Goal: Task Accomplishment & Management: Manage account settings

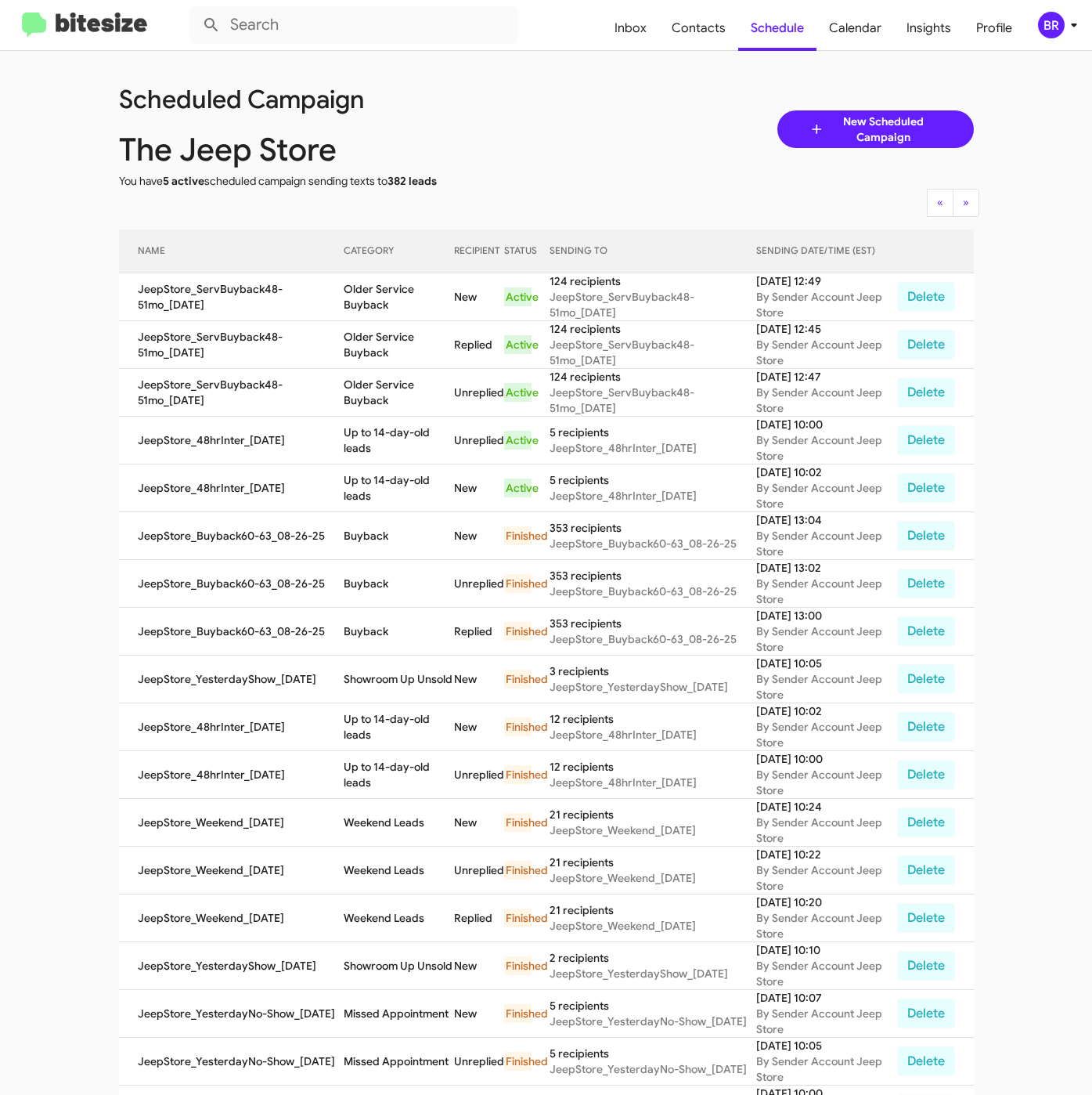
click at [1052, 27] on div "BR" at bounding box center [1051, 25] width 27 height 27
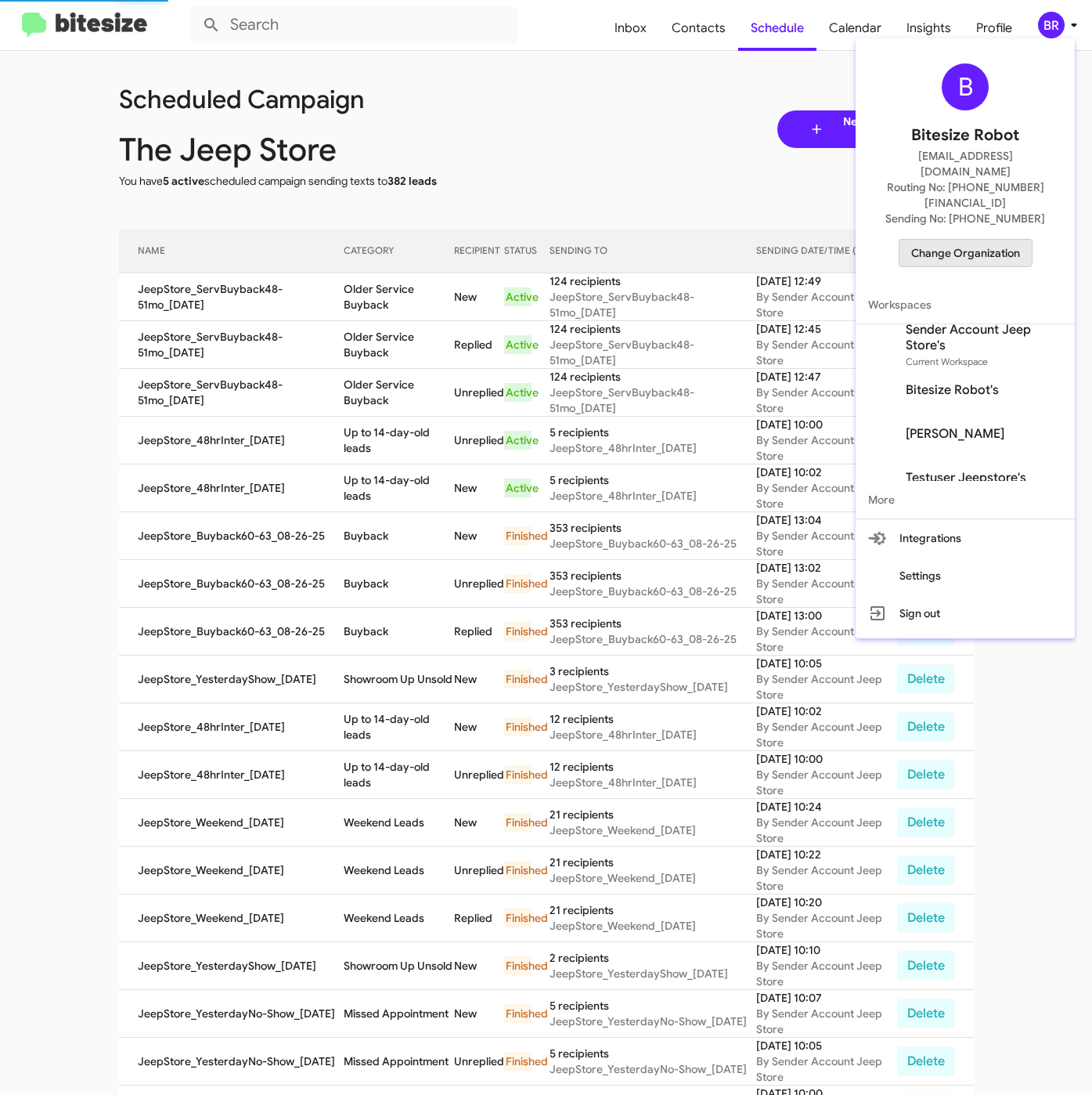
click at [948, 239] on span "Change Organization" at bounding box center [966, 252] width 109 height 27
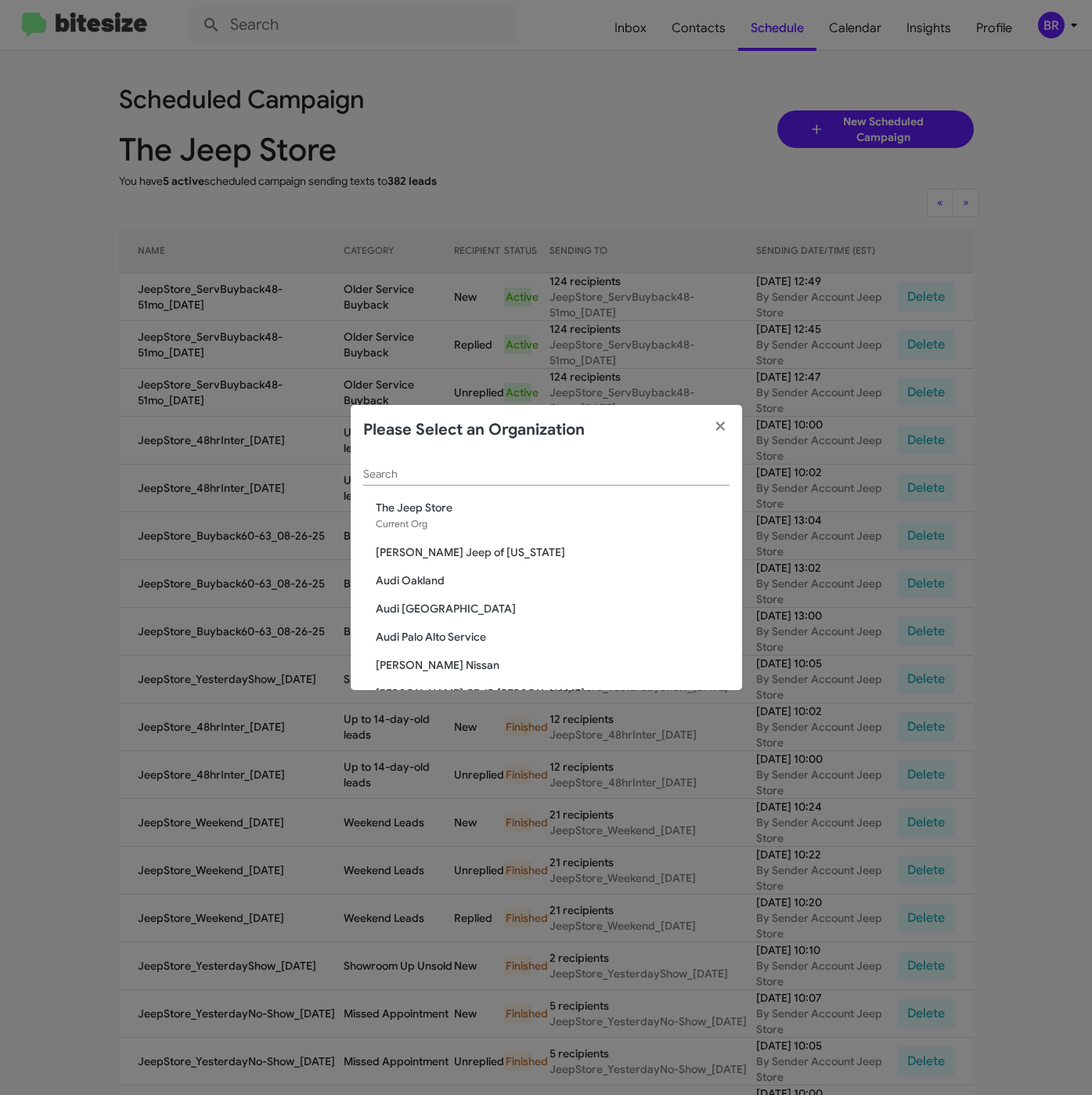
click at [489, 485] on div "Search" at bounding box center [546, 477] width 366 height 45
click at [479, 478] on input "Search" at bounding box center [546, 475] width 366 height 13
click at [477, 470] on input "Search" at bounding box center [546, 475] width 366 height 13
type input "s"
click at [430, 472] on input "Search" at bounding box center [546, 475] width 366 height 13
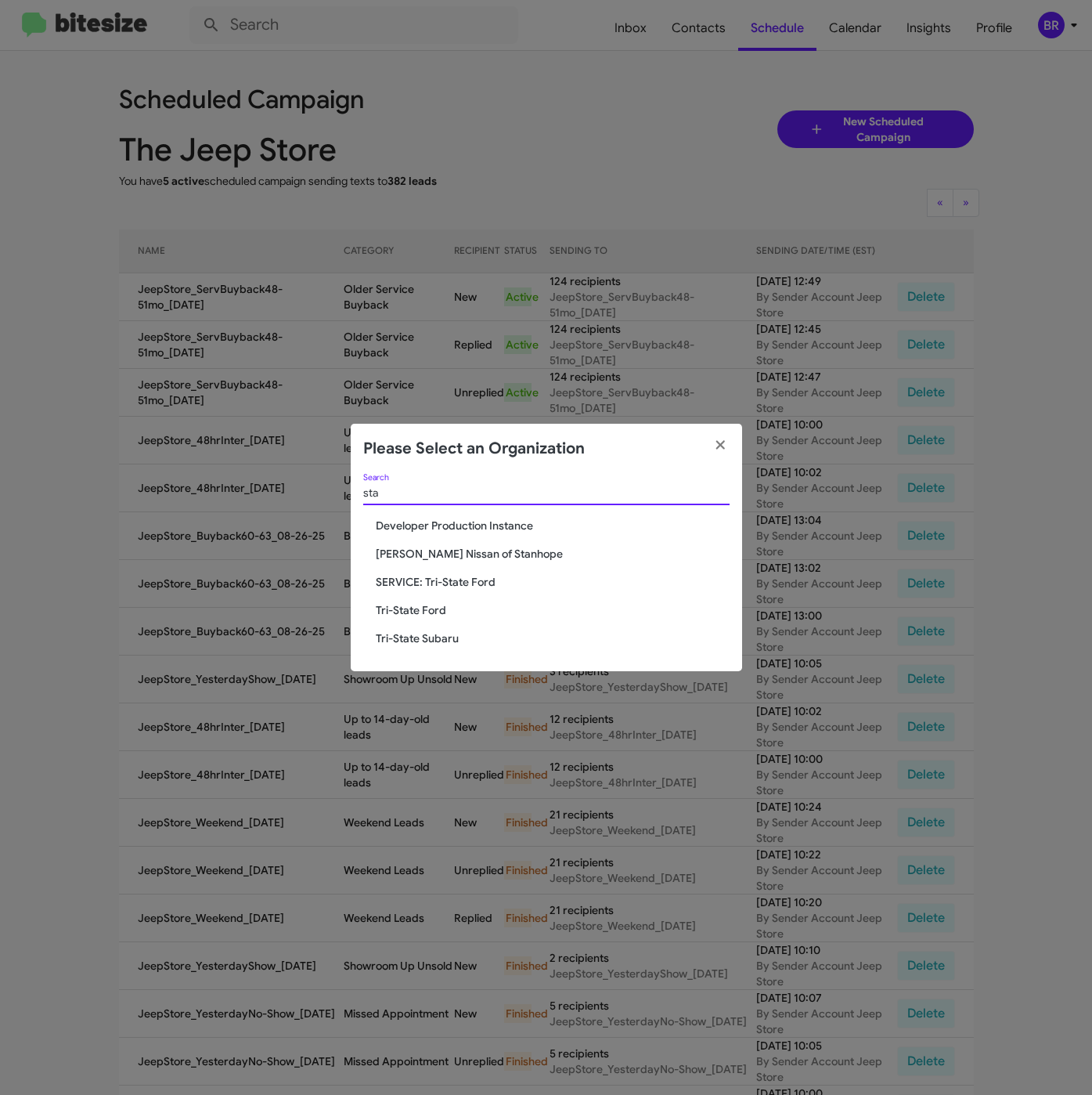
type input "sta"
click at [458, 553] on span "[PERSON_NAME] Nissan of Stanhope" at bounding box center [552, 553] width 354 height 16
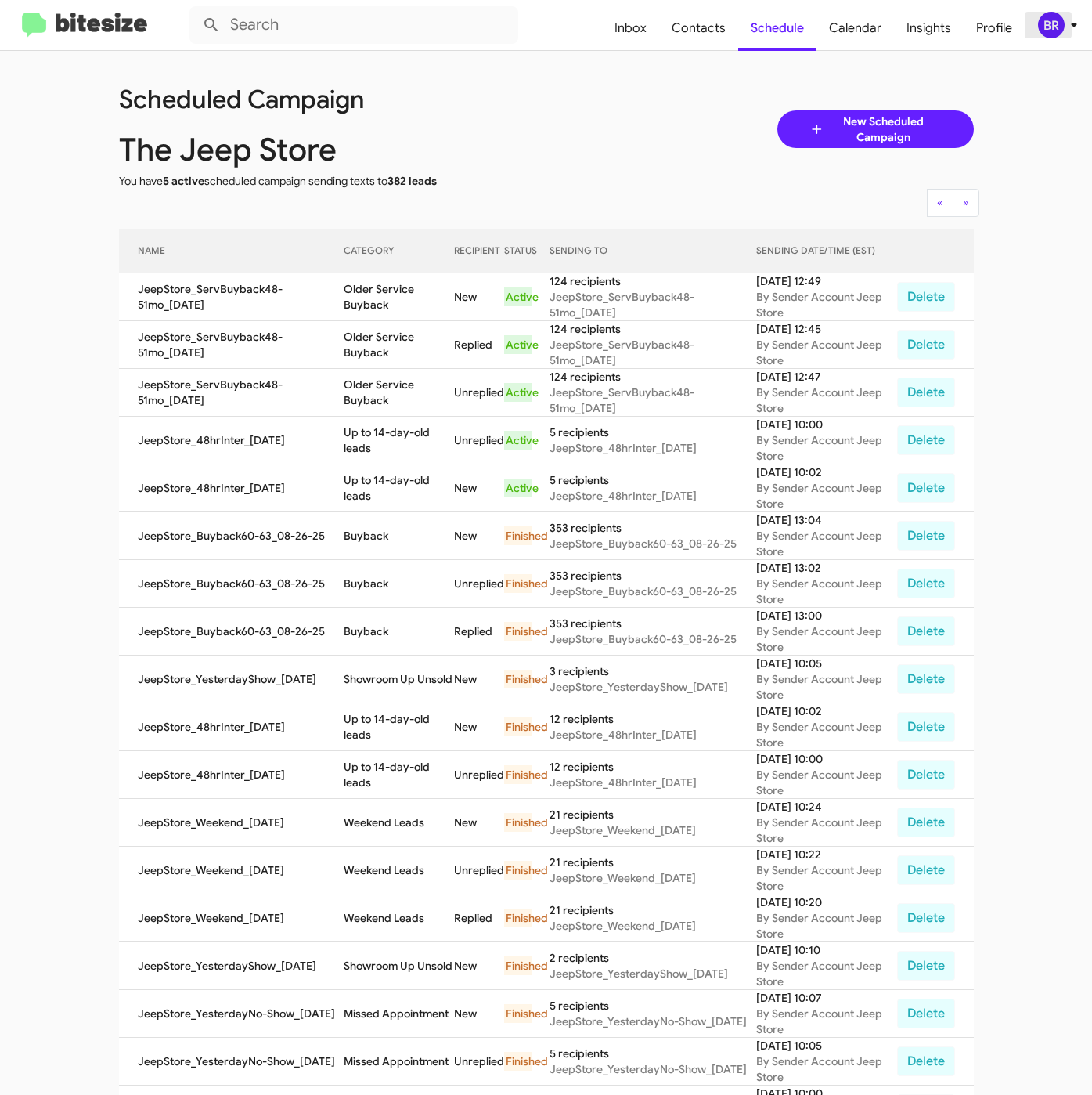
click at [1048, 29] on div "BR" at bounding box center [1051, 25] width 27 height 27
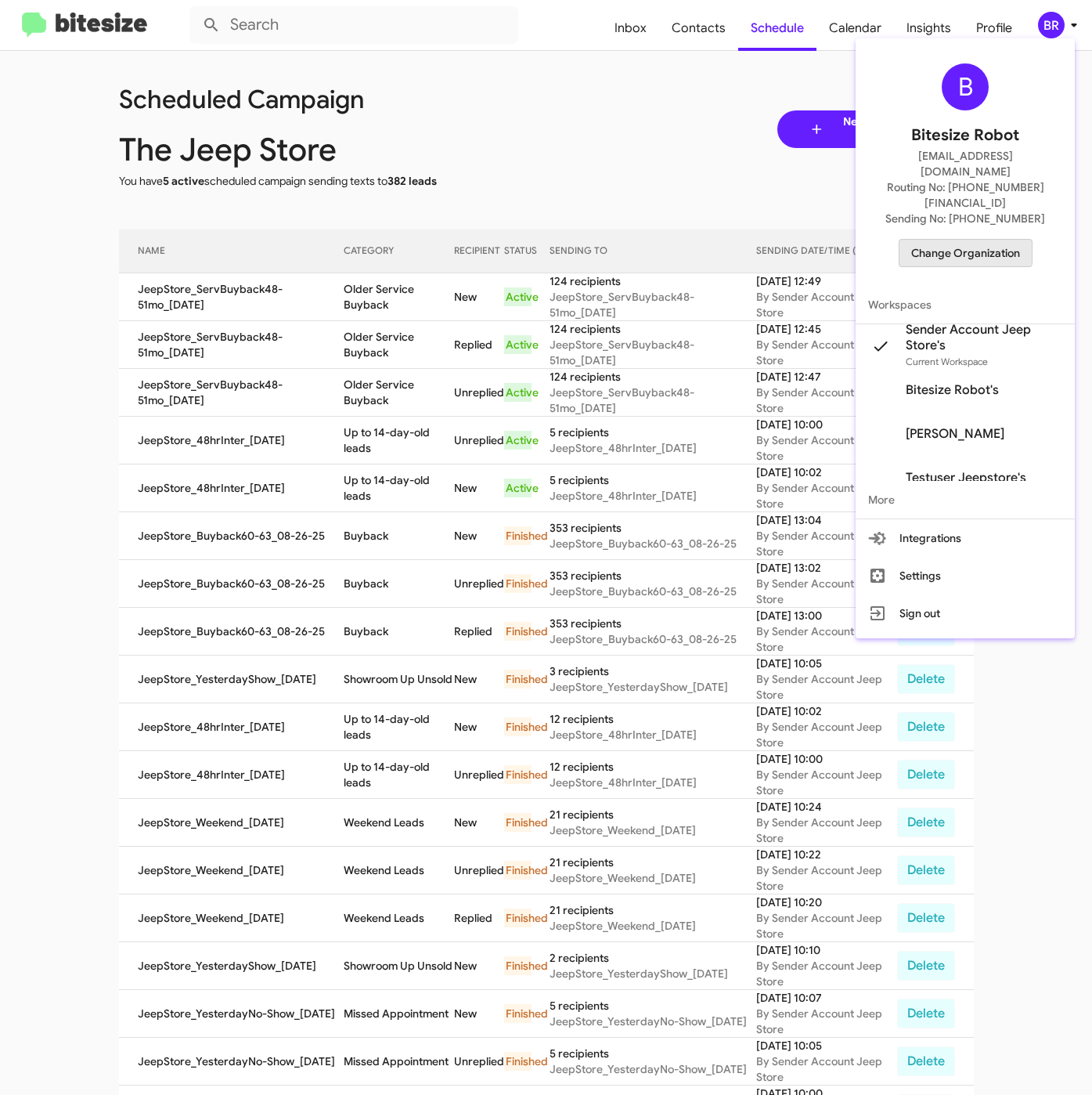
click at [952, 239] on span "Change Organization" at bounding box center [966, 252] width 109 height 27
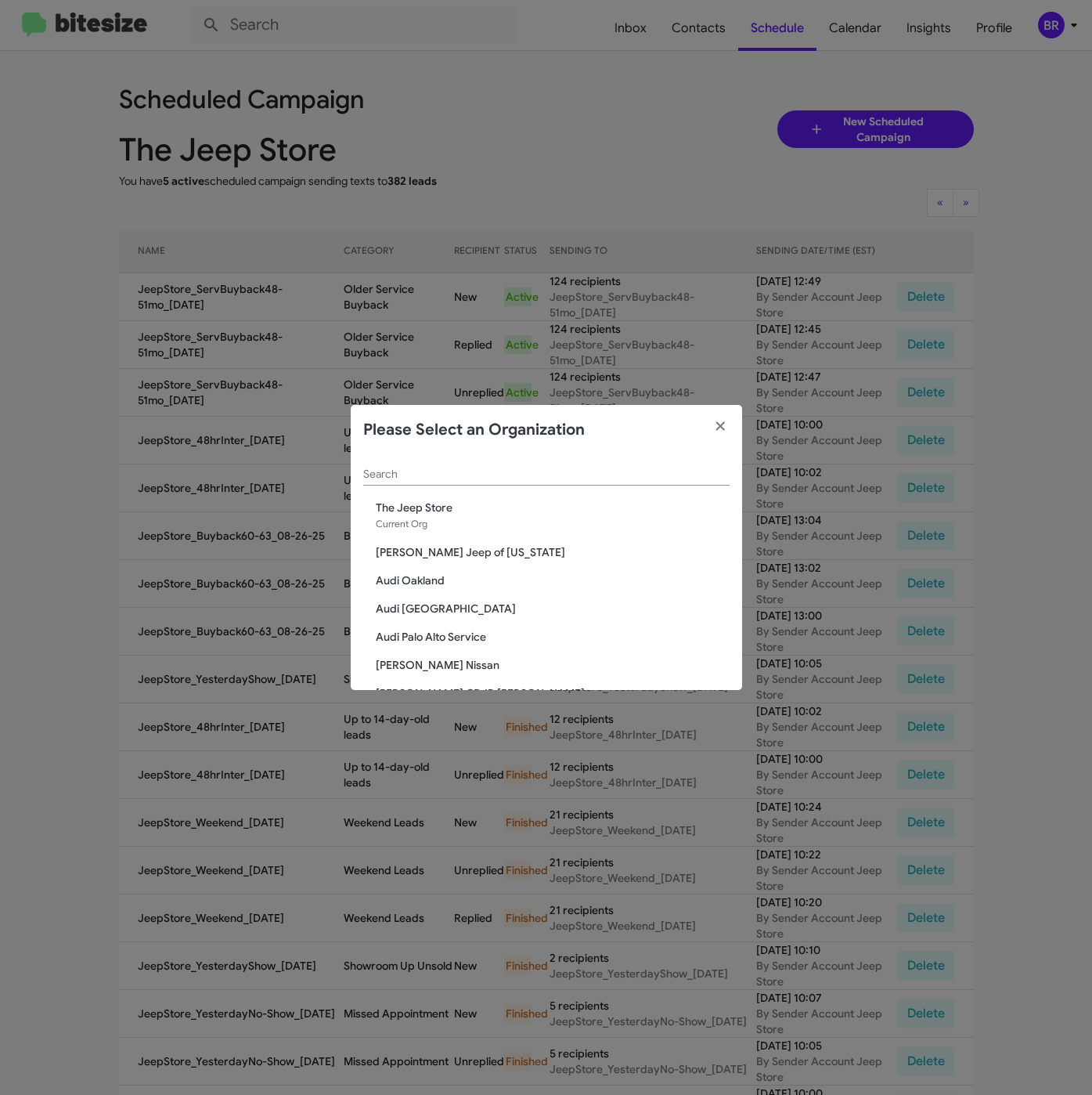
click at [449, 461] on div "Search" at bounding box center [546, 469] width 366 height 30
click at [479, 451] on div "Please Select an Organization" at bounding box center [546, 430] width 391 height 50
click at [477, 478] on input "Search" at bounding box center [546, 475] width 366 height 13
paste input "[PERSON_NAME] Nissan of Stanhope"
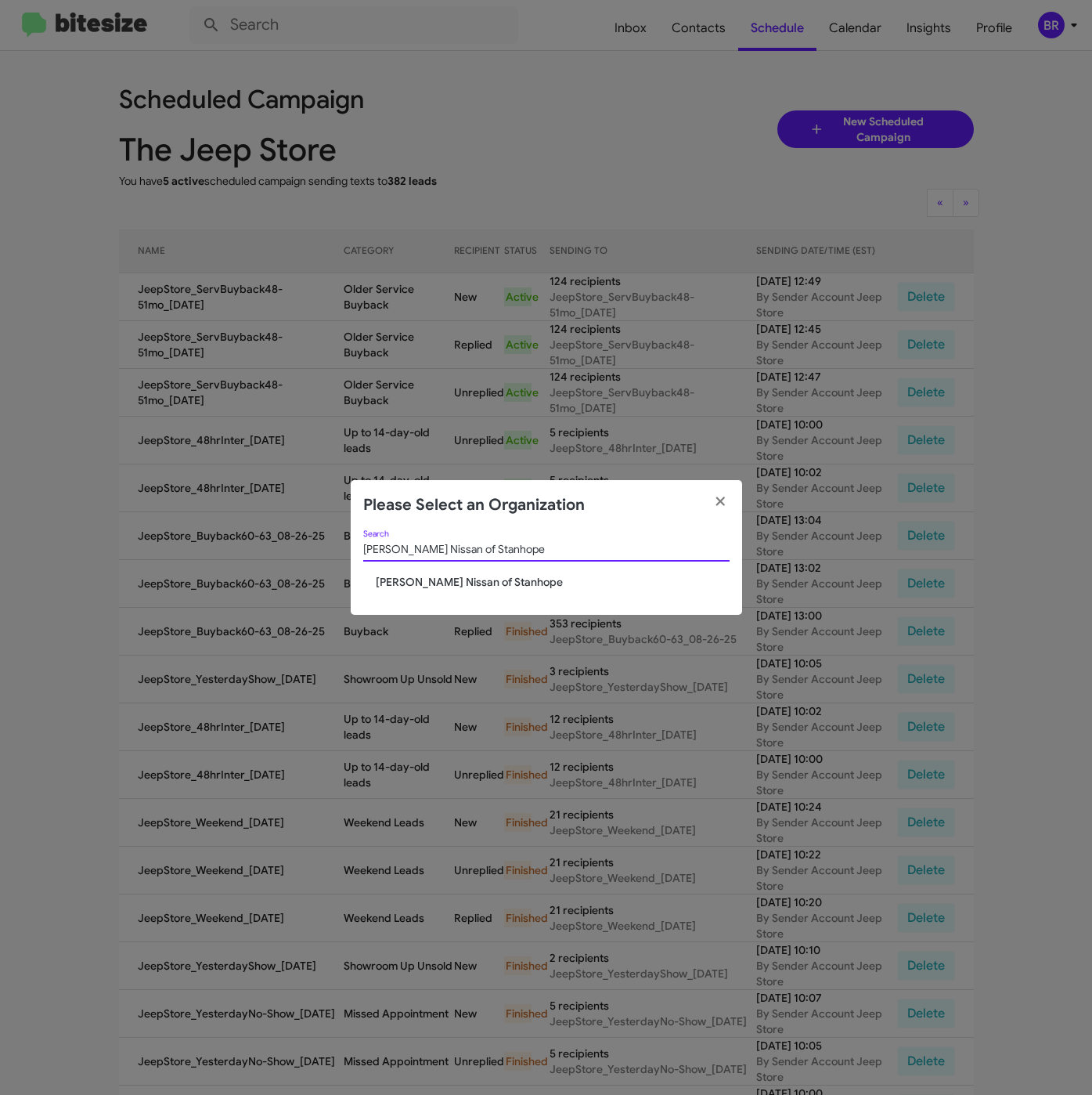
type input "[PERSON_NAME] Nissan of Stanhope"
click at [428, 574] on span "[PERSON_NAME] Nissan of Stanhope" at bounding box center [552, 582] width 354 height 16
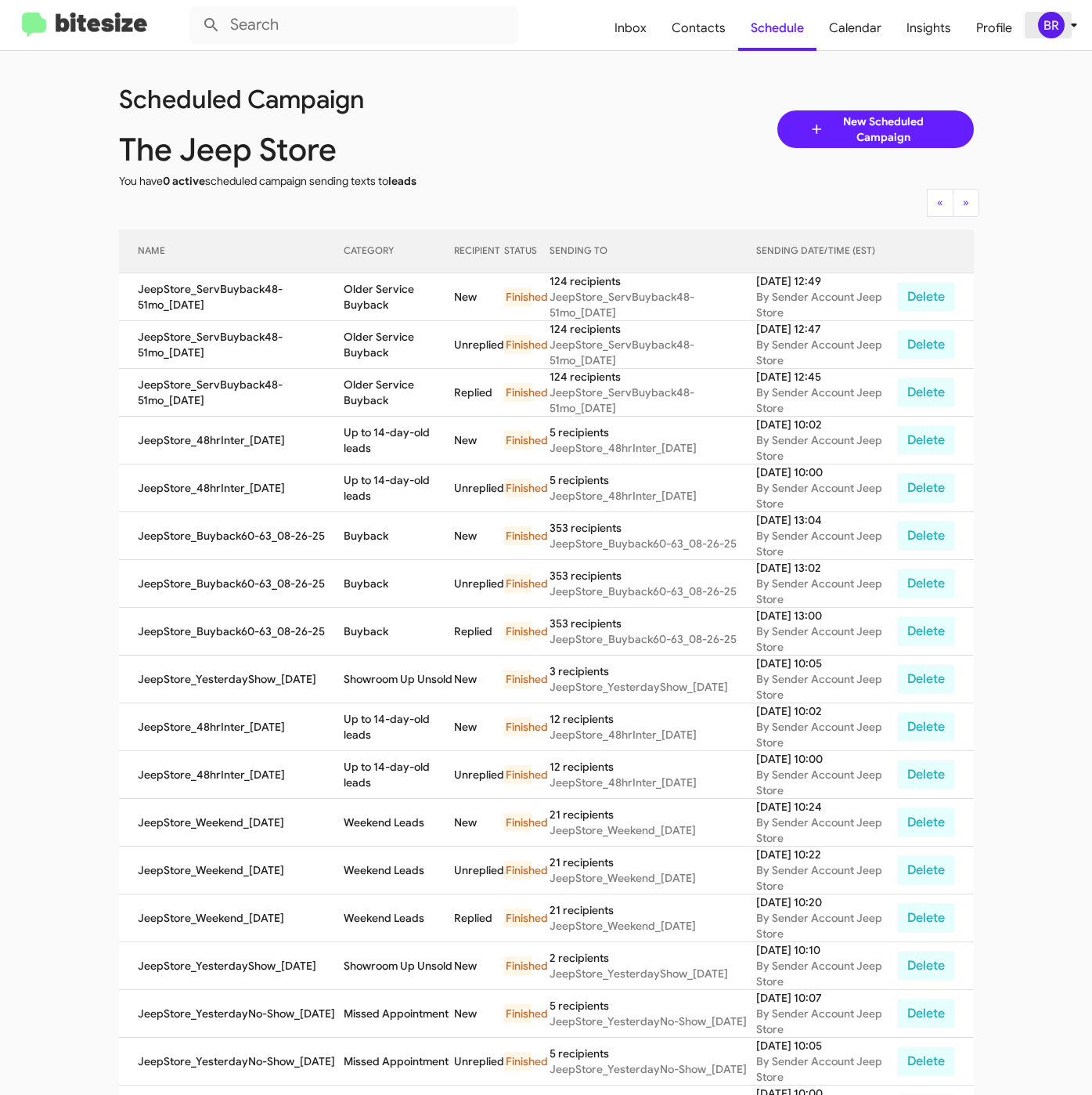
click at [1063, 30] on div "BR" at bounding box center [1051, 25] width 27 height 27
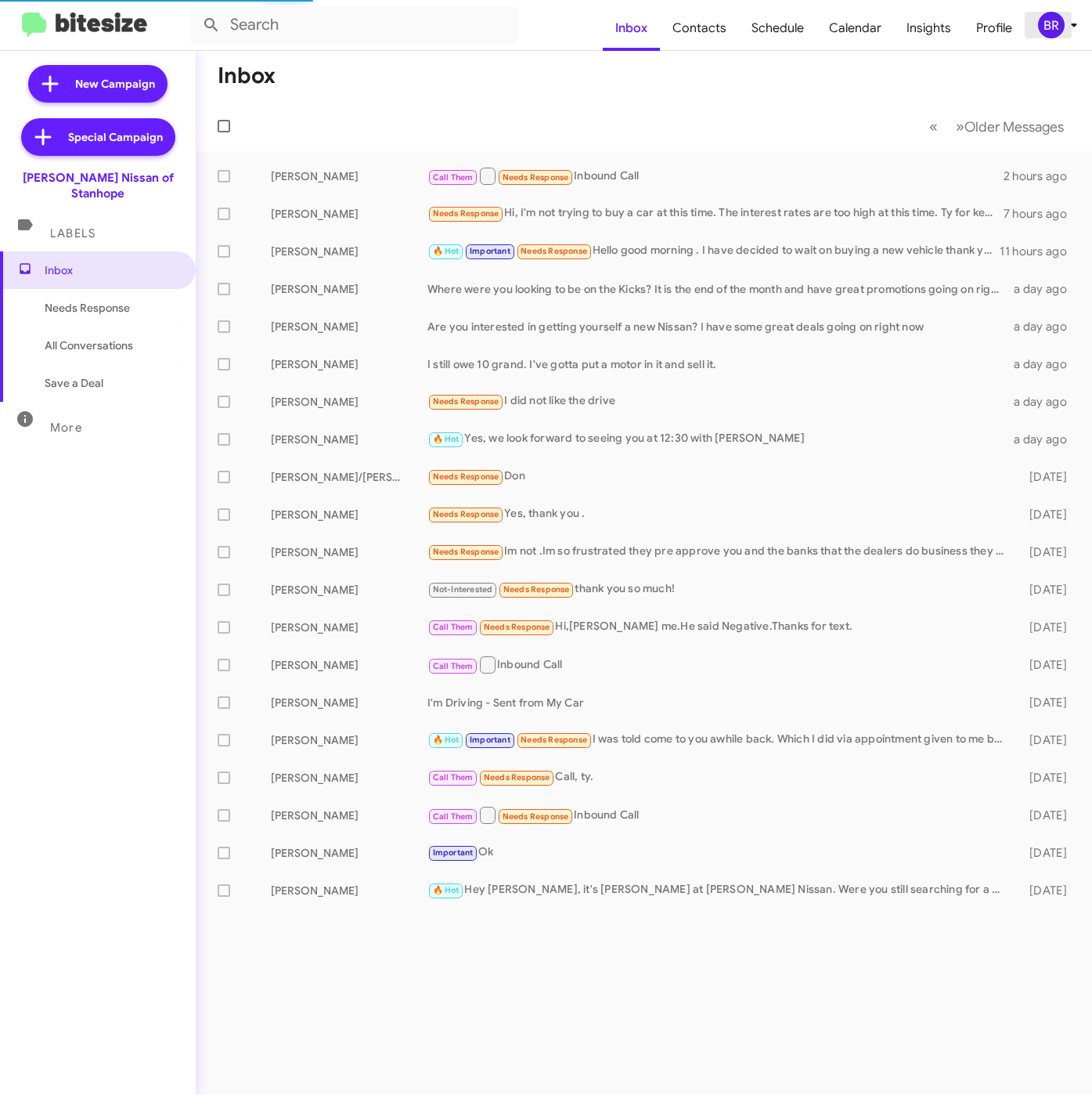
click at [1058, 29] on div "BR" at bounding box center [1051, 25] width 27 height 27
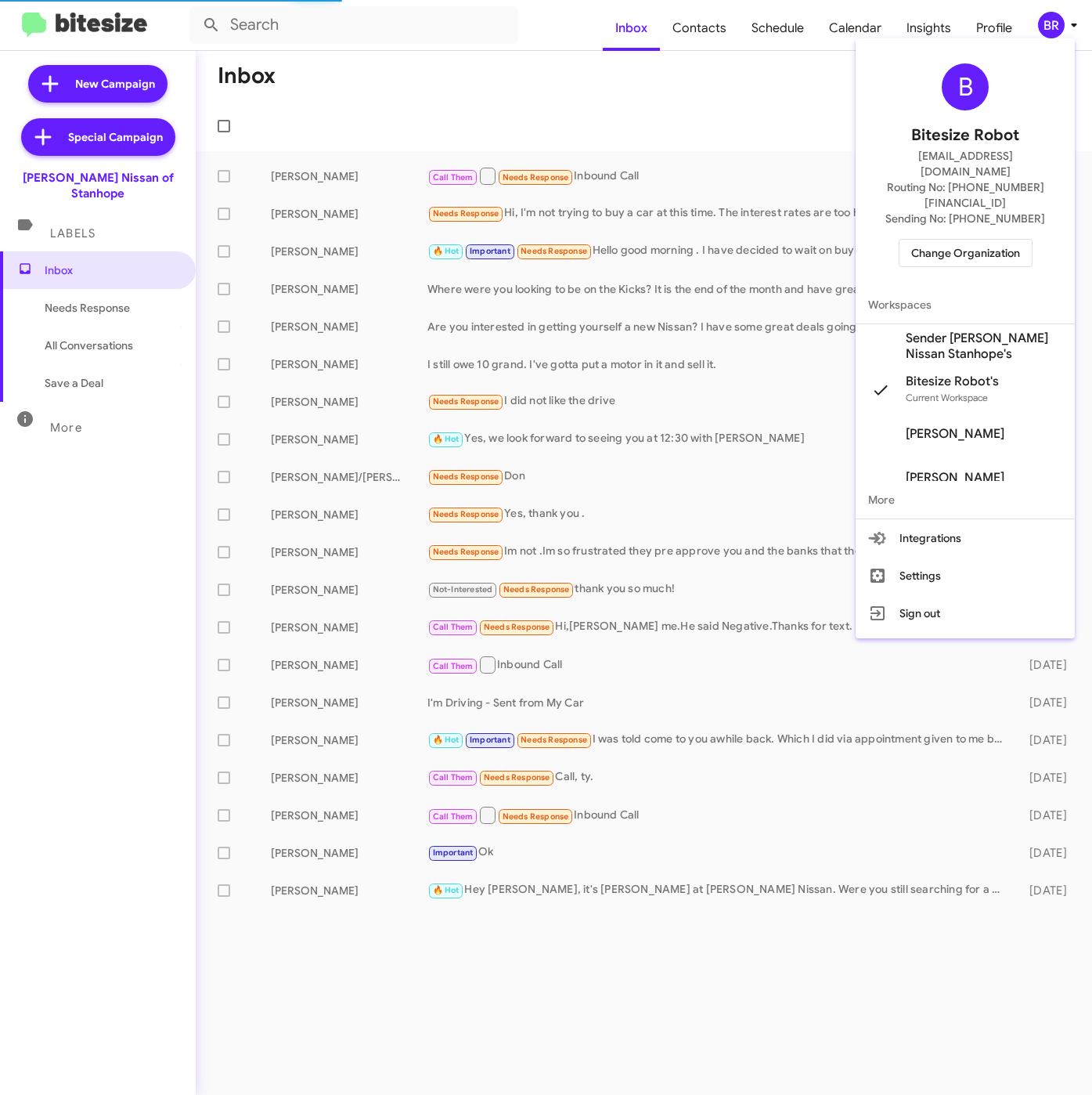
click at [926, 330] on span "Sender Nielsen Nissan Stanhope's" at bounding box center [984, 346] width 156 height 31
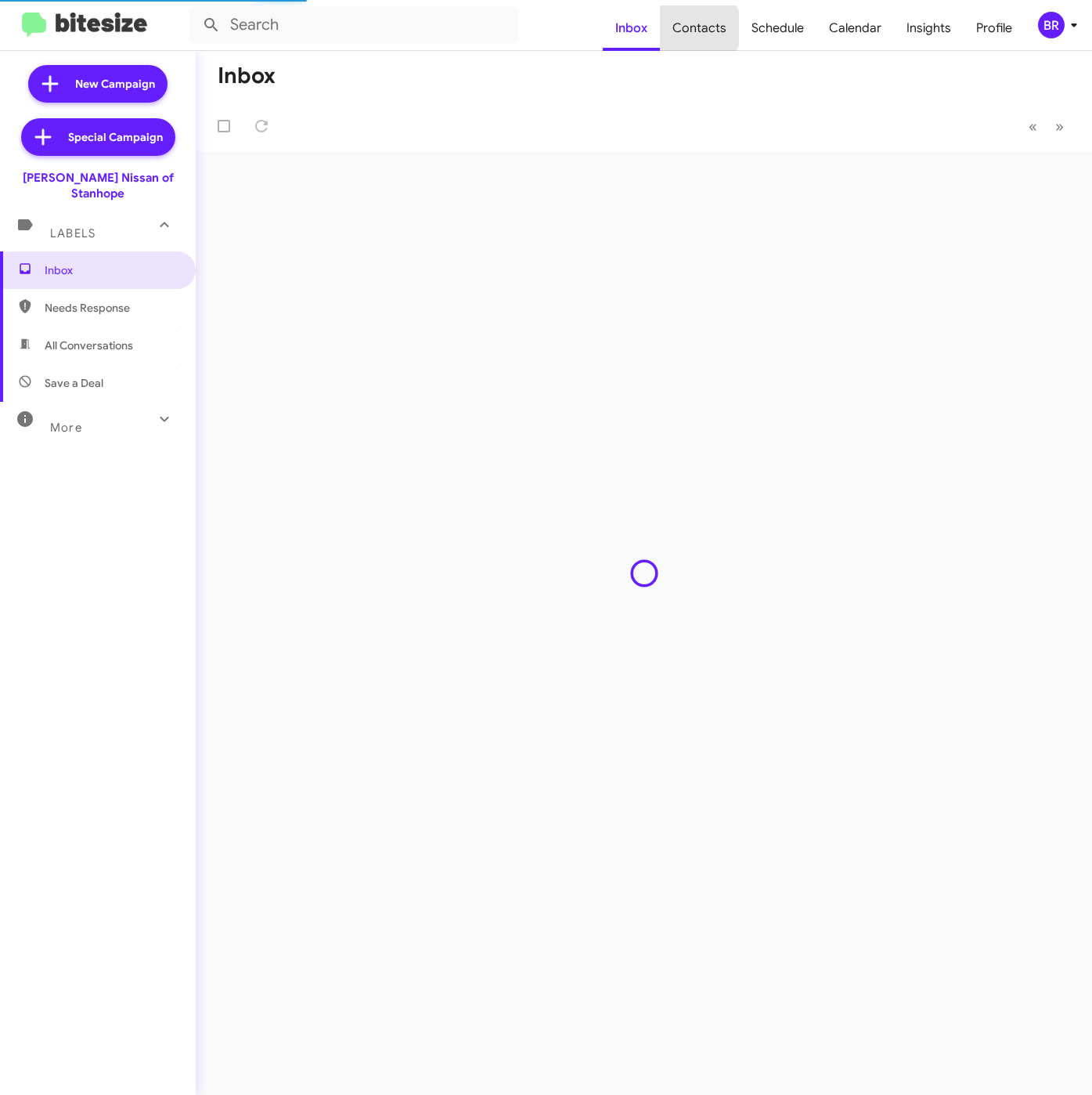
click at [700, 29] on span "Contacts" at bounding box center [699, 28] width 79 height 45
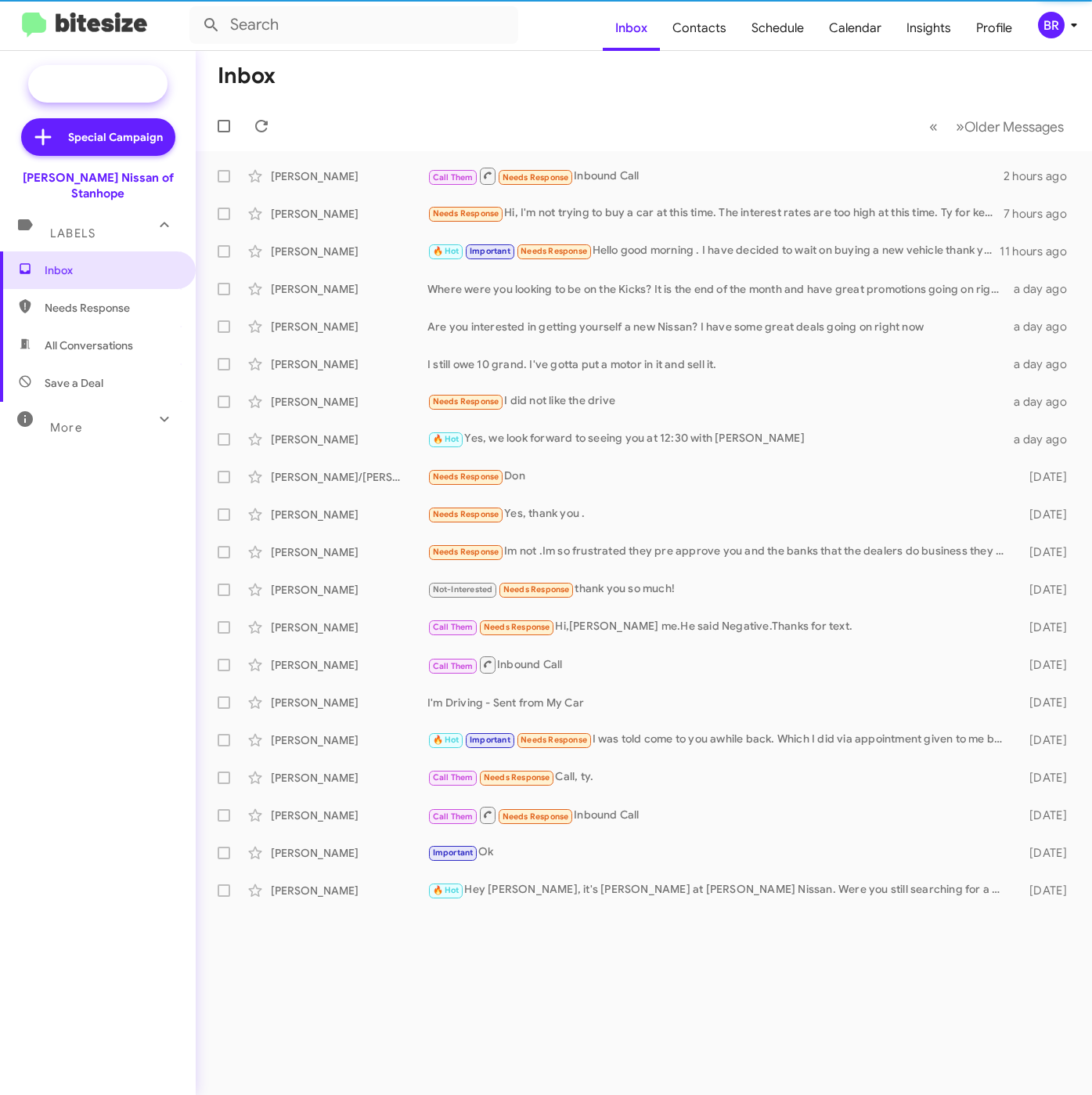
type input "in:groups"
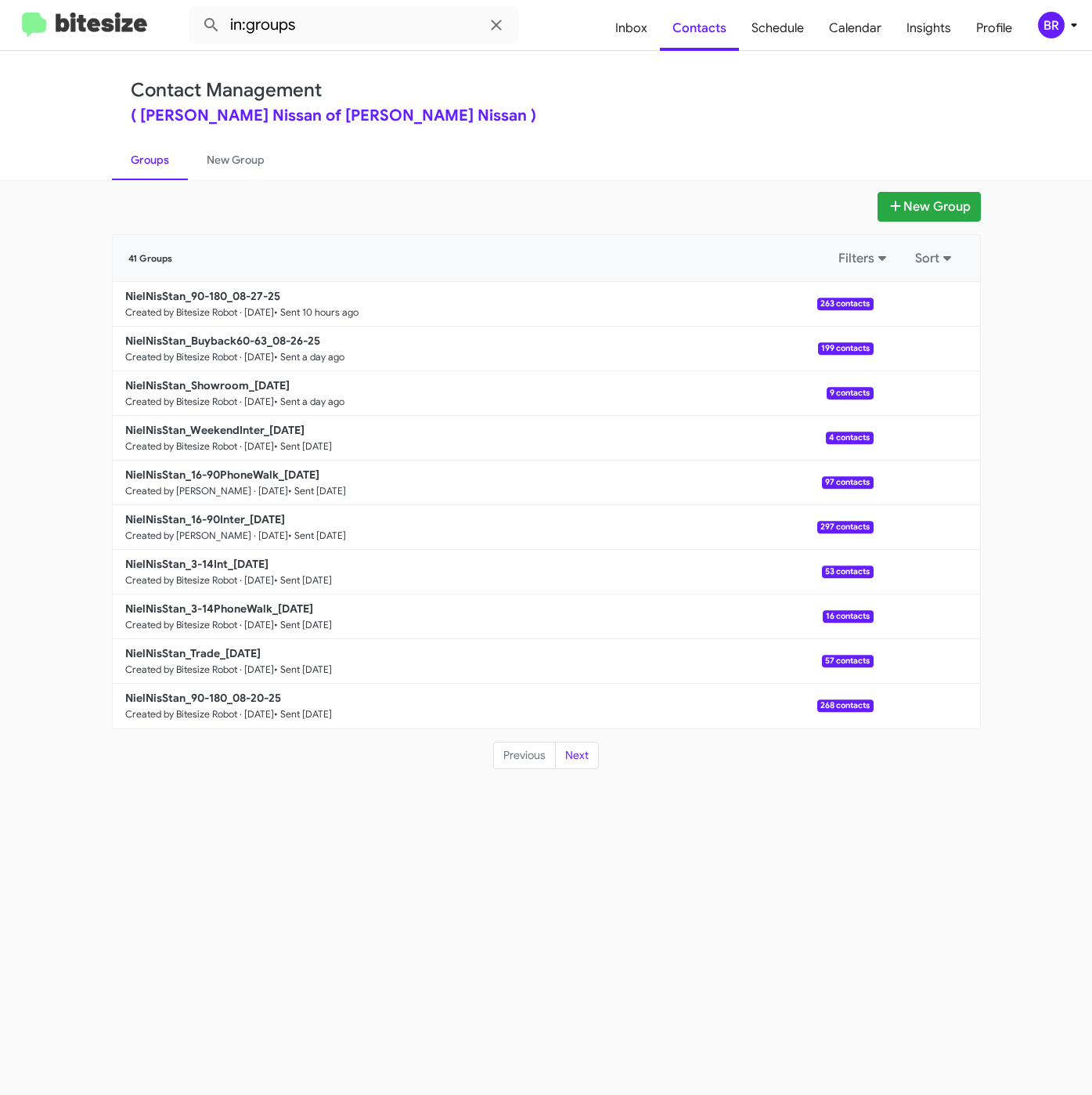
click at [897, 188] on div "New Group 41 Groups Filters Sort NielNisStan_90-180_08-27-25 Created by Bitesiz…" at bounding box center [546, 637] width 1092 height 916
click at [898, 202] on icon at bounding box center [895, 206] width 16 height 13
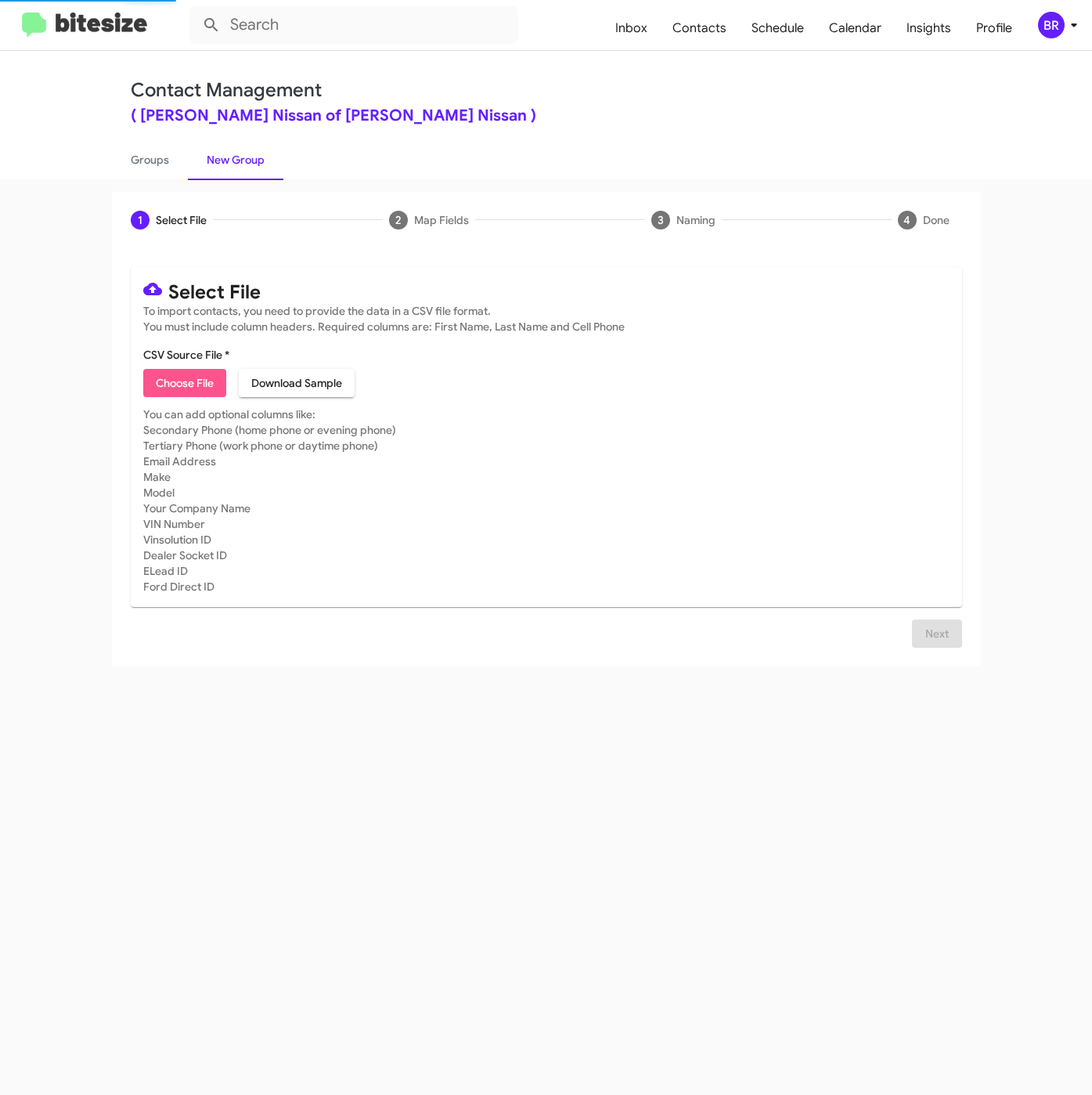
click at [191, 391] on span "Choose File" at bounding box center [184, 383] width 58 height 29
type input "NielNisStan_Trade_08-28-25"
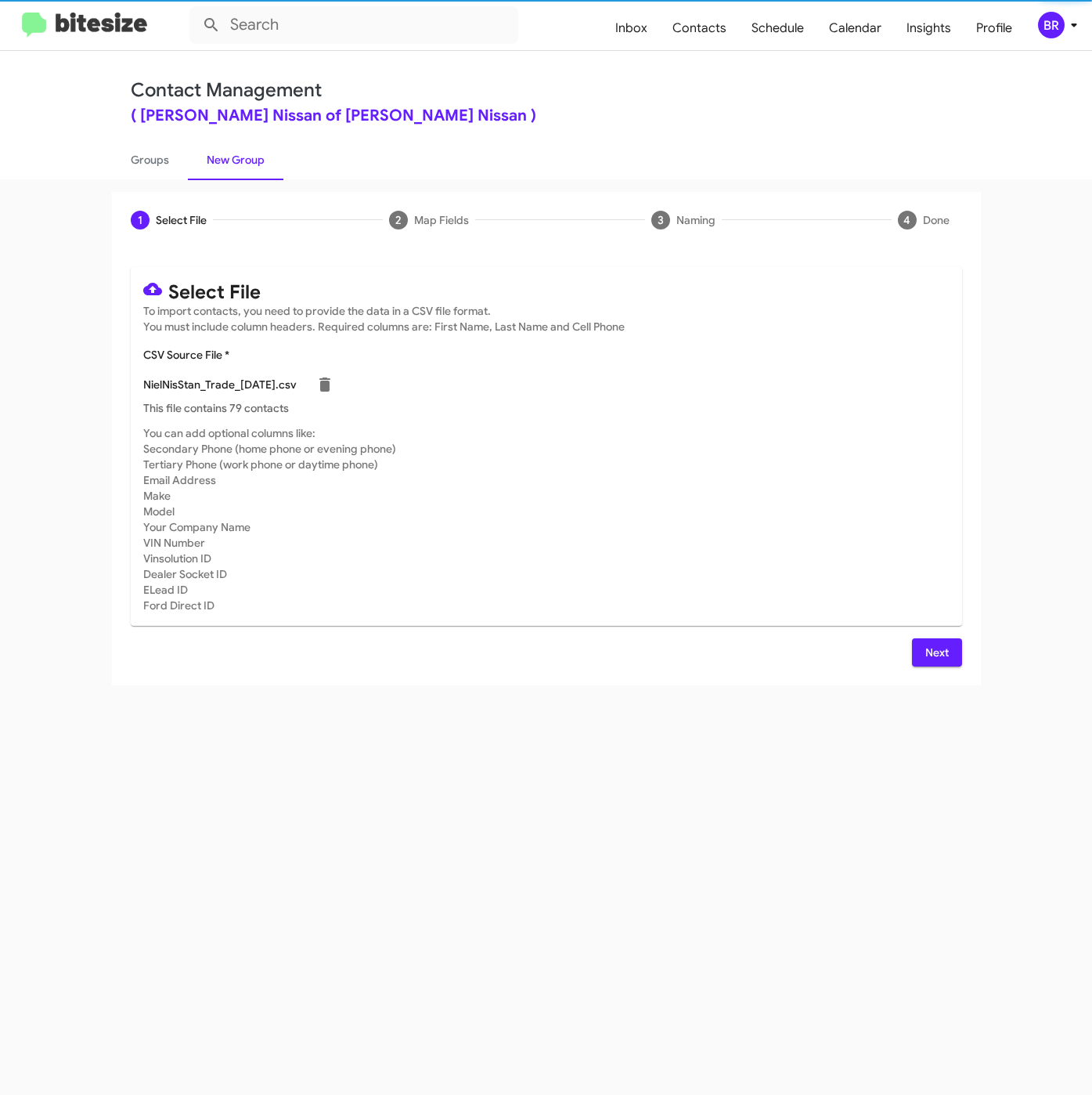
click at [937, 637] on div "Select File To import contacts, you need to provide the data in a CSV file form…" at bounding box center [546, 467] width 832 height 399
click at [939, 641] on span "Next" at bounding box center [937, 652] width 25 height 29
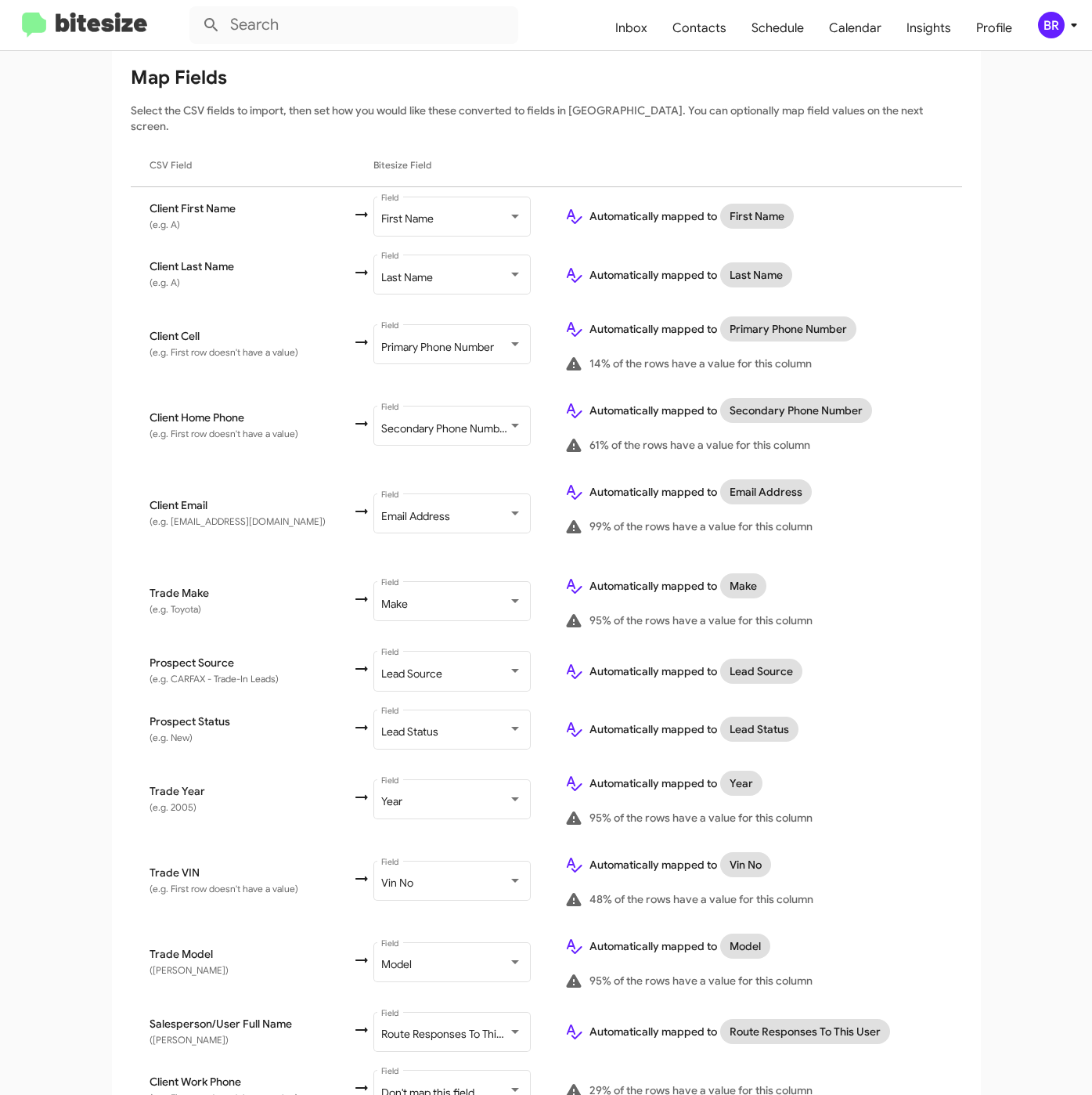
scroll to position [325, 0]
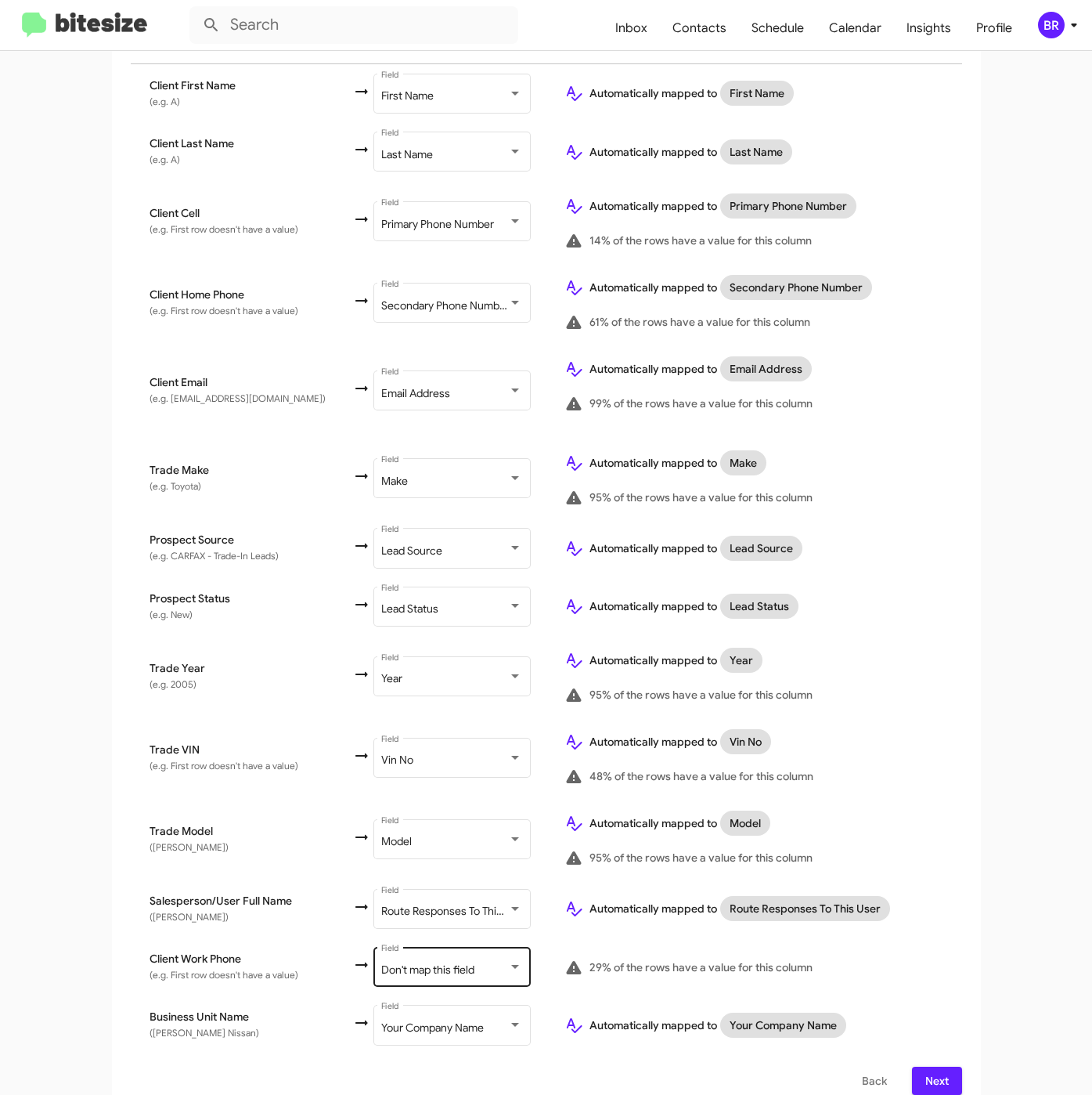
click at [420, 962] on span "Don't map this field" at bounding box center [427, 969] width 93 height 14
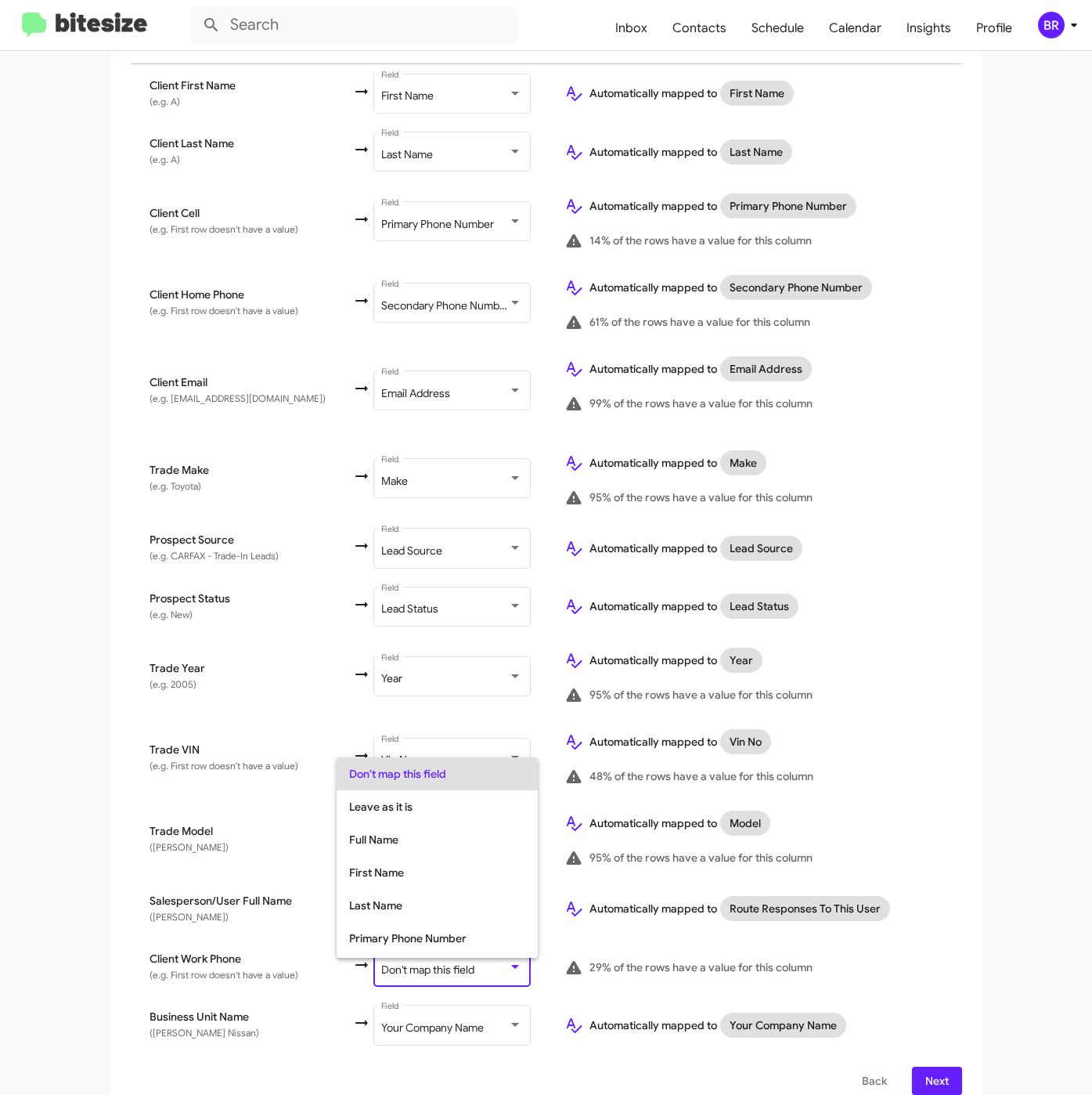
scroll to position [62, 0]
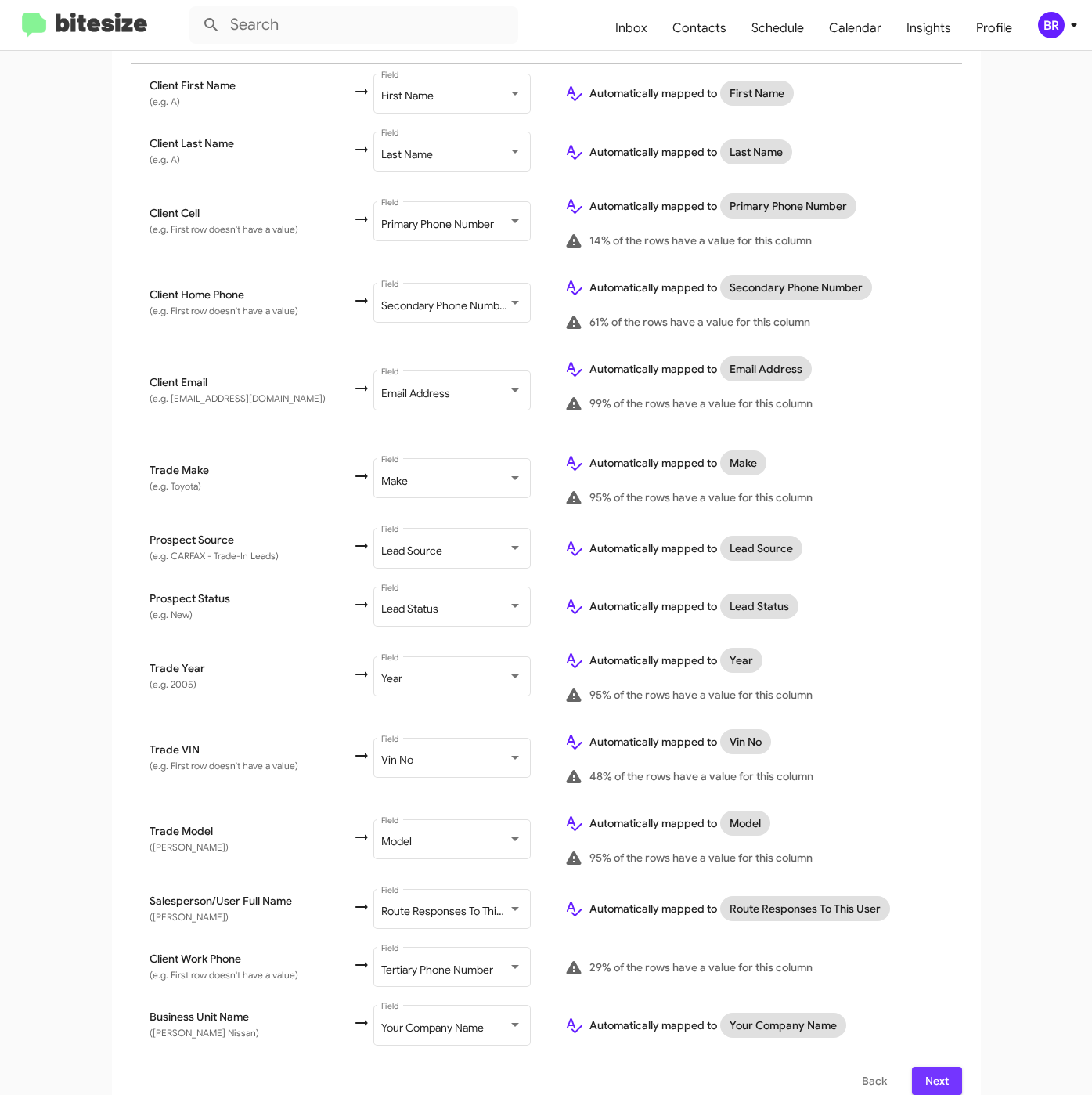
click at [939, 1066] on span "Next" at bounding box center [937, 1080] width 25 height 29
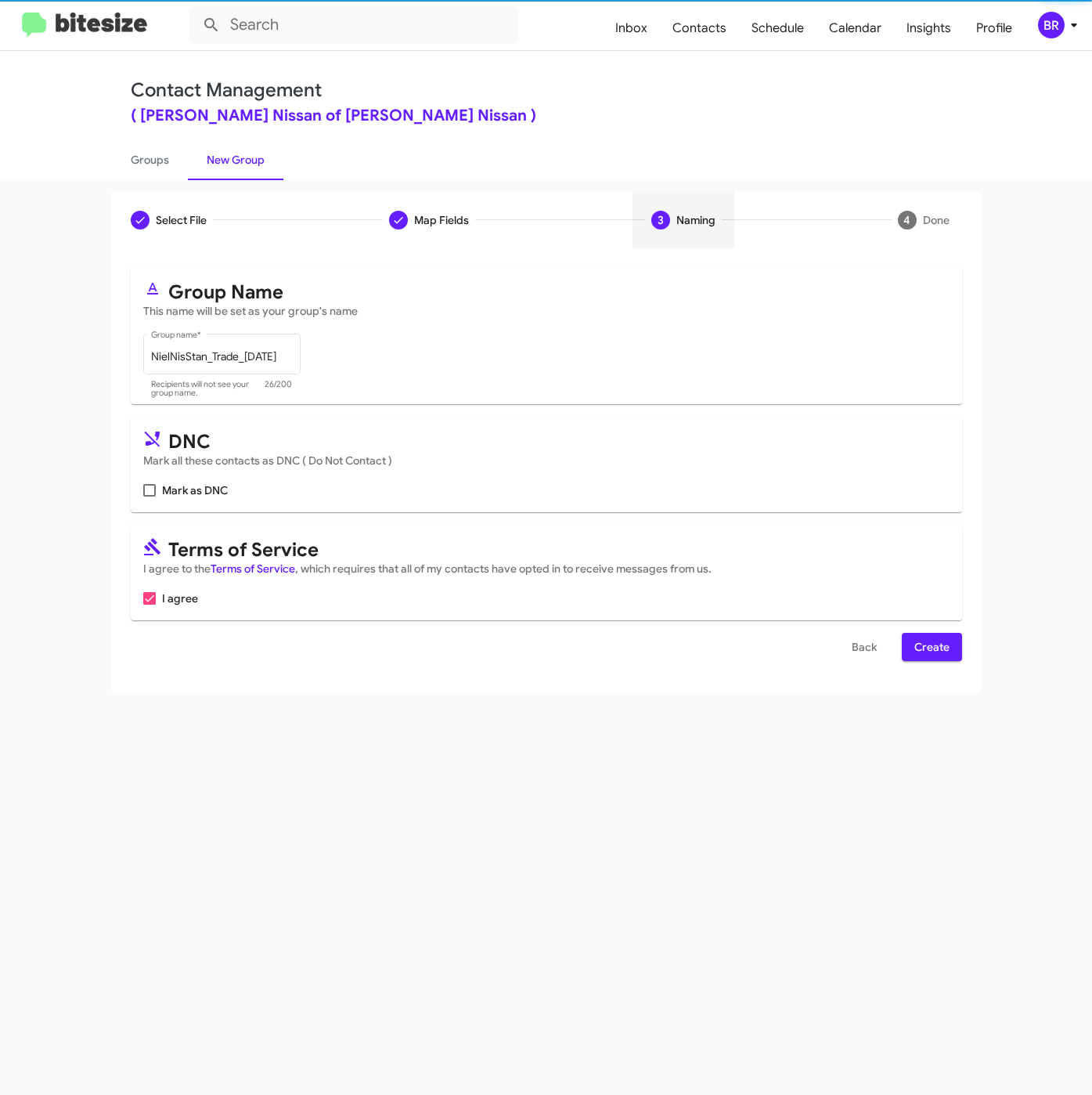
scroll to position [0, 0]
click at [918, 661] on span "Create" at bounding box center [932, 647] width 35 height 29
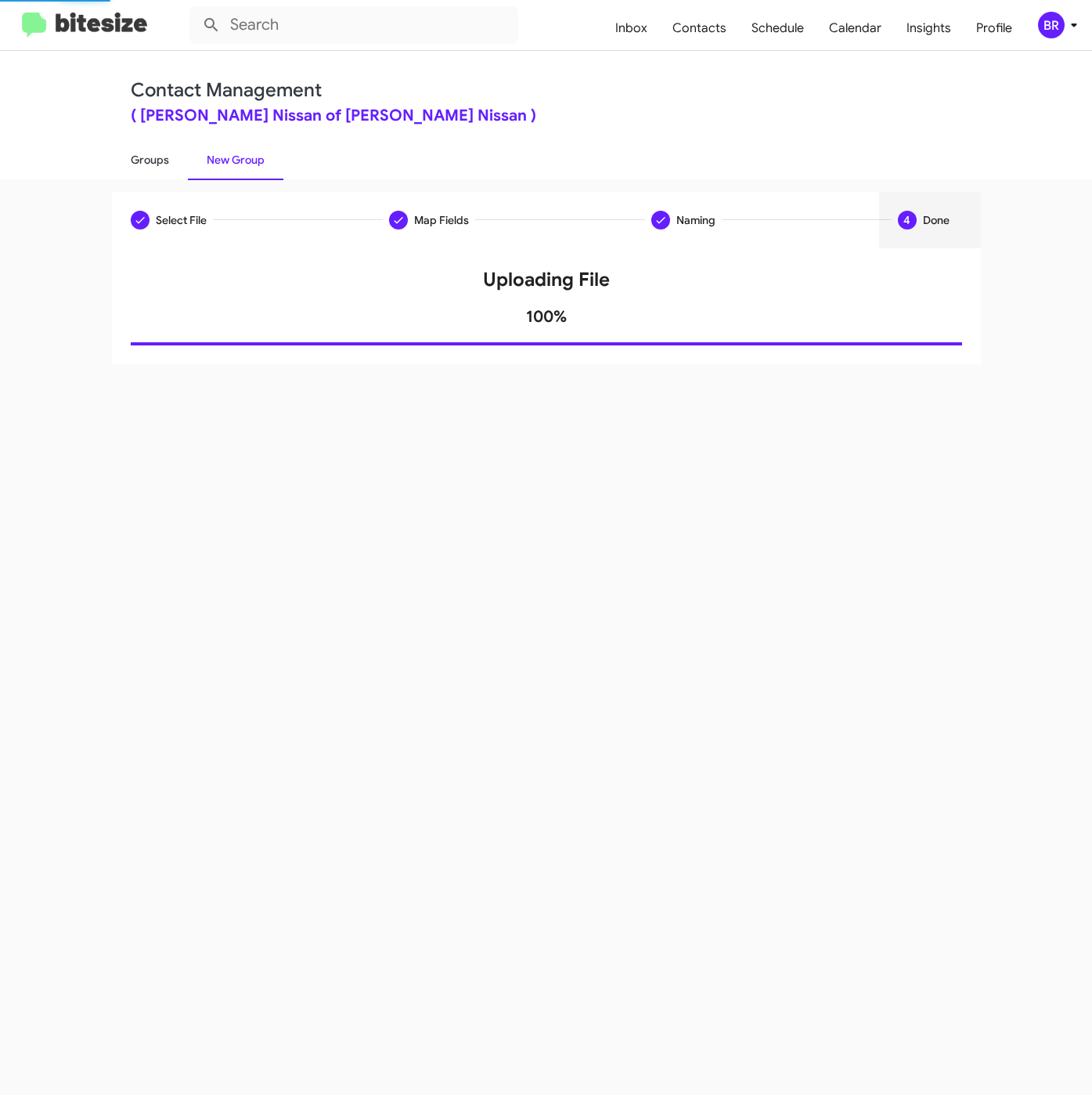
click at [141, 145] on link "Groups" at bounding box center [150, 159] width 76 height 40
type input "in:groups"
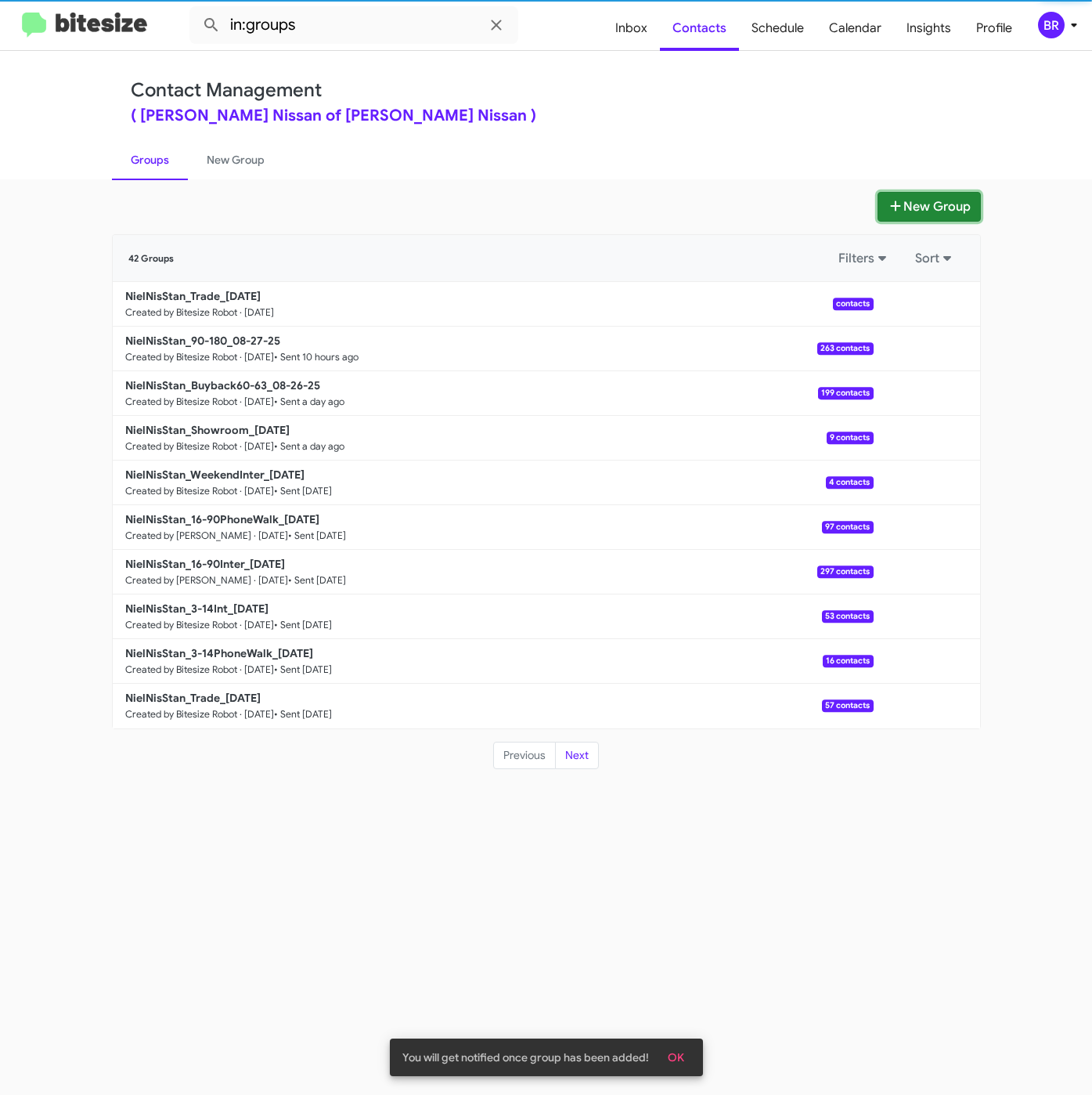
click at [895, 221] on button "New Group" at bounding box center [929, 206] width 103 height 29
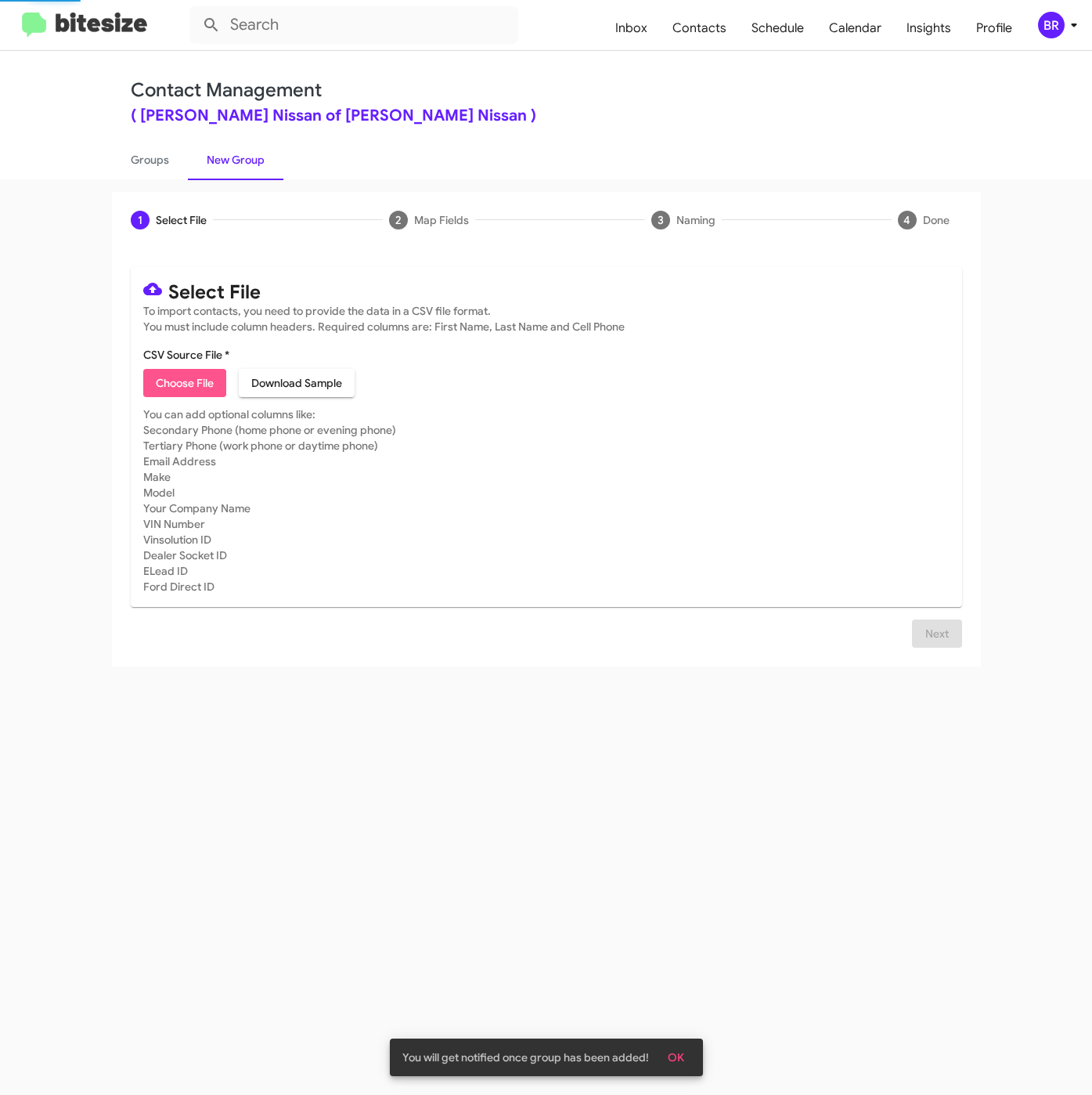
click at [170, 388] on span "Choose File" at bounding box center [184, 383] width 58 height 29
type input "NielNisStan_3-14PhoneWalk_08-28-25"
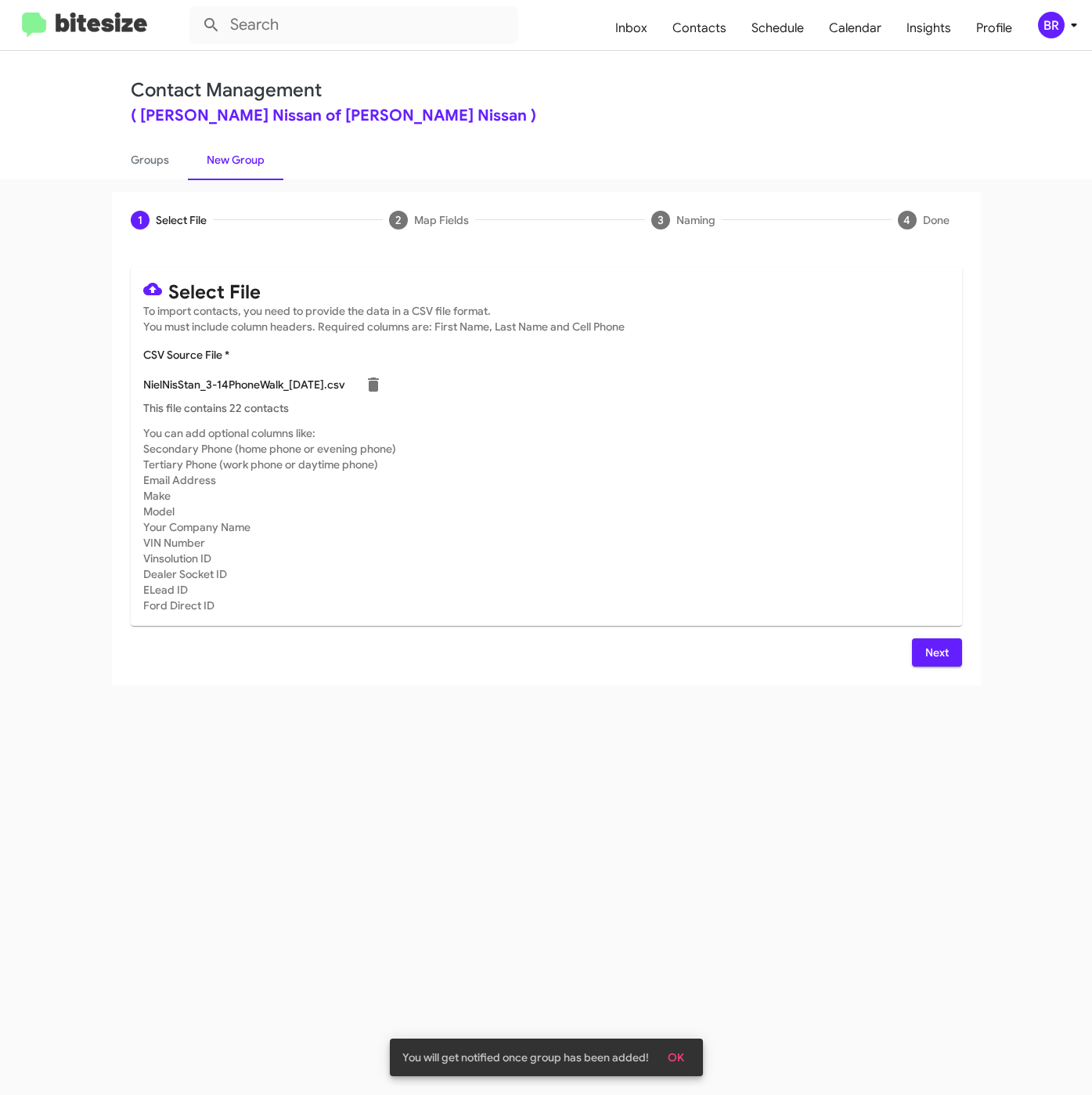
click at [933, 647] on span "Next" at bounding box center [937, 652] width 25 height 29
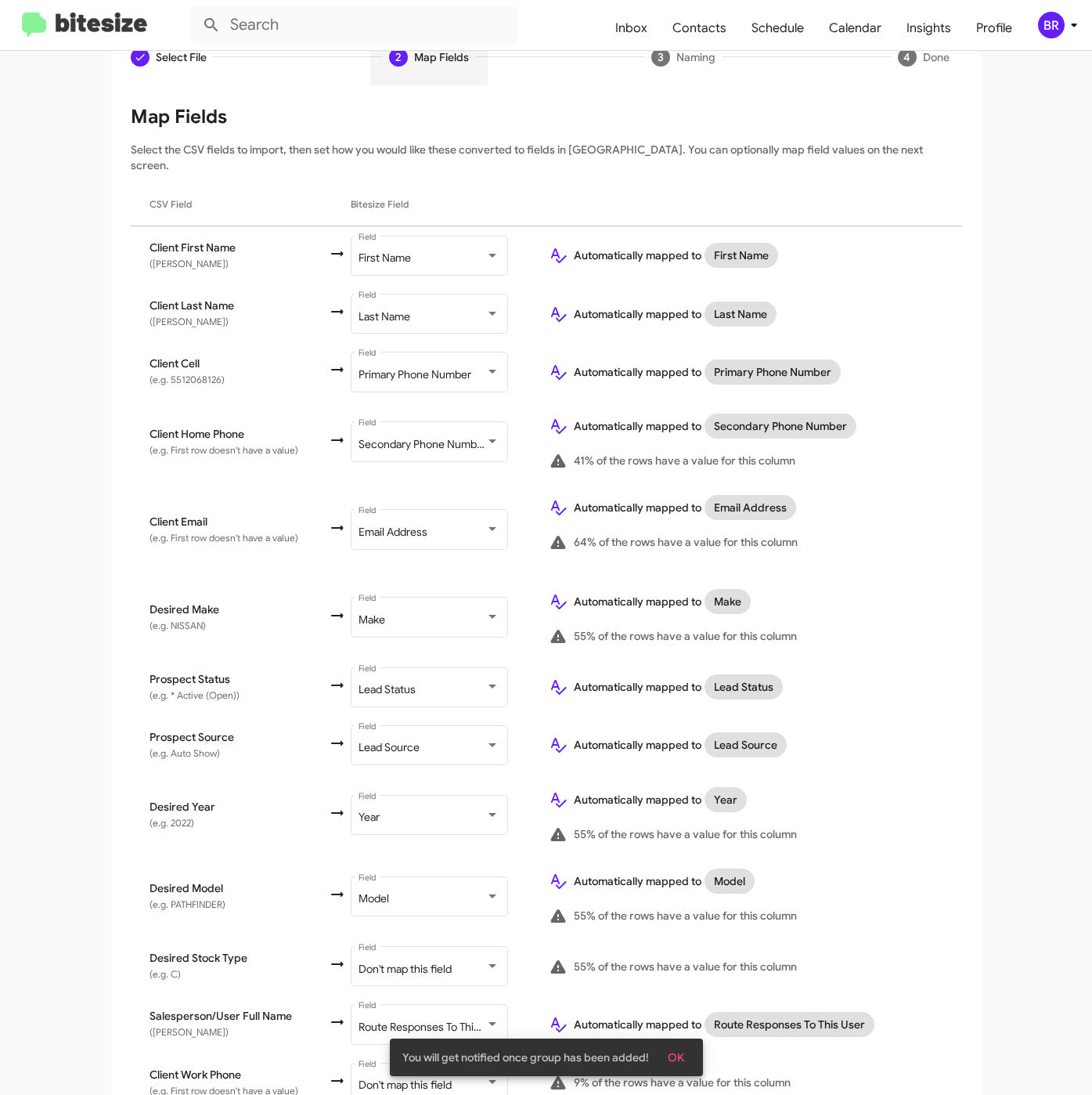
scroll to position [278, 0]
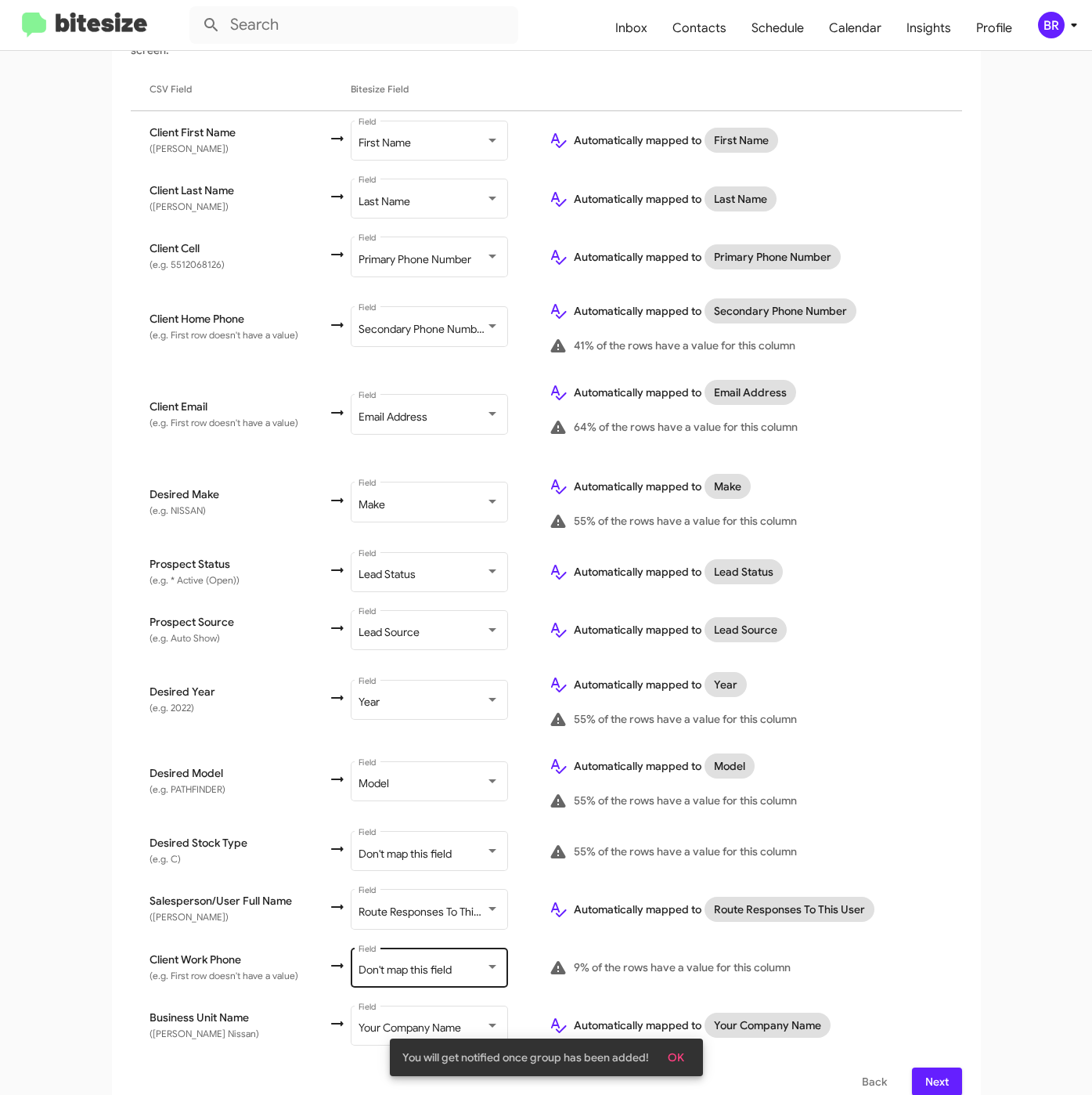
click at [440, 962] on span "Don't map this field" at bounding box center [405, 969] width 93 height 14
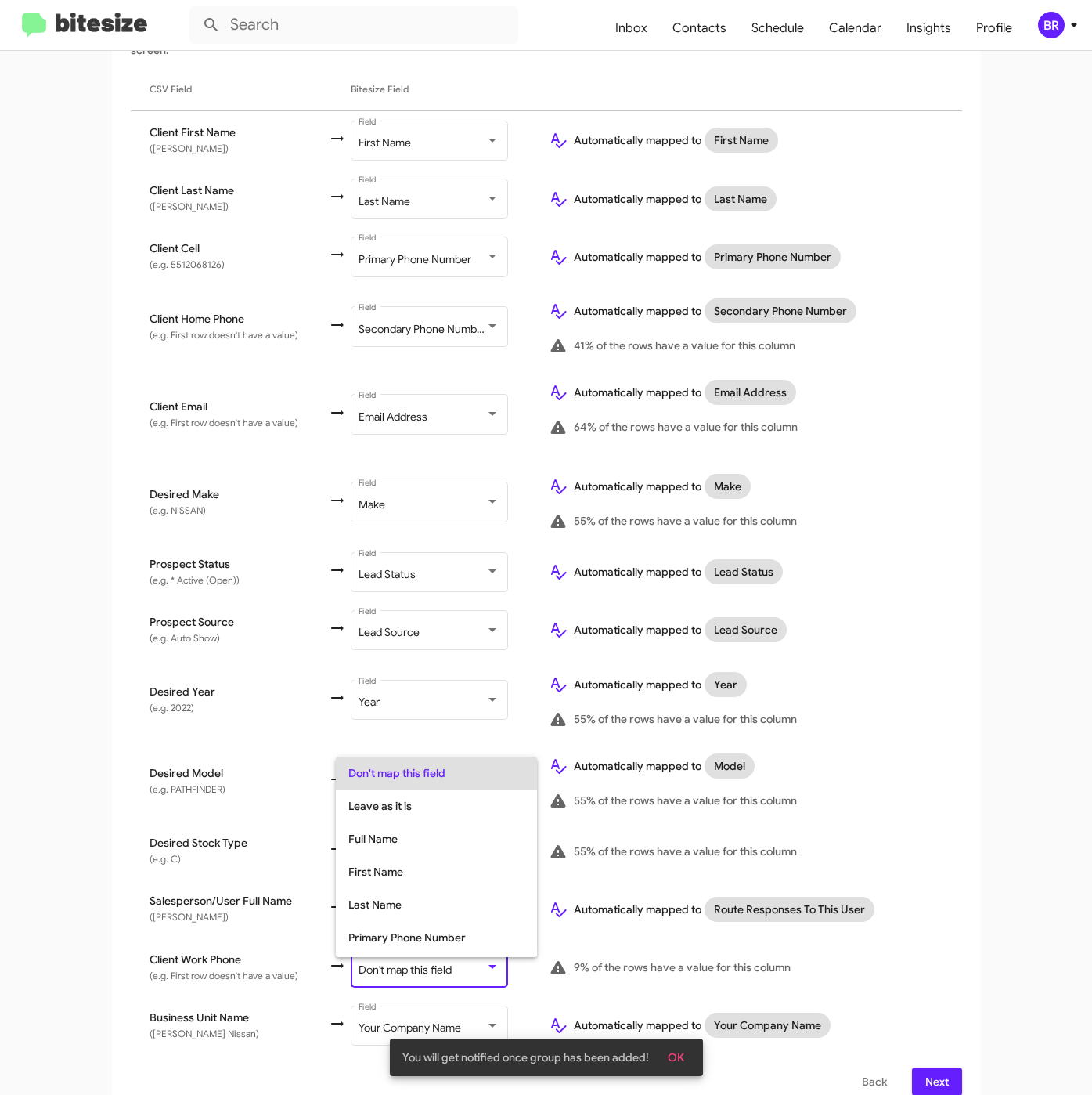
scroll to position [62, 0]
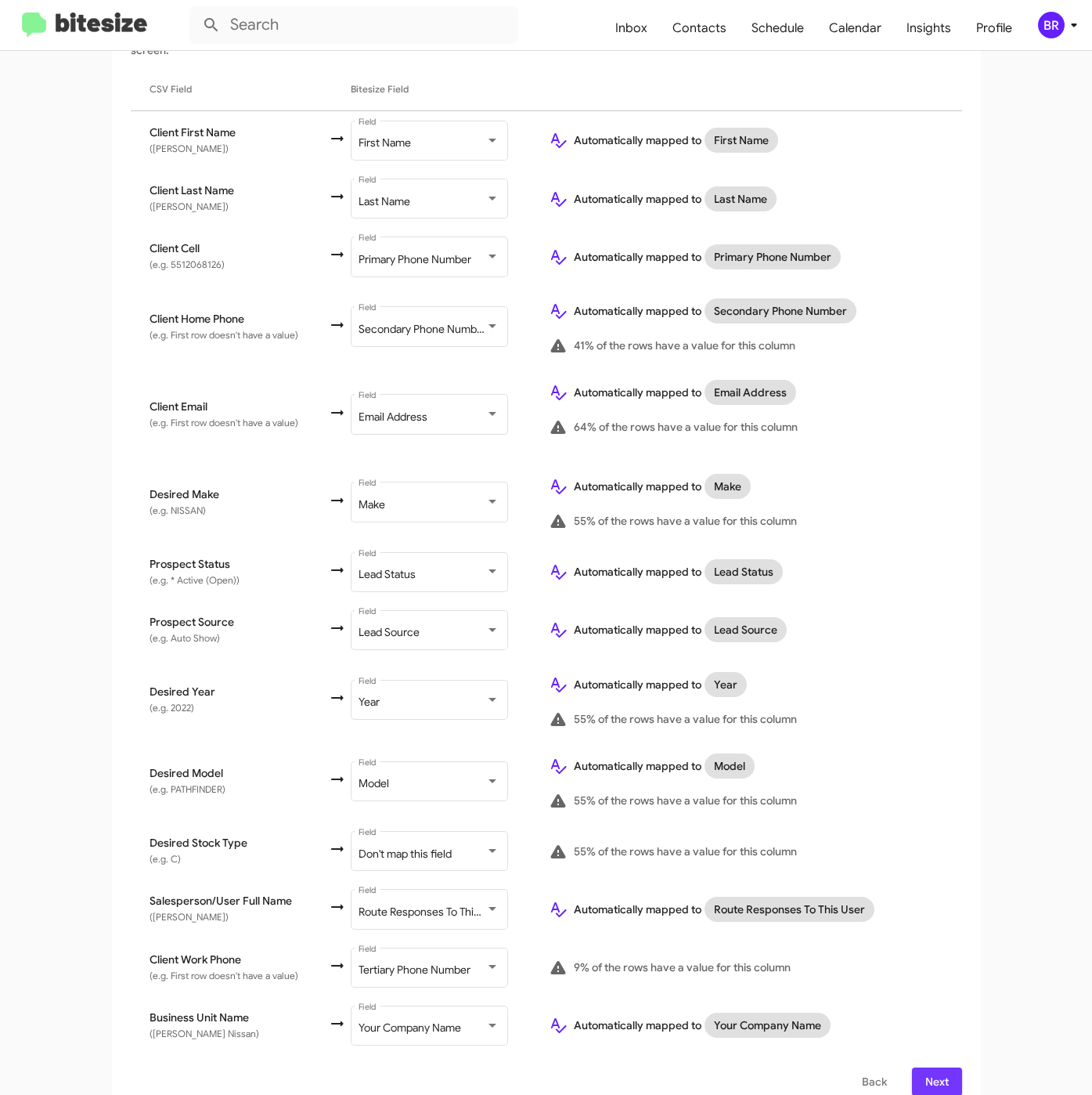
click at [935, 1067] on span "Next" at bounding box center [937, 1081] width 25 height 29
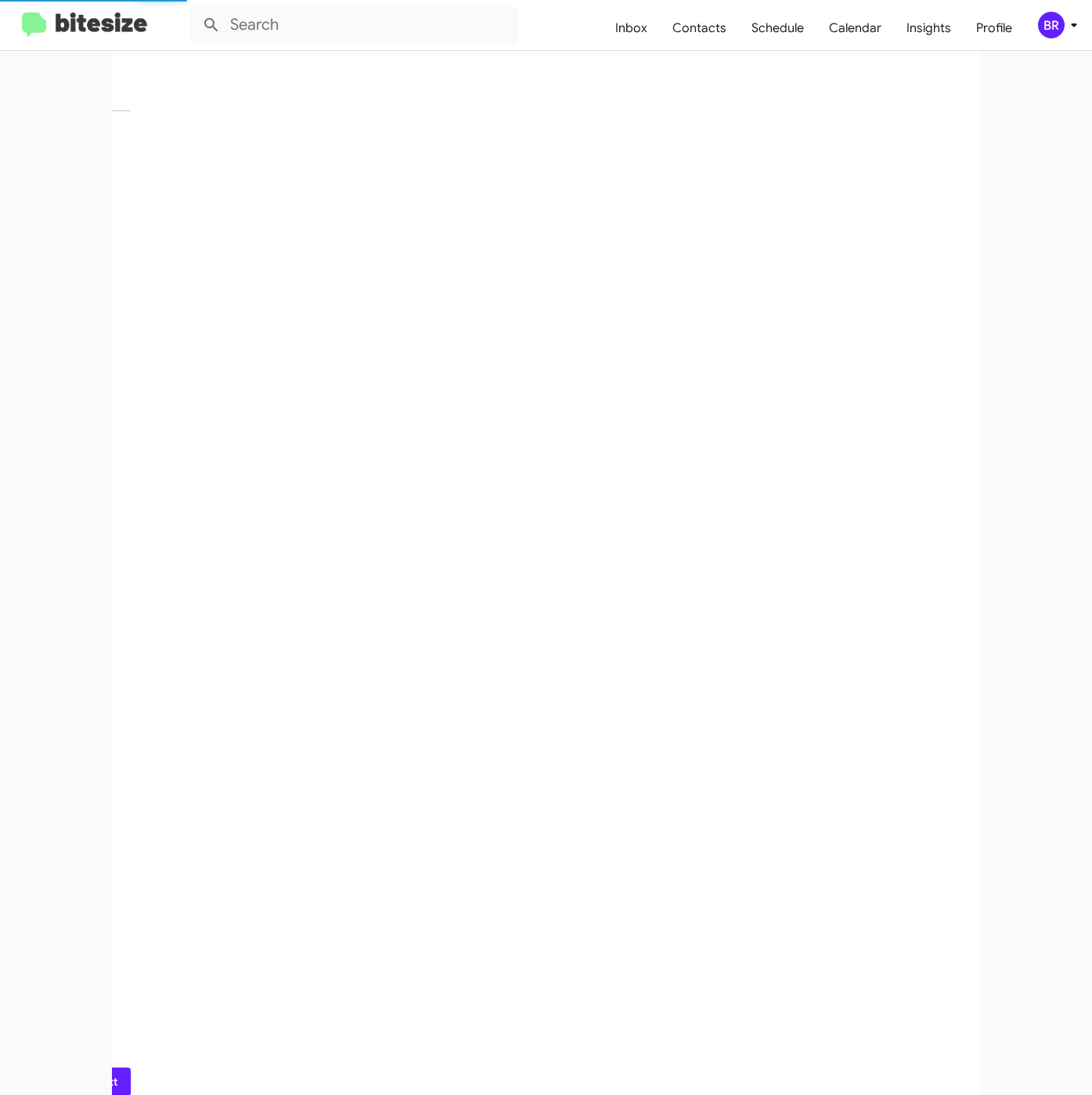
scroll to position [0, 0]
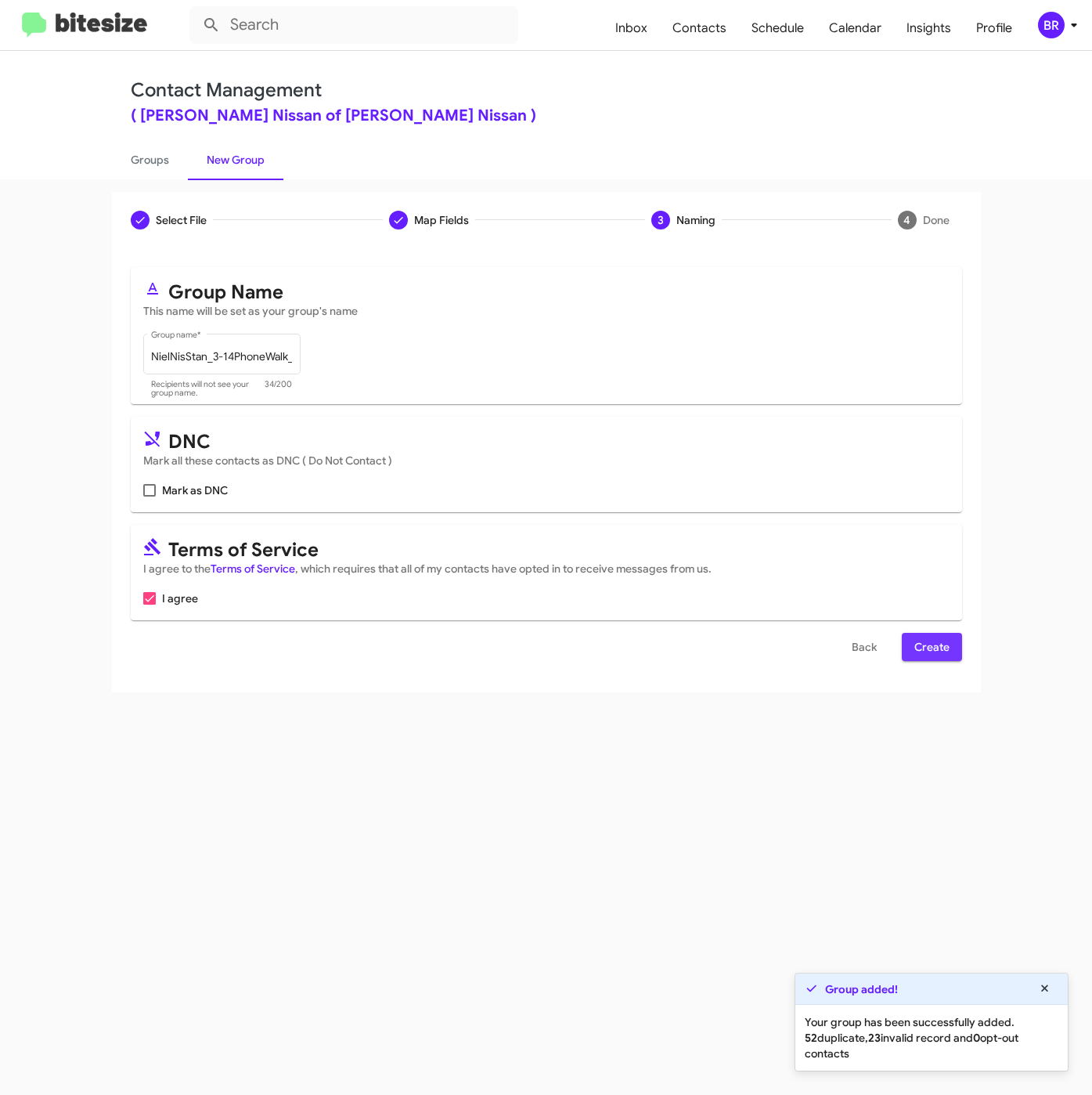
click at [935, 647] on span "Create" at bounding box center [932, 647] width 35 height 29
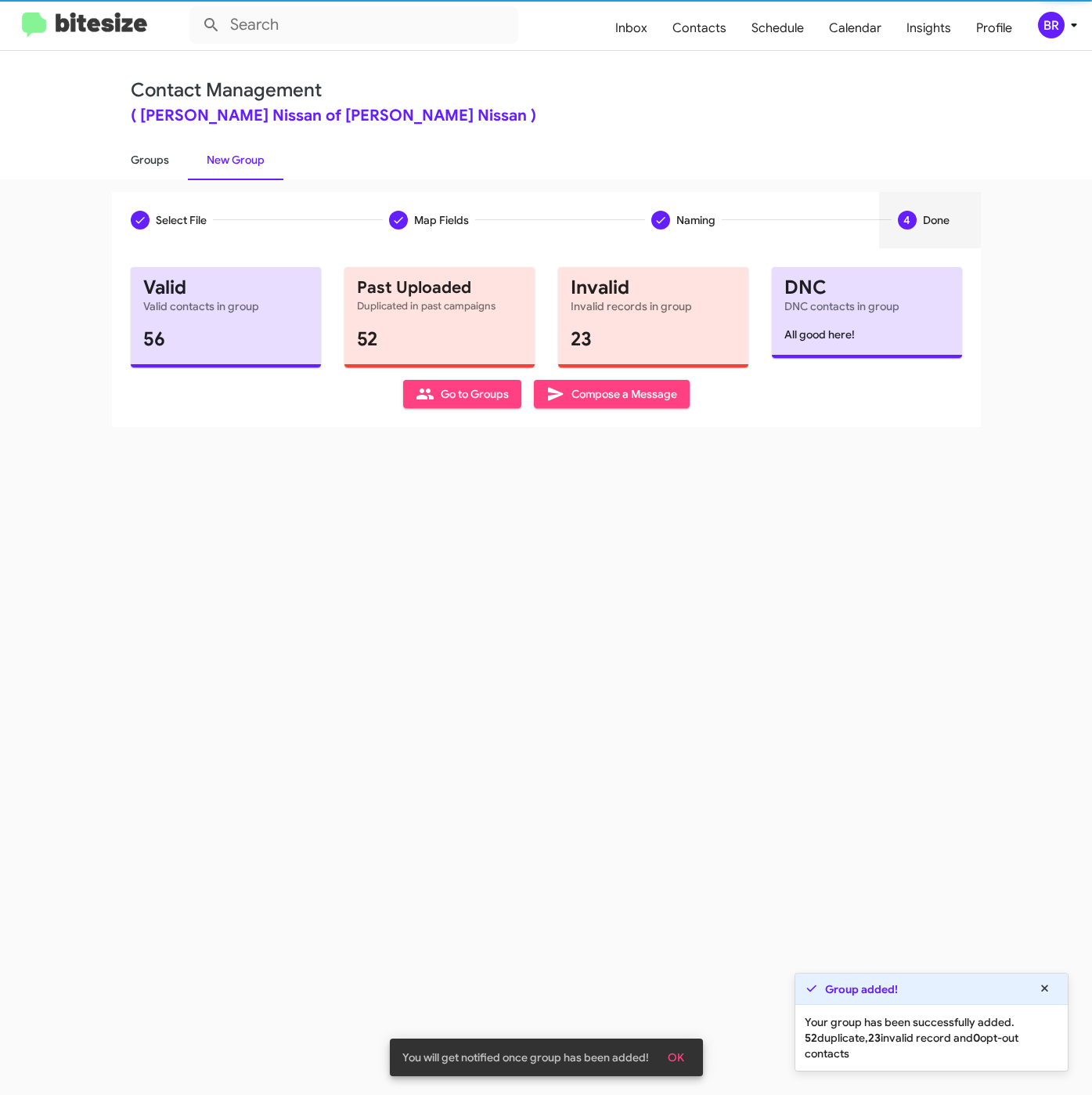
click at [144, 160] on link "Groups" at bounding box center [150, 159] width 76 height 40
type input "in:groups"
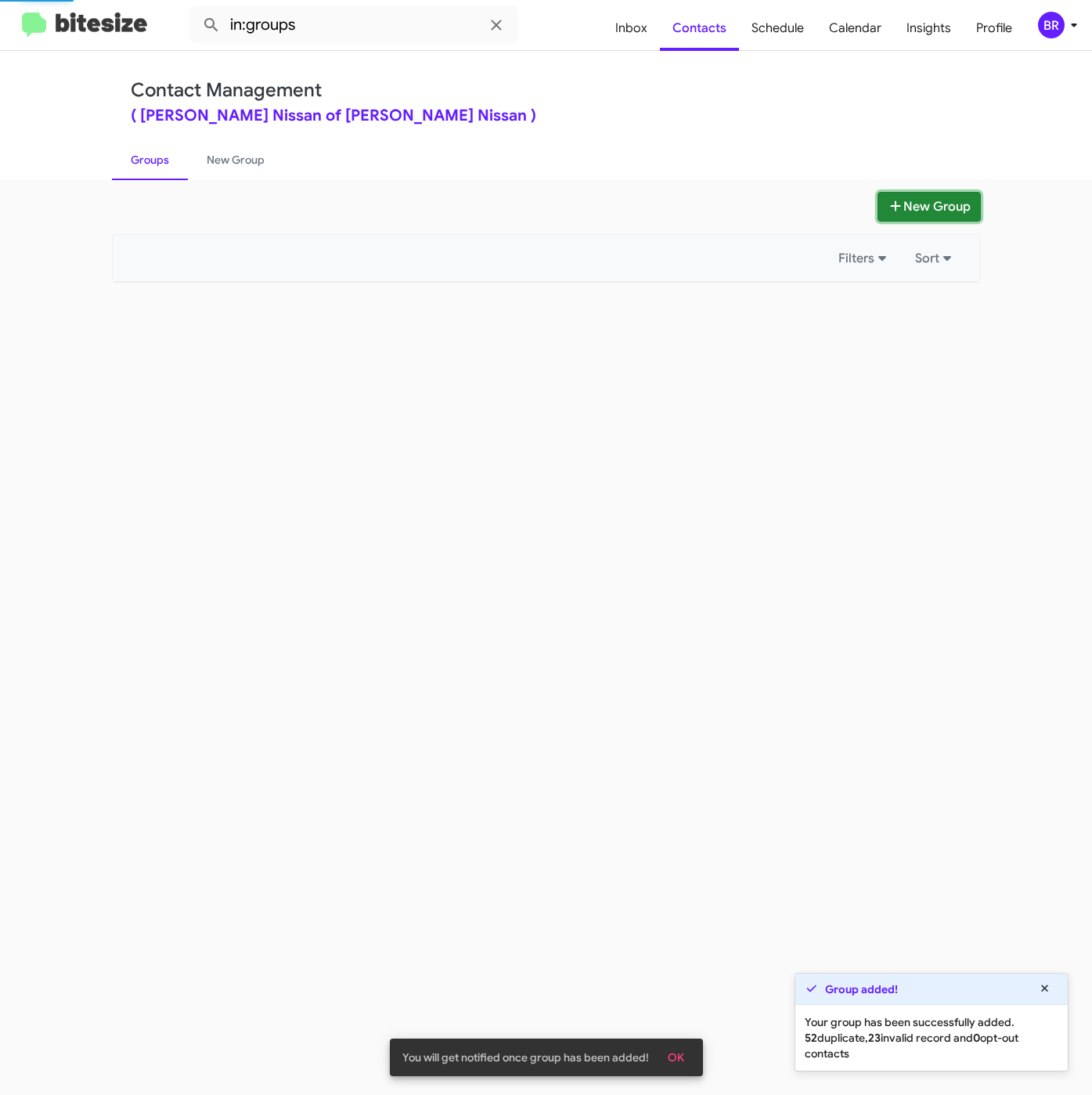
click at [916, 214] on button "New Group" at bounding box center [929, 206] width 103 height 29
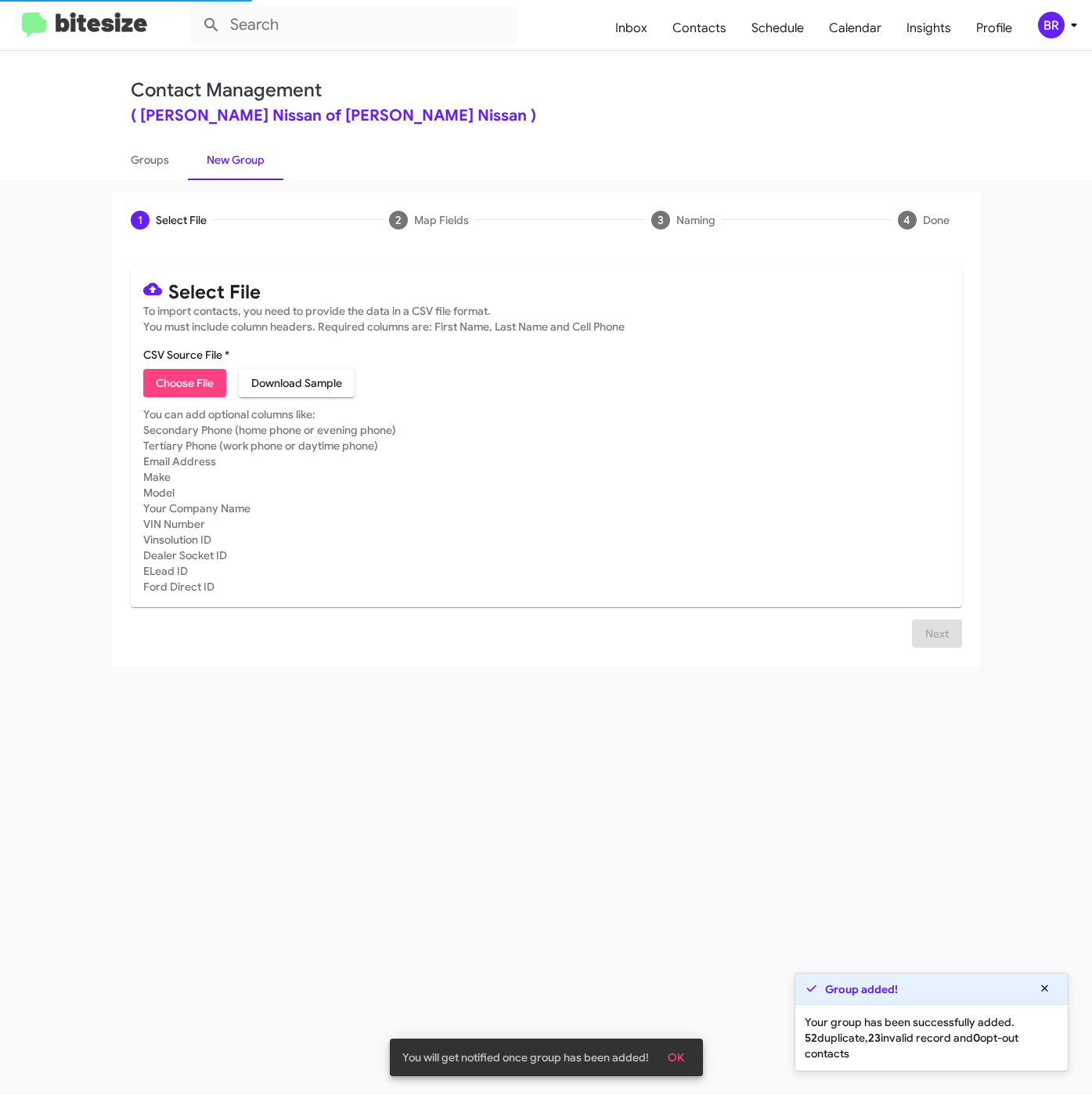
click at [174, 376] on span "Choose File" at bounding box center [184, 383] width 58 height 29
type input "NielNisStan_3-14Int_08-28-25"
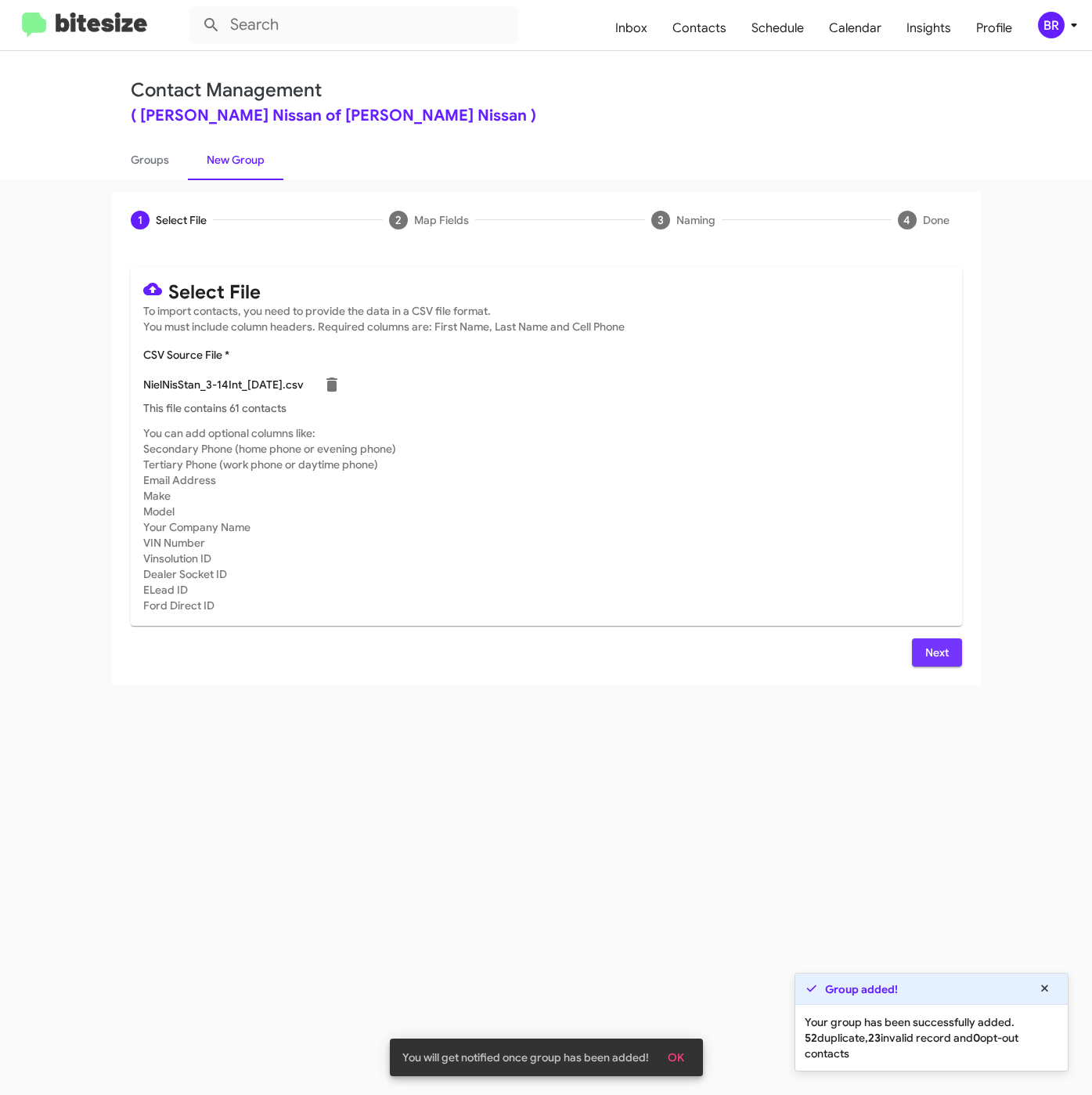
click at [921, 641] on button "Next" at bounding box center [937, 652] width 50 height 29
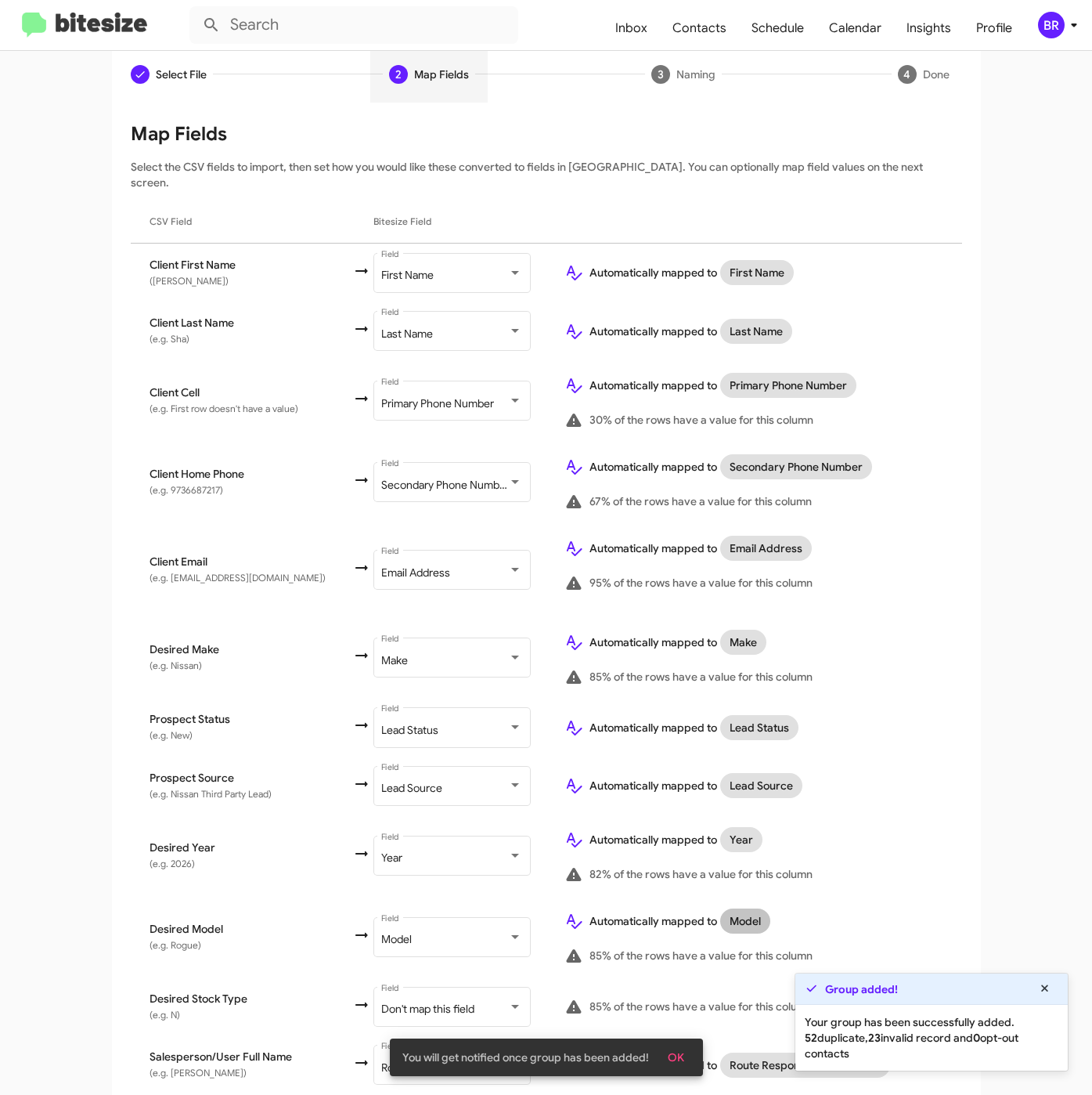
scroll to position [302, 0]
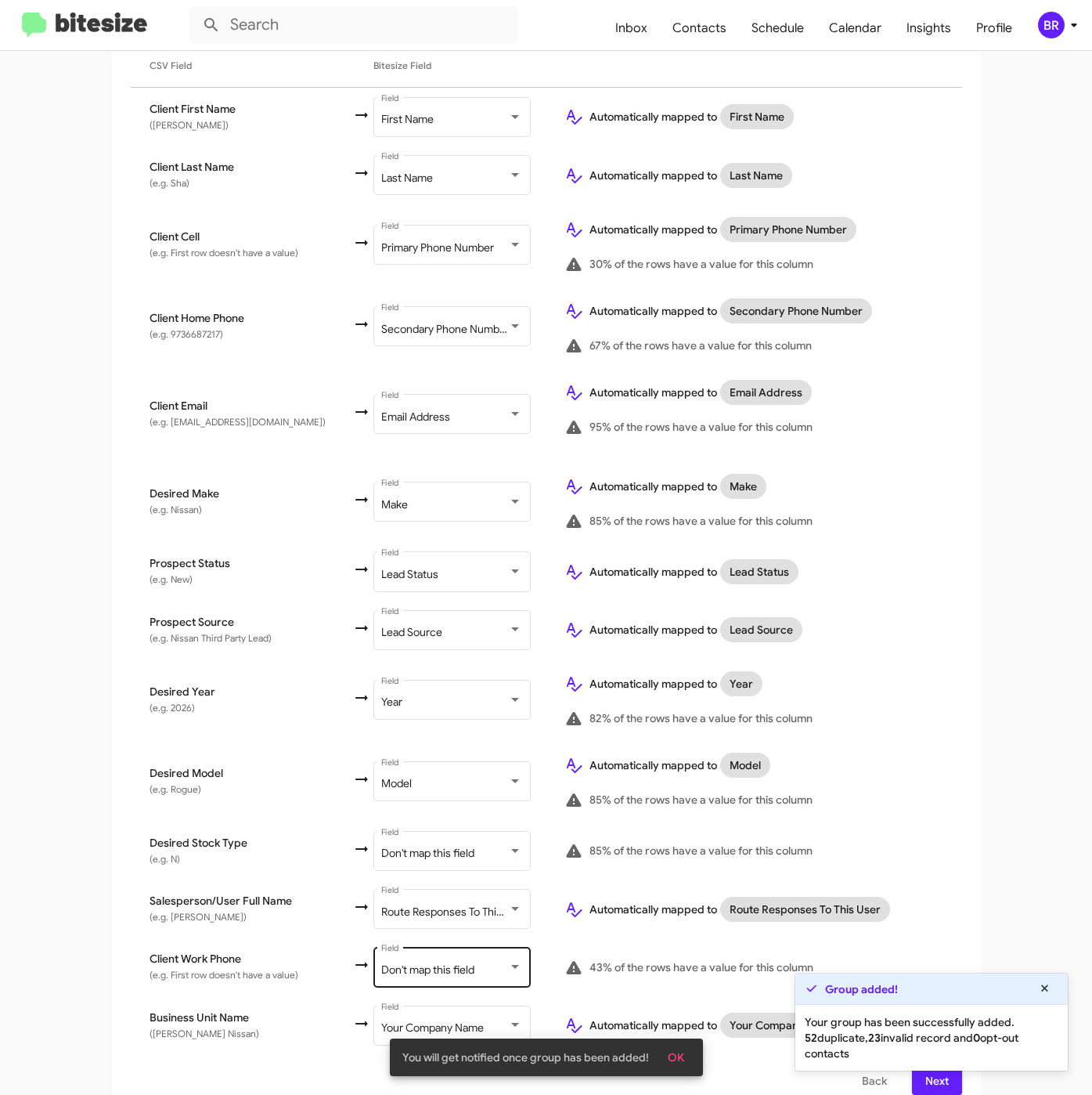
click at [432, 962] on span "Don't map this field" at bounding box center [427, 969] width 93 height 14
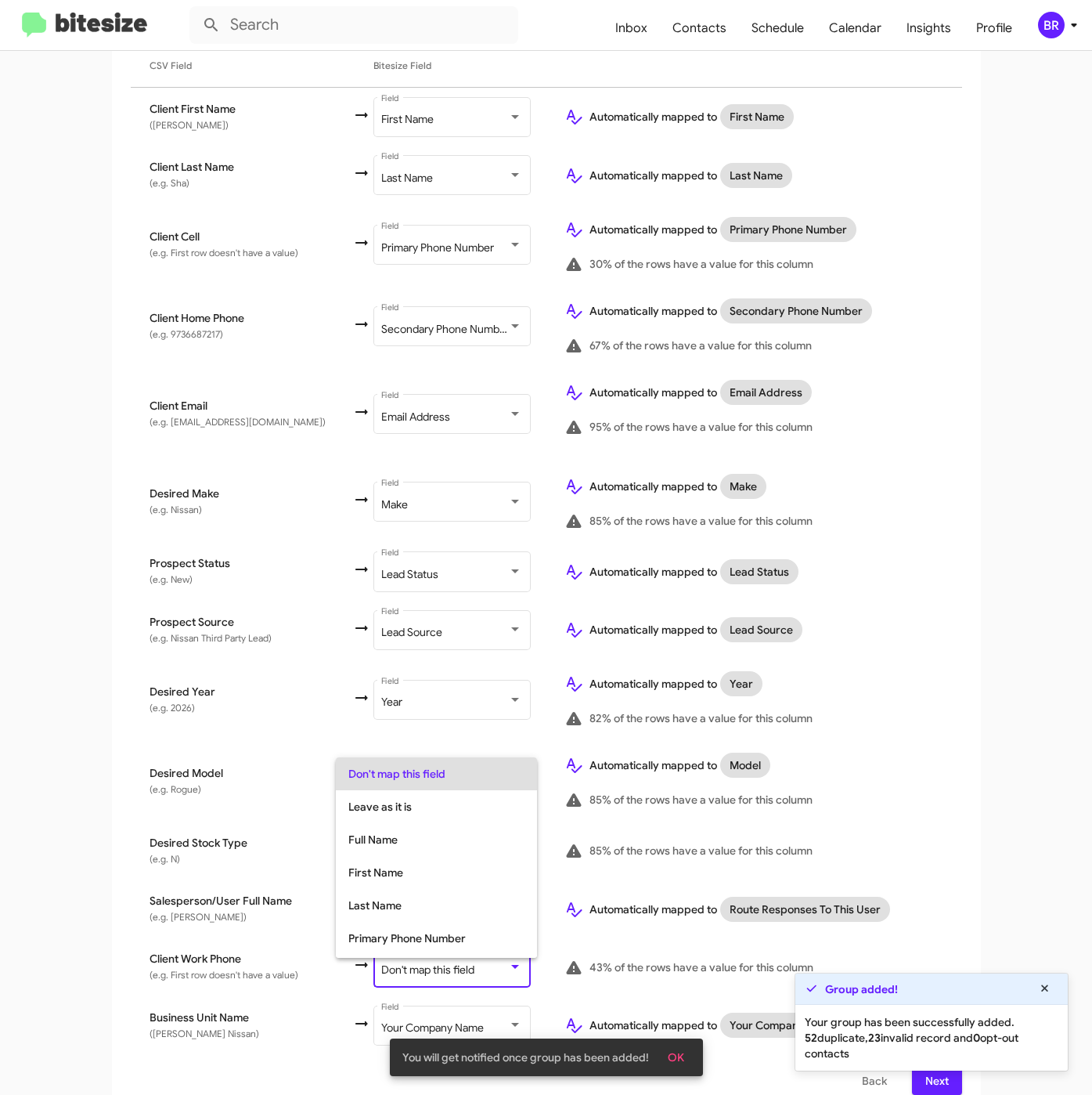
scroll to position [62, 0]
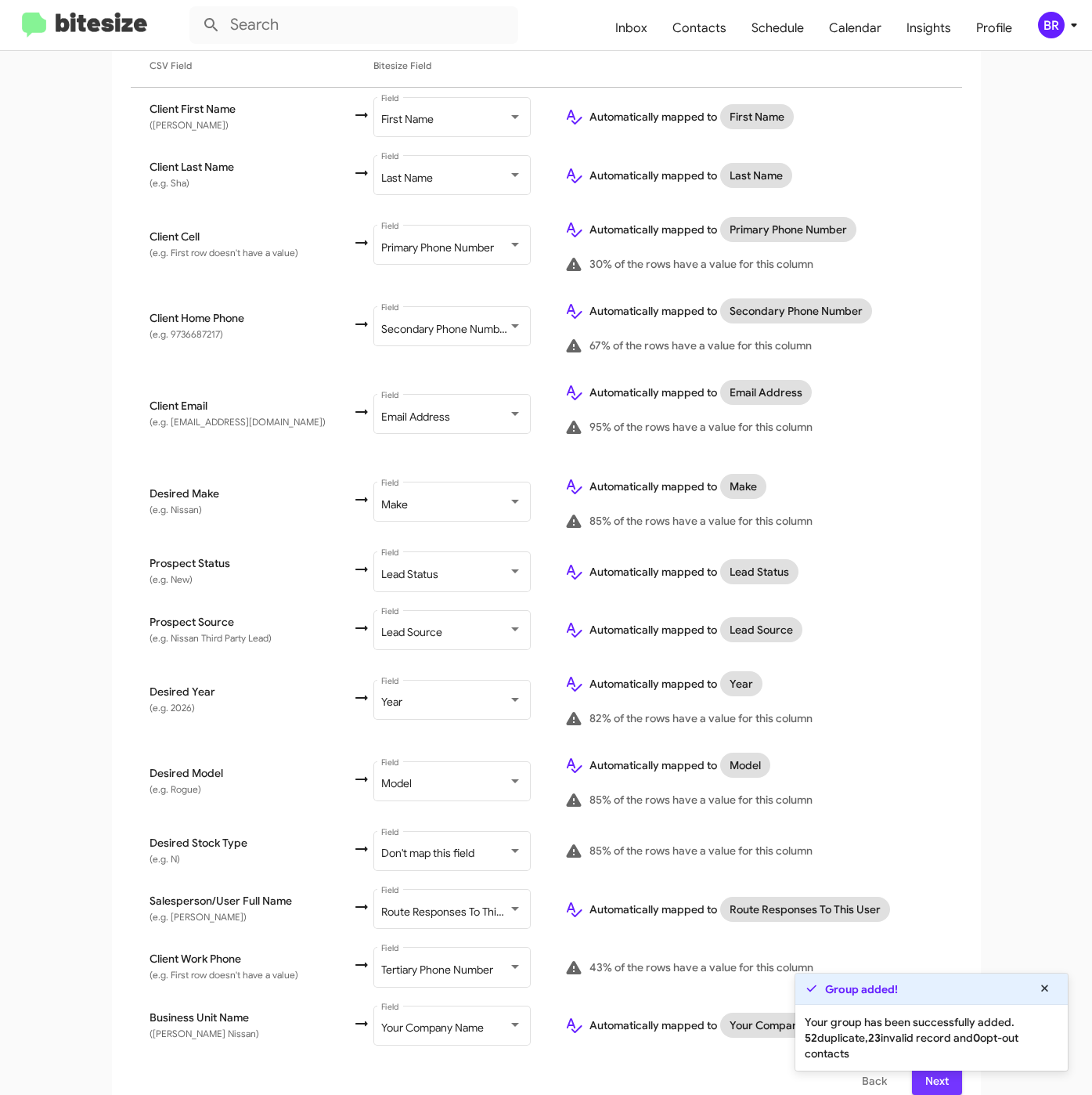
drag, startPoint x: 907, startPoint y: 1075, endPoint x: 904, endPoint y: 1060, distance: 15.3
click at [912, 1075] on button "Next" at bounding box center [937, 1080] width 50 height 29
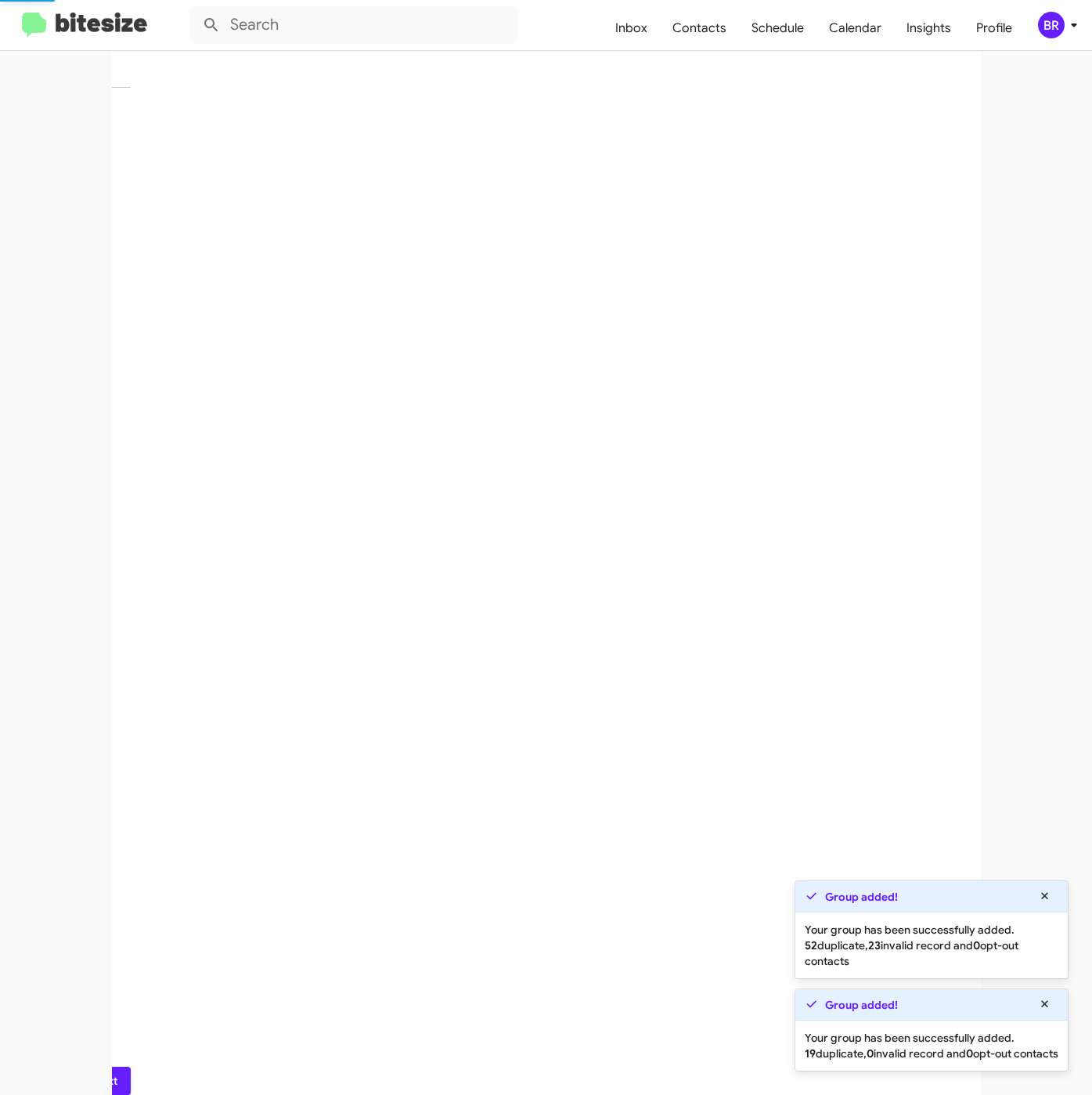
scroll to position [0, 0]
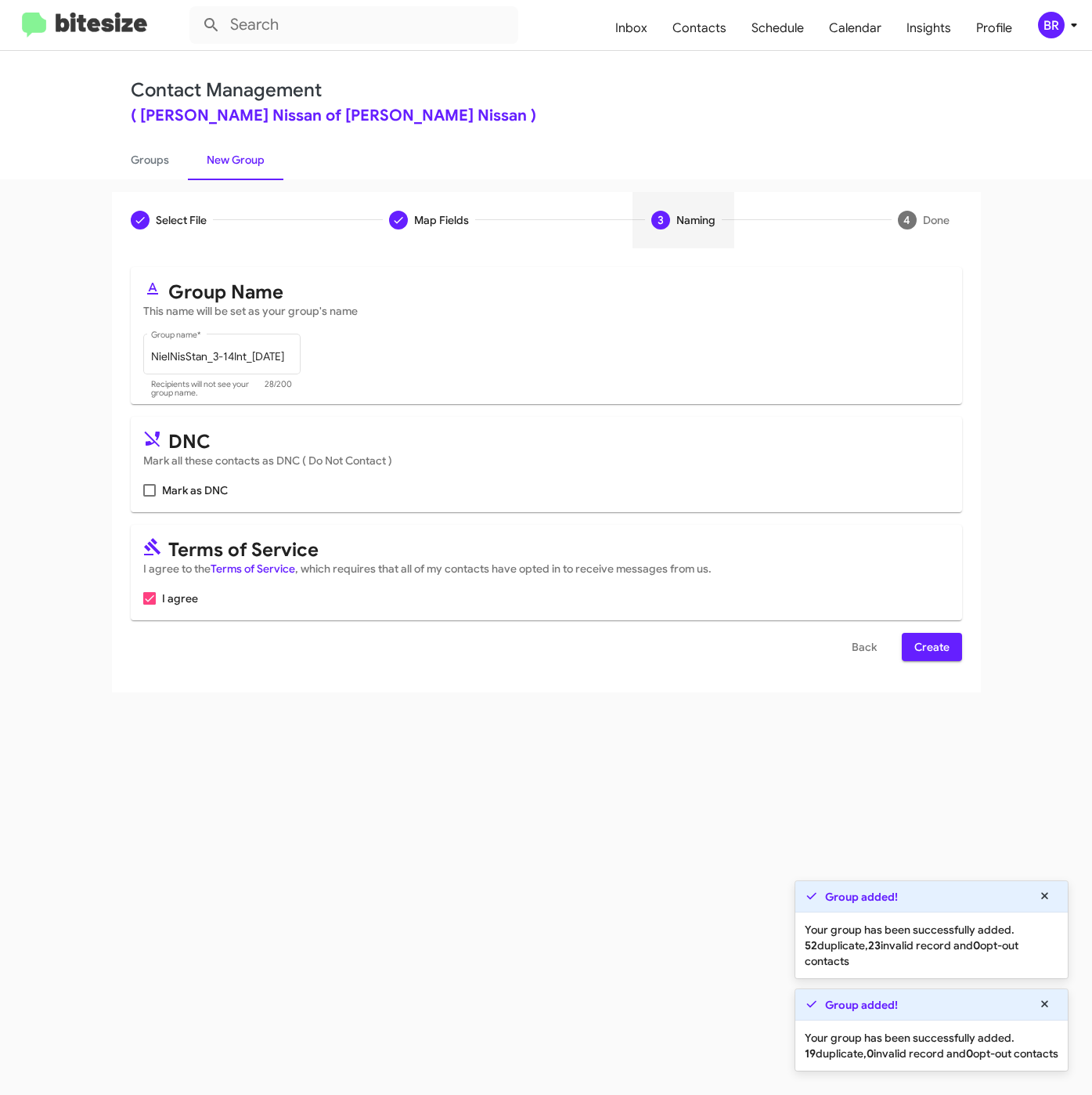
click at [948, 641] on span "Create" at bounding box center [932, 647] width 35 height 29
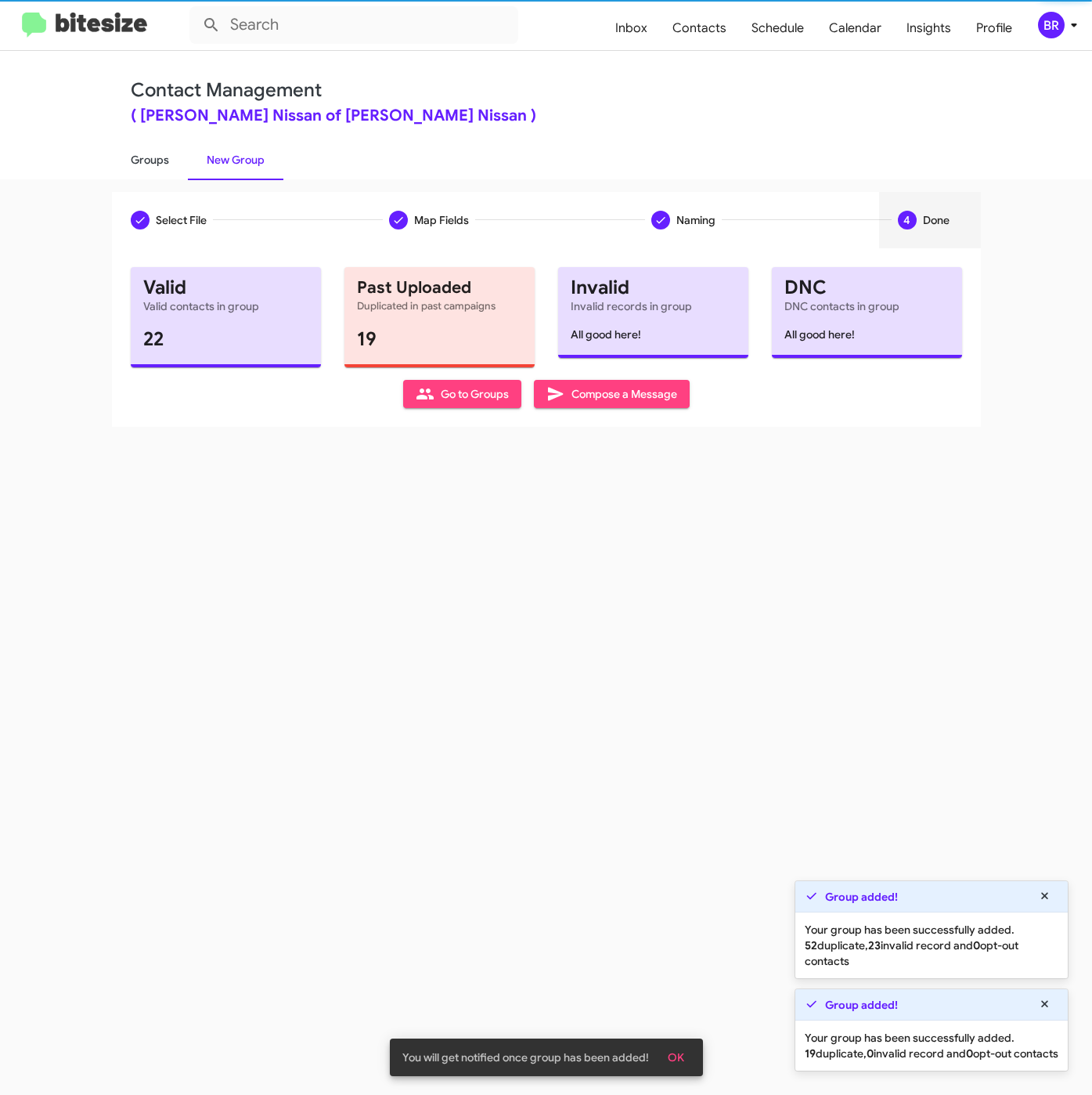
click at [157, 162] on link "Groups" at bounding box center [150, 159] width 76 height 40
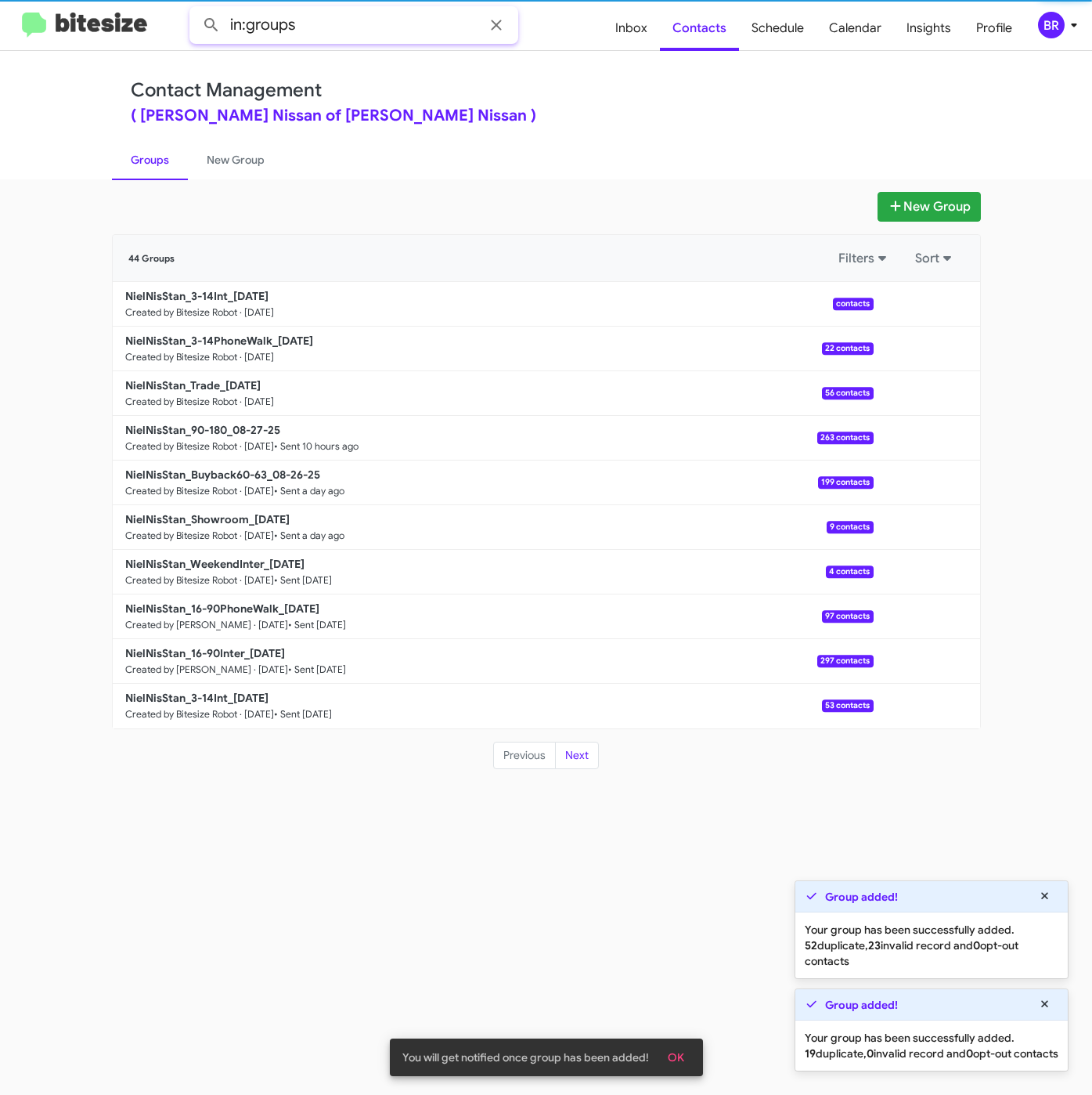
click at [408, 34] on input "in:groups" at bounding box center [353, 25] width 328 height 38
type input "in:groups trade"
click at [196, 9] on button at bounding box center [212, 25] width 31 height 31
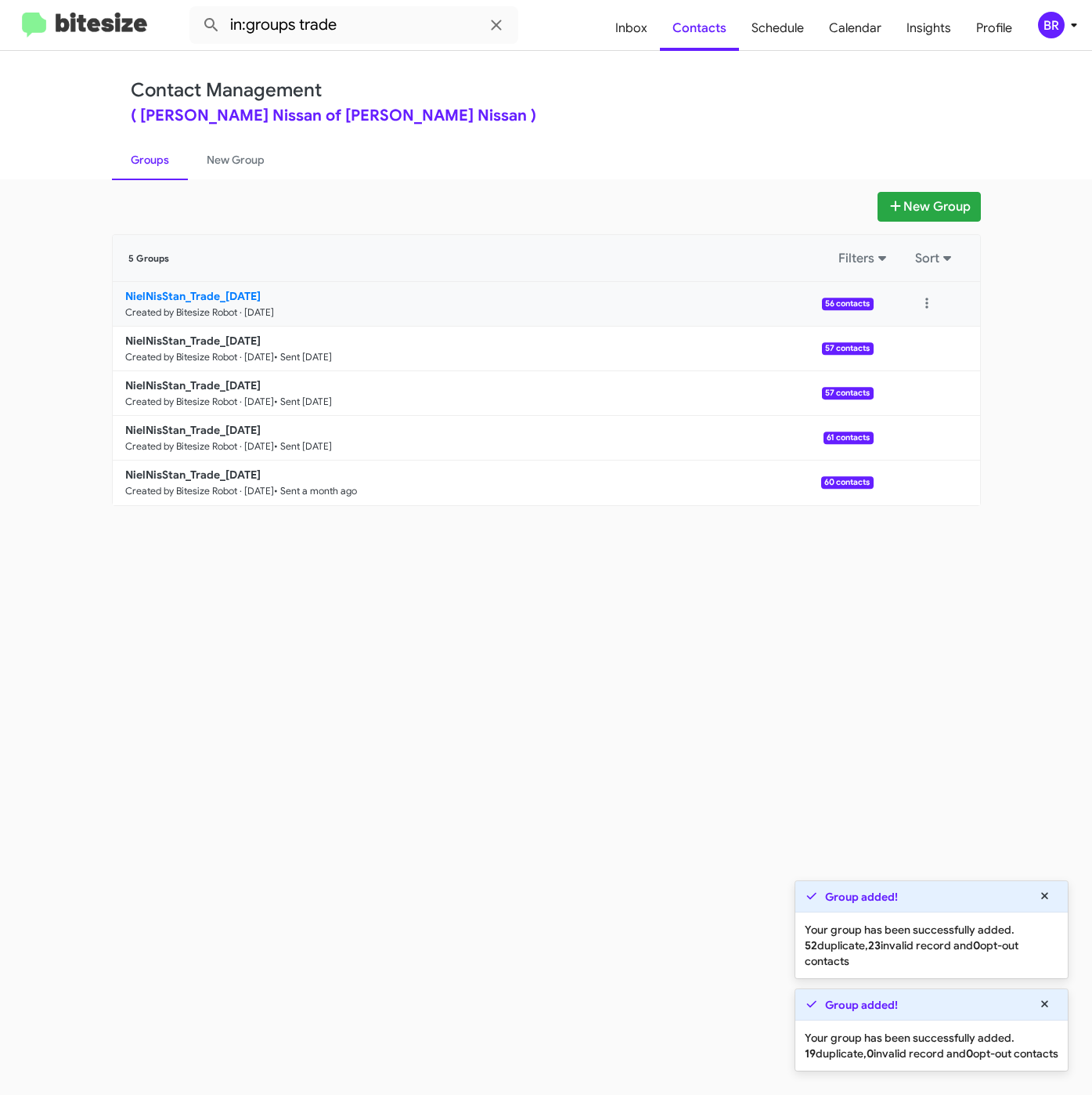
click at [184, 302] on b "NielNisStan_Trade_08-28-25" at bounding box center [192, 295] width 135 height 14
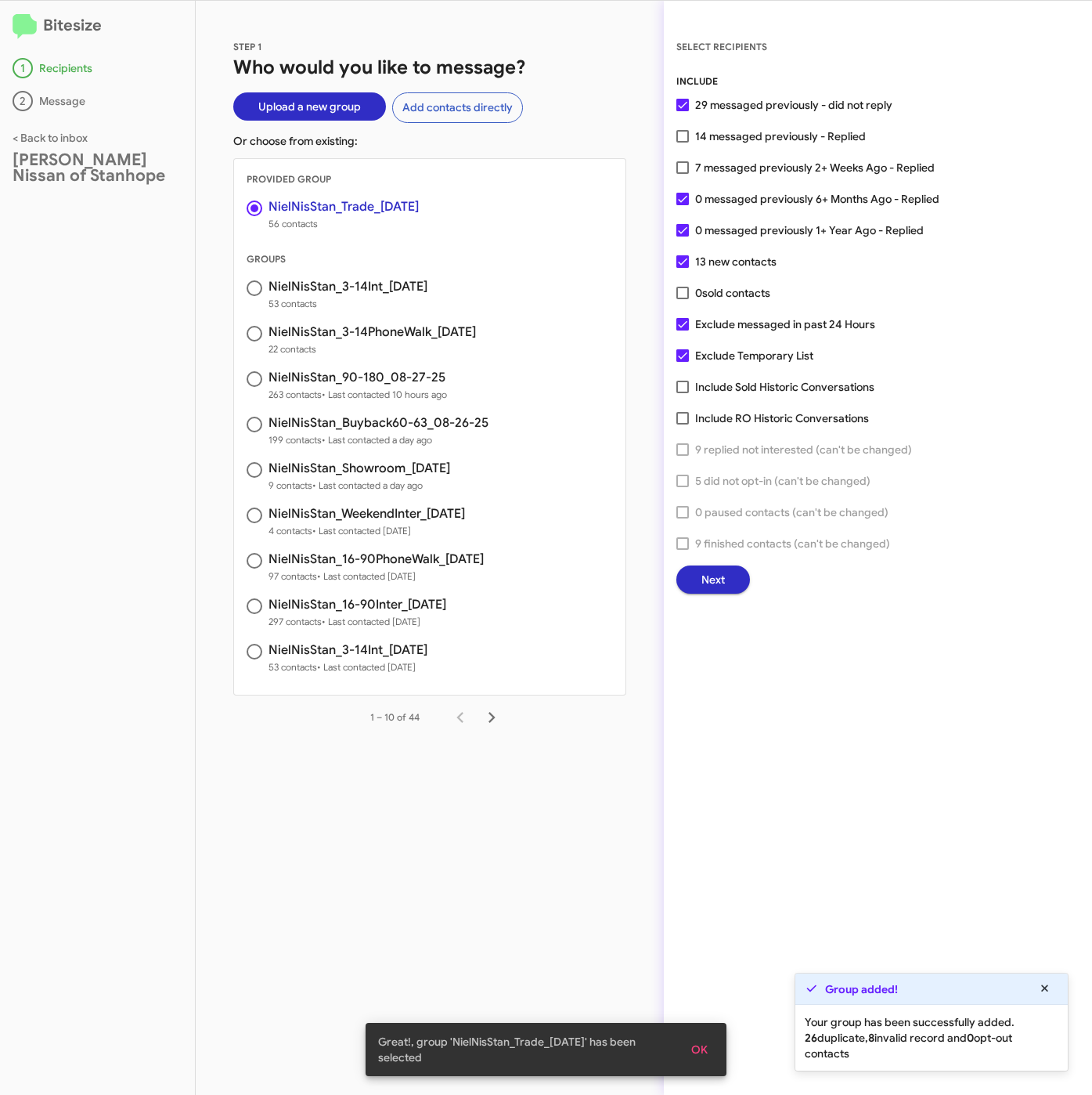
drag, startPoint x: 757, startPoint y: 166, endPoint x: 712, endPoint y: 349, distance: 188.5
click at [757, 166] on span "7 messaged previously 2+ Weeks Ago - Replied" at bounding box center [815, 167] width 239 height 18
click at [683, 174] on input "7 messaged previously 2+ Weeks Ago - Replied" at bounding box center [682, 174] width 1 height 1
checkbox input "true"
click at [691, 575] on button "Next" at bounding box center [713, 579] width 74 height 29
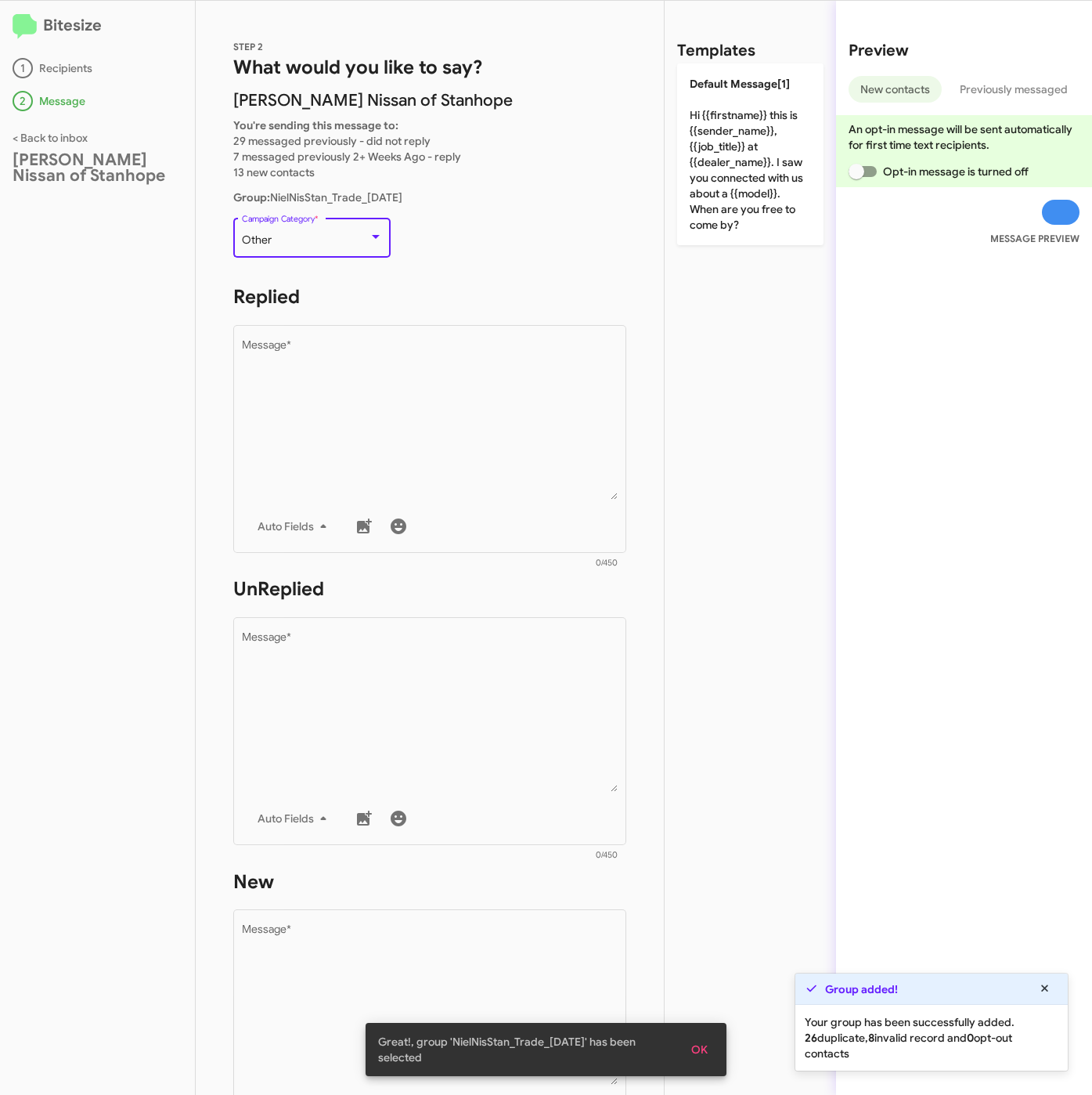
click at [275, 235] on div "Other" at bounding box center [305, 240] width 127 height 13
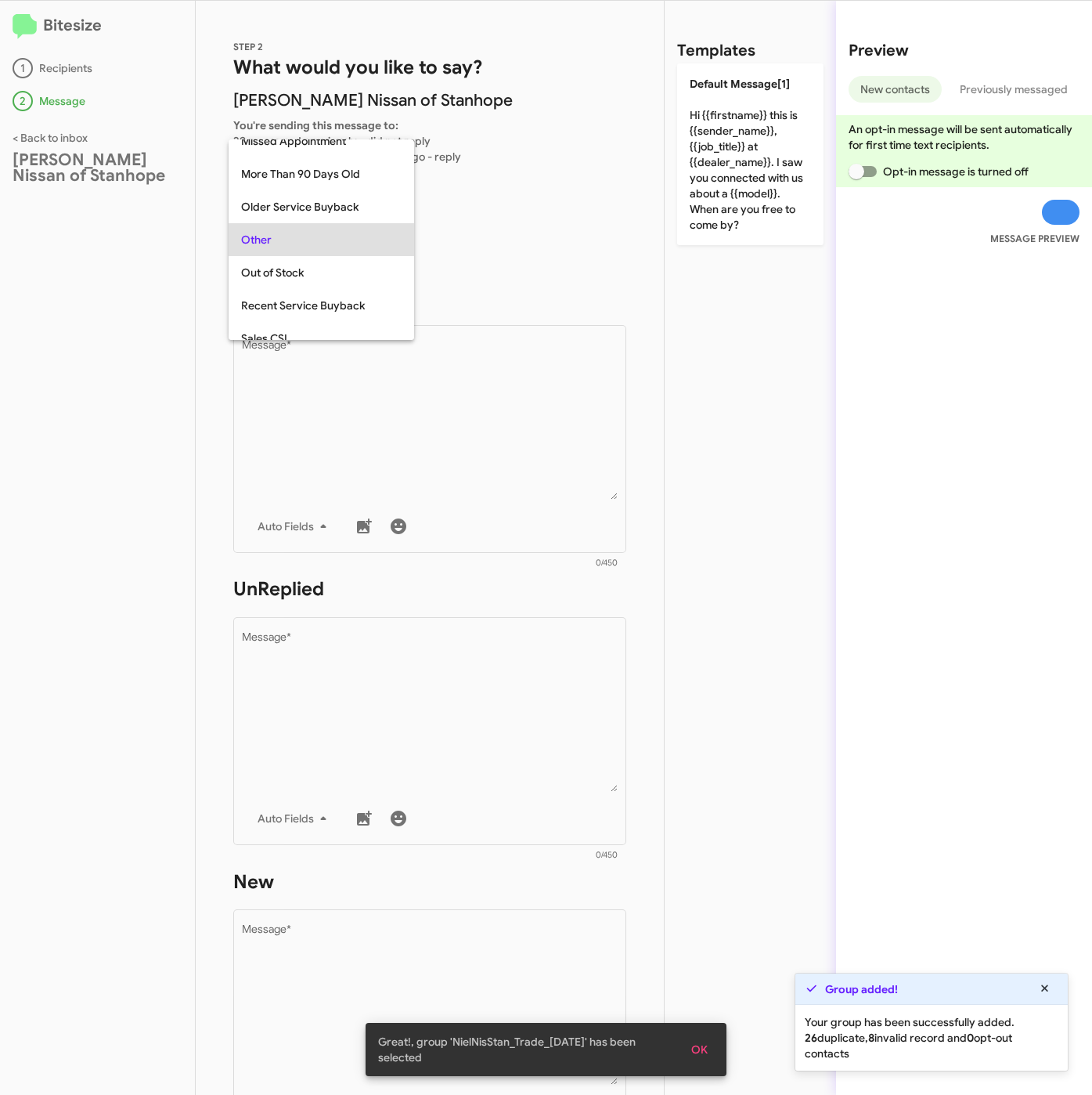
scroll to position [555, 0]
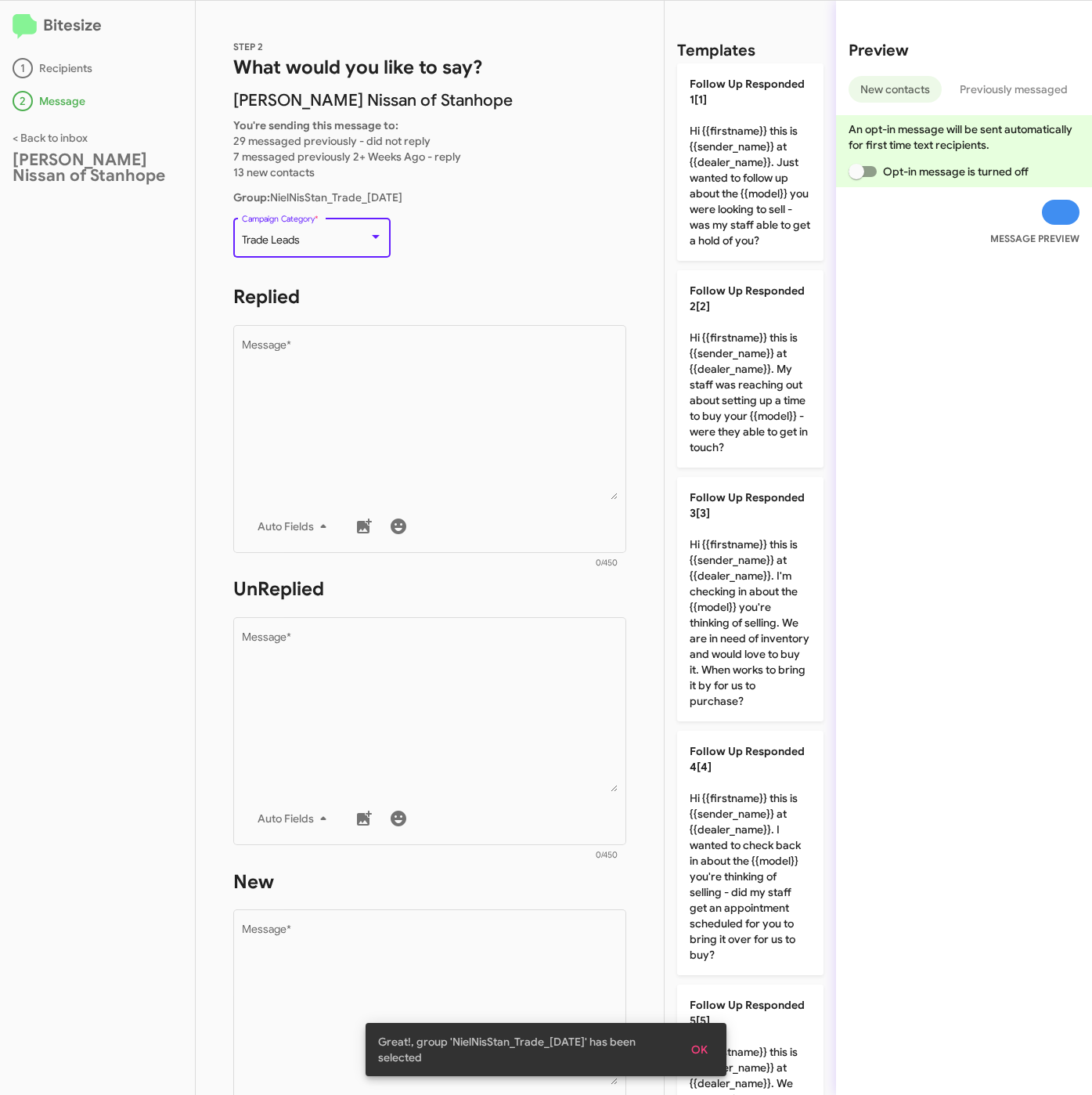
drag, startPoint x: 323, startPoint y: 417, endPoint x: 644, endPoint y: 263, distance: 356.0
click at [324, 417] on textarea "Message *" at bounding box center [430, 420] width 376 height 160
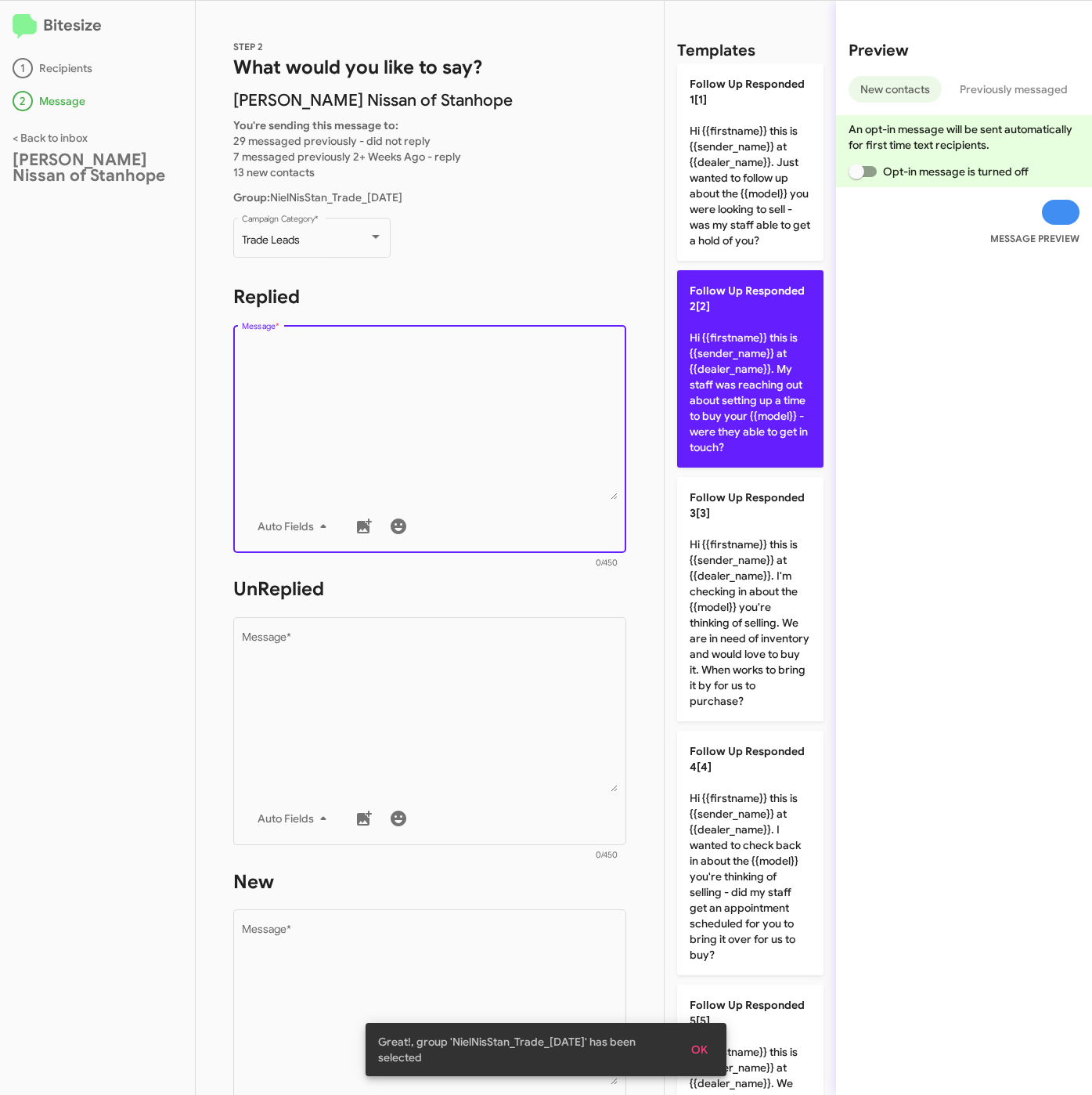
click at [729, 396] on p "Follow Up Responded 2[2] Hi {{firstname}} this is {{sender_name}} at {{dealer_n…" at bounding box center [750, 369] width 146 height 197
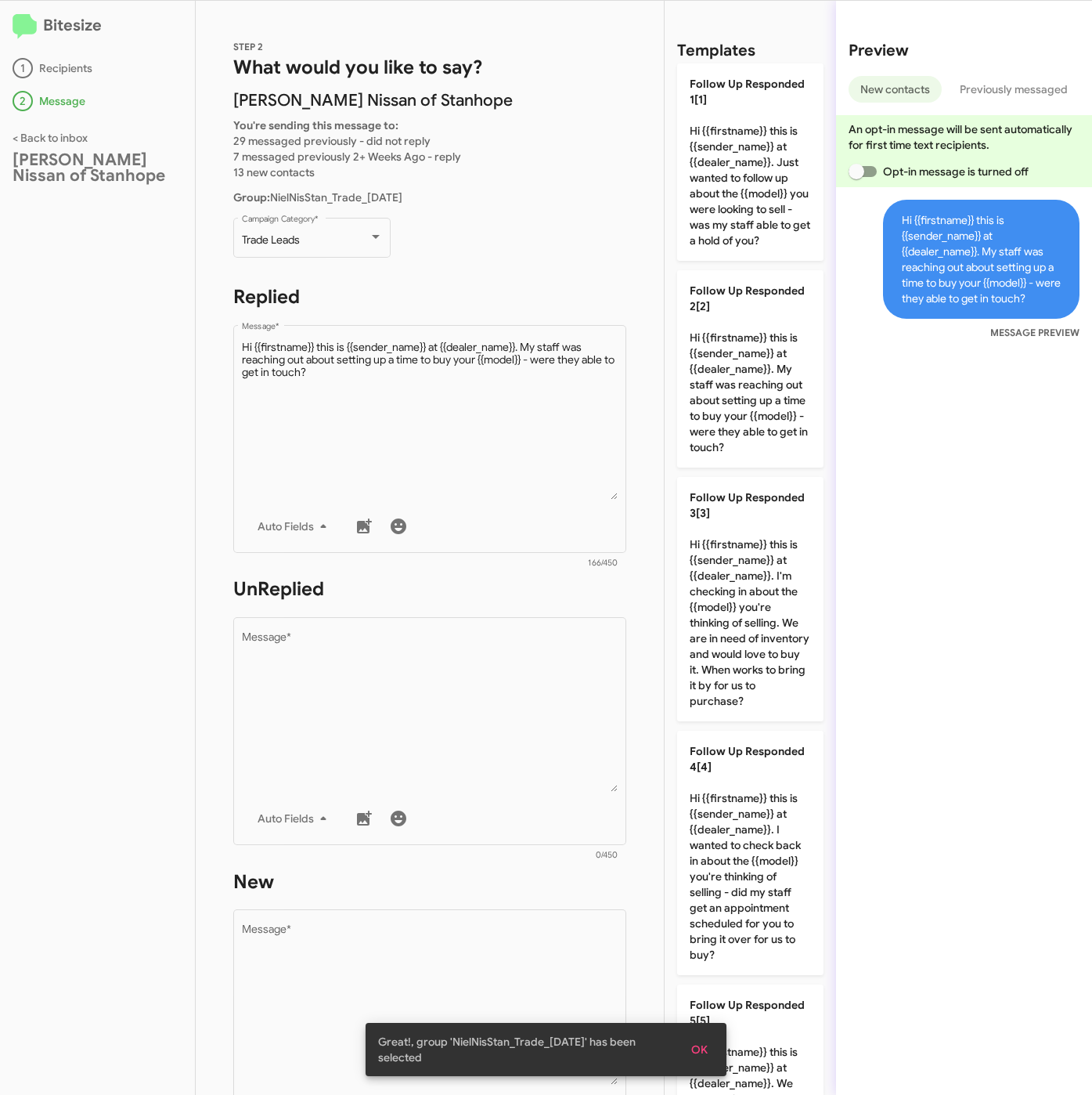
click at [564, 597] on h1 "UnReplied" at bounding box center [430, 588] width 393 height 25
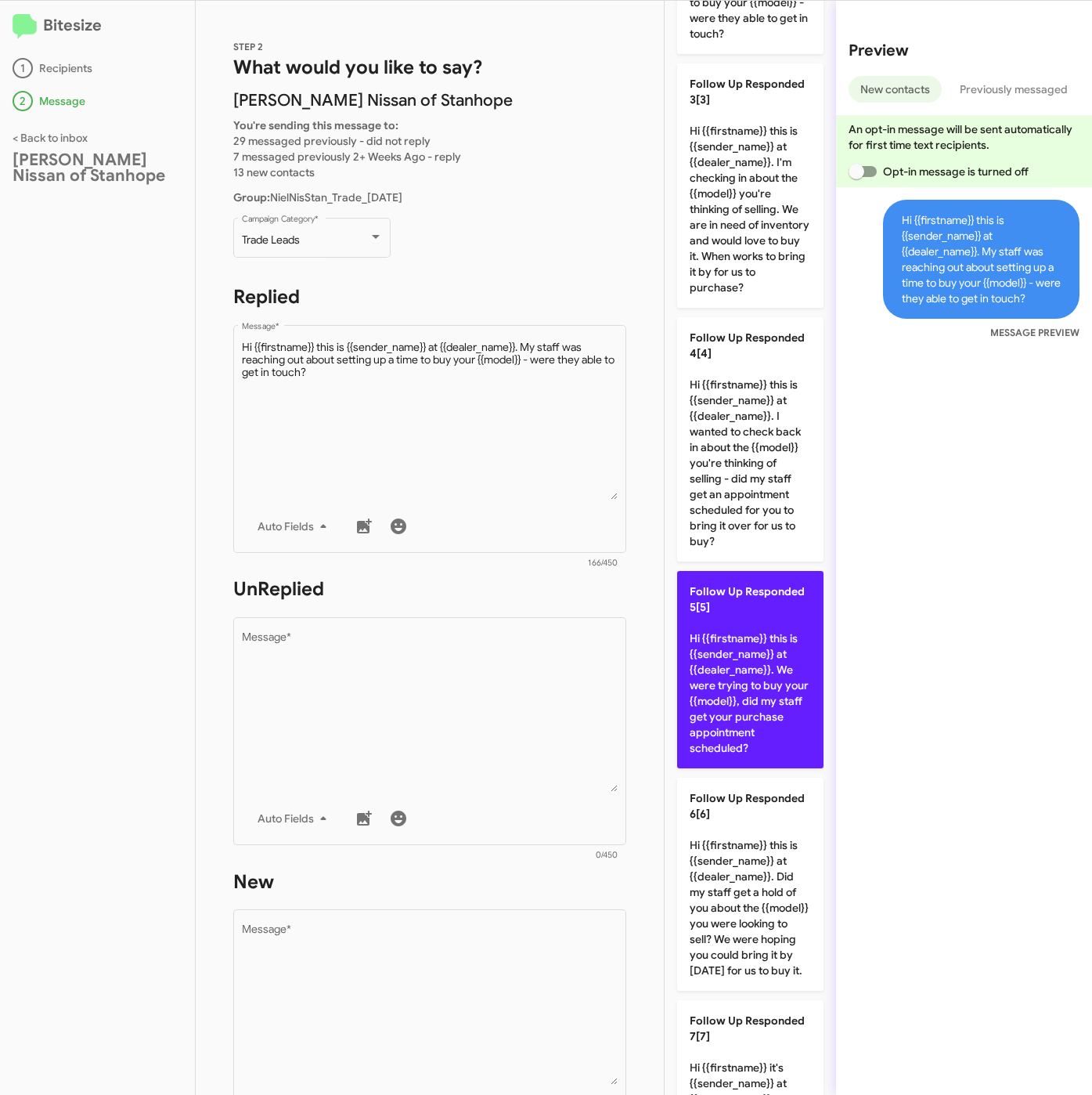
scroll to position [705, 0]
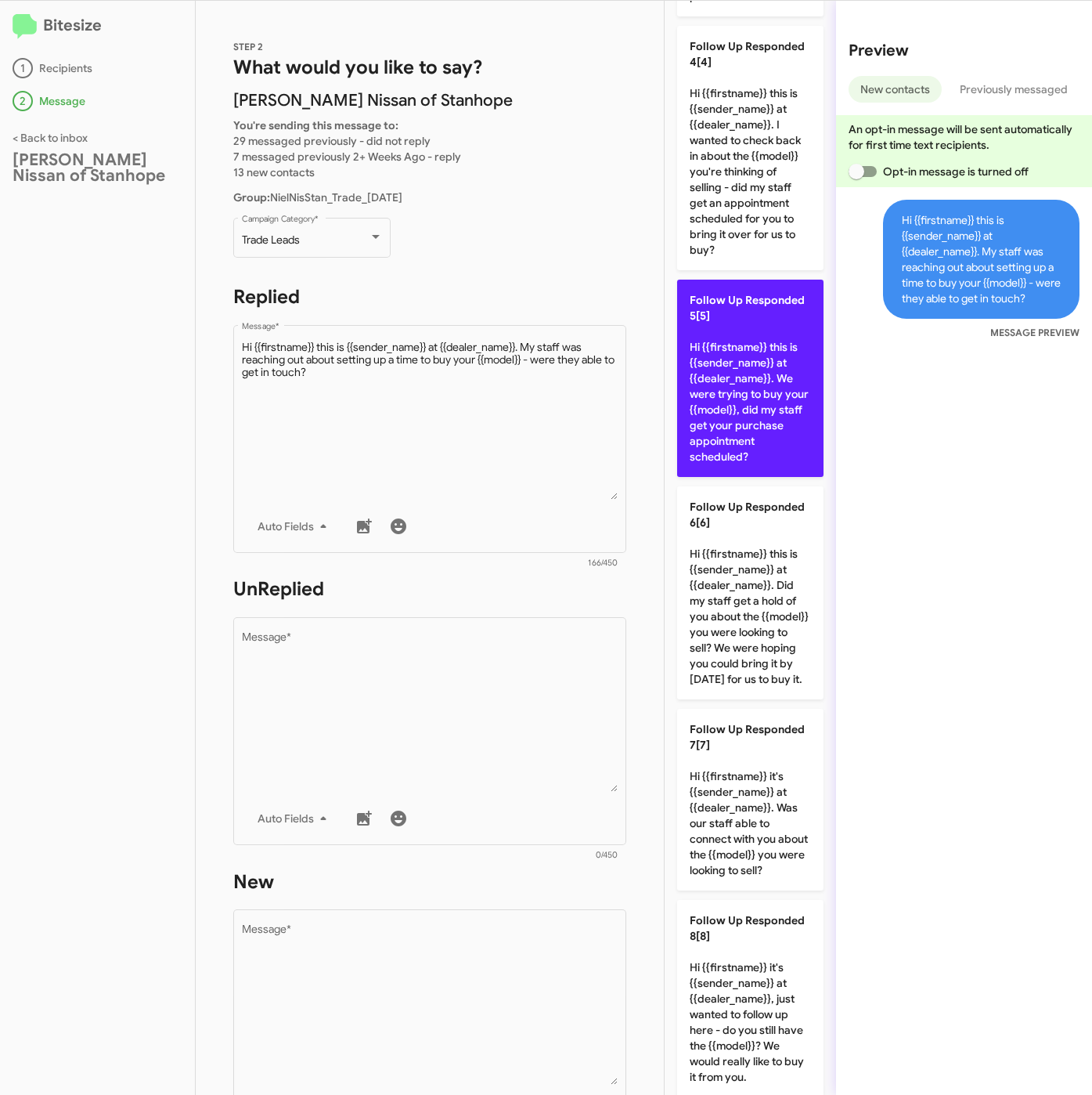
click at [762, 435] on p "Follow Up Responded 5[5] Hi {{firstname}} this is {{sender_name}} at {{dealer_n…" at bounding box center [750, 378] width 146 height 197
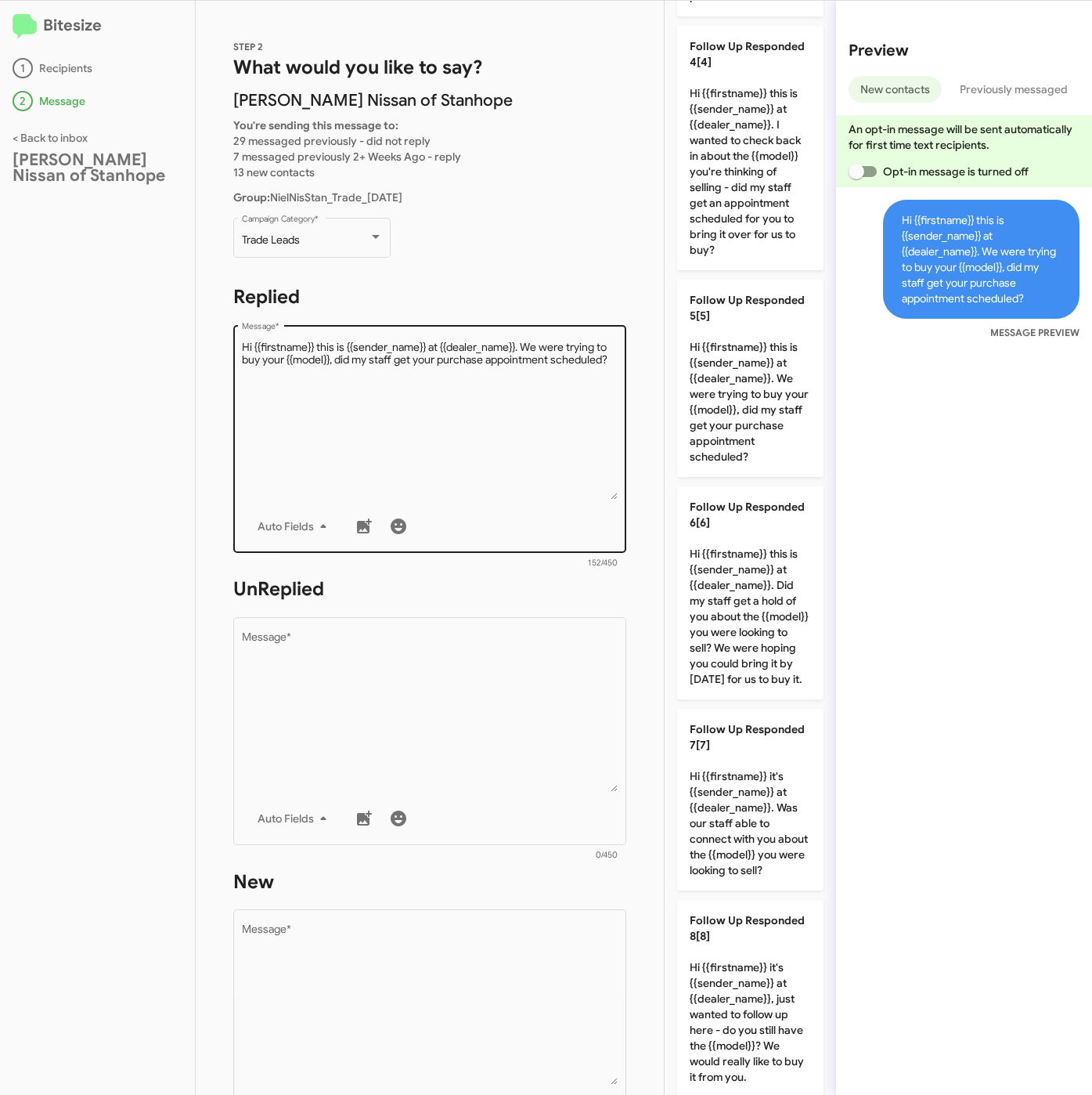
click at [498, 418] on textarea "Message *" at bounding box center [430, 420] width 376 height 160
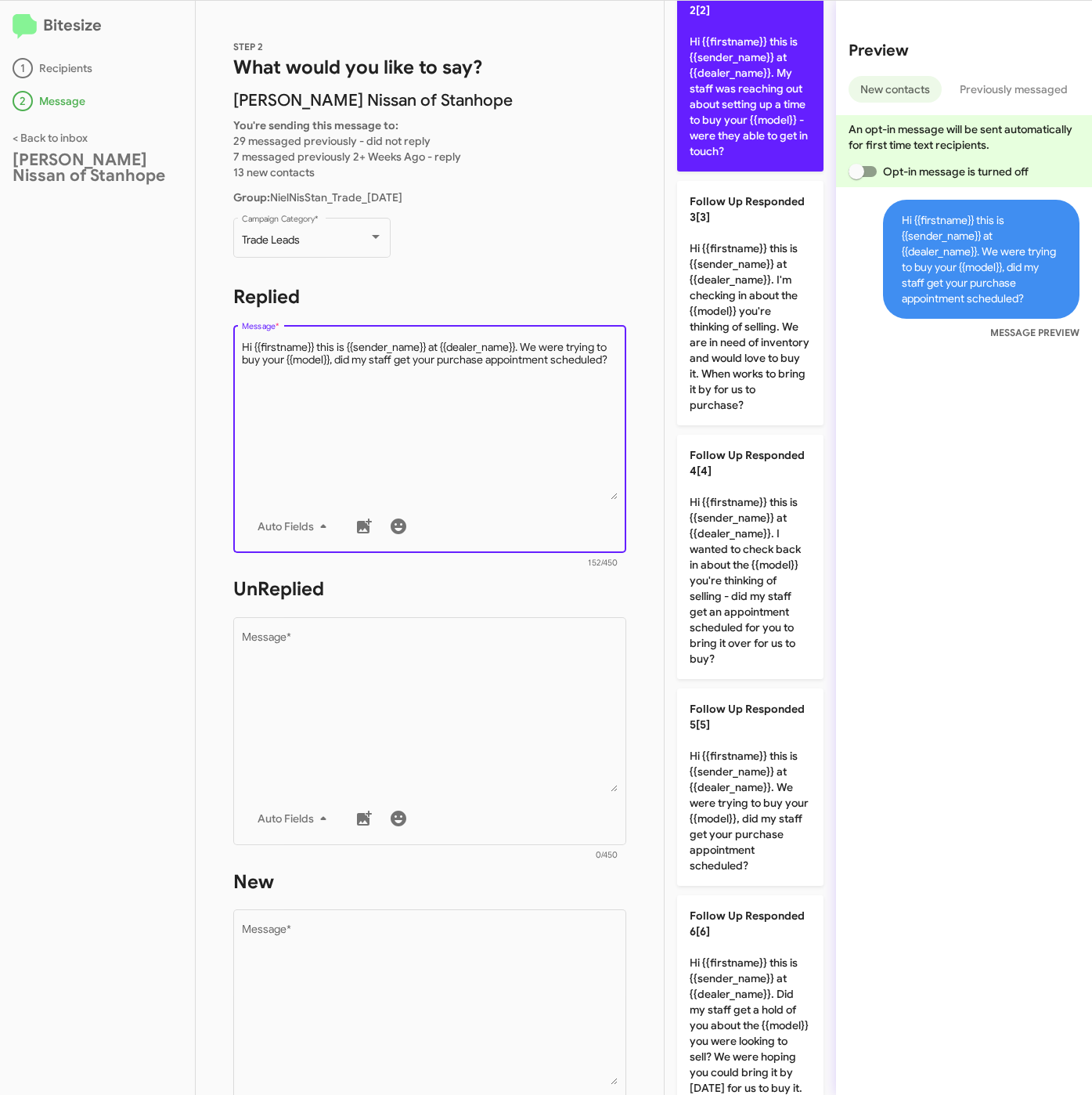
scroll to position [118, 0]
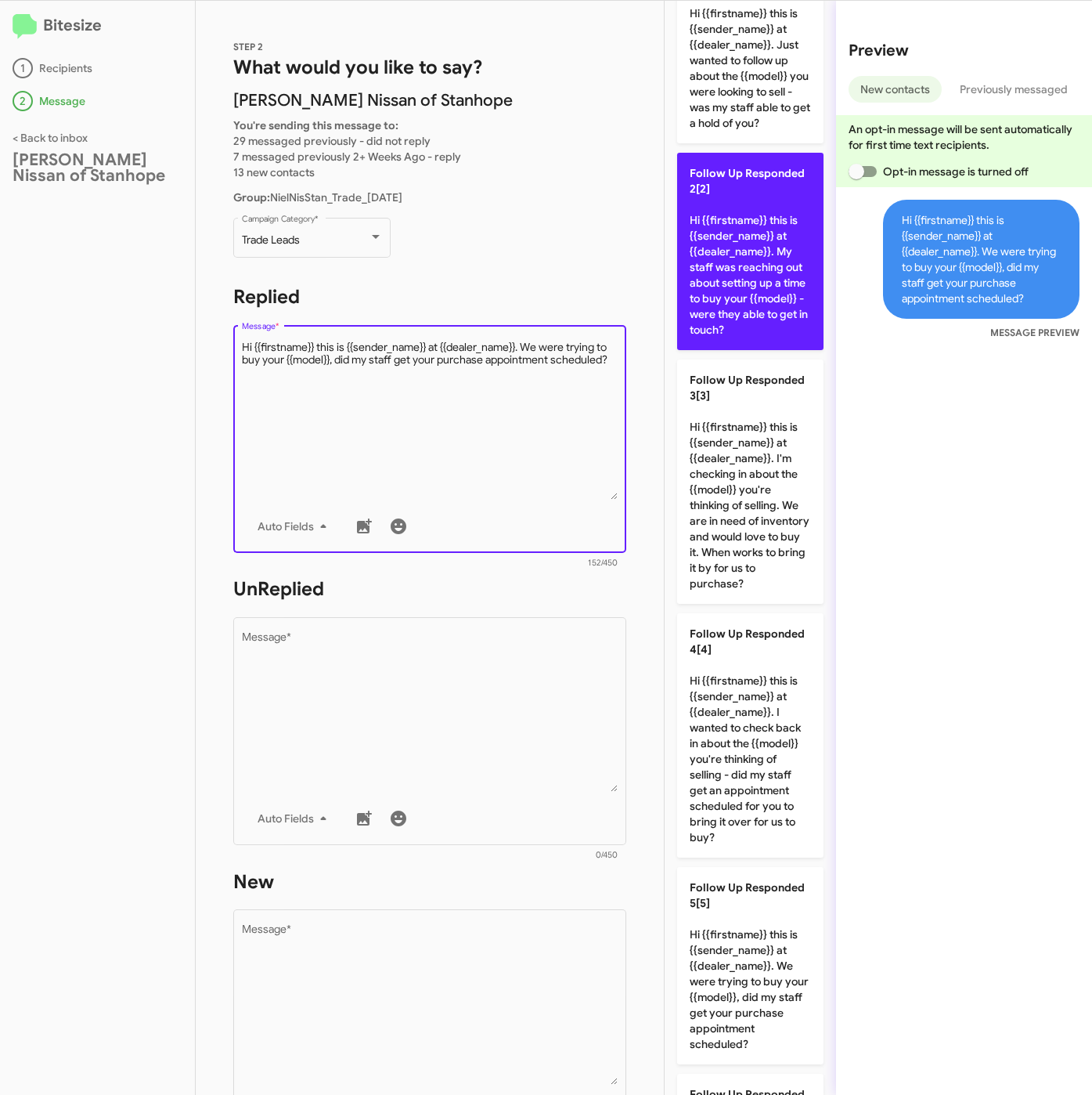
click at [724, 286] on p "Follow Up Responded 2[2] Hi {{firstname}} this is {{sender_name}} at {{dealer_n…" at bounding box center [750, 251] width 146 height 197
type textarea "Hi {{firstname}} this is {{sender_name}} at {{dealer_name}}. My staff was reach…"
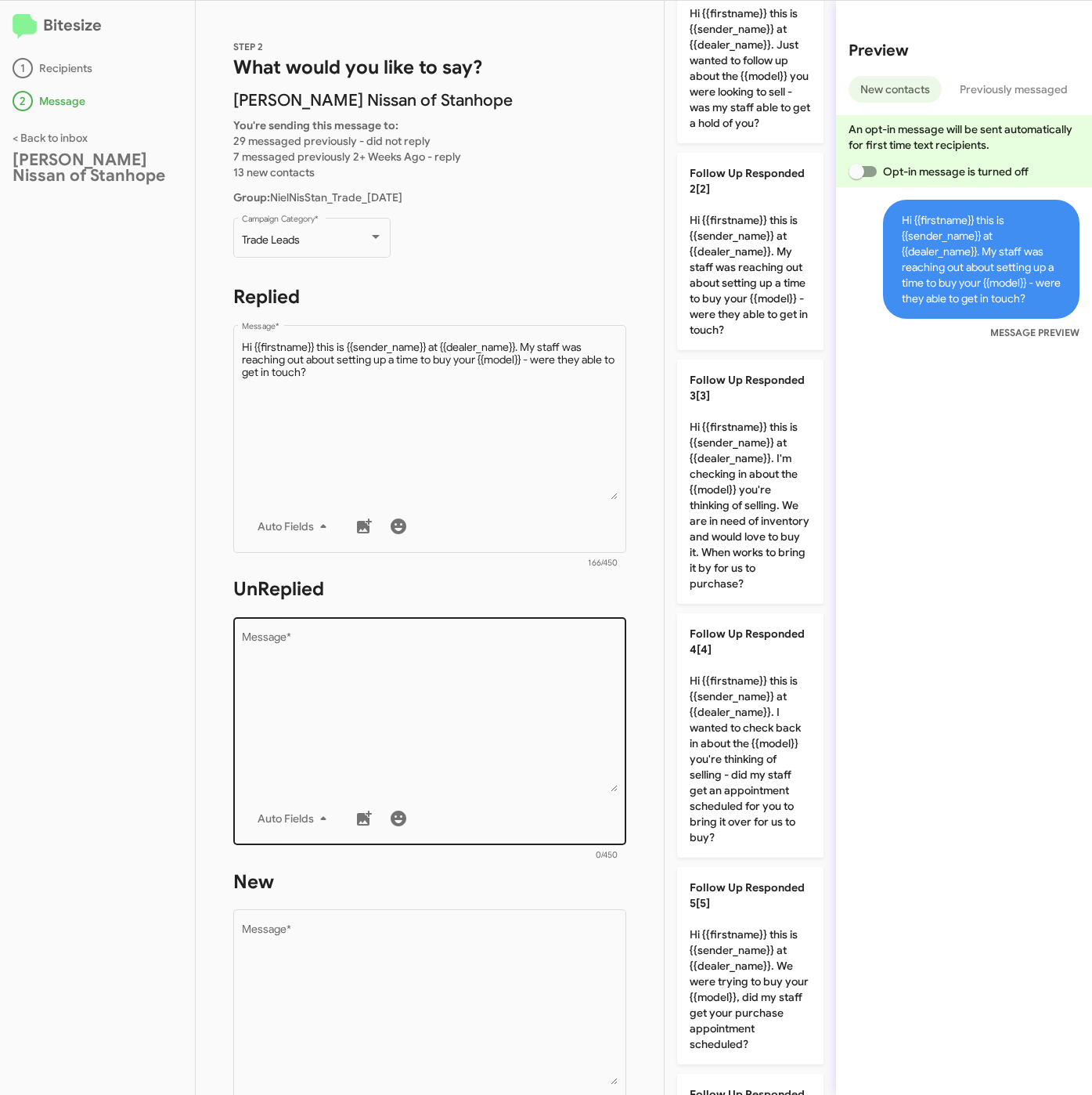
click at [552, 670] on textarea "Message *" at bounding box center [430, 712] width 376 height 160
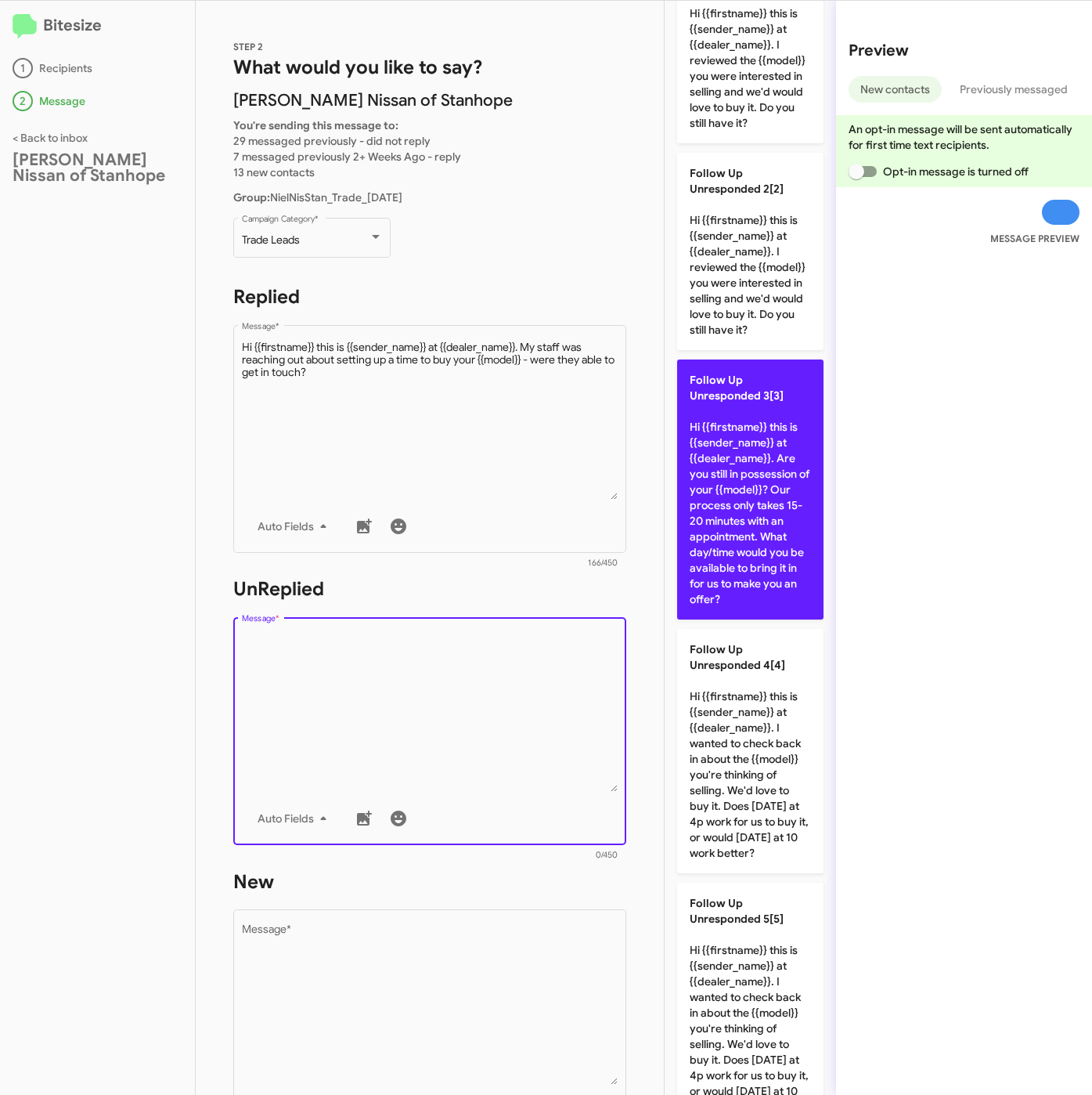
scroll to position [823, 0]
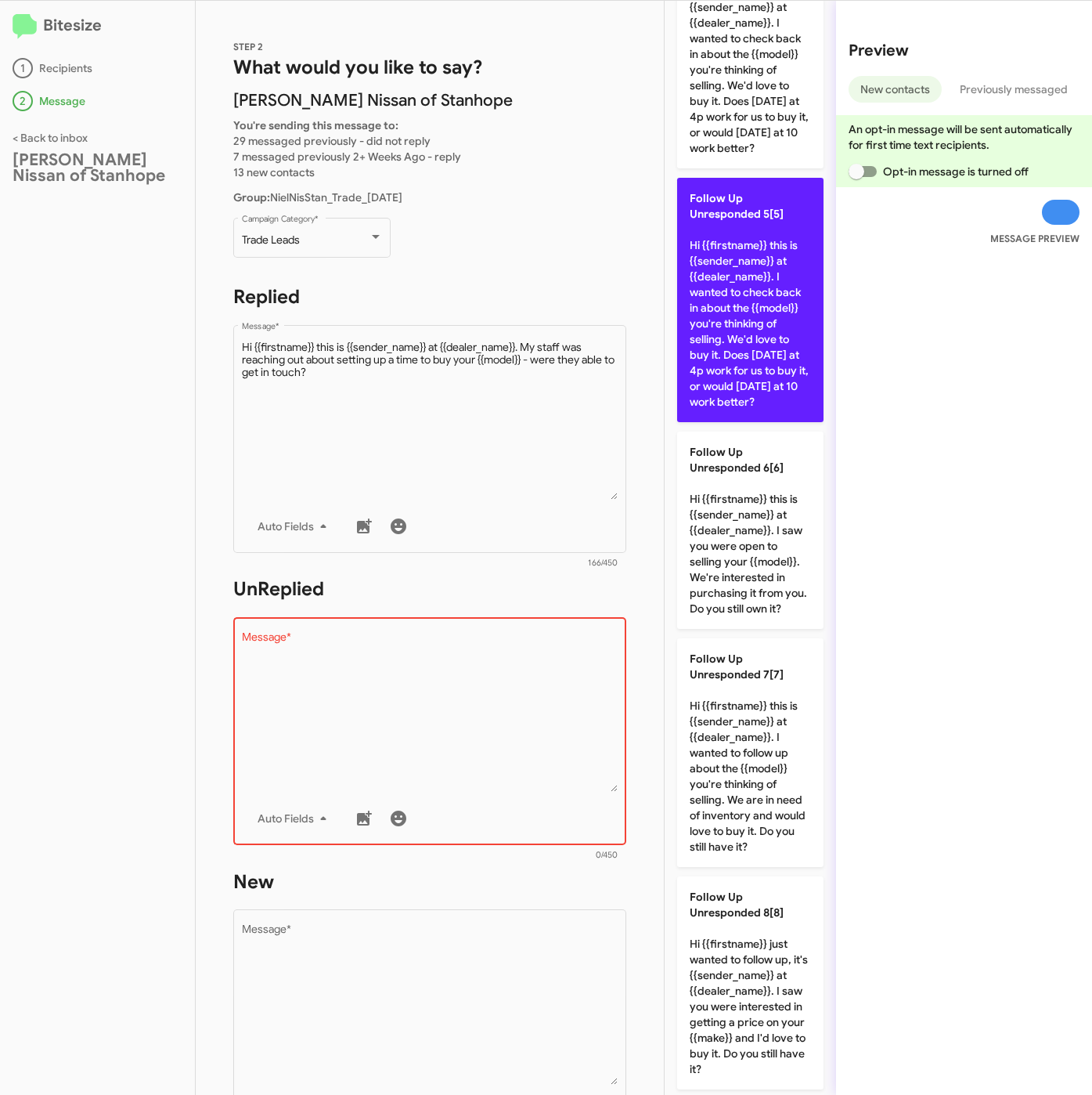
click at [735, 422] on p "Follow Up Unresponded 5[5] Hi {{firstname}} this is {{sender_name}} at {{dealer…" at bounding box center [750, 300] width 146 height 245
type textarea "Hi {{firstname}} this is {{sender_name}} at {{dealer_name}}. I wanted to check …"
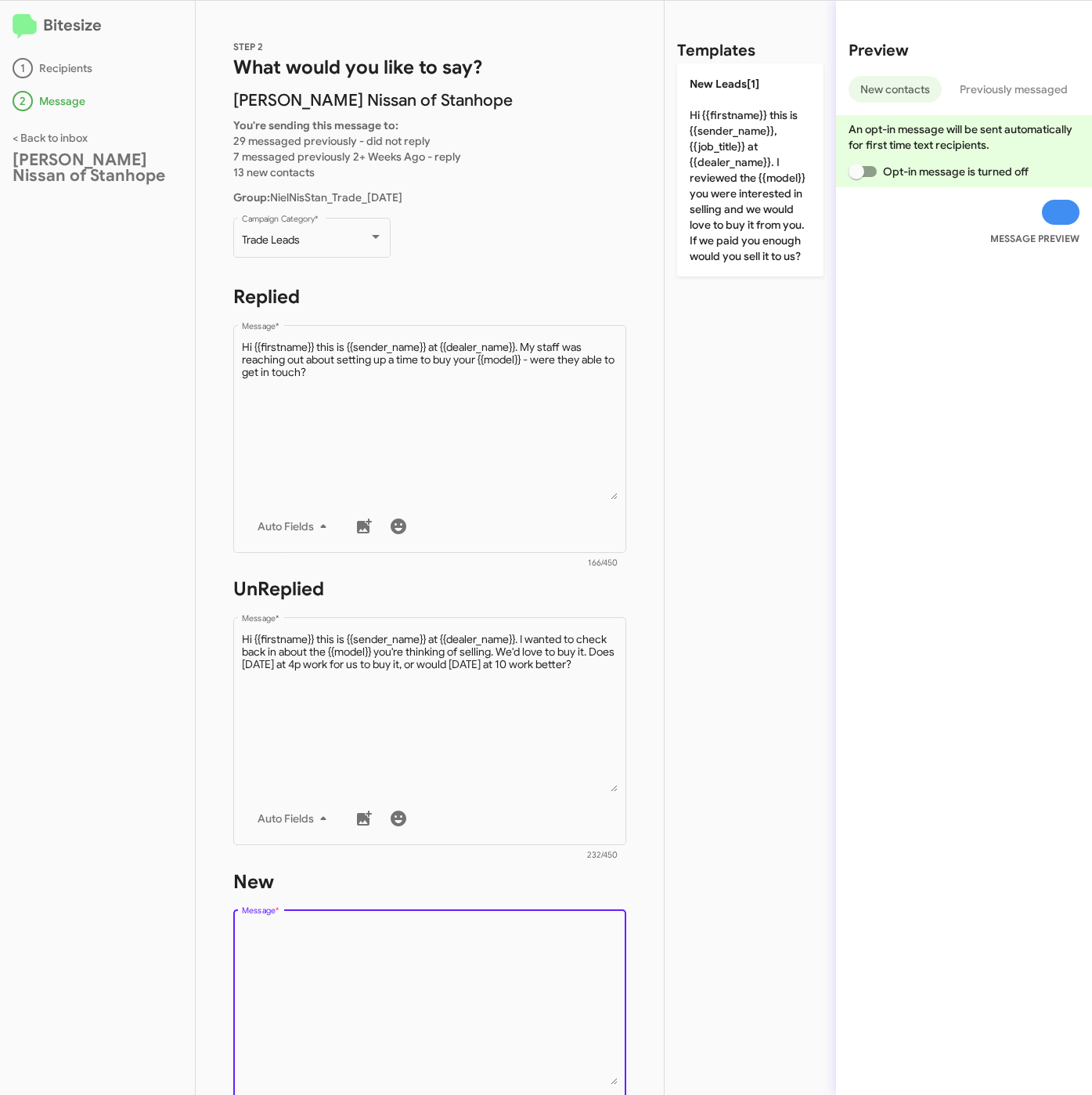
click at [534, 970] on textarea "Message *" at bounding box center [430, 1005] width 376 height 160
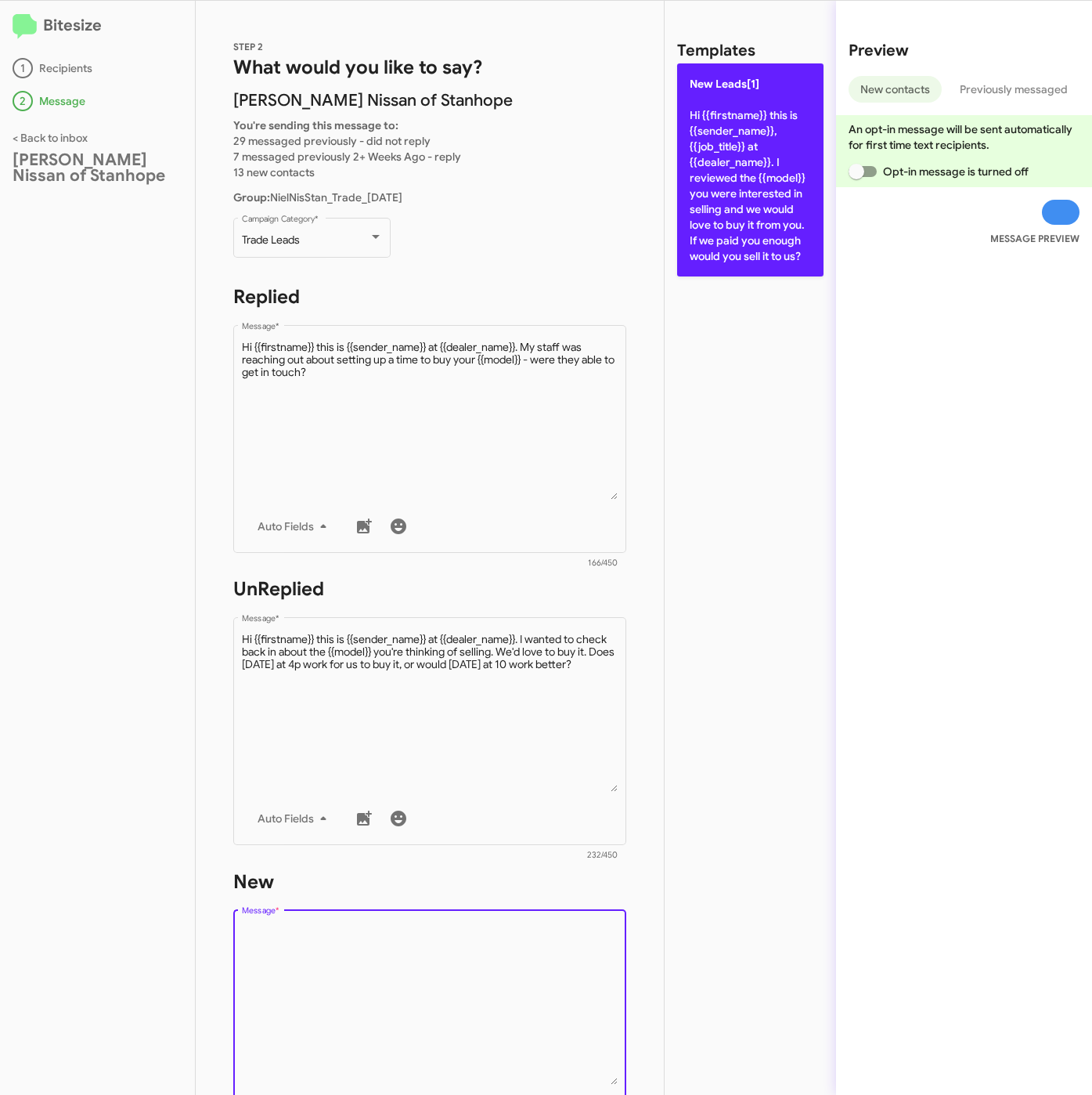
click at [754, 212] on p "New Leads[1] Hi {{firstname}} this is {{sender_name}}, {{job_title}} at {{deale…" at bounding box center [750, 169] width 146 height 213
type textarea "Hi {{firstname}} this is {{sender_name}}, {{job_title}} at {{dealer_name}}. I r…"
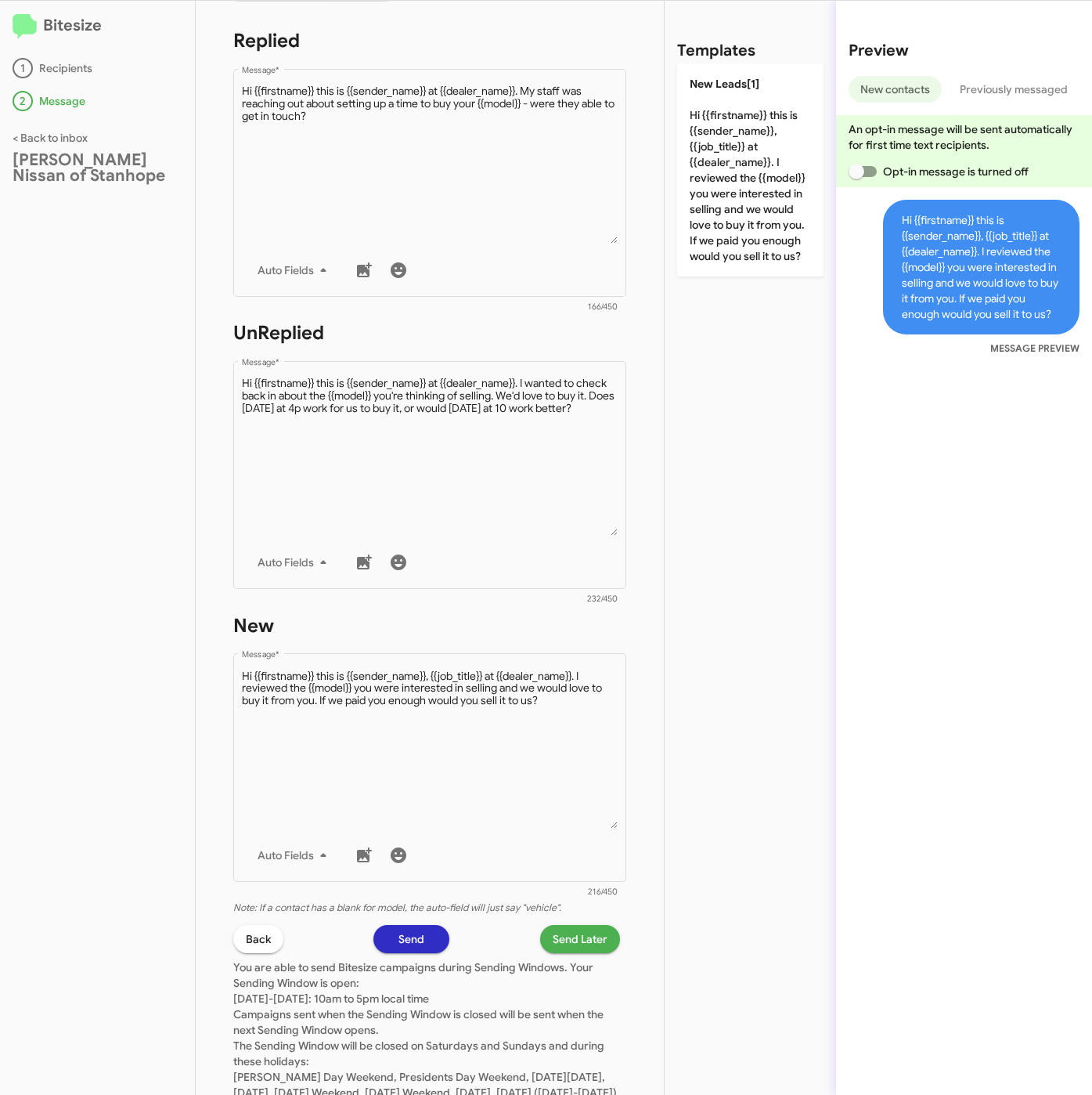
scroll to position [337, 0]
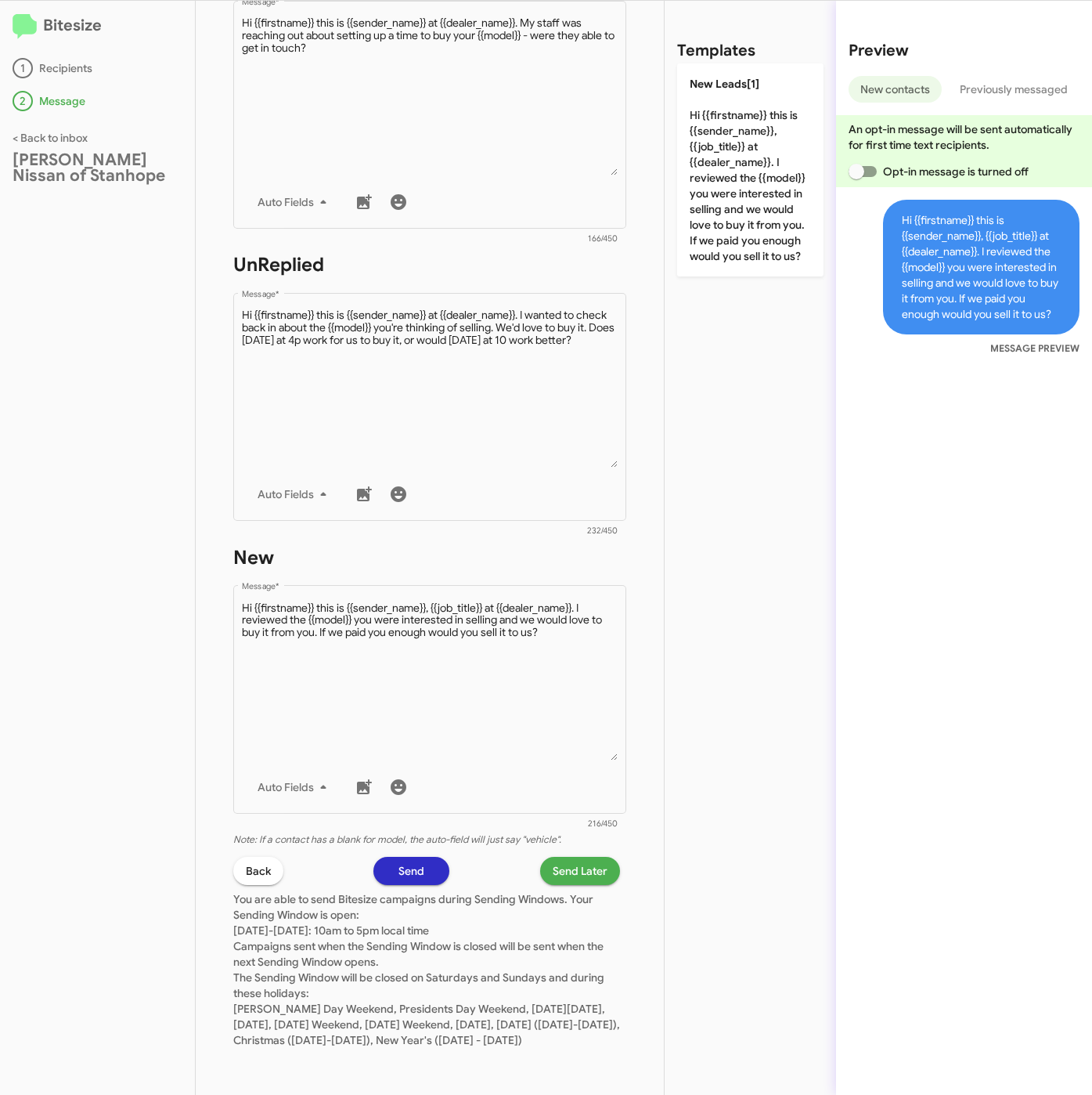
click at [565, 859] on span "Send Later" at bounding box center [580, 870] width 55 height 29
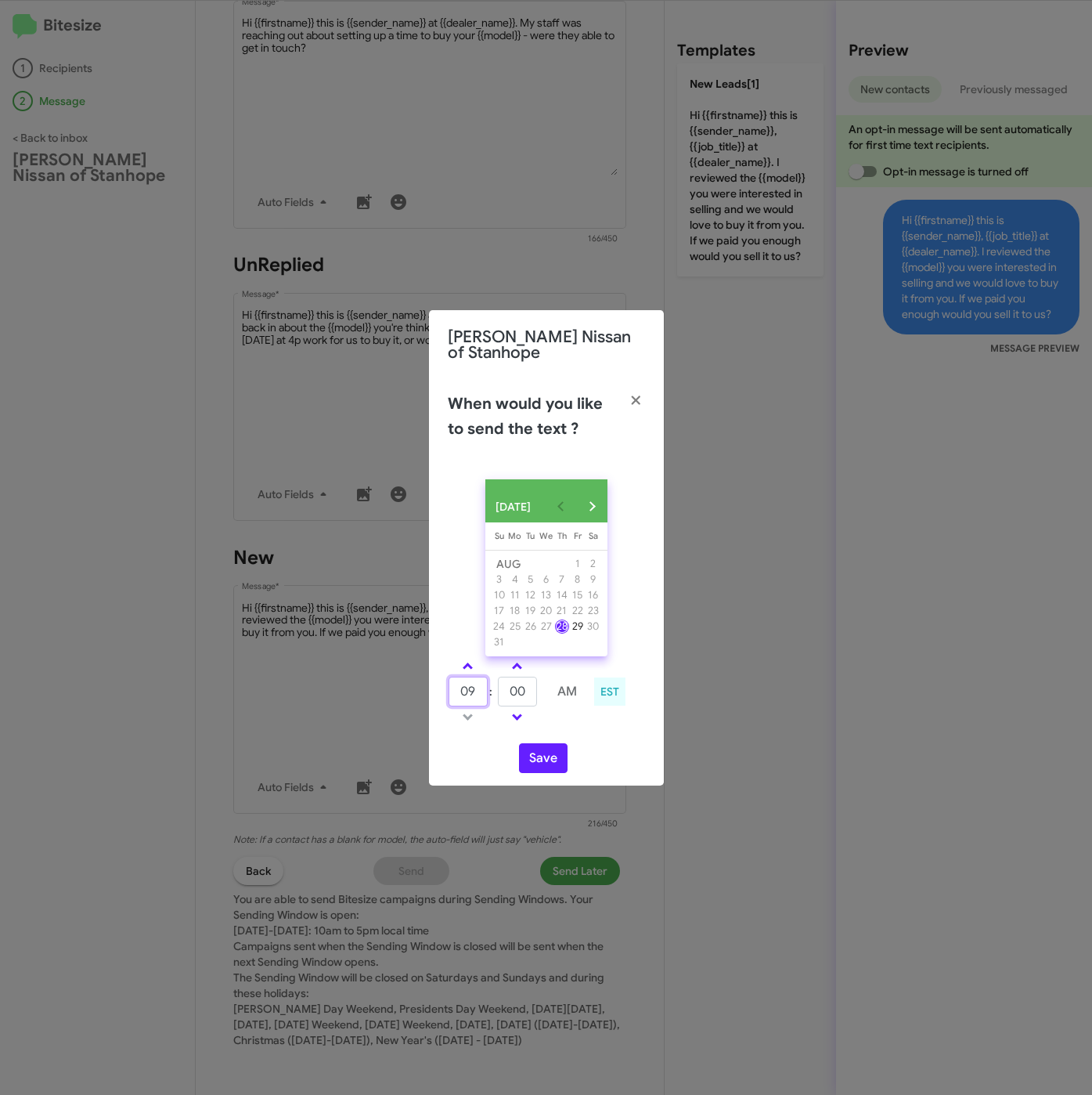
drag, startPoint x: 458, startPoint y: 691, endPoint x: 434, endPoint y: 667, distance: 33.9
click at [442, 689] on div "09 : 00 AM EST" at bounding box center [546, 693] width 221 height 75
type input "10"
type input "11"
click at [528, 771] on button "Save" at bounding box center [543, 758] width 49 height 29
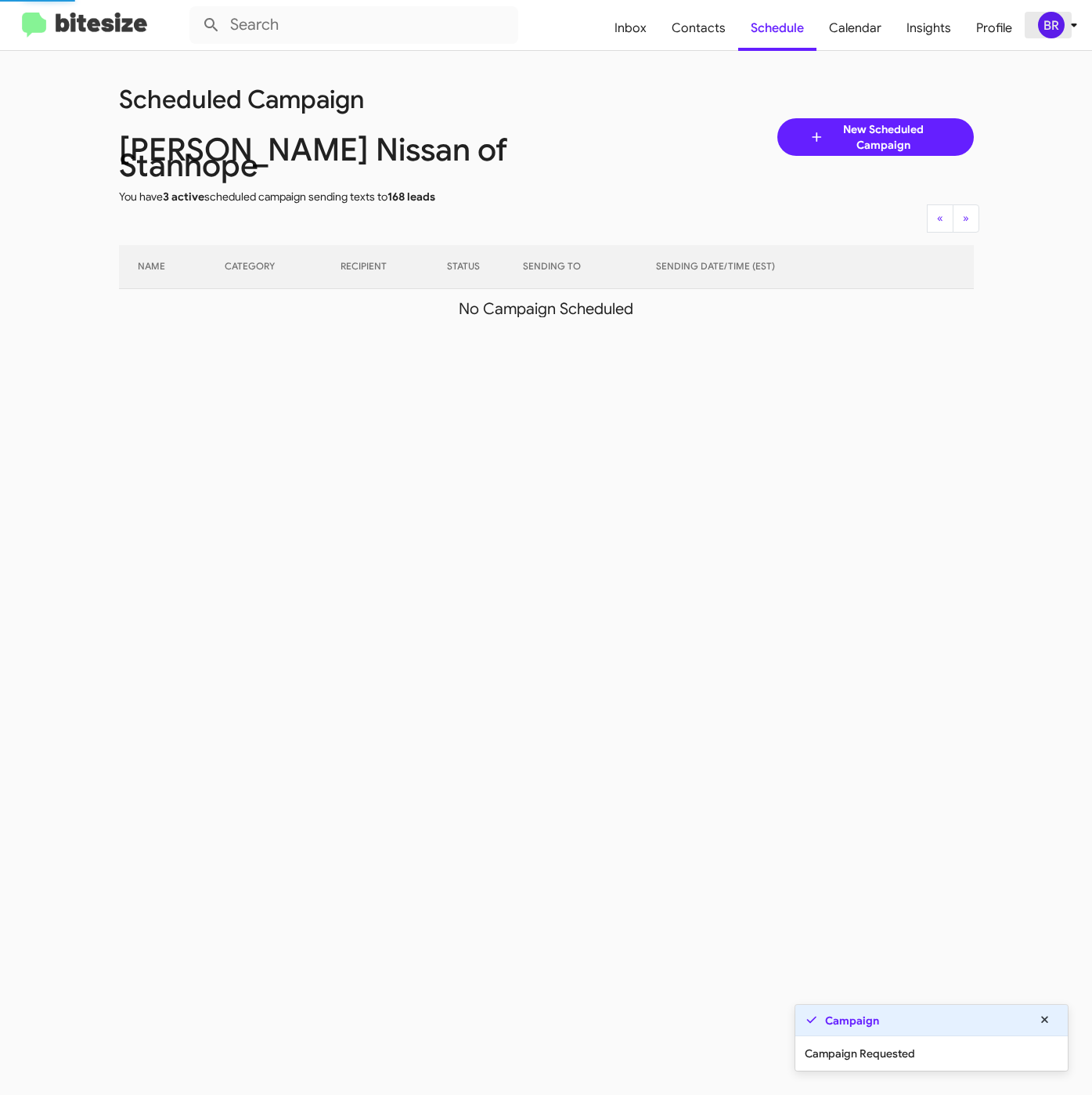
click at [1059, 24] on div "BR" at bounding box center [1051, 25] width 27 height 27
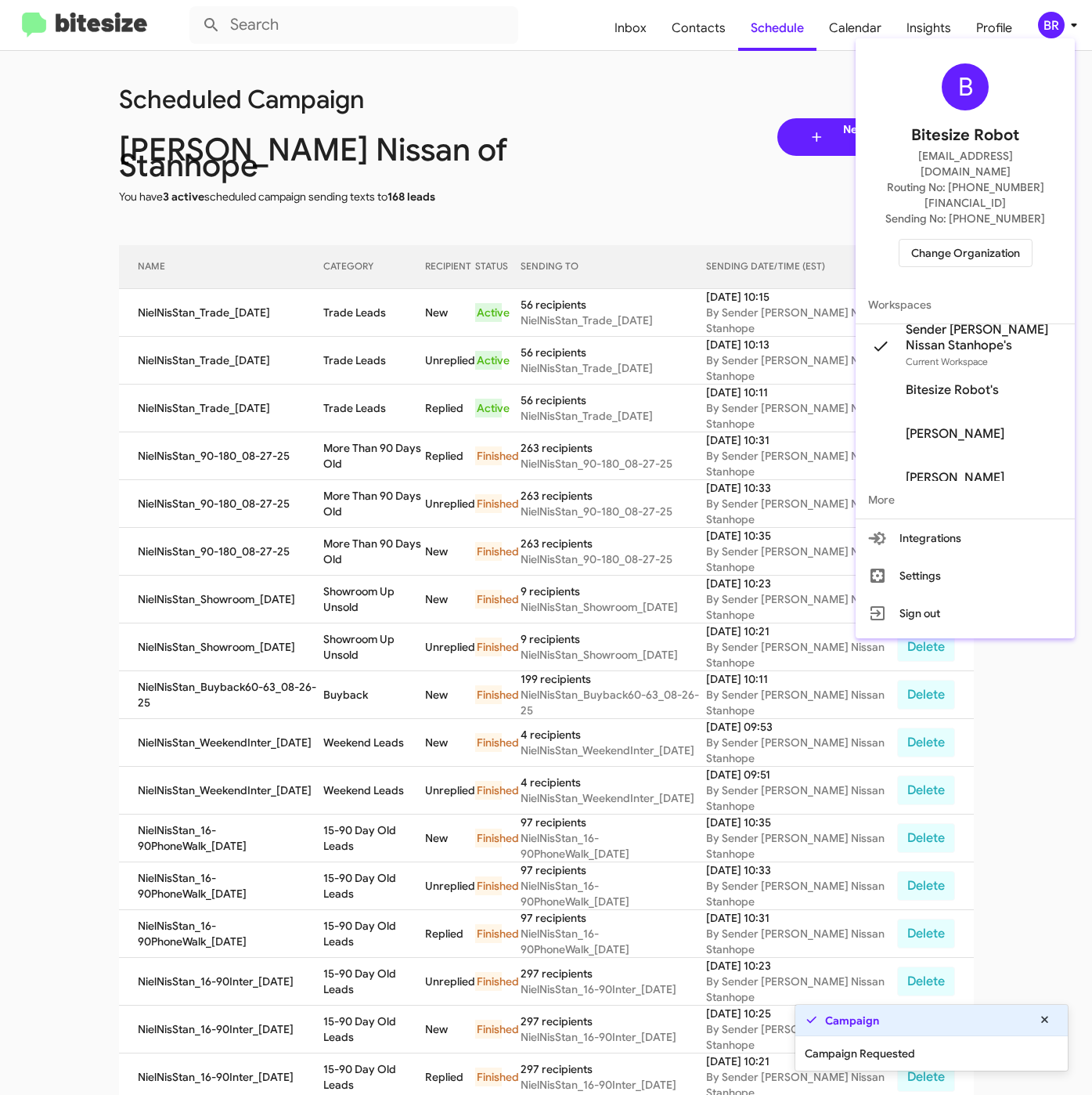
click at [297, 259] on div at bounding box center [546, 548] width 1092 height 1095
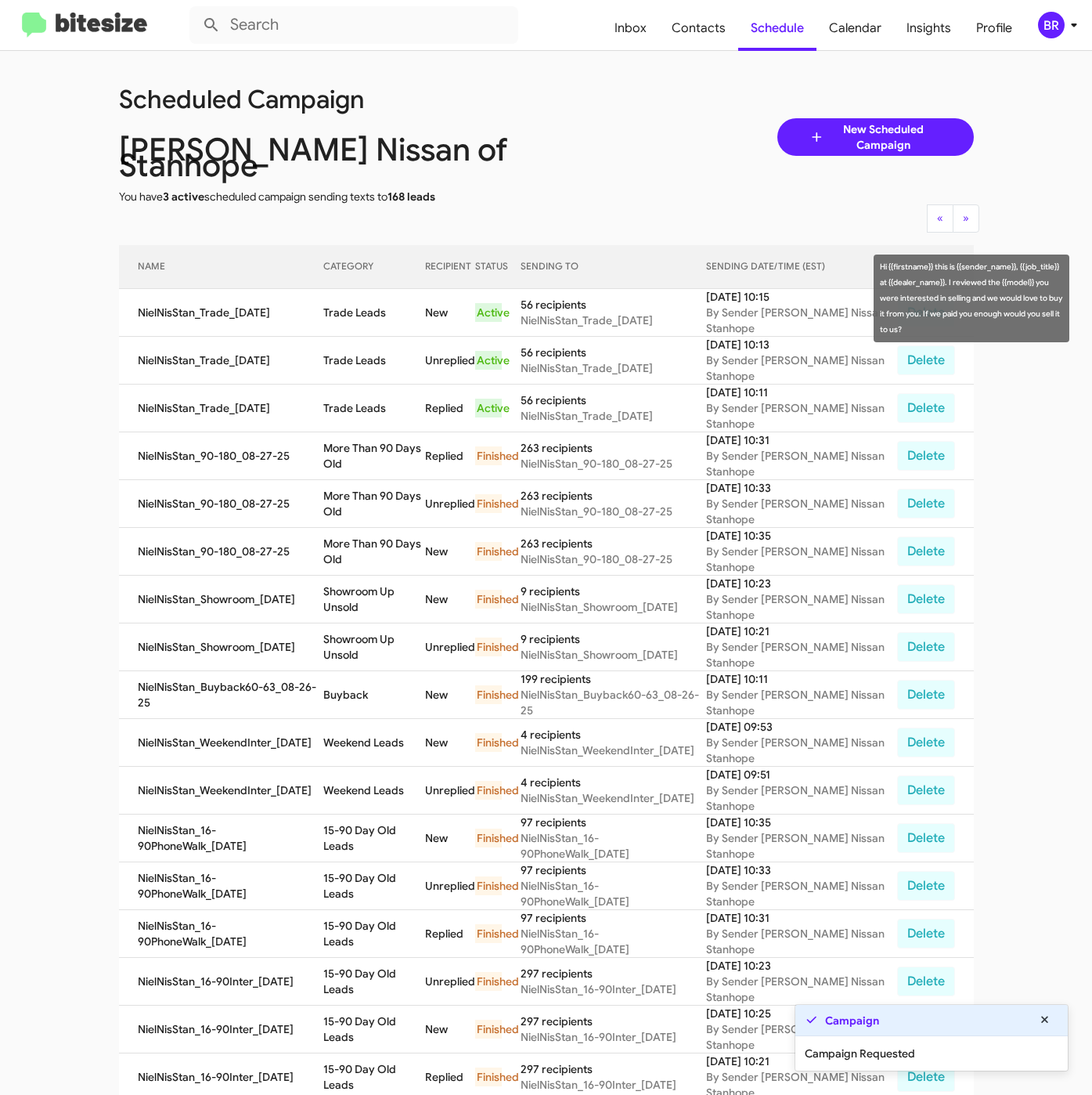
drag, startPoint x: 328, startPoint y: 296, endPoint x: 399, endPoint y: 307, distance: 71.8
click at [399, 307] on td "Trade Leads" at bounding box center [374, 313] width 101 height 48
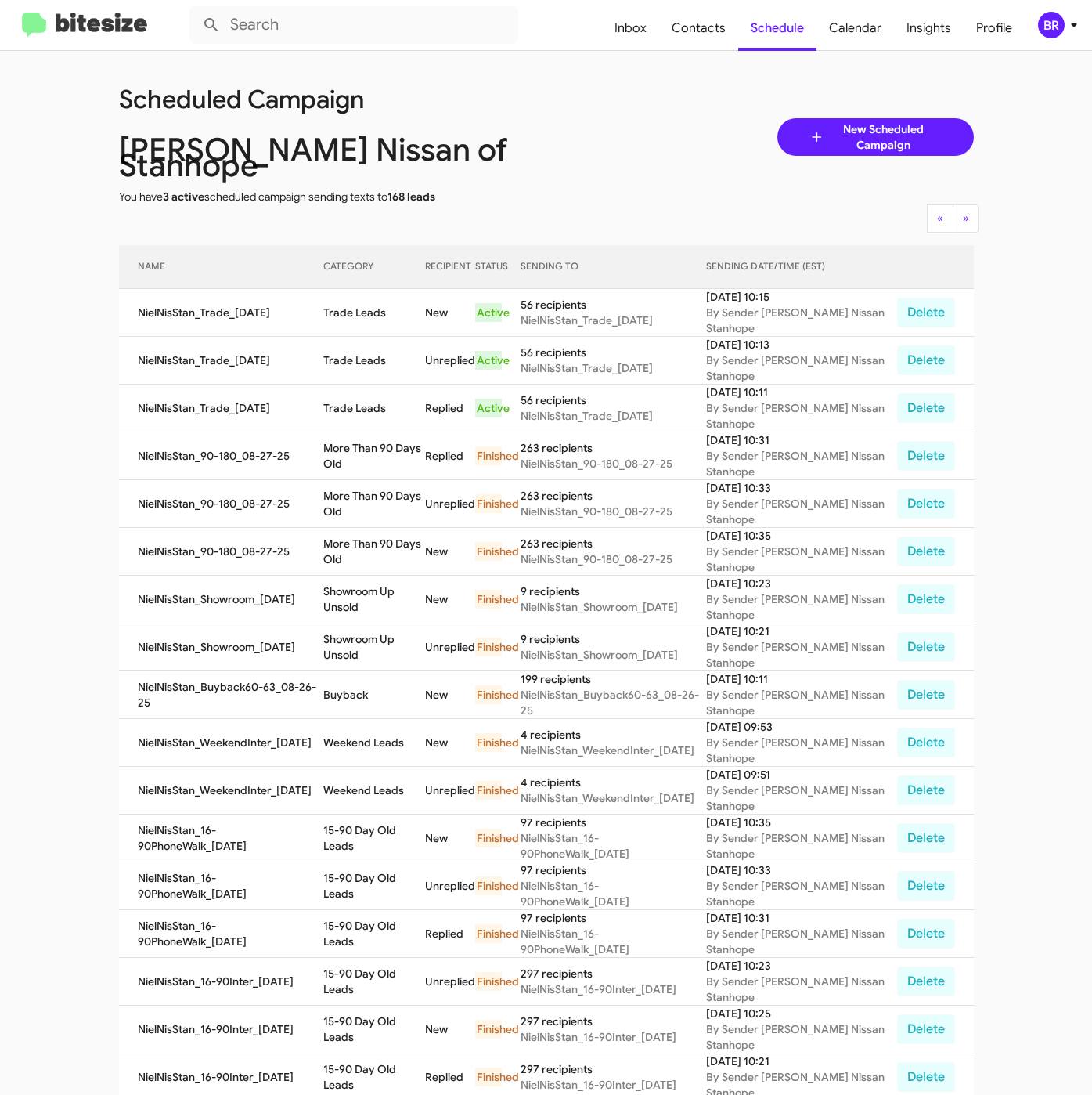
click at [328, 316] on td "Trade Leads" at bounding box center [374, 313] width 101 height 48
drag, startPoint x: 324, startPoint y: 297, endPoint x: 388, endPoint y: 307, distance: 64.8
click at [388, 307] on td "Trade Leads" at bounding box center [374, 313] width 101 height 48
copy td "Trade Leads"
click at [698, 38] on span "Contacts" at bounding box center [699, 28] width 79 height 45
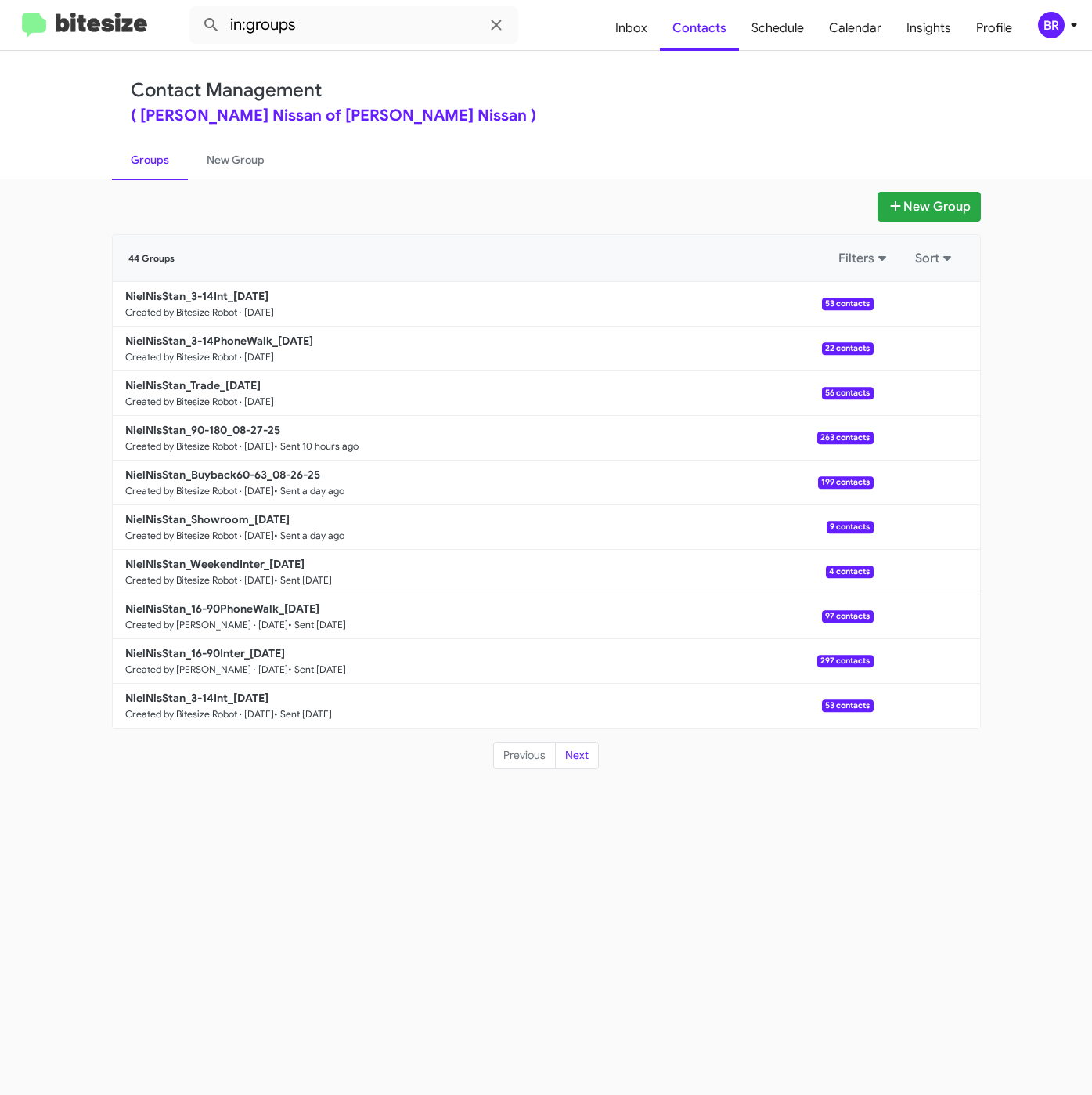
click at [548, 85] on div "Contact Management ( Nielsen Nissan of Stanhope - Nielsen Nissan )" at bounding box center [546, 101] width 832 height 45
click at [341, 30] on input "in:groups" at bounding box center [353, 25] width 328 height 38
type input "in:groups 3-14"
click at [196, 9] on button at bounding box center [212, 25] width 31 height 31
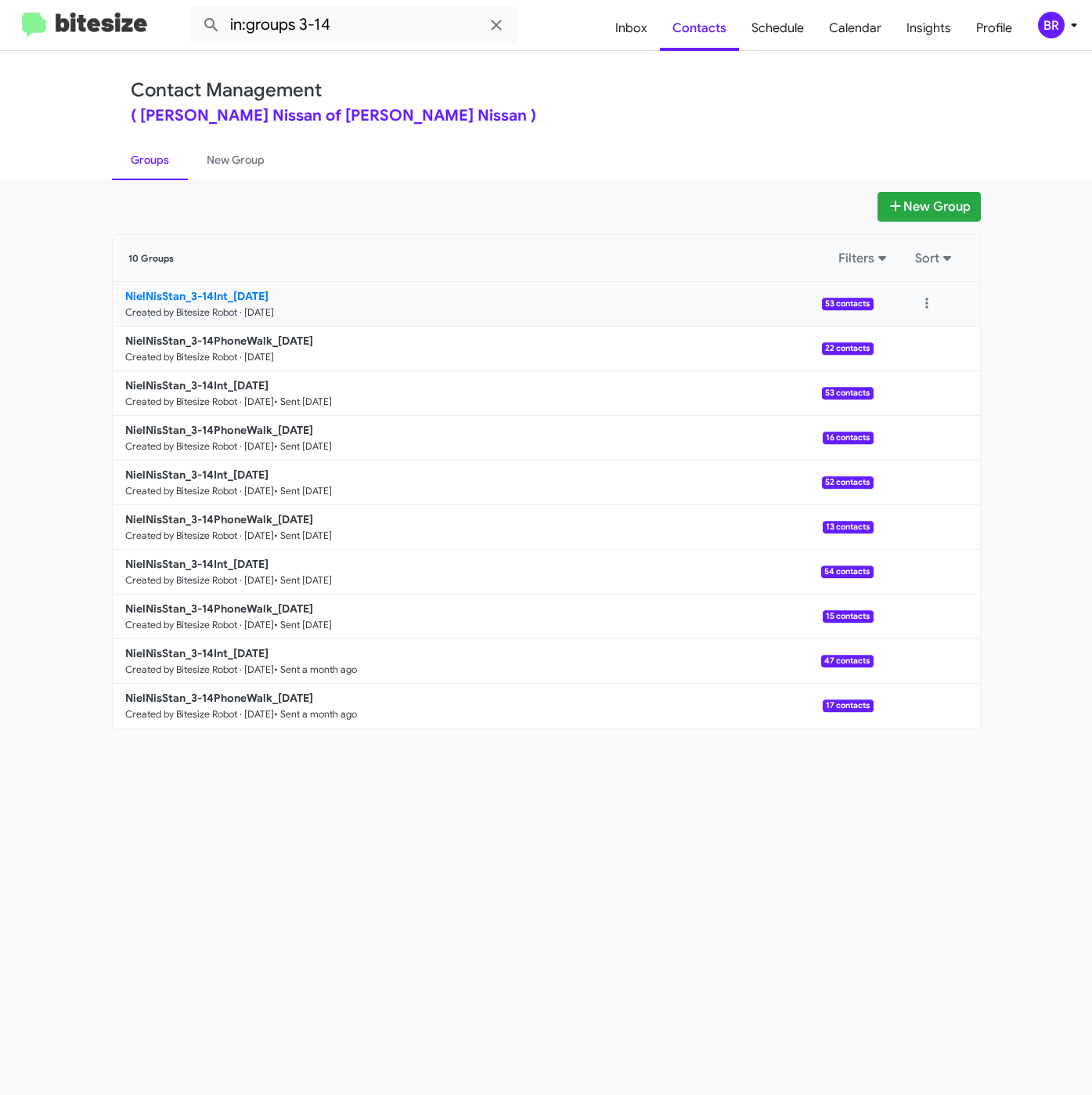
click at [219, 296] on b "NielNisStan_3-14Int_08-28-25" at bounding box center [197, 295] width 144 height 14
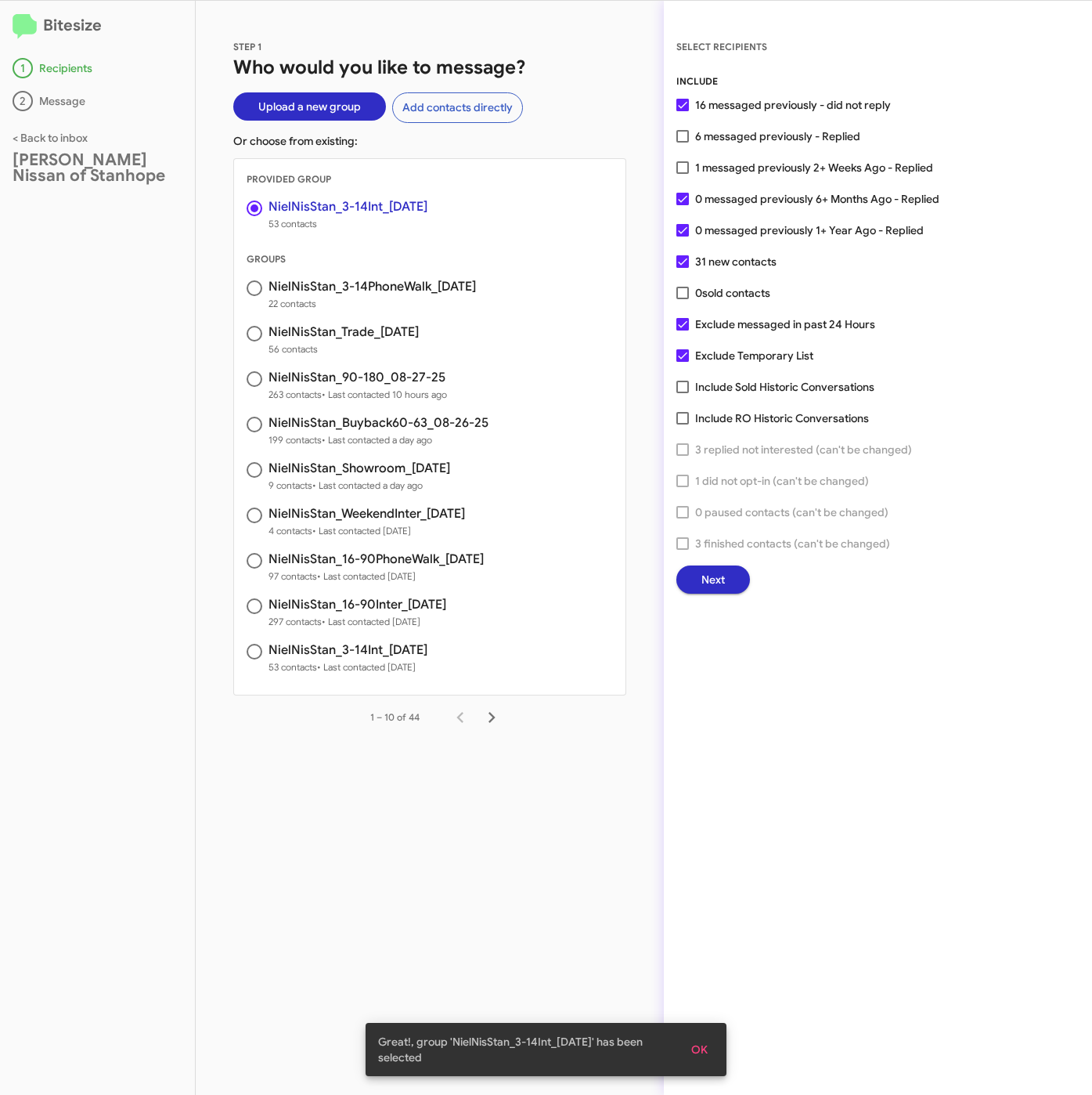
click at [744, 158] on span "1 messaged previously 2+ Weeks Ago - Replied" at bounding box center [814, 167] width 238 height 18
click at [683, 174] on input "1 messaged previously 2+ Weeks Ago - Replied" at bounding box center [682, 174] width 1 height 1
checkbox input "true"
click at [694, 586] on button "Next" at bounding box center [713, 579] width 74 height 29
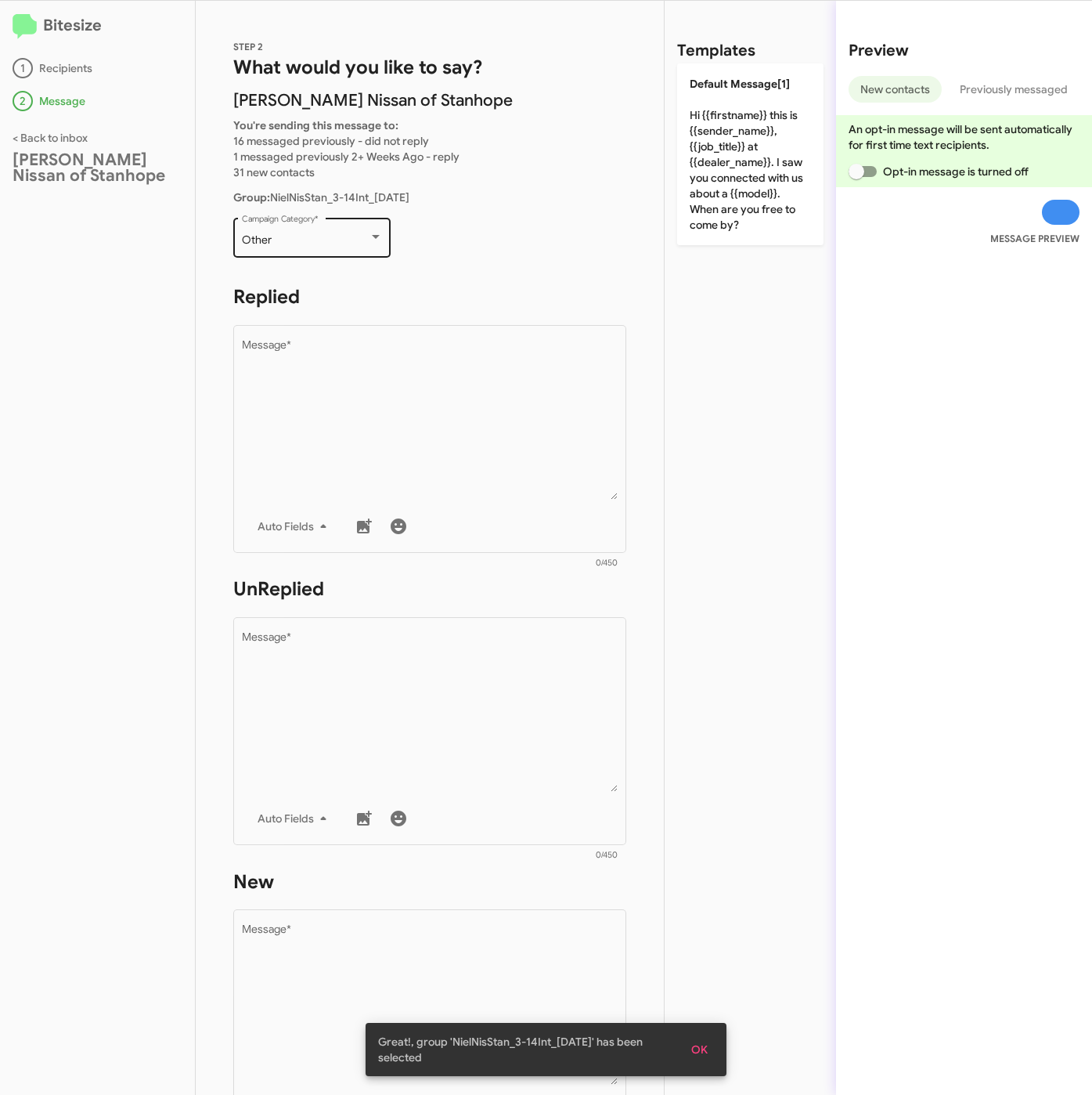
click at [282, 236] on div "Other" at bounding box center [305, 240] width 127 height 13
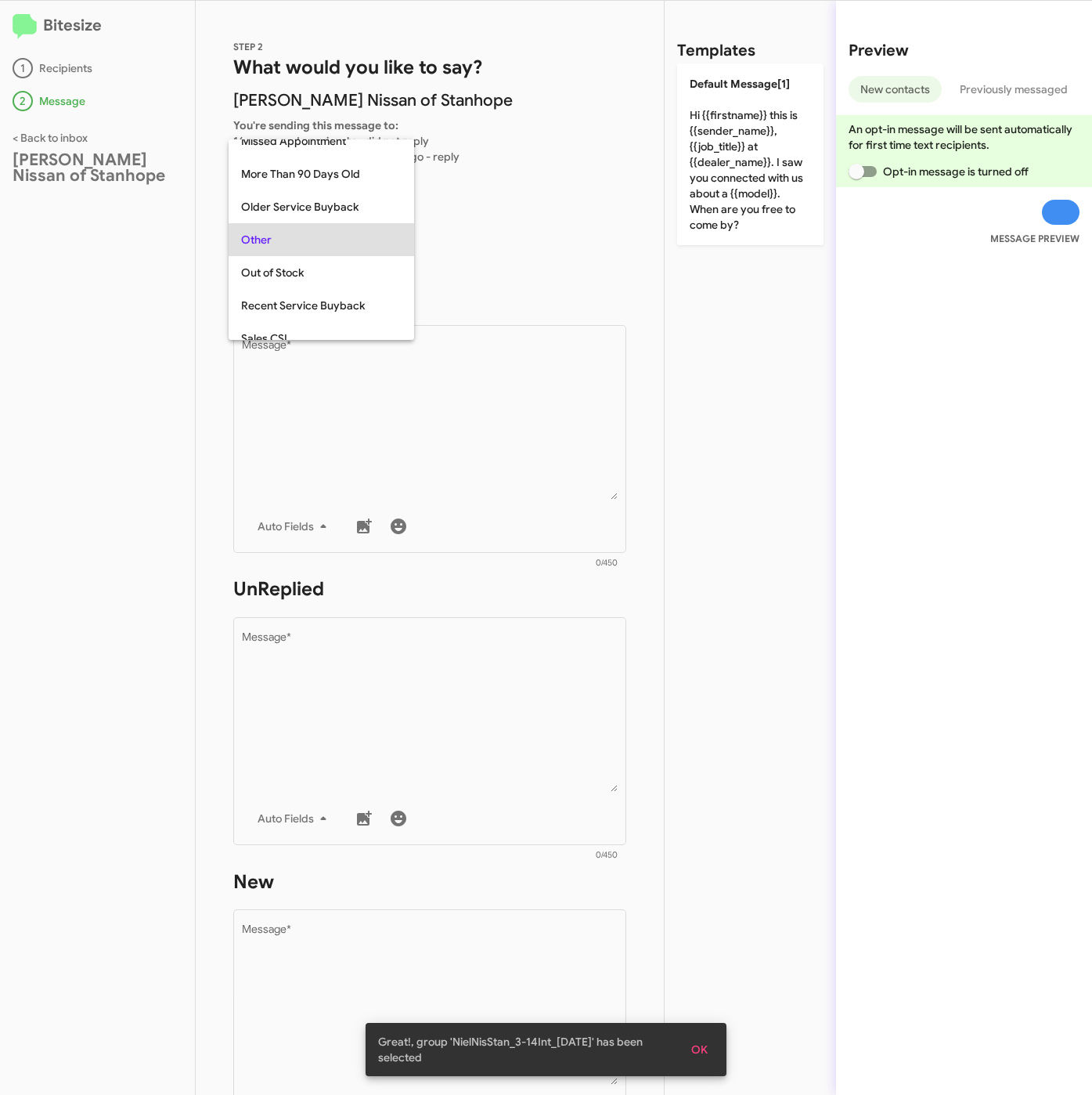
scroll to position [588, 0]
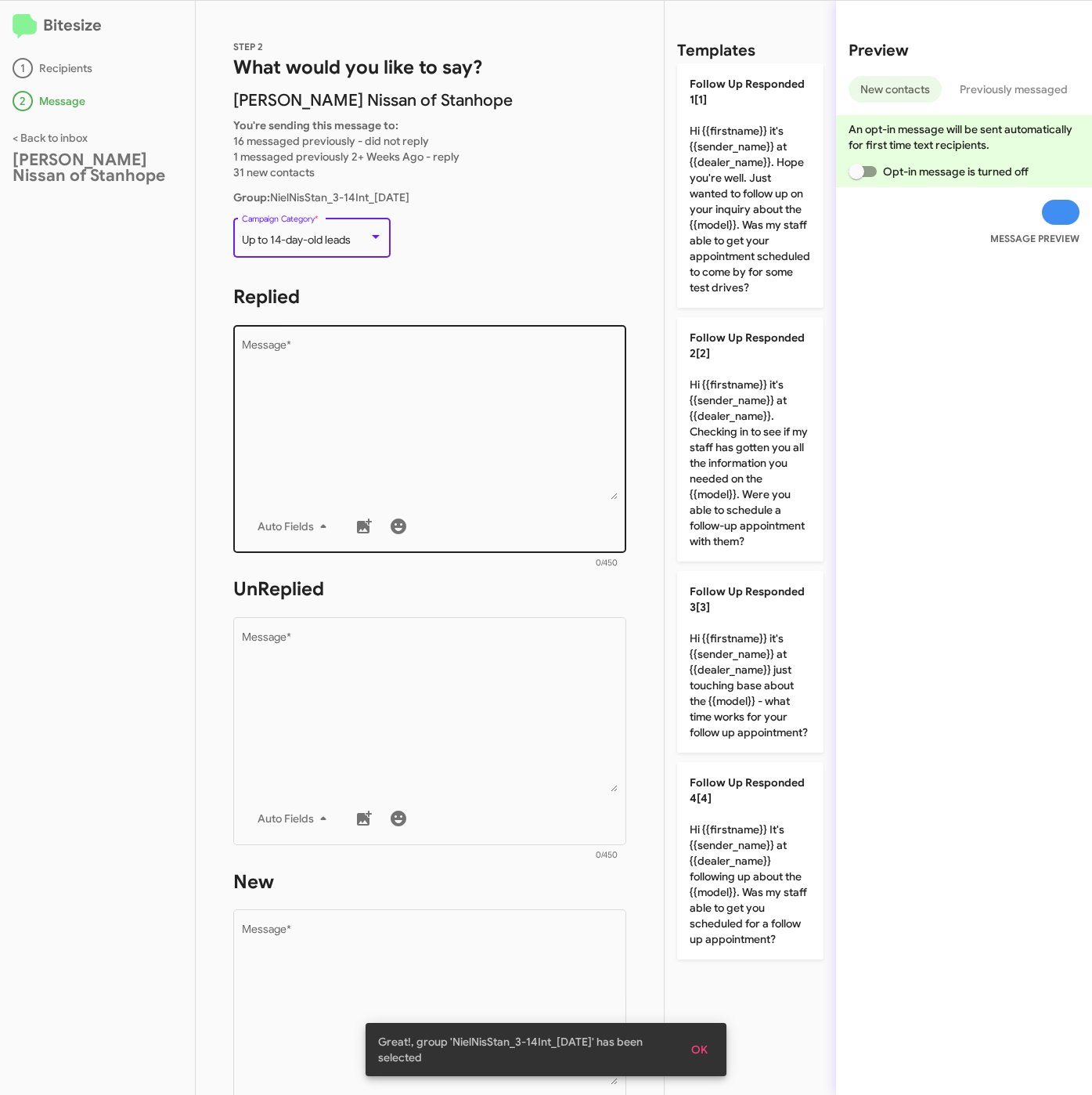
click at [396, 393] on textarea "Message *" at bounding box center [430, 420] width 376 height 160
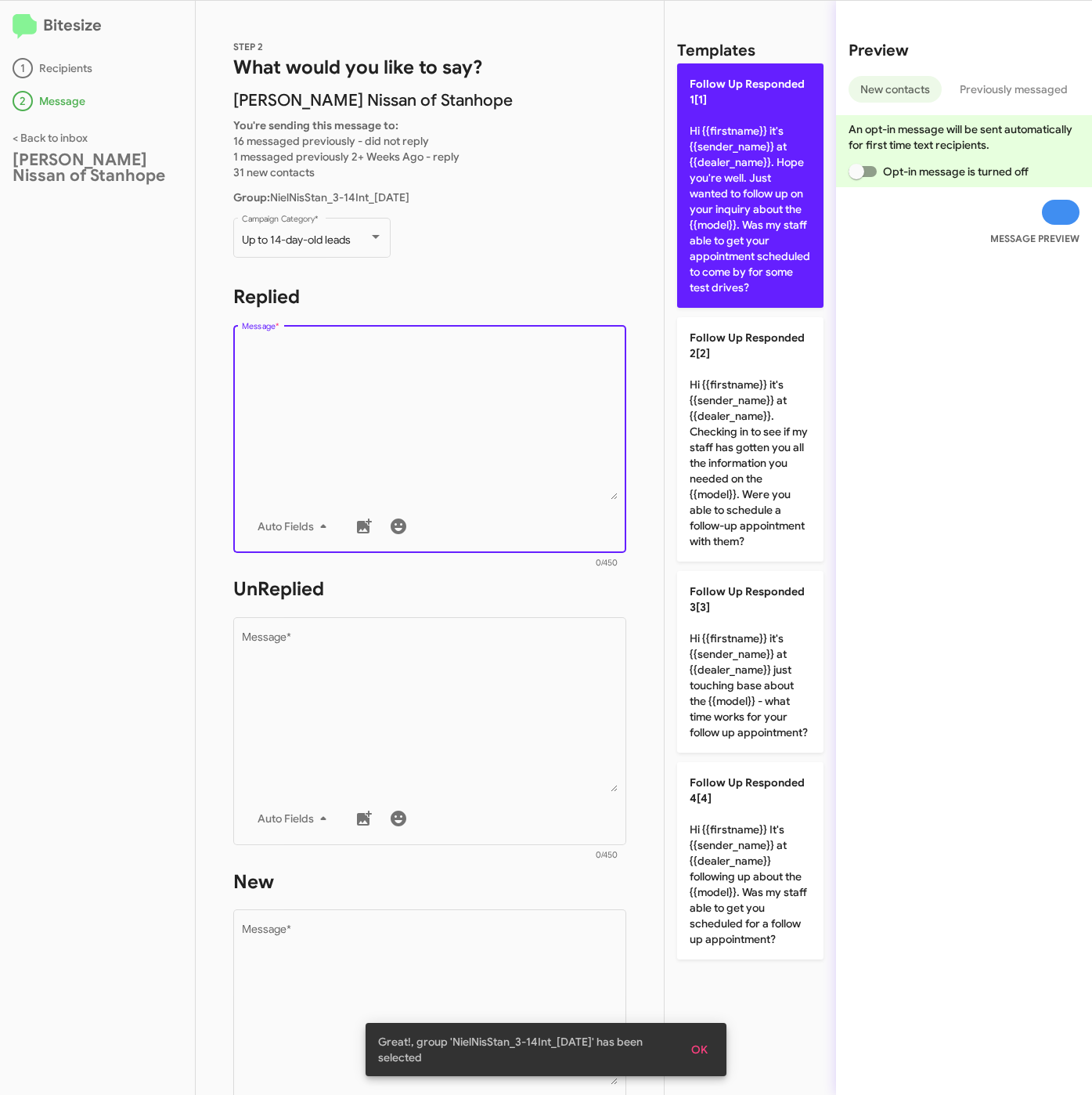
click at [756, 218] on p "Follow Up Responded 1[1] Hi {{firstname}} it's {{sender_name}} at {{dealer_name…" at bounding box center [750, 186] width 146 height 245
type textarea "Hi {{firstname}} it's {{sender_name}} at {{dealer_name}}. Hope you're well. Jus…"
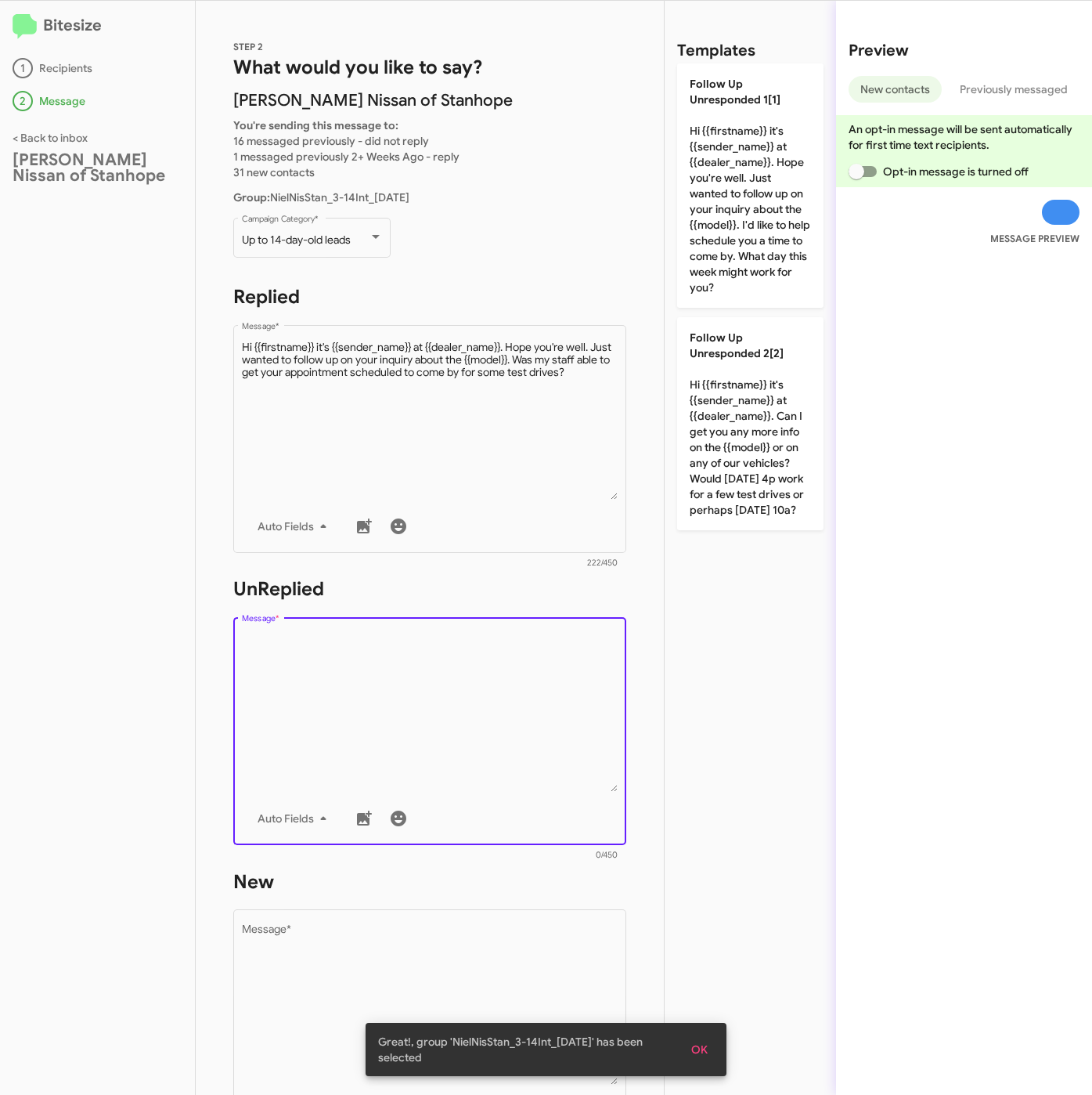
click at [501, 733] on textarea "Message *" at bounding box center [430, 712] width 376 height 160
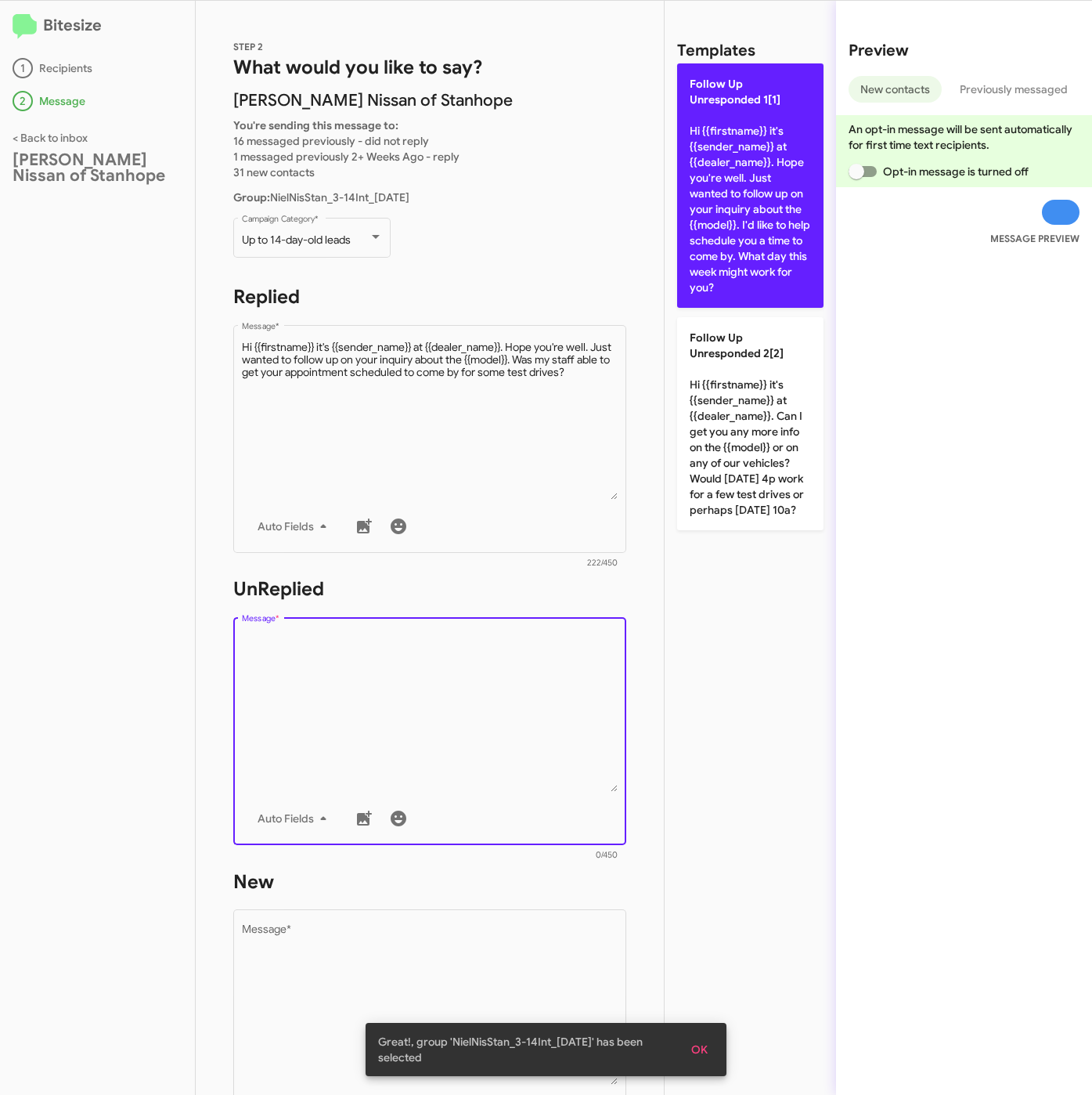
click at [736, 268] on p "Follow Up Unresponded 1[1] Hi {{firstname}} it's {{sender_name}} at {{dealer_na…" at bounding box center [750, 186] width 146 height 245
type textarea "Hi {{firstname}} it's {{sender_name}} at {{dealer_name}}. Hope you're well. Jus…"
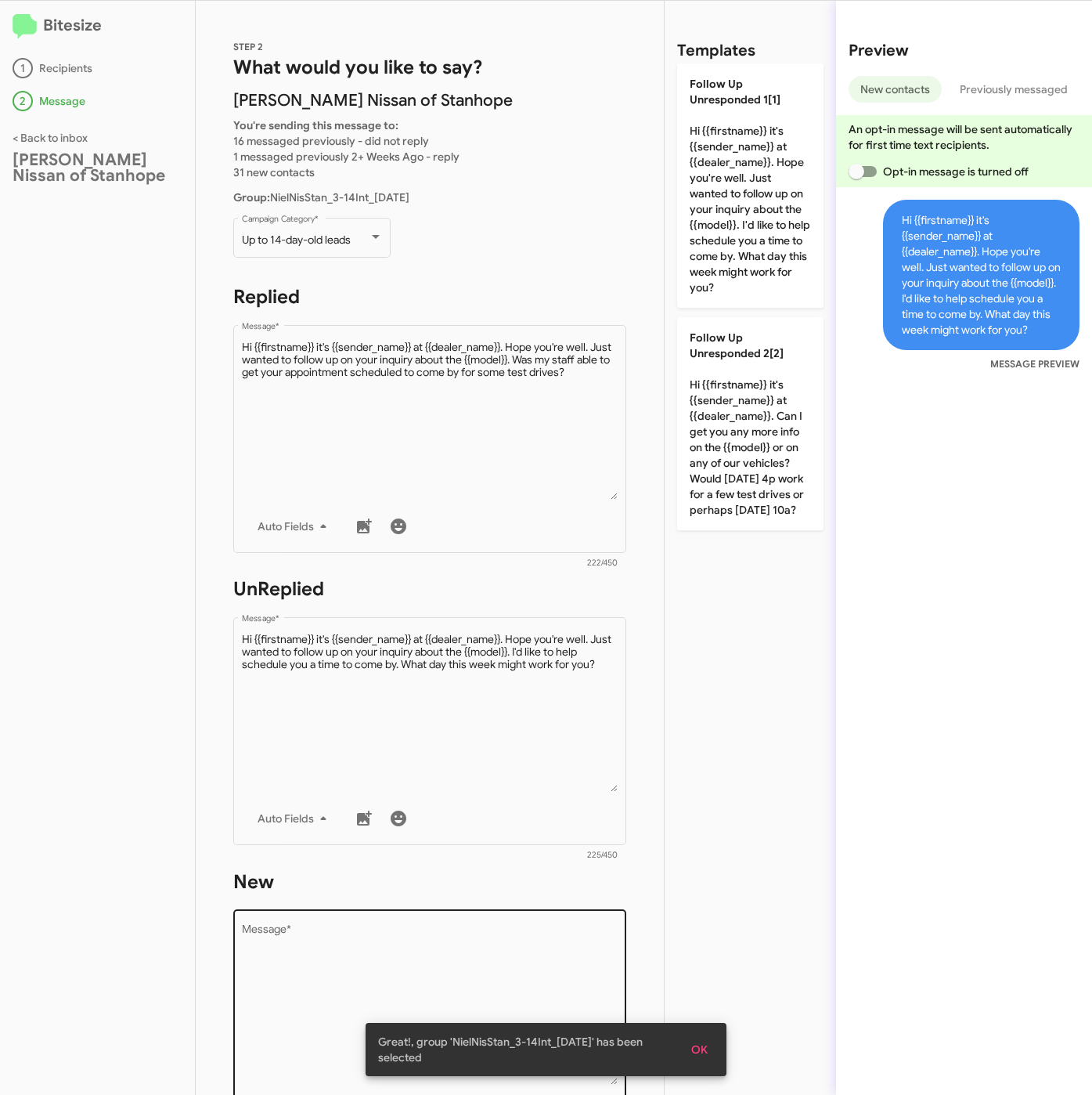
click at [476, 915] on div "Drop image here to insert Auto Fields Message *" at bounding box center [430, 1021] width 376 height 231
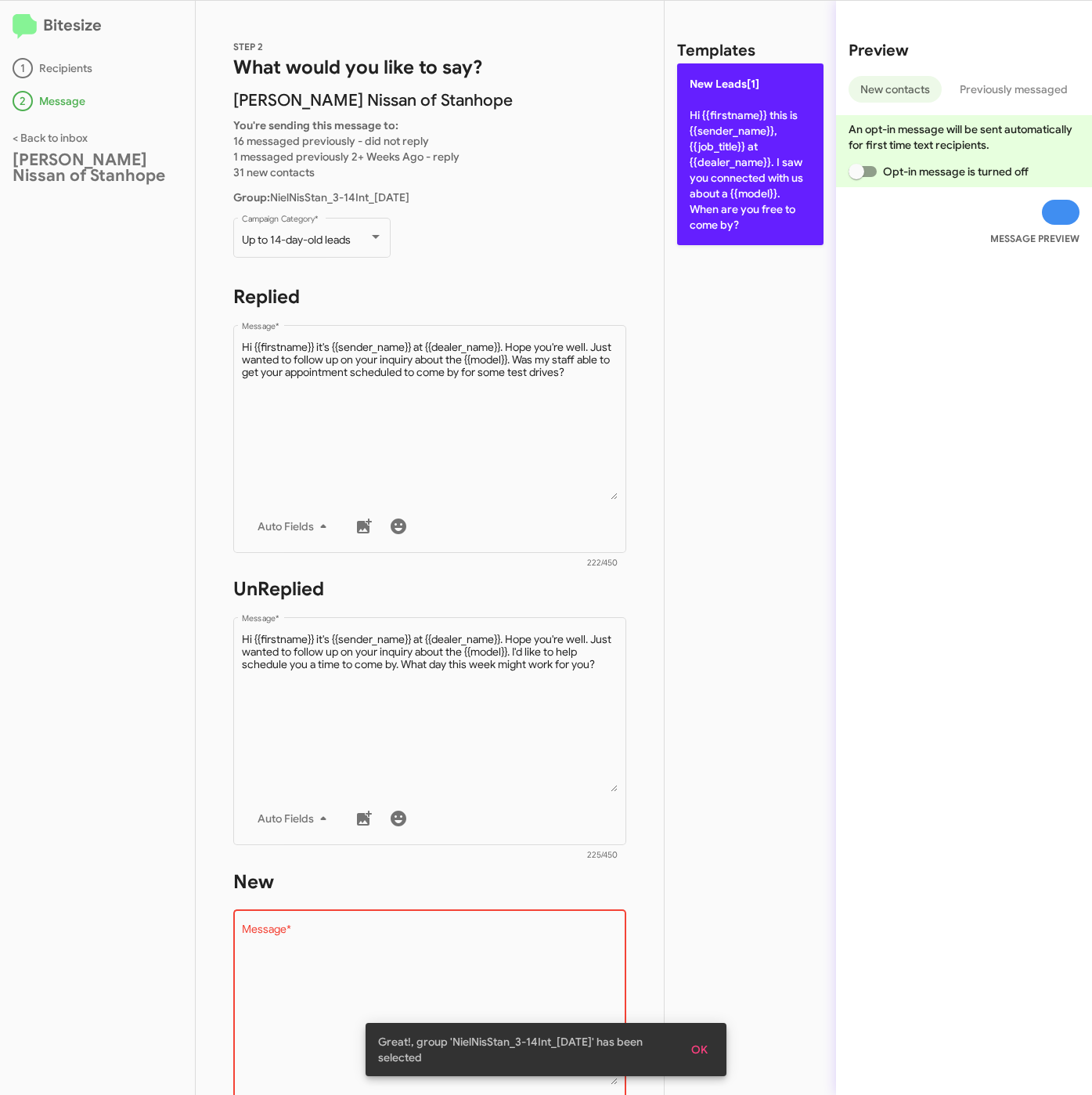
click at [712, 224] on p "New Leads[1] Hi {{firstname}} this is {{sender_name}}, {{job_title}} at {{deale…" at bounding box center [750, 154] width 146 height 181
type textarea "Hi {{firstname}} this is {{sender_name}}, {{job_title}} at {{dealer_name}}. I s…"
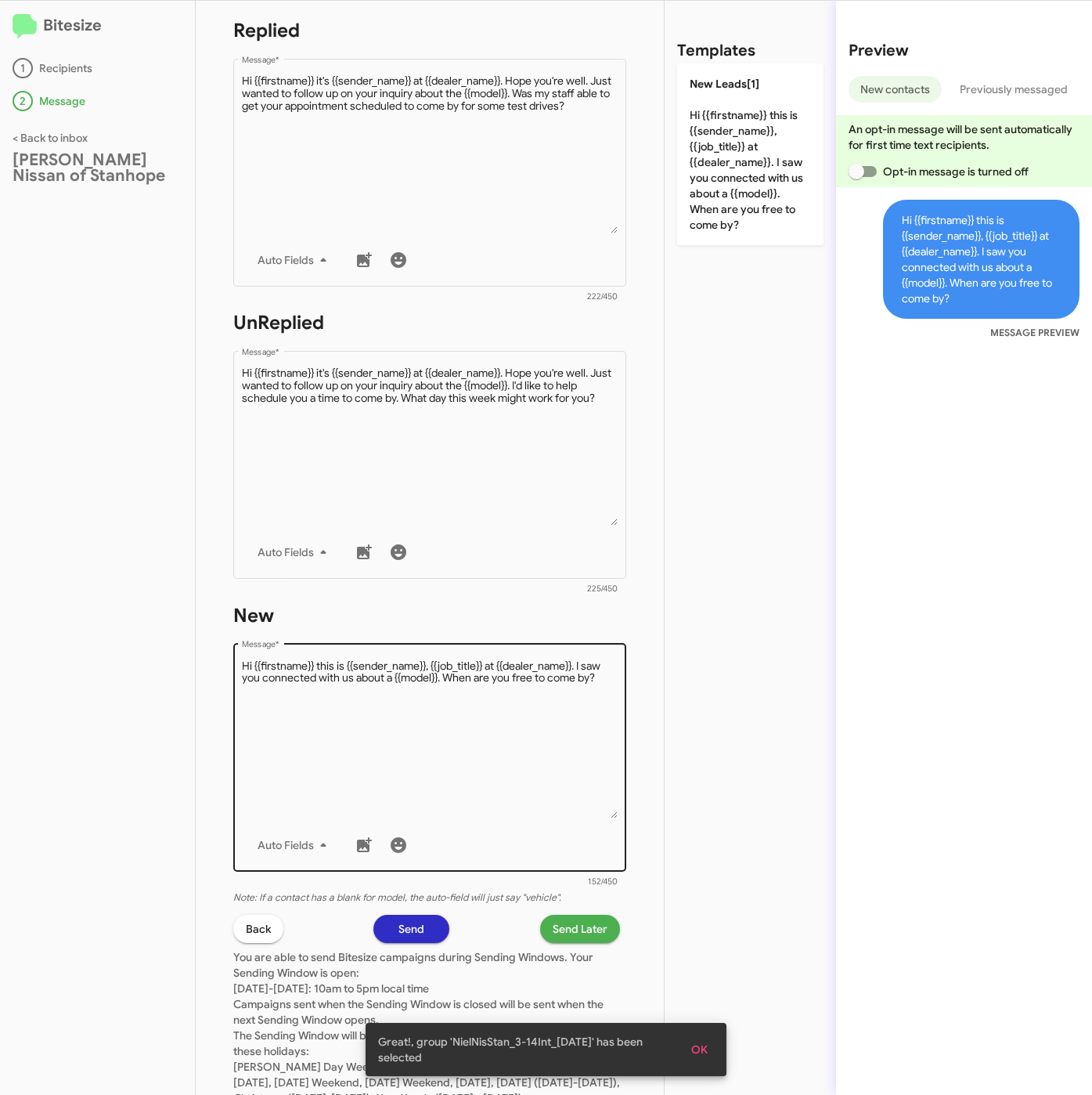
scroll to position [337, 0]
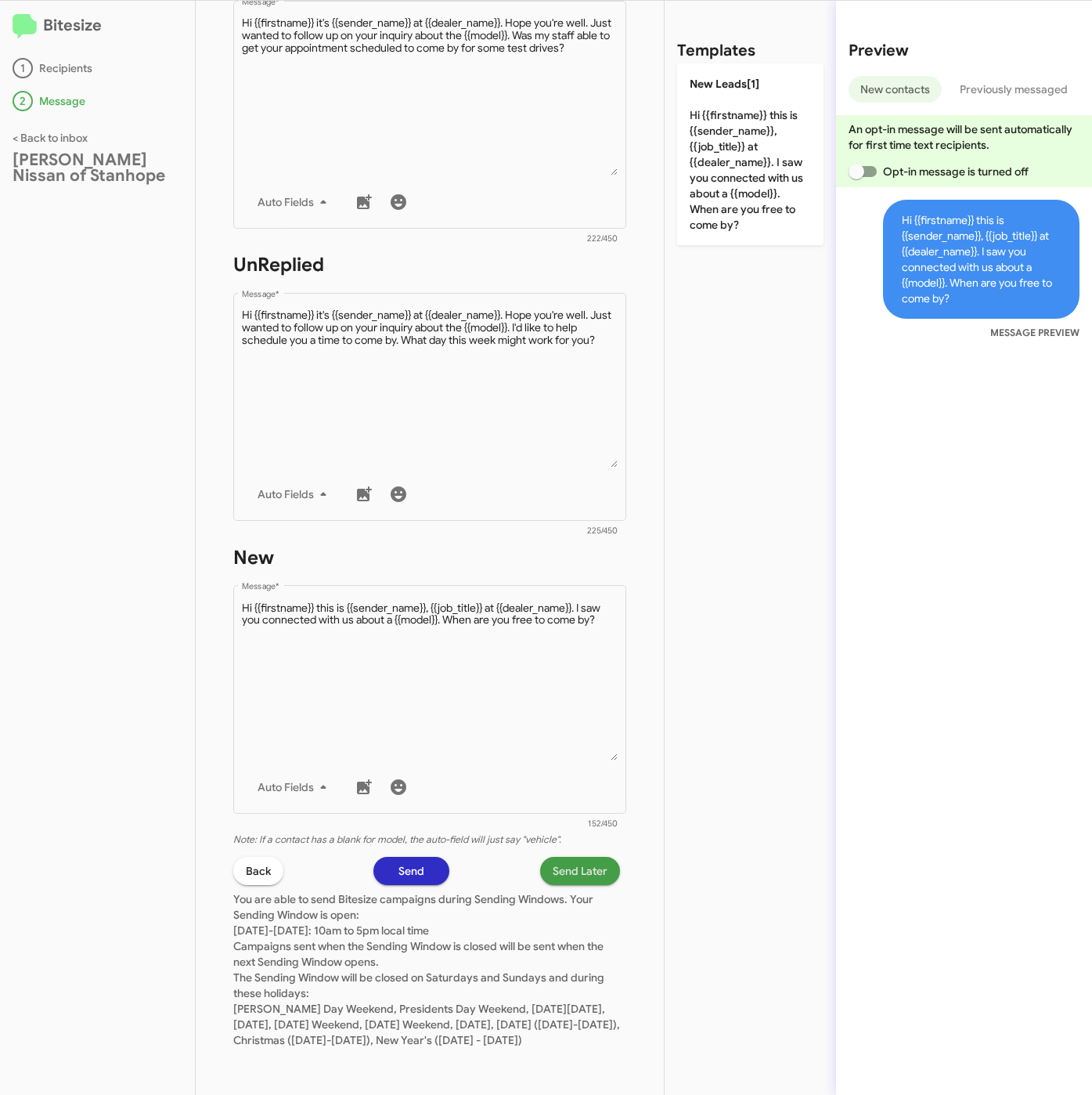
click at [553, 858] on span "Send Later" at bounding box center [580, 870] width 55 height 29
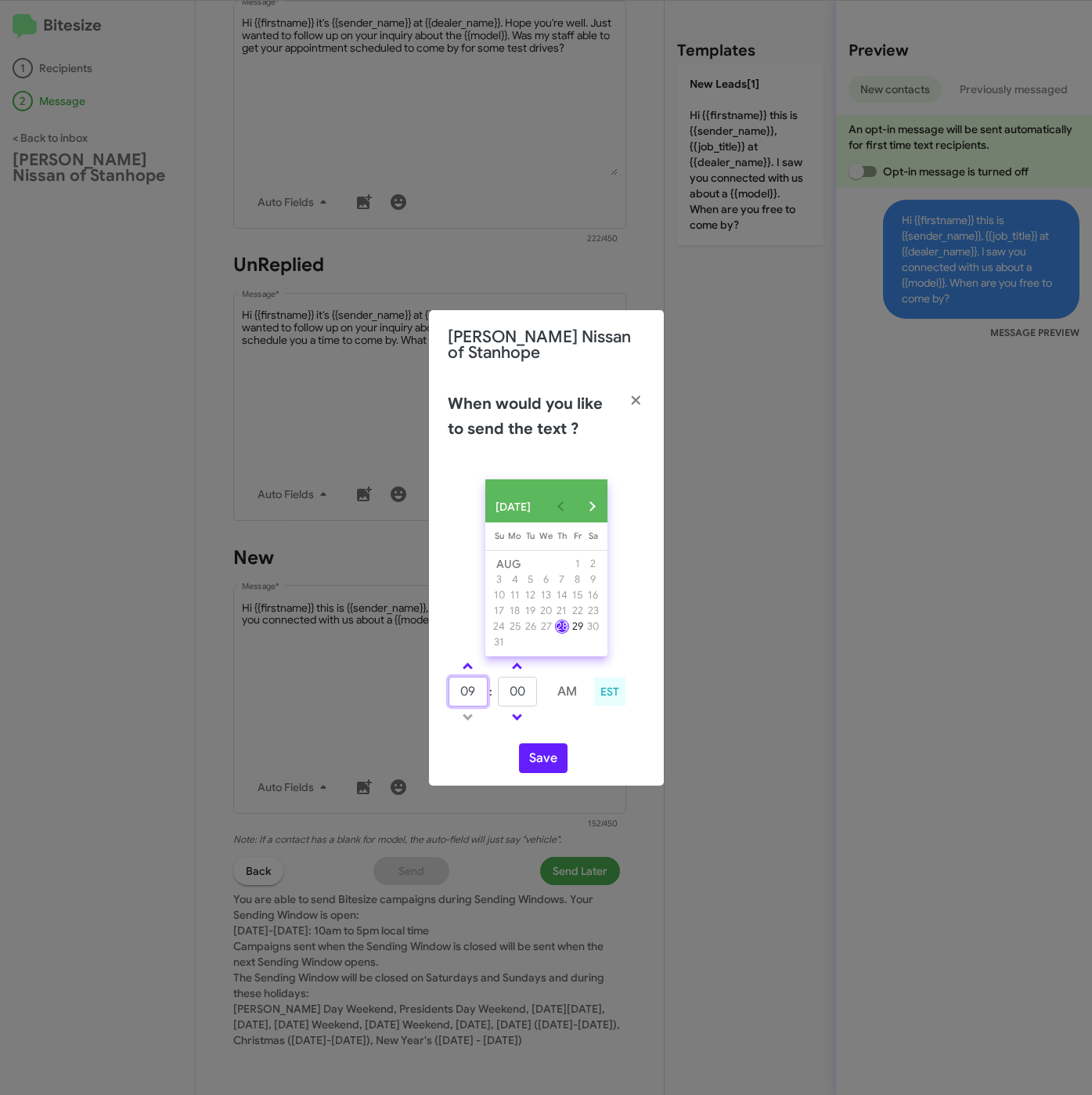
drag, startPoint x: 477, startPoint y: 697, endPoint x: 399, endPoint y: 691, distance: 78.2
click at [397, 691] on modal-container "Nielsen Nissan of Stanhope When would you like to send the text ? AUG 2025 Sund…" at bounding box center [546, 548] width 1092 height 1095
type input "10"
type input "21"
click at [536, 766] on button "Save" at bounding box center [543, 758] width 49 height 29
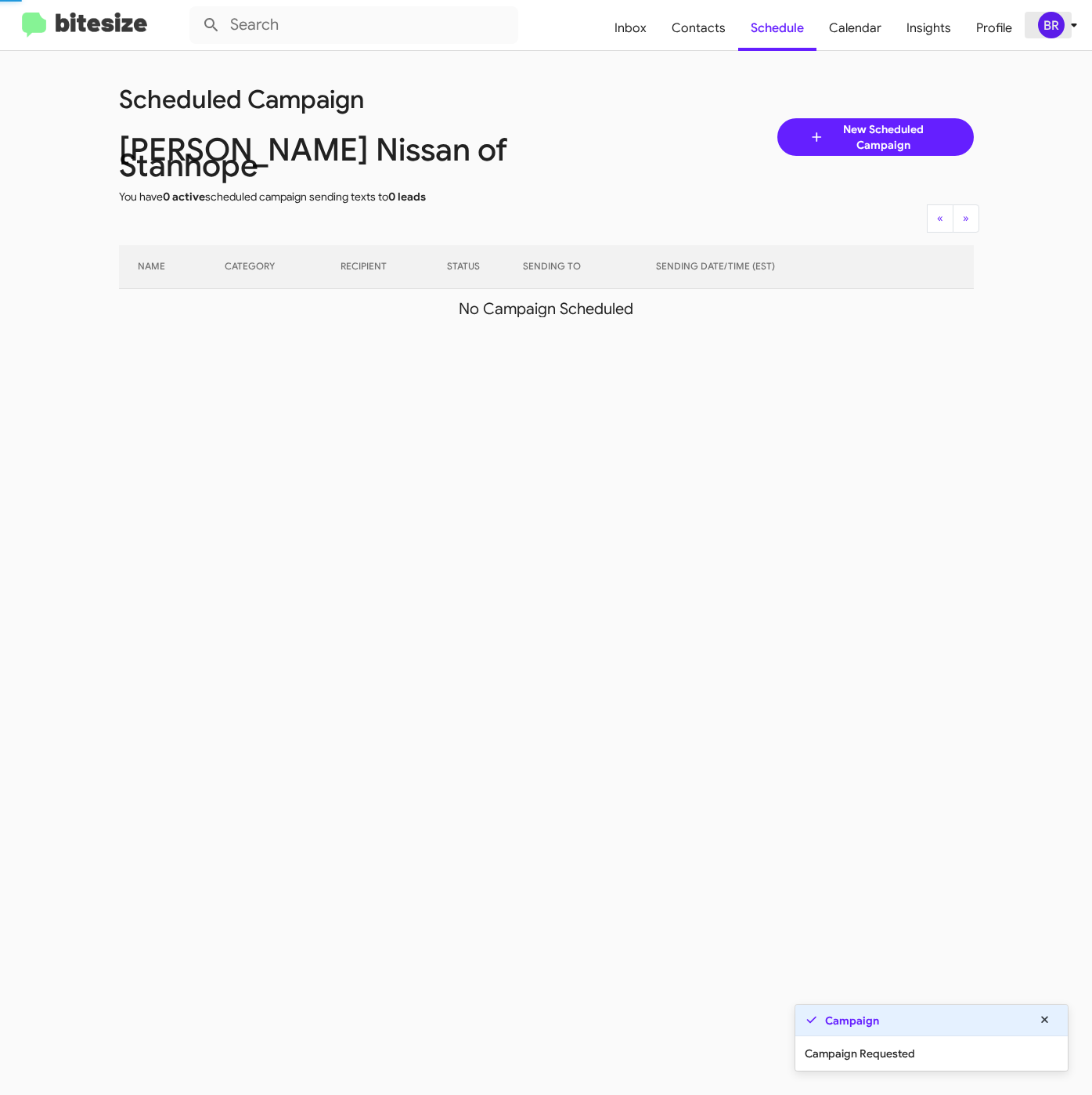
click at [1064, 29] on icon at bounding box center [1074, 25] width 18 height 18
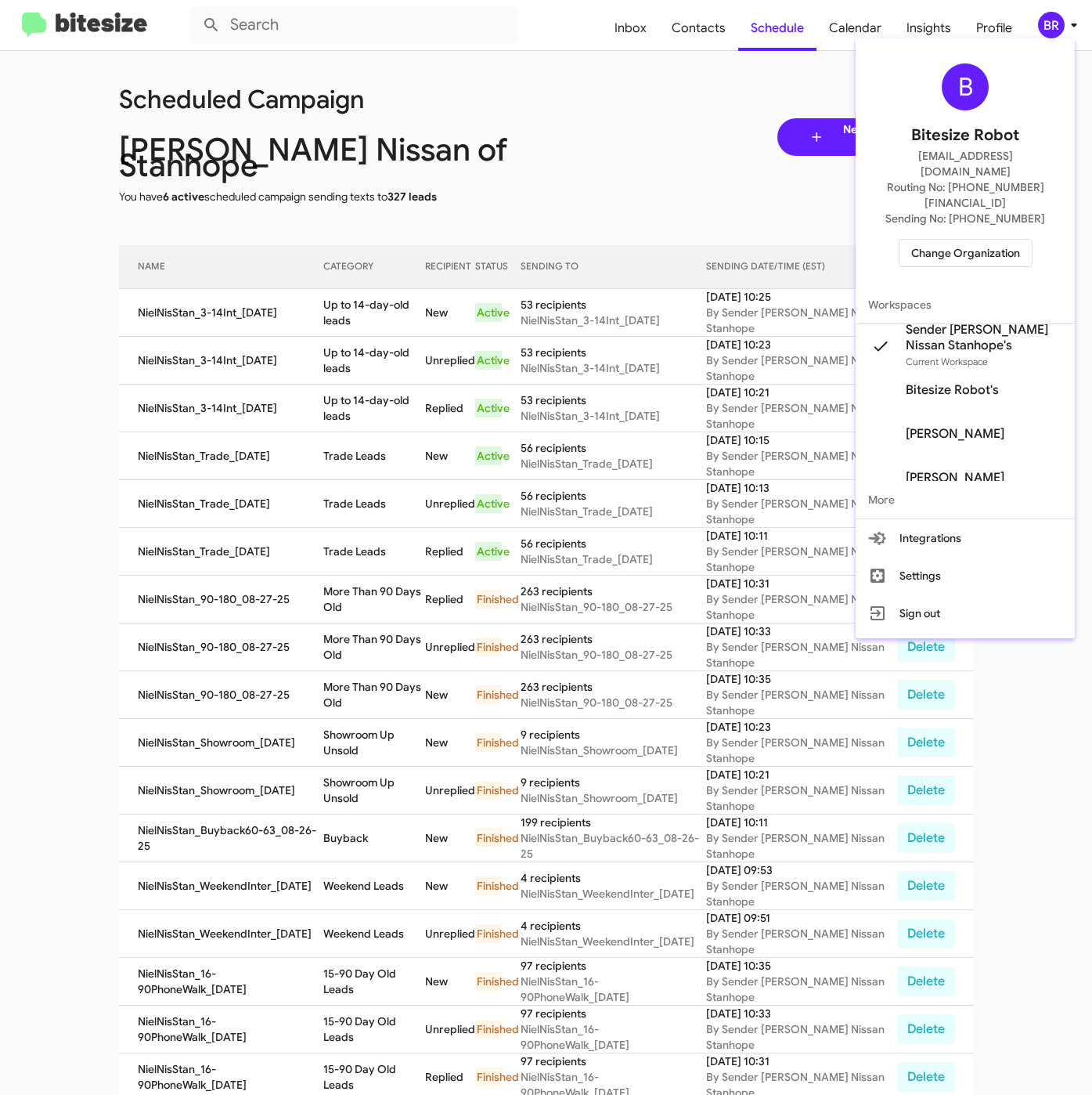
click at [313, 334] on div at bounding box center [546, 548] width 1092 height 1095
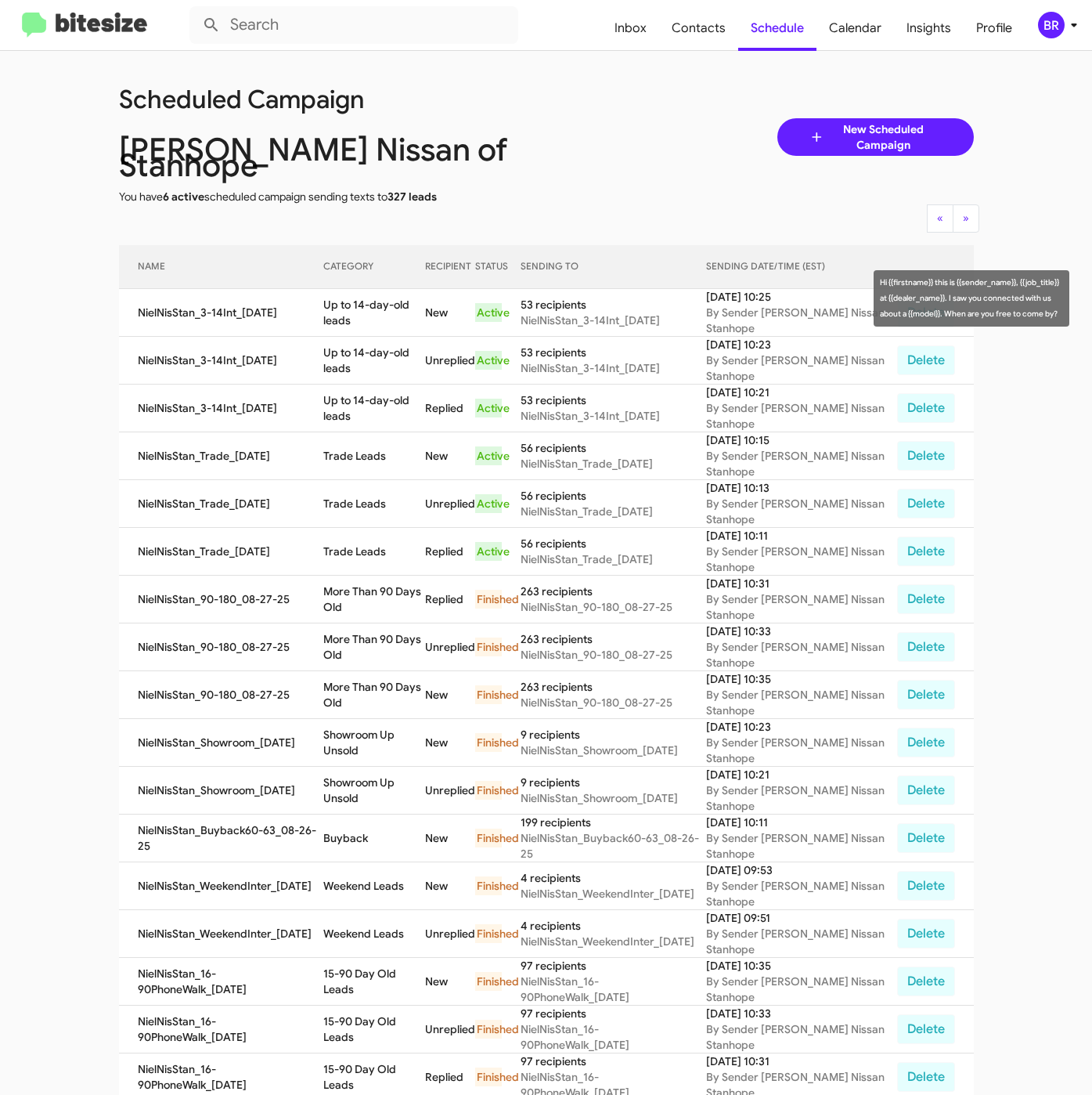
drag, startPoint x: 320, startPoint y: 290, endPoint x: 360, endPoint y: 305, distance: 42.7
click at [360, 305] on tr "NielNisStan_3-14Int_08-28-25 Up to 14-day-old leads New Active 53 recipients Ni…" at bounding box center [546, 313] width 855 height 48
copy tr "Up to 14-day-old leads"
click at [698, 29] on span "Contacts" at bounding box center [699, 28] width 79 height 45
type input "in:groups"
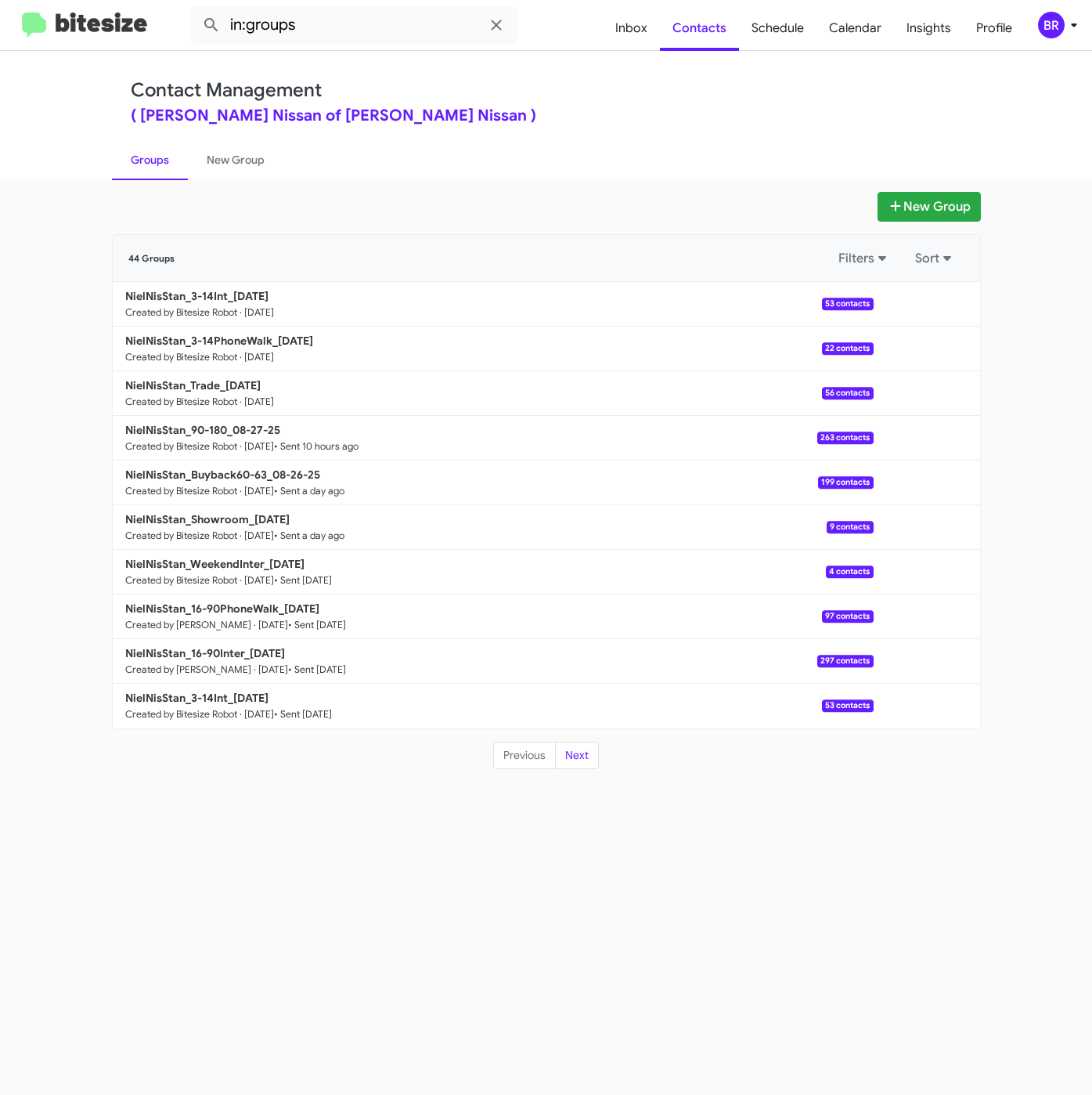
click at [615, 113] on div "( Nielsen Nissan of Stanhope - Nielsen Nissan )" at bounding box center [546, 115] width 832 height 16
click at [213, 344] on b "NielNisStan_3-14PhoneWalk_08-28-25" at bounding box center [219, 340] width 188 height 14
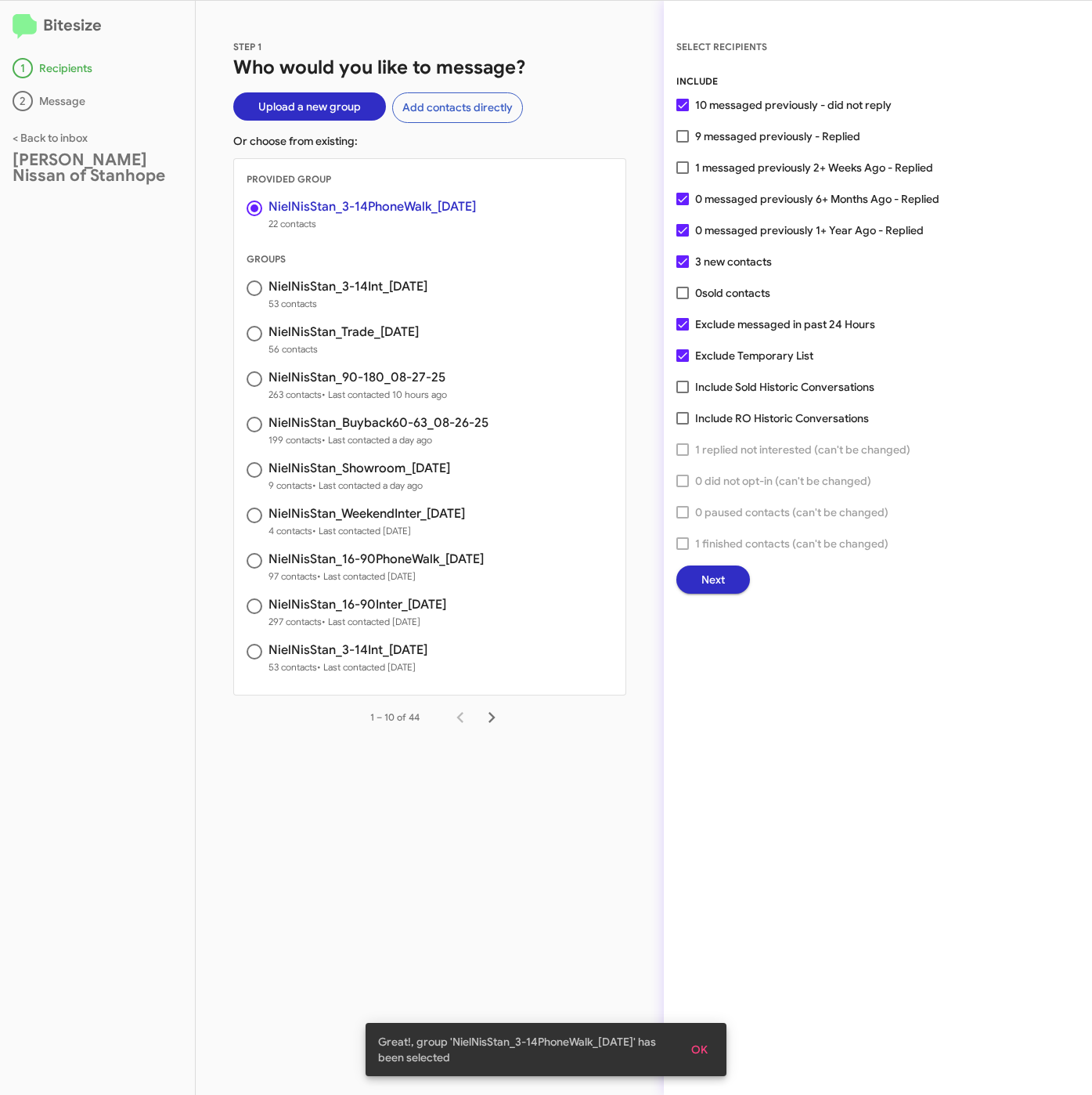
click at [740, 171] on span "1 messaged previously 2+ Weeks Ago - Replied" at bounding box center [814, 167] width 238 height 18
click at [683, 174] on input "1 messaged previously 2+ Weeks Ago - Replied" at bounding box center [682, 174] width 1 height 1
checkbox input "true"
click at [730, 583] on button "Next" at bounding box center [713, 579] width 74 height 29
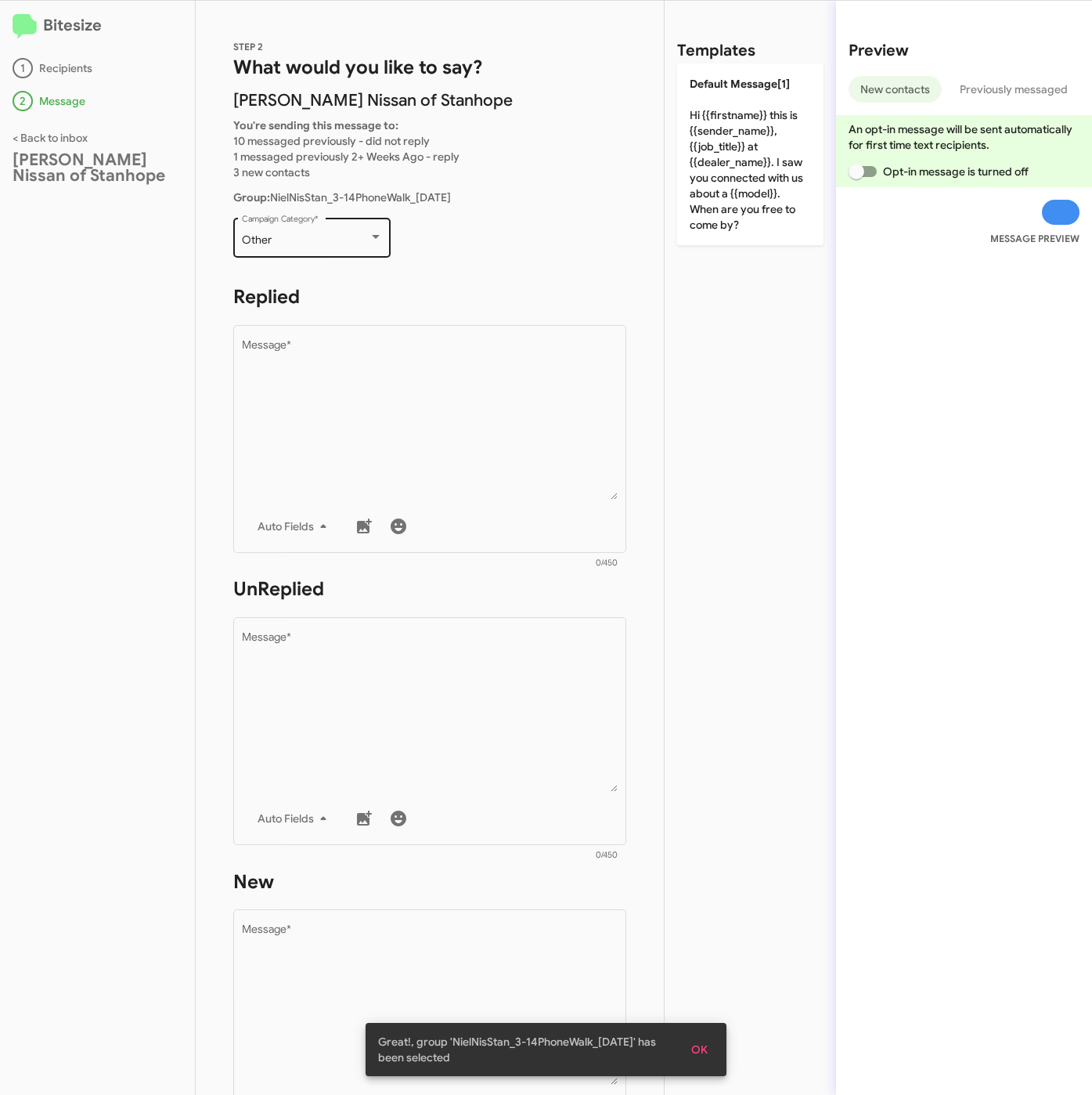
click at [332, 231] on div "Other Campaign Category *" at bounding box center [312, 236] width 141 height 43
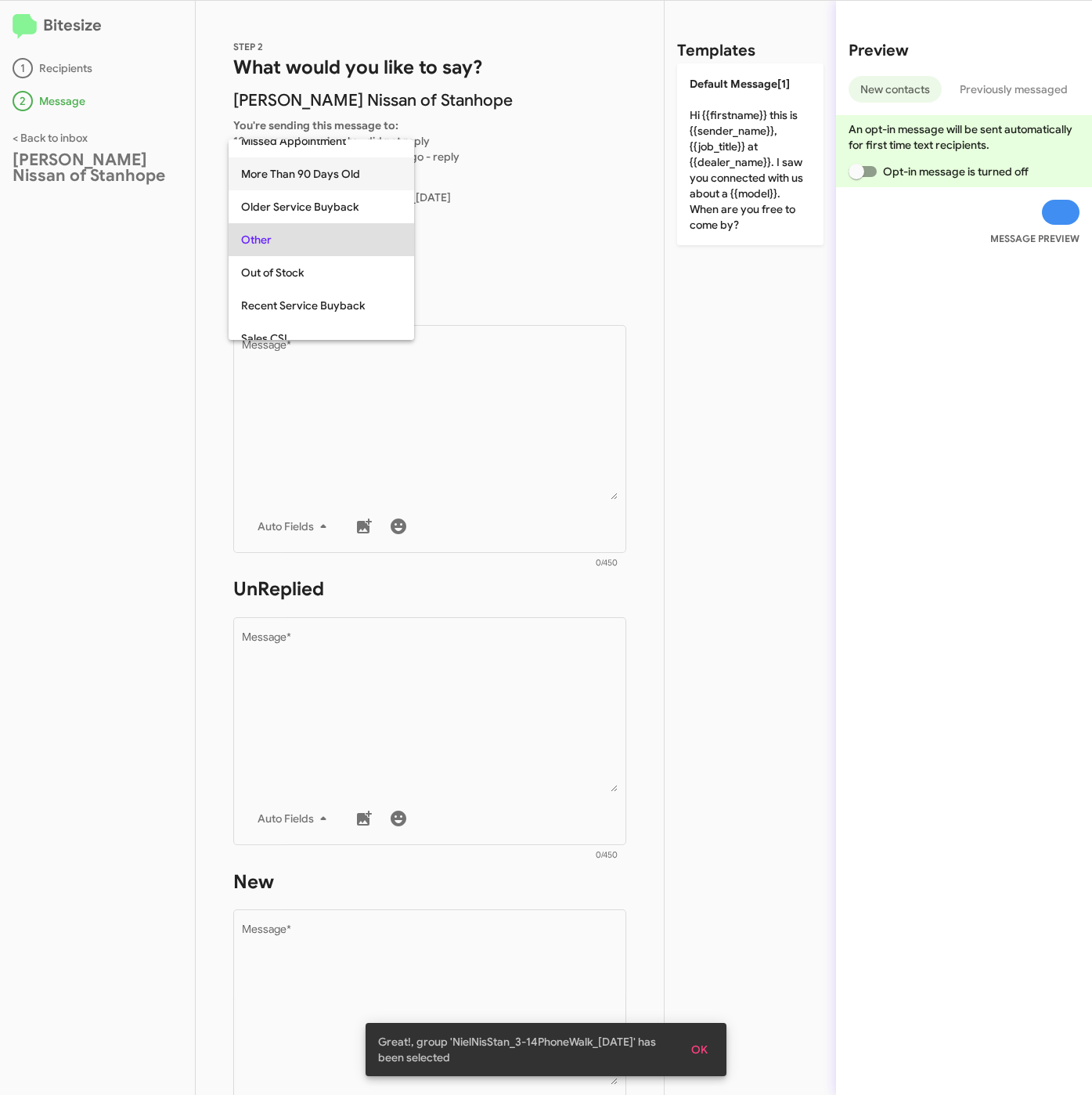
scroll to position [588, 0]
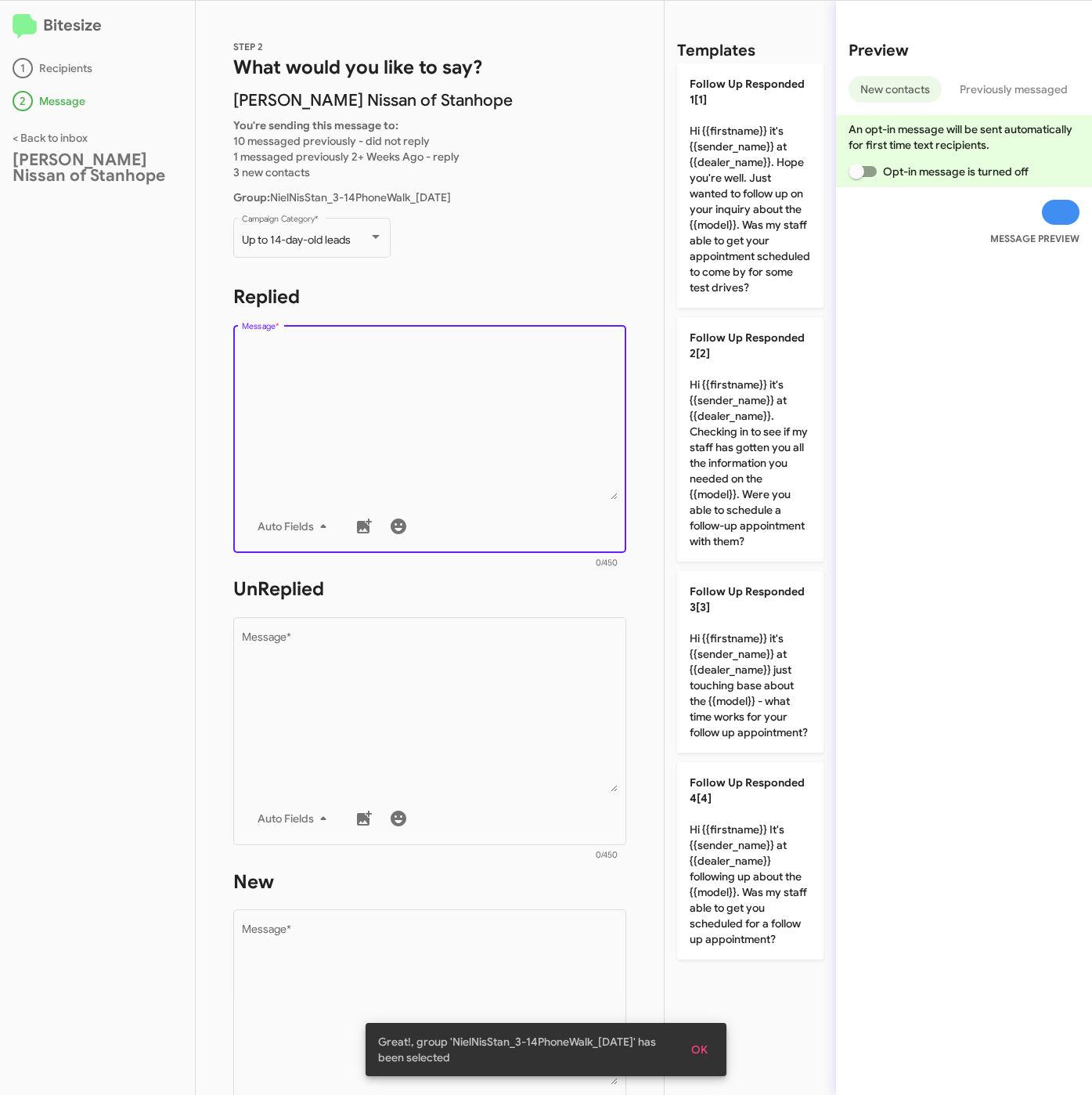
click at [428, 421] on textarea "Message *" at bounding box center [430, 420] width 376 height 160
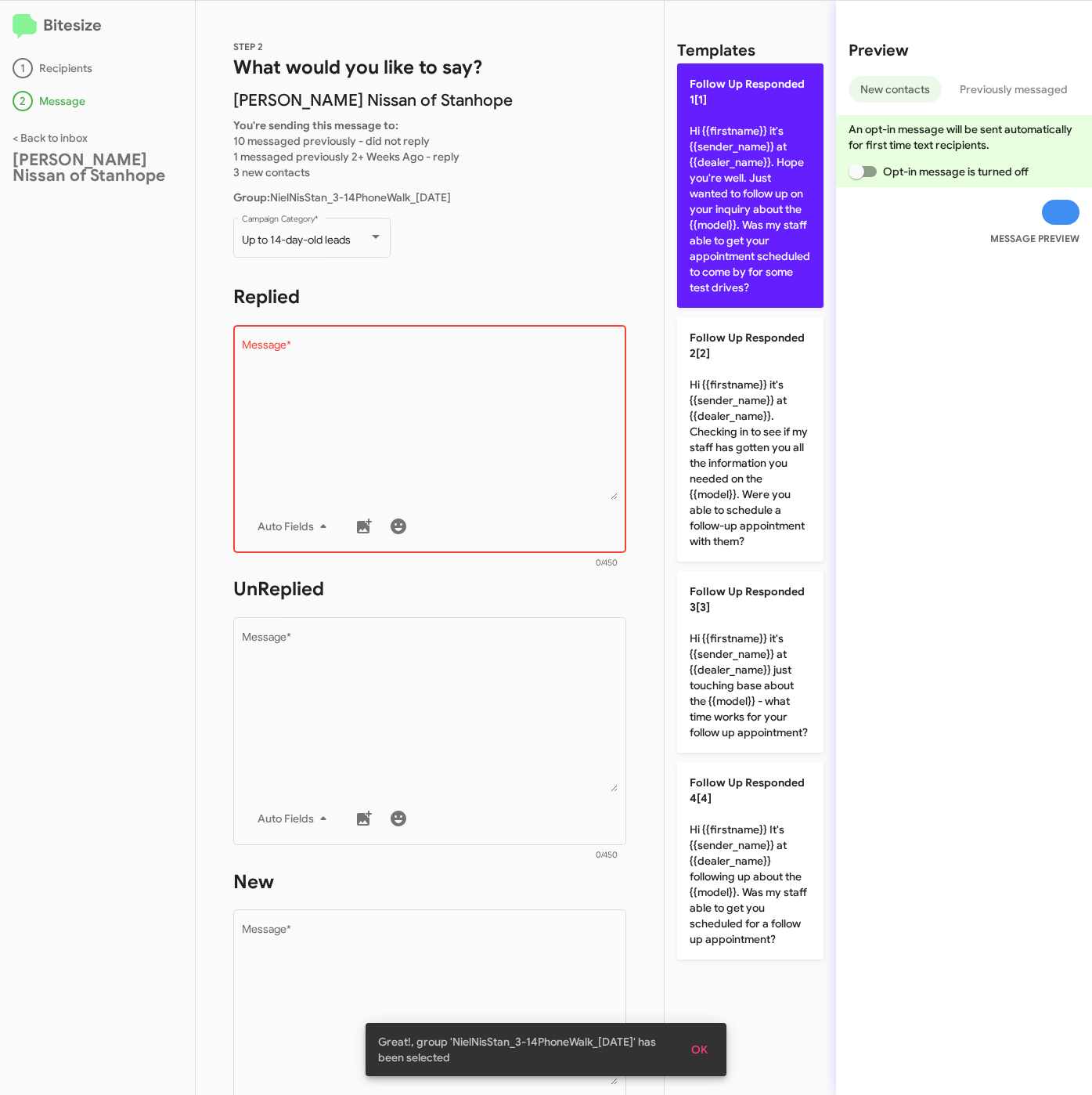
click at [685, 222] on p "Follow Up Responded 1[1] Hi {{firstname}} it's {{sender_name}} at {{dealer_name…" at bounding box center [750, 186] width 146 height 245
type textarea "Hi {{firstname}} it's {{sender_name}} at {{dealer_name}}. Hope you're well. Jus…"
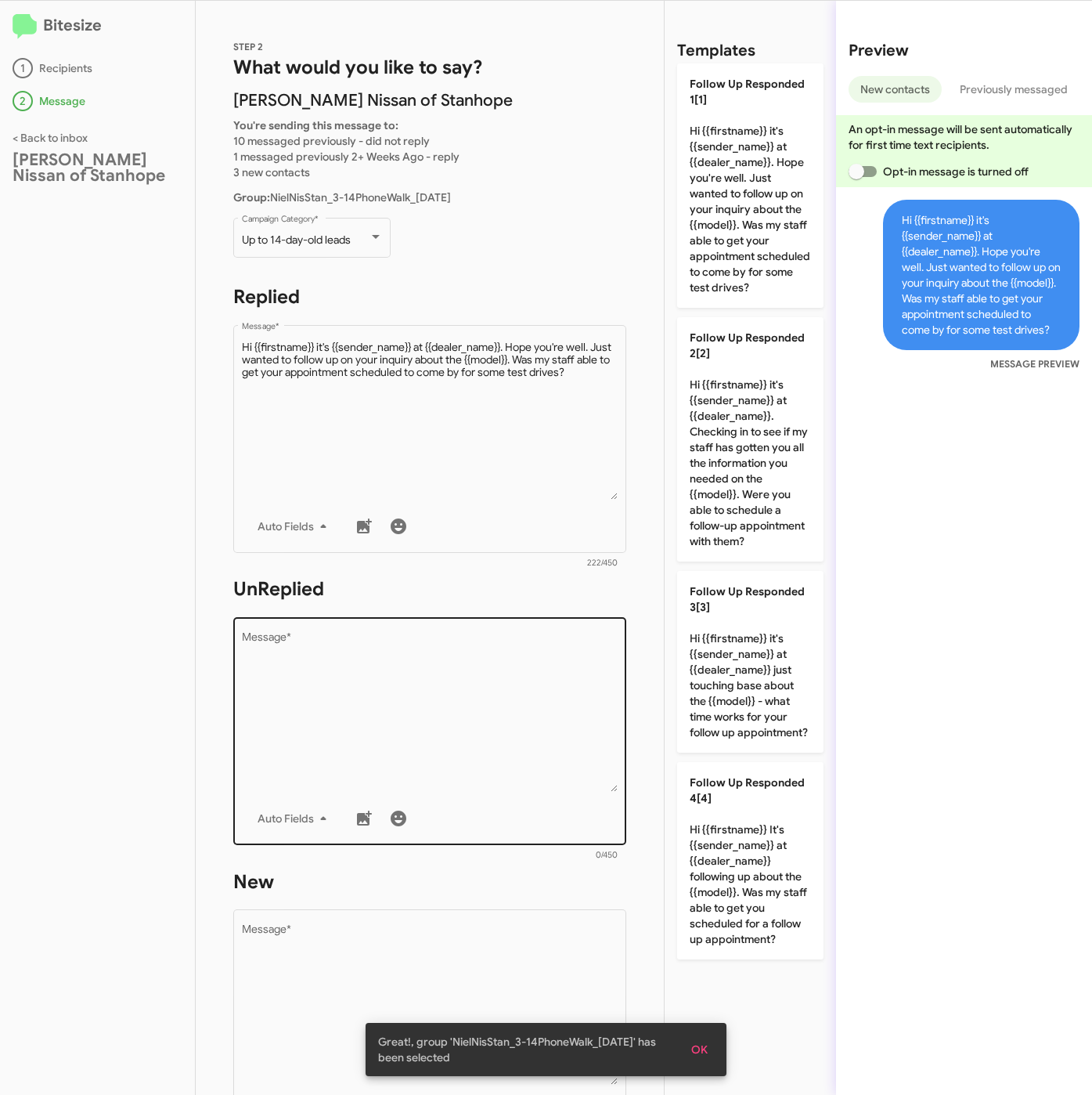
click at [543, 651] on textarea "Message *" at bounding box center [430, 712] width 376 height 160
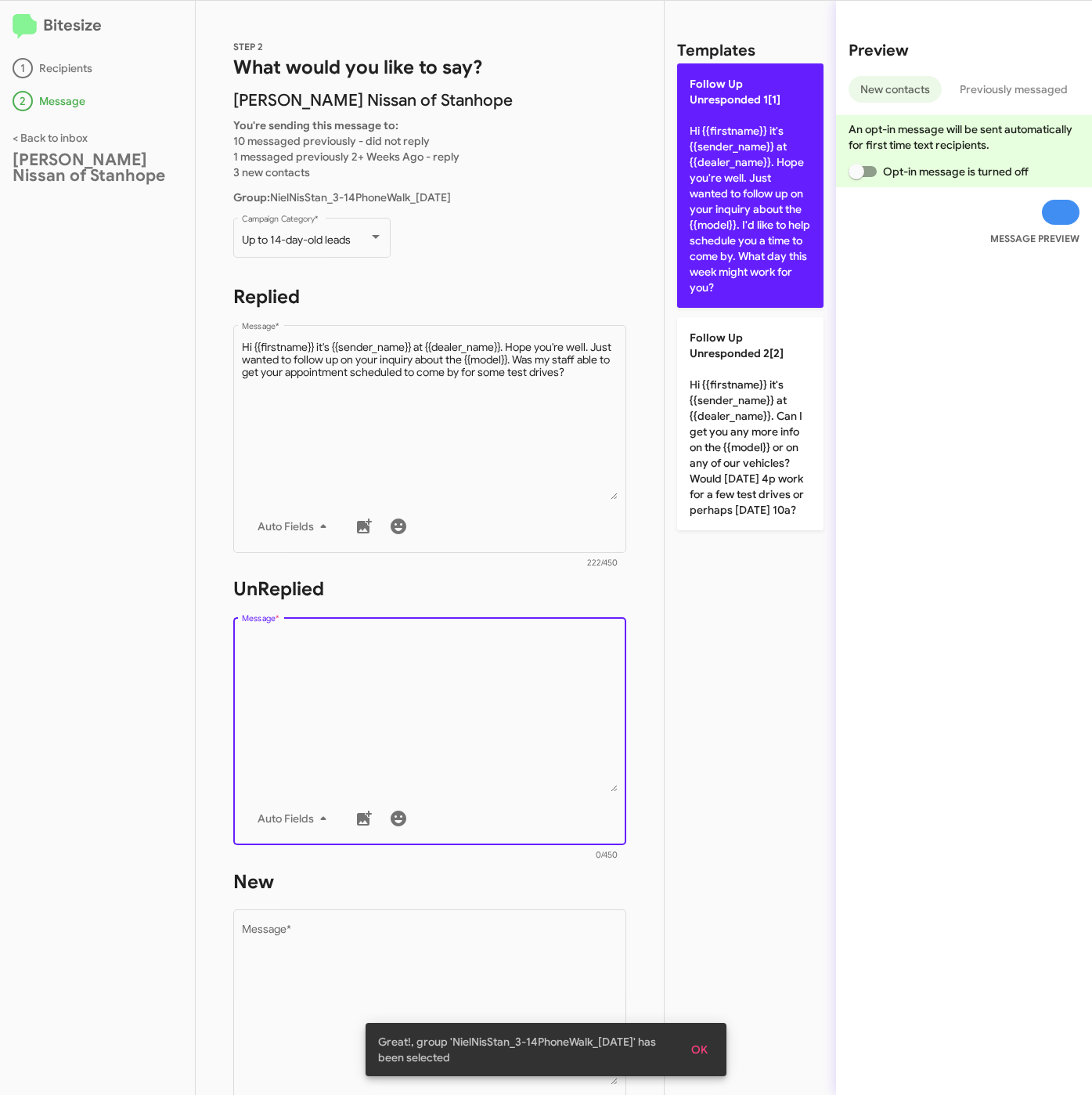
click at [817, 146] on p "Follow Up Unresponded 1[1] Hi {{firstname}} it's {{sender_name}} at {{dealer_na…" at bounding box center [750, 186] width 146 height 245
type textarea "Hi {{firstname}} it's {{sender_name}} at {{dealer_name}}. Hope you're well. Jus…"
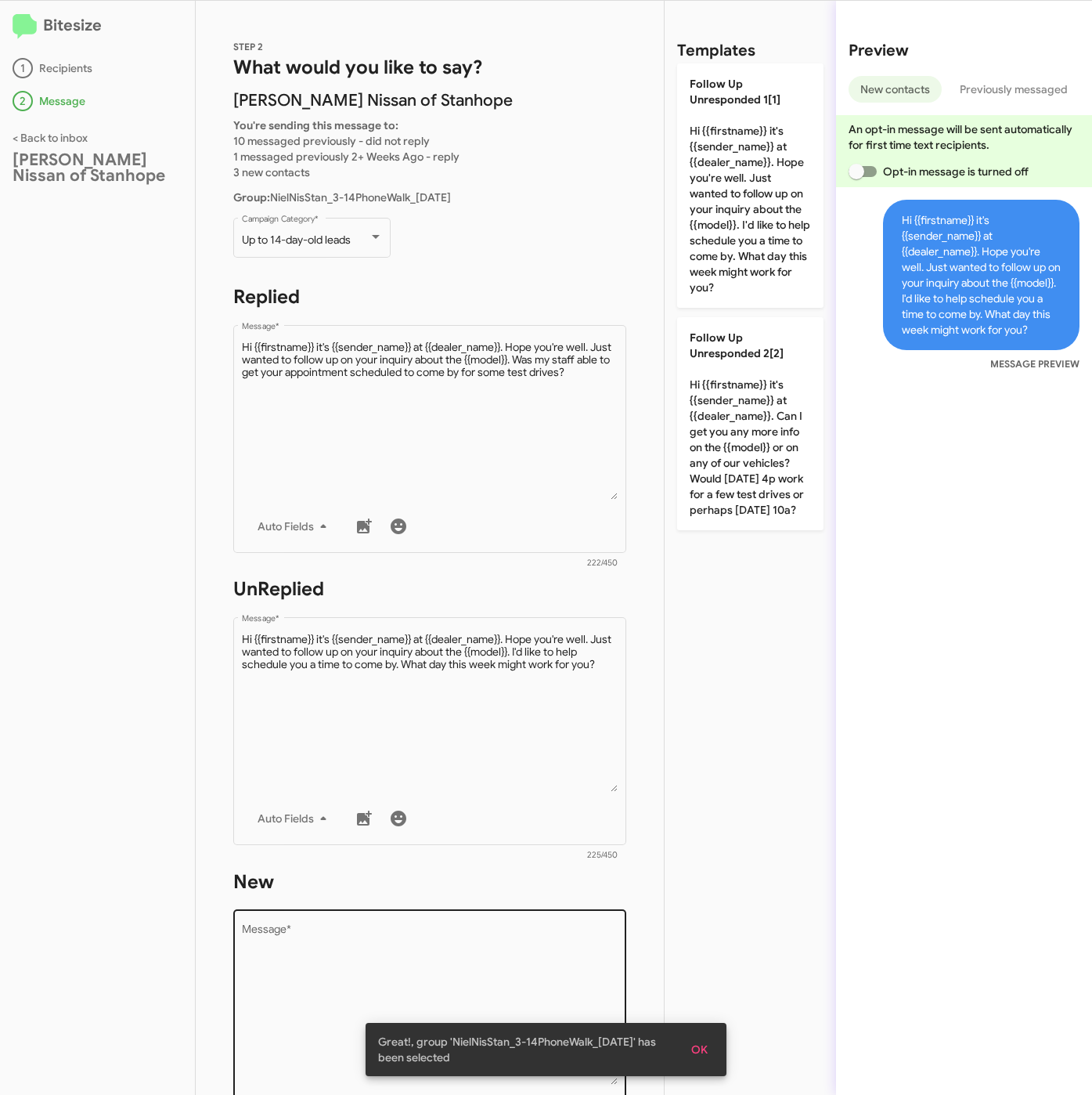
click at [420, 959] on textarea "Message *" at bounding box center [430, 1005] width 376 height 160
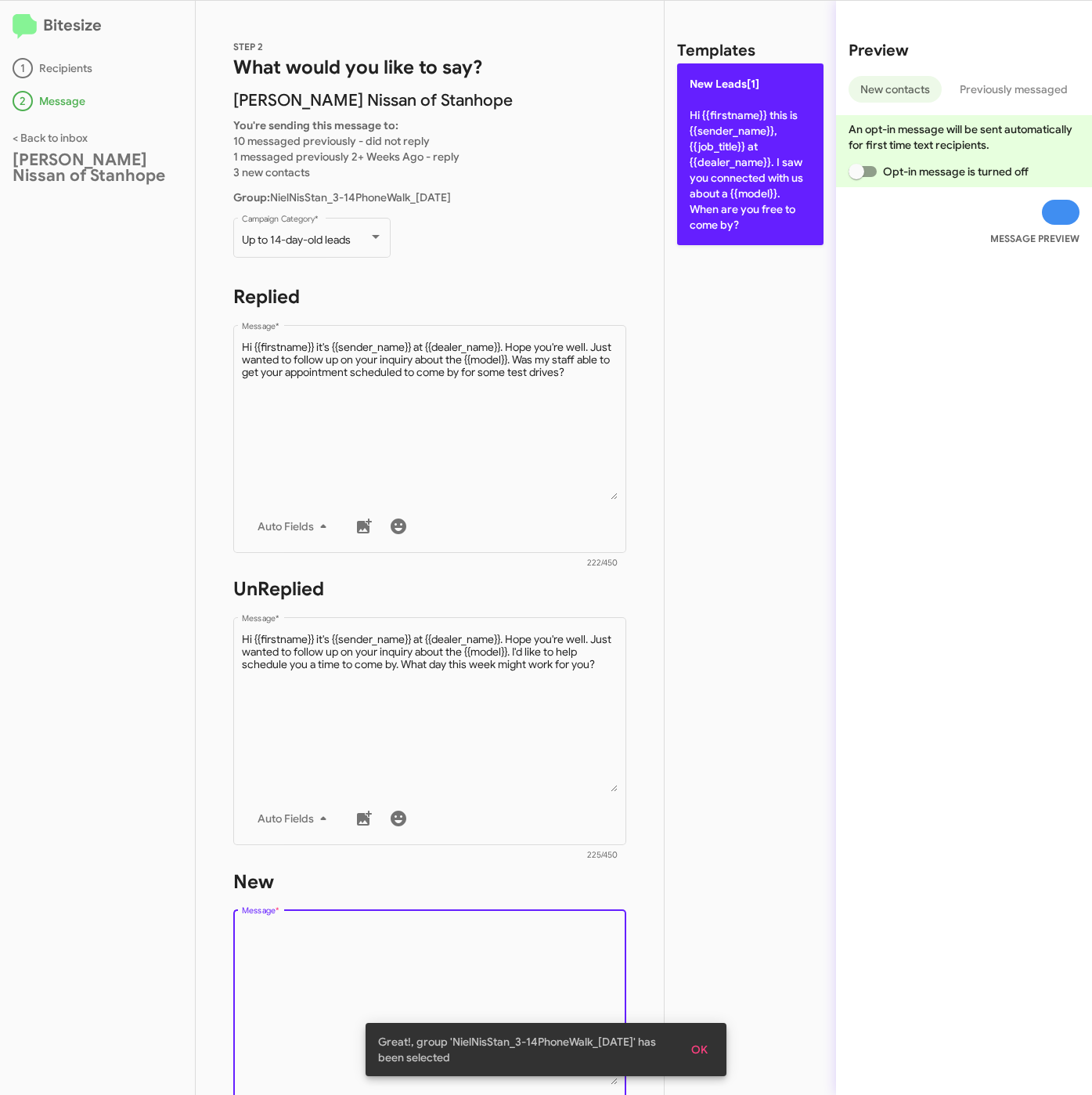
click at [719, 128] on p "New Leads[1] Hi {{firstname}} this is {{sender_name}}, {{job_title}} at {{deale…" at bounding box center [750, 154] width 146 height 181
type textarea "Hi {{firstname}} this is {{sender_name}}, {{job_title}} at {{dealer_name}}. I s…"
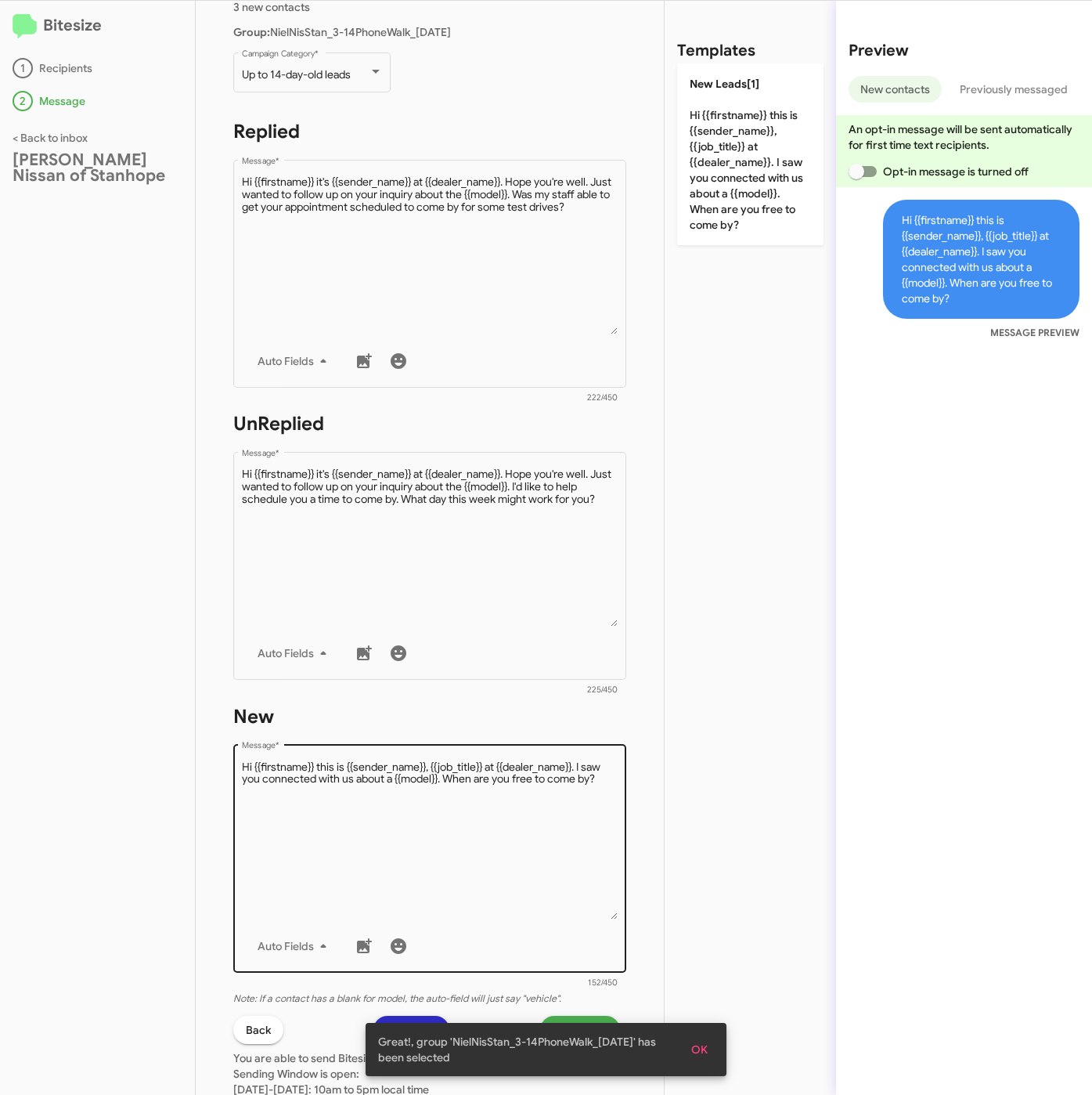
scroll to position [337, 0]
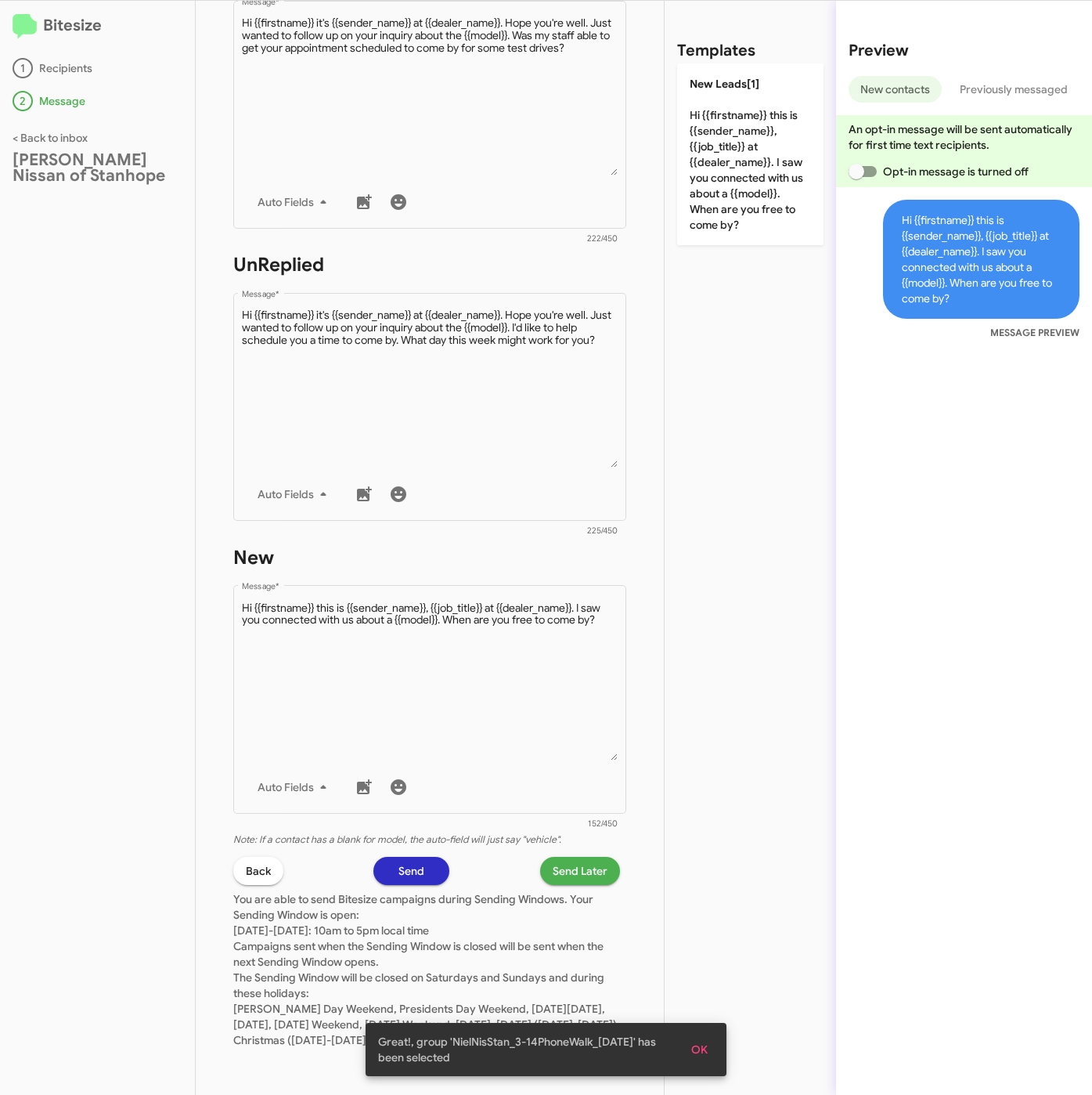
click at [561, 857] on span "Send Later" at bounding box center [580, 870] width 55 height 29
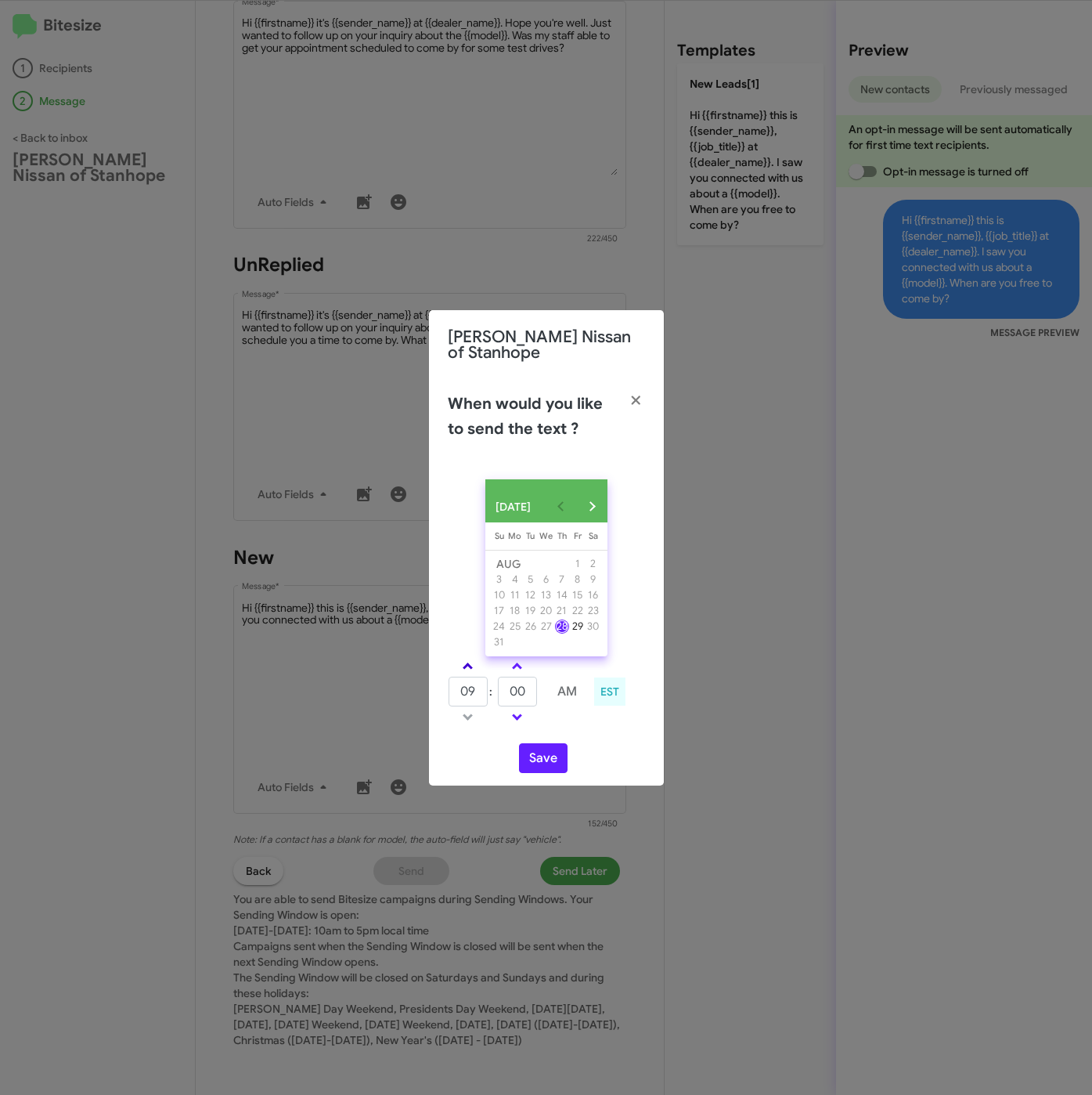
click at [468, 667] on link at bounding box center [468, 666] width 28 height 18
type input "10"
drag, startPoint x: 496, startPoint y: 701, endPoint x: 477, endPoint y: 691, distance: 21.5
click at [477, 693] on tr "10 : 00 AM" at bounding box center [518, 691] width 140 height 31
type input "11"
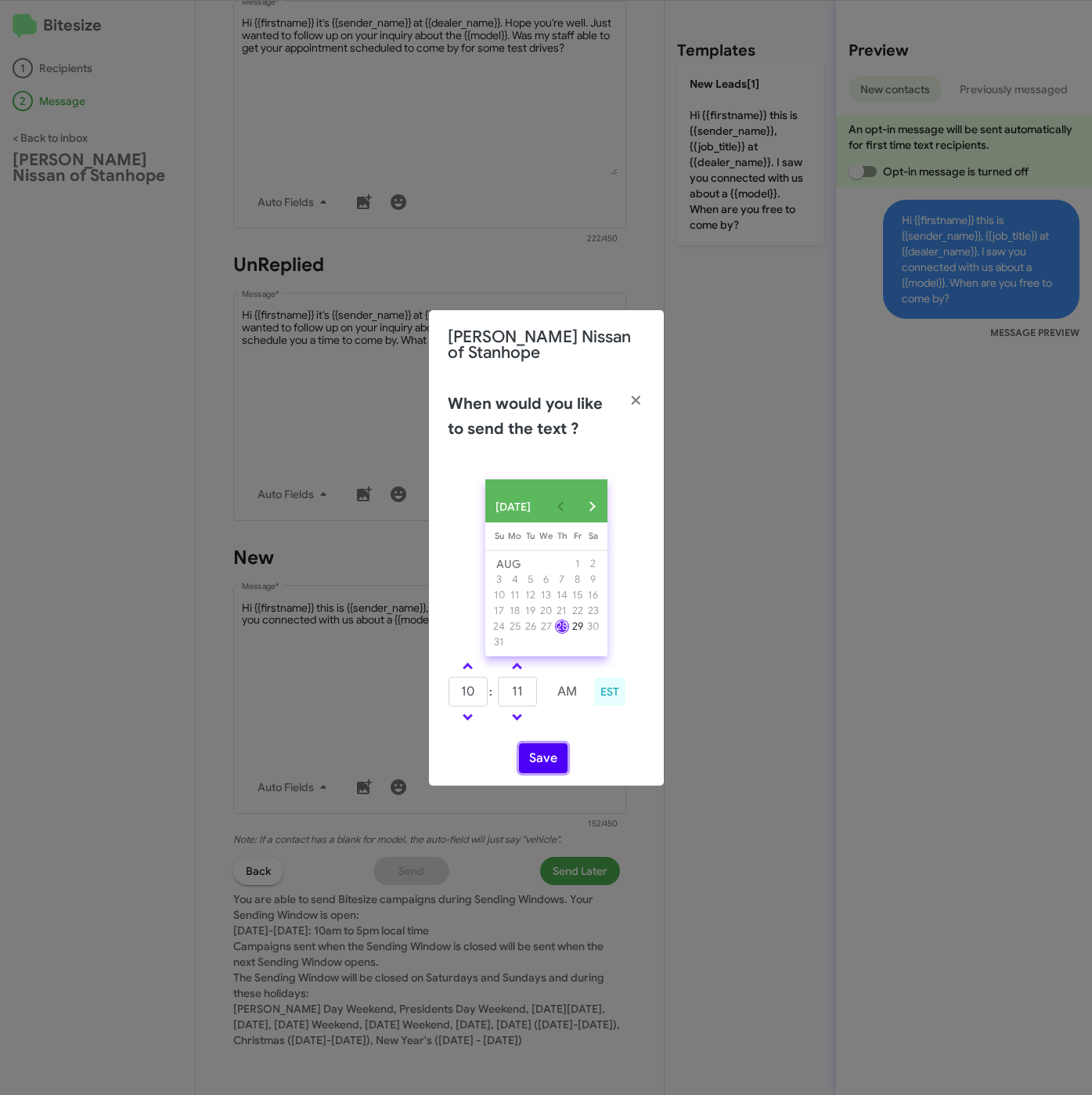
click at [559, 759] on button "Save" at bounding box center [543, 758] width 49 height 29
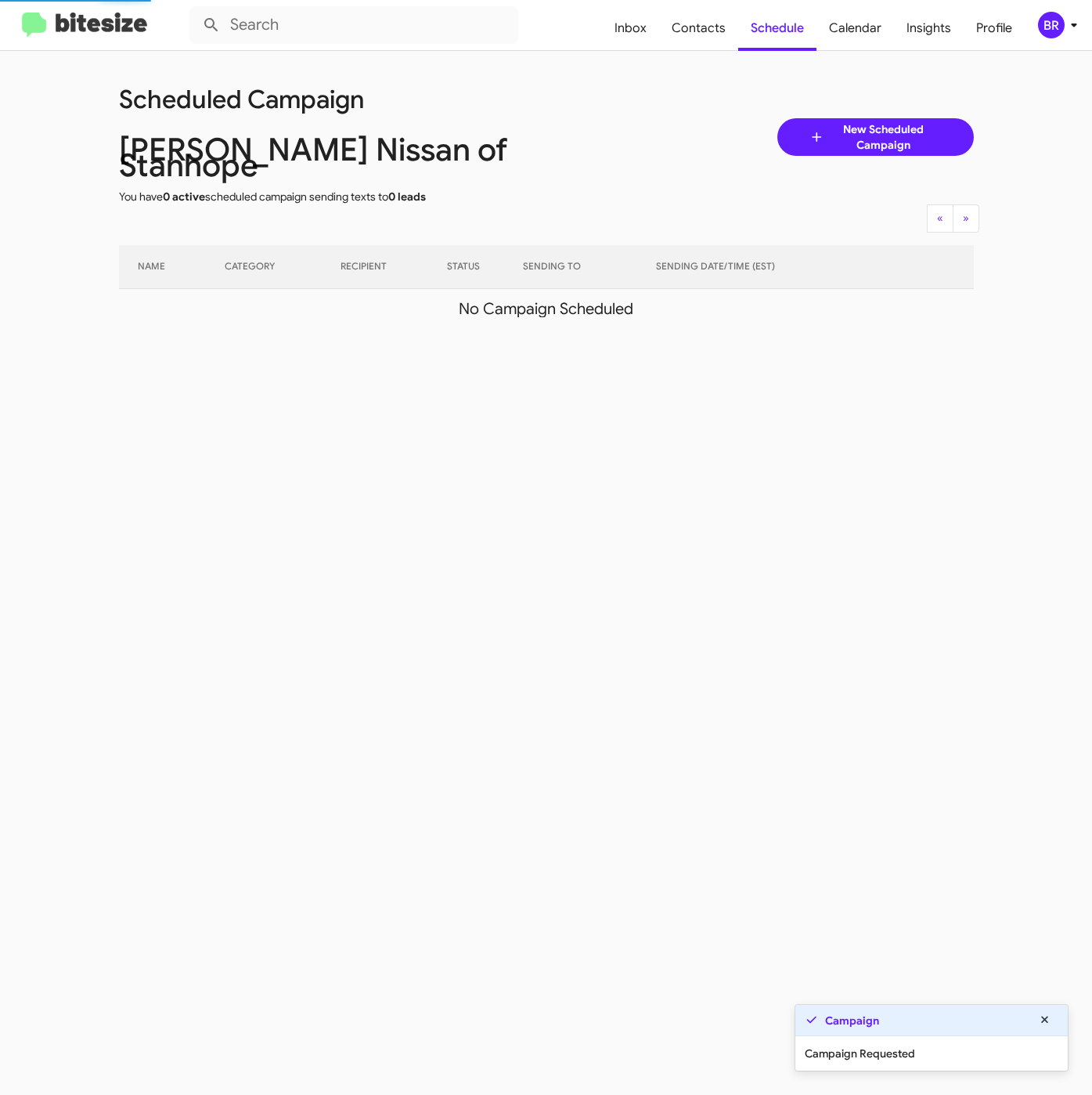
click at [1062, 13] on span "BR" at bounding box center [1061, 25] width 47 height 27
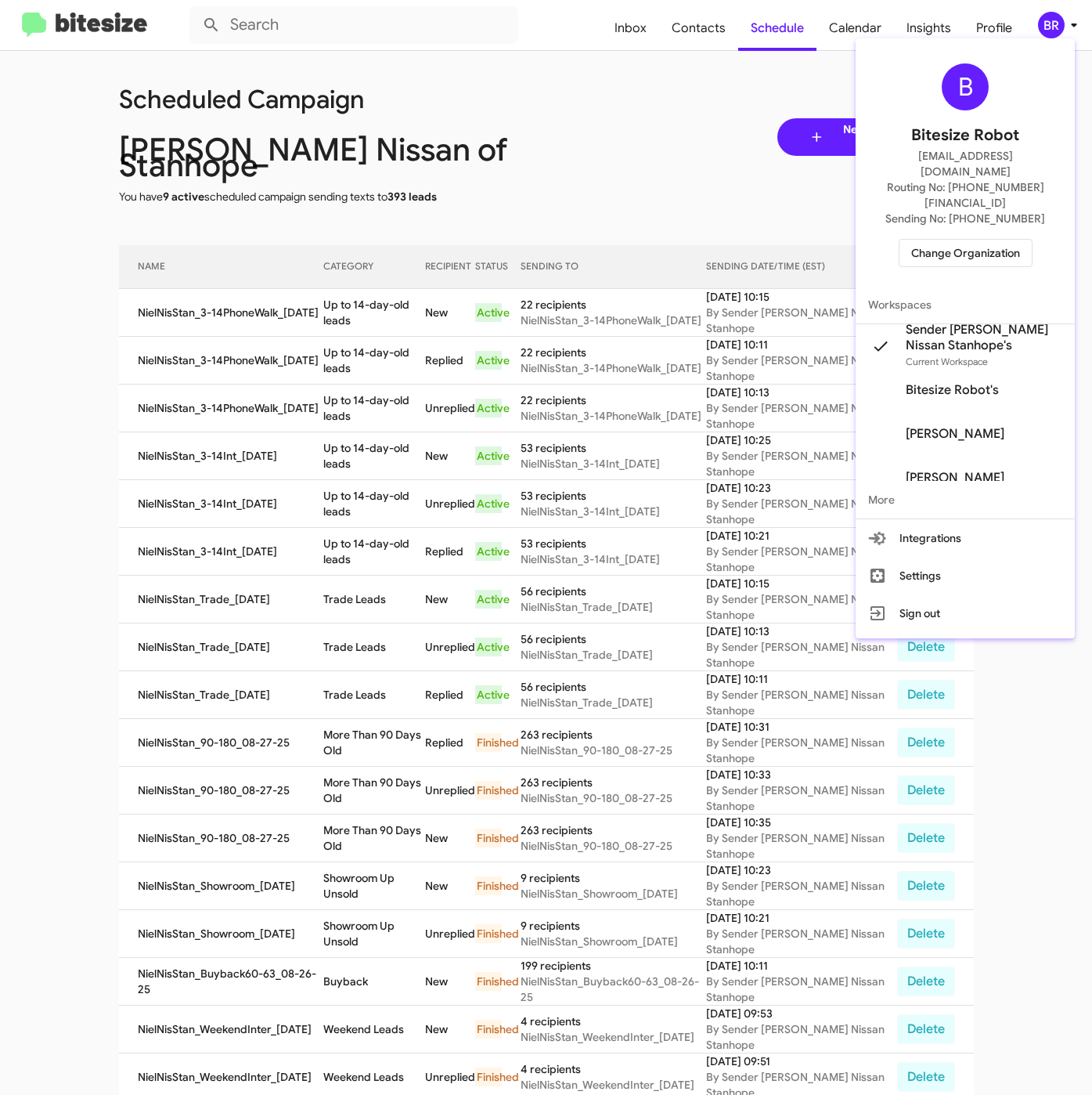
click at [383, 313] on div at bounding box center [546, 548] width 1092 height 1095
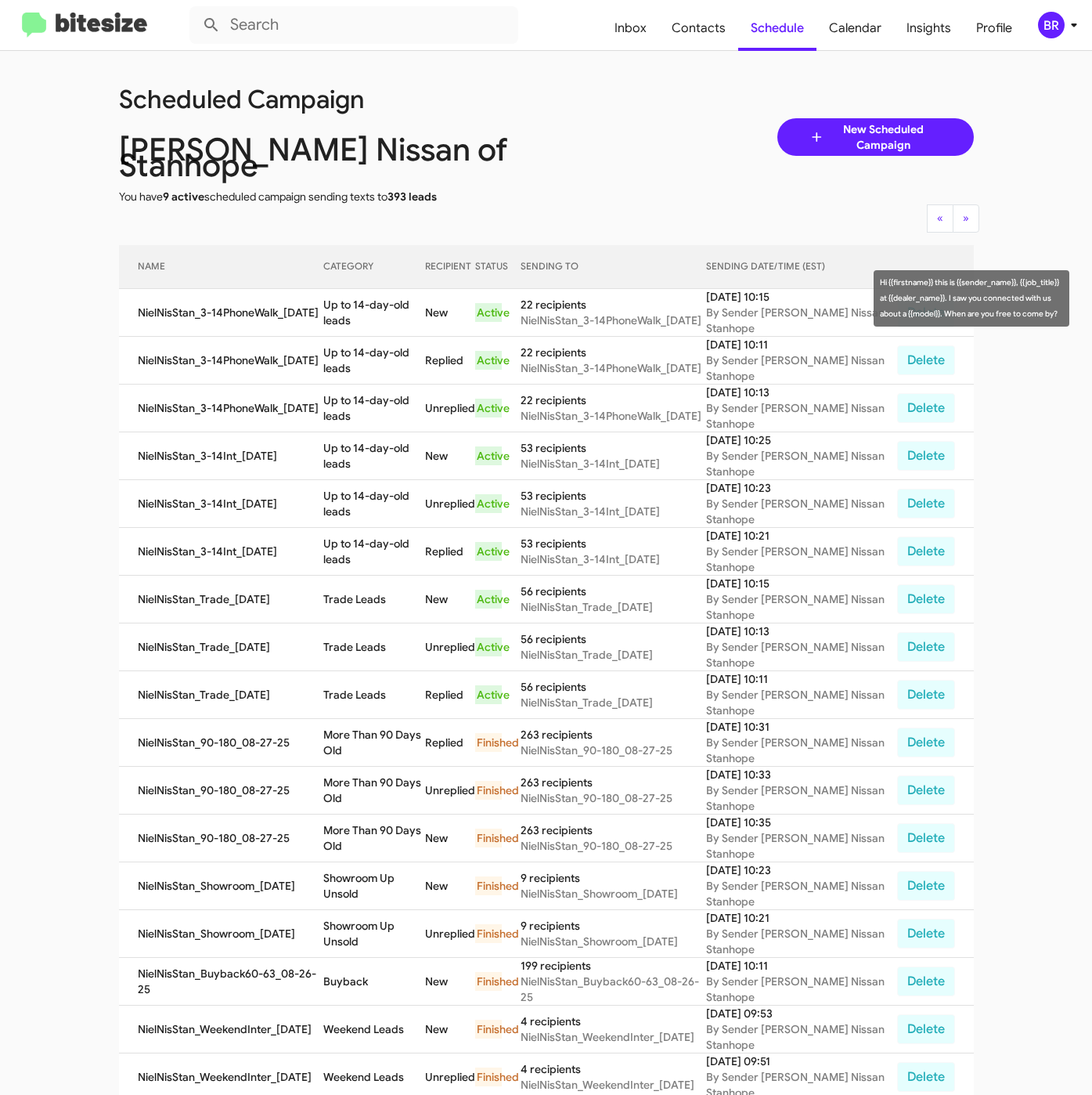
drag, startPoint x: 328, startPoint y: 287, endPoint x: 351, endPoint y: 302, distance: 27.5
click at [351, 302] on td "Up to 14-day-old leads" at bounding box center [374, 313] width 101 height 48
copy td "Up to 14-day-old leads"
click at [1055, 39] on div "BR" at bounding box center [1051, 25] width 27 height 27
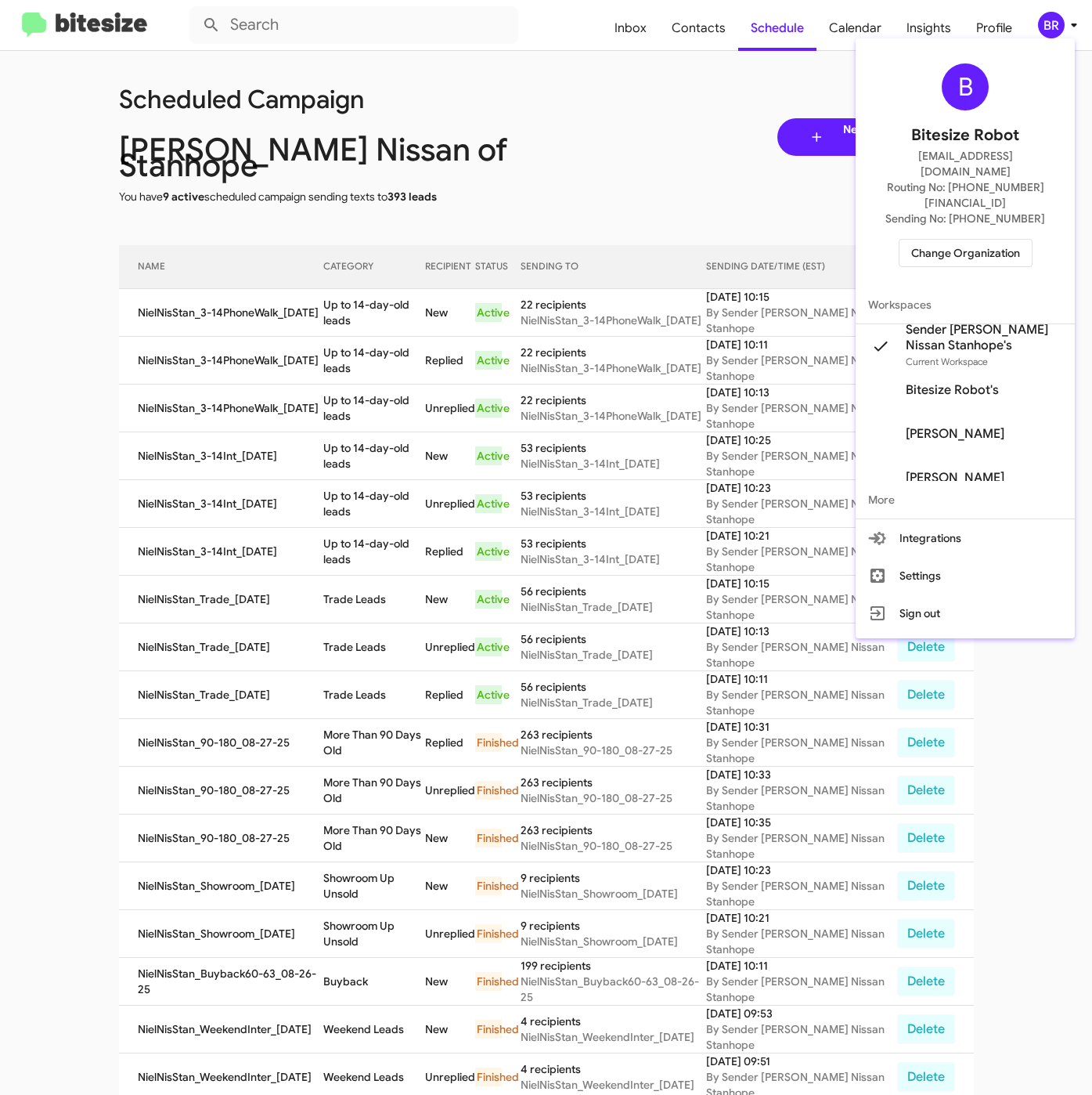
click at [980, 239] on span "Change Organization" at bounding box center [966, 252] width 109 height 27
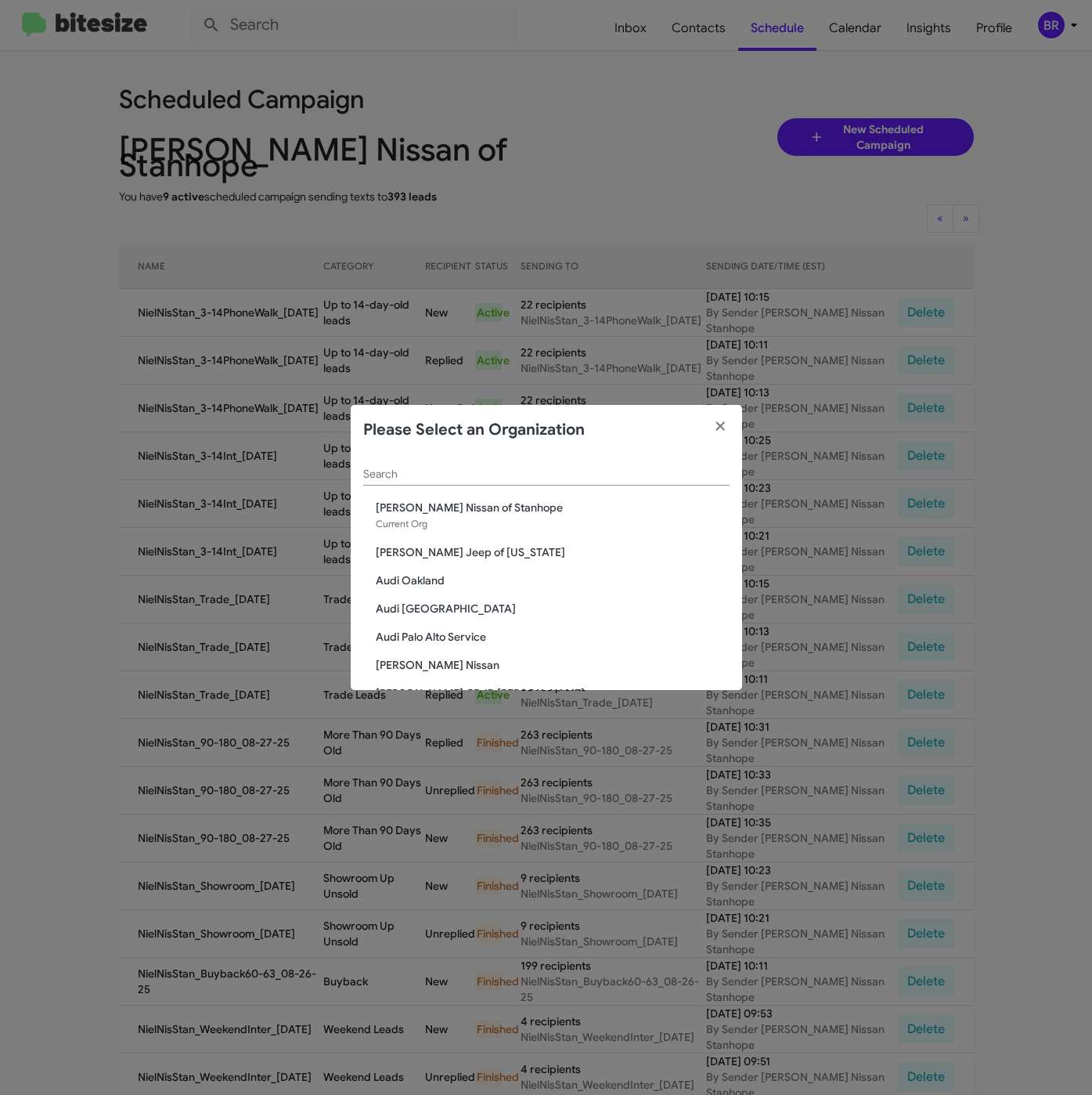
click at [388, 476] on input "Search" at bounding box center [546, 475] width 366 height 13
paste input "Nielsen Nissan of Denville"
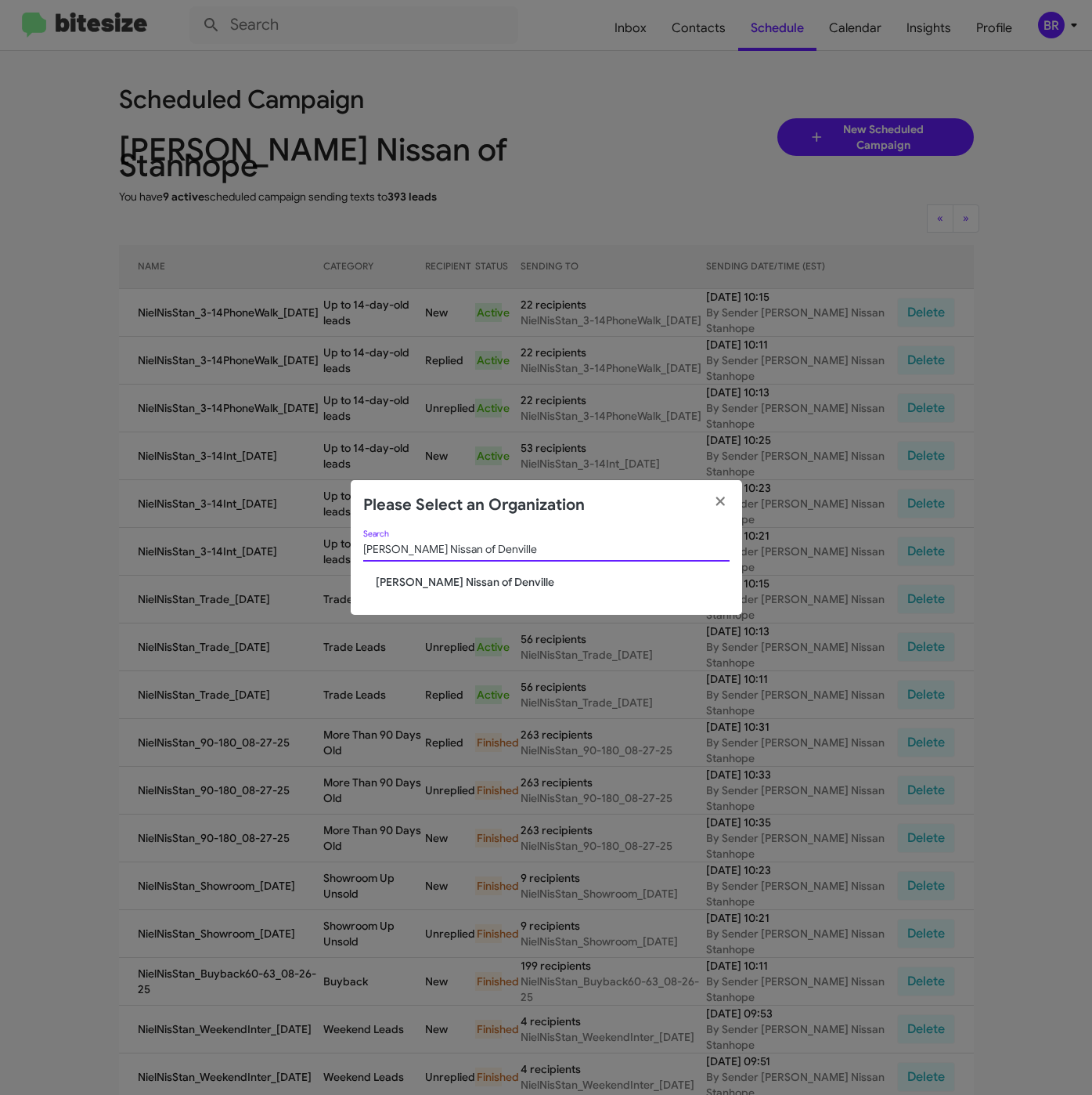
type input "Nielsen Nissan of Denville"
click at [419, 581] on span "Nielsen Nissan of Denville" at bounding box center [552, 582] width 354 height 16
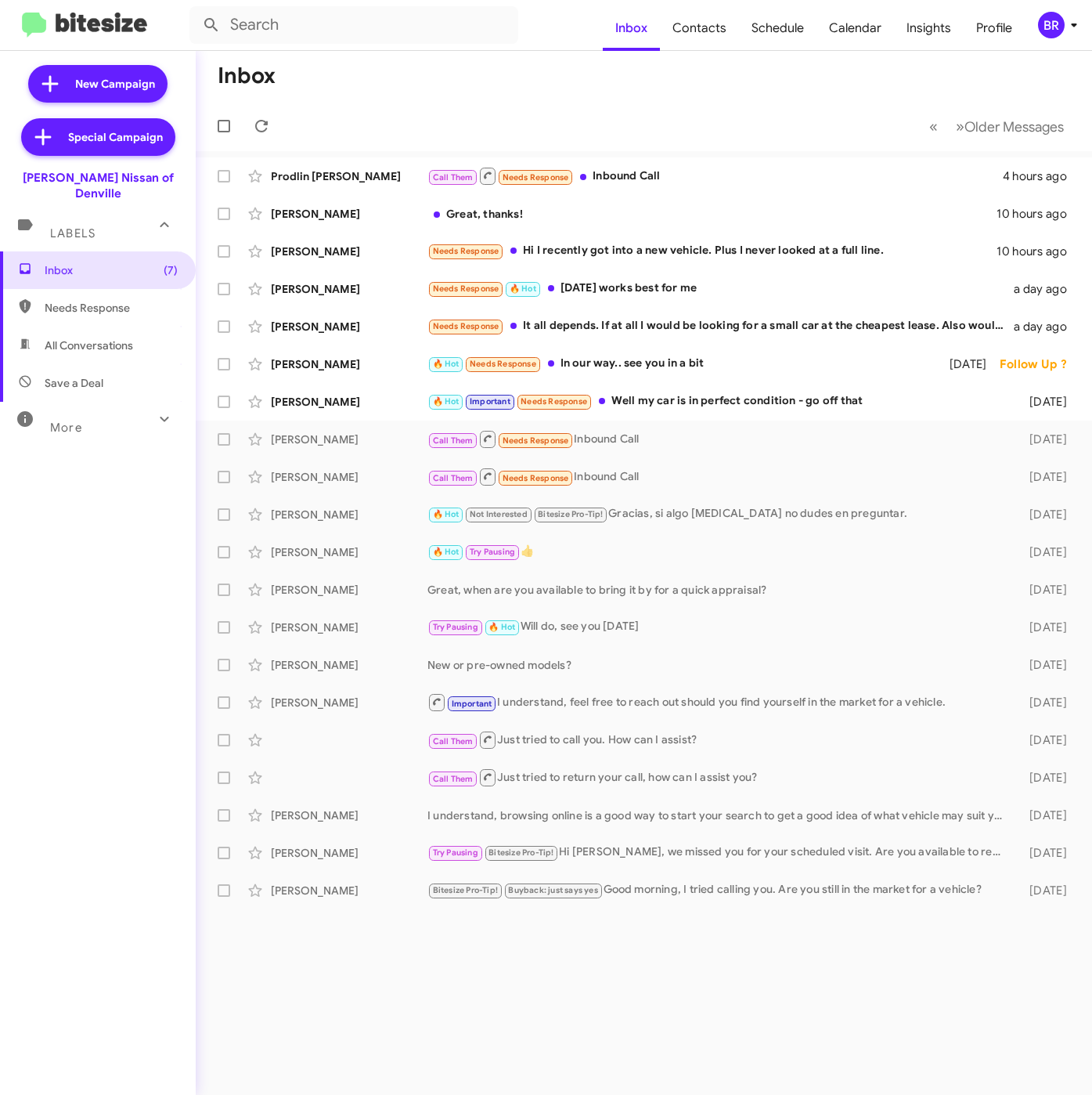
click at [1048, 14] on div "BR" at bounding box center [1051, 25] width 27 height 27
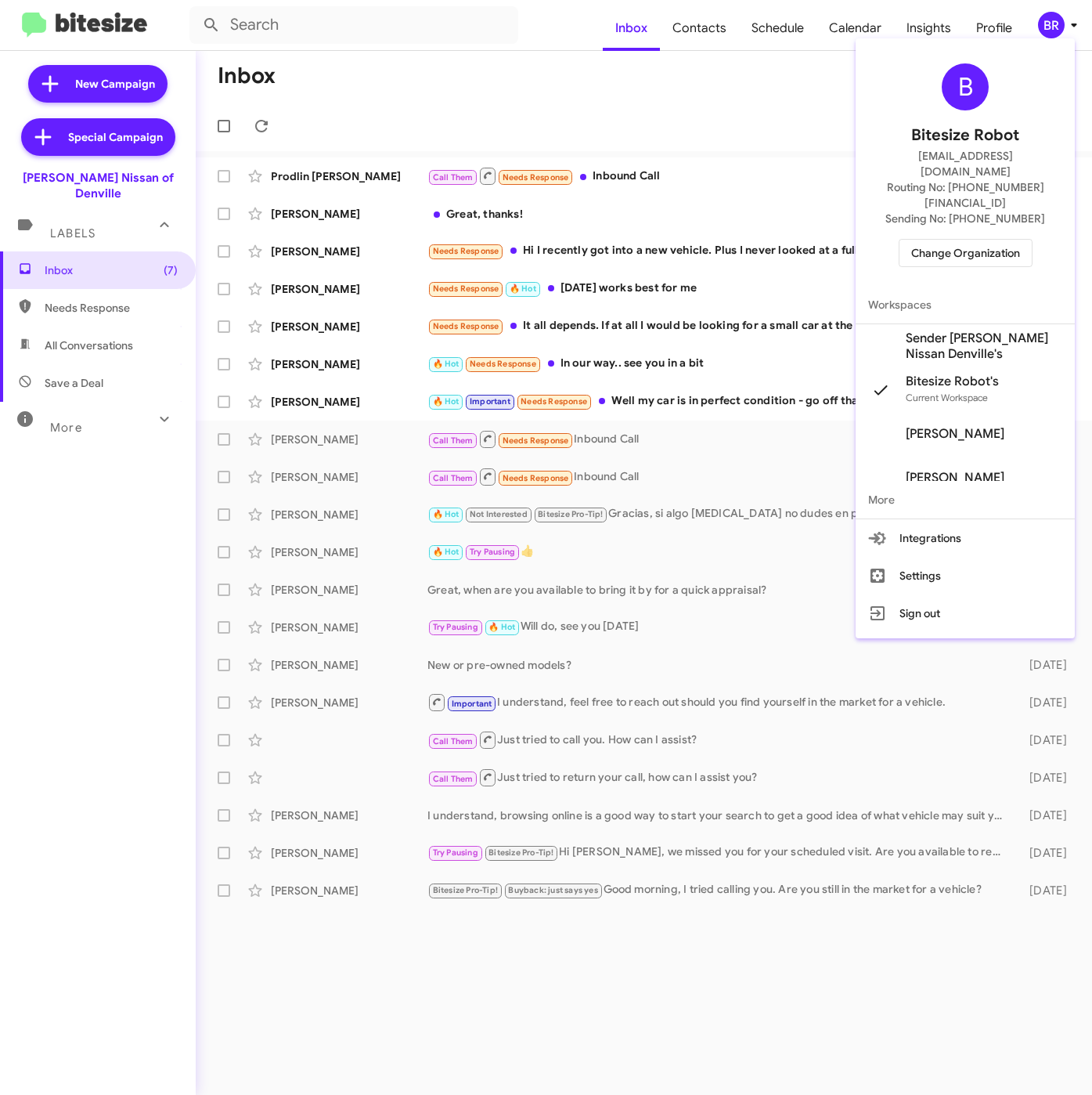
click at [942, 330] on span "Sender [PERSON_NAME] Nissan Denville's" at bounding box center [984, 346] width 156 height 31
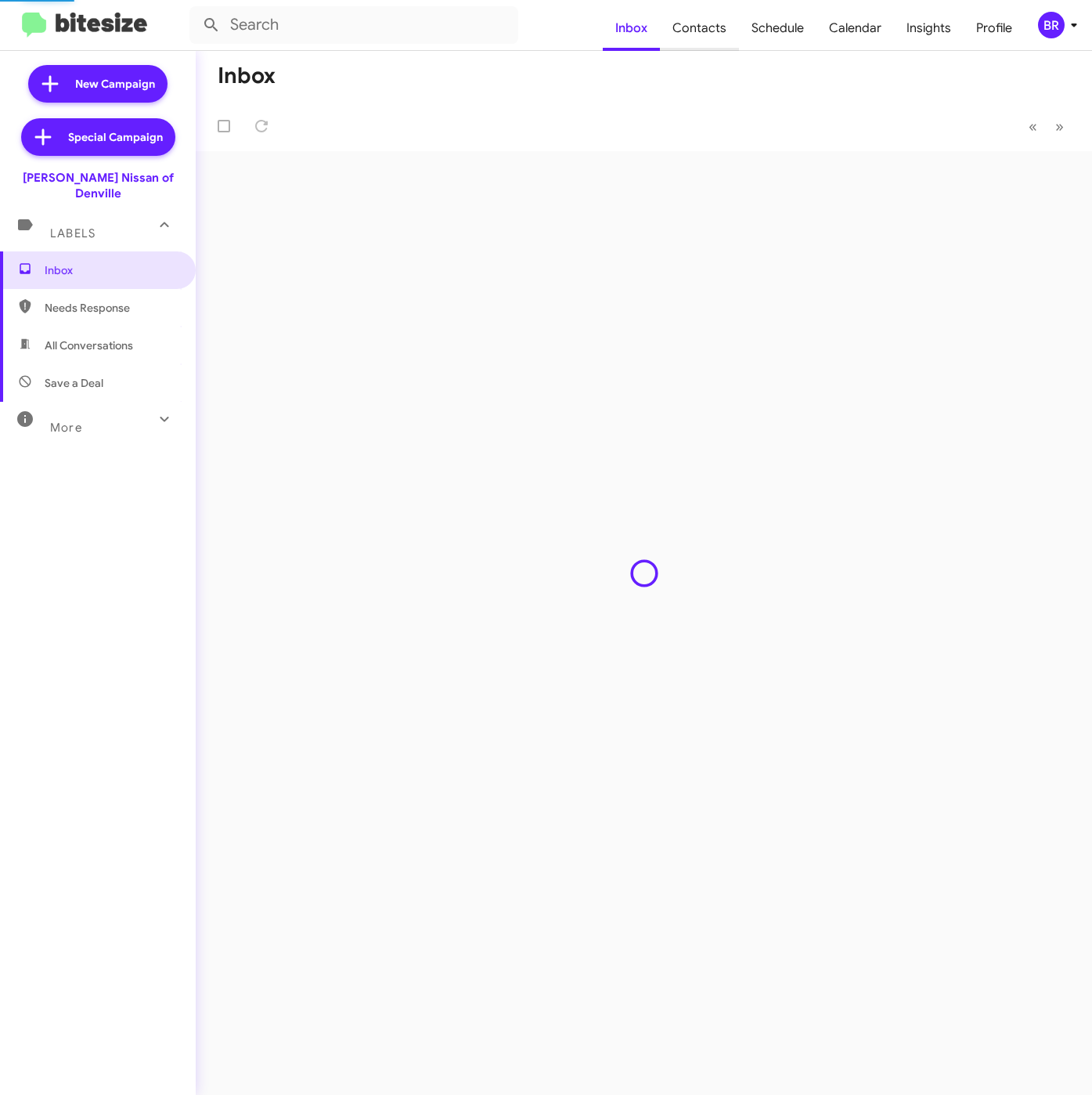
click at [695, 24] on span "Contacts" at bounding box center [699, 28] width 79 height 45
type input "in:groups"
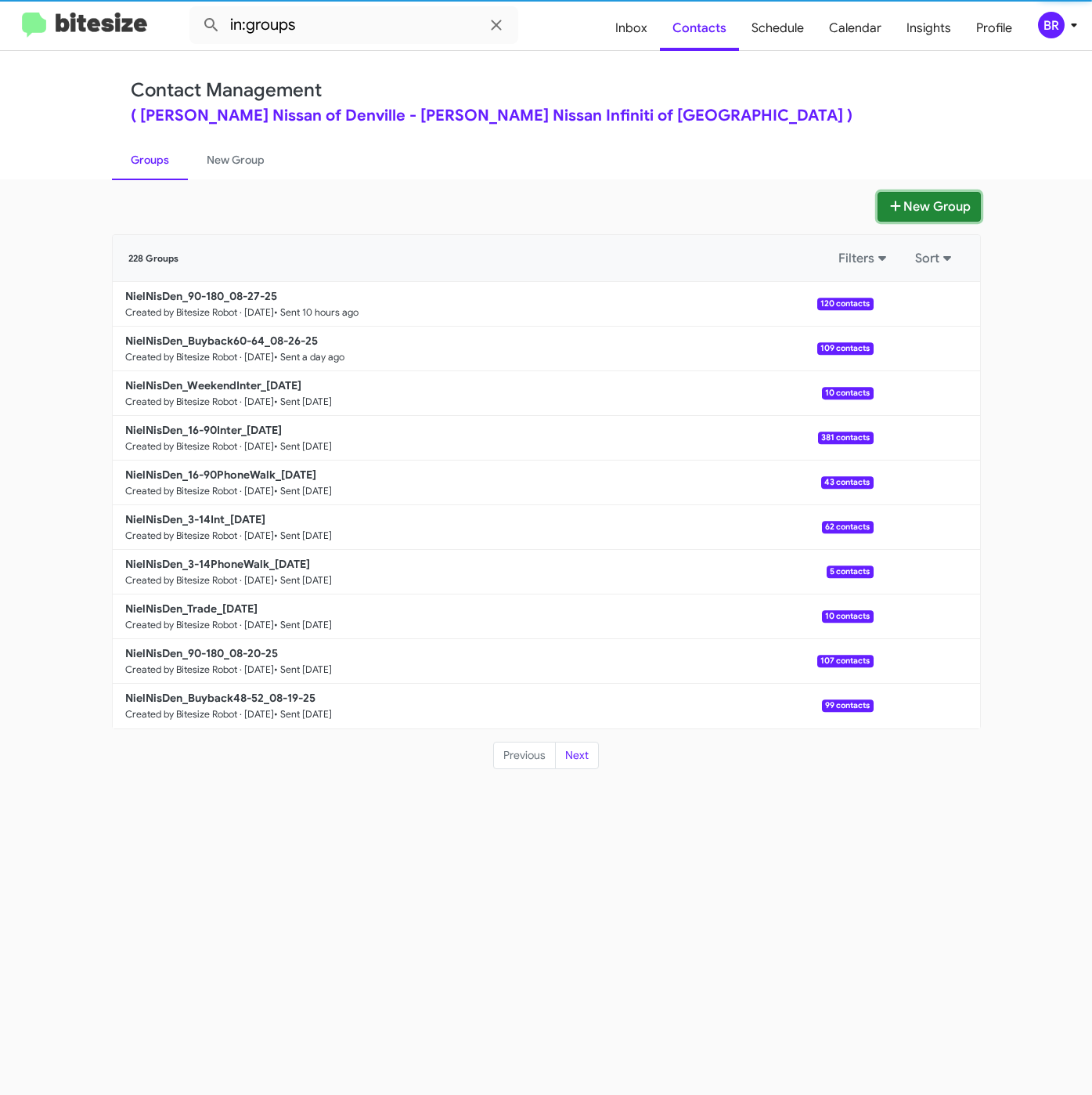
click at [902, 204] on button "New Group" at bounding box center [929, 206] width 103 height 29
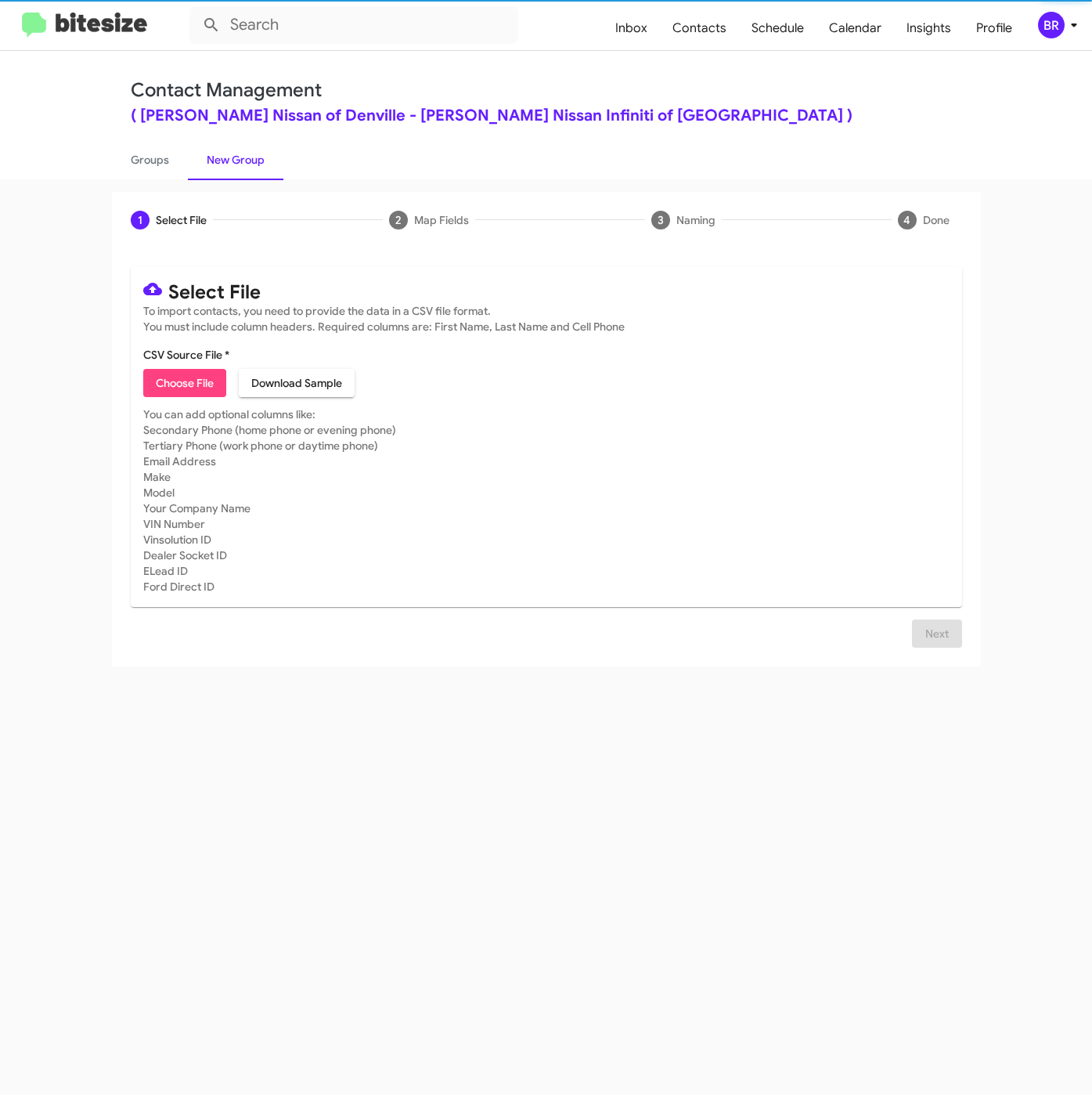
click at [190, 386] on span "Choose File" at bounding box center [184, 383] width 58 height 29
type input "NielNisDen_Trade_08-28-25"
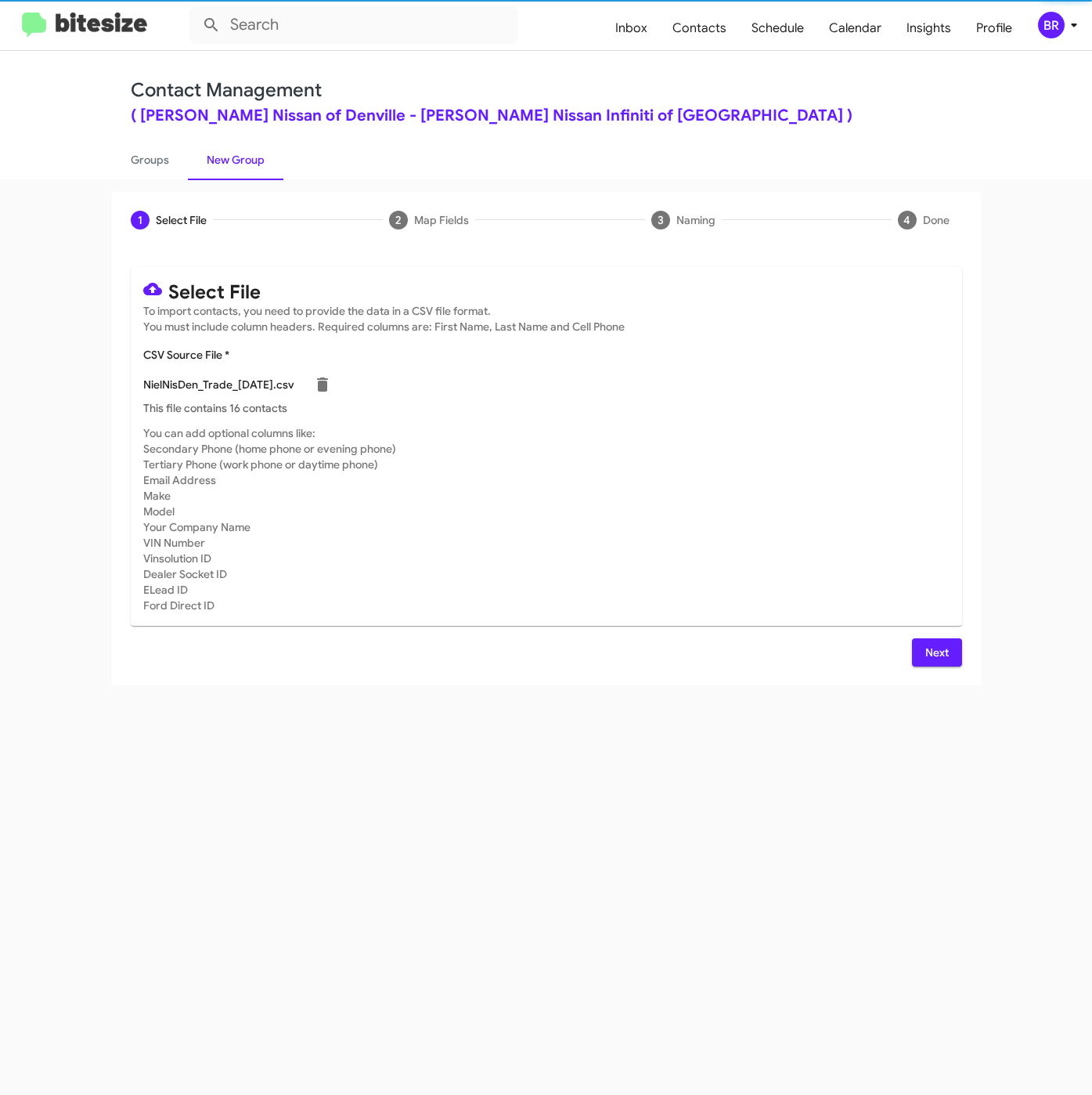
click at [943, 654] on span "Next" at bounding box center [937, 652] width 25 height 29
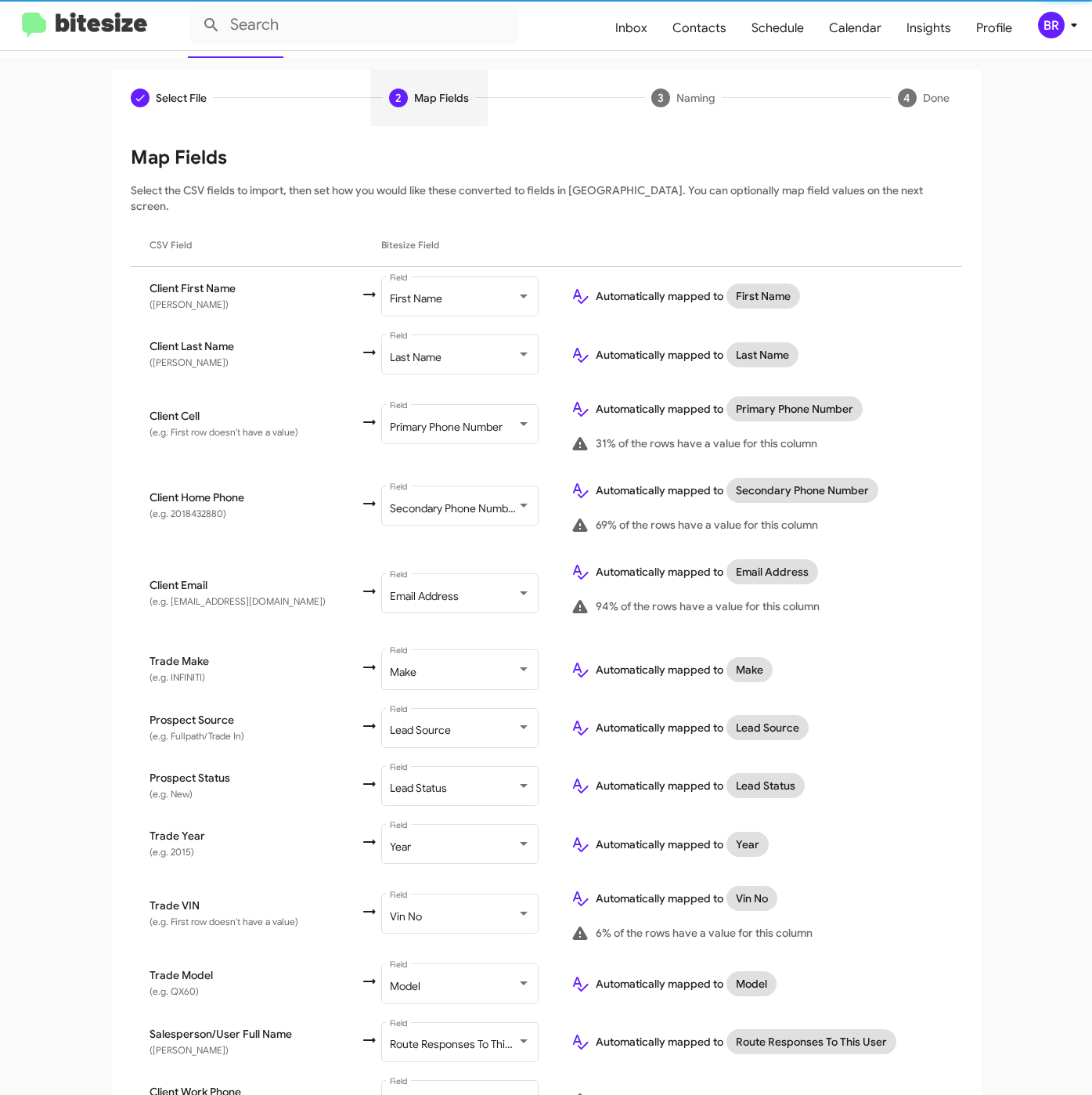
scroll to position [255, 0]
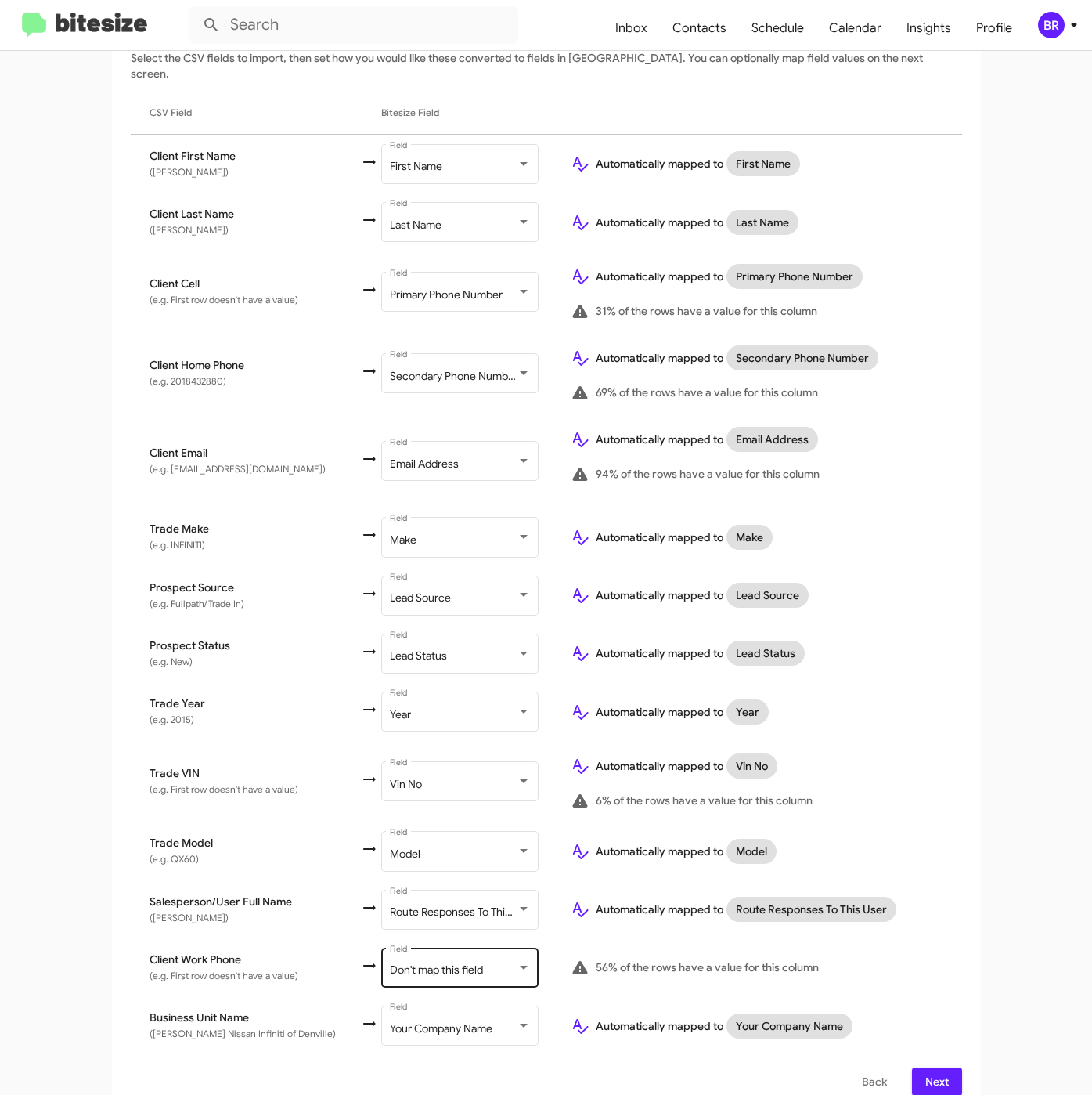
click at [449, 961] on div "Don't map this field Field" at bounding box center [460, 965] width 141 height 43
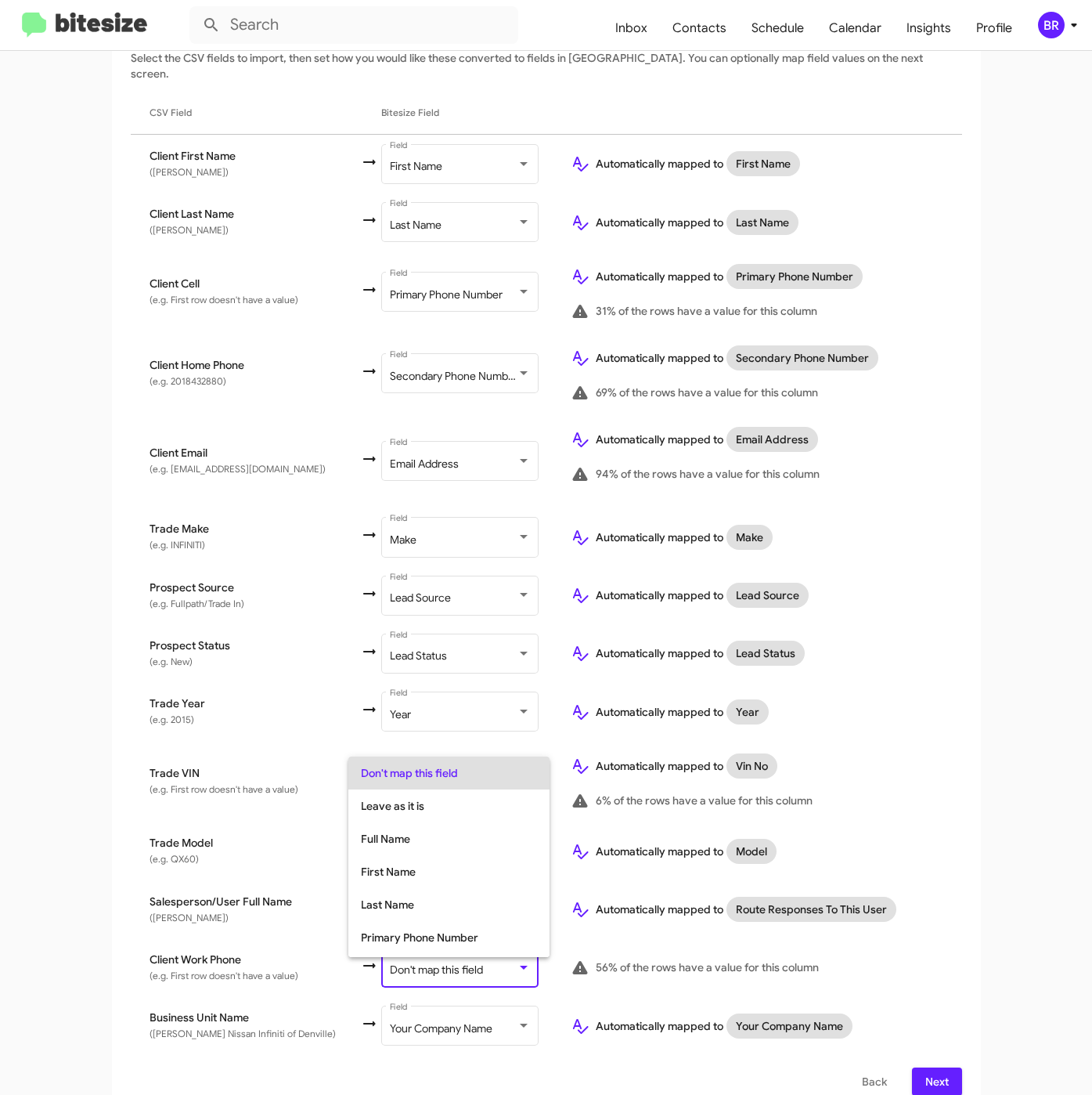
scroll to position [62, 0]
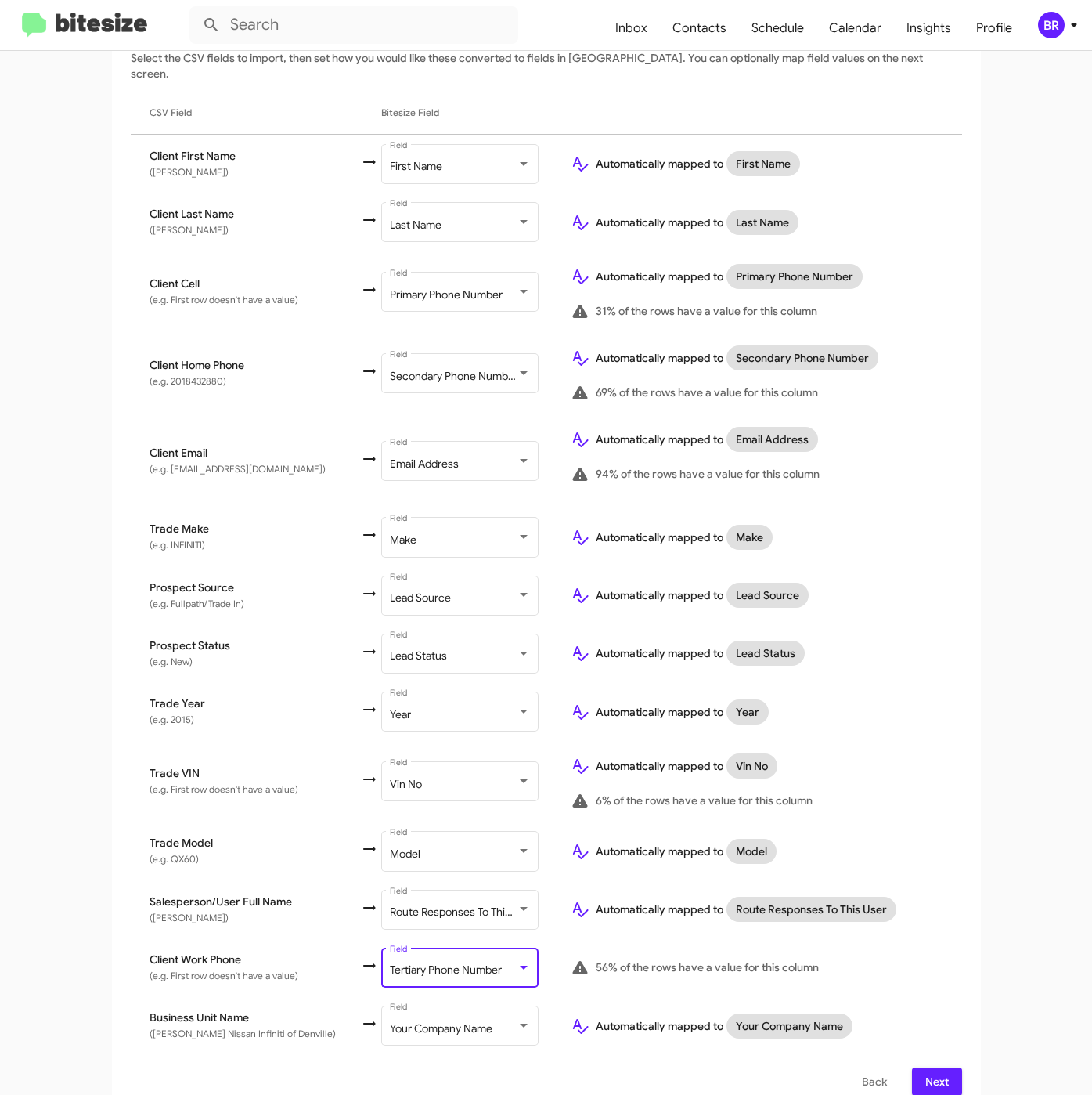
click at [912, 1067] on button "Next" at bounding box center [937, 1081] width 50 height 29
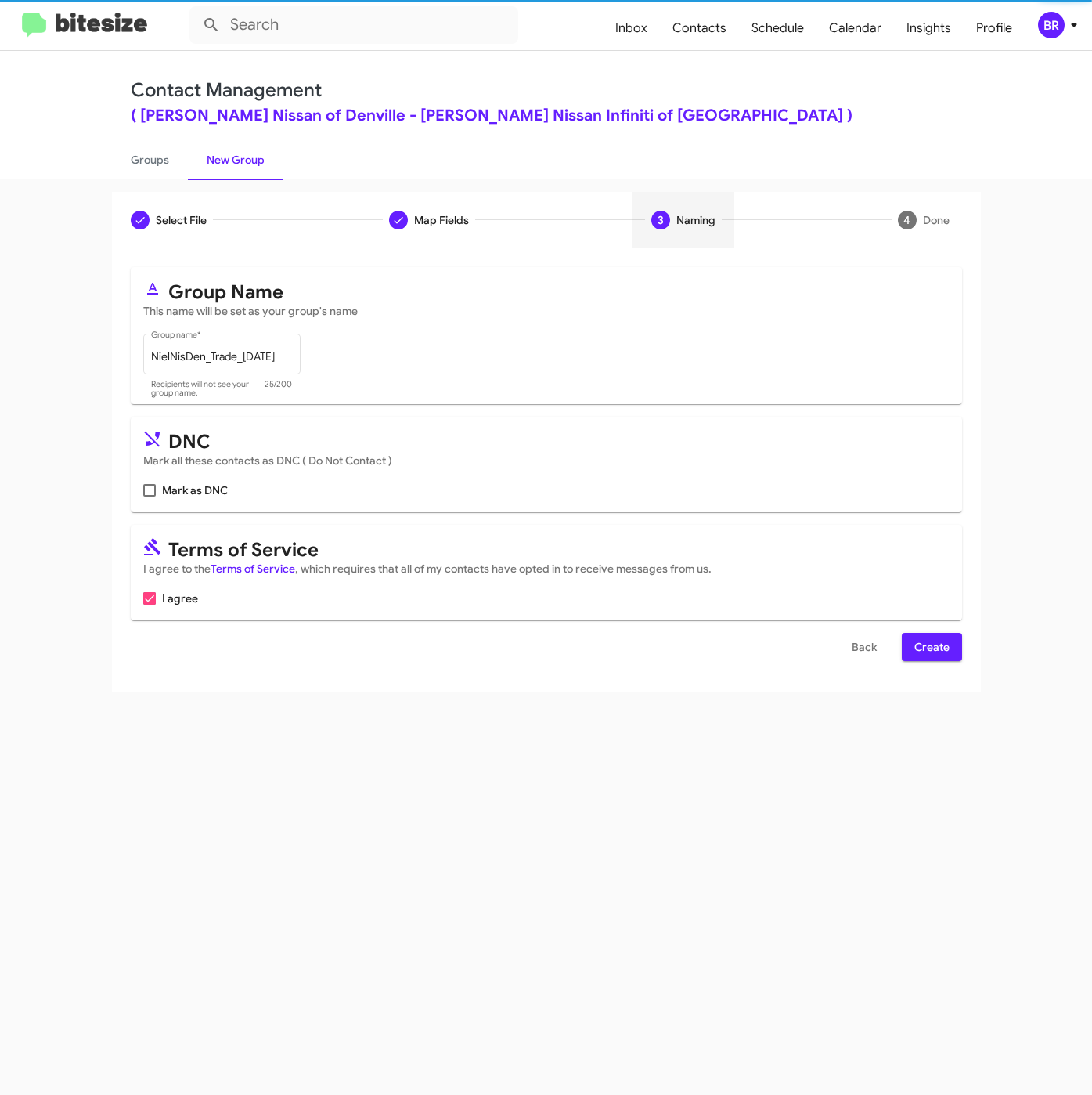
scroll to position [0, 0]
click at [933, 649] on span "Create" at bounding box center [932, 647] width 35 height 29
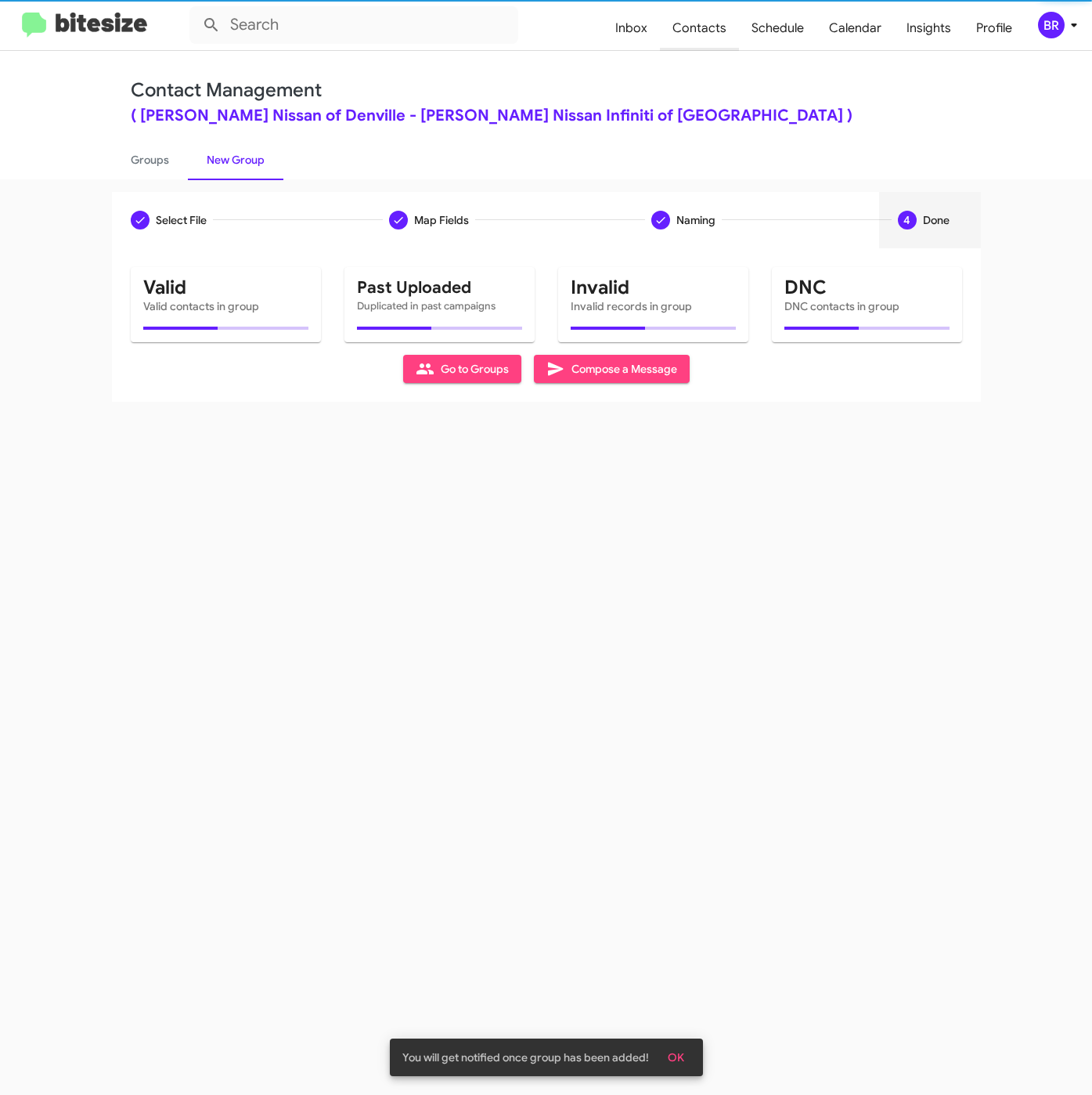
click at [710, 29] on span "Contacts" at bounding box center [699, 28] width 79 height 45
type input "in:groups"
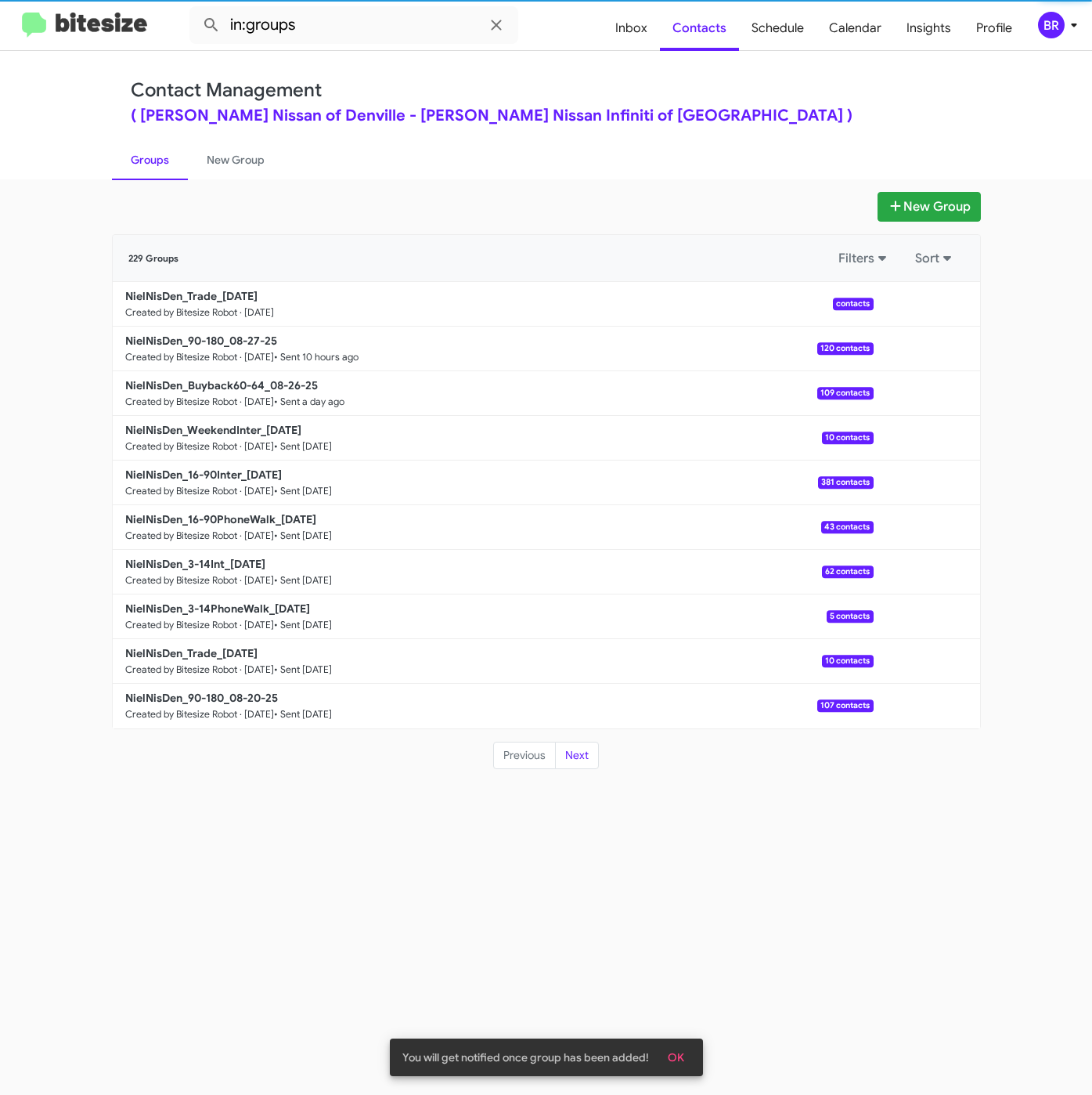
click at [984, 200] on div "New Group 229 Groups Filters Sort NielNisDen_Trade_08-28-25 Created by Bitesize…" at bounding box center [546, 480] width 892 height 578
click at [956, 197] on button "New Group" at bounding box center [929, 206] width 103 height 29
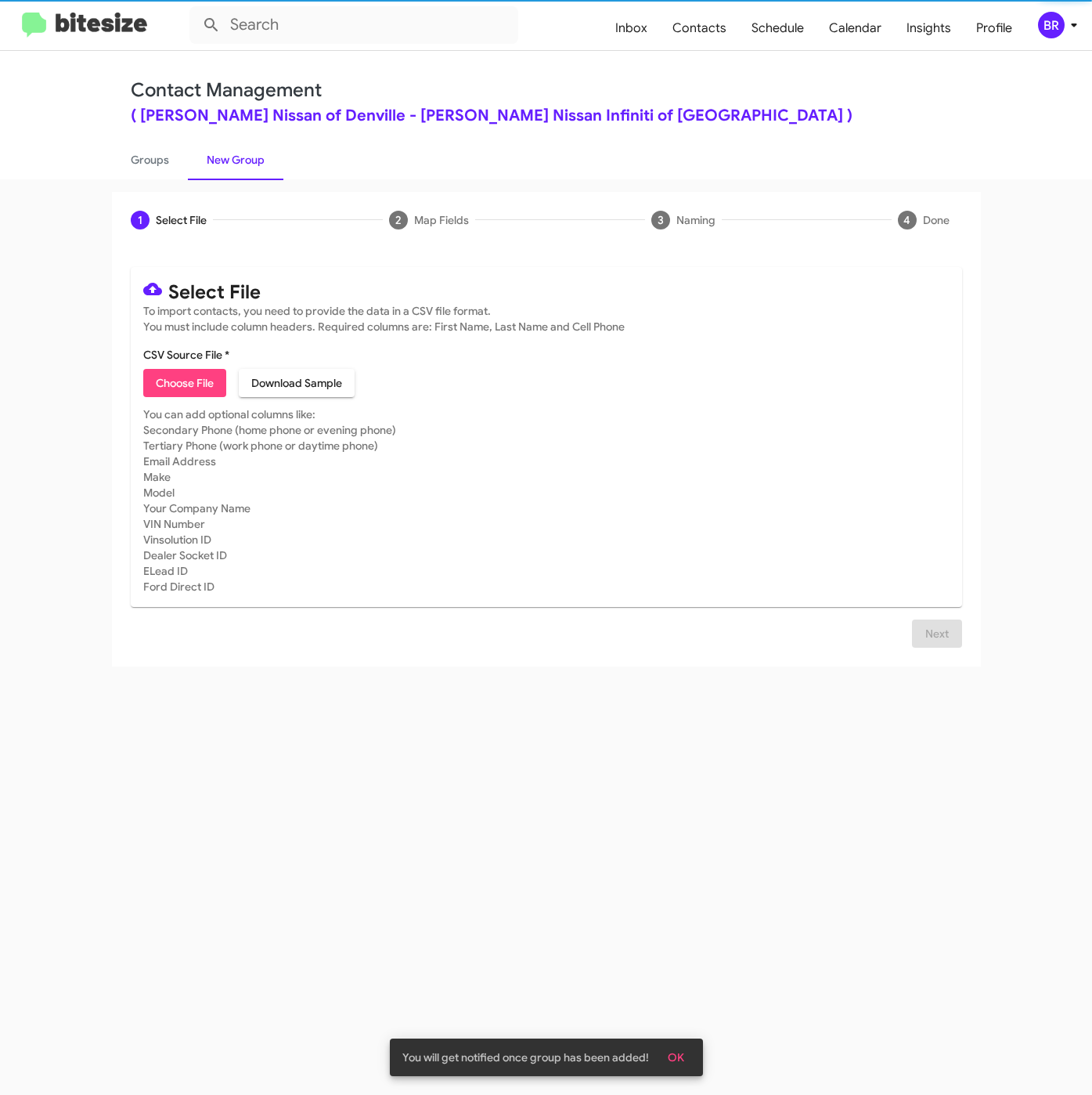
click at [174, 375] on span "Choose File" at bounding box center [184, 383] width 58 height 29
type input "NielNisDen_3-14PhoneWalk_08-28-25"
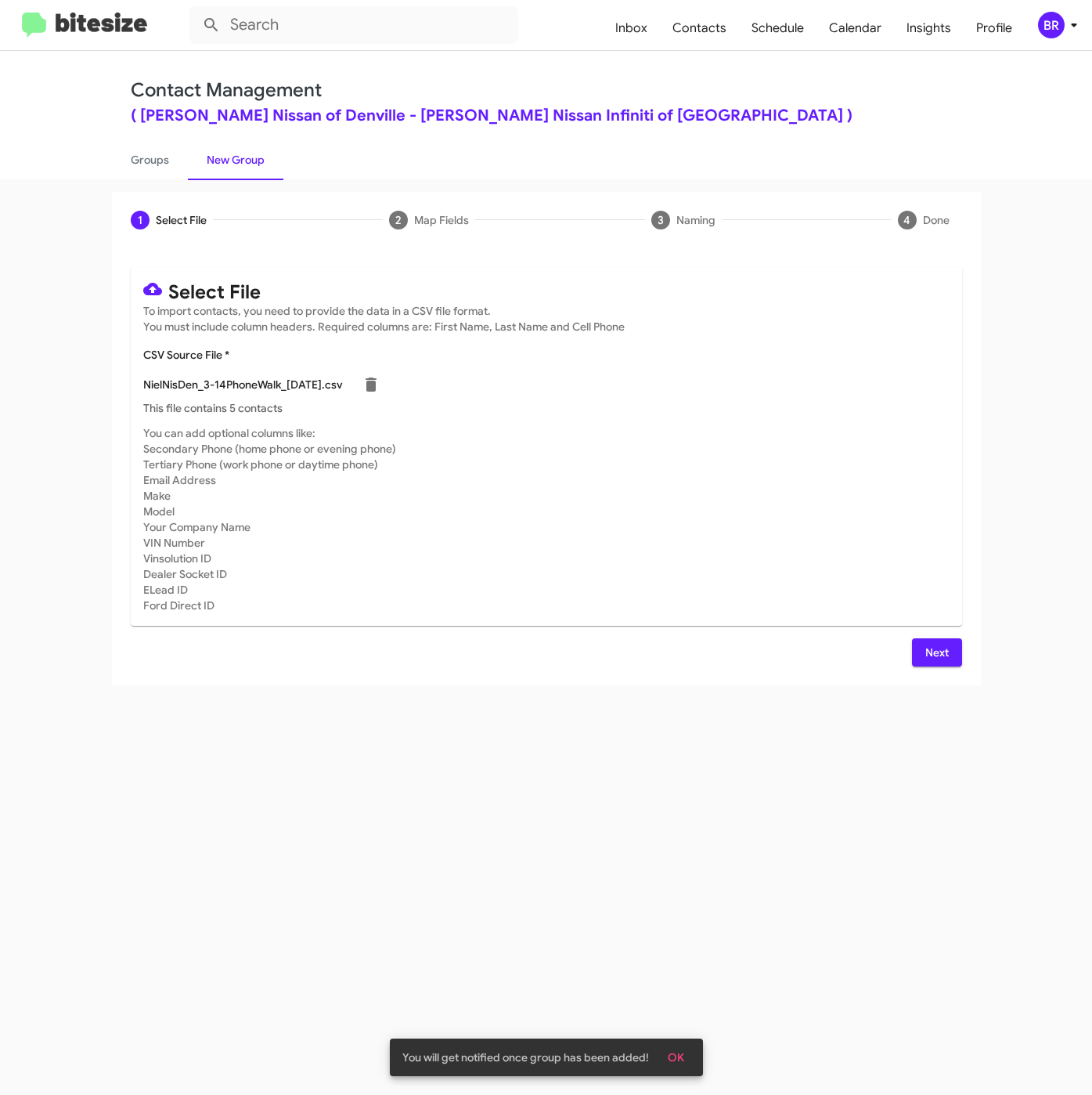
click at [933, 655] on span "Next" at bounding box center [937, 652] width 25 height 29
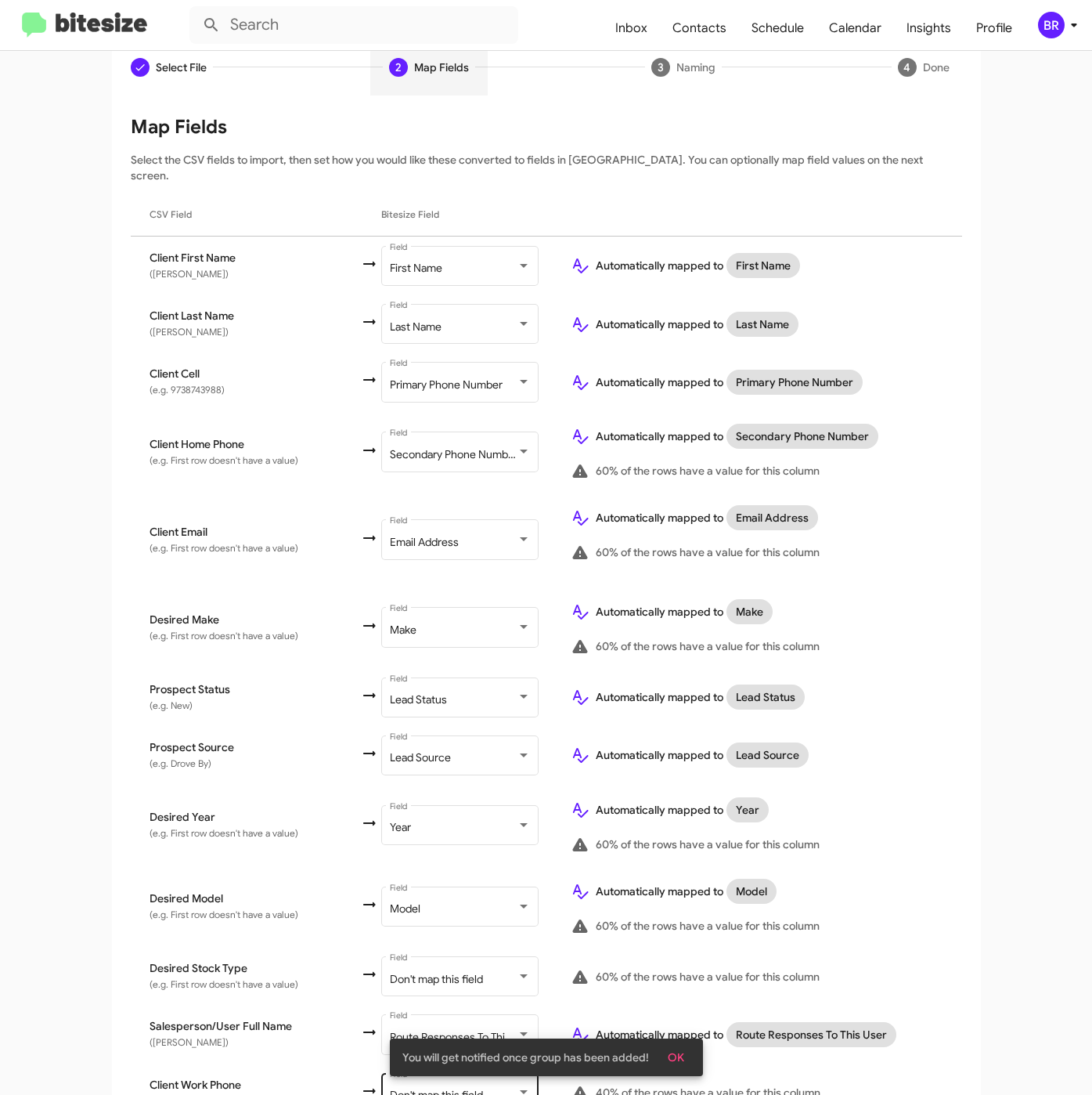
scroll to position [278, 0]
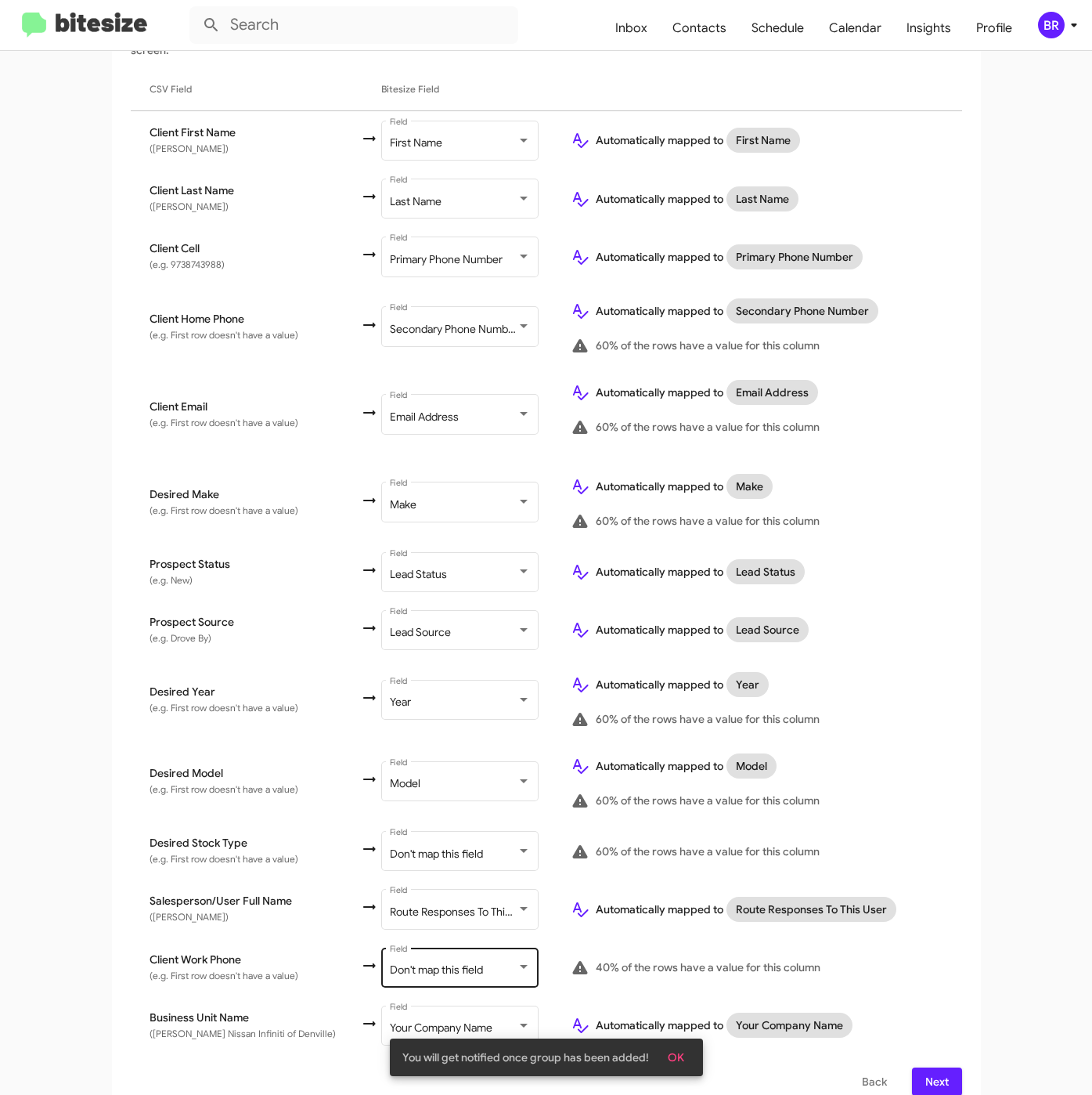
click at [517, 961] on div at bounding box center [523, 967] width 14 height 13
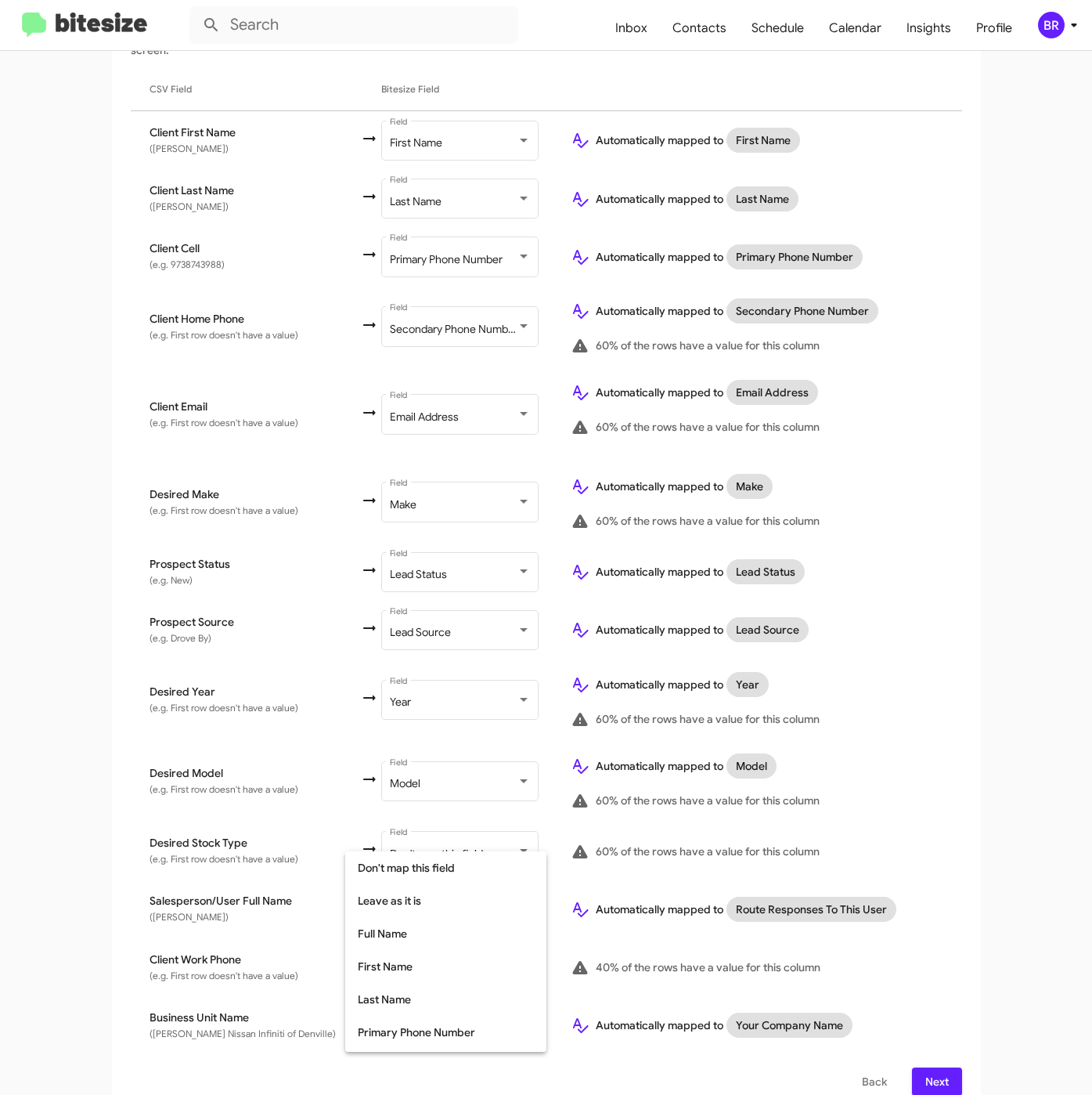
scroll to position [146, 0]
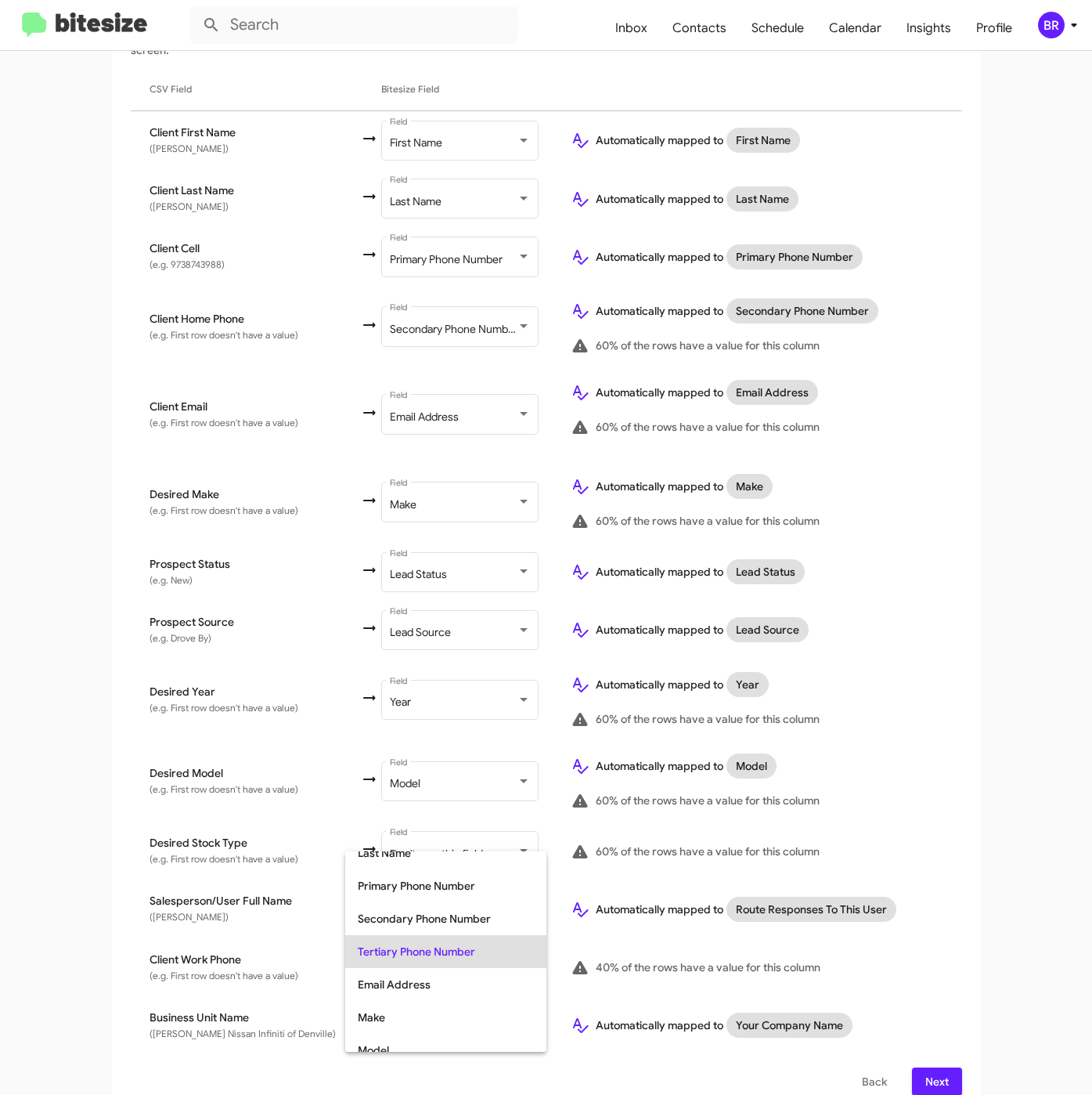
click at [880, 961] on div at bounding box center [546, 548] width 1092 height 1095
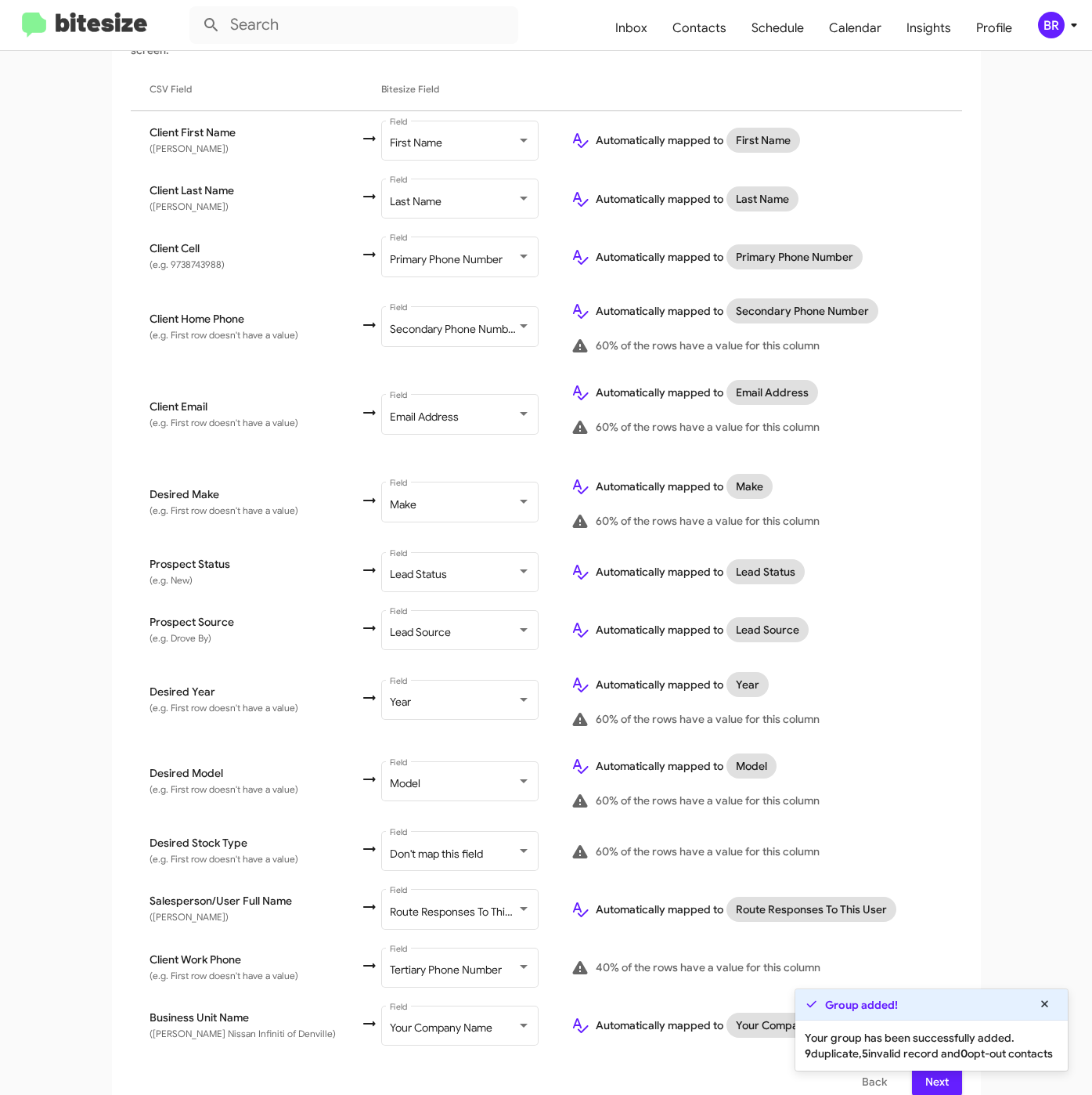
click at [914, 1069] on div "Your group has been successfully added. 9 duplicate, 5 invalid record and 0 opt…" at bounding box center [932, 1045] width 272 height 50
click at [925, 1074] on span "Next" at bounding box center [937, 1081] width 25 height 29
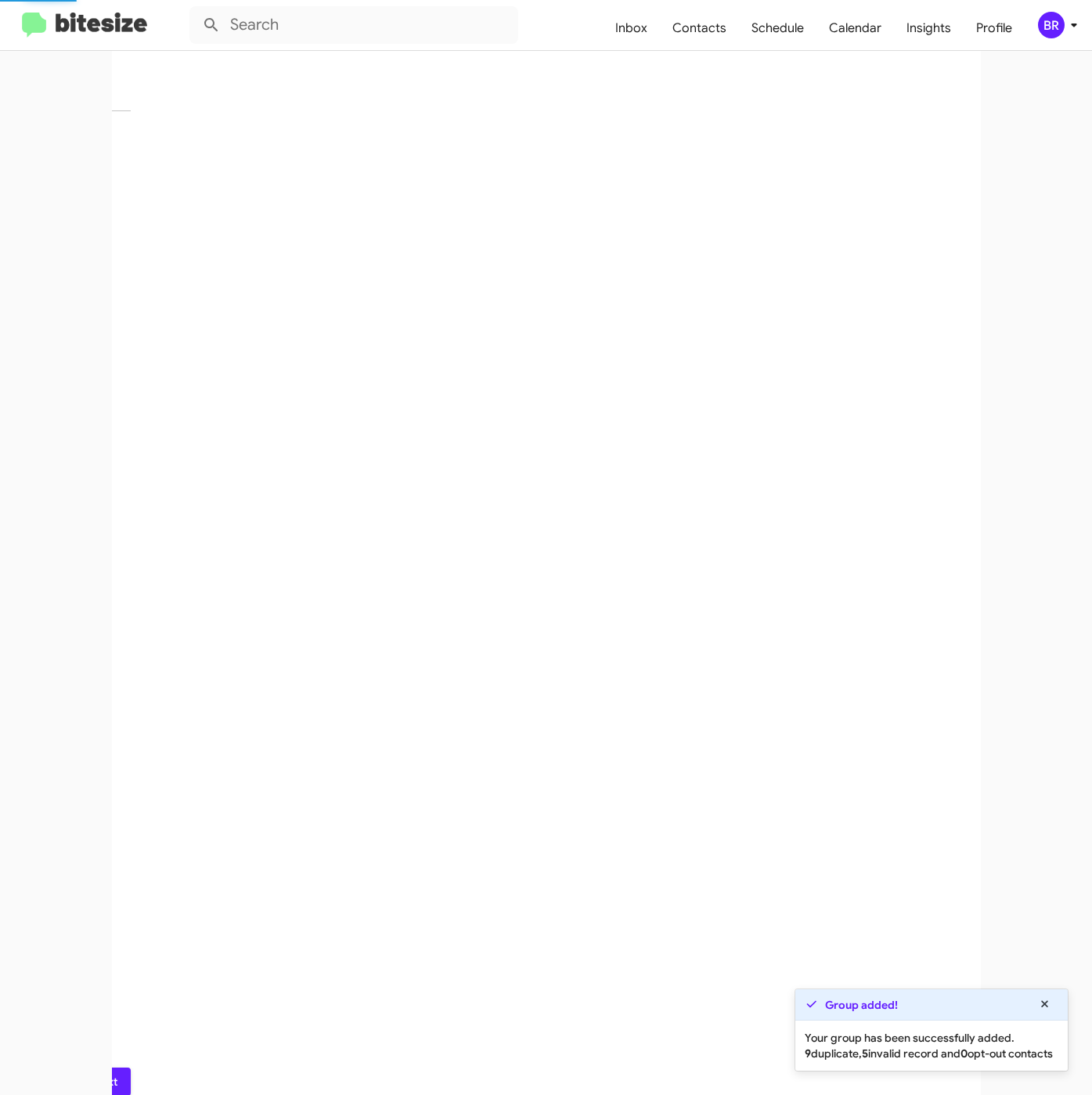
scroll to position [0, 0]
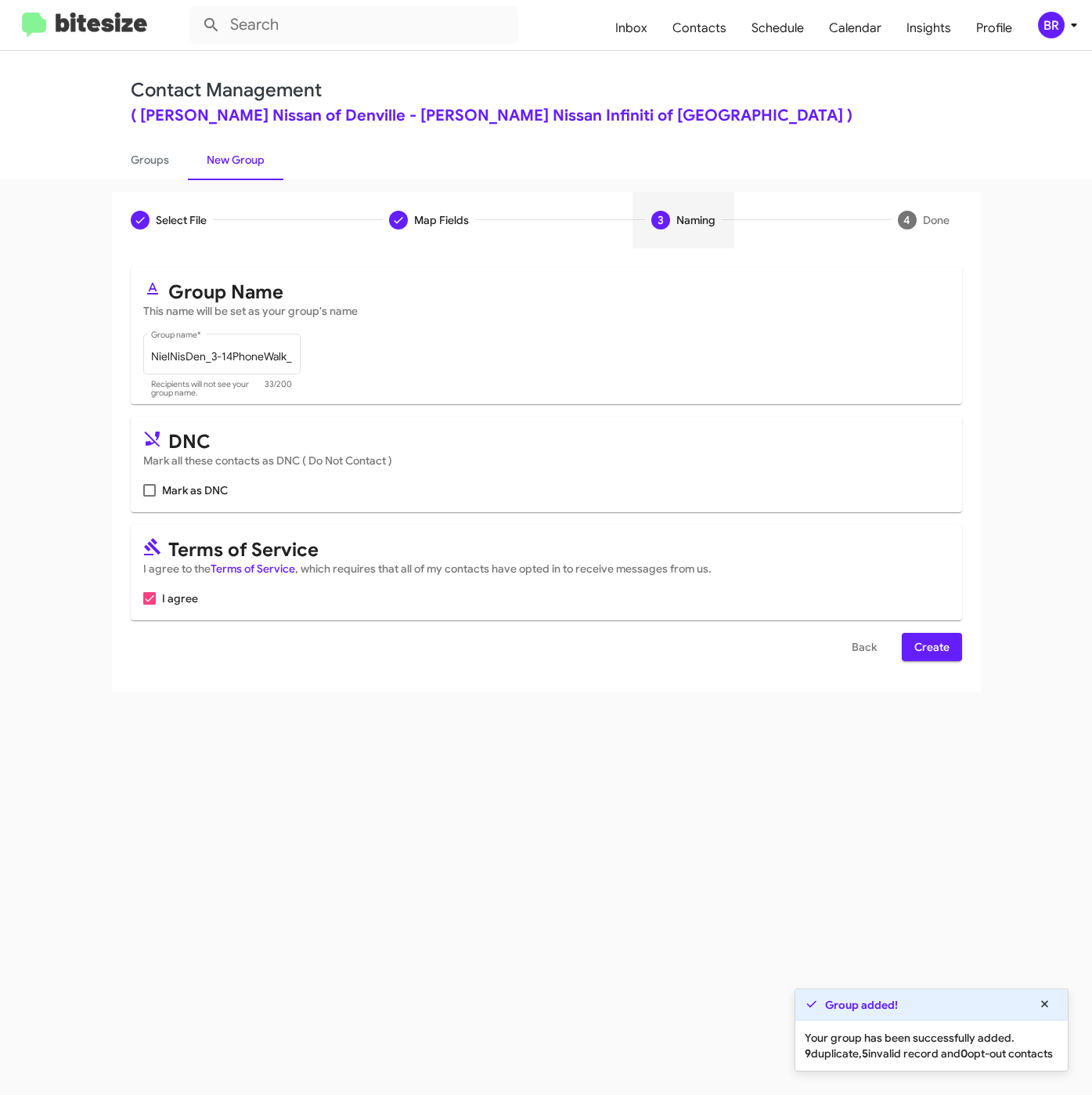
click at [937, 651] on span "Create" at bounding box center [932, 647] width 35 height 29
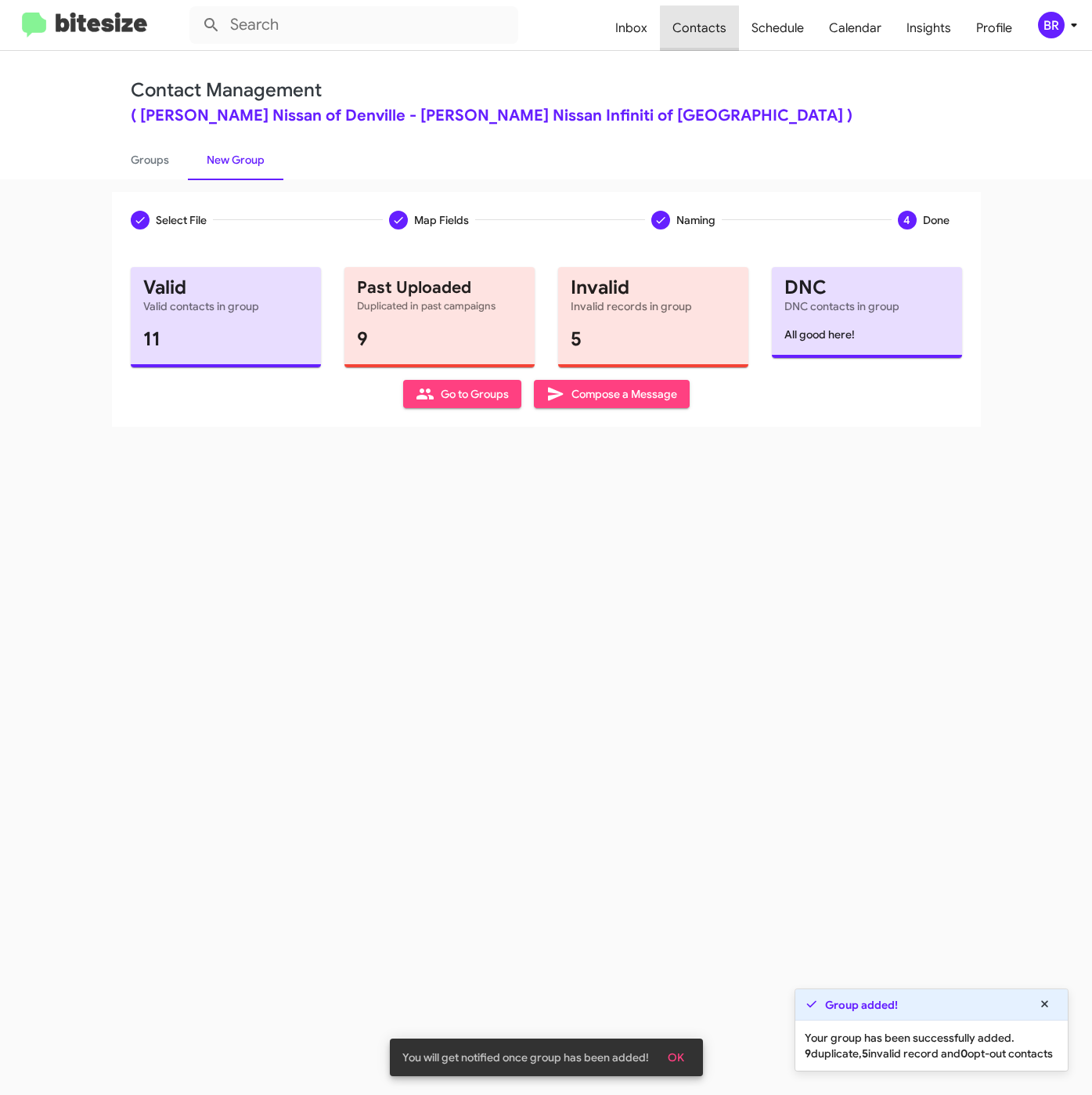
click at [726, 29] on span "Contacts" at bounding box center [699, 28] width 79 height 45
type input "in:groups"
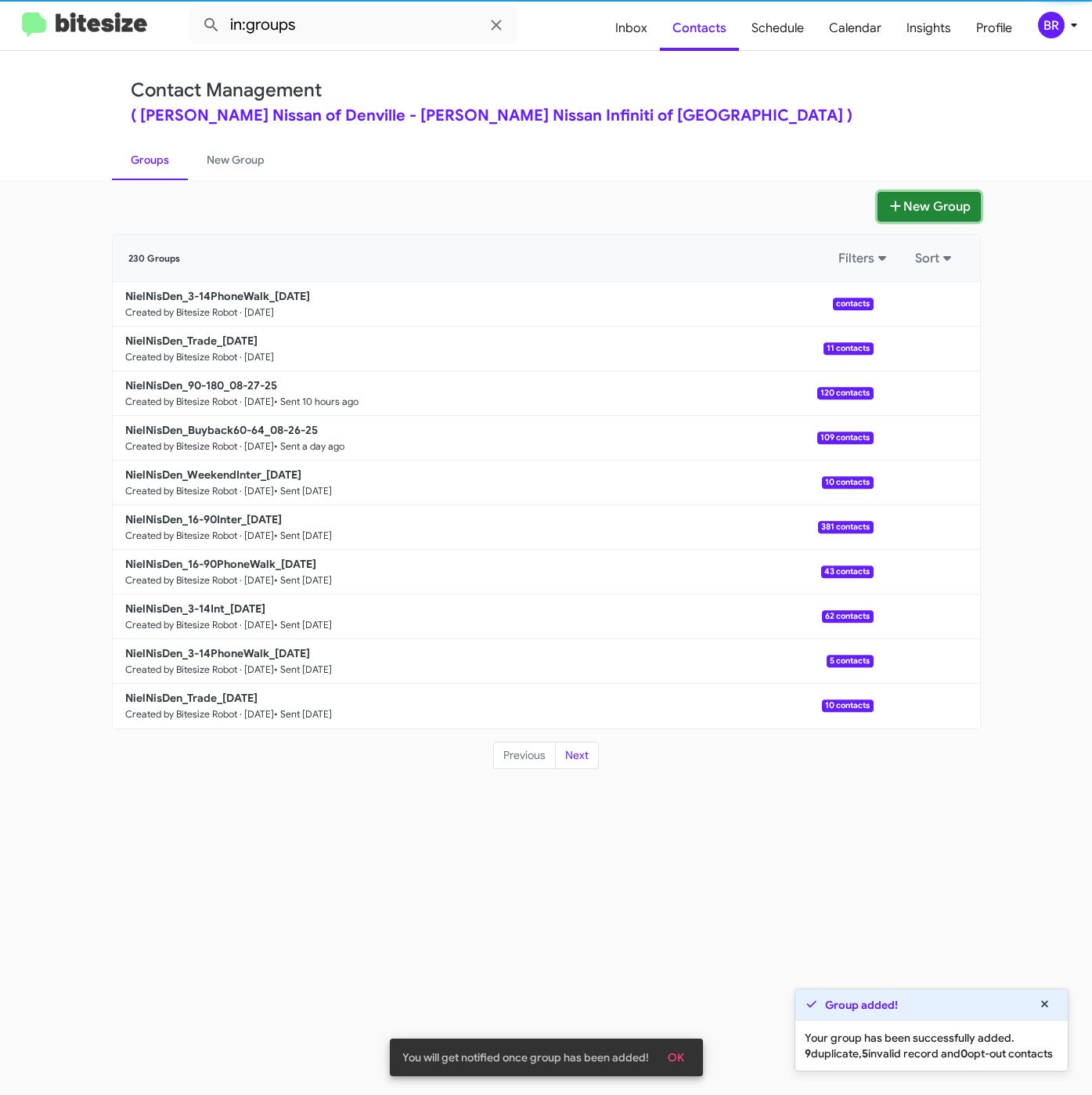
click at [905, 201] on button "New Group" at bounding box center [929, 206] width 103 height 29
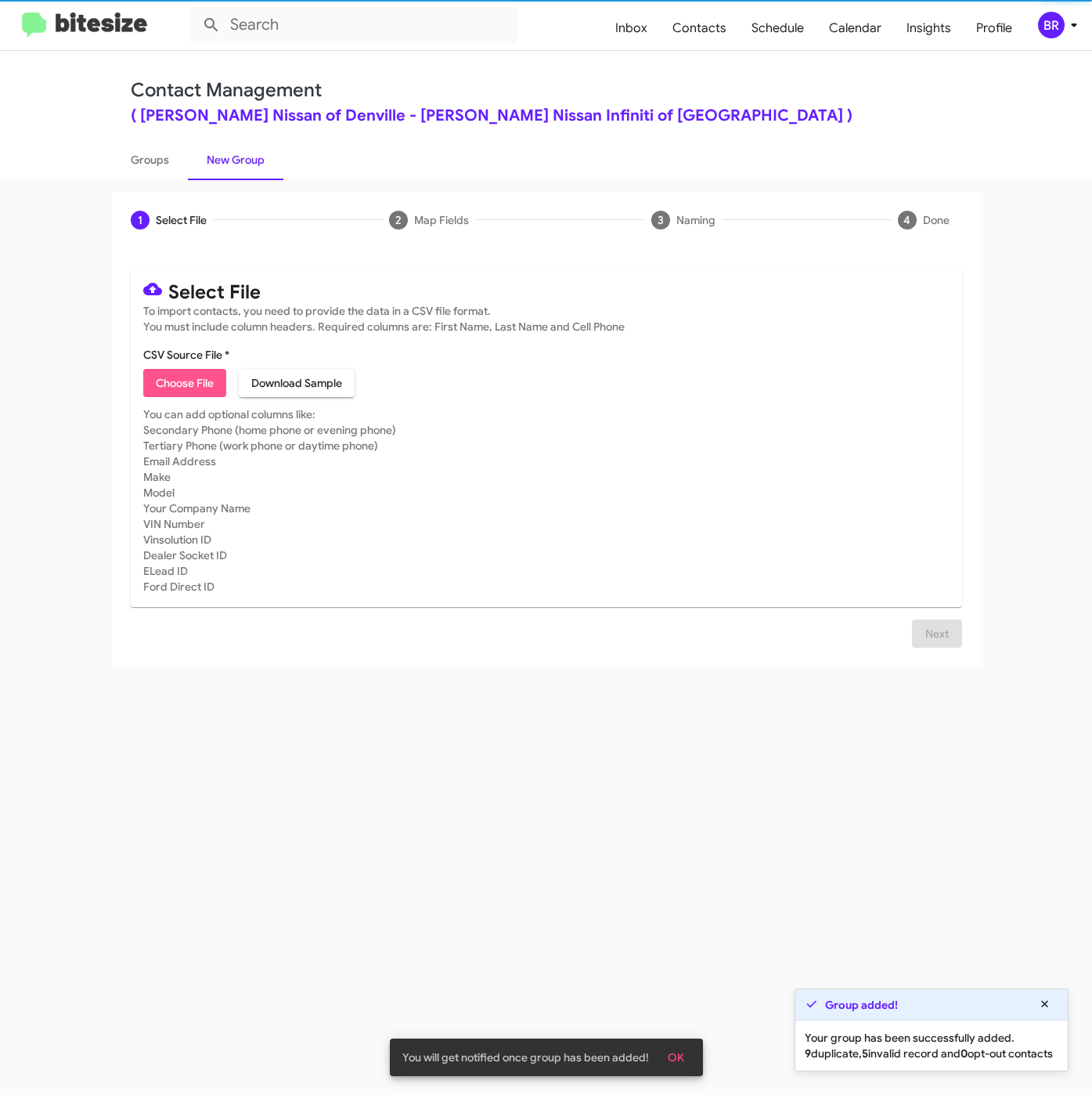
click at [184, 381] on span "Choose File" at bounding box center [184, 383] width 58 height 29
type input "NielNisDen_3-14Int_08-28-25"
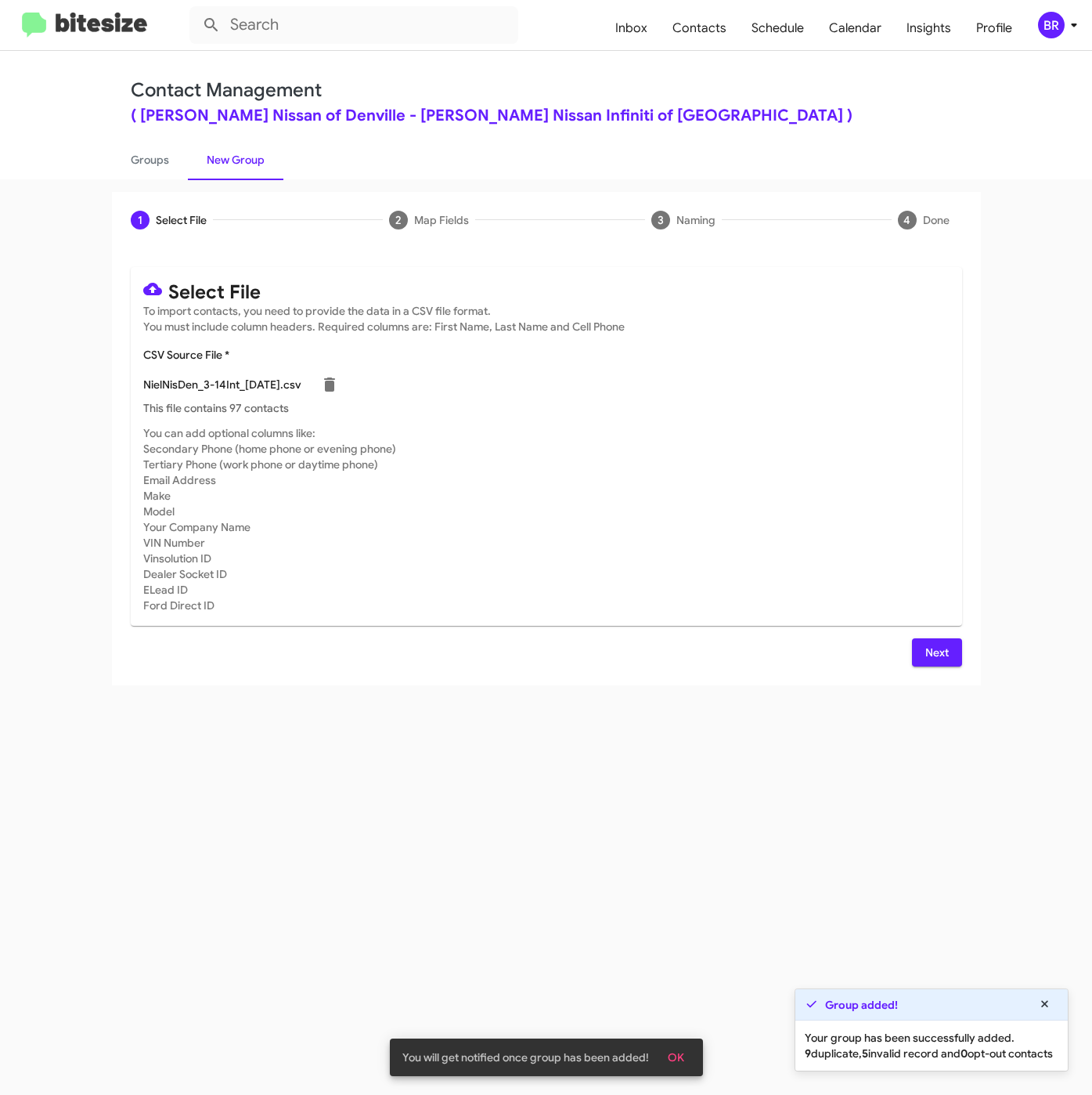
click at [916, 660] on button "Next" at bounding box center [937, 652] width 50 height 29
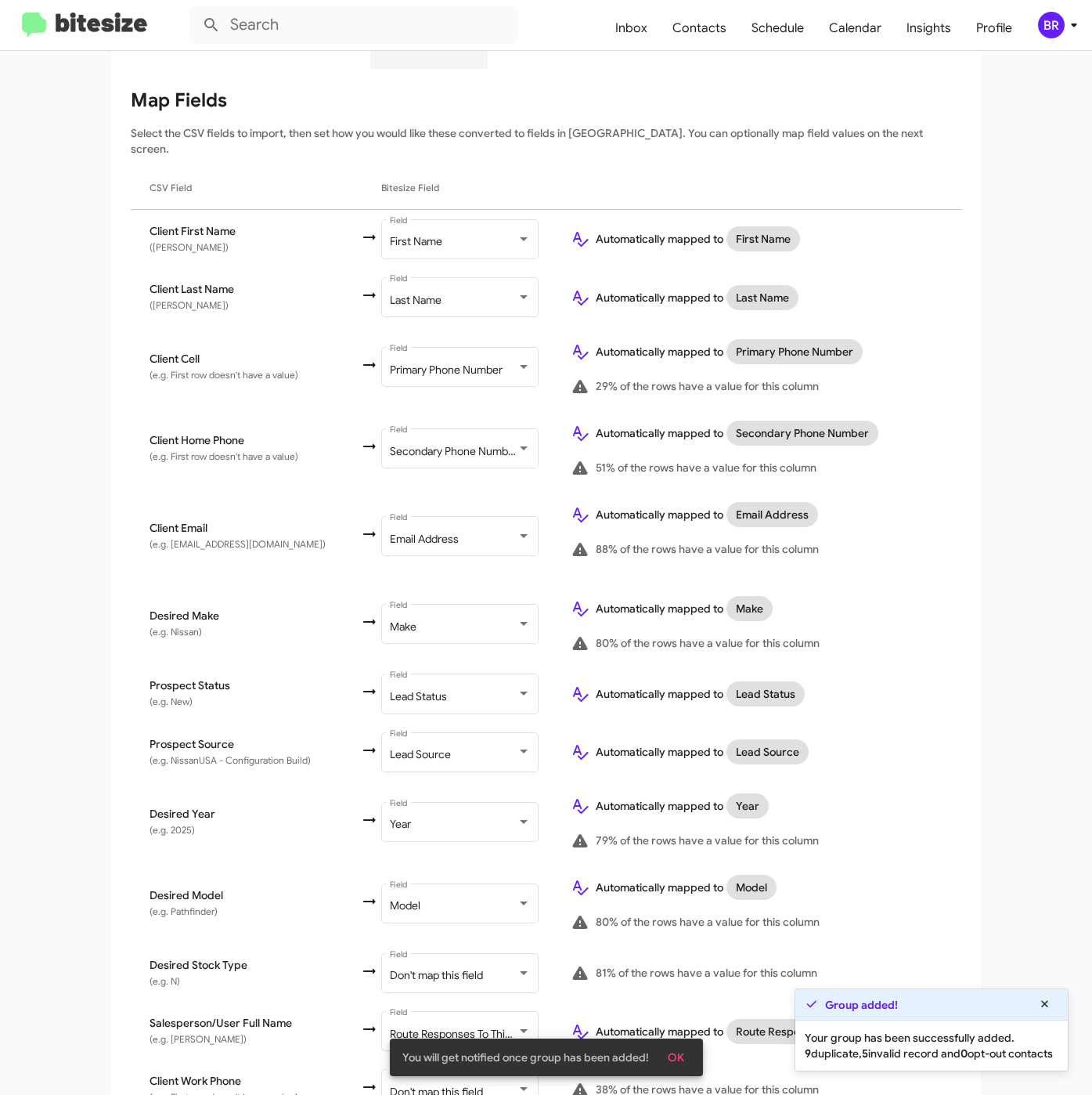
scroll to position [302, 0]
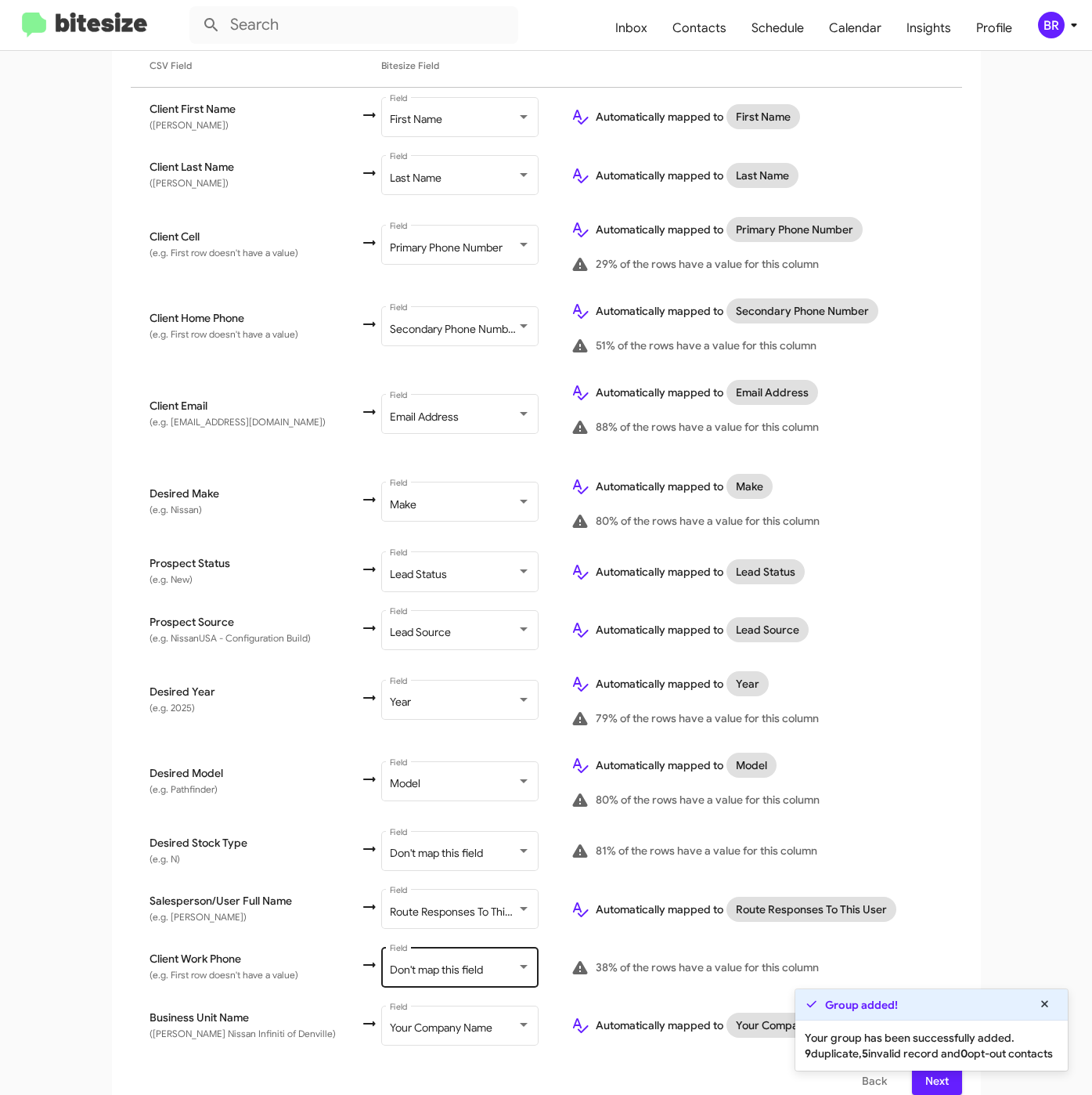
click at [434, 962] on span "Don't map this field" at bounding box center [436, 969] width 93 height 14
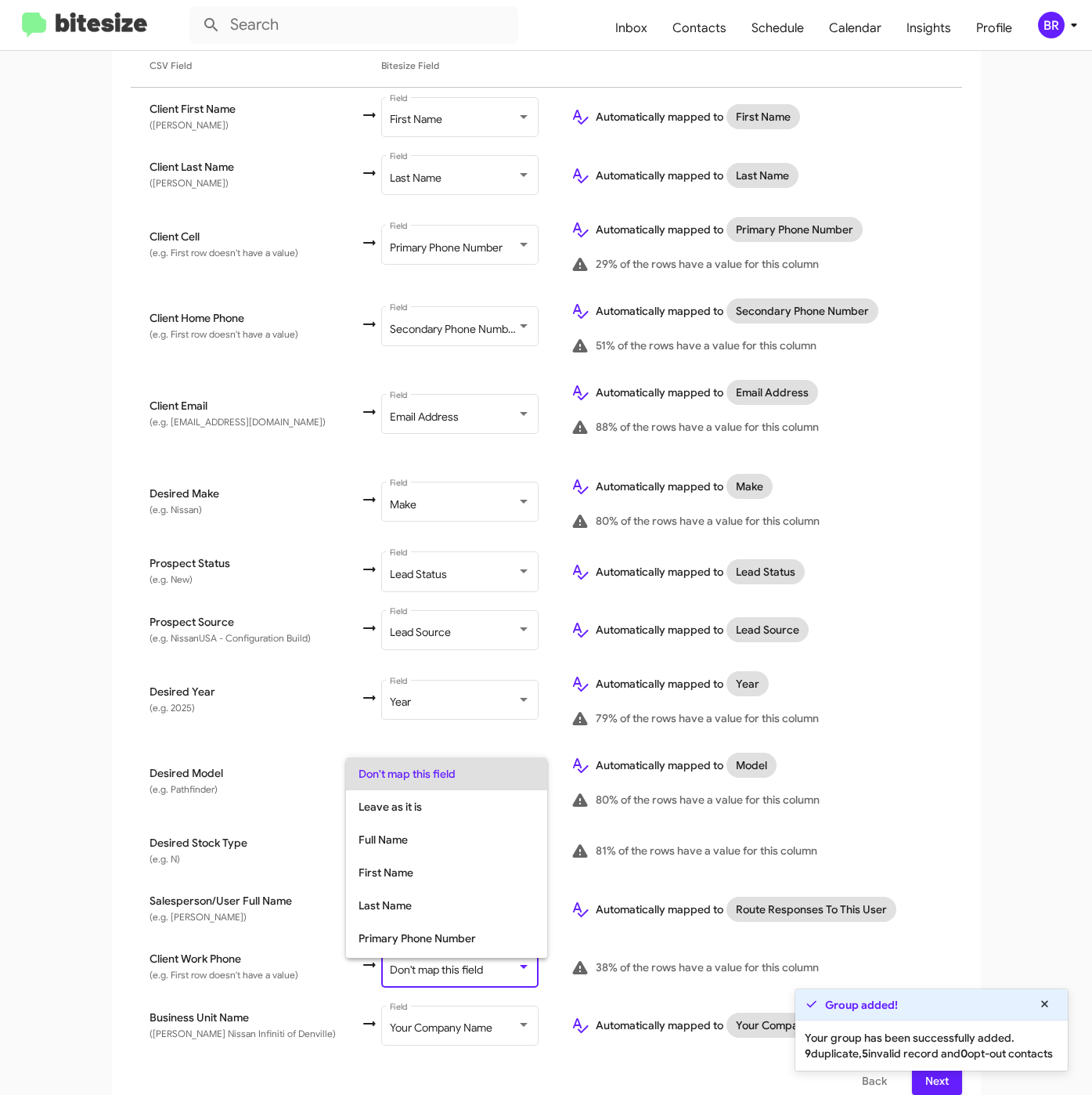
scroll to position [62, 0]
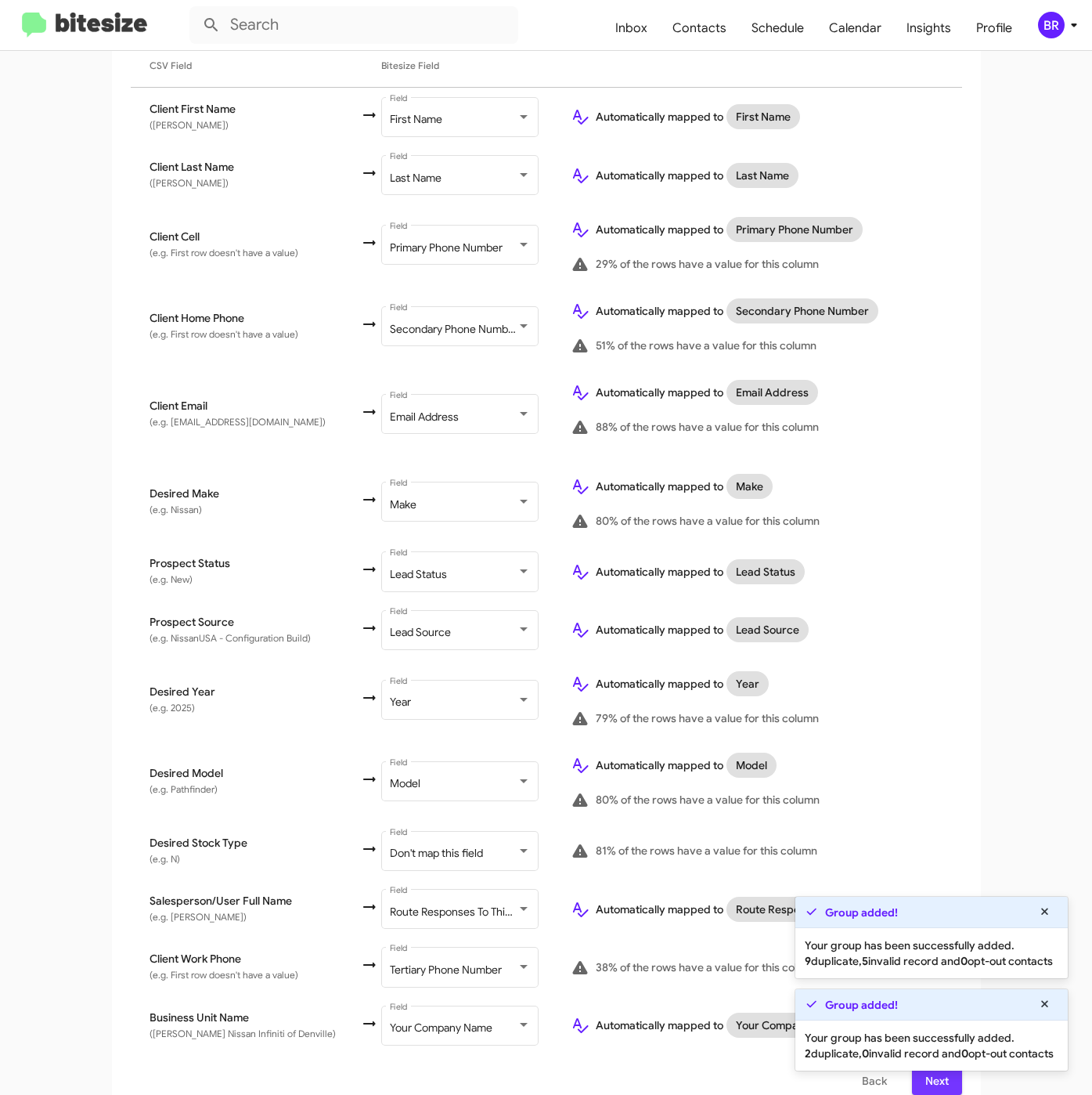
click at [935, 1071] on span "Next" at bounding box center [937, 1080] width 25 height 29
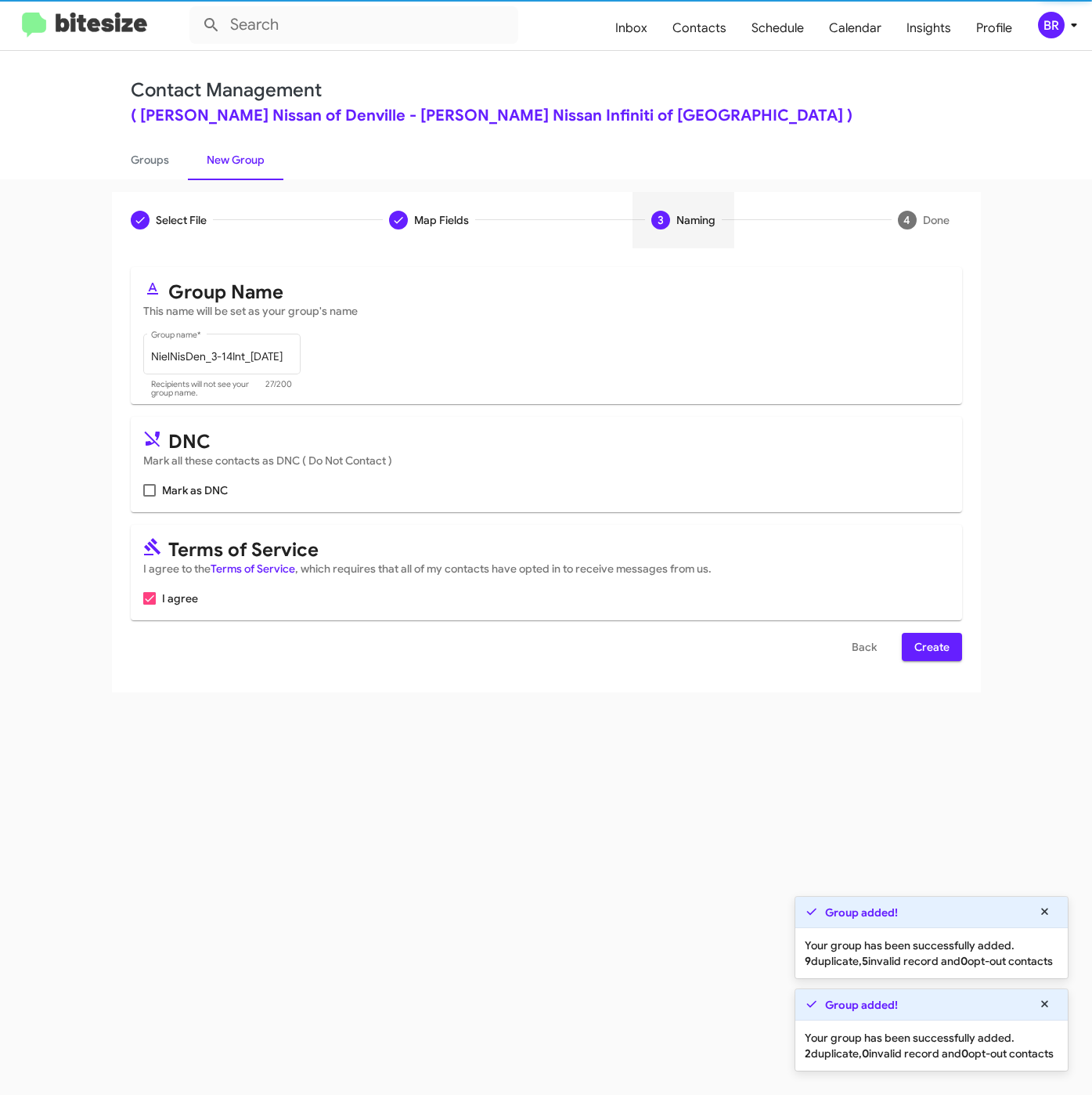
scroll to position [0, 0]
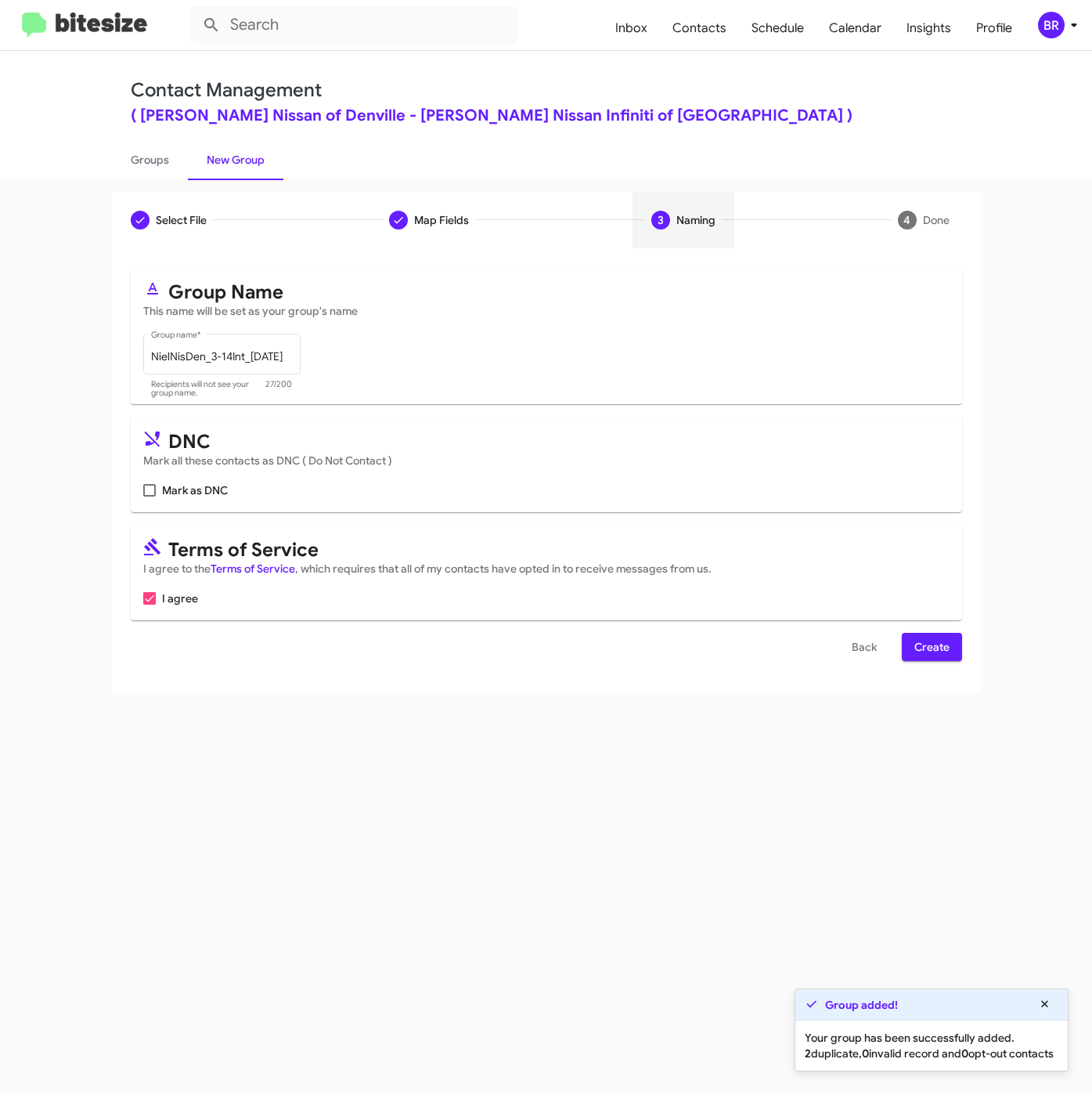
click at [937, 667] on div "Select File To import contacts, you need to provide the data in a CSV file form…" at bounding box center [546, 470] width 869 height 444
drag, startPoint x: 937, startPoint y: 654, endPoint x: 945, endPoint y: 653, distance: 8.1
click at [937, 653] on span "Create" at bounding box center [932, 647] width 35 height 29
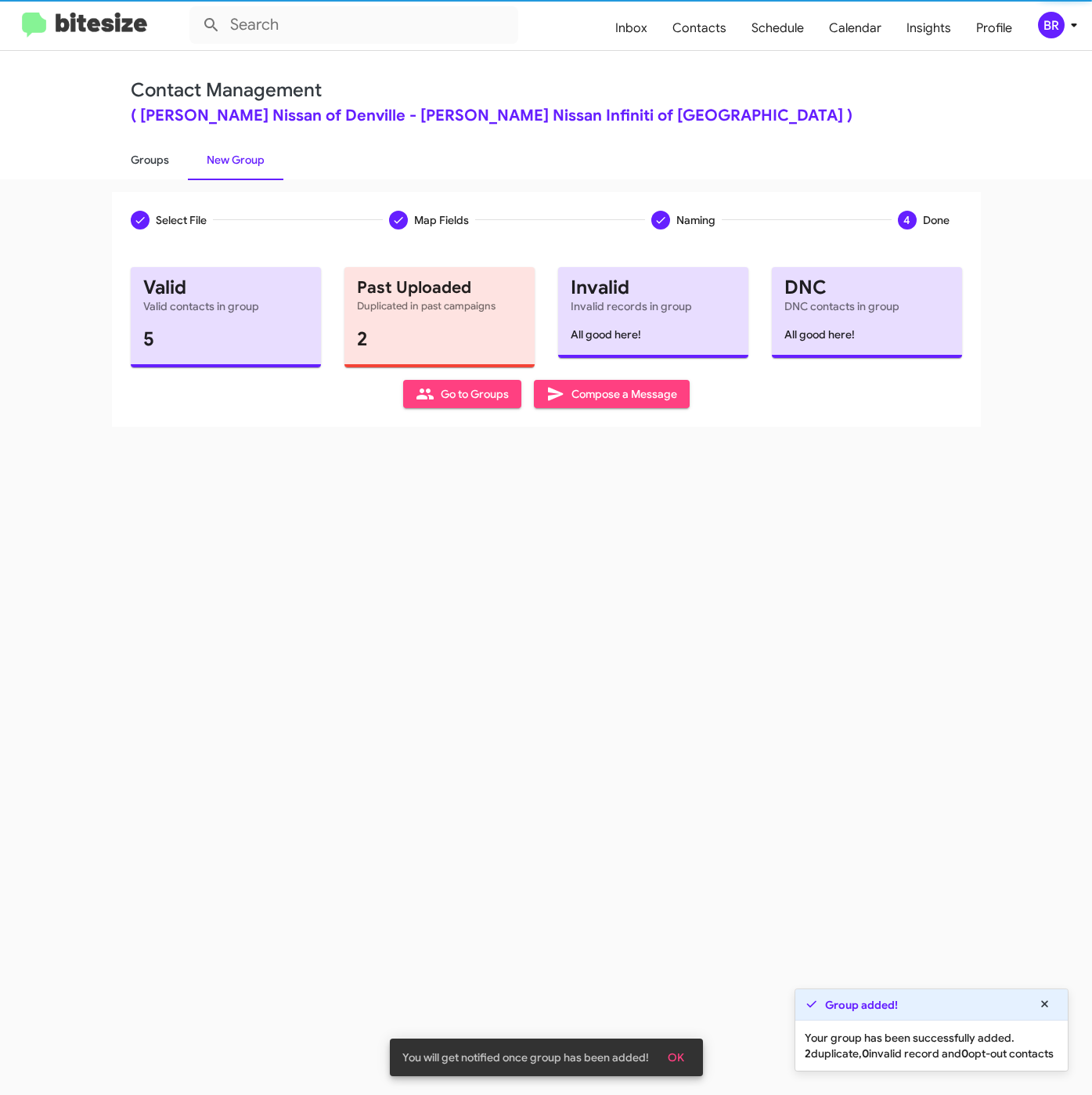
click at [144, 157] on link "Groups" at bounding box center [150, 159] width 76 height 40
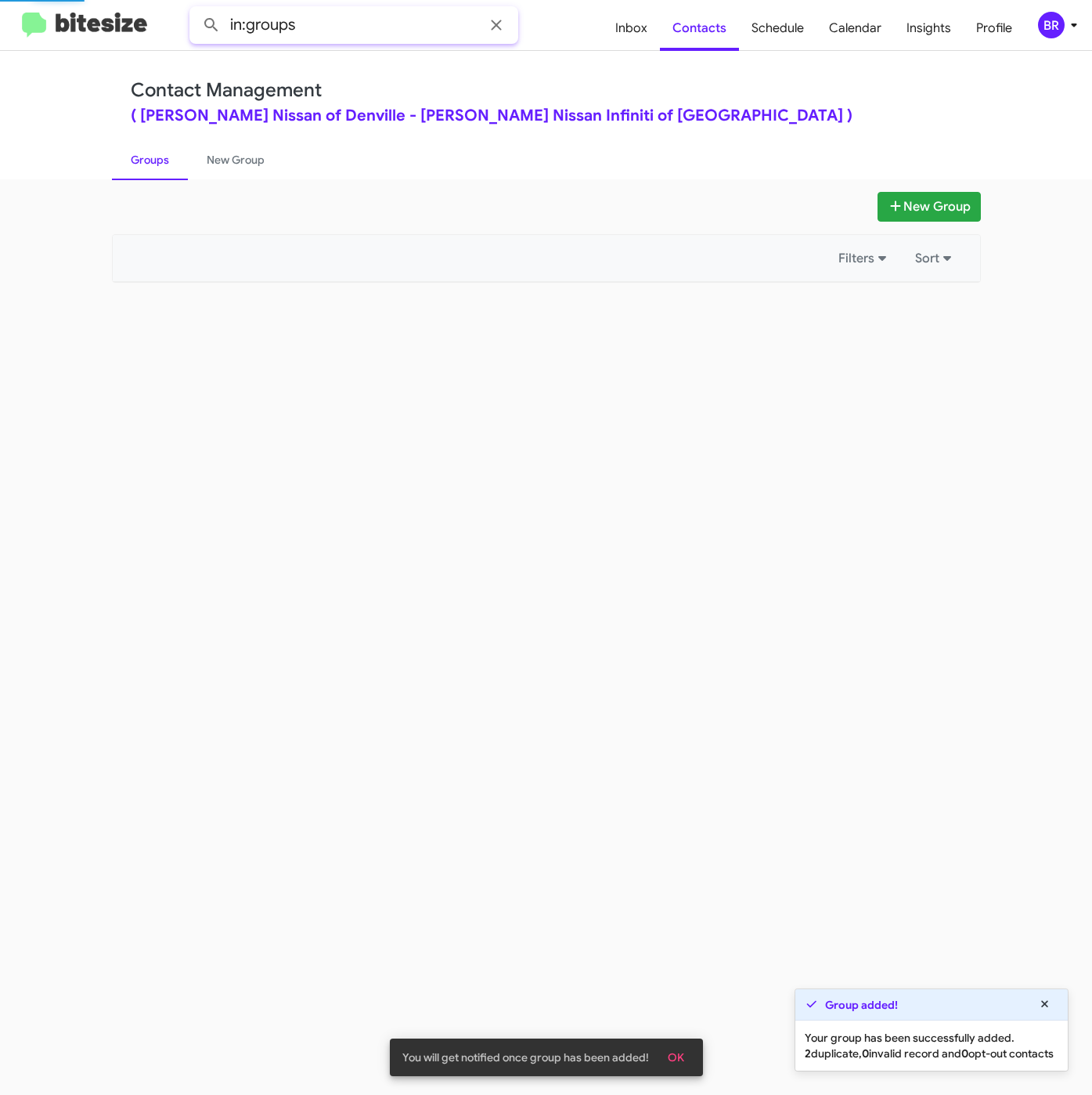
click at [340, 35] on input "in:groups" at bounding box center [353, 25] width 328 height 38
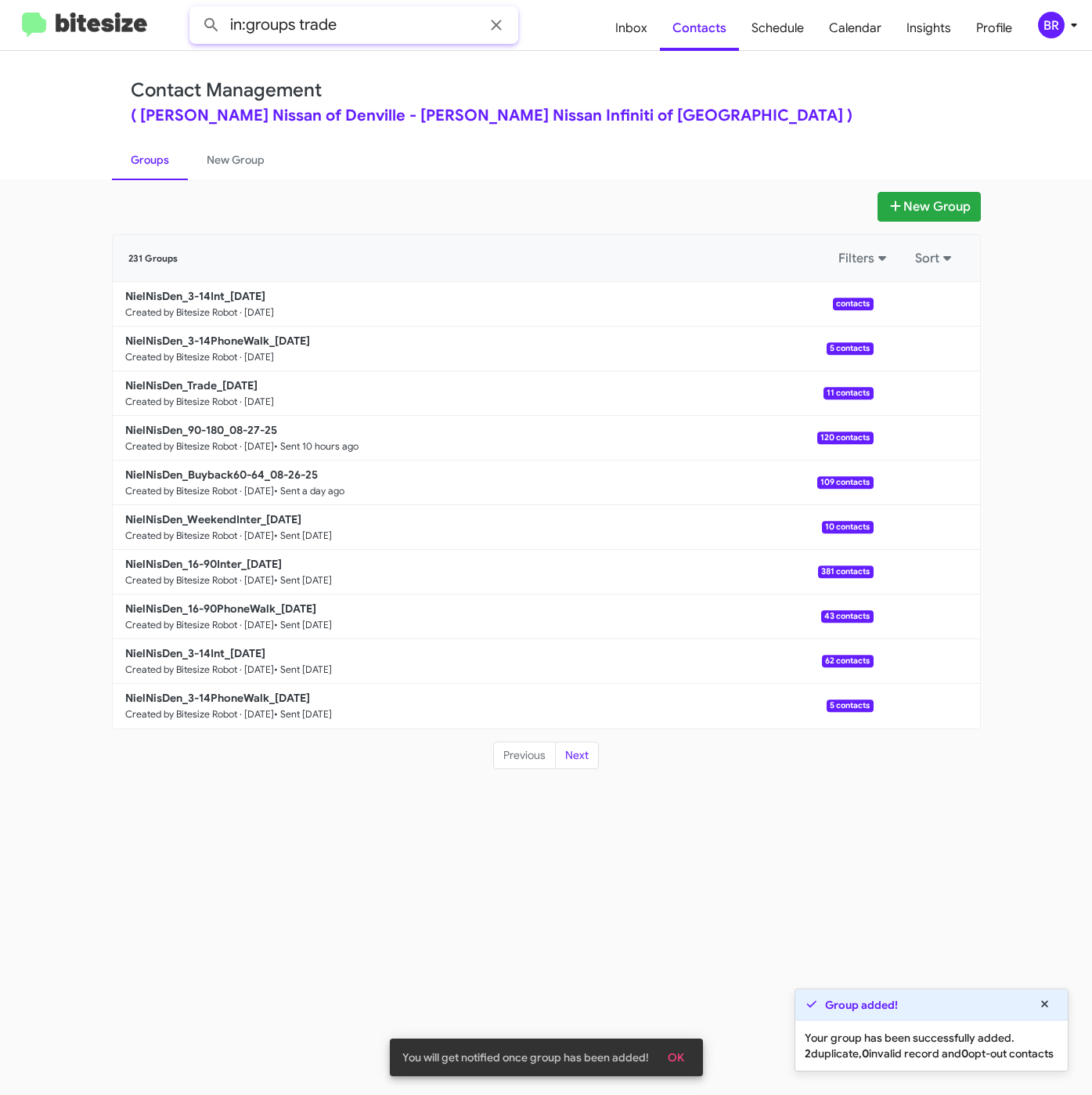
type input "in:groups trade"
click at [196, 9] on button at bounding box center [212, 25] width 31 height 31
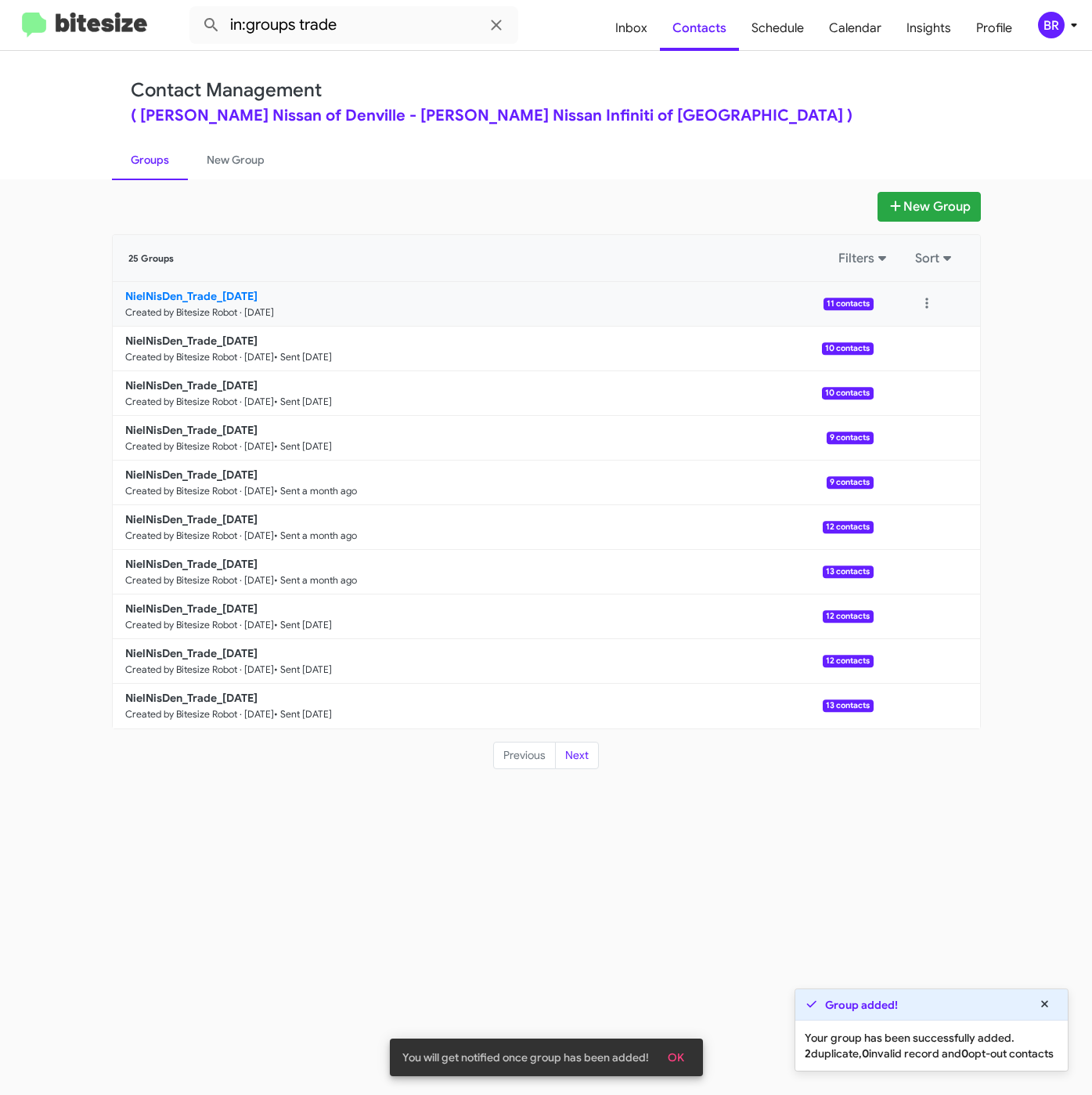
click at [198, 299] on b "NielNisDen_Trade_08-28-25" at bounding box center [191, 295] width 132 height 14
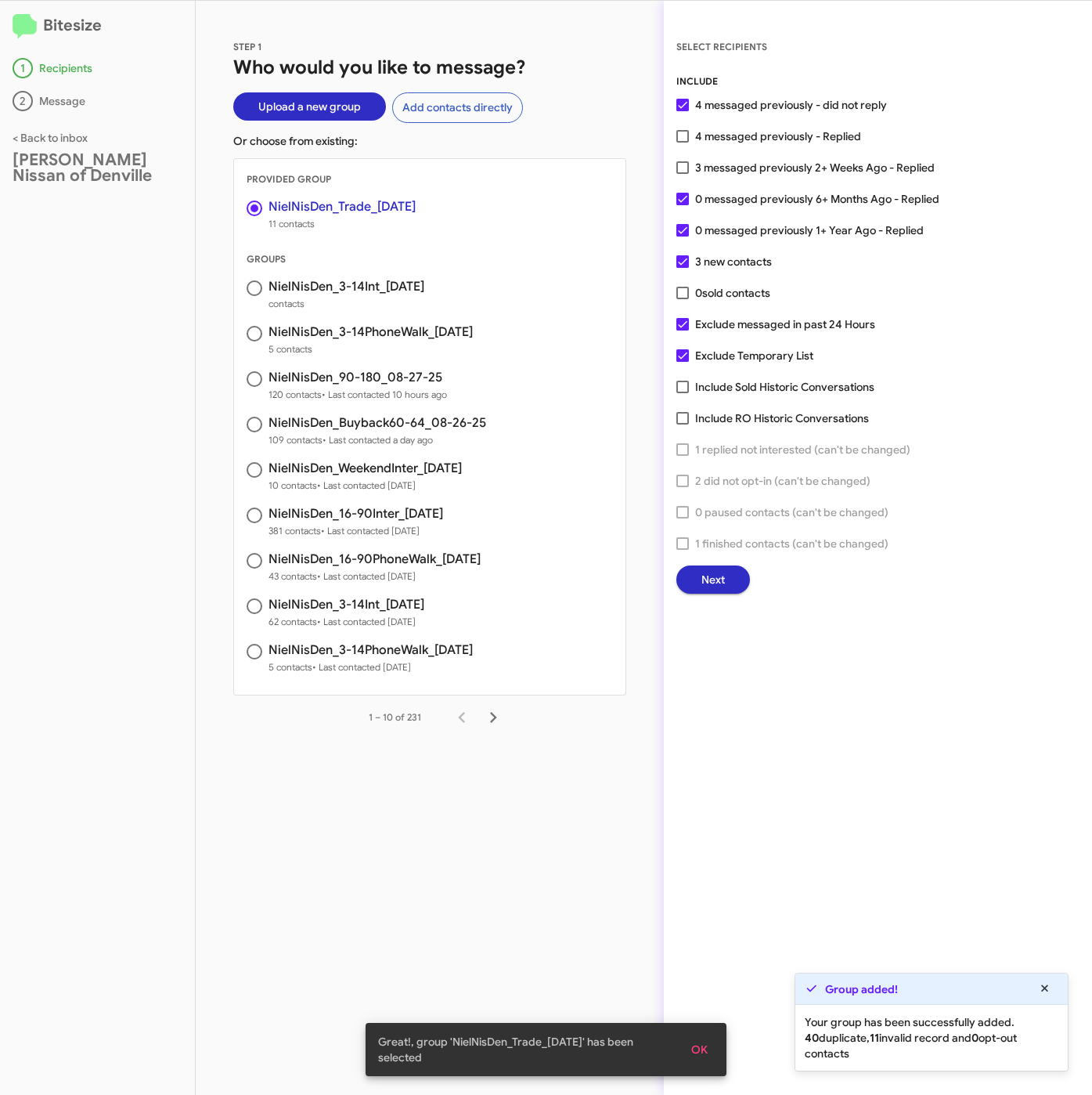
drag, startPoint x: 774, startPoint y: 172, endPoint x: 738, endPoint y: 388, distance: 219.0
click at [774, 172] on span "3 messaged previously 2+ Weeks Ago - Replied" at bounding box center [815, 167] width 239 height 18
click at [683, 174] on input "3 messaged previously 2+ Weeks Ago - Replied" at bounding box center [682, 174] width 1 height 1
checkbox input "true"
click at [724, 582] on span "Next" at bounding box center [713, 579] width 24 height 29
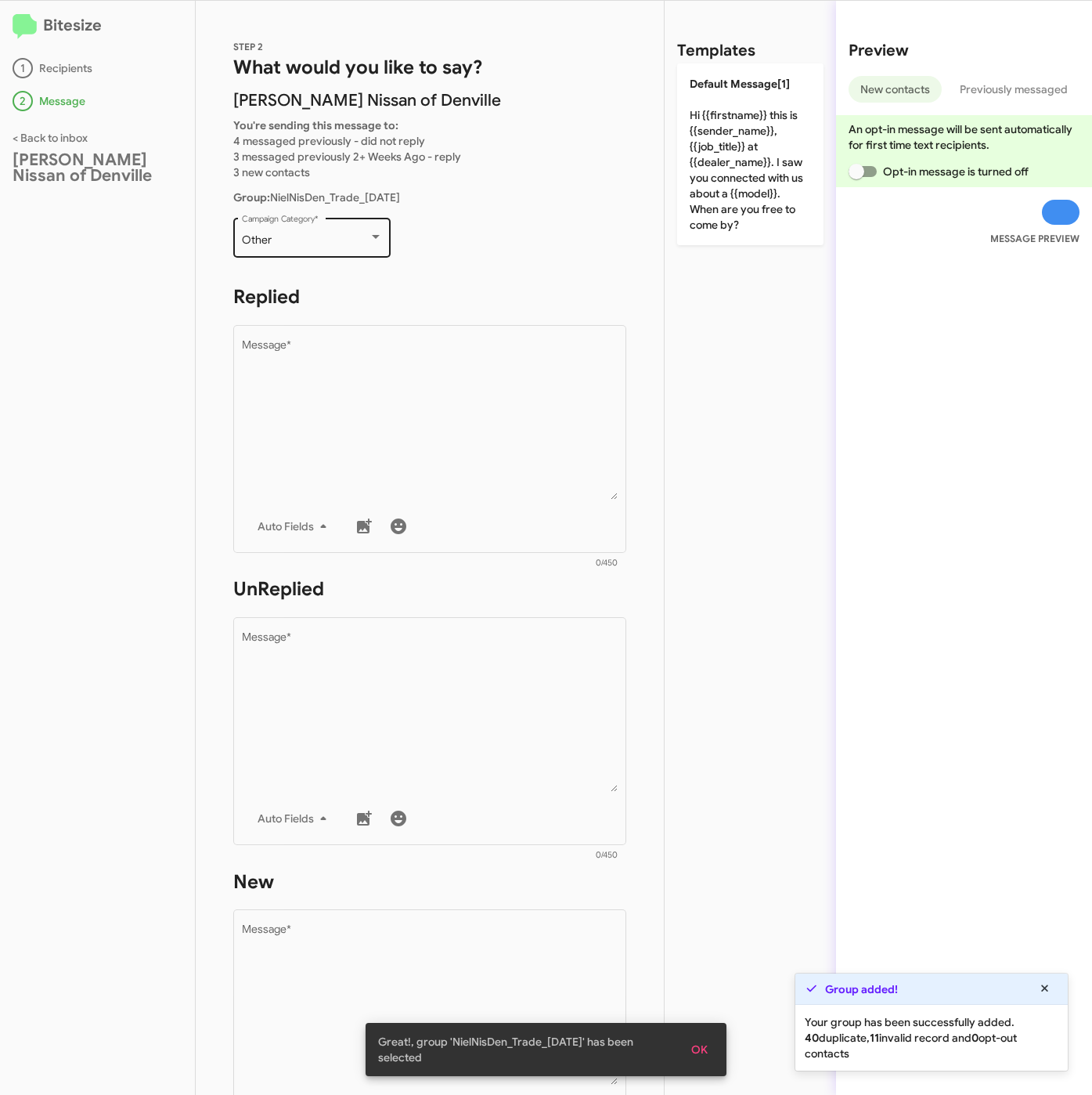
click at [296, 234] on div "Other" at bounding box center [305, 240] width 127 height 13
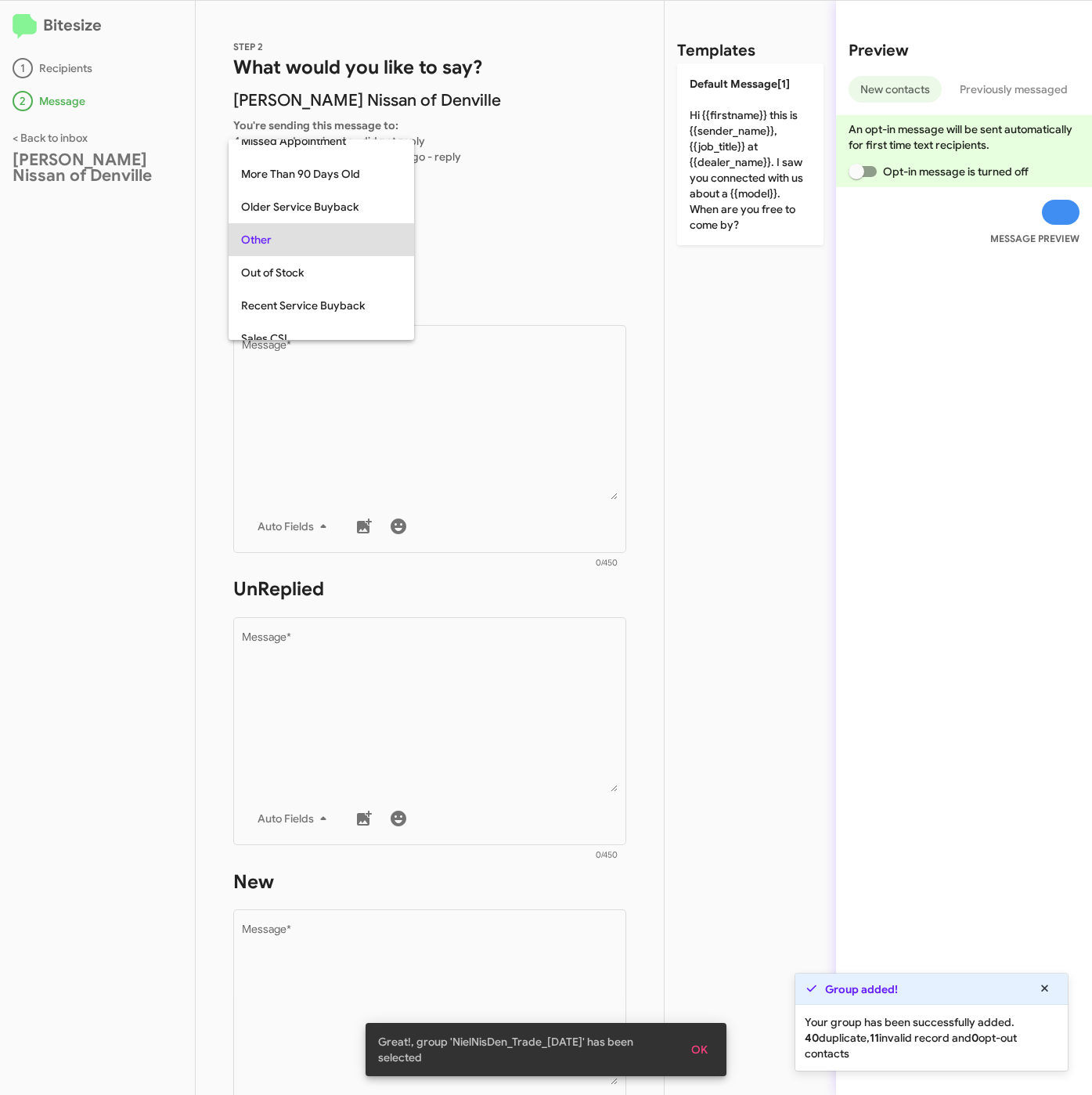
scroll to position [555, 0]
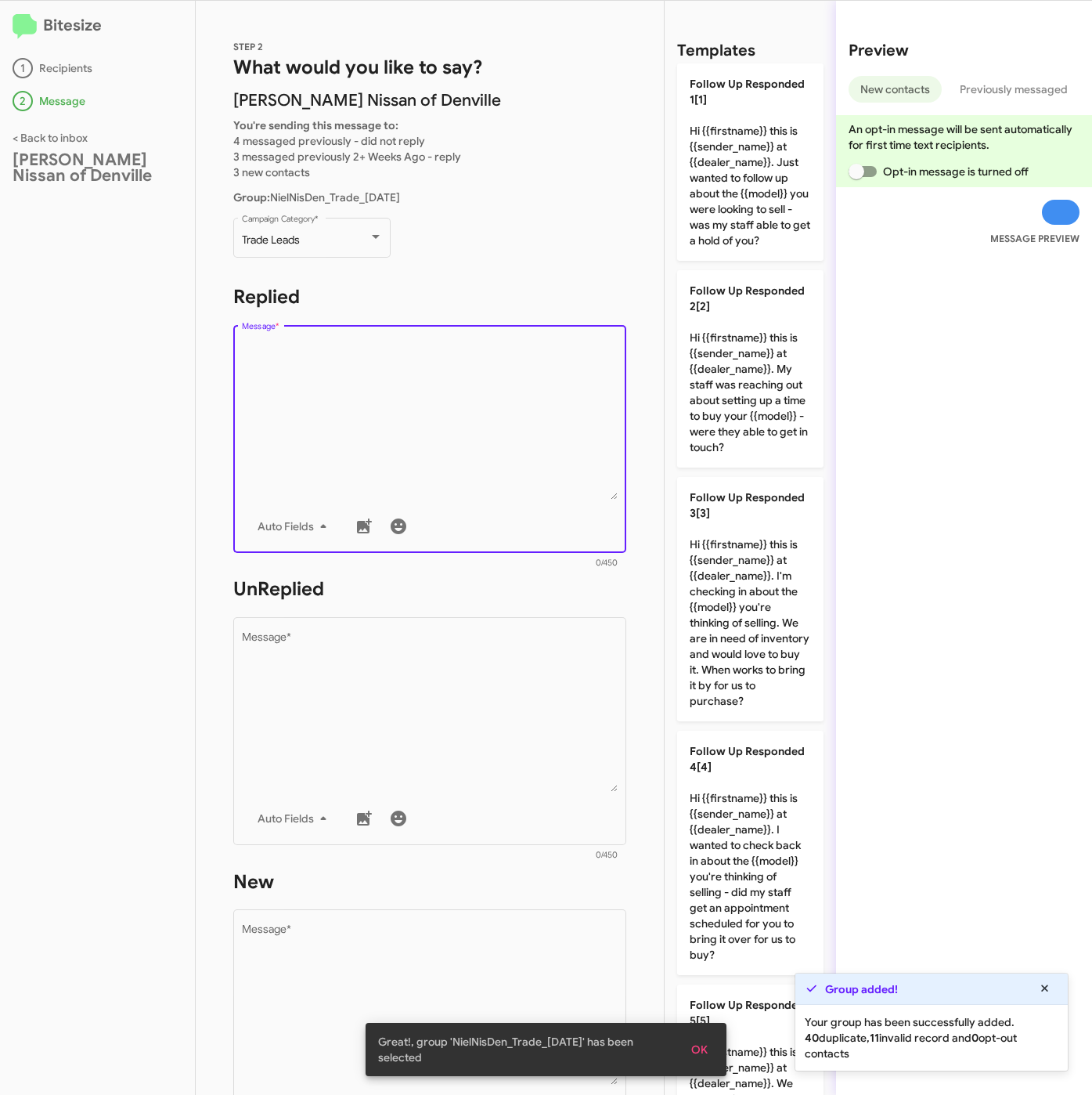
click at [308, 486] on textarea "Message *" at bounding box center [430, 420] width 376 height 160
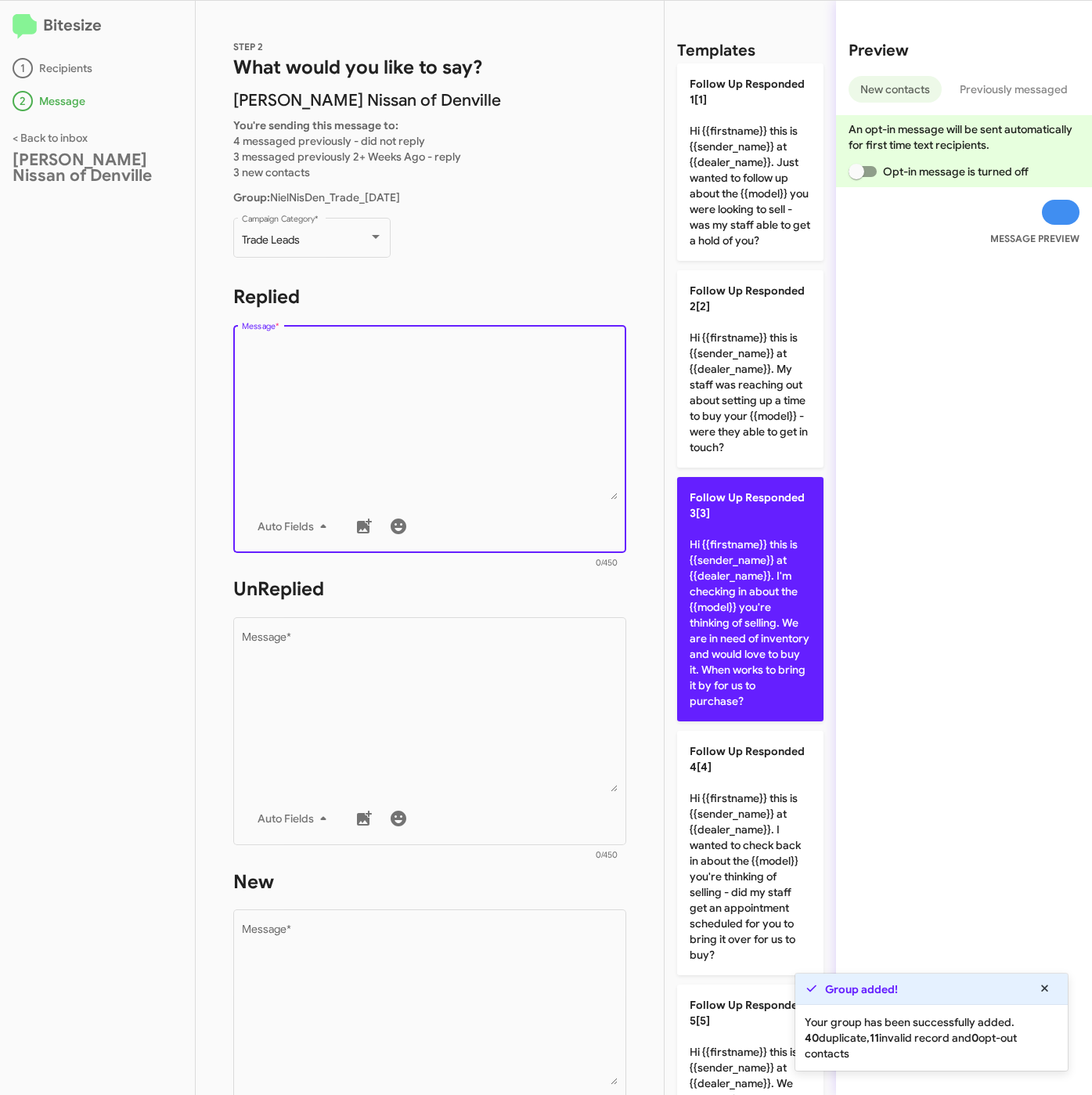
click at [726, 651] on p "Follow Up Responded 3[3] Hi {{firstname}} this is {{sender_name}} at {{dealer_n…" at bounding box center [750, 599] width 146 height 245
type textarea "Hi {{firstname}} this is {{sender_name}} at {{dealer_name}}. I'm checking in ab…"
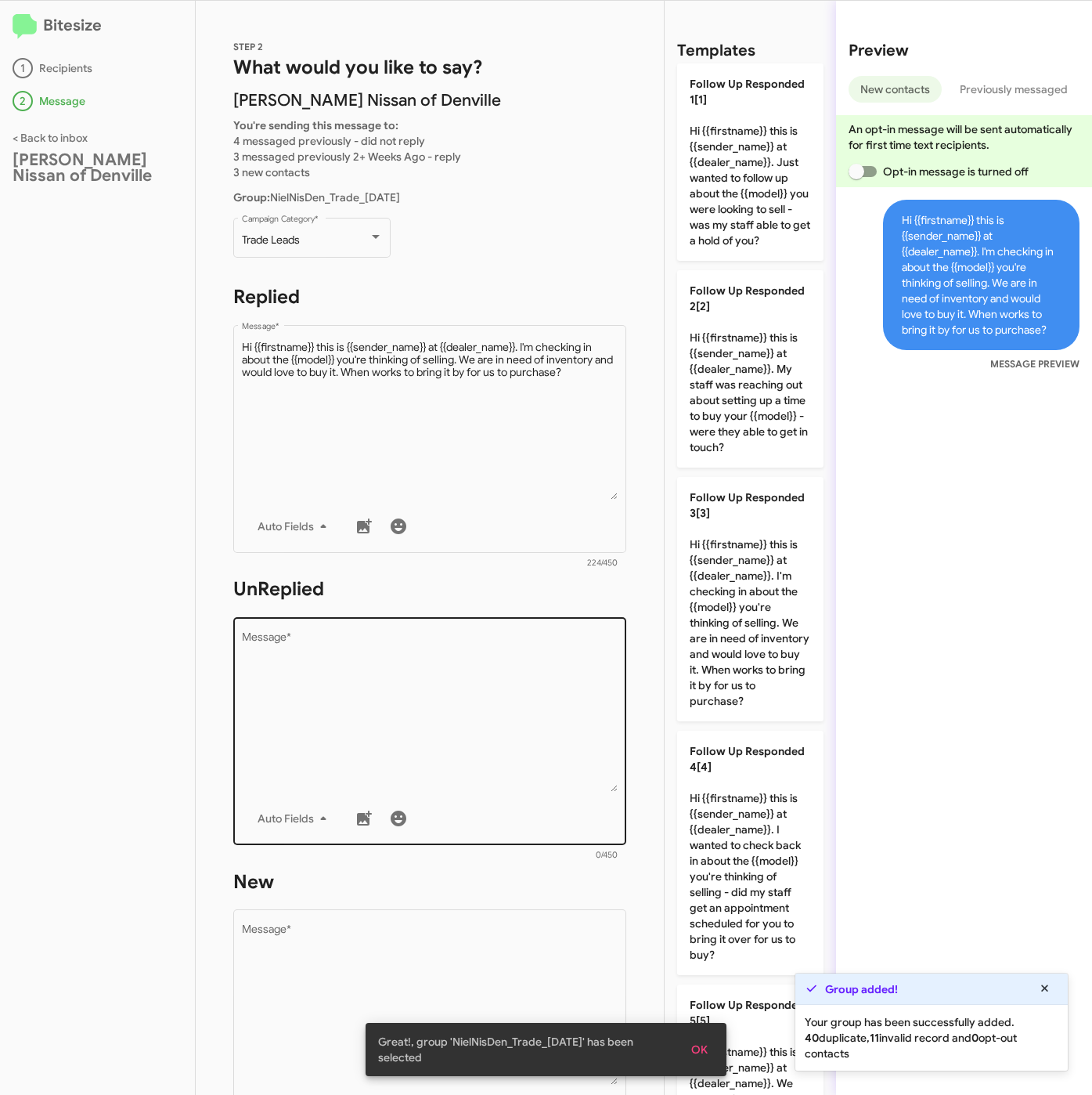
click at [485, 747] on textarea "Message *" at bounding box center [430, 712] width 376 height 160
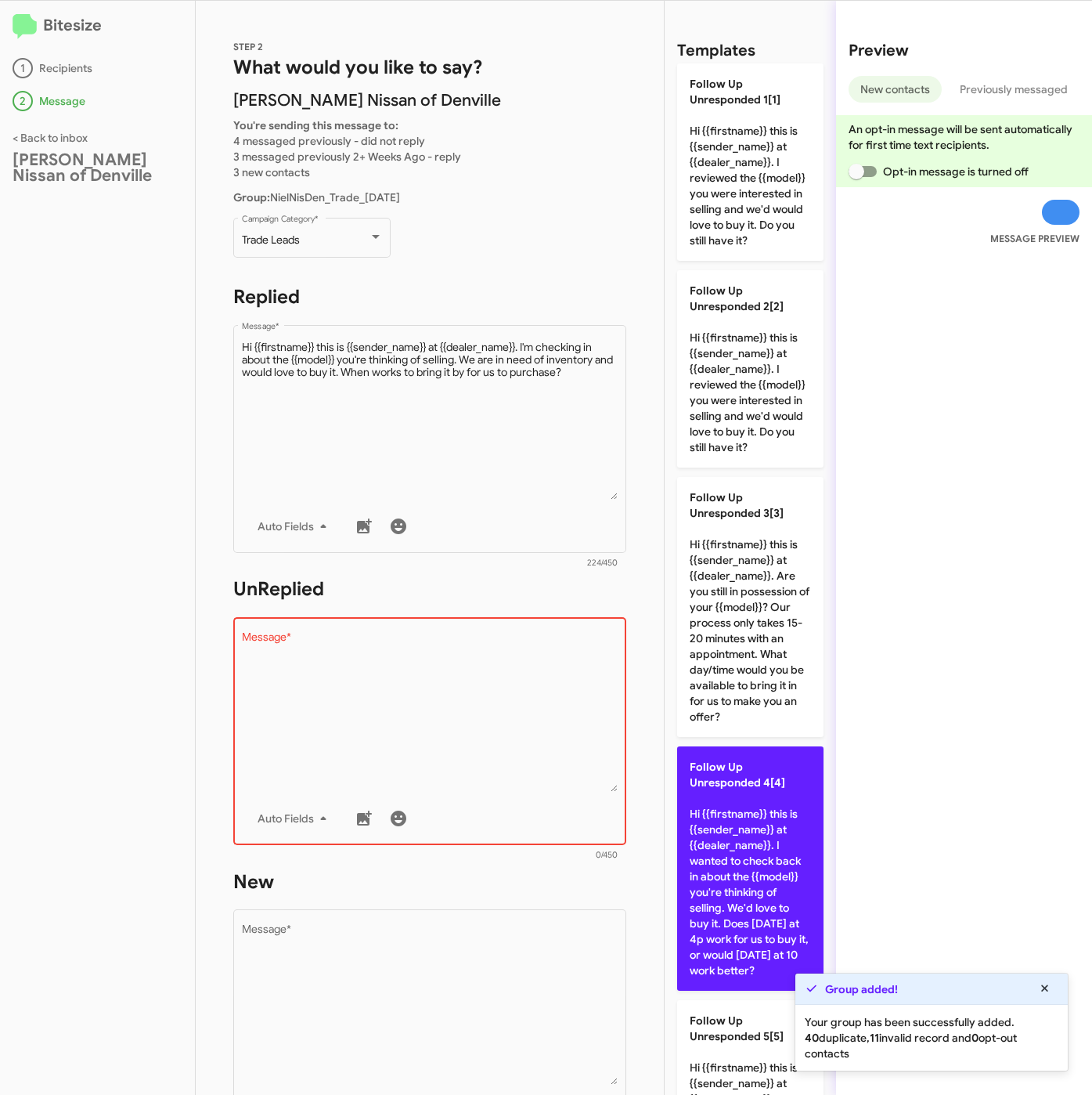
click at [753, 910] on p "Follow Up Unresponded 4[4] Hi {{firstname}} this is {{sender_name}} at {{dealer…" at bounding box center [750, 869] width 146 height 245
type textarea "Hi {{firstname}} this is {{sender_name}} at {{dealer_name}}. I wanted to check …"
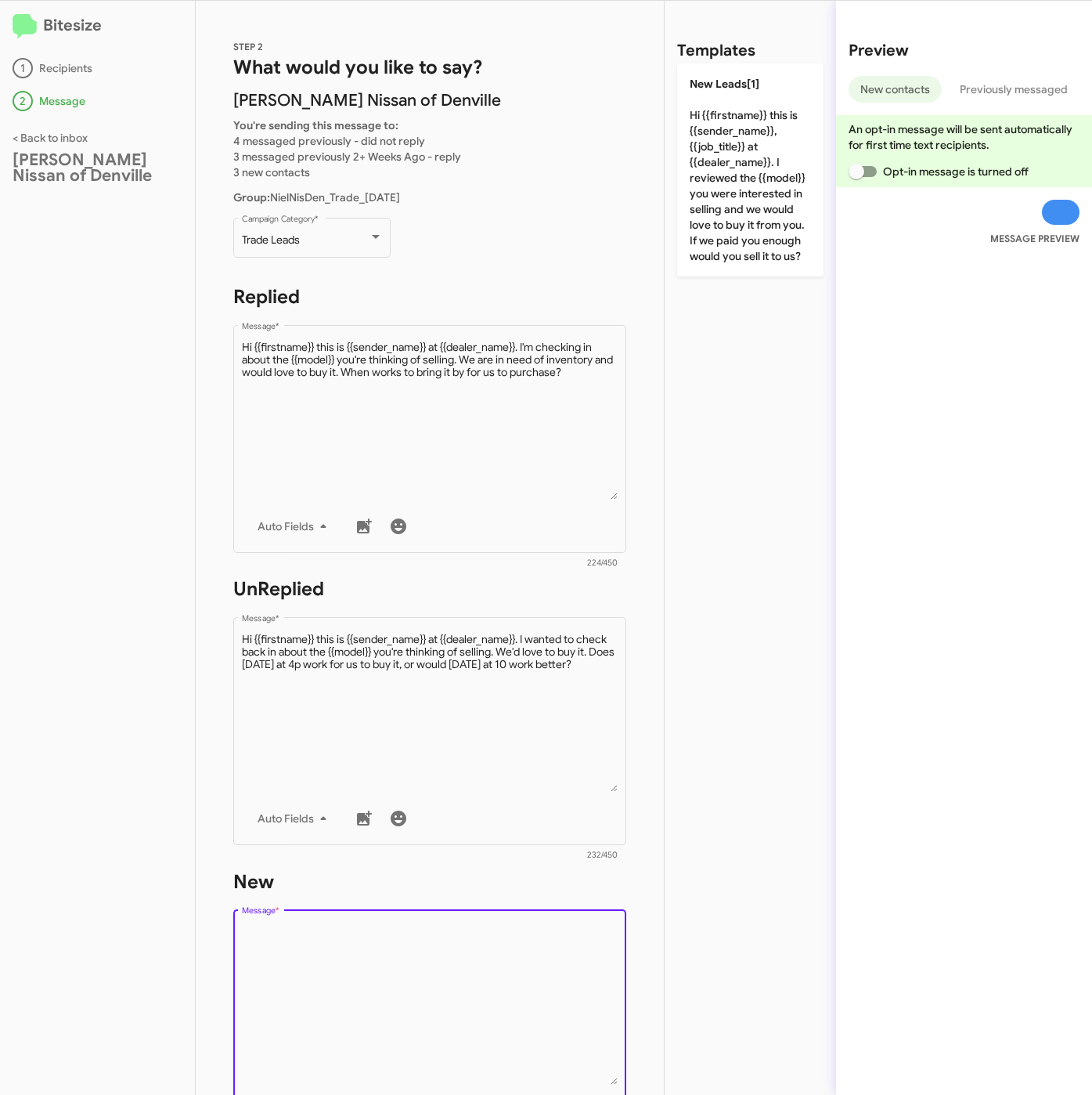
drag, startPoint x: 438, startPoint y: 965, endPoint x: 668, endPoint y: 503, distance: 516.1
click at [439, 966] on textarea "Message *" at bounding box center [430, 1005] width 376 height 160
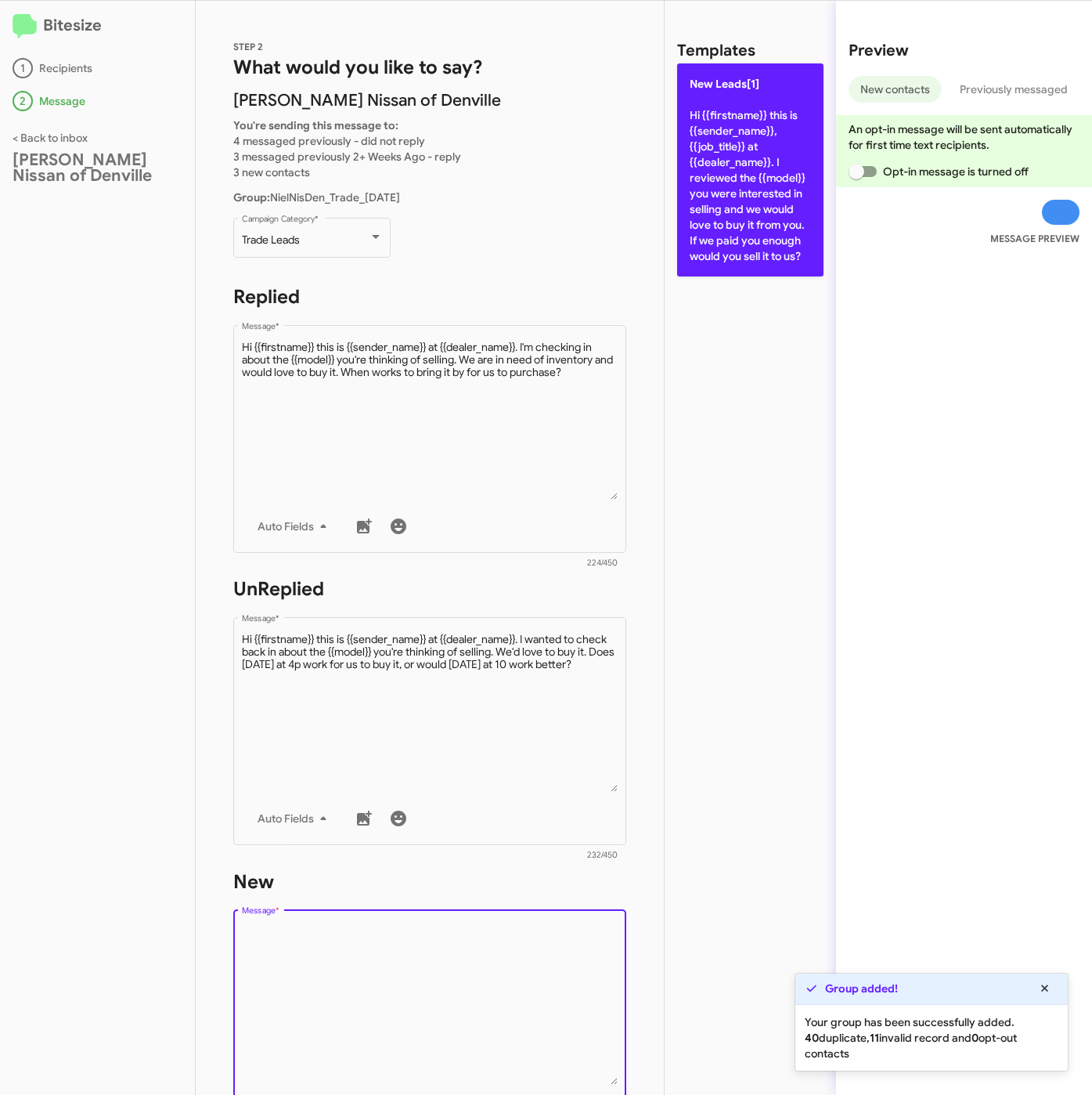
click at [697, 213] on p "New Leads[1] Hi {{firstname}} this is {{sender_name}}, {{job_title}} at {{deale…" at bounding box center [750, 169] width 146 height 213
type textarea "Hi {{firstname}} this is {{sender_name}}, {{job_title}} at {{dealer_name}}. I r…"
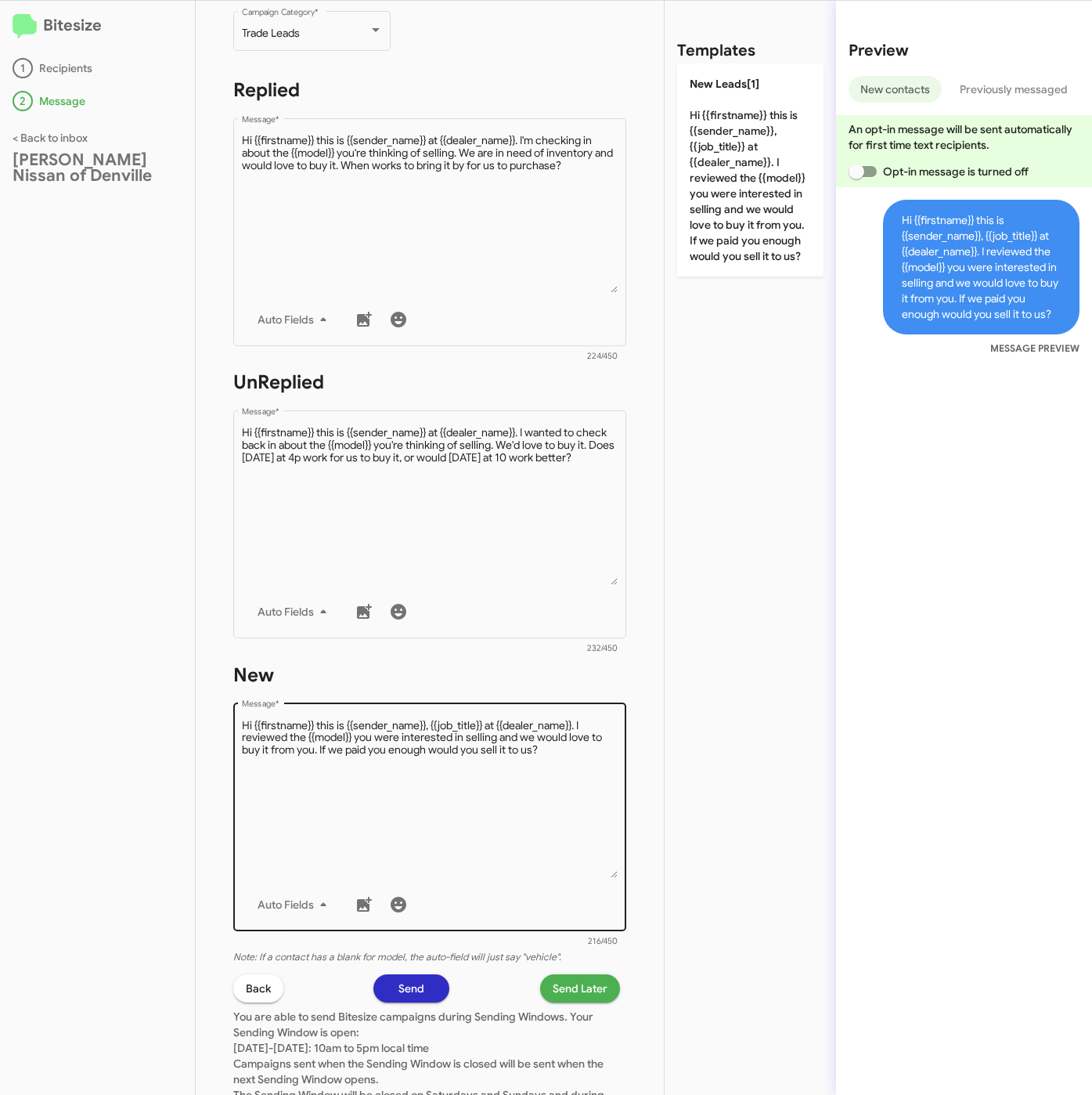
scroll to position [337, 0]
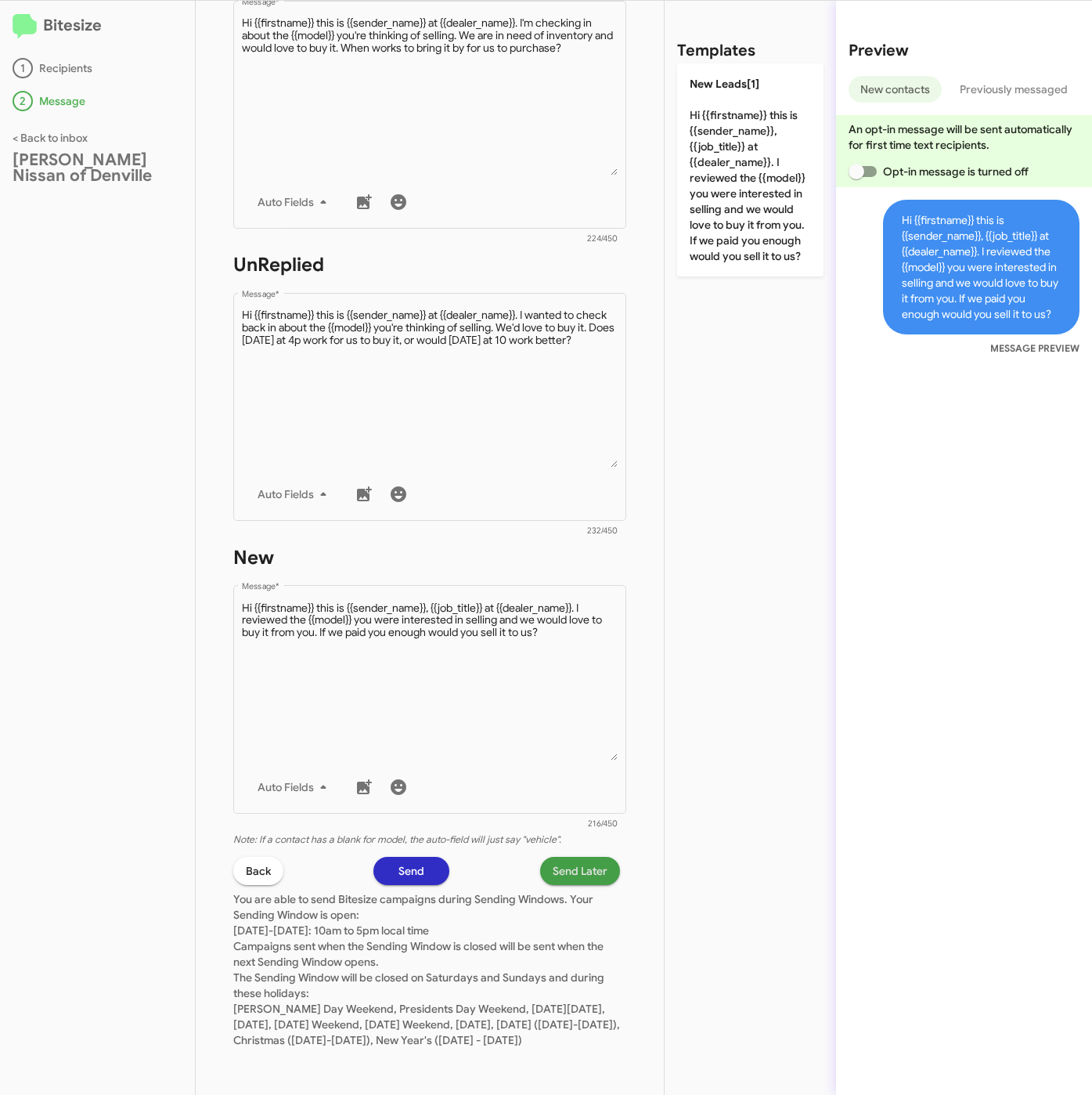
click at [562, 857] on span "Send Later" at bounding box center [580, 870] width 55 height 29
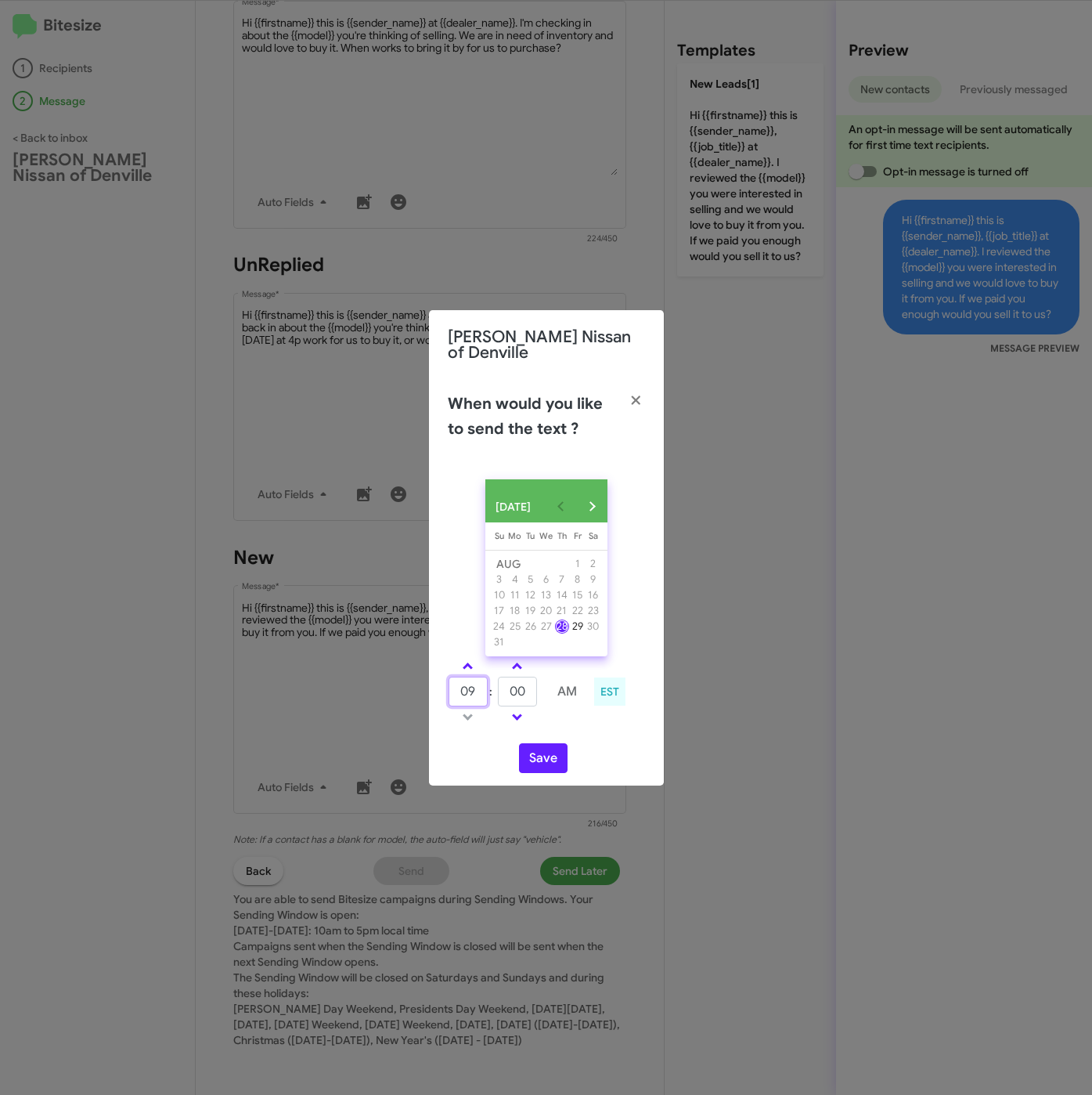
click at [442, 686] on div "09 : 00 AM EST" at bounding box center [546, 693] width 221 height 75
type input "10"
type input "12"
click at [538, 756] on button "Save" at bounding box center [543, 758] width 49 height 29
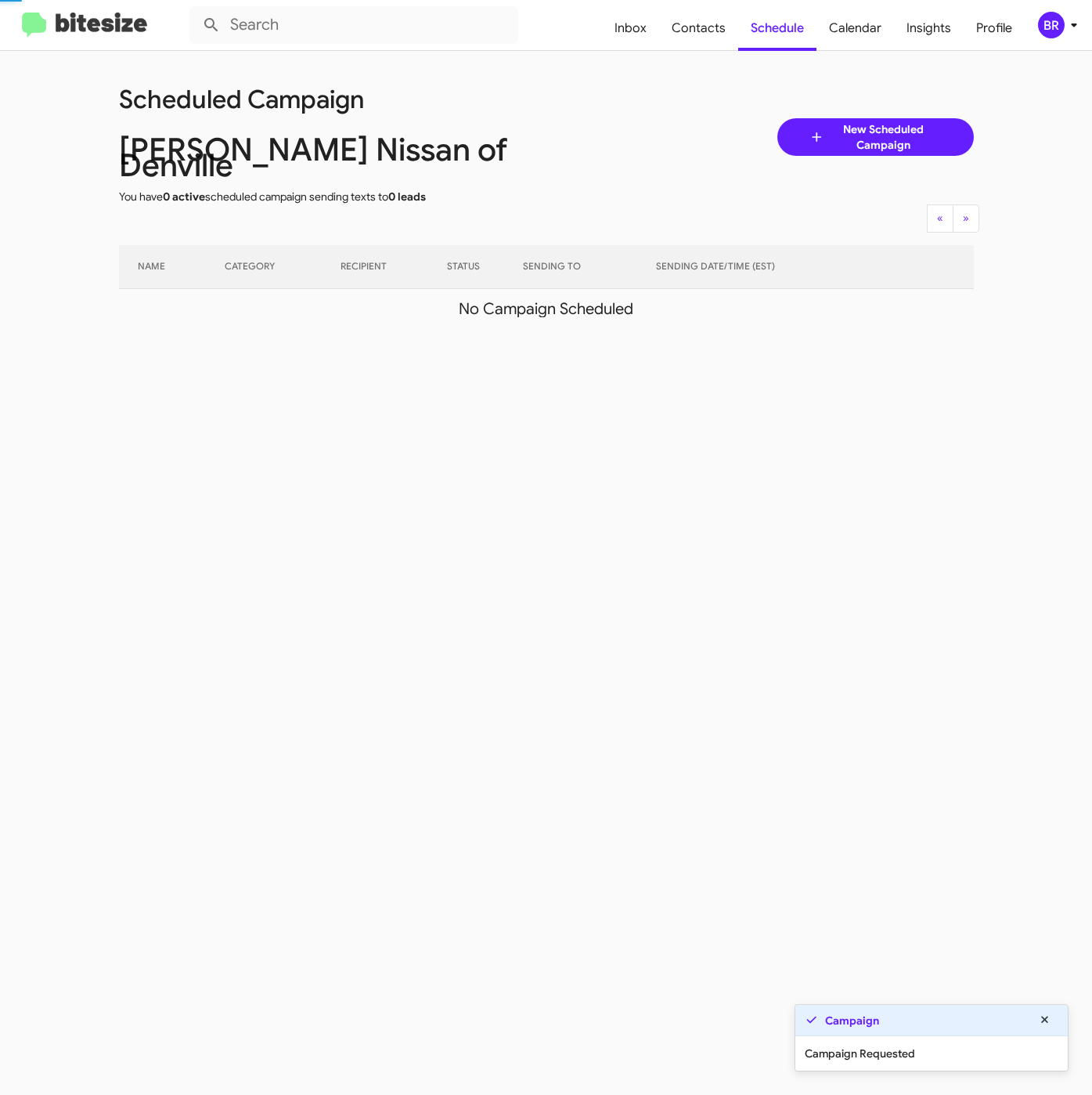
click at [1057, 26] on div "BR" at bounding box center [1051, 25] width 27 height 27
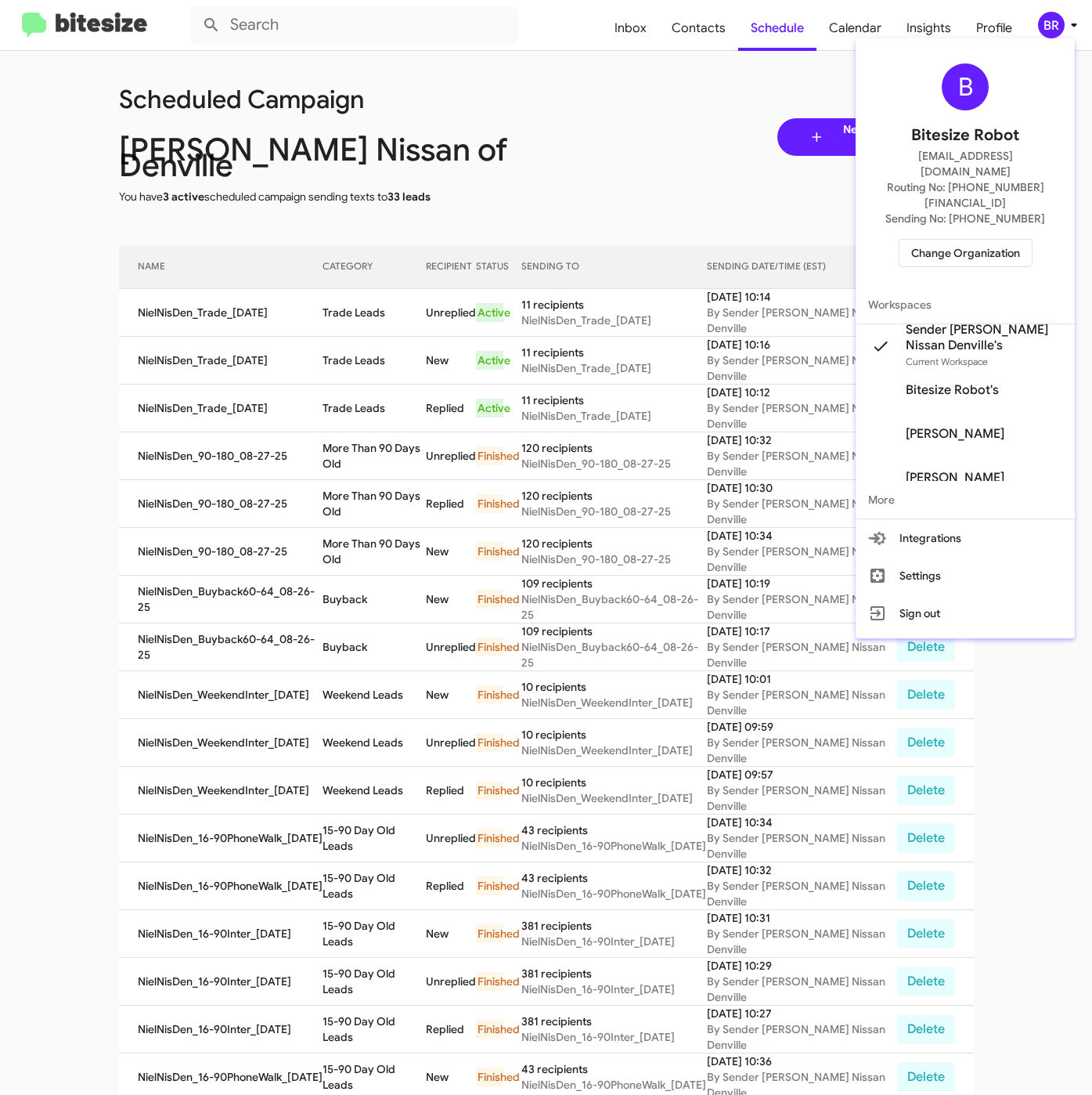
click at [273, 282] on div at bounding box center [546, 548] width 1092 height 1095
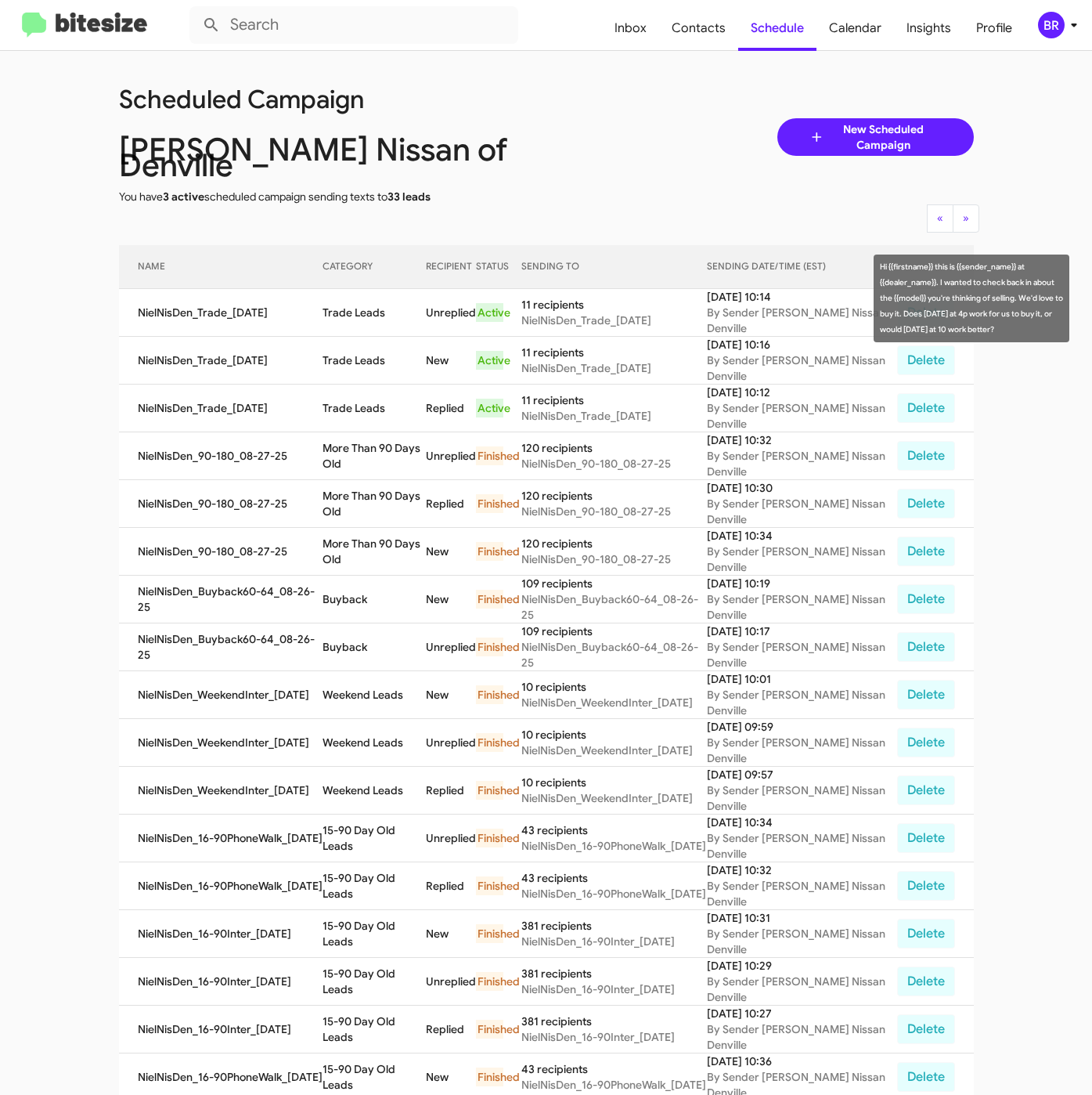
drag, startPoint x: 325, startPoint y: 297, endPoint x: 391, endPoint y: 301, distance: 66.1
click at [391, 301] on td "Trade Leads" at bounding box center [374, 313] width 103 height 48
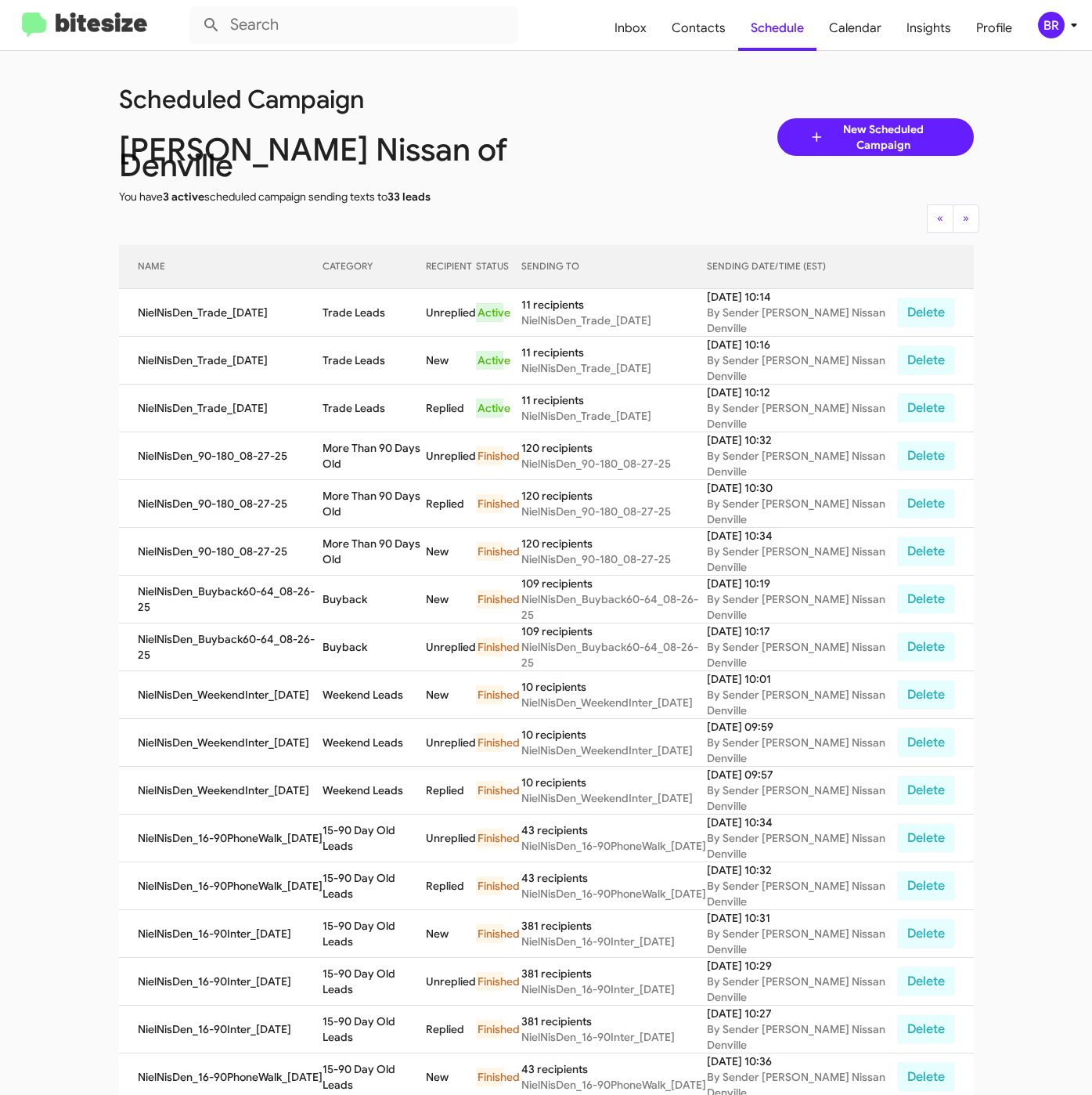
copy td "Trade Leads"
click at [685, 42] on span "Contacts" at bounding box center [699, 28] width 79 height 45
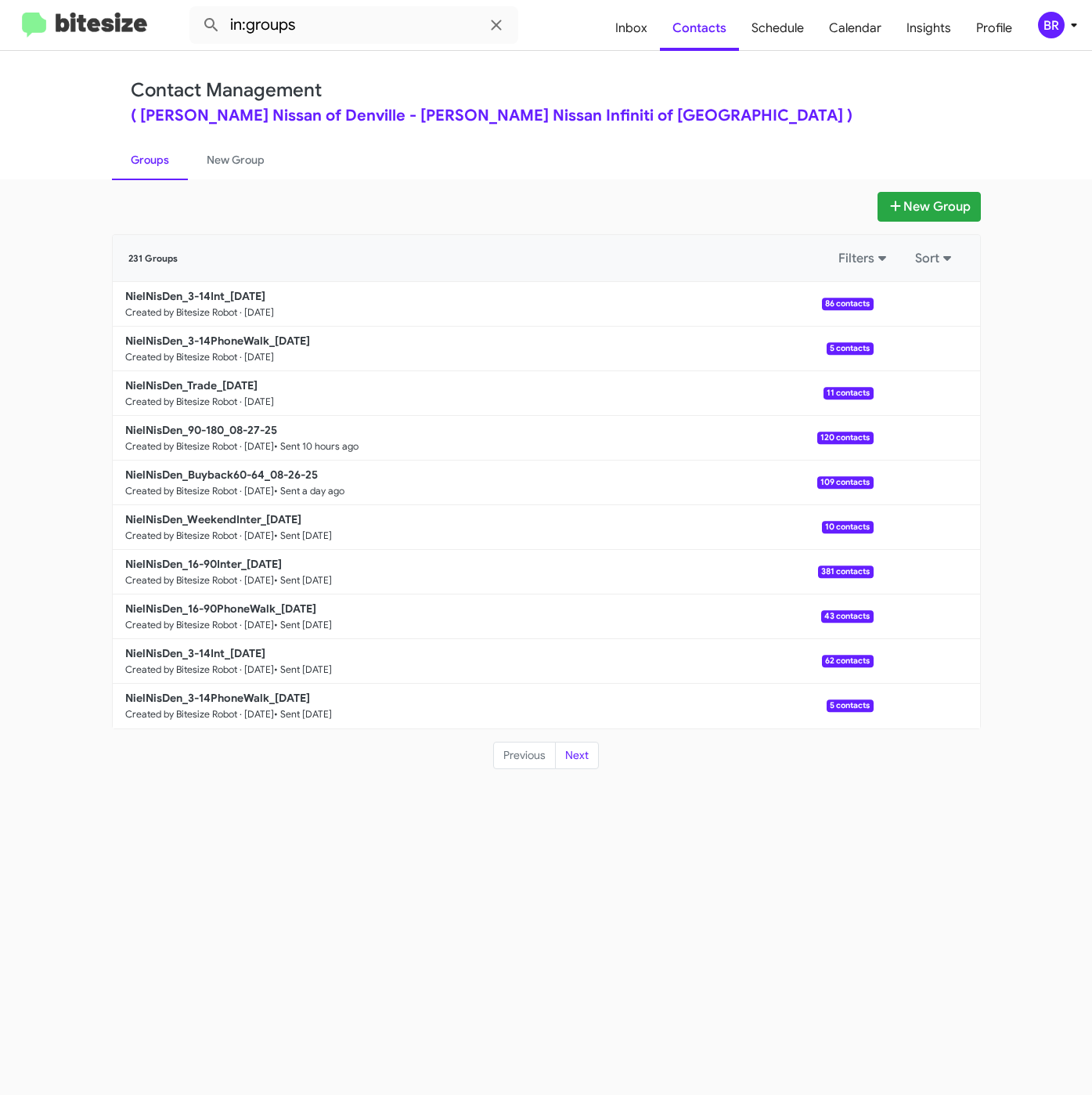
drag, startPoint x: 472, startPoint y: 64, endPoint x: 512, endPoint y: 95, distance: 50.6
click at [473, 63] on div "Contact Management ( Nielsen Nissan of Denville - Nielsen Nissan Infiniti of De…" at bounding box center [546, 115] width 892 height 129
click at [400, 19] on input "in:groups" at bounding box center [353, 25] width 328 height 38
type input "in:groups 3-14"
click at [196, 9] on button at bounding box center [212, 25] width 31 height 31
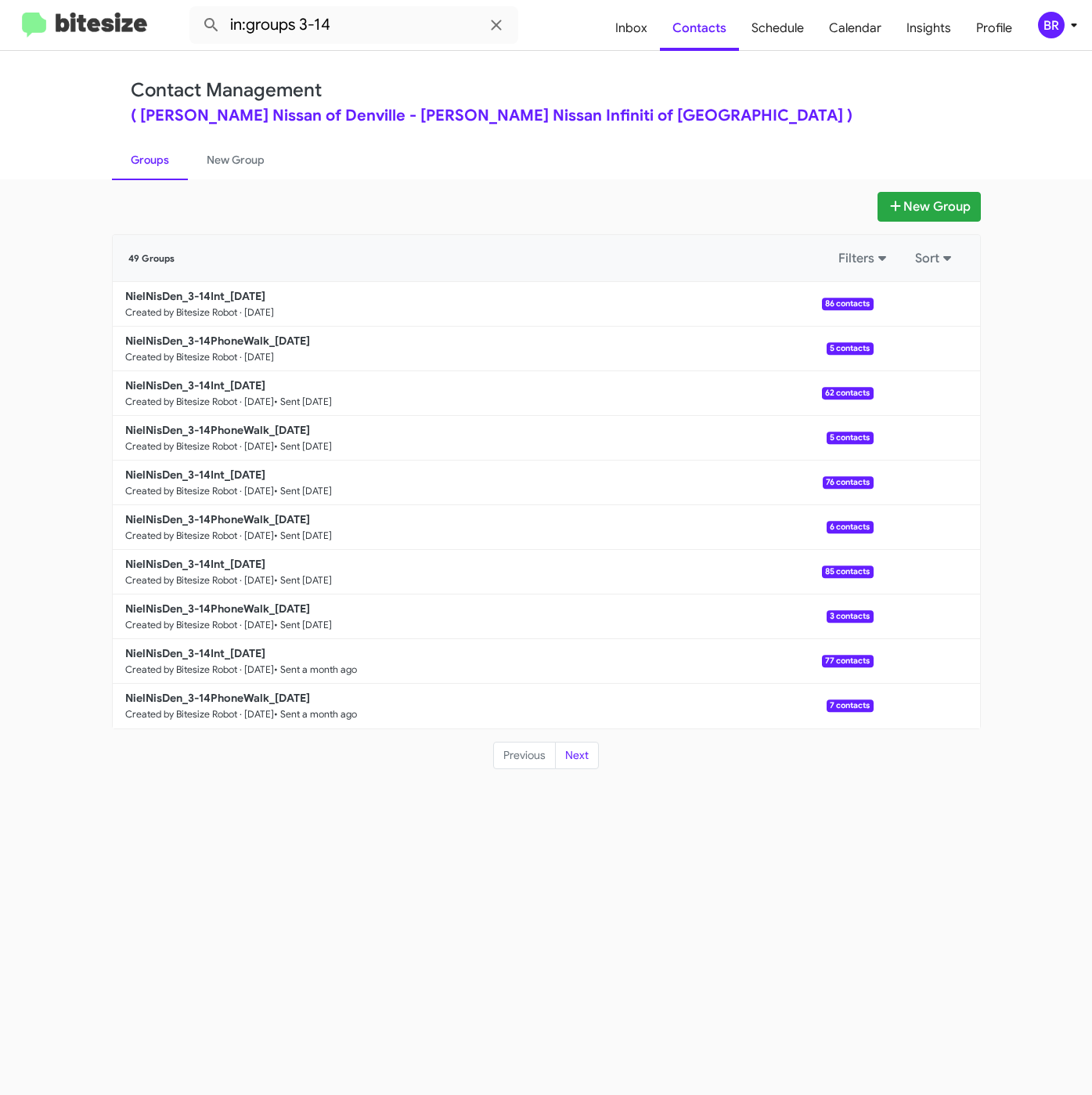
click at [259, 292] on b "NielNisDen_3-14Int_08-28-25" at bounding box center [195, 295] width 140 height 14
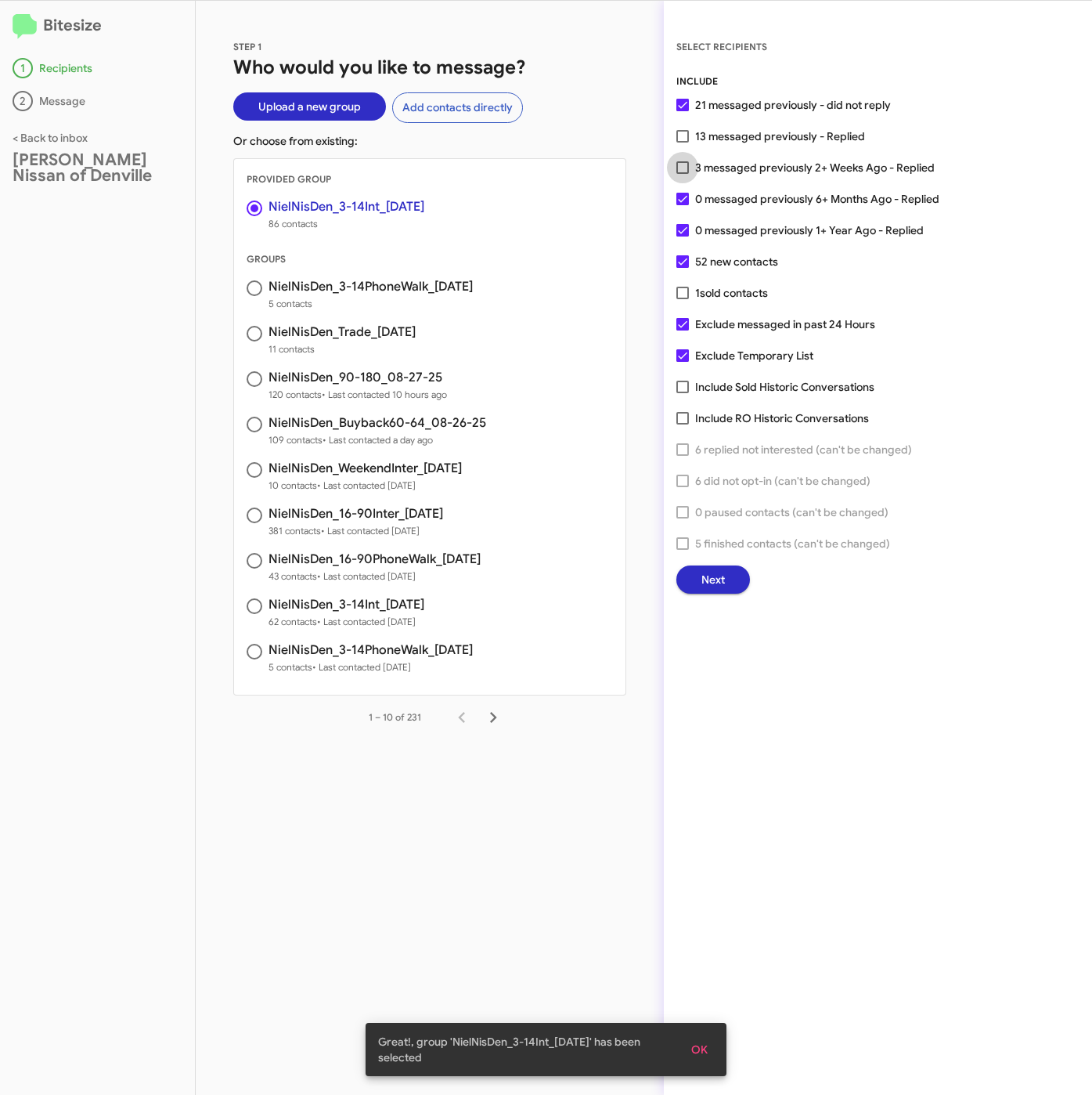
click at [715, 162] on span "3 messaged previously 2+ Weeks Ago - Replied" at bounding box center [815, 167] width 239 height 18
click at [683, 174] on input "3 messaged previously 2+ Weeks Ago - Replied" at bounding box center [682, 174] width 1 height 1
checkbox input "true"
click at [715, 581] on span "Next" at bounding box center [713, 579] width 24 height 29
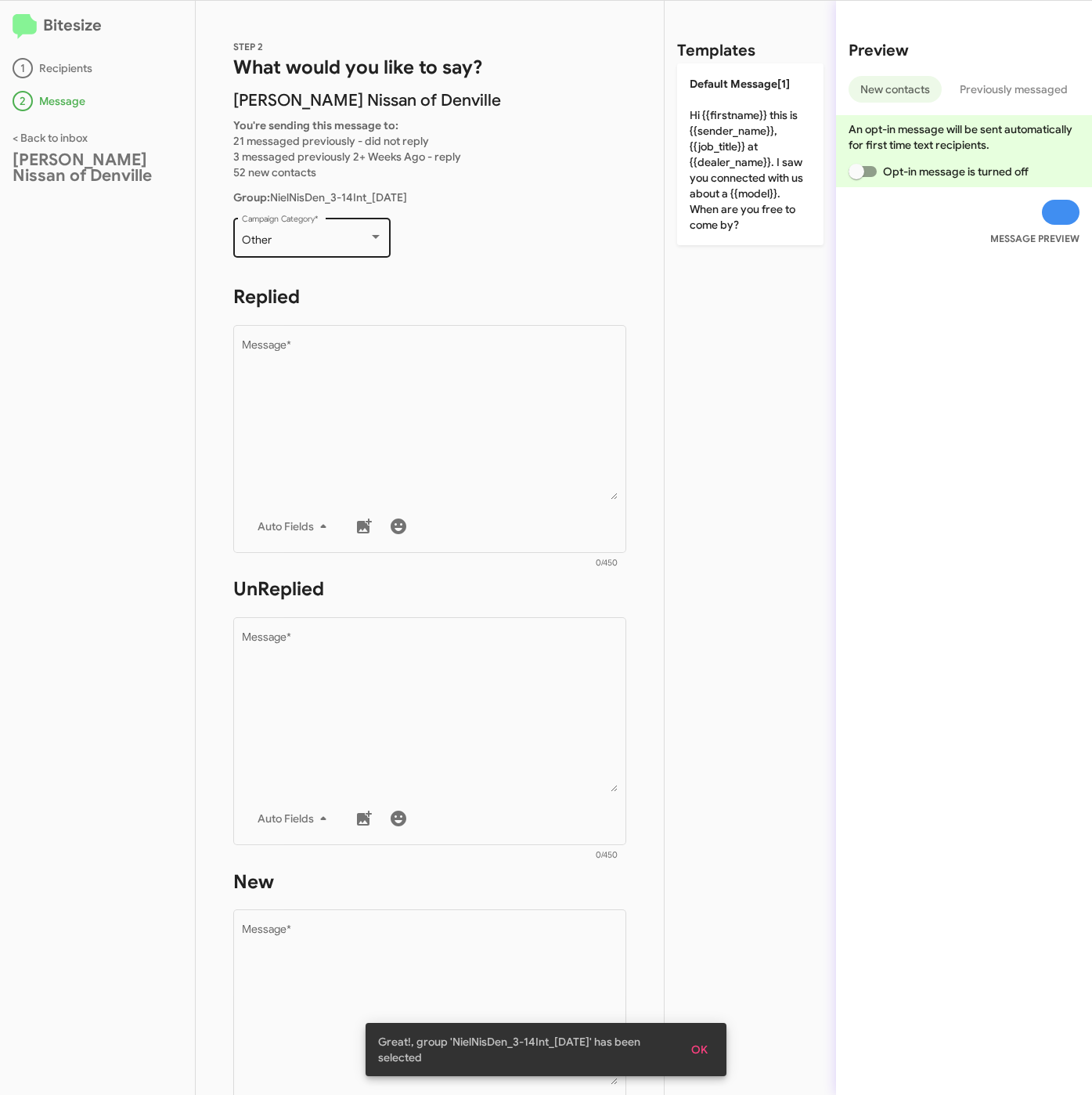
click at [293, 230] on div "Other Campaign Category *" at bounding box center [312, 236] width 141 height 43
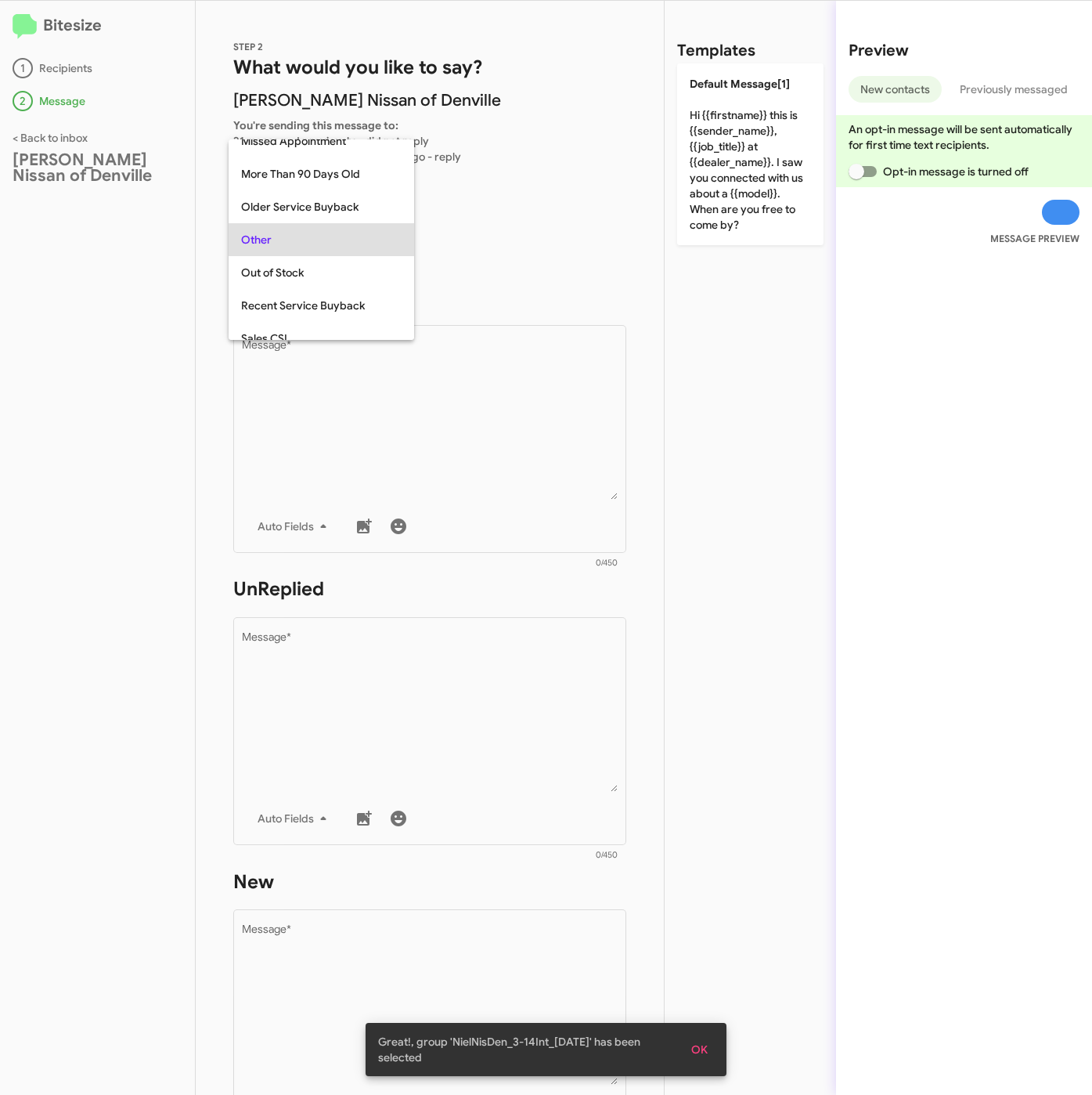
scroll to position [588, 0]
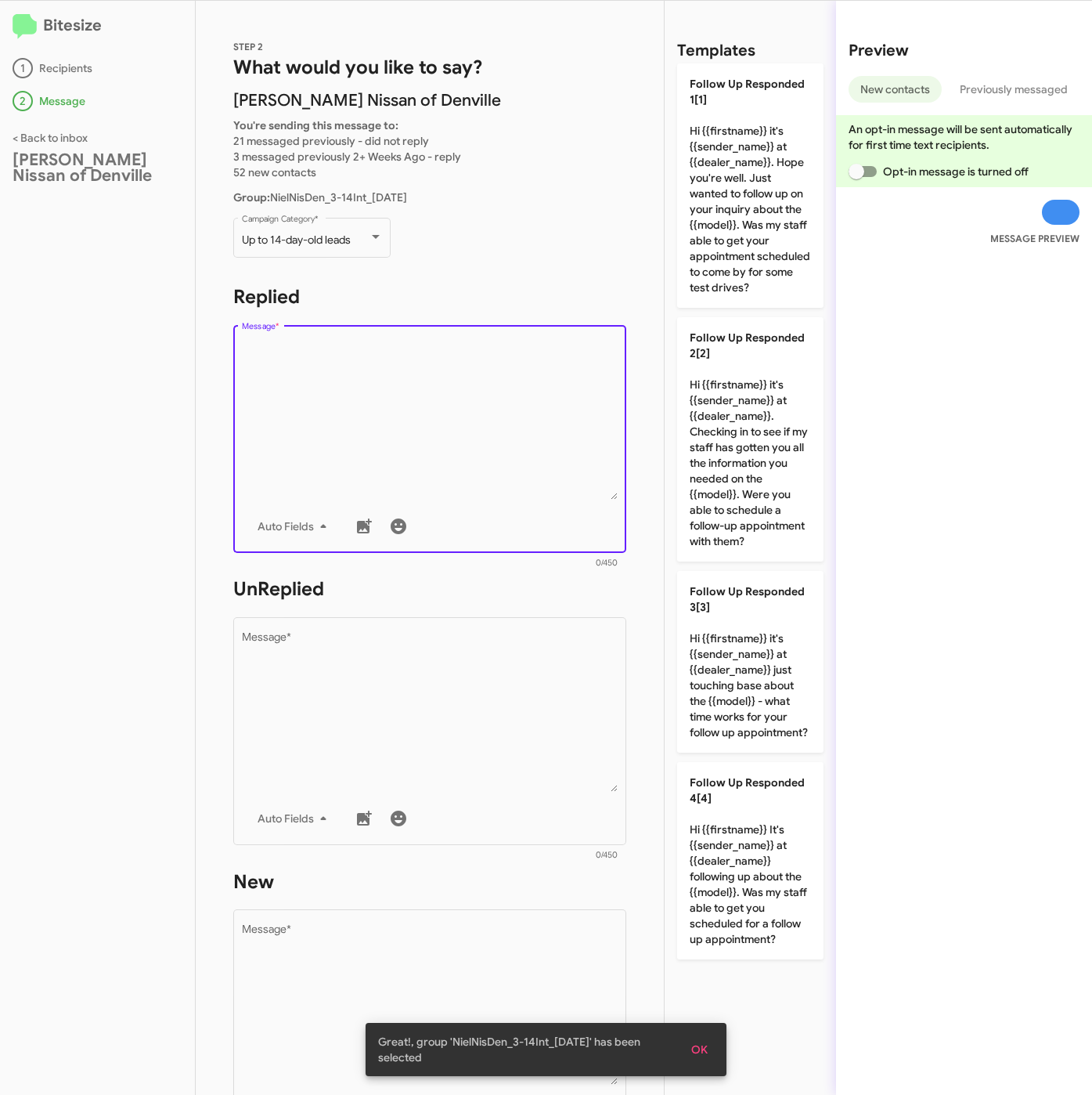
click at [337, 364] on textarea "Message *" at bounding box center [430, 420] width 376 height 160
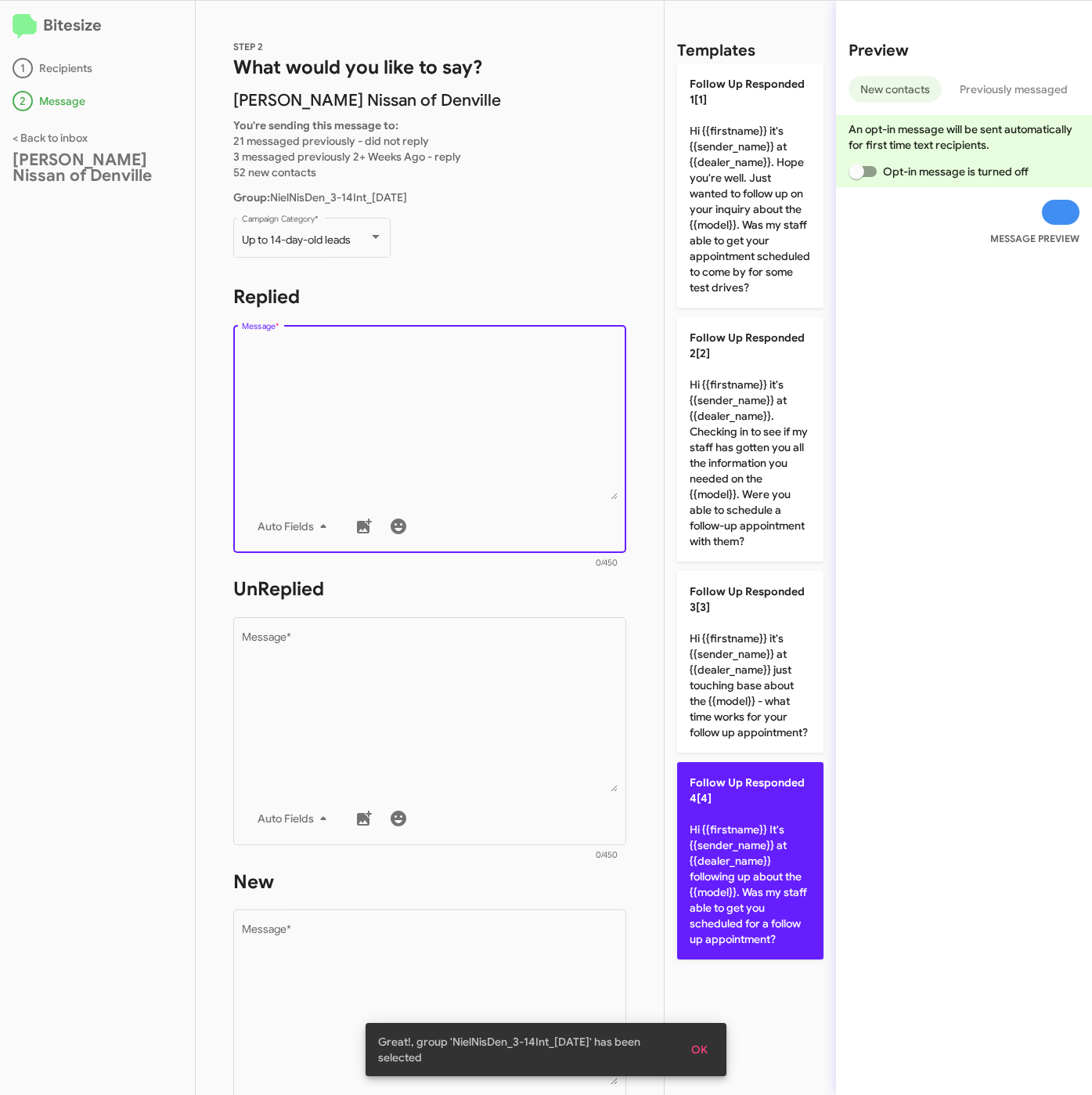
click at [740, 858] on p "Follow Up Responded 4[4] Hi {{firstname}} It's {{sender_name}} at {{dealer_name…" at bounding box center [750, 860] width 146 height 197
type textarea "Hi {{firstname}} It's {{sender_name}} at {{dealer_name}} following up about the…"
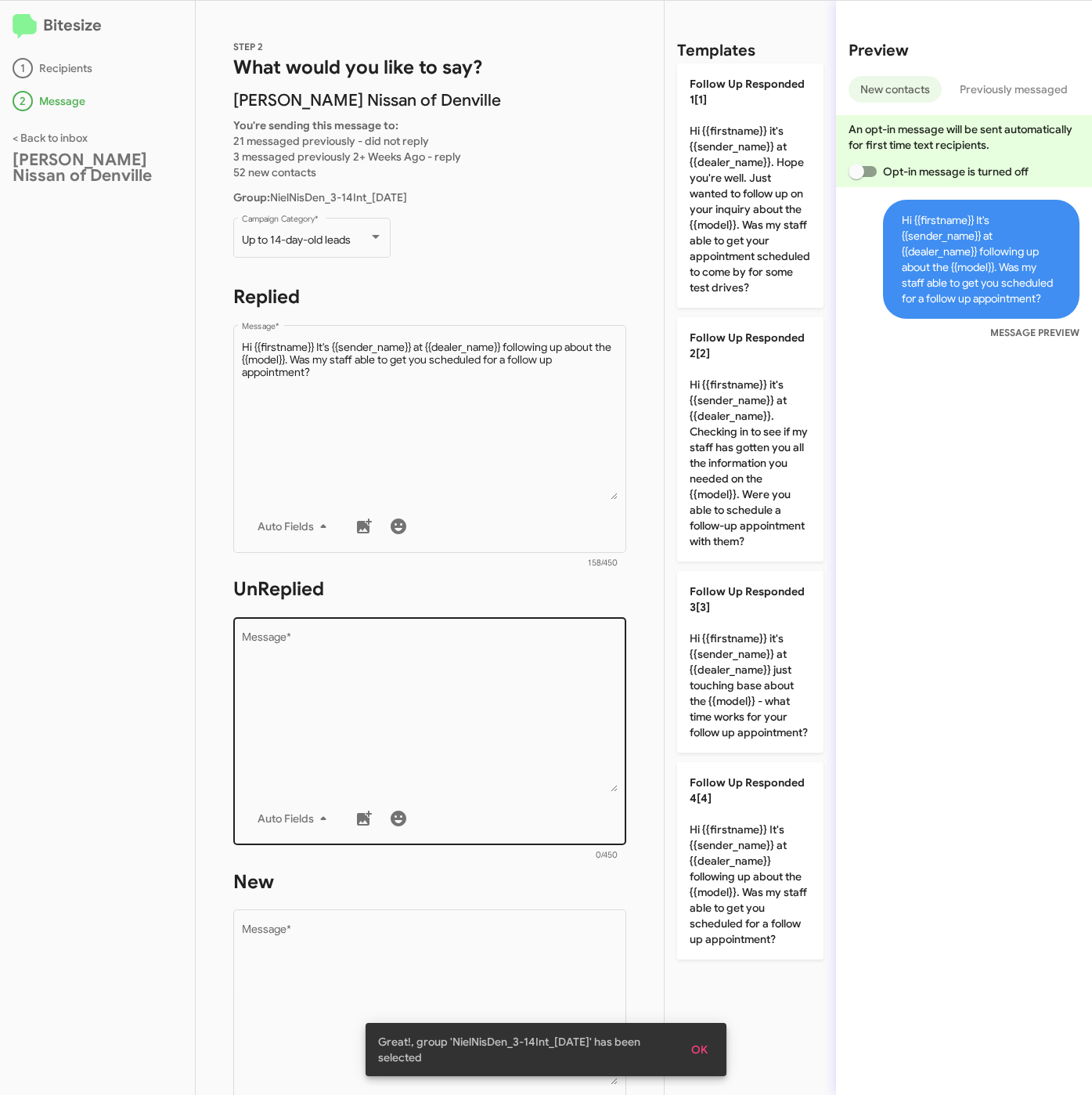
click at [538, 786] on textarea "Message *" at bounding box center [430, 712] width 376 height 160
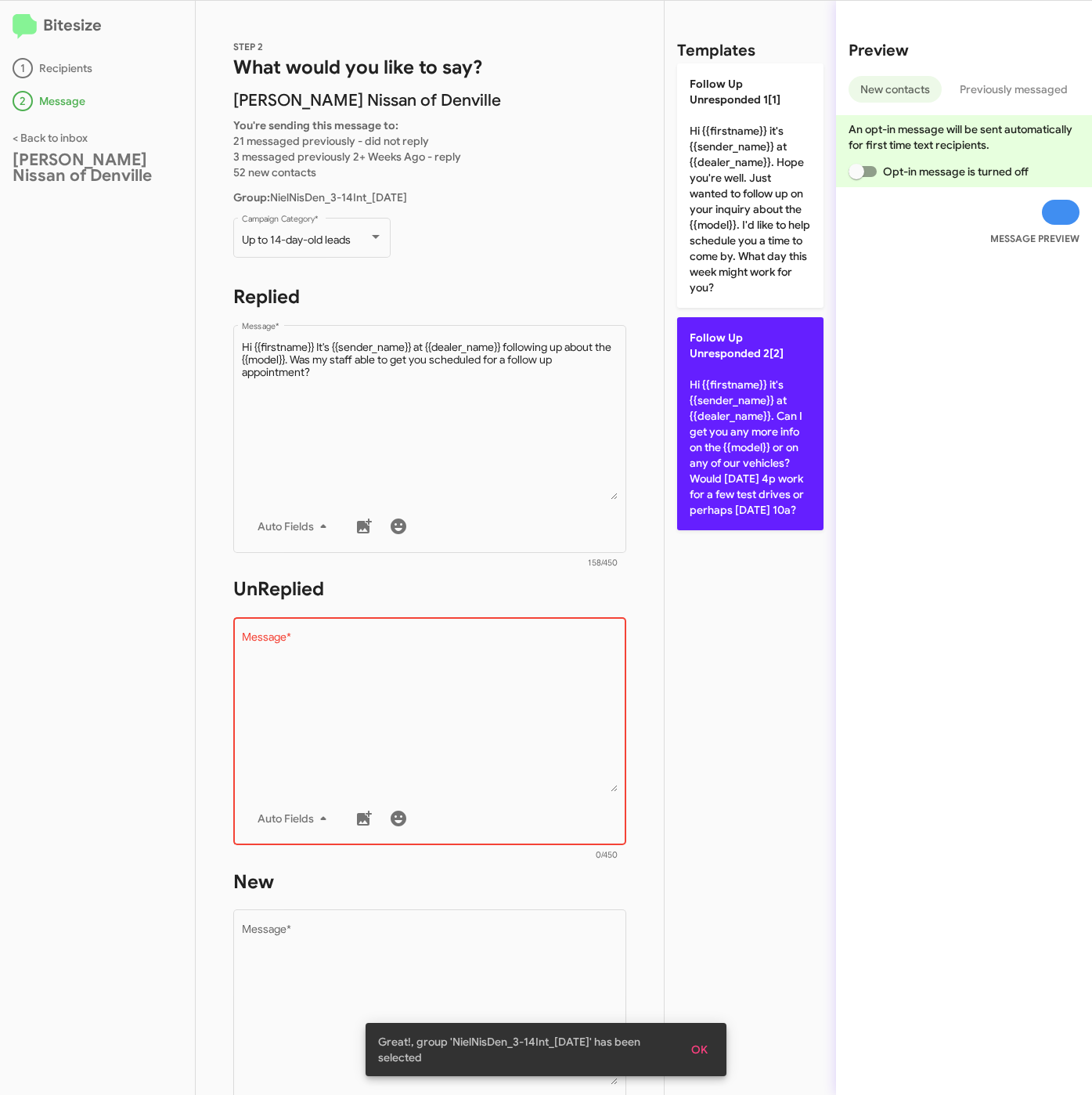
click at [685, 484] on p "Follow Up Unresponded 2[2] Hi {{firstname}} it's {{sender_name}} at {{dealer_na…" at bounding box center [750, 423] width 146 height 213
type textarea "Hi {{firstname}} it's {{sender_name}} at {{dealer_name}}. Can I get you any mor…"
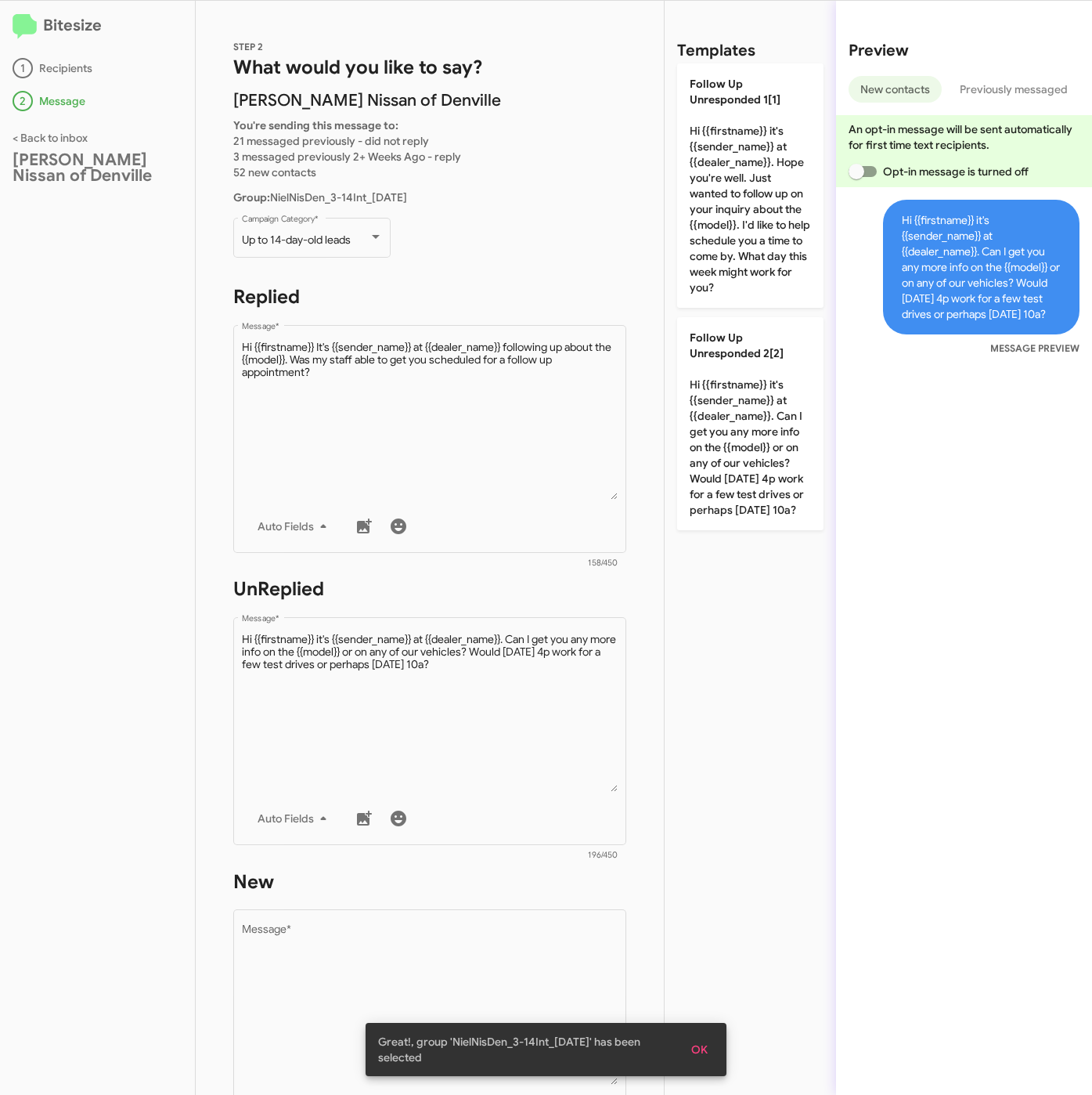
drag, startPoint x: 512, startPoint y: 985, endPoint x: 630, endPoint y: 770, distance: 245.3
click at [512, 986] on textarea "Message *" at bounding box center [430, 1005] width 376 height 160
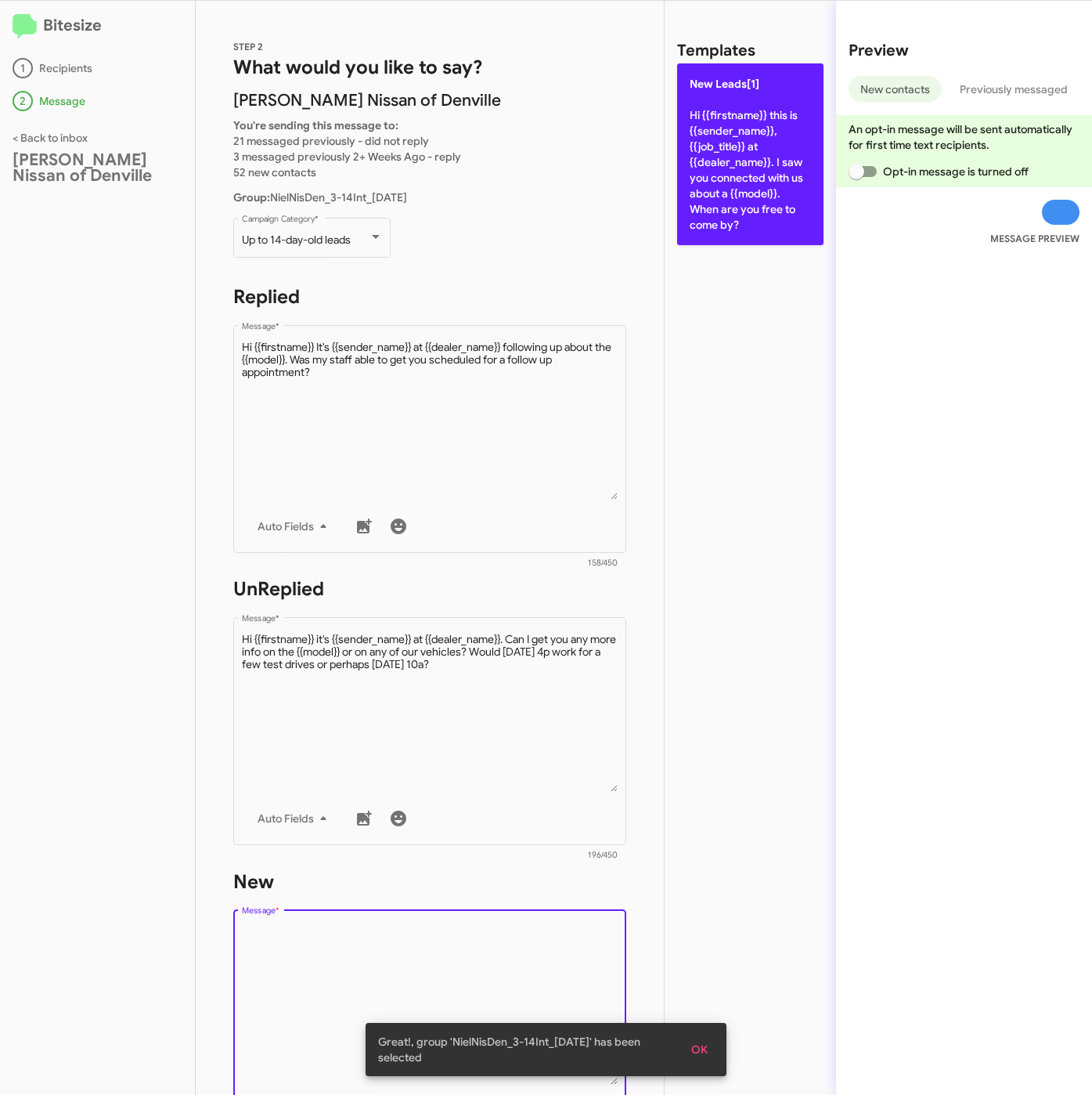
drag, startPoint x: 786, startPoint y: 216, endPoint x: 769, endPoint y: 219, distance: 17.3
click at [787, 216] on p "New Leads[1] Hi {{firstname}} this is {{sender_name}}, {{job_title}} at {{deale…" at bounding box center [750, 154] width 146 height 181
type textarea "Hi {{firstname}} this is {{sender_name}}, {{job_title}} at {{dealer_name}}. I s…"
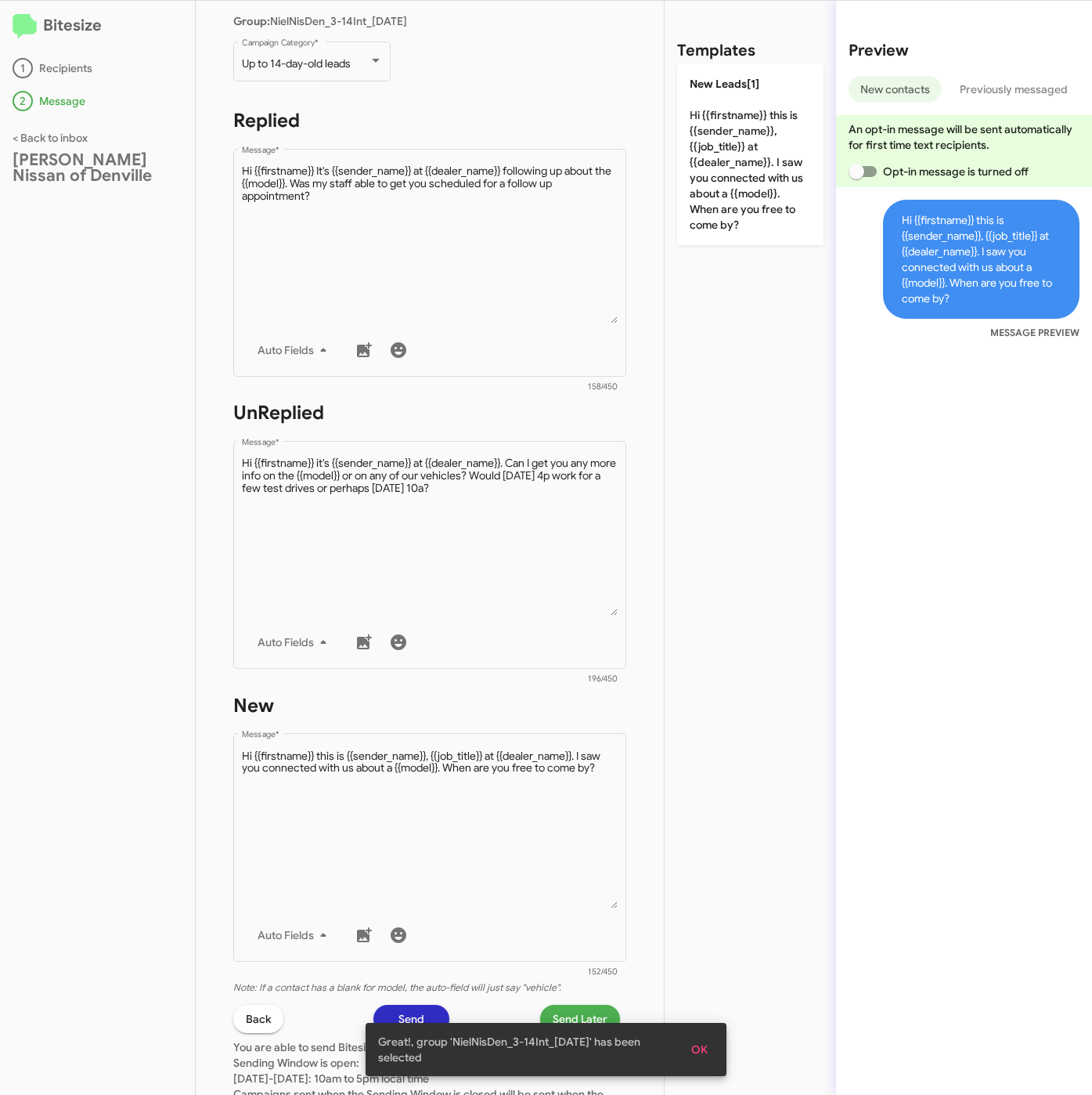
scroll to position [337, 0]
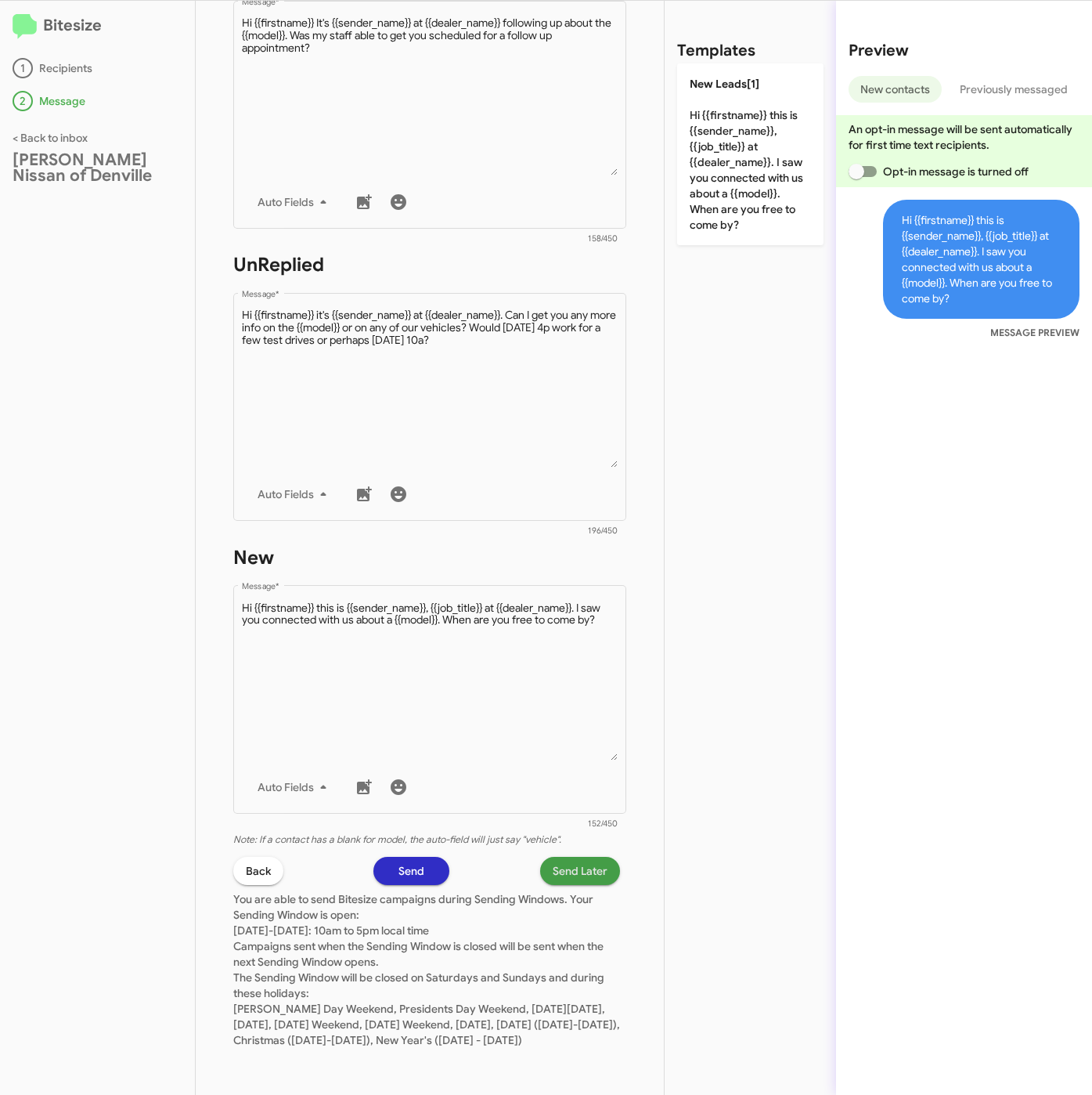
click at [553, 865] on span "Send Later" at bounding box center [580, 870] width 55 height 29
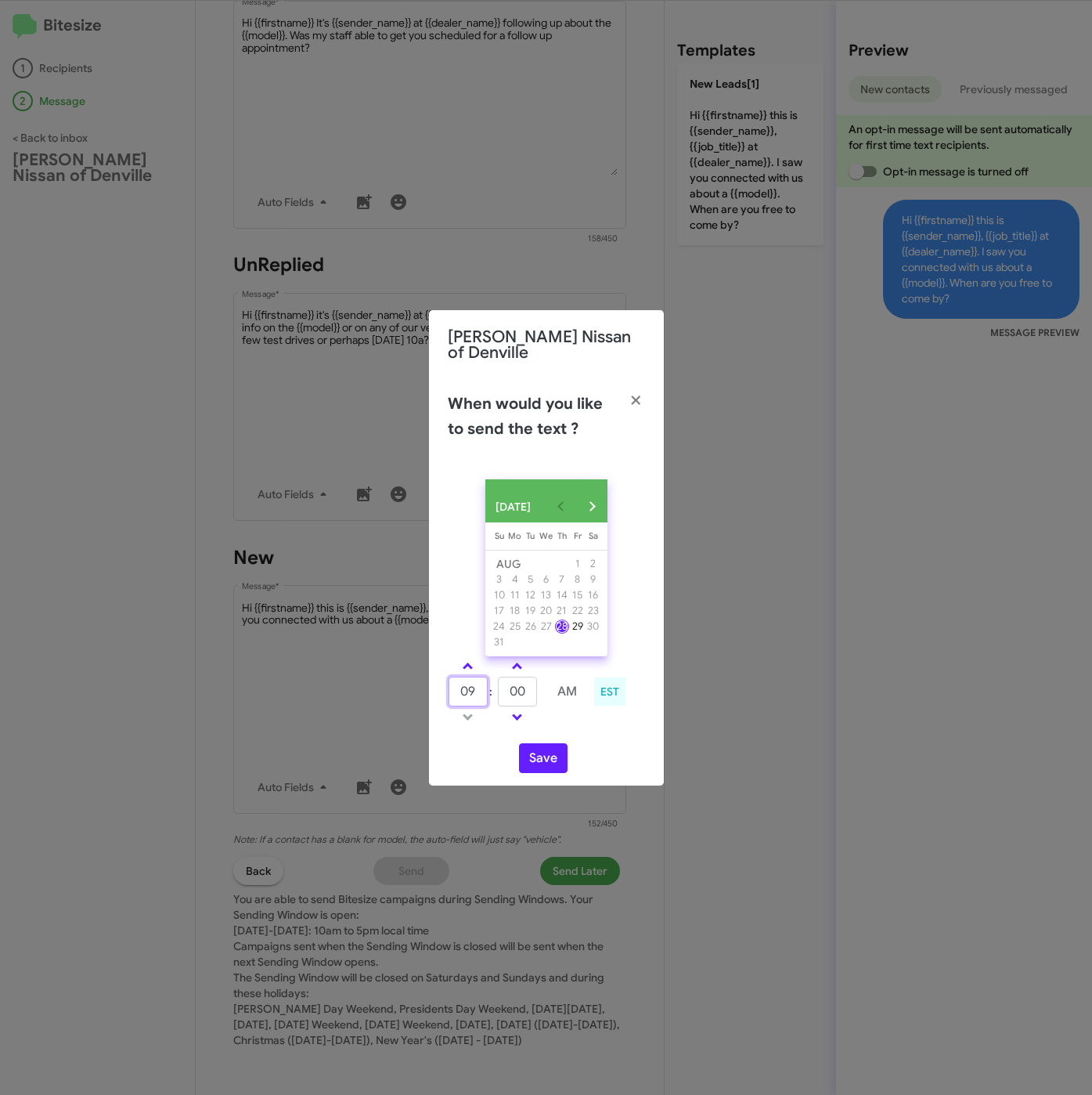
drag, startPoint x: 480, startPoint y: 693, endPoint x: 444, endPoint y: 691, distance: 36.1
click at [444, 691] on div "09 : 00 AM EST" at bounding box center [546, 693] width 221 height 75
type input "10"
type input "23"
drag, startPoint x: 535, startPoint y: 757, endPoint x: 825, endPoint y: 419, distance: 445.4
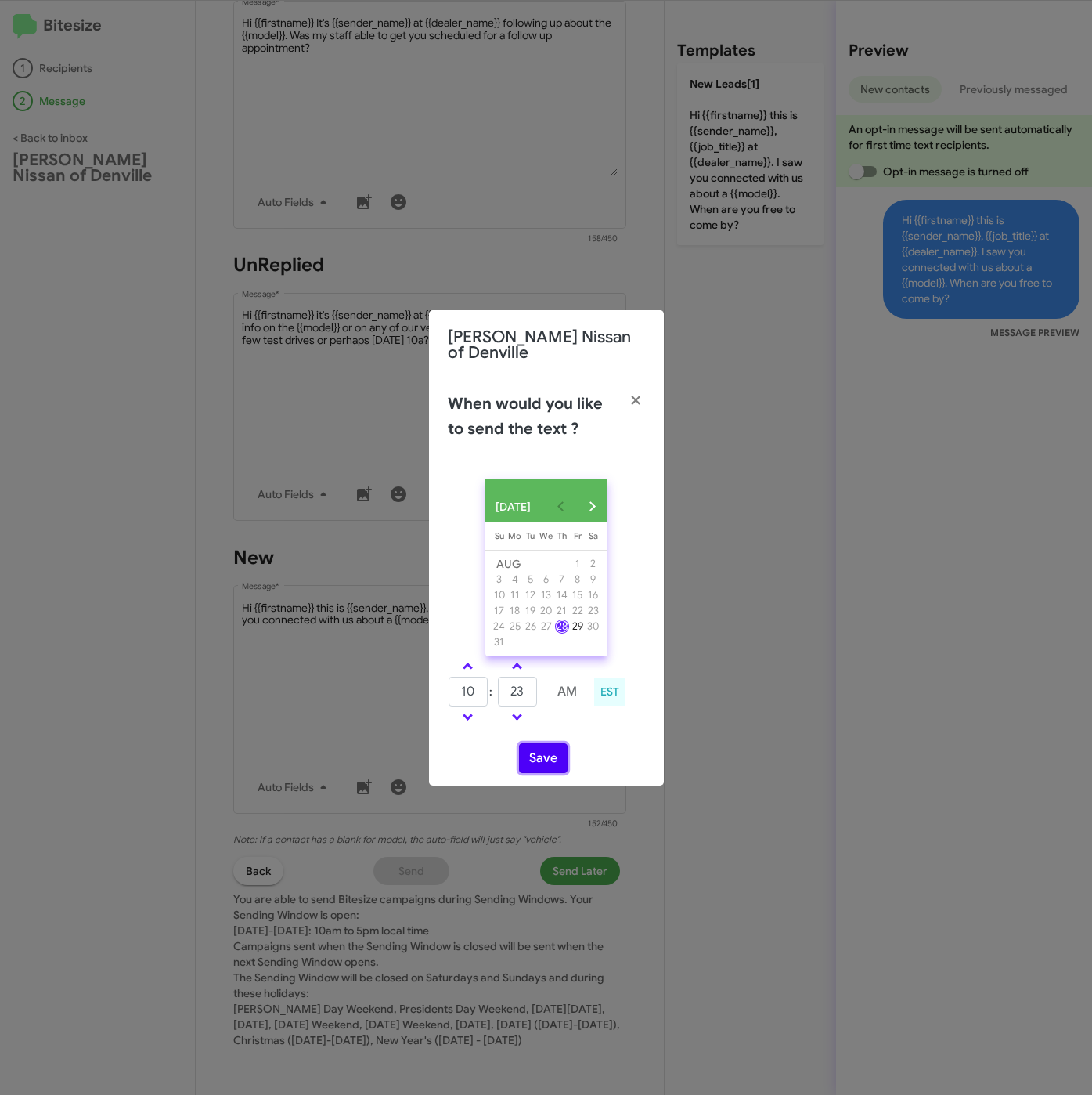
click at [536, 757] on button "Save" at bounding box center [543, 758] width 49 height 29
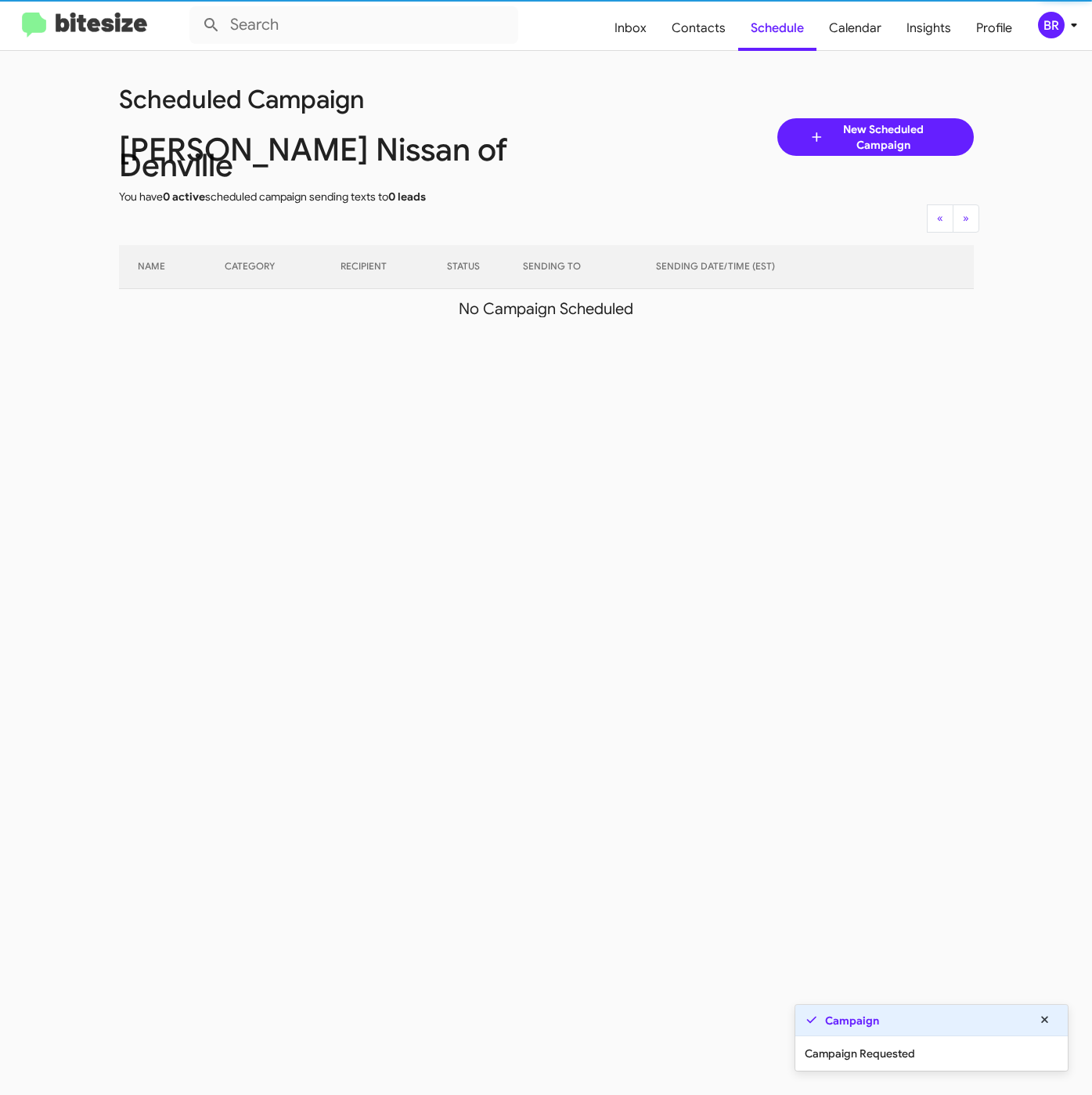
click at [1064, 30] on icon at bounding box center [1074, 25] width 18 height 18
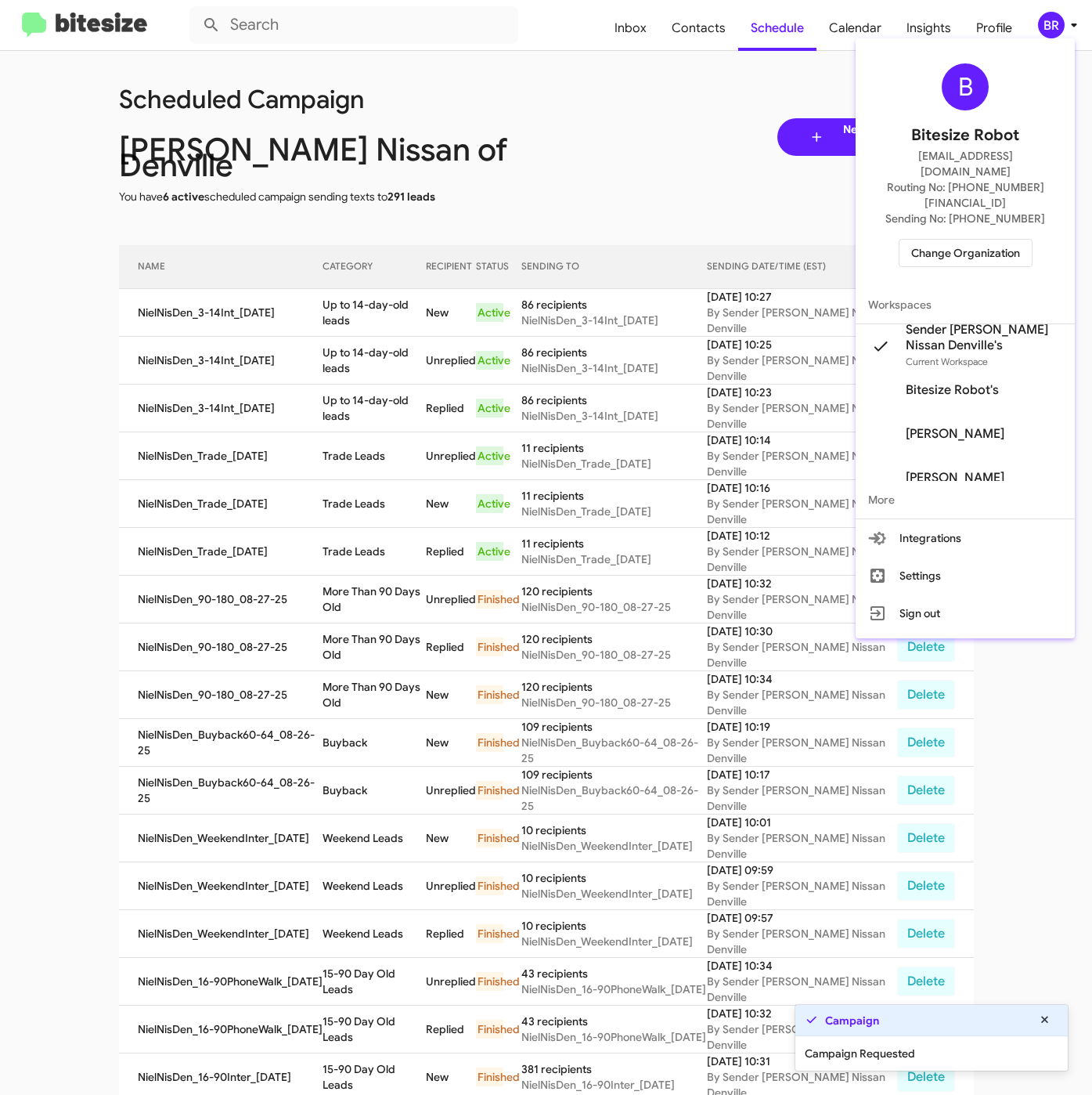
click at [434, 281] on div at bounding box center [546, 548] width 1092 height 1095
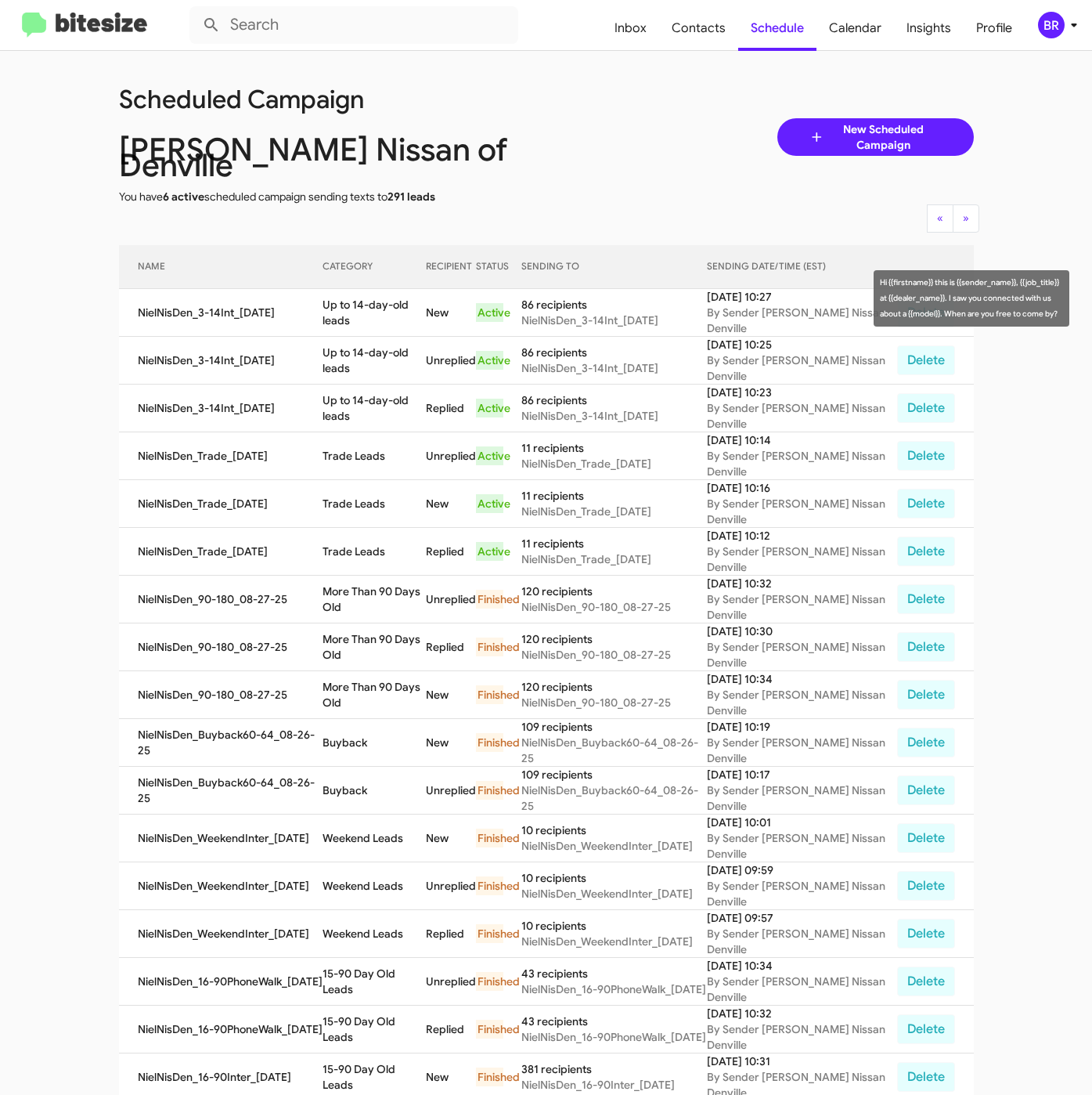
drag, startPoint x: 324, startPoint y: 292, endPoint x: 349, endPoint y: 299, distance: 26.0
click at [349, 299] on td "Up to 14-day-old leads" at bounding box center [374, 313] width 103 height 48
copy td "Up to 14-day-old leads"
click at [693, 40] on span "Contacts" at bounding box center [699, 28] width 79 height 45
type input "in:groups"
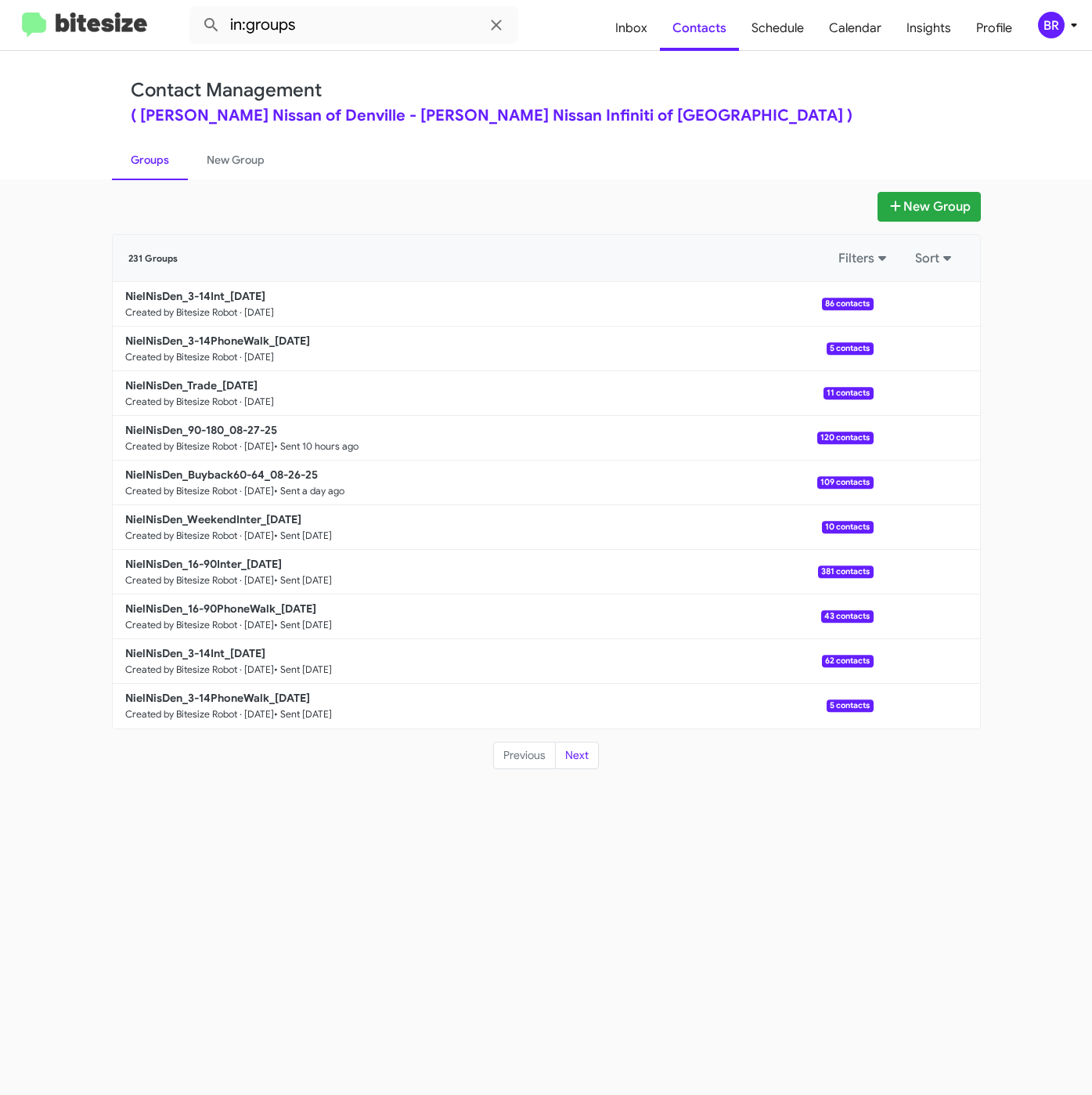
click at [578, 59] on div "Contact Management ( Nielsen Nissan of Denville - Nielsen Nissan Infiniti of De…" at bounding box center [546, 115] width 892 height 129
click at [228, 348] on p "NielNisDen_3-14PhoneWalk_08-28-25" at bounding box center [493, 340] width 736 height 16
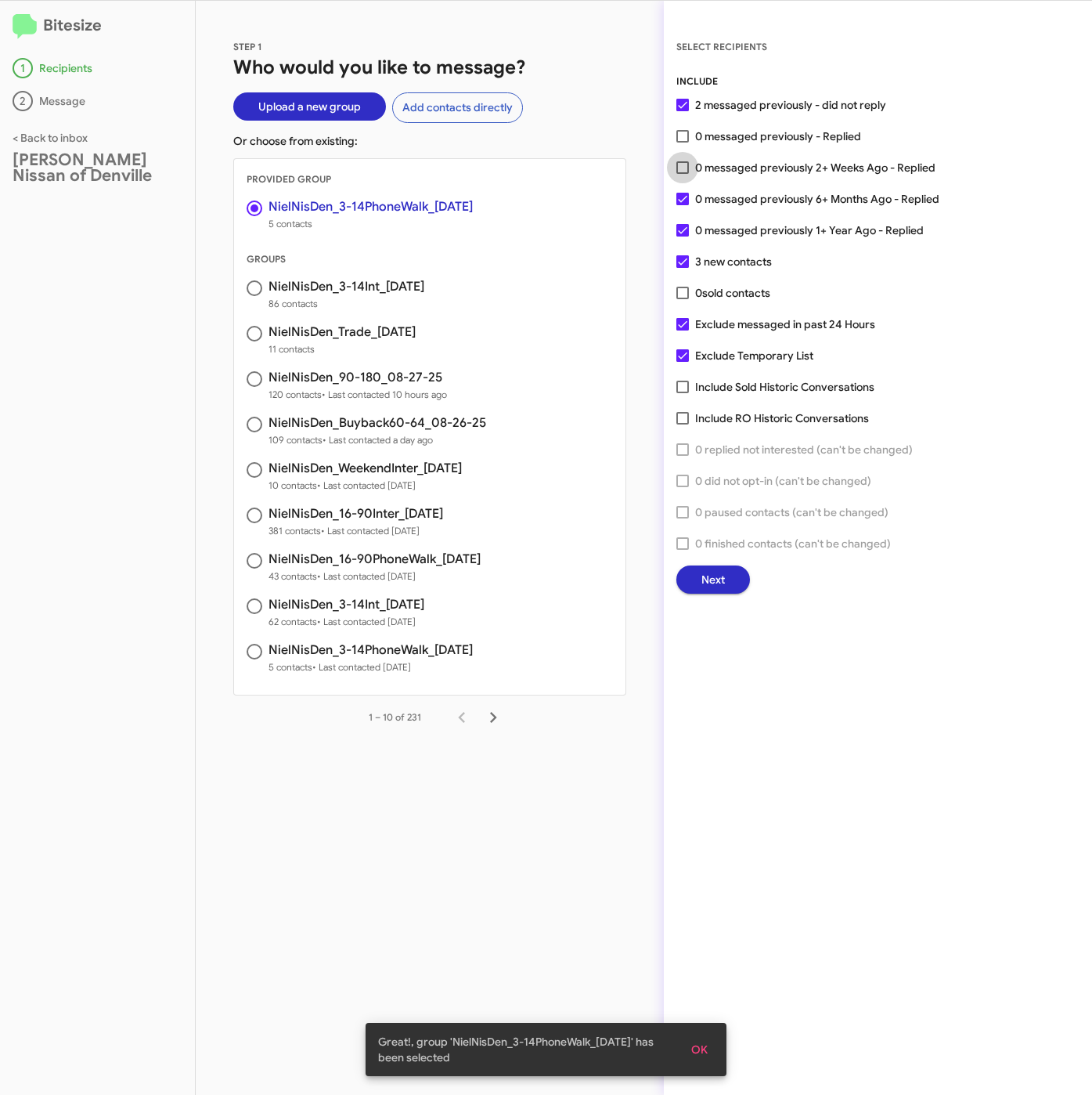
drag, startPoint x: 762, startPoint y: 160, endPoint x: 742, endPoint y: 395, distance: 235.8
click at [764, 162] on span "0 messaged previously 2+ Weeks Ago - Replied" at bounding box center [815, 167] width 240 height 18
click at [683, 174] on input "0 messaged previously 2+ Weeks Ago - Replied" at bounding box center [682, 174] width 1 height 1
checkbox input "true"
click at [705, 565] on span "Next" at bounding box center [713, 579] width 24 height 29
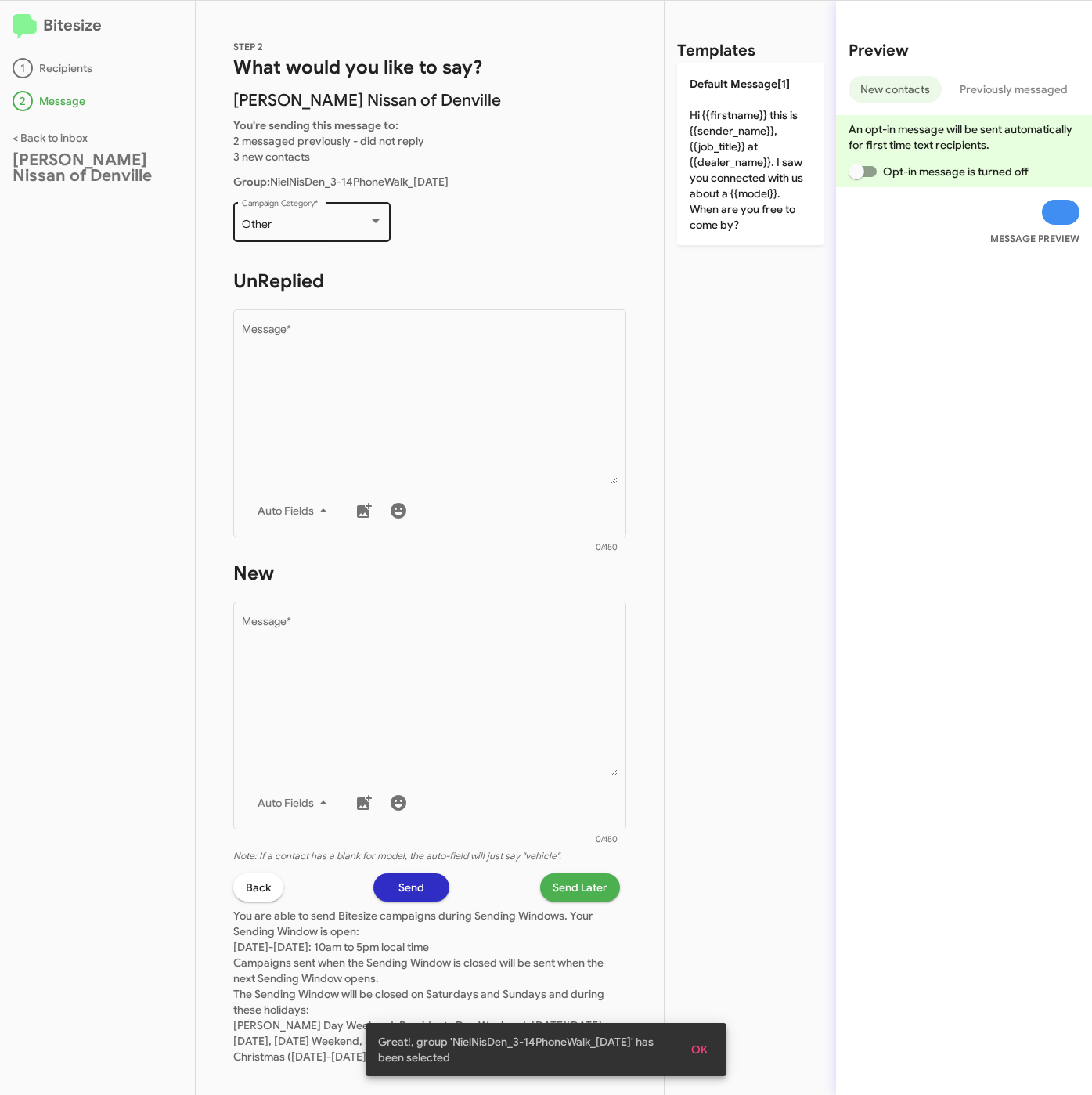
click at [275, 214] on div "Other Campaign Category *" at bounding box center [312, 220] width 141 height 43
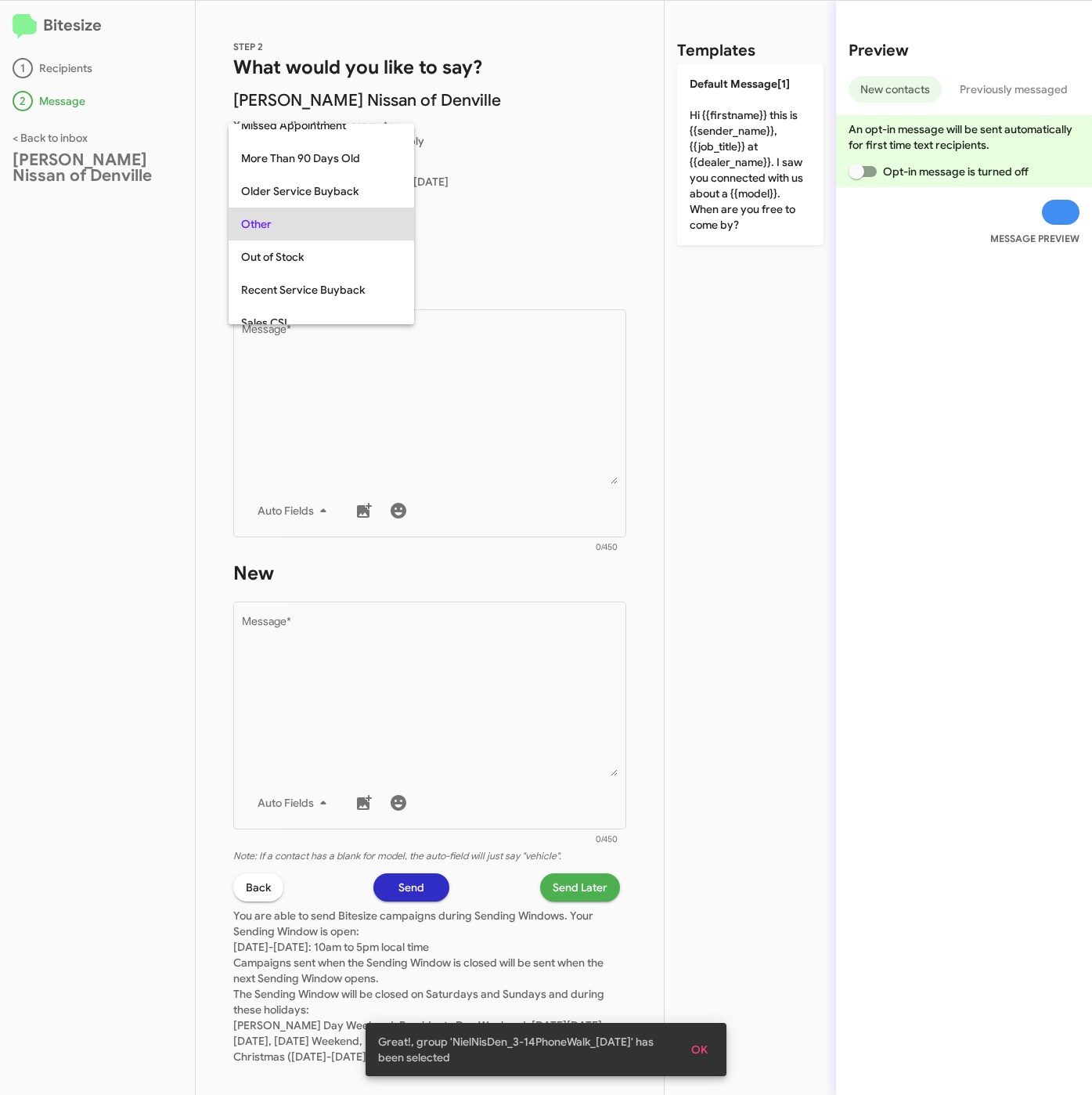
scroll to position [588, 0]
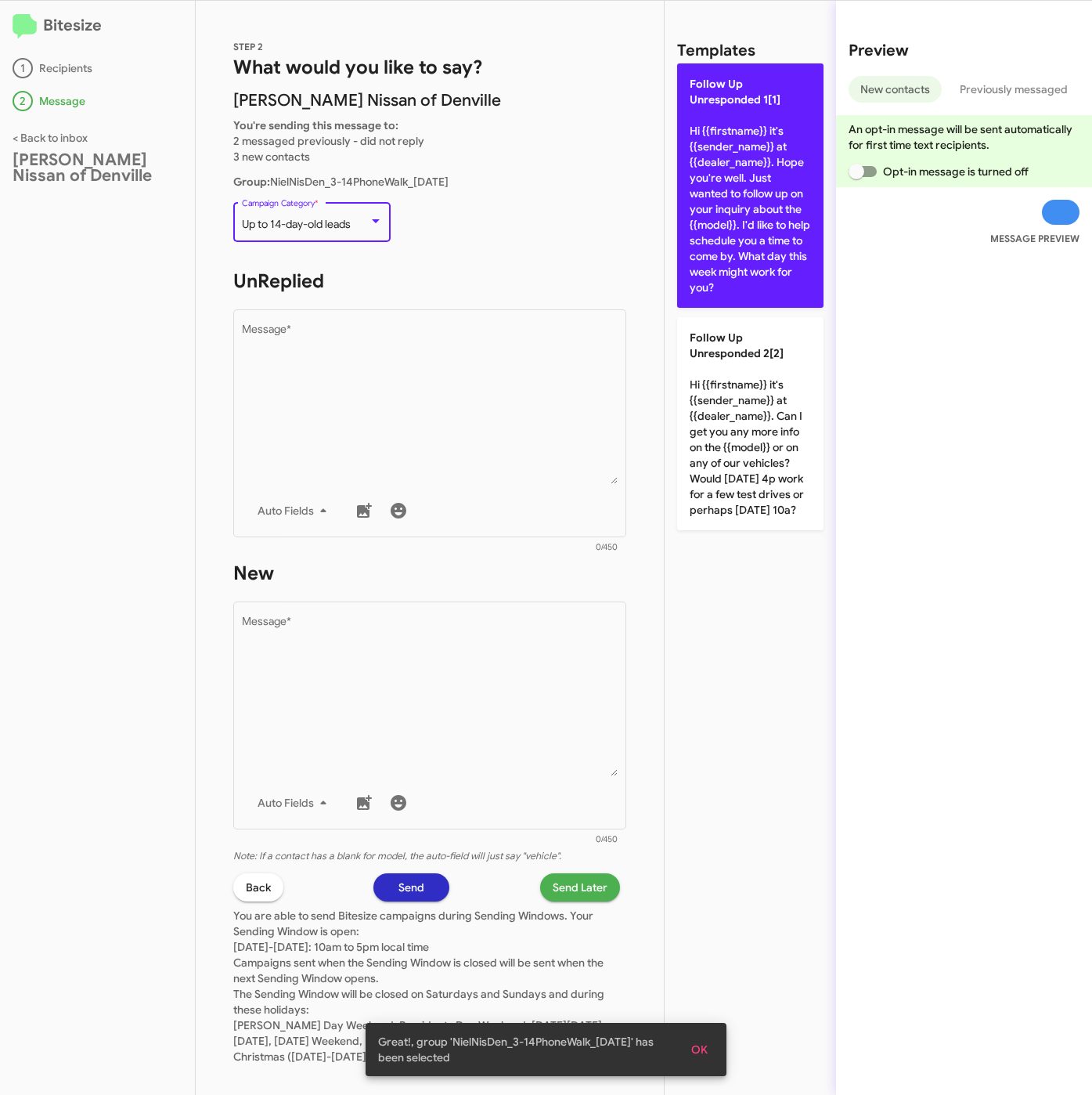
drag, startPoint x: 470, startPoint y: 375, endPoint x: 722, endPoint y: 202, distance: 305.7
click at [476, 375] on textarea "Message *" at bounding box center [430, 404] width 376 height 160
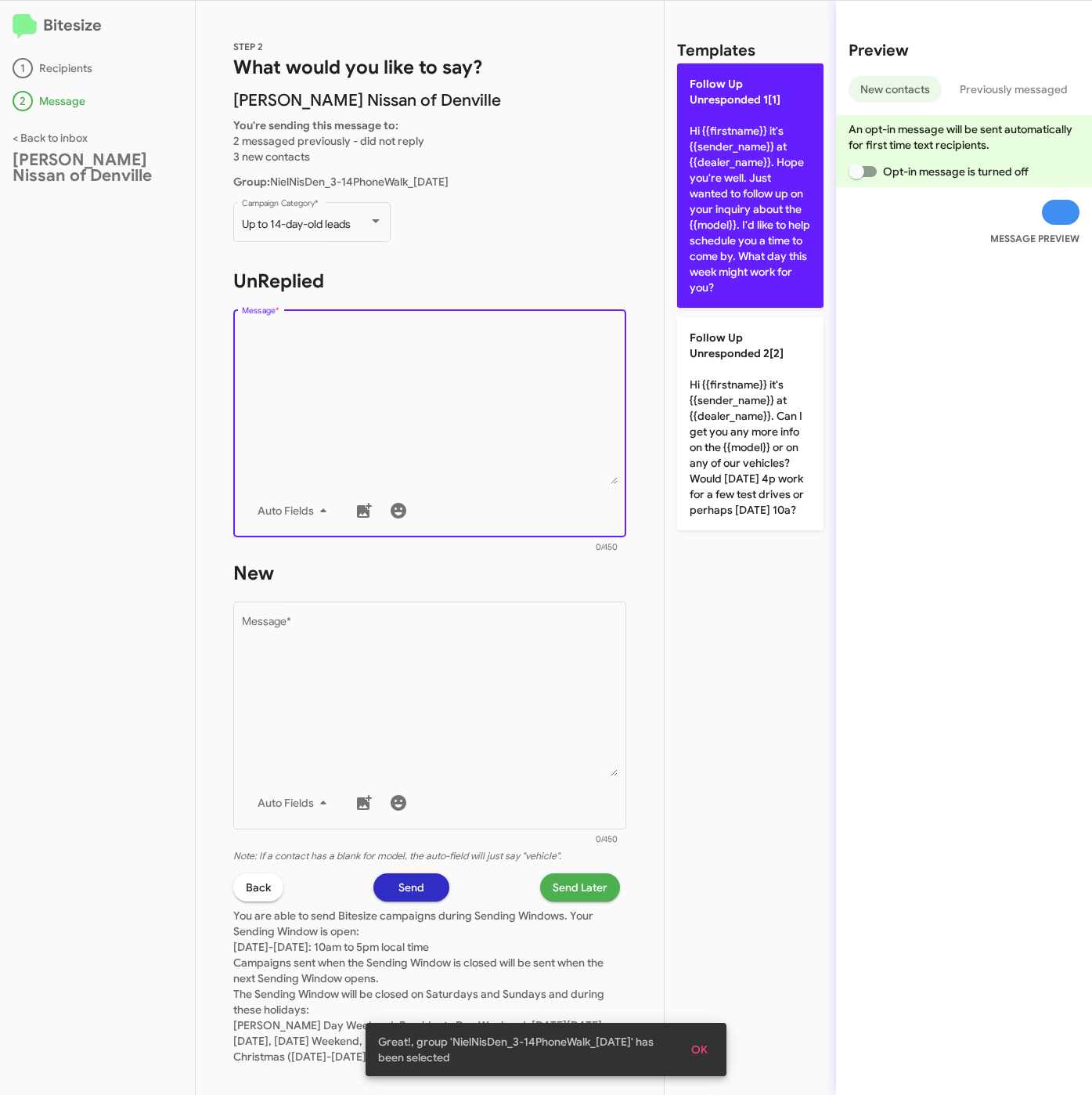
click at [728, 186] on p "Follow Up Unresponded 1[1] Hi {{firstname}} it's {{sender_name}} at {{dealer_na…" at bounding box center [750, 186] width 146 height 245
type textarea "Hi {{firstname}} it's {{sender_name}} at {{dealer_name}}. Hope you're well. Jus…"
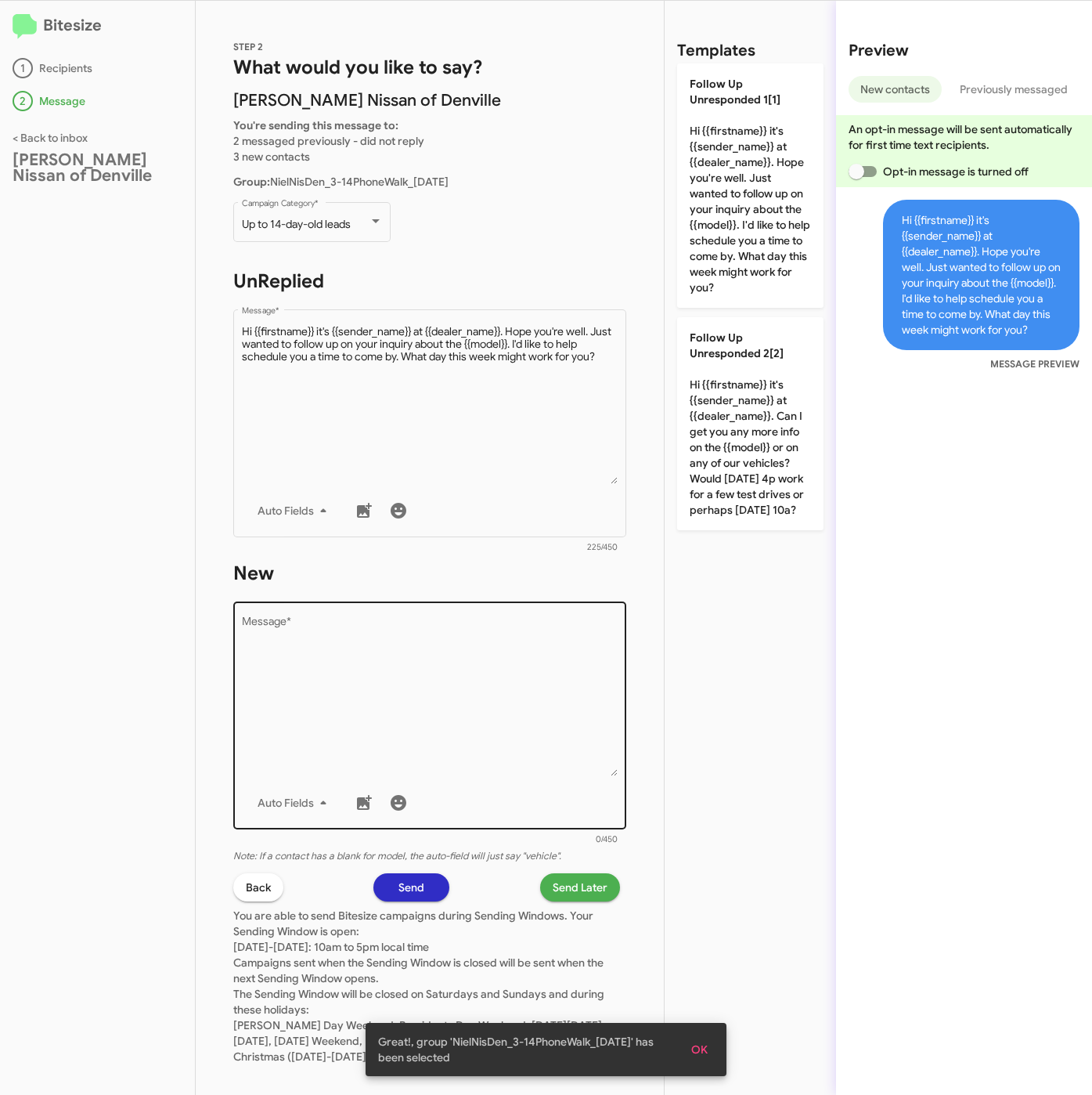
click at [433, 686] on textarea "Message *" at bounding box center [430, 697] width 376 height 160
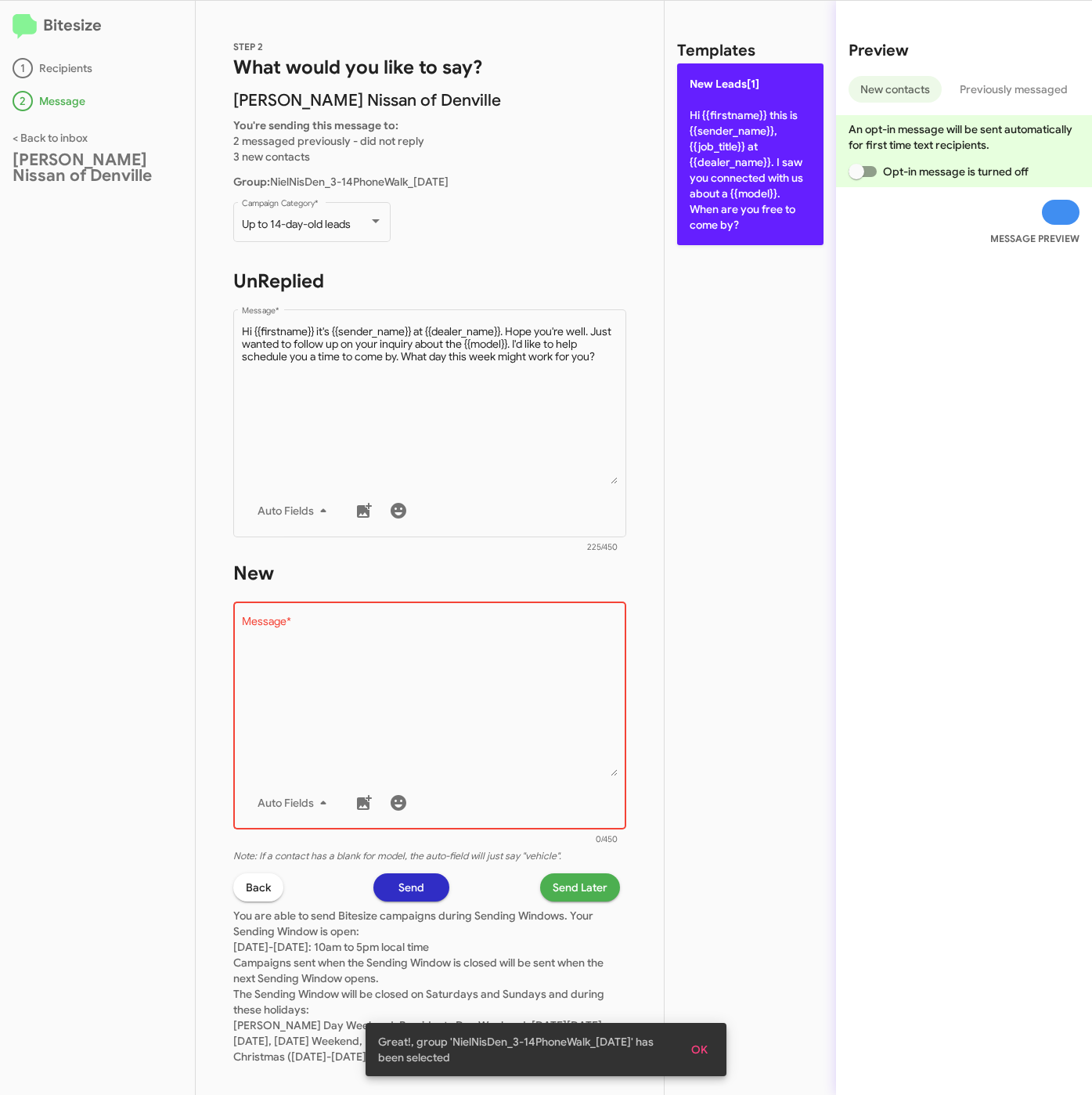
click at [738, 189] on p "New Leads[1] Hi {{firstname}} this is {{sender_name}}, {{job_title}} at {{deale…" at bounding box center [750, 154] width 146 height 181
type textarea "Hi {{firstname}} this is {{sender_name}}, {{job_title}} at {{dealer_name}}. I s…"
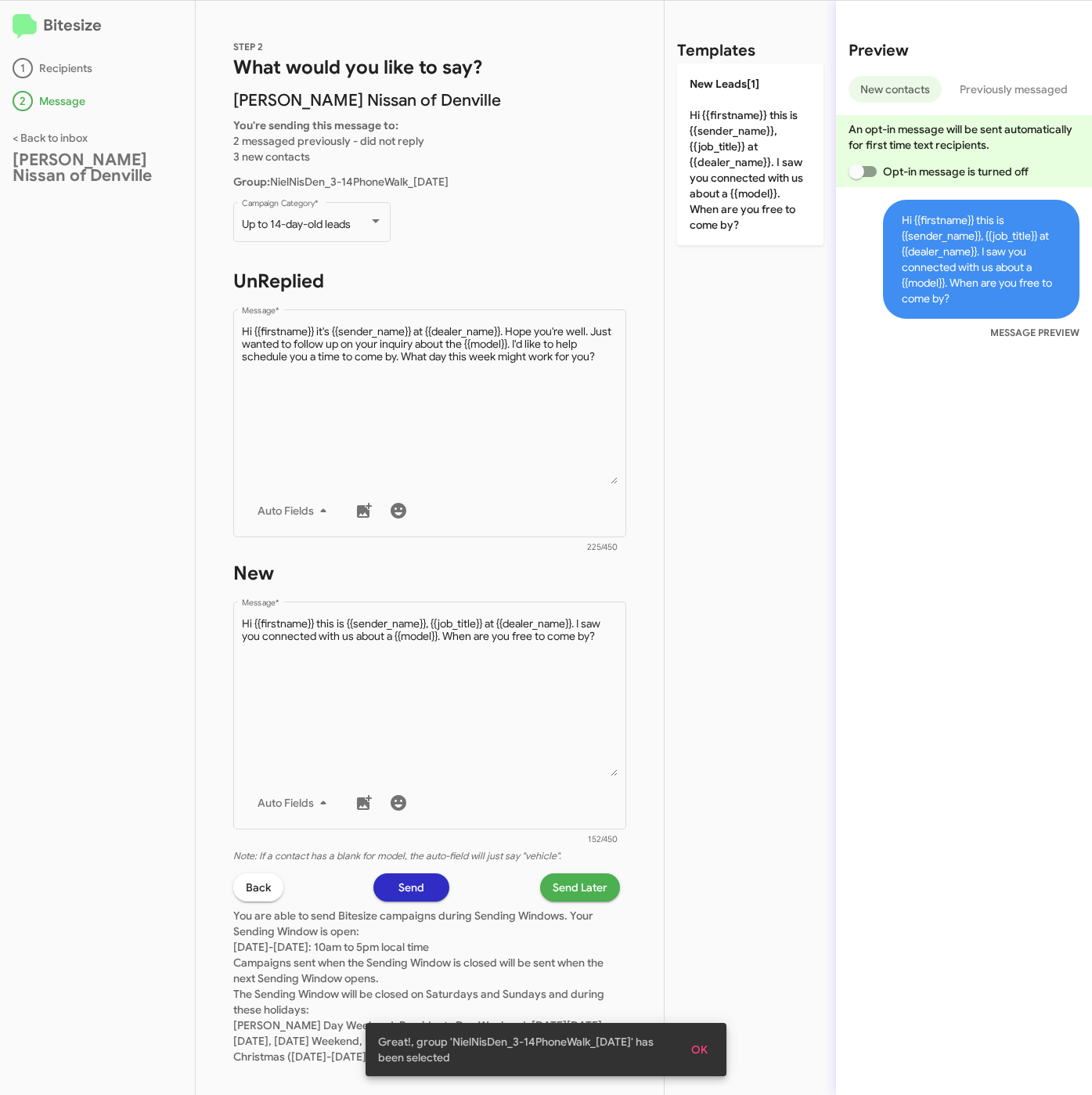
click at [553, 881] on span "Send Later" at bounding box center [580, 887] width 55 height 29
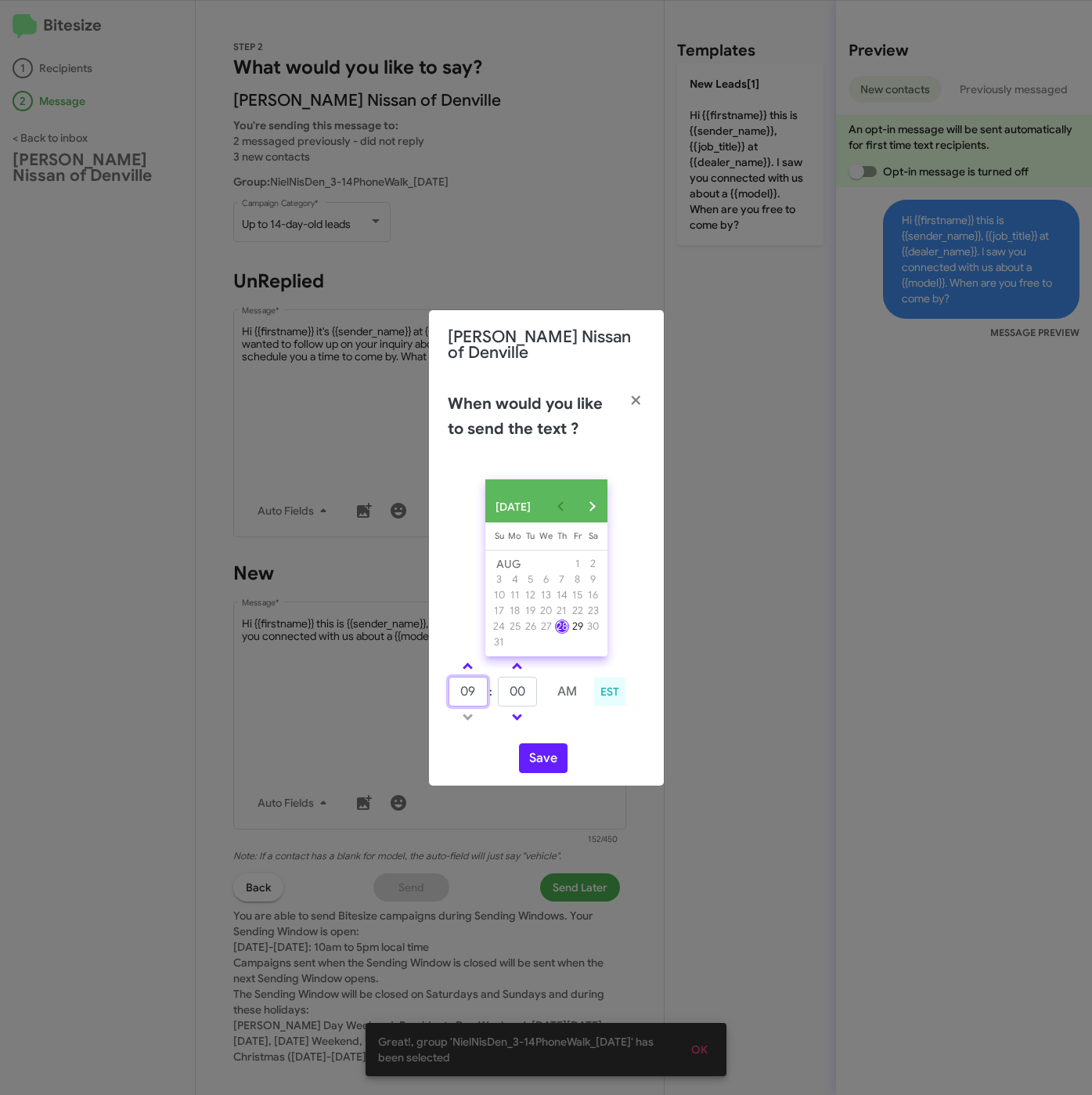
drag, startPoint x: 444, startPoint y: 689, endPoint x: 434, endPoint y: 685, distance: 10.8
click at [436, 686] on div "09 : 00 AM EST" at bounding box center [546, 693] width 221 height 75
type input "10"
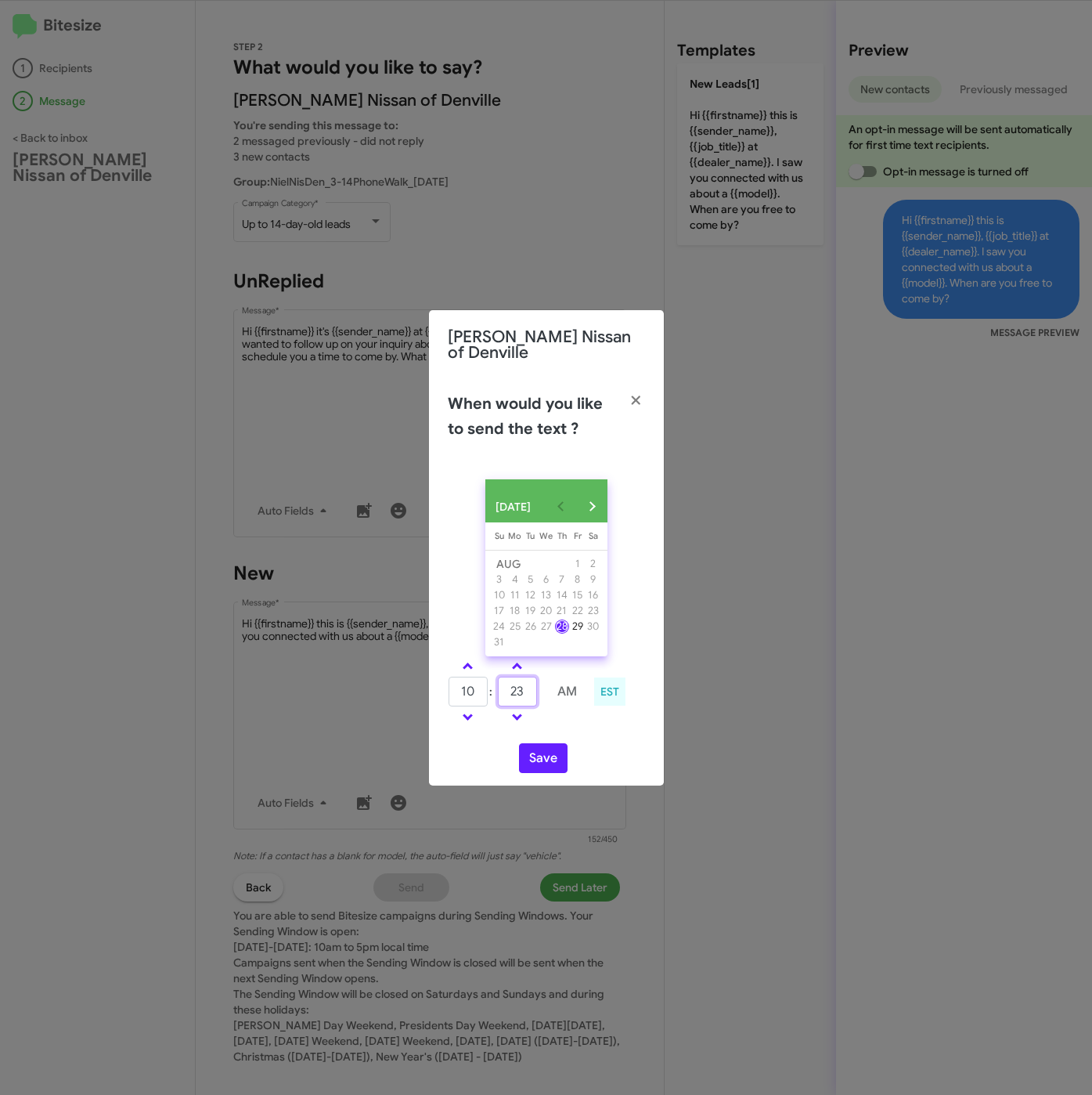
type input "2"
type input "4"
type input "13"
click at [544, 757] on button "Save" at bounding box center [543, 758] width 49 height 29
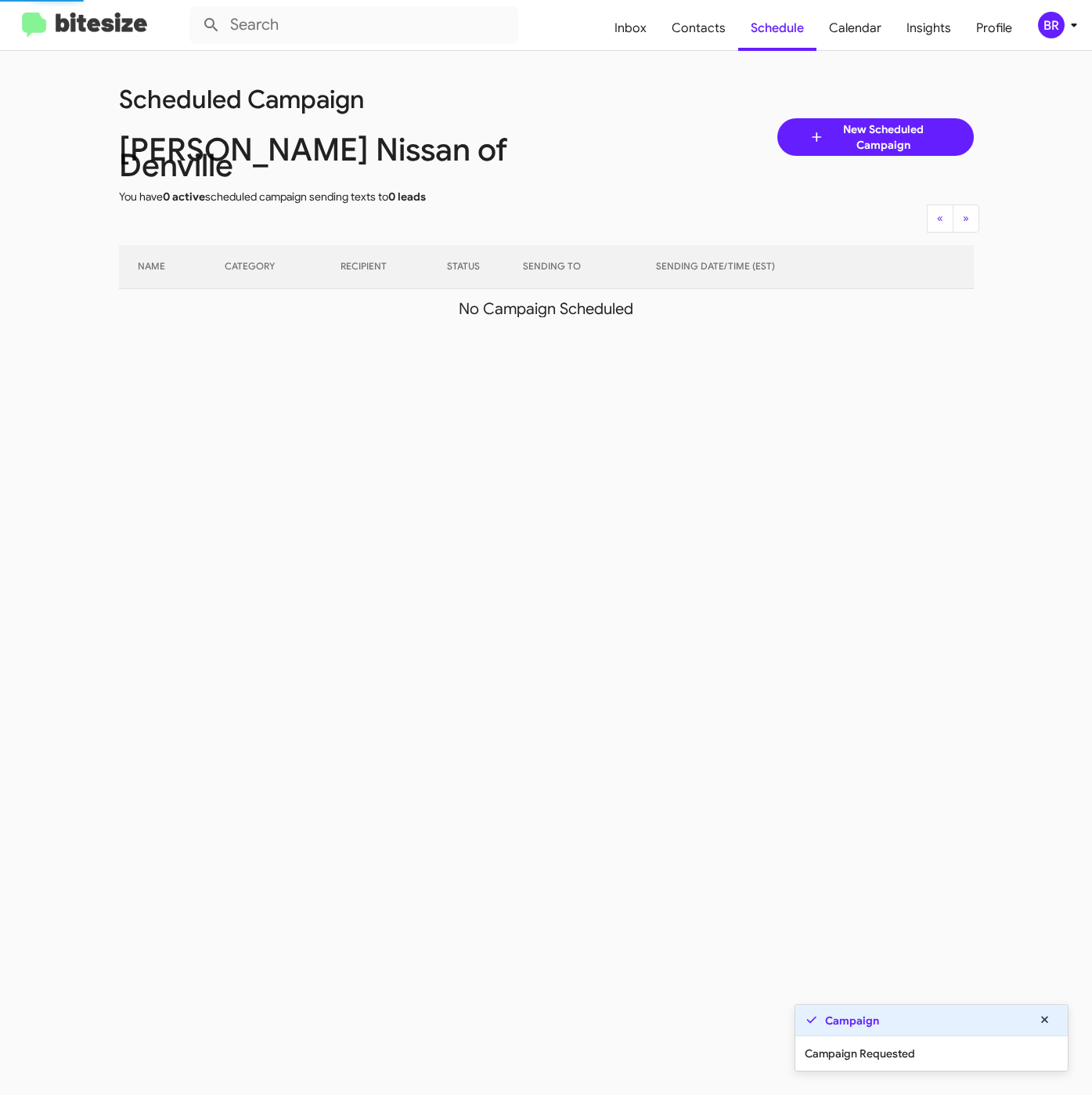
click at [1048, 24] on div "BR" at bounding box center [1051, 25] width 27 height 27
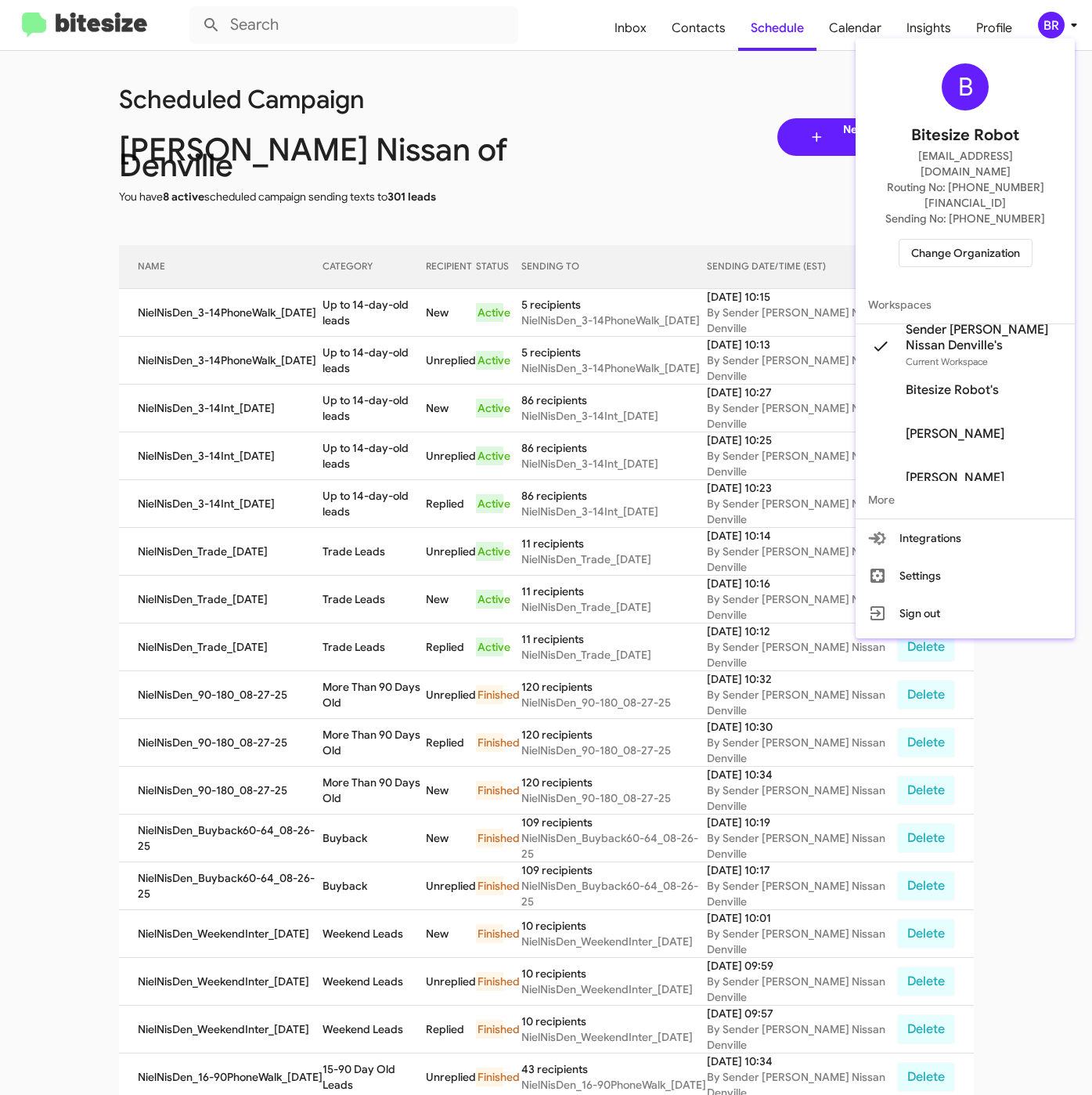
click at [332, 294] on div at bounding box center [546, 548] width 1092 height 1095
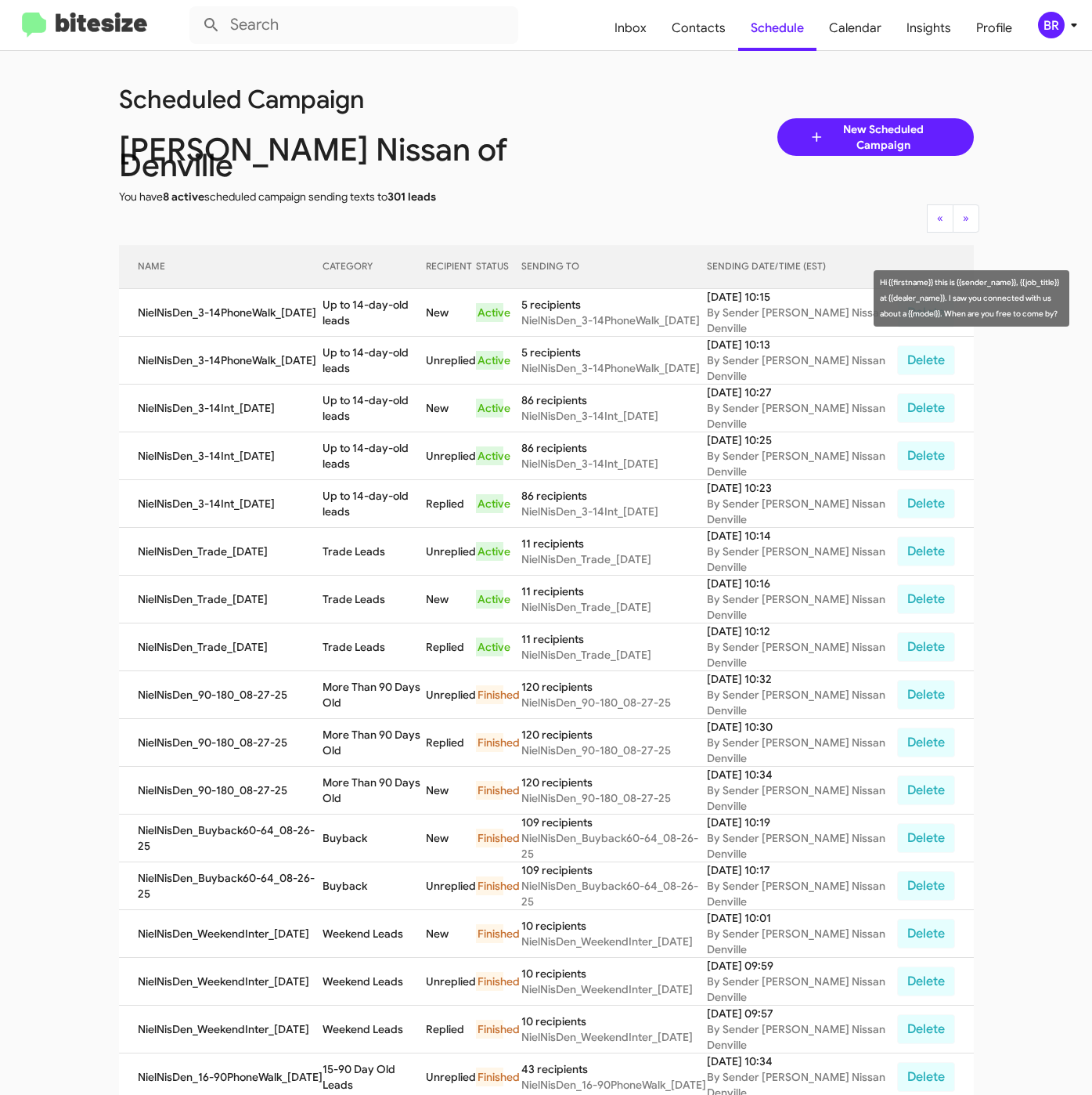
drag, startPoint x: 327, startPoint y: 287, endPoint x: 358, endPoint y: 306, distance: 36.4
click at [358, 306] on td "Up to 14-day-old leads" at bounding box center [374, 313] width 103 height 48
copy td "Up to 14-day-old leads"
click at [1048, 24] on div "BR" at bounding box center [1051, 25] width 27 height 27
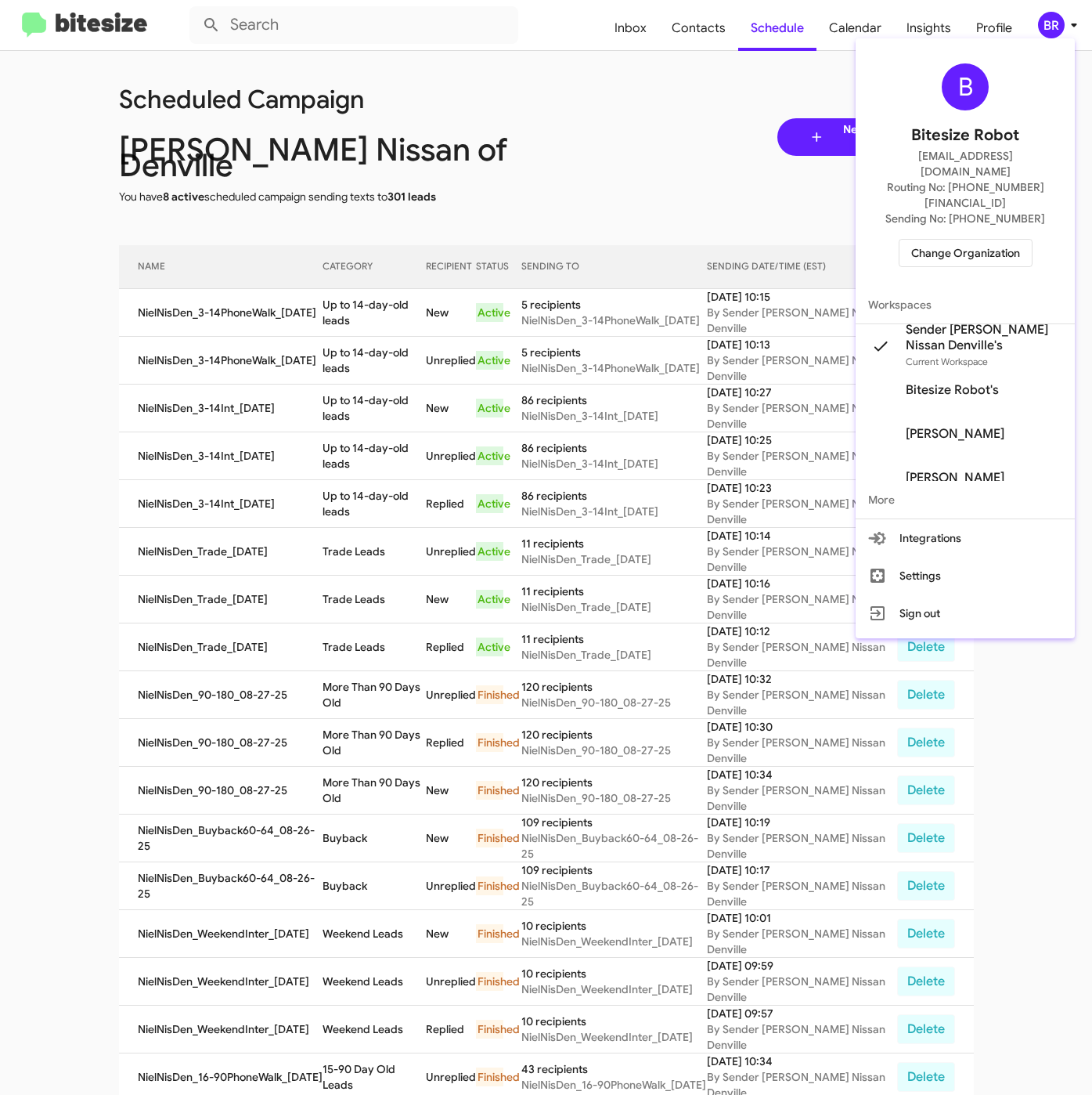
click at [990, 239] on button "Change Organization" at bounding box center [966, 253] width 134 height 29
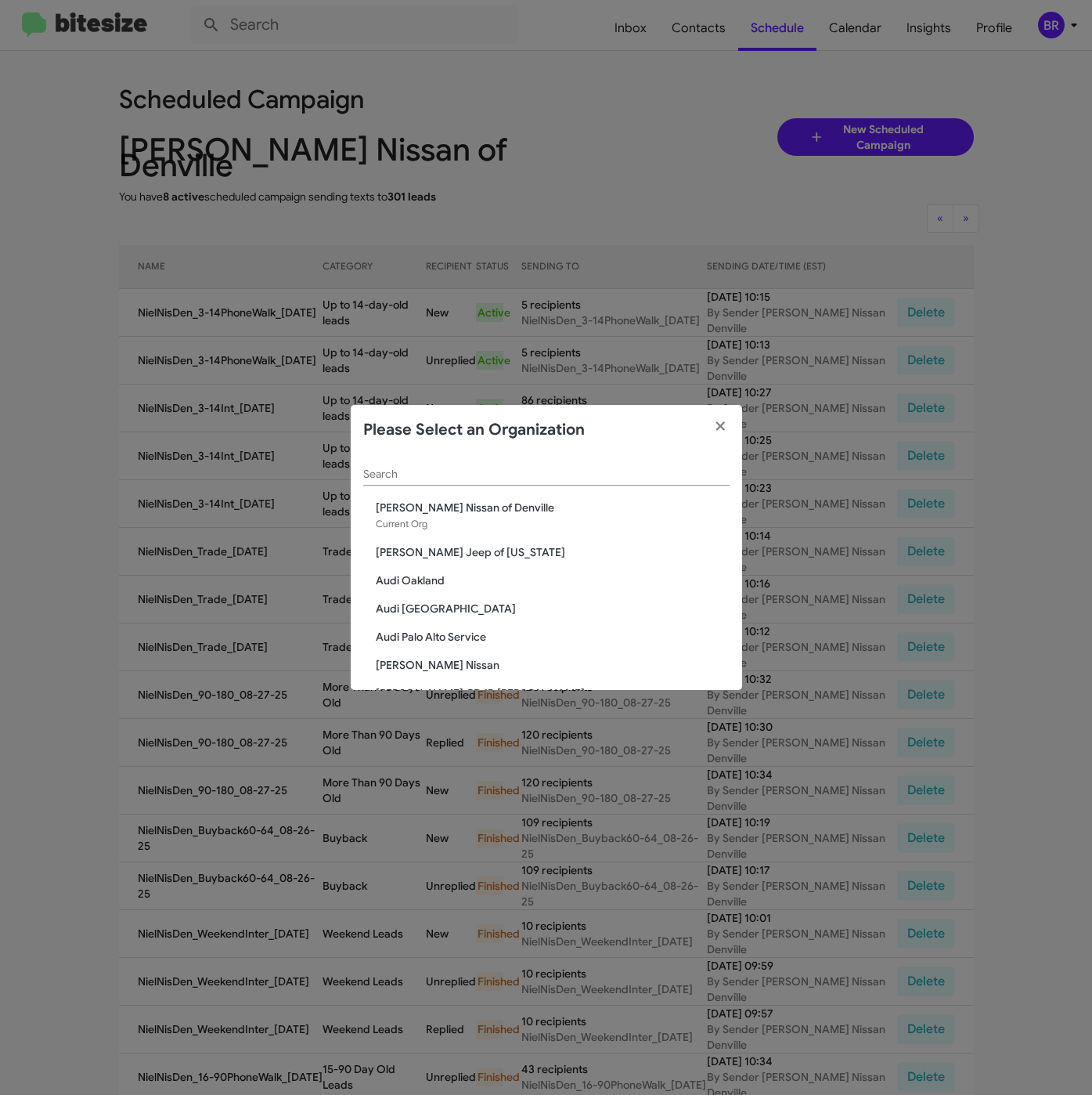
click at [486, 480] on div "Search" at bounding box center [546, 469] width 366 height 30
paste input "[PERSON_NAME] Kia of [PERSON_NAME]"
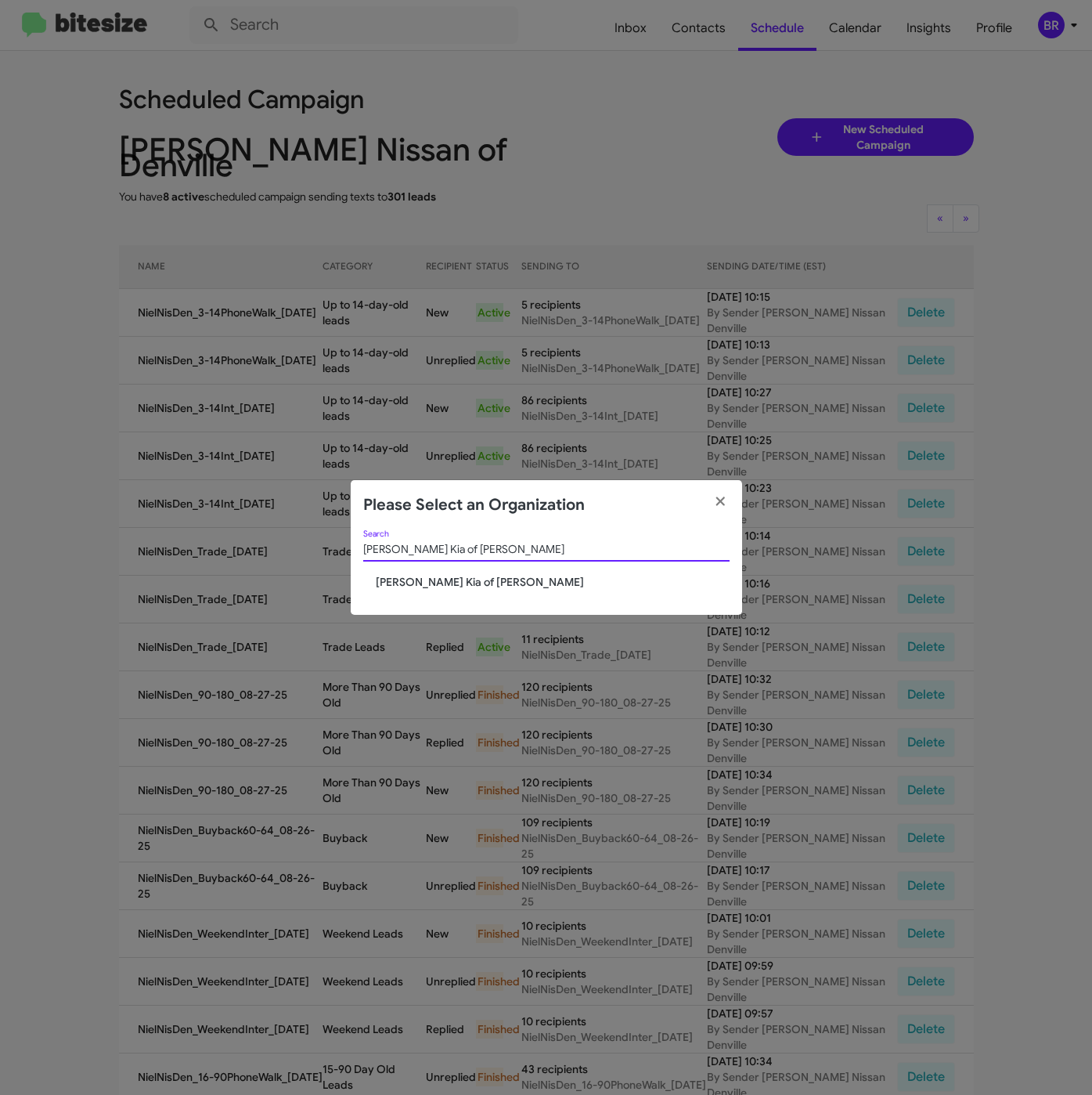
type input "[PERSON_NAME] Kia of [PERSON_NAME]"
click at [446, 575] on span "[PERSON_NAME] Kia of [PERSON_NAME]" at bounding box center [552, 582] width 354 height 16
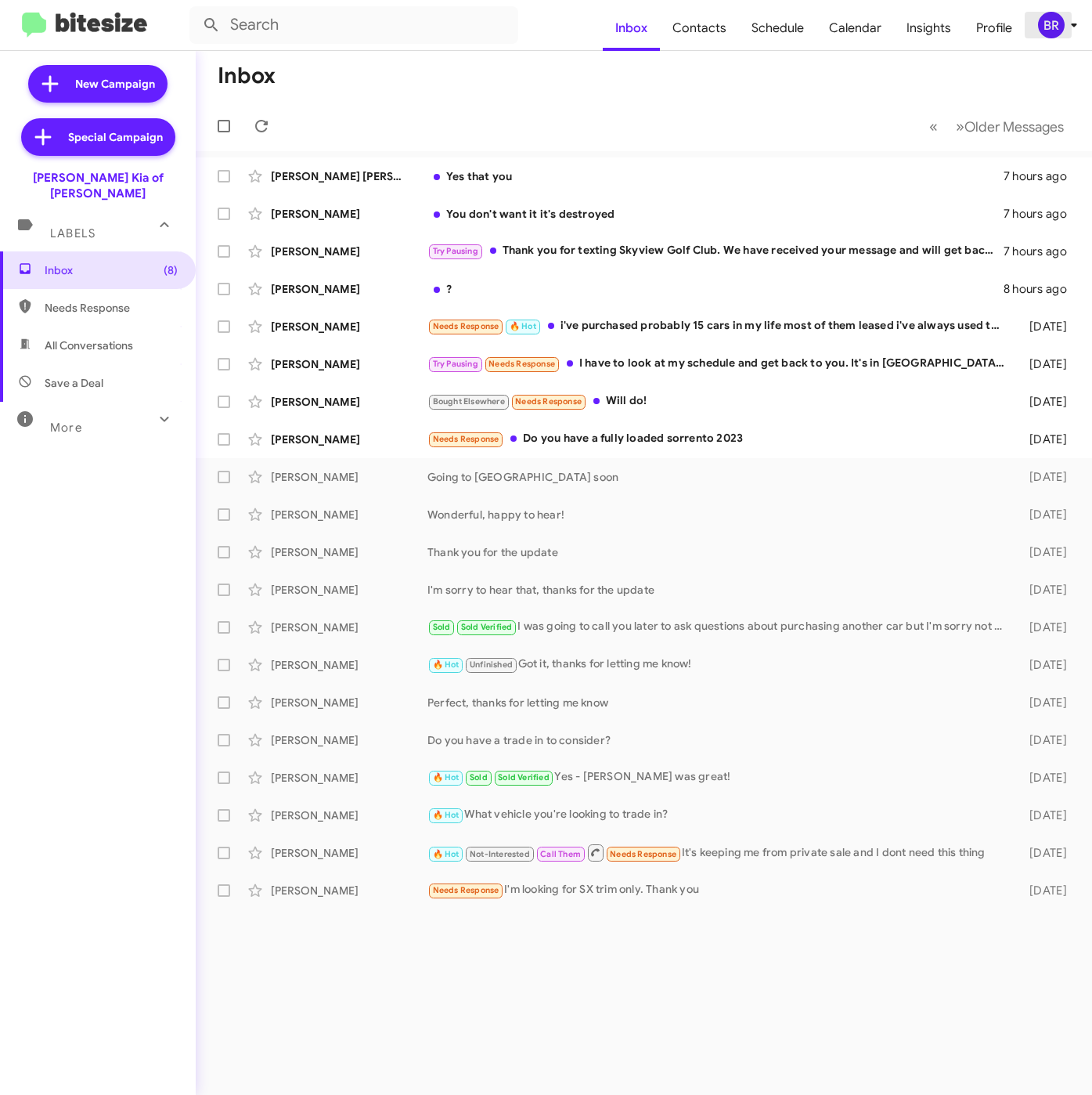
click at [1062, 24] on div "BR" at bounding box center [1051, 25] width 27 height 27
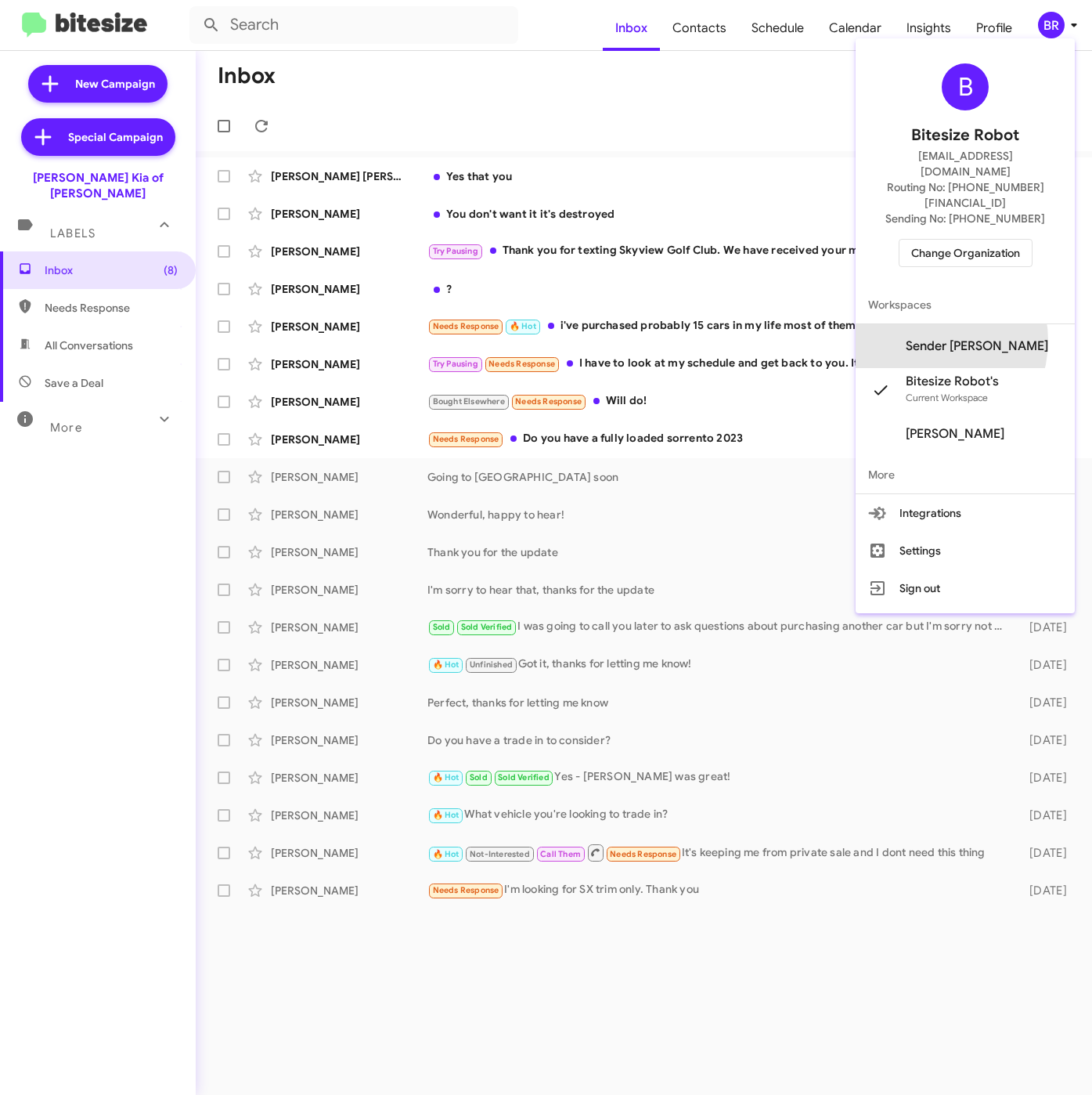
click at [954, 339] on span "Sender [PERSON_NAME]" at bounding box center [977, 346] width 143 height 16
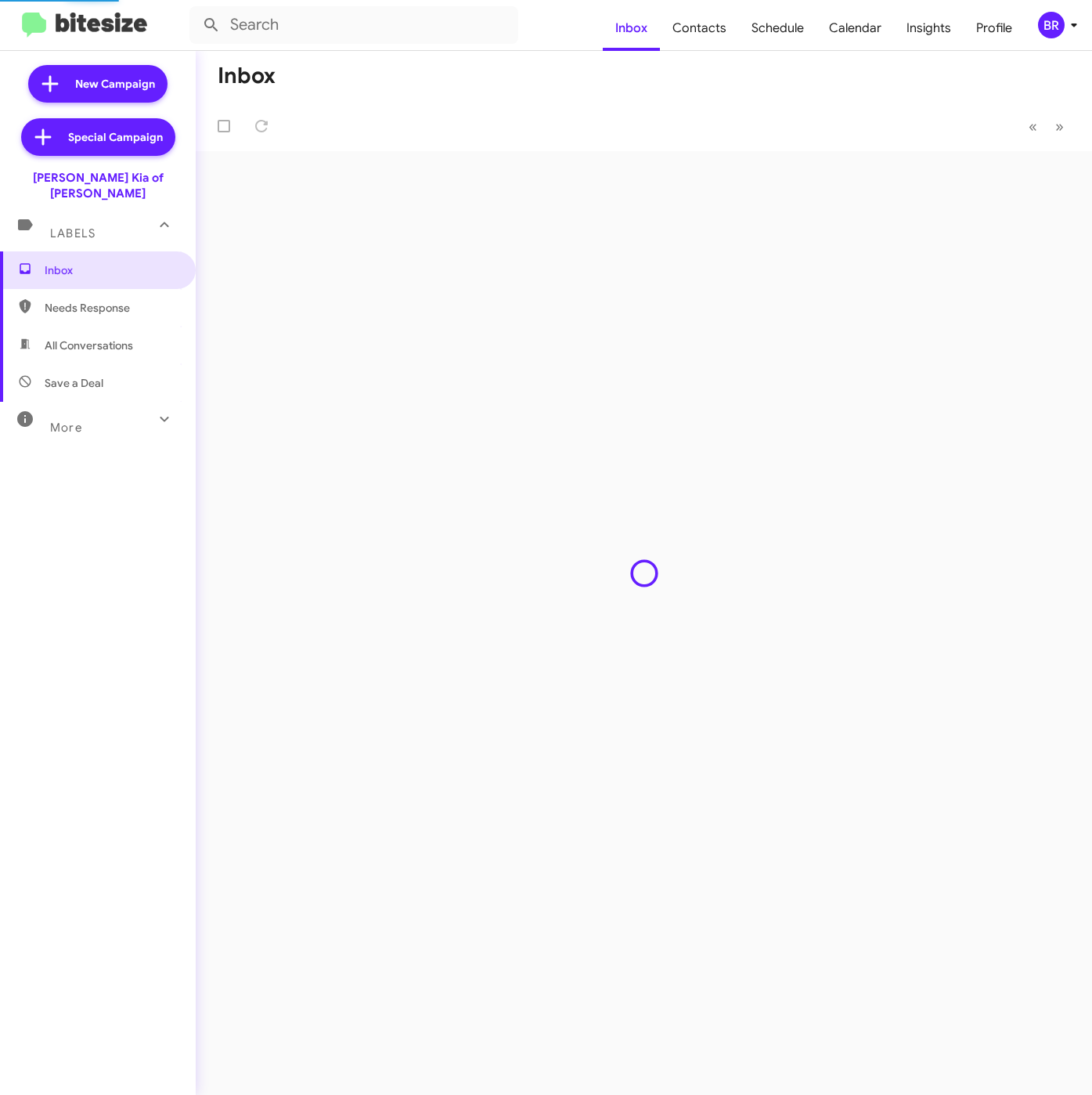
click at [697, 27] on span "Contacts" at bounding box center [699, 28] width 79 height 45
type input "in:groups"
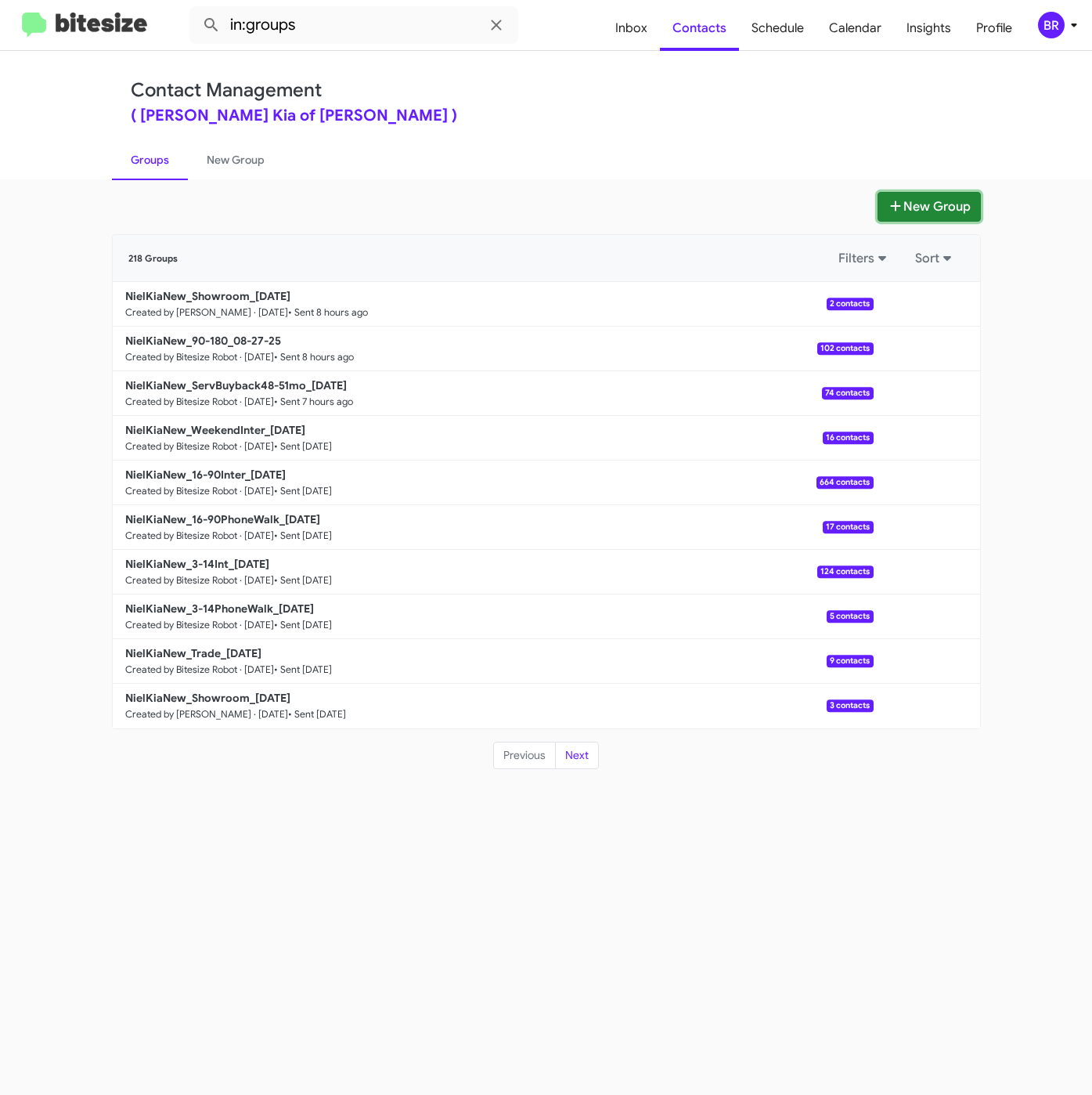
drag, startPoint x: 942, startPoint y: 213, endPoint x: 821, endPoint y: 302, distance: 150.2
click at [942, 212] on button "New Group" at bounding box center [929, 206] width 103 height 29
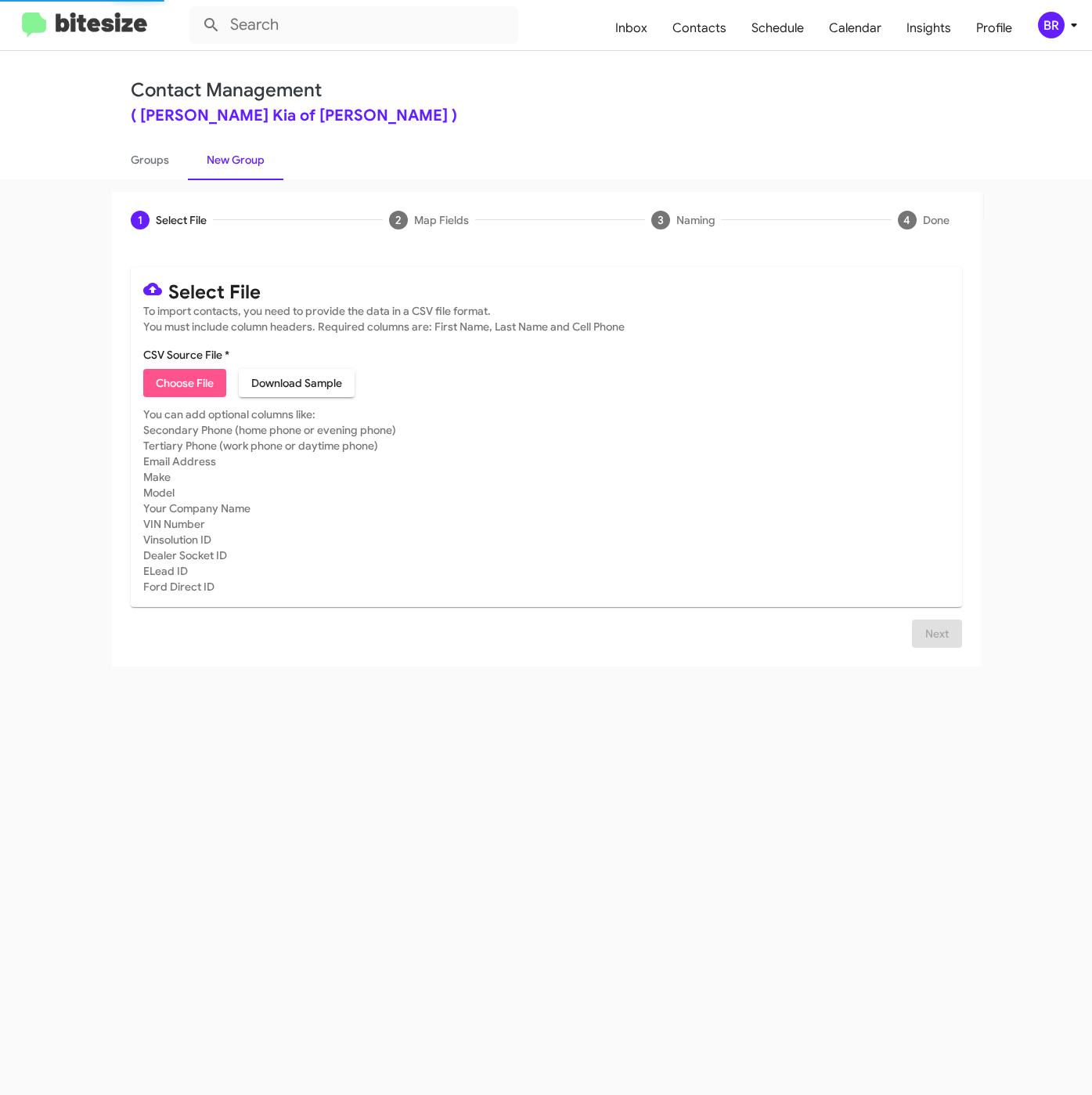
click at [181, 393] on span "Choose File" at bounding box center [184, 383] width 58 height 29
type input "NielKiaNew_Trade_[DATE]"
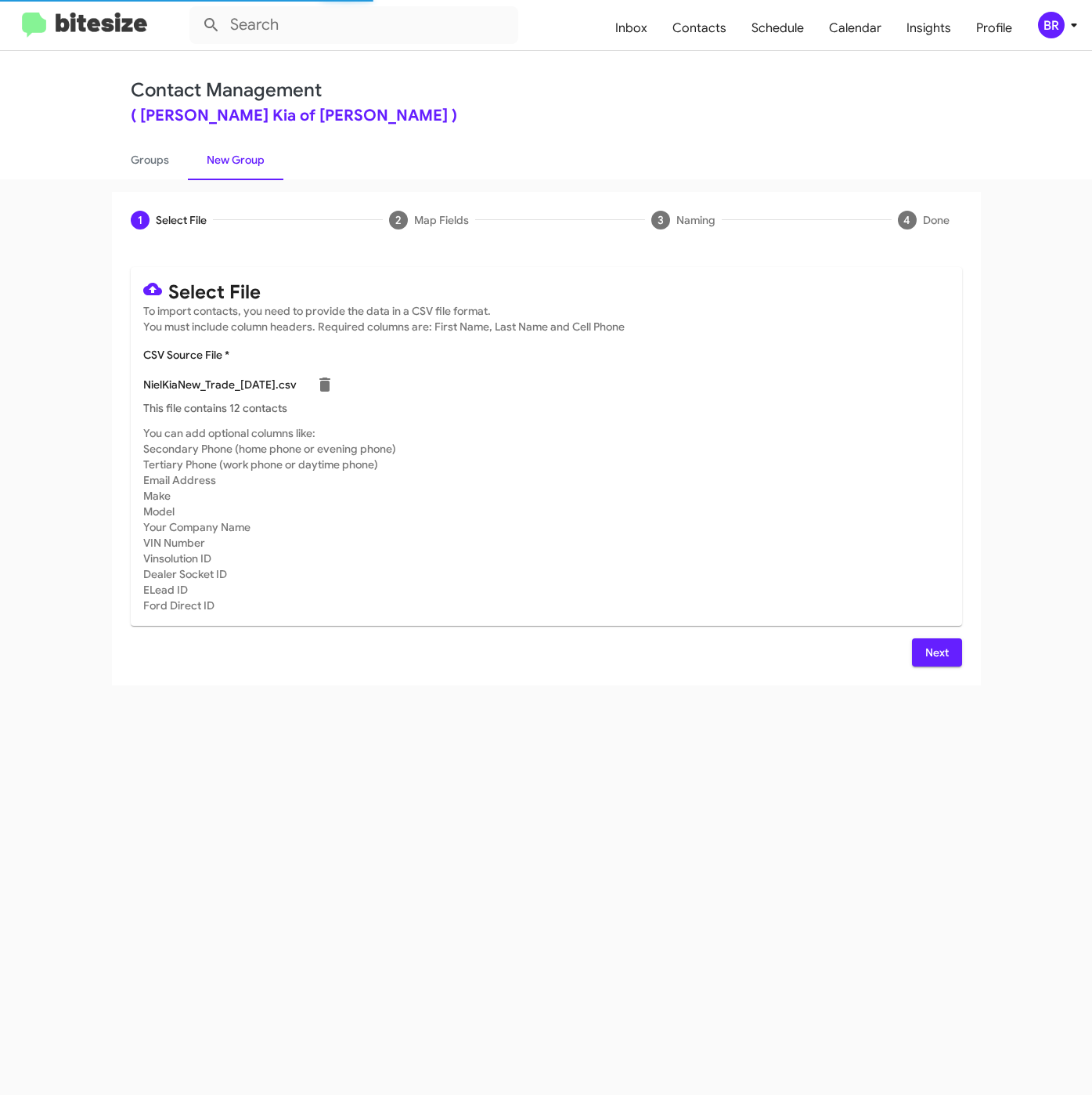
click at [930, 644] on span "Next" at bounding box center [937, 652] width 25 height 29
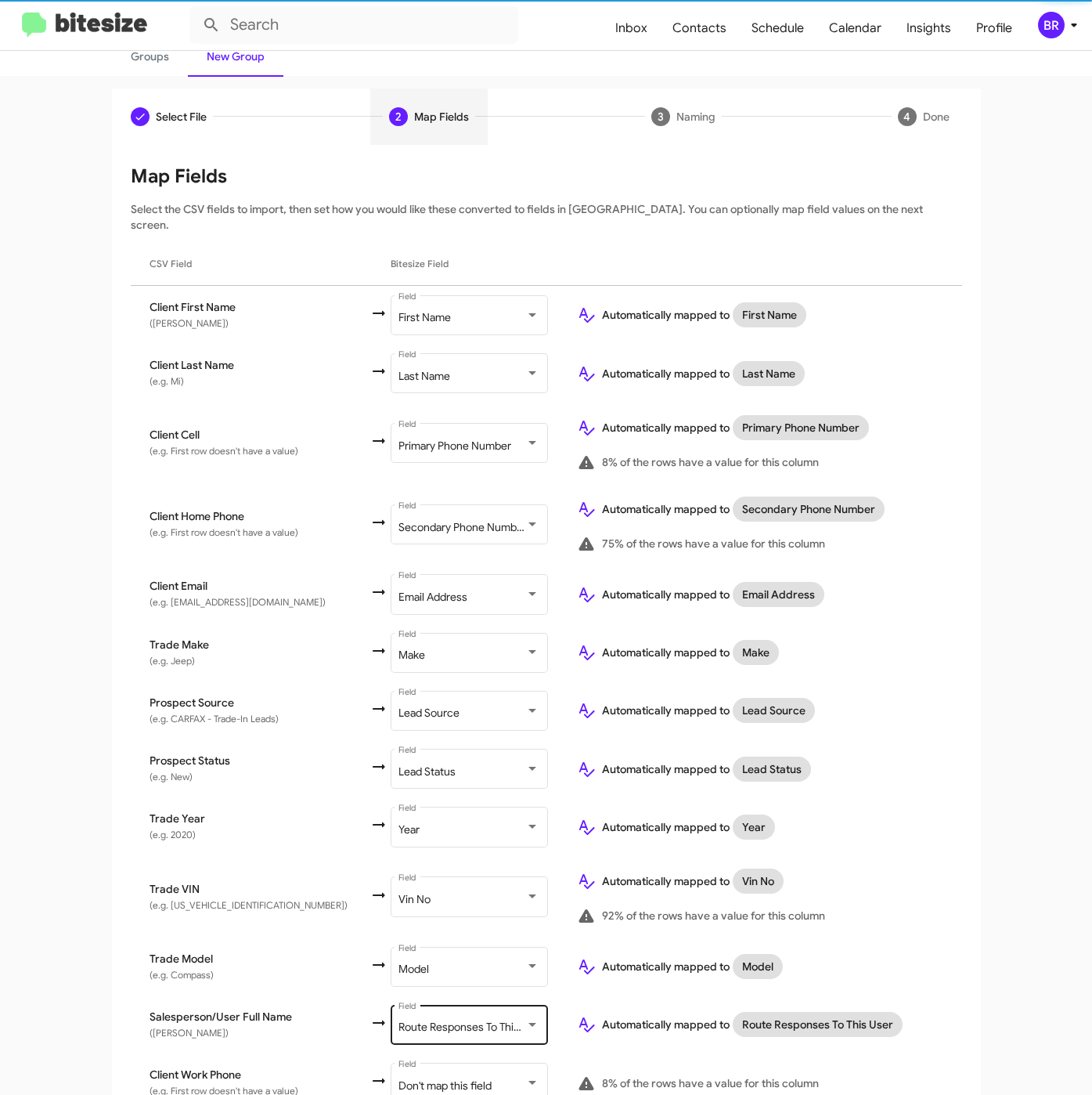
scroll to position [218, 0]
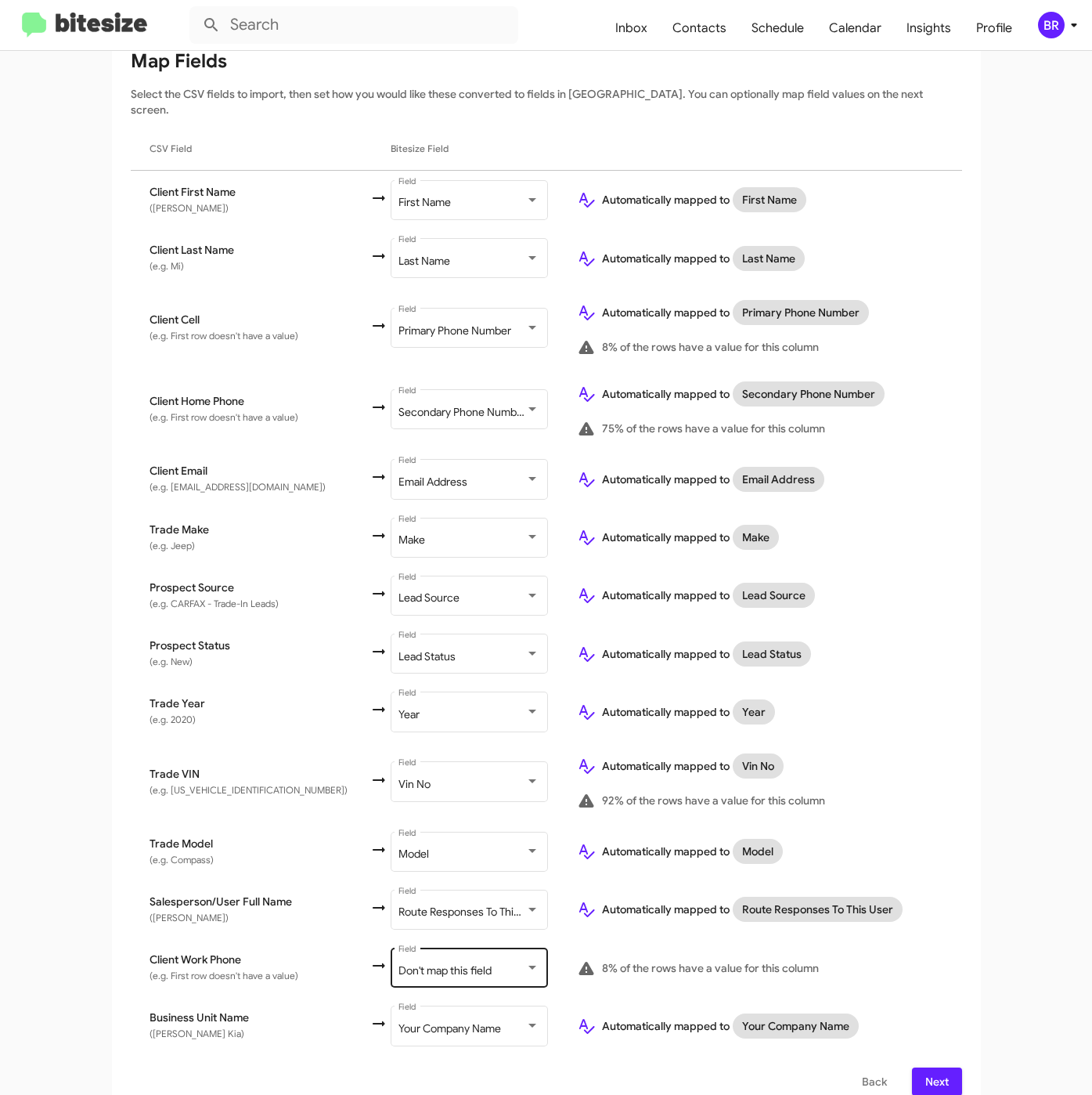
click at [418, 963] on span "Don't map this field" at bounding box center [444, 970] width 93 height 14
click at [949, 1067] on button "Next" at bounding box center [937, 1081] width 50 height 29
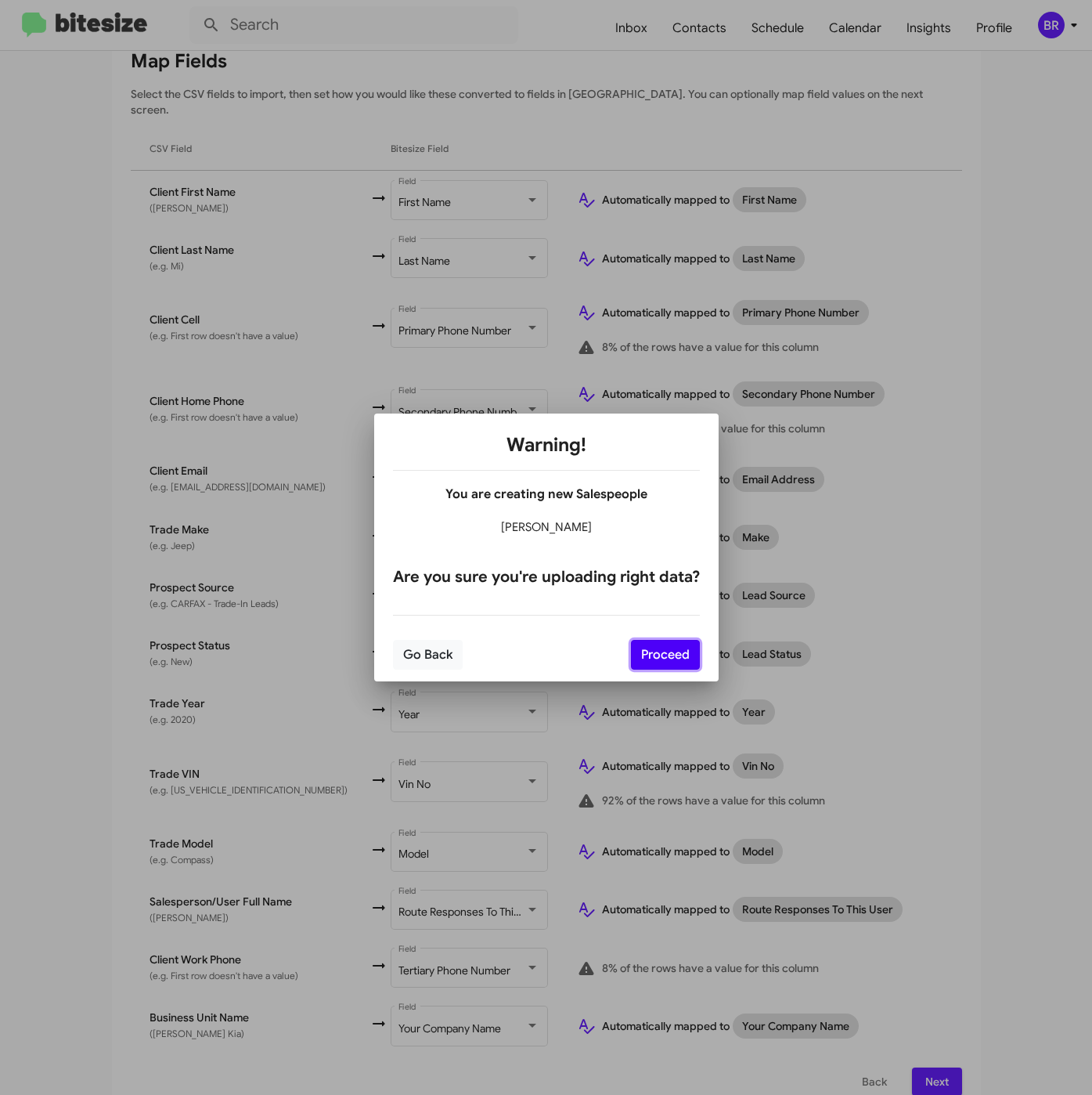
click at [662, 655] on button "Proceed" at bounding box center [665, 654] width 69 height 29
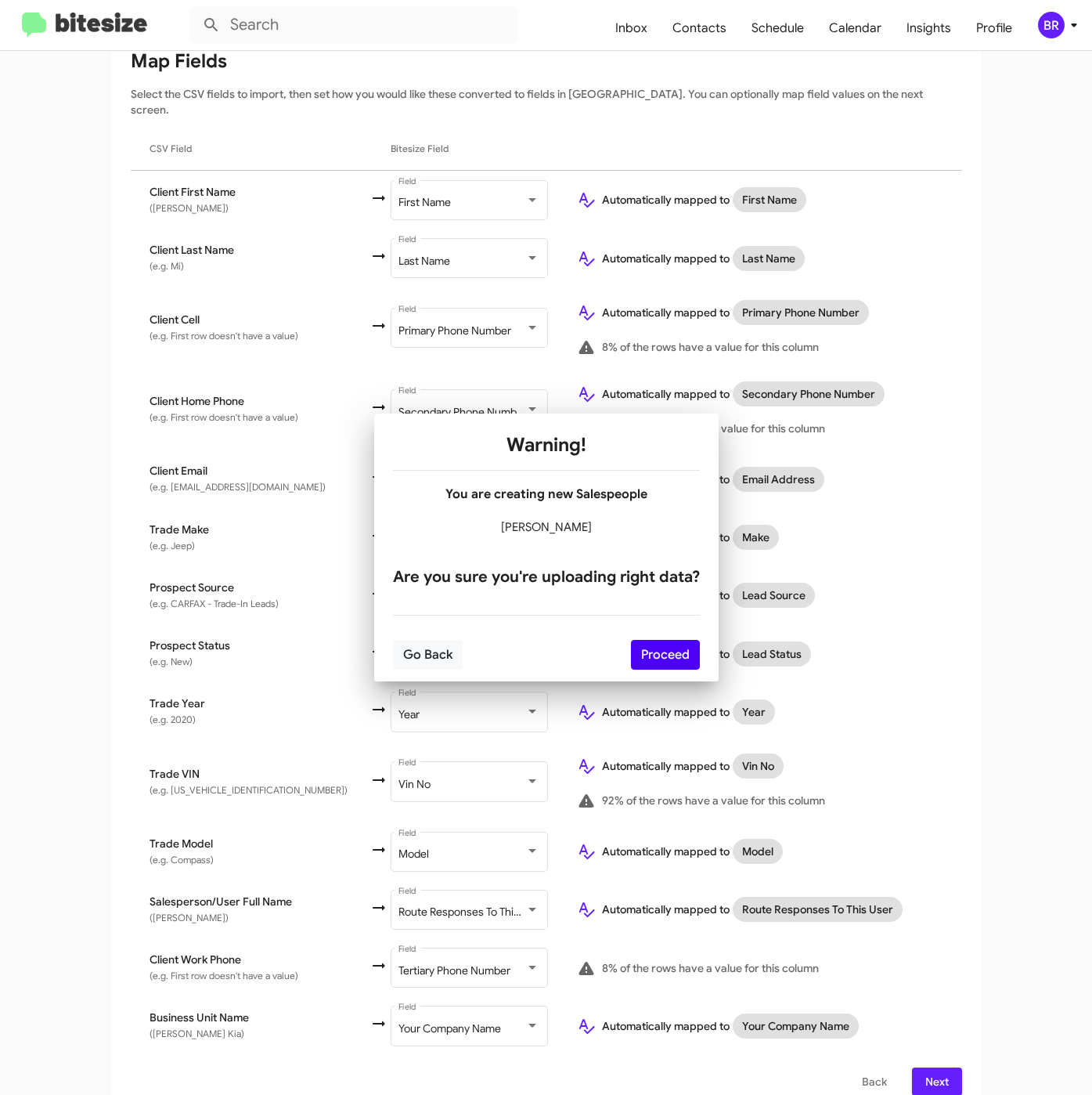
scroll to position [0, 0]
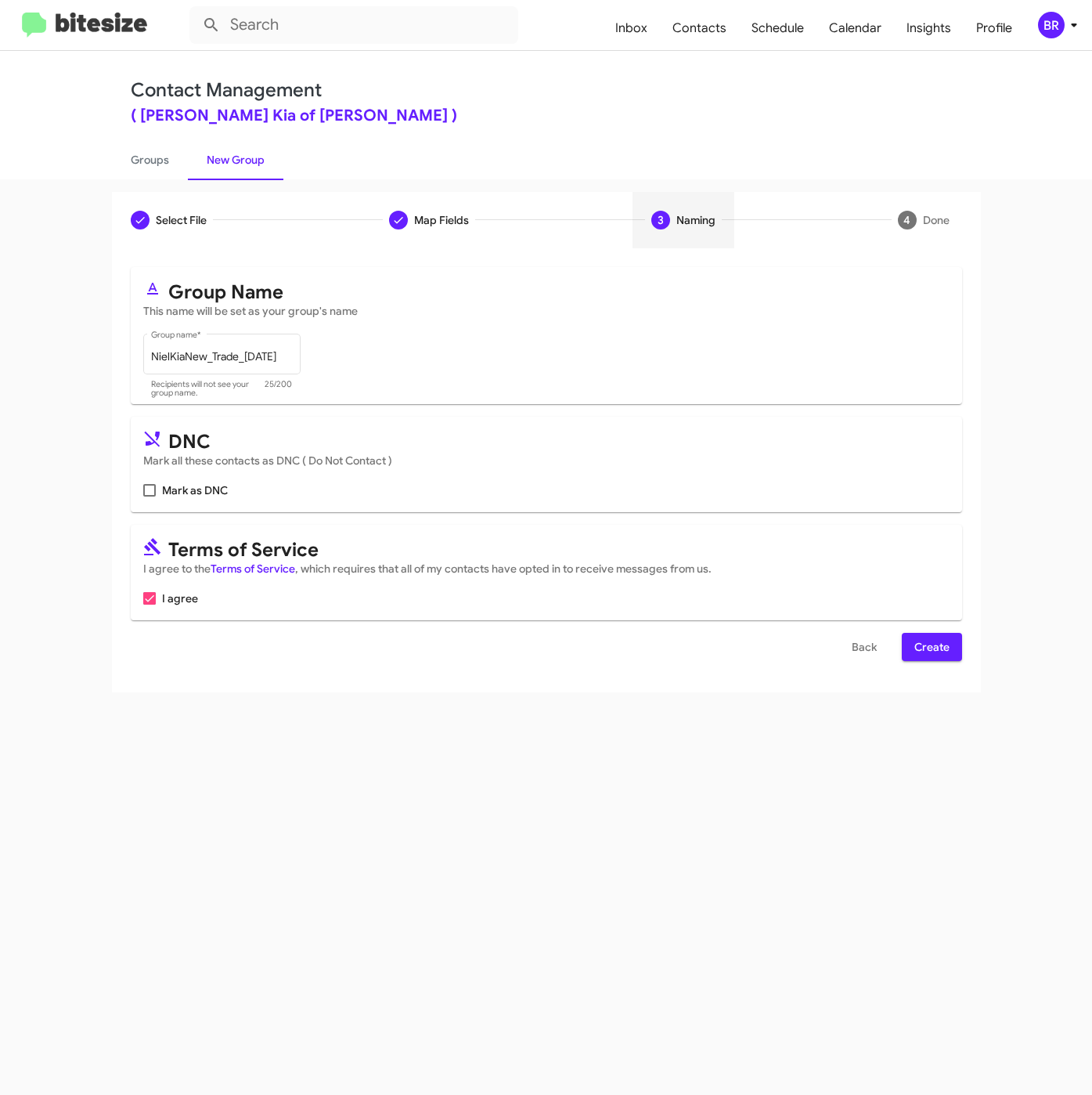
click at [937, 644] on span "Create" at bounding box center [932, 647] width 35 height 29
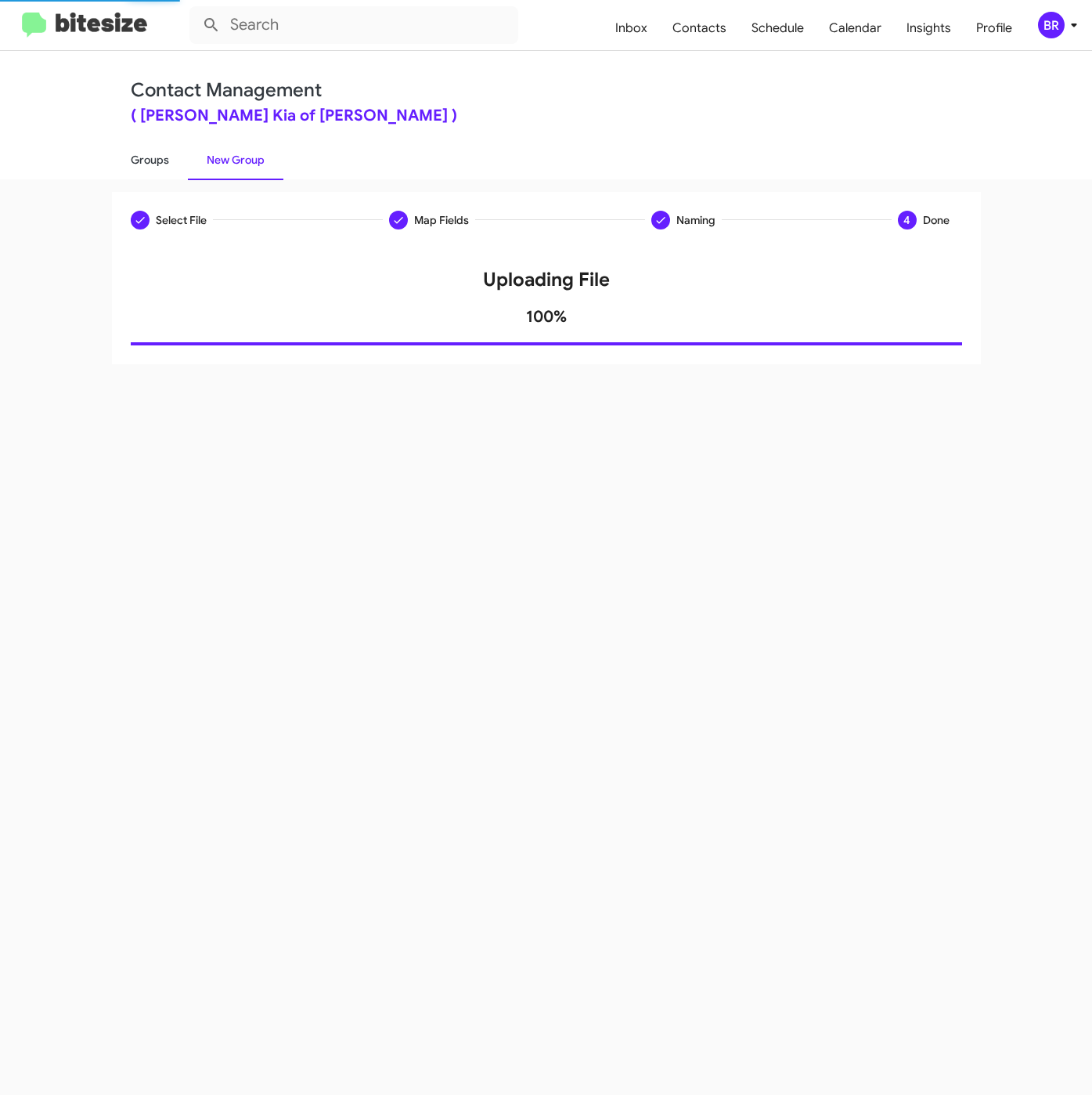
click at [162, 165] on link "Groups" at bounding box center [150, 159] width 76 height 40
type input "in:groups"
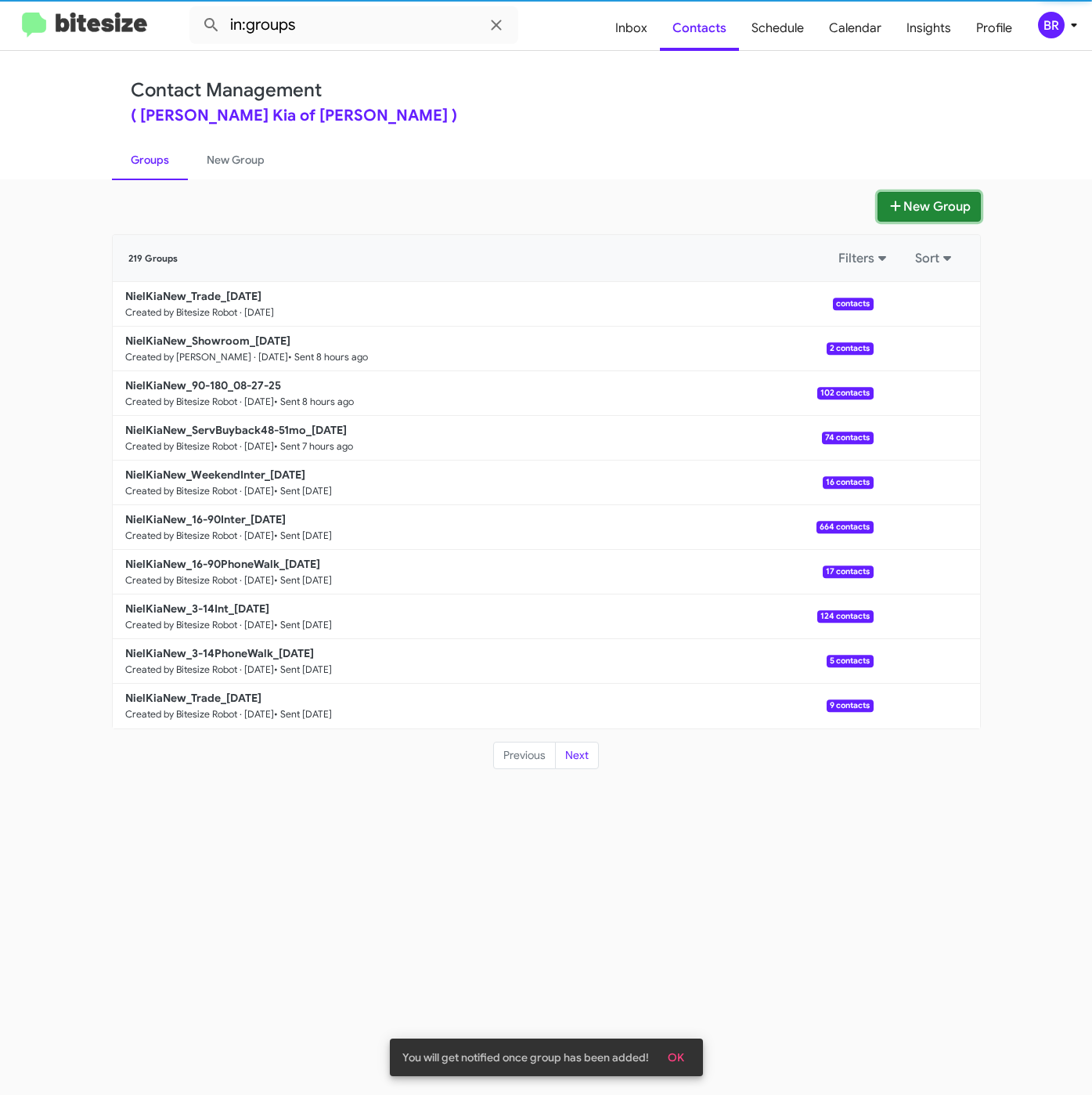
click at [927, 213] on button "New Group" at bounding box center [929, 206] width 103 height 29
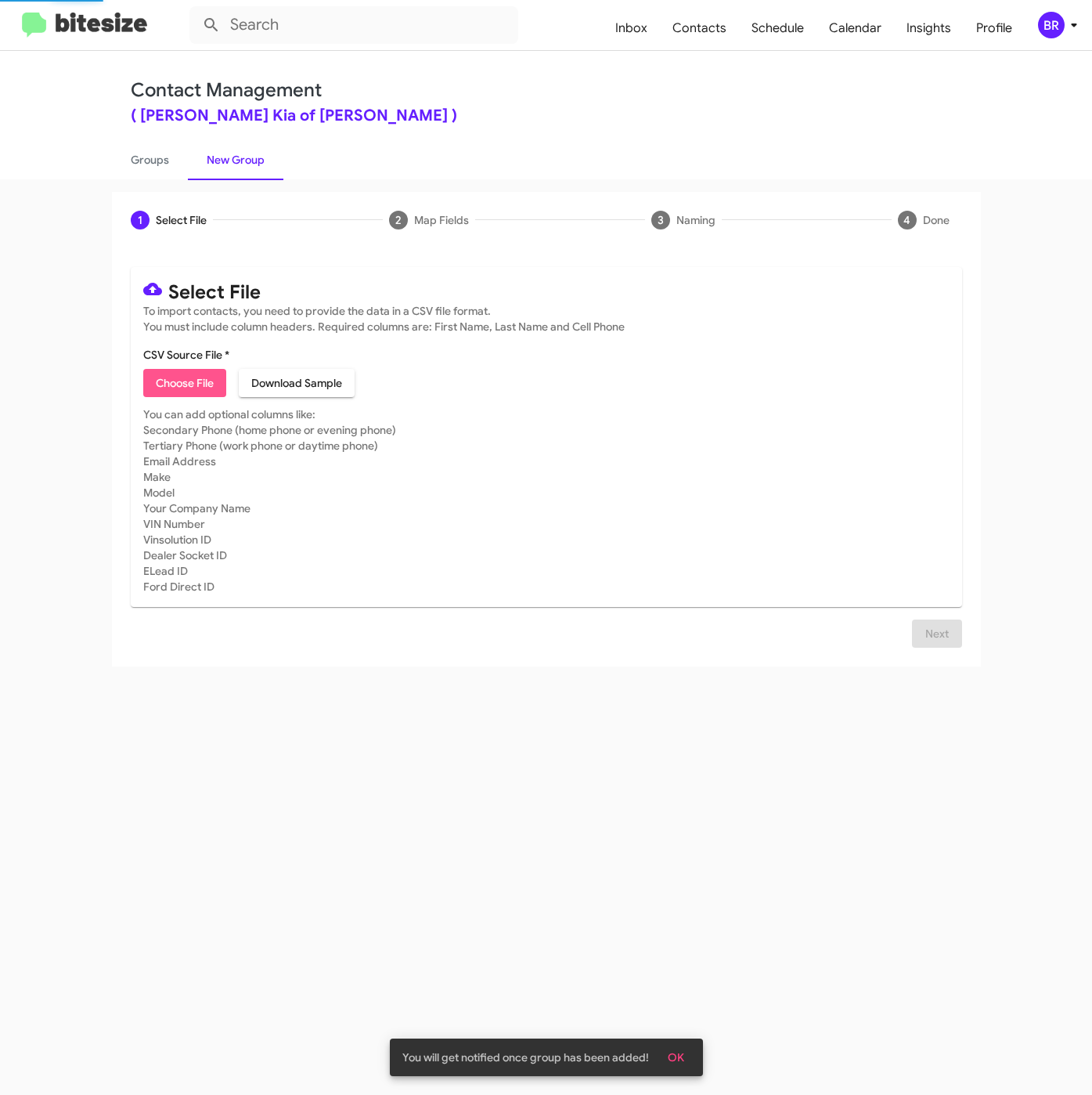
click at [198, 386] on span "Choose File" at bounding box center [184, 383] width 58 height 29
type input "NielKiaNew_3-14PhoneWalk_[DATE]"
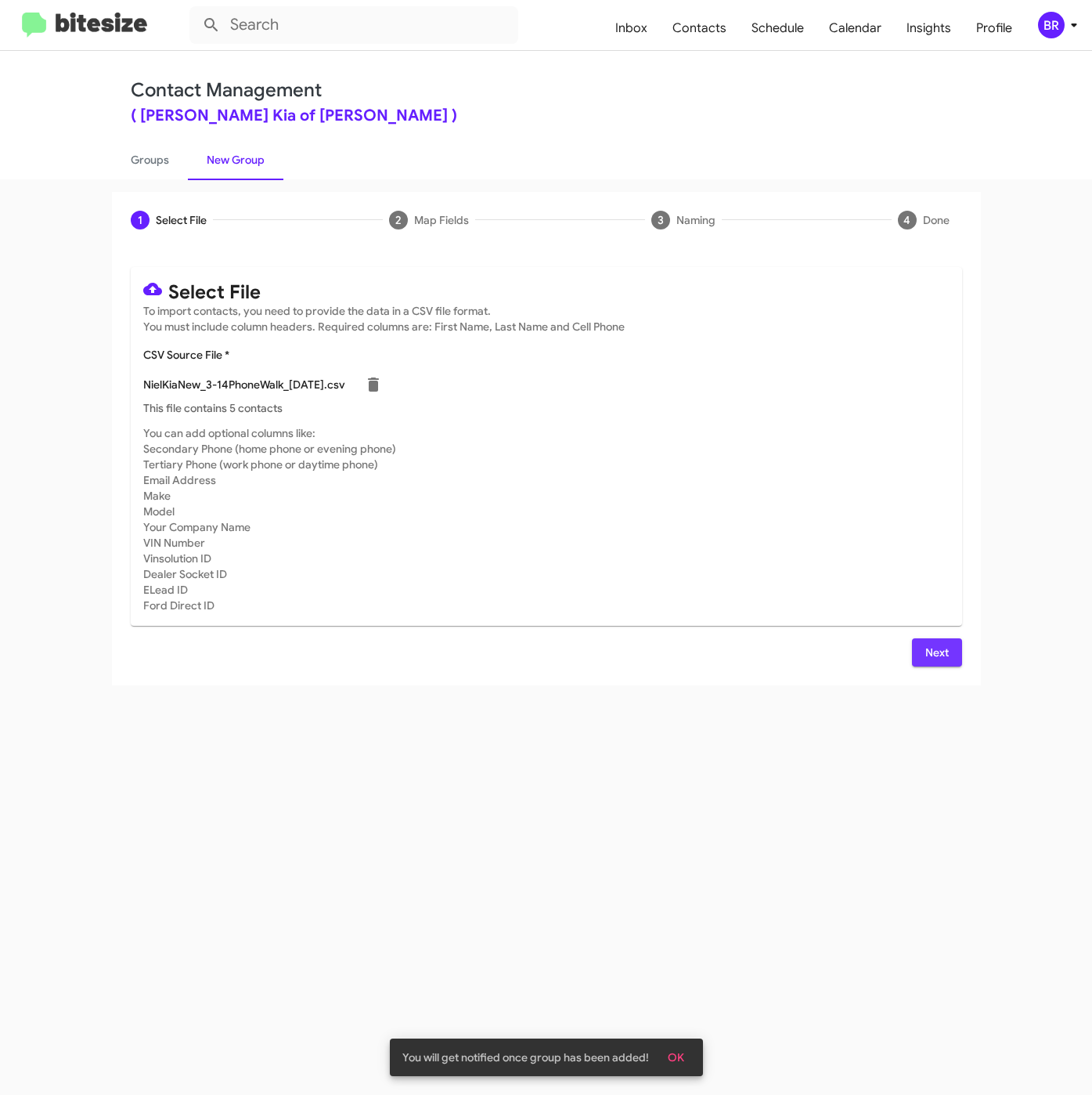
click at [937, 663] on span "Next" at bounding box center [937, 652] width 25 height 29
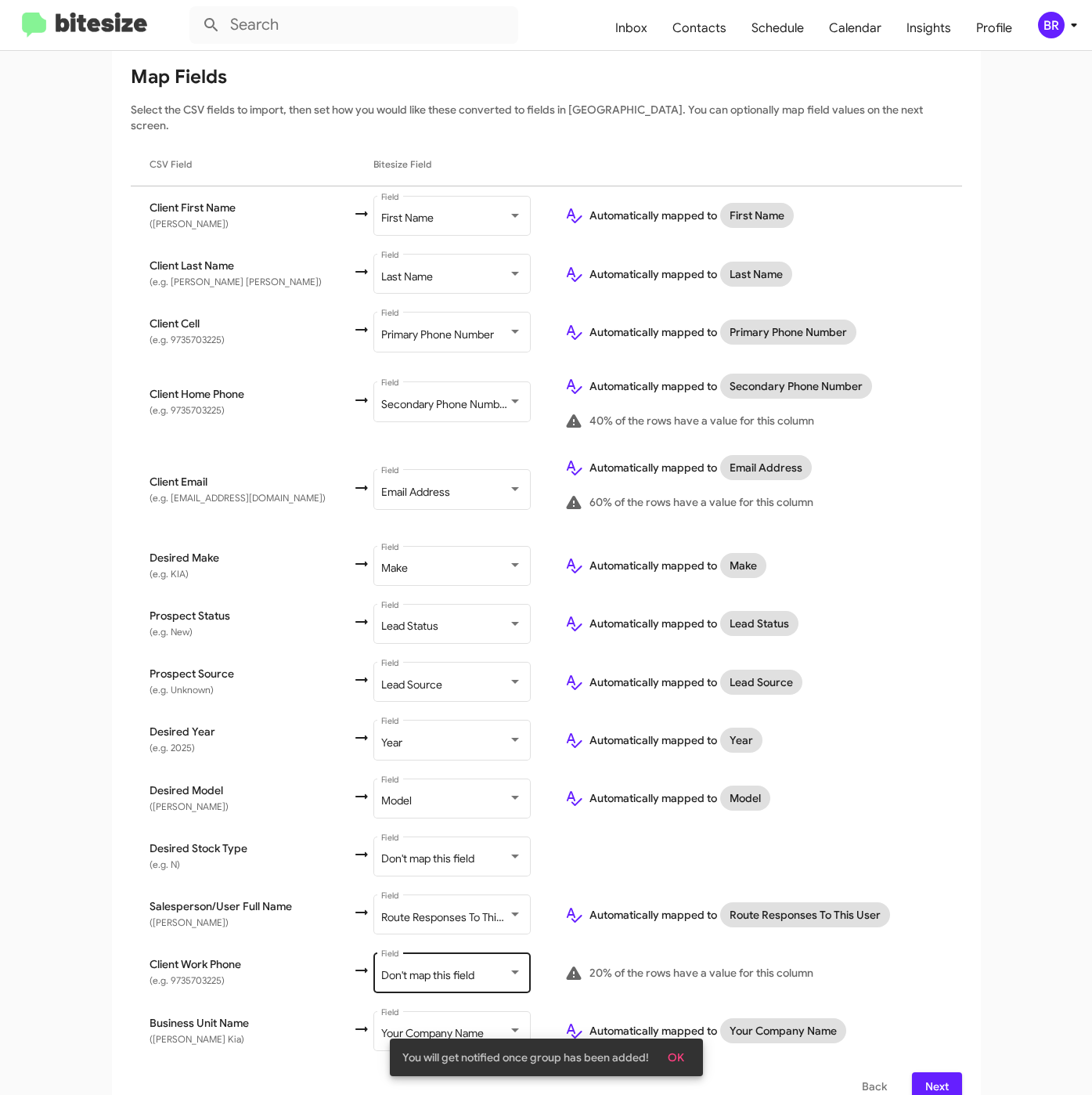
scroll to position [207, 0]
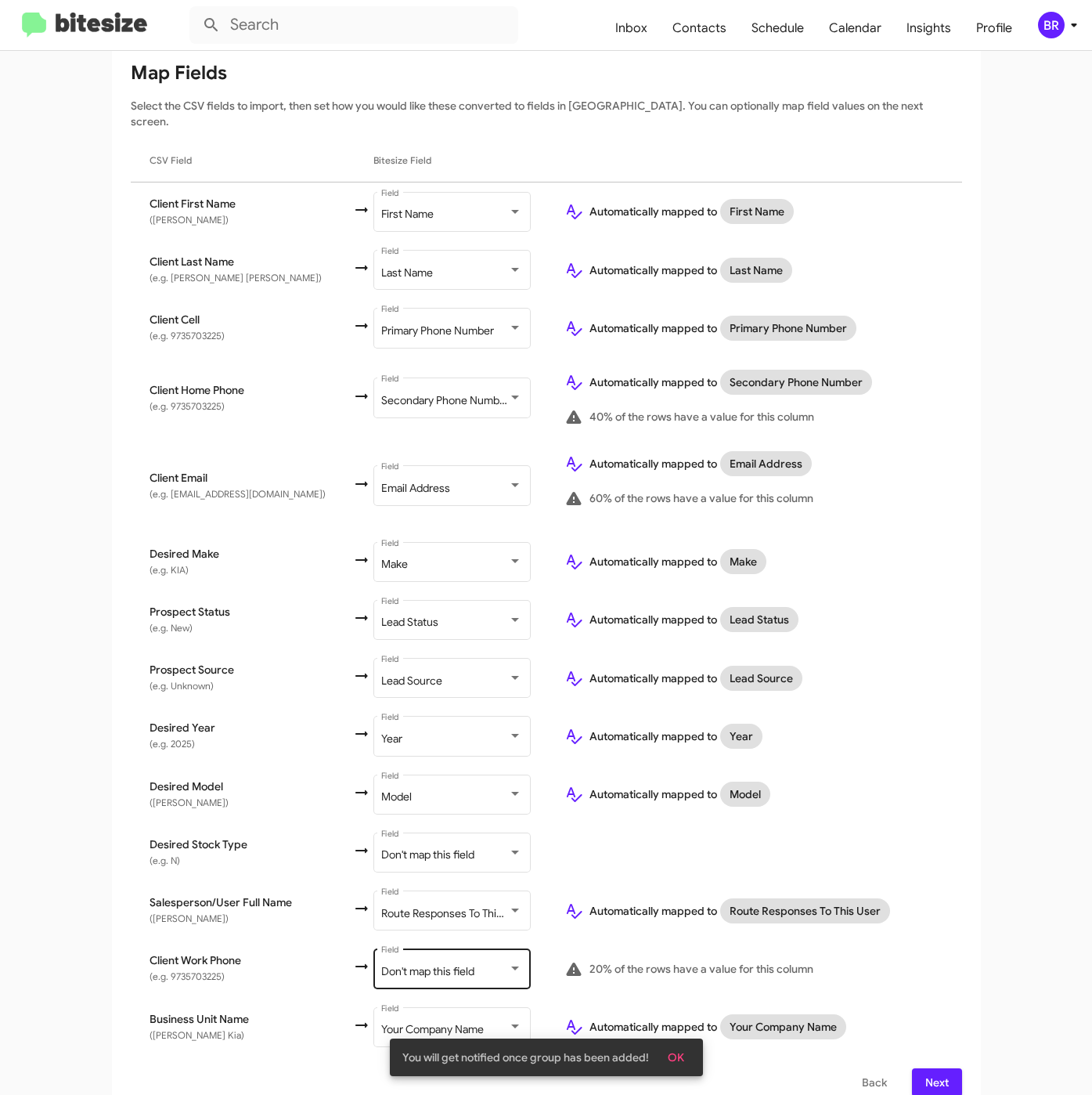
click at [446, 946] on div "Don't map this field Field" at bounding box center [451, 967] width 141 height 43
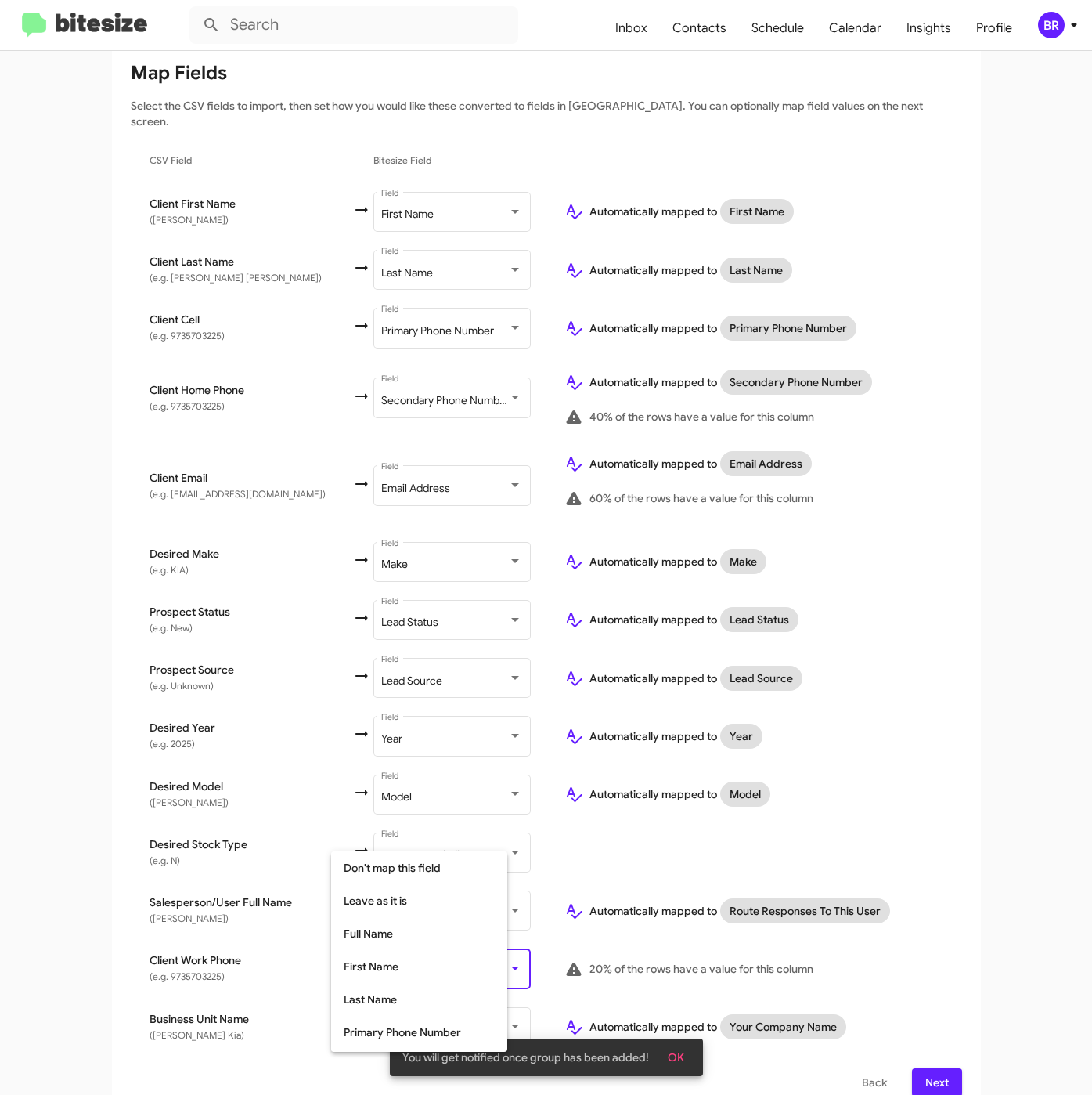
scroll to position [146, 0]
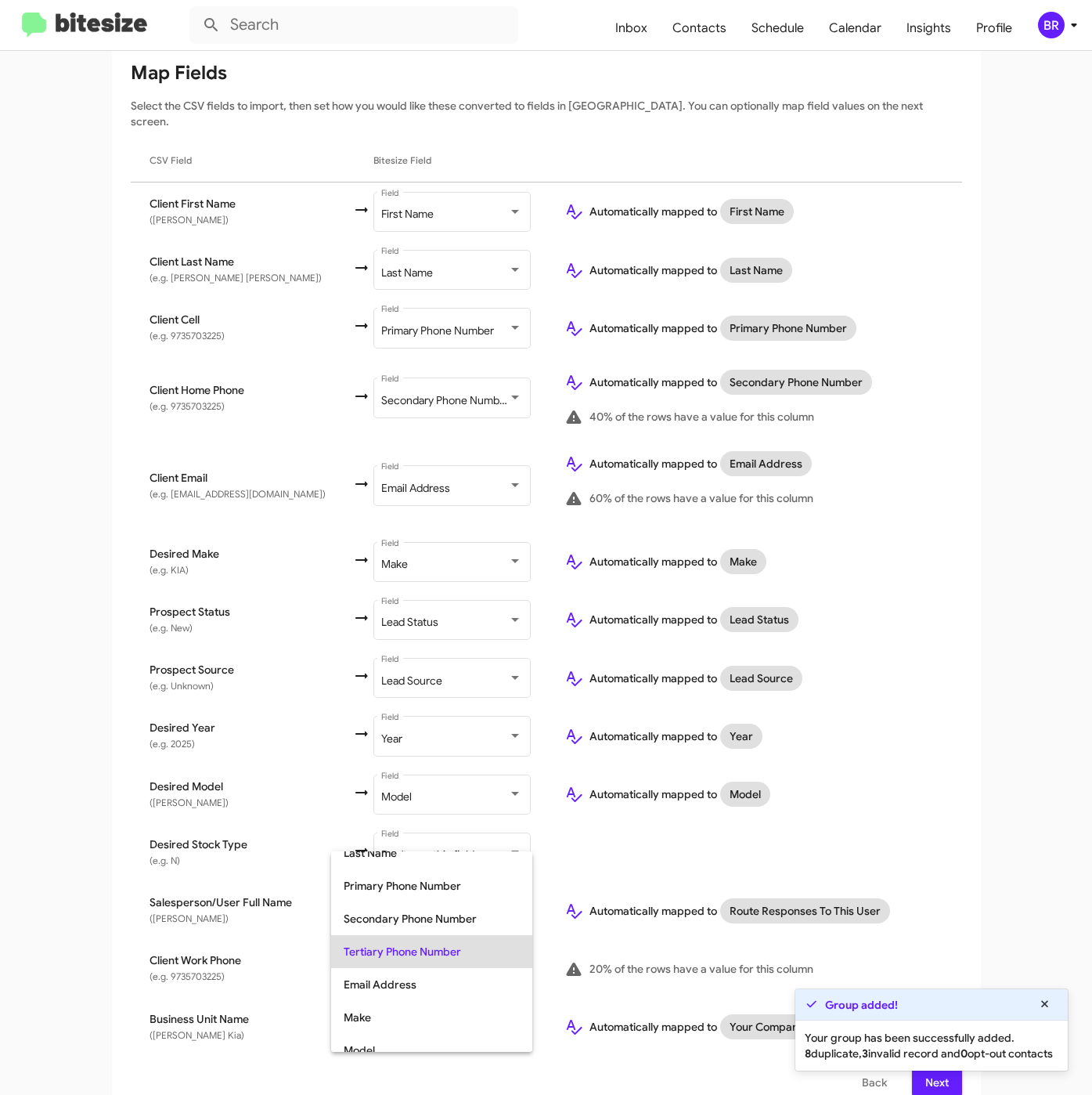
click at [444, 938] on span "Tertiary Phone Number" at bounding box center [431, 951] width 176 height 33
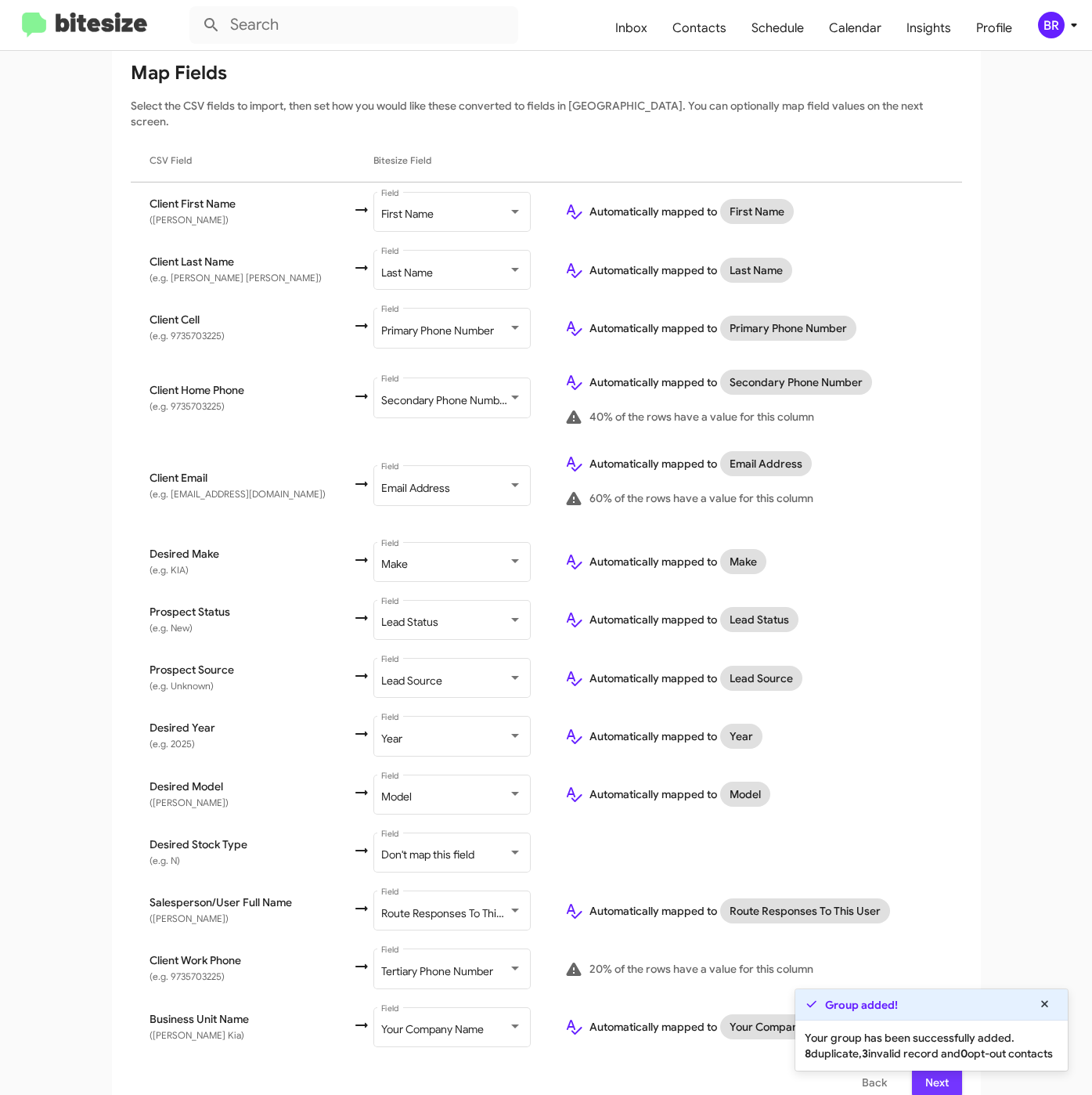
click at [927, 1072] on span "Next" at bounding box center [937, 1082] width 25 height 29
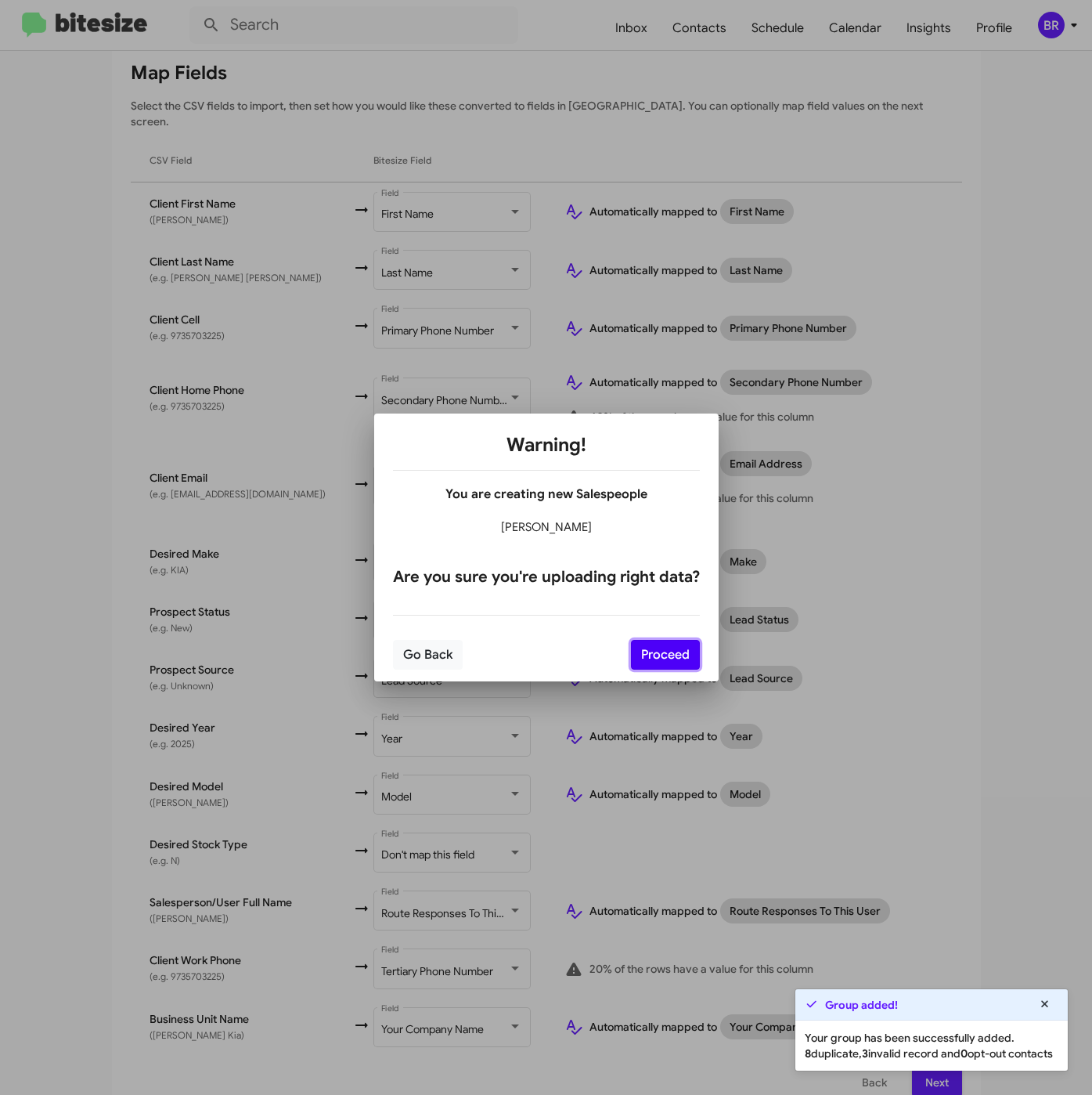
click at [672, 658] on button "Proceed" at bounding box center [665, 654] width 69 height 29
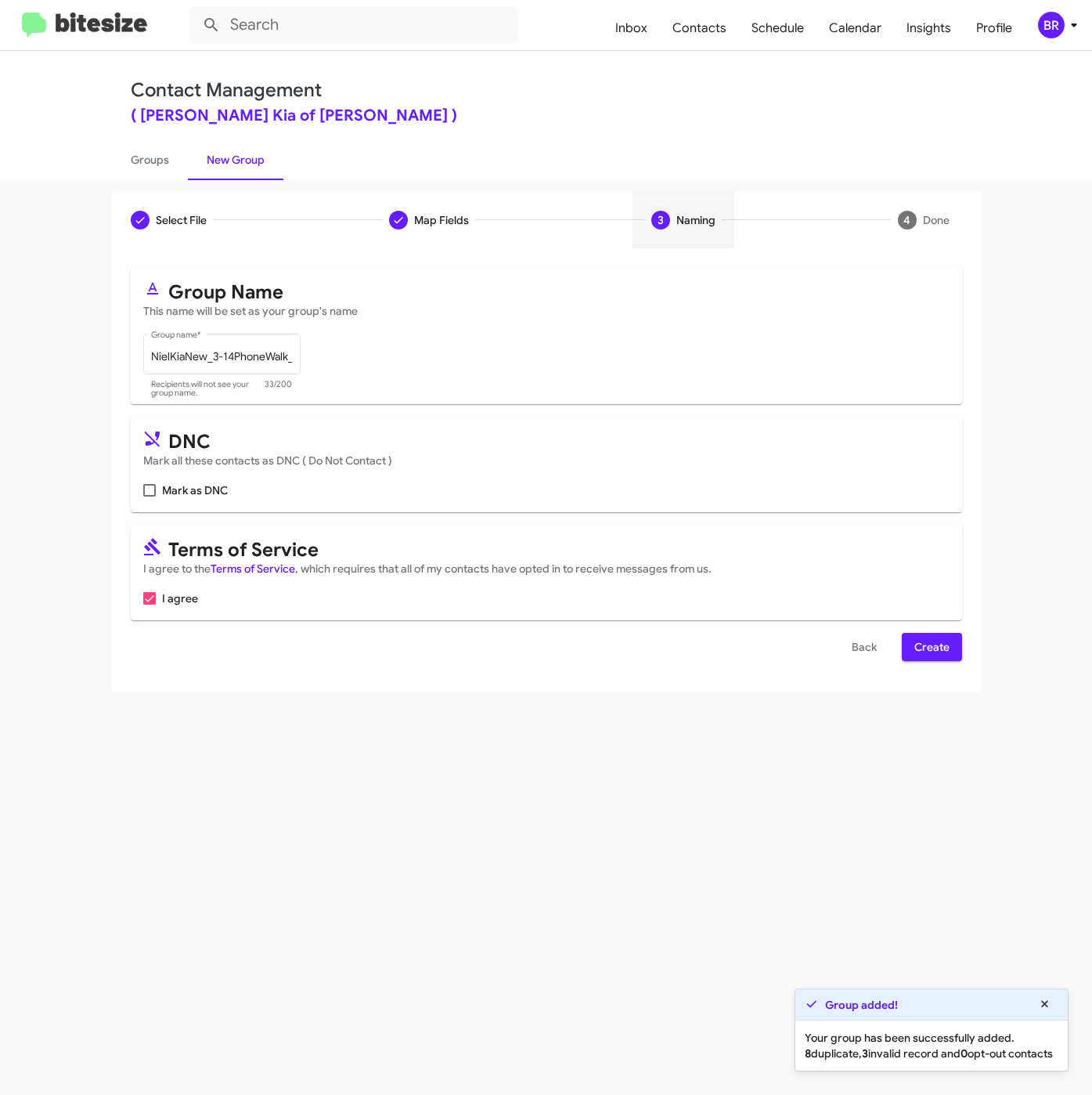
scroll to position [0, 0]
click at [949, 641] on button "Create" at bounding box center [932, 647] width 61 height 29
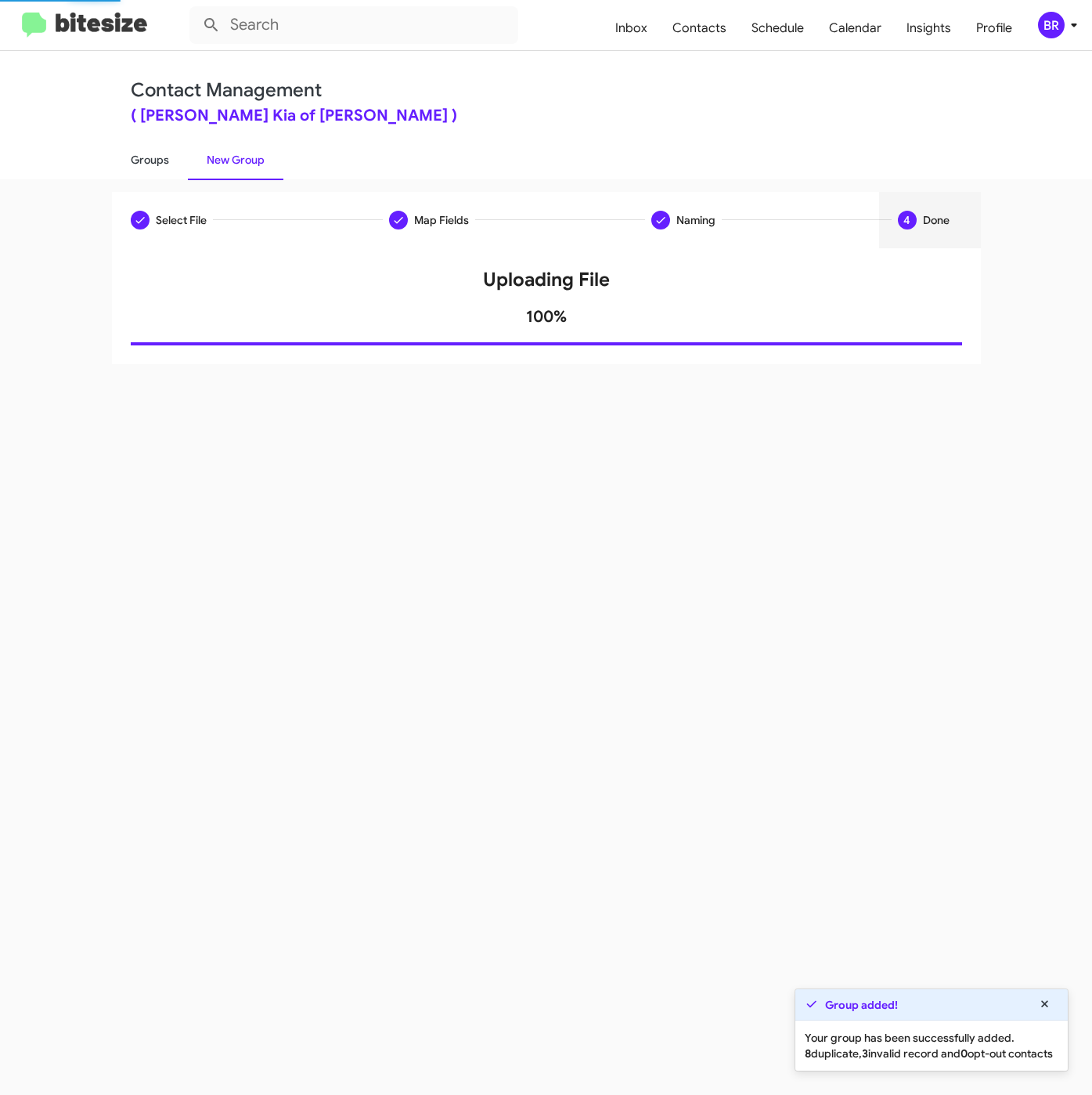
click at [118, 155] on link "Groups" at bounding box center [150, 159] width 76 height 40
type input "in:groups"
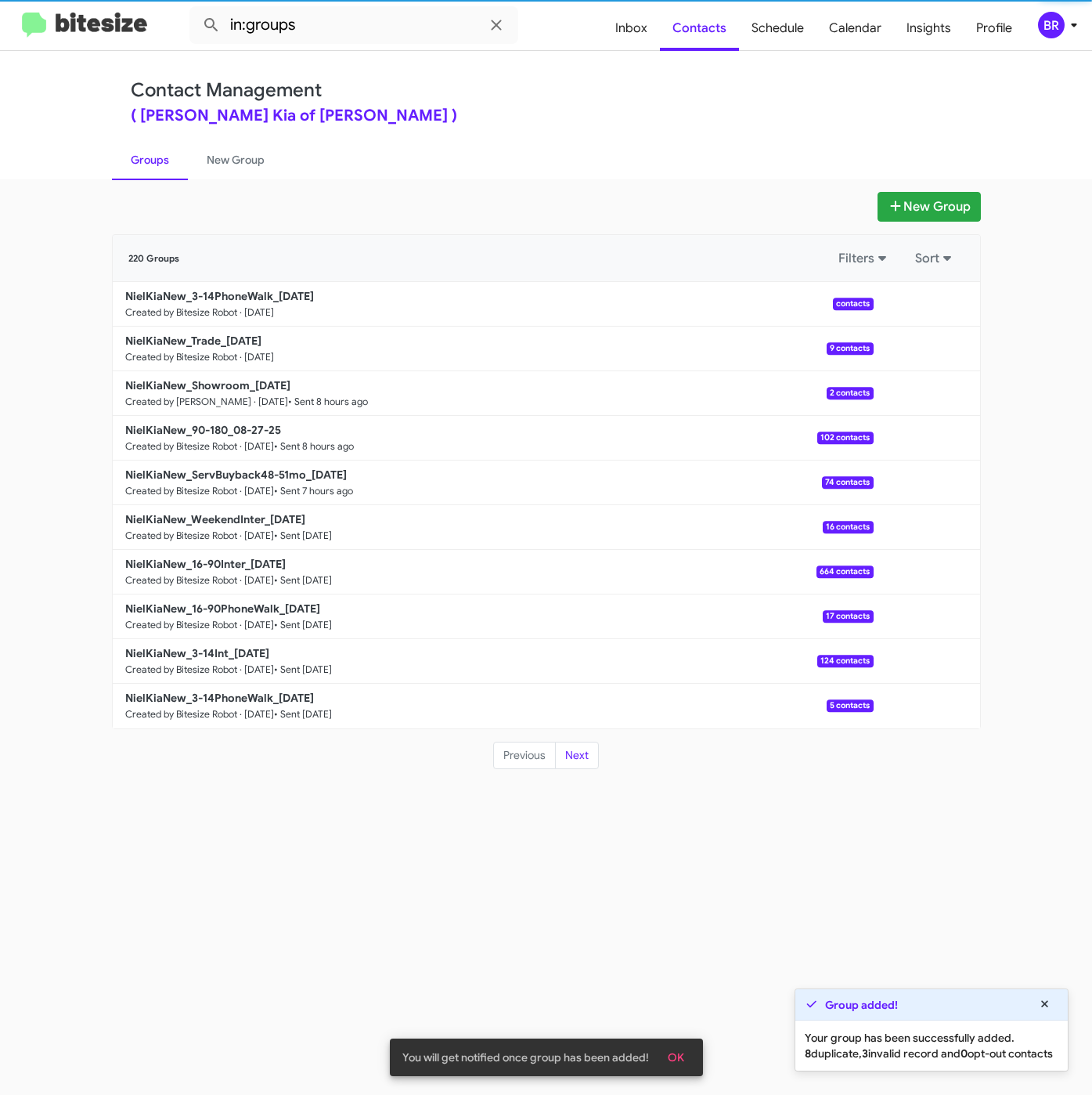
click at [896, 181] on div "New Group 220 Groups Filters Sort NielKiaNew_3-14PhoneWalk_[DATE] Created by Bi…" at bounding box center [546, 637] width 1092 height 916
click at [897, 205] on icon at bounding box center [895, 205] width 10 height 10
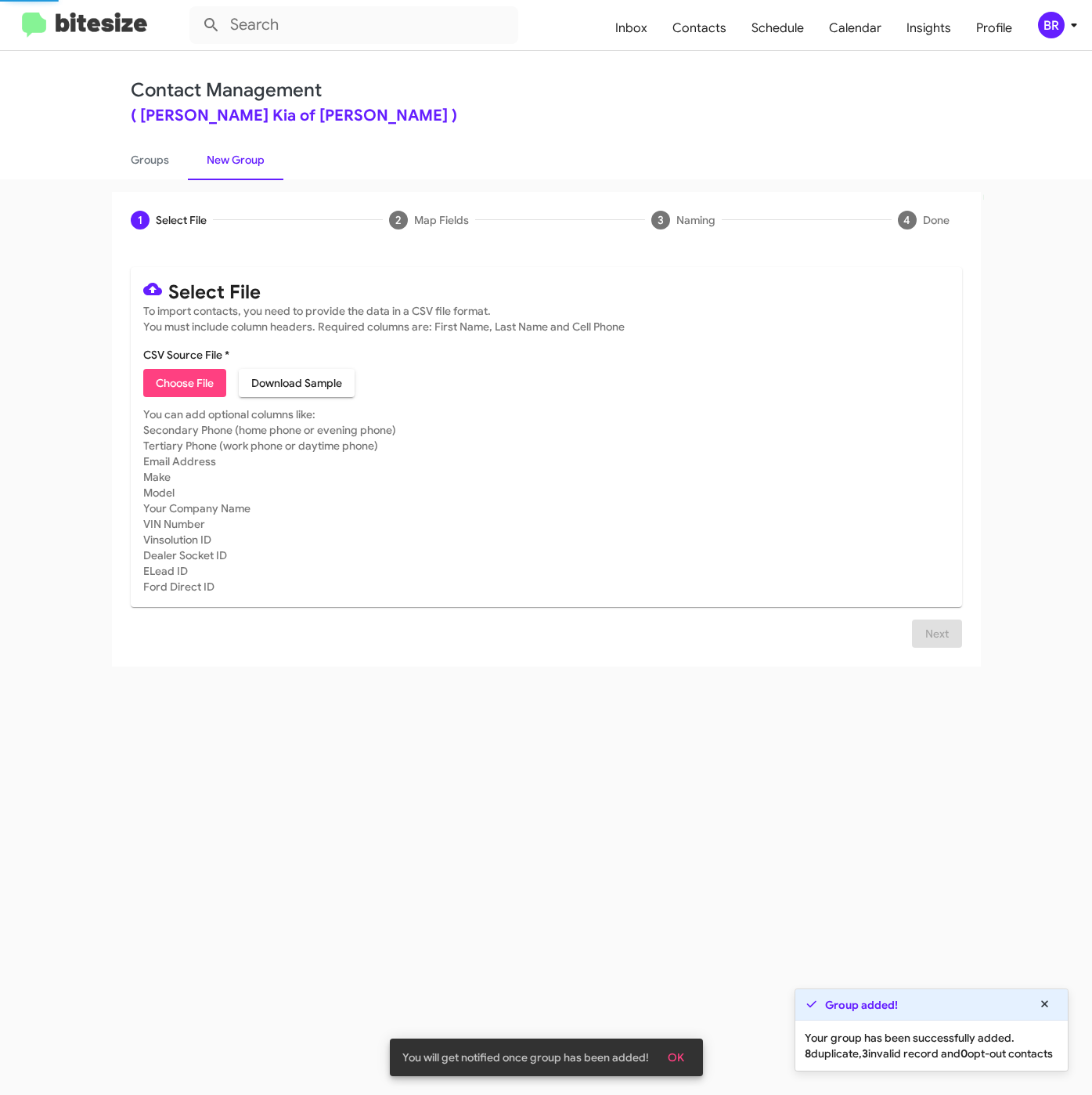
click at [189, 397] on span "Choose File" at bounding box center [184, 383] width 58 height 29
type input "NielKiaNew_3-14Int_[DATE]"
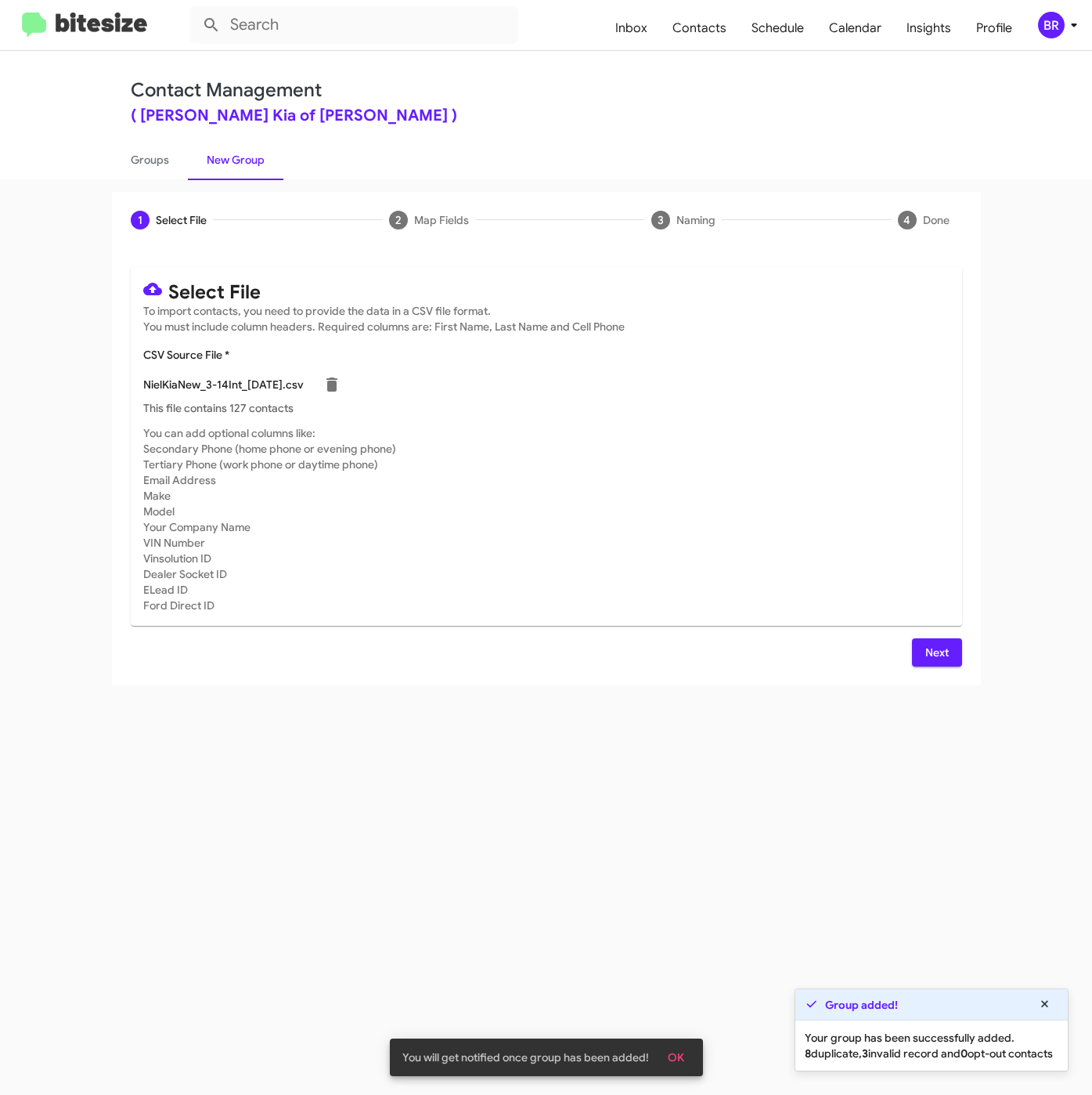
click at [933, 651] on span "Next" at bounding box center [937, 652] width 25 height 29
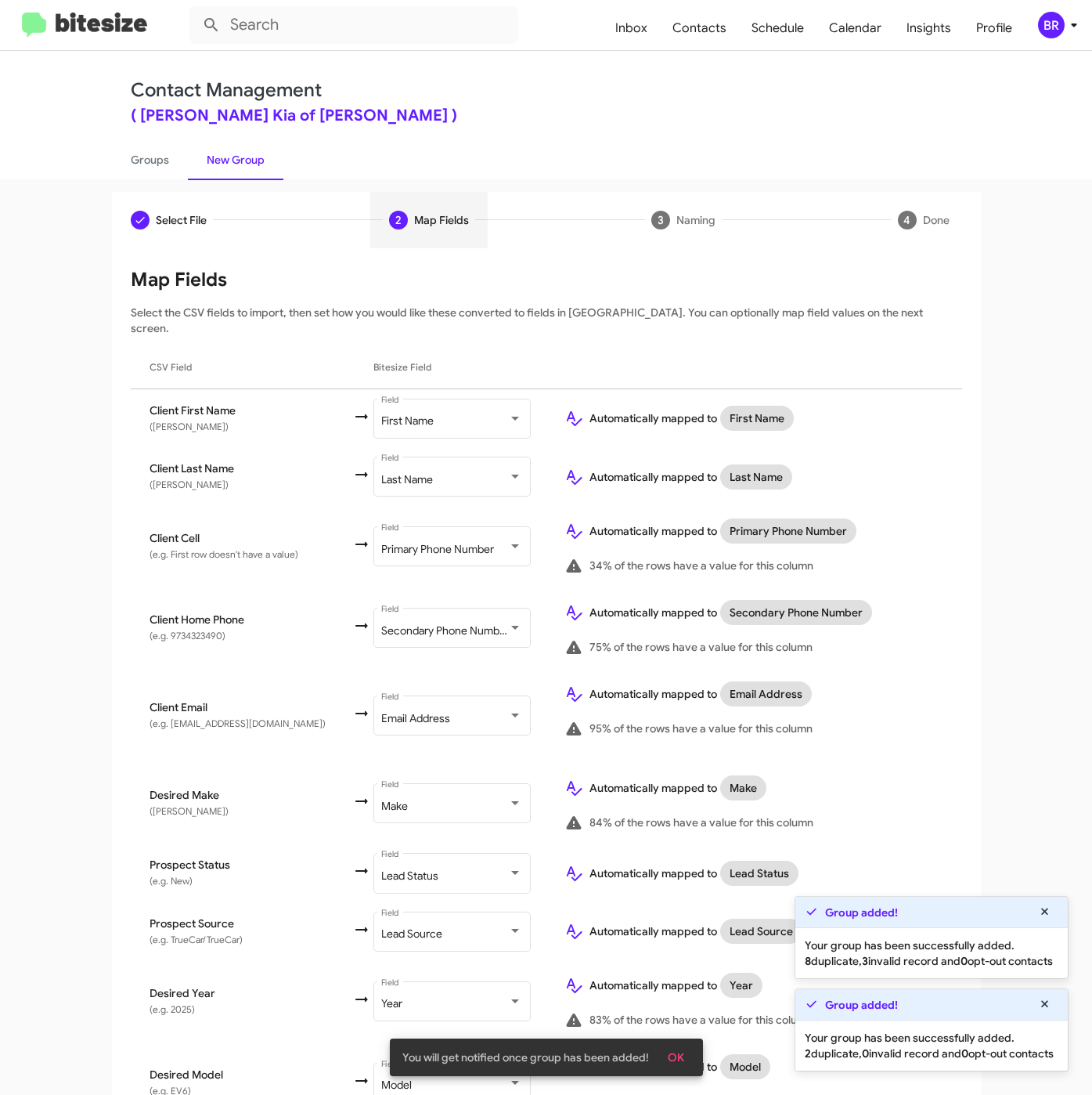
scroll to position [302, 0]
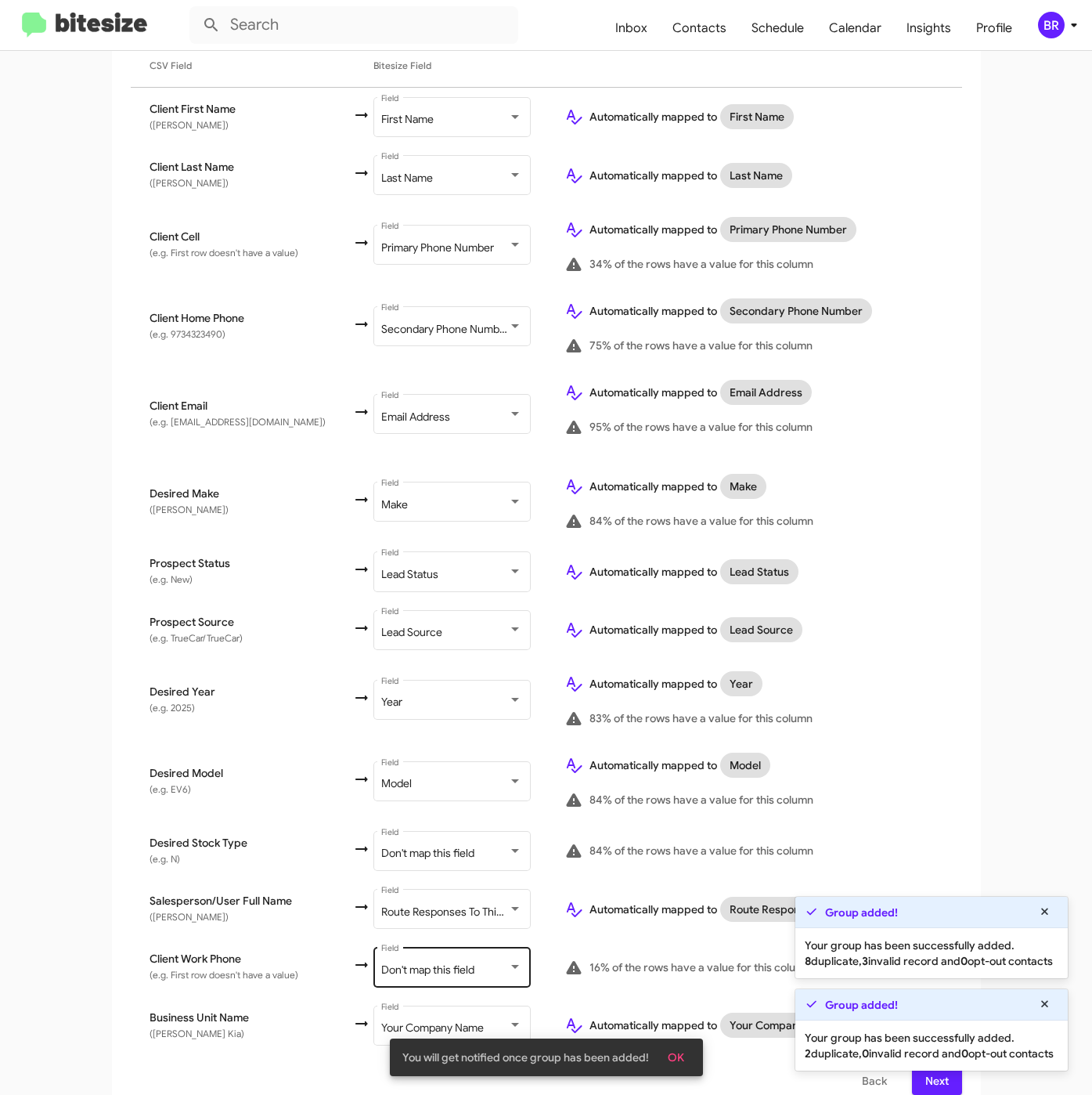
click at [467, 964] on div "Don't map this field" at bounding box center [444, 971] width 127 height 13
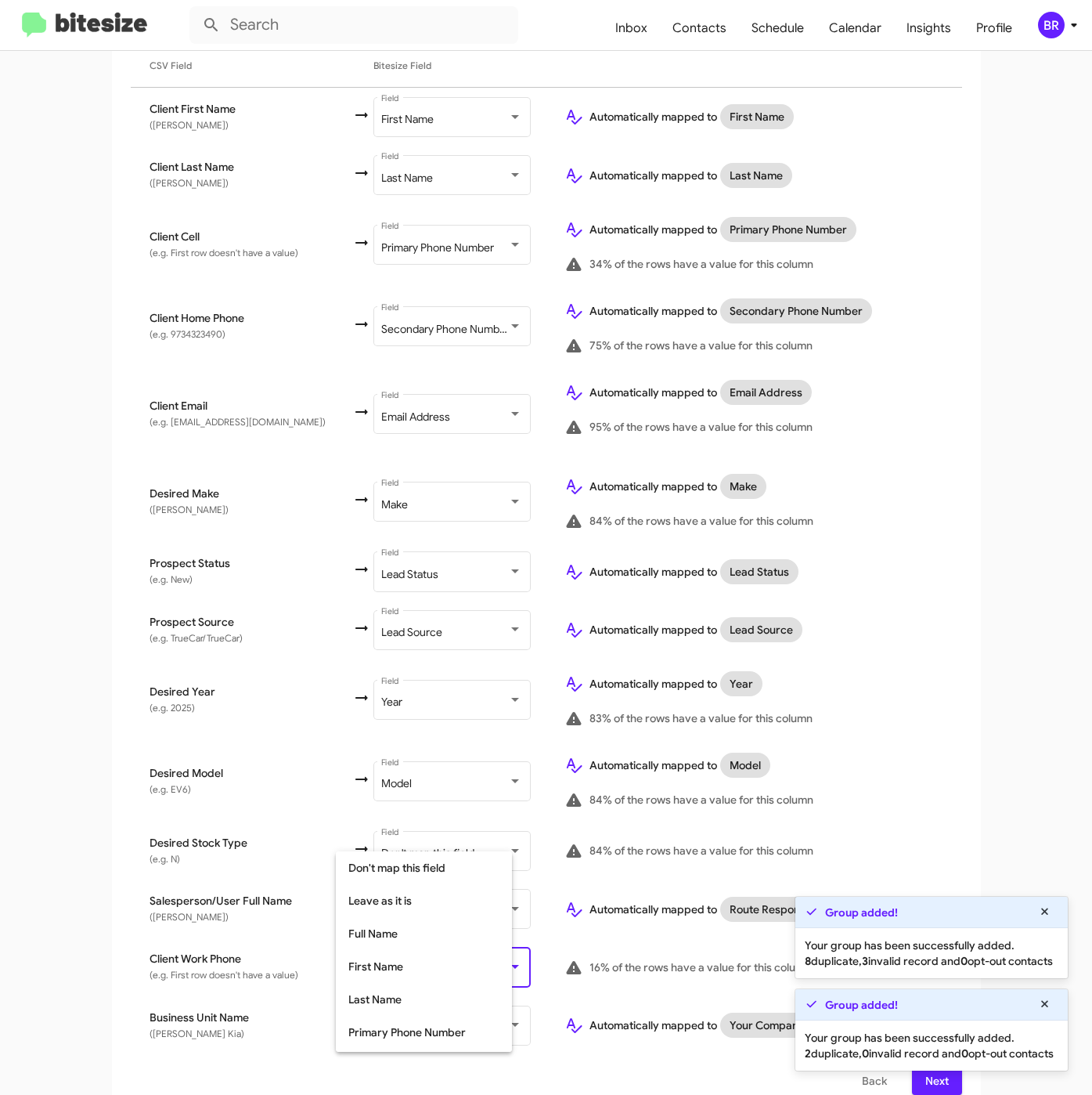
scroll to position [146, 0]
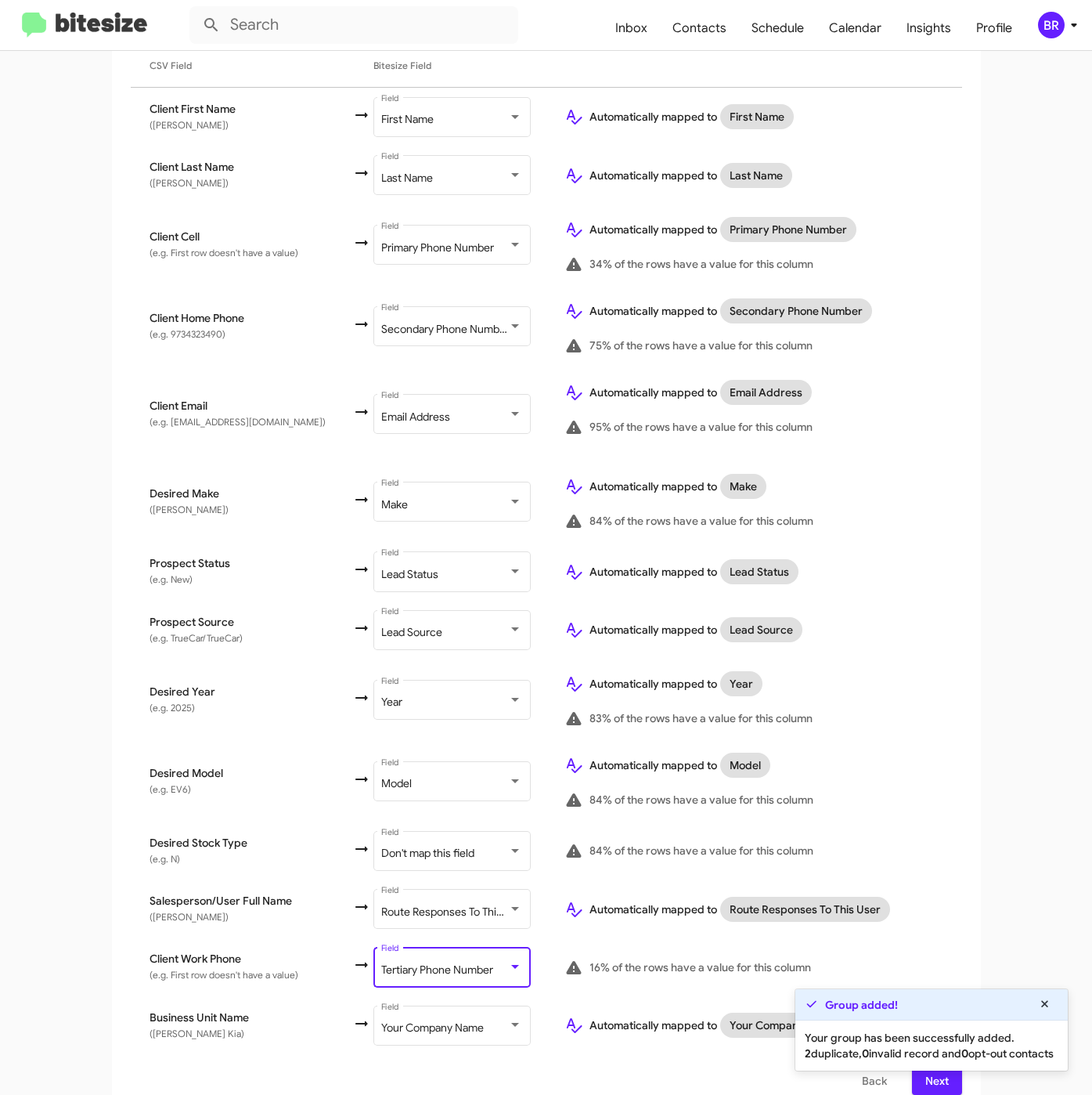
click at [912, 1072] on button "Next" at bounding box center [937, 1080] width 50 height 29
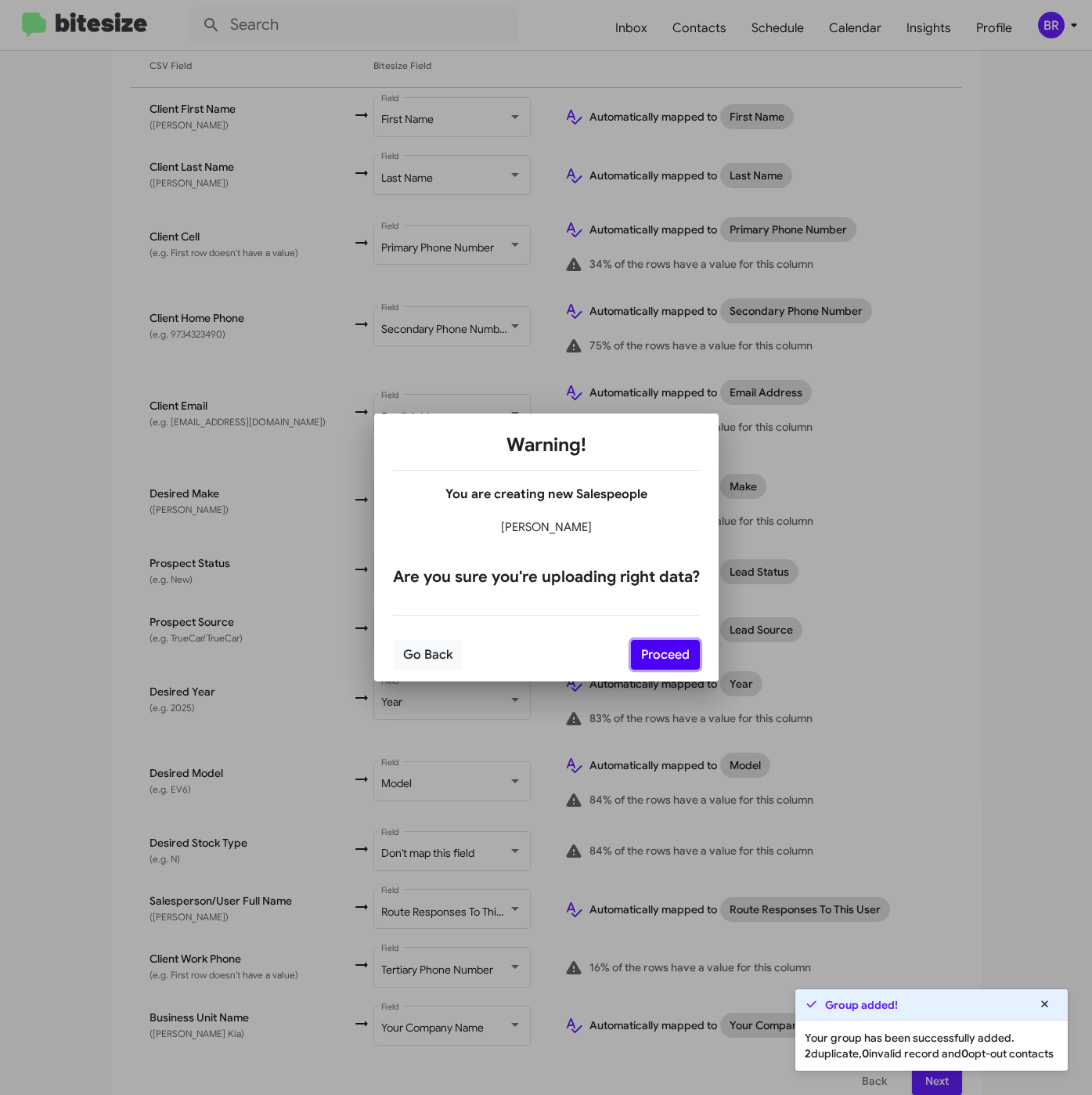
click at [655, 660] on button "Proceed" at bounding box center [665, 654] width 69 height 29
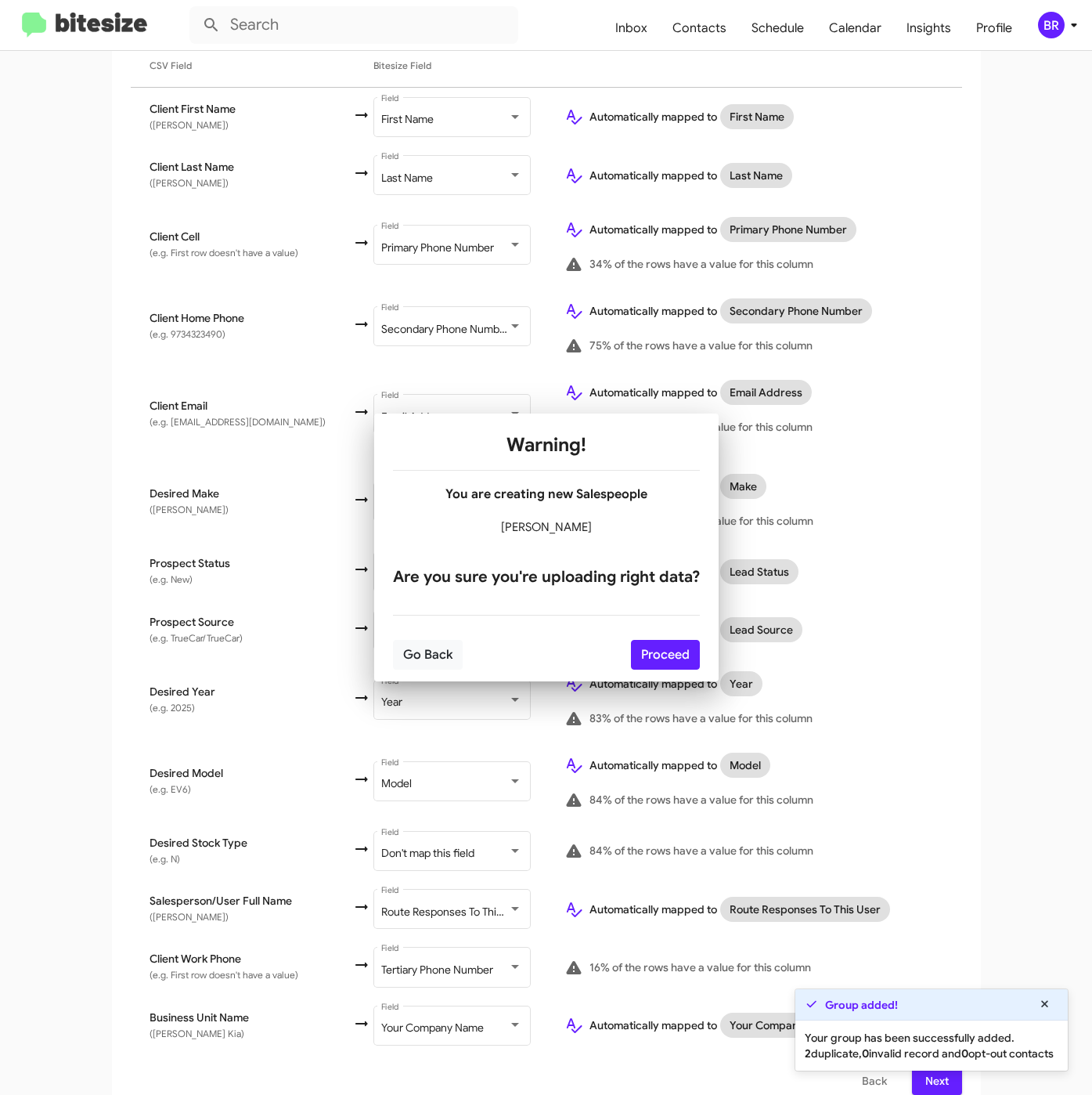
scroll to position [0, 0]
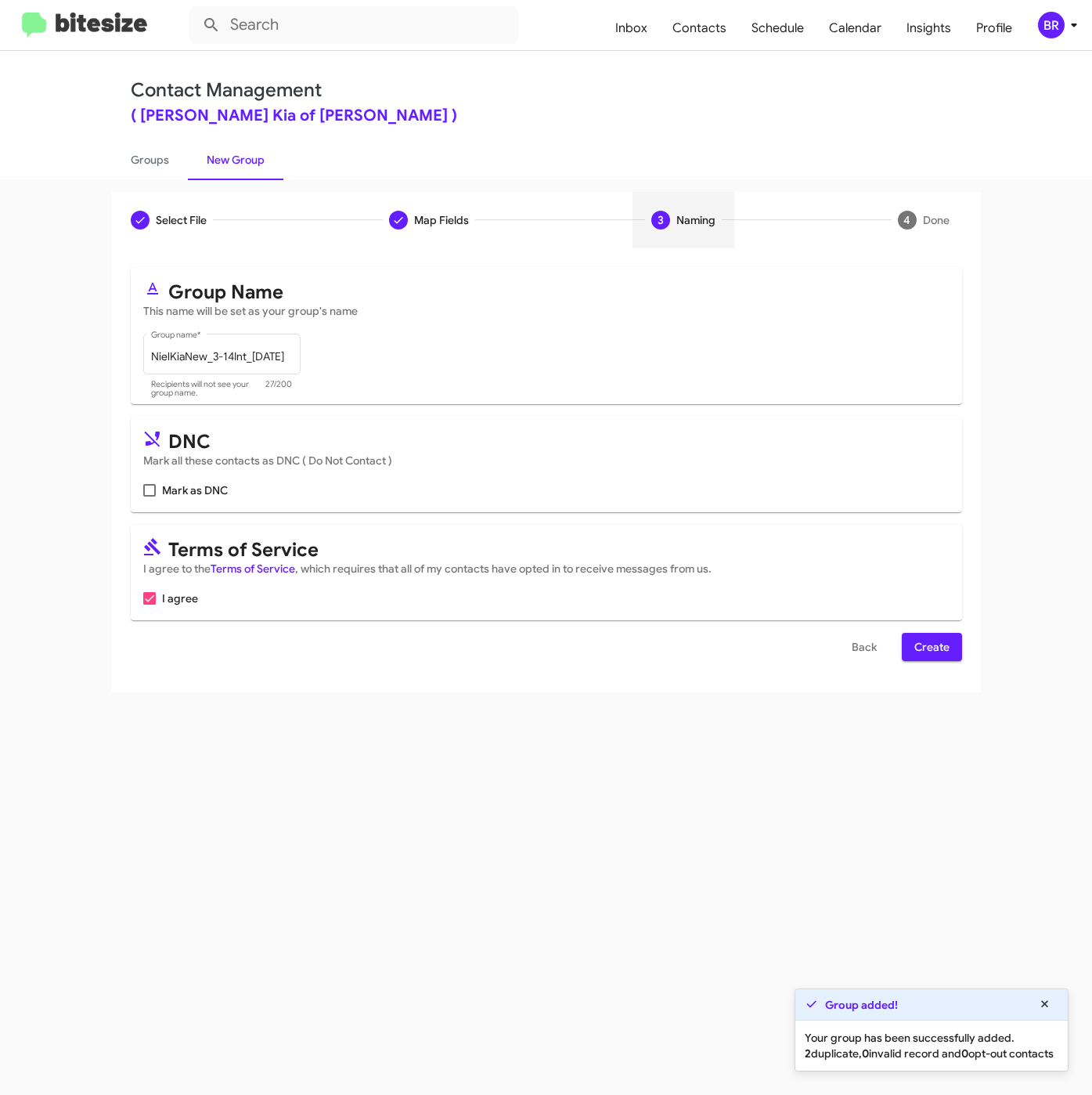
click at [914, 644] on button "Create" at bounding box center [932, 647] width 61 height 29
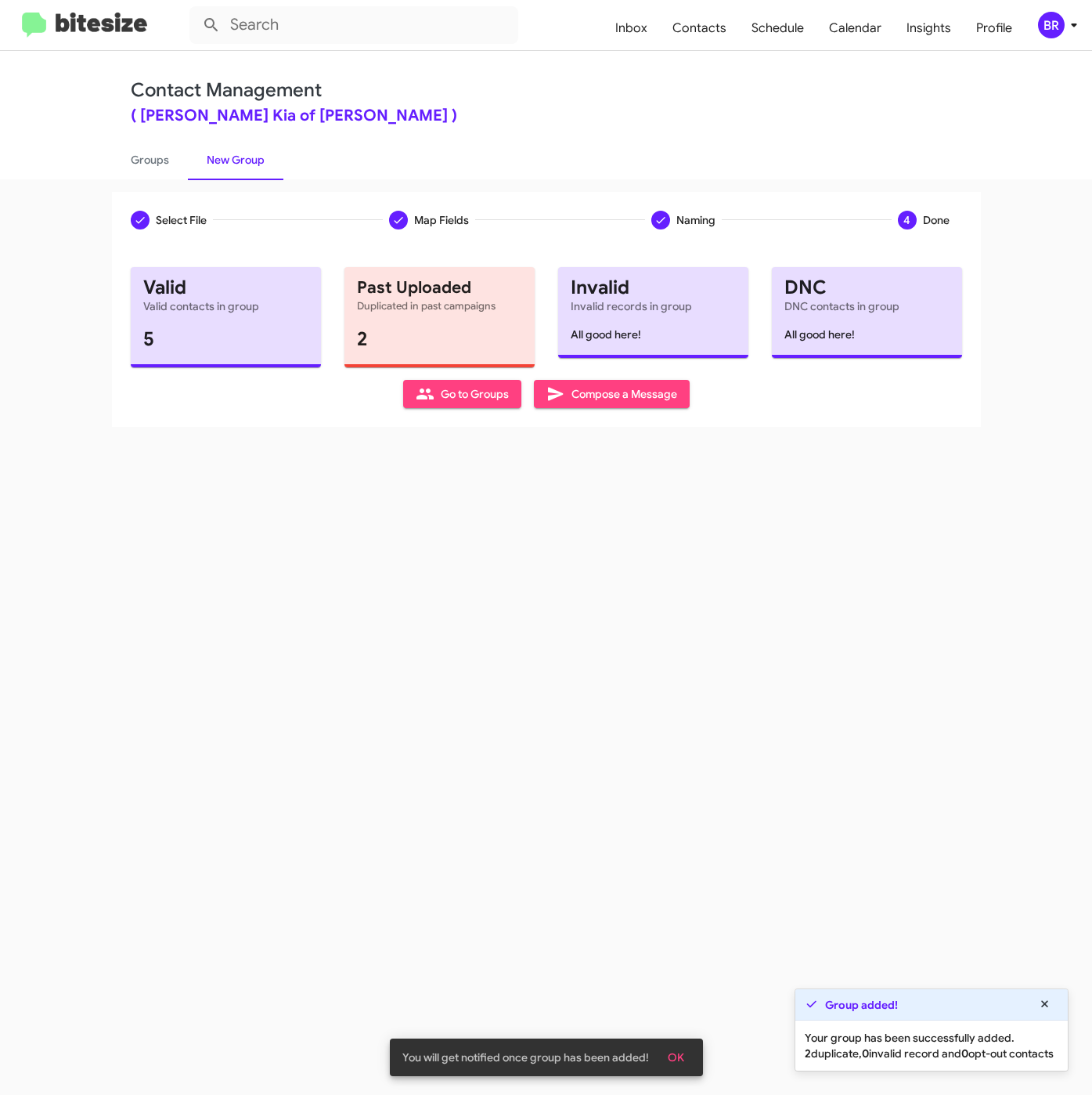
click at [633, 611] on div "Select File Map Fields Naming 4 Done Select File To import contacts, you need t…" at bounding box center [546, 637] width 1092 height 916
click at [141, 157] on link "Groups" at bounding box center [150, 159] width 76 height 40
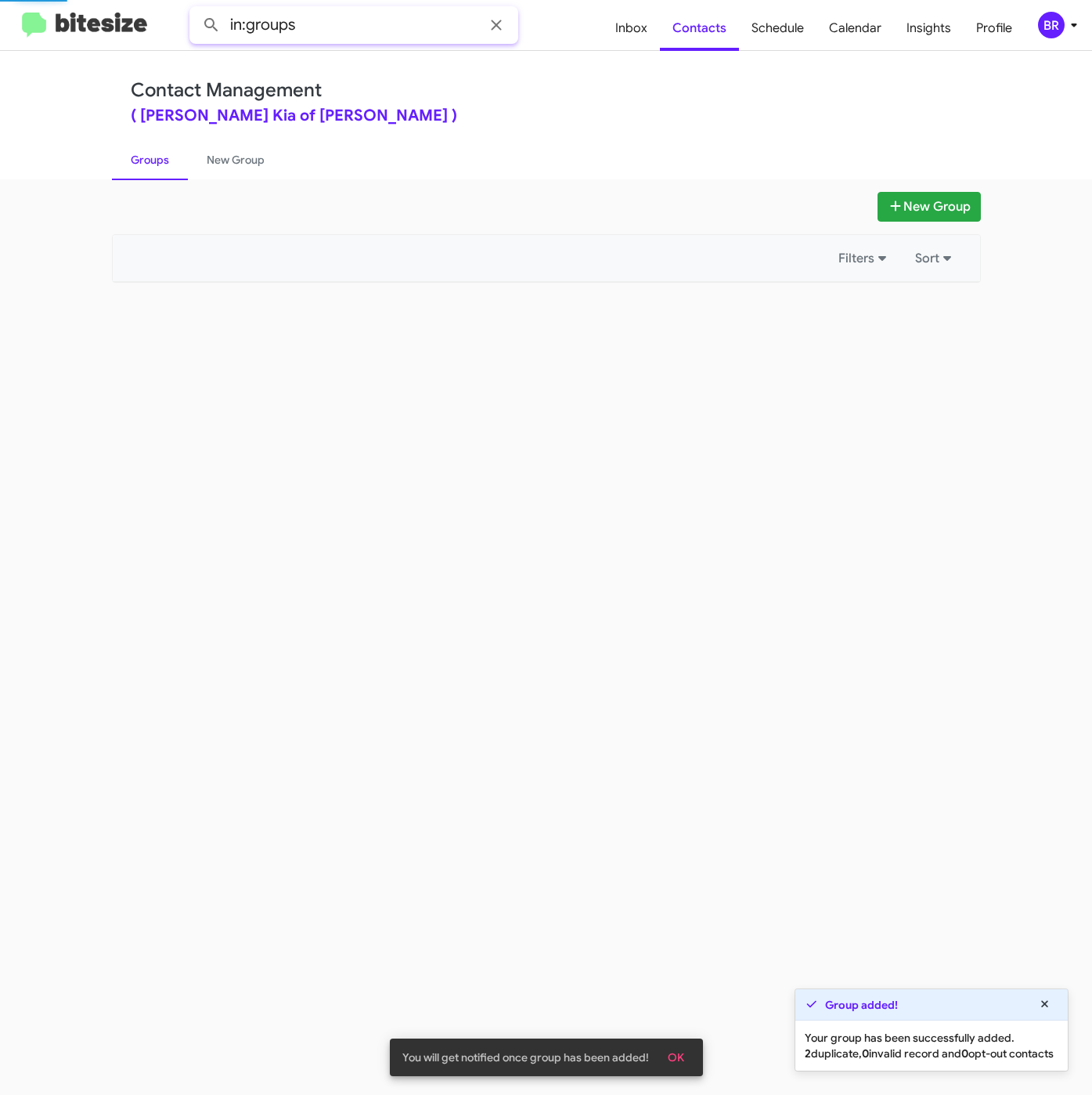
click at [350, 18] on input "in:groups" at bounding box center [353, 25] width 328 height 38
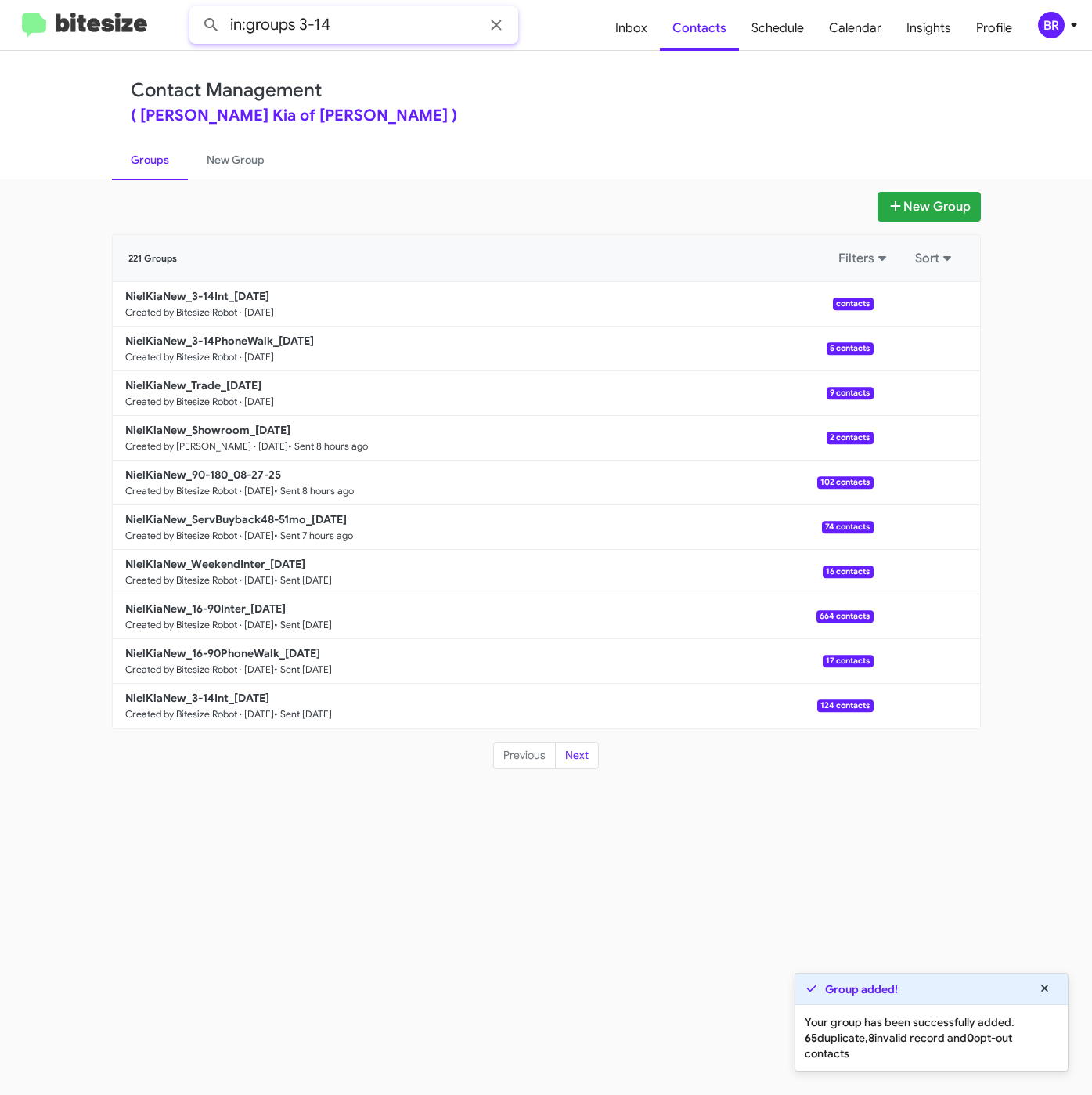
click at [360, 29] on input "in:groups 3-14" at bounding box center [353, 25] width 328 height 38
click at [196, 9] on button at bounding box center [212, 25] width 31 height 31
drag, startPoint x: 301, startPoint y: 22, endPoint x: 404, endPoint y: 29, distance: 103.2
click at [404, 29] on input "in:groups 3-14" at bounding box center [353, 25] width 328 height 38
click at [196, 9] on button at bounding box center [212, 25] width 31 height 31
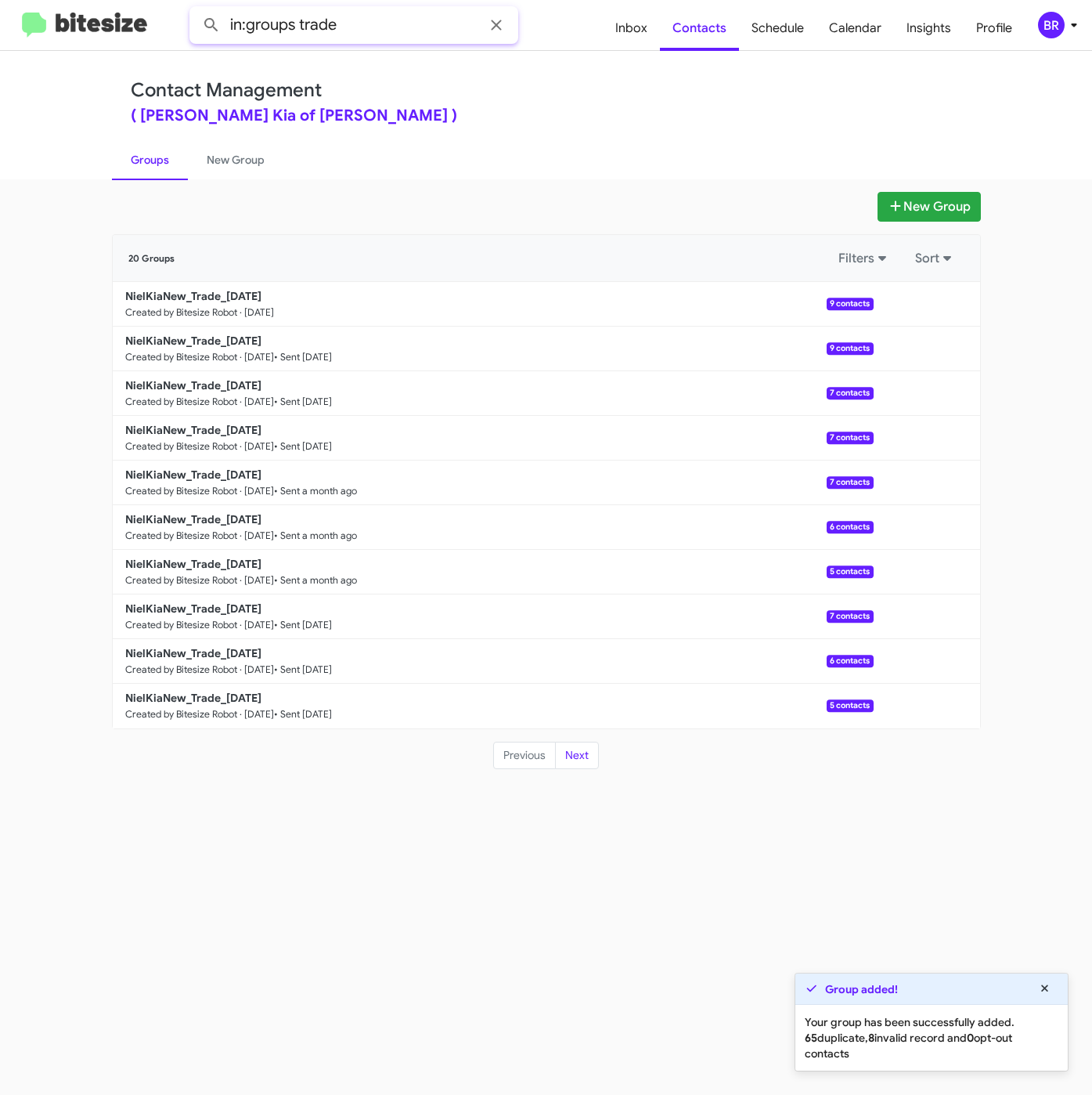
drag, startPoint x: 362, startPoint y: 24, endPoint x: 397, endPoint y: 19, distance: 35.4
click at [395, 22] on input "in:groups trade" at bounding box center [353, 25] width 328 height 38
click at [196, 9] on button at bounding box center [212, 25] width 31 height 31
type input "in:groups"
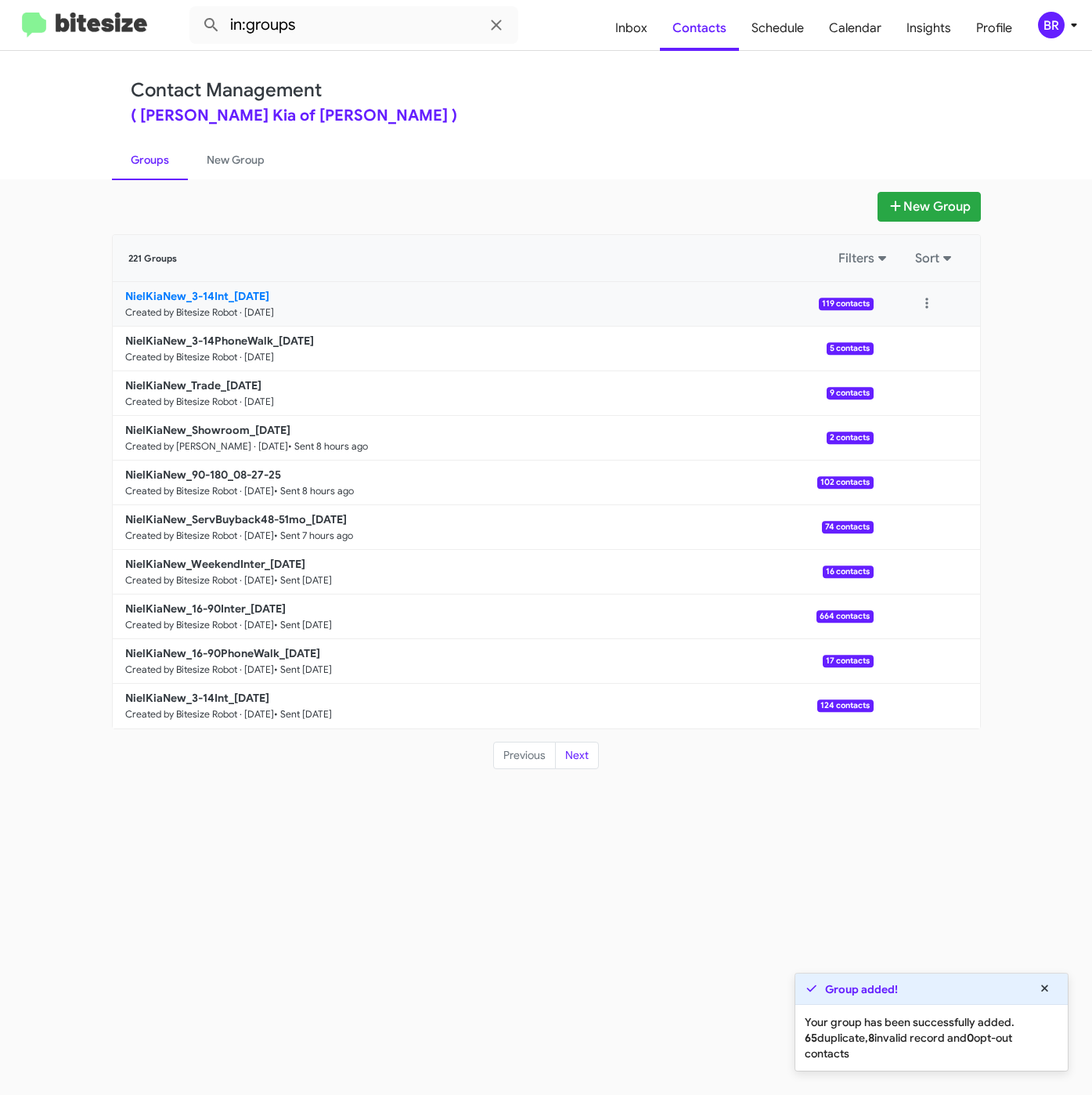
click at [205, 294] on b "NielKiaNew_3-14Int_08-28-25" at bounding box center [197, 295] width 144 height 14
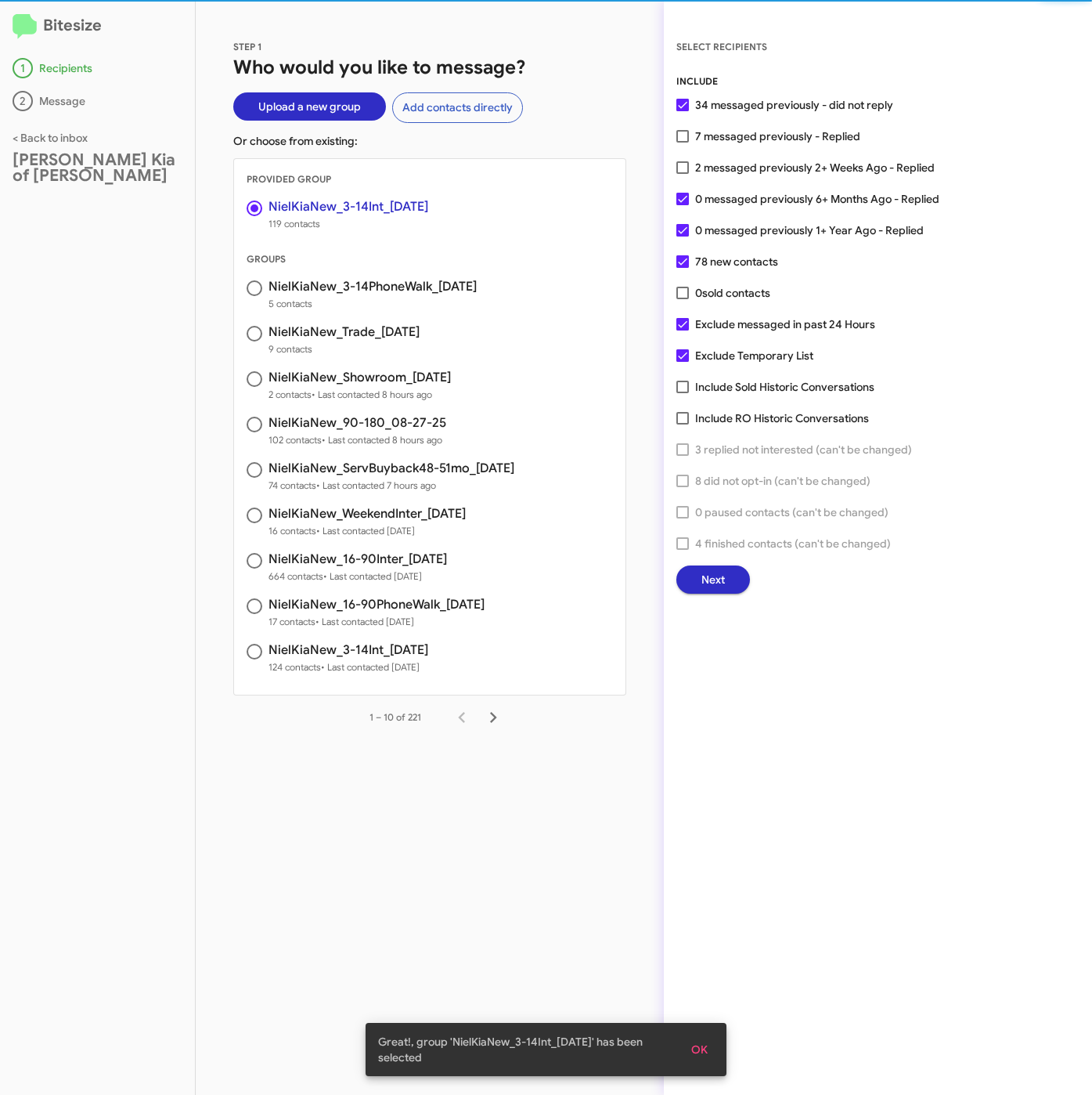
click at [748, 171] on span "2 messaged previously 2+ Weeks Ago - Replied" at bounding box center [815, 167] width 239 height 18
click at [683, 174] on input "2 messaged previously 2+ Weeks Ago - Replied" at bounding box center [682, 174] width 1 height 1
checkbox input "true"
click at [707, 570] on span "Next" at bounding box center [713, 579] width 24 height 29
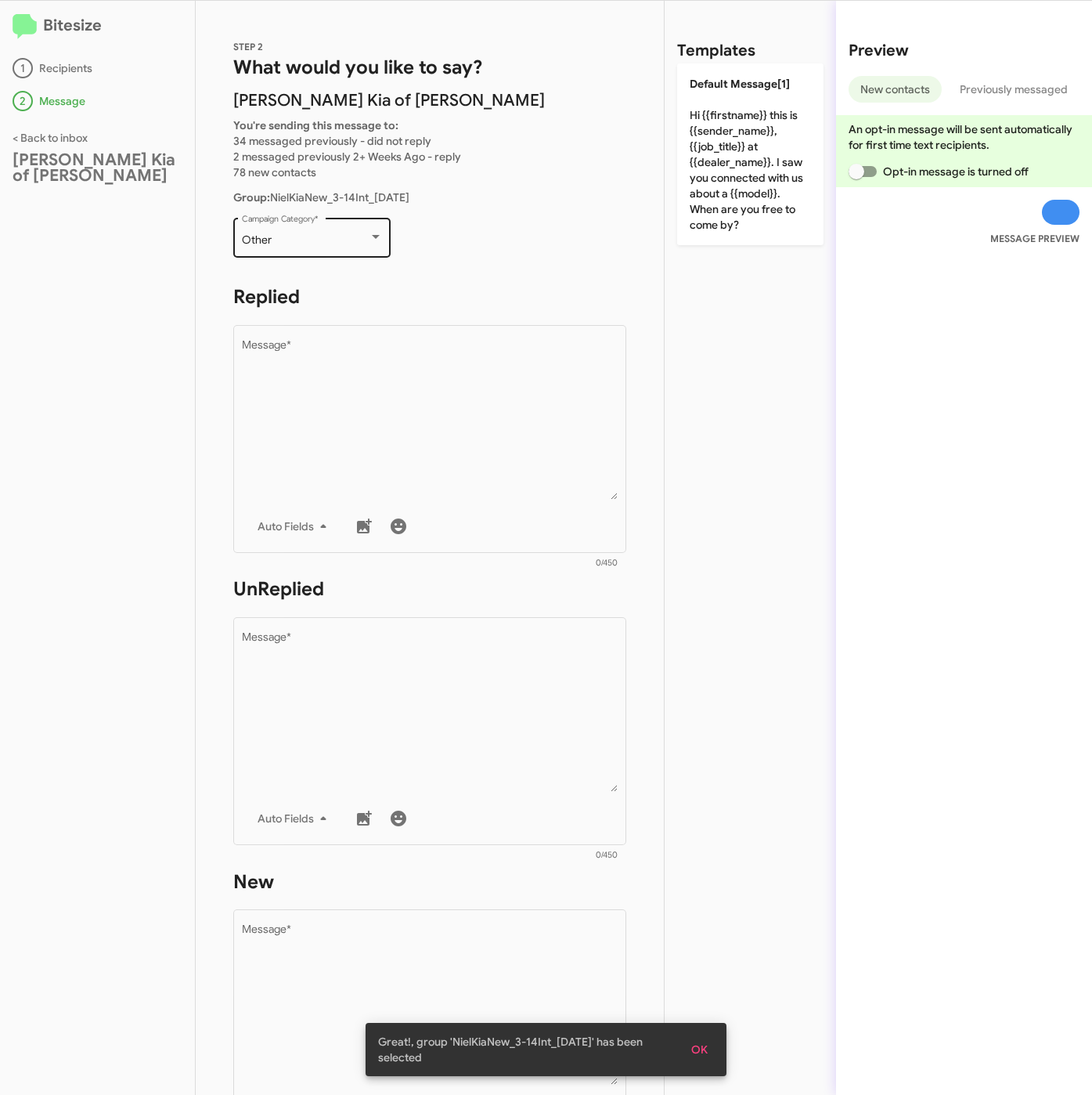
click at [344, 240] on div "Other" at bounding box center [305, 240] width 127 height 13
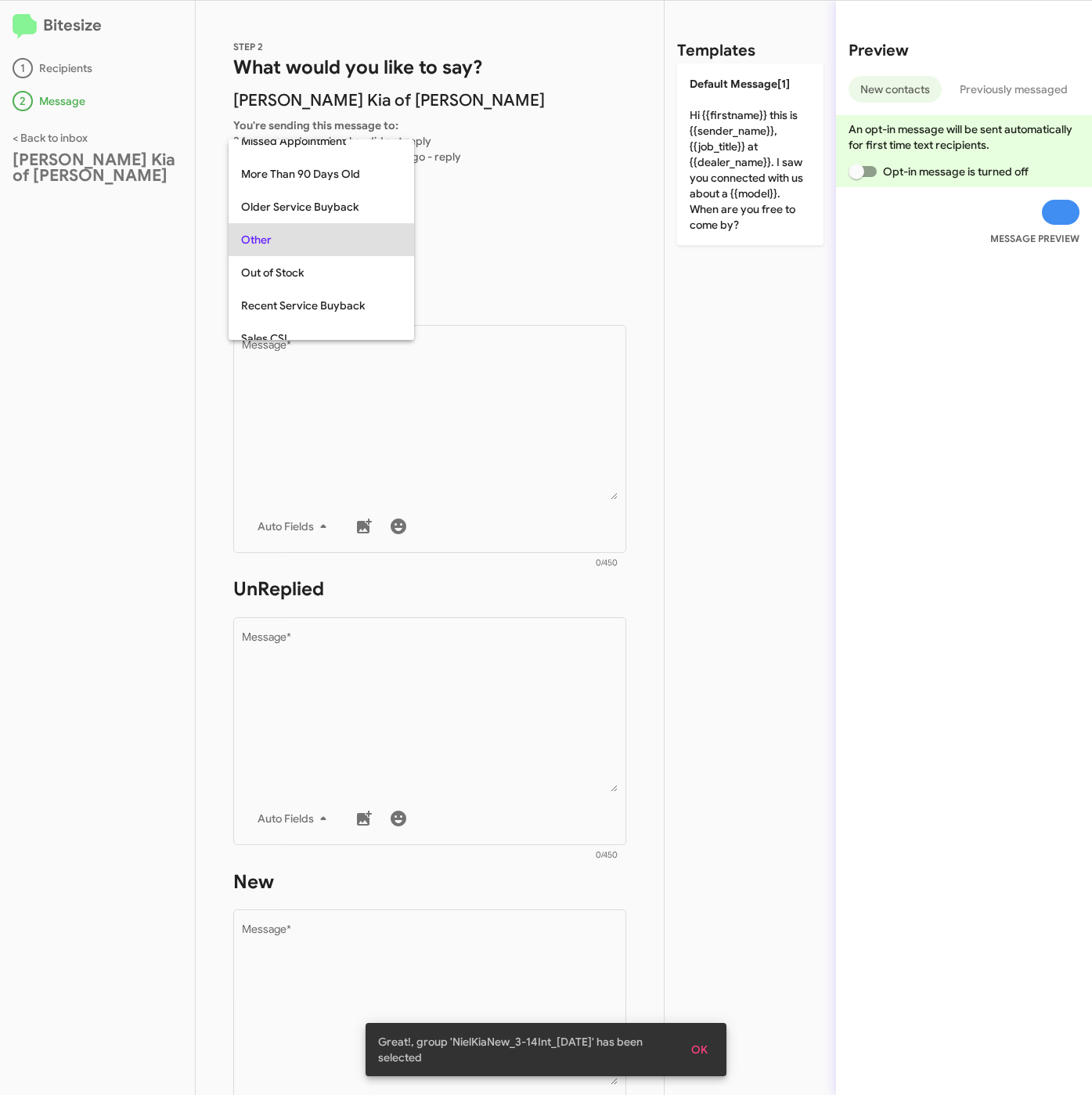
scroll to position [588, 0]
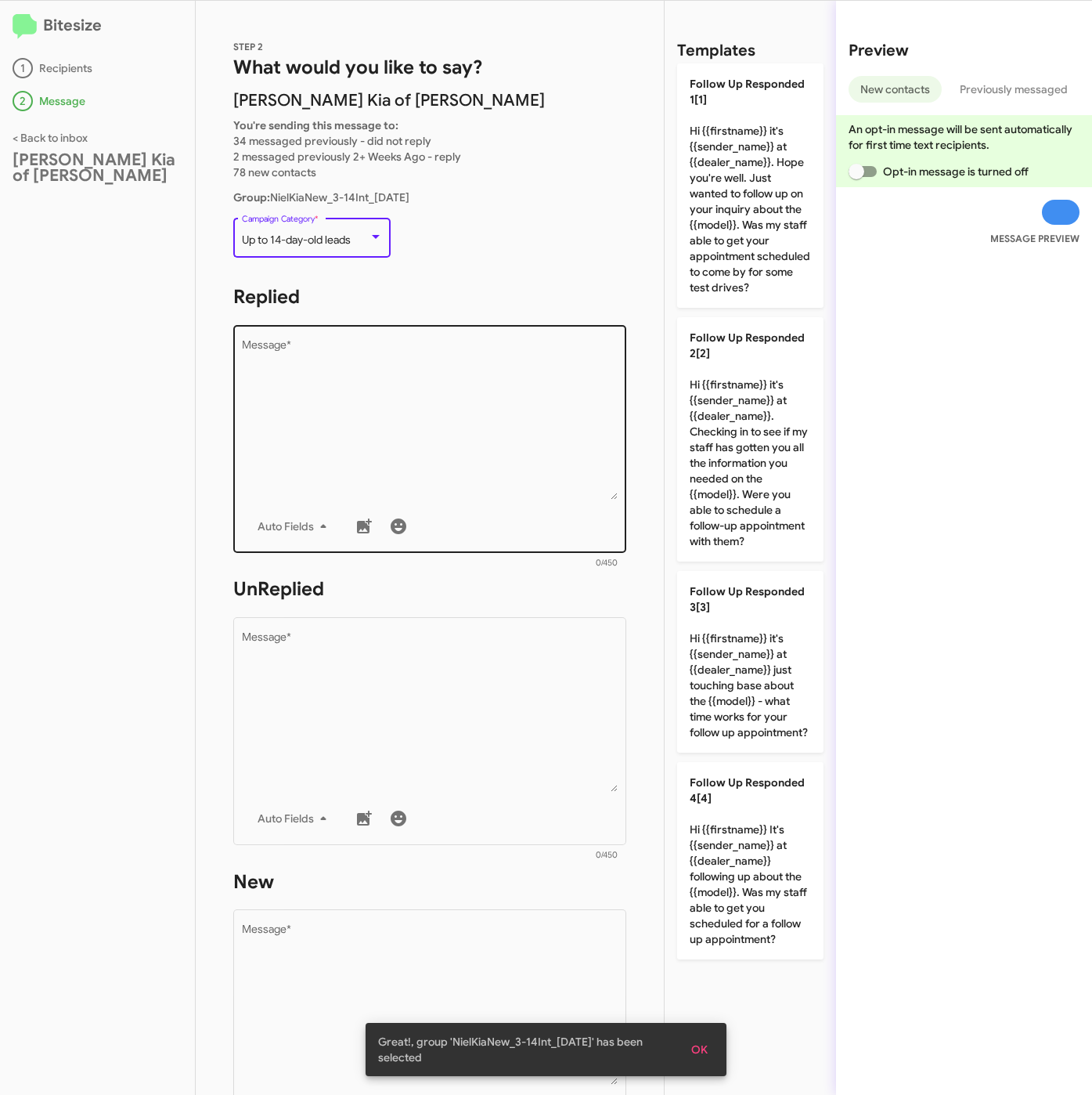
click at [477, 442] on textarea "Message *" at bounding box center [430, 420] width 376 height 160
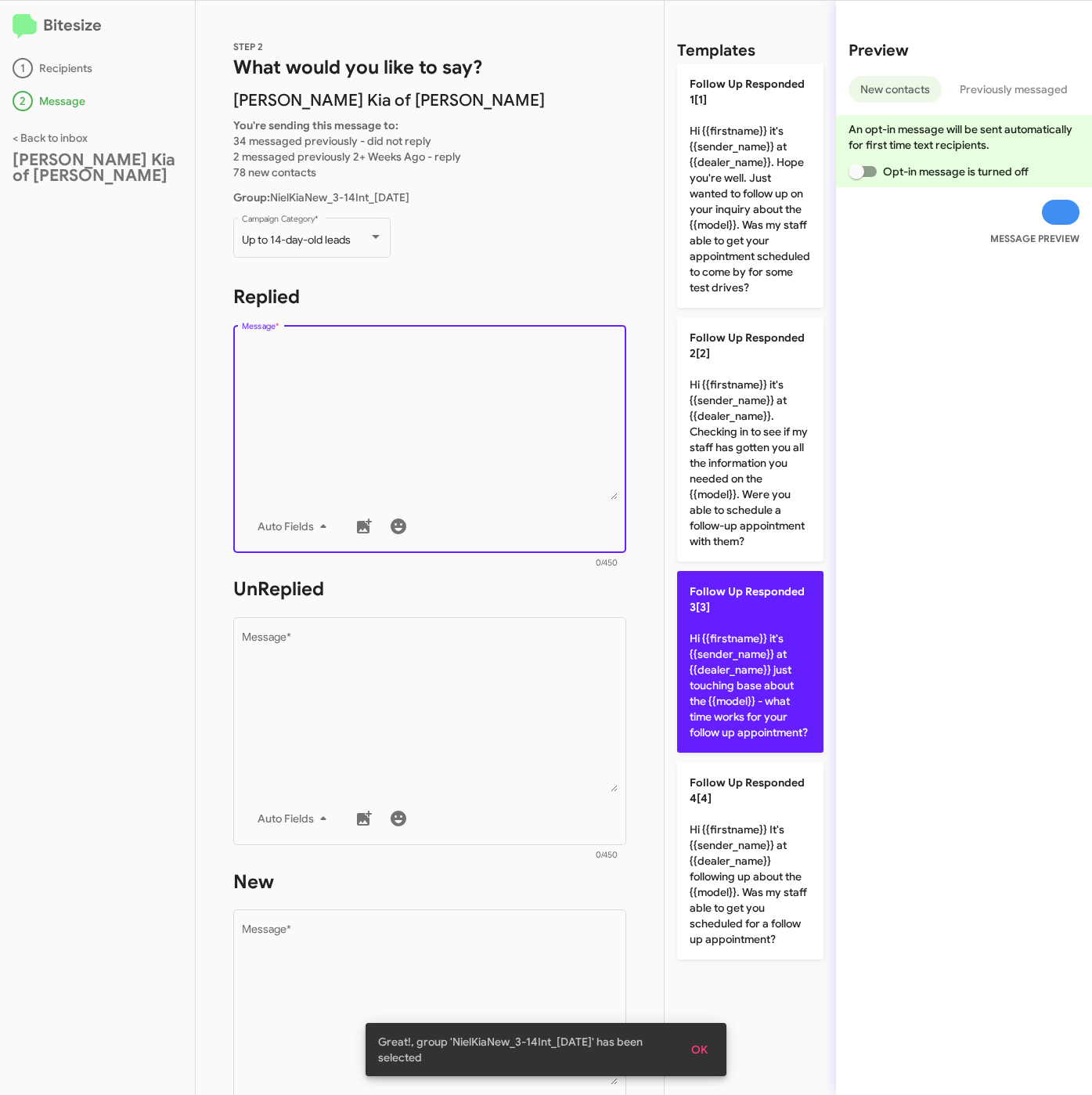
click at [728, 712] on p "Follow Up Responded 3[3] Hi {{firstname}} it's {{sender_name}} at {{dealer_name…" at bounding box center [750, 661] width 146 height 181
type textarea "Hi {{firstname}} it's {{sender_name}} at {{dealer_name}} just touching base abo…"
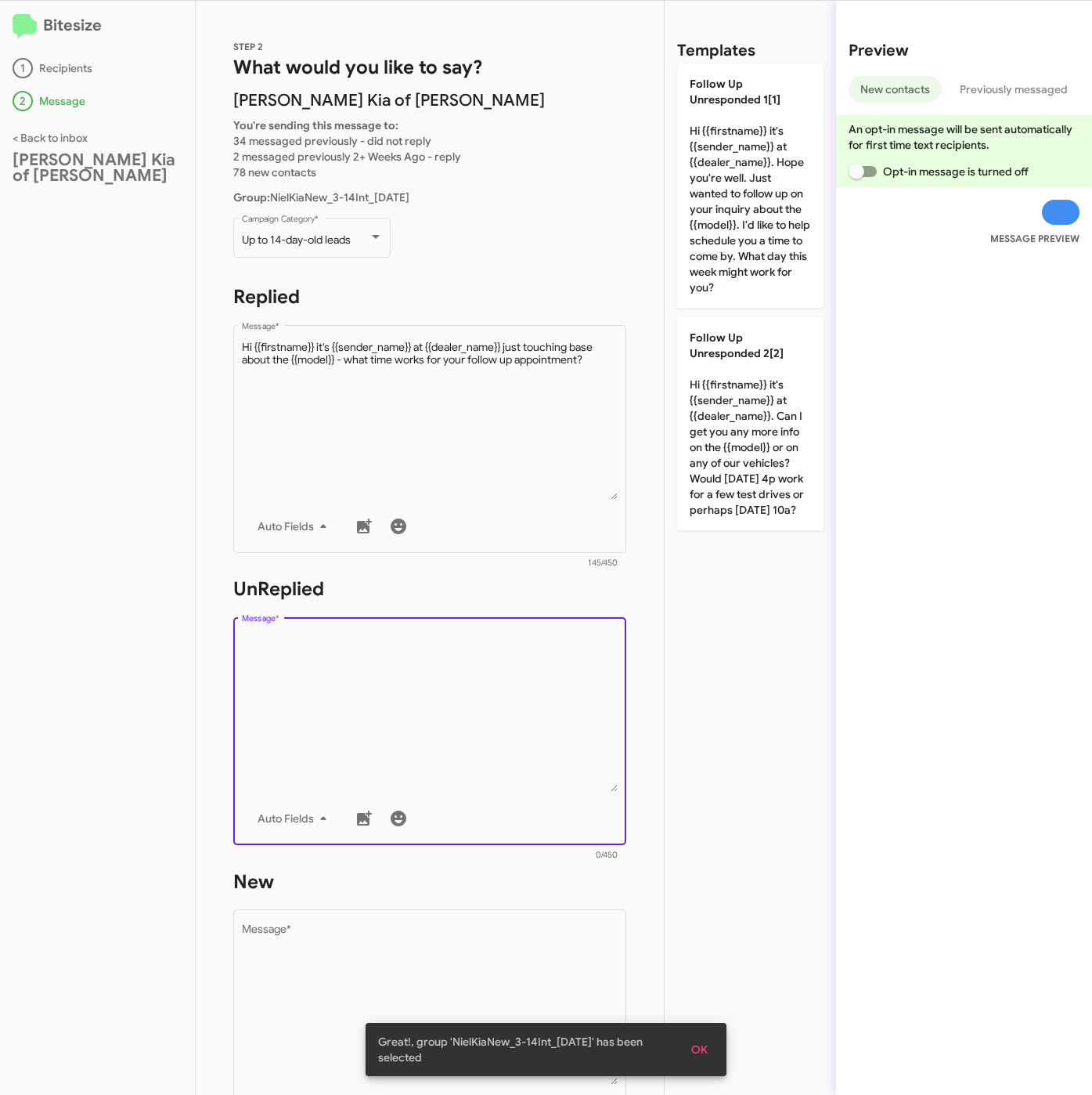
click at [413, 703] on textarea "Message *" at bounding box center [430, 712] width 376 height 160
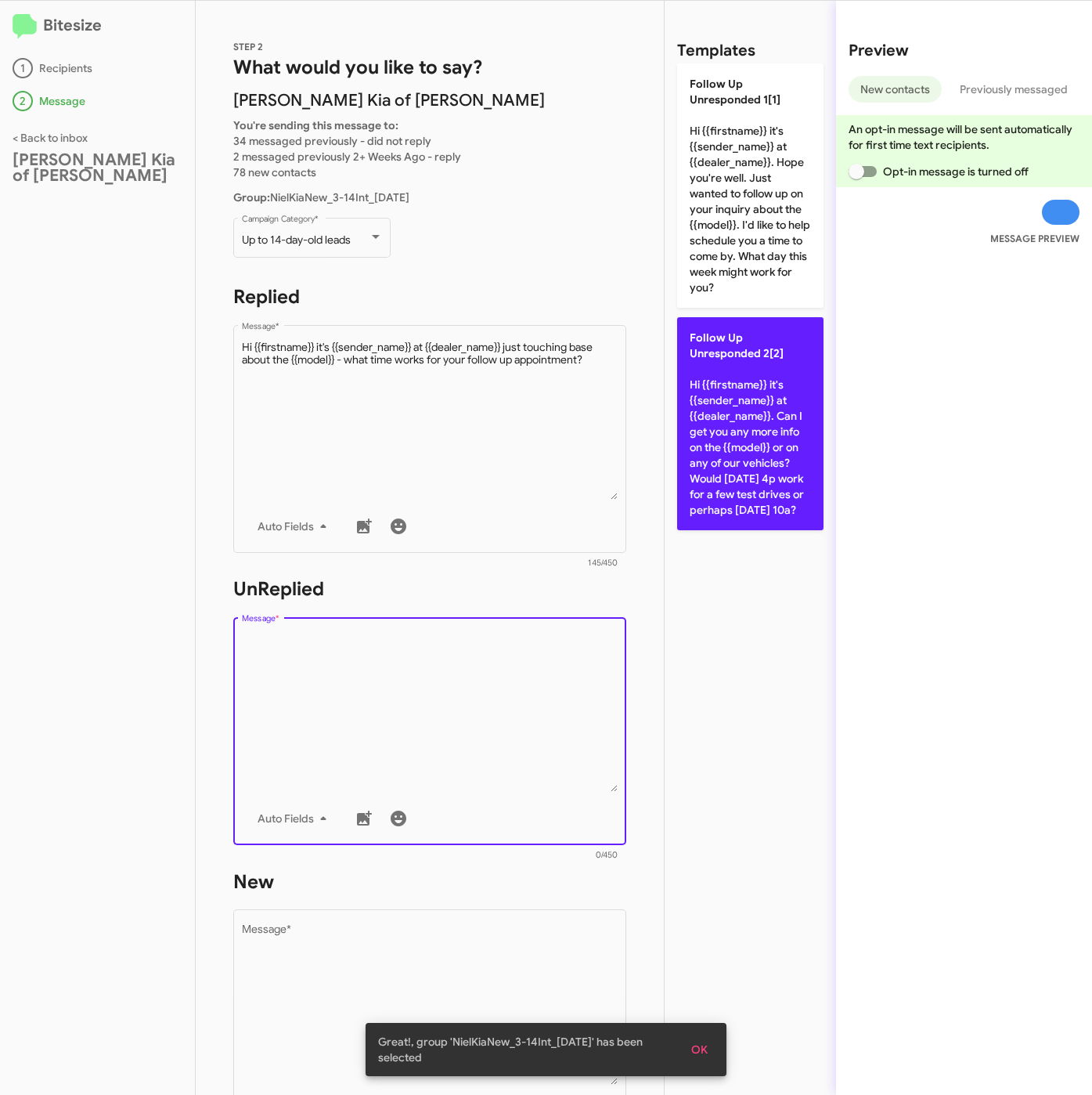
click at [693, 466] on p "Follow Up Unresponded 2[2] Hi {{firstname}} it's {{sender_name}} at {{dealer_na…" at bounding box center [750, 423] width 146 height 213
type textarea "Hi {{firstname}} it's {{sender_name}} at {{dealer_name}}. Can I get you any mor…"
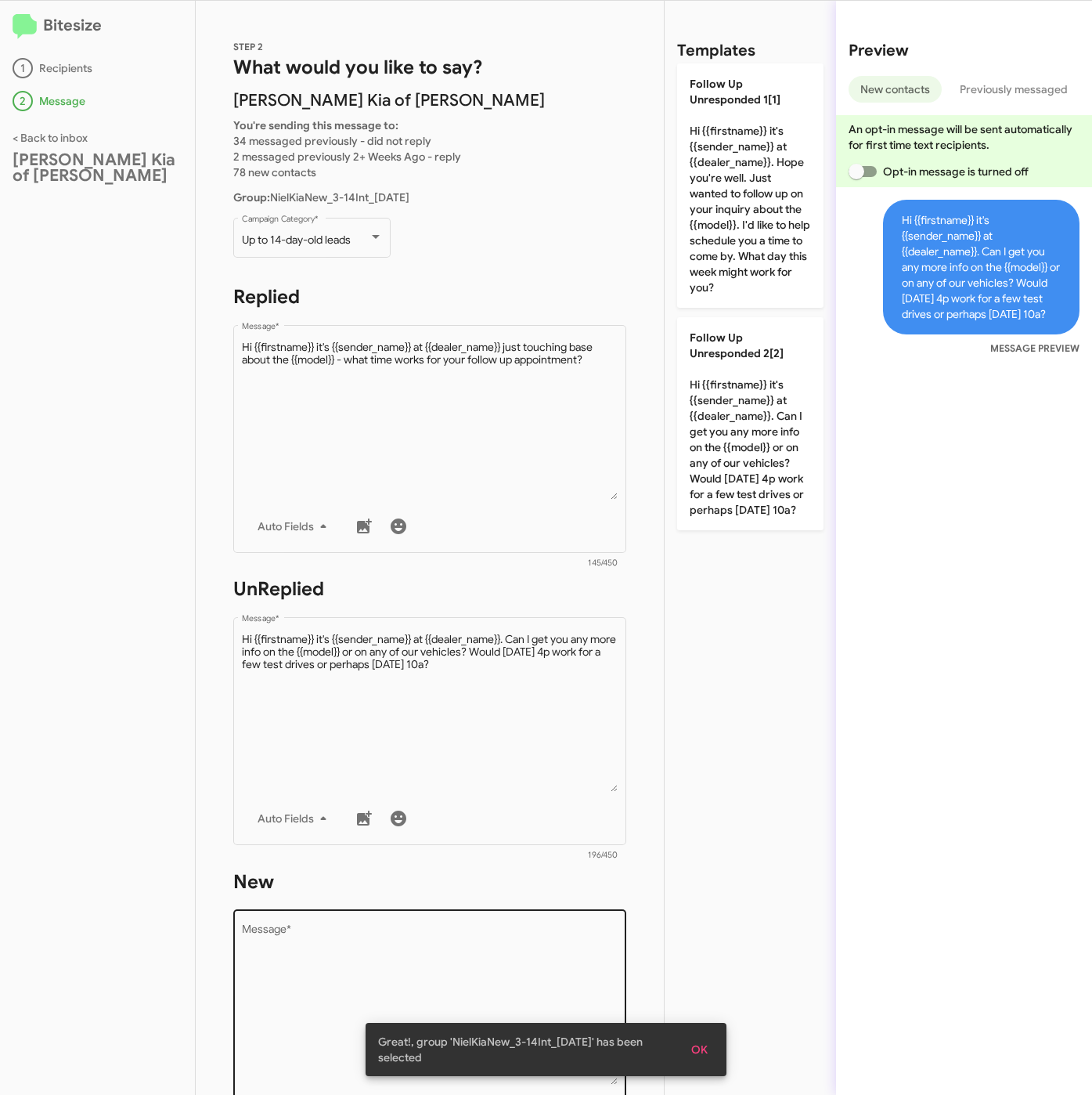
click at [455, 962] on textarea "Message *" at bounding box center [430, 1005] width 376 height 160
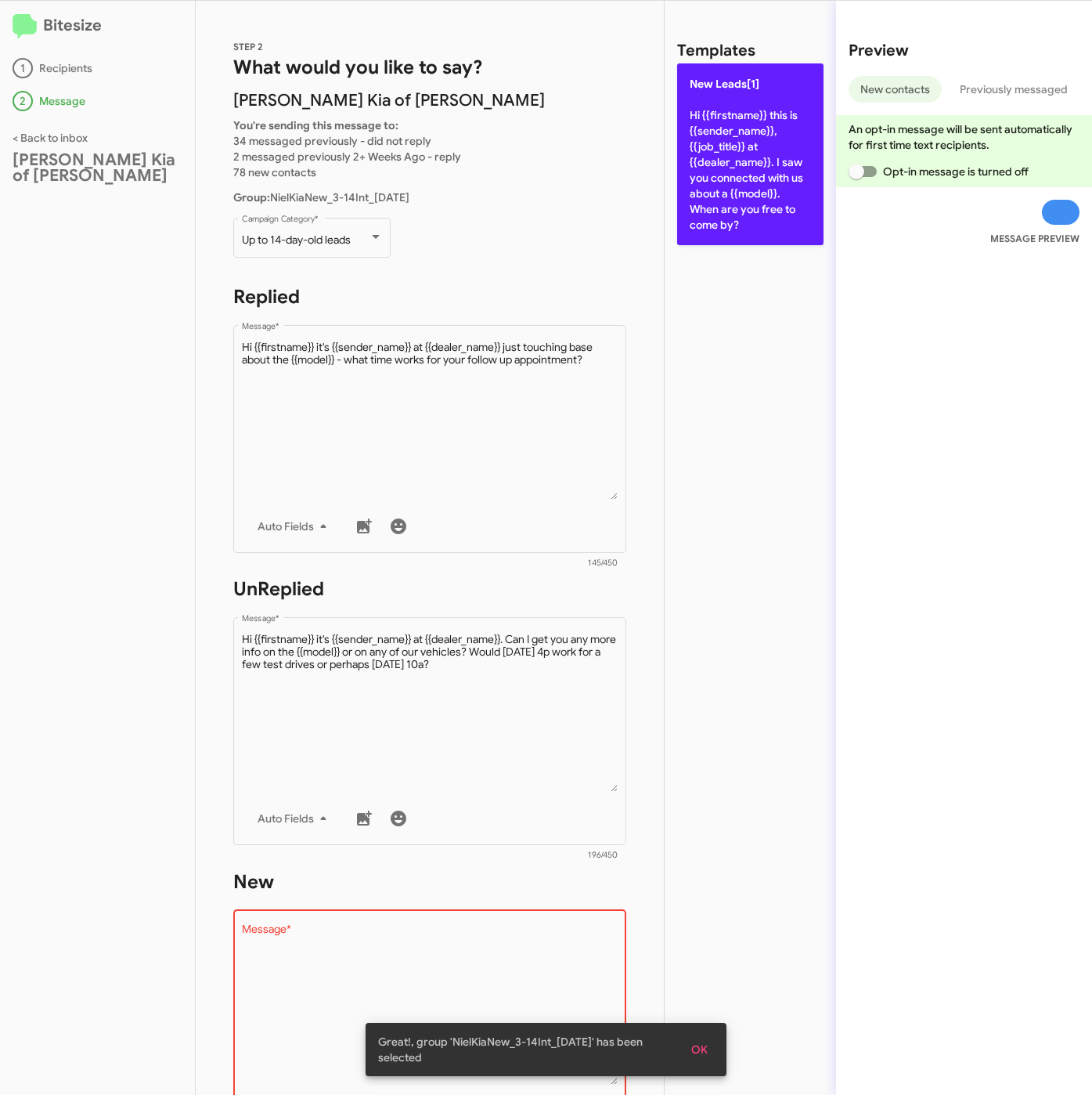
click at [753, 107] on p "New Leads[1] Hi {{firstname}} this is {{sender_name}}, {{job_title}} at {{deale…" at bounding box center [750, 154] width 146 height 181
type textarea "Hi {{firstname}} this is {{sender_name}}, {{job_title}} at {{dealer_name}}. I s…"
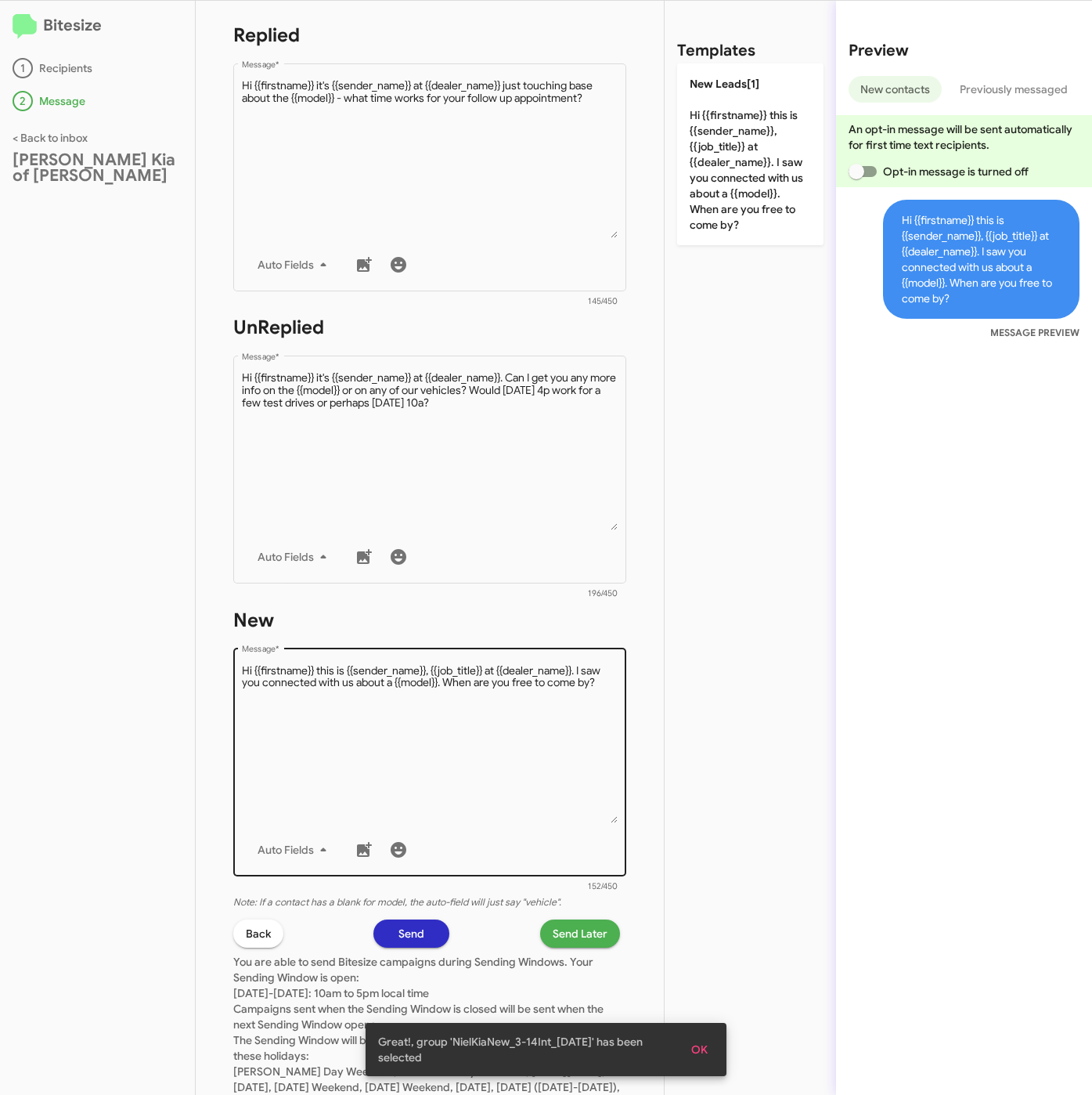
scroll to position [337, 0]
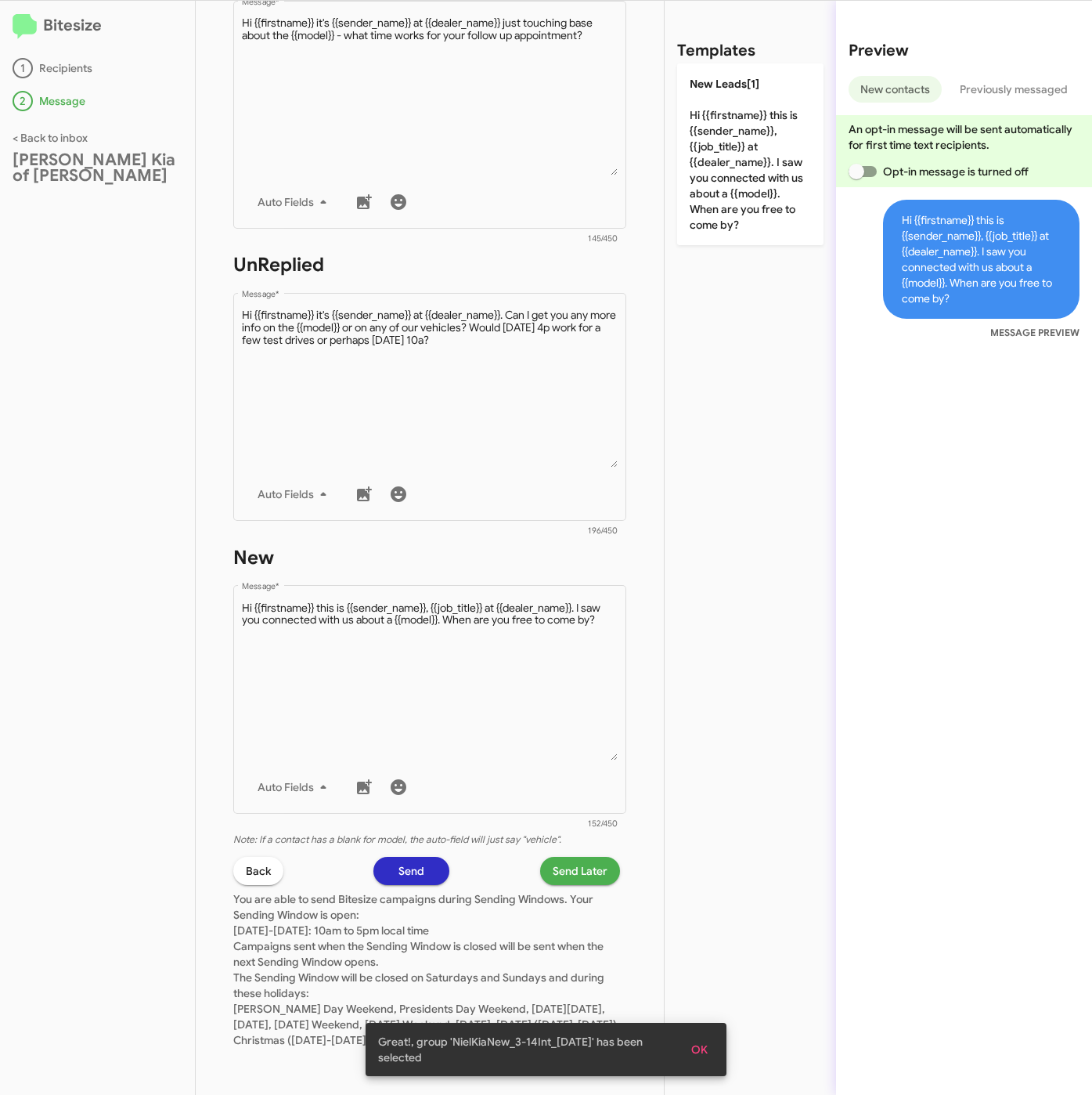
click at [569, 857] on span "Send Later" at bounding box center [580, 870] width 55 height 29
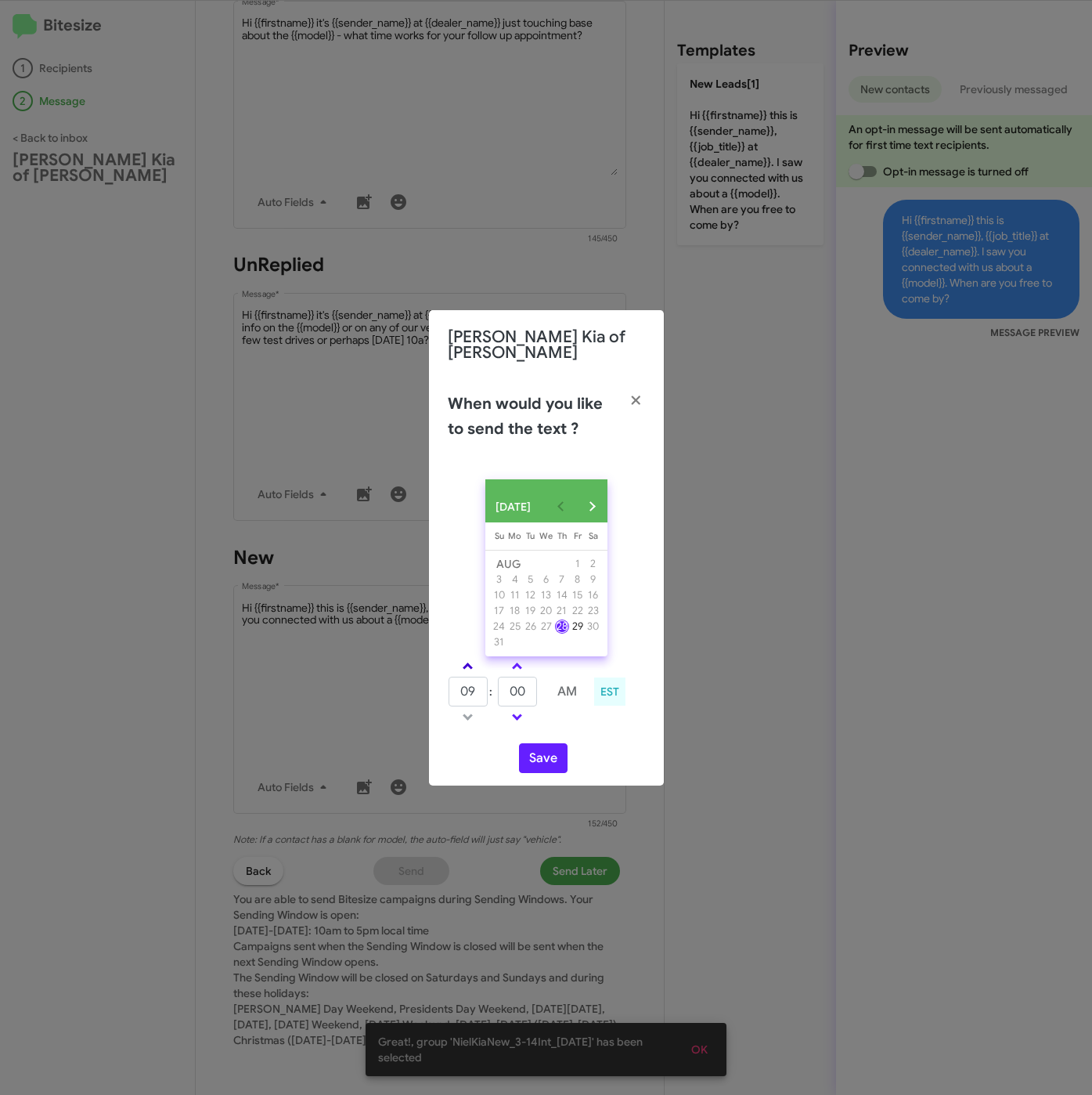
click at [467, 664] on span at bounding box center [467, 667] width 10 height 10
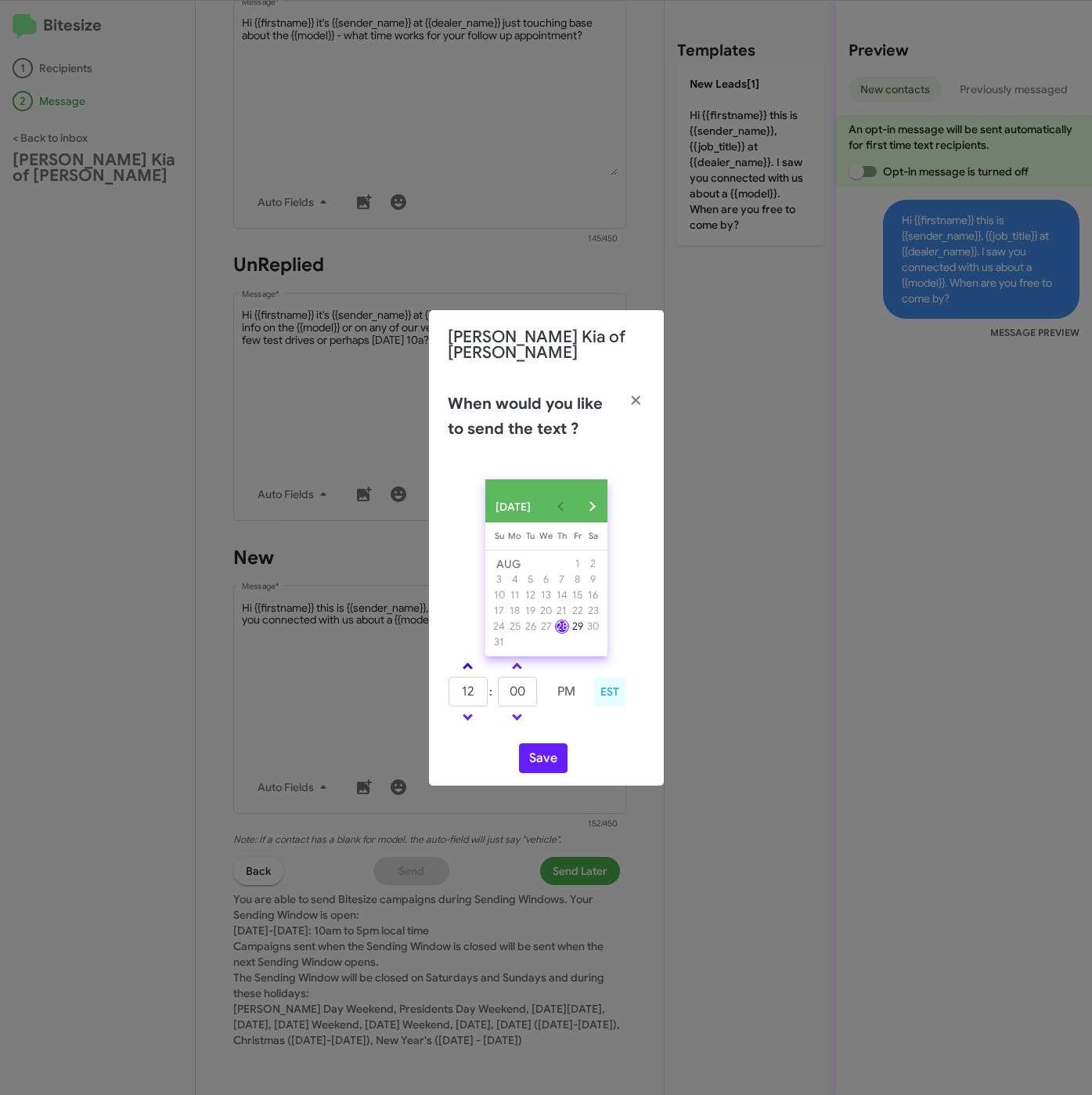
click at [468, 665] on span at bounding box center [467, 667] width 10 height 10
type input "01"
drag, startPoint x: 517, startPoint y: 691, endPoint x: 493, endPoint y: 691, distance: 24.0
click at [493, 691] on tr "01 : 00 PM" at bounding box center [517, 691] width 139 height 31
type input "10"
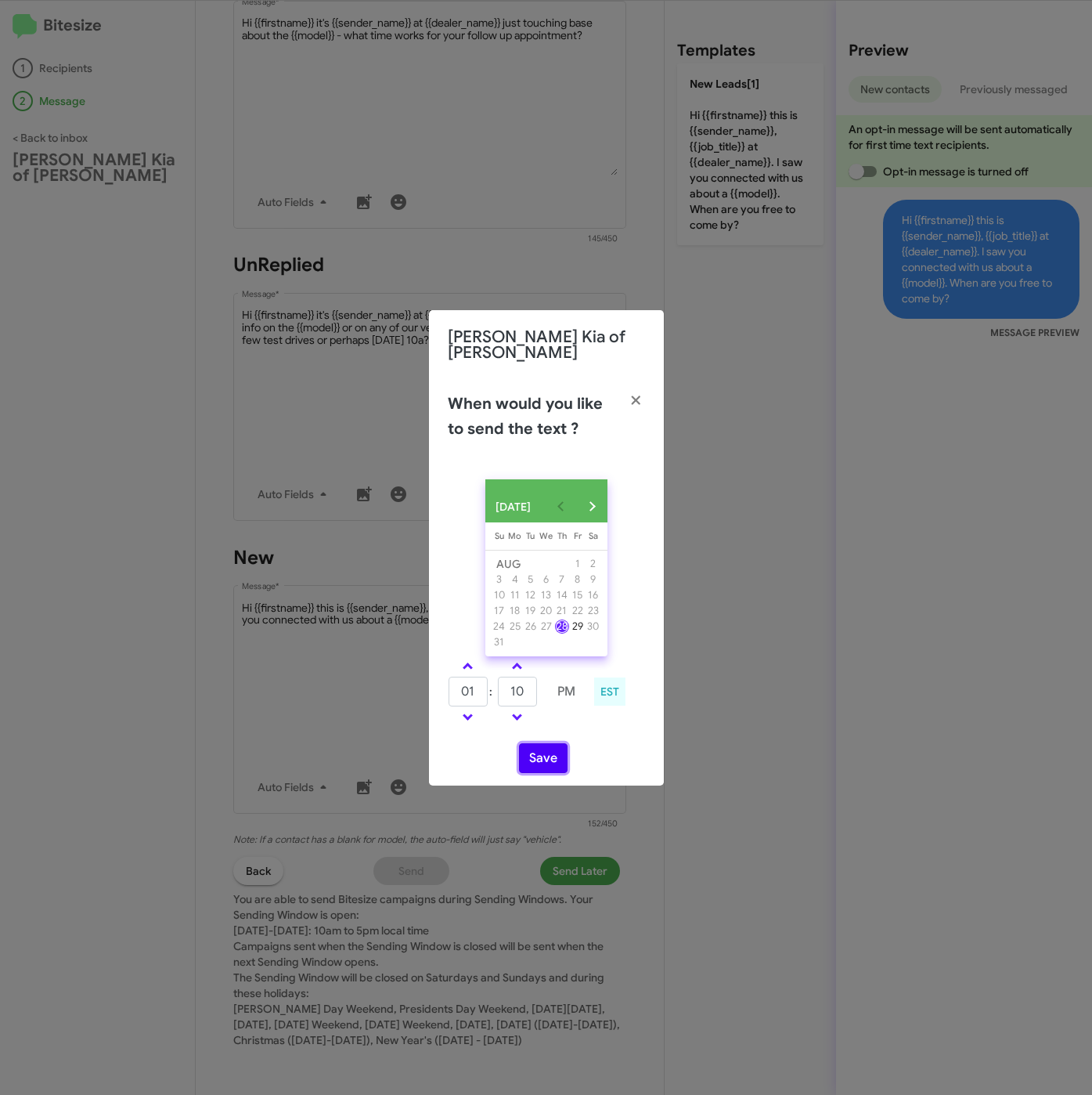
click at [552, 747] on button "Save" at bounding box center [543, 758] width 49 height 29
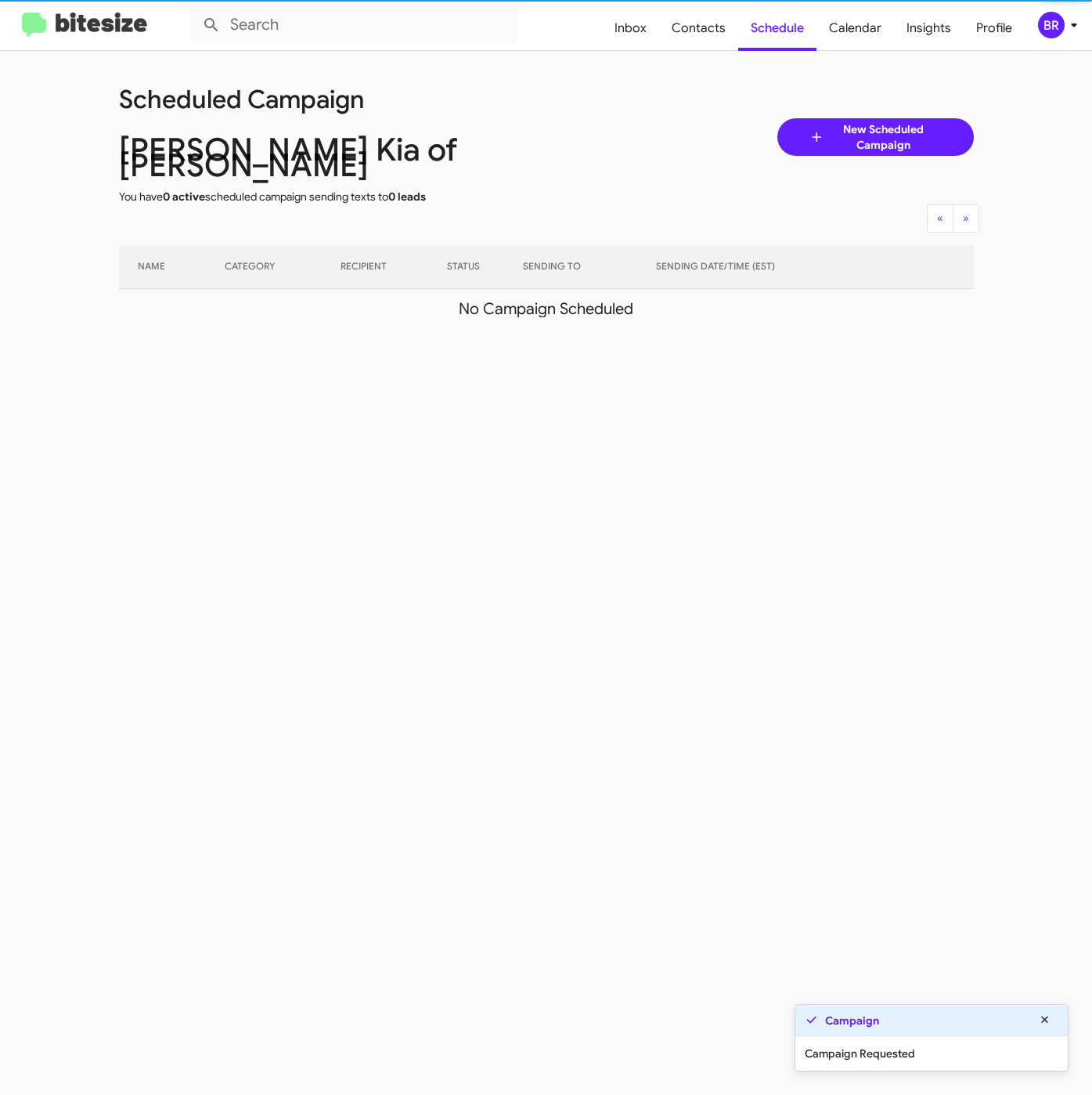
click at [1066, 29] on icon at bounding box center [1074, 25] width 18 height 18
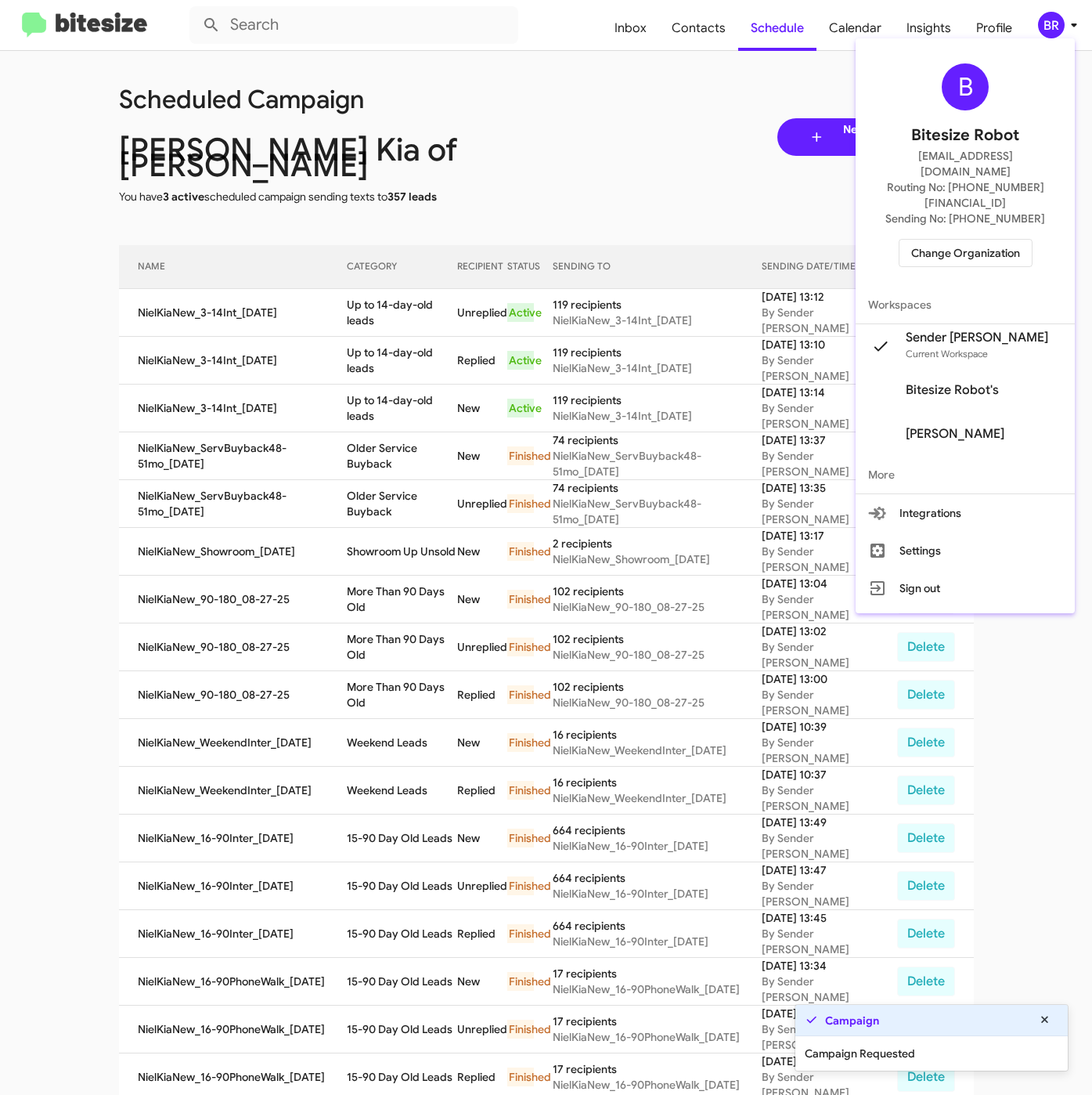
click at [372, 273] on div at bounding box center [546, 548] width 1092 height 1095
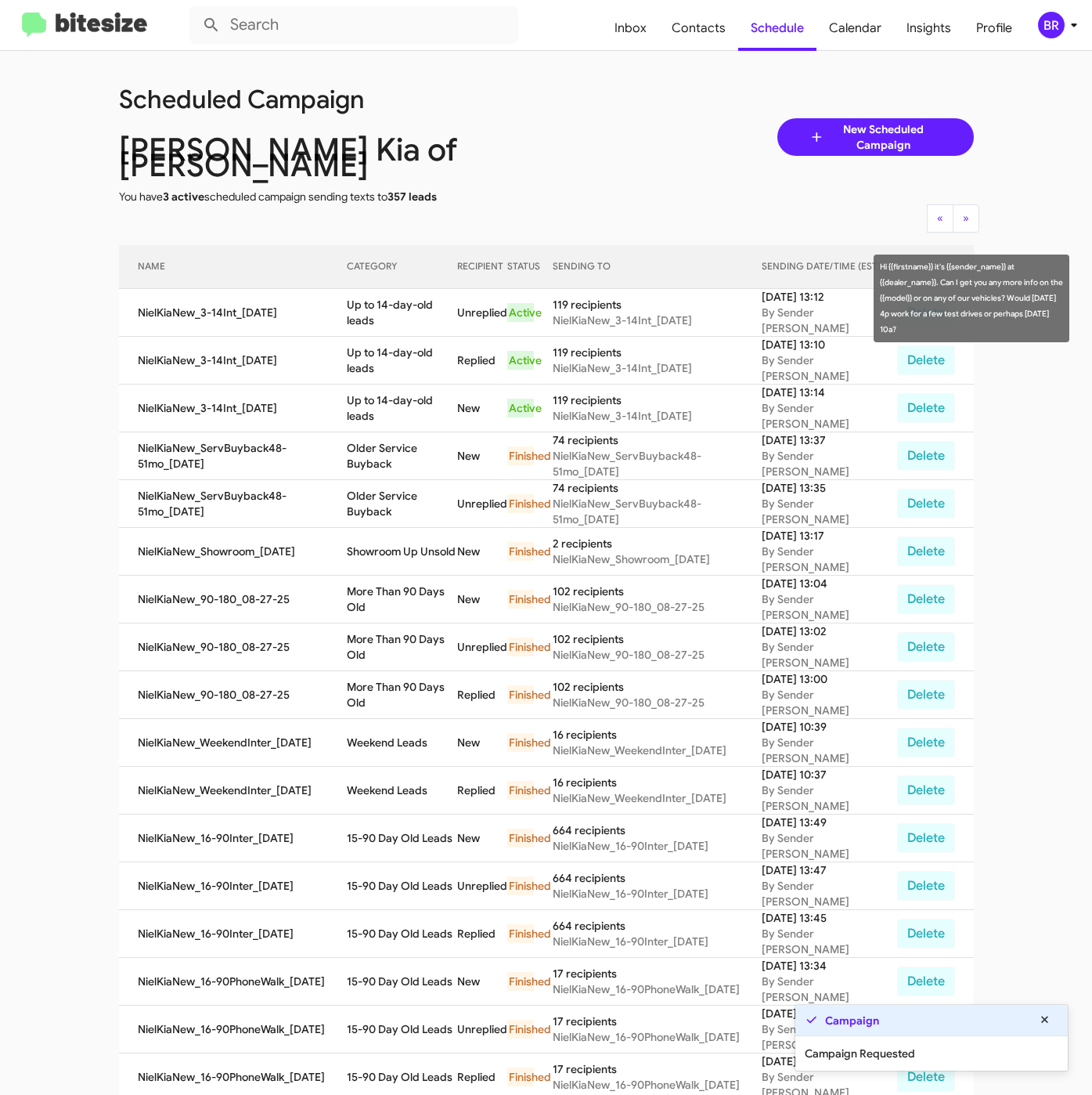
drag, startPoint x: 351, startPoint y: 292, endPoint x: 395, endPoint y: 310, distance: 47.5
click at [395, 310] on td "Up to 14-day-old leads" at bounding box center [401, 313] width 109 height 48
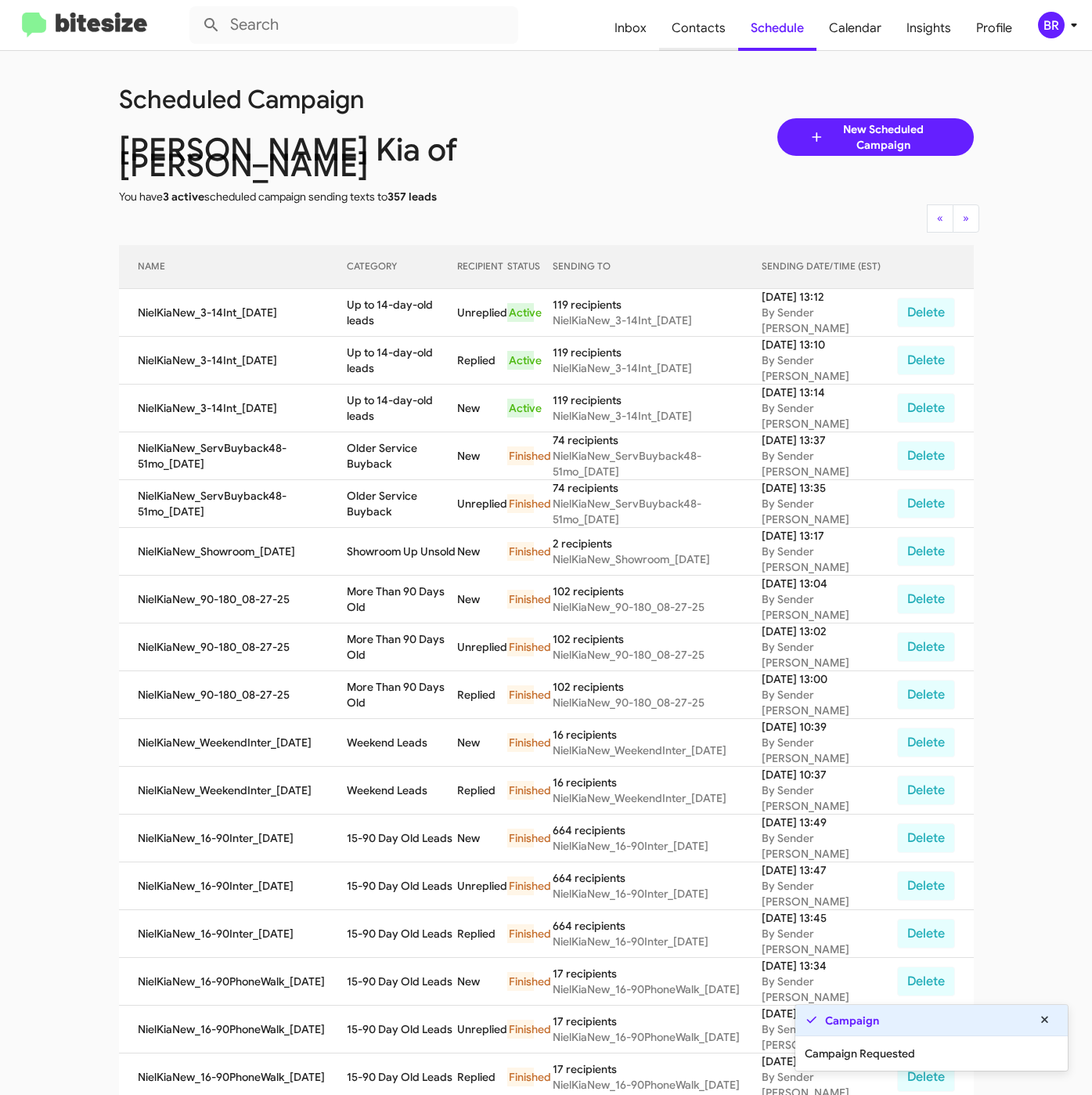
copy td "Up to 14-day-old leads"
click at [701, 31] on span "Contacts" at bounding box center [699, 28] width 79 height 45
type input "in:groups"
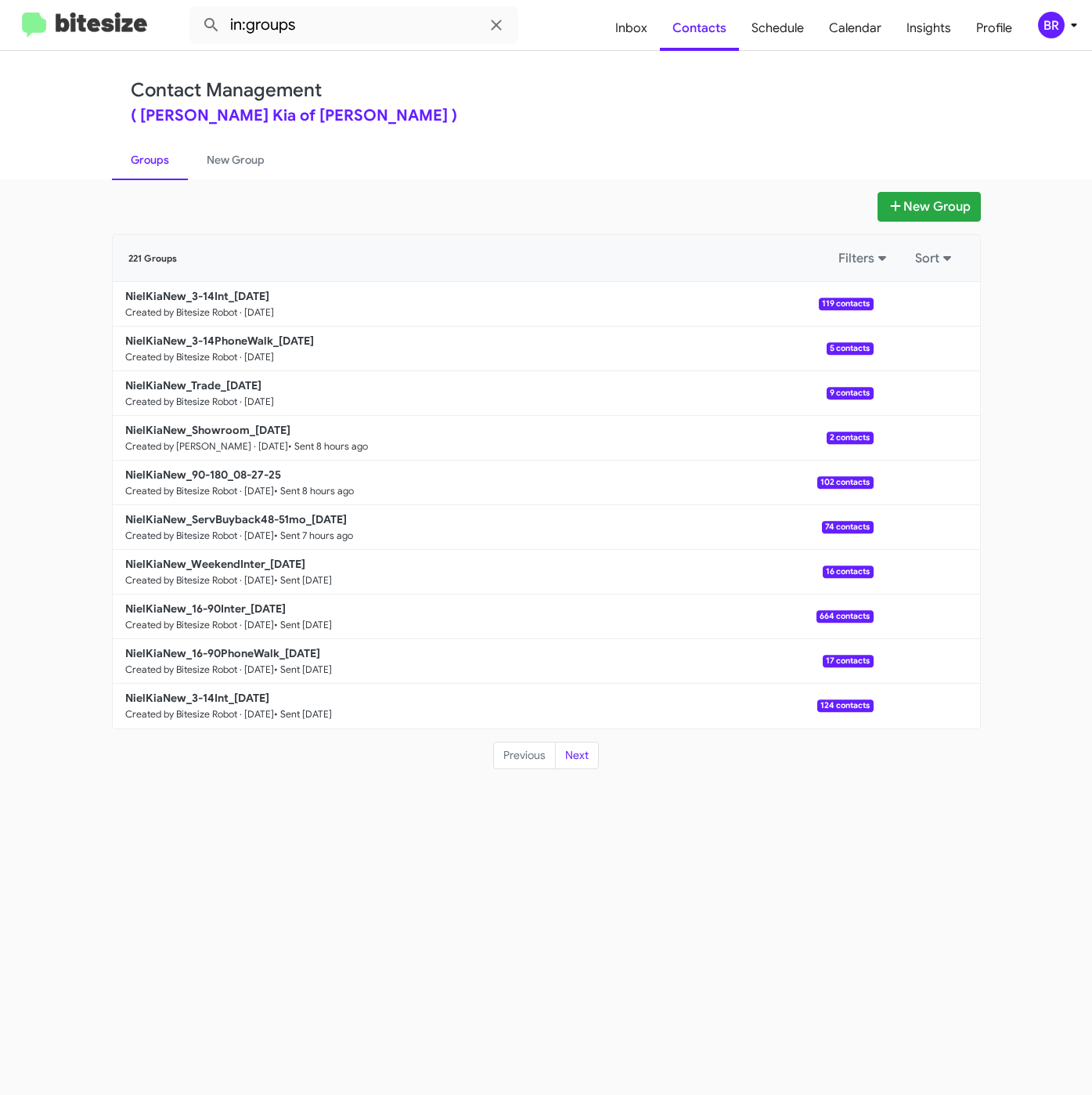
click at [565, 108] on div "( Nielsen Kia of Newton - Nielsen Kia )" at bounding box center [546, 115] width 832 height 16
click at [272, 336] on b "NielKiaNew_3-14PhoneWalk_08-28-25" at bounding box center [219, 340] width 189 height 14
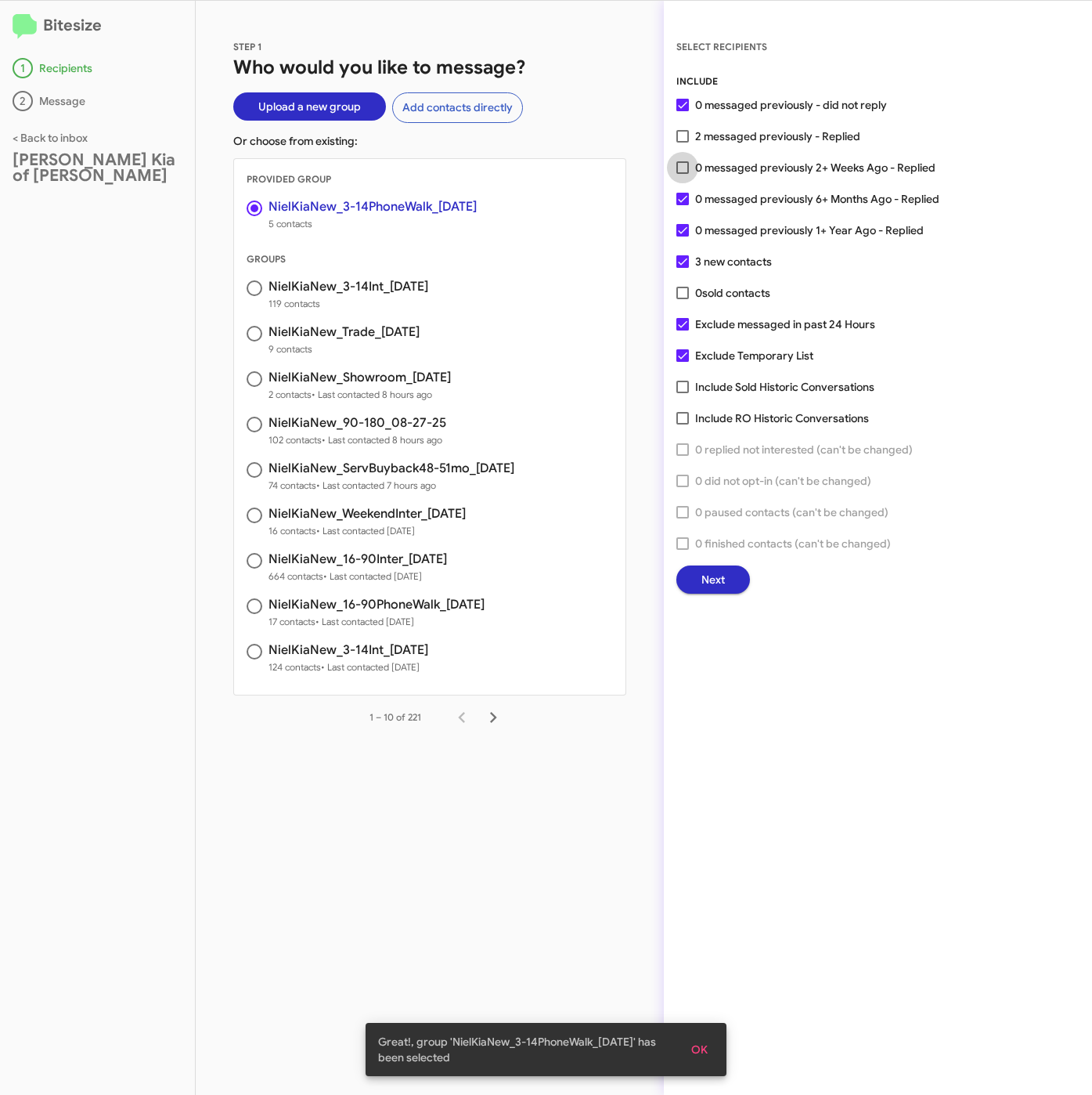
click at [748, 165] on span "0 messaged previously 2+ Weeks Ago - Replied" at bounding box center [815, 167] width 240 height 18
click at [683, 174] on input "0 messaged previously 2+ Weeks Ago - Replied" at bounding box center [682, 174] width 1 height 1
checkbox input "true"
click at [738, 571] on button "Next" at bounding box center [713, 579] width 74 height 29
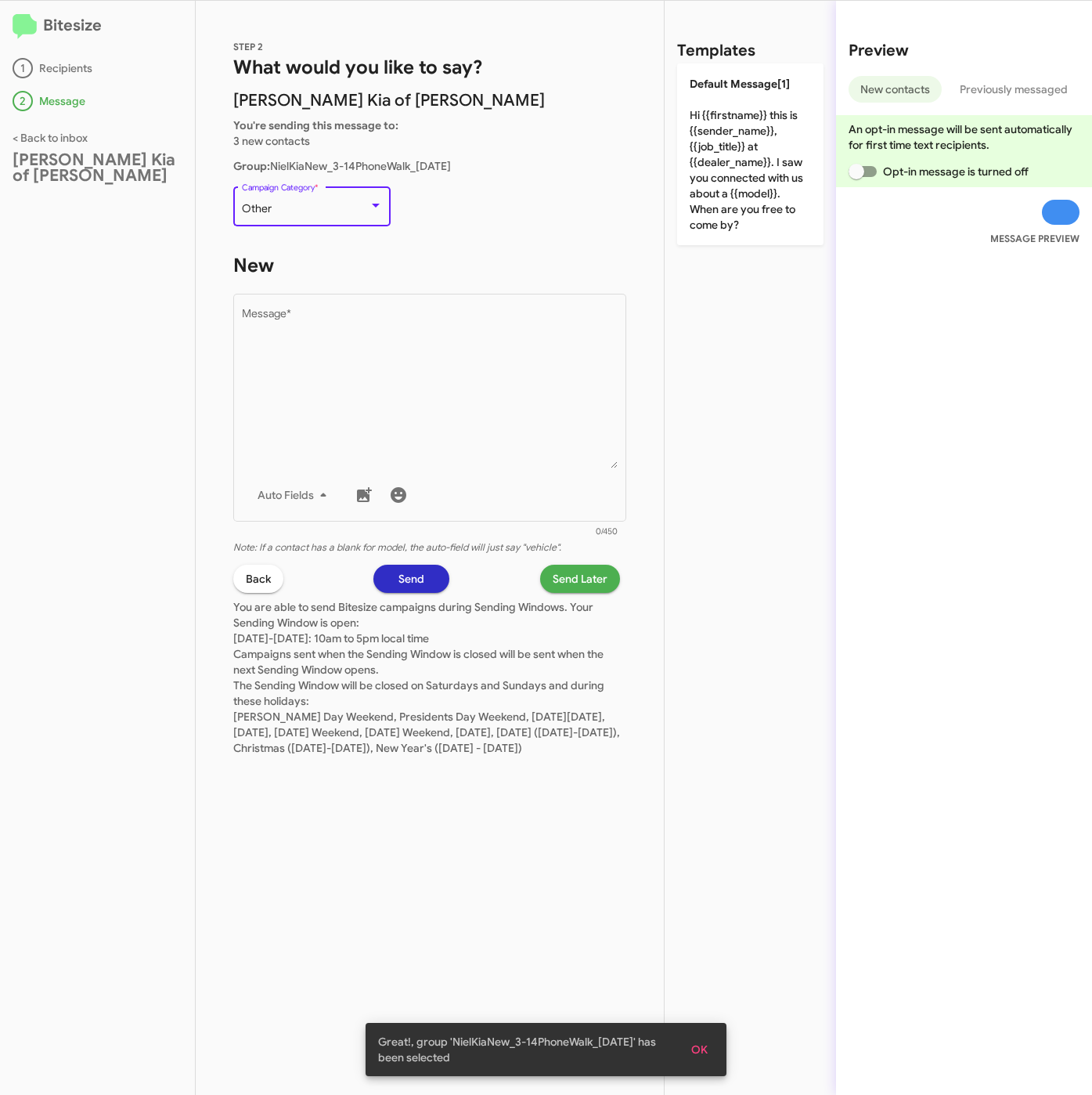
click at [350, 212] on div "Other" at bounding box center [305, 209] width 127 height 13
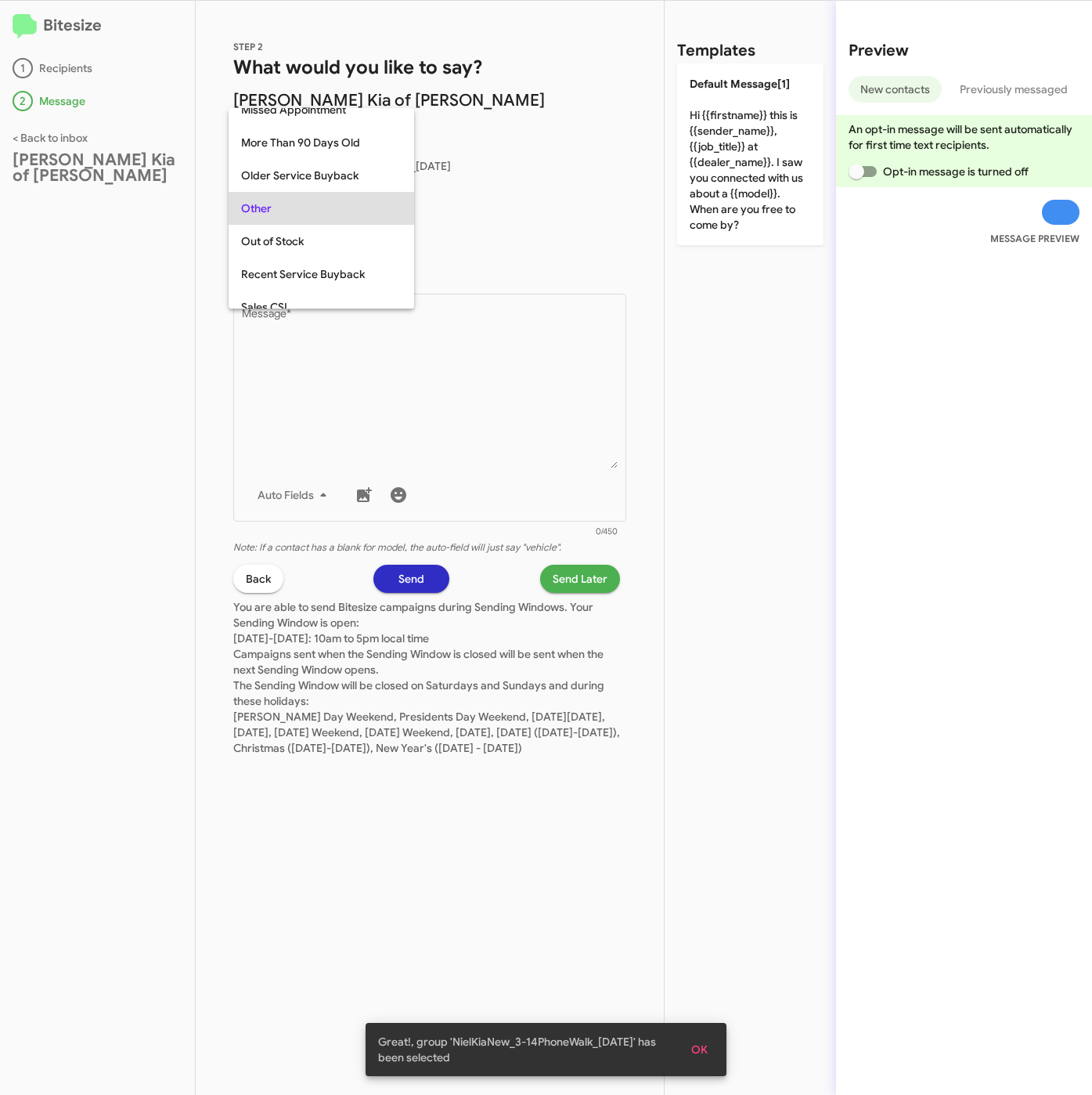
scroll to position [588, 0]
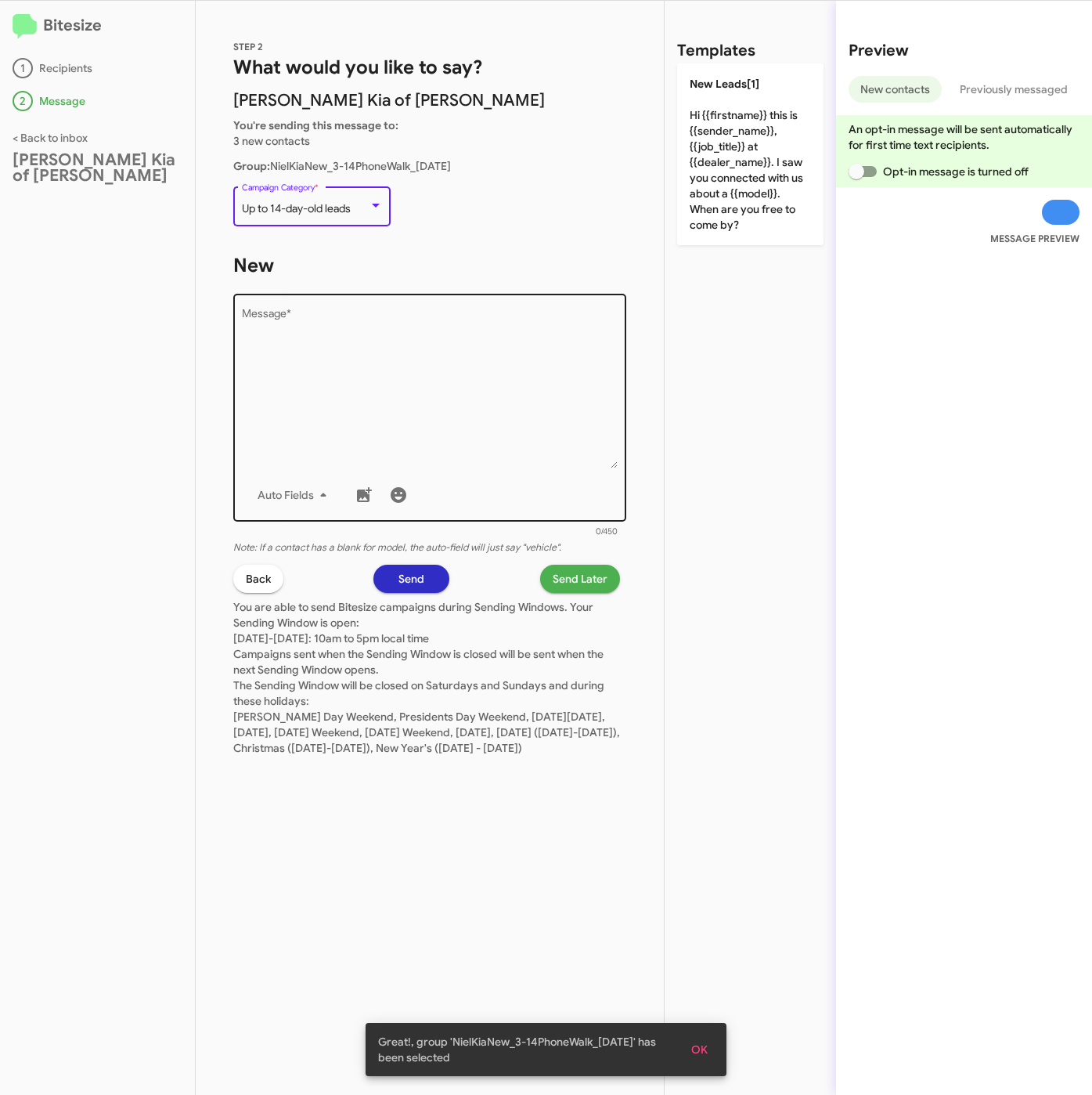
click at [402, 340] on textarea "Message *" at bounding box center [430, 388] width 376 height 160
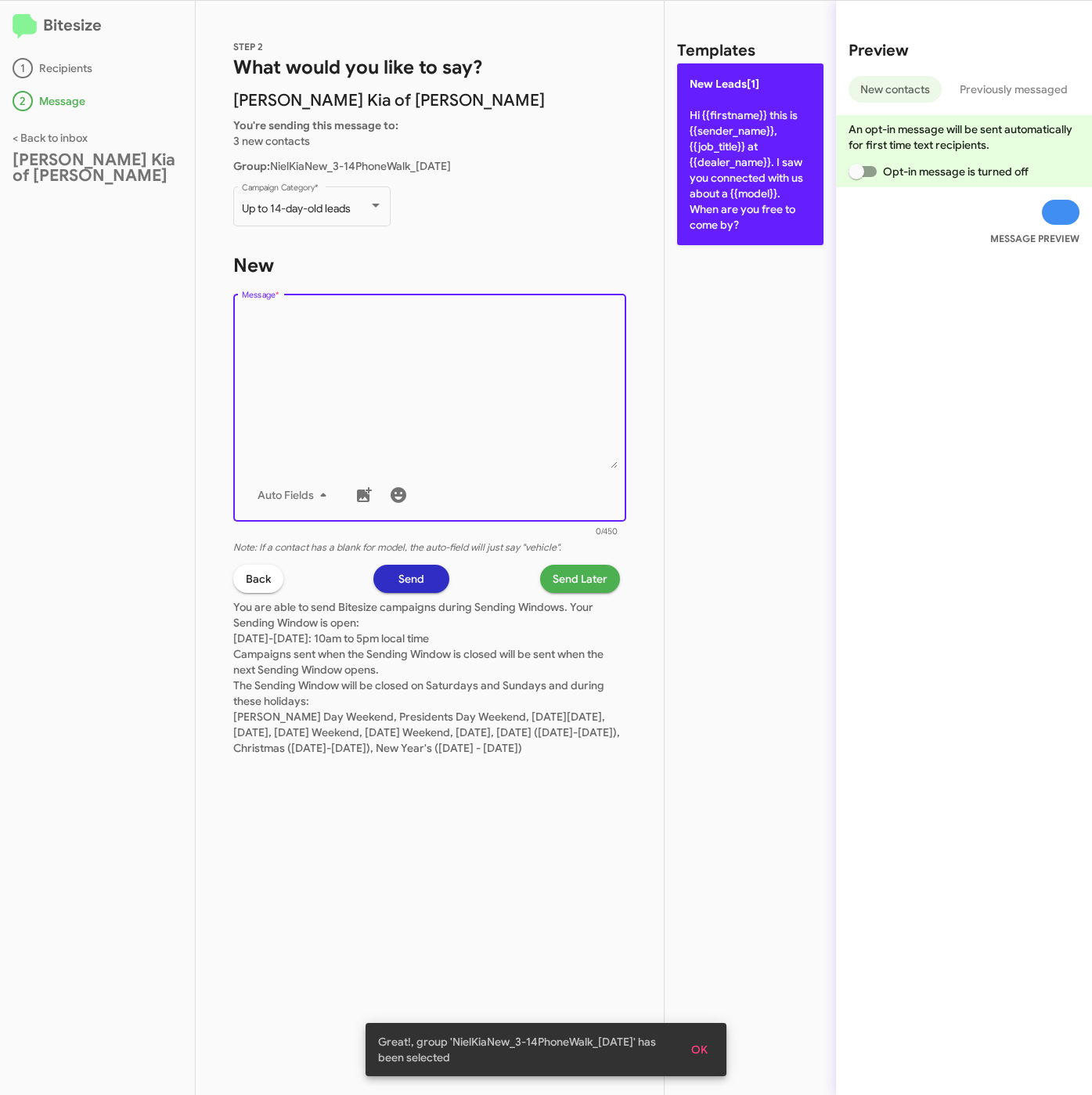
click at [706, 146] on p "New Leads[1] Hi {{firstname}} this is {{sender_name}}, {{job_title}} at {{deale…" at bounding box center [750, 154] width 146 height 181
type textarea "Hi {{firstname}} this is {{sender_name}}, {{job_title}} at {{dealer_name}}. I s…"
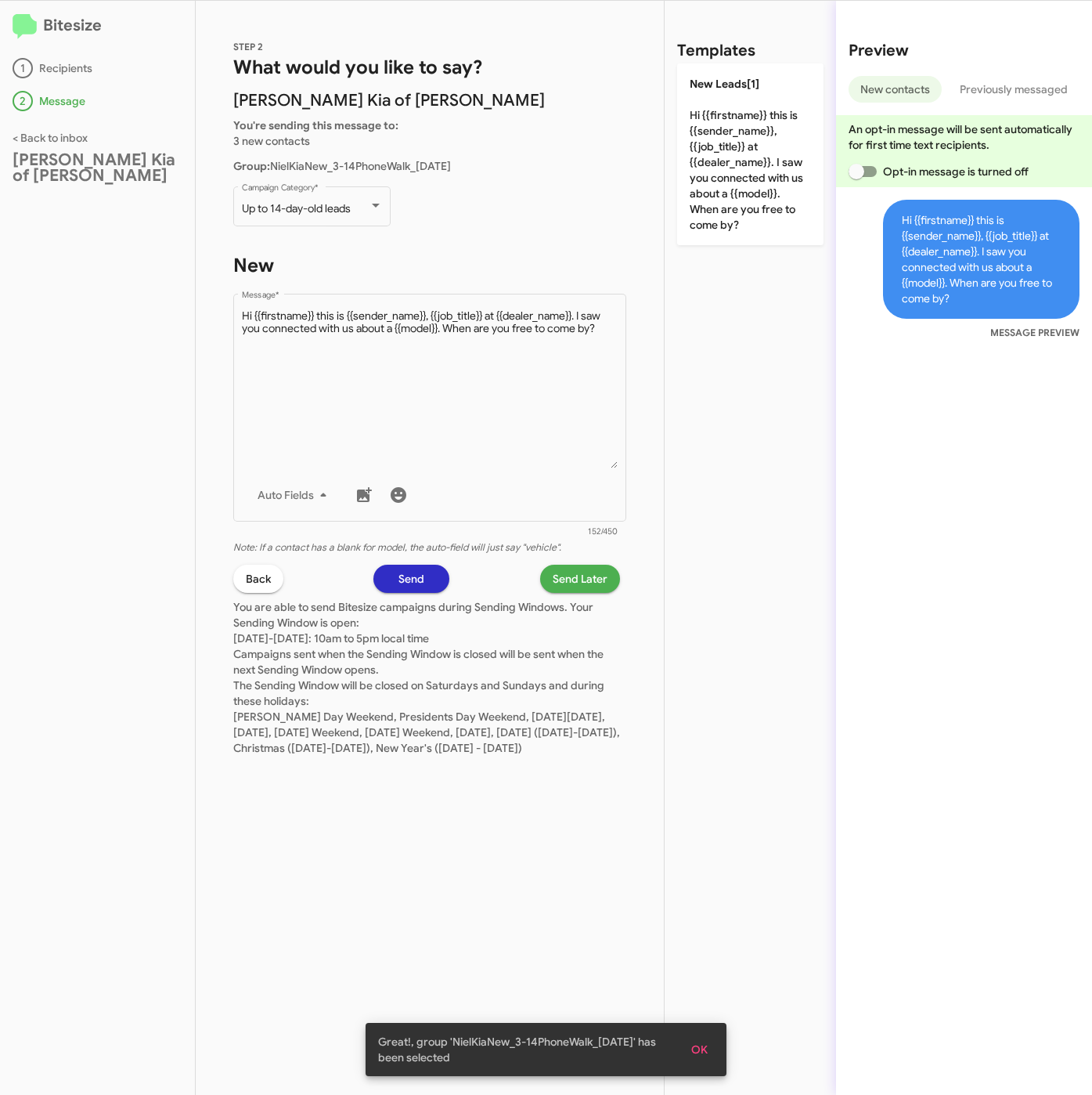
click at [574, 576] on span "Send Later" at bounding box center [580, 579] width 55 height 29
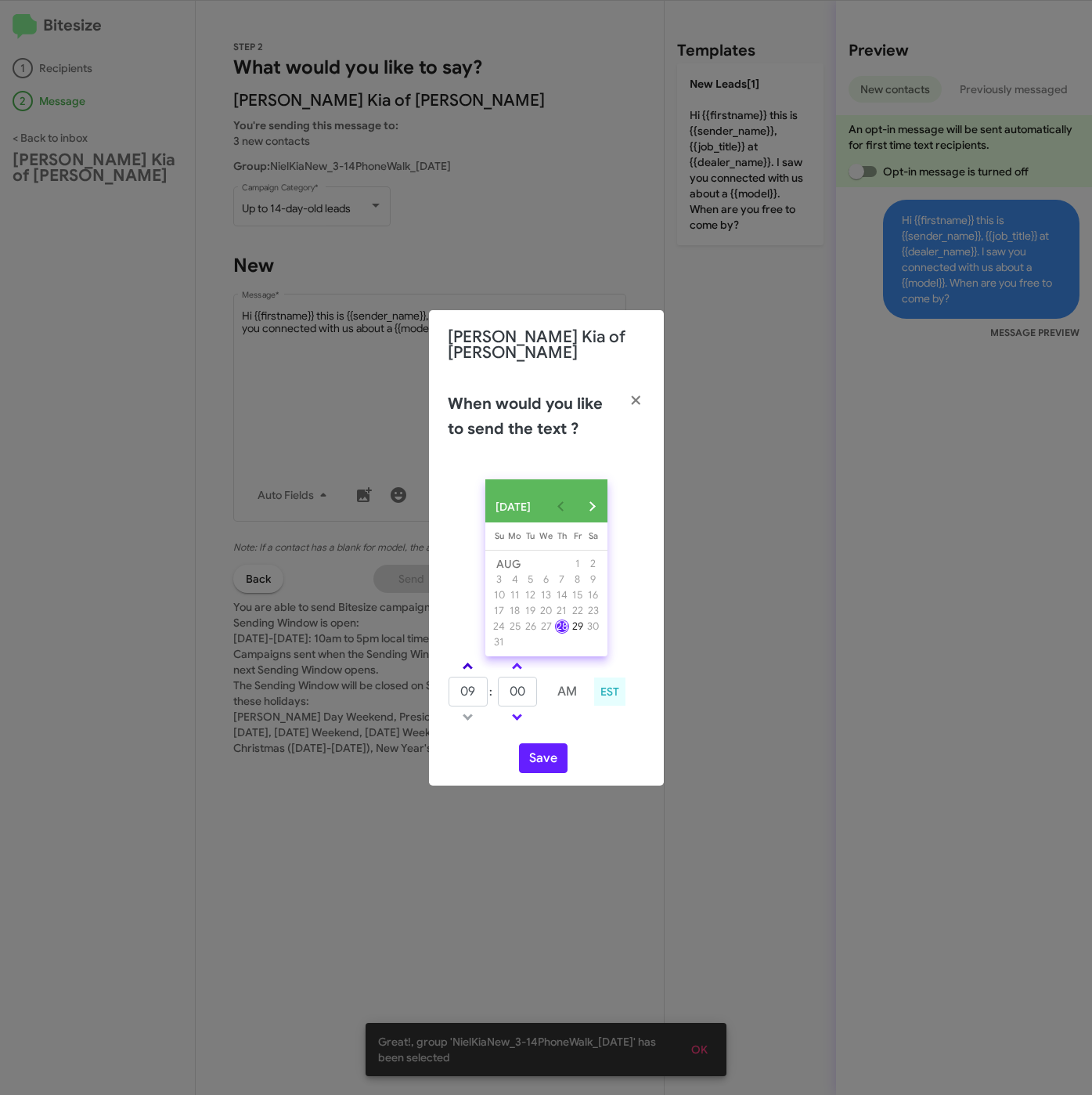
click at [473, 668] on link at bounding box center [468, 666] width 28 height 18
drag, startPoint x: 473, startPoint y: 668, endPoint x: 511, endPoint y: 686, distance: 42.0
click at [486, 672] on td at bounding box center [468, 665] width 40 height 19
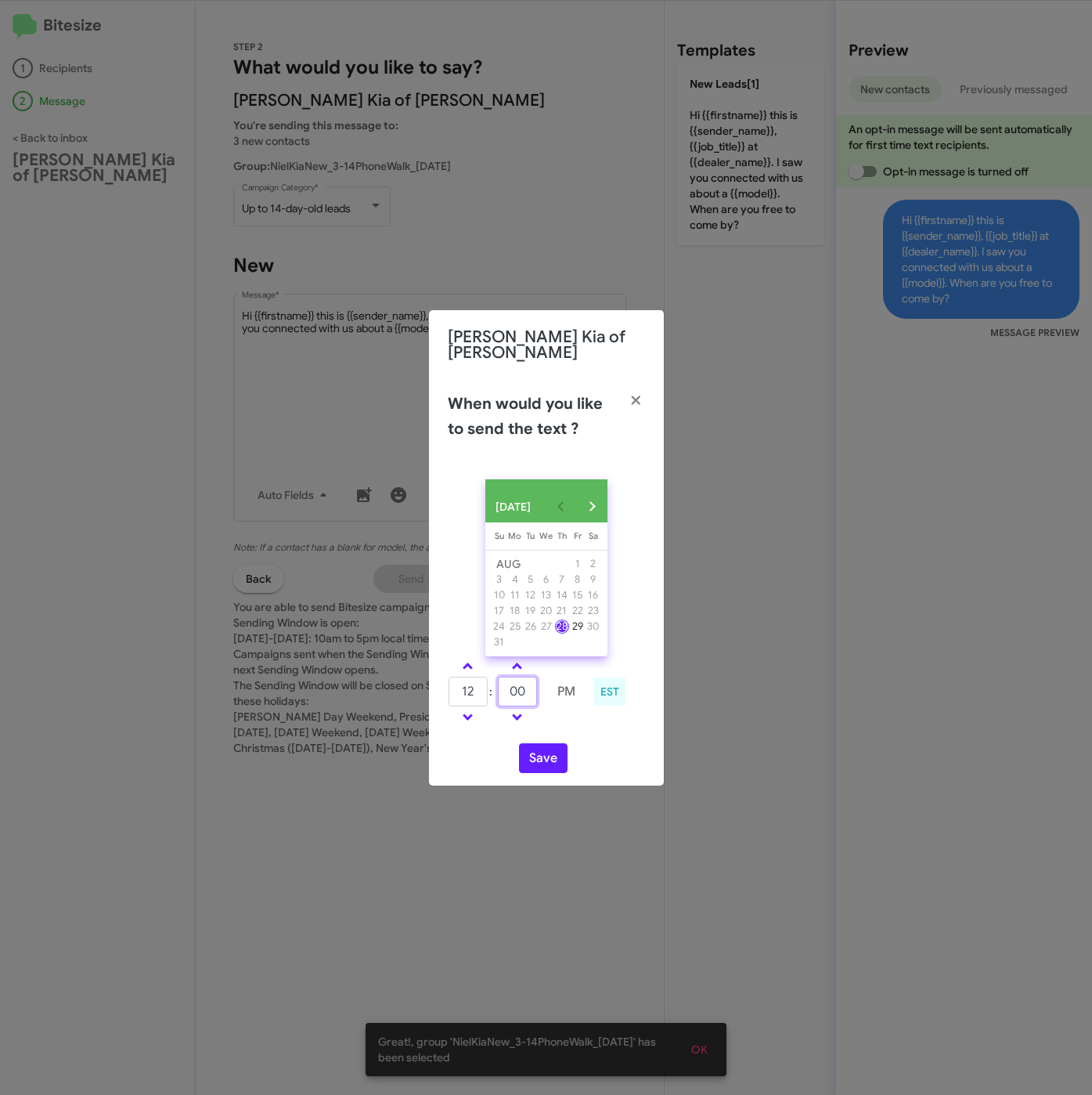
click at [534, 689] on input "00" at bounding box center [517, 691] width 40 height 29
click at [470, 660] on link at bounding box center [468, 666] width 28 height 18
type input "01"
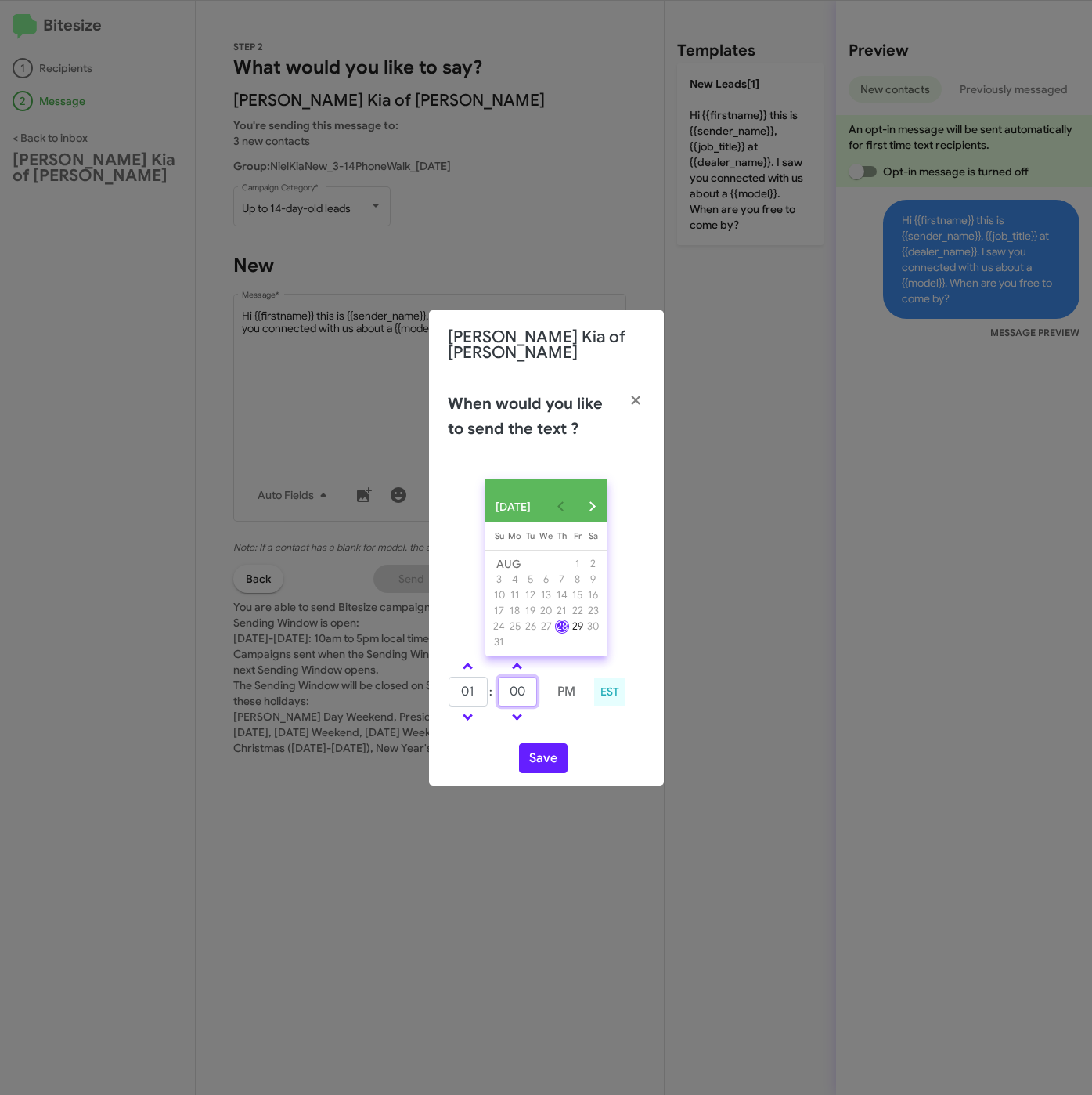
click at [528, 693] on input "00" at bounding box center [517, 691] width 40 height 29
type input "02"
click at [546, 749] on button "Save" at bounding box center [543, 758] width 49 height 29
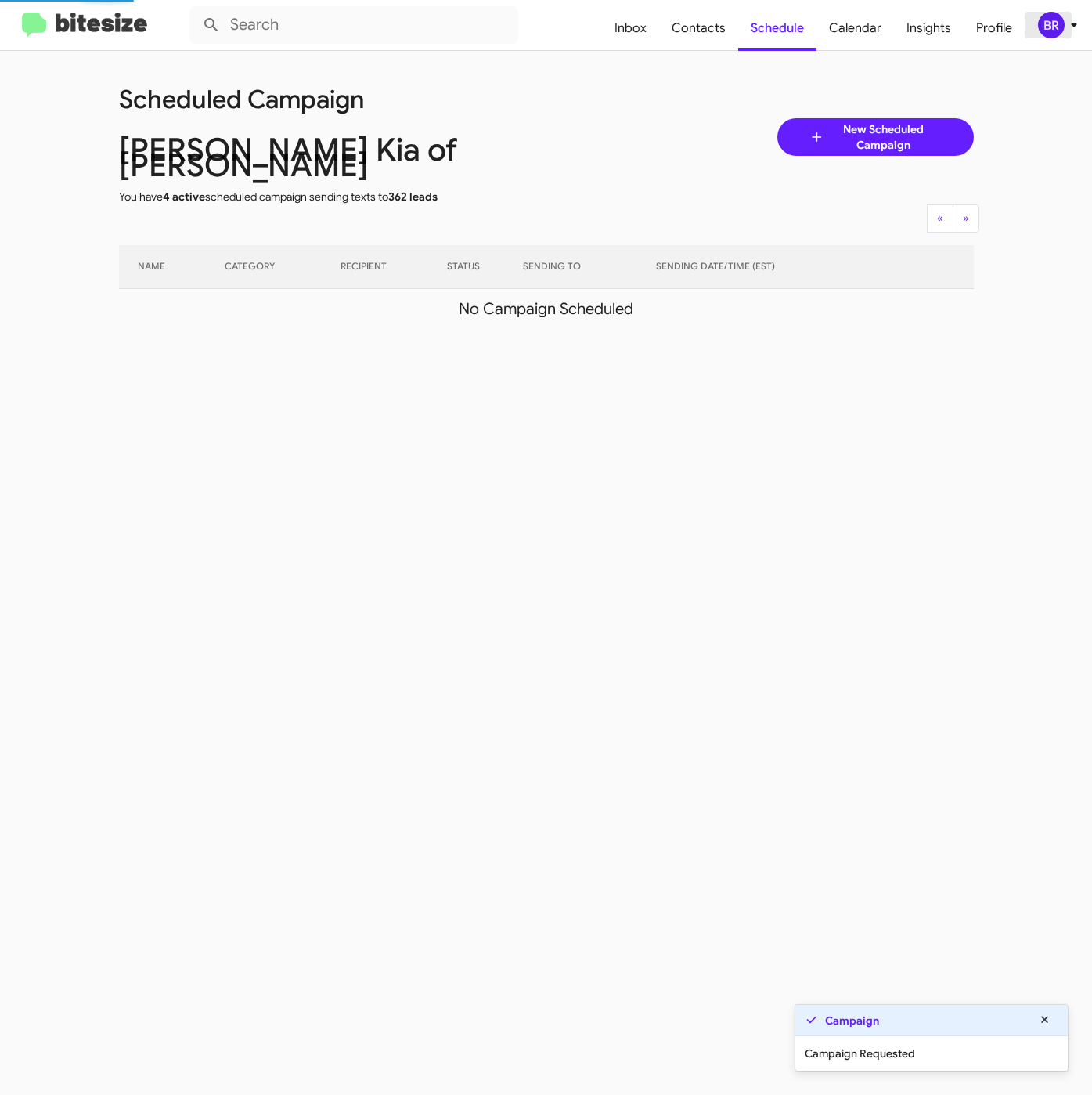
click at [1057, 27] on div "BR" at bounding box center [1051, 25] width 27 height 27
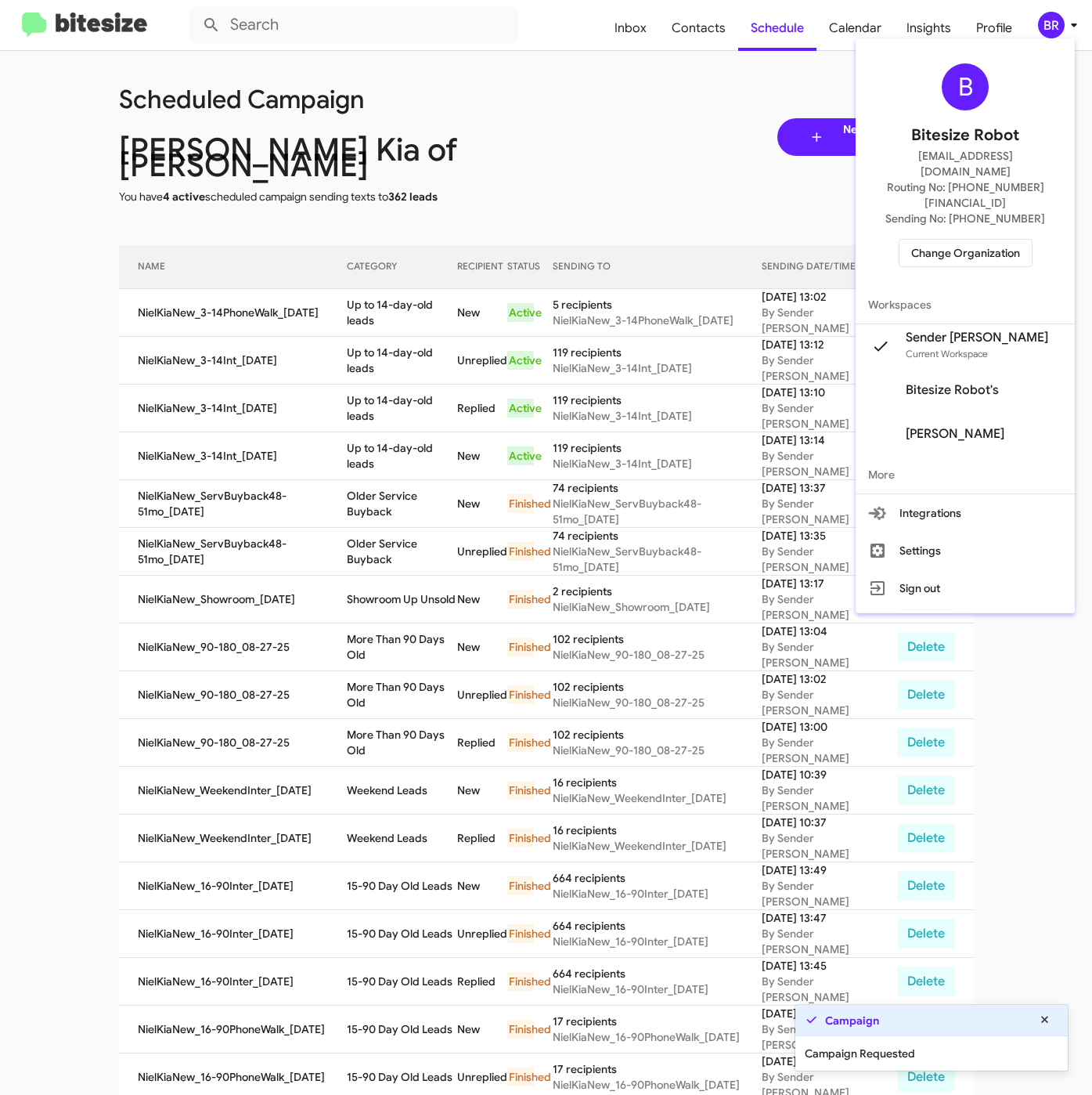
click at [562, 357] on div at bounding box center [546, 548] width 1092 height 1095
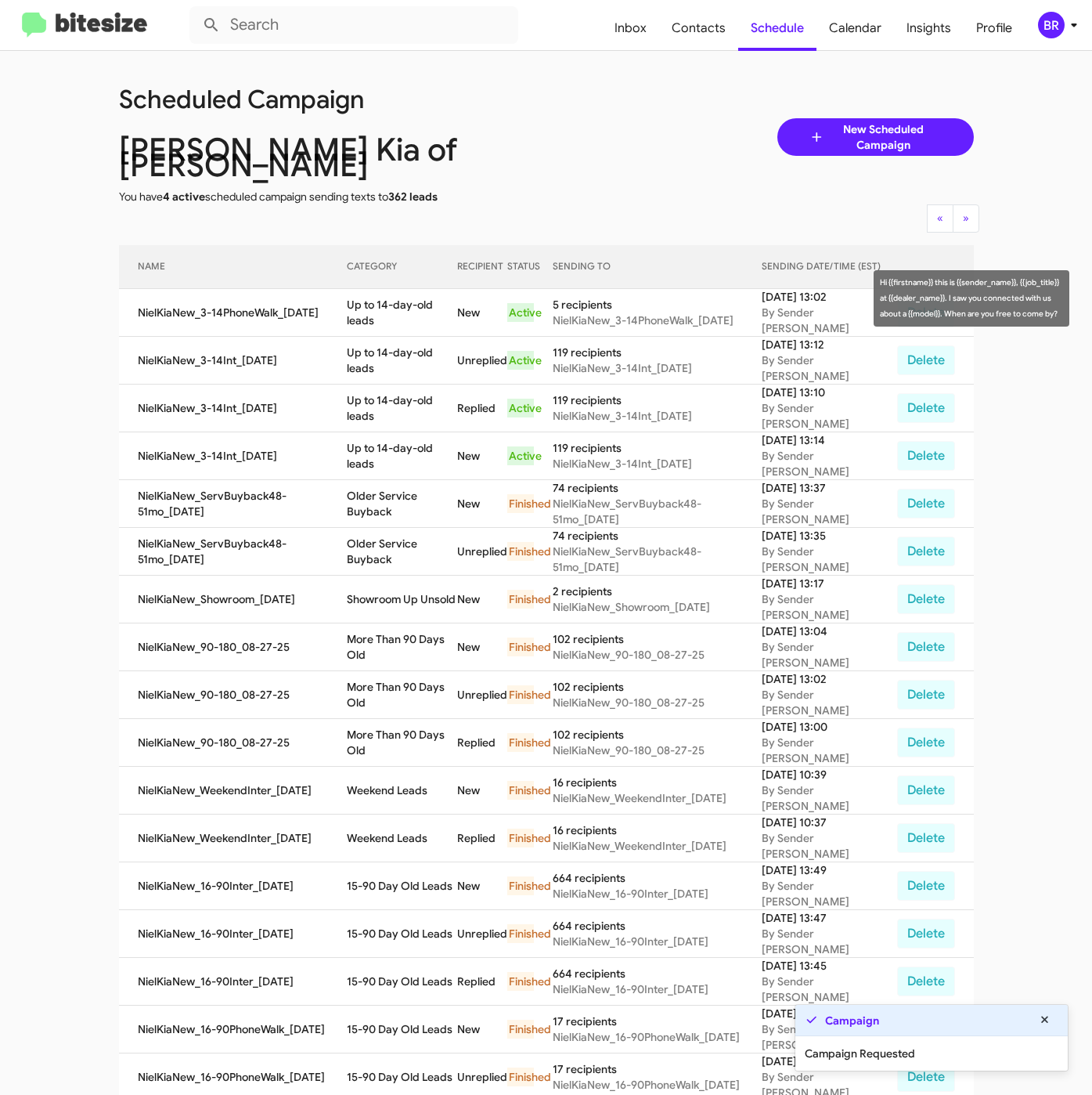
drag, startPoint x: 351, startPoint y: 286, endPoint x: 381, endPoint y: 301, distance: 33.5
click at [381, 301] on td "Up to 14-day-old leads" at bounding box center [401, 313] width 109 height 48
copy td "Up to 14-day-old leads"
click at [707, 18] on span "Contacts" at bounding box center [699, 28] width 79 height 45
type input "in:groups"
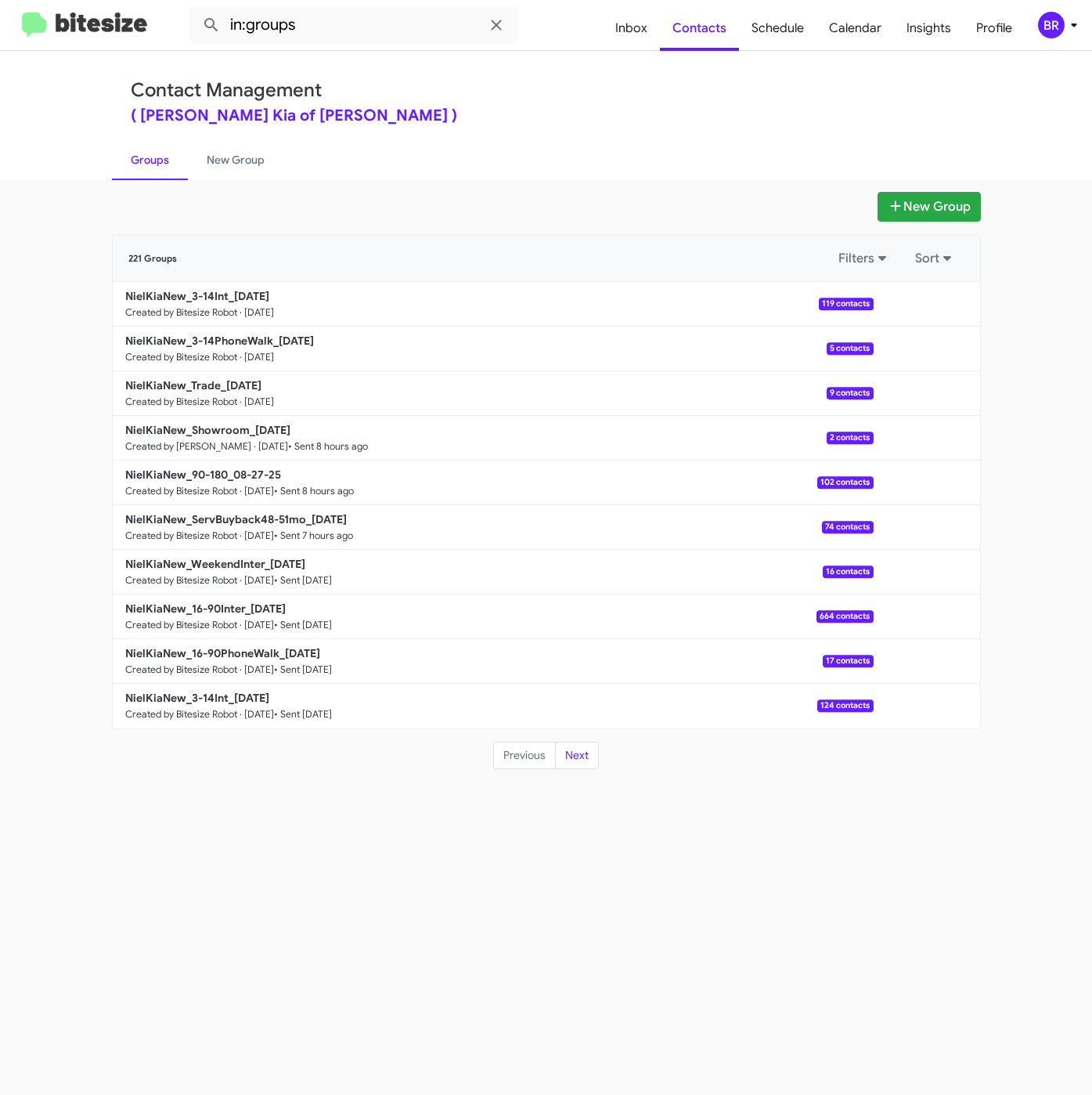
click at [517, 110] on div "( Nielsen Kia of Newton - Nielsen Kia )" at bounding box center [546, 115] width 832 height 16
click at [216, 376] on link "NielKiaNew_Trade_08-28-25 Created by Bitesize Robot · Aug 28, 2025 9 contacts" at bounding box center [493, 393] width 761 height 45
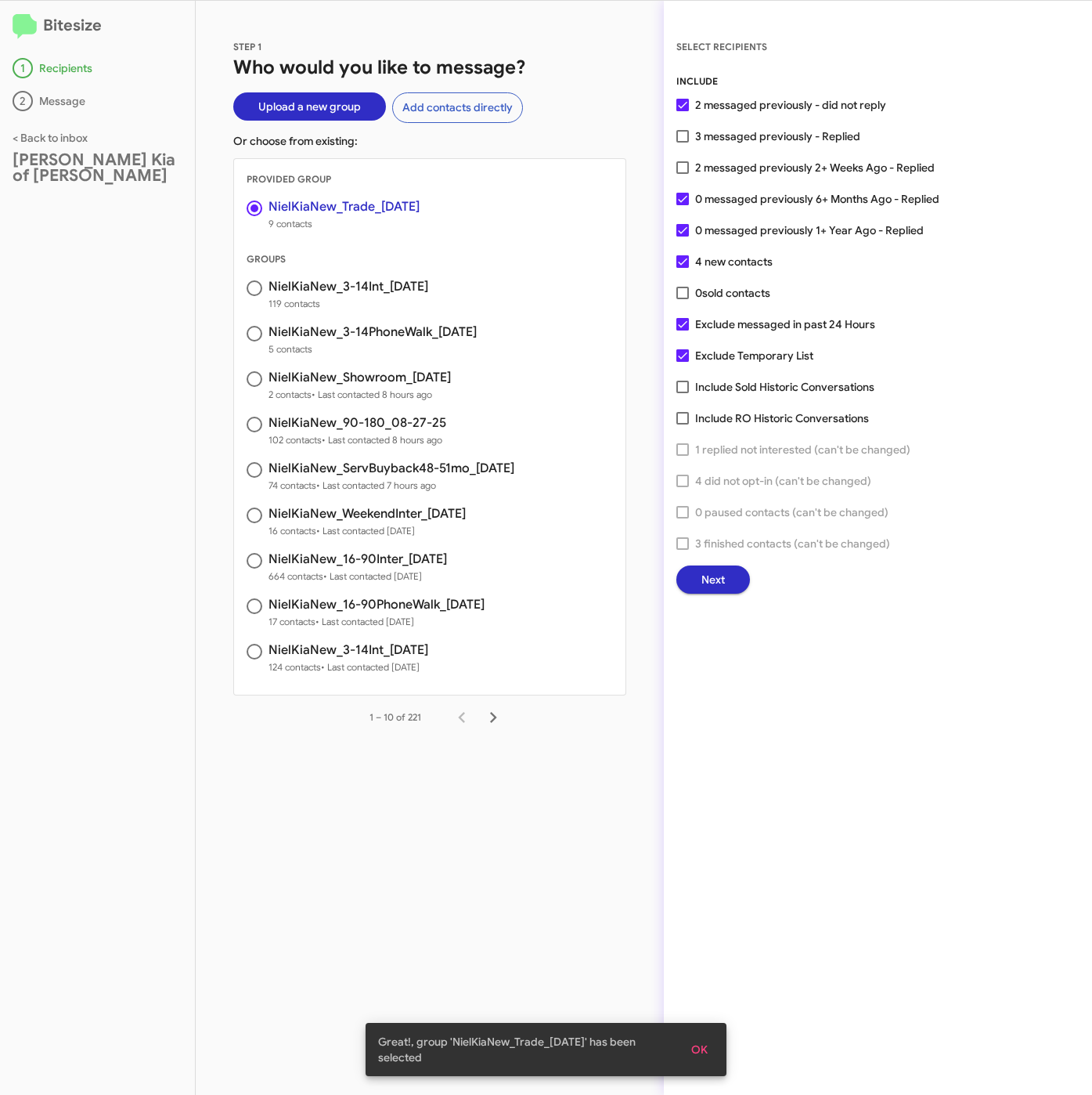
drag, startPoint x: 747, startPoint y: 160, endPoint x: 752, endPoint y: 374, distance: 214.1
click at [747, 160] on span "2 messaged previously 2+ Weeks Ago - Replied" at bounding box center [815, 167] width 239 height 18
click at [683, 174] on input "2 messaged previously 2+ Weeks Ago - Replied" at bounding box center [682, 174] width 1 height 1
checkbox input "true"
click at [719, 576] on span "Next" at bounding box center [713, 579] width 24 height 29
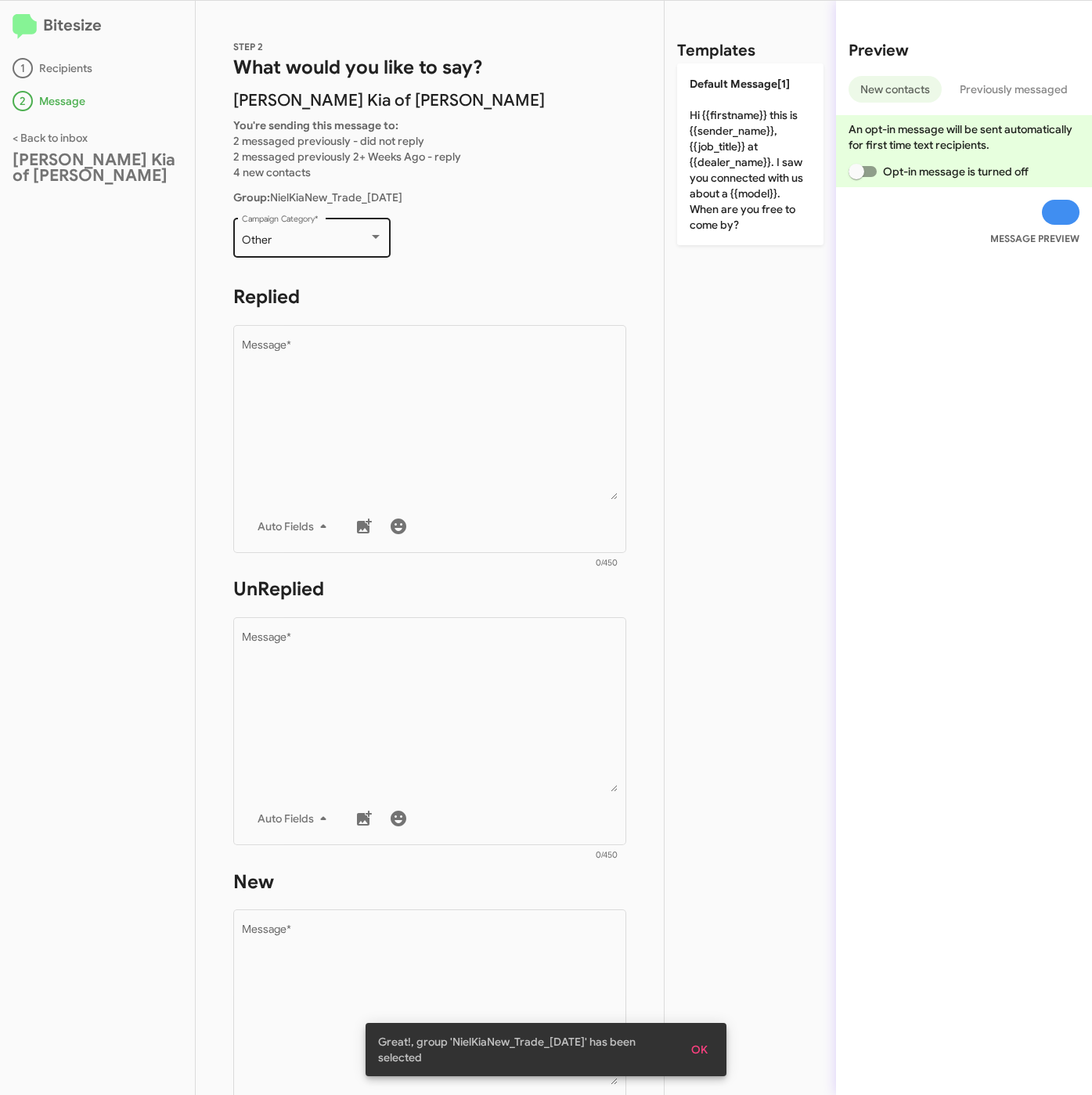
click at [301, 231] on div "Other Campaign Category *" at bounding box center [312, 236] width 141 height 43
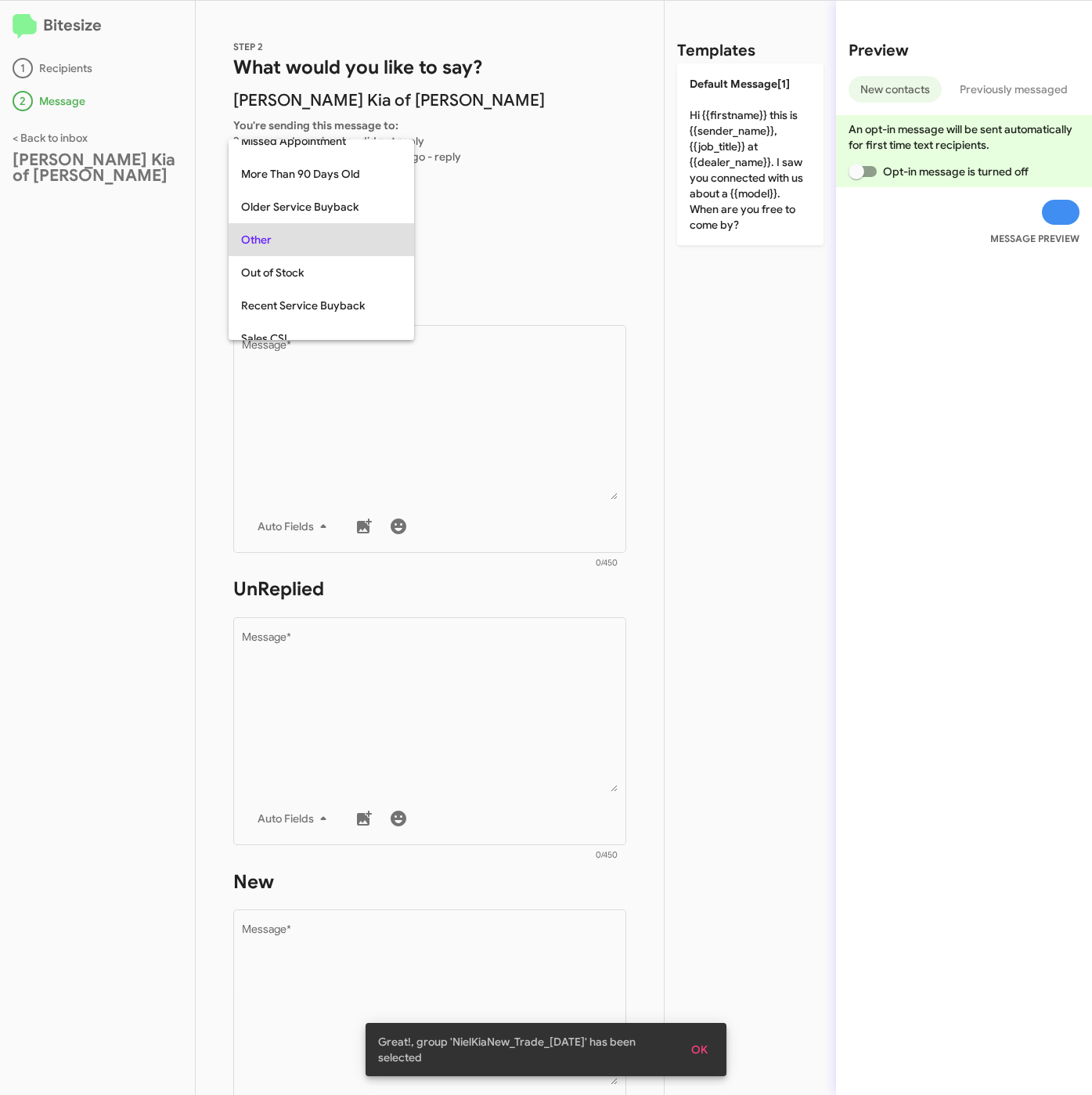
scroll to position [555, 0]
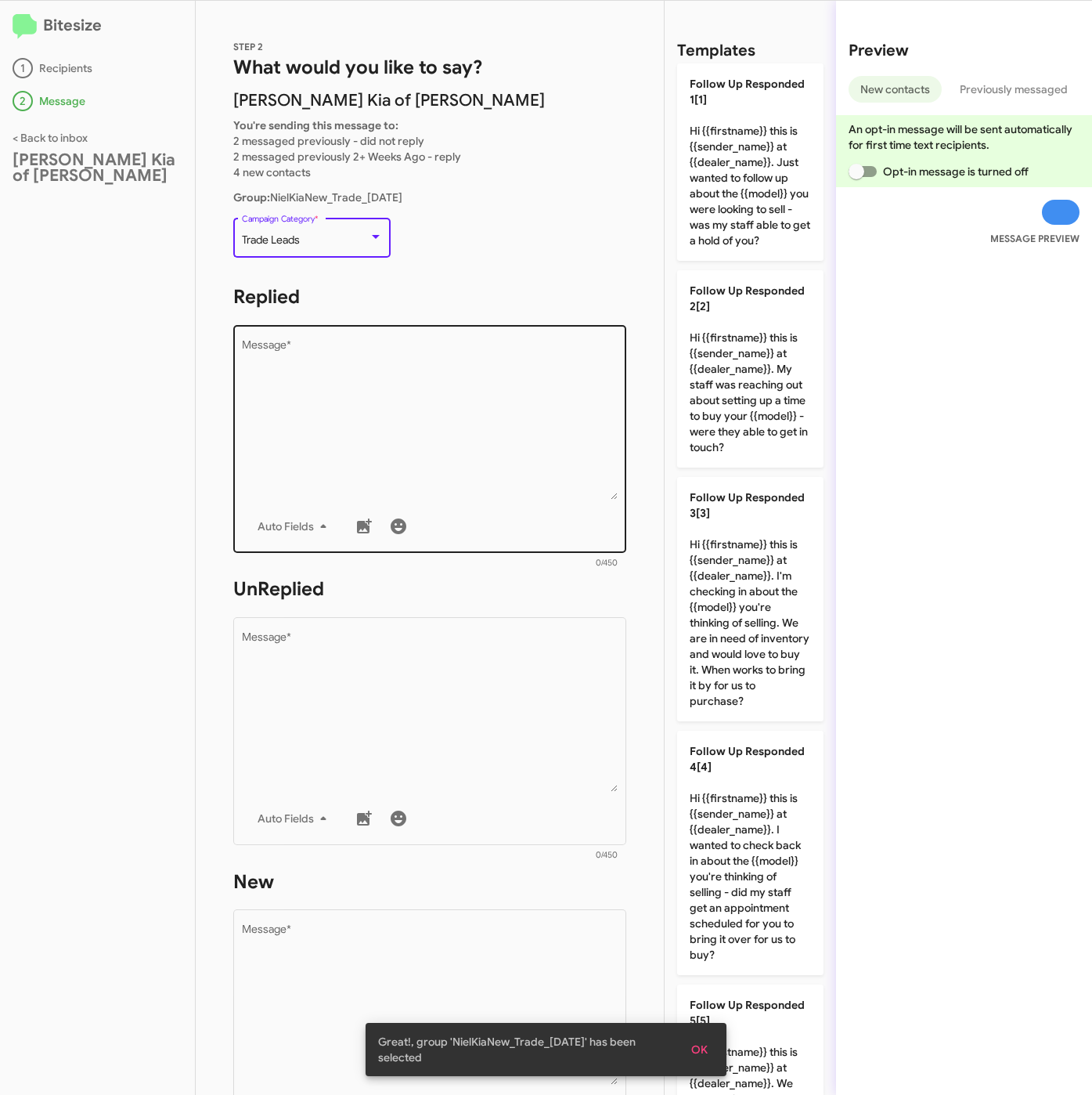
click at [374, 409] on textarea "Message *" at bounding box center [430, 420] width 376 height 160
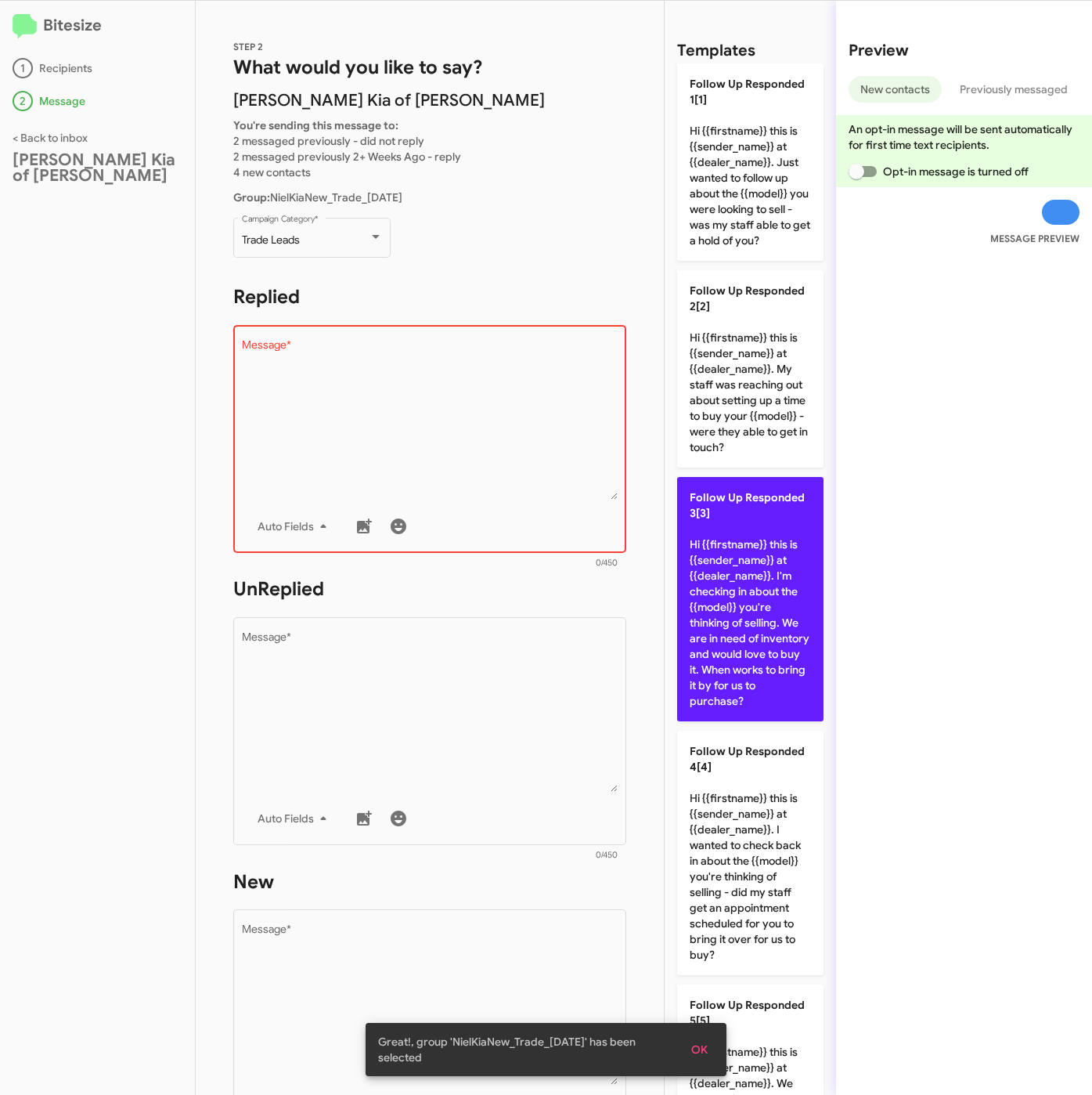
click at [749, 670] on p "Follow Up Responded 3[3] Hi {{firstname}} this is {{sender_name}} at {{dealer_n…" at bounding box center [750, 599] width 146 height 245
type textarea "Hi {{firstname}} this is {{sender_name}} at {{dealer_name}}. I'm checking in ab…"
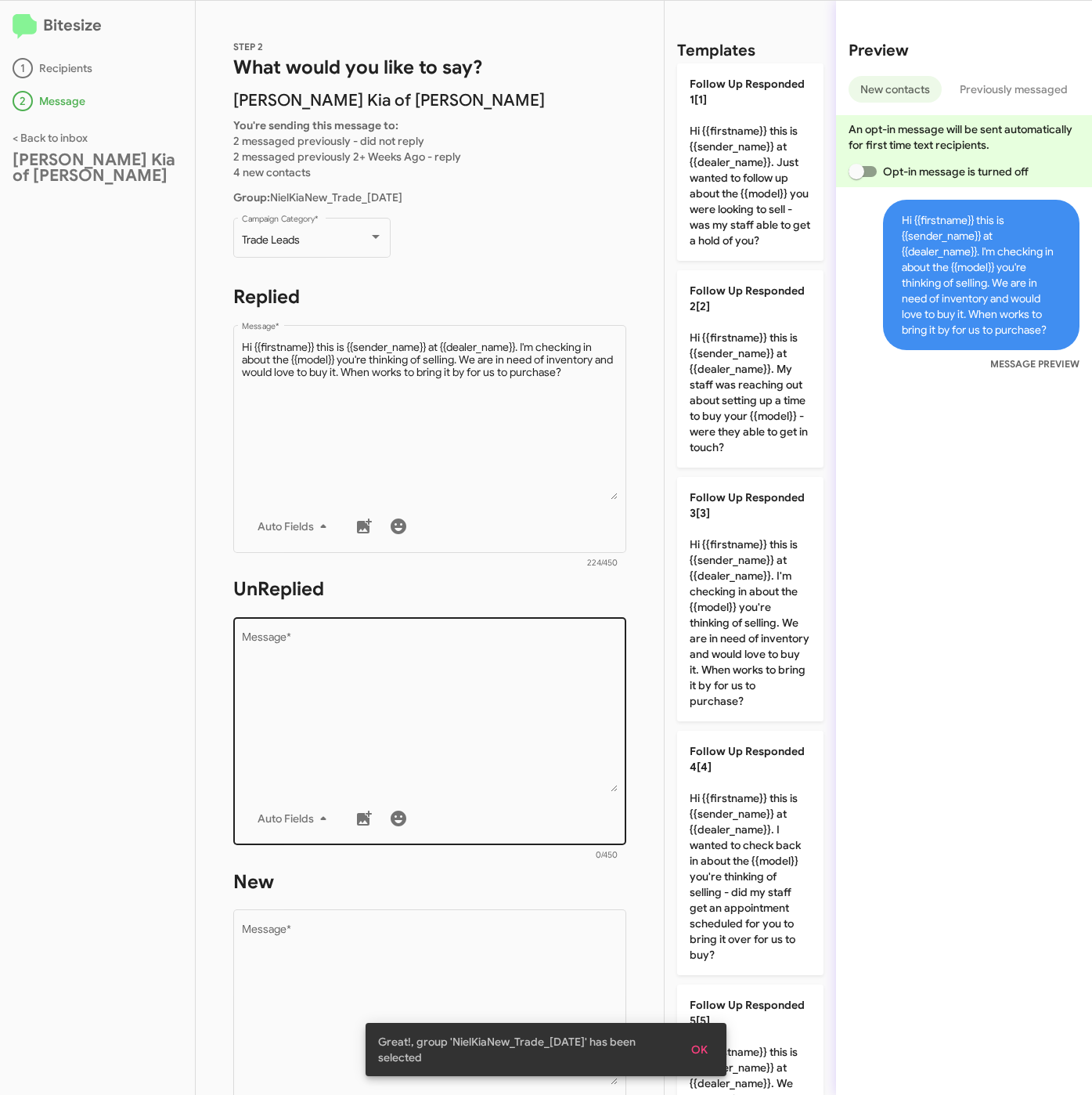
click at [489, 724] on textarea "Message *" at bounding box center [430, 712] width 376 height 160
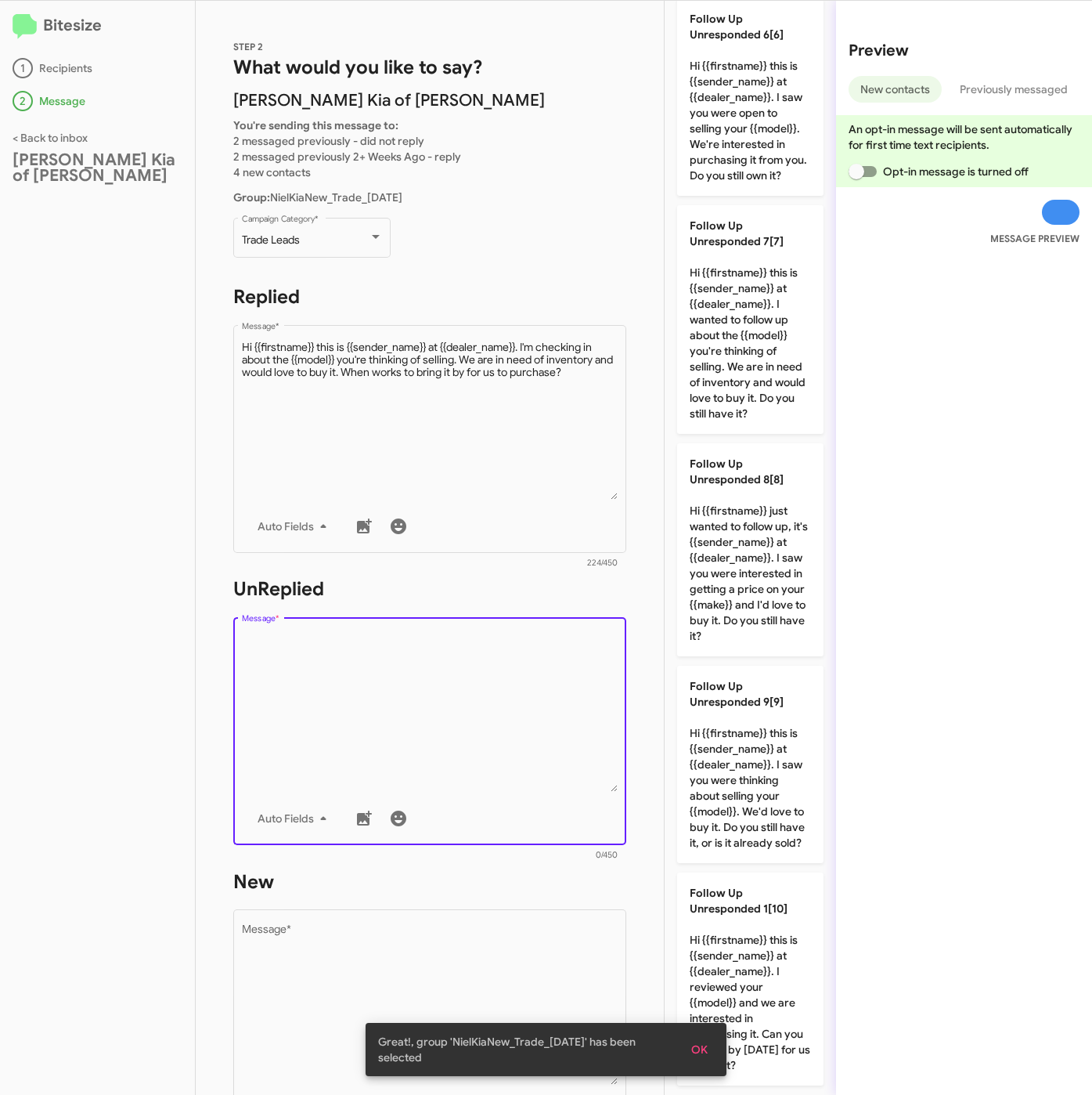
scroll to position [1490, 0]
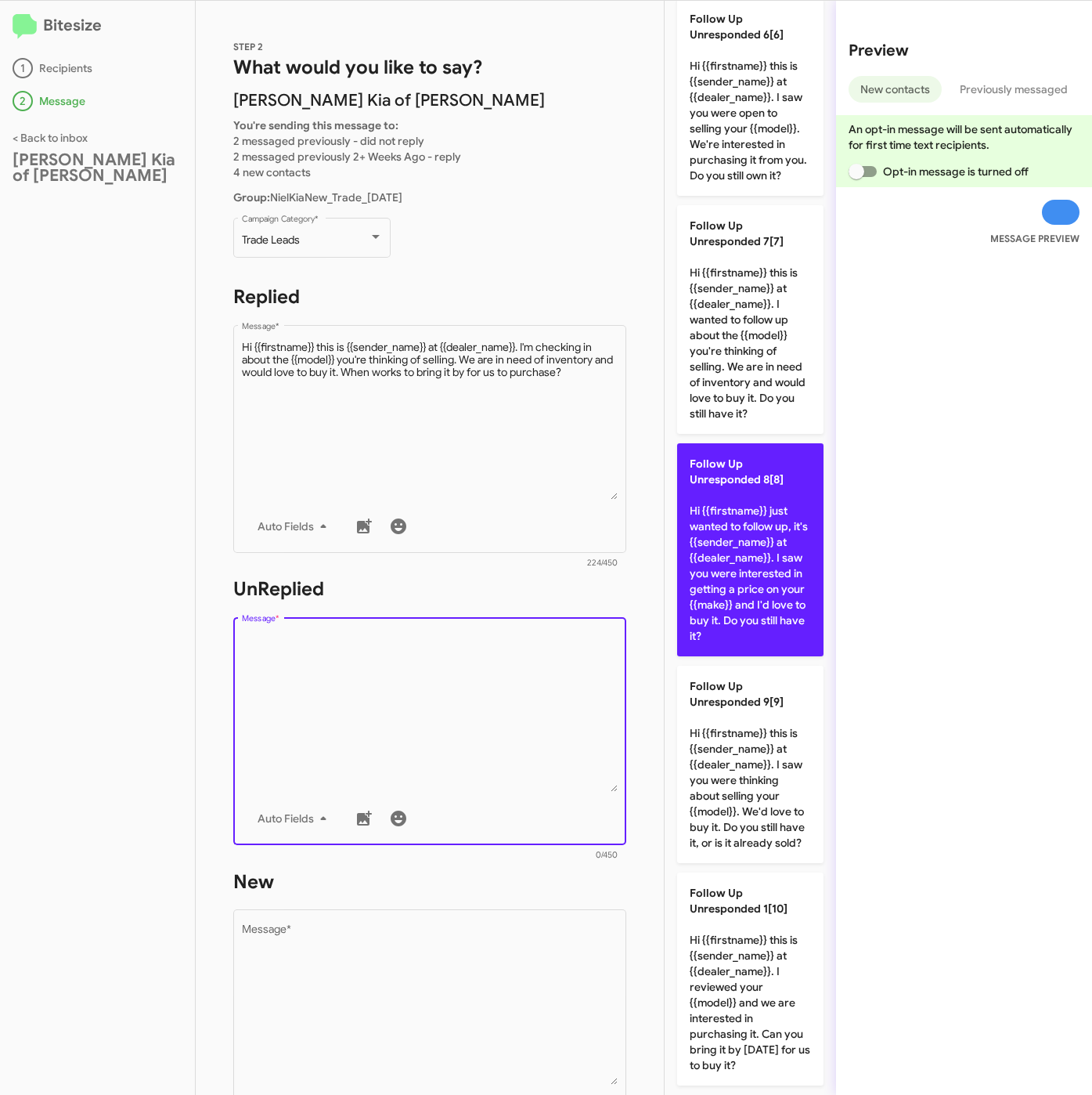
click at [745, 536] on p "Follow Up Unresponded 8[8] Hi {{firstname}} just wanted to follow up, it's {{se…" at bounding box center [750, 549] width 146 height 213
type textarea "Hi {{firstname}} just wanted to follow up, it's {{sender_name}} at {{dealer_nam…"
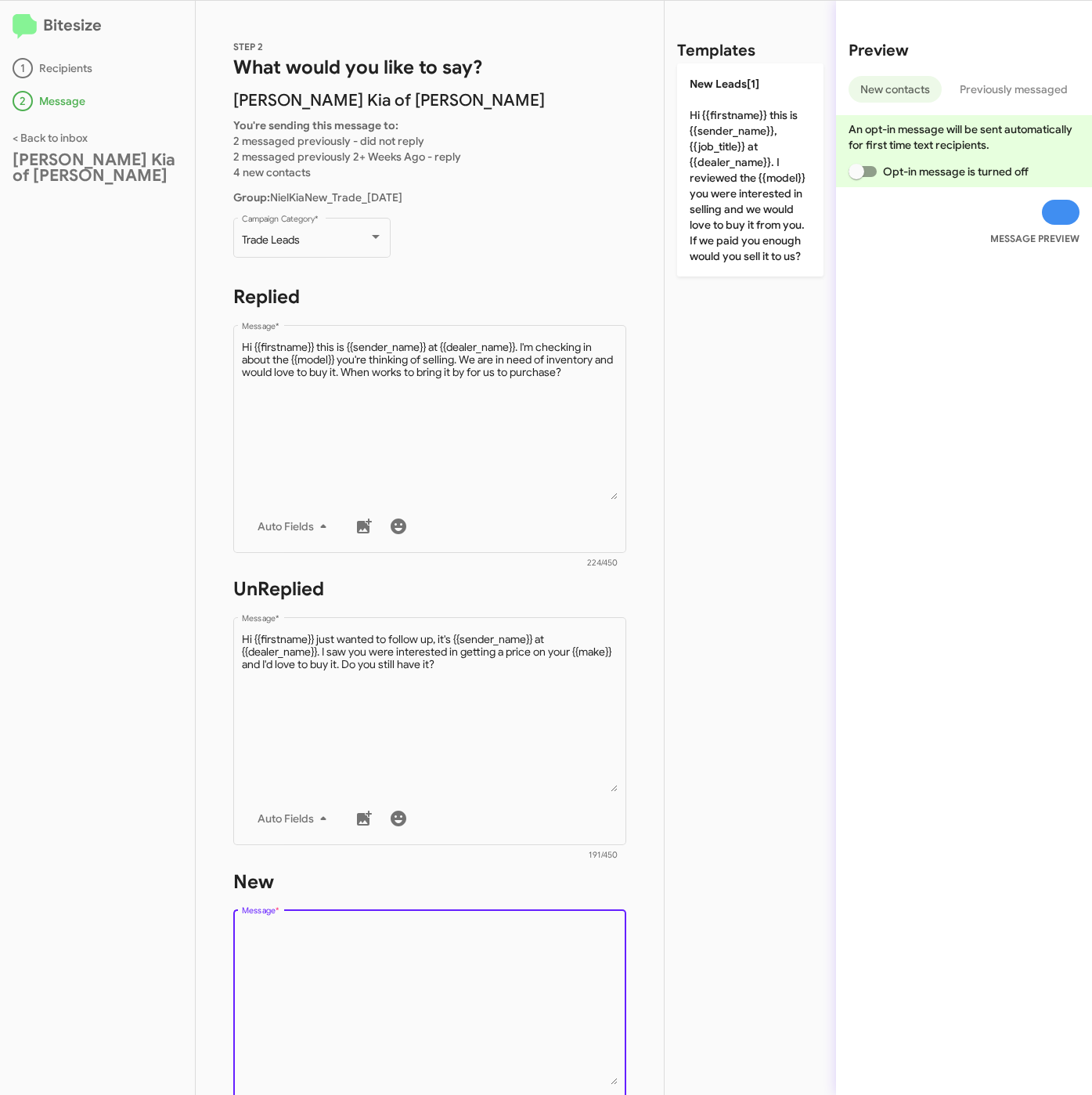
scroll to position [0, 0]
click at [491, 942] on textarea "Message *" at bounding box center [430, 1005] width 376 height 160
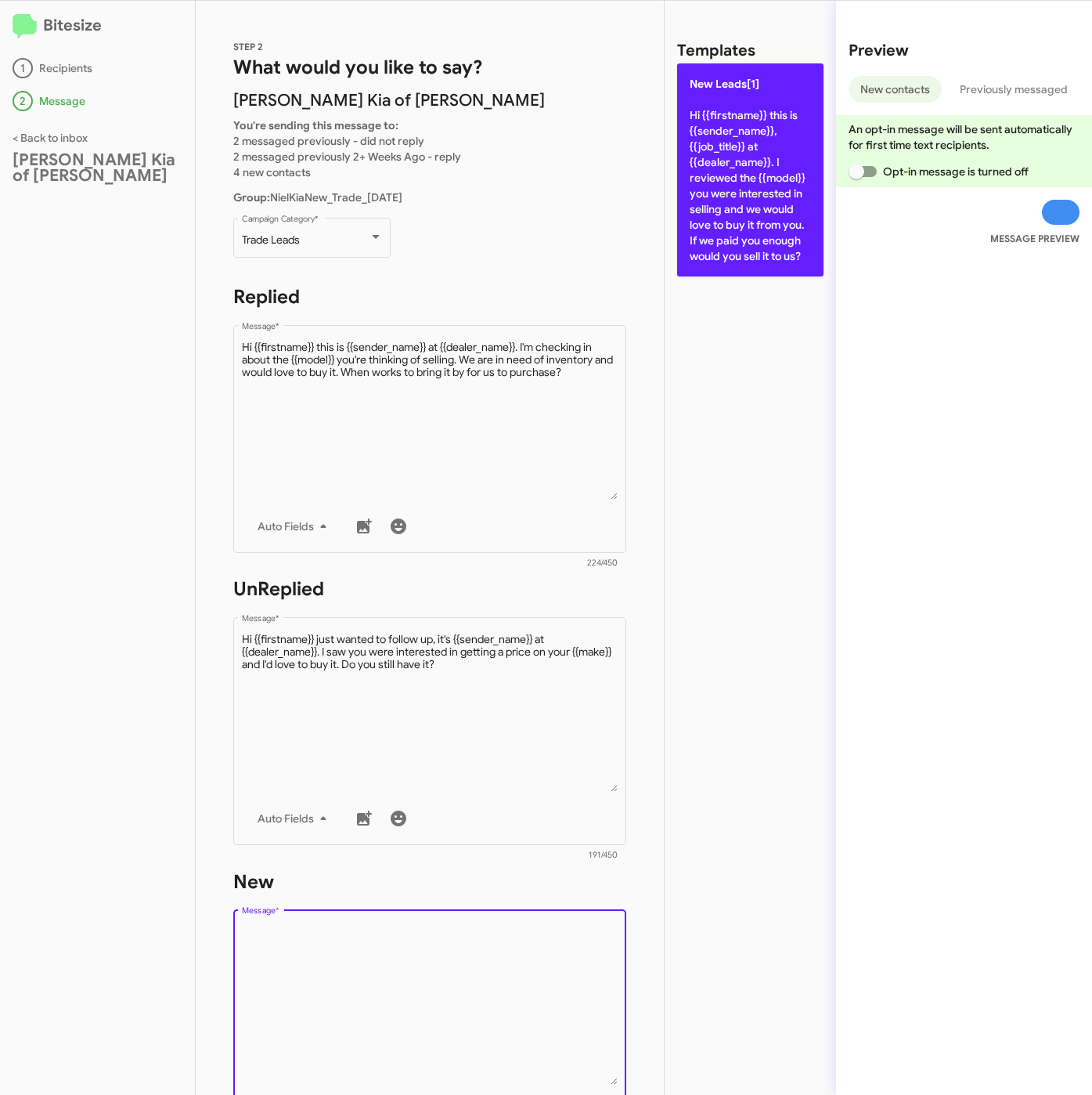
click at [764, 127] on p "New Leads[1] Hi {{firstname}} this is {{sender_name}}, {{job_title}} at {{deale…" at bounding box center [750, 169] width 146 height 213
type textarea "Hi {{firstname}} this is {{sender_name}}, {{job_title}} at {{dealer_name}}. I r…"
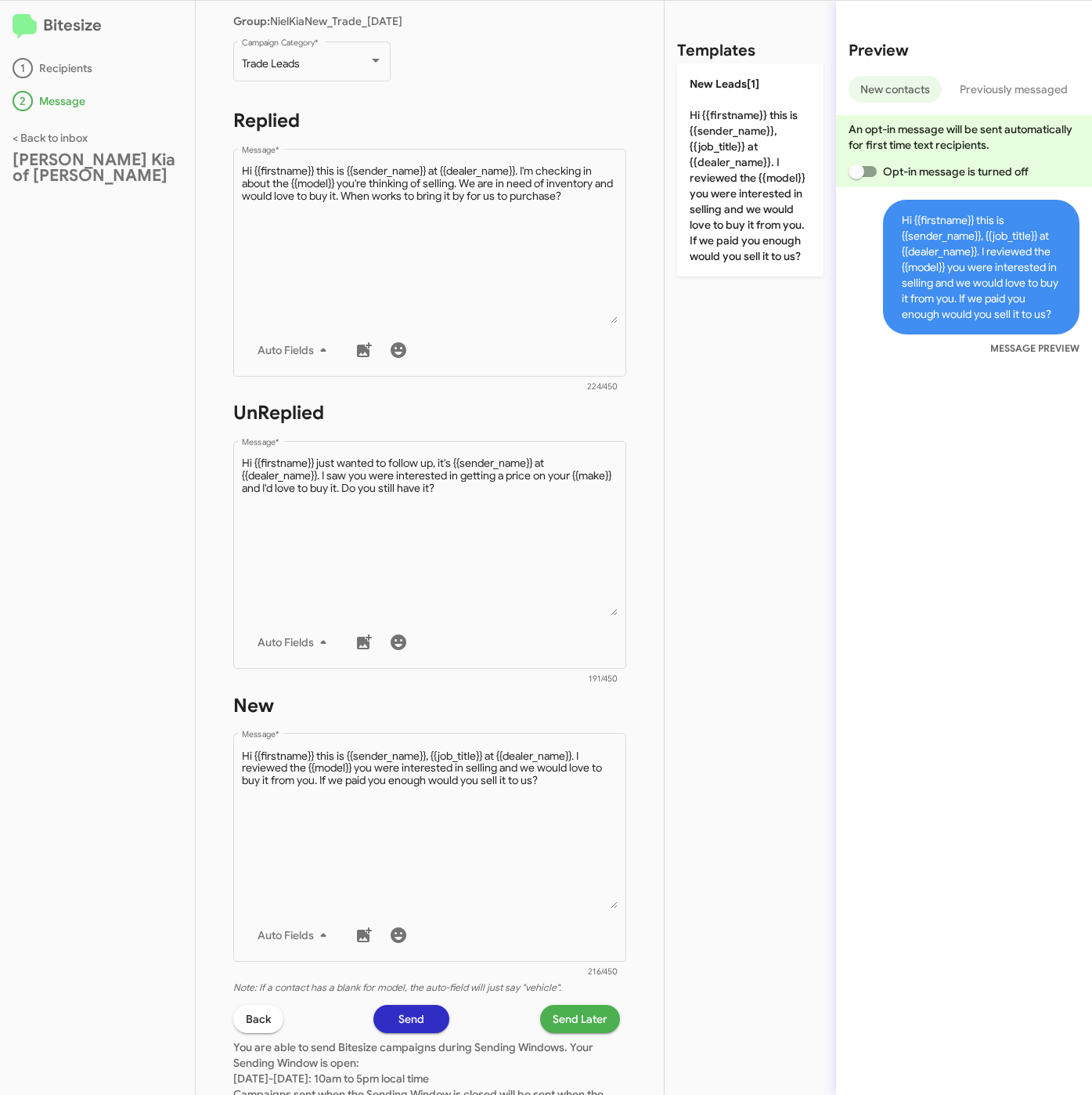
scroll to position [337, 0]
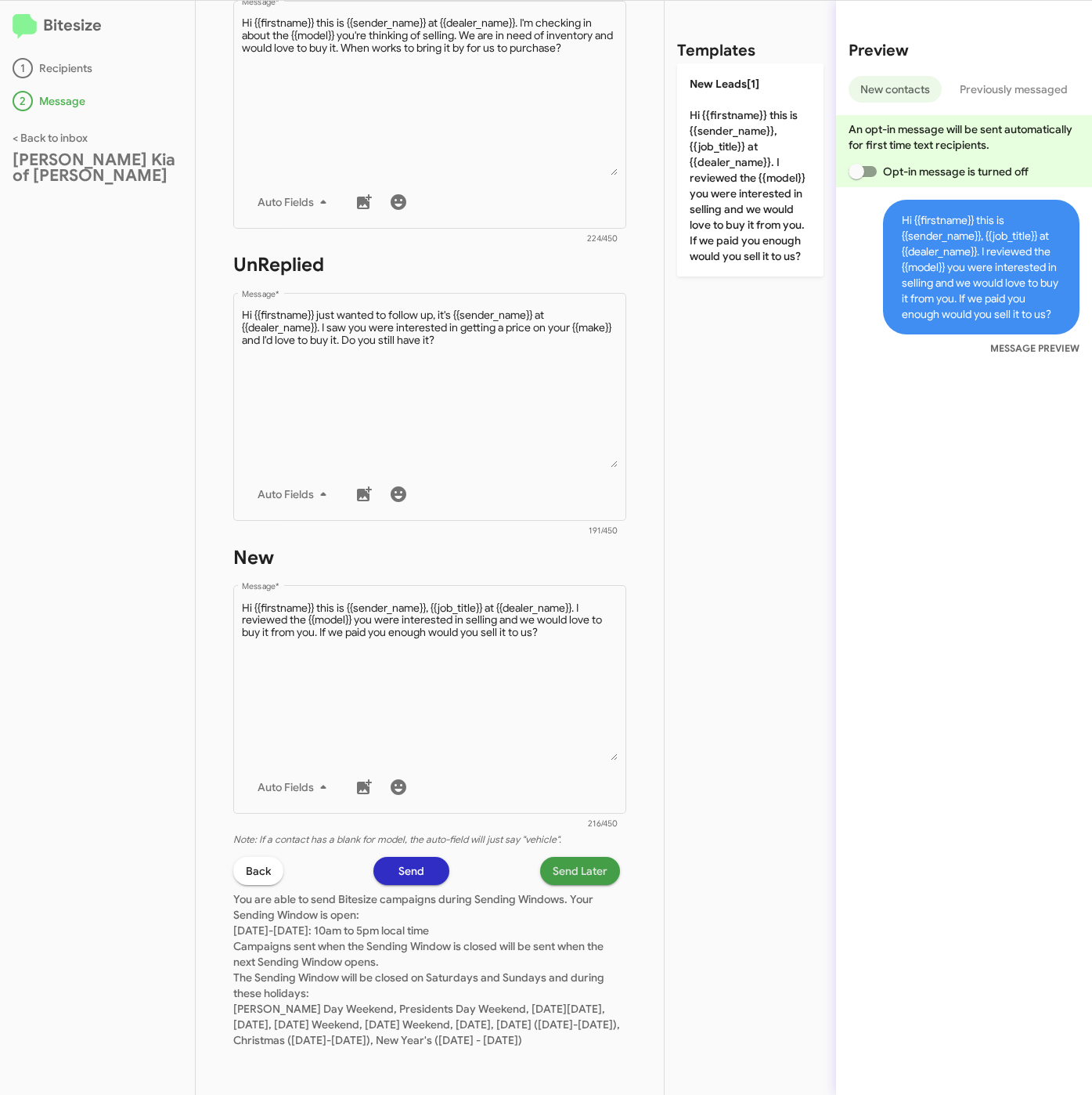
click at [566, 864] on span "Send Later" at bounding box center [580, 870] width 55 height 29
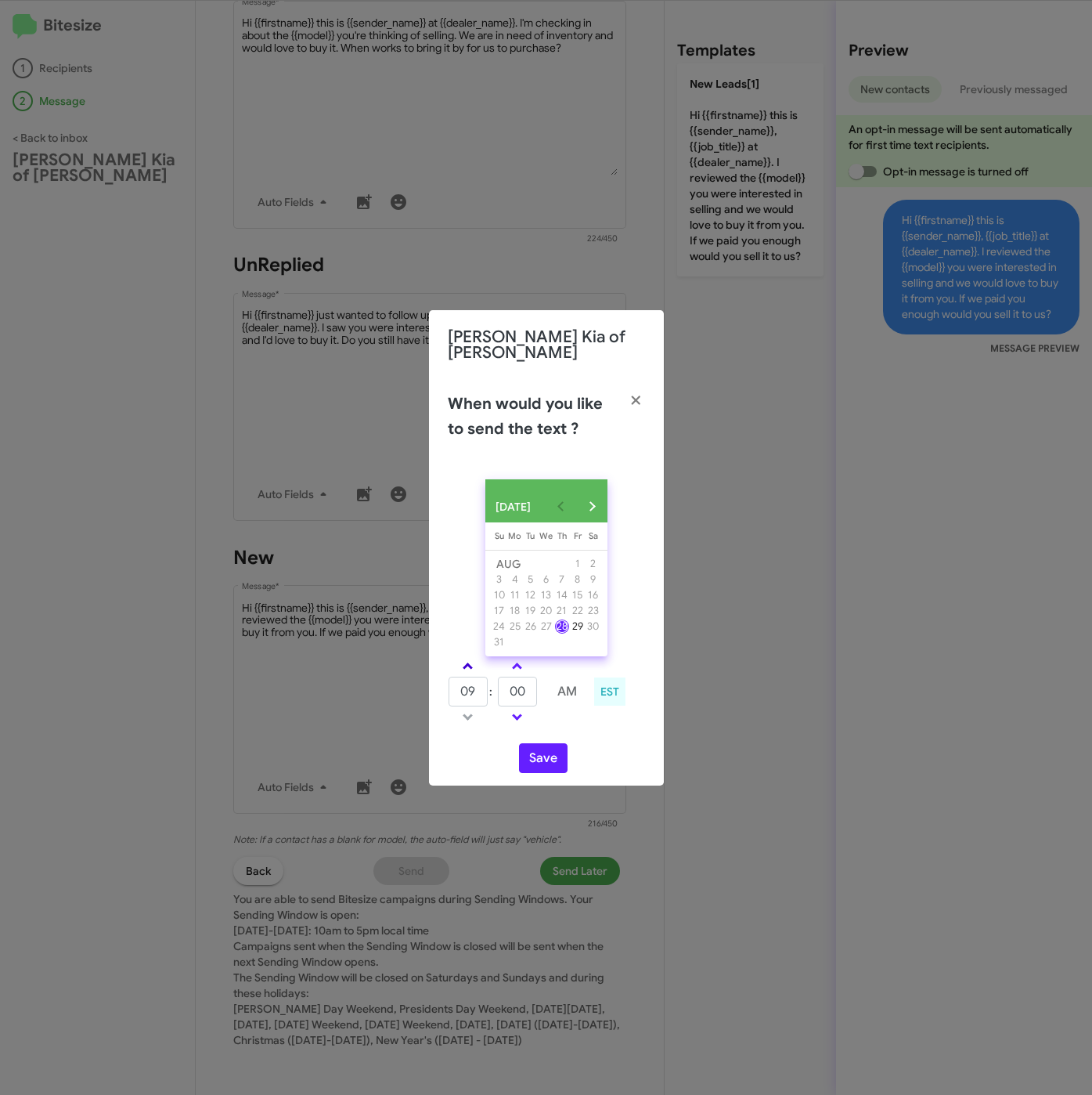
click at [464, 667] on span at bounding box center [467, 667] width 10 height 10
click at [465, 667] on span at bounding box center [467, 667] width 10 height 10
click at [472, 668] on link at bounding box center [468, 666] width 28 height 18
type input "01"
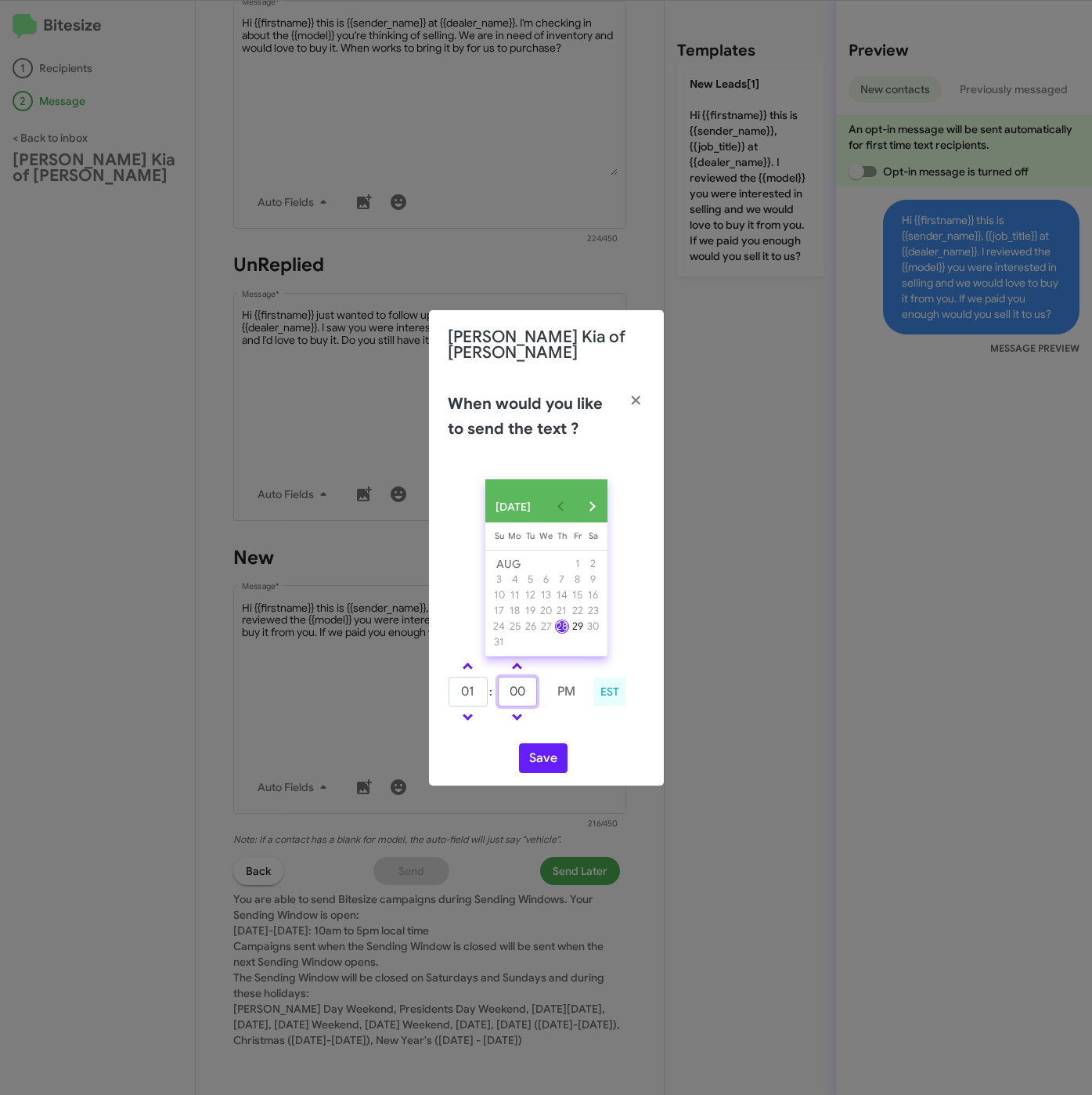
drag, startPoint x: 526, startPoint y: 691, endPoint x: 479, endPoint y: 691, distance: 47.0
click at [479, 691] on tr "01 : 00 PM" at bounding box center [517, 691] width 139 height 31
type input "23"
click at [544, 759] on button "Save" at bounding box center [543, 758] width 49 height 29
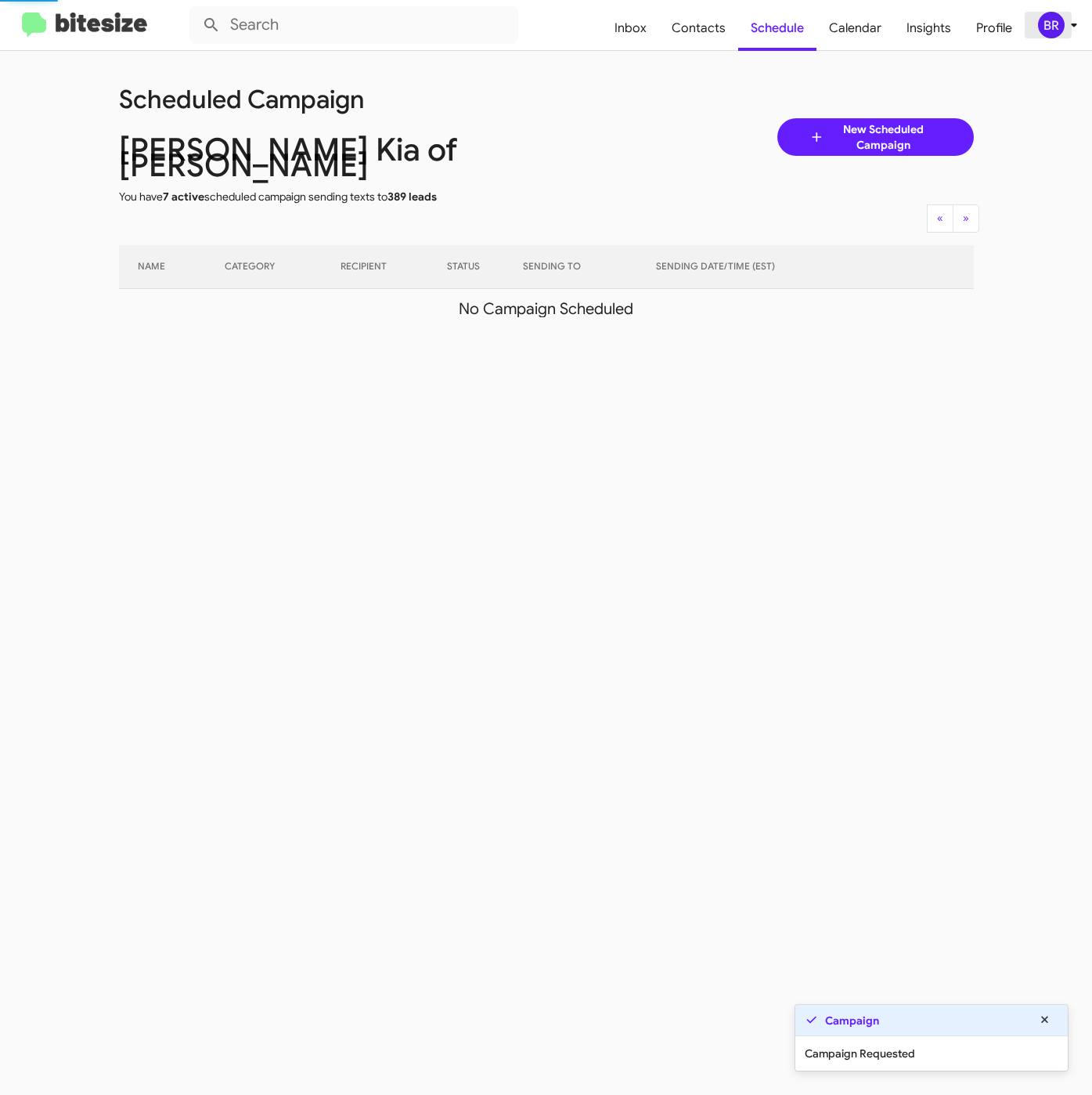
click at [1055, 33] on div "BR" at bounding box center [1051, 25] width 27 height 27
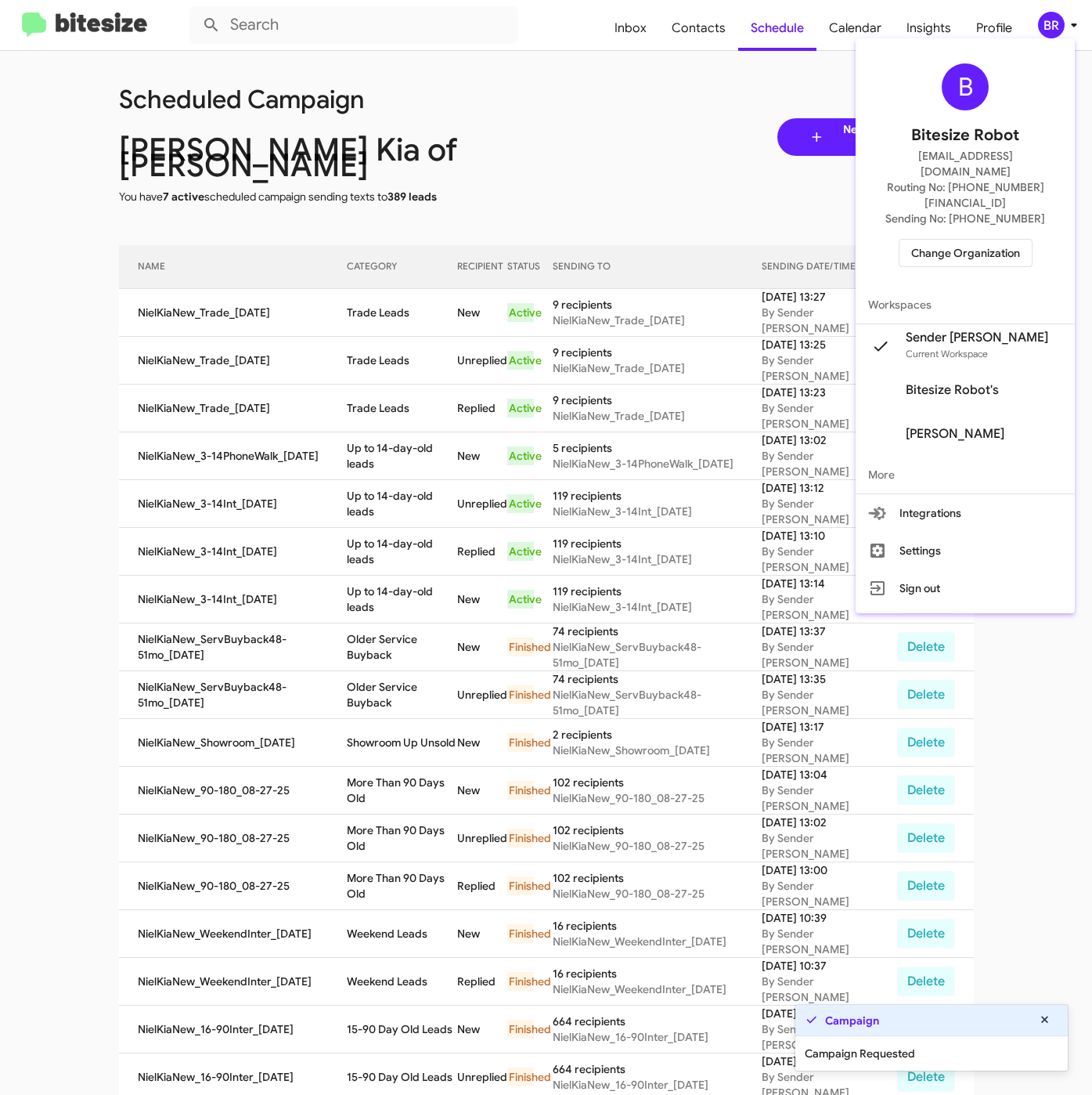
drag, startPoint x: 323, startPoint y: 395, endPoint x: 331, endPoint y: 325, distance: 70.5
click at [325, 395] on div at bounding box center [546, 548] width 1092 height 1095
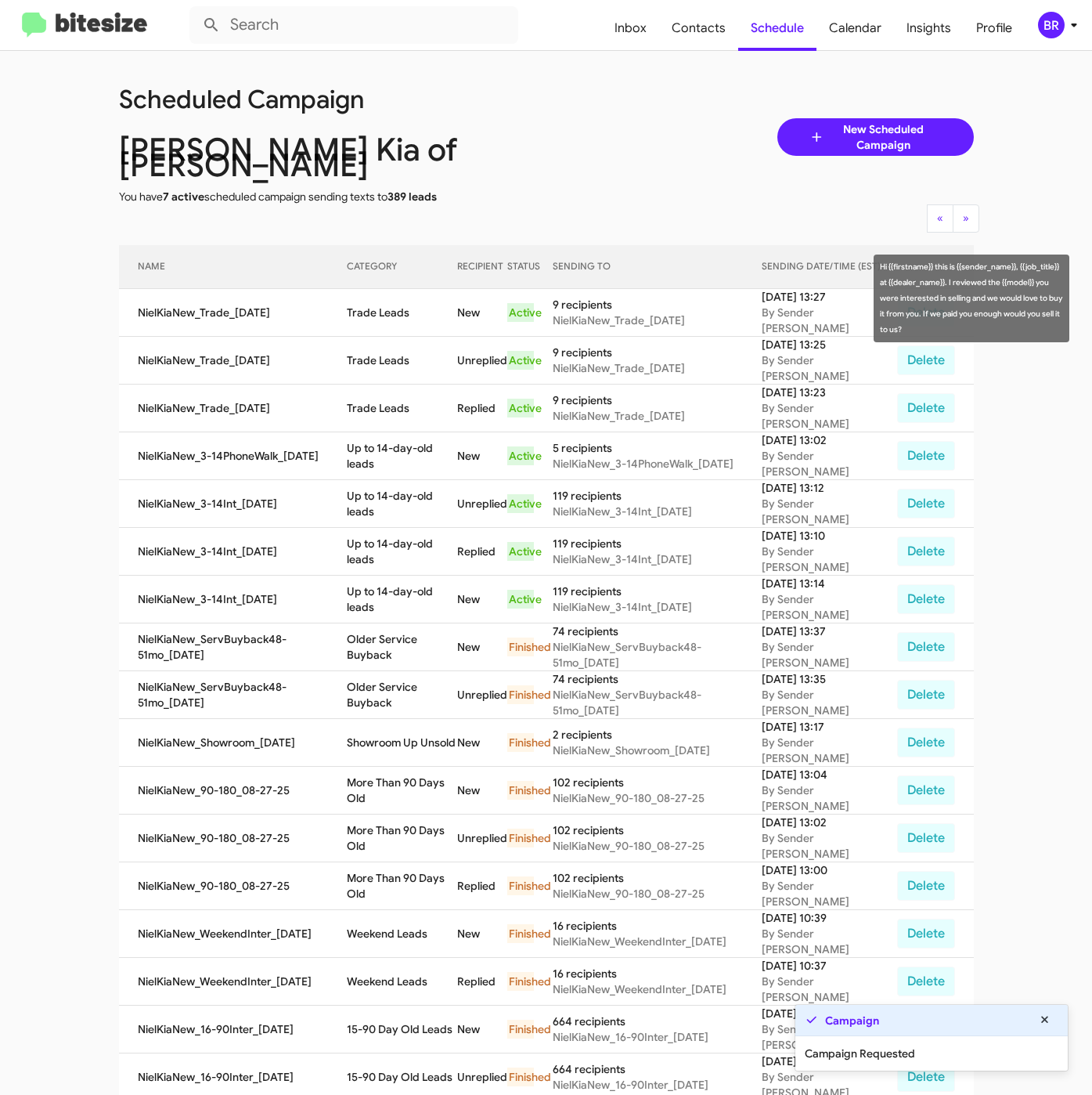
drag, startPoint x: 351, startPoint y: 292, endPoint x: 421, endPoint y: 303, distance: 70.9
click at [421, 303] on td "Trade Leads" at bounding box center [401, 313] width 109 height 48
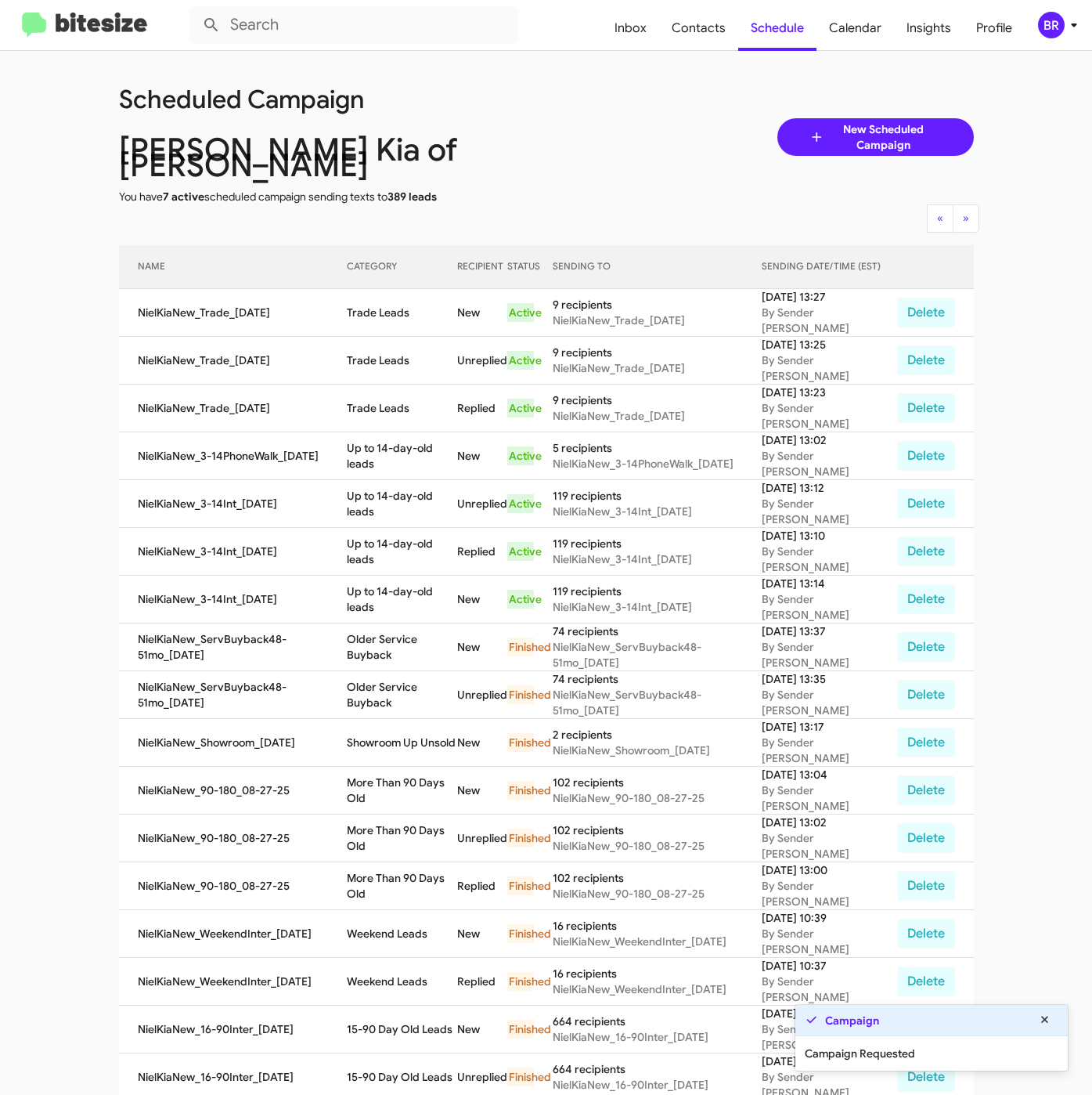
copy td "Trade Leads"
click at [1069, 5] on mat-toolbar "Inbox Contacts Schedule Calendar Insights Profile BR" at bounding box center [546, 25] width 1092 height 50
click at [1064, 30] on icon at bounding box center [1074, 25] width 18 height 18
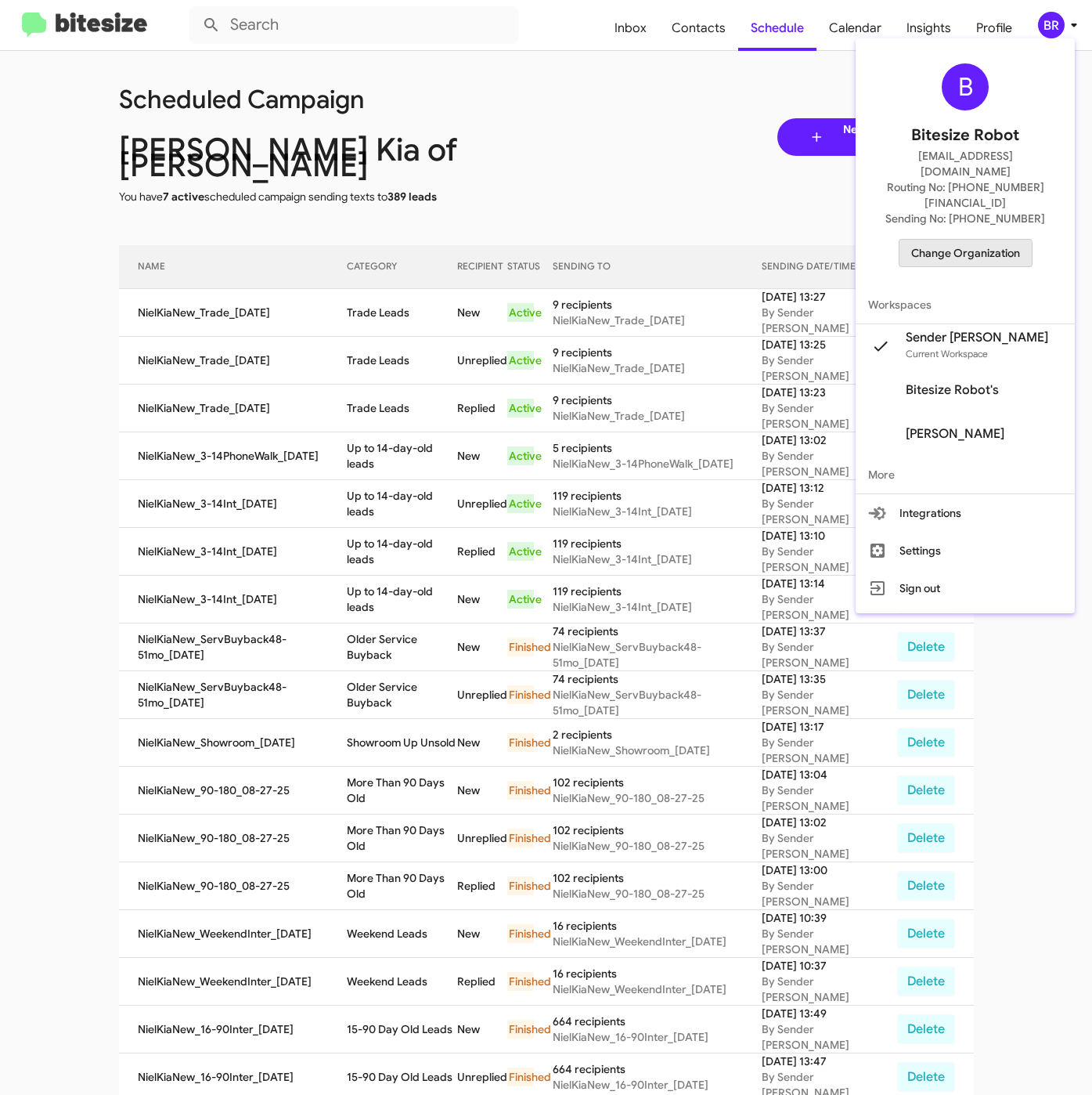
click at [977, 239] on span "Change Organization" at bounding box center [966, 252] width 109 height 27
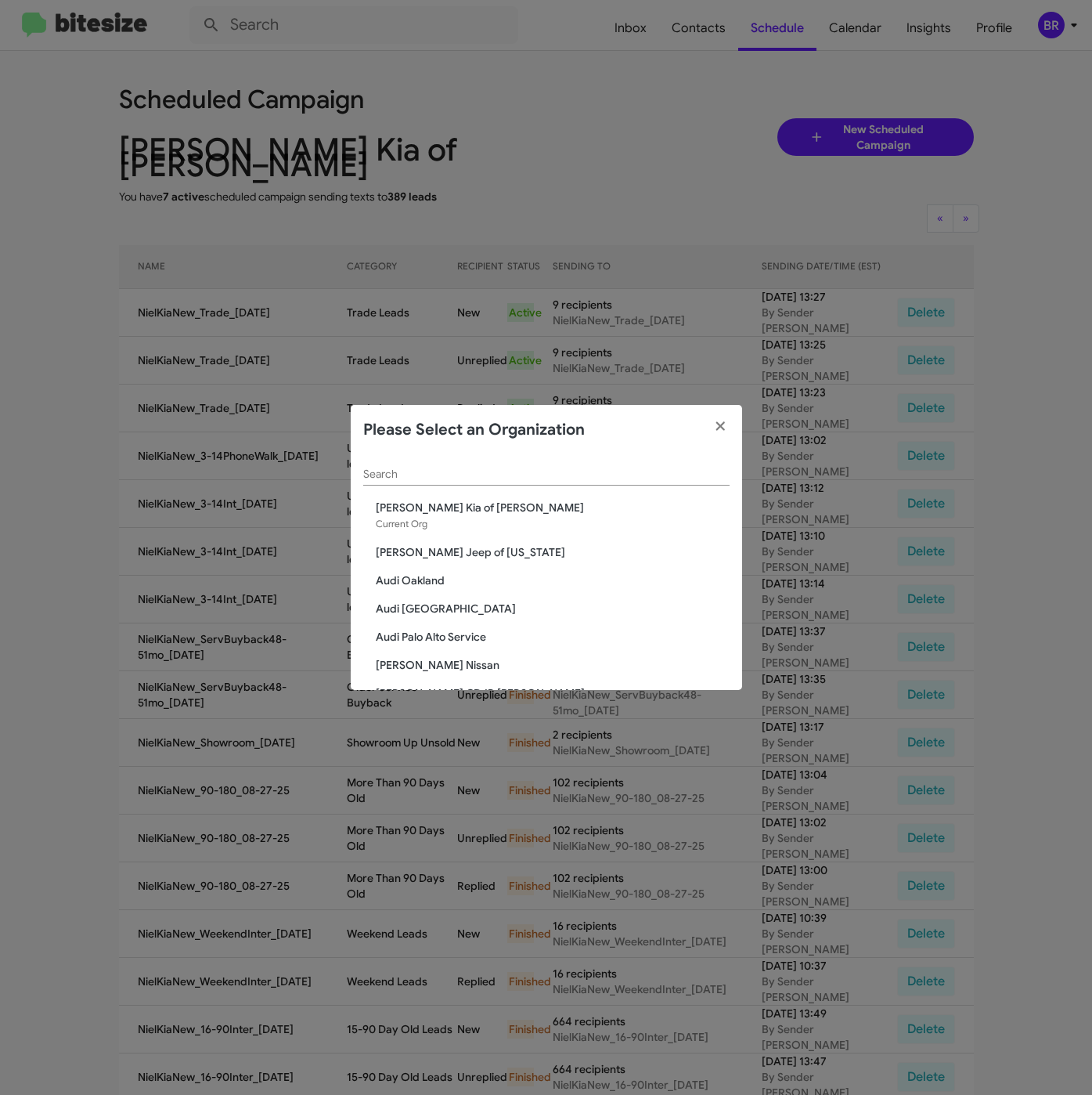
click at [451, 463] on div "Search" at bounding box center [546, 469] width 366 height 30
paste input "[PERSON_NAME] Chevrolet"
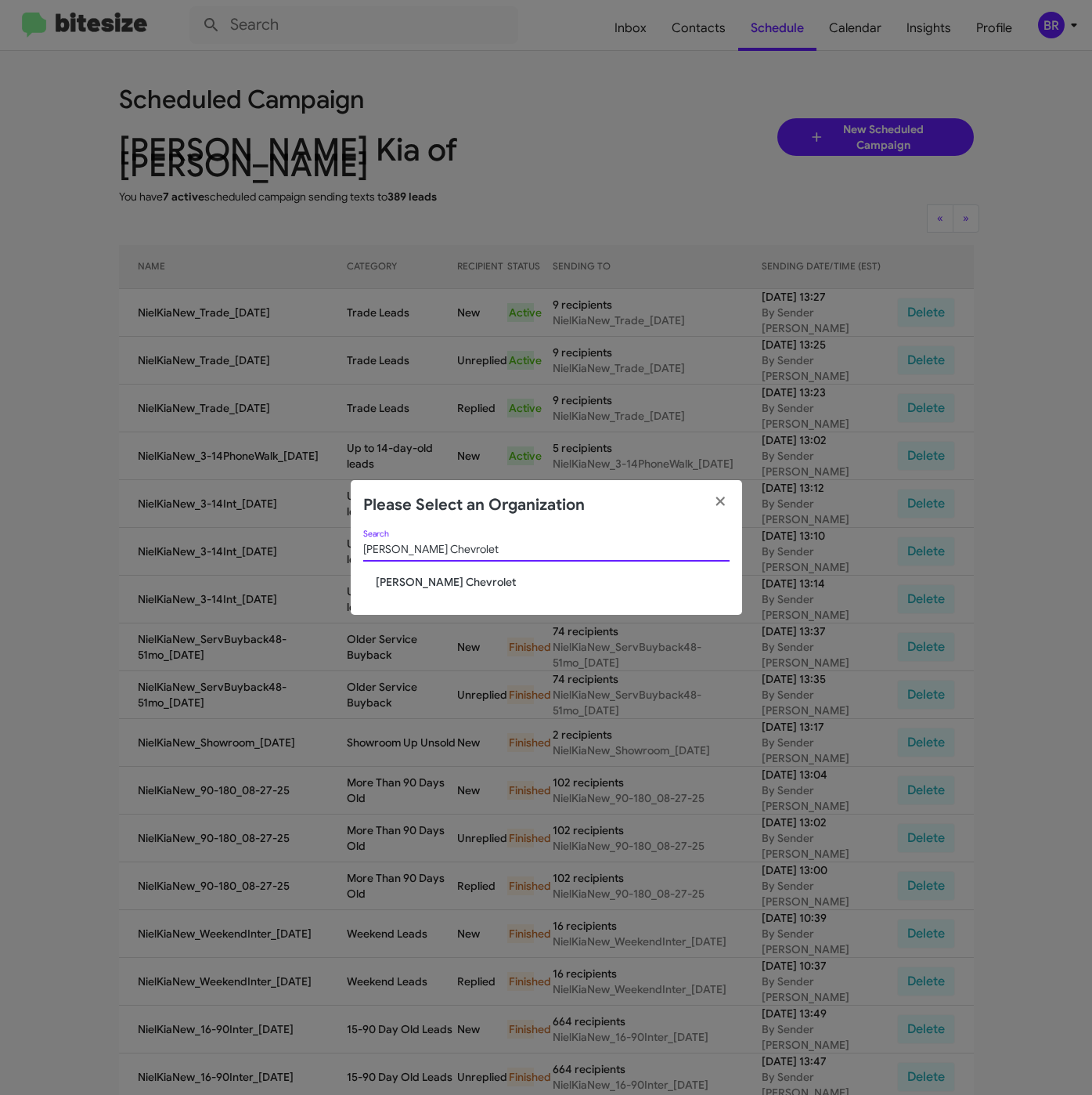
type input "[PERSON_NAME] Chevrolet"
click at [423, 582] on span "[PERSON_NAME] Chevrolet" at bounding box center [552, 582] width 354 height 16
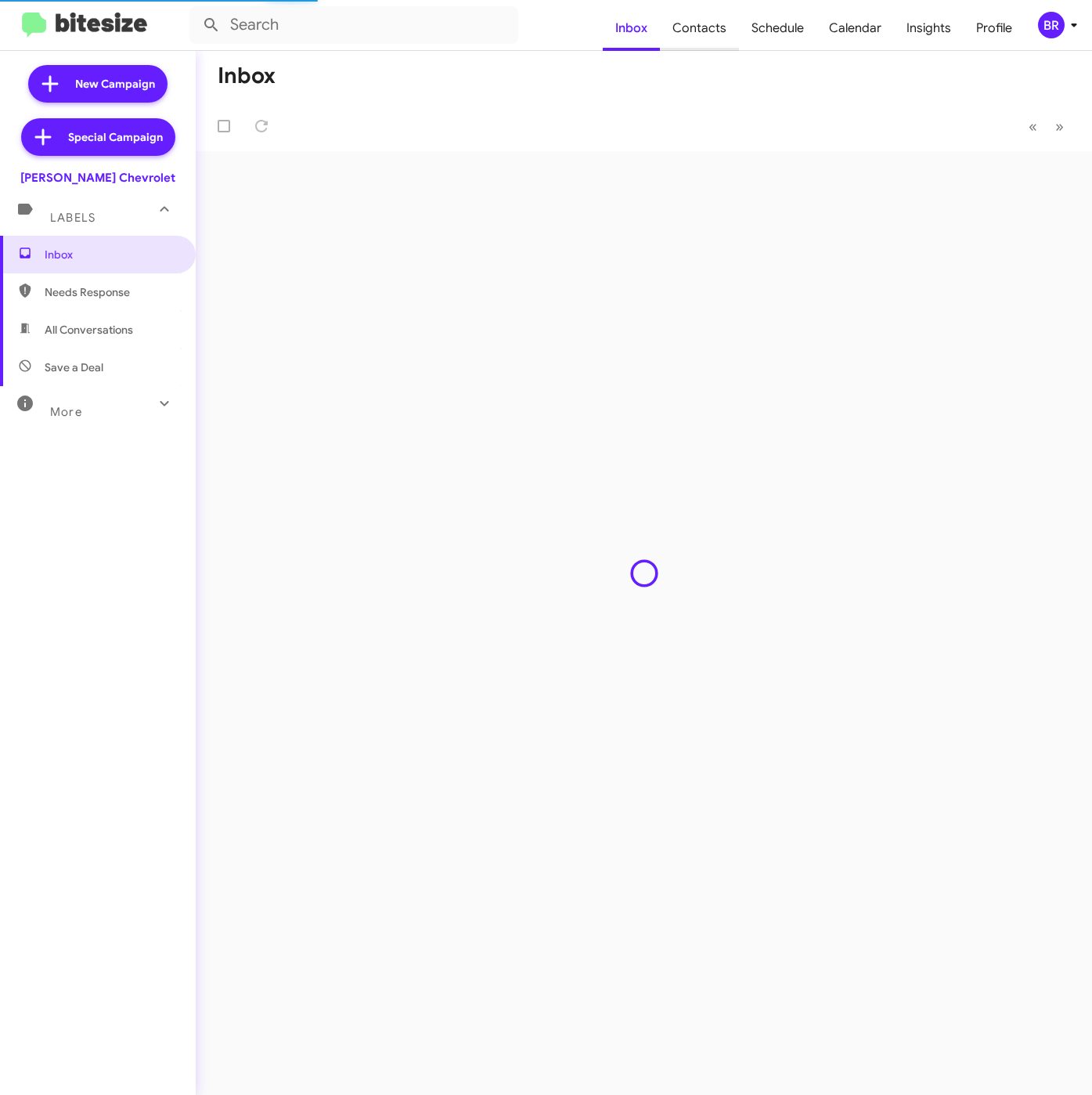
click at [695, 34] on span "Contacts" at bounding box center [699, 28] width 79 height 45
type input "in:groups"
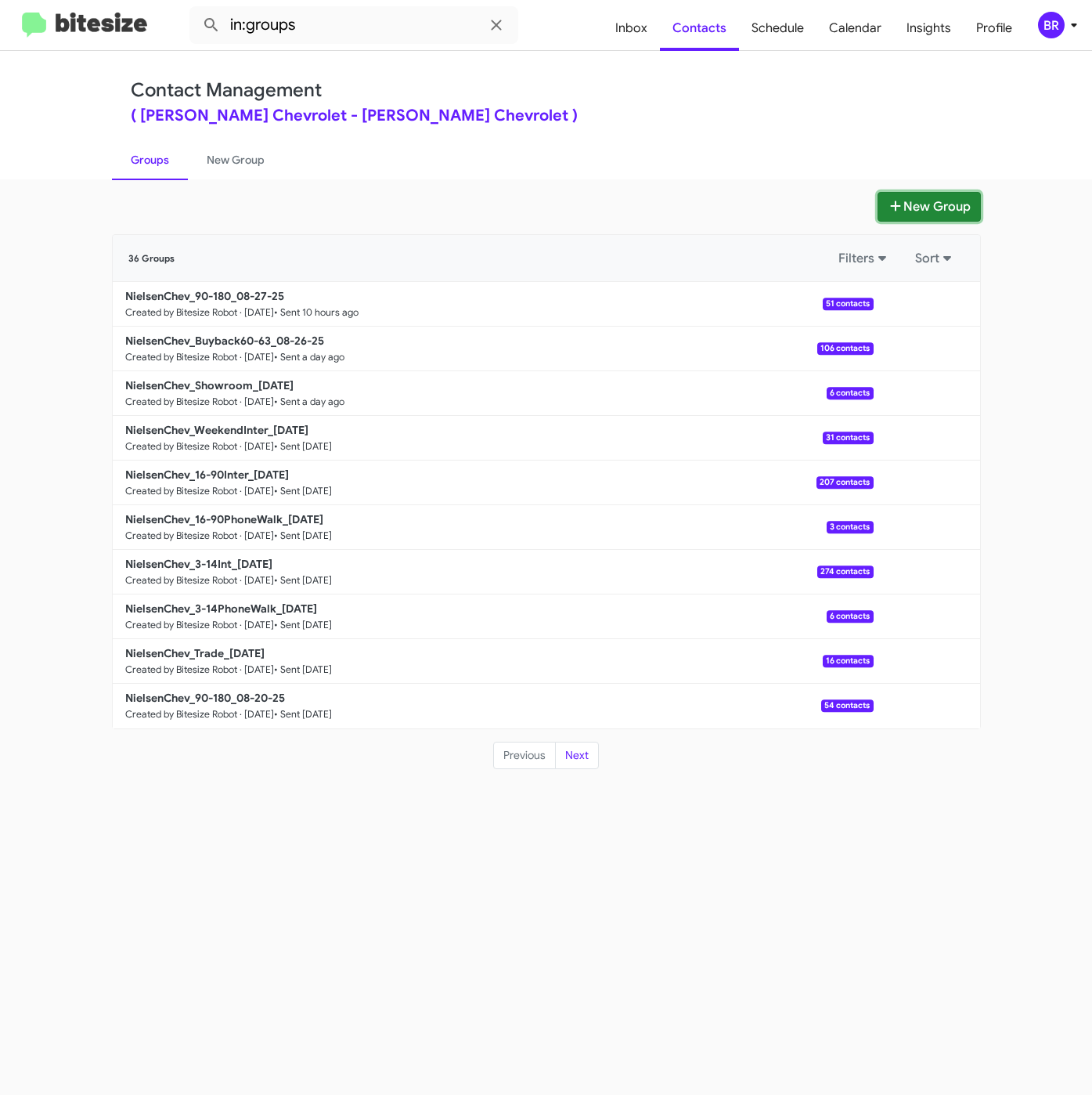
click at [952, 192] on button "New Group" at bounding box center [929, 206] width 103 height 29
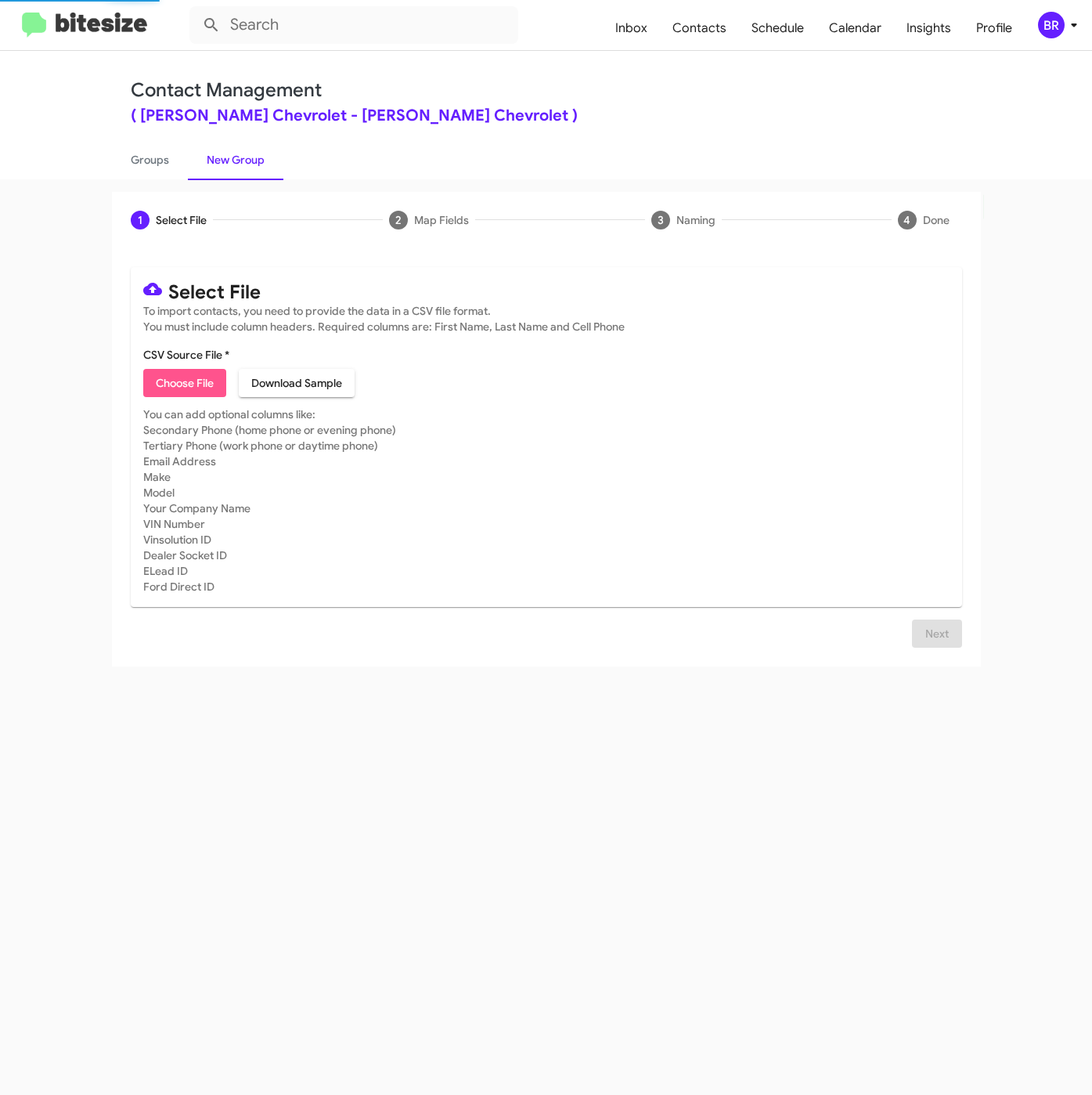
click at [158, 372] on span "Choose File" at bounding box center [184, 383] width 58 height 29
type input "NielsenChev_Trade_[DATE]"
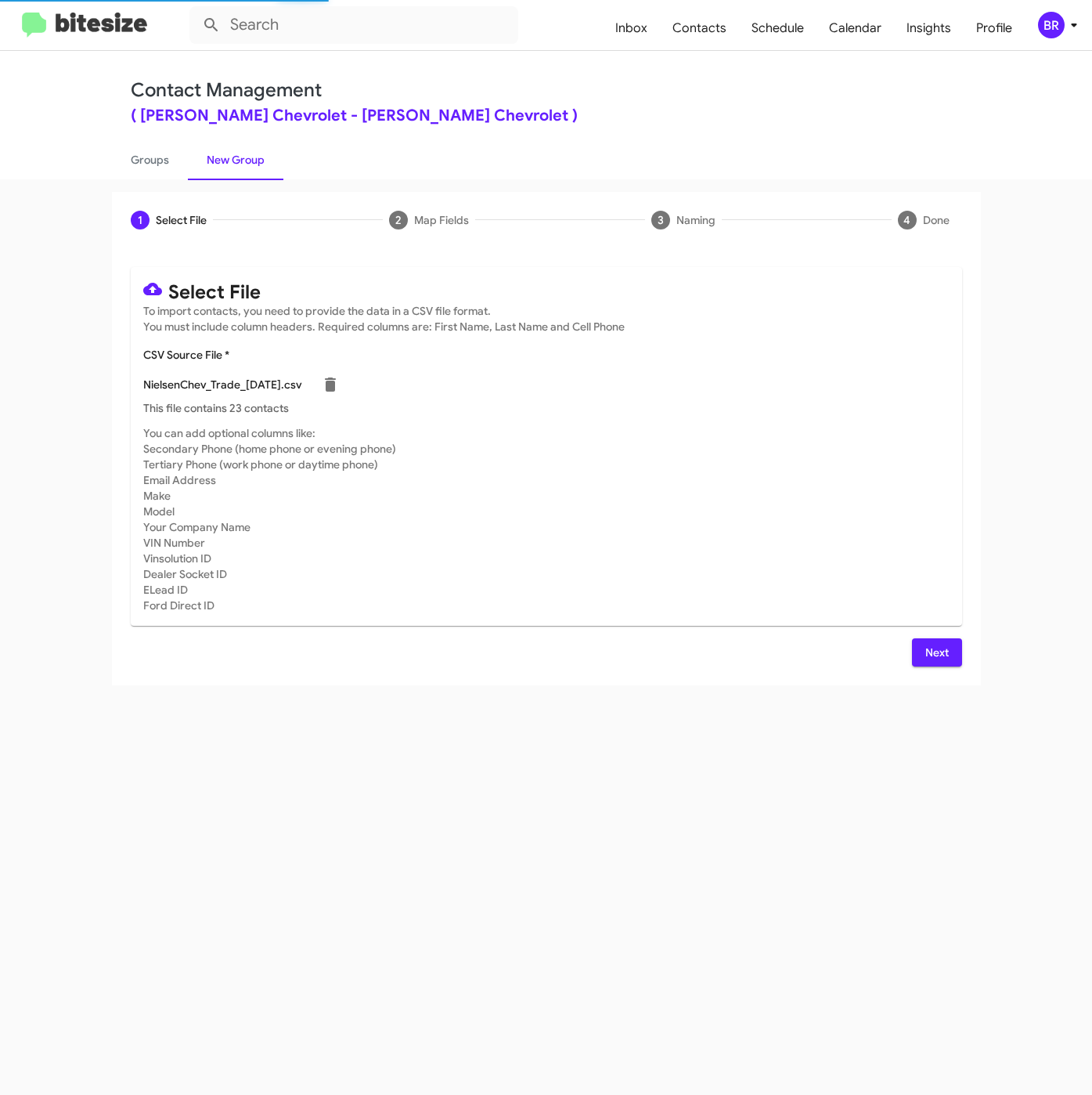
click at [948, 642] on span "Next" at bounding box center [937, 652] width 25 height 29
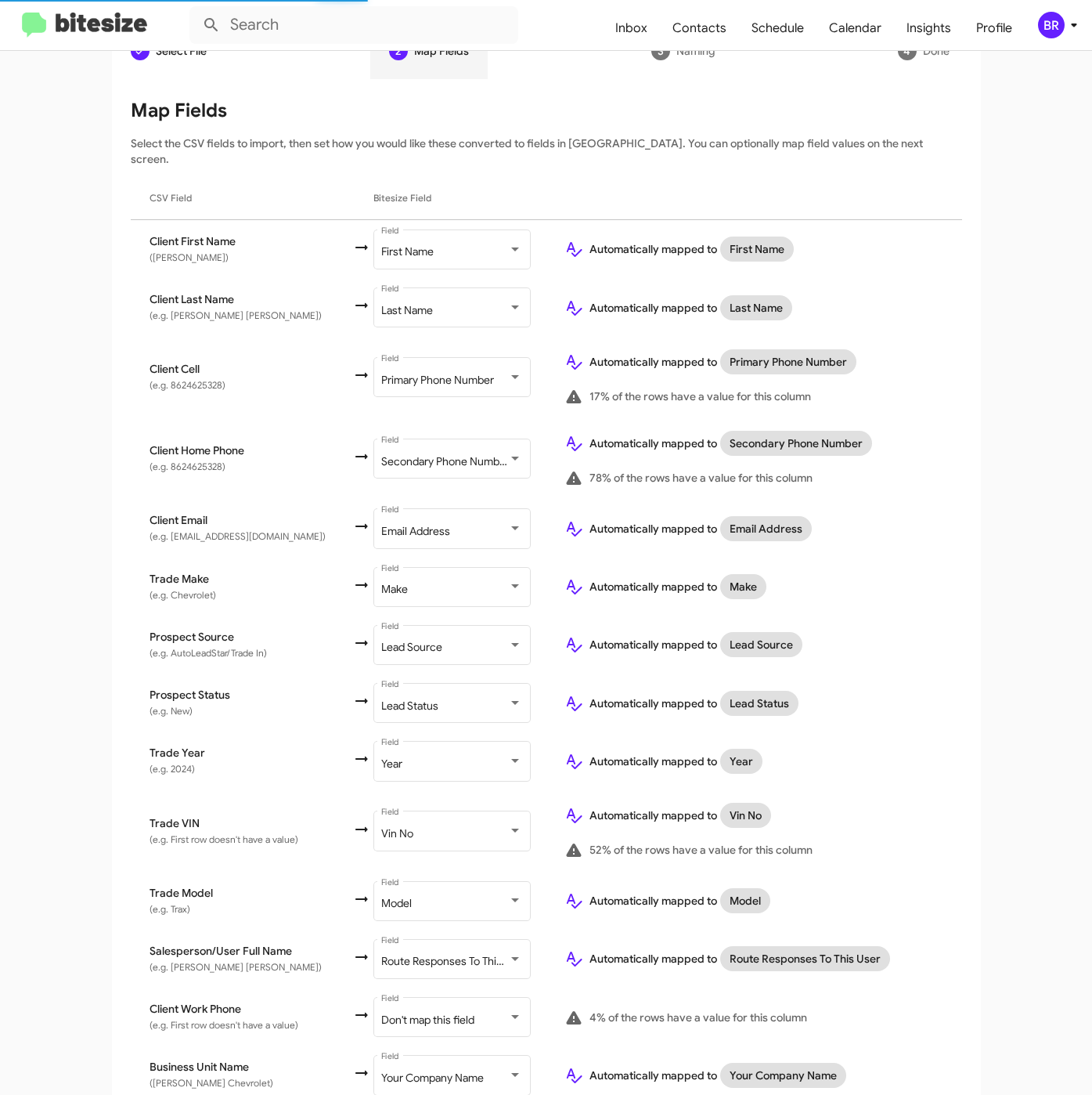
scroll to position [218, 0]
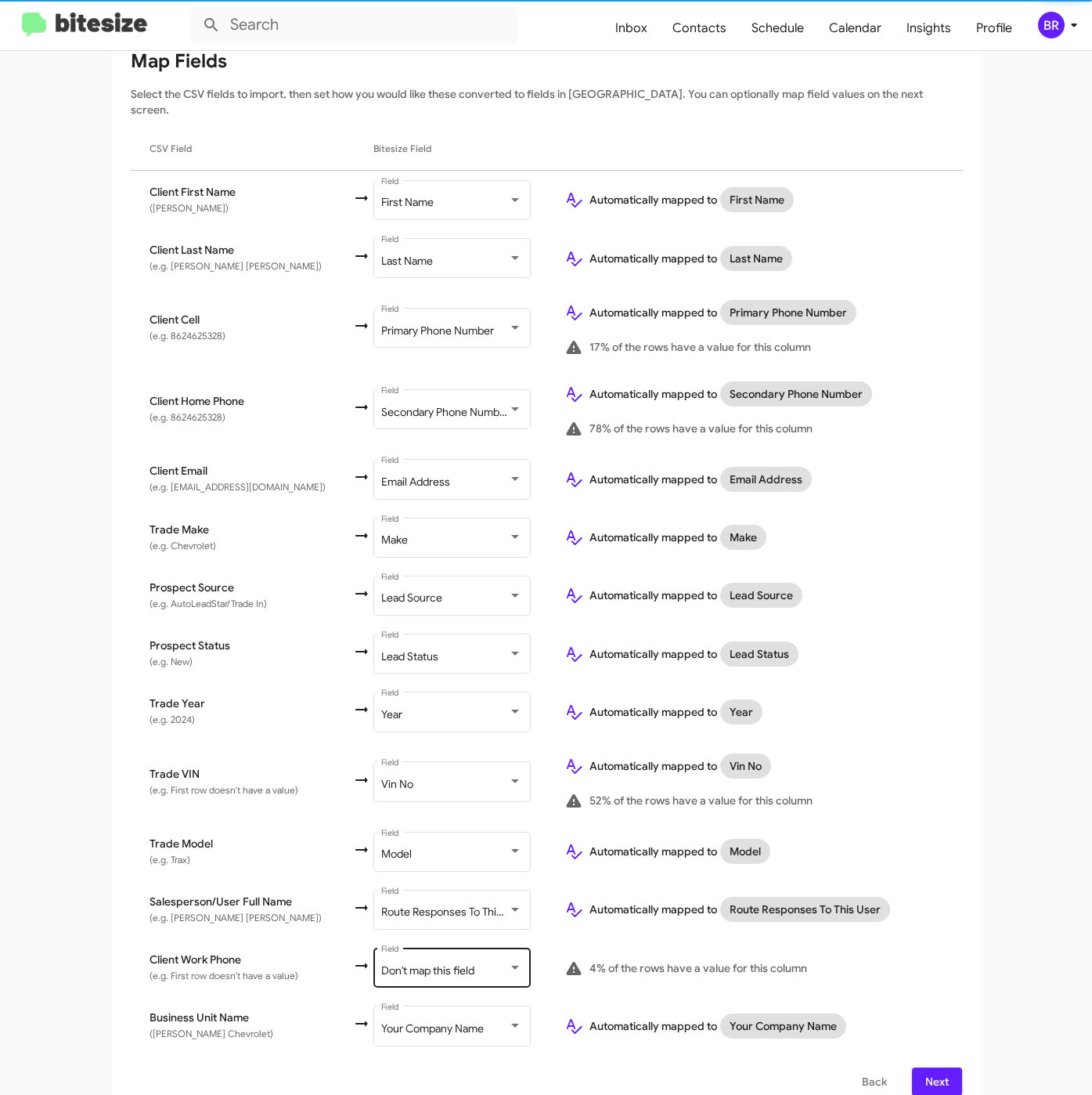
click at [449, 964] on div "Don't map this field" at bounding box center [444, 971] width 127 height 13
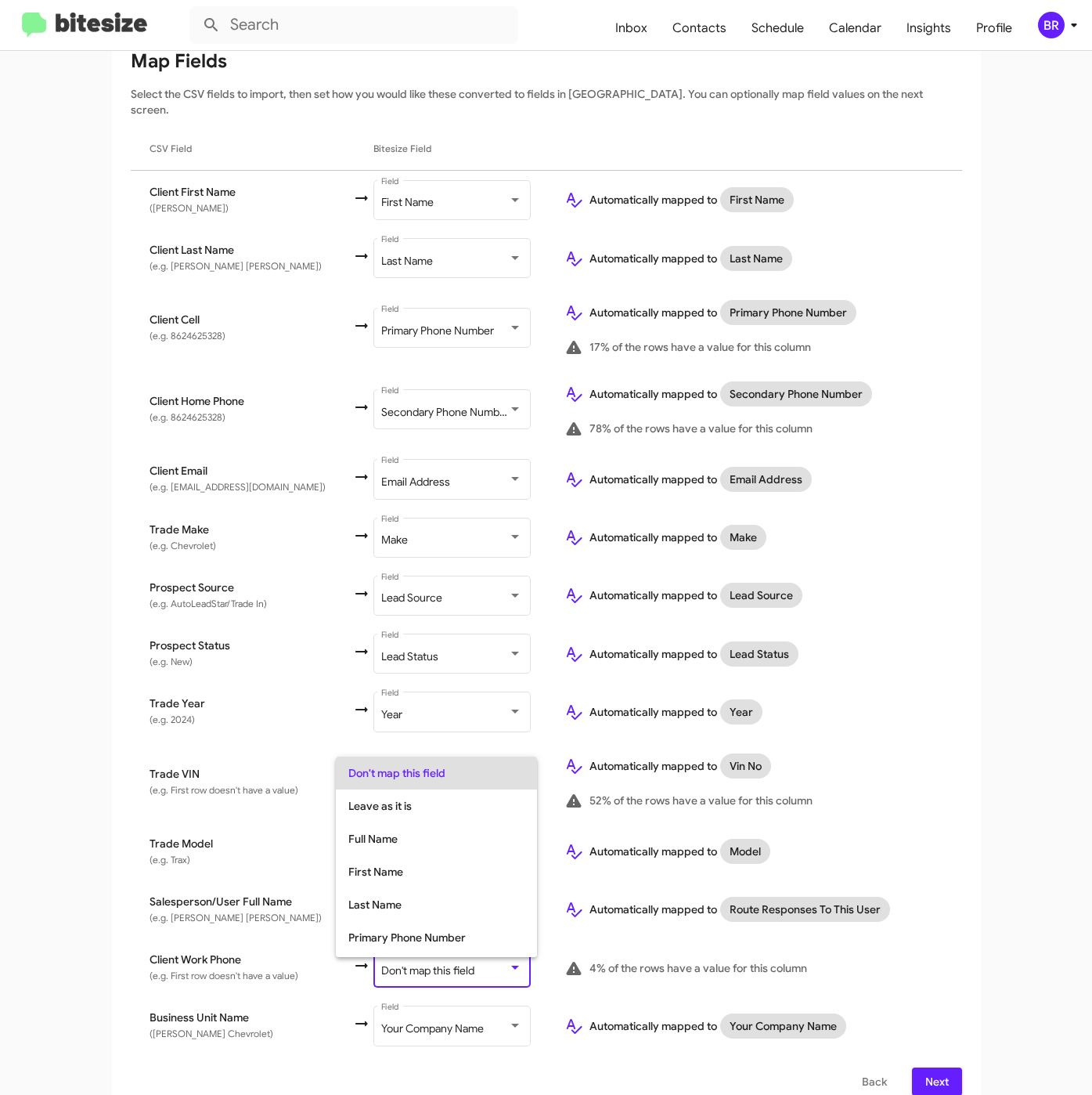
scroll to position [62, 0]
click at [947, 835] on div at bounding box center [546, 548] width 1092 height 1095
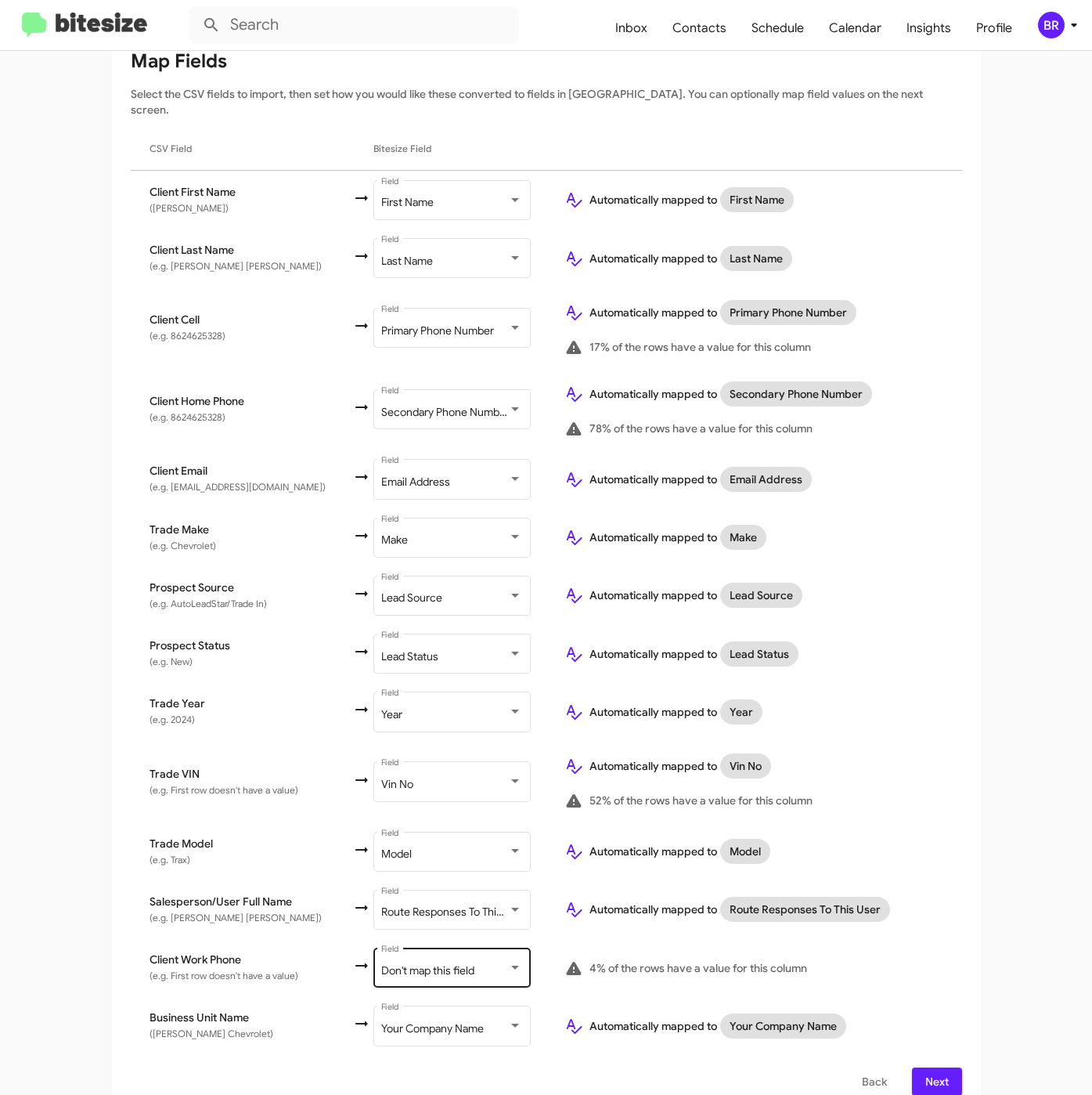
click at [414, 963] on span "Don't map this field" at bounding box center [427, 970] width 93 height 14
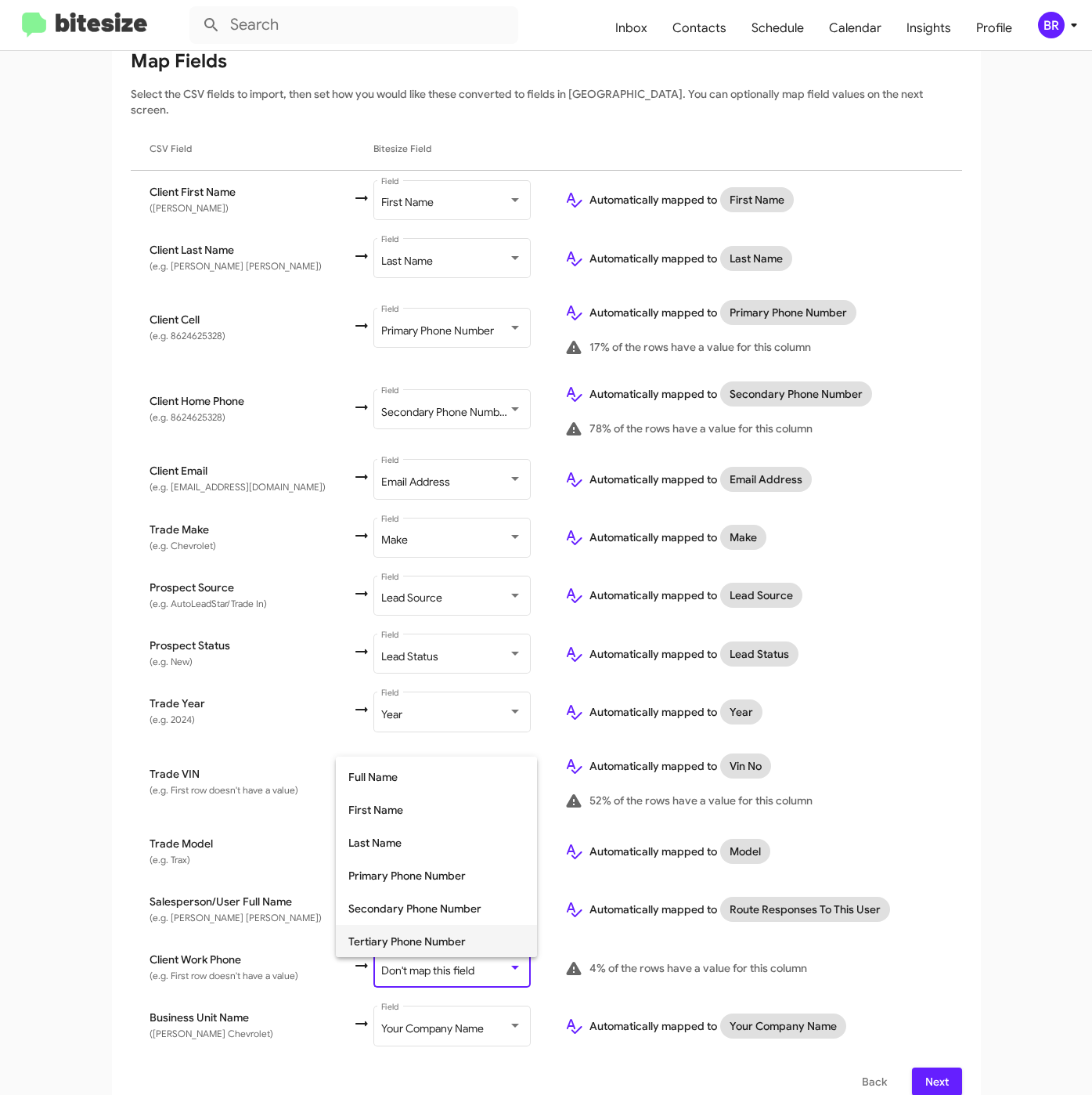
click at [476, 935] on span "Tertiary Phone Number" at bounding box center [436, 941] width 176 height 33
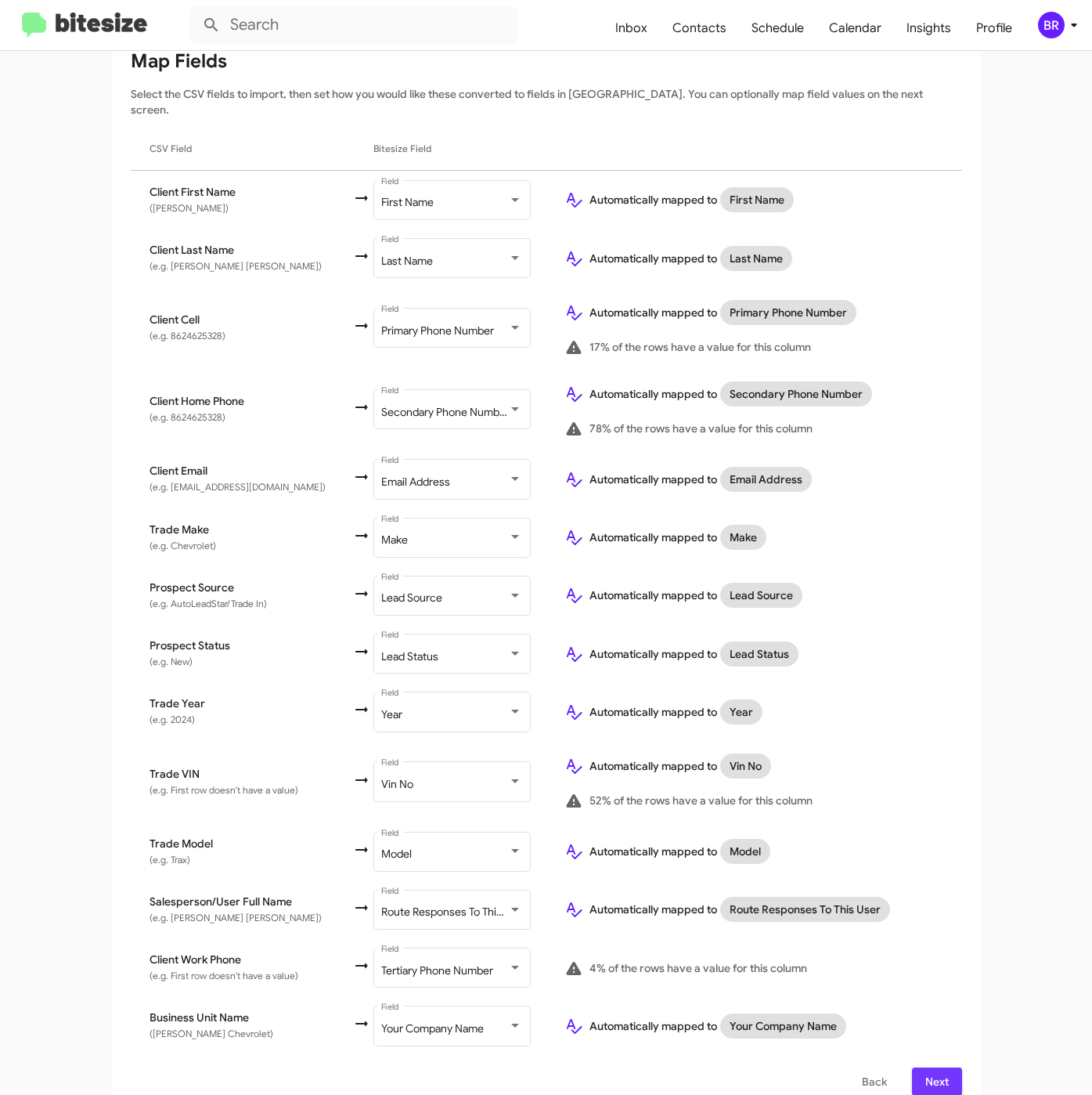
click at [925, 1067] on span "Next" at bounding box center [937, 1081] width 25 height 29
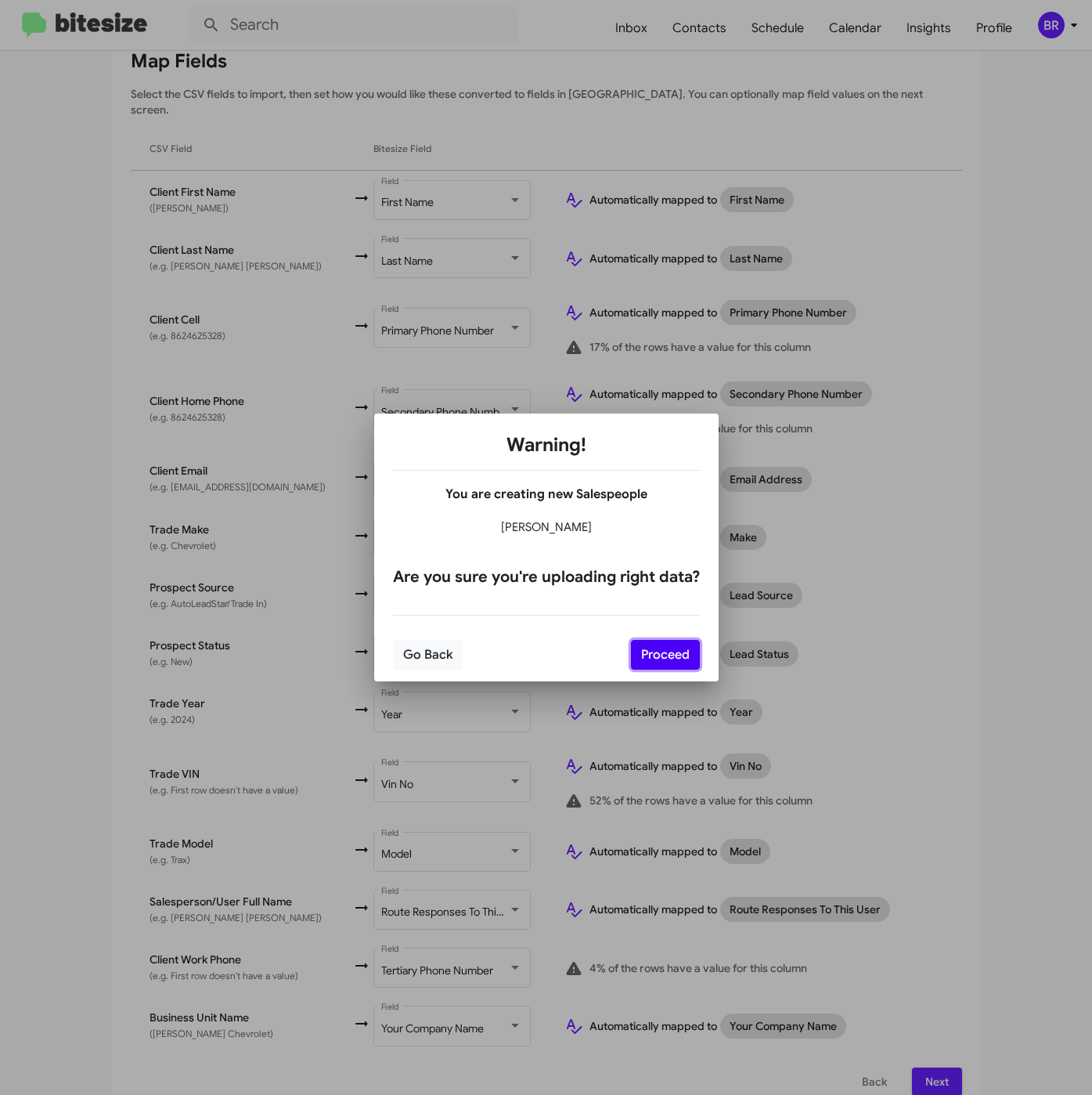
click at [676, 651] on button "Proceed" at bounding box center [665, 654] width 69 height 29
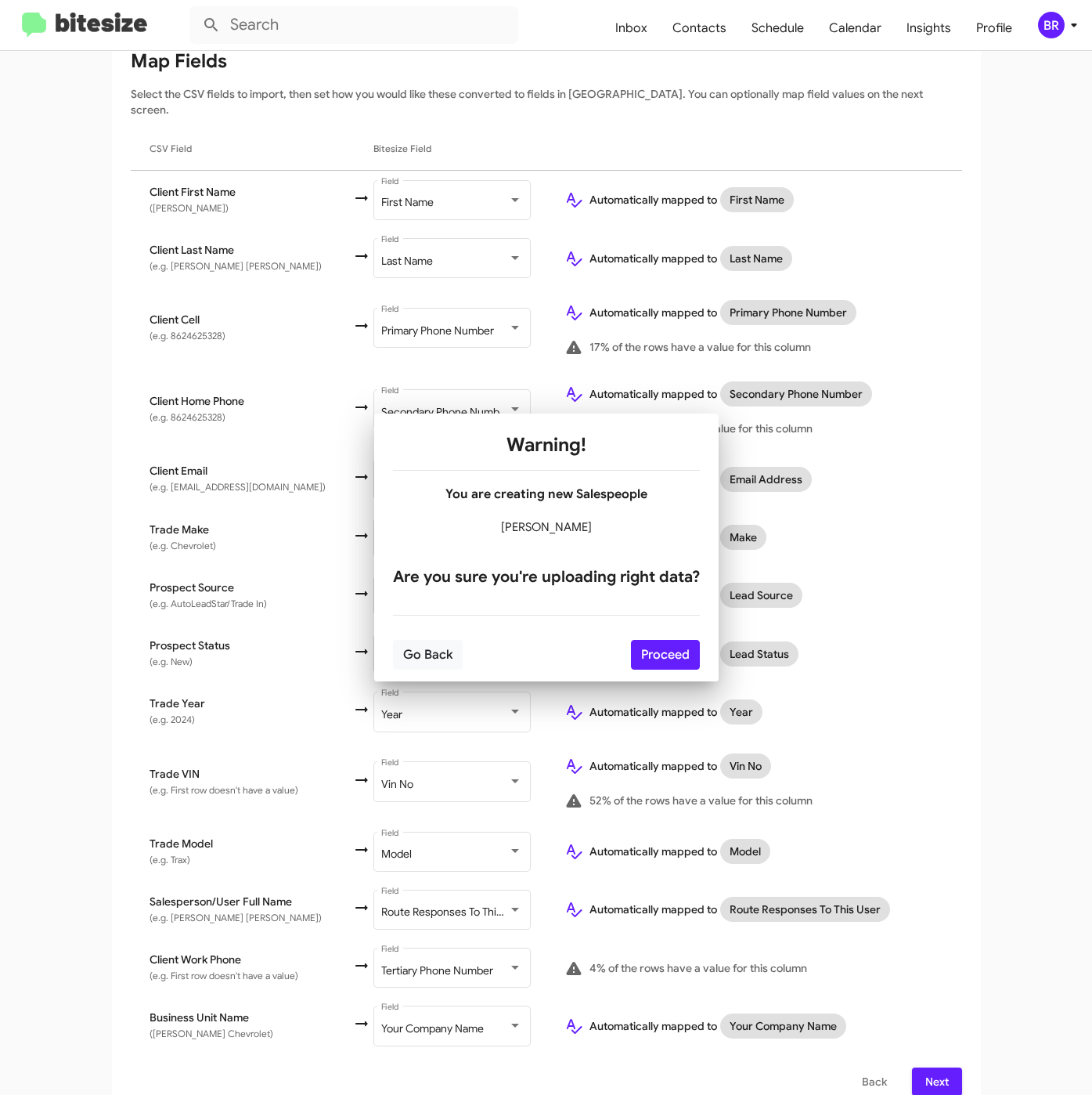
scroll to position [0, 0]
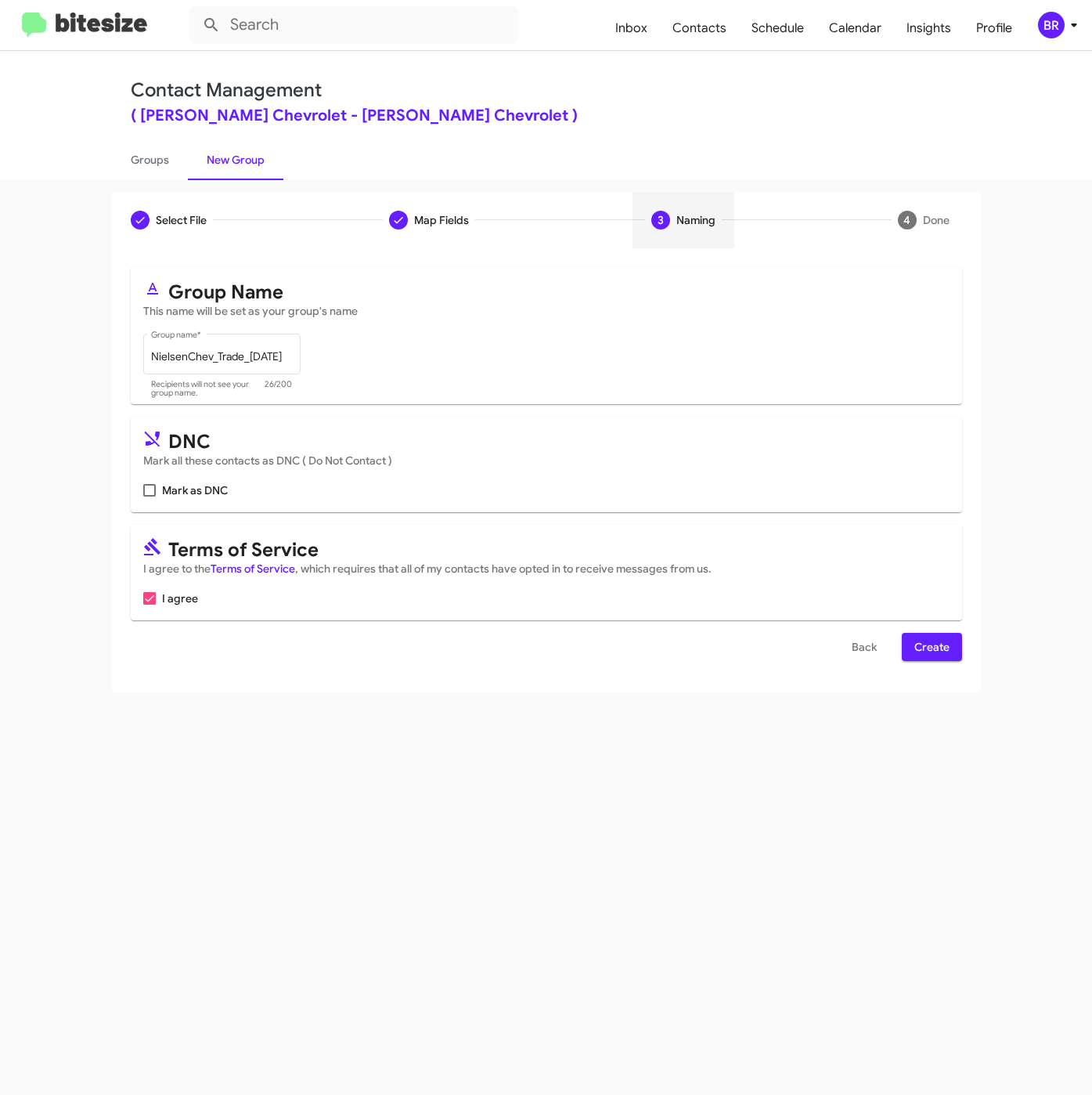
click at [942, 647] on span "Create" at bounding box center [932, 647] width 35 height 29
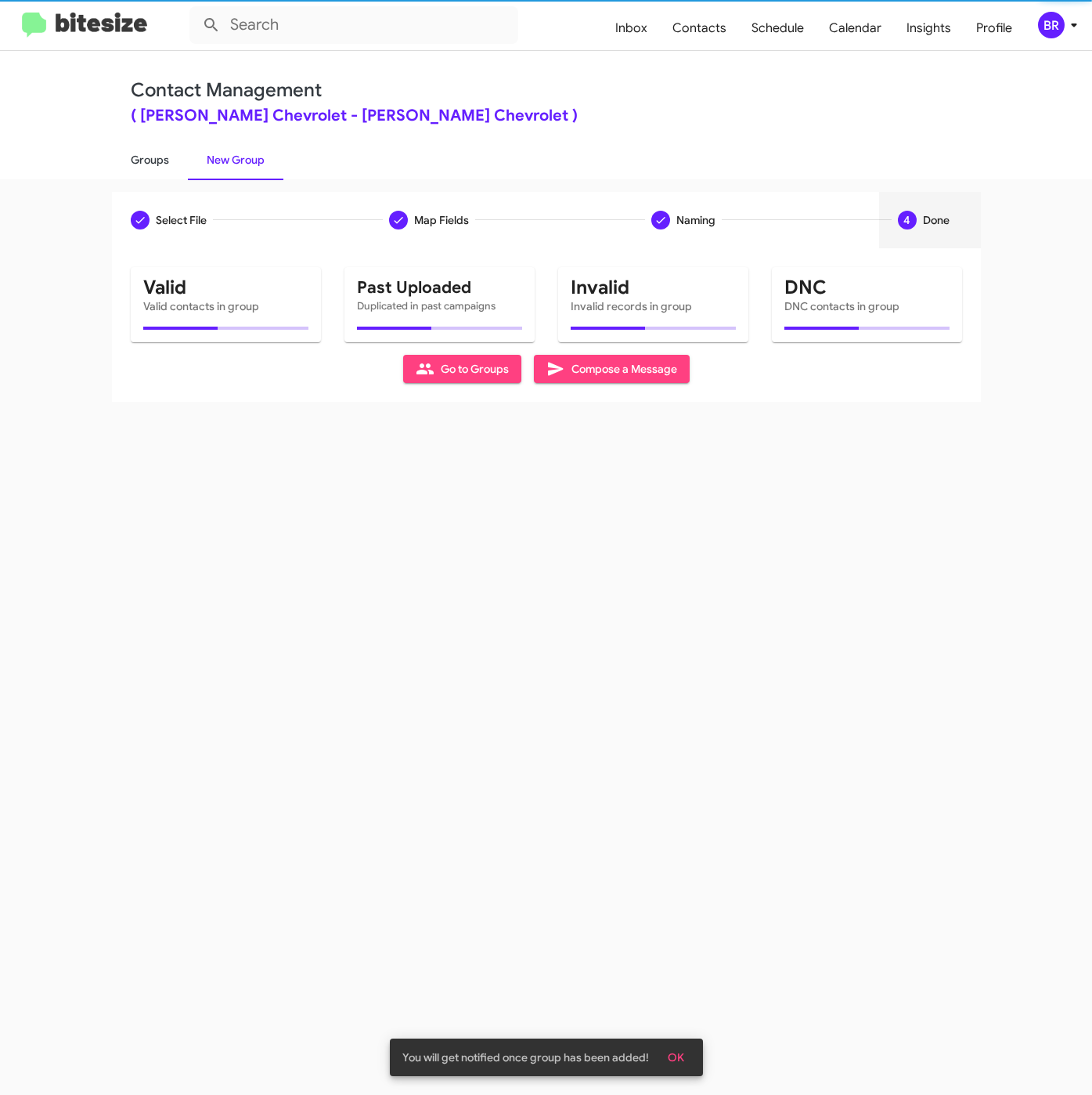
click at [129, 160] on link "Groups" at bounding box center [150, 159] width 76 height 40
type input "in:groups"
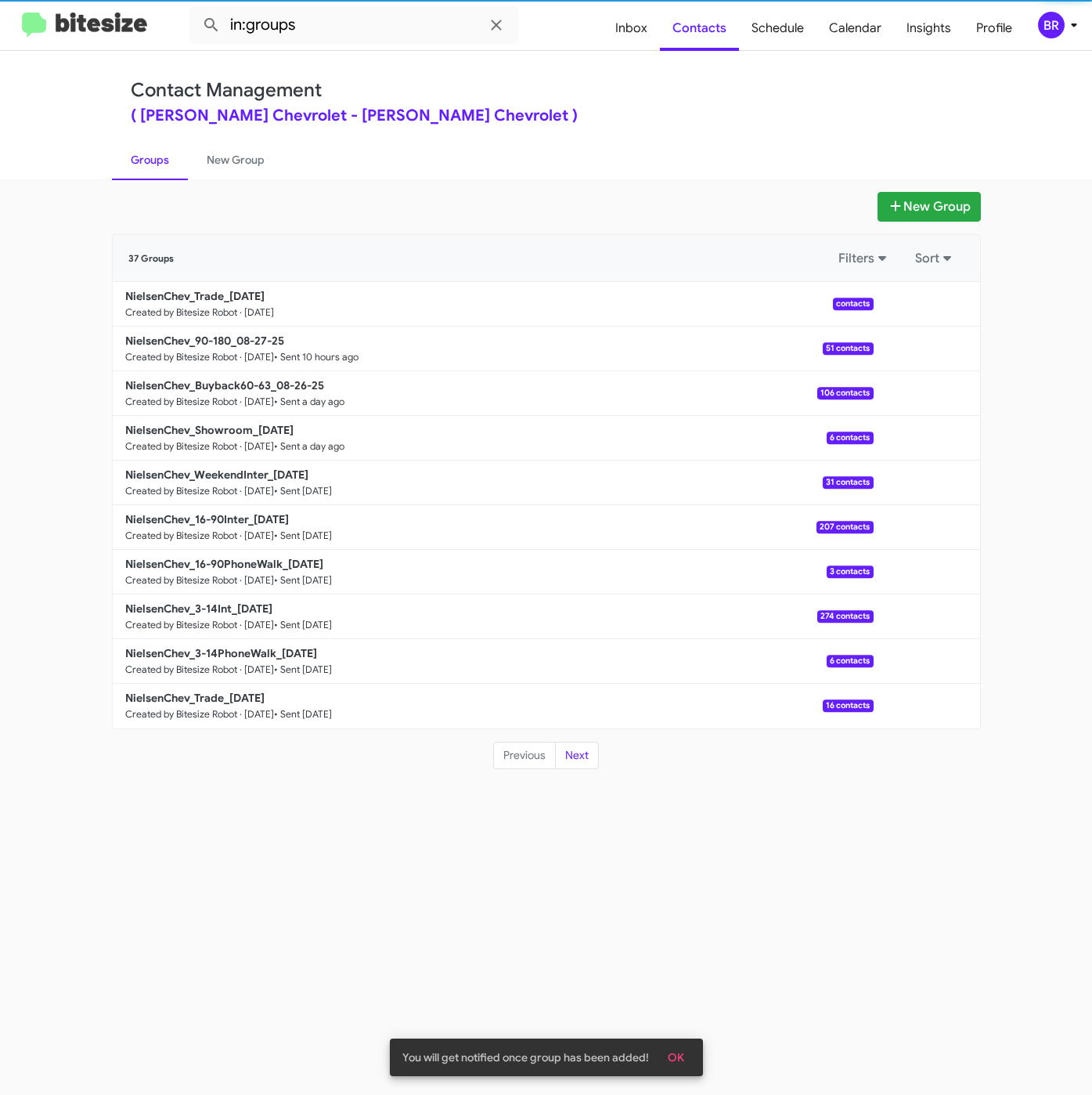
click at [905, 190] on div "New Group 37 Groups Filters Sort NielsenChev_Trade_[DATE] Created by Bitesize R…" at bounding box center [546, 637] width 1092 height 916
click at [902, 217] on button "New Group" at bounding box center [929, 206] width 103 height 29
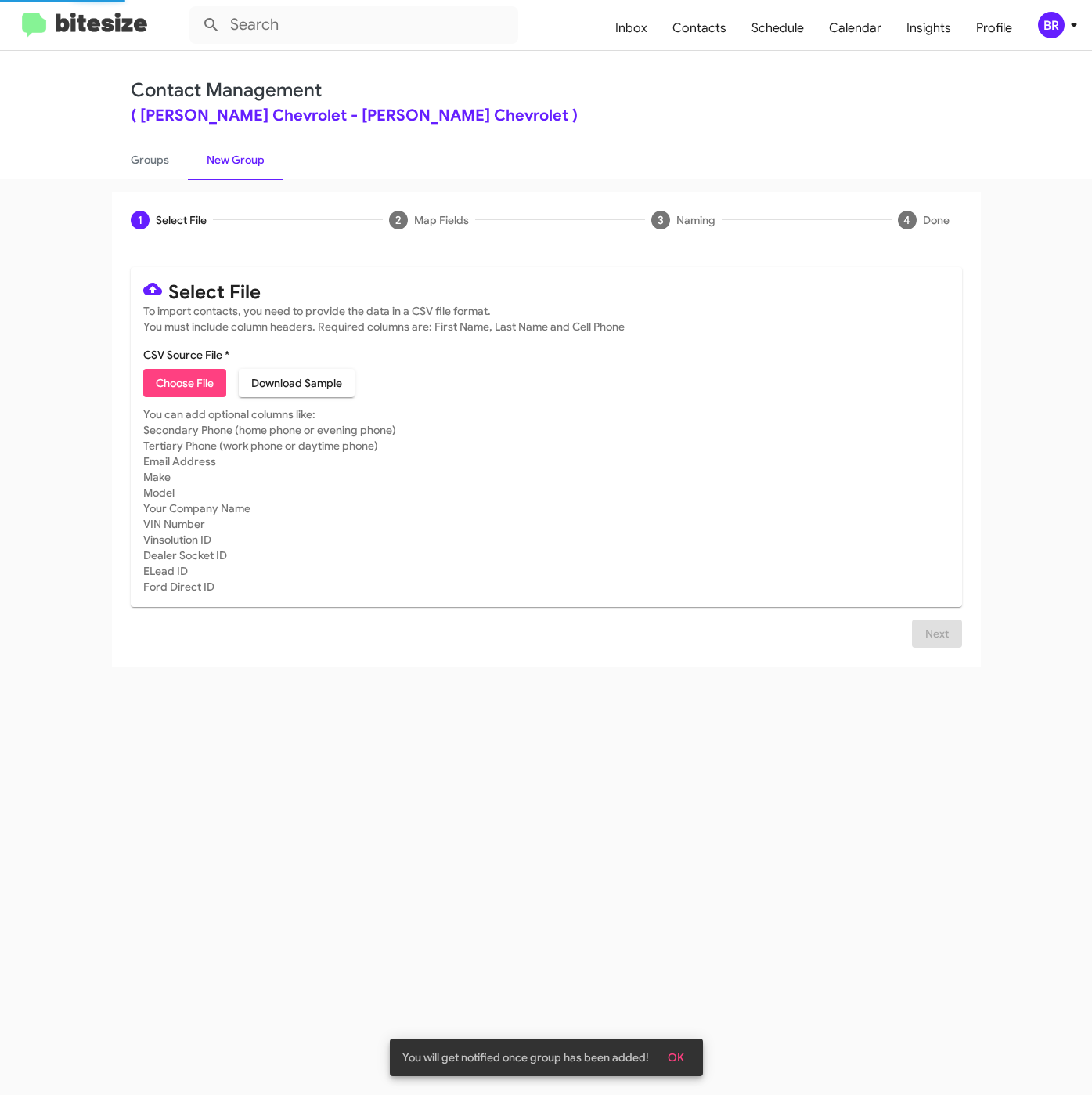
click at [181, 384] on span "Choose File" at bounding box center [184, 383] width 58 height 29
type input "NielsenChev_3-14PhoneWalk_[DATE]"
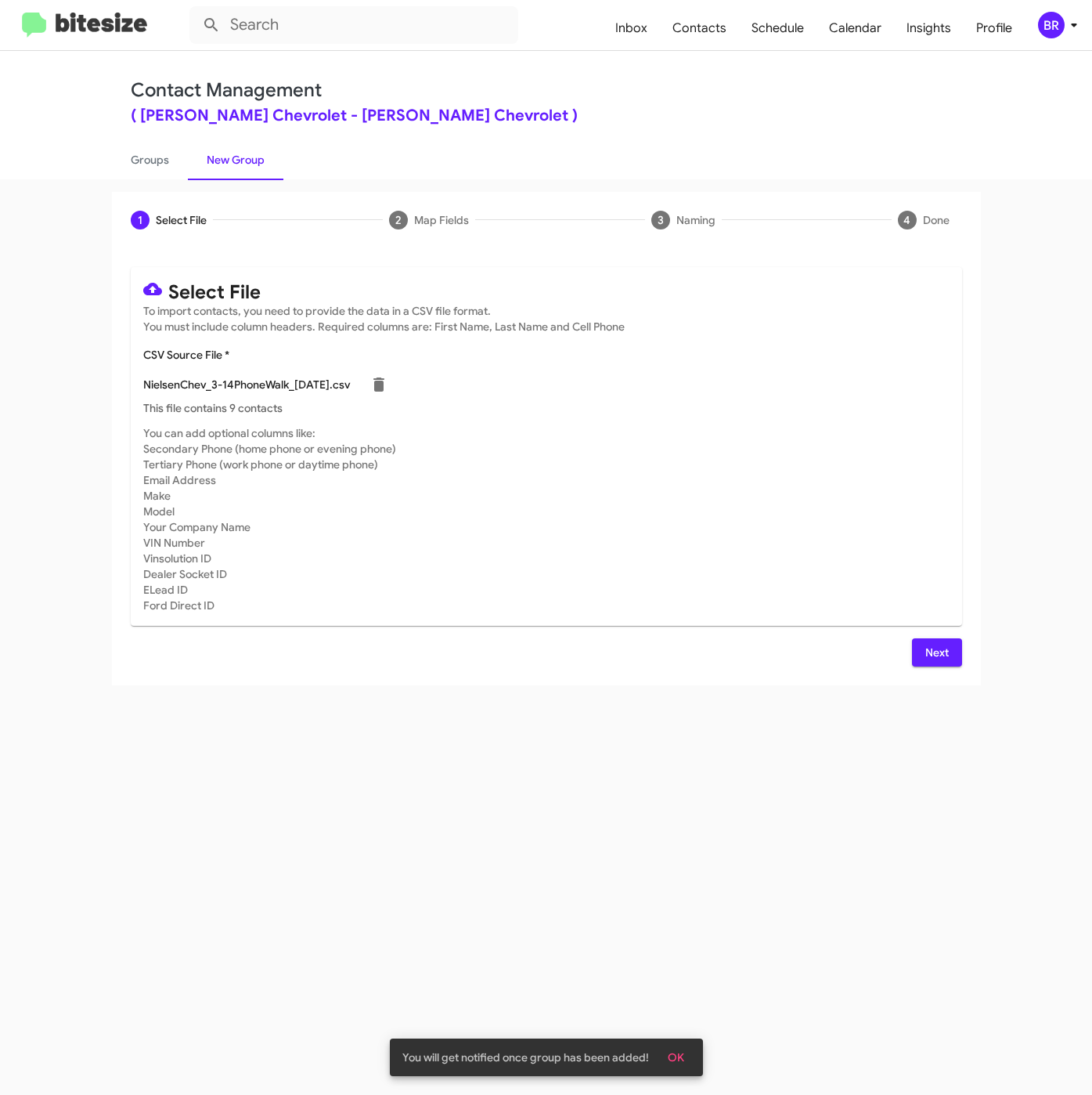
click at [940, 647] on span "Next" at bounding box center [937, 652] width 25 height 29
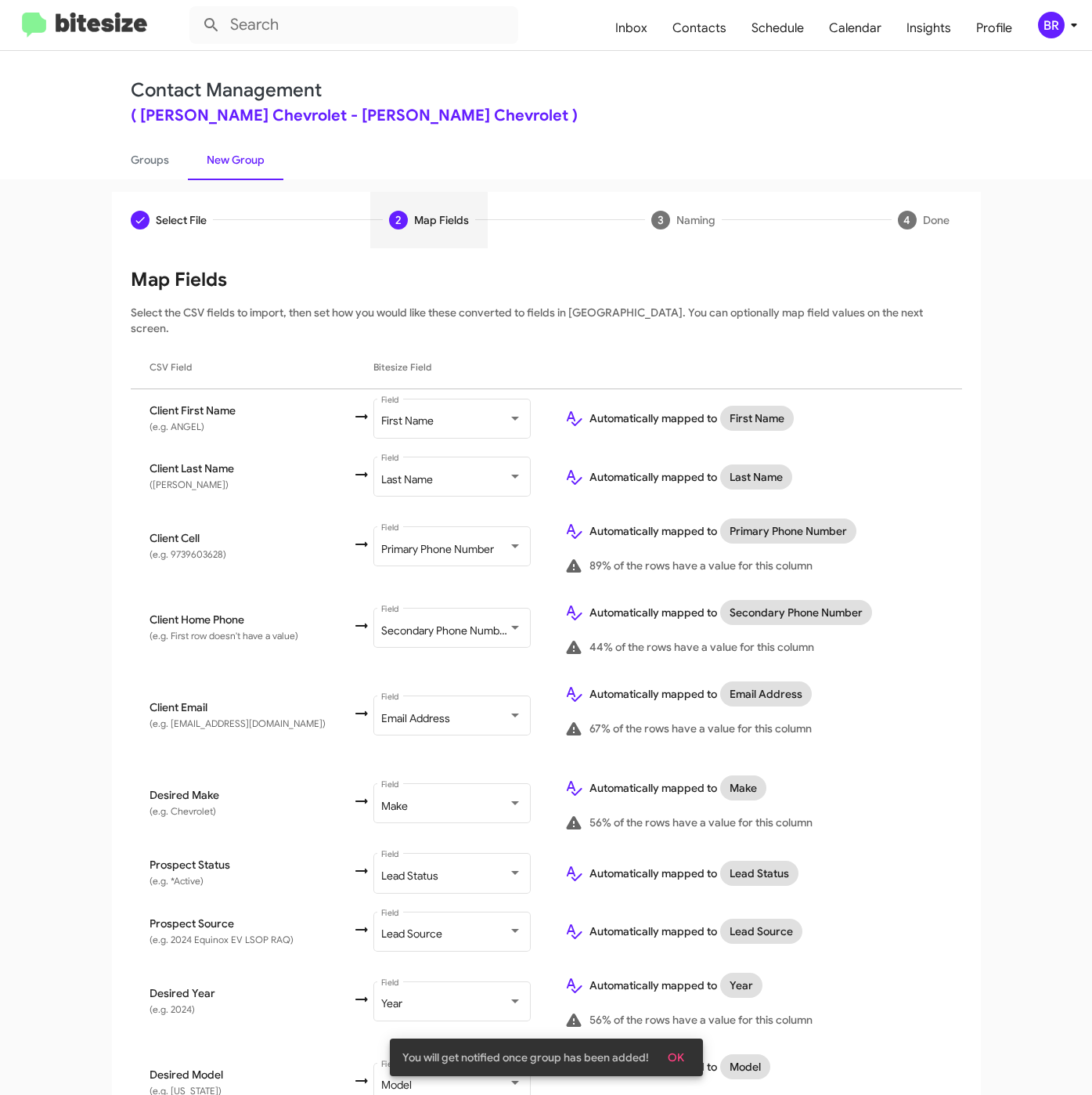
scroll to position [302, 0]
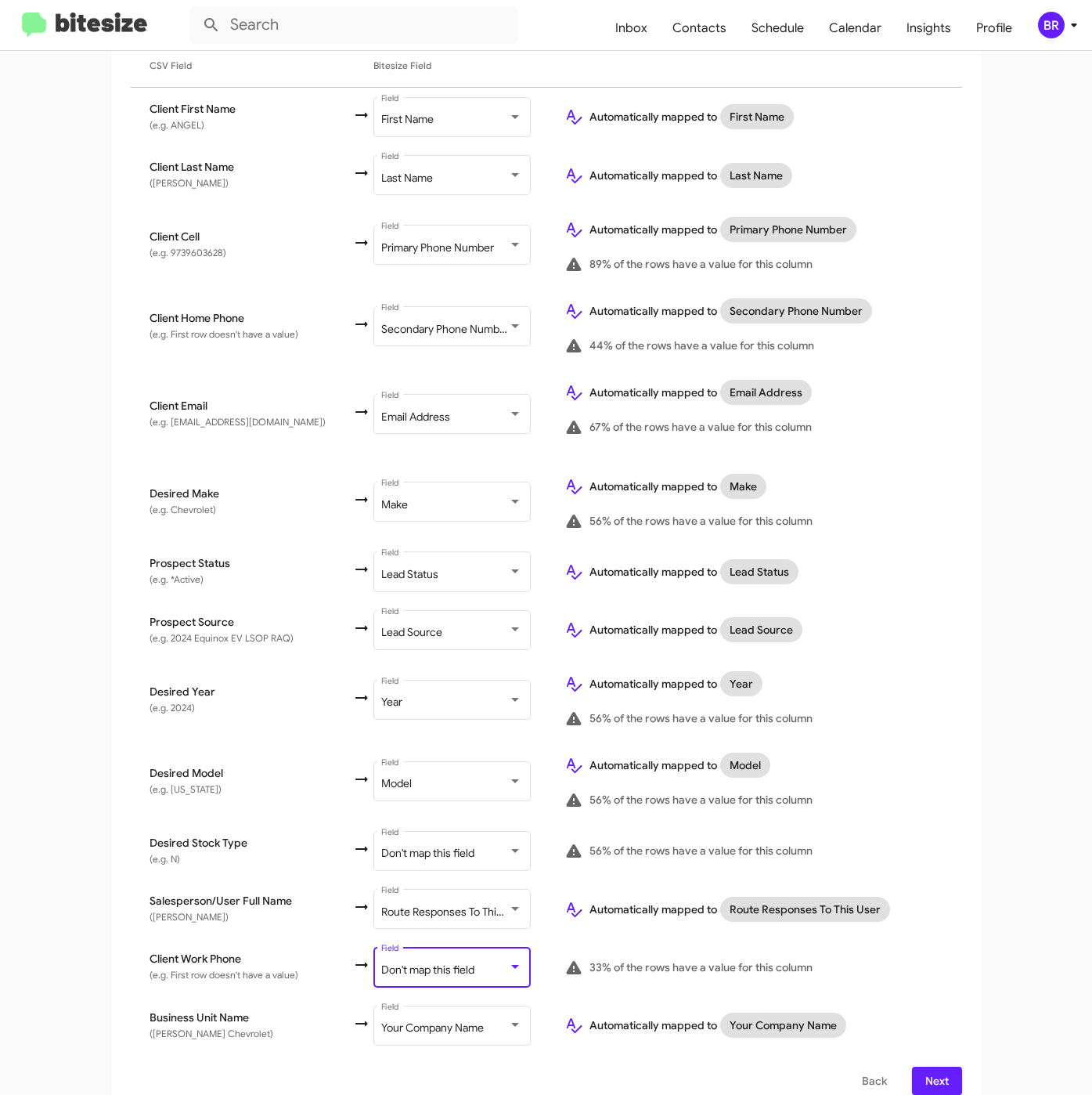
click at [433, 962] on span "Don't map this field" at bounding box center [427, 969] width 93 height 14
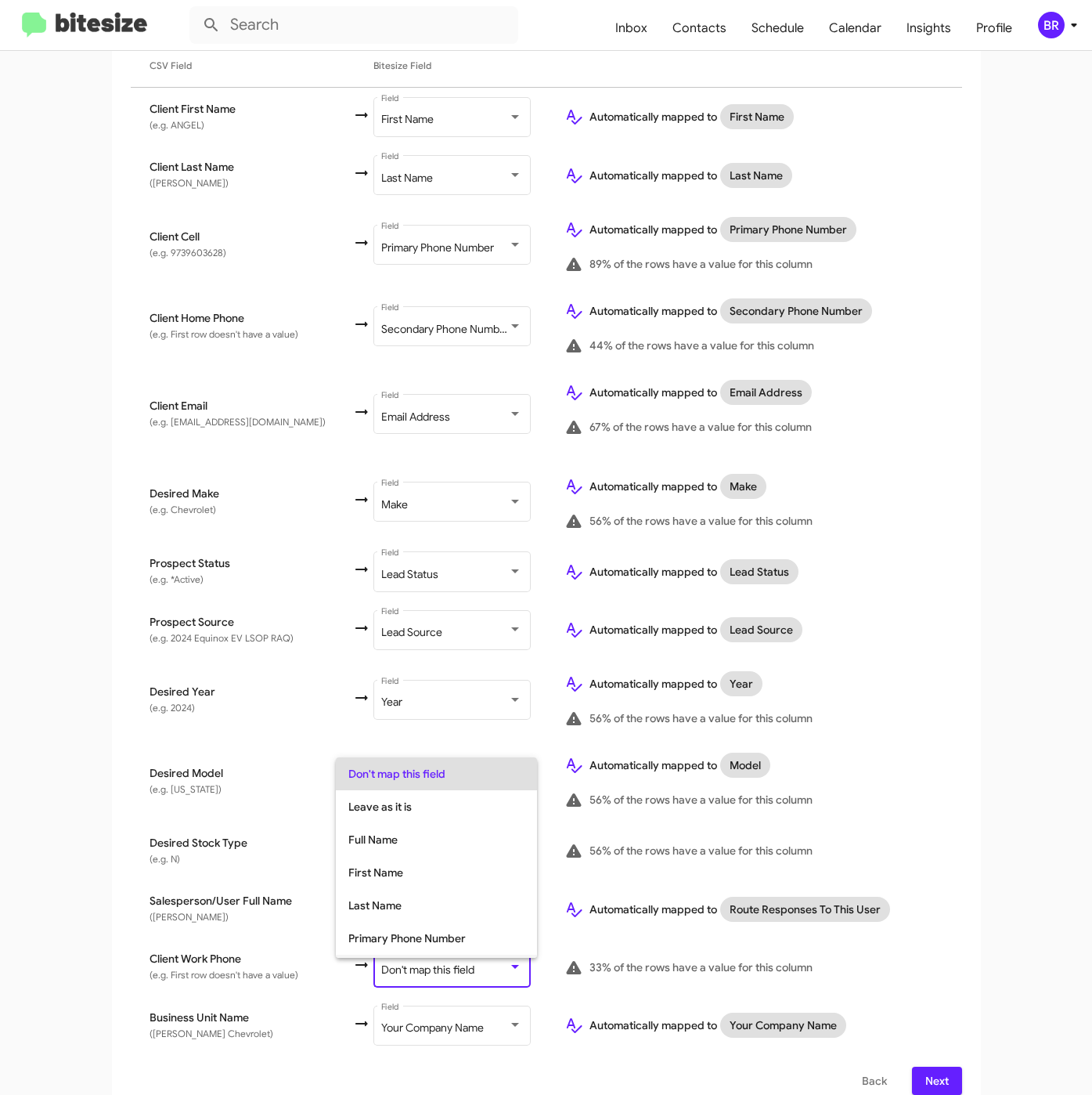
scroll to position [62, 0]
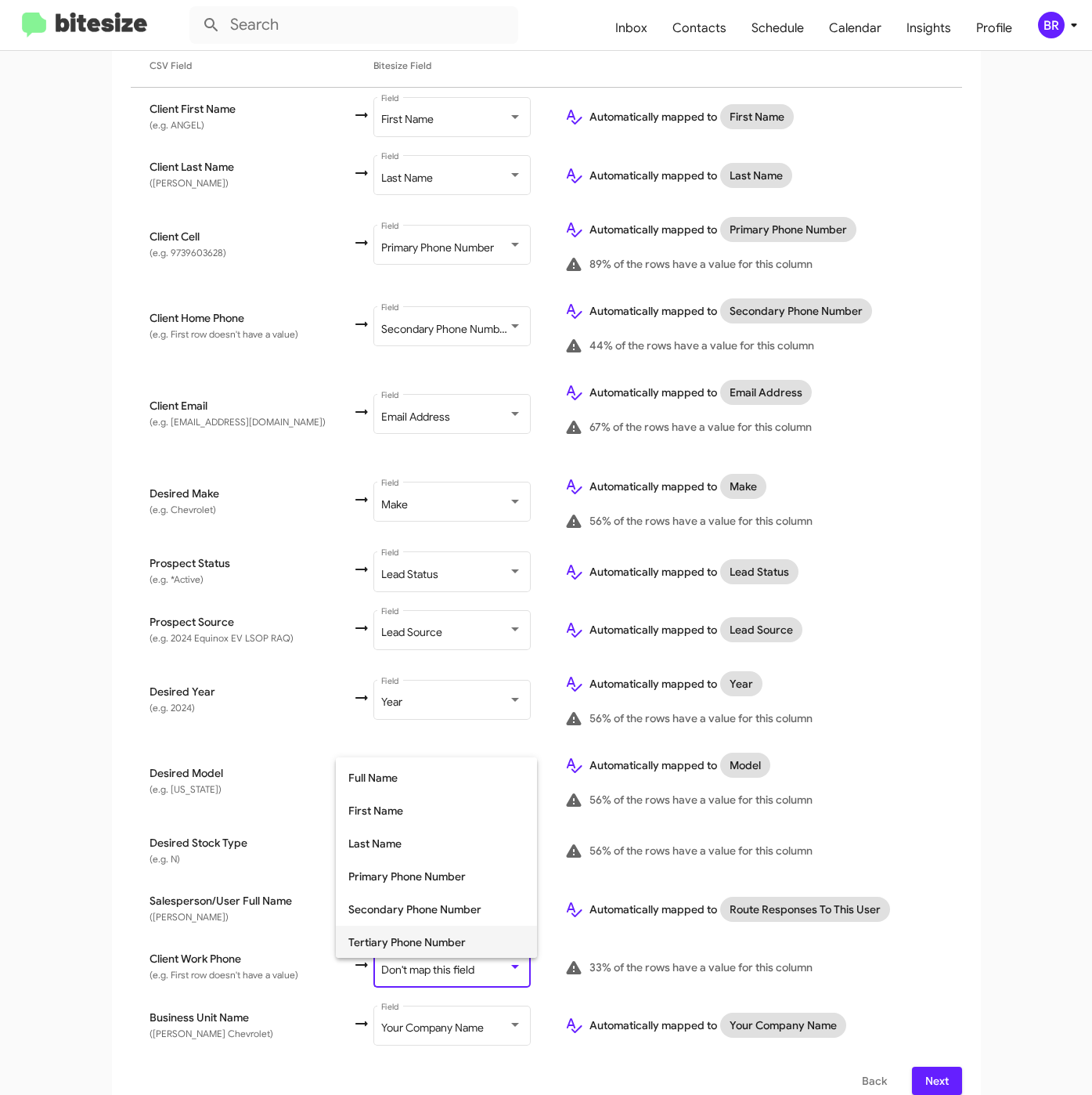
click at [385, 939] on span "Tertiary Phone Number" at bounding box center [436, 942] width 176 height 33
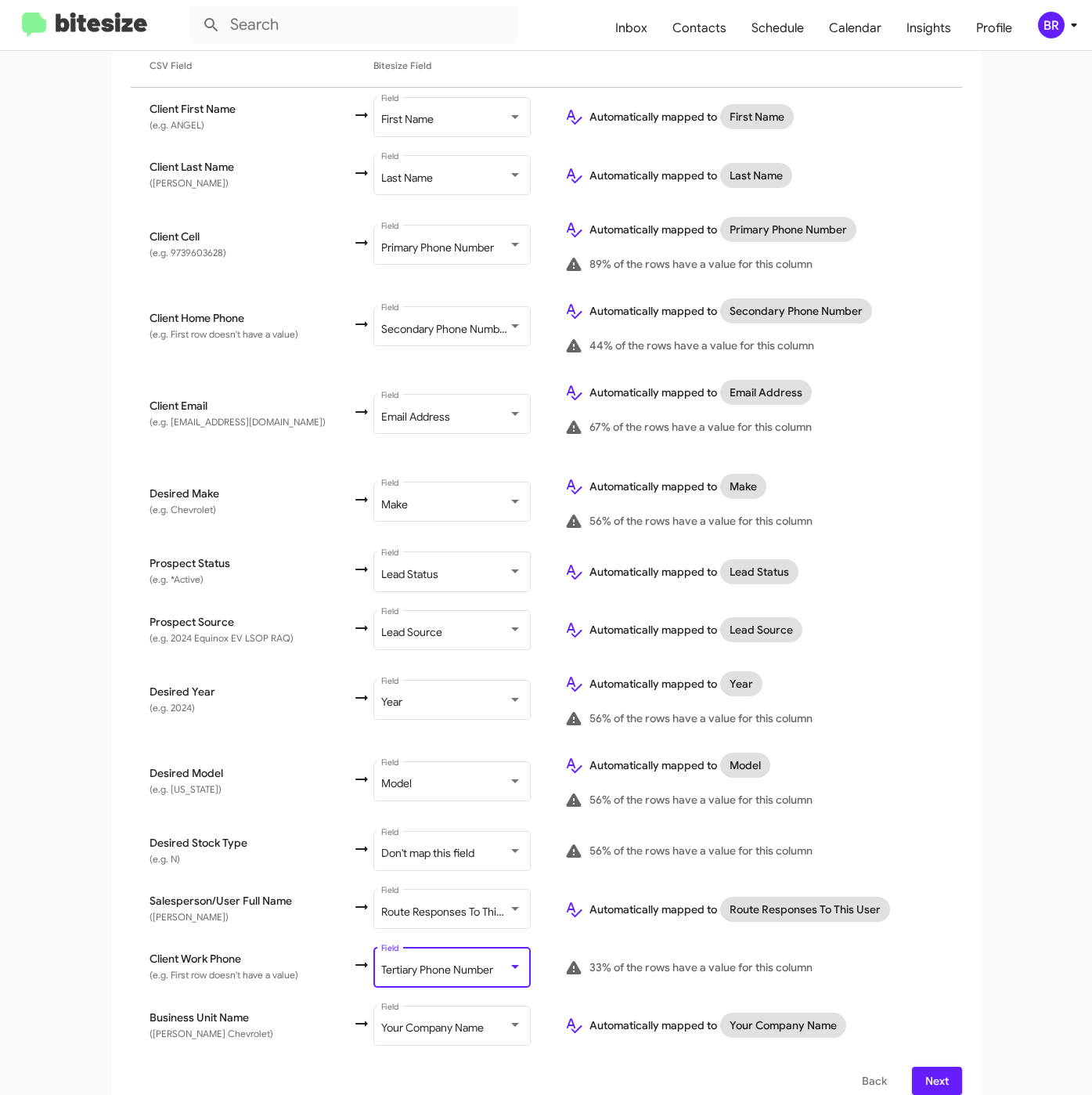
click at [925, 1066] on span "Next" at bounding box center [937, 1080] width 25 height 29
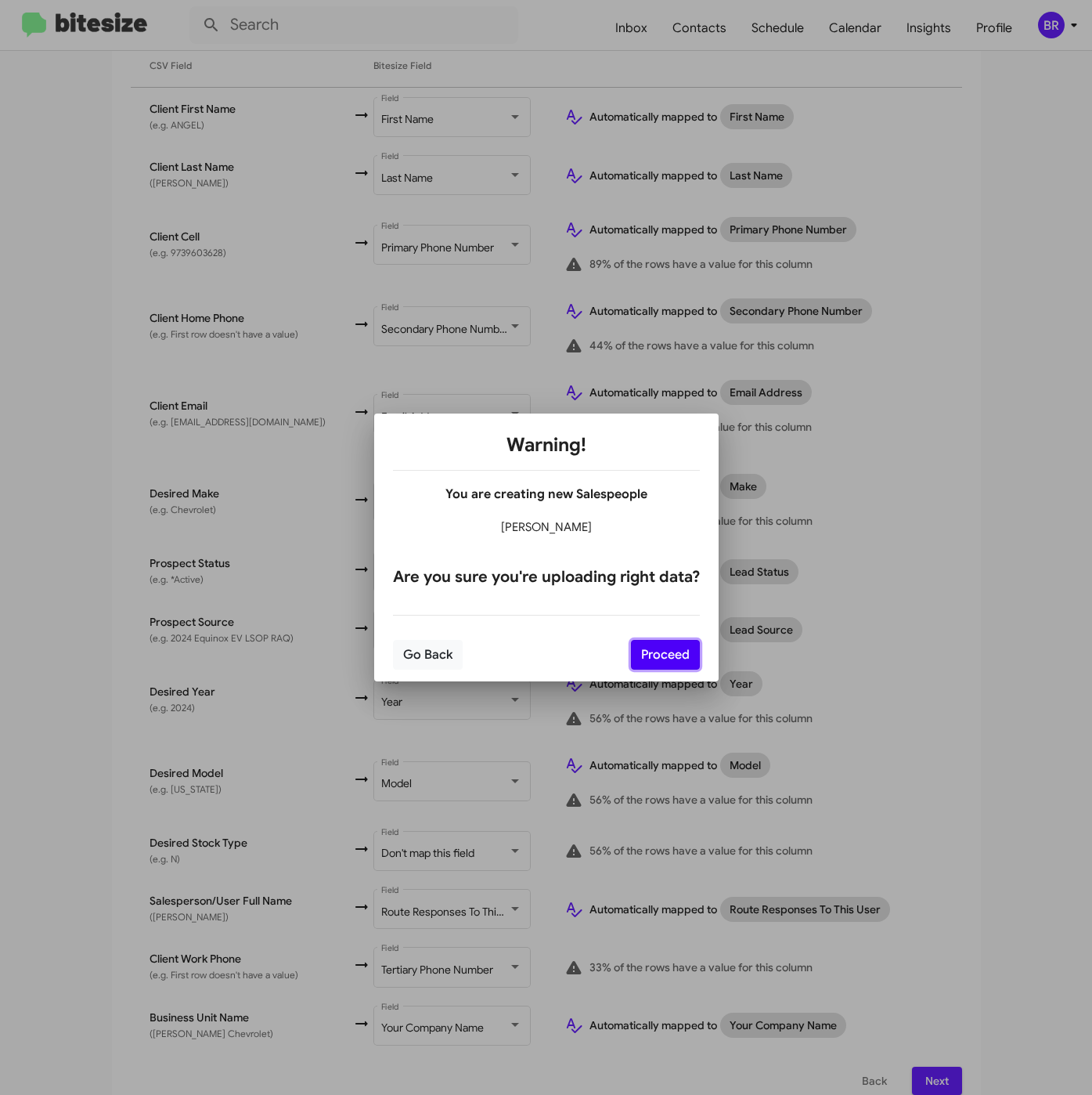
click at [668, 658] on button "Proceed" at bounding box center [665, 654] width 69 height 29
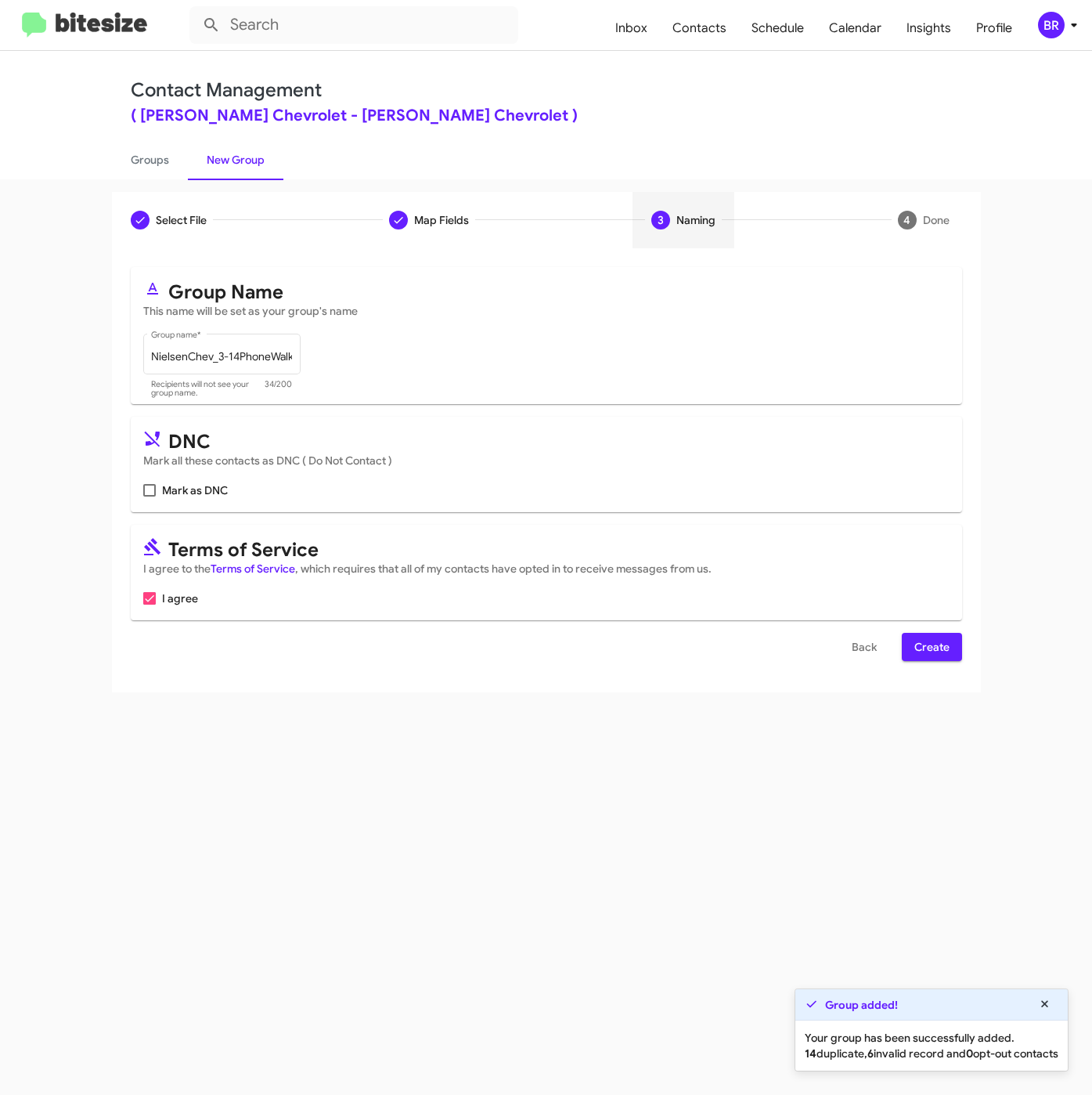
scroll to position [0, 0]
click at [931, 646] on span "Create" at bounding box center [932, 647] width 35 height 29
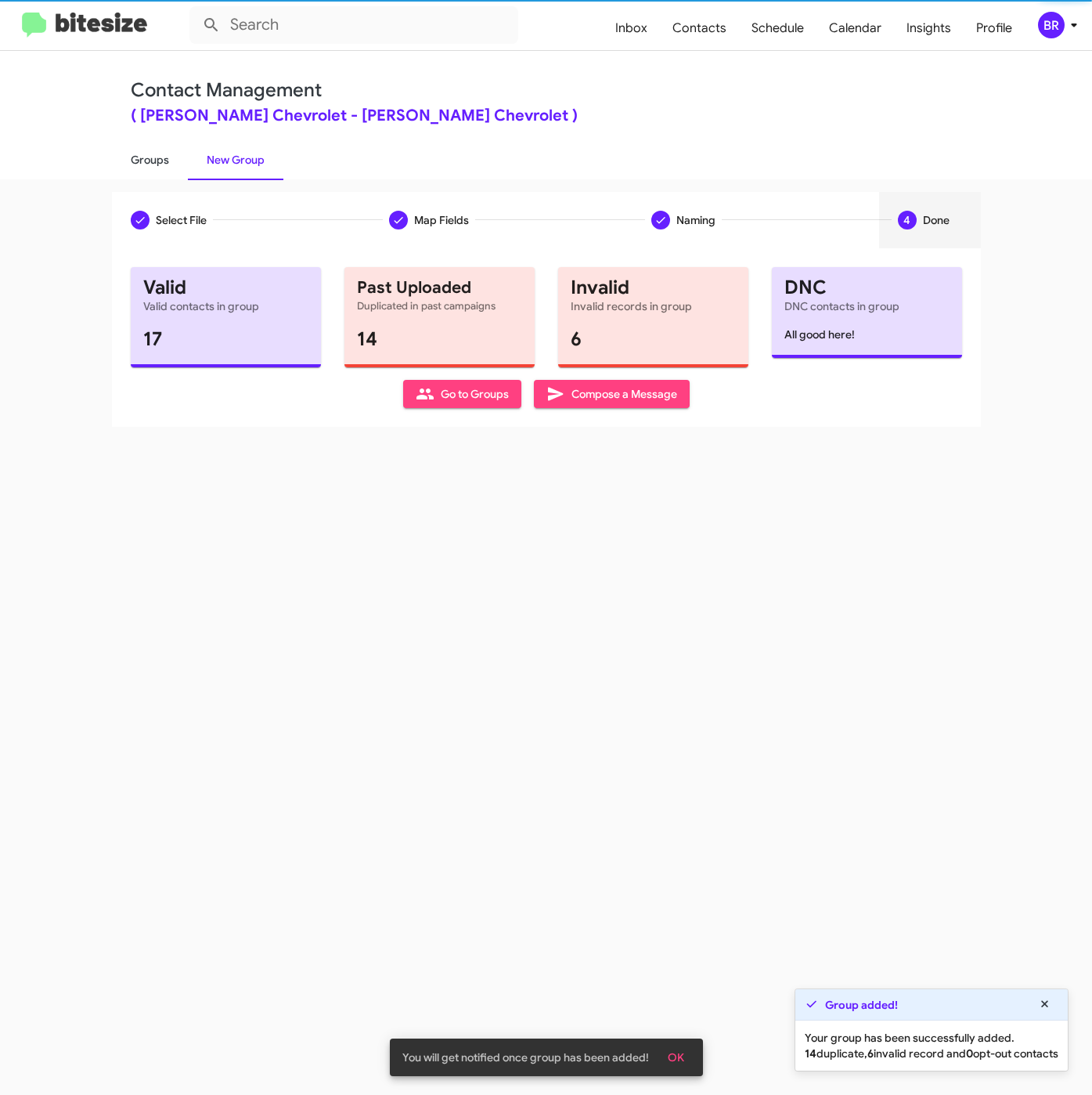
click at [150, 157] on link "Groups" at bounding box center [150, 159] width 76 height 40
type input "in:groups"
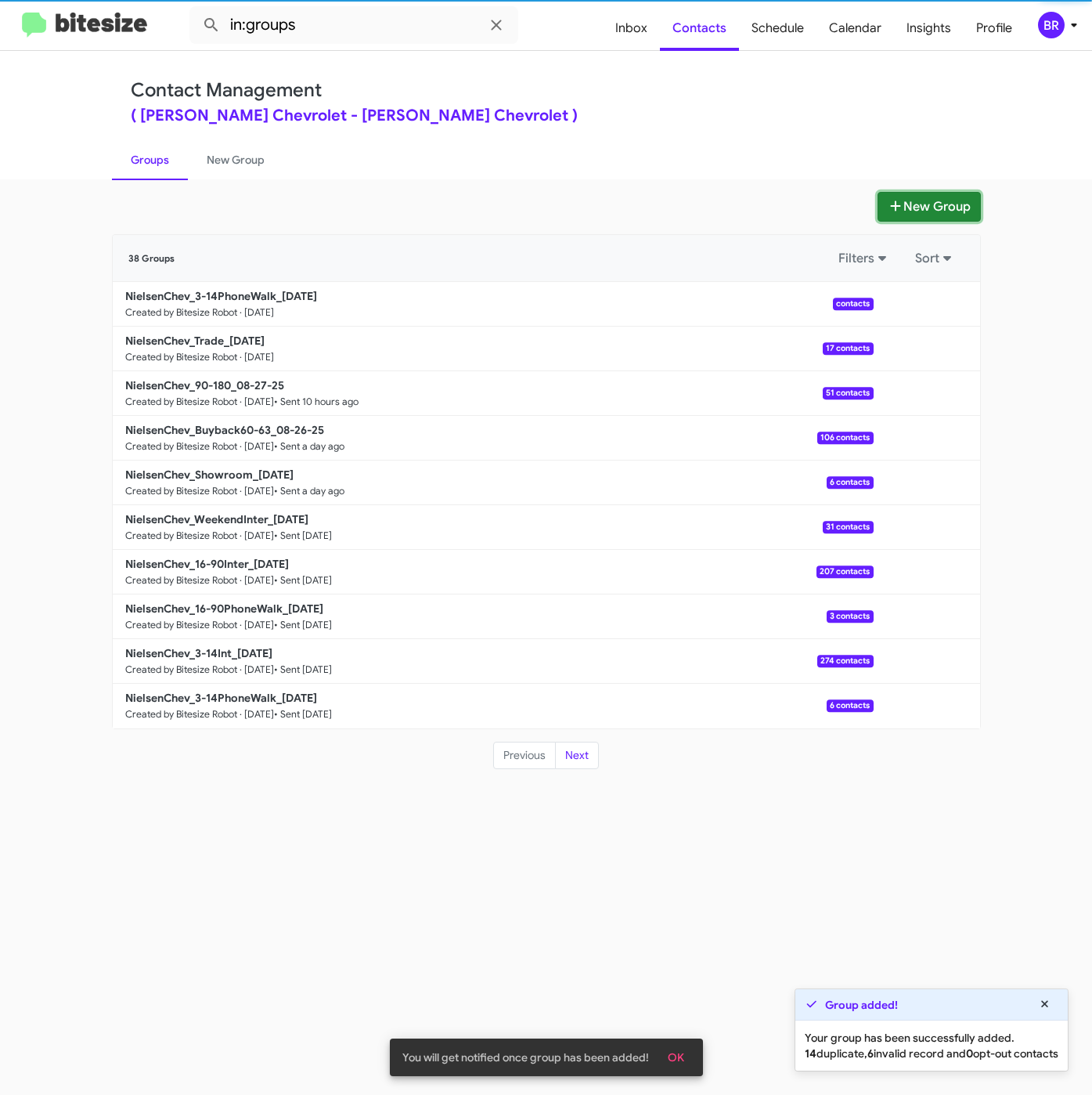
click at [904, 210] on button "New Group" at bounding box center [929, 206] width 103 height 29
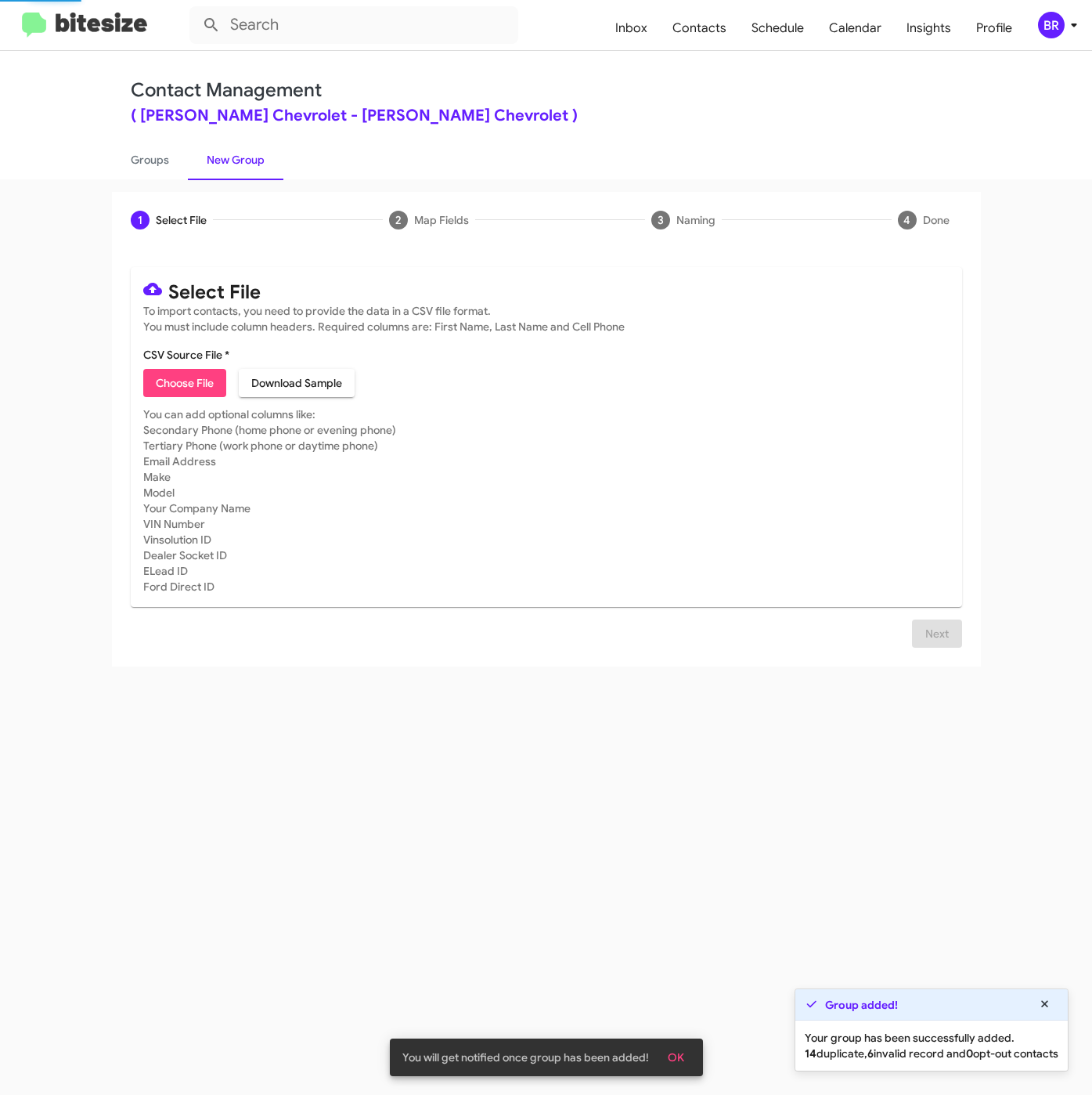
click at [197, 381] on span "Choose File" at bounding box center [184, 383] width 58 height 29
type input "NielsenChev_3-14Int_08-28-25"
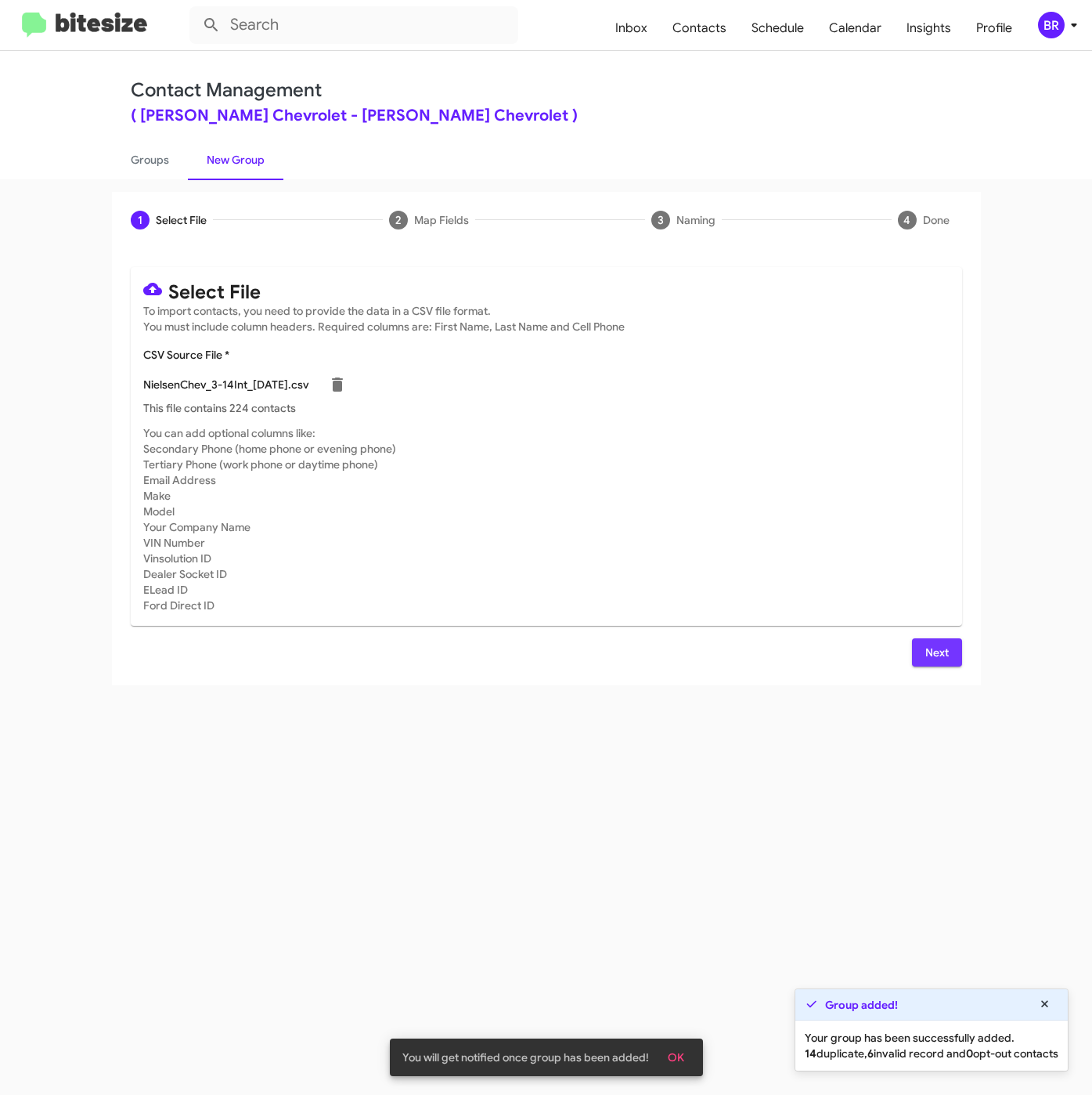
click at [916, 653] on button "Next" at bounding box center [937, 652] width 50 height 29
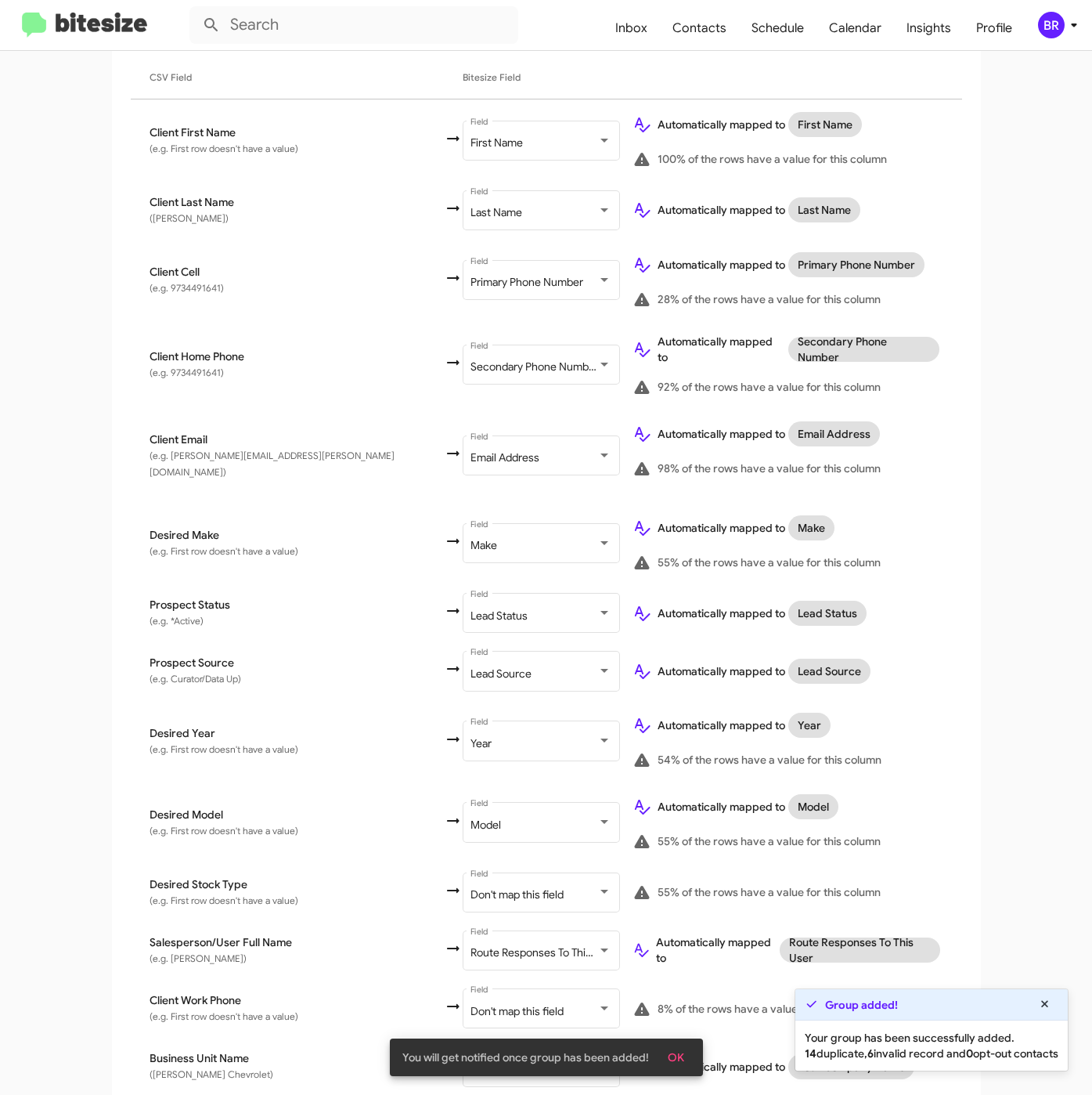
scroll to position [325, 0]
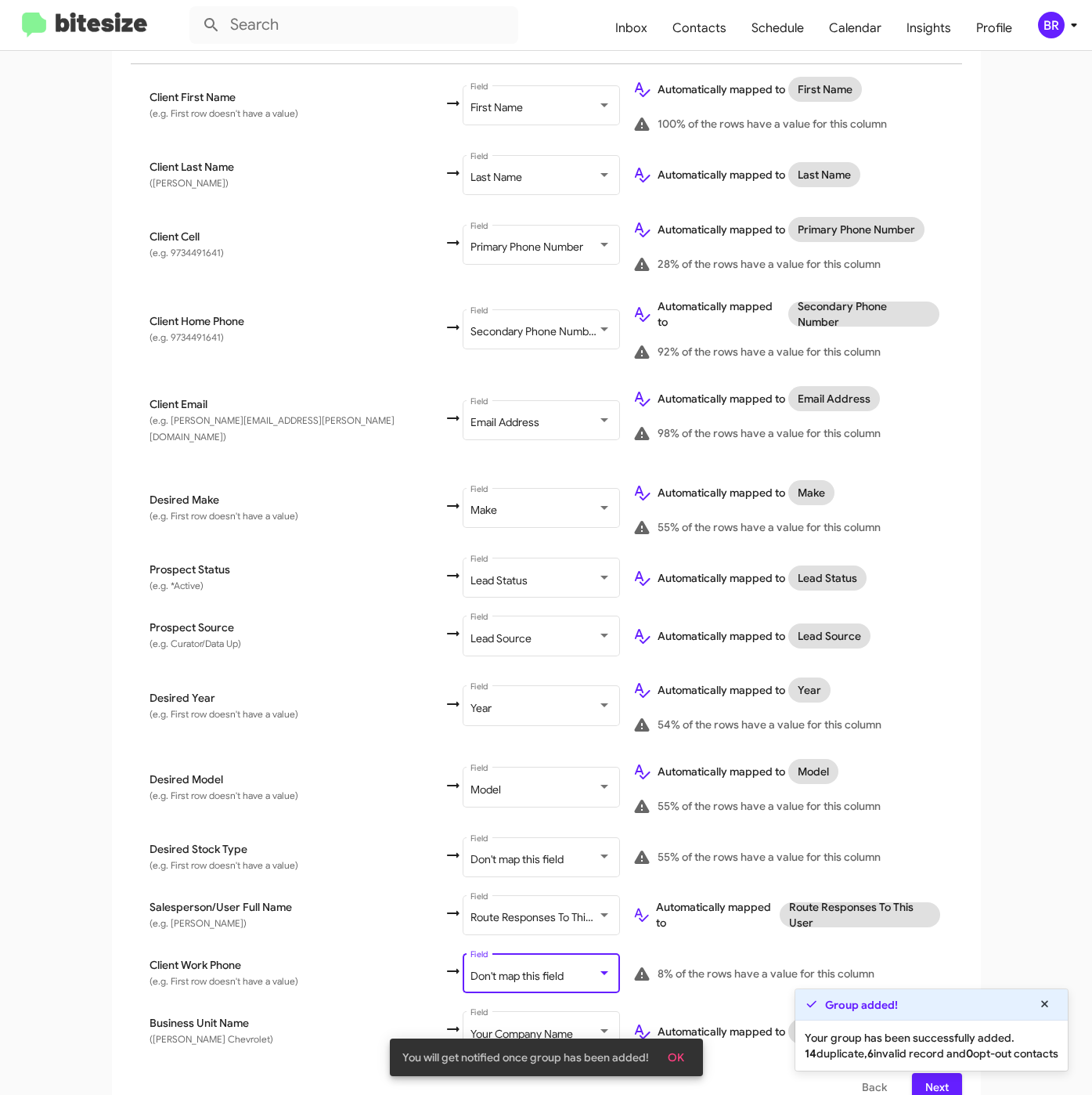
click at [470, 969] on span "Don't map this field" at bounding box center [516, 975] width 93 height 14
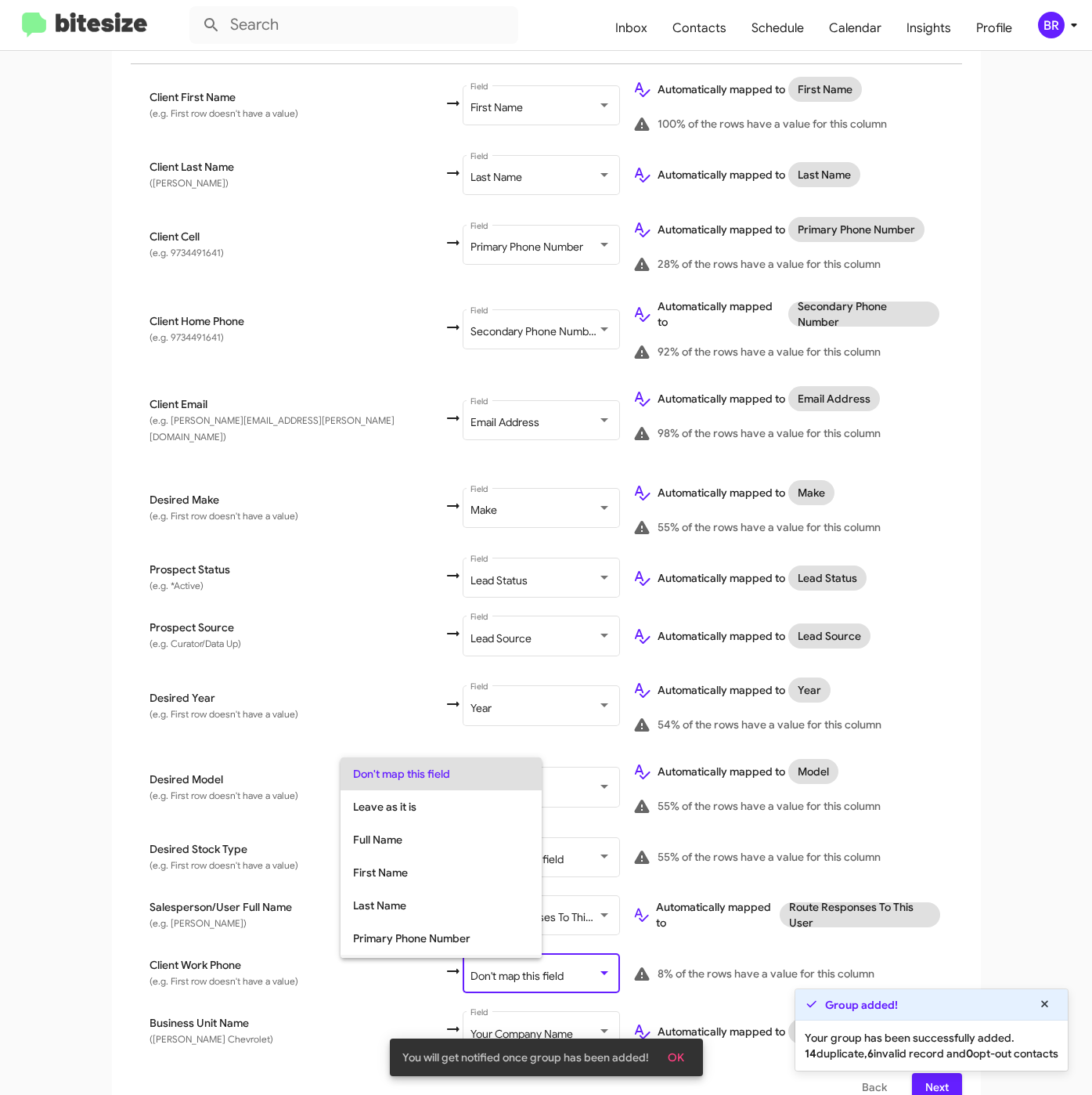
scroll to position [62, 0]
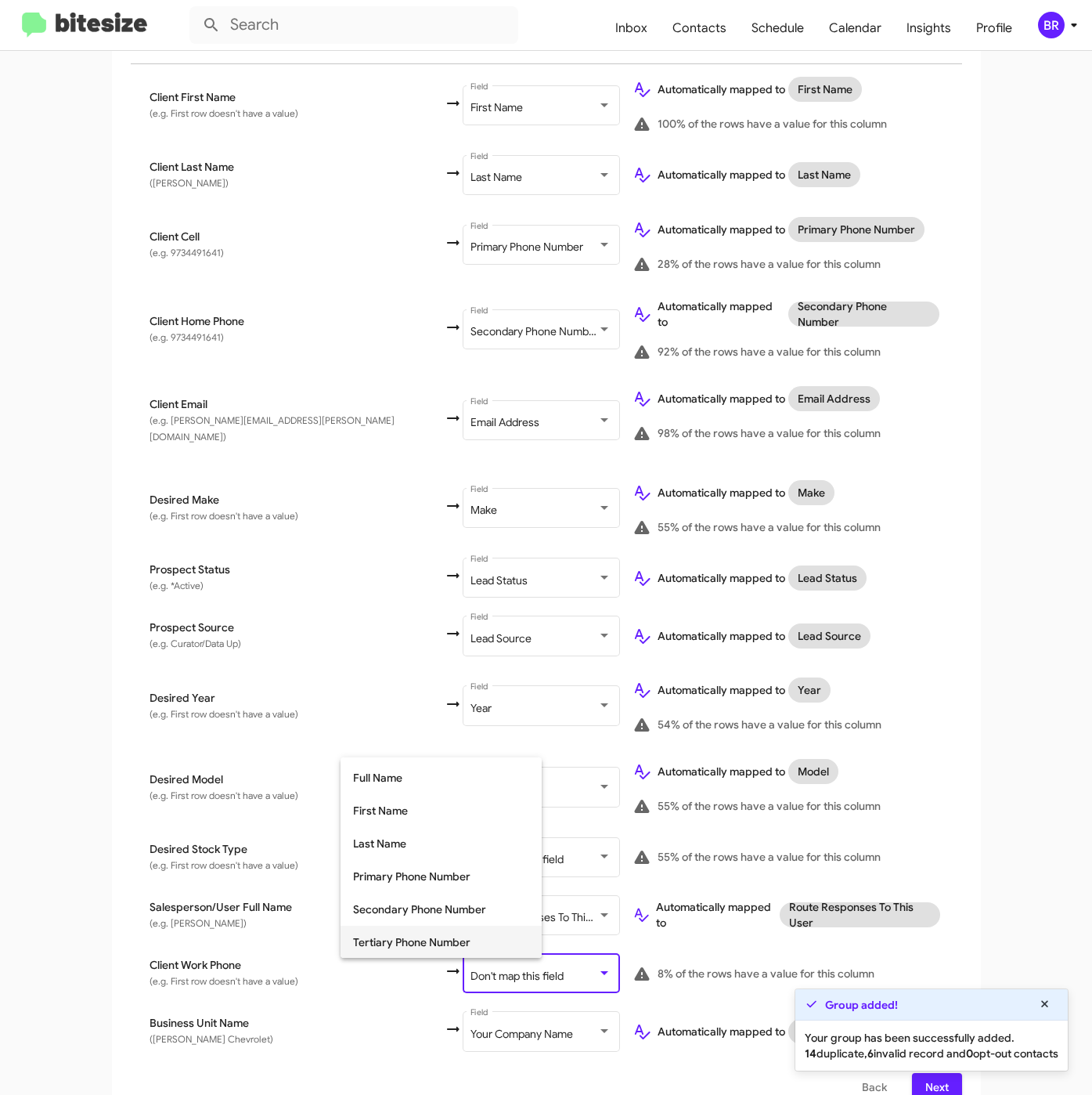
click at [480, 944] on span "Tertiary Phone Number" at bounding box center [441, 942] width 176 height 33
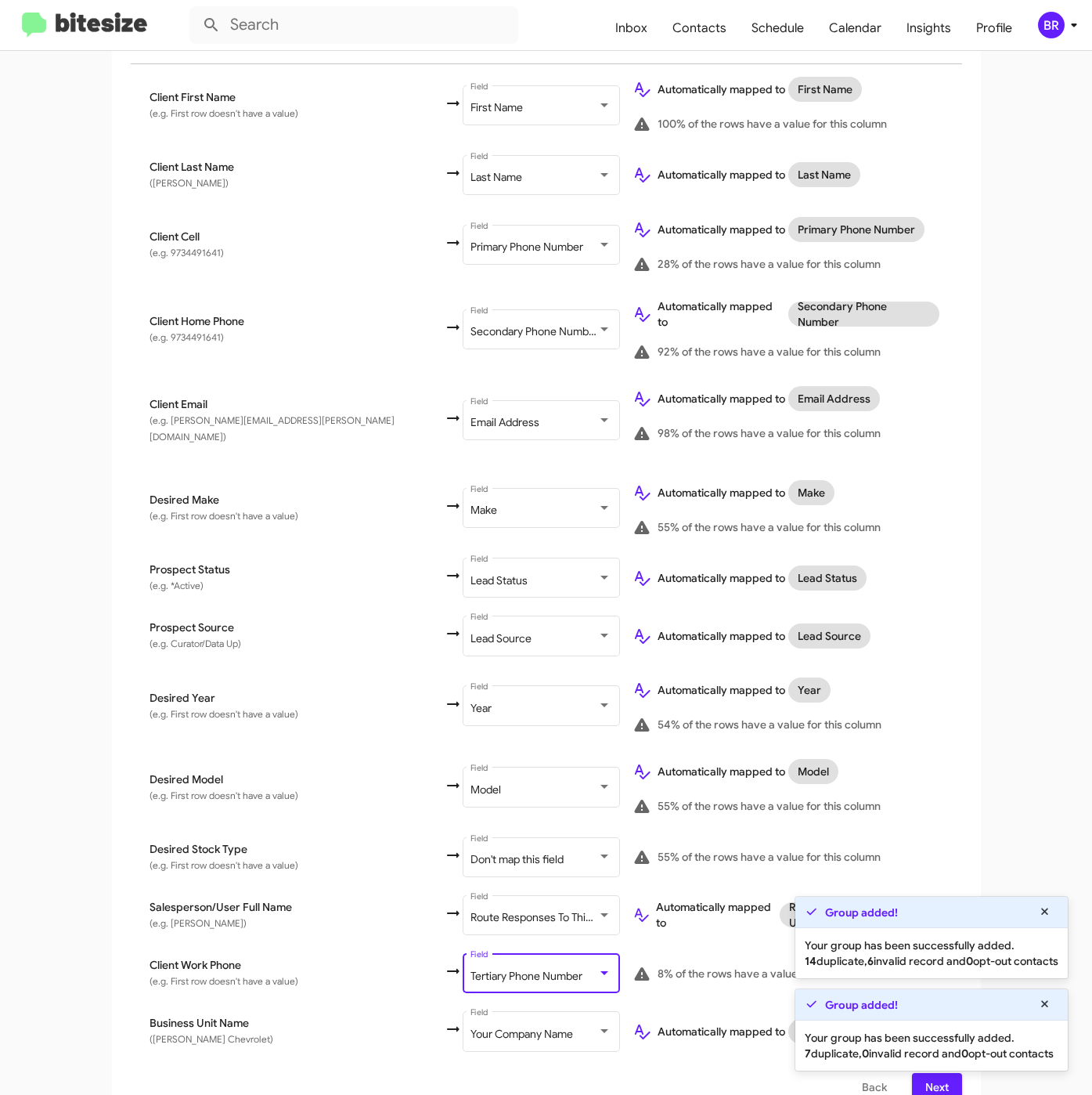
click at [921, 1065] on div "Your group has been successfully added. 7 duplicate, 0 invalid record and 0 opt…" at bounding box center [932, 1045] width 272 height 50
click at [924, 1077] on div "Select File To import contacts, you need to provide the data in a CSV file form…" at bounding box center [546, 522] width 869 height 1196
click at [925, 1075] on span "Next" at bounding box center [937, 1087] width 25 height 29
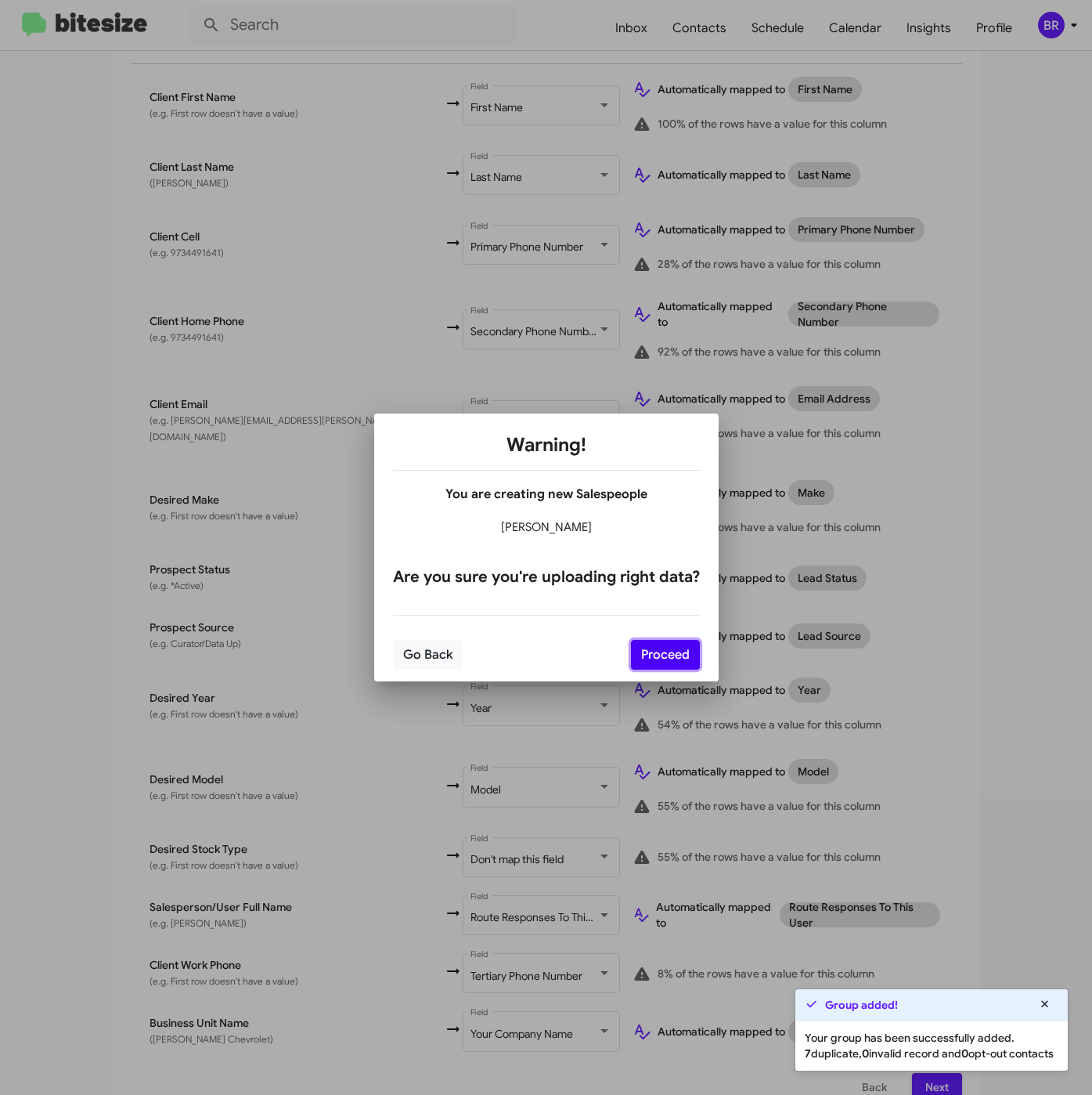
click at [664, 658] on button "Proceed" at bounding box center [665, 654] width 69 height 29
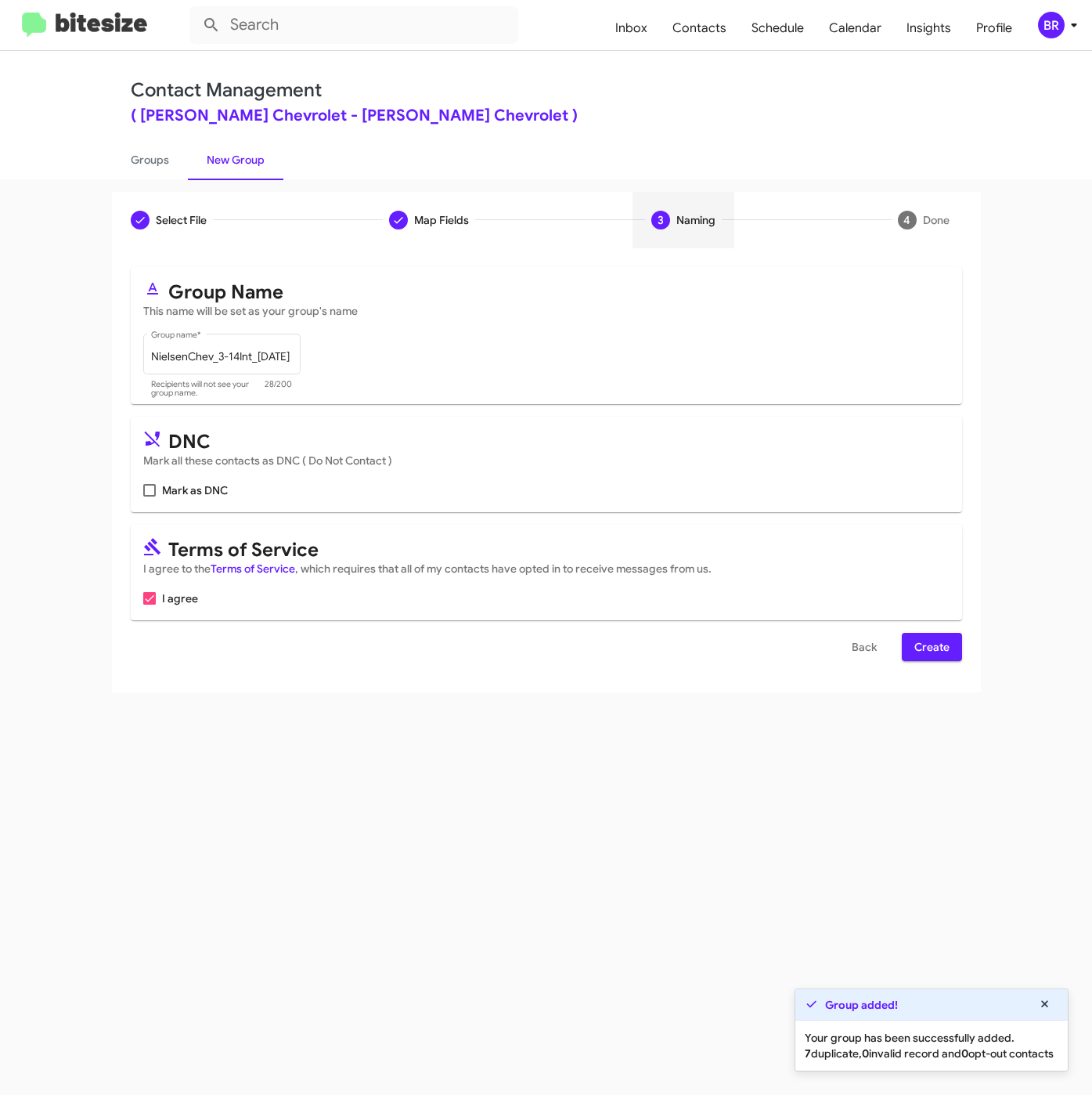
scroll to position [0, 0]
click at [924, 651] on span "Create" at bounding box center [932, 647] width 35 height 29
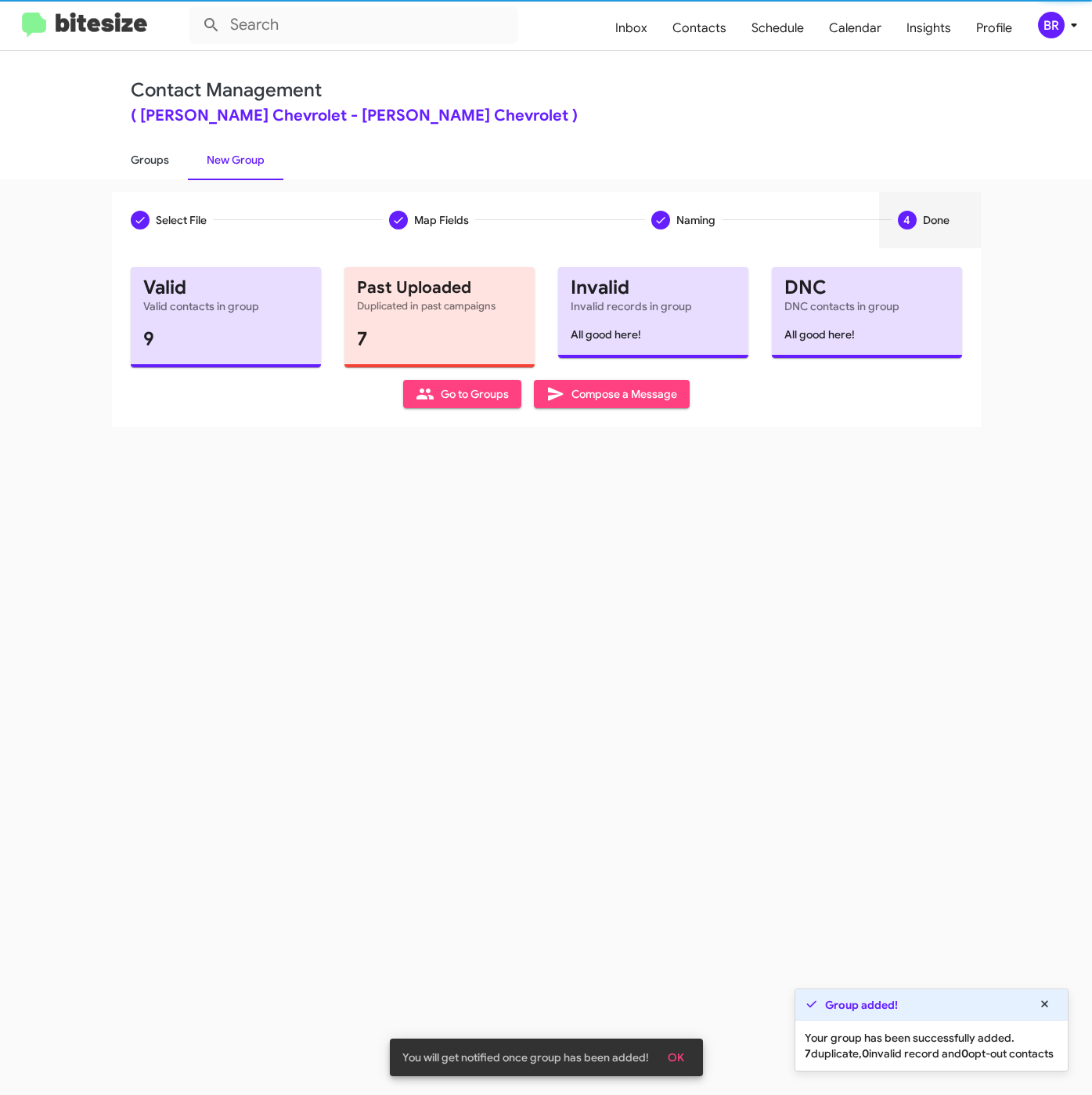
click at [157, 162] on link "Groups" at bounding box center [150, 159] width 76 height 40
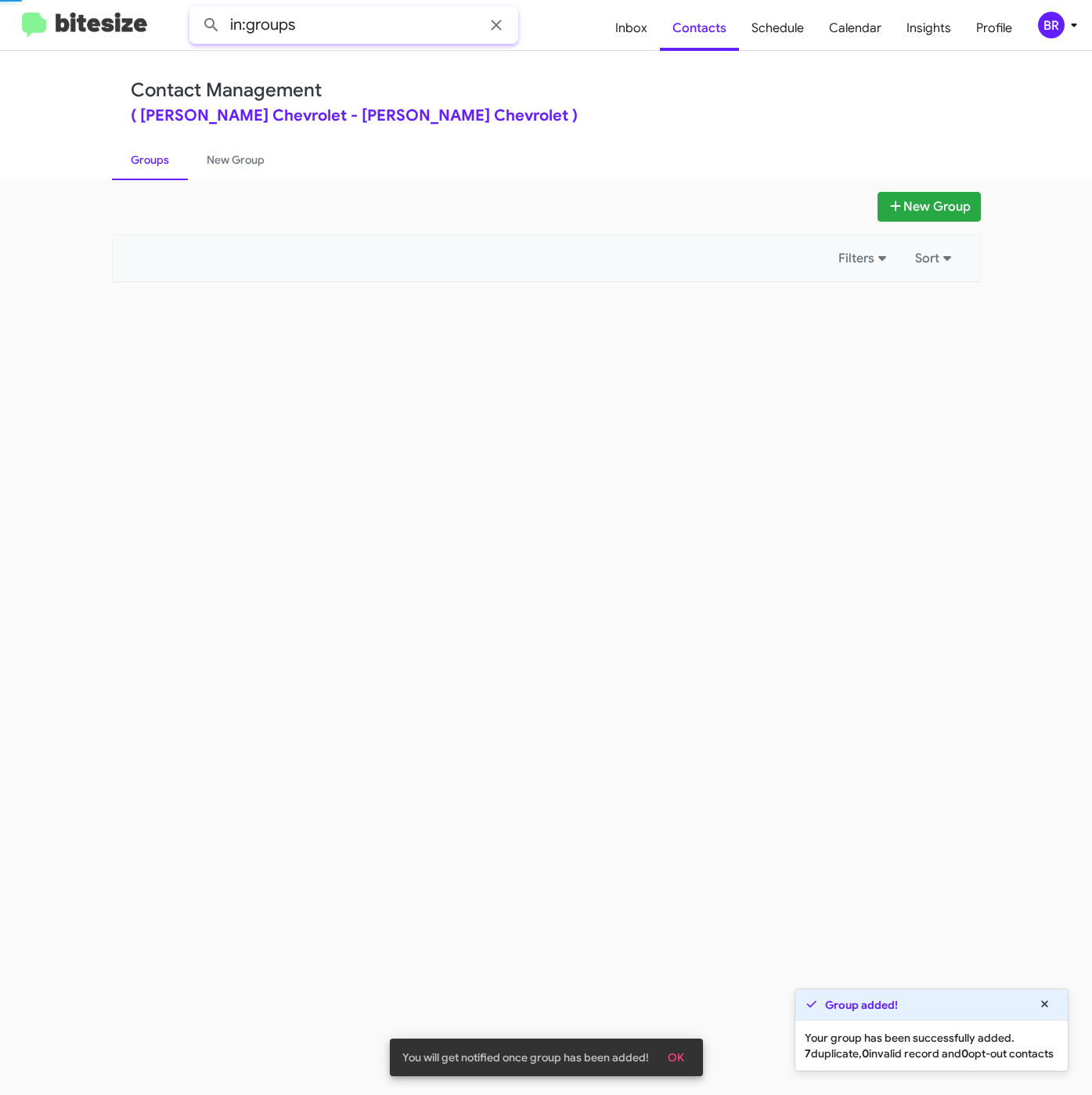
click at [328, 34] on input "in:groups" at bounding box center [353, 25] width 328 height 38
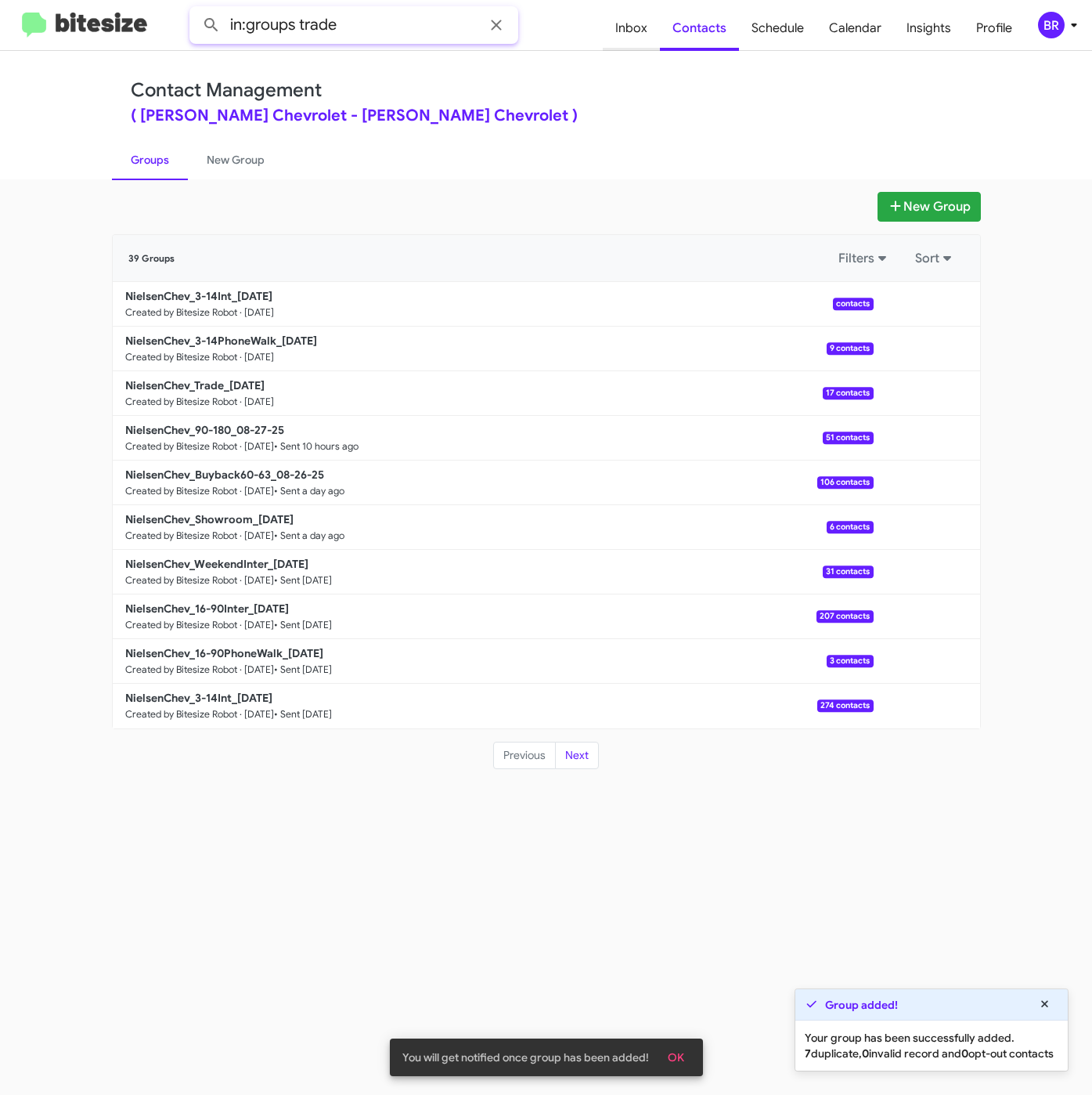
type input "in:groups trade"
click at [196, 9] on button at bounding box center [212, 25] width 31 height 31
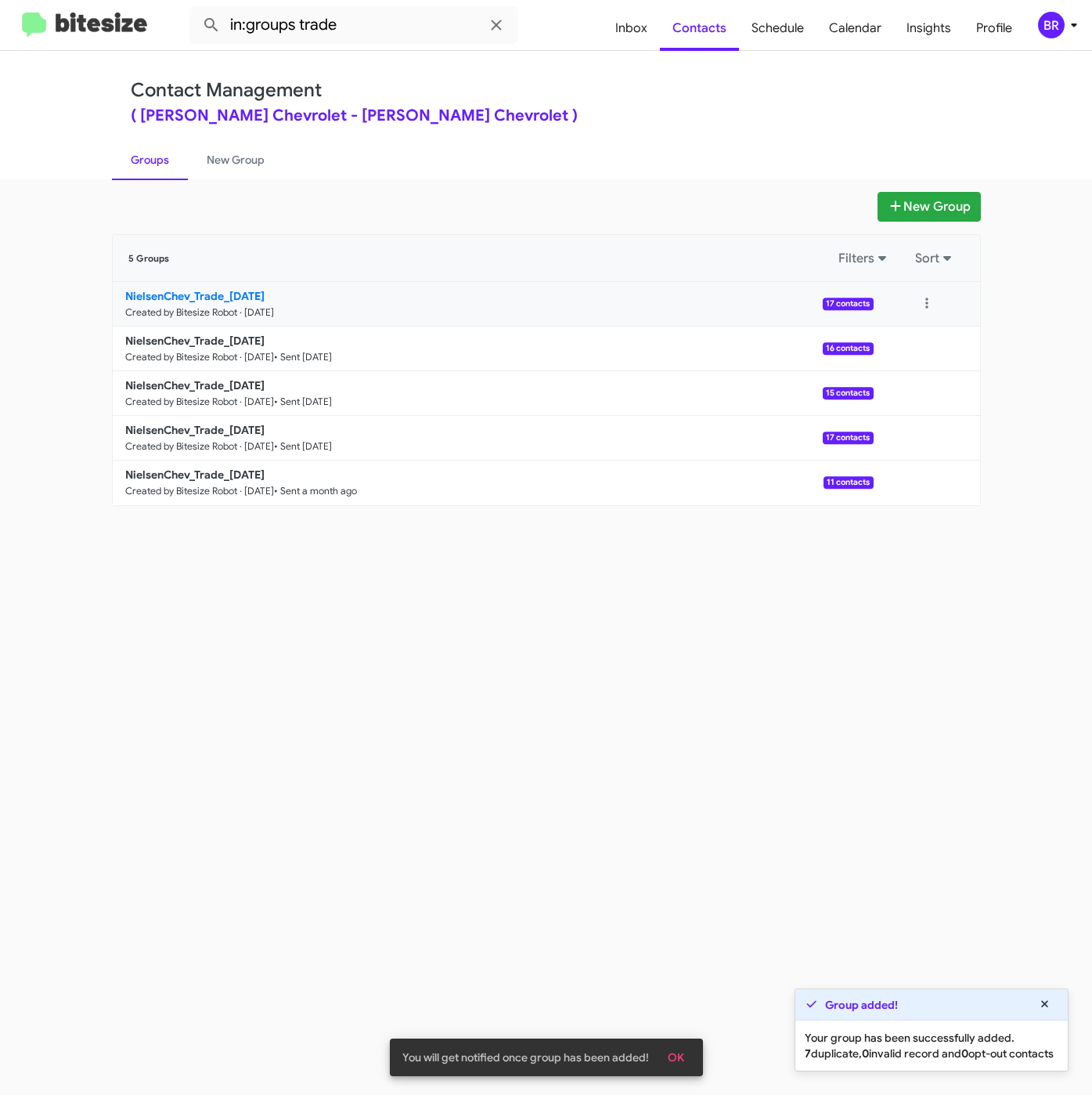
click at [228, 301] on b "NielsenChev_Trade_08-28-25" at bounding box center [194, 295] width 139 height 14
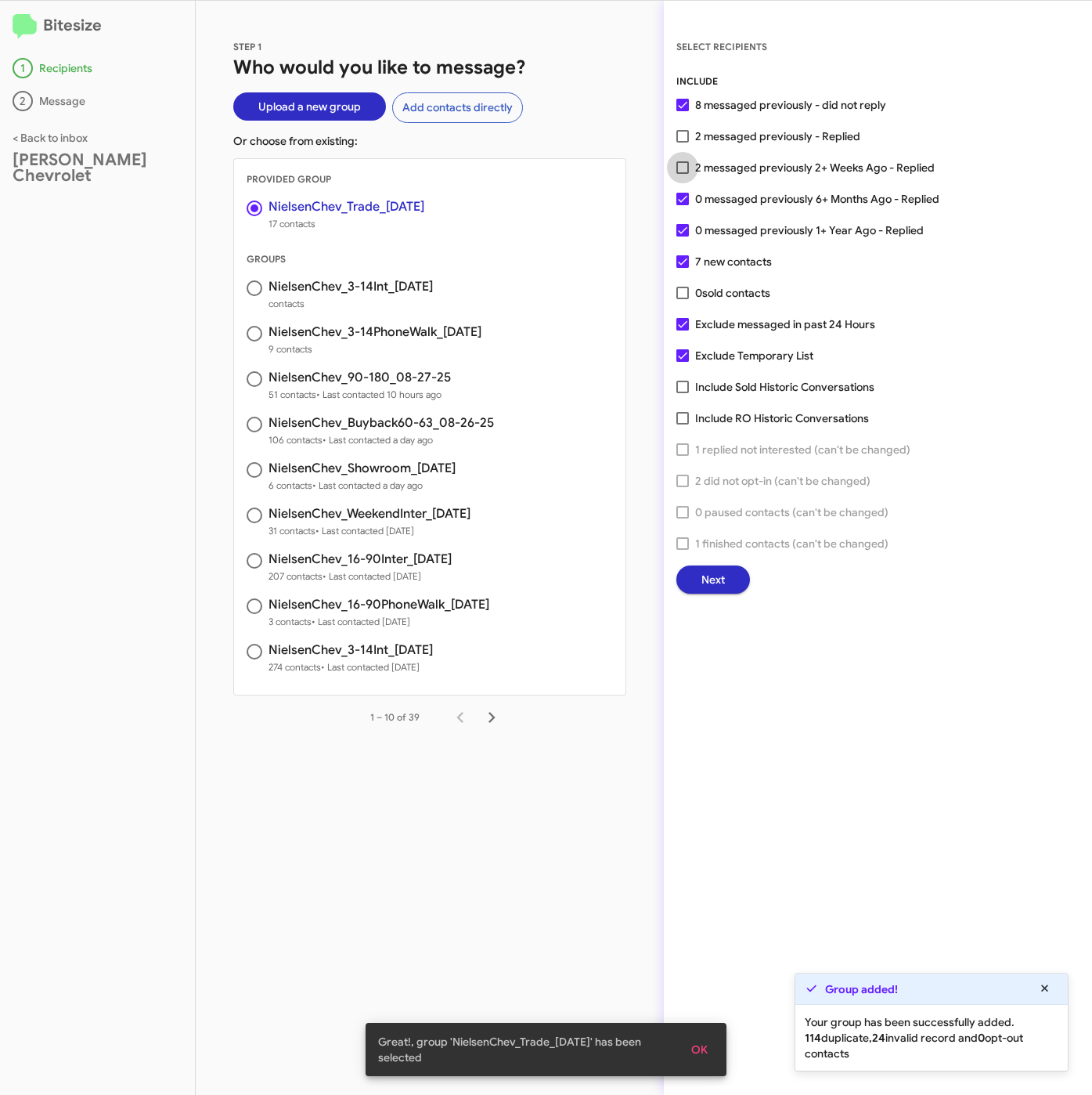
click at [761, 170] on span "2 messaged previously 2+ Weeks Ago - Replied" at bounding box center [815, 167] width 239 height 18
click at [683, 174] on input "2 messaged previously 2+ Weeks Ago - Replied" at bounding box center [682, 174] width 1 height 1
checkbox input "true"
click at [689, 582] on button "Next" at bounding box center [713, 579] width 74 height 29
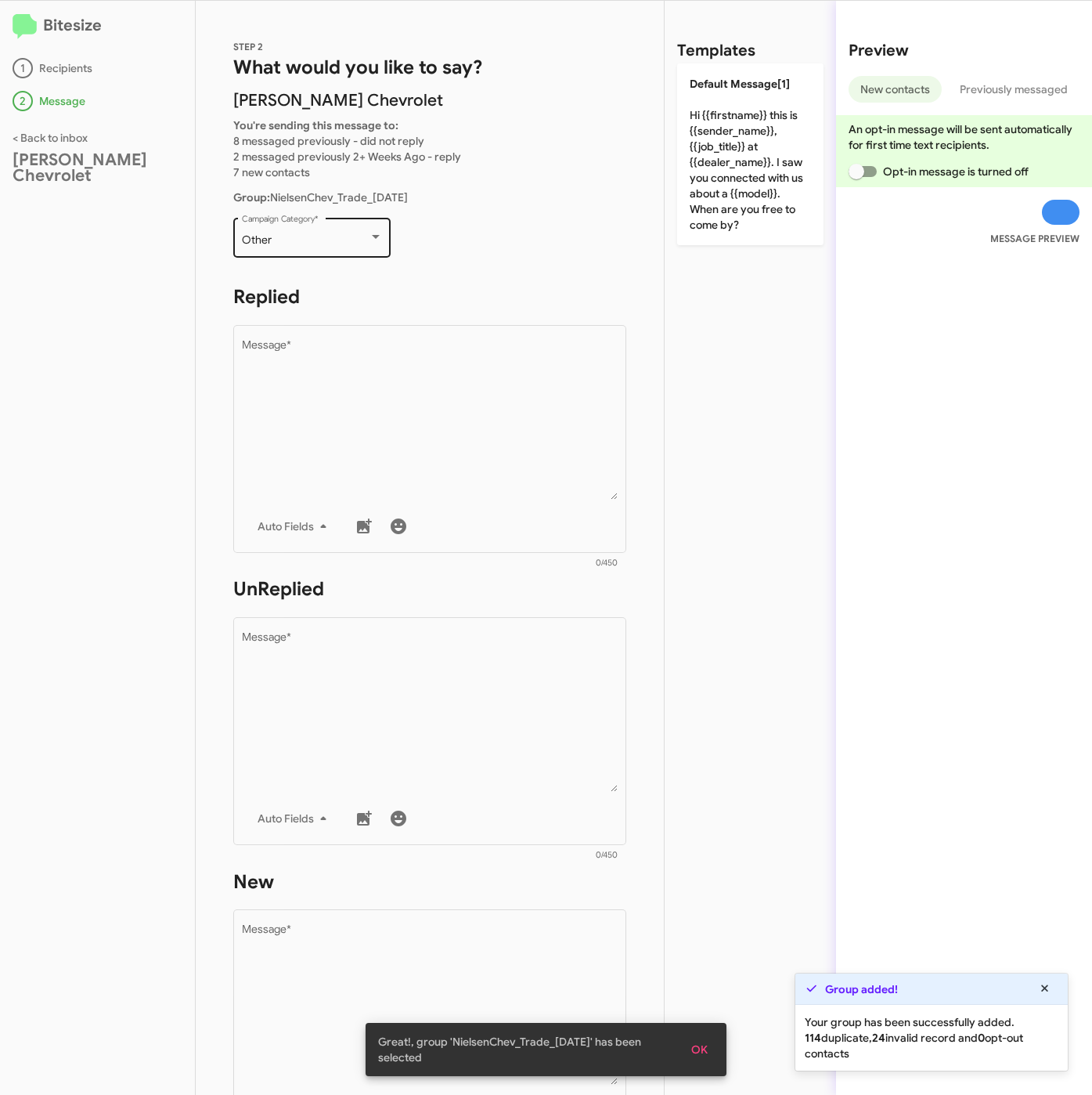
click at [276, 238] on div "Other" at bounding box center [305, 240] width 127 height 13
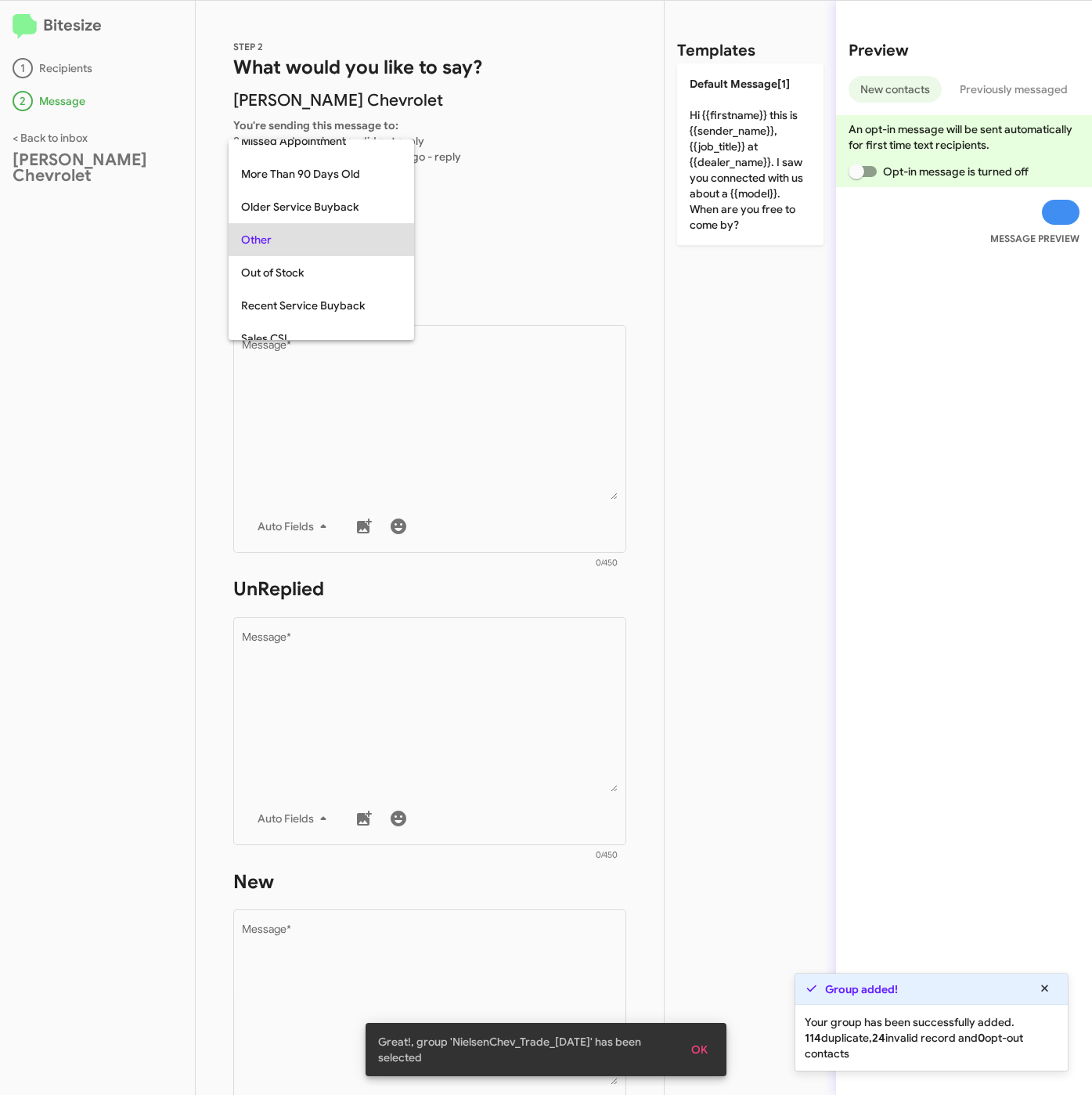
scroll to position [555, 0]
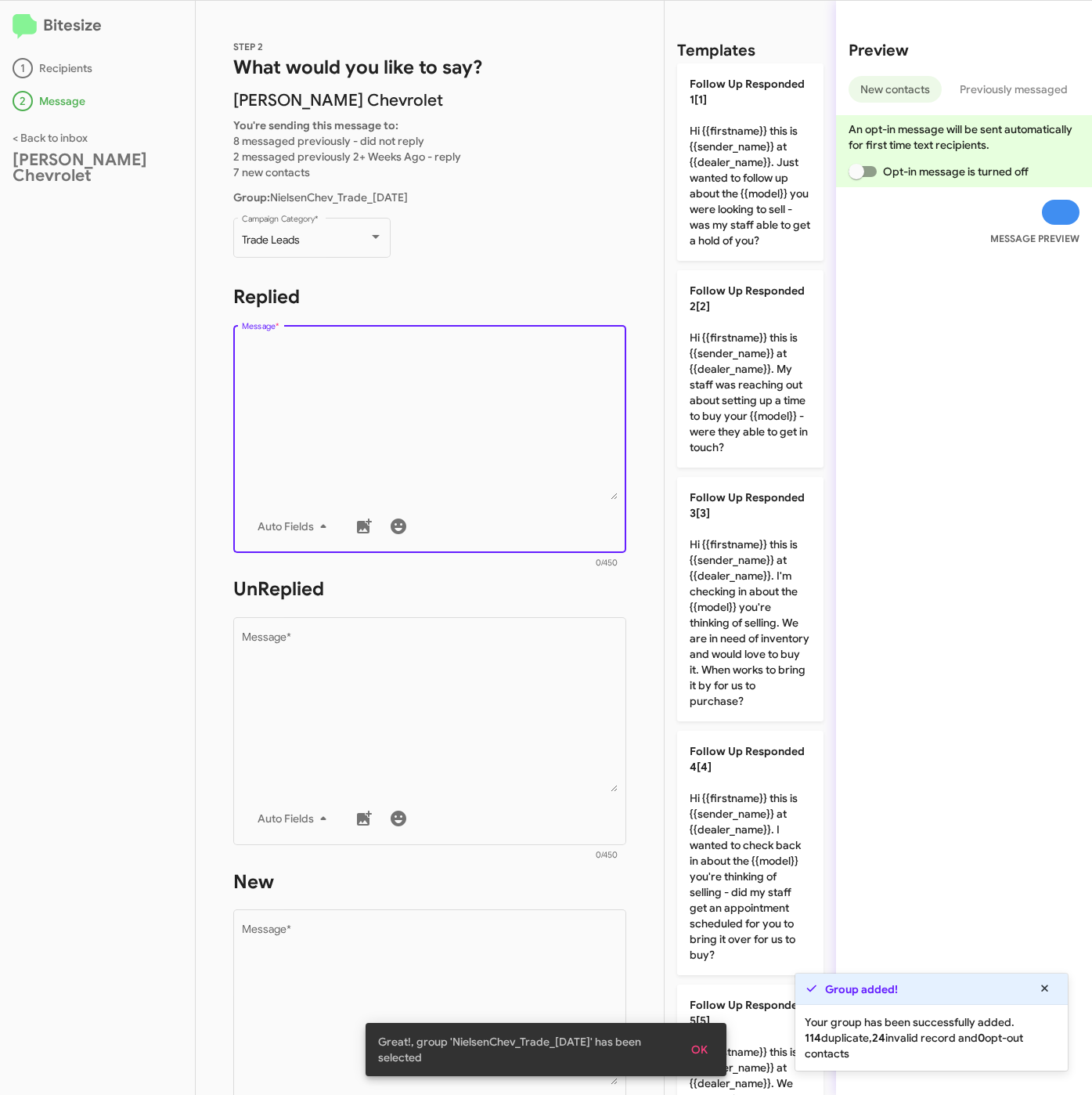
click at [391, 384] on textarea "Message *" at bounding box center [430, 420] width 376 height 160
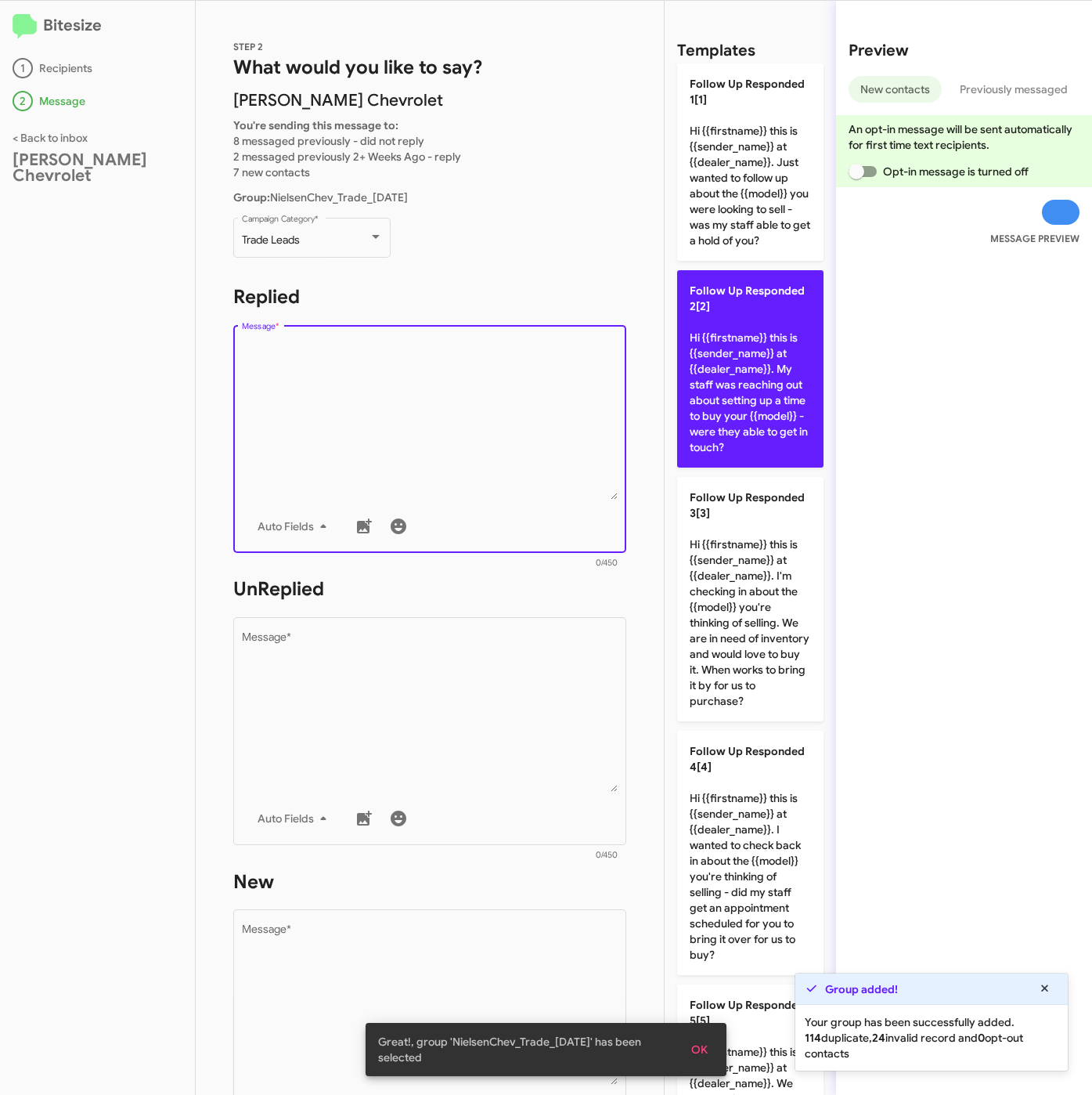
click at [697, 360] on p "Follow Up Responded 2[2] Hi {{firstname}} this is {{sender_name}} at {{dealer_n…" at bounding box center [750, 369] width 146 height 197
type textarea "Hi {{firstname}} this is {{sender_name}} at {{dealer_name}}. My staff was reach…"
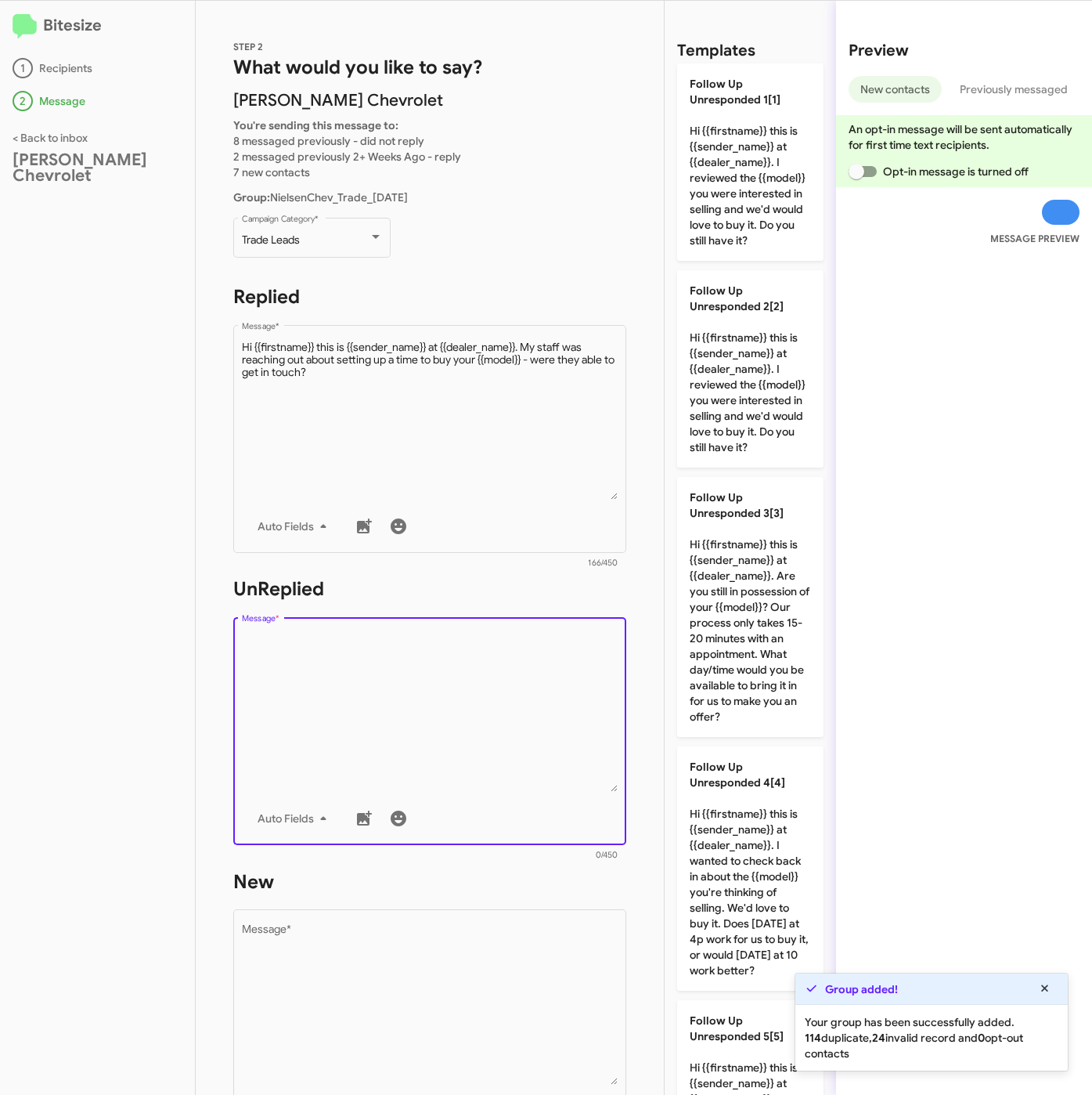
click at [440, 775] on textarea "Message *" at bounding box center [430, 712] width 376 height 160
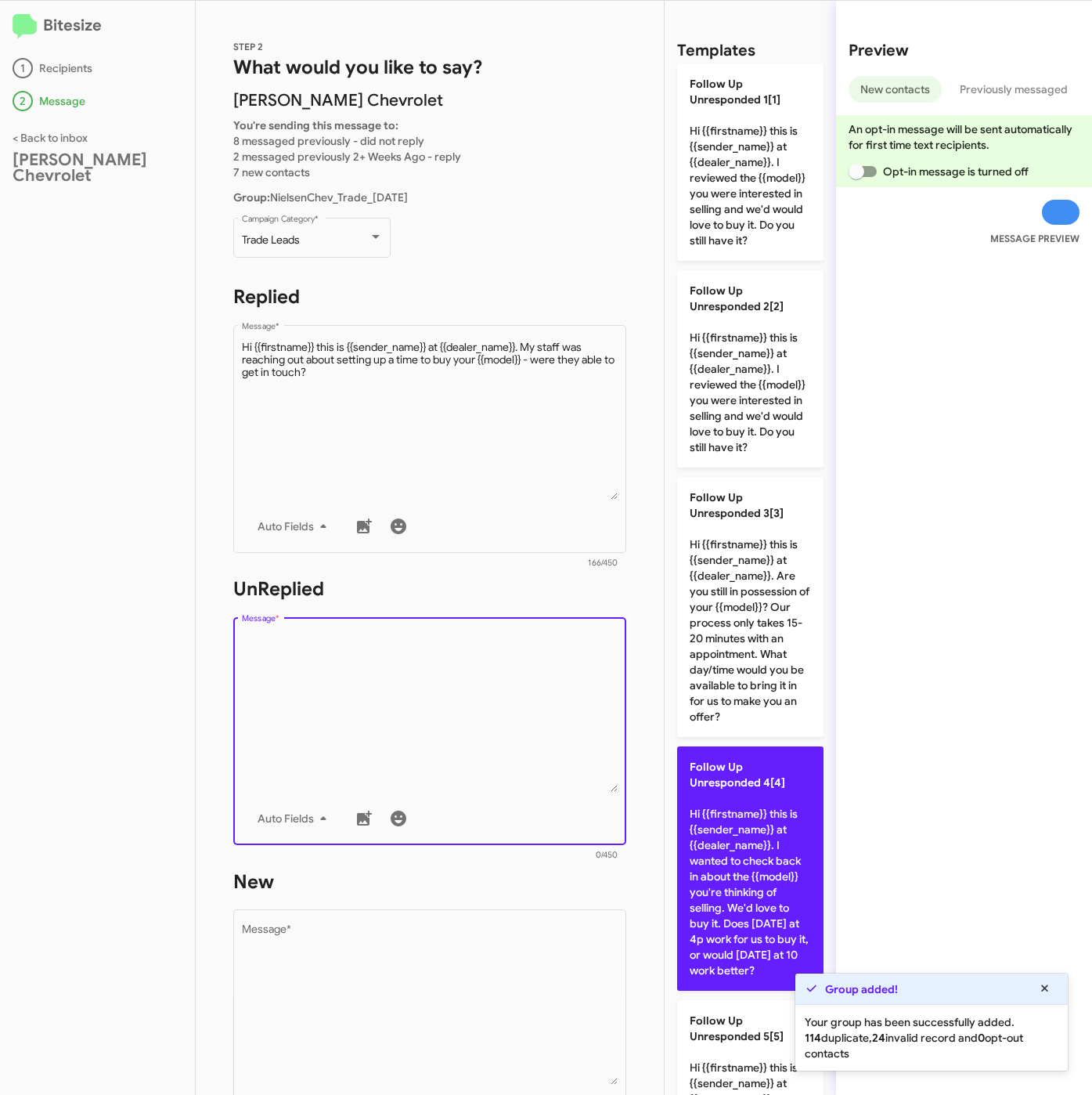
click at [707, 901] on p "Follow Up Unresponded 4[4] Hi {{firstname}} this is {{sender_name}} at {{dealer…" at bounding box center [750, 869] width 146 height 245
type textarea "Hi {{firstname}} this is {{sender_name}} at {{dealer_name}}. I wanted to check …"
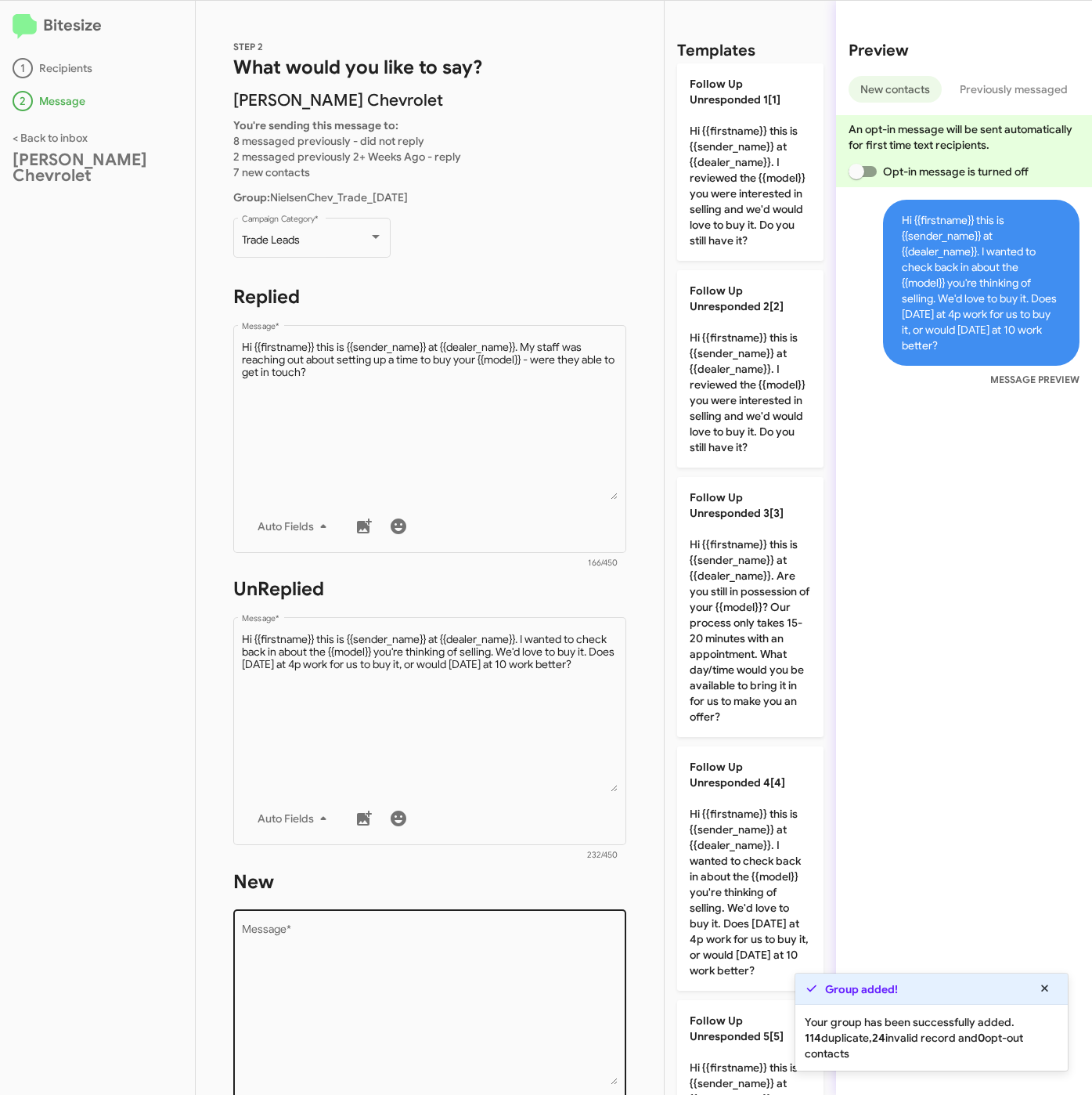
click at [485, 951] on textarea "Message *" at bounding box center [430, 1005] width 376 height 160
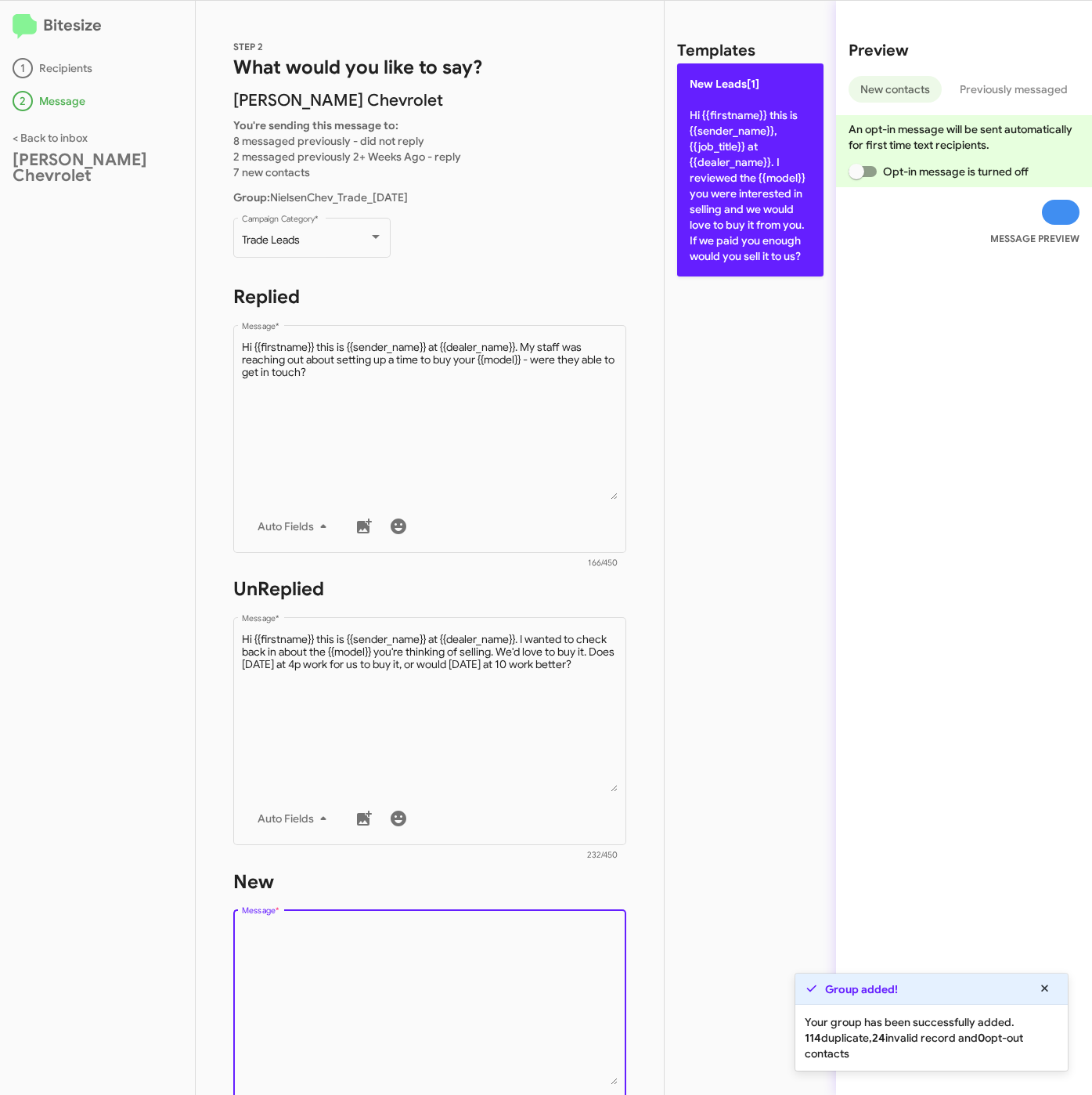
click at [694, 249] on p "New Leads[1] Hi {{firstname}} this is {{sender_name}}, {{job_title}} at {{deale…" at bounding box center [750, 169] width 146 height 213
type textarea "Hi {{firstname}} this is {{sender_name}}, {{job_title}} at {{dealer_name}}. I r…"
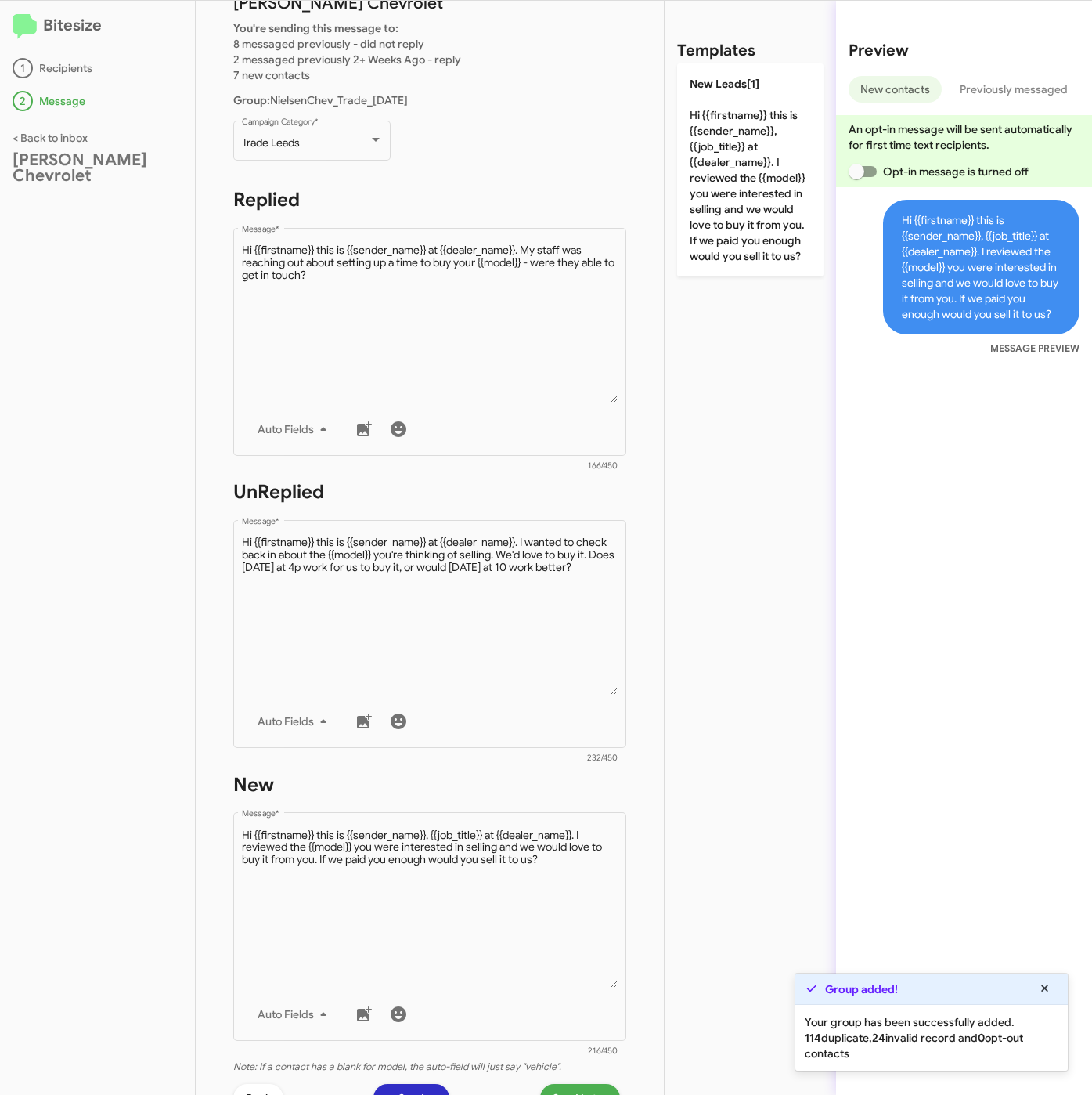
scroll to position [337, 0]
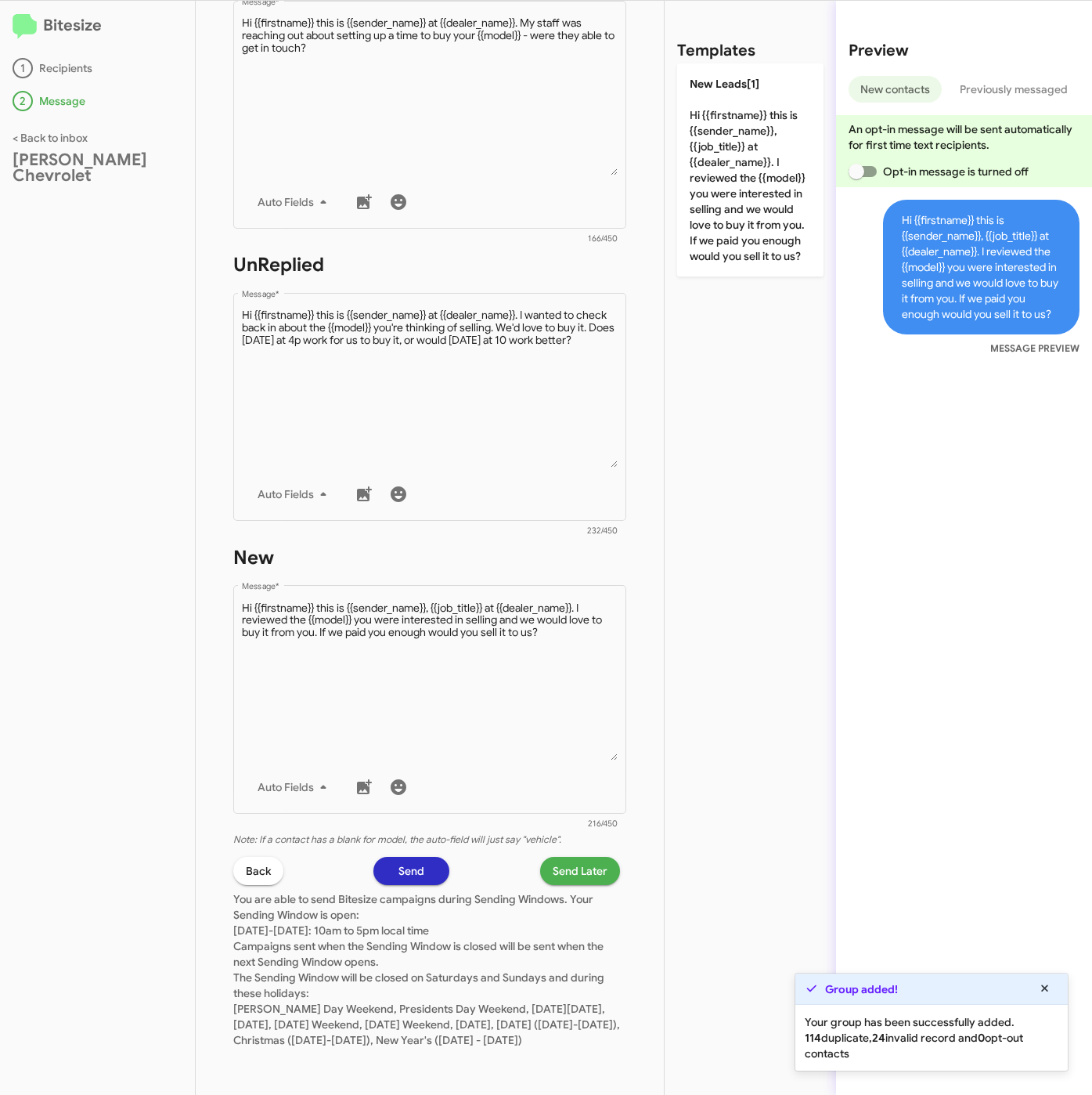
click at [564, 865] on span "Send Later" at bounding box center [580, 870] width 55 height 29
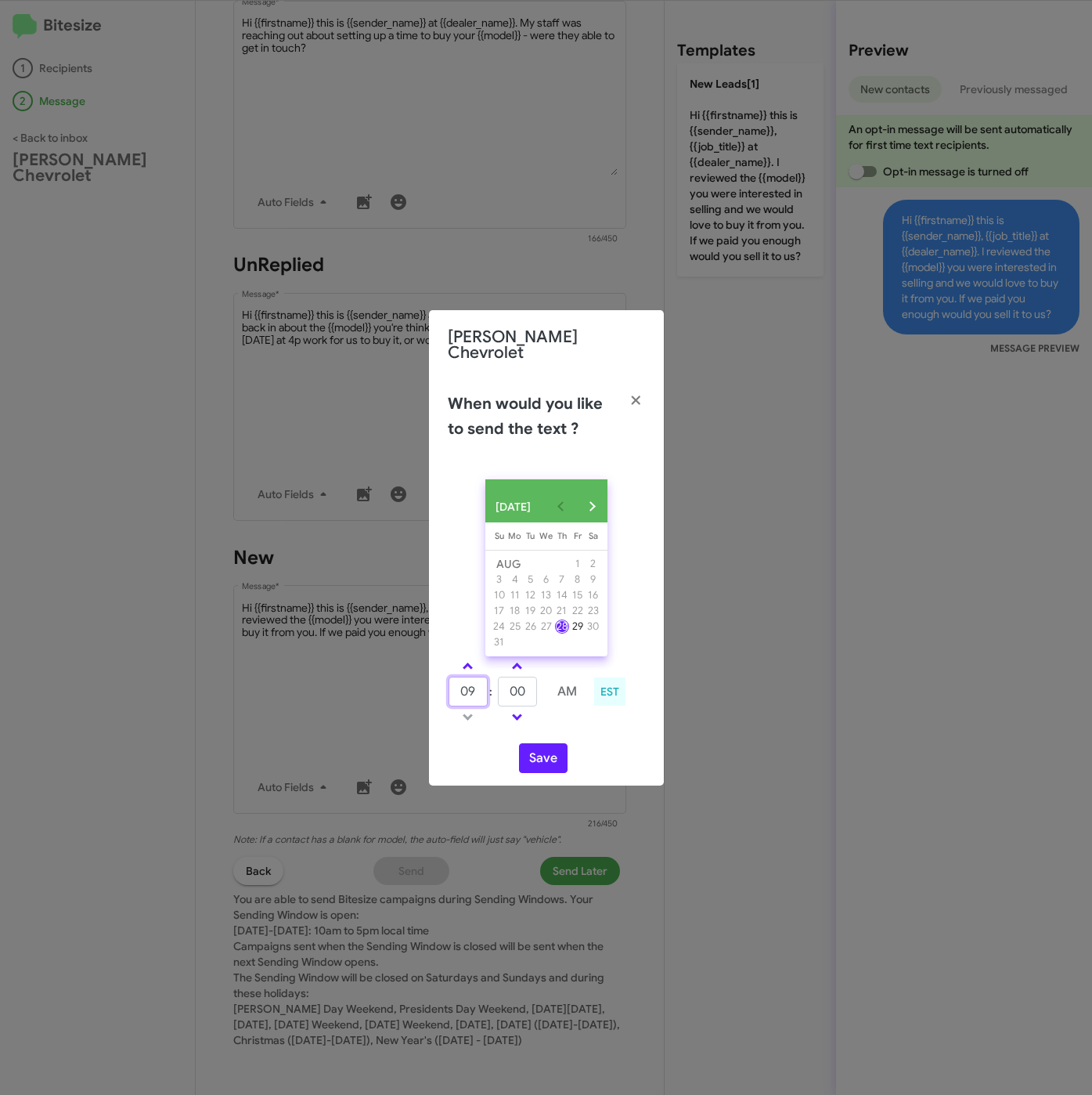
drag, startPoint x: 466, startPoint y: 682, endPoint x: 431, endPoint y: 684, distance: 35.1
click at [430, 684] on div "AUG 2025 Sunday Su Monday Mo Tuesday Tu Wednesday We Thursday Th Friday Fr Satu…" at bounding box center [546, 626] width 235 height 318
type input "10"
type input "51"
click at [554, 754] on button "Save" at bounding box center [543, 758] width 49 height 29
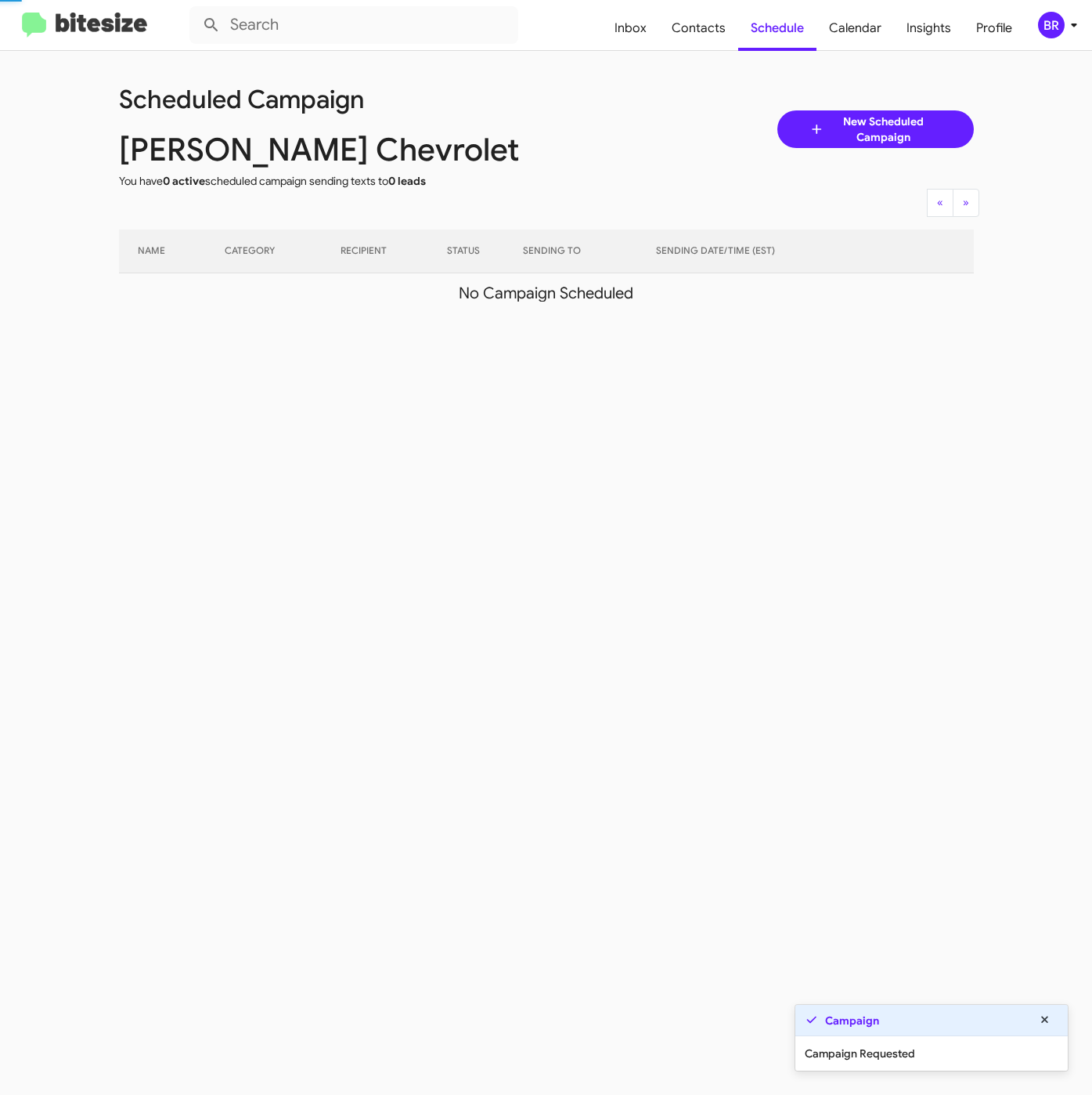
click at [1059, 24] on div "BR" at bounding box center [1051, 25] width 27 height 27
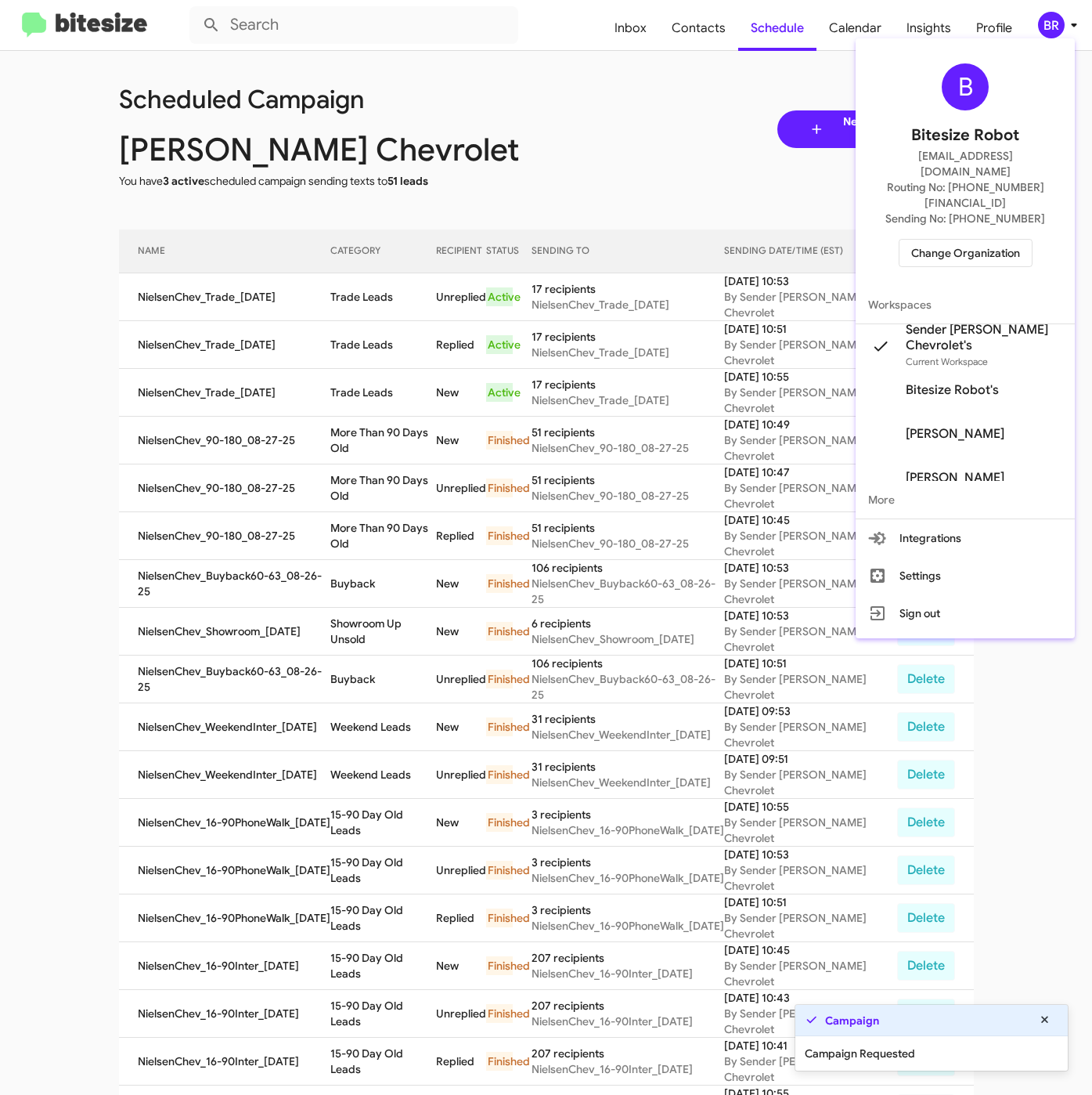
click at [328, 292] on div at bounding box center [546, 548] width 1092 height 1095
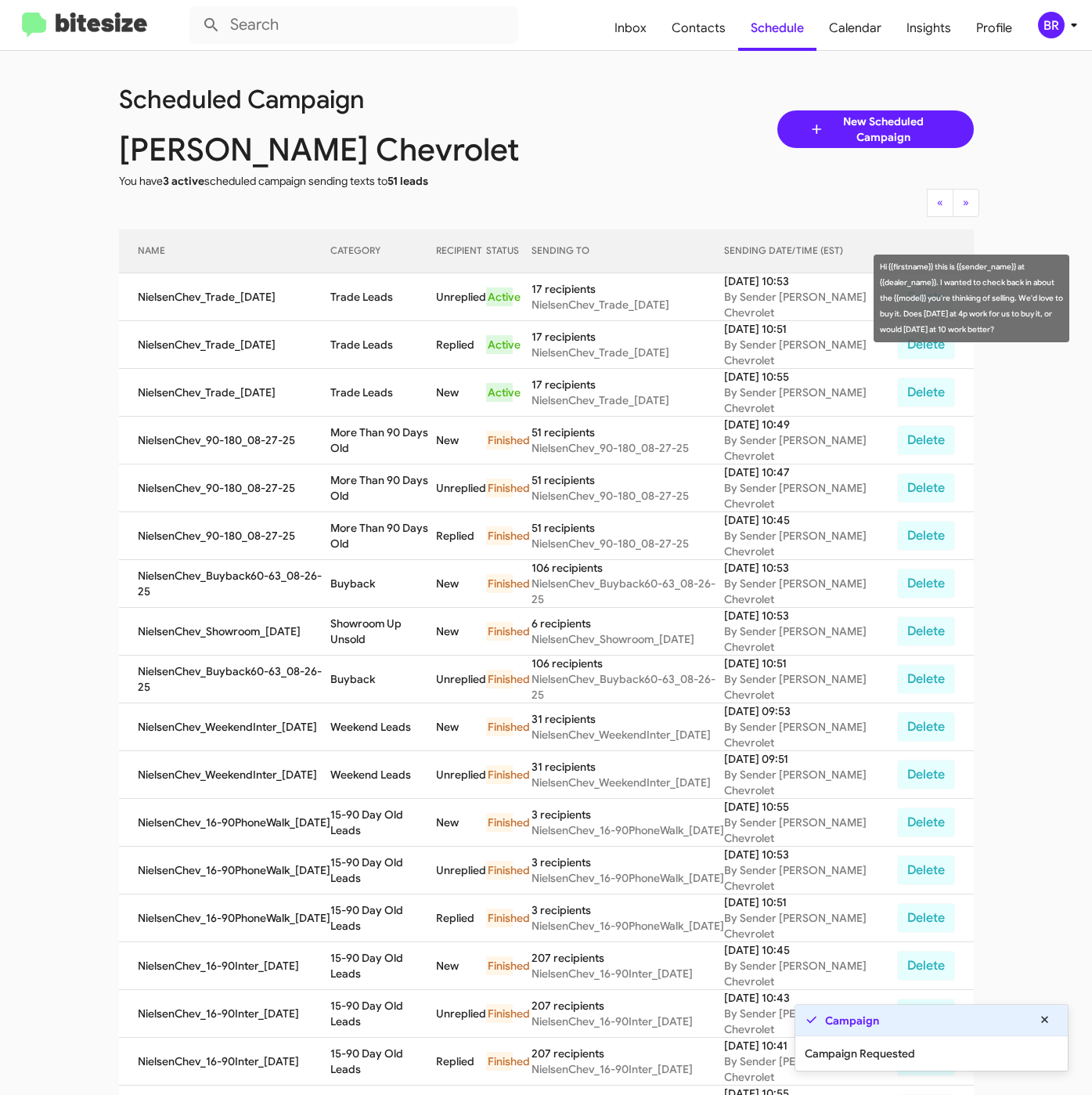
drag, startPoint x: 370, startPoint y: 296, endPoint x: 397, endPoint y: 298, distance: 27.1
click at [397, 298] on td "Trade Leads" at bounding box center [383, 297] width 106 height 48
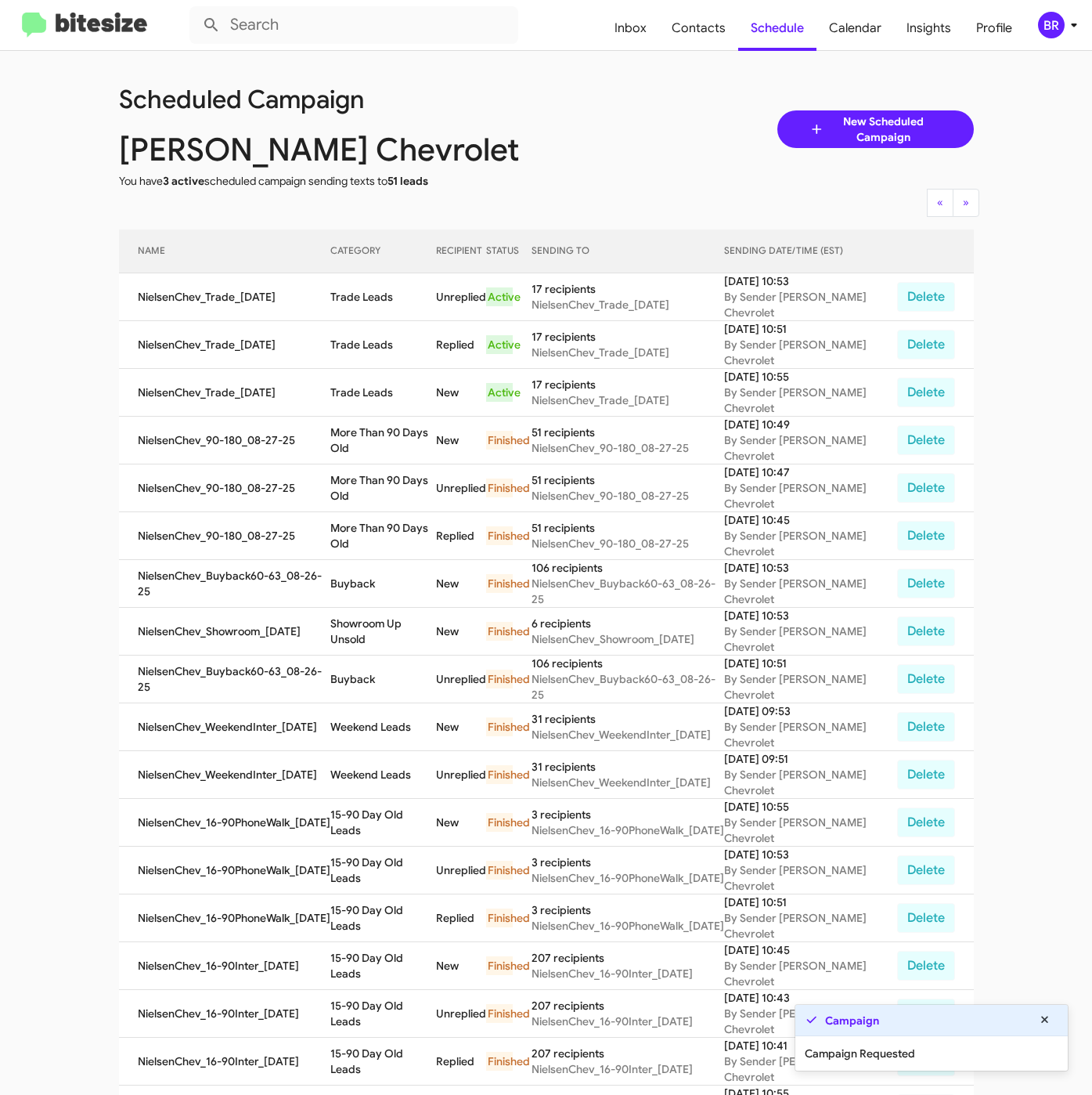
copy td "Trade Leads"
drag, startPoint x: 694, startPoint y: 29, endPoint x: 667, endPoint y: 50, distance: 34.2
click at [694, 29] on span "Contacts" at bounding box center [699, 28] width 79 height 45
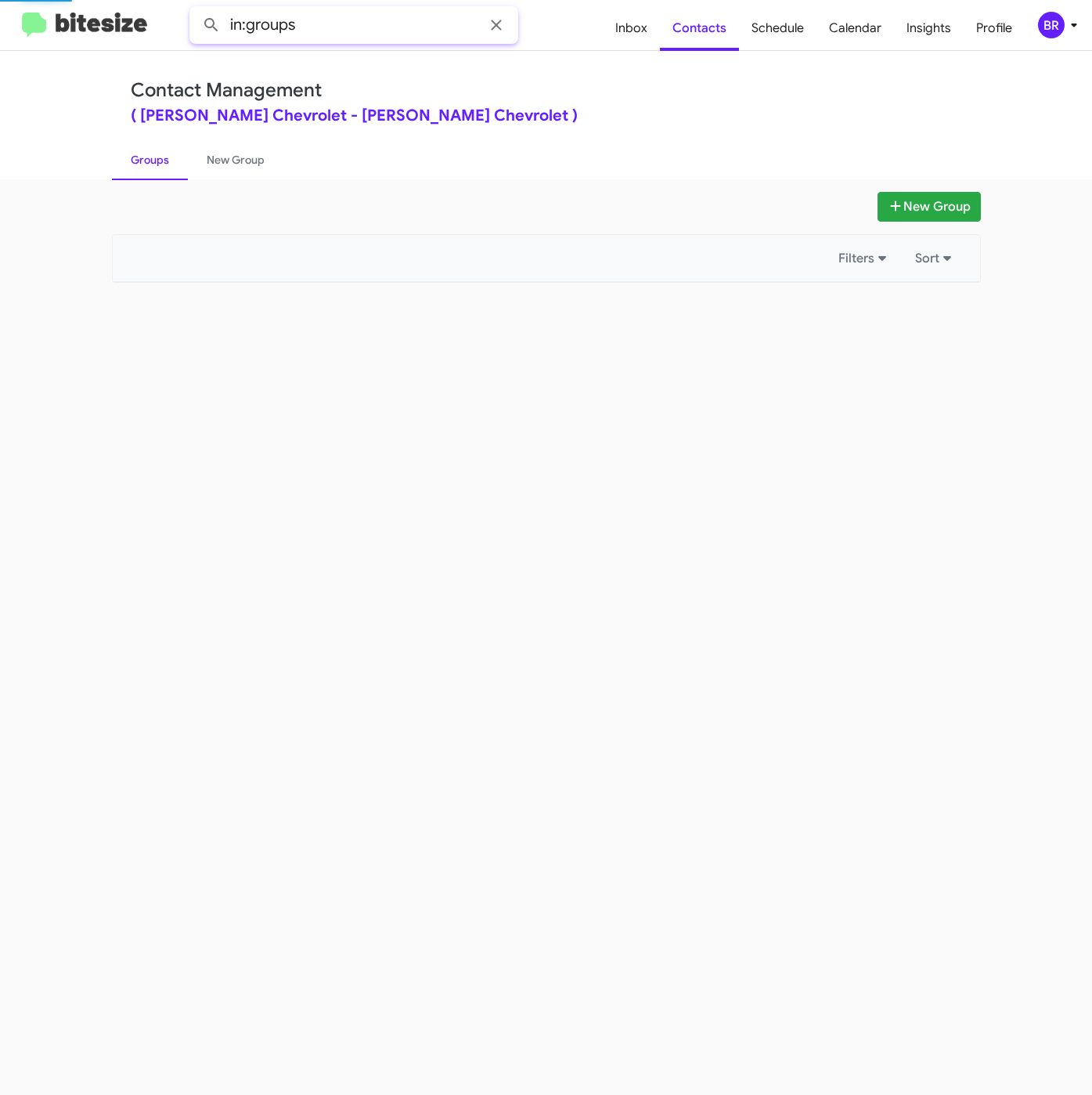
click at [435, 29] on input "in:groups" at bounding box center [353, 25] width 328 height 38
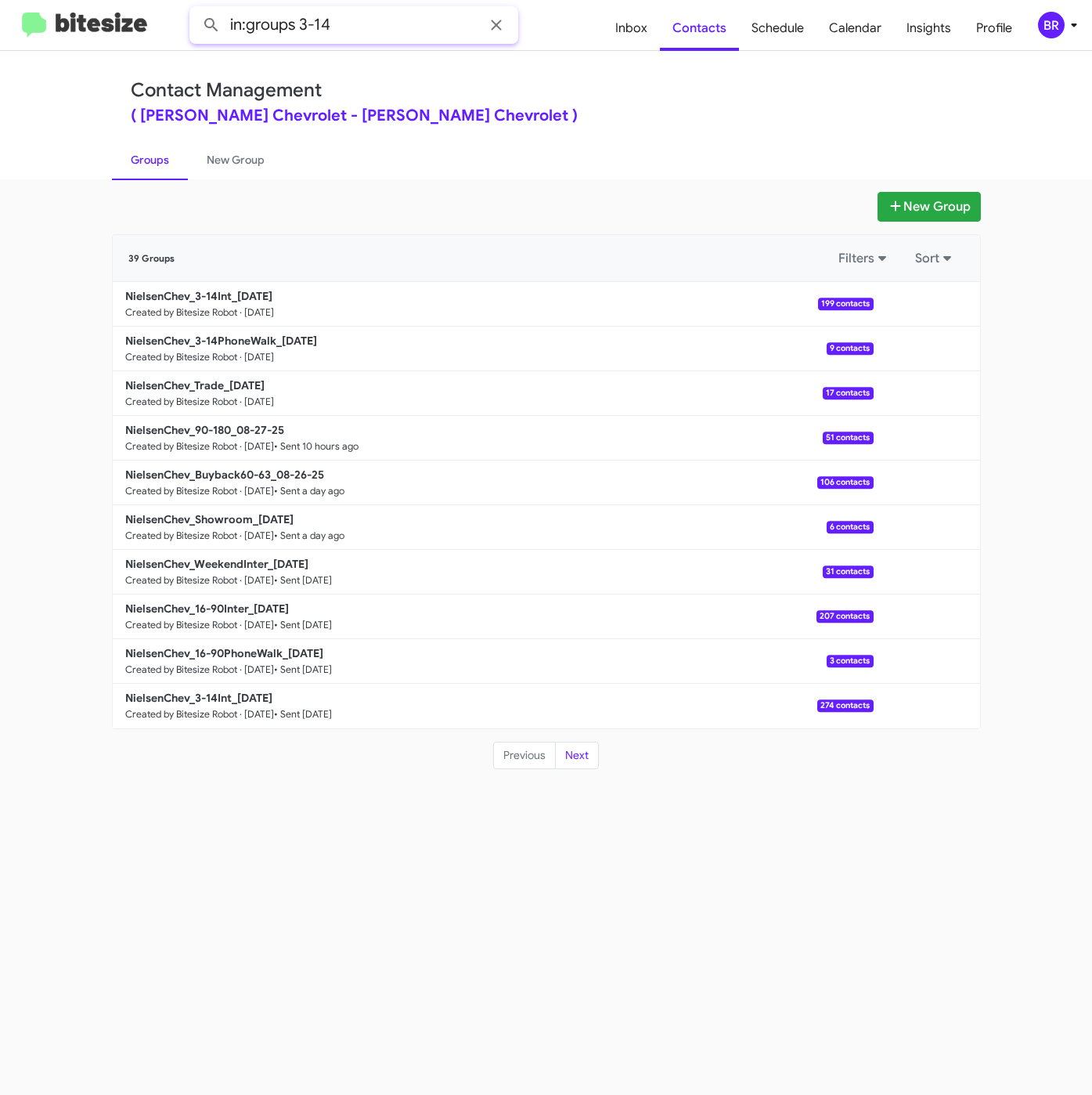
type input "in:groups 3-14"
click at [196, 9] on button at bounding box center [212, 25] width 31 height 31
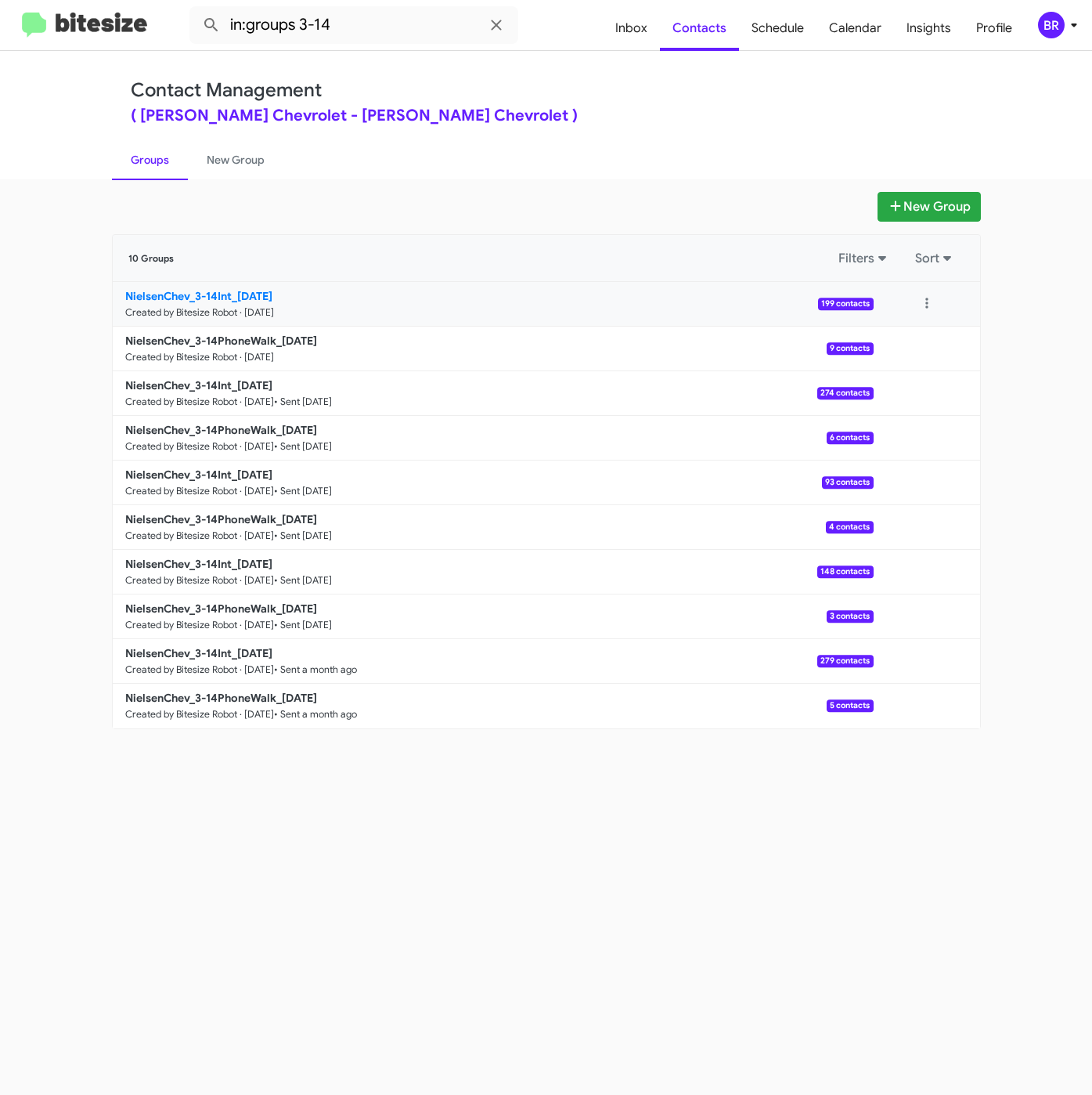
click at [259, 292] on b "NielsenChev_3-14Int_08-28-25" at bounding box center [199, 295] width 147 height 14
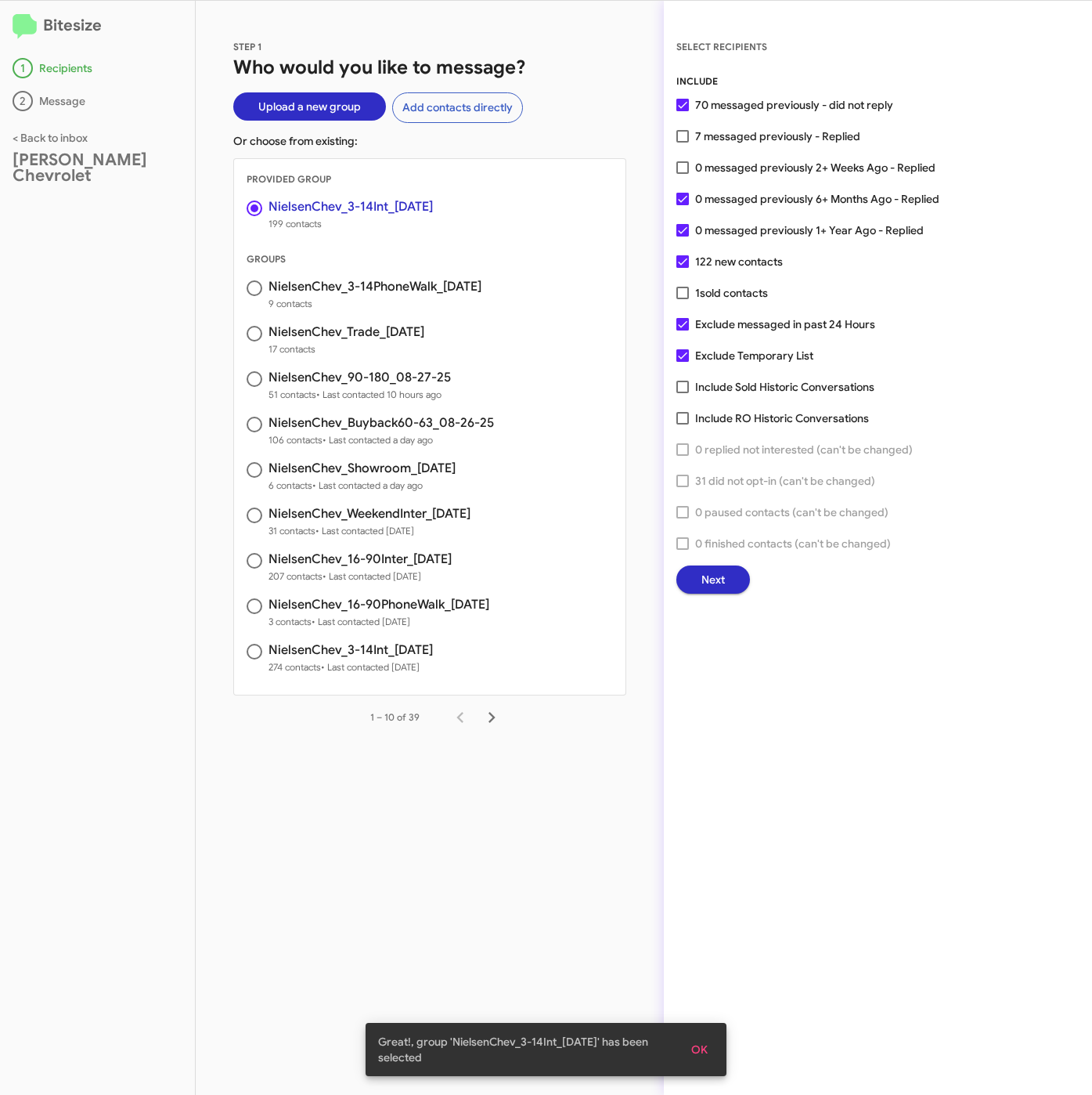
click at [797, 162] on span "0 messaged previously 2+ Weeks Ago - Replied" at bounding box center [815, 167] width 240 height 18
click at [683, 174] on input "0 messaged previously 2+ Weeks Ago - Replied" at bounding box center [682, 174] width 1 height 1
checkbox input "true"
click at [719, 590] on span "Next" at bounding box center [713, 579] width 24 height 29
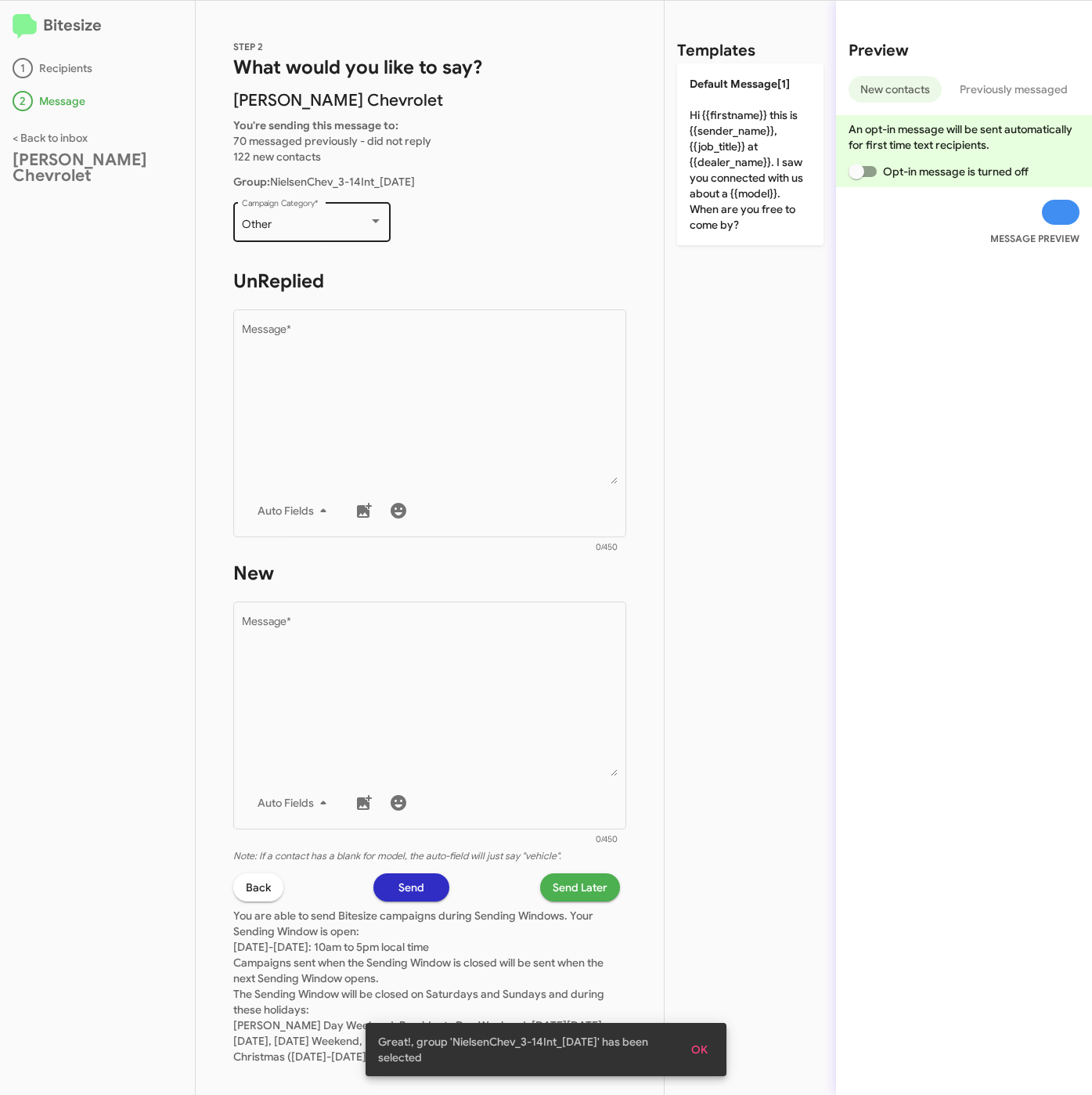
click at [339, 224] on div "Other" at bounding box center [305, 225] width 127 height 13
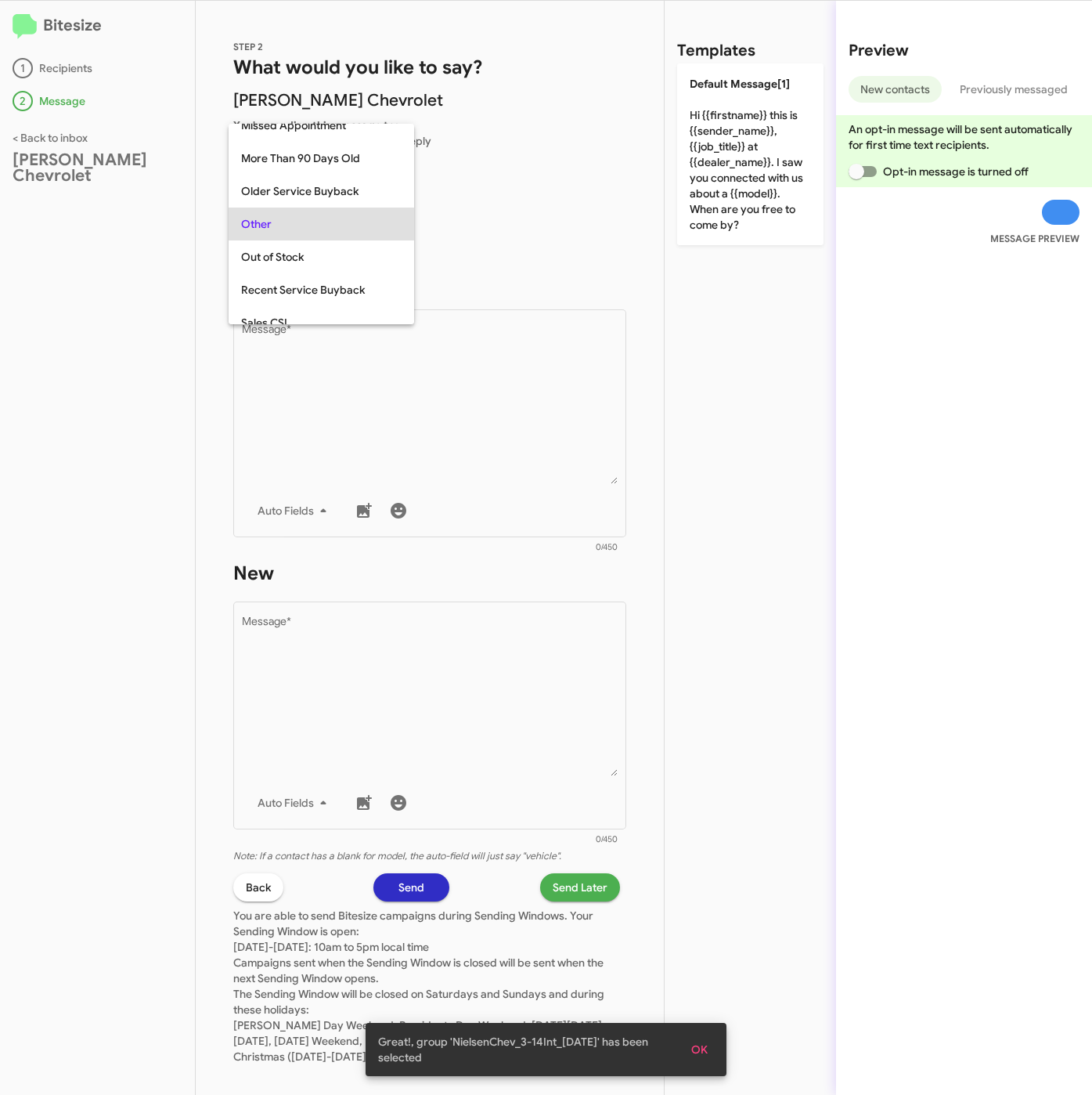
scroll to position [588, 0]
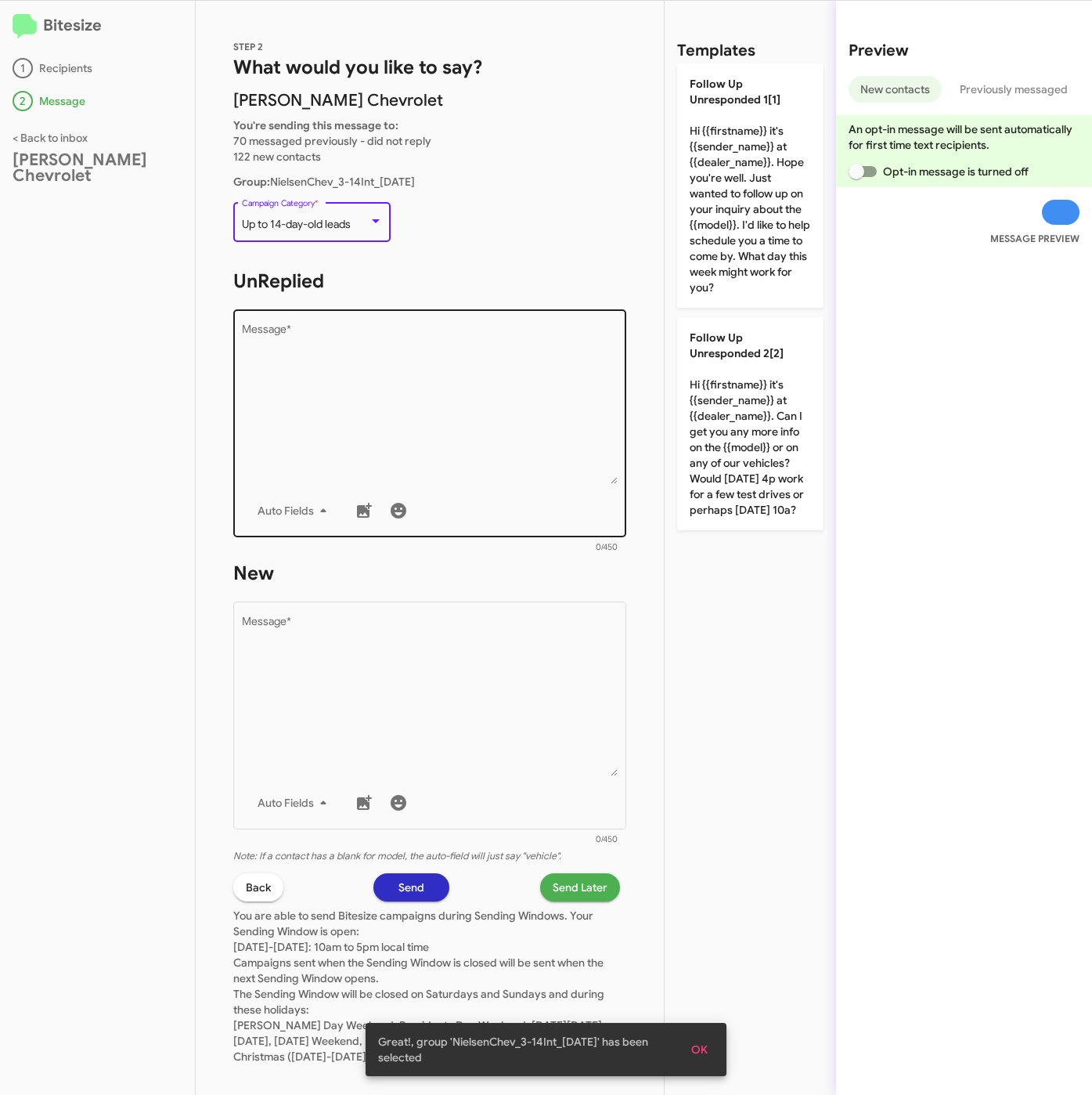
click at [374, 402] on textarea "Message *" at bounding box center [430, 404] width 376 height 160
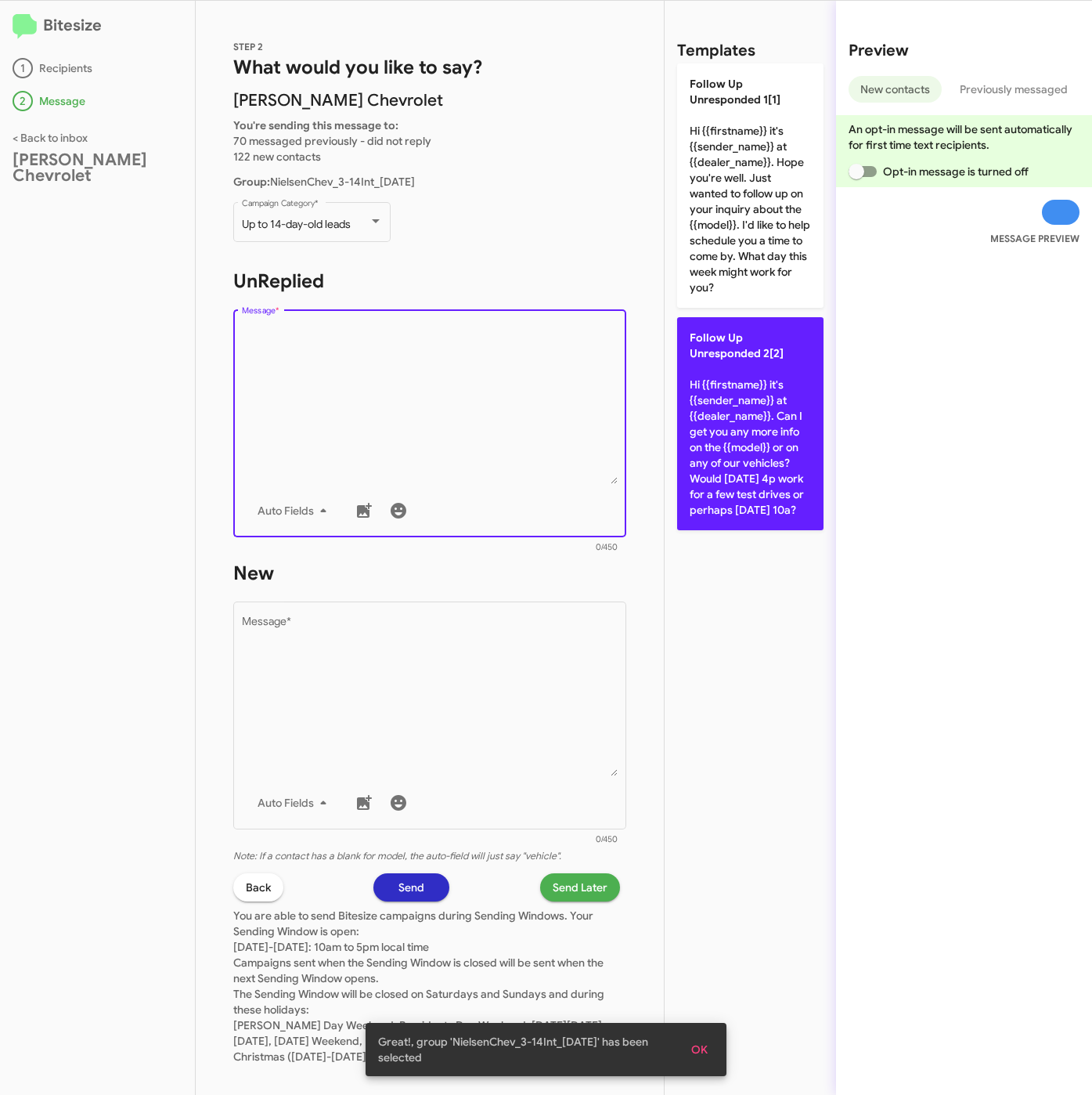
click at [681, 459] on p "Follow Up Unresponded 2[2] Hi {{firstname}} it's {{sender_name}} at {{dealer_na…" at bounding box center [750, 423] width 146 height 213
type textarea "Hi {{firstname}} it's {{sender_name}} at {{dealer_name}}. Can I get you any mor…"
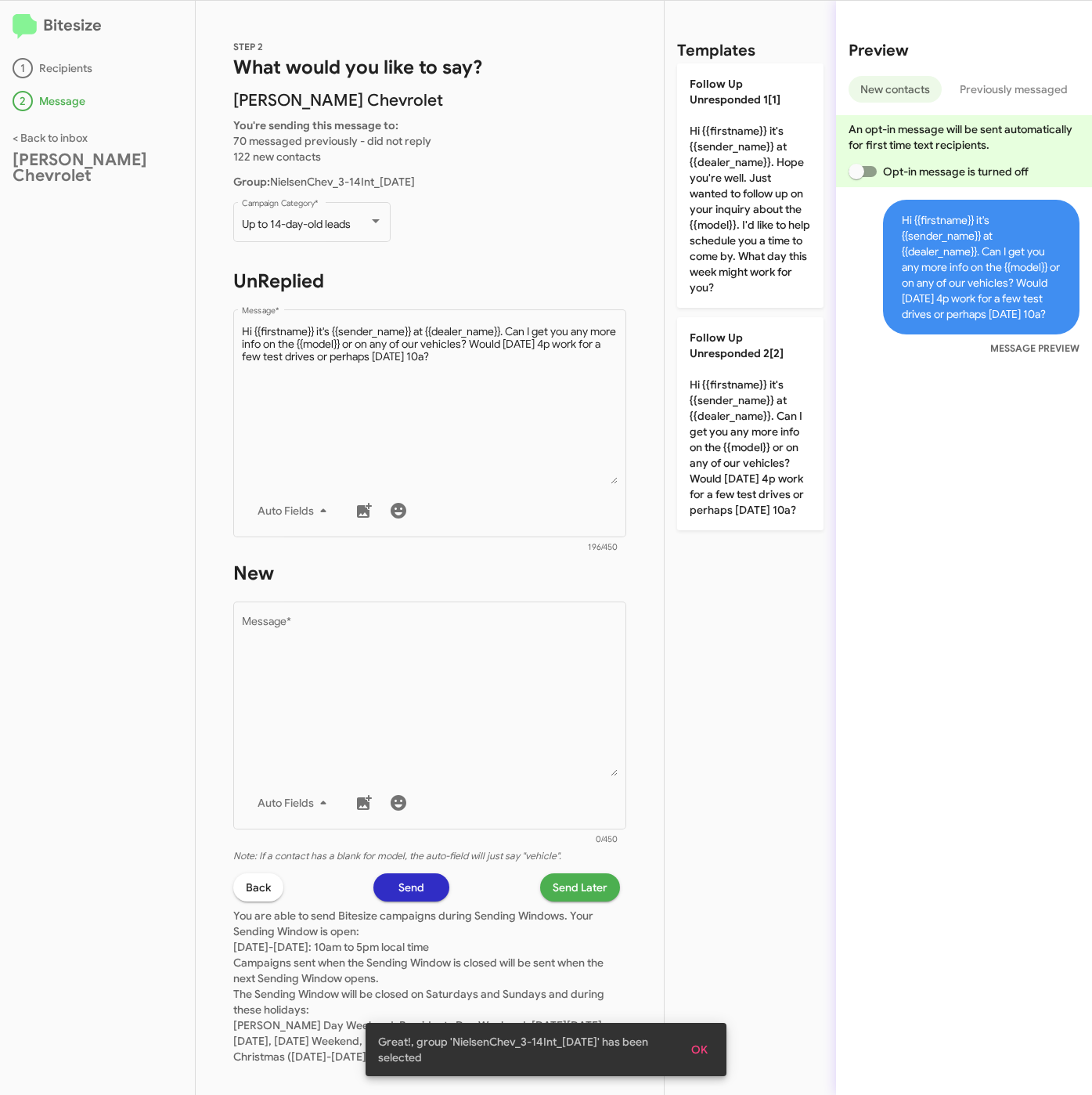
click at [489, 670] on textarea "Message *" at bounding box center [430, 697] width 376 height 160
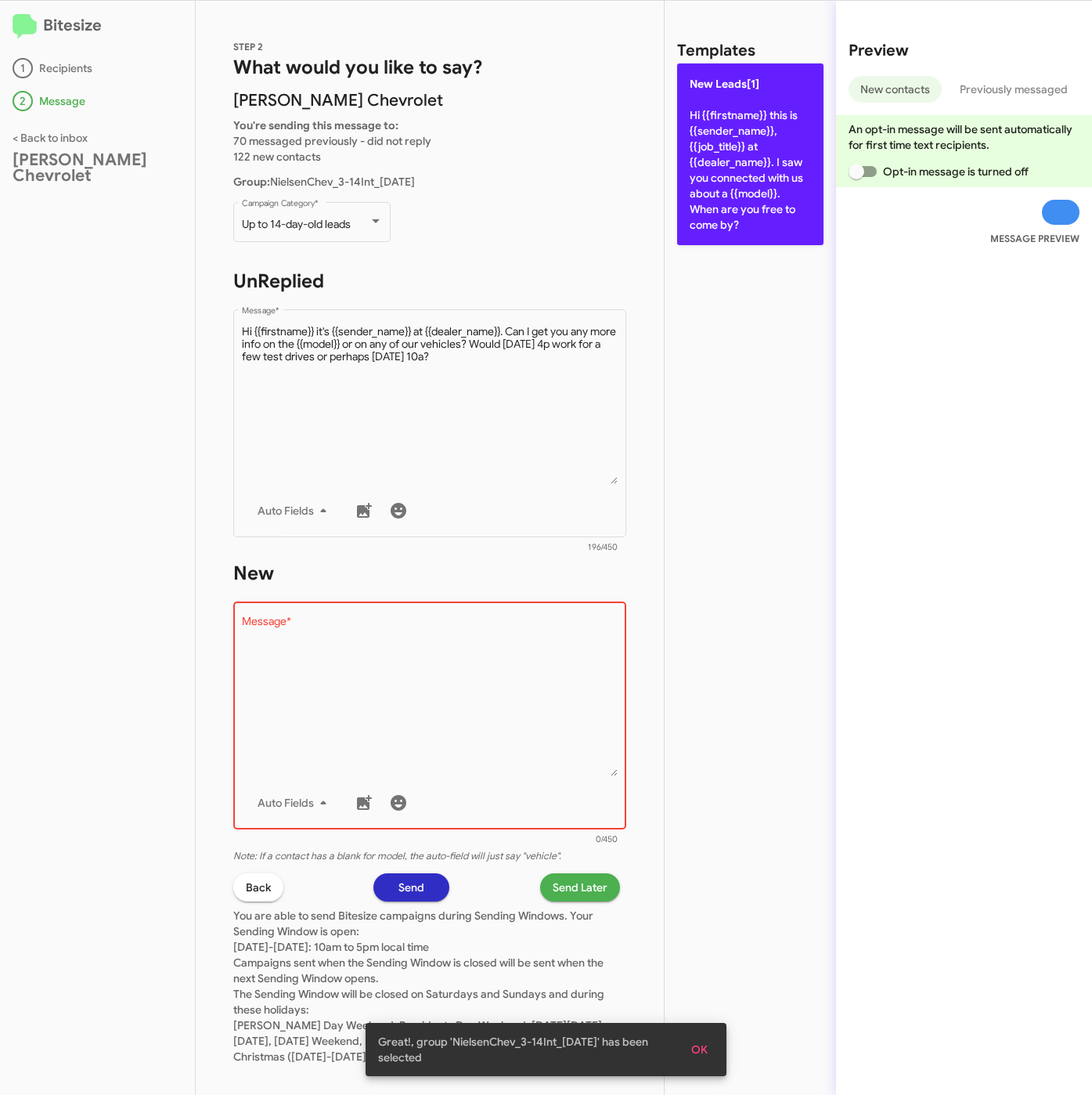
click at [753, 120] on p "New Leads[1] Hi {{firstname}} this is {{sender_name}}, {{job_title}} at {{deale…" at bounding box center [750, 154] width 146 height 181
type textarea "Hi {{firstname}} this is {{sender_name}}, {{job_title}} at {{dealer_name}}. I s…"
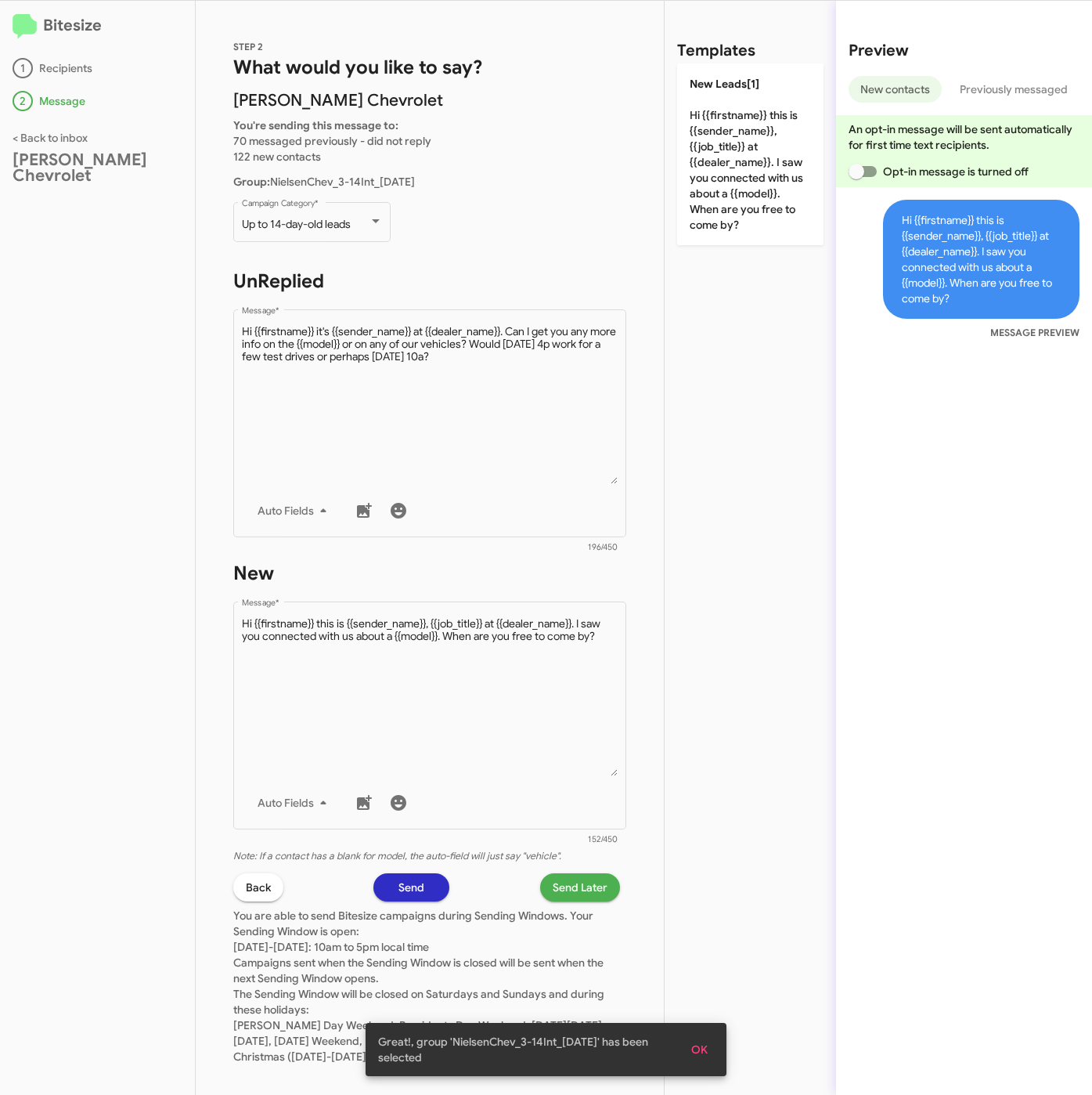
click at [573, 895] on span "Send Later" at bounding box center [580, 887] width 55 height 29
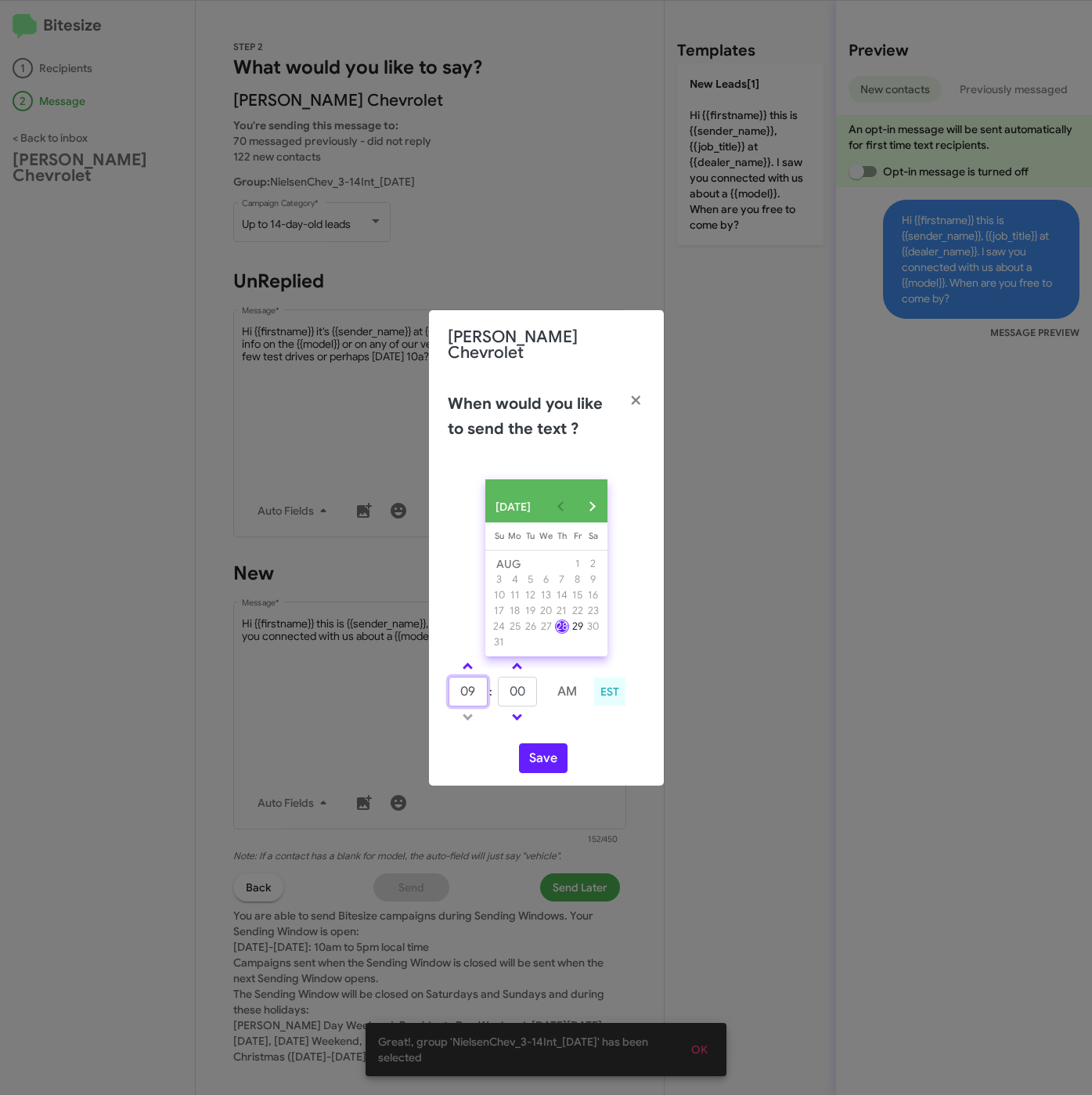
drag, startPoint x: 476, startPoint y: 694, endPoint x: 434, endPoint y: 693, distance: 42.0
click at [434, 693] on div "AUG 2025 Sunday Su Monday Mo Tuesday Tu Wednesday We Thursday Th Friday Fr Satu…" at bounding box center [546, 626] width 235 height 318
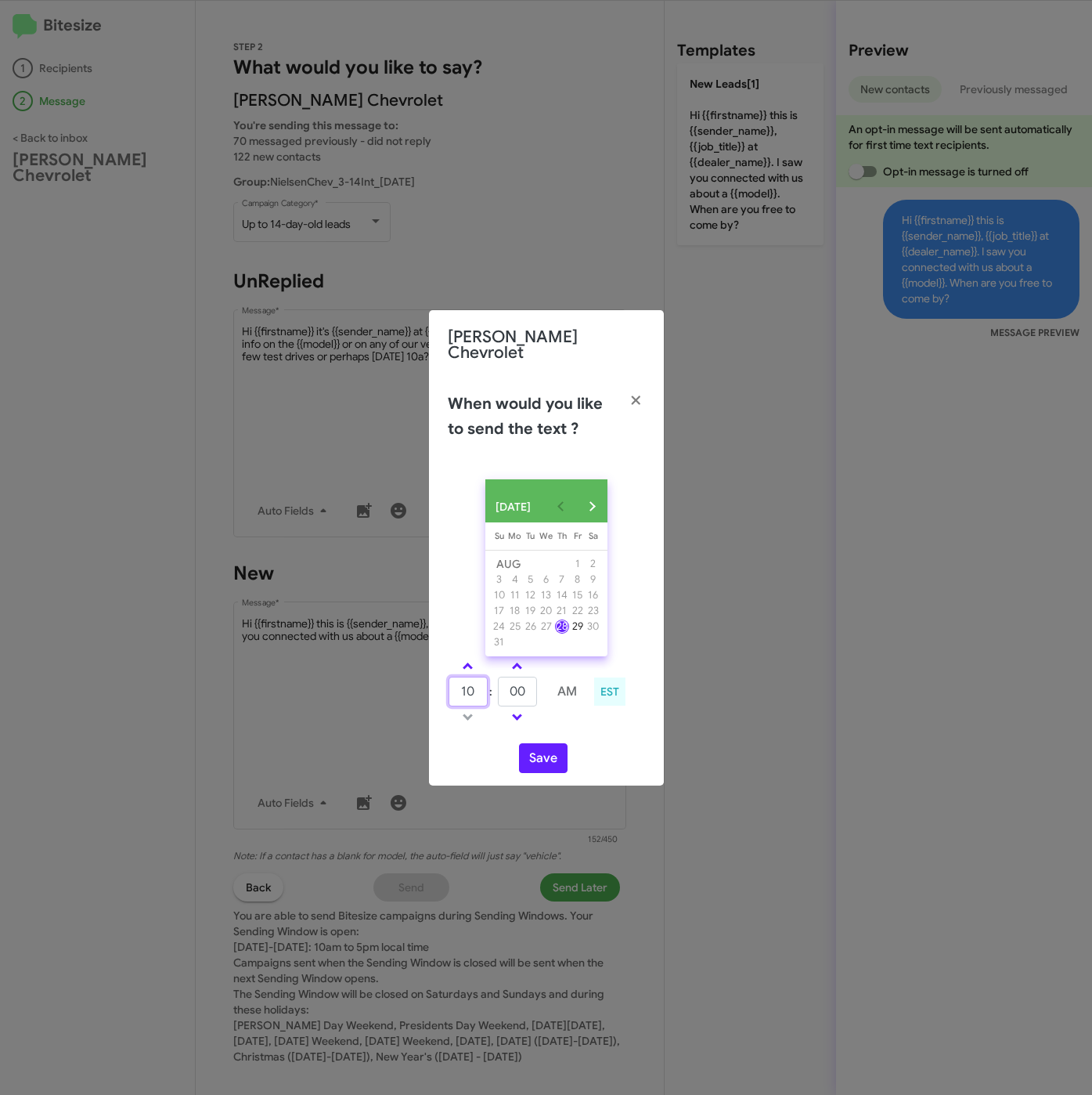
type input "10"
type input "41"
click at [564, 761] on button "Save" at bounding box center [543, 758] width 49 height 29
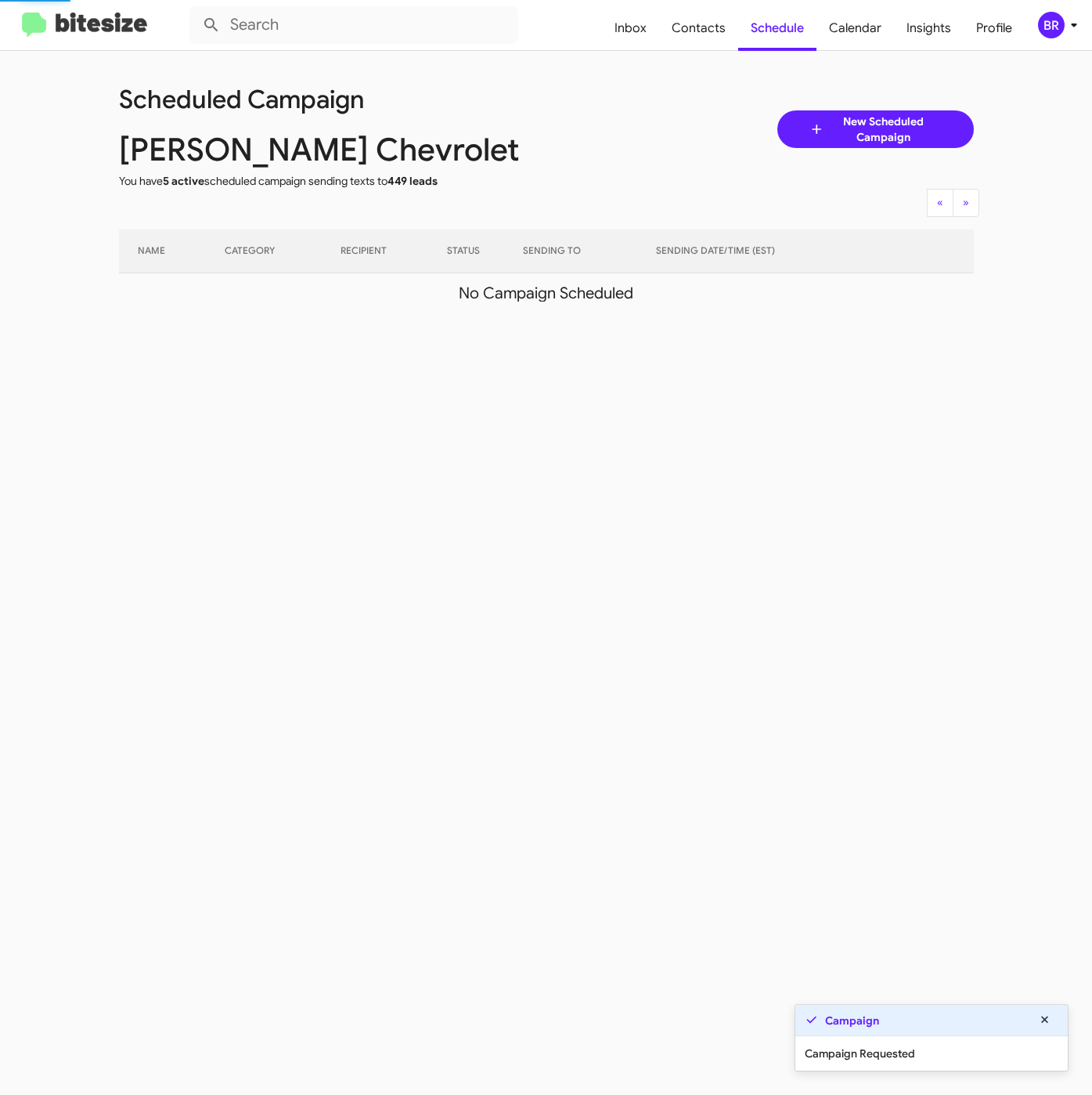
click at [1050, 35] on div "BR" at bounding box center [1051, 25] width 27 height 27
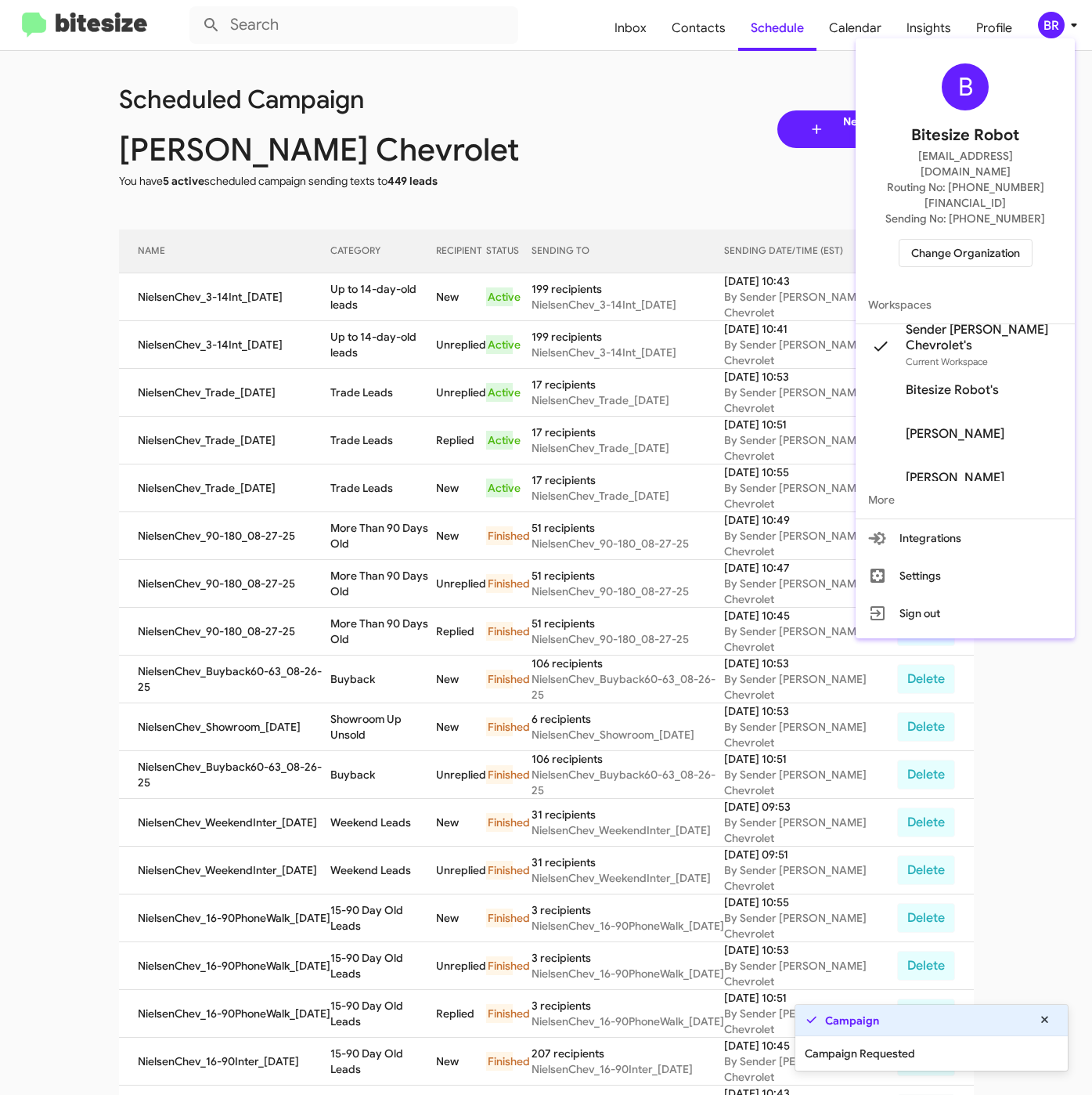
click at [387, 313] on div at bounding box center [546, 548] width 1092 height 1095
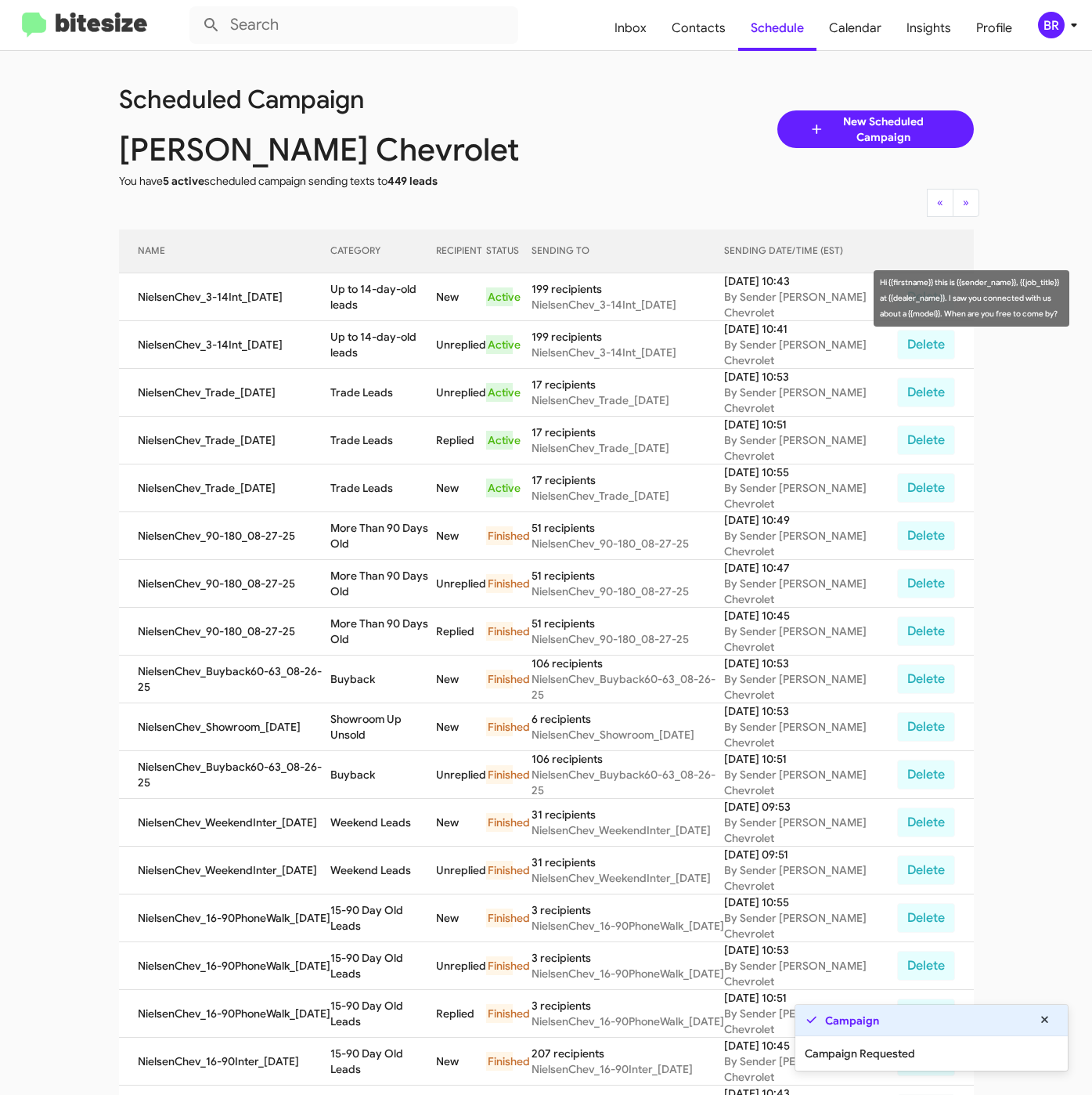
drag, startPoint x: 334, startPoint y: 294, endPoint x: 417, endPoint y: 298, distance: 83.1
click at [417, 298] on td "Up to 14-day-old leads" at bounding box center [383, 297] width 106 height 48
copy td "Up to 14-day-old"
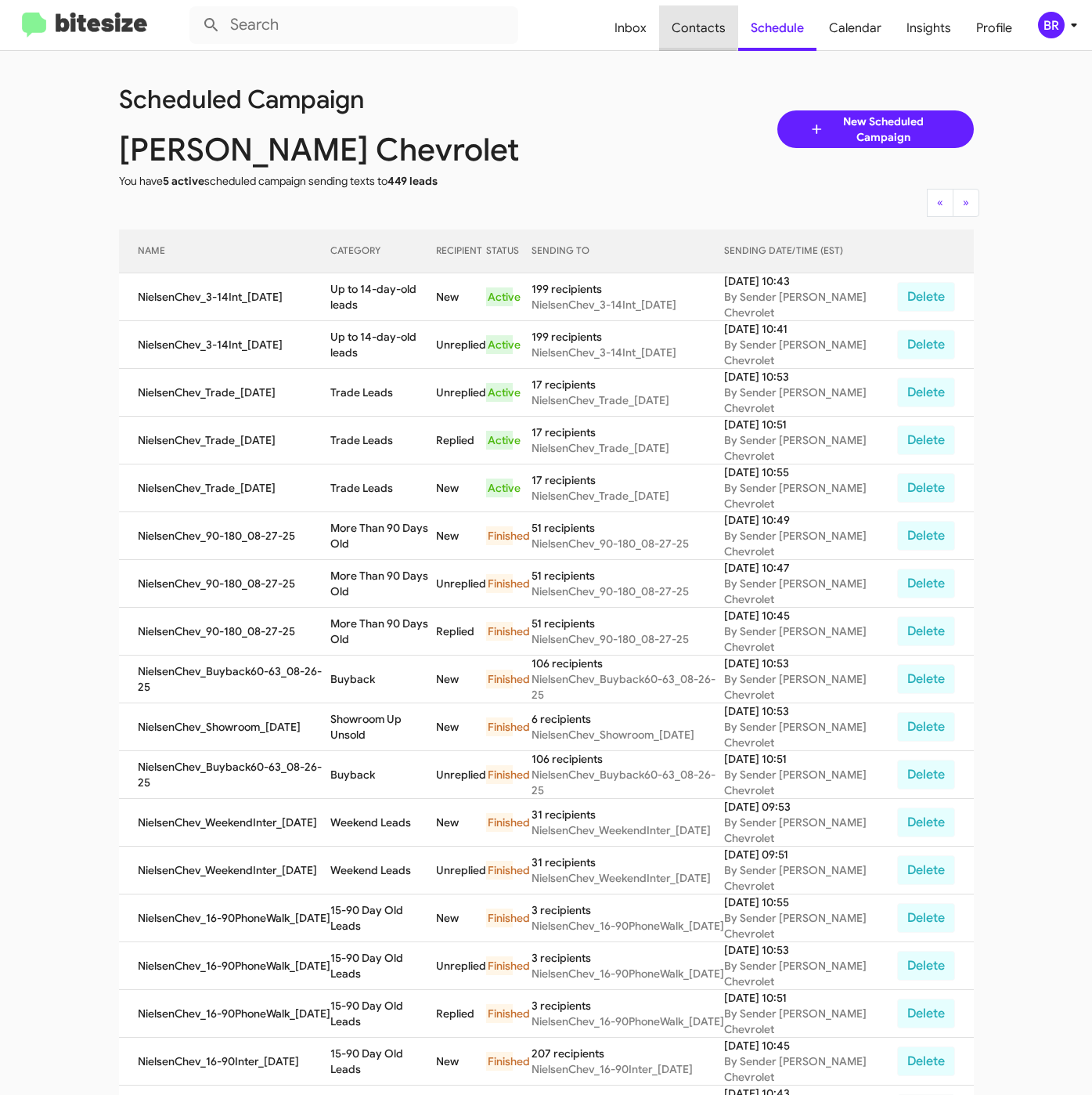
click at [697, 24] on span "Contacts" at bounding box center [699, 28] width 79 height 45
type input "in:groups"
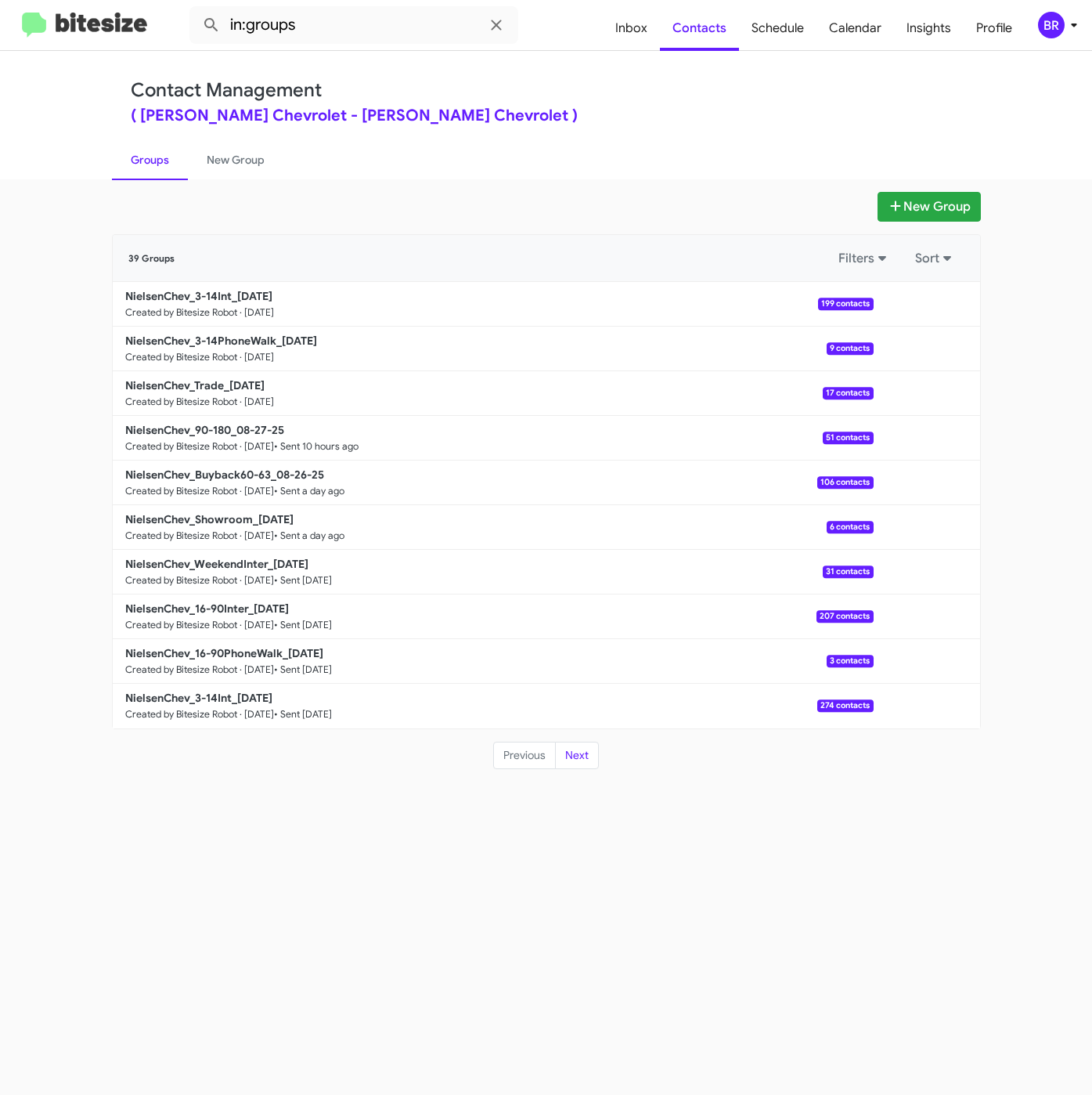
drag, startPoint x: 635, startPoint y: 86, endPoint x: 507, endPoint y: 177, distance: 157.1
click at [635, 86] on div "Contact Management ( Nielsen Chevrolet - Nielsen Chevrolet )" at bounding box center [546, 101] width 832 height 45
click at [210, 352] on small "Created by Bitesize Robot · [DATE]" at bounding box center [200, 357] width 149 height 13
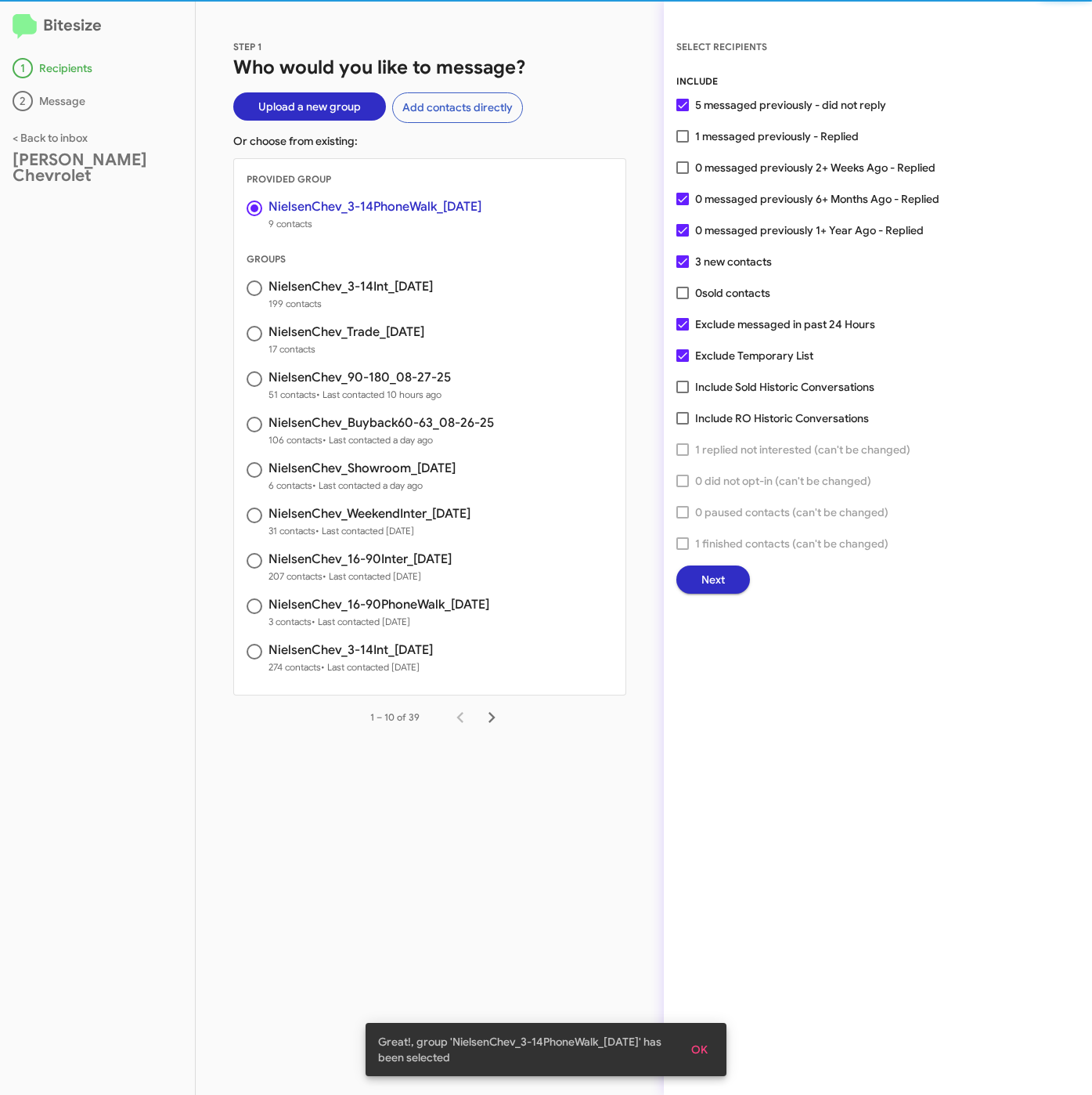
click at [733, 166] on span "0 messaged previously 2+ Weeks Ago - Replied" at bounding box center [815, 167] width 240 height 18
click at [683, 174] on input "0 messaged previously 2+ Weeks Ago - Replied" at bounding box center [682, 174] width 1 height 1
checkbox input "true"
click at [709, 567] on span "Next" at bounding box center [713, 579] width 24 height 29
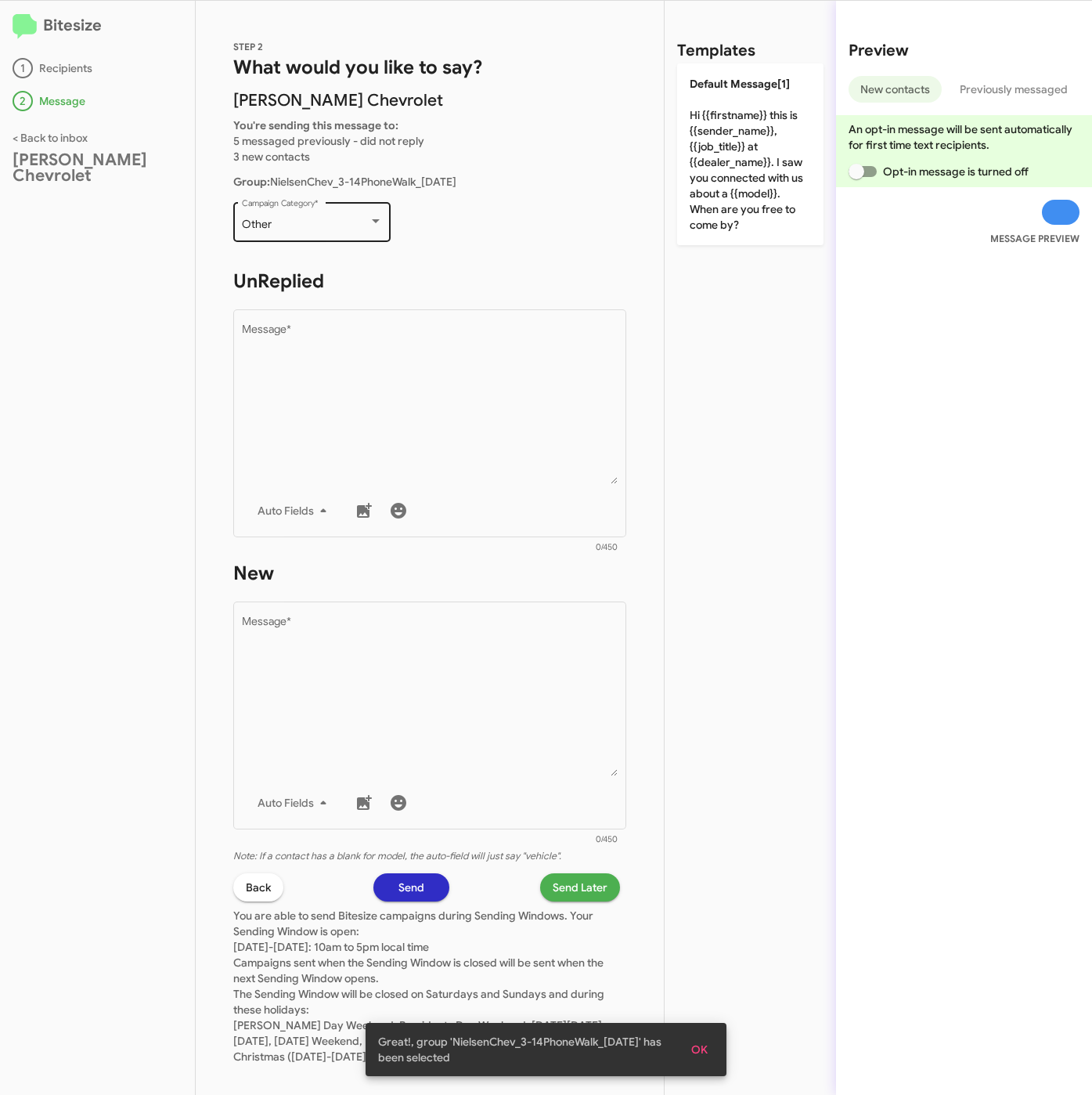
click at [337, 224] on div "Other" at bounding box center [305, 225] width 127 height 13
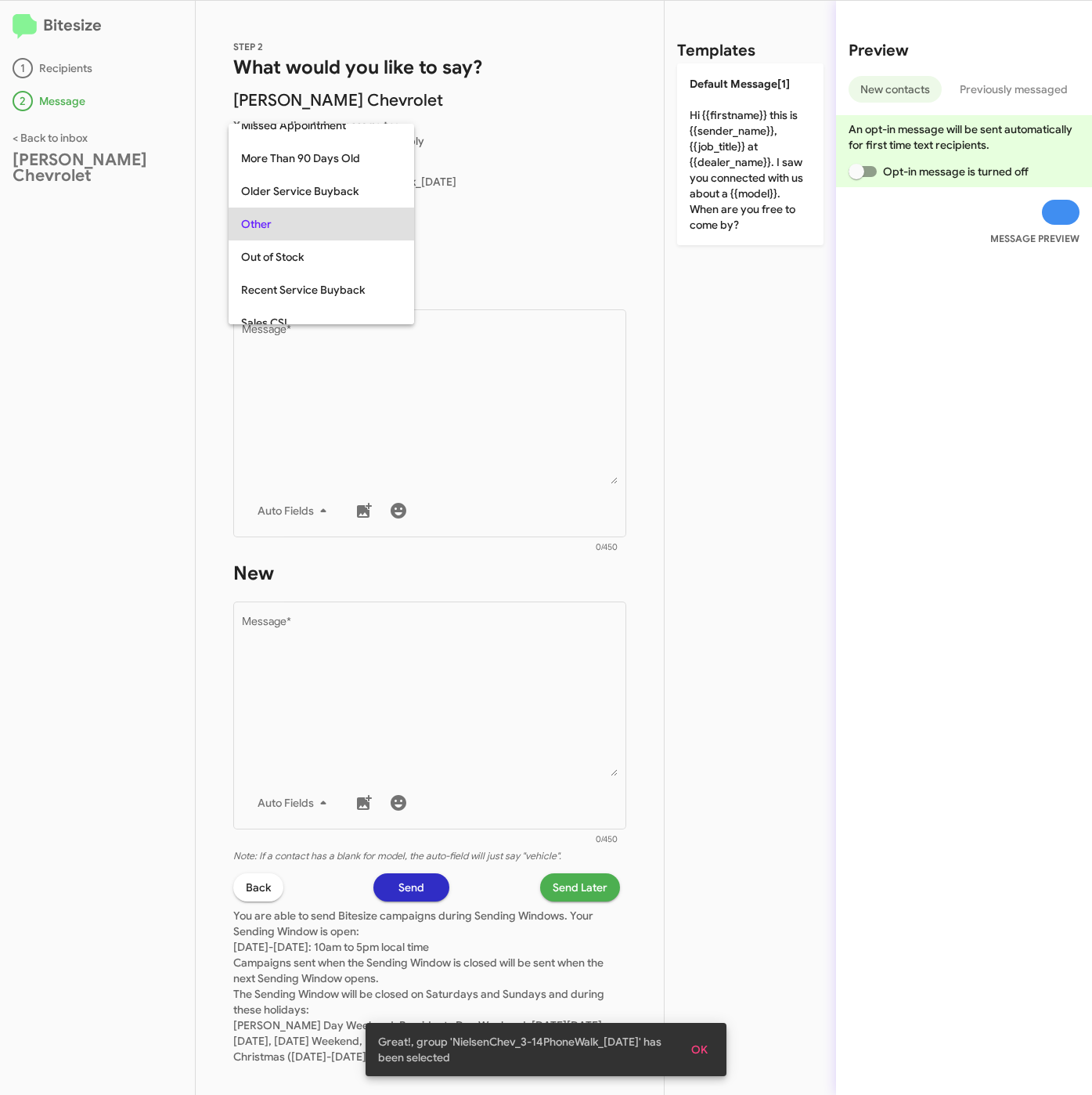
scroll to position [588, 0]
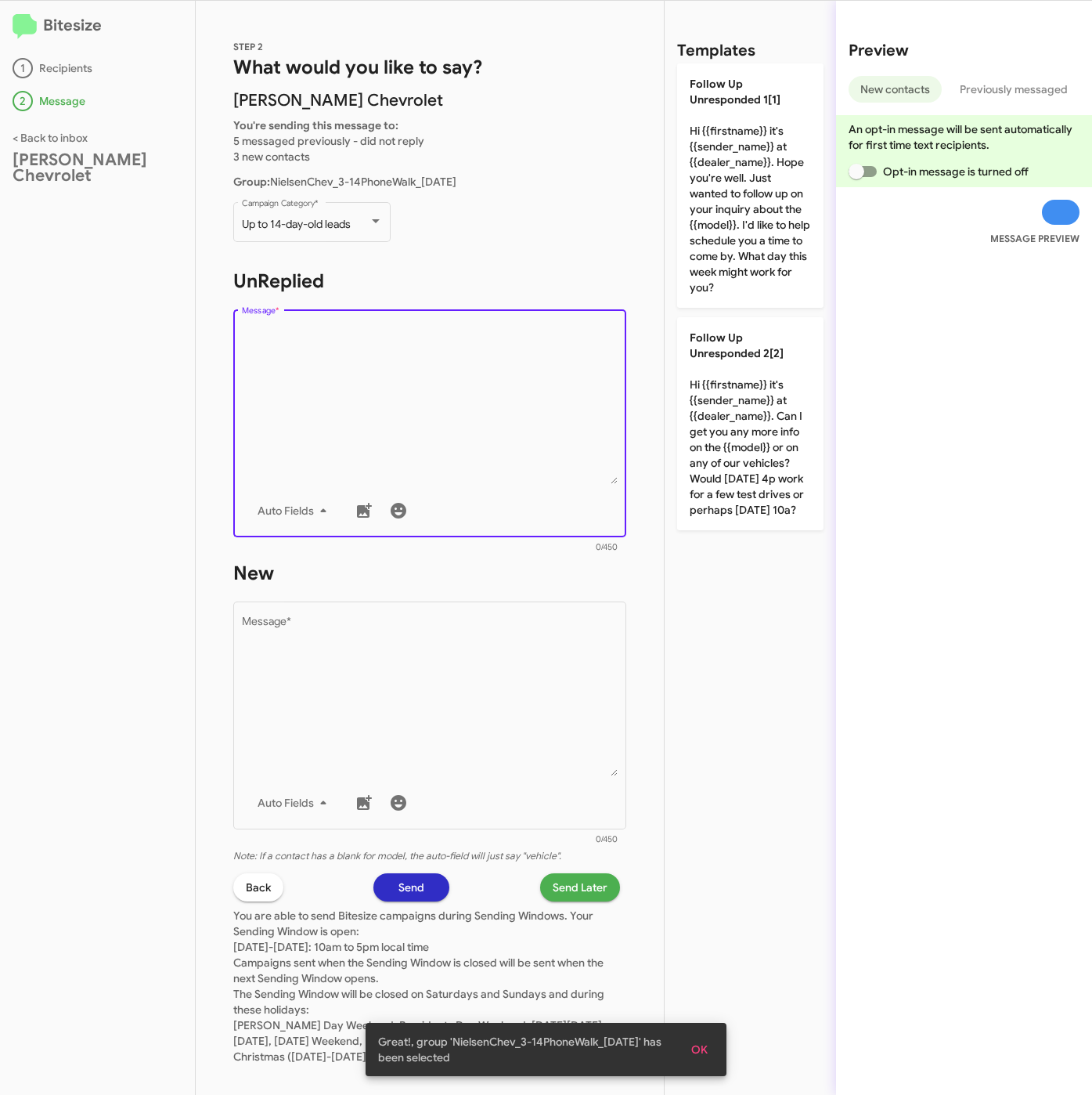
click at [344, 369] on textarea "Message *" at bounding box center [430, 404] width 376 height 160
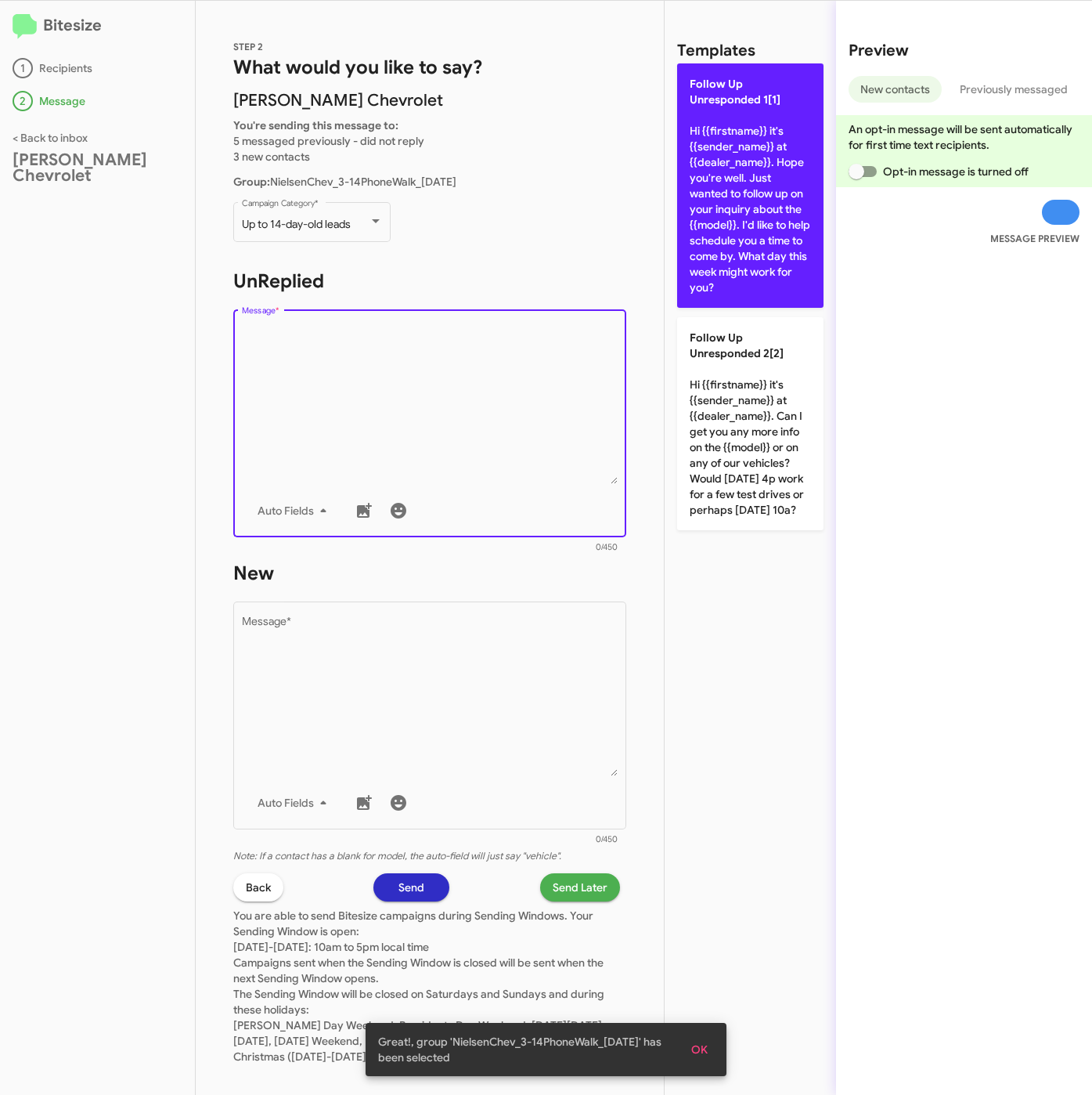
click at [694, 243] on p "Follow Up Unresponded 1[1] Hi {{firstname}} it's {{sender_name}} at {{dealer_na…" at bounding box center [750, 186] width 146 height 245
type textarea "Hi {{firstname}} it's {{sender_name}} at {{dealer_name}}. Hope you're well. Jus…"
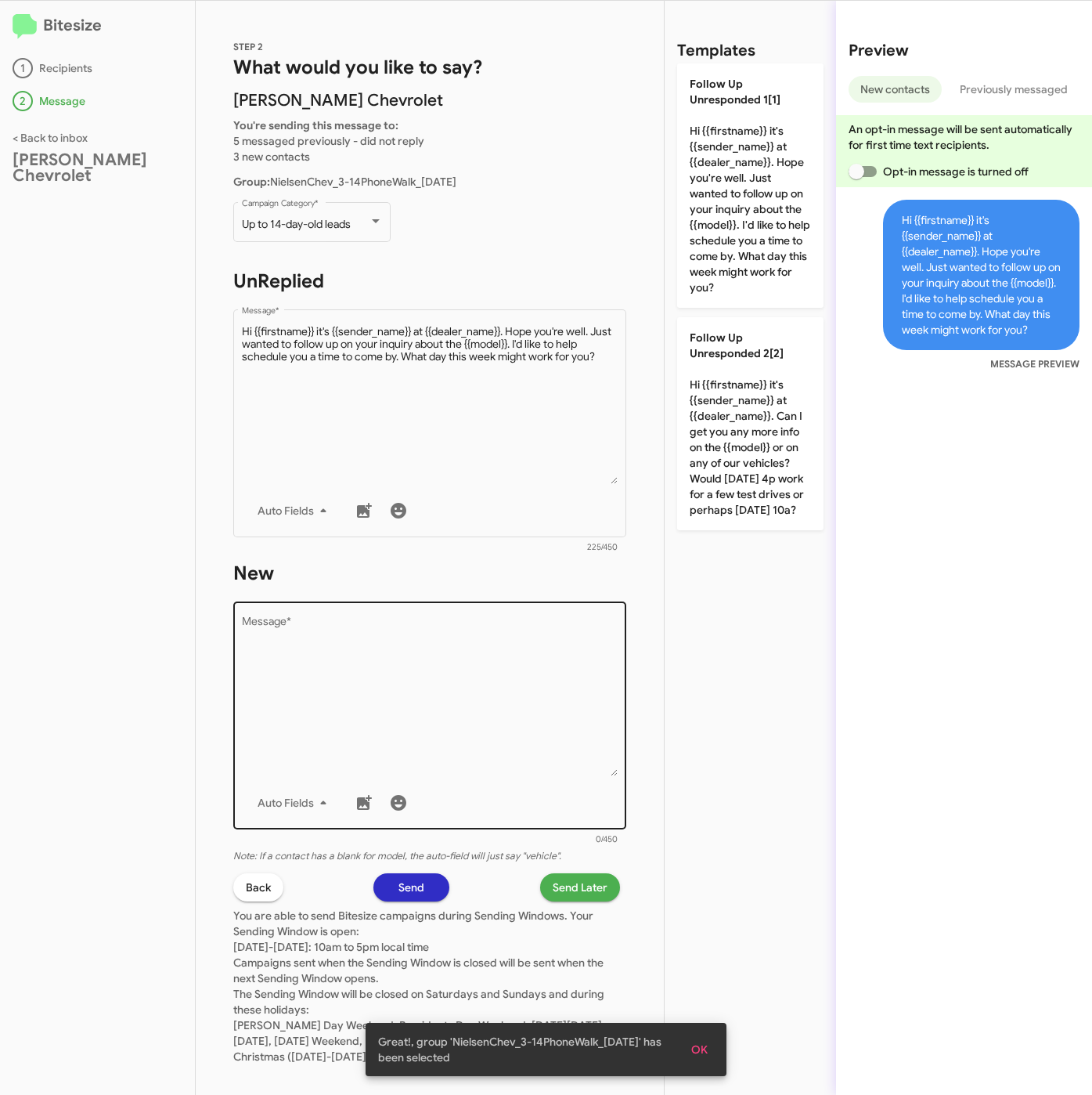
click at [481, 741] on textarea "Message *" at bounding box center [430, 697] width 376 height 160
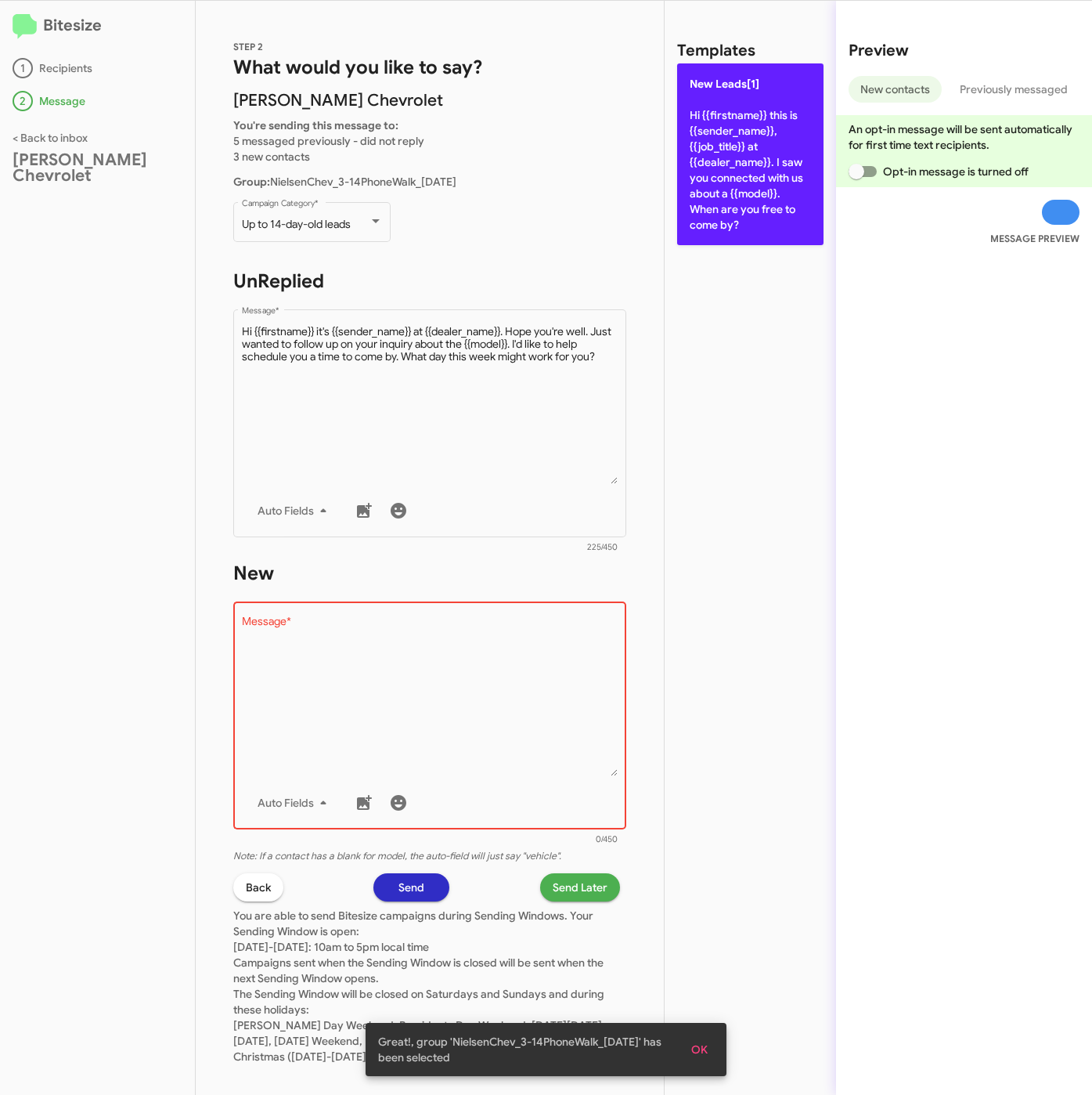
click at [697, 230] on p "New Leads[1] Hi {{firstname}} this is {{sender_name}}, {{job_title}} at {{deale…" at bounding box center [750, 154] width 146 height 181
type textarea "Hi {{firstname}} this is {{sender_name}}, {{job_title}} at {{dealer_name}}. I s…"
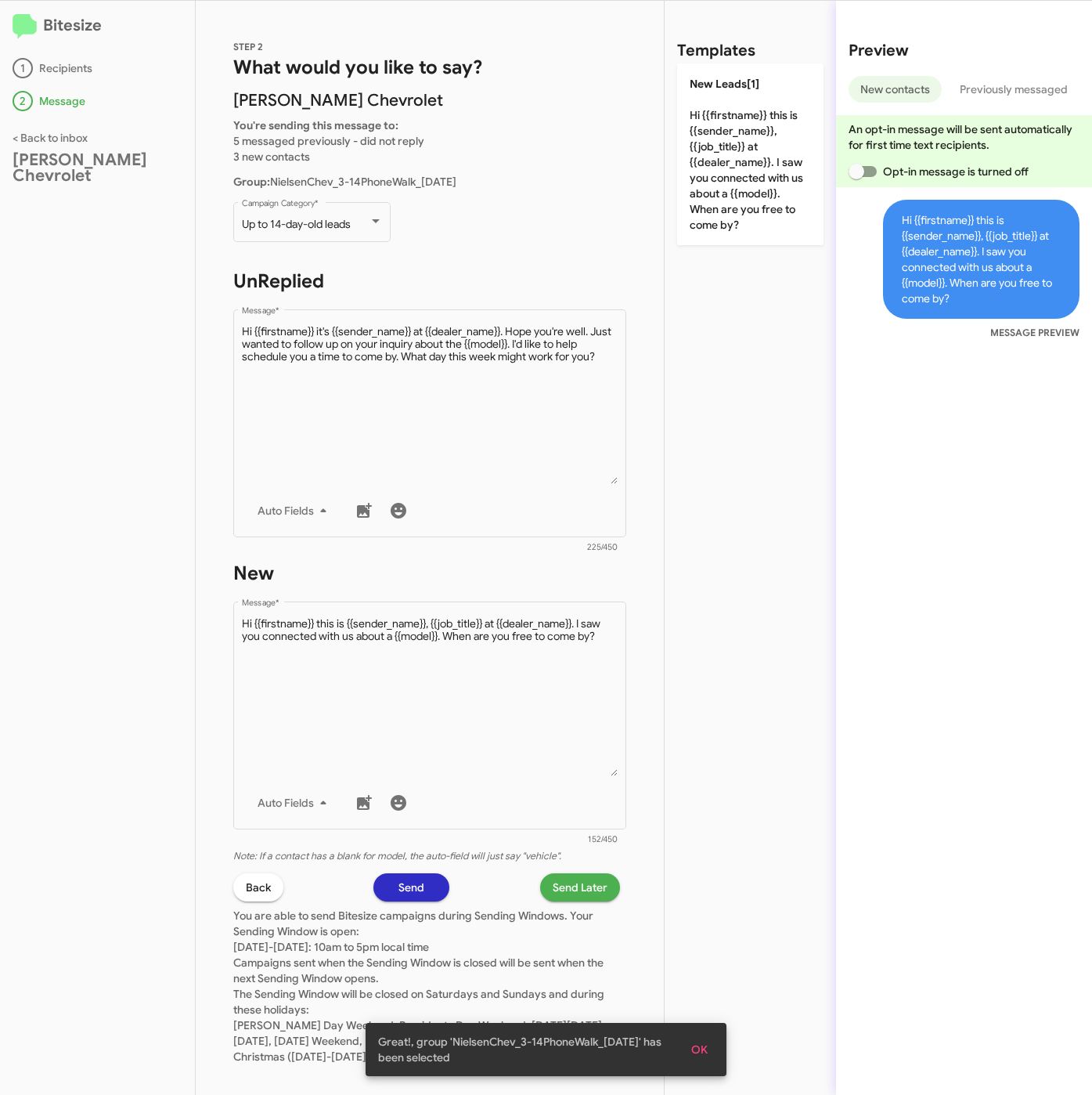
click at [557, 883] on span "Send Later" at bounding box center [580, 887] width 55 height 29
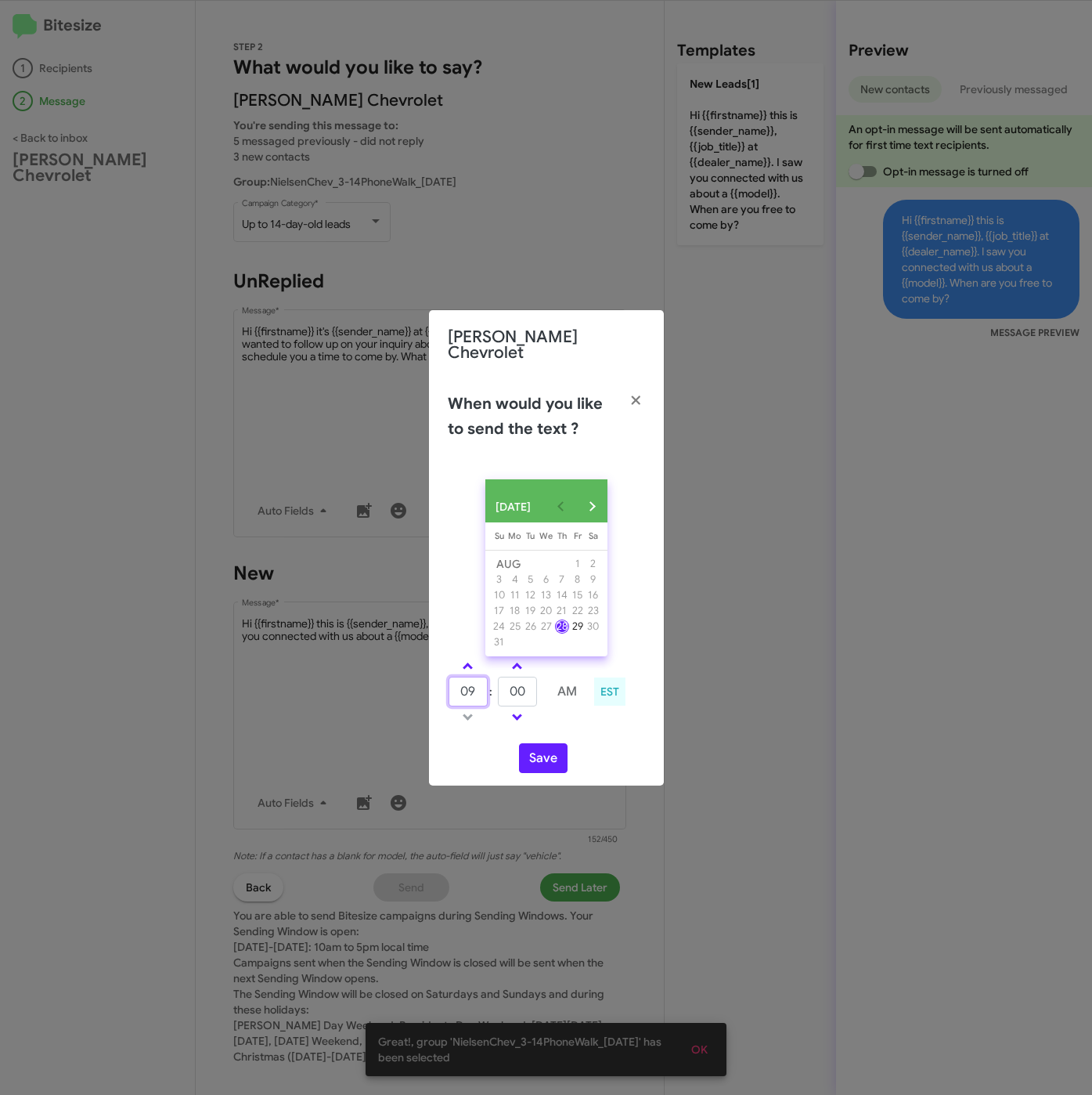
drag, startPoint x: 473, startPoint y: 691, endPoint x: 454, endPoint y: 688, distance: 19.2
click at [454, 688] on input "09" at bounding box center [468, 691] width 40 height 29
type input "10"
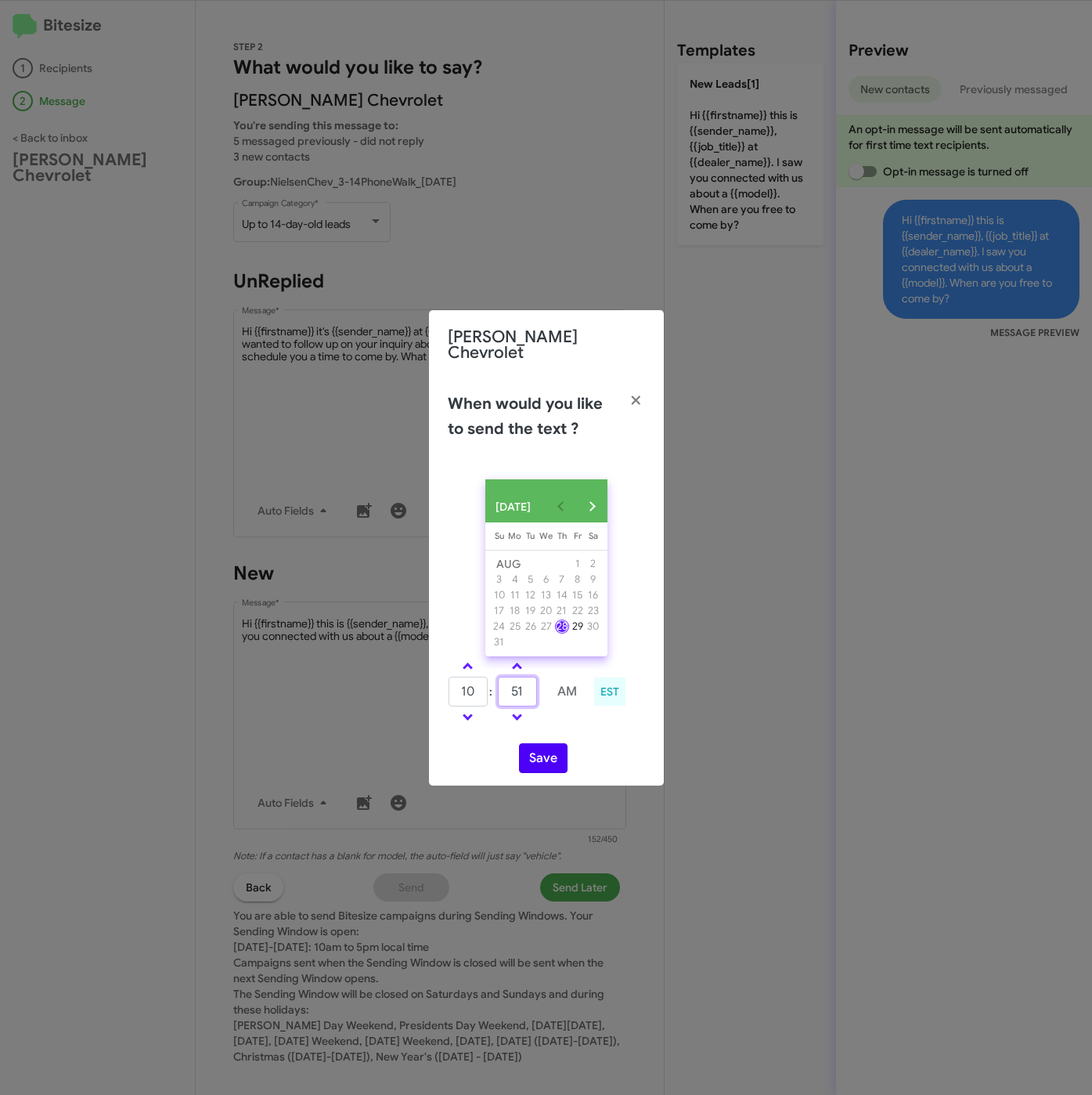
type input "51"
click at [548, 762] on button "Save" at bounding box center [543, 758] width 49 height 29
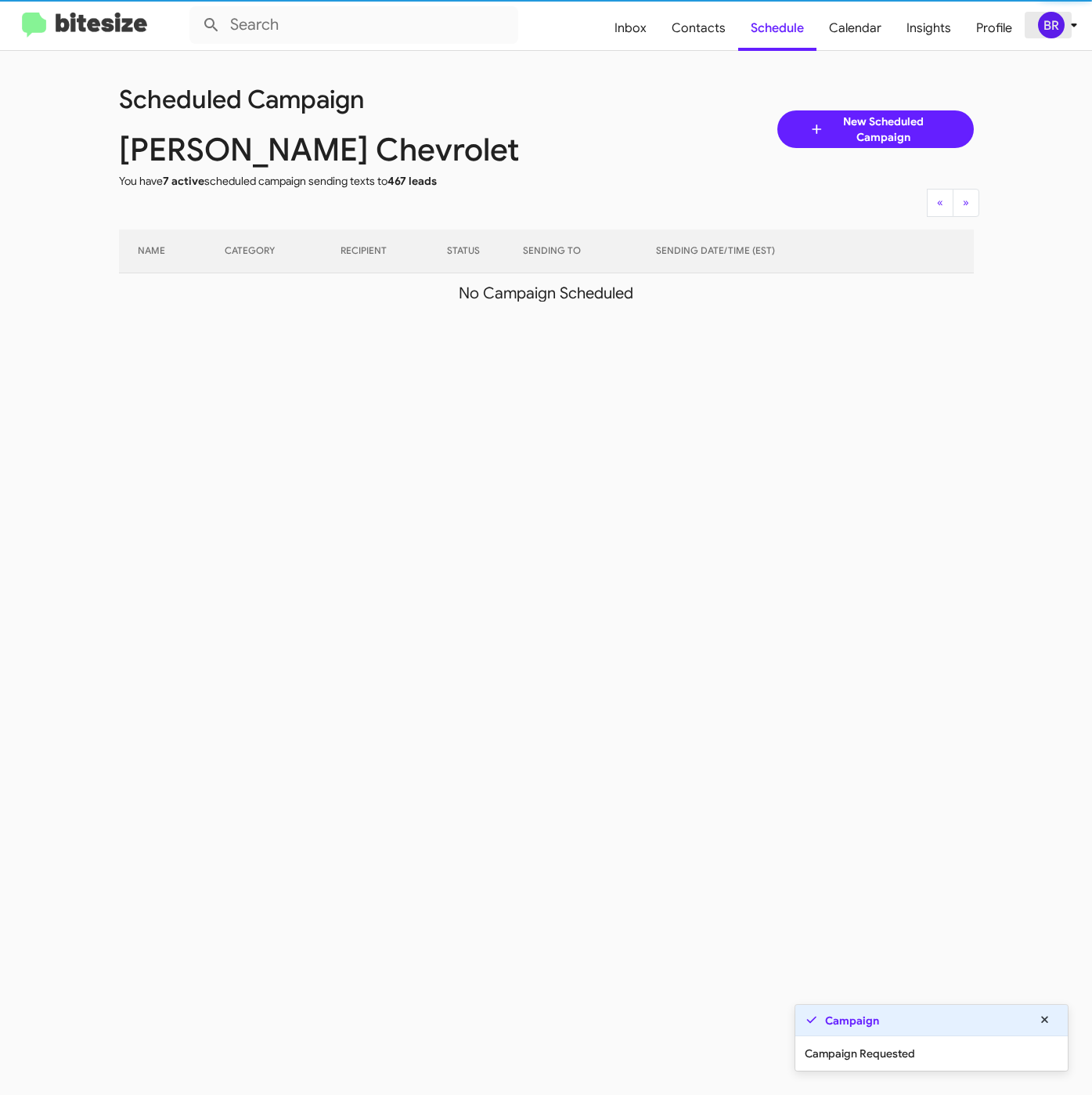
click at [1057, 27] on div "BR" at bounding box center [1051, 25] width 27 height 27
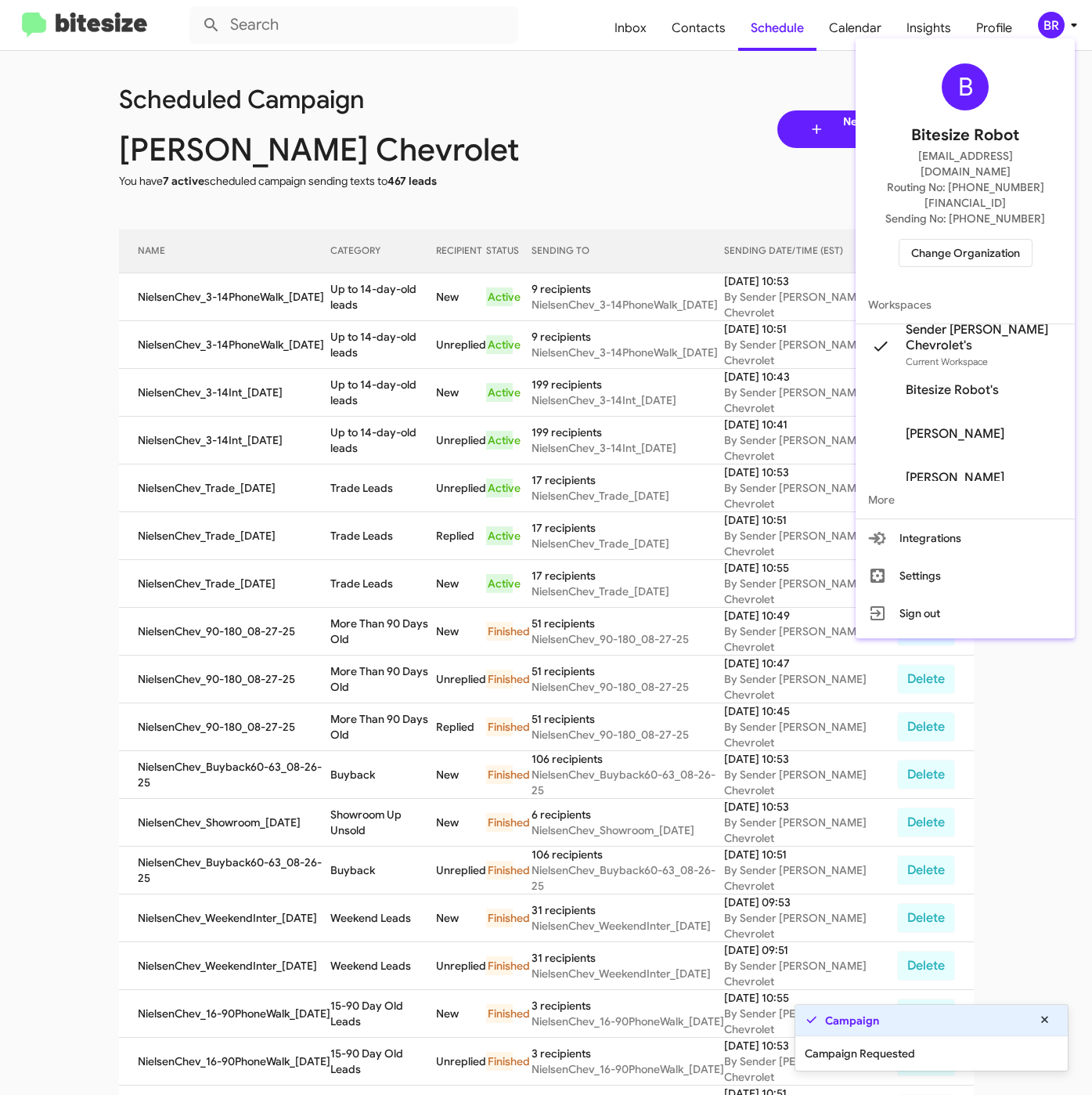
click at [392, 282] on div at bounding box center [546, 548] width 1092 height 1095
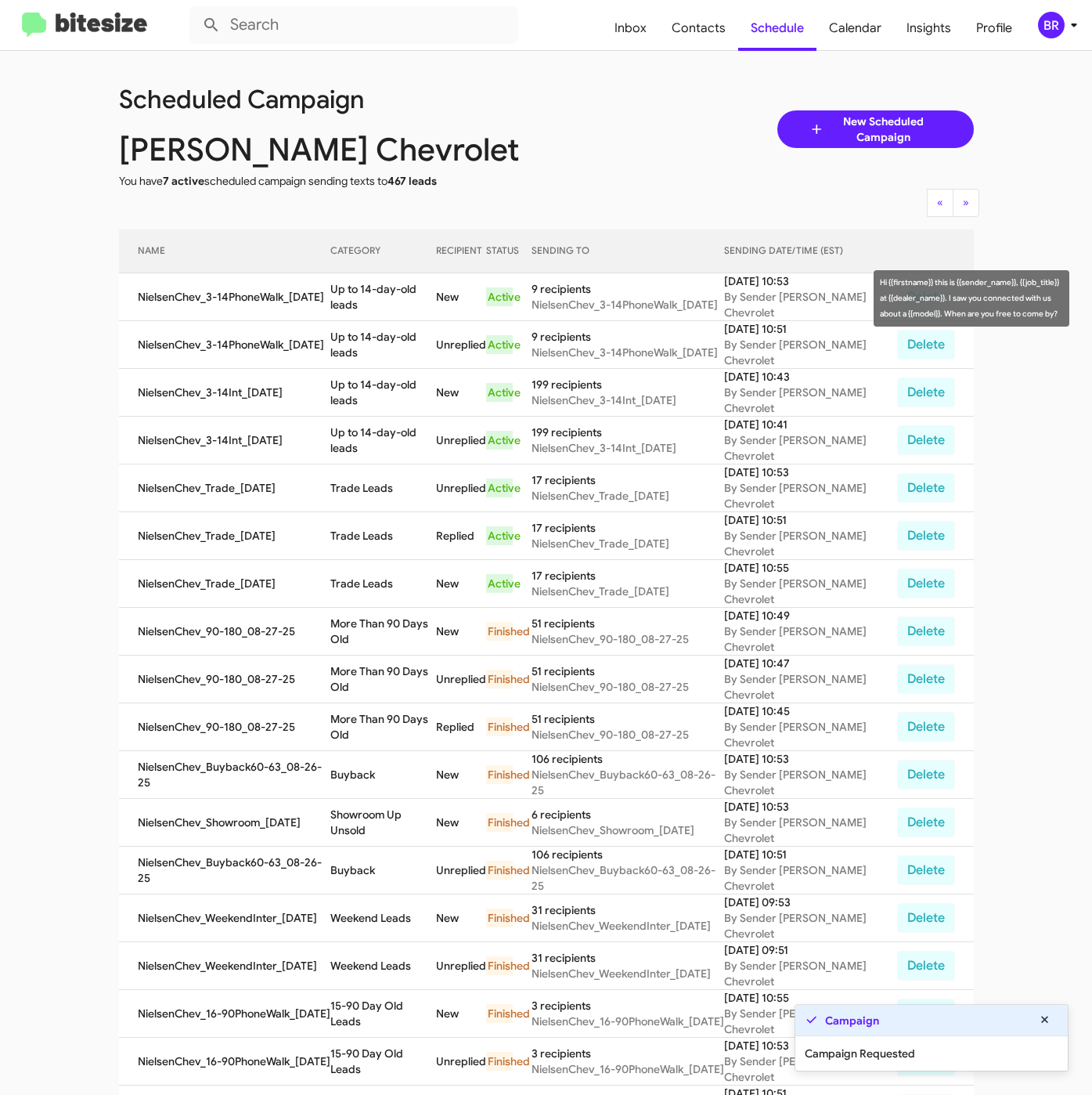
drag, startPoint x: 332, startPoint y: 303, endPoint x: 449, endPoint y: 311, distance: 117.3
click at [449, 311] on tr "NielsenChev_3-14PhoneWalk_08-28-25 Up to 14-day-old leads New Active 9 recipien…" at bounding box center [546, 297] width 855 height 48
copy td "Up to 14-day-old leads"
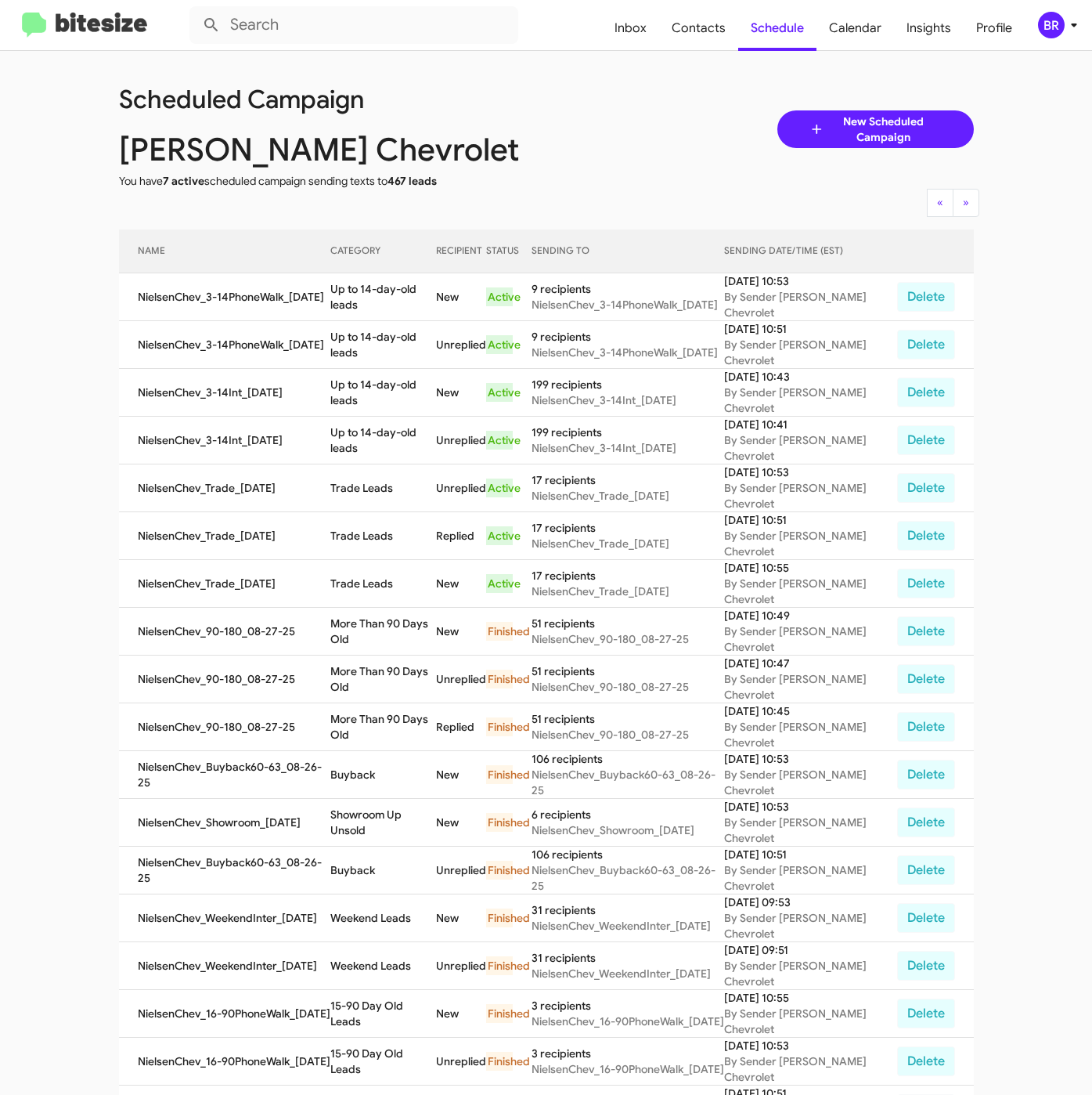
click at [1039, 19] on div "BR" at bounding box center [1051, 25] width 27 height 27
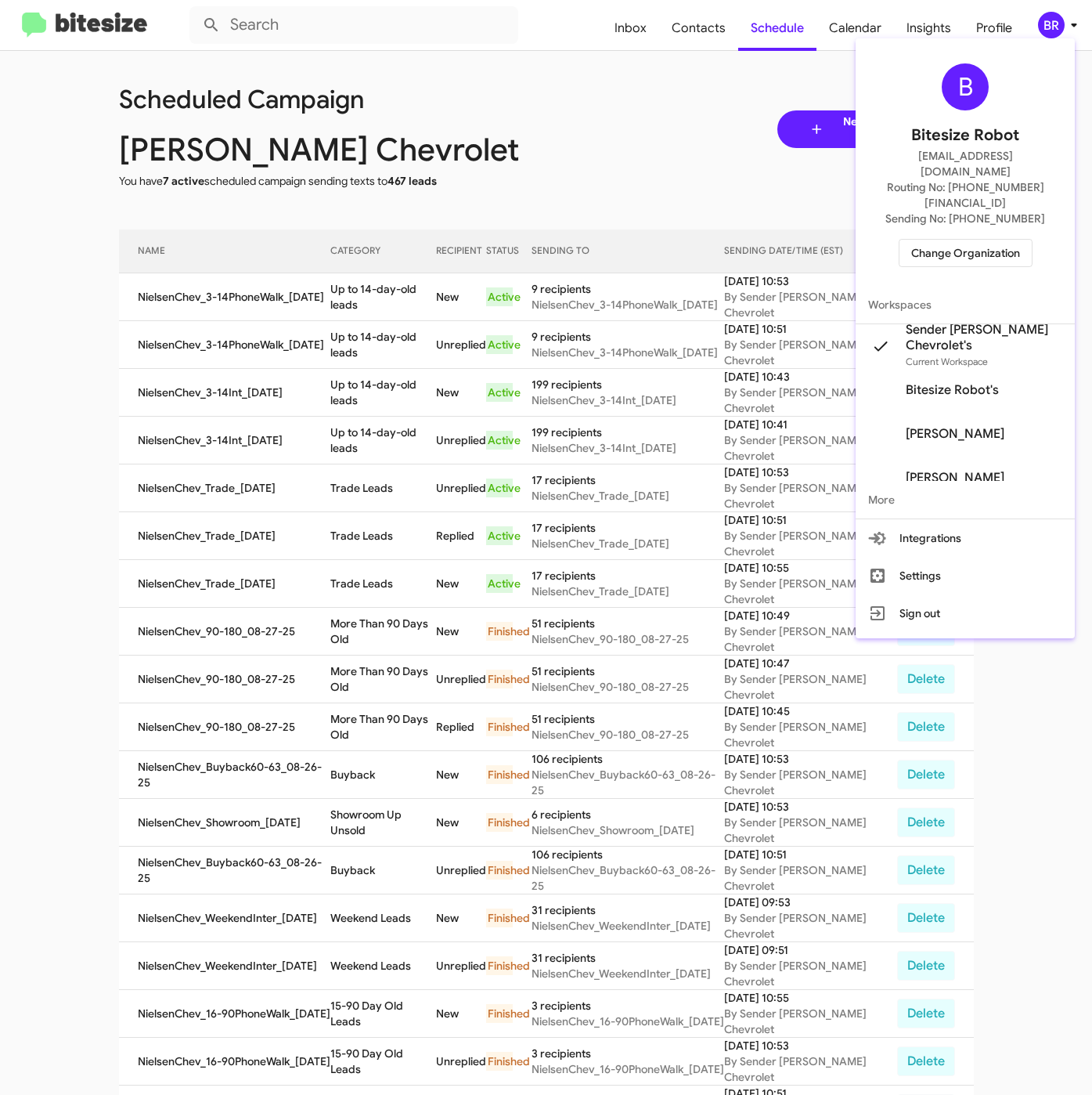
click at [944, 239] on span "Change Organization" at bounding box center [966, 252] width 109 height 27
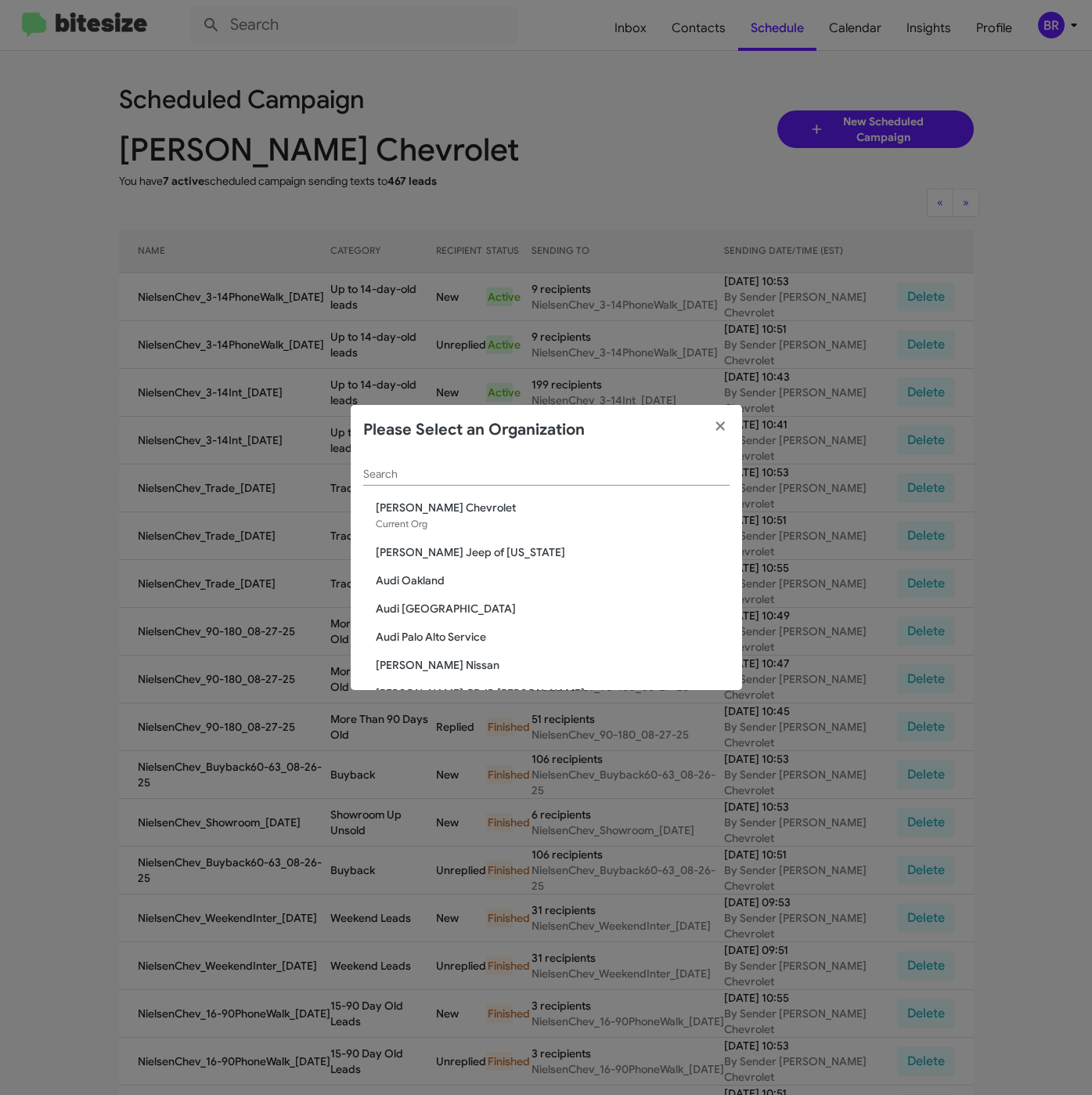
click at [438, 470] on input "Search" at bounding box center [546, 475] width 366 height 13
paste input "Franklin Sussex Hyundai"
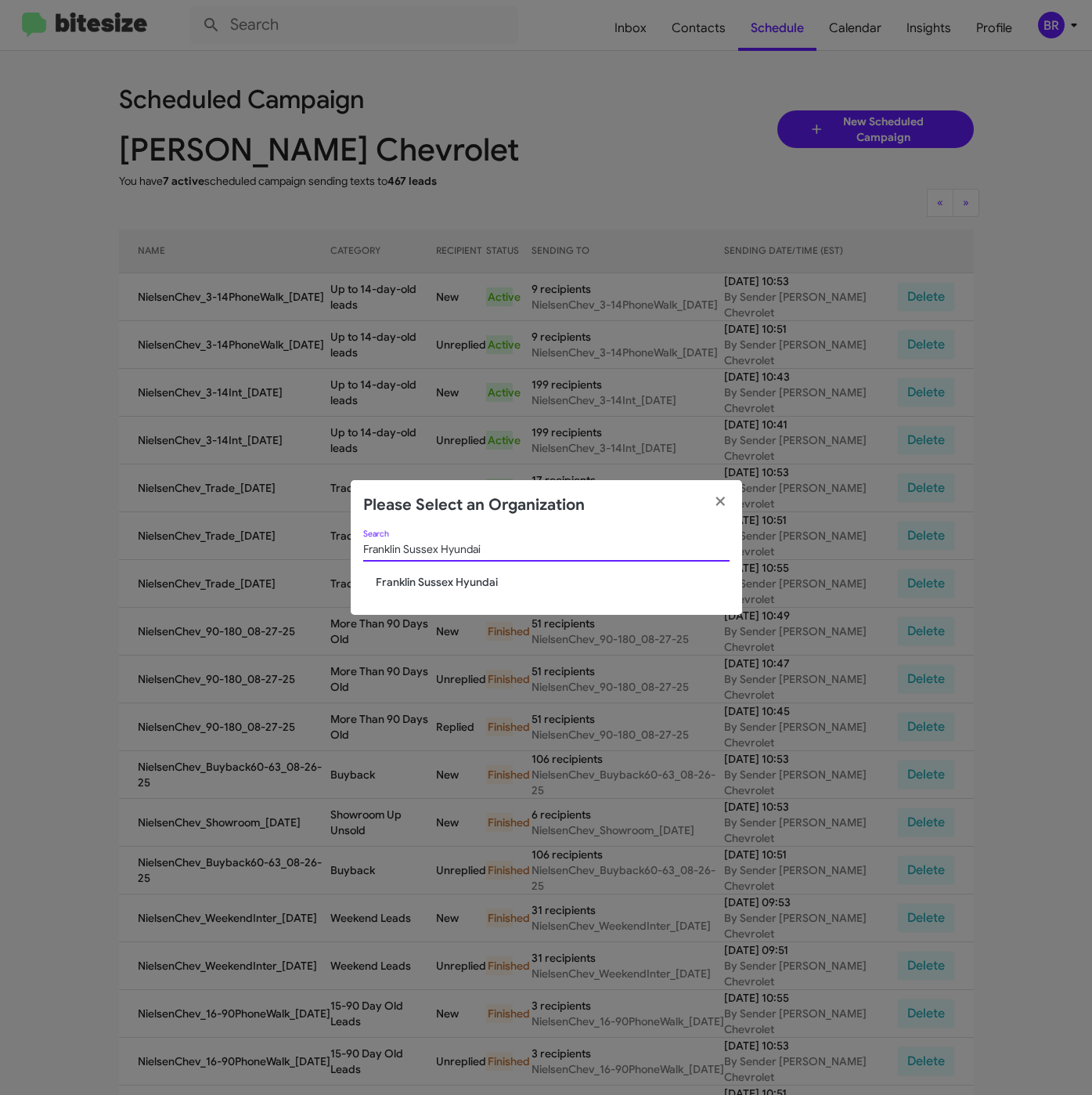
type input "Franklin Sussex Hyundai"
click at [434, 582] on span "Franklin Sussex Hyundai" at bounding box center [552, 582] width 354 height 16
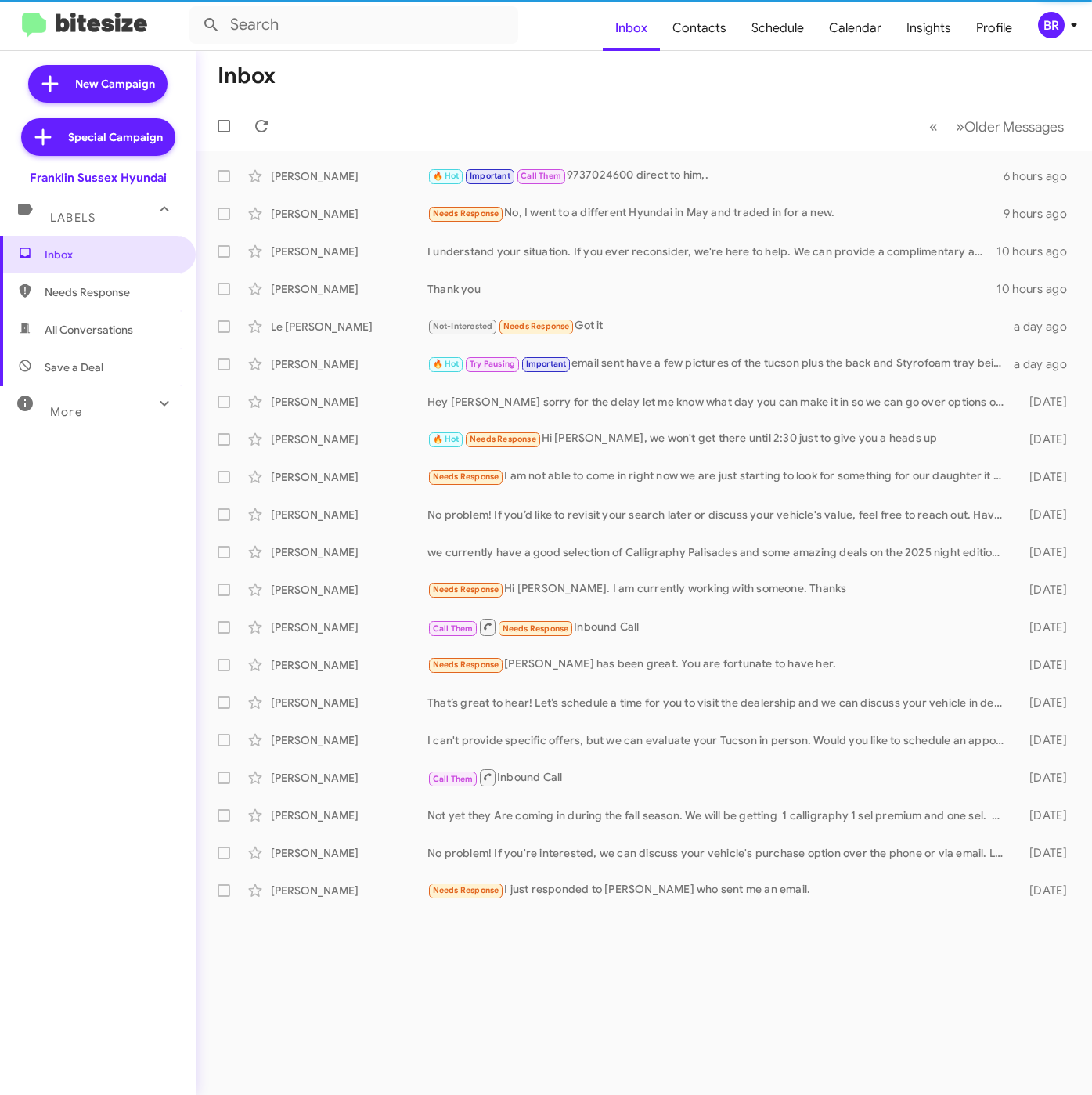
click at [1055, 33] on div "BR" at bounding box center [1051, 25] width 27 height 27
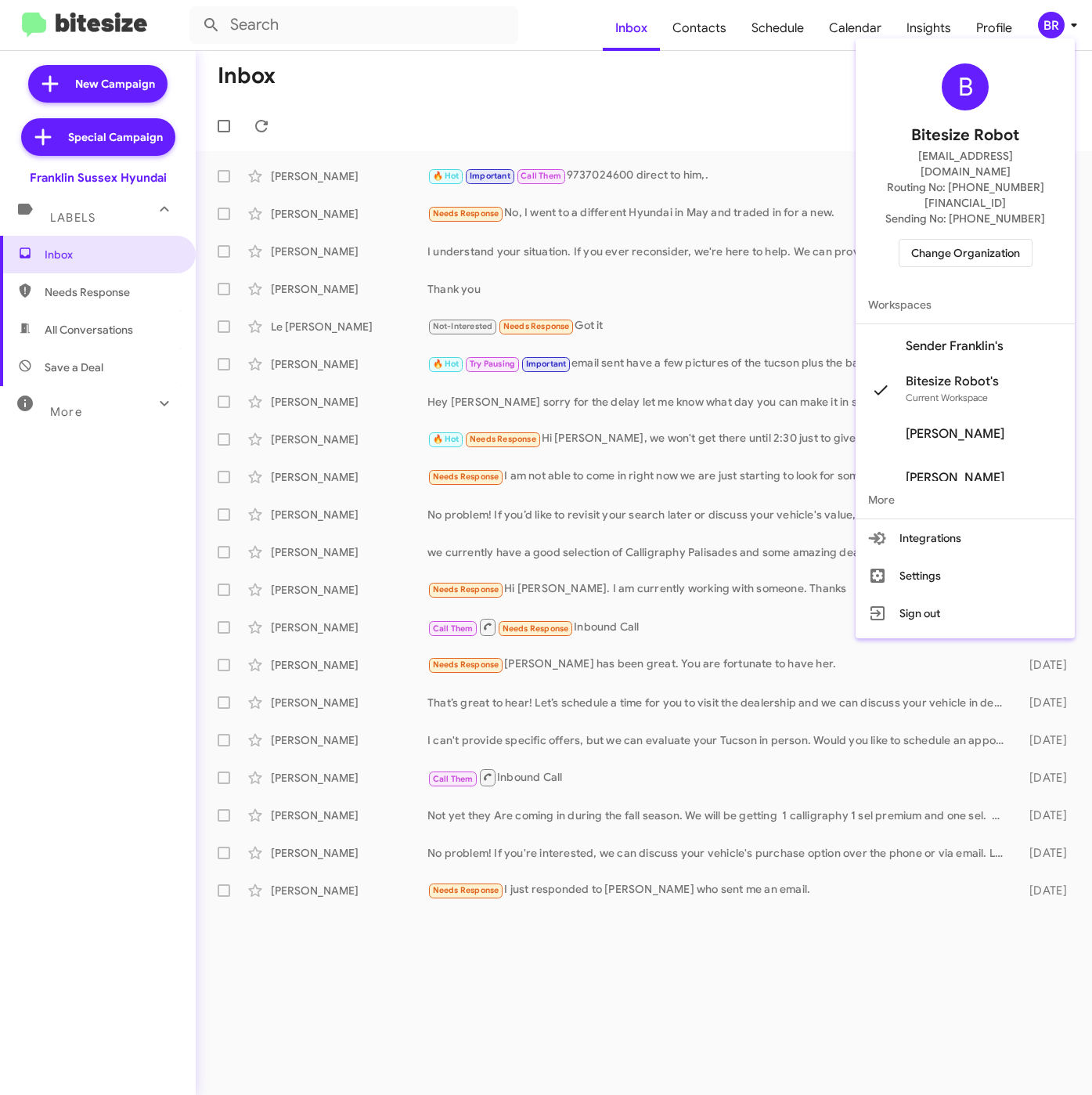
click at [985, 339] on span "Sender Franklin's" at bounding box center [955, 346] width 98 height 16
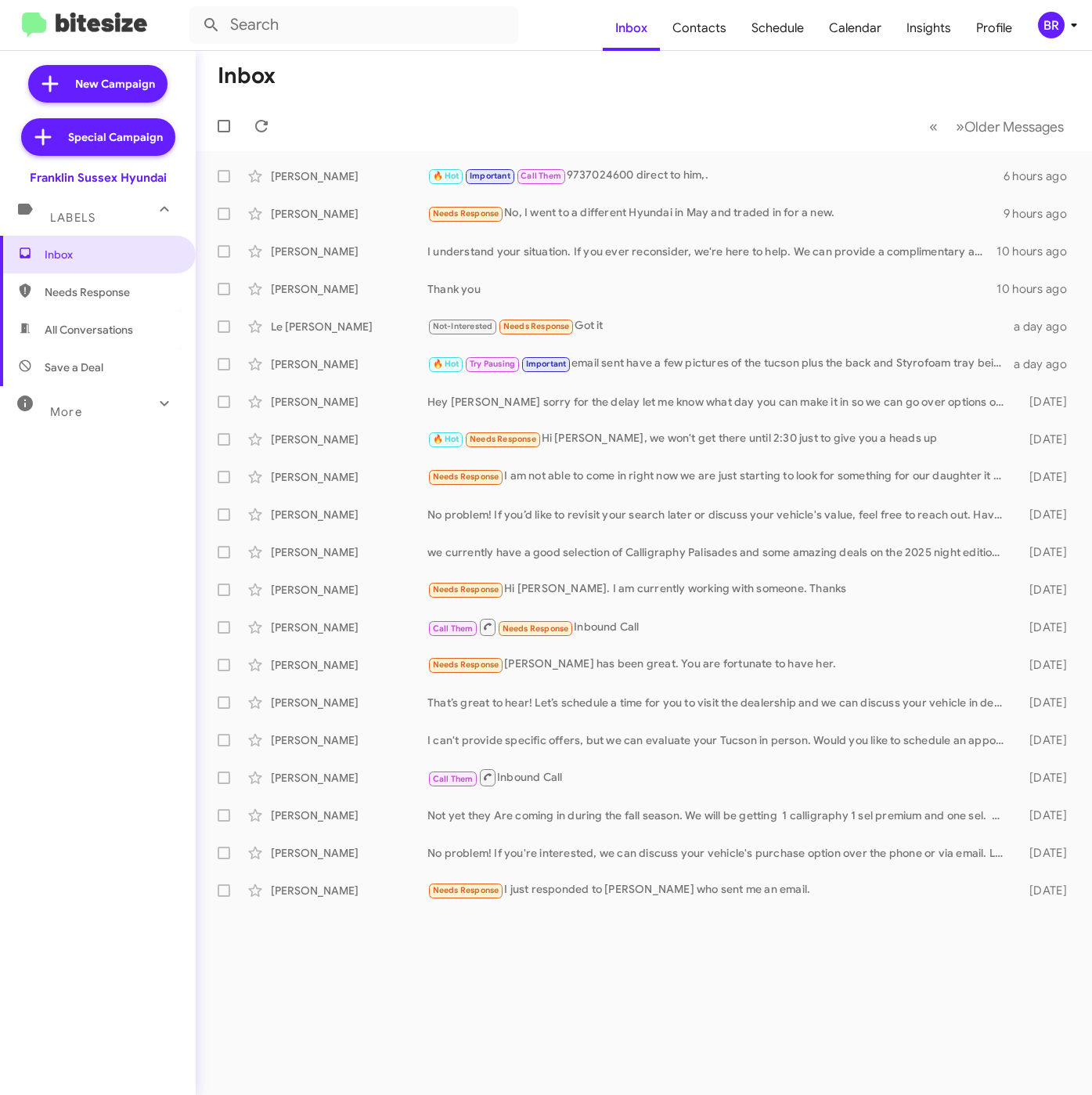
click at [1031, 31] on button "BR" at bounding box center [1050, 25] width 50 height 27
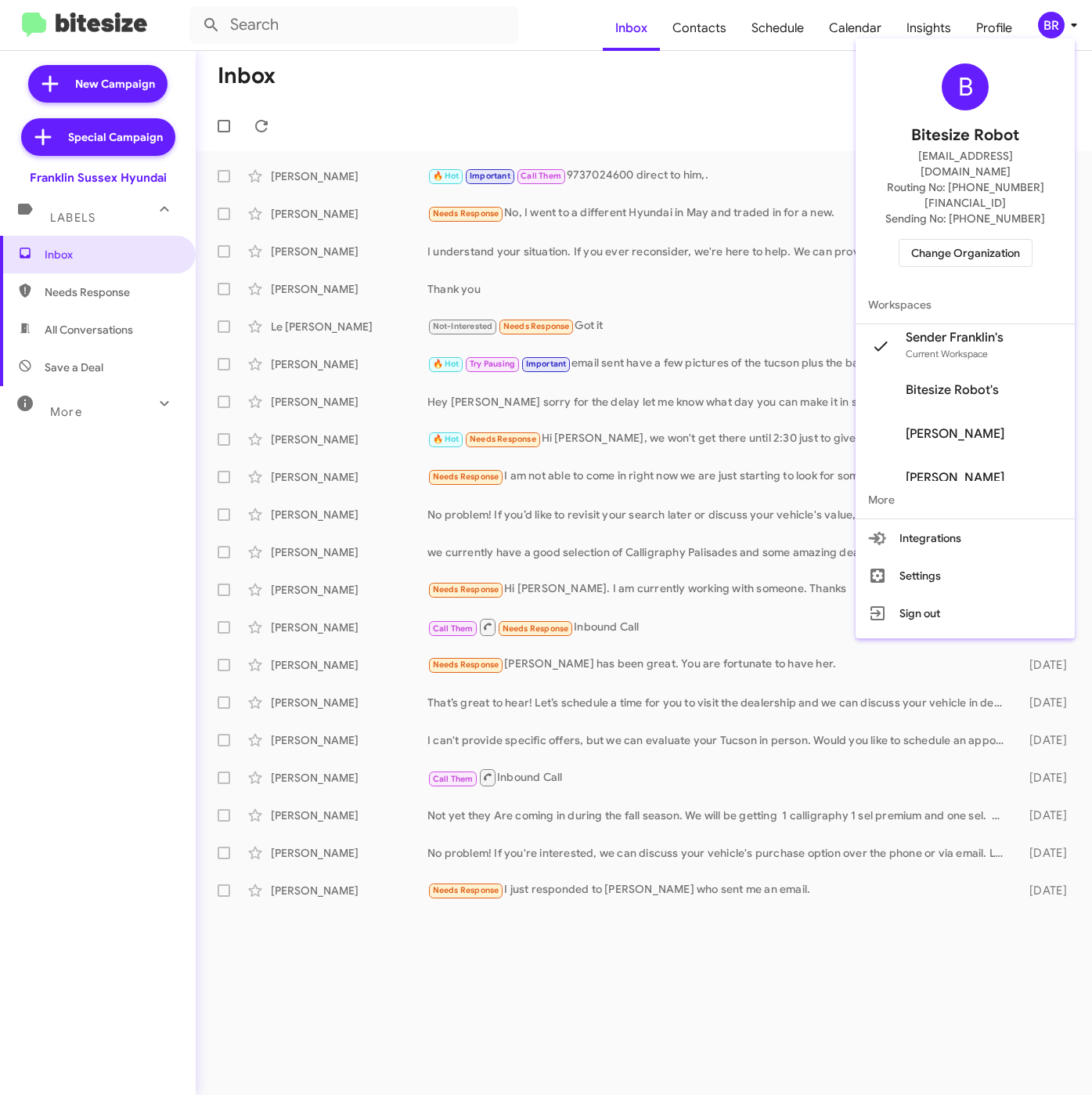
click at [712, 34] on div at bounding box center [546, 548] width 1092 height 1095
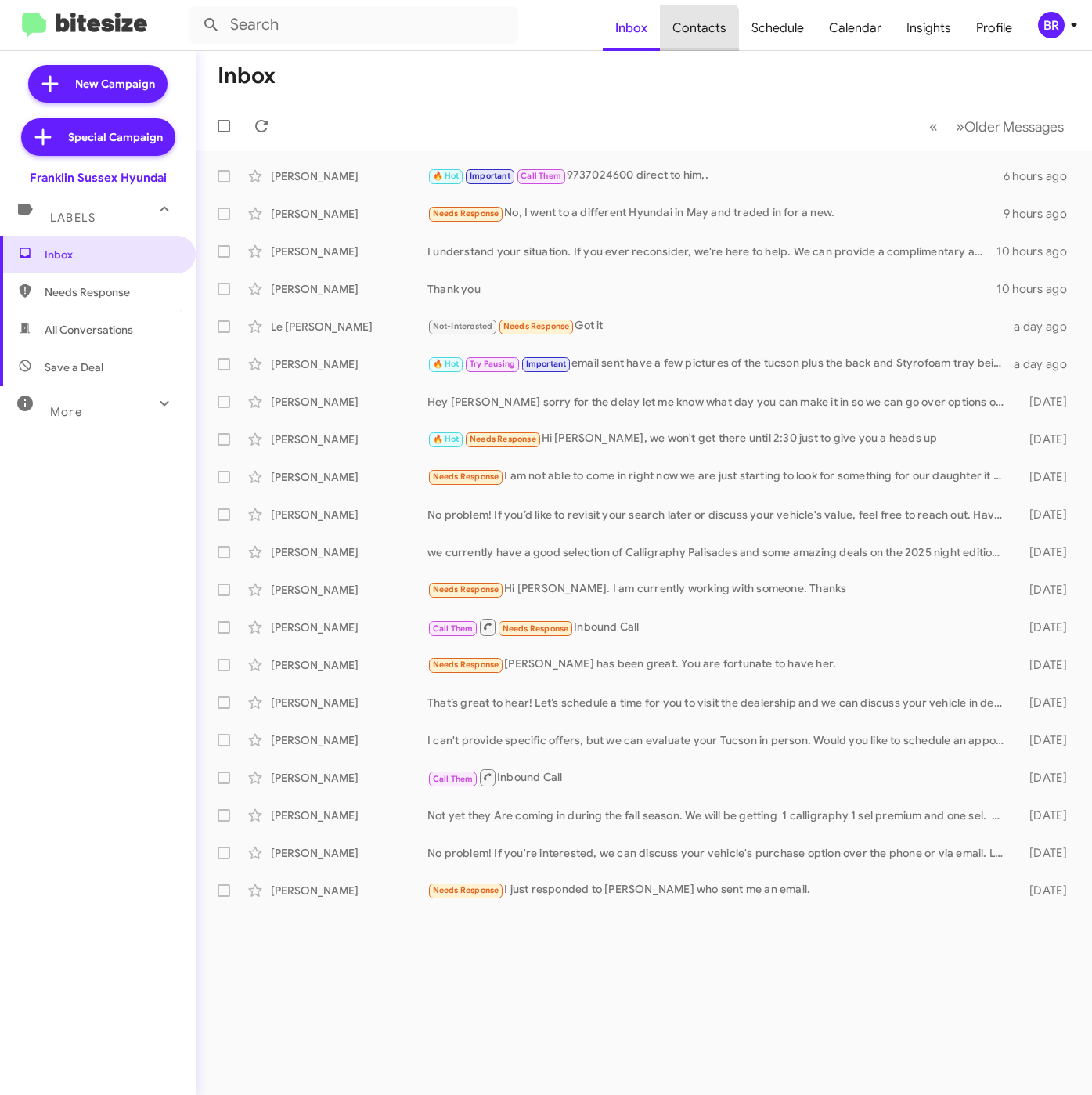
click at [705, 31] on span "Contacts" at bounding box center [699, 28] width 79 height 45
type input "in:groups"
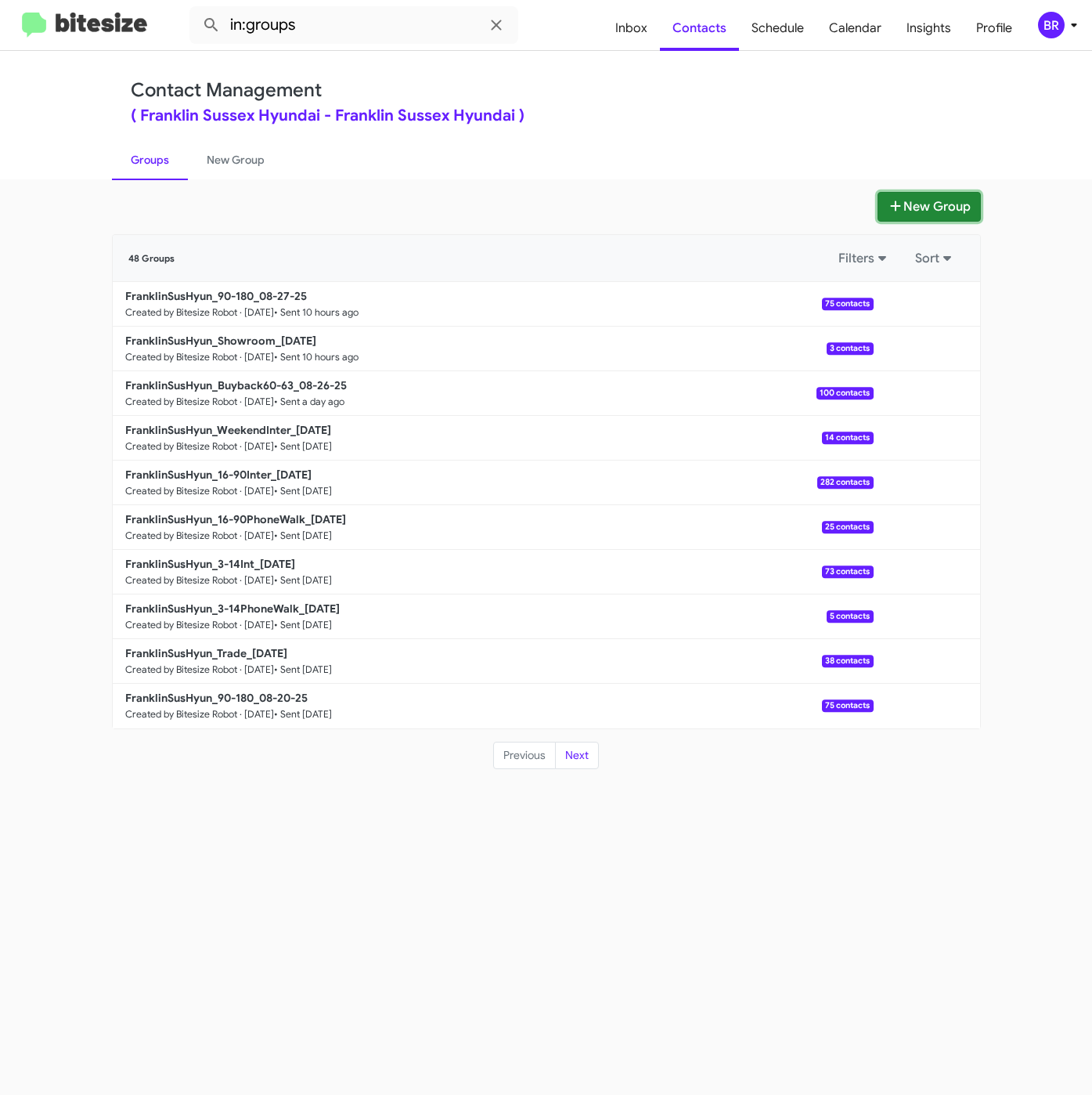
click at [931, 208] on button "New Group" at bounding box center [929, 206] width 103 height 29
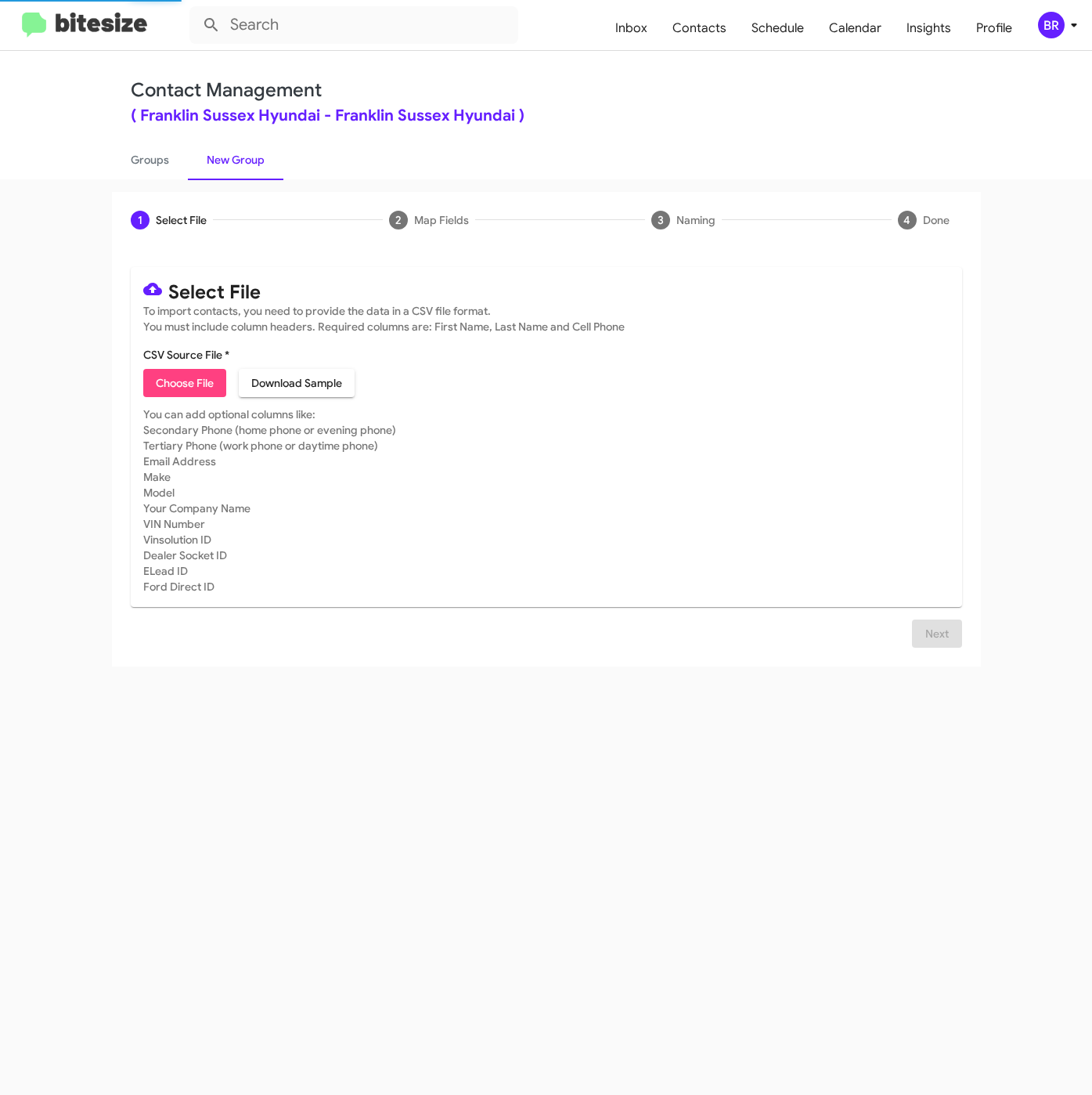
click at [158, 381] on span "Choose File" at bounding box center [184, 383] width 58 height 29
type input "FranklinSusHyun_Trade_[DATE]"
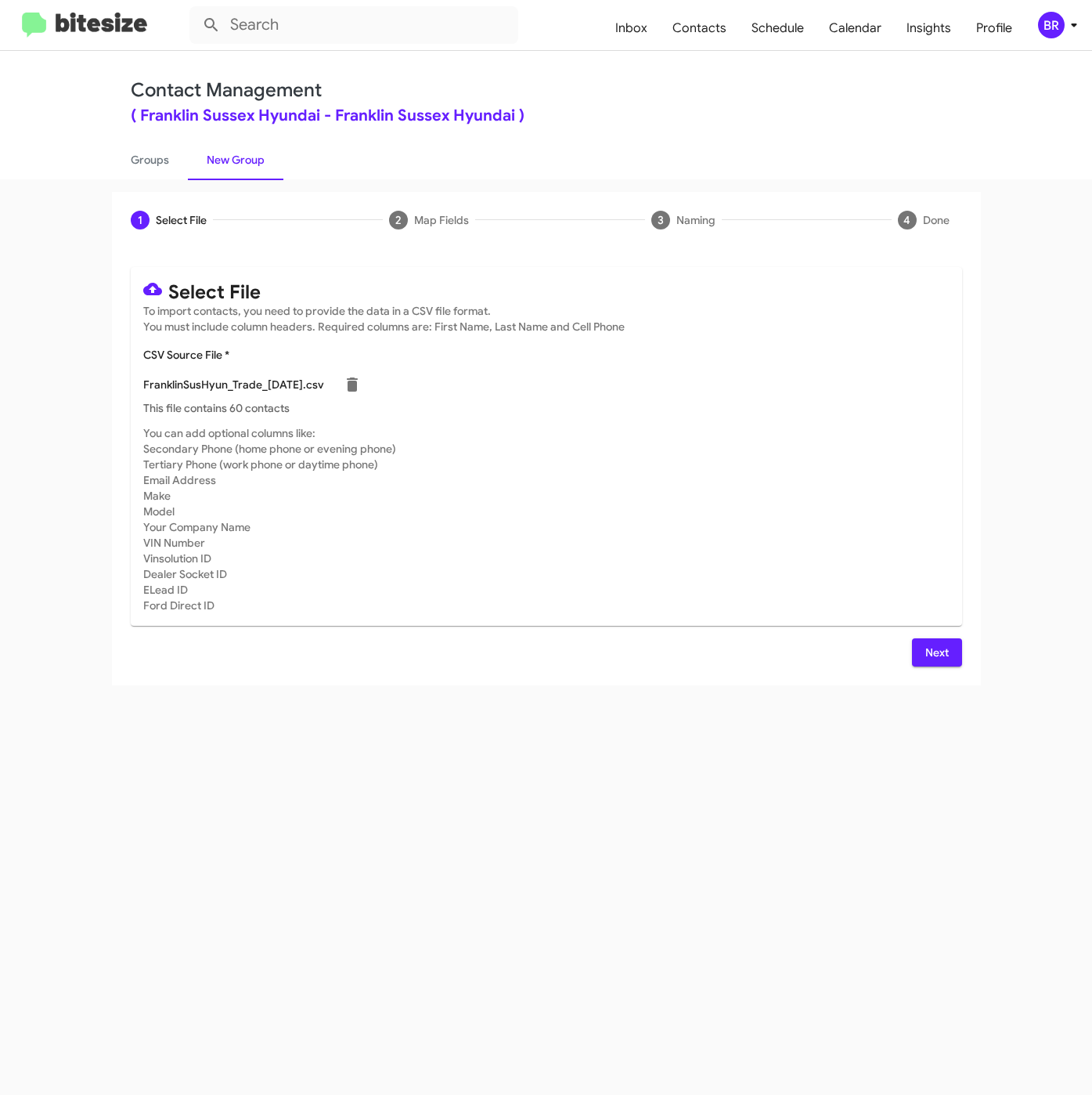
click at [942, 655] on span "Next" at bounding box center [937, 652] width 25 height 29
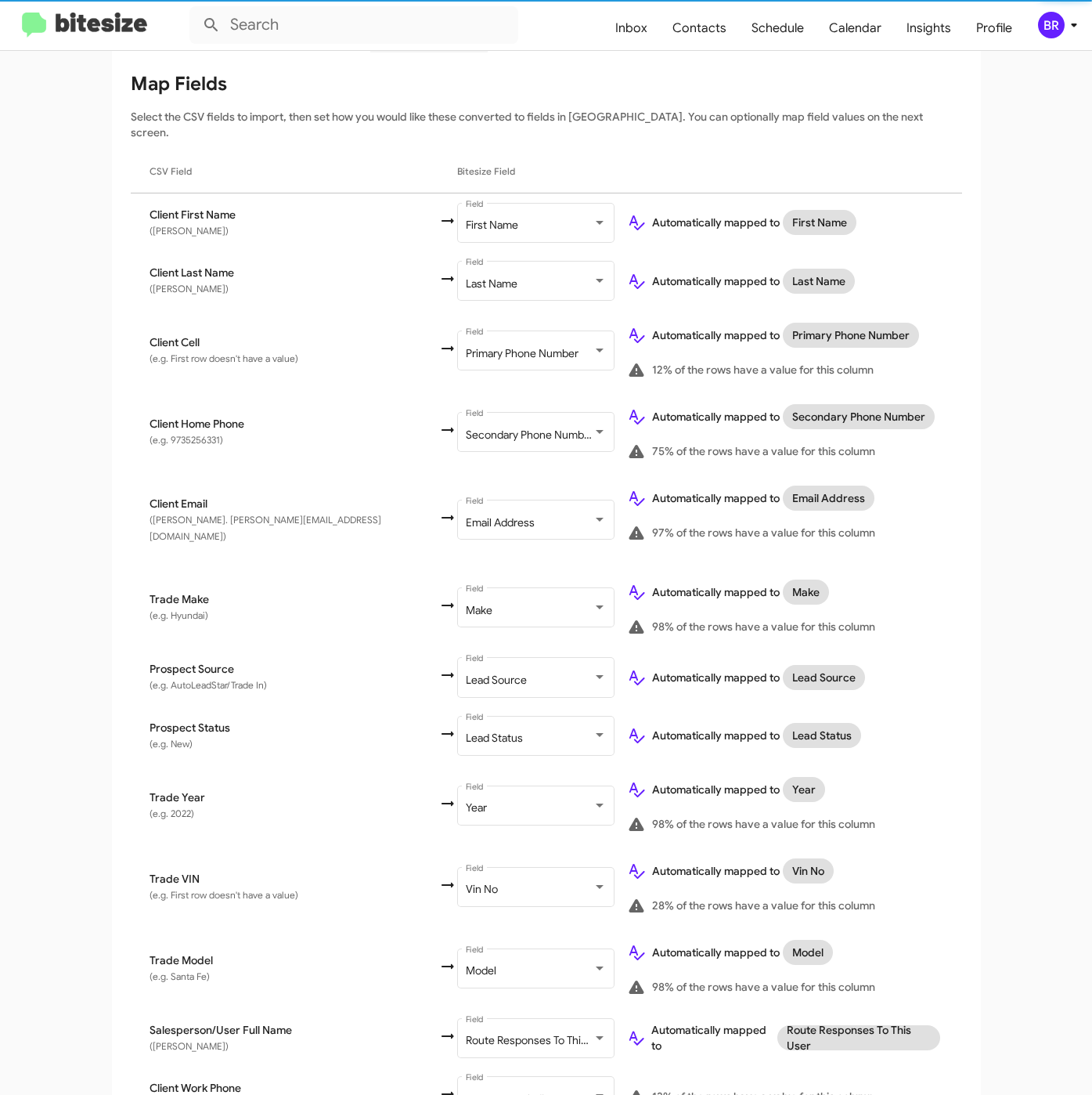
scroll to position [325, 0]
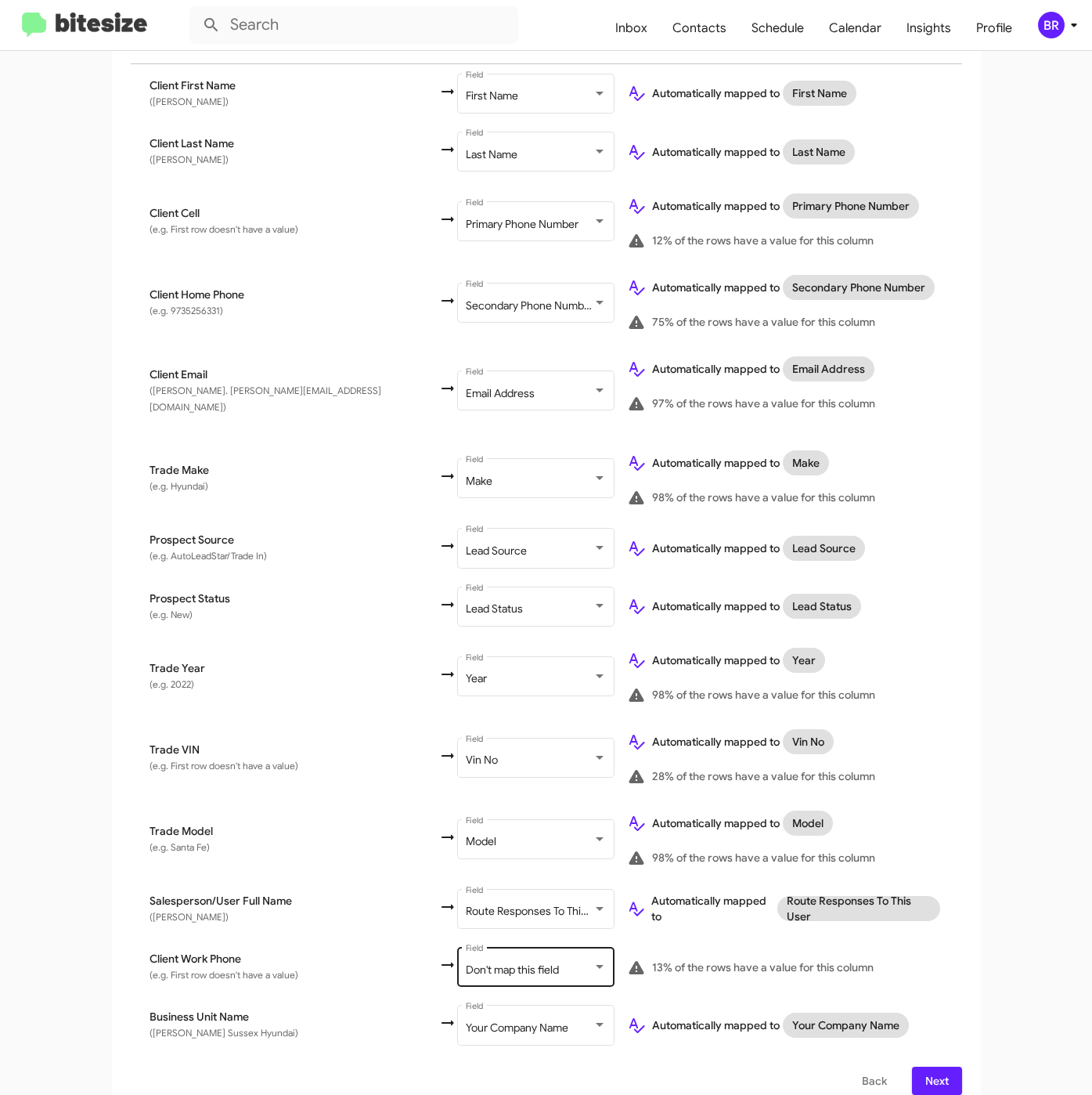
click at [466, 944] on div "Don't map this field Field" at bounding box center [535, 965] width 141 height 43
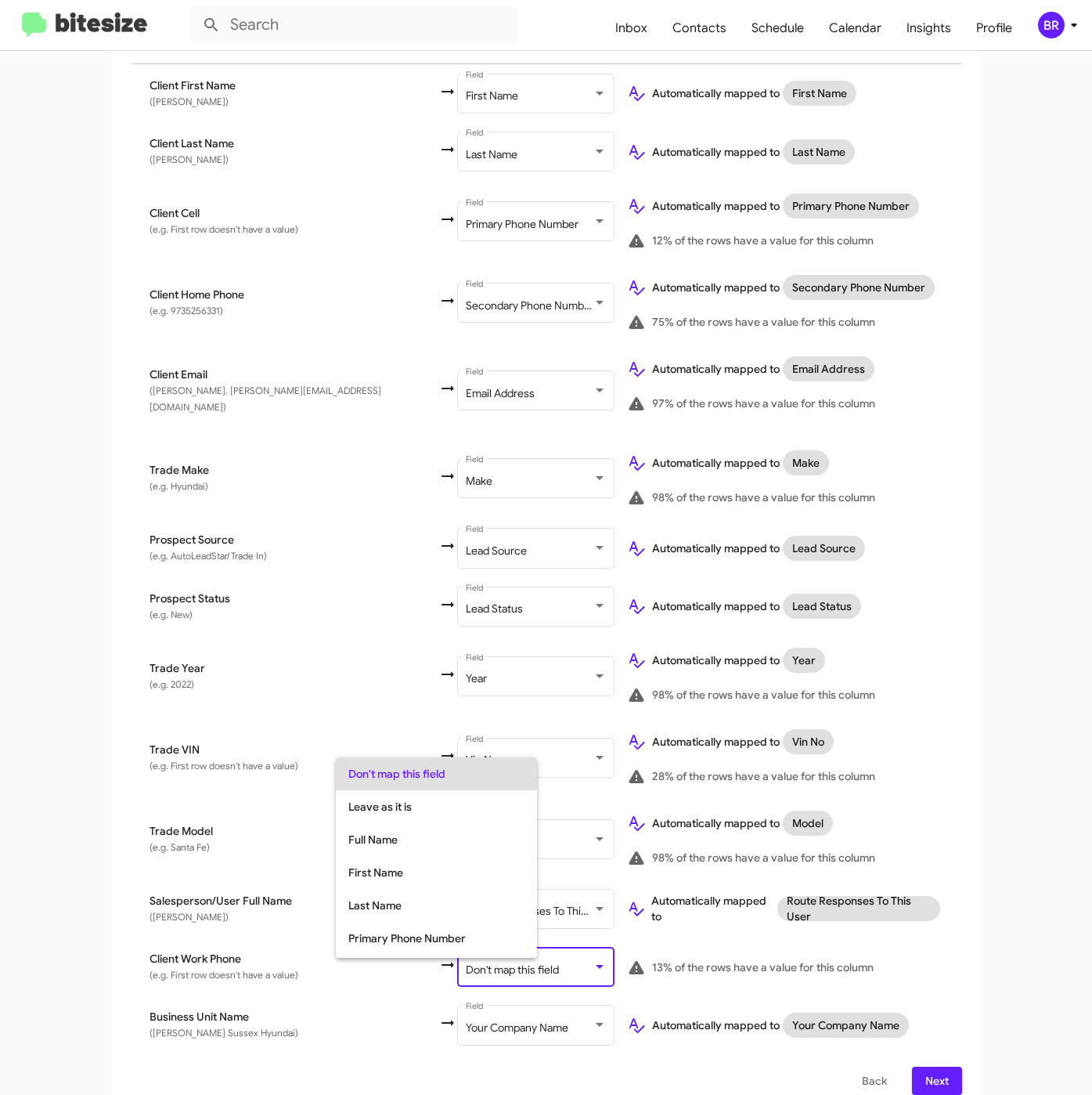
scroll to position [62, 0]
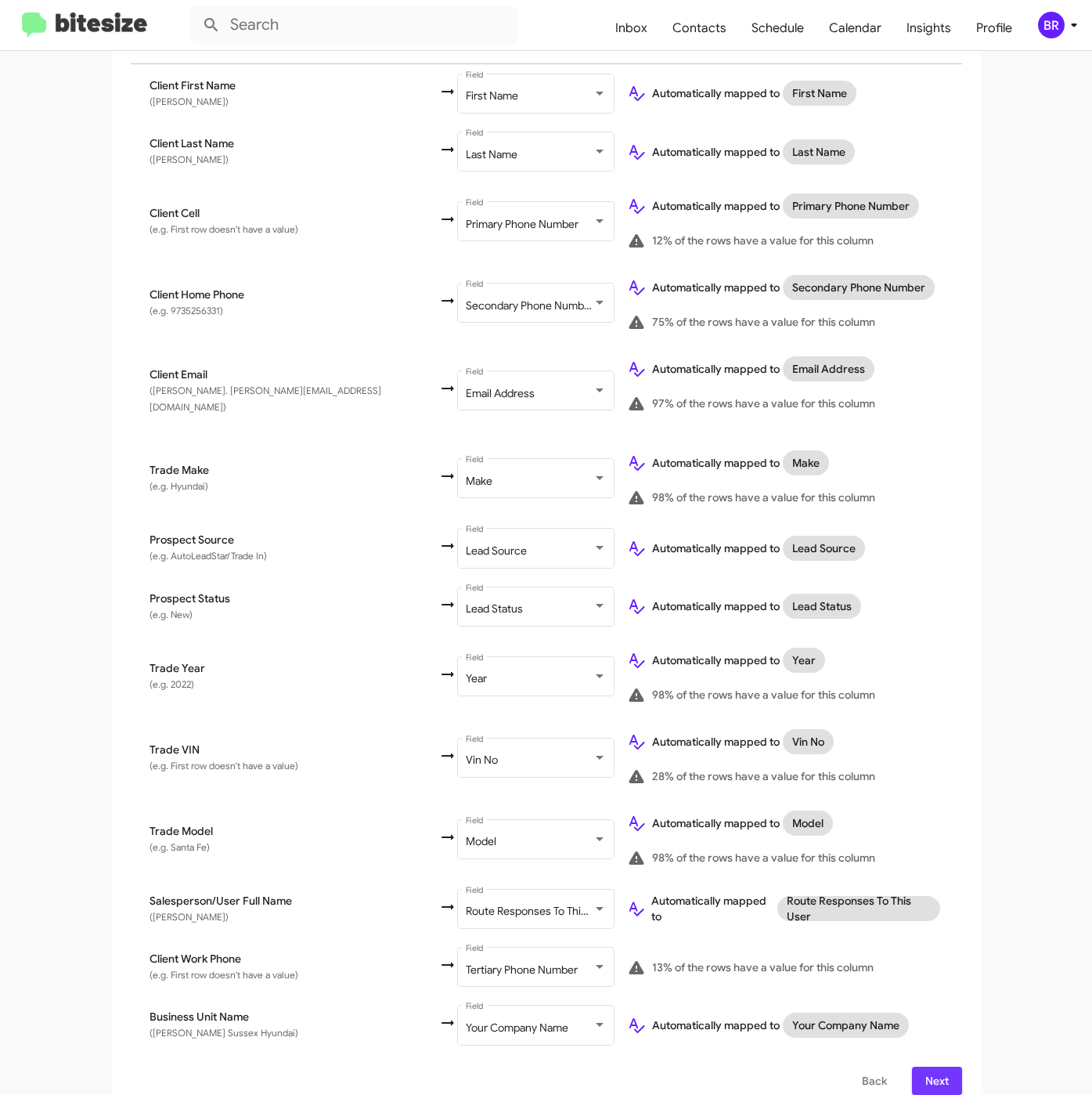
click at [945, 1069] on button "Next" at bounding box center [937, 1080] width 50 height 29
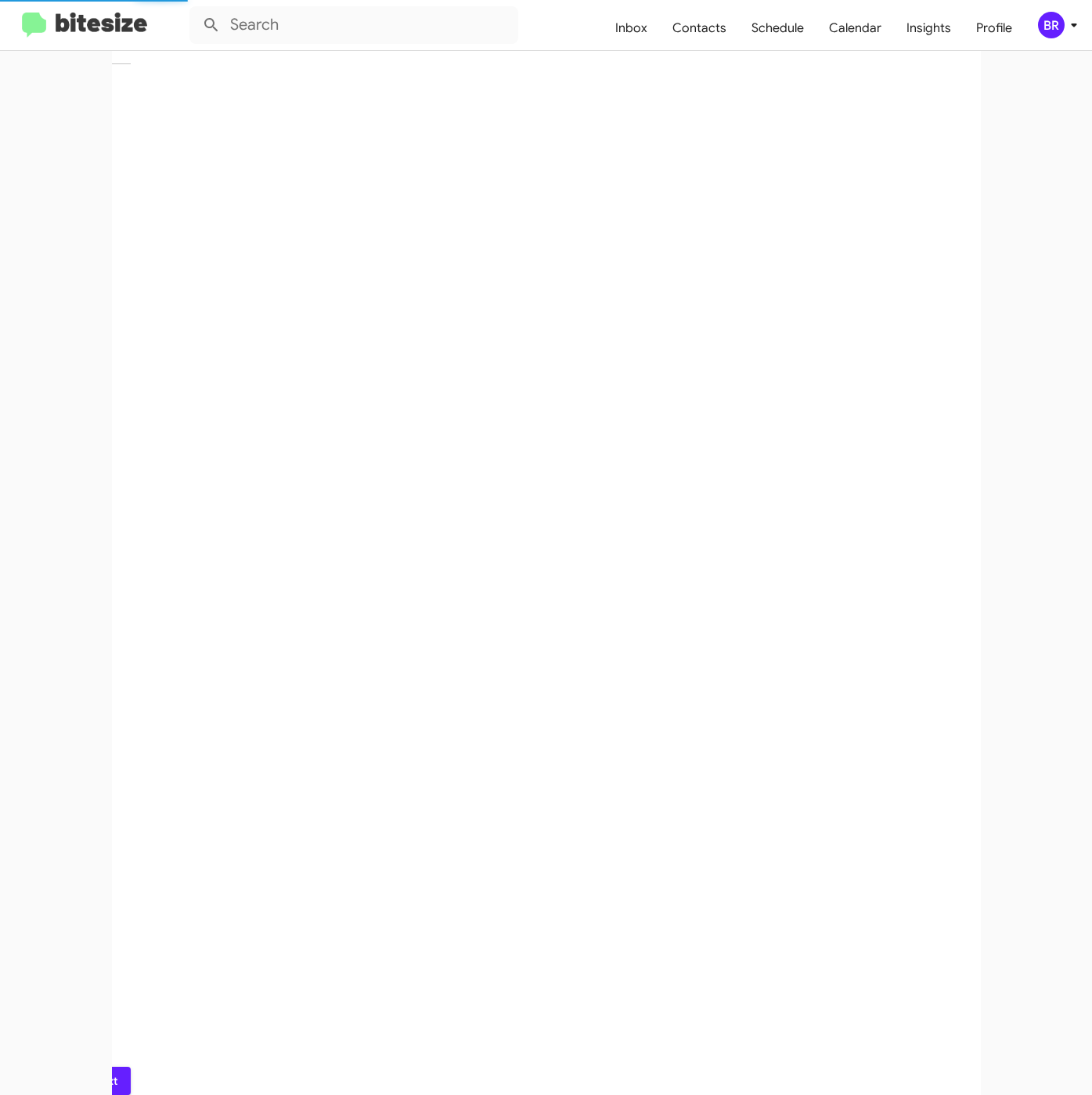
scroll to position [0, 0]
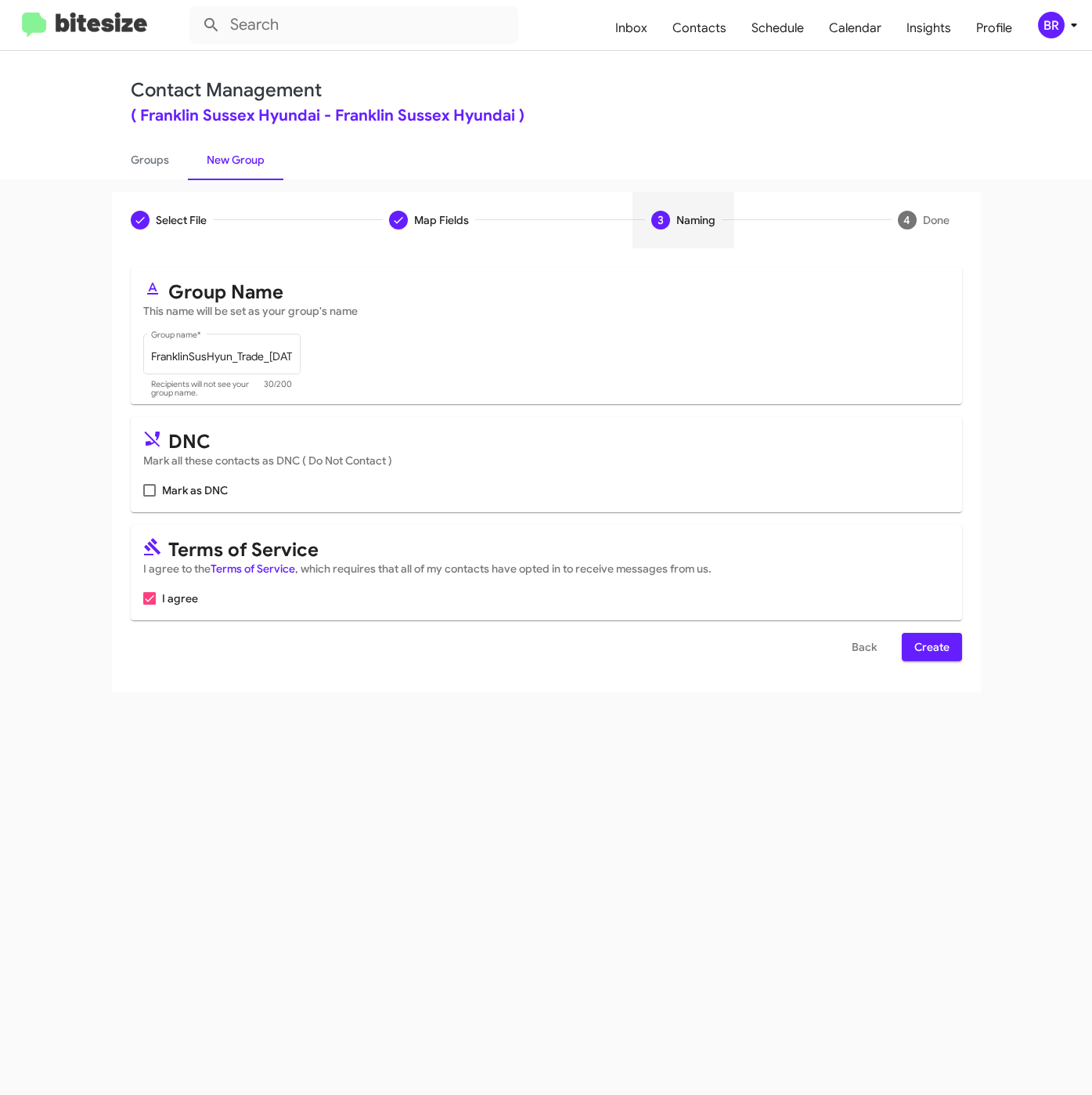
click at [923, 653] on span "Create" at bounding box center [932, 647] width 35 height 29
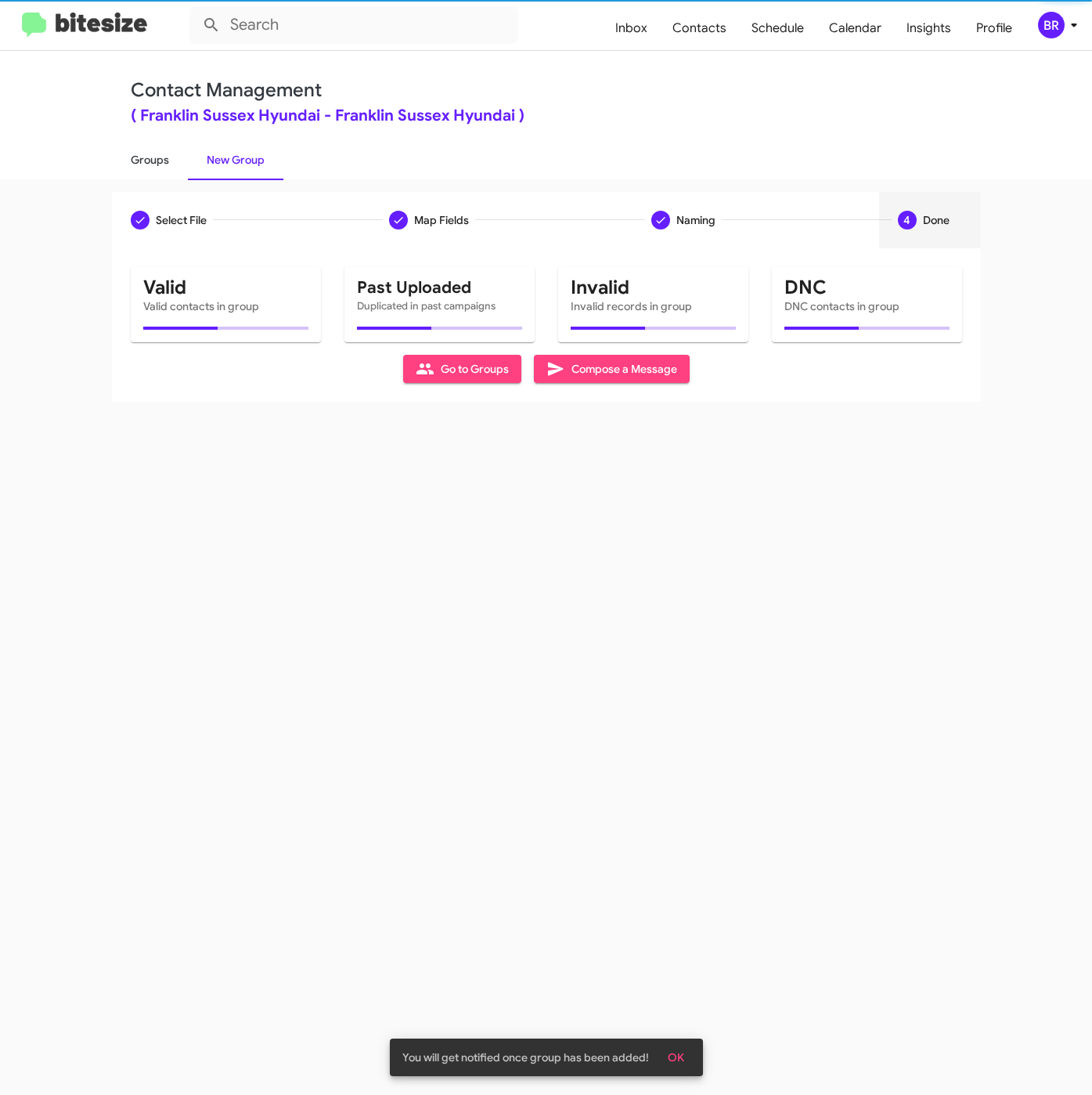
click at [163, 160] on link "Groups" at bounding box center [150, 159] width 76 height 40
type input "in:groups"
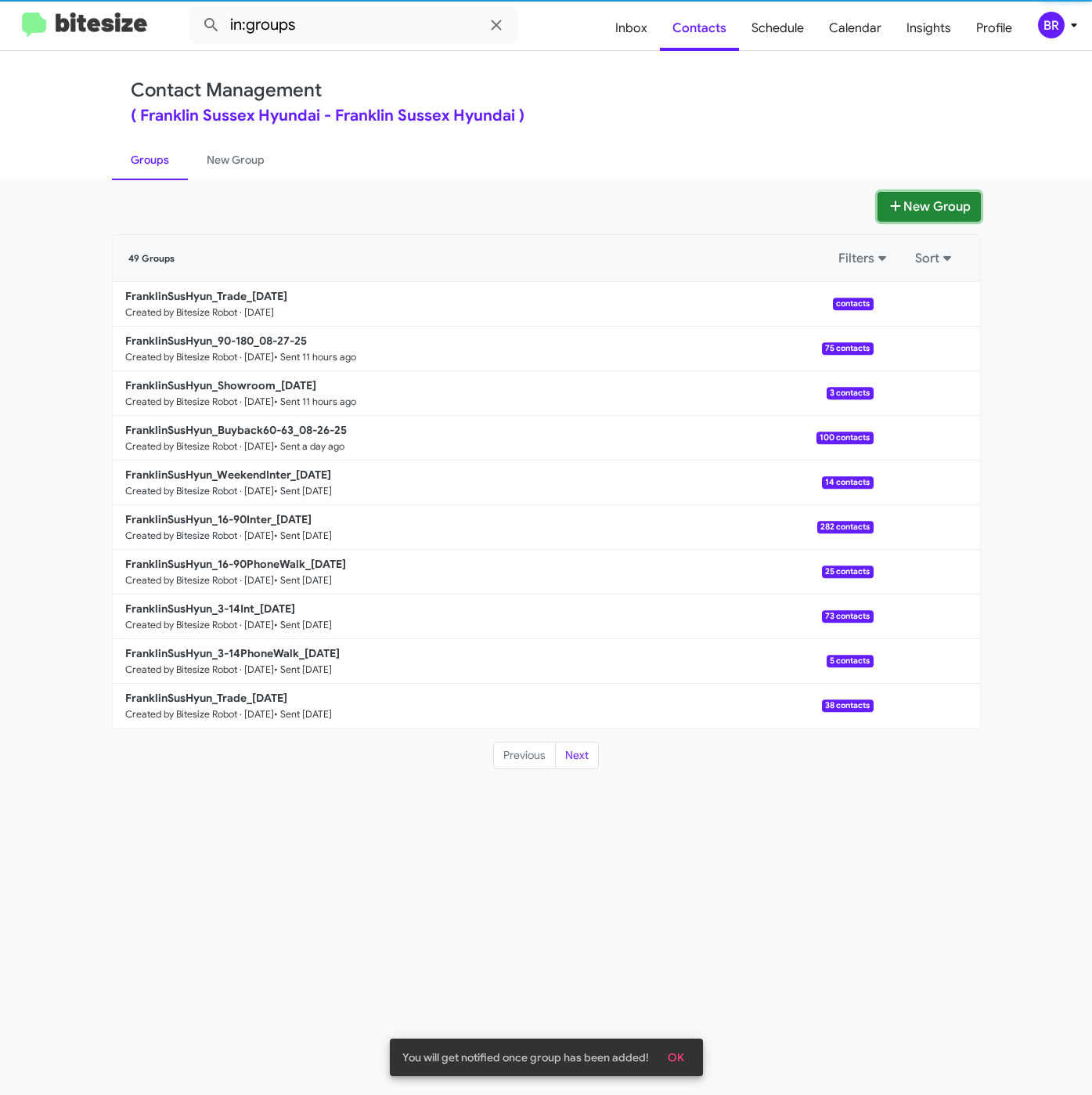
click at [891, 201] on icon at bounding box center [895, 206] width 16 height 13
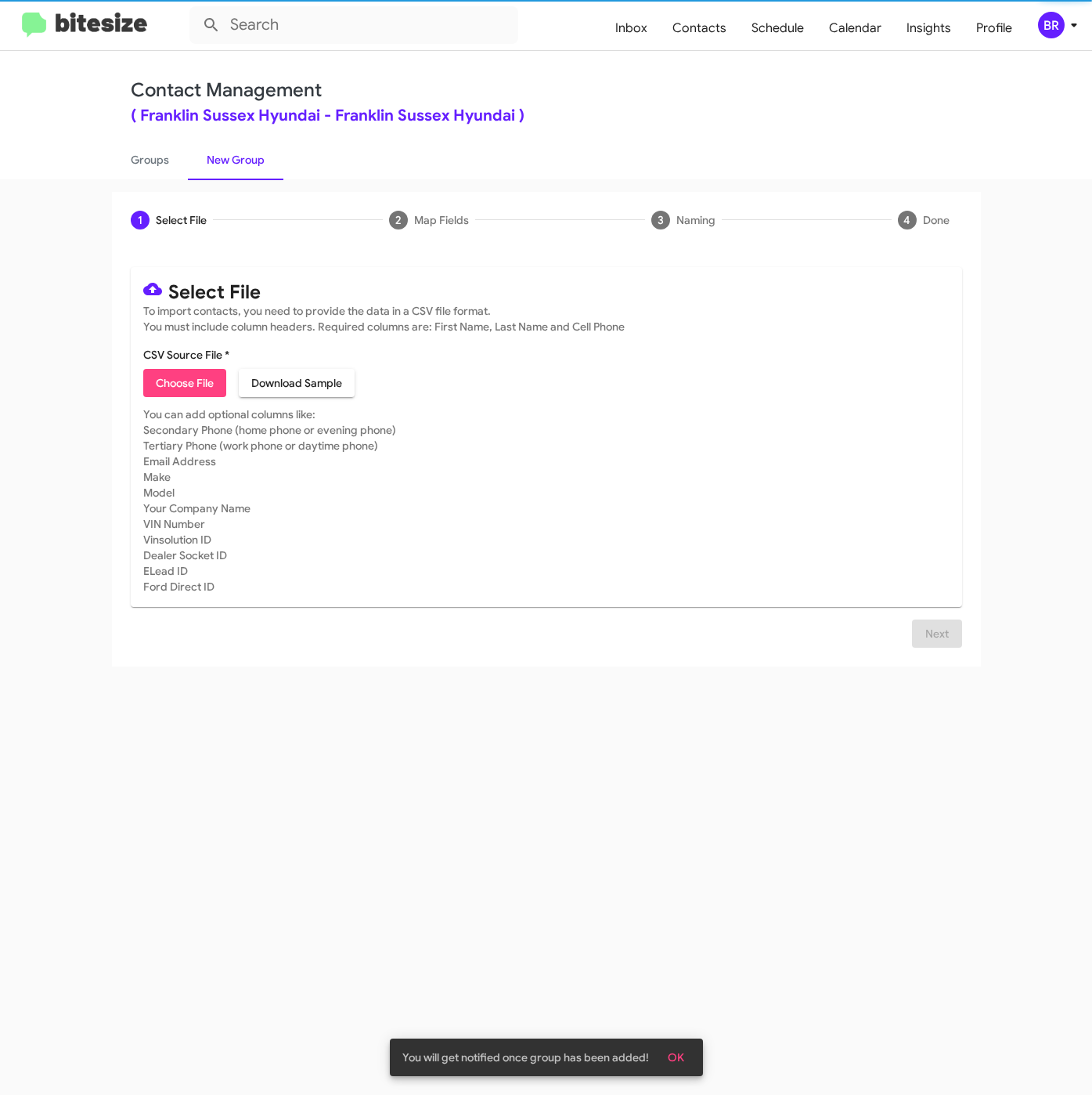
click at [183, 395] on span "Choose File" at bounding box center [184, 383] width 58 height 29
type input "FranklinSusHyun_3-14PhoneWalk_08-28-25"
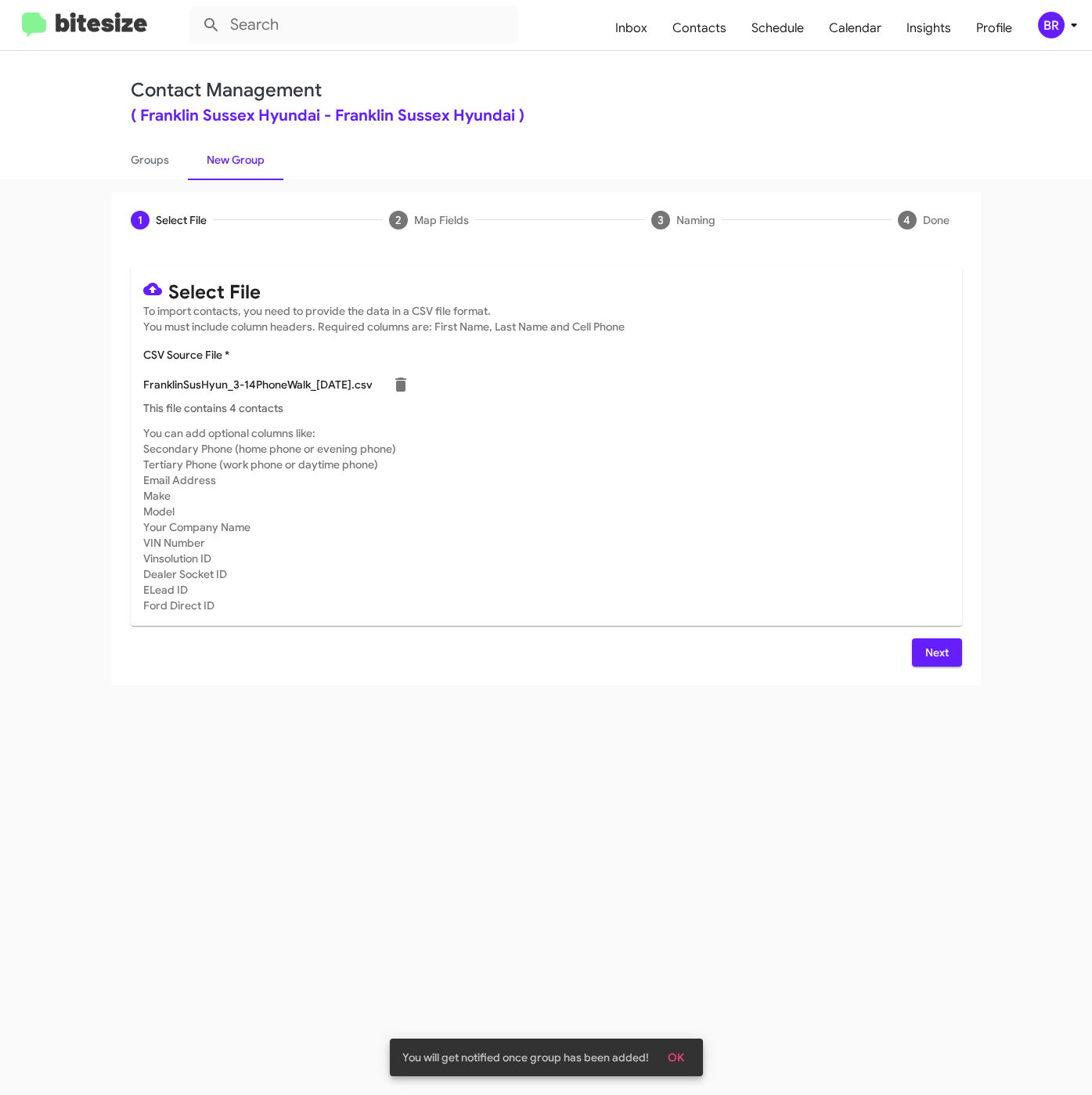
click at [942, 655] on span "Next" at bounding box center [937, 652] width 25 height 29
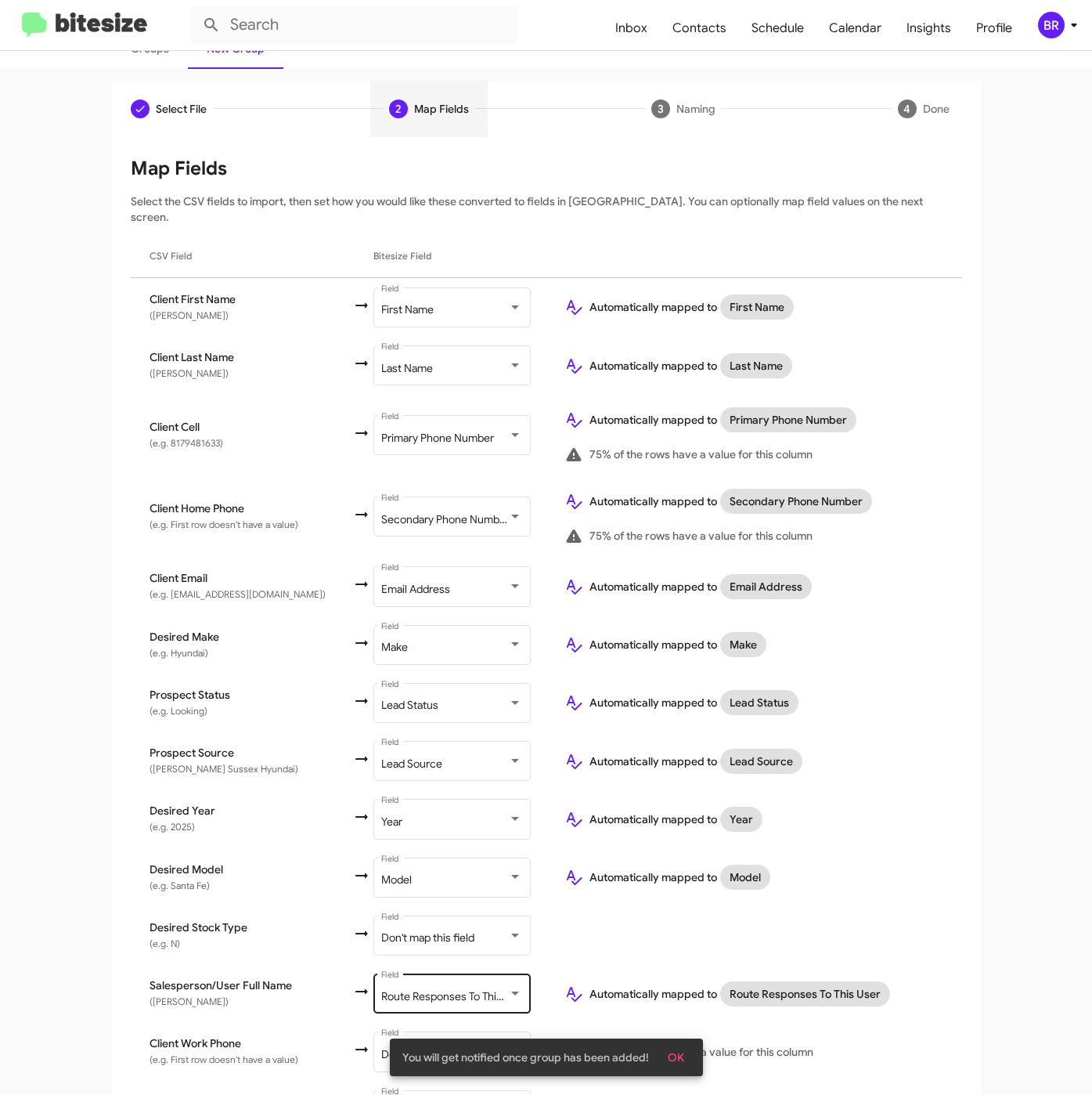
scroll to position [195, 0]
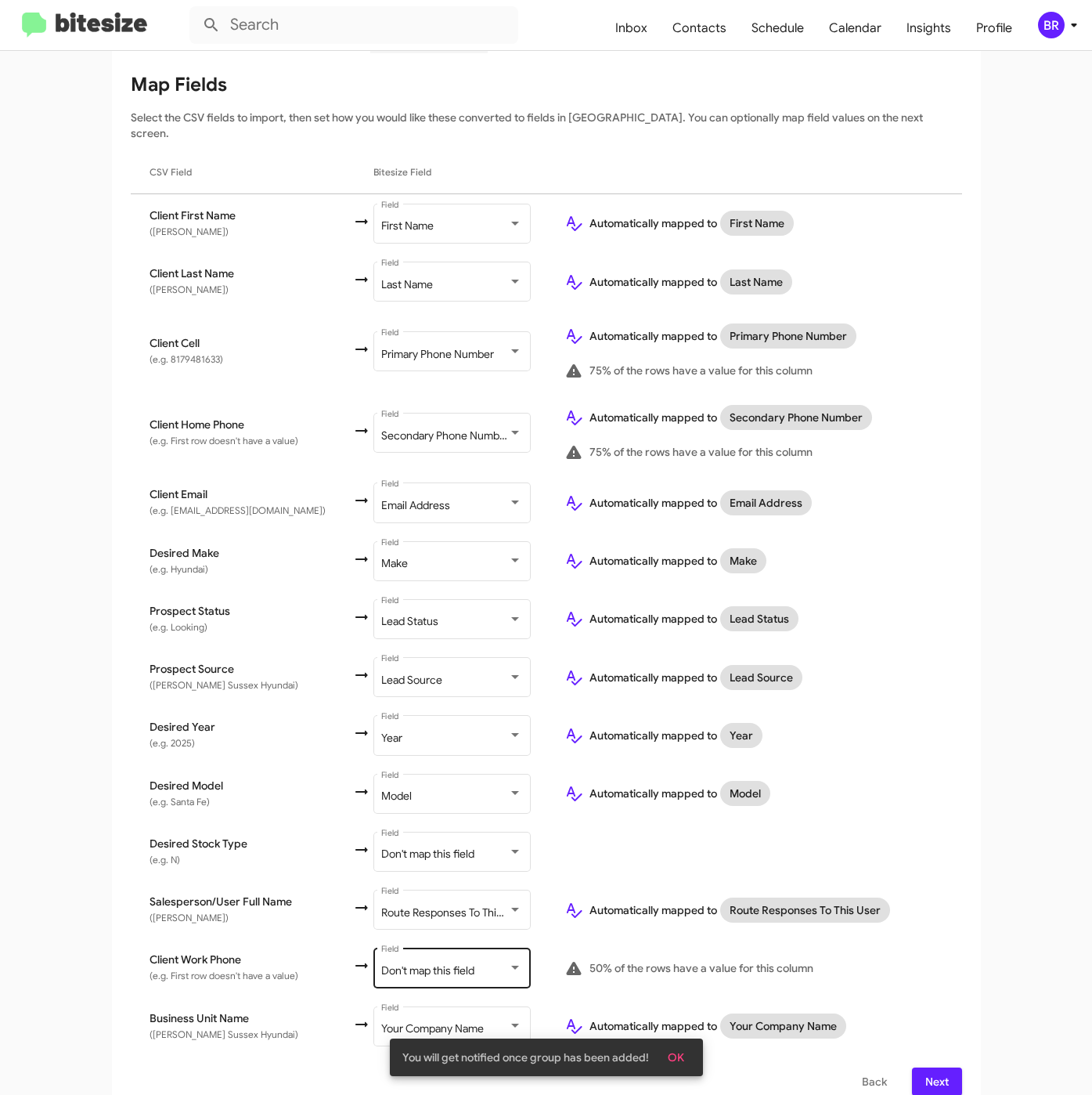
click at [440, 964] on div "Don't map this field Field" at bounding box center [451, 966] width 141 height 43
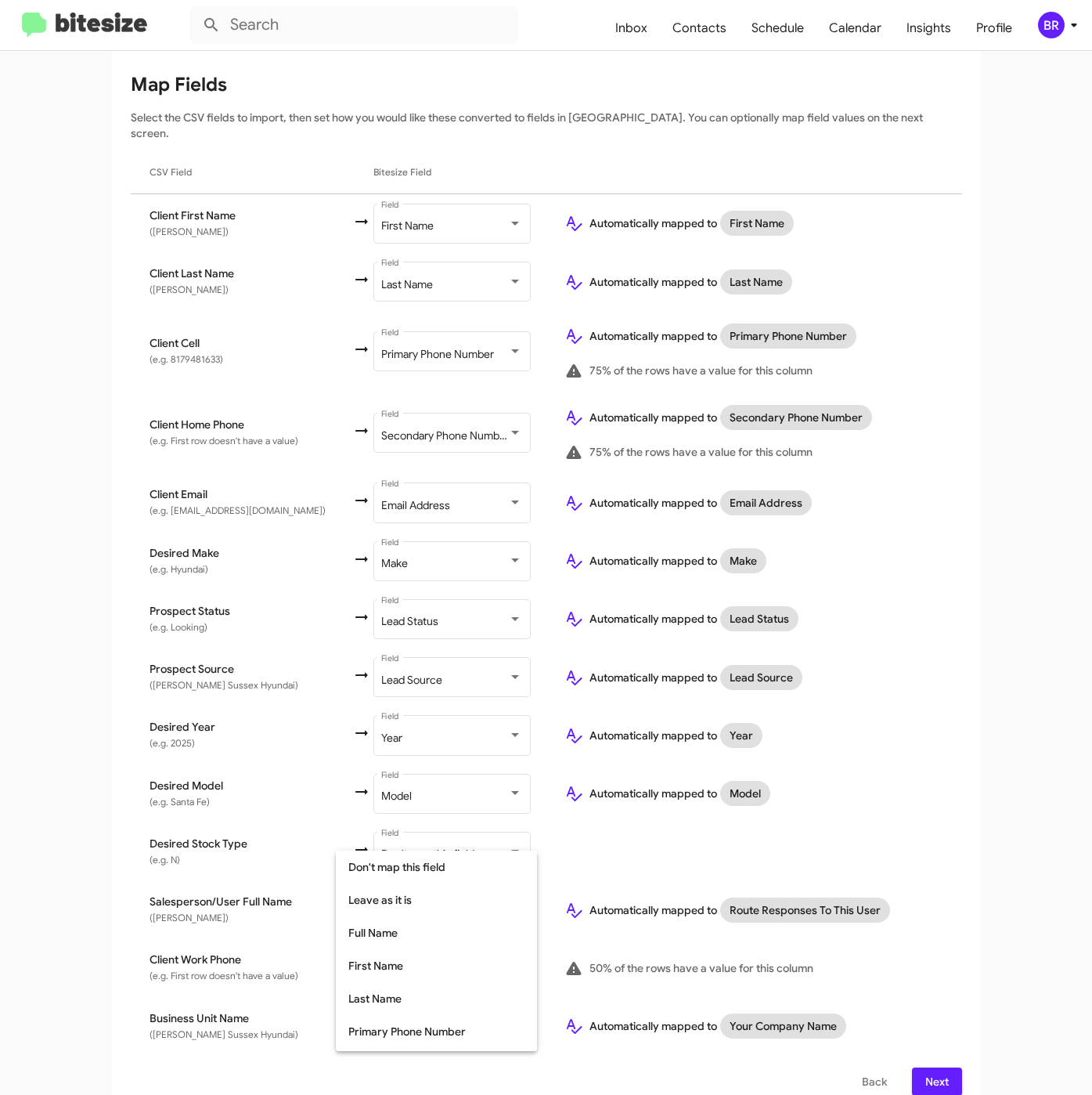
scroll to position [146, 0]
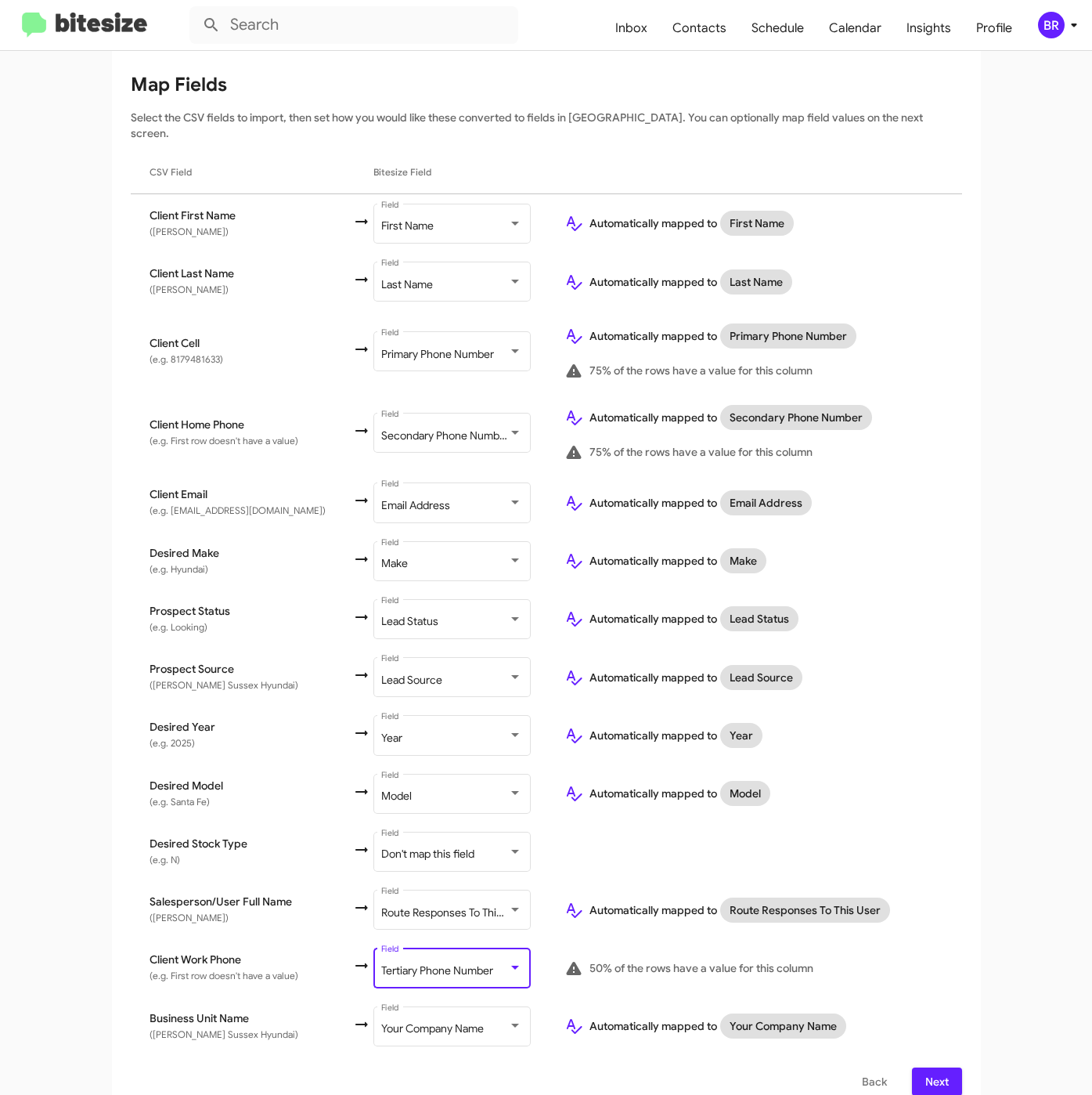
click at [925, 1067] on span "Next" at bounding box center [937, 1081] width 25 height 29
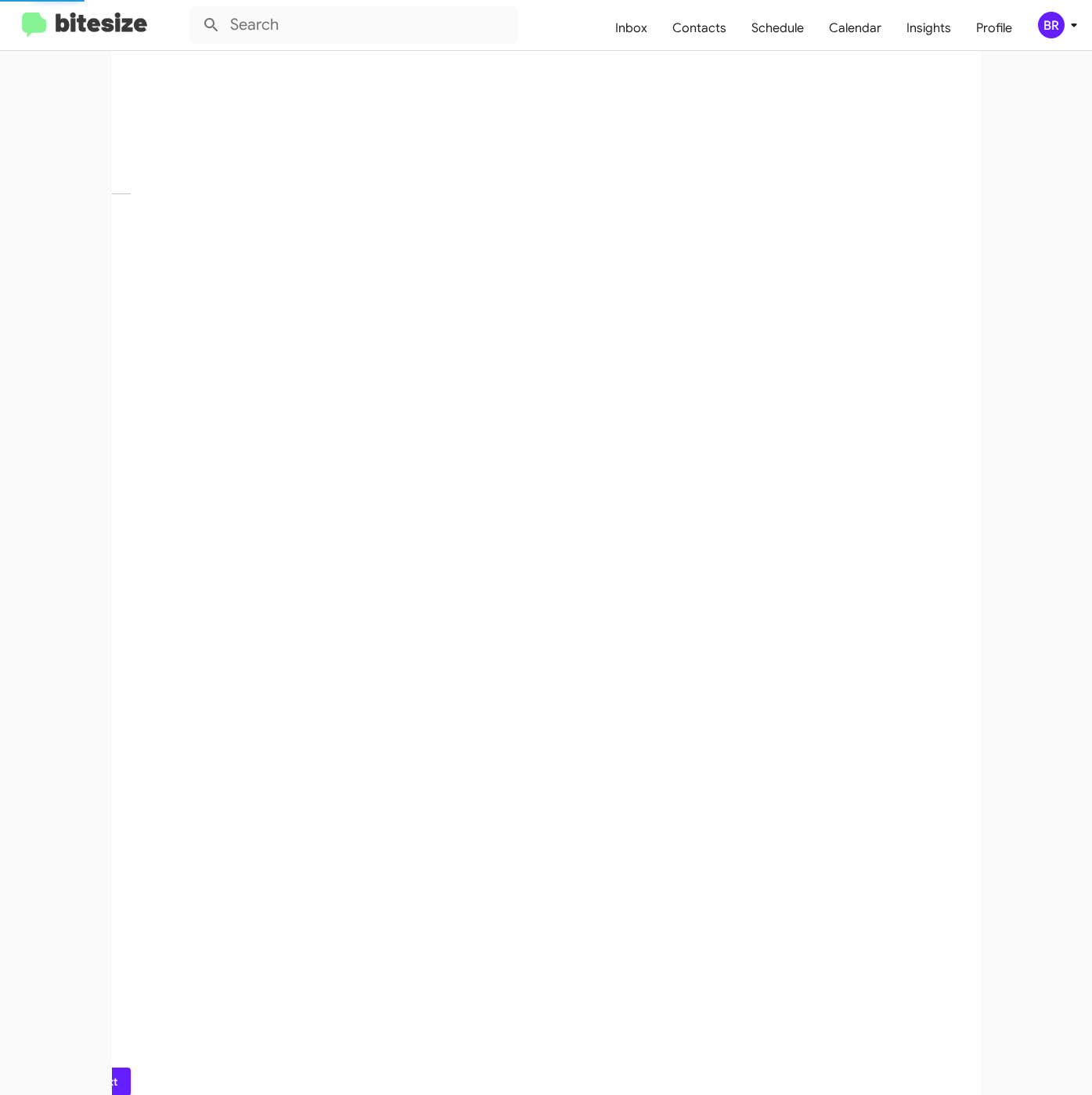
scroll to position [0, 0]
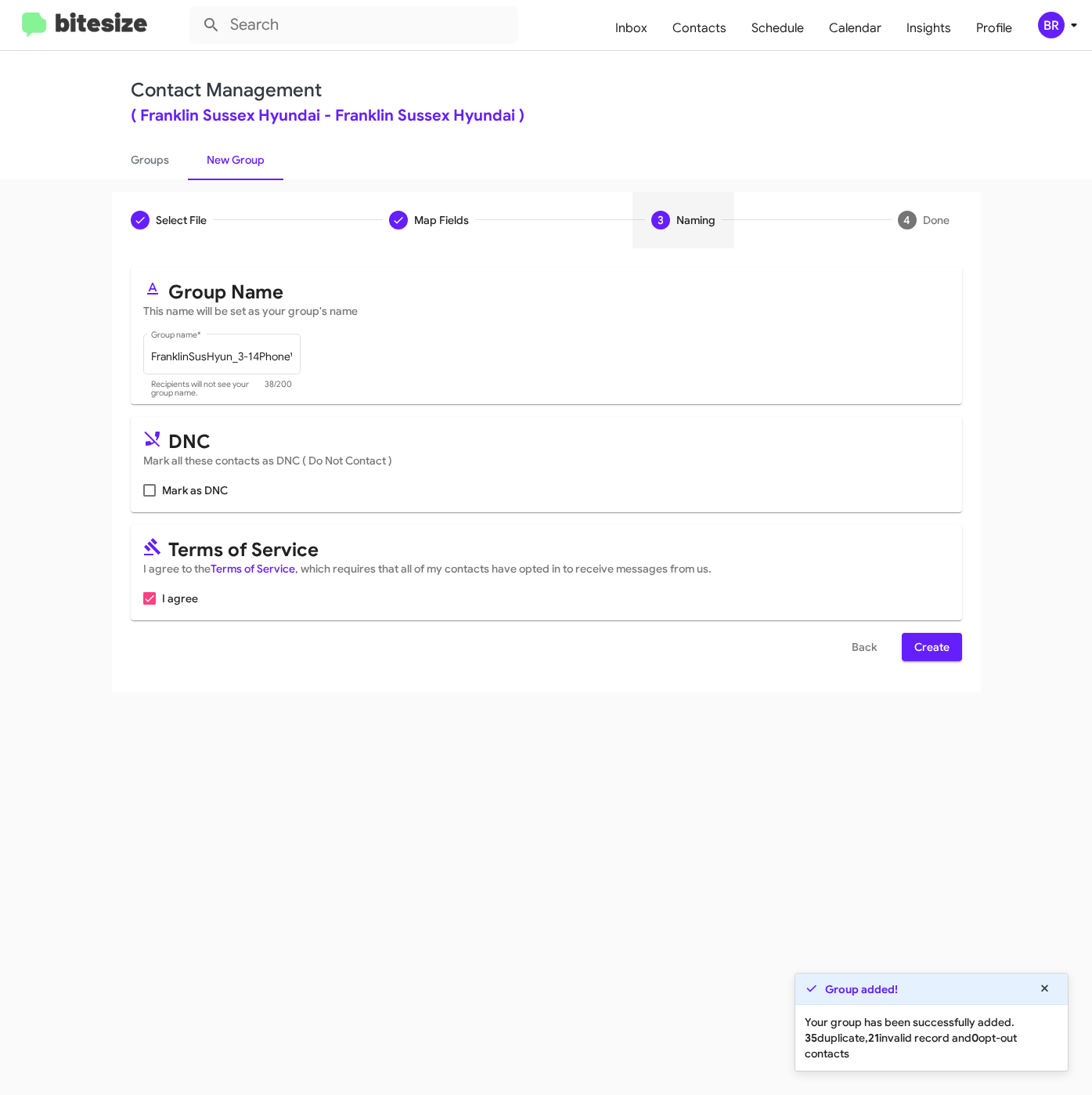
click at [928, 644] on span "Create" at bounding box center [932, 647] width 35 height 29
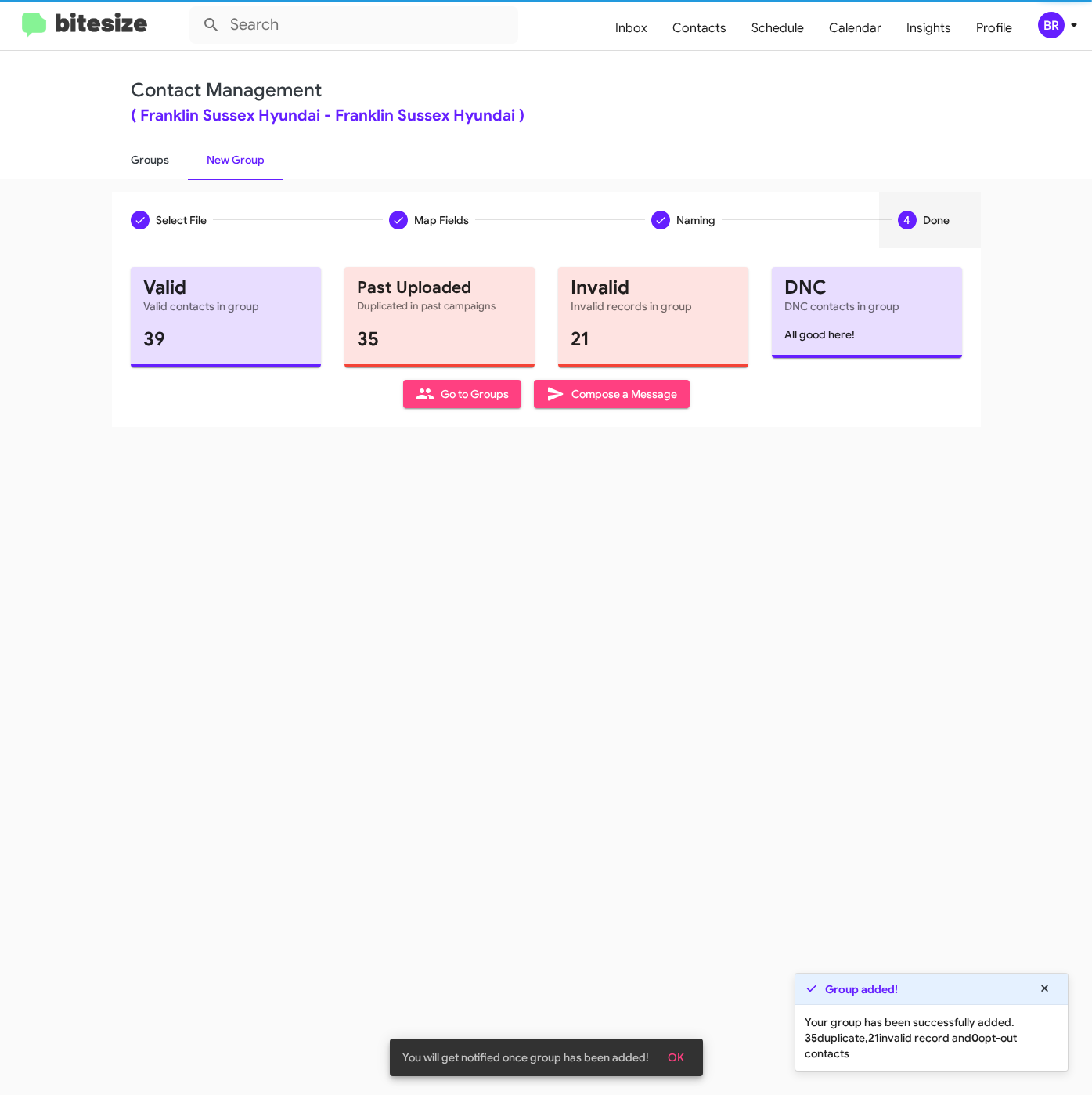
click at [158, 151] on link "Groups" at bounding box center [150, 159] width 76 height 40
type input "in:groups"
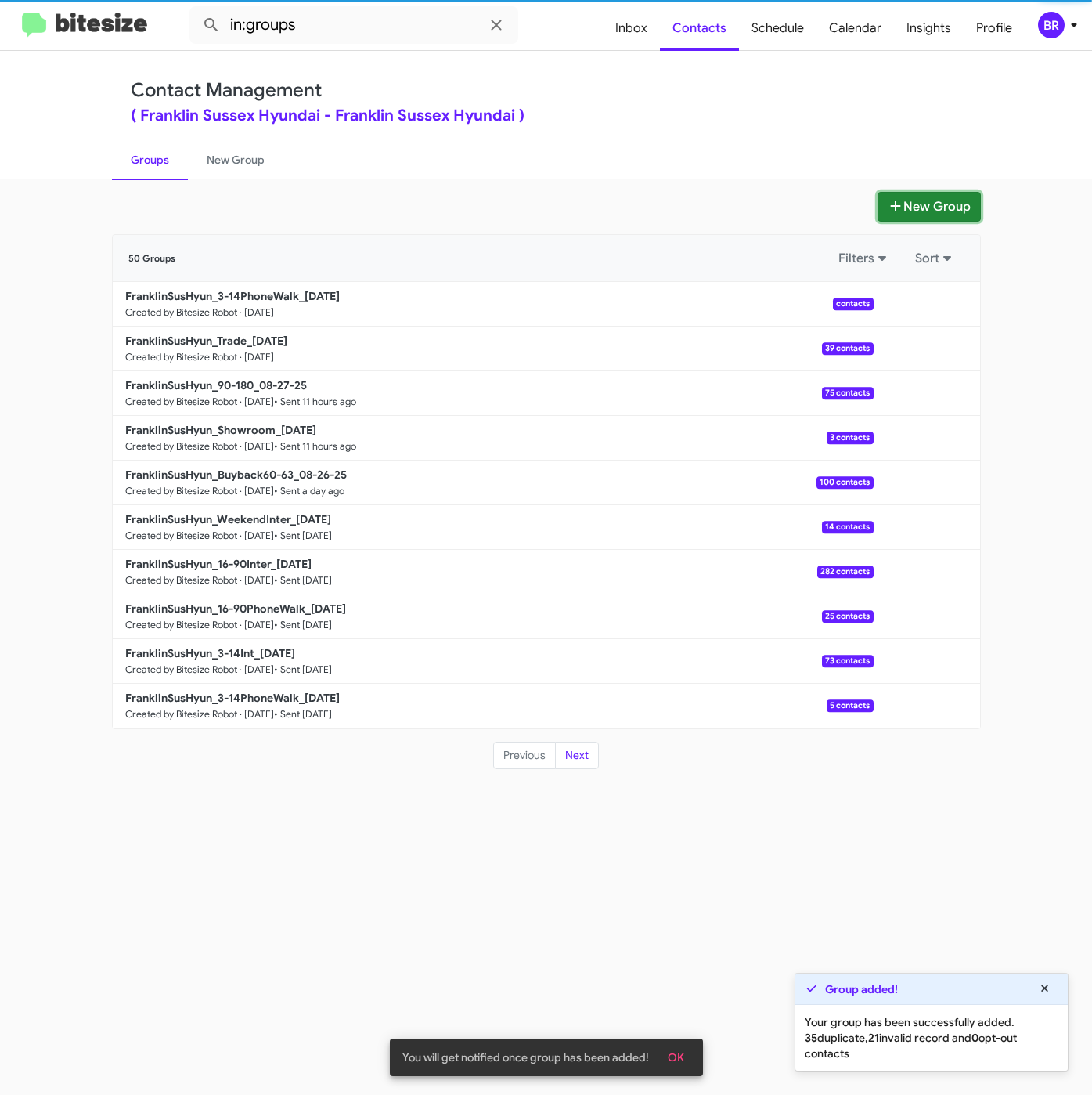
click at [923, 202] on button "New Group" at bounding box center [929, 206] width 103 height 29
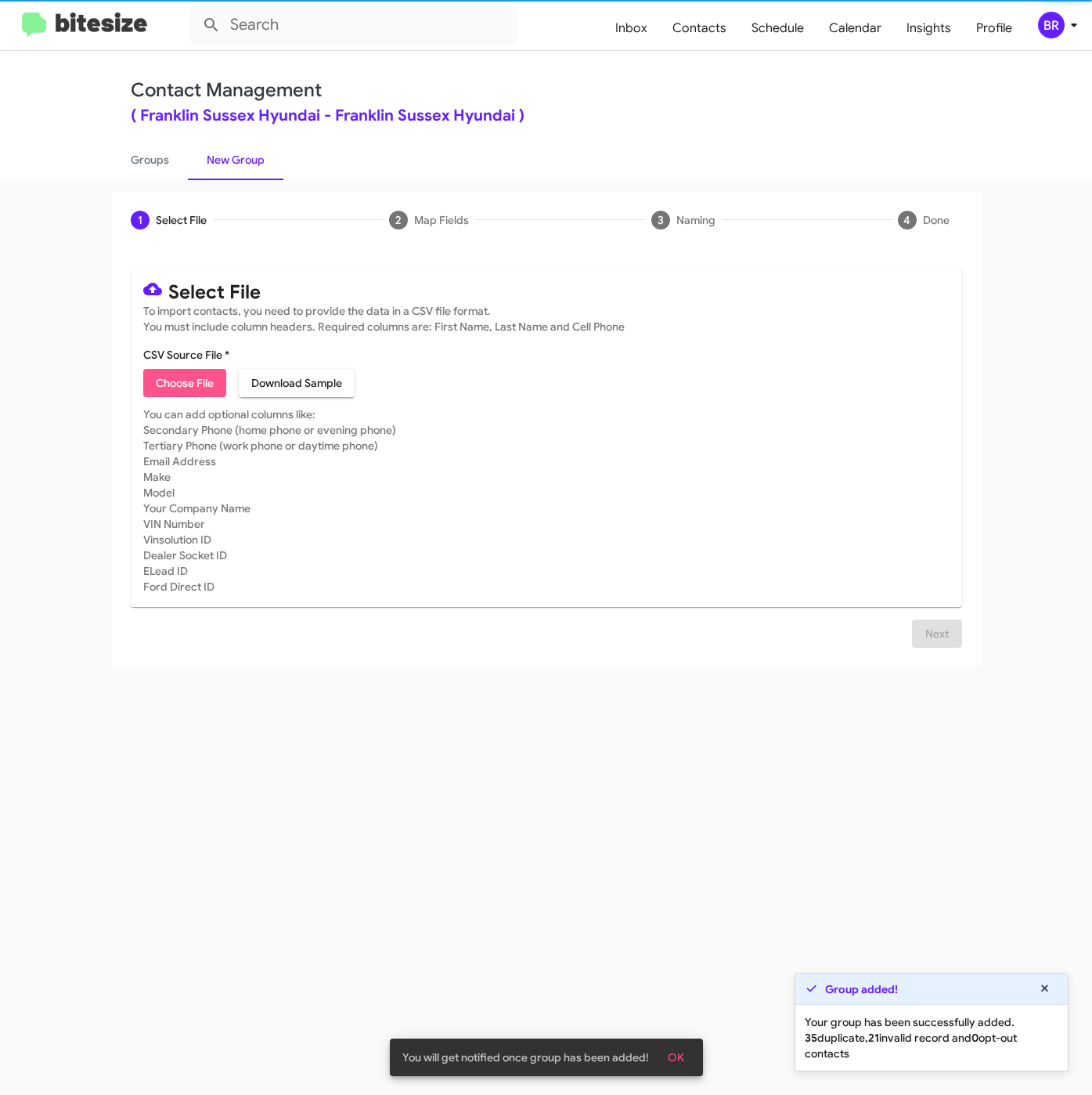
click at [177, 393] on span "Choose File" at bounding box center [184, 383] width 58 height 29
type input "FranklinSusHyun_3-14Int_08-28-25"
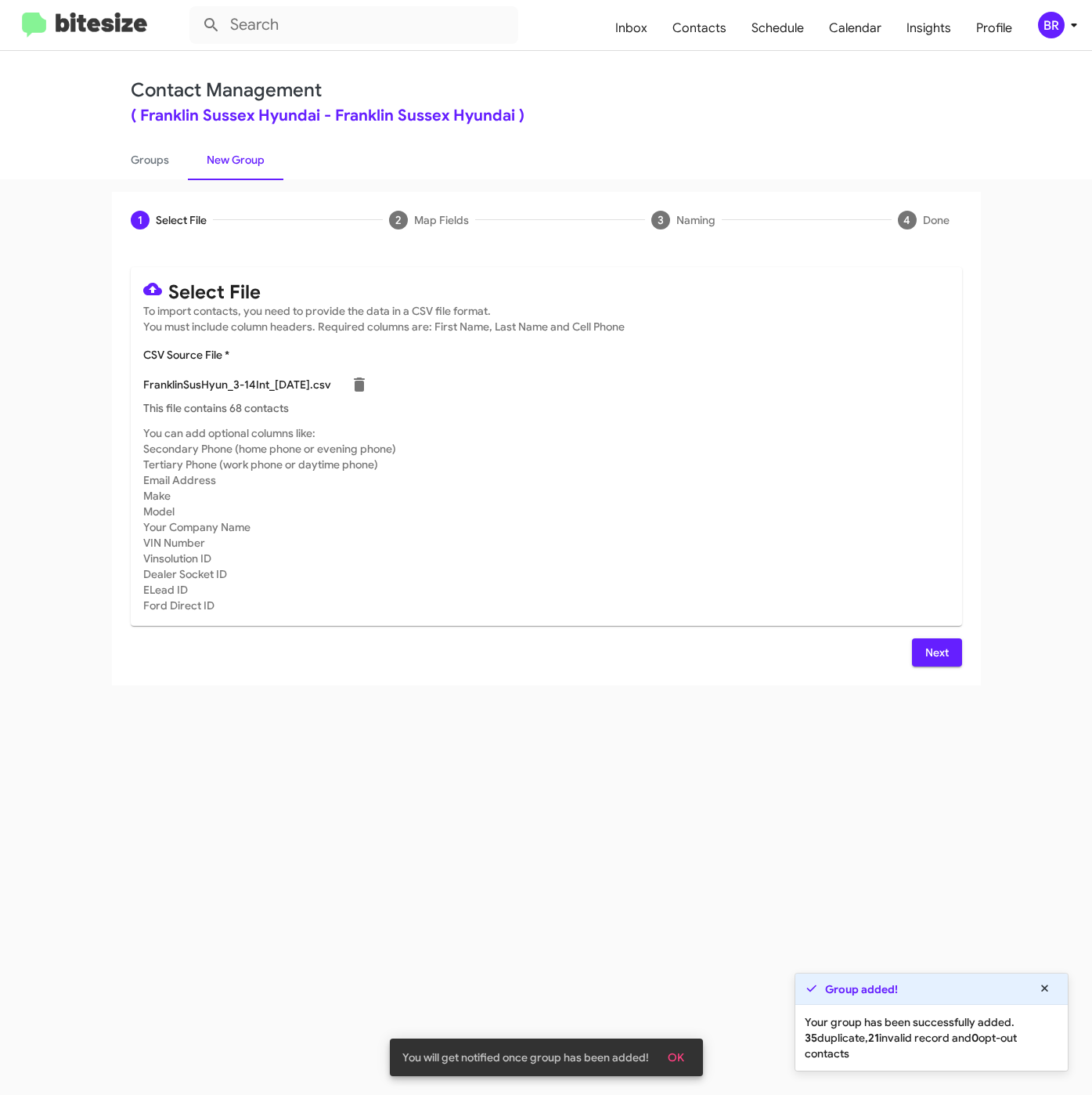
click at [926, 644] on span "Next" at bounding box center [937, 652] width 25 height 29
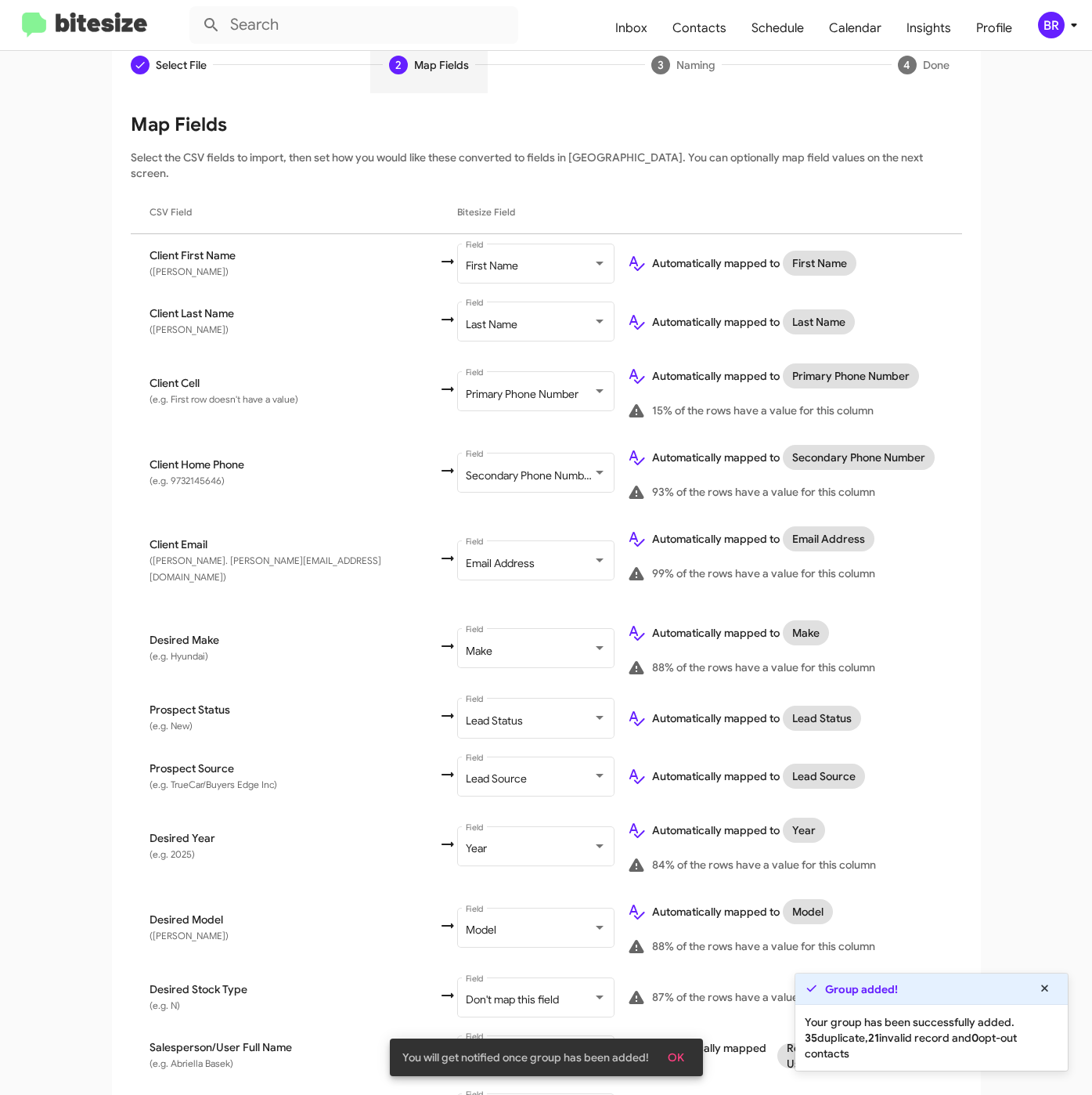
scroll to position [302, 0]
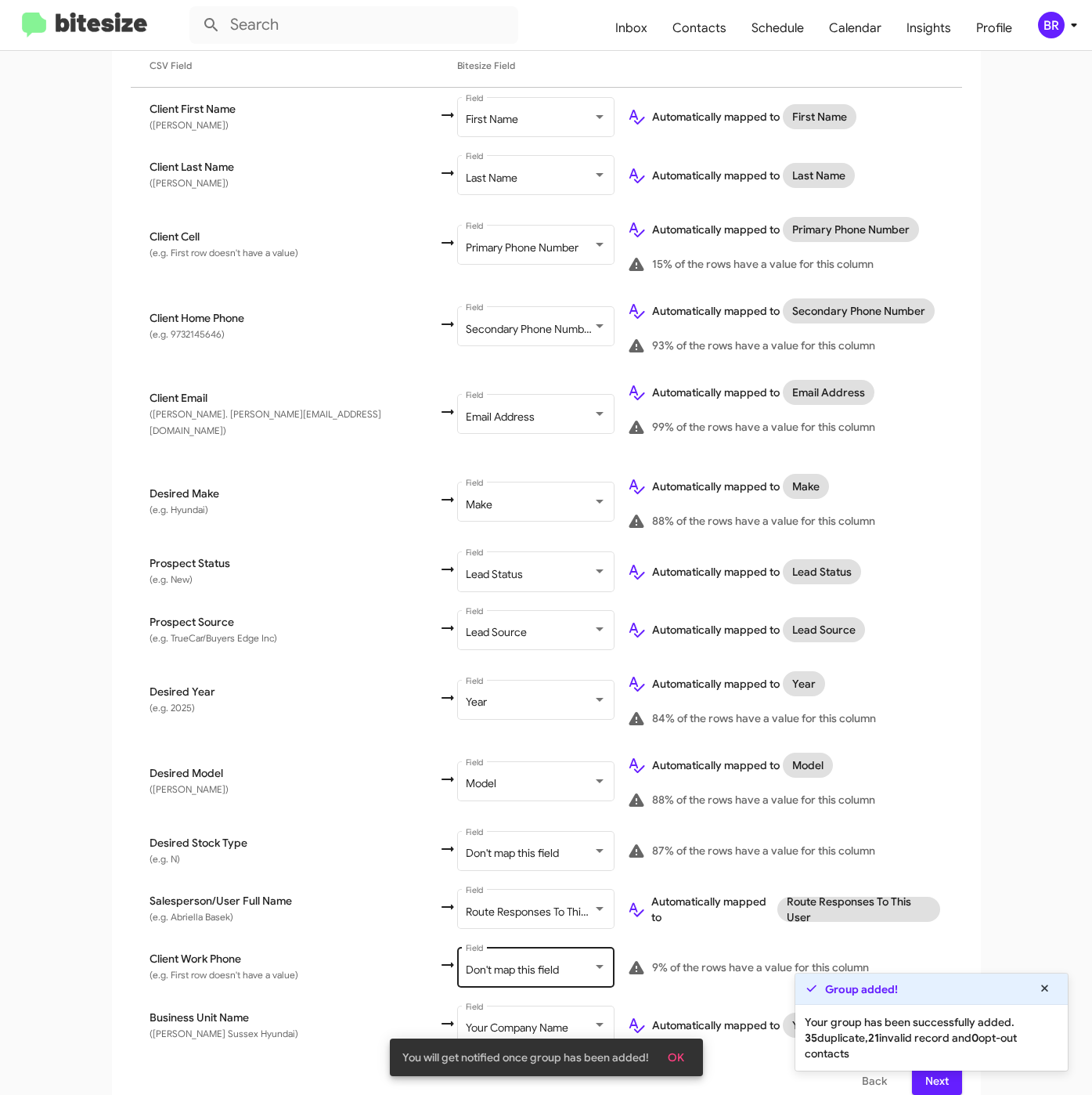
click at [466, 944] on div "Don't map this field Field" at bounding box center [535, 965] width 141 height 43
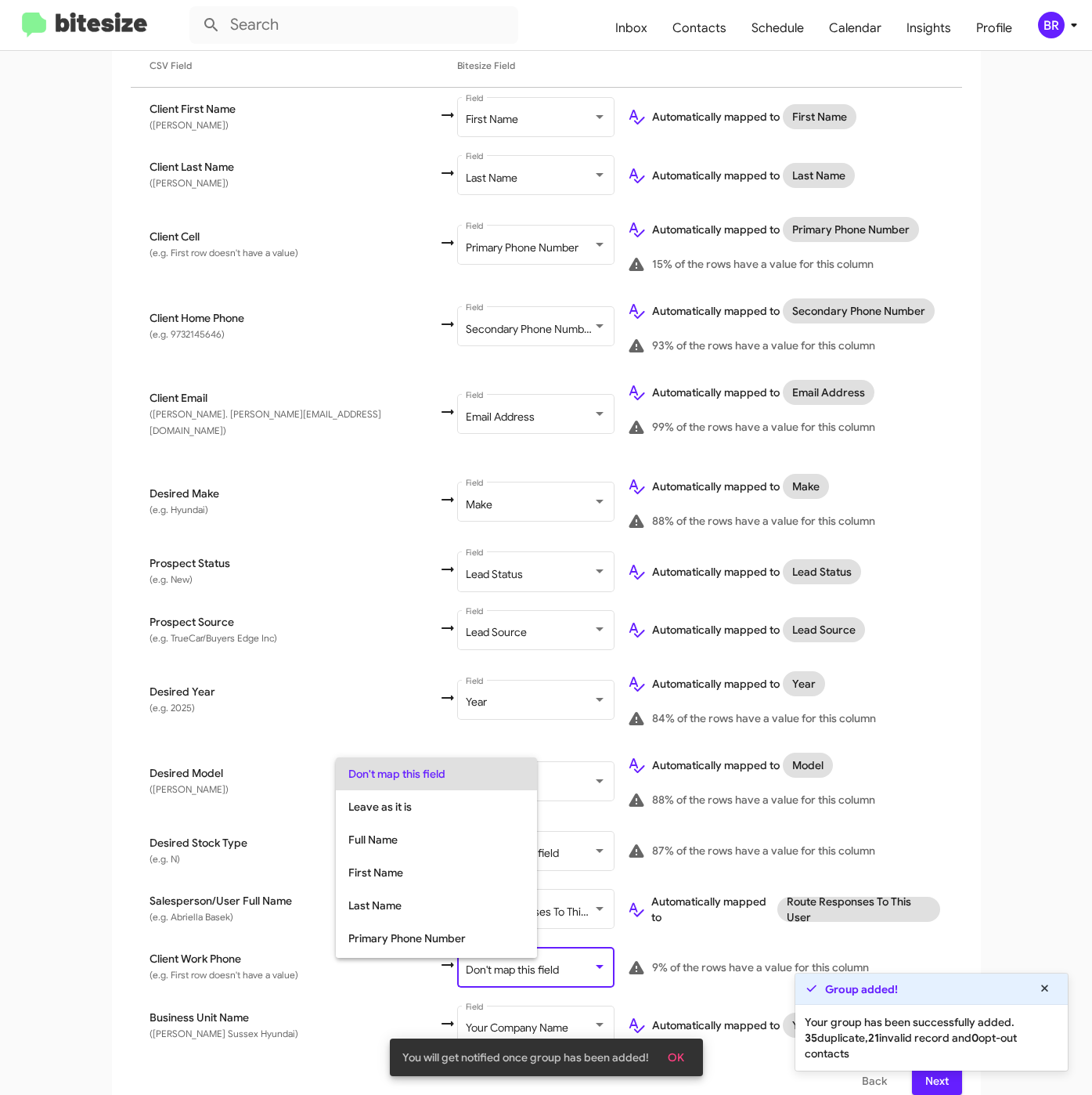
scroll to position [62, 0]
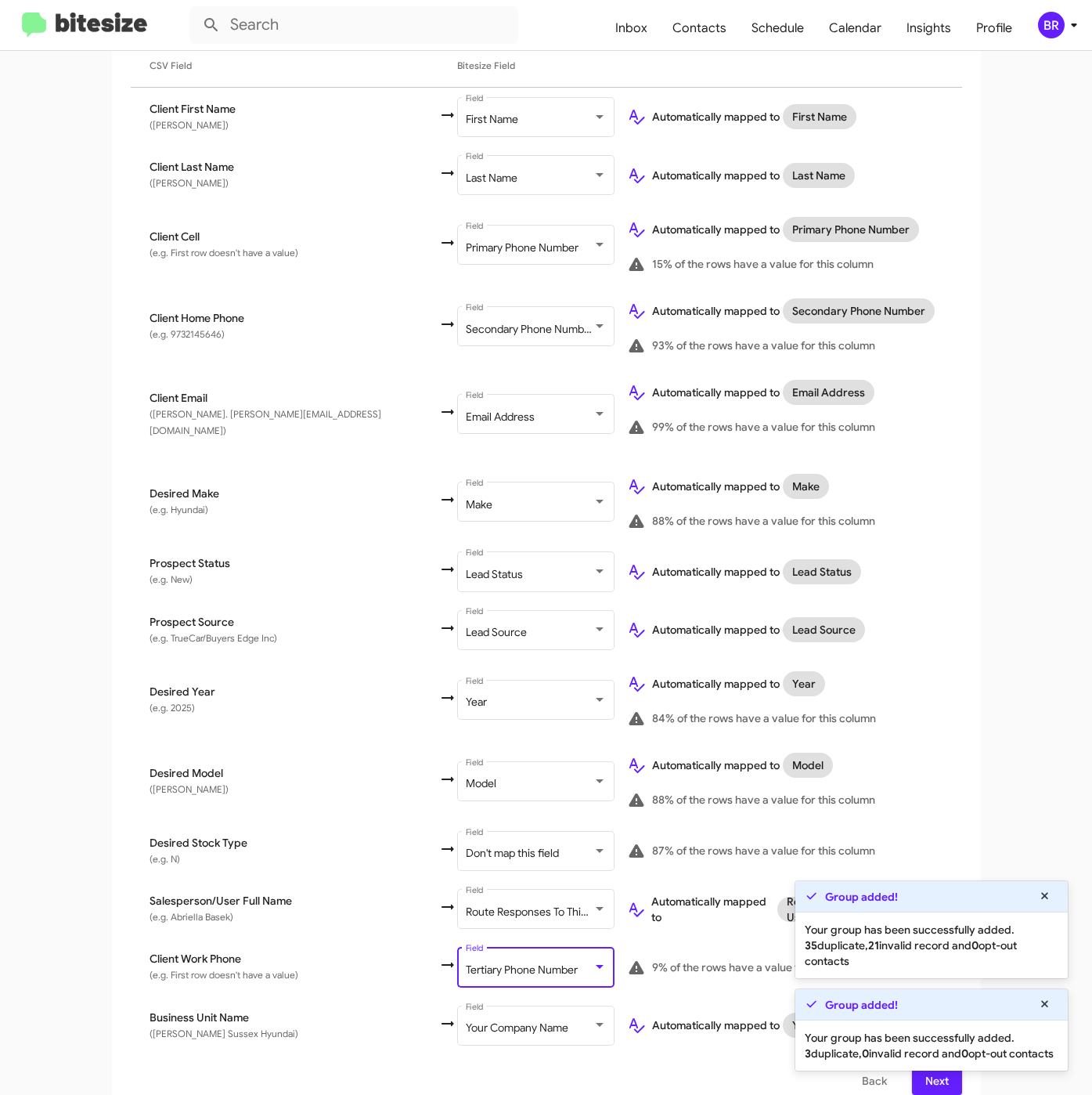
click at [939, 1072] on span "Next" at bounding box center [937, 1080] width 25 height 29
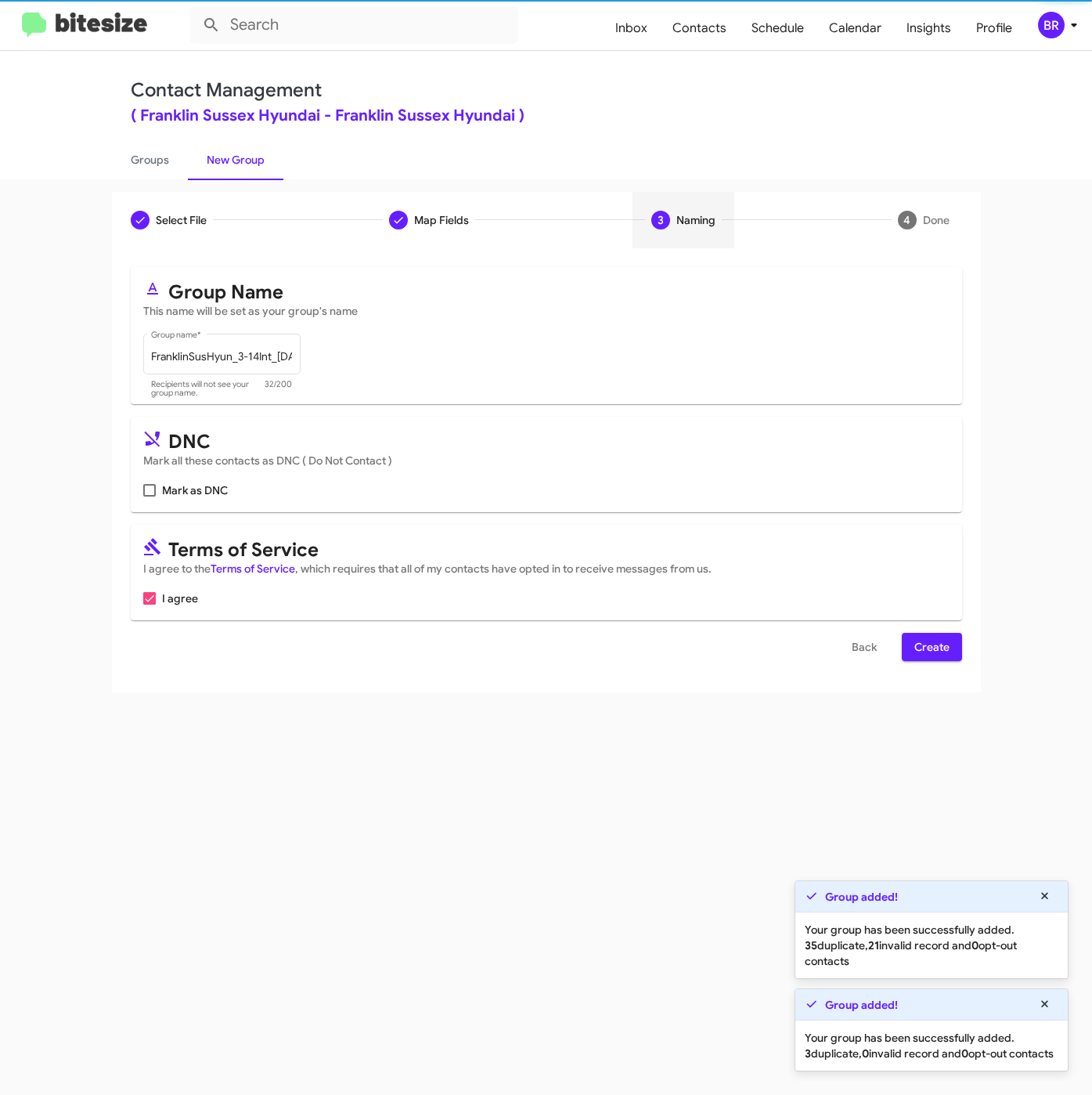
scroll to position [0, 0]
click at [939, 634] on form "Group Name This name will be set as your group's name FranklinSusHyun_3-14Int_0…" at bounding box center [546, 464] width 832 height 394
click at [937, 638] on span "Create" at bounding box center [932, 647] width 35 height 29
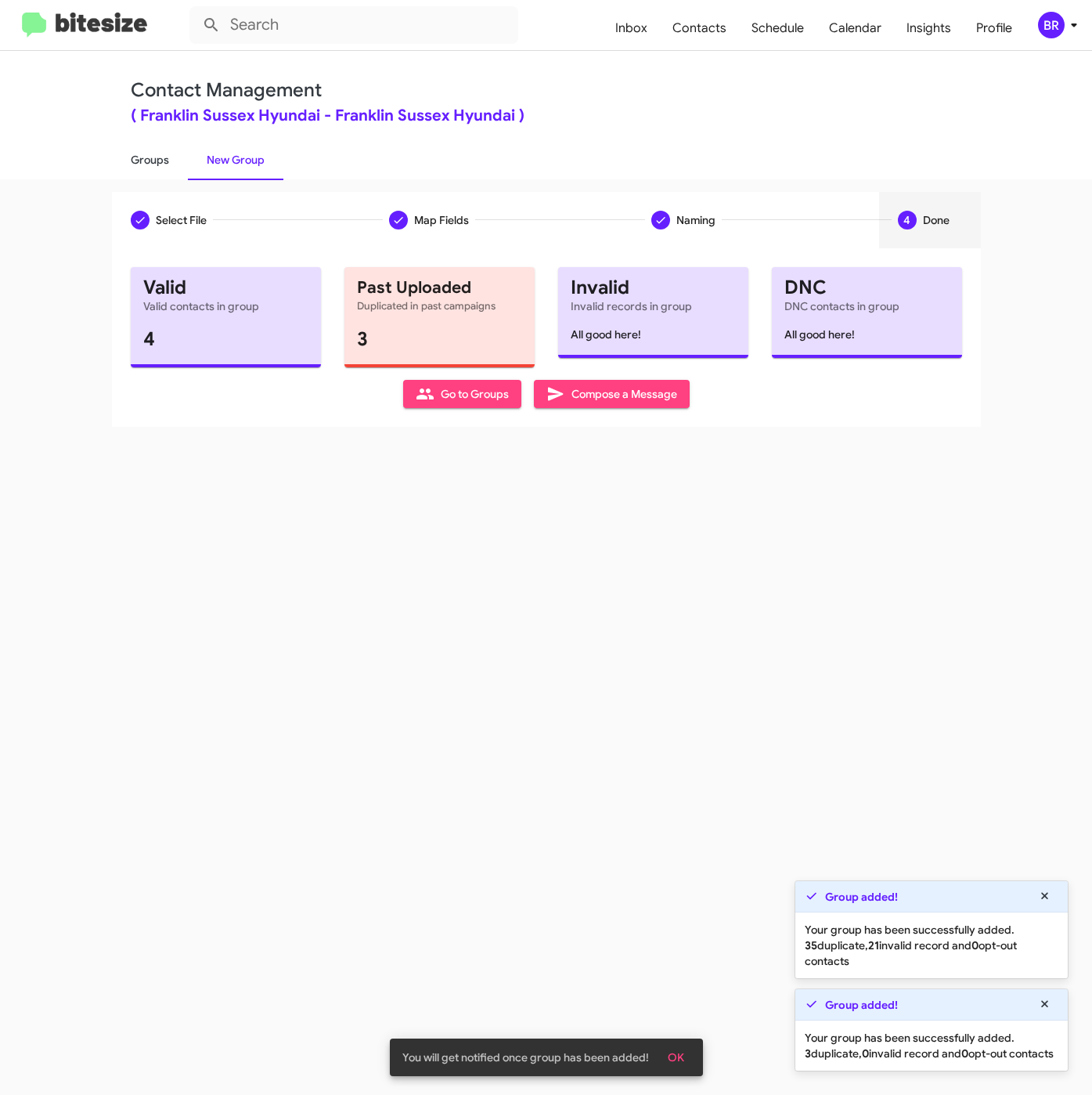
click at [158, 155] on link "Groups" at bounding box center [150, 159] width 76 height 40
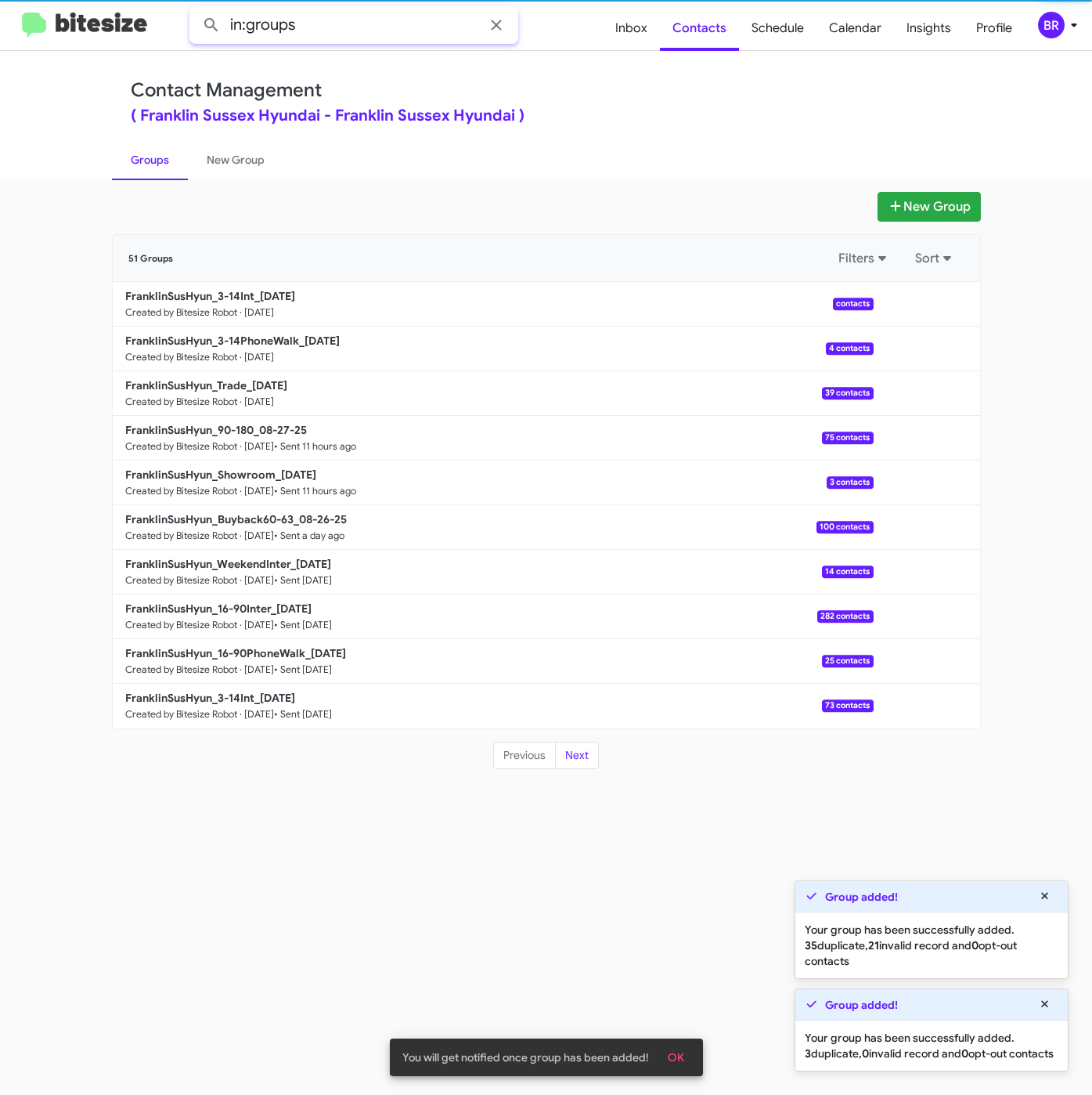
click at [339, 12] on input "in:groups" at bounding box center [353, 25] width 328 height 38
click at [196, 9] on button at bounding box center [212, 25] width 31 height 31
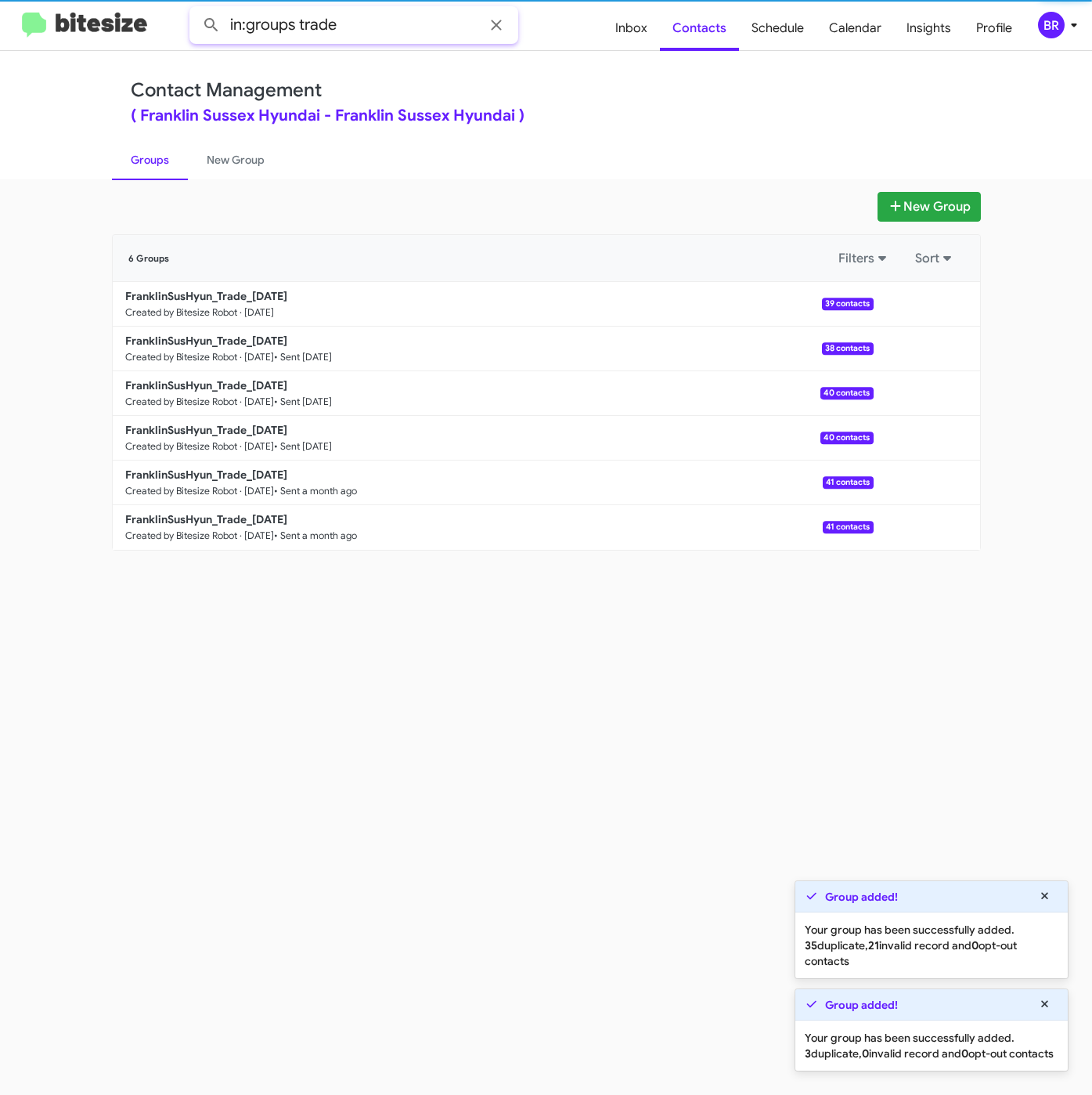
click at [325, 33] on input "in:groups trade" at bounding box center [353, 25] width 328 height 38
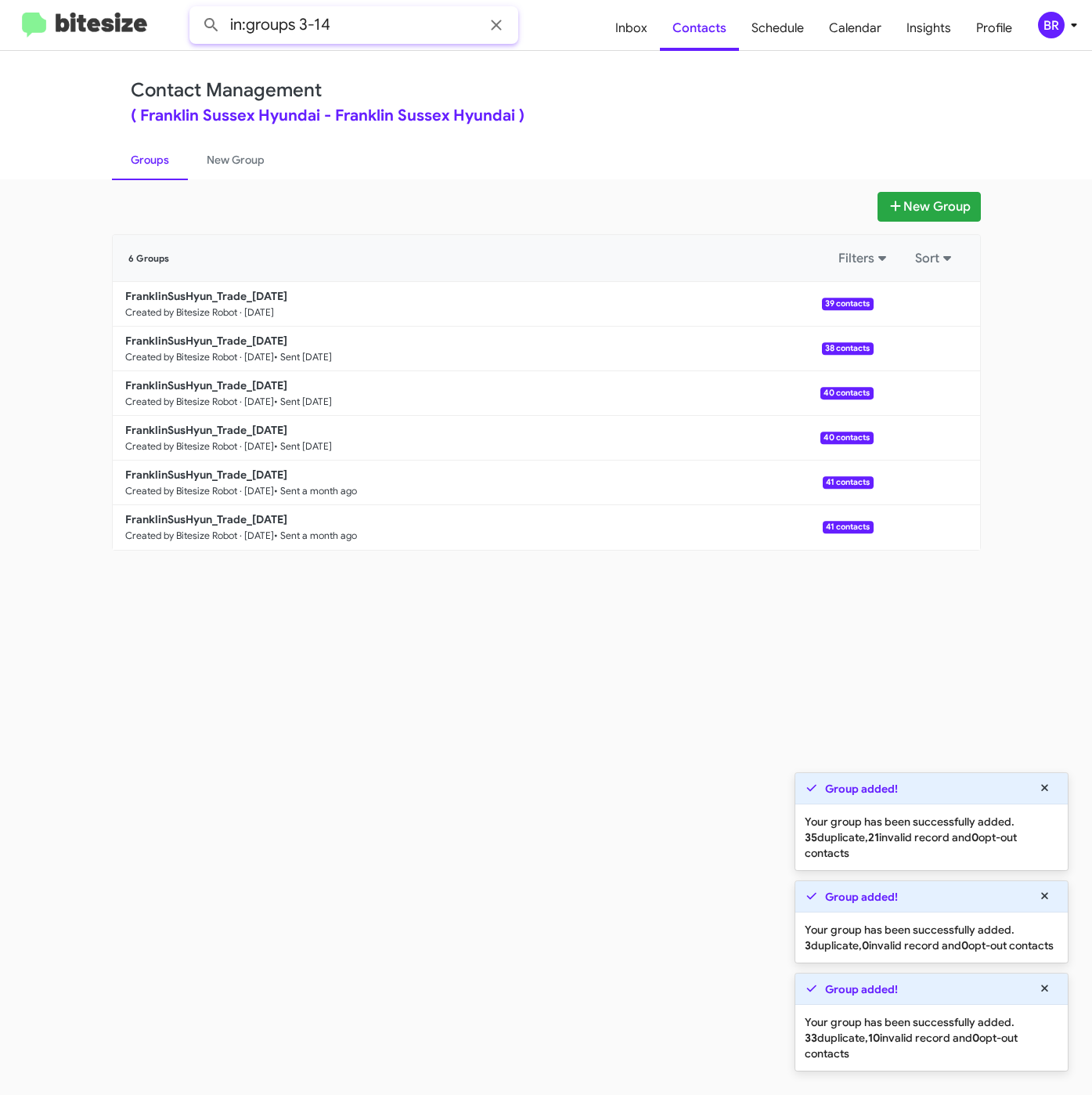
type input "in:groups 3-14"
click at [196, 9] on button at bounding box center [212, 25] width 31 height 31
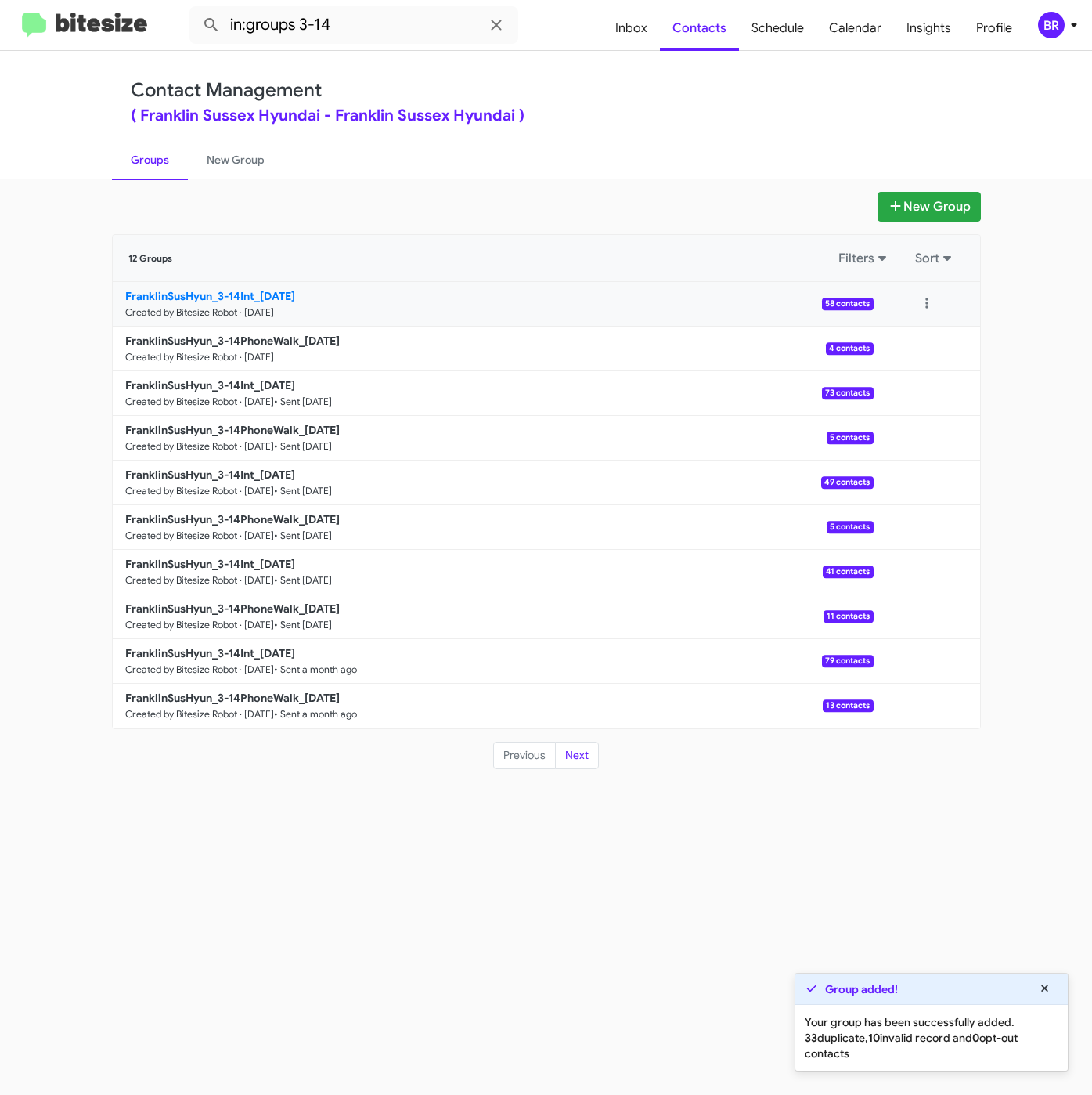
click at [256, 289] on b "FranklinSusHyun_3-14Int_08-28-25" at bounding box center [210, 295] width 170 height 14
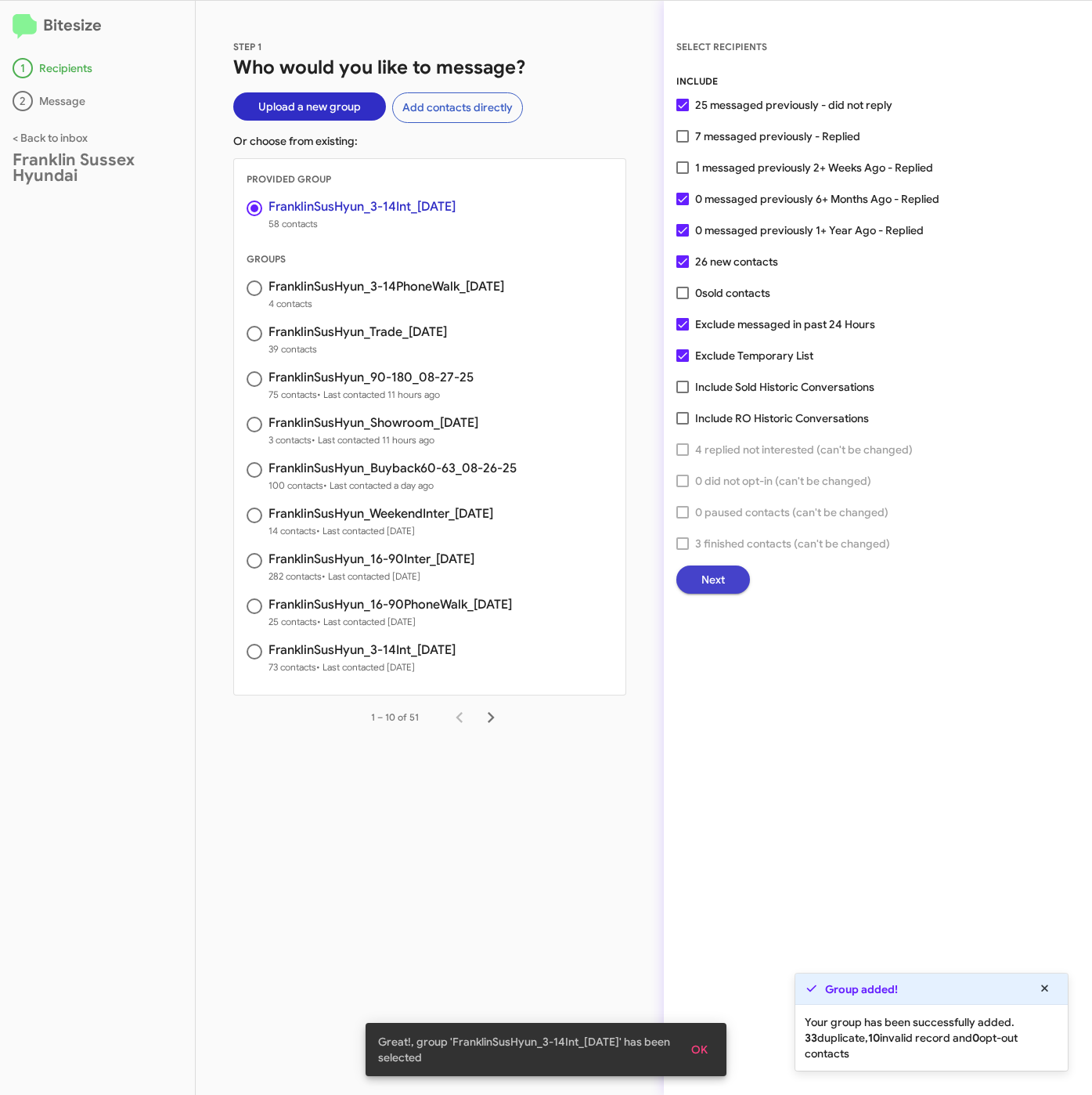
click at [688, 571] on button "Next" at bounding box center [713, 579] width 74 height 29
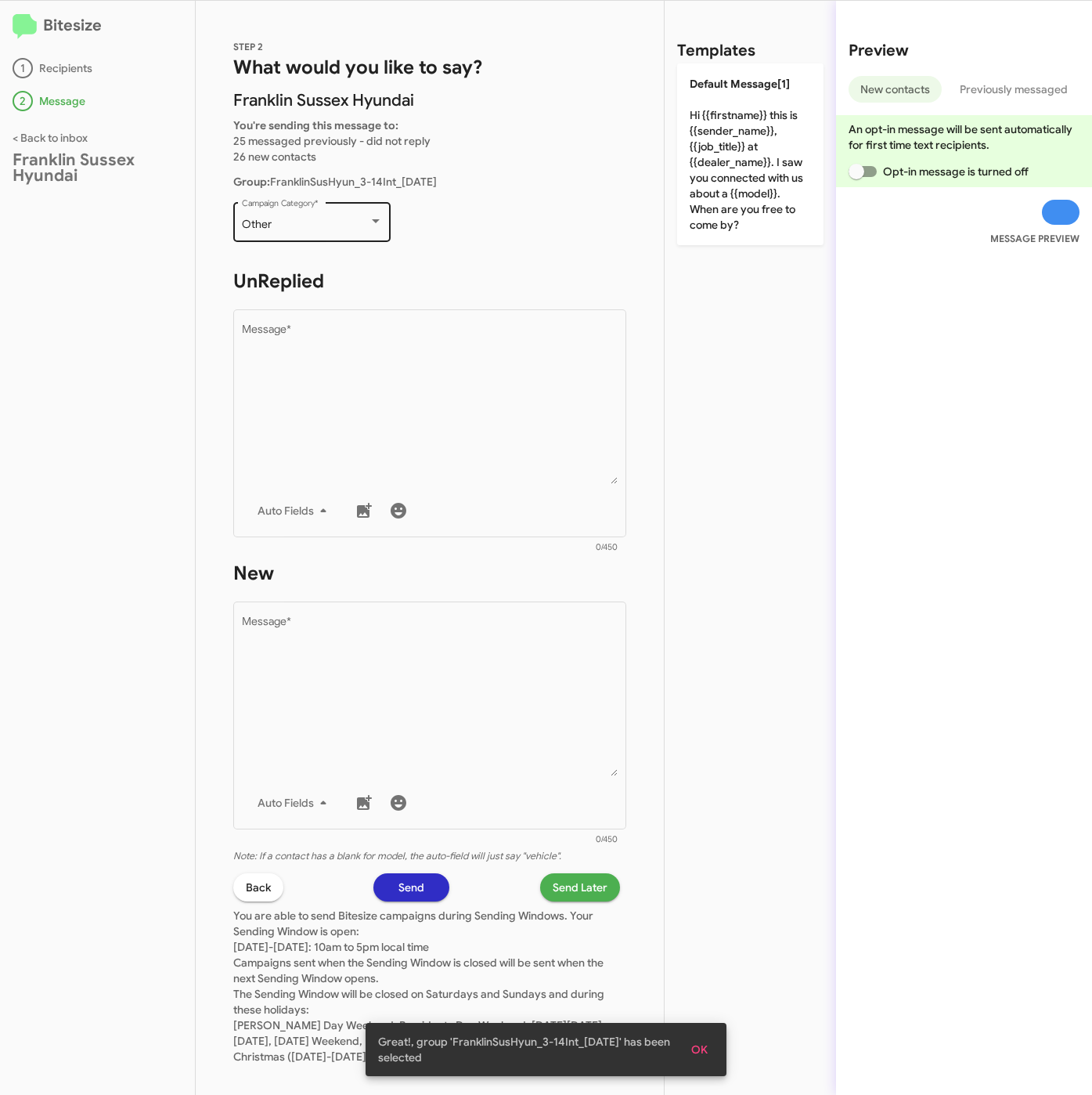
click at [282, 230] on div "Other Campaign Category *" at bounding box center [312, 220] width 141 height 43
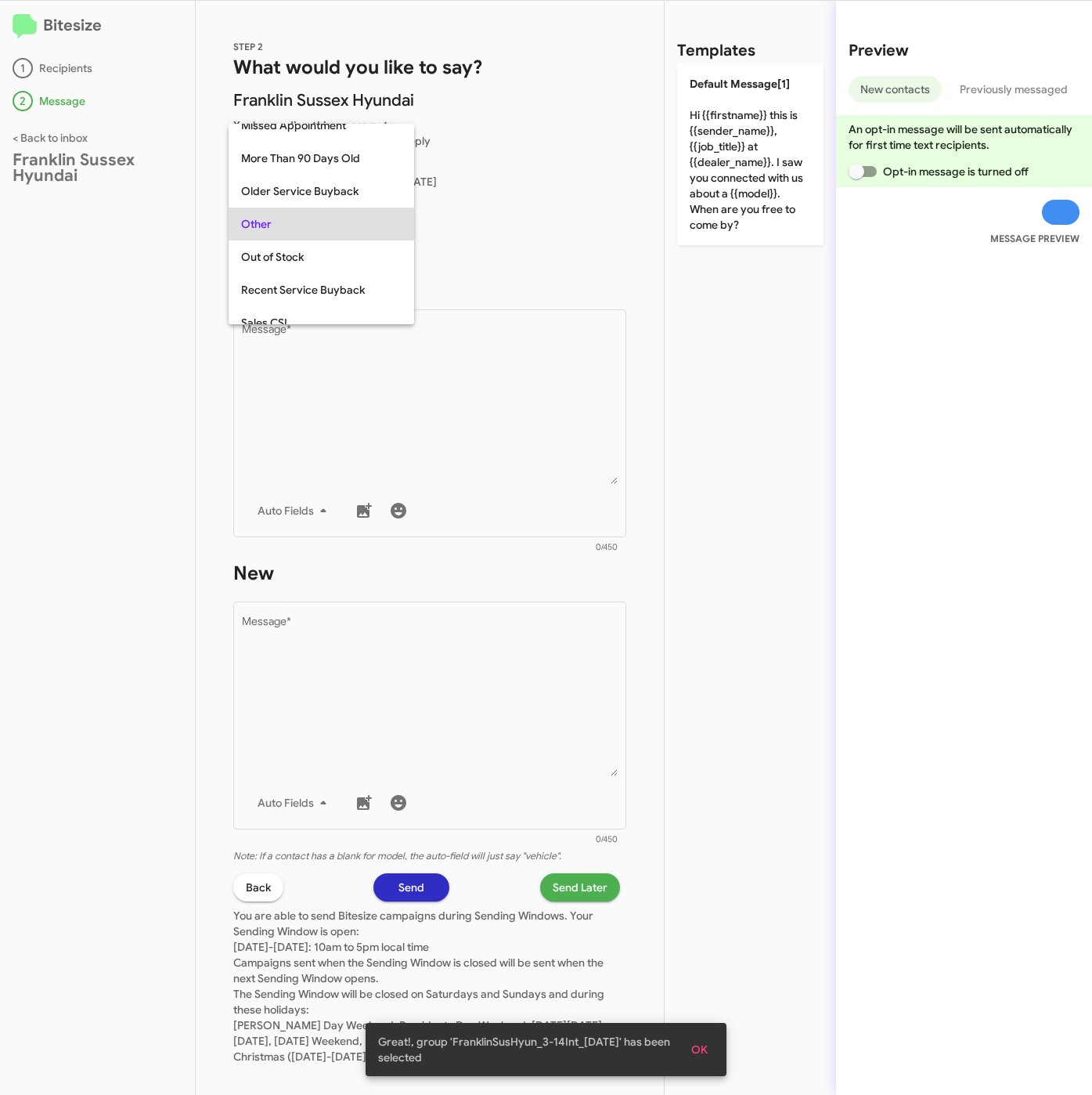
scroll to position [588, 0]
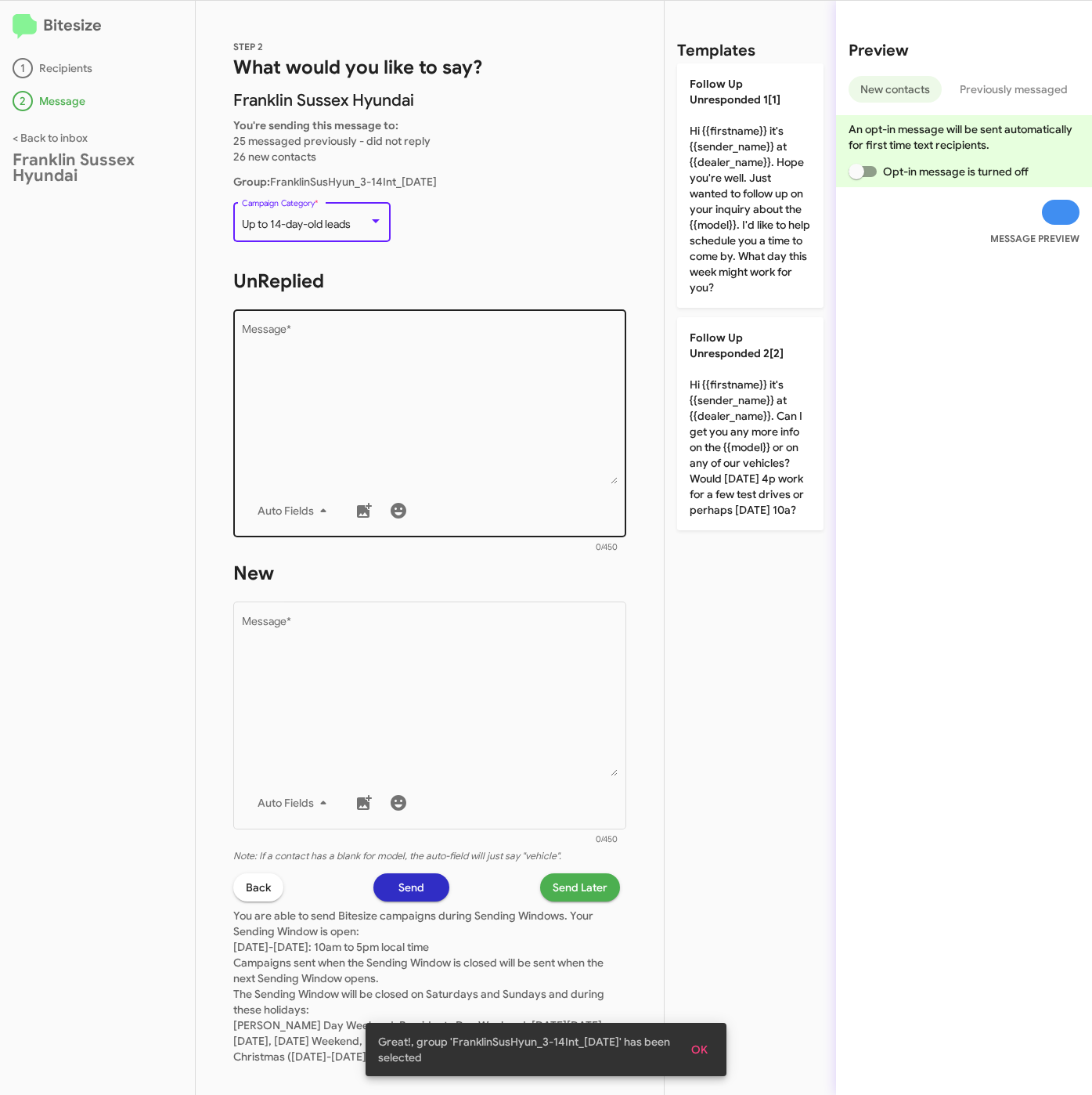
click at [349, 353] on textarea "Message *" at bounding box center [430, 404] width 376 height 160
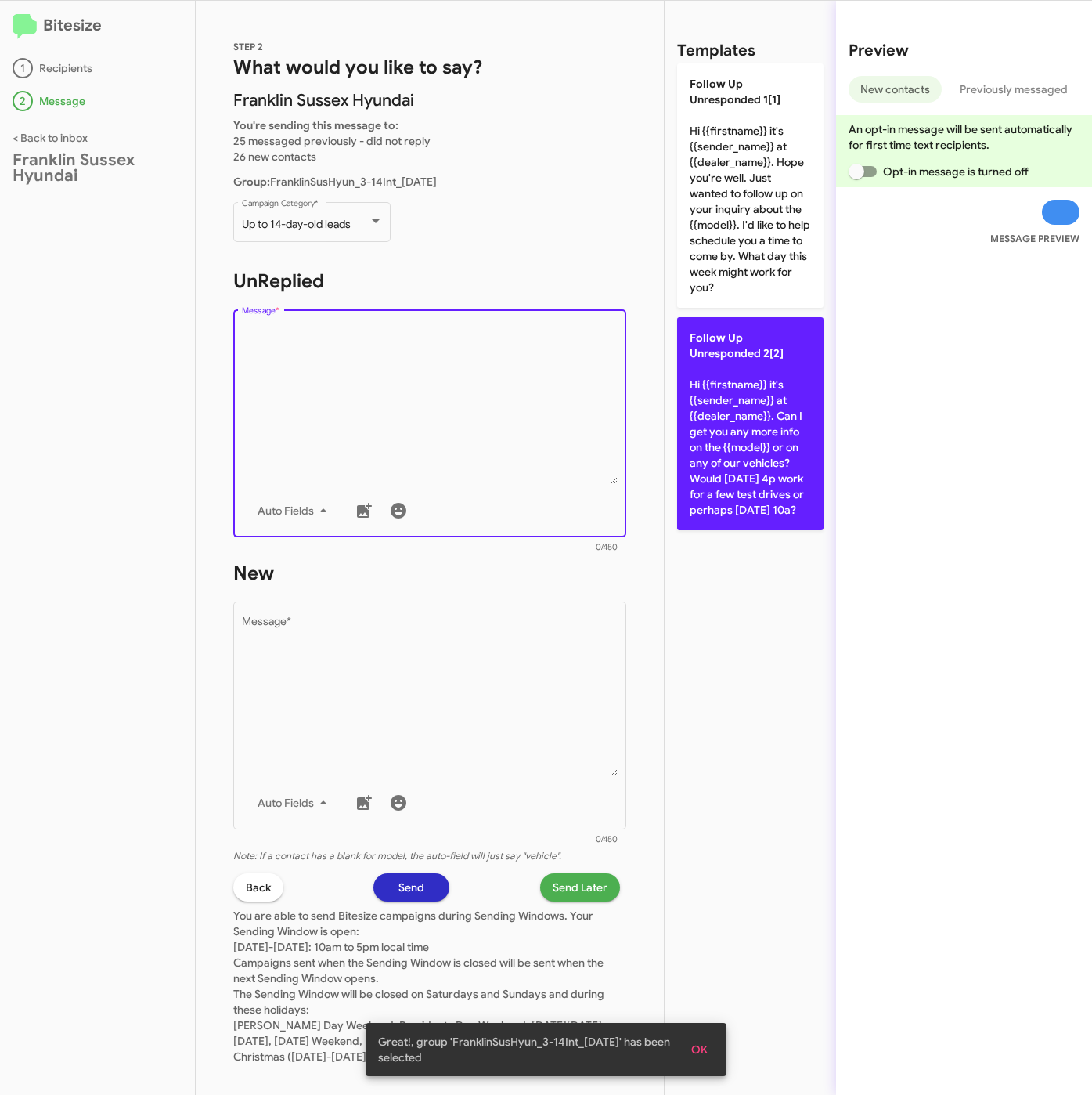
drag, startPoint x: 812, startPoint y: 273, endPoint x: 773, endPoint y: 317, distance: 58.8
click at [810, 273] on p "Follow Up Unresponded 1[1] Hi {{firstname}} it's {{sender_name}} at {{dealer_na…" at bounding box center [750, 186] width 146 height 245
type textarea "Hi {{firstname}} it's {{sender_name}} at {{dealer_name}}. Hope you're well. Jus…"
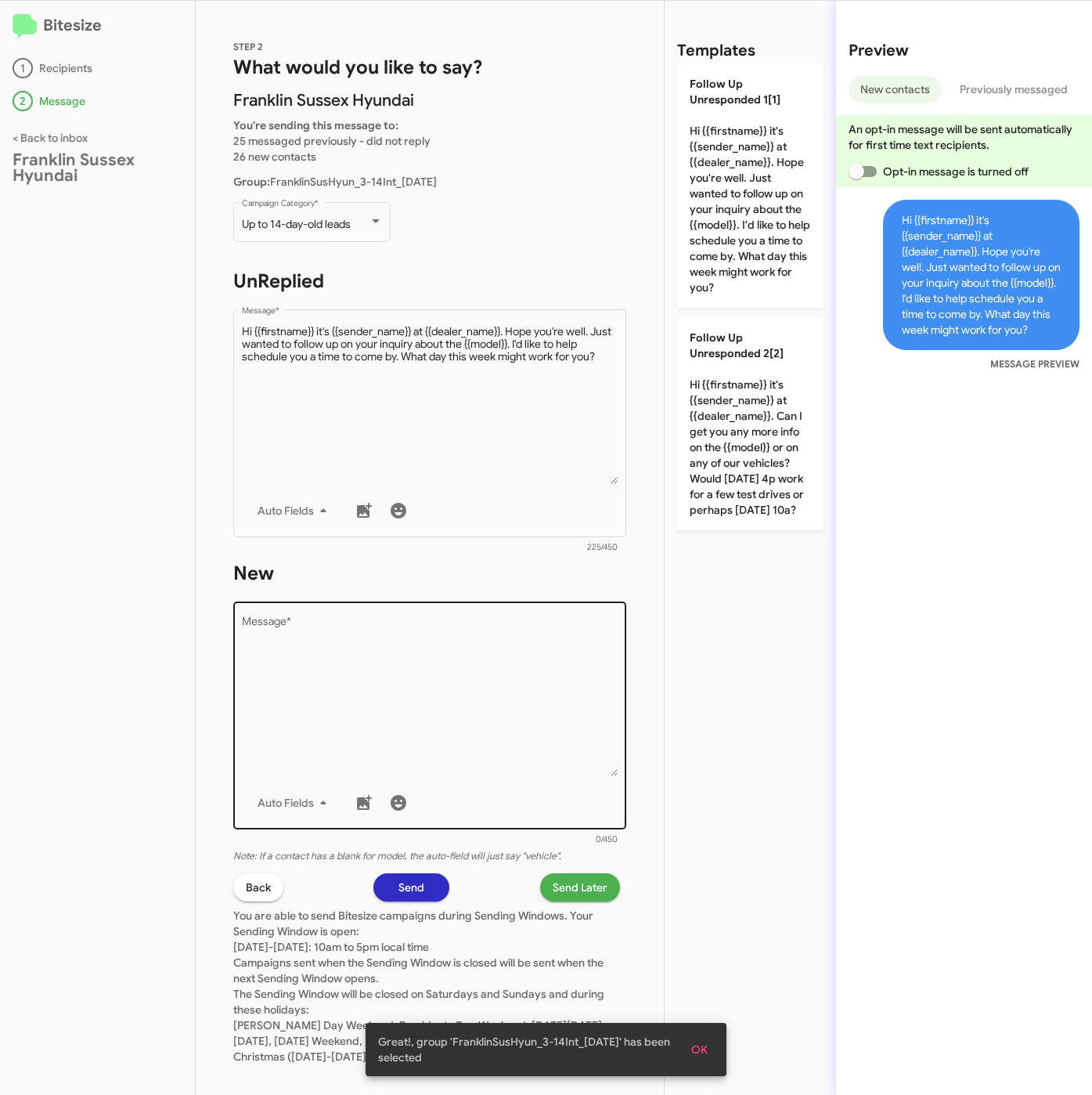
click at [534, 668] on textarea "Message *" at bounding box center [430, 697] width 376 height 160
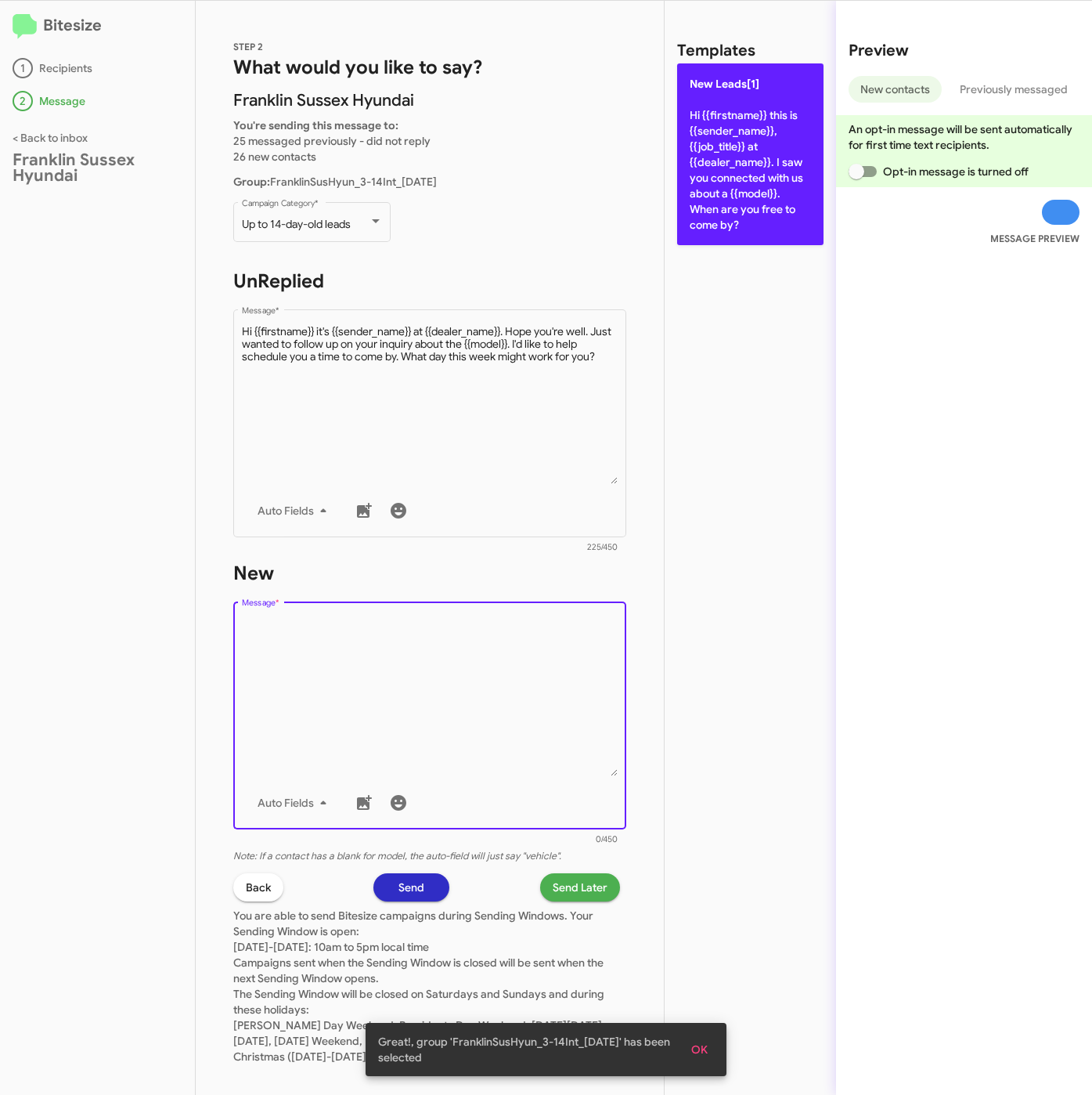
click at [750, 122] on p "New Leads[1] Hi {{firstname}} this is {{sender_name}}, {{job_title}} at {{deale…" at bounding box center [750, 154] width 146 height 181
type textarea "Hi {{firstname}} this is {{sender_name}}, {{job_title}} at {{dealer_name}}. I s…"
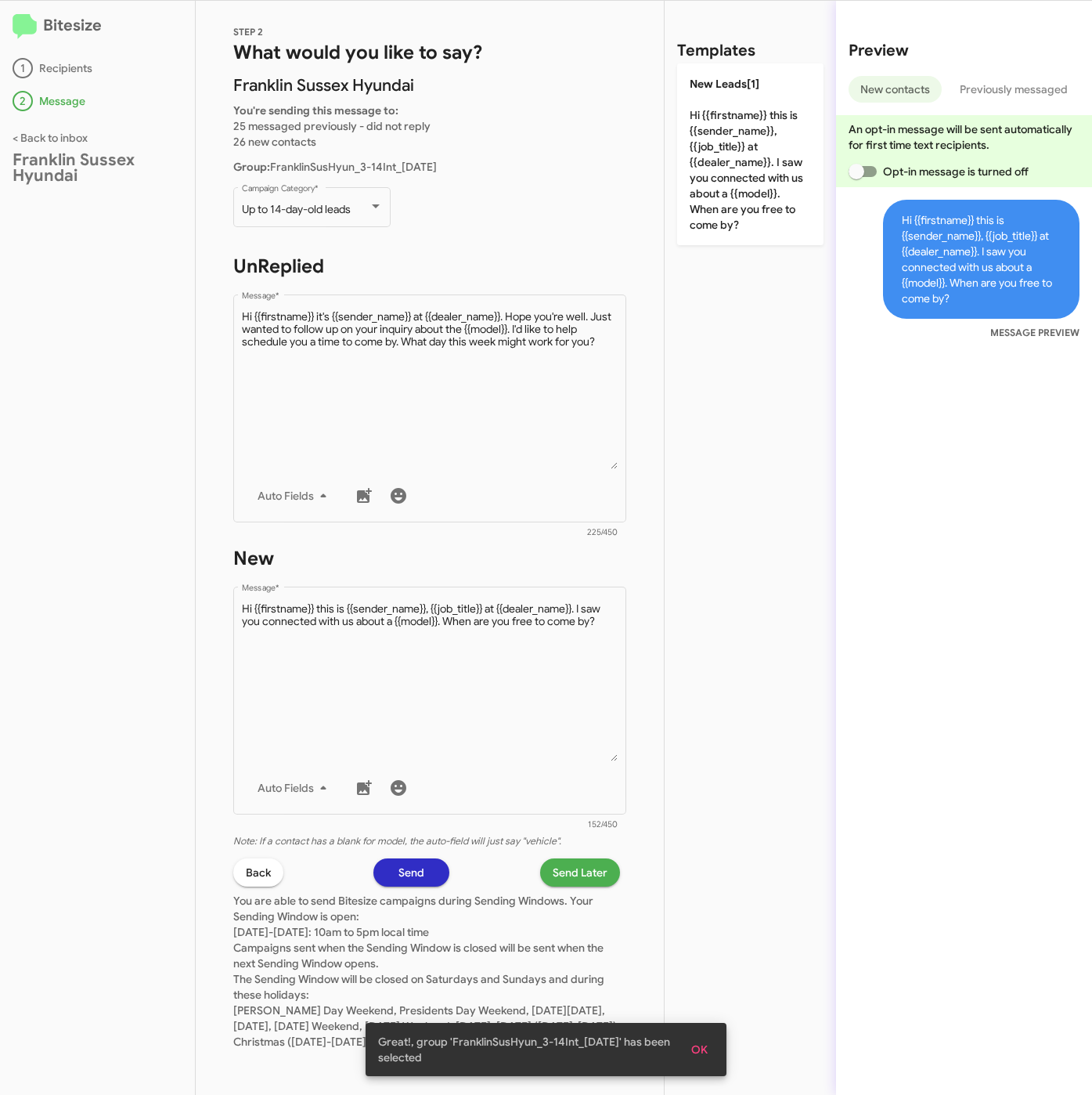
scroll to position [29, 0]
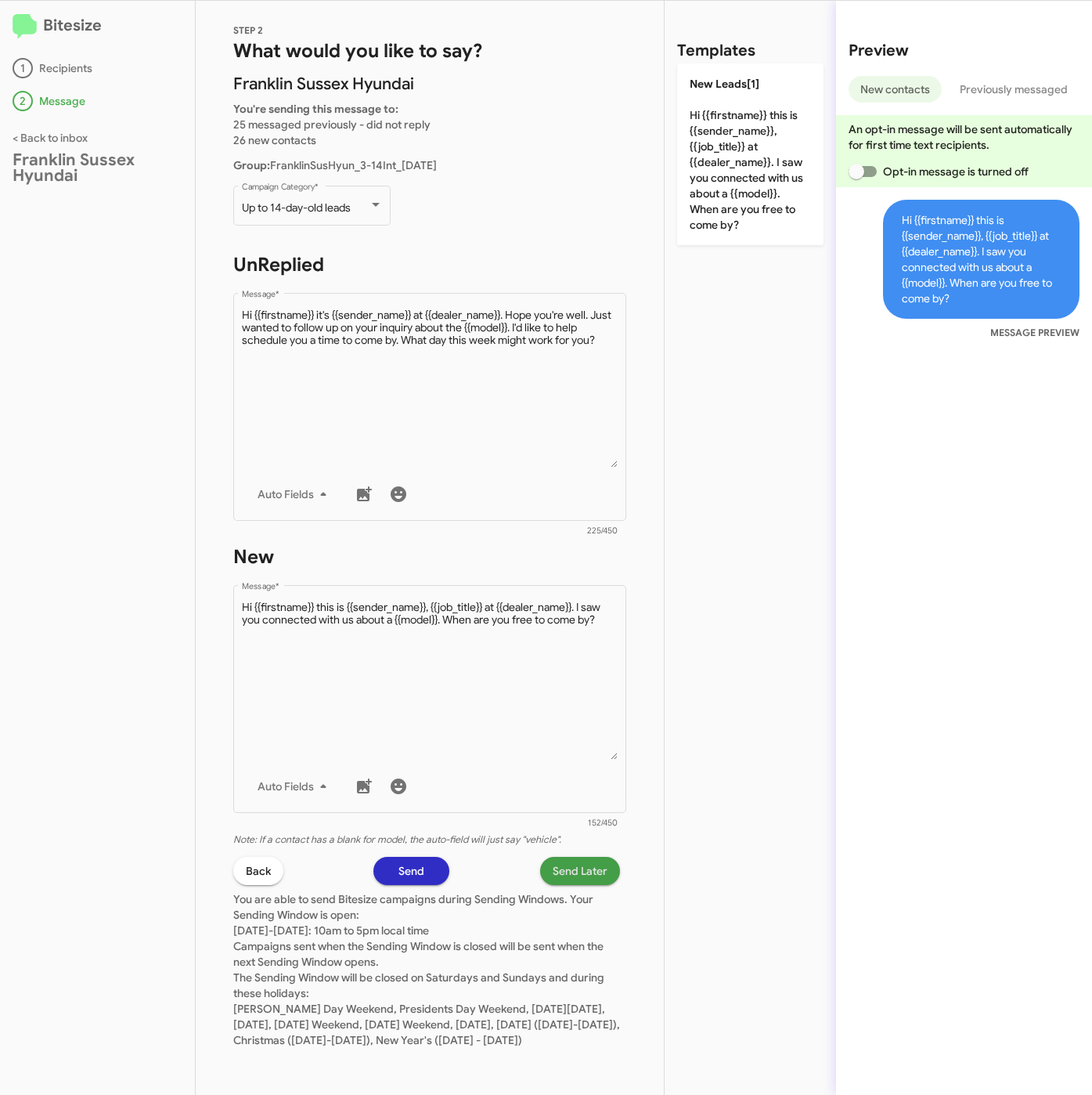
click at [586, 857] on span "Send Later" at bounding box center [580, 870] width 55 height 29
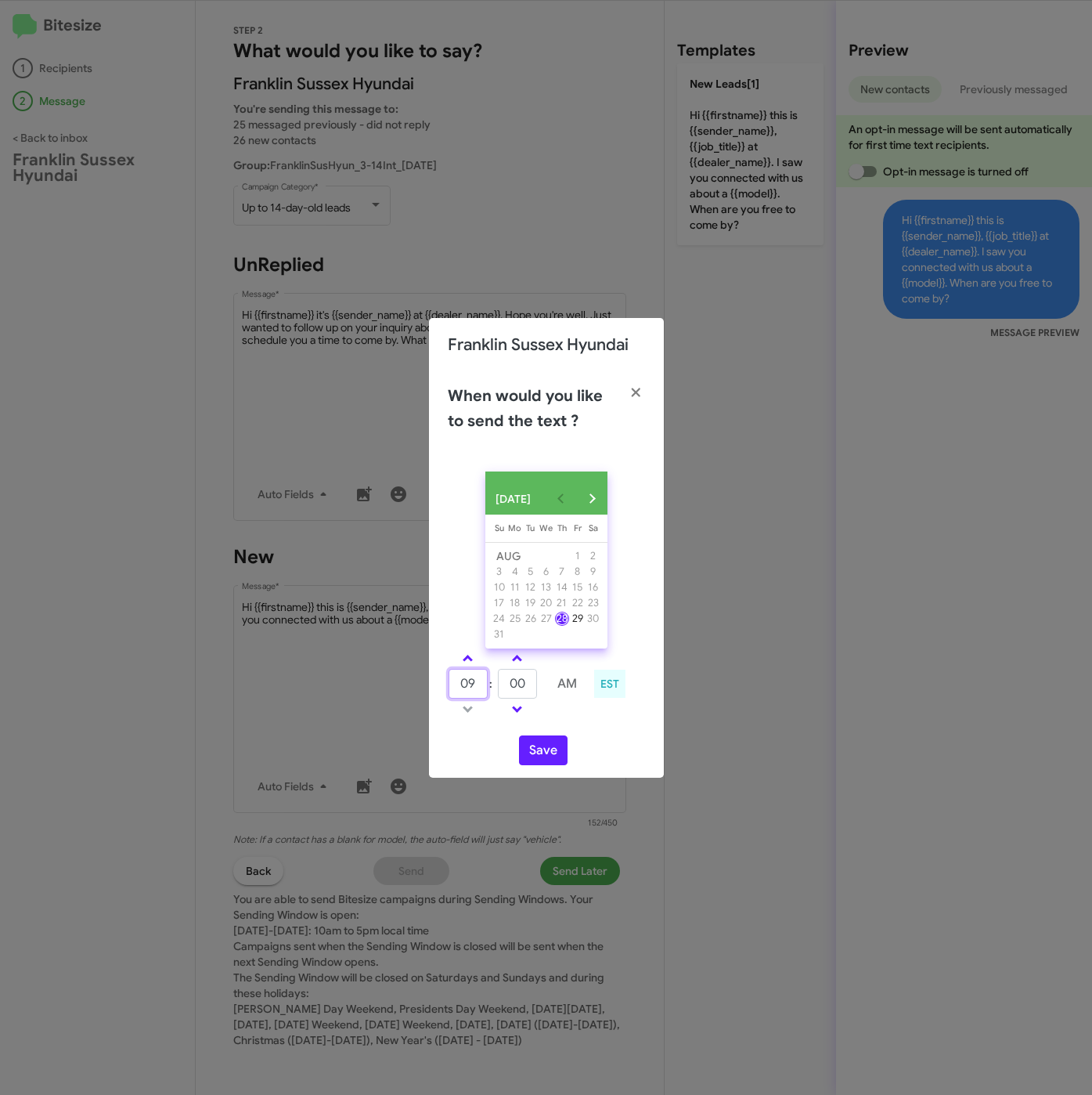
click at [466, 676] on input "09" at bounding box center [468, 684] width 40 height 29
drag, startPoint x: 458, startPoint y: 660, endPoint x: 484, endPoint y: 663, distance: 26.2
click at [470, 660] on link at bounding box center [468, 658] width 28 height 18
type input "10"
click at [531, 682] on input "00" at bounding box center [517, 684] width 40 height 29
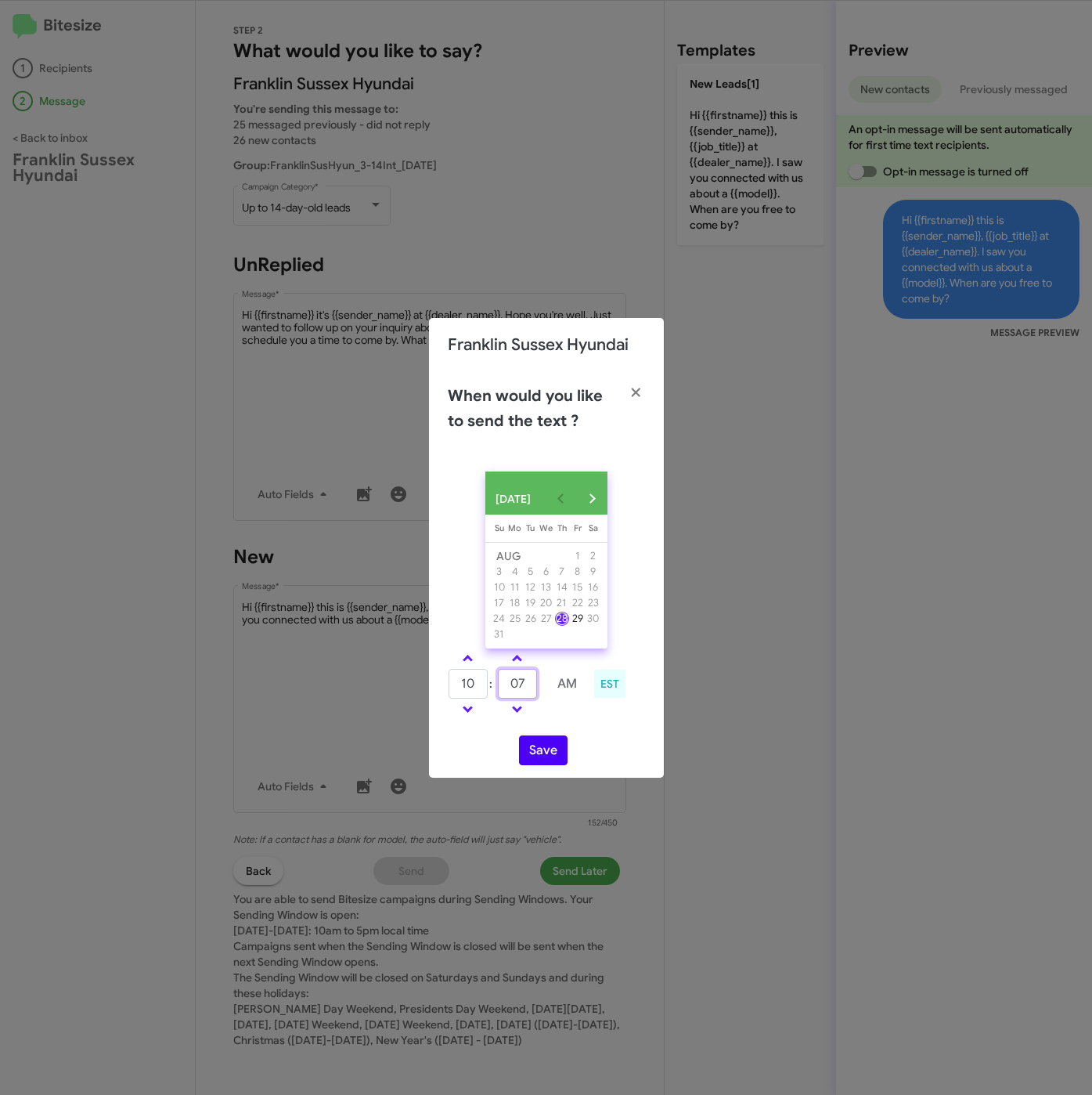
type input "07"
click at [548, 764] on button "Save" at bounding box center [543, 750] width 49 height 29
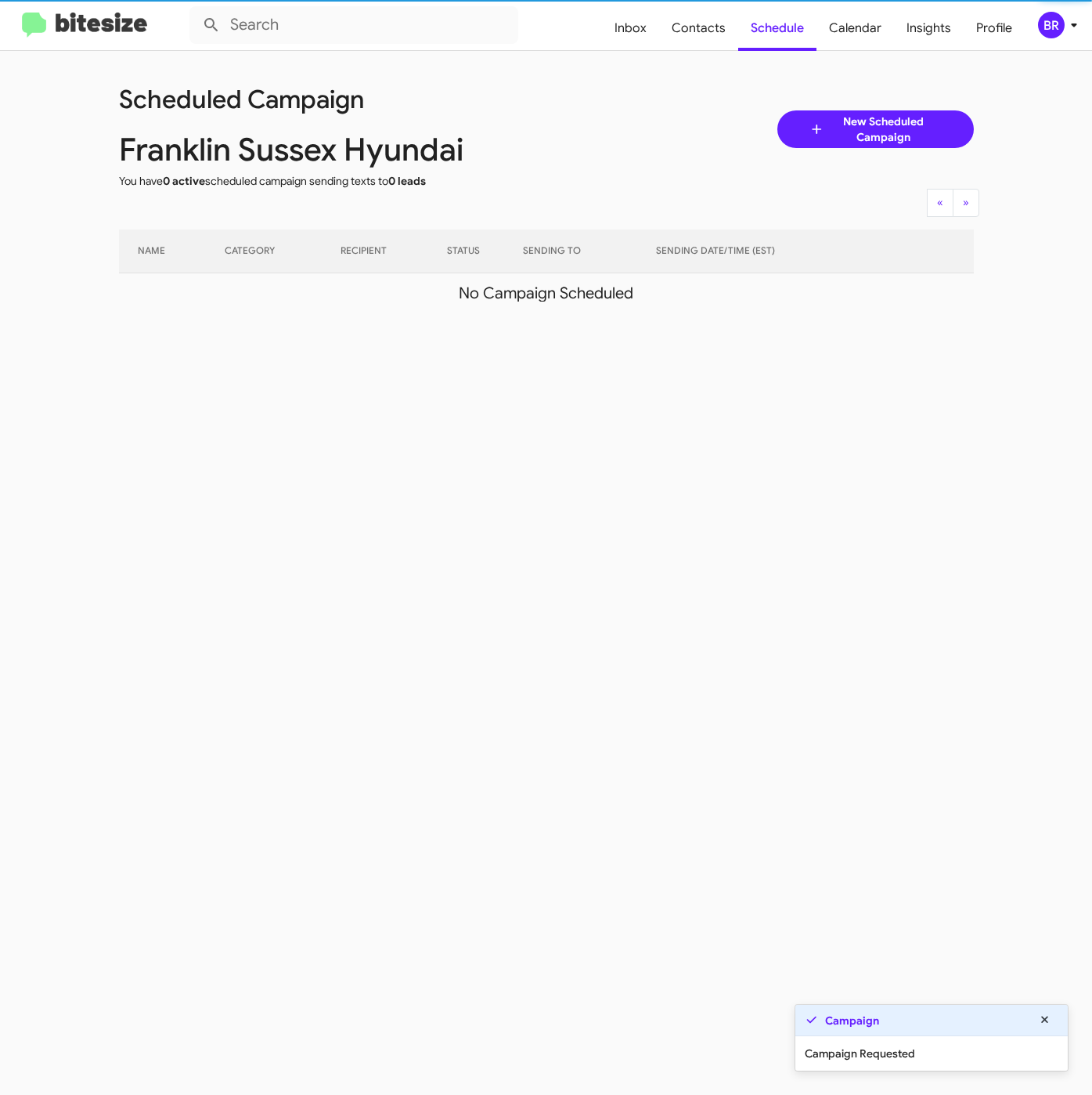
click at [1059, 31] on div "BR" at bounding box center [1051, 25] width 27 height 27
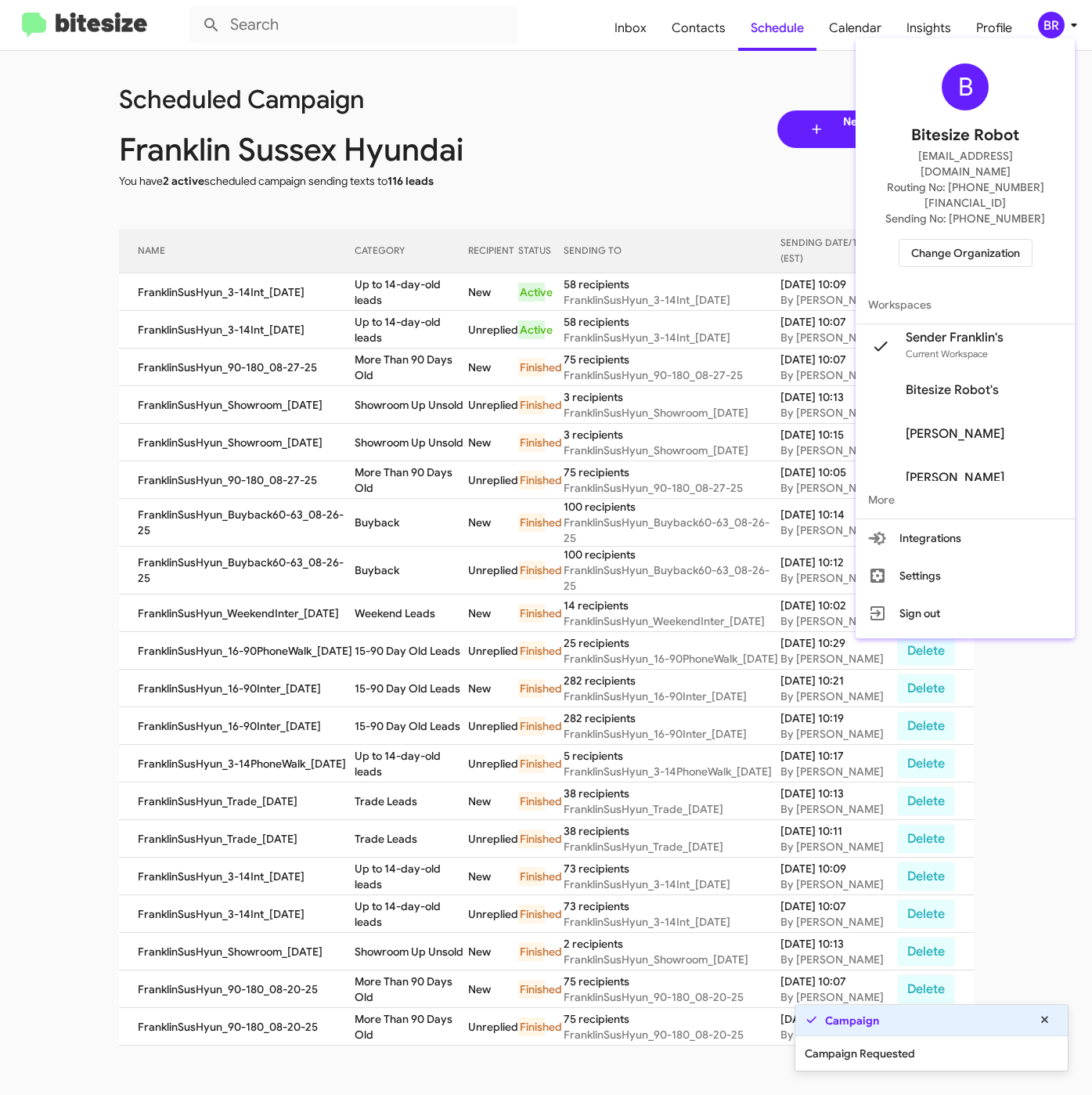
click at [387, 345] on div at bounding box center [546, 548] width 1092 height 1095
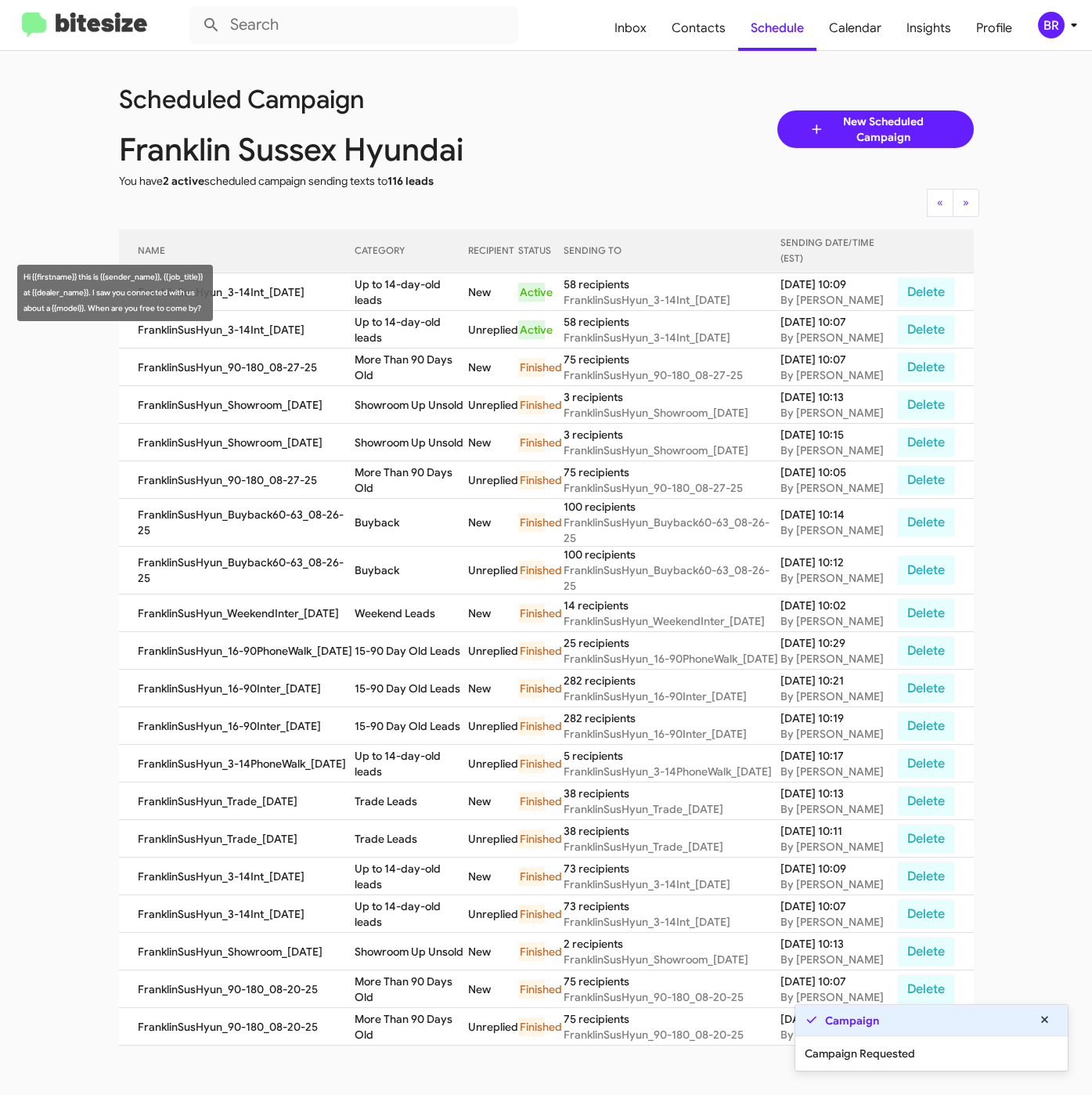
drag, startPoint x: 362, startPoint y: 289, endPoint x: 529, endPoint y: 217, distance: 181.9
click at [392, 296] on td "Up to 14-day-old leads" at bounding box center [410, 292] width 113 height 38
copy td "Up to 14-day-old leads"
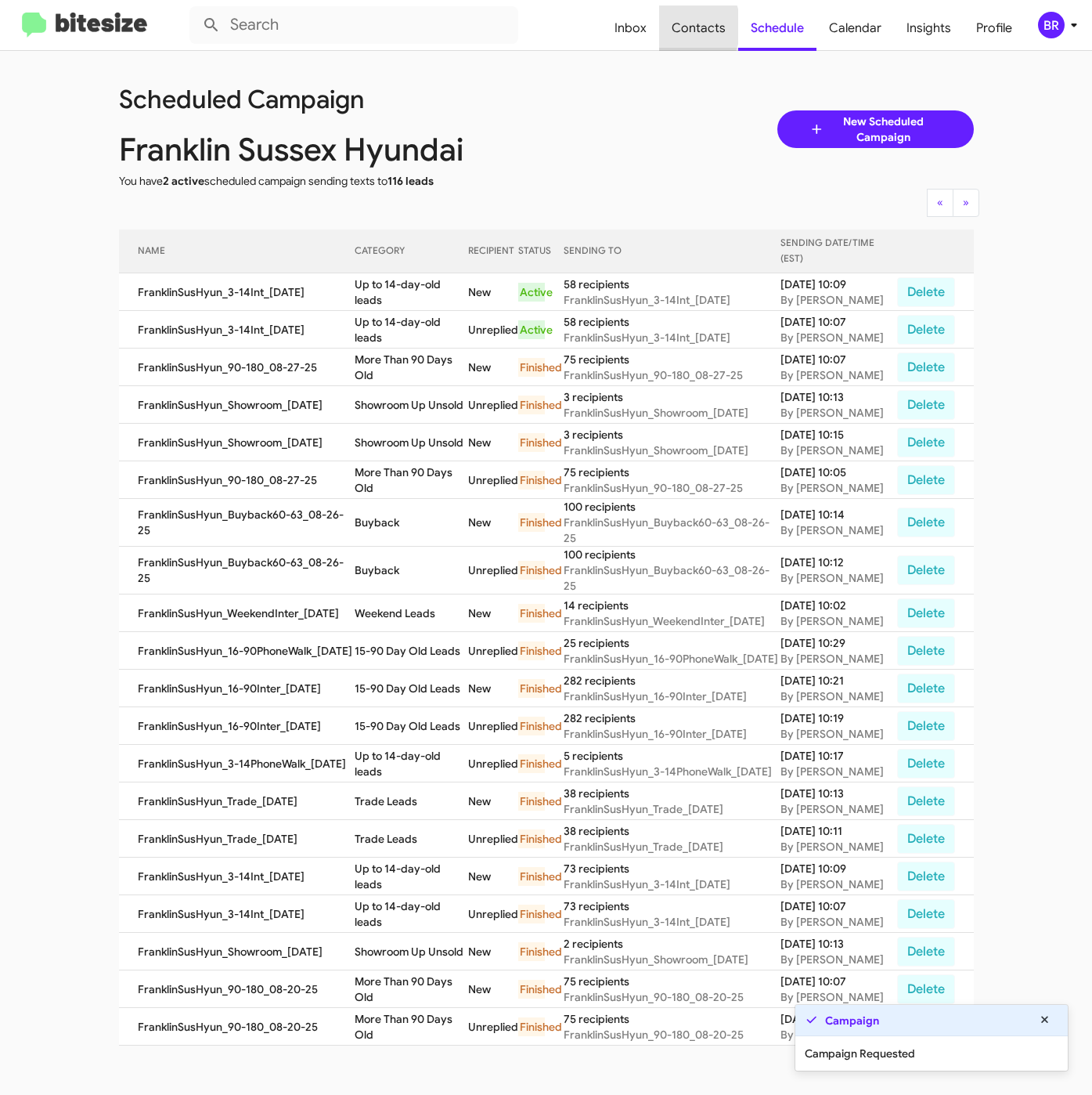
click at [680, 27] on span "Contacts" at bounding box center [699, 28] width 79 height 45
type input "in:groups"
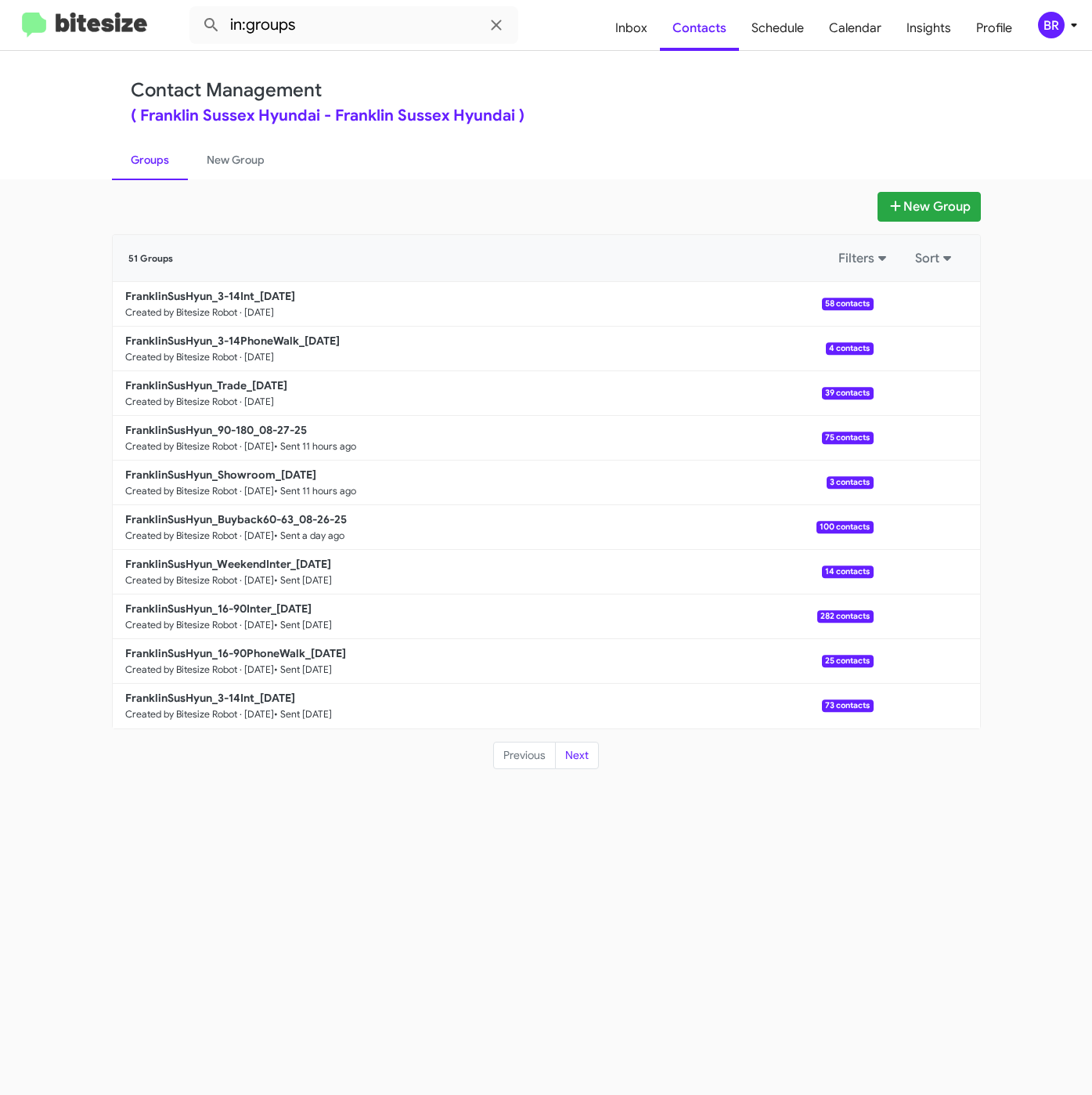
click at [591, 103] on div "Contact Management ( Franklin Sussex Hyundai - Franklin Sussex Hyundai )" at bounding box center [546, 101] width 832 height 45
click at [260, 339] on b "FranklinSusHyun_3-14PhoneWalk_08-28-25" at bounding box center [232, 340] width 214 height 14
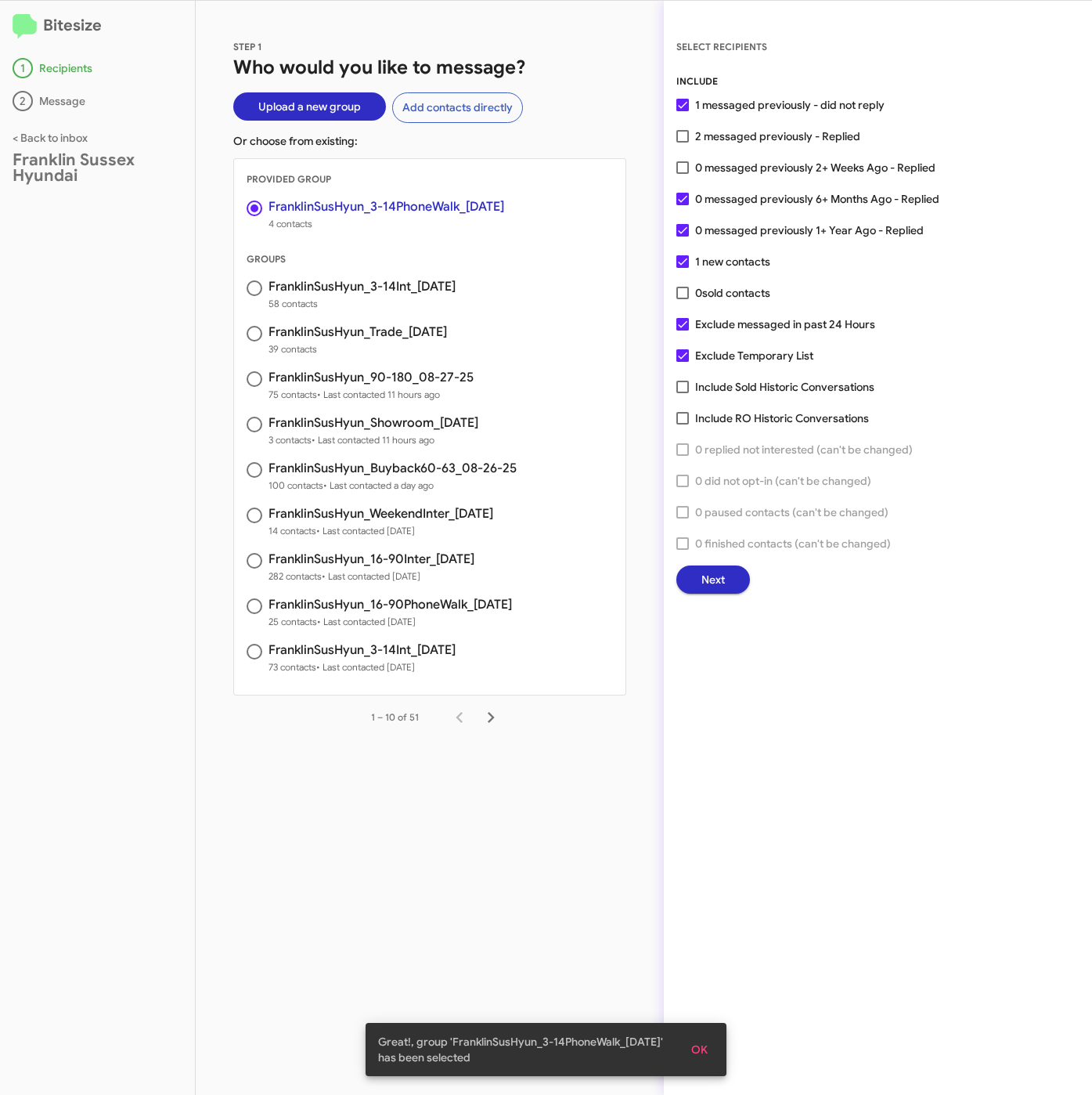
click at [707, 586] on span "Next" at bounding box center [713, 579] width 24 height 29
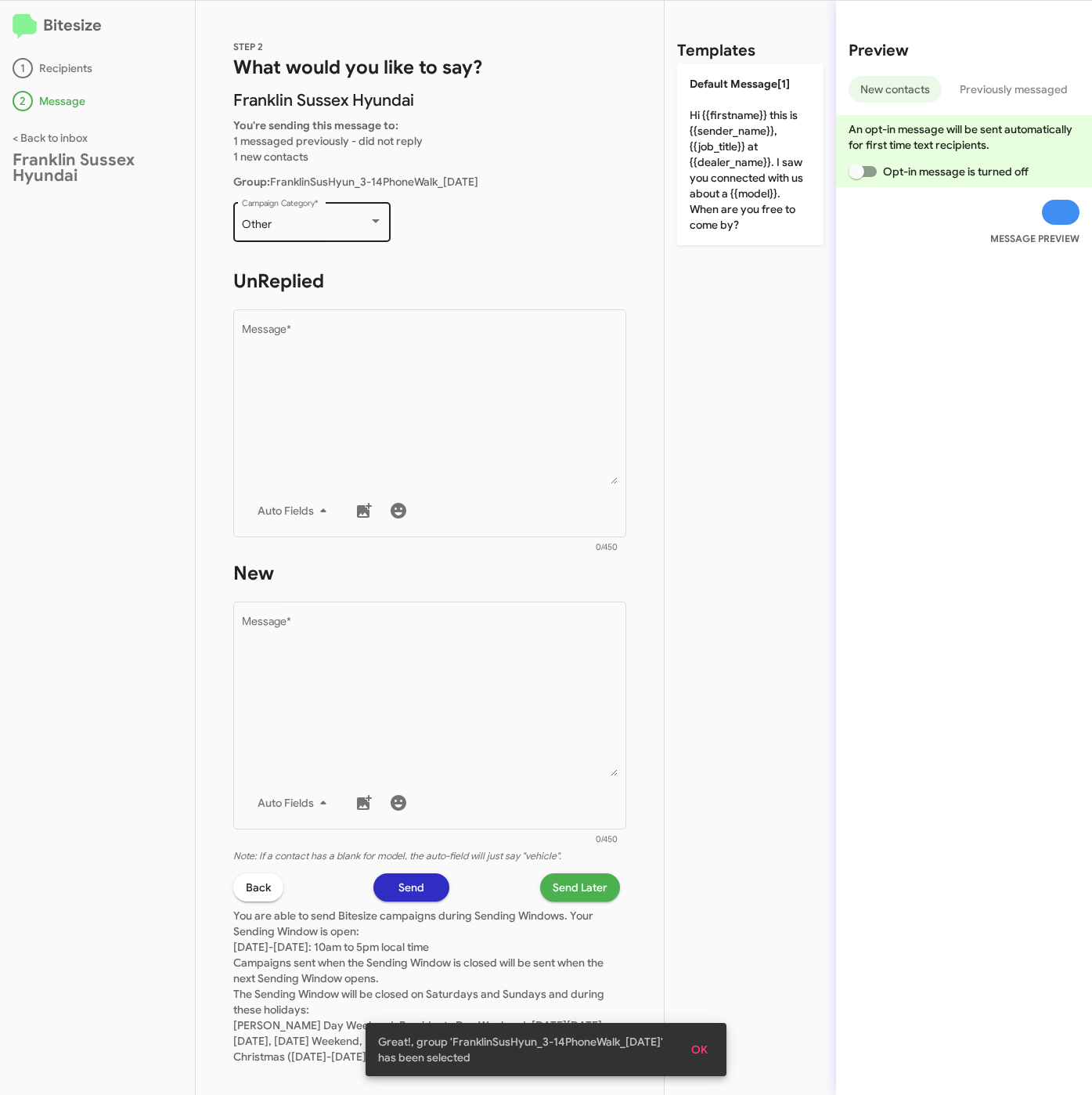
click at [323, 216] on div "Other Campaign Category *" at bounding box center [312, 220] width 141 height 43
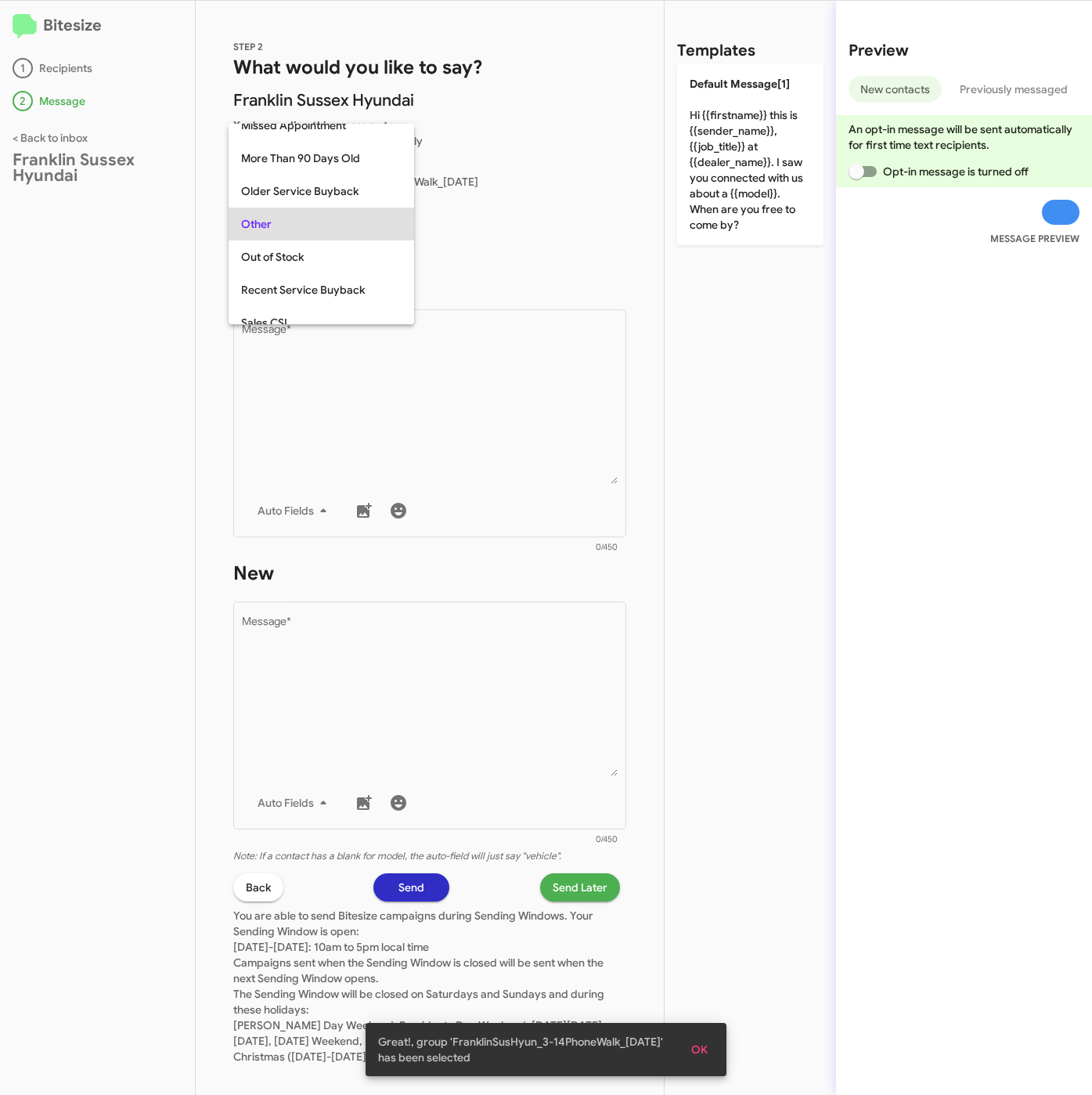
scroll to position [588, 0]
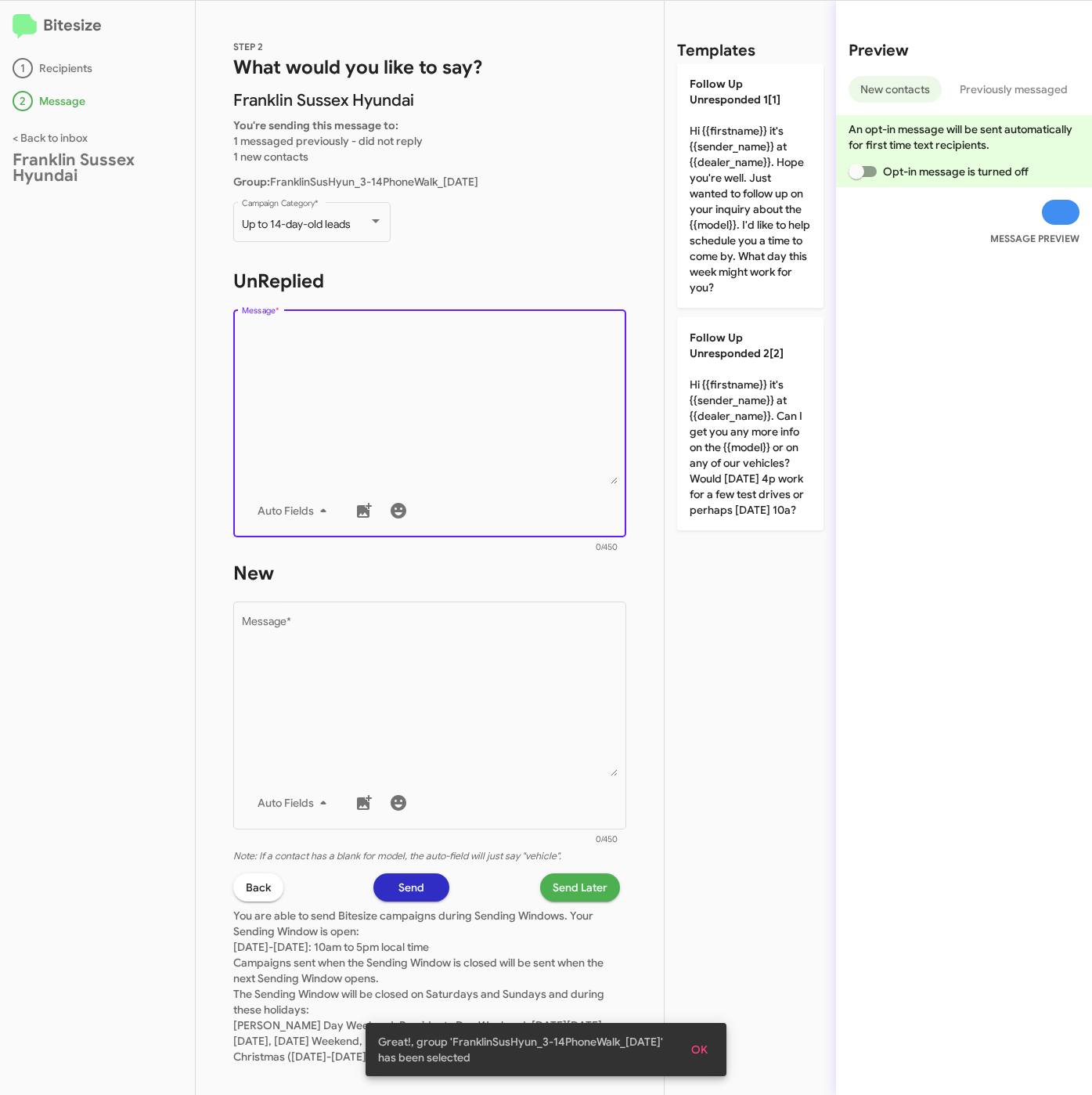
click at [390, 413] on textarea "Message *" at bounding box center [430, 404] width 376 height 160
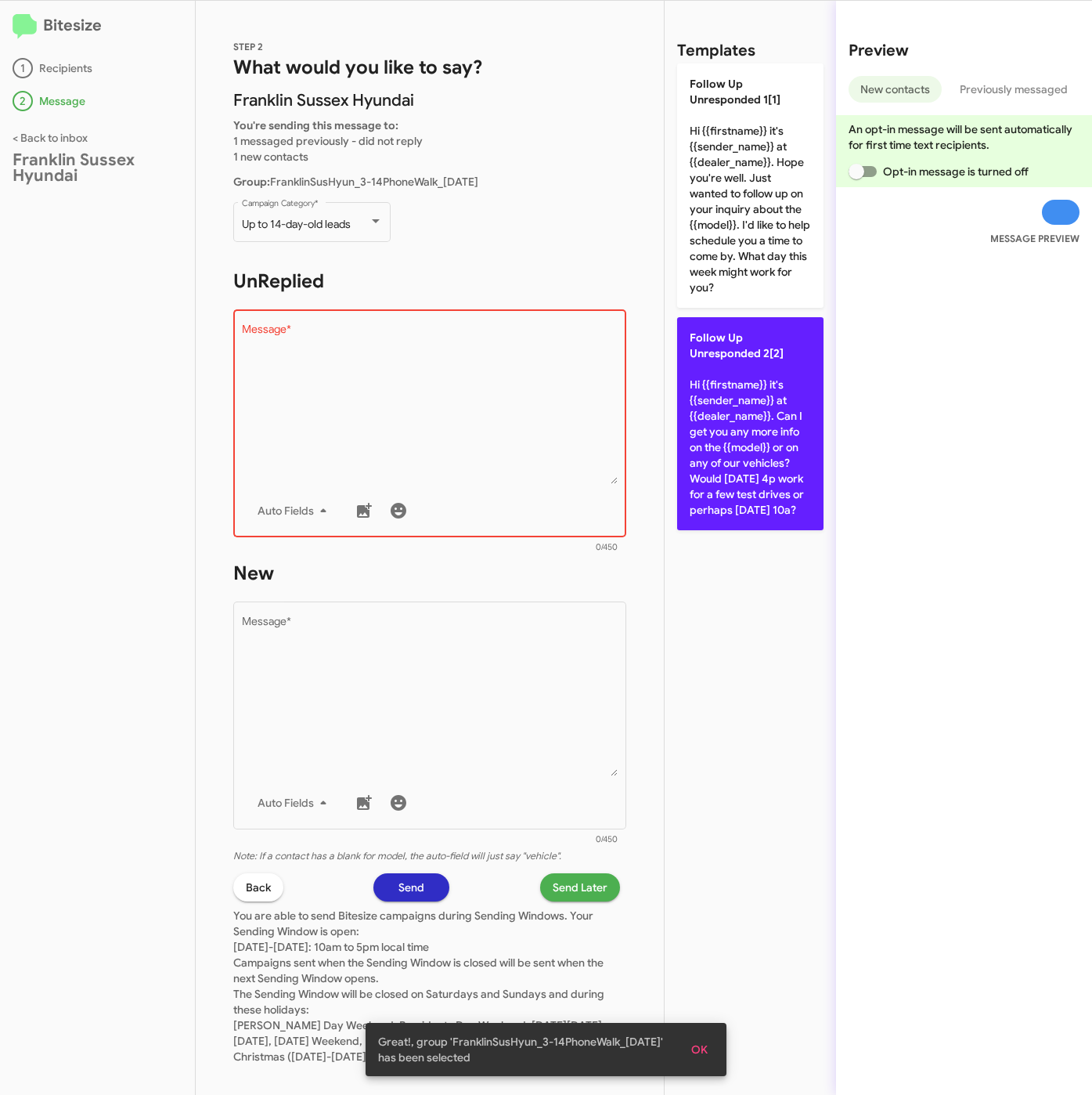
click at [729, 455] on p "Follow Up Unresponded 2[2] Hi {{firstname}} it's {{sender_name}} at {{dealer_na…" at bounding box center [750, 423] width 146 height 213
type textarea "Hi {{firstname}} it's {{sender_name}} at {{dealer_name}}. Can I get you any mor…"
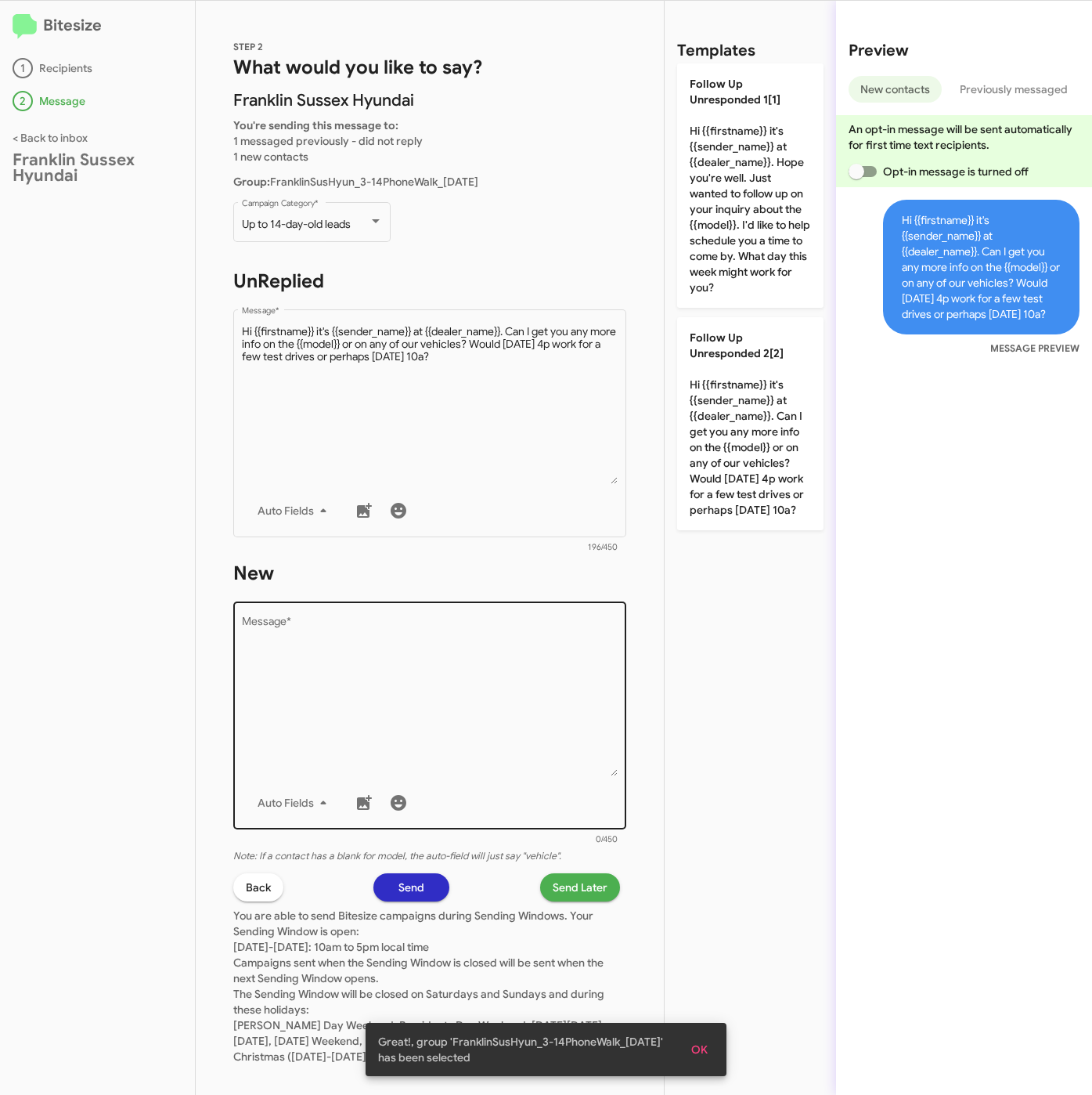
click at [430, 638] on textarea "Message *" at bounding box center [430, 697] width 376 height 160
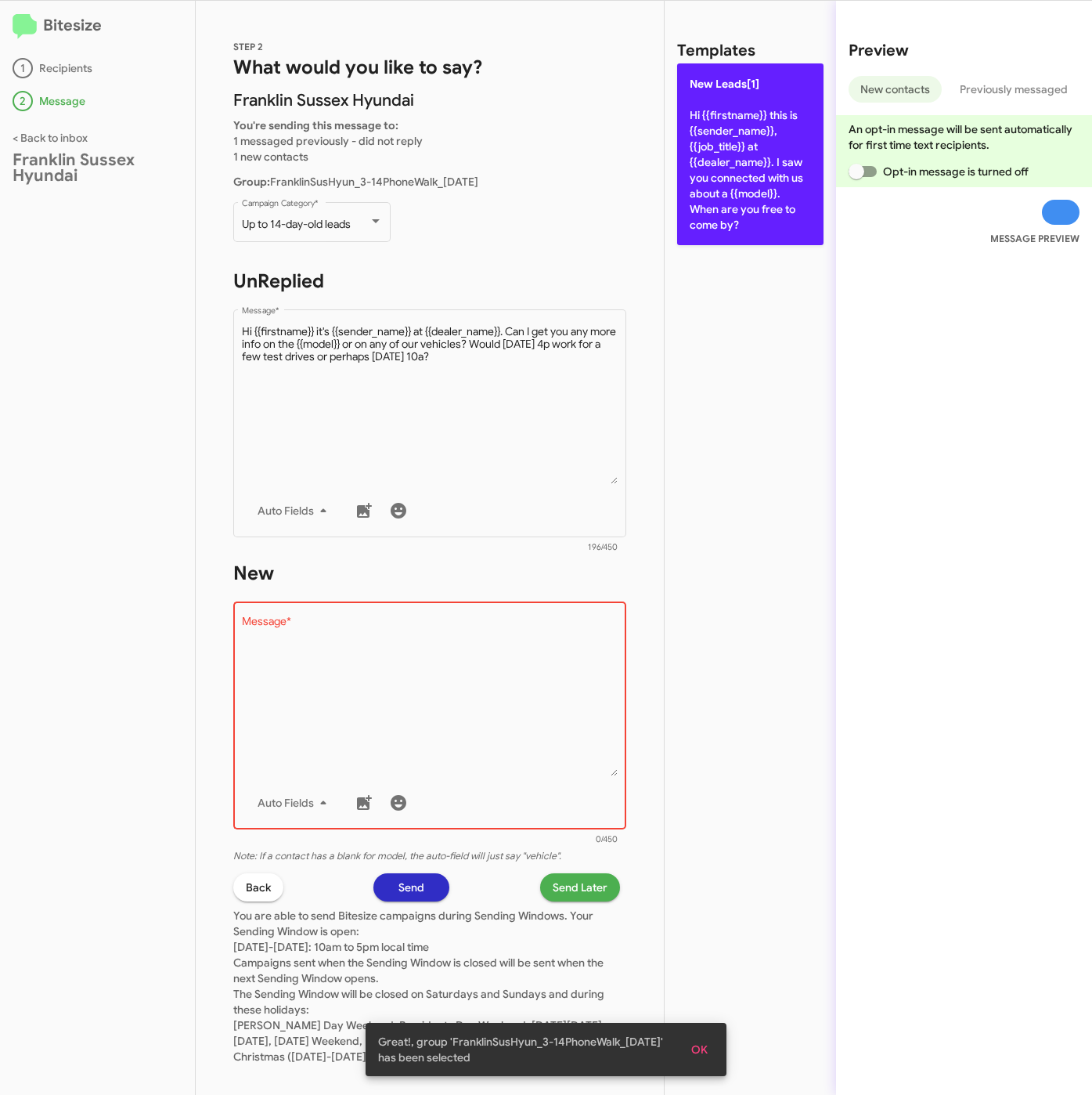
drag, startPoint x: 697, startPoint y: 193, endPoint x: 555, endPoint y: 803, distance: 626.3
click at [698, 193] on p "New Leads[1] Hi {{firstname}} this is {{sender_name}}, {{job_title}} at {{deale…" at bounding box center [750, 154] width 146 height 181
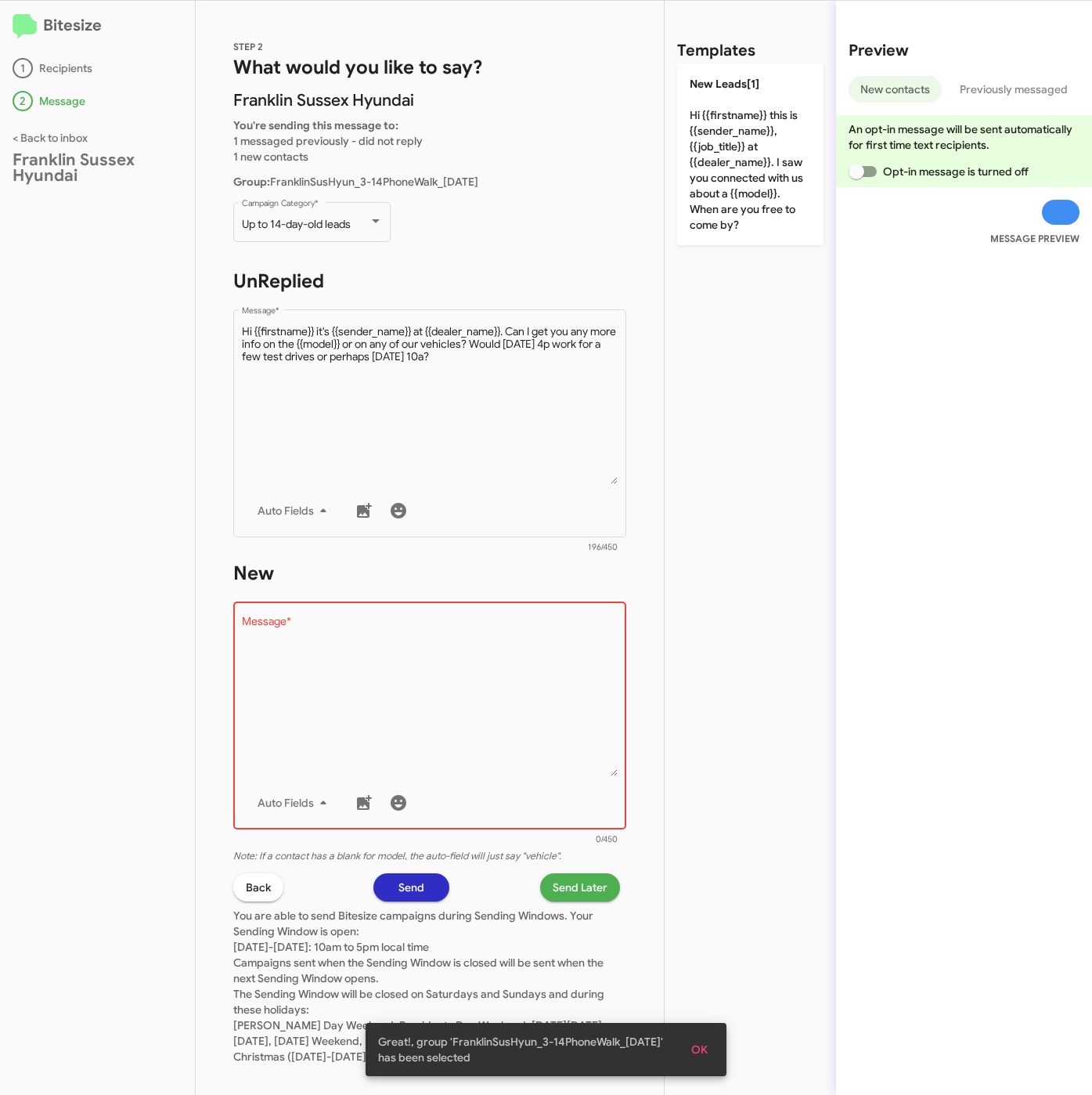
type textarea "Hi {{firstname}} this is {{sender_name}}, {{job_title}} at {{dealer_name}}. I s…"
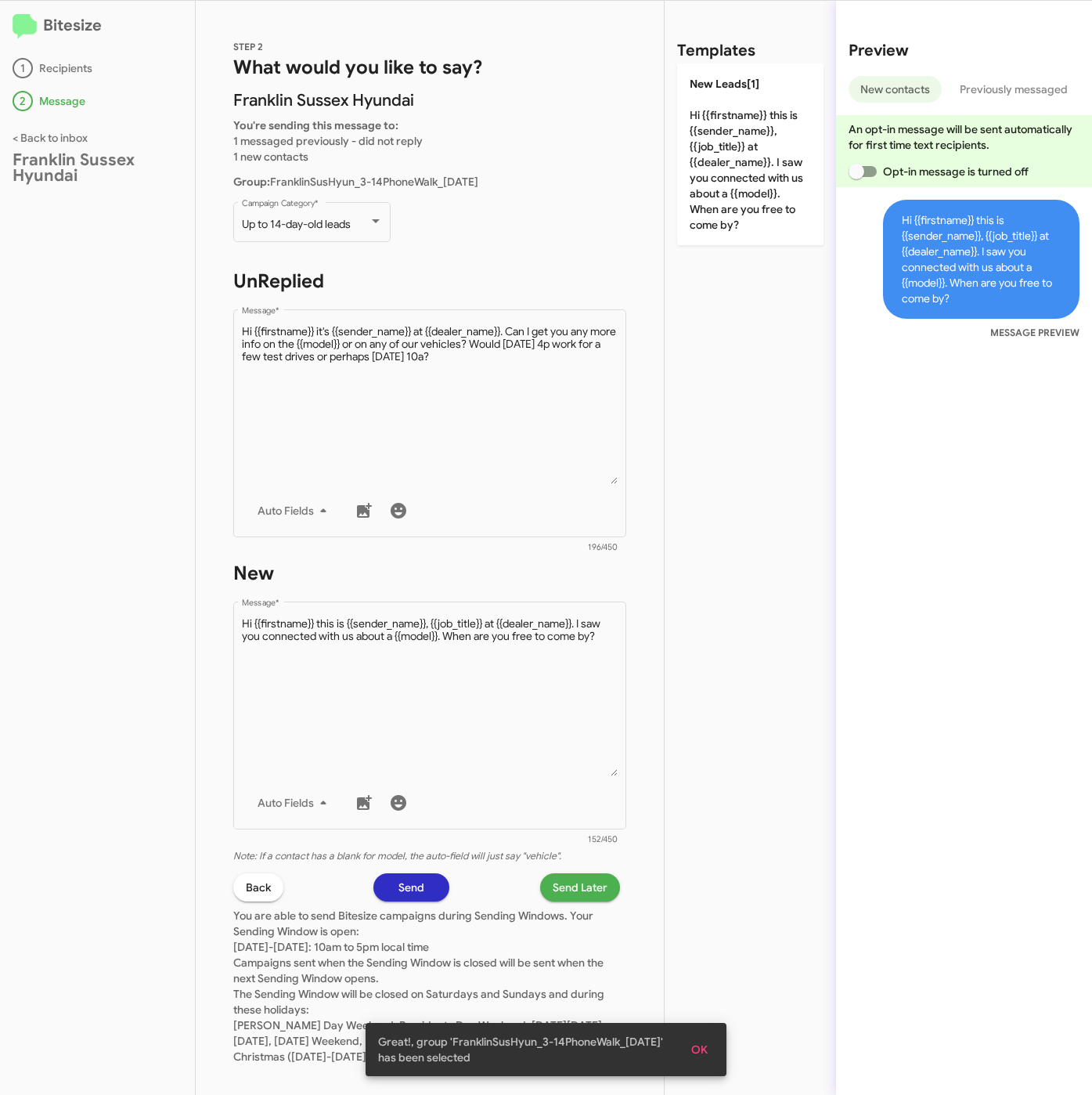
click at [569, 891] on span "Send Later" at bounding box center [580, 887] width 55 height 29
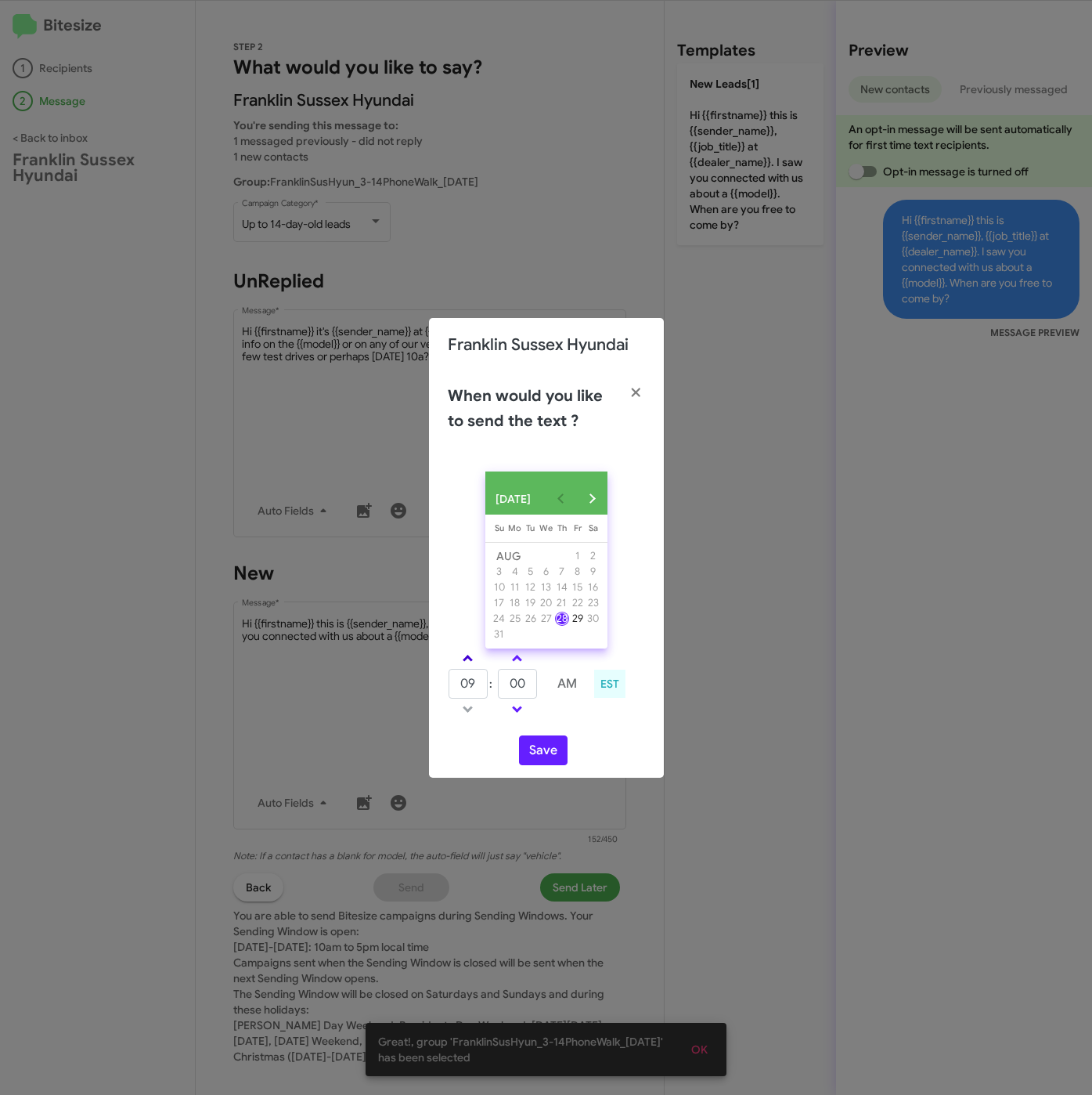
click at [473, 660] on link at bounding box center [468, 658] width 28 height 18
type input "10"
drag, startPoint x: 532, startPoint y: 688, endPoint x: 479, endPoint y: 688, distance: 53.0
click at [479, 688] on tr "10 : 00 AM" at bounding box center [518, 684] width 140 height 31
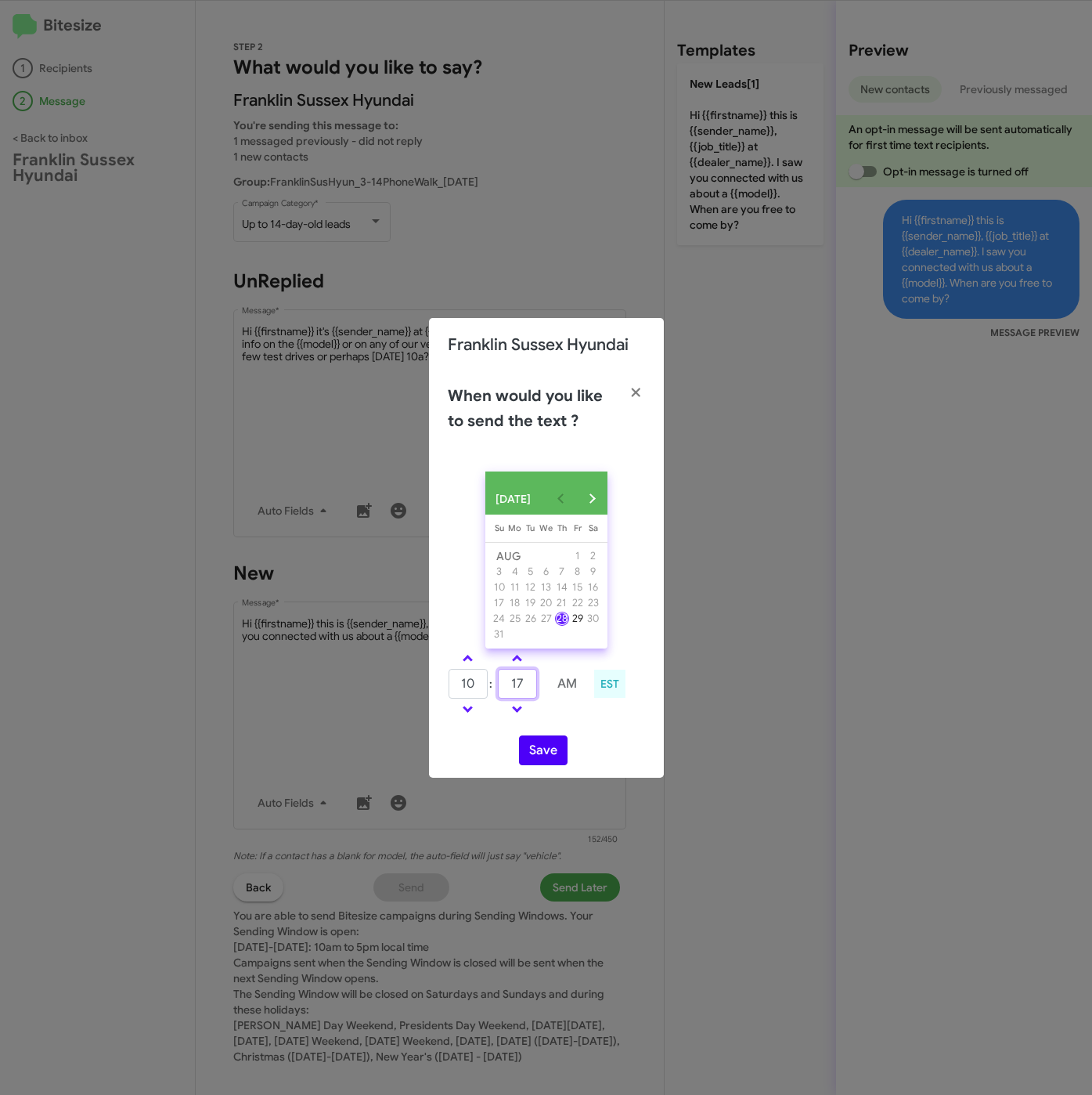
type input "17"
click at [545, 759] on button "Save" at bounding box center [543, 750] width 49 height 29
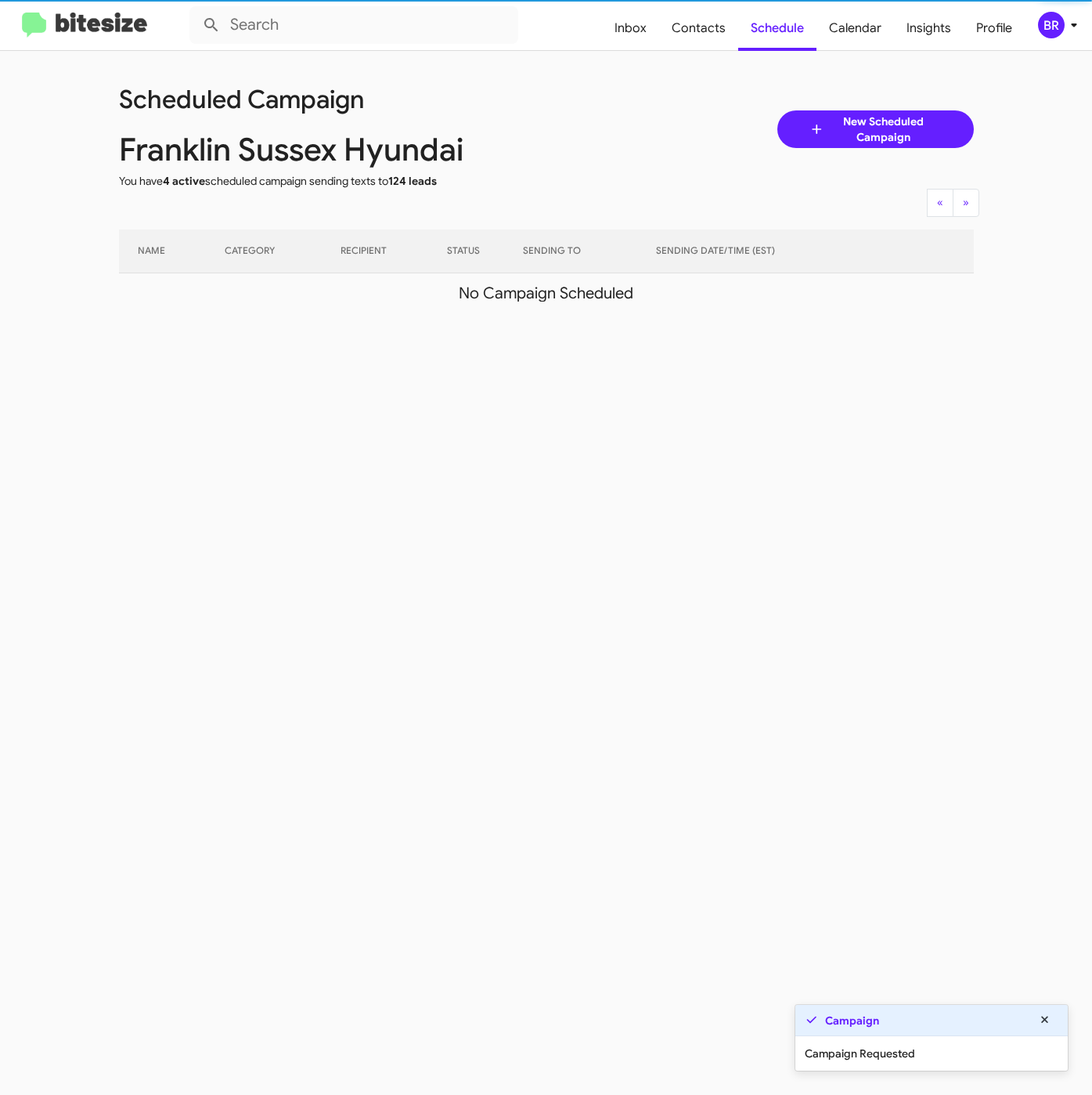
click at [1062, 18] on div "BR" at bounding box center [1051, 25] width 27 height 27
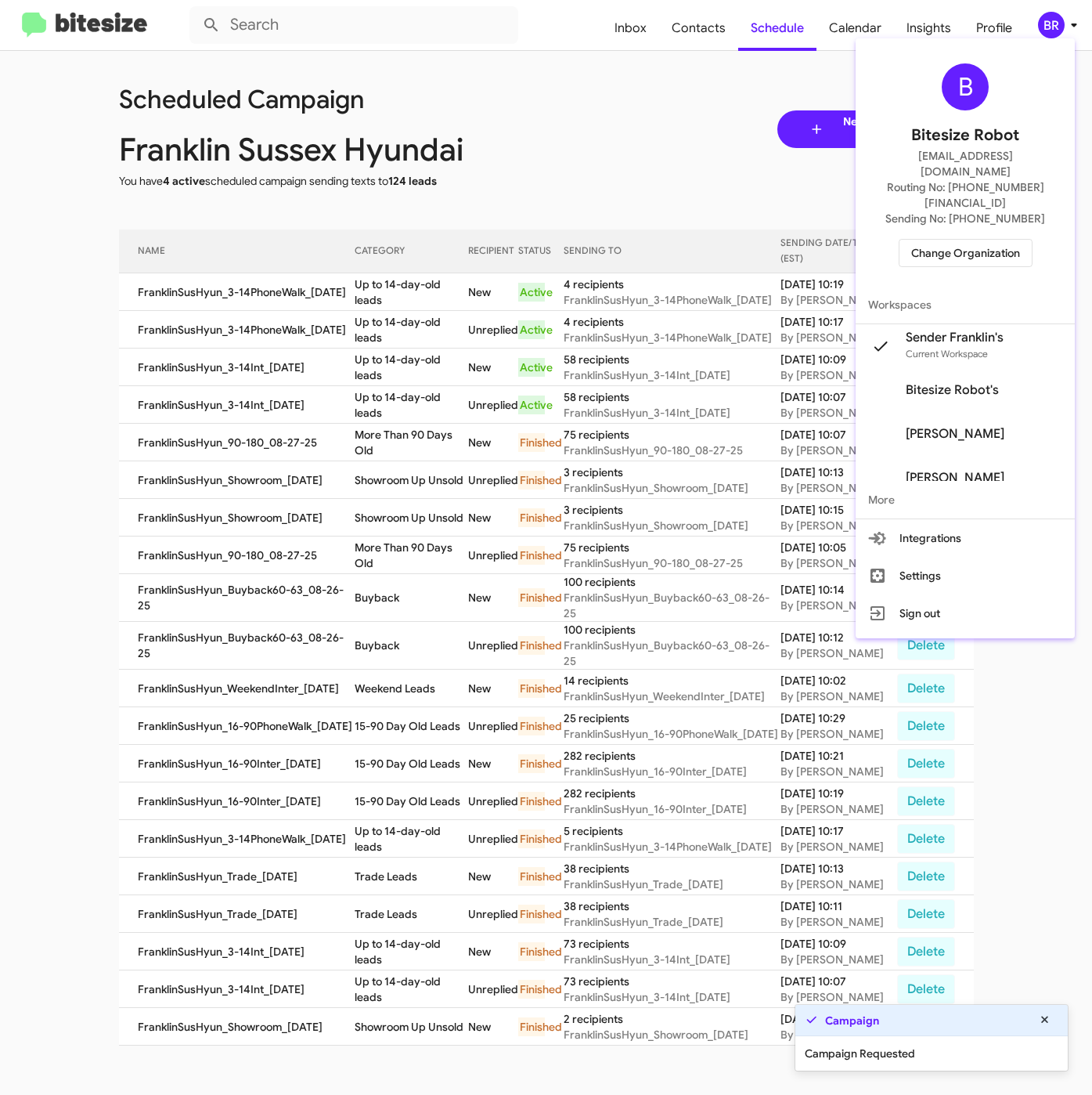
click at [386, 334] on div at bounding box center [546, 548] width 1092 height 1095
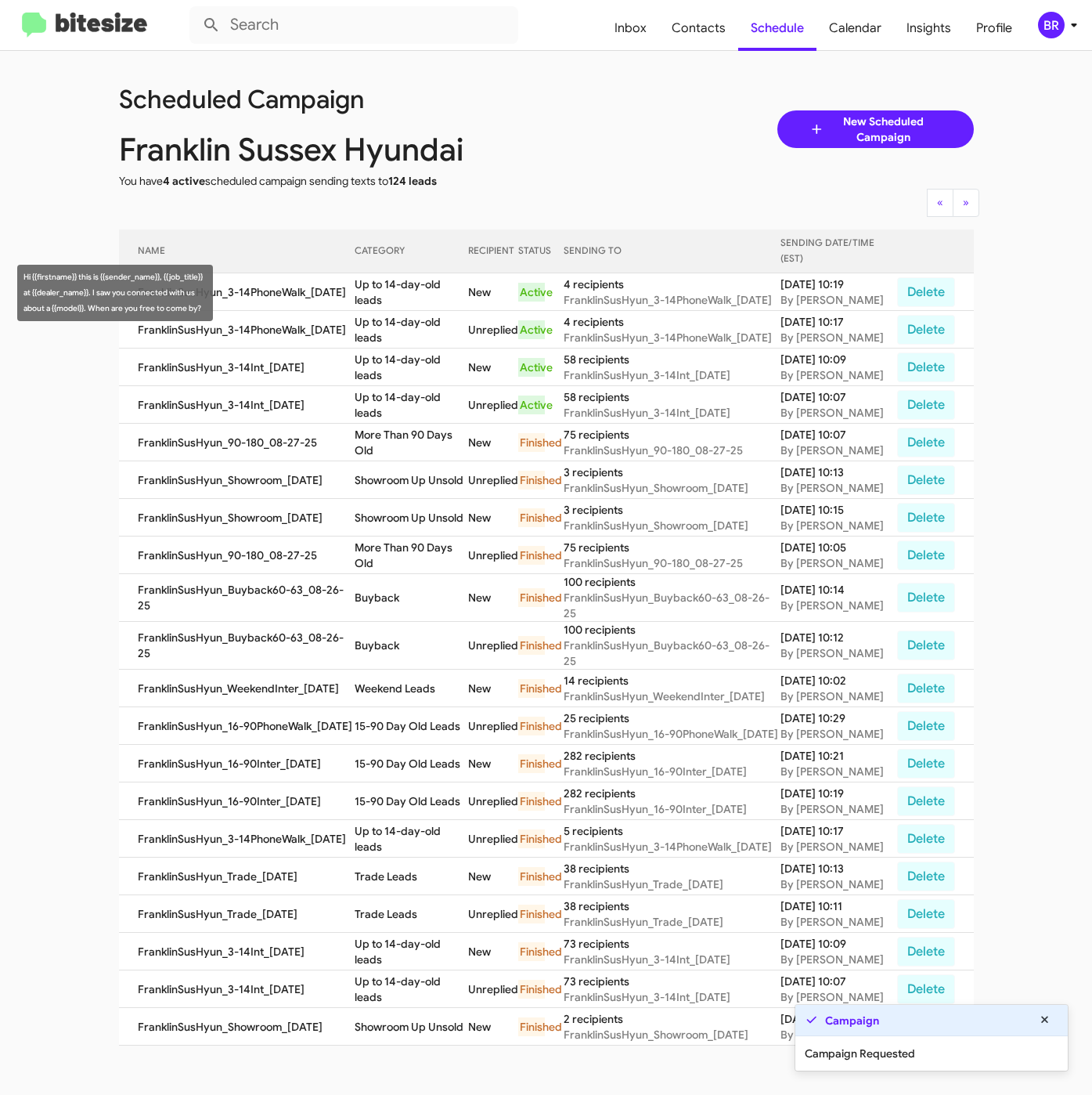
drag, startPoint x: 362, startPoint y: 282, endPoint x: 391, endPoint y: 301, distance: 34.7
click at [391, 301] on td "Up to 14-day-old leads" at bounding box center [410, 292] width 113 height 38
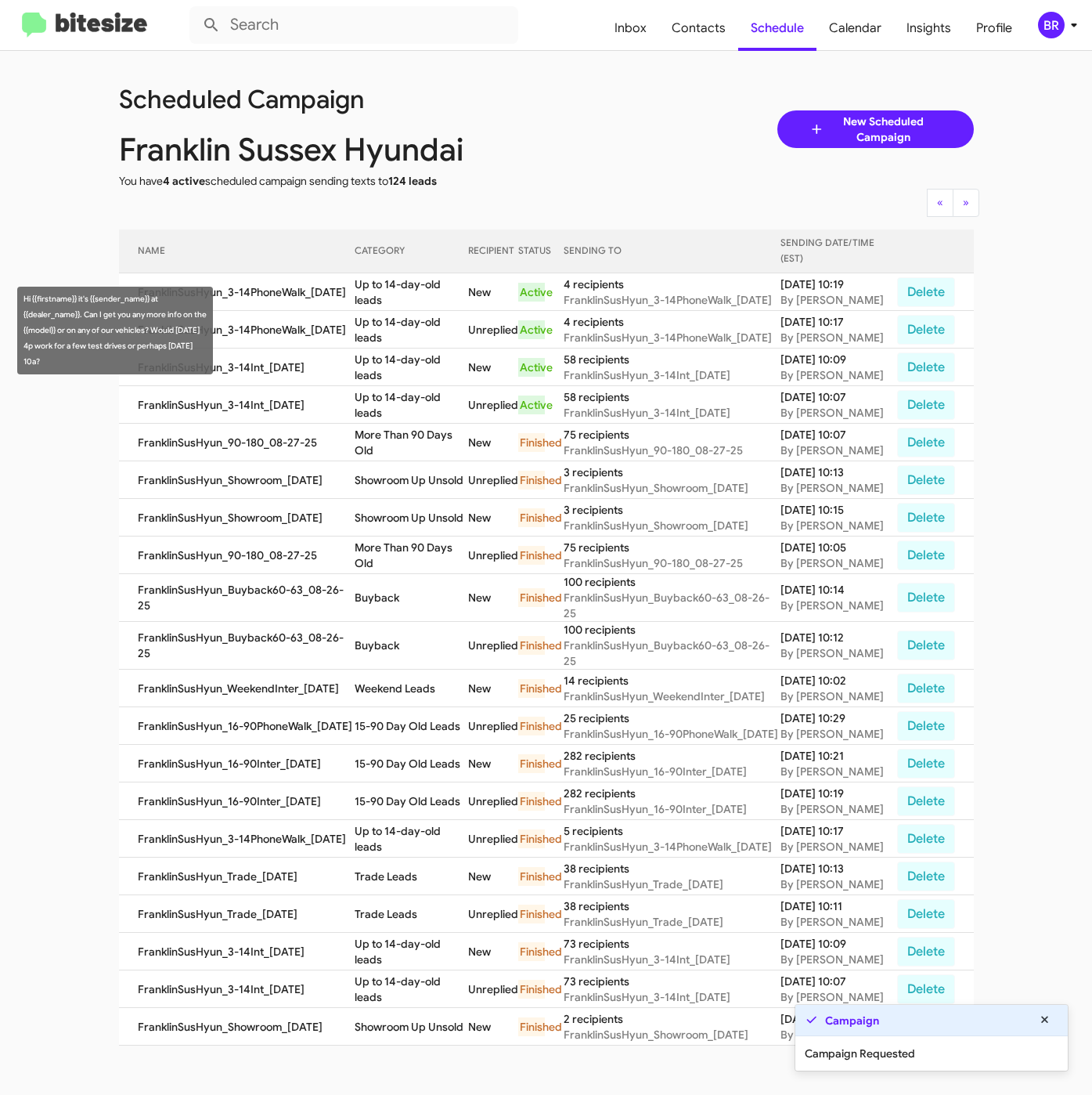
copy td "Up to 14-day-old leads"
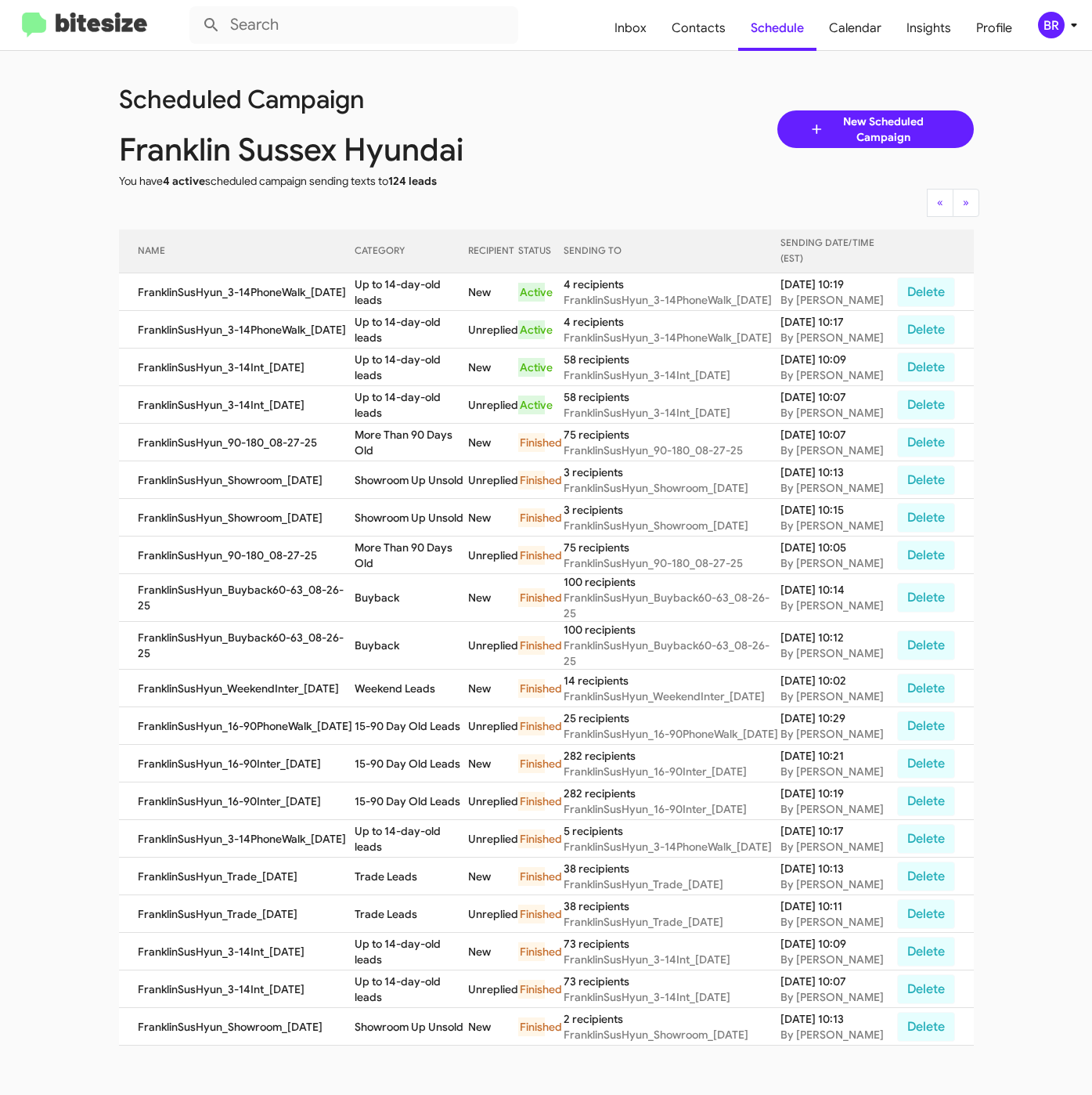
click at [534, 83] on div "Scheduled Campaign" at bounding box center [333, 98] width 451 height 50
click at [695, 18] on span "Contacts" at bounding box center [699, 28] width 79 height 45
type input "in:groups"
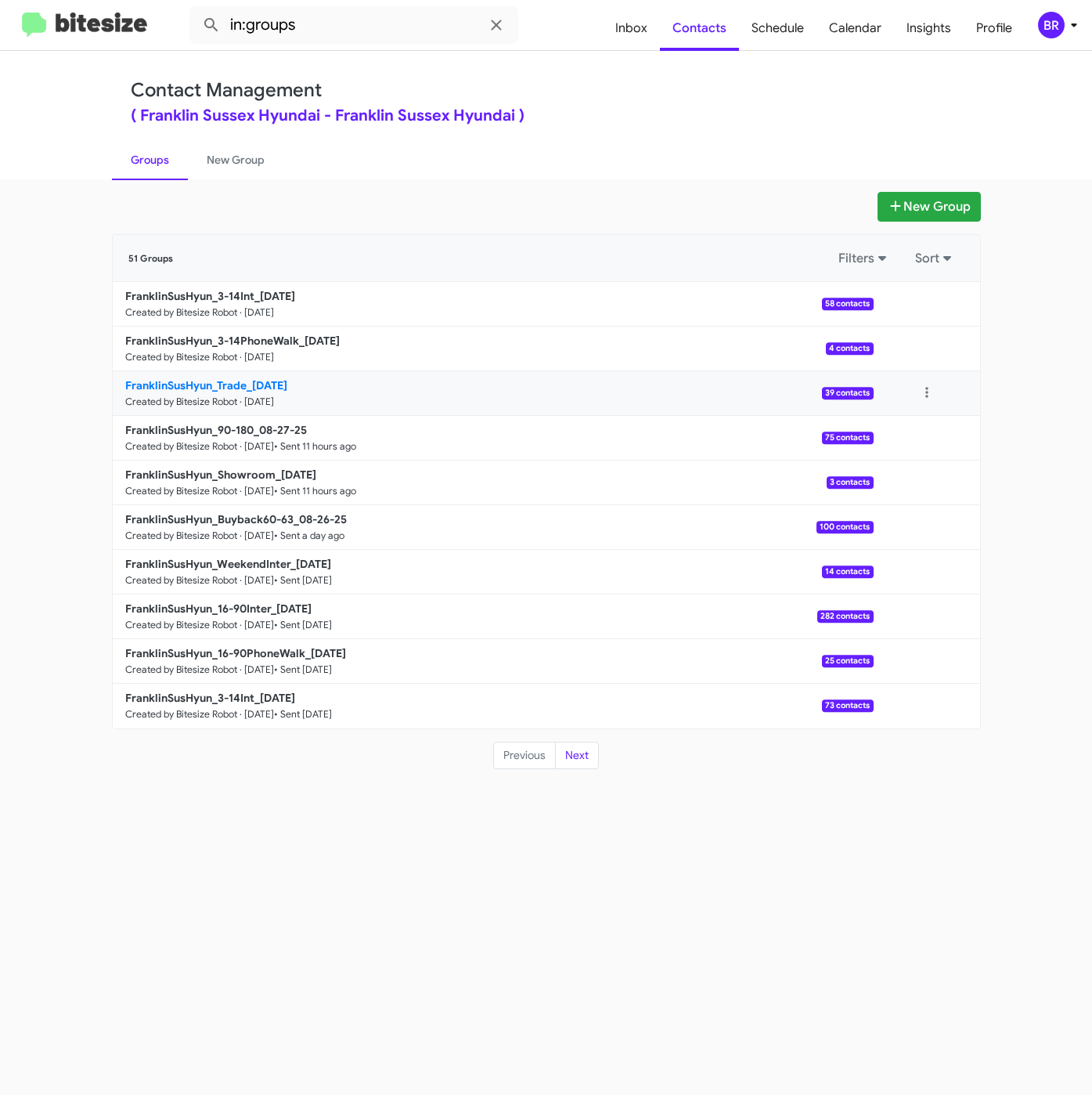
click at [259, 381] on b "FranklinSusHyun_Trade_08-28-25" at bounding box center [206, 385] width 162 height 14
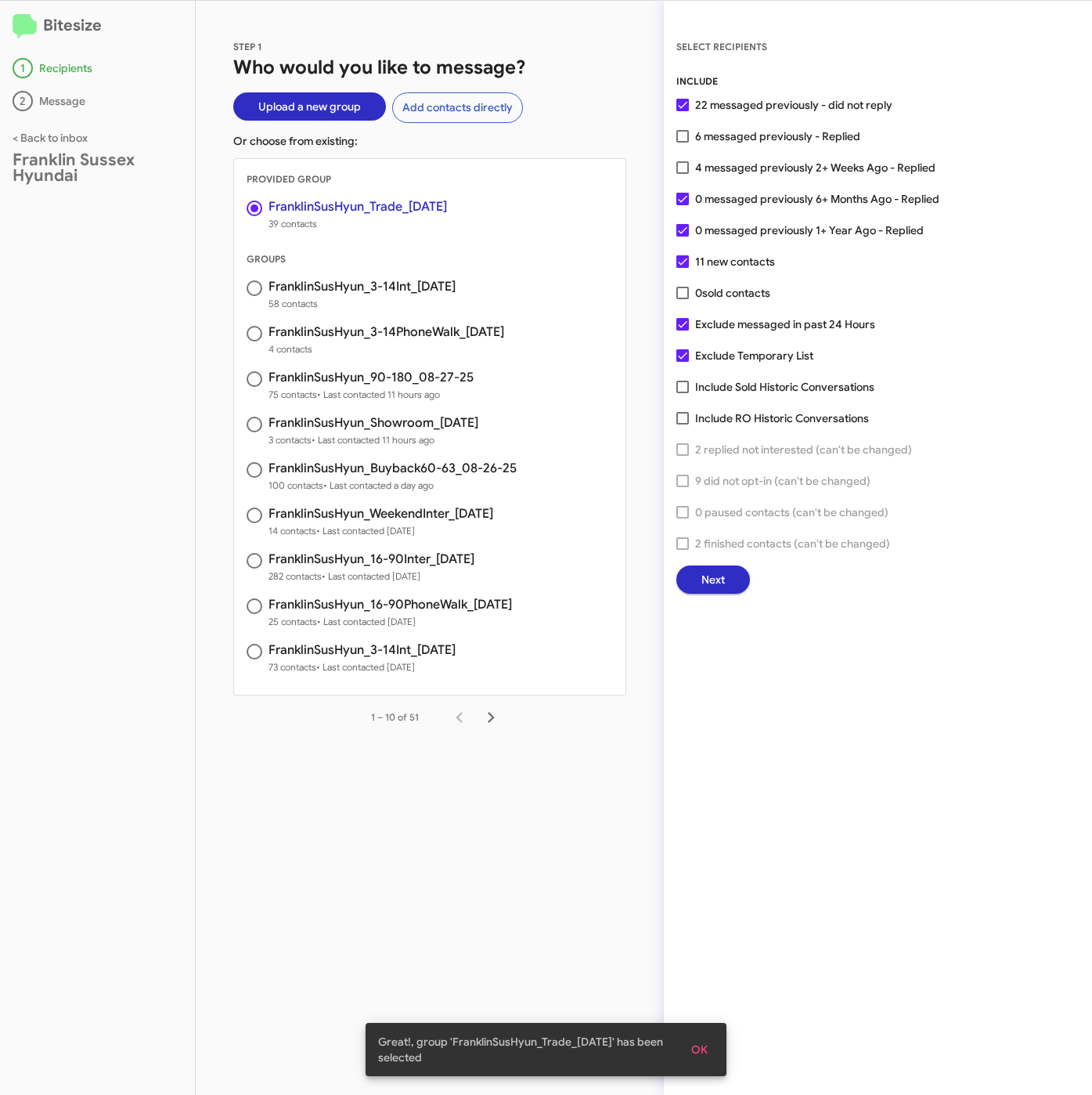
click at [724, 576] on span "Next" at bounding box center [713, 579] width 24 height 29
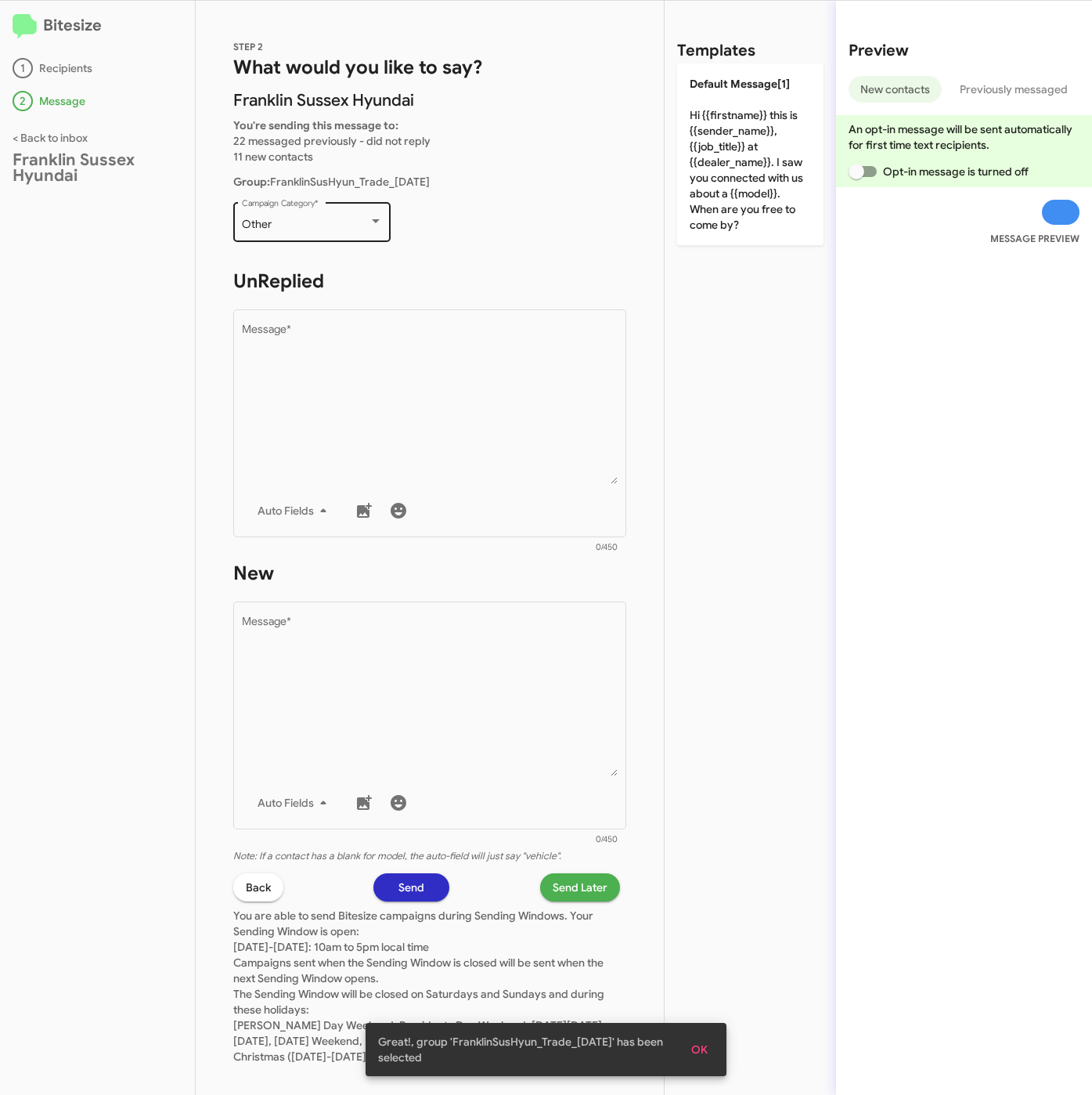
click at [348, 226] on div "Other" at bounding box center [305, 225] width 127 height 13
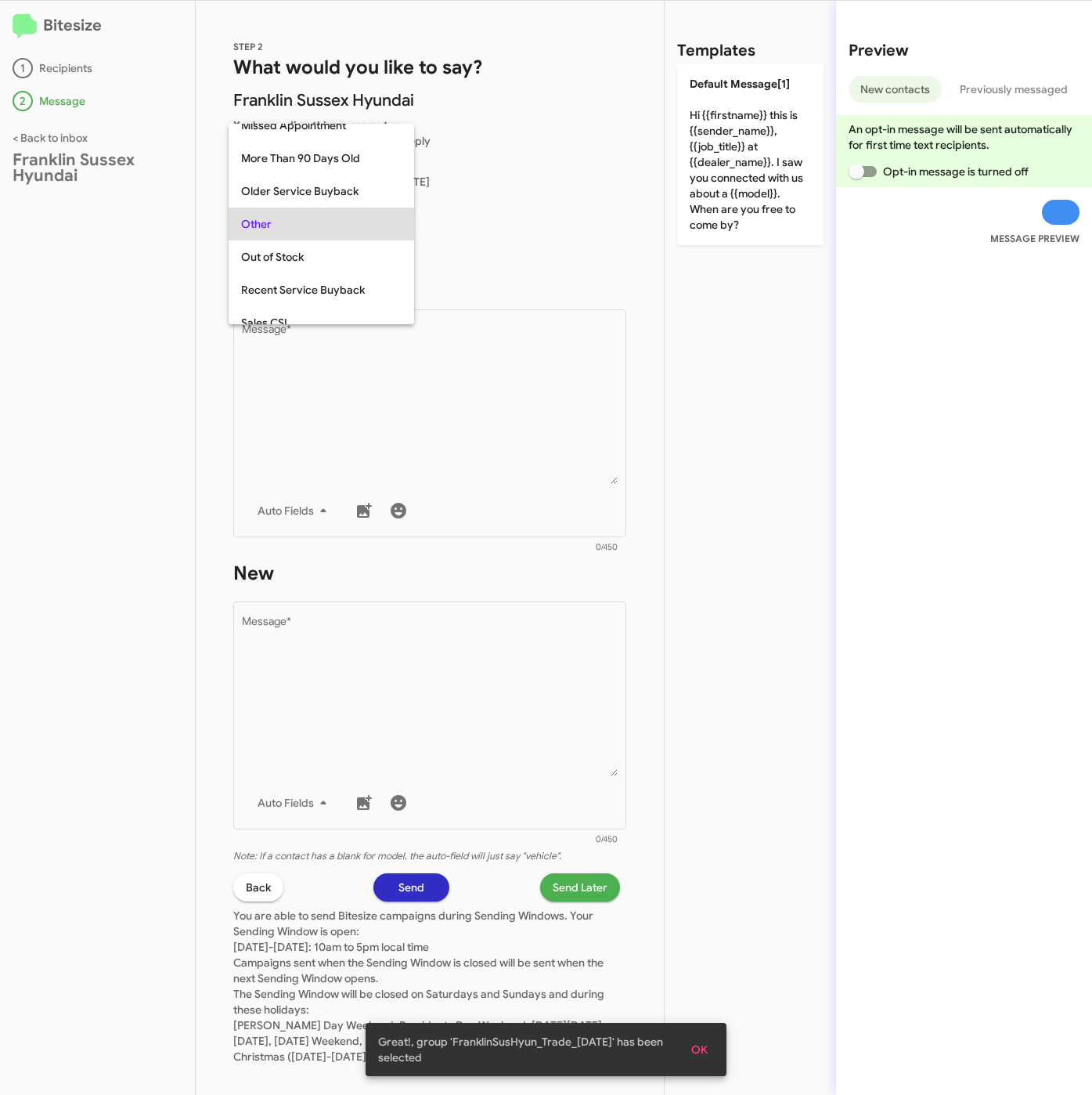
scroll to position [555, 0]
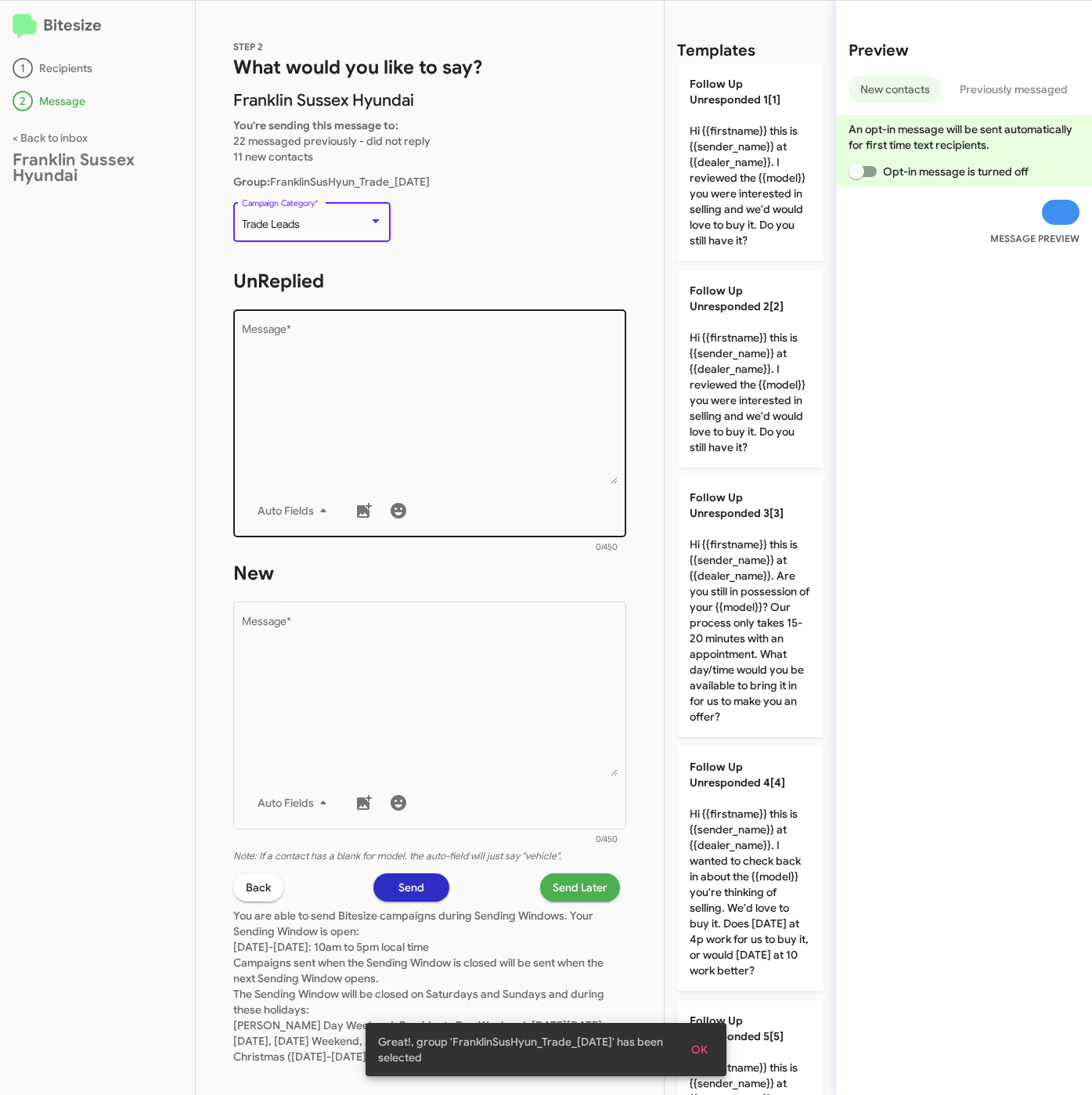
click at [432, 388] on textarea "Message *" at bounding box center [430, 404] width 376 height 160
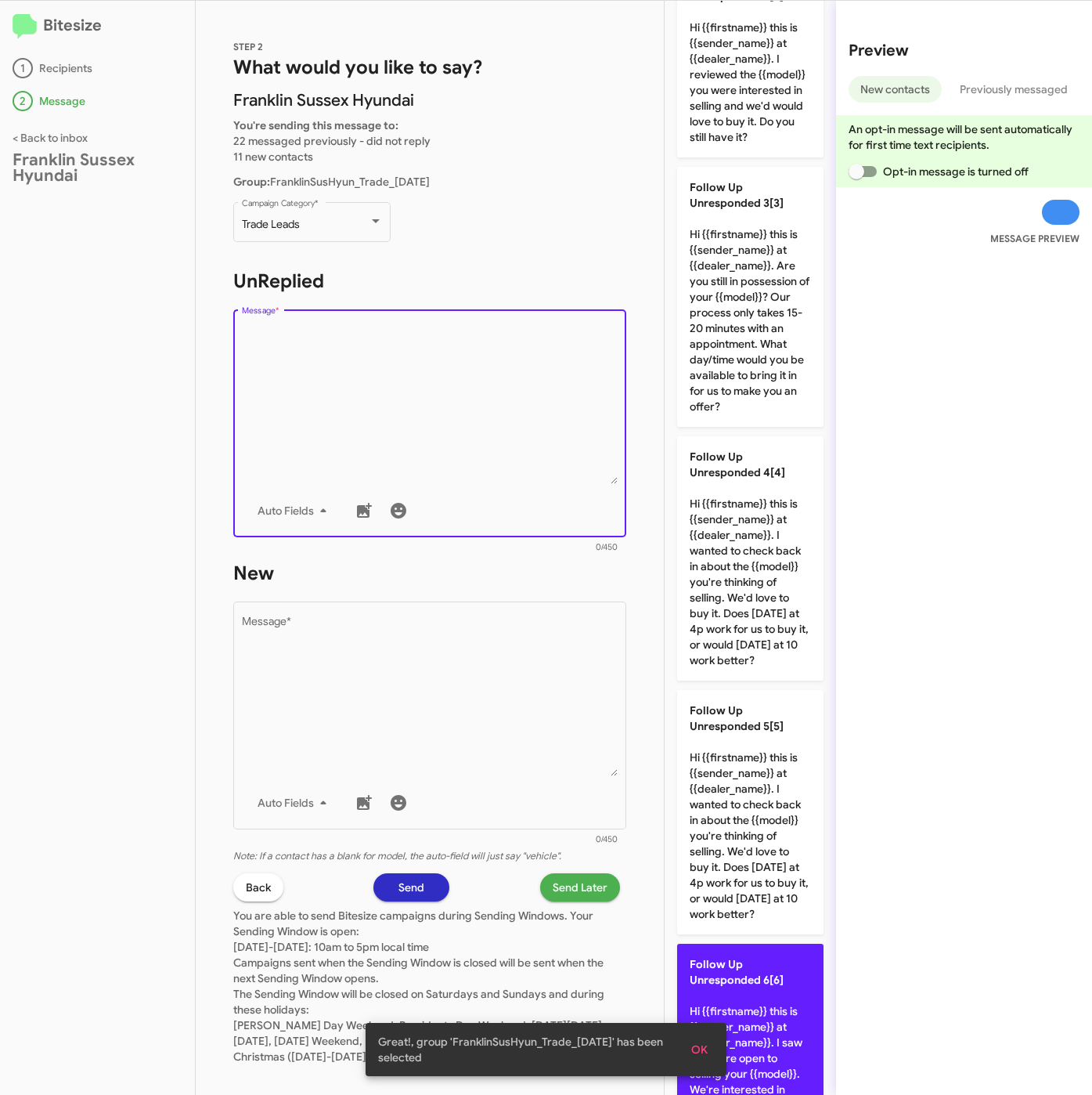
scroll to position [823, 0]
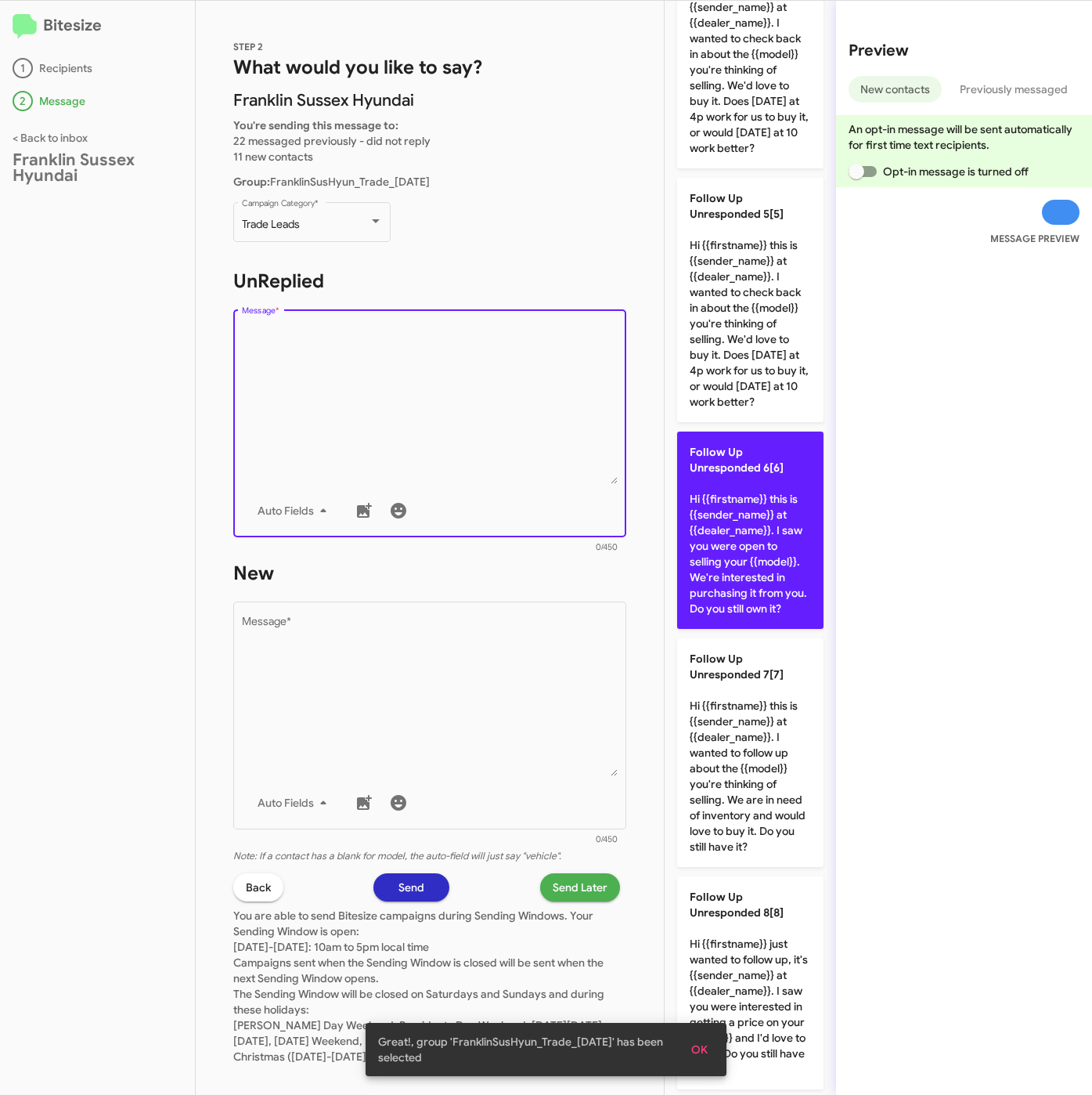
click at [727, 628] on p "Follow Up Unresponded 6[6] Hi {{firstname}} this is {{sender_name}} at {{dealer…" at bounding box center [750, 530] width 146 height 197
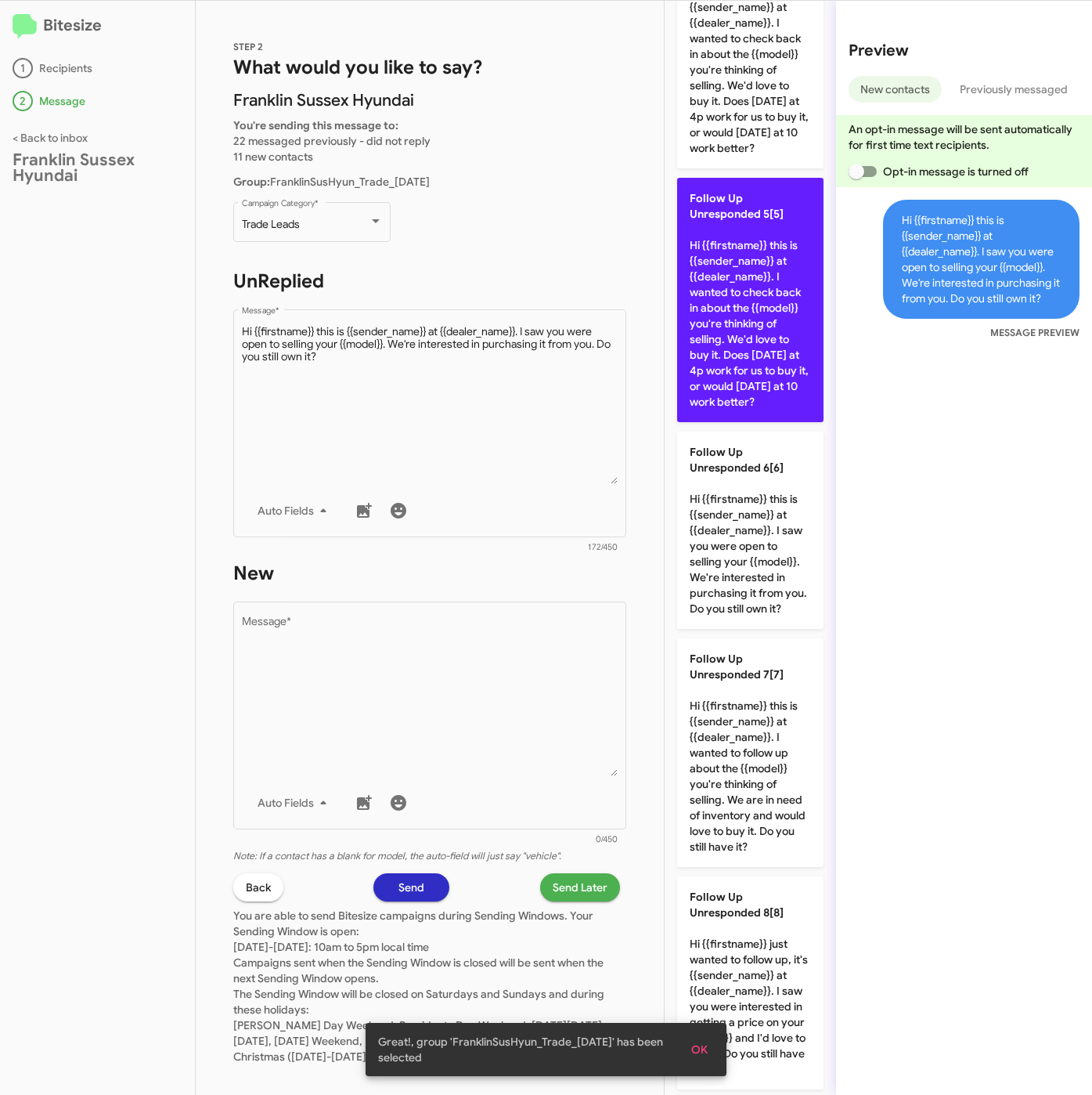
click at [748, 422] on p "Follow Up Unresponded 5[5] Hi {{firstname}} this is {{sender_name}} at {{dealer…" at bounding box center [750, 300] width 146 height 245
type textarea "Hi {{firstname}} this is {{sender_name}} at {{dealer_name}}. I wanted to check …"
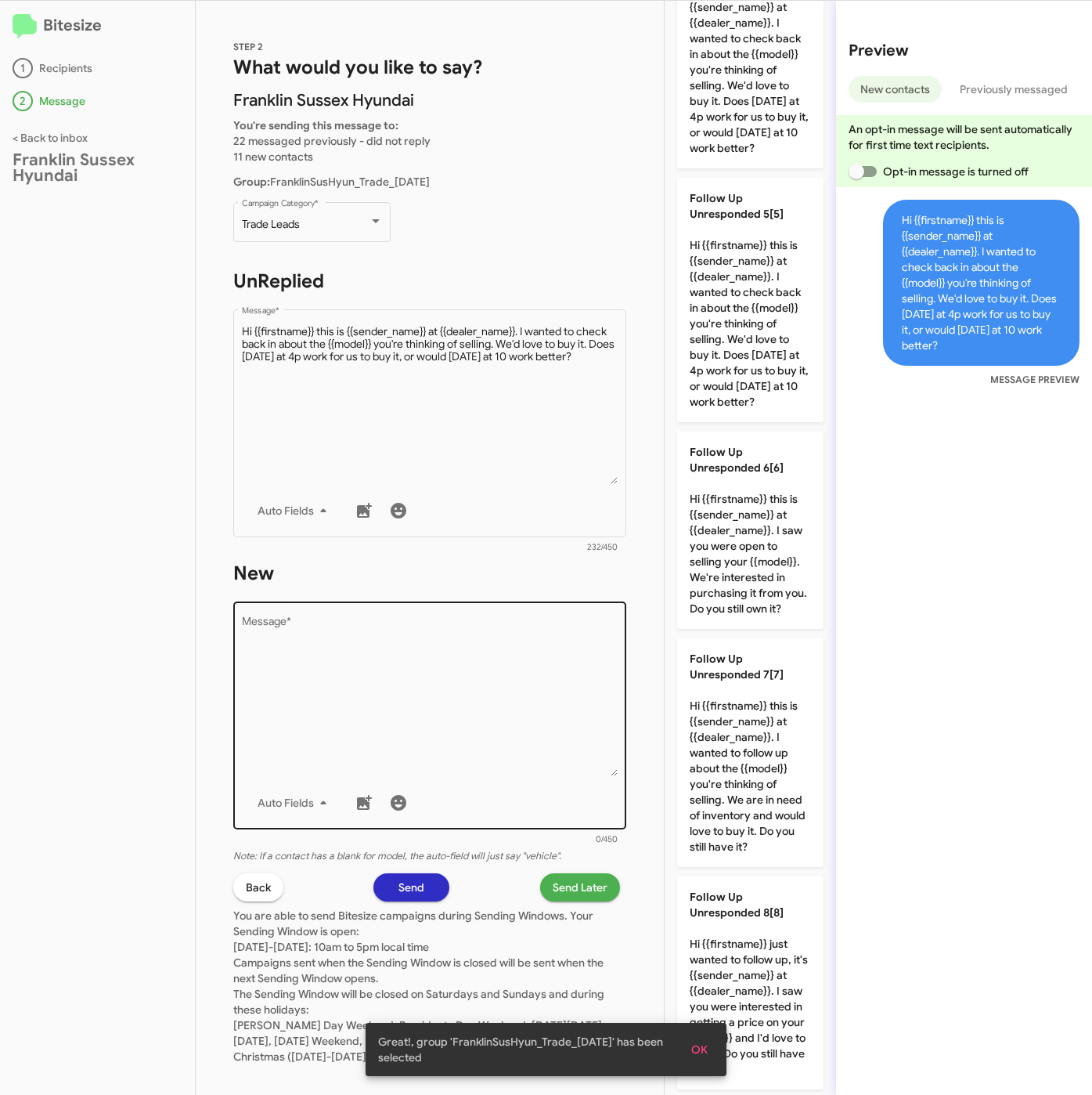
click at [535, 697] on textarea "Message *" at bounding box center [430, 697] width 376 height 160
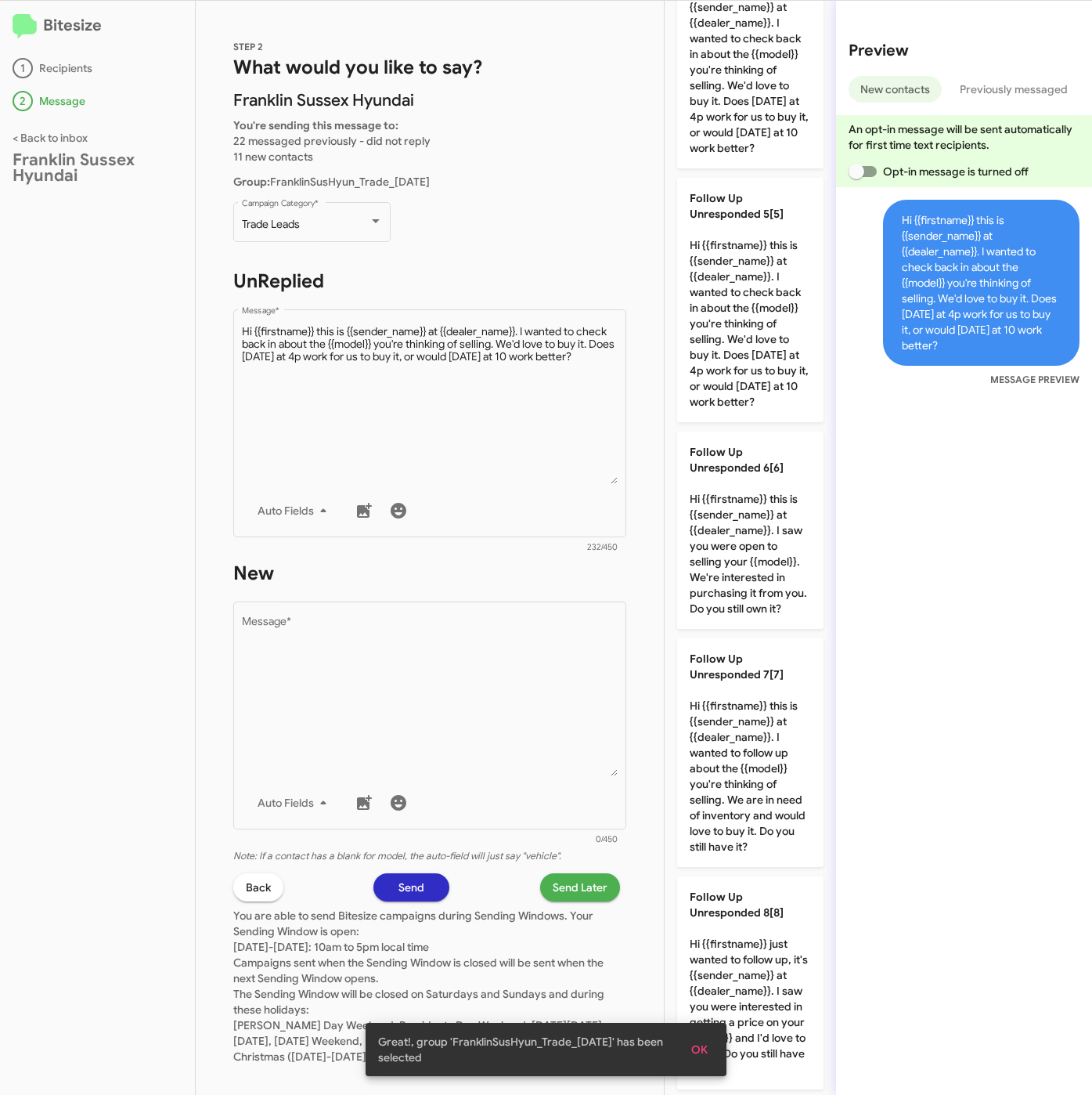
scroll to position [0, 0]
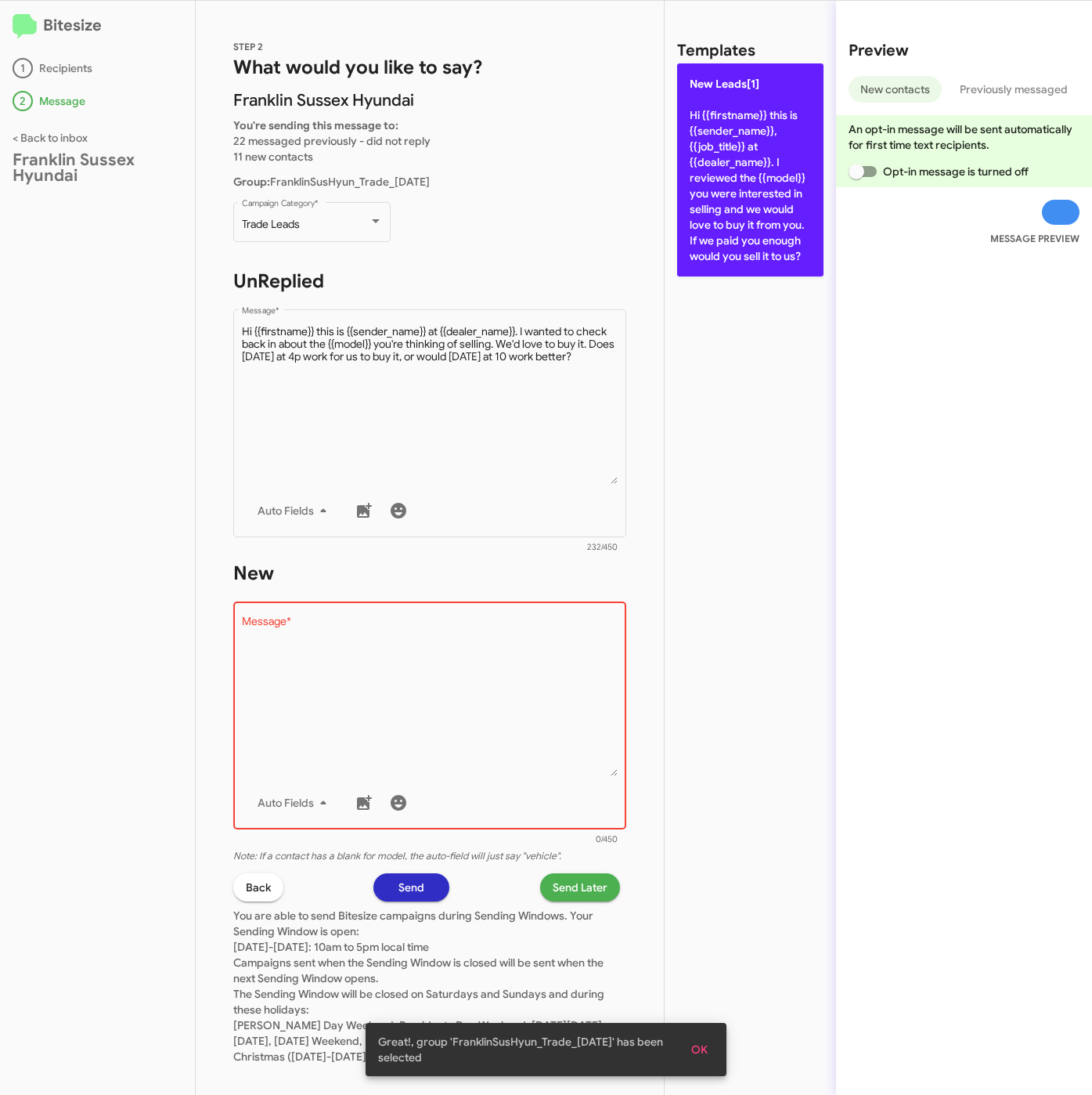
click at [782, 204] on p "New Leads[1] Hi {{firstname}} this is {{sender_name}}, {{job_title}} at {{deale…" at bounding box center [750, 169] width 146 height 213
type textarea "Hi {{firstname}} this is {{sender_name}}, {{job_title}} at {{dealer_name}}. I r…"
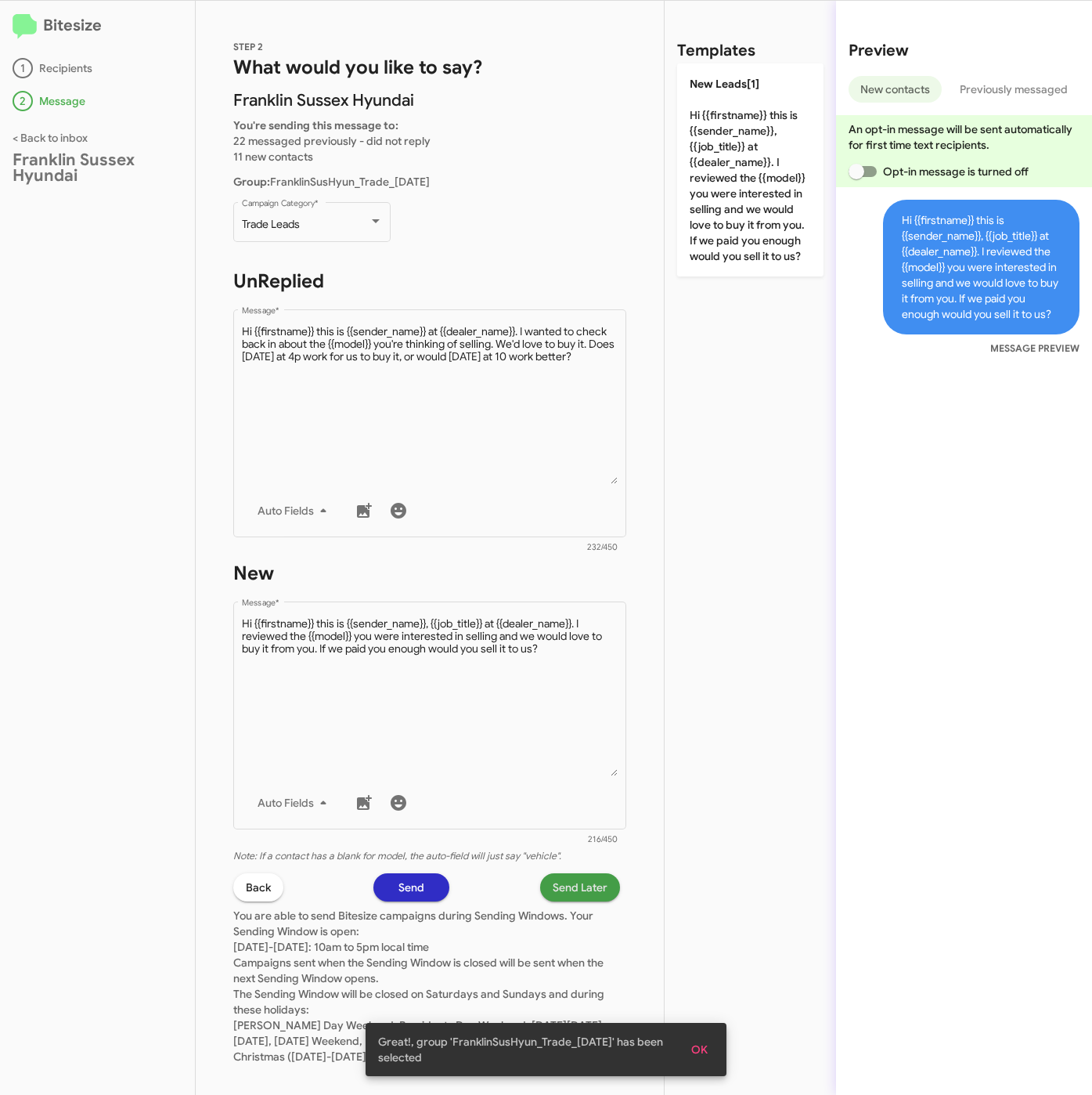
click at [580, 876] on span "Send Later" at bounding box center [580, 887] width 55 height 29
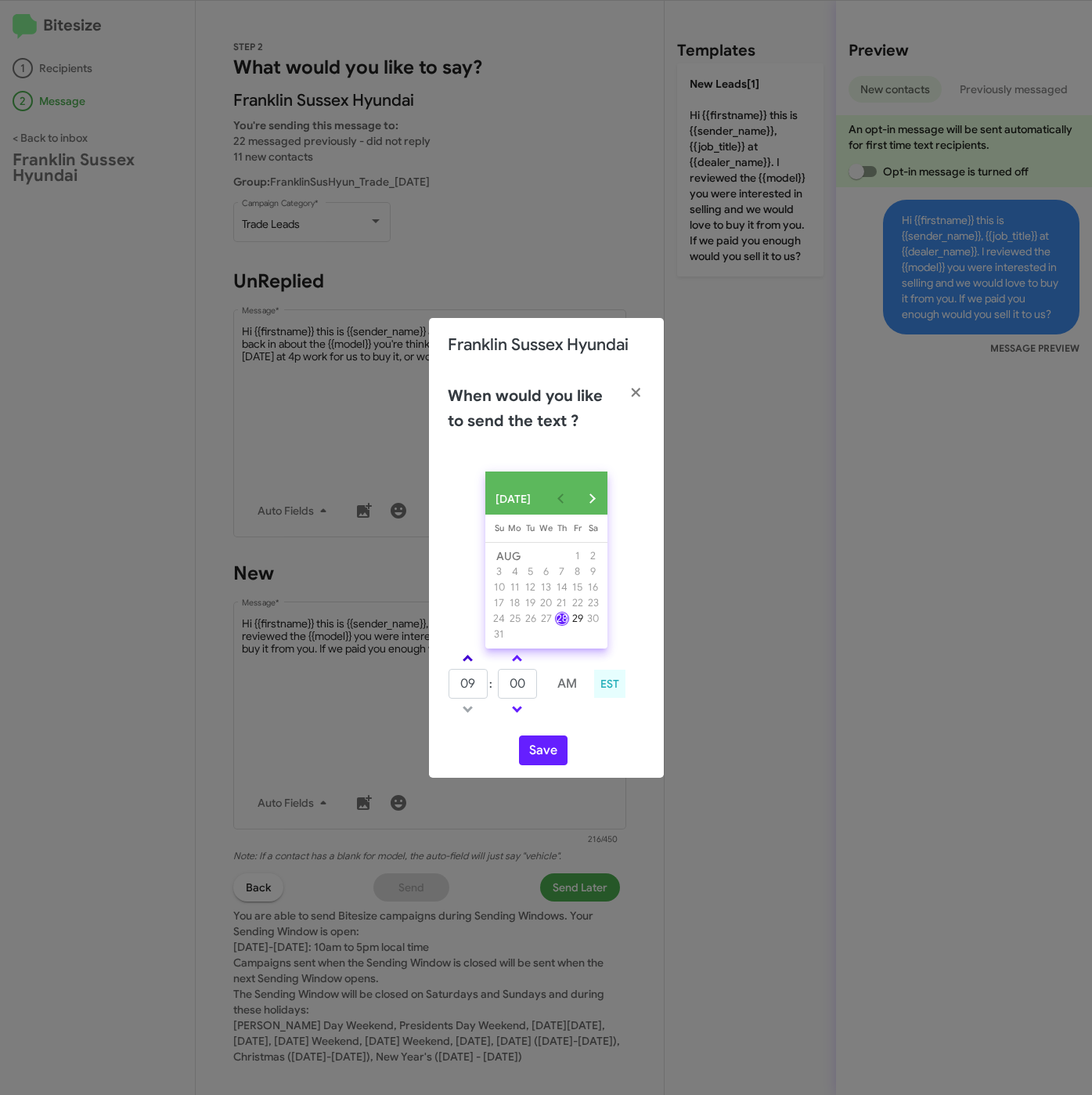
click at [470, 664] on span at bounding box center [467, 659] width 10 height 10
type input "10"
drag, startPoint x: 506, startPoint y: 696, endPoint x: 489, endPoint y: 696, distance: 17.0
click at [487, 696] on tr "10 : 00 AM" at bounding box center [518, 684] width 140 height 31
drag, startPoint x: 526, startPoint y: 694, endPoint x: 498, endPoint y: 694, distance: 28.0
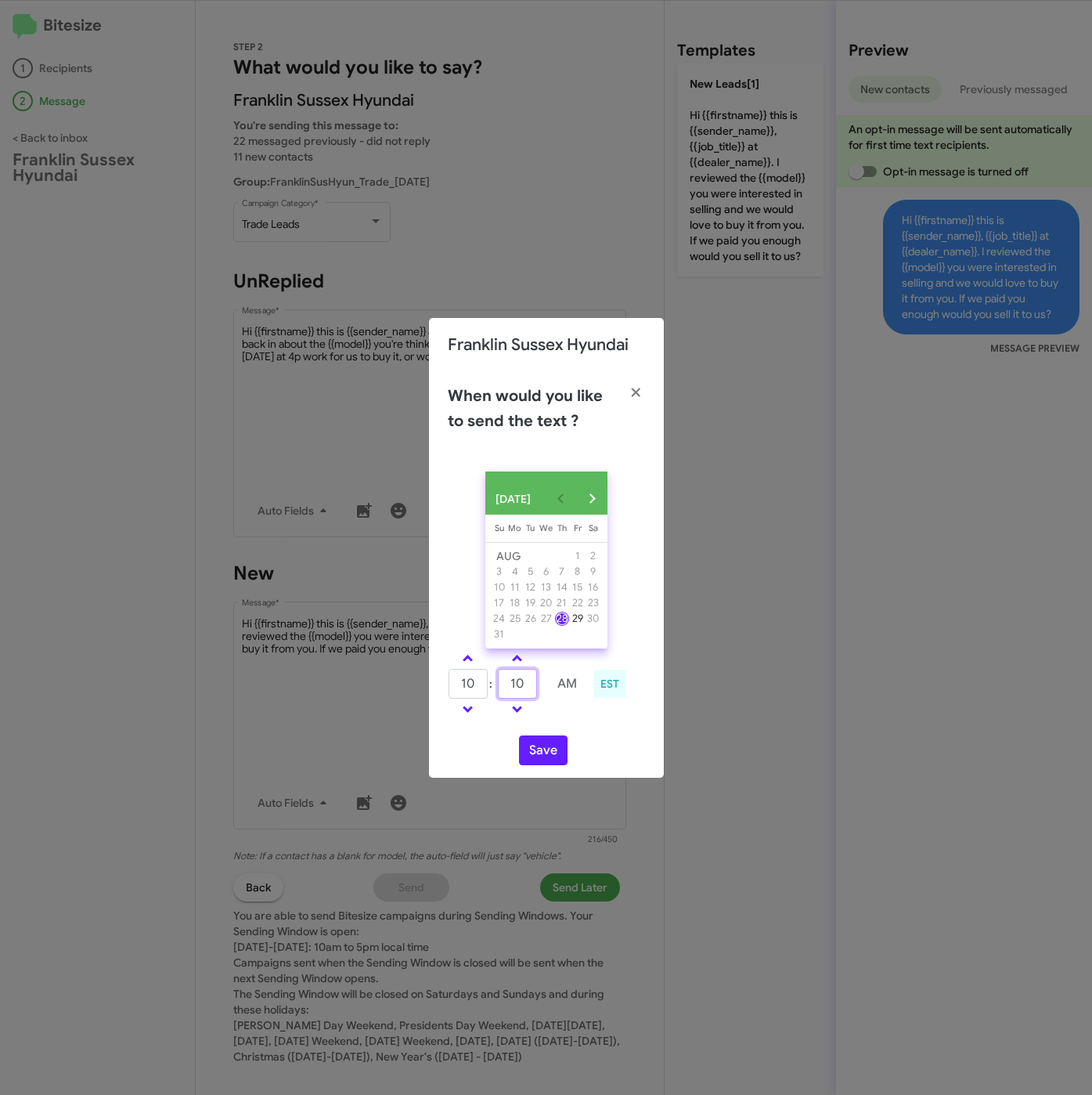
click at [498, 694] on input "10" at bounding box center [517, 684] width 40 height 29
type input "11"
click at [534, 755] on button "Save" at bounding box center [543, 750] width 49 height 29
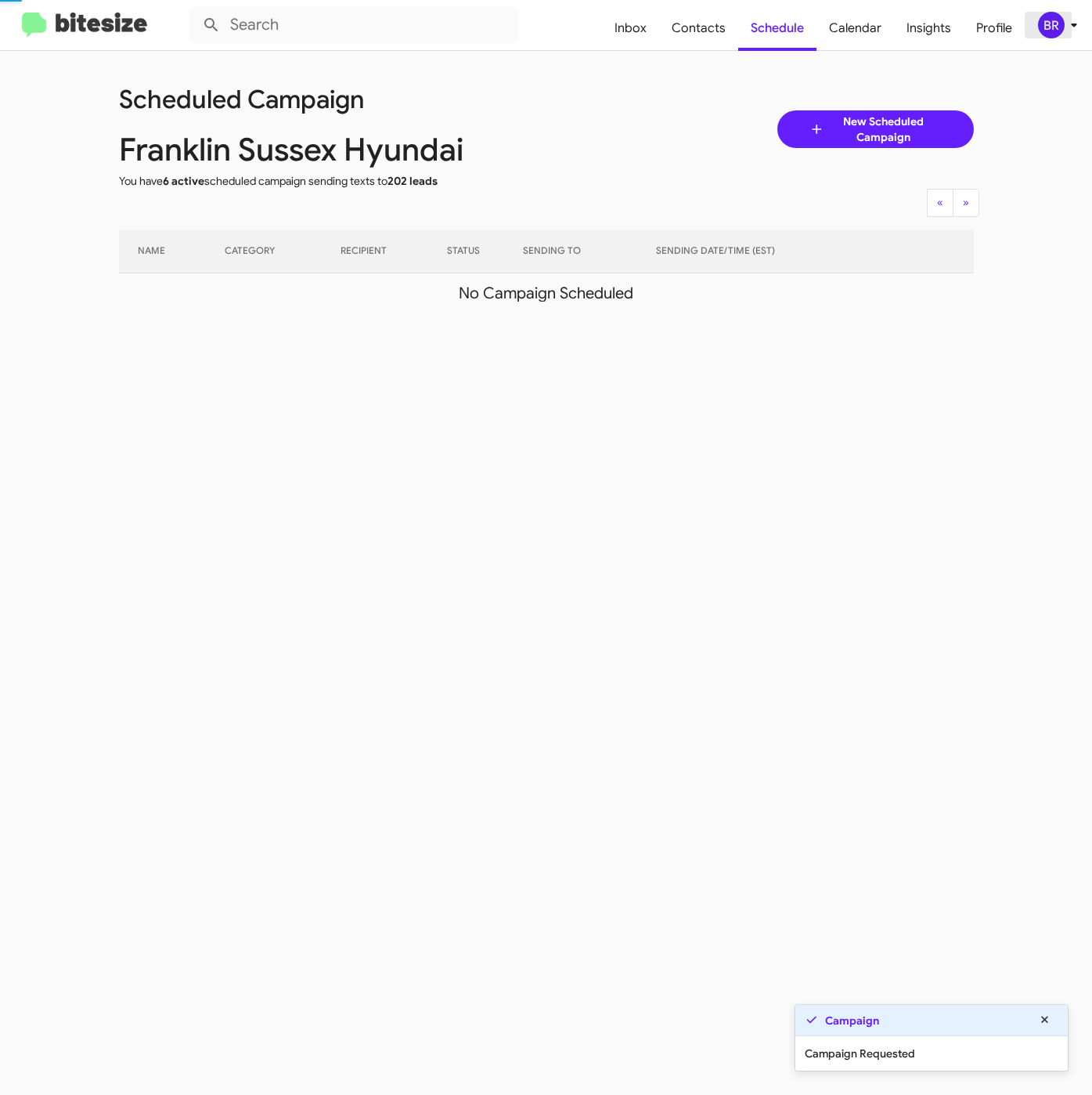
click at [1059, 29] on div "BR" at bounding box center [1051, 25] width 27 height 27
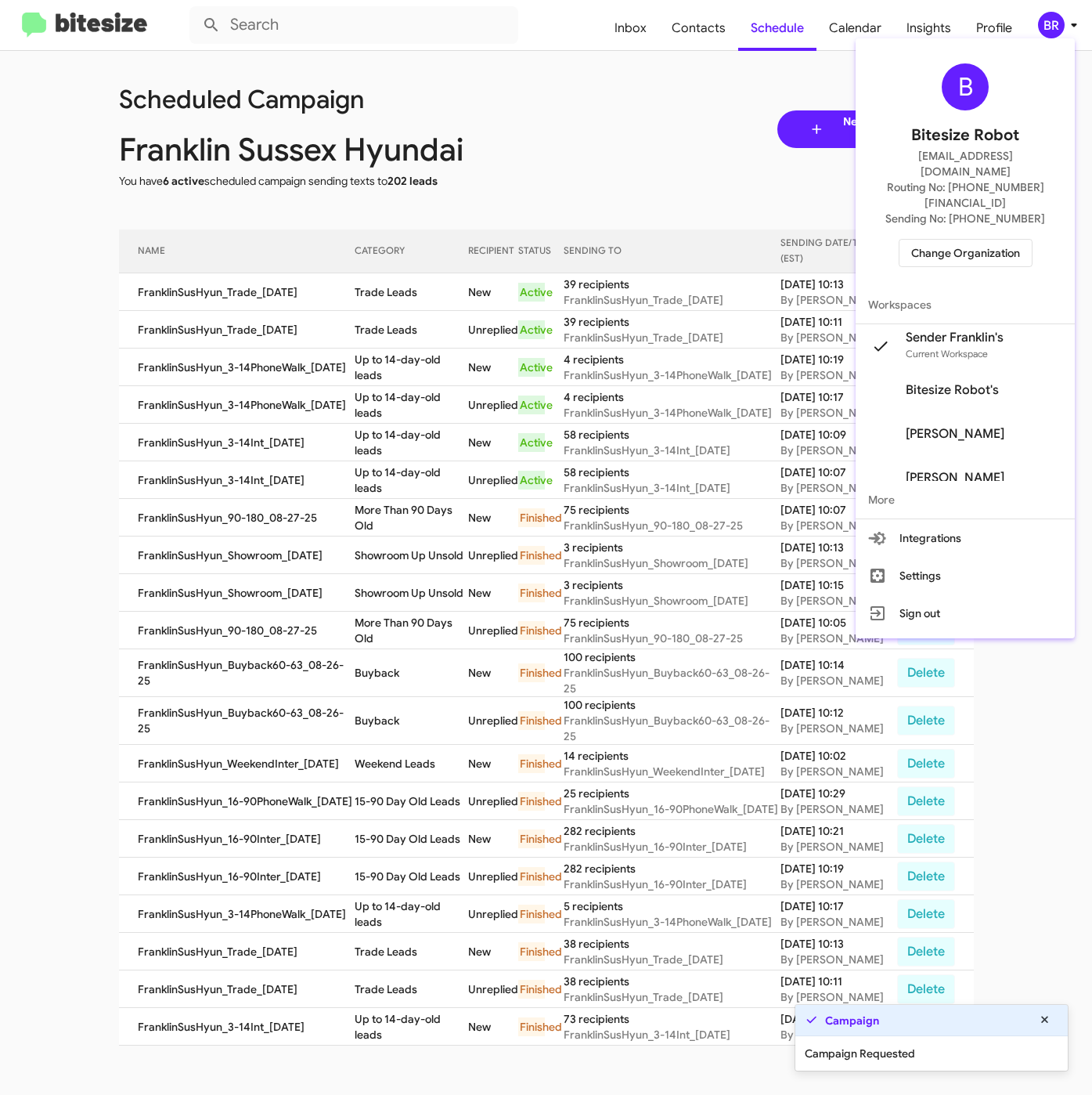
click at [407, 281] on div at bounding box center [546, 548] width 1092 height 1095
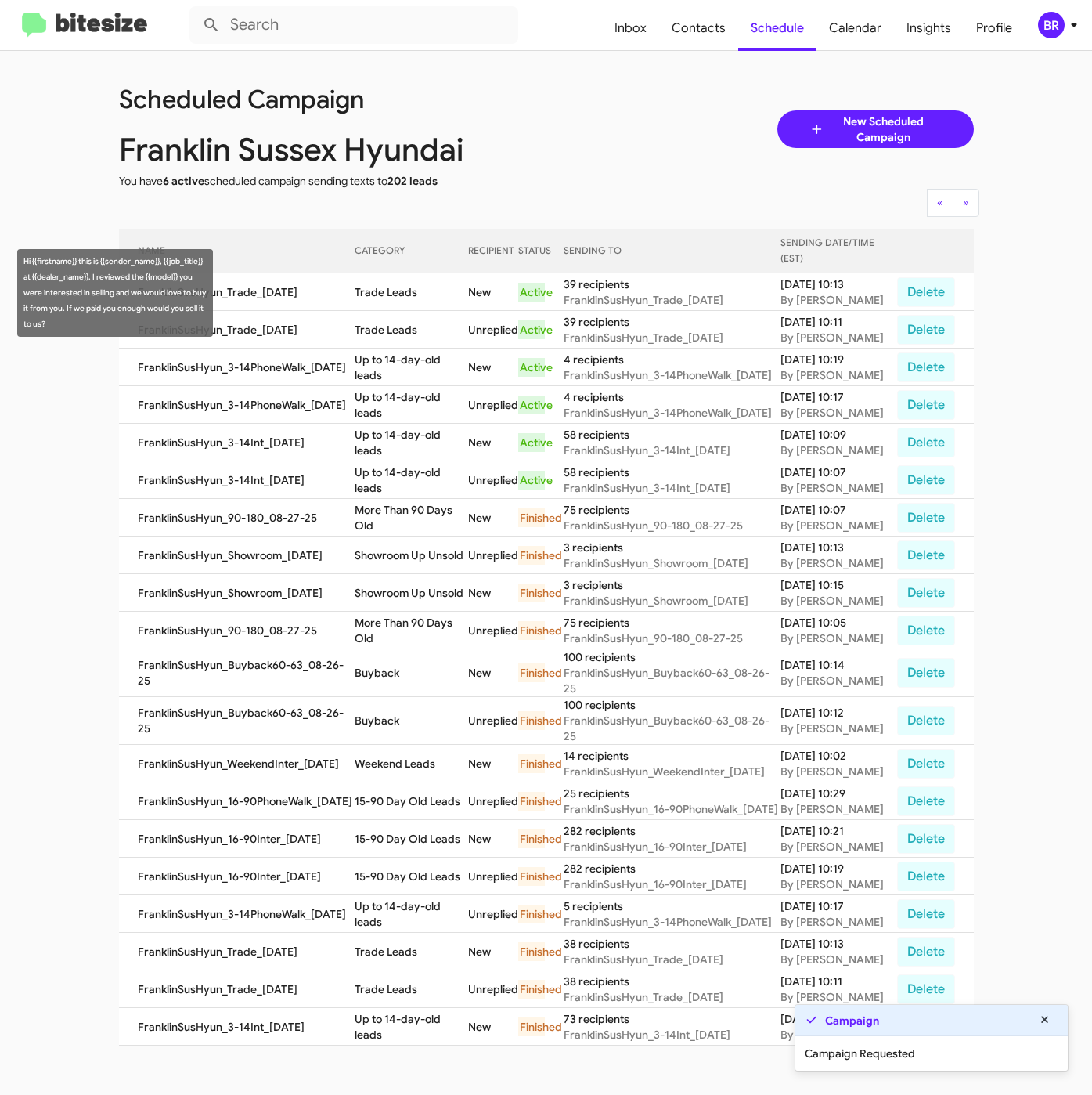
drag, startPoint x: 360, startPoint y: 294, endPoint x: 421, endPoint y: 294, distance: 61.0
click at [421, 294] on td "Trade Leads" at bounding box center [410, 292] width 113 height 38
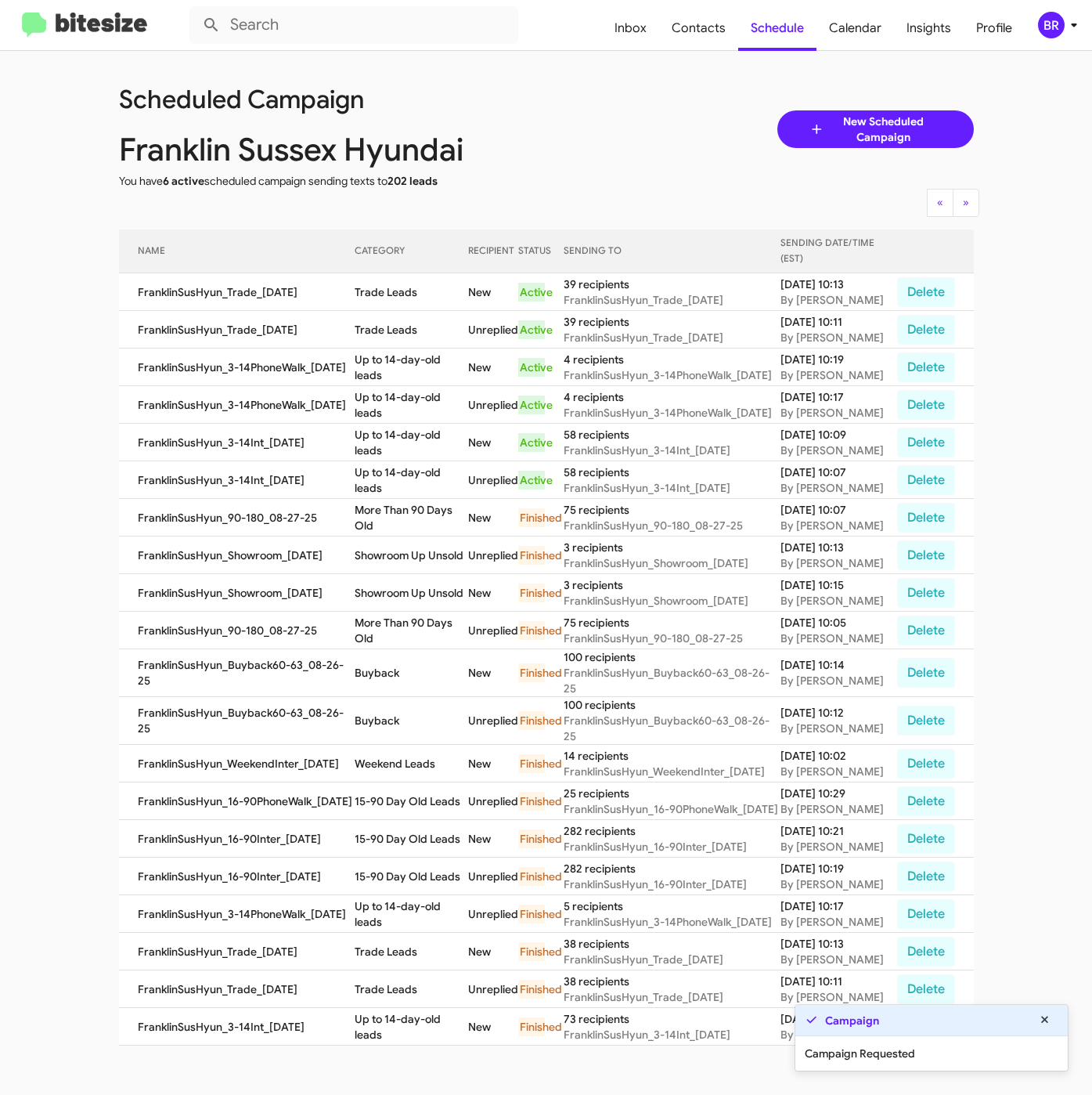
copy td "Trade Leads"
click at [1058, 24] on div "BR" at bounding box center [1051, 25] width 27 height 27
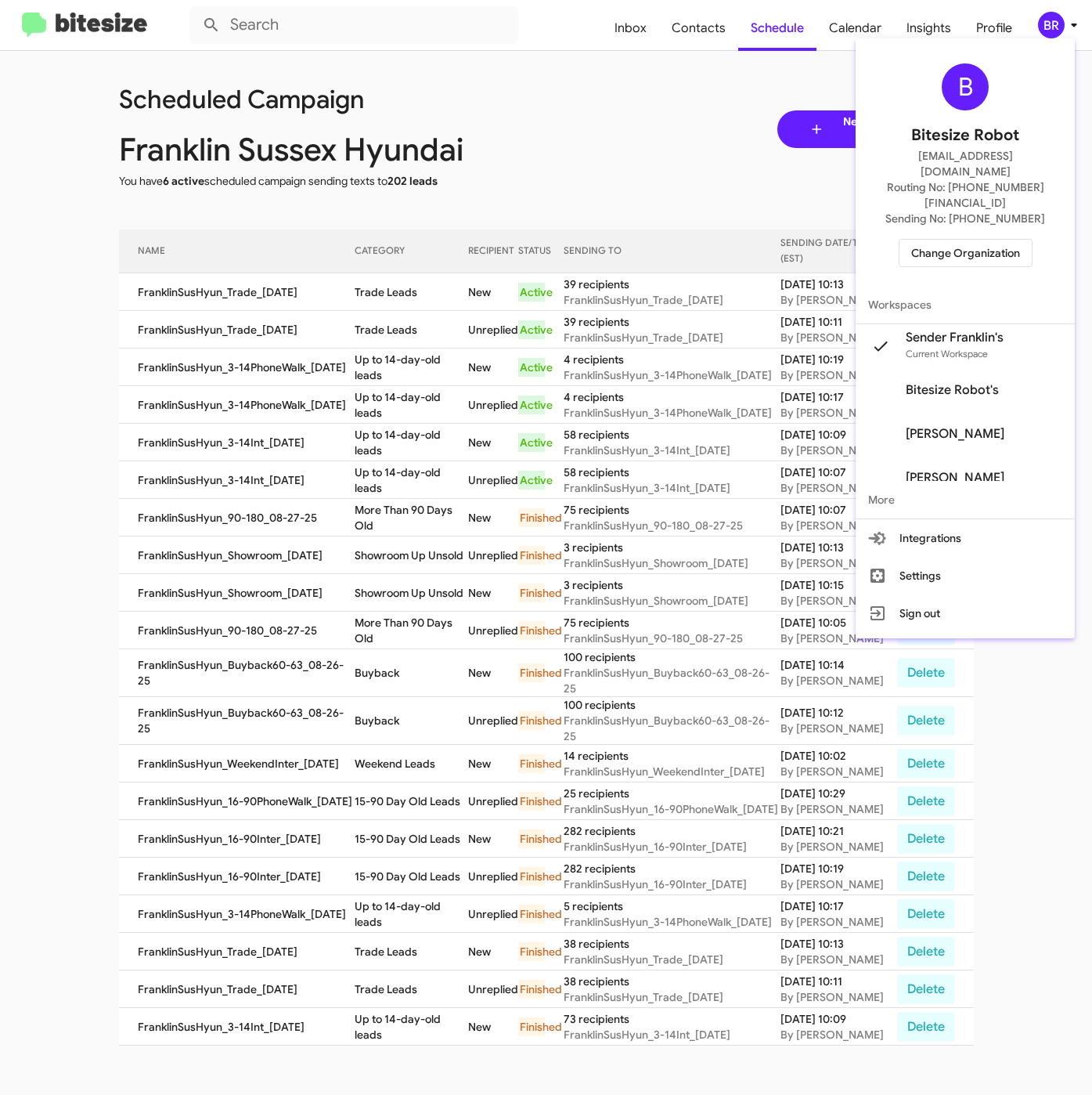
click at [960, 239] on span "Change Organization" at bounding box center [966, 252] width 109 height 27
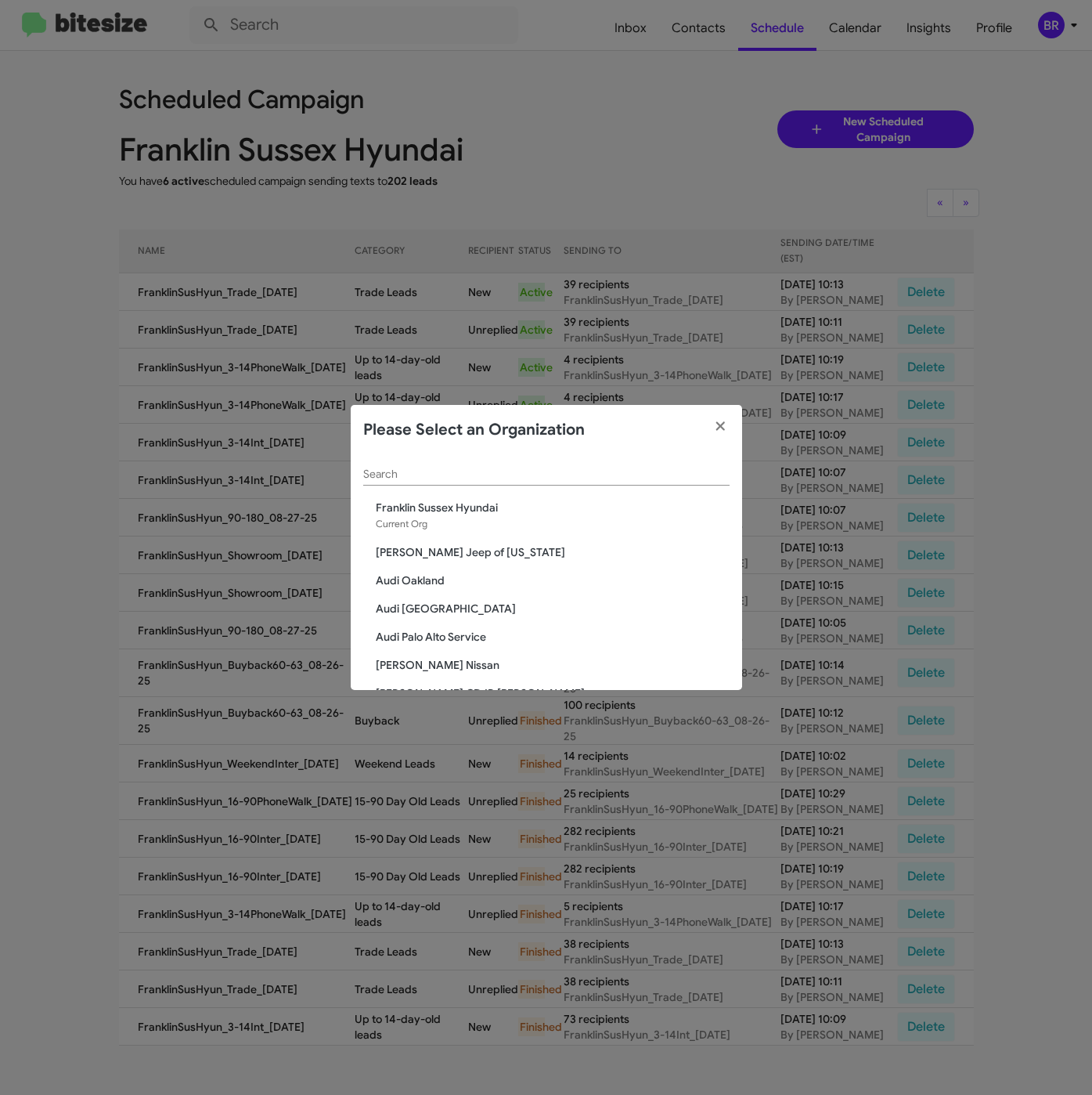
click at [547, 476] on input "Search" at bounding box center [546, 475] width 366 height 13
paste input "[PERSON_NAME] Long Chevrolet"
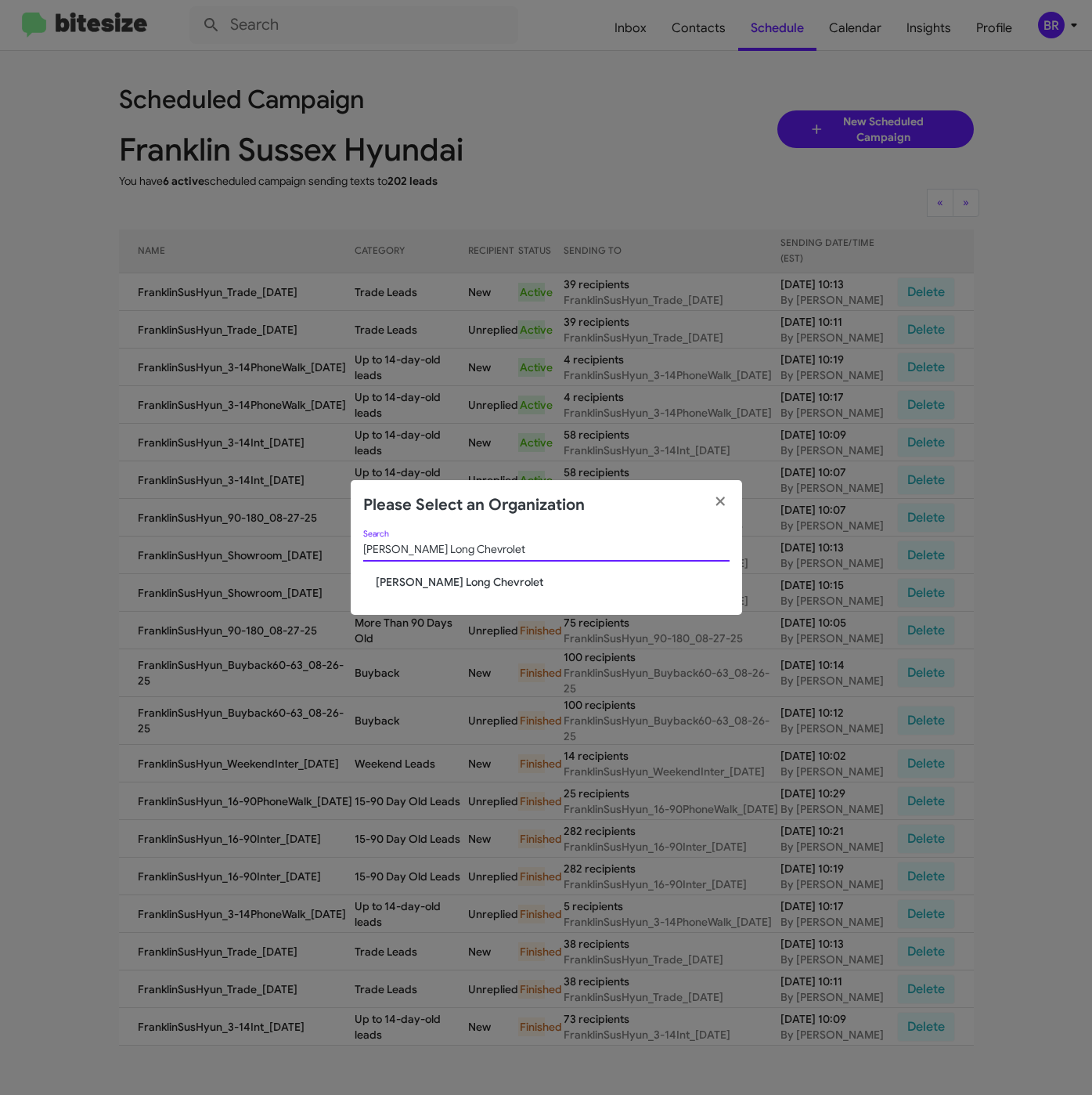
type input "[PERSON_NAME] Long Chevrolet"
click at [452, 582] on span "Daniels Long Chevrolet" at bounding box center [552, 582] width 354 height 16
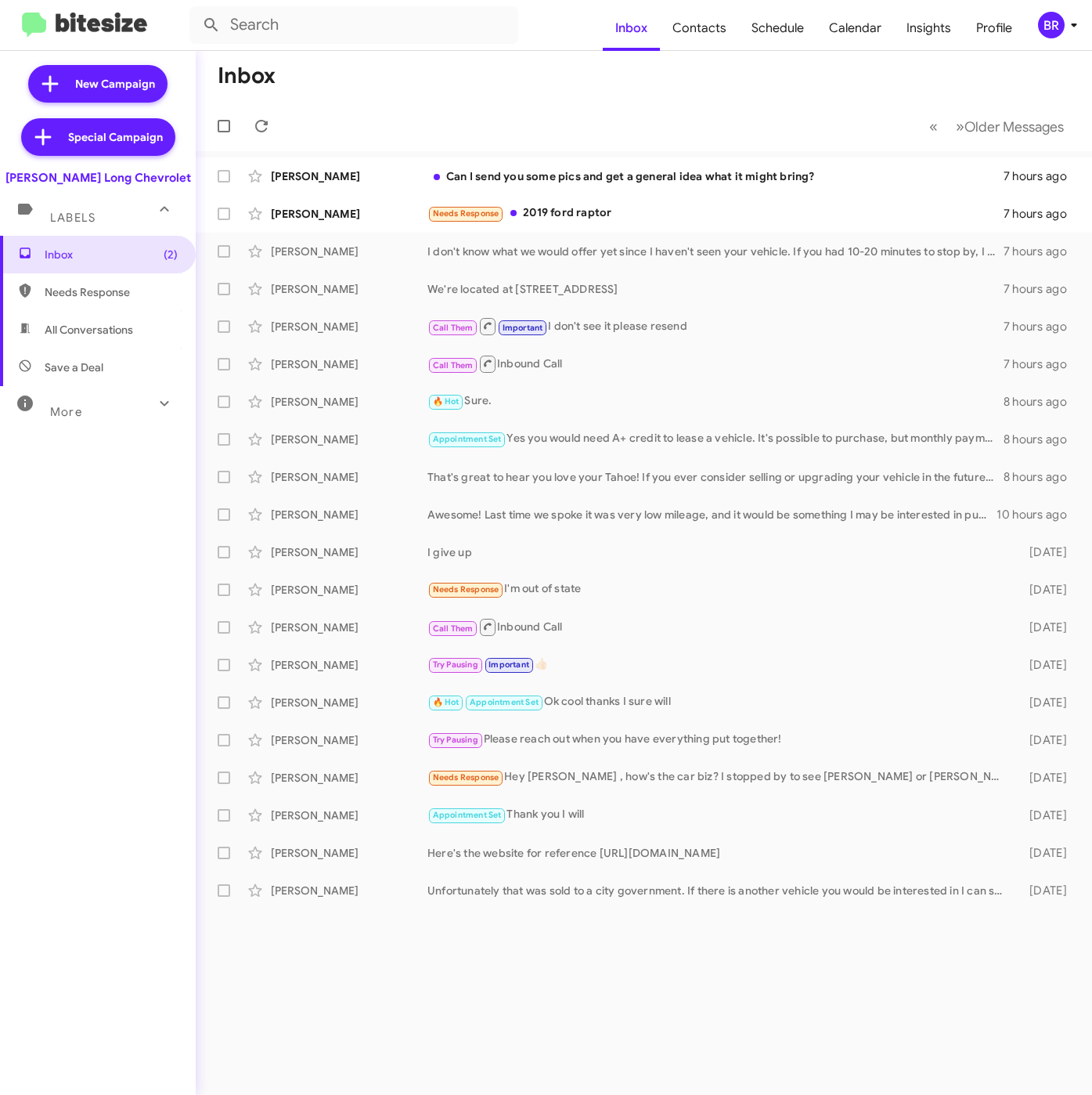
click at [1055, 29] on div "BR" at bounding box center [1051, 25] width 27 height 27
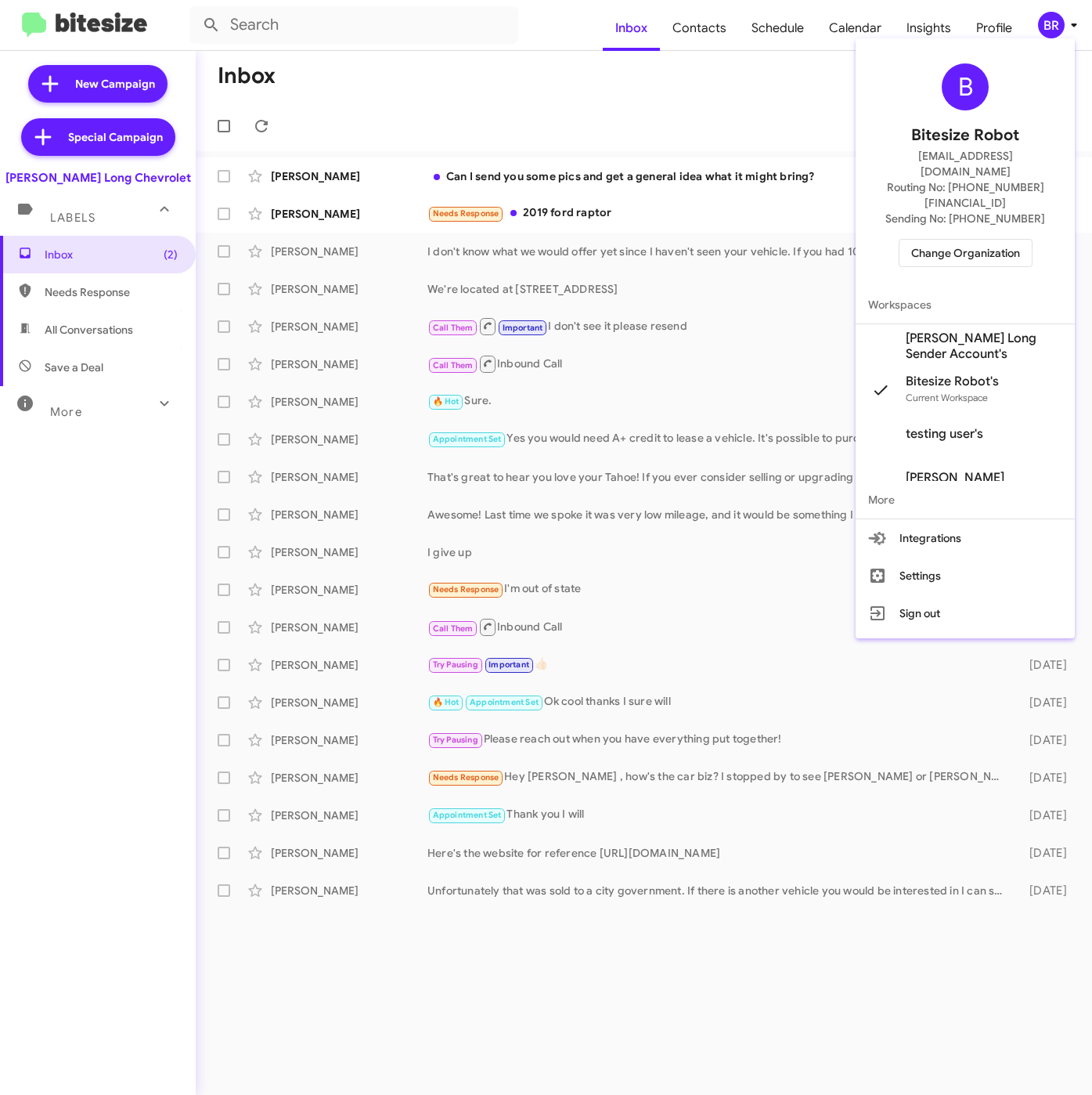
click at [963, 330] on span "[PERSON_NAME] Long Sender Account's" at bounding box center [984, 346] width 156 height 31
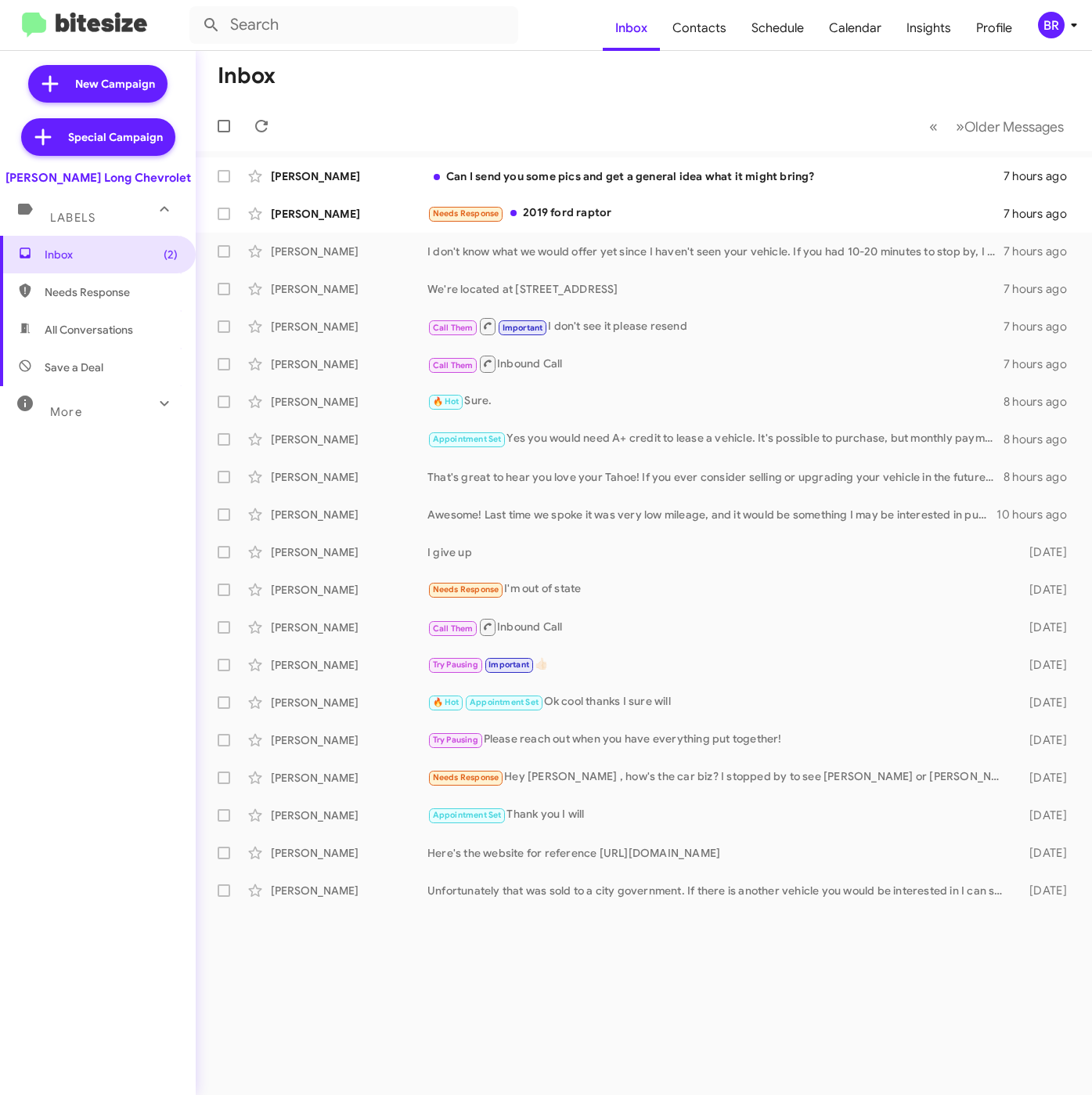
click at [1062, 17] on div "BR" at bounding box center [1051, 25] width 27 height 27
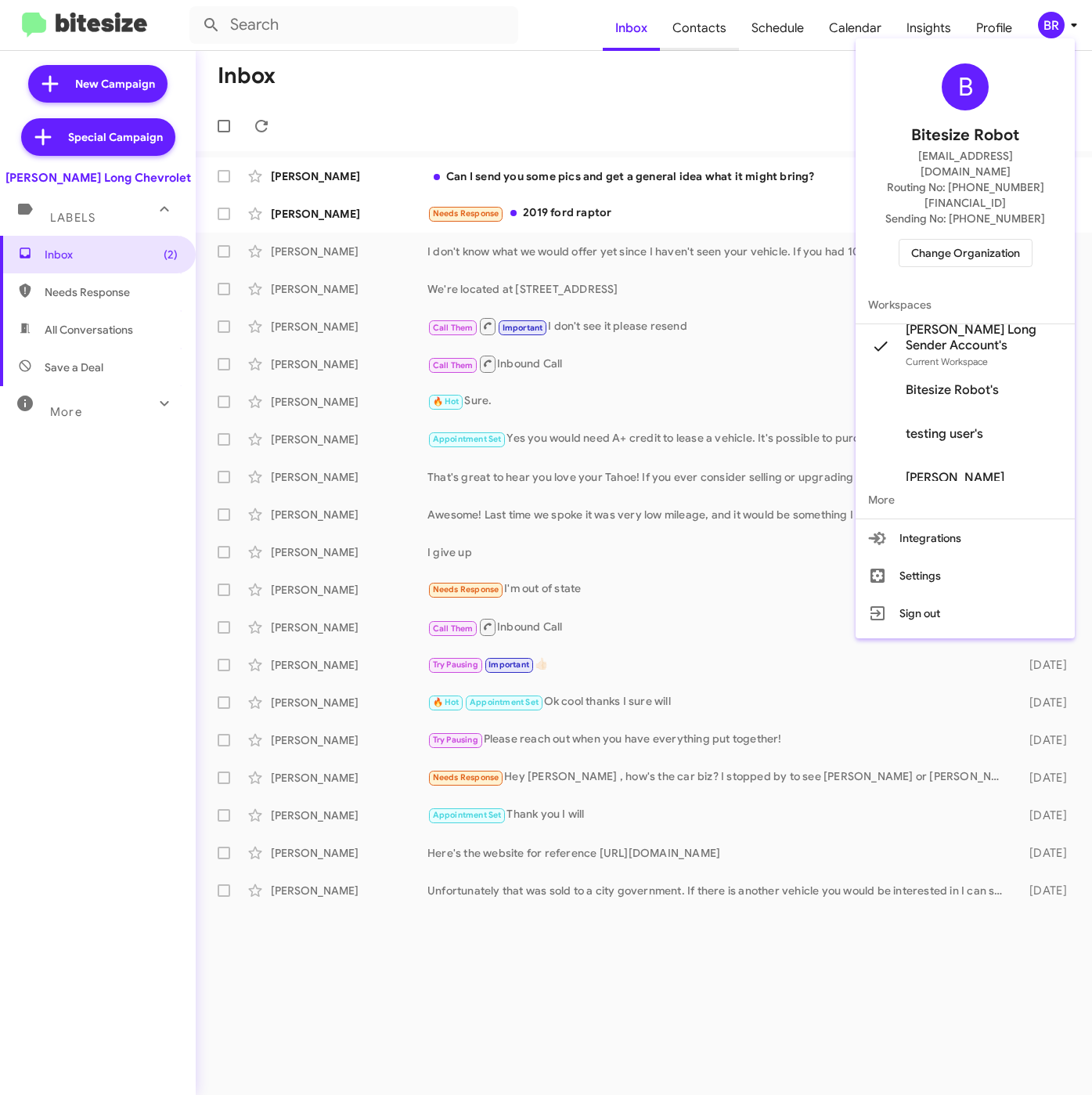
click at [701, 27] on div at bounding box center [546, 548] width 1092 height 1095
click at [701, 27] on span "Contacts" at bounding box center [699, 28] width 79 height 45
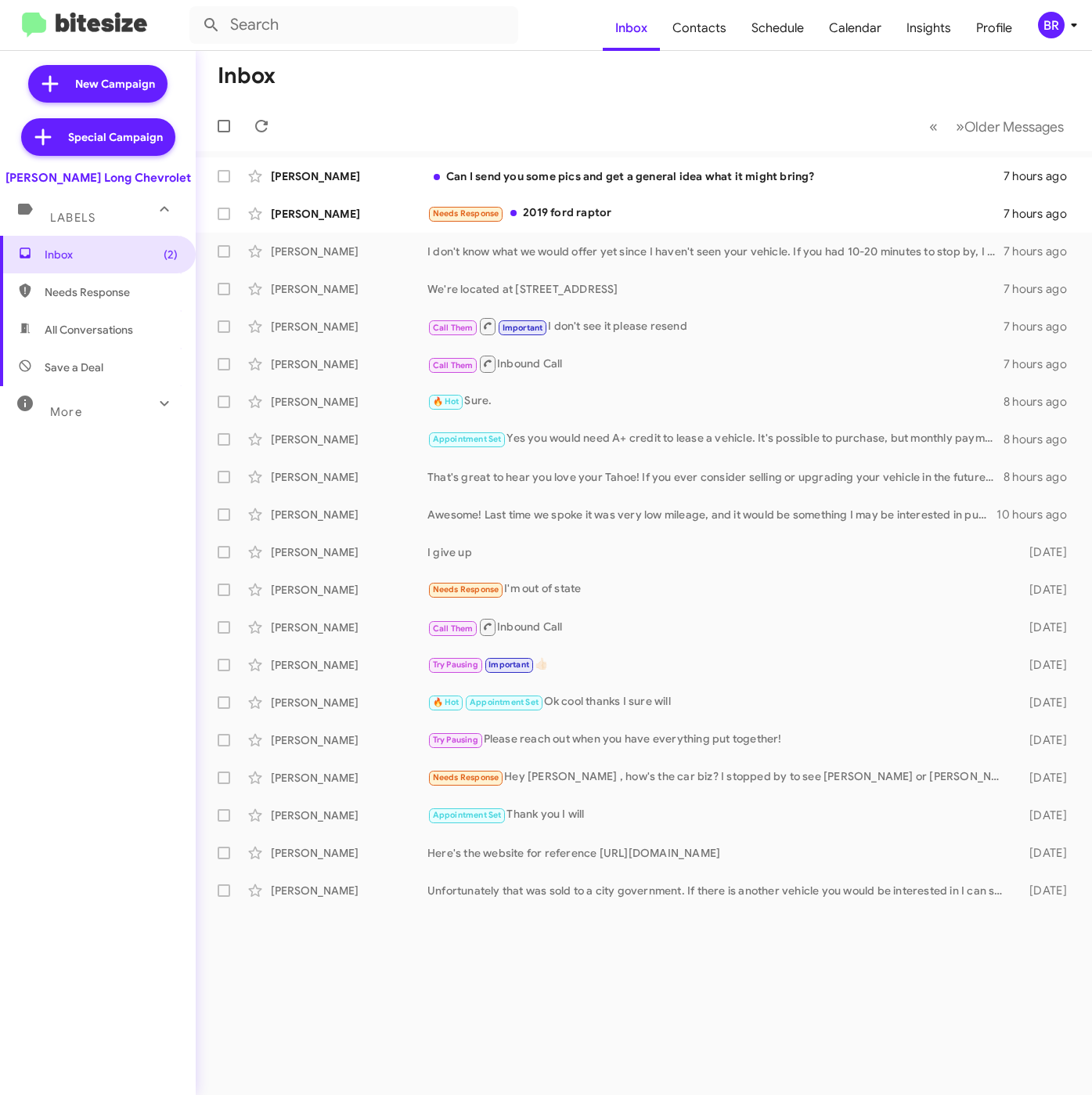
type input "in:groups"
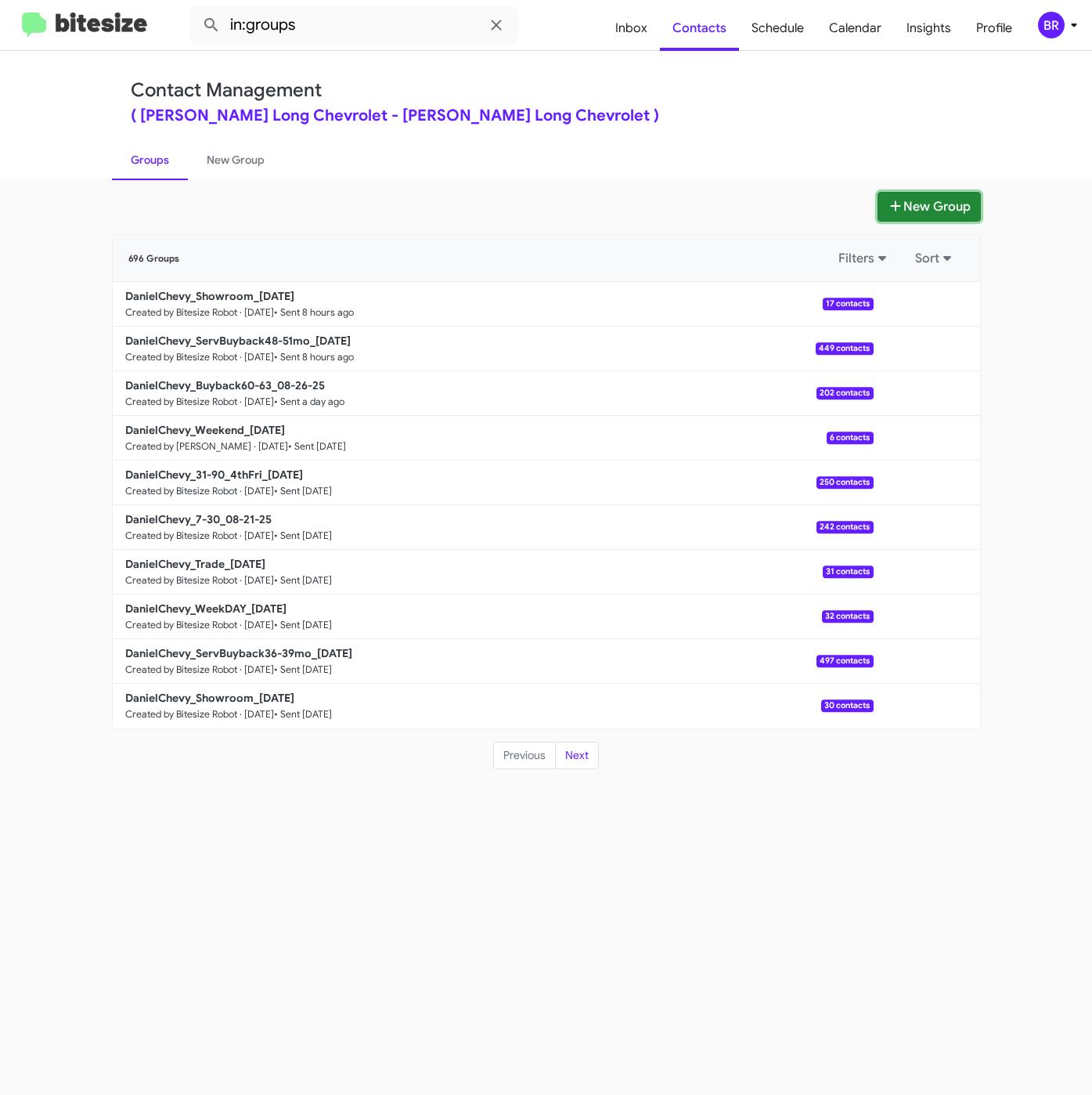
click at [888, 205] on icon at bounding box center [895, 206] width 16 height 13
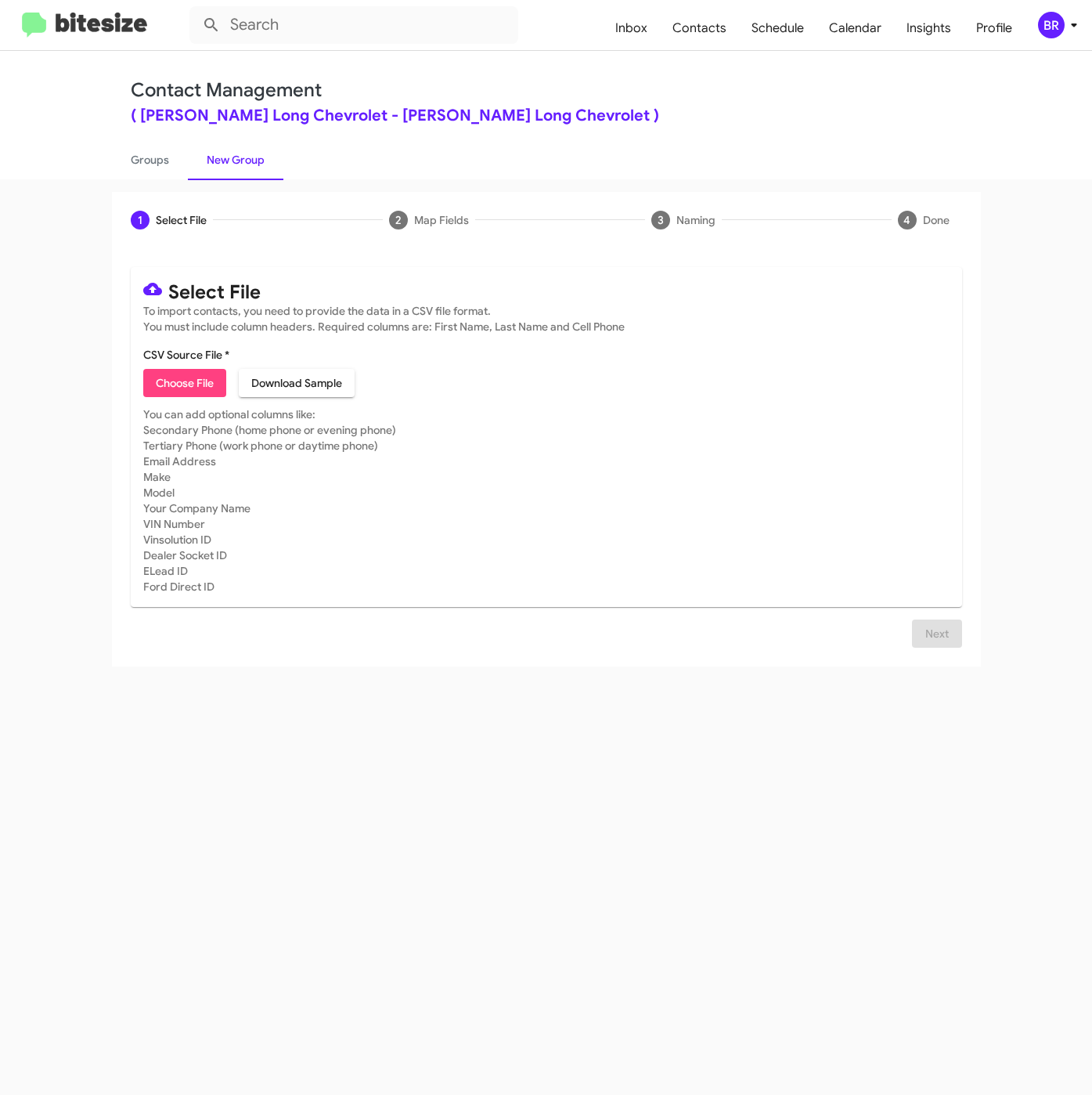
click at [205, 381] on span "Choose File" at bounding box center [184, 383] width 58 height 29
type input "DanielChevy_7-30_08-28-25"
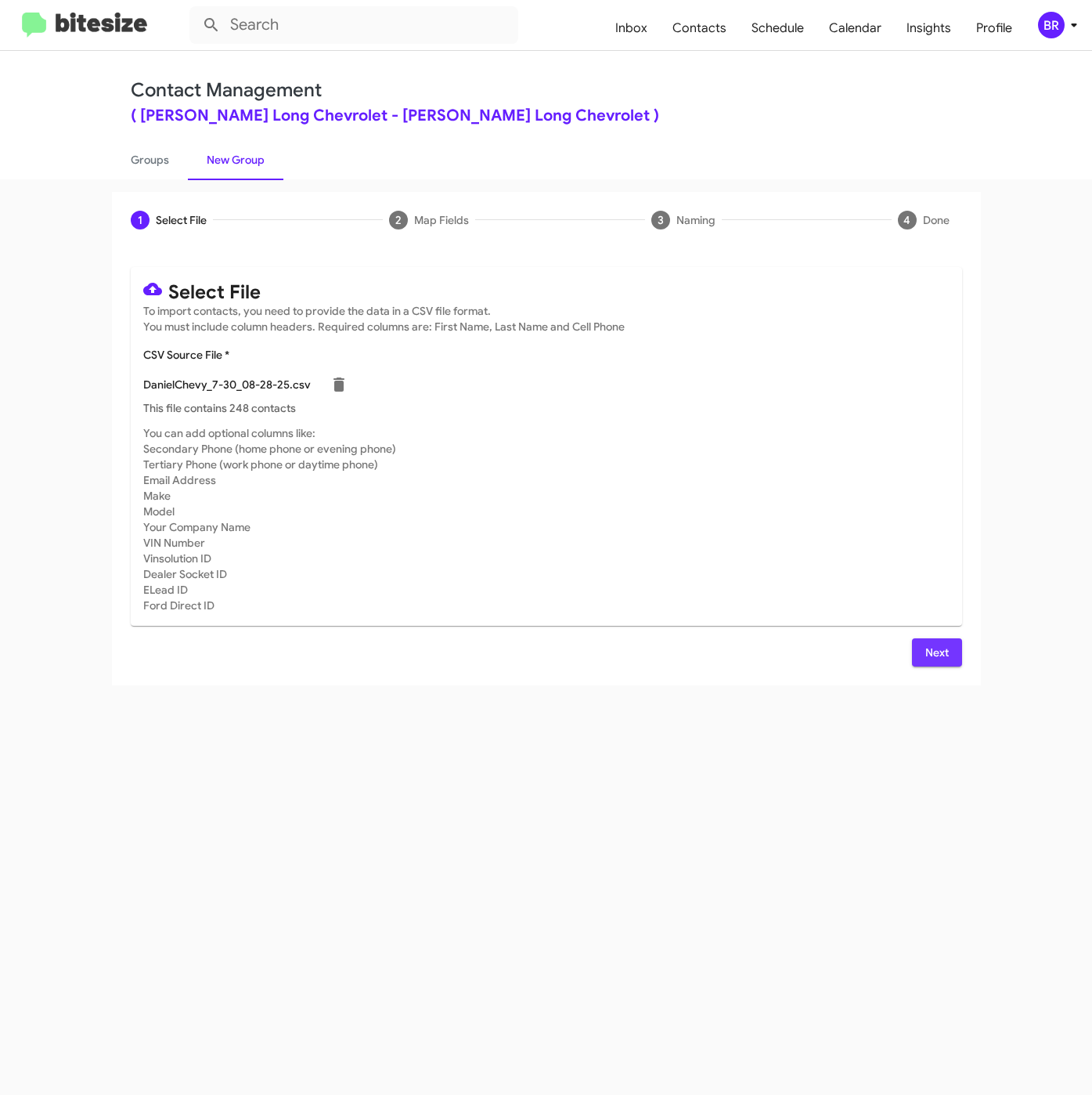
click at [935, 644] on span "Next" at bounding box center [937, 652] width 25 height 29
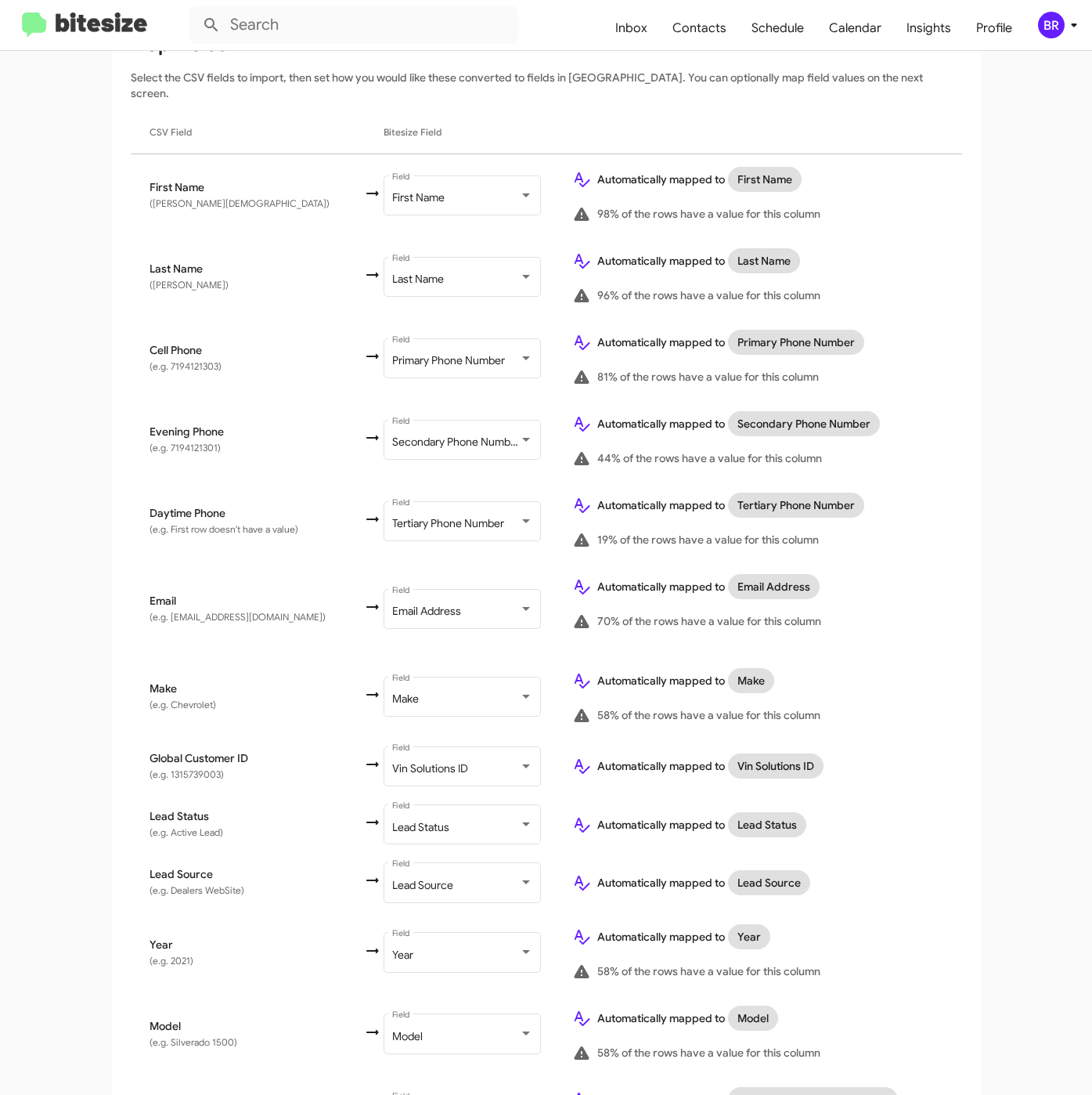
scroll to position [396, 0]
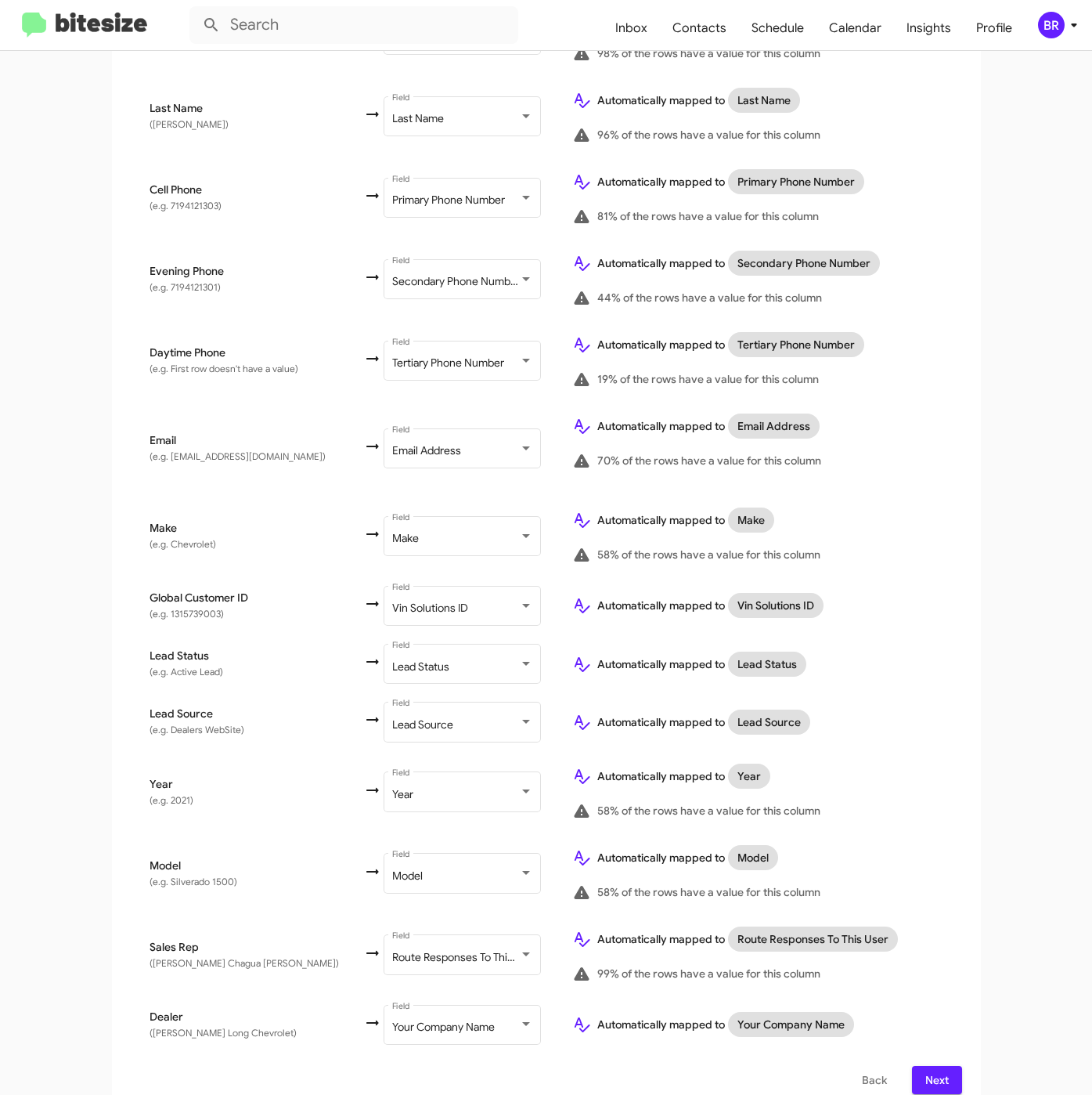
click at [925, 1066] on span "Next" at bounding box center [937, 1079] width 25 height 29
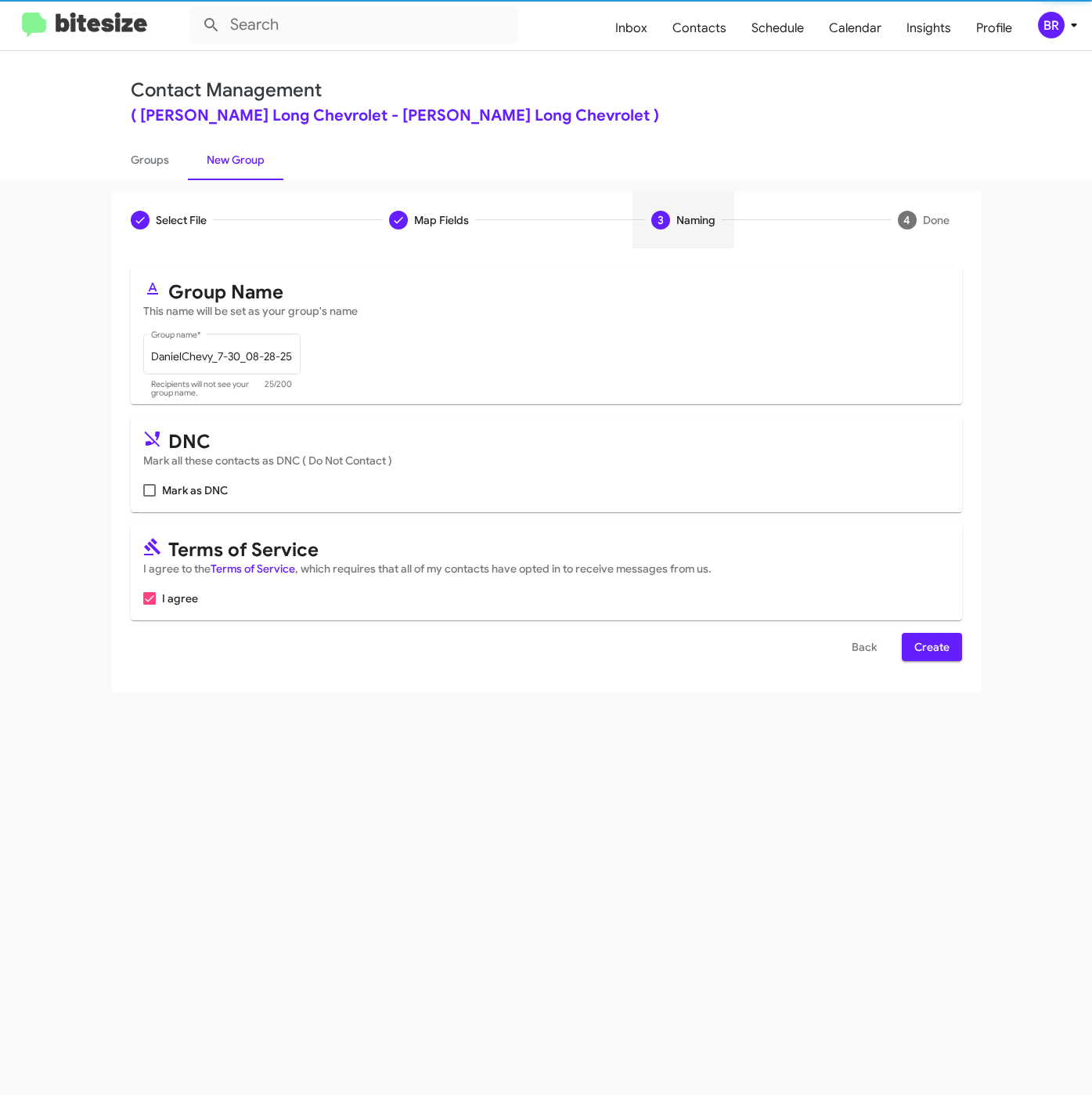
scroll to position [0, 0]
click at [936, 644] on span "Create" at bounding box center [932, 647] width 35 height 29
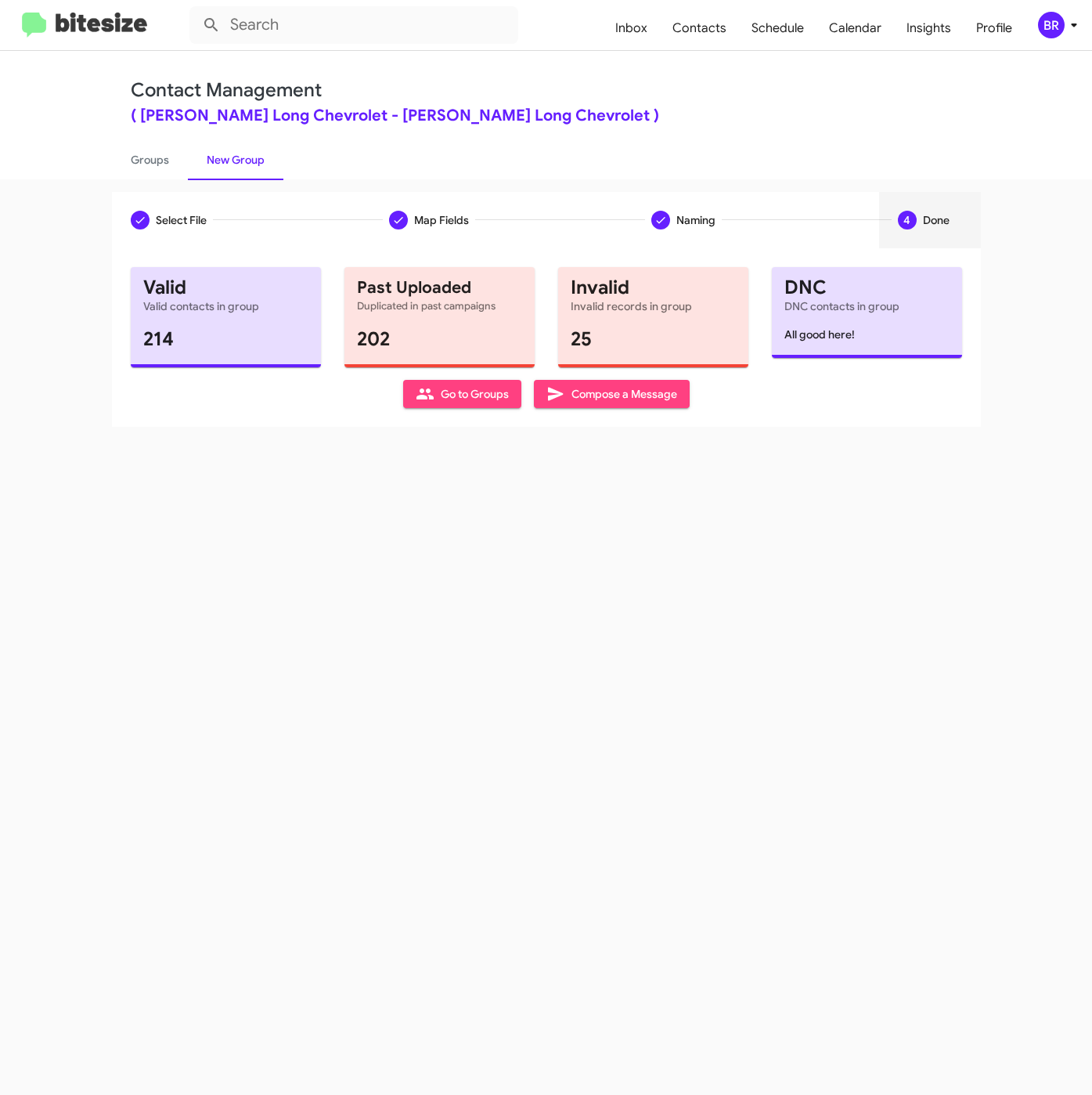
drag, startPoint x: 136, startPoint y: 160, endPoint x: 146, endPoint y: 188, distance: 29.7
click at [136, 160] on link "Groups" at bounding box center [150, 159] width 76 height 40
type input "in:groups"
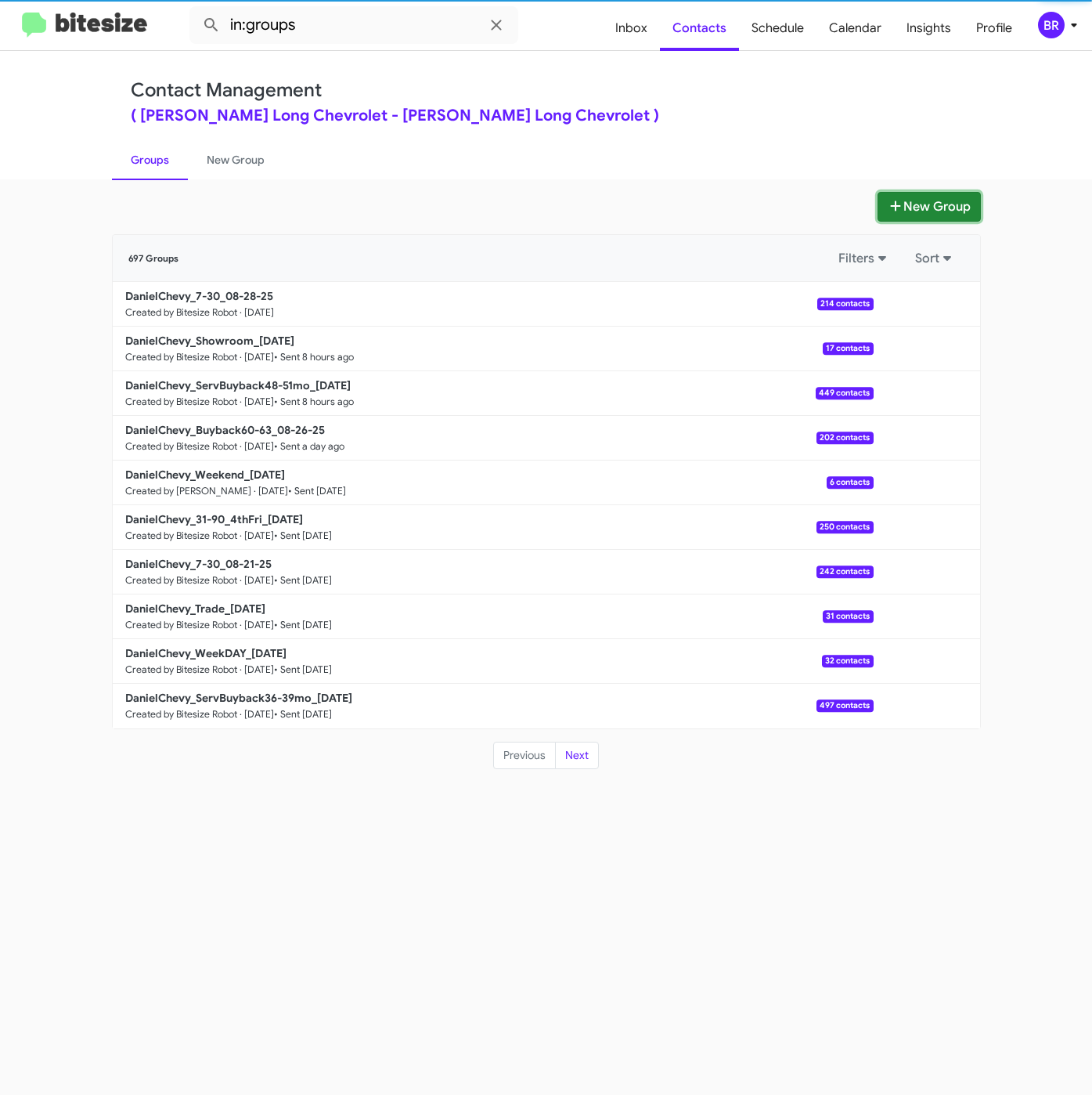
click at [931, 202] on button "New Group" at bounding box center [929, 206] width 103 height 29
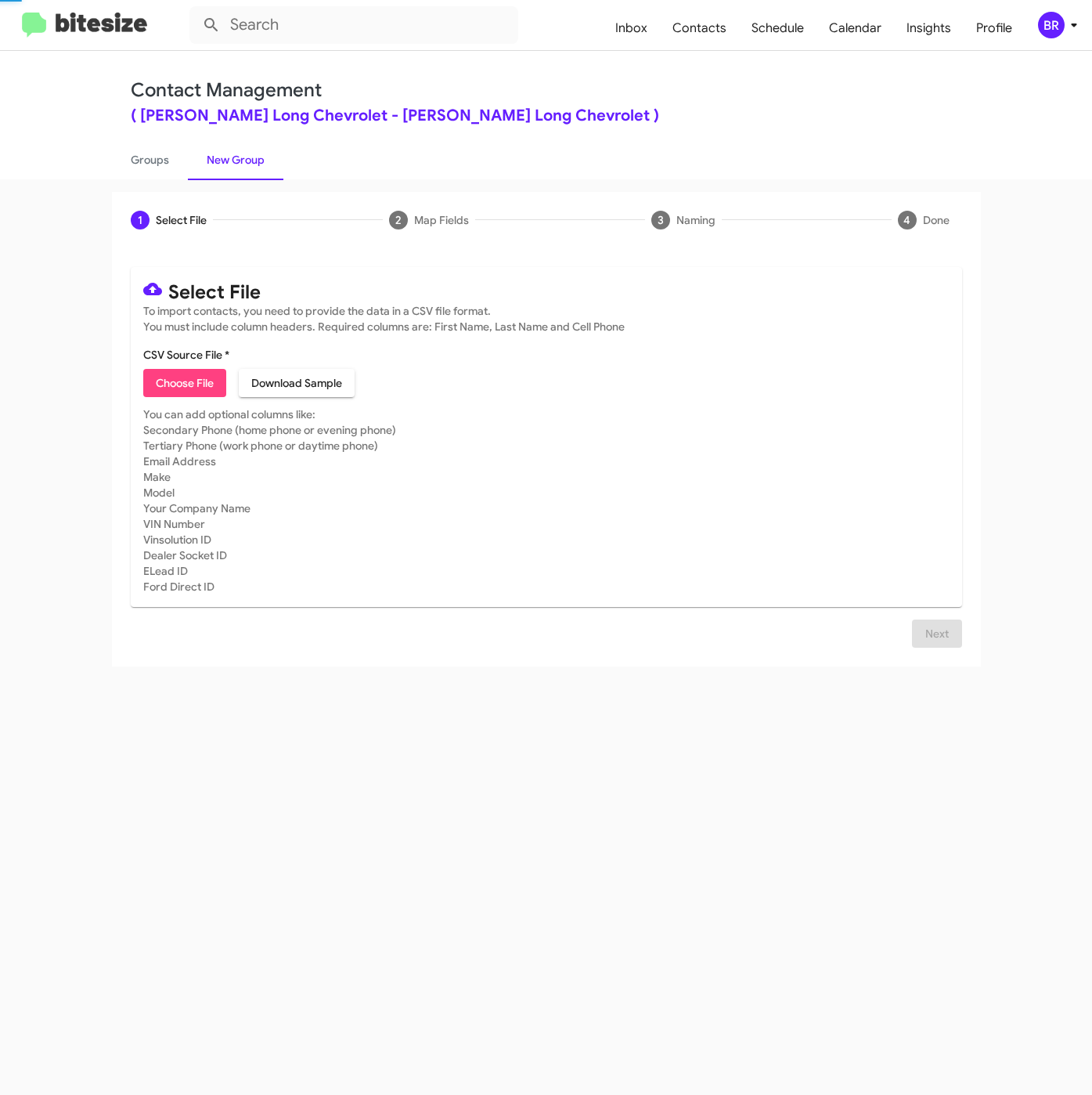
click at [181, 386] on span "Choose File" at bounding box center [184, 383] width 58 height 29
type input "DanielChevy_Trade_08-28-25"
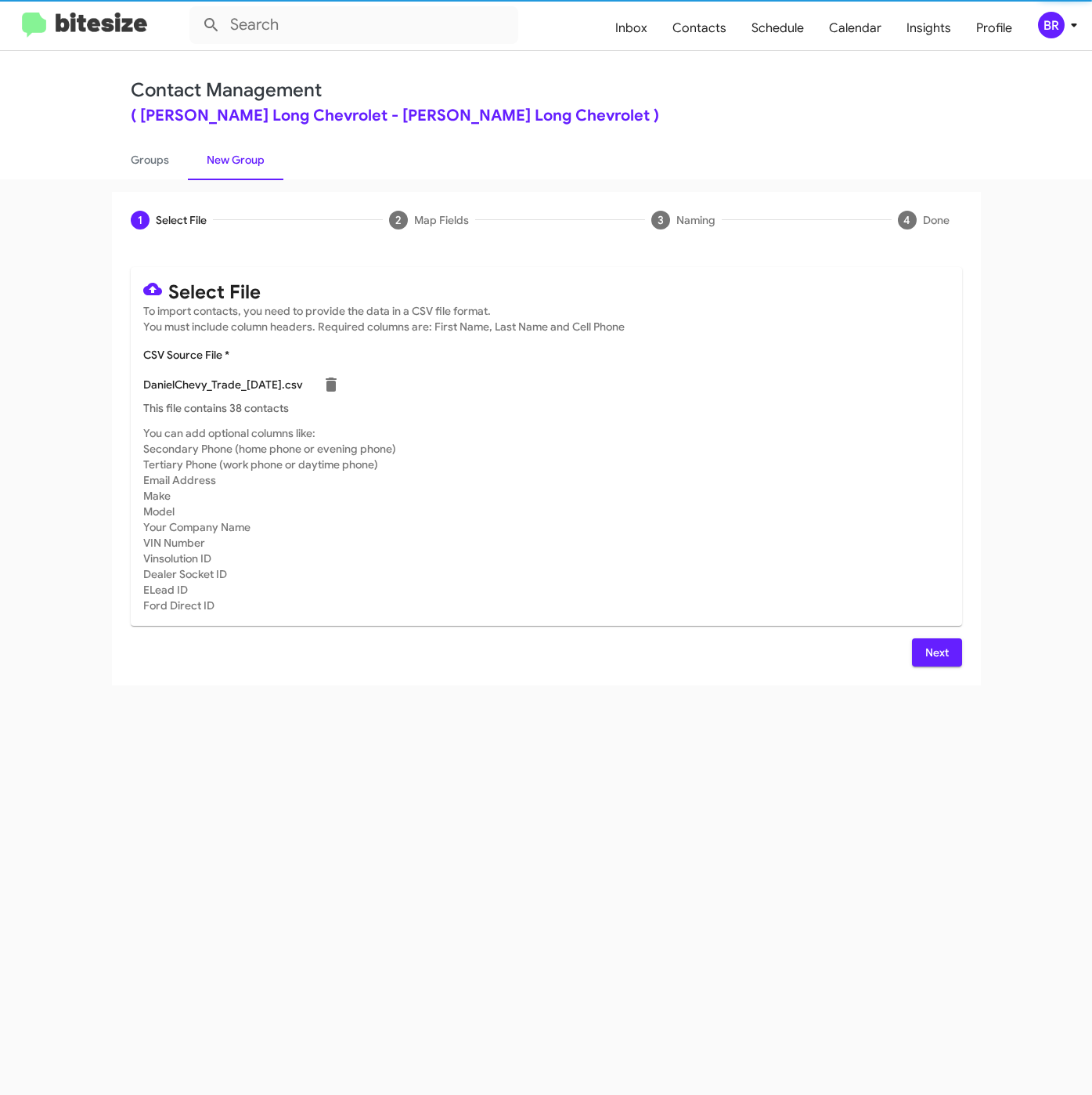
click at [937, 651] on span "Next" at bounding box center [937, 652] width 25 height 29
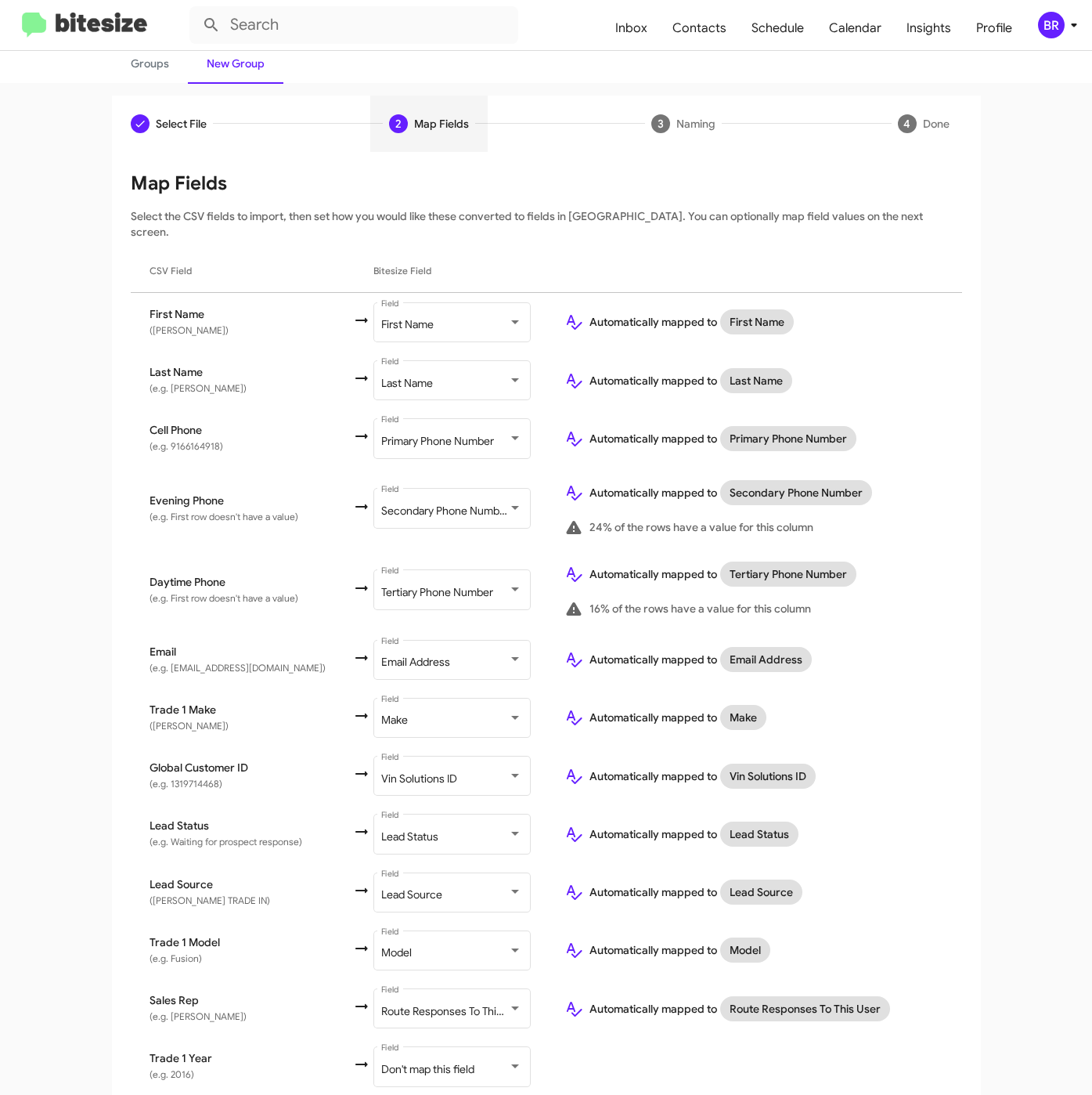
scroll to position [195, 0]
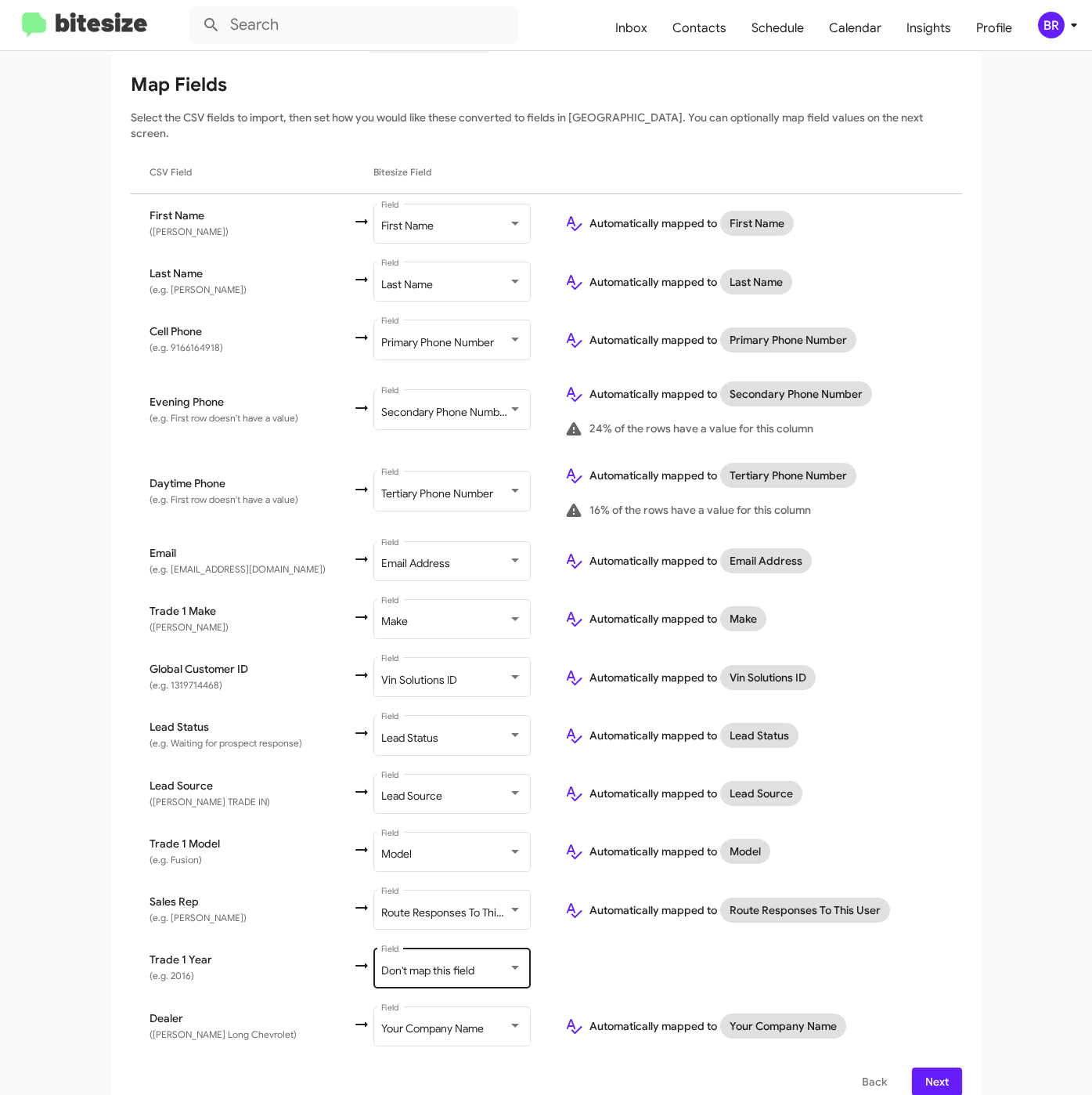
click at [458, 964] on div "Don't map this field" at bounding box center [444, 971] width 127 height 13
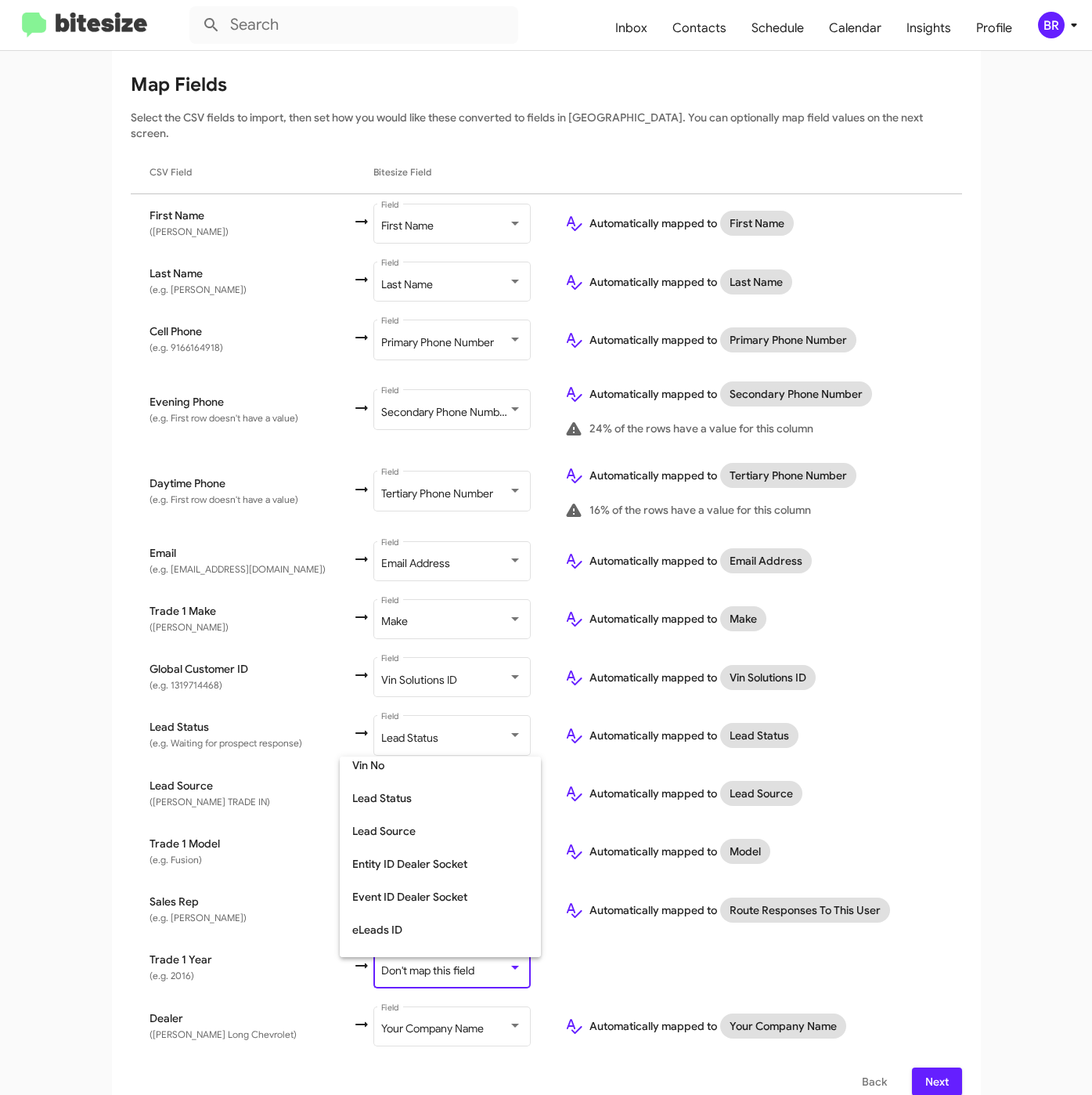
scroll to position [588, 0]
click at [454, 893] on span "Year" at bounding box center [440, 908] width 176 height 33
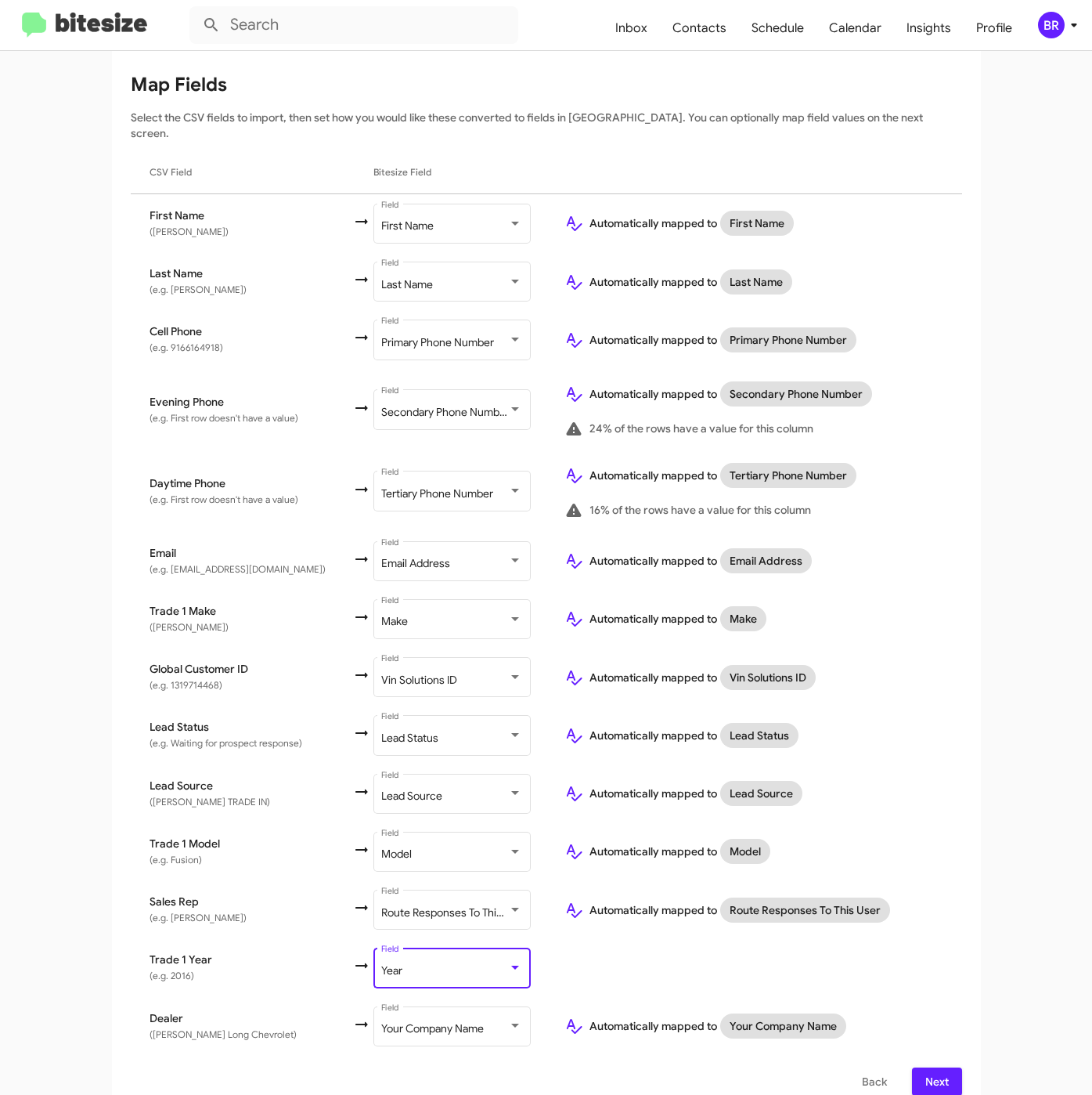
click at [912, 1067] on button "Next" at bounding box center [937, 1081] width 50 height 29
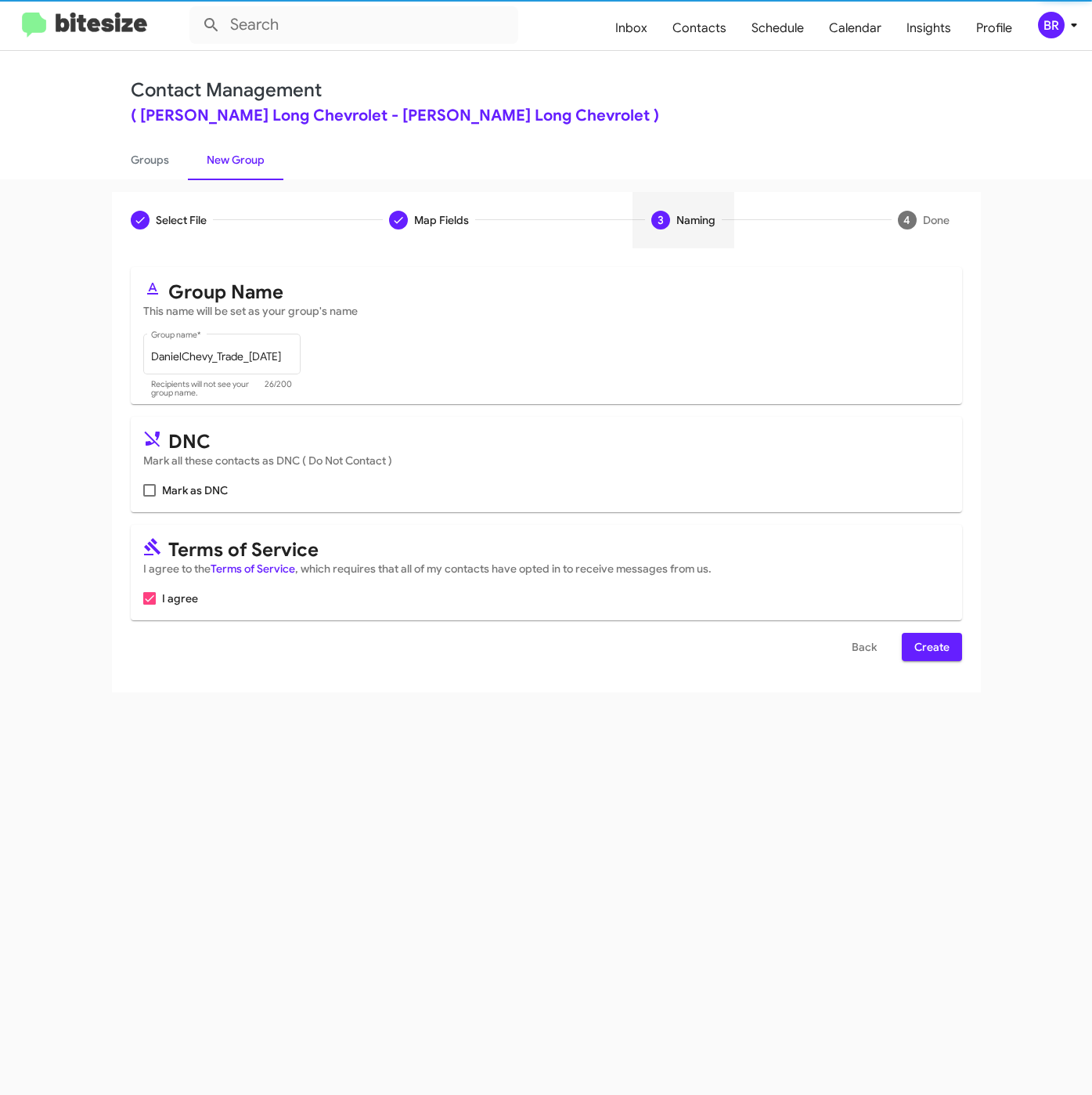
scroll to position [0, 0]
click at [926, 661] on span "Create" at bounding box center [932, 647] width 35 height 29
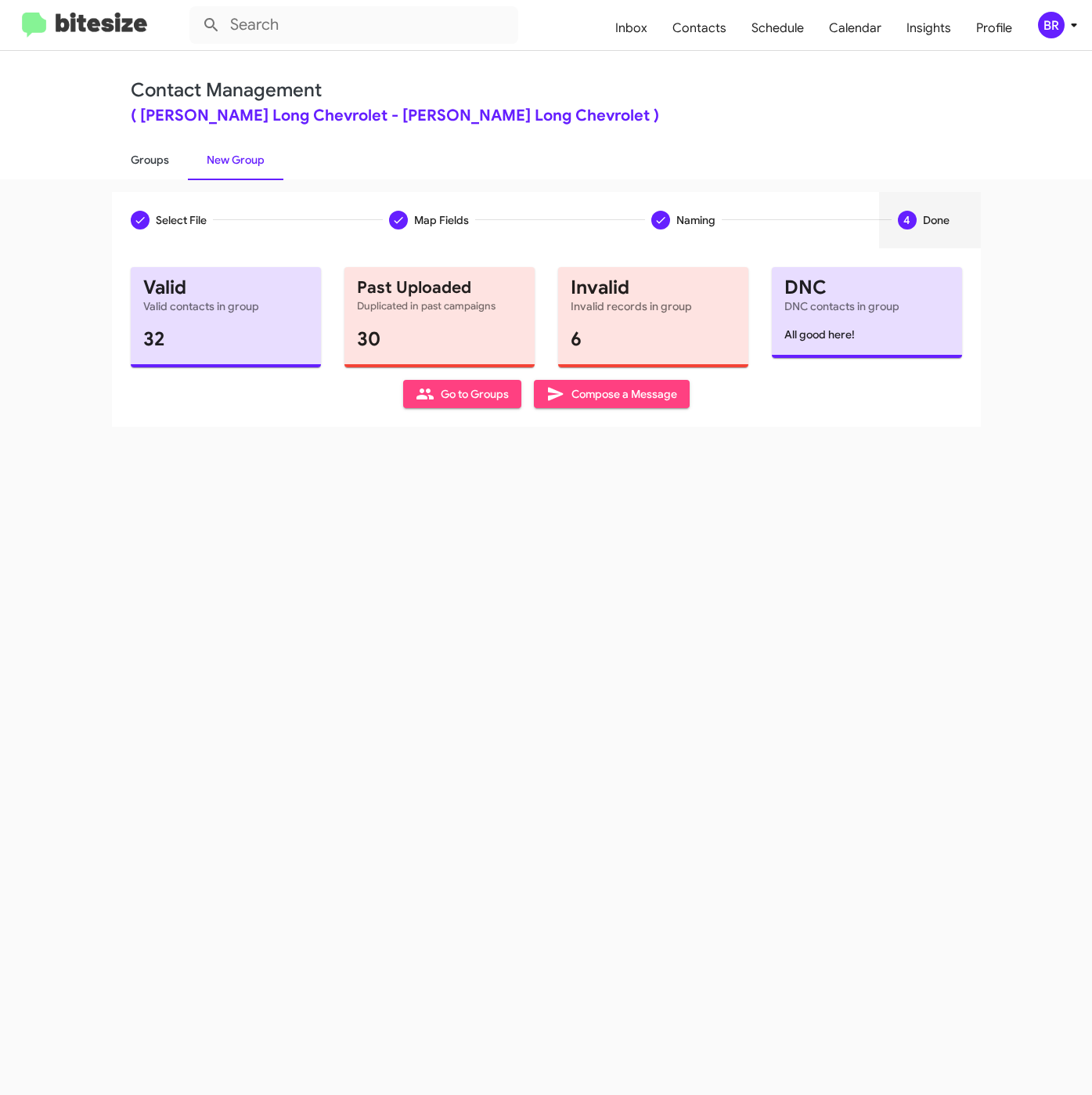
click at [134, 153] on link "Groups" at bounding box center [150, 159] width 76 height 40
type input "in:groups"
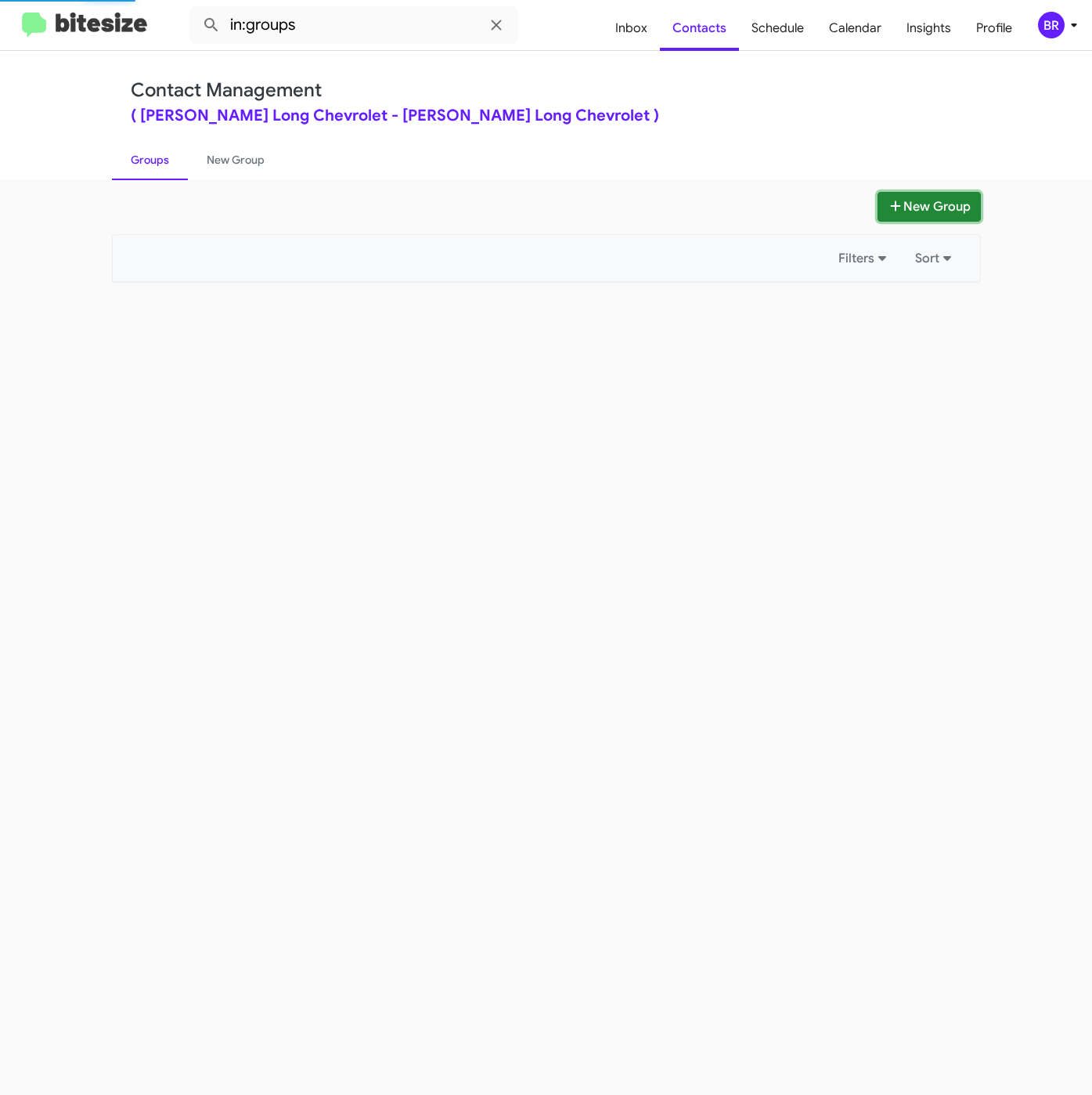
click at [905, 210] on button "New Group" at bounding box center [929, 206] width 103 height 29
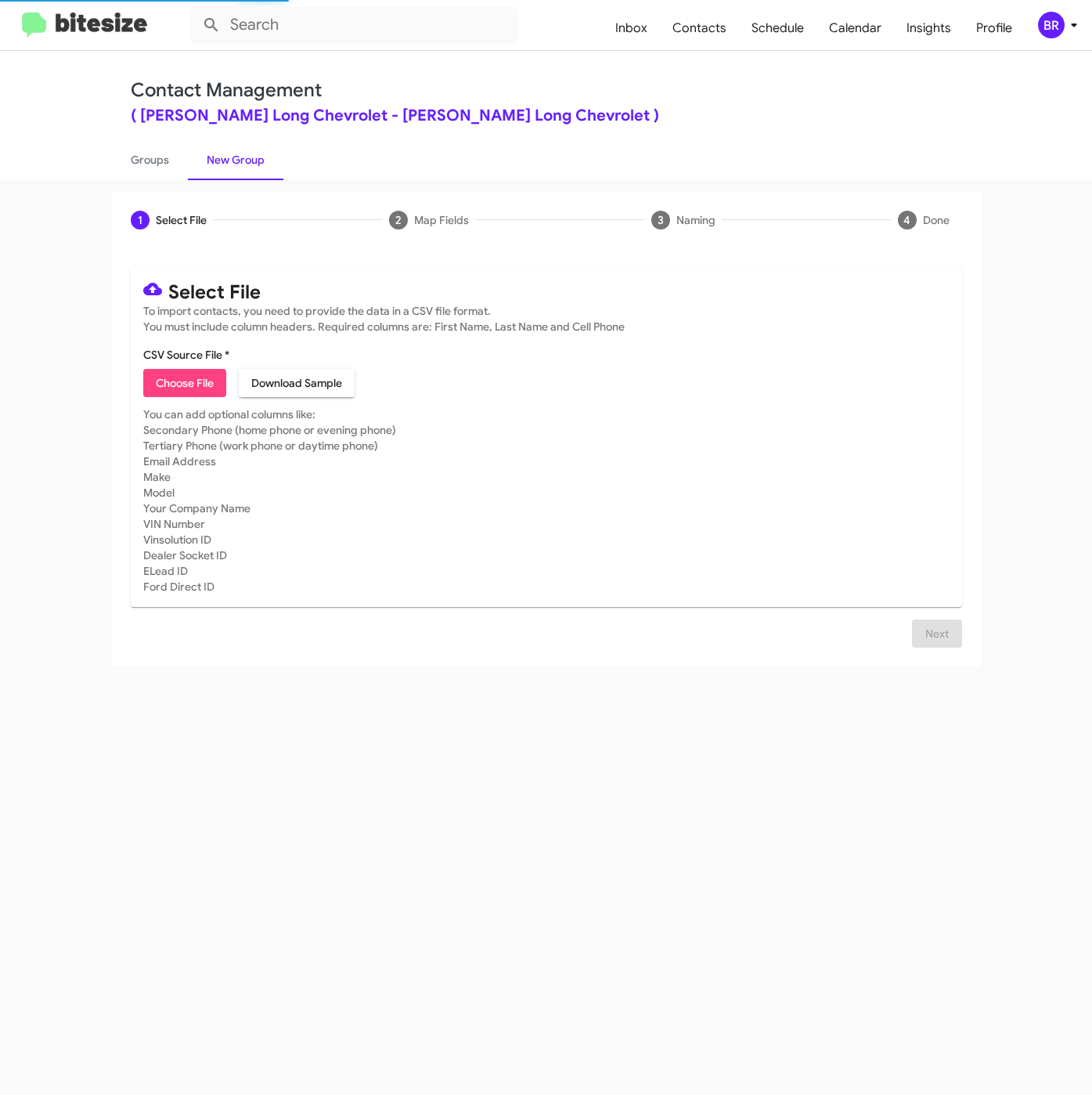
click at [186, 384] on span "Choose File" at bounding box center [184, 383] width 58 height 29
type input "DanielChevy_WeekDAY_08-28-25"
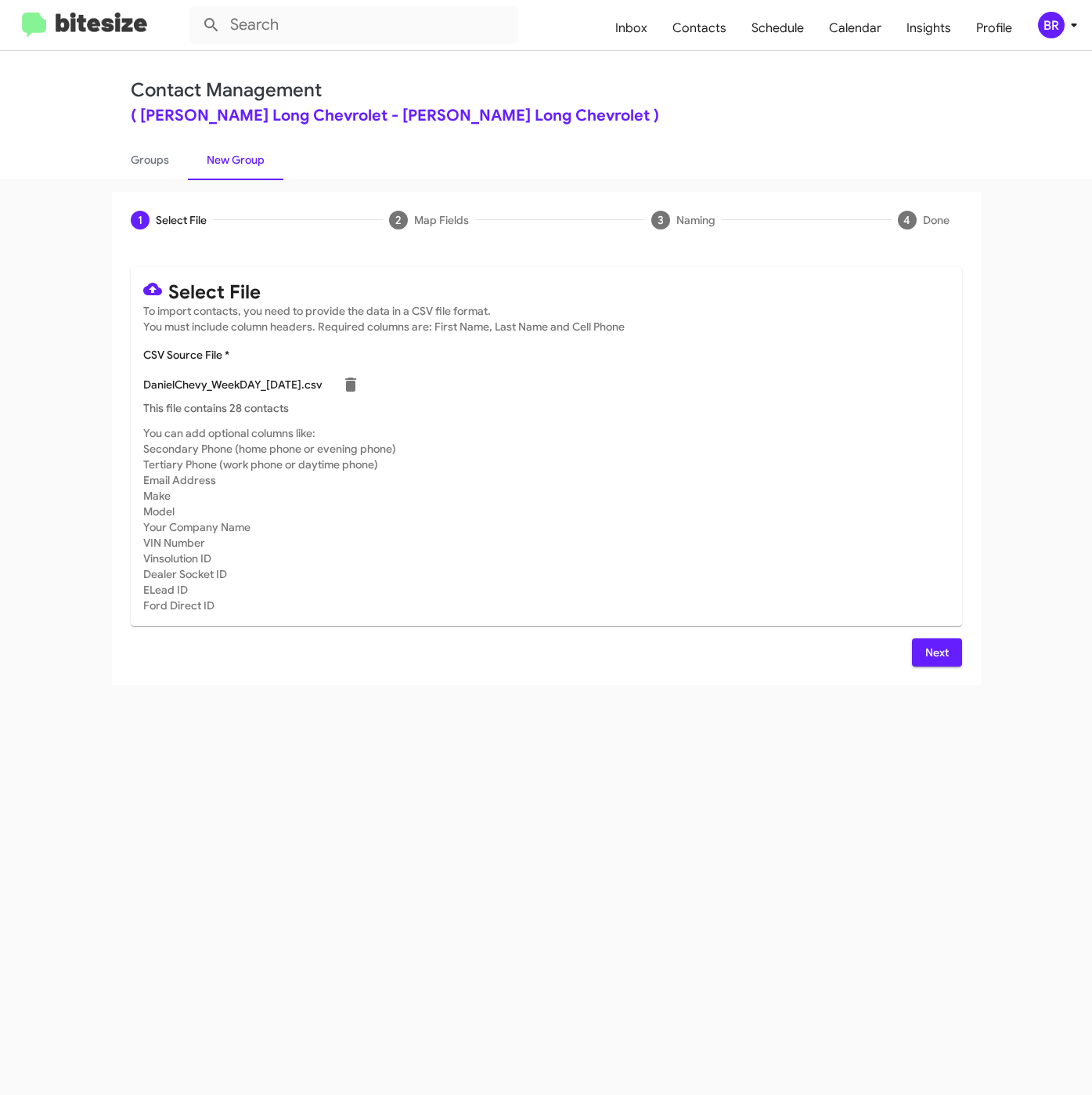
click at [944, 647] on span "Next" at bounding box center [937, 652] width 25 height 29
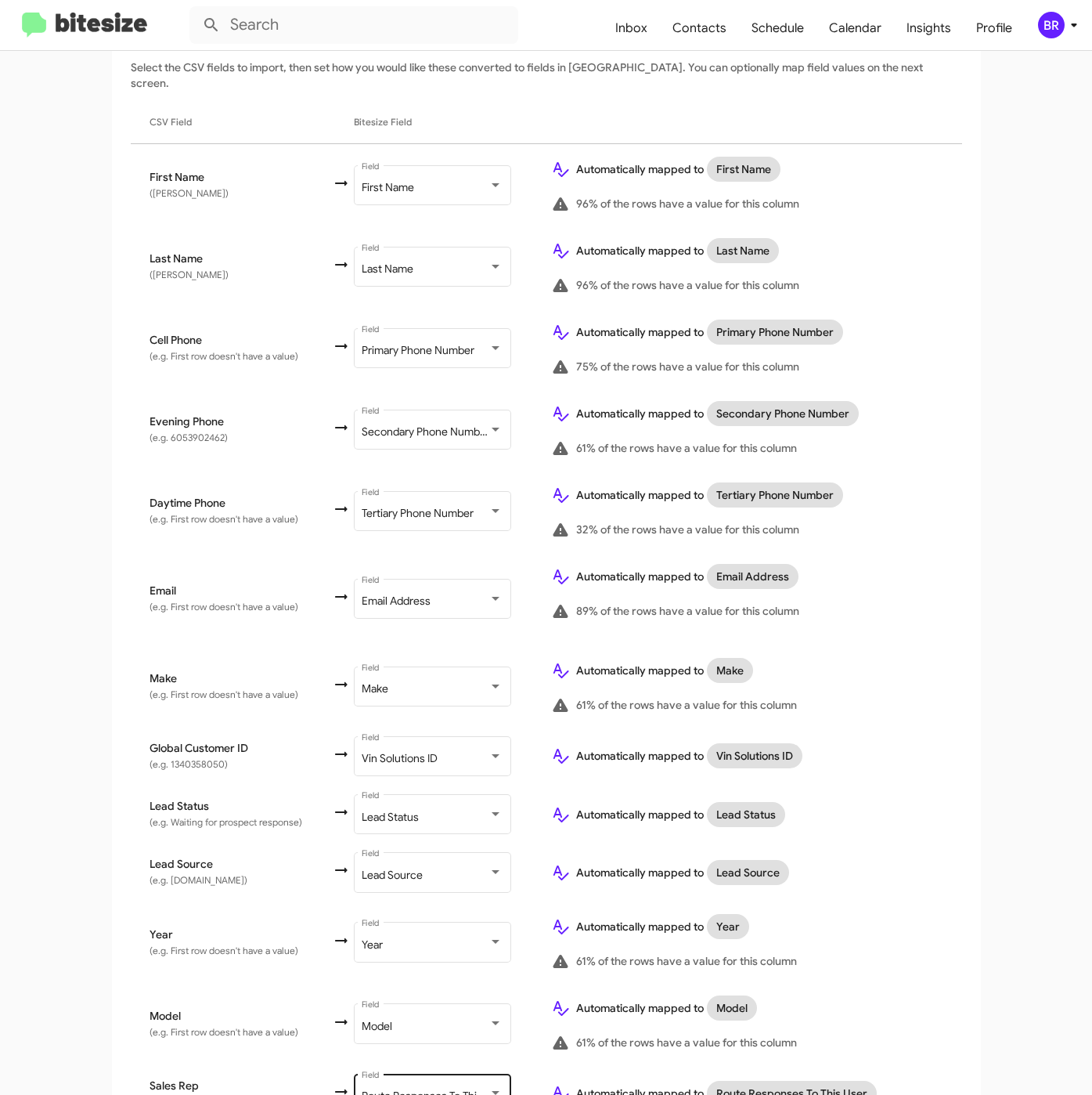
scroll to position [372, 0]
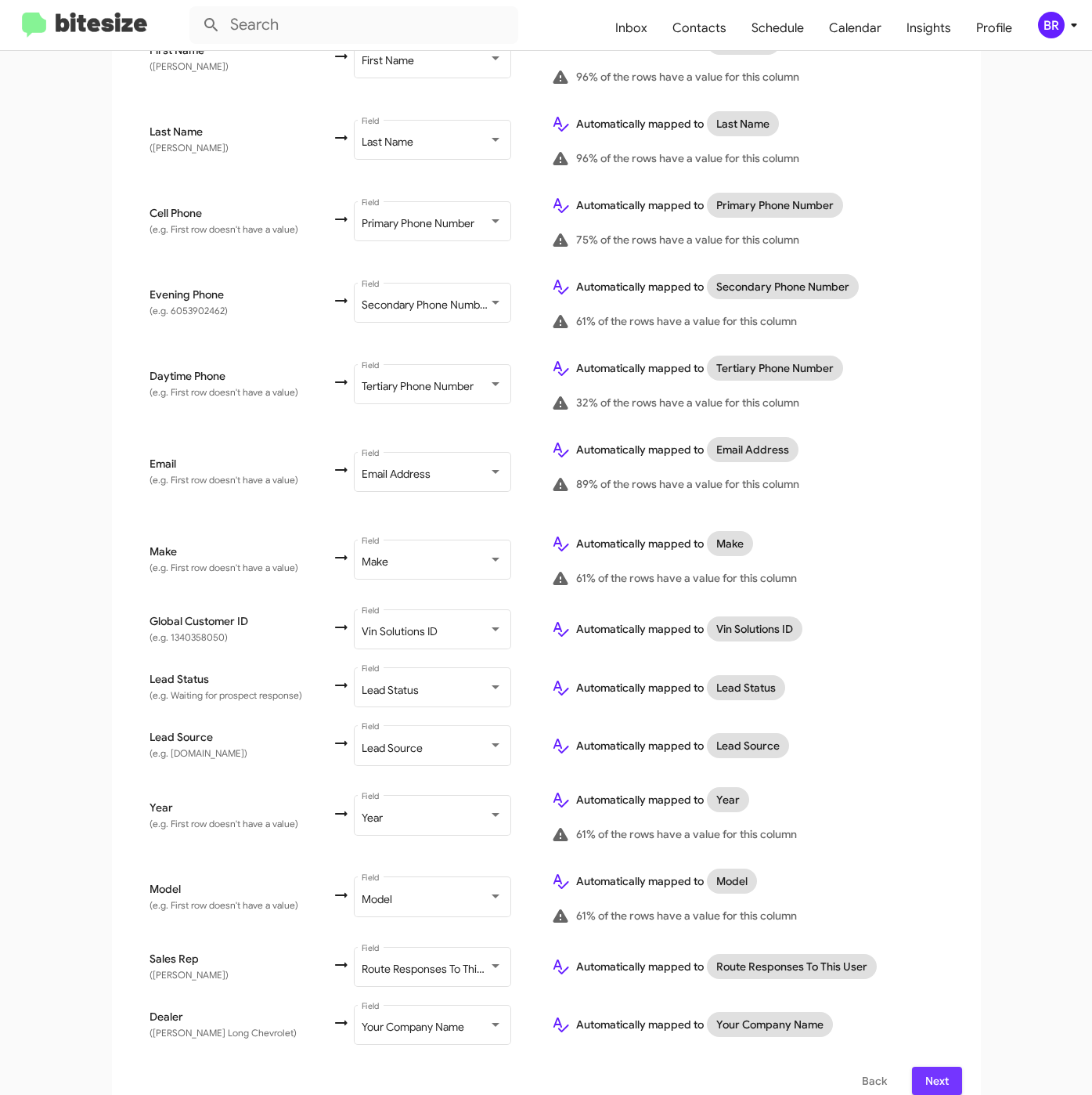
click at [925, 1066] on span "Next" at bounding box center [937, 1080] width 25 height 29
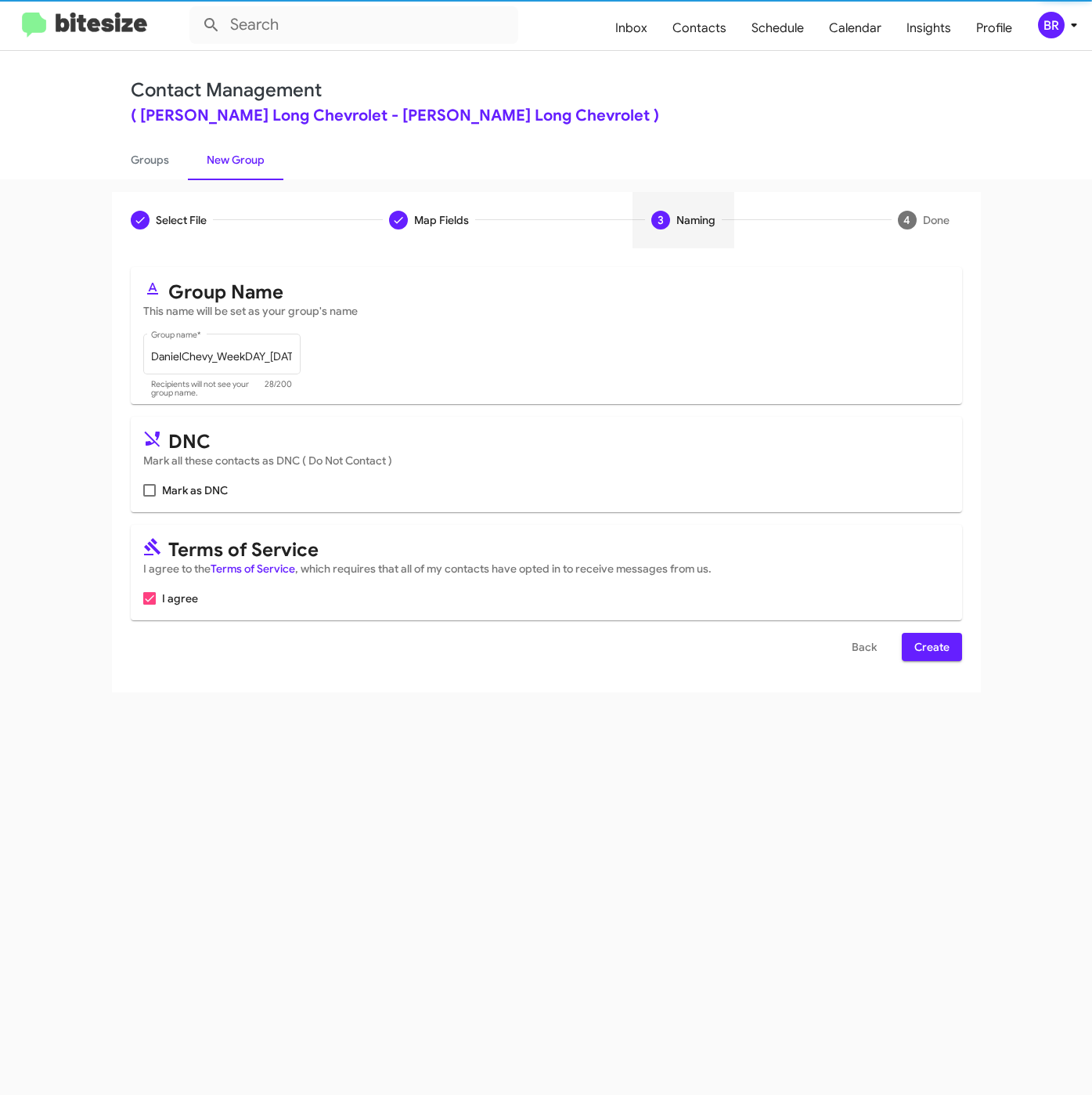
scroll to position [0, 0]
click at [918, 651] on span "Create" at bounding box center [932, 647] width 35 height 29
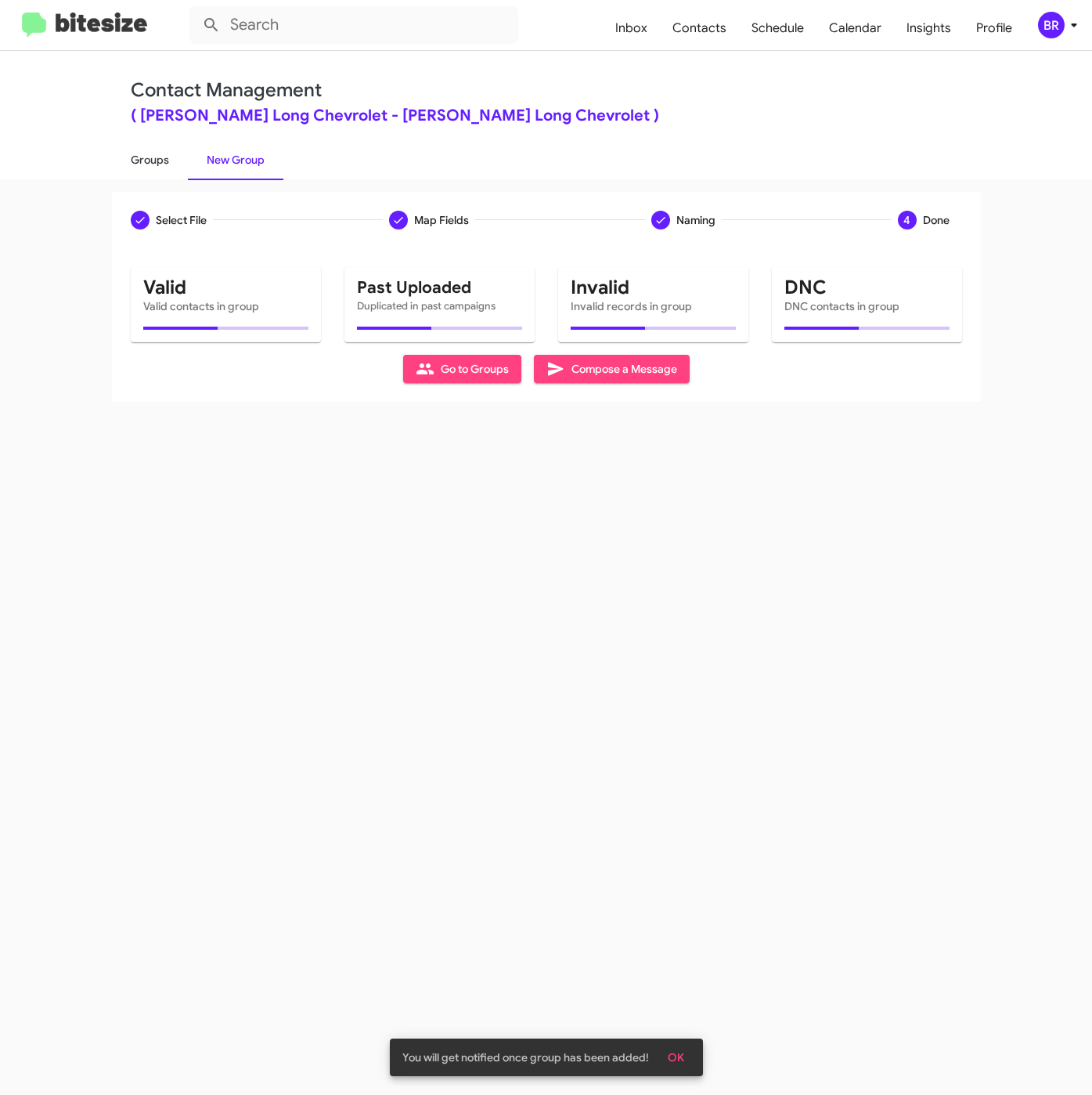
drag, startPoint x: 155, startPoint y: 167, endPoint x: 163, endPoint y: 179, distance: 14.4
click at [155, 167] on link "Groups" at bounding box center [150, 159] width 76 height 40
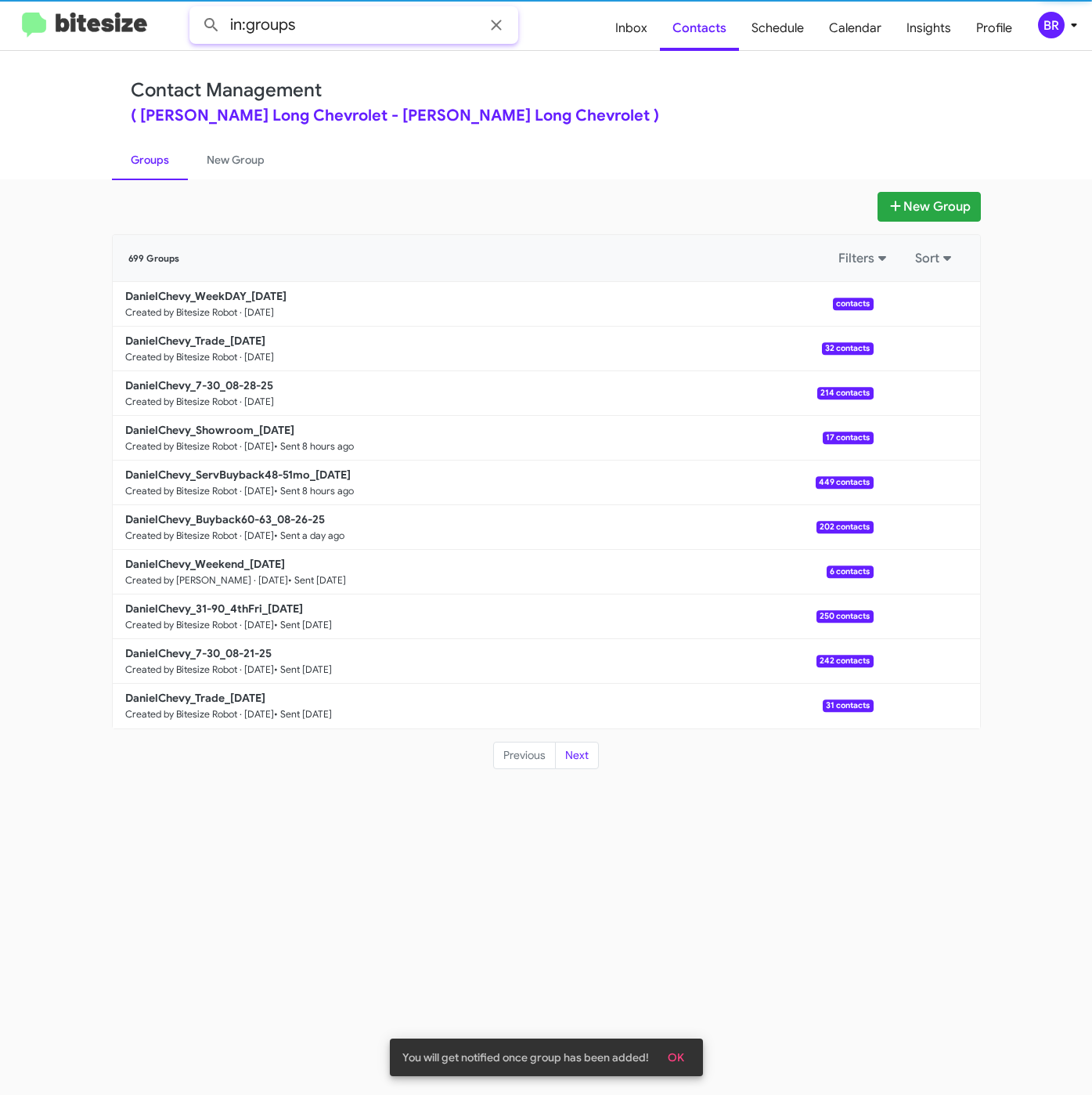
drag, startPoint x: 349, startPoint y: 29, endPoint x: 783, endPoint y: 97, distance: 439.3
click at [350, 29] on input "in:groups" at bounding box center [353, 25] width 328 height 38
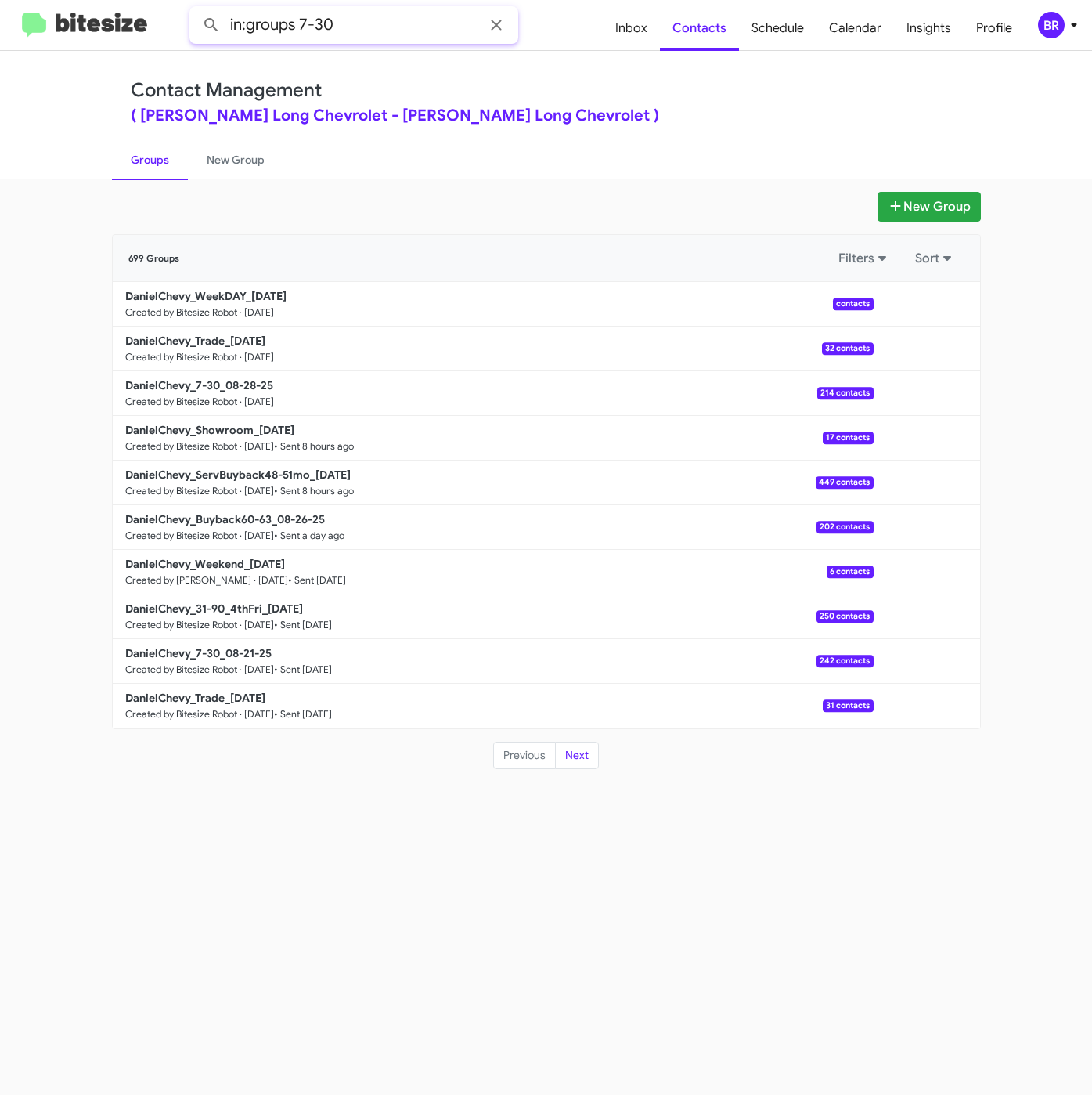
click at [196, 9] on button at bounding box center [212, 25] width 31 height 31
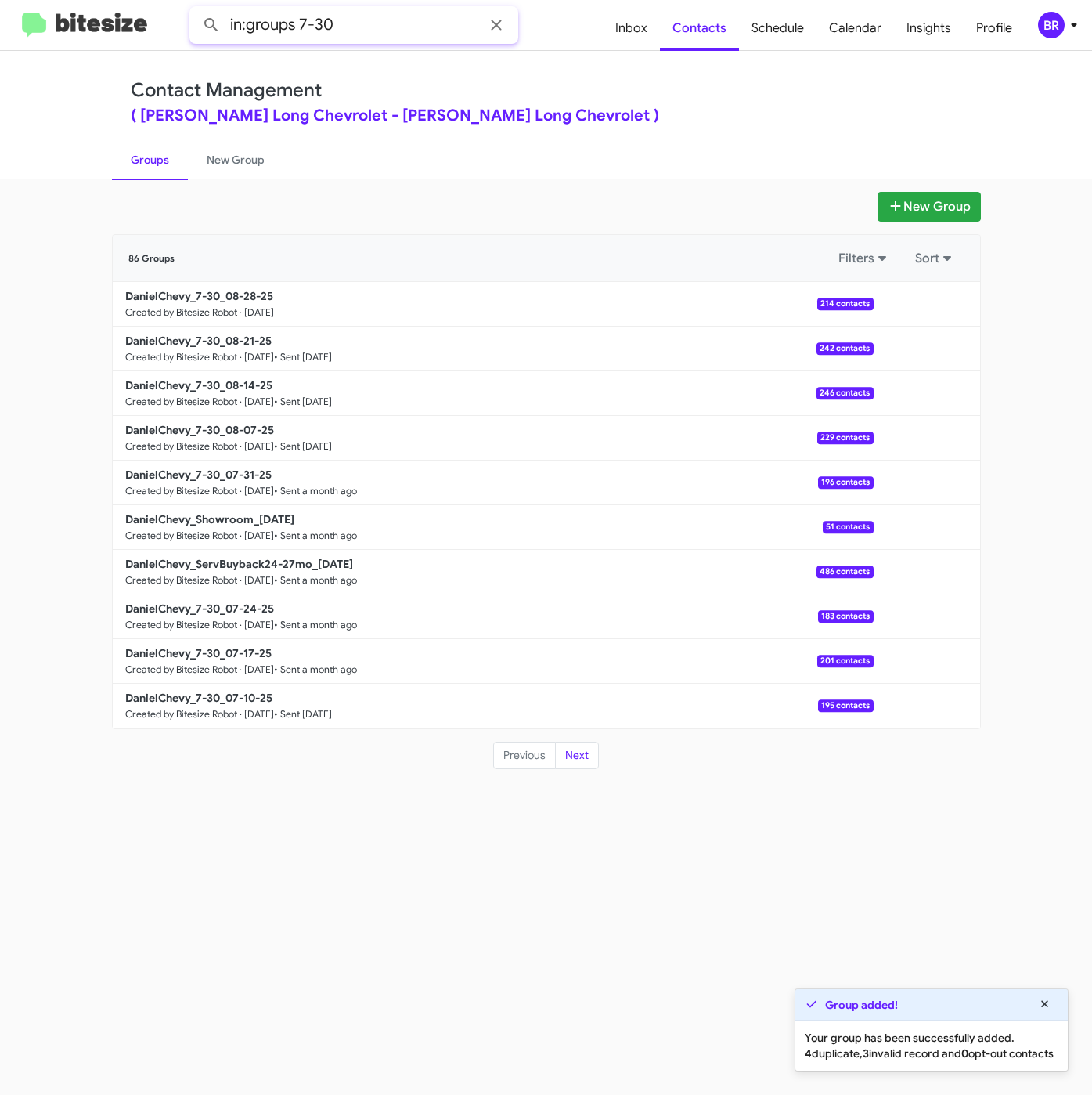
drag, startPoint x: 299, startPoint y: 27, endPoint x: 381, endPoint y: 35, distance: 82.4
click at [381, 35] on input "in:groups 7-30" at bounding box center [353, 25] width 328 height 38
click at [196, 9] on button at bounding box center [212, 25] width 31 height 31
drag, startPoint x: 301, startPoint y: 22, endPoint x: 412, endPoint y: 31, distance: 111.4
click at [409, 31] on input "in:groups trade" at bounding box center [353, 25] width 328 height 38
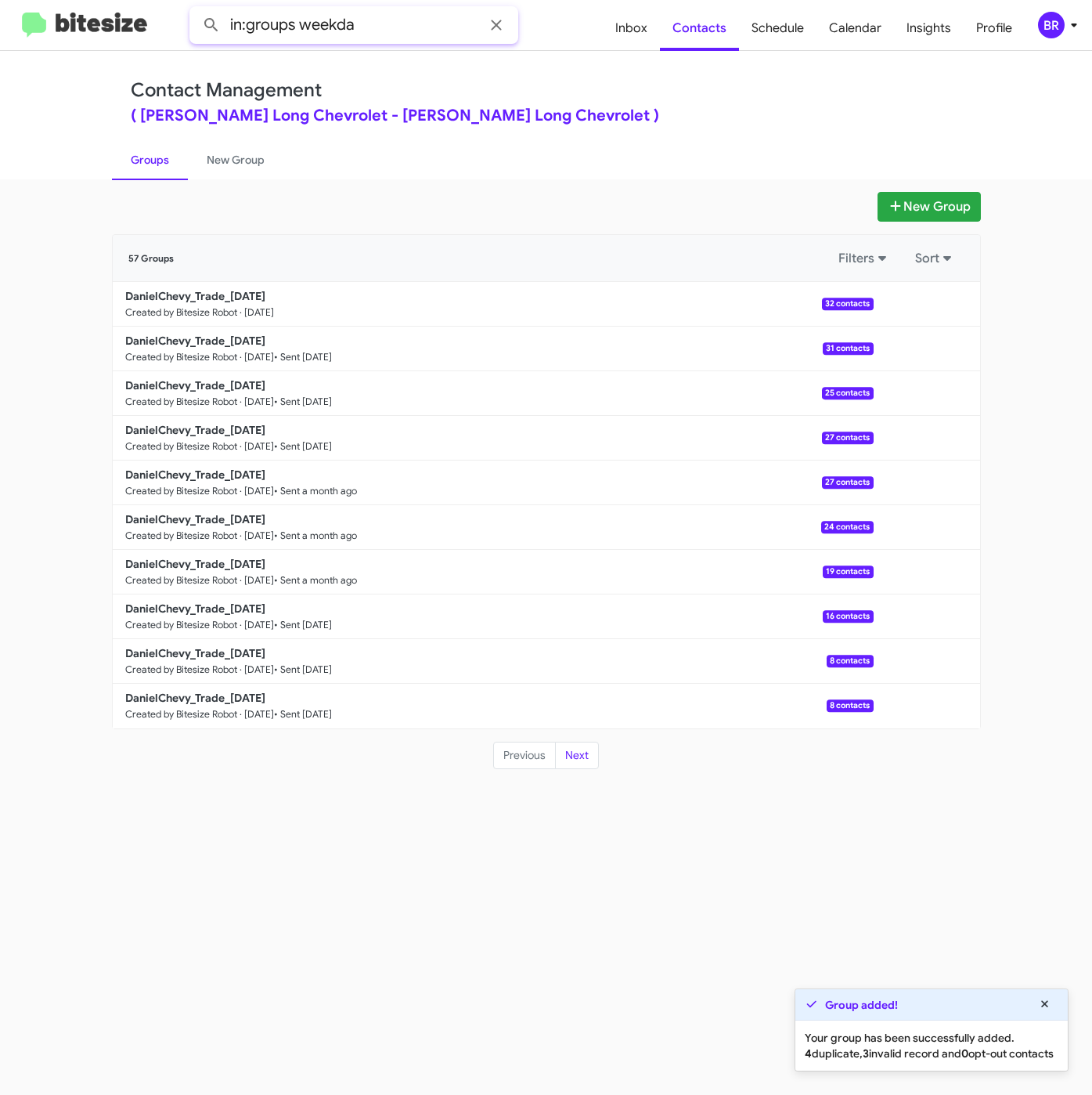
click at [196, 9] on button at bounding box center [212, 25] width 31 height 31
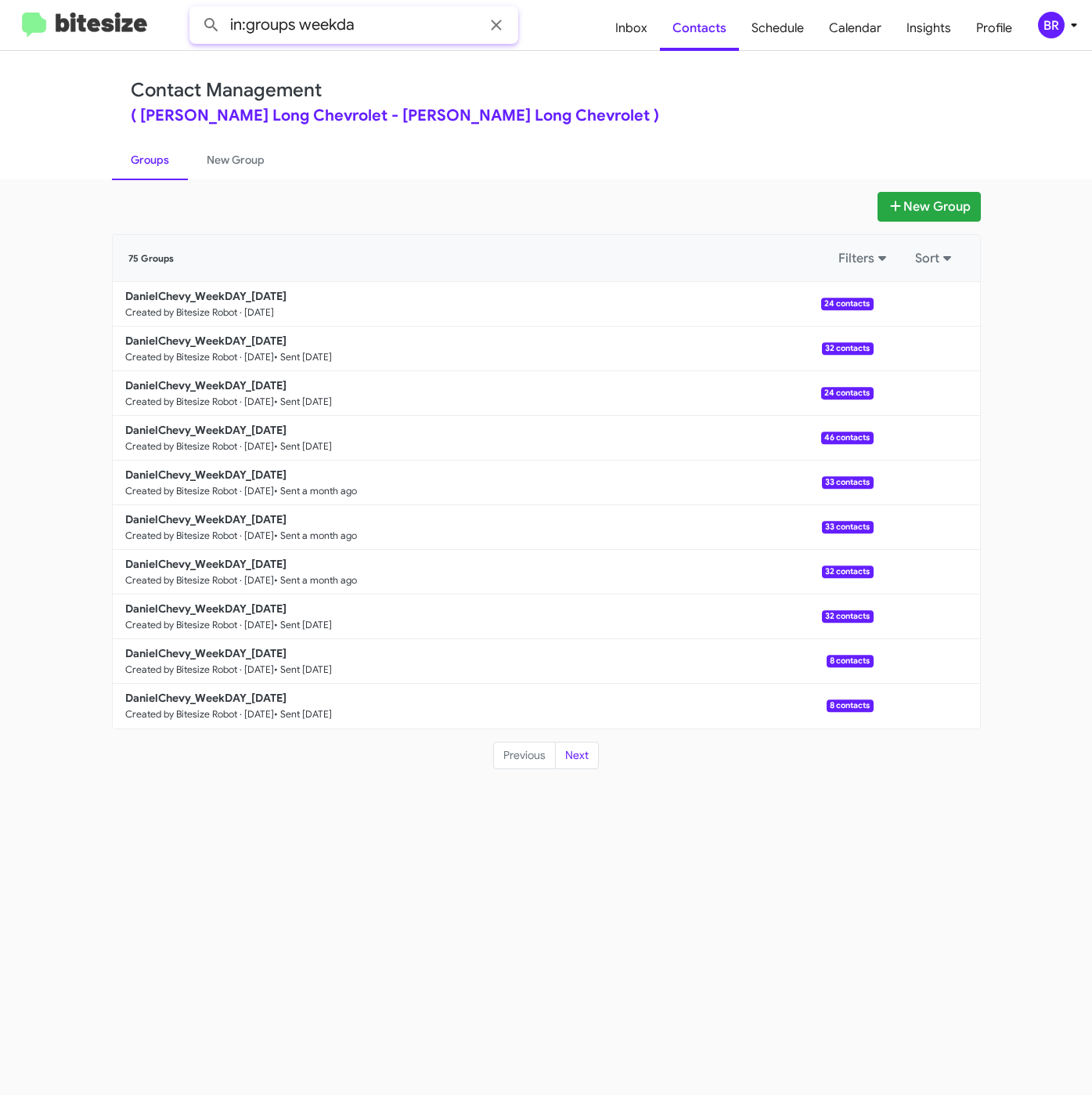
drag, startPoint x: 301, startPoint y: 26, endPoint x: 467, endPoint y: 35, distance: 166.2
click at [458, 35] on input "in:groups weekda" at bounding box center [353, 25] width 328 height 38
click at [196, 9] on button at bounding box center [212, 25] width 31 height 31
type input "in:groups"
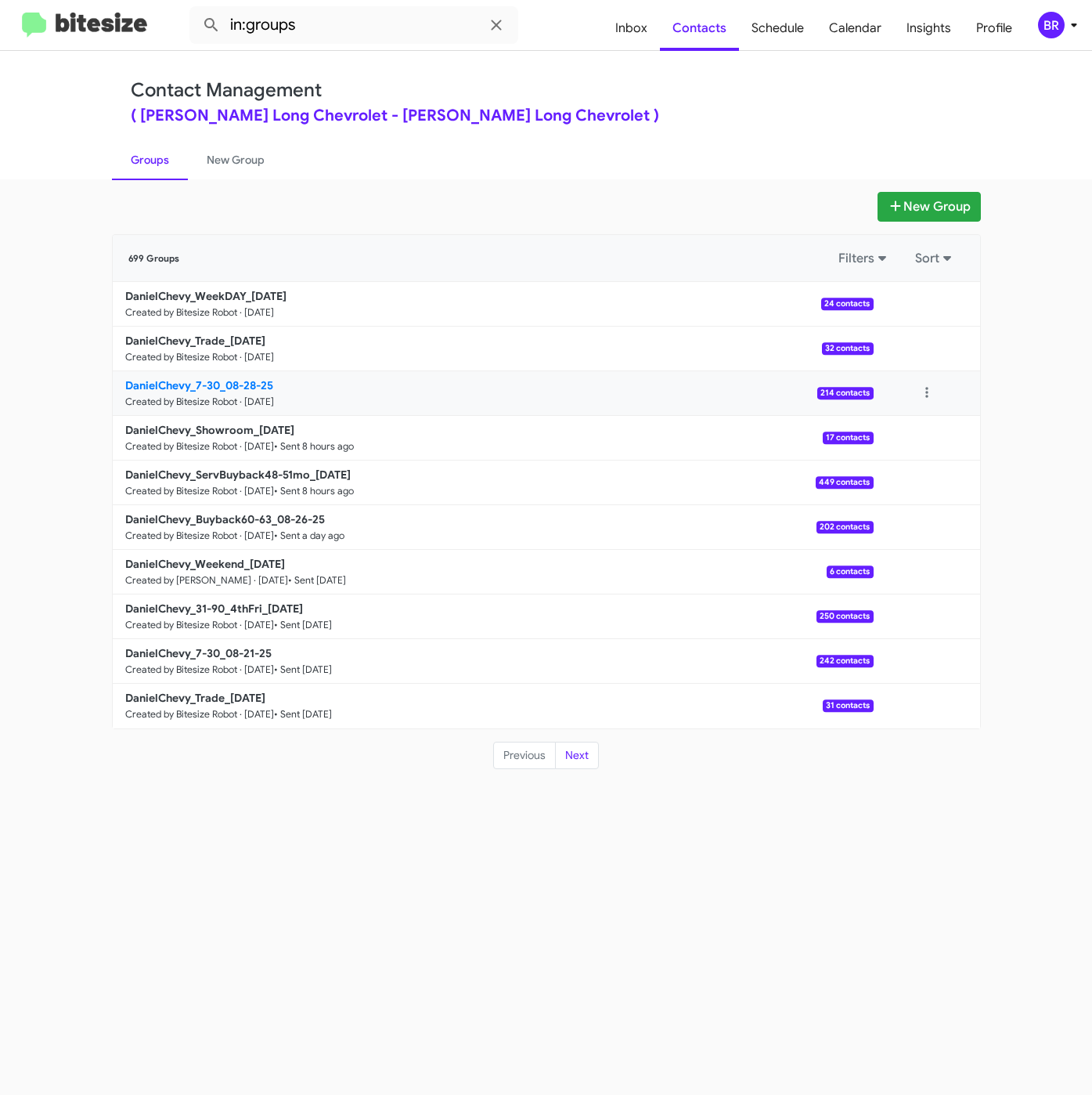
click at [254, 381] on b "DanielChevy_7-30_08-28-25" at bounding box center [199, 385] width 148 height 14
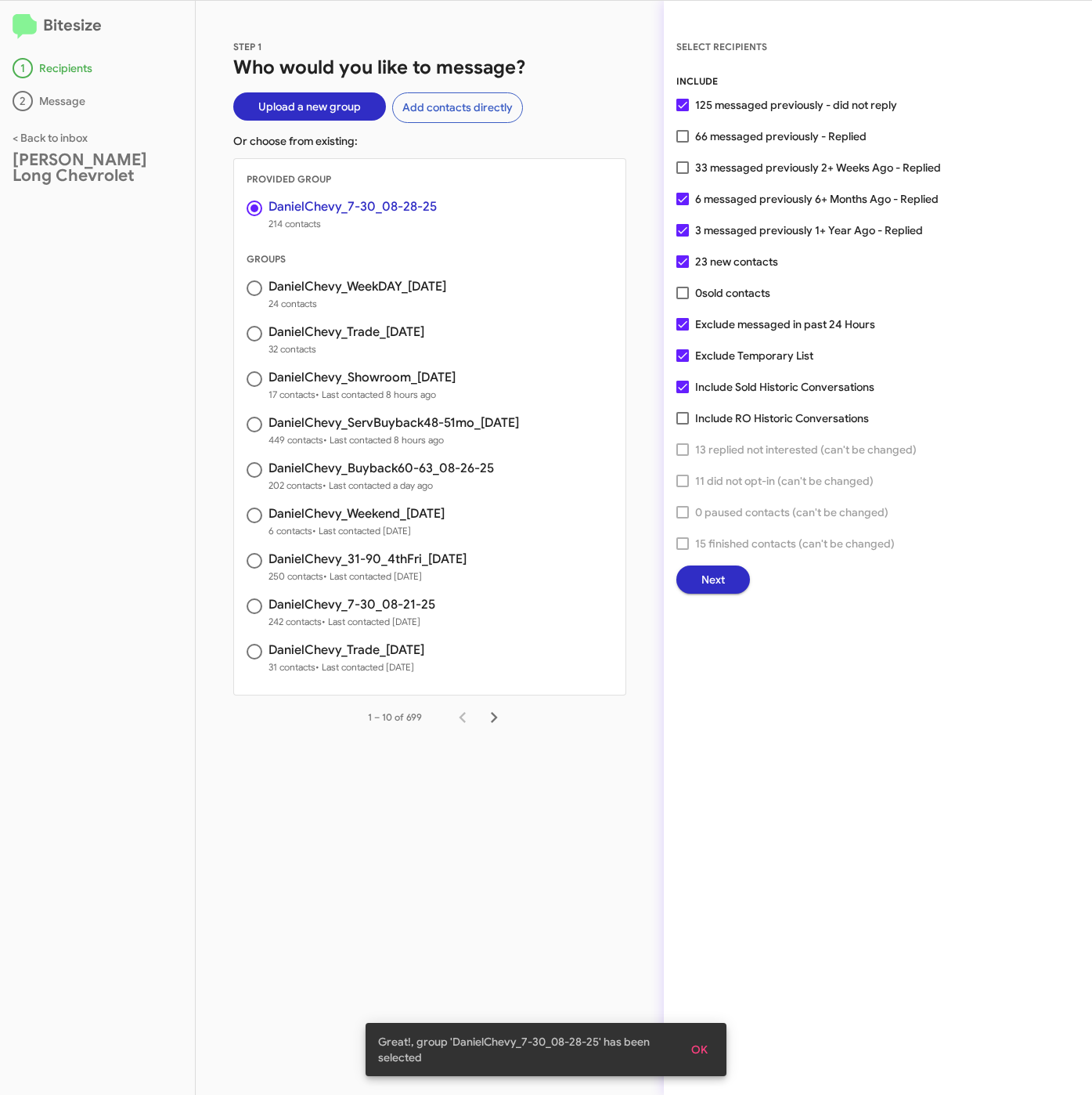
click at [719, 579] on span "Next" at bounding box center [713, 579] width 24 height 29
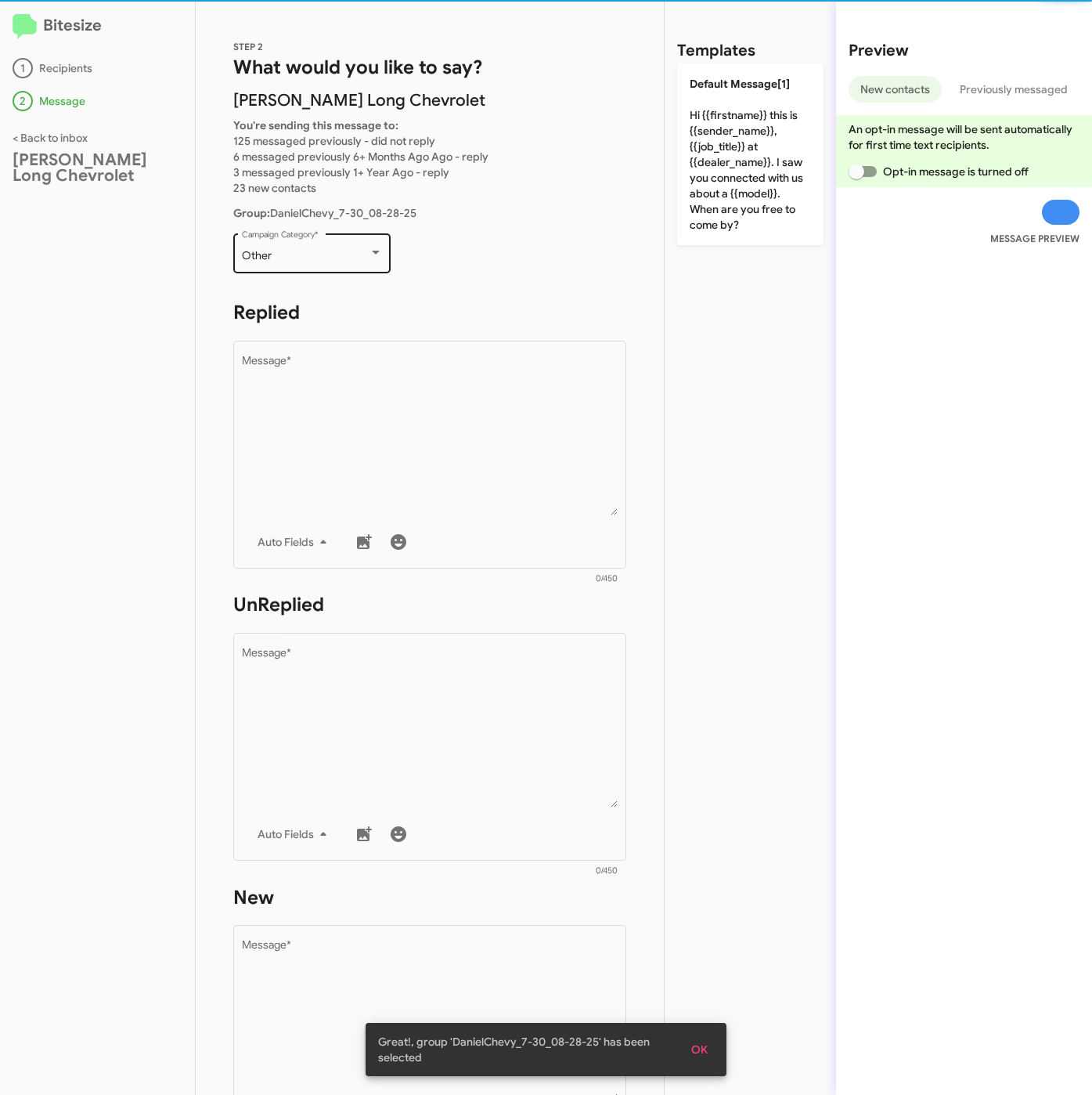
click at [303, 252] on div "Other" at bounding box center [305, 256] width 127 height 13
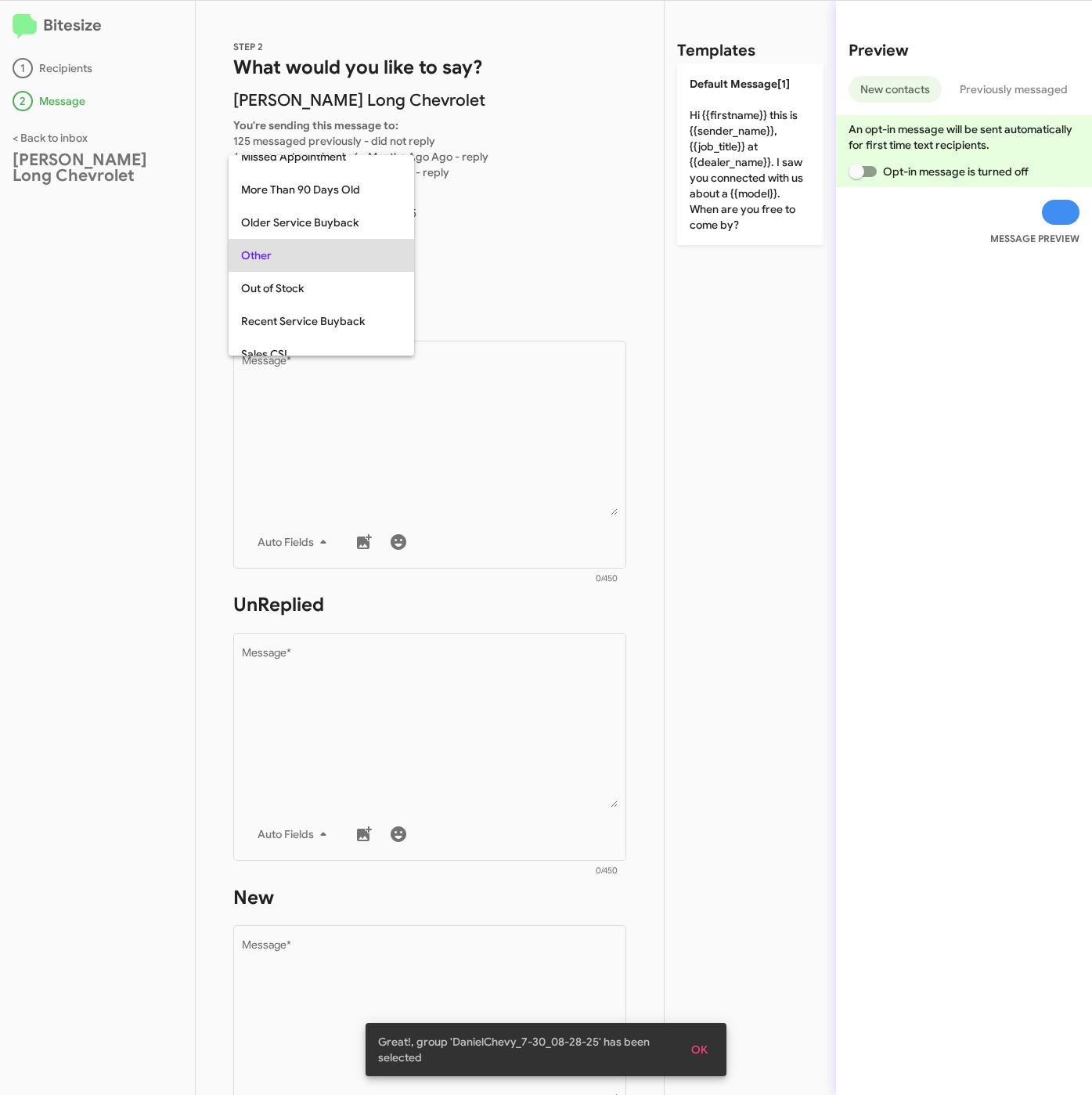
scroll to position [588, 0]
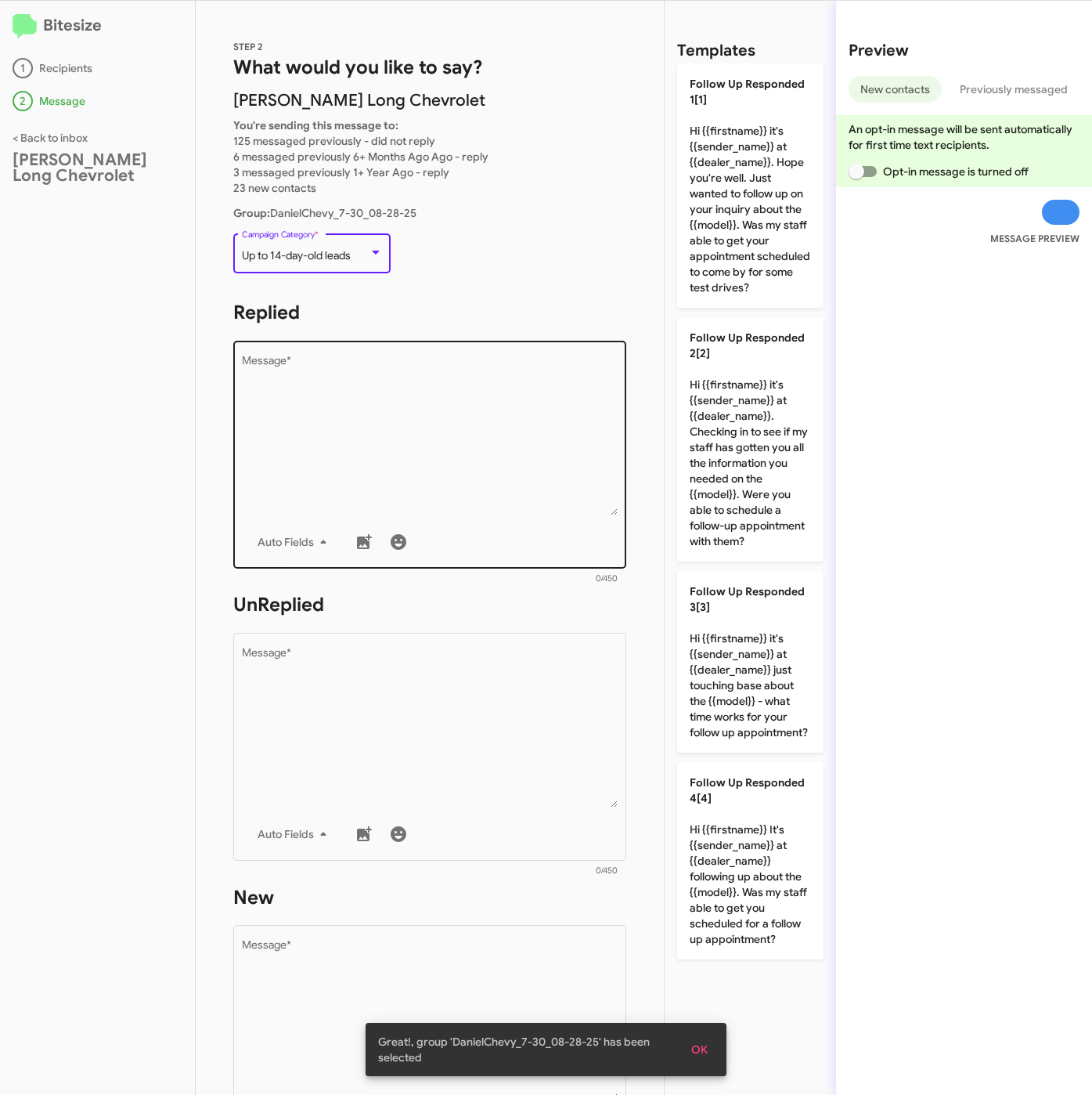
click at [458, 405] on textarea "Message *" at bounding box center [430, 435] width 376 height 160
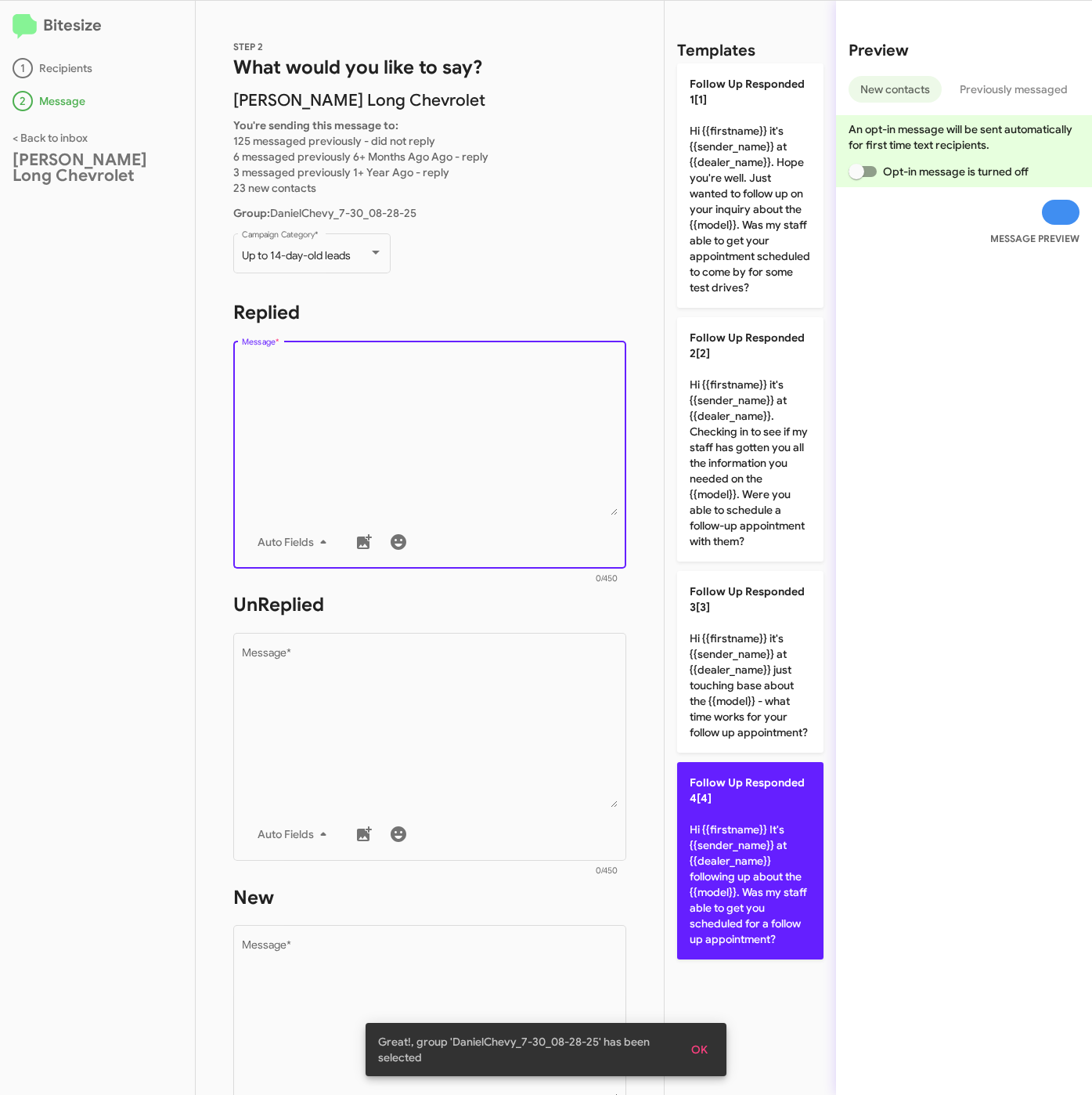
click at [765, 844] on p "Follow Up Responded 4[4] Hi {{firstname}} It's {{sender_name}} at {{dealer_name…" at bounding box center [750, 860] width 146 height 197
type textarea "Hi {{firstname}} It's {{sender_name}} at {{dealer_name}} following up about the…"
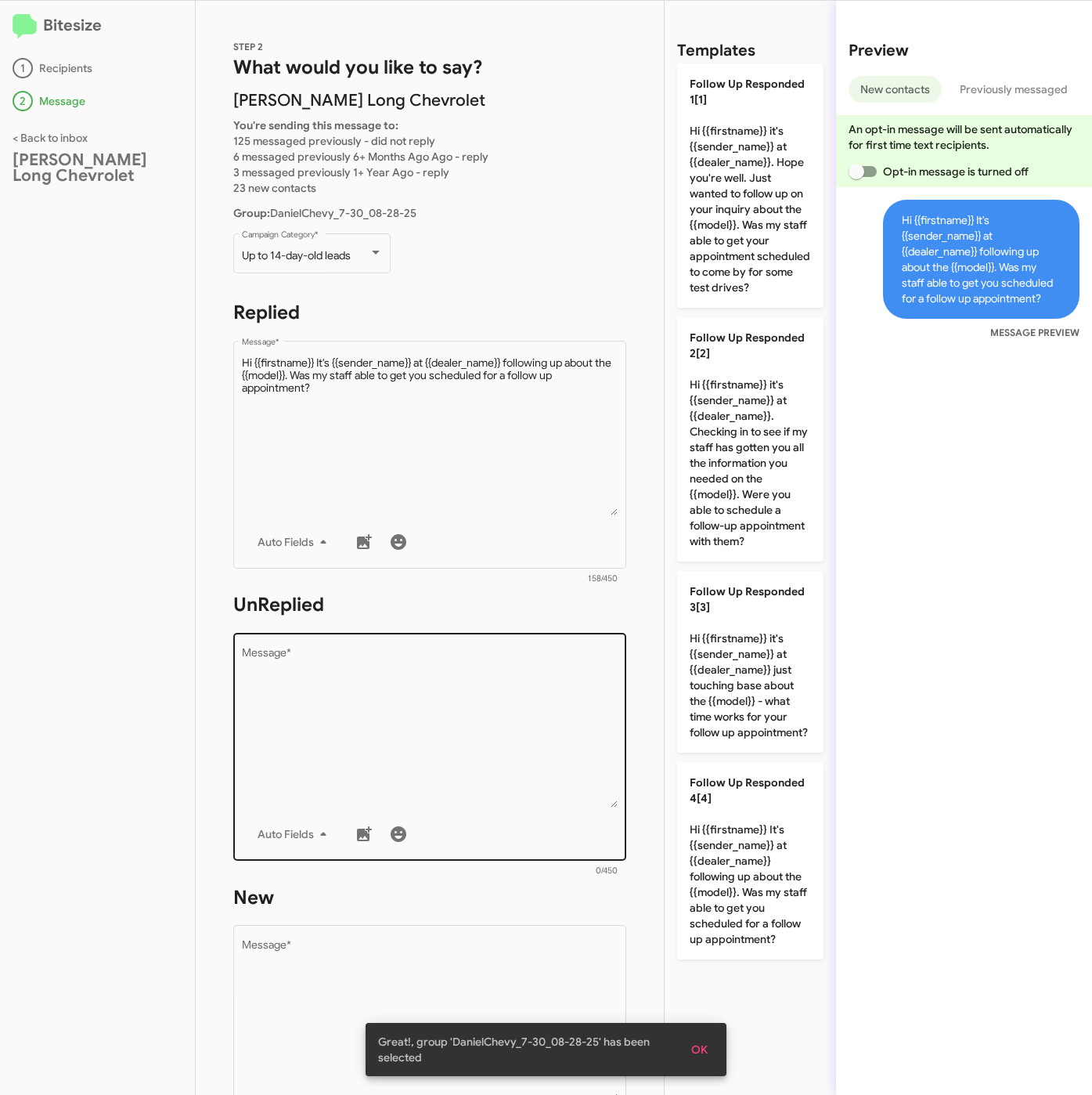
click at [460, 738] on textarea "Message *" at bounding box center [430, 728] width 376 height 160
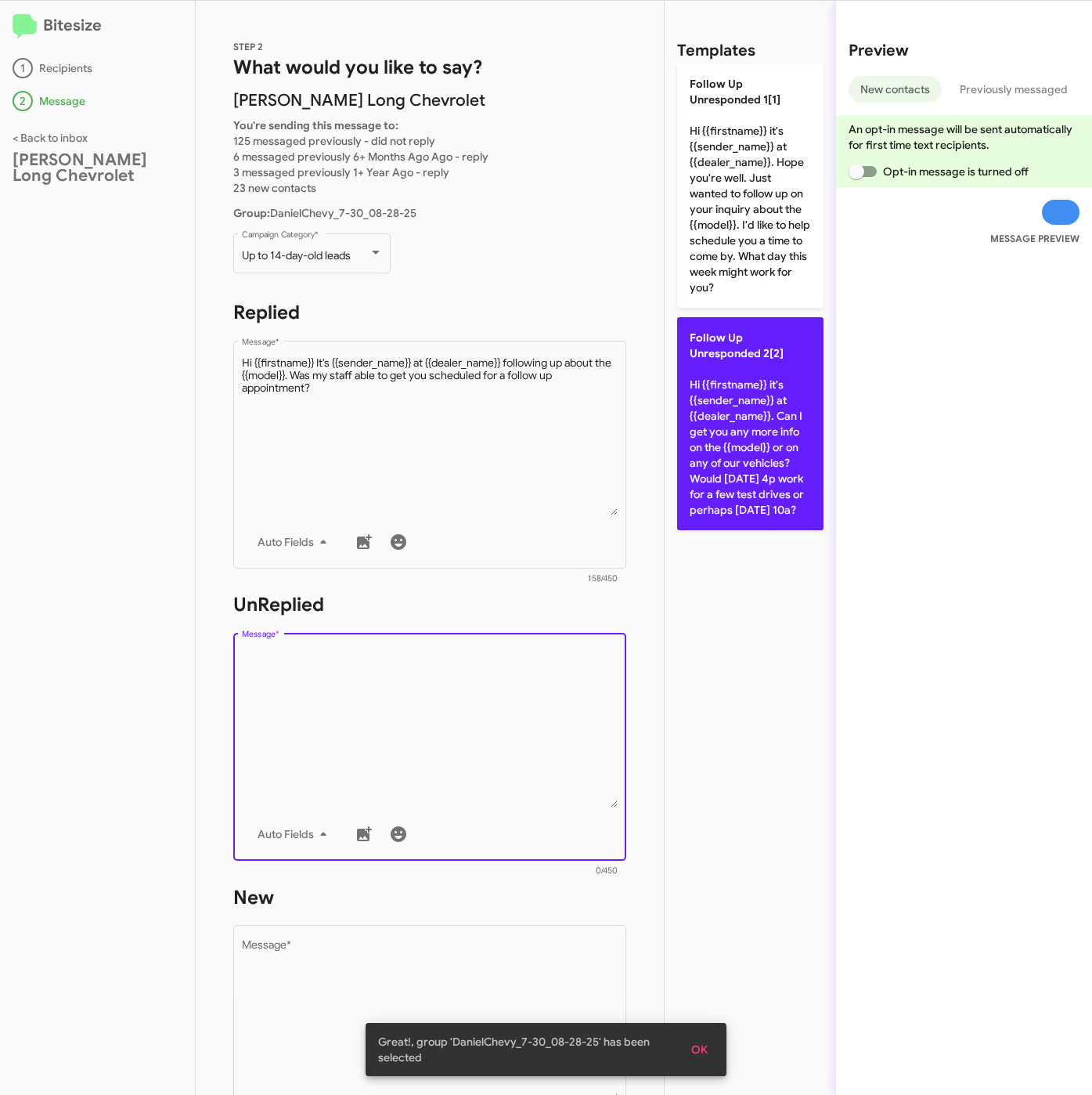
click at [782, 430] on p "Follow Up Unresponded 2[2] Hi {{firstname}} it's {{sender_name}} at {{dealer_na…" at bounding box center [750, 423] width 146 height 213
type textarea "Hi {{firstname}} it's {{sender_name}} at {{dealer_name}}. Can I get you any mor…"
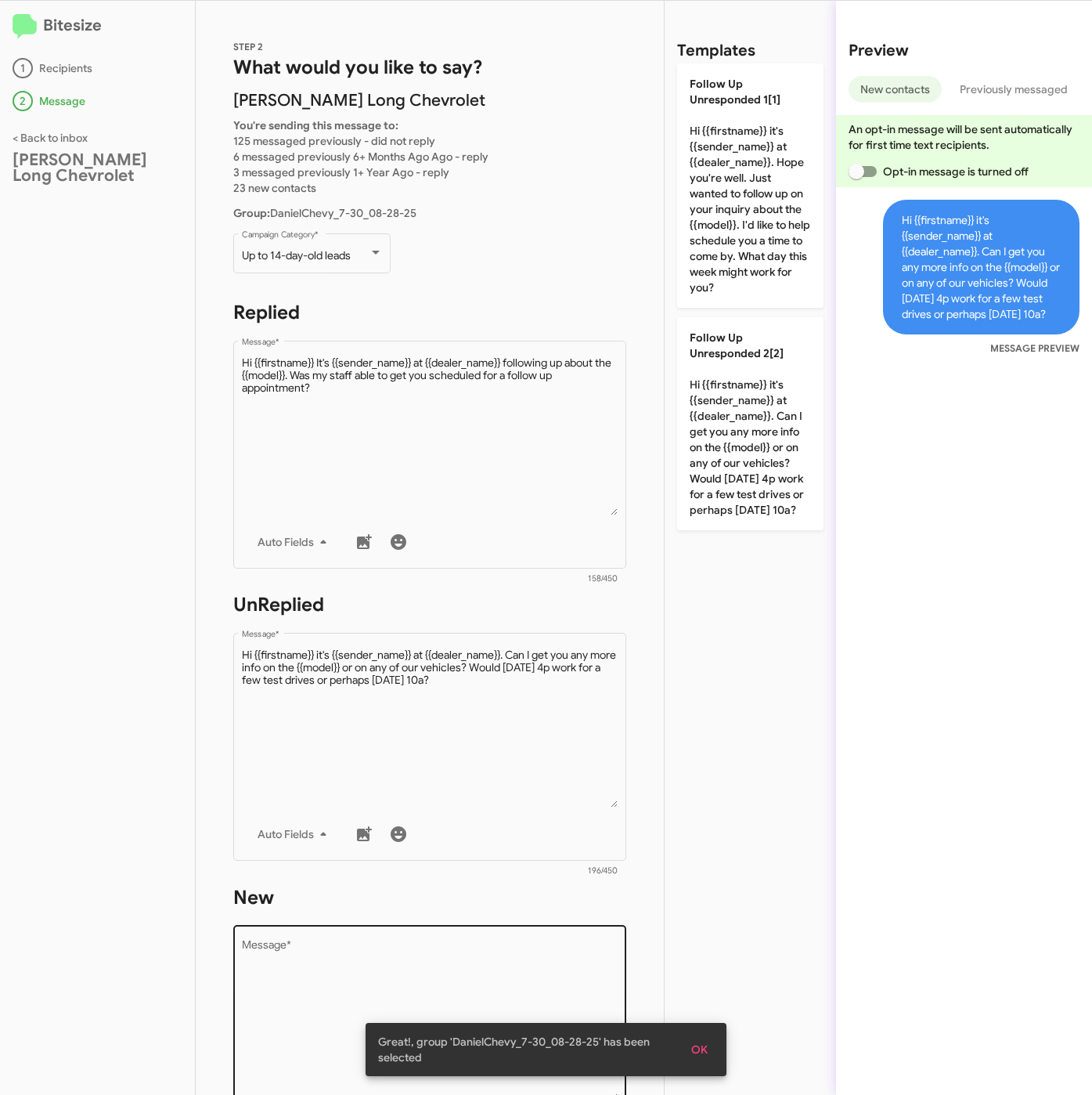
click at [402, 962] on textarea "Message *" at bounding box center [430, 1020] width 376 height 160
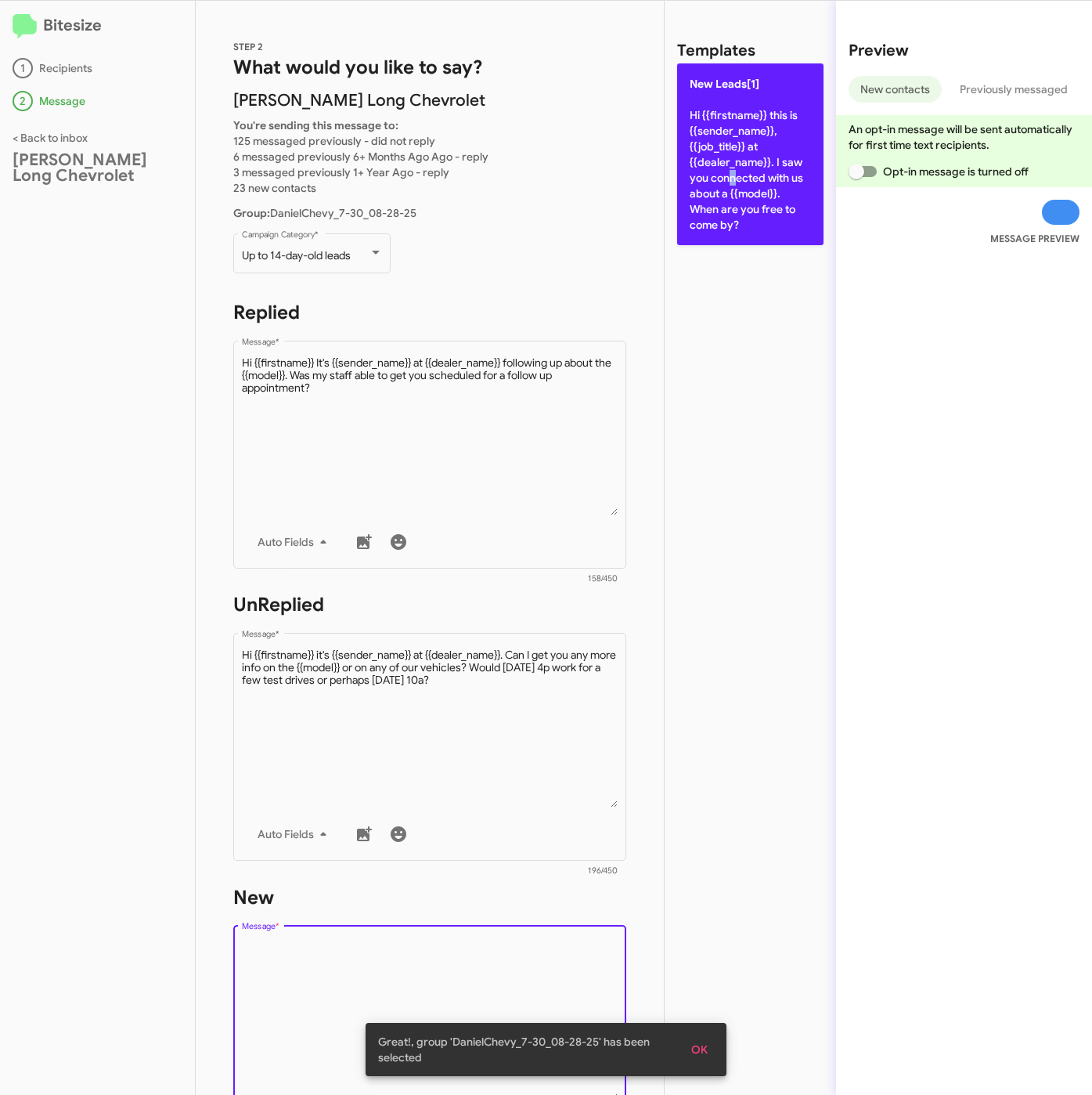
click at [727, 172] on p "New Leads[1] Hi {{firstname}} this is {{sender_name}}, {{job_title}} at {{deale…" at bounding box center [750, 154] width 146 height 181
type textarea "Hi {{firstname}} this is {{sender_name}}, {{job_title}} at {{dealer_name}}. I s…"
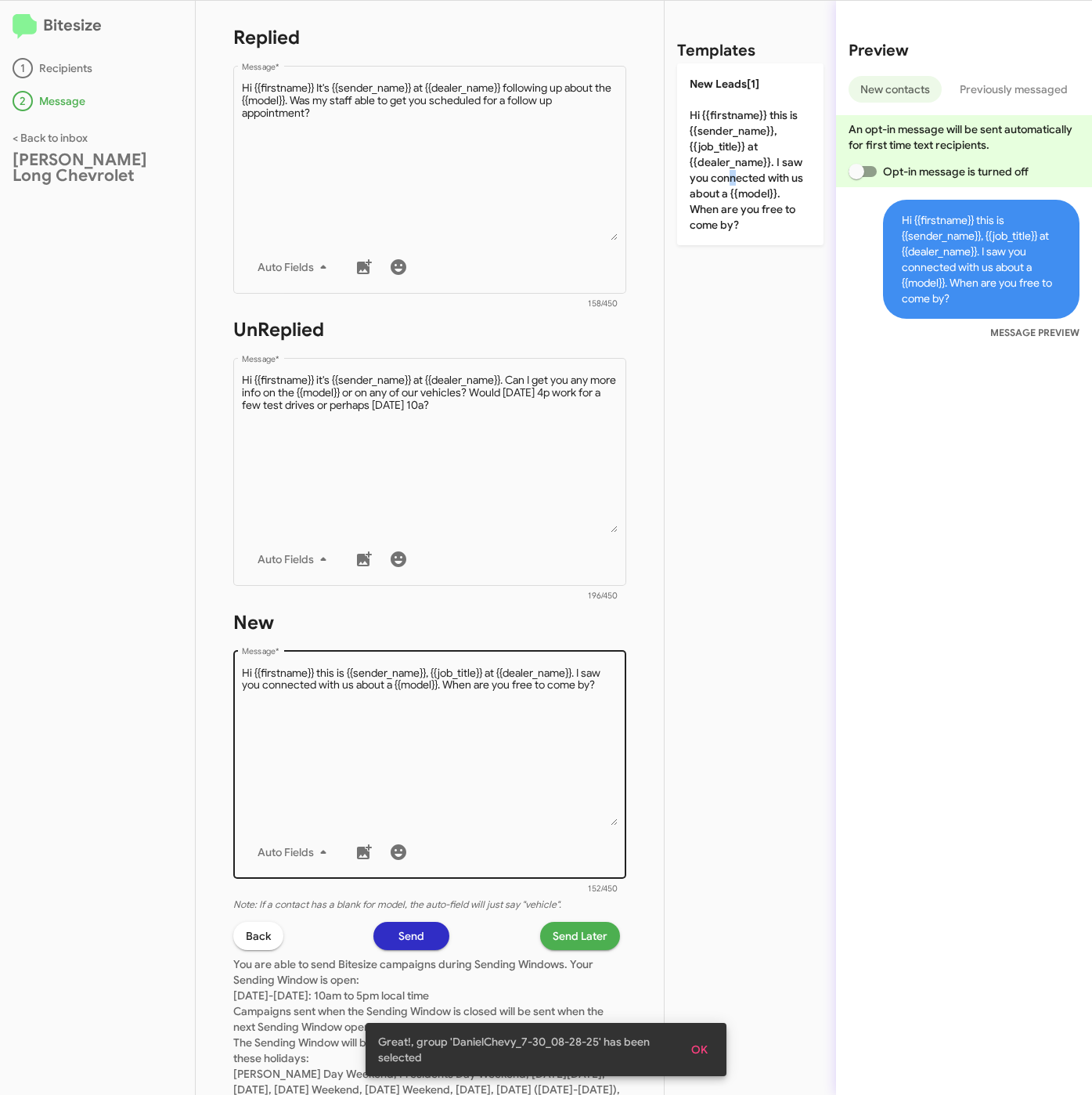
scroll to position [352, 0]
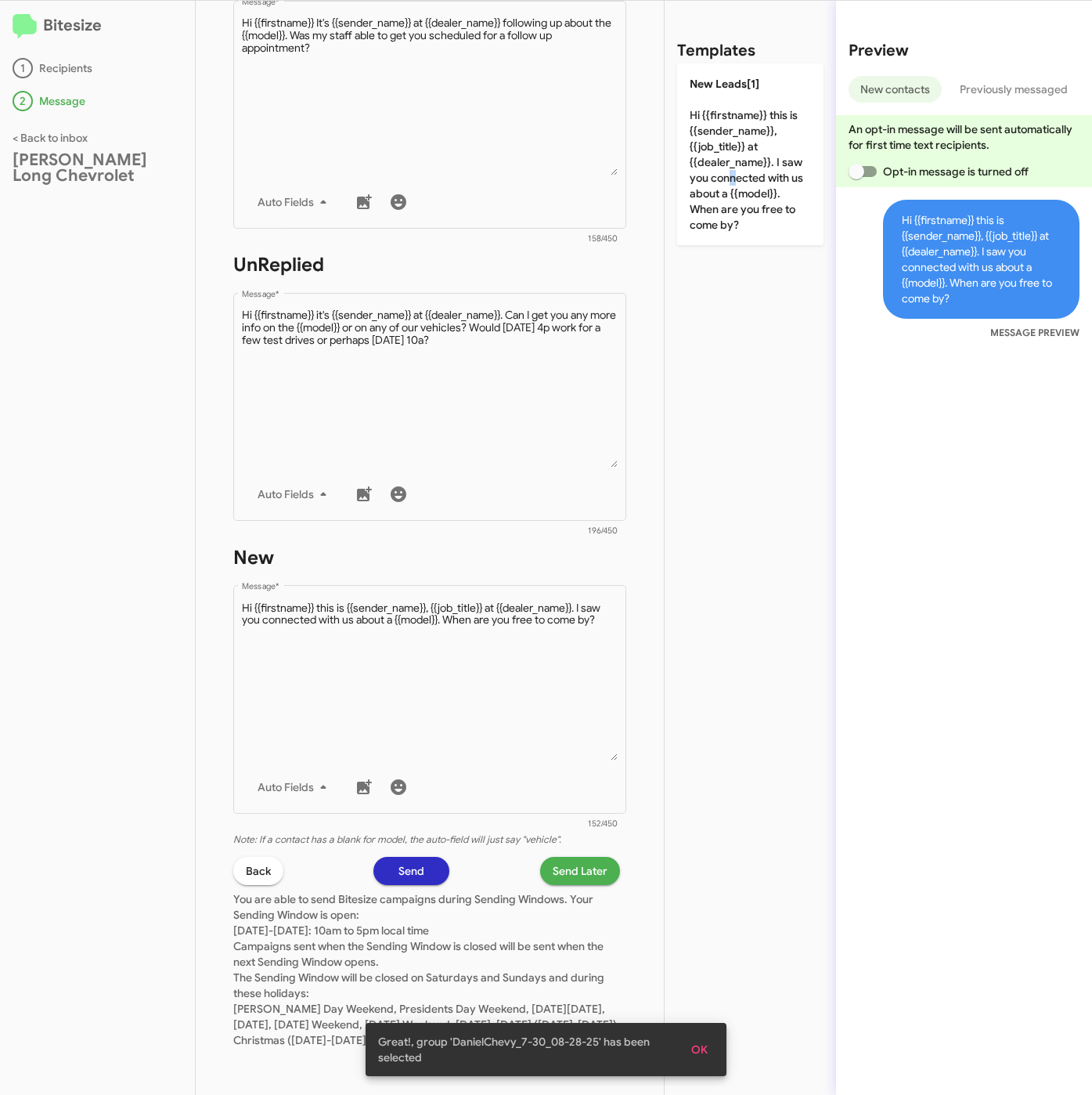
click at [569, 857] on span "Send Later" at bounding box center [580, 870] width 55 height 29
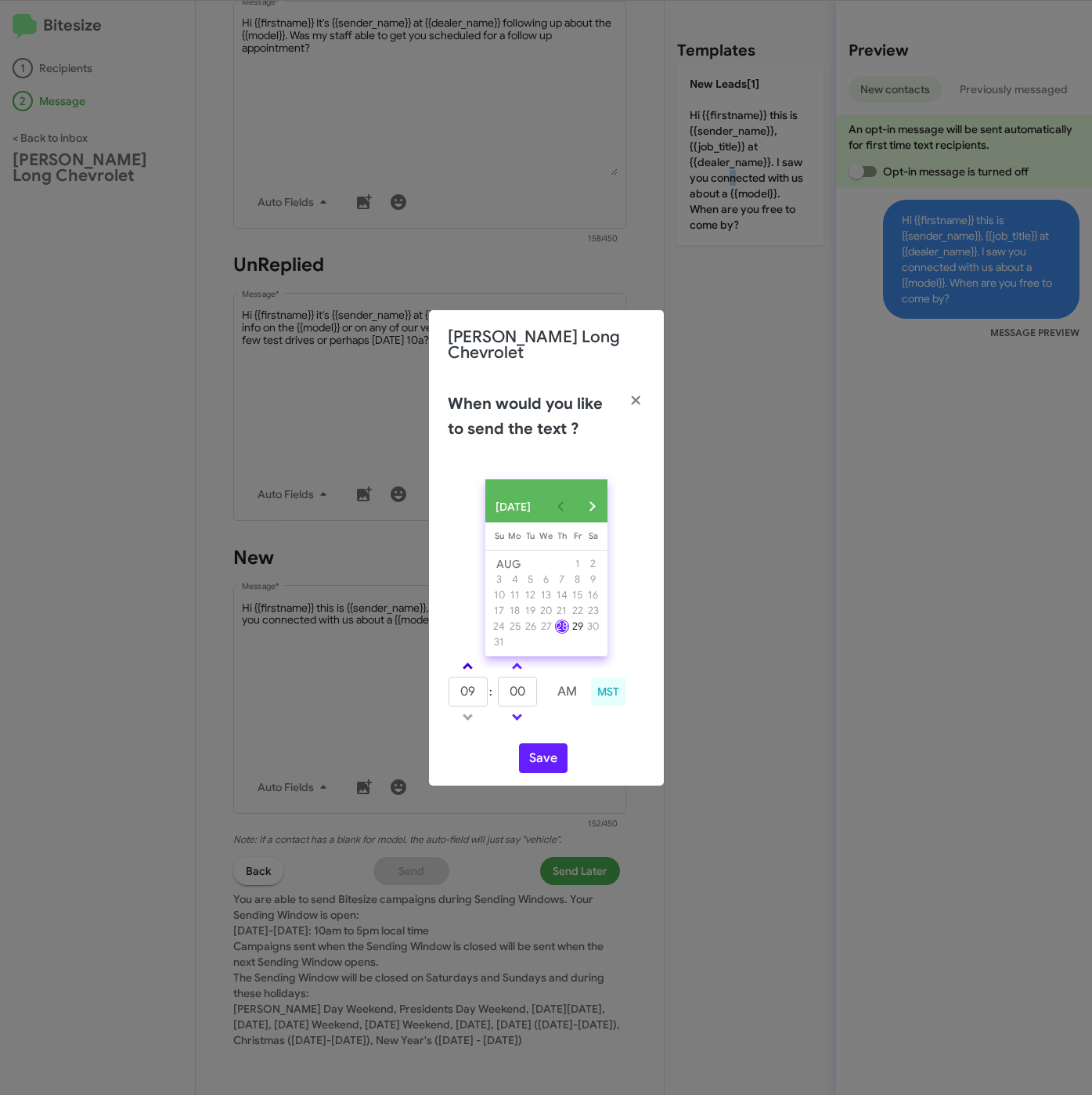
click at [467, 664] on span at bounding box center [467, 667] width 10 height 10
drag, startPoint x: 467, startPoint y: 664, endPoint x: 499, endPoint y: 682, distance: 36.7
click at [475, 664] on link at bounding box center [468, 666] width 28 height 18
type input "11"
click at [498, 696] on input "00" at bounding box center [517, 691] width 40 height 29
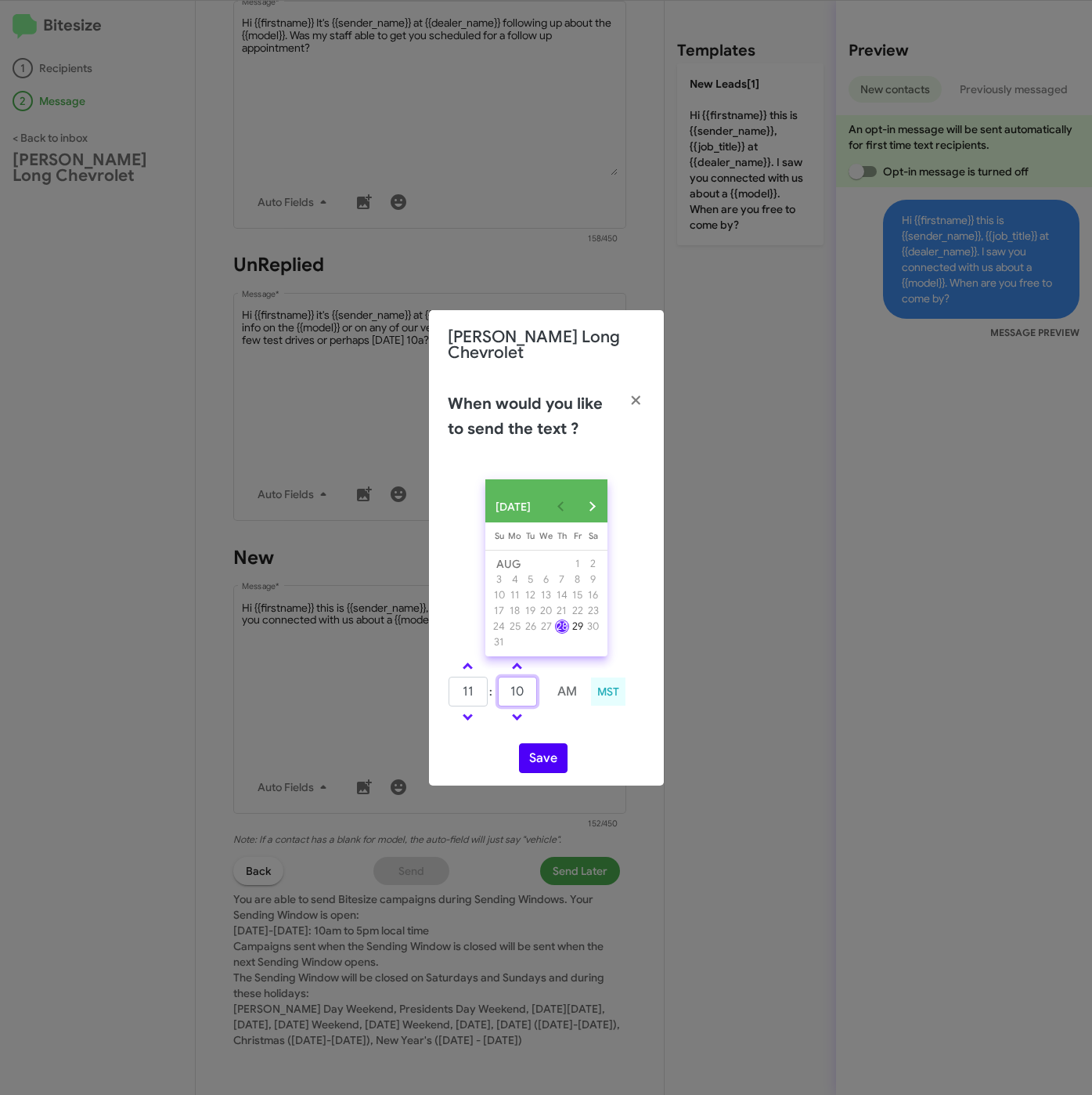
type input "10"
click at [538, 756] on button "Save" at bounding box center [543, 758] width 49 height 29
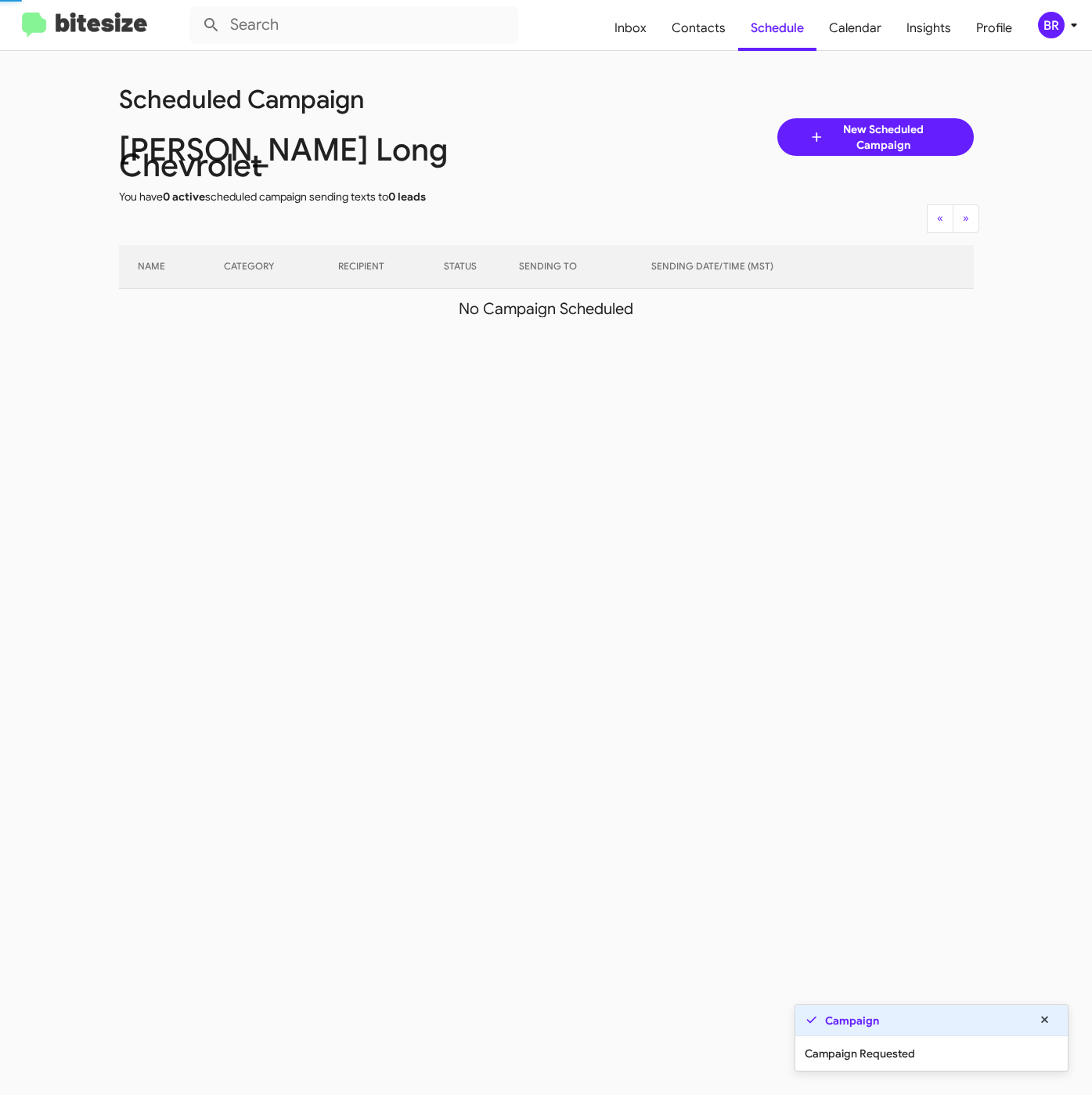
click at [1059, 24] on div "BR" at bounding box center [1051, 25] width 27 height 27
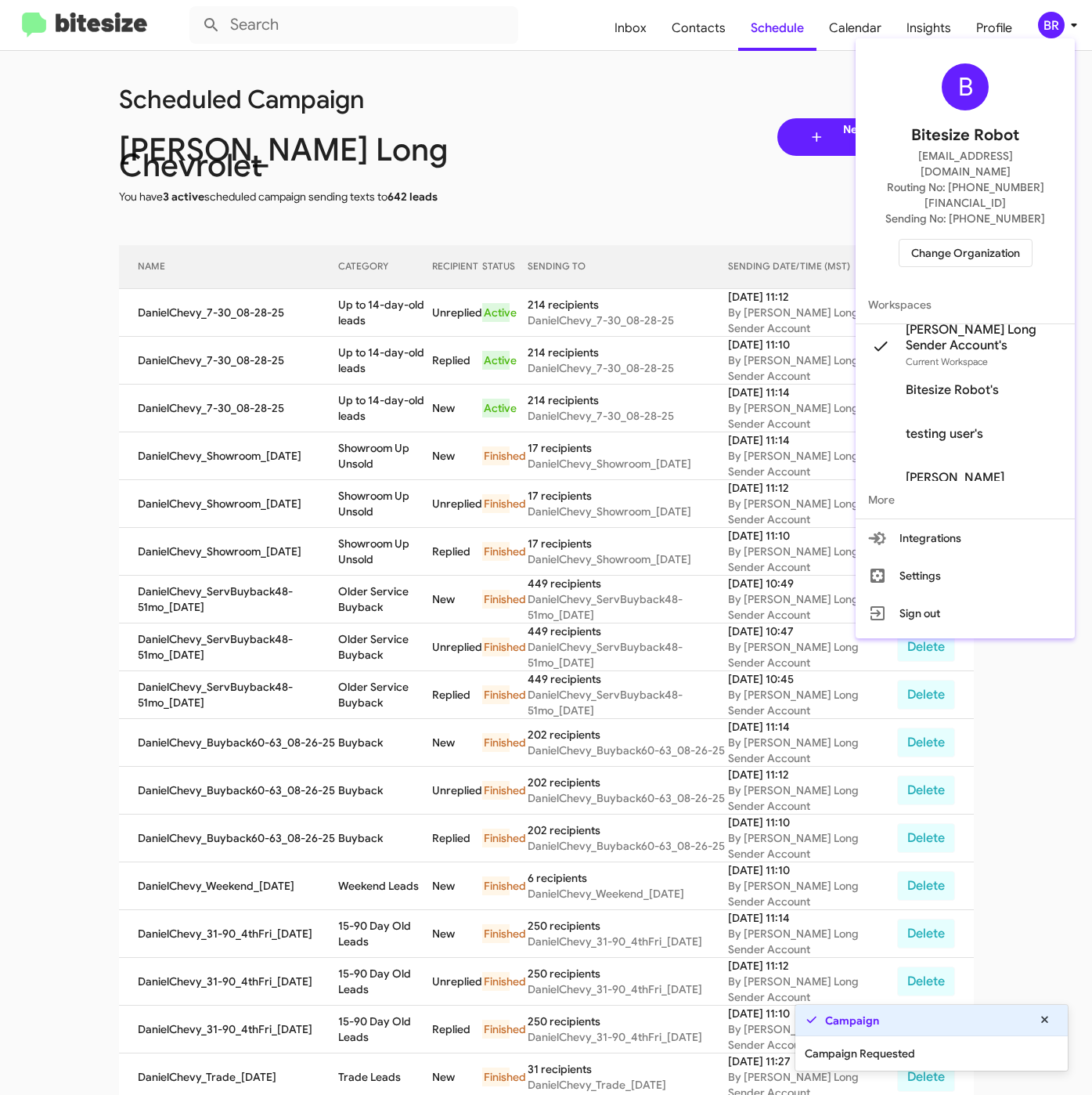
click at [371, 301] on div at bounding box center [546, 548] width 1092 height 1095
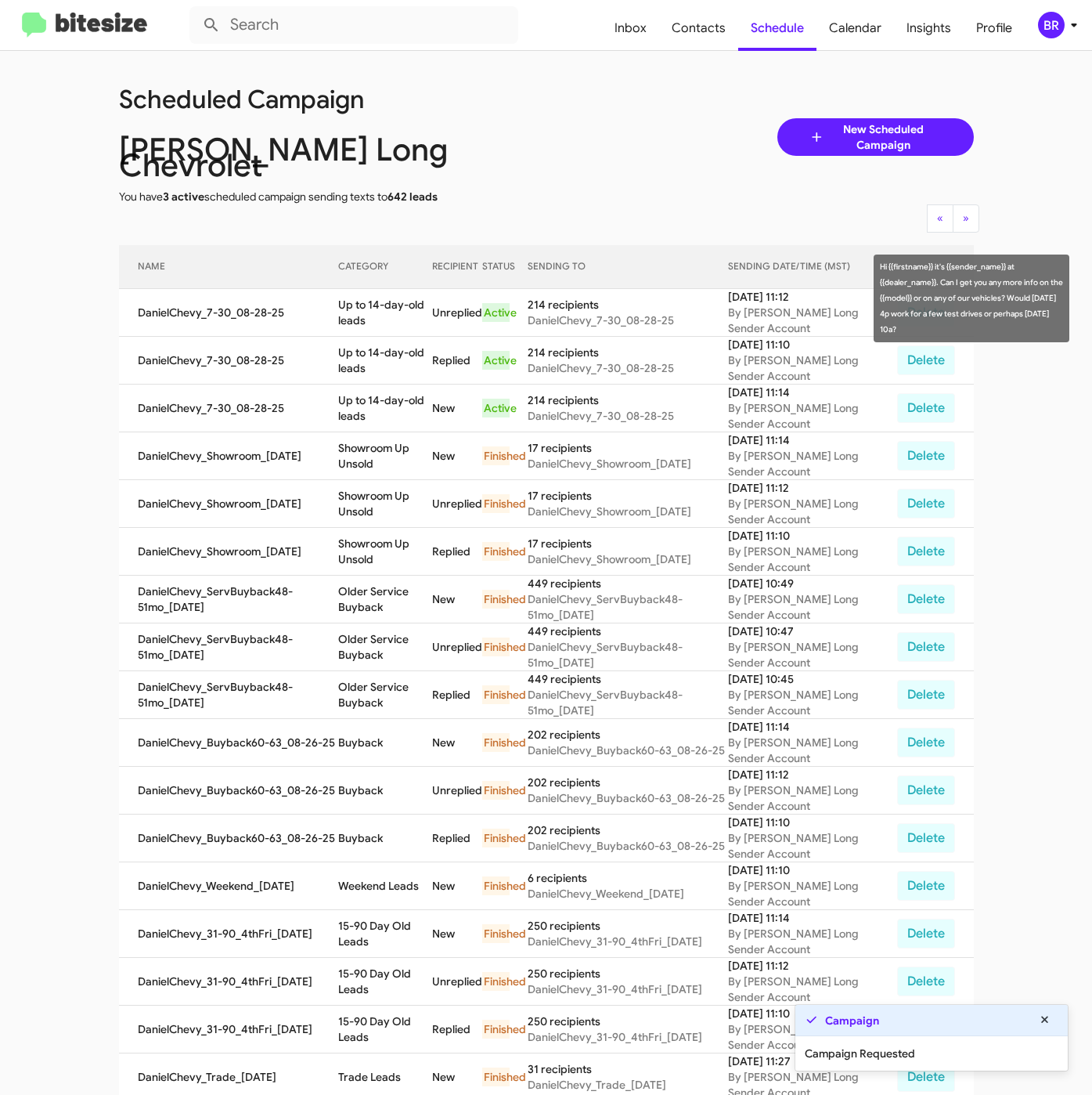
drag, startPoint x: 353, startPoint y: 287, endPoint x: 375, endPoint y: 308, distance: 30.4
click at [375, 308] on td "Up to 14-day-old leads" at bounding box center [385, 313] width 94 height 48
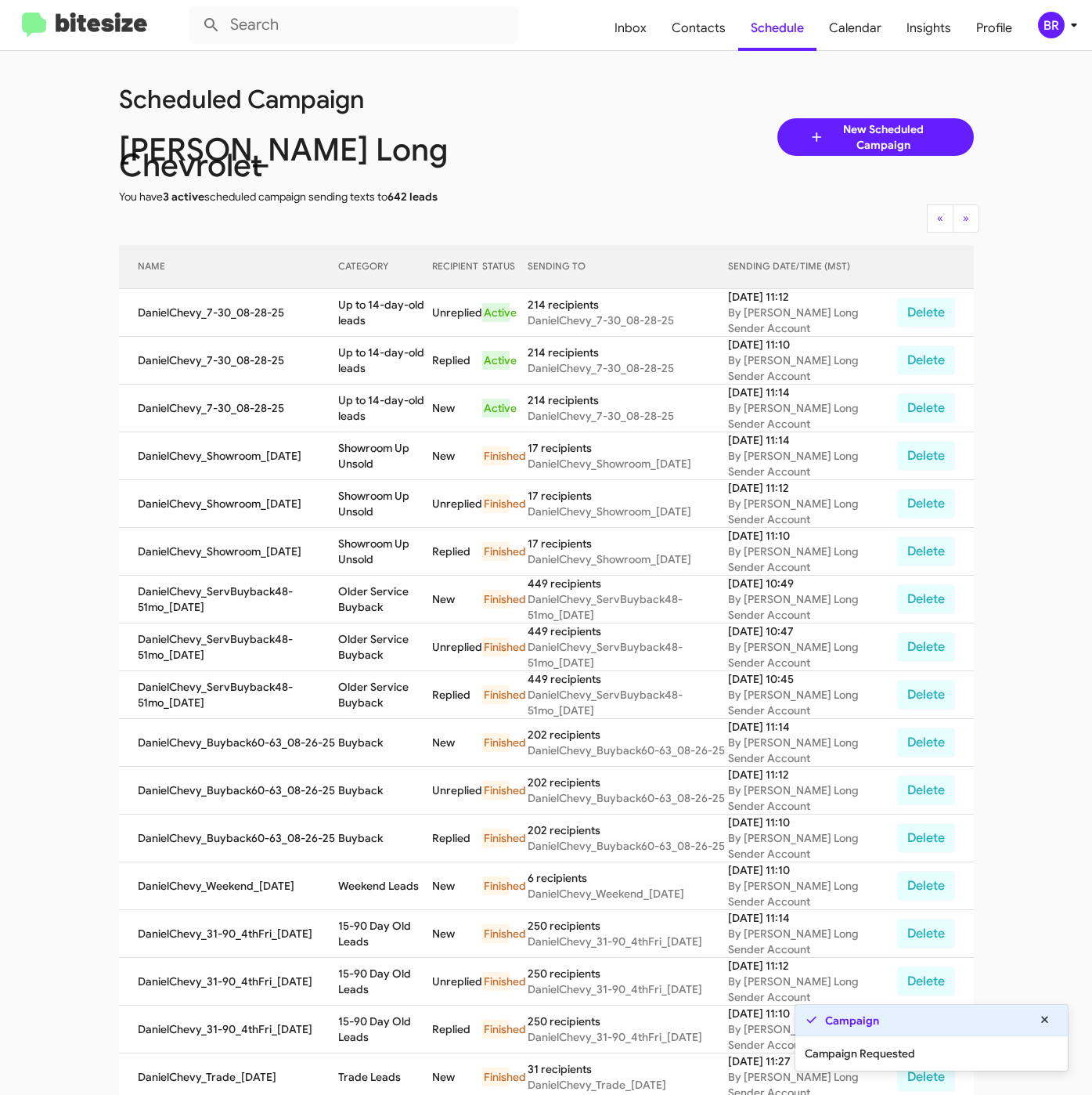
copy td "Up to 14-day-old leads"
click at [700, 24] on span "Contacts" at bounding box center [699, 28] width 79 height 45
type input "in:groups"
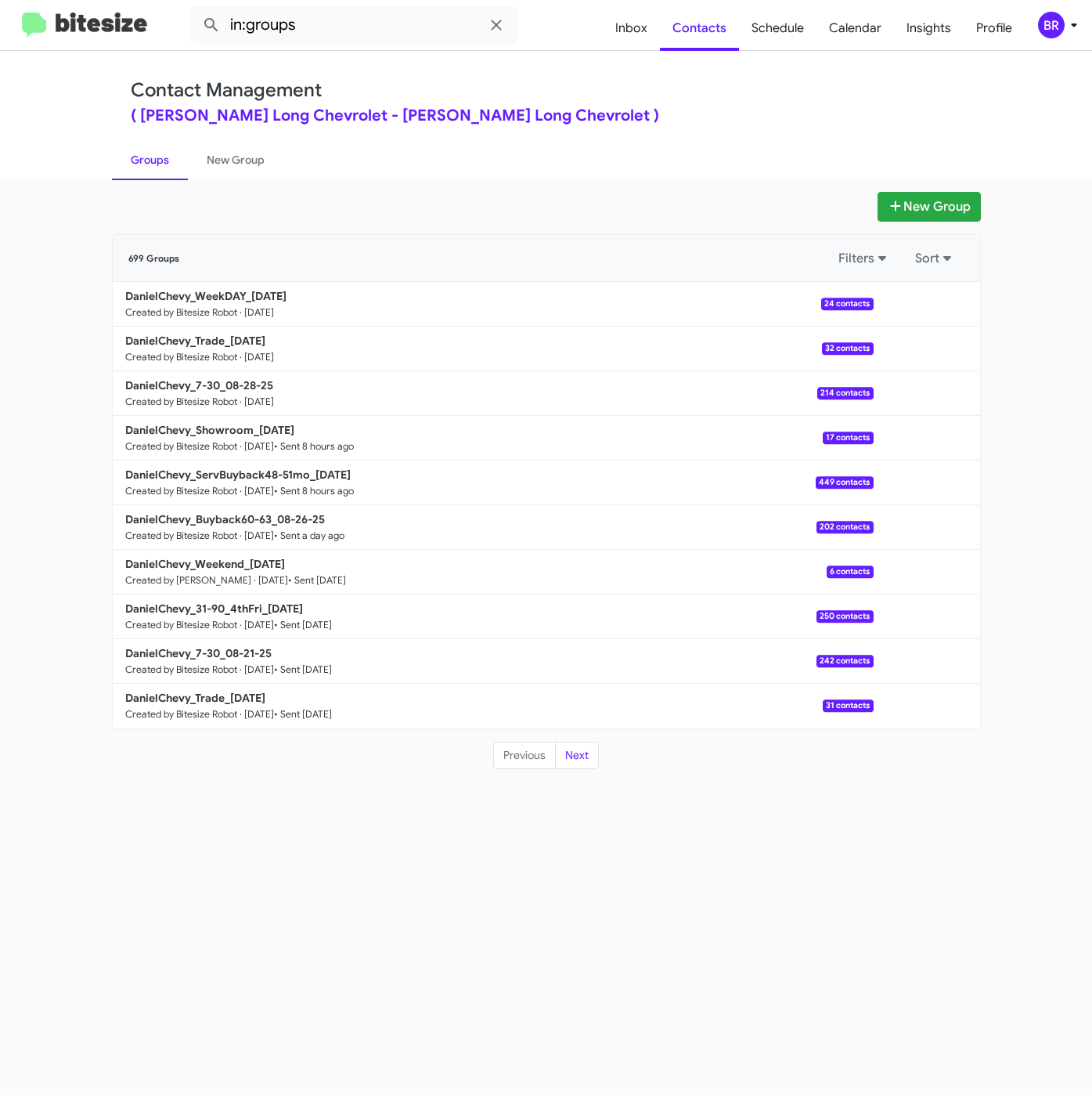
click at [612, 107] on div "Contact Management ( Daniels Long Chevrolet - Daniels Long Chevrolet )" at bounding box center [546, 101] width 832 height 45
click at [240, 344] on b "DanielChevy_Trade_08-28-25" at bounding box center [195, 340] width 140 height 14
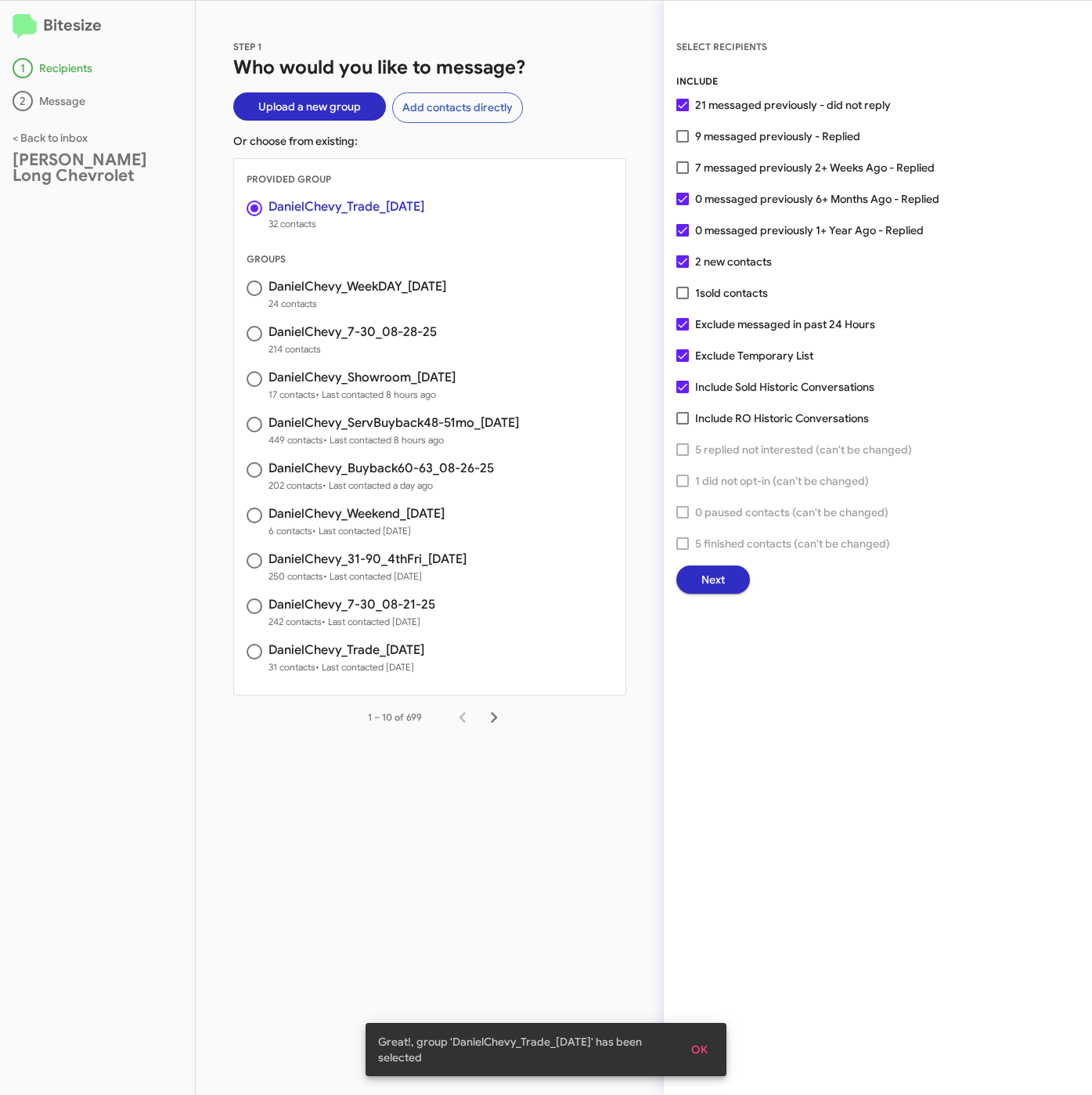
click at [727, 585] on button "Next" at bounding box center [713, 579] width 74 height 29
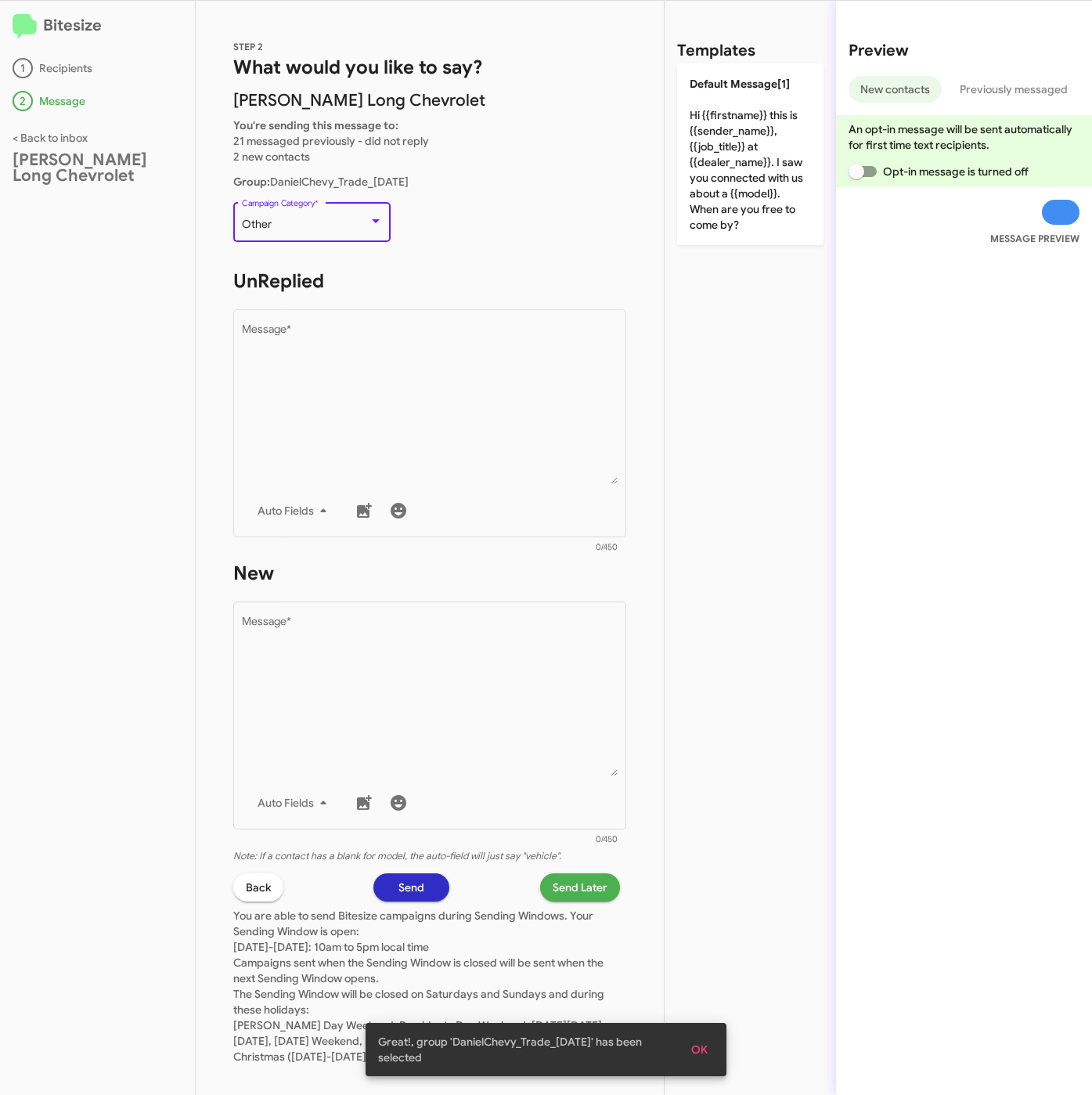
click at [286, 224] on div "Other" at bounding box center [305, 225] width 127 height 13
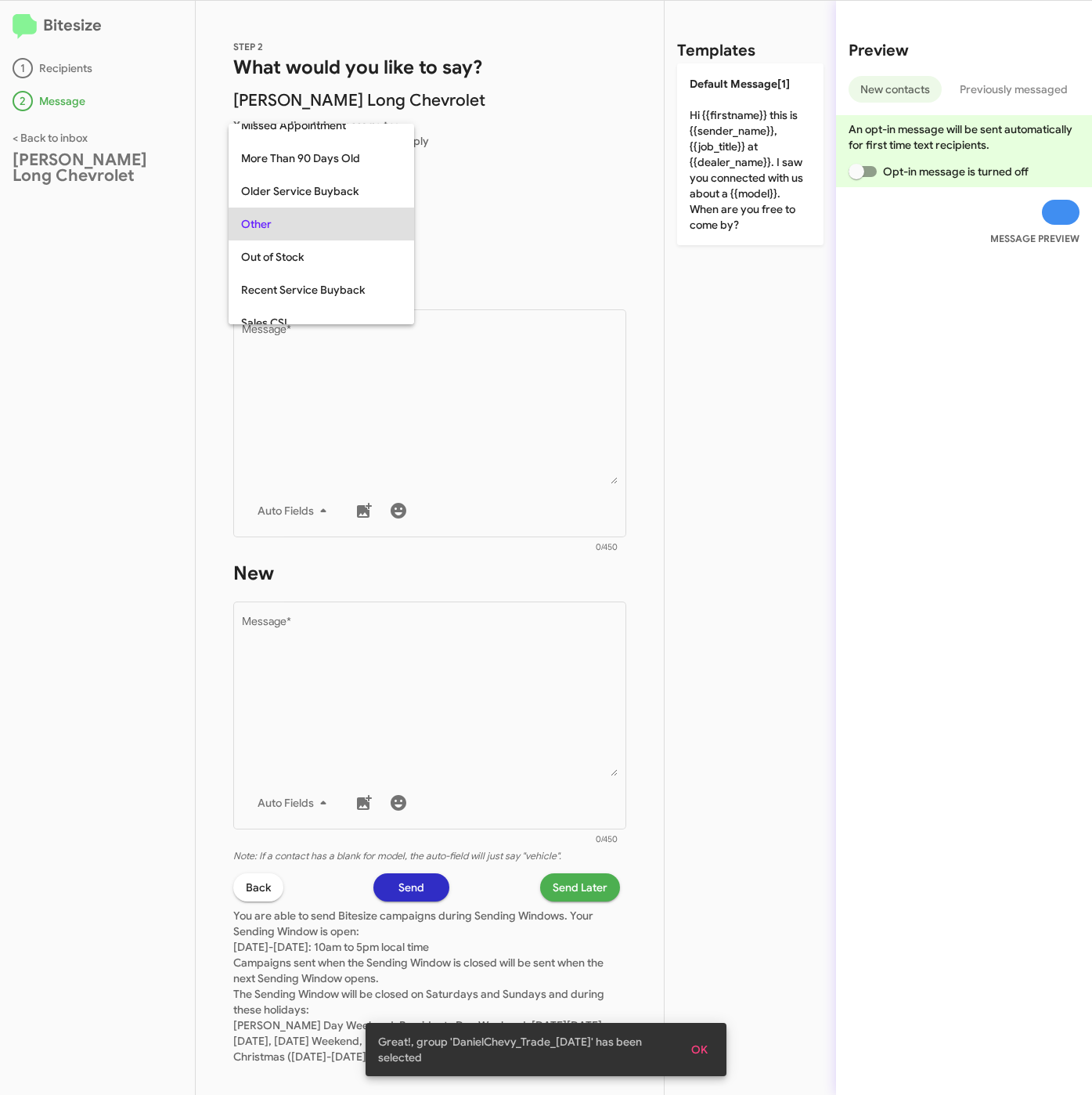
scroll to position [555, 0]
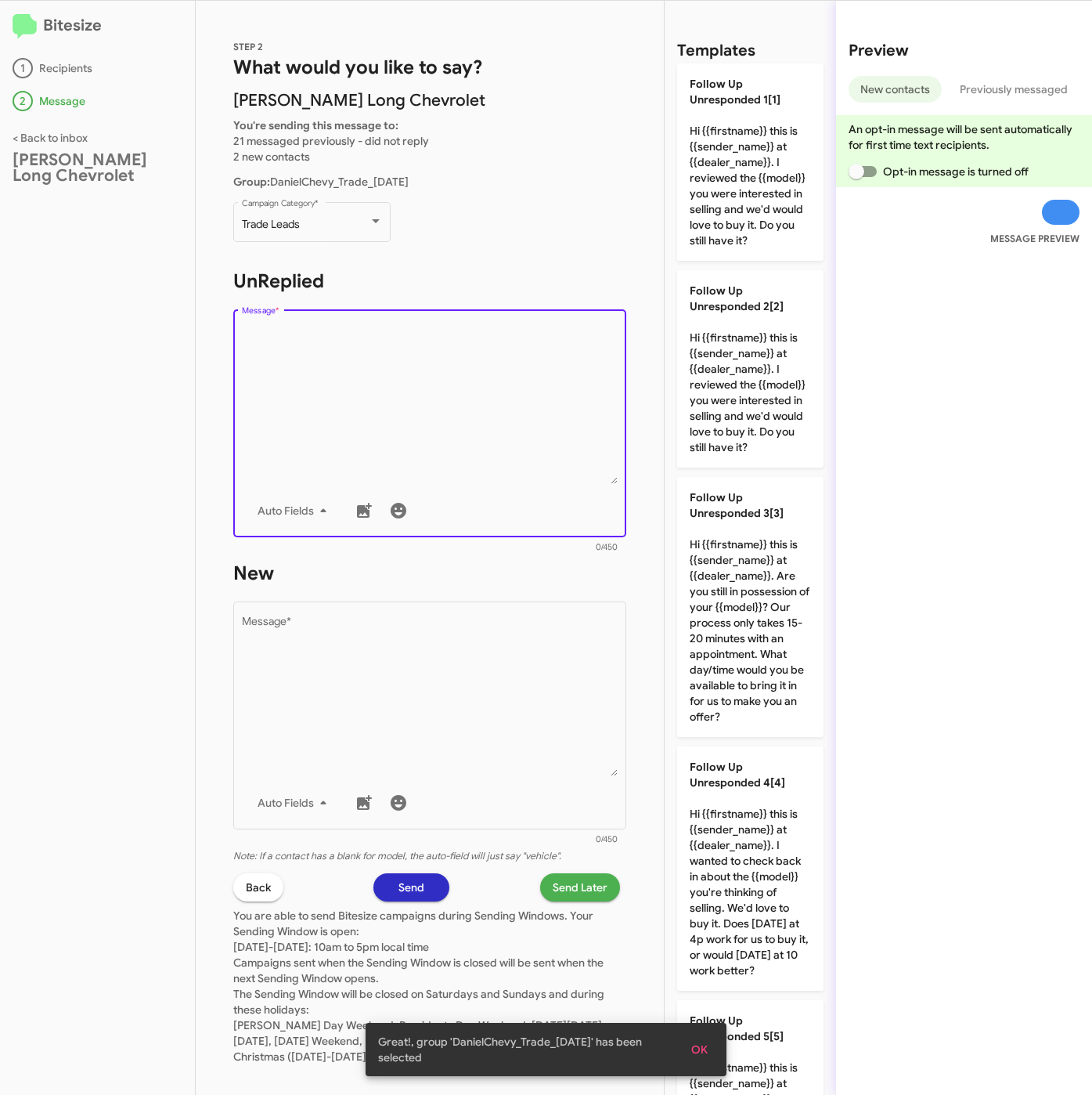
click at [331, 384] on textarea "Message *" at bounding box center [430, 404] width 376 height 160
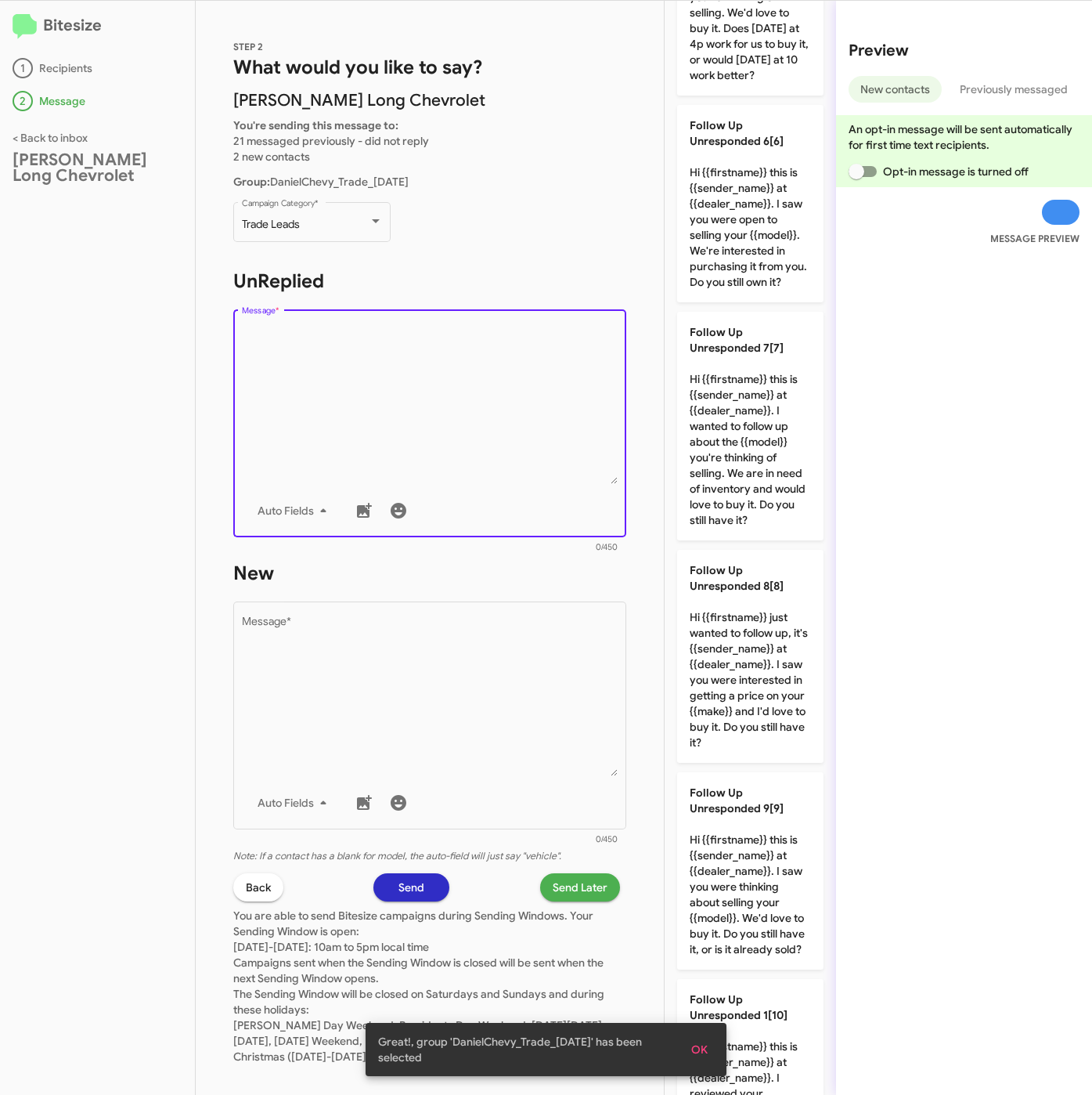
scroll to position [1154, 0]
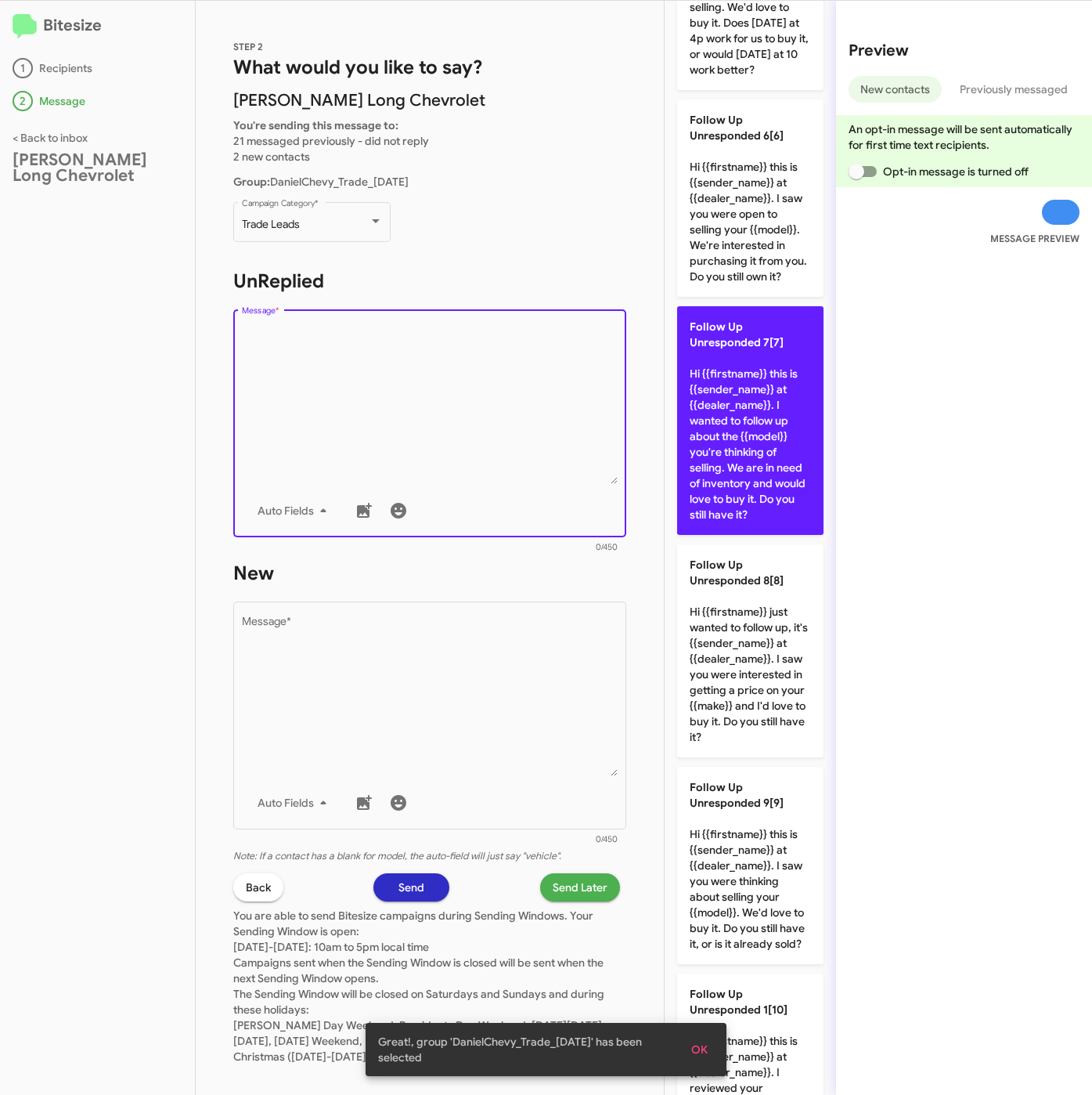
click at [710, 535] on p "Follow Up Unresponded 7[7] Hi {{firstname}} this is {{sender_name}} at {{dealer…" at bounding box center [750, 421] width 146 height 228
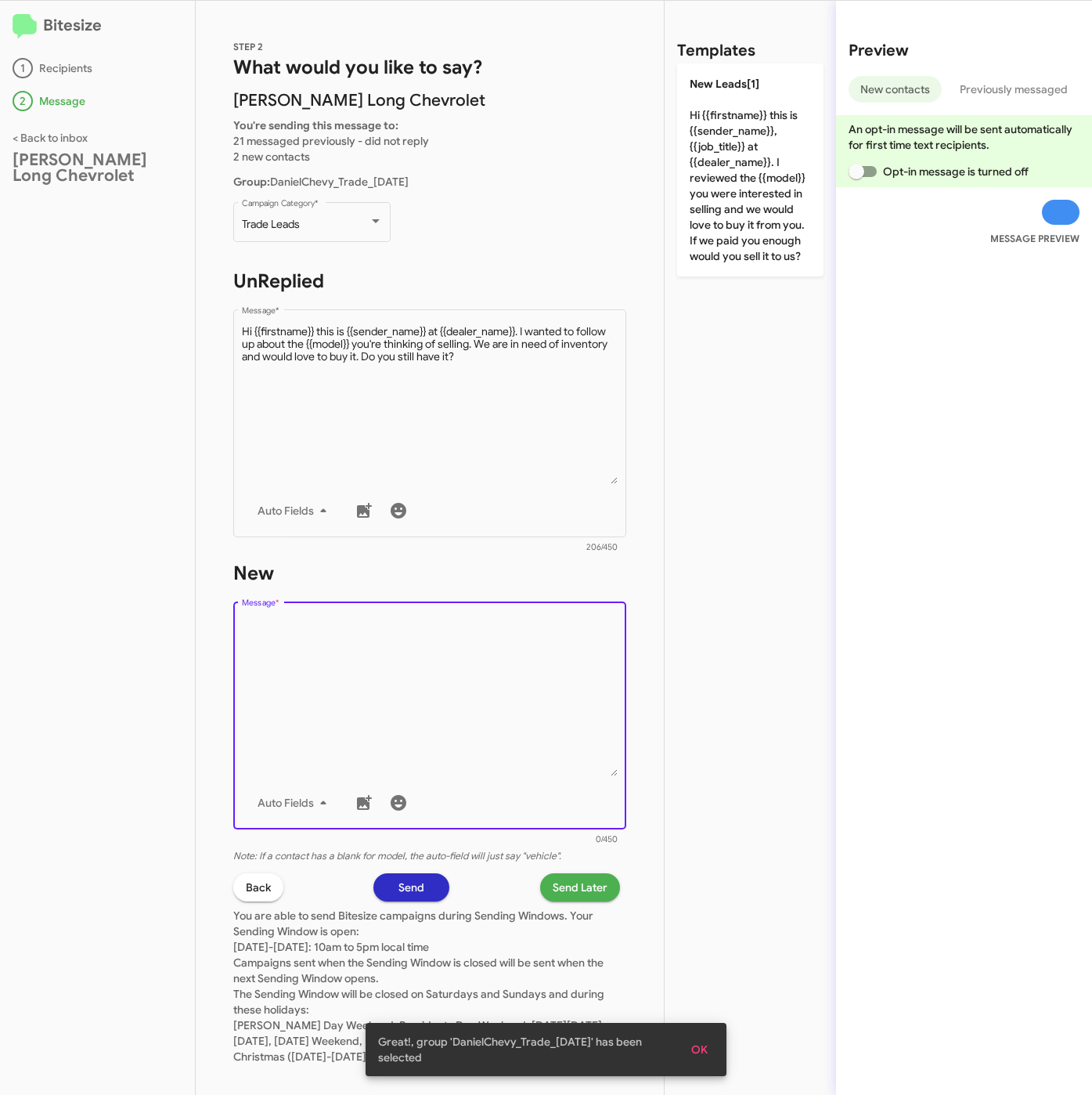
click at [553, 681] on textarea "Message *" at bounding box center [430, 697] width 376 height 160
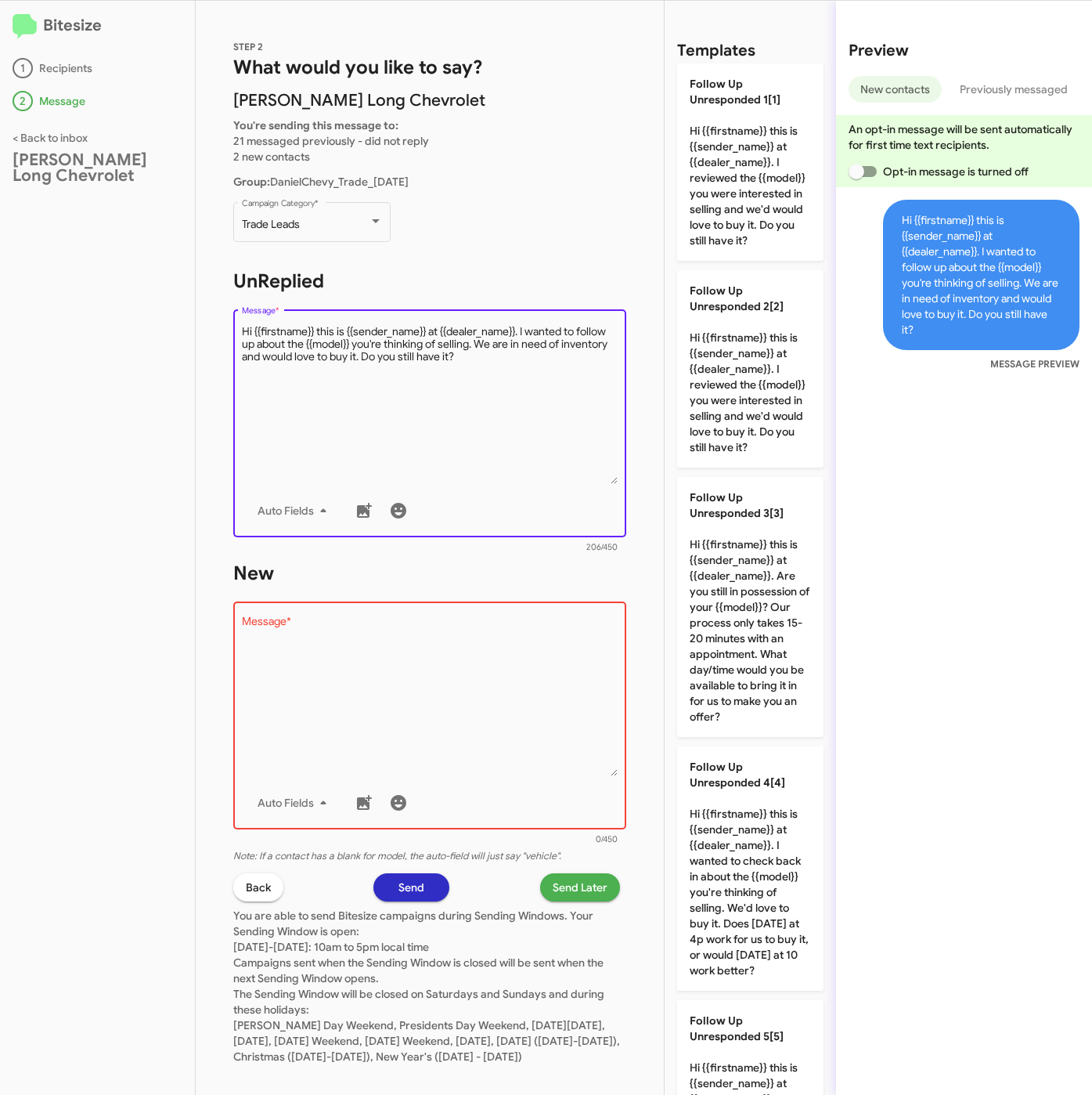
click at [511, 370] on textarea "Message *" at bounding box center [430, 404] width 376 height 160
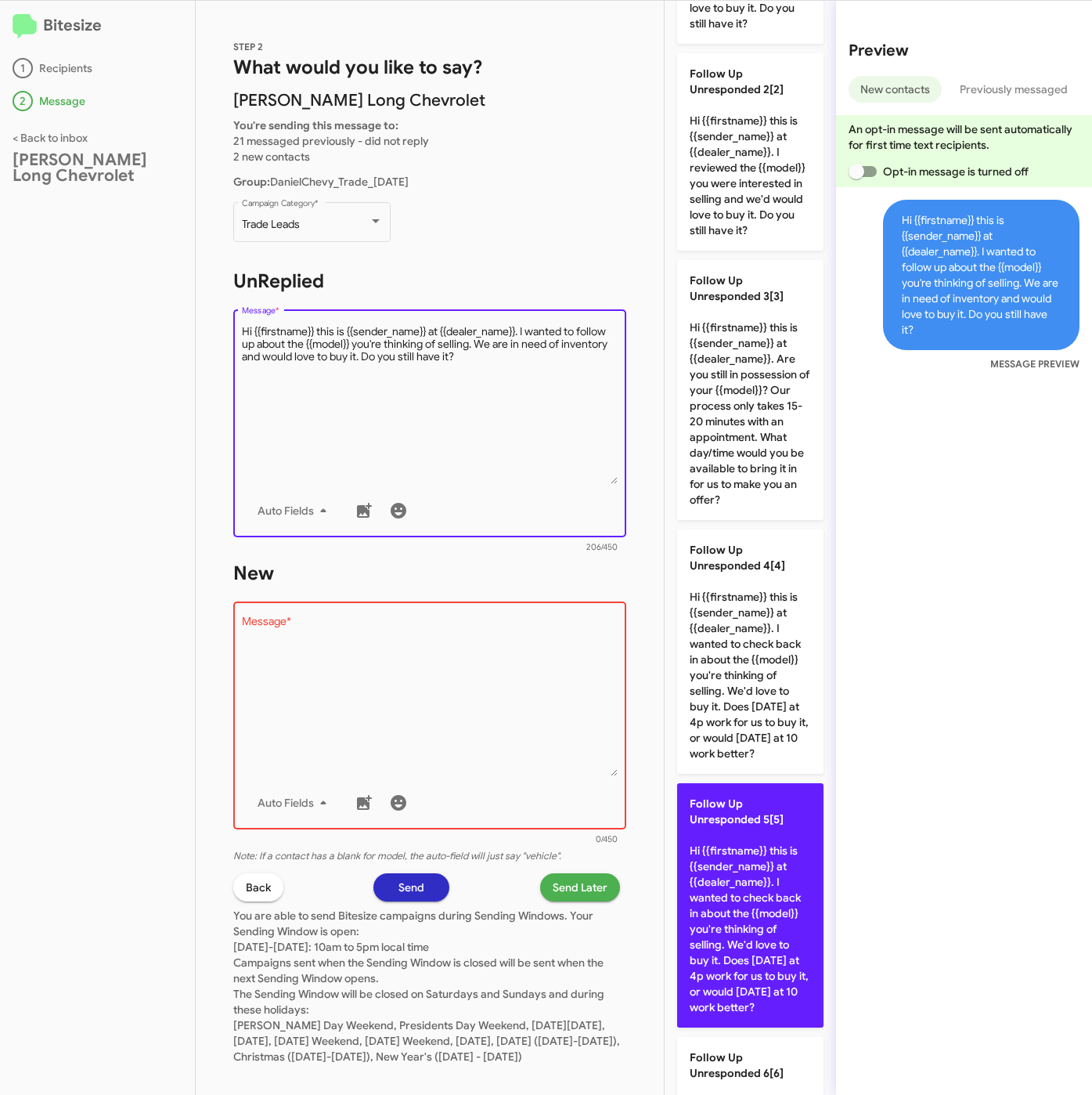
scroll to position [470, 0]
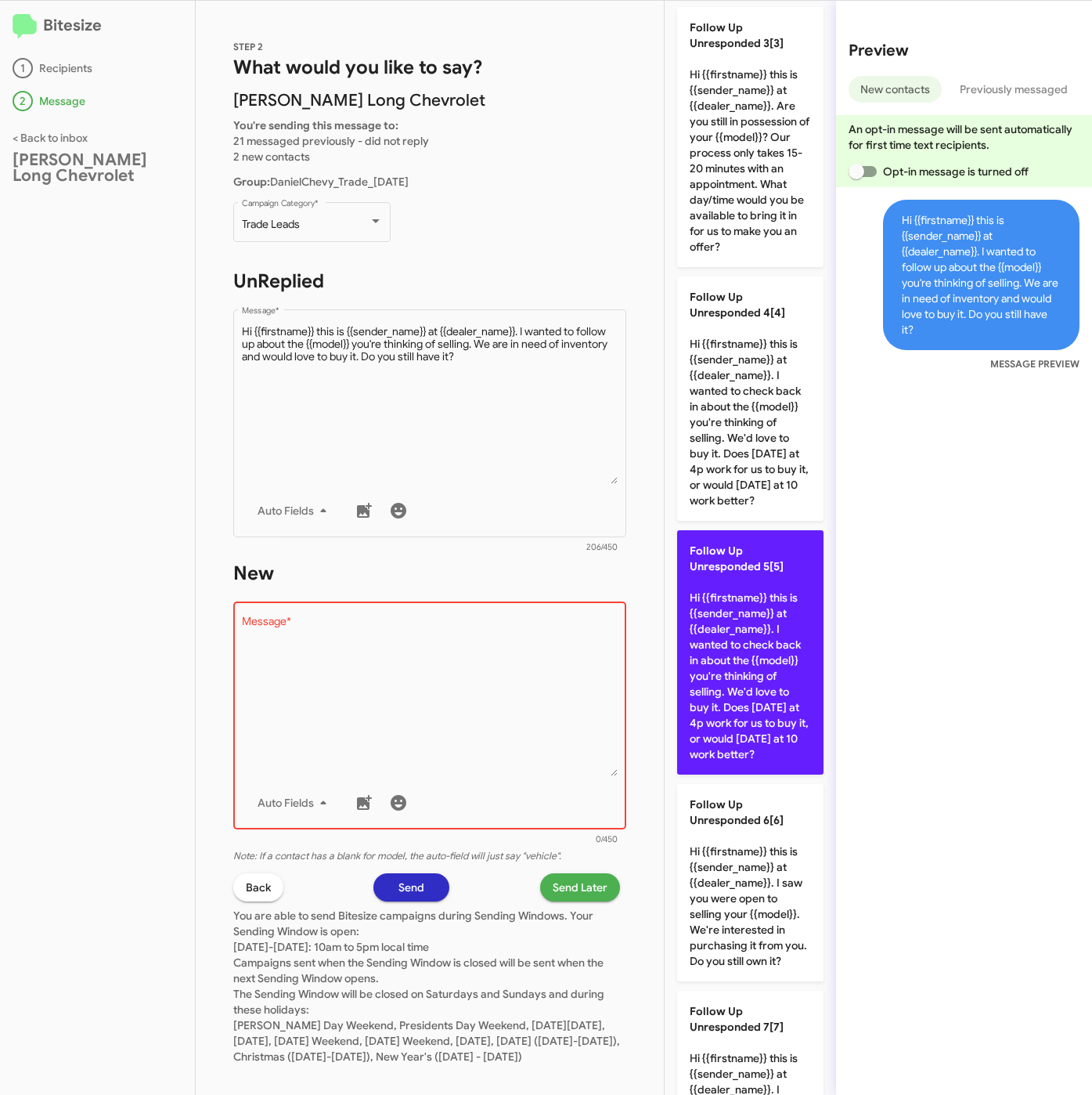
click at [752, 775] on p "Follow Up Unresponded 5[5] Hi {{firstname}} this is {{sender_name}} at {{dealer…" at bounding box center [750, 652] width 146 height 245
type textarea "Hi {{firstname}} this is {{sender_name}} at {{dealer_name}}. I wanted to check …"
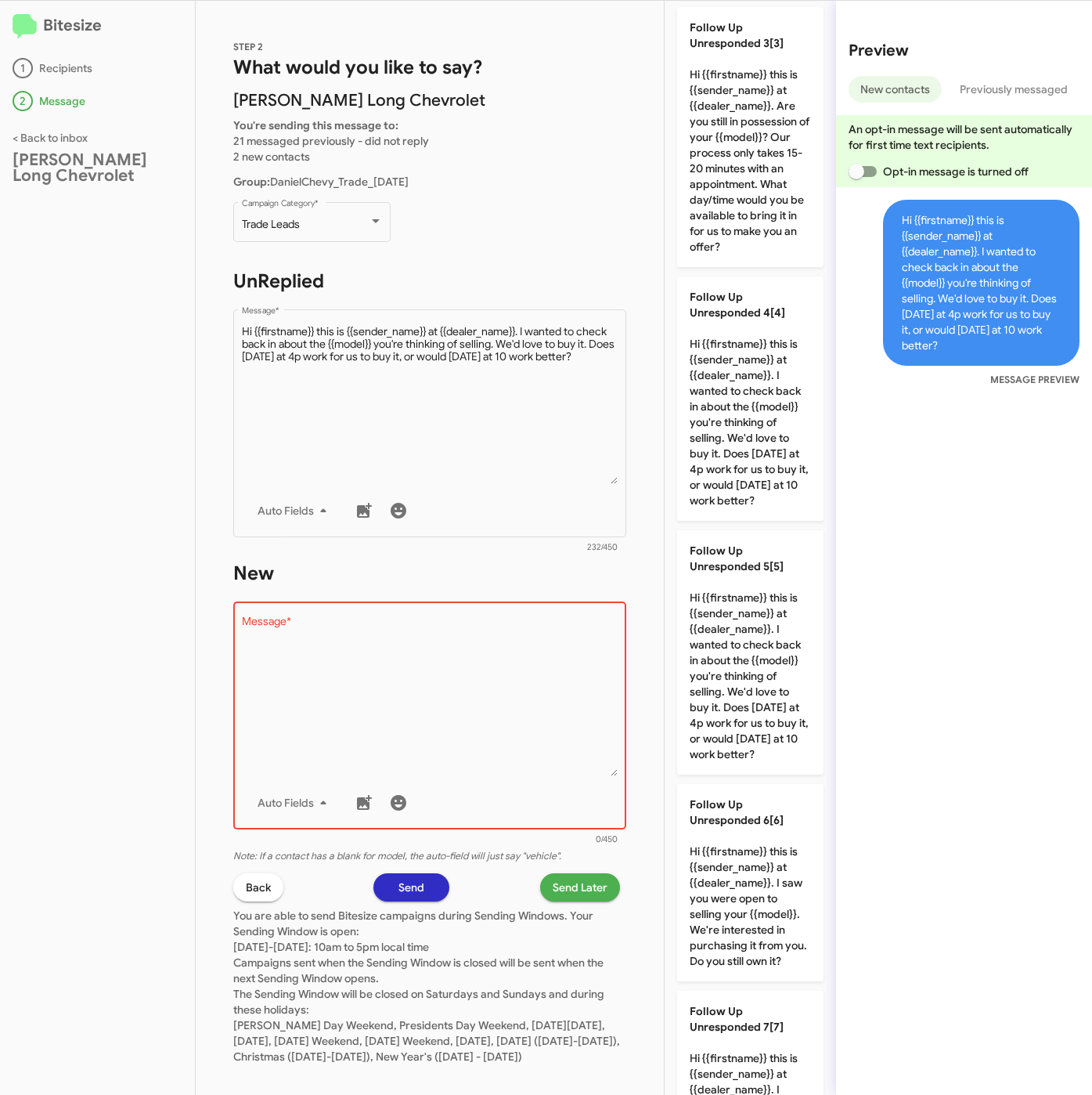
click at [595, 715] on textarea "Message *" at bounding box center [430, 697] width 376 height 160
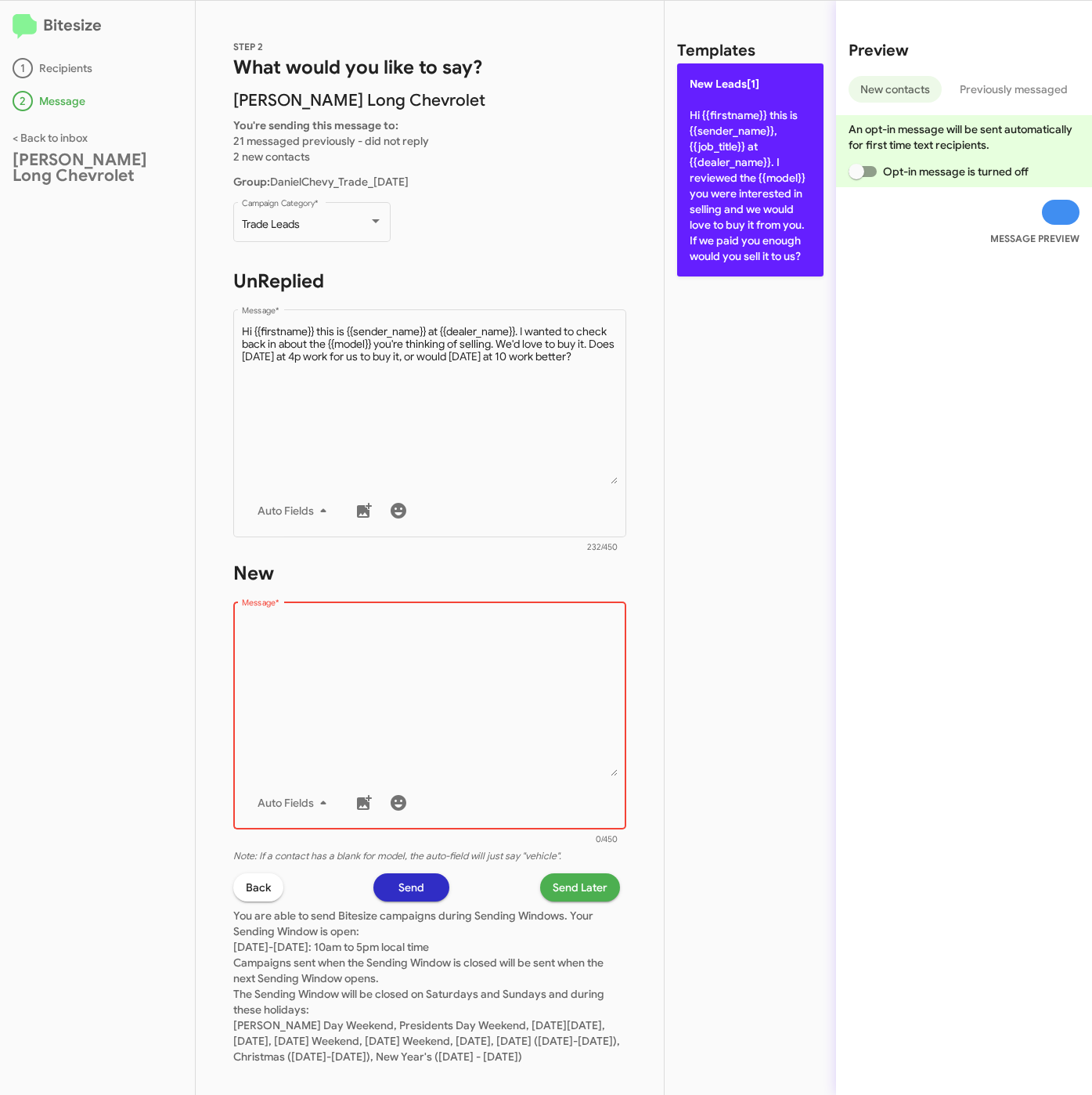
click at [715, 263] on p "New Leads[1] Hi {{firstname}} this is {{sender_name}}, {{job_title}} at {{deale…" at bounding box center [750, 169] width 146 height 213
type textarea "Hi {{firstname}} this is {{sender_name}}, {{job_title}} at {{dealer_name}}. I r…"
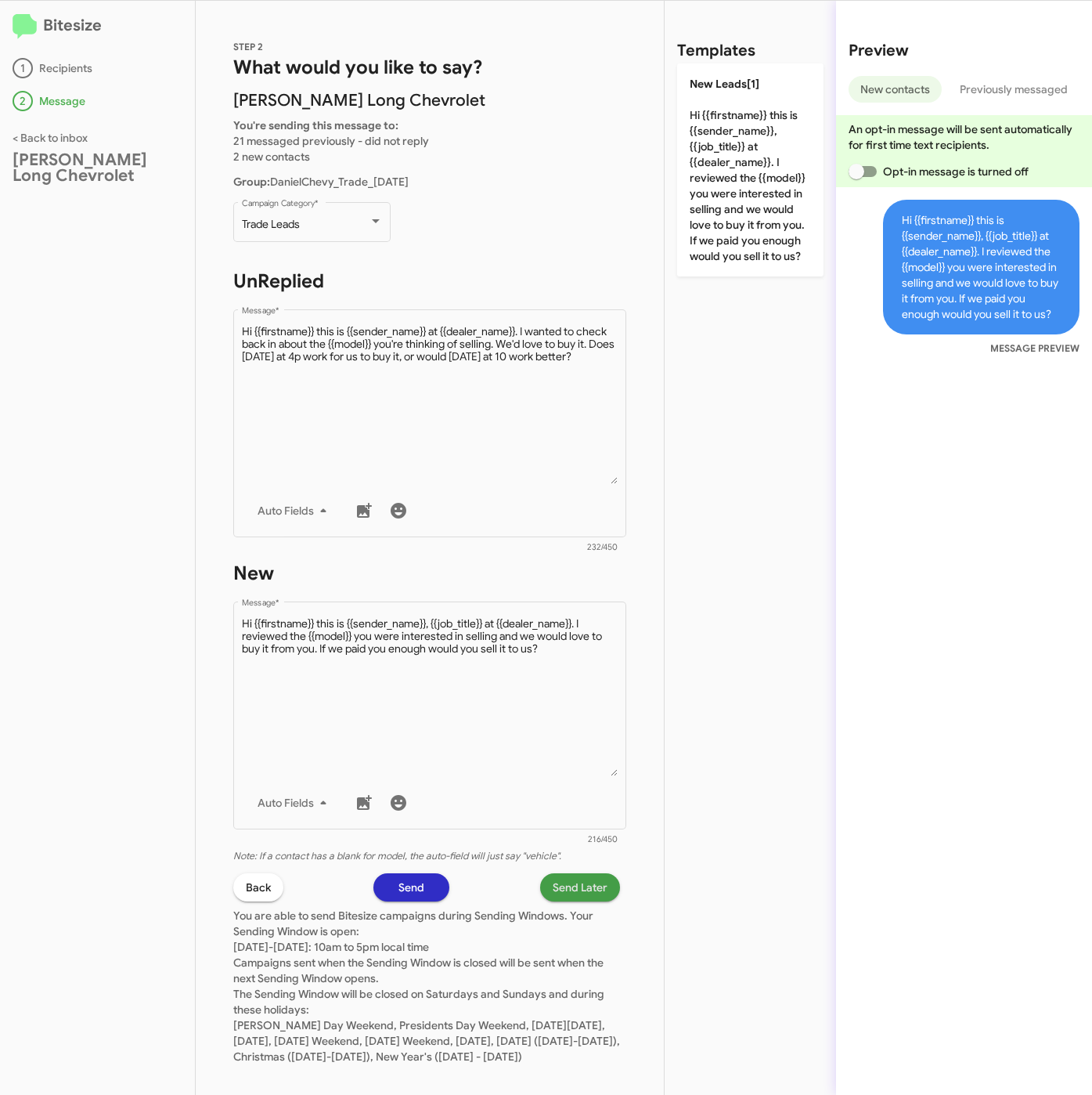
click at [553, 883] on span "Send Later" at bounding box center [580, 887] width 55 height 29
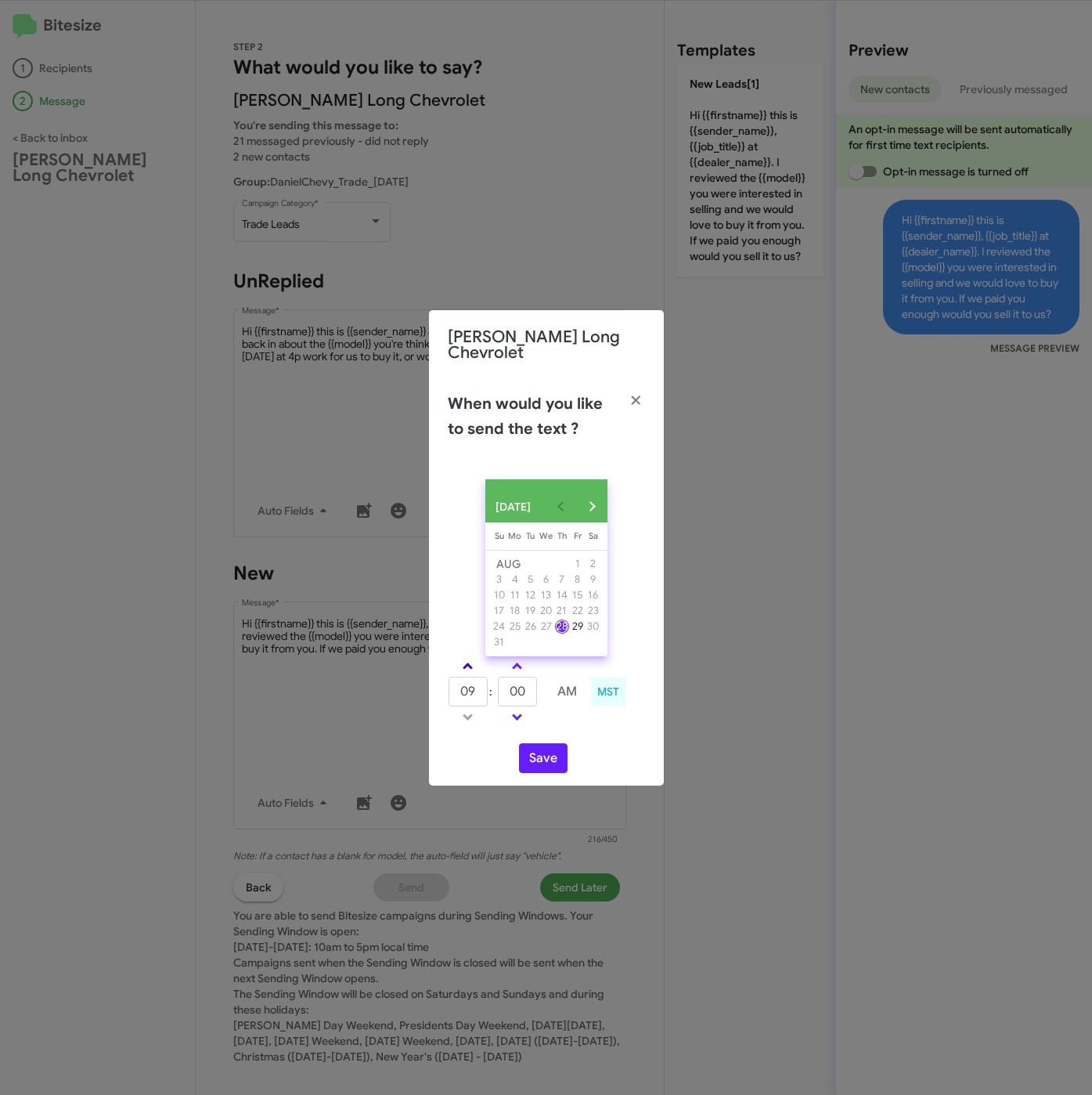
click at [467, 657] on link at bounding box center [468, 666] width 28 height 18
type input "11"
drag, startPoint x: 534, startPoint y: 686, endPoint x: 485, endPoint y: 689, distance: 49.1
click at [485, 689] on tr "11 : 00 AM" at bounding box center [518, 691] width 140 height 31
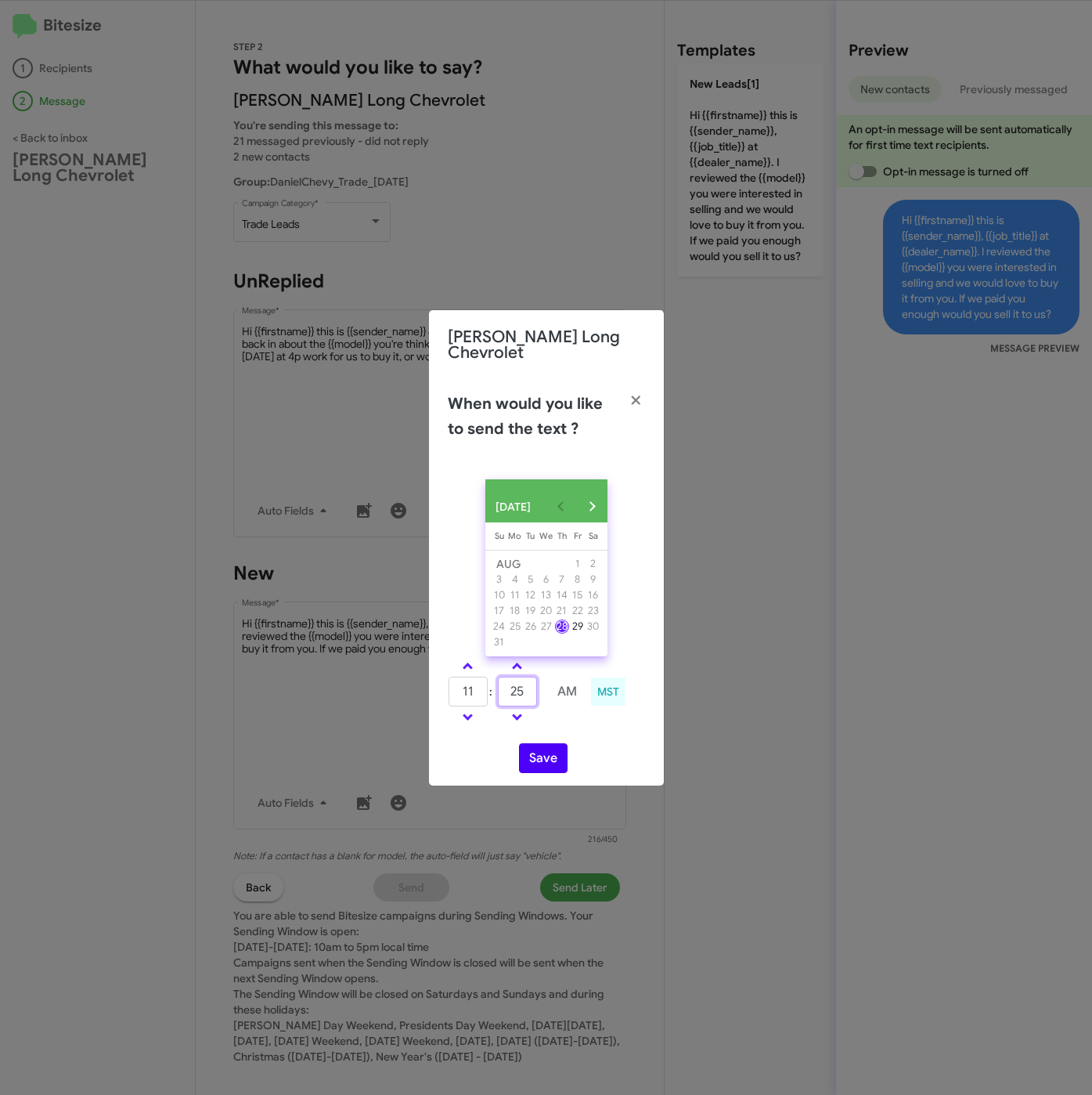
type input "25"
click at [545, 754] on button "Save" at bounding box center [543, 758] width 49 height 29
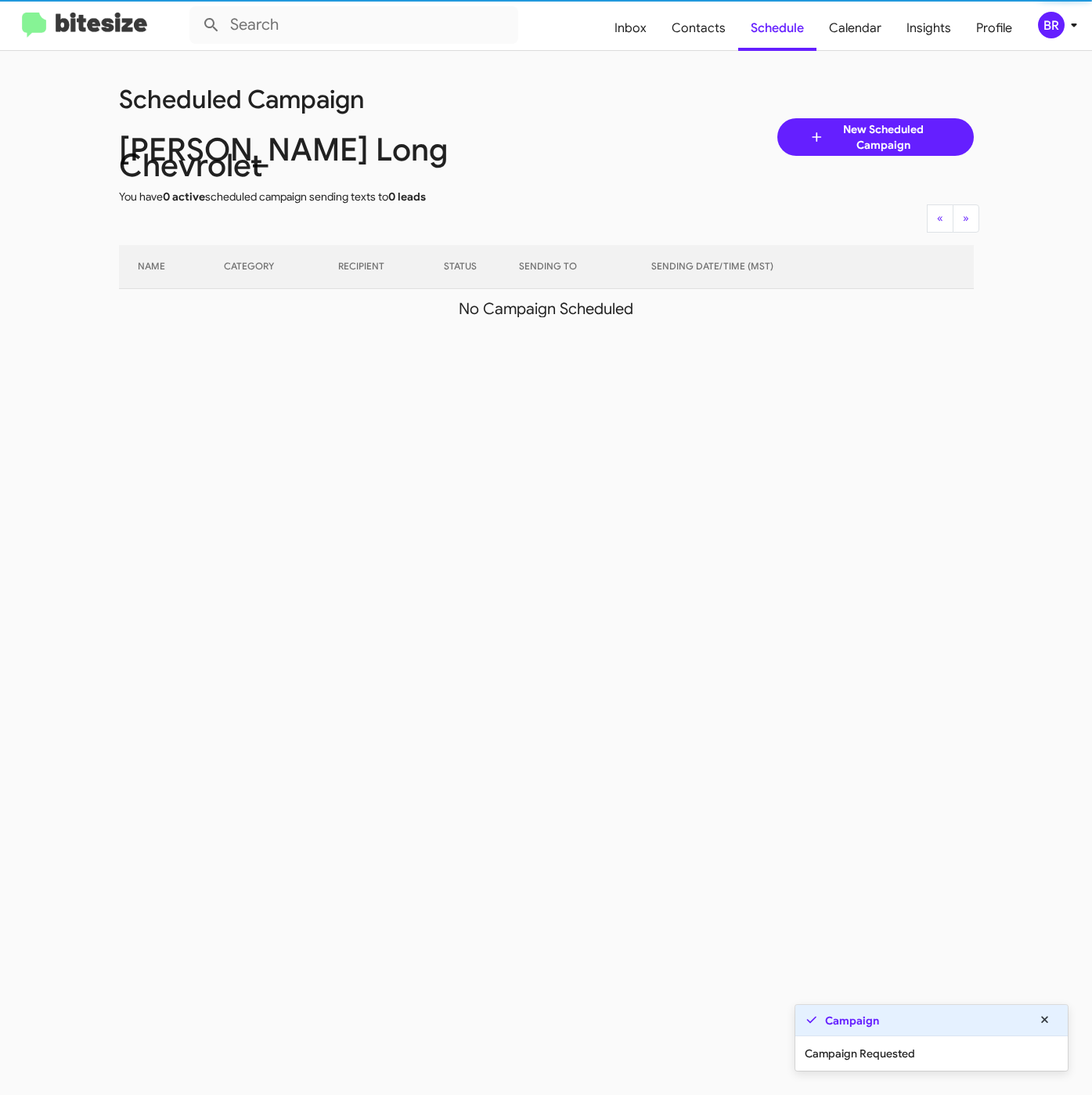
click at [1064, 17] on icon at bounding box center [1074, 25] width 18 height 18
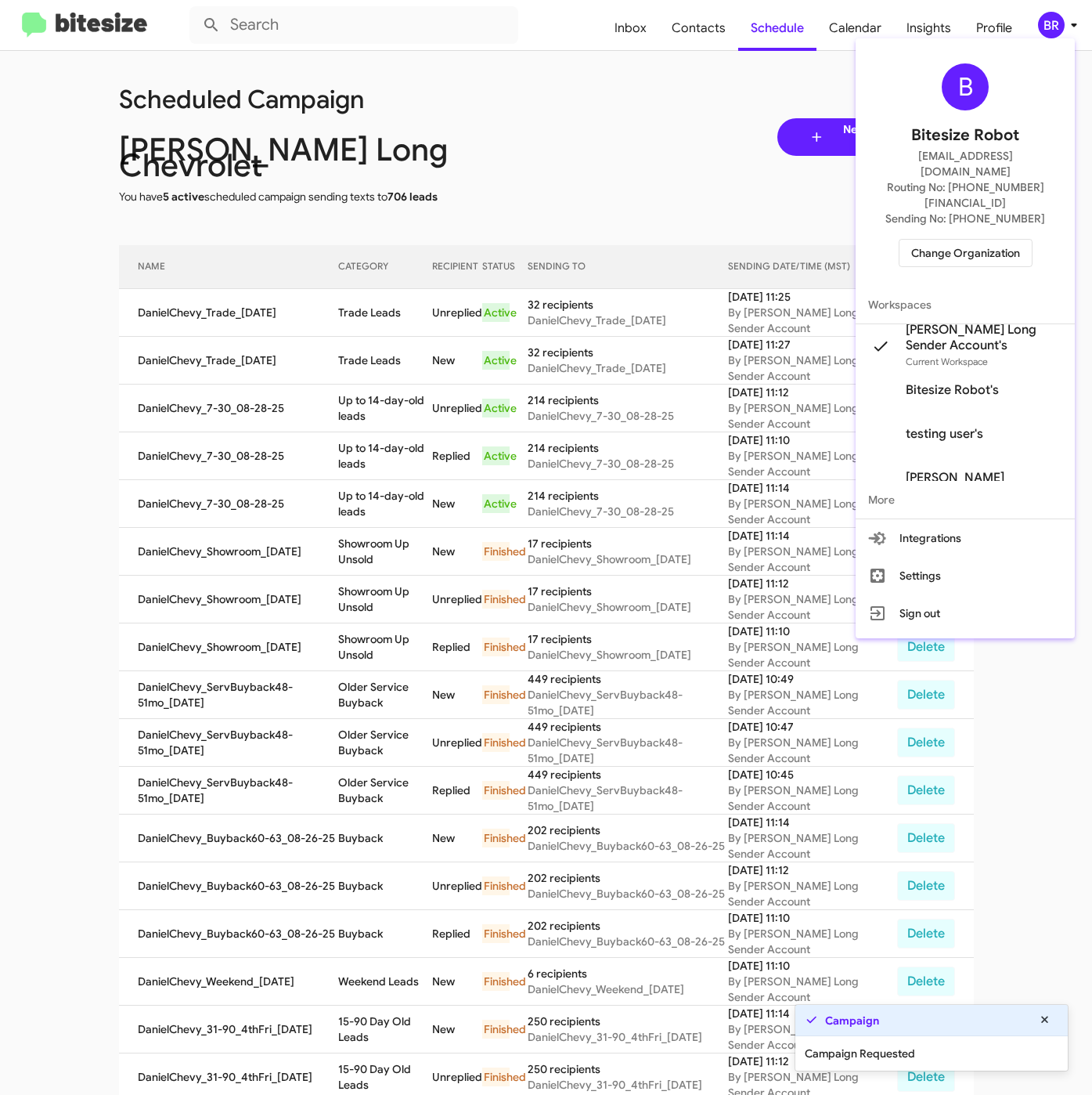
click at [371, 282] on div at bounding box center [546, 548] width 1092 height 1095
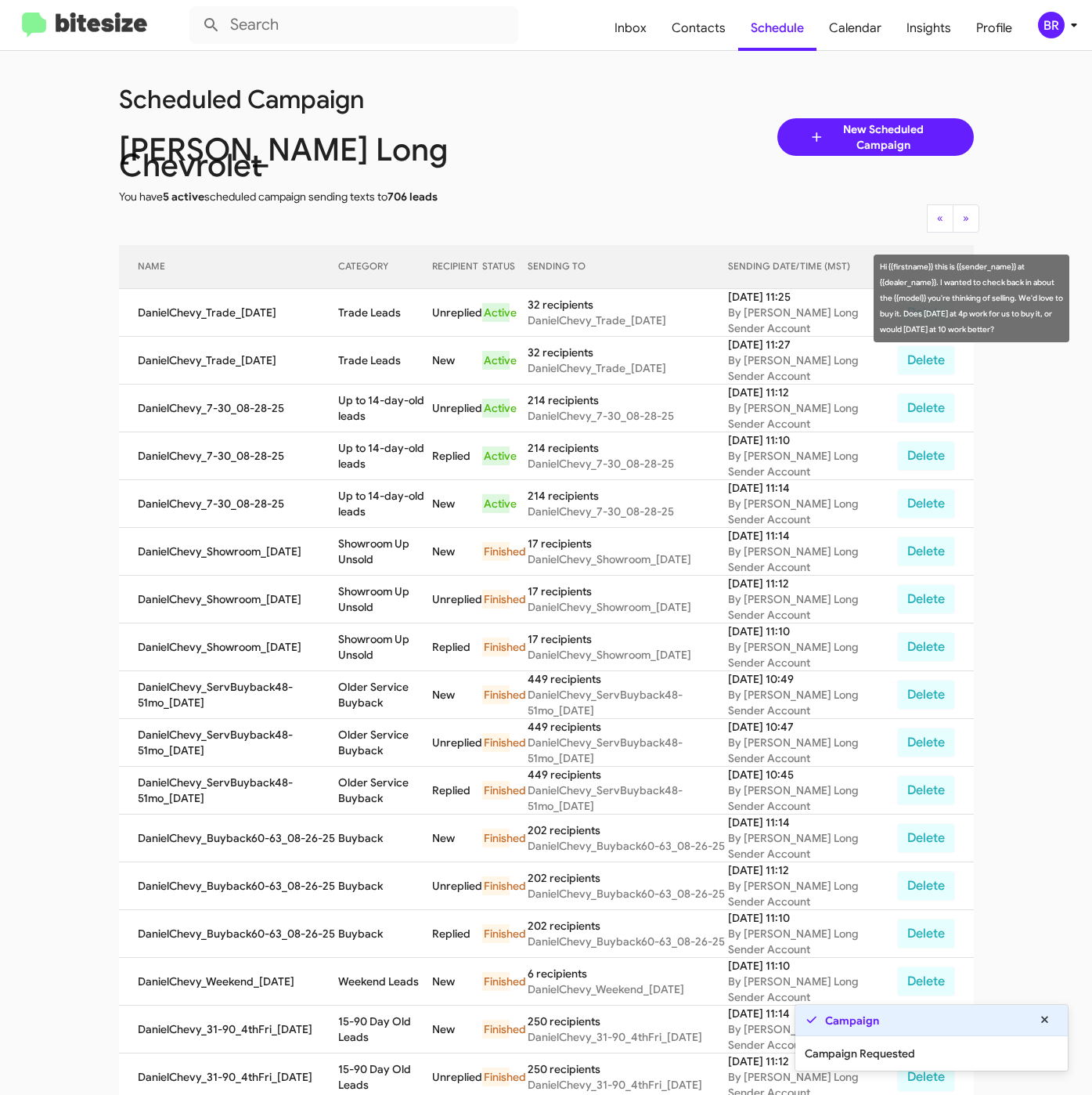
drag, startPoint x: 339, startPoint y: 297, endPoint x: 407, endPoint y: 307, distance: 68.7
click at [407, 307] on tr "DanielChevy_Trade_08-28-25 Trade Leads Unreplied Active 32 recipients DanielChe…" at bounding box center [546, 313] width 855 height 48
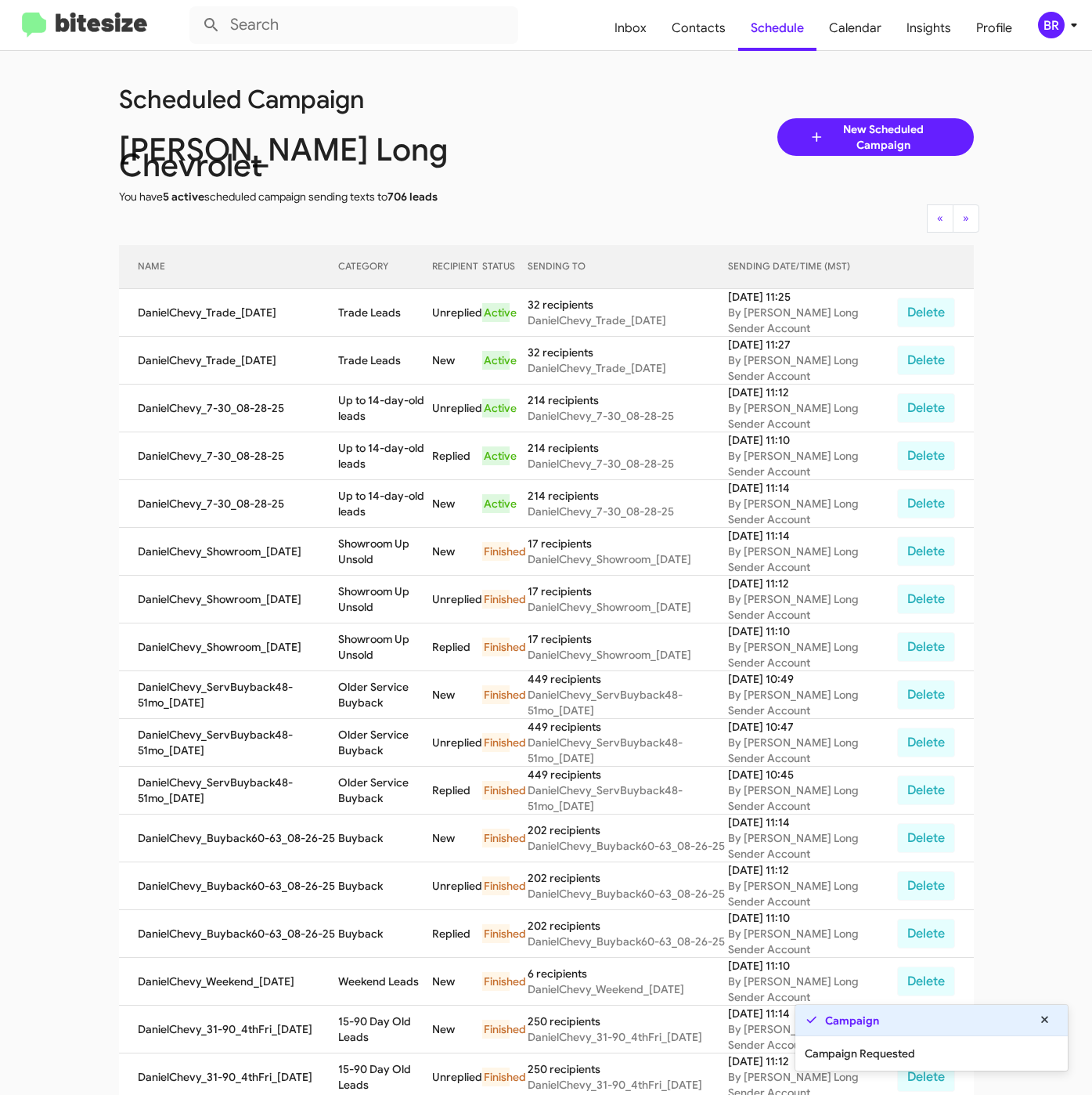
copy tr "Trade Leads"
click at [697, 29] on span "Contacts" at bounding box center [699, 28] width 79 height 45
type input "in:groups"
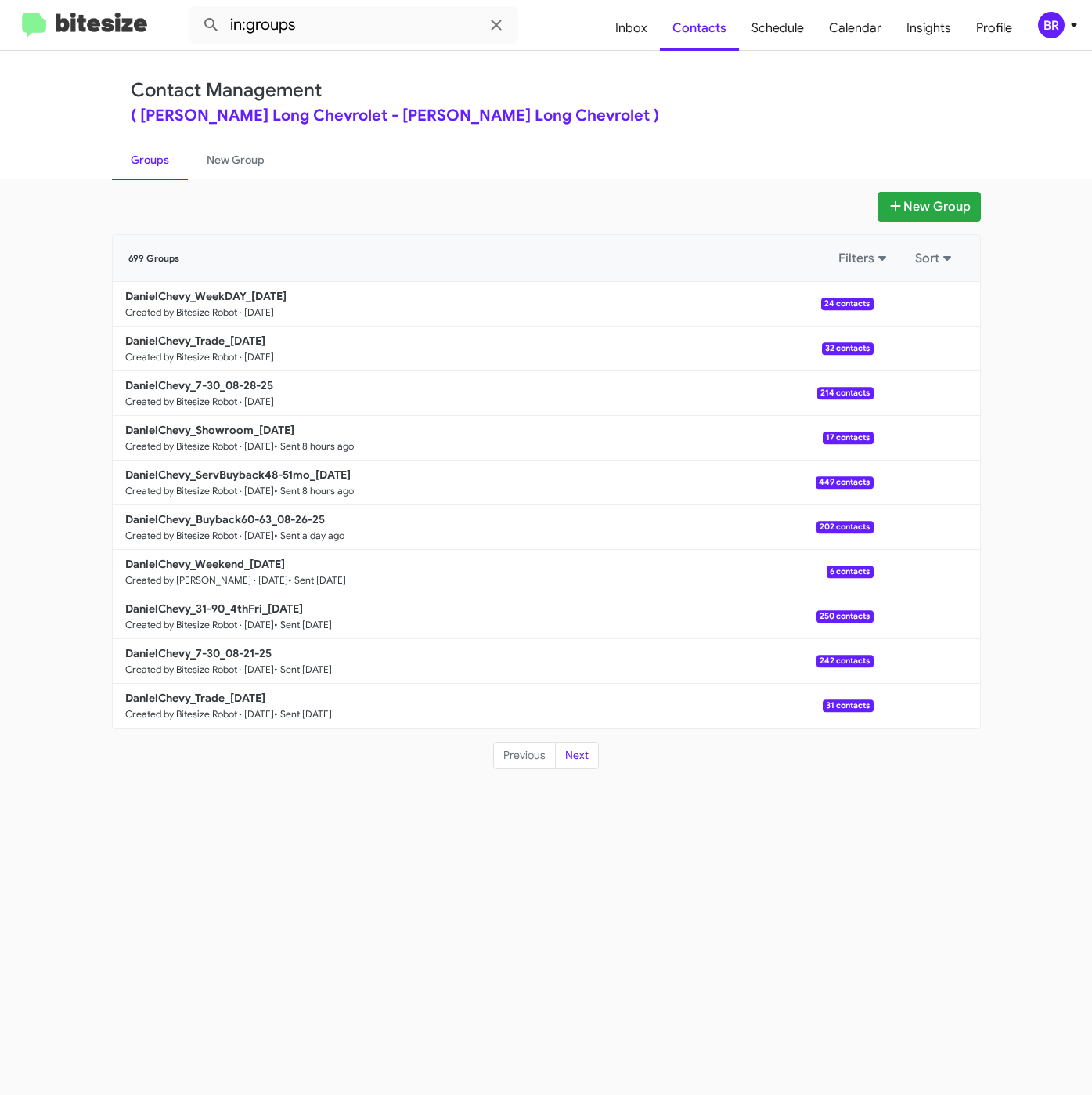
click at [595, 69] on div "Contact Management ( Daniels Long Chevrolet - Daniels Long Chevrolet ) Groups N…" at bounding box center [546, 115] width 892 height 129
click at [228, 386] on b "DanielChevy_7-30_08-28-25" at bounding box center [199, 385] width 148 height 14
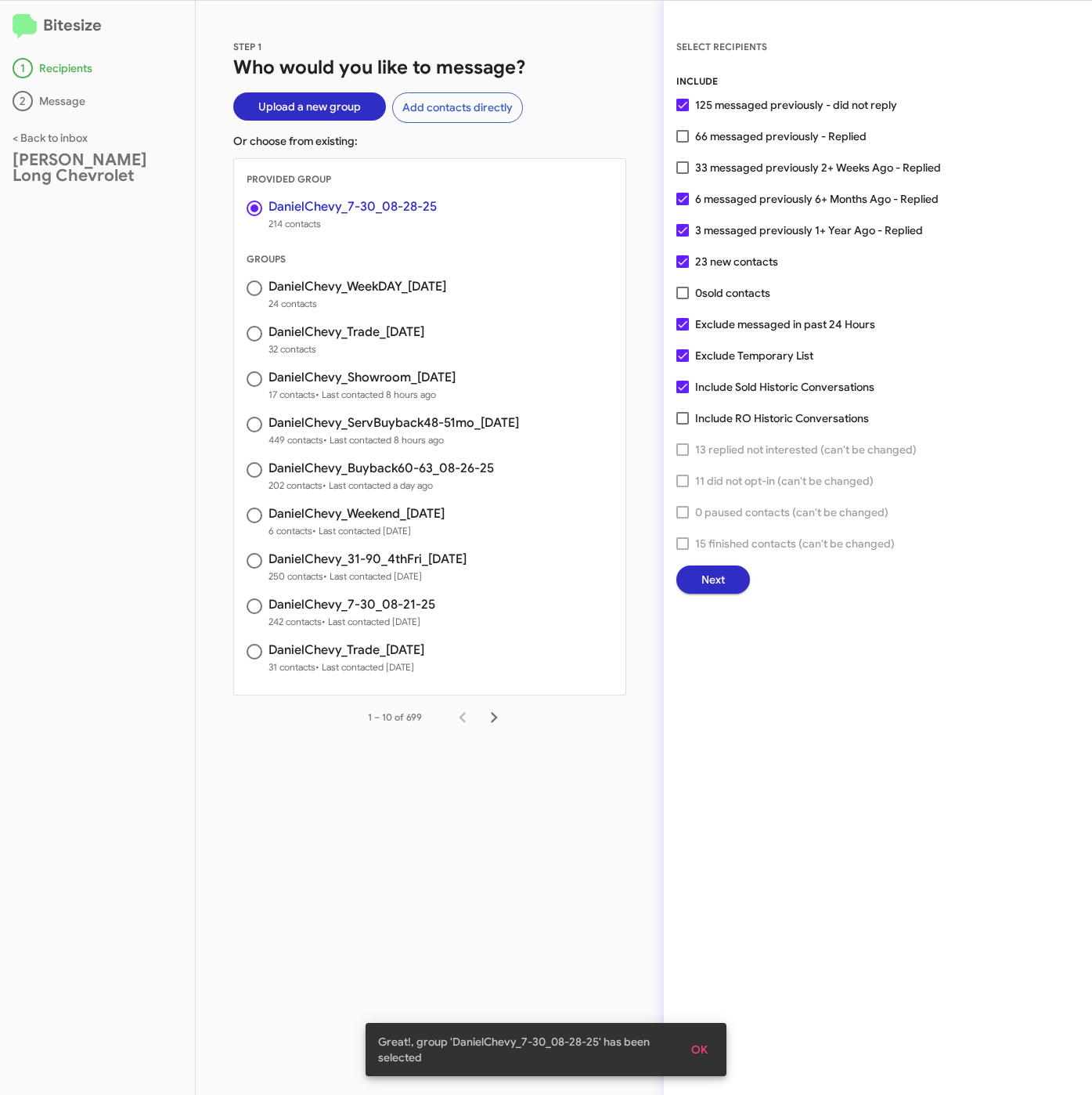
click at [707, 582] on span "Next" at bounding box center [713, 579] width 24 height 29
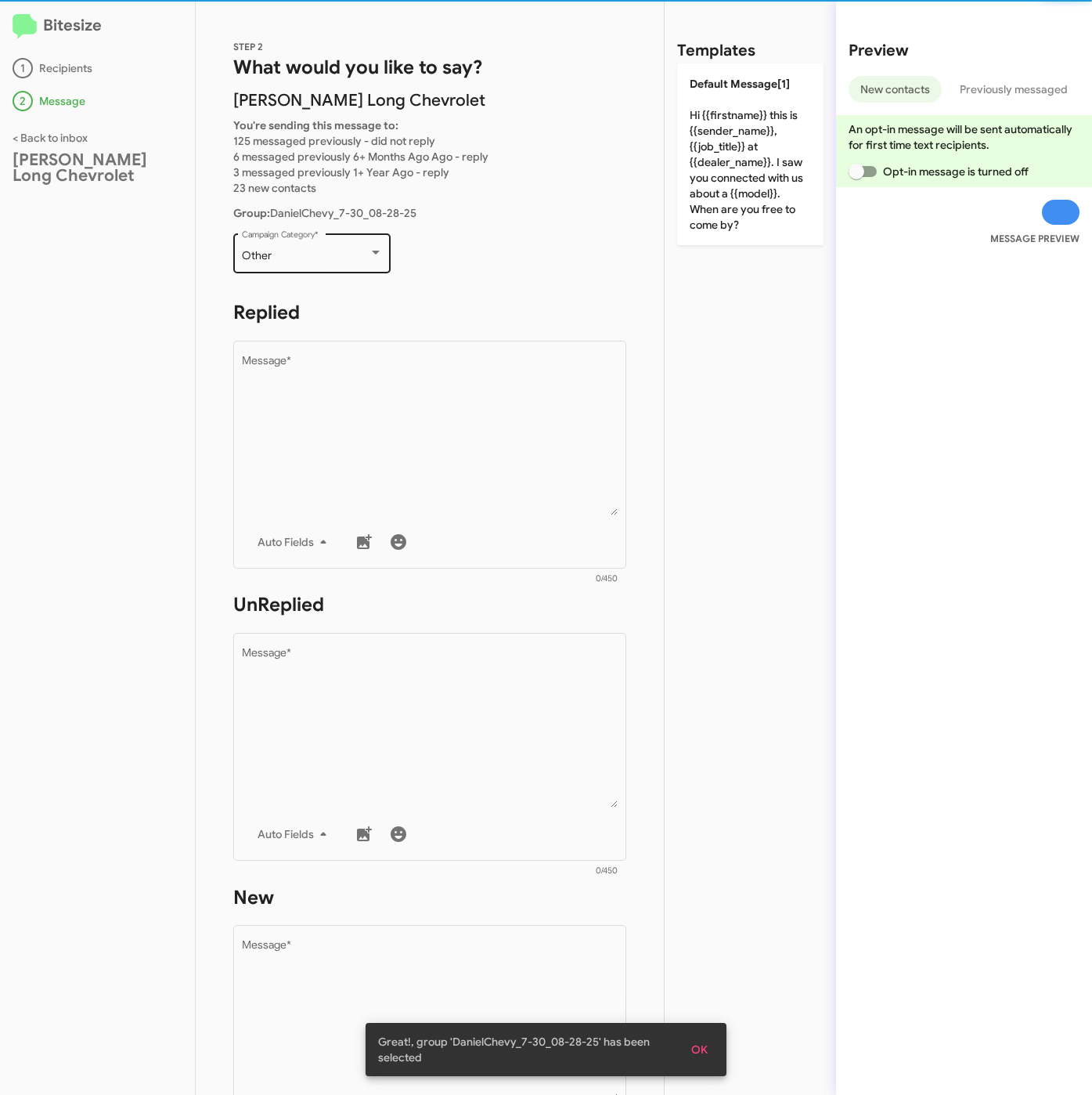
click at [324, 251] on div "Other" at bounding box center [305, 256] width 127 height 13
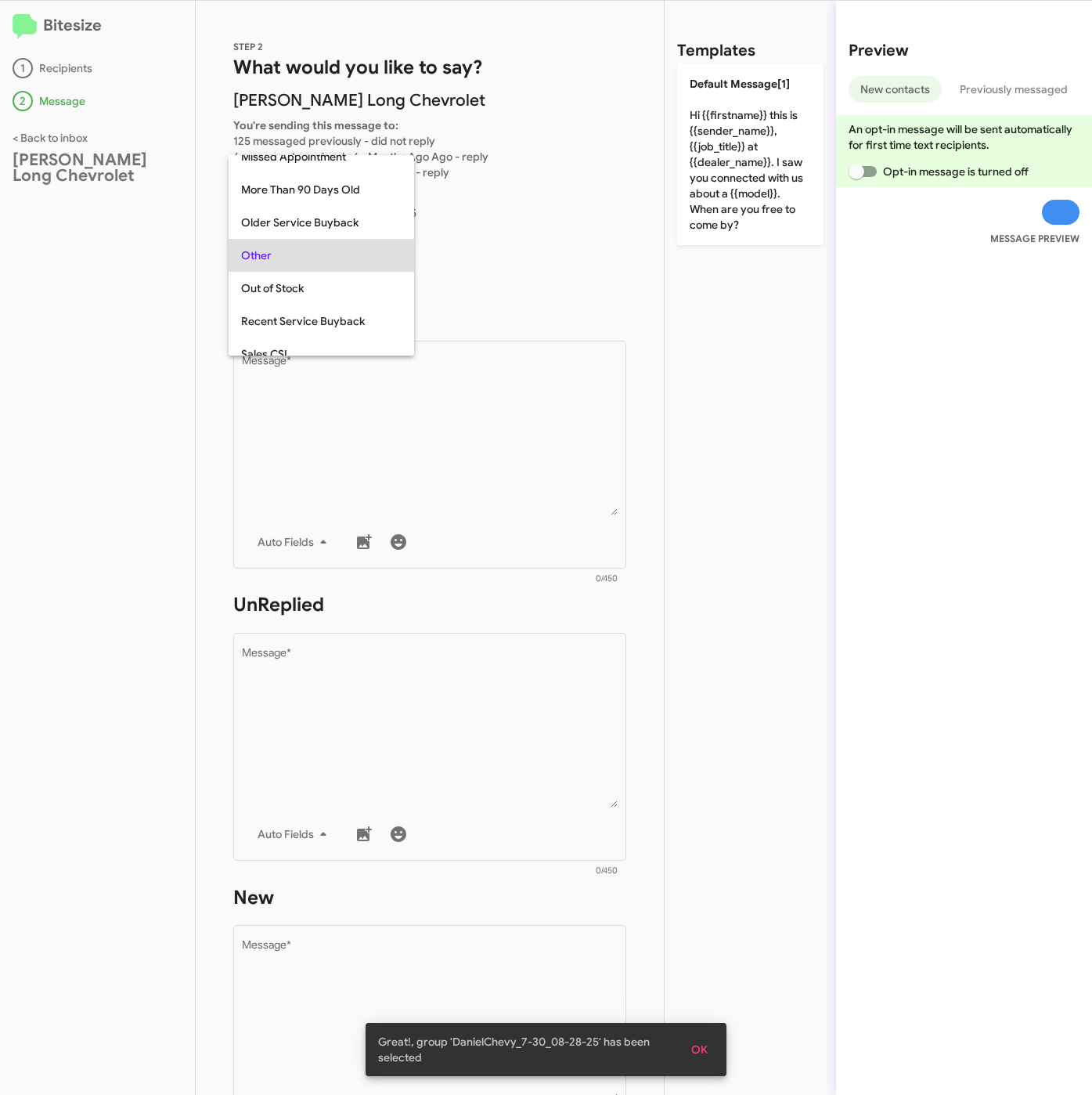
scroll to position [588, 0]
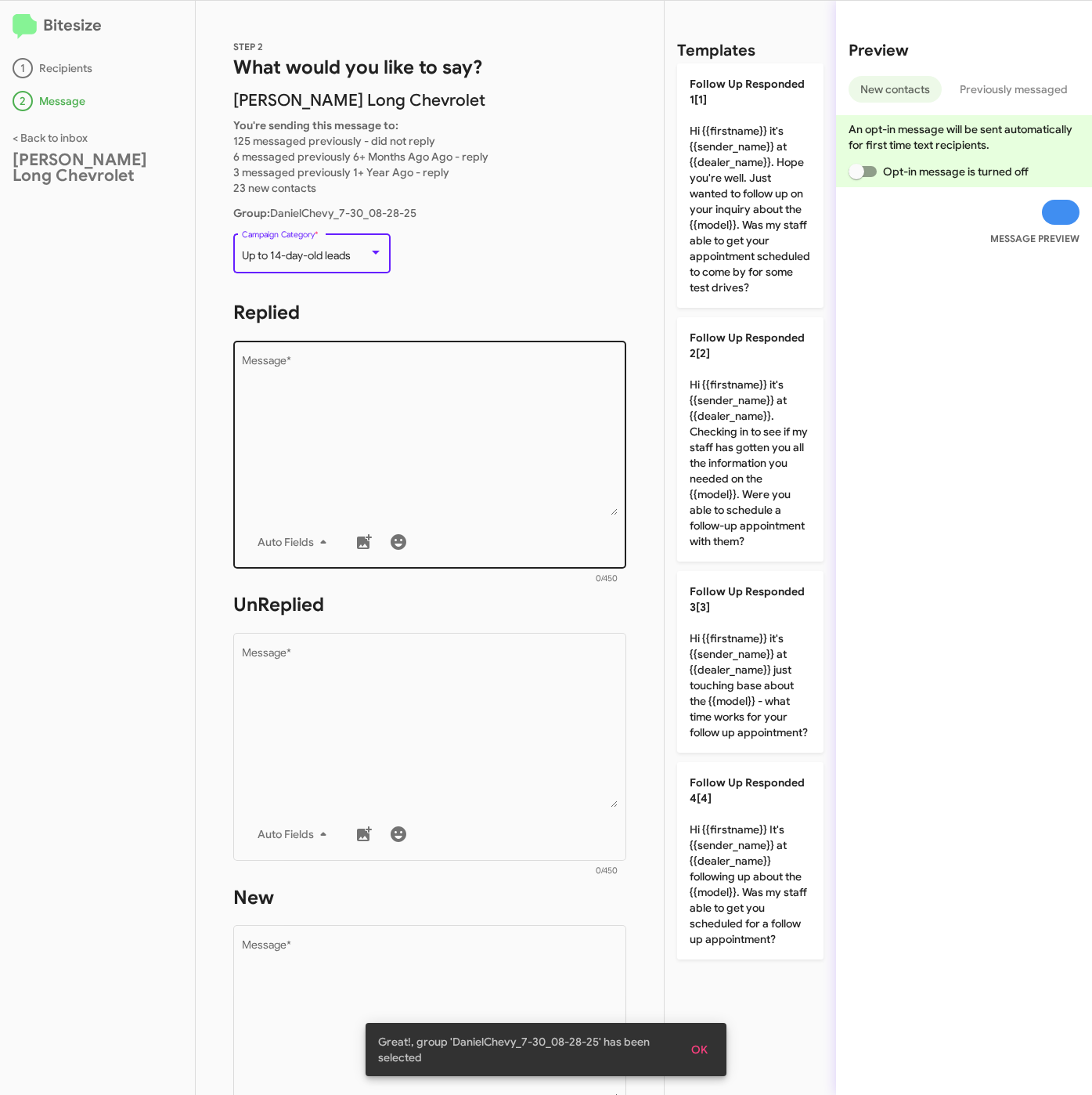
click at [396, 475] on textarea "Message *" at bounding box center [430, 435] width 376 height 160
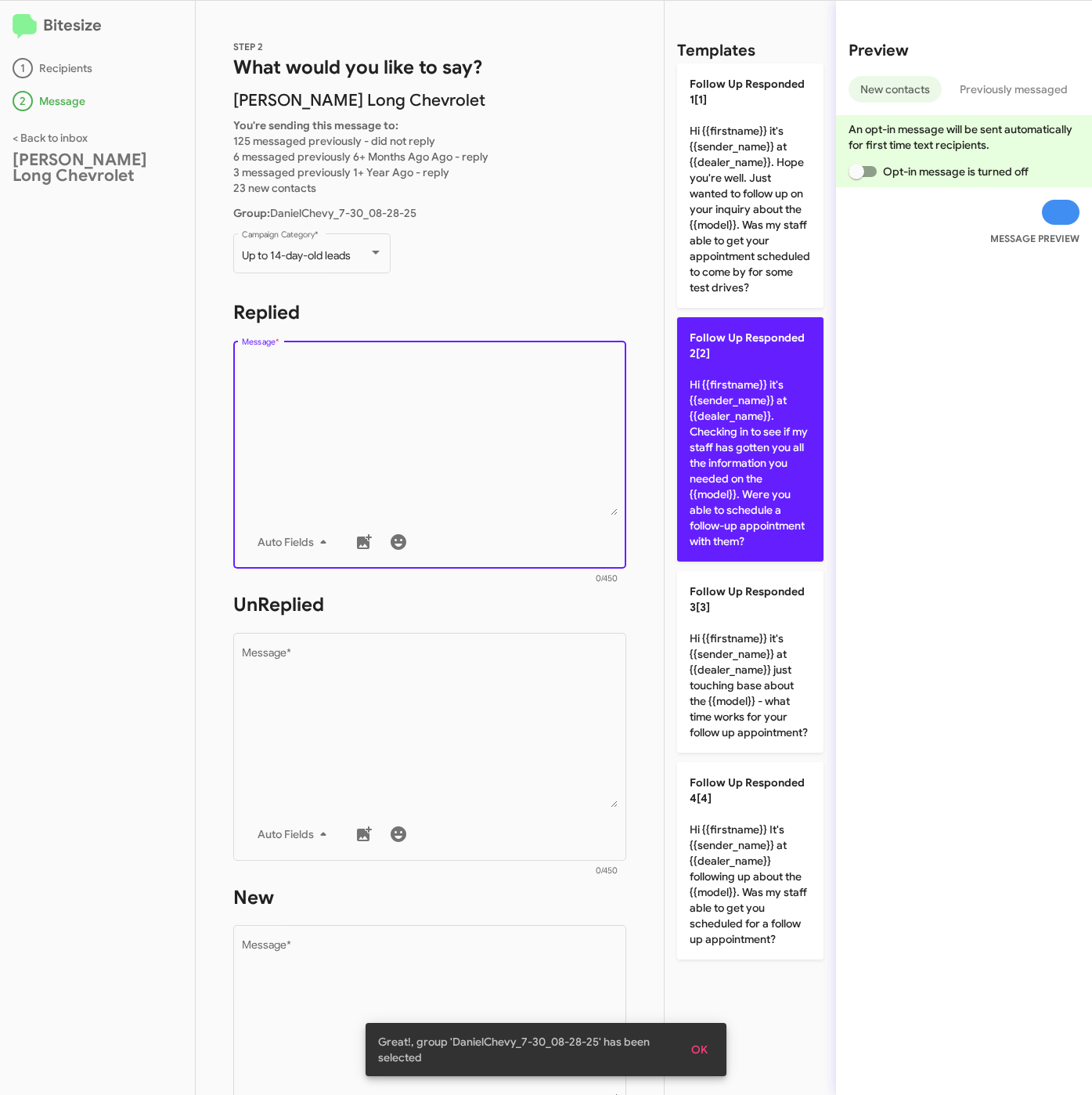
click at [738, 485] on p "Follow Up Responded 2[2] Hi {{firstname}} it's {{sender_name}} at {{dealer_name…" at bounding box center [750, 440] width 146 height 245
type textarea "Hi {{firstname}} it's {{sender_name}} at {{dealer_name}}. Checking in to see if…"
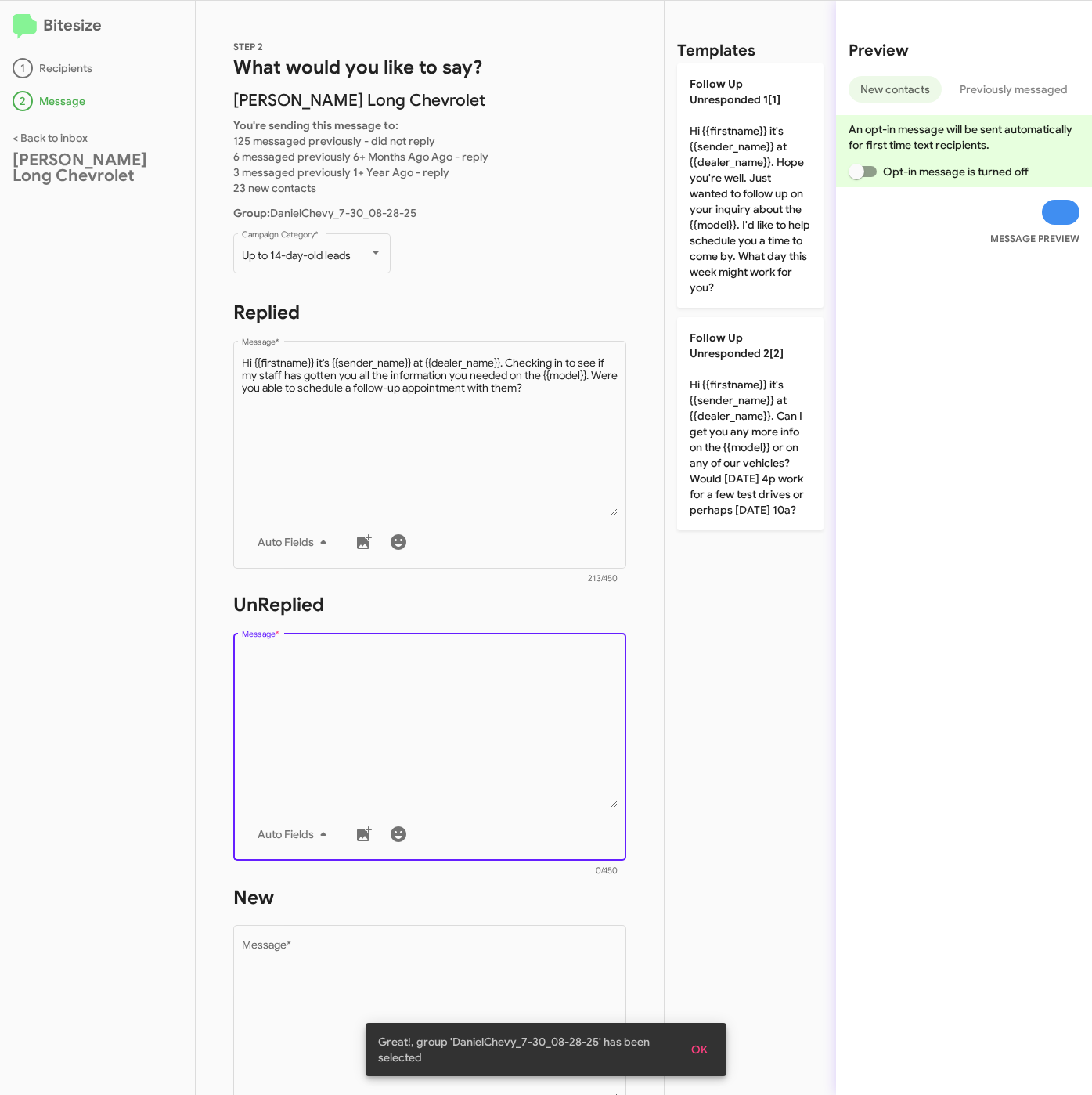
click at [374, 712] on textarea "Message *" at bounding box center [430, 728] width 376 height 160
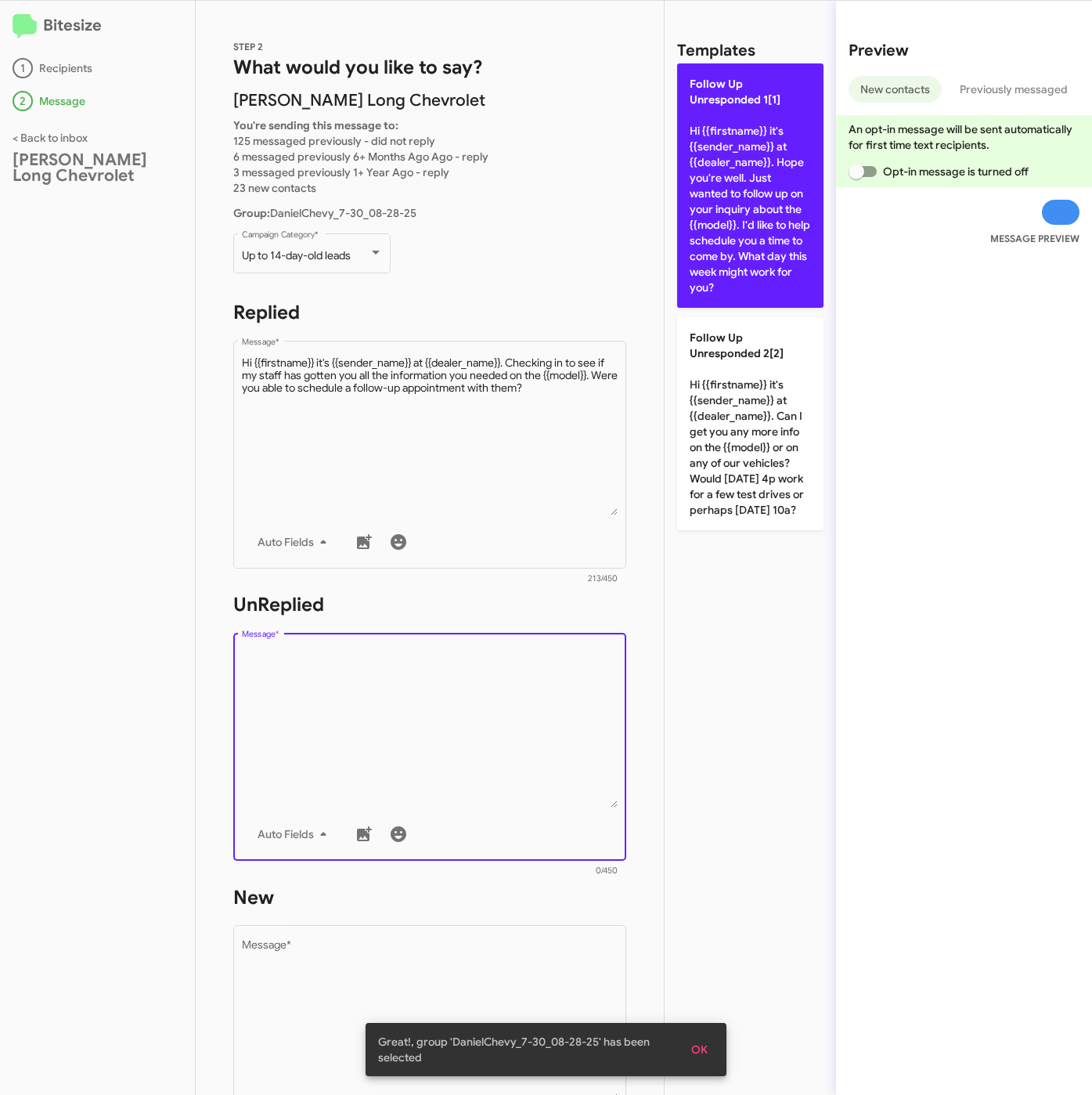
click at [731, 224] on p "Follow Up Unresponded 1[1] Hi {{firstname}} it's {{sender_name}} at {{dealer_na…" at bounding box center [750, 186] width 146 height 245
type textarea "Hi {{firstname}} it's {{sender_name}} at {{dealer_name}}. Hope you're well. Jus…"
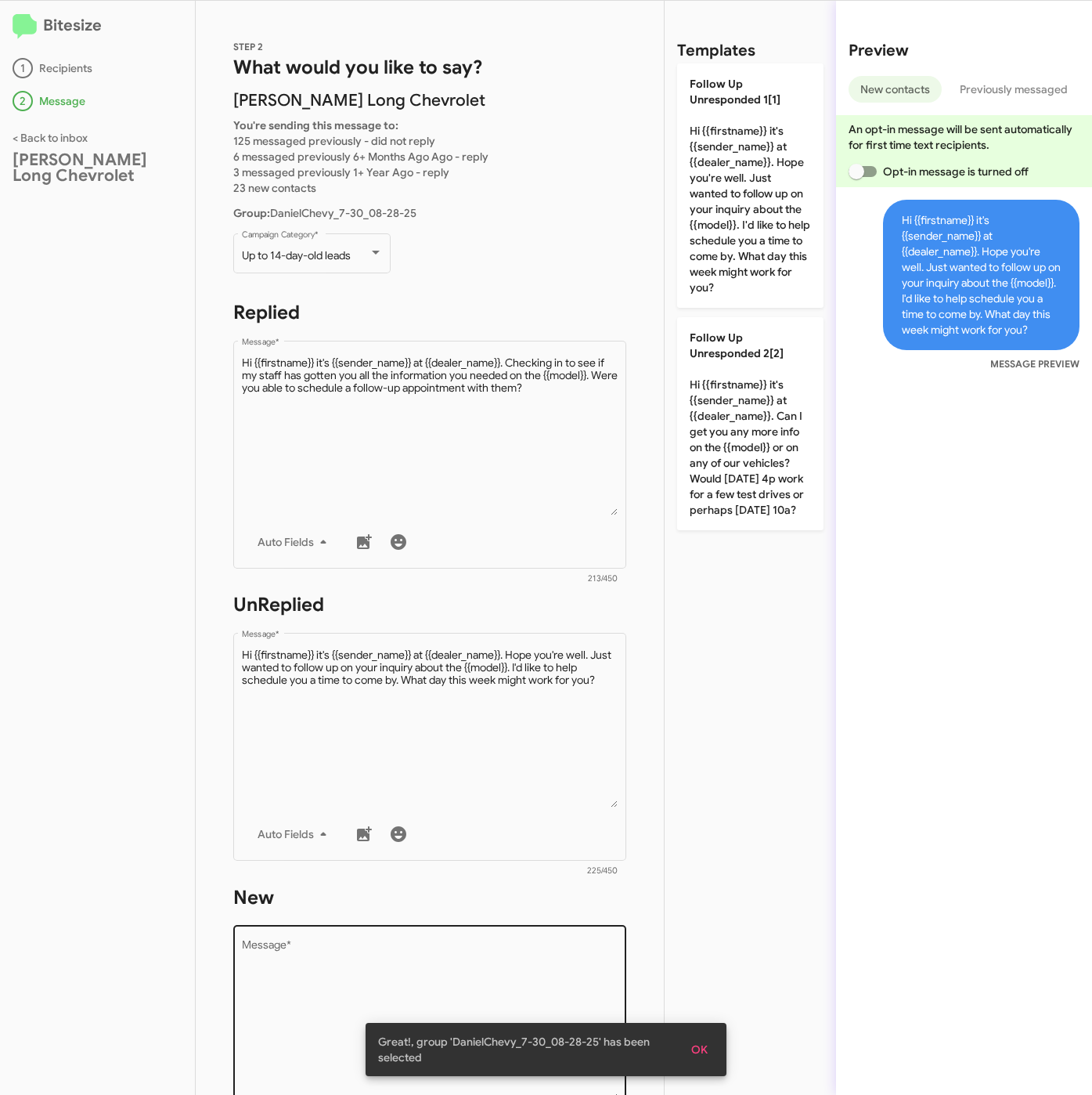
click at [465, 978] on textarea "Message *" at bounding box center [430, 1020] width 376 height 160
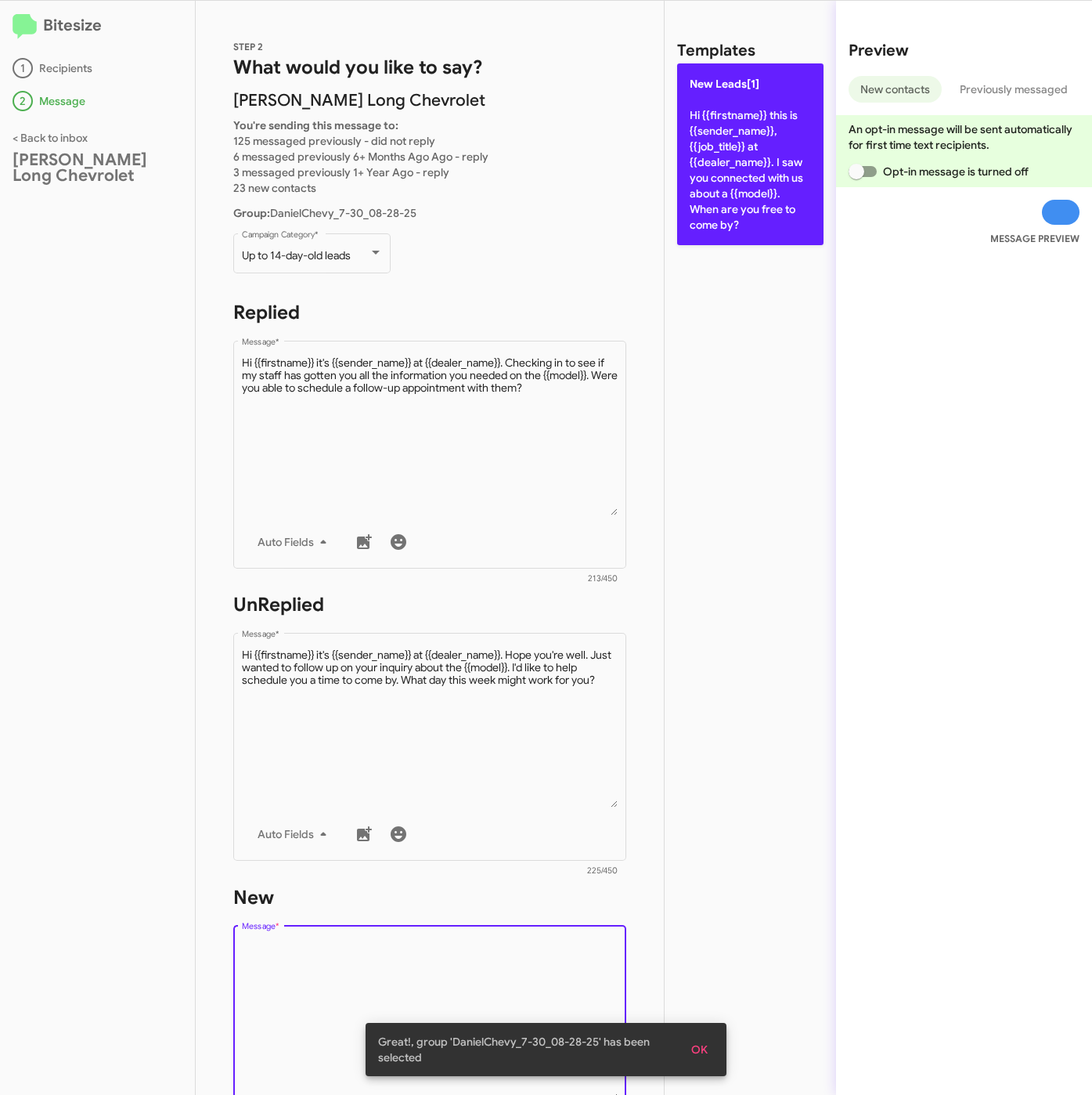
click at [792, 200] on p "New Leads[1] Hi {{firstname}} this is {{sender_name}}, {{job_title}} at {{deale…" at bounding box center [750, 154] width 146 height 181
type textarea "Hi {{firstname}} this is {{sender_name}}, {{job_title}} at {{dealer_name}}. I s…"
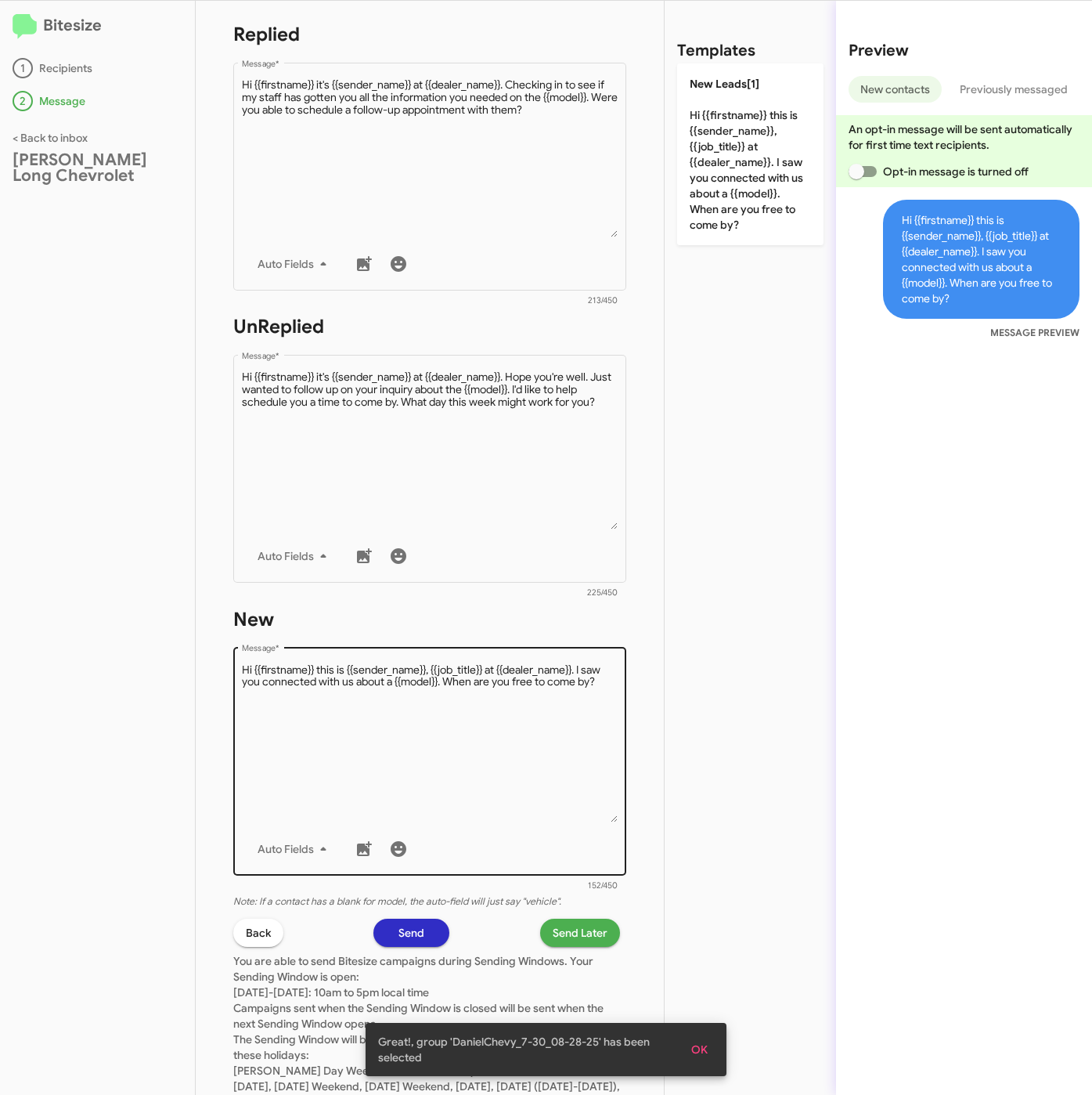
scroll to position [352, 0]
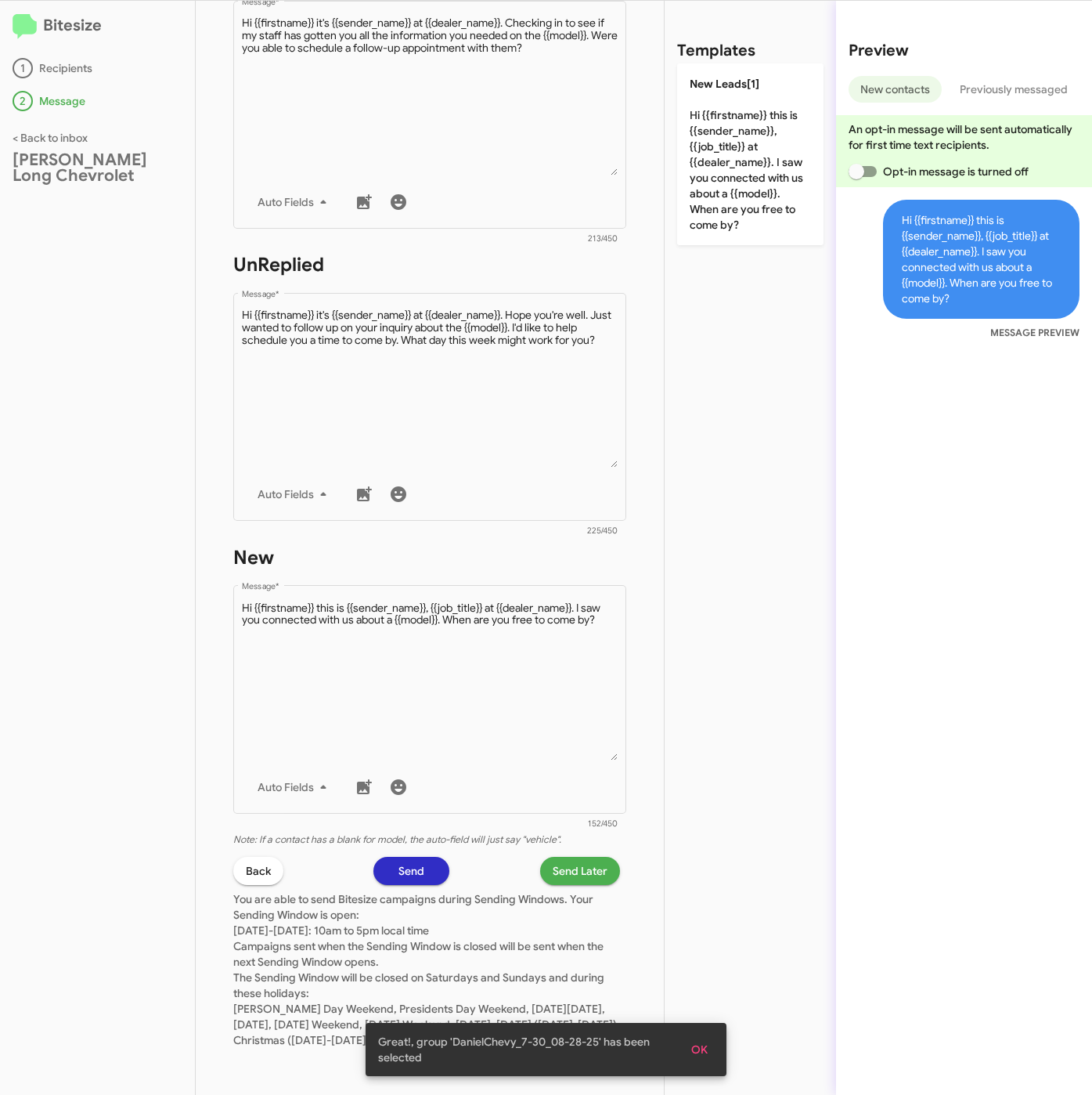
click at [559, 857] on span "Send Later" at bounding box center [580, 870] width 55 height 29
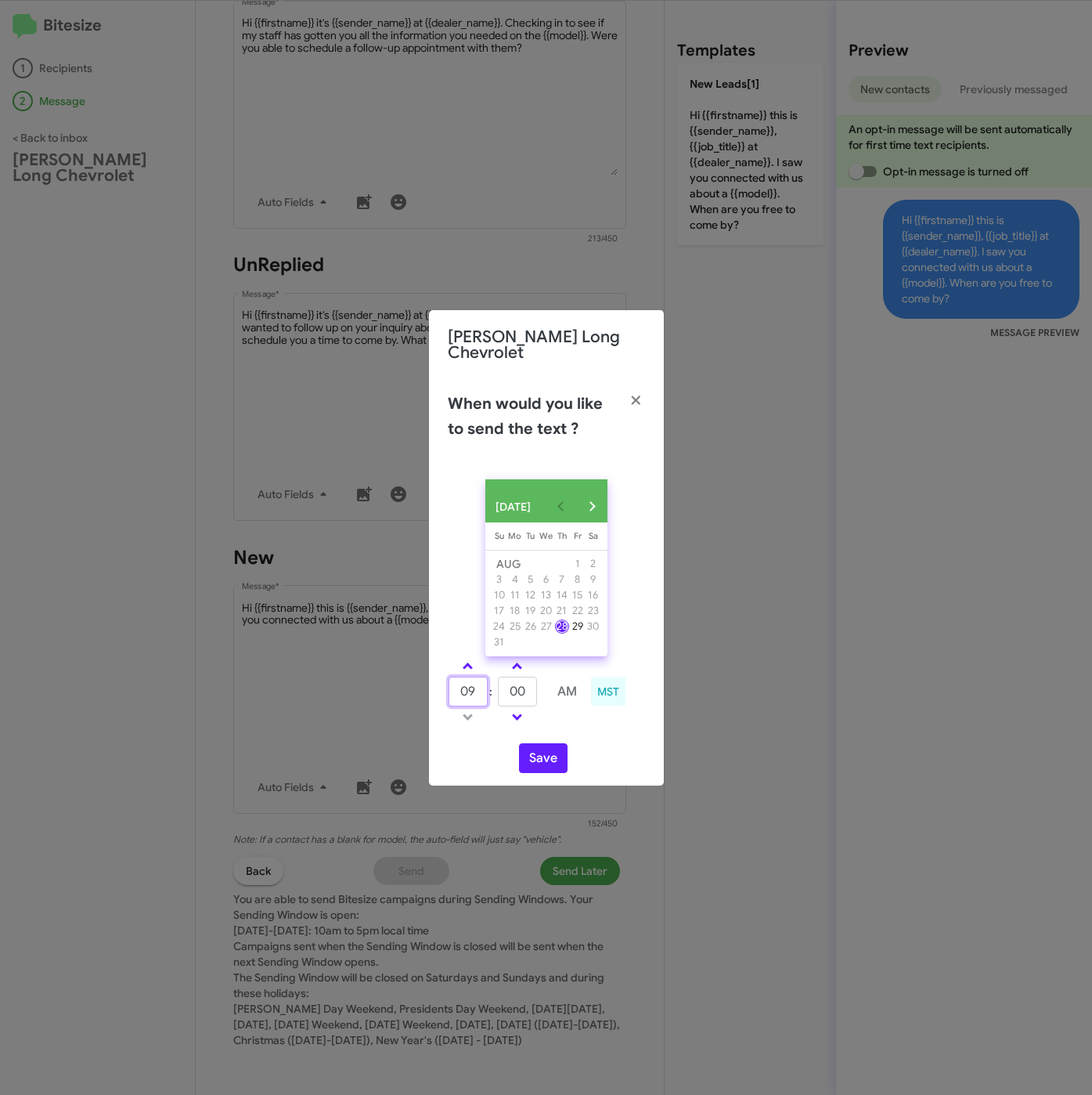
drag, startPoint x: 477, startPoint y: 689, endPoint x: 433, endPoint y: 686, distance: 44.1
click at [433, 686] on div "AUG 2025 Sunday Su Monday Mo Tuesday Tu Wednesday We Thursday Th Friday Fr Satu…" at bounding box center [546, 626] width 235 height 318
type input "10"
type input "45"
click at [545, 752] on button "Save" at bounding box center [543, 758] width 49 height 29
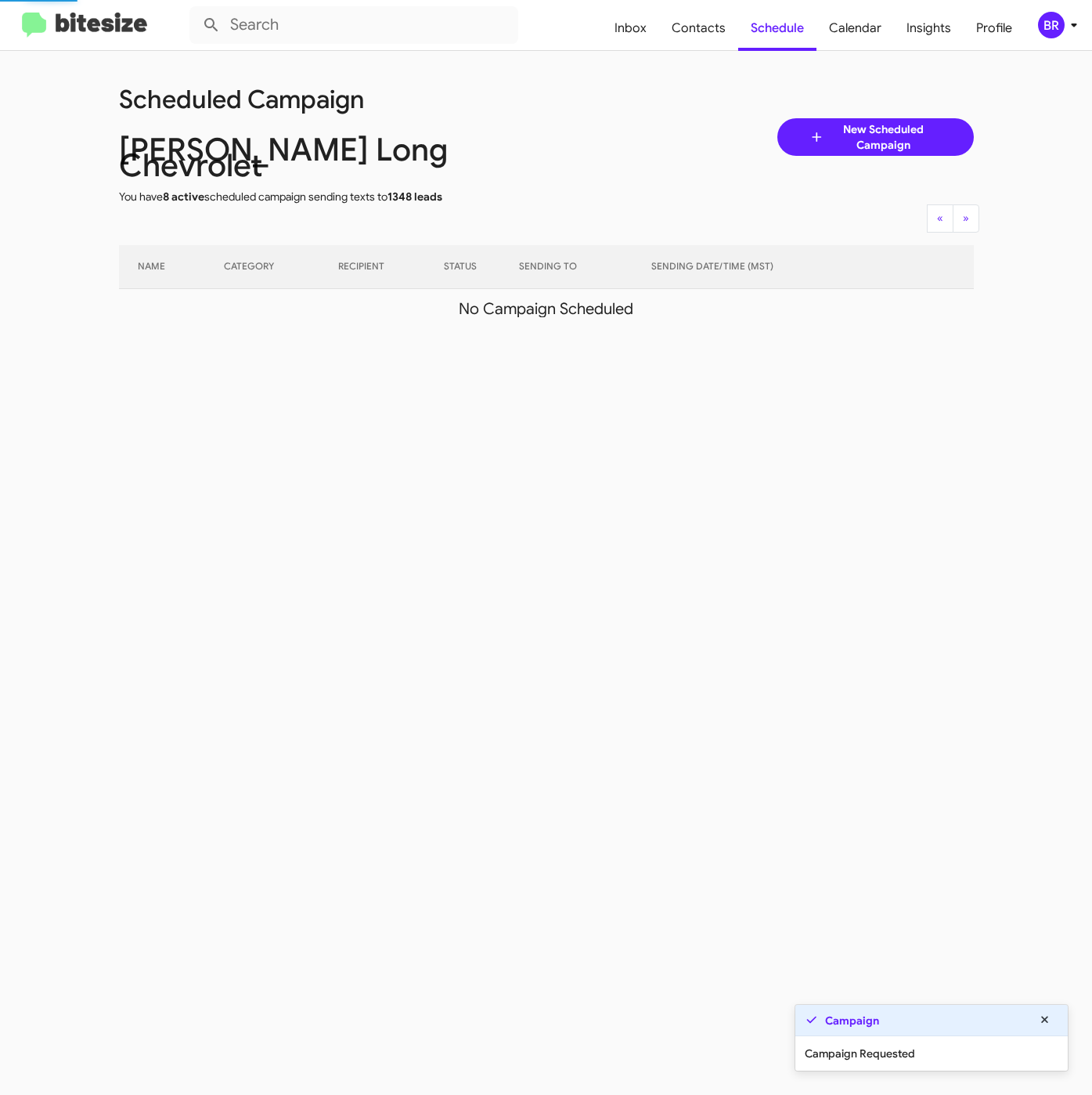
click at [1029, 45] on mat-toolbar "Inbox Contacts Schedule Calendar Insights Profile BR" at bounding box center [546, 25] width 1092 height 50
click at [1043, 30] on div "BR" at bounding box center [1051, 25] width 27 height 27
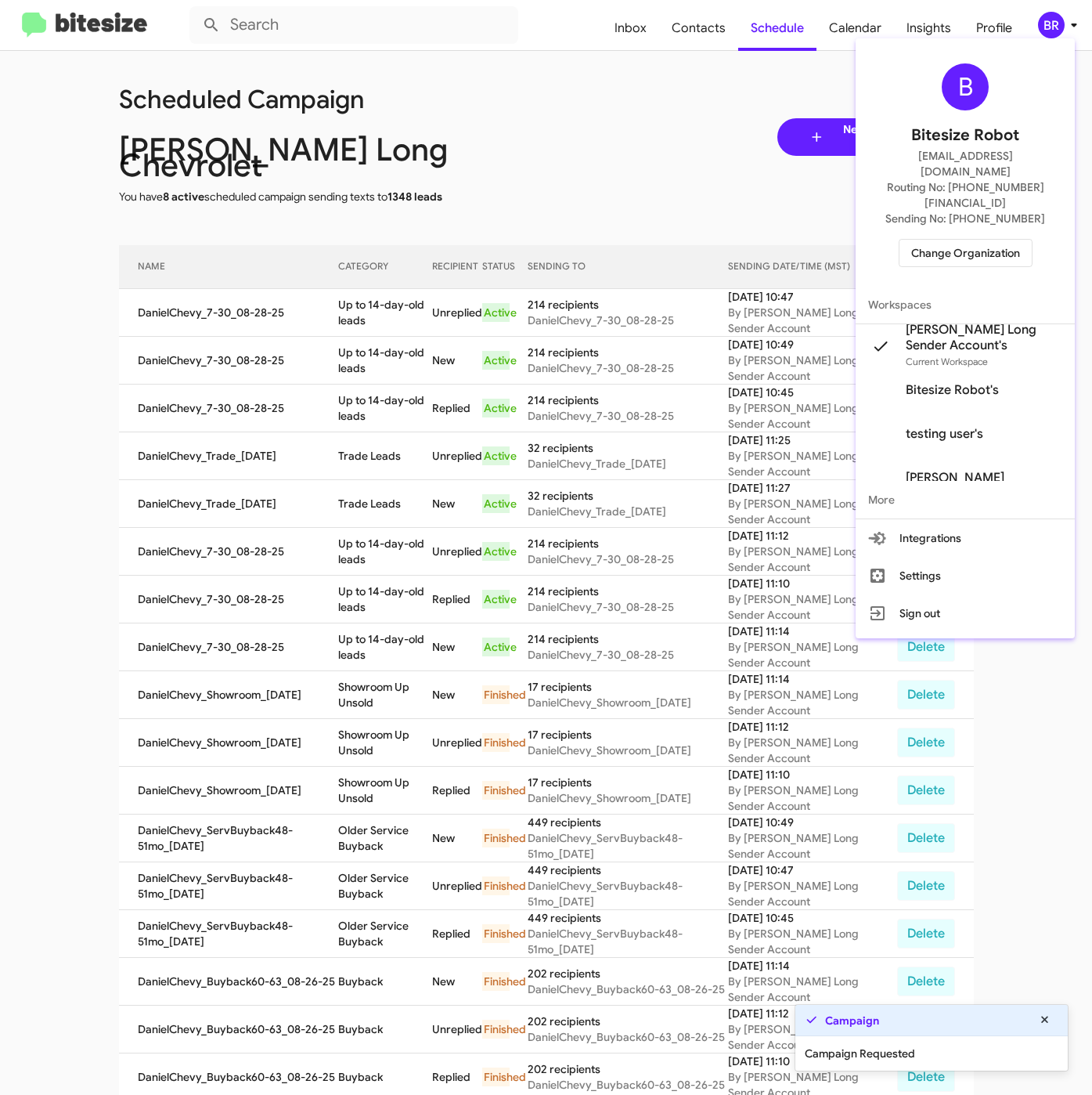
click at [385, 316] on div at bounding box center [546, 548] width 1092 height 1095
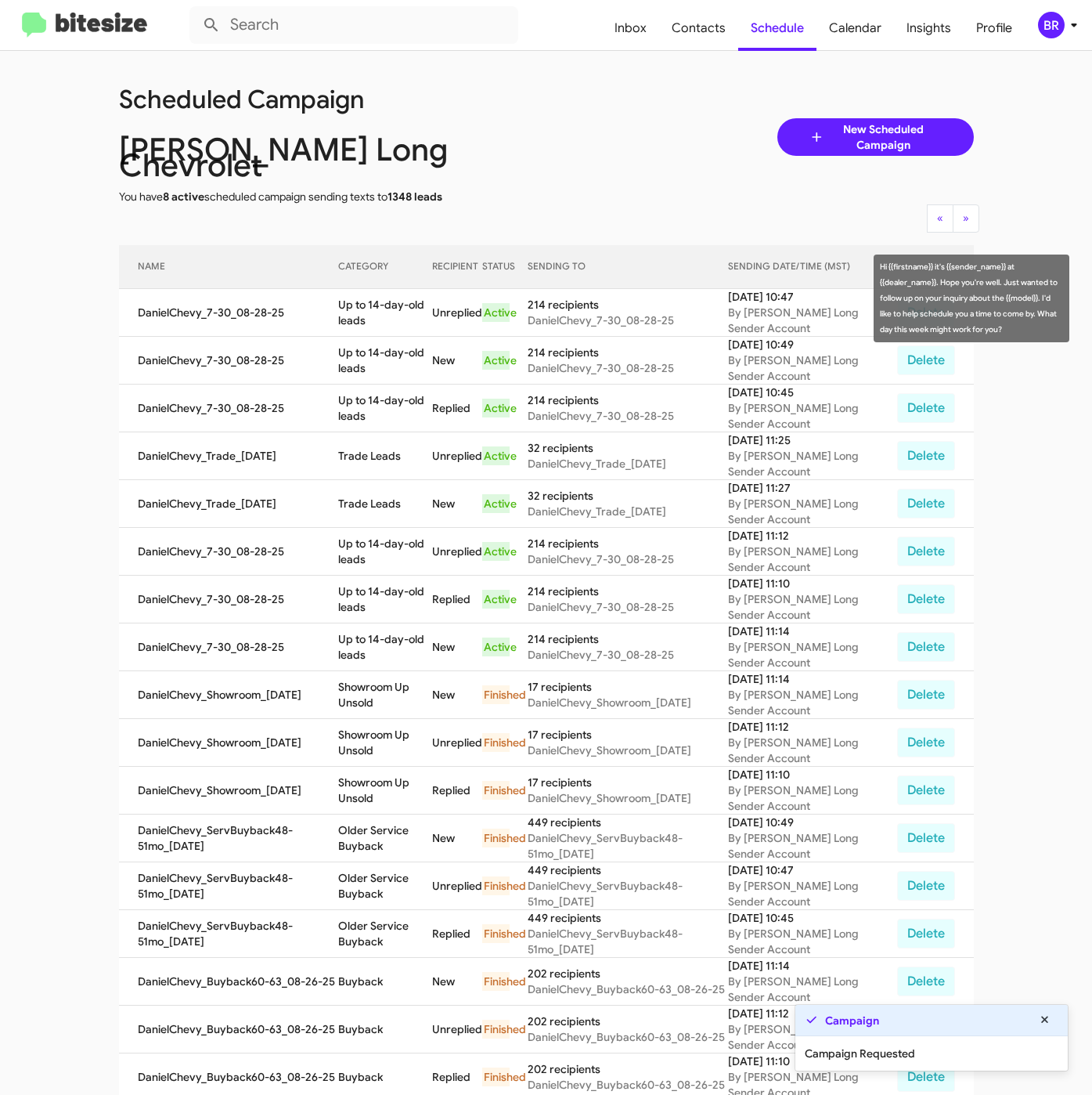
drag, startPoint x: 341, startPoint y: 287, endPoint x: 374, endPoint y: 311, distance: 40.8
click at [374, 311] on td "Up to 14-day-old leads" at bounding box center [385, 313] width 94 height 48
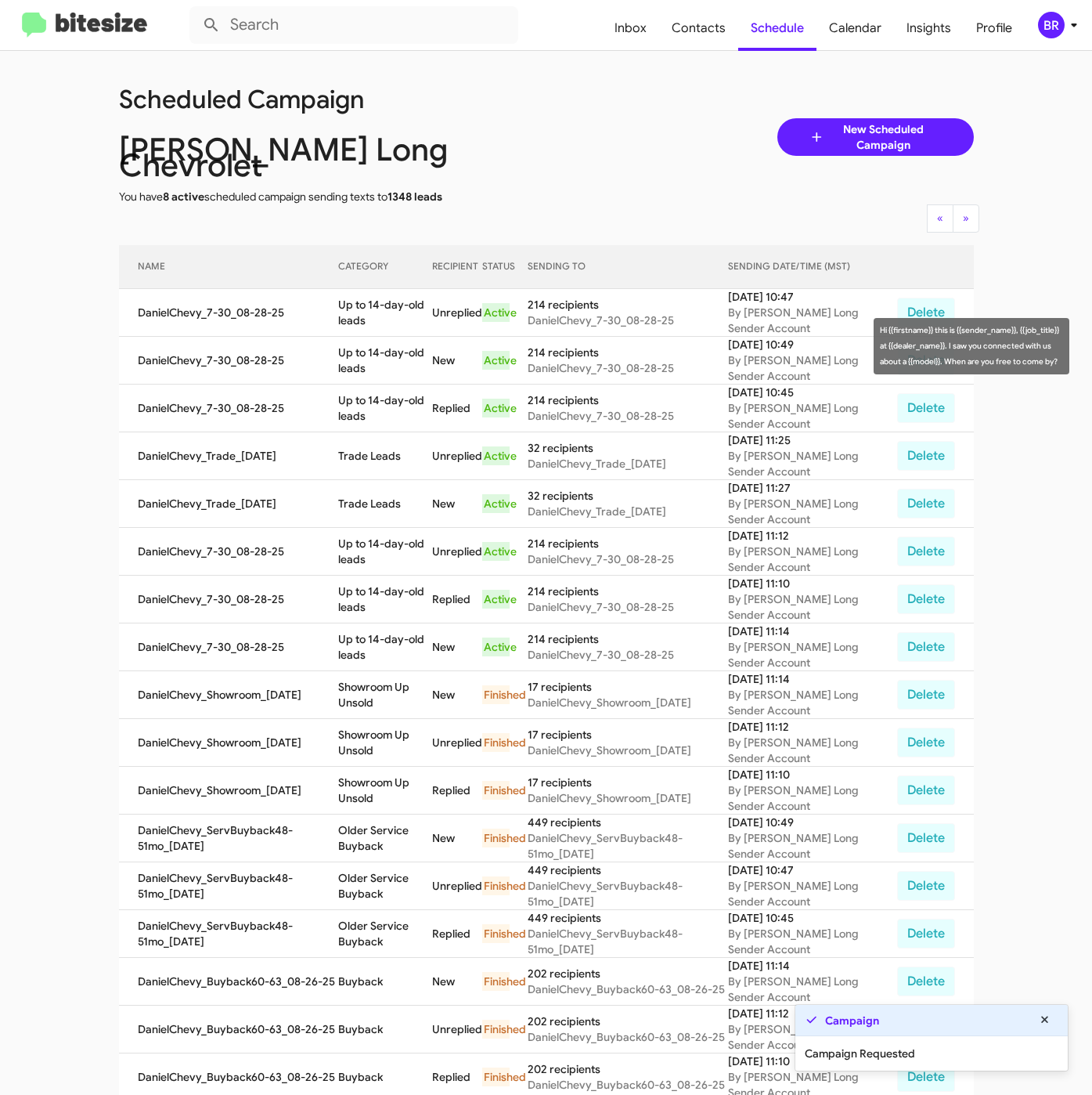
copy td "Up to 14-day-old leads"
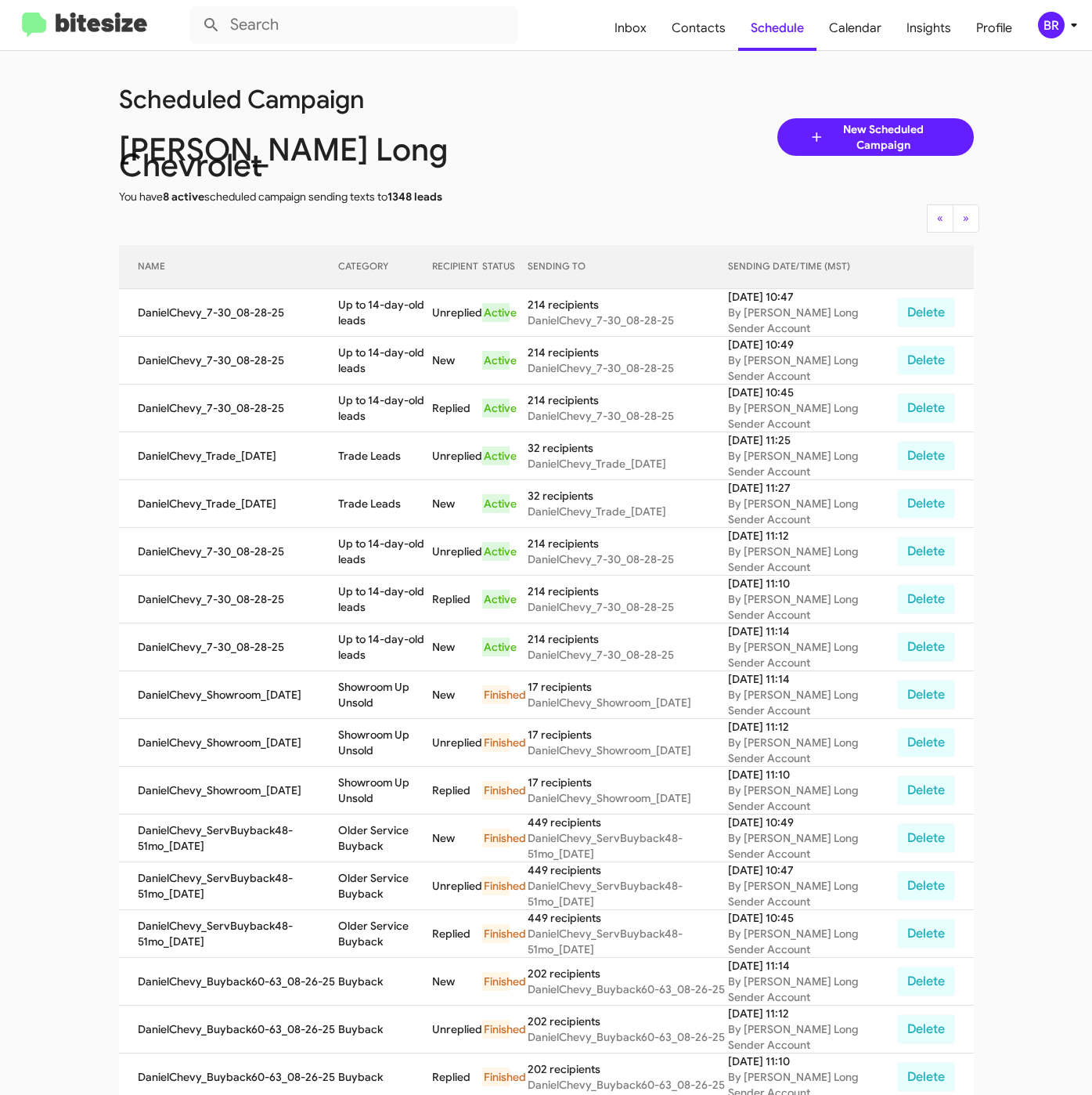
click at [1062, 38] on span "BR" at bounding box center [1061, 25] width 47 height 27
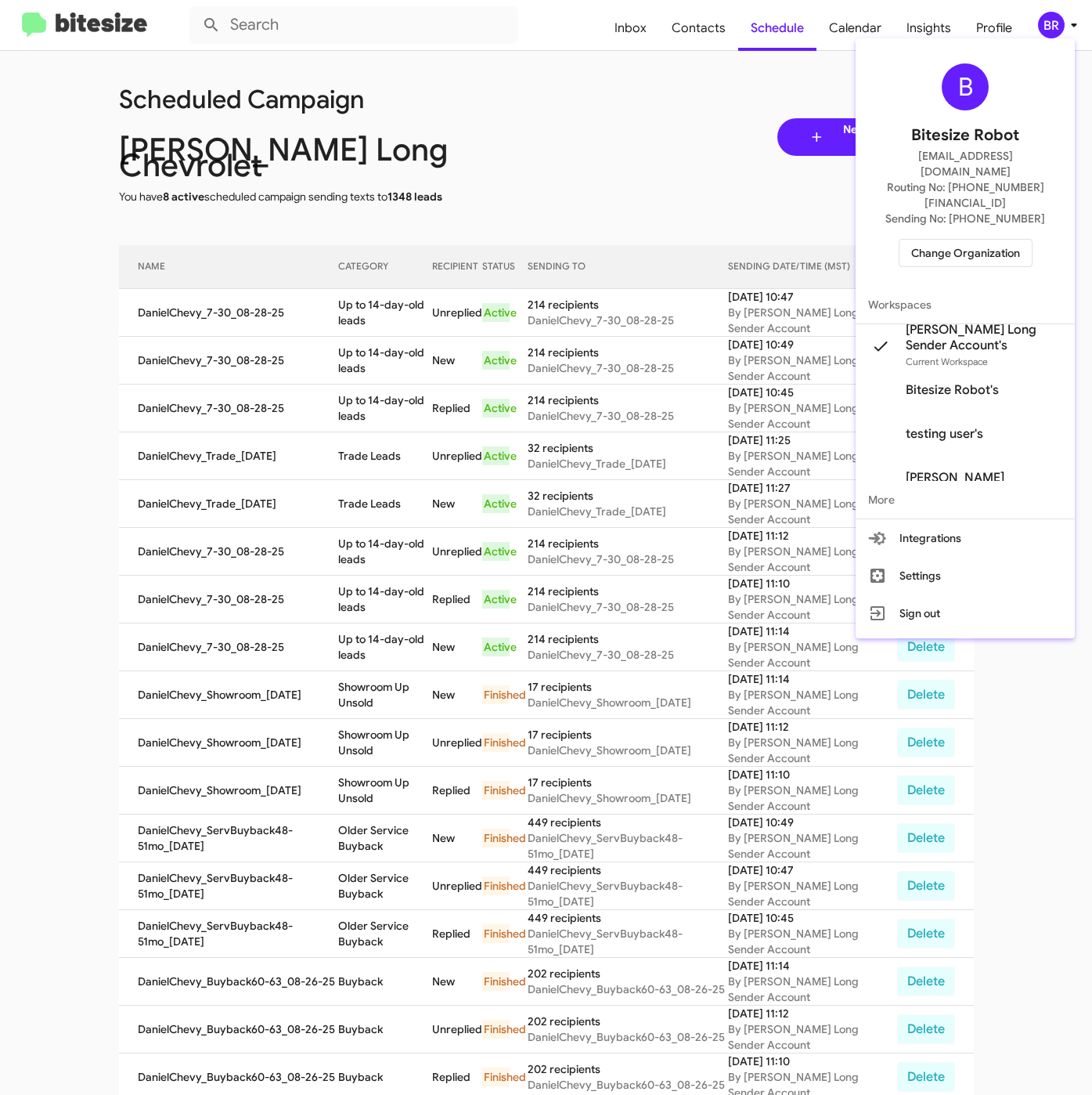
click at [970, 239] on span "Change Organization" at bounding box center [966, 252] width 109 height 27
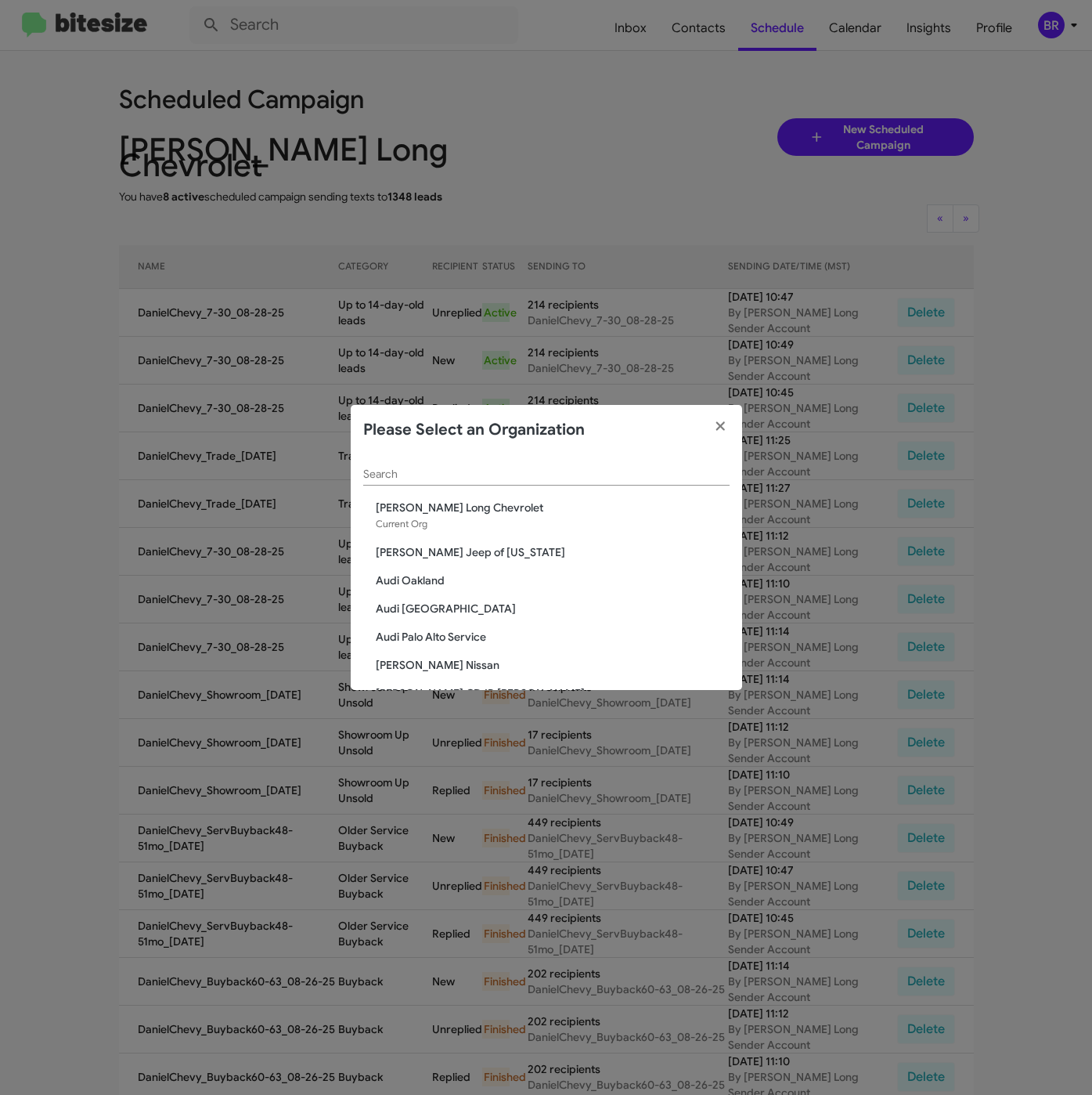
click at [496, 479] on input "Search" at bounding box center [546, 475] width 366 height 13
paste input "[PERSON_NAME] Nissan of Stanhope"
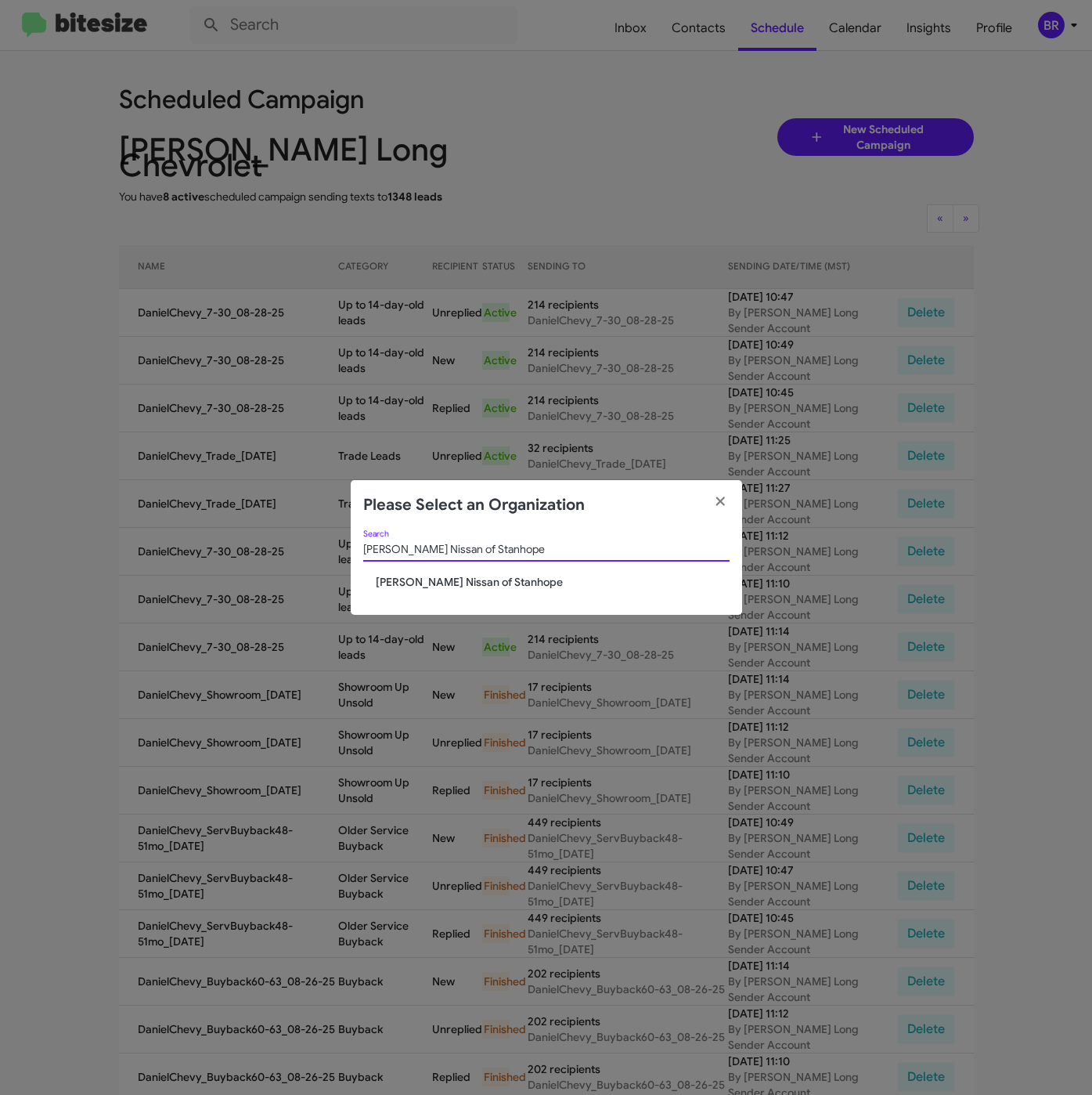
type input "[PERSON_NAME] Nissan of Stanhope"
click at [426, 586] on span "[PERSON_NAME] Nissan of Stanhope" at bounding box center [552, 582] width 354 height 16
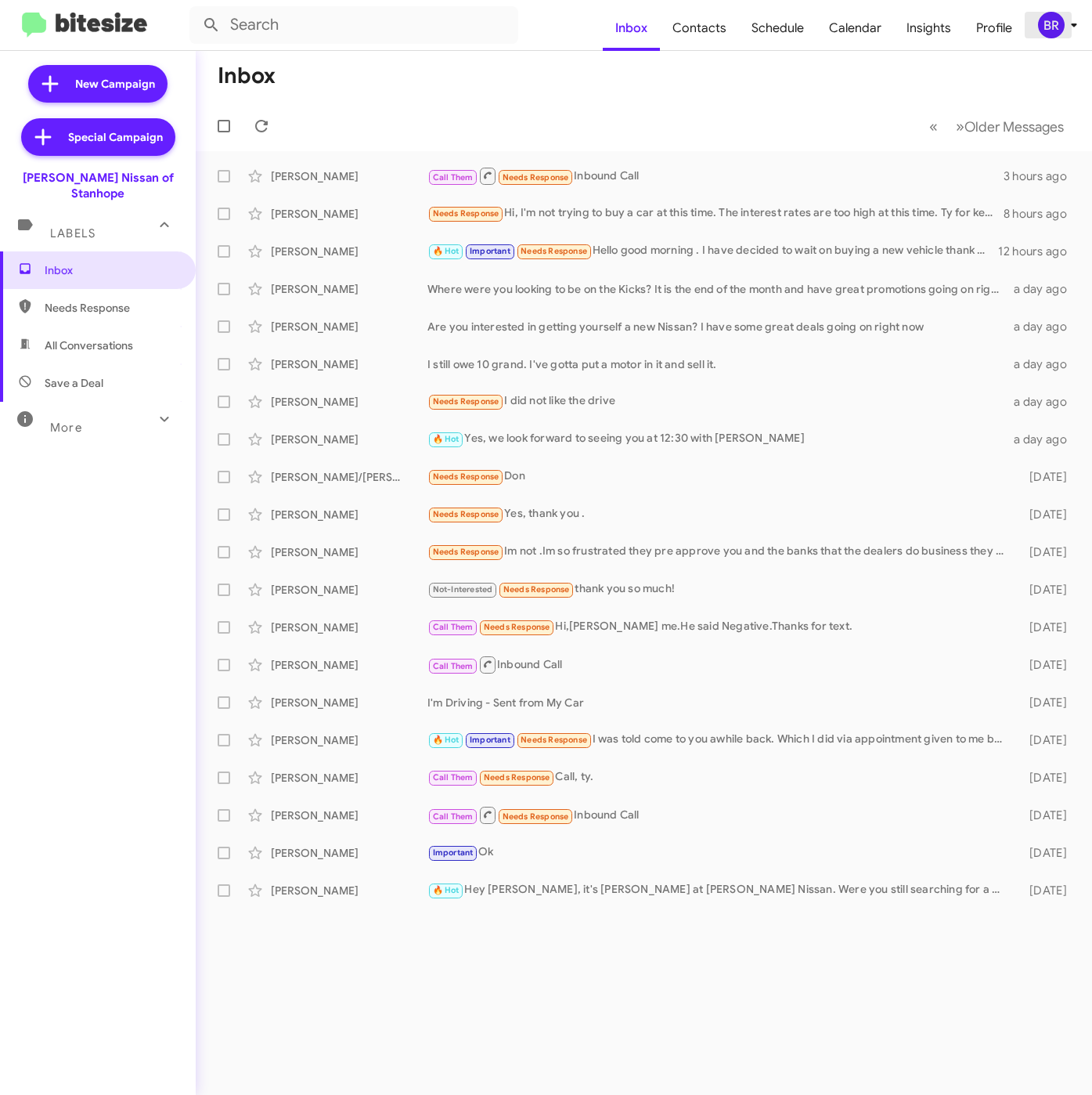
click at [1042, 17] on div "BR" at bounding box center [1051, 25] width 27 height 27
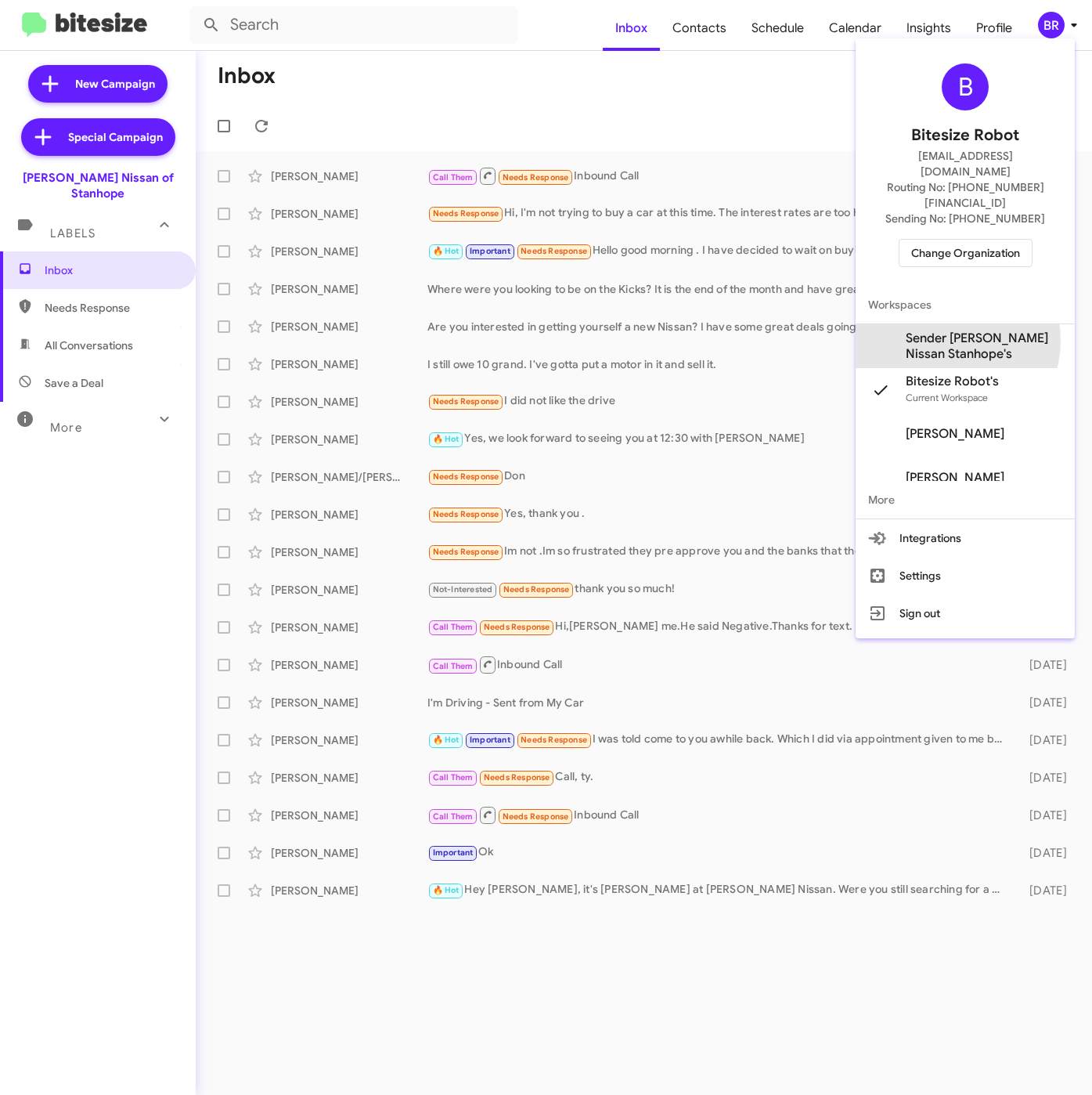
click at [942, 330] on span "Sender [PERSON_NAME] Nissan Stanhope's" at bounding box center [984, 346] width 156 height 31
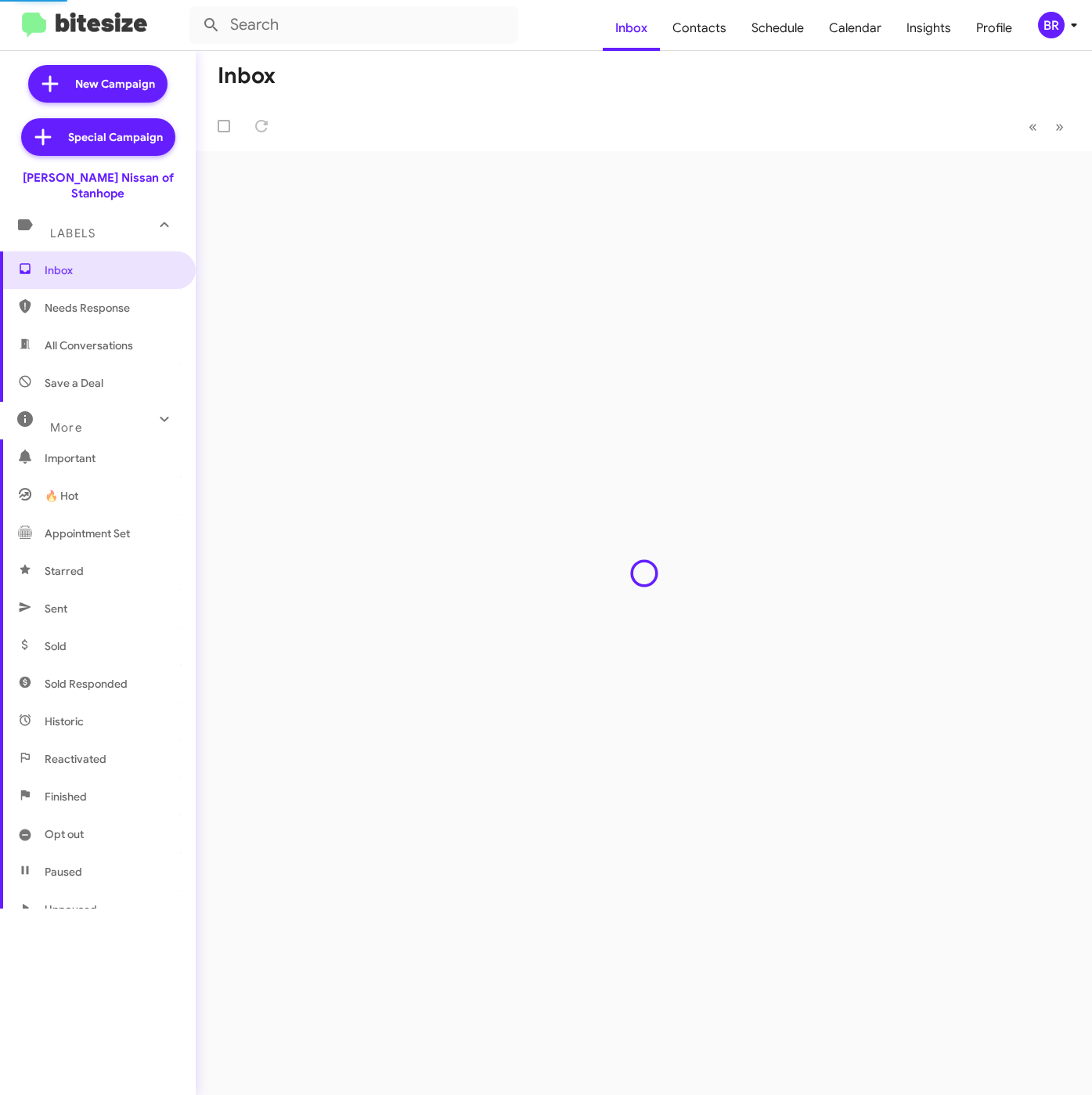
click at [703, 24] on span "Contacts" at bounding box center [699, 28] width 79 height 45
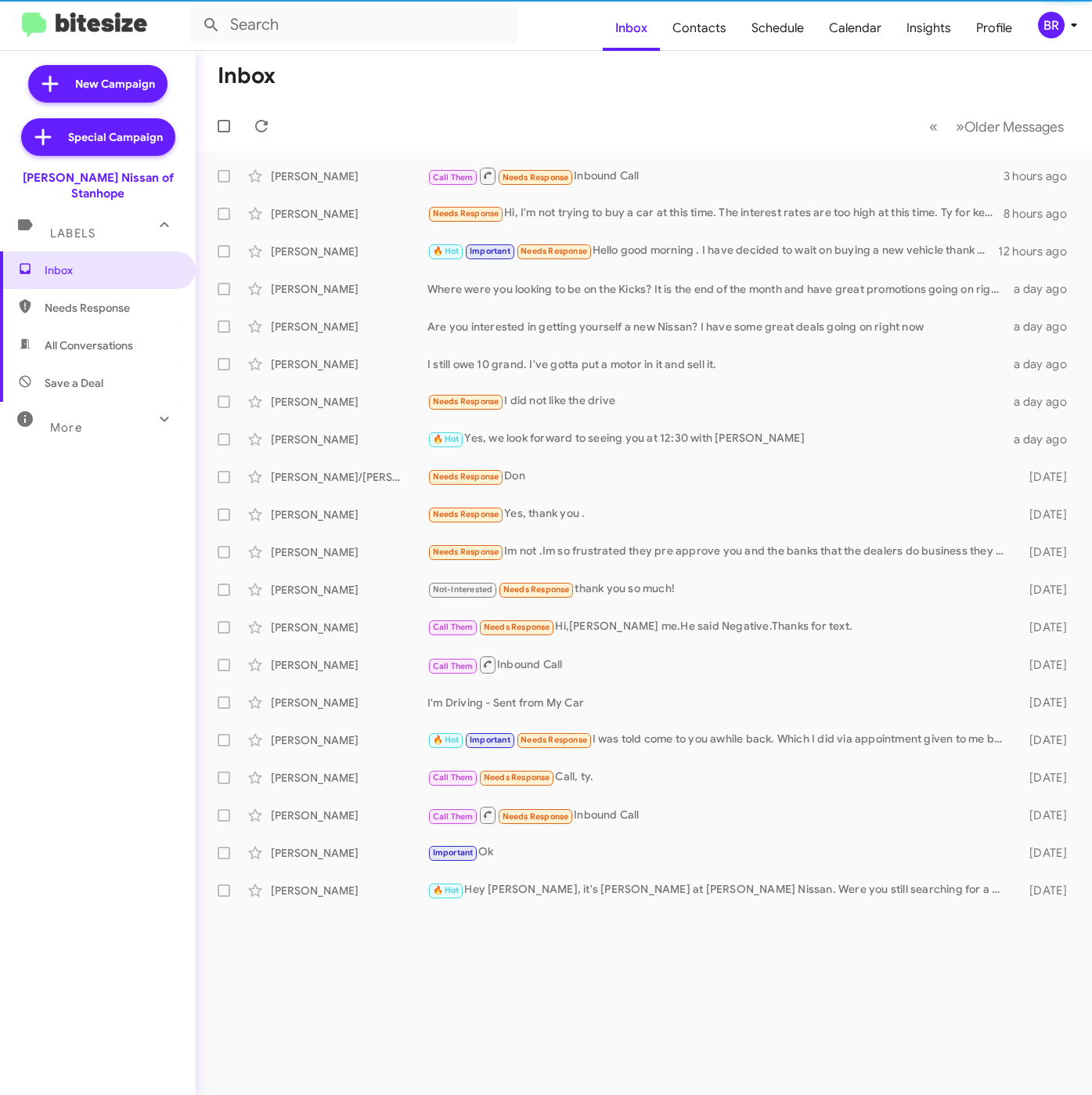
type input "in:groups"
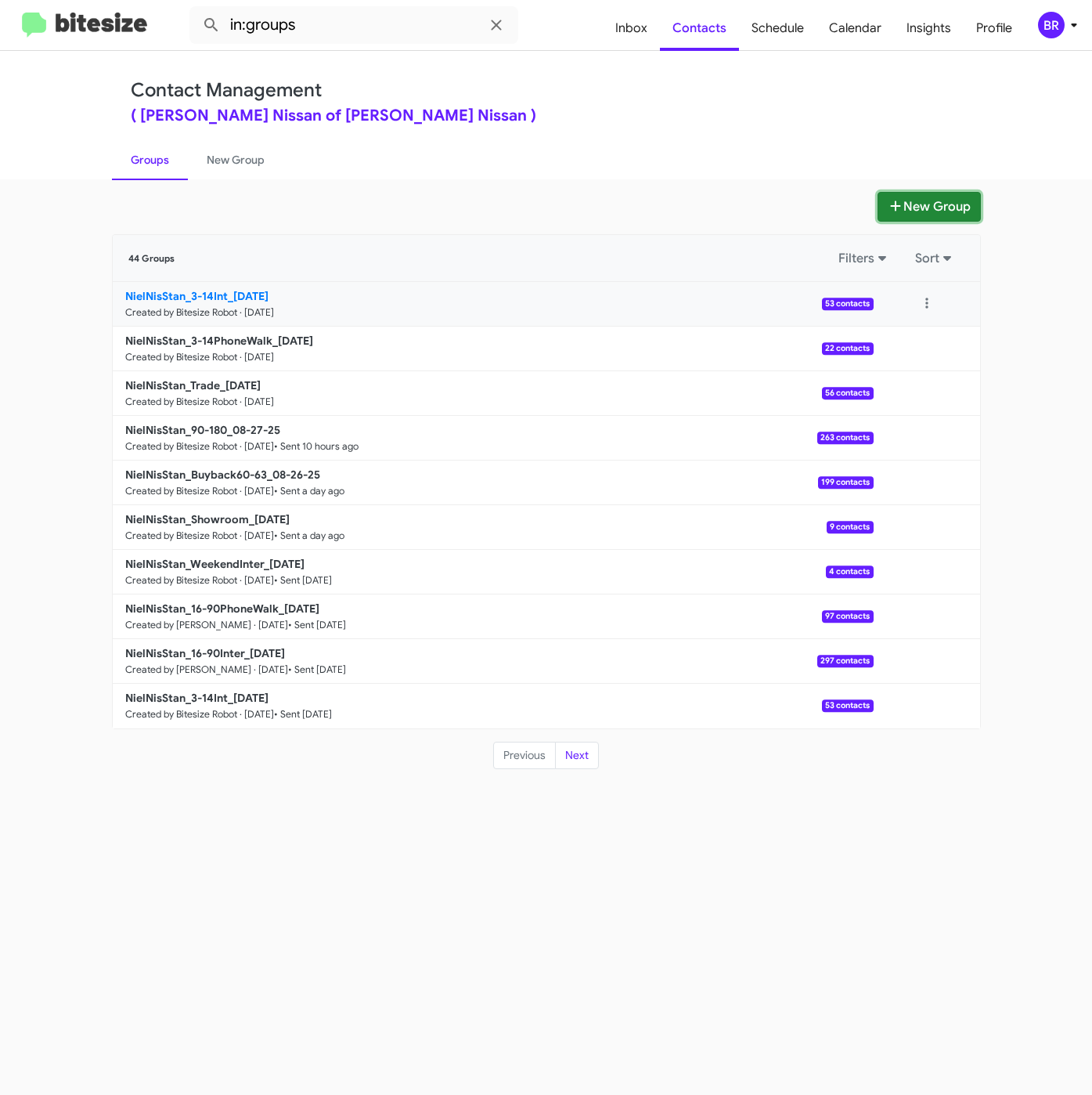
drag, startPoint x: 891, startPoint y: 214, endPoint x: 748, endPoint y: 294, distance: 163.9
click at [891, 214] on button "New Group" at bounding box center [929, 206] width 103 height 29
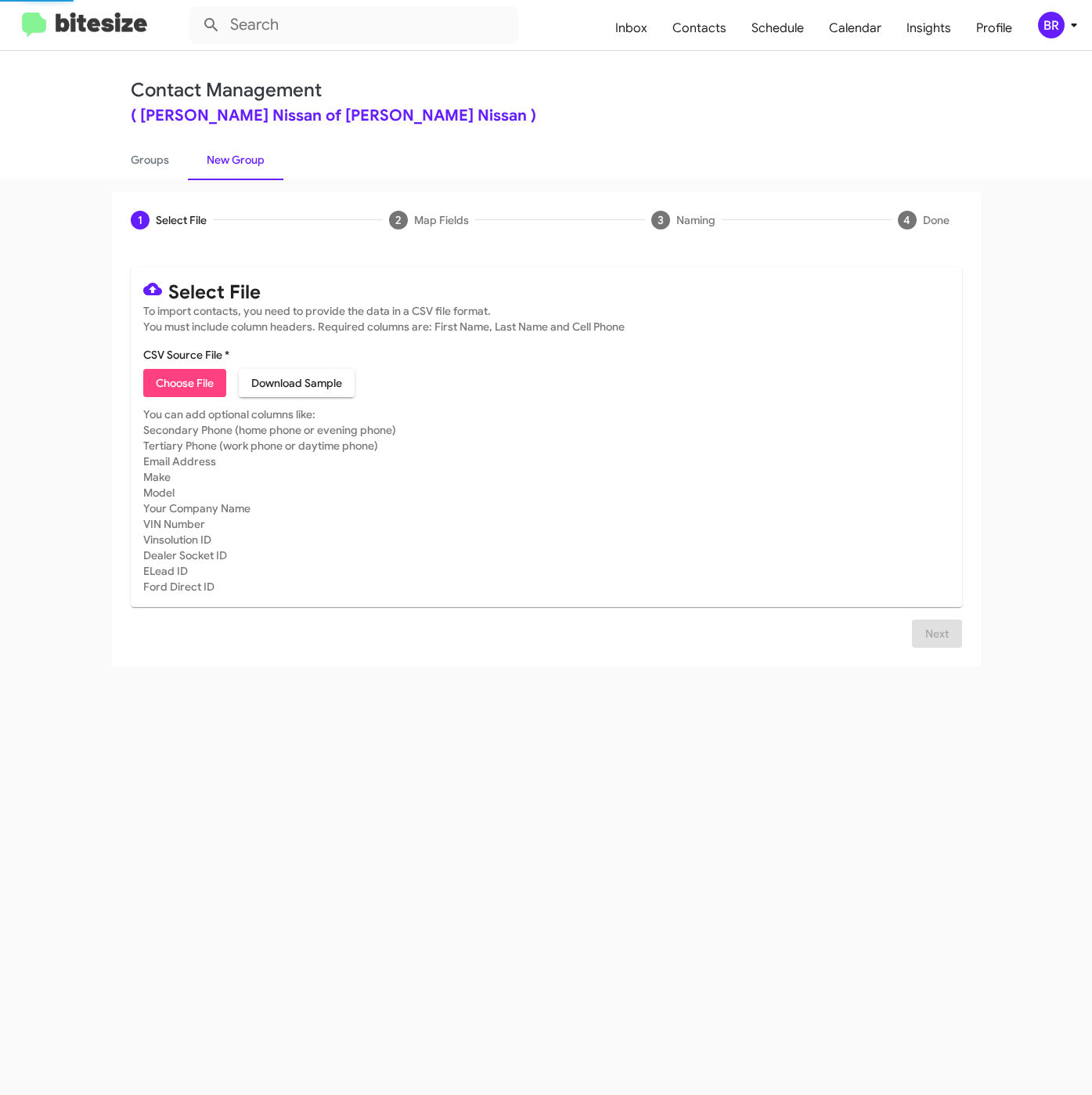
click at [190, 374] on span "Choose File" at bounding box center [184, 383] width 58 height 29
type input "NielNisStan_Deals_NISSAN_KICKS_[DATE]"
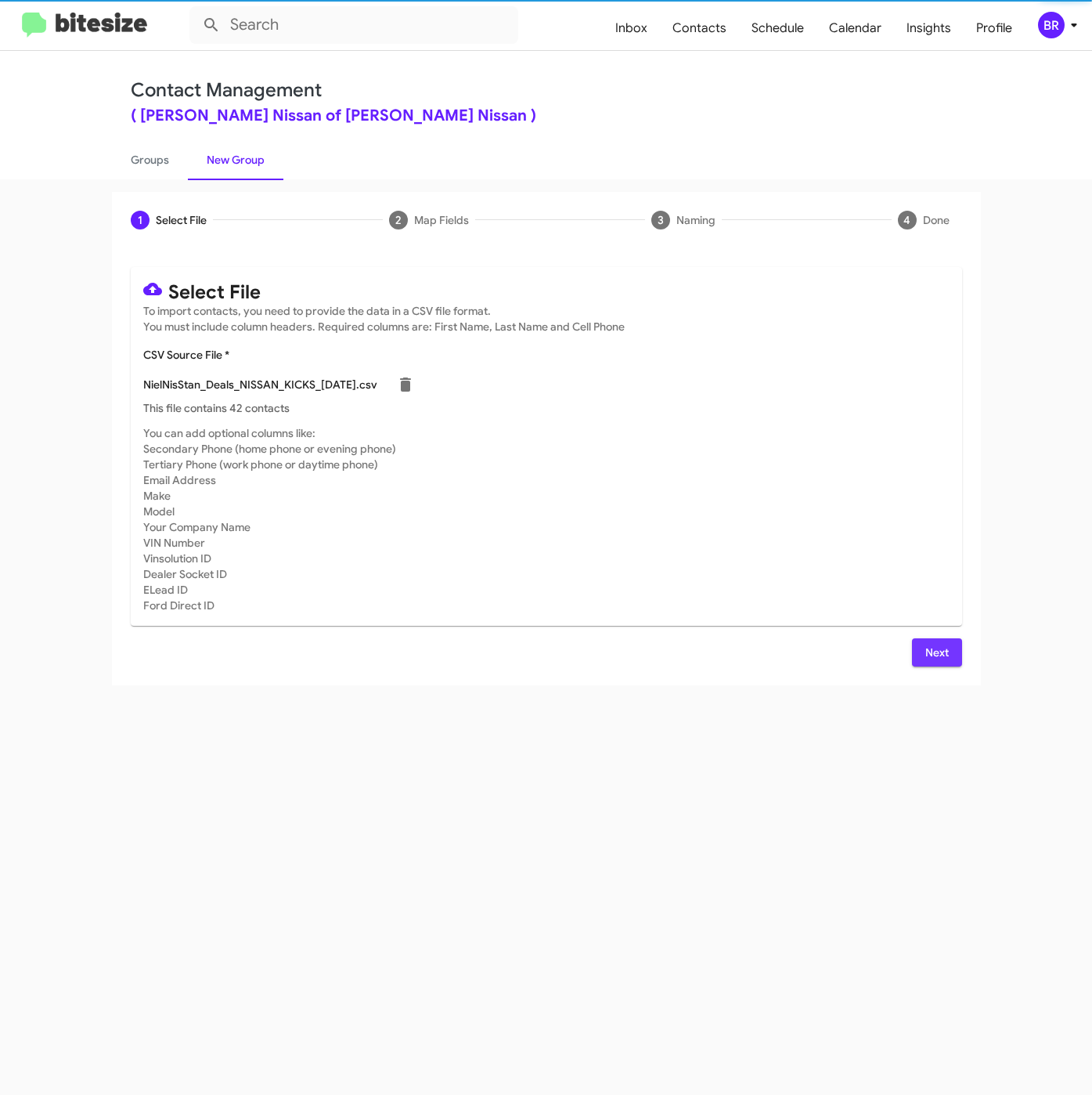
click at [937, 658] on span "Next" at bounding box center [937, 652] width 25 height 29
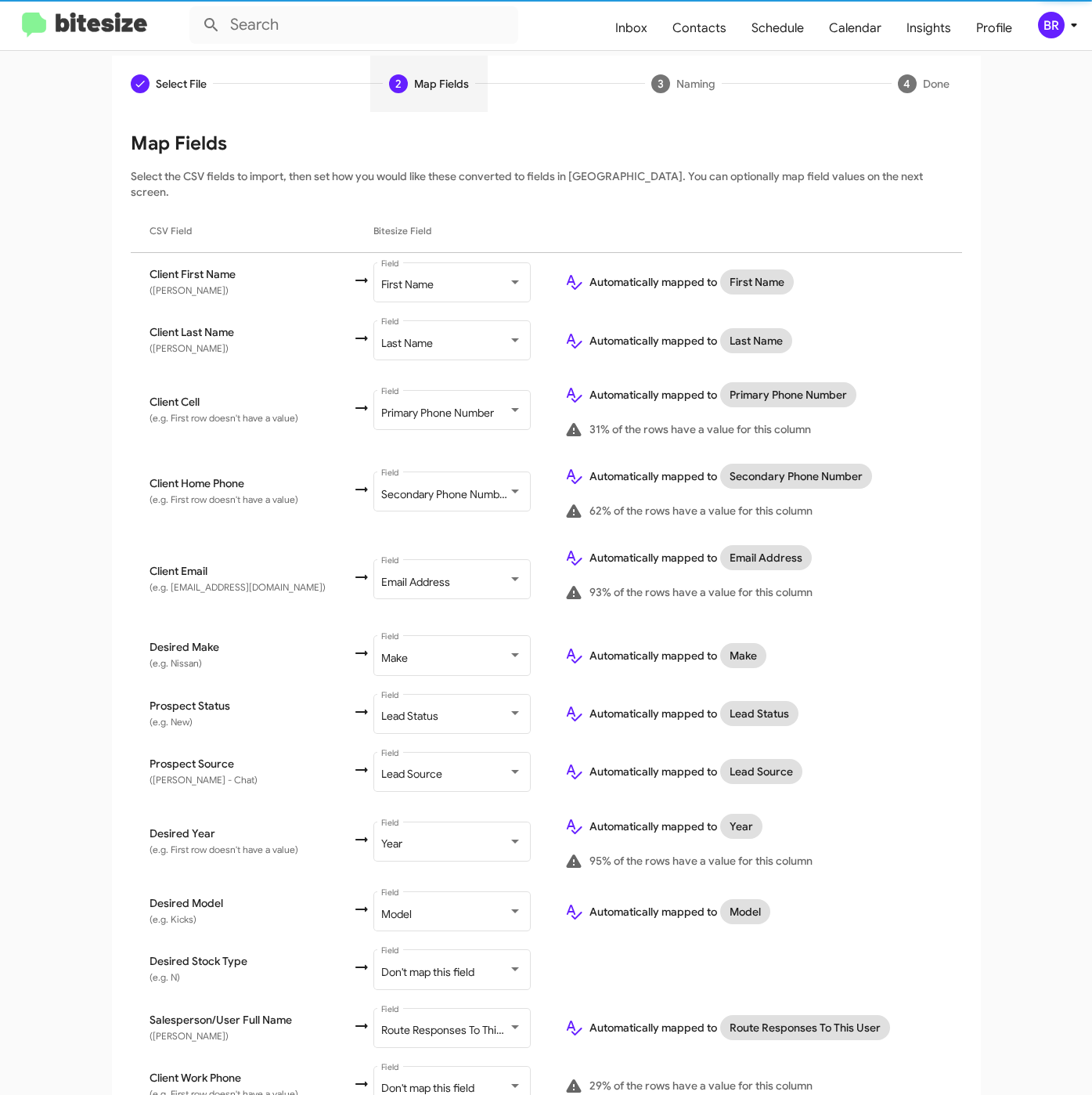
scroll to position [255, 0]
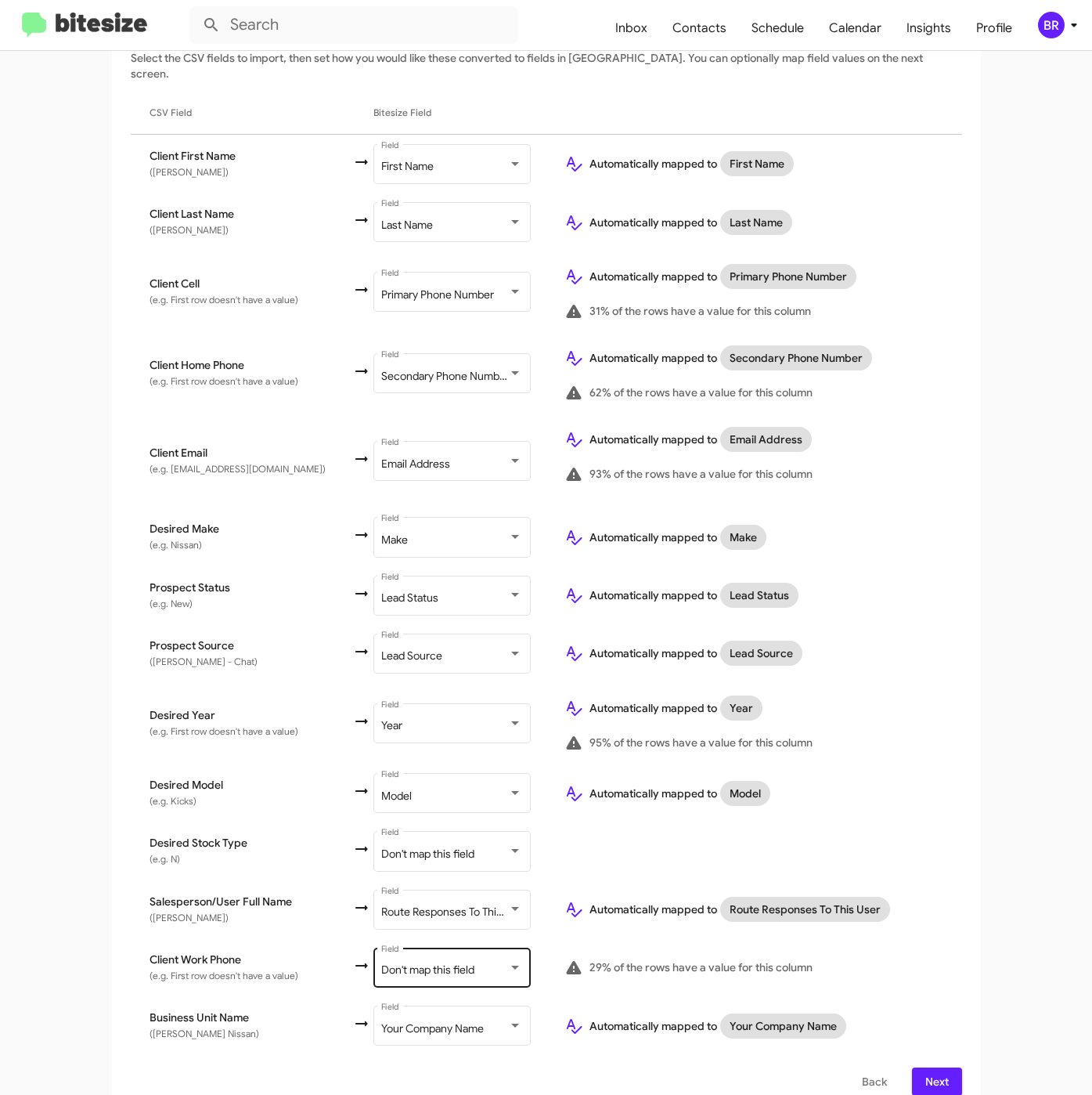
click at [438, 962] on span "Don't map this field" at bounding box center [427, 969] width 93 height 14
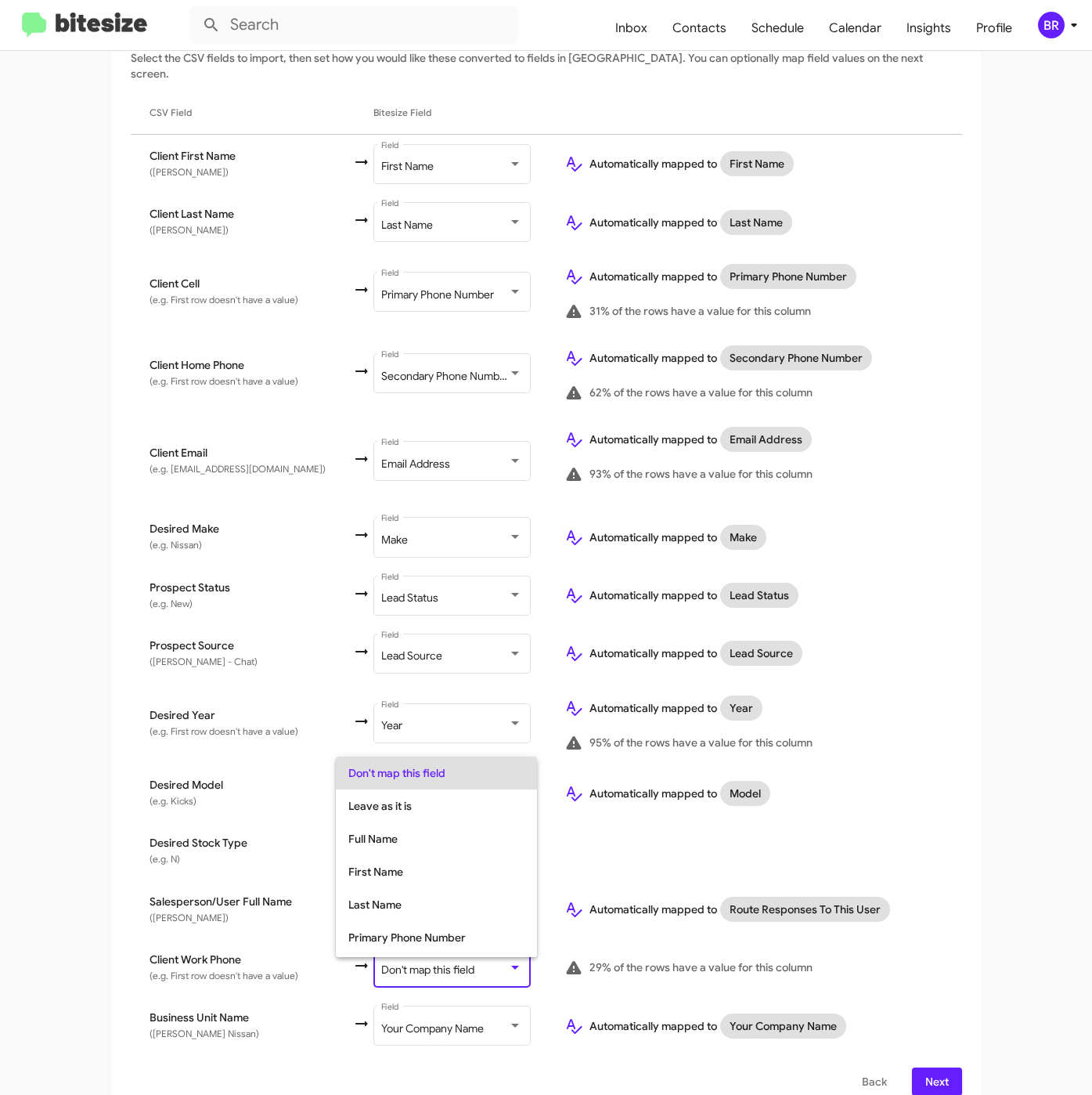
scroll to position [62, 0]
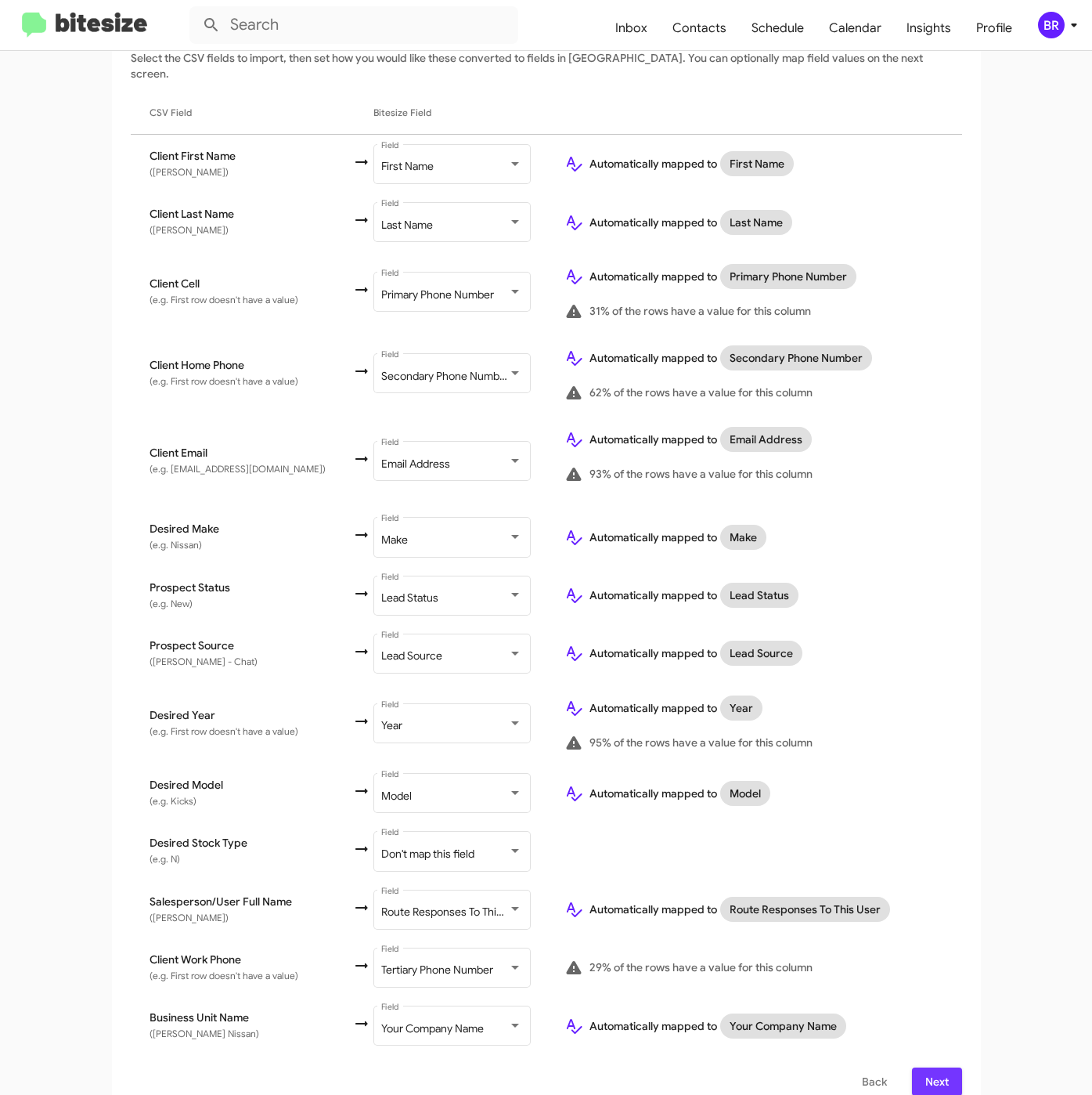
click at [939, 1067] on span "Next" at bounding box center [937, 1081] width 25 height 29
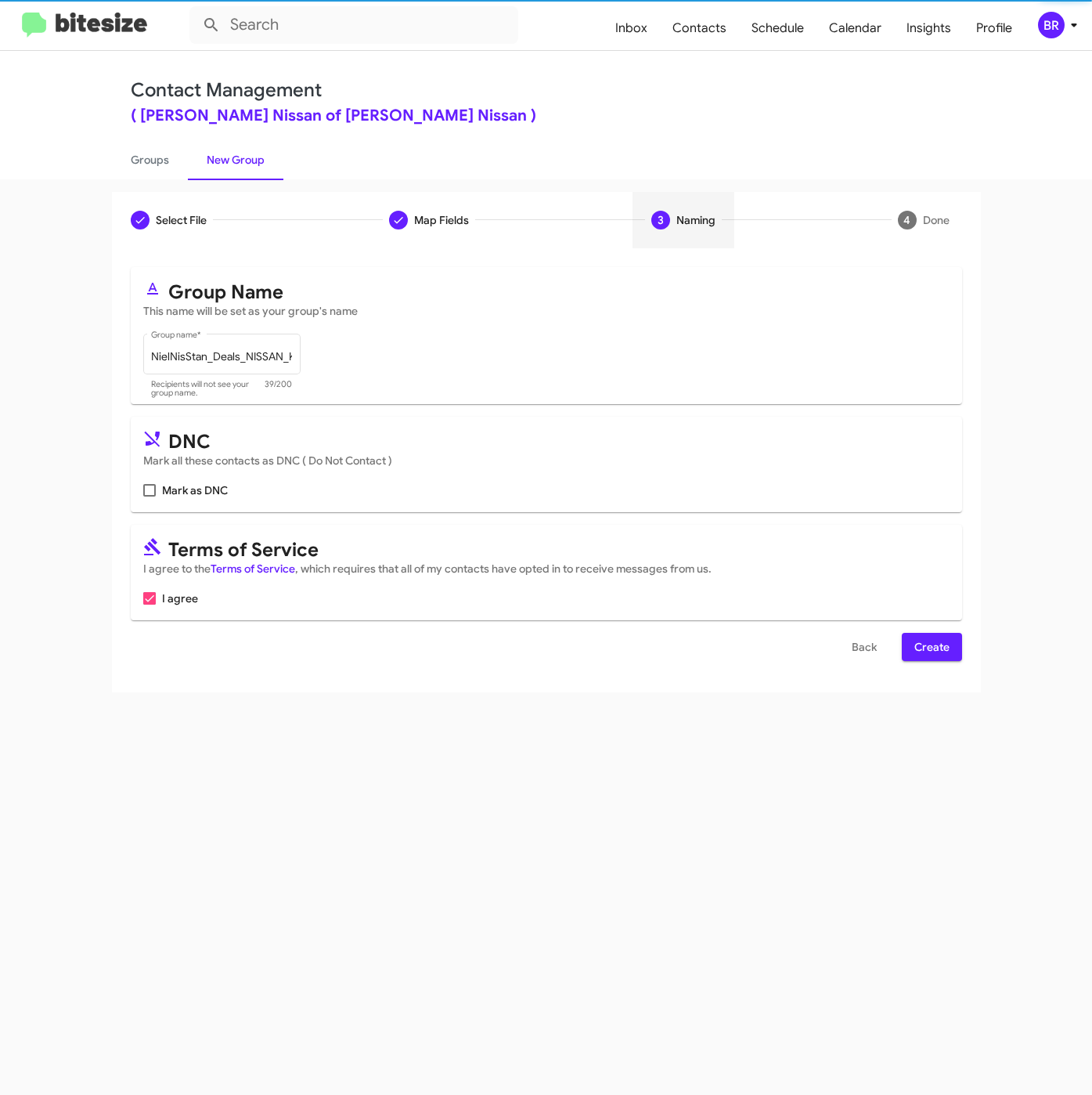
scroll to position [0, 0]
click at [944, 651] on span "Create" at bounding box center [932, 647] width 35 height 29
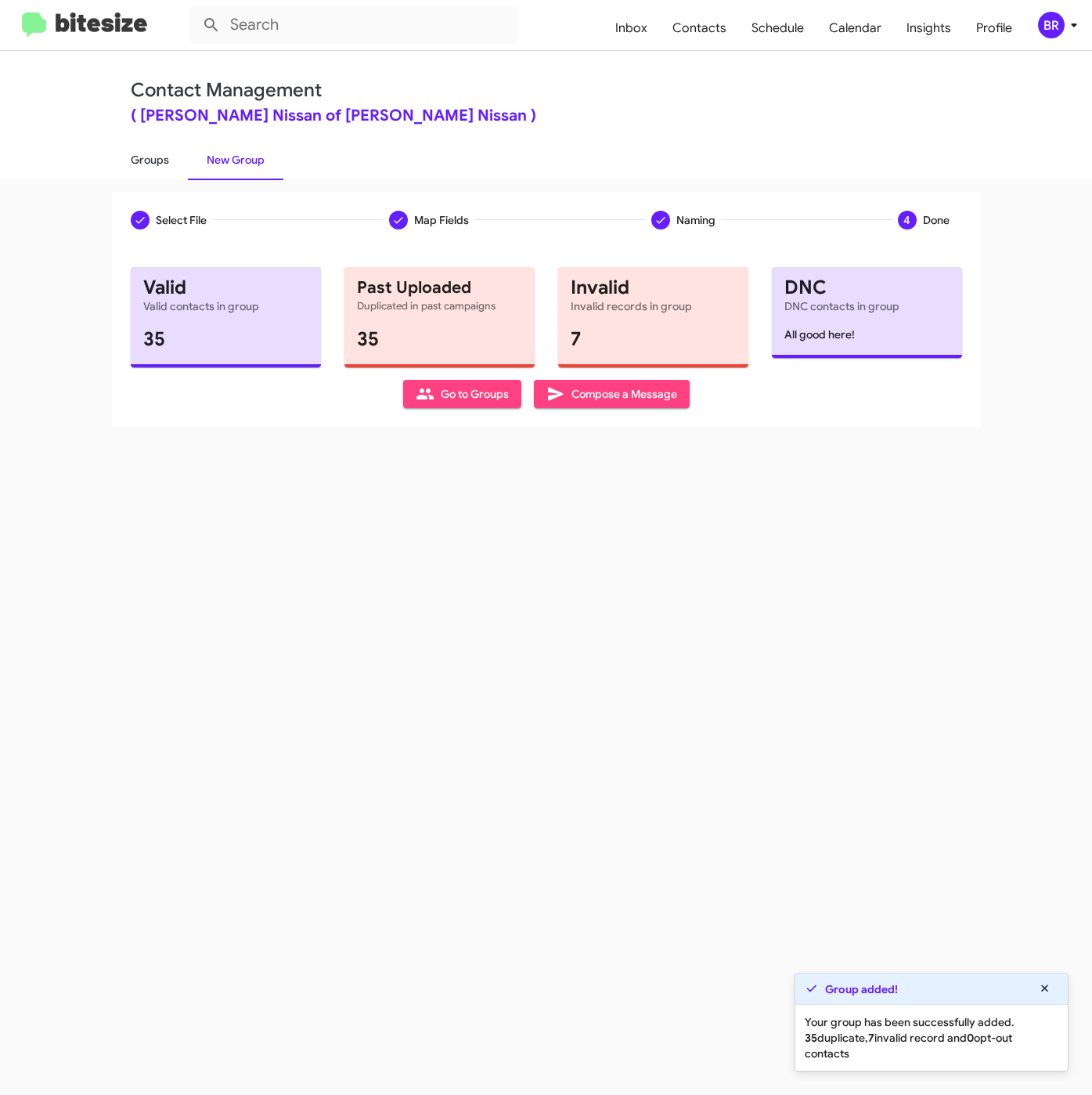
click at [148, 166] on link "Groups" at bounding box center [150, 159] width 76 height 40
type input "in:groups"
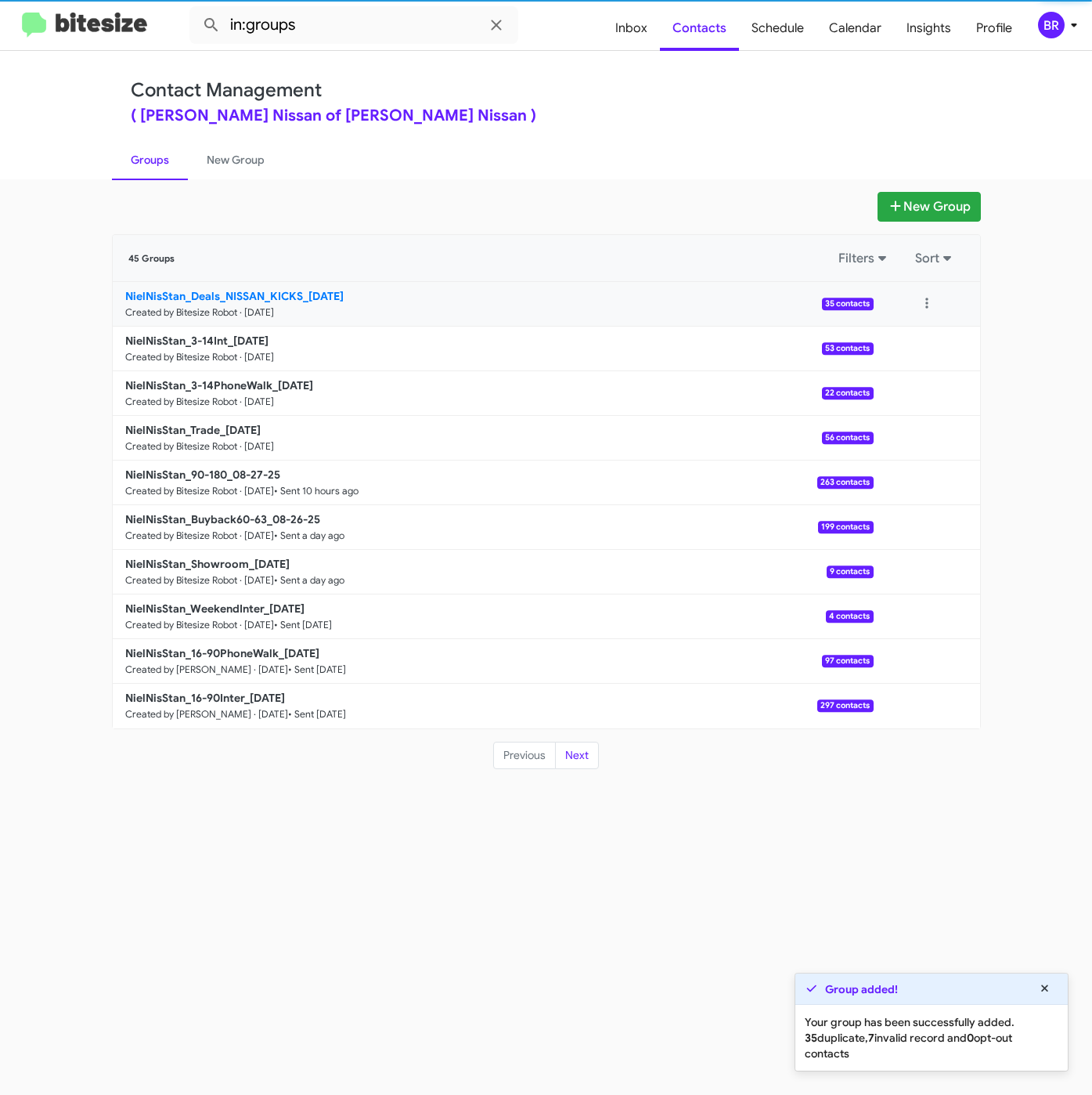
click at [235, 301] on b "NielNisStan_Deals_NISSAN_KICKS_[DATE]" at bounding box center [234, 295] width 218 height 14
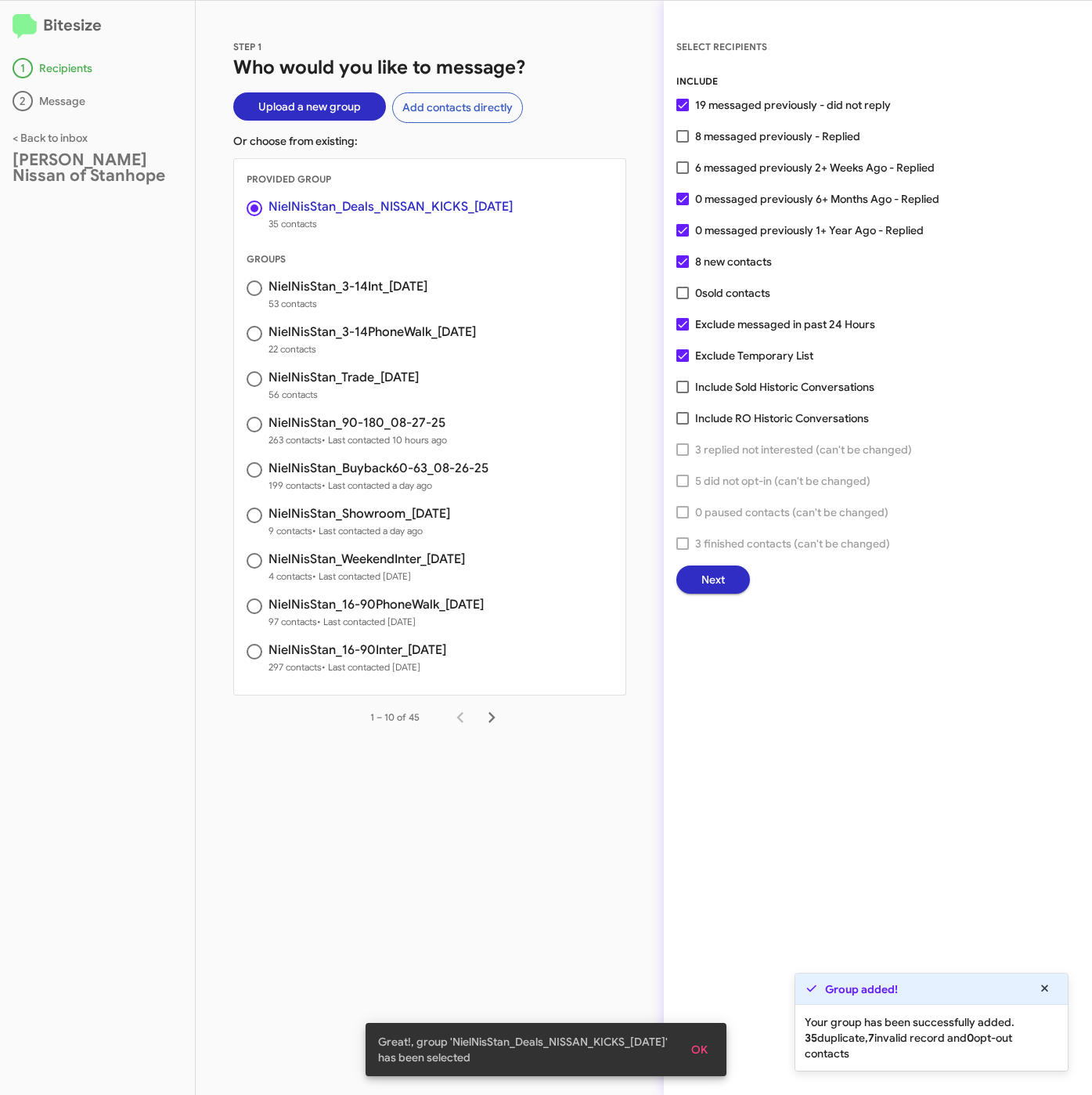
click at [717, 136] on span "8 messaged previously - Replied" at bounding box center [778, 136] width 166 height 18
click at [683, 143] on input "8 messaged previously - Replied" at bounding box center [682, 143] width 1 height 1
checkbox input "true"
click at [729, 579] on button "Next" at bounding box center [713, 579] width 74 height 29
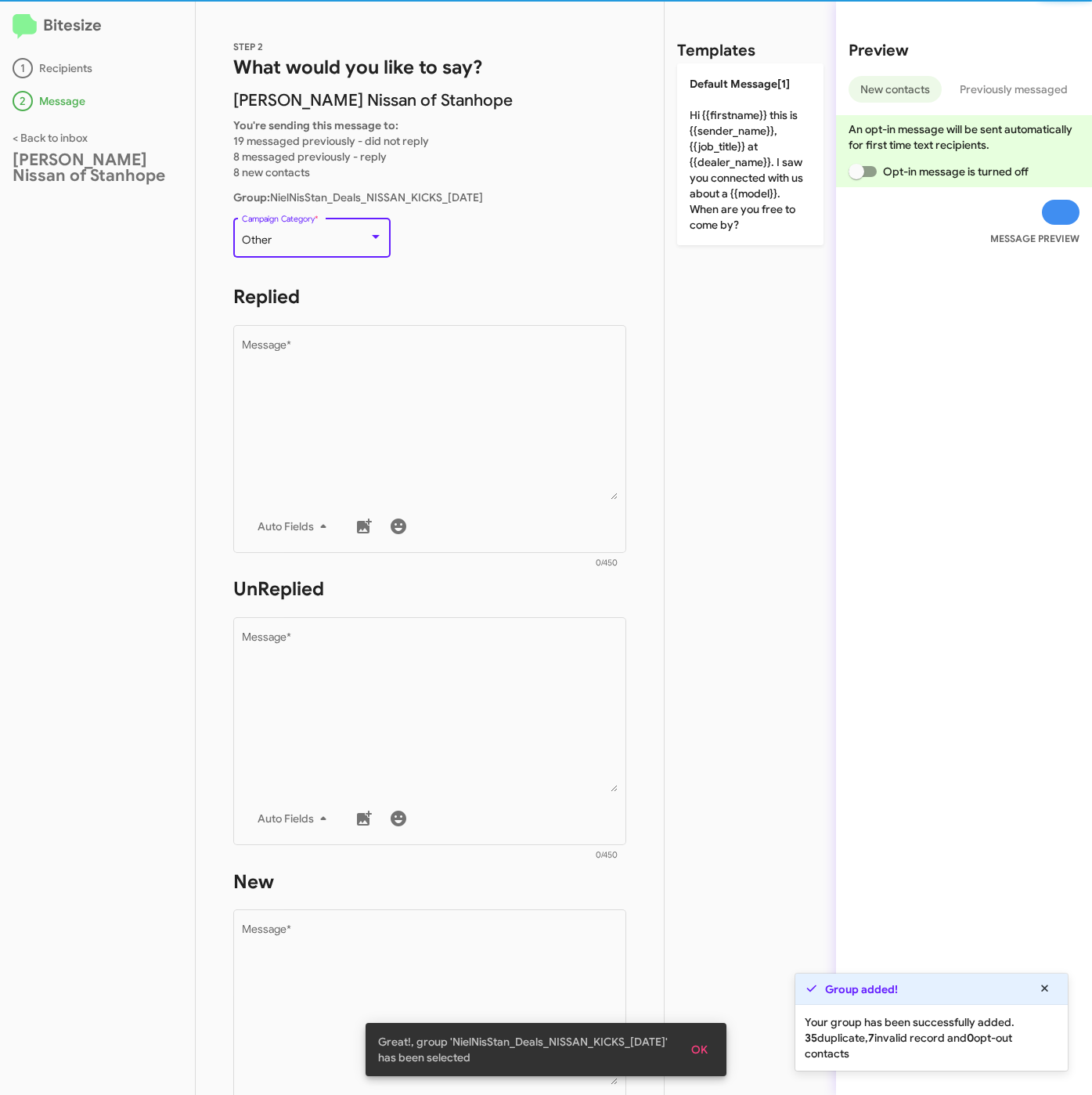
click at [317, 234] on div "Other" at bounding box center [305, 240] width 127 height 13
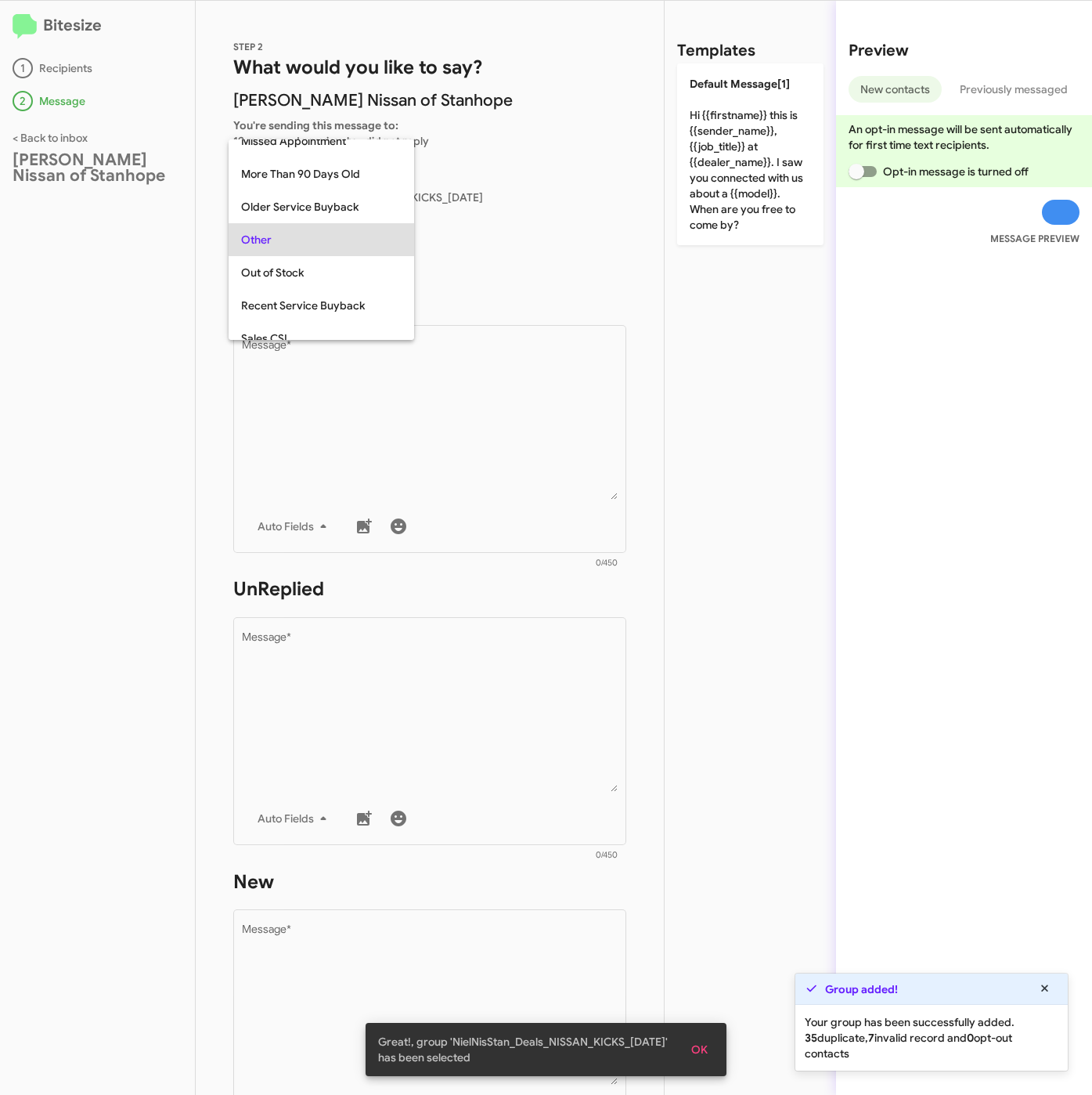
scroll to position [523, 0]
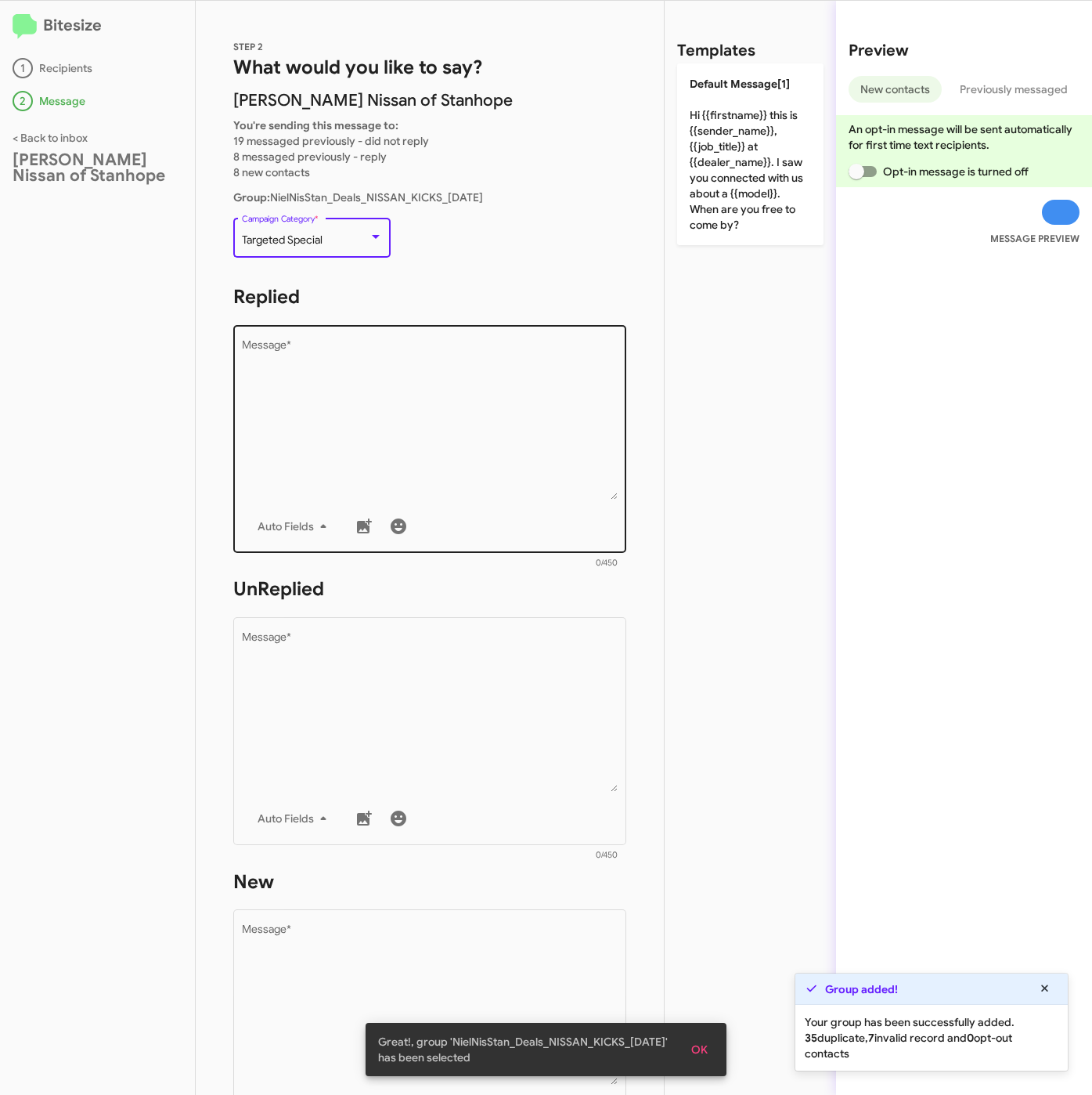
click at [408, 413] on textarea "Message *" at bounding box center [430, 420] width 376 height 160
paste textarea ""Hi {{firstname}} it's {{sender_name}} at {{dealer_name}}. I wanted to make sur…"
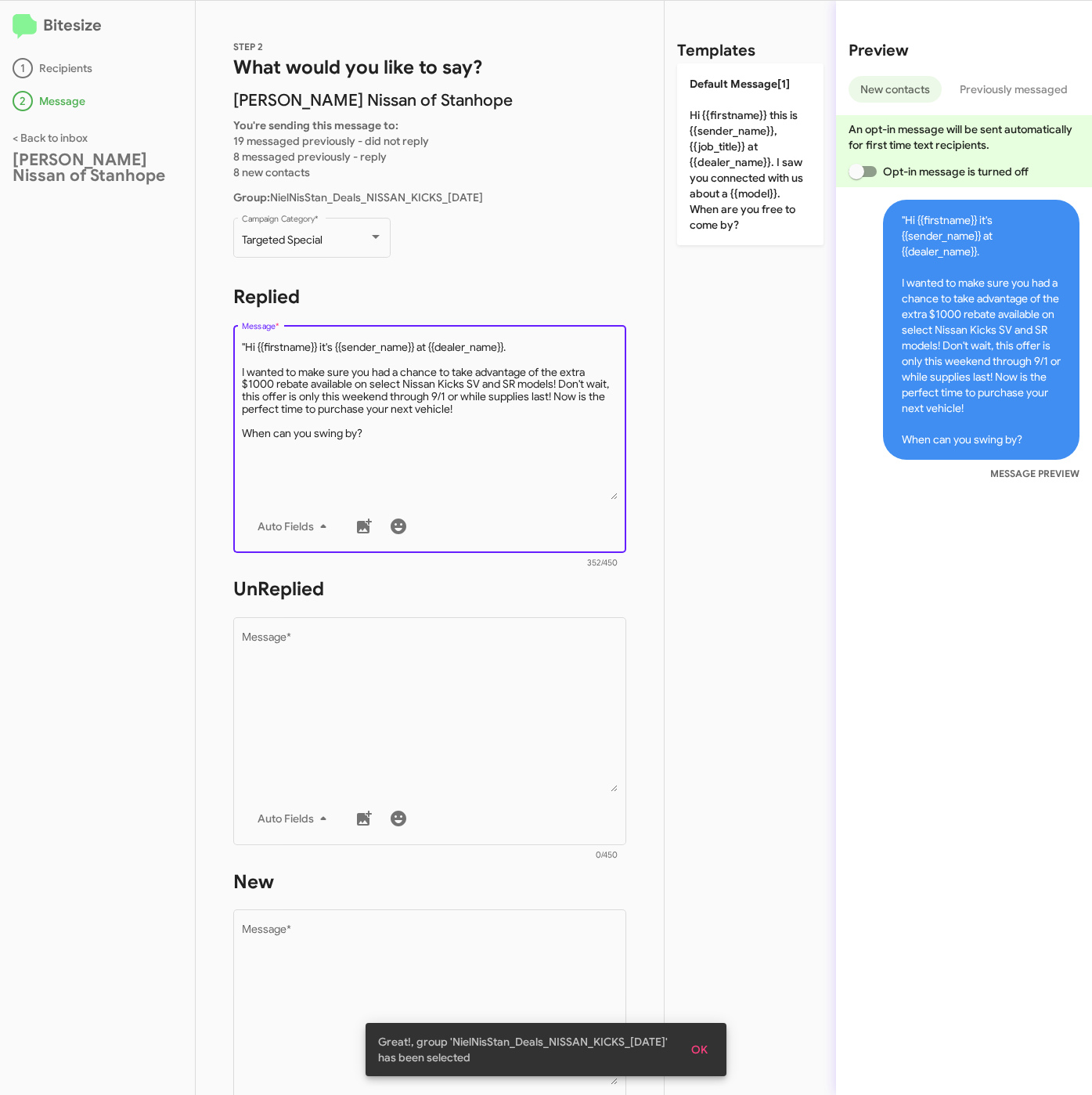
click at [245, 343] on textarea "Message *" at bounding box center [430, 420] width 376 height 160
type textarea "Hi {{firstname}} it's {{sender_name}} at {{dealer_name}}. I wanted to make sure…"
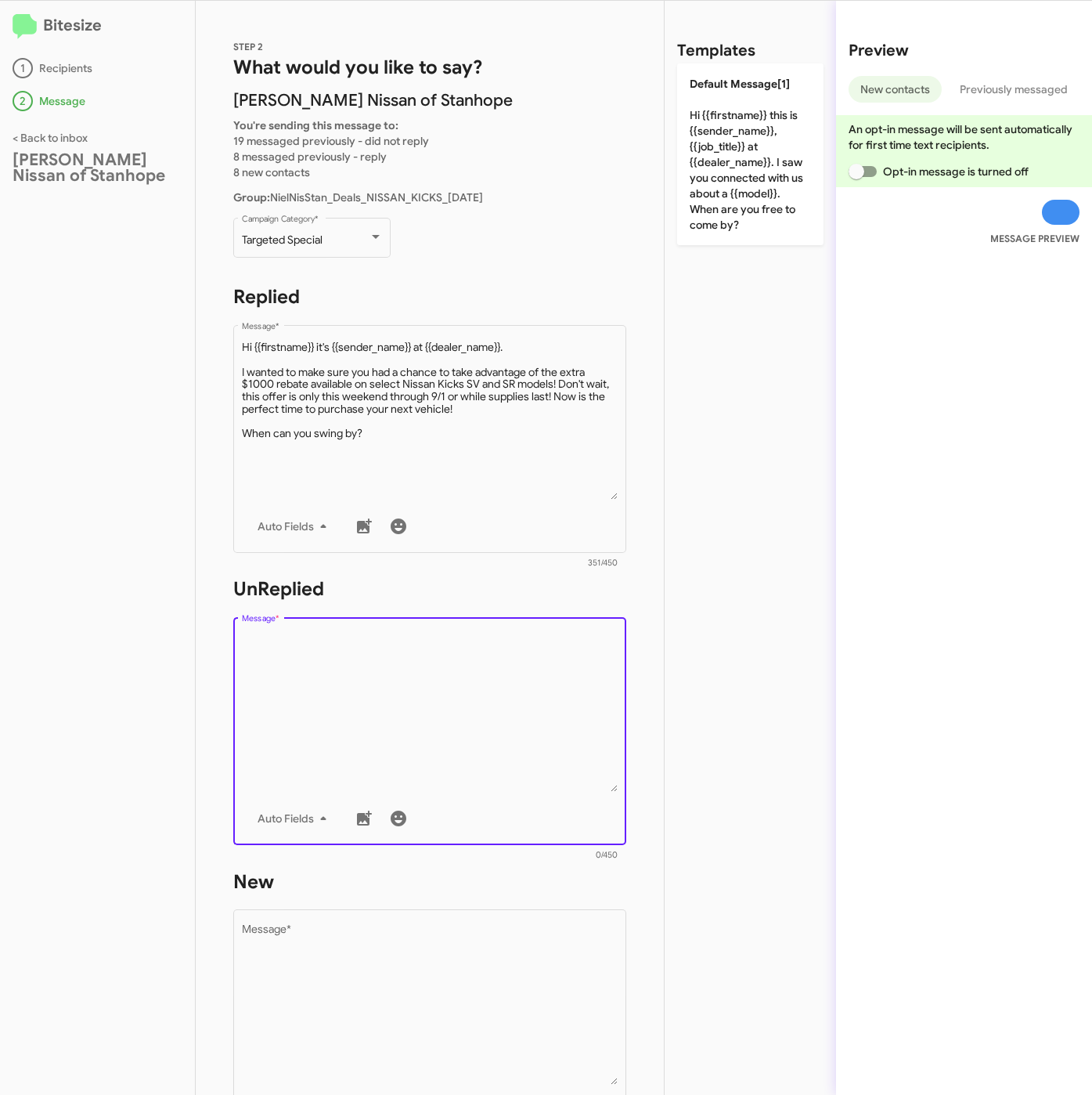
click at [428, 753] on textarea "Message *" at bounding box center [430, 712] width 376 height 160
paste textarea ""Hi {{firstname}} it's {{sender_name}}, {{job_title}} at {{dealer_name}}. Thank…"
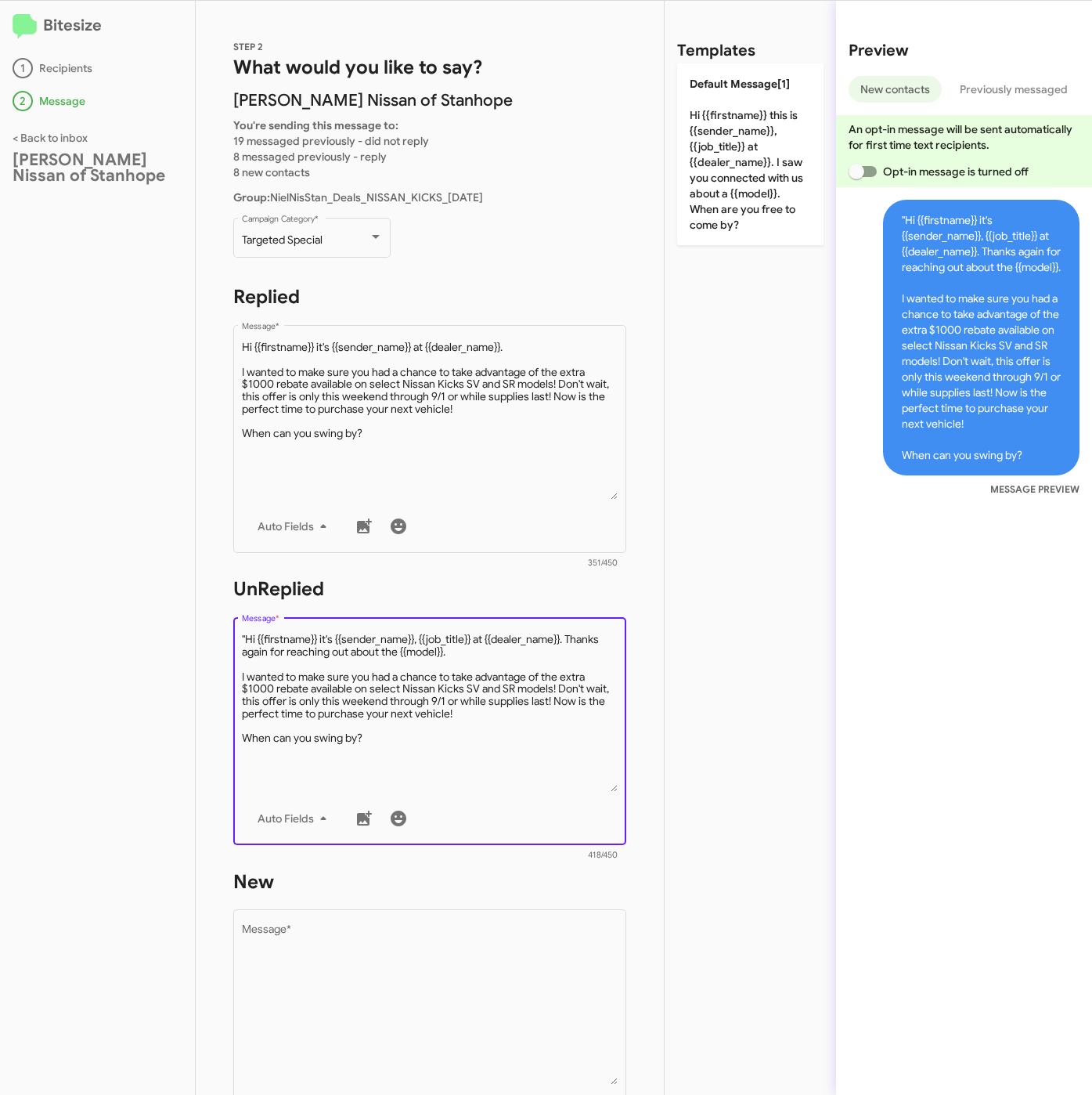
click at [245, 634] on textarea "Message *" at bounding box center [430, 712] width 376 height 160
type textarea "Hi {{firstname}} it's {{sender_name}}, {{job_title}} at {{dealer_name}}. Thanks…"
click at [557, 893] on form "New Drop image here to insert Auto Fields Message * 0/450" at bounding box center [430, 1012] width 393 height 286
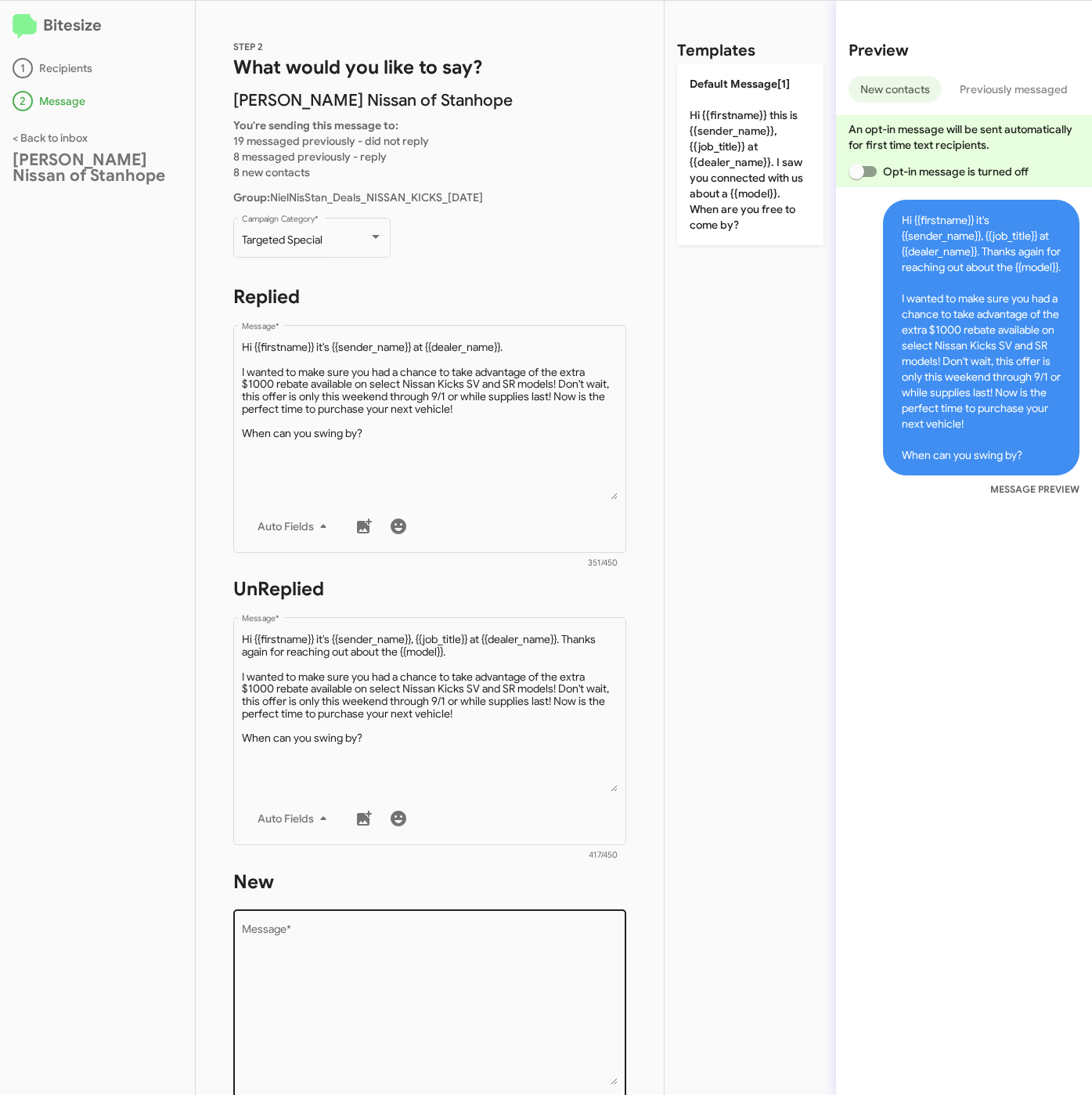
click at [546, 952] on textarea "Message *" at bounding box center [430, 1005] width 376 height 160
paste textarea ""Hi {{firstname}} it's {{sender_name}}, {{job_title}} at {{dealer_name}}. Thank…"
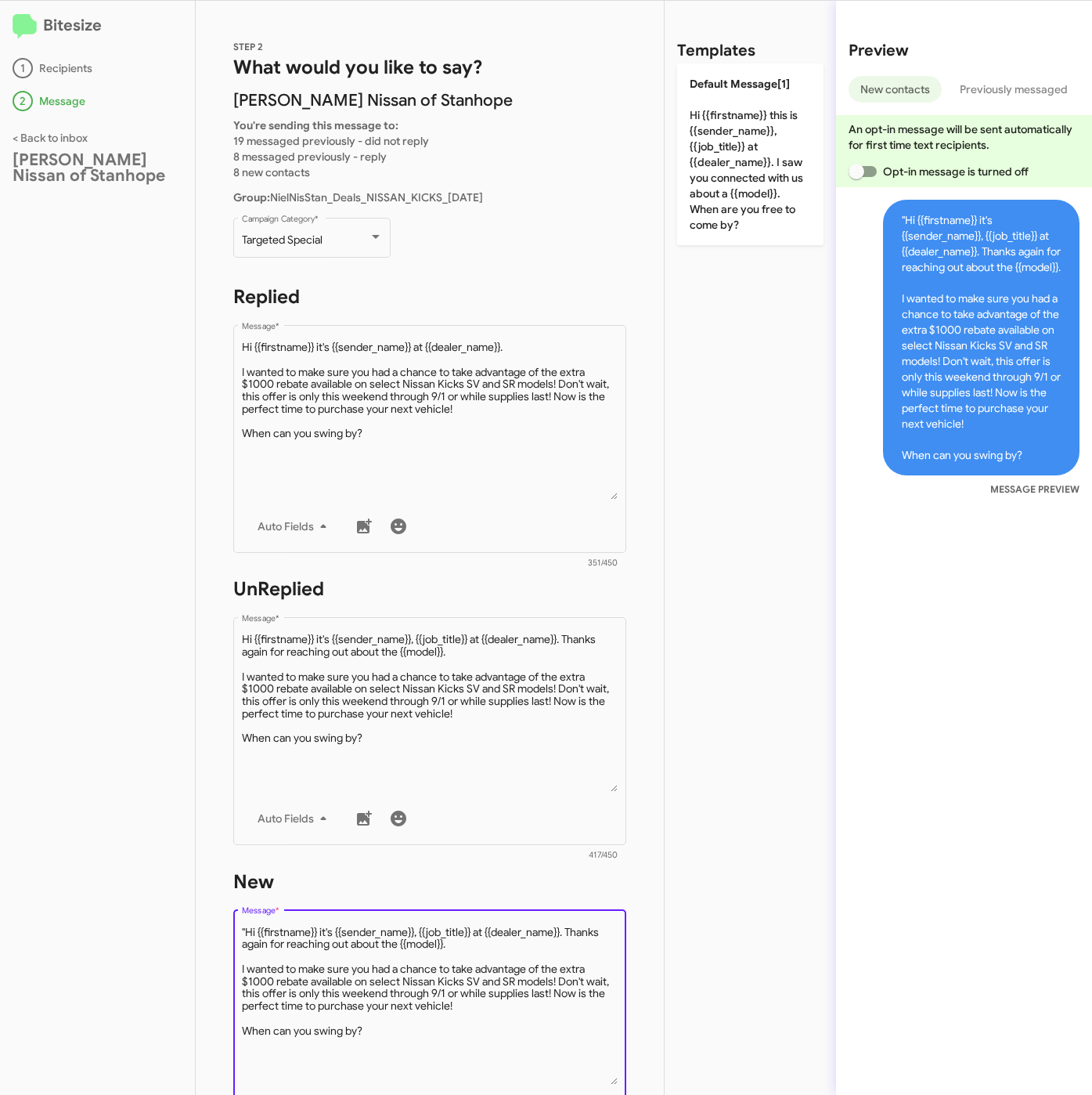
click at [245, 931] on textarea "Message *" at bounding box center [430, 1005] width 376 height 160
type textarea "Hi {{firstname}} it's {{sender_name}}, {{job_title}} at {{dealer_name}}. Thanks…"
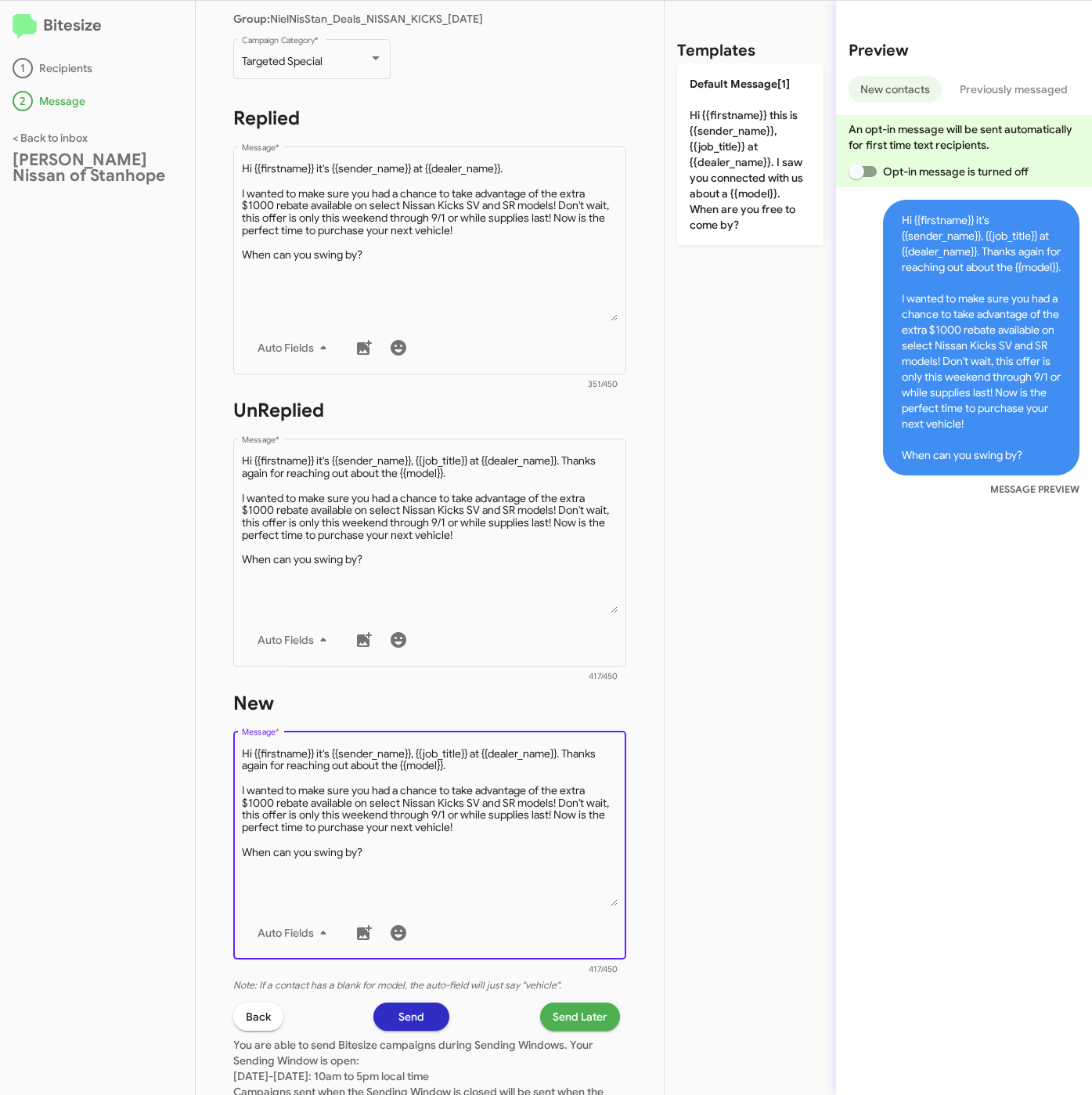
scroll to position [337, 0]
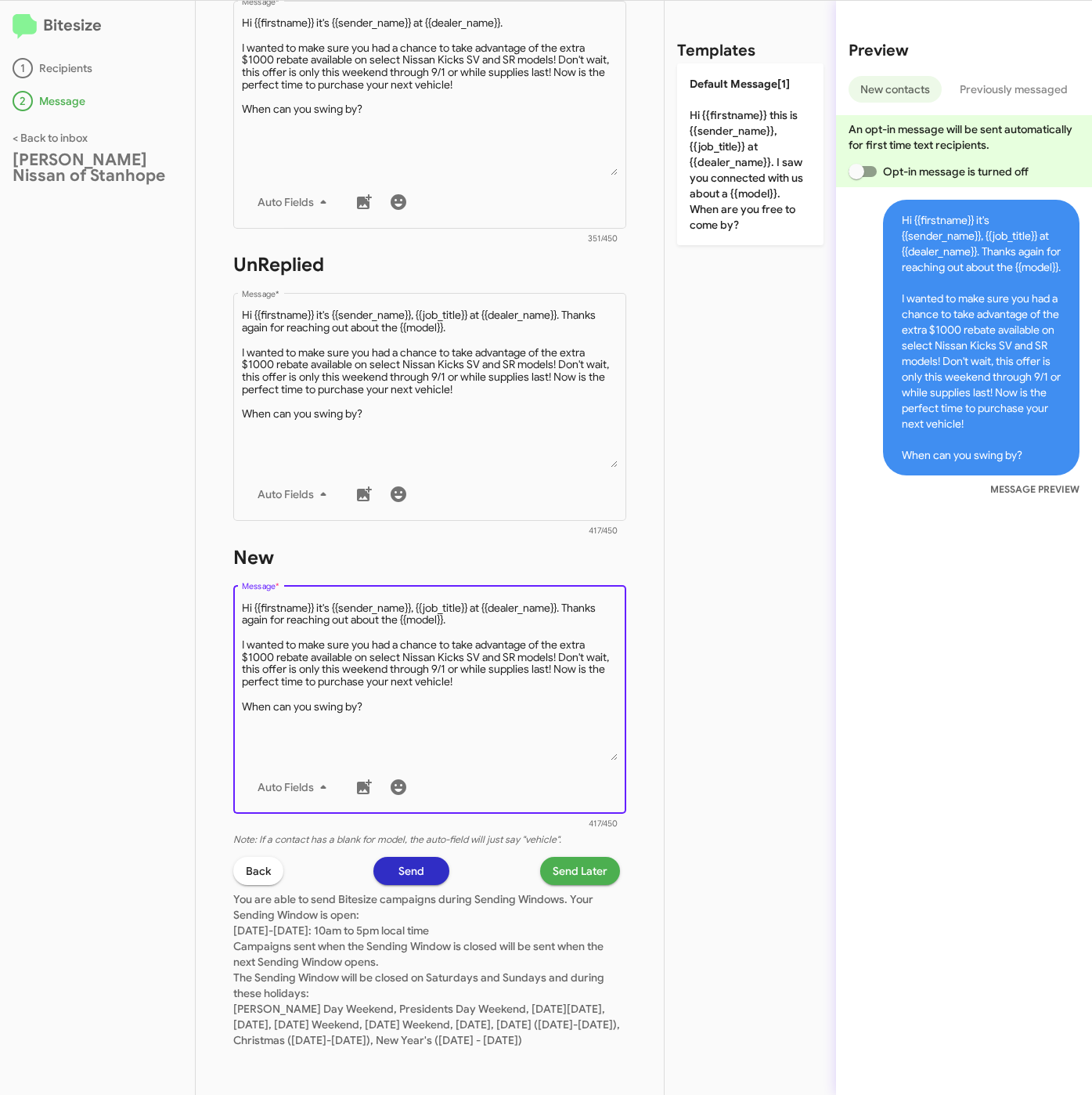
click at [553, 857] on span "Send Later" at bounding box center [580, 870] width 55 height 29
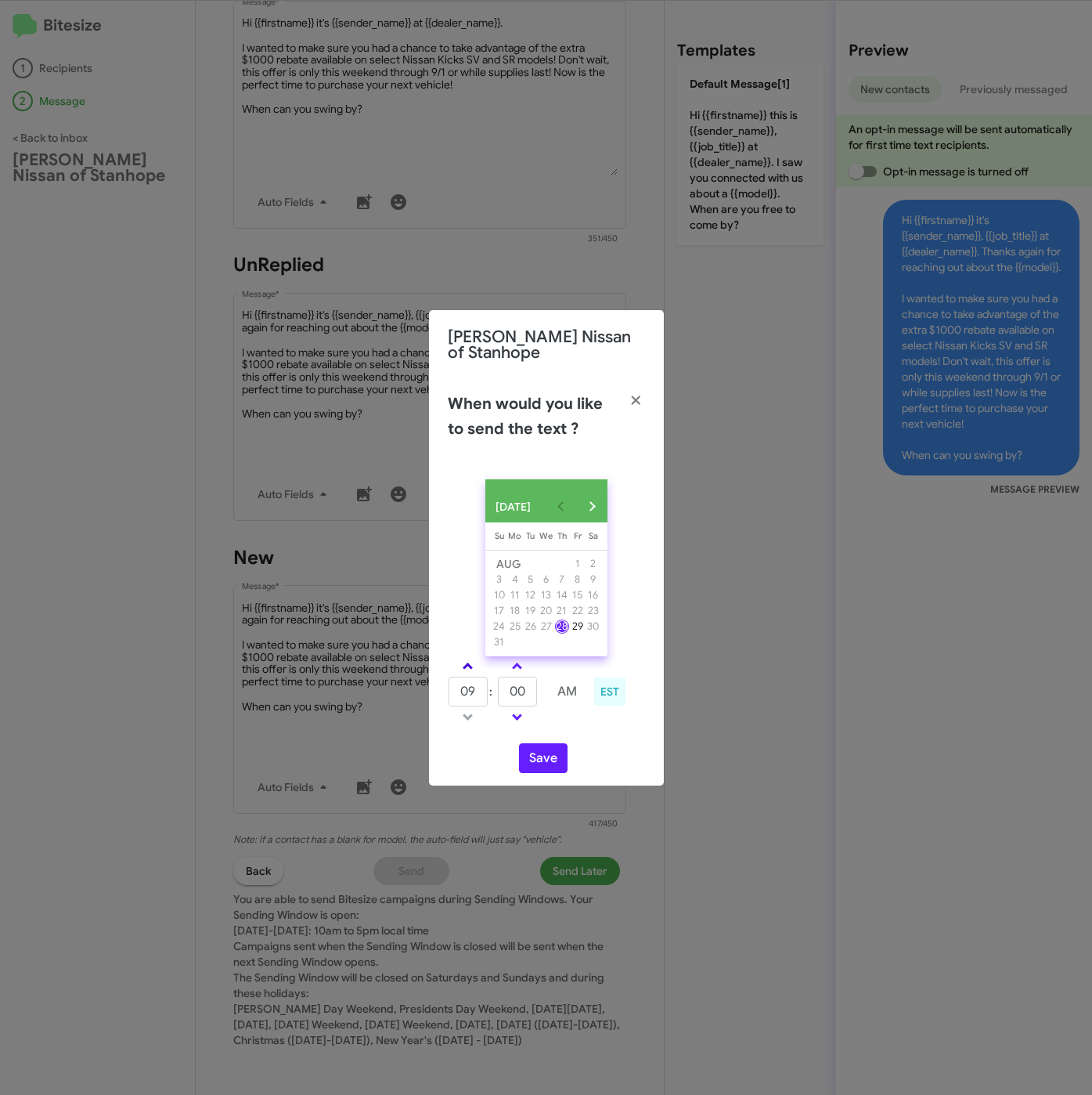
click at [468, 670] on span at bounding box center [467, 667] width 10 height 10
type input "10"
click at [528, 693] on input "00" at bounding box center [517, 691] width 40 height 29
type input "08"
click at [545, 766] on button "Save" at bounding box center [543, 758] width 49 height 29
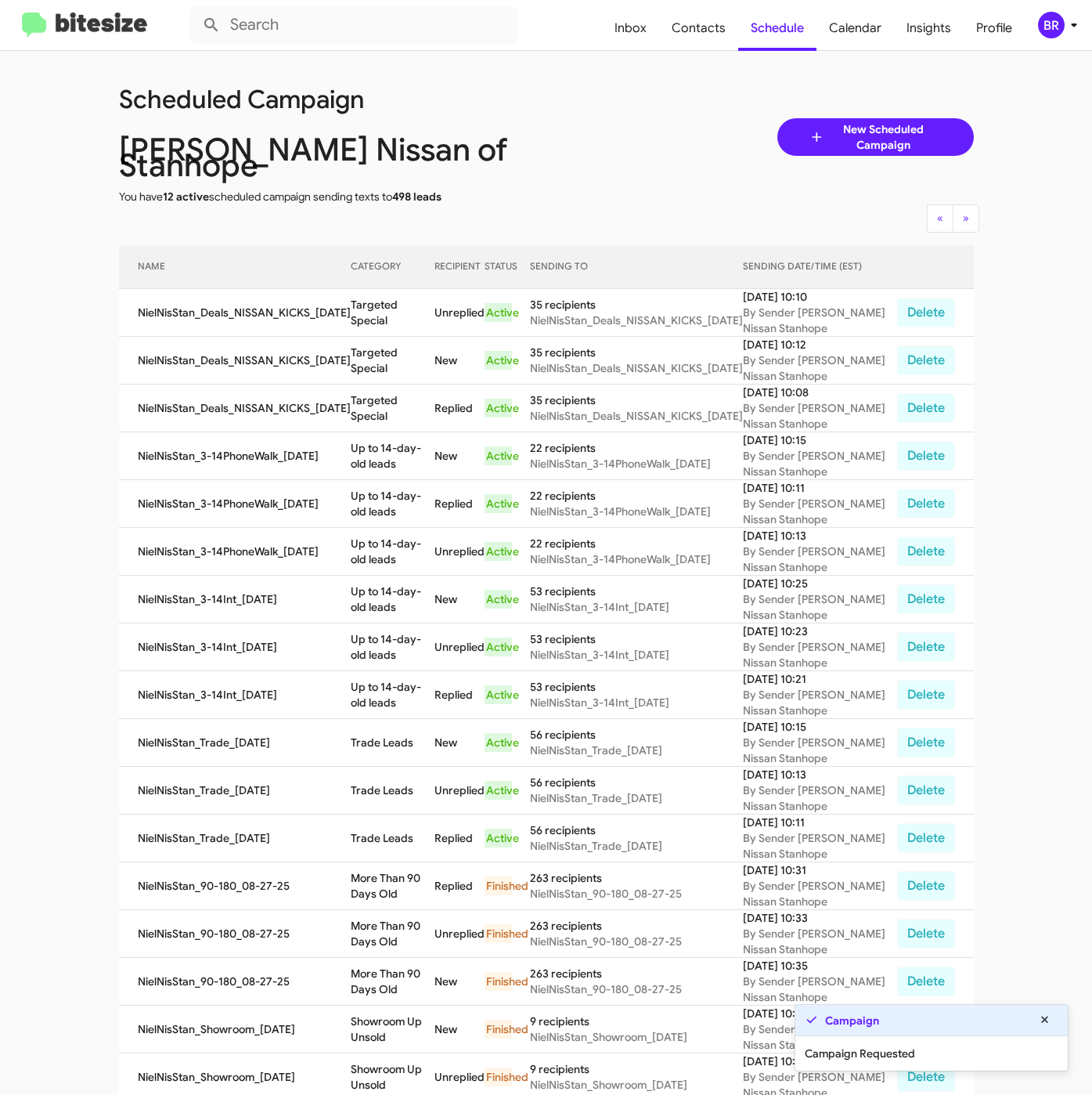
click at [1054, 29] on div "BR" at bounding box center [1051, 25] width 27 height 27
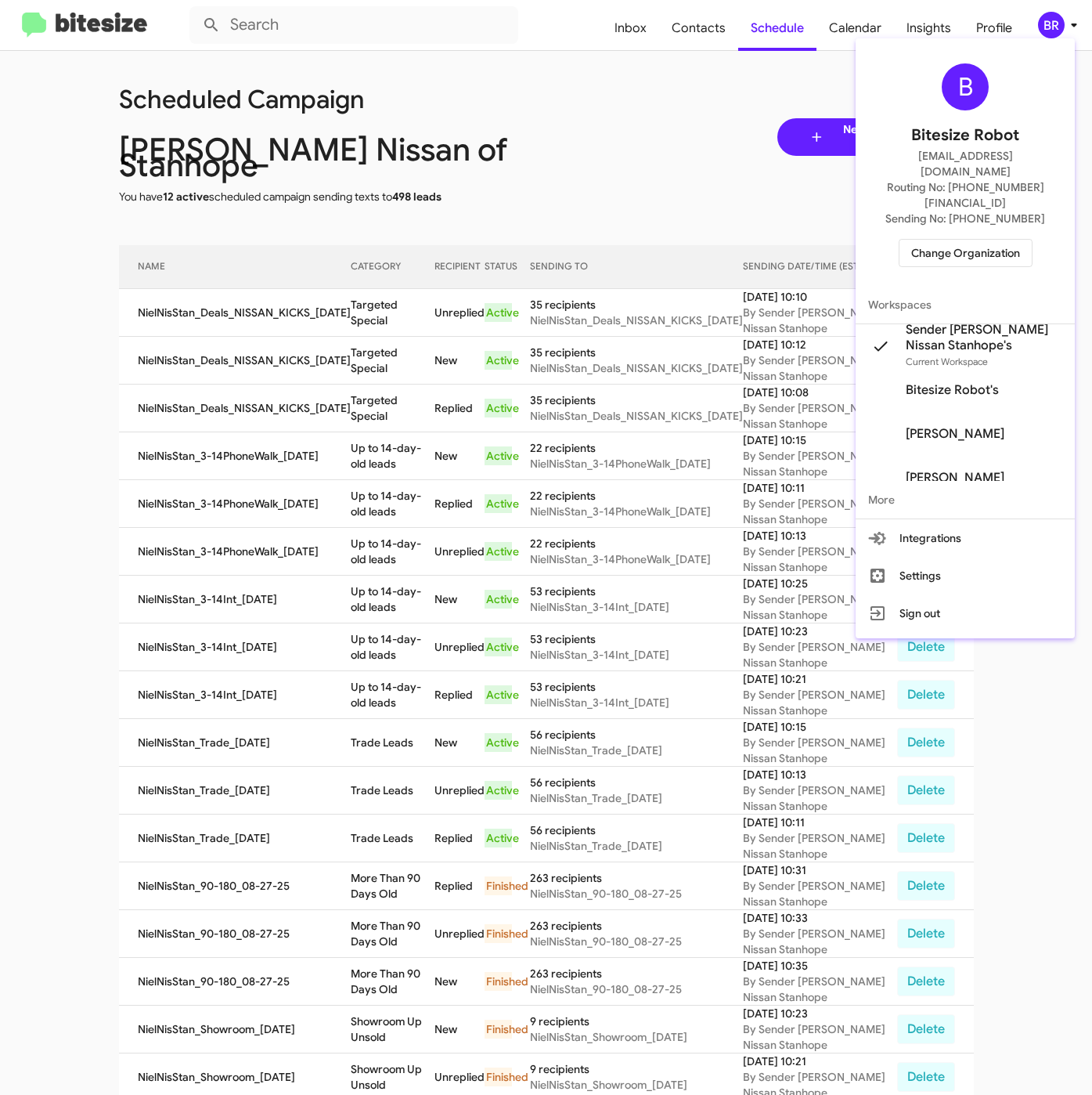
click at [945, 239] on span "Change Organization" at bounding box center [966, 252] width 109 height 27
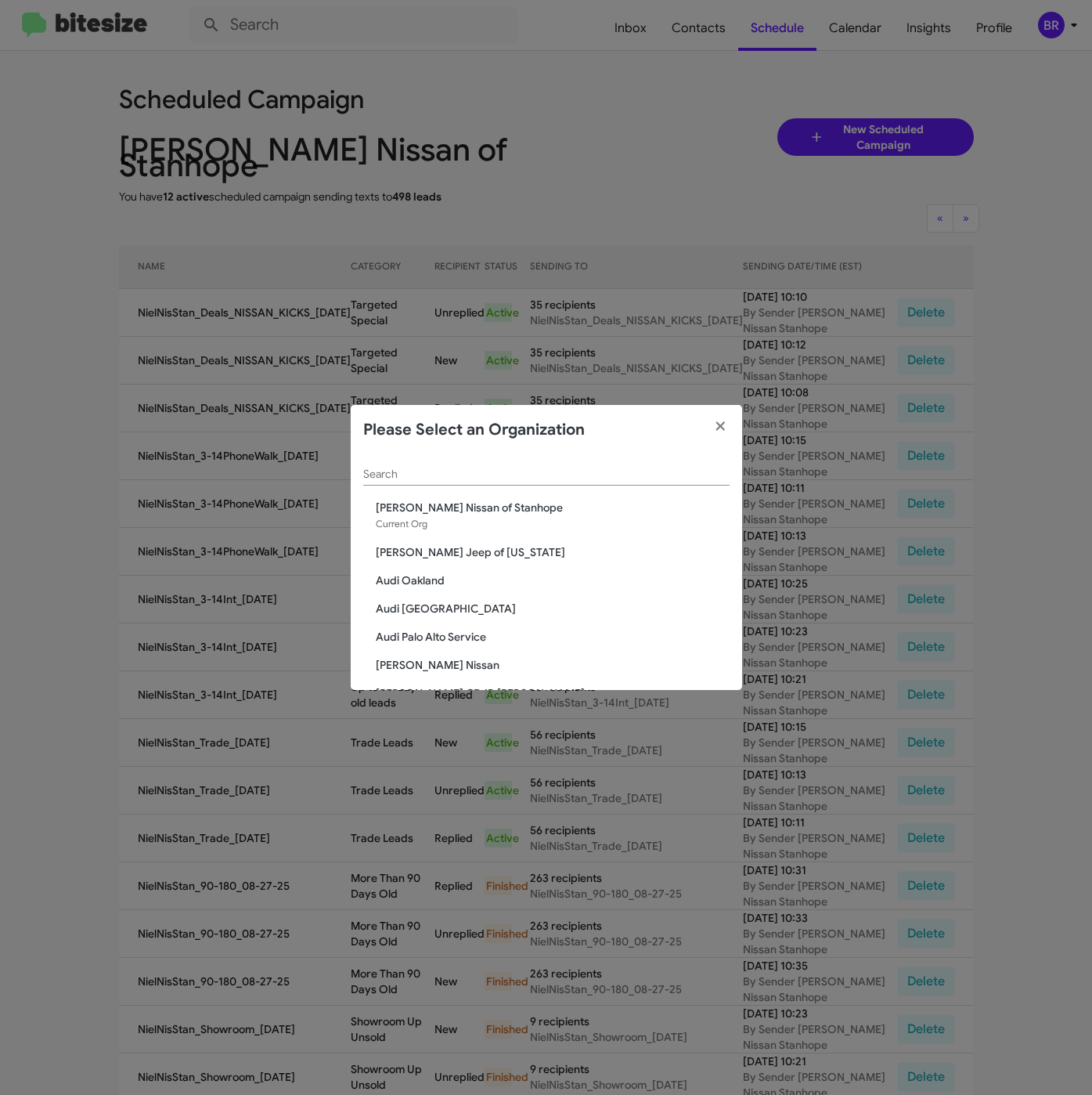
click at [454, 477] on input "Search" at bounding box center [546, 475] width 366 height 13
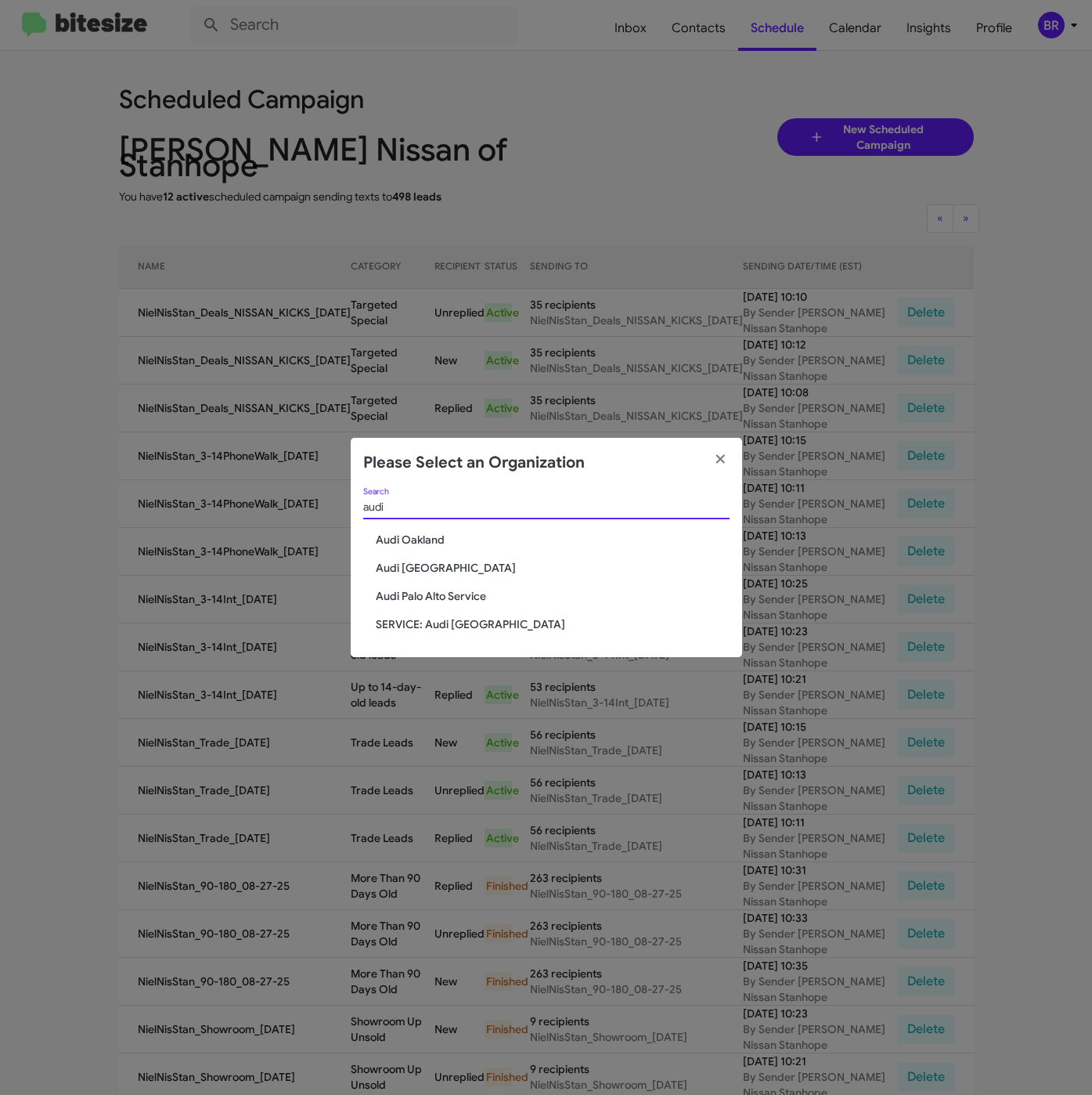
type input "audi"
click at [408, 540] on span "Audi Oakland" at bounding box center [552, 539] width 354 height 16
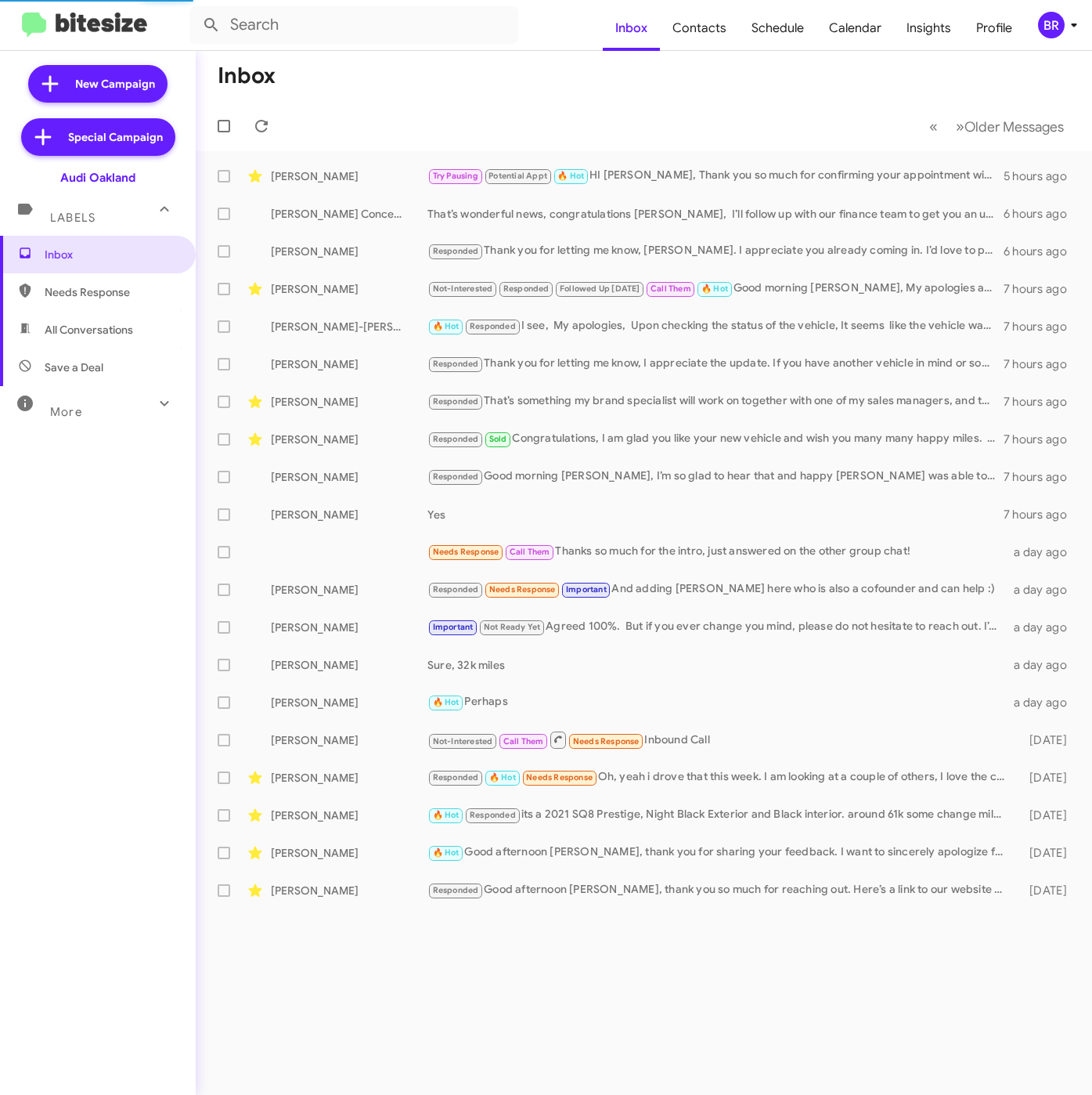
click at [1062, 24] on div "BR" at bounding box center [1051, 25] width 27 height 27
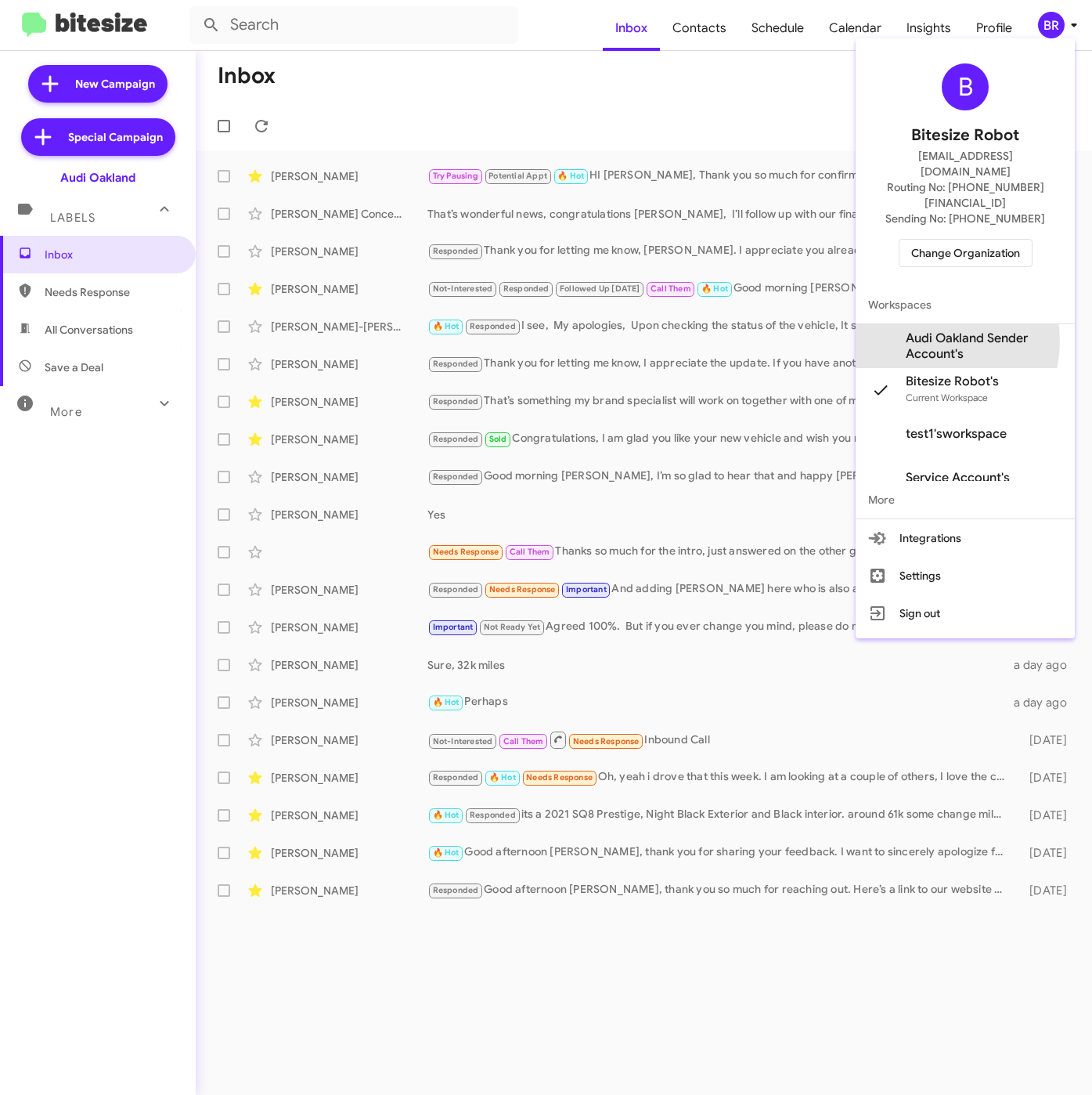
click at [935, 330] on span "Audi Oakland Sender Account's" at bounding box center [984, 346] width 156 height 31
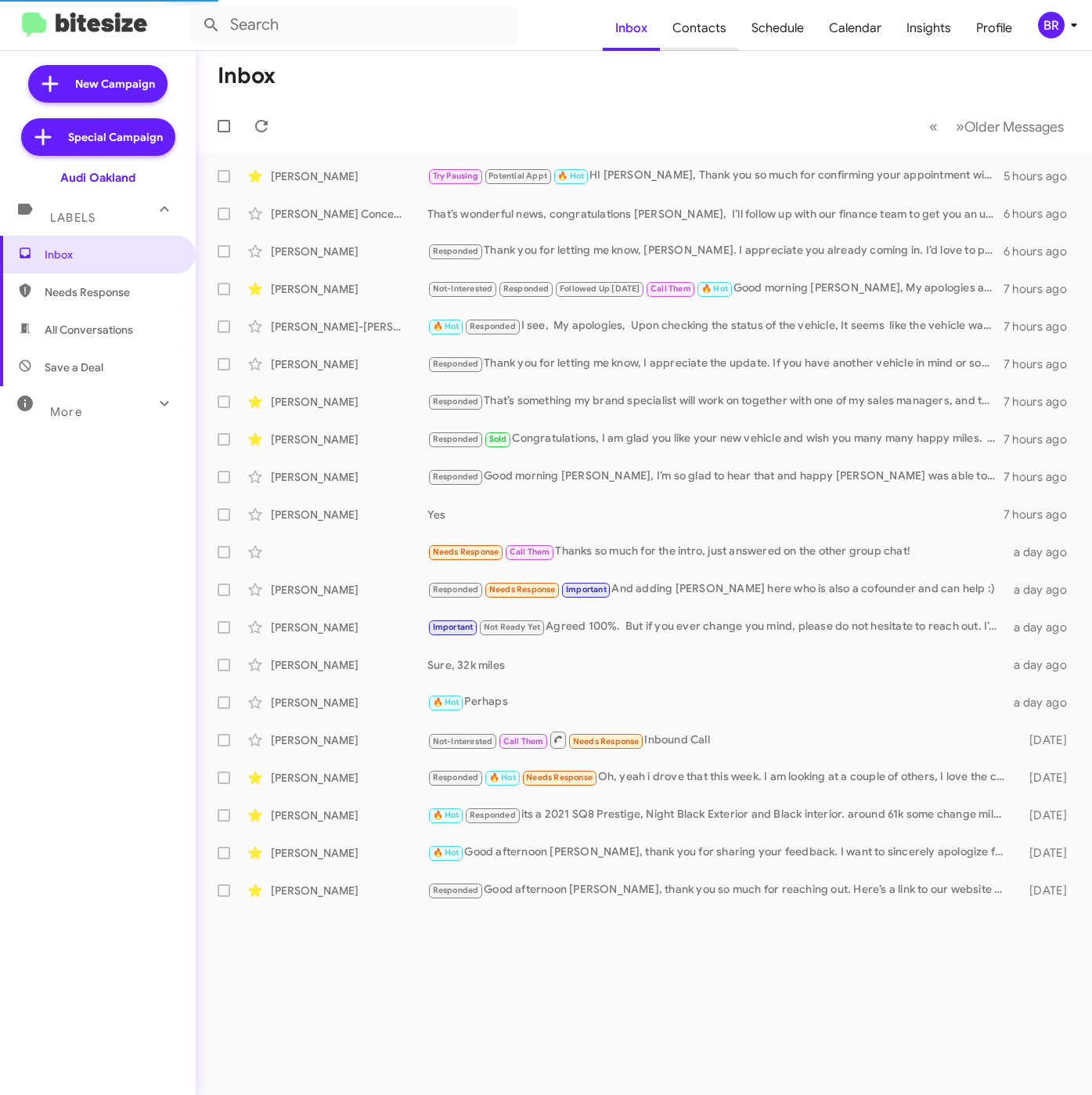
click at [707, 29] on span "Contacts" at bounding box center [699, 28] width 79 height 45
type input "in:groups"
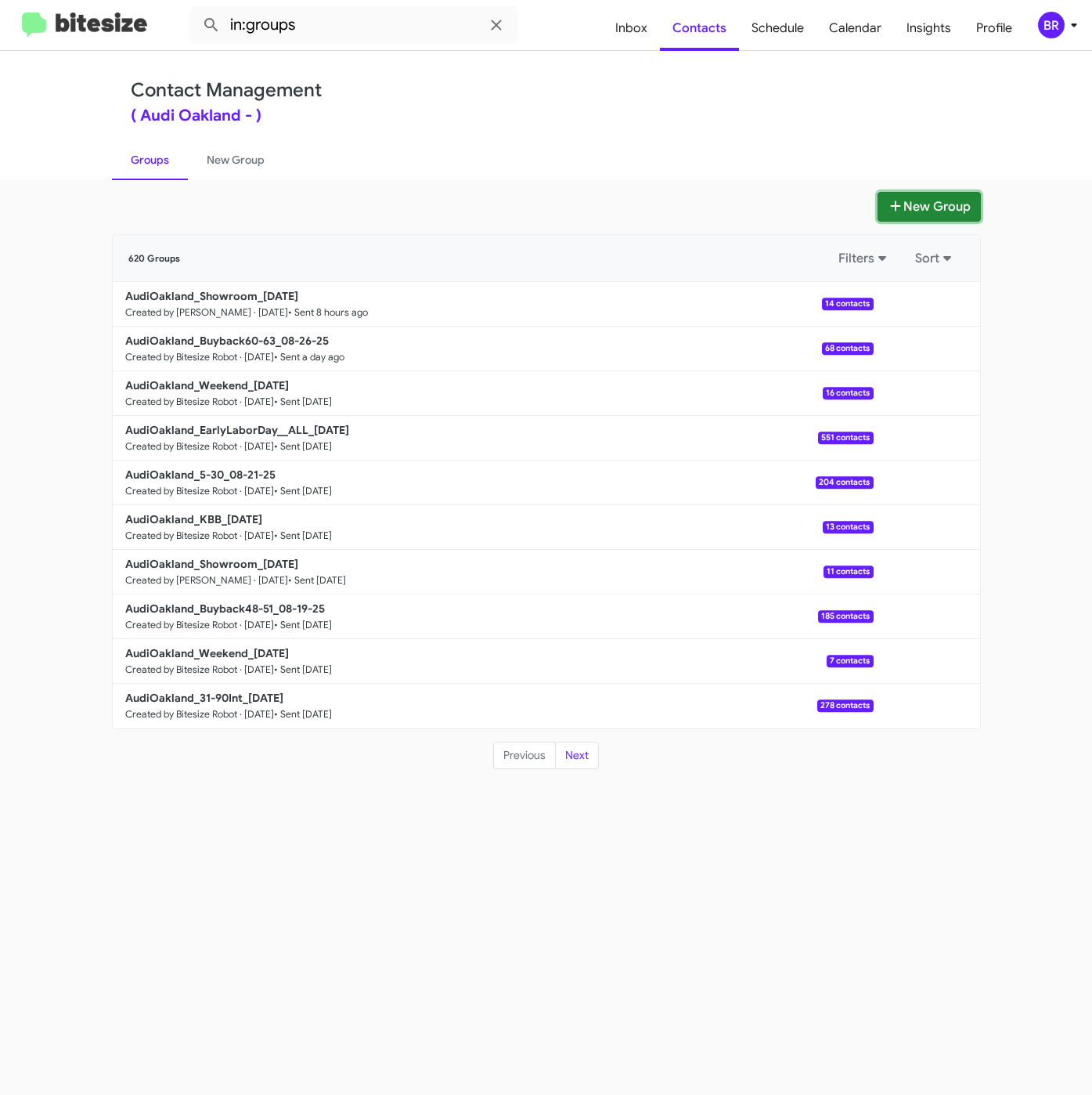
click at [888, 207] on icon at bounding box center [895, 206] width 16 height 13
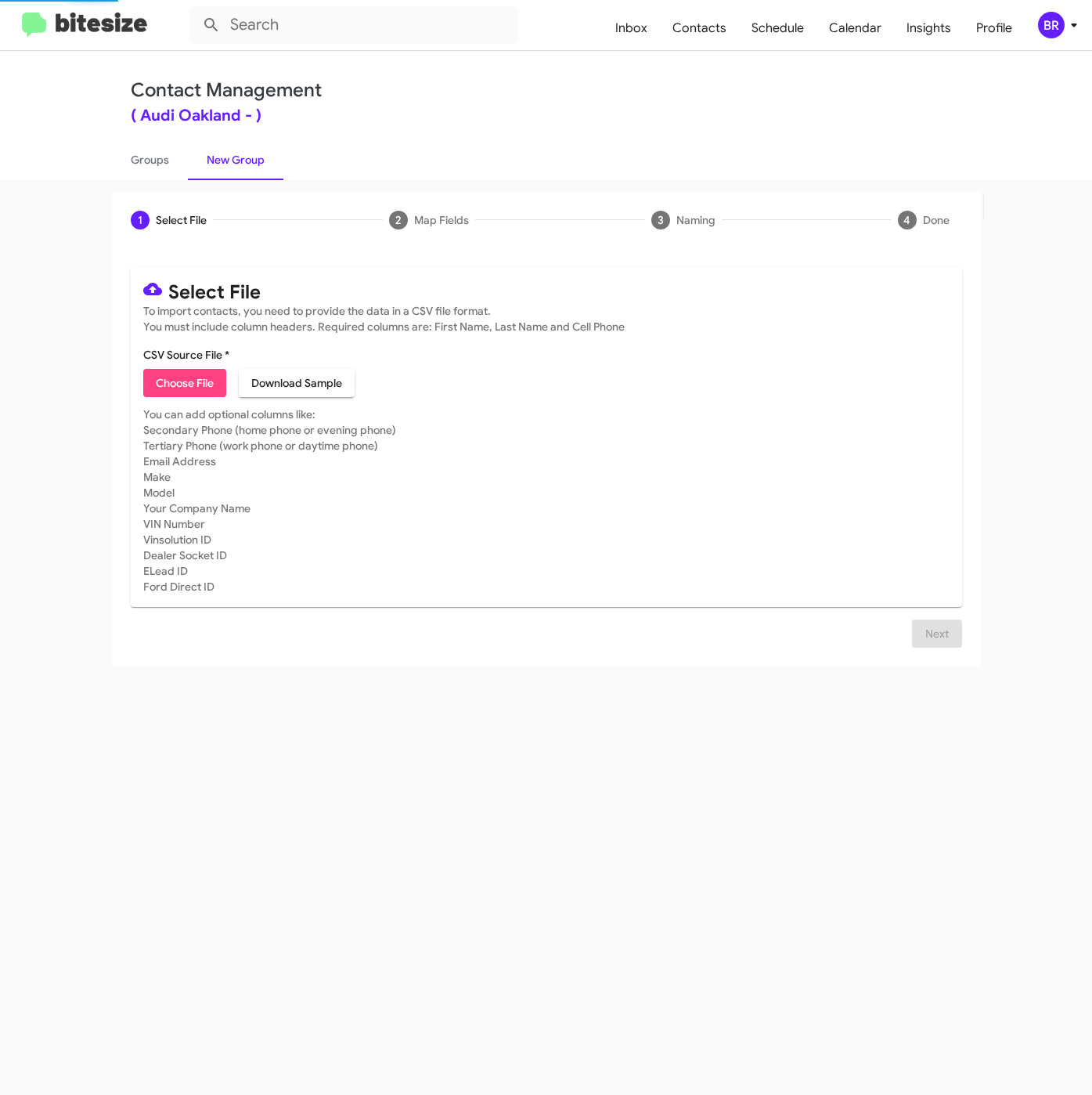
click at [181, 381] on span "Choose File" at bounding box center [184, 383] width 58 height 29
type input "AudiOakland_KBB_[DATE]"
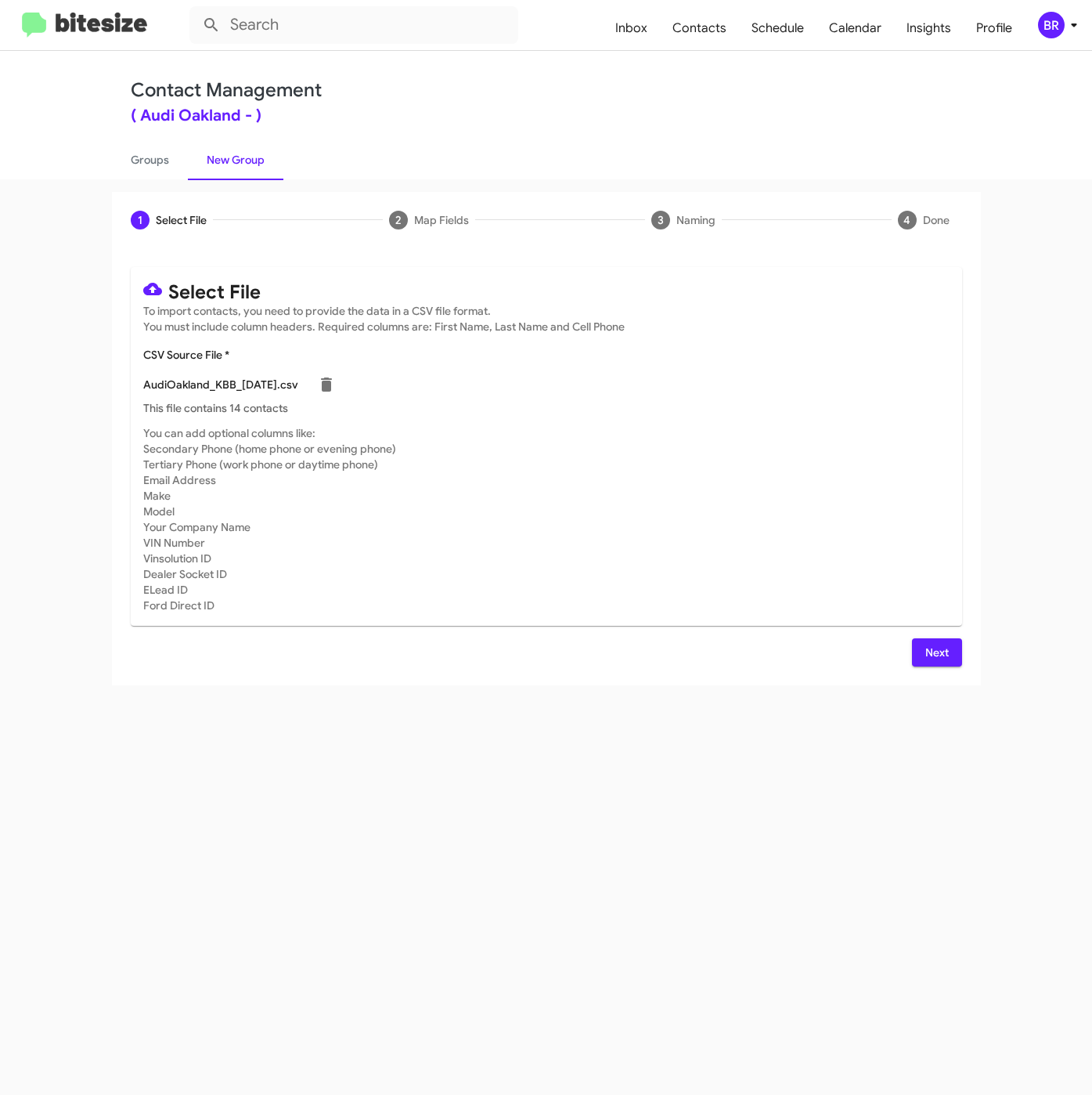
click at [933, 660] on span "Next" at bounding box center [937, 652] width 25 height 29
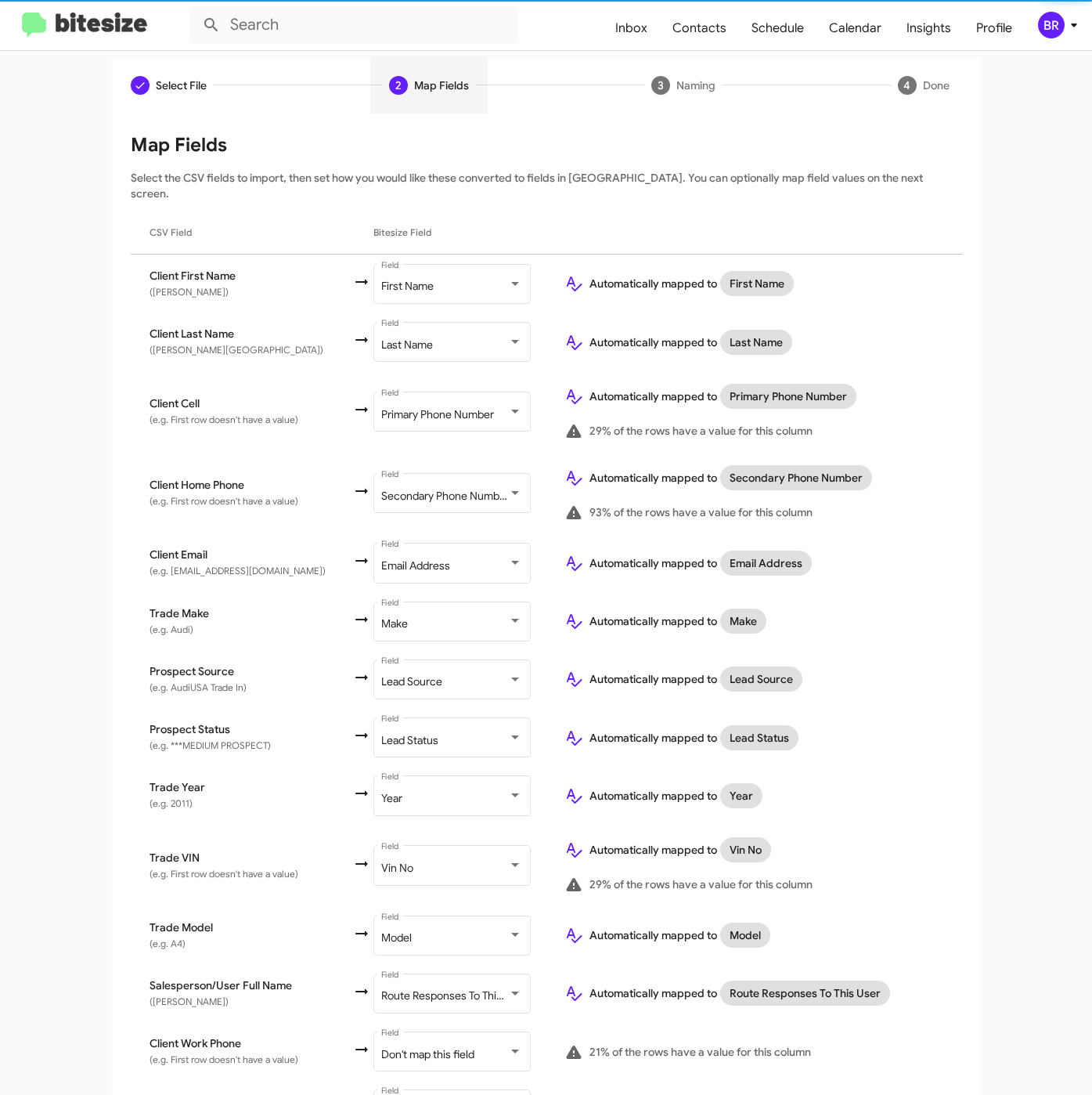
scroll to position [218, 0]
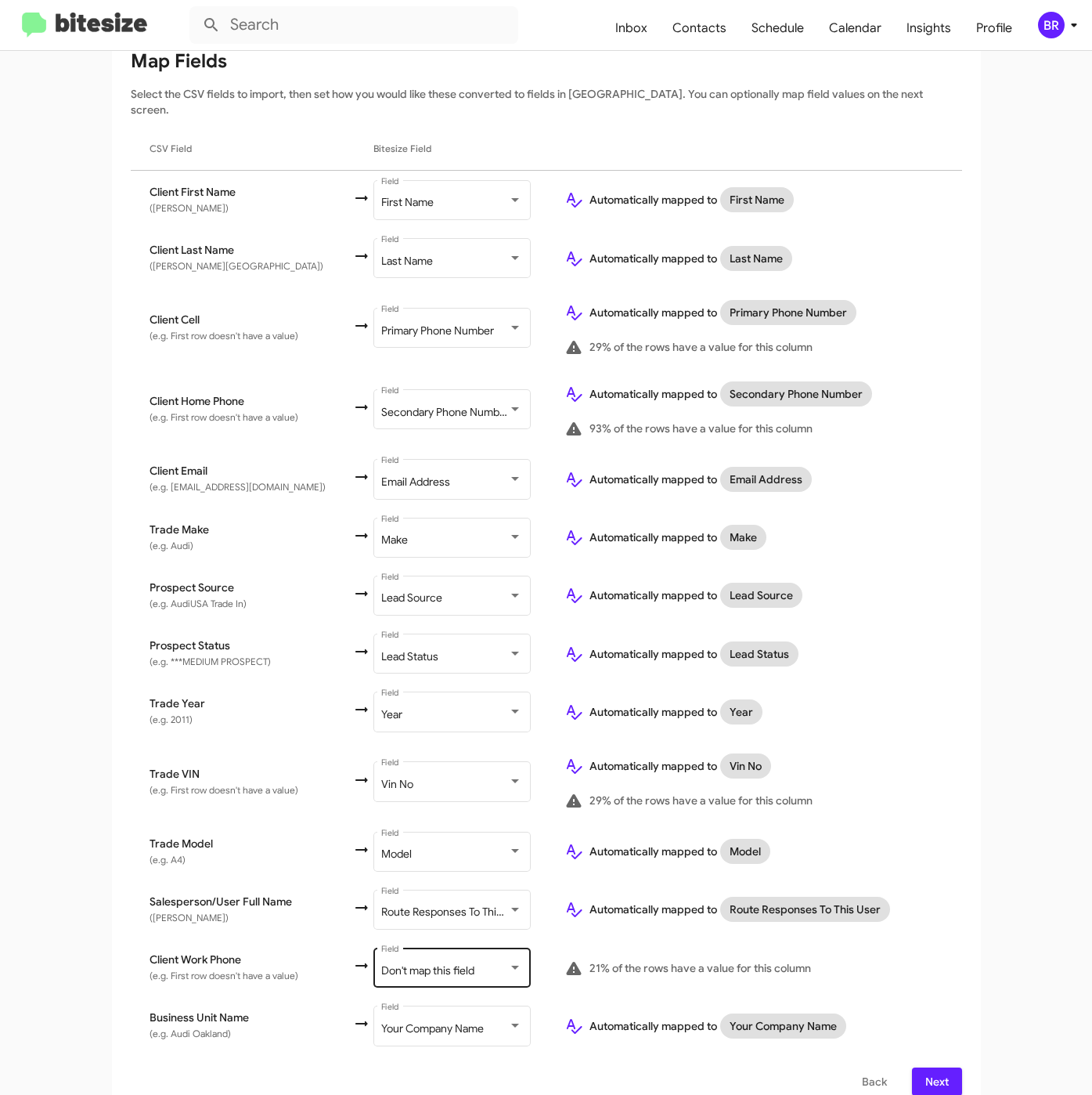
click at [458, 959] on div "Don't map this field Field" at bounding box center [451, 966] width 141 height 43
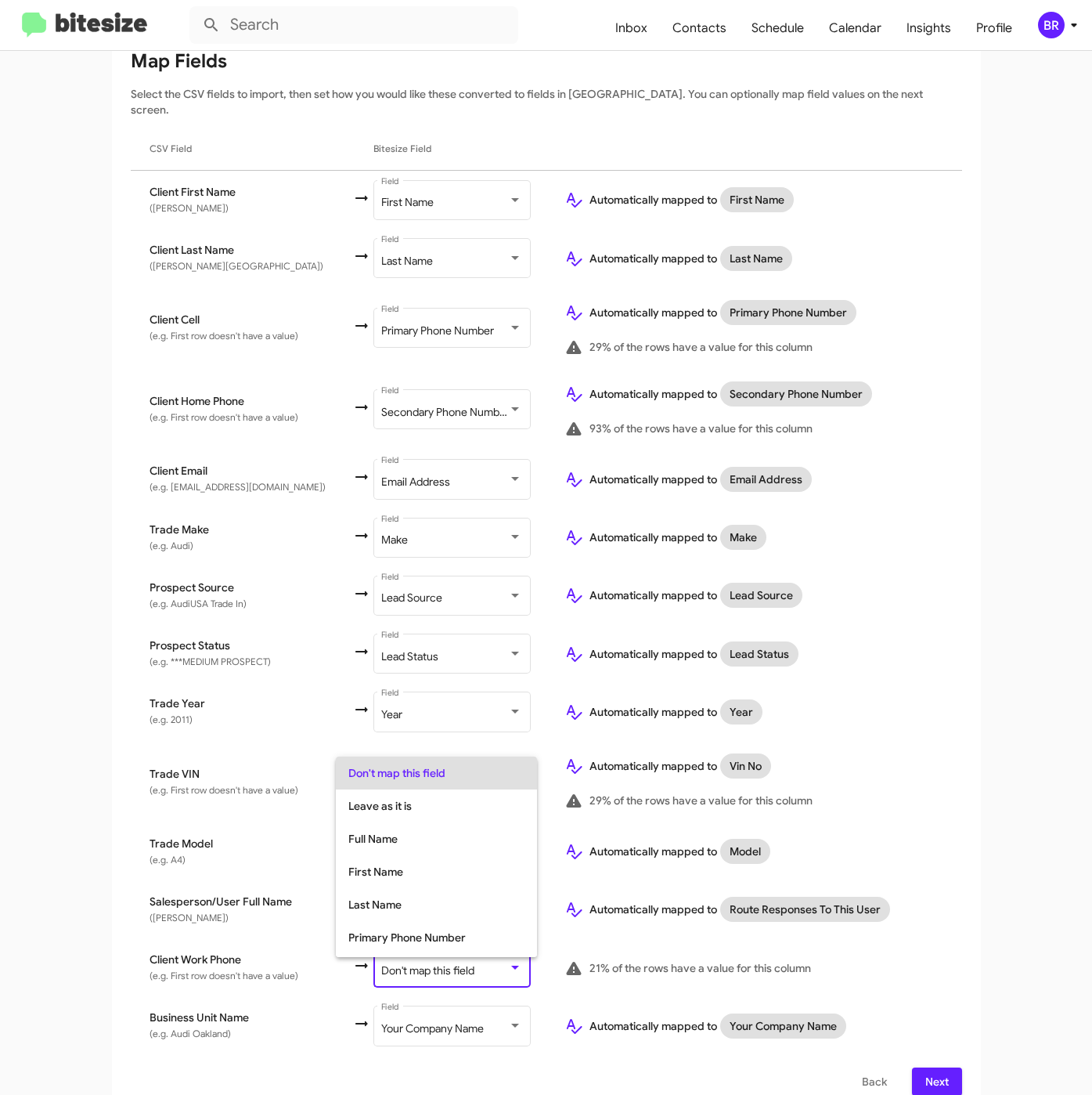
scroll to position [62, 0]
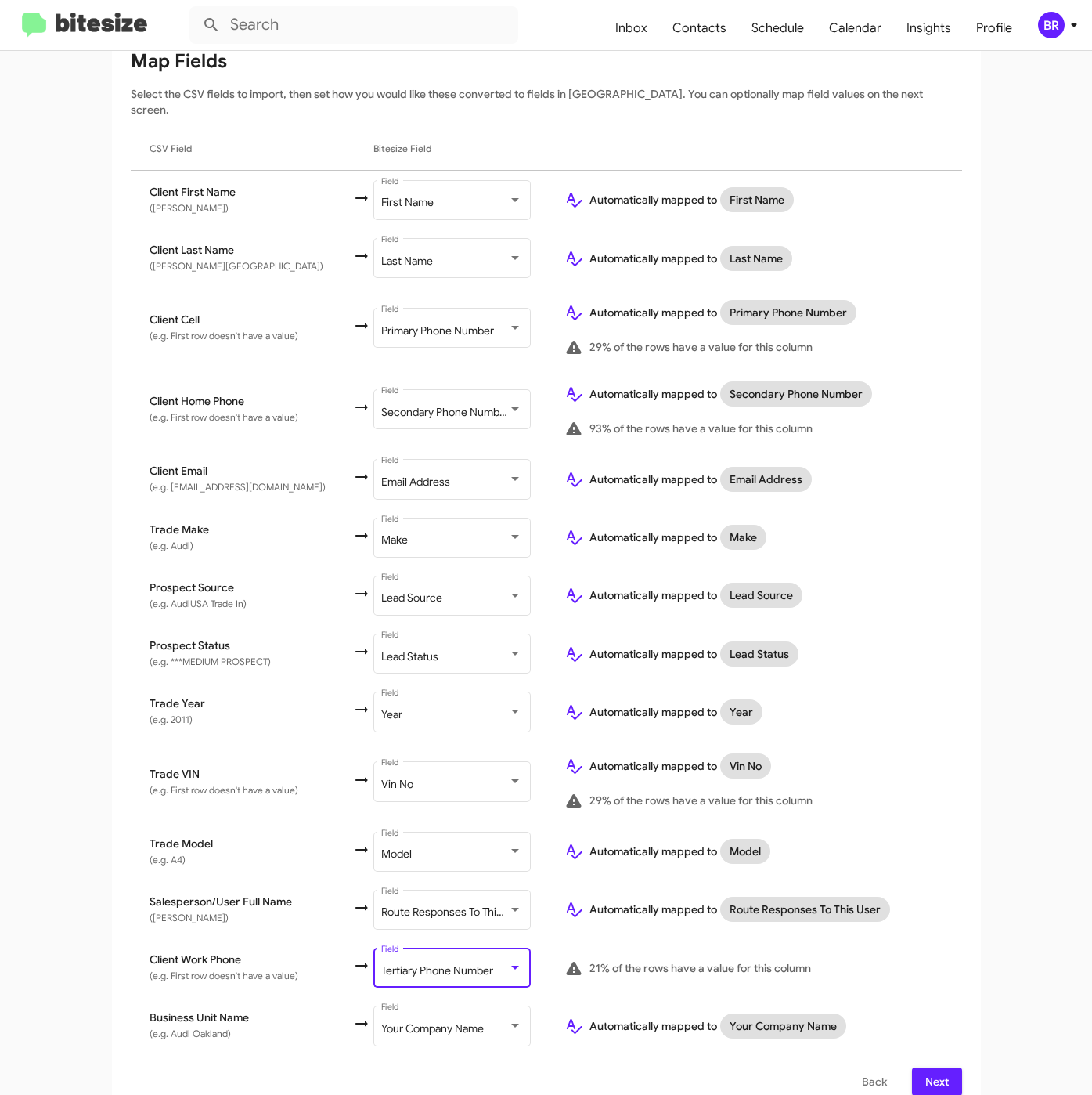
click at [925, 1067] on span "Next" at bounding box center [937, 1081] width 25 height 29
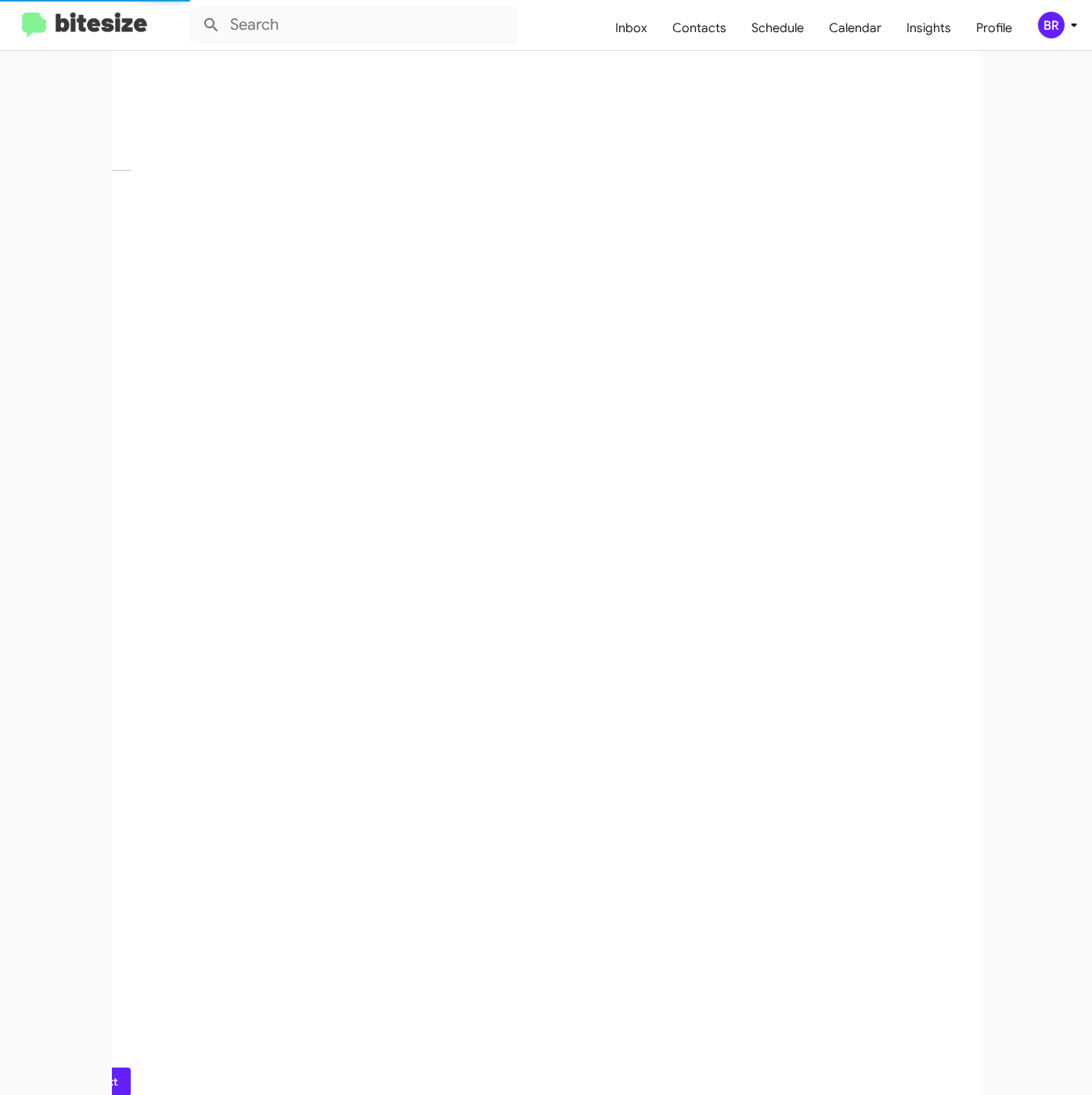
scroll to position [0, 0]
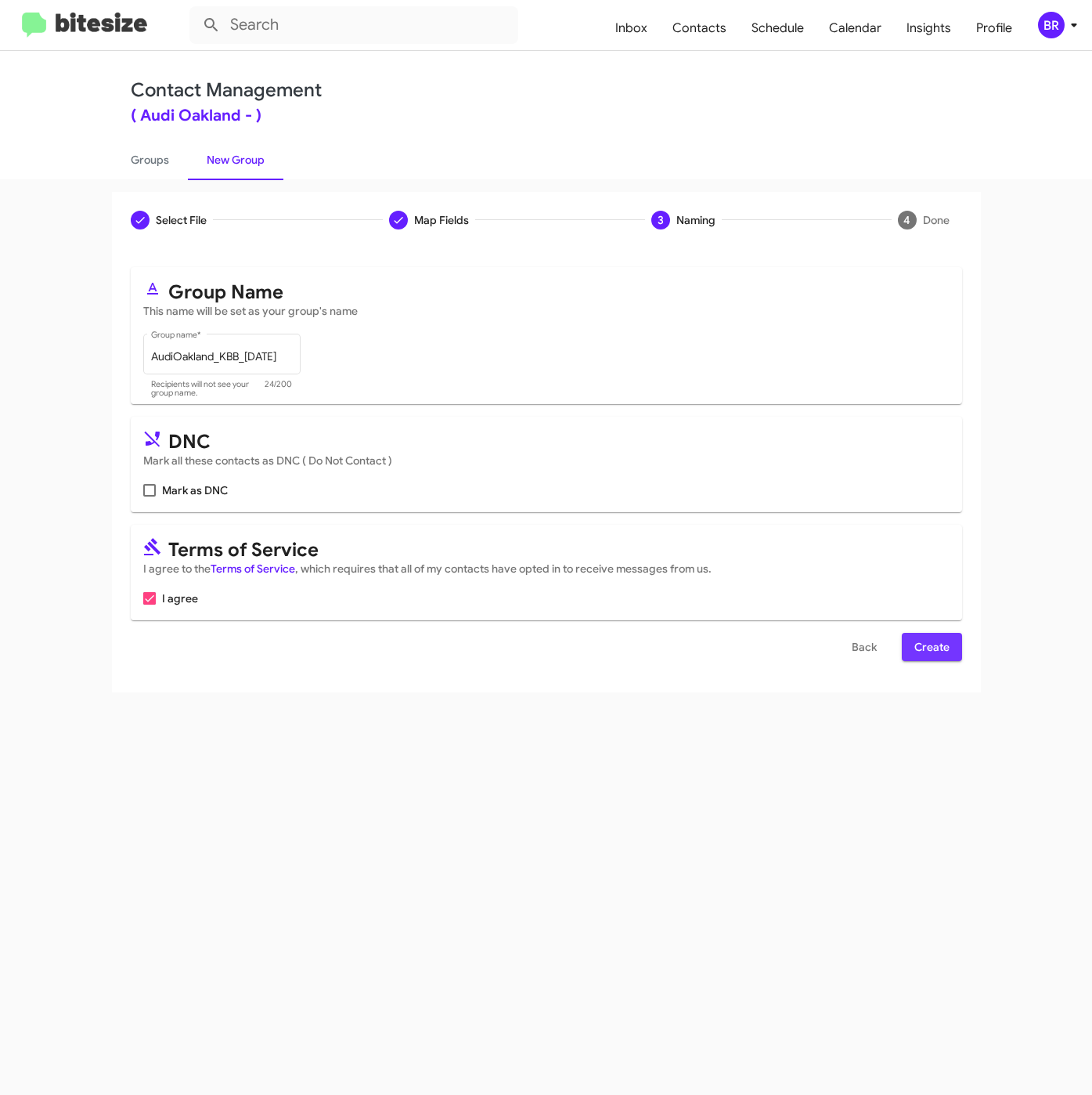
drag, startPoint x: 935, startPoint y: 651, endPoint x: 933, endPoint y: 604, distance: 47.0
click at [935, 653] on span "Create" at bounding box center [932, 647] width 35 height 29
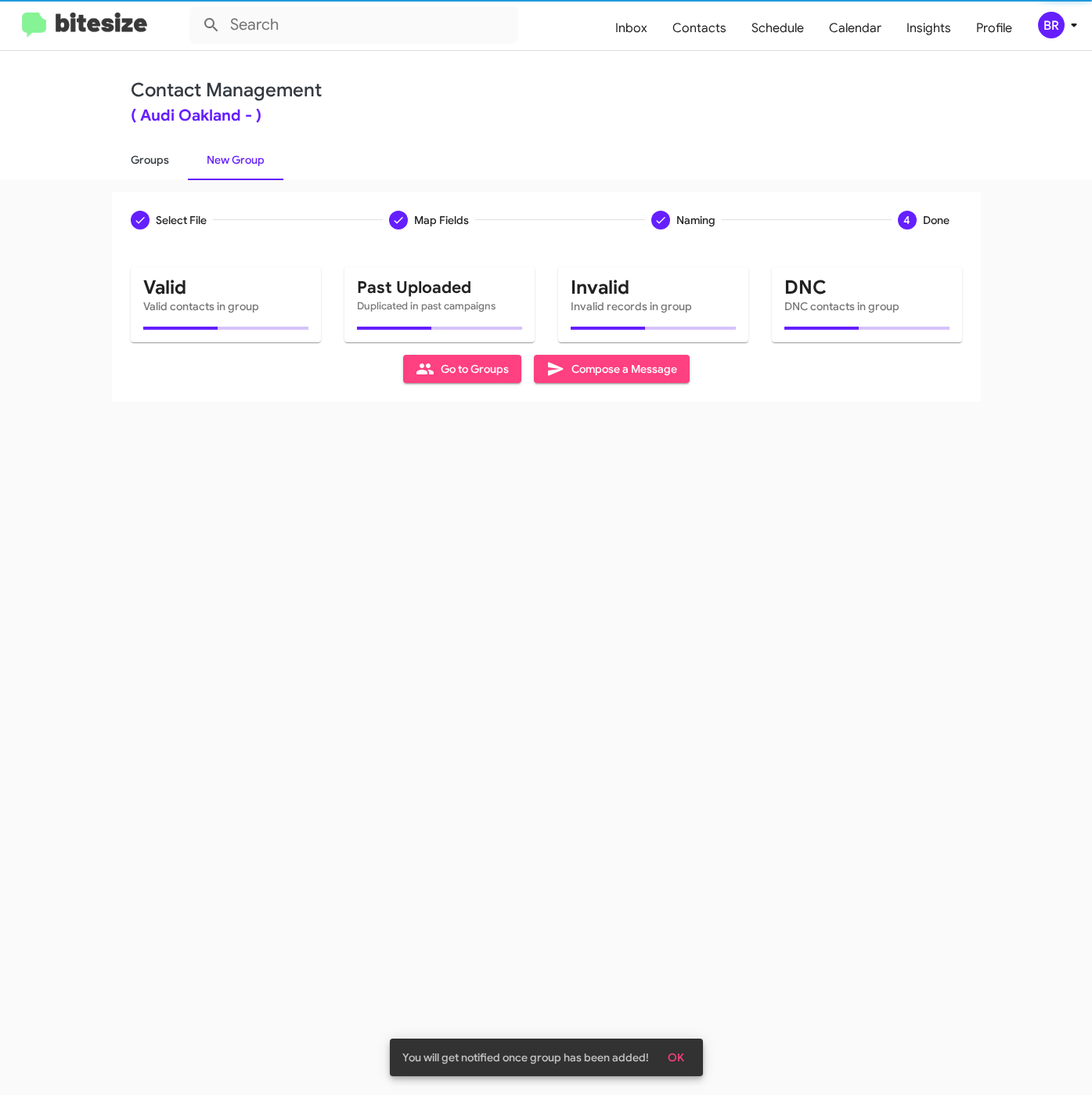
click at [144, 165] on link "Groups" at bounding box center [150, 159] width 76 height 40
type input "in:groups"
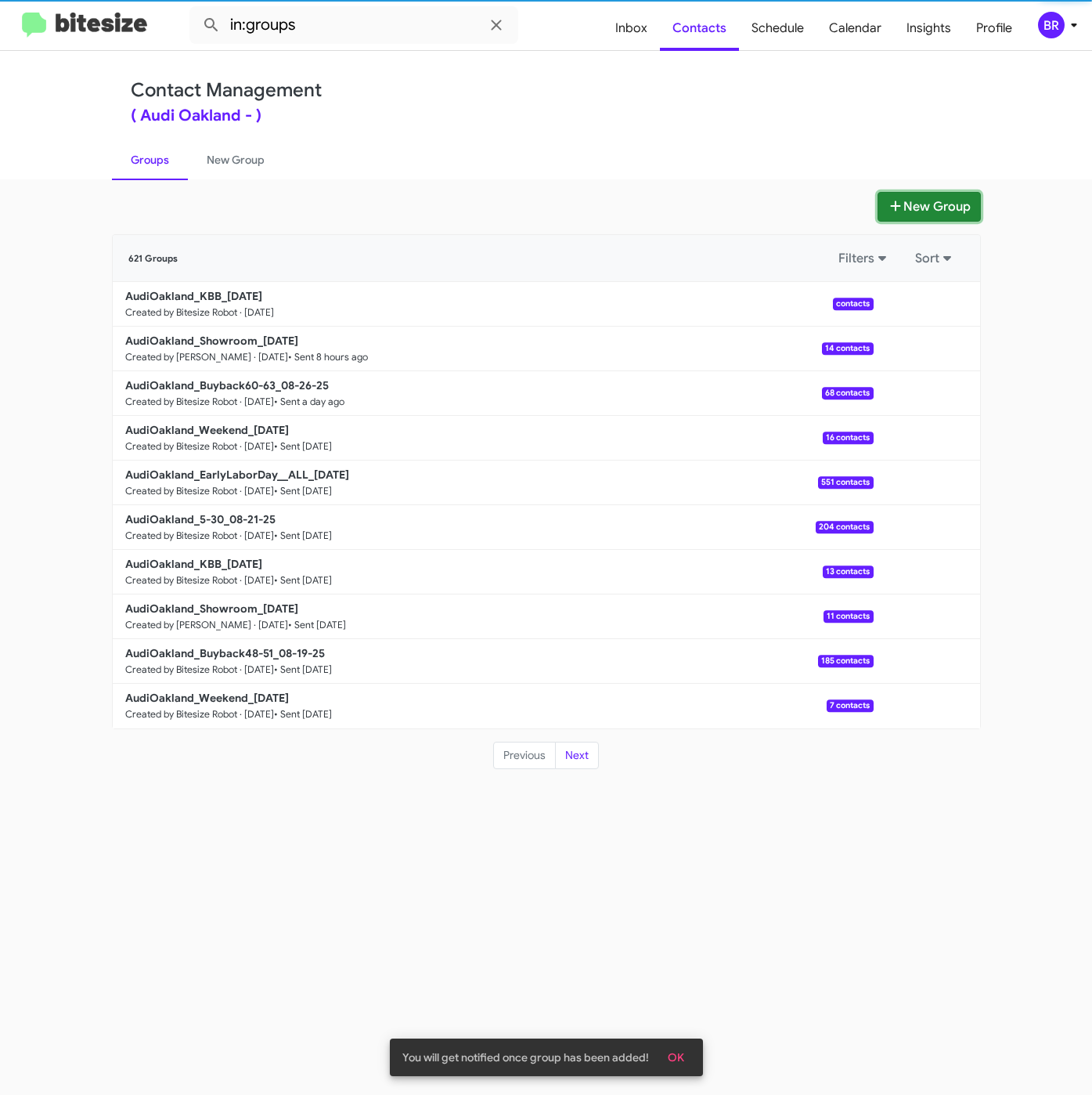
click at [900, 209] on icon at bounding box center [895, 206] width 16 height 13
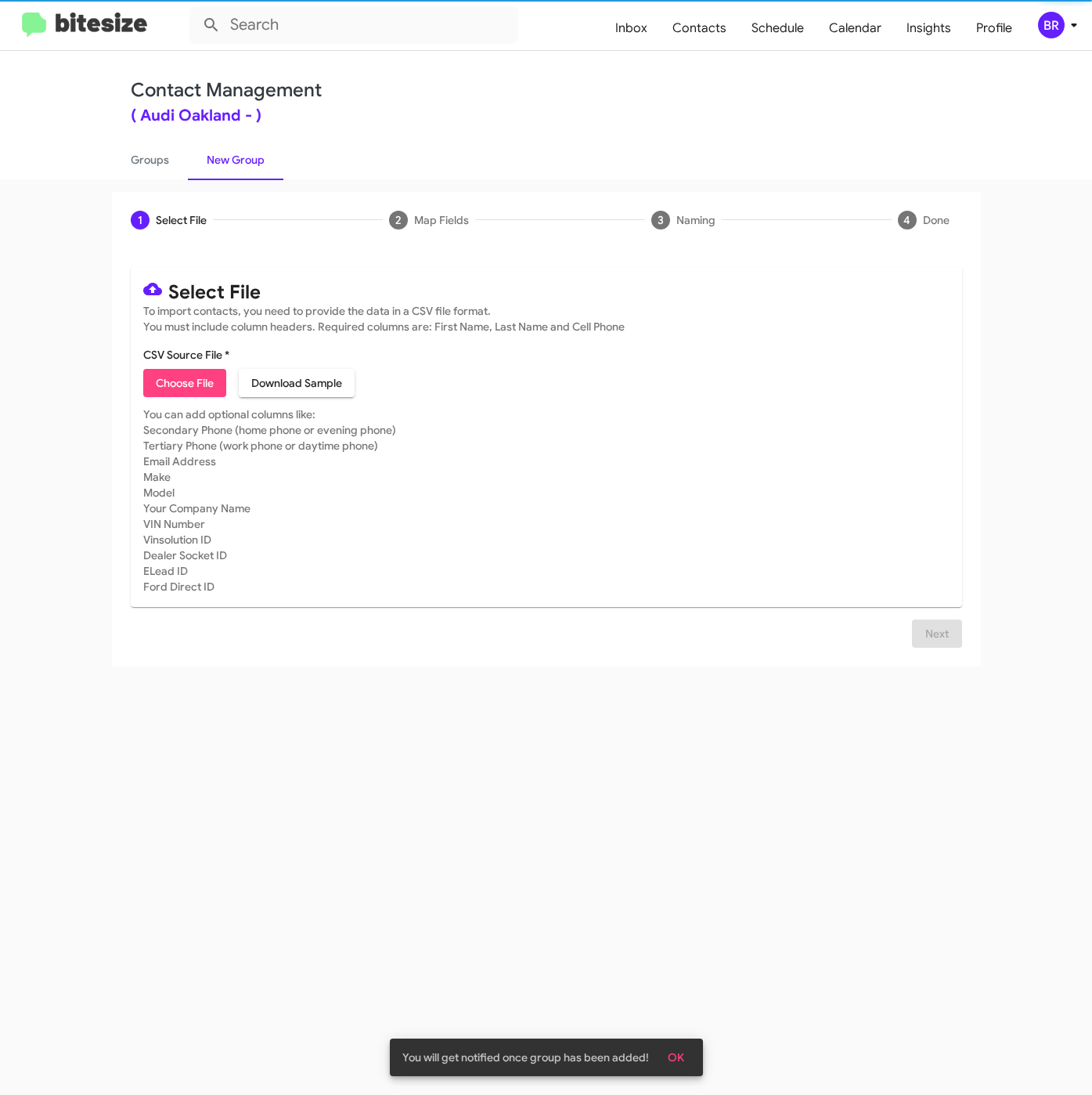
click at [167, 367] on mat-card-content "CSV Source File * Choose File Download Sample" at bounding box center [546, 372] width 807 height 50
click at [167, 379] on span "Choose File" at bounding box center [184, 383] width 58 height 29
type input "AudiOakland_KBB_[DATE]"
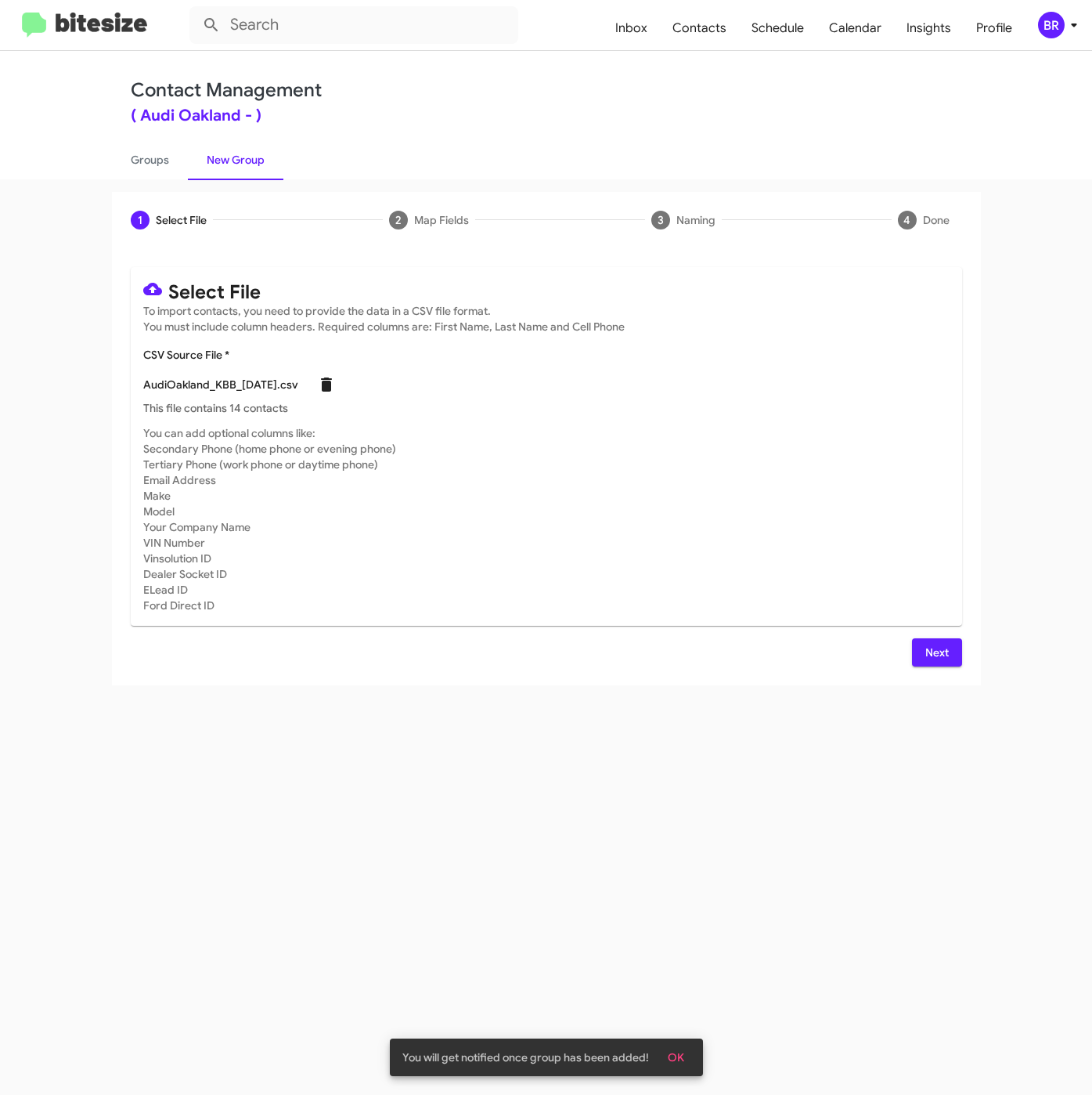
click at [336, 394] on icon at bounding box center [327, 385] width 18 height 18
checkbox input "false"
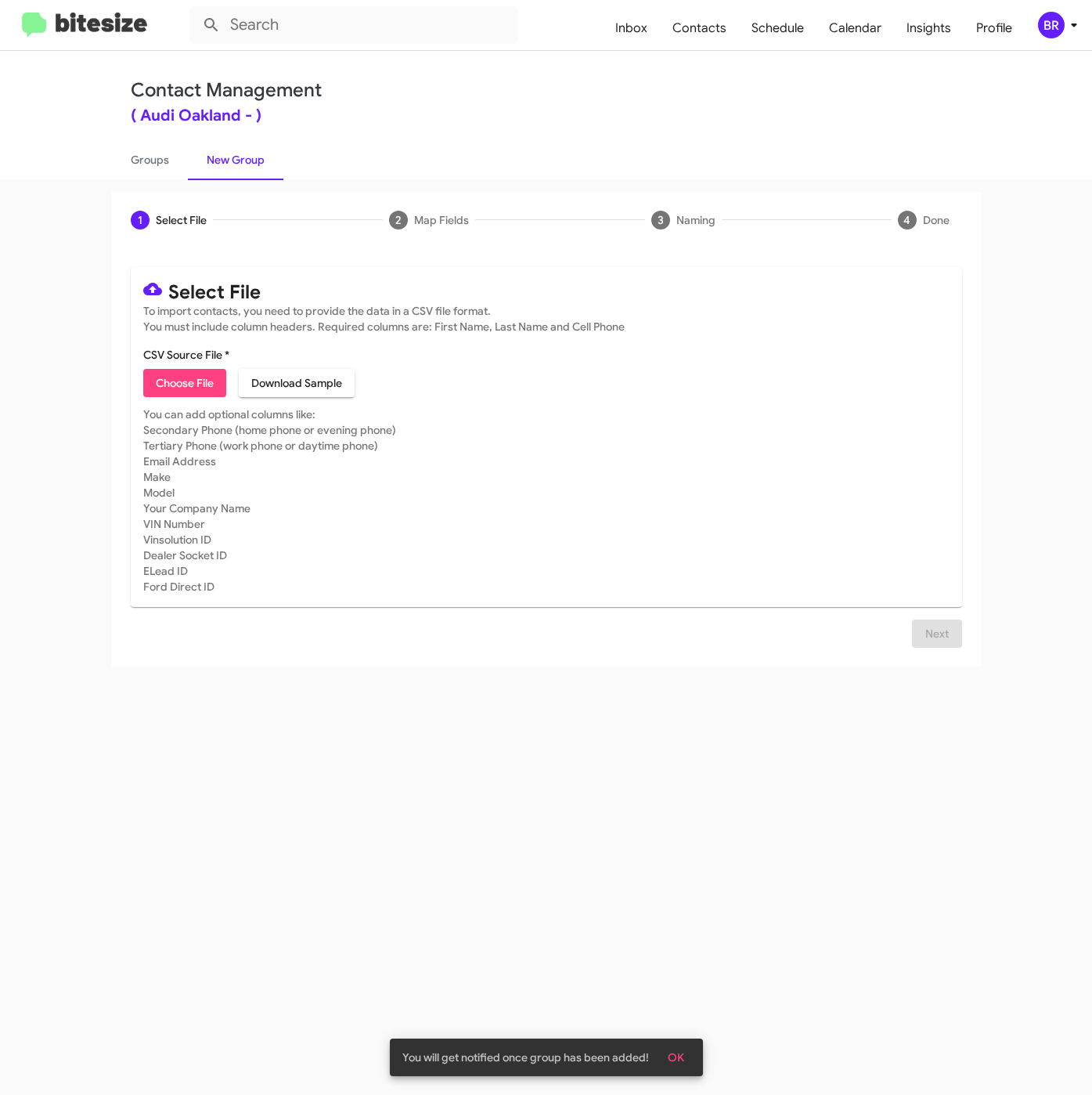
click at [177, 383] on span "Choose File" at bounding box center [184, 383] width 58 height 29
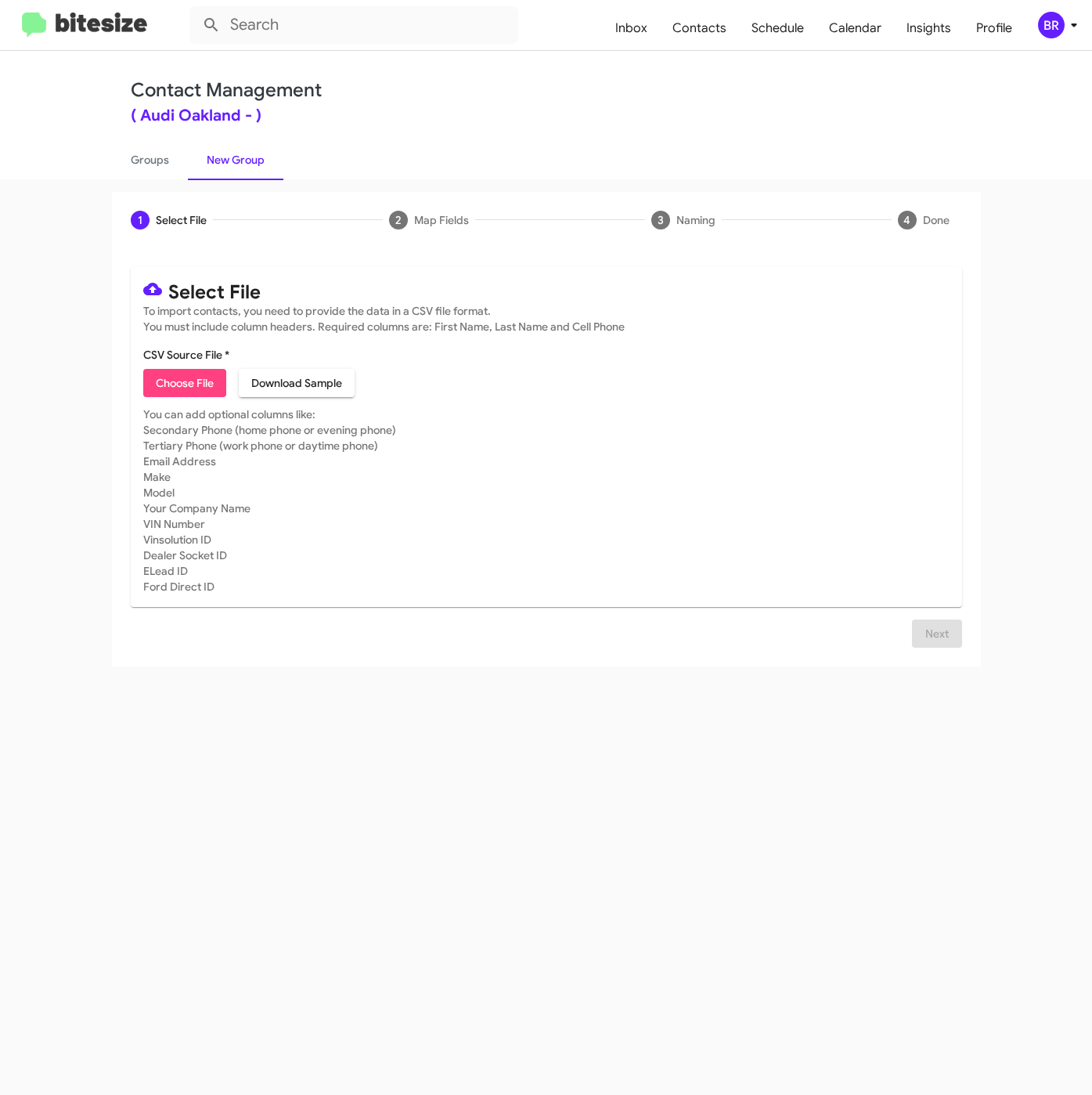
type input "AudiOakland_5-30_08-28-25"
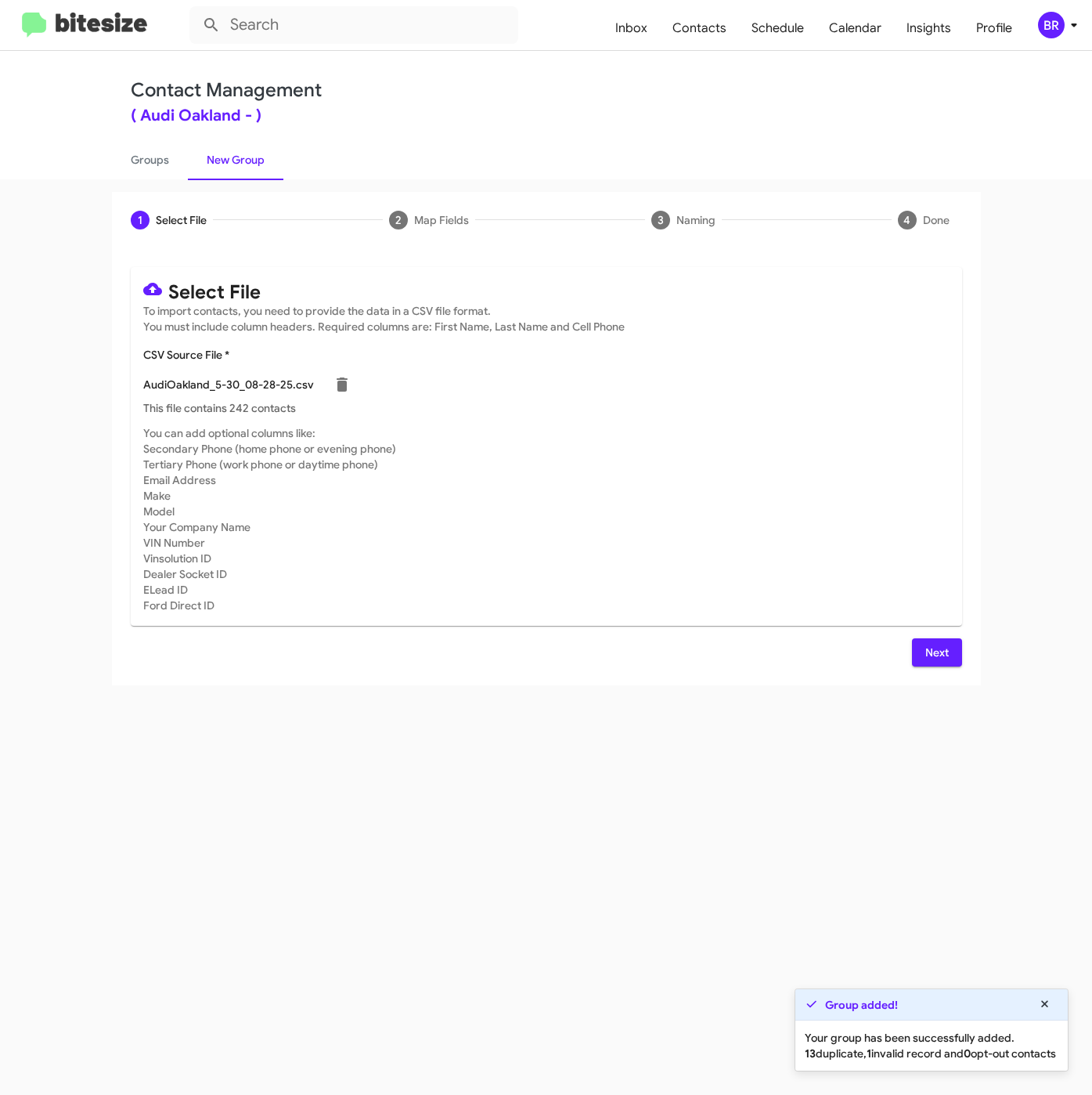
click at [930, 656] on span "Next" at bounding box center [937, 652] width 25 height 29
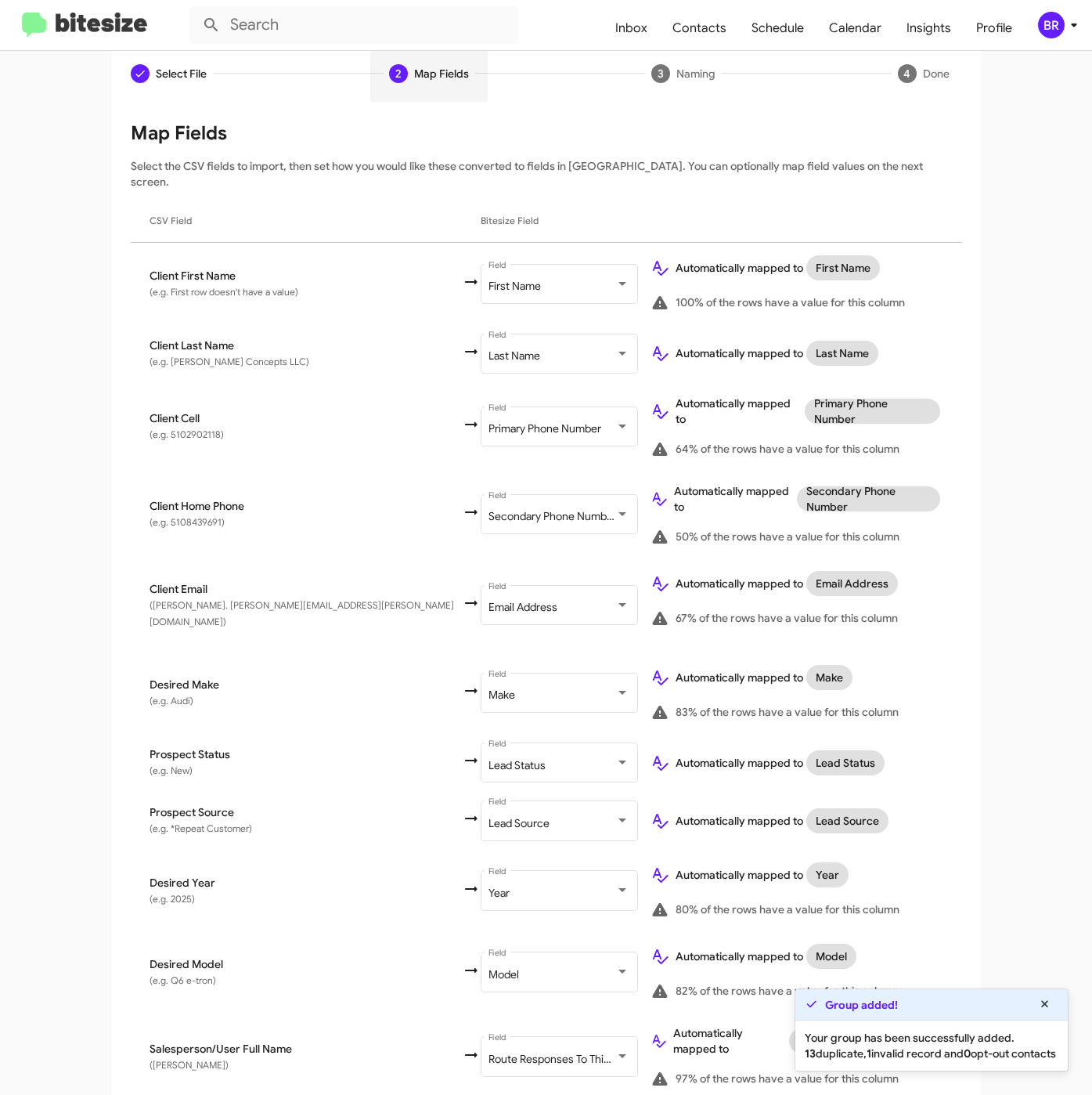
scroll to position [292, 0]
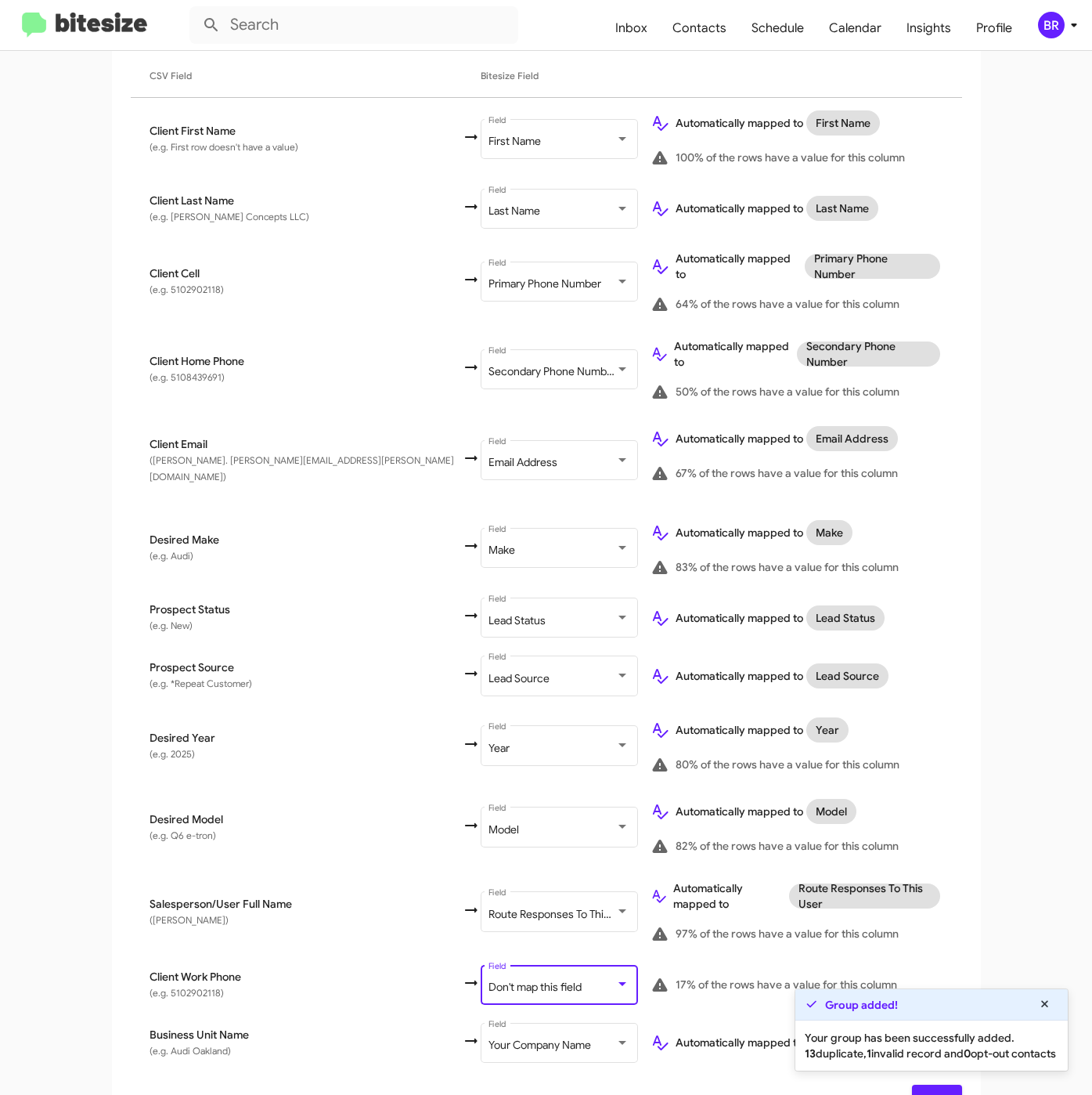
click at [489, 981] on div "Don't map this field" at bounding box center [552, 987] width 127 height 13
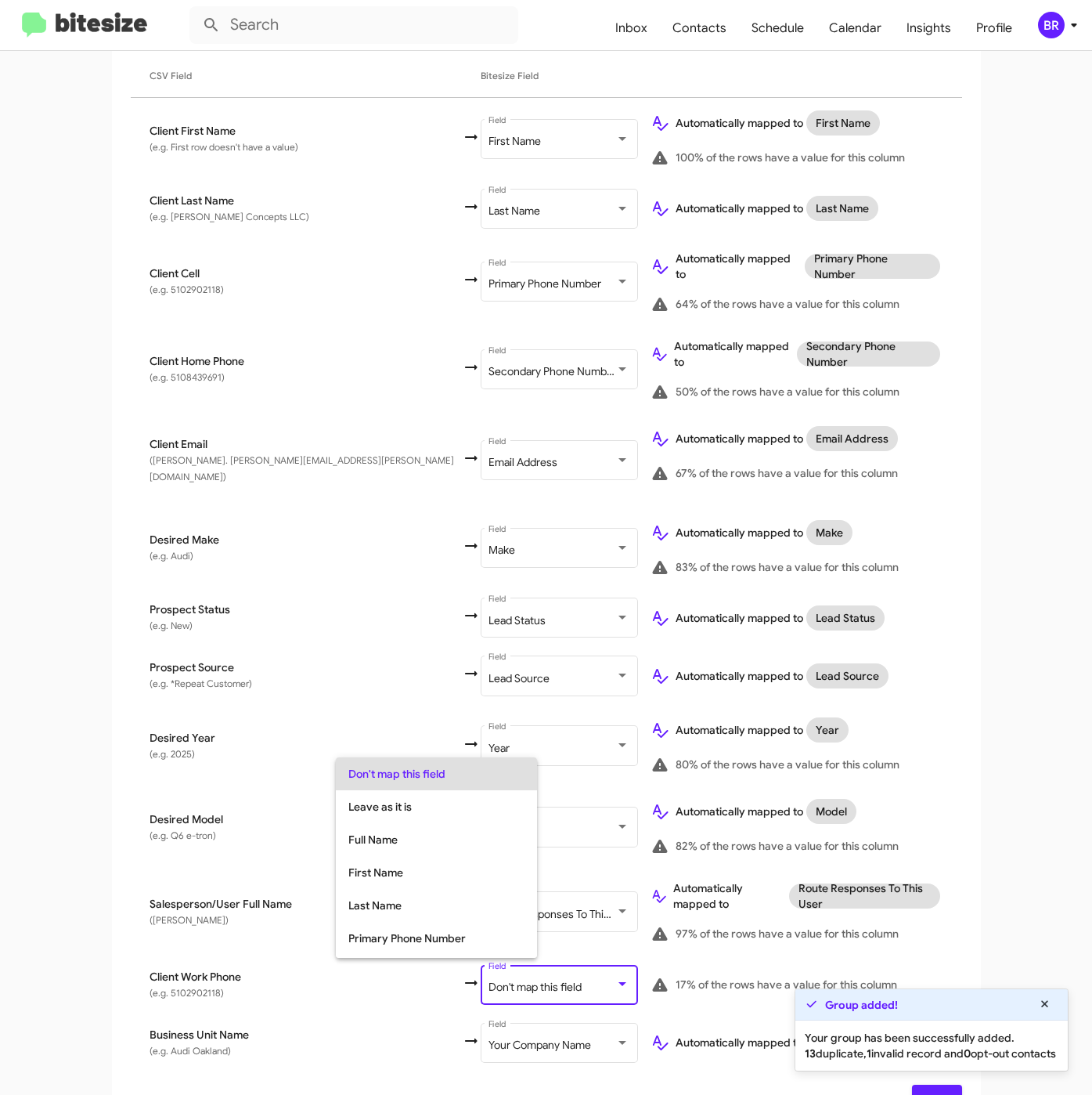
scroll to position [62, 0]
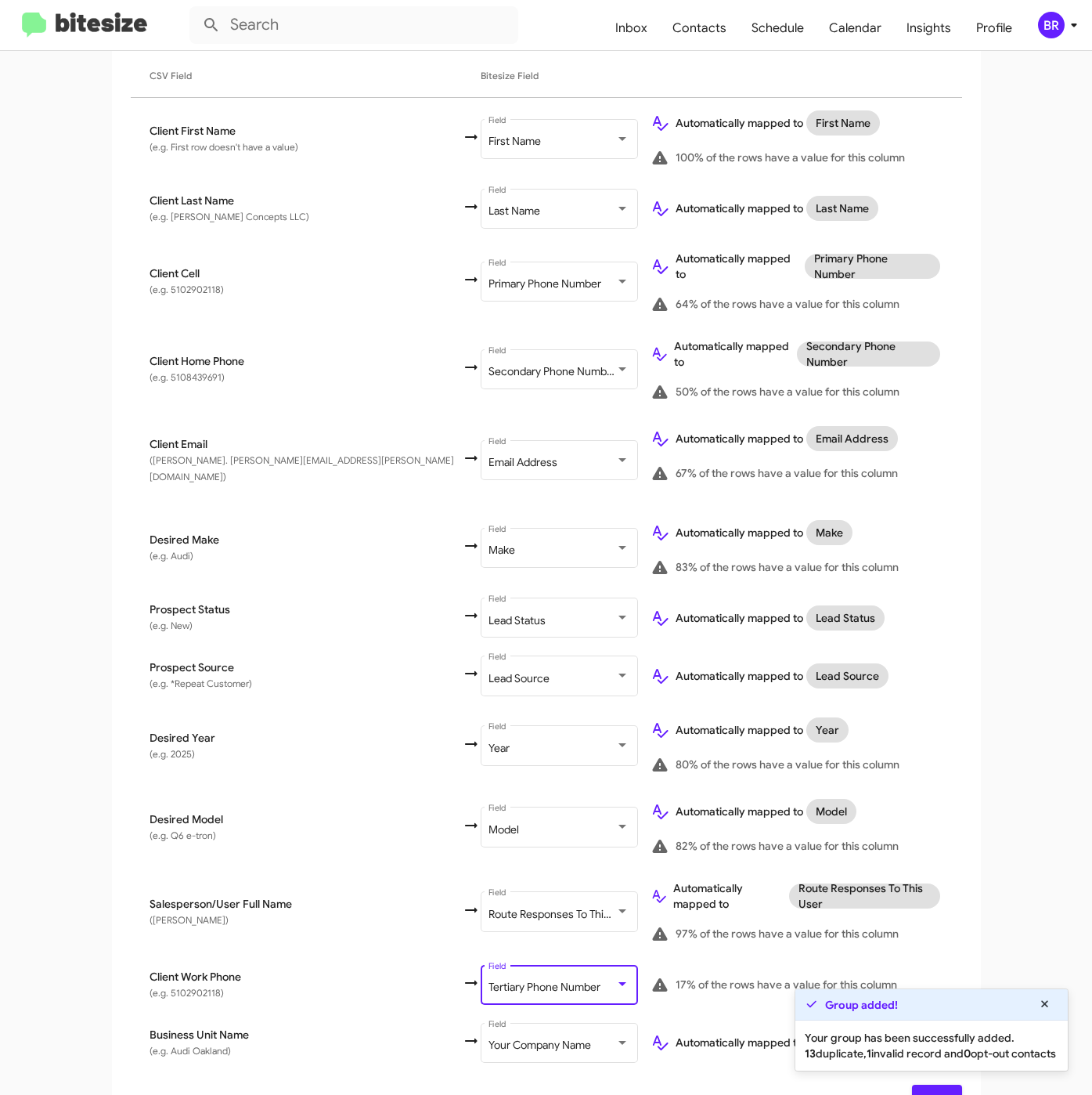
click at [937, 1085] on span "Next" at bounding box center [937, 1099] width 25 height 29
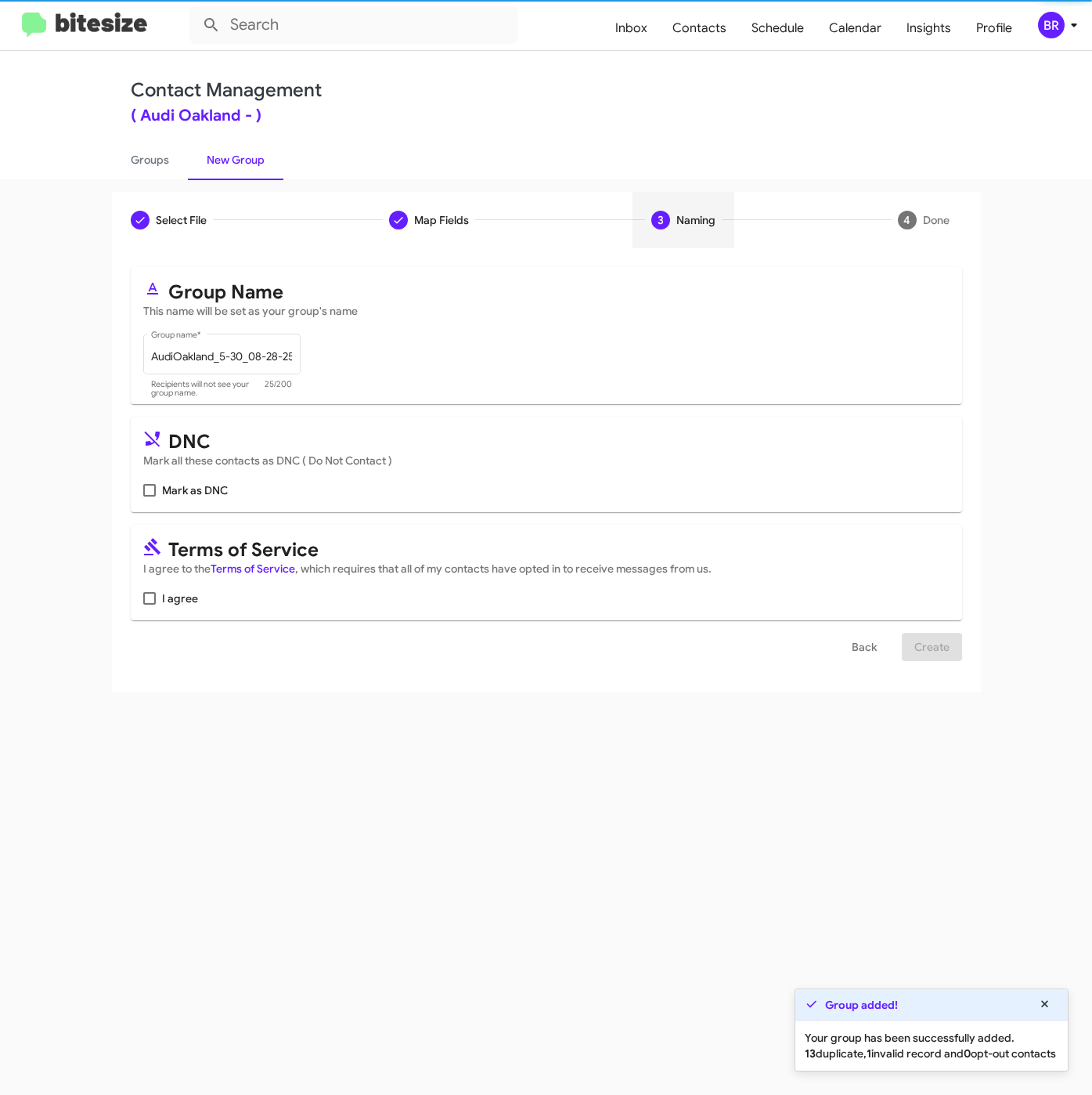
scroll to position [0, 0]
click at [136, 596] on mat-card "Terms of Service I agree to the Terms of Service , which requires that all of m…" at bounding box center [546, 572] width 832 height 96
click at [144, 597] on span at bounding box center [150, 598] width 13 height 13
click at [149, 605] on input "I agree" at bounding box center [149, 605] width 1 height 1
checkbox input "true"
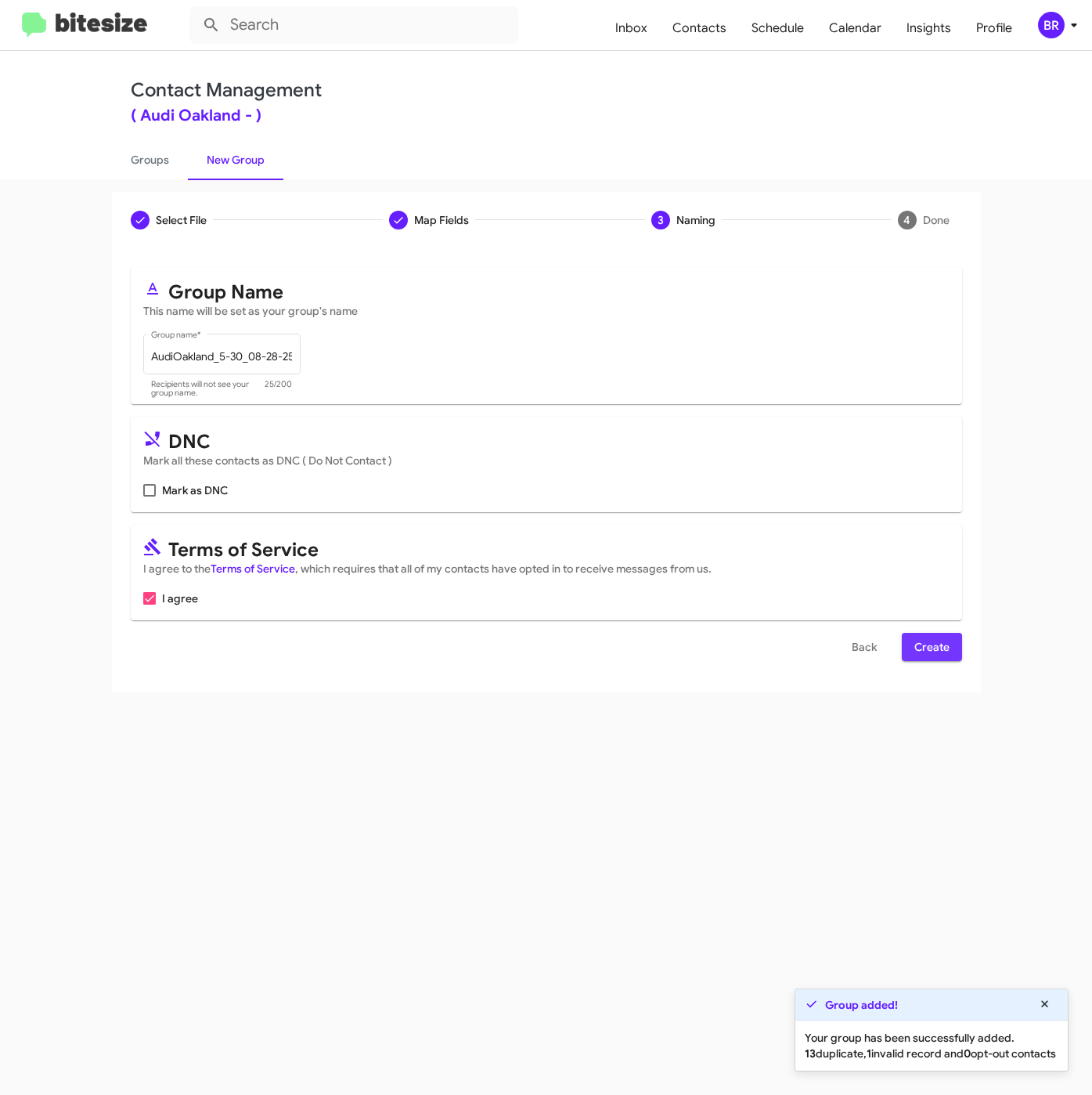
drag, startPoint x: 925, startPoint y: 656, endPoint x: 943, endPoint y: 681, distance: 30.8
click at [925, 655] on span "Create" at bounding box center [932, 647] width 35 height 29
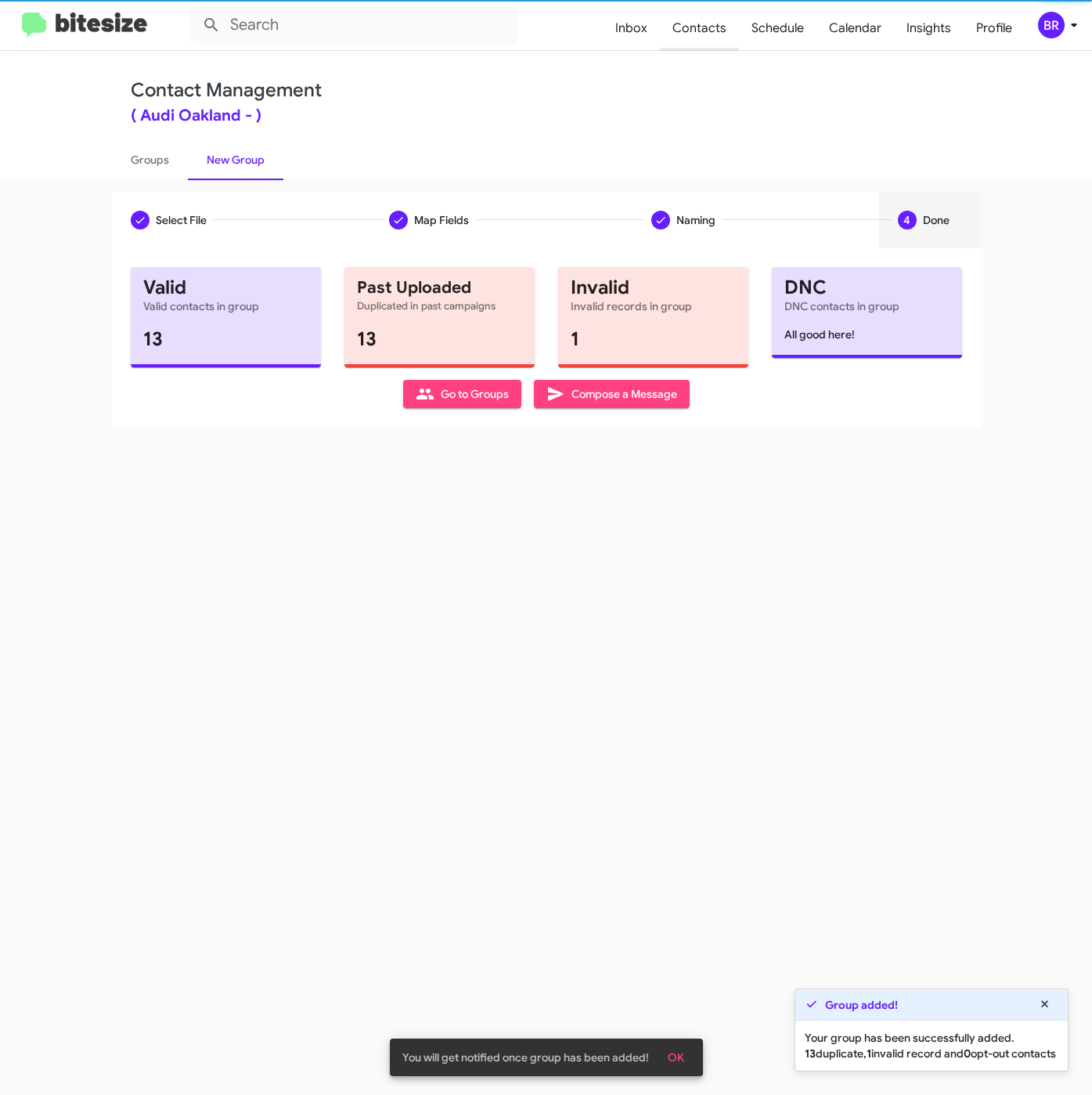
click at [700, 39] on span "Contacts" at bounding box center [699, 28] width 79 height 45
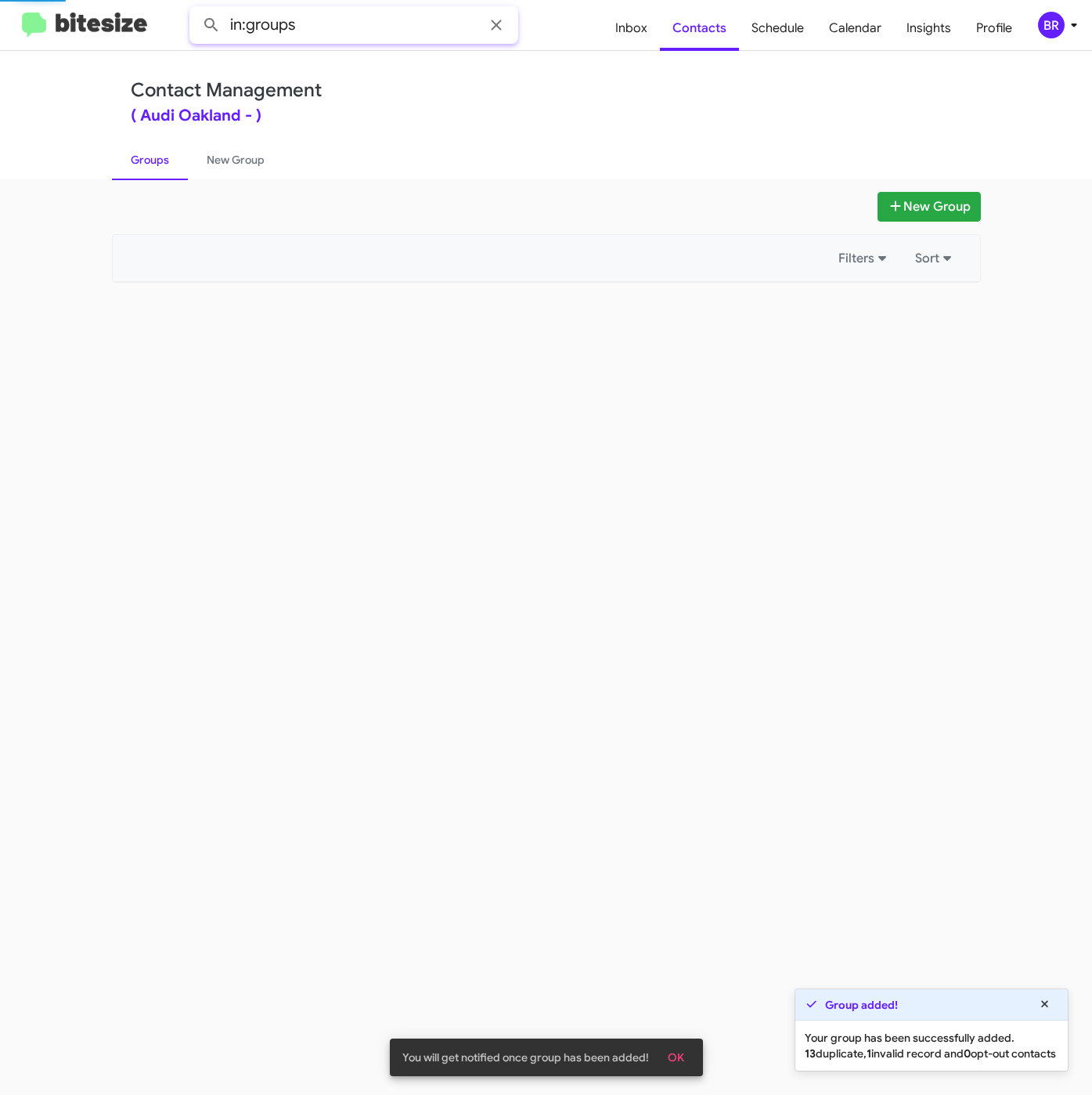
click at [336, 19] on input "in:groups" at bounding box center [353, 25] width 328 height 38
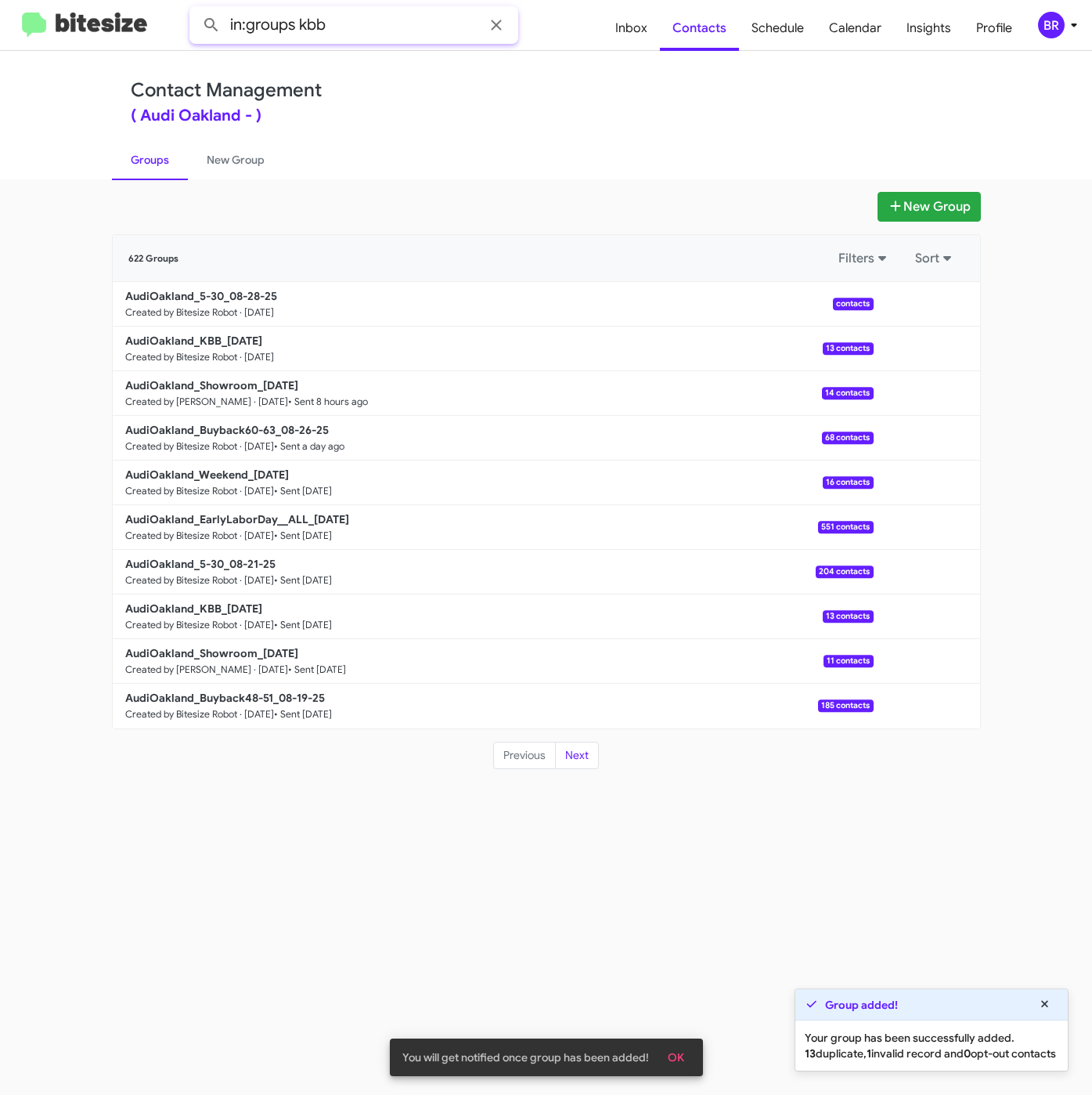
type input "in:groups kbb"
click at [196, 9] on button at bounding box center [212, 25] width 31 height 31
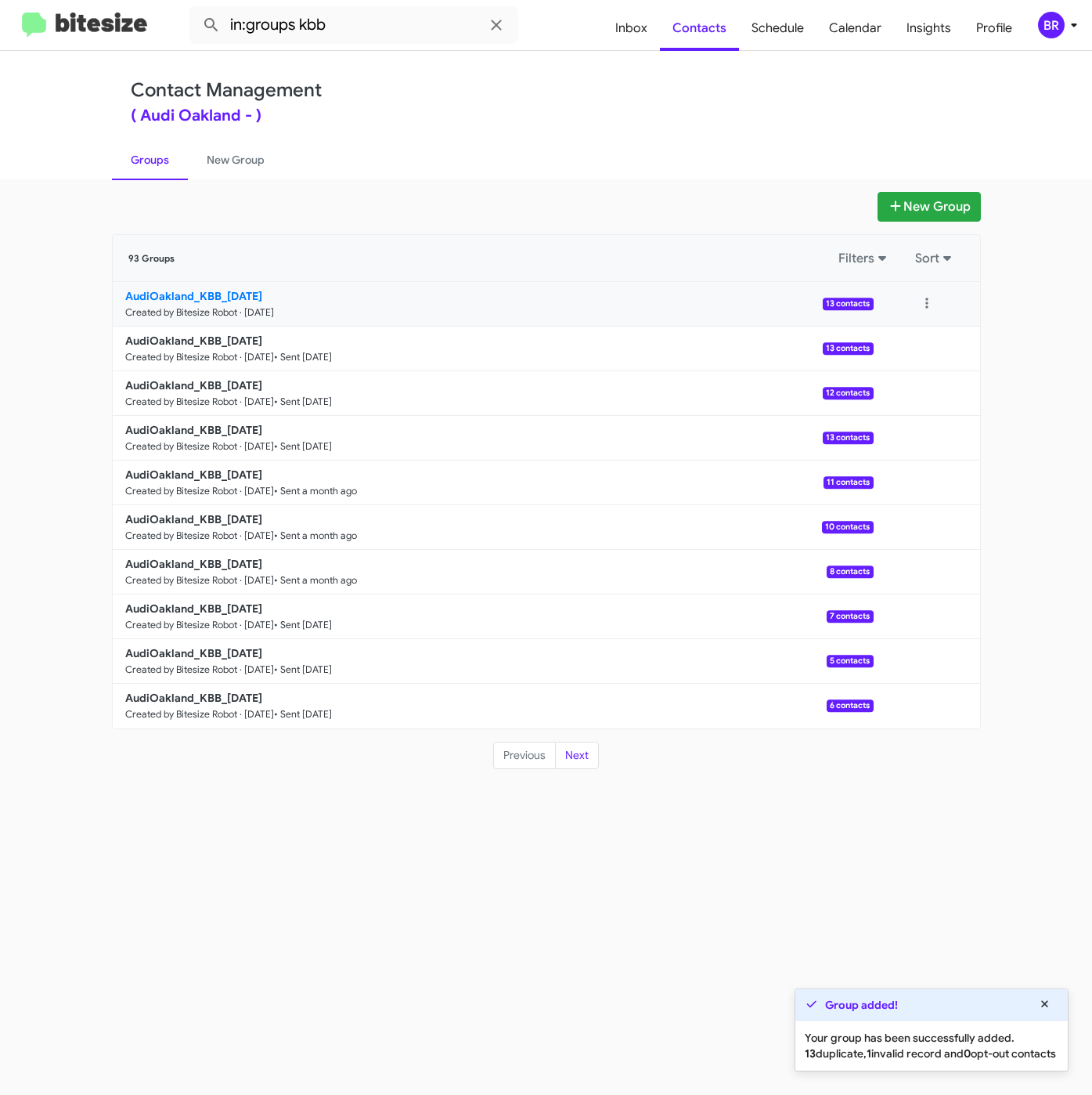
click at [249, 294] on b "AudiOakland_KBB_[DATE]" at bounding box center [193, 295] width 137 height 14
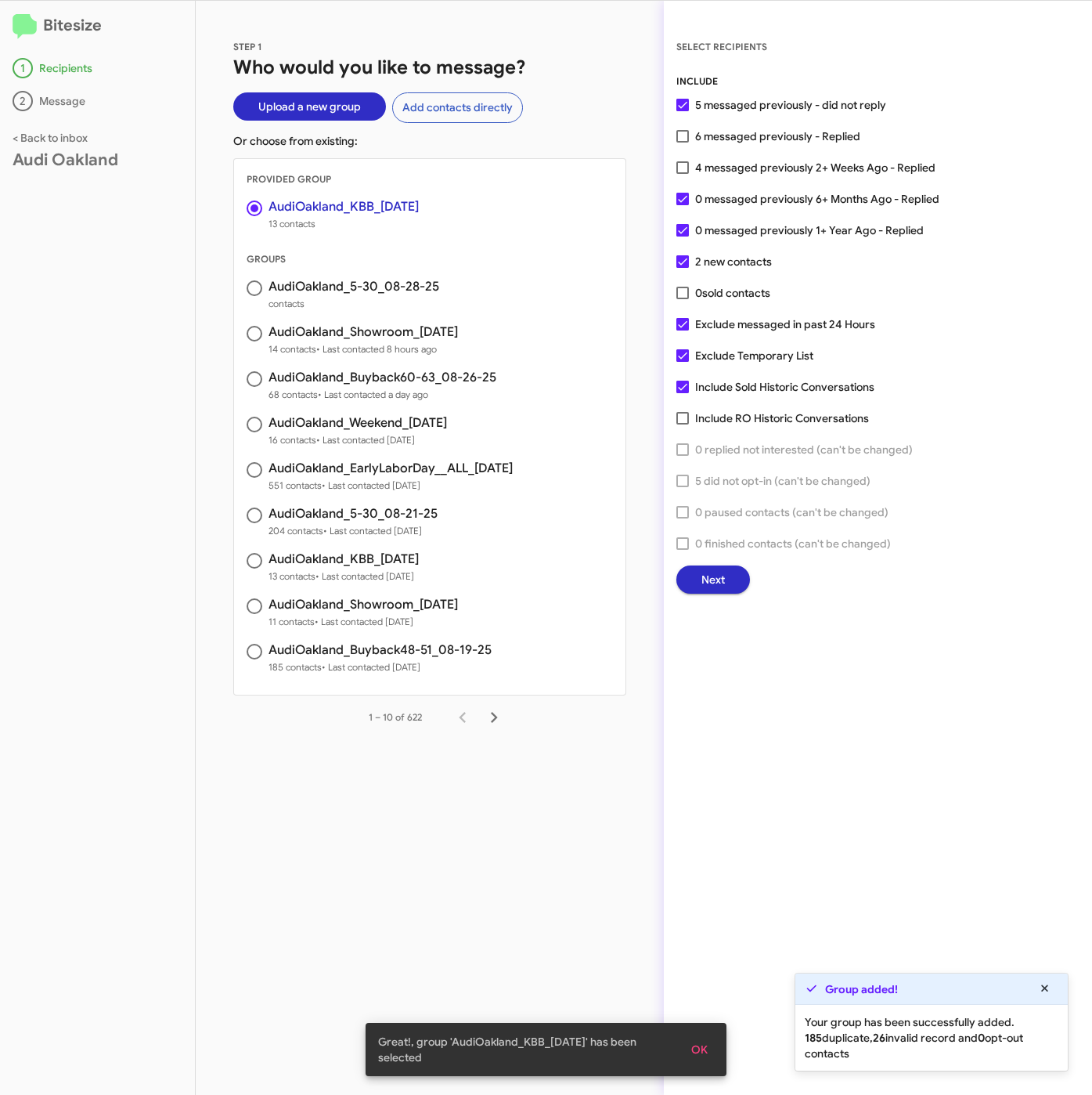
drag, startPoint x: 845, startPoint y: 169, endPoint x: 770, endPoint y: 362, distance: 207.1
click at [845, 169] on span "4 messaged previously 2+ Weeks Ago - Replied" at bounding box center [815, 167] width 240 height 18
click at [683, 174] on input "4 messaged previously 2+ Weeks Ago - Replied" at bounding box center [682, 174] width 1 height 1
checkbox input "true"
click at [703, 574] on span "Next" at bounding box center [713, 579] width 24 height 29
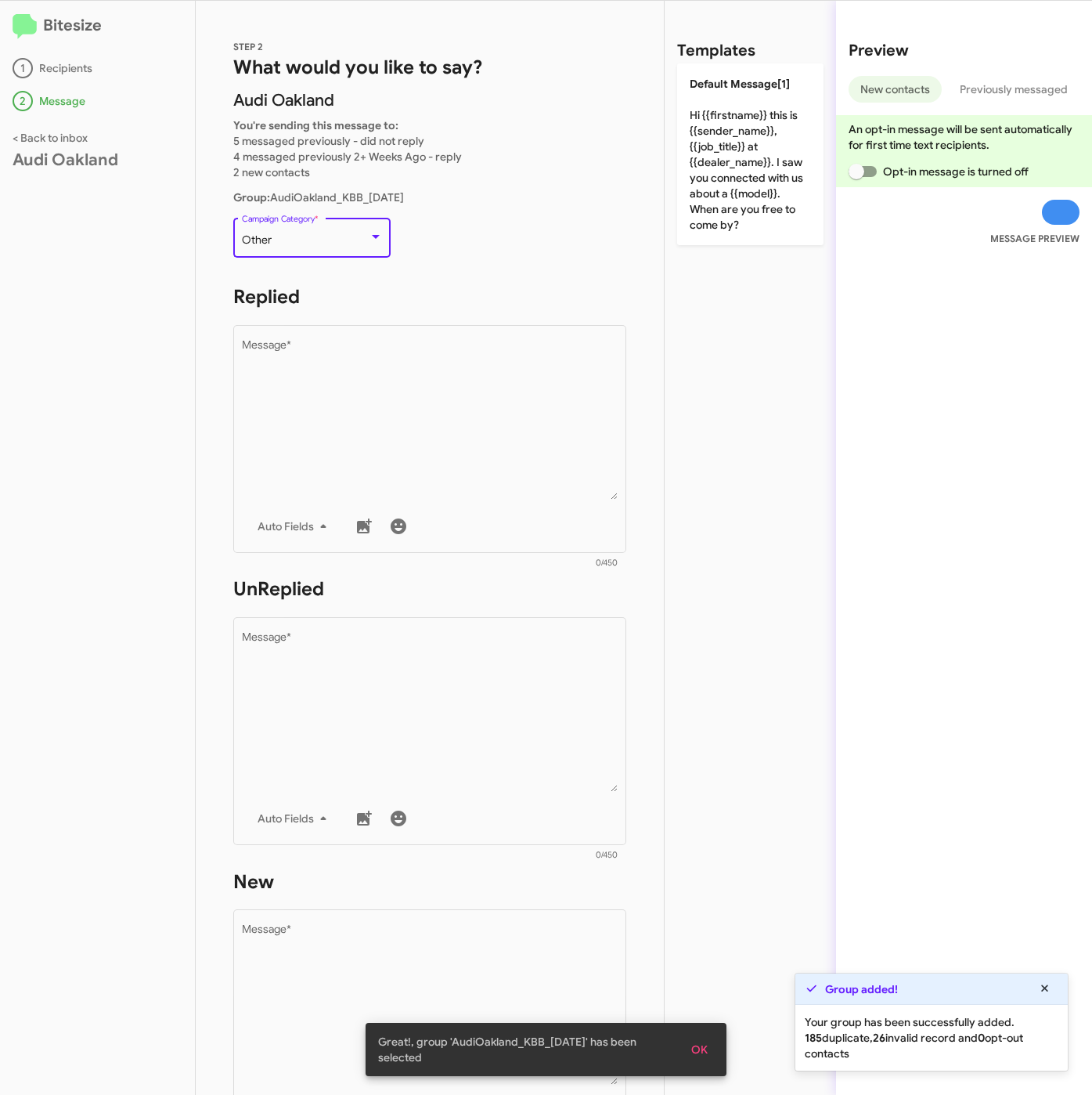
click at [336, 234] on div "Other" at bounding box center [305, 240] width 127 height 13
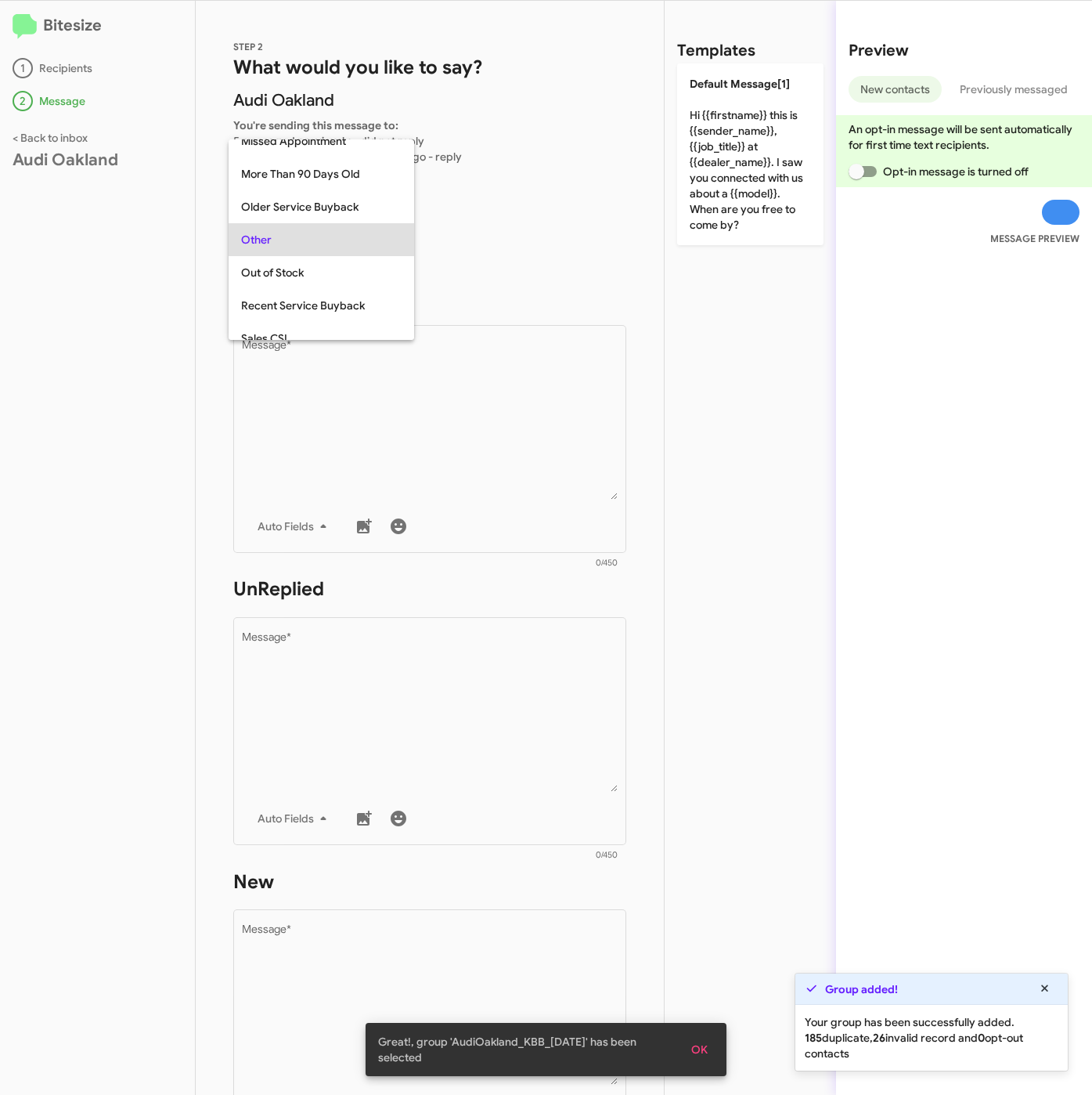
scroll to position [555, 0]
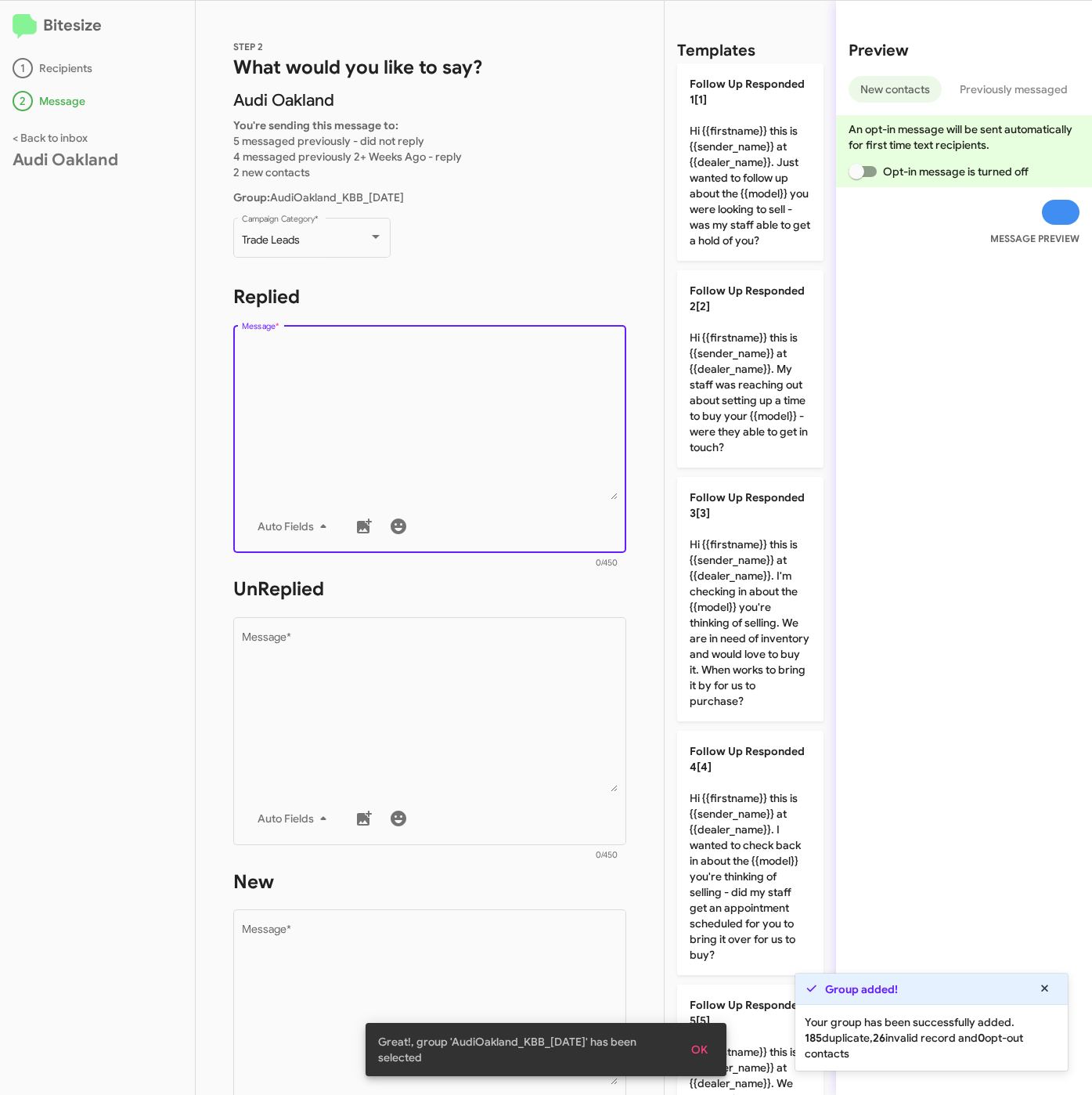
click at [391, 360] on textarea "Message *" at bounding box center [430, 420] width 376 height 160
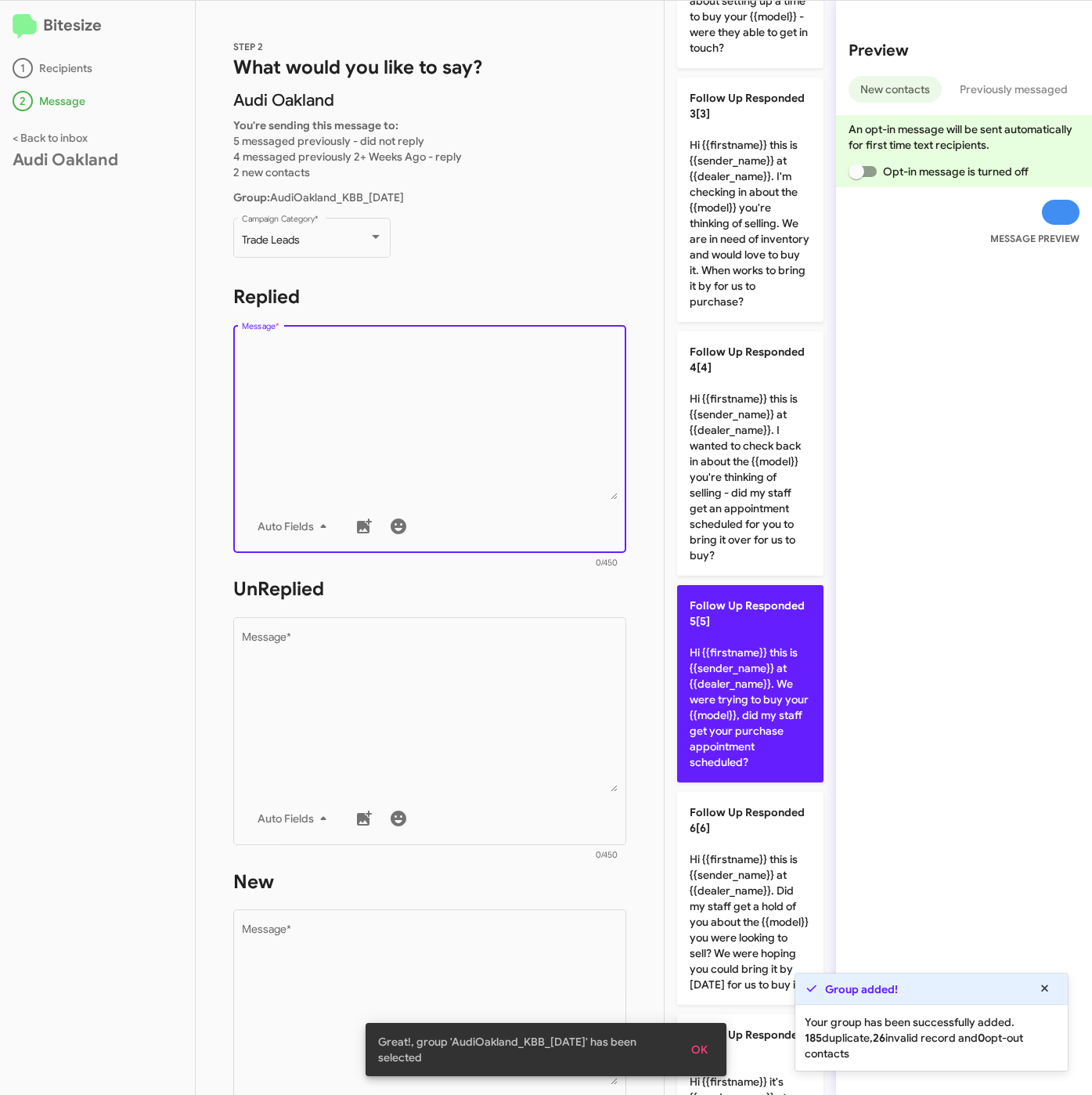
scroll to position [705, 0]
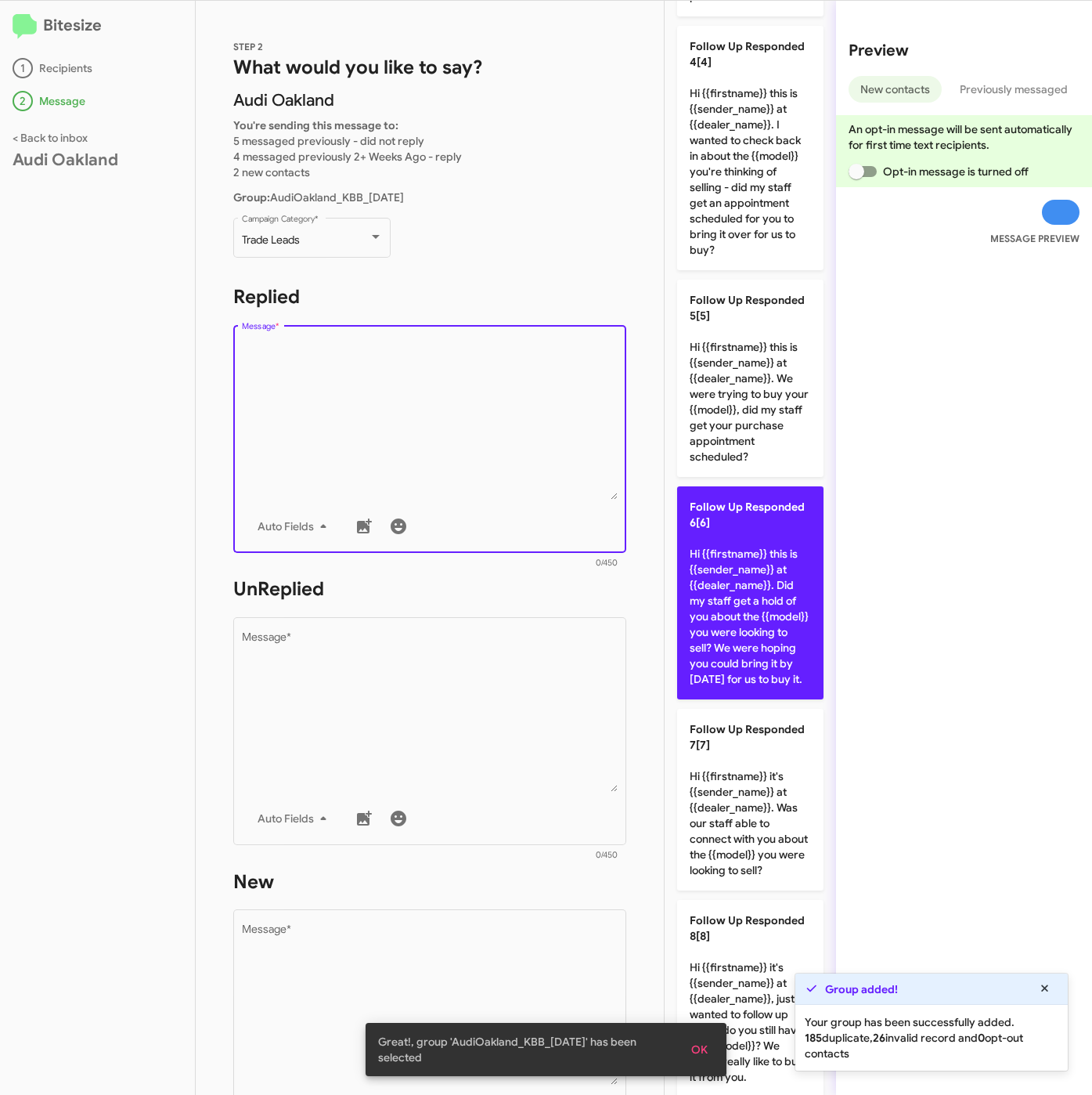
click at [738, 651] on p "Follow Up Responded 6[6] Hi {{firstname}} this is {{sender_name}} at {{dealer_n…" at bounding box center [750, 592] width 146 height 213
type textarea "Hi {{firstname}} this is {{sender_name}} at {{dealer_name}}. Did my staff get a…"
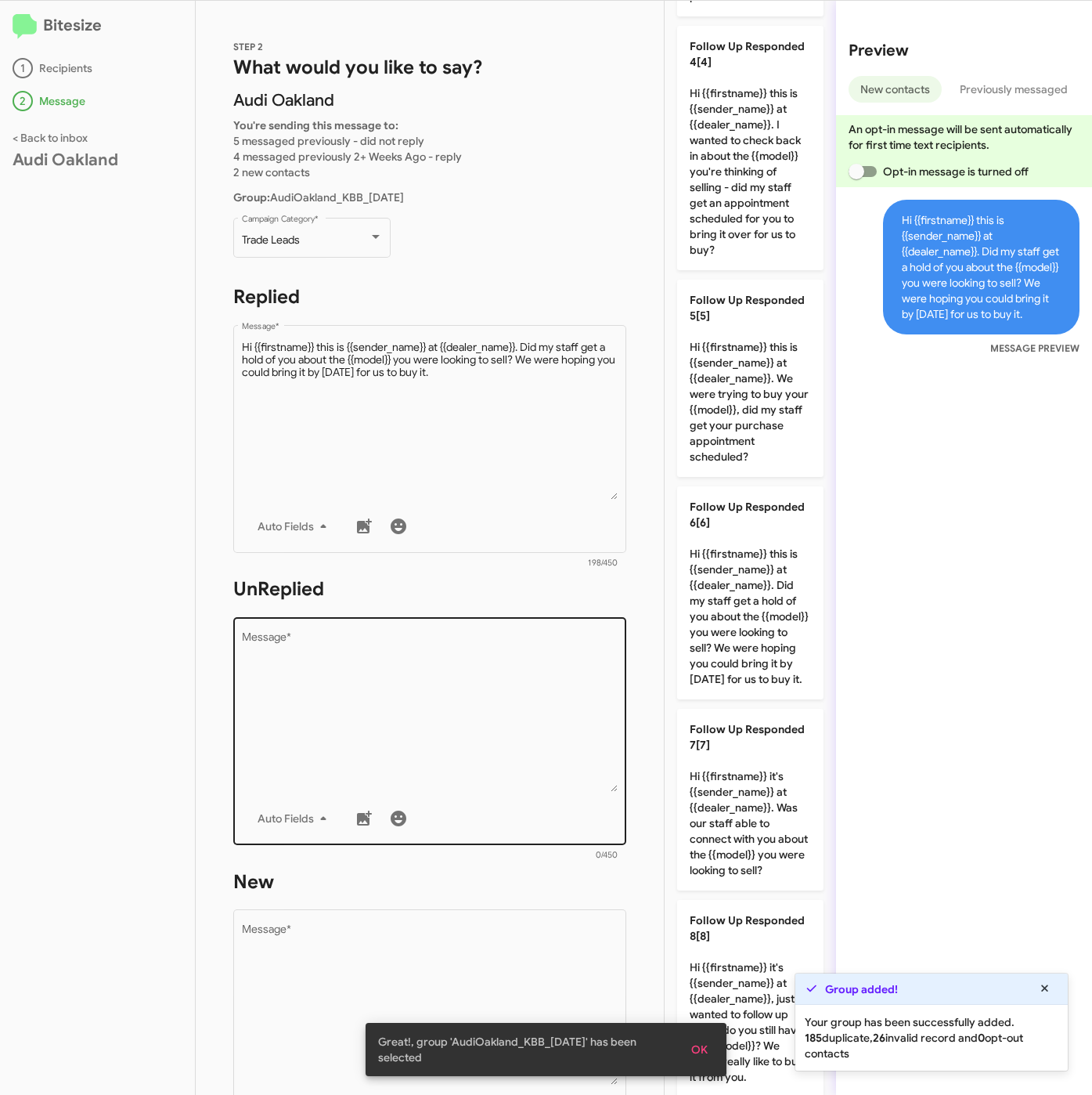
click at [442, 700] on textarea "Message *" at bounding box center [430, 712] width 376 height 160
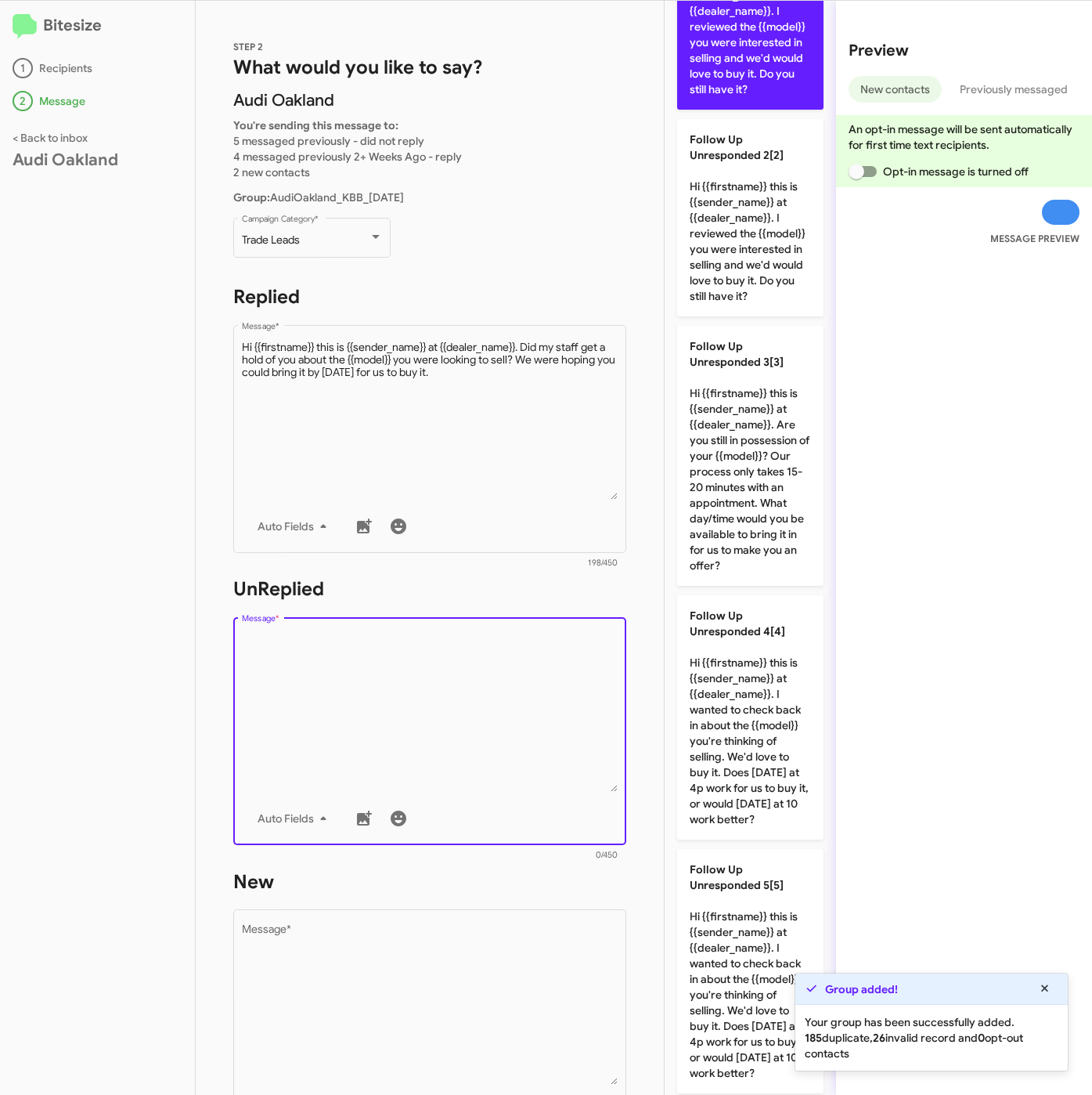
scroll to position [0, 0]
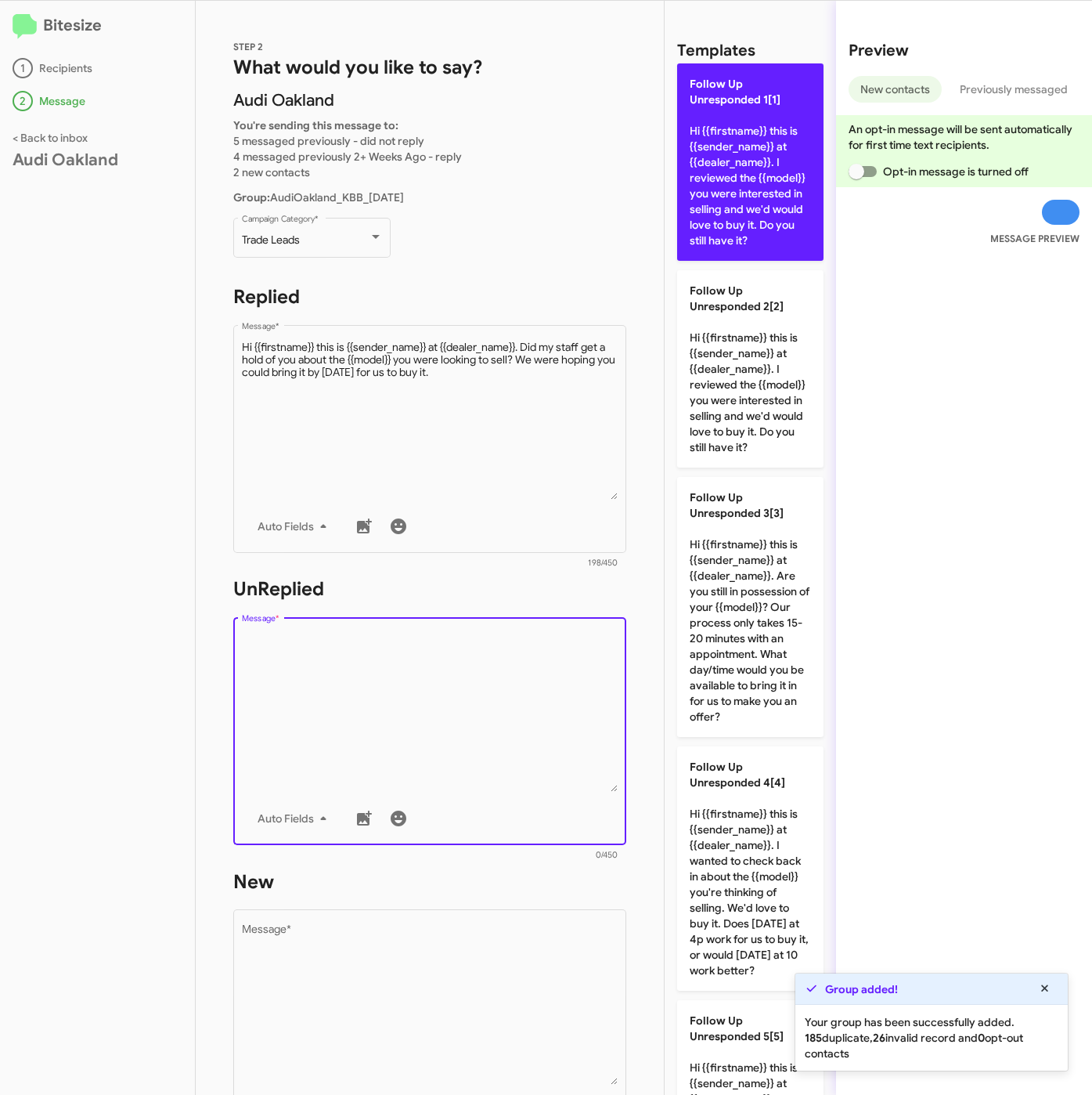
click at [733, 189] on p "Follow Up Unresponded 1[1] Hi {{firstname}} this is {{sender_name}} at {{dealer…" at bounding box center [750, 162] width 146 height 197
type textarea "Hi {{firstname}} this is {{sender_name}} at {{dealer_name}}. I reviewed the {{m…"
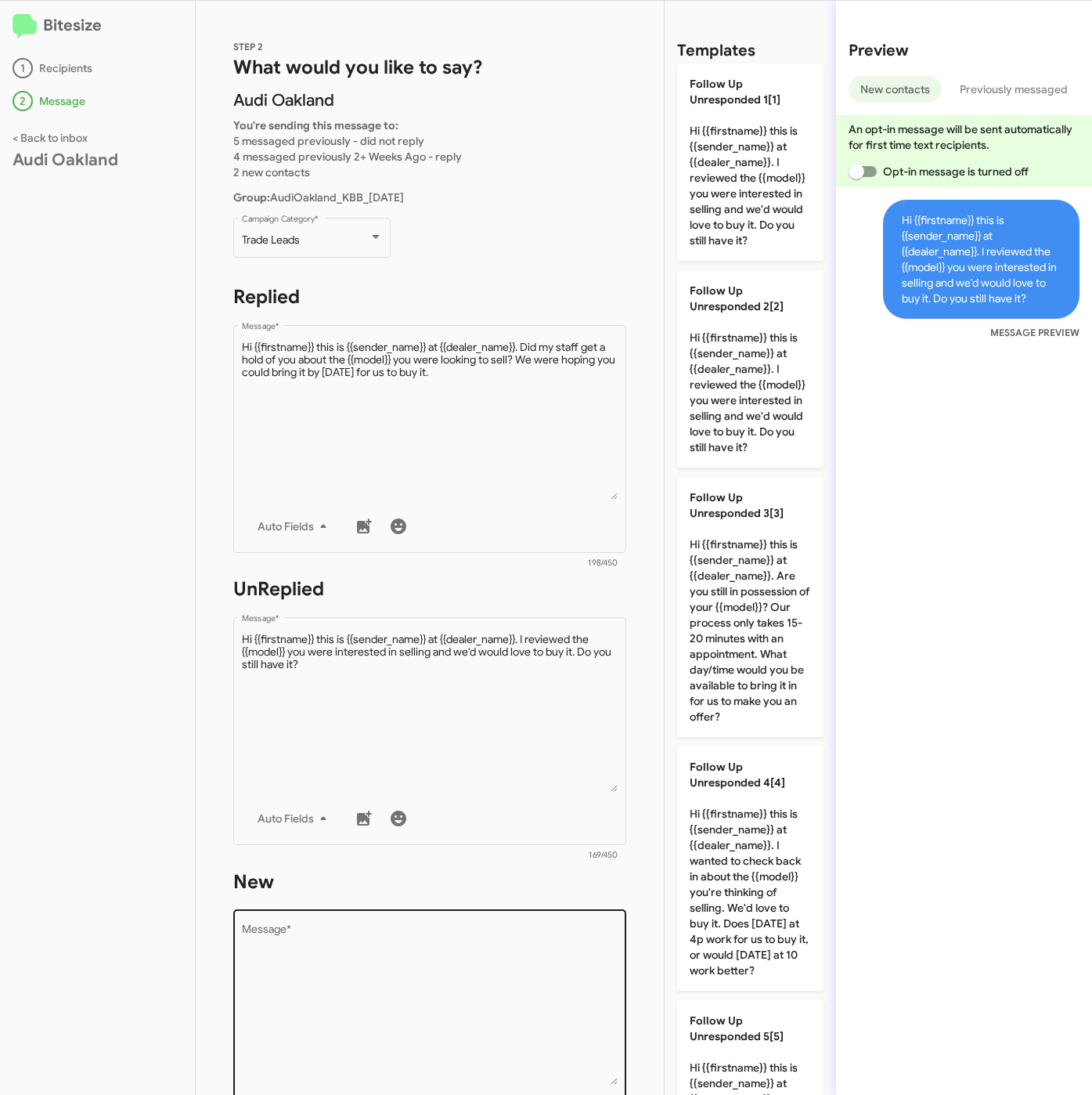
click at [444, 968] on textarea "Message *" at bounding box center [430, 1005] width 376 height 160
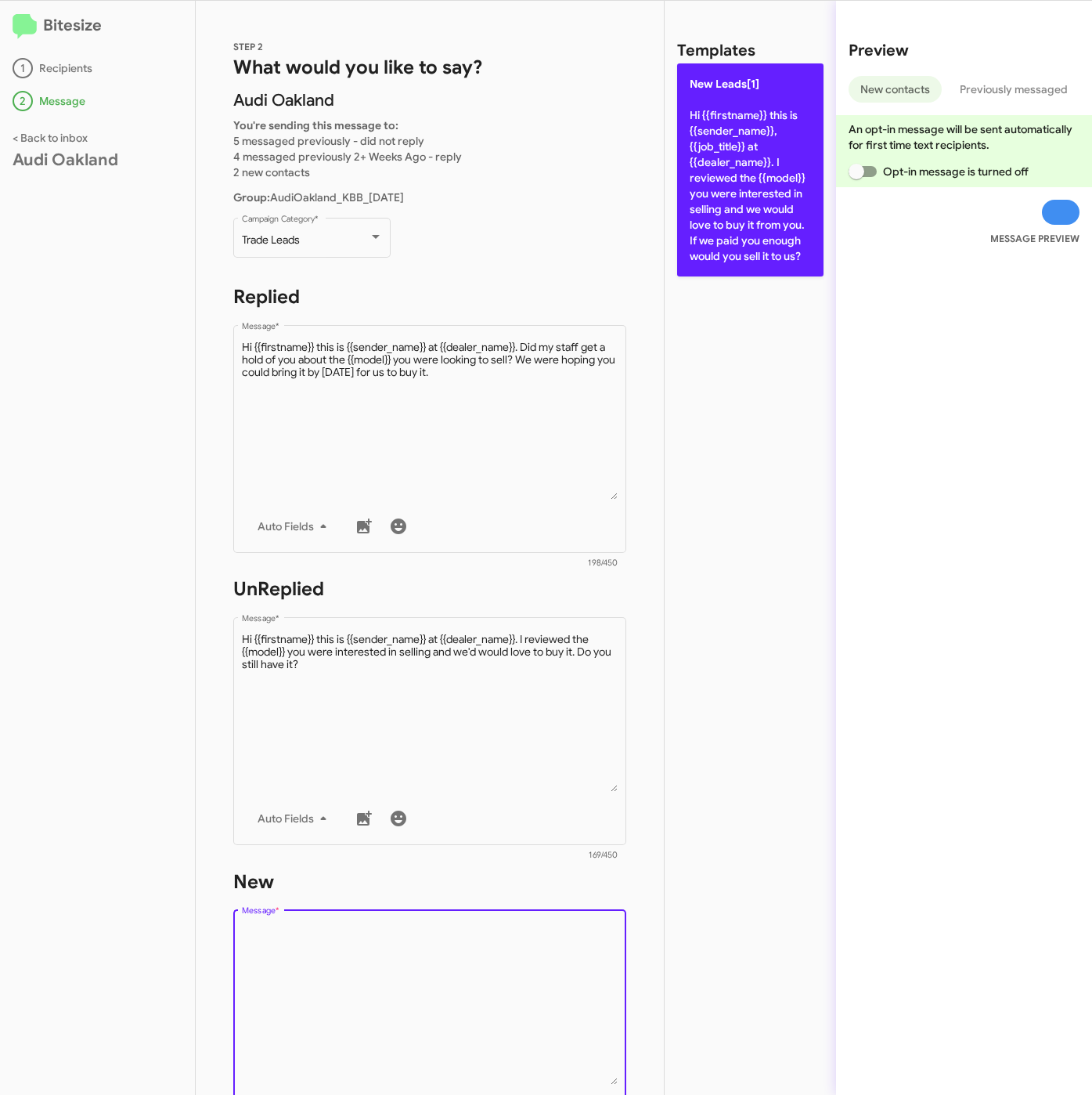
click at [770, 166] on p "New Leads[1] Hi {{firstname}} this is {{sender_name}}, {{job_title}} at {{deale…" at bounding box center [750, 169] width 146 height 213
type textarea "Hi {{firstname}} this is {{sender_name}}, {{job_title}} at {{dealer_name}}. I r…"
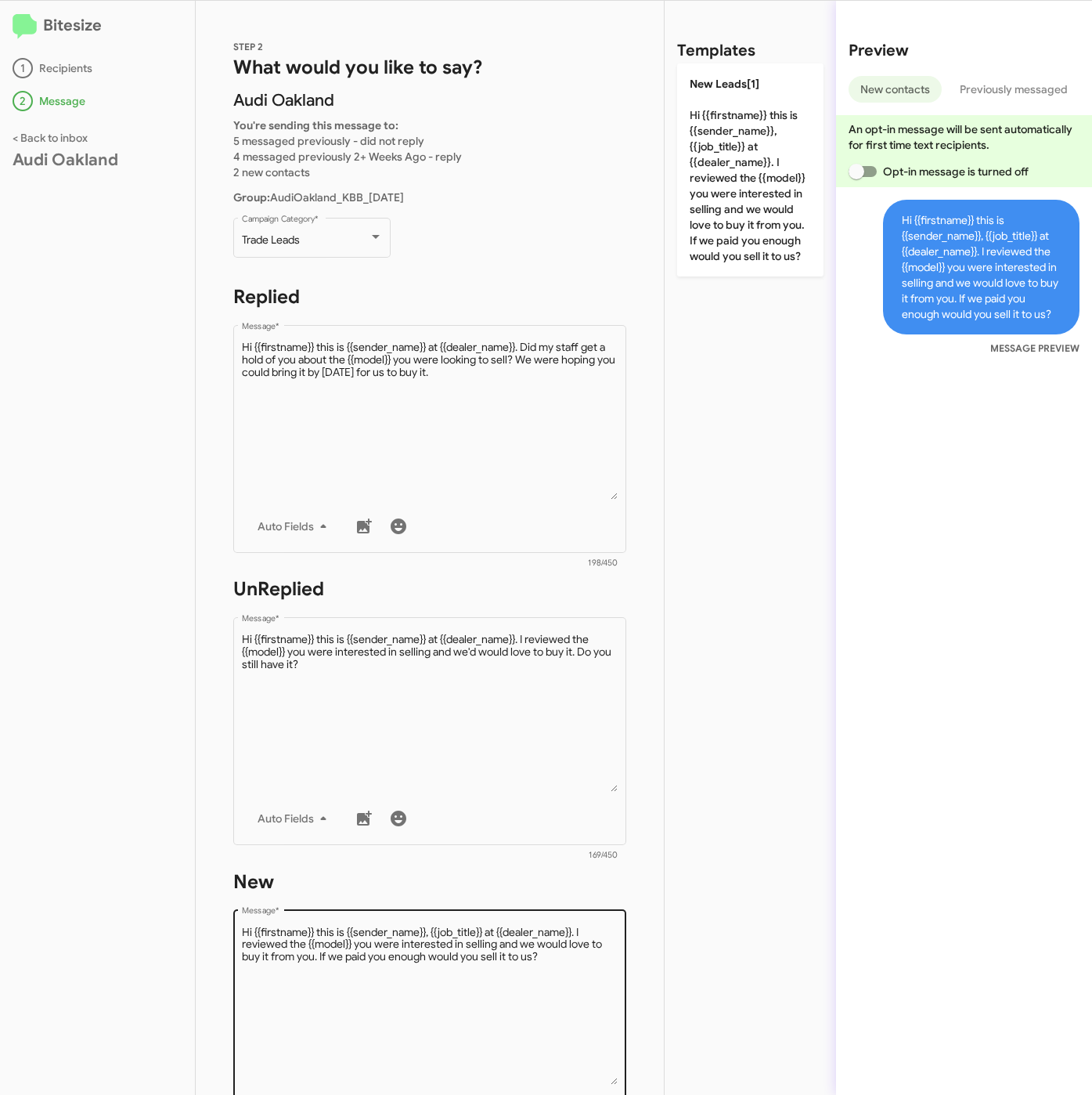
scroll to position [337, 0]
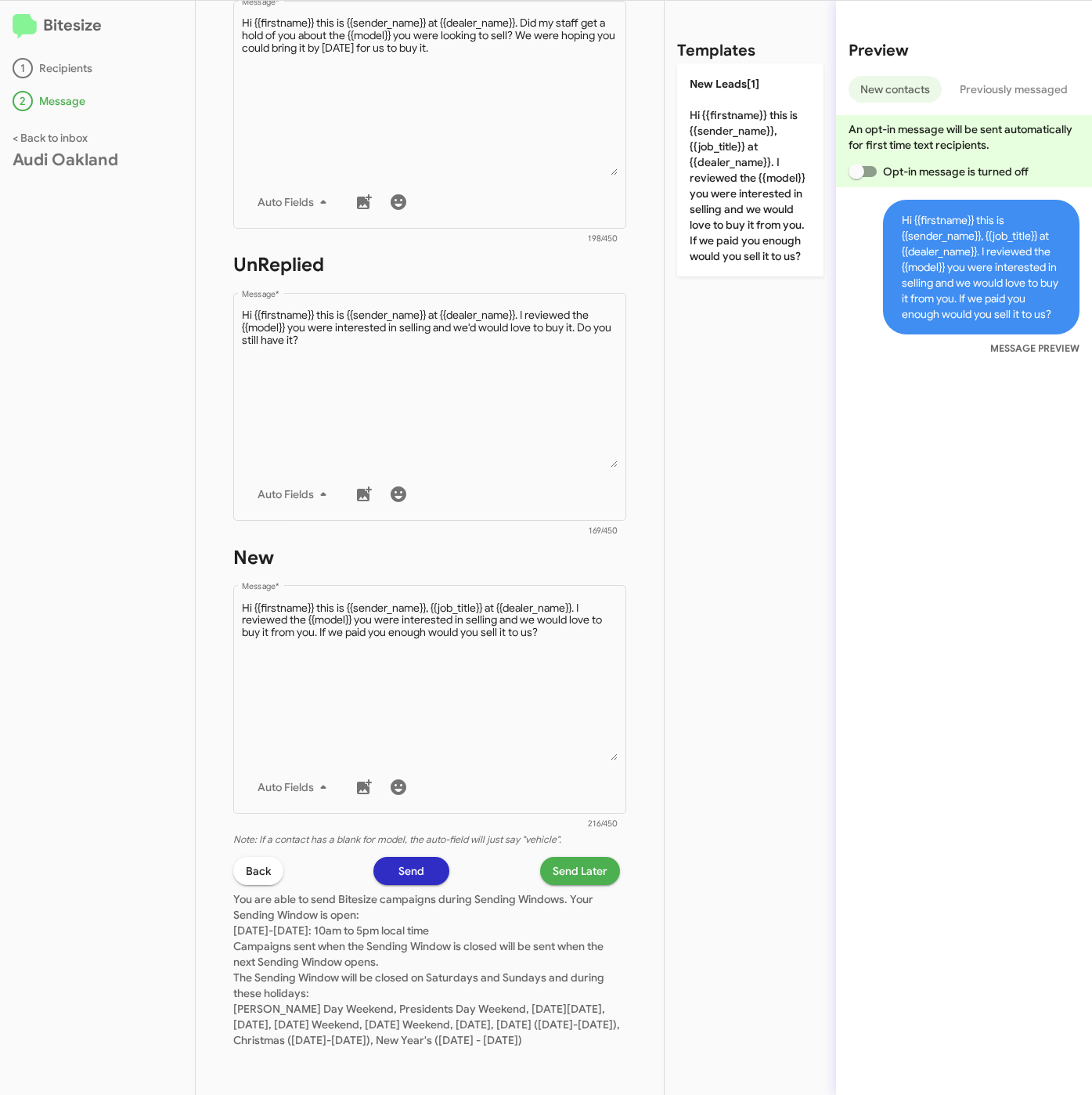
click at [565, 857] on span "Send Later" at bounding box center [580, 870] width 55 height 29
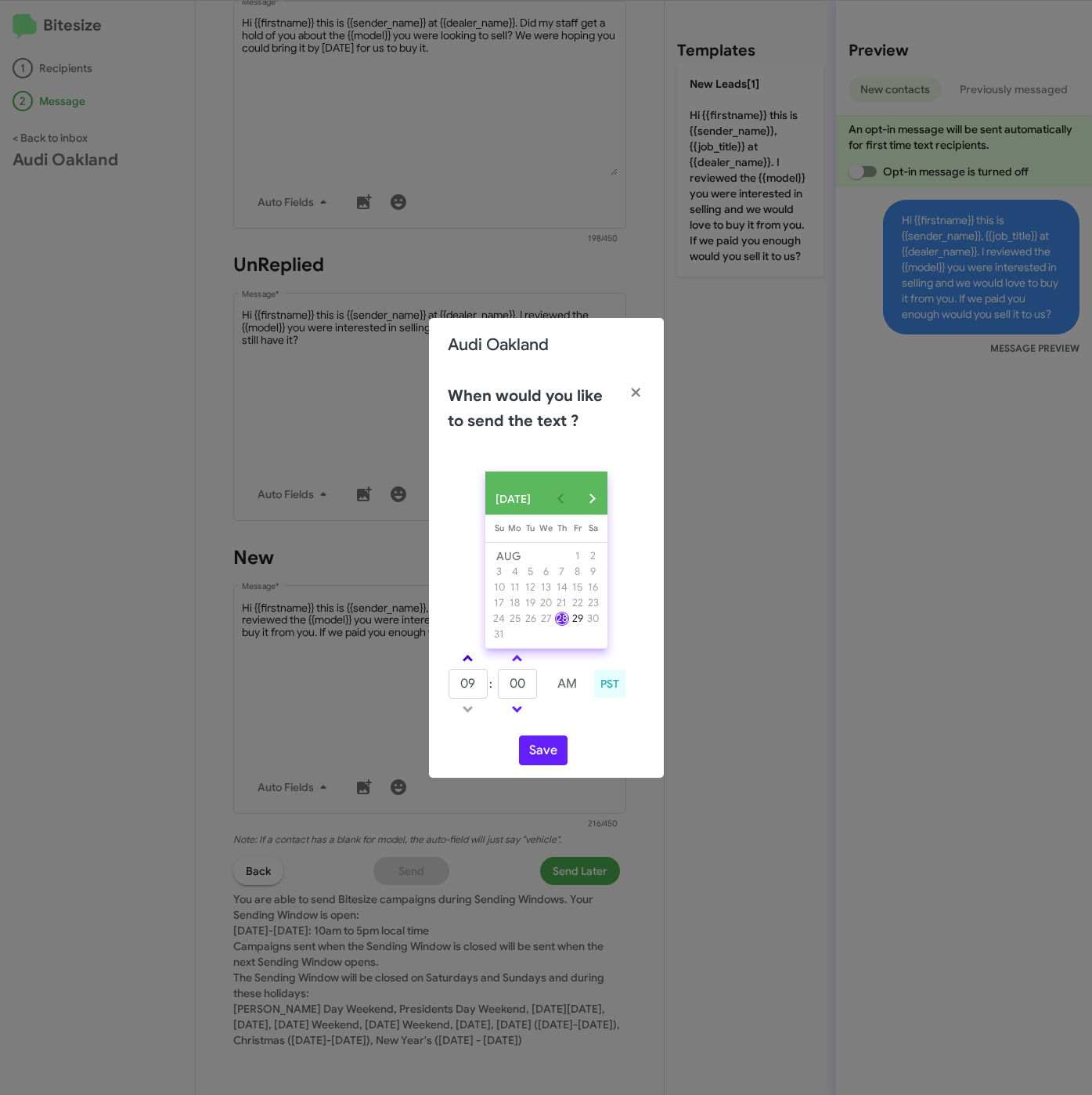
click at [470, 664] on span at bounding box center [467, 659] width 10 height 10
type input "10"
drag, startPoint x: 524, startPoint y: 685, endPoint x: 506, endPoint y: 685, distance: 18.0
click at [506, 685] on input "00" at bounding box center [517, 684] width 40 height 29
type input "2"
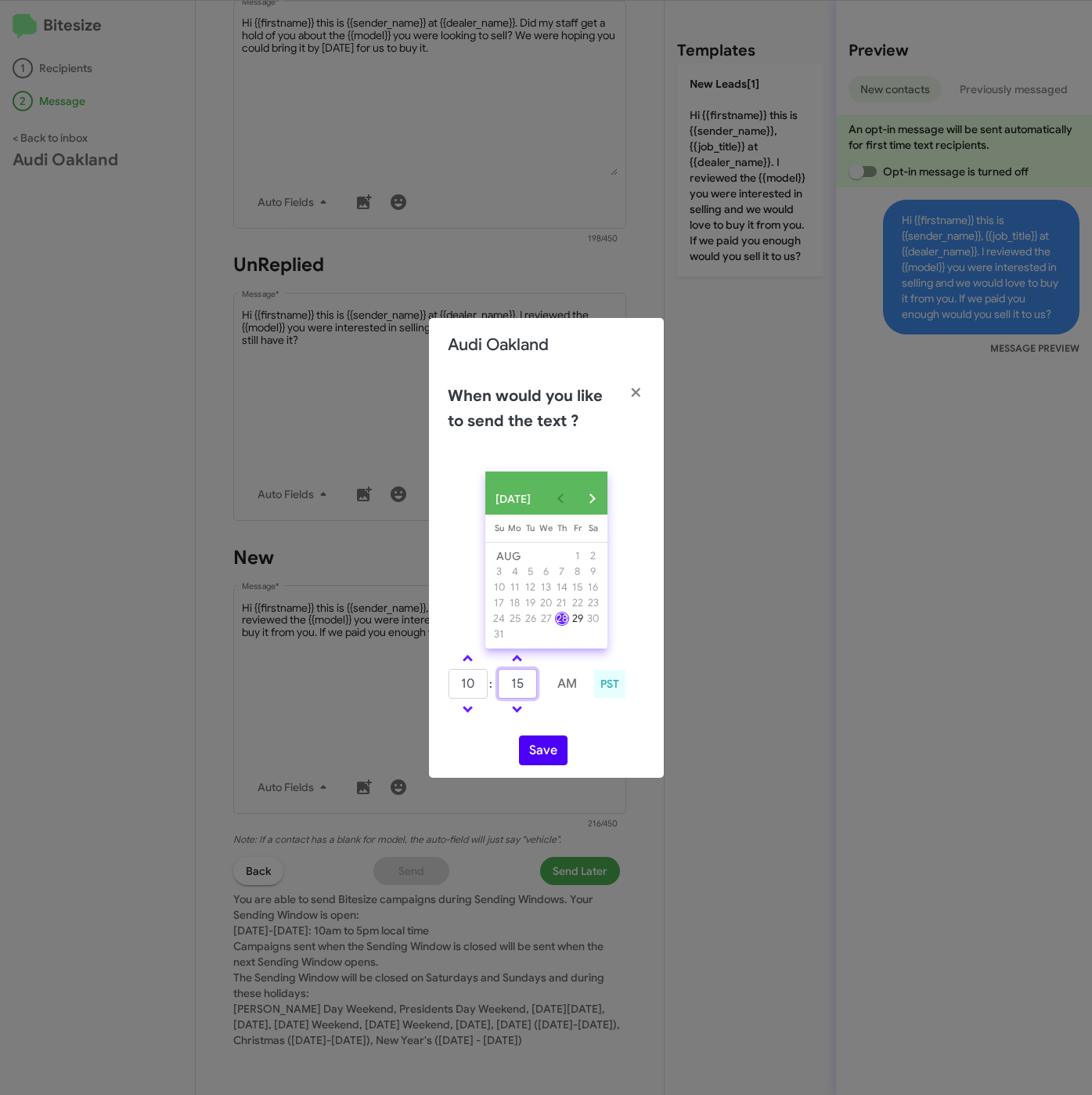
type input "15"
click at [545, 756] on button "Save" at bounding box center [543, 750] width 49 height 29
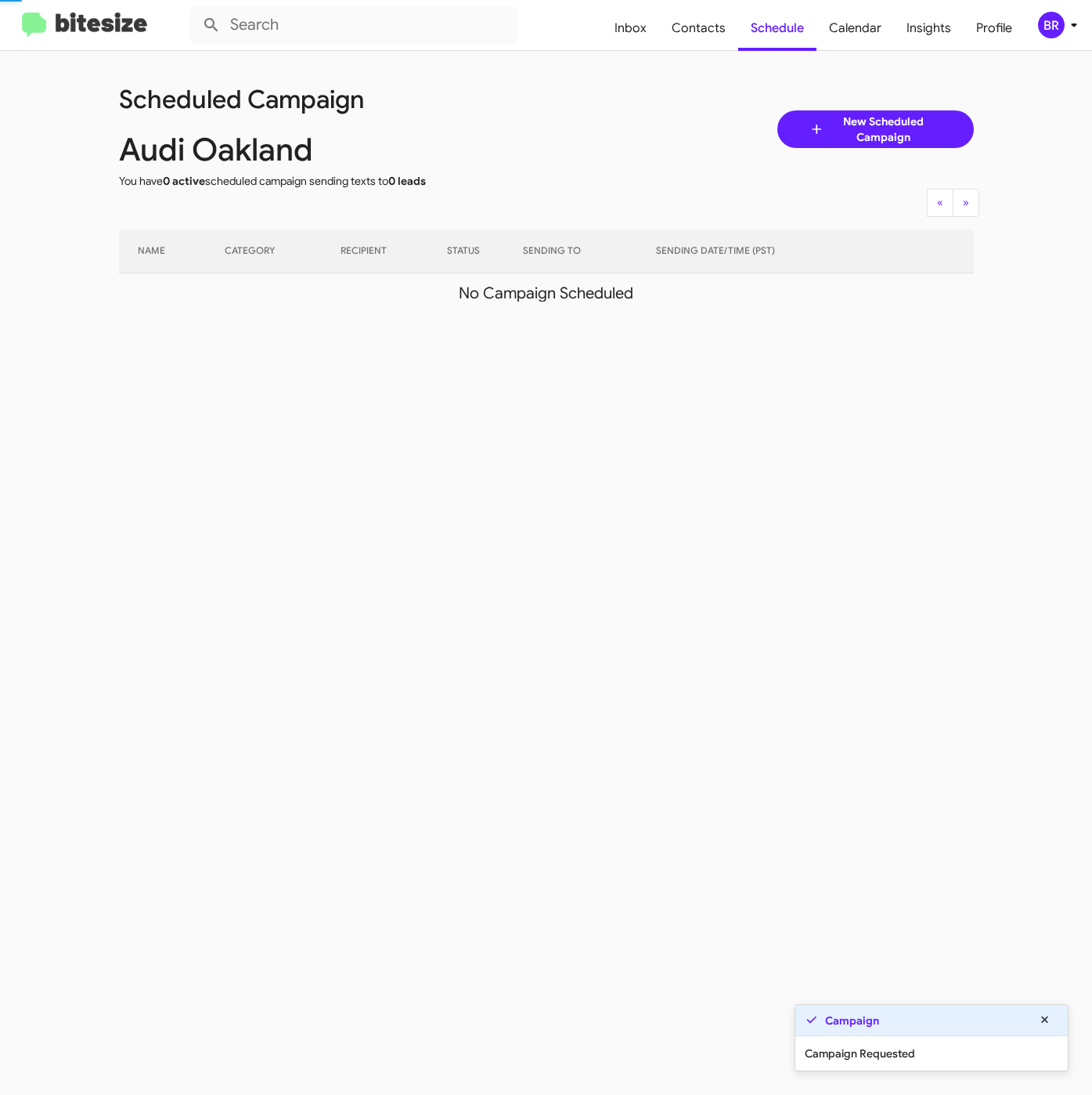
click at [1069, 26] on icon at bounding box center [1074, 25] width 18 height 18
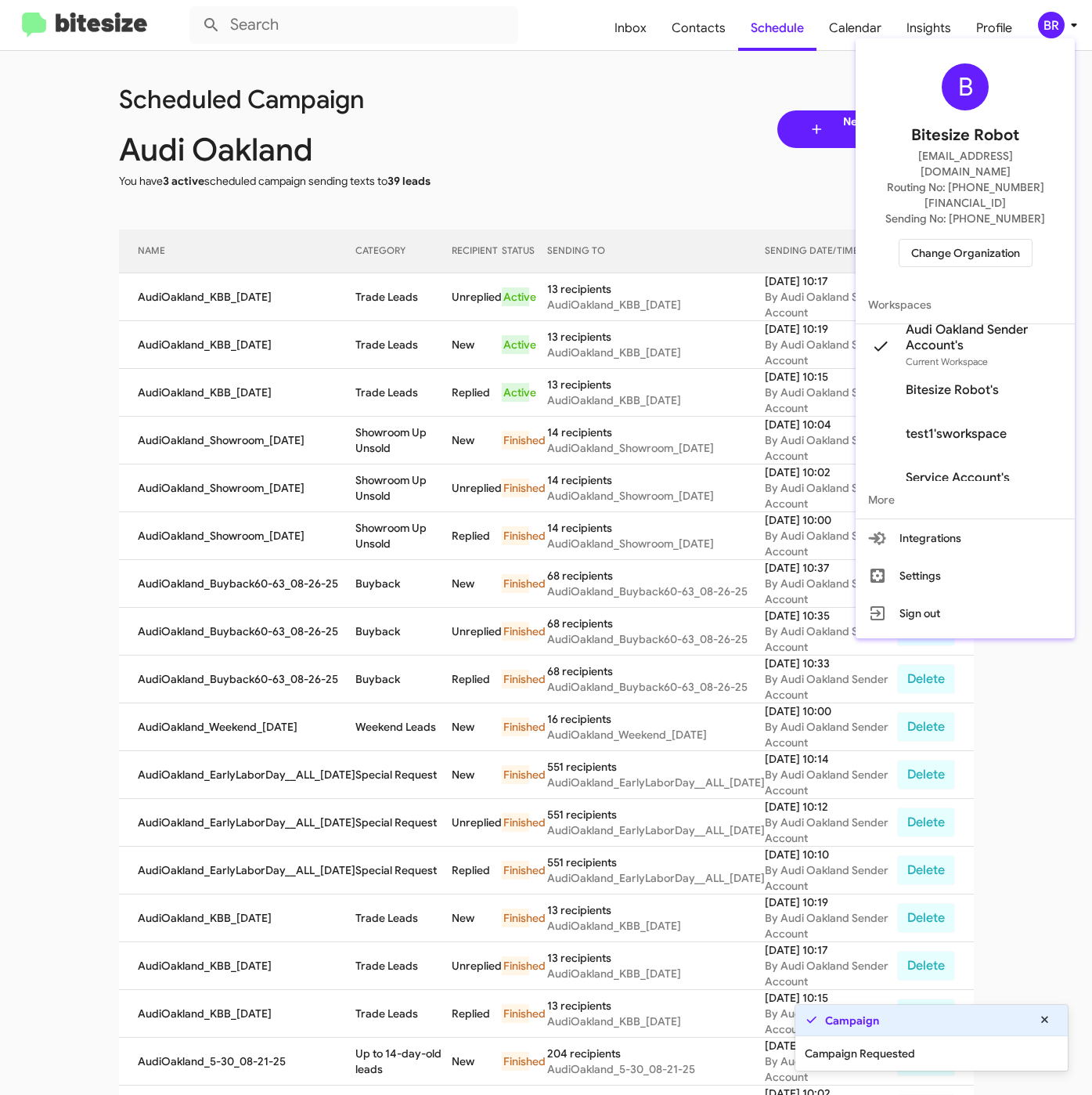
click at [397, 329] on div at bounding box center [546, 548] width 1092 height 1095
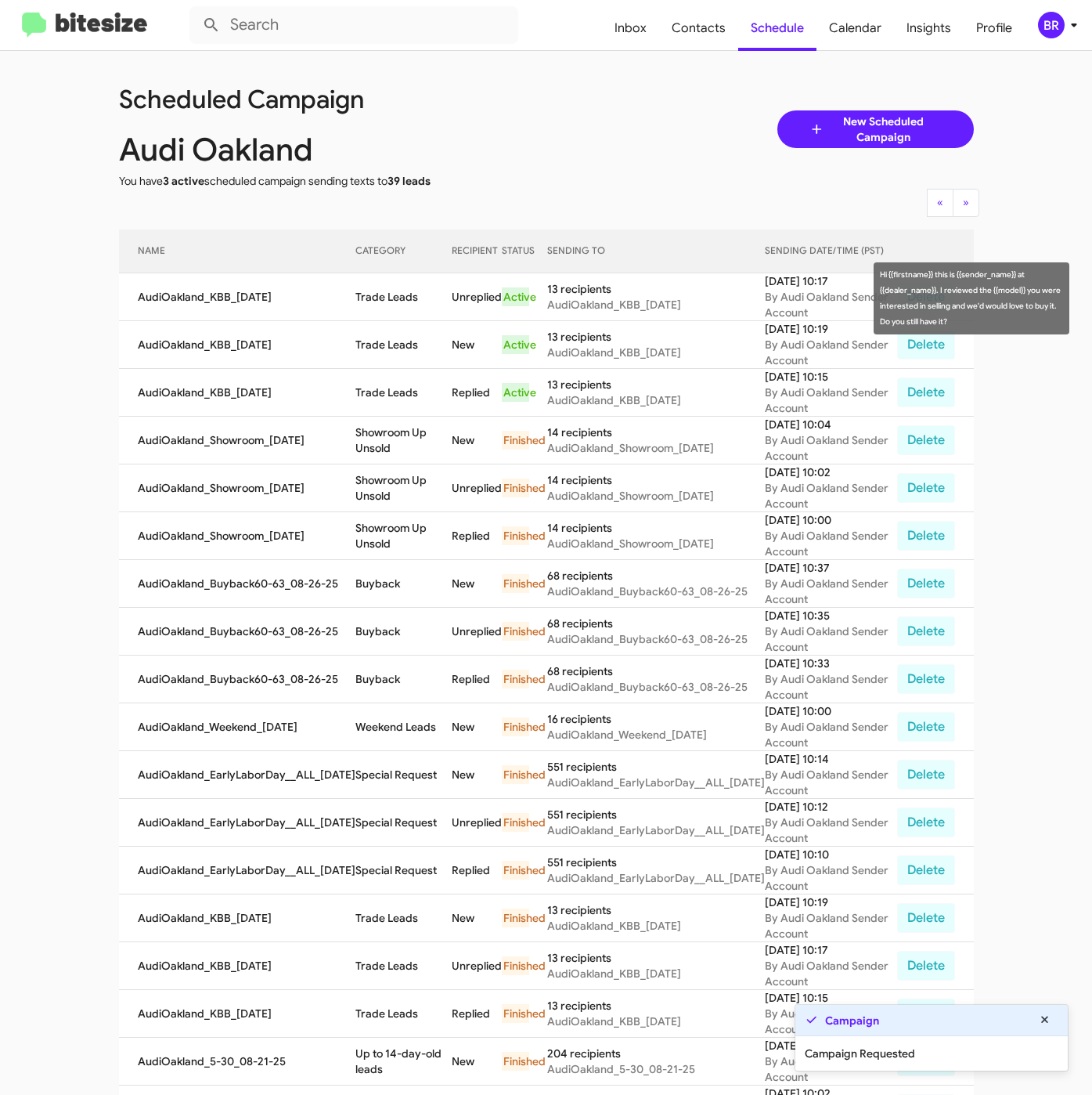
drag, startPoint x: 346, startPoint y: 299, endPoint x: 412, endPoint y: 307, distance: 66.5
click at [412, 307] on td "Trade Leads" at bounding box center [403, 297] width 97 height 48
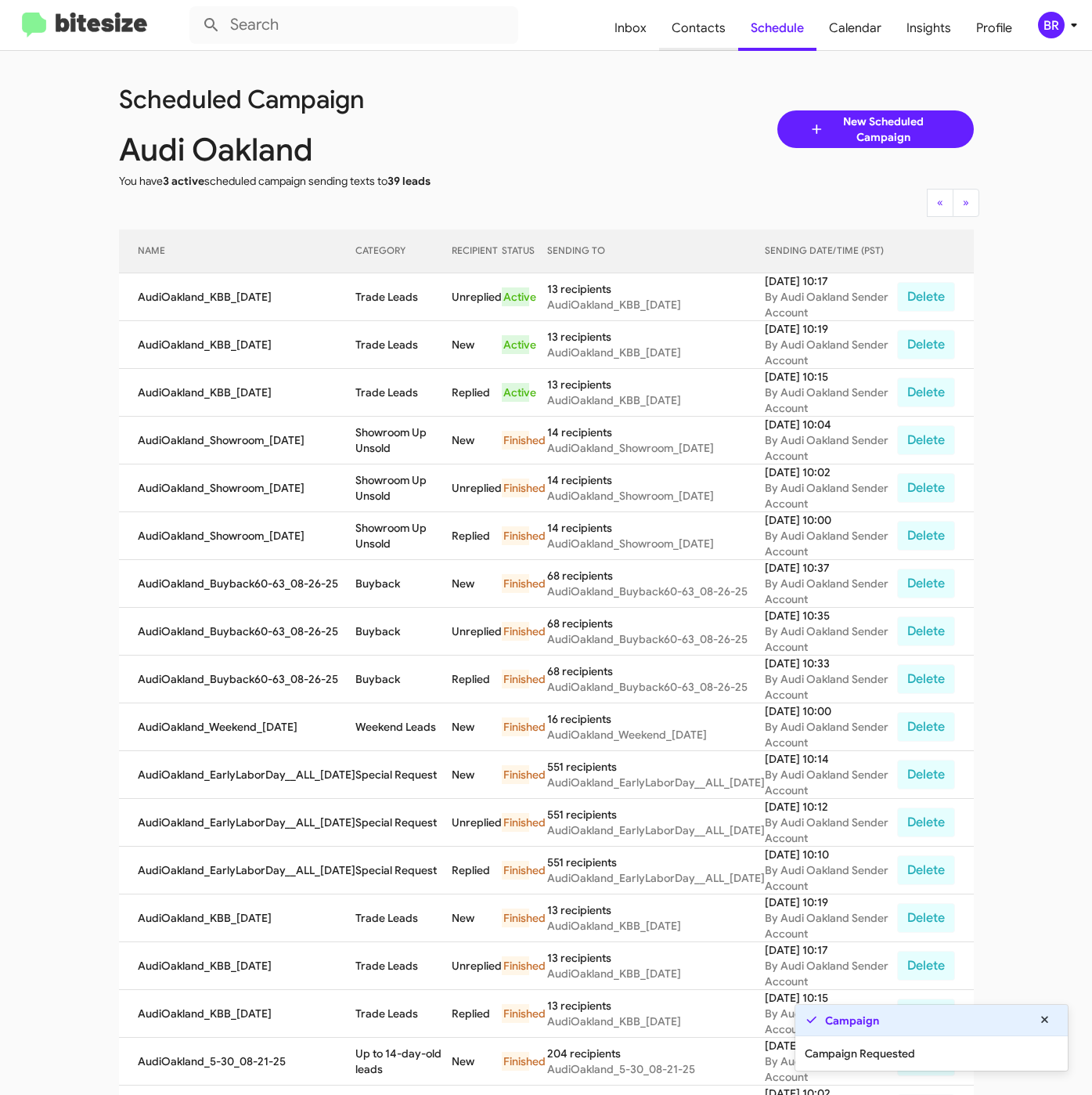
copy td "Trade Leads"
click at [698, 36] on span "Contacts" at bounding box center [699, 28] width 79 height 45
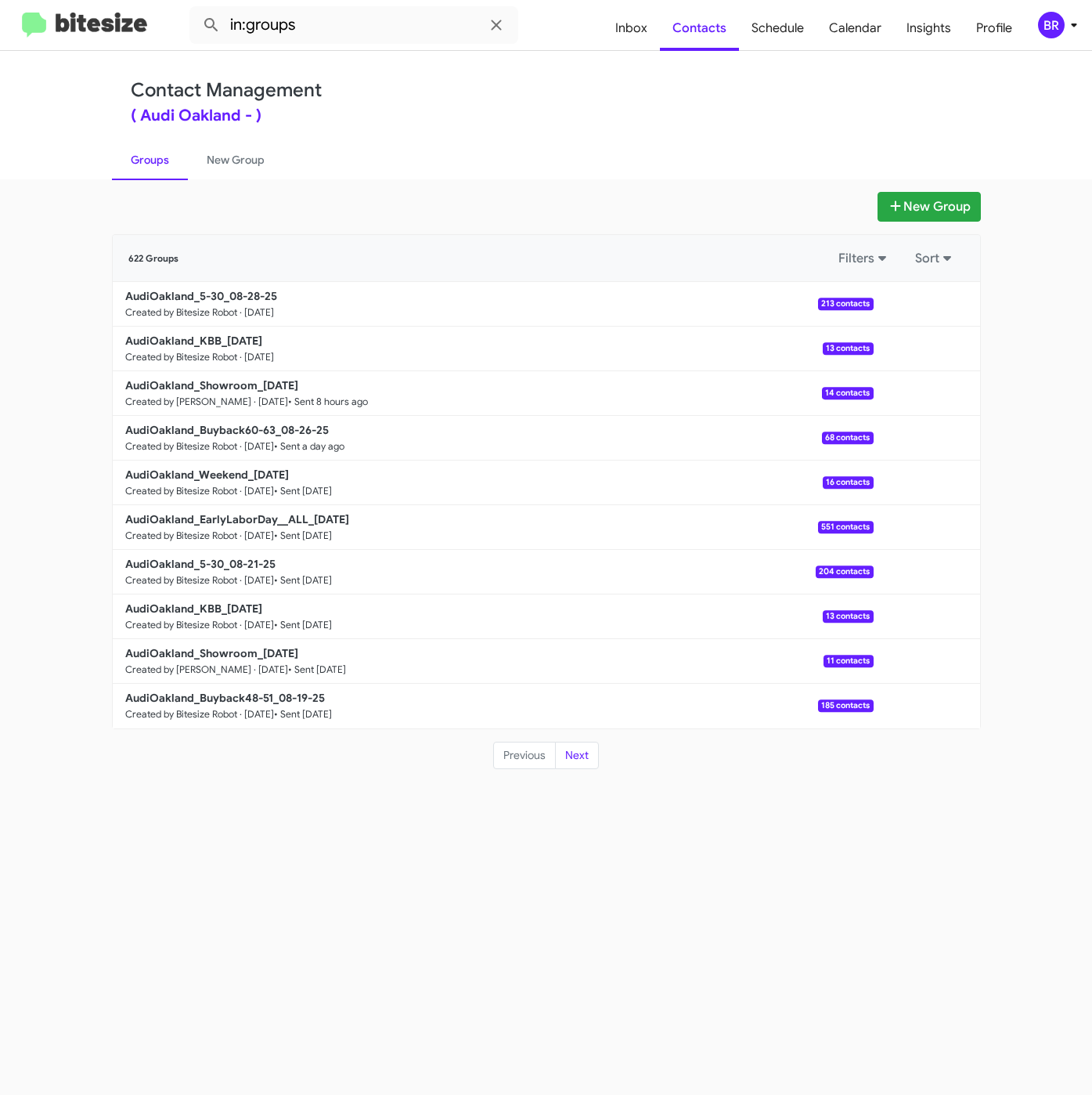
drag, startPoint x: 564, startPoint y: 77, endPoint x: 349, endPoint y: 101, distance: 216.3
click at [564, 77] on div "Contact Management ( Audi Oakland - ) Groups New Group" at bounding box center [546, 115] width 892 height 129
click at [351, 19] on input "in:groups" at bounding box center [353, 25] width 328 height 38
type input "in:groups 5-30"
click at [196, 9] on button at bounding box center [212, 25] width 31 height 31
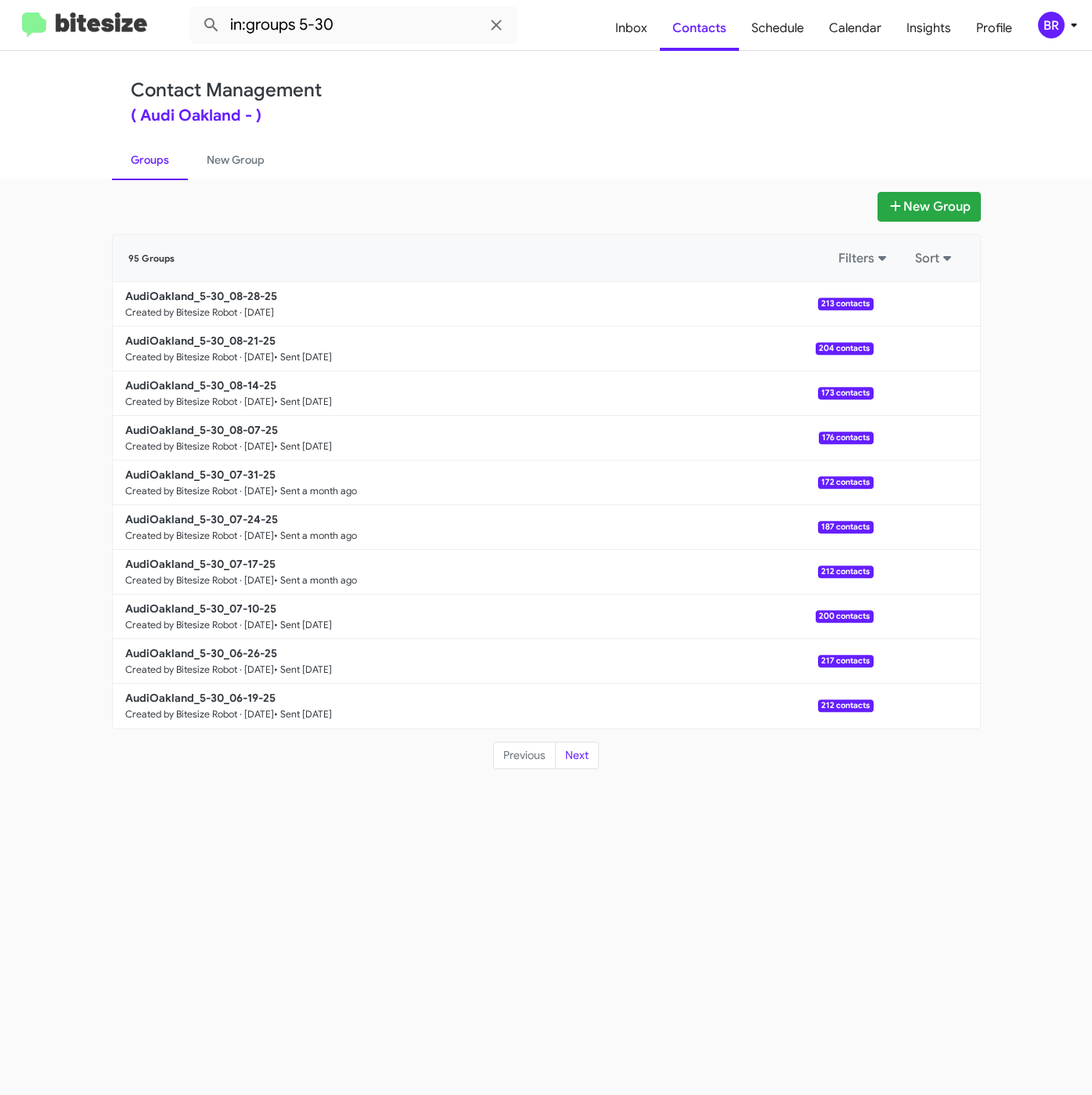
click at [231, 292] on b "AudiOakland_5-30_08-28-25" at bounding box center [201, 295] width 152 height 14
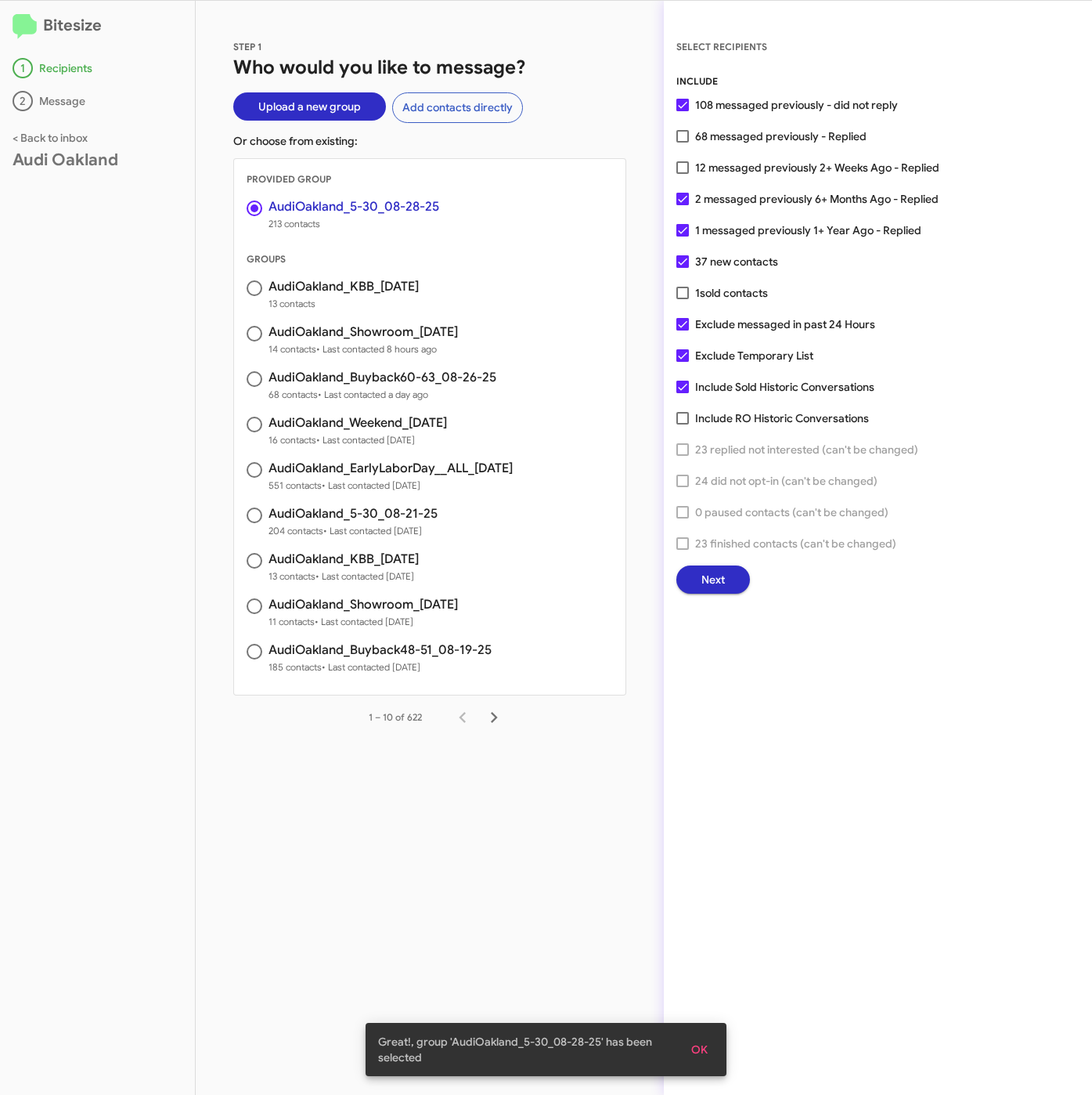
click at [775, 163] on span "12 messaged previously 2+ Weeks Ago - Replied" at bounding box center [818, 167] width 245 height 18
click at [683, 174] on input "12 messaged previously 2+ Weeks Ago - Replied" at bounding box center [682, 174] width 1 height 1
checkbox input "true"
click at [722, 586] on span "Next" at bounding box center [713, 579] width 24 height 29
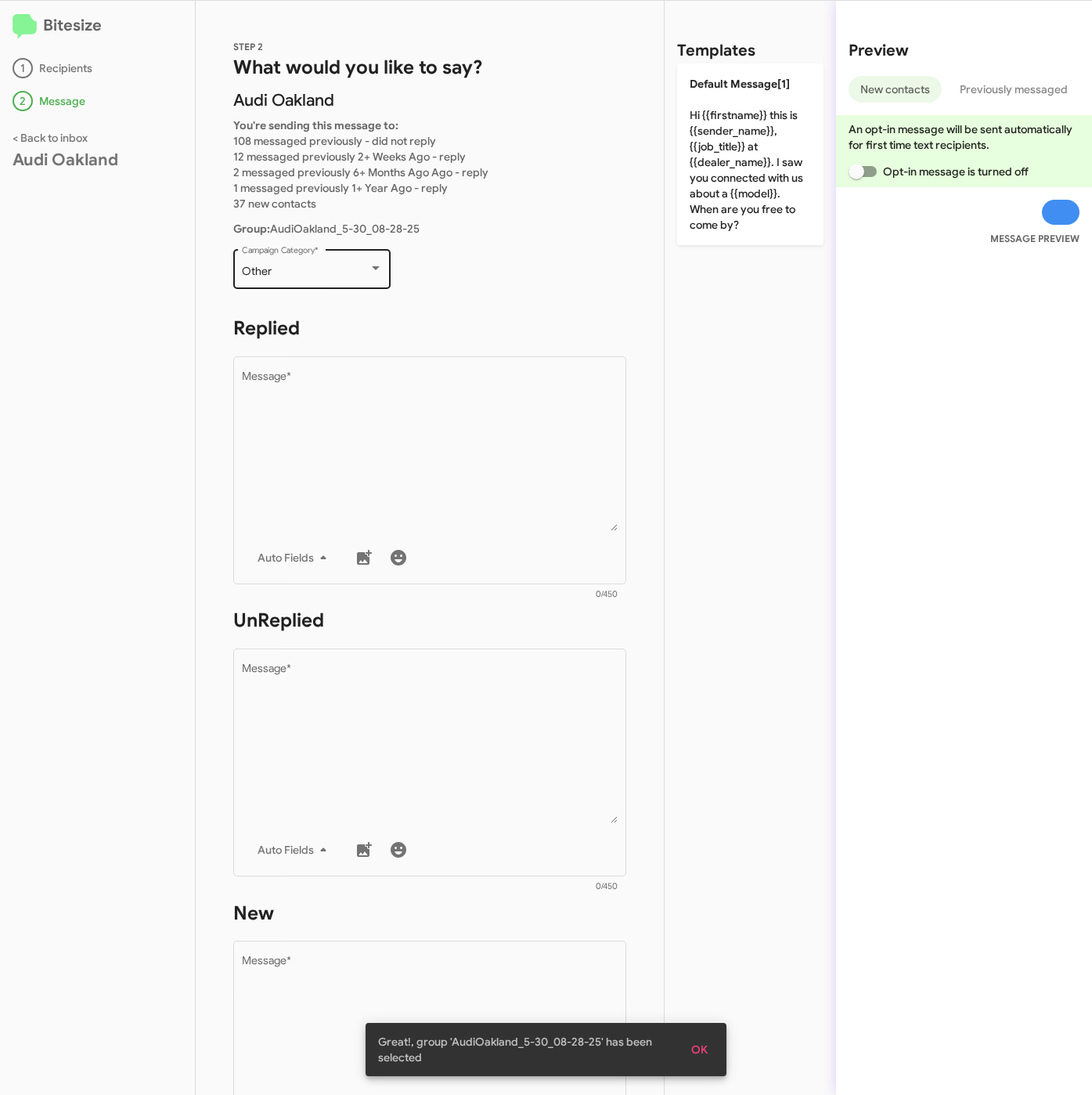
click at [301, 272] on div "Other" at bounding box center [305, 271] width 127 height 13
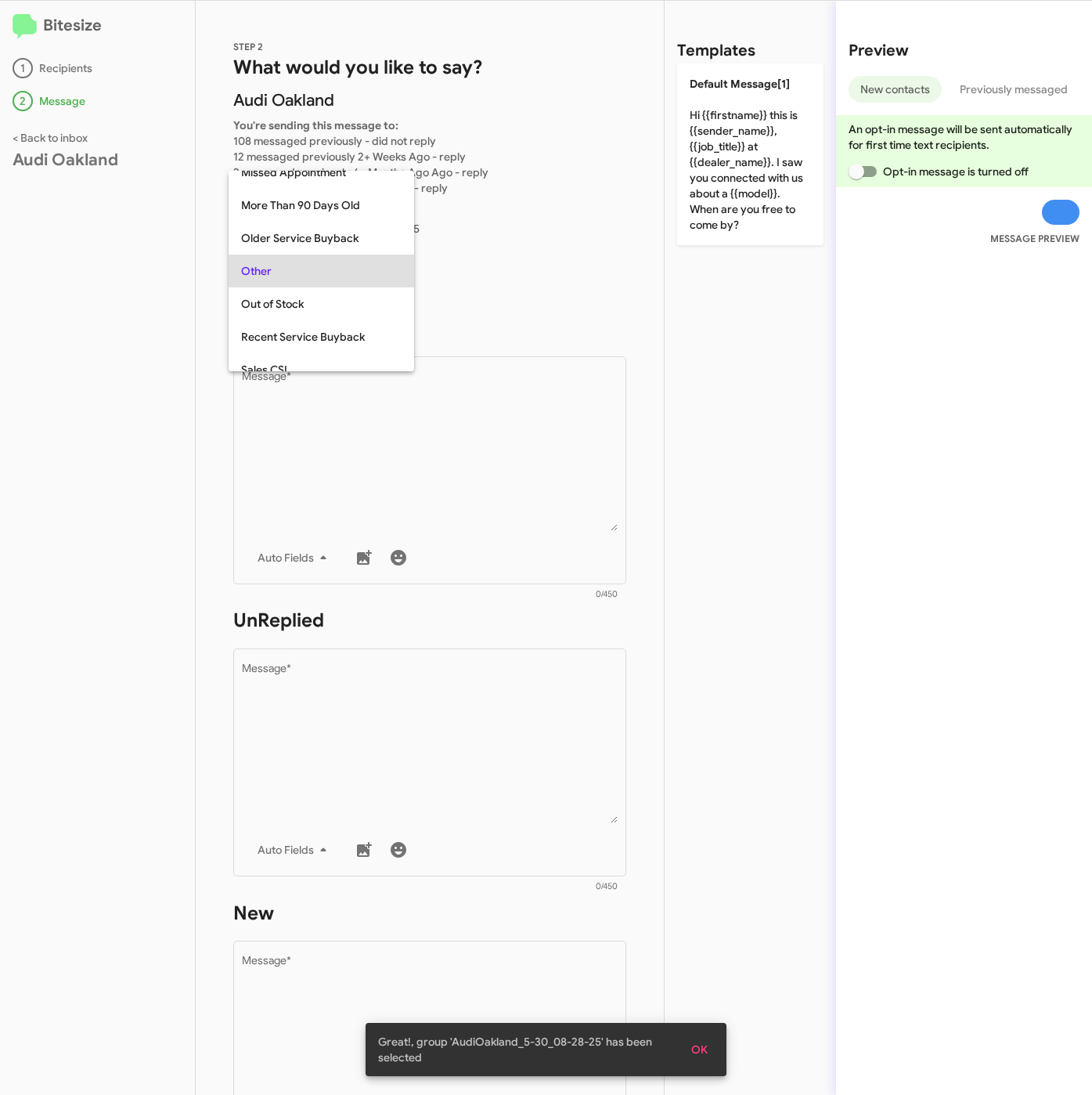
scroll to position [588, 0]
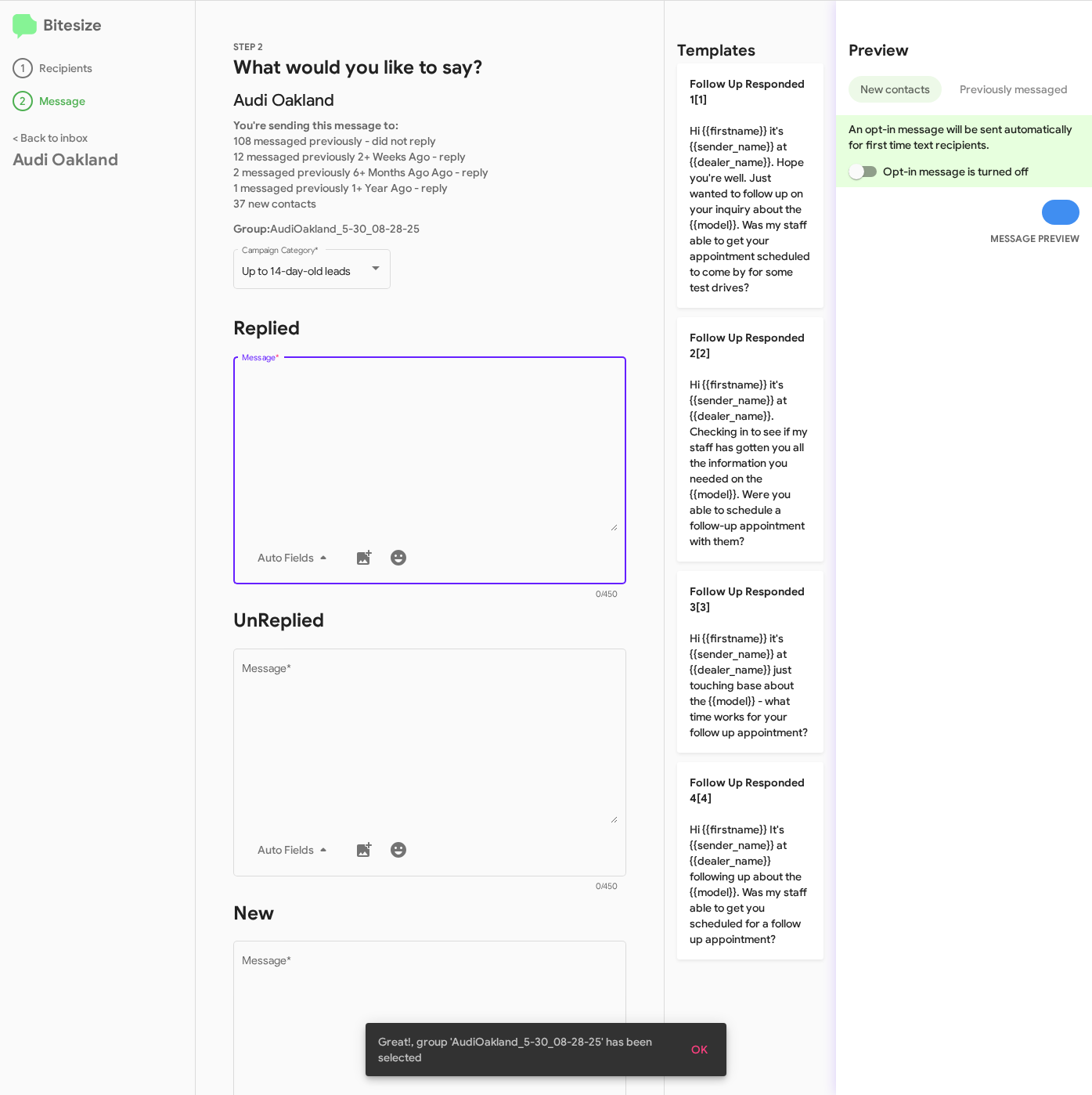
click at [349, 402] on textarea "Message *" at bounding box center [430, 451] width 376 height 160
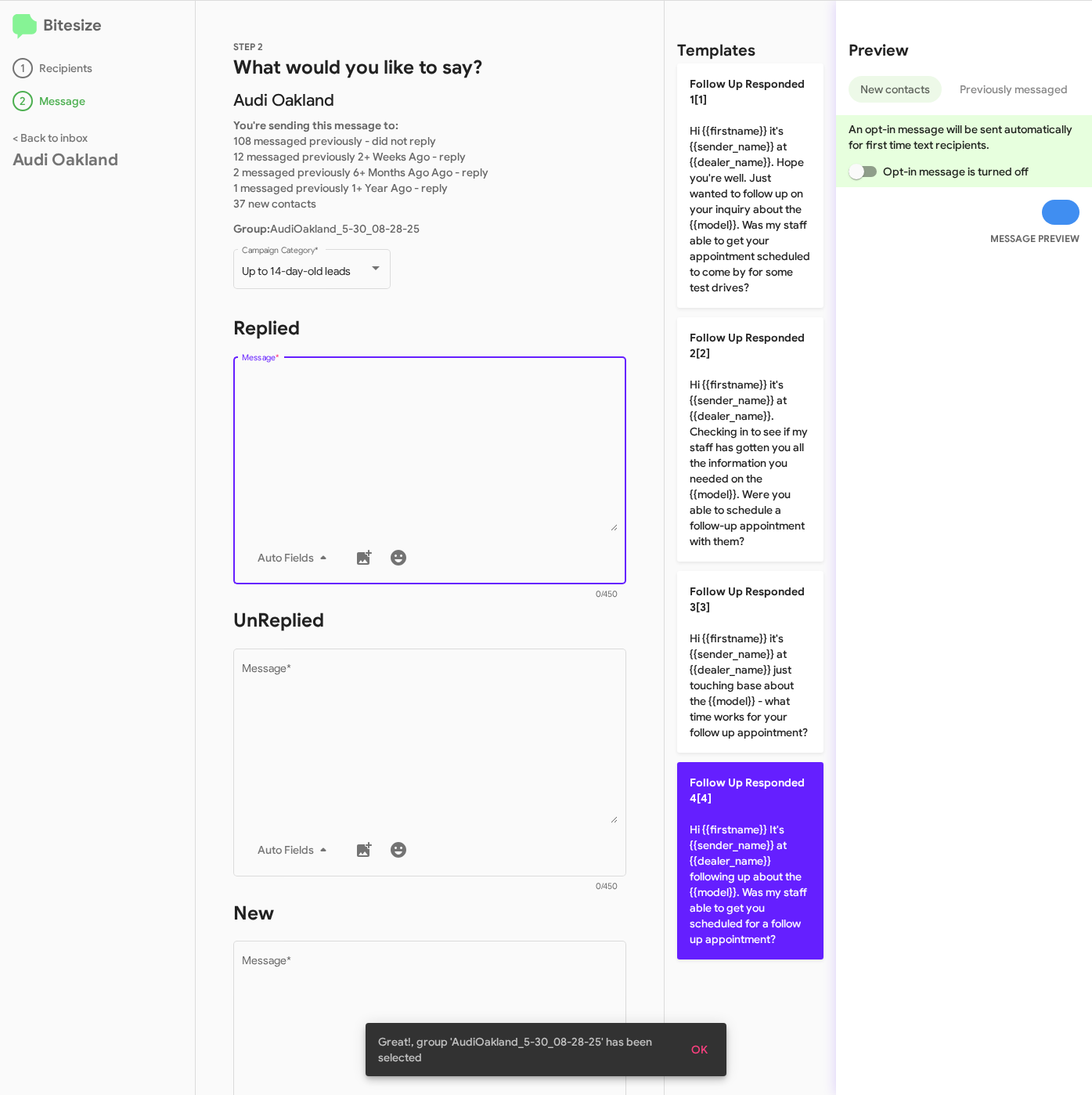
click at [731, 811] on p "Follow Up Responded 4[4] Hi {{firstname}} It's {{sender_name}} at {{dealer_name…" at bounding box center [750, 860] width 146 height 197
type textarea "Hi {{firstname}} It's {{sender_name}} at {{dealer_name}} following up about the…"
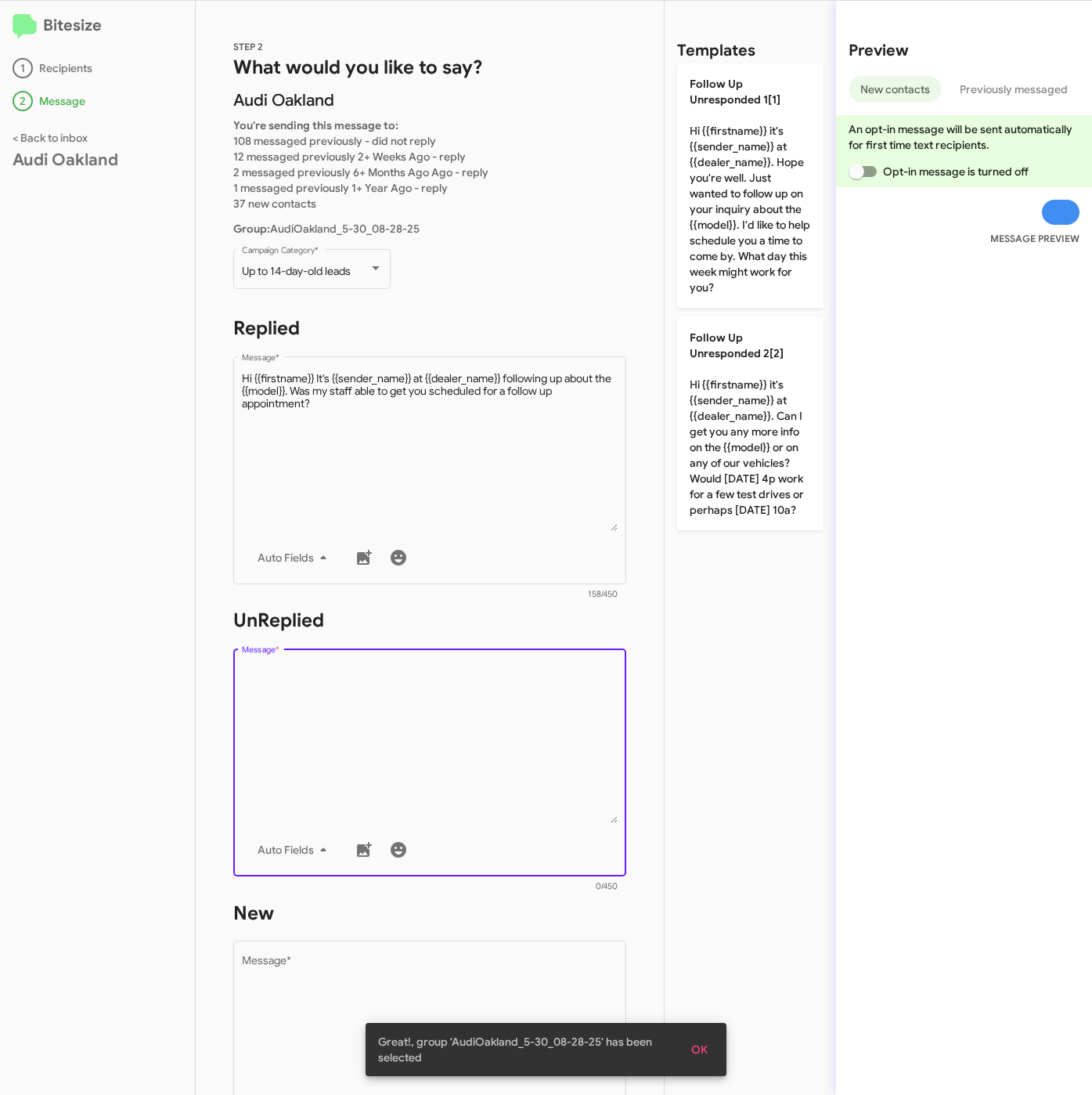
click at [374, 728] on textarea "Message *" at bounding box center [430, 743] width 376 height 160
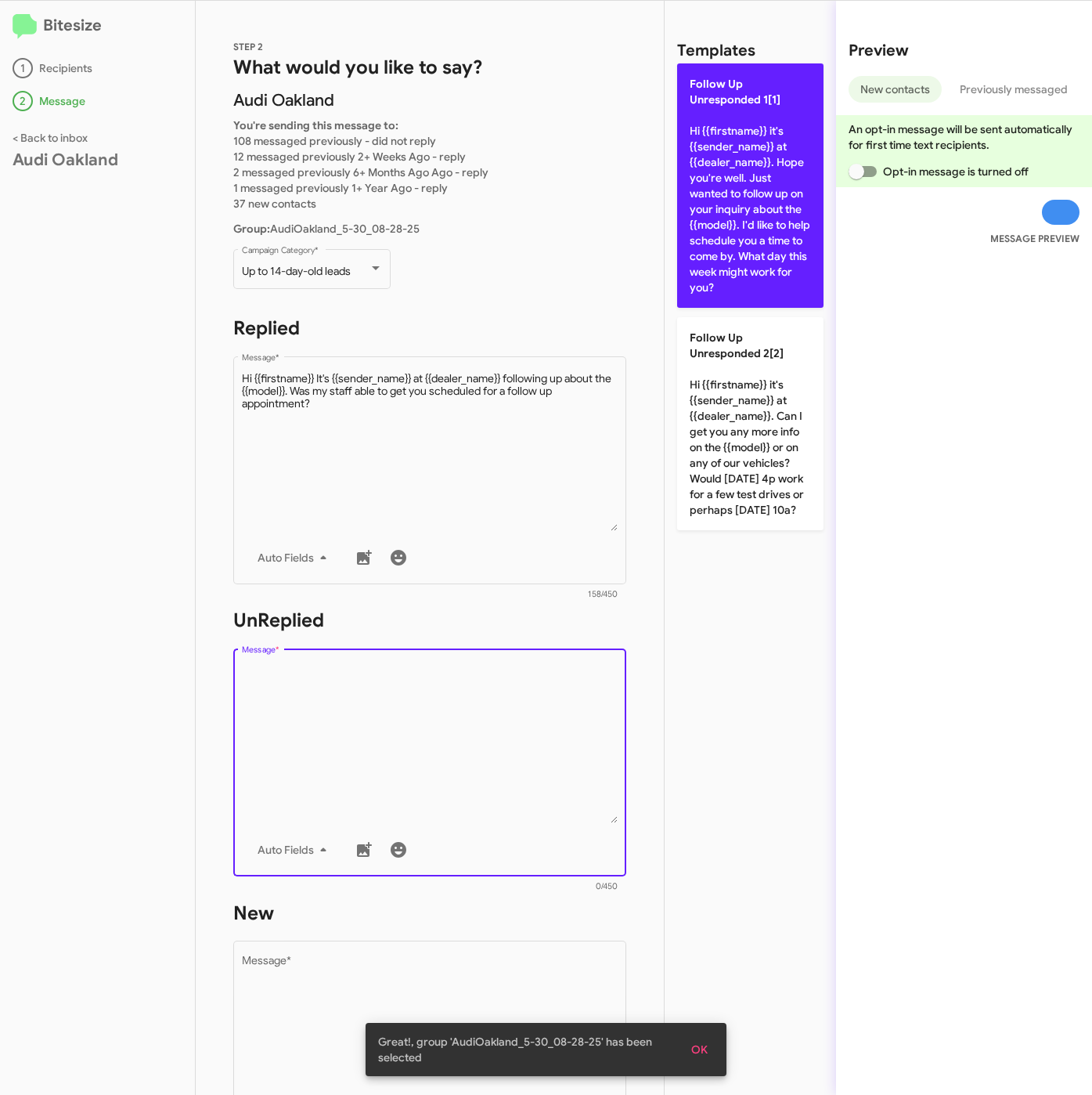
click at [771, 179] on p "Follow Up Unresponded 1[1] Hi {{firstname}} it's {{sender_name}} at {{dealer_na…" at bounding box center [750, 186] width 146 height 245
type textarea "Hi {{firstname}} it's {{sender_name}} at {{dealer_name}}. Hope you're well. Jus…"
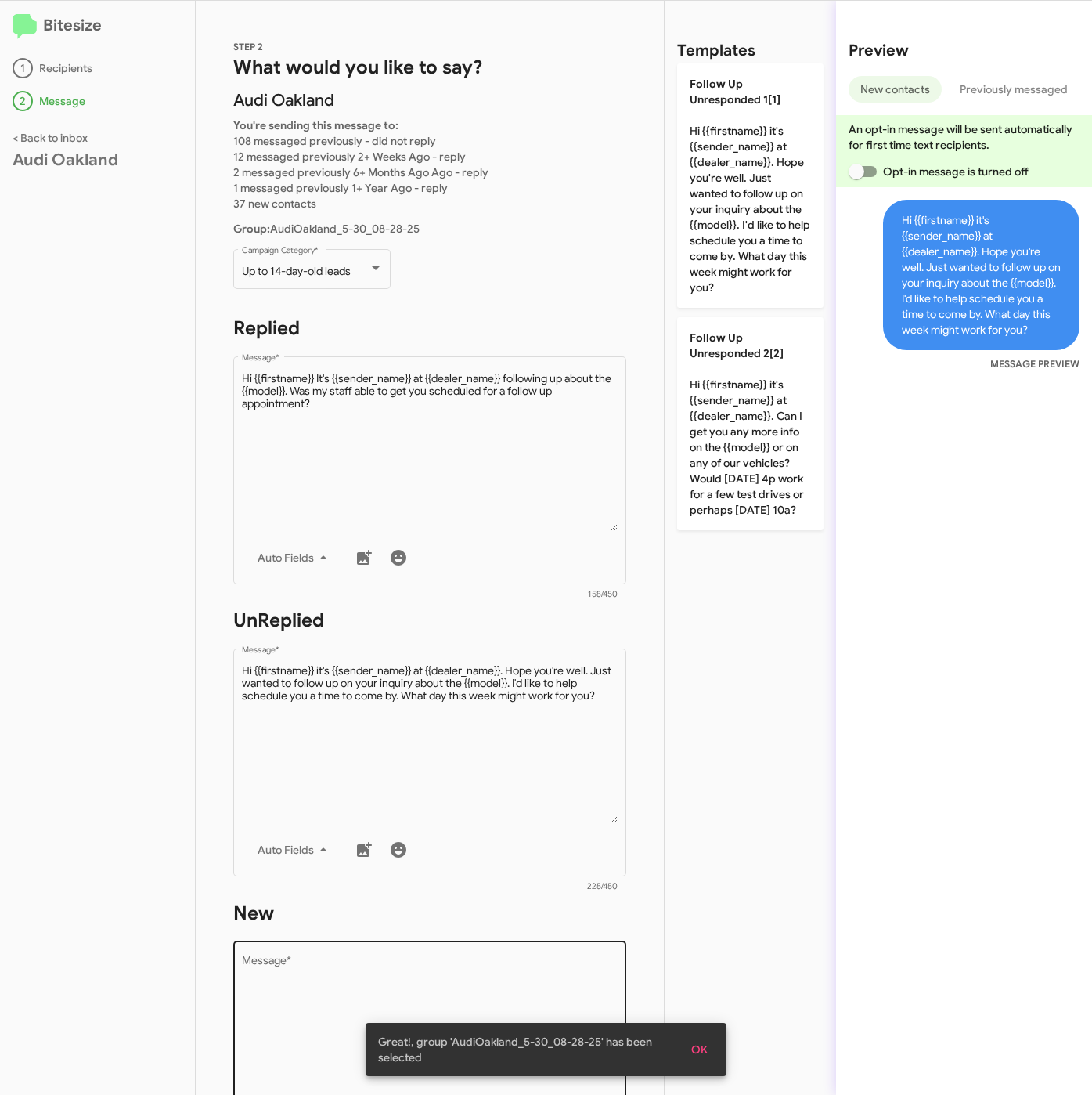
click at [402, 956] on textarea "Message *" at bounding box center [430, 1036] width 376 height 160
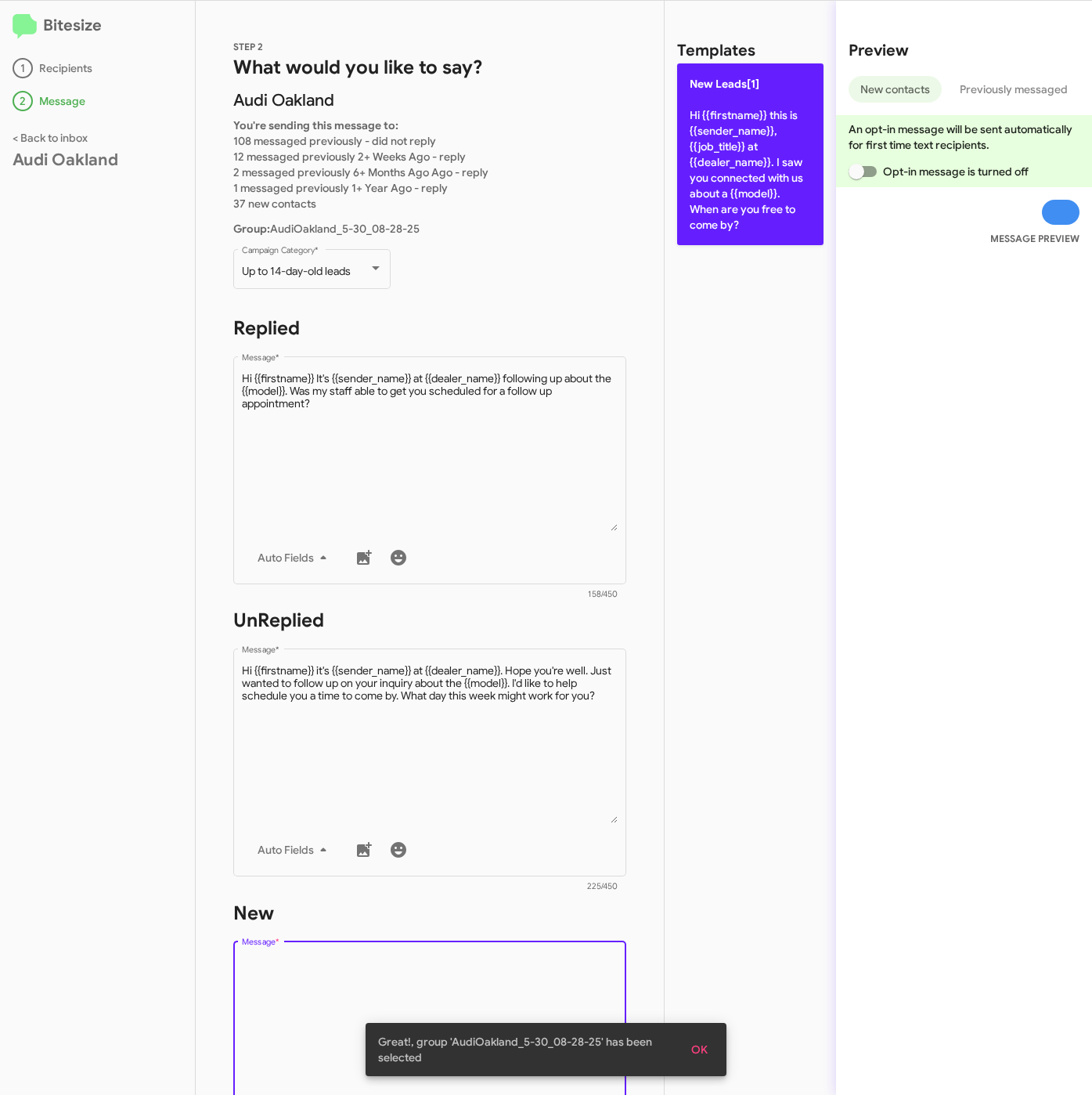
click at [728, 184] on p "New Leads[1] Hi {{firstname}} this is {{sender_name}}, {{job_title}} at {{deale…" at bounding box center [750, 154] width 146 height 181
type textarea "Hi {{firstname}} this is {{sender_name}}, {{job_title}} at {{dealer_name}}. I s…"
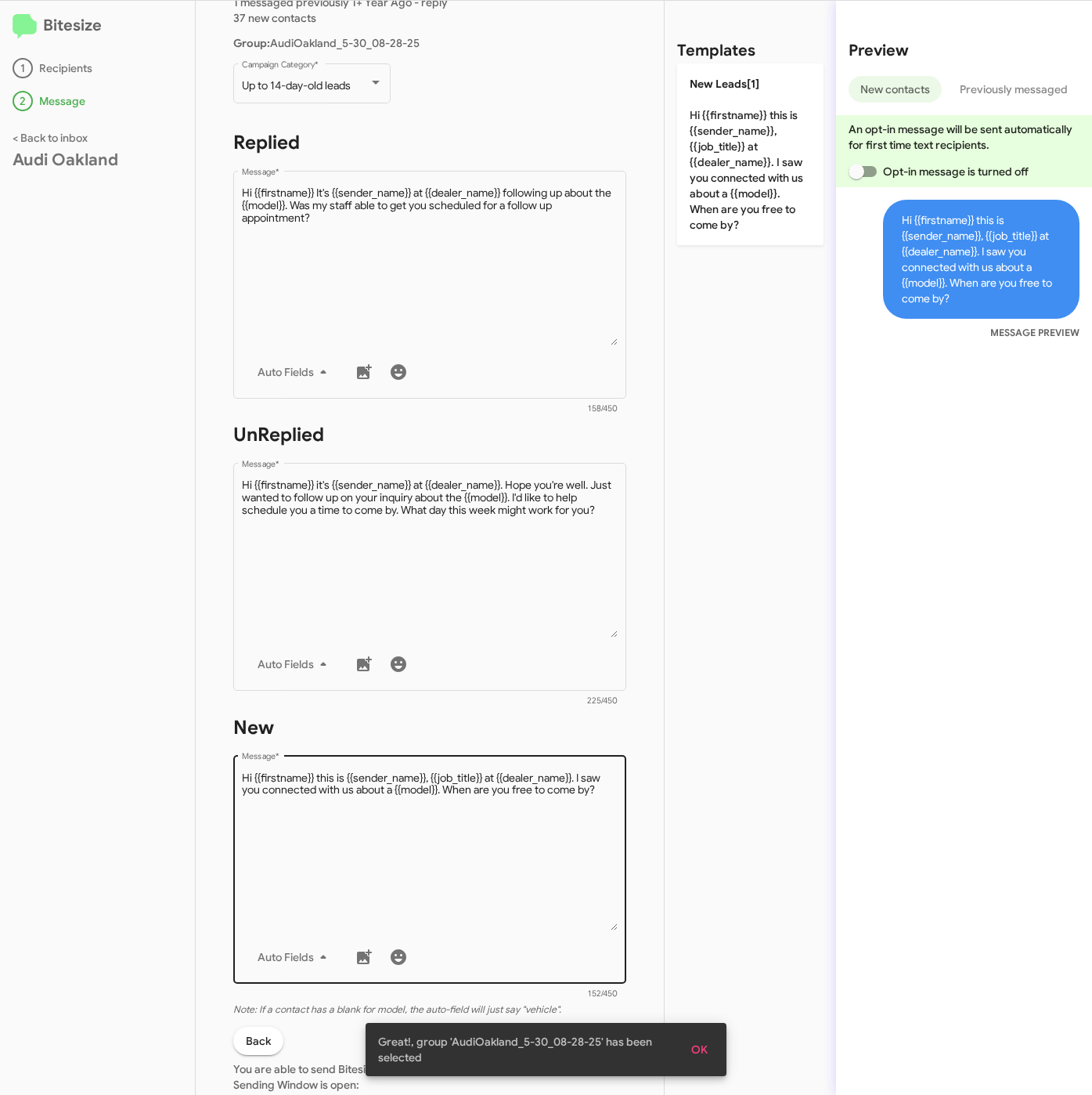
scroll to position [367, 0]
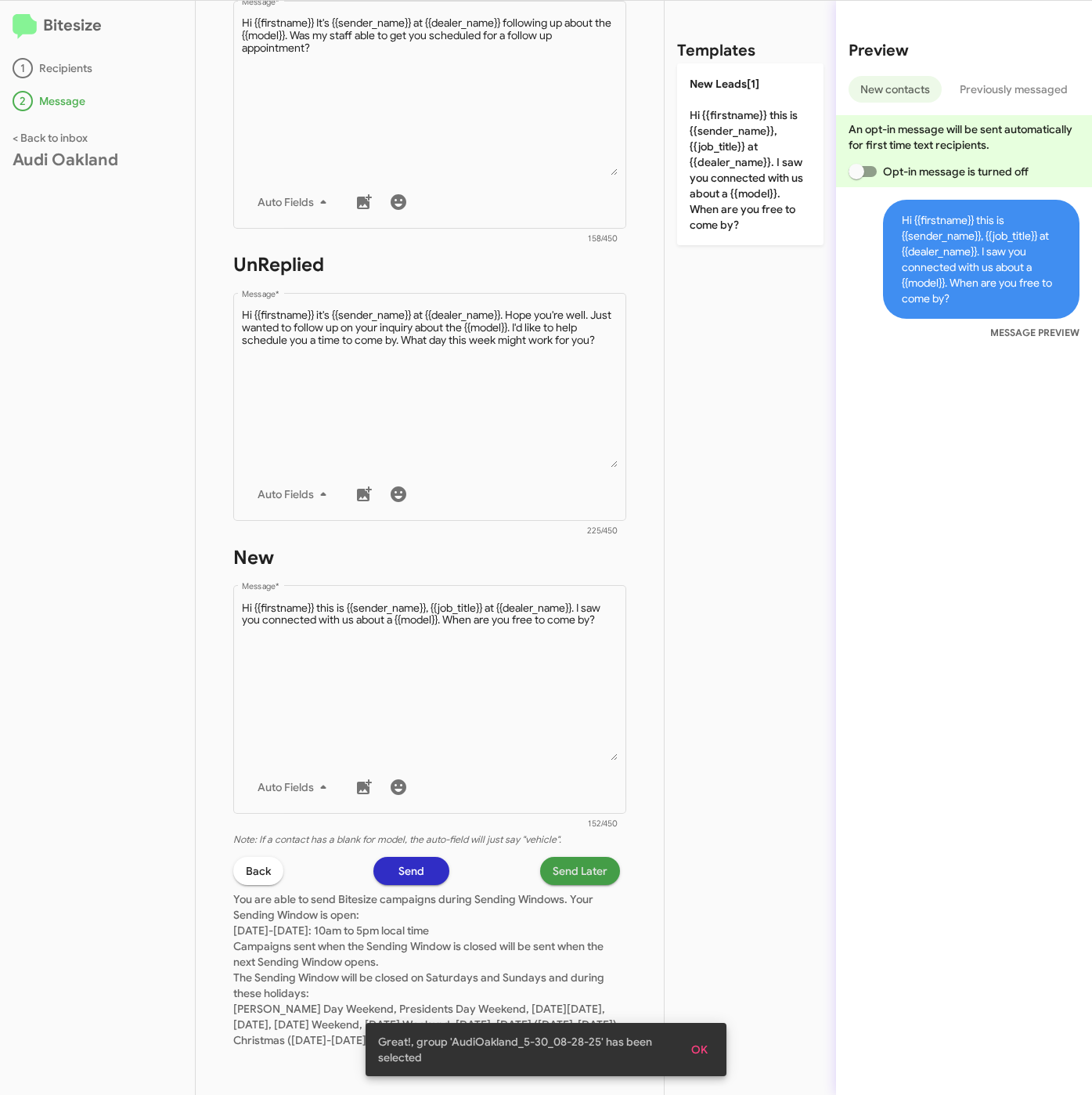
click at [555, 857] on span "Send Later" at bounding box center [580, 870] width 55 height 29
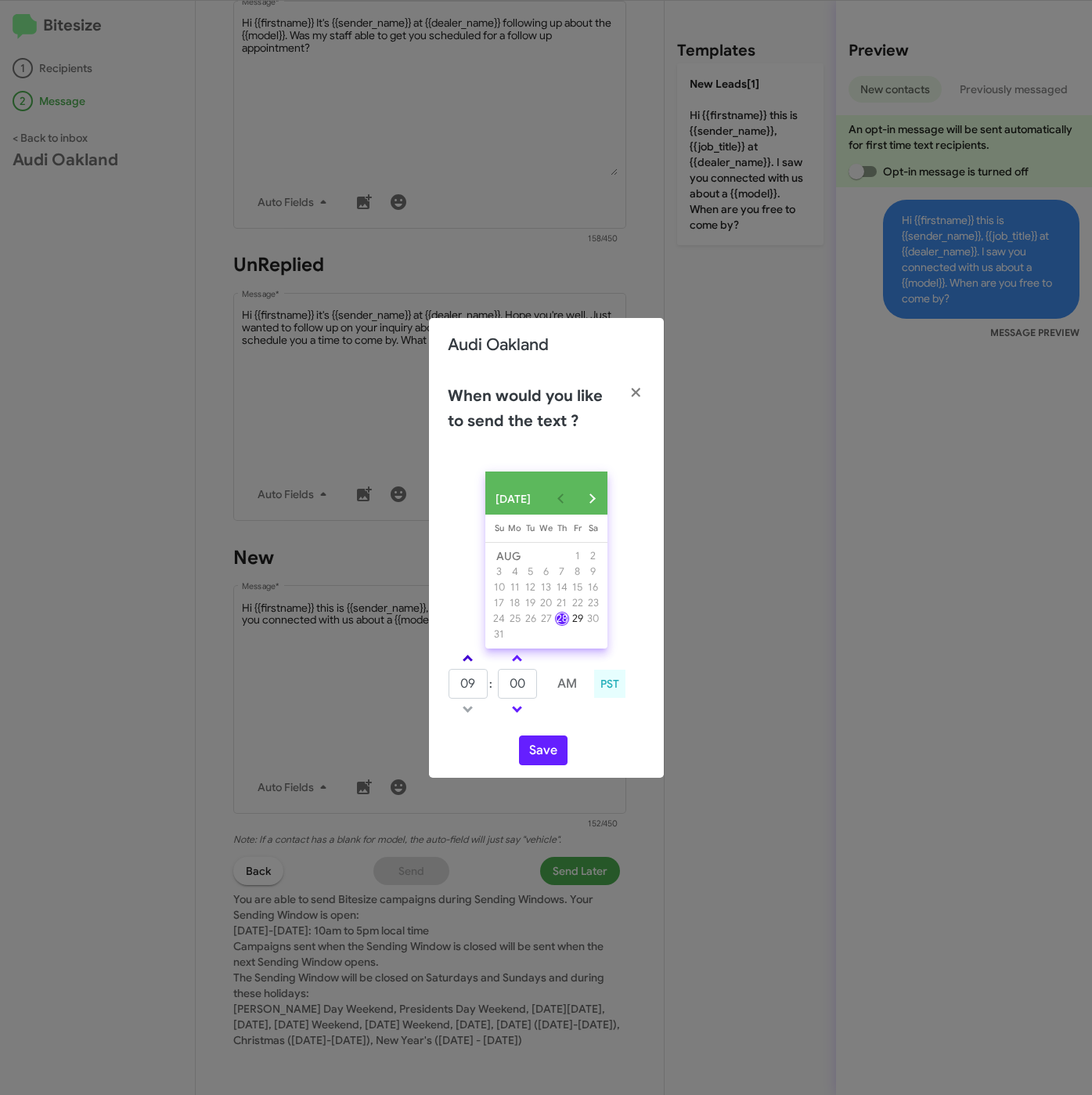
click at [467, 664] on span at bounding box center [467, 659] width 10 height 10
type input "10"
click at [538, 752] on button "Save" at bounding box center [543, 750] width 49 height 29
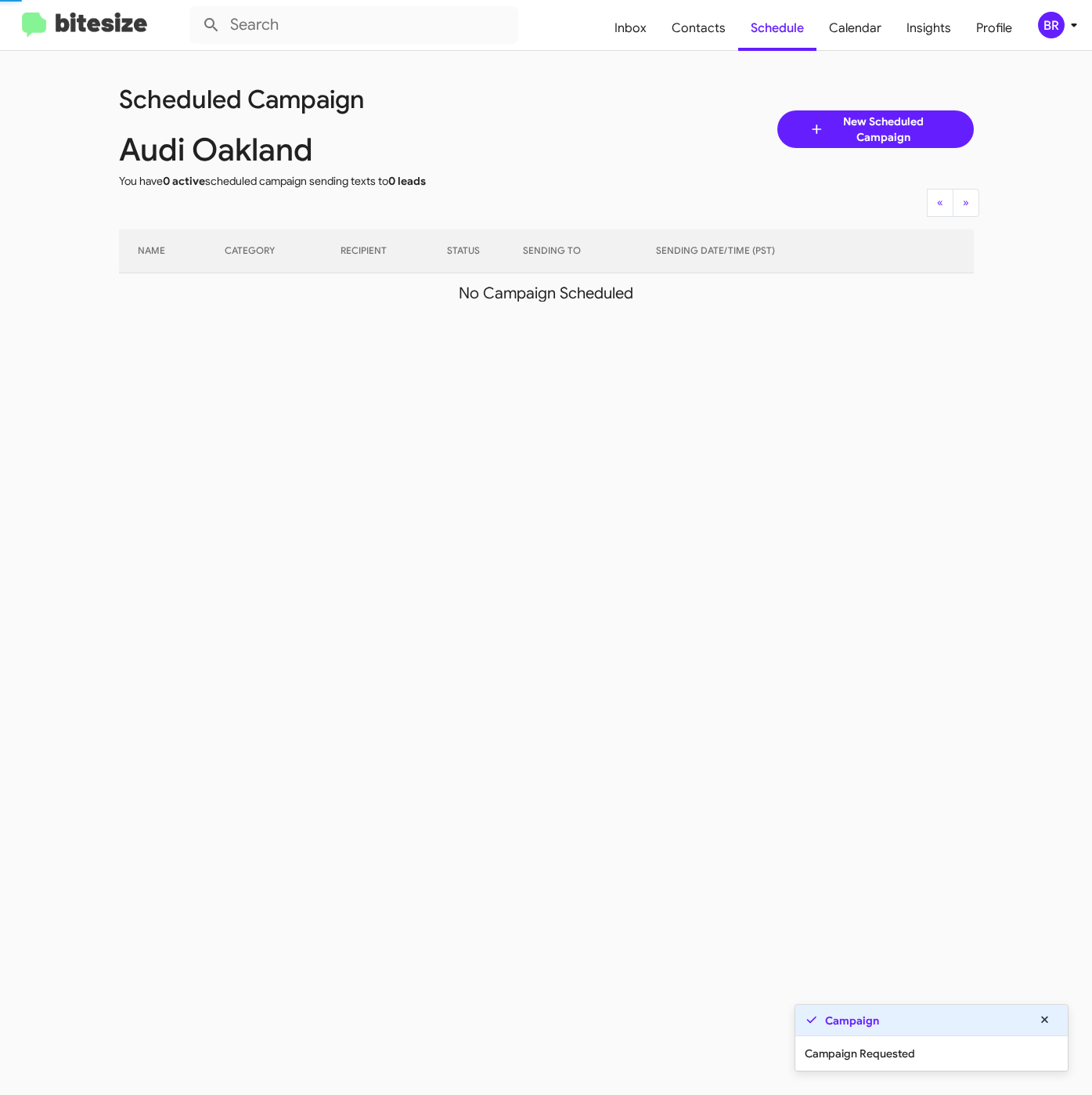
click at [1058, 19] on div "BR" at bounding box center [1051, 25] width 27 height 27
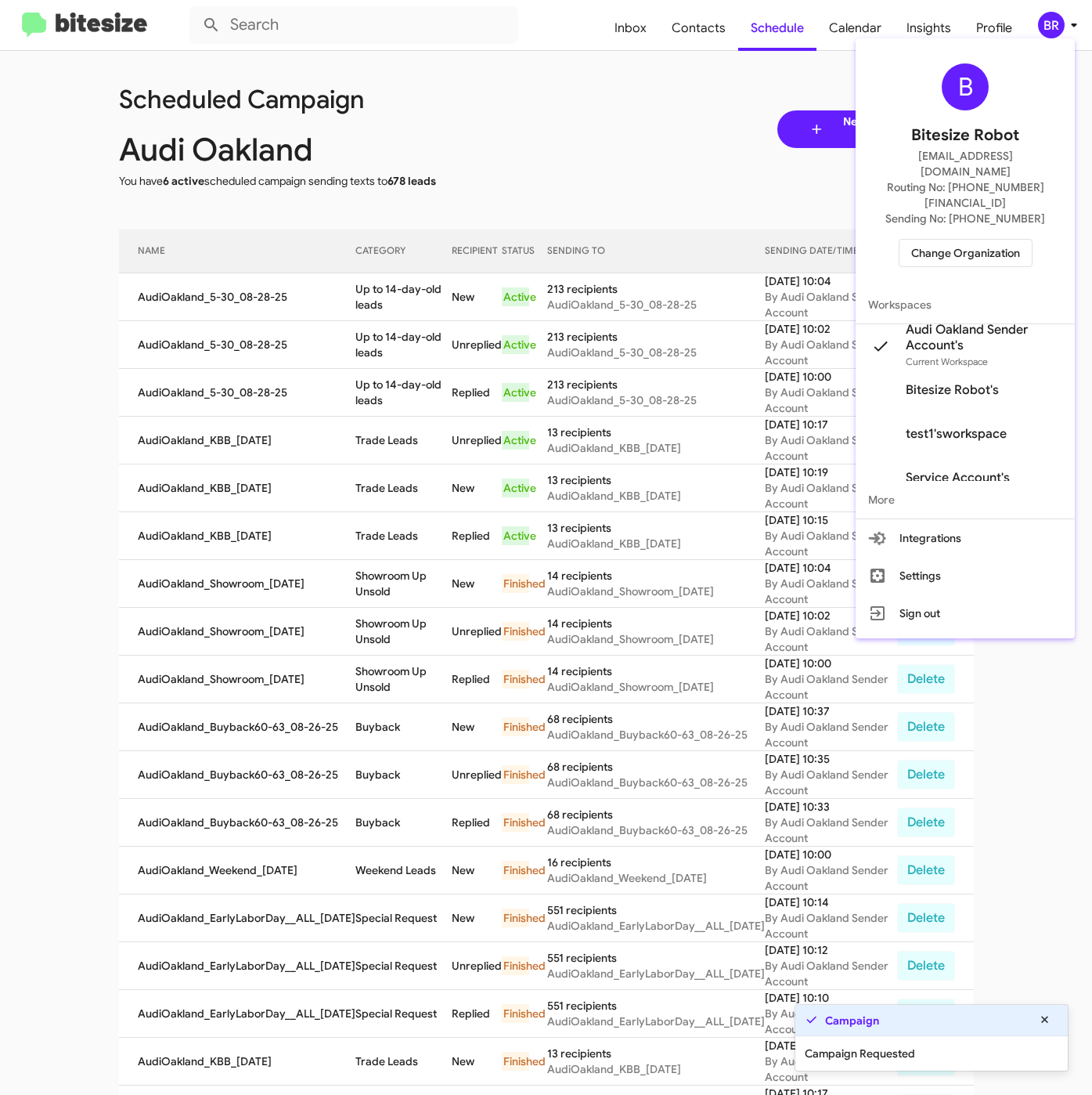
click at [402, 313] on div at bounding box center [546, 548] width 1092 height 1095
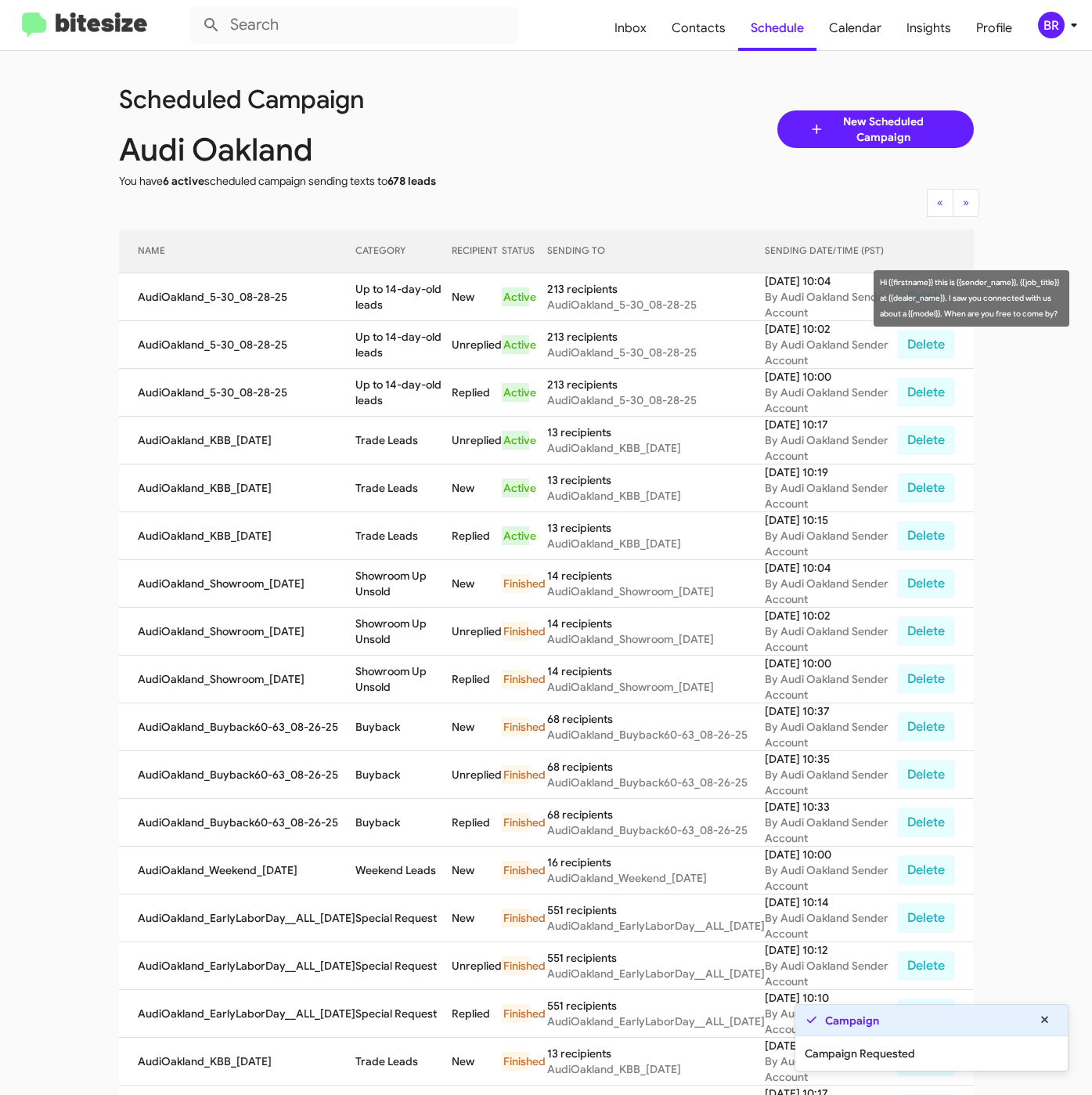
drag, startPoint x: 348, startPoint y: 285, endPoint x: 381, endPoint y: 302, distance: 37.1
click at [381, 302] on td "Up to 14-day-old leads" at bounding box center [403, 297] width 97 height 48
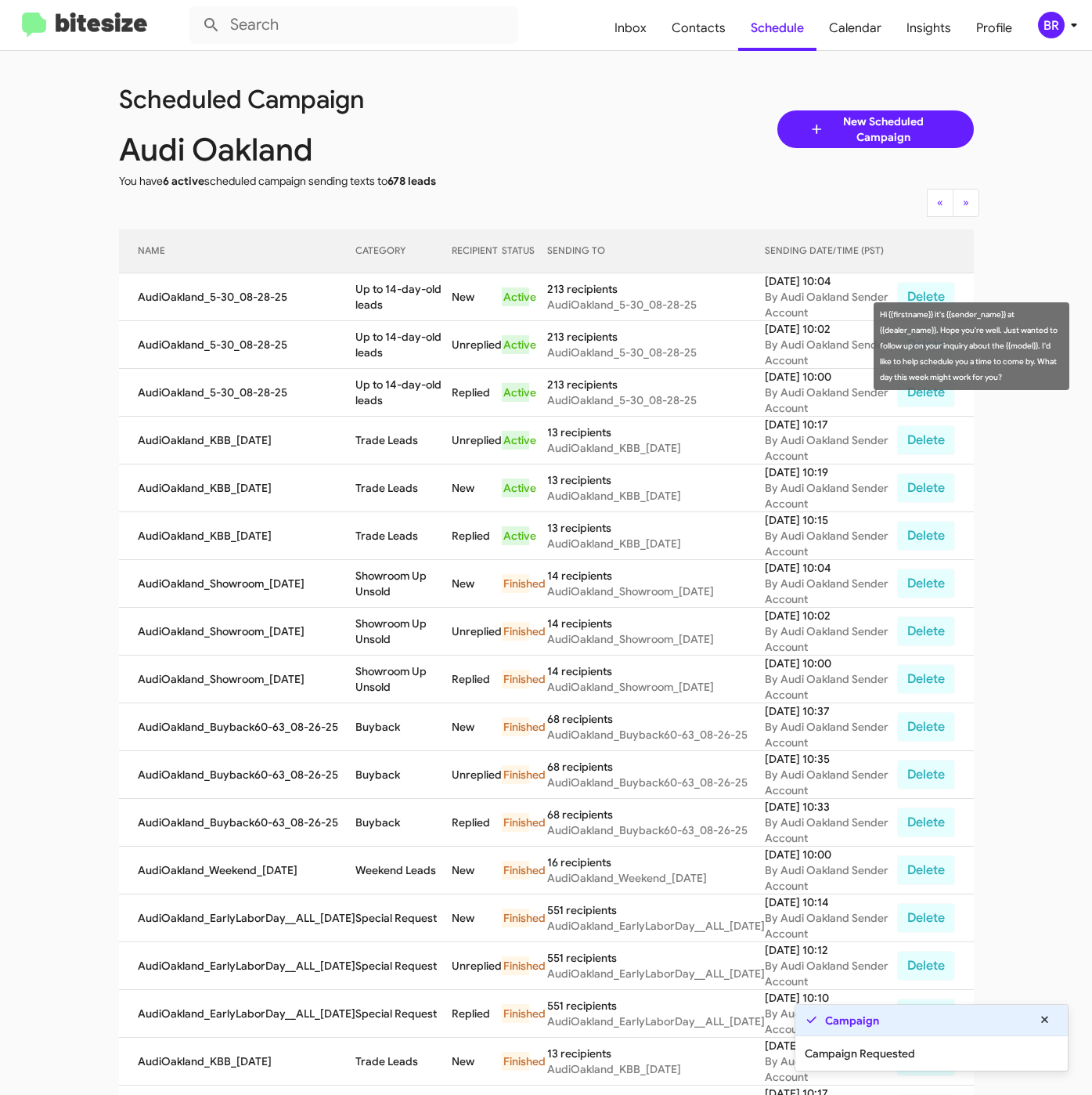
copy td "Up to 14-day-old leads"
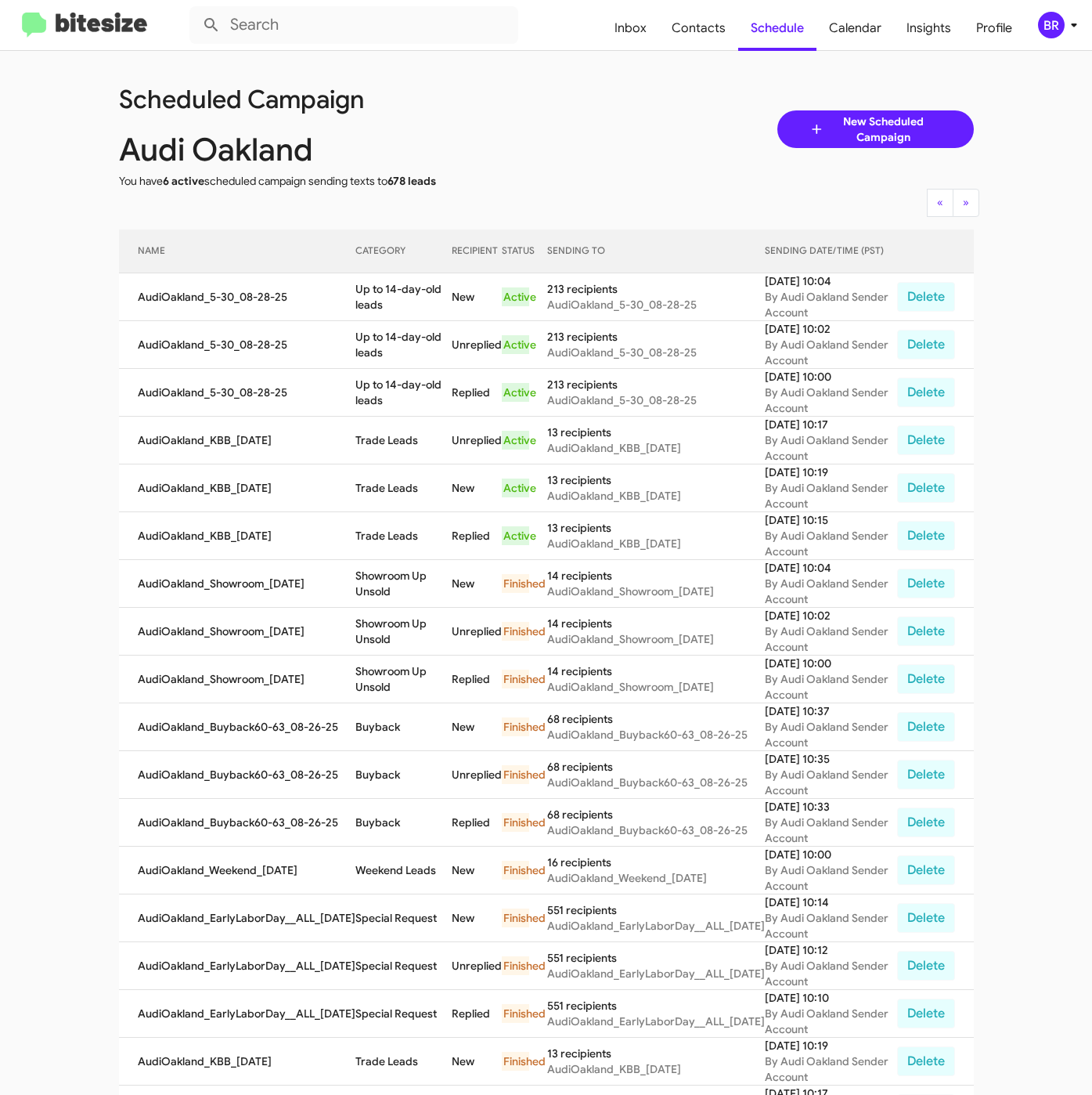
click at [1053, 31] on div "BR" at bounding box center [1051, 25] width 27 height 27
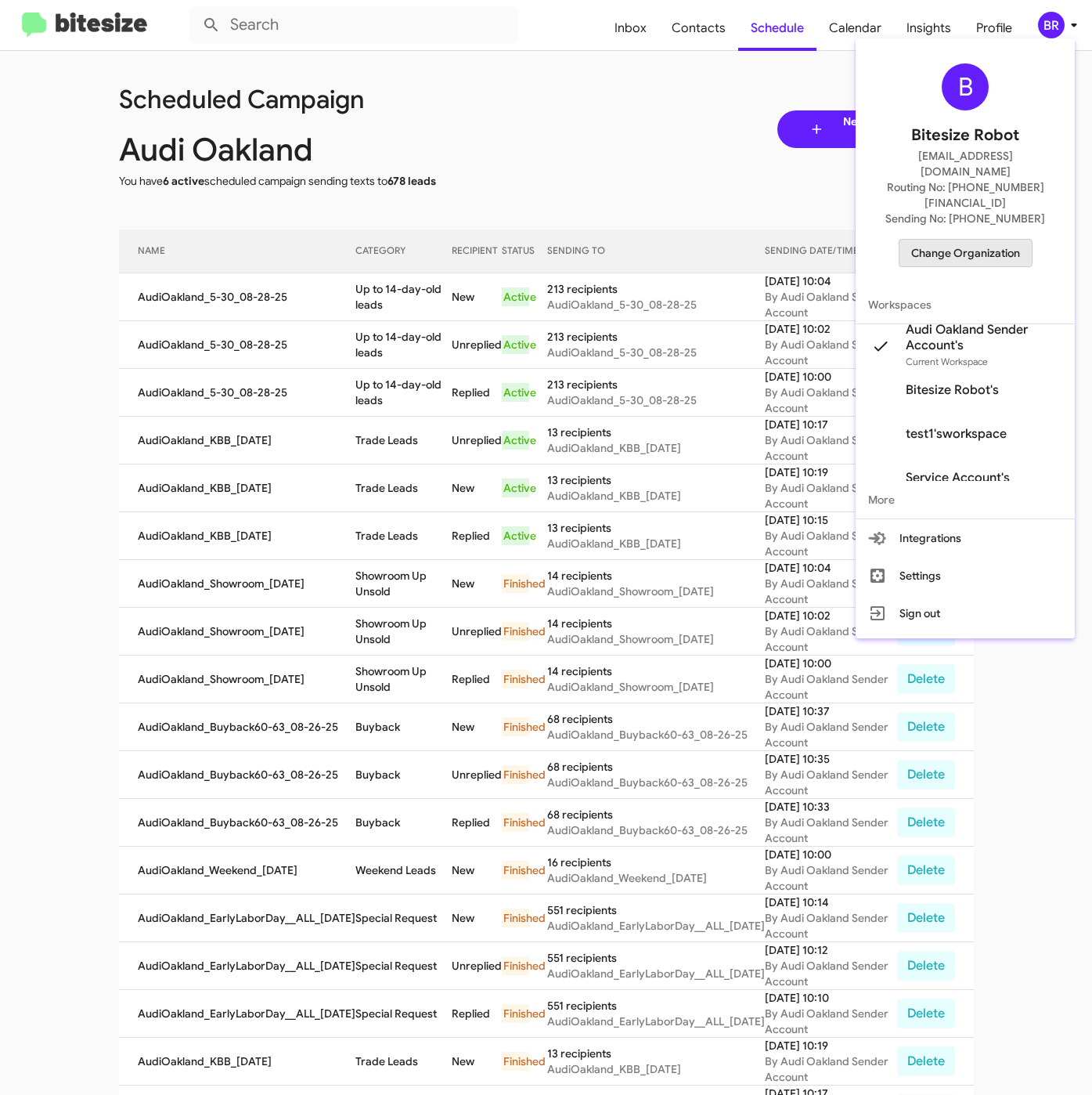
click at [933, 239] on span "Change Organization" at bounding box center [966, 252] width 109 height 27
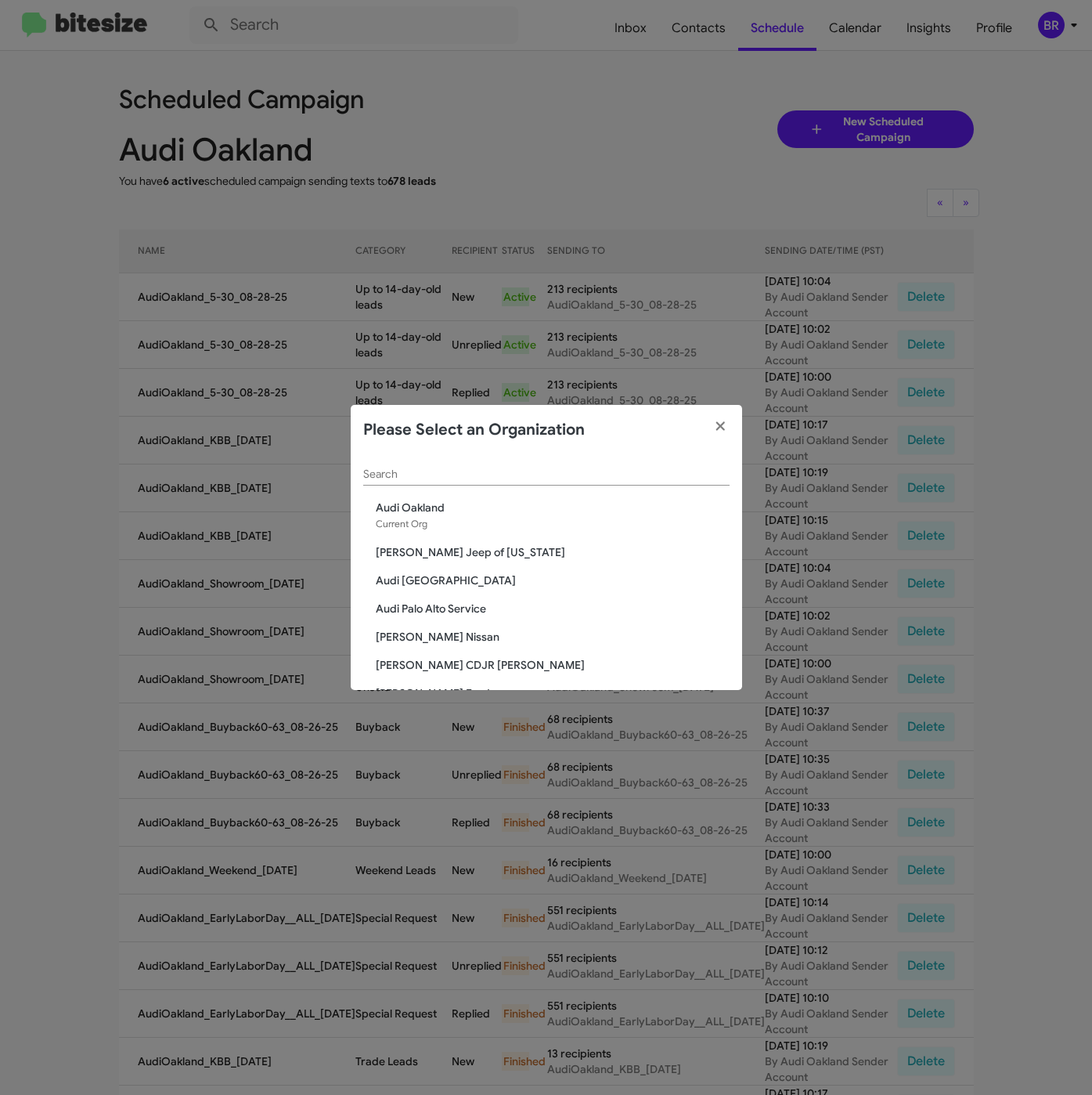
click at [452, 487] on div "Search" at bounding box center [546, 477] width 366 height 45
click at [454, 482] on div "Search" at bounding box center [546, 469] width 366 height 30
paste input "Audi [GEOGRAPHIC_DATA]"
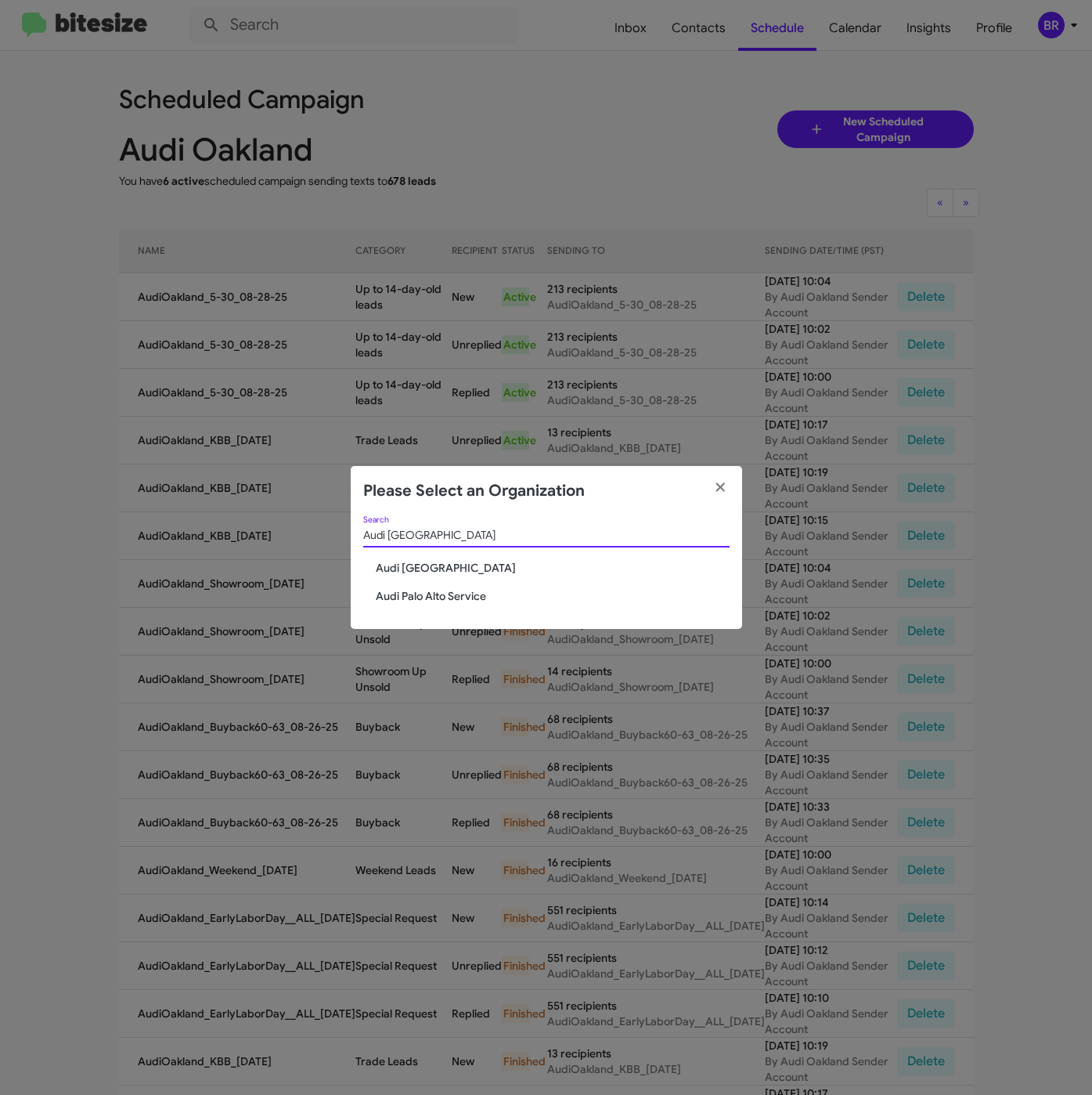
type input "Audi [GEOGRAPHIC_DATA]"
click at [426, 564] on span "Audi [GEOGRAPHIC_DATA]" at bounding box center [552, 567] width 354 height 16
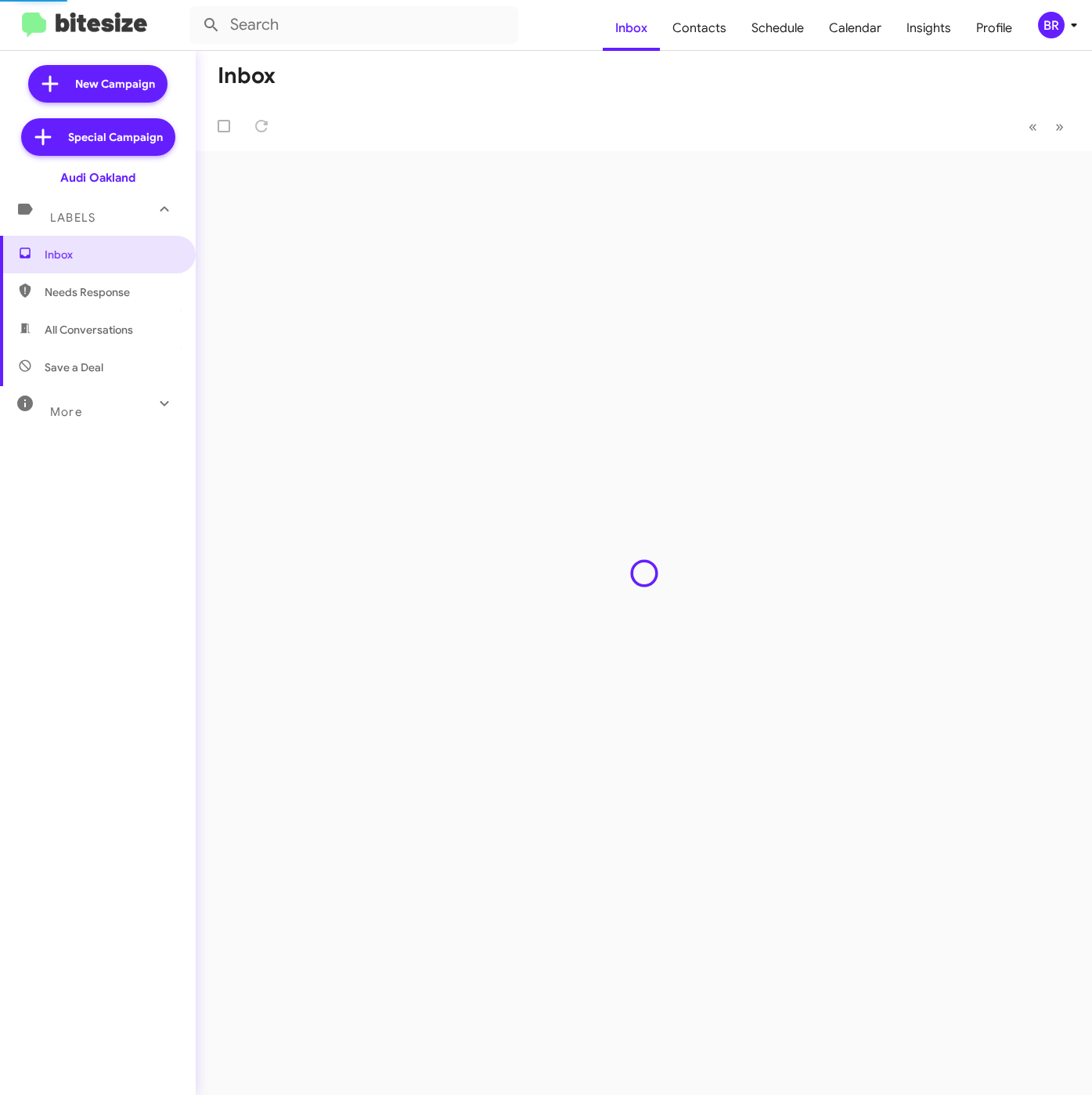
click at [1059, 30] on div "BR" at bounding box center [1051, 25] width 27 height 27
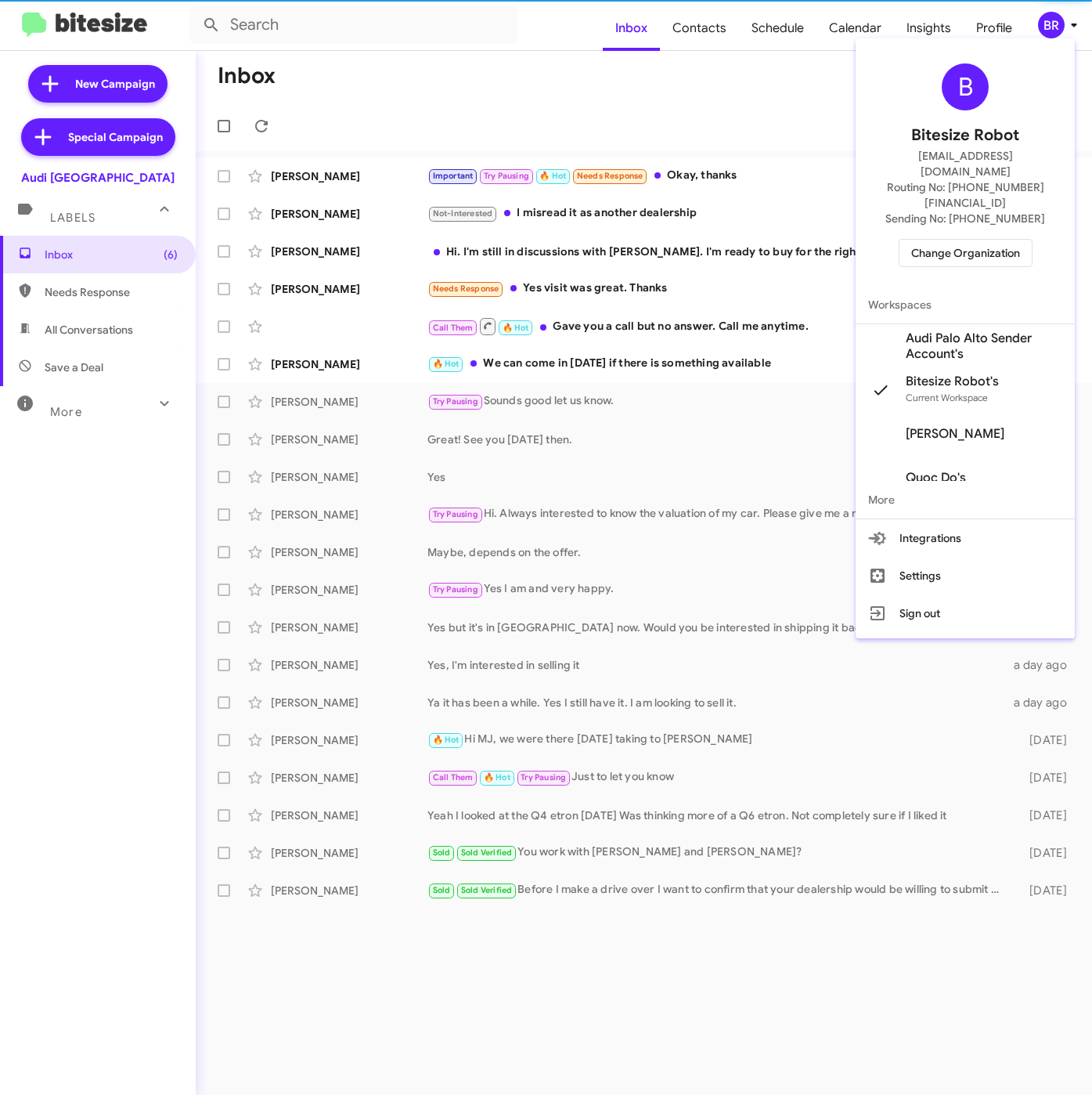
click at [937, 330] on span "Audi Palo Alto Sender Account's" at bounding box center [984, 346] width 156 height 31
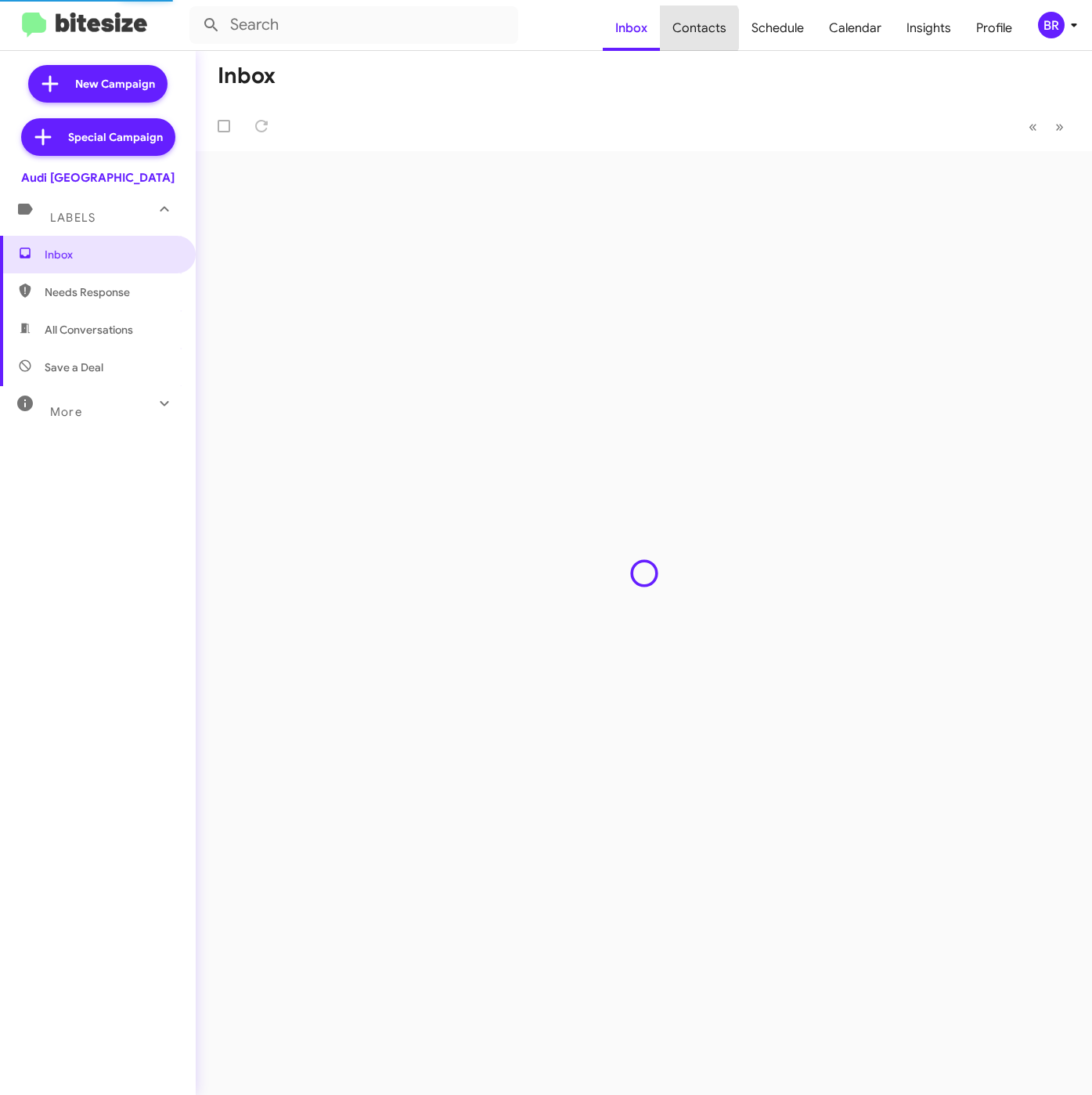
click at [701, 29] on span "Contacts" at bounding box center [699, 28] width 79 height 45
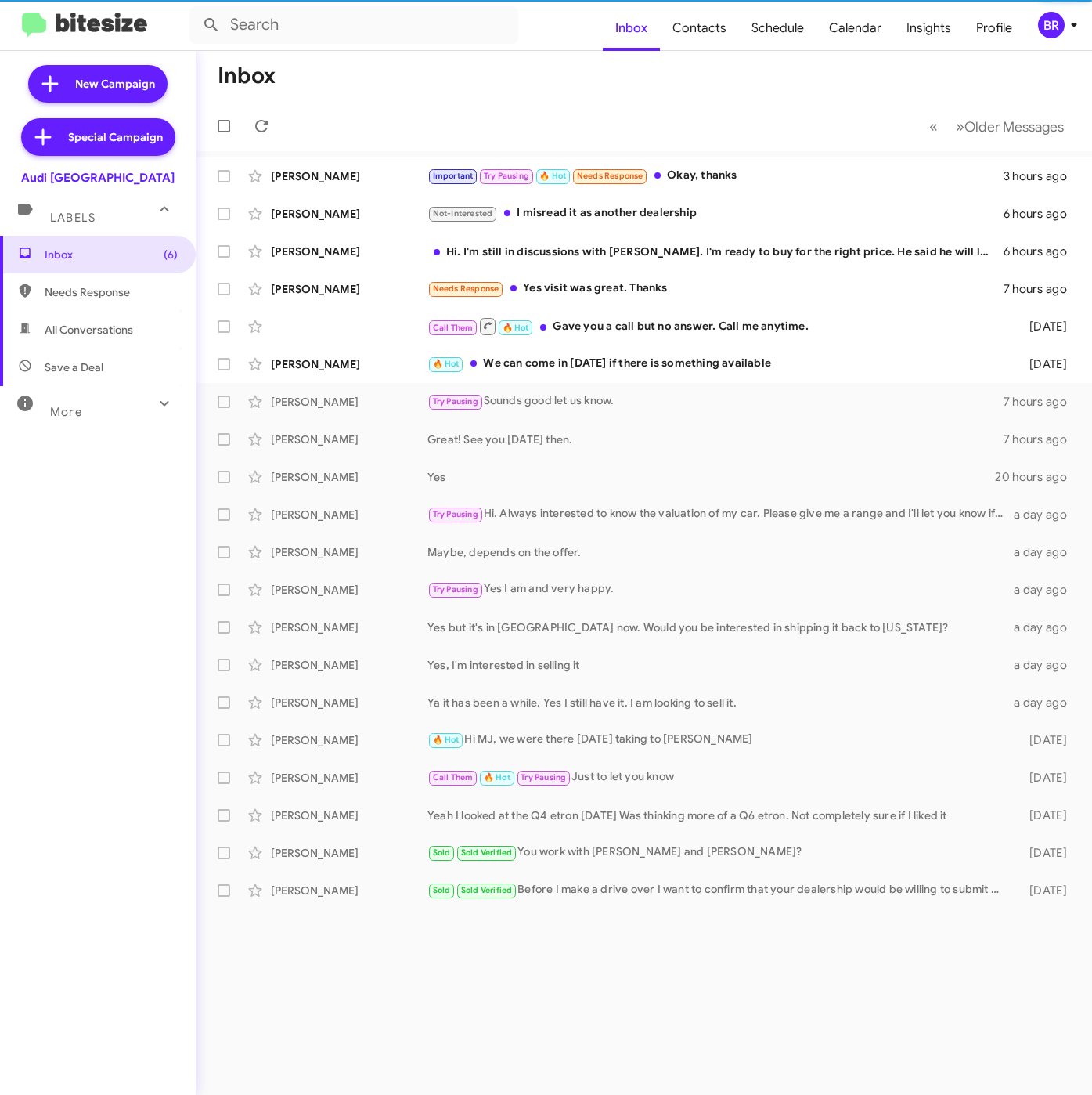
type input "in:groups"
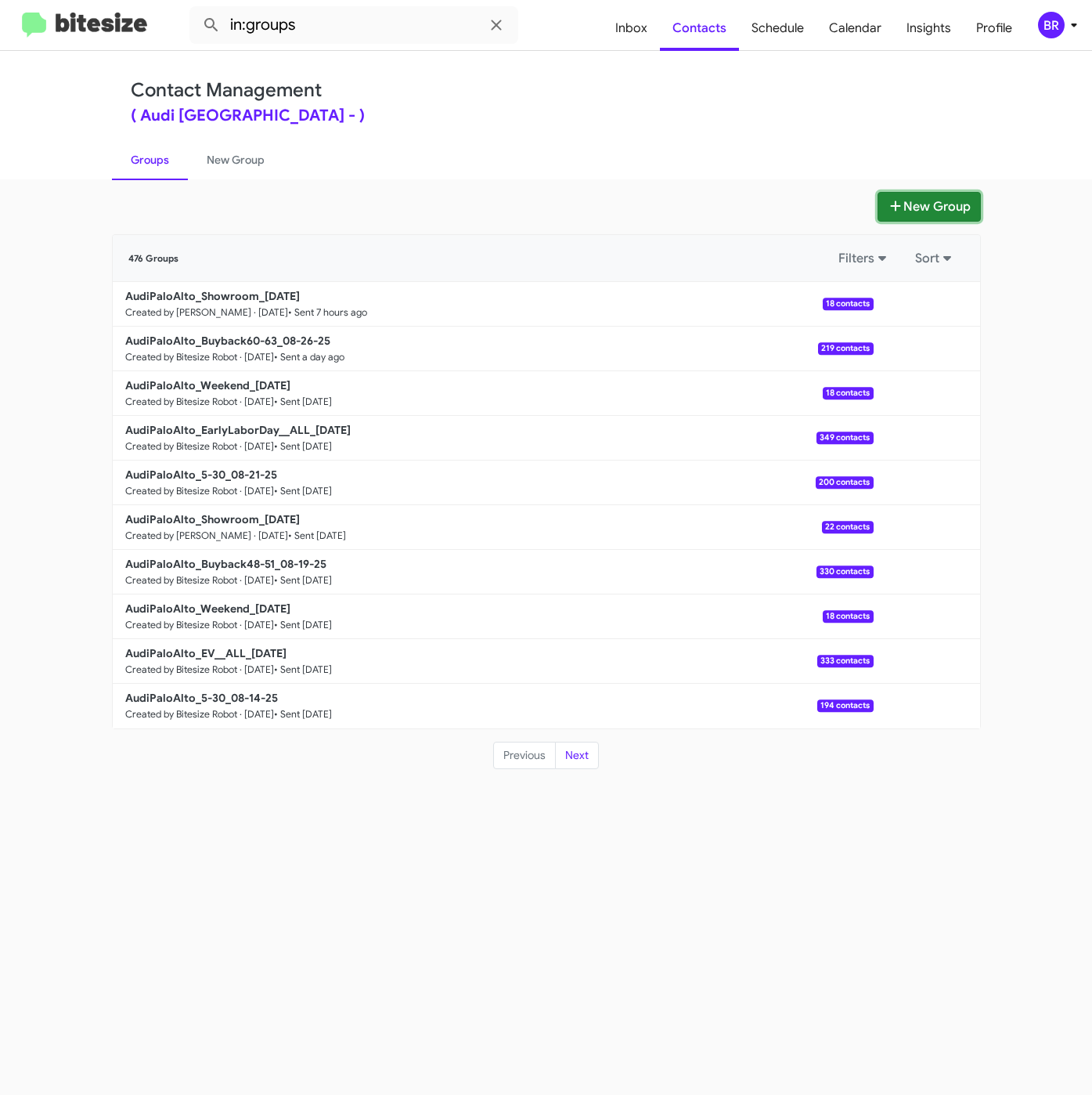
click at [914, 205] on button "New Group" at bounding box center [929, 206] width 103 height 29
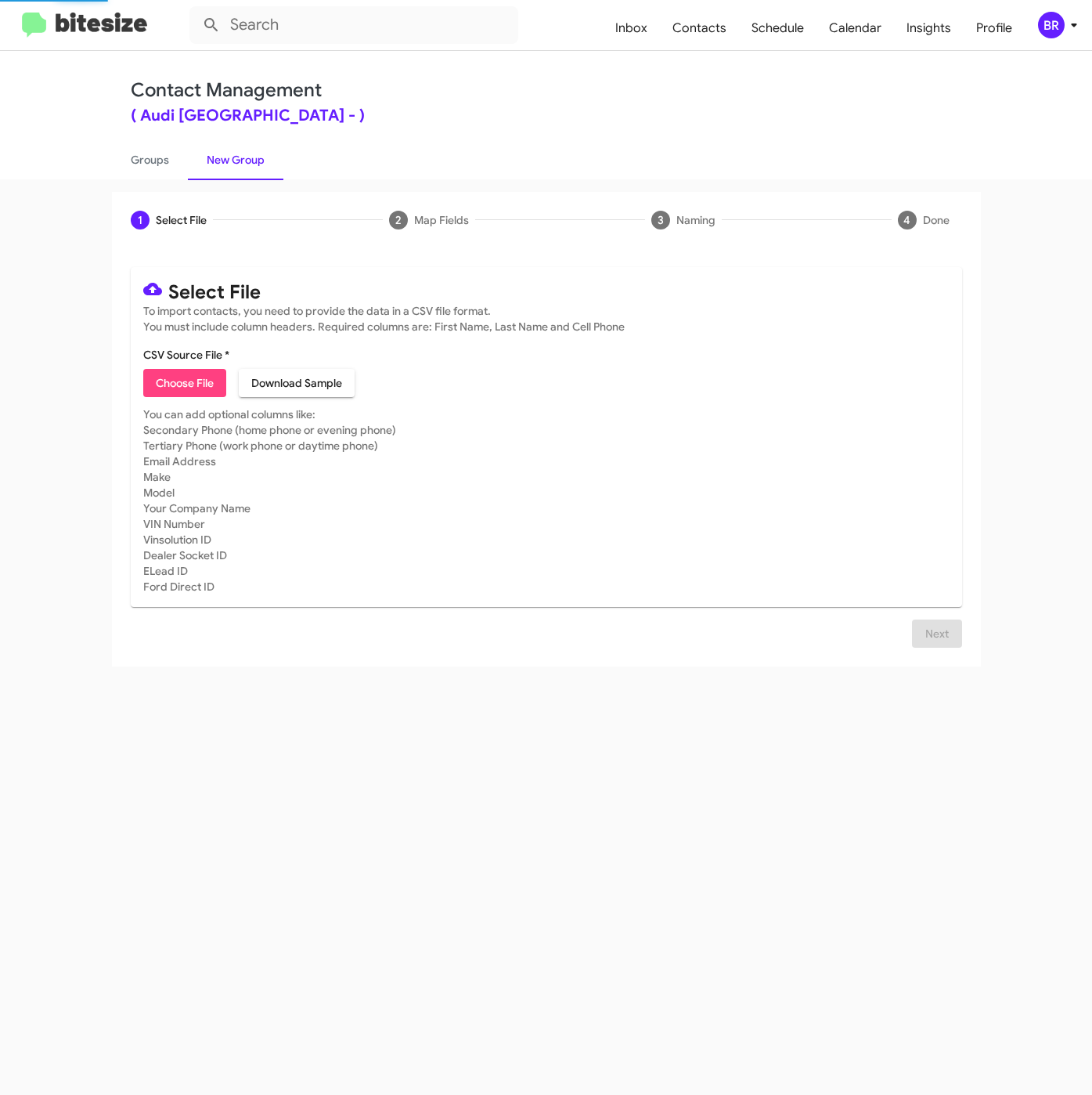
click at [176, 375] on span "Choose File" at bounding box center [184, 383] width 58 height 29
type input "AudiPaloAlto_5-30_08-28-25"
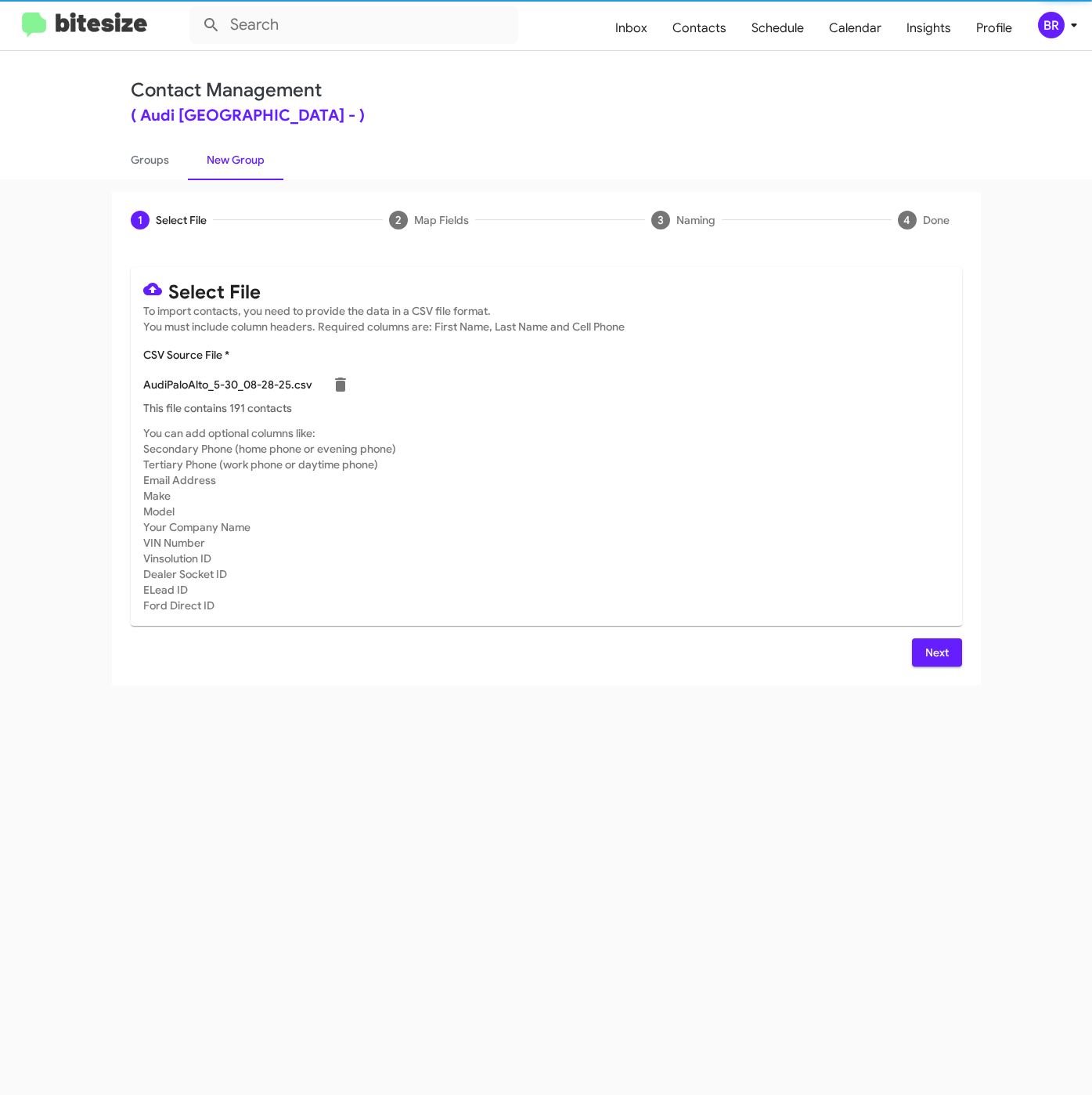
click at [957, 660] on button "Next" at bounding box center [937, 652] width 50 height 29
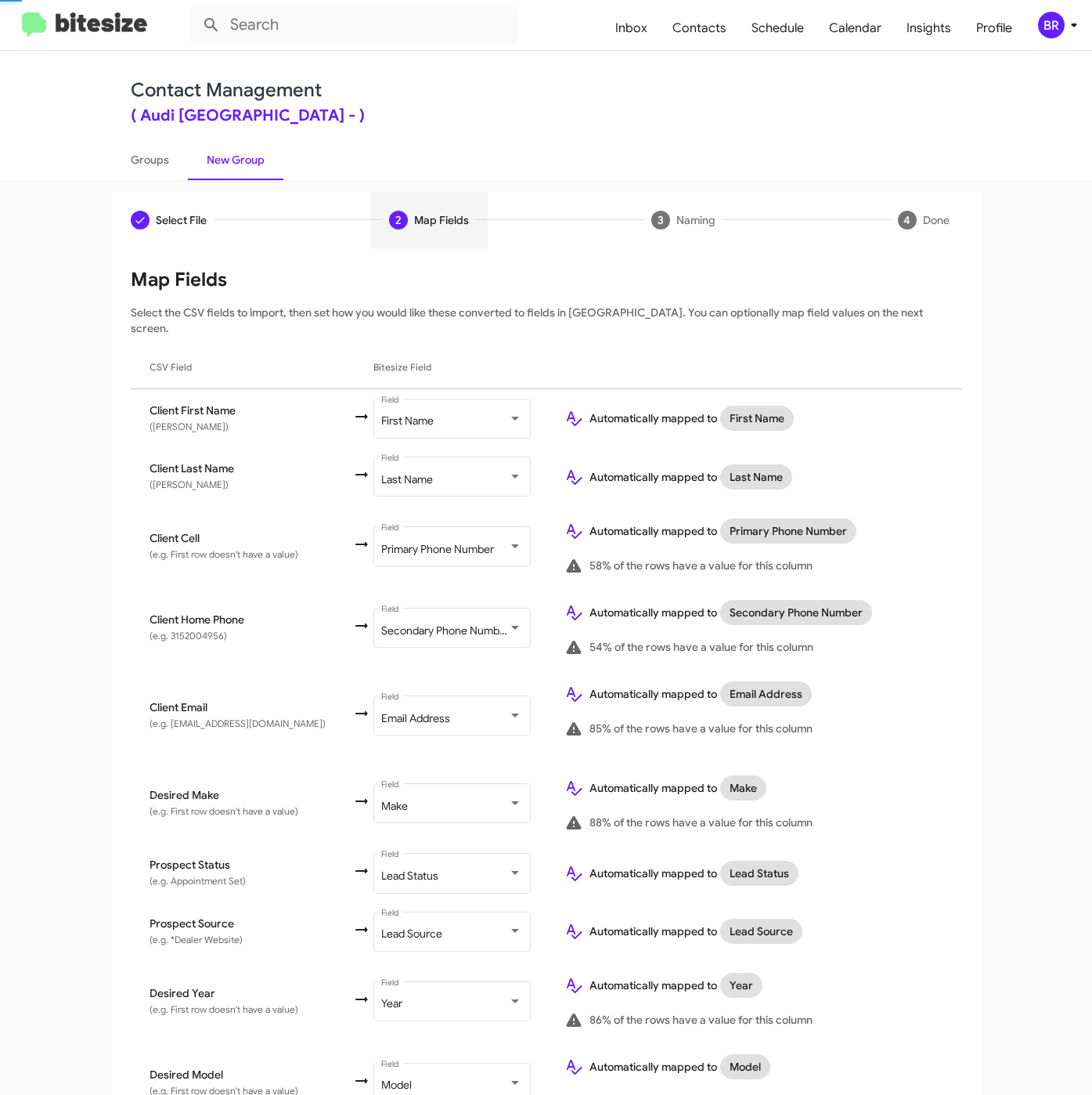
click at [942, 669] on tr "Client Email (e.g. [EMAIL_ADDRESS][DOMAIN_NAME]) Email Address Field Automatica…" at bounding box center [546, 716] width 832 height 94
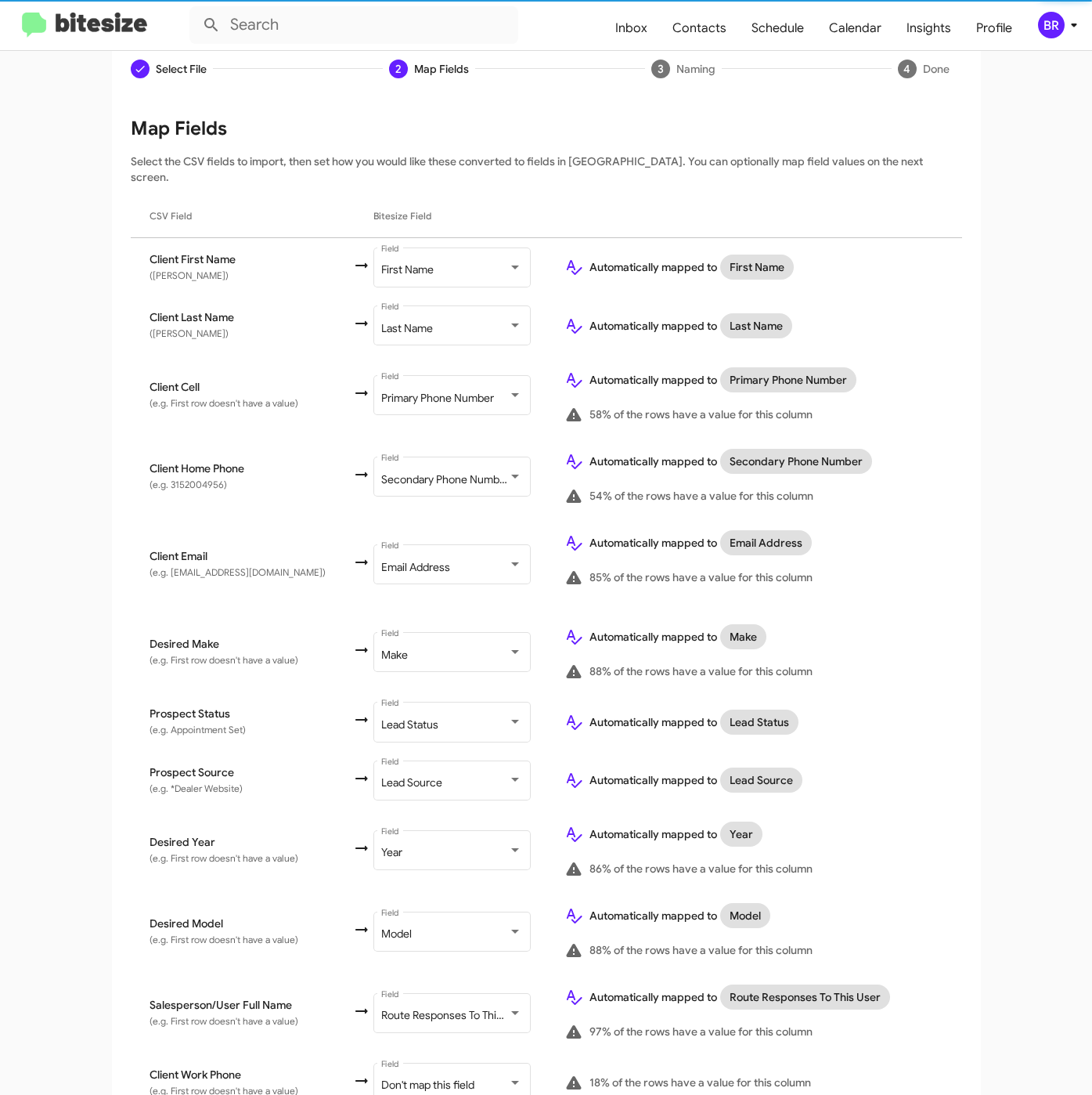
scroll to position [268, 0]
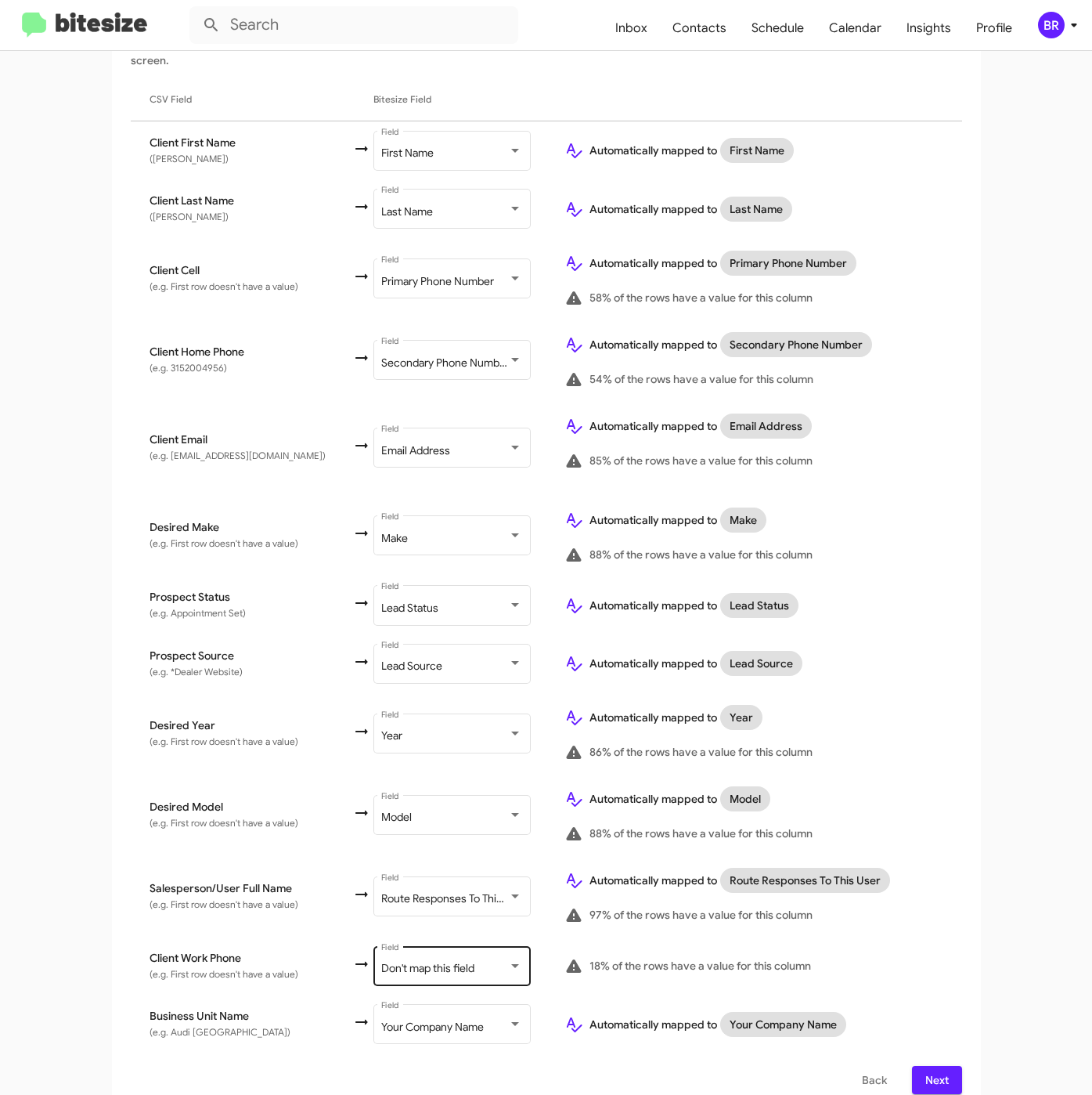
click at [423, 961] on span "Don't map this field" at bounding box center [427, 967] width 93 height 14
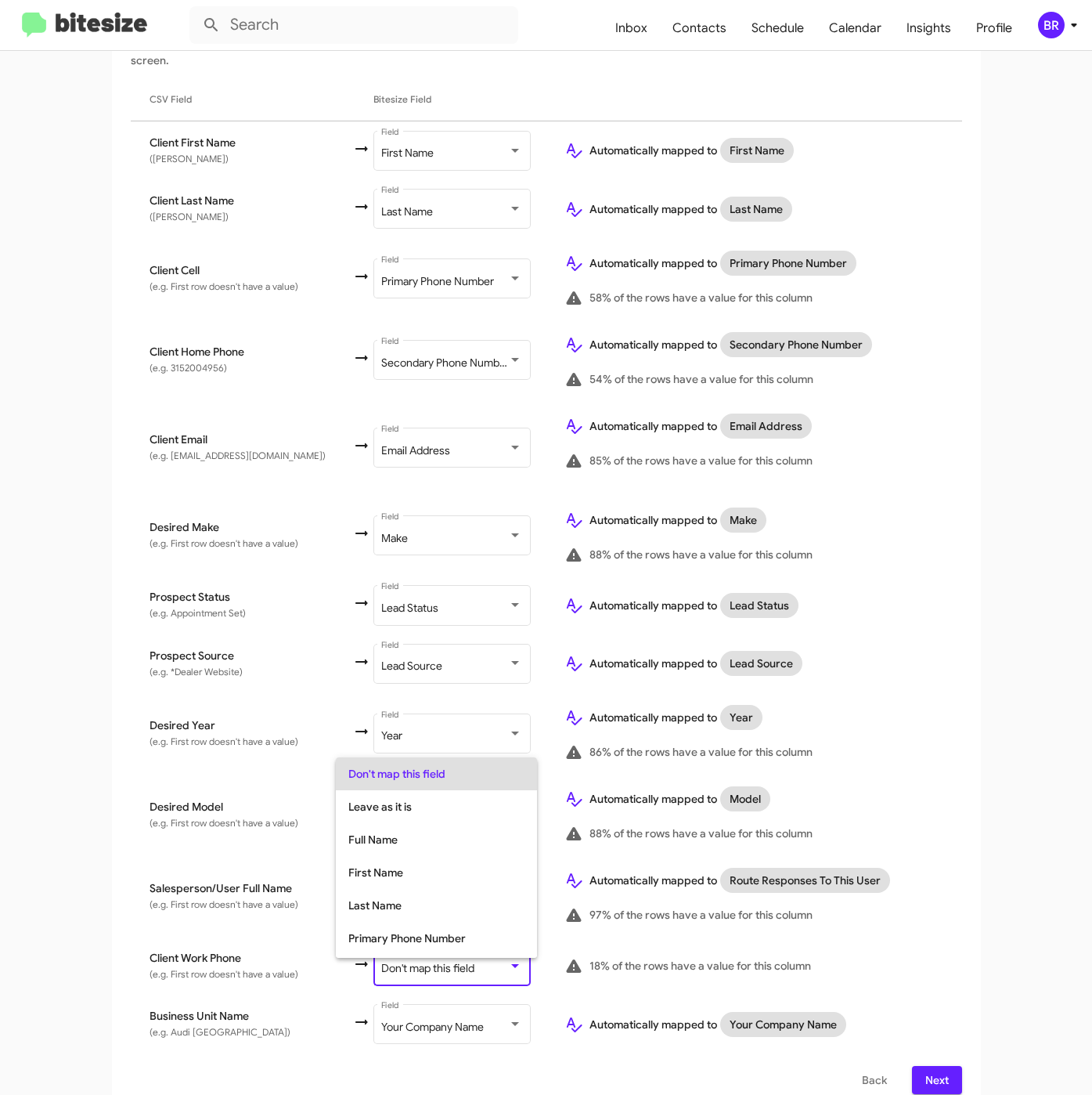
scroll to position [62, 0]
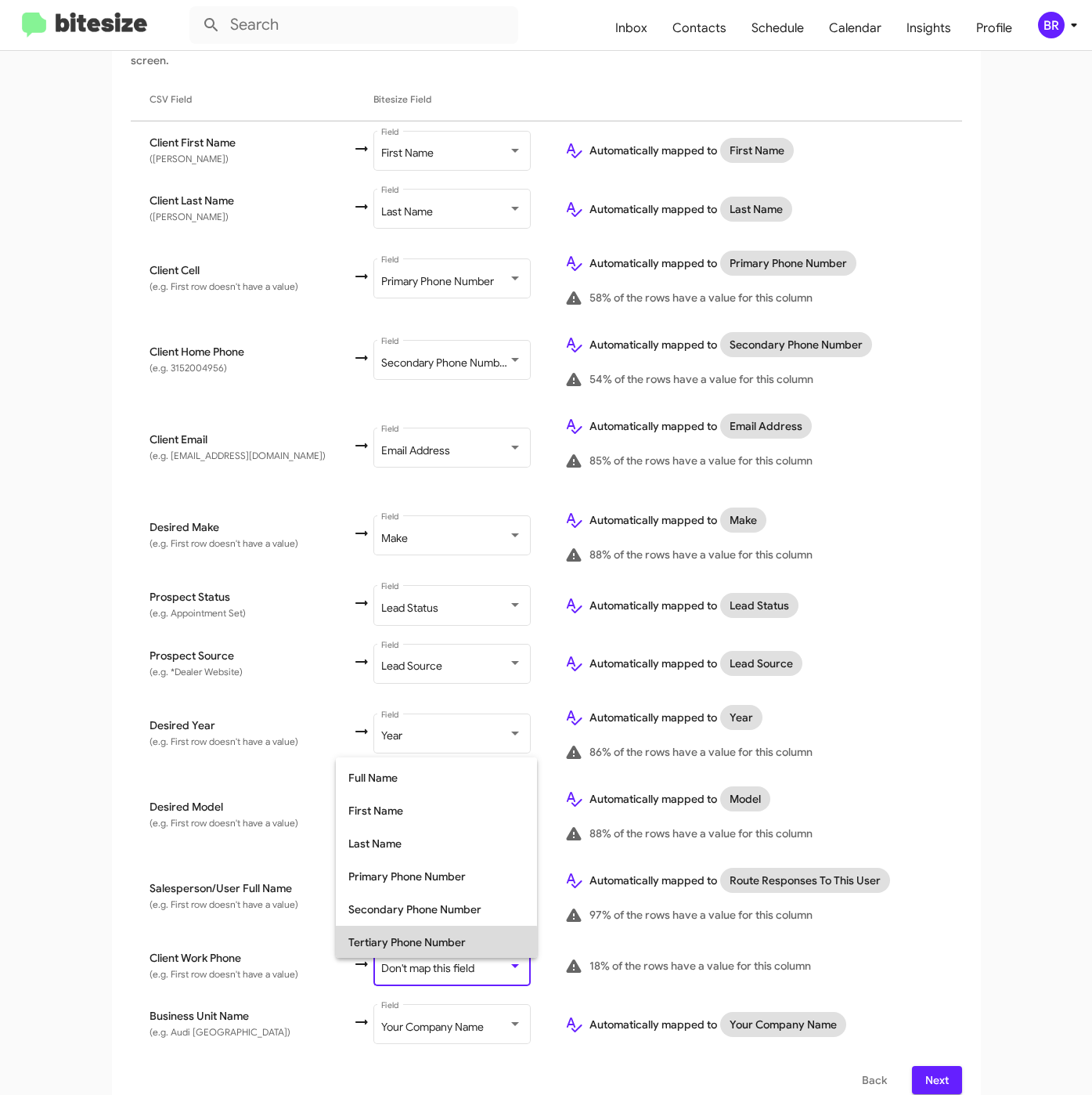
click at [423, 945] on span "Tertiary Phone Number" at bounding box center [436, 942] width 176 height 33
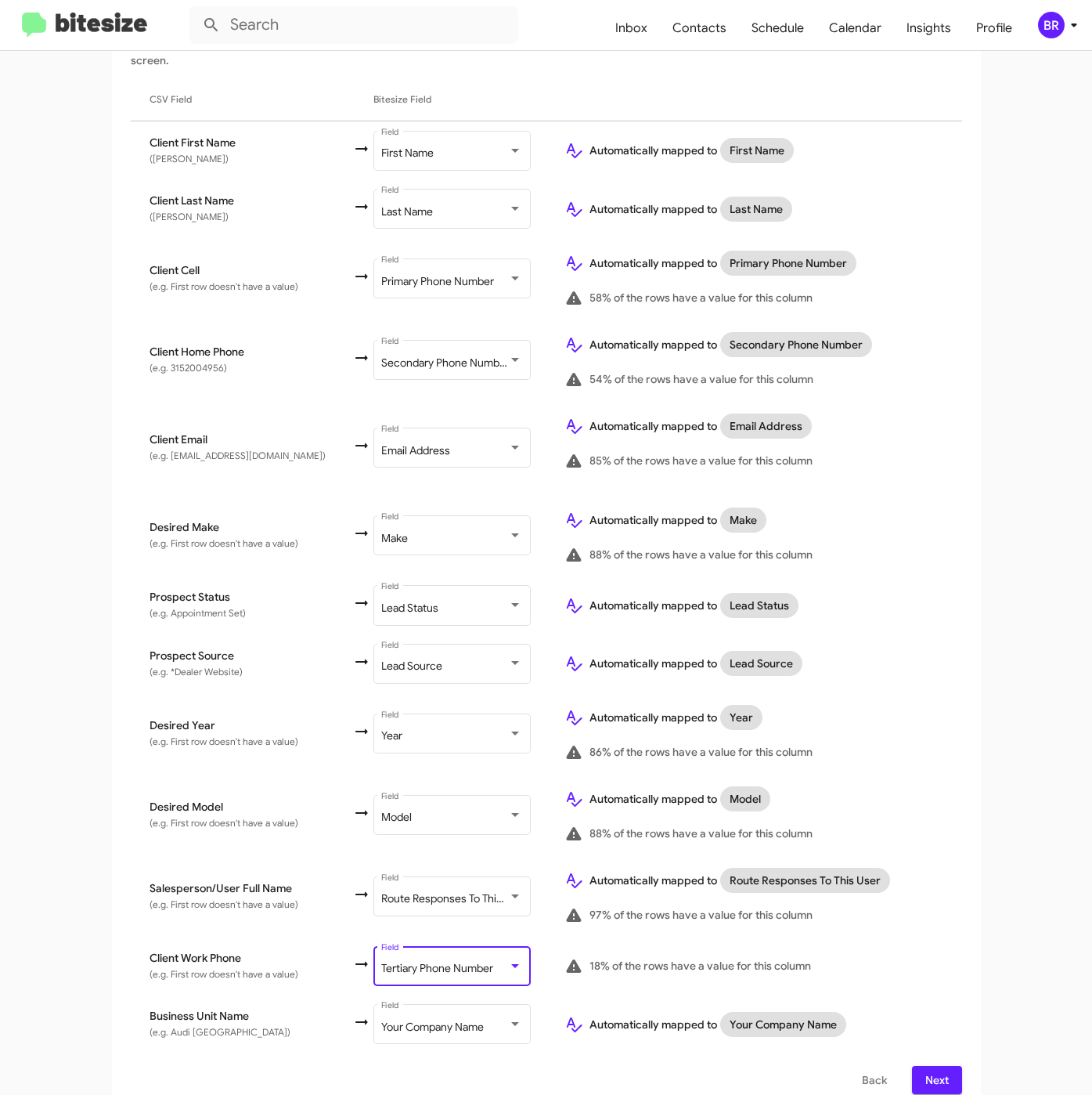
click at [926, 1066] on span "Next" at bounding box center [937, 1079] width 25 height 29
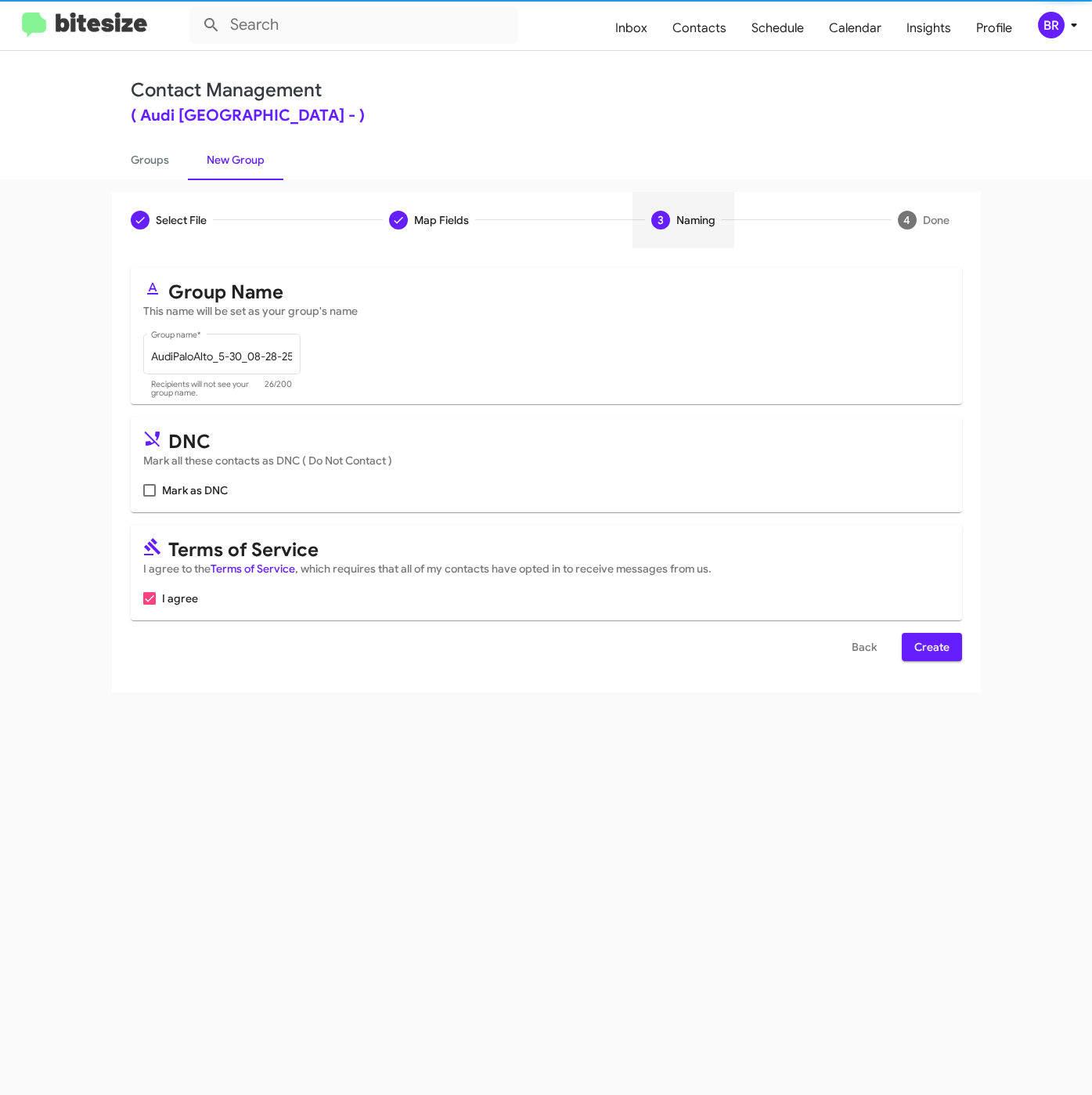
scroll to position [0, 0]
click at [916, 647] on span "Create" at bounding box center [932, 647] width 35 height 29
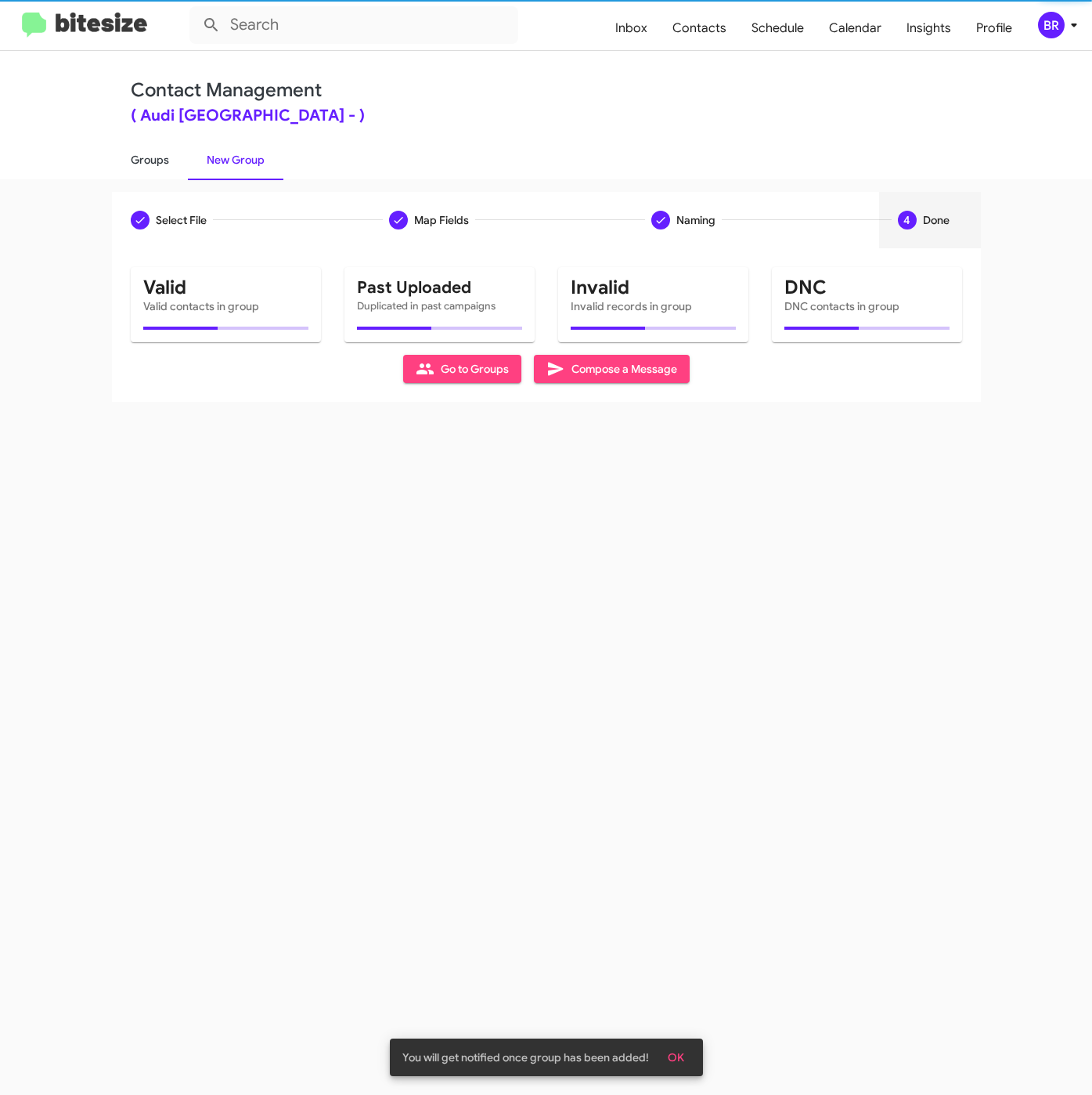
click at [158, 160] on link "Groups" at bounding box center [150, 159] width 76 height 40
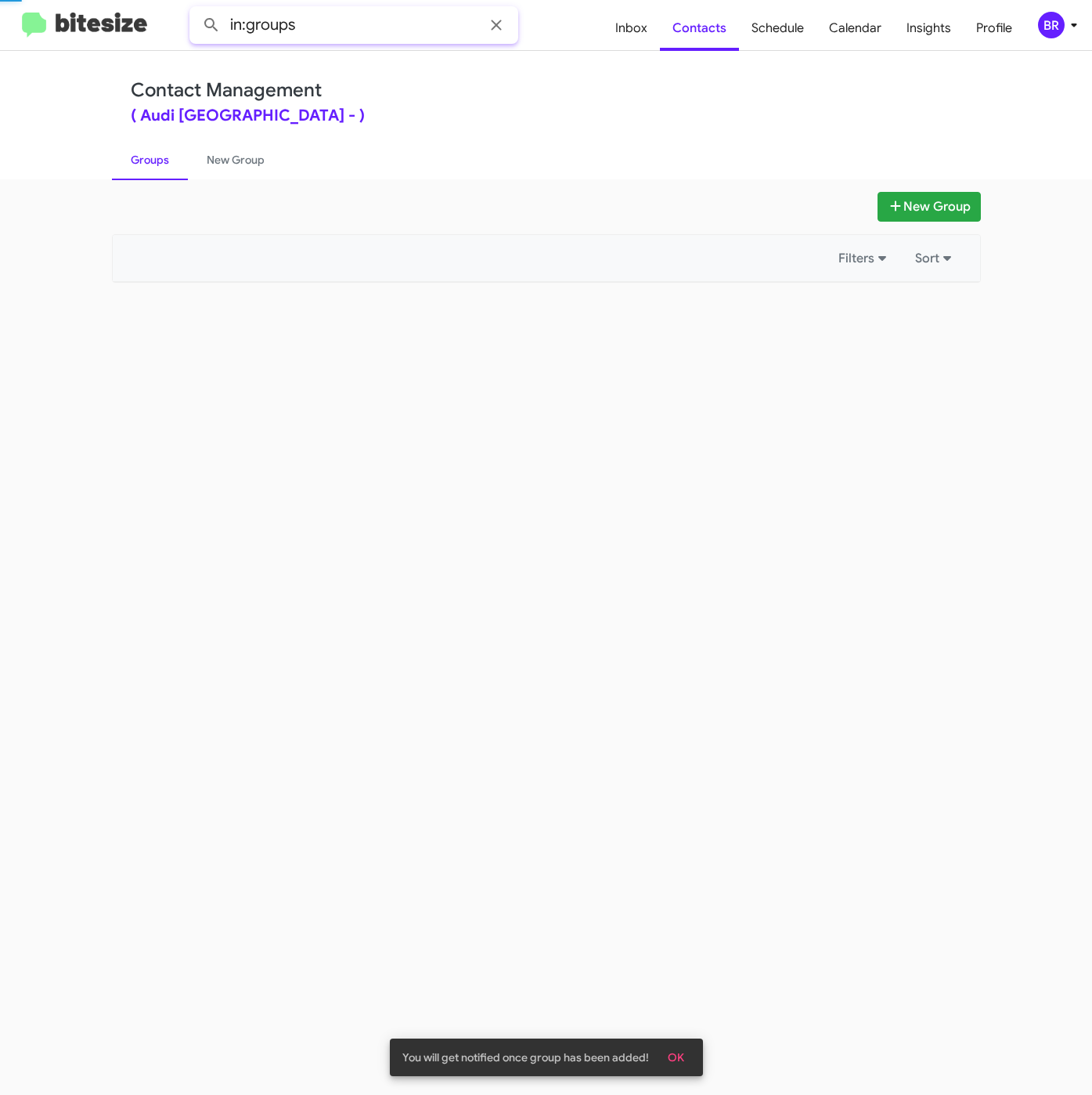
click at [402, 21] on input "in:groups" at bounding box center [353, 25] width 328 height 38
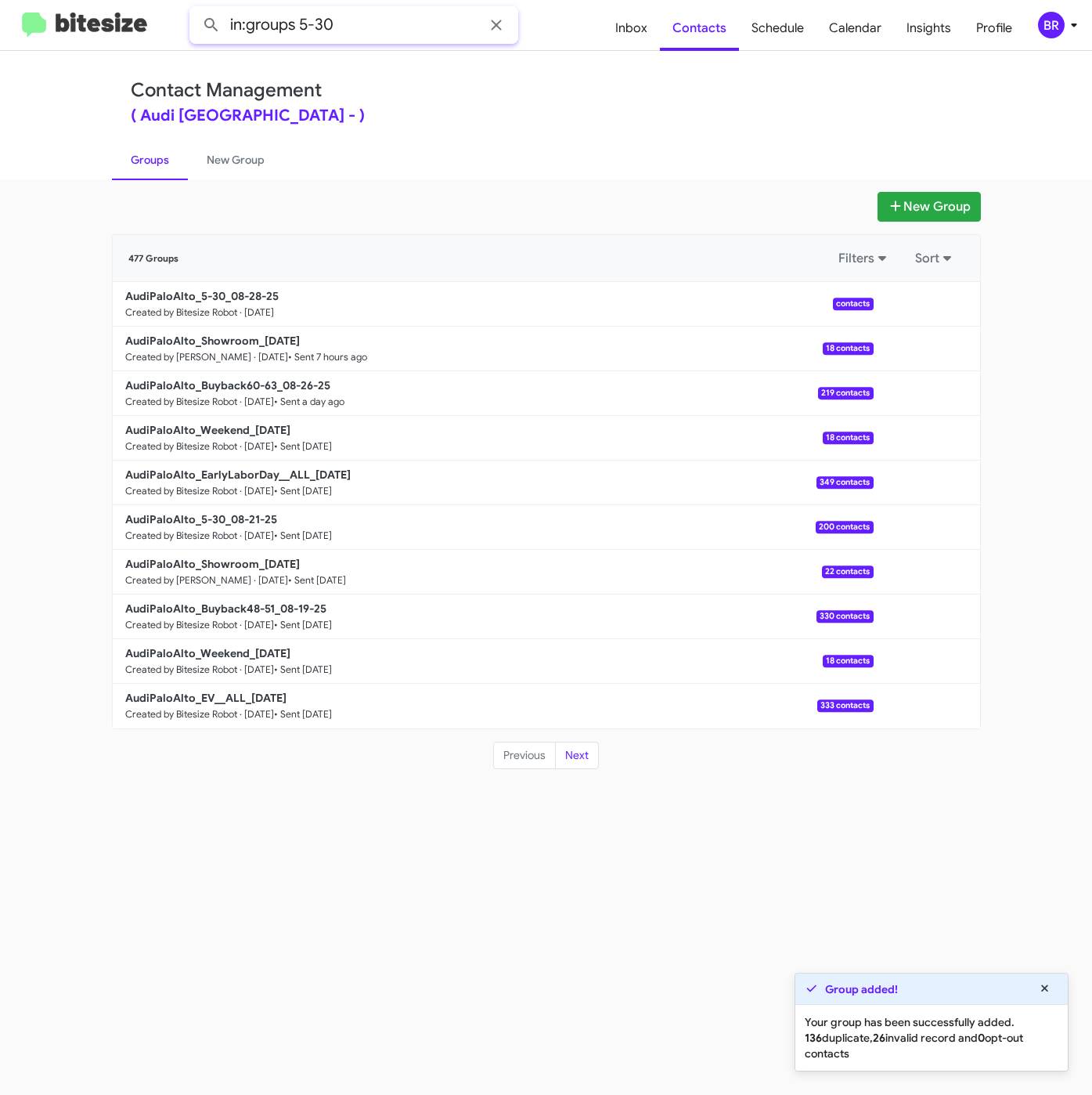
type input "in:groups 5-30"
click at [196, 9] on button at bounding box center [212, 25] width 31 height 31
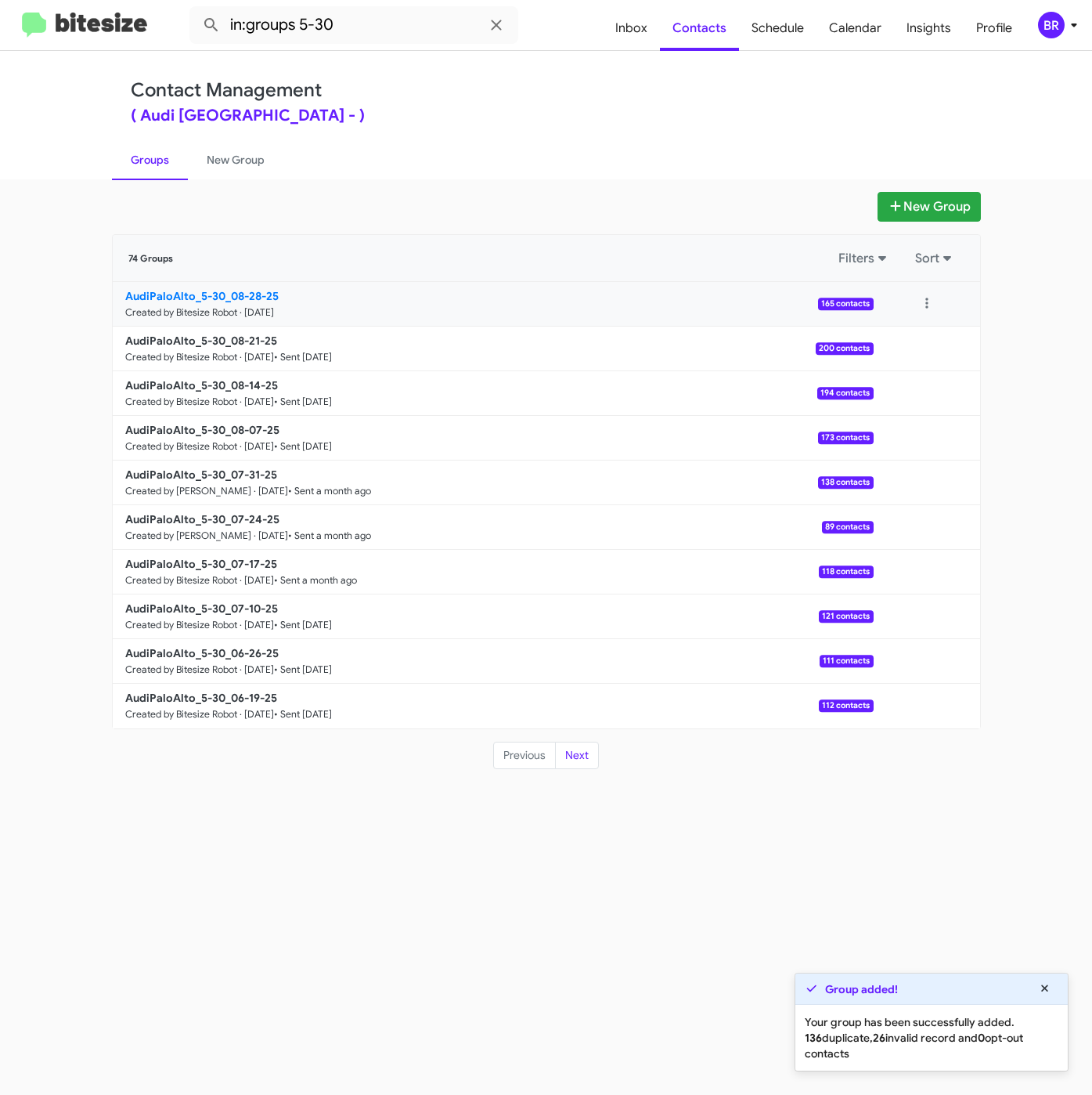
click at [247, 294] on b "AudiPaloAlto_5-30_08-28-25" at bounding box center [201, 295] width 154 height 14
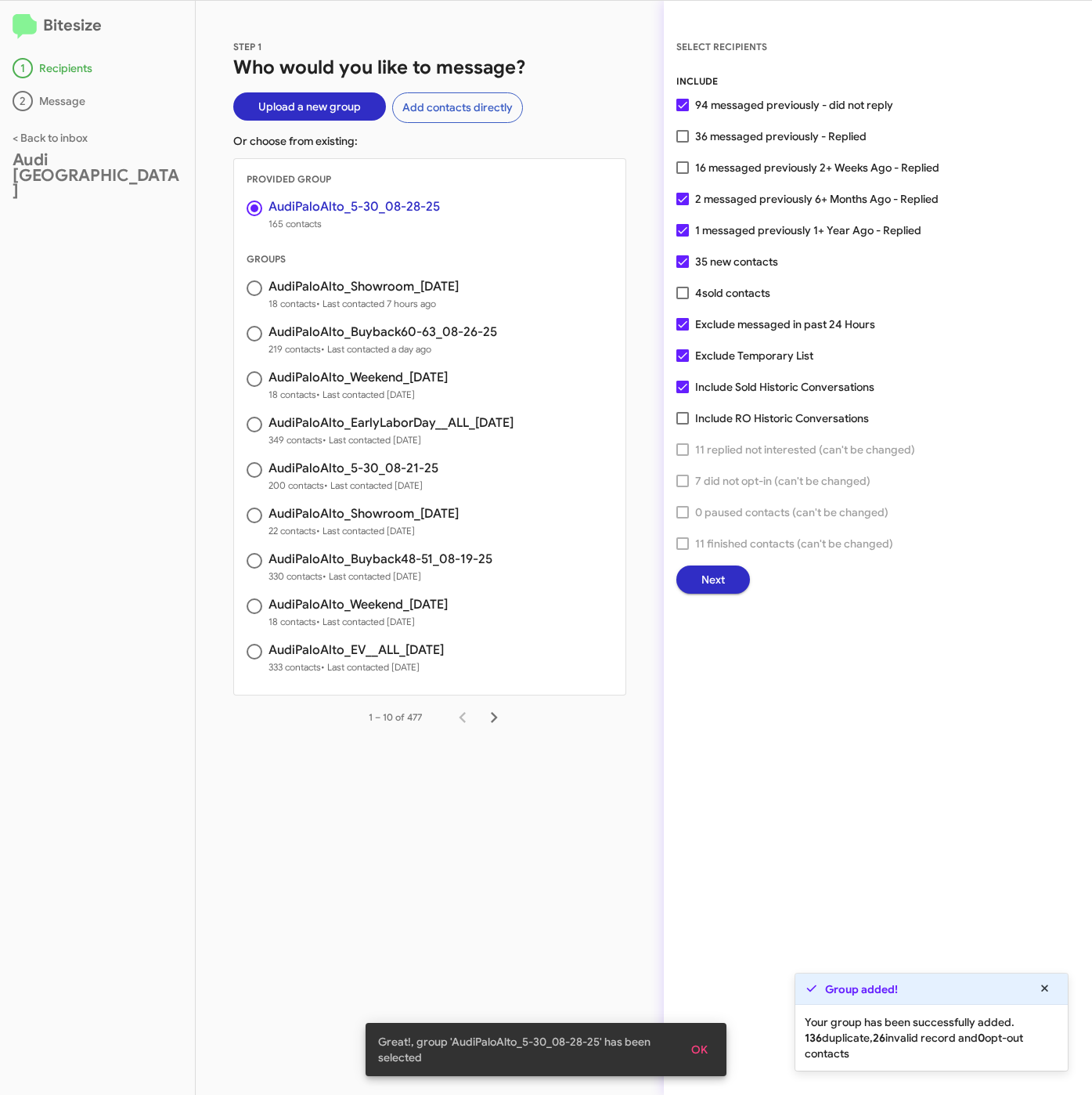
click at [700, 579] on button "Next" at bounding box center [713, 579] width 74 height 29
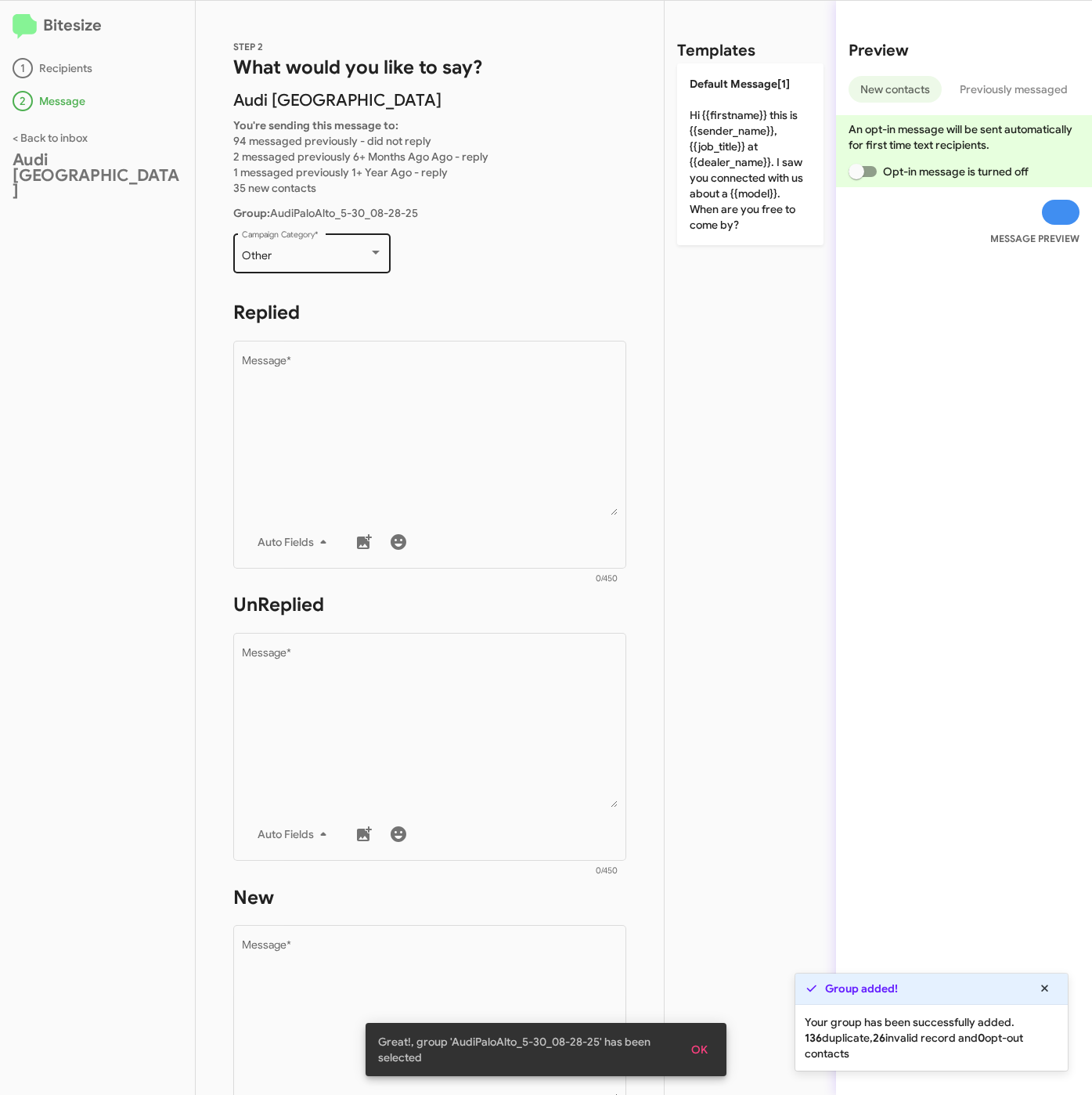
click at [276, 245] on div "Other Campaign Category *" at bounding box center [312, 251] width 141 height 43
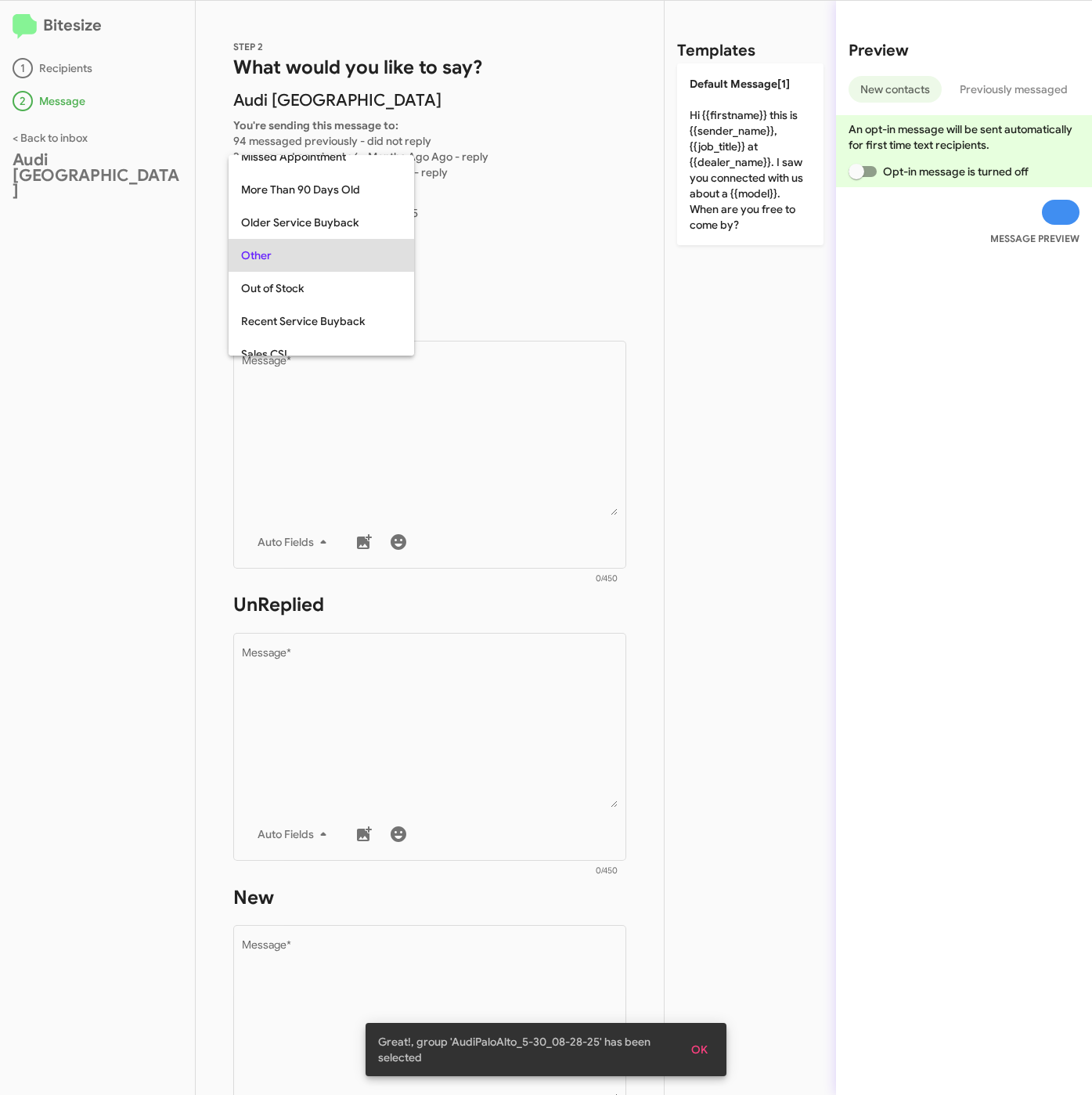
scroll to position [588, 0]
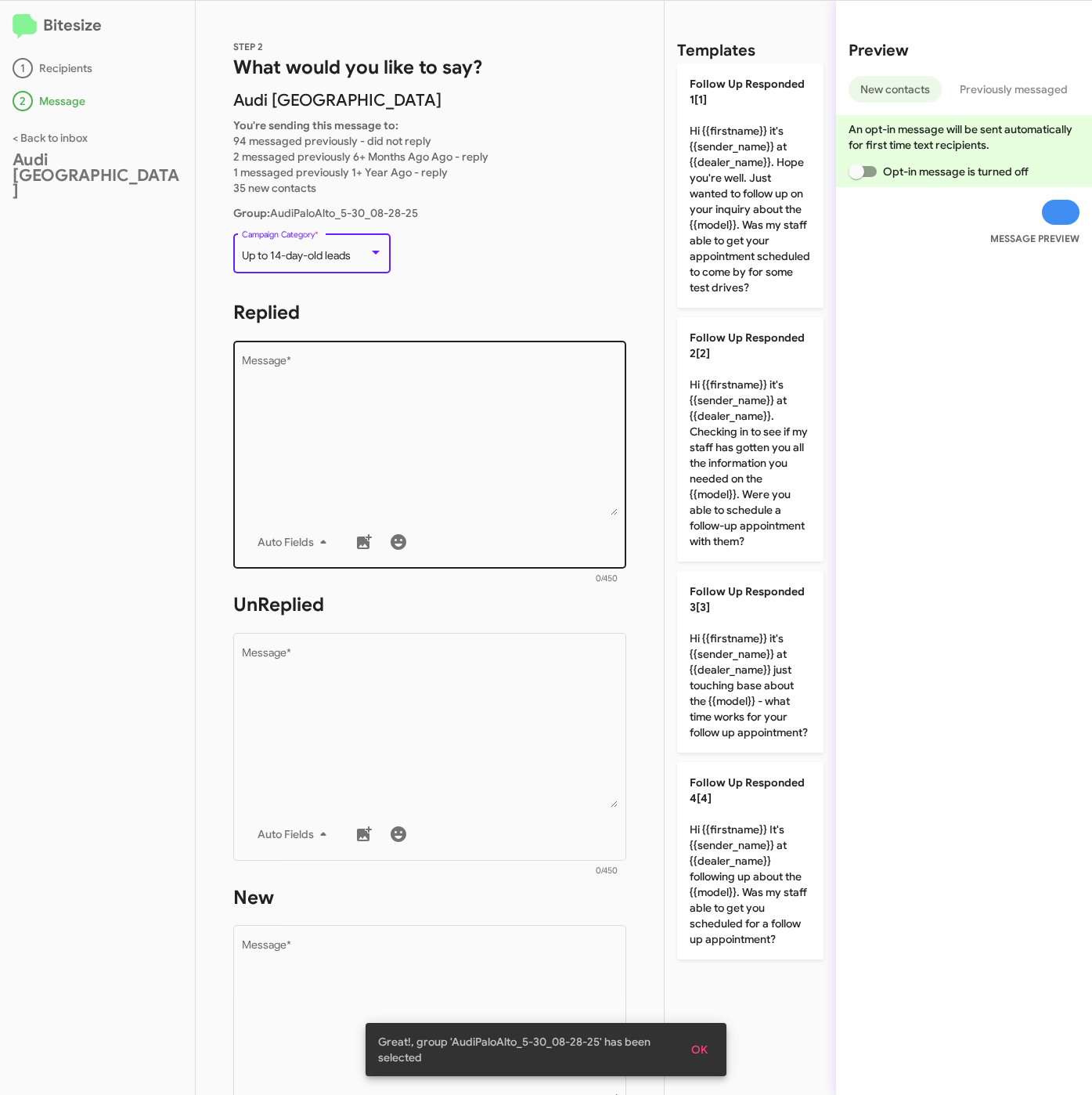
click at [353, 449] on textarea "Message *" at bounding box center [430, 435] width 376 height 160
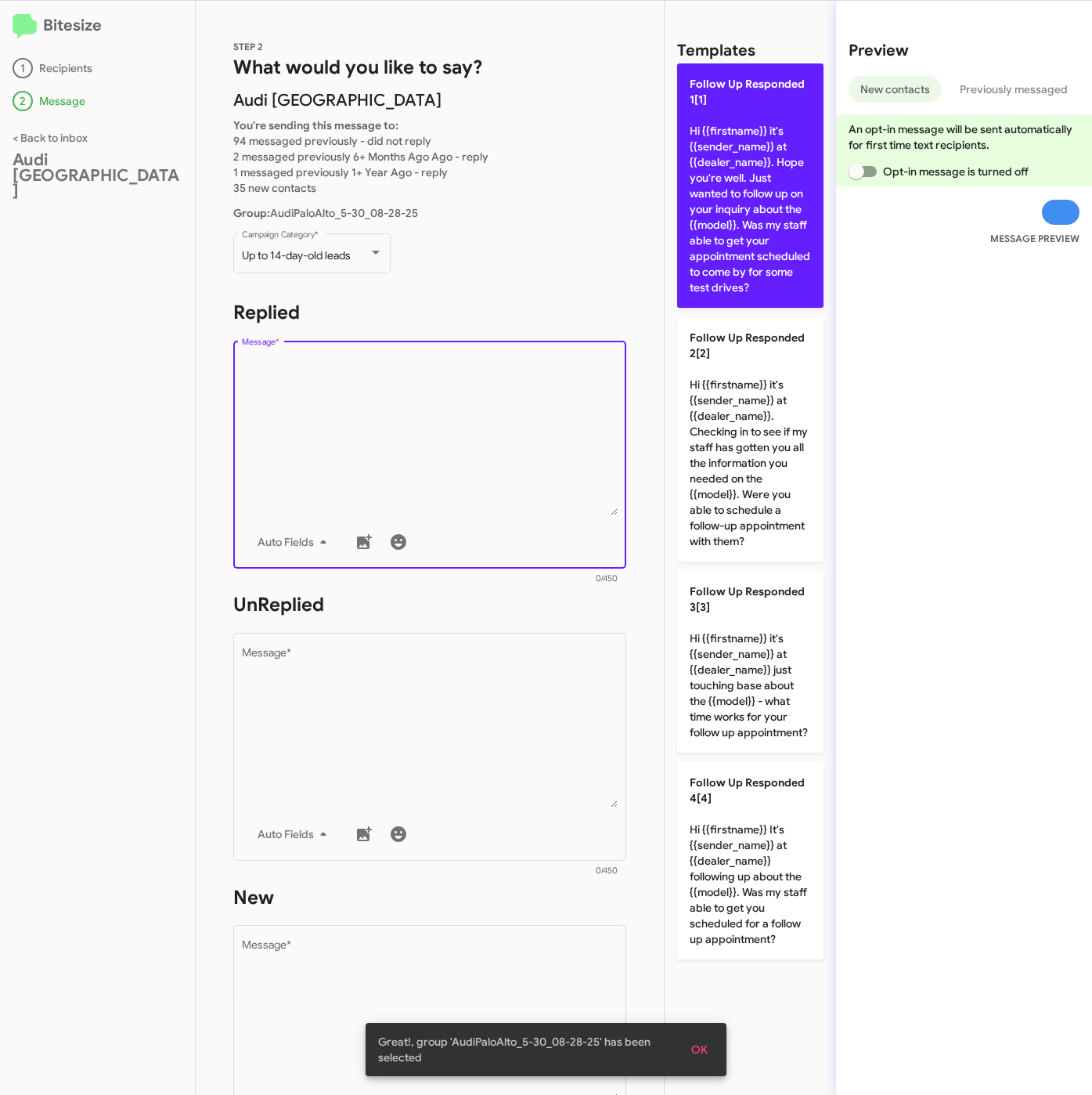
click at [712, 299] on p "Follow Up Responded 1[1] Hi {{firstname}} it's {{sender_name}} at {{dealer_name…" at bounding box center [750, 186] width 146 height 245
type textarea "Hi {{firstname}} it's {{sender_name}} at {{dealer_name}}. Hope you're well. Jus…"
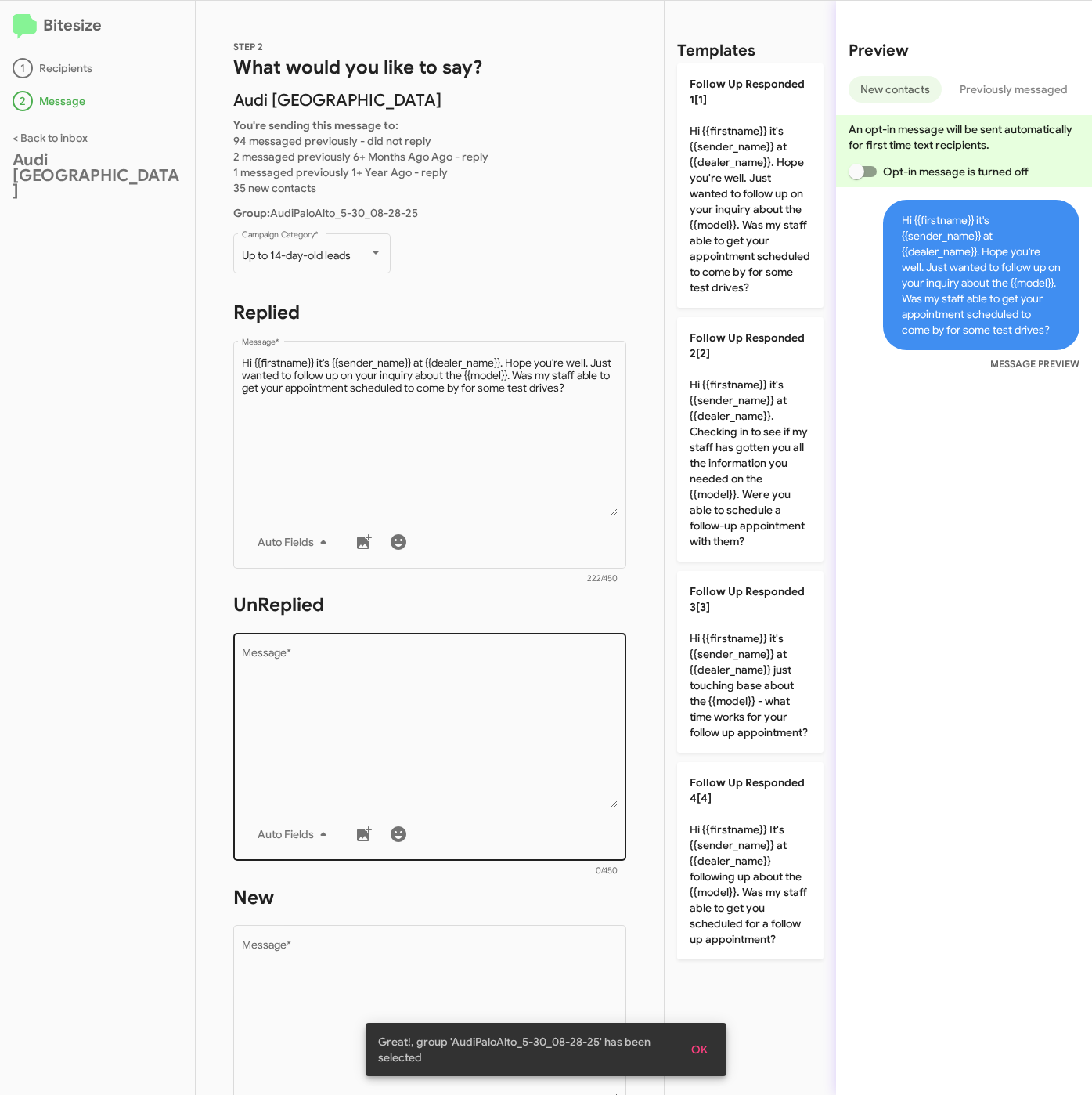
click at [489, 684] on textarea "Message *" at bounding box center [430, 728] width 376 height 160
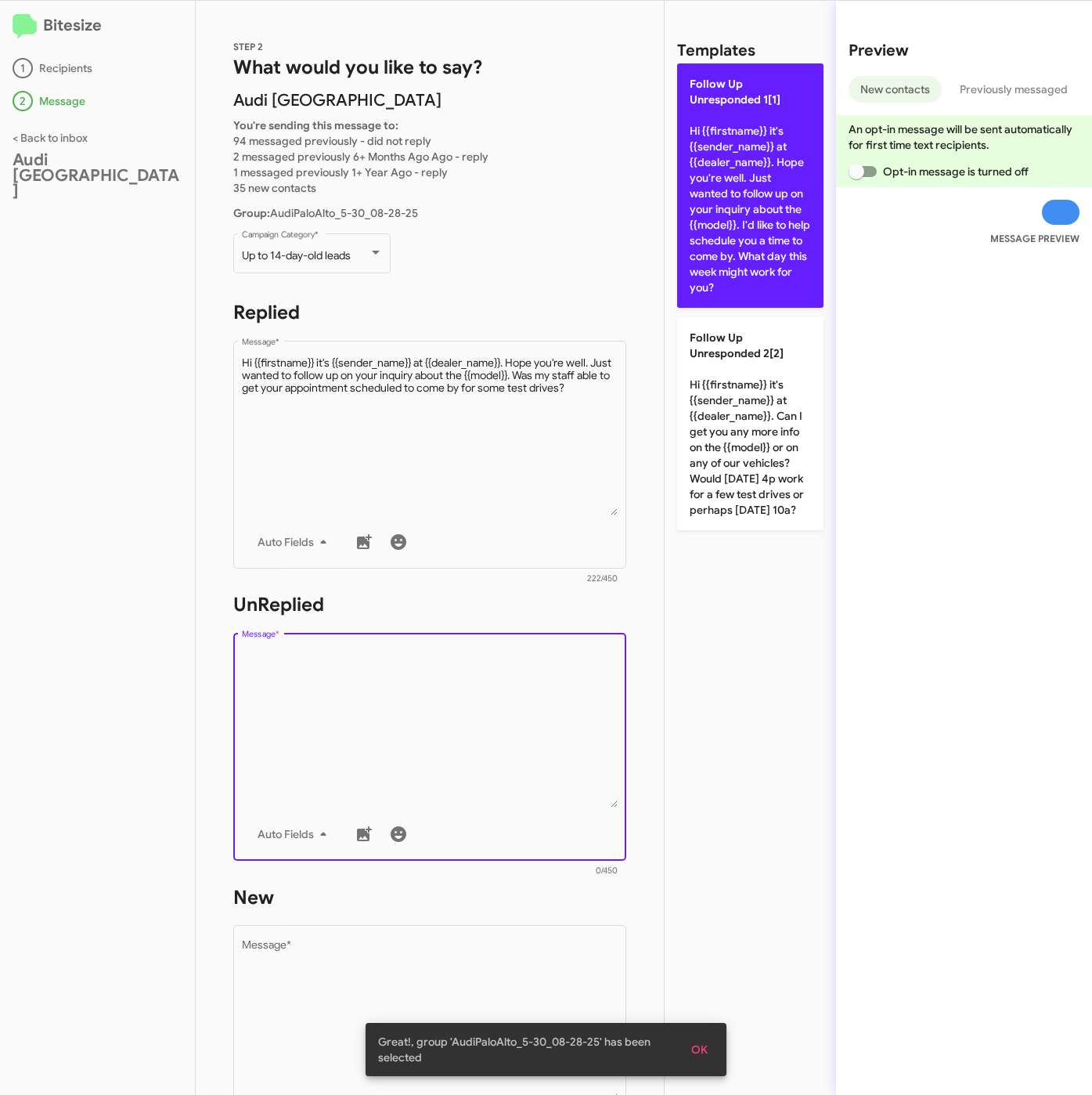
click at [750, 249] on p "Follow Up Unresponded 1[1] Hi {{firstname}} it's {{sender_name}} at {{dealer_na…" at bounding box center [750, 186] width 146 height 245
type textarea "Hi {{firstname}} it's {{sender_name}} at {{dealer_name}}. Hope you're well. Jus…"
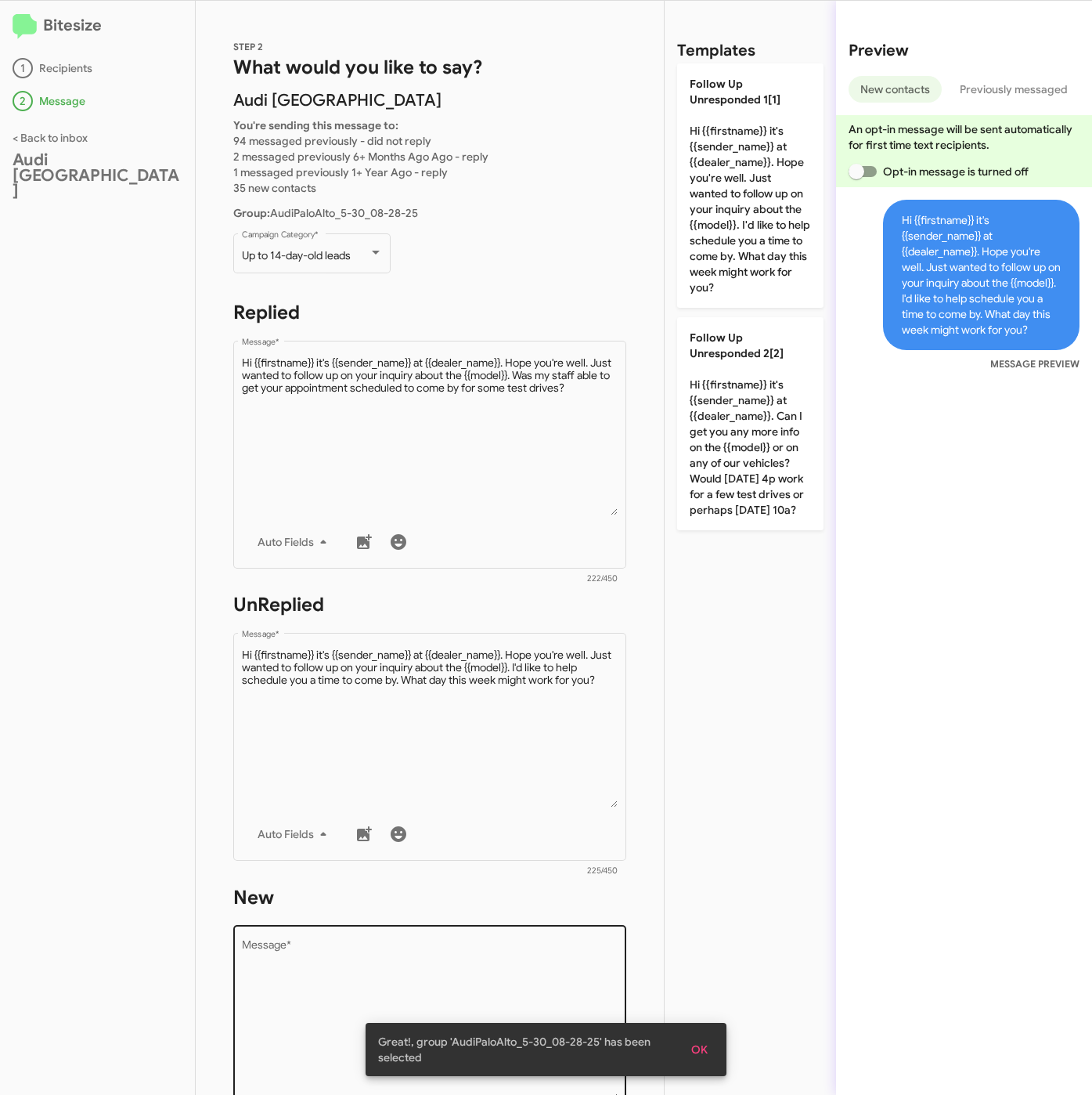
click at [571, 949] on textarea "Message *" at bounding box center [430, 1020] width 376 height 160
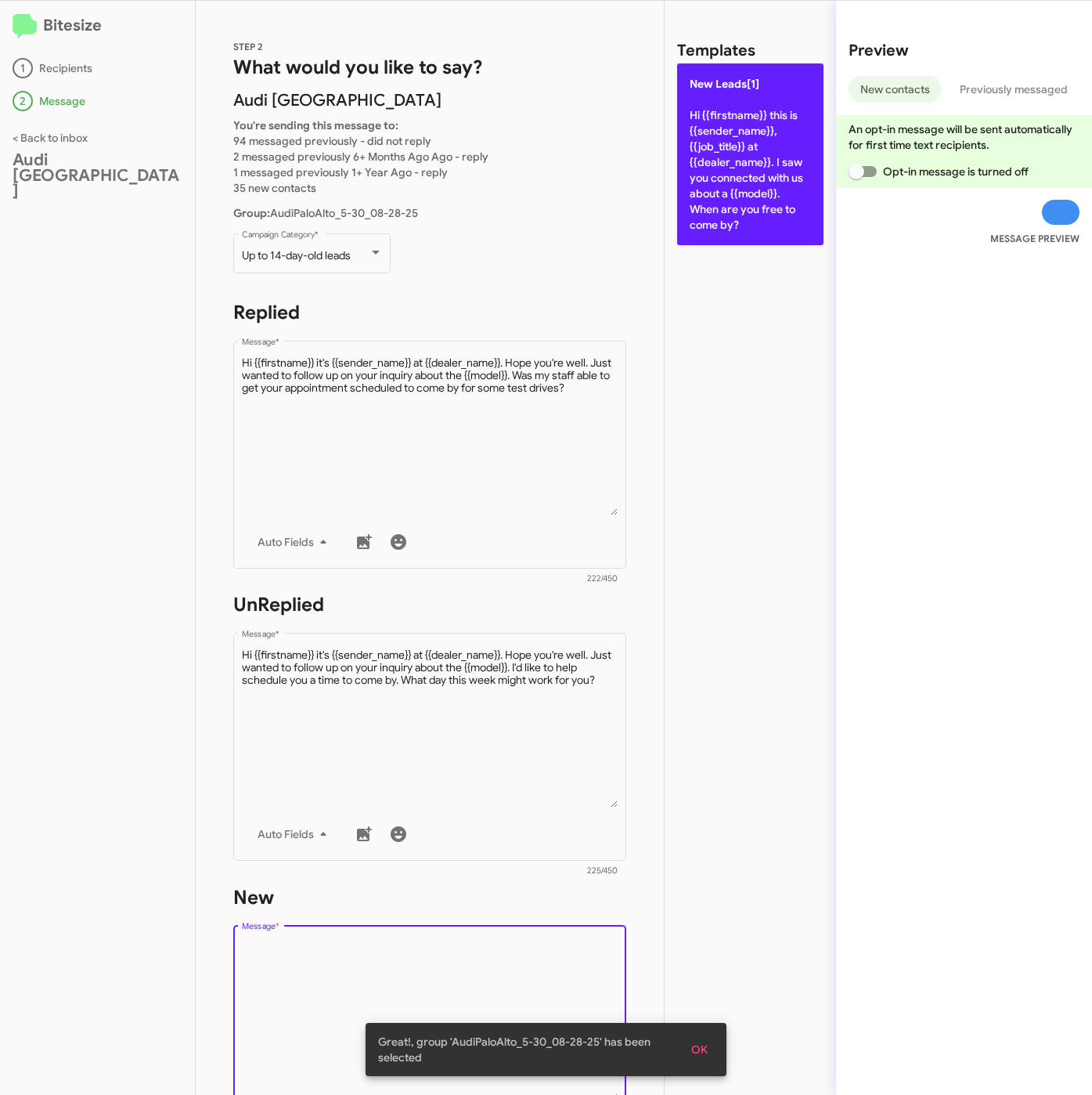
click at [740, 191] on p "New Leads[1] Hi {{firstname}} this is {{sender_name}}, {{job_title}} at {{deale…" at bounding box center [750, 154] width 146 height 181
type textarea "Hi {{firstname}} this is {{sender_name}}, {{job_title}} at {{dealer_name}}. I s…"
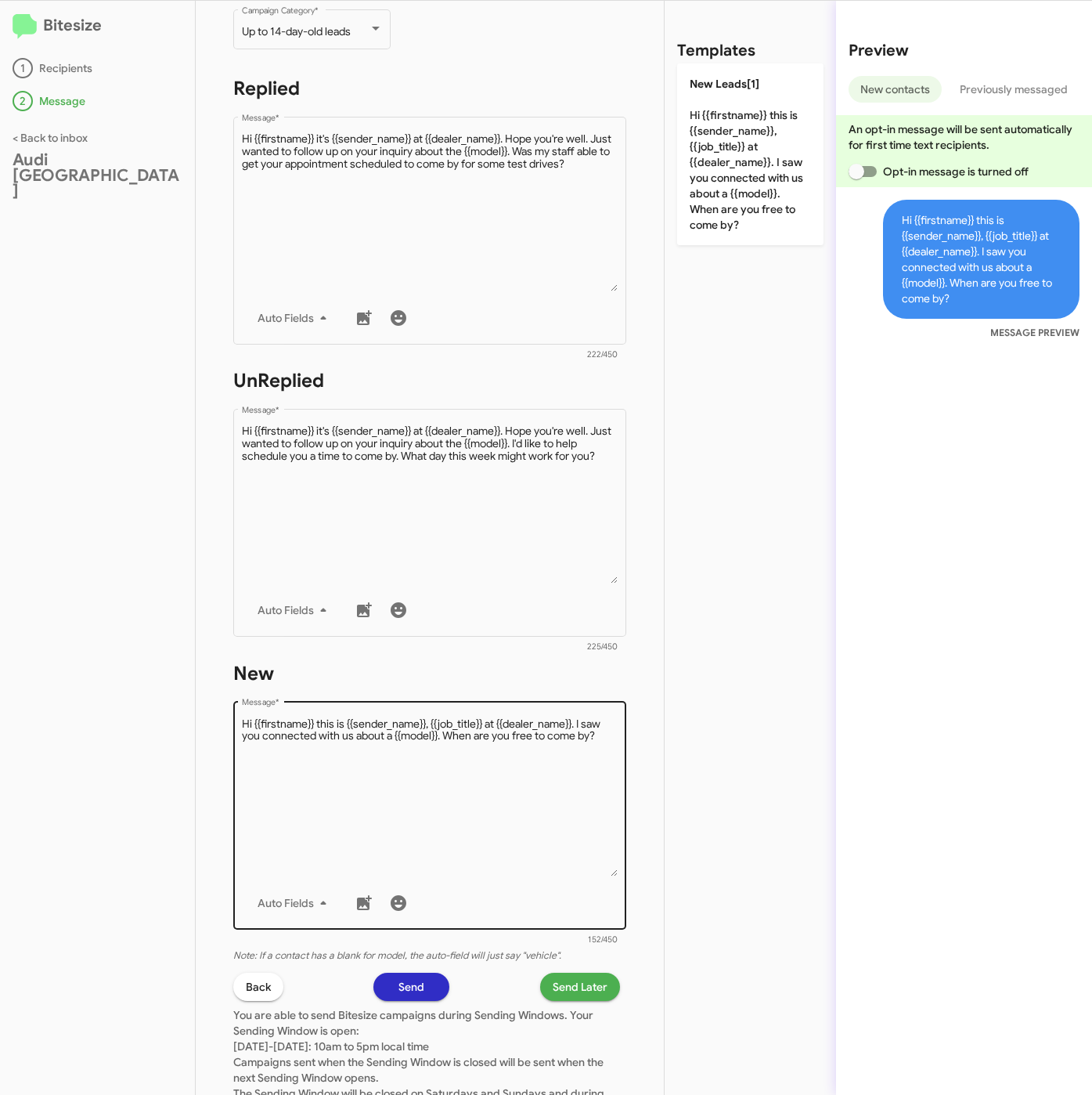
scroll to position [352, 0]
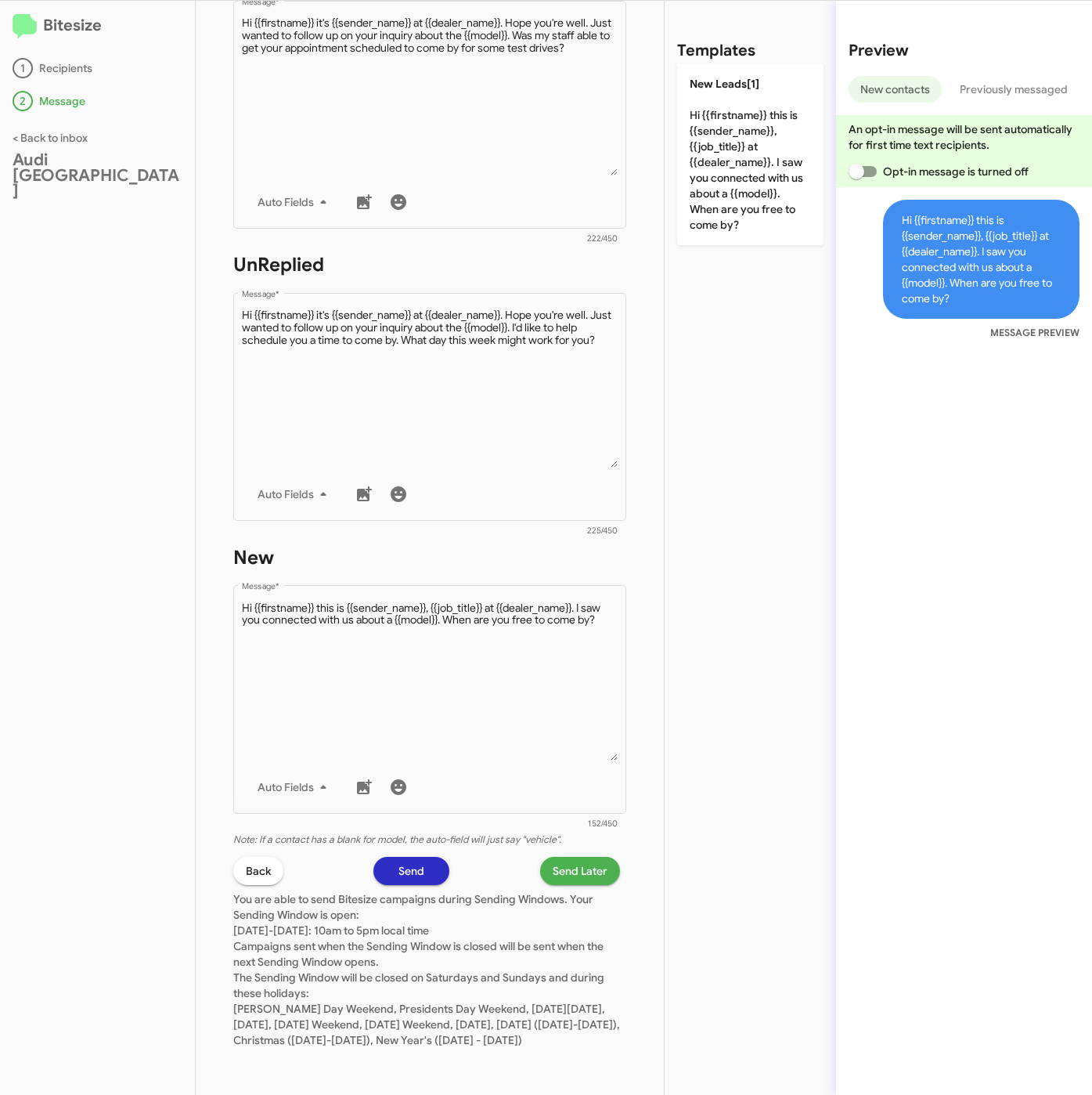
click at [553, 857] on span "Send Later" at bounding box center [580, 870] width 55 height 29
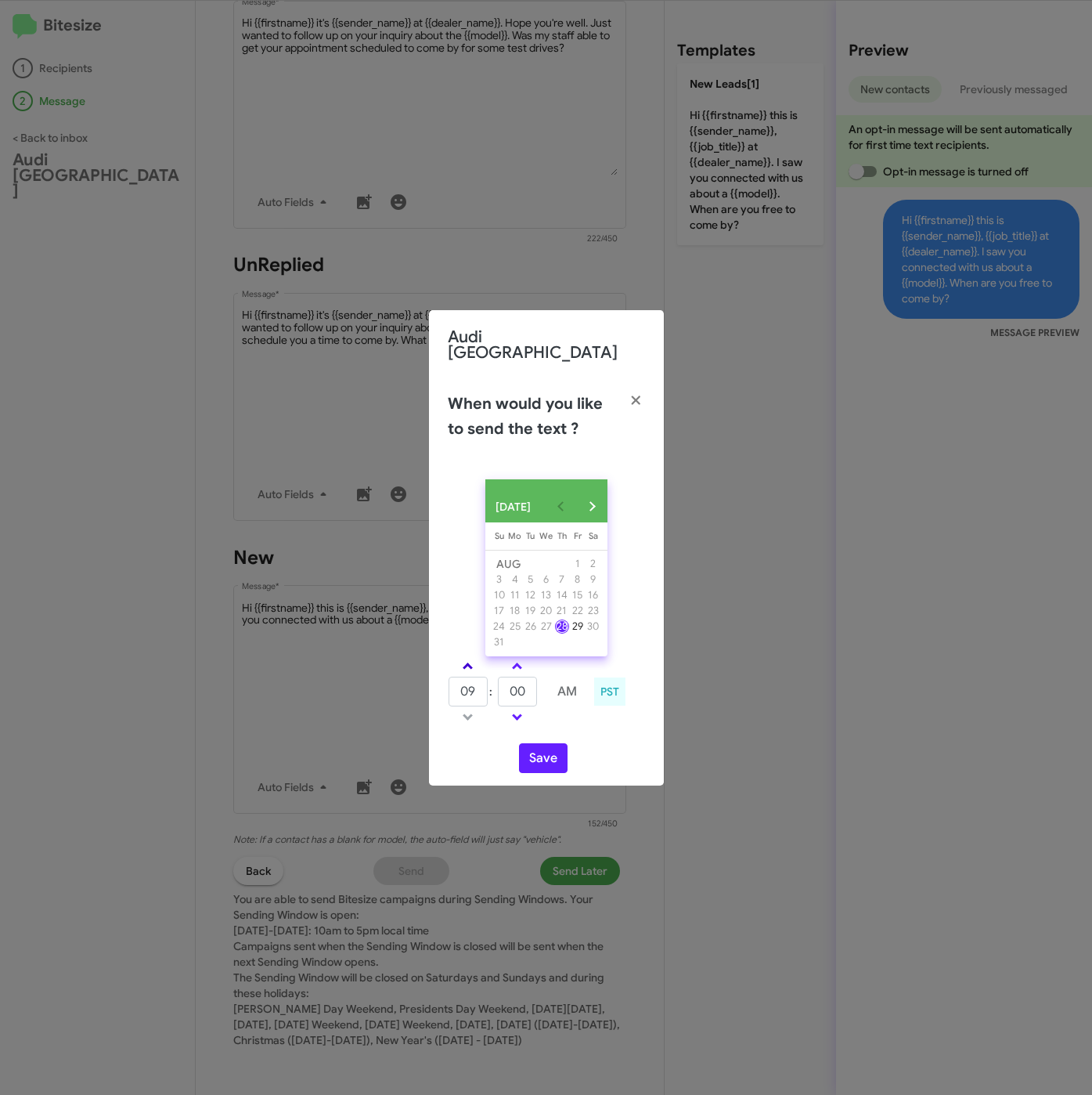
click at [467, 663] on span at bounding box center [467, 667] width 10 height 10
drag, startPoint x: 467, startPoint y: 663, endPoint x: 522, endPoint y: 688, distance: 60.4
click at [477, 663] on link at bounding box center [468, 666] width 28 height 18
type input "11"
drag, startPoint x: 527, startPoint y: 691, endPoint x: 487, endPoint y: 691, distance: 40.0
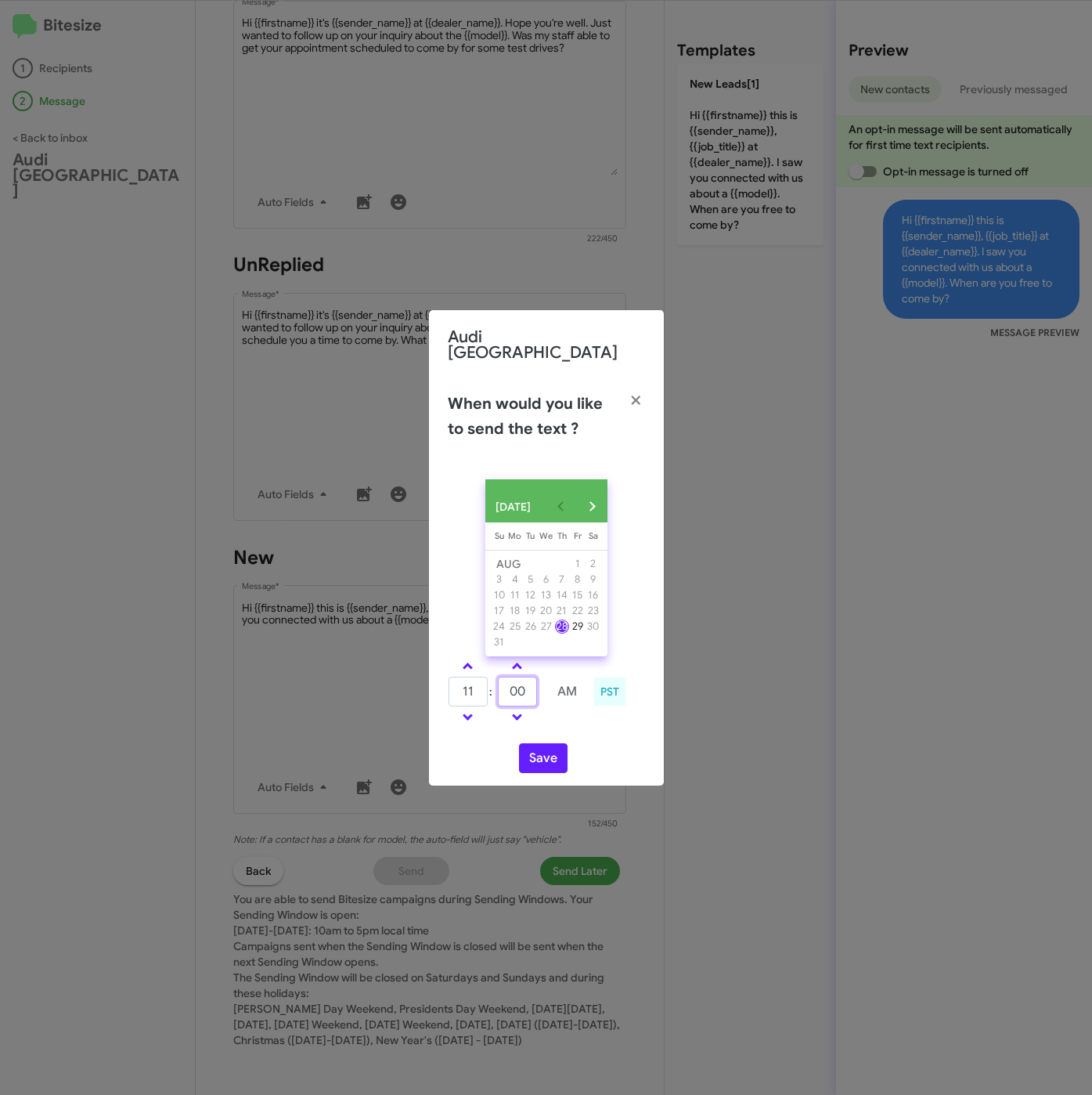
click at [487, 691] on tr "11 : 00 AM" at bounding box center [518, 691] width 140 height 31
type input "2"
type input "15"
click at [536, 757] on button "Save" at bounding box center [543, 758] width 49 height 29
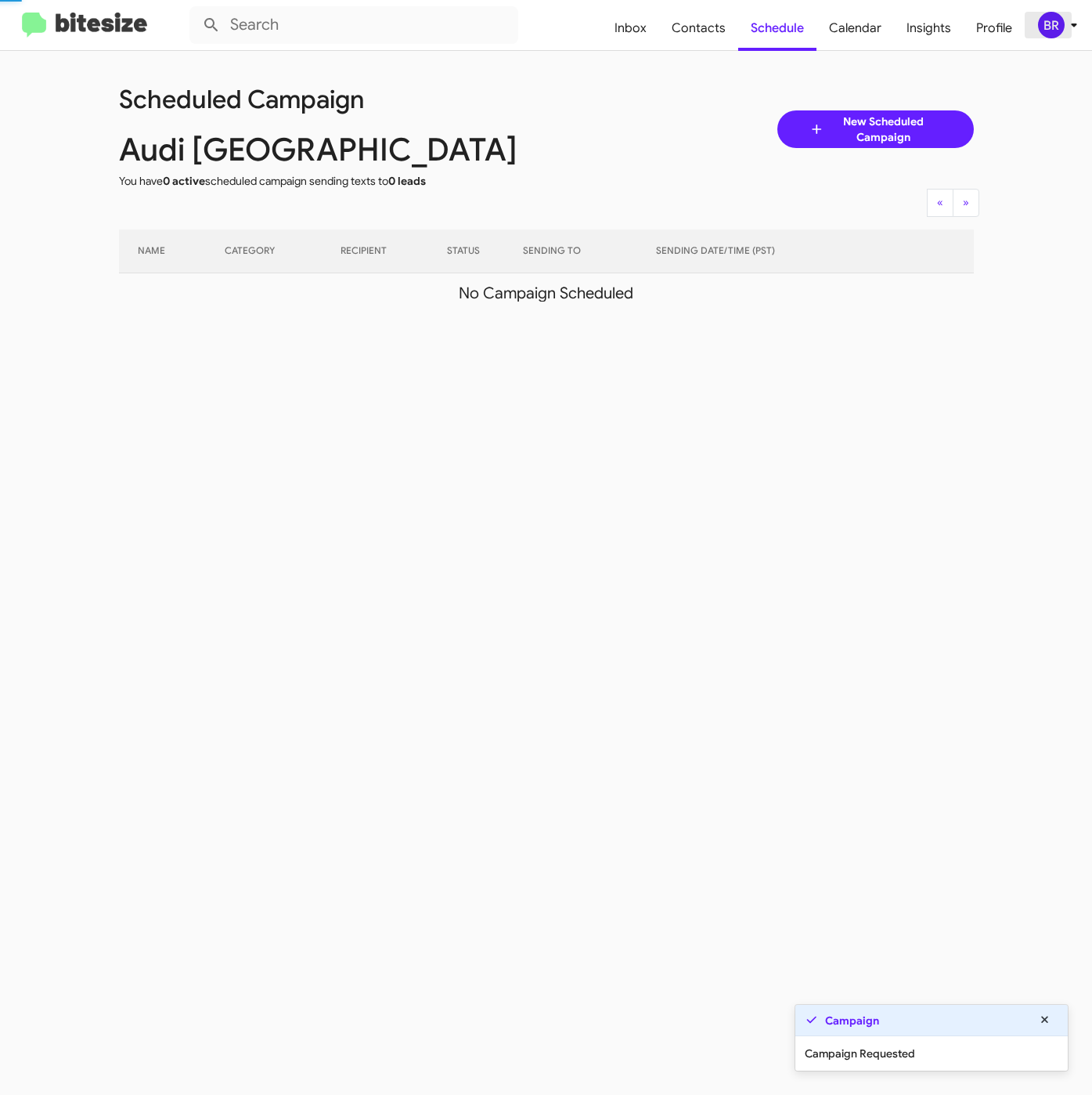
click at [1066, 27] on icon at bounding box center [1074, 25] width 18 height 18
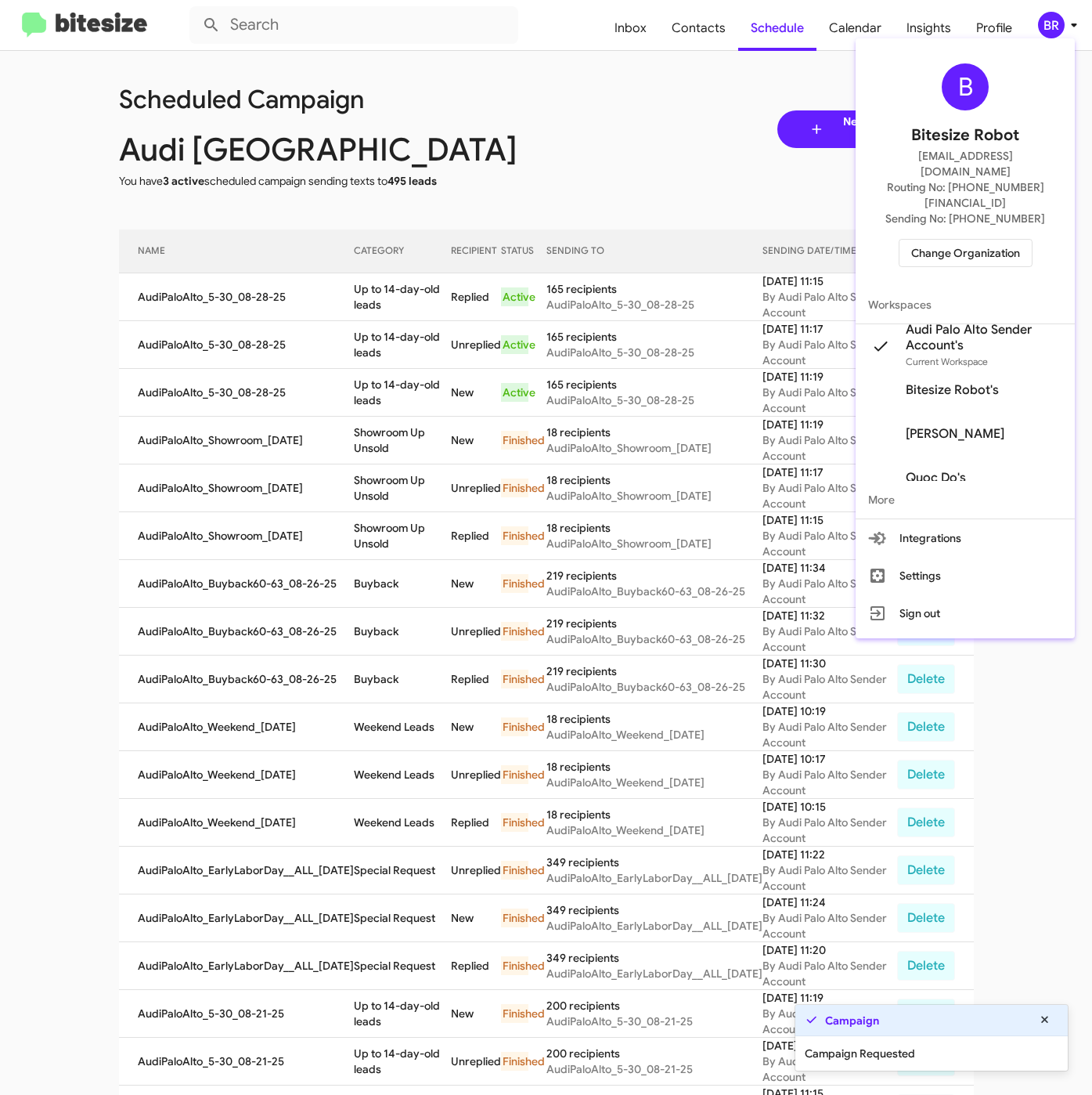
click at [381, 313] on div at bounding box center [546, 548] width 1092 height 1095
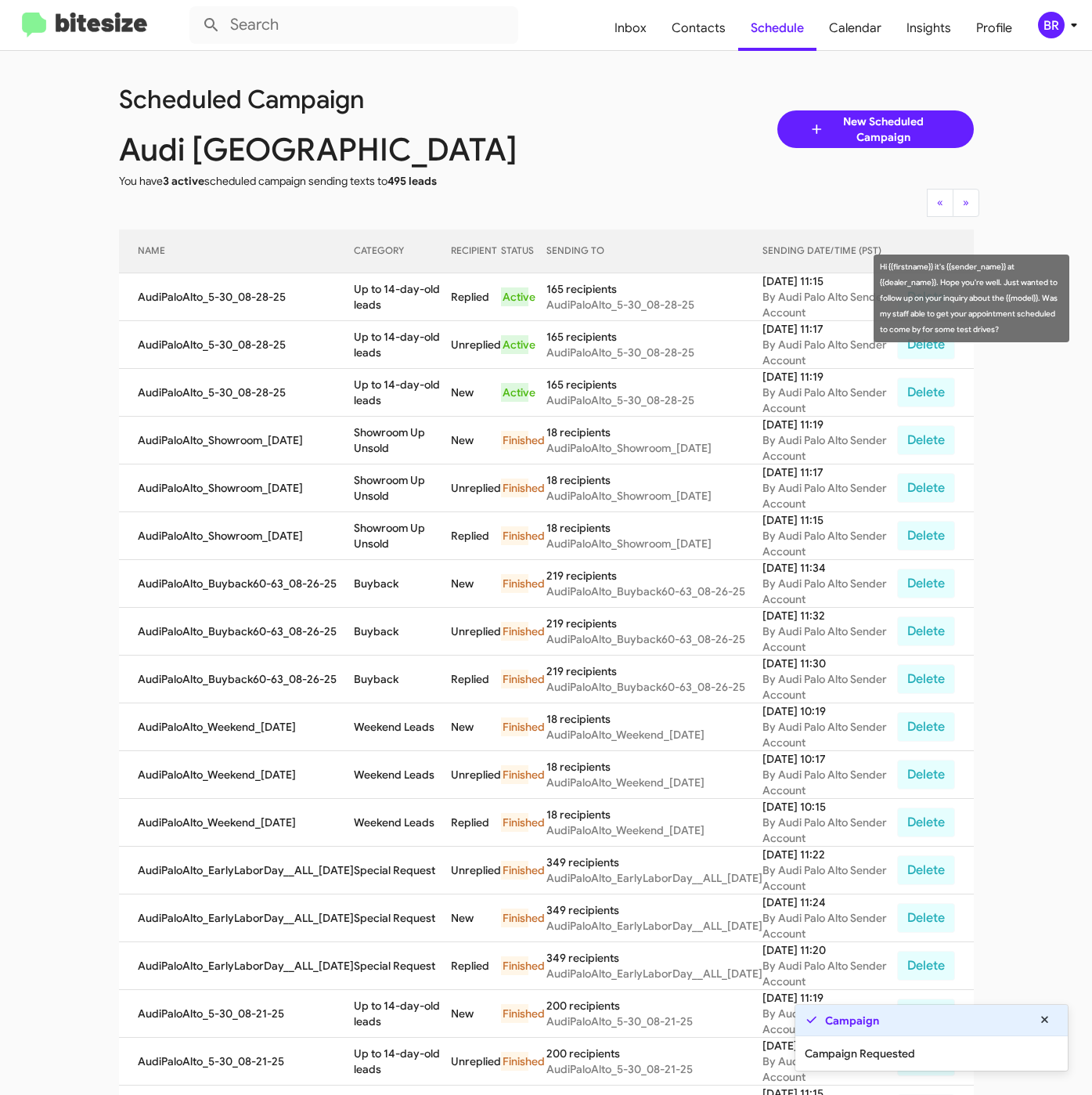
drag, startPoint x: 346, startPoint y: 286, endPoint x: 374, endPoint y: 299, distance: 30.9
click at [374, 299] on td "Up to 14-day-old leads" at bounding box center [403, 297] width 98 height 48
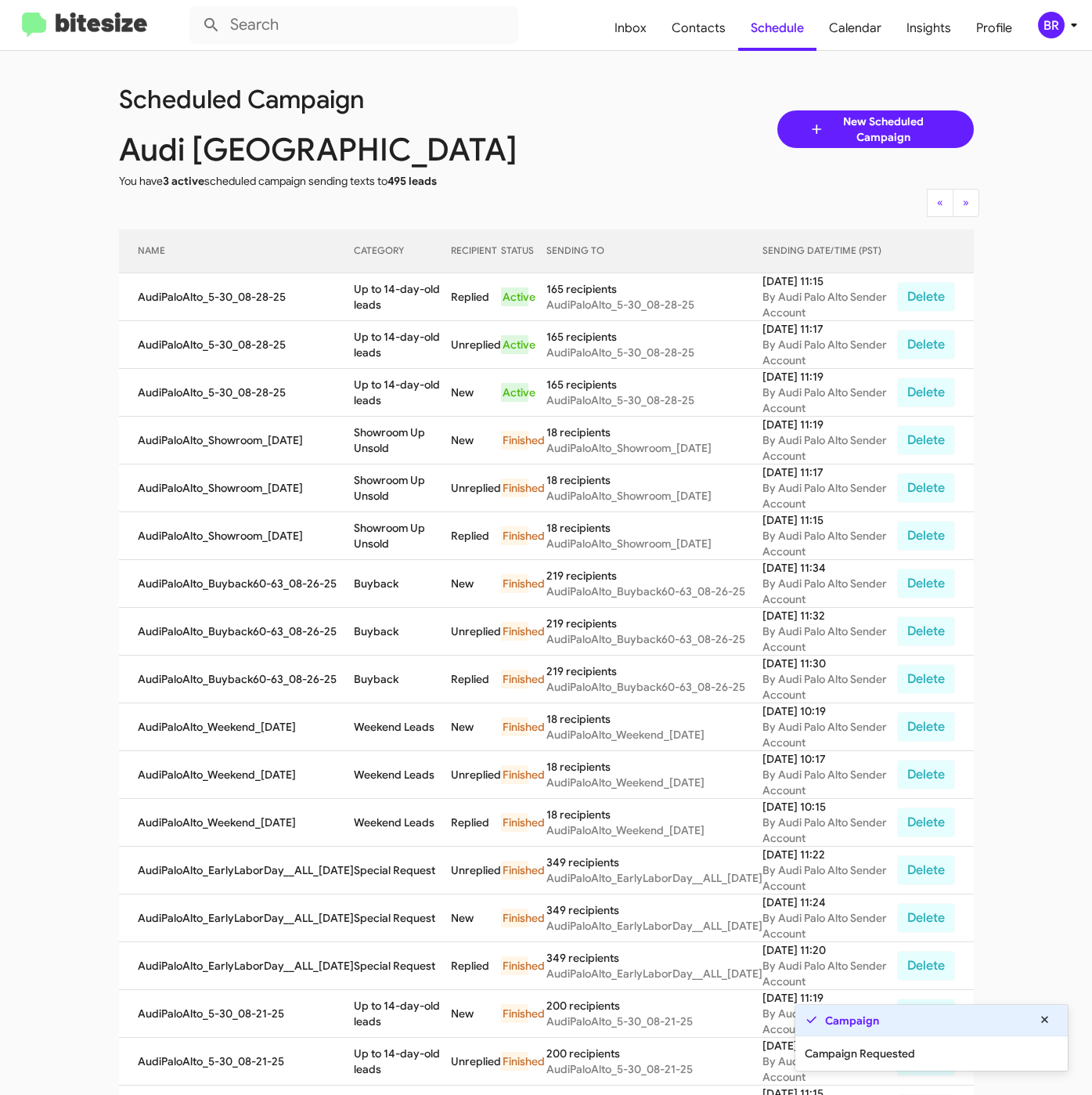
copy td "Up to 14-day-old leads"
click at [1054, 30] on div "BR" at bounding box center [1051, 25] width 27 height 27
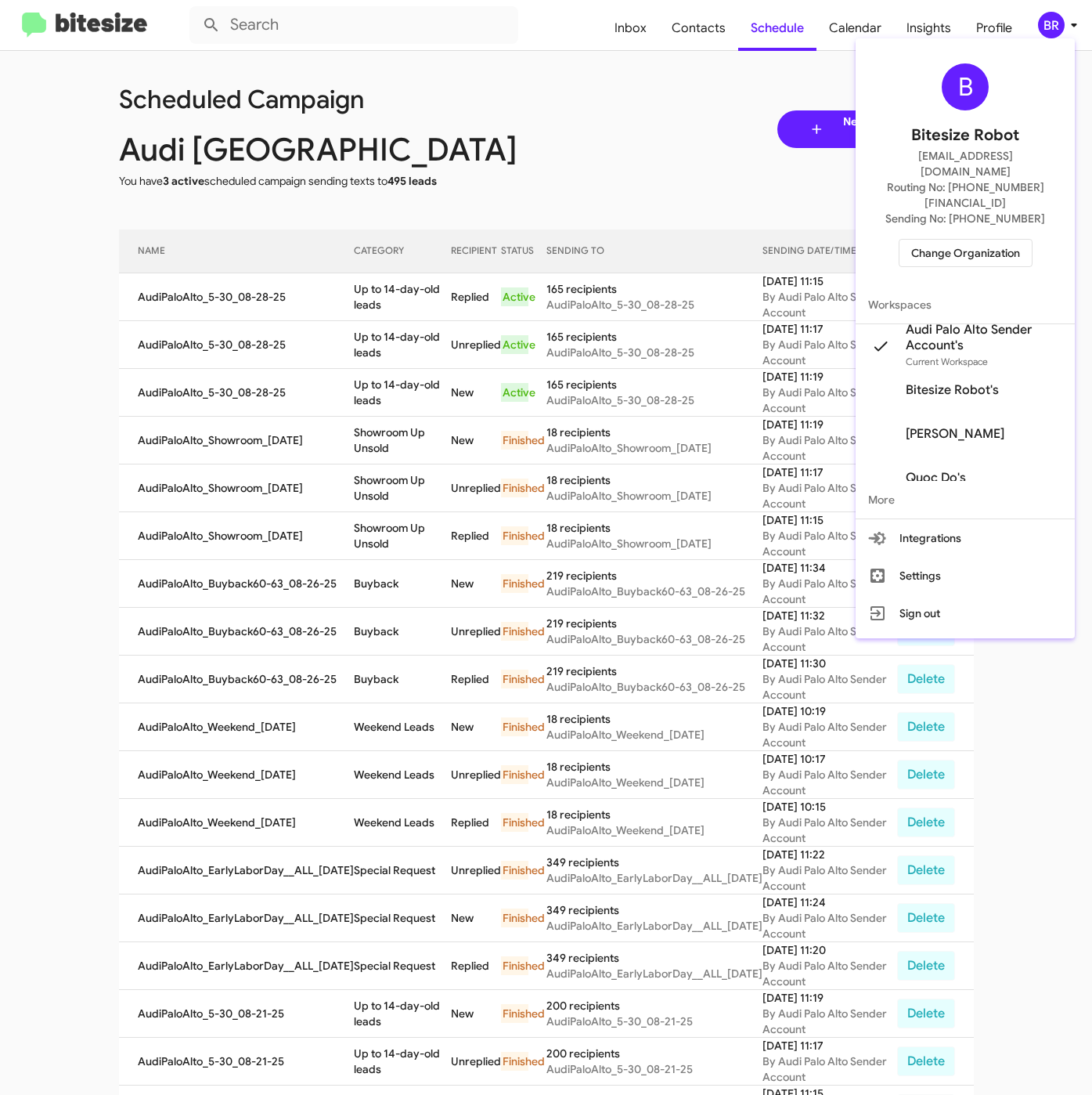
click at [970, 239] on span "Change Organization" at bounding box center [966, 252] width 109 height 27
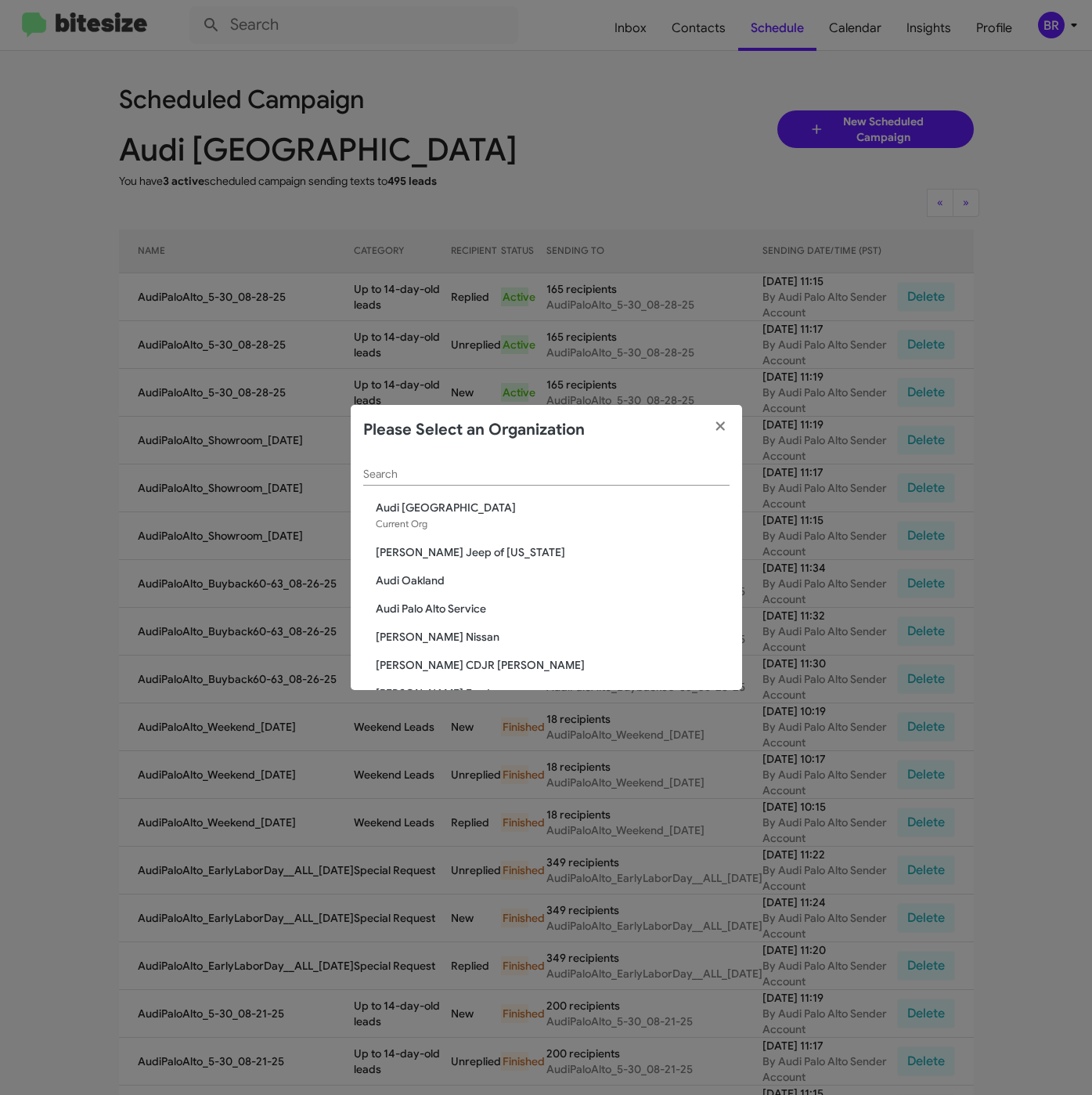
click at [517, 479] on input "Search" at bounding box center [546, 475] width 366 height 13
paste input "Mercedes Benz of Marin"
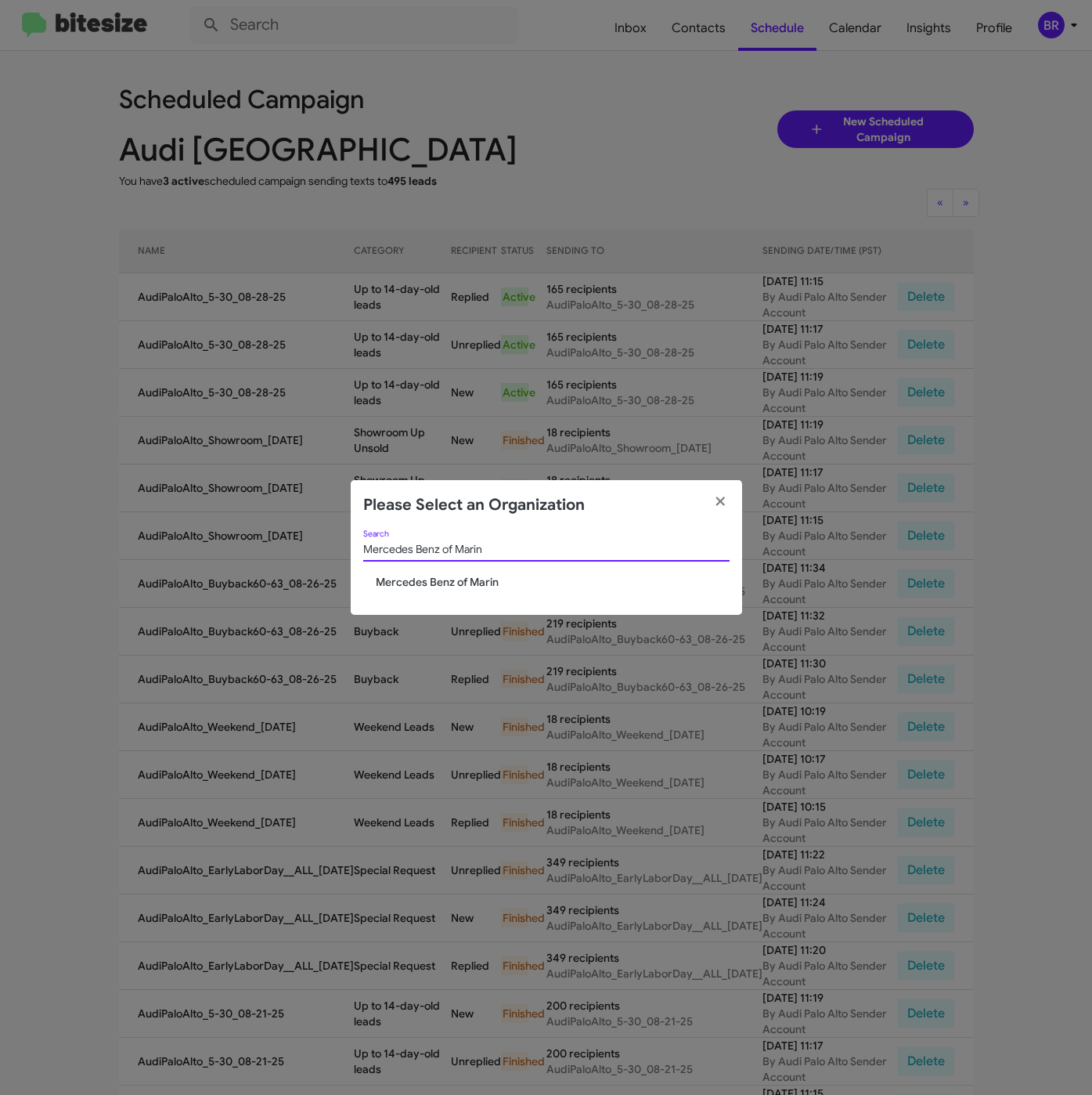
type input "Mercedes Benz of Marin"
click at [428, 587] on span "Mercedes Benz of Marin" at bounding box center [552, 582] width 354 height 16
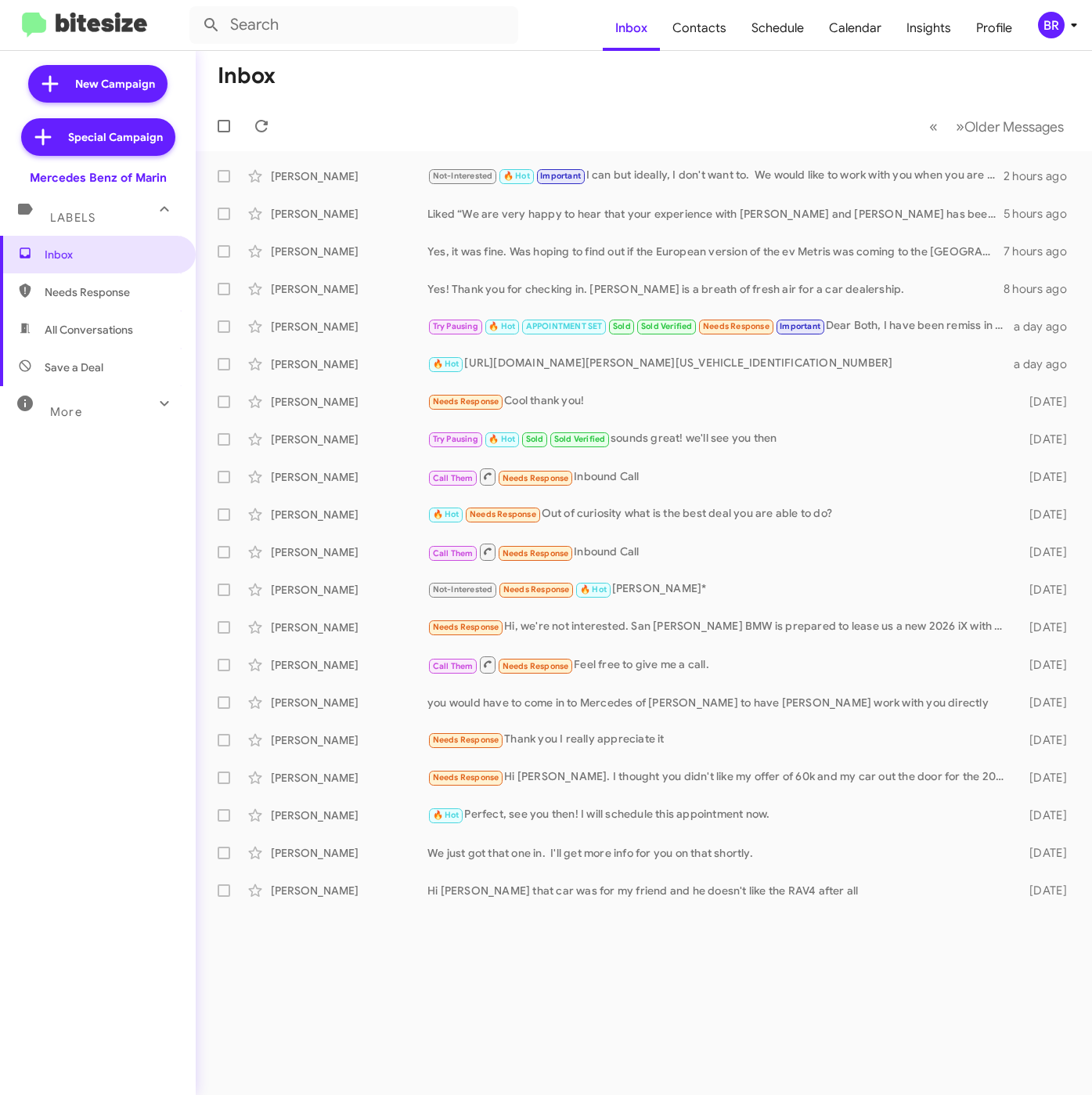
click at [1058, 34] on div "BR" at bounding box center [1051, 25] width 27 height 27
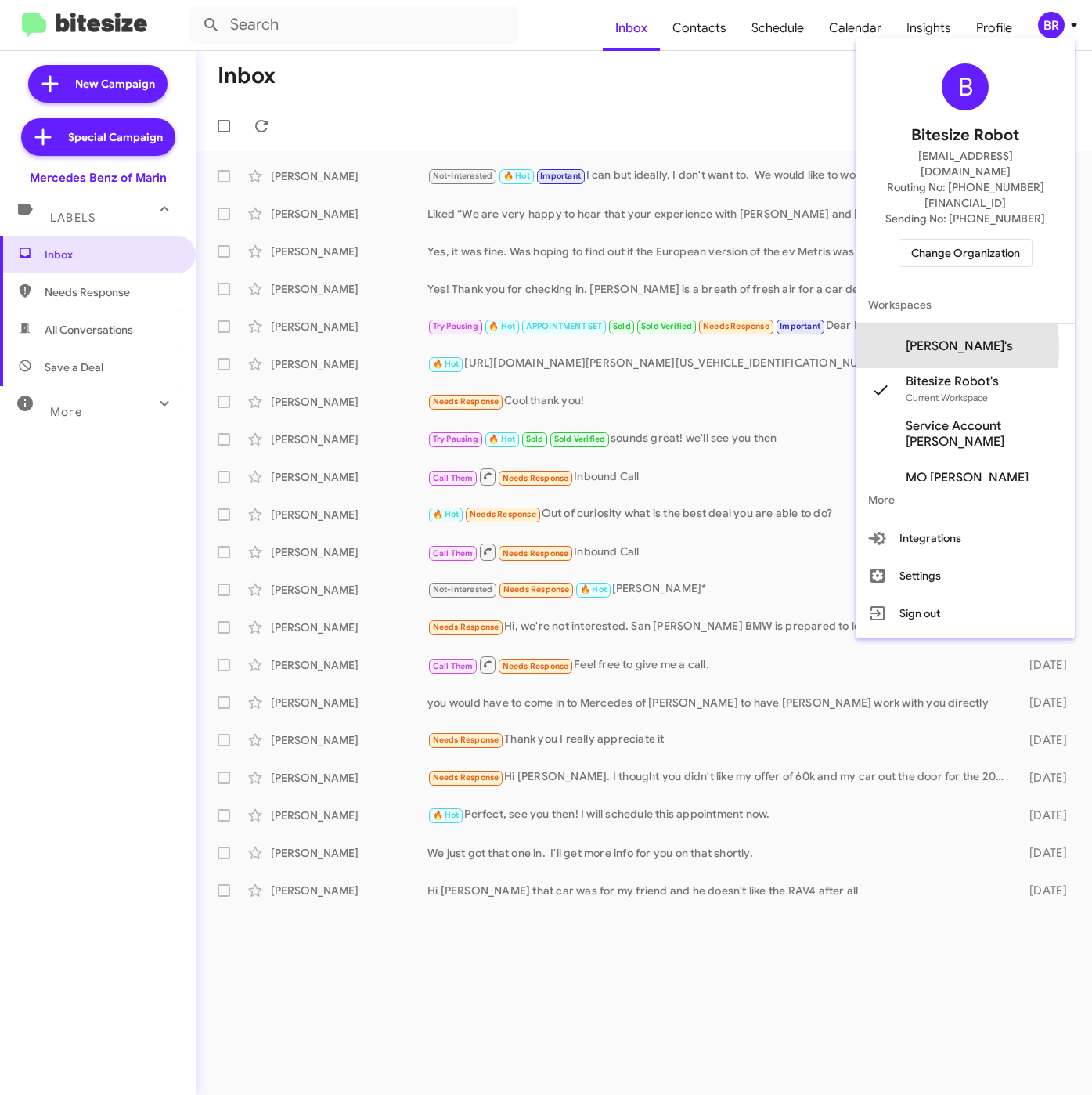
click at [922, 339] on span "[PERSON_NAME]'s" at bounding box center [960, 346] width 108 height 16
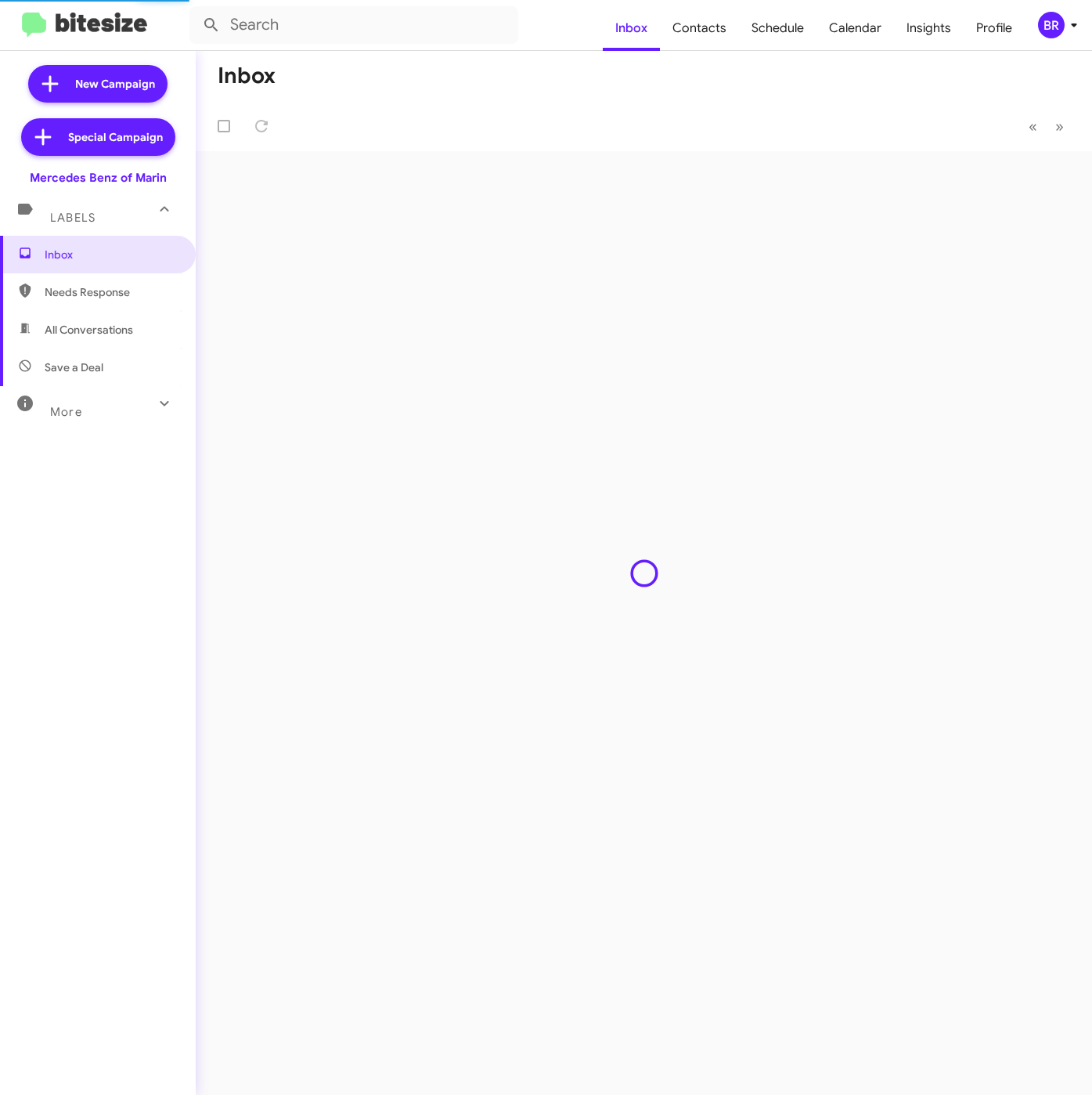
type input "in:groups"
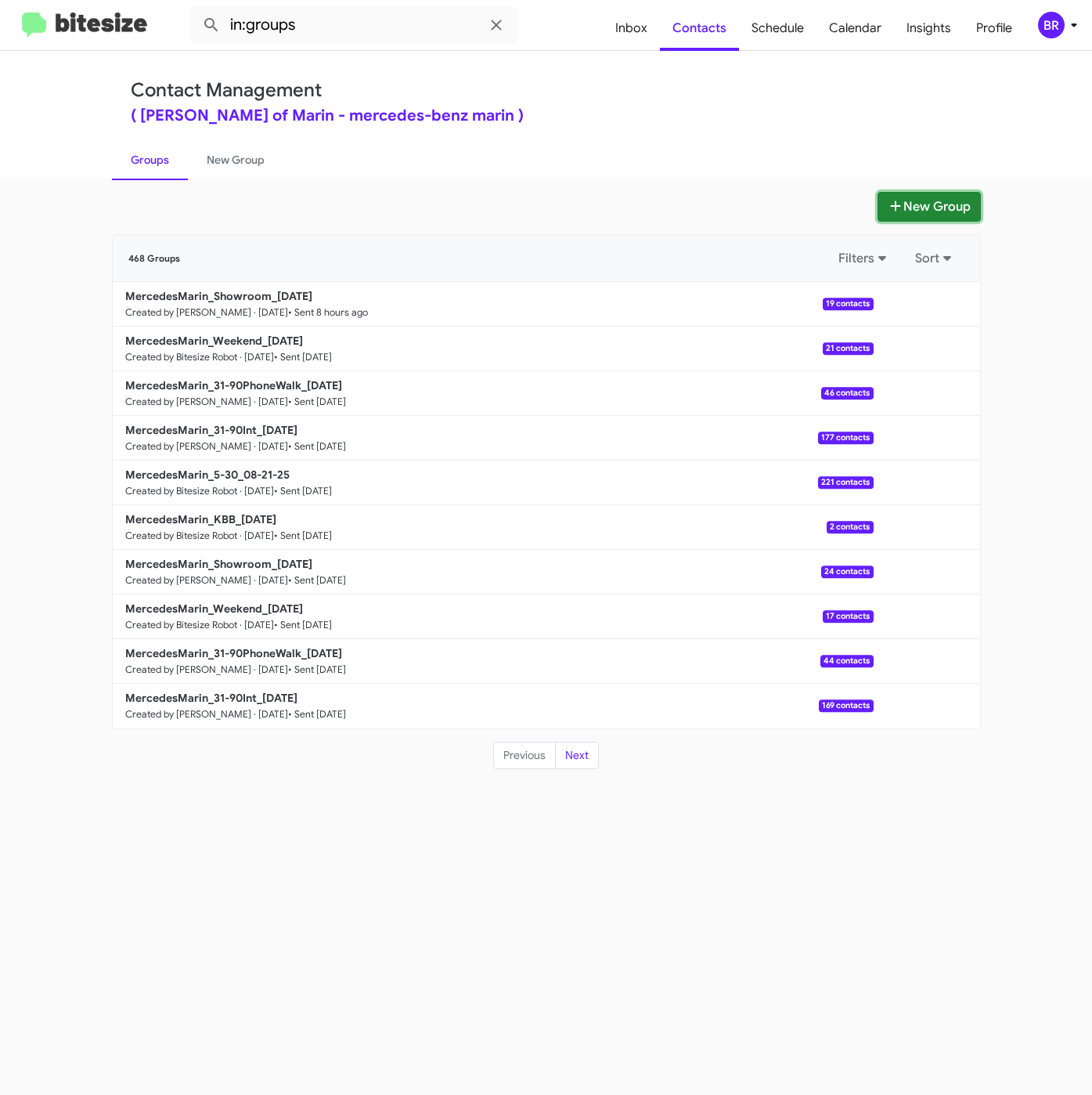
click at [912, 193] on button "New Group" at bounding box center [929, 206] width 103 height 29
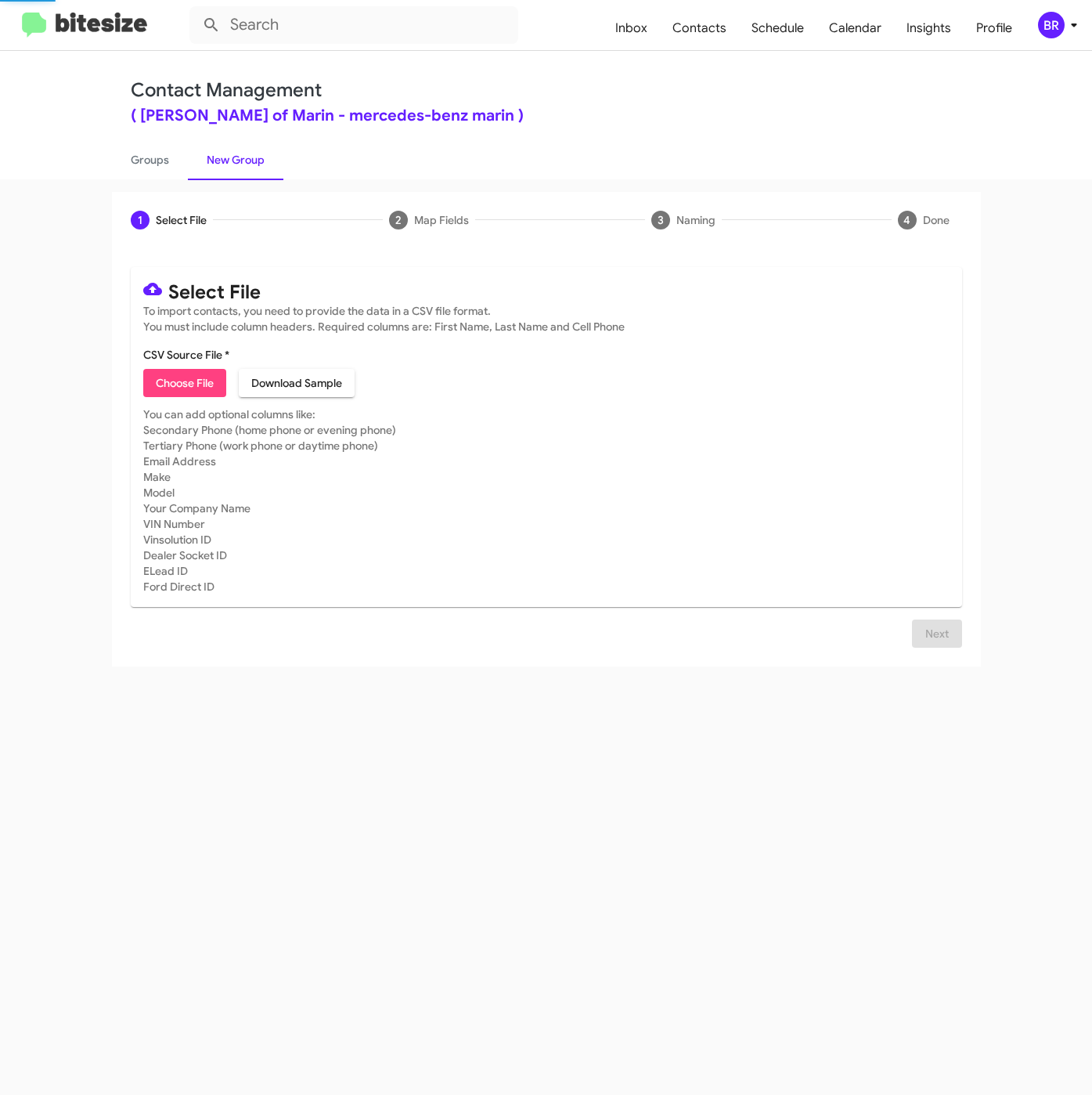
click at [213, 379] on button "Choose File" at bounding box center [185, 383] width 83 height 29
type input "MercedesMarin_KBB_08-28-25"
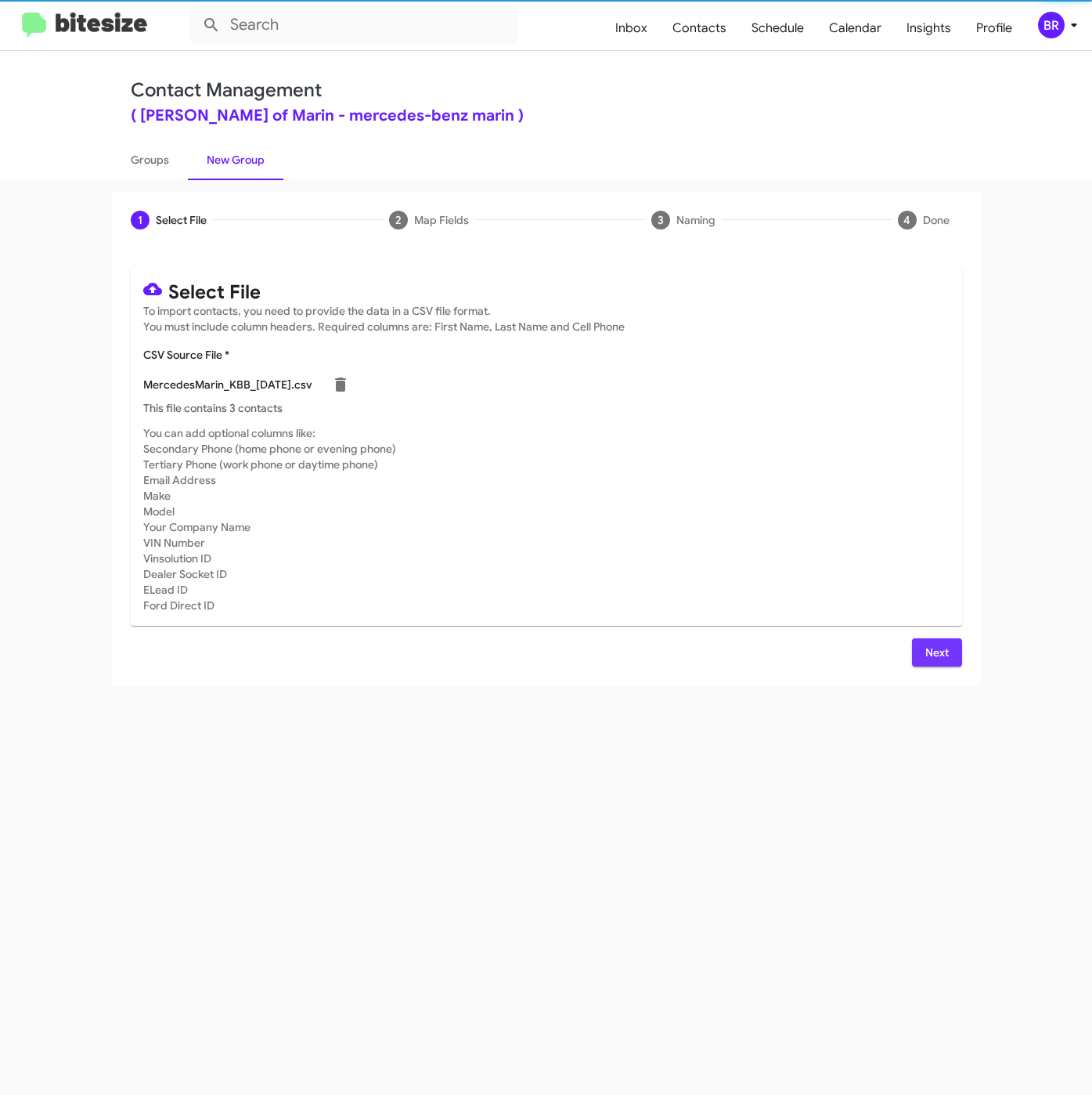
click at [925, 647] on span "Next" at bounding box center [937, 652] width 25 height 29
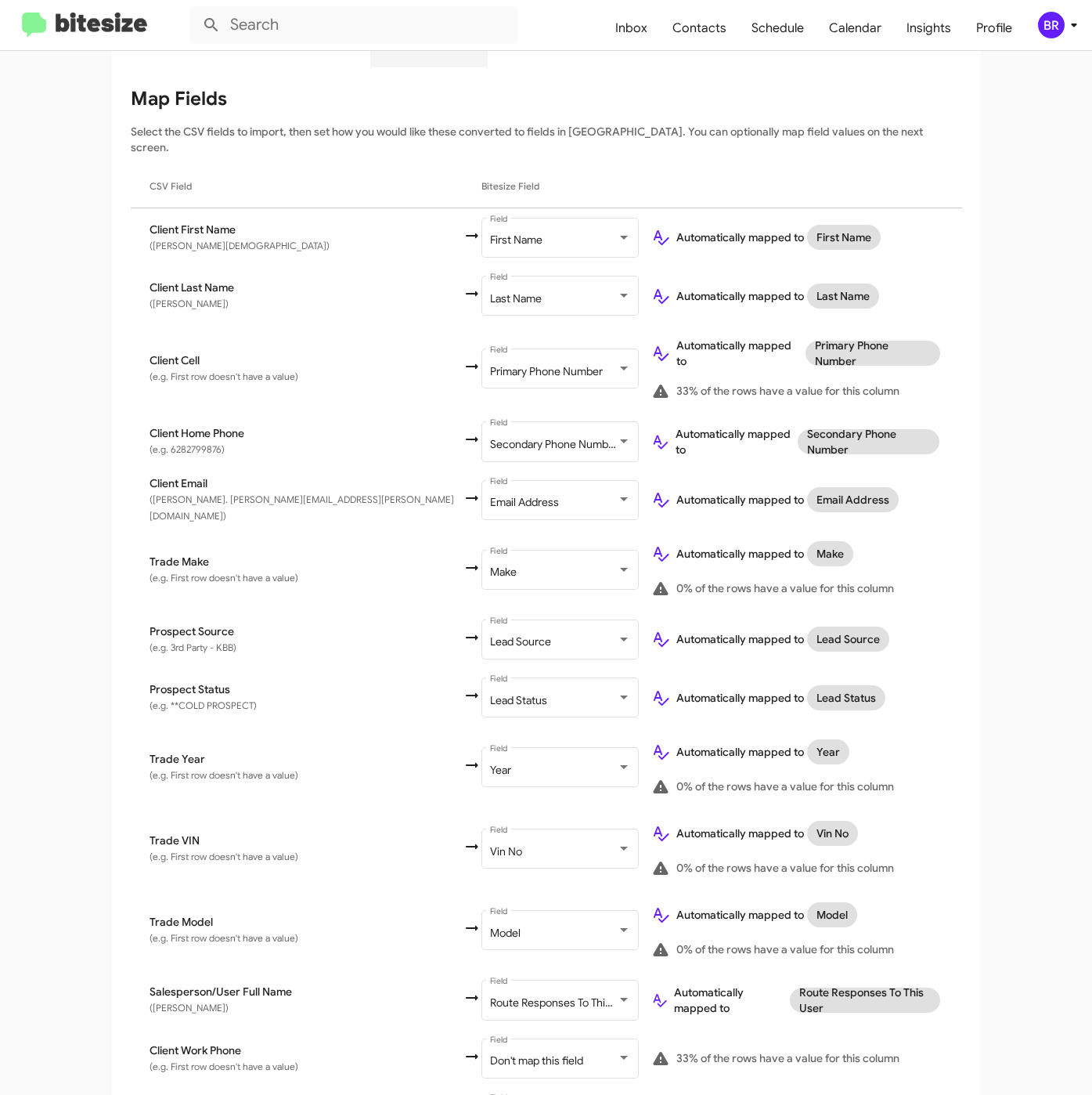
scroll to position [265, 0]
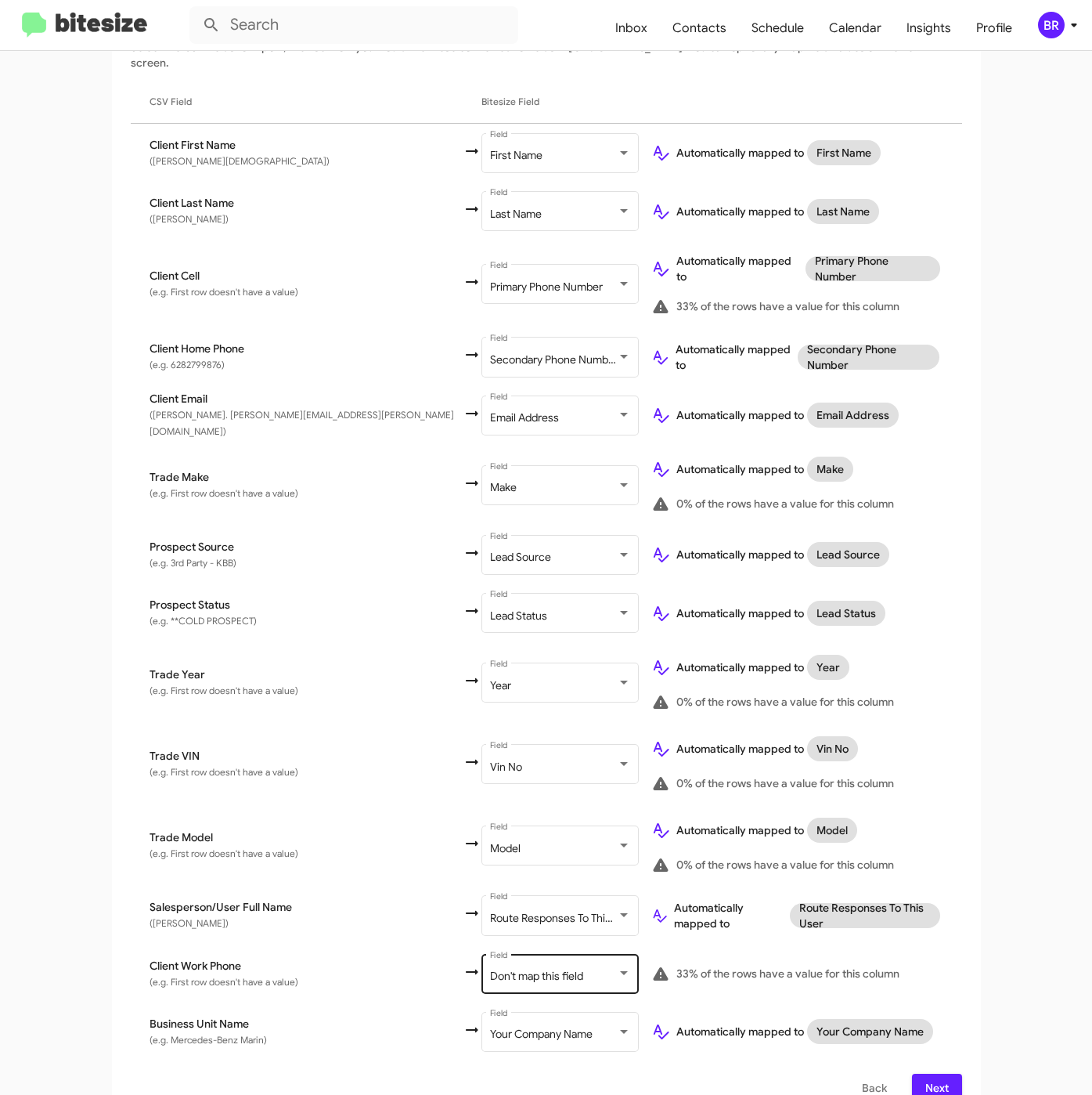
click at [490, 970] on div "Don't map this field" at bounding box center [554, 976] width 127 height 13
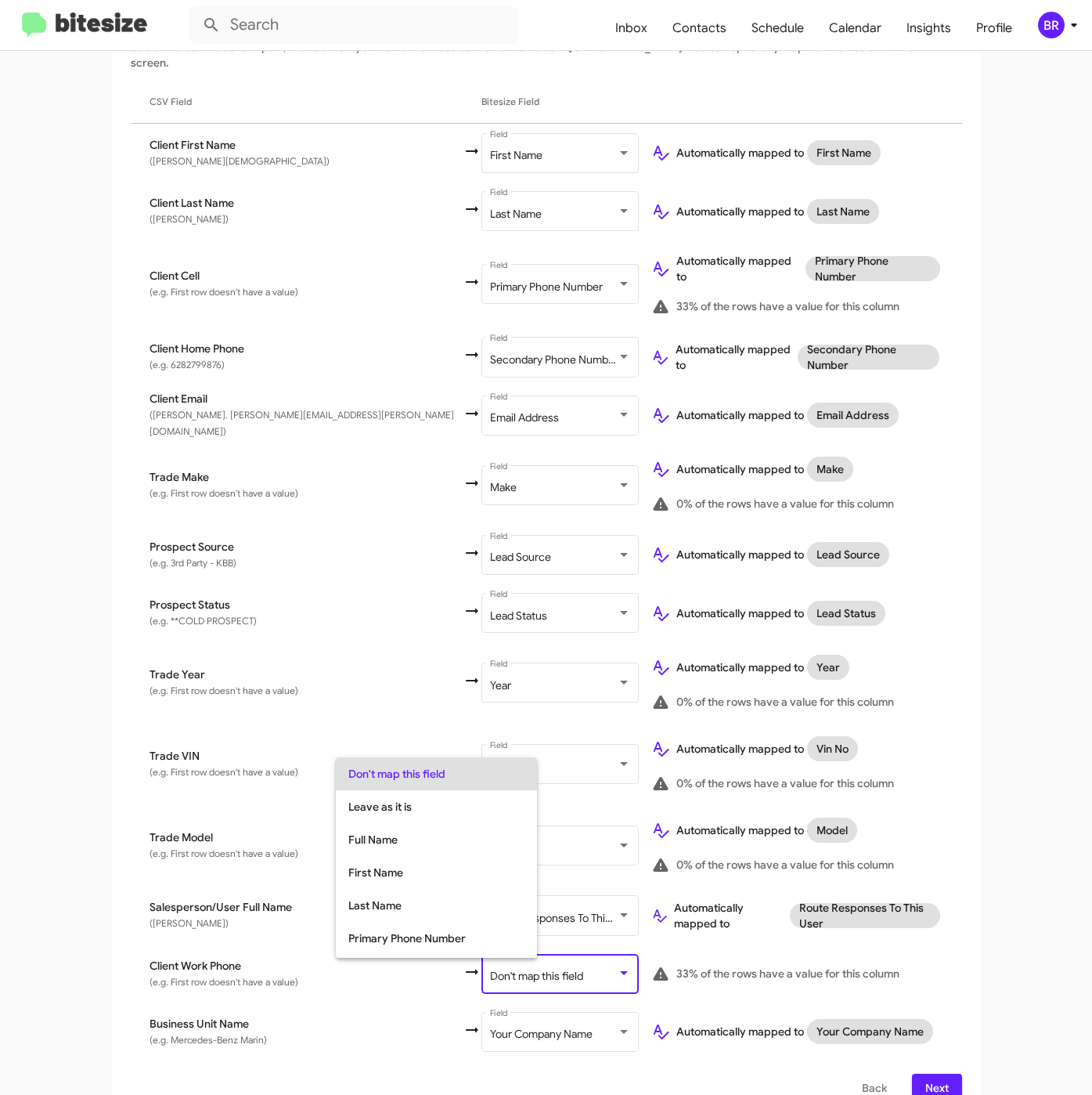
scroll to position [62, 0]
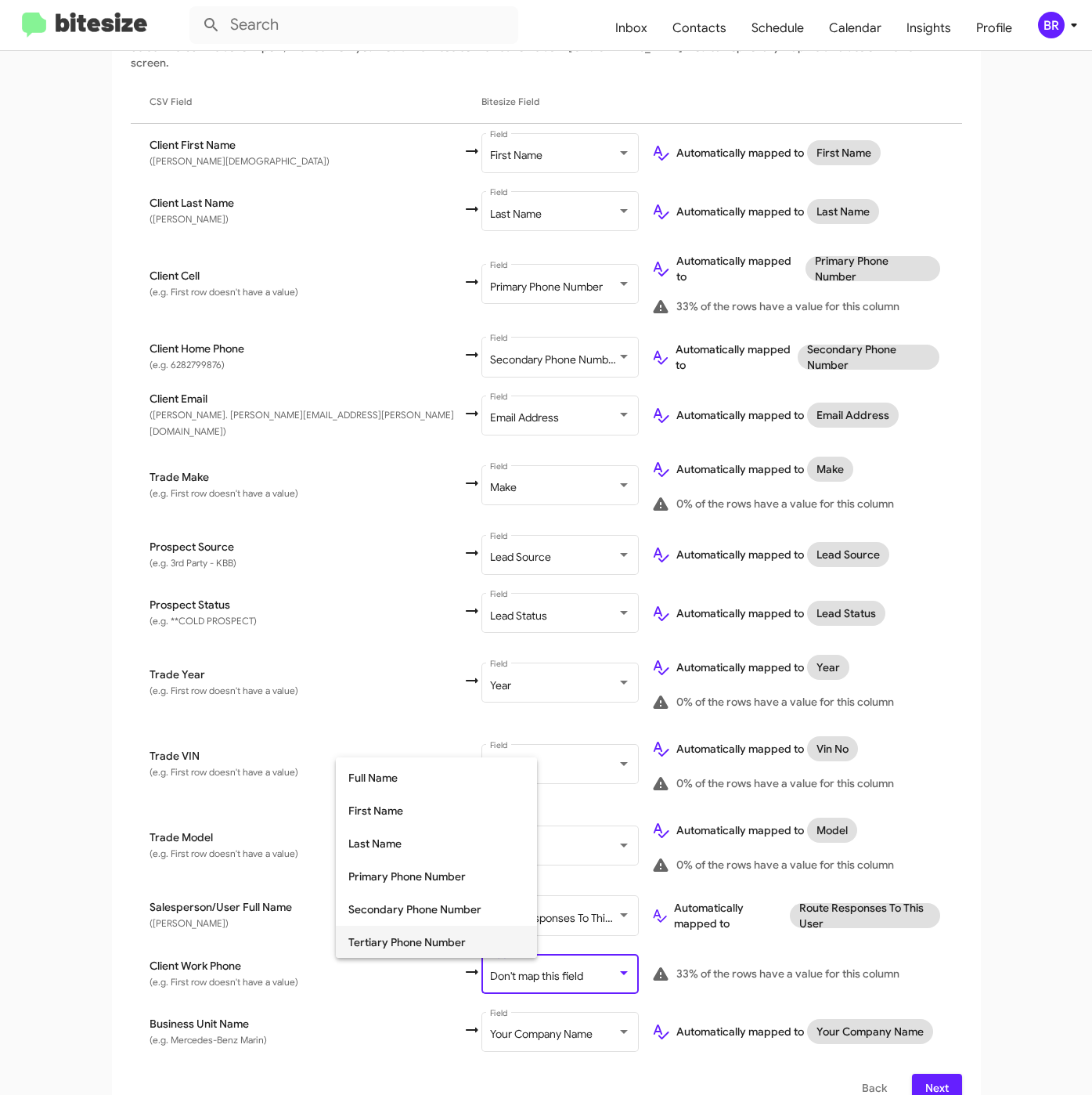
click at [470, 926] on span "Tertiary Phone Number" at bounding box center [436, 942] width 176 height 33
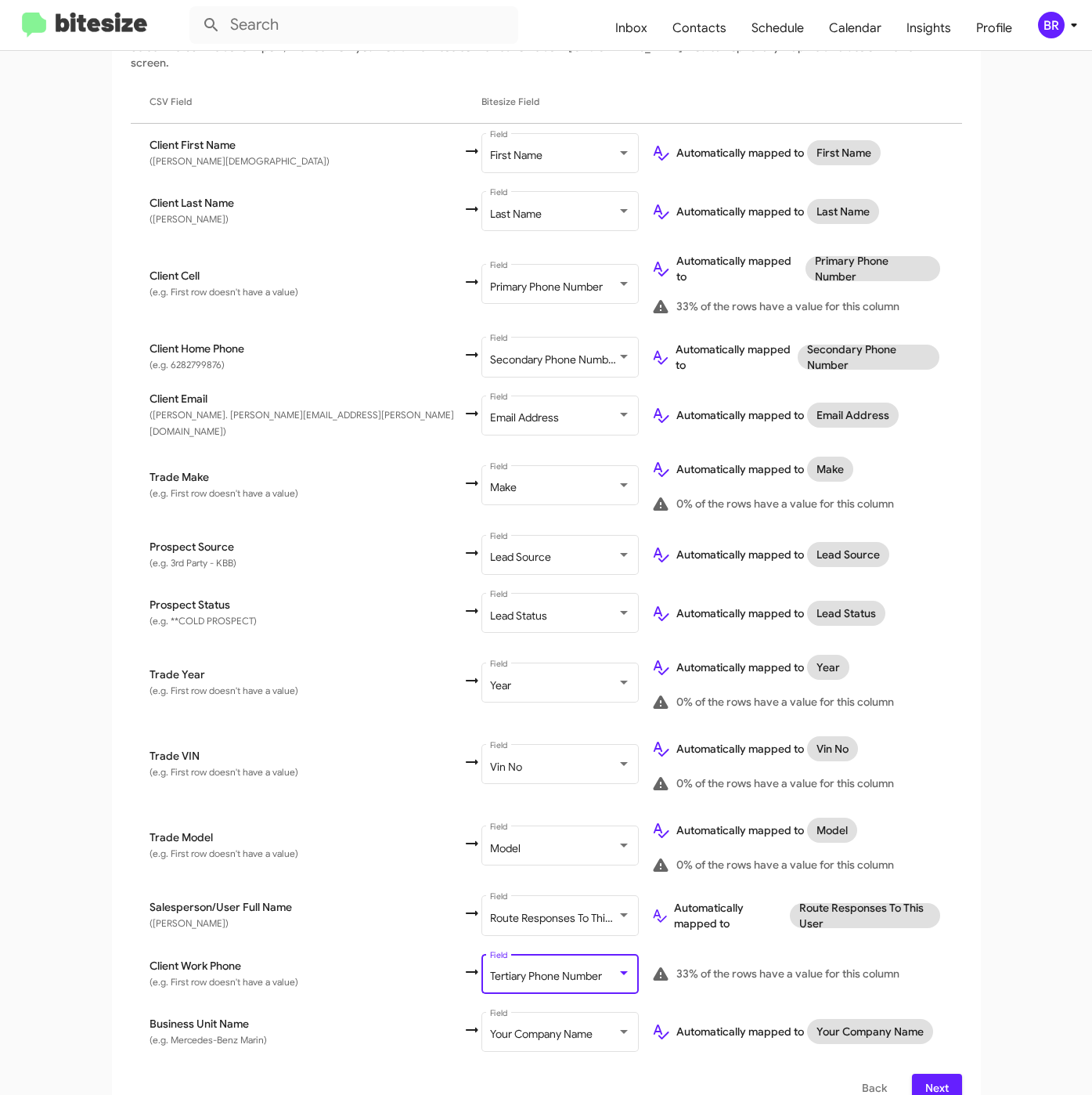
click at [912, 1074] on button "Next" at bounding box center [937, 1088] width 50 height 29
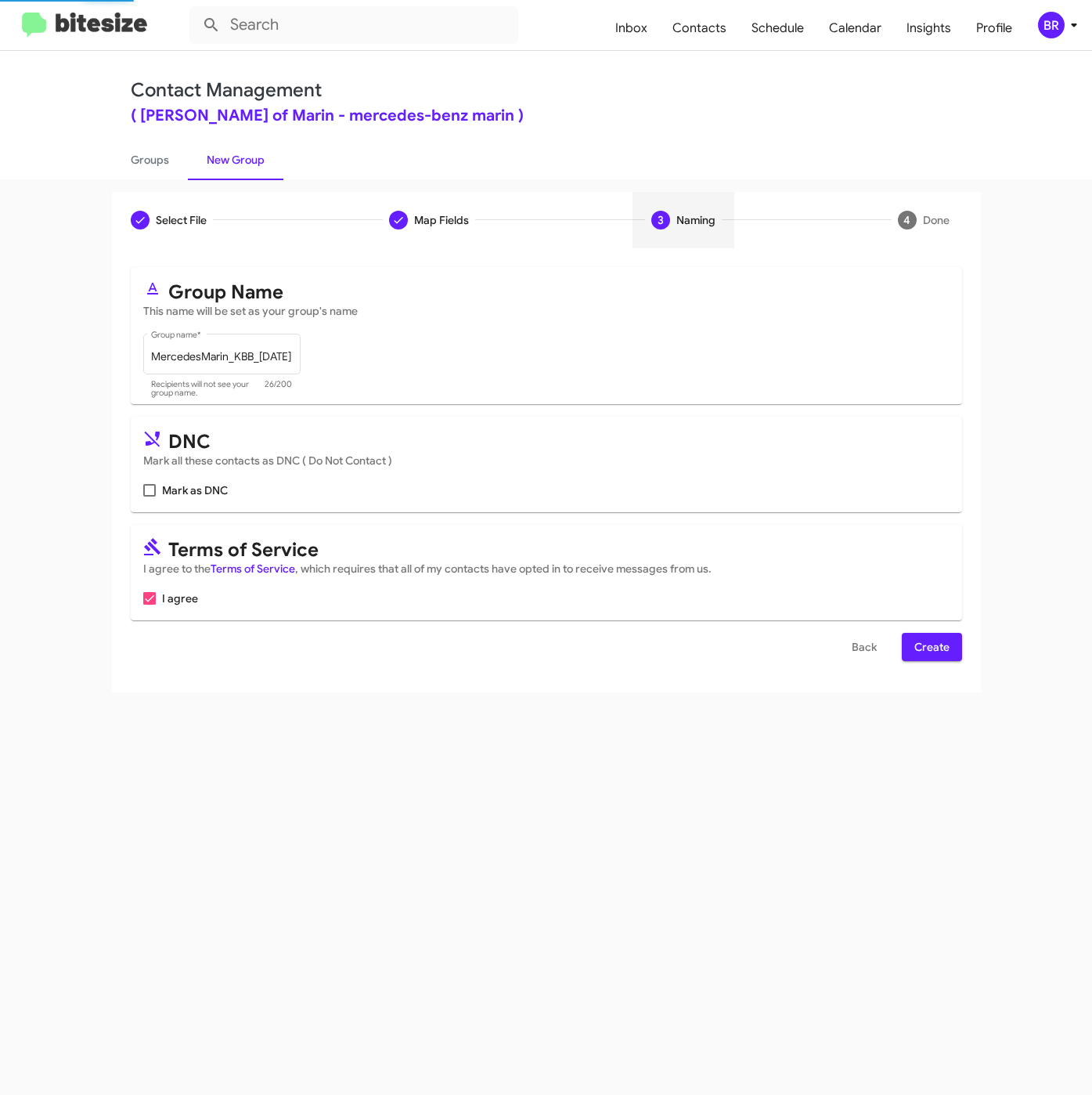
scroll to position [0, 0]
click at [936, 641] on span "Create" at bounding box center [932, 647] width 35 height 29
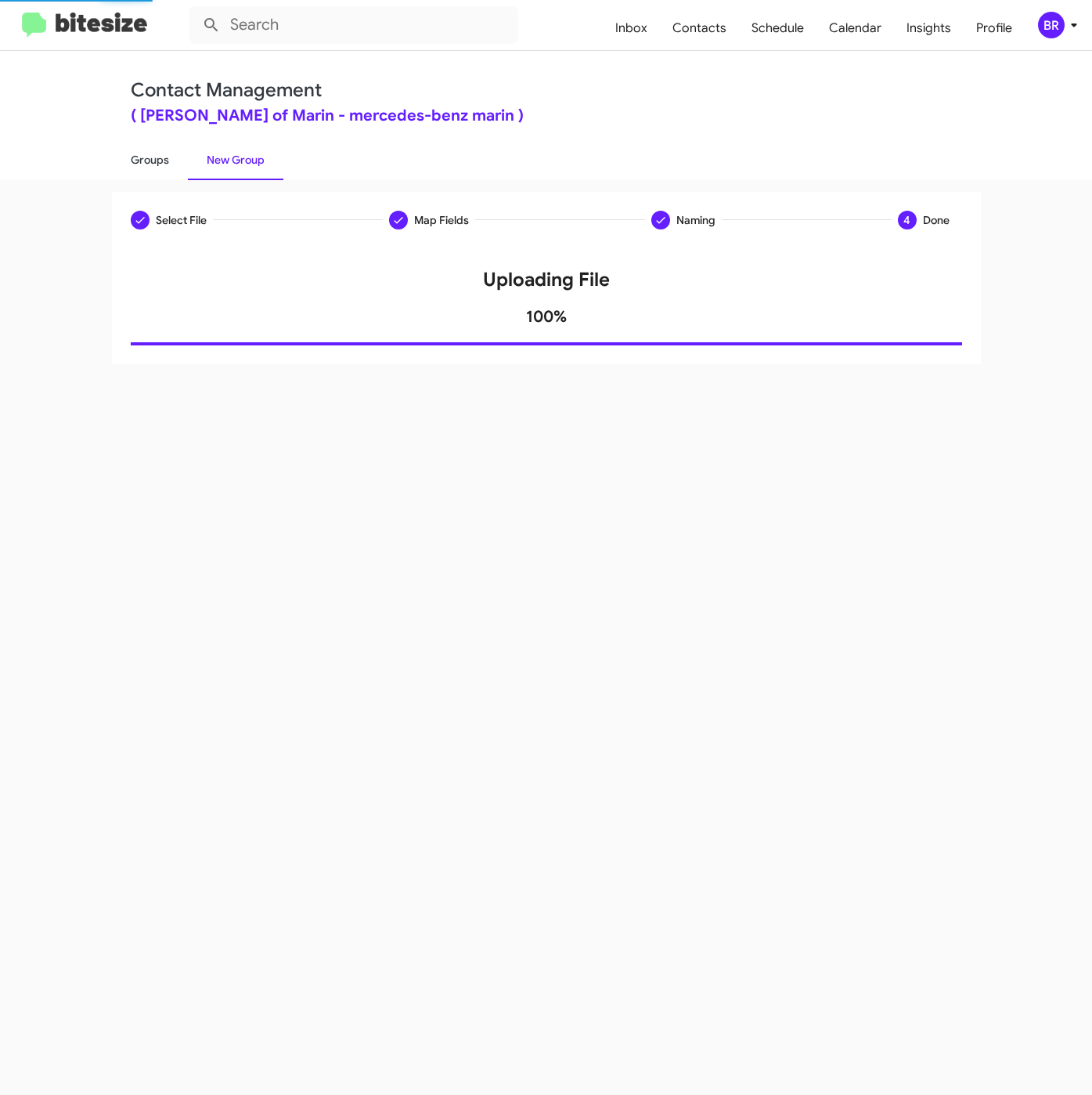
click at [137, 163] on link "Groups" at bounding box center [150, 159] width 76 height 40
type input "in:groups"
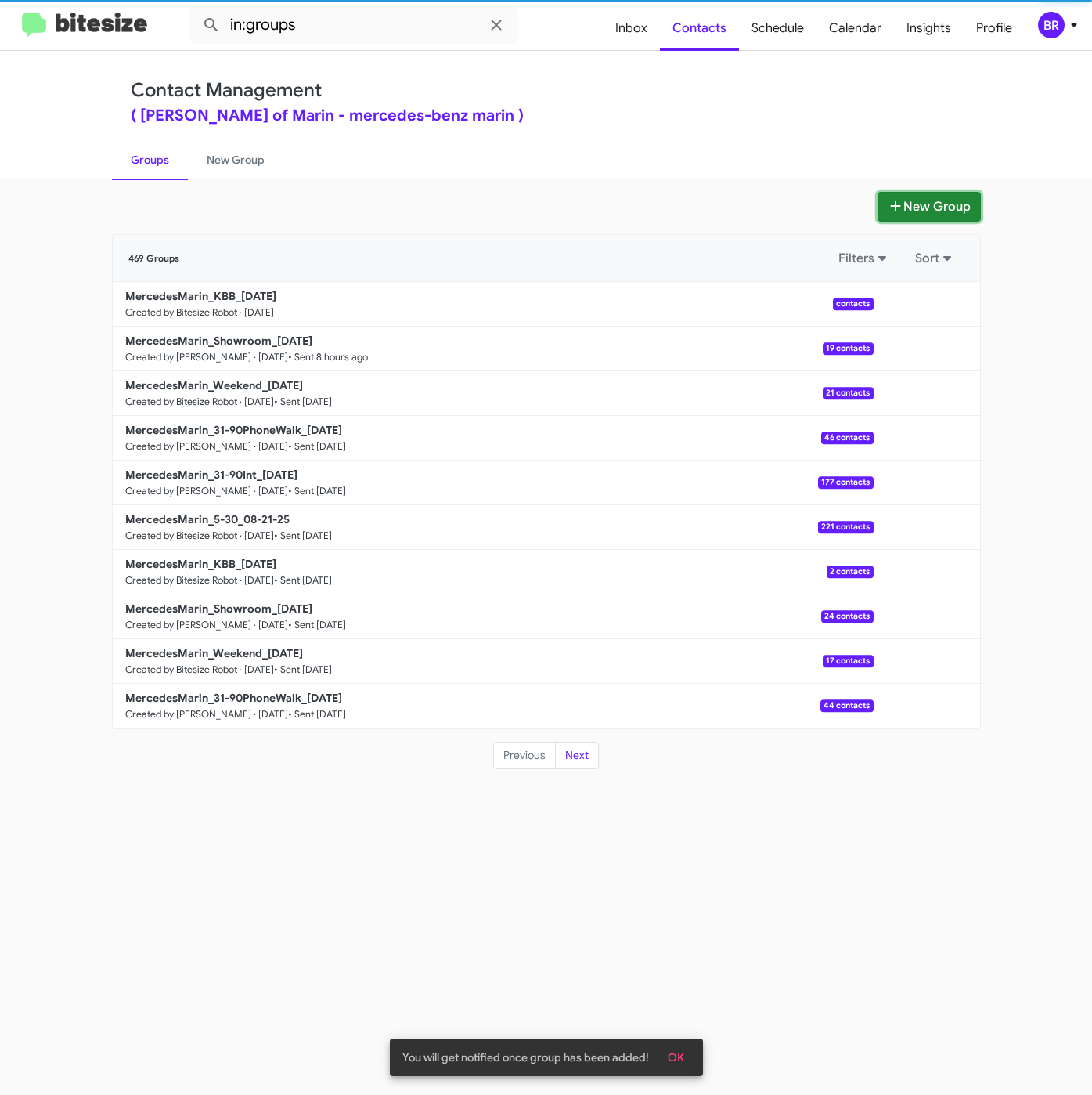
click at [930, 216] on button "New Group" at bounding box center [929, 206] width 103 height 29
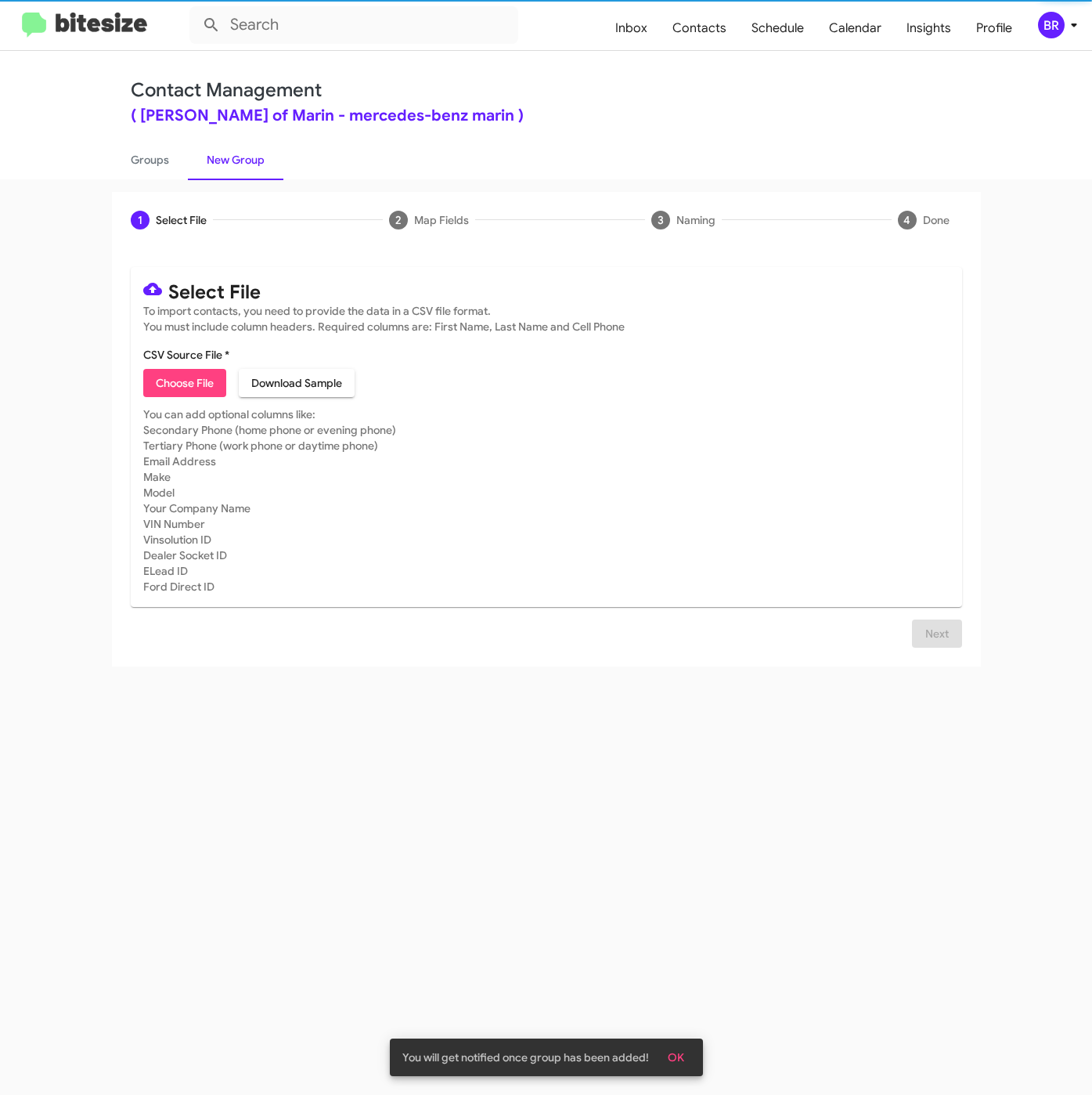
click at [193, 384] on span "Choose File" at bounding box center [184, 383] width 58 height 29
type input "MercedesMarin_5-30_08-28-25"
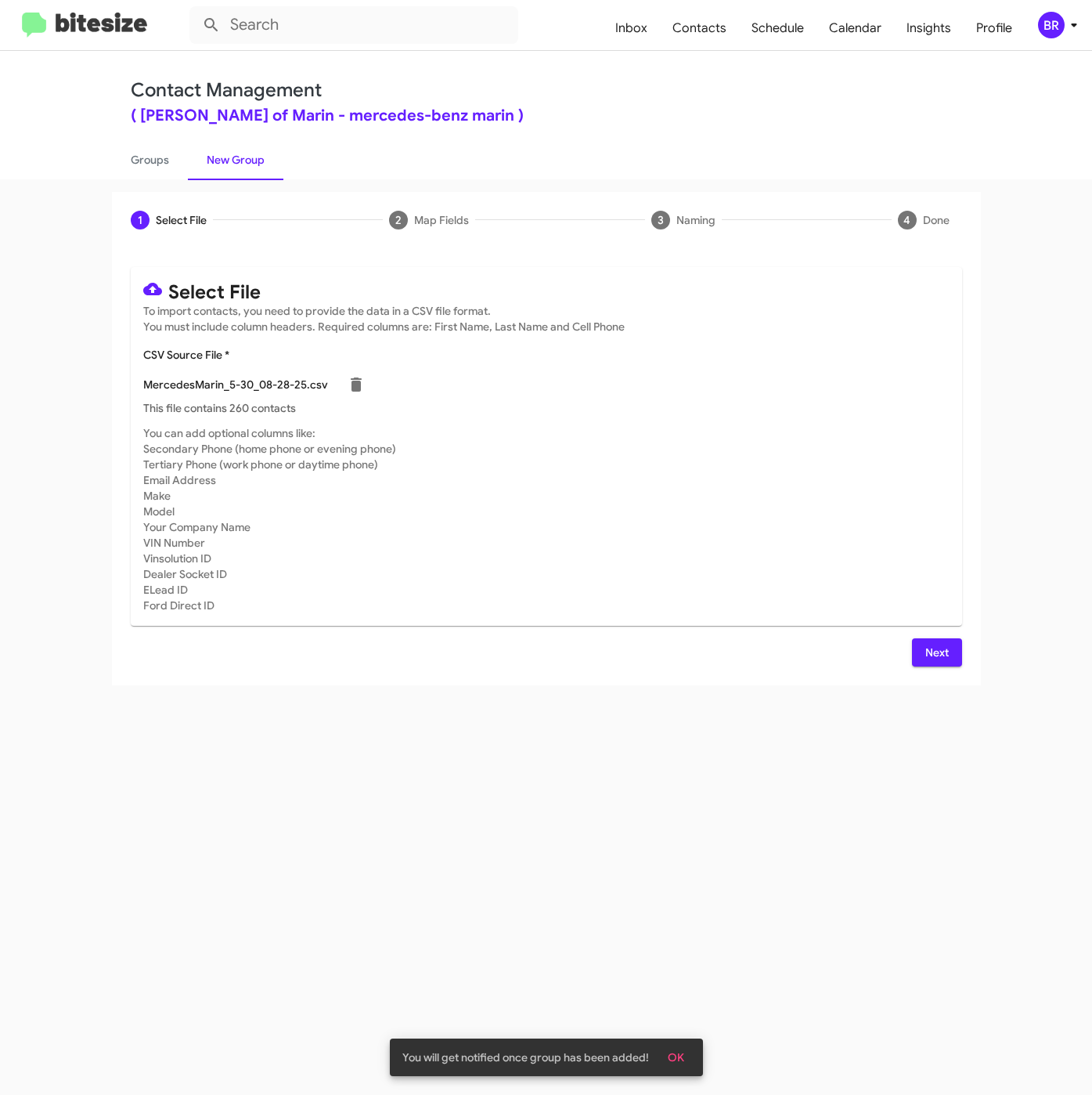
click at [947, 649] on span "Next" at bounding box center [937, 652] width 25 height 29
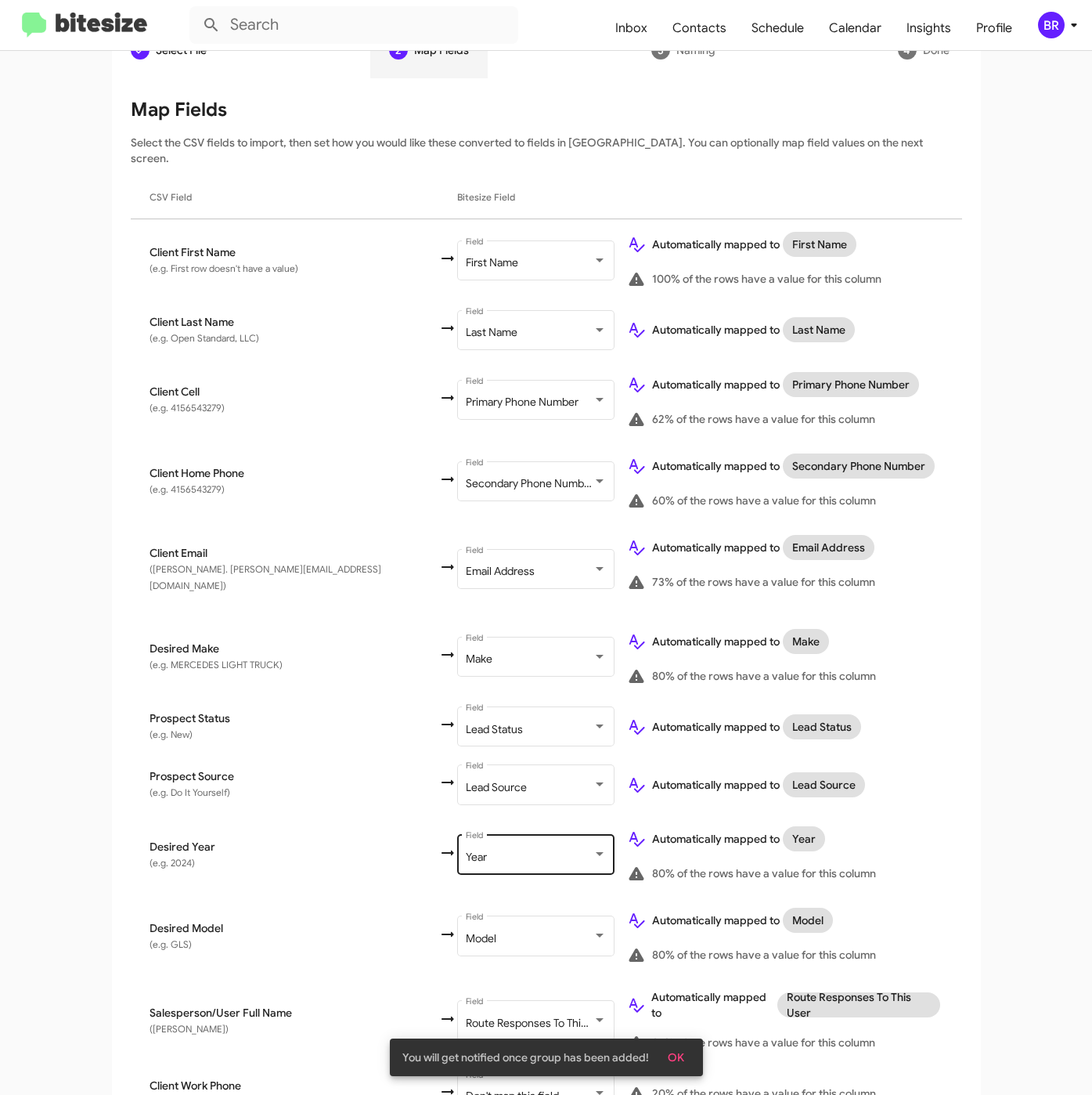
scroll to position [292, 0]
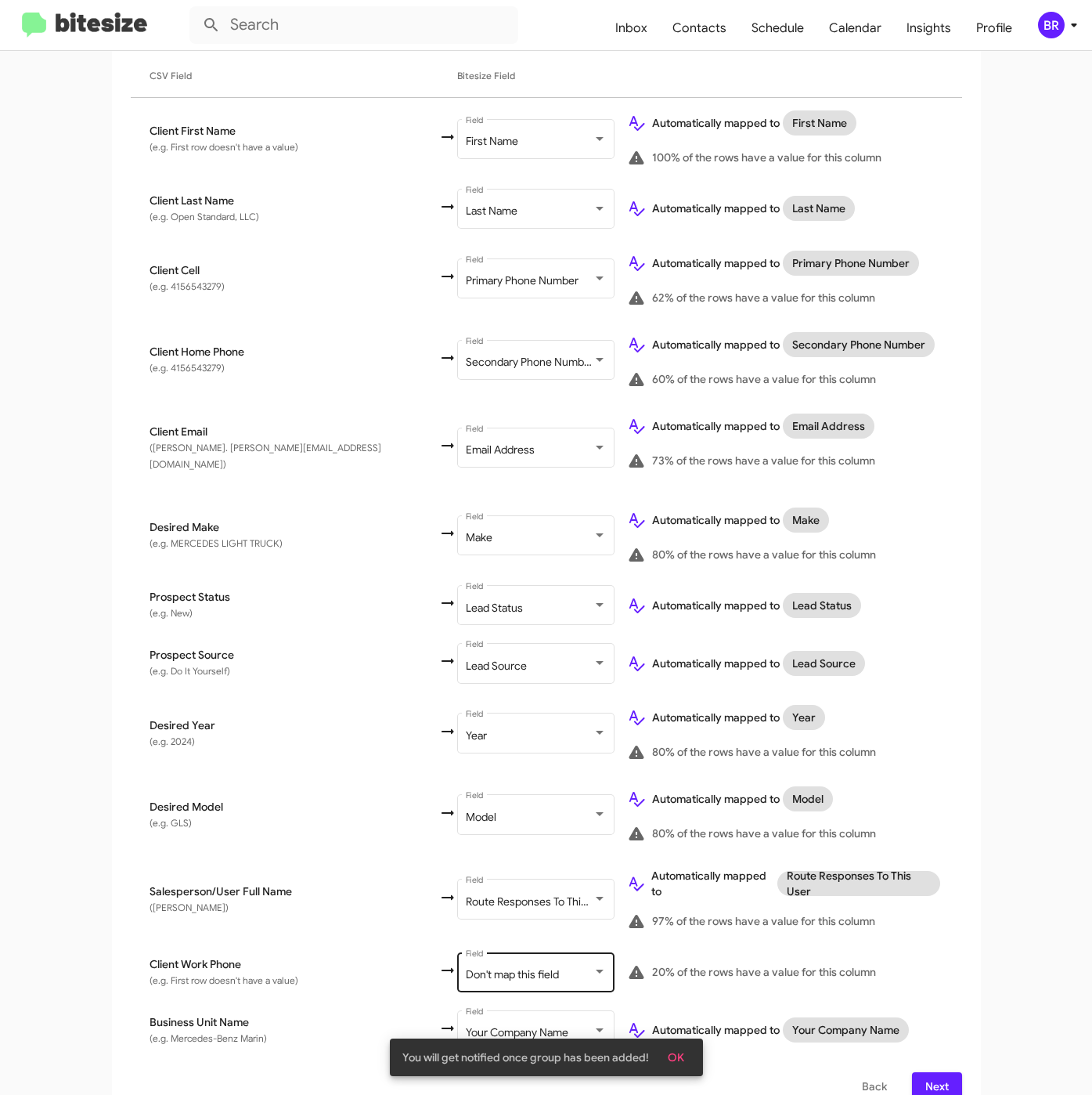
click at [466, 969] on div "Don't map this field" at bounding box center [529, 975] width 127 height 13
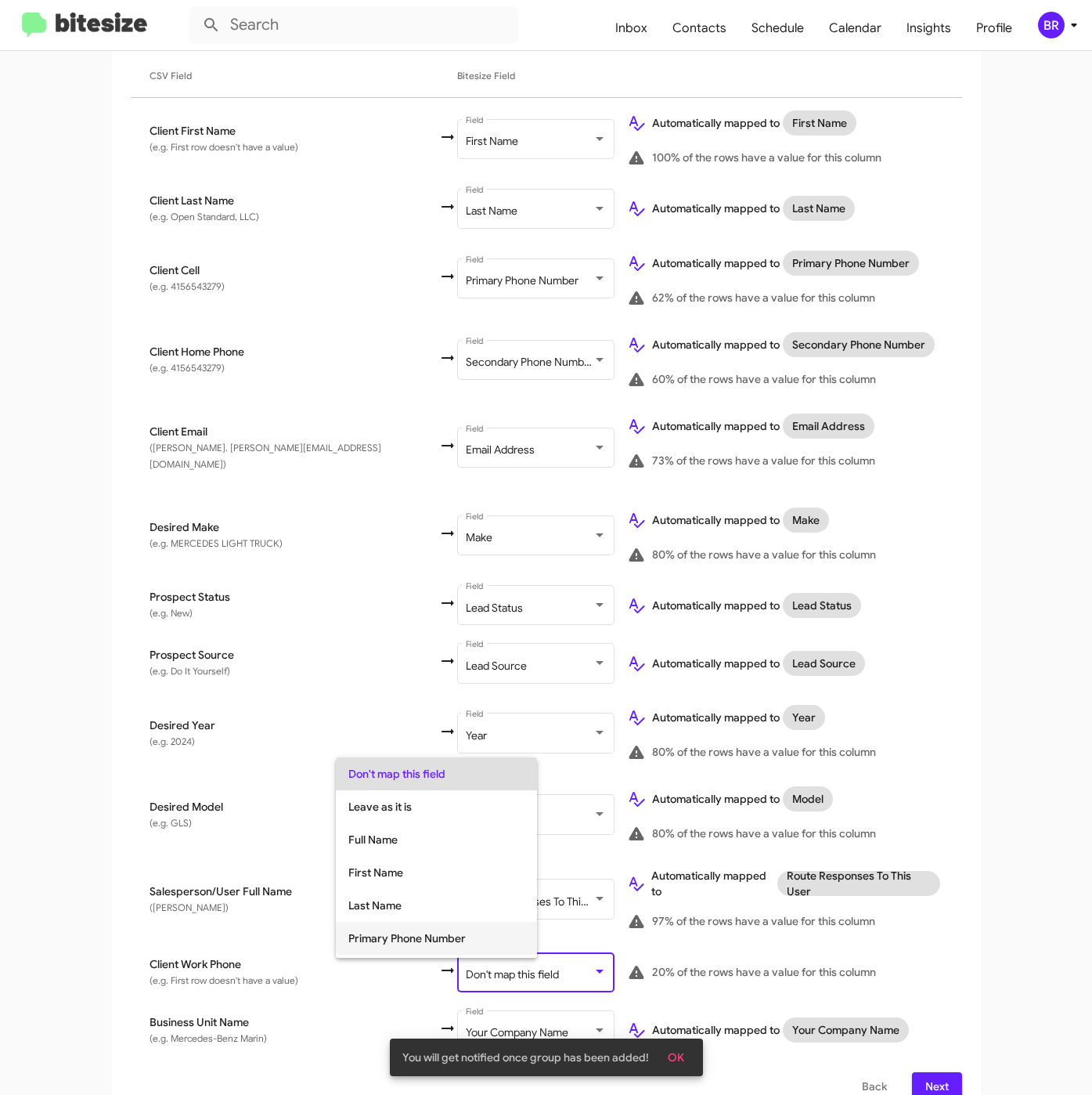
scroll to position [62, 0]
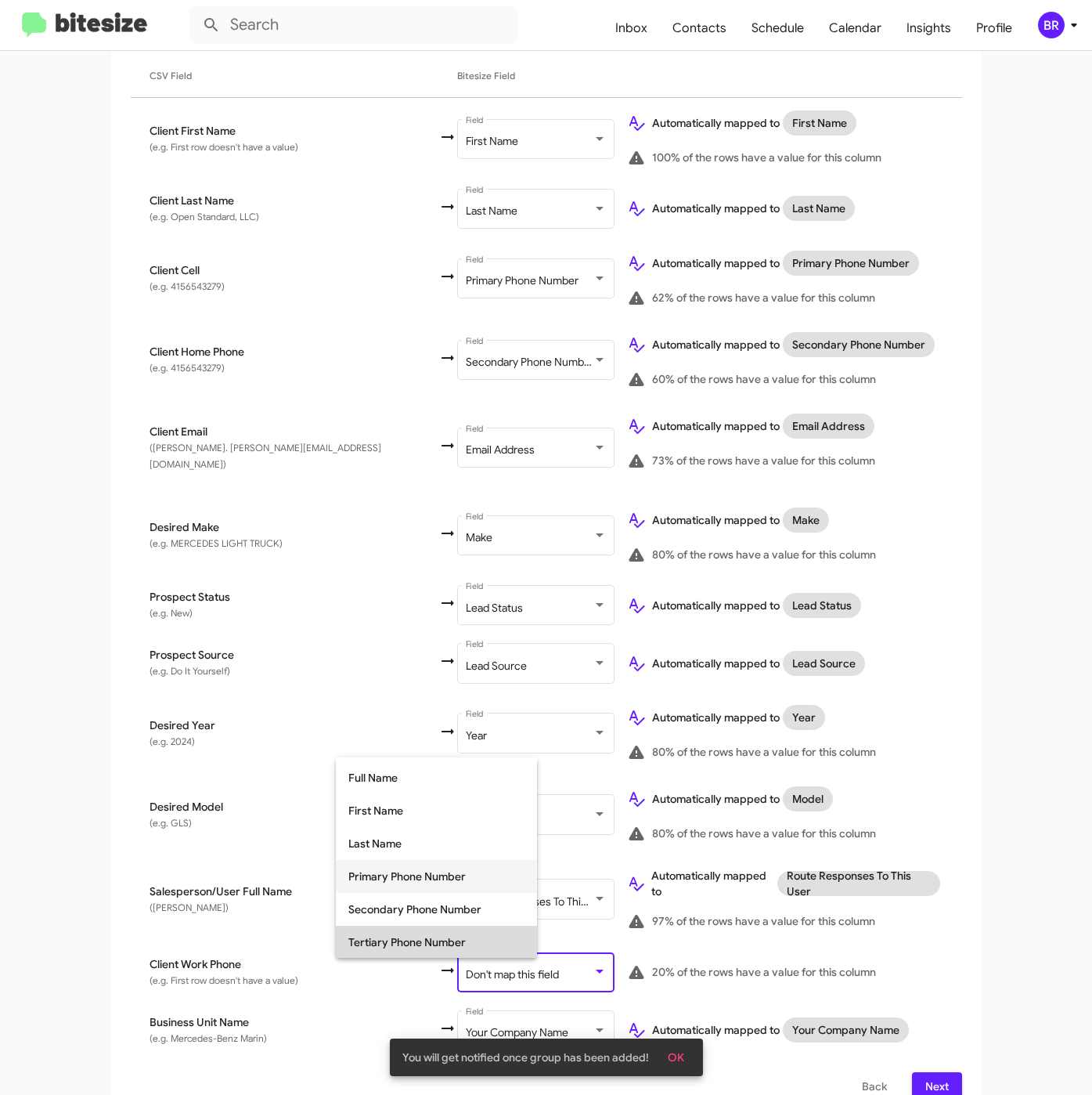
click at [454, 945] on span "Tertiary Phone Number" at bounding box center [436, 942] width 176 height 33
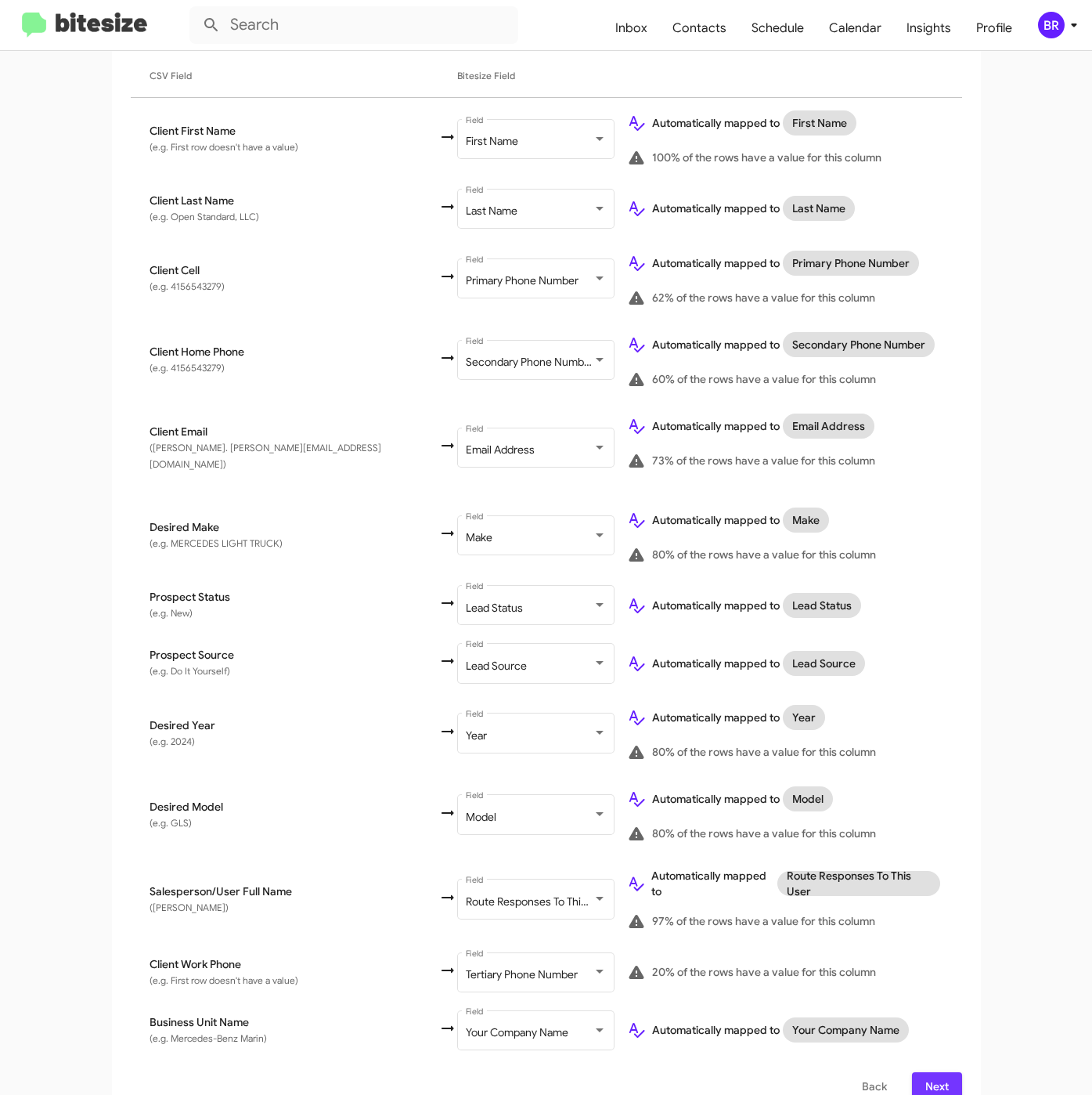
click at [931, 1072] on span "Next" at bounding box center [937, 1086] width 25 height 29
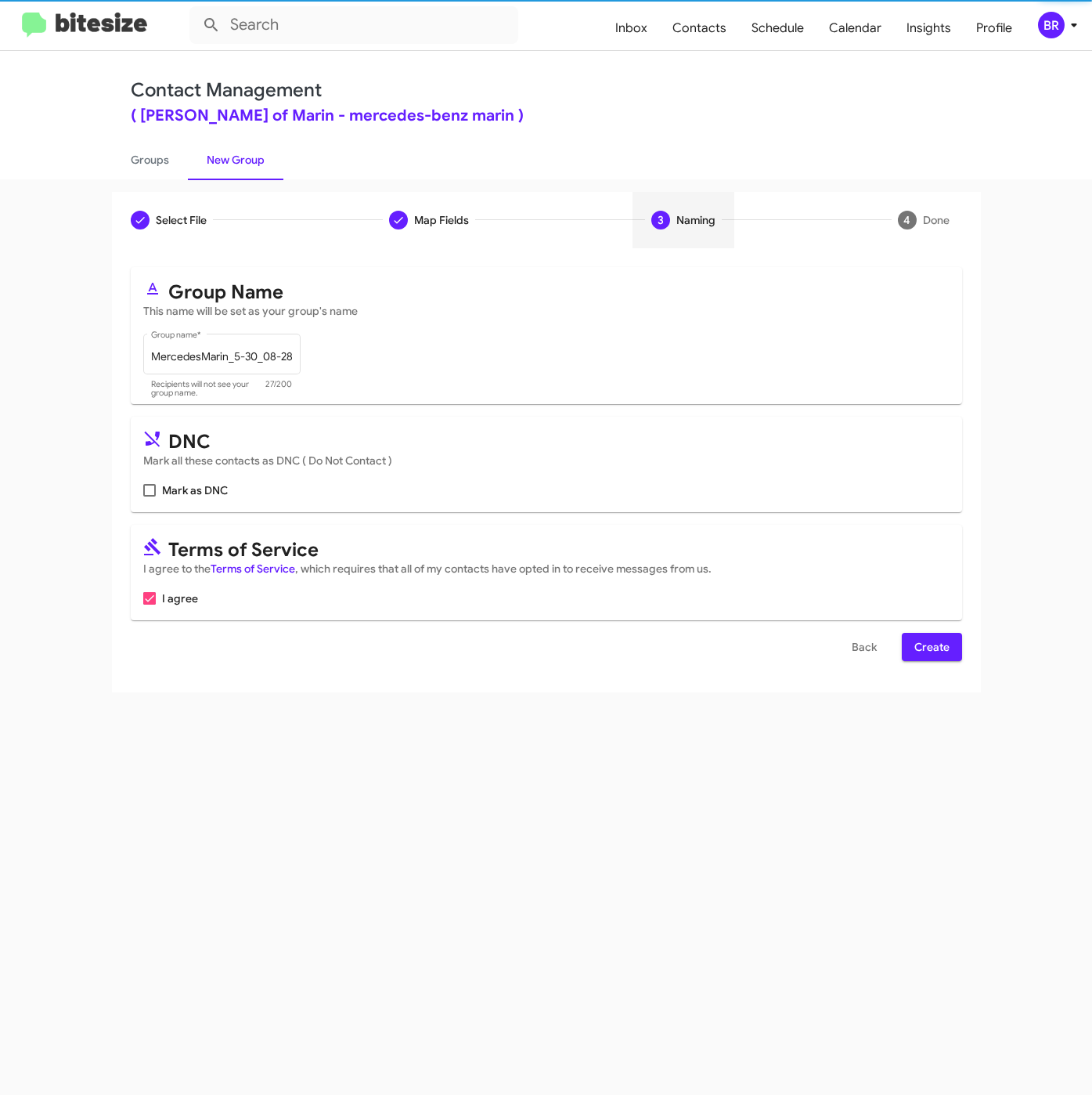
scroll to position [0, 0]
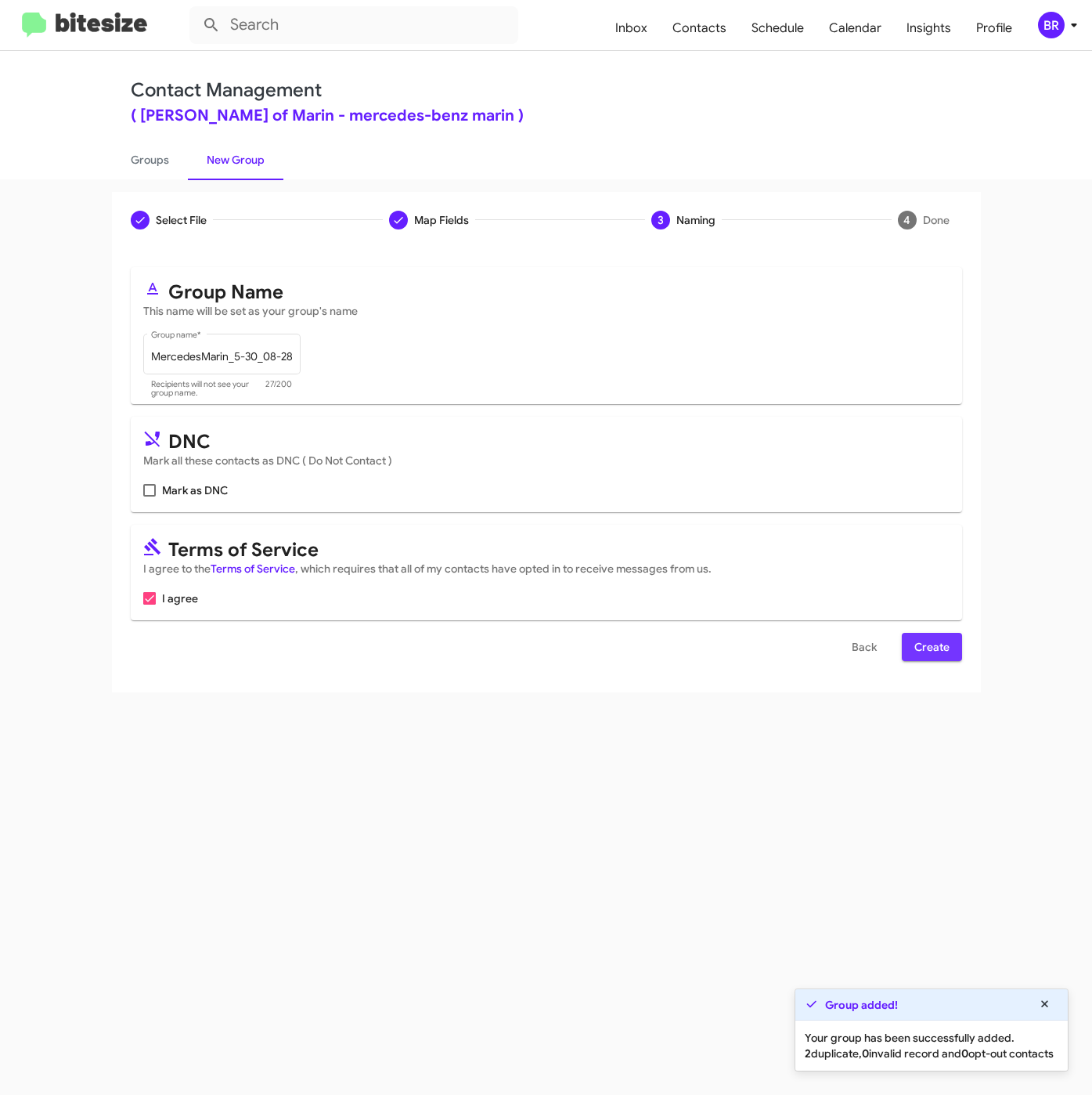
click at [914, 654] on span "Create" at bounding box center [932, 647] width 35 height 29
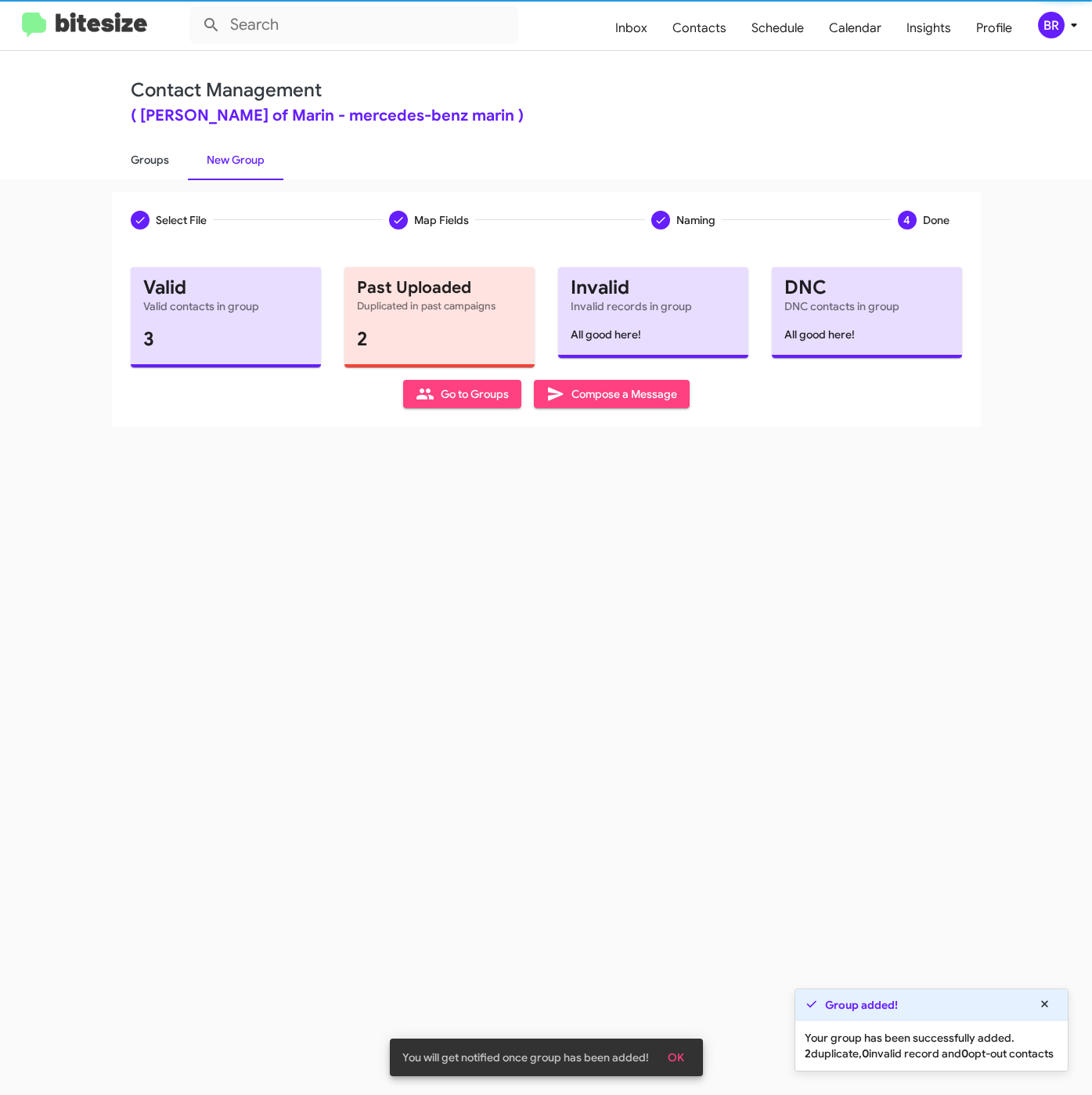
click at [144, 150] on link "Groups" at bounding box center [150, 159] width 76 height 40
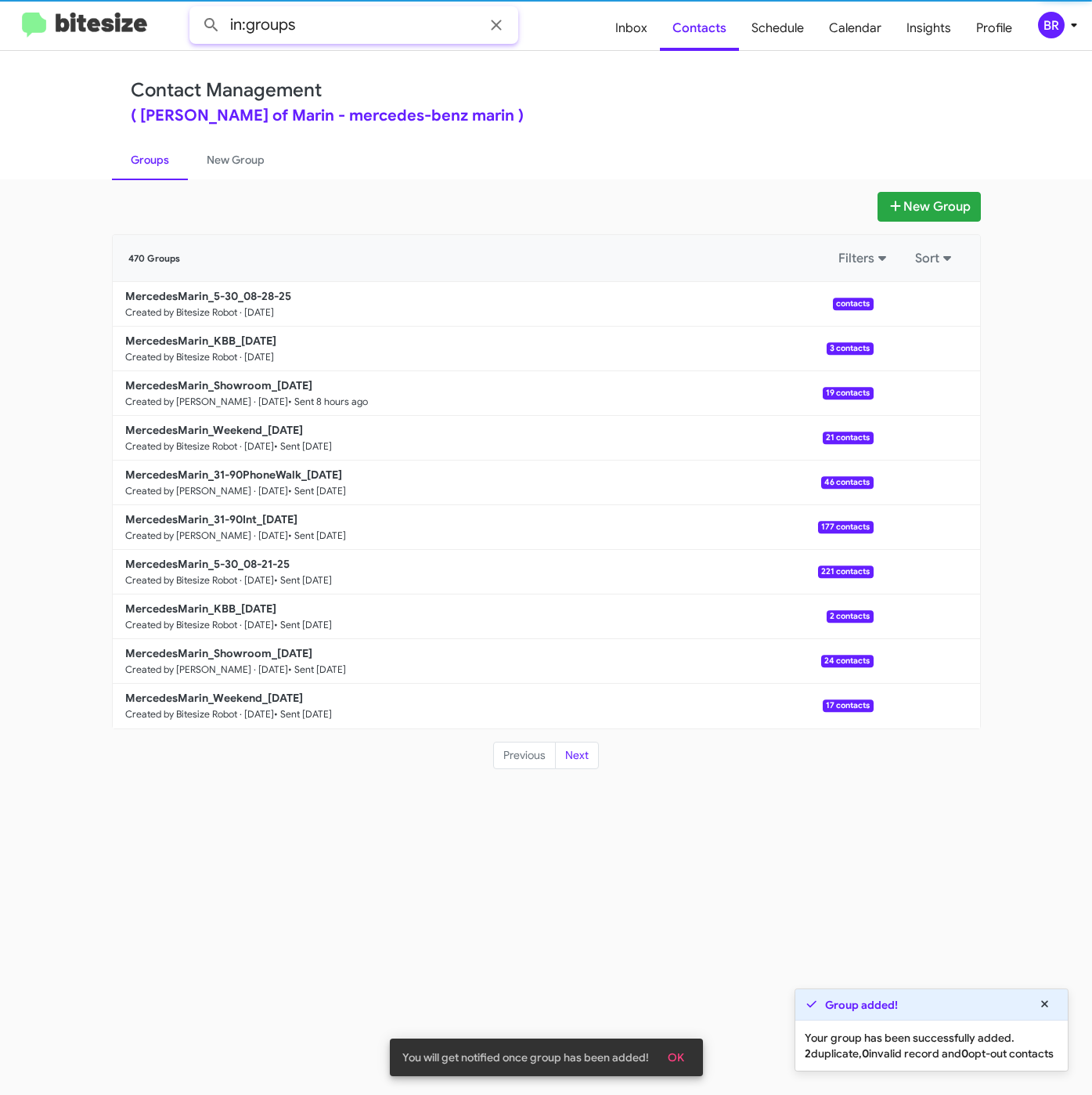
click at [340, 27] on input "in:groups" at bounding box center [353, 25] width 328 height 38
click at [196, 9] on button at bounding box center [212, 25] width 31 height 31
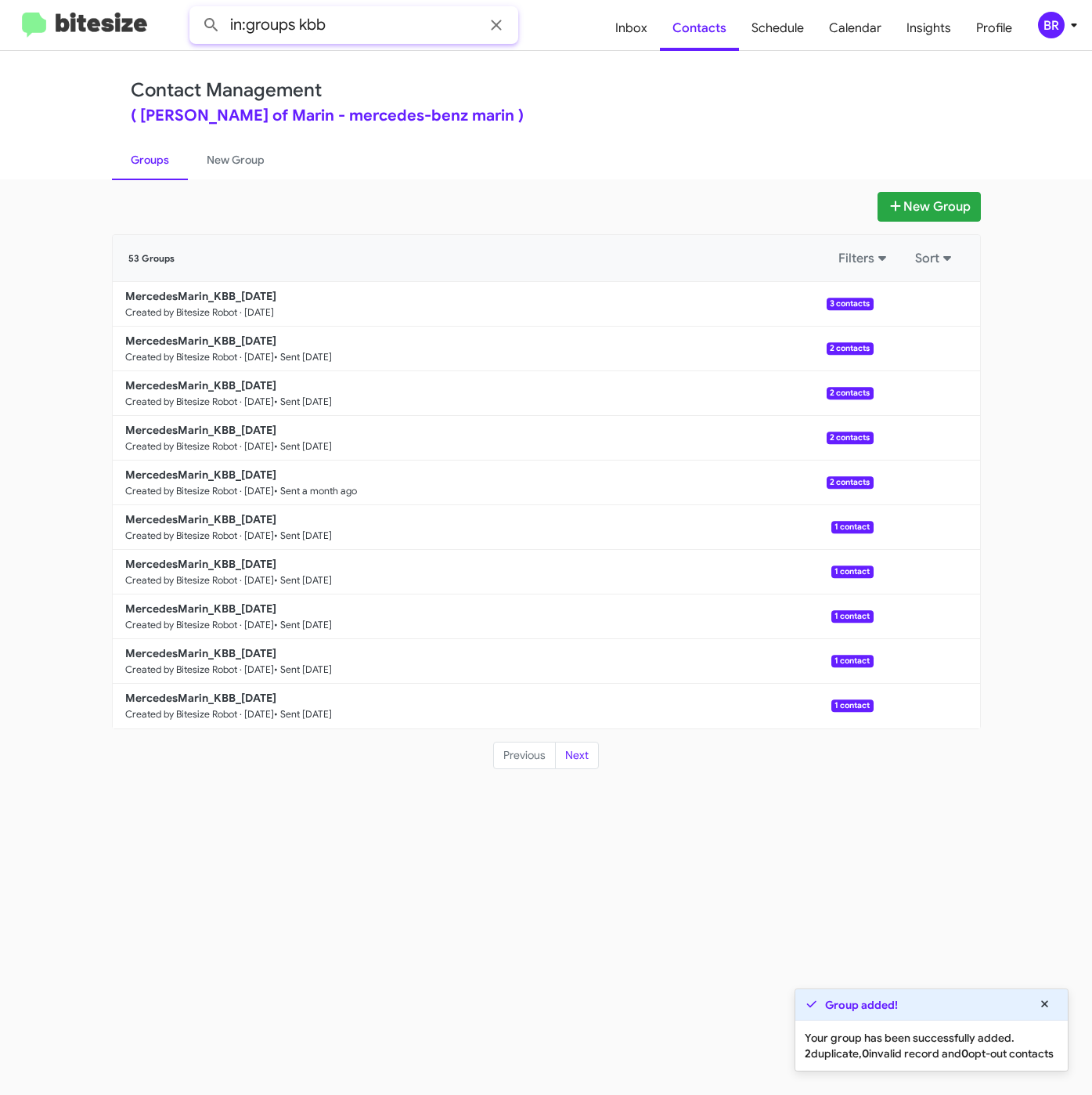
drag, startPoint x: 299, startPoint y: 26, endPoint x: 392, endPoint y: 26, distance: 93.0
click at [391, 26] on input "in:groups kbb" at bounding box center [353, 25] width 328 height 38
click at [196, 9] on button at bounding box center [212, 25] width 31 height 31
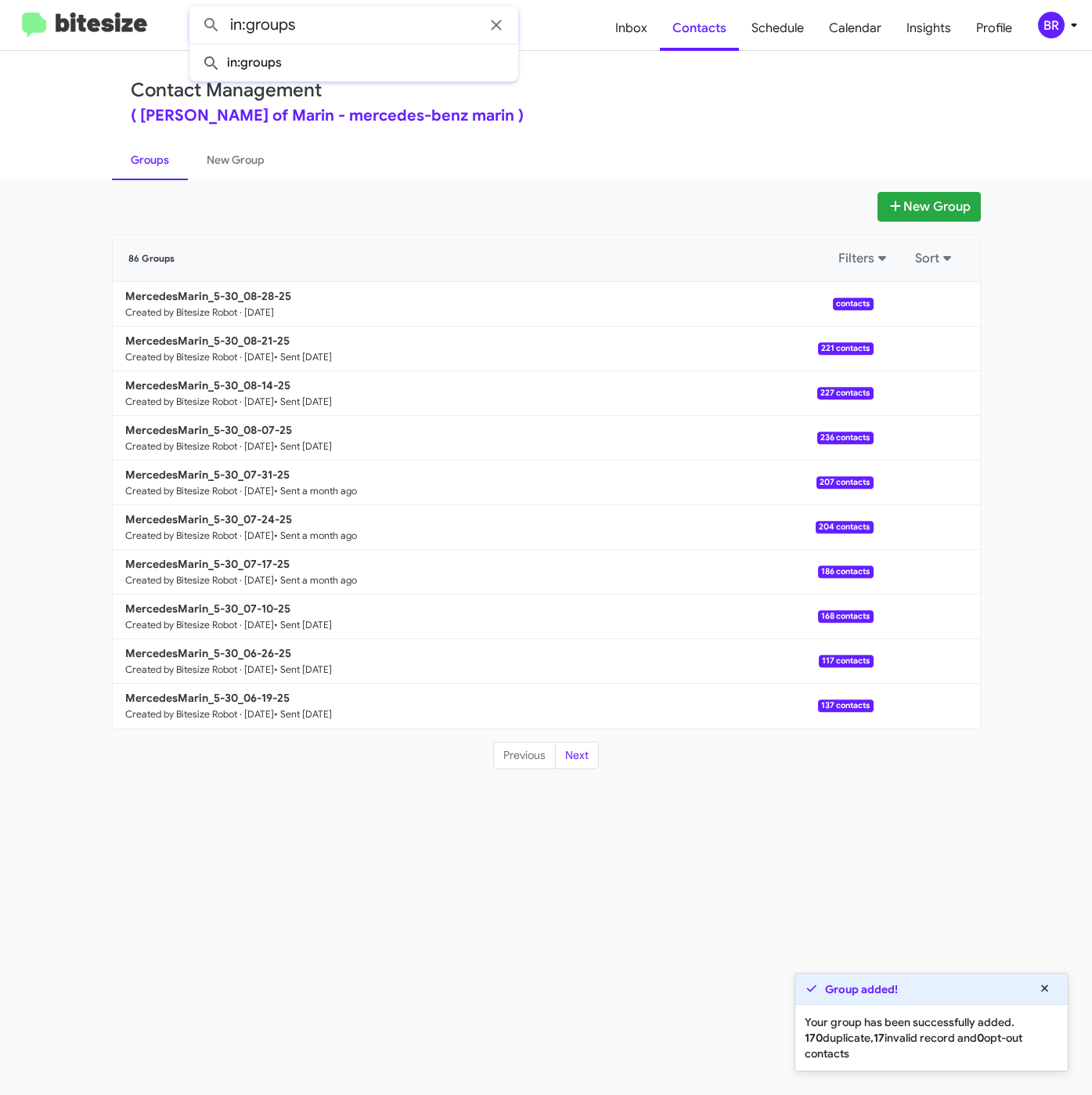
click at [196, 9] on button at bounding box center [212, 25] width 31 height 31
type input "in:groups"
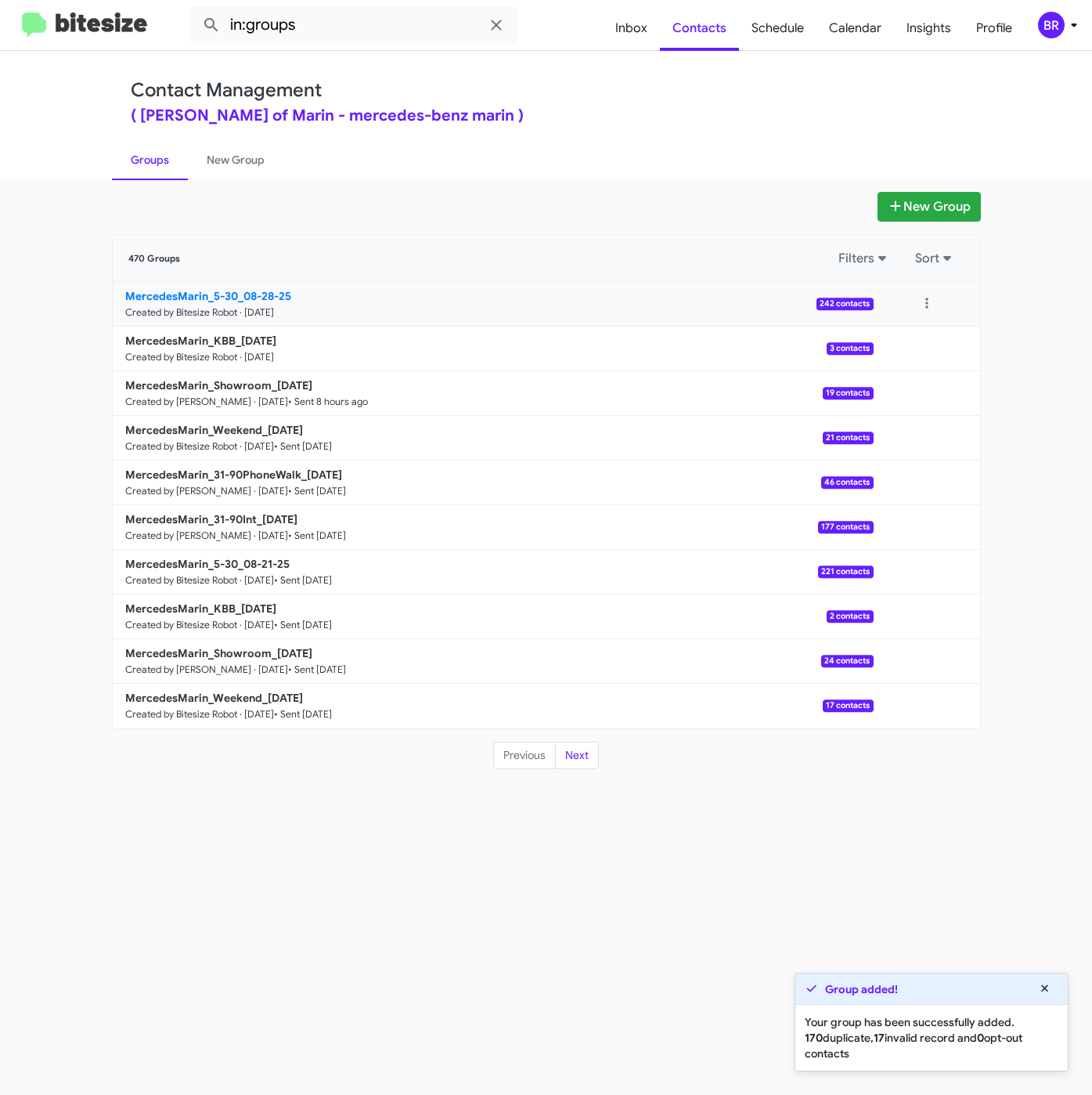
click at [191, 287] on link "MercedesMarin_5-30_08-28-25 Created by Bitesize Robot · Aug 28, 2025 242 contac…" at bounding box center [493, 304] width 761 height 45
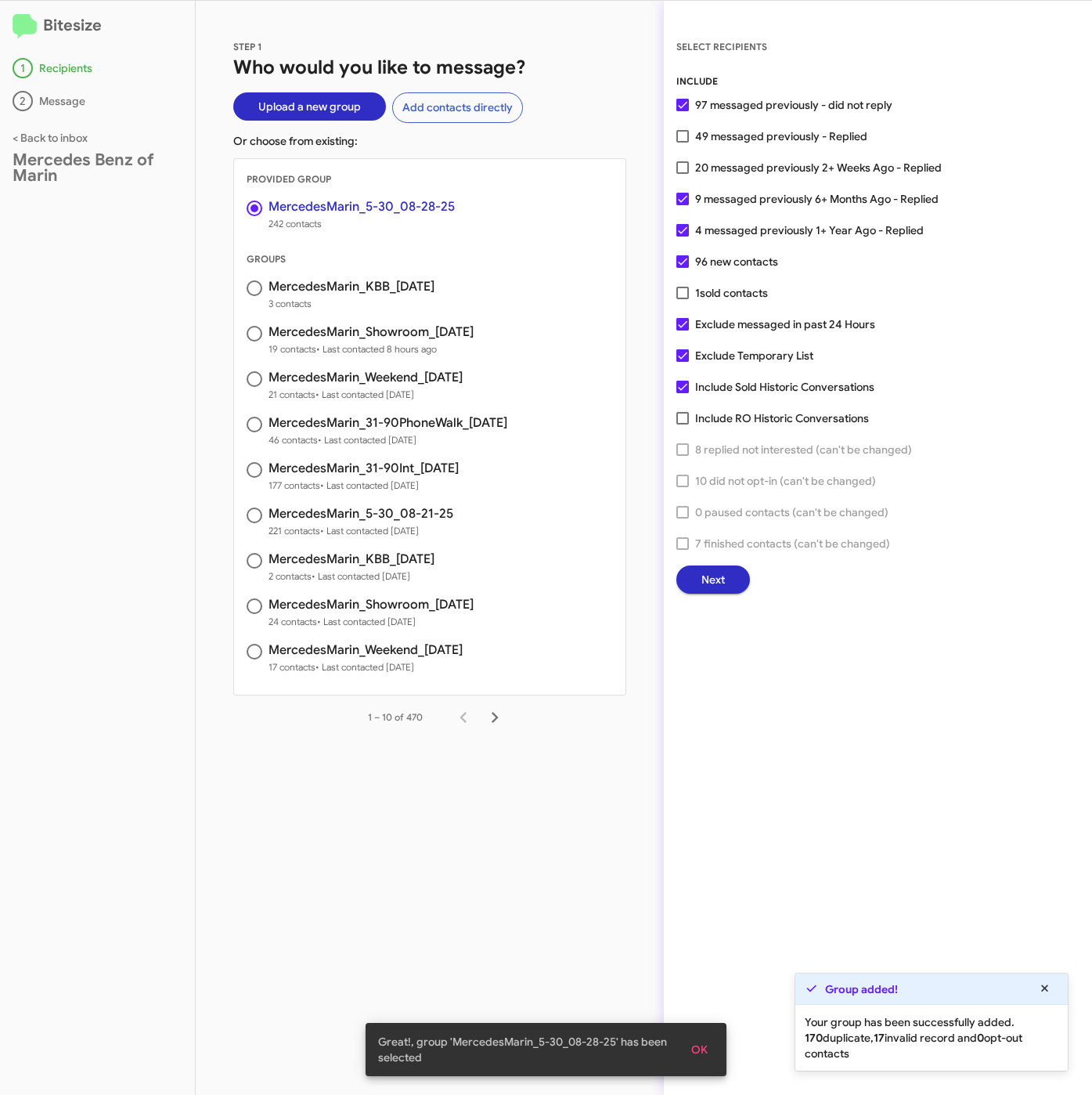
click at [703, 574] on span "Next" at bounding box center [713, 579] width 24 height 29
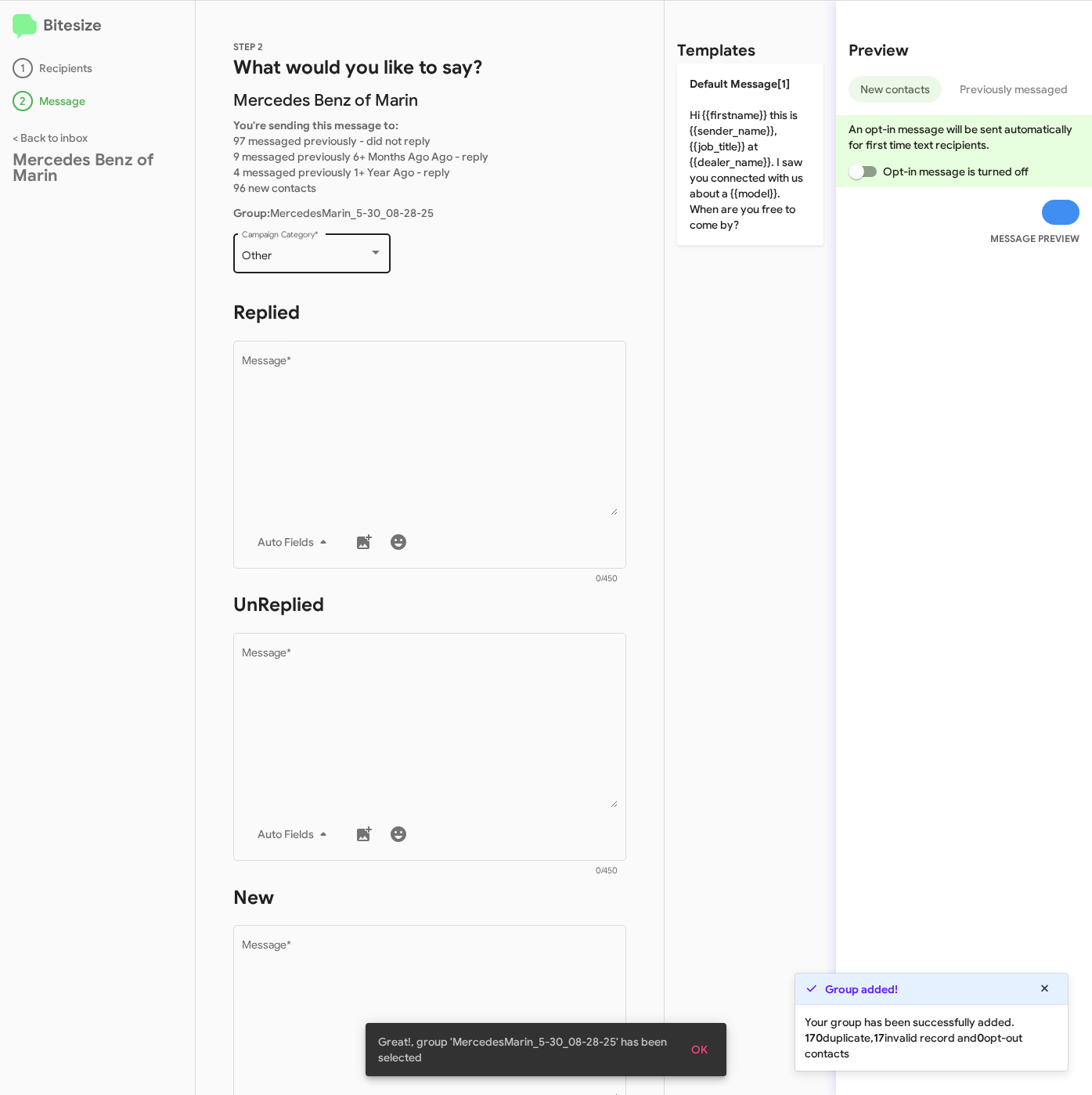
click at [308, 261] on div "Other Campaign Category *" at bounding box center [312, 251] width 141 height 43
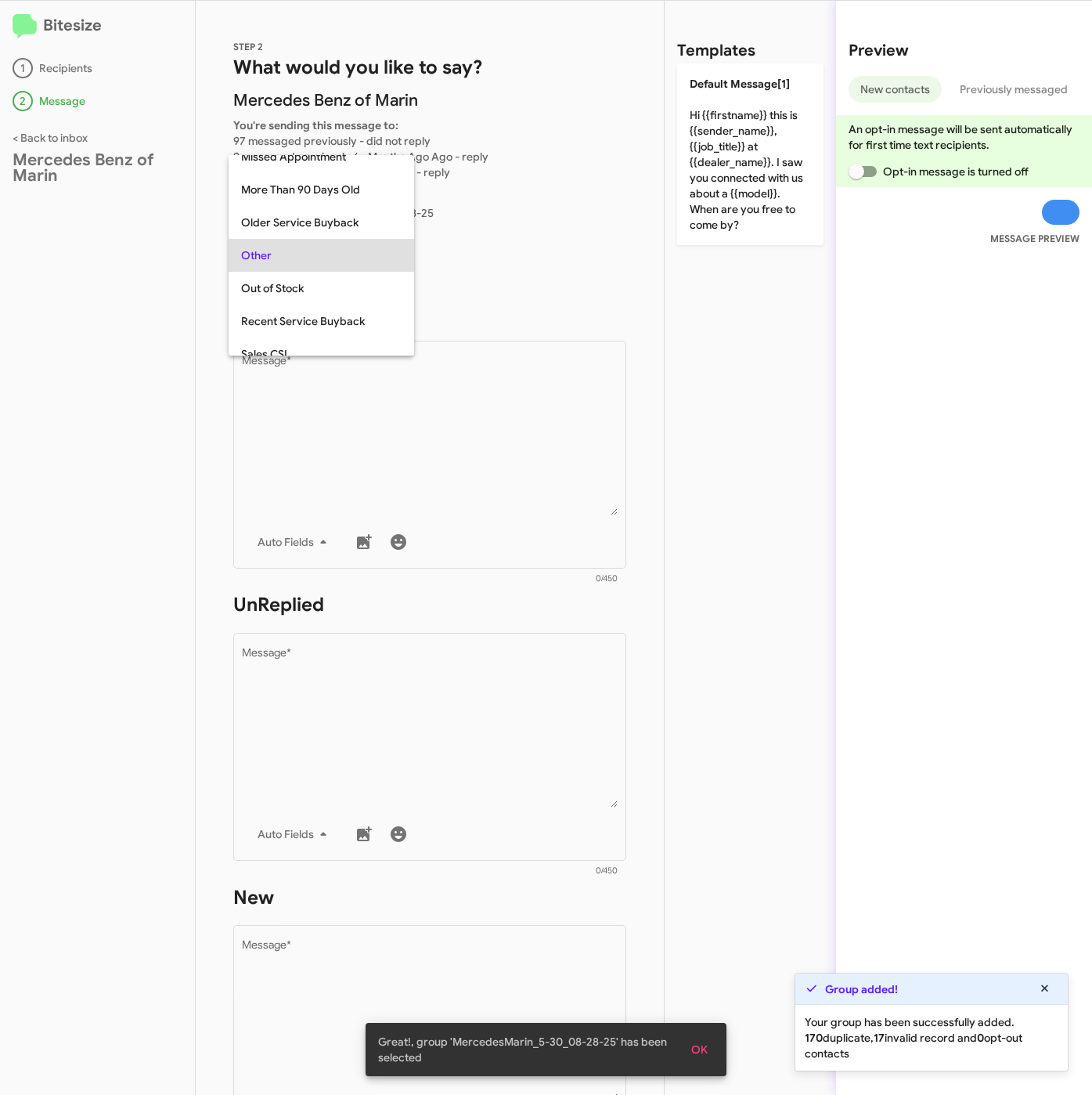
scroll to position [588, 0]
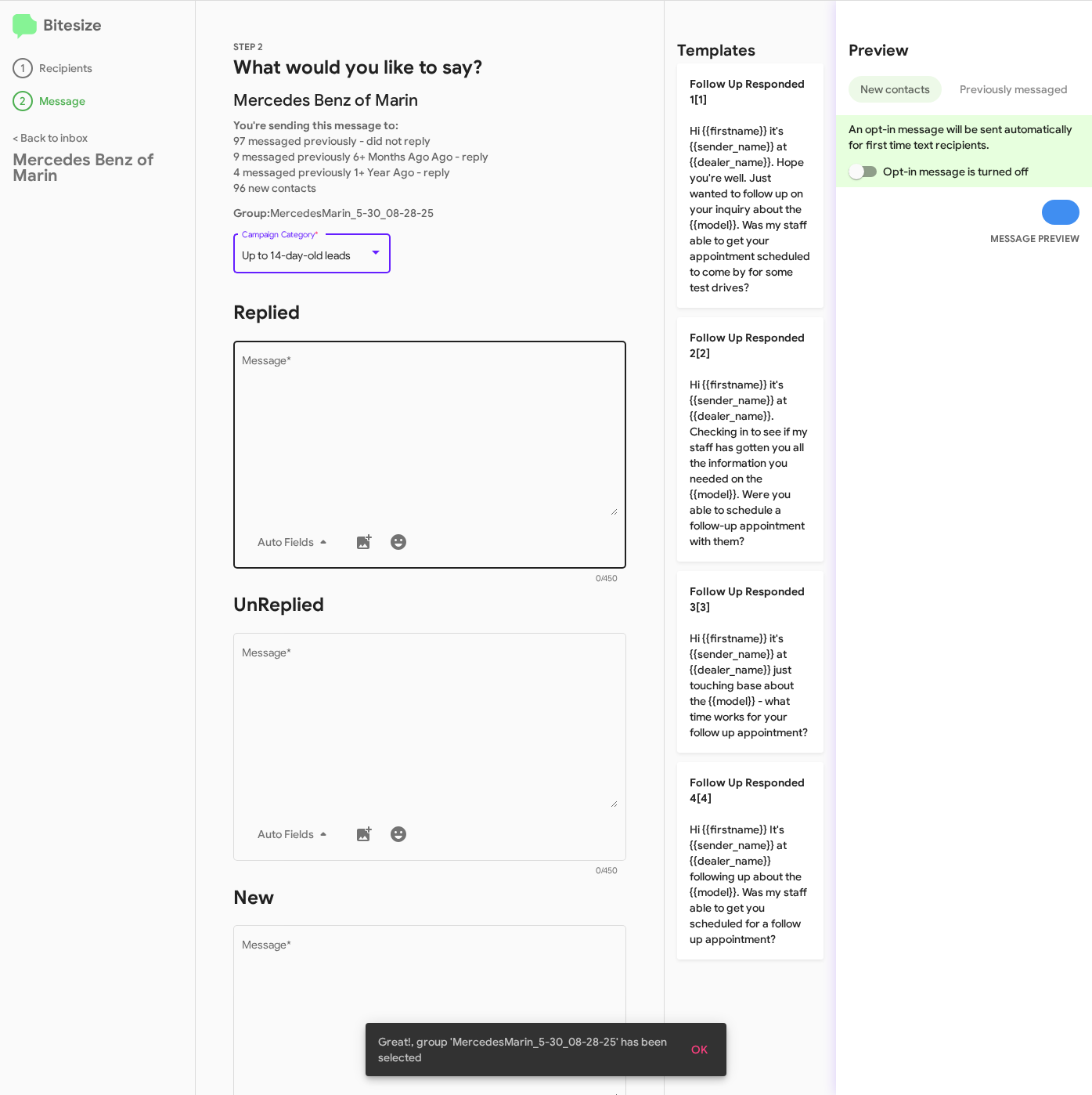
click at [419, 477] on textarea "Message *" at bounding box center [430, 435] width 376 height 160
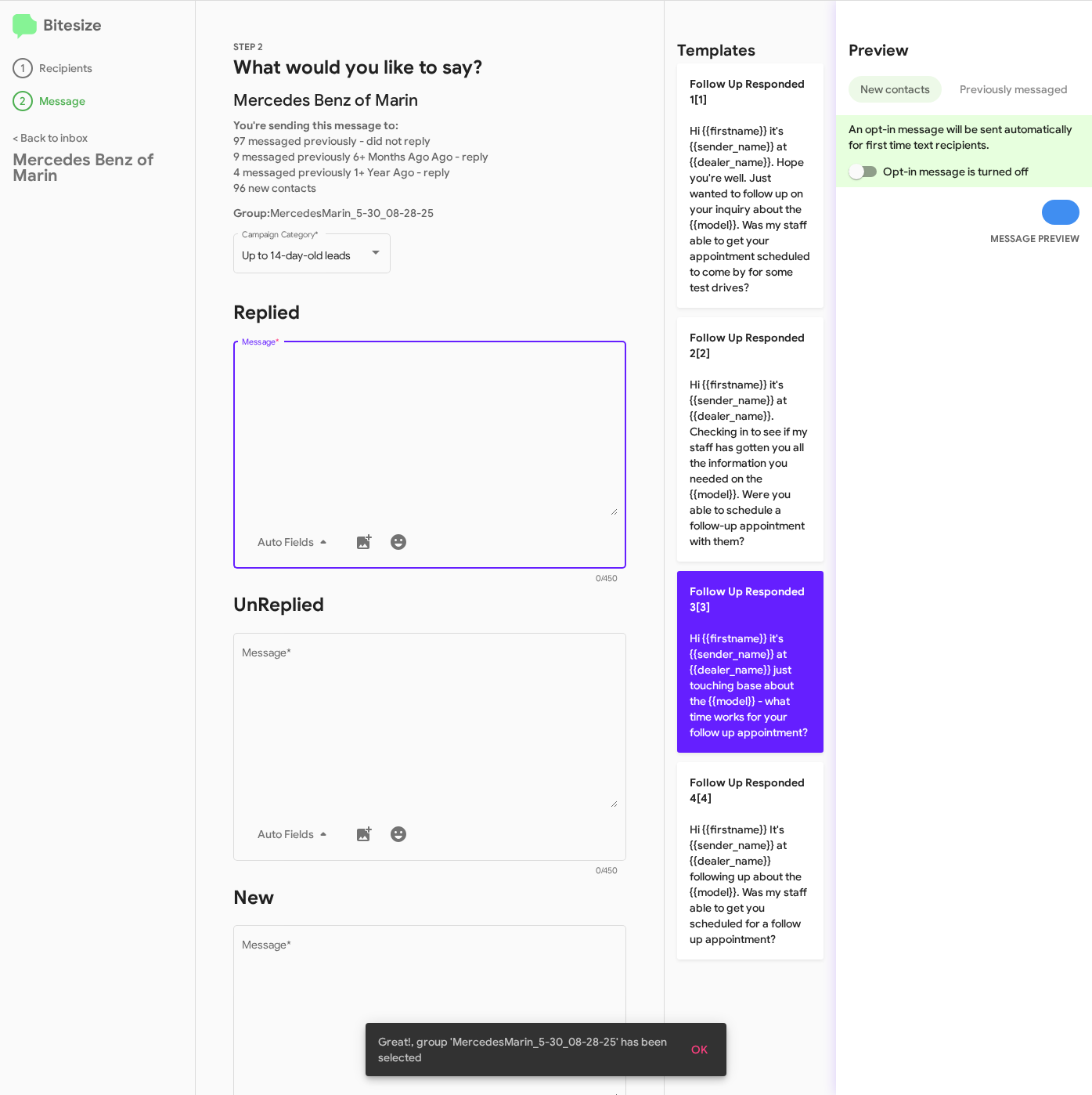
click at [729, 677] on p "Follow Up Responded 3[3] Hi {{firstname}} it's {{sender_name}} at {{dealer_name…" at bounding box center [750, 661] width 146 height 181
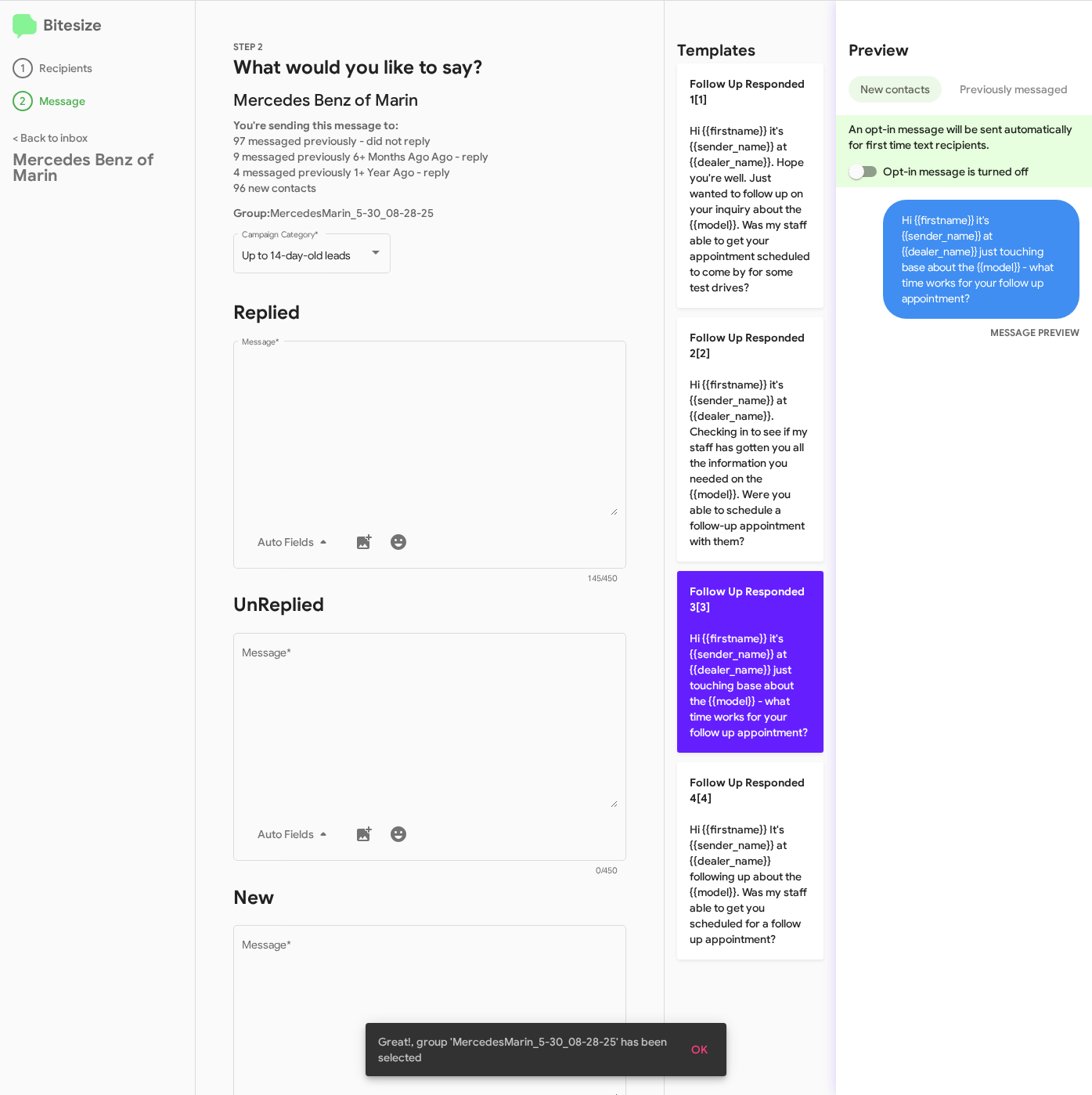
type textarea "Hi {{firstname}} it's {{sender_name}} at {{dealer_name}} just touching base abo…"
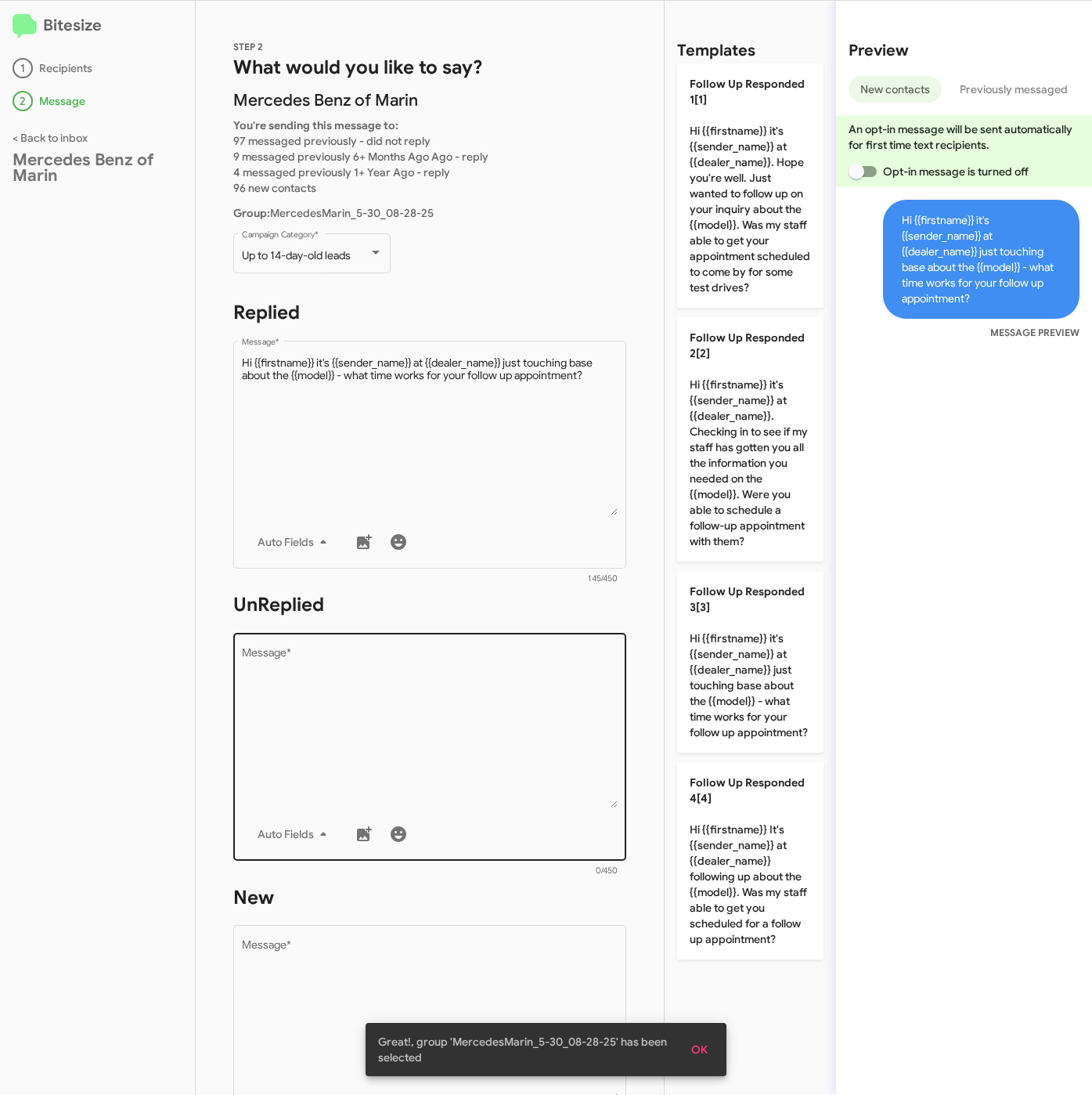
click at [569, 720] on textarea "Message *" at bounding box center [430, 728] width 376 height 160
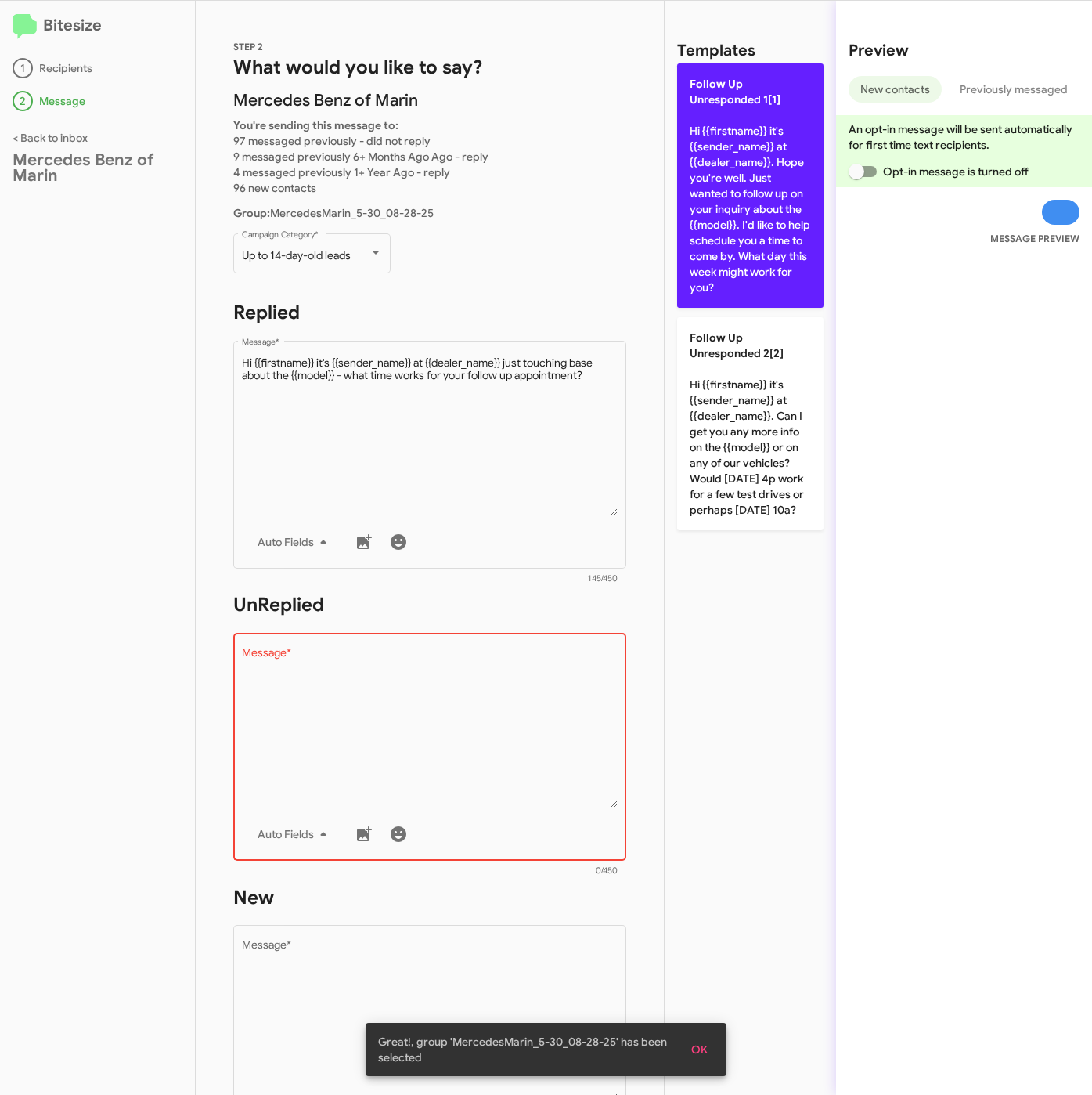
click at [769, 251] on p "Follow Up Unresponded 1[1] Hi {{firstname}} it's {{sender_name}} at {{dealer_na…" at bounding box center [750, 186] width 146 height 245
type textarea "Hi {{firstname}} it's {{sender_name}} at {{dealer_name}}. Hope you're well. Jus…"
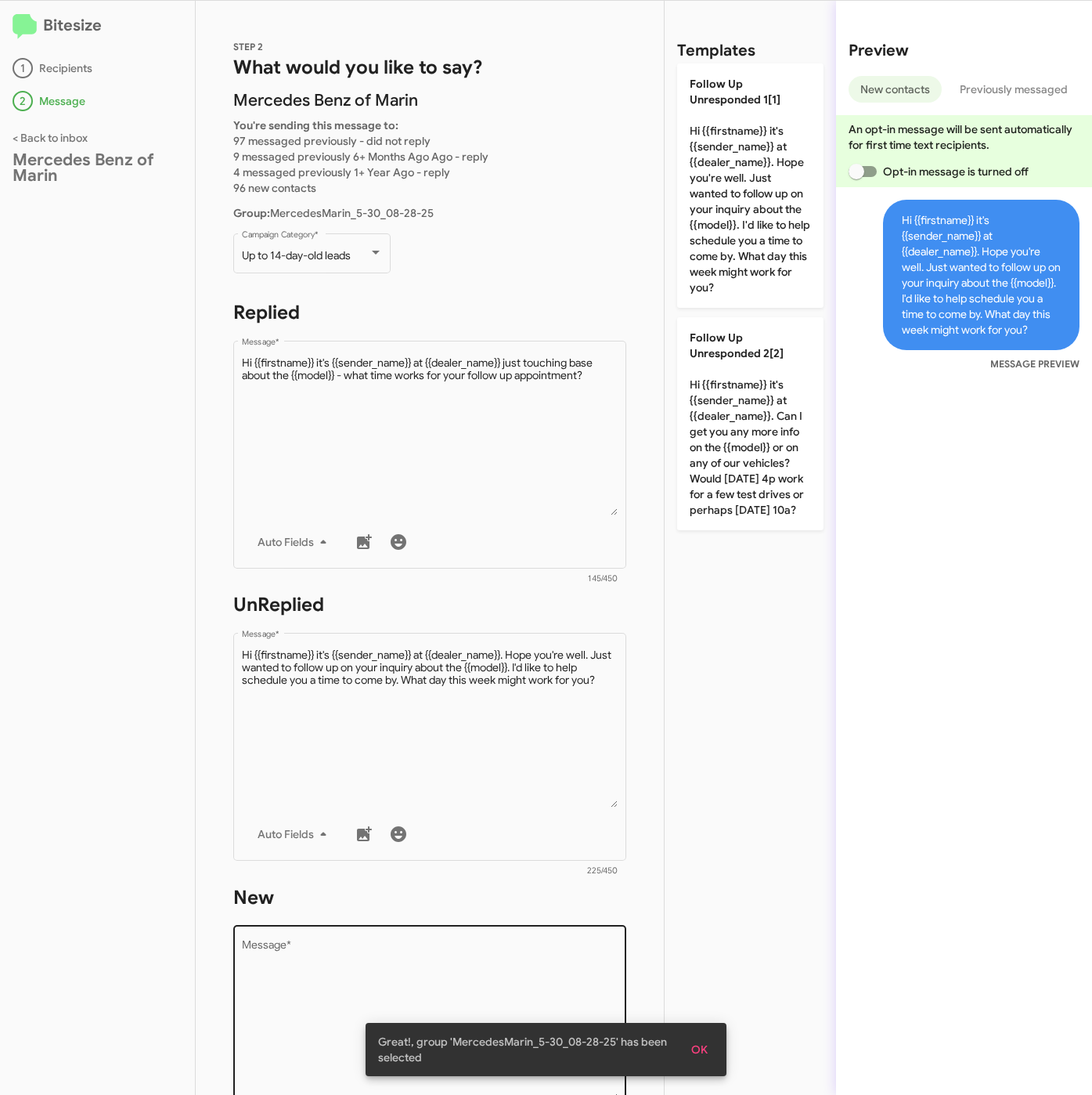
drag, startPoint x: 508, startPoint y: 951, endPoint x: 707, endPoint y: 651, distance: 360.0
click at [508, 952] on textarea "Message *" at bounding box center [430, 1020] width 376 height 160
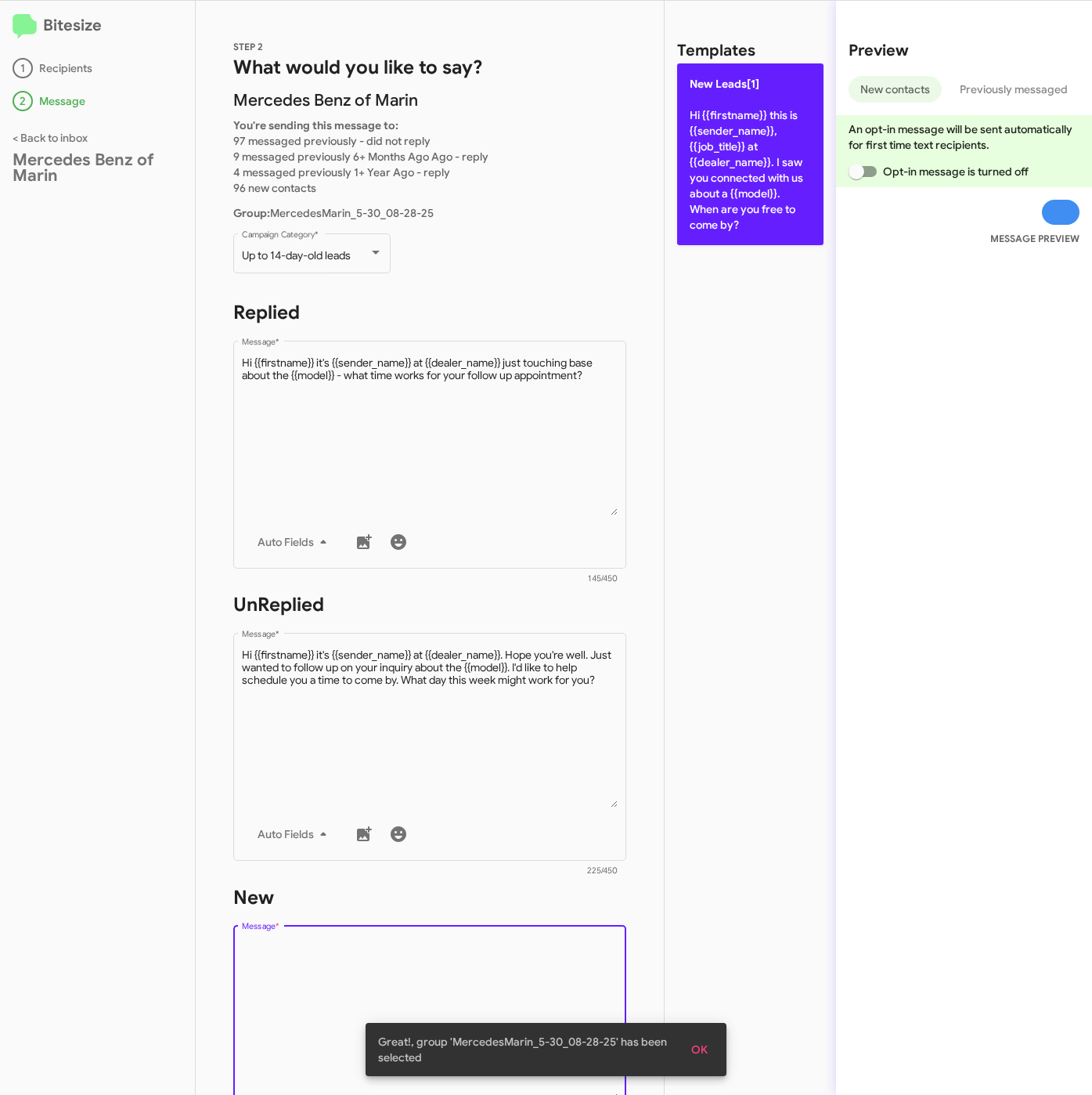
click at [766, 134] on p "New Leads[1] Hi {{firstname}} this is {{sender_name}}, {{job_title}} at {{deale…" at bounding box center [750, 154] width 146 height 181
type textarea "Hi {{firstname}} this is {{sender_name}}, {{job_title}} at {{dealer_name}}. I s…"
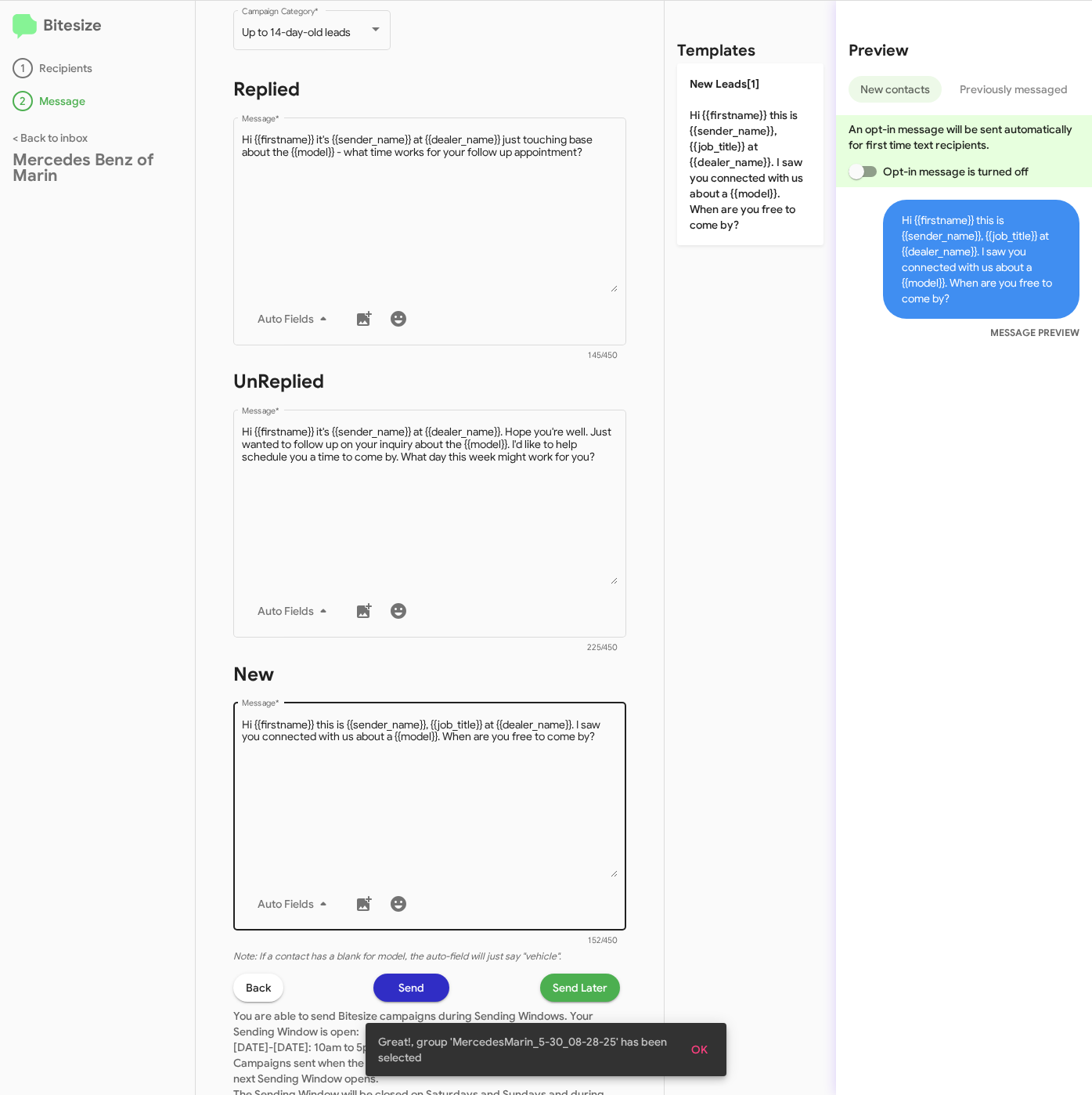
scroll to position [352, 0]
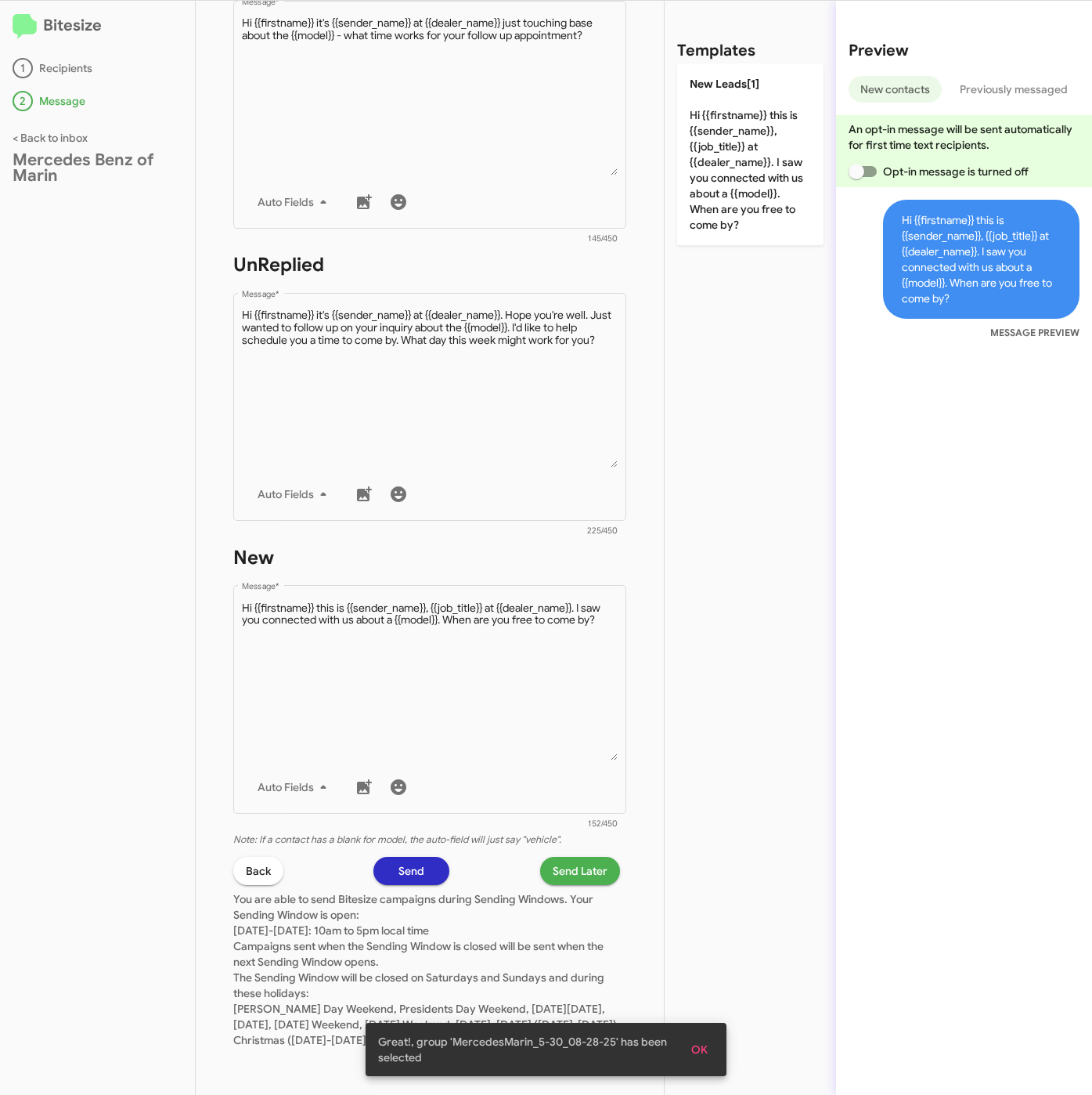
click at [555, 859] on span "Send Later" at bounding box center [580, 870] width 55 height 29
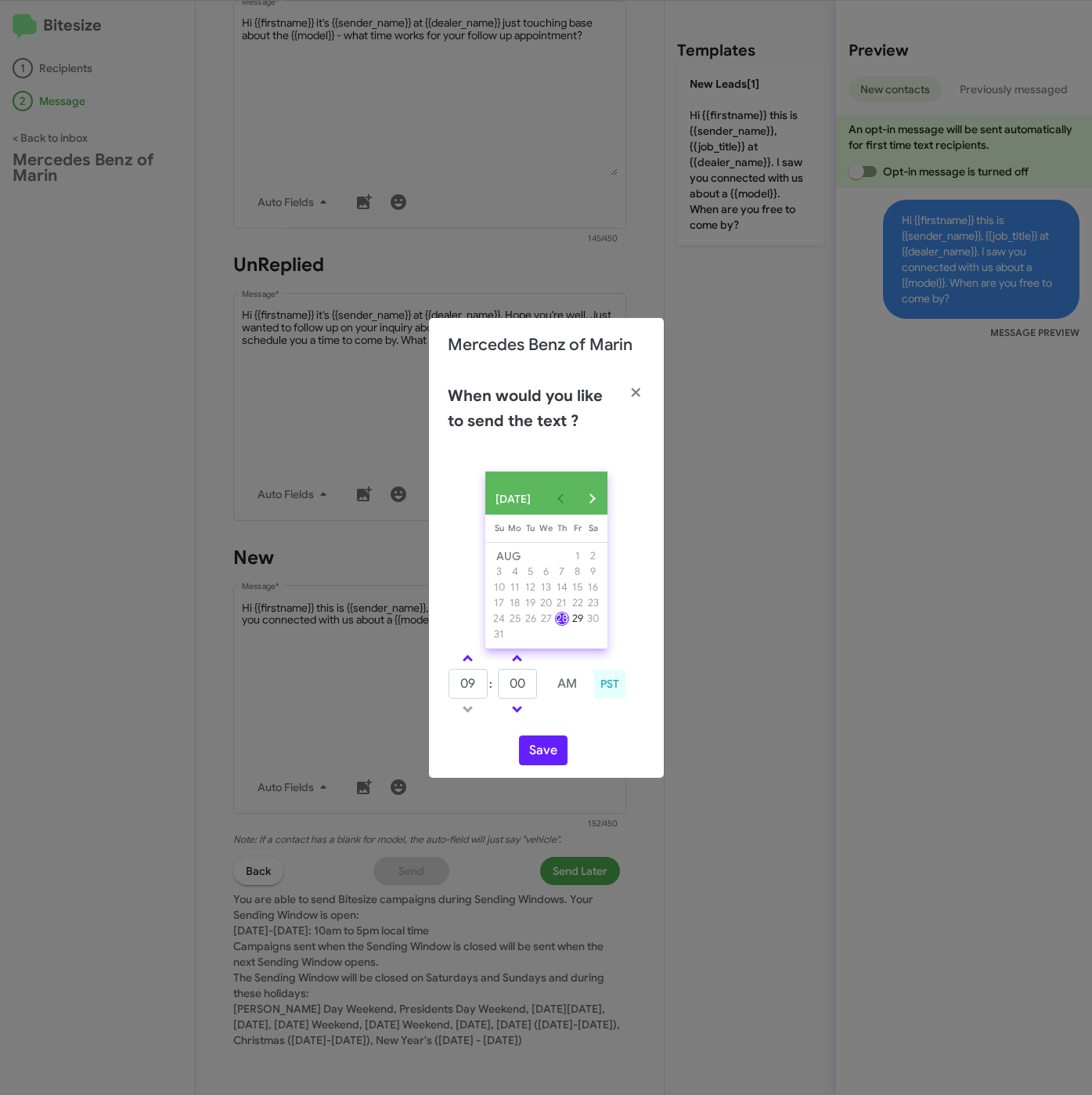
drag, startPoint x: 464, startPoint y: 665, endPoint x: 531, endPoint y: 685, distance: 69.9
click at [465, 664] on span at bounding box center [467, 659] width 10 height 10
type input "10"
click at [489, 691] on tr "10 : 00 AM" at bounding box center [518, 684] width 140 height 31
type input "35"
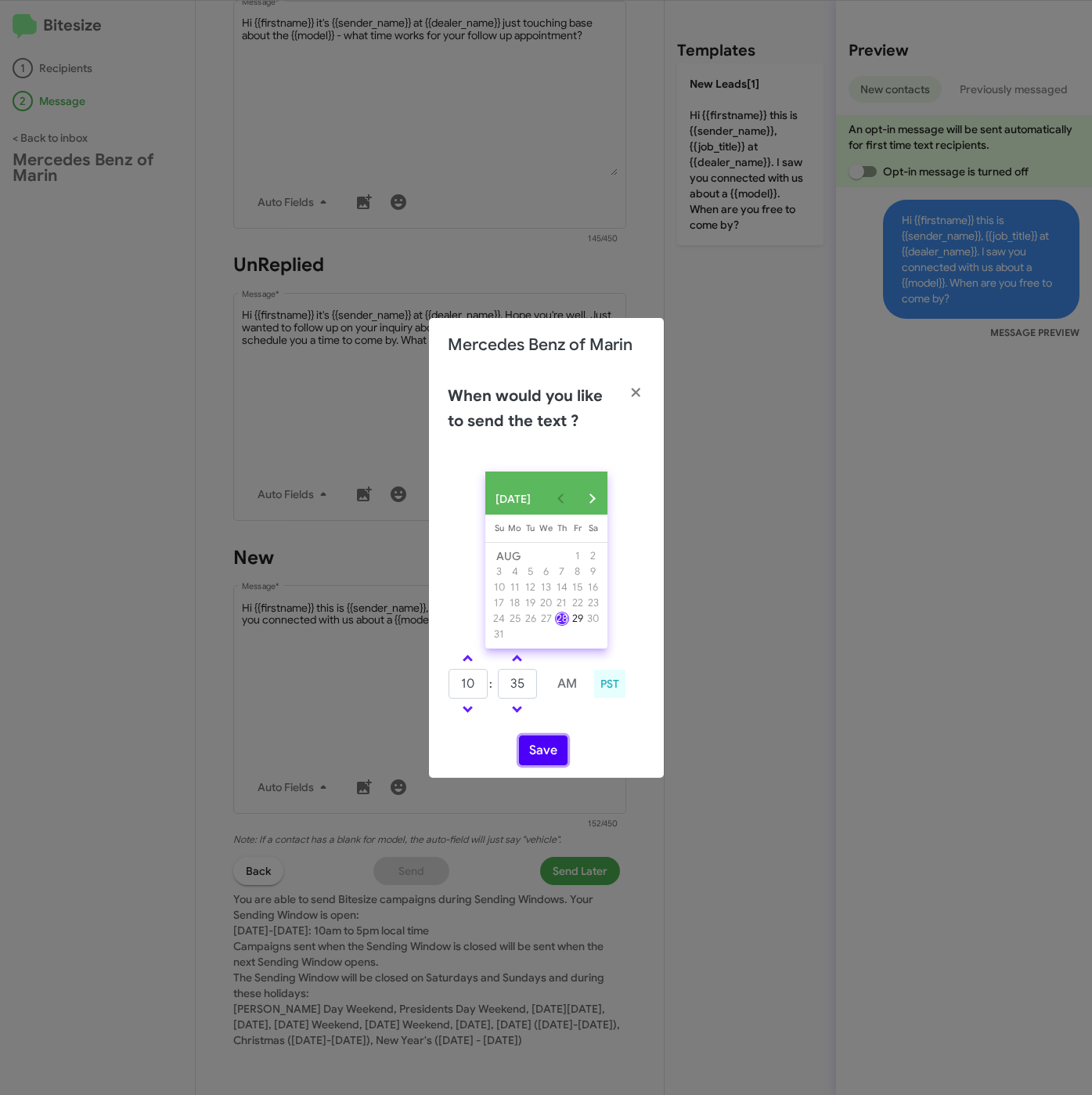
click at [536, 765] on button "Save" at bounding box center [543, 750] width 49 height 29
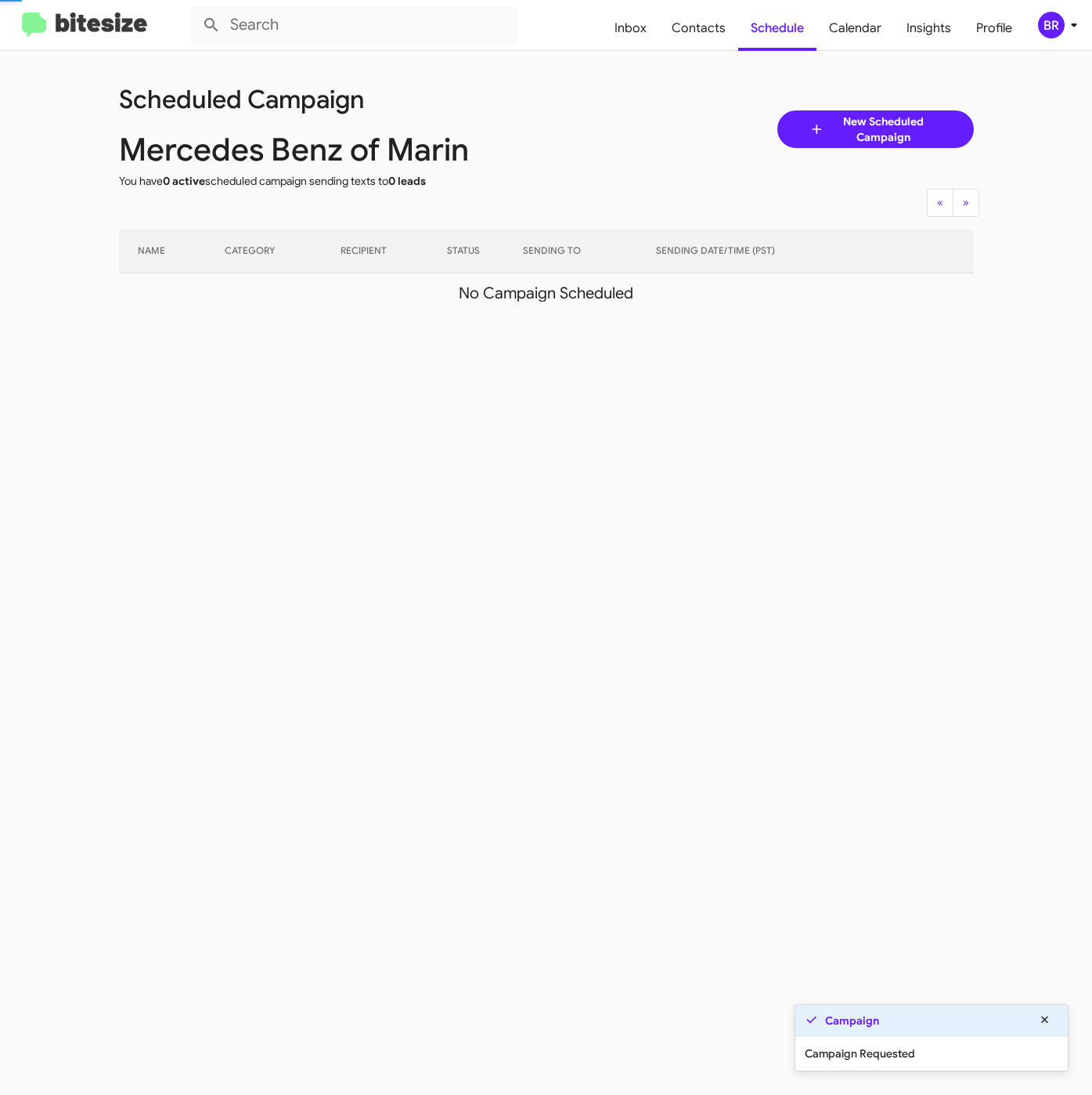
click at [1067, 24] on icon at bounding box center [1074, 25] width 18 height 18
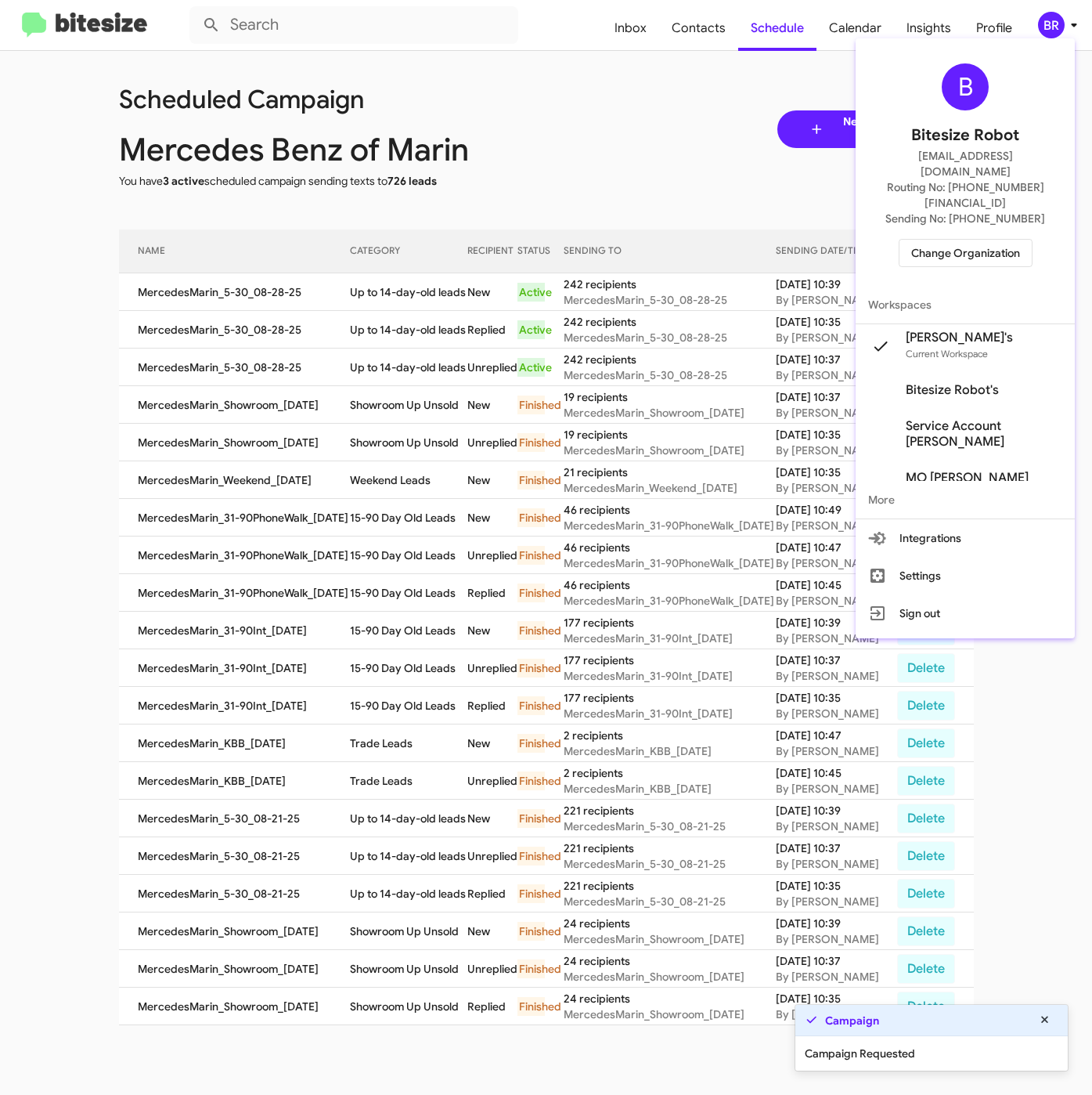
click at [366, 292] on div at bounding box center [546, 548] width 1092 height 1095
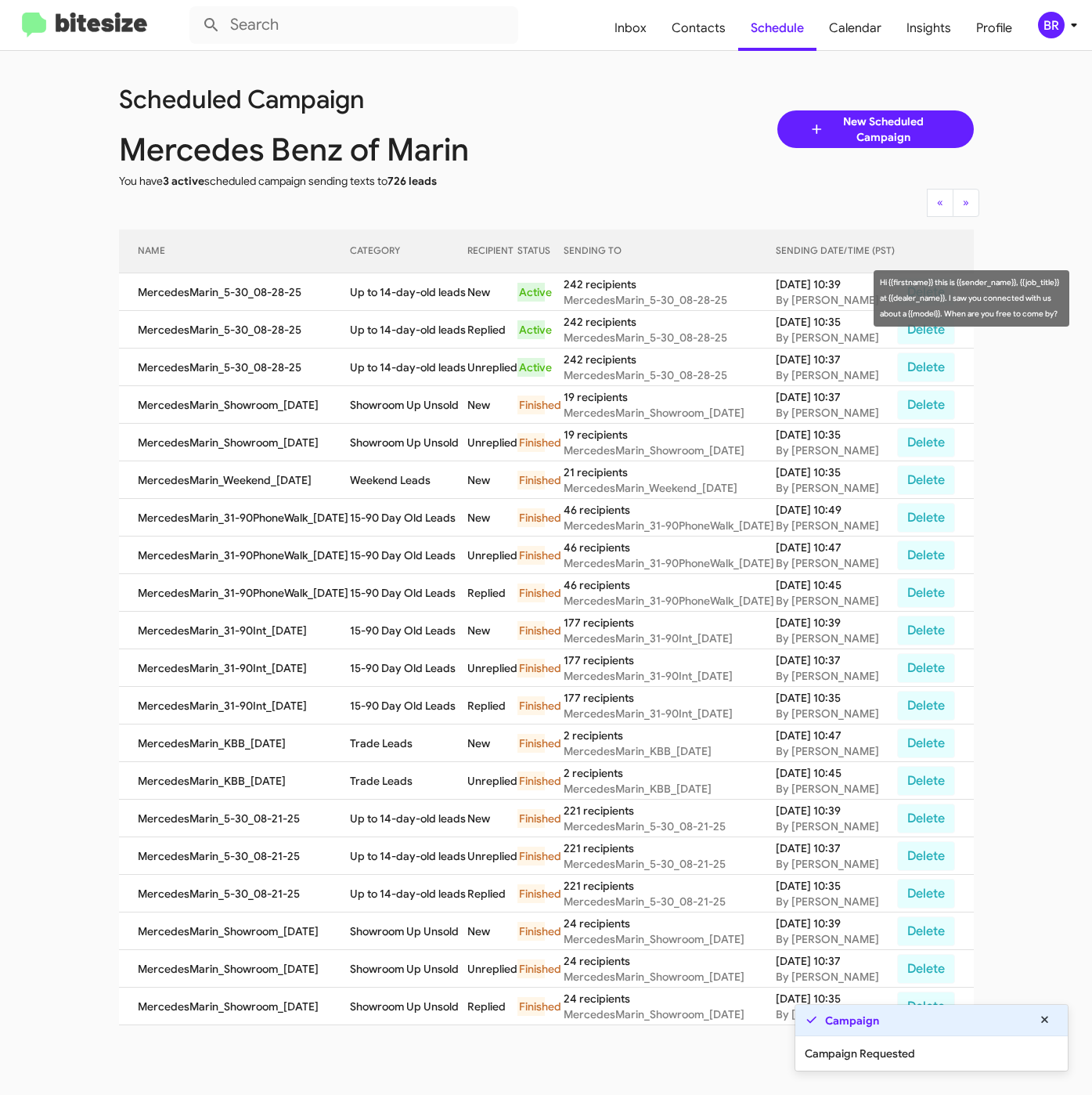
drag, startPoint x: 345, startPoint y: 287, endPoint x: 376, endPoint y: 307, distance: 36.9
click at [376, 307] on td "Up to 14-day-old leads" at bounding box center [408, 292] width 117 height 38
copy td "Up to 14-day-old leads"
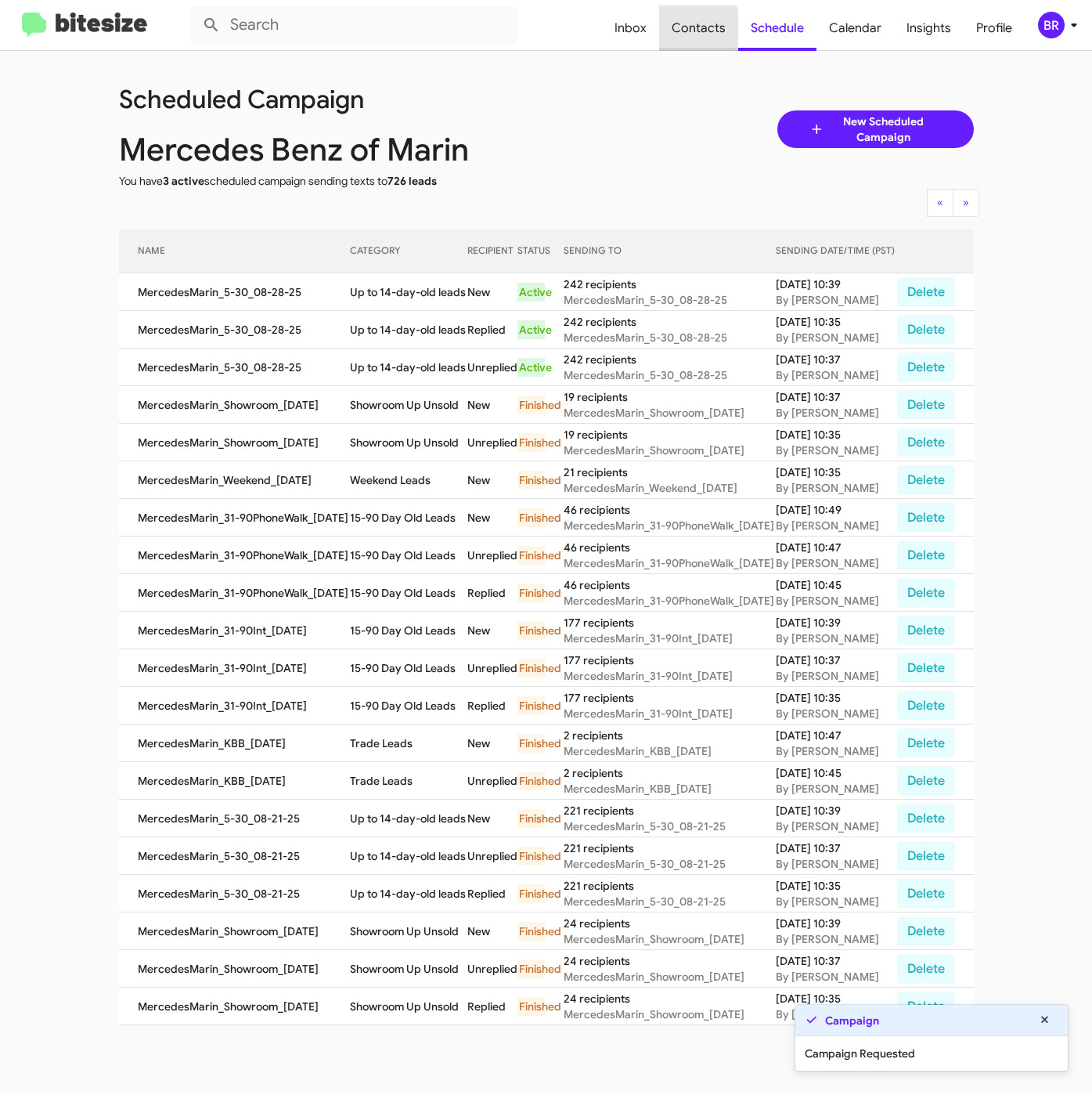
click at [697, 30] on span "Contacts" at bounding box center [699, 28] width 79 height 45
type input "in:groups"
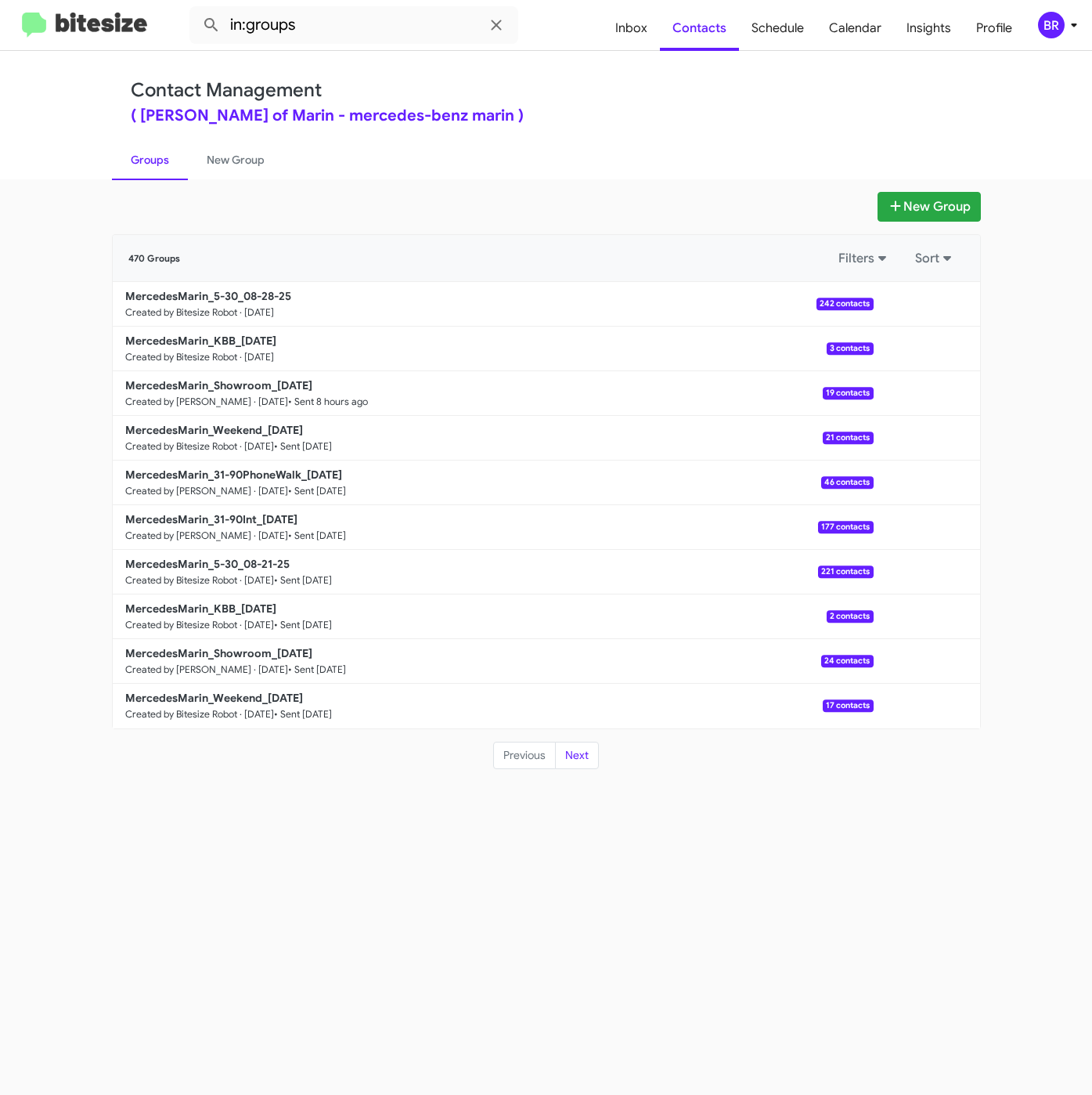
click at [529, 102] on div "Contact Management ( Mercedes Benz of Marin - mercedes-benz marin )" at bounding box center [546, 101] width 832 height 45
click at [238, 336] on b "MercedesMarin_KBB_08-28-25" at bounding box center [201, 340] width 151 height 14
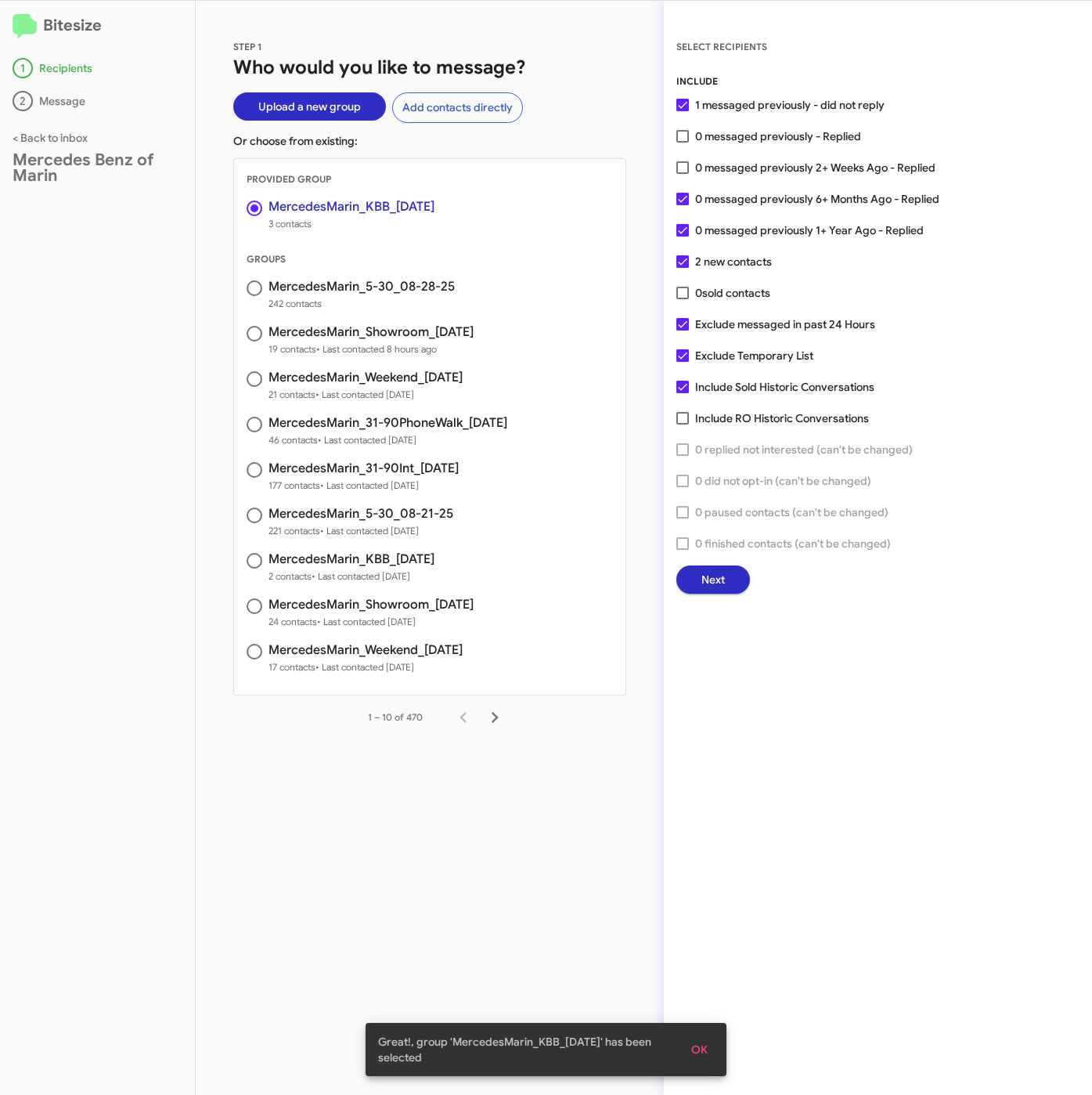
click at [707, 575] on span "Next" at bounding box center [713, 579] width 24 height 29
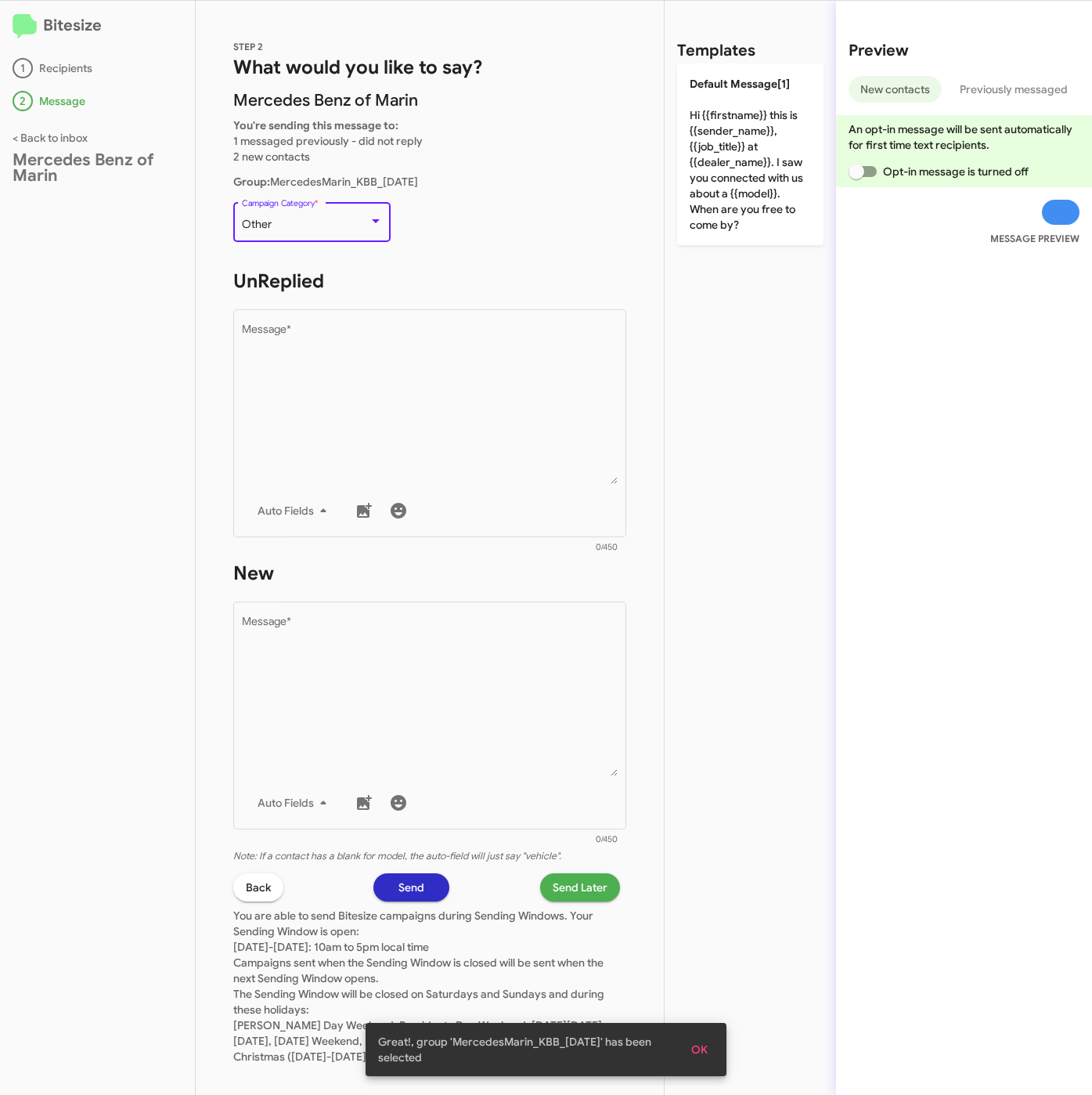
click at [325, 222] on div "Other" at bounding box center [305, 225] width 127 height 13
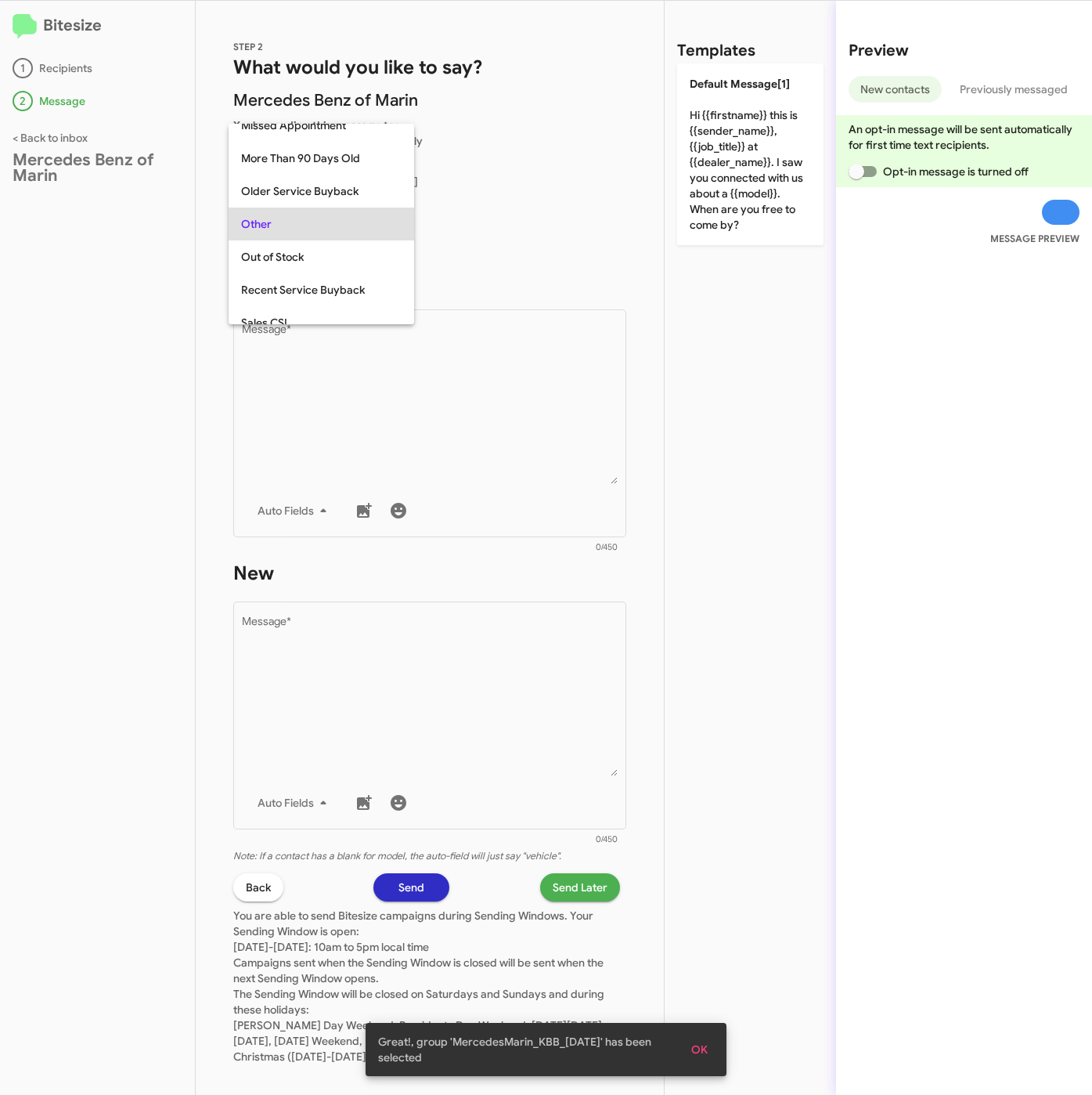
scroll to position [555, 0]
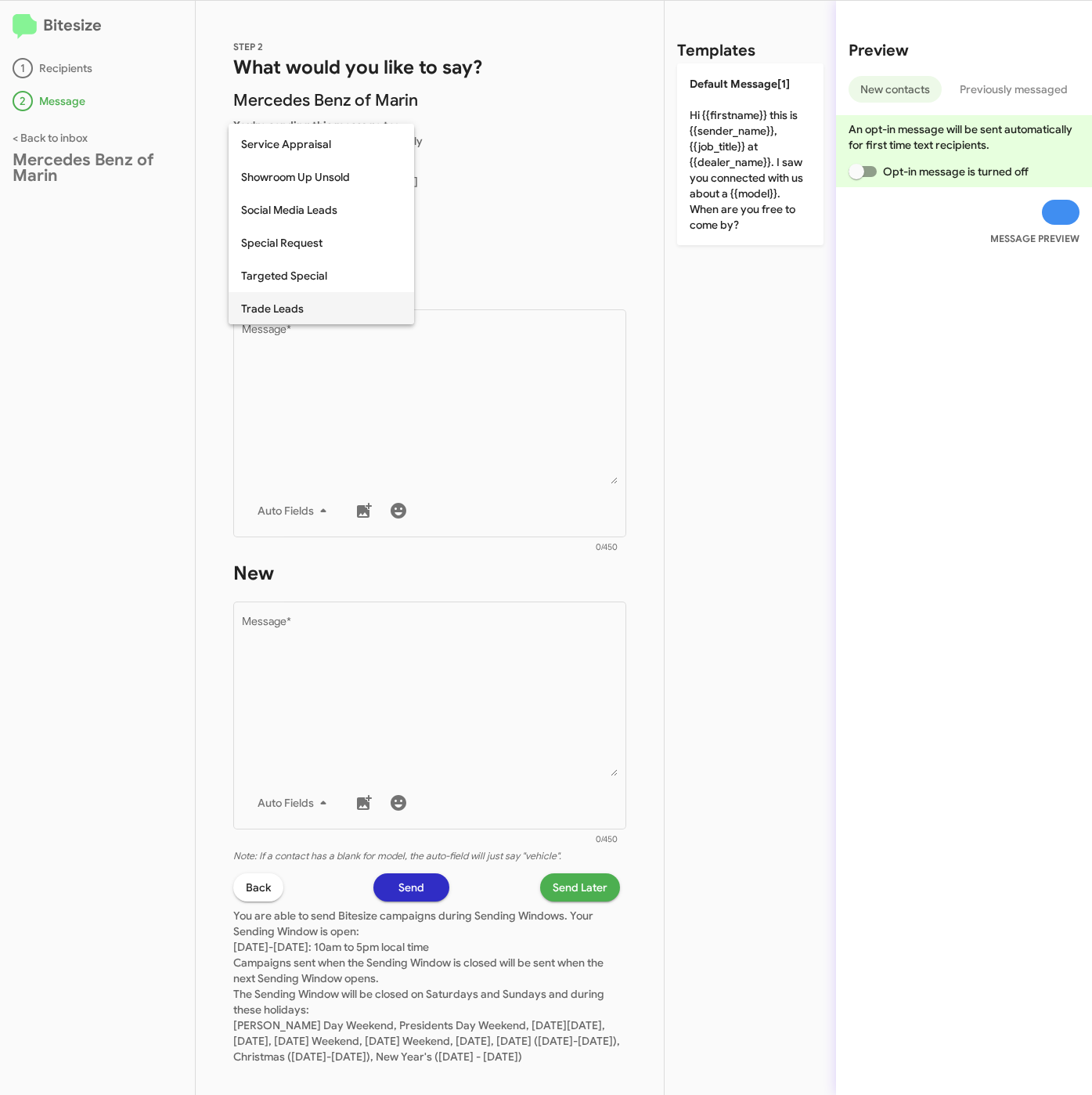
click at [317, 310] on span "Trade Leads" at bounding box center [321, 308] width 160 height 33
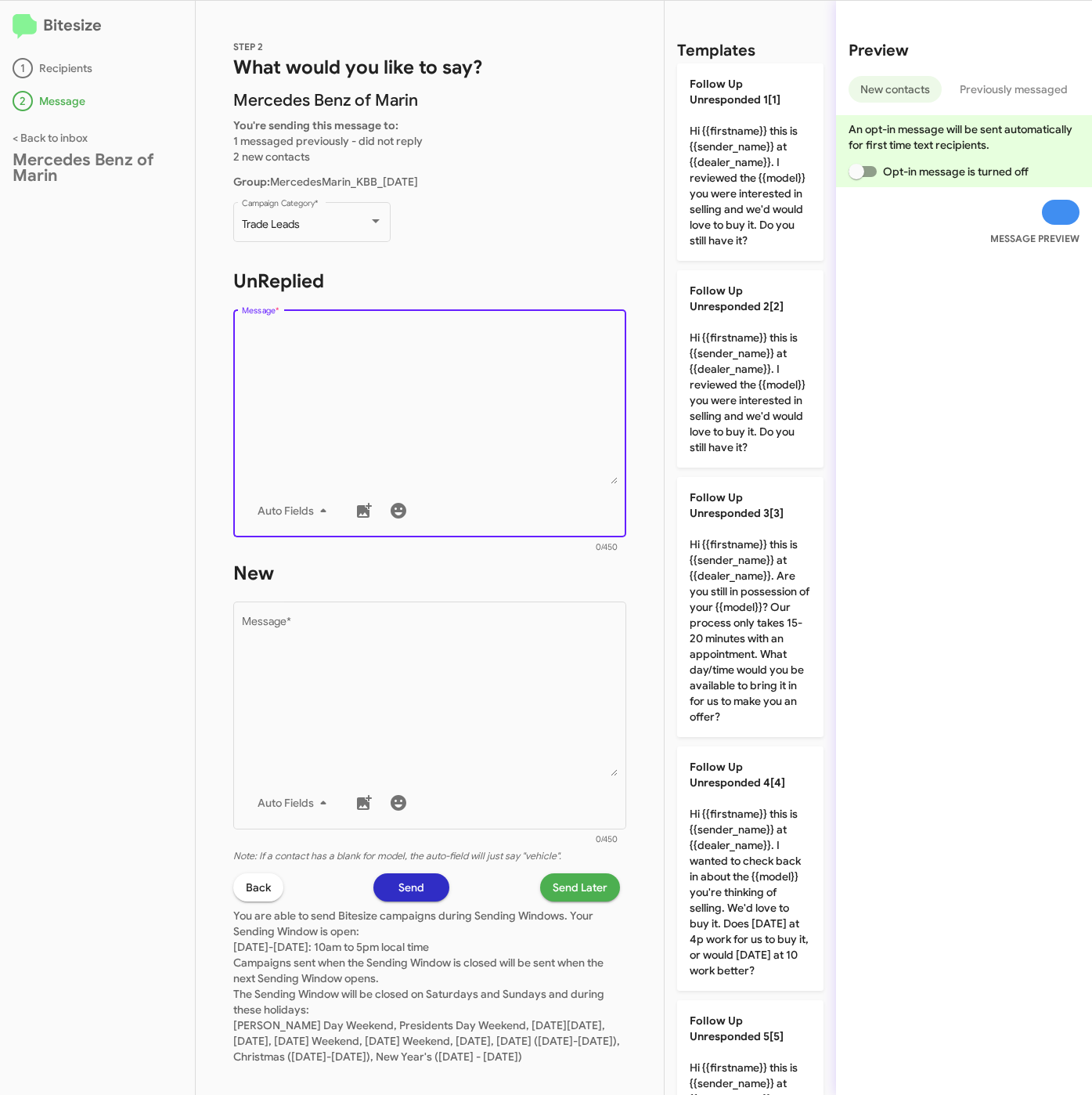
click at [353, 431] on textarea "Message *" at bounding box center [430, 404] width 376 height 160
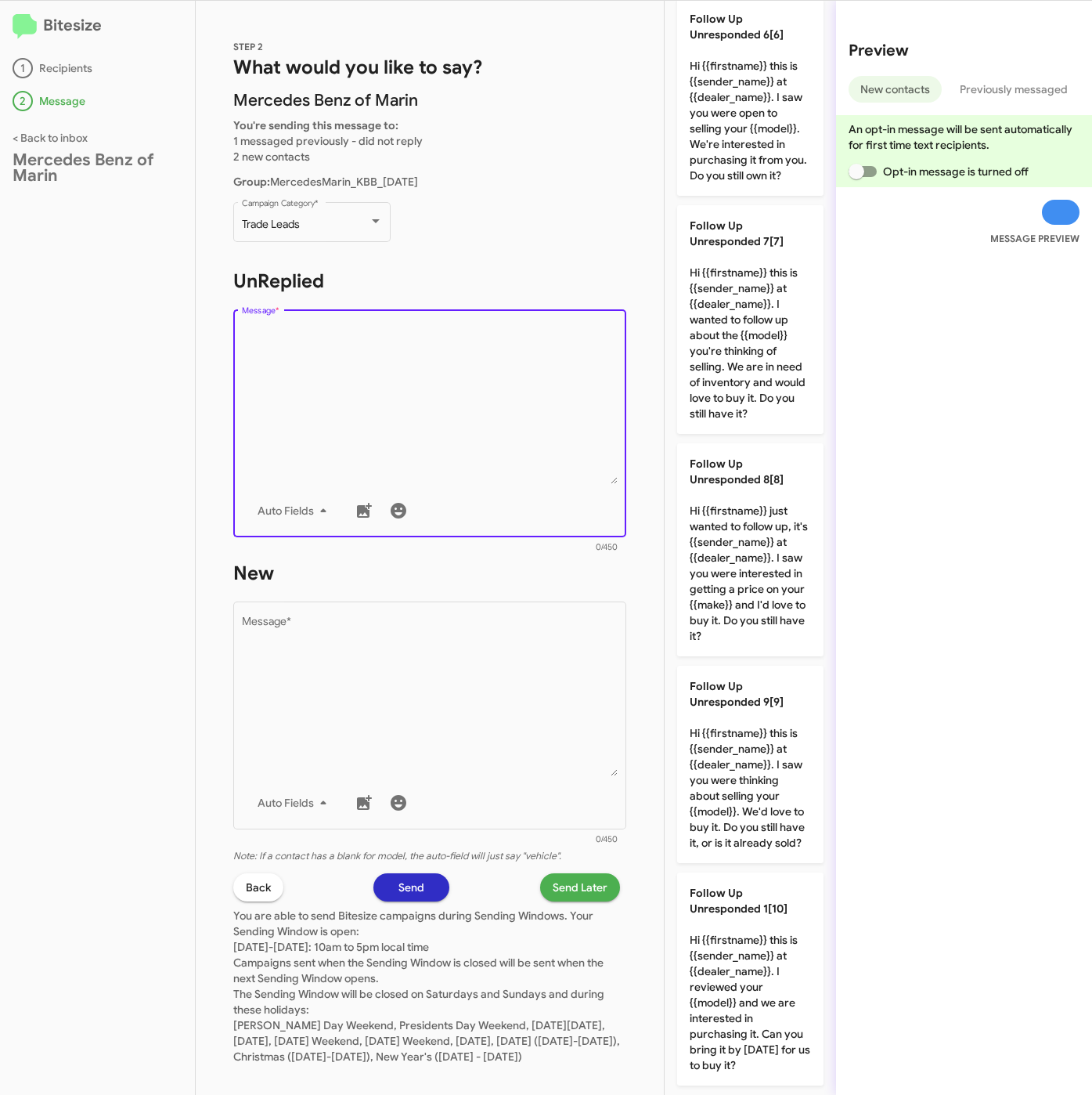
scroll to position [1490, 0]
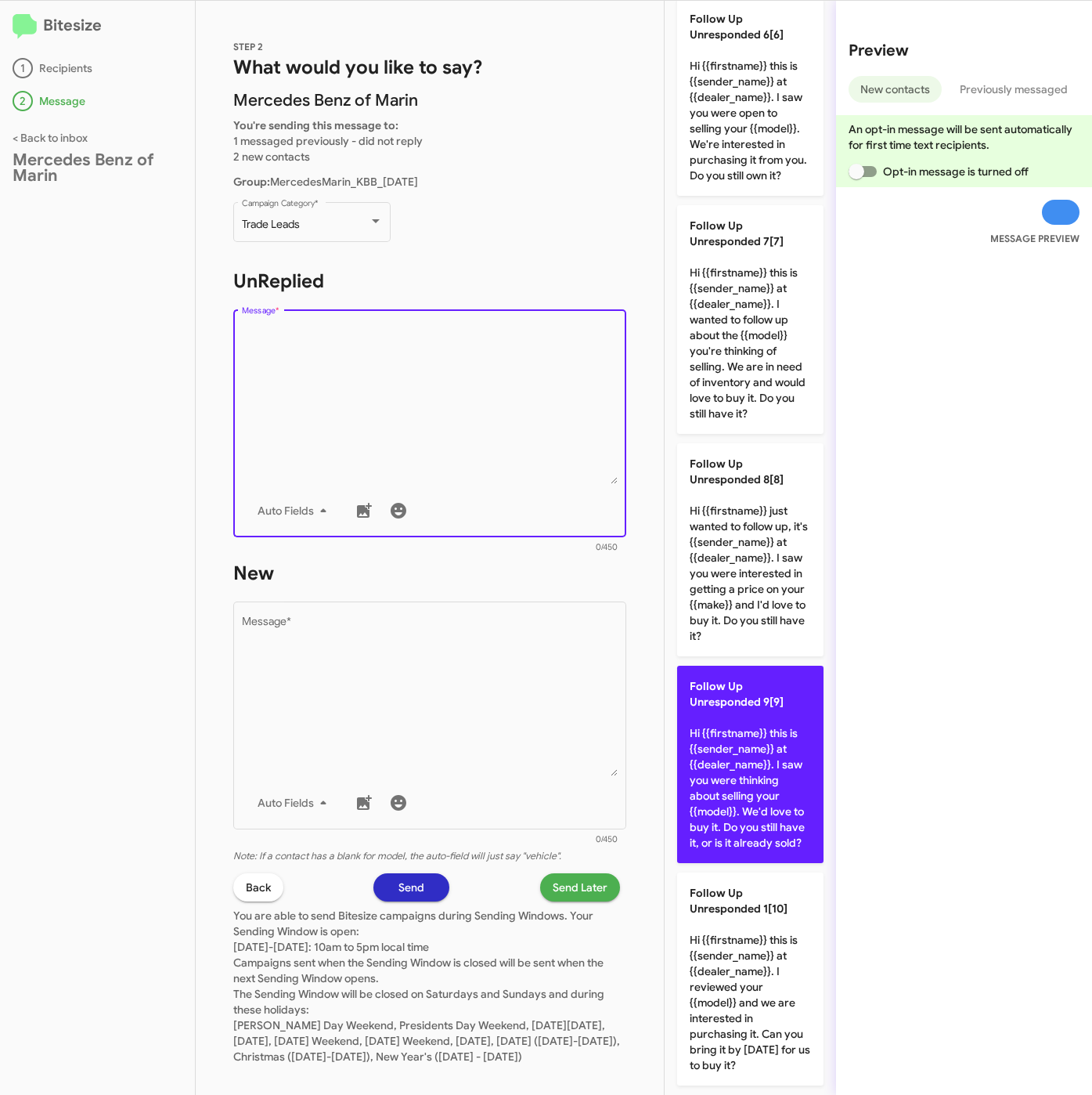
click at [777, 761] on p "Follow Up Unresponded 9[9] Hi {{firstname}} this is {{sender_name}} at {{dealer…" at bounding box center [750, 764] width 146 height 197
type textarea "Hi {{firstname}} this is {{sender_name}} at {{dealer_name}}. I saw you were thi…"
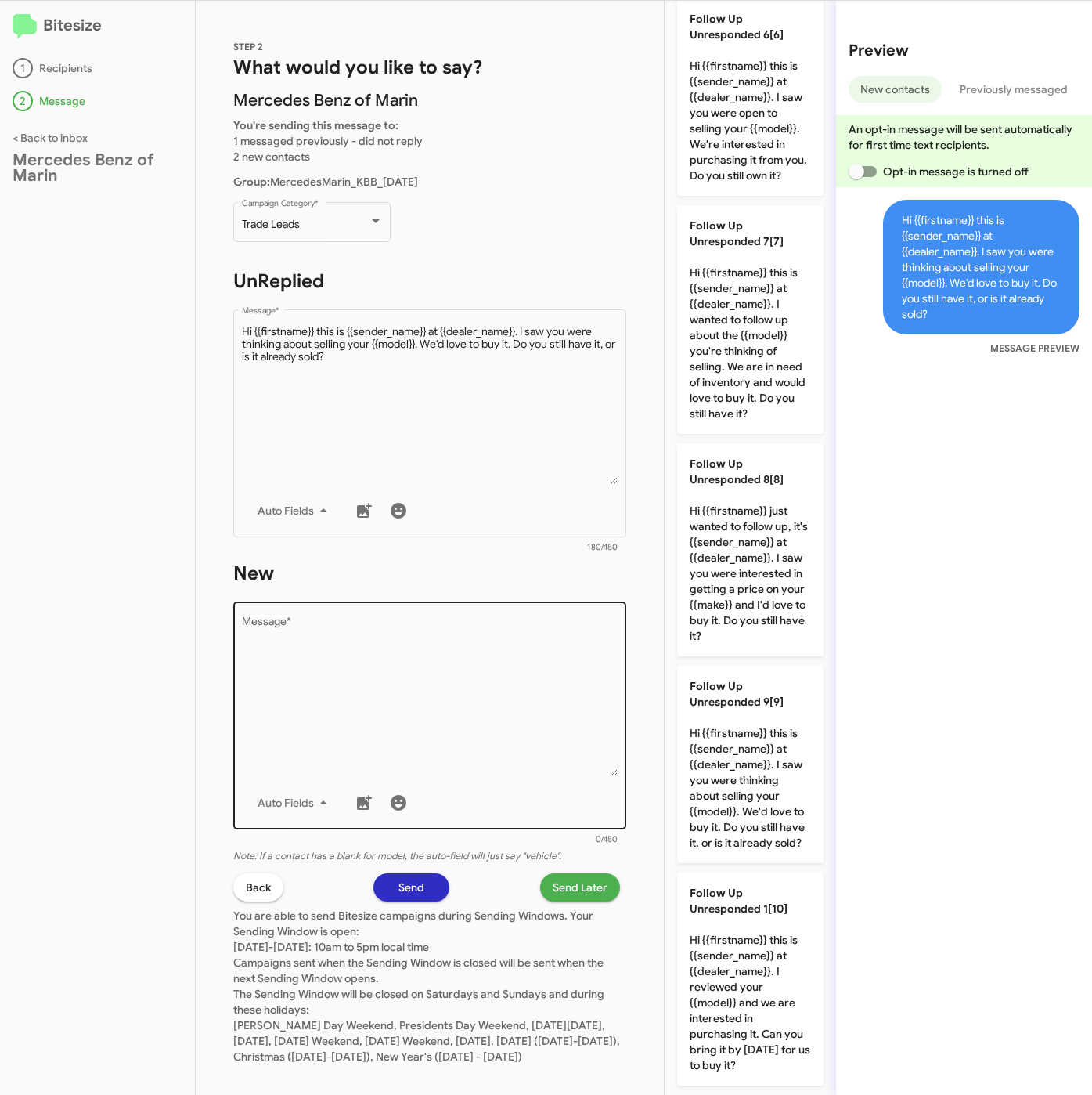
click at [432, 723] on textarea "Message *" at bounding box center [430, 697] width 376 height 160
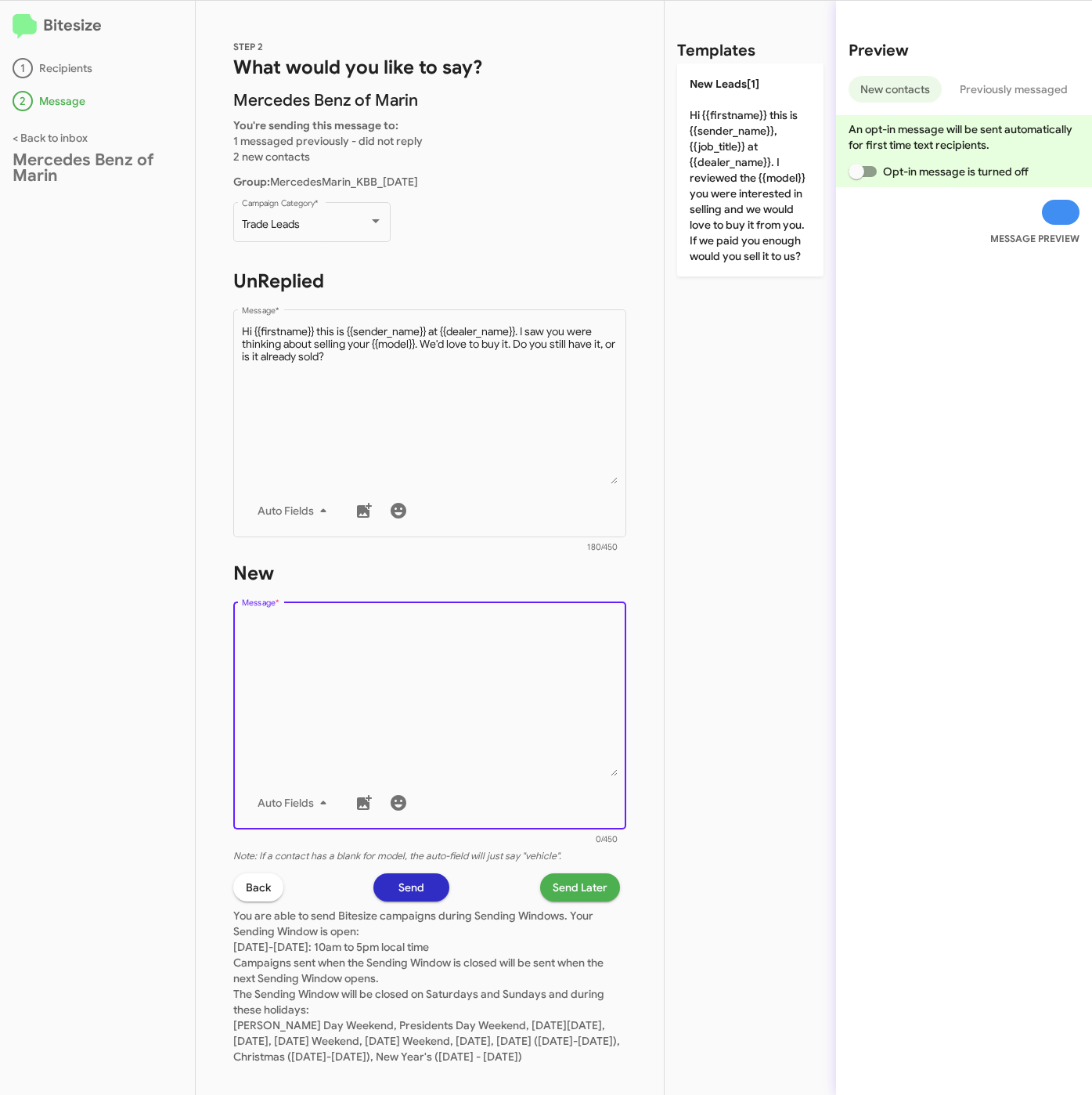
drag, startPoint x: 753, startPoint y: 235, endPoint x: 752, endPoint y: 311, distance: 76.0
click at [752, 235] on p "New Leads[1] Hi {{firstname}} this is {{sender_name}}, {{job_title}} at {{deale…" at bounding box center [750, 169] width 146 height 213
type textarea "Hi {{firstname}} this is {{sender_name}}, {{job_title}} at {{dealer_name}}. I r…"
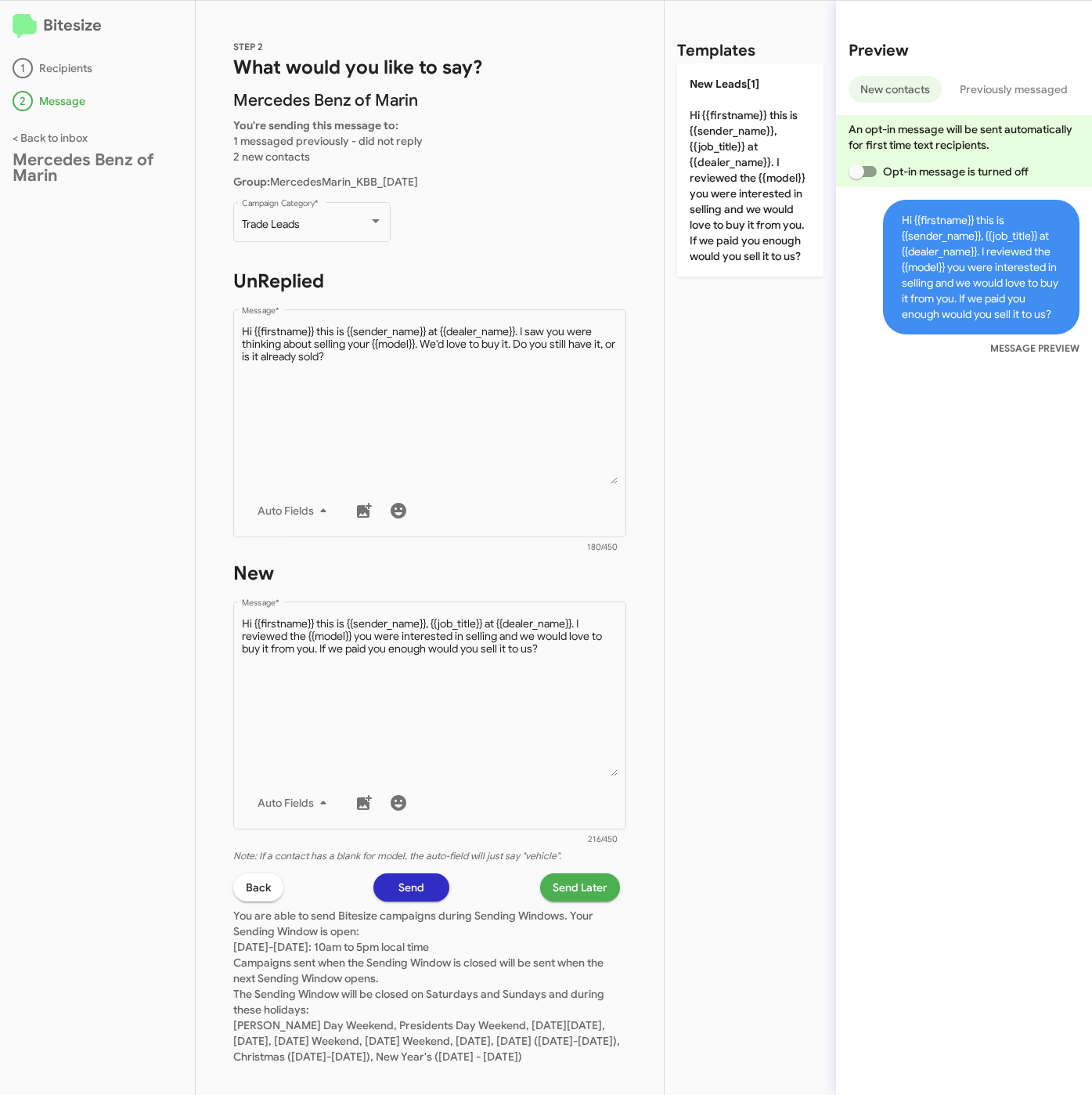
click at [553, 884] on span "Send Later" at bounding box center [580, 887] width 55 height 29
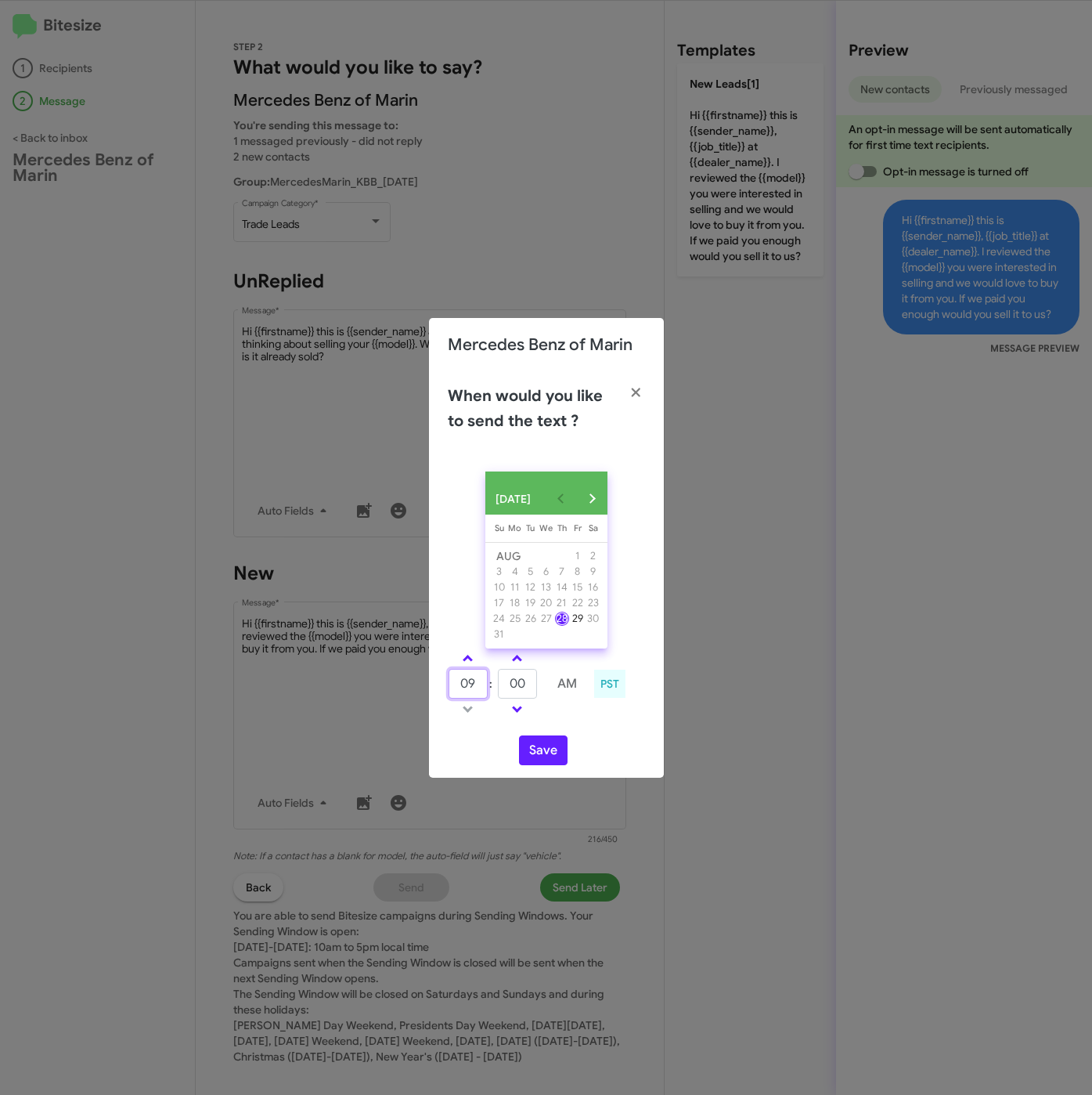
drag, startPoint x: 481, startPoint y: 686, endPoint x: 452, endPoint y: 685, distance: 29.0
click at [452, 685] on input "09" at bounding box center [468, 684] width 40 height 29
type input "10"
type input "45"
click at [534, 752] on button "Save" at bounding box center [543, 750] width 49 height 29
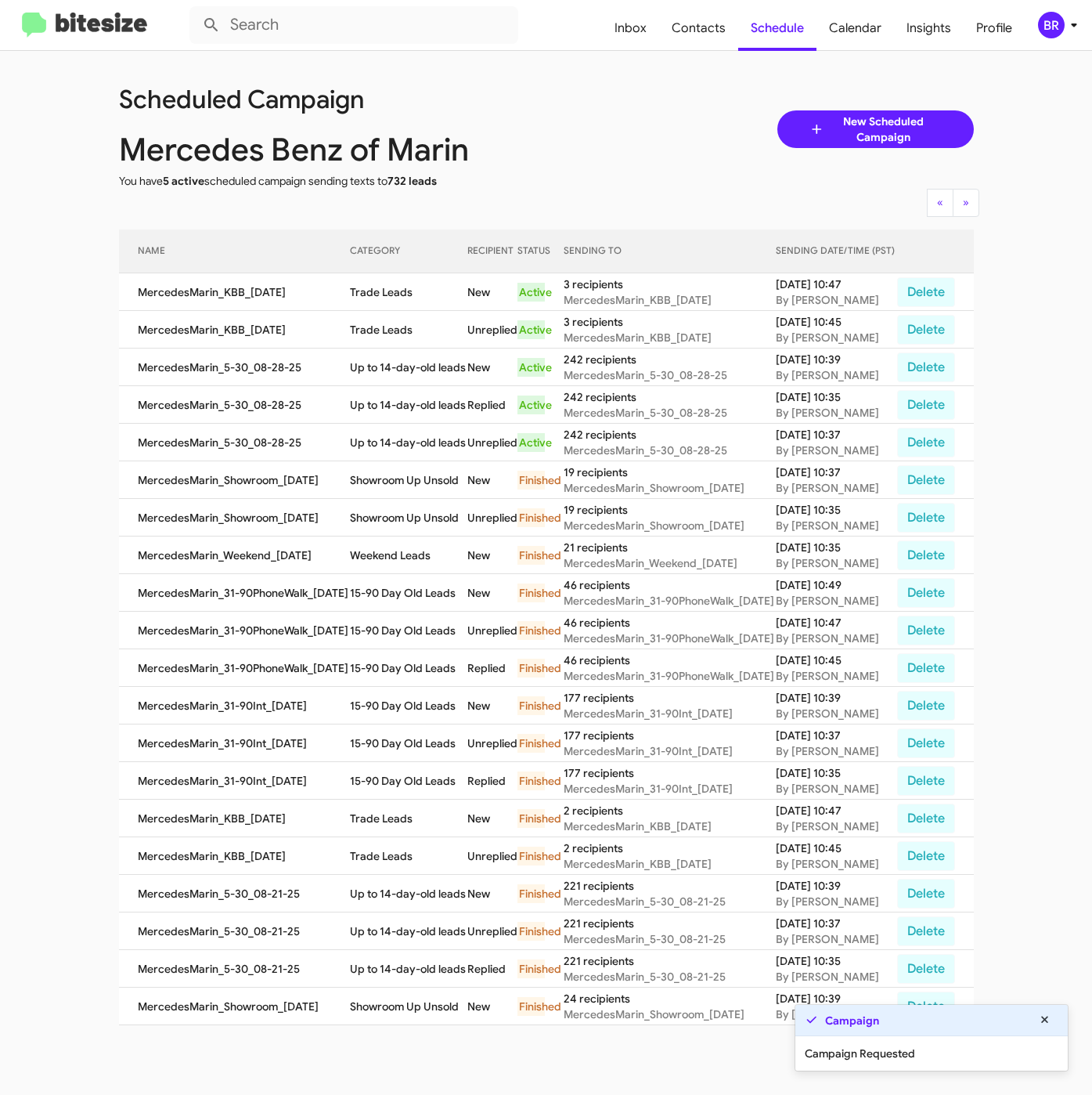
click at [1033, 29] on button "BR" at bounding box center [1050, 25] width 50 height 27
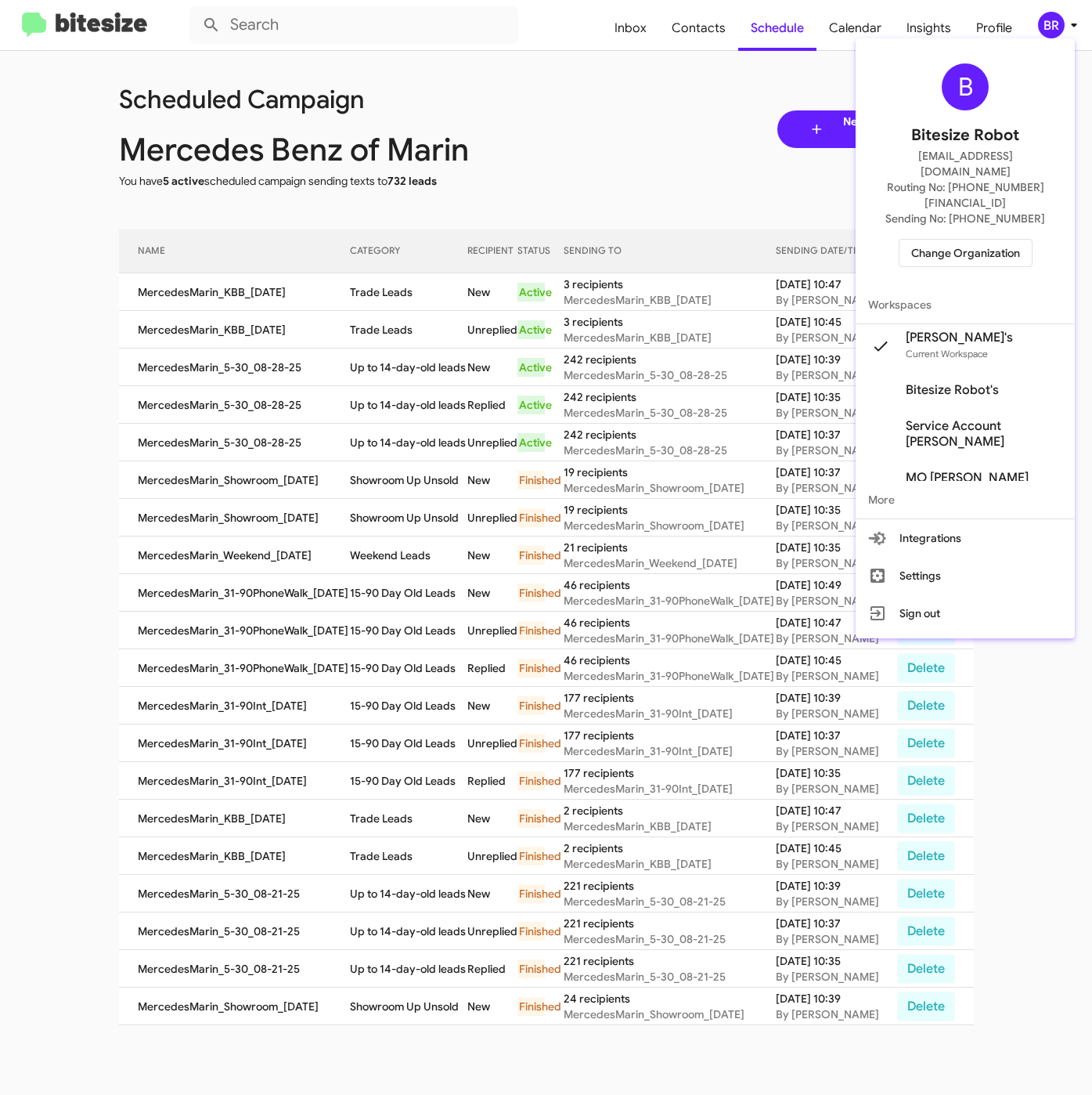
click at [523, 145] on div at bounding box center [546, 548] width 1092 height 1095
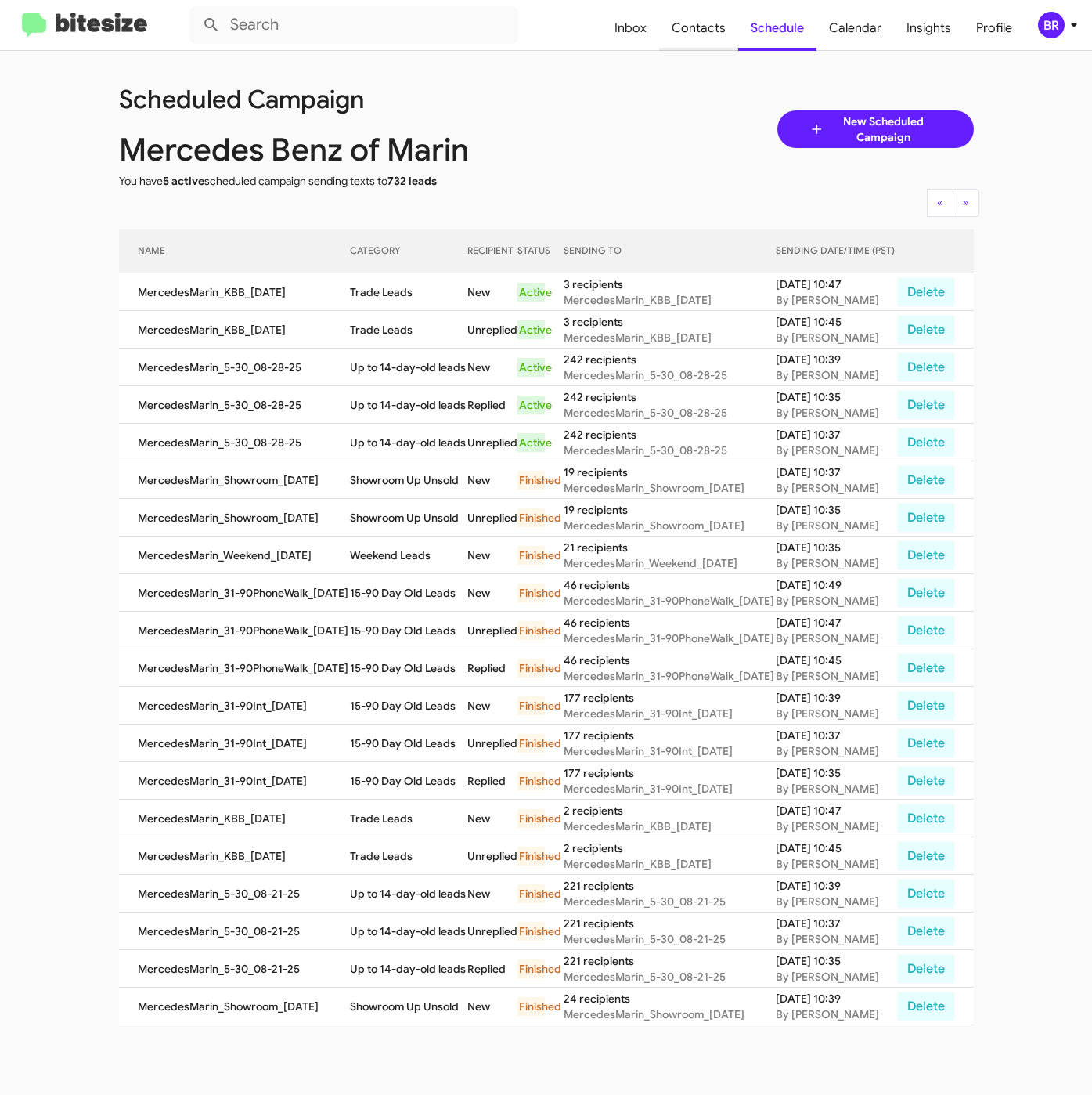
click at [721, 34] on span "Contacts" at bounding box center [699, 28] width 79 height 45
type input "in:groups"
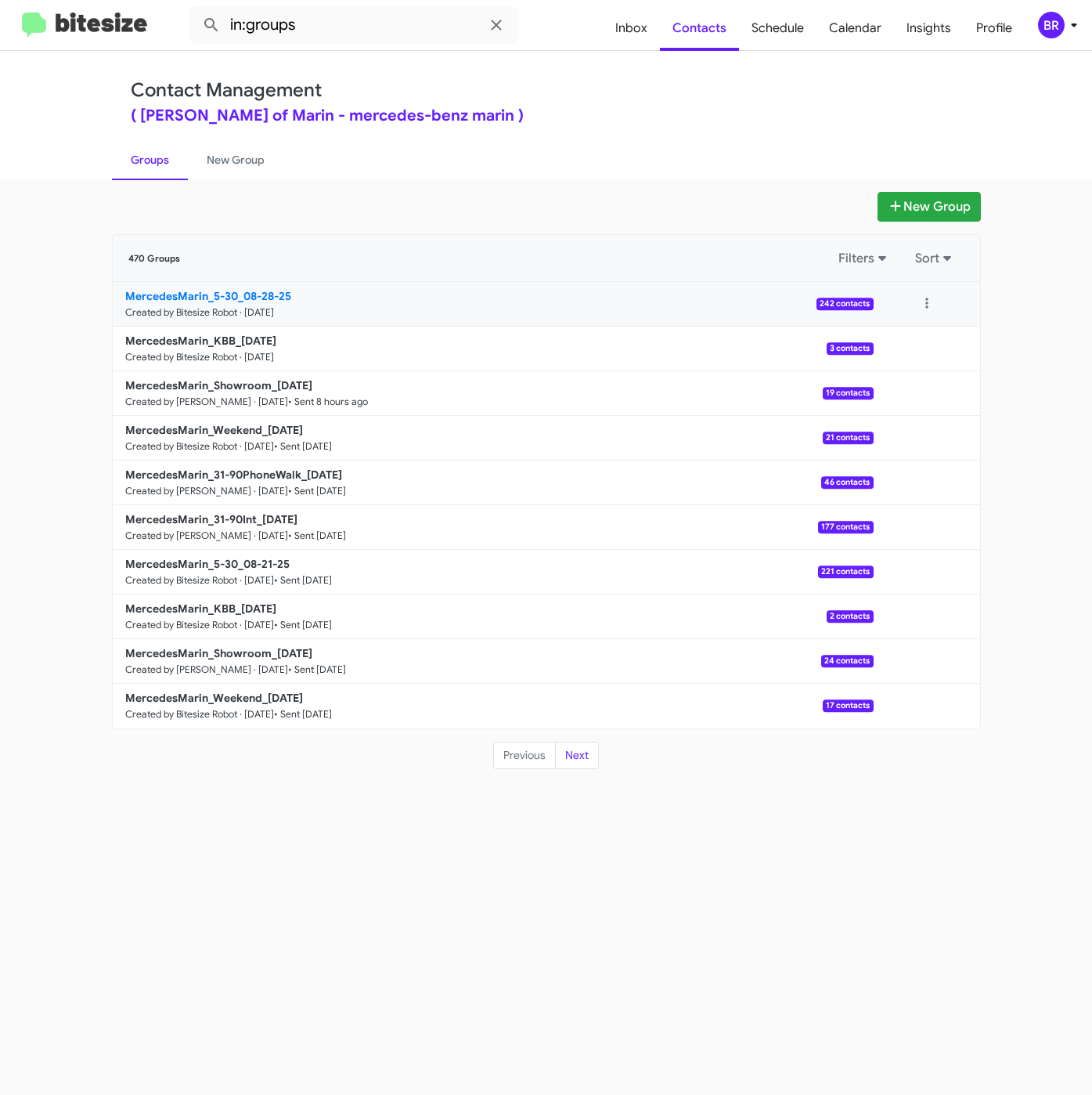
click at [281, 299] on b "MercedesMarin_5-30_08-28-25" at bounding box center [208, 295] width 166 height 14
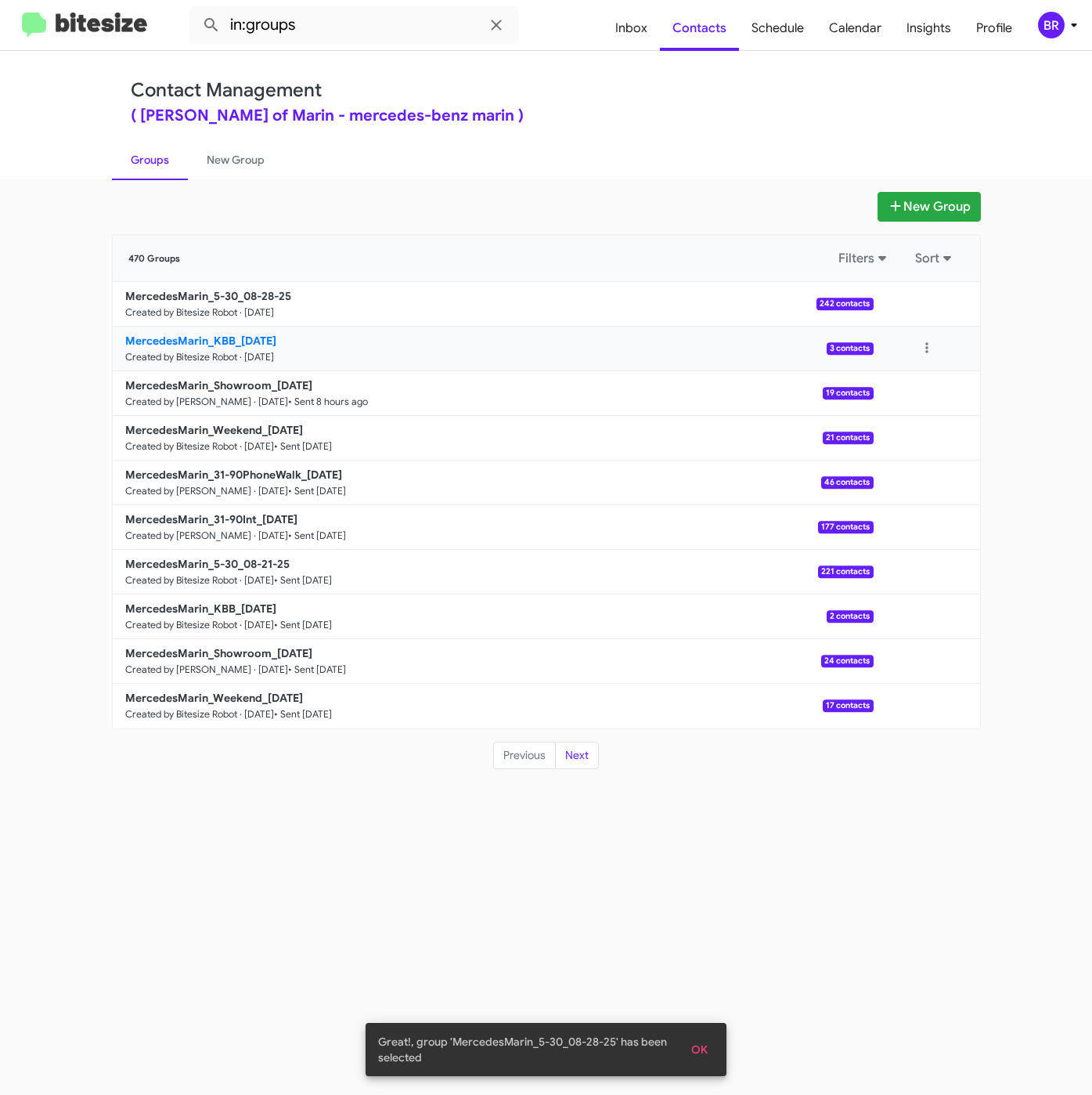
click at [256, 334] on b "MercedesMarin_KBB_08-28-25" at bounding box center [201, 340] width 151 height 14
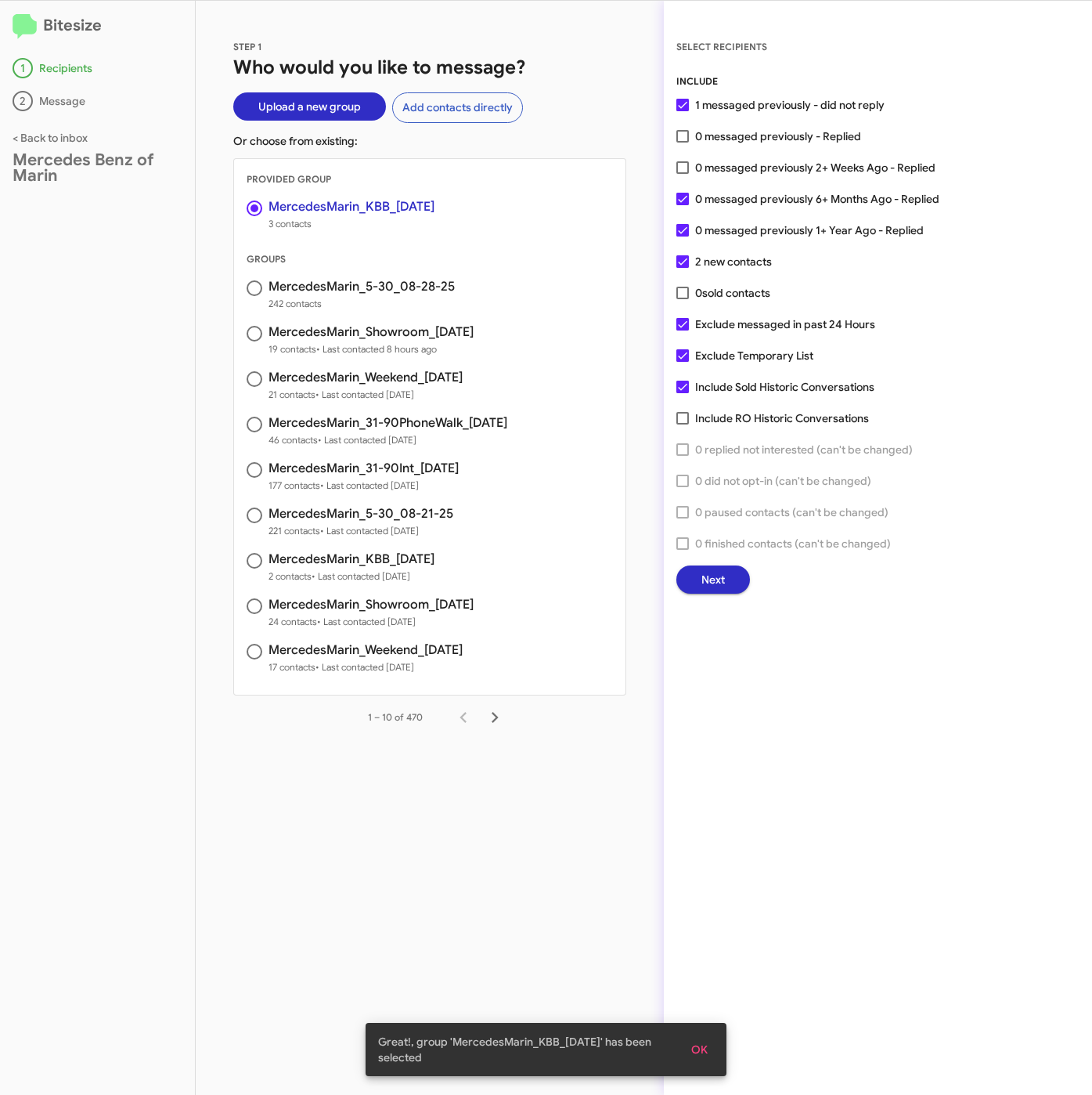
click at [719, 570] on span "Next" at bounding box center [713, 579] width 24 height 29
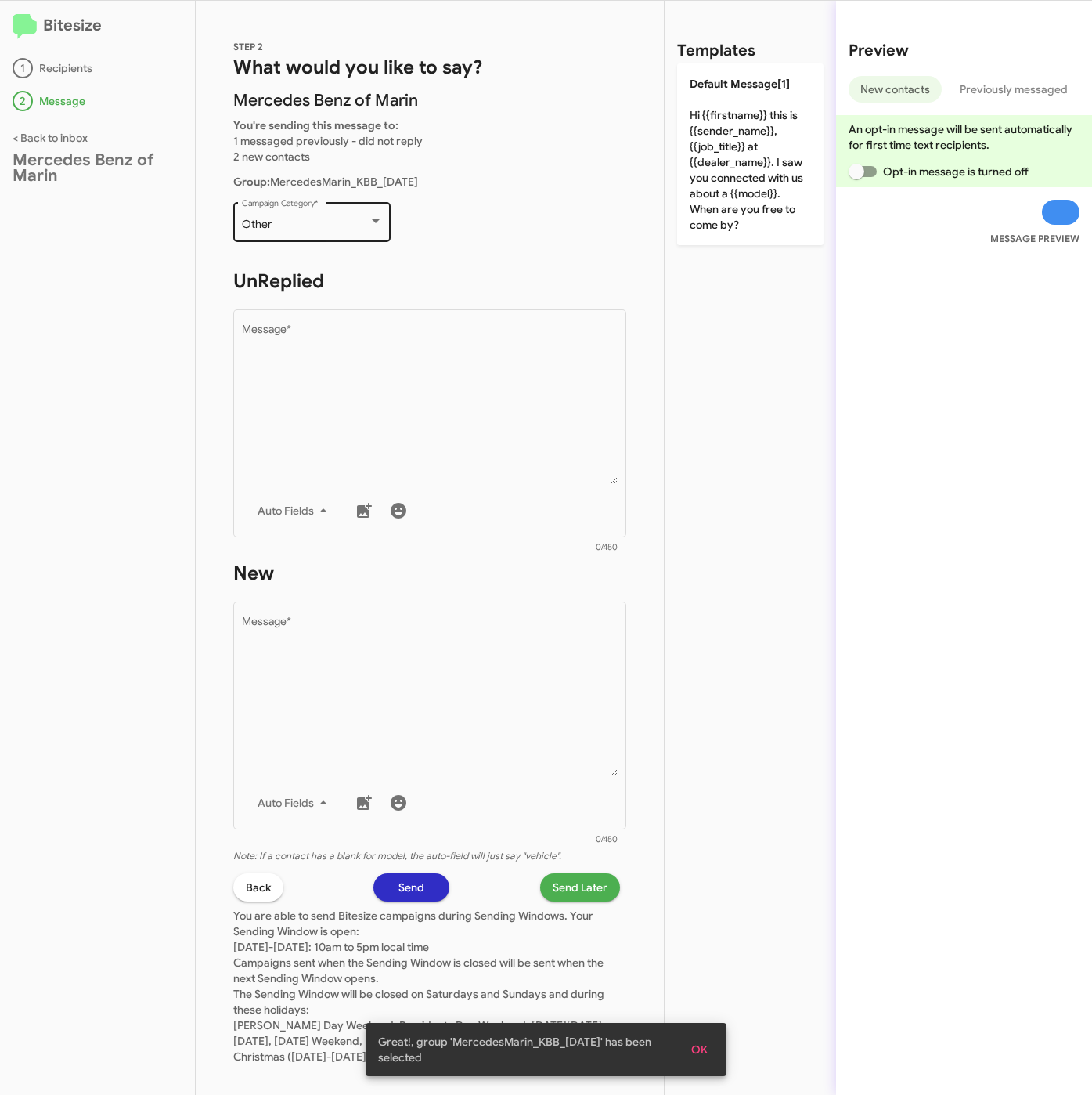
click at [339, 216] on div "Other Campaign Category *" at bounding box center [312, 220] width 141 height 43
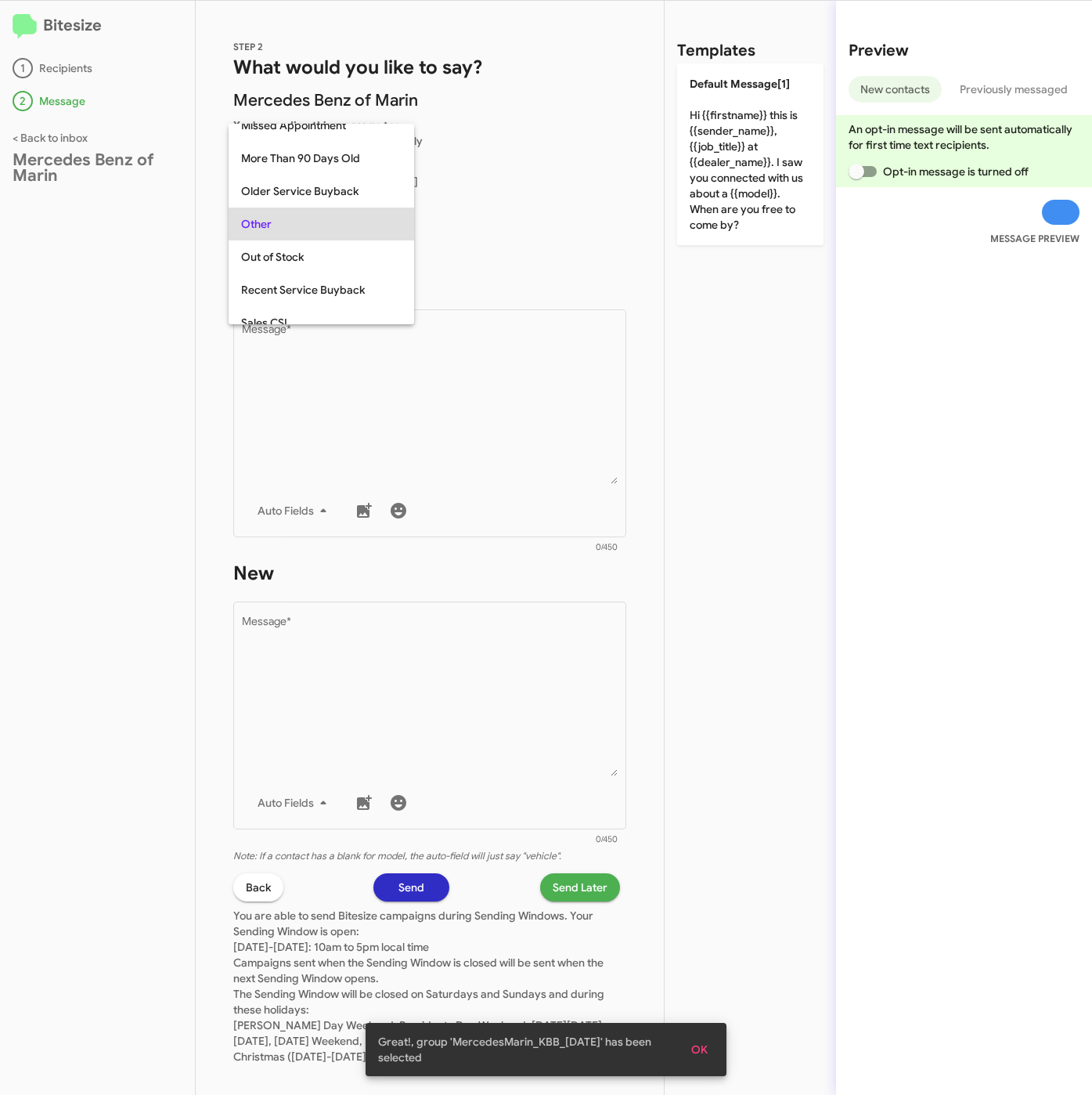
scroll to position [555, 0]
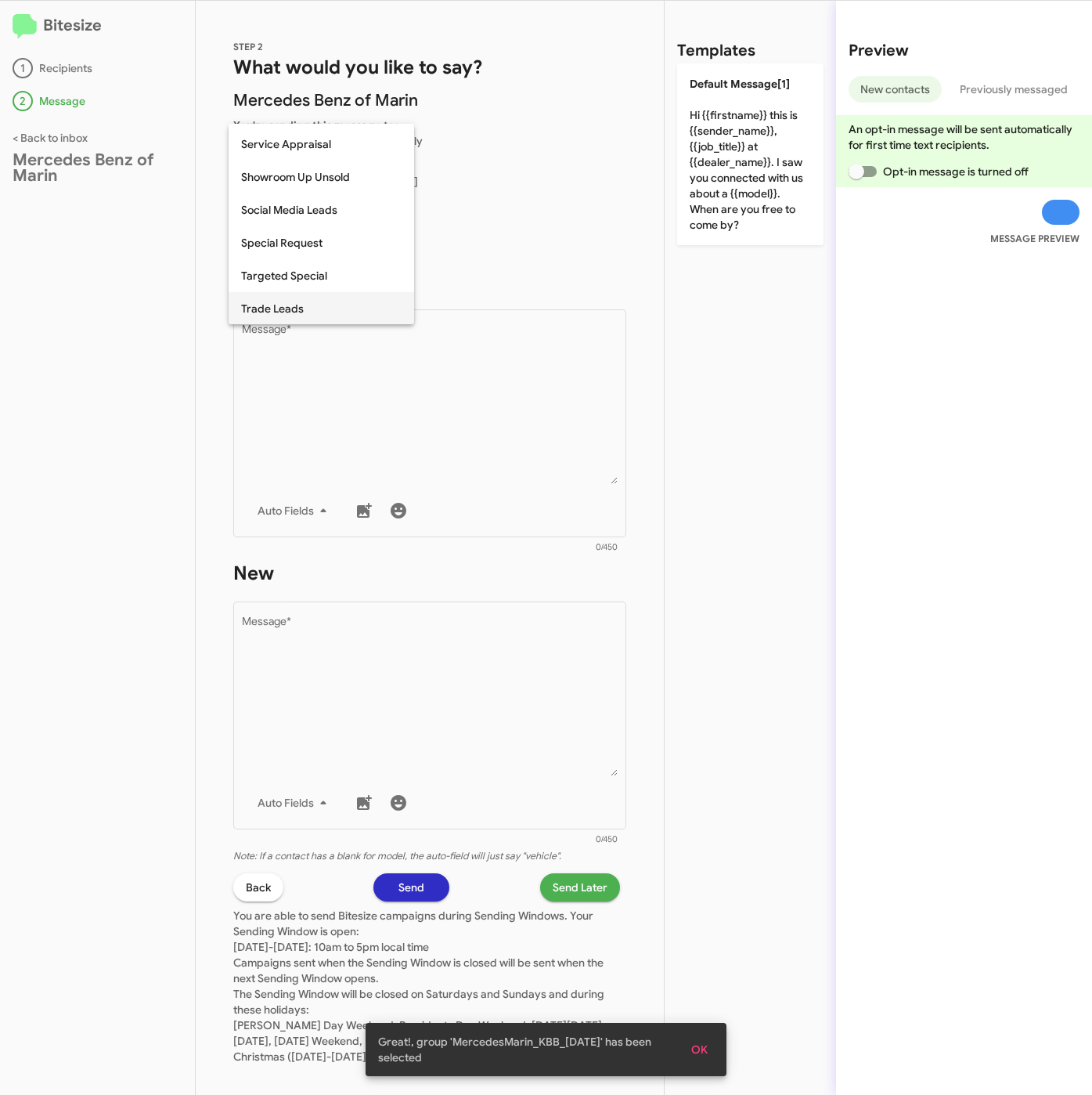
click at [306, 311] on span "Trade Leads" at bounding box center [321, 308] width 160 height 33
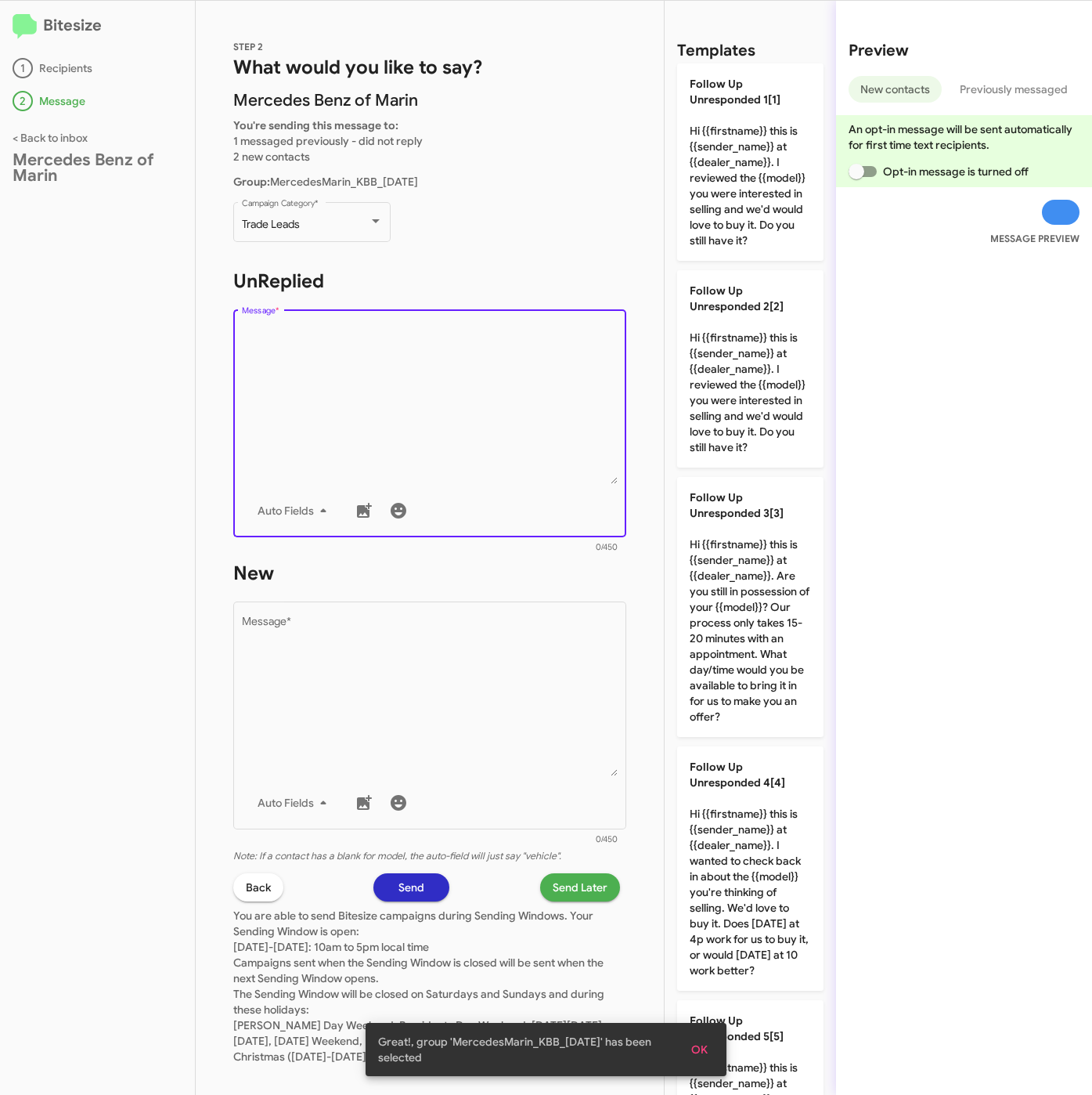
click at [325, 376] on textarea "Message *" at bounding box center [430, 404] width 376 height 160
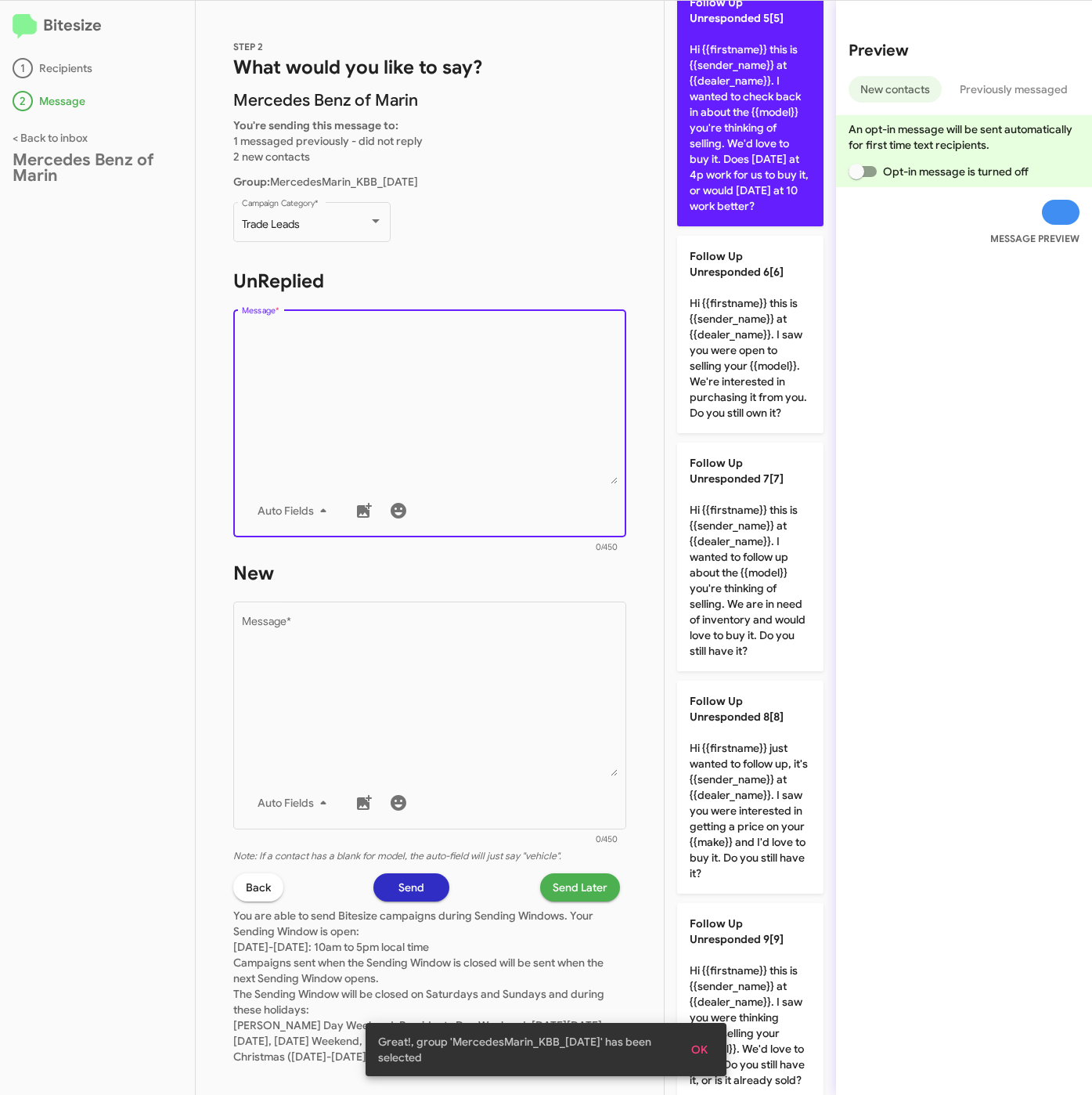
scroll to position [1490, 0]
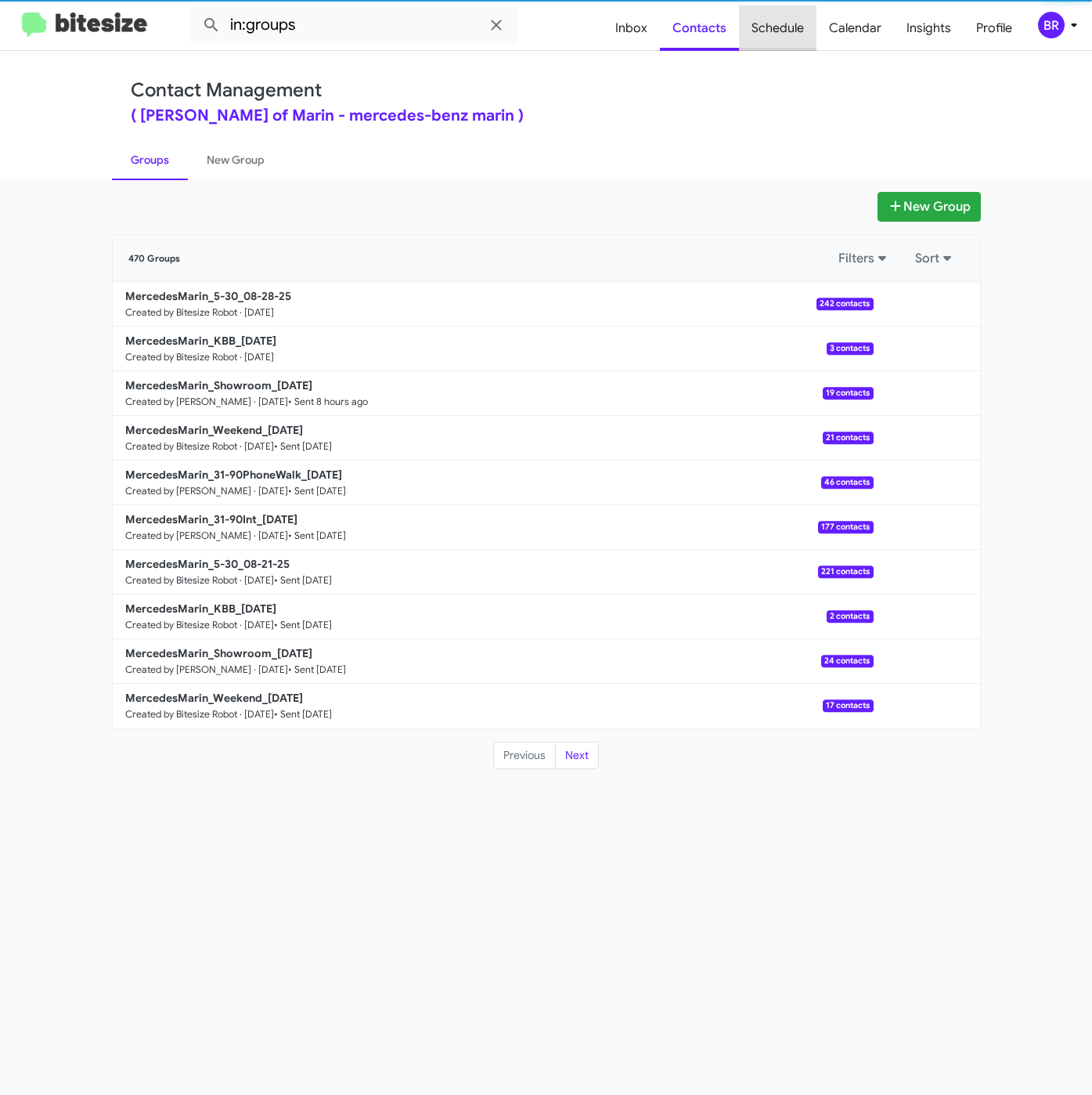
click at [804, 26] on span "Schedule" at bounding box center [777, 28] width 77 height 45
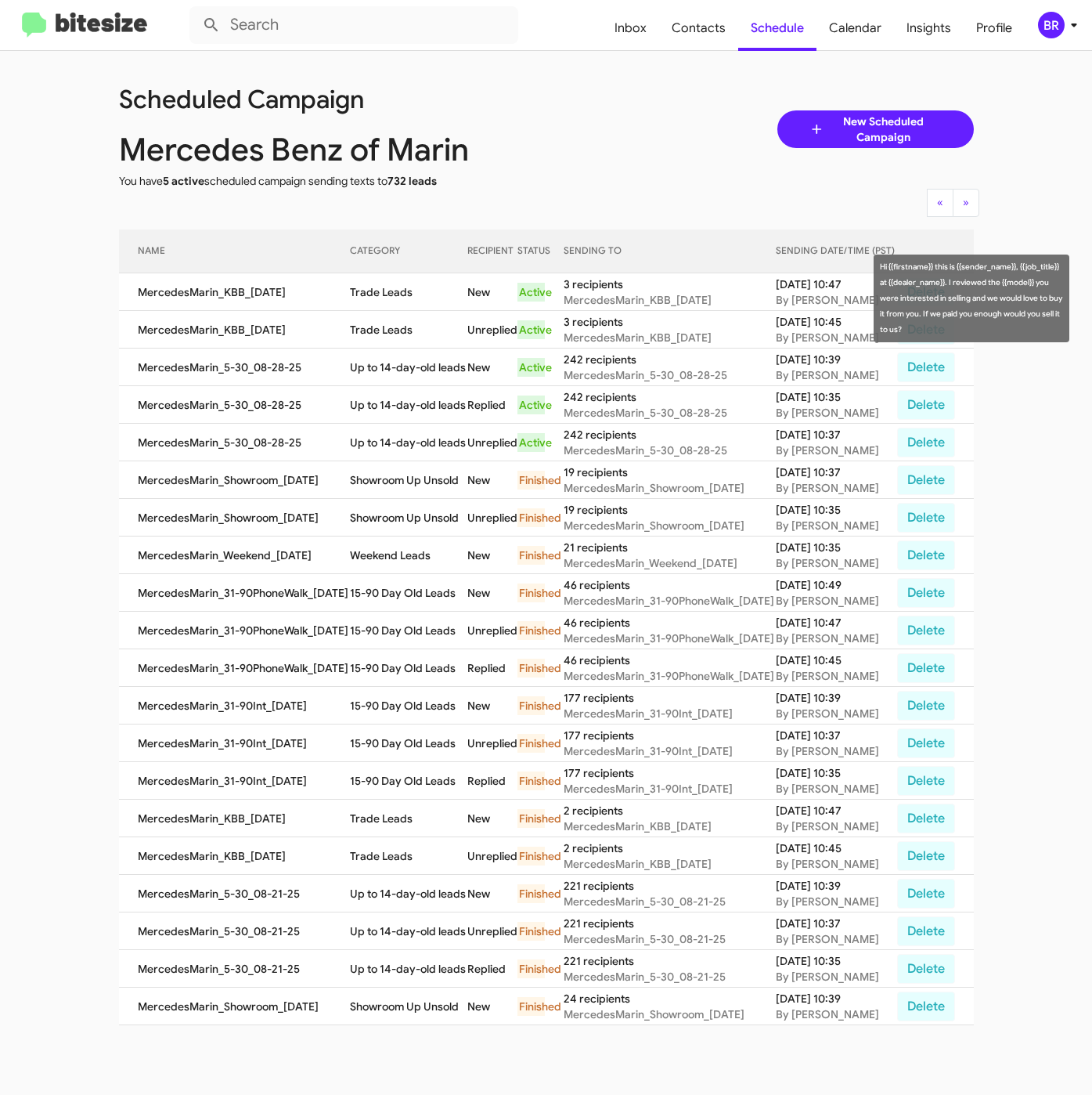
click at [339, 297] on td "MercedesMarin_KBB_08-28-25" at bounding box center [235, 292] width 232 height 38
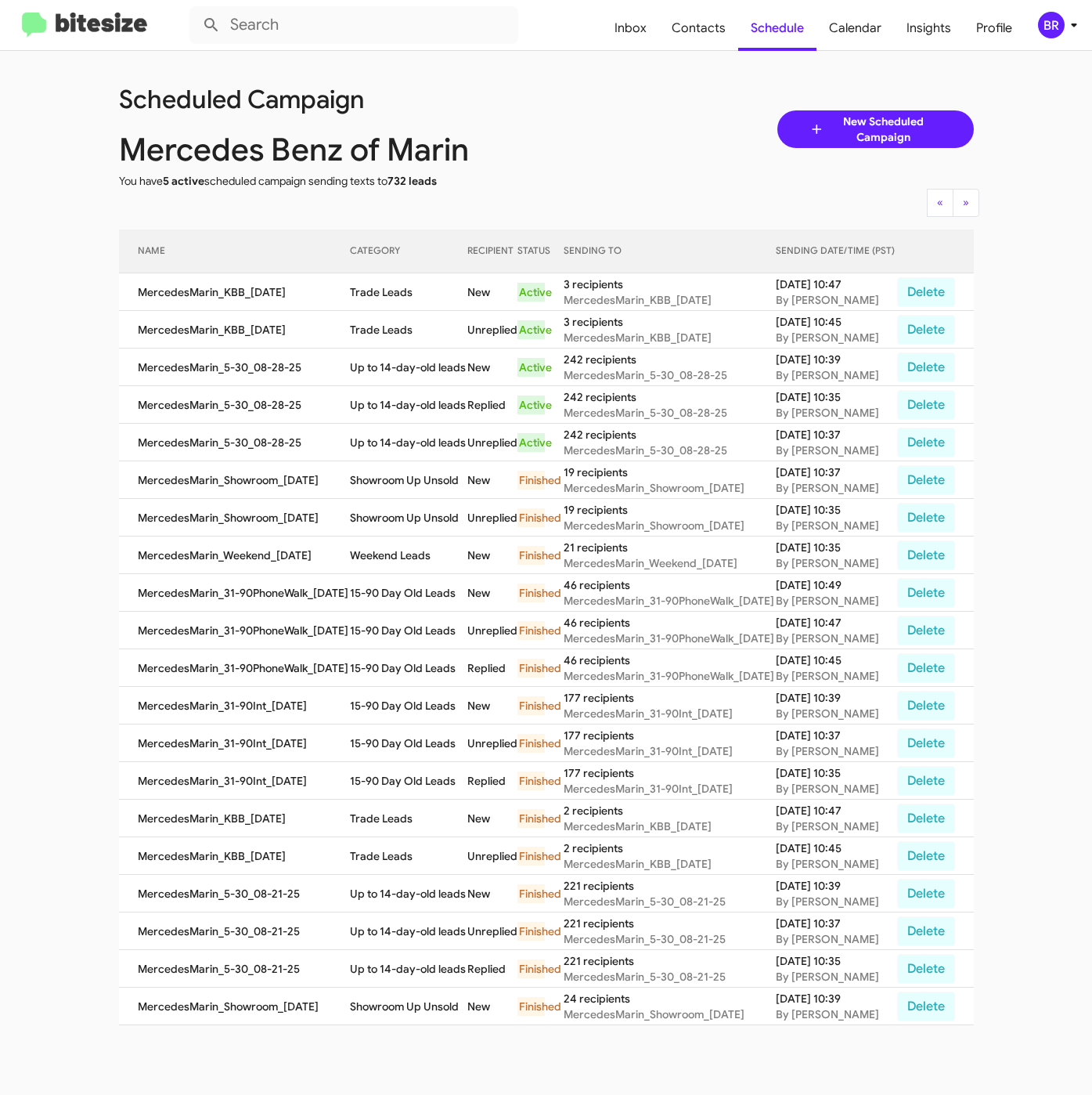
drag, startPoint x: 341, startPoint y: 298, endPoint x: 409, endPoint y: 304, distance: 68.3
click at [409, 304] on tr "MercedesMarin_KBB_08-28-25 Trade Leads New Active 3 recipients MercedesMarin_KB…" at bounding box center [546, 292] width 855 height 38
copy tr "Trade Leads"
click at [1067, 36] on span "BR" at bounding box center [1061, 25] width 47 height 27
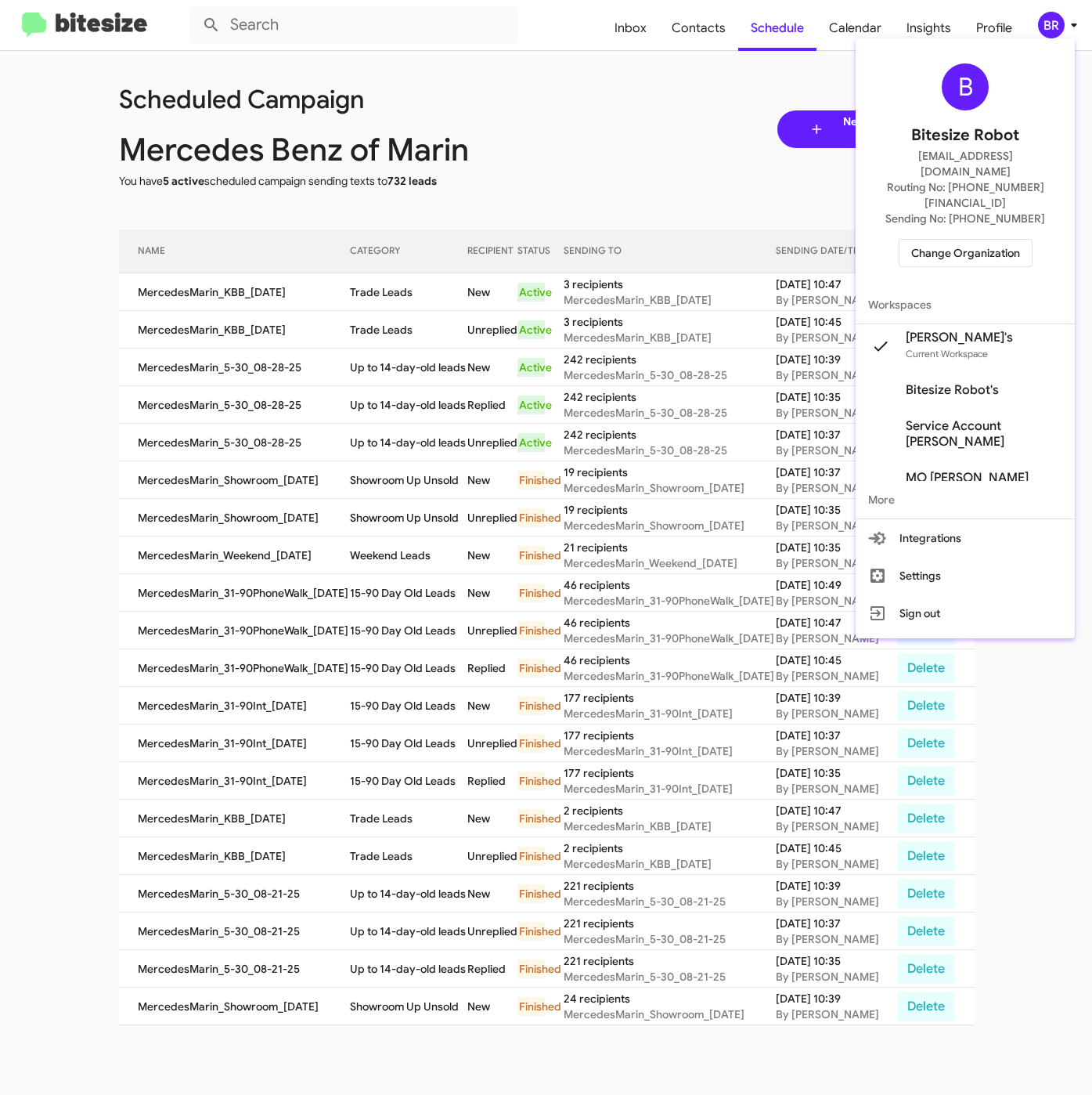
click at [968, 239] on span "Change Organization" at bounding box center [966, 252] width 109 height 27
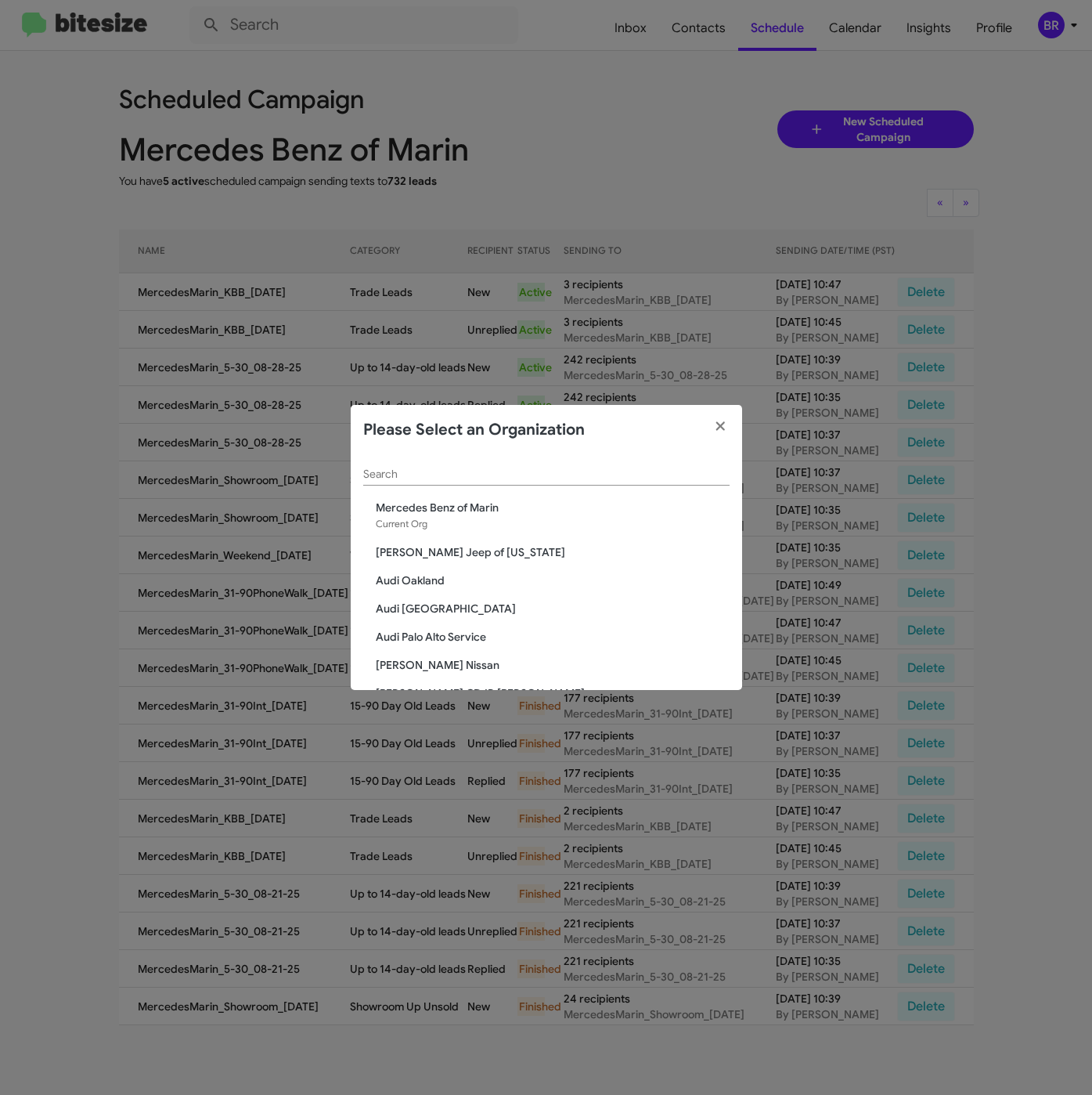
click at [515, 463] on div "Search" at bounding box center [546, 469] width 366 height 30
paste input "Volvo [GEOGRAPHIC_DATA]"
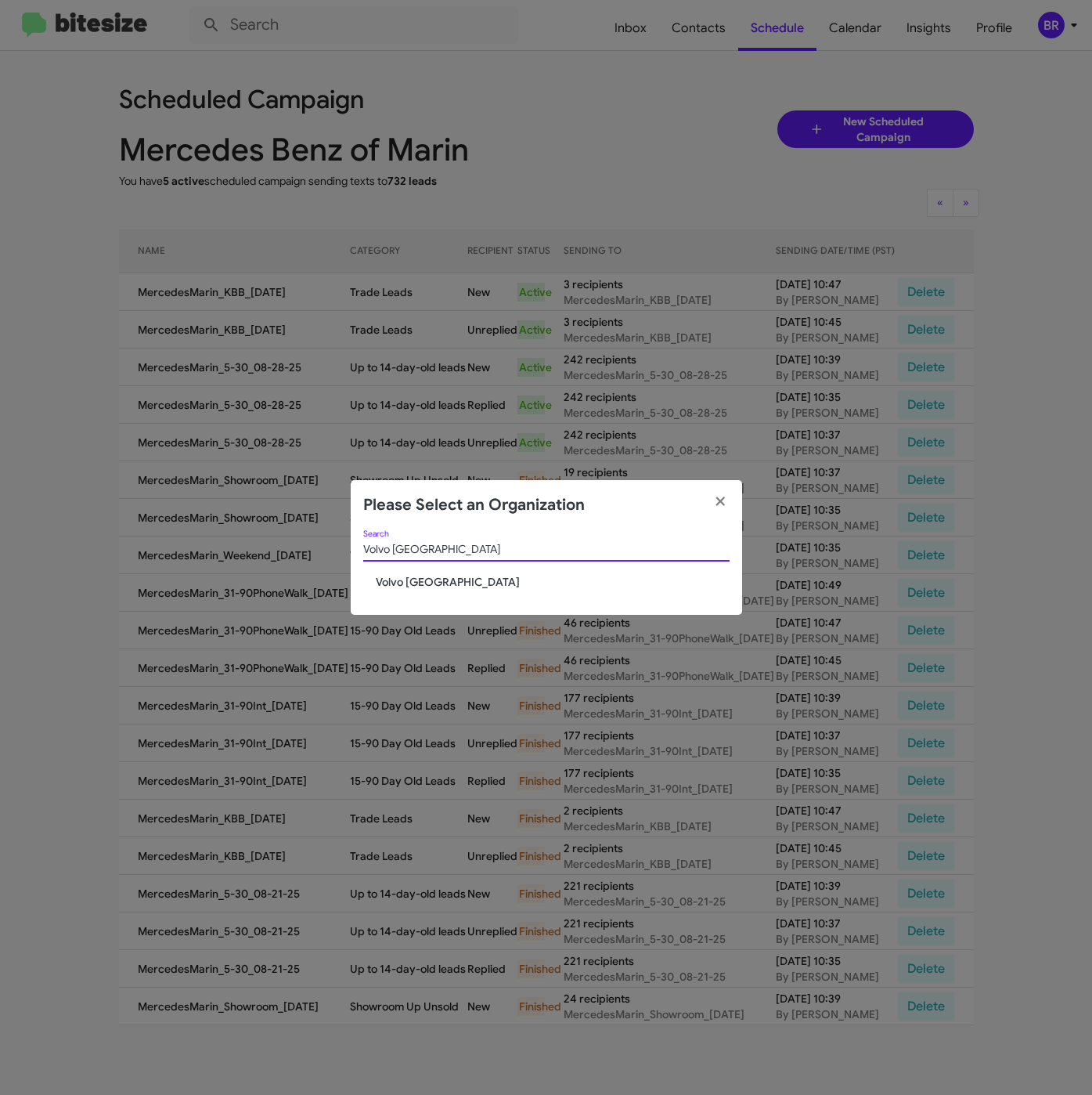
type input "Volvo [GEOGRAPHIC_DATA]"
click at [418, 585] on span "Volvo [GEOGRAPHIC_DATA]" at bounding box center [552, 582] width 354 height 16
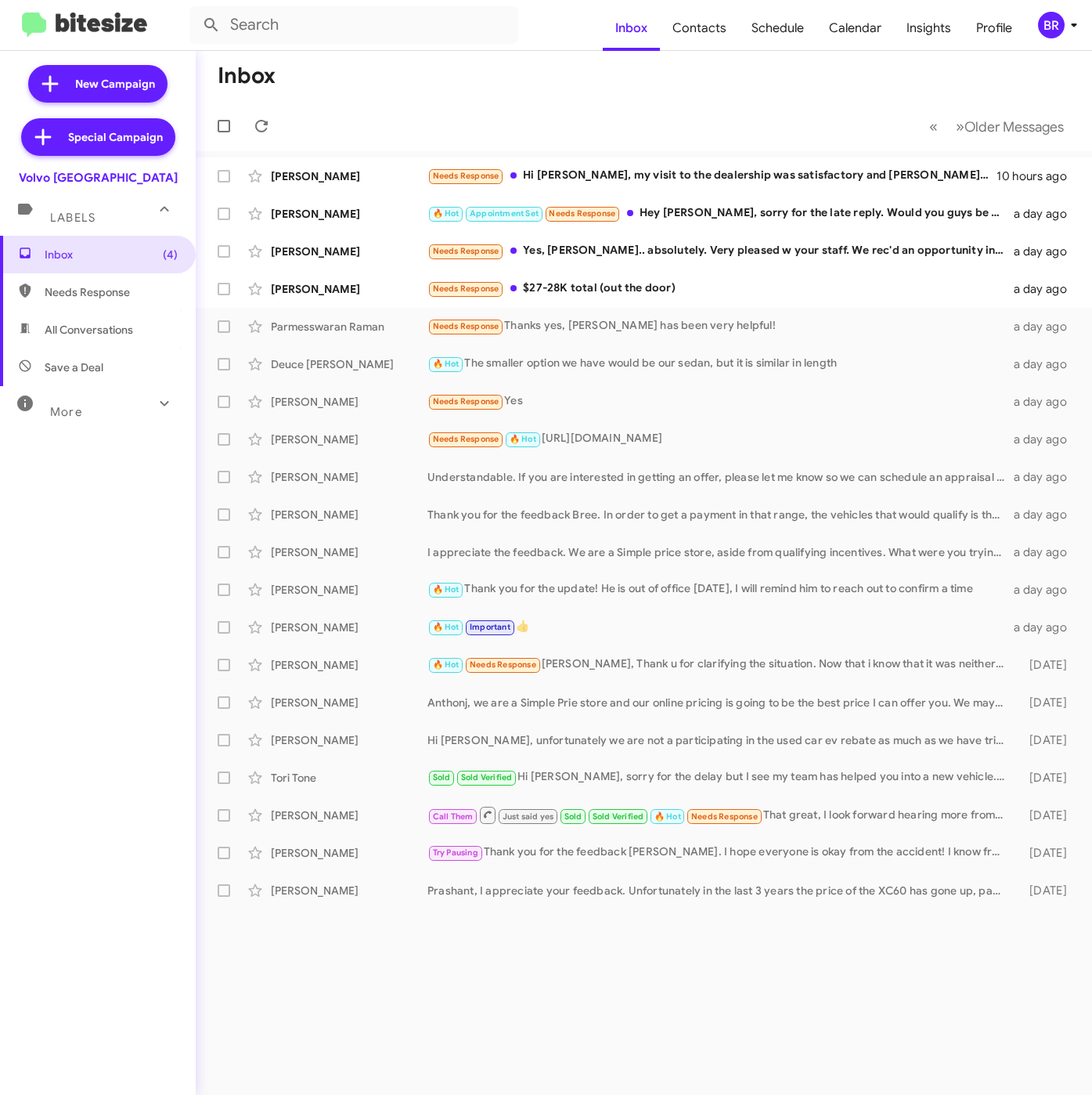
click at [1048, 19] on div "BR" at bounding box center [1051, 25] width 27 height 27
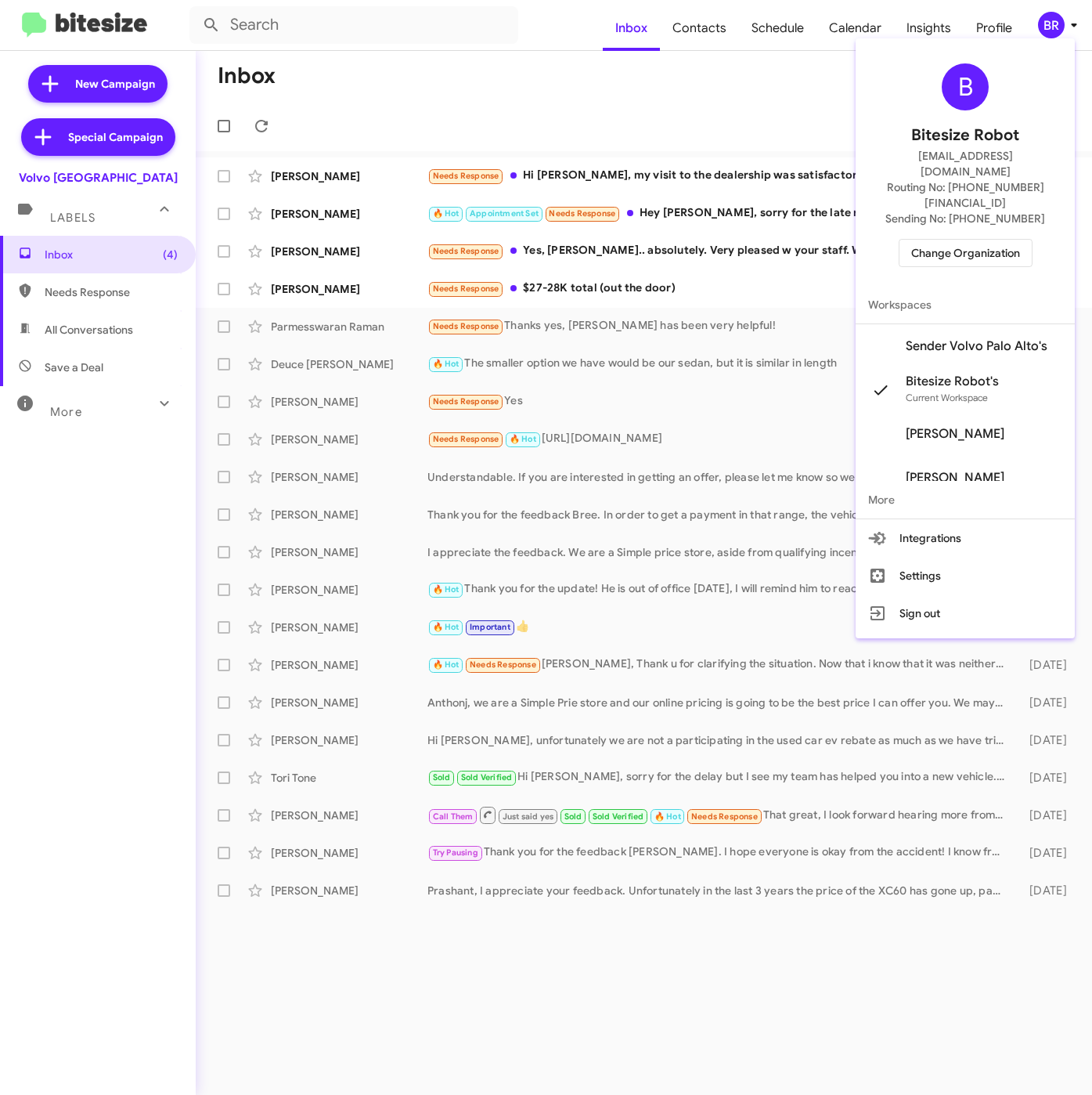
click at [928, 339] on span "Sender Volvo Palo Alto's" at bounding box center [977, 346] width 142 height 16
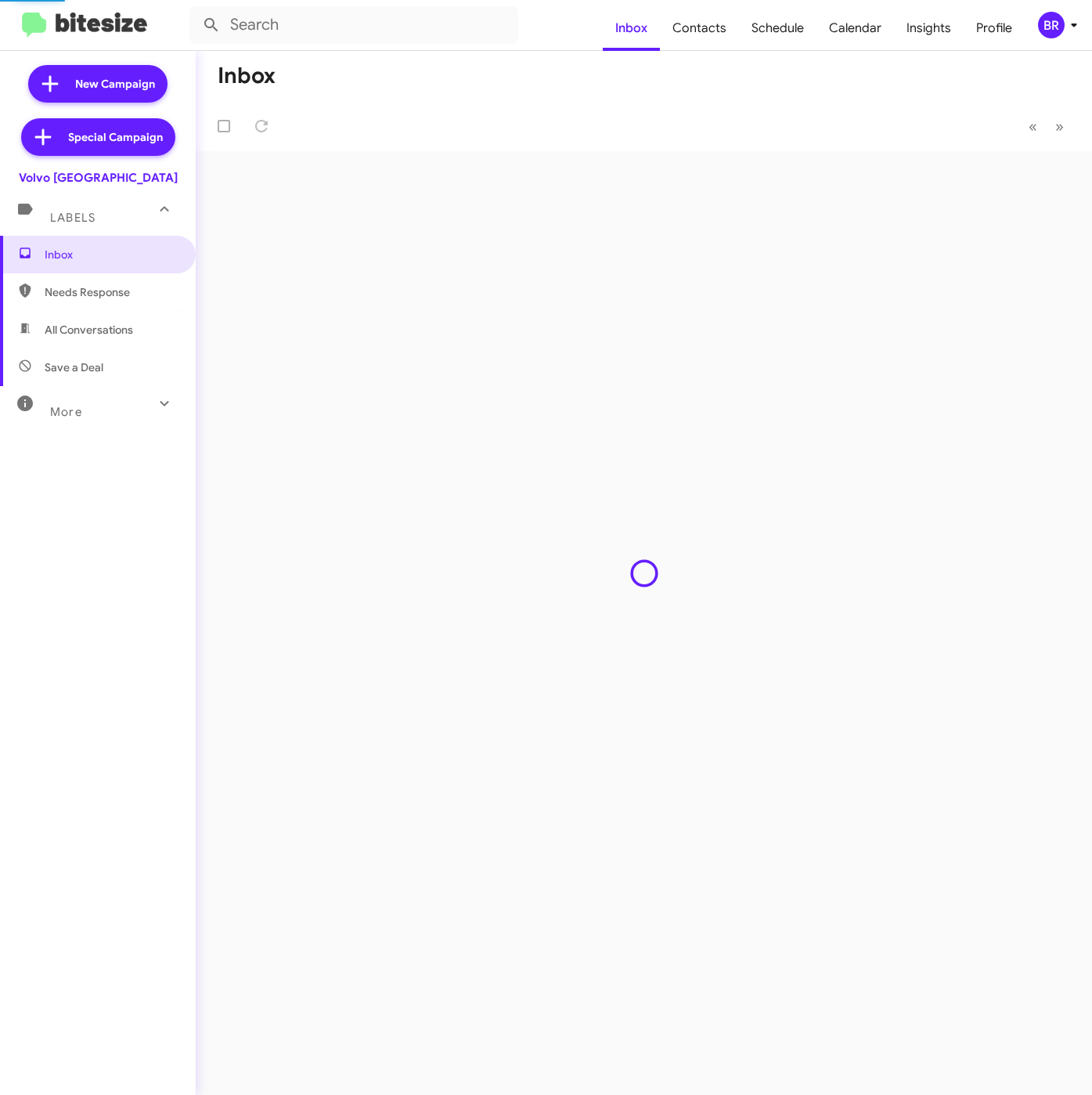
click at [697, 34] on span "Contacts" at bounding box center [699, 28] width 79 height 45
type input "in:groups"
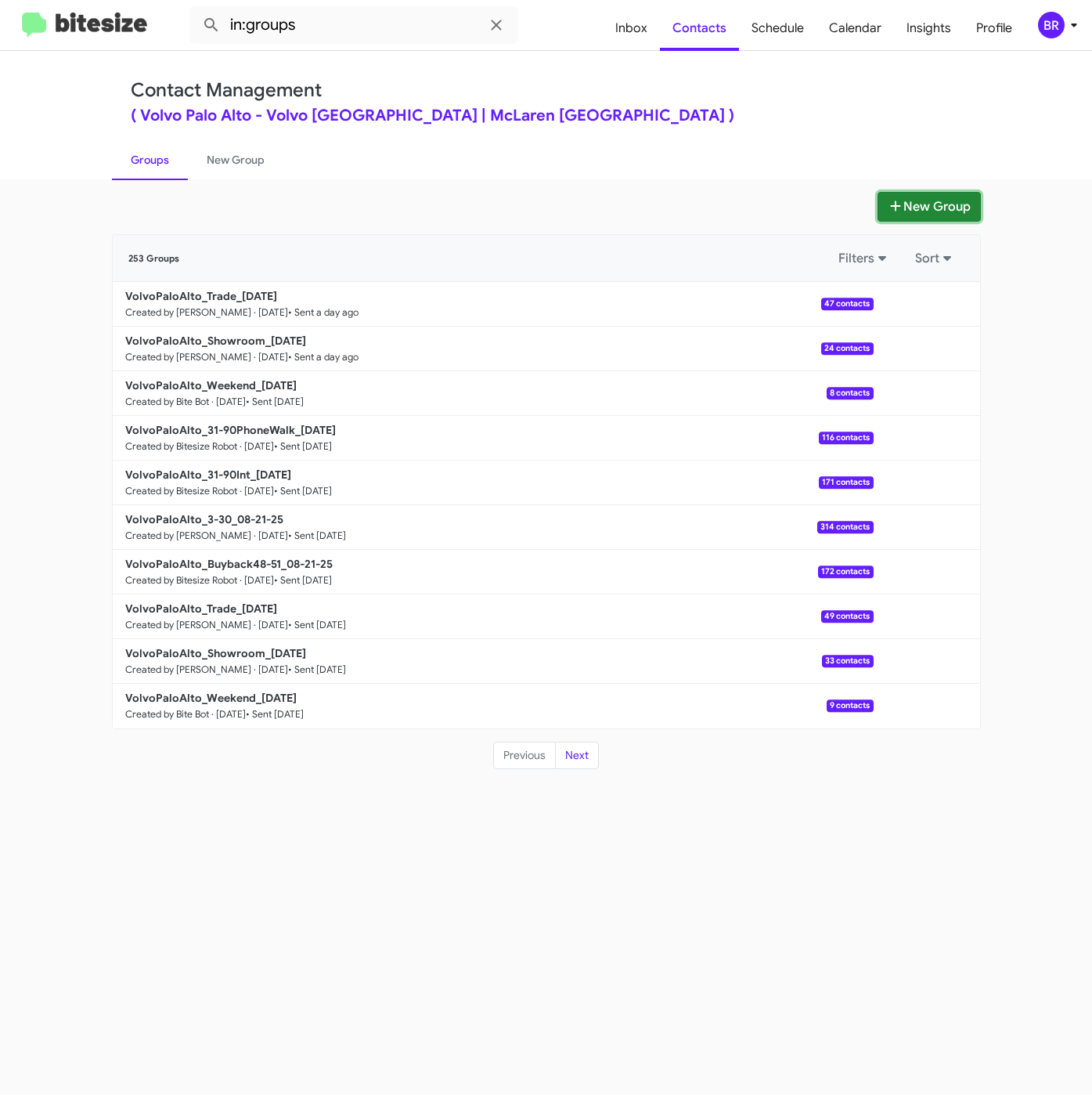
click at [919, 202] on button "New Group" at bounding box center [929, 206] width 103 height 29
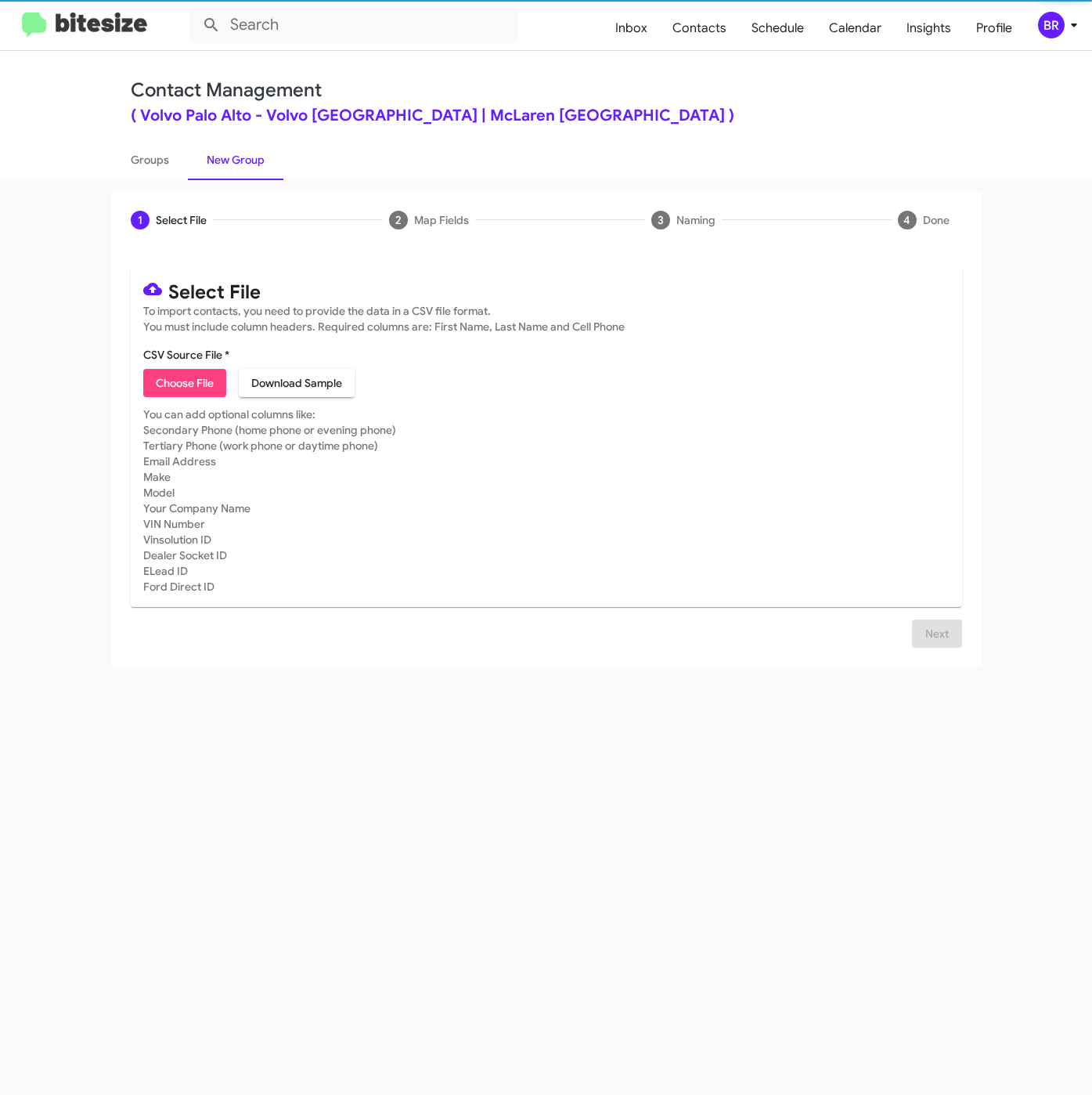
drag, startPoint x: 594, startPoint y: 364, endPoint x: 328, endPoint y: 405, distance: 269.1
click at [594, 364] on mat-card-content "CSV Source File * Choose File Download Sample" at bounding box center [546, 372] width 807 height 50
click at [149, 396] on button "Choose File" at bounding box center [185, 383] width 83 height 29
type input "Opt-Out - Volvo [GEOGRAPHIC_DATA]"
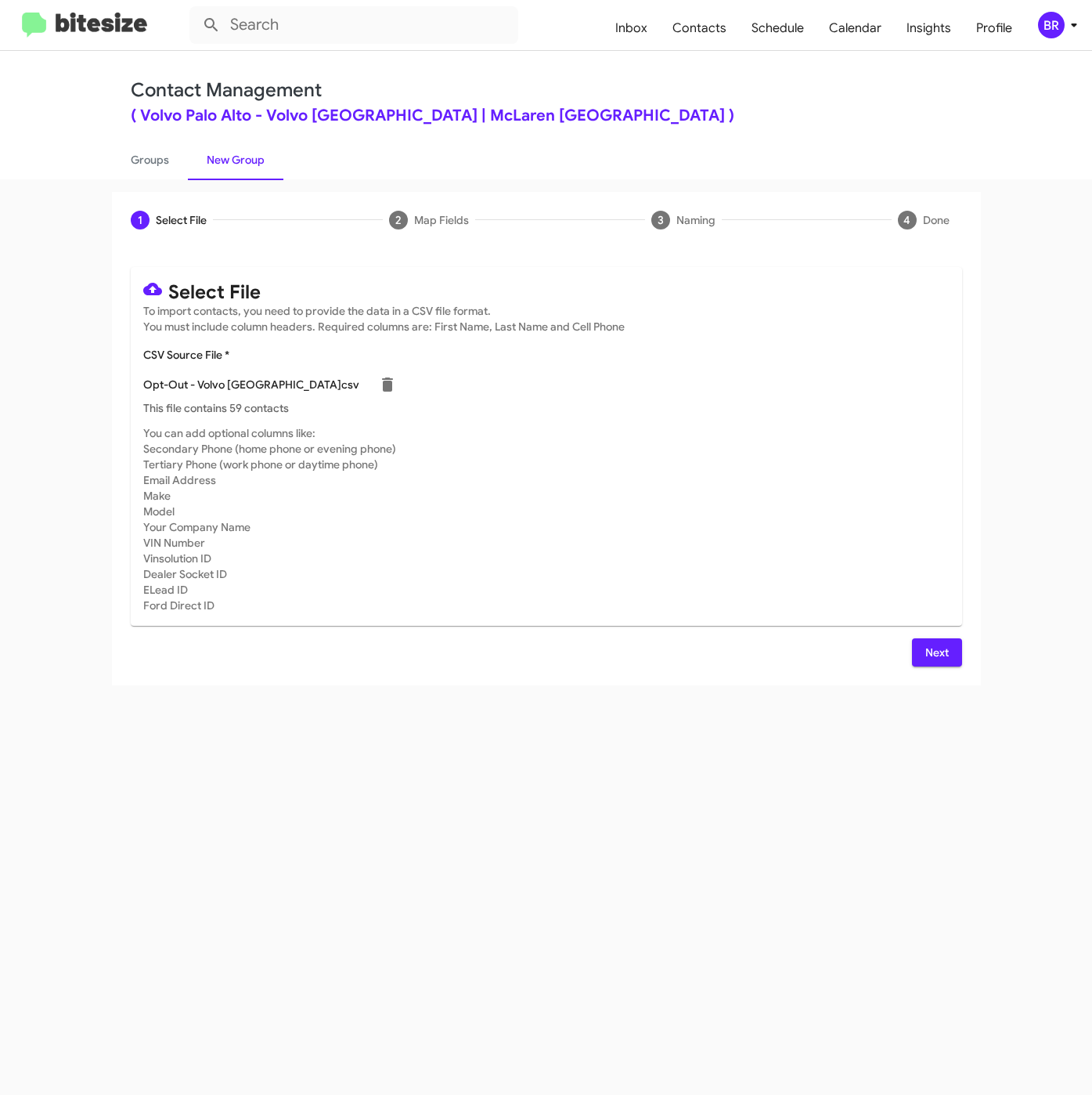
click at [948, 651] on span "Next" at bounding box center [937, 652] width 25 height 29
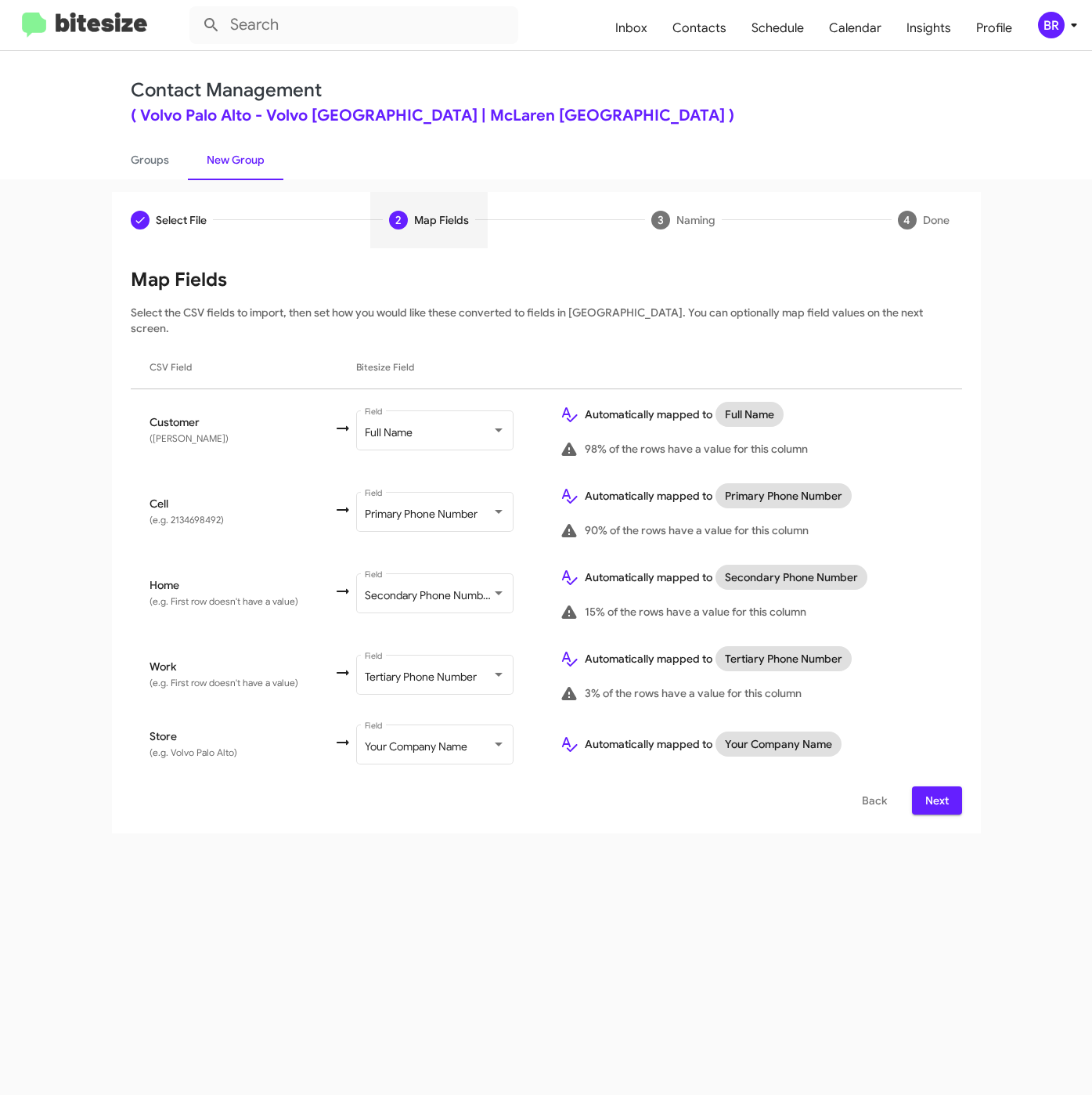
click at [919, 786] on button "Next" at bounding box center [937, 800] width 50 height 29
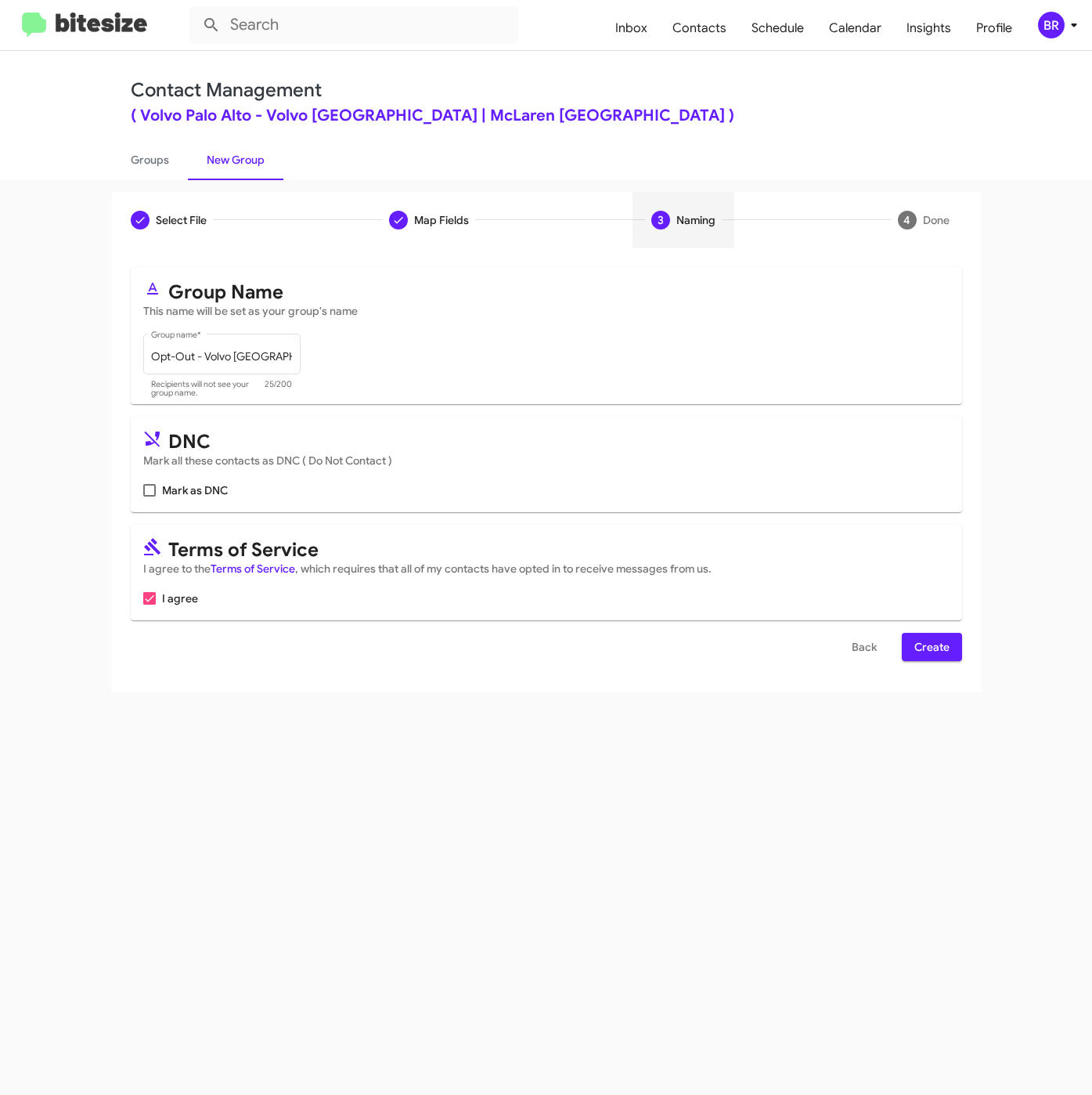
click at [193, 498] on span "Mark as DNC" at bounding box center [194, 490] width 65 height 18
click at [150, 497] on input "Mark as DNC" at bounding box center [149, 497] width 1 height 1
checkbox input "true"
click at [926, 642] on span "Create" at bounding box center [932, 647] width 35 height 29
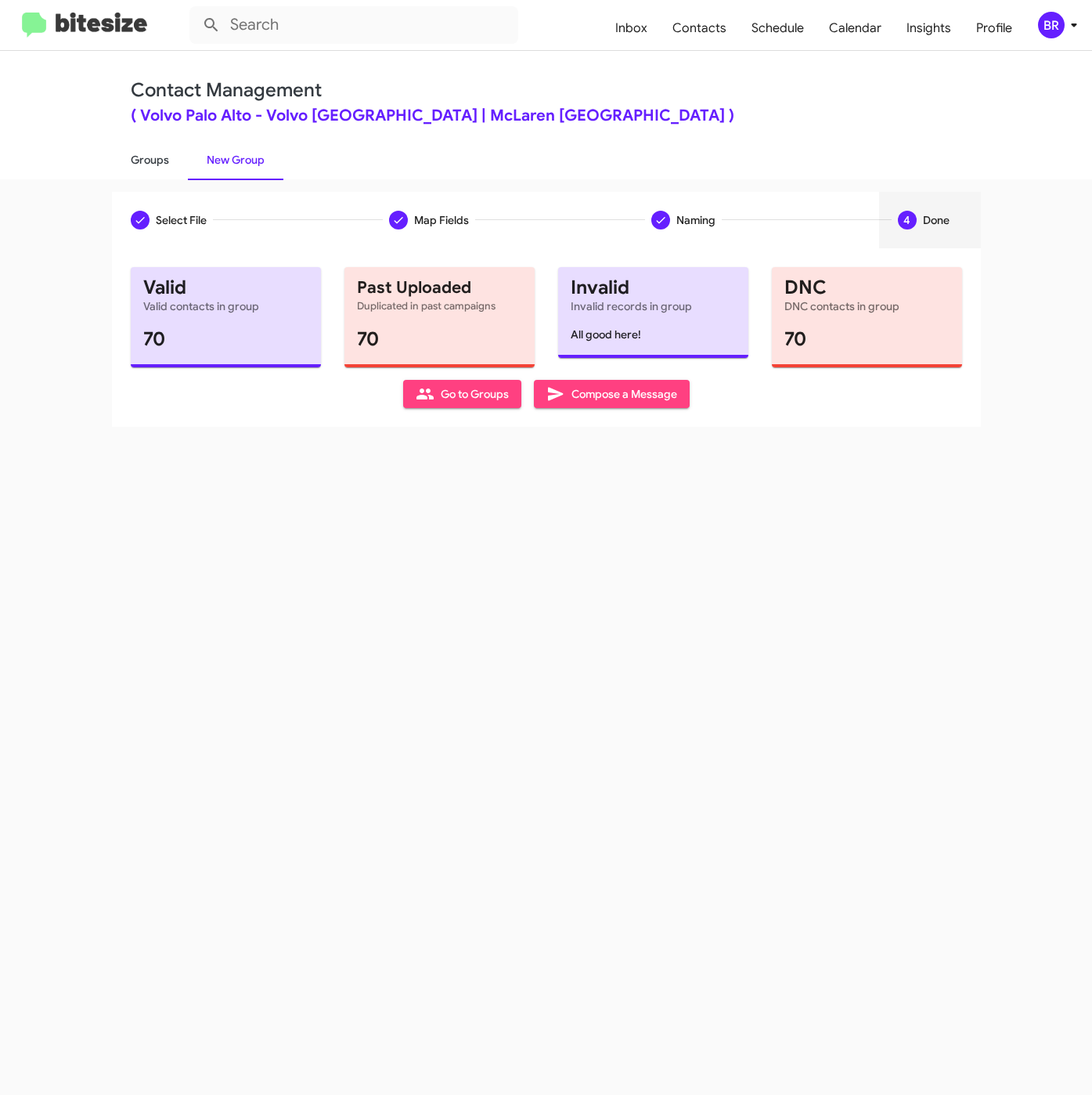
click at [137, 160] on link "Groups" at bounding box center [150, 159] width 76 height 40
type input "in:groups"
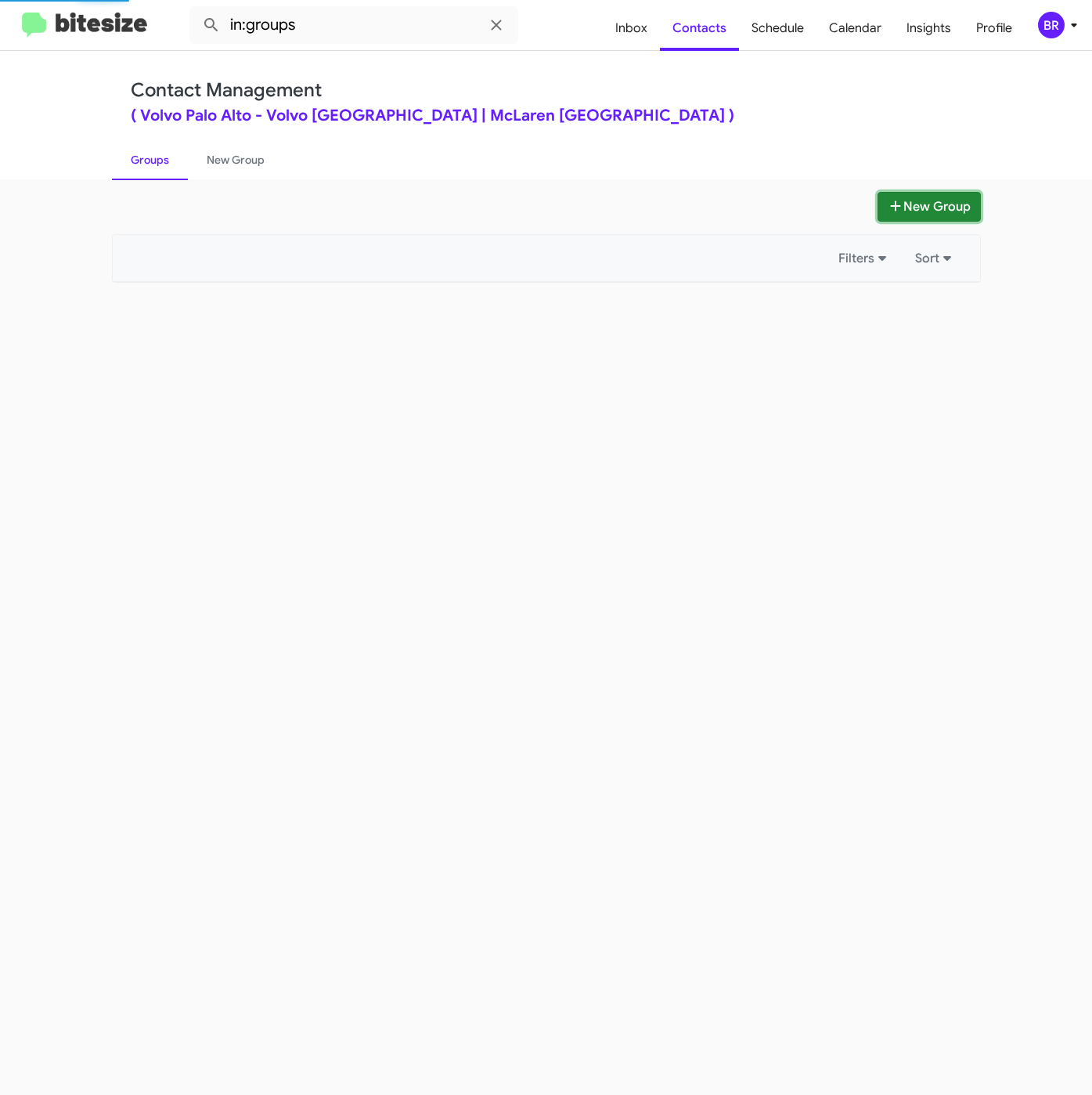
click at [925, 202] on button "New Group" at bounding box center [929, 206] width 103 height 29
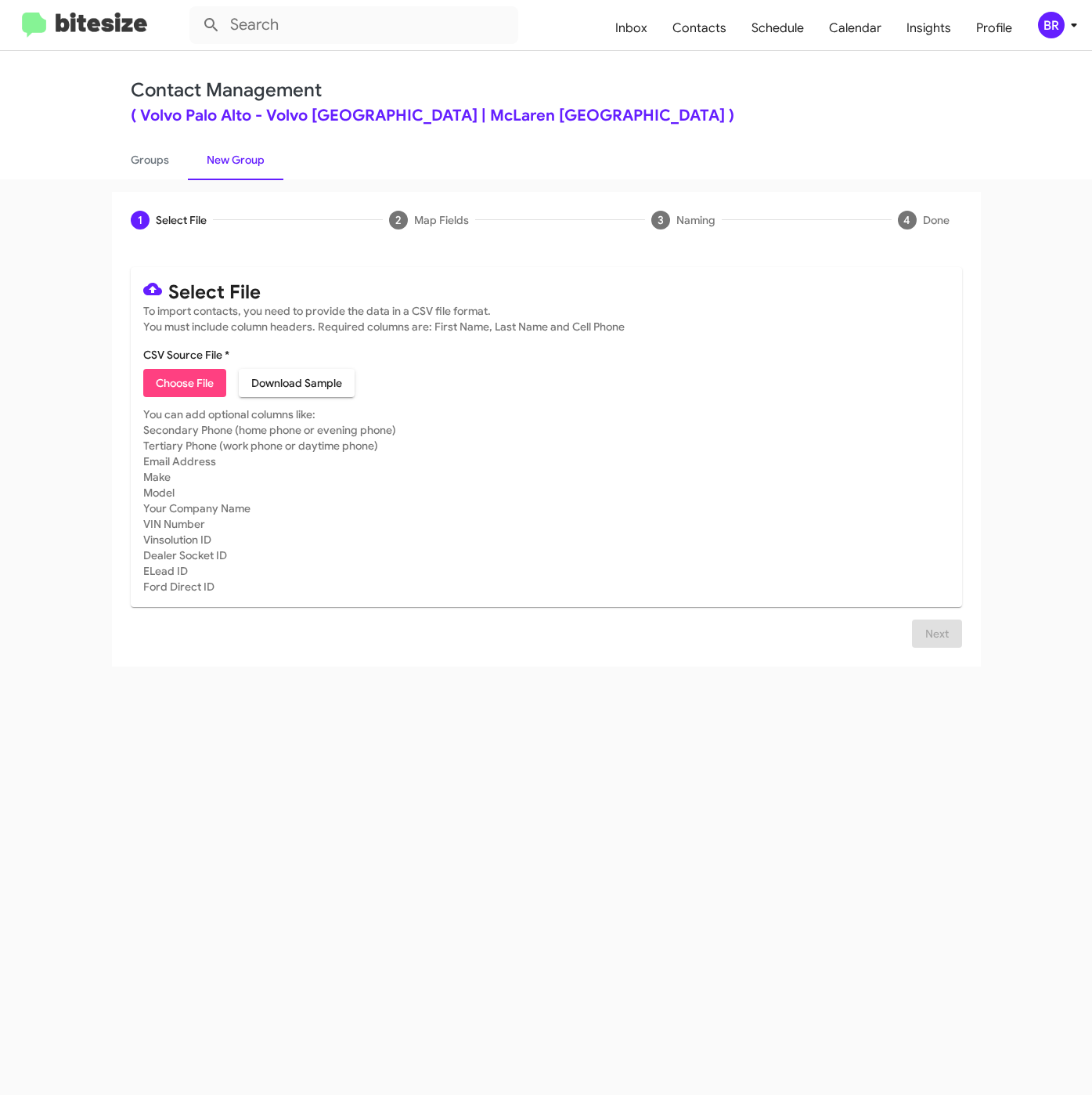
click at [190, 387] on span "Choose File" at bounding box center [184, 383] width 58 height 29
type input "VolvoPaloAlto_3-30_08-28-25"
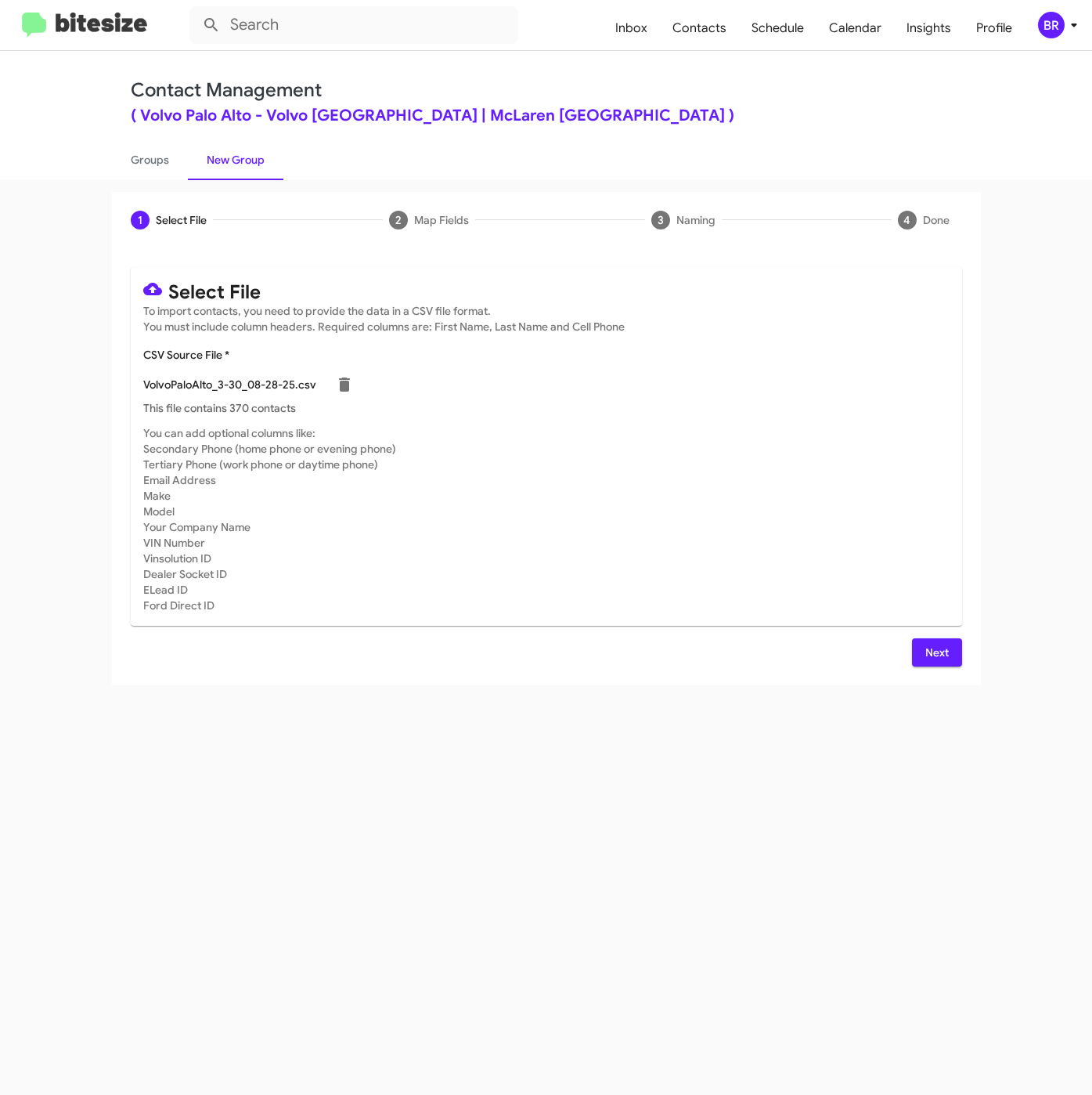
click at [935, 660] on span "Next" at bounding box center [937, 652] width 25 height 29
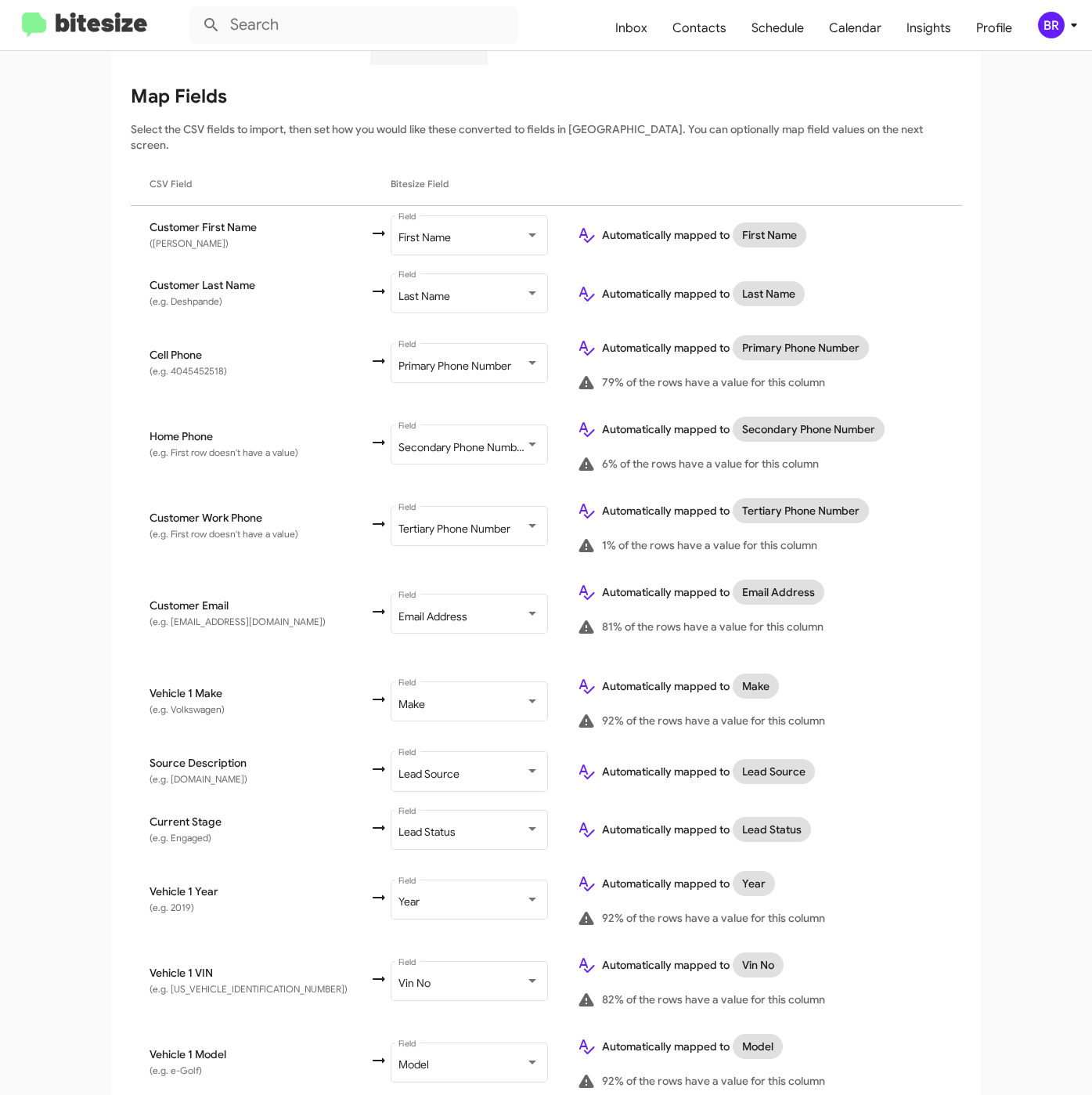
scroll to position [349, 0]
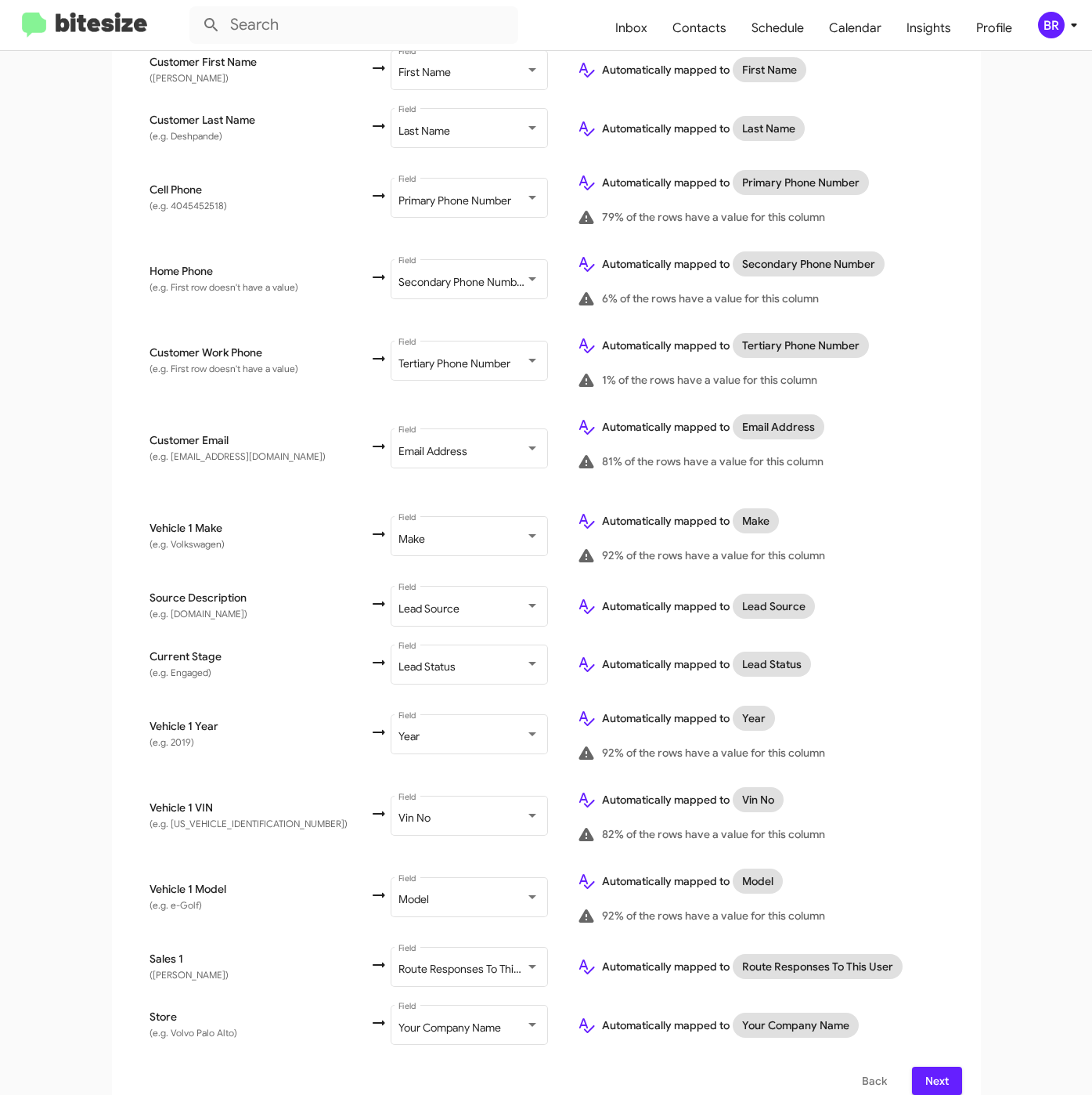
click at [925, 1066] on span "Next" at bounding box center [937, 1080] width 25 height 29
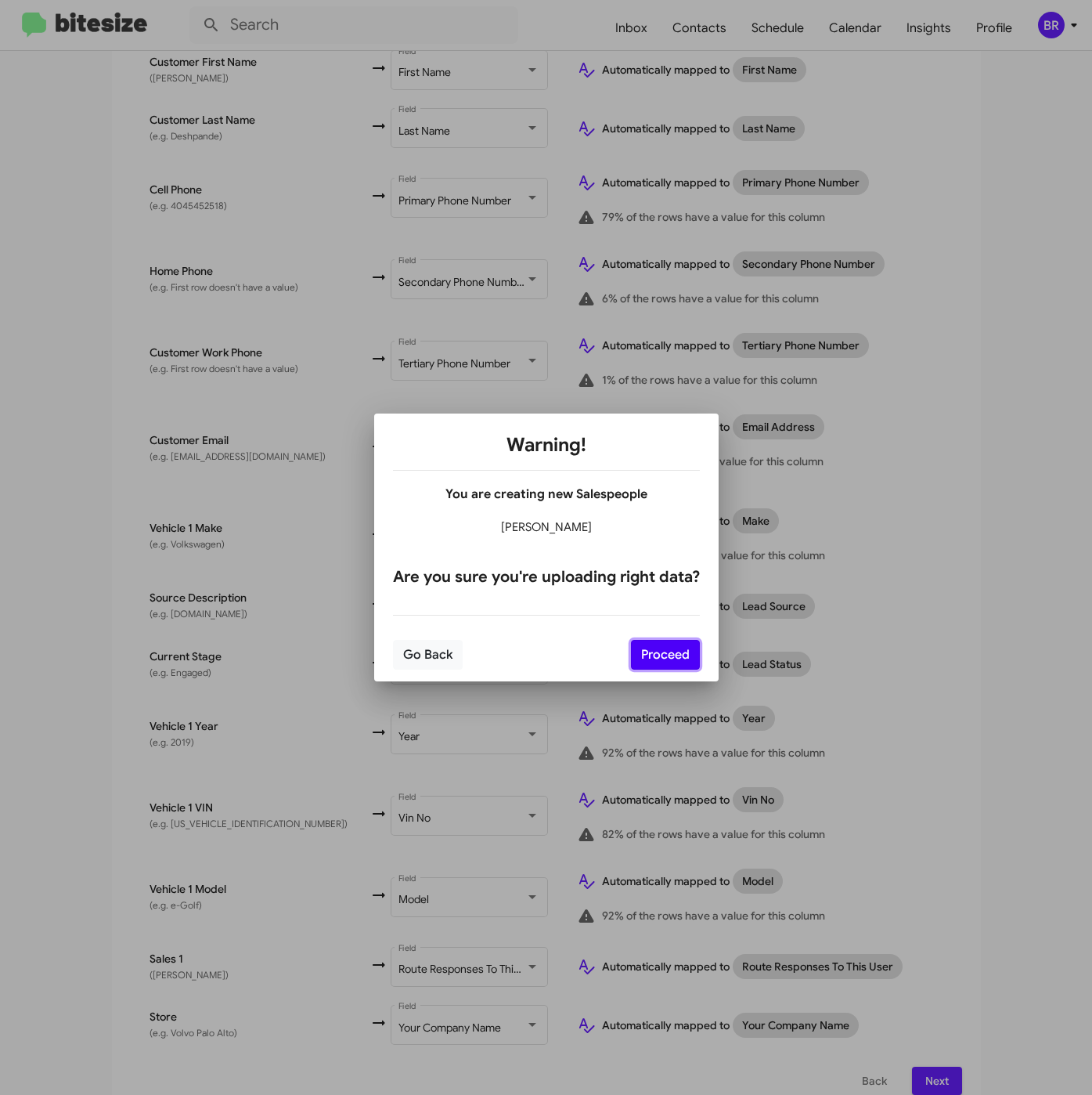
click at [662, 649] on button "Proceed" at bounding box center [665, 654] width 69 height 29
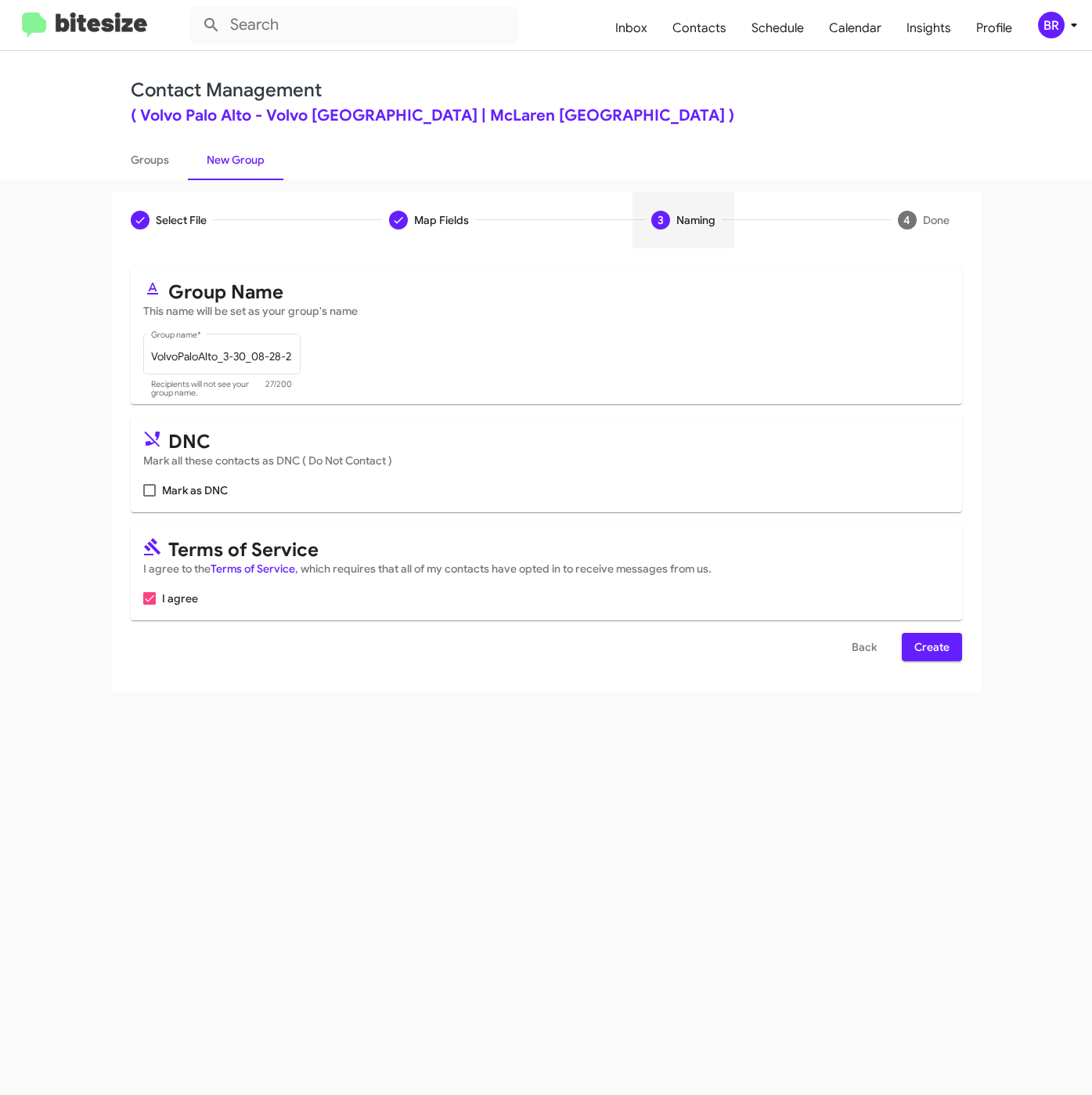
scroll to position [0, 0]
click at [923, 654] on span "Create" at bounding box center [932, 647] width 35 height 29
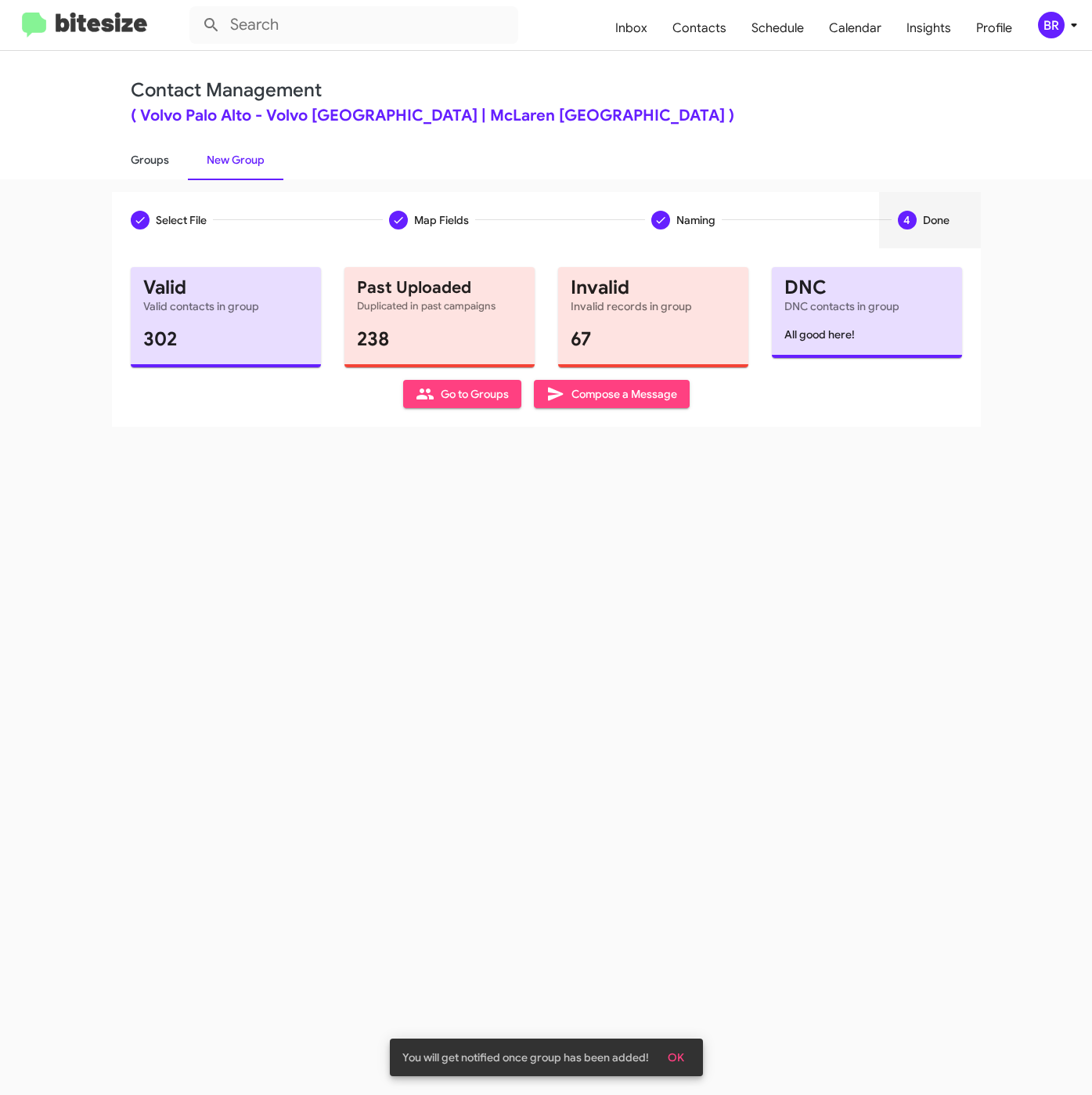
click at [150, 157] on link "Groups" at bounding box center [150, 159] width 76 height 40
type input "in:groups"
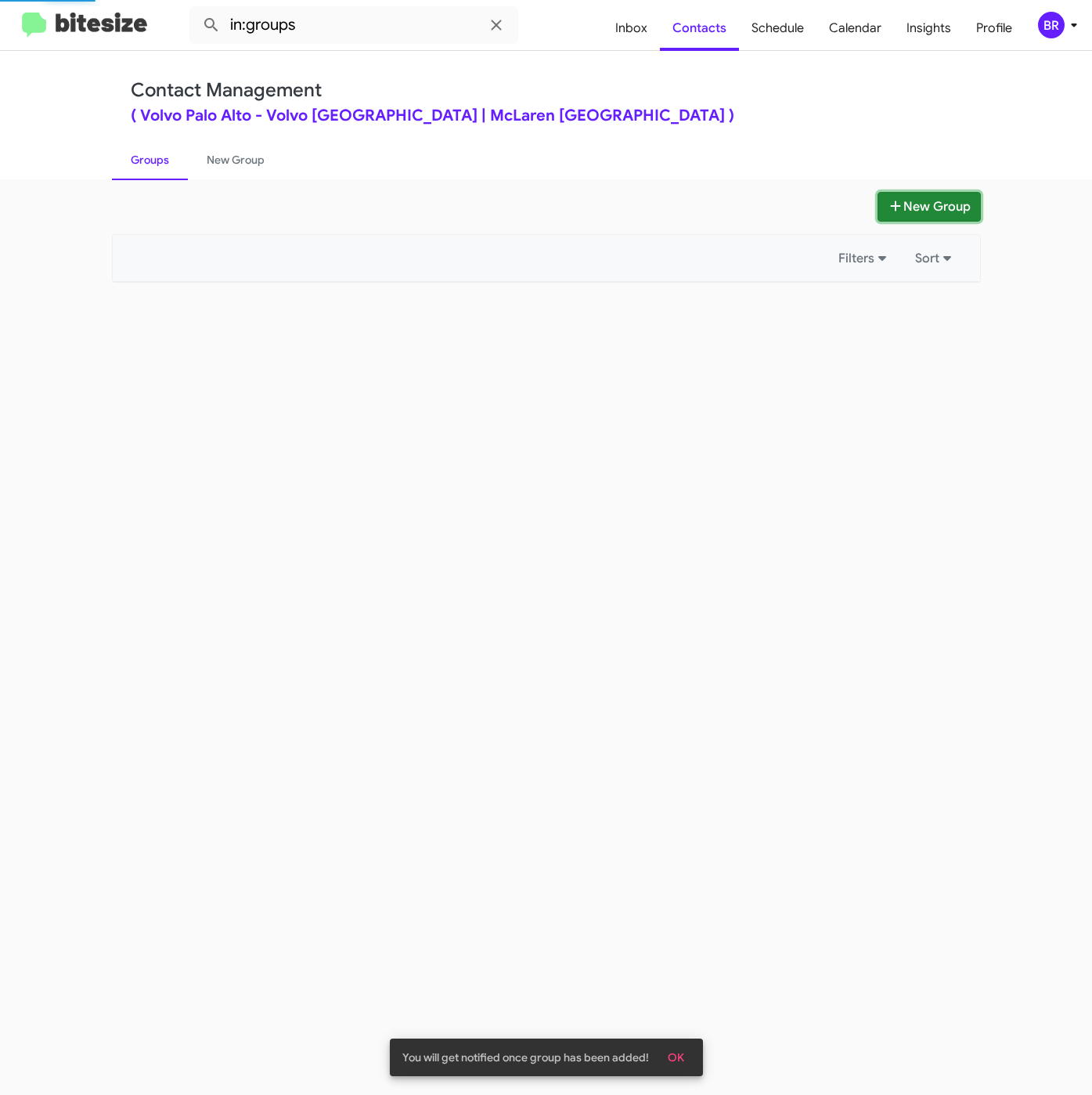
click at [925, 197] on button "New Group" at bounding box center [929, 206] width 103 height 29
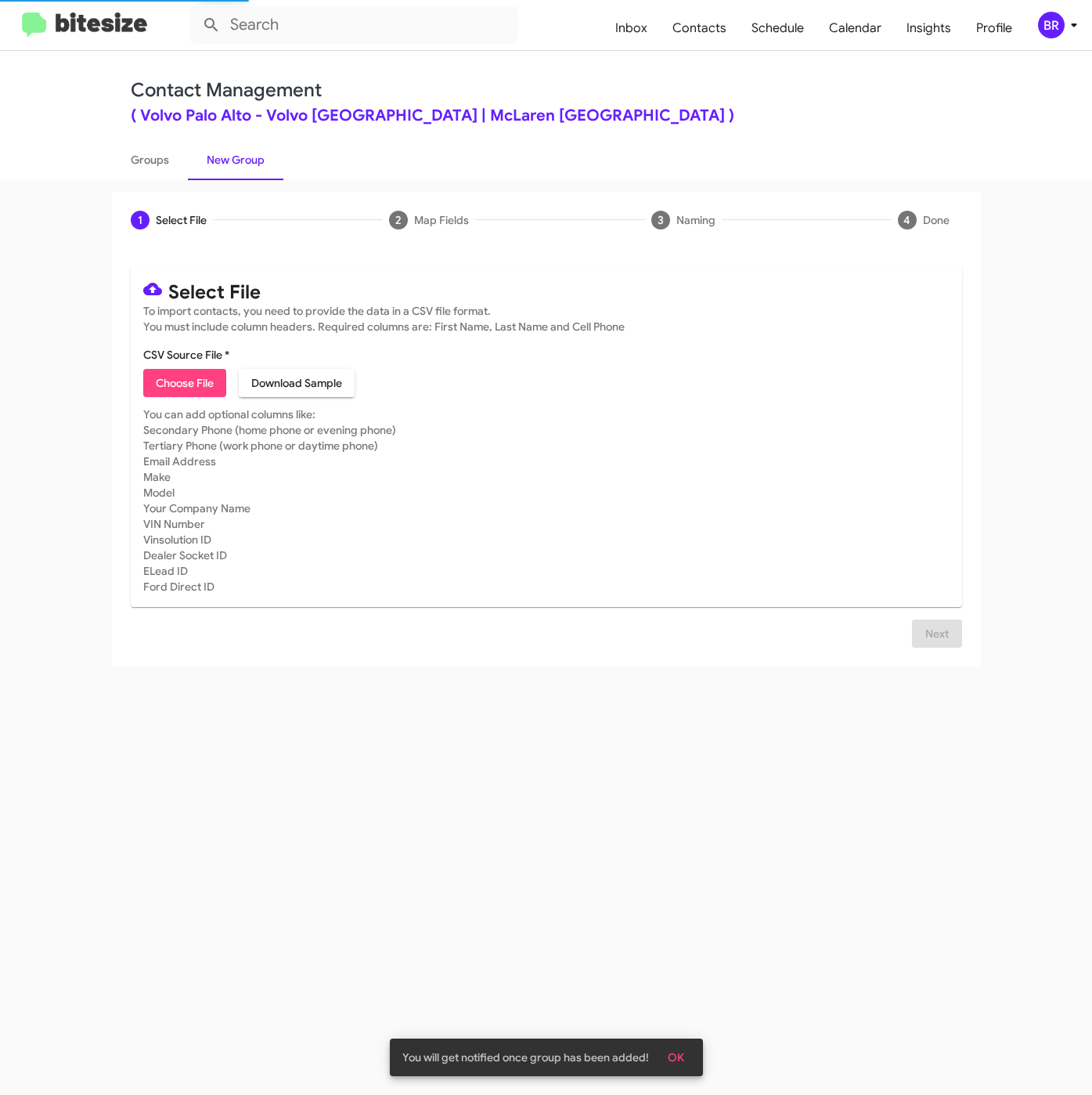
click at [183, 383] on span "Choose File" at bounding box center [184, 383] width 58 height 29
type input "VolvoPaloAlto_Buyback60-63_08-28-25"
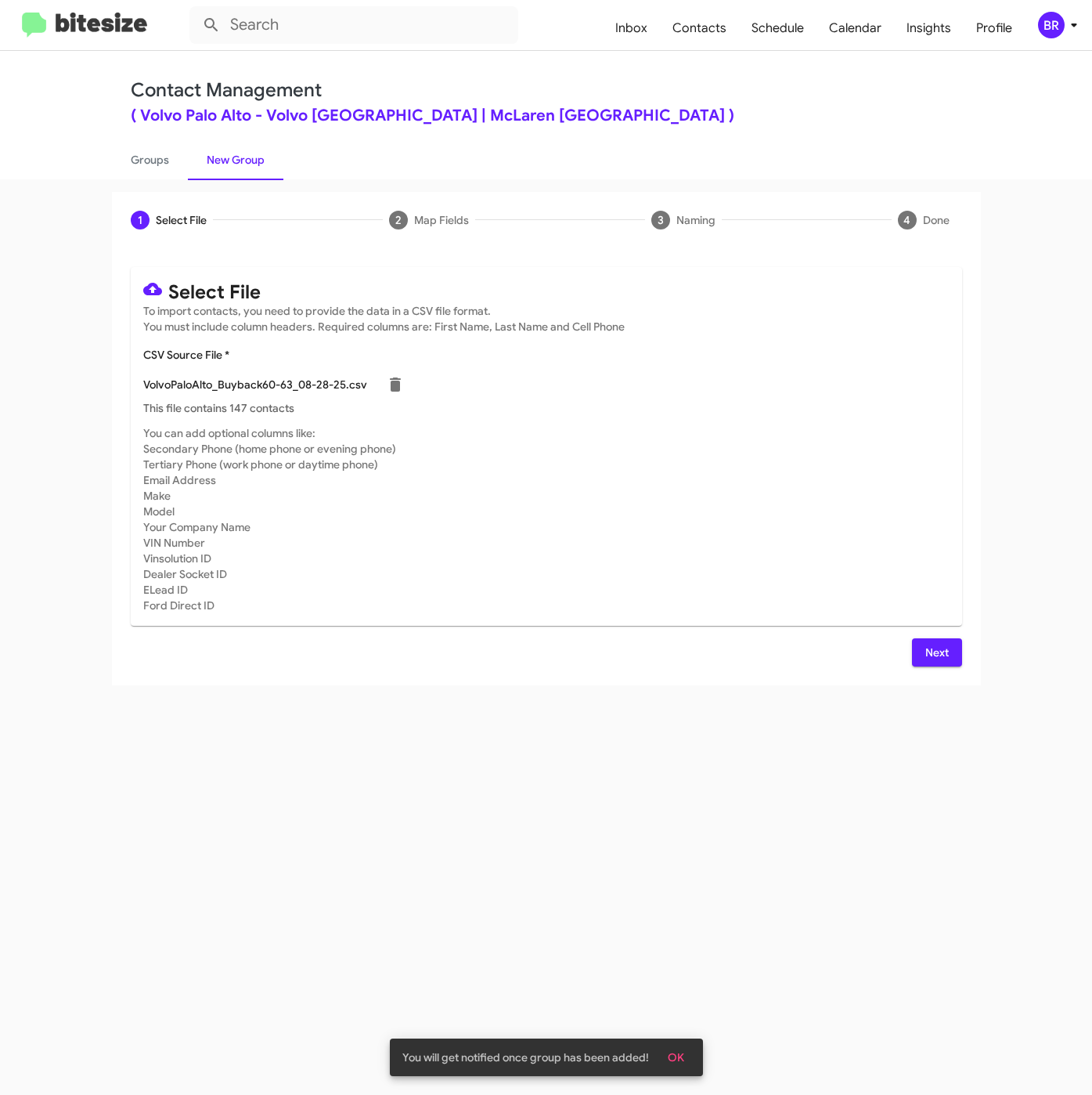
click at [916, 642] on button "Next" at bounding box center [937, 652] width 50 height 29
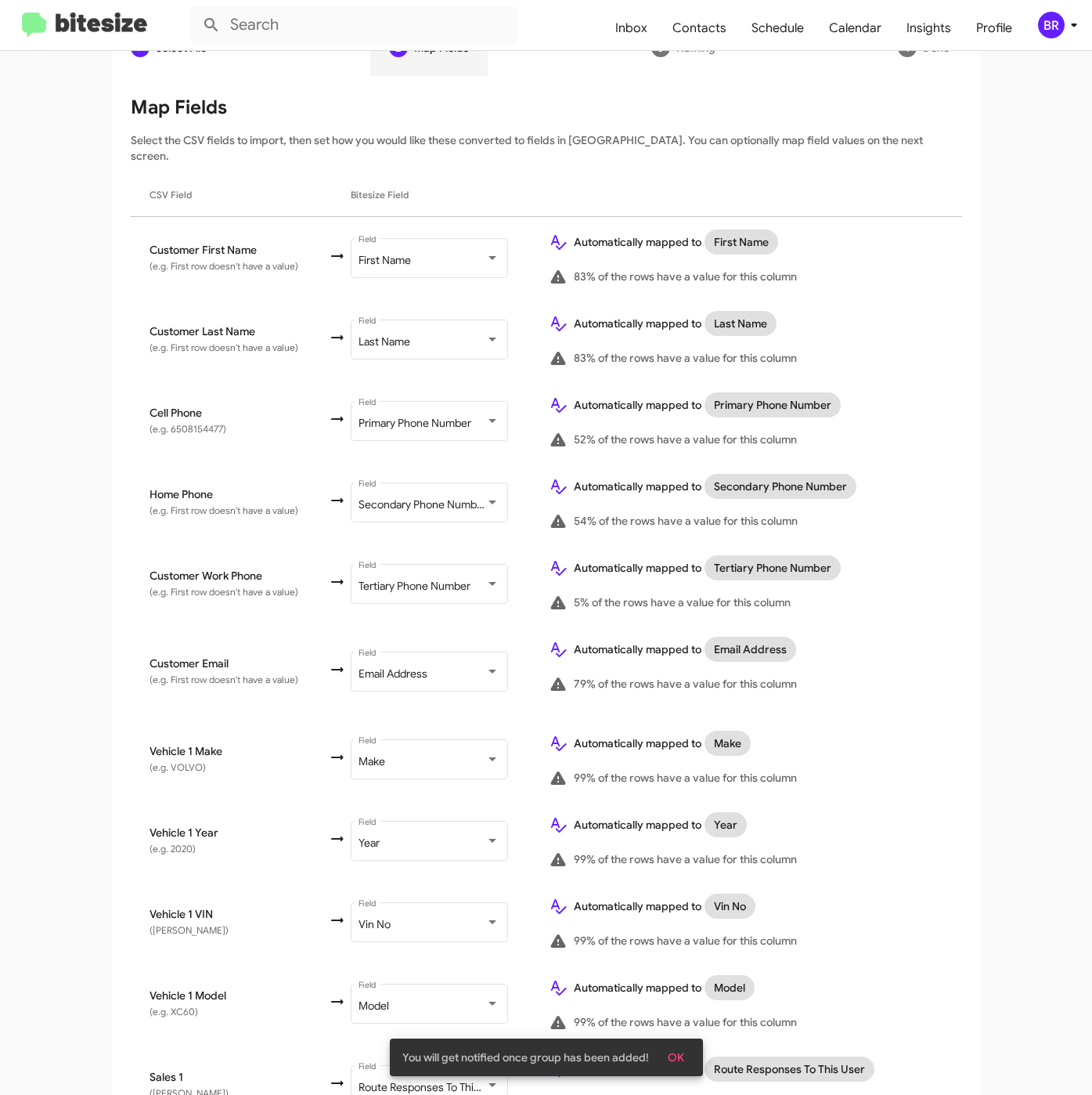
scroll to position [304, 0]
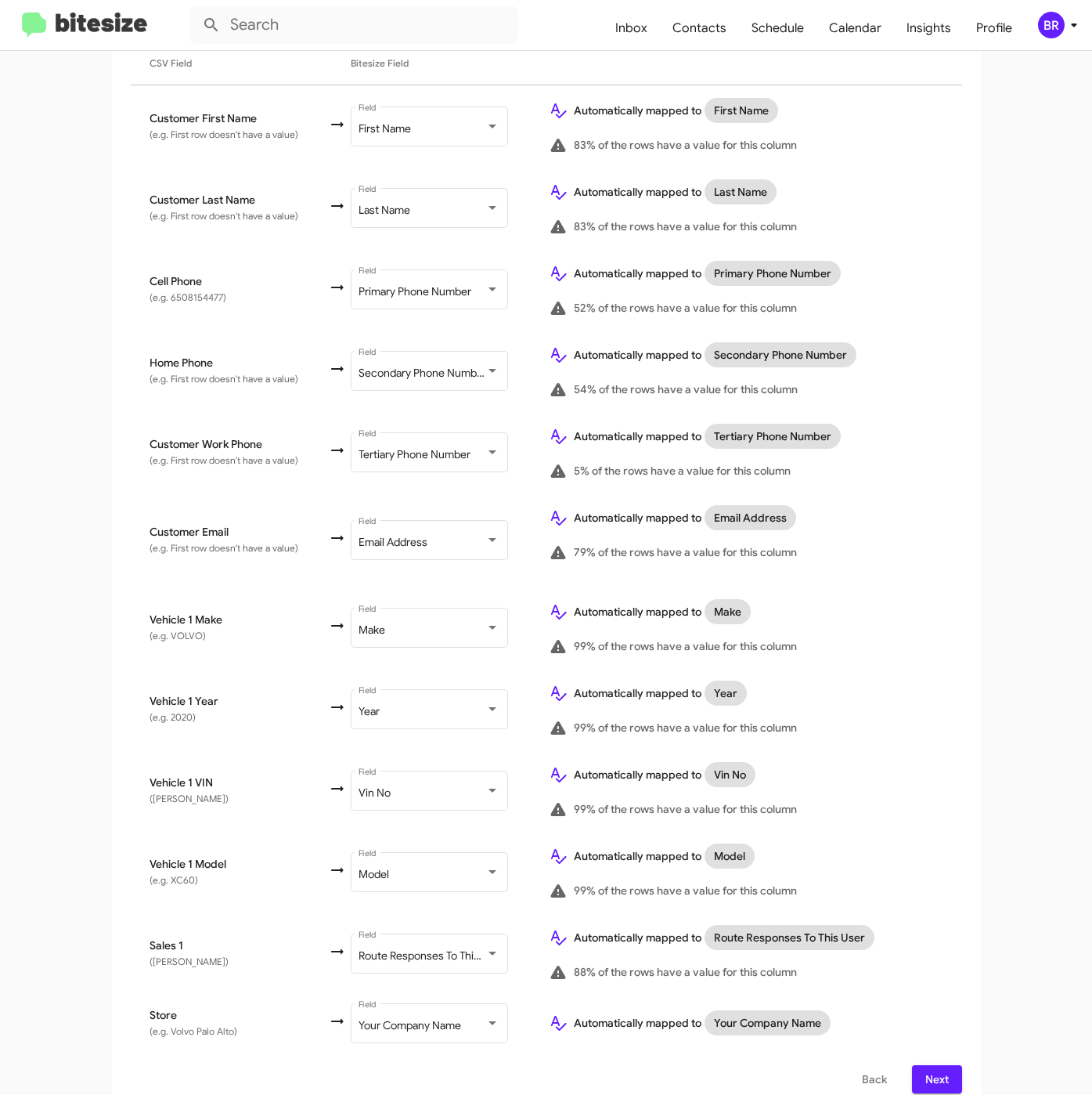
click at [943, 1065] on button "Next" at bounding box center [937, 1078] width 50 height 29
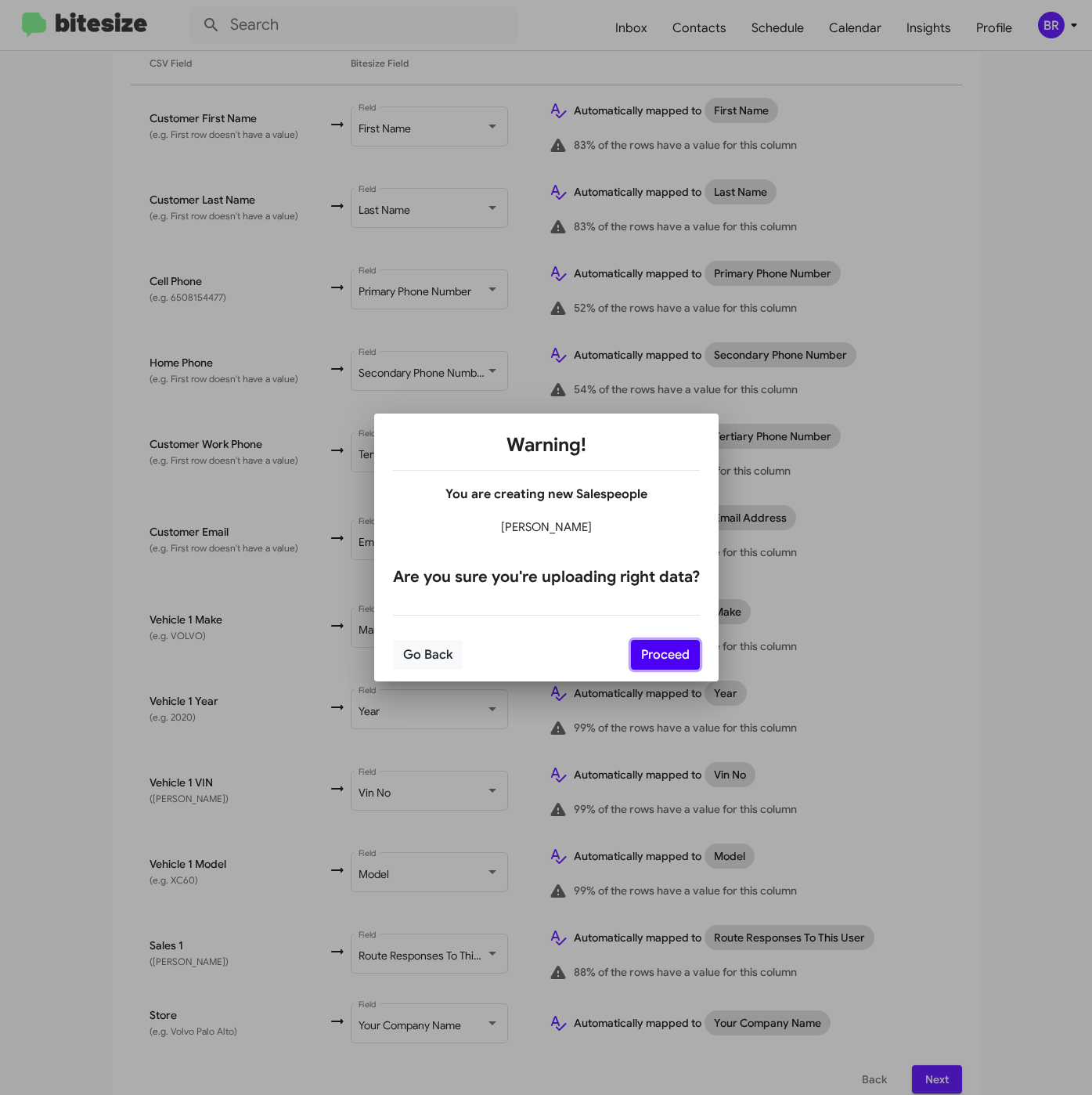
click at [660, 651] on button "Proceed" at bounding box center [665, 654] width 69 height 29
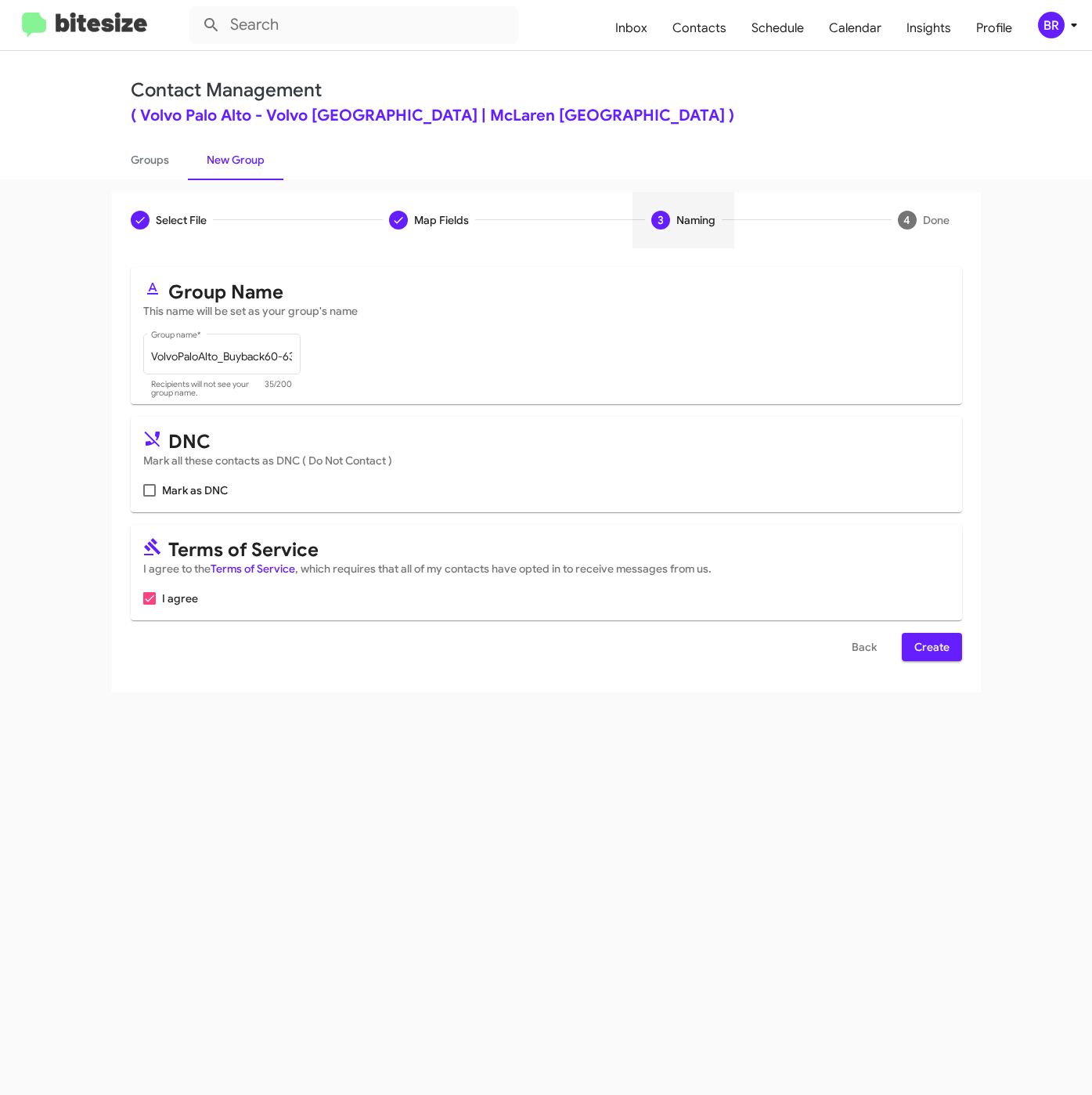
scroll to position [0, 0]
click at [919, 644] on span "Create" at bounding box center [932, 647] width 35 height 29
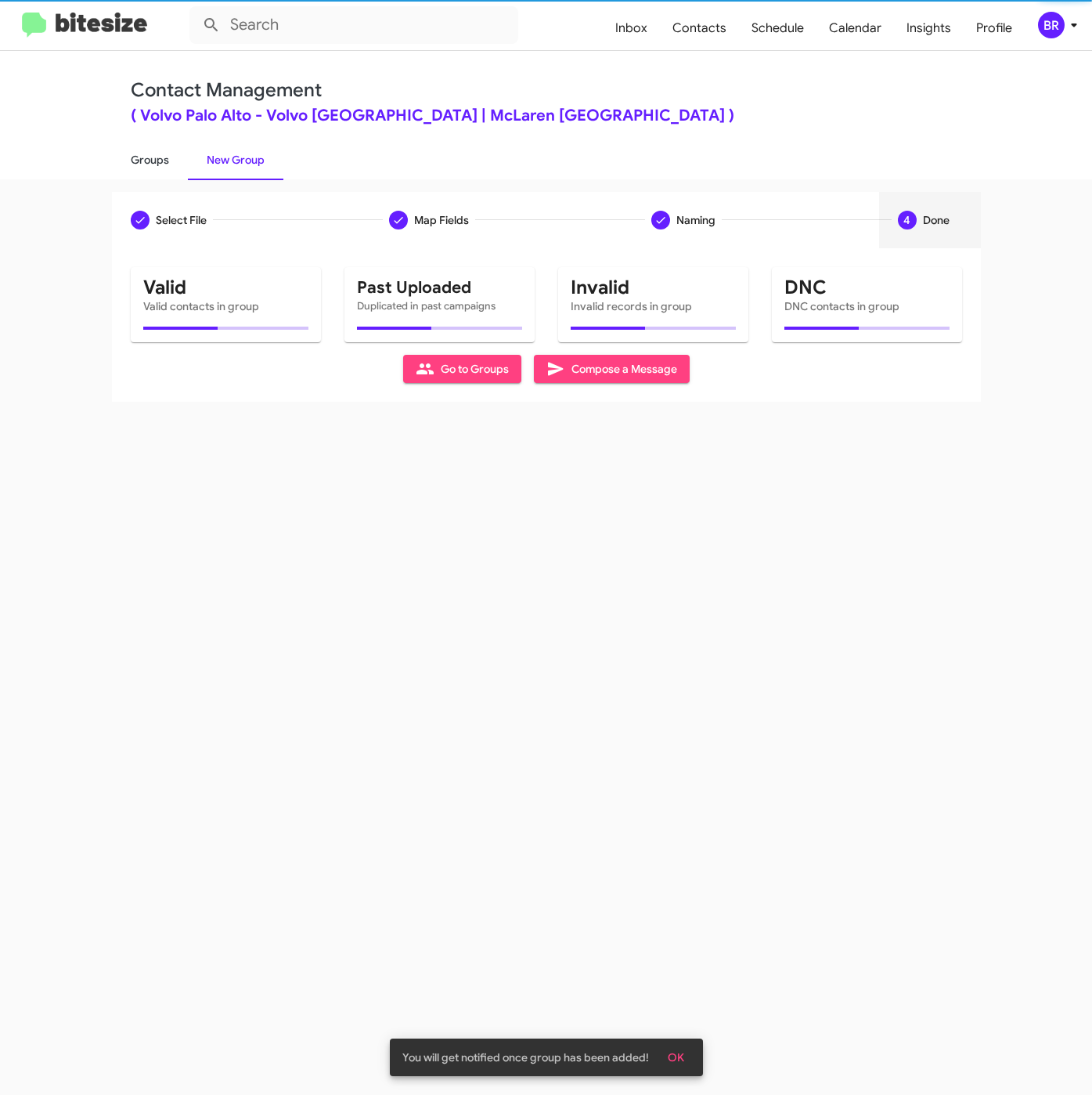
click at [139, 163] on link "Groups" at bounding box center [150, 159] width 76 height 40
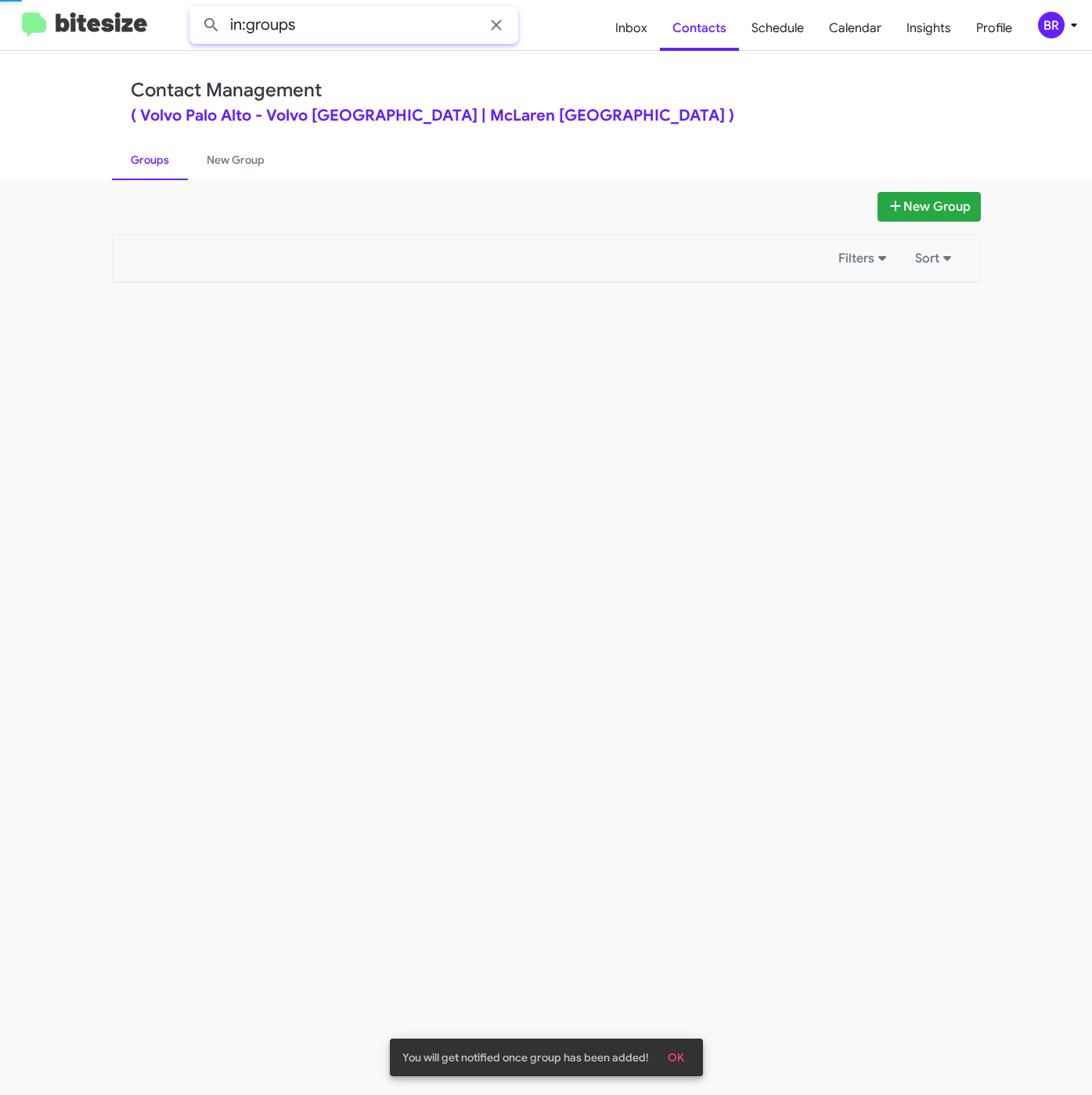
click at [372, 26] on input "in:groups" at bounding box center [353, 25] width 328 height 38
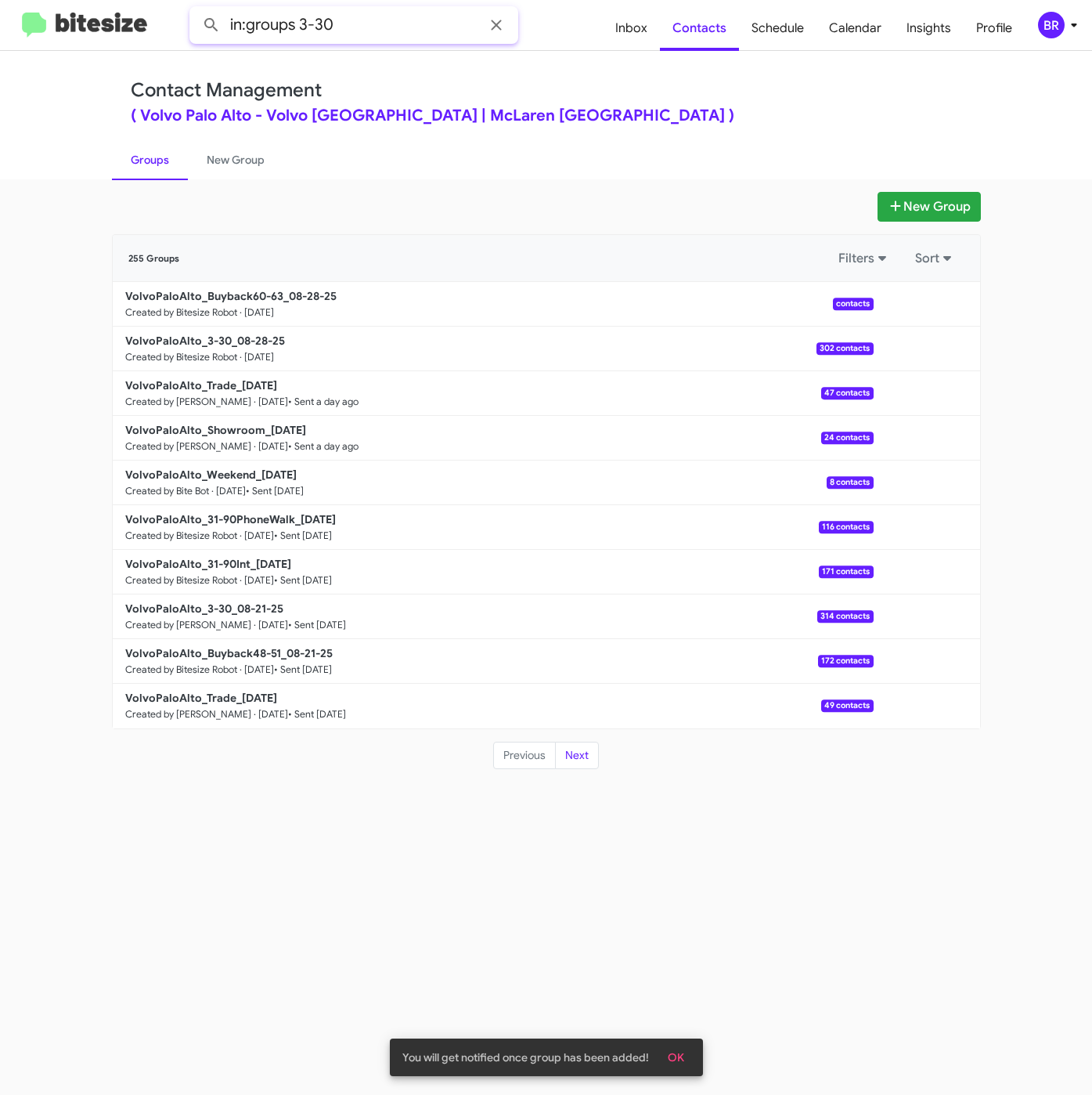
click at [196, 9] on button at bounding box center [212, 25] width 31 height 31
drag, startPoint x: 298, startPoint y: 24, endPoint x: 381, endPoint y: 33, distance: 83.5
click at [381, 33] on input "in:groups 3-30" at bounding box center [353, 25] width 328 height 38
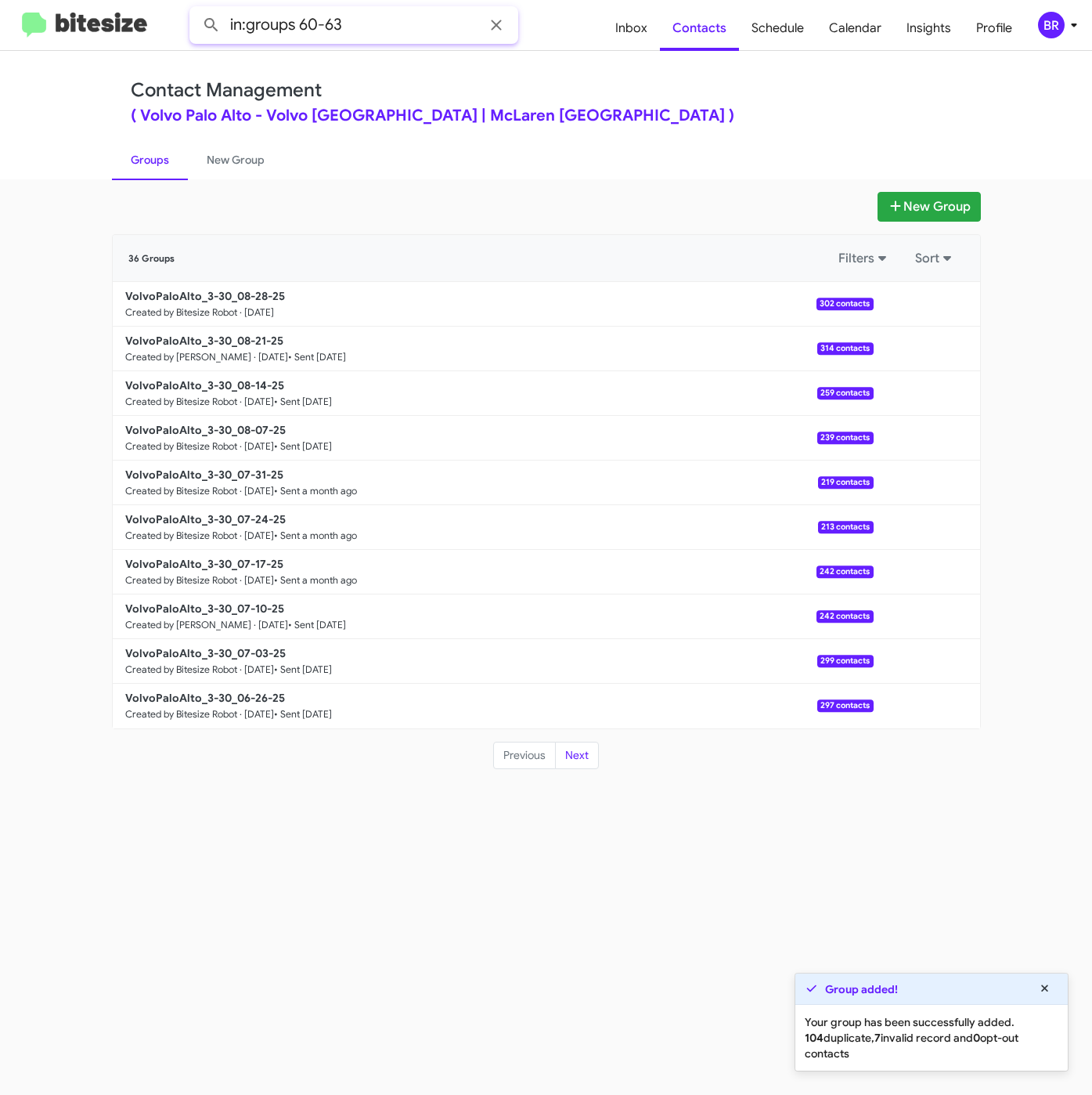
drag, startPoint x: 404, startPoint y: 9, endPoint x: 397, endPoint y: 6, distance: 7.6
click at [404, 10] on input "in:groups 60-63" at bounding box center [353, 25] width 328 height 38
click at [196, 9] on button at bounding box center [212, 25] width 31 height 31
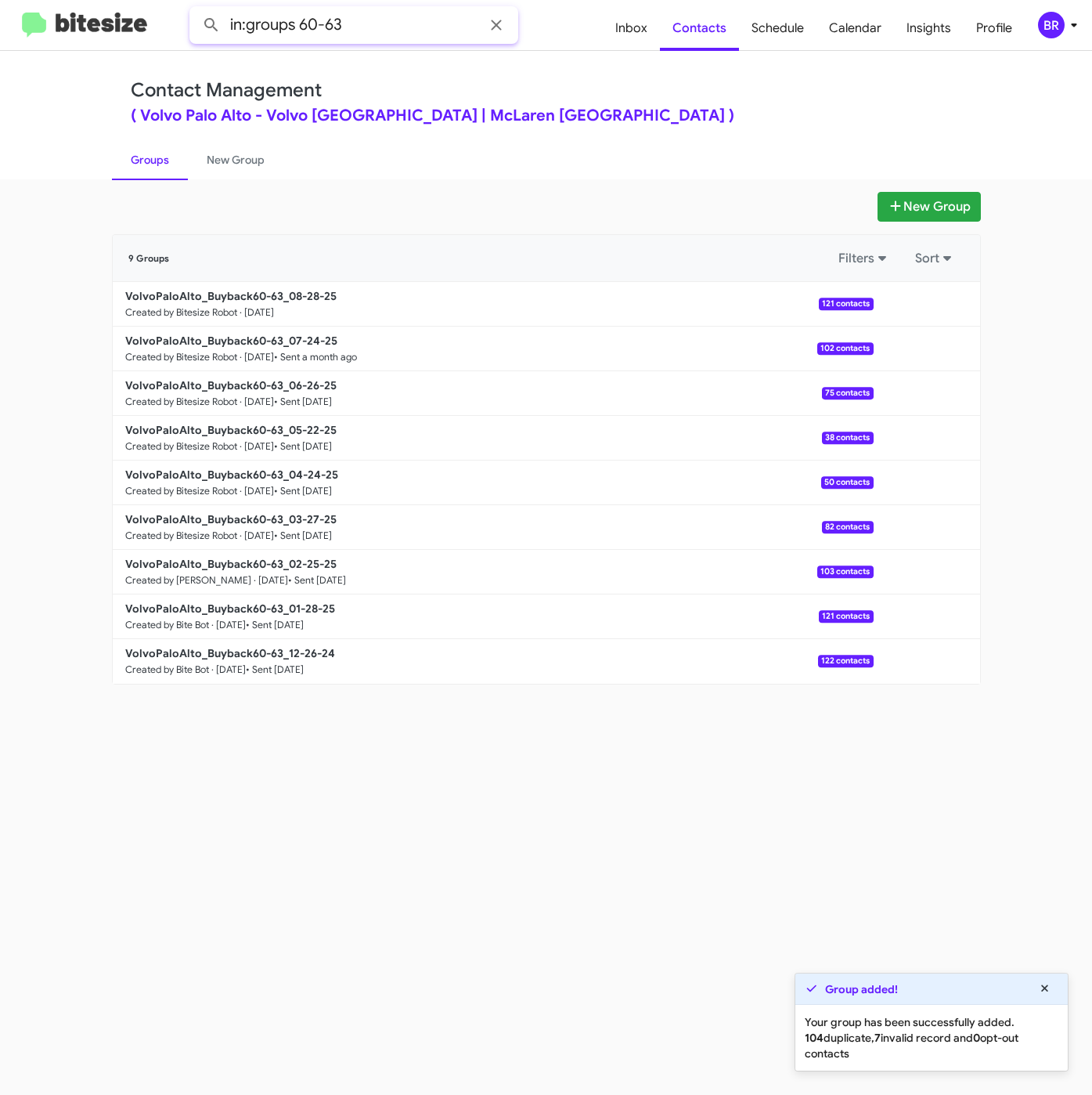
click at [366, 26] on input "in:groups 60-63" at bounding box center [353, 25] width 328 height 38
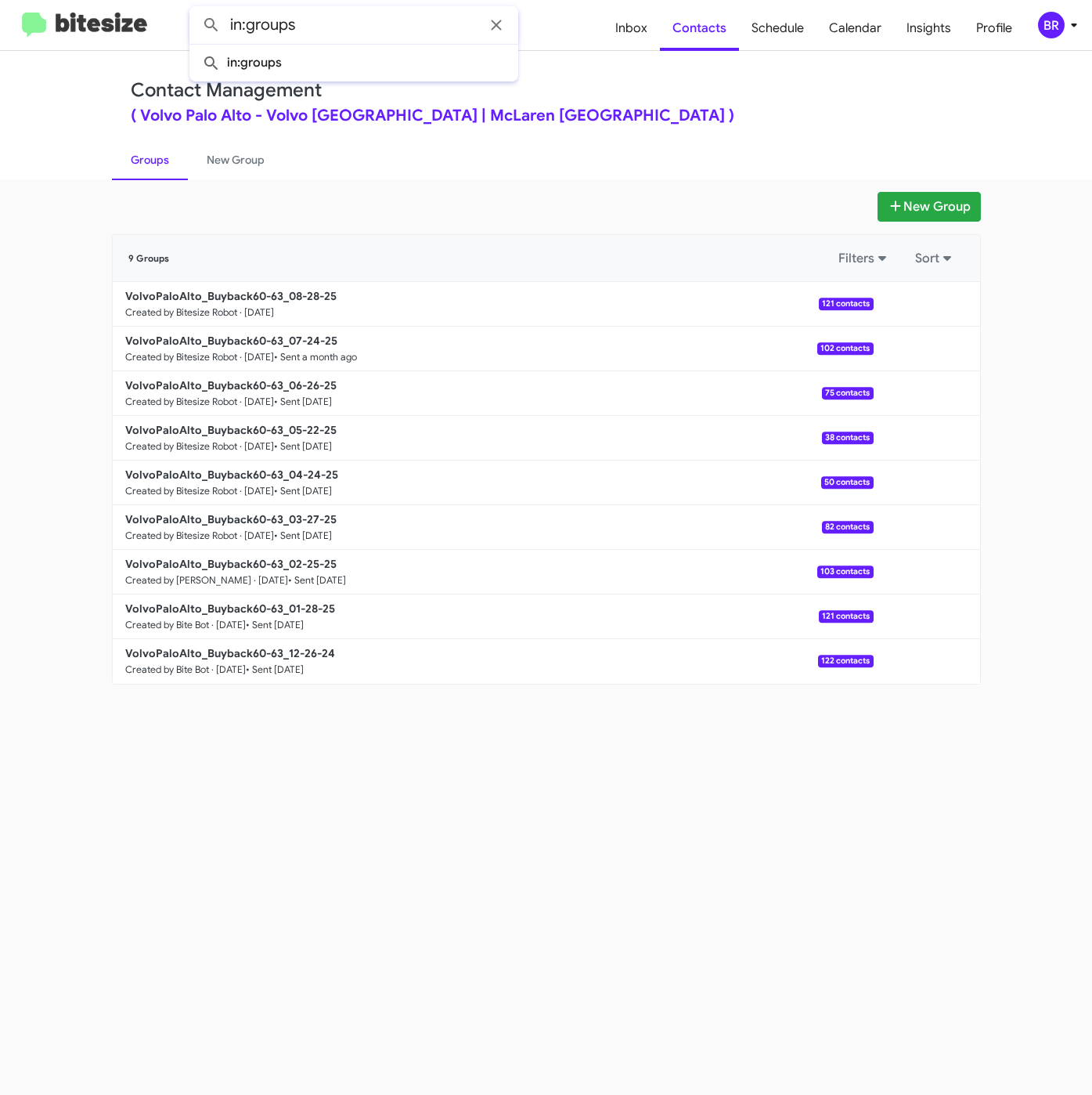
click at [196, 9] on button at bounding box center [212, 25] width 31 height 31
type input "in:groups"
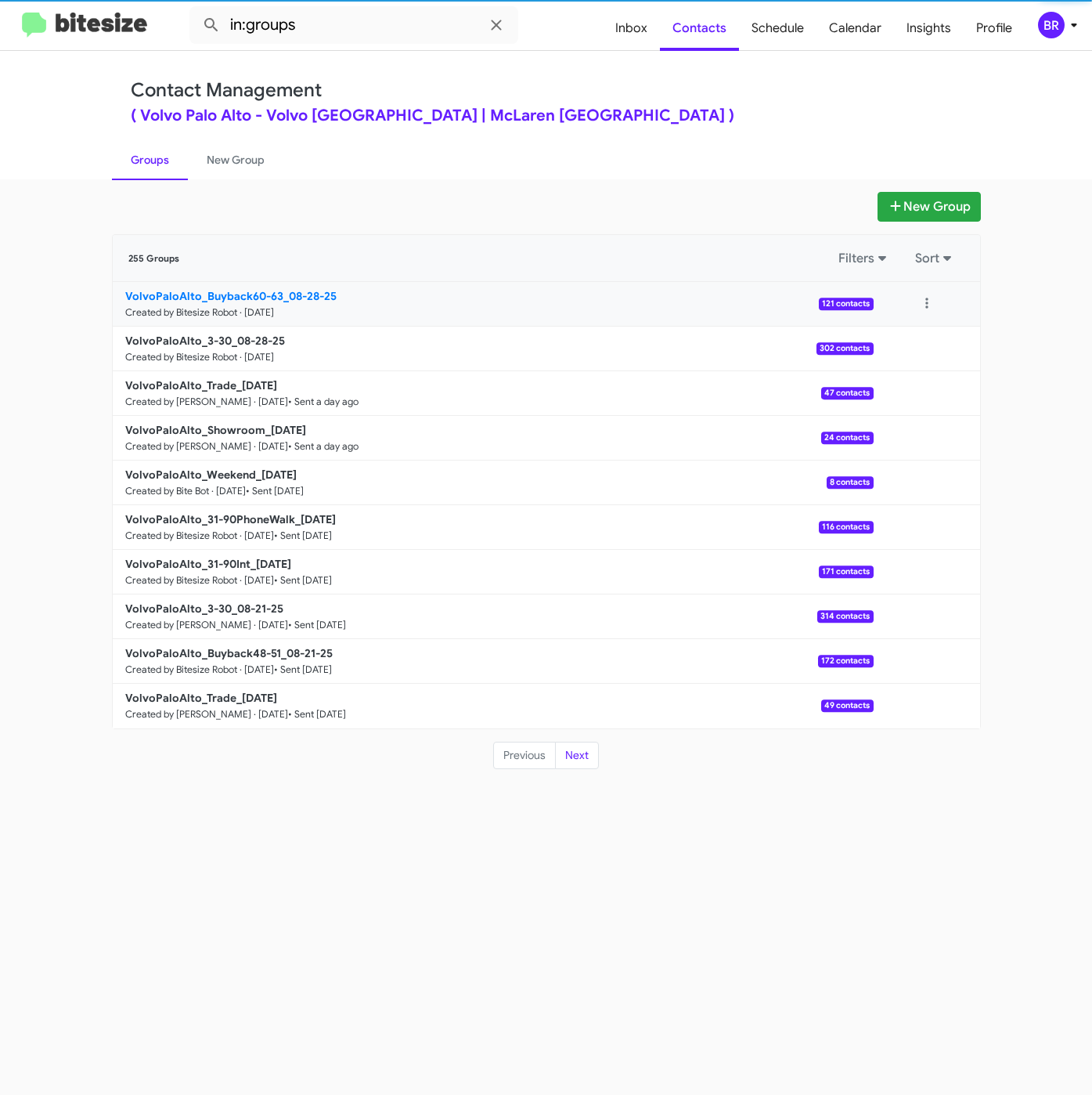
click at [210, 299] on b "VolvoPaloAlto_Buyback60-63_08-28-25" at bounding box center [231, 295] width 212 height 14
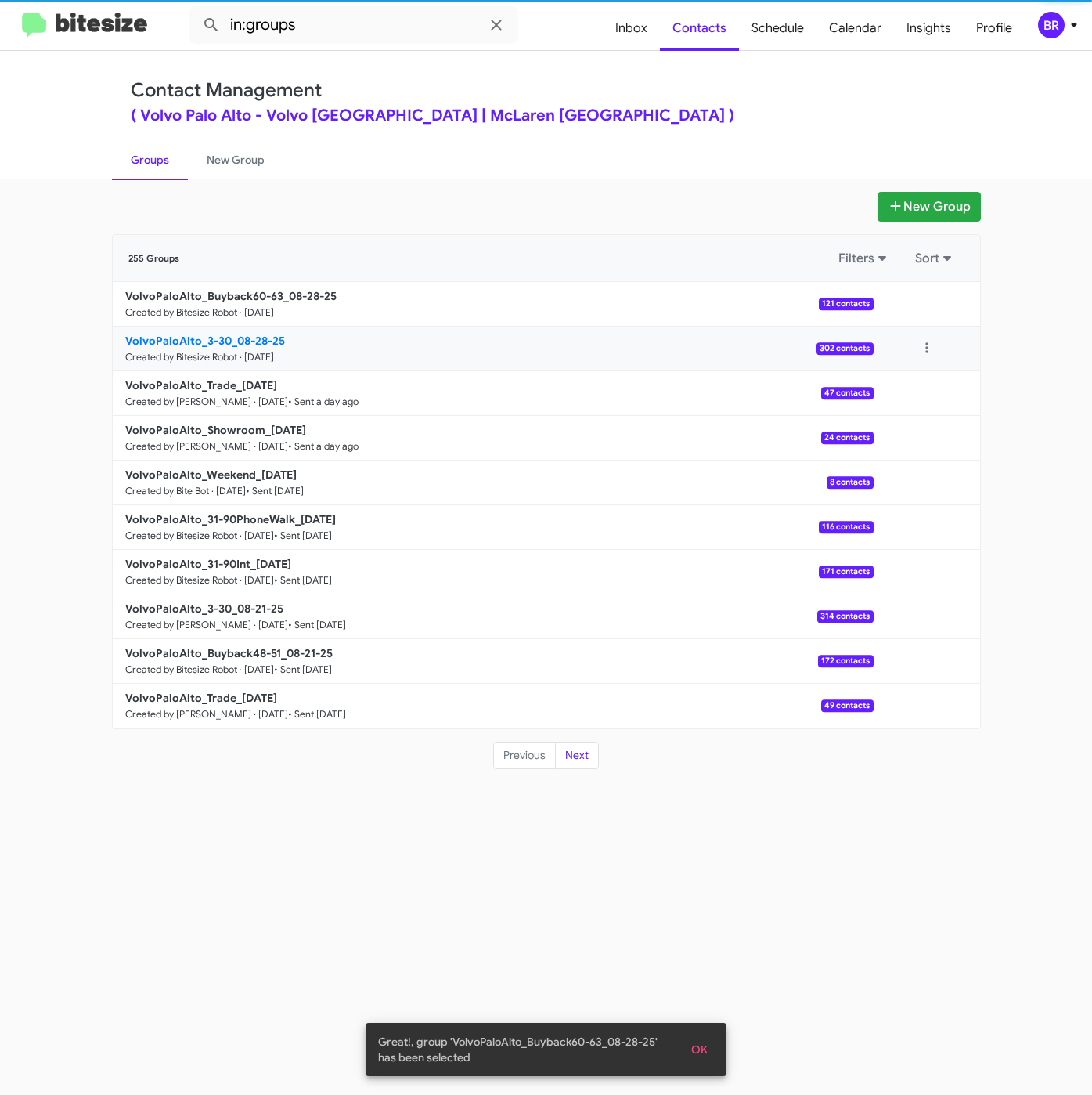
click at [200, 334] on b "VolvoPaloAlto_3-30_08-28-25" at bounding box center [205, 340] width 160 height 14
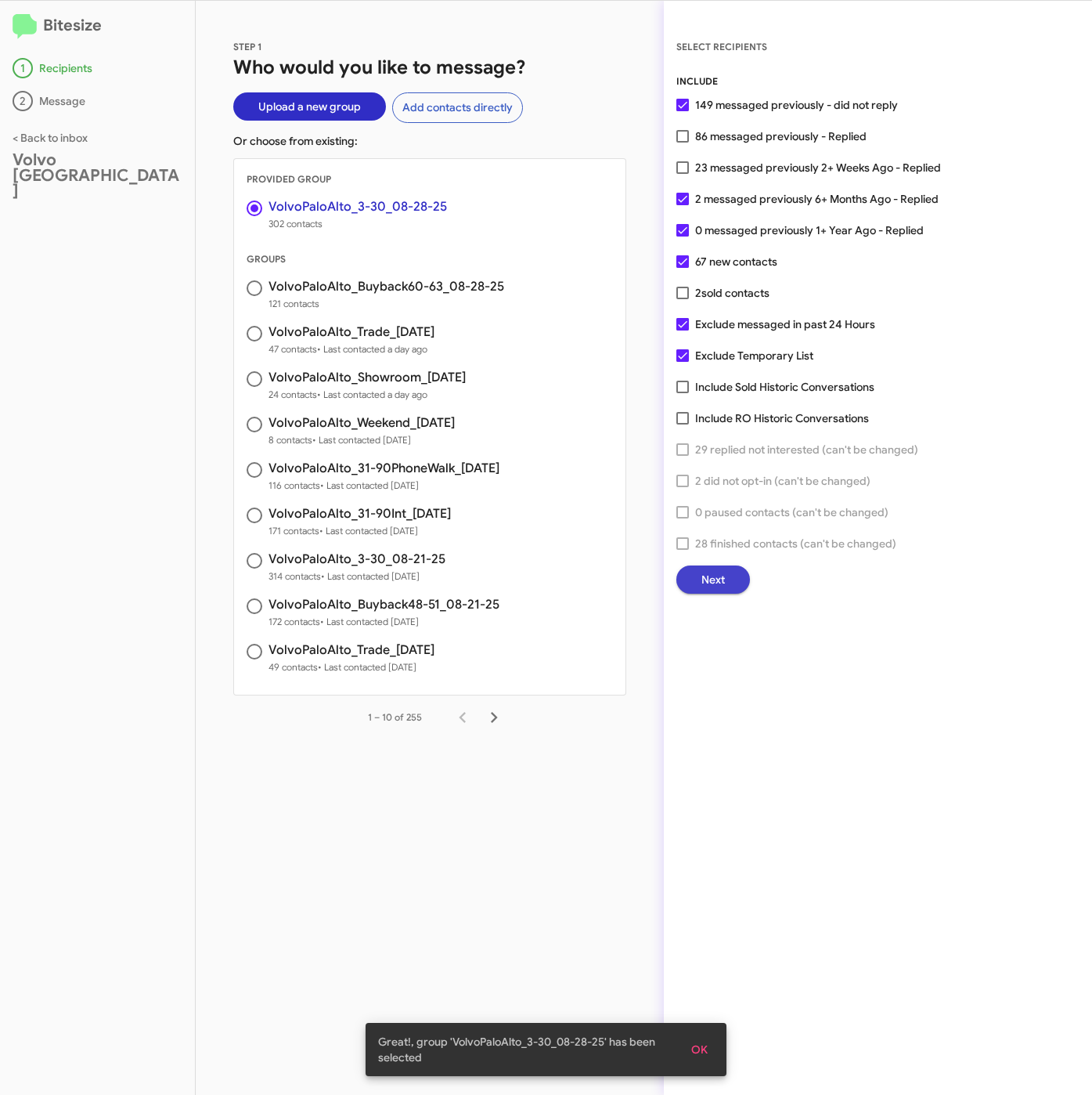
click at [715, 571] on span "Next" at bounding box center [713, 579] width 24 height 29
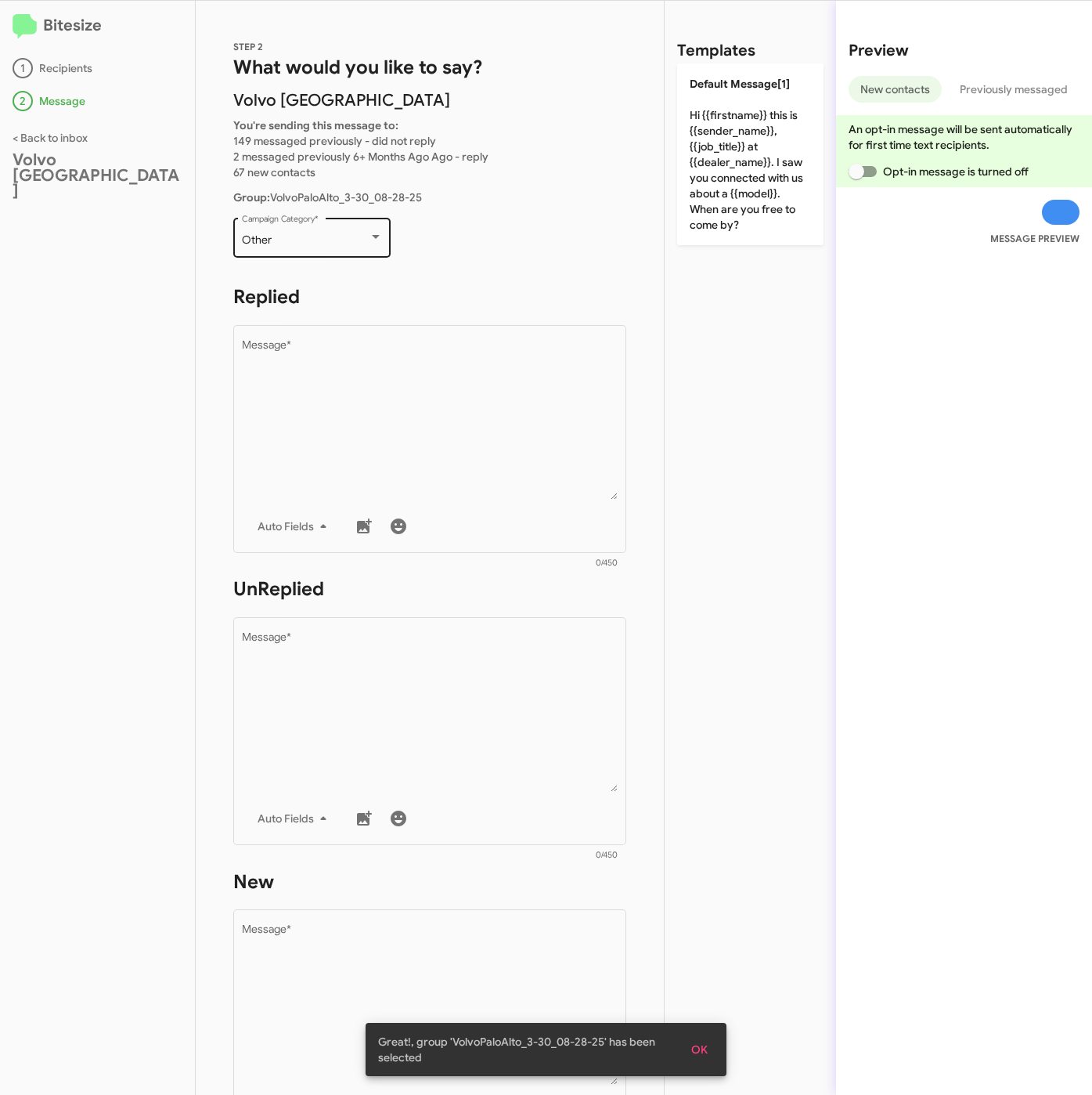
click at [323, 242] on div "Other" at bounding box center [305, 240] width 127 height 13
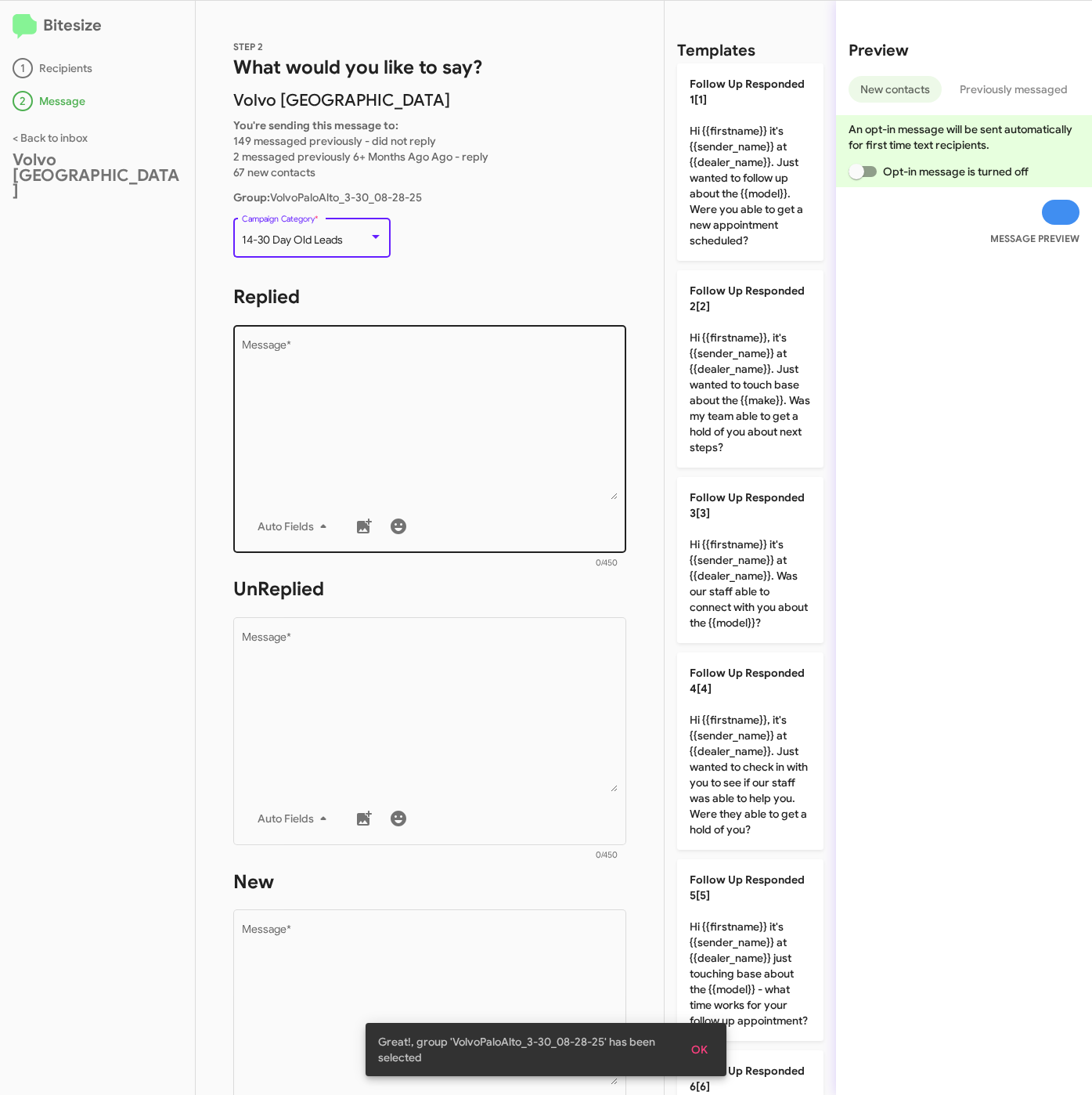
click at [369, 346] on textarea "Message *" at bounding box center [430, 420] width 376 height 160
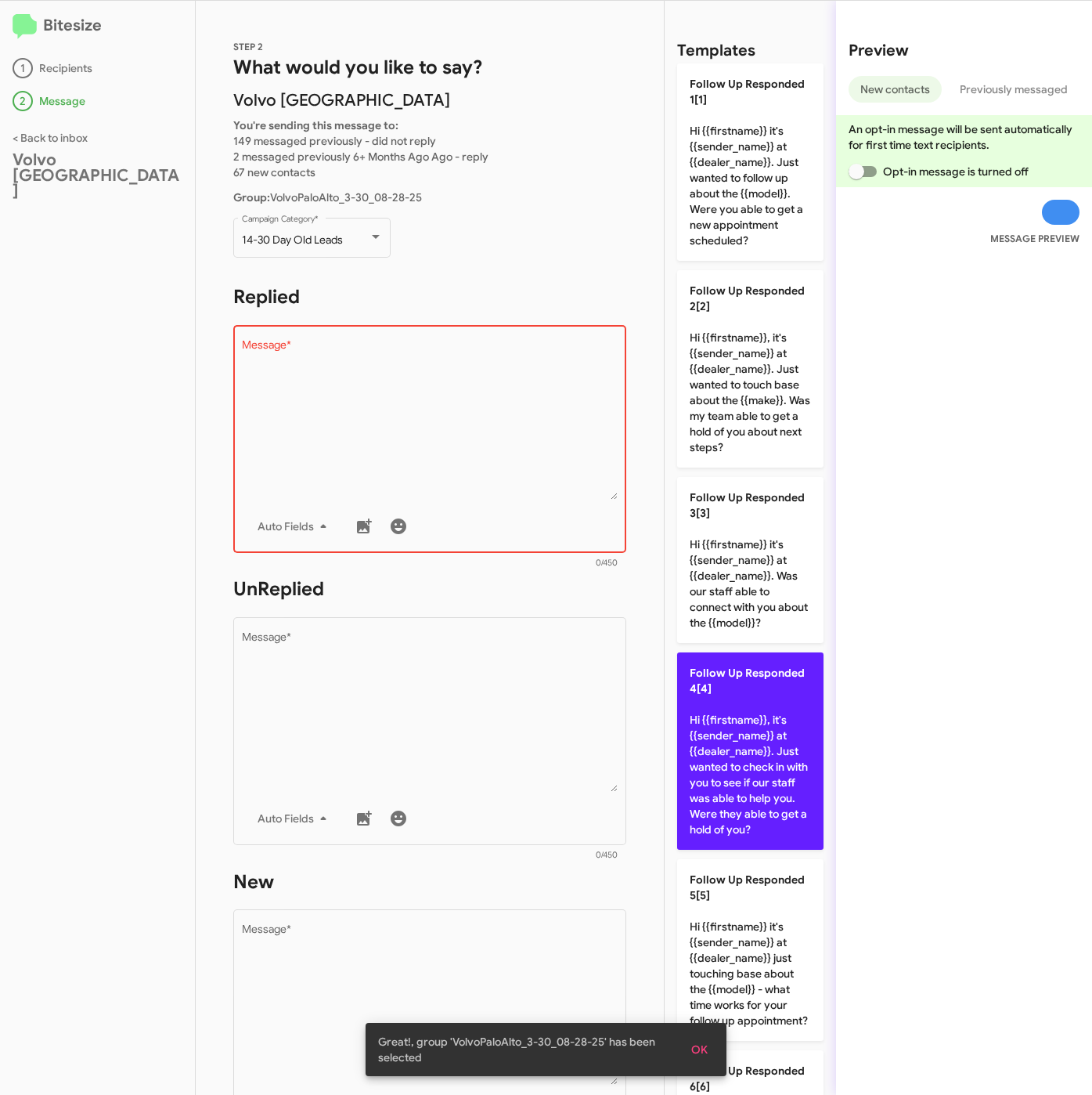
click at [747, 753] on p "Follow Up Responded 4[4] Hi {{firstname}}, it's {{sender_name}} at {{dealer_nam…" at bounding box center [750, 751] width 146 height 197
type textarea "Hi {{firstname}}, it's {{sender_name}} at {{dealer_name}}. Just wanted to check…"
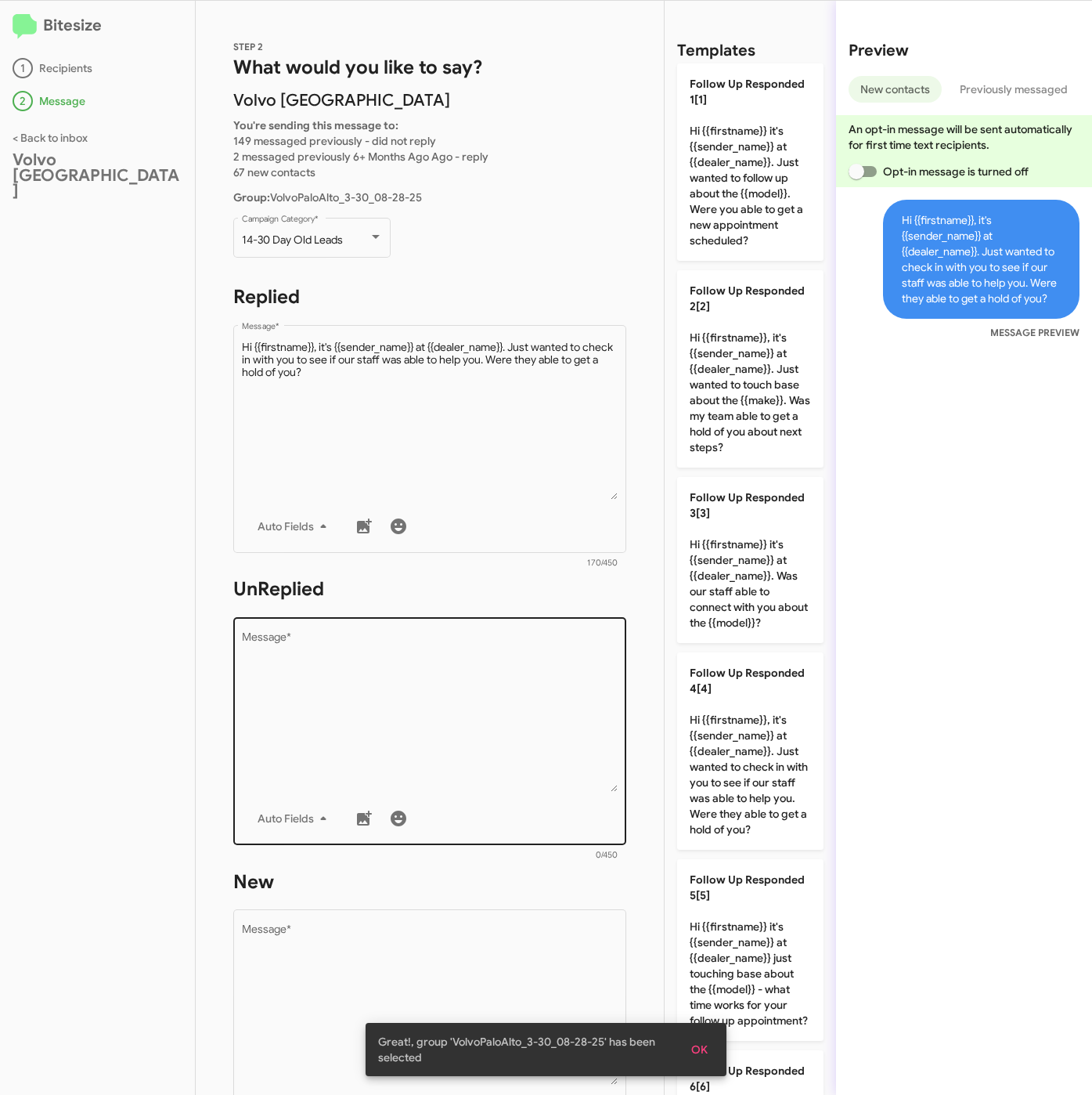
click at [523, 735] on textarea "Message *" at bounding box center [430, 712] width 376 height 160
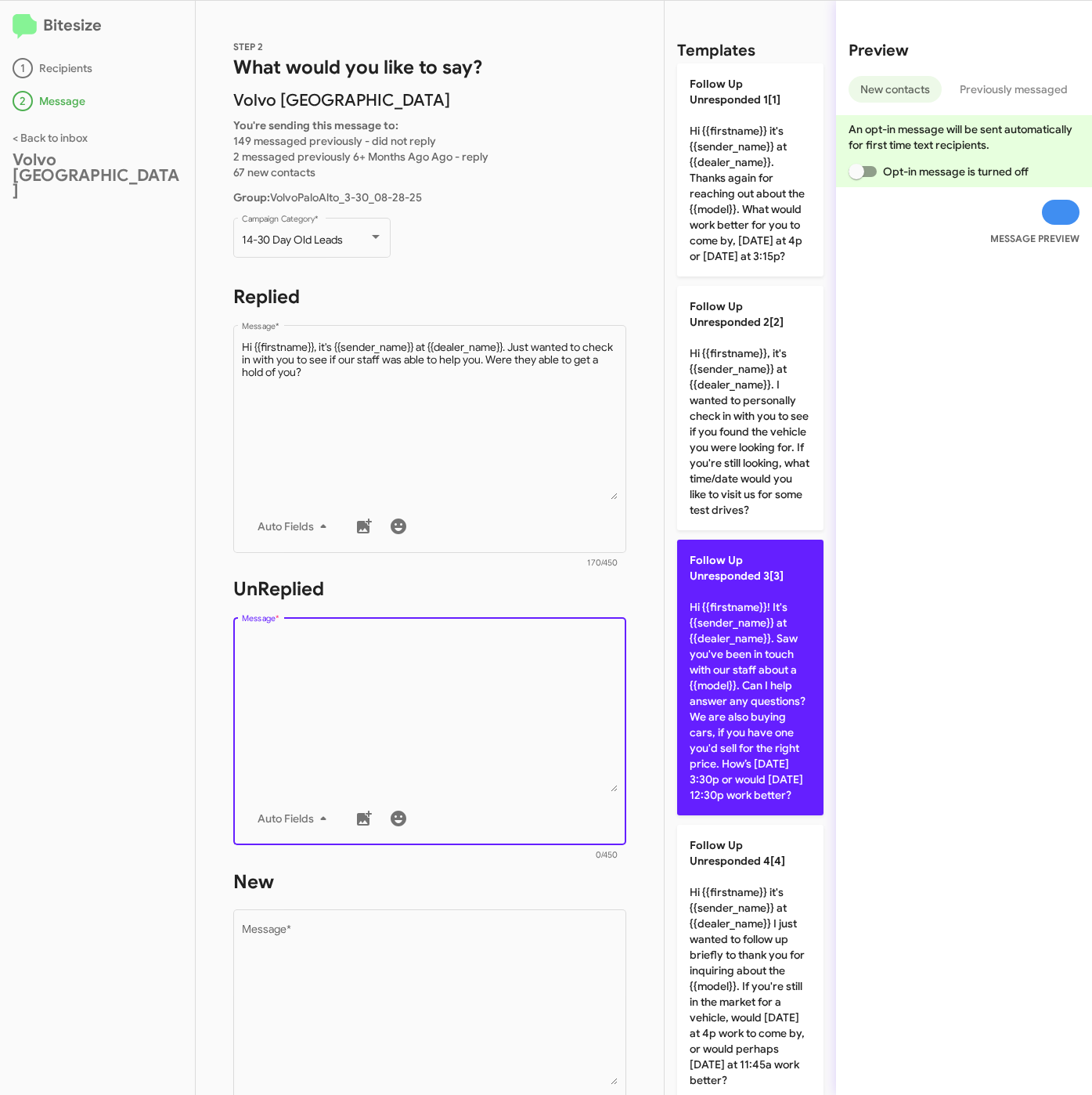
drag, startPoint x: 747, startPoint y: 775, endPoint x: 706, endPoint y: 879, distance: 111.8
click at [747, 776] on p "Follow Up Unresponded 3[3] Hi {{firstname}}! It's {{sender_name}} at {{dealer_n…" at bounding box center [750, 677] width 146 height 276
type textarea "Hi {{firstname}}! It's {{sender_name}} at {{dealer_name}}. Saw you've been in t…"
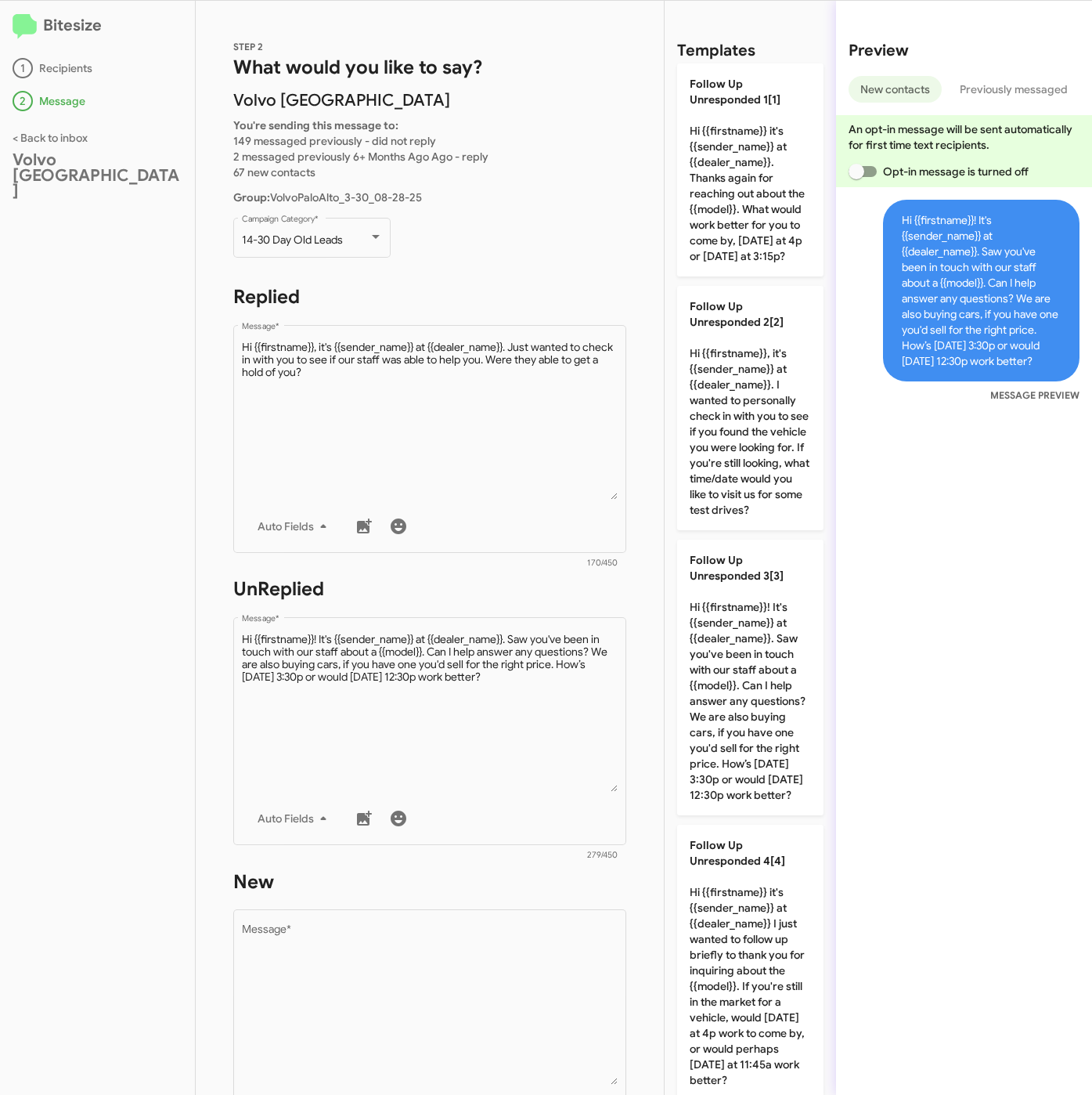
click at [609, 954] on div "STEP 2 What would you like to say? Volvo Palo Alto You're sending this message …" at bounding box center [430, 548] width 468 height 1094
click at [547, 933] on textarea "Message *" at bounding box center [430, 1005] width 376 height 160
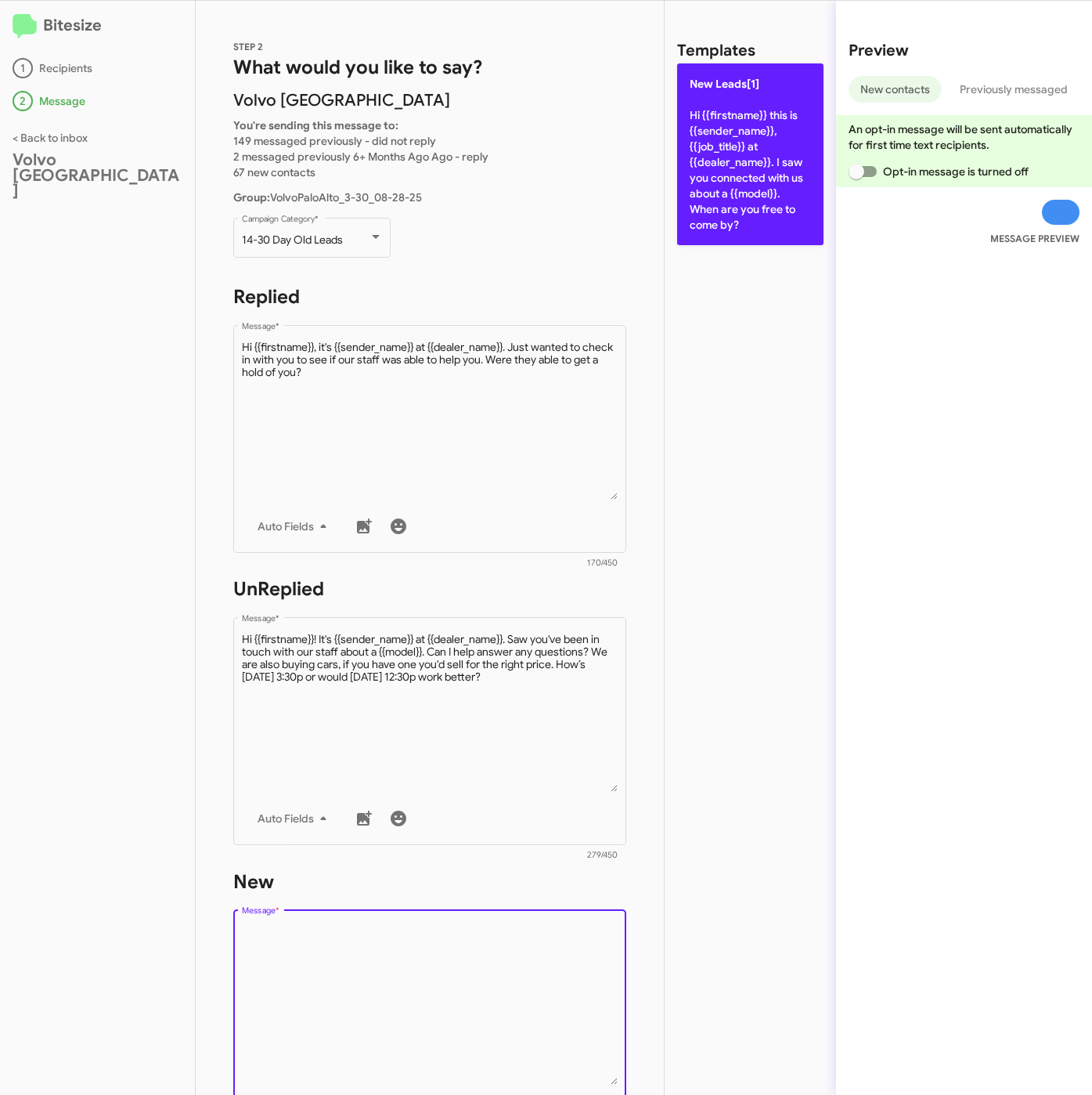
click at [723, 228] on p "New Leads[1] Hi {{firstname}} this is {{sender_name}}, {{job_title}} at {{deale…" at bounding box center [750, 154] width 146 height 181
type textarea "Hi {{firstname}} this is {{sender_name}}, {{job_title}} at {{dealer_name}}. I s…"
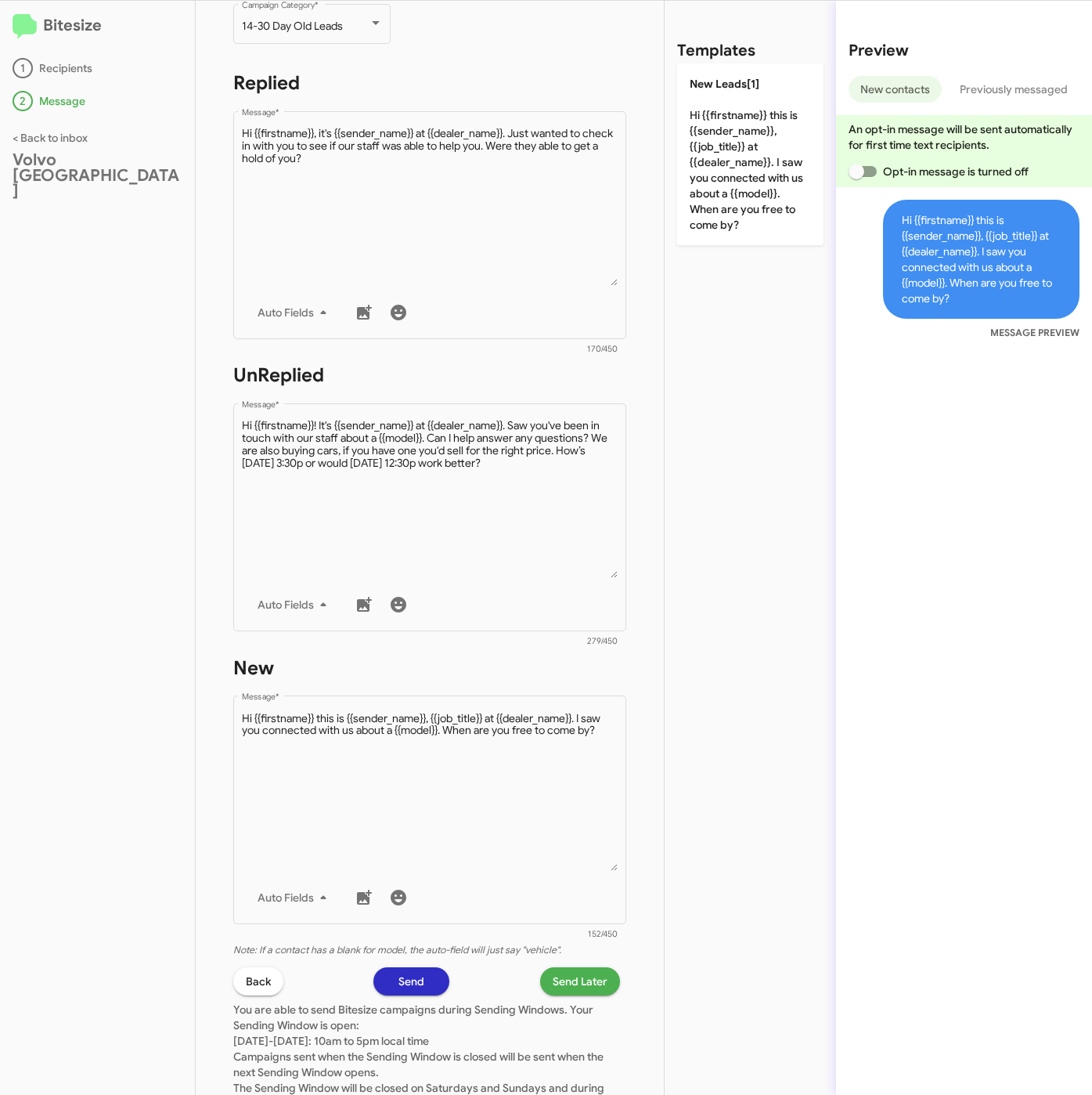
scroll to position [337, 0]
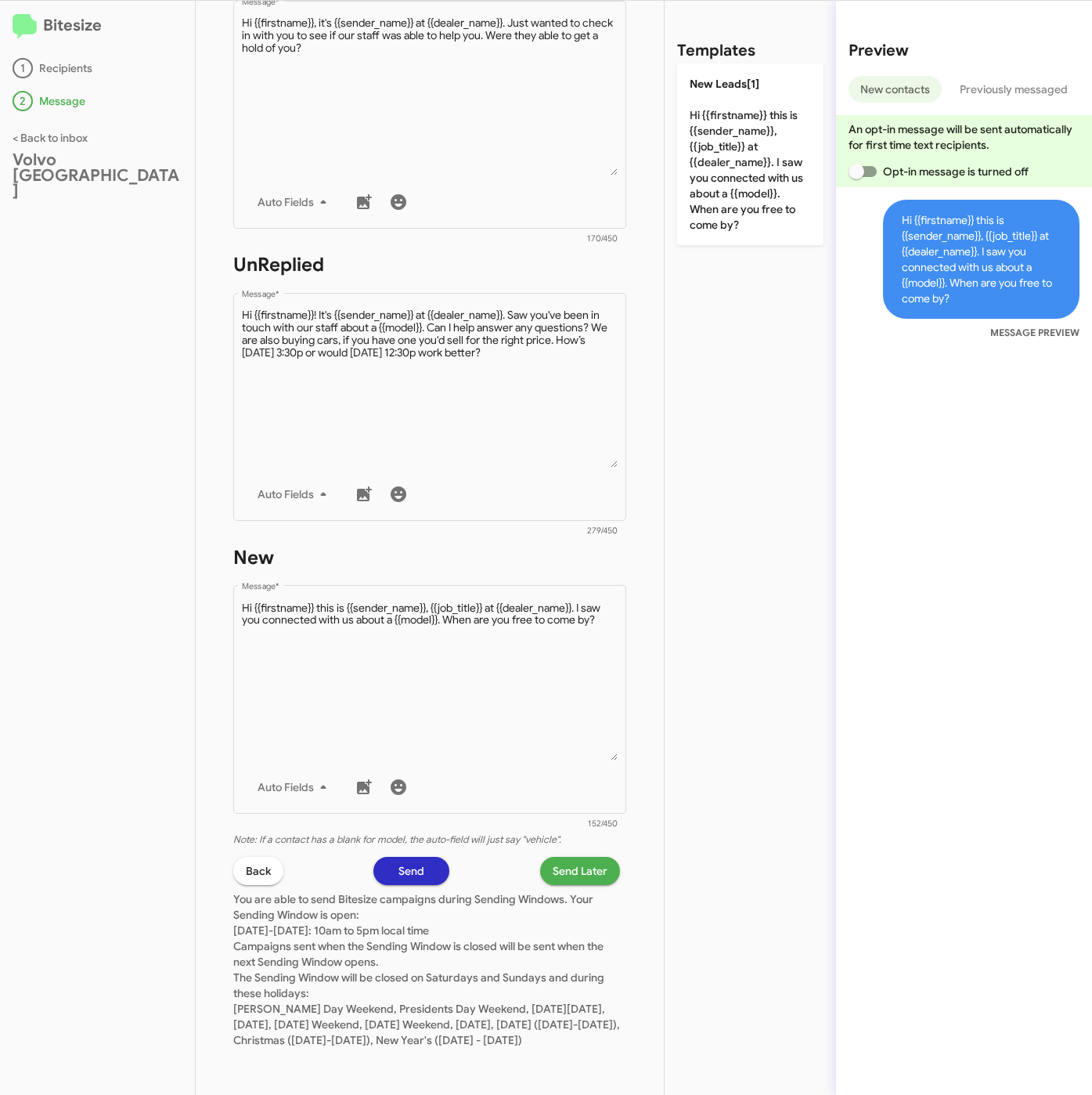
click at [573, 859] on span "Send Later" at bounding box center [580, 870] width 55 height 29
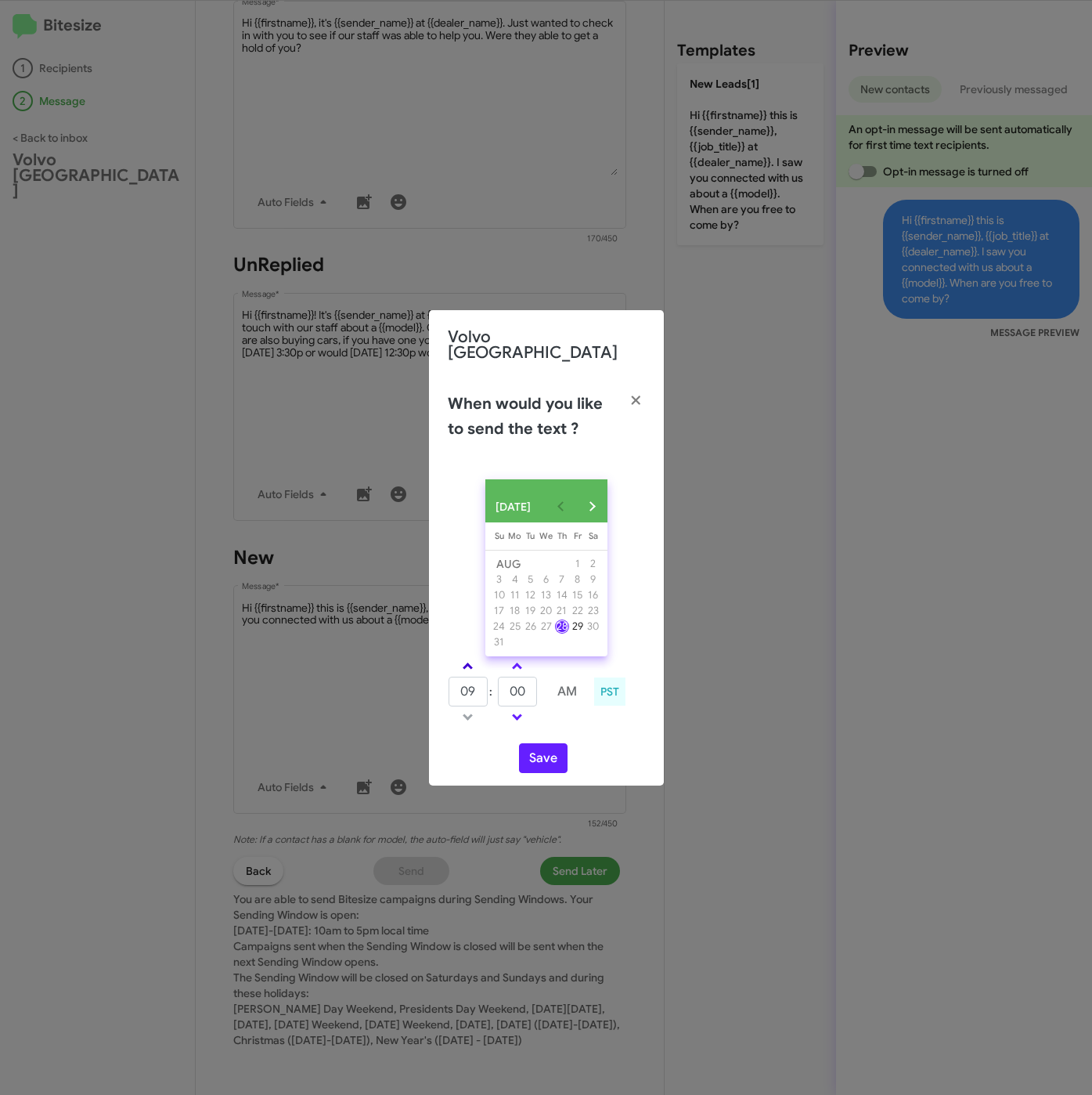
click at [461, 657] on link at bounding box center [468, 666] width 28 height 18
click at [468, 659] on link at bounding box center [468, 666] width 28 height 18
type input "01"
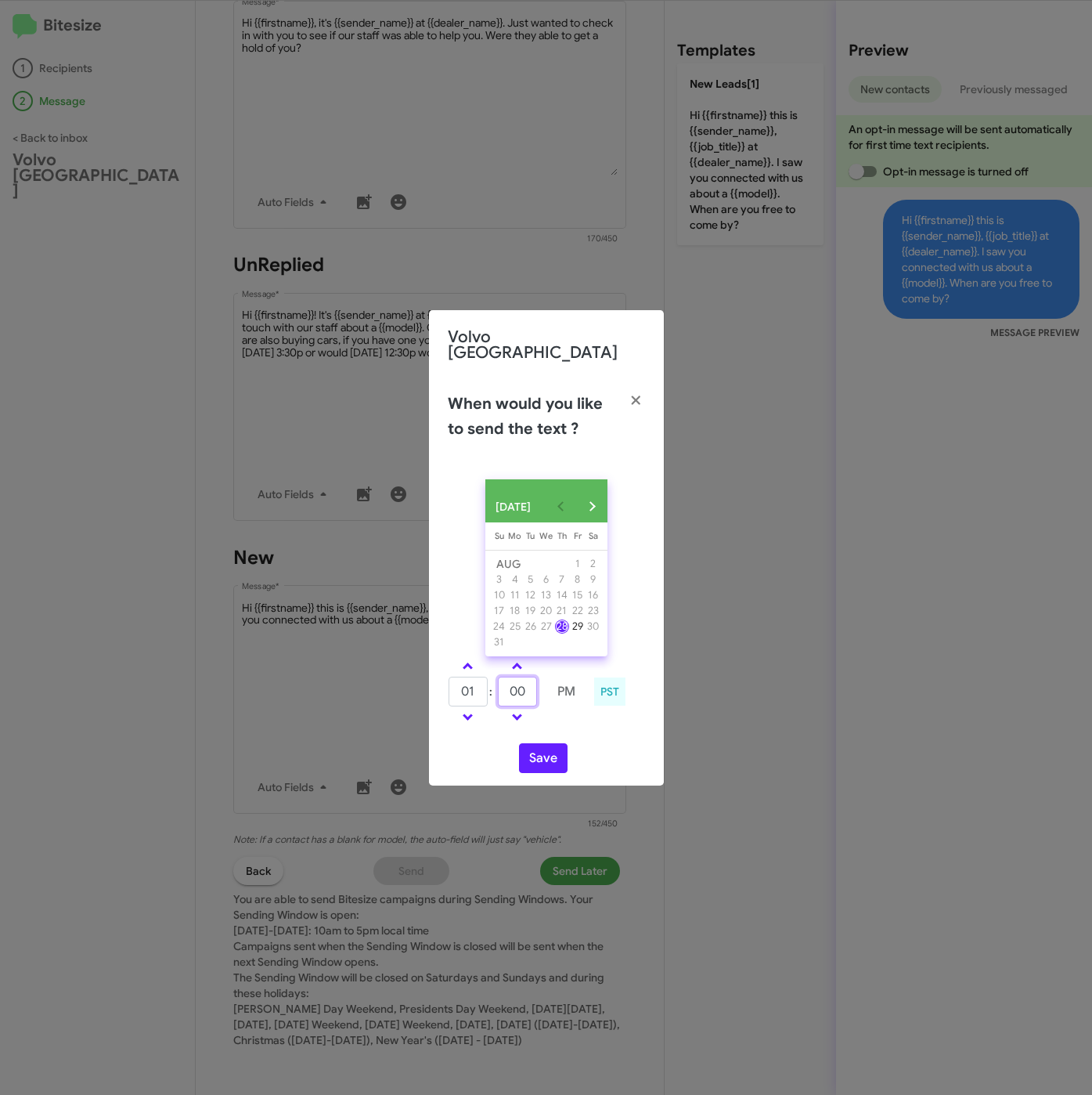
click at [484, 689] on tr "01 : 00 PM" at bounding box center [517, 691] width 139 height 31
type input "12"
click at [545, 759] on button "Save" at bounding box center [543, 758] width 49 height 29
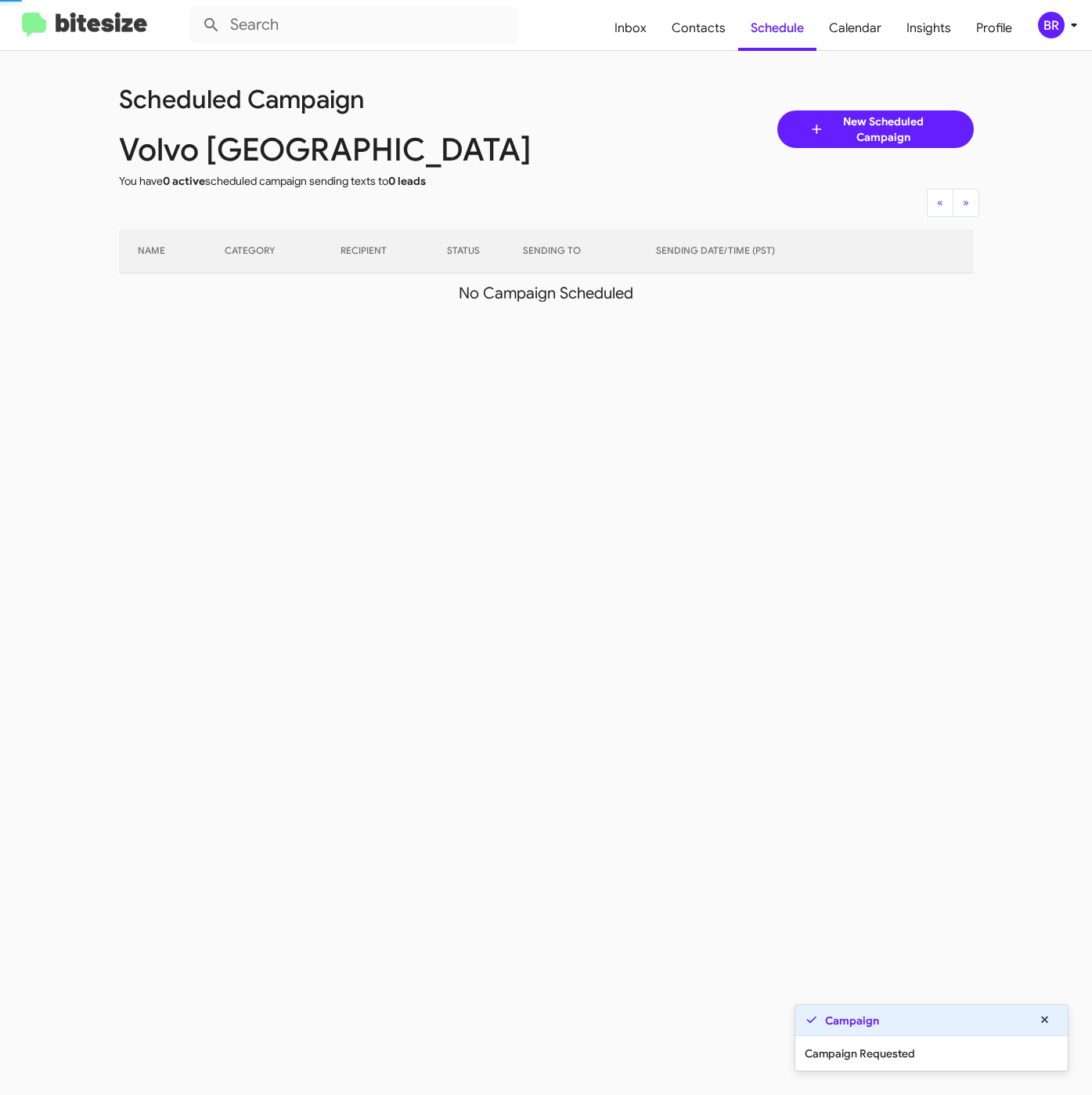
click at [1064, 24] on icon at bounding box center [1074, 25] width 18 height 18
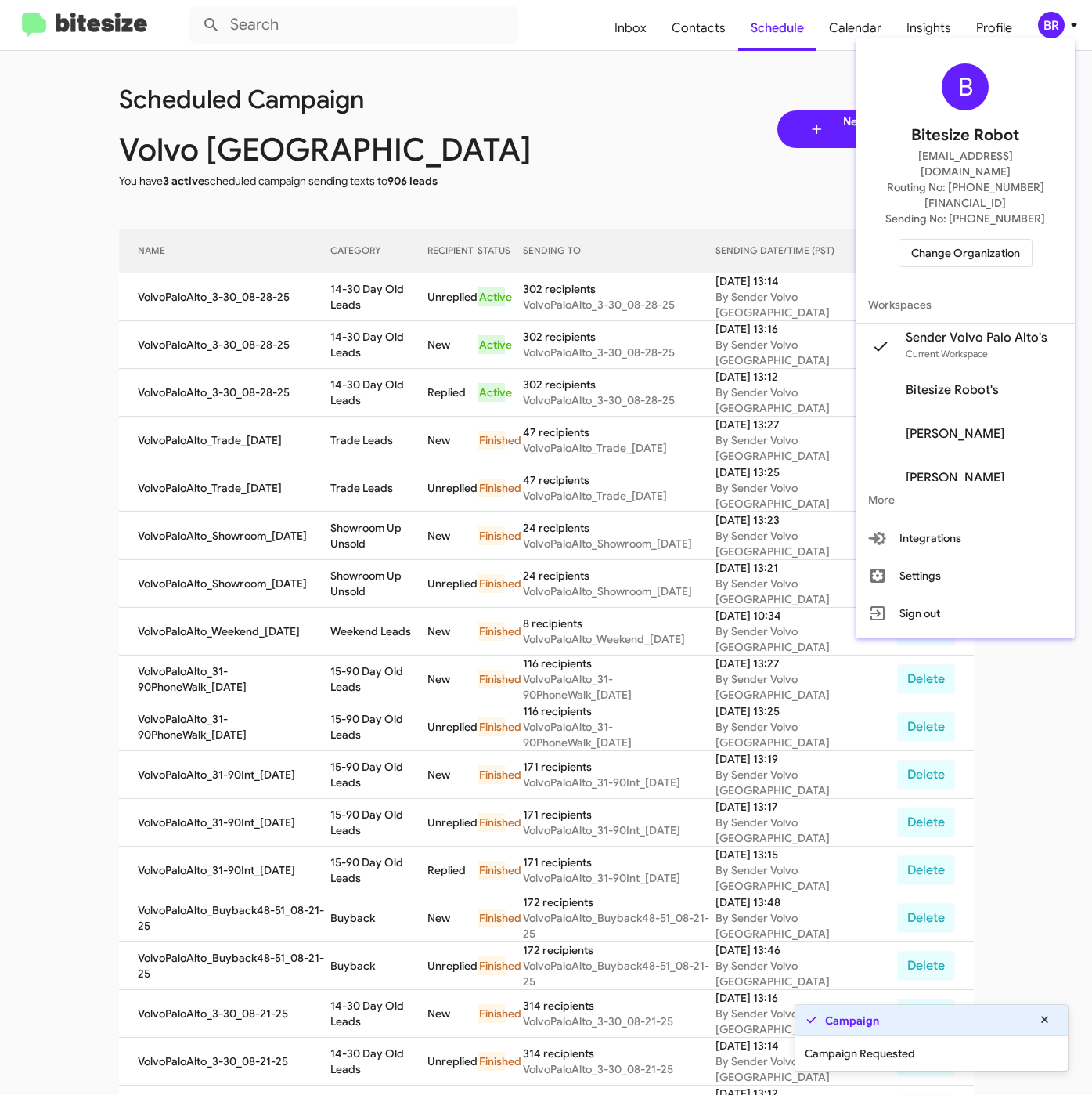
click at [449, 263] on div at bounding box center [546, 548] width 1092 height 1095
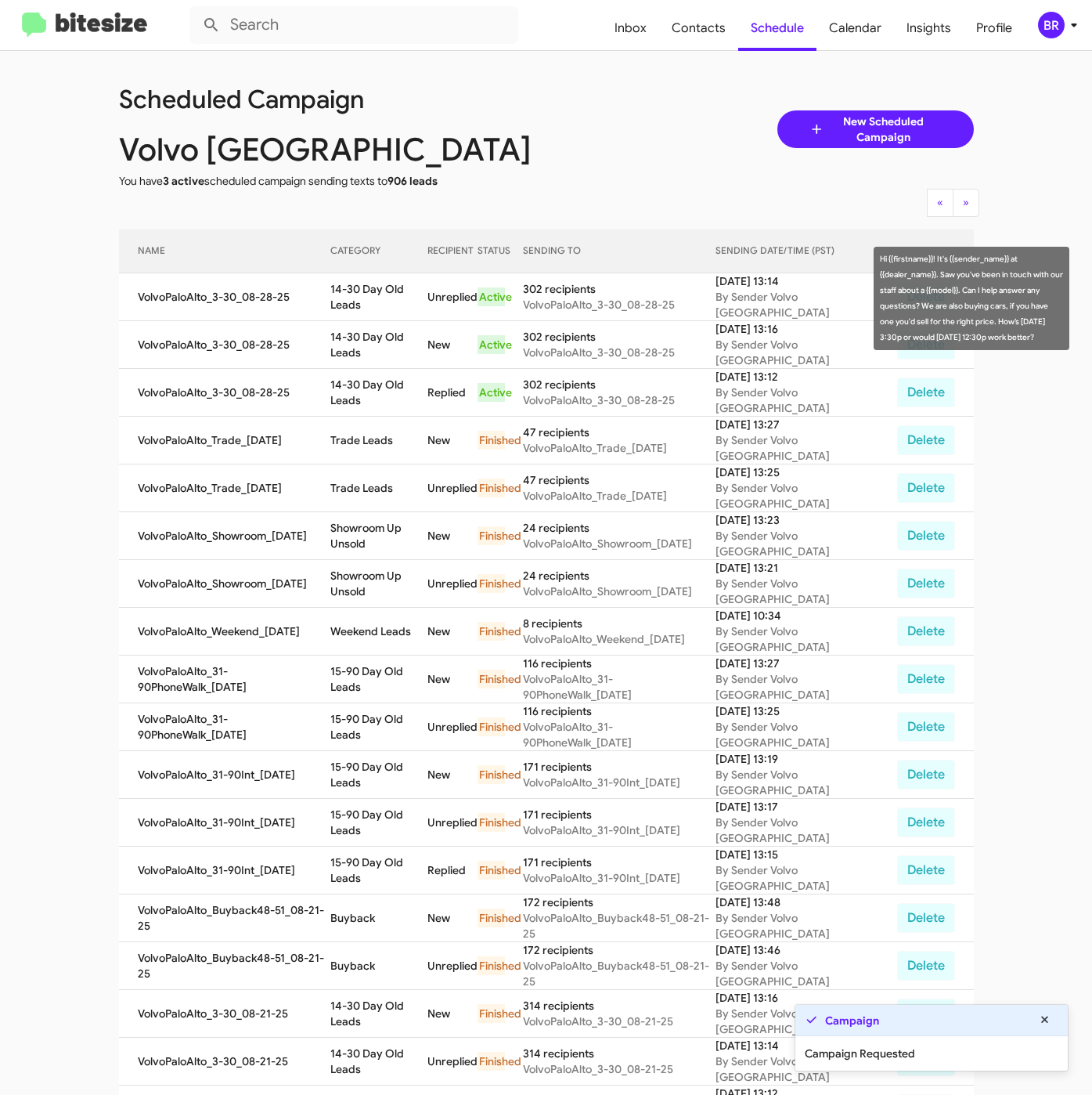
drag, startPoint x: 362, startPoint y: 299, endPoint x: 449, endPoint y: 307, distance: 87.4
click at [449, 307] on tr "VolvoPaloAlto_3-30_08-28-25 14-30 Day Old Leads Unreplied Active 302 recipients…" at bounding box center [546, 297] width 855 height 48
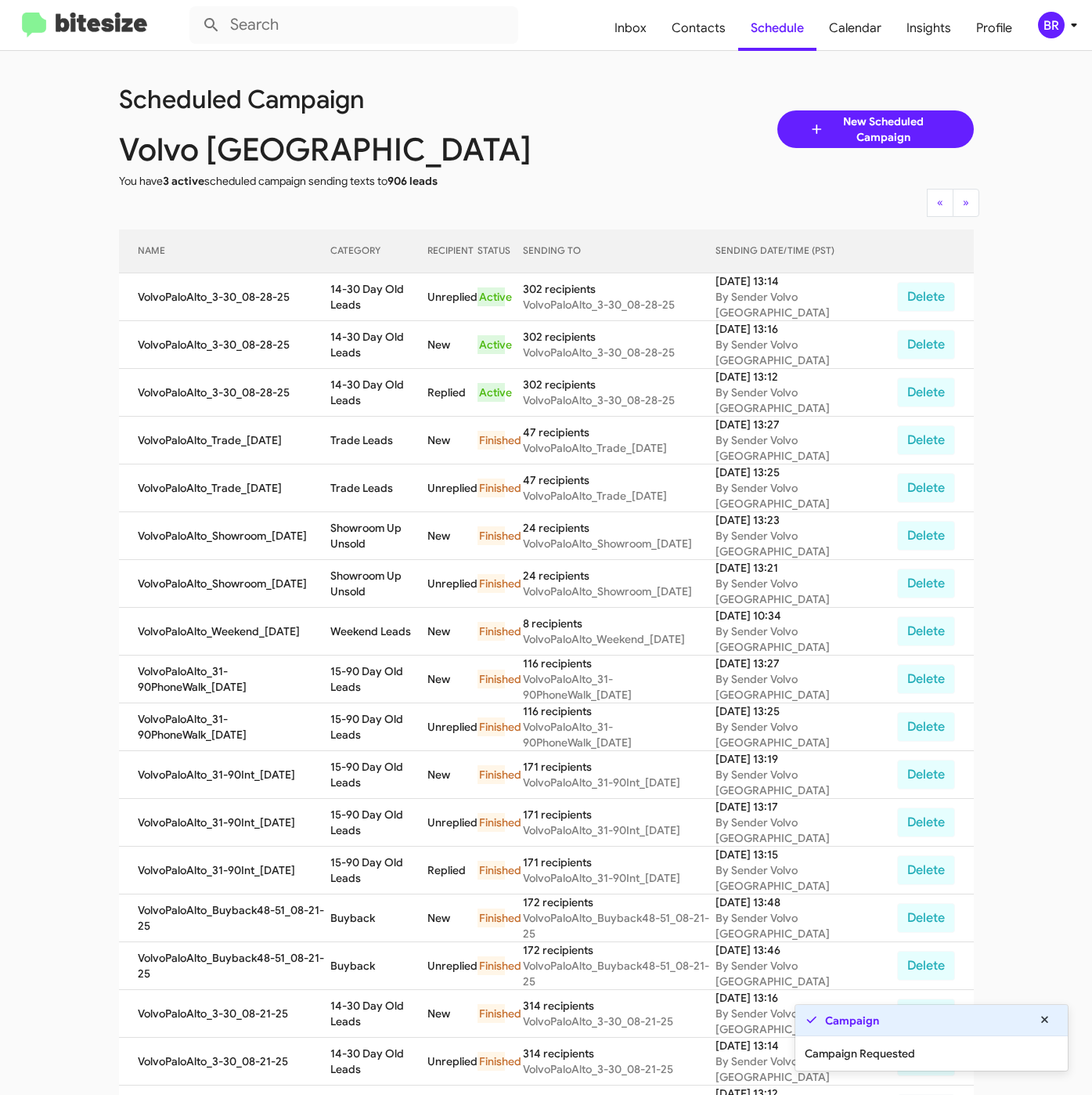
copy tr "14-30 Day Old Leads"
click at [706, 33] on span "Contacts" at bounding box center [699, 28] width 79 height 45
type input "in:groups"
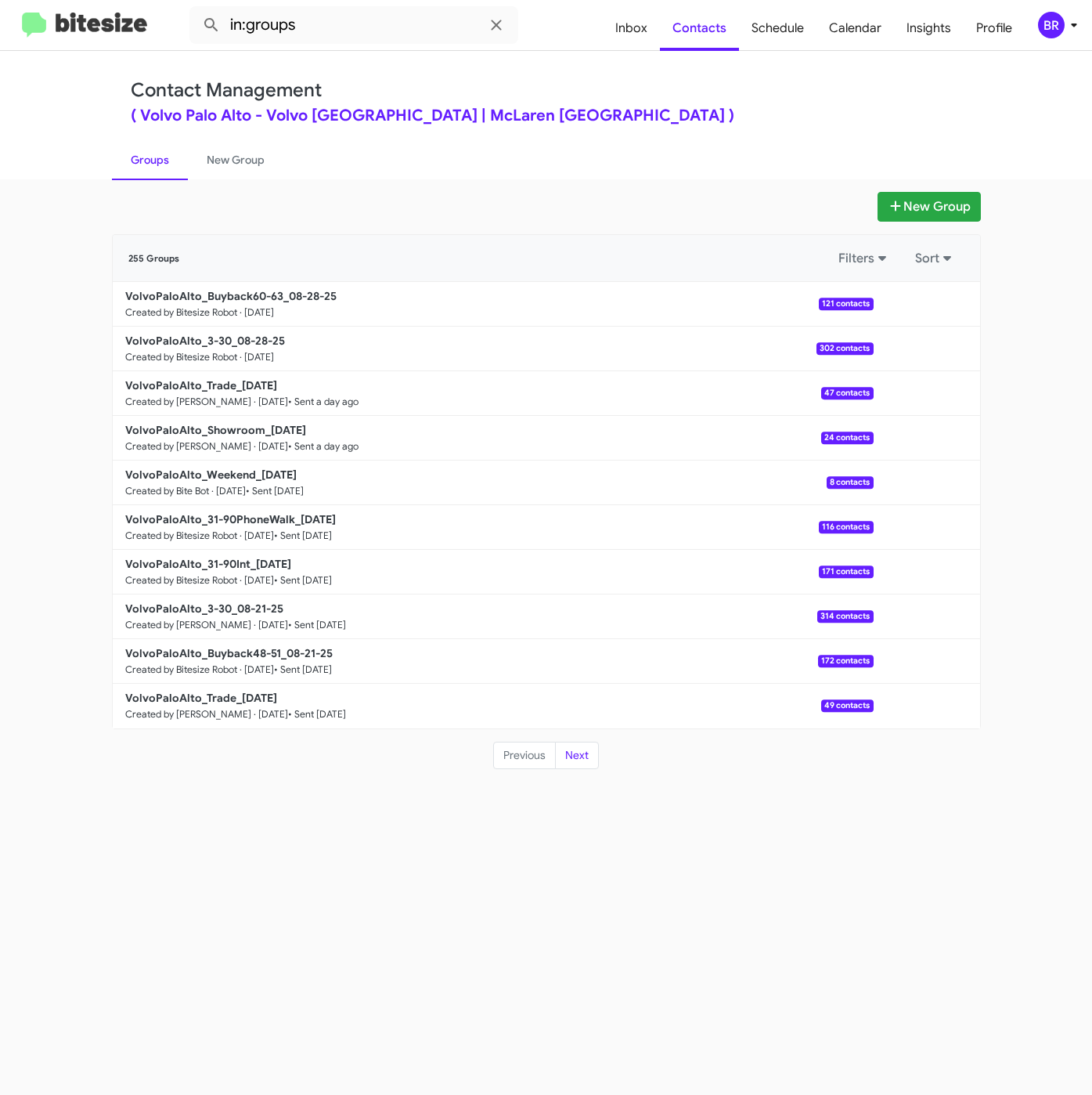
click at [585, 73] on div "Contact Management ( Volvo [GEOGRAPHIC_DATA] - Volvo [GEOGRAPHIC_DATA] | McLare…" at bounding box center [546, 115] width 892 height 129
click at [256, 336] on b "VolvoPaloAlto_3-30_08-28-25" at bounding box center [205, 340] width 160 height 14
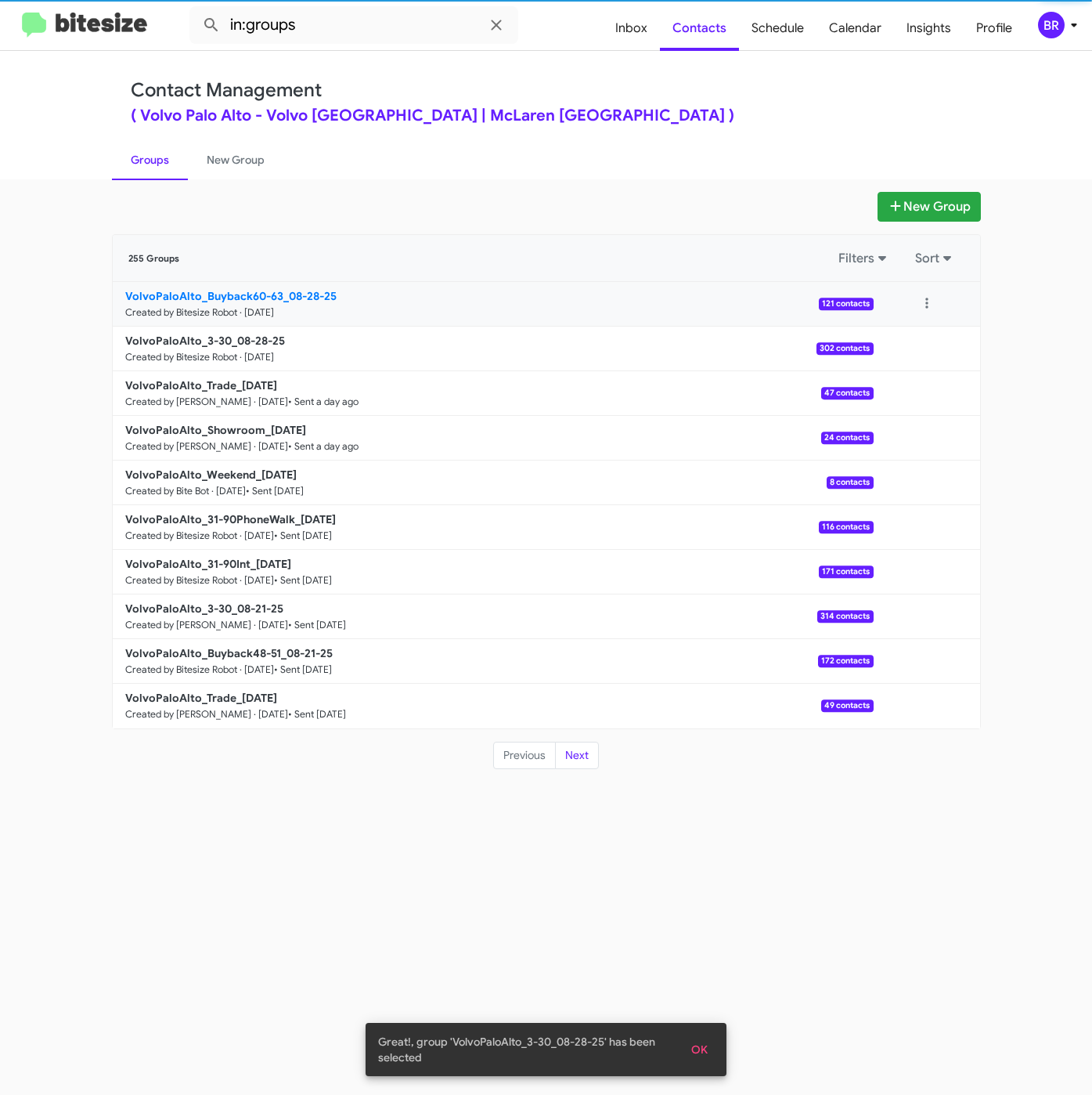
click at [269, 289] on b "VolvoPaloAlto_Buyback60-63_08-28-25" at bounding box center [231, 295] width 212 height 14
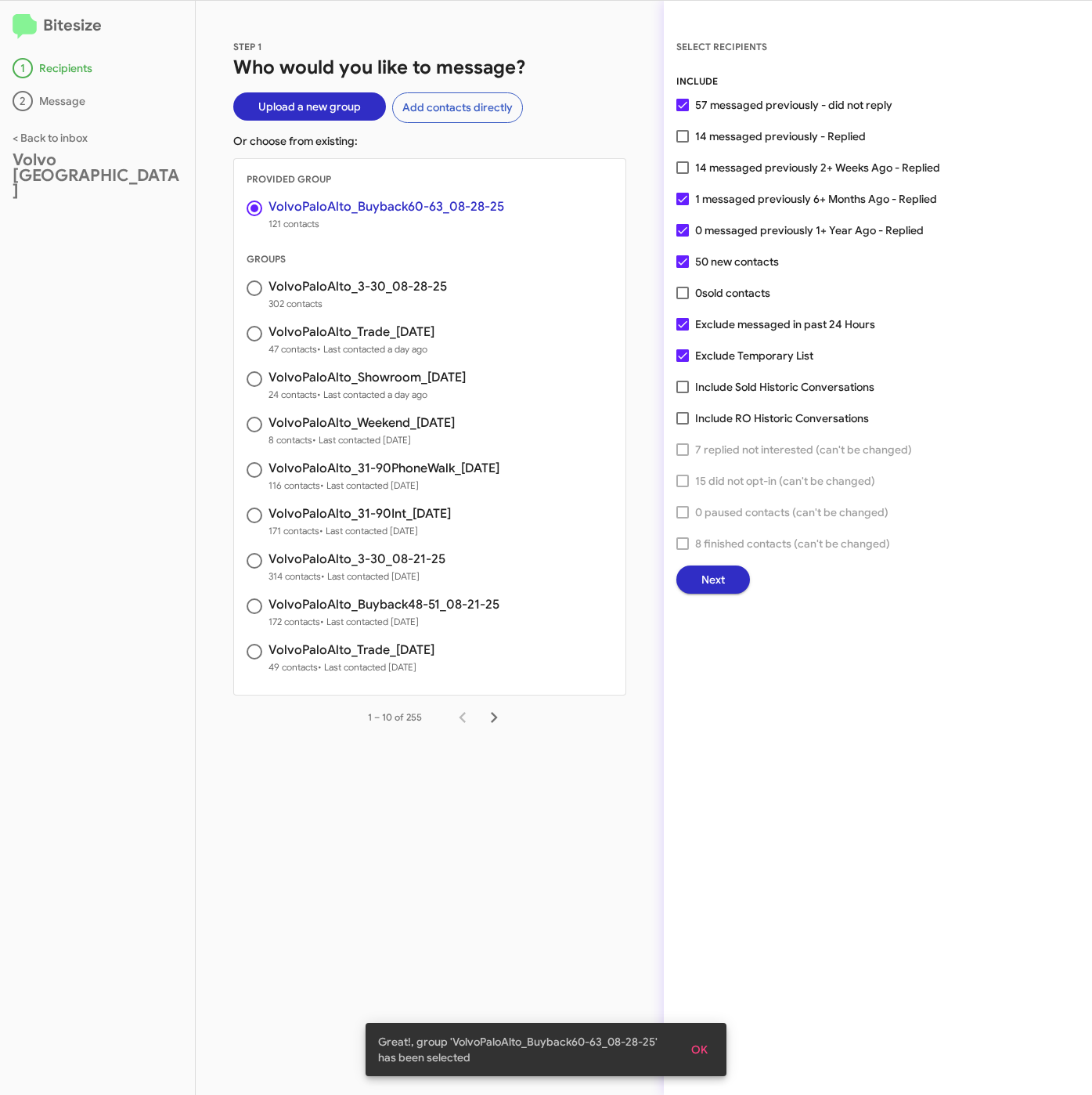
click at [688, 575] on button "Next" at bounding box center [713, 579] width 74 height 29
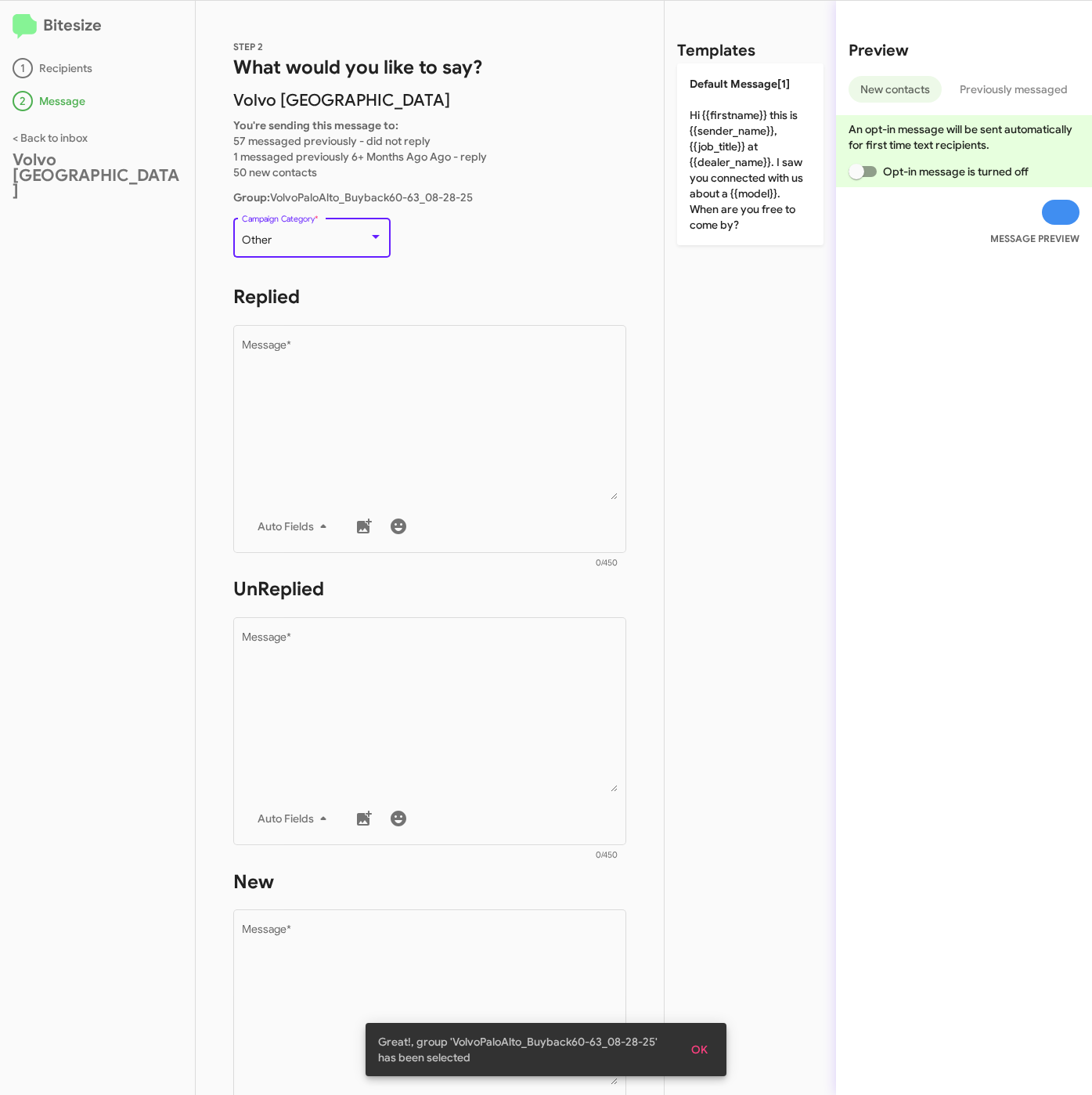
click at [302, 245] on div "Other" at bounding box center [305, 240] width 127 height 13
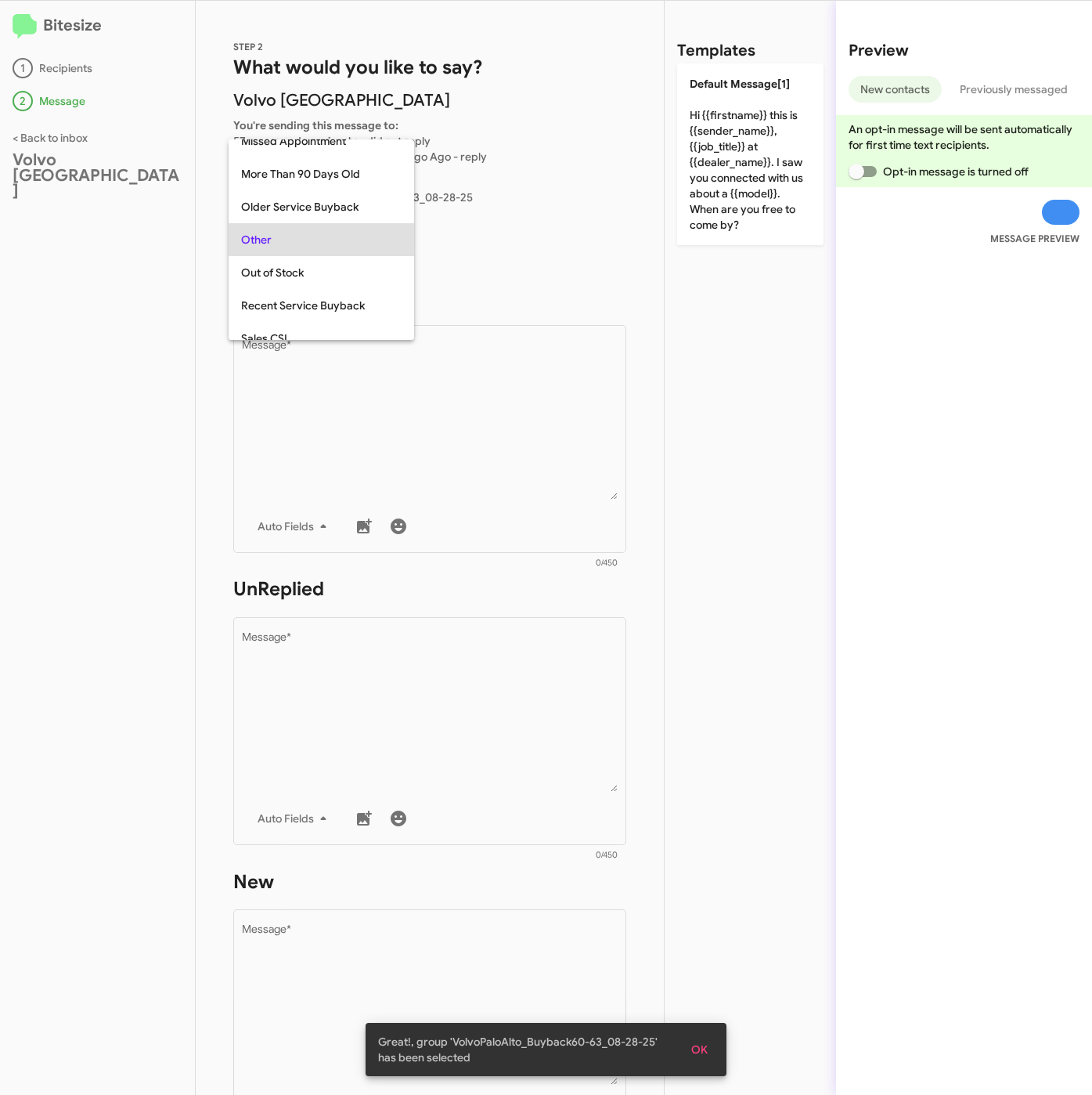
scroll to position [165, 0]
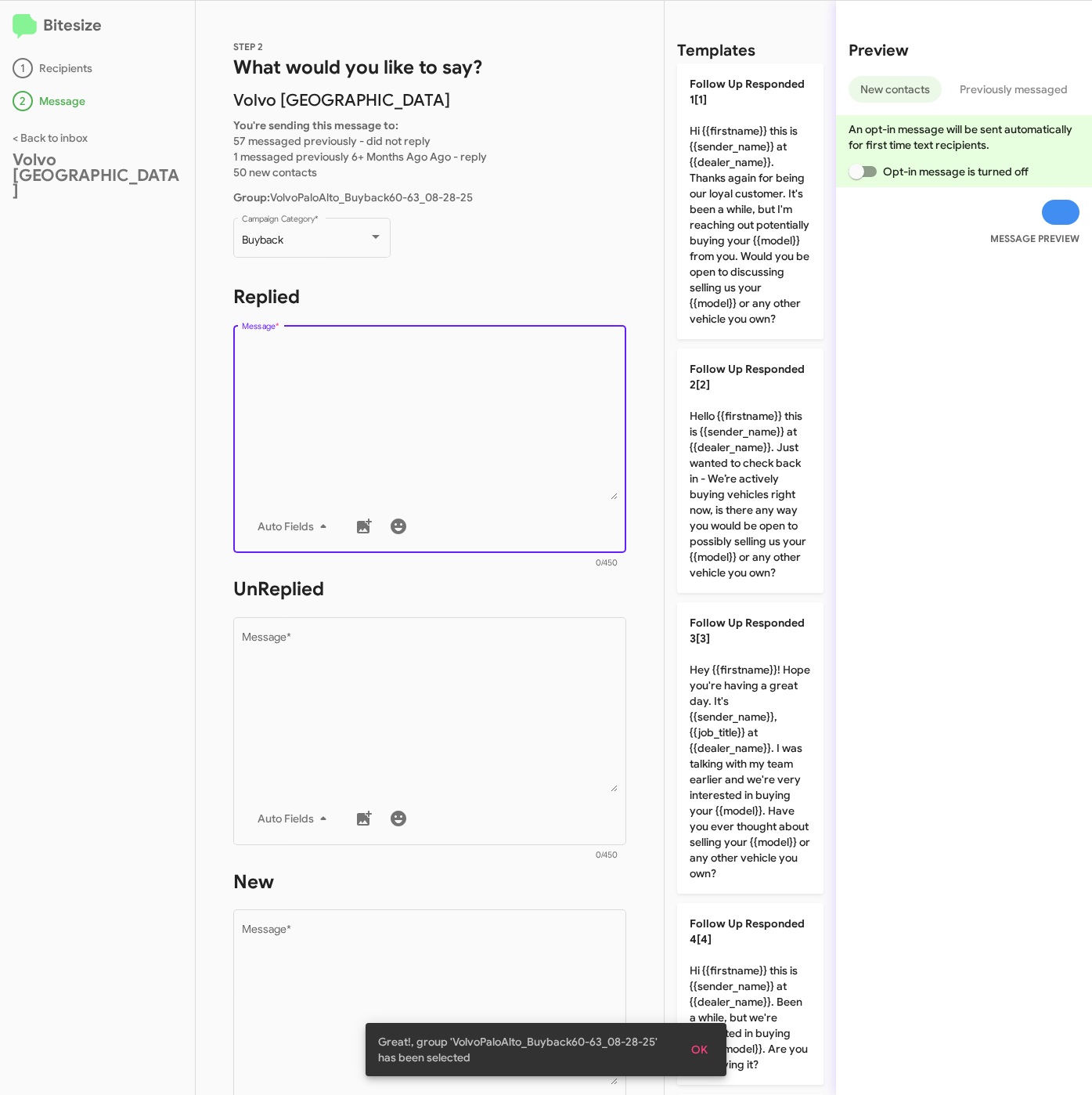
drag, startPoint x: 404, startPoint y: 446, endPoint x: 650, endPoint y: 398, distance: 250.6
click at [405, 446] on textarea "Message *" at bounding box center [430, 420] width 376 height 160
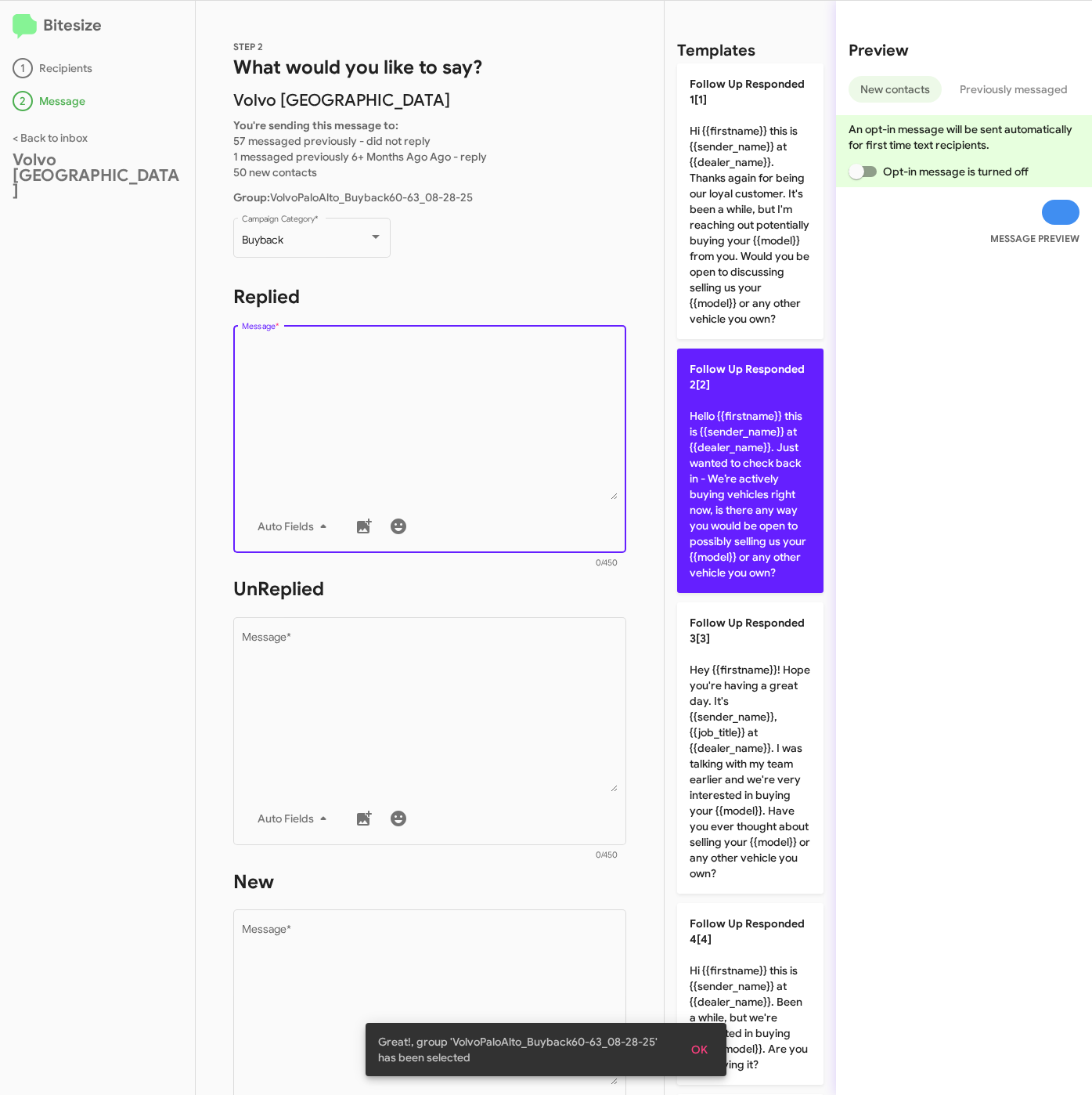
click at [723, 520] on p "Follow Up Responded 2[2] Hello {{firstname}} this is {{sender_name}} at {{deale…" at bounding box center [750, 471] width 146 height 245
type textarea "Hello {{firstname}} this is {{sender_name}} at {{dealer_name}}. Just wanted to …"
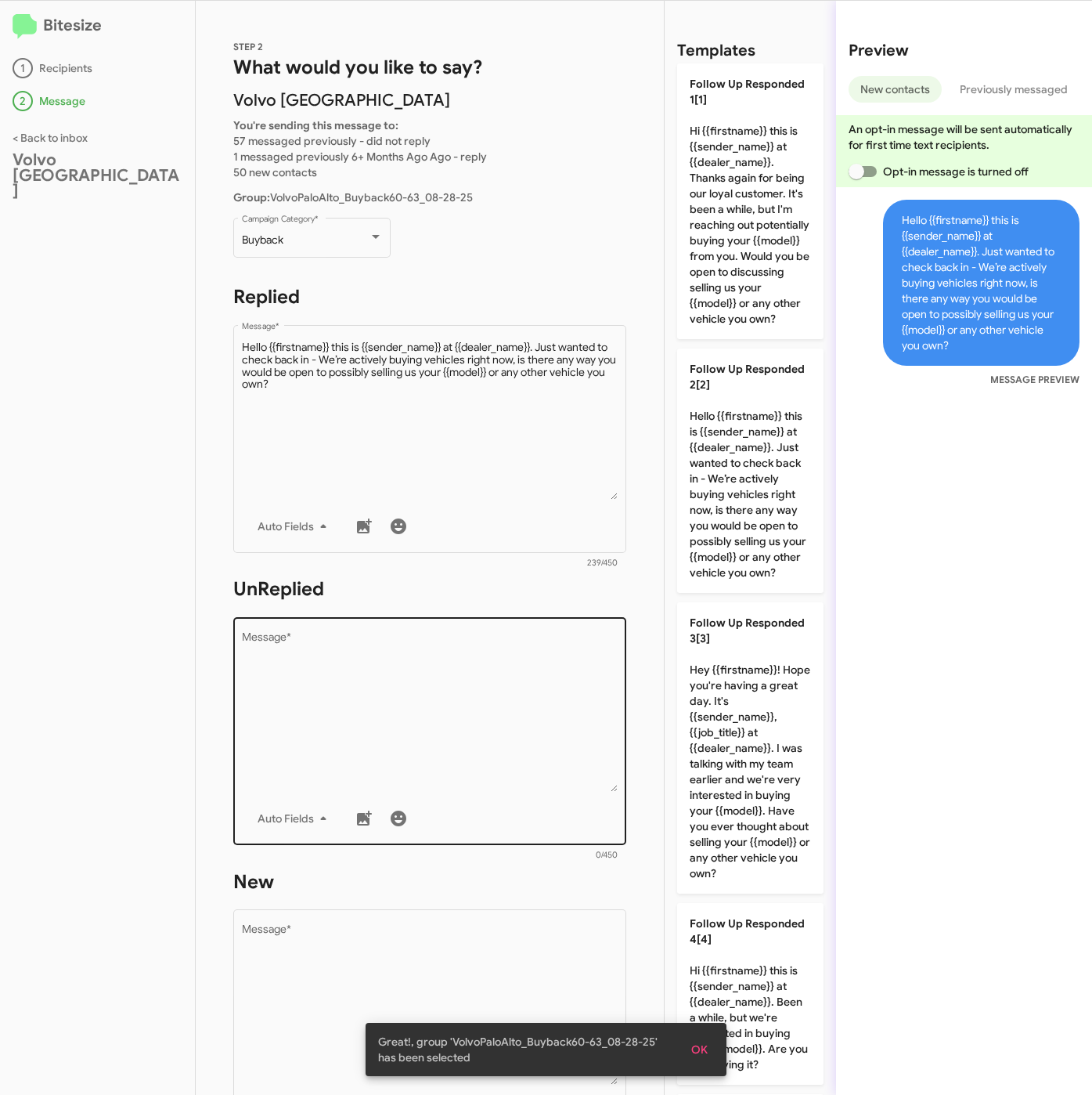
click at [473, 741] on textarea "Message *" at bounding box center [430, 712] width 376 height 160
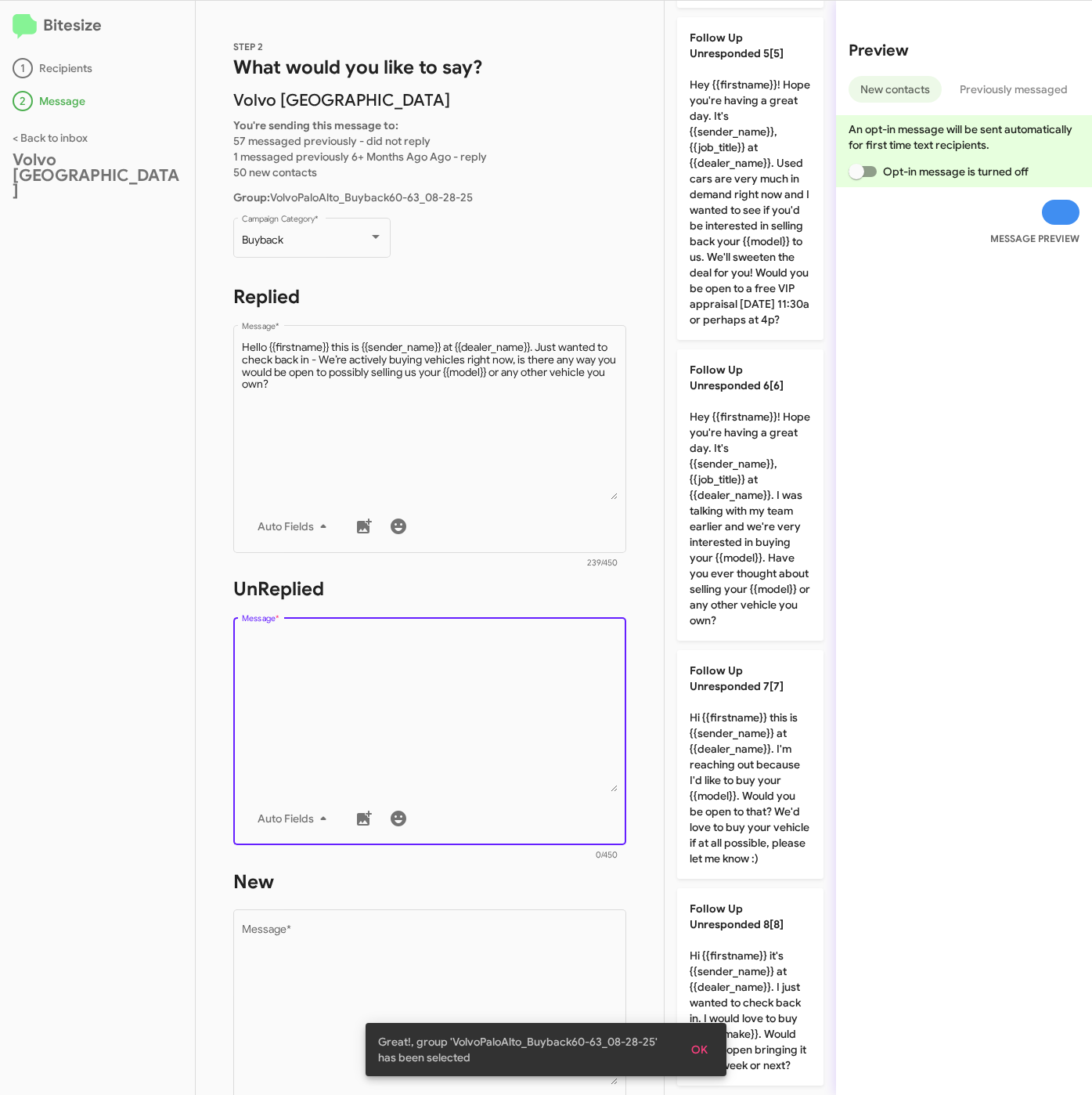
scroll to position [0, 0]
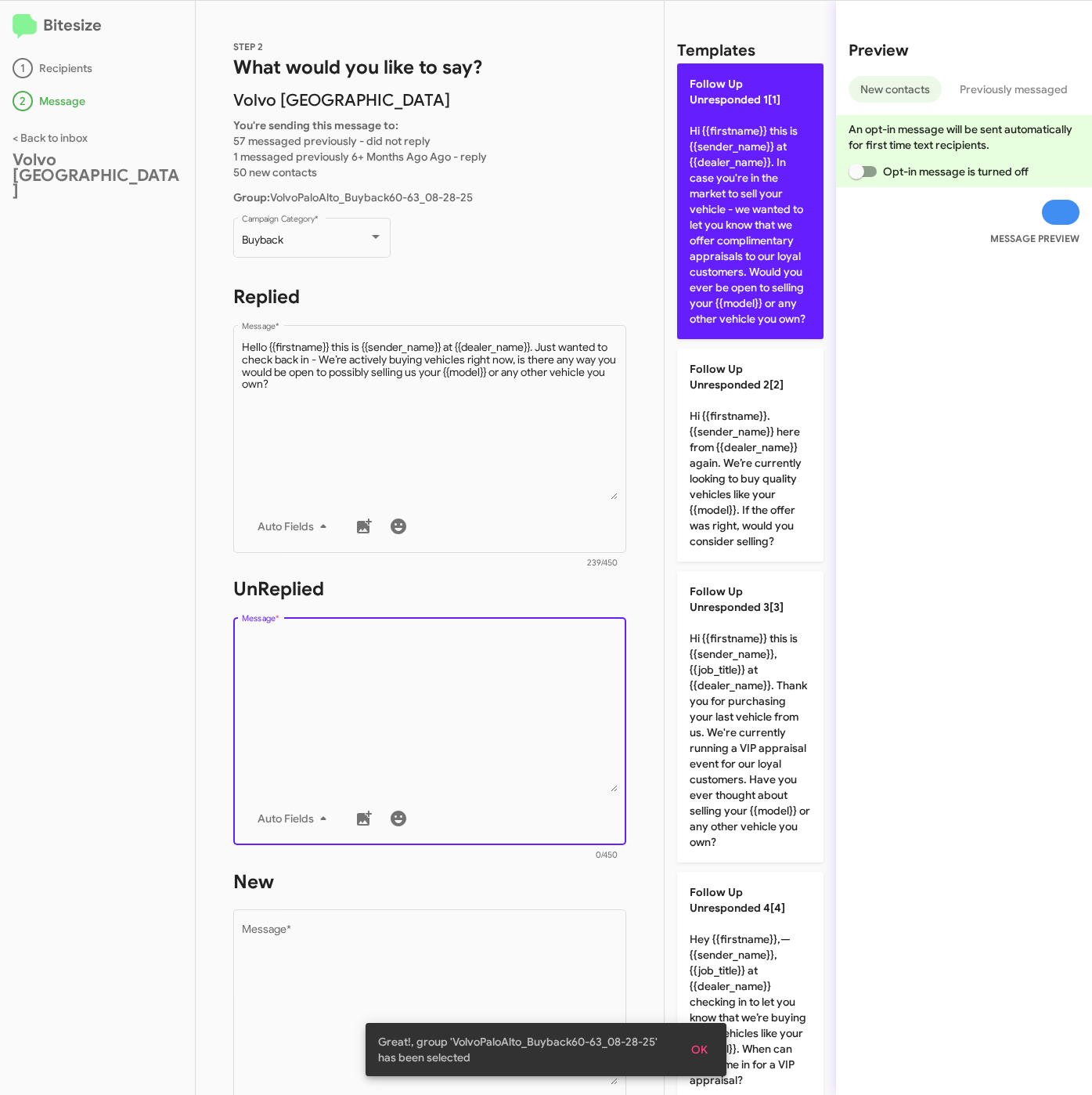
click at [712, 221] on p "Follow Up Unresponded 1[1] Hi {{firstname}} this is {{sender_name}} at {{dealer…" at bounding box center [750, 202] width 146 height 276
type textarea "Hi {{firstname}} this is {{sender_name}} at {{dealer_name}}. In case you're in …"
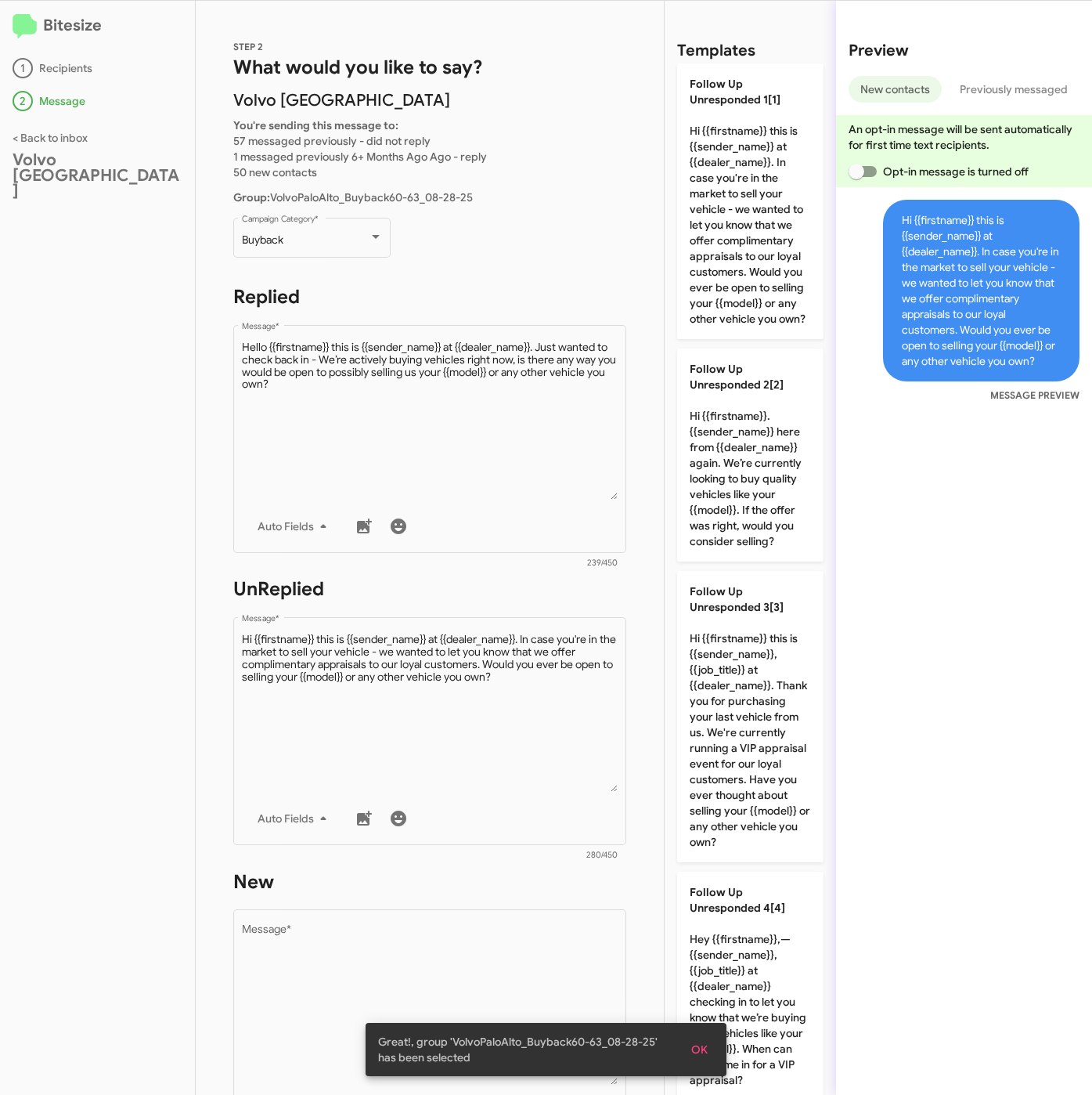
drag, startPoint x: 517, startPoint y: 969, endPoint x: 617, endPoint y: 774, distance: 219.1
click at [515, 969] on textarea "Message *" at bounding box center [430, 1005] width 376 height 160
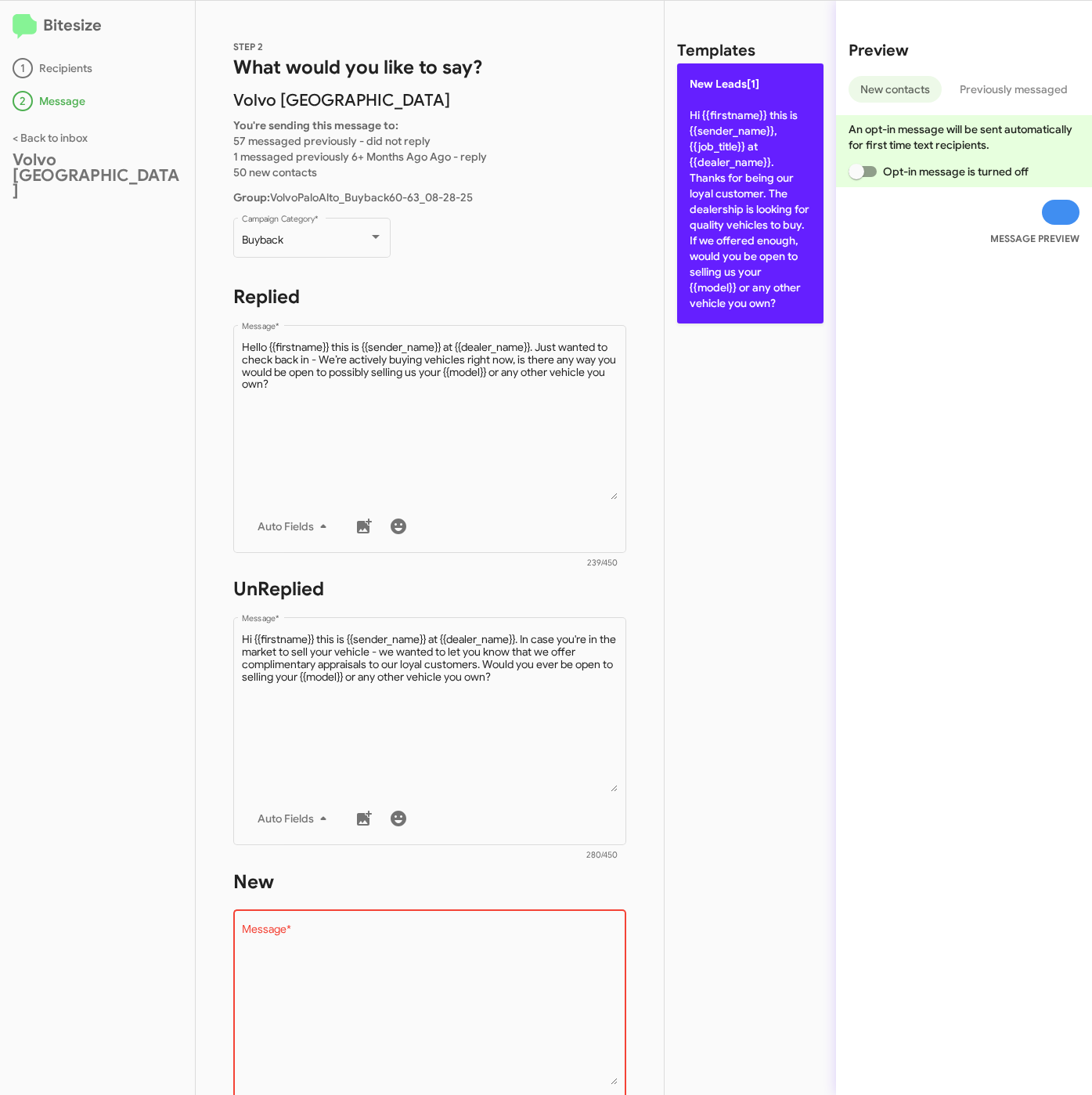
click at [766, 266] on p "New Leads[1] Hi {{firstname}} this is {{sender_name}}, {{job_title}} at {{deale…" at bounding box center [750, 193] width 146 height 260
type textarea "Hi {{firstname}} this is {{sender_name}}, {{job_title}} at {{dealer_name}}. Tha…"
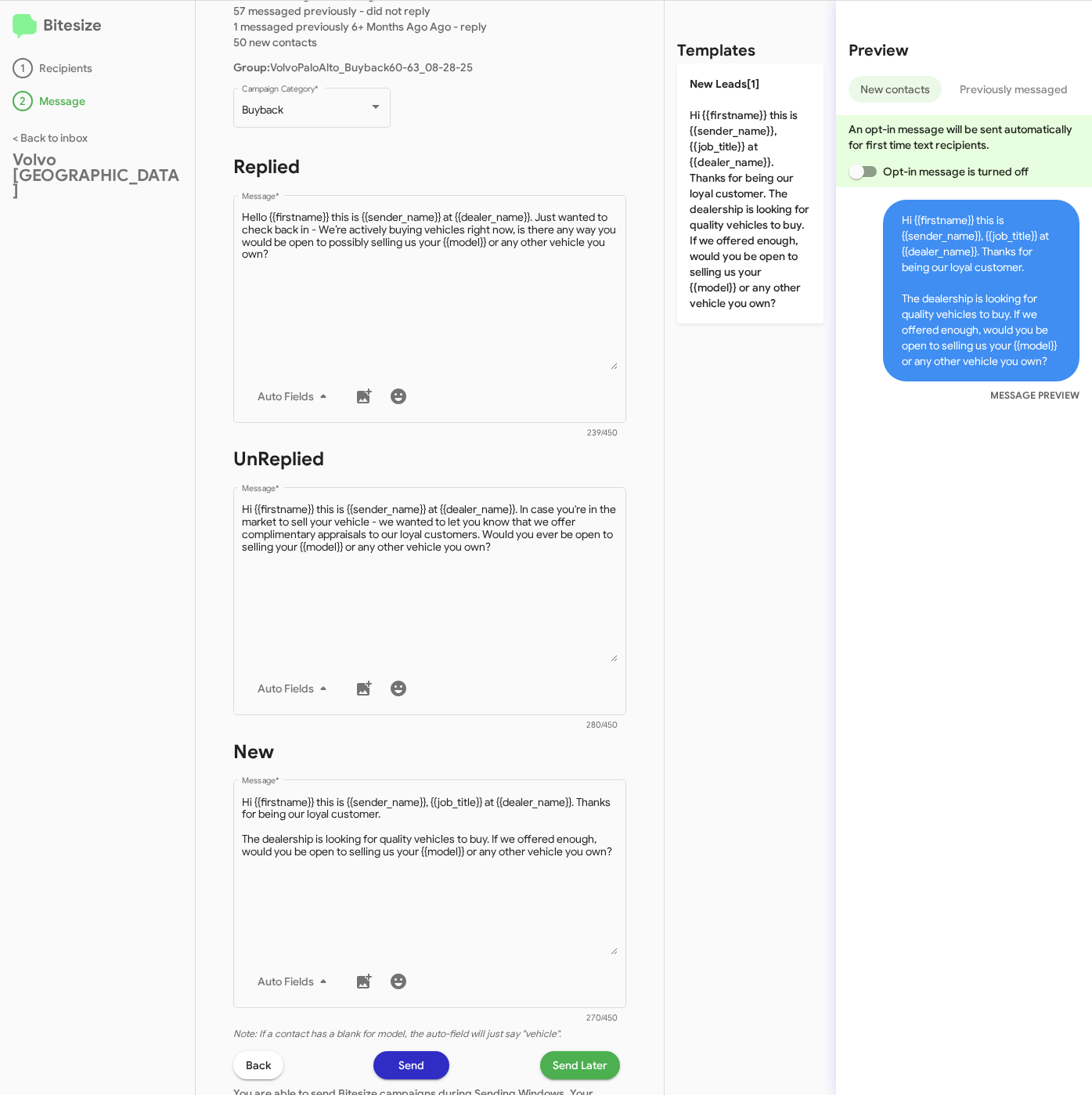
scroll to position [337, 0]
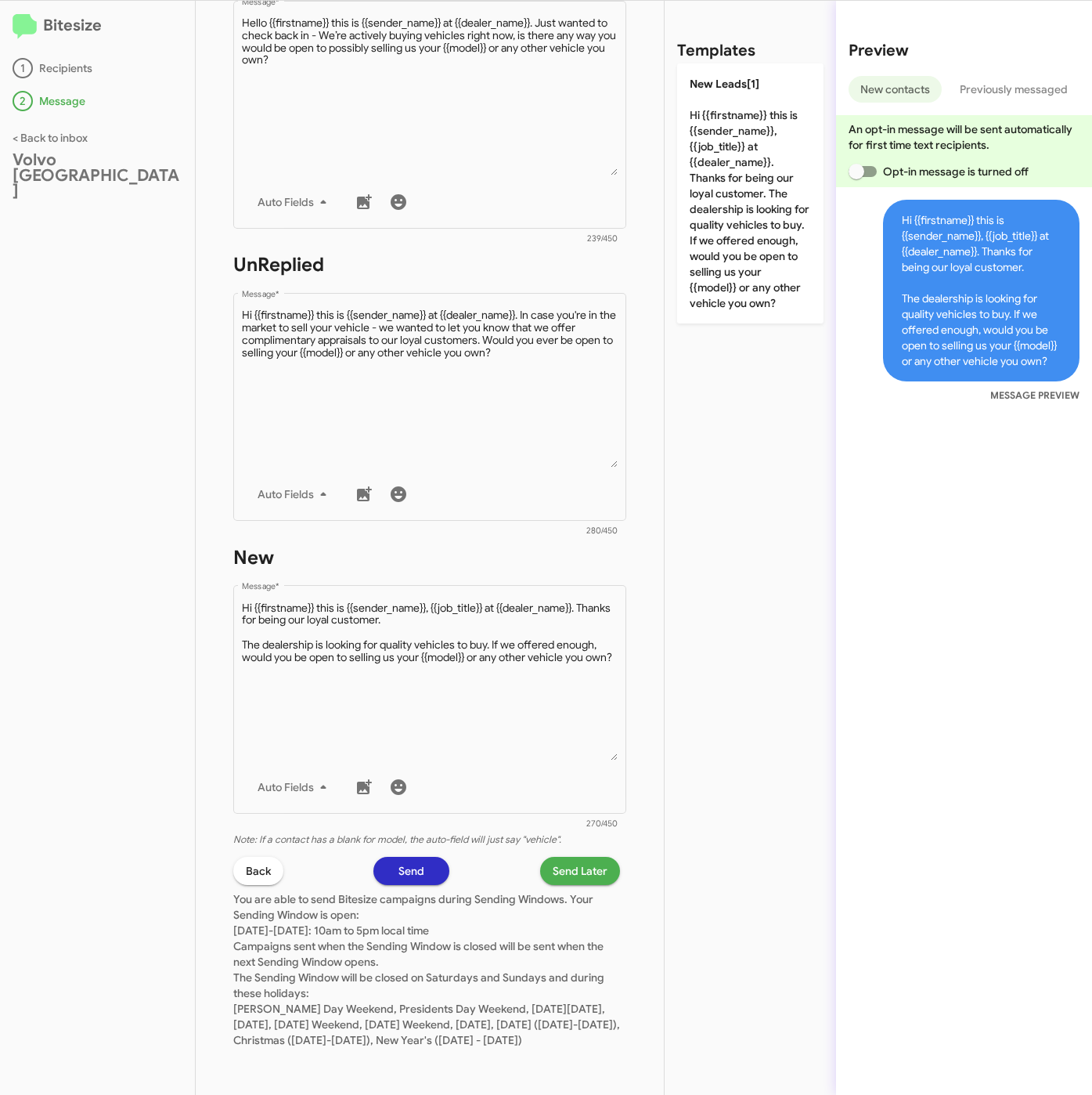
click at [574, 857] on span "Send Later" at bounding box center [580, 870] width 55 height 29
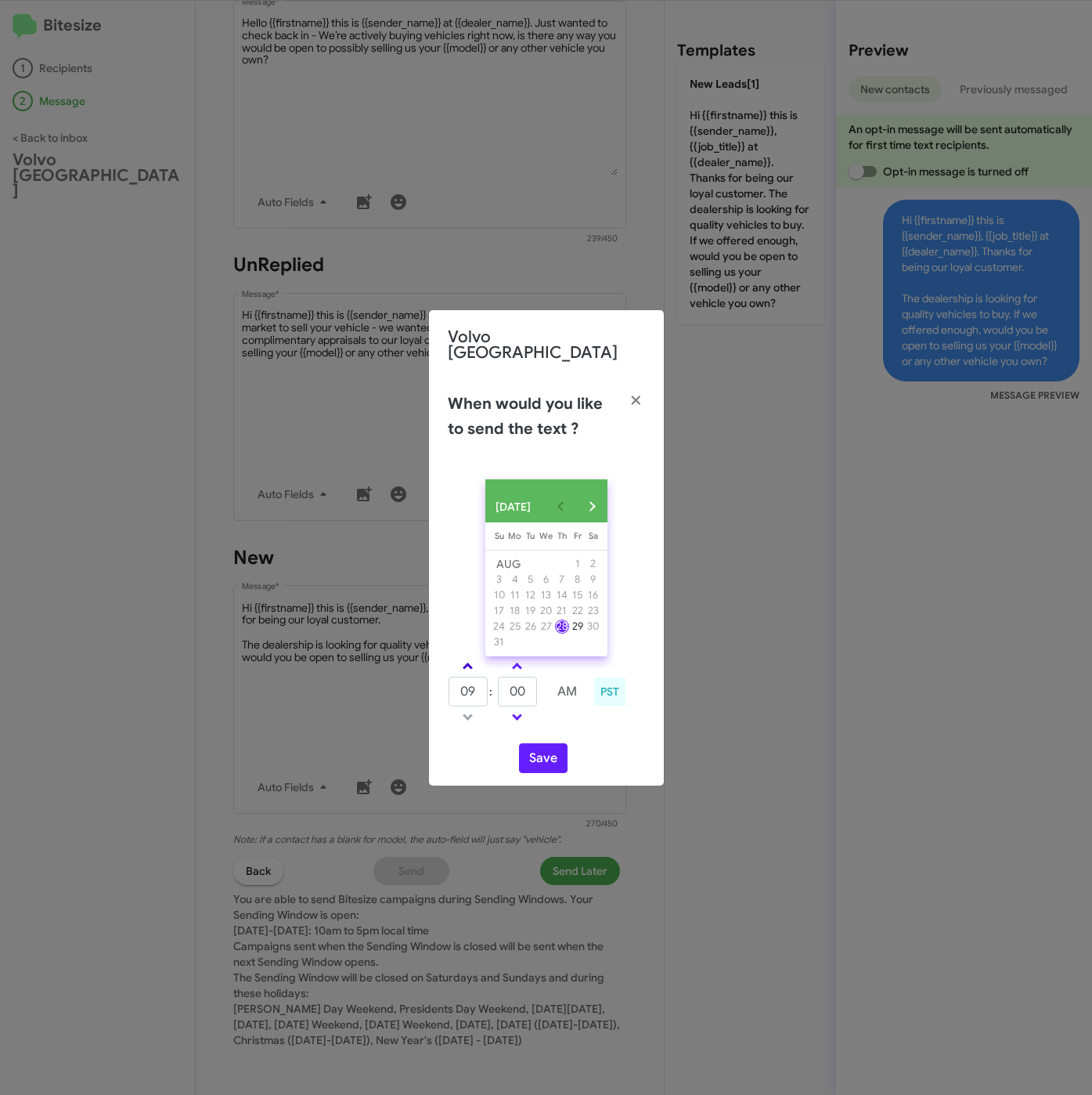
click at [466, 657] on link at bounding box center [468, 666] width 28 height 18
click at [468, 659] on link at bounding box center [468, 666] width 28 height 18
type input "01"
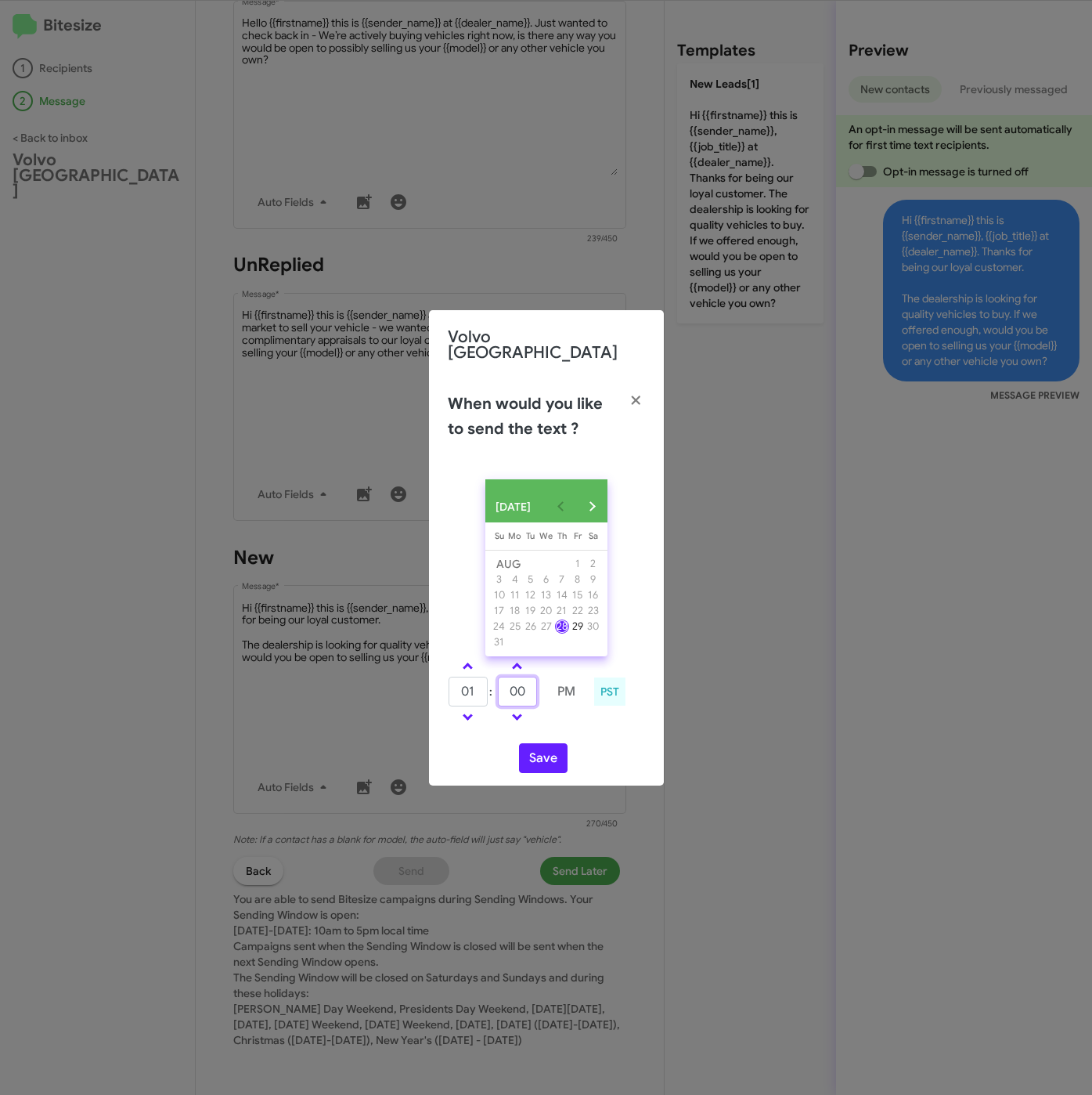
drag, startPoint x: 512, startPoint y: 685, endPoint x: 494, endPoint y: 686, distance: 18.0
click at [494, 686] on tr "01 : 00 PM" at bounding box center [517, 691] width 139 height 31
type input "46"
click at [538, 765] on button "Save" at bounding box center [543, 758] width 49 height 29
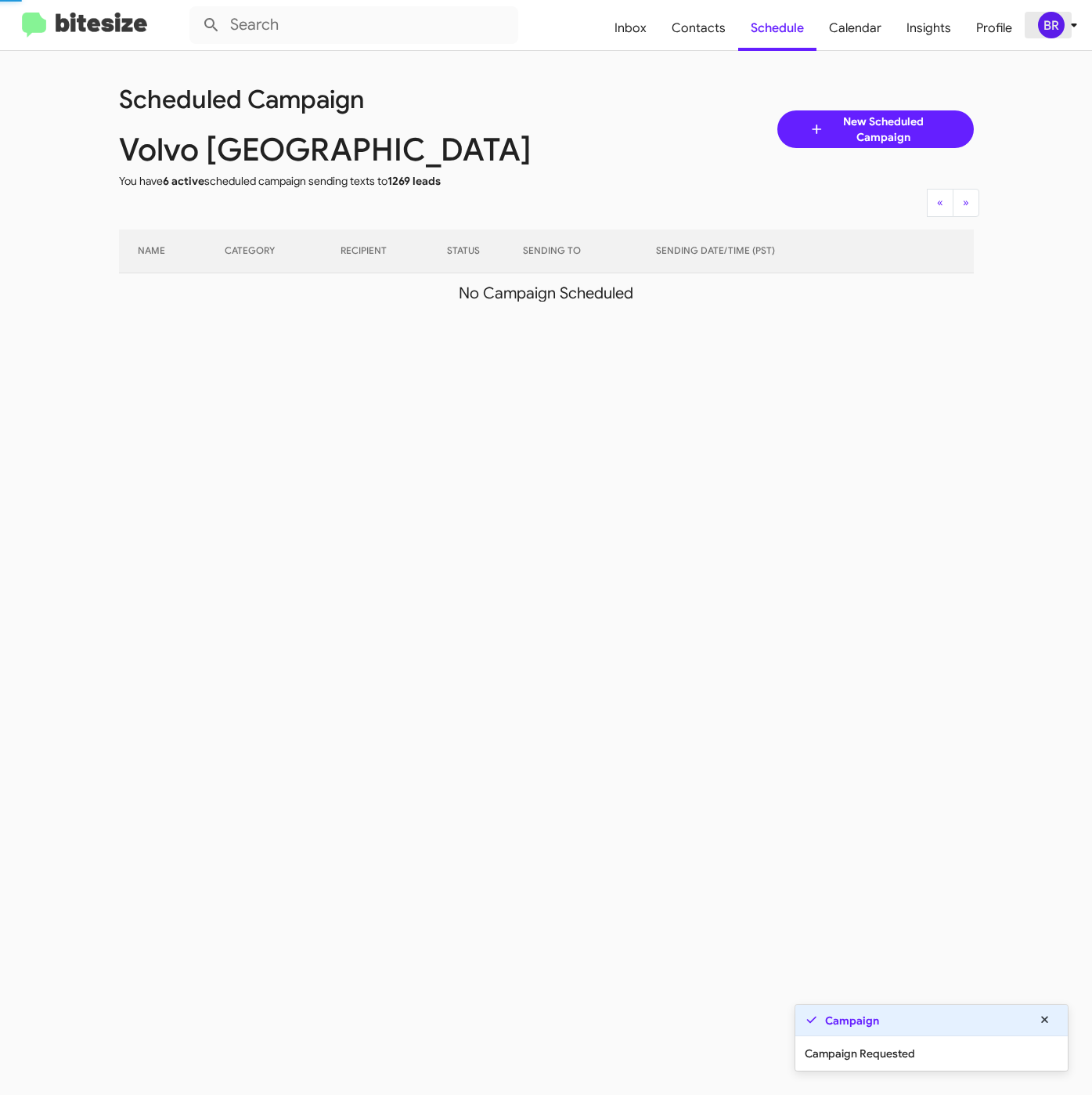
click at [1050, 35] on div "BR" at bounding box center [1051, 25] width 27 height 27
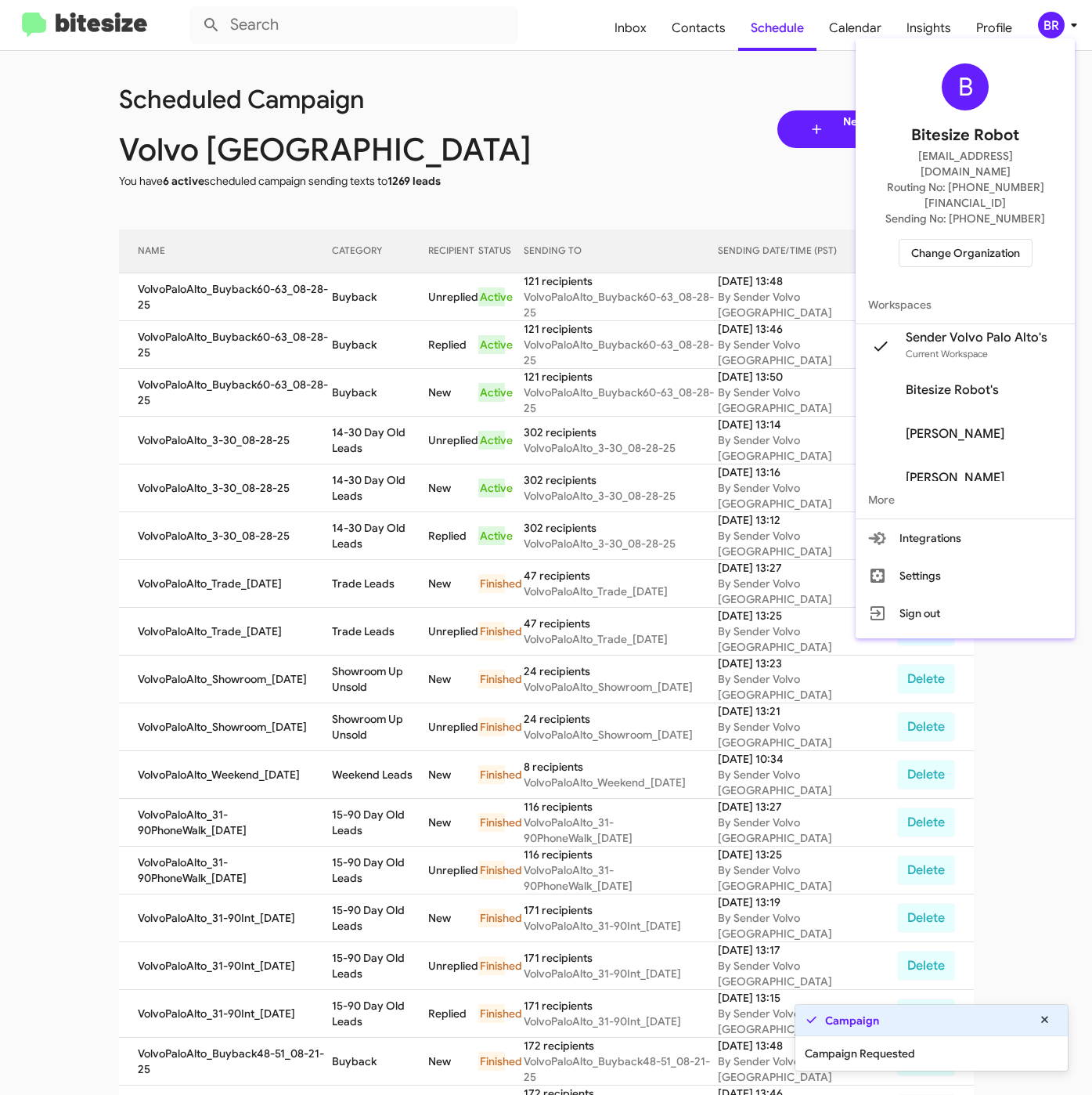
click at [351, 327] on div at bounding box center [546, 548] width 1092 height 1095
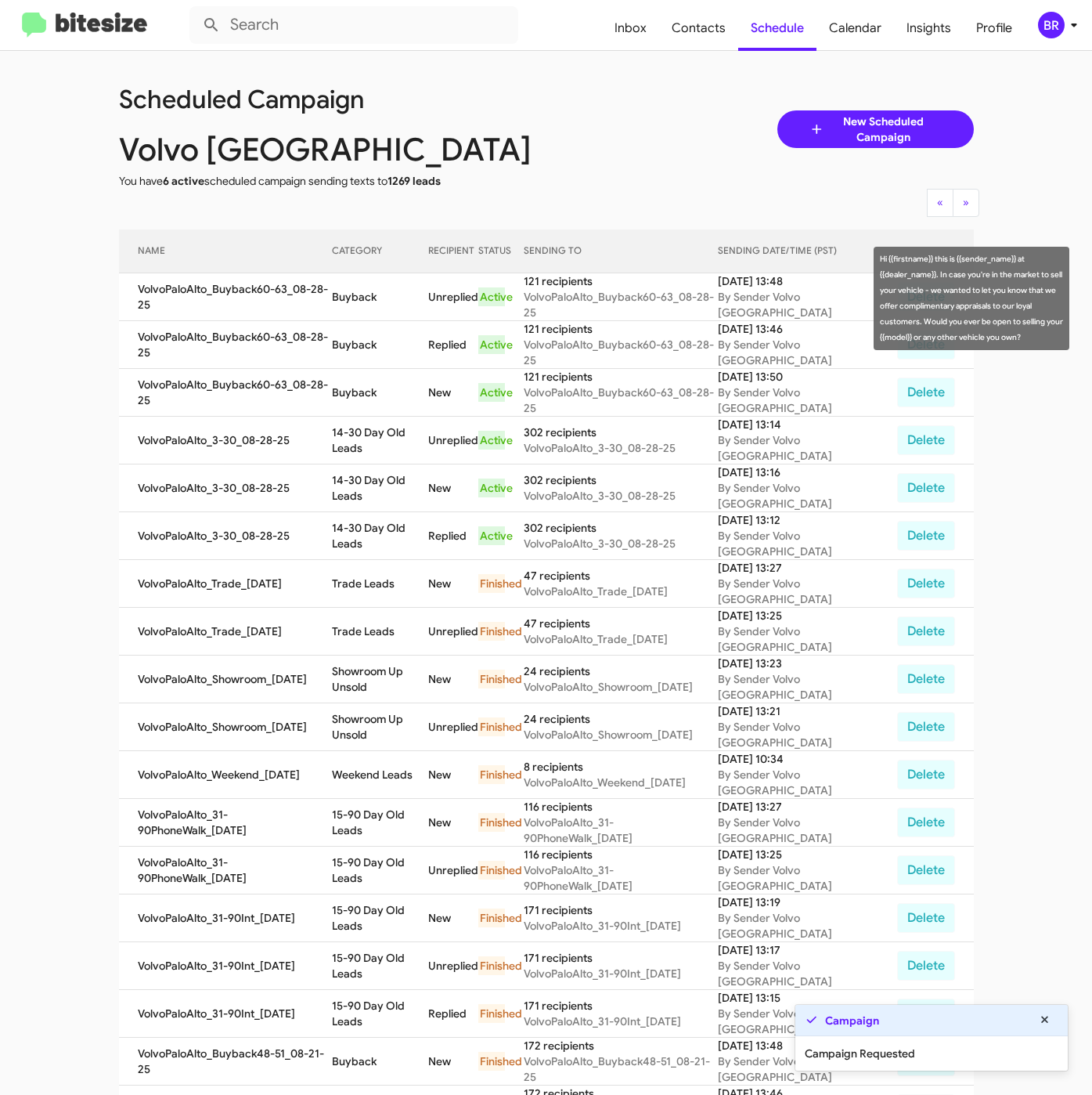
click at [357, 303] on td "Buyback" at bounding box center [380, 297] width 96 height 48
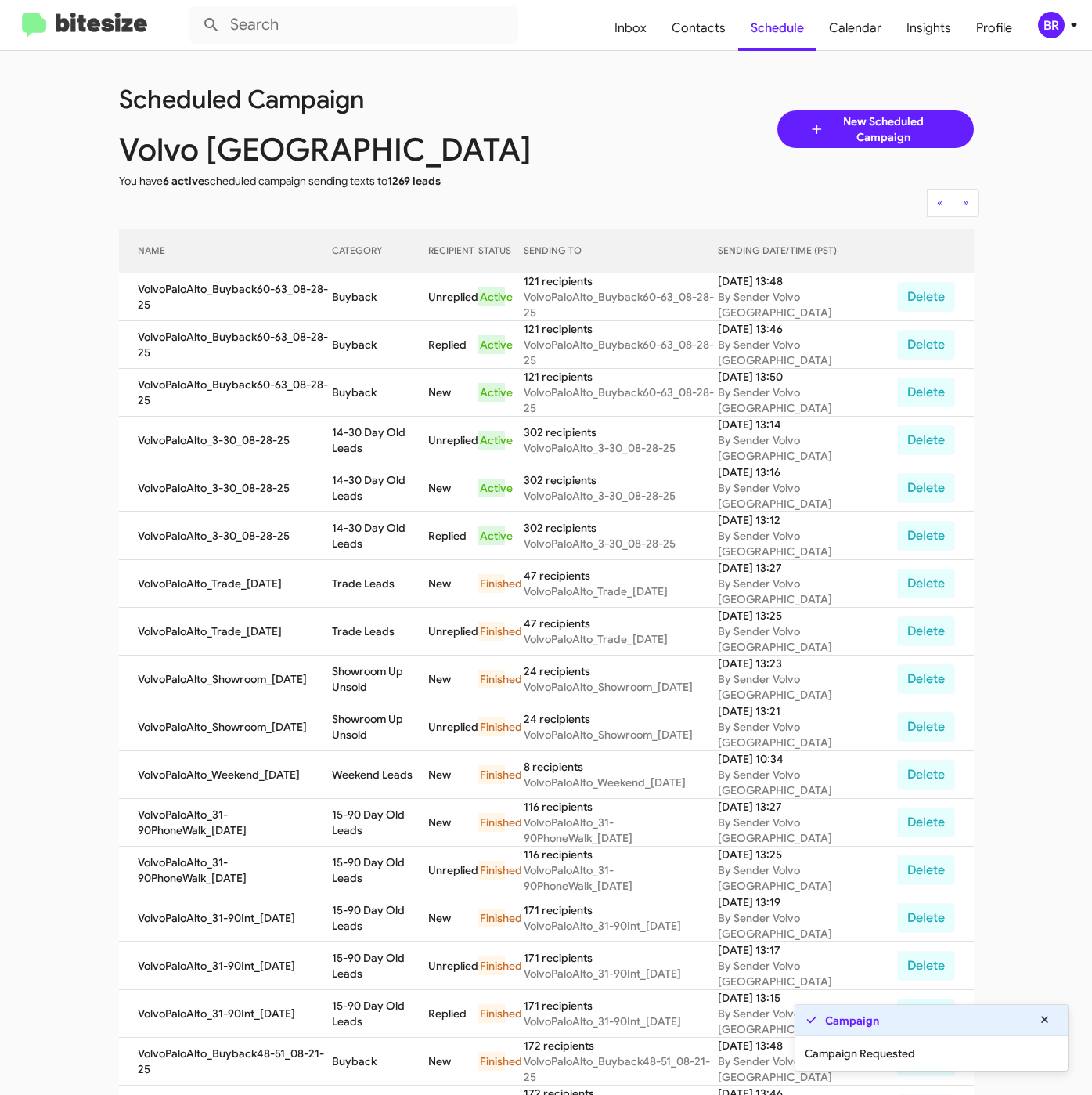
click at [357, 303] on td "Buyback" at bounding box center [380, 297] width 96 height 48
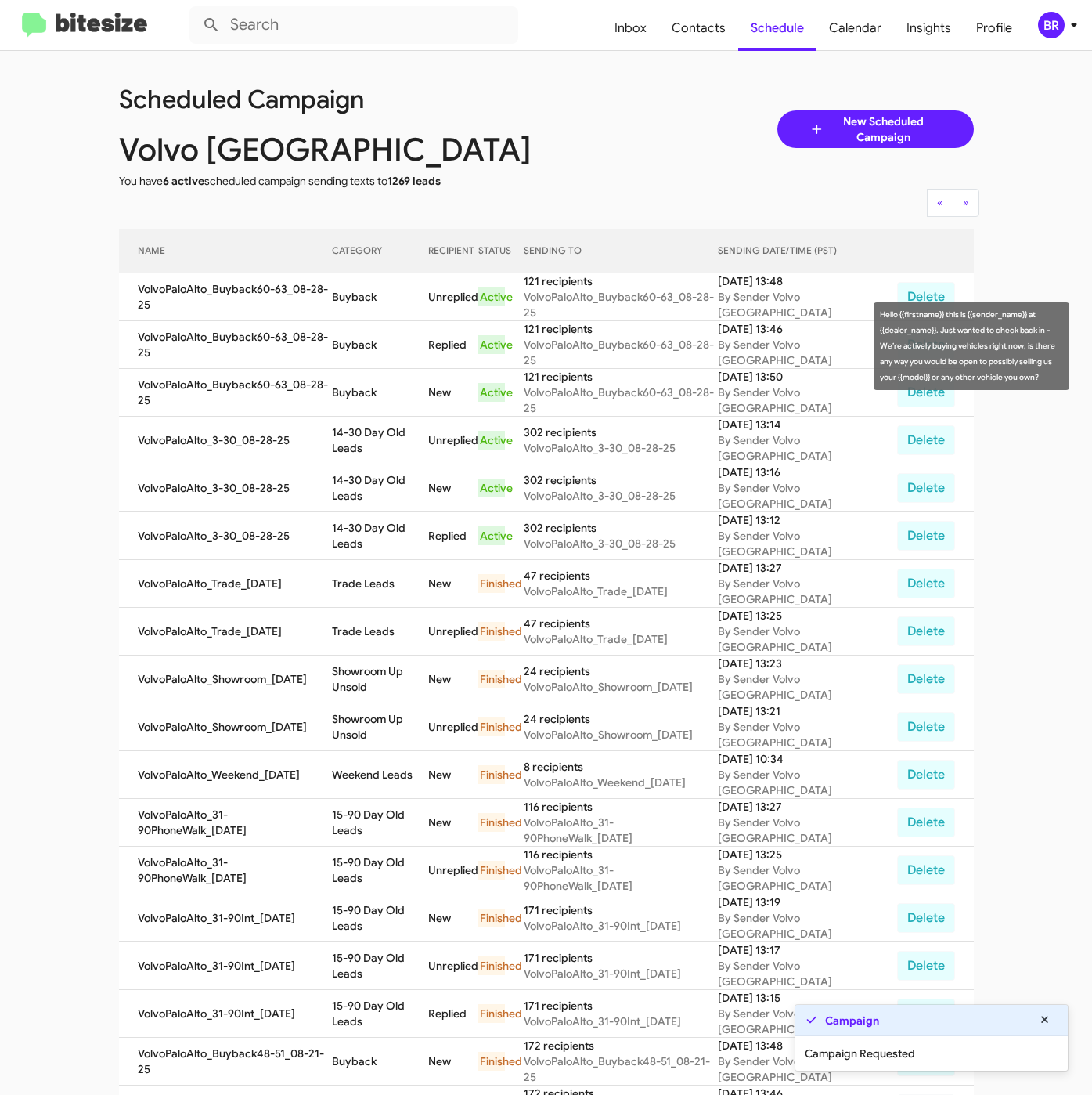
copy td "Buyback"
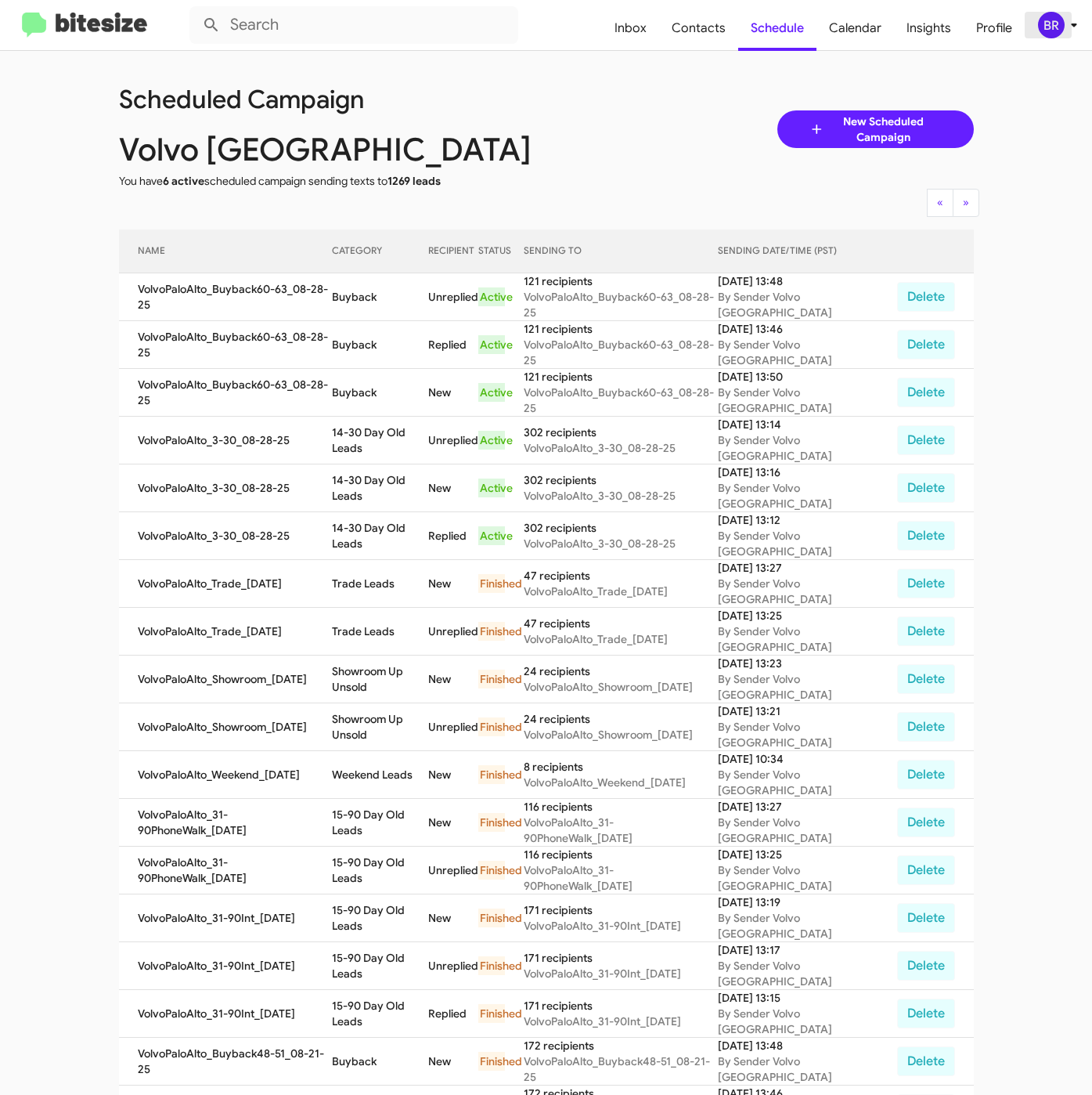
click at [1041, 33] on div "BR" at bounding box center [1051, 25] width 27 height 27
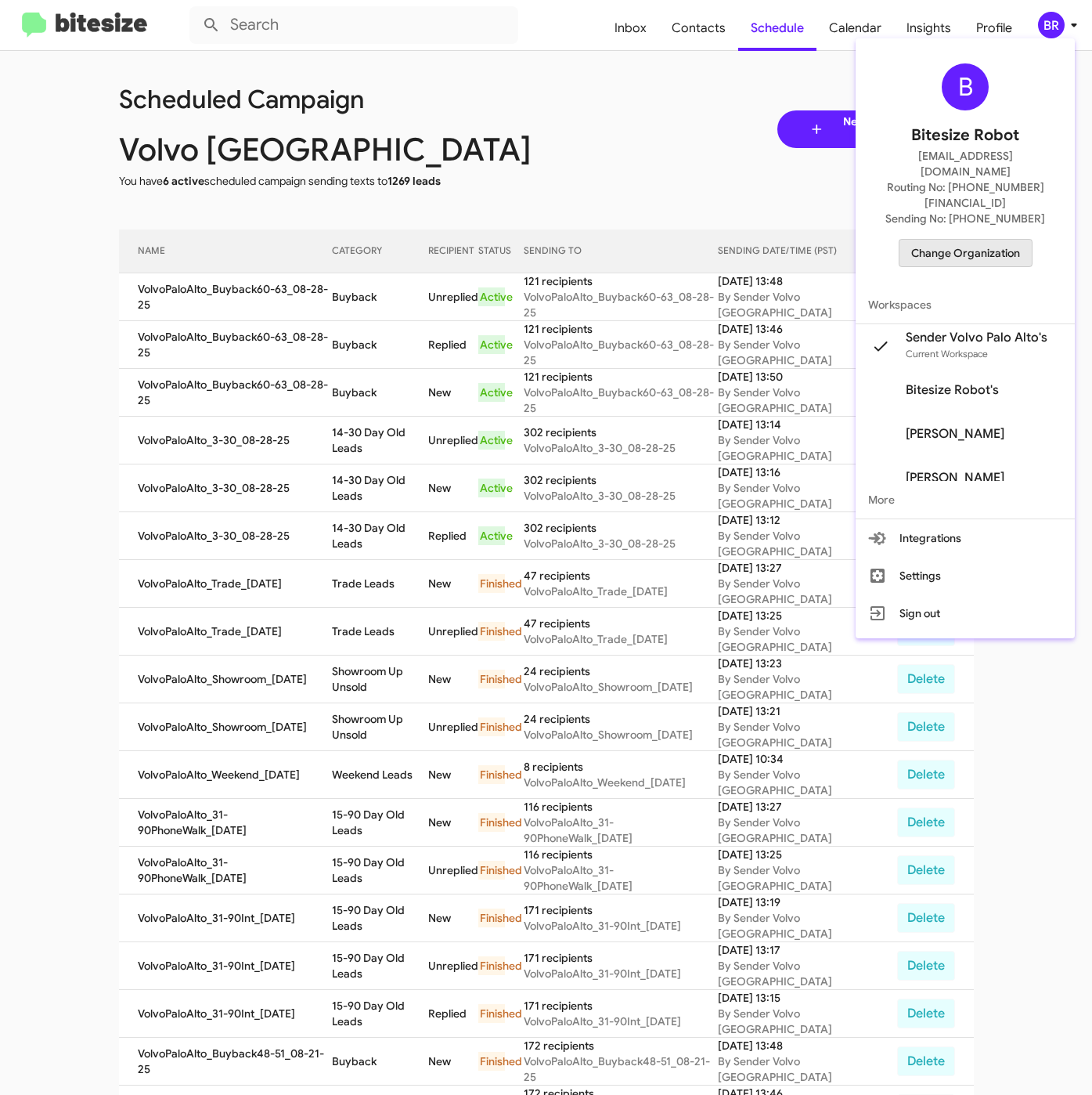
click at [970, 239] on span "Change Organization" at bounding box center [966, 252] width 109 height 27
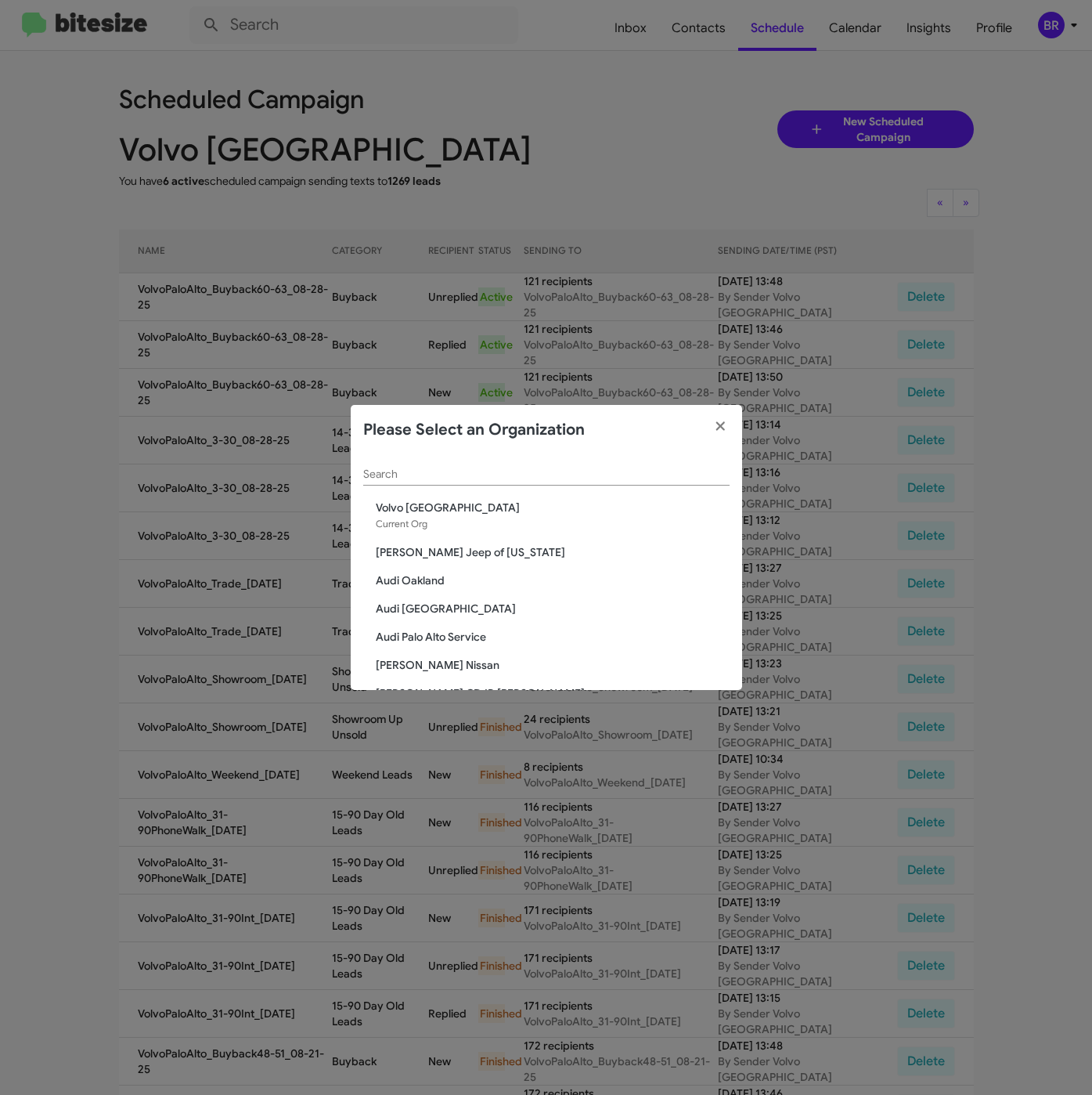
click at [548, 466] on div "Search" at bounding box center [546, 469] width 366 height 30
paste input "Chevy of [GEOGRAPHIC_DATA]"
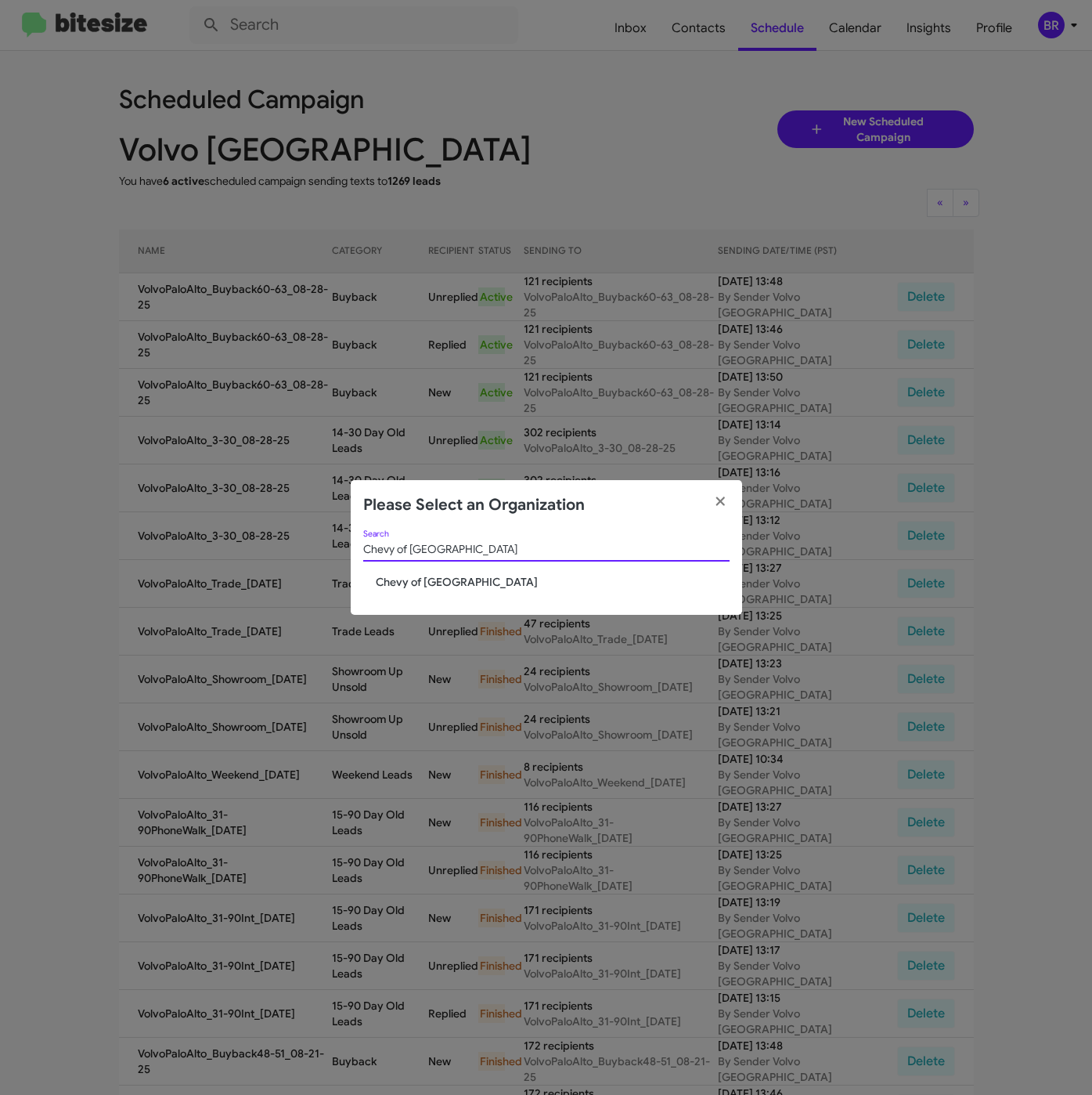
type input "Chevy of [GEOGRAPHIC_DATA]"
click at [418, 588] on span "Chevy of [GEOGRAPHIC_DATA]" at bounding box center [552, 582] width 354 height 16
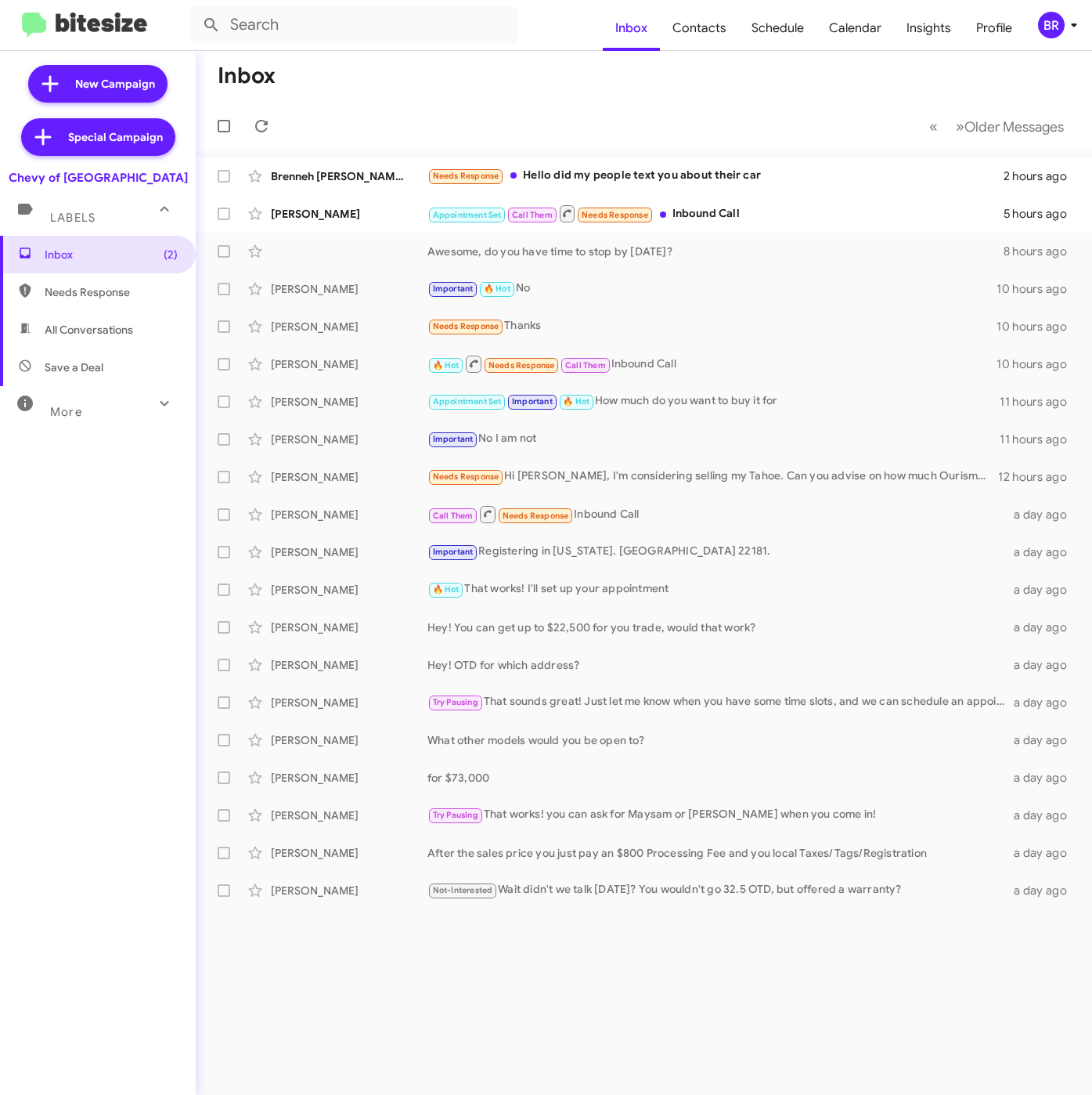
click at [1041, 22] on div "BR" at bounding box center [1051, 25] width 27 height 27
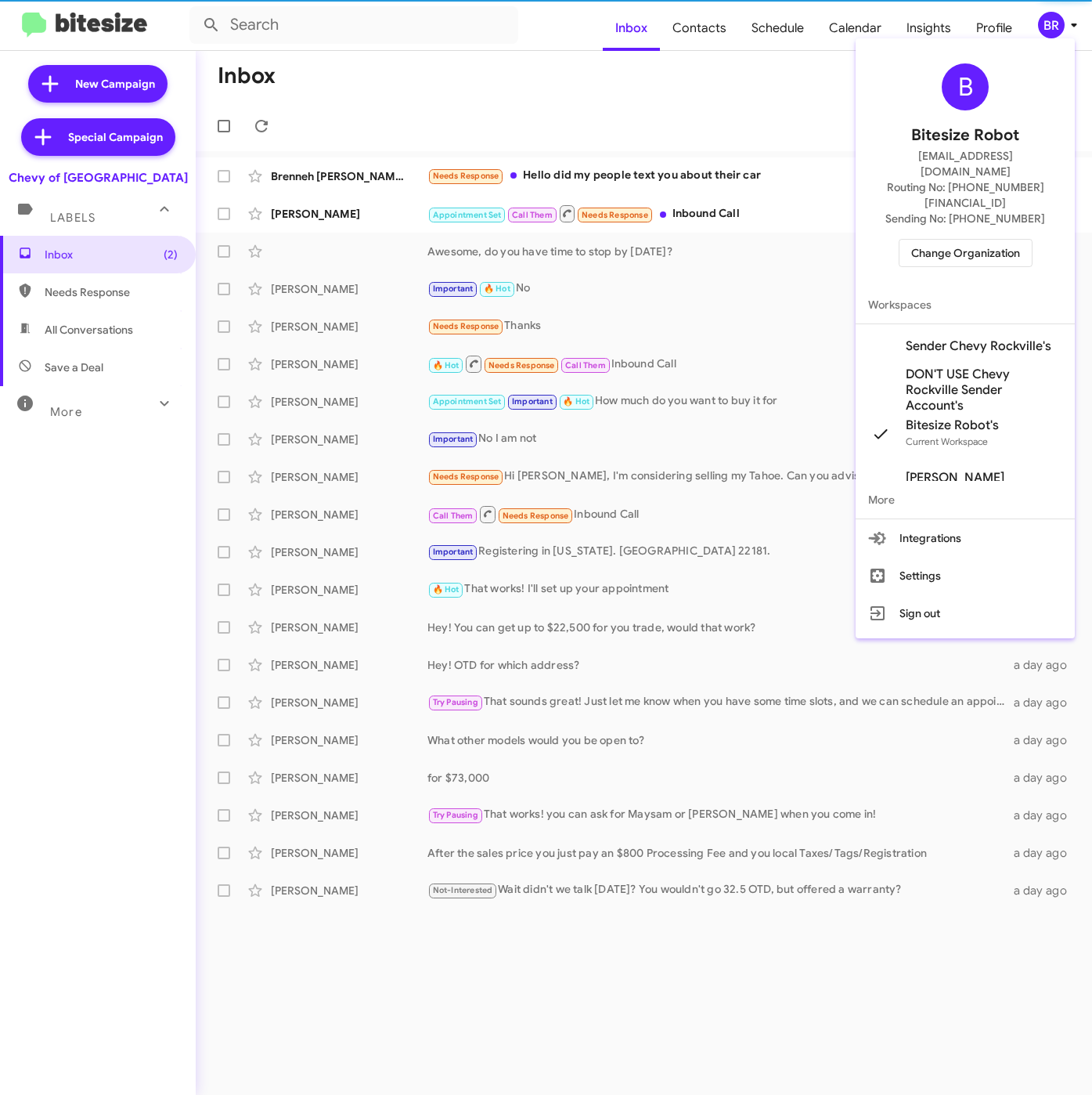
click at [944, 339] on span "Sender Chevy Rockville's" at bounding box center [979, 346] width 145 height 16
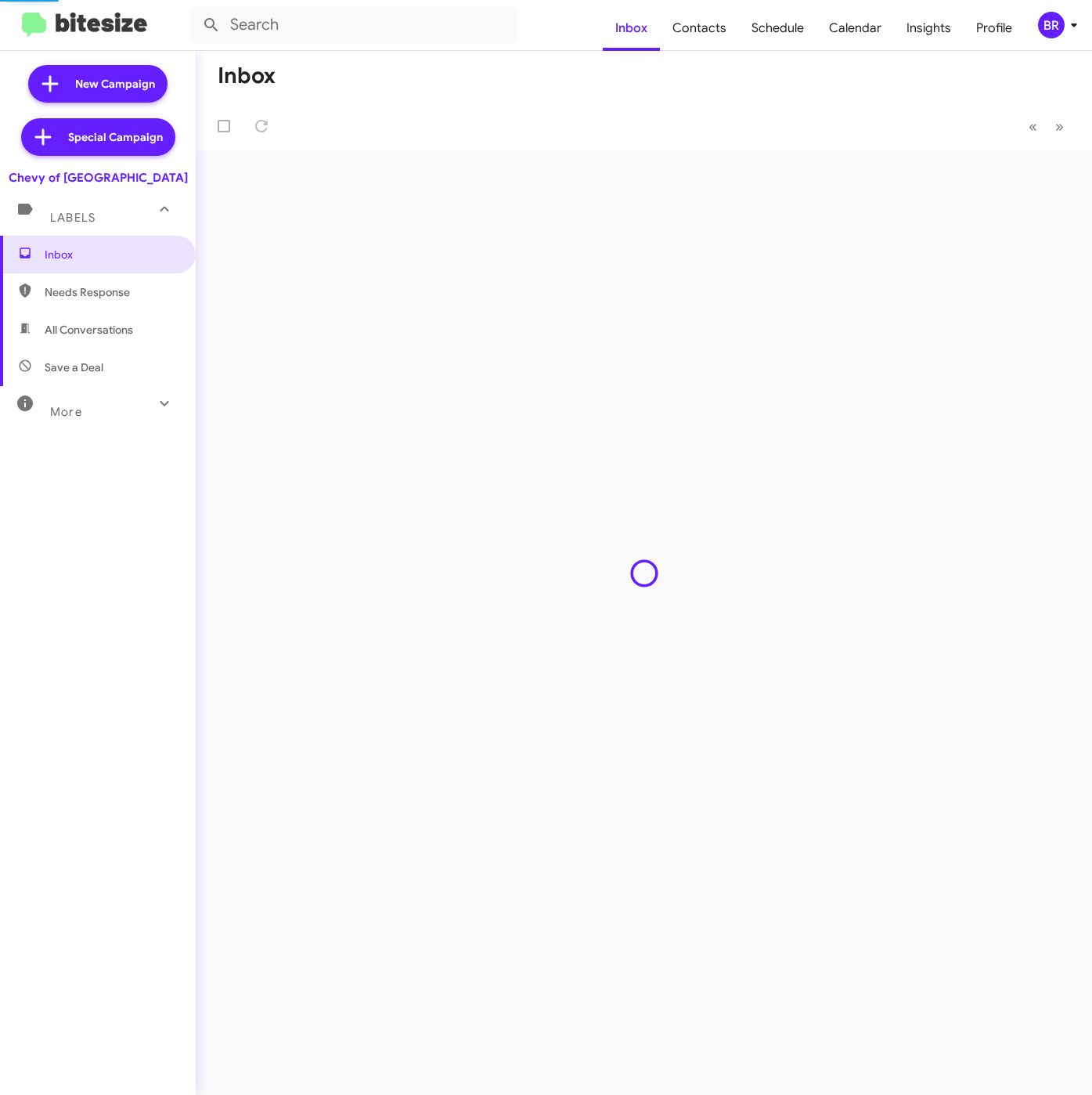
click at [714, 27] on span "Contacts" at bounding box center [699, 28] width 79 height 45
type input "in:groups"
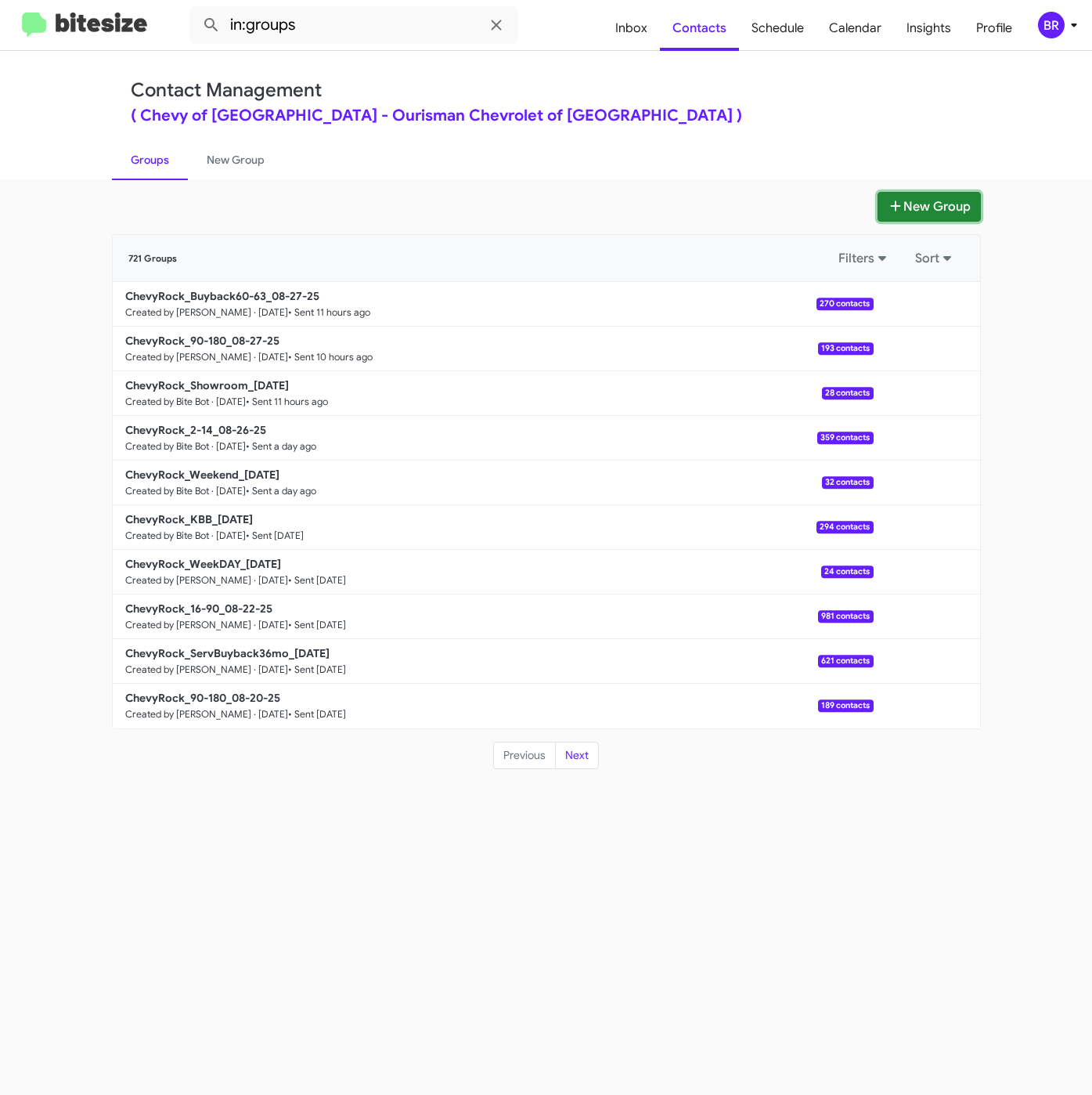
click at [896, 195] on button "New Group" at bounding box center [929, 206] width 103 height 29
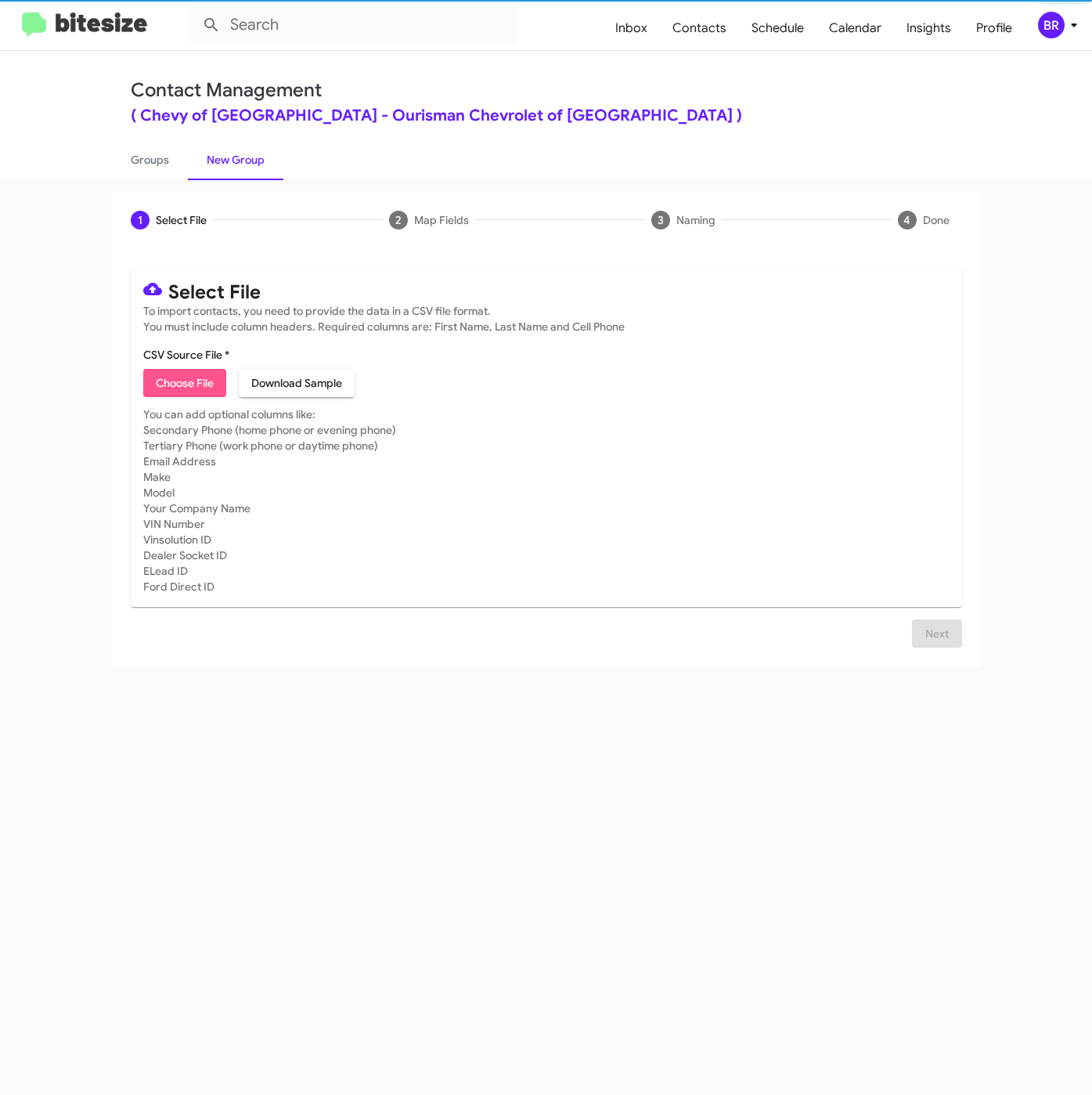
click at [175, 384] on span "Choose File" at bounding box center [184, 383] width 58 height 29
type input "ChevyRock_ServBuyback48mo_[DATE]"
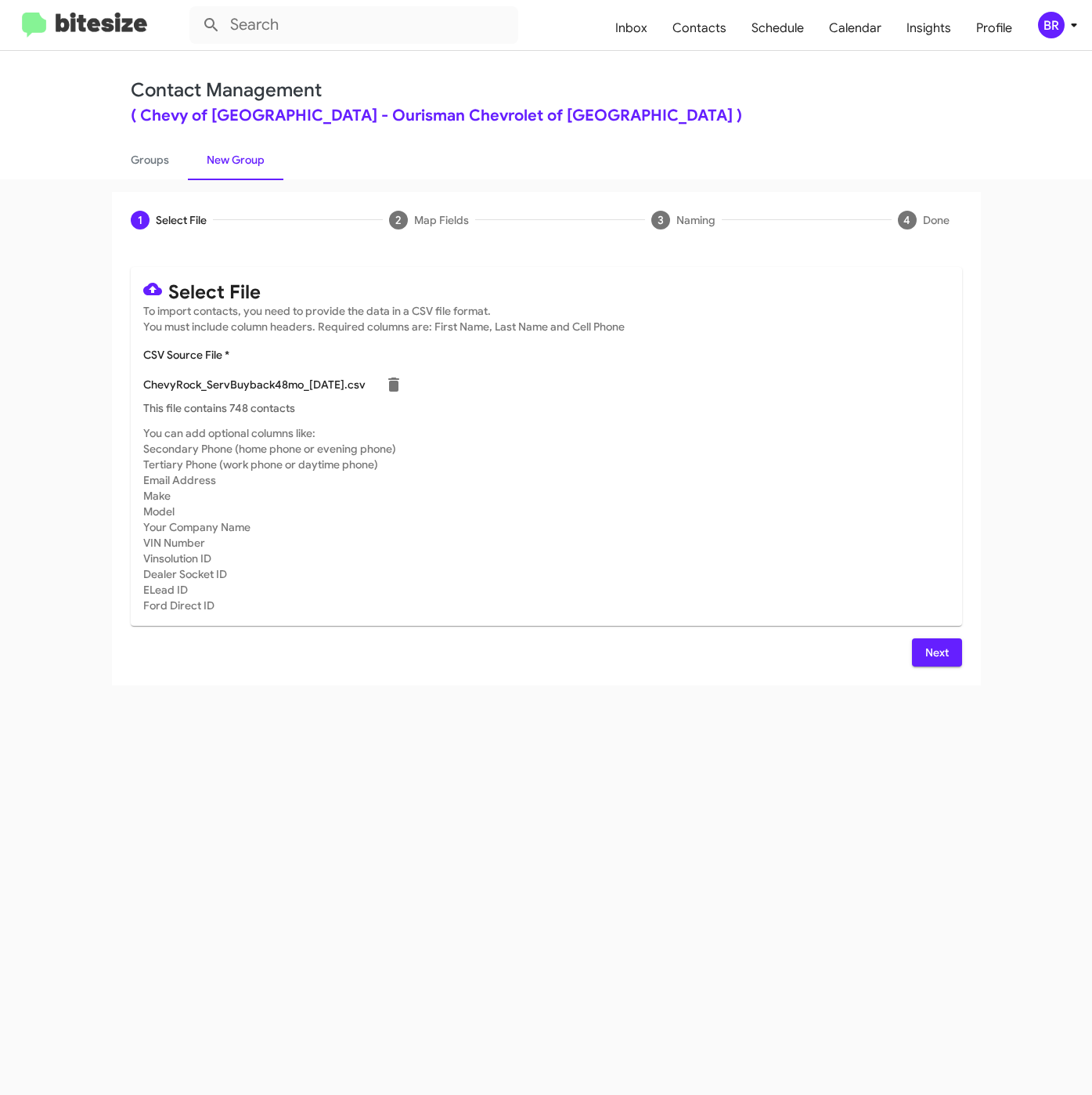
click at [930, 655] on span "Next" at bounding box center [937, 652] width 25 height 29
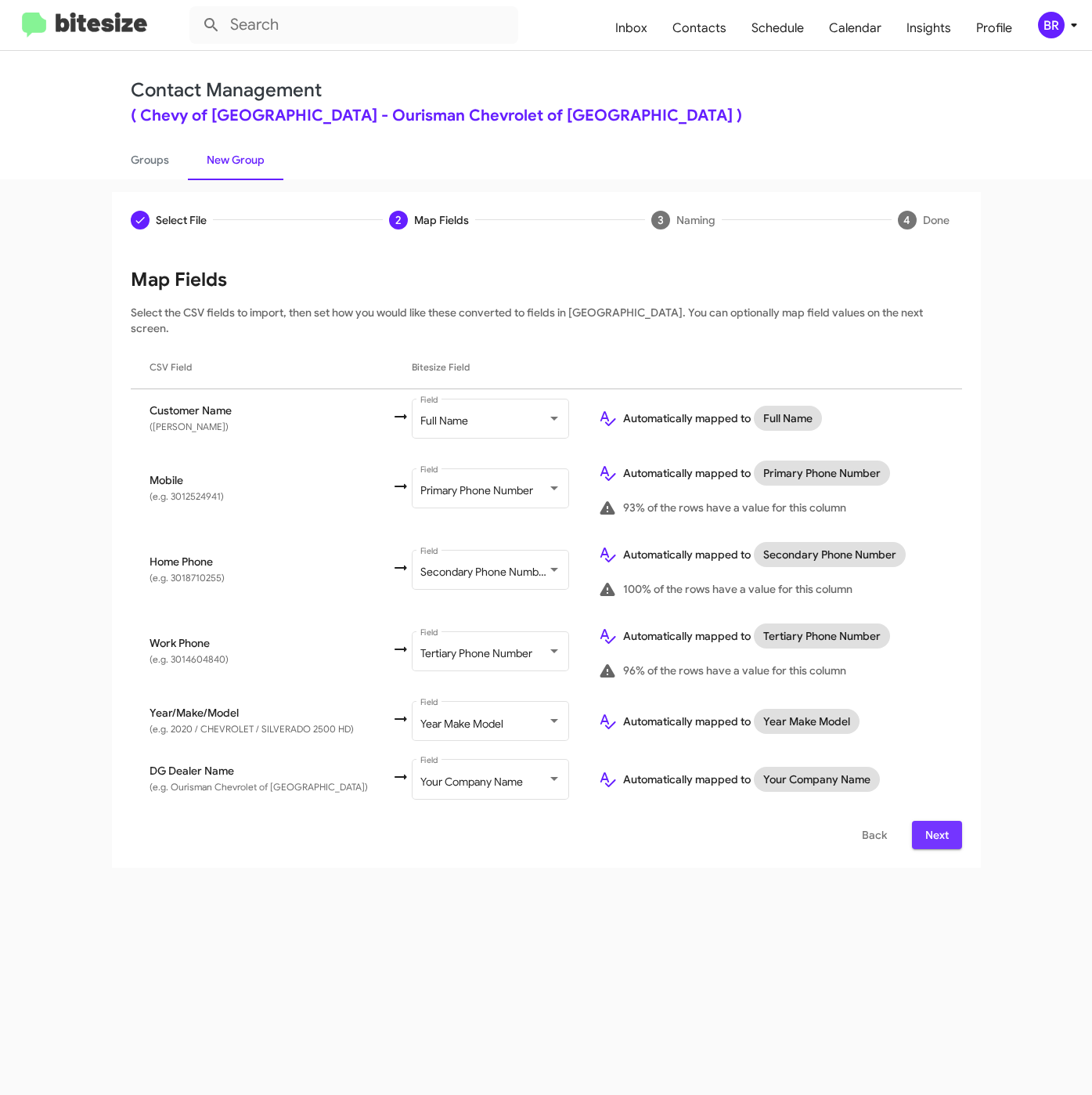
click at [943, 821] on span "Next" at bounding box center [937, 835] width 25 height 29
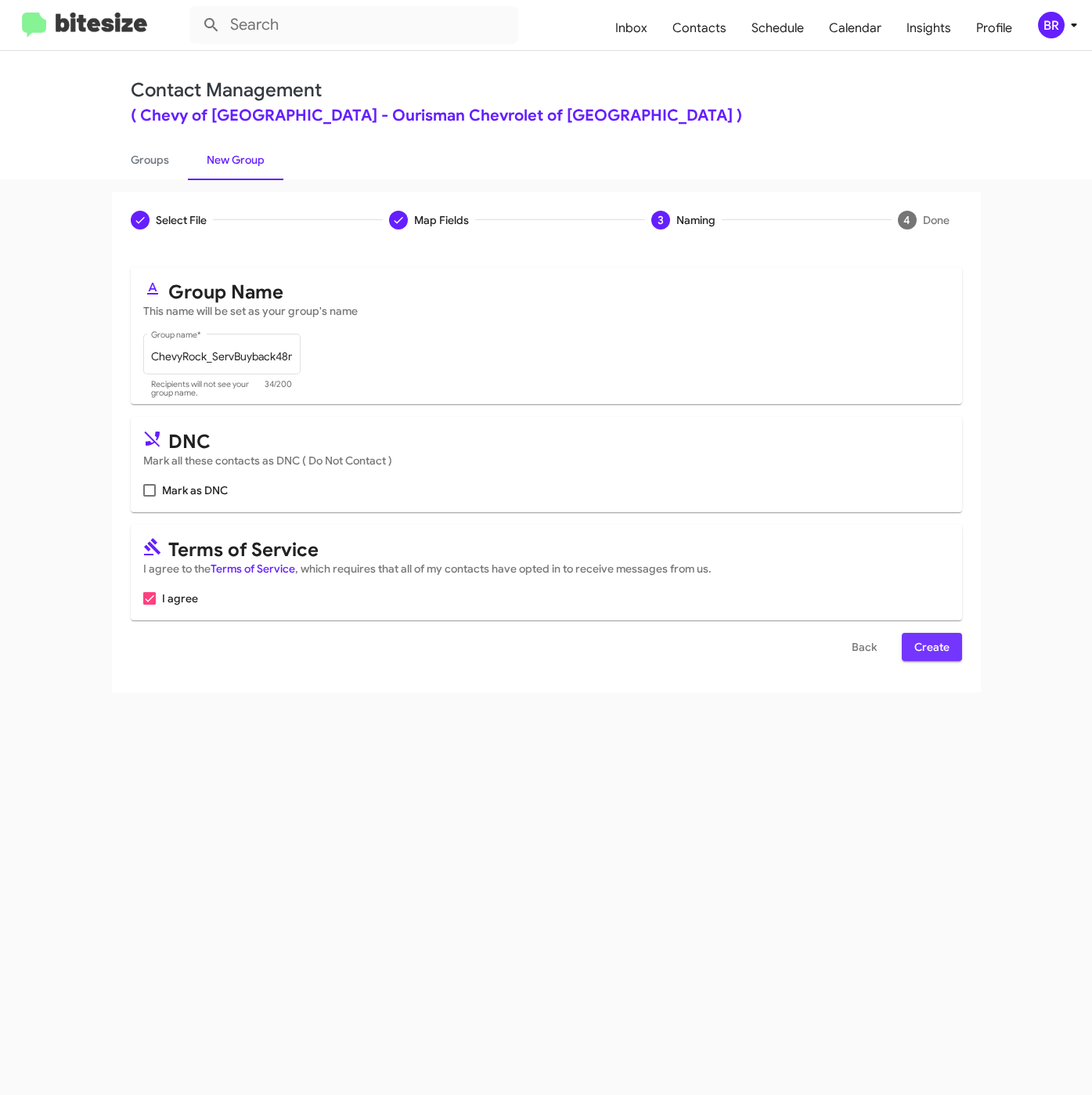
click at [923, 651] on span "Create" at bounding box center [932, 647] width 35 height 29
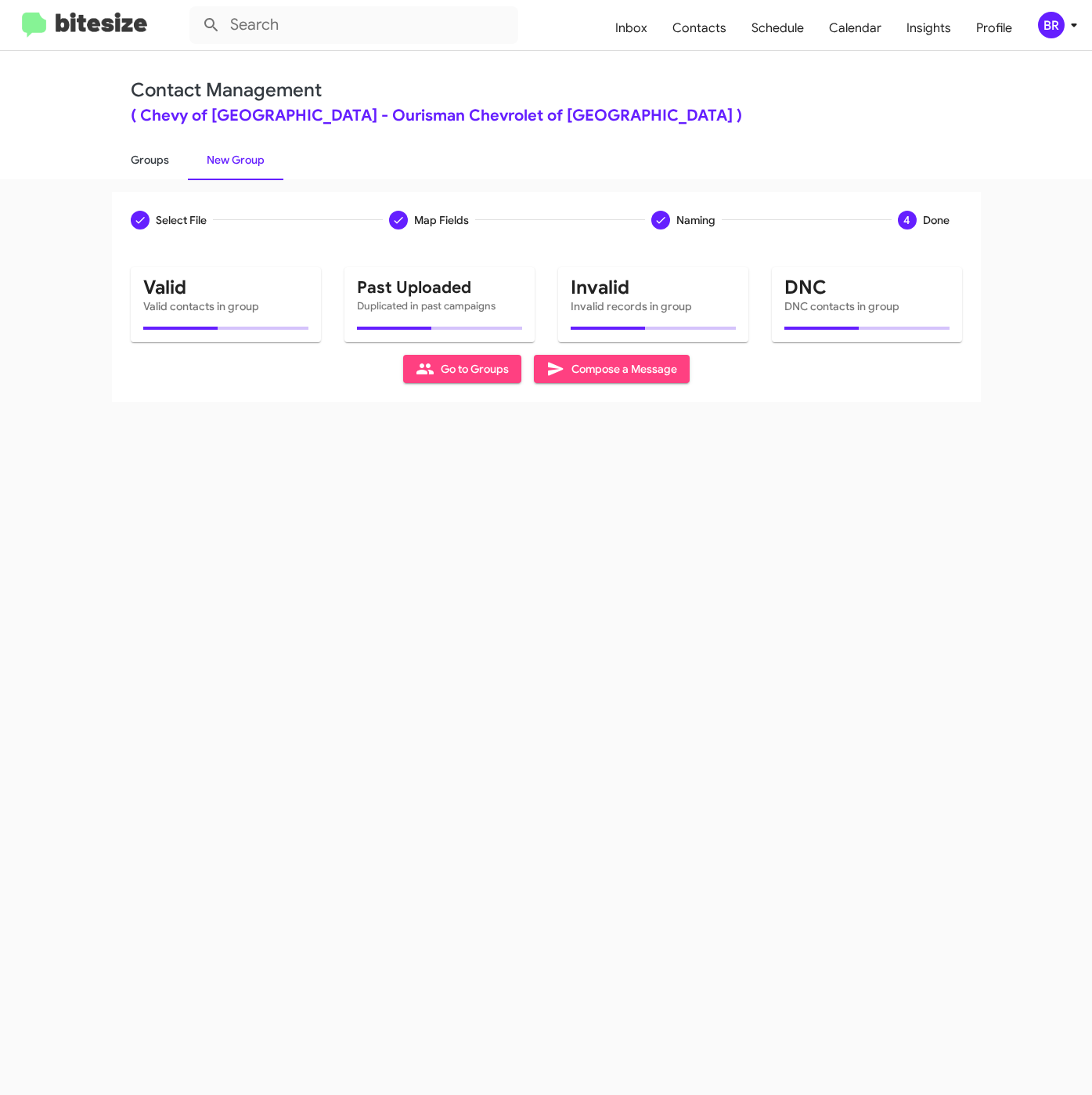
click at [139, 158] on link "Groups" at bounding box center [150, 159] width 76 height 40
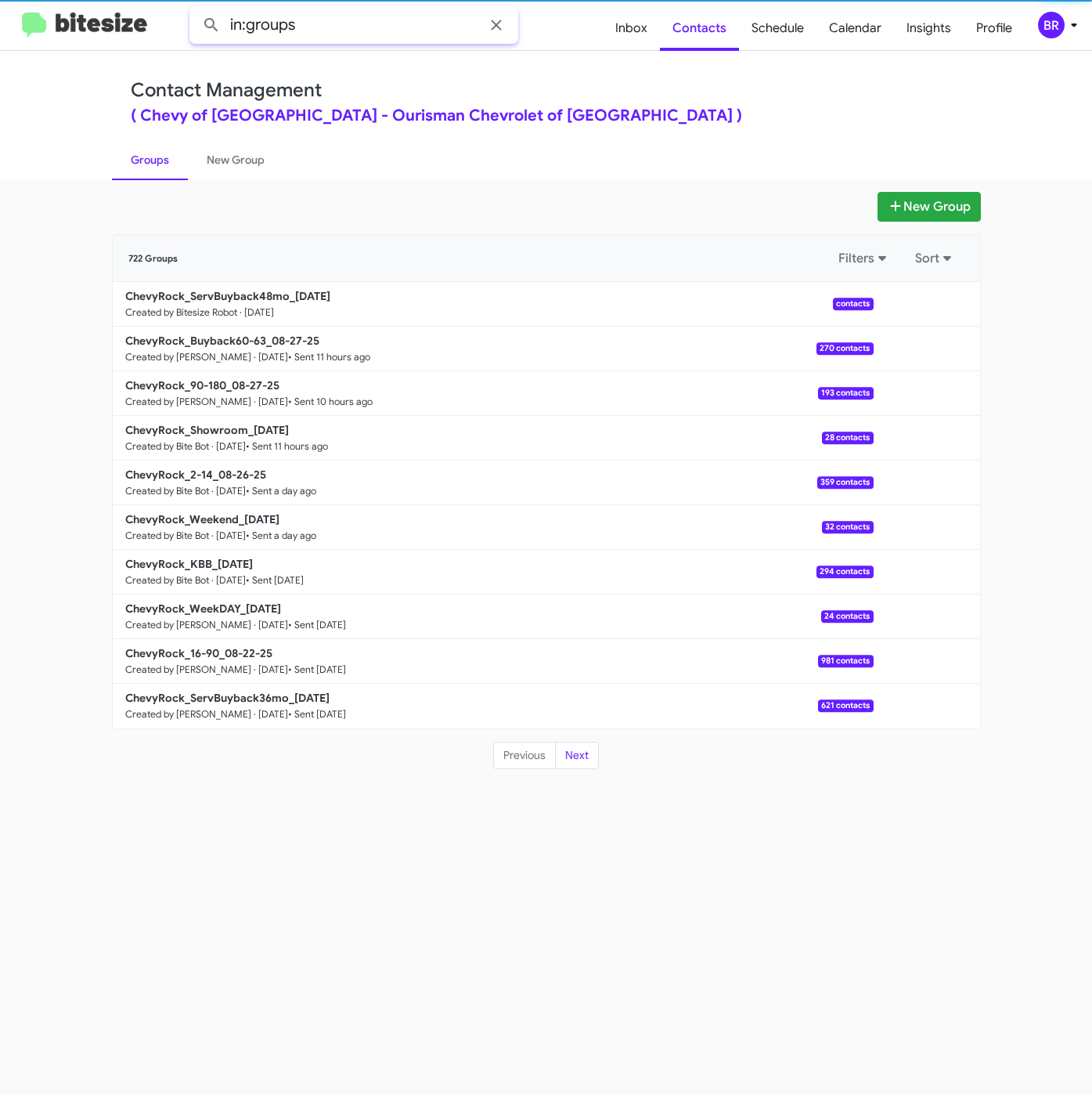
click at [379, 30] on input "in:groups" at bounding box center [353, 25] width 328 height 38
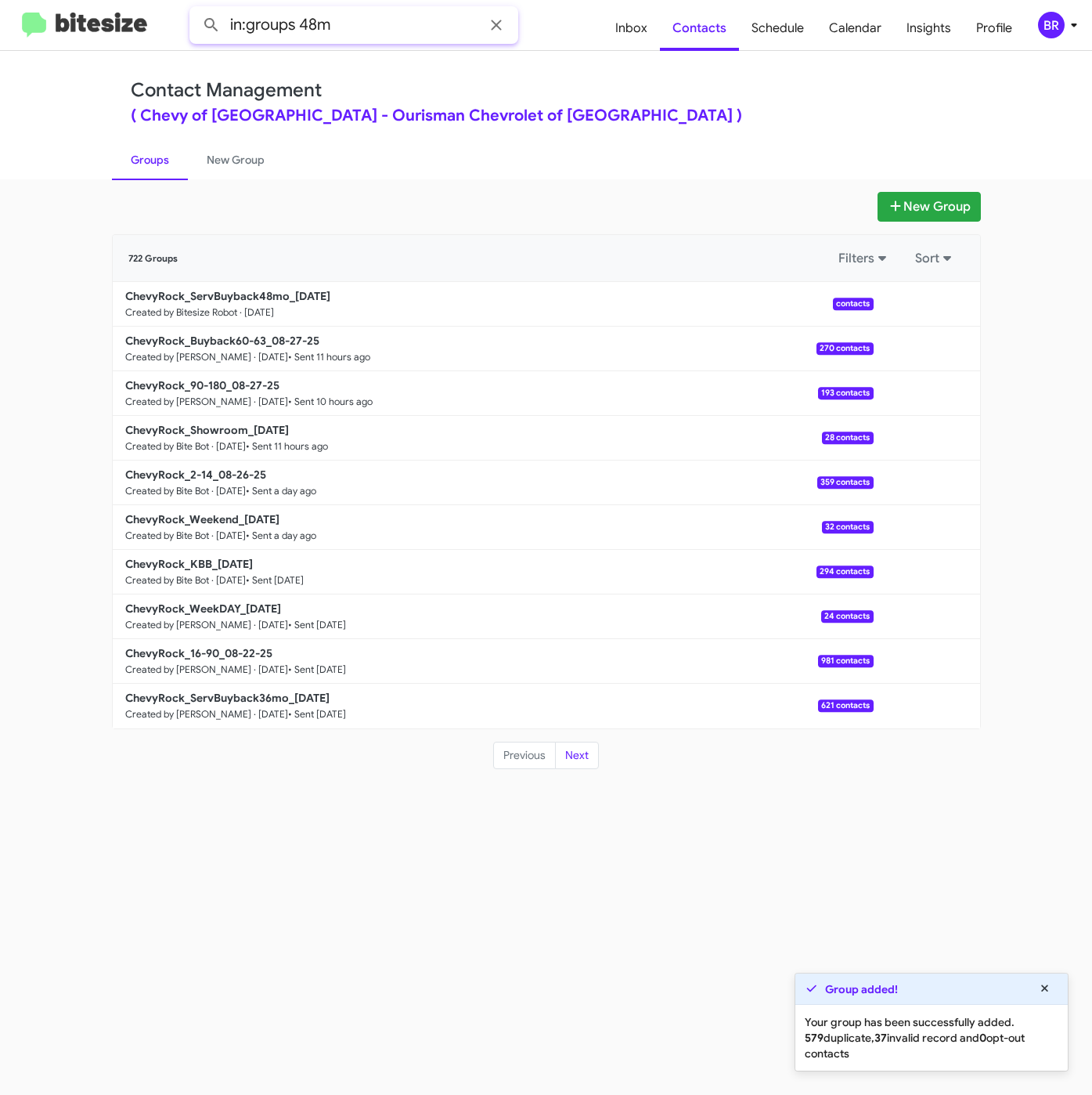
type input "in:groups 48m"
click at [196, 9] on button at bounding box center [212, 25] width 31 height 31
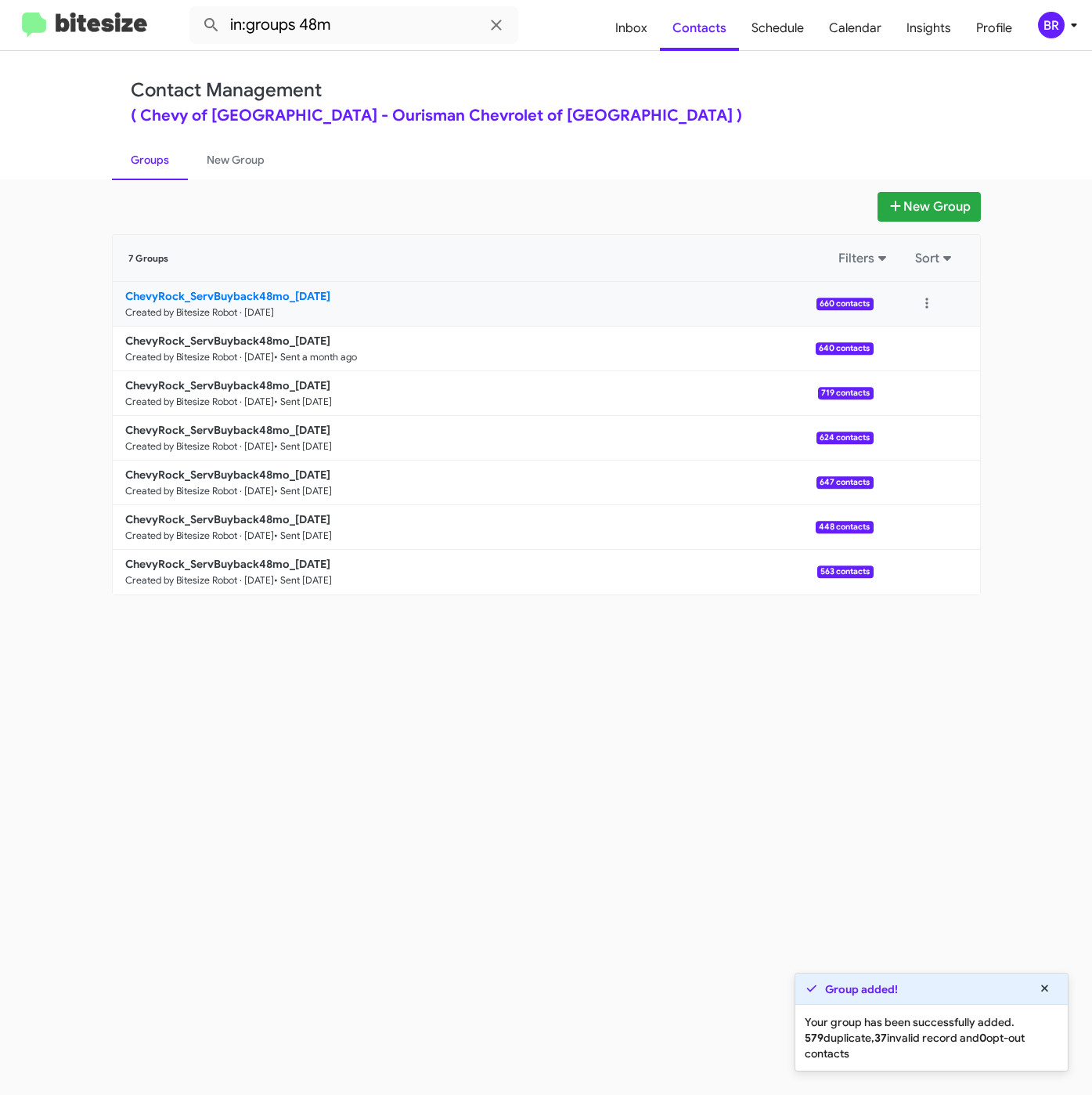
click at [259, 296] on b "ChevyRock_ServBuyback48mo_[DATE]" at bounding box center [227, 295] width 205 height 14
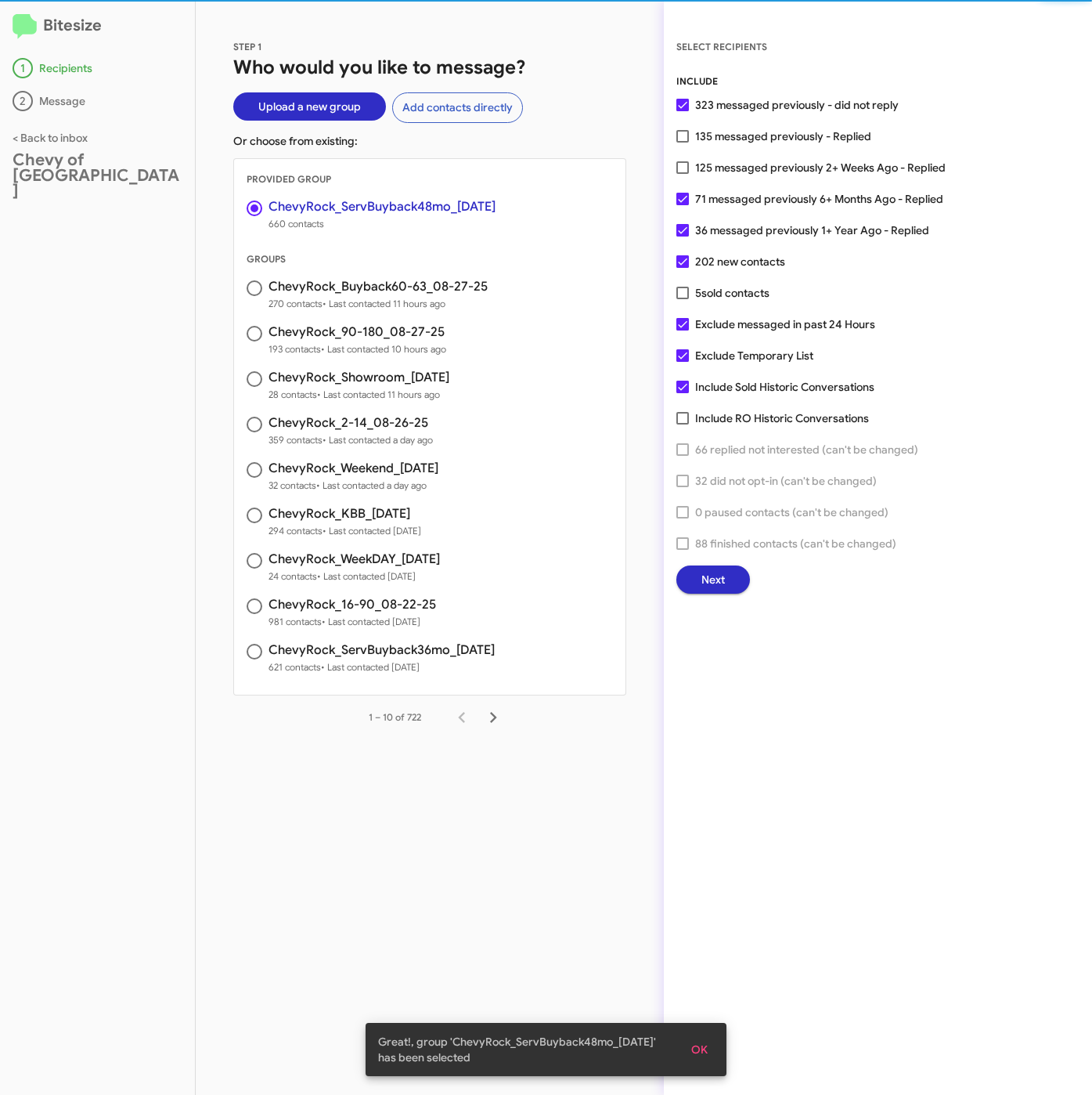
click at [727, 585] on button "Next" at bounding box center [713, 579] width 74 height 29
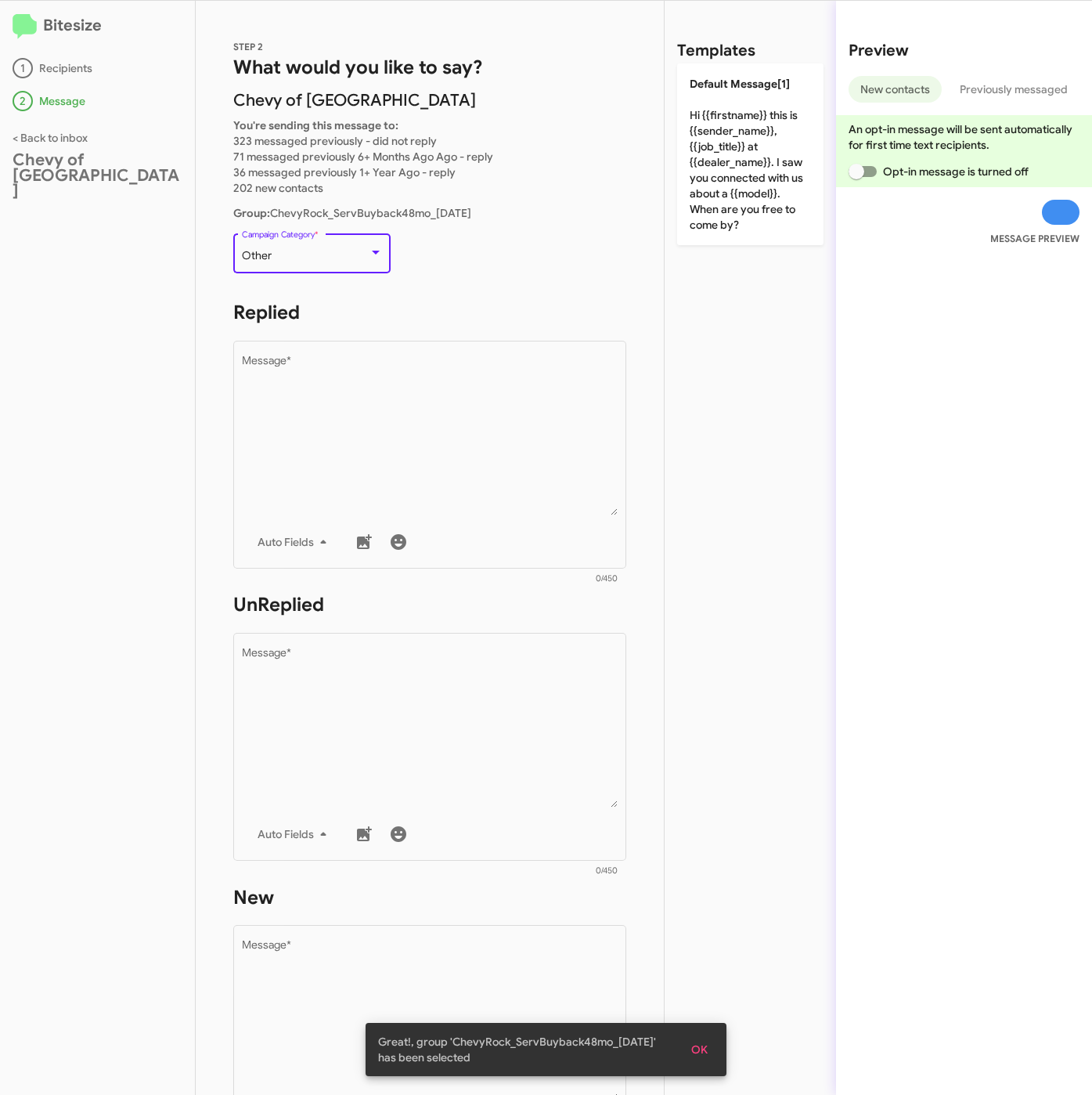
click at [289, 254] on div "Other" at bounding box center [305, 256] width 127 height 13
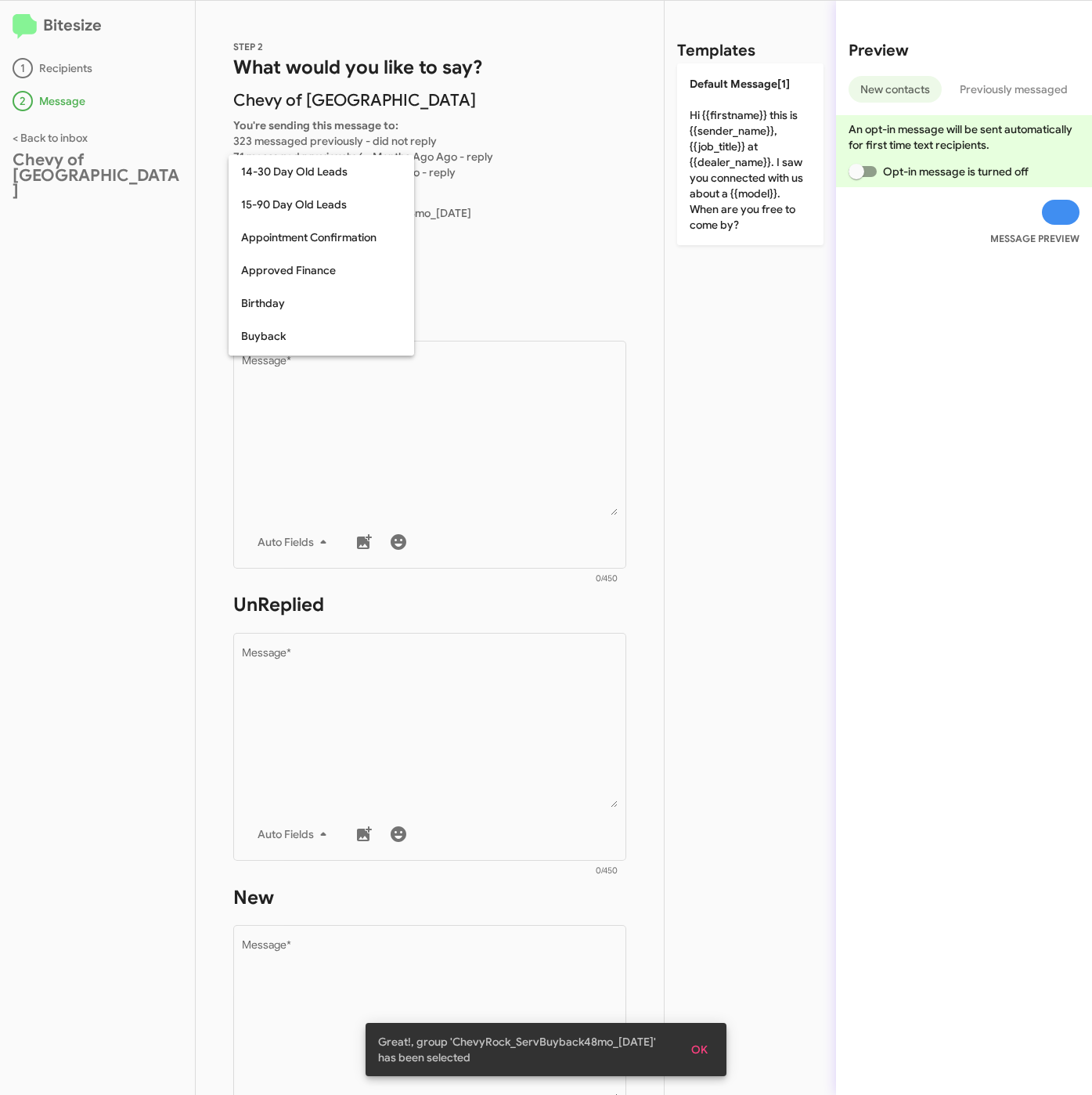
scroll to position [344, 0]
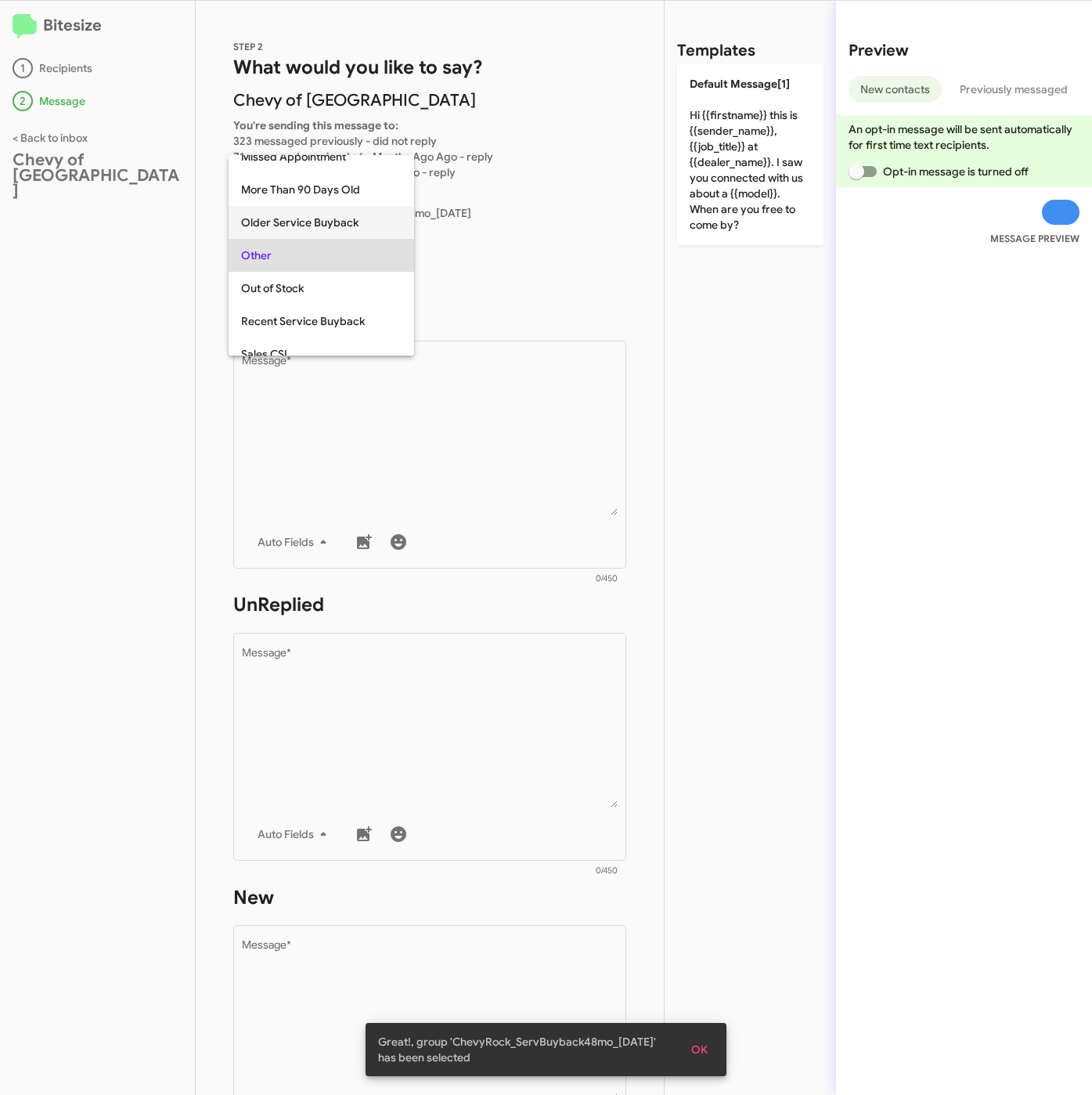
click at [296, 225] on span "Older Service Buyback" at bounding box center [321, 223] width 160 height 33
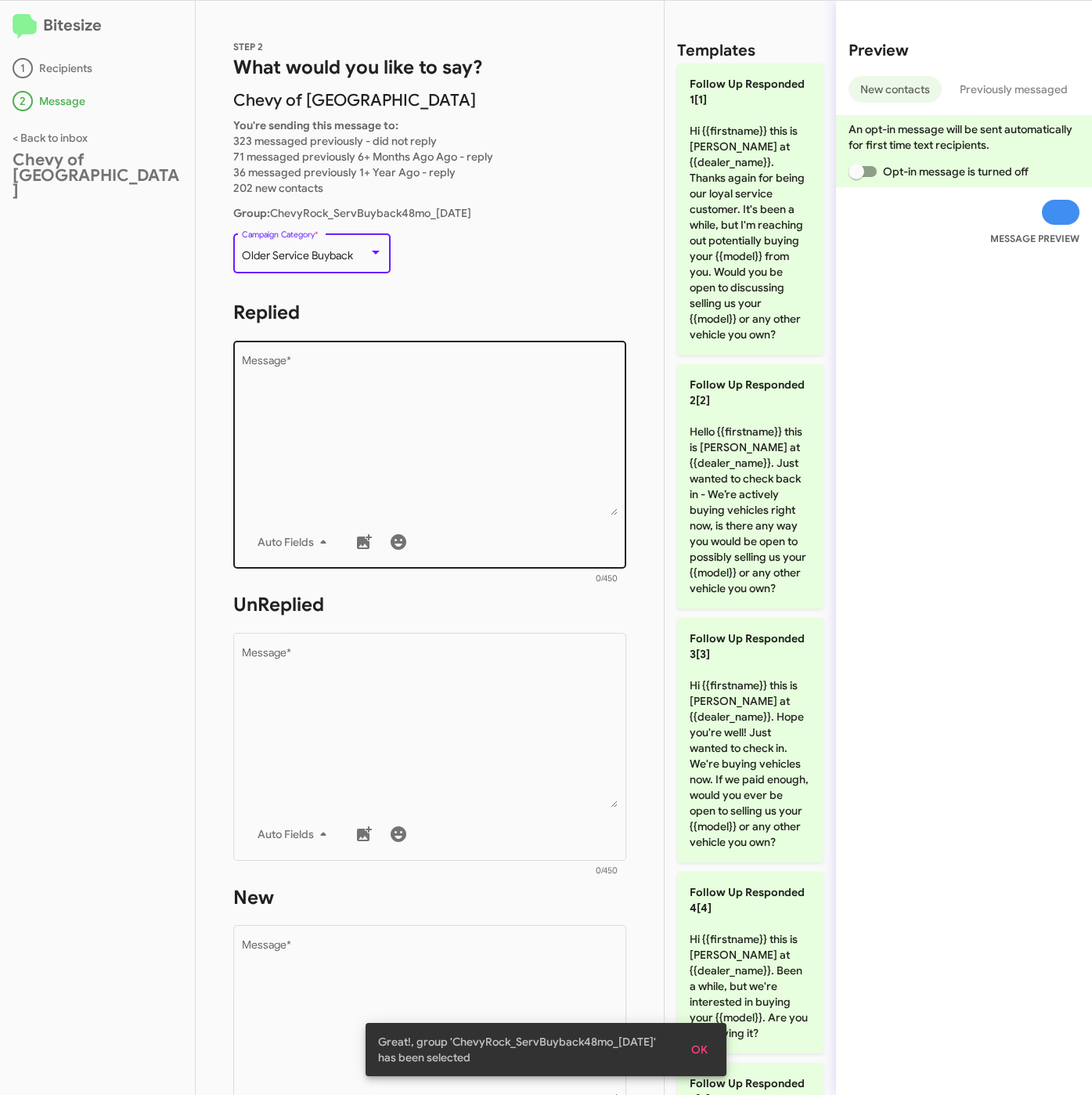
click at [388, 455] on textarea "Message *" at bounding box center [430, 435] width 376 height 160
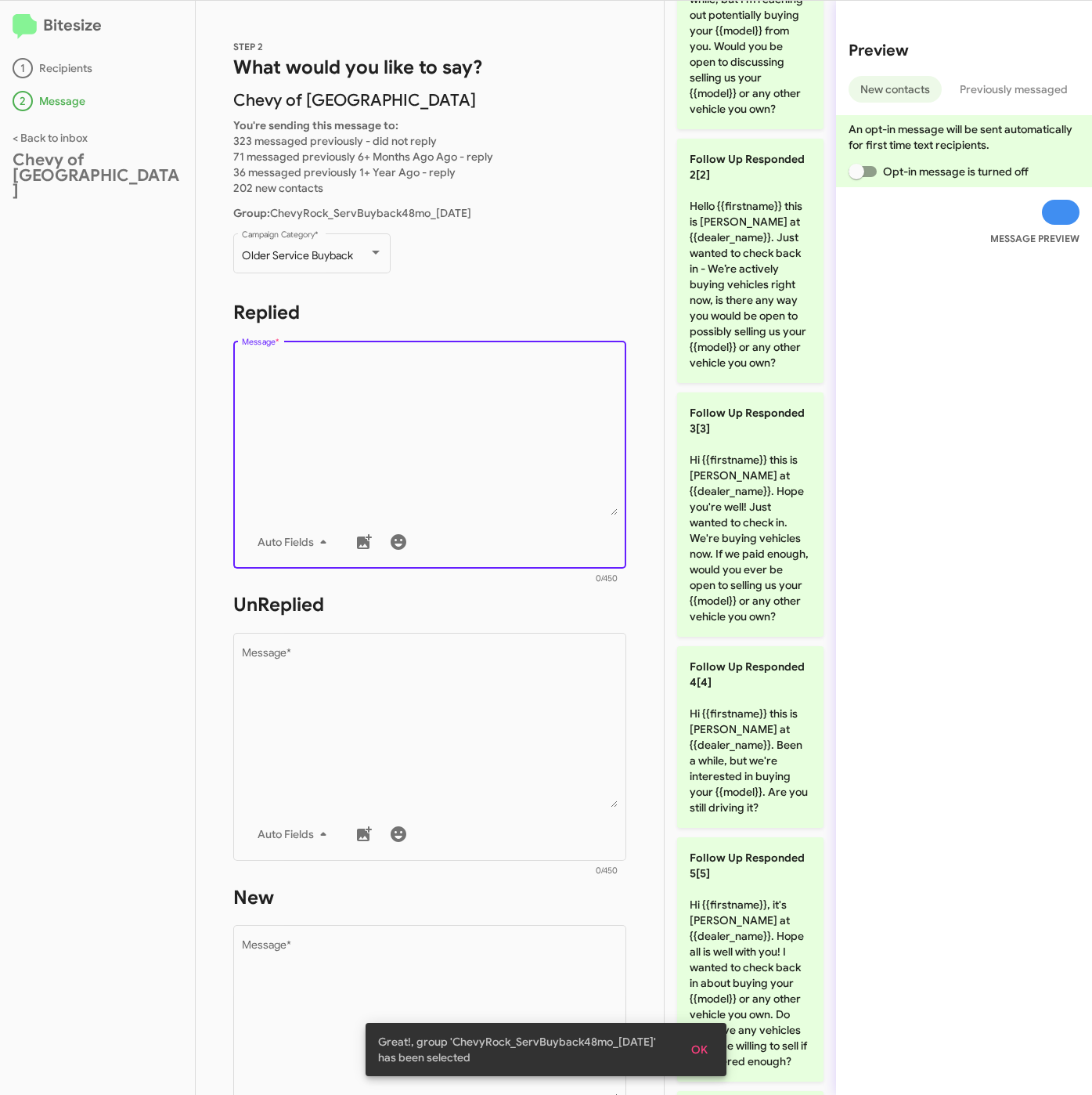
scroll to position [0, 0]
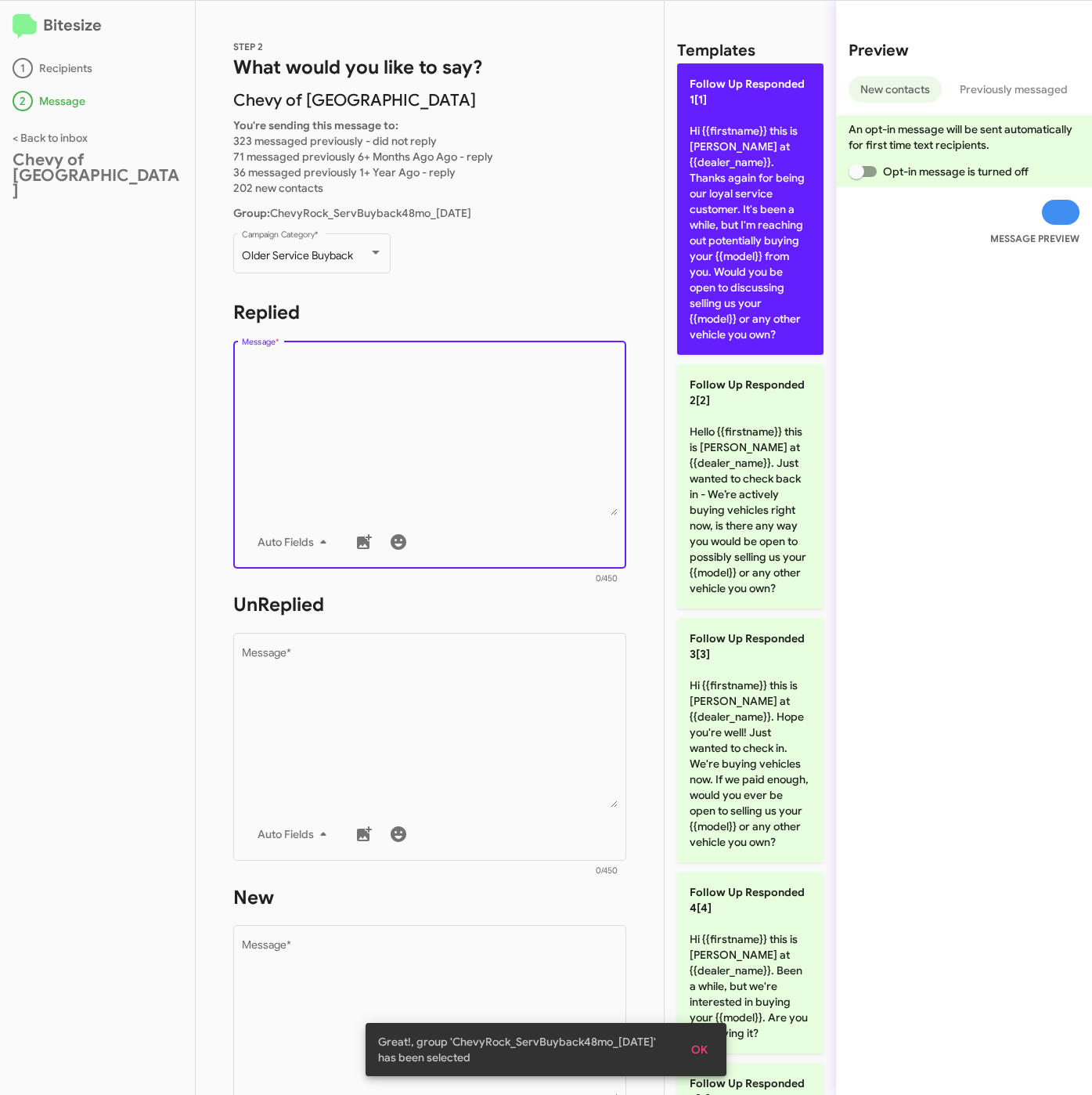
click at [730, 205] on p "Follow Up Responded 1[1] Hi {{firstname}} this is [PERSON_NAME] at {{dealer_nam…" at bounding box center [750, 209] width 146 height 292
type textarea "Hi {{firstname}} this is [PERSON_NAME] at {{dealer_name}}. Thanks again for bei…"
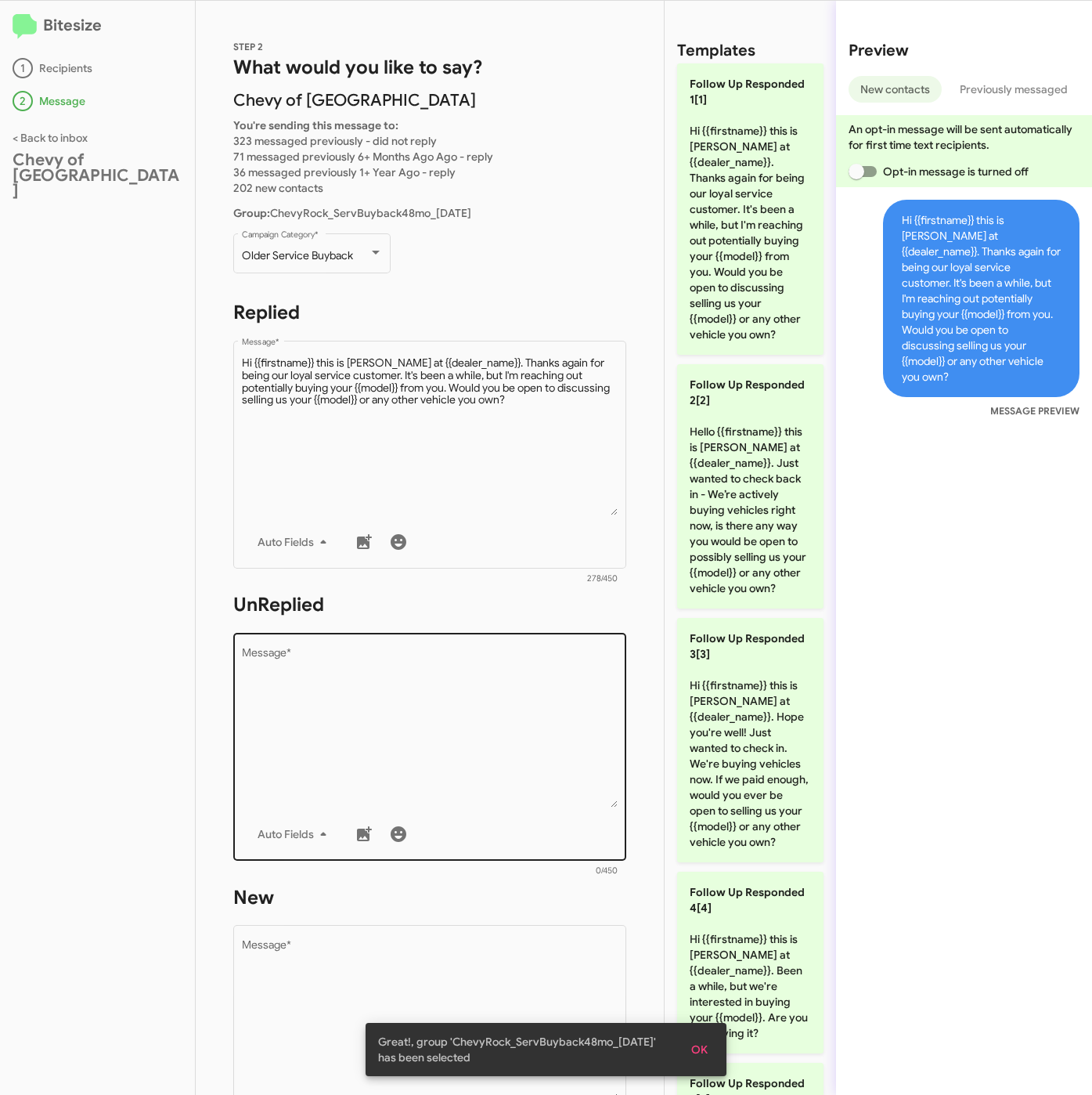
click at [475, 651] on textarea "Message *" at bounding box center [430, 728] width 376 height 160
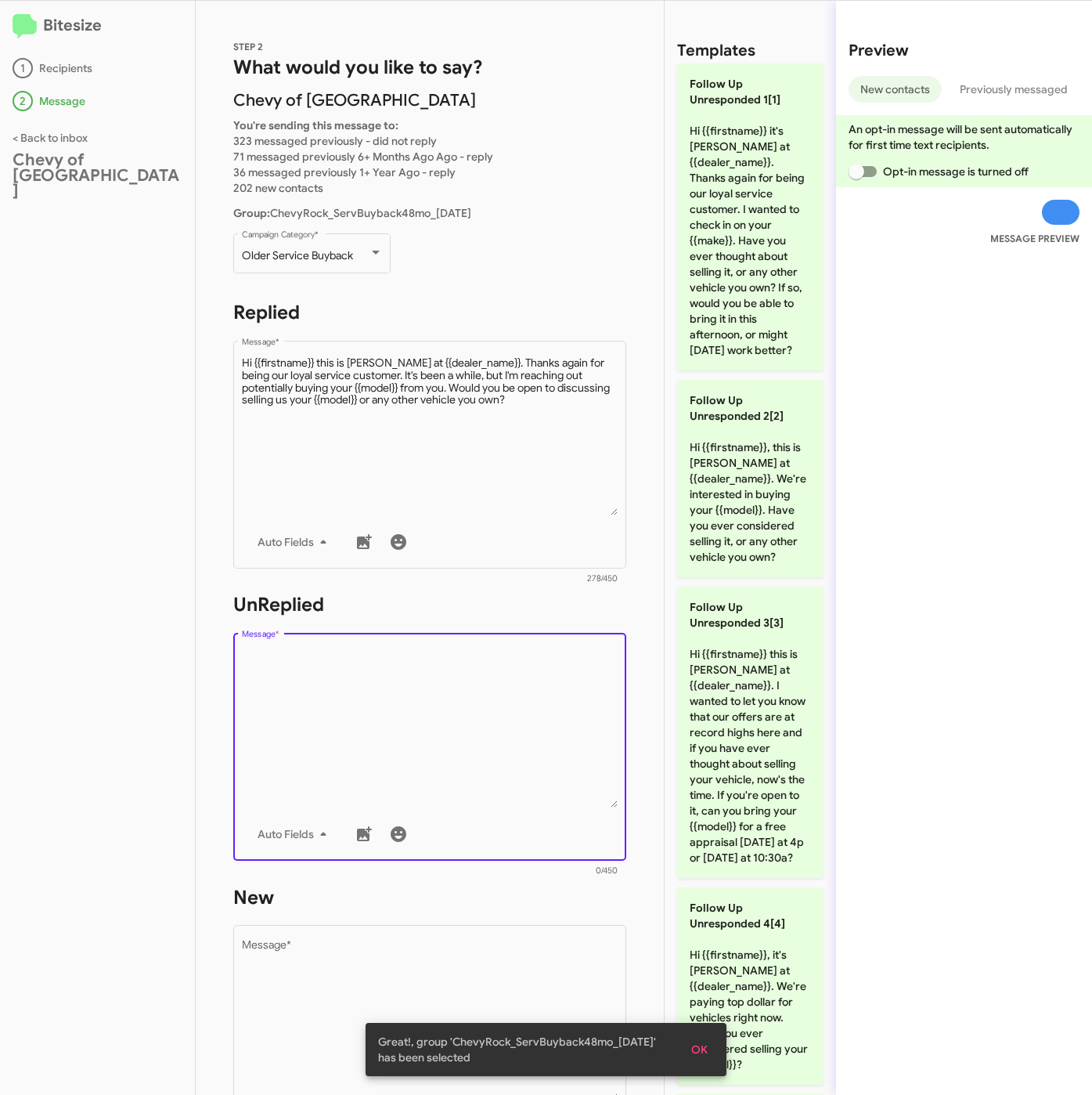
click at [836, 482] on div "Preview New contacts Previously messaged An opt-in message will be sent automat…" at bounding box center [964, 548] width 256 height 1094
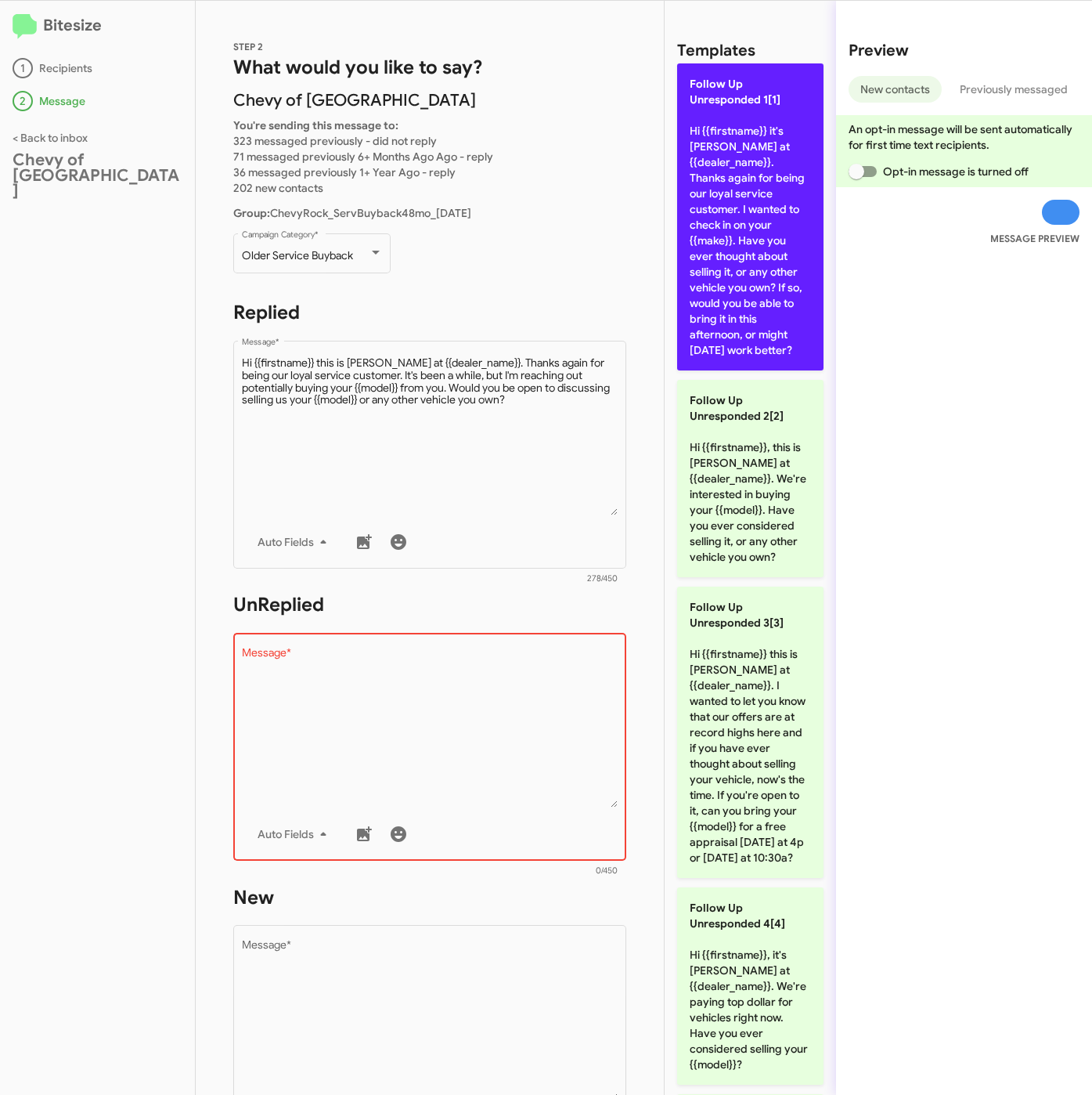
click at [745, 137] on p "Follow Up Unresponded 1[1] Hi {{firstname}} it's [PERSON_NAME] at {{dealer_name…" at bounding box center [750, 217] width 146 height 307
type textarea "Hi {{firstname}} it's [PERSON_NAME] at {{dealer_name}}. Thanks again for being …"
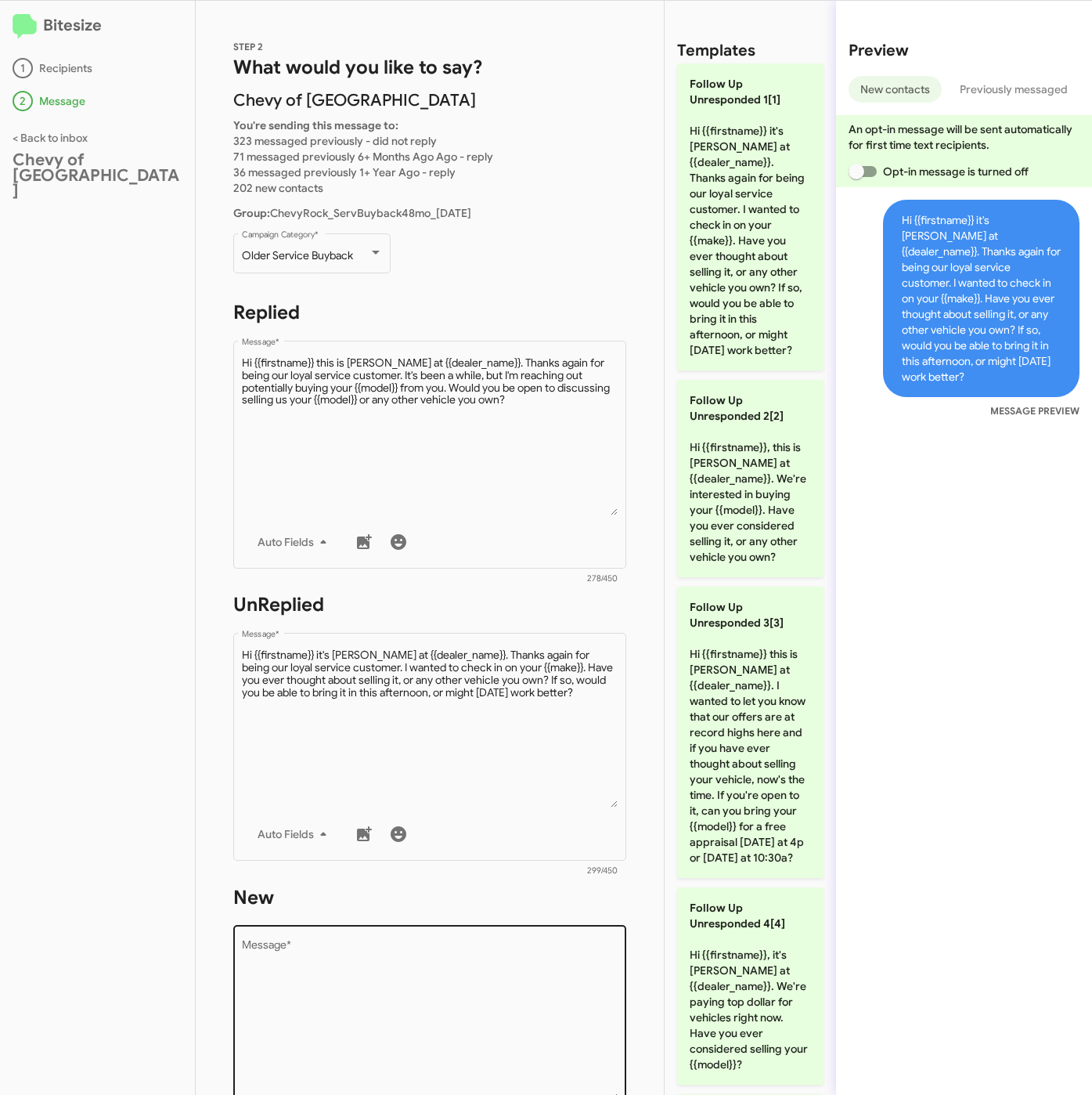
click at [532, 1004] on textarea "Message *" at bounding box center [430, 1020] width 376 height 160
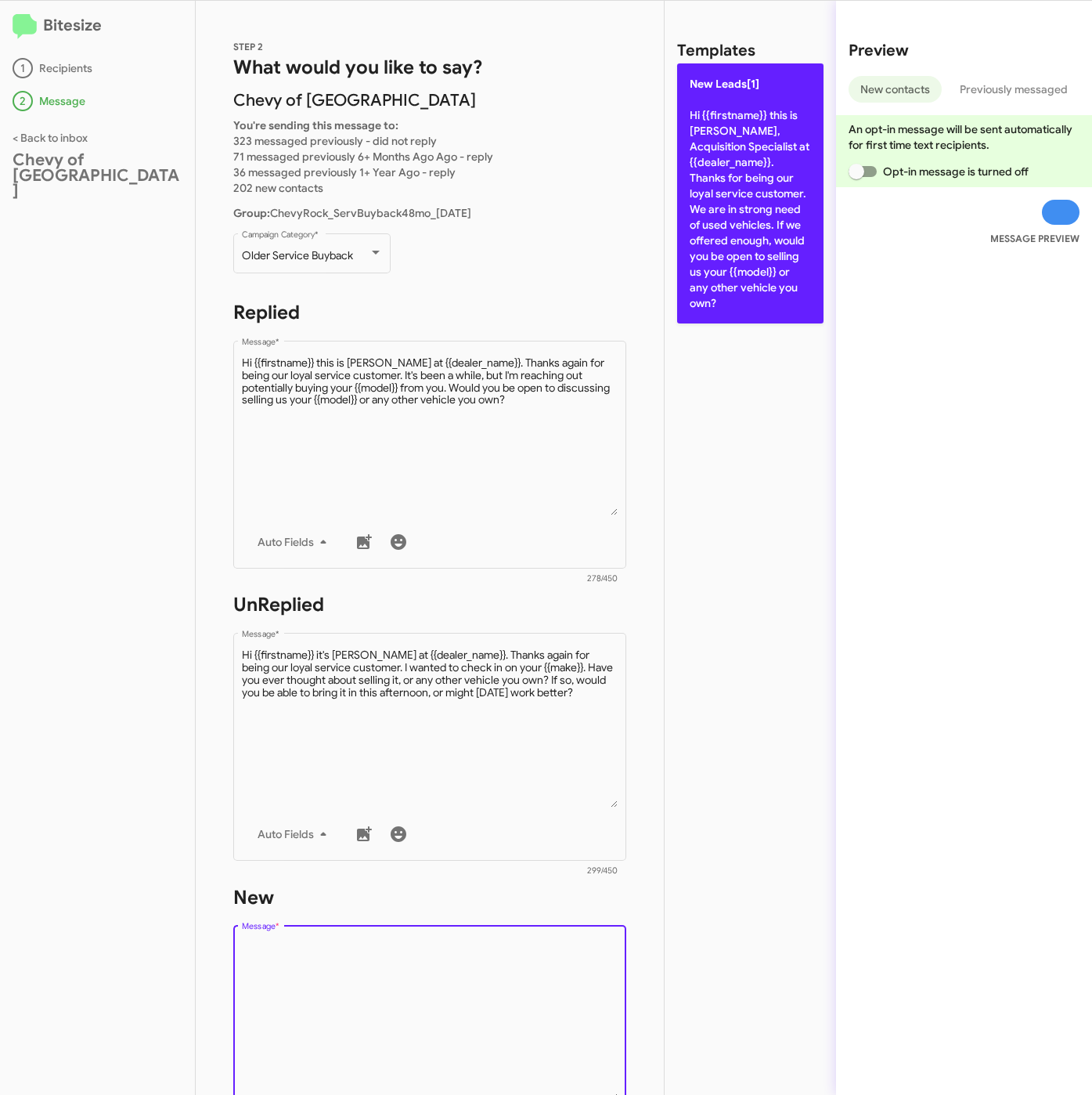
click at [771, 257] on p "New Leads[1] Hi {{firstname}} this is [PERSON_NAME], Acquisition Specialist at …" at bounding box center [750, 193] width 146 height 260
type textarea "Hi {{firstname}} this is [PERSON_NAME], Acquisition Specialist at {{dealer_name…"
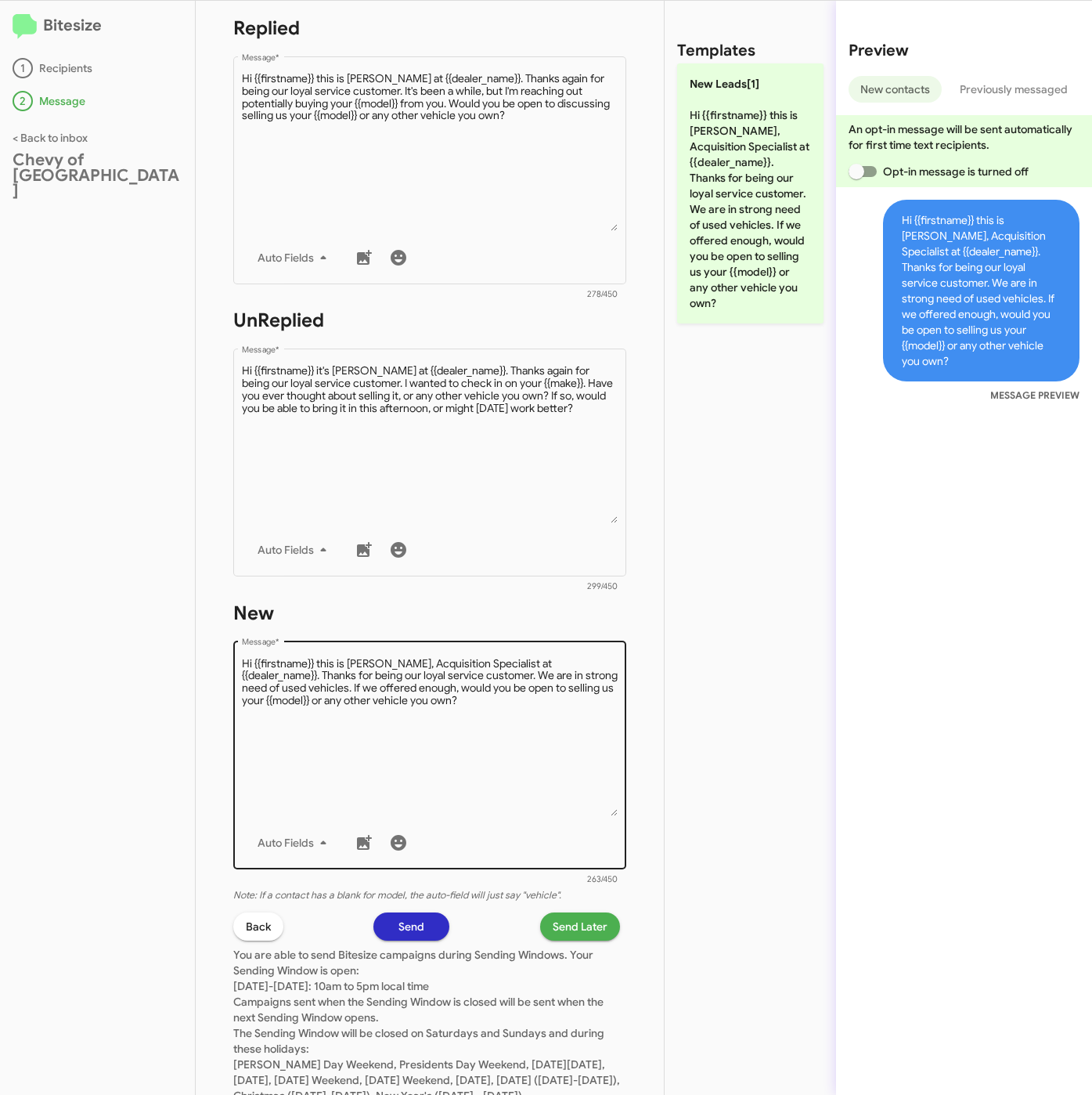
scroll to position [352, 0]
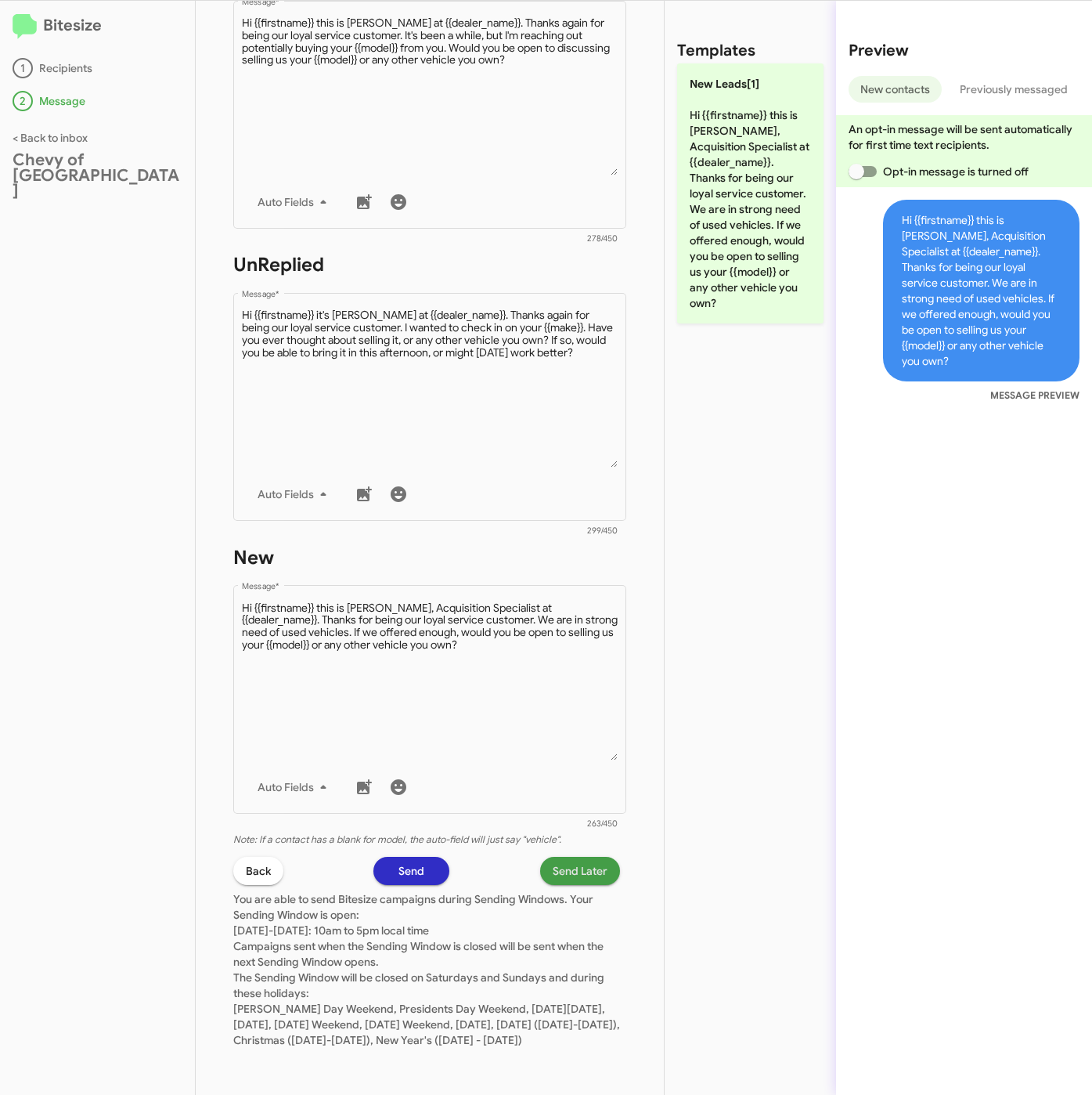
click at [562, 858] on span "Send Later" at bounding box center [580, 870] width 55 height 29
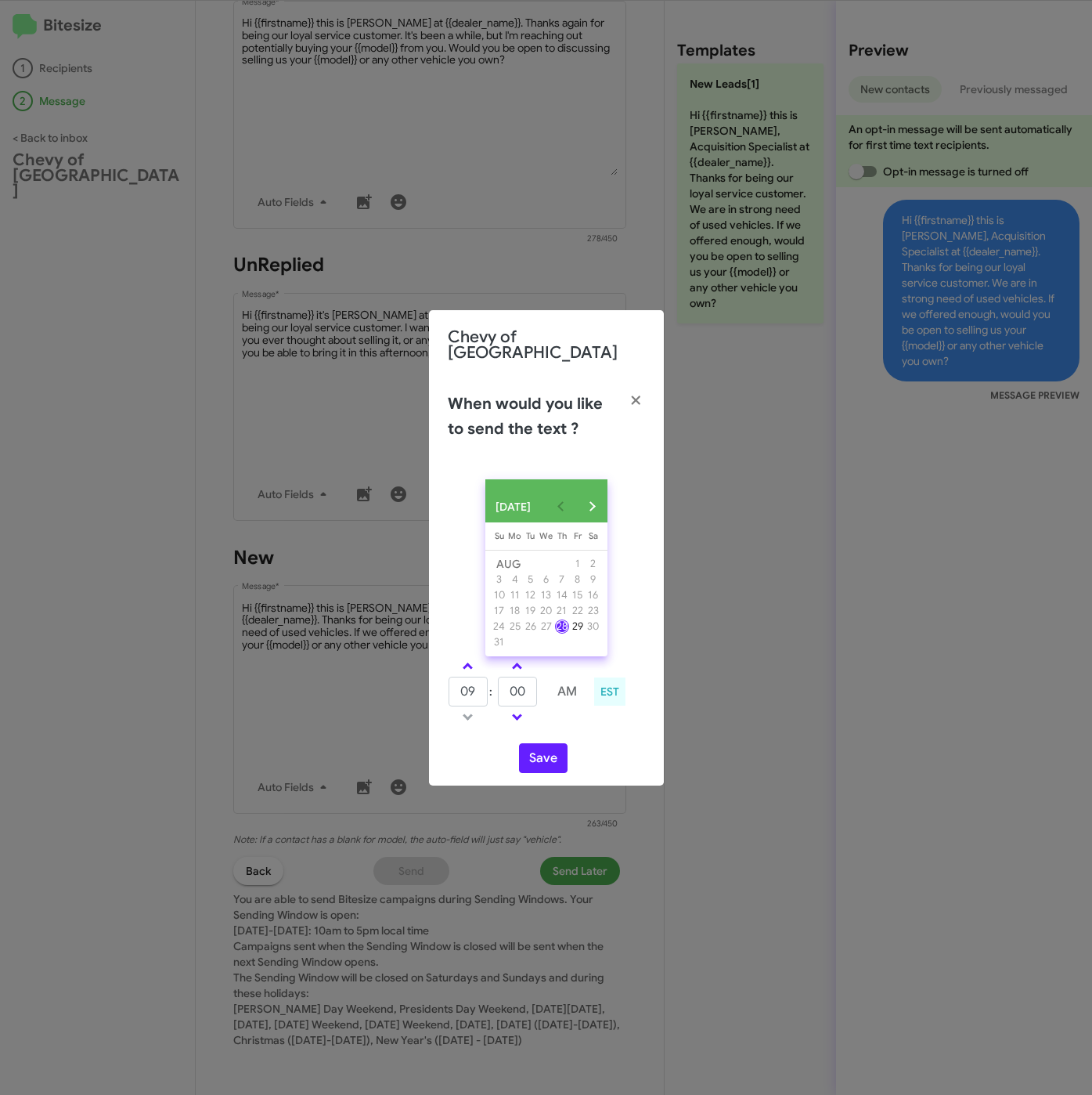
drag, startPoint x: 465, startPoint y: 665, endPoint x: 507, endPoint y: 686, distance: 47.0
click at [467, 665] on span at bounding box center [467, 667] width 10 height 10
type input "10"
drag, startPoint x: 523, startPoint y: 694, endPoint x: 491, endPoint y: 694, distance: 32.0
click at [491, 694] on tr "10 : 00 AM" at bounding box center [518, 691] width 140 height 31
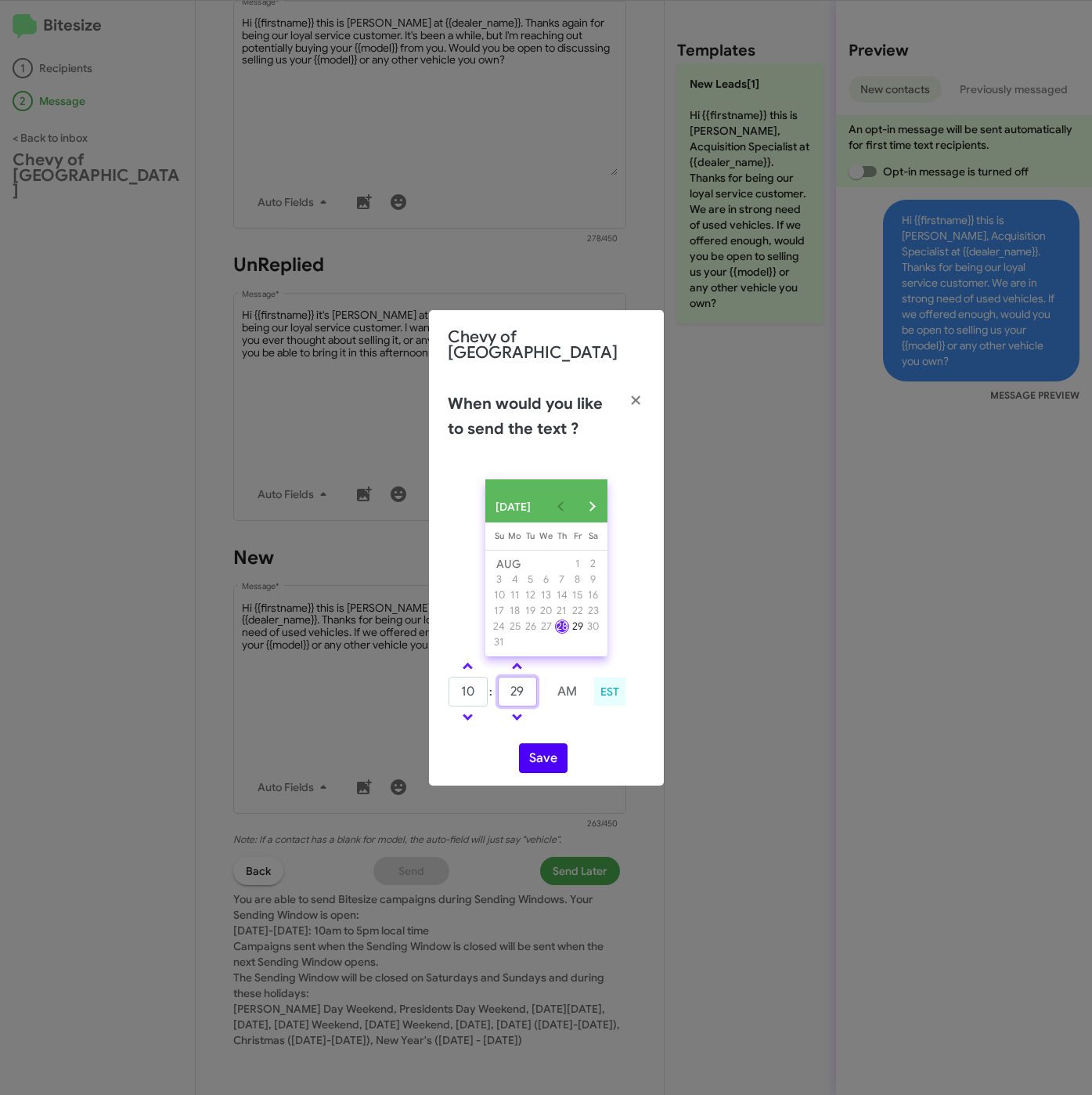
type input "29"
click at [550, 749] on button "Save" at bounding box center [543, 758] width 49 height 29
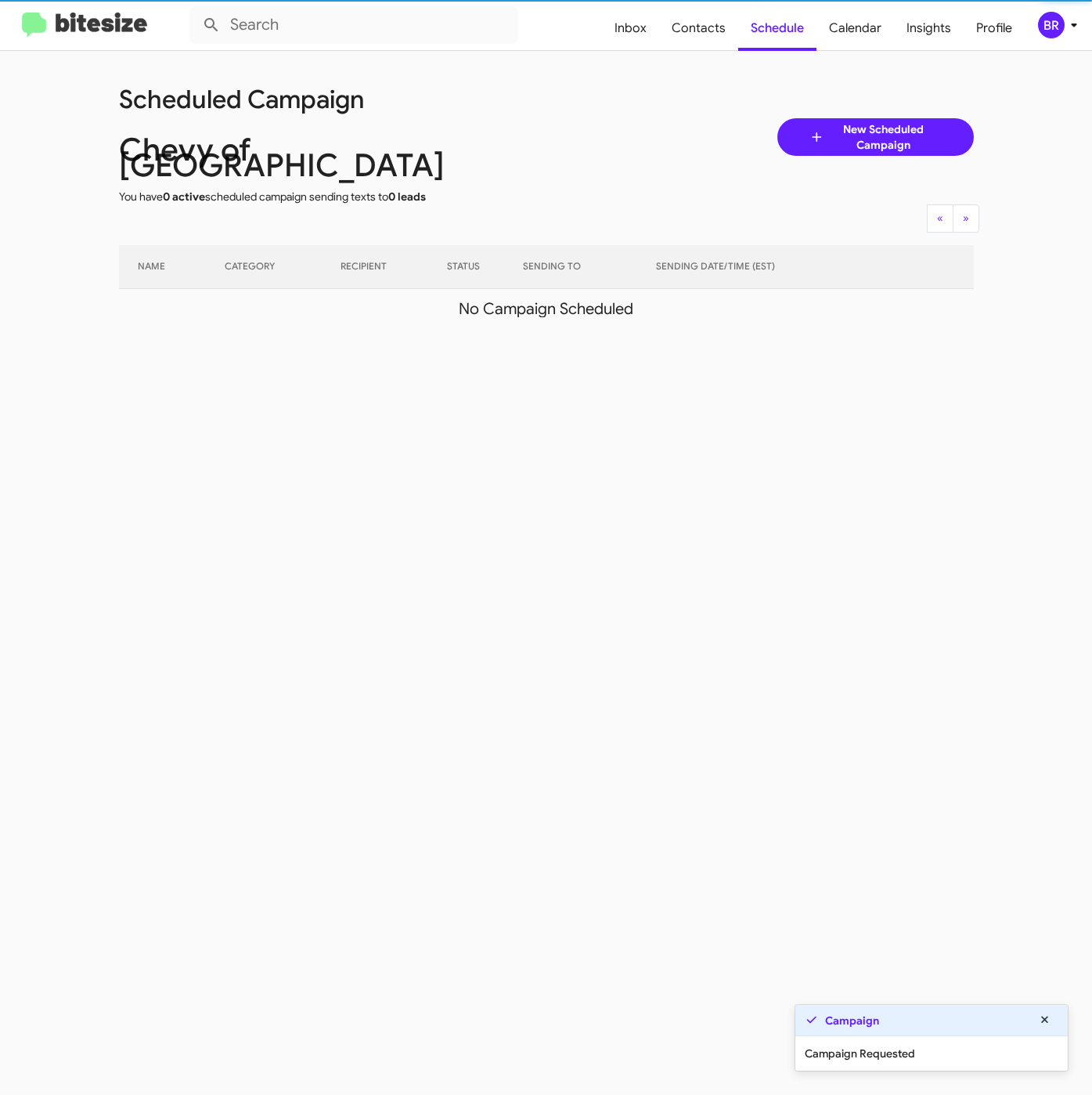
click at [1066, 24] on icon at bounding box center [1074, 25] width 18 height 18
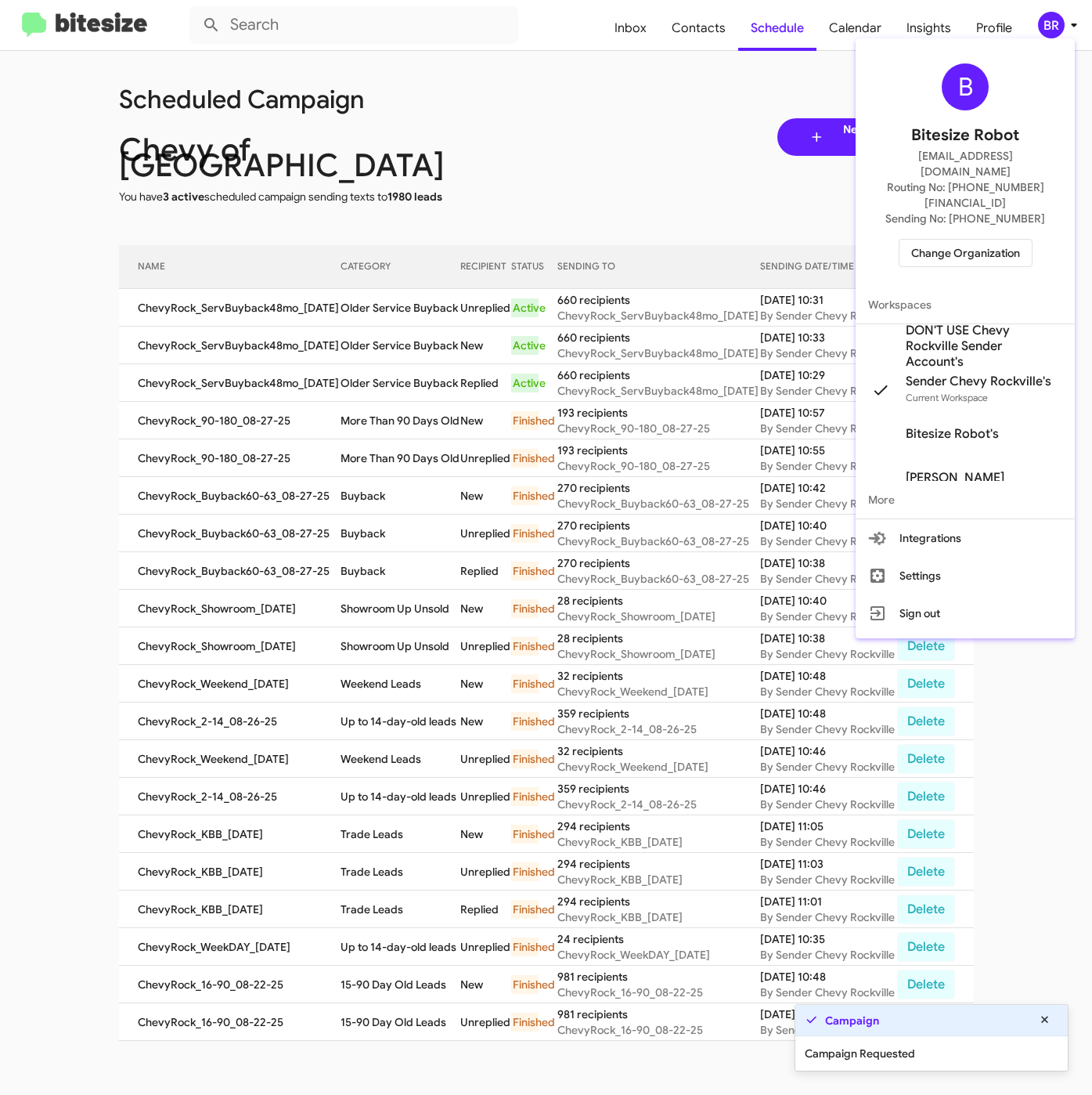
click at [365, 307] on div at bounding box center [546, 548] width 1092 height 1095
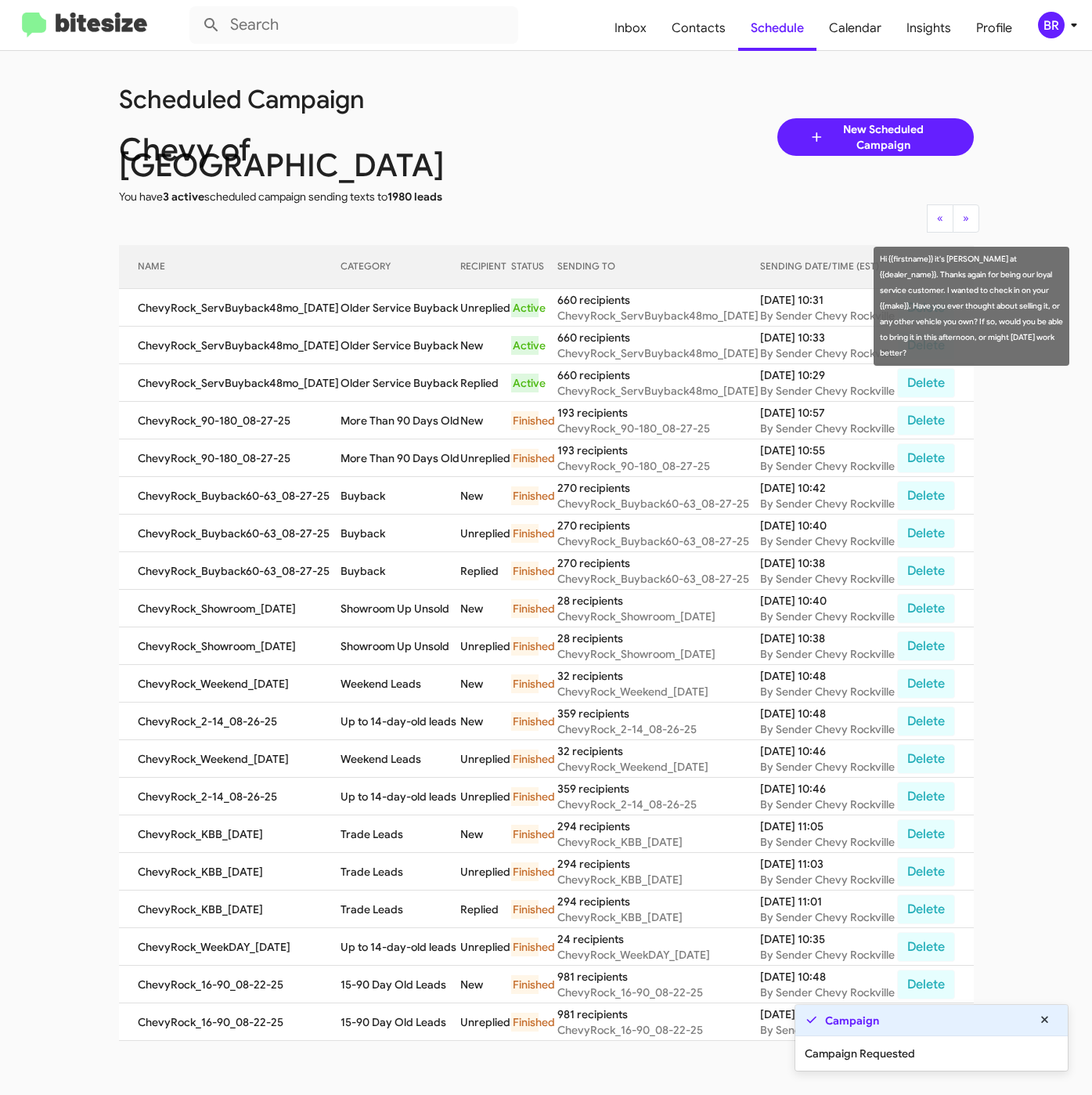
drag, startPoint x: 340, startPoint y: 286, endPoint x: 386, endPoint y: 308, distance: 51.0
click at [386, 308] on td "Older Service Buyback" at bounding box center [400, 307] width 120 height 38
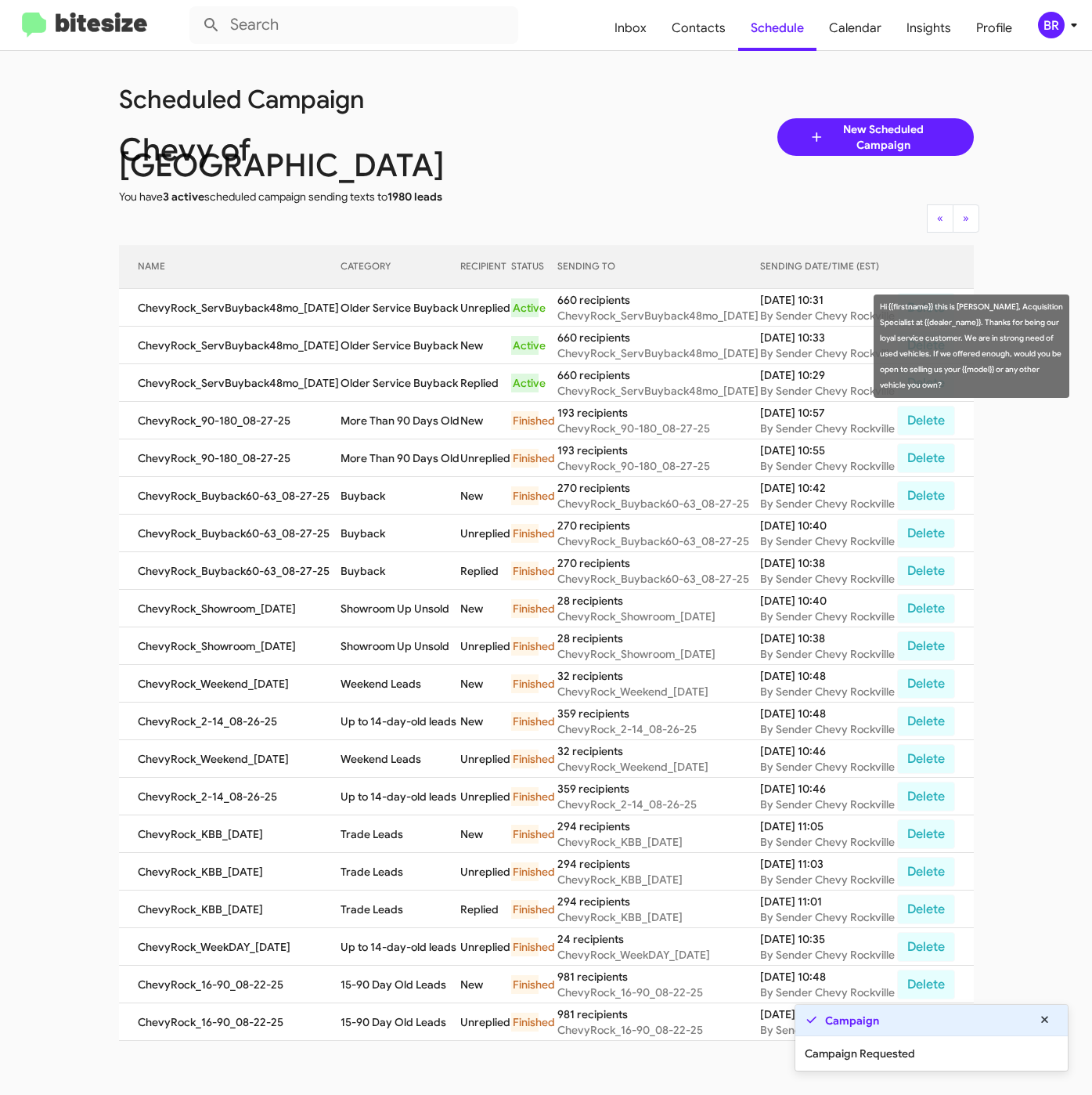
copy td "Older Service Buyback"
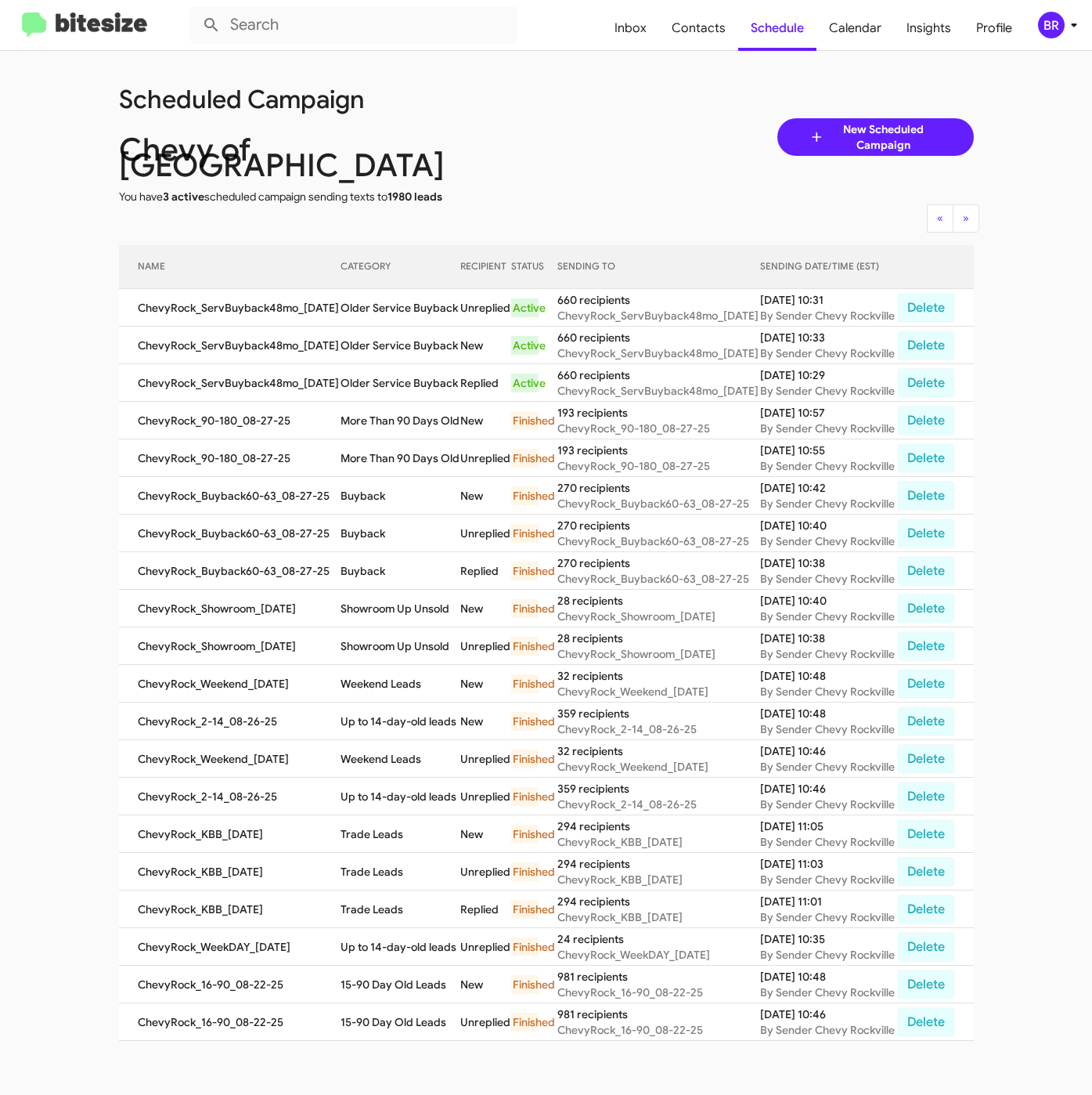
click at [1041, 27] on div "BR" at bounding box center [1051, 25] width 27 height 27
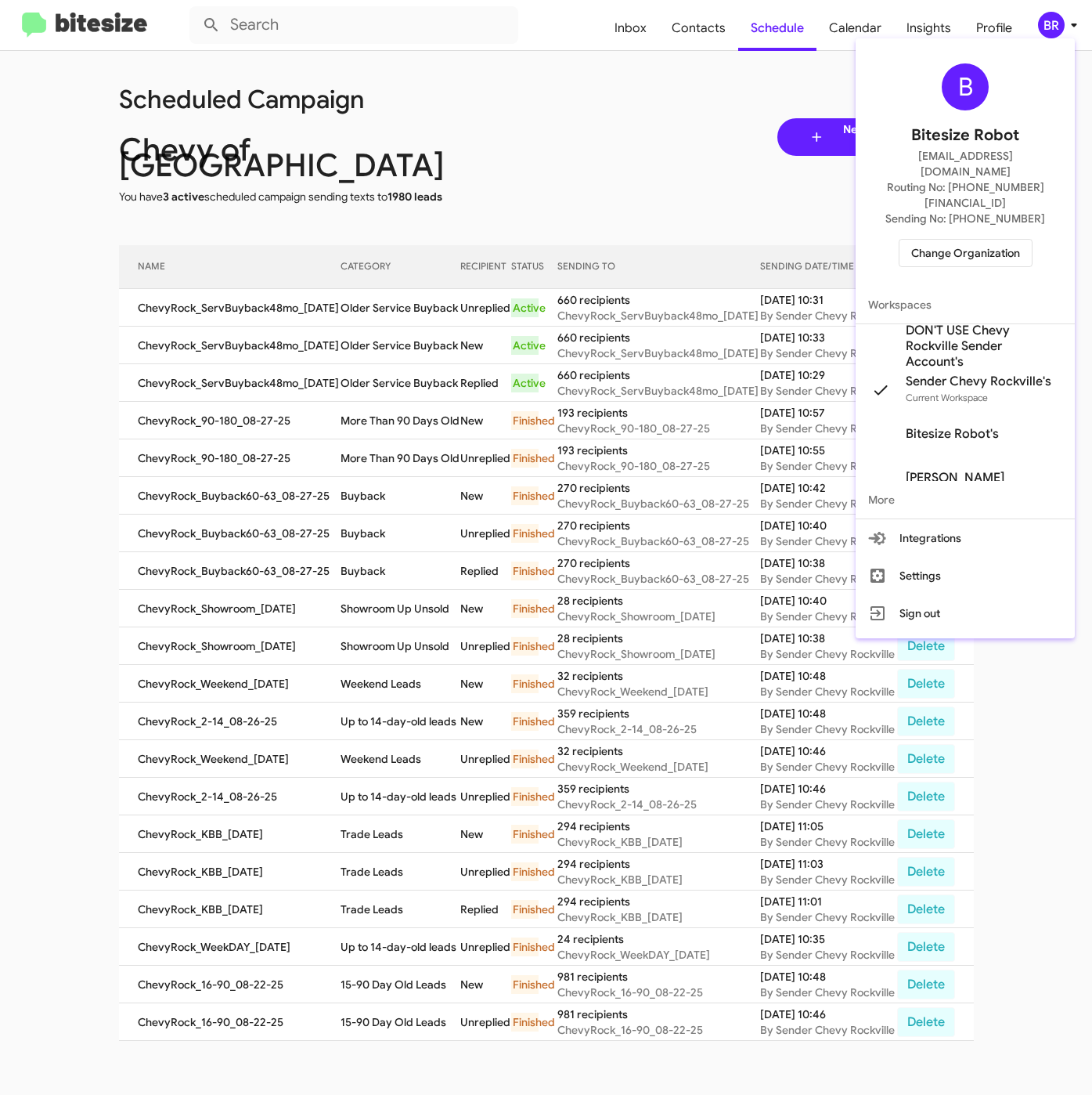
click at [926, 239] on span "Change Organization" at bounding box center [966, 252] width 109 height 27
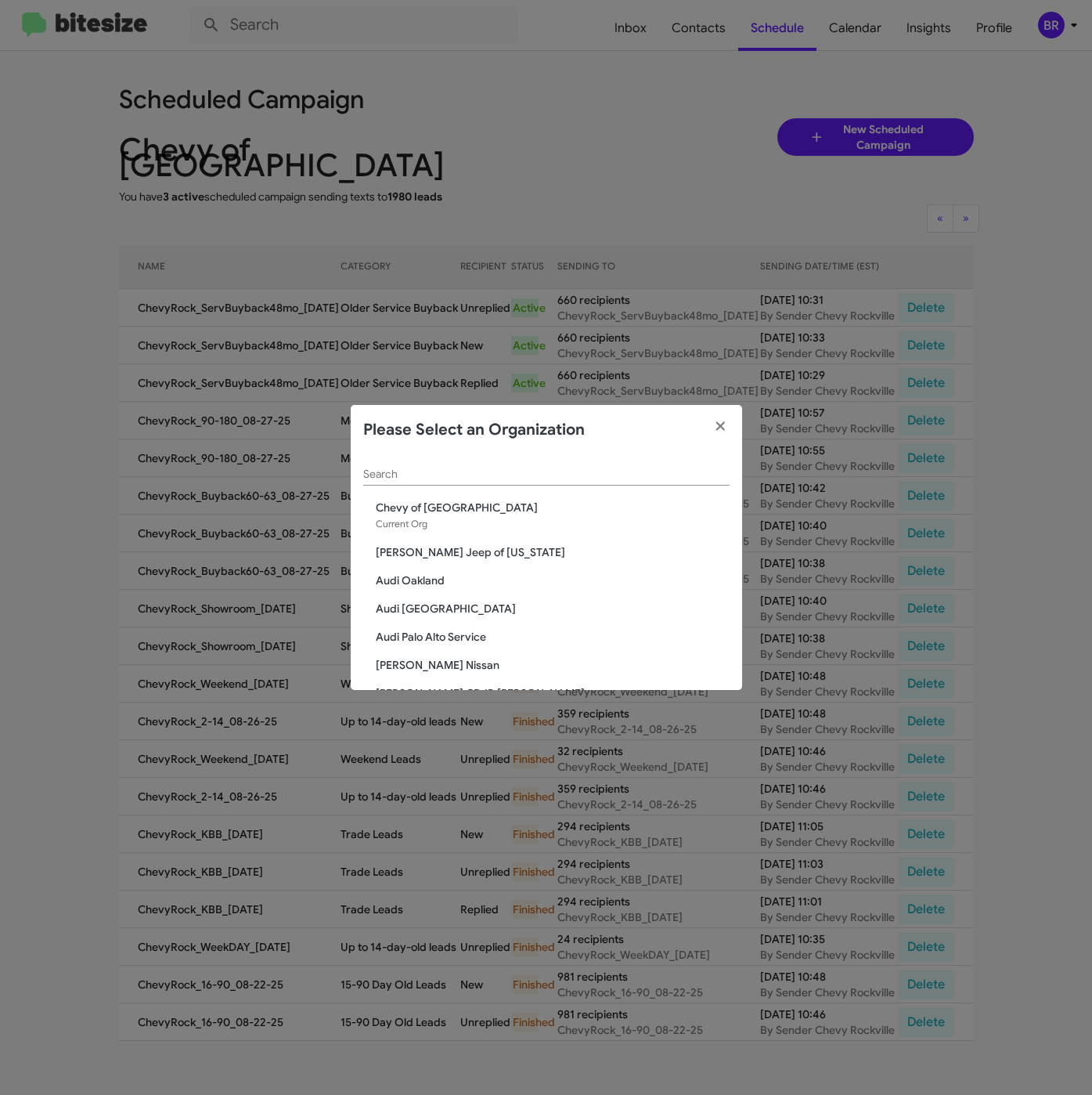
click at [534, 468] on input "Search" at bounding box center [546, 475] width 366 height 13
paste input "SERVICE: Volkswagen Rockville"
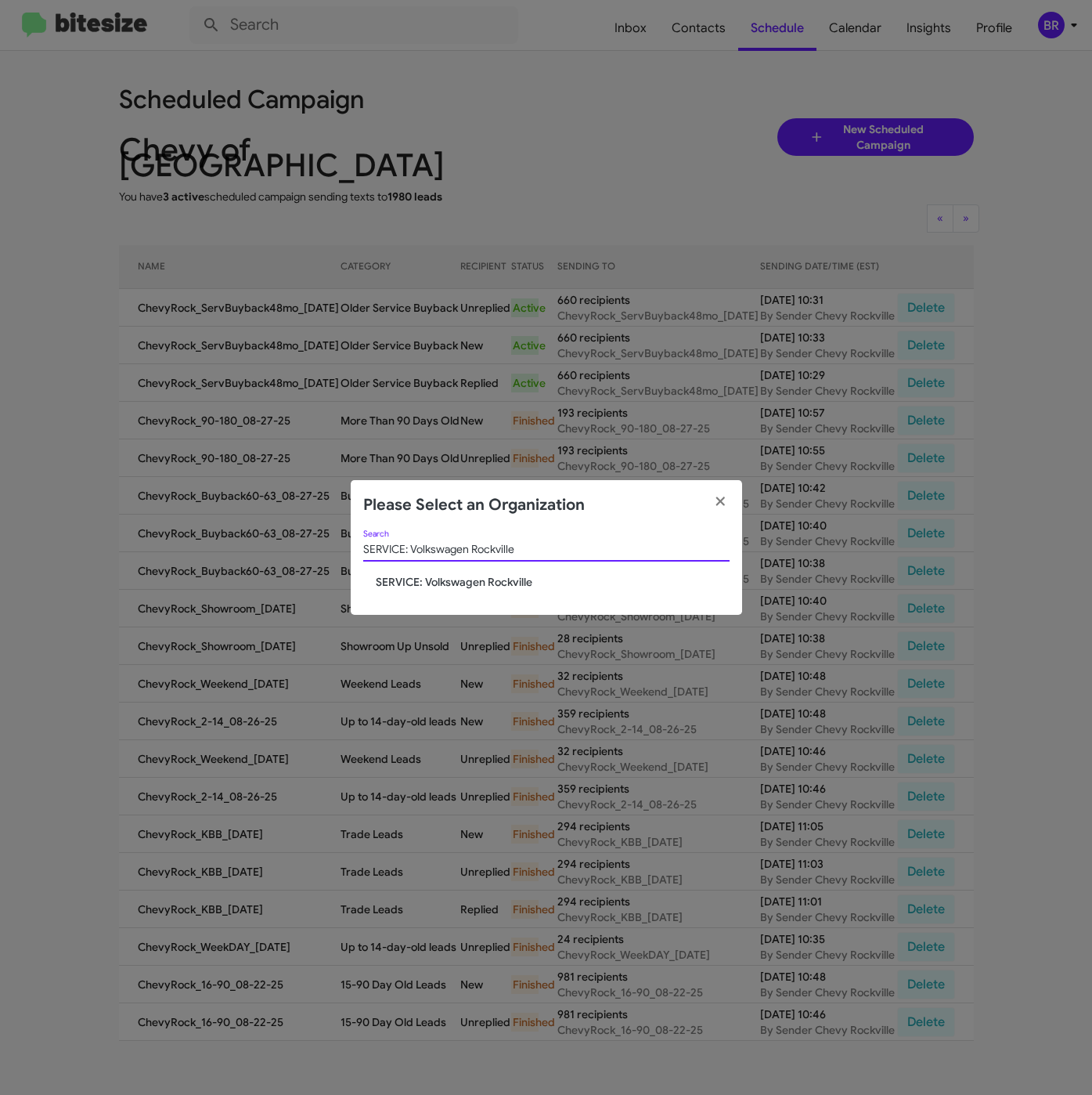
type input "SERVICE: Volkswagen Rockville"
click at [430, 583] on span "SERVICE: Volkswagen Rockville" at bounding box center [552, 582] width 354 height 16
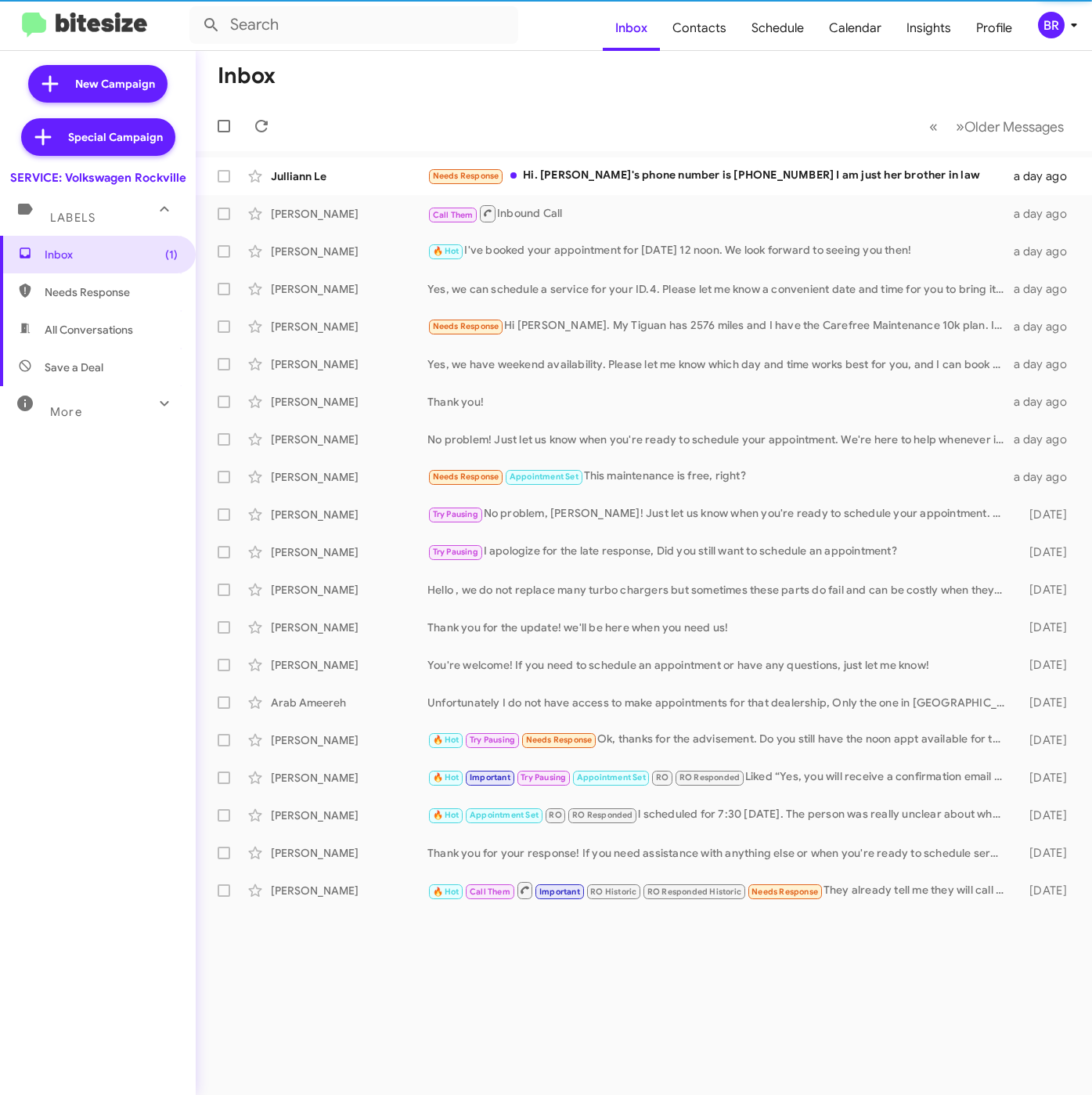
click at [1053, 30] on div "BR" at bounding box center [1051, 25] width 27 height 27
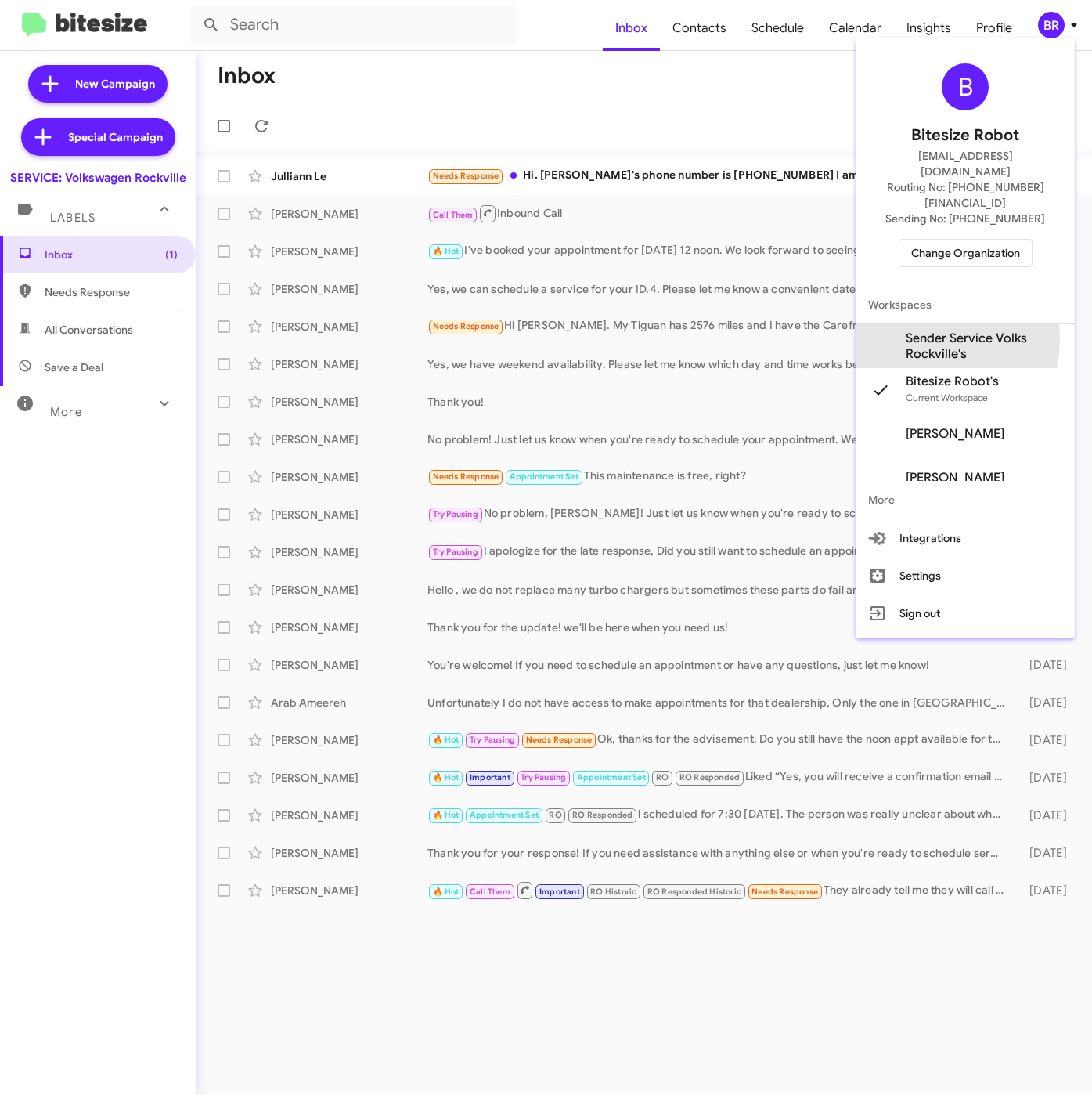
click at [922, 330] on span "Sender Service Volks Rockville's" at bounding box center [984, 346] width 156 height 31
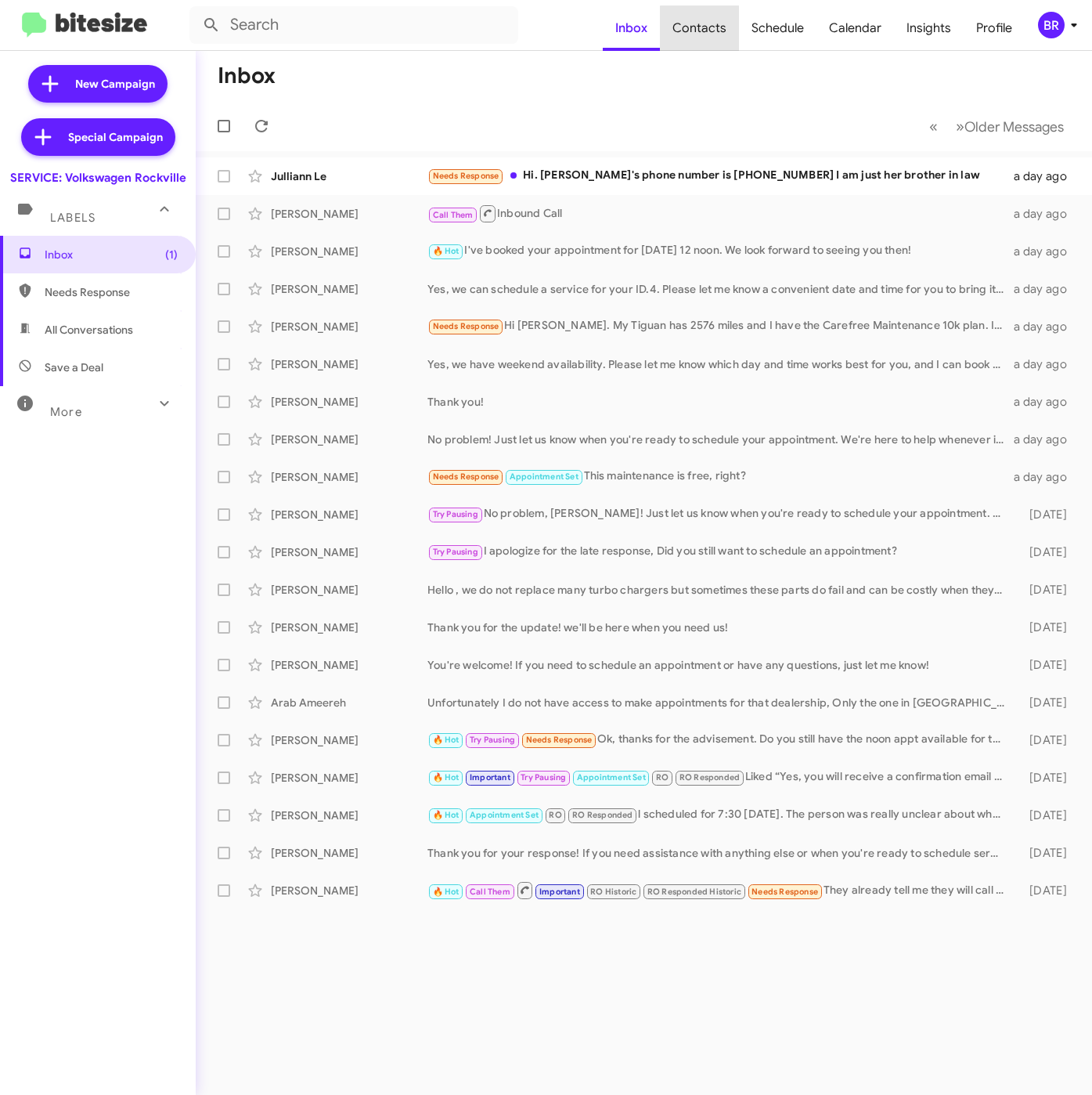
click at [714, 31] on span "Contacts" at bounding box center [699, 28] width 79 height 45
type input "in:groups"
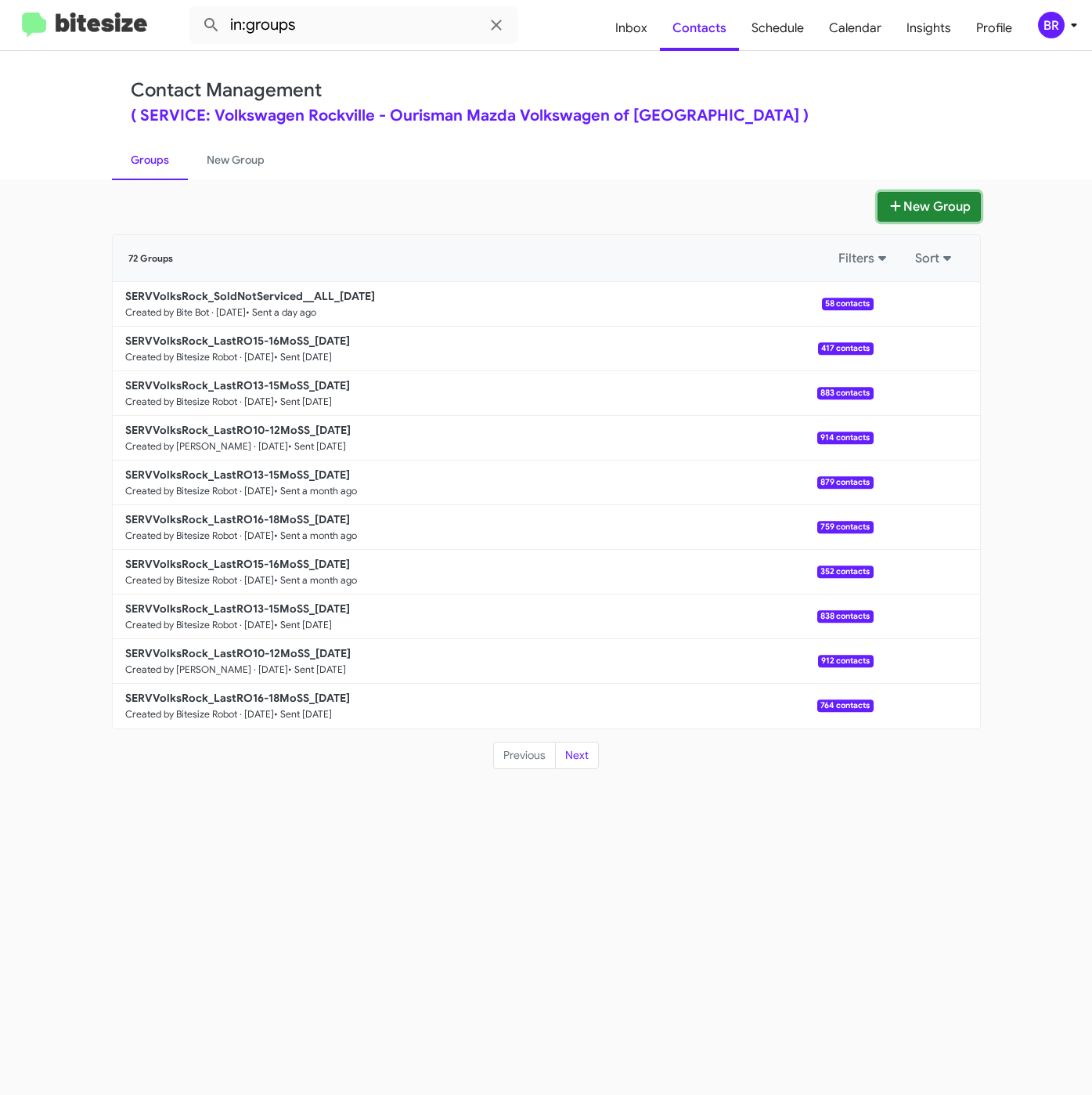
click at [939, 210] on button "New Group" at bounding box center [929, 206] width 103 height 29
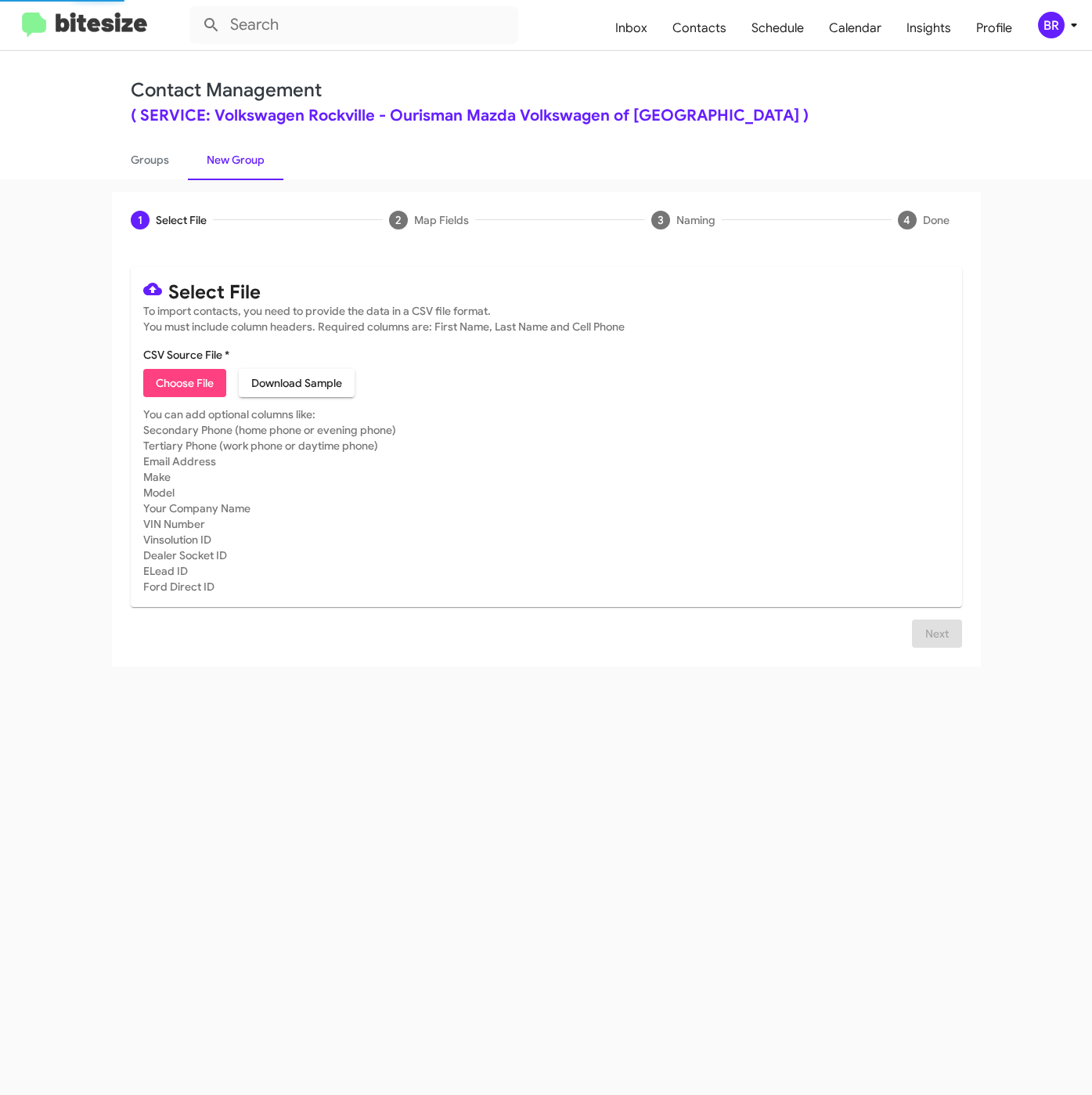
click at [202, 379] on span "Choose File" at bounding box center [184, 383] width 58 height 29
type input "SERVVolksRock_LastRO16-18MoSS_[DATE]"
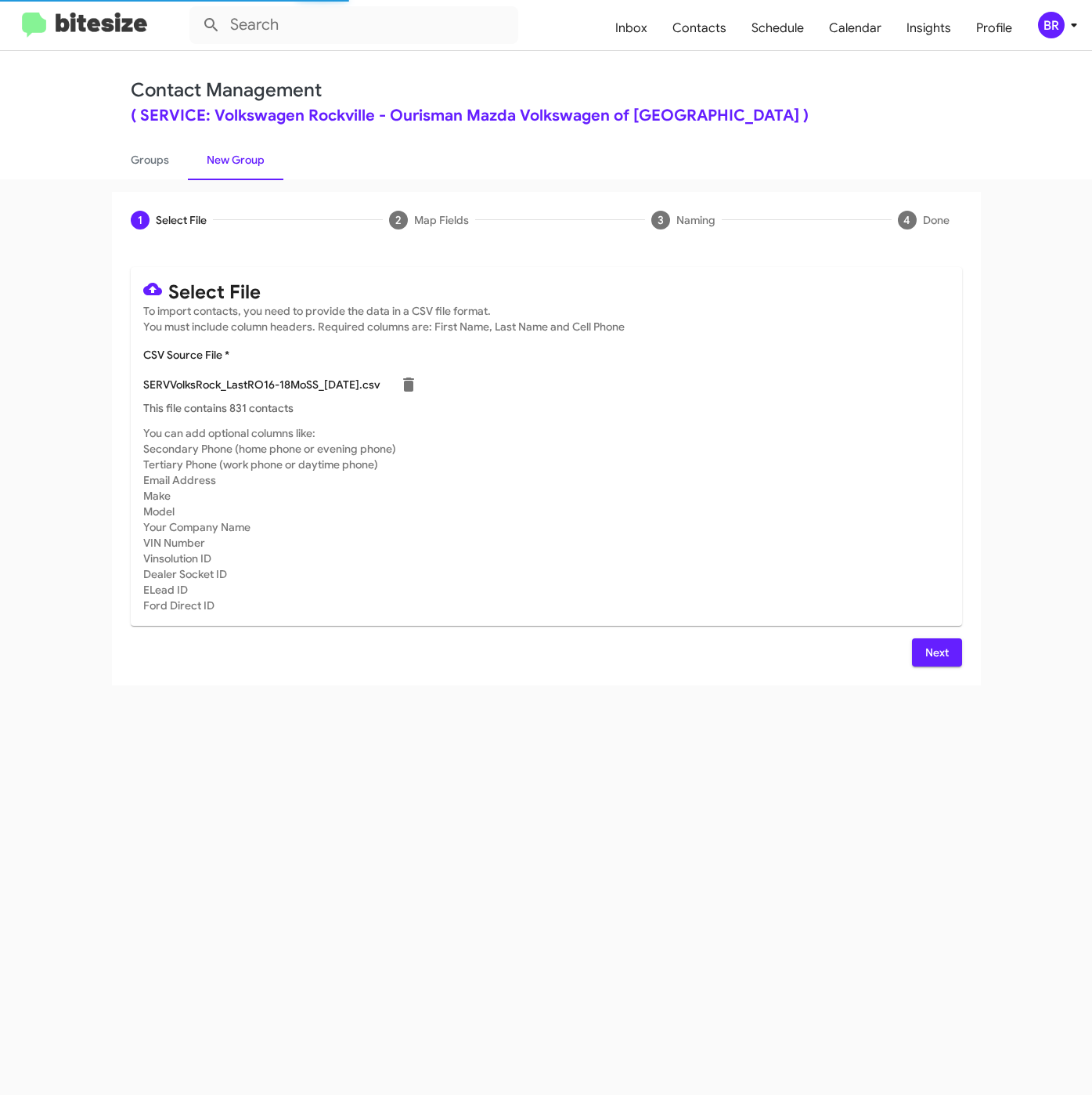
click at [921, 656] on button "Next" at bounding box center [937, 652] width 50 height 29
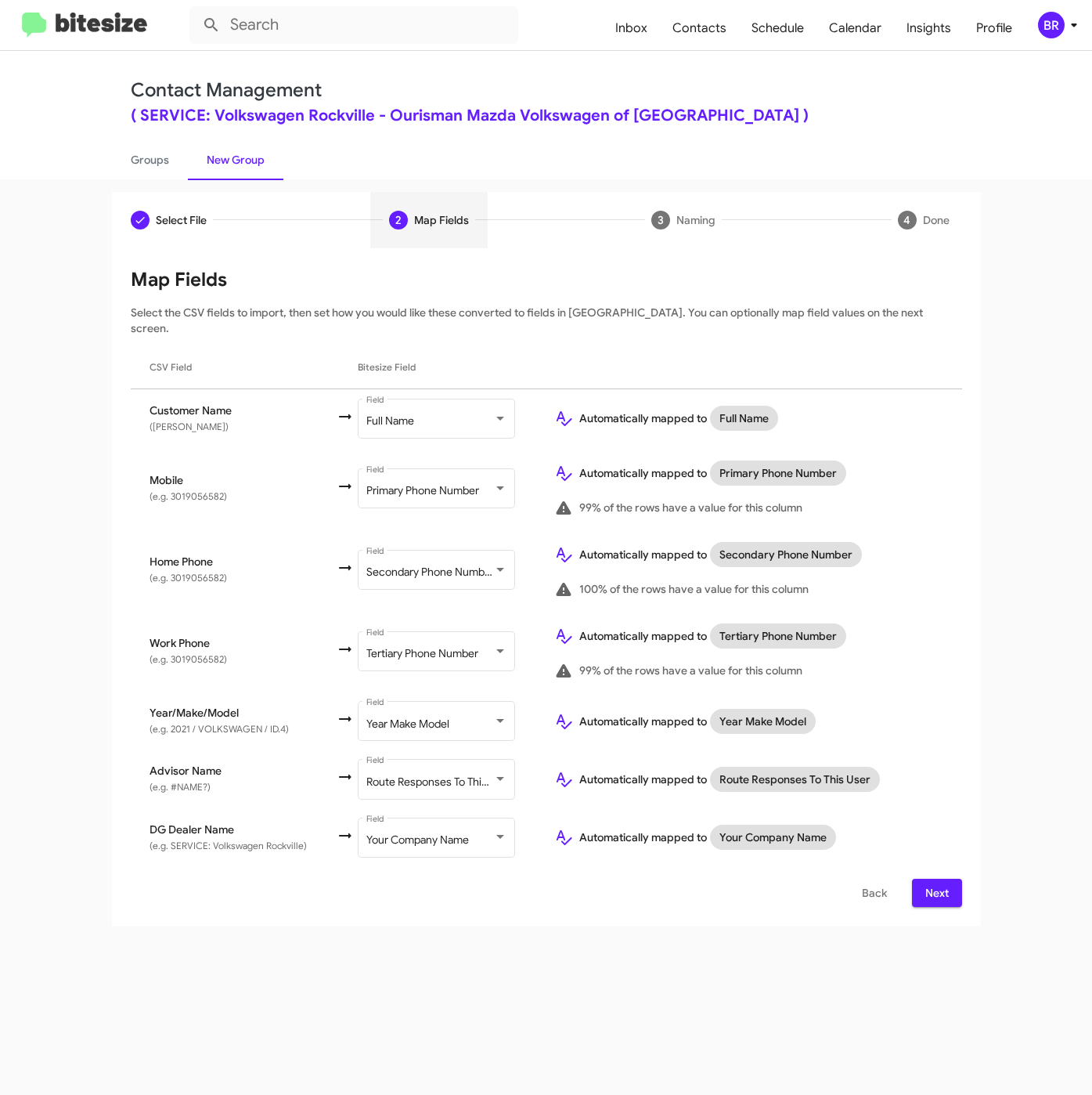
click at [925, 879] on span "Next" at bounding box center [937, 893] width 25 height 29
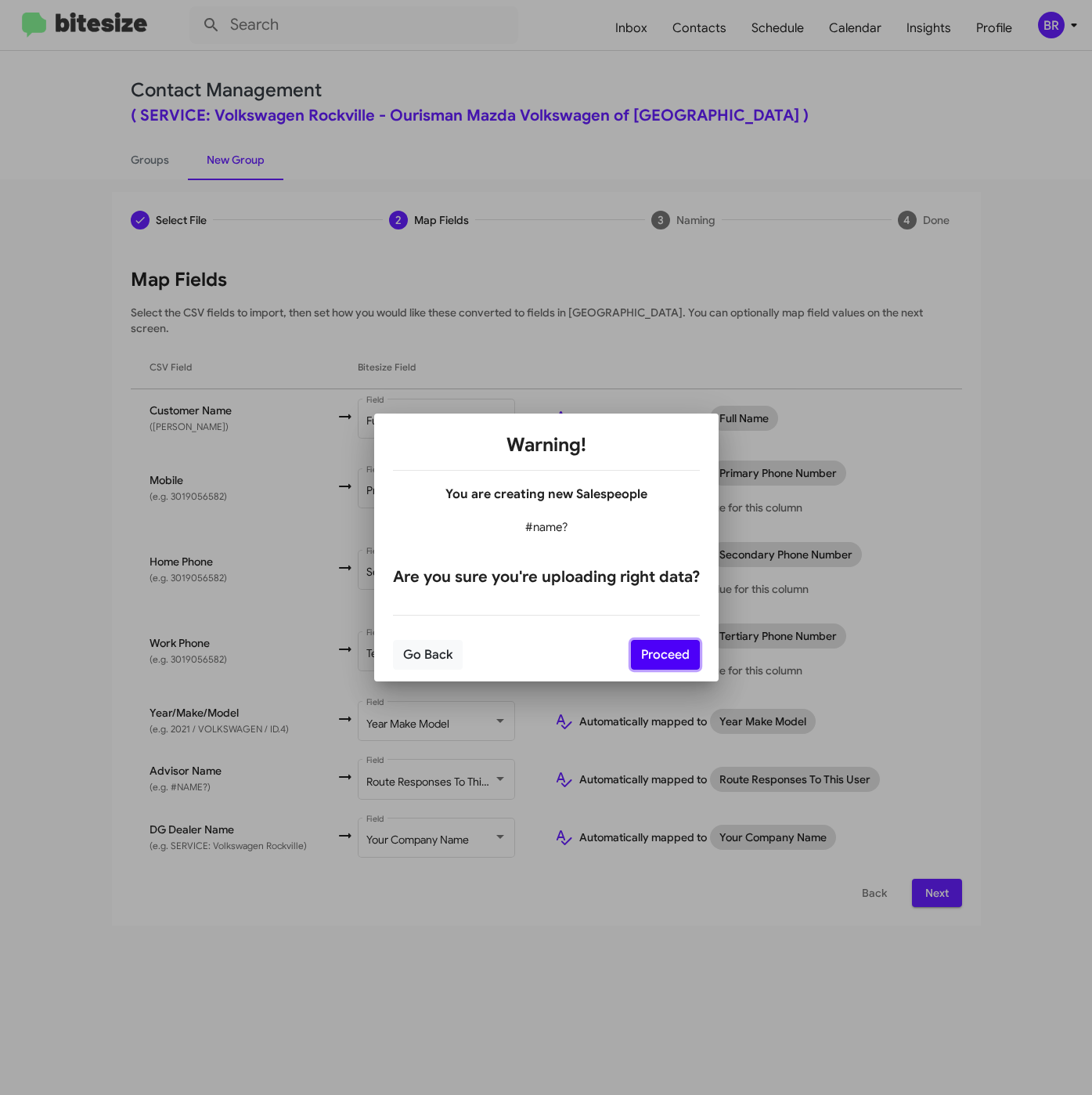
click at [672, 649] on button "Proceed" at bounding box center [665, 654] width 69 height 29
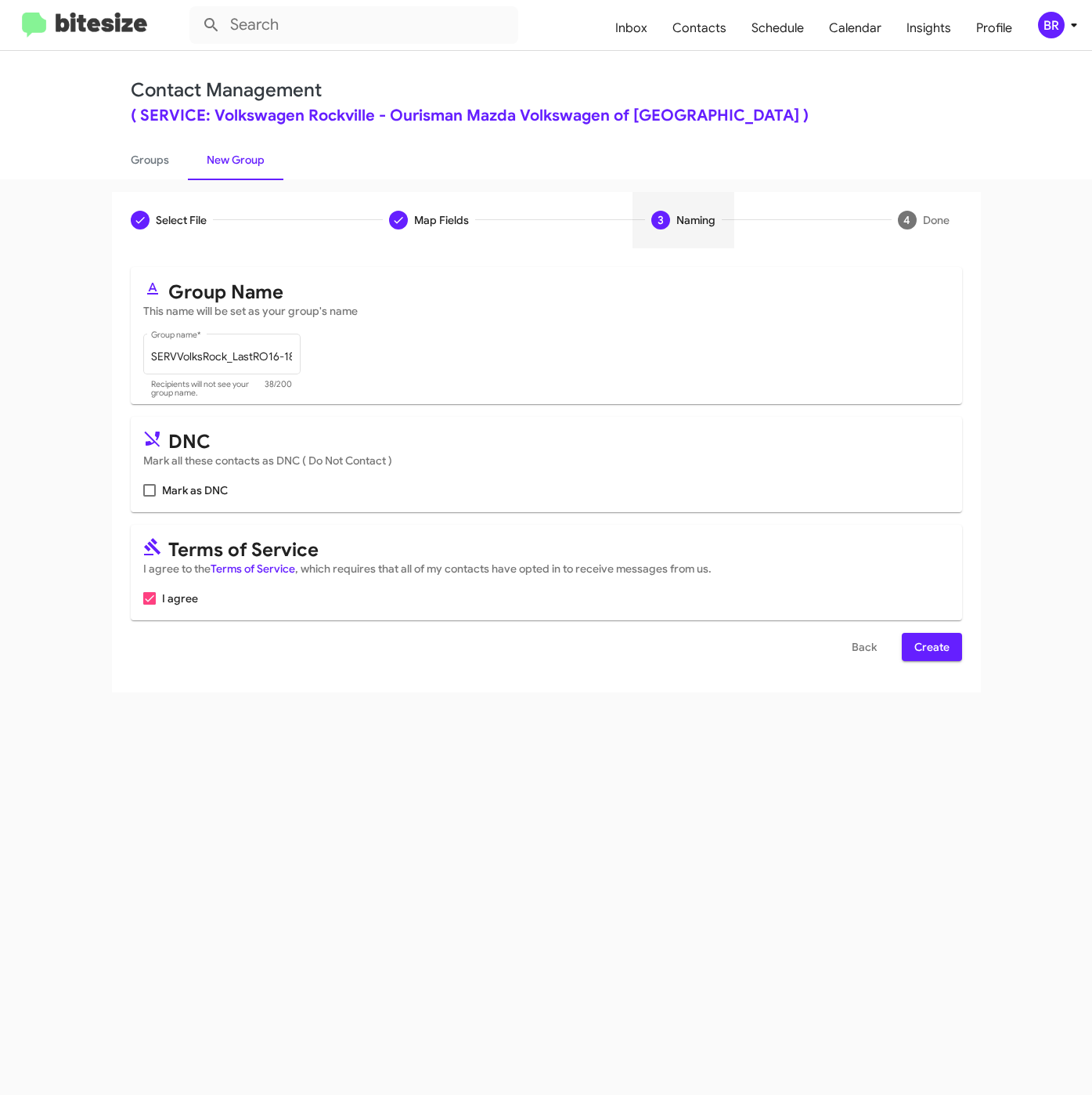
click at [933, 646] on span "Create" at bounding box center [932, 647] width 35 height 29
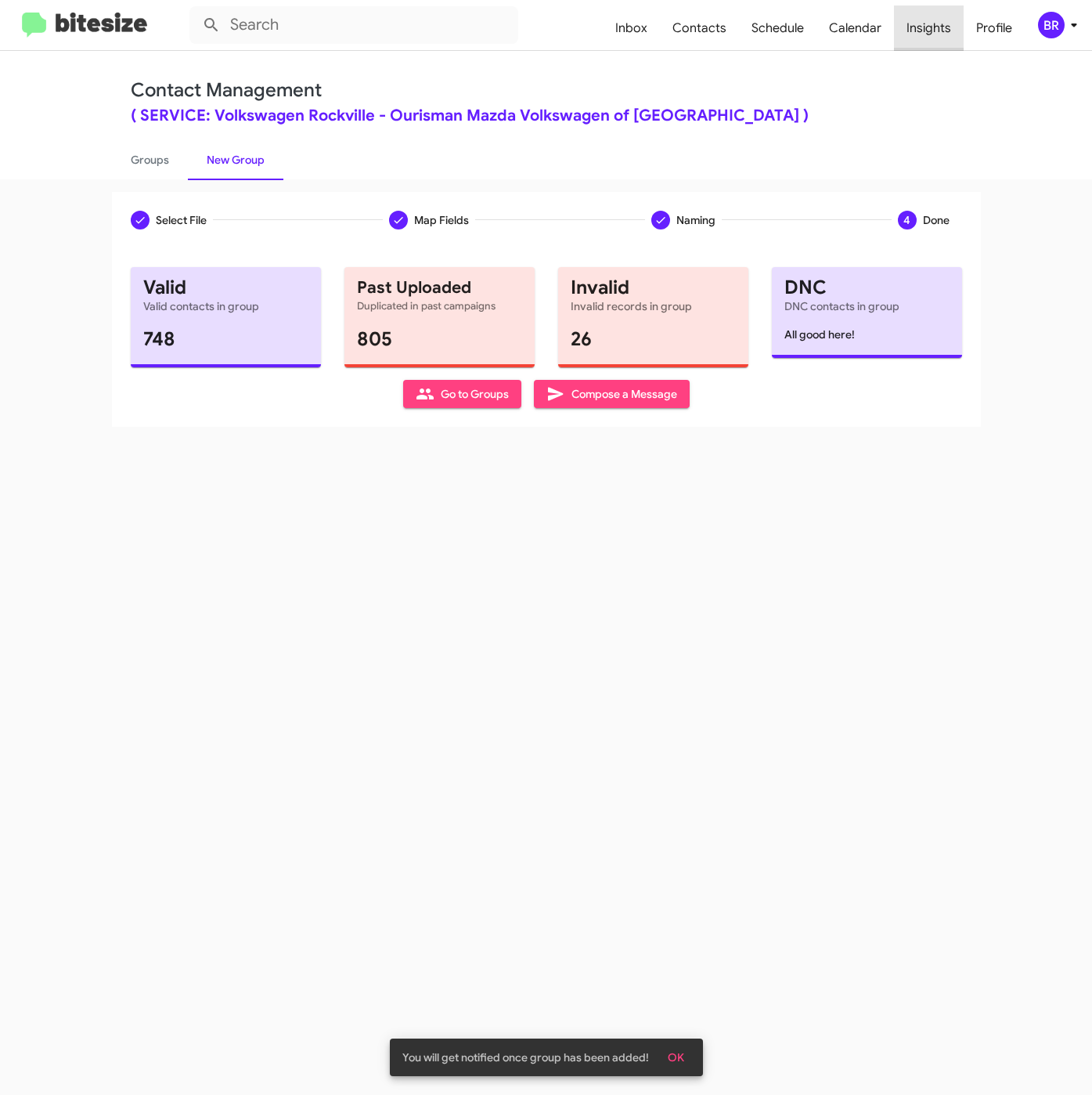
click at [937, 26] on span "Insights" at bounding box center [929, 28] width 70 height 45
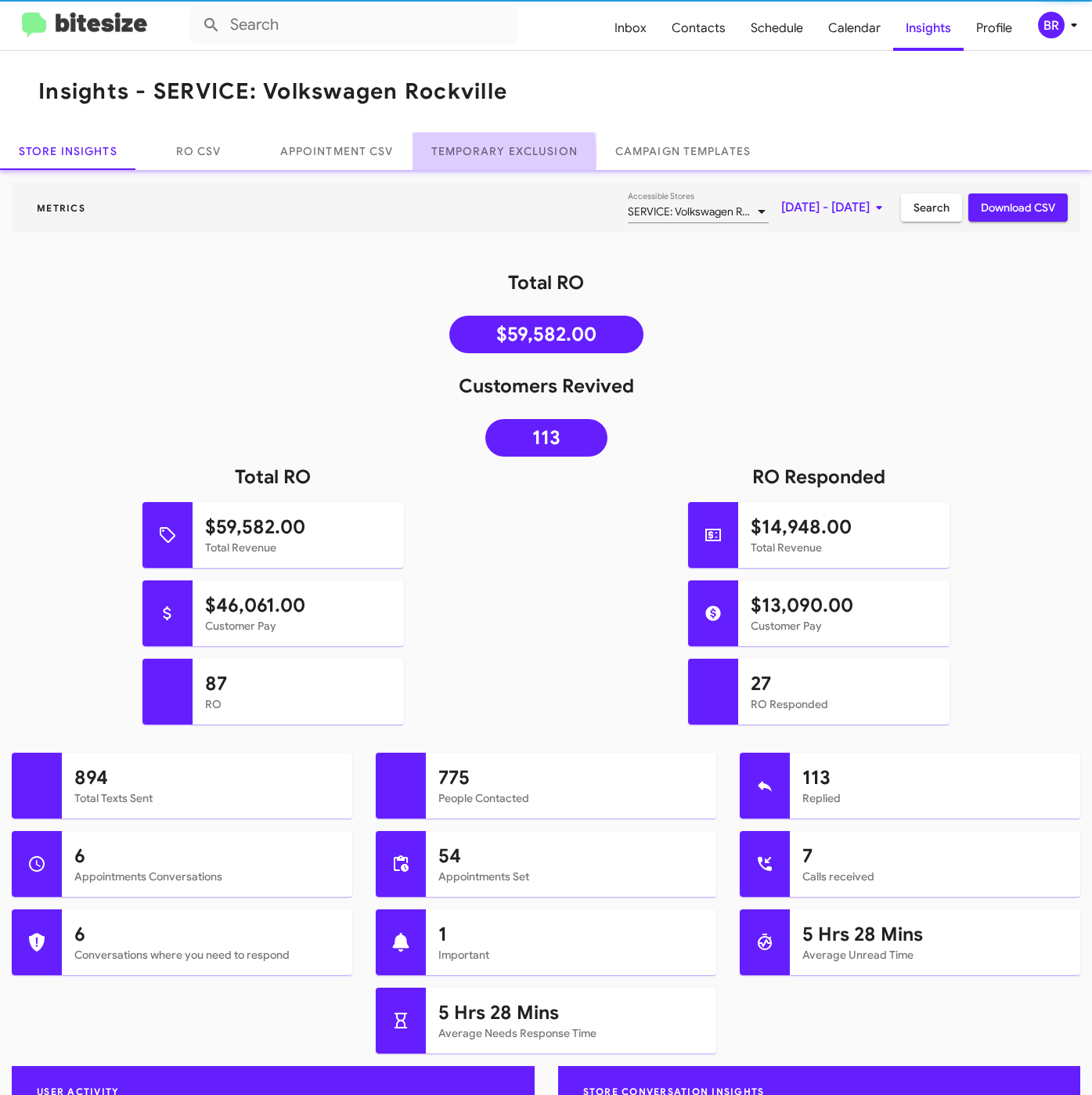
click at [489, 156] on link "Temporary Exclusion" at bounding box center [504, 151] width 184 height 38
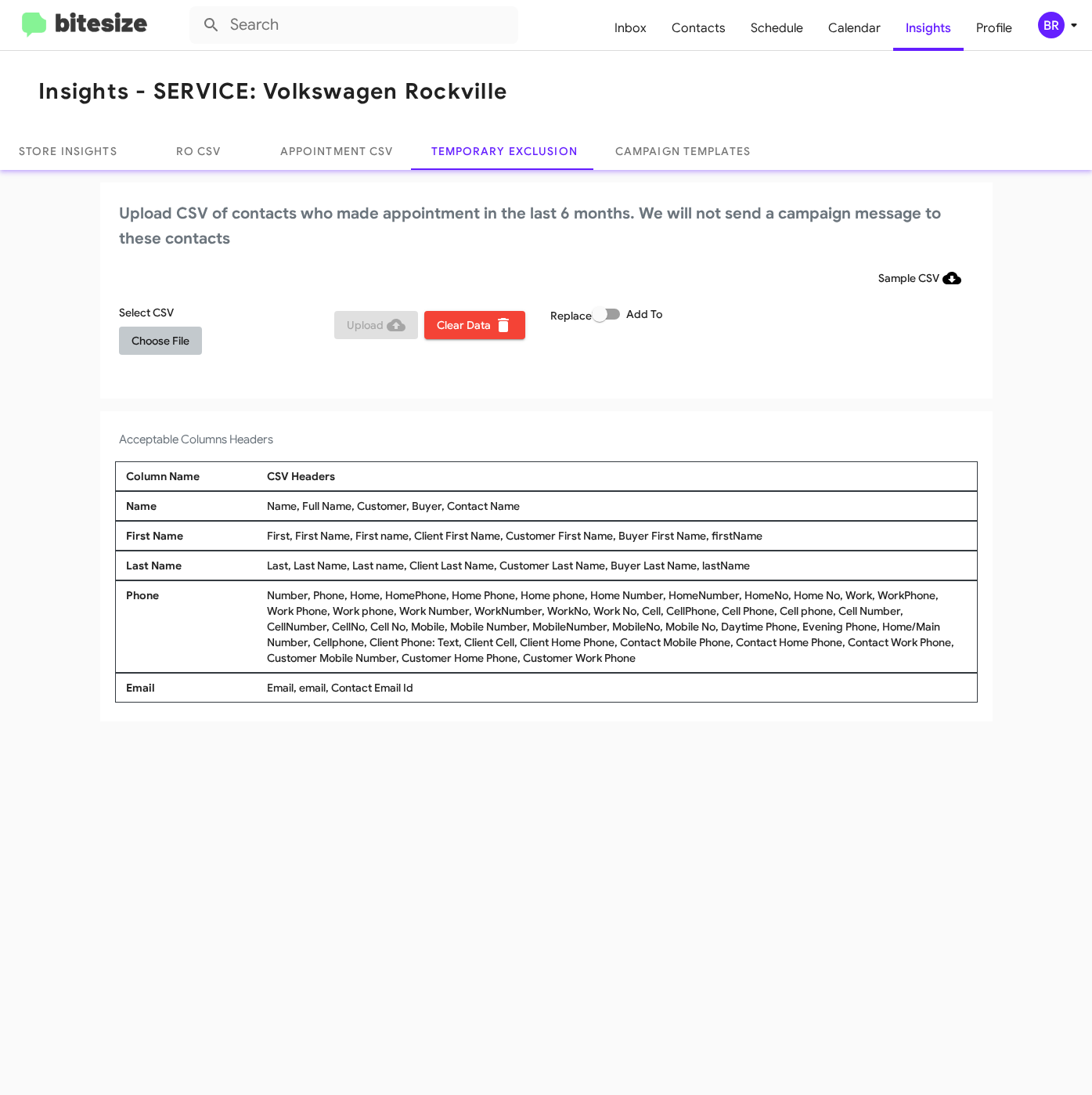
click at [142, 336] on span "Choose File" at bounding box center [160, 340] width 58 height 29
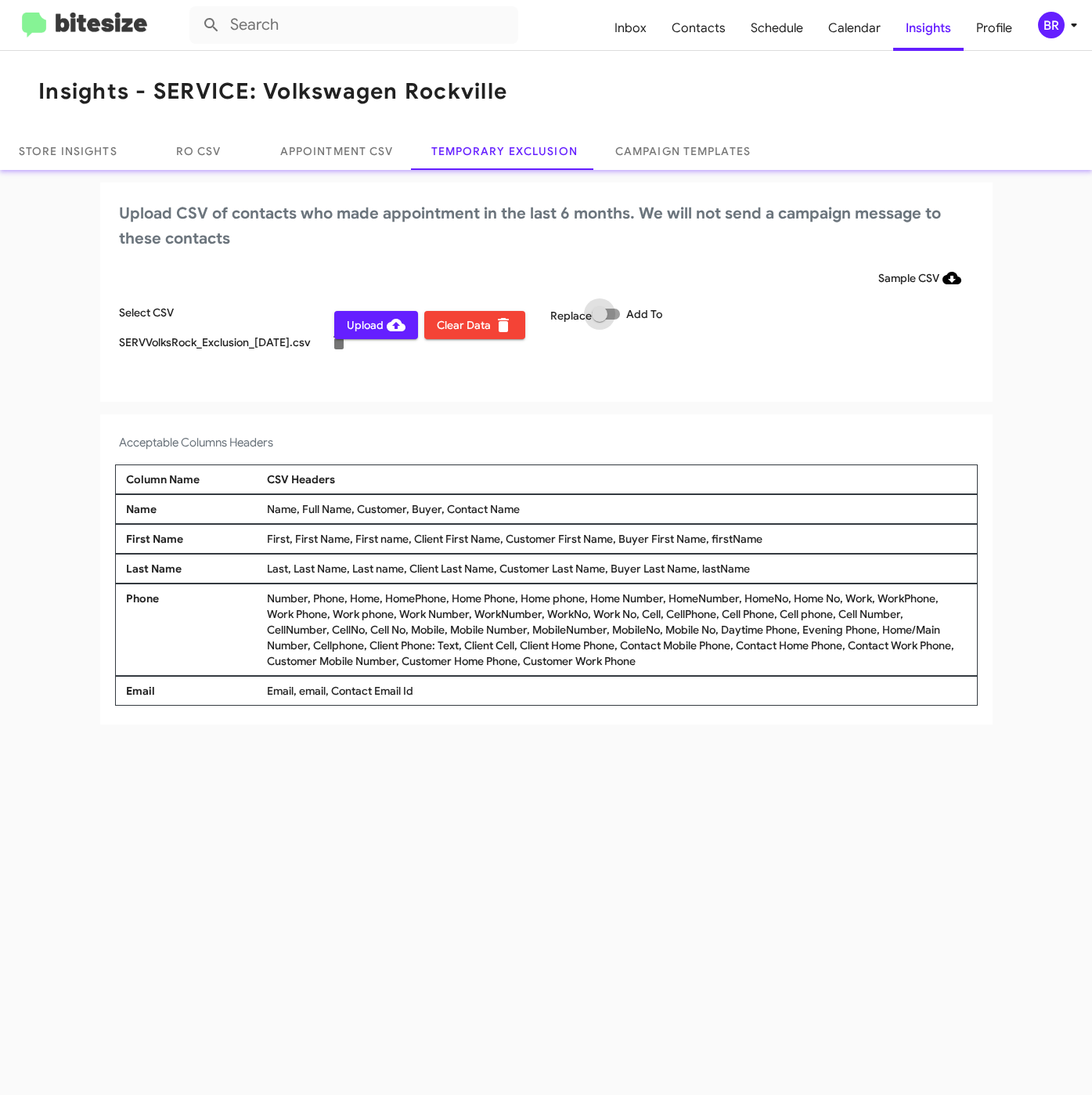
click at [599, 313] on span at bounding box center [599, 314] width 16 height 16
click at [599, 319] on input "Add To" at bounding box center [599, 319] width 1 height 1
checkbox input "true"
click at [1067, 21] on icon at bounding box center [1074, 25] width 18 height 18
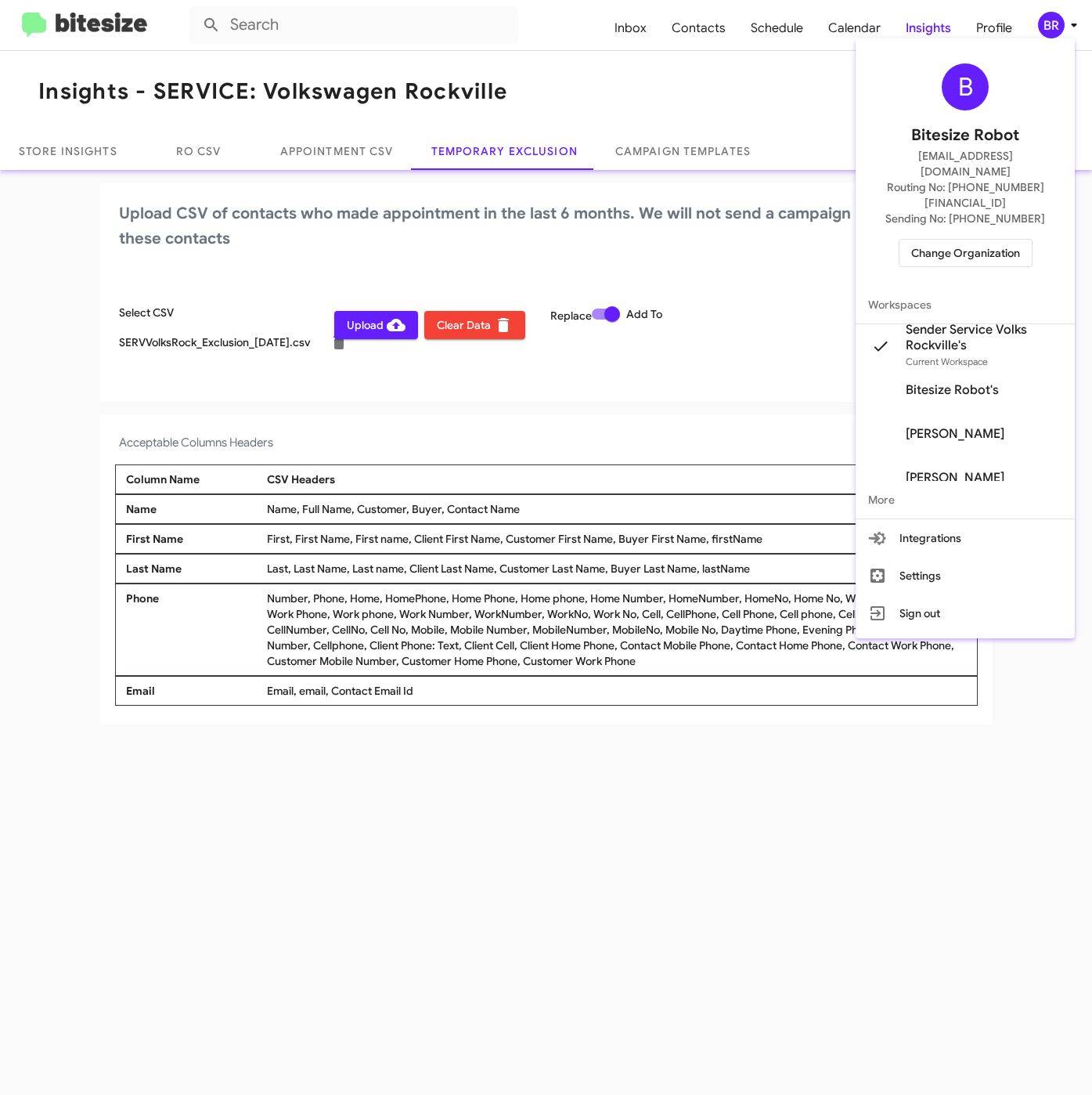
click at [550, 419] on div at bounding box center [546, 548] width 1092 height 1095
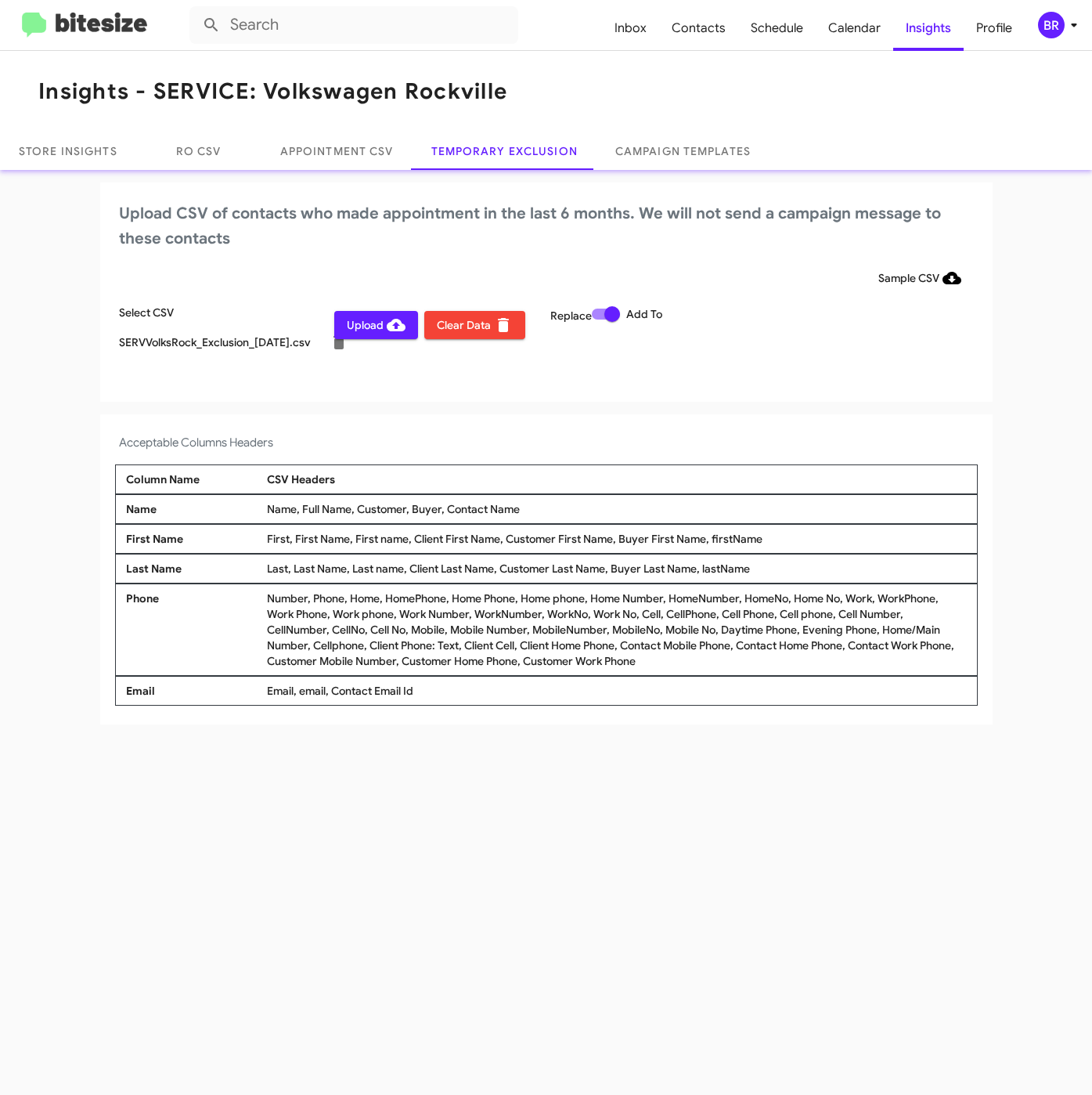
click at [378, 334] on span "Upload" at bounding box center [376, 325] width 59 height 29
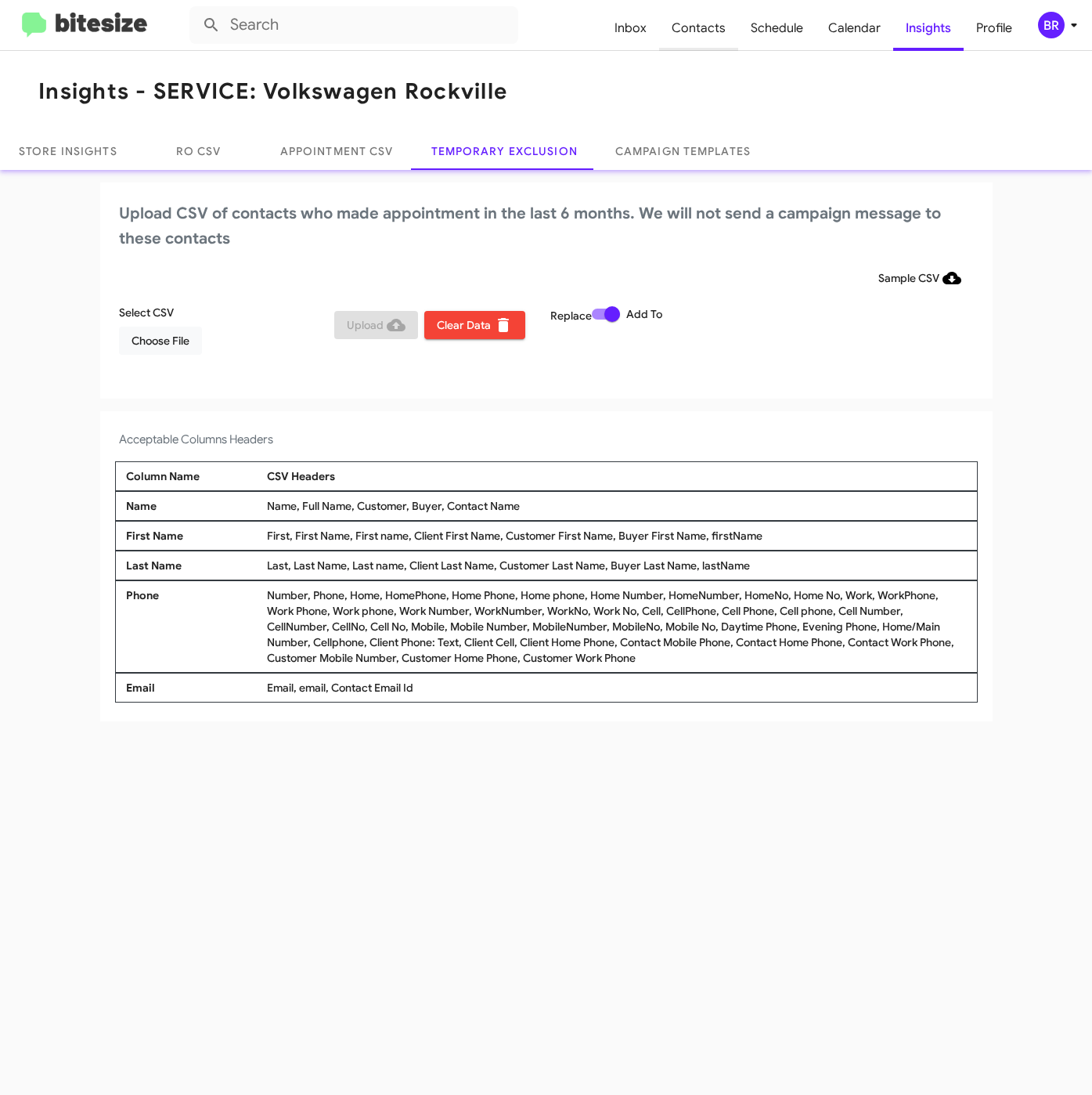
click at [695, 30] on span "Contacts" at bounding box center [699, 28] width 79 height 45
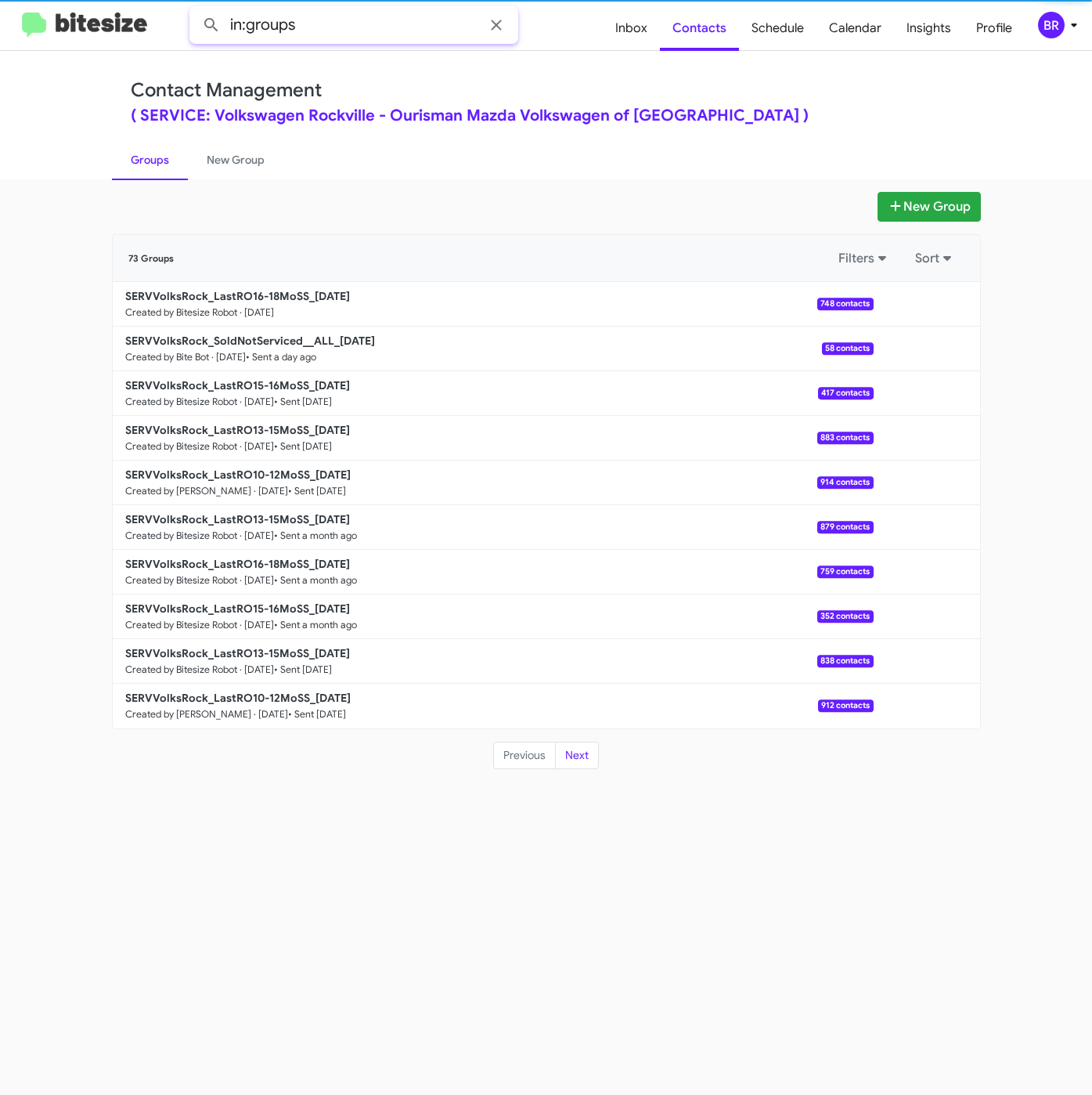
click at [375, 24] on input "in:groups" at bounding box center [353, 25] width 328 height 38
type input "in:groups ro16"
click at [196, 9] on button at bounding box center [212, 25] width 31 height 31
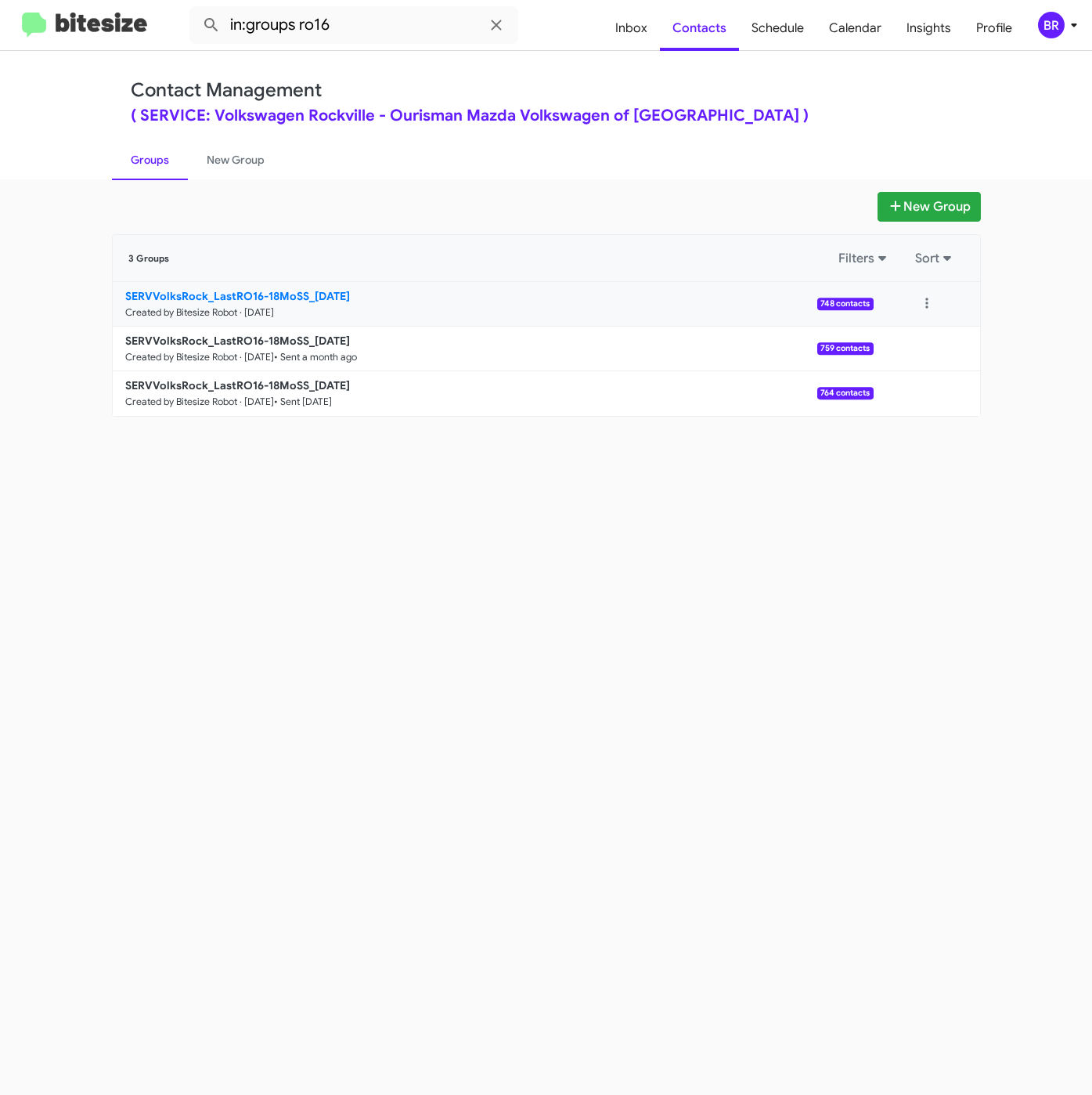
click at [303, 294] on b "SERVVolksRock_LastRO16-18MoSS_08-28-25" at bounding box center [237, 295] width 224 height 14
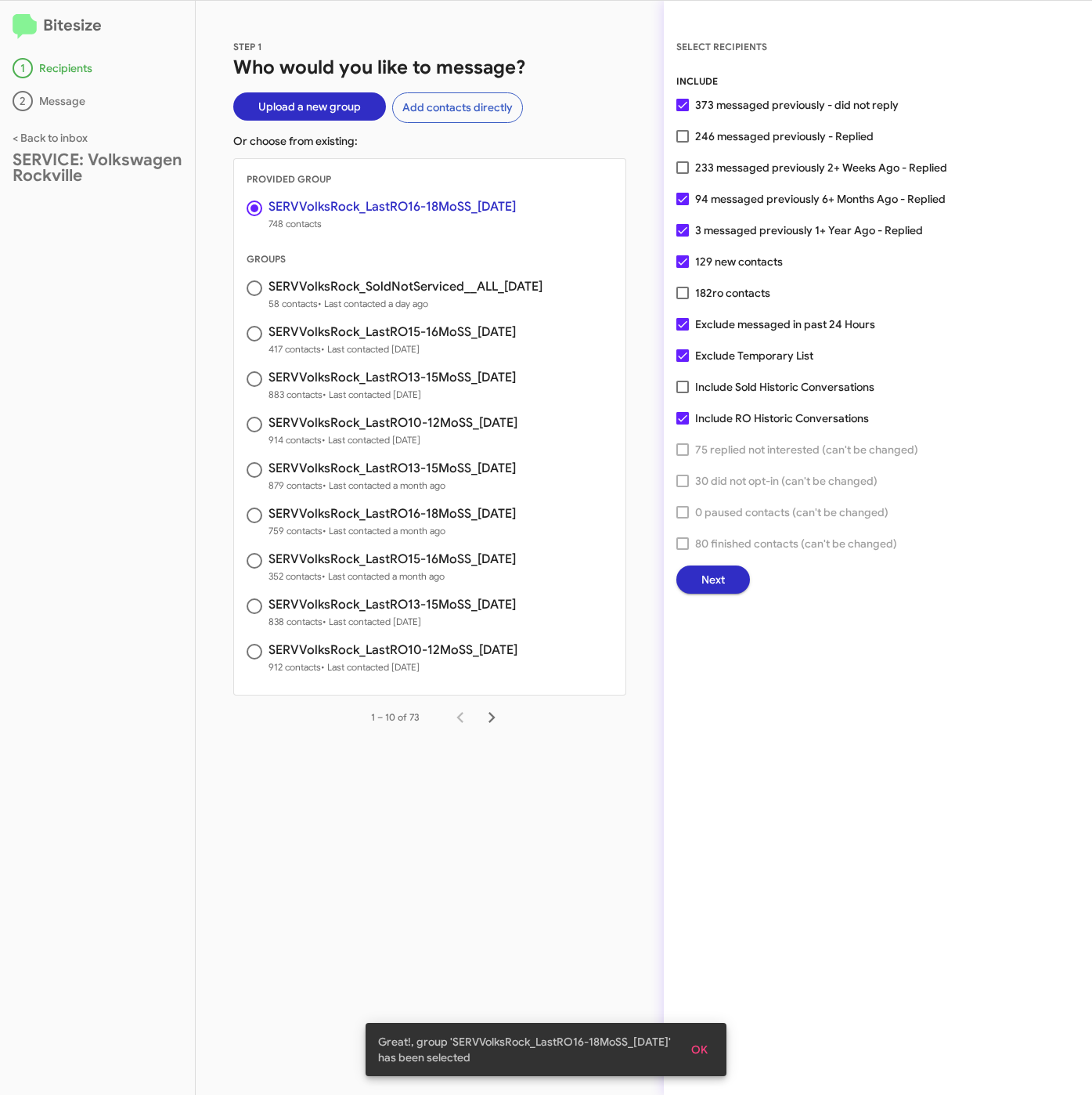
click at [691, 573] on button "Next" at bounding box center [713, 579] width 74 height 29
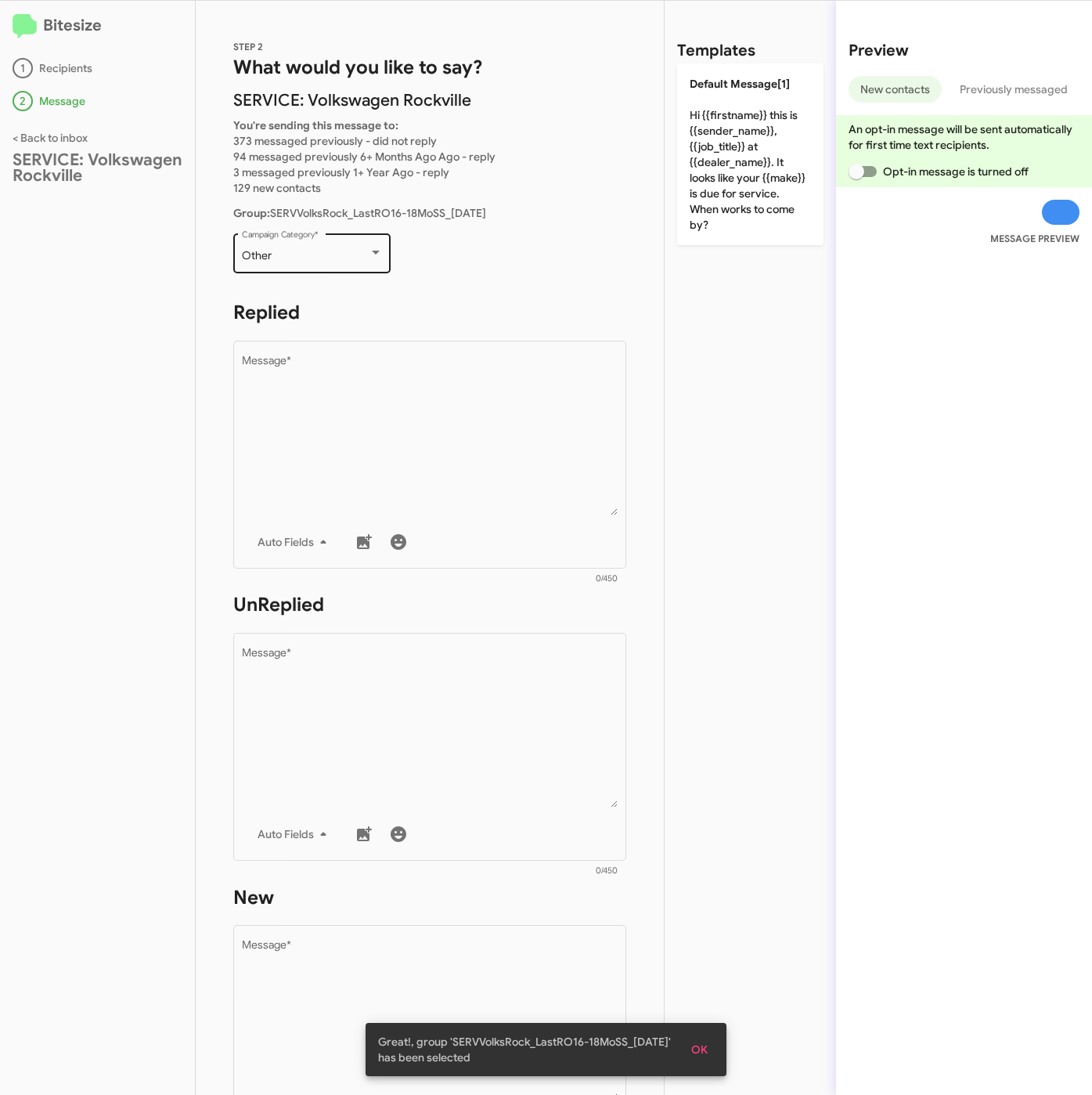
click at [302, 269] on div "Other Campaign Category *" at bounding box center [312, 251] width 141 height 43
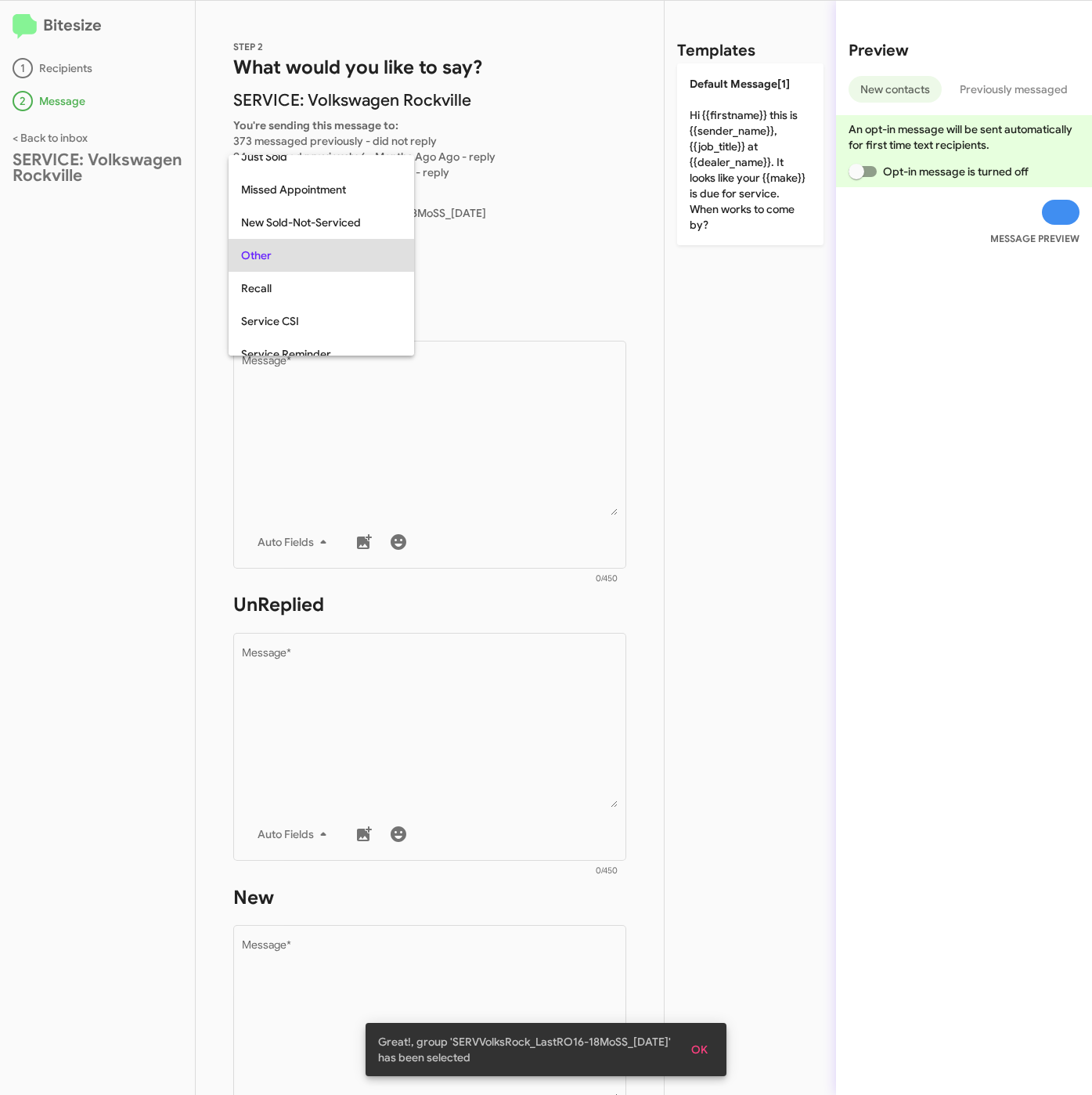
scroll to position [33, 0]
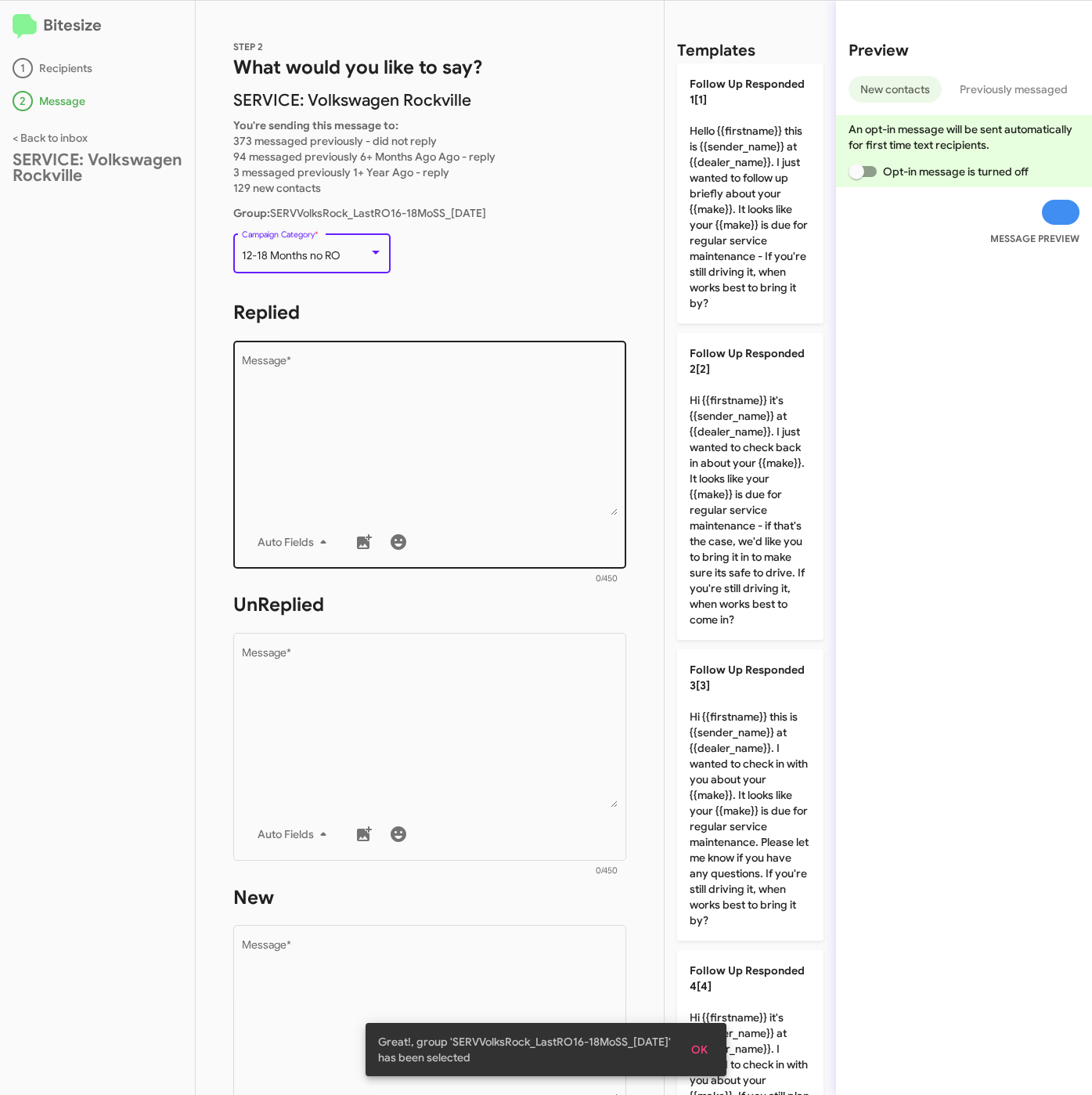
click at [378, 379] on textarea "Message *" at bounding box center [430, 435] width 376 height 160
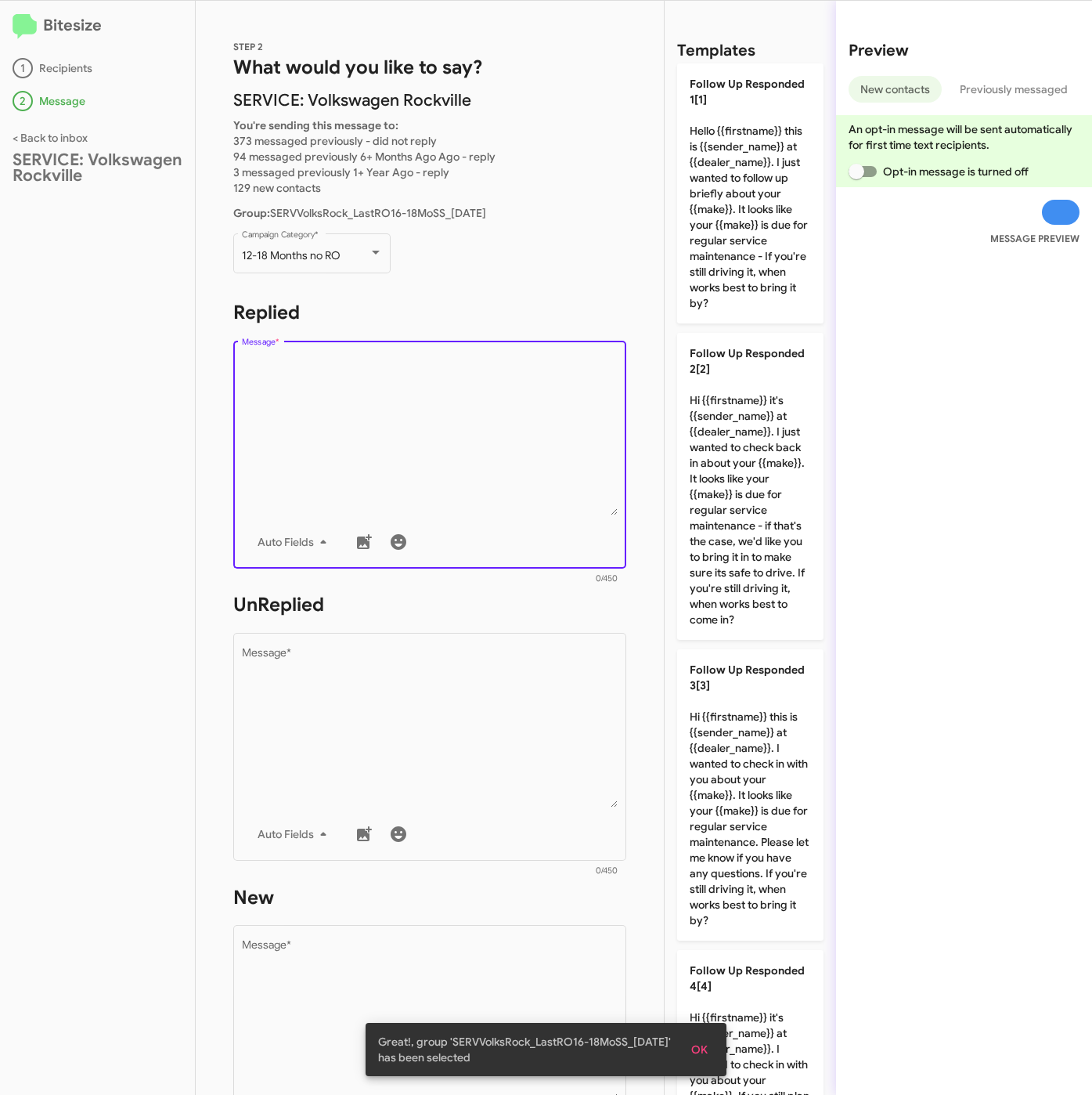
click at [815, 247] on div "Templates Follow Up Responded 1[1] Hello {{firstname}} this is {{sender_name}} …" at bounding box center [750, 548] width 171 height 1094
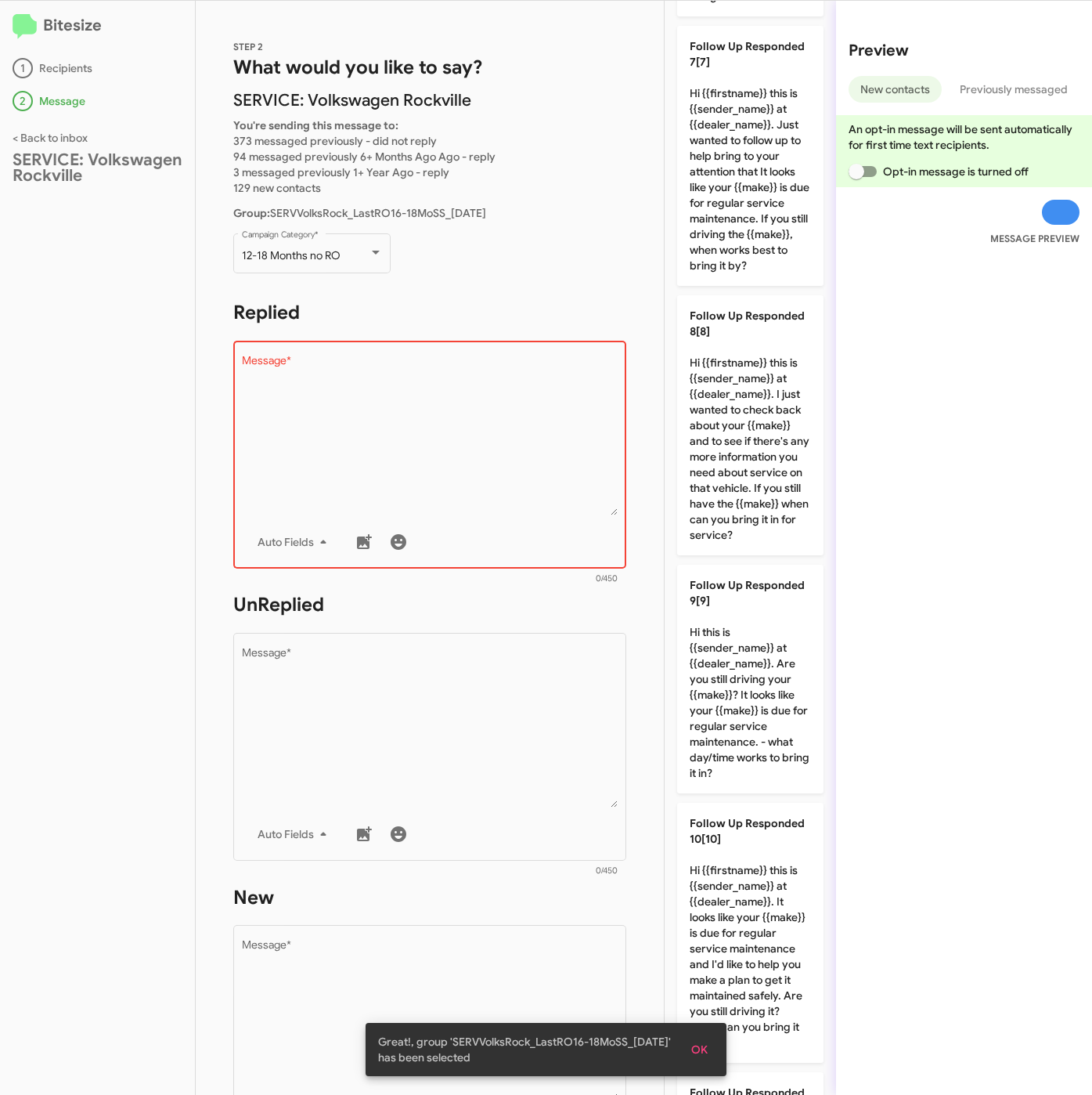
scroll to position [2181, 0]
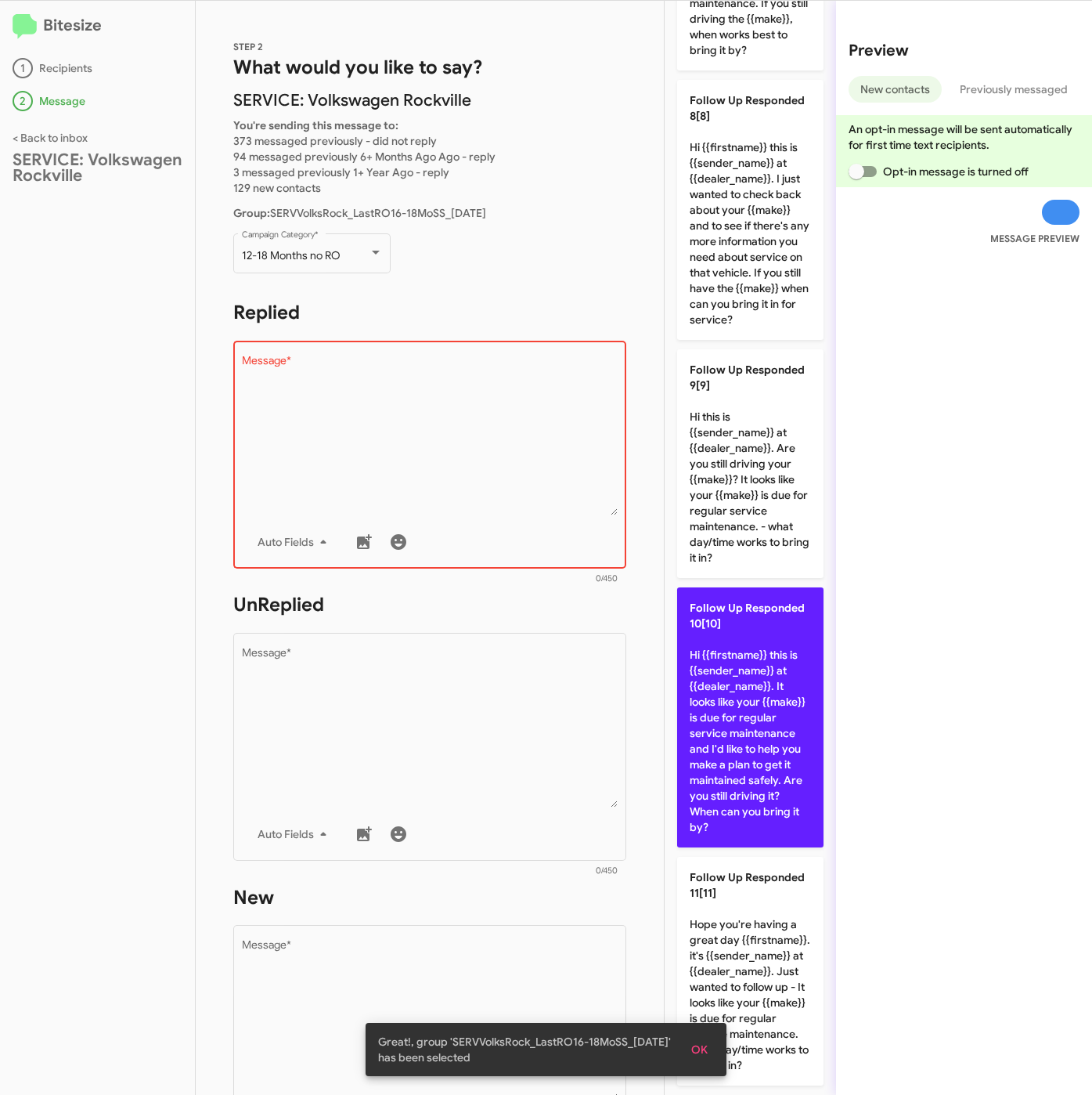
click at [754, 727] on p "Follow Up Responded 10[10] Hi {{firstname}} this is {{sender_name}} at {{dealer…" at bounding box center [750, 717] width 146 height 260
type textarea "Hi {{firstname}} this is {{sender_name}} at {{dealer_name}}. It looks like your…"
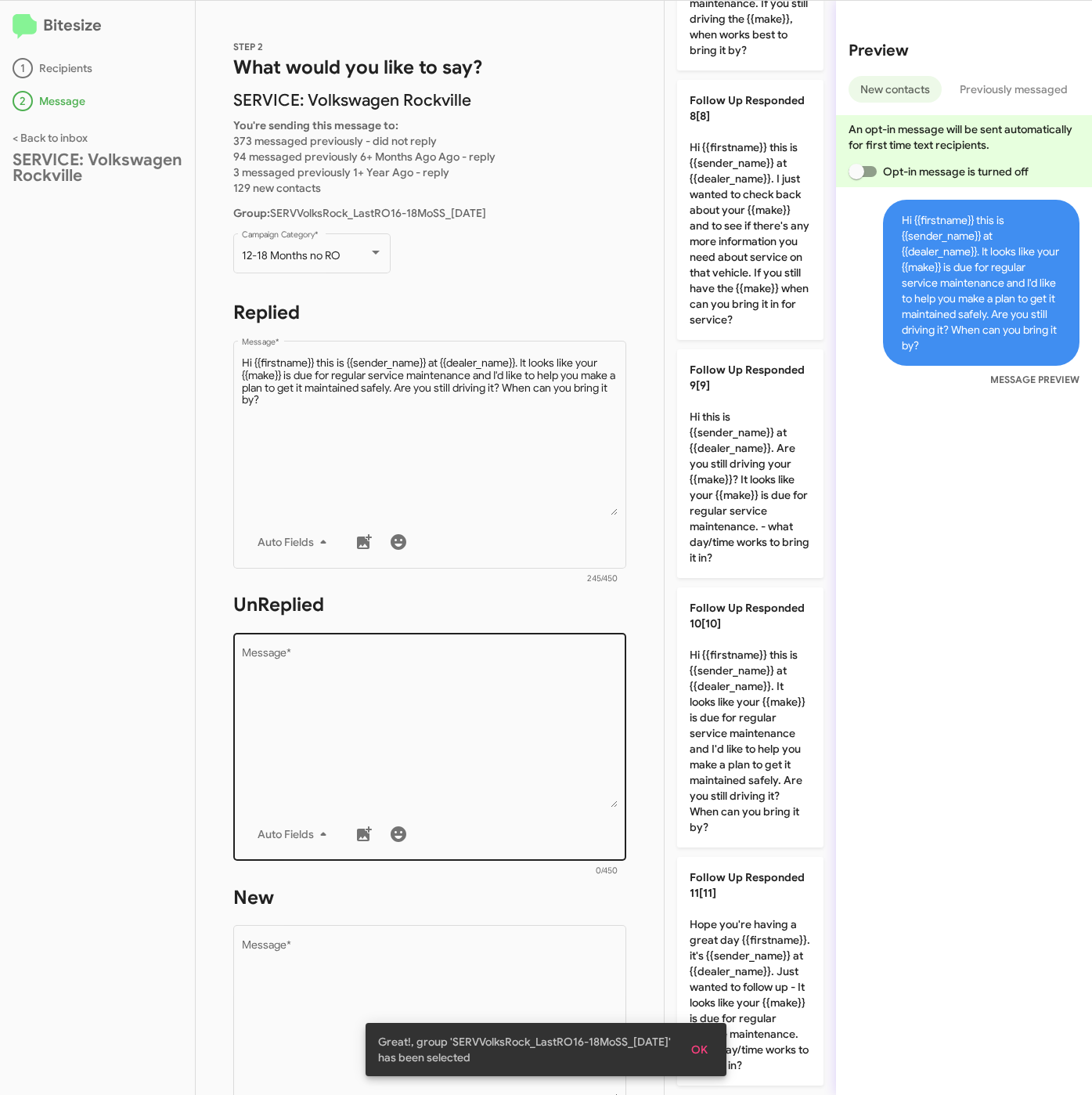
click at [536, 732] on textarea "Message *" at bounding box center [430, 728] width 376 height 160
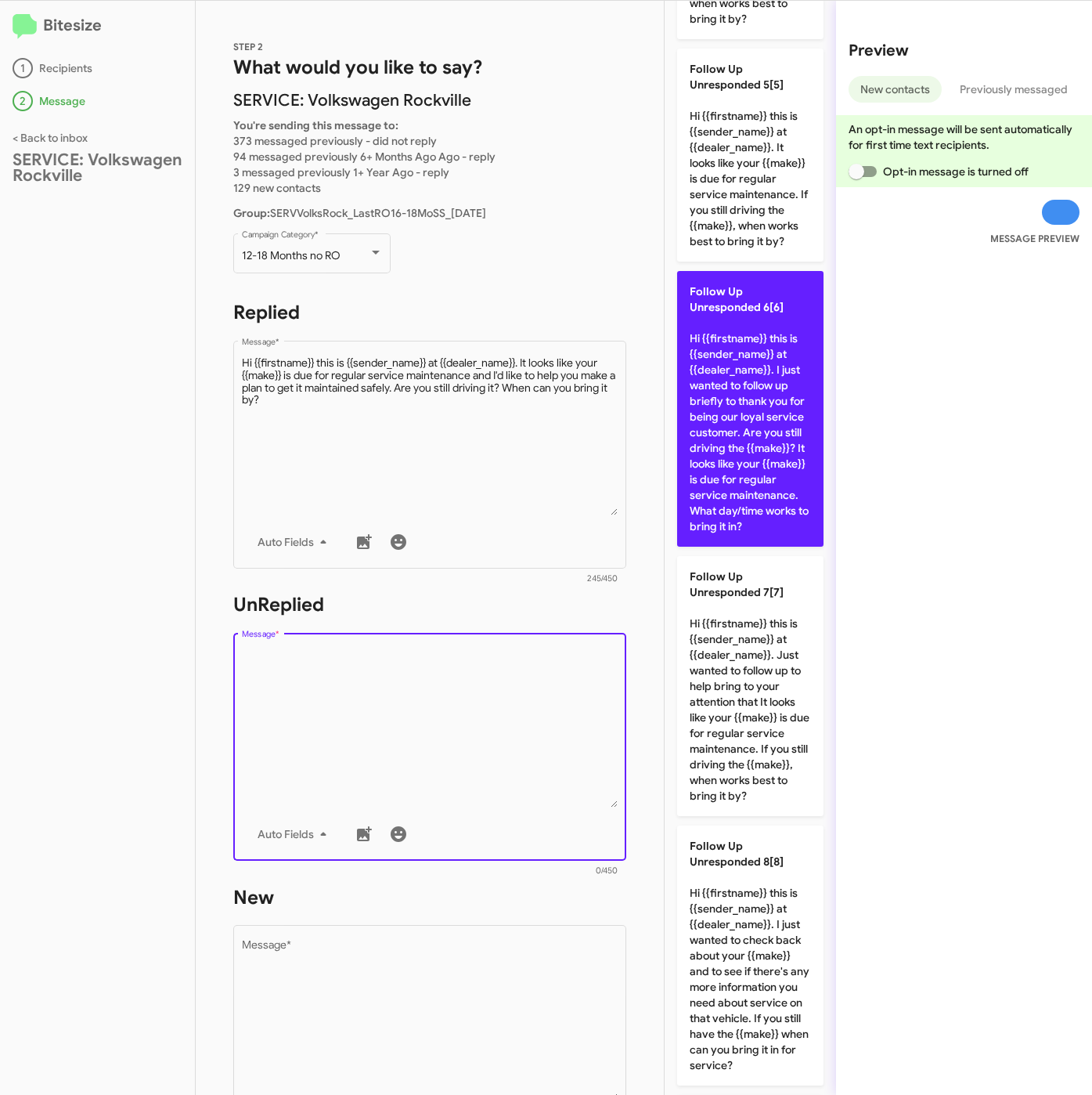
scroll to position [536, 0]
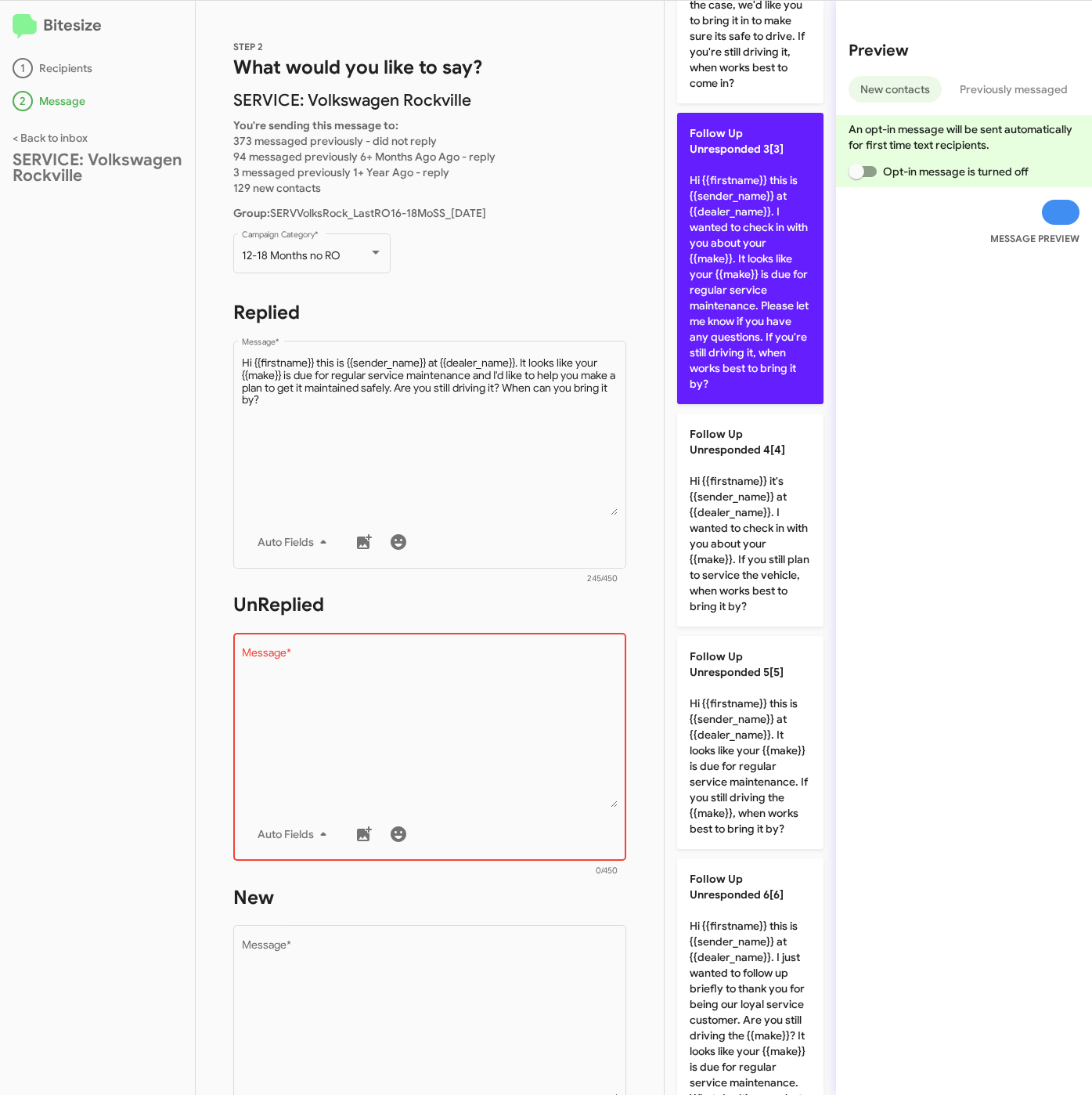
click at [710, 367] on p "Follow Up Unresponded 3[3] Hi {{firstname}} this is {{sender_name}} at {{dealer…" at bounding box center [750, 259] width 146 height 292
type textarea "Hi {{firstname}} this is {{sender_name}} at {{dealer_name}}. I wanted to check …"
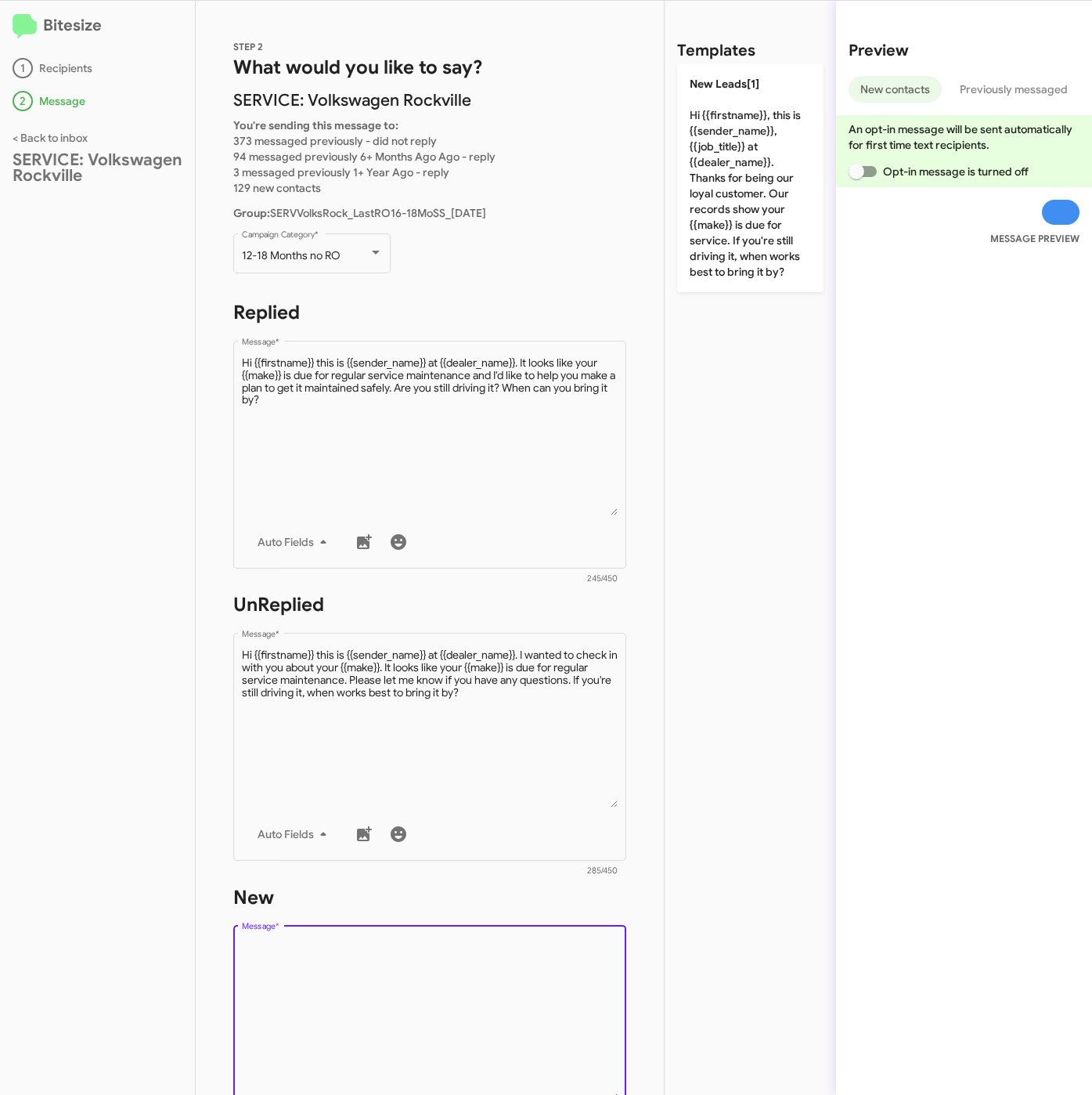
click at [481, 1010] on textarea "Message *" at bounding box center [430, 1020] width 376 height 160
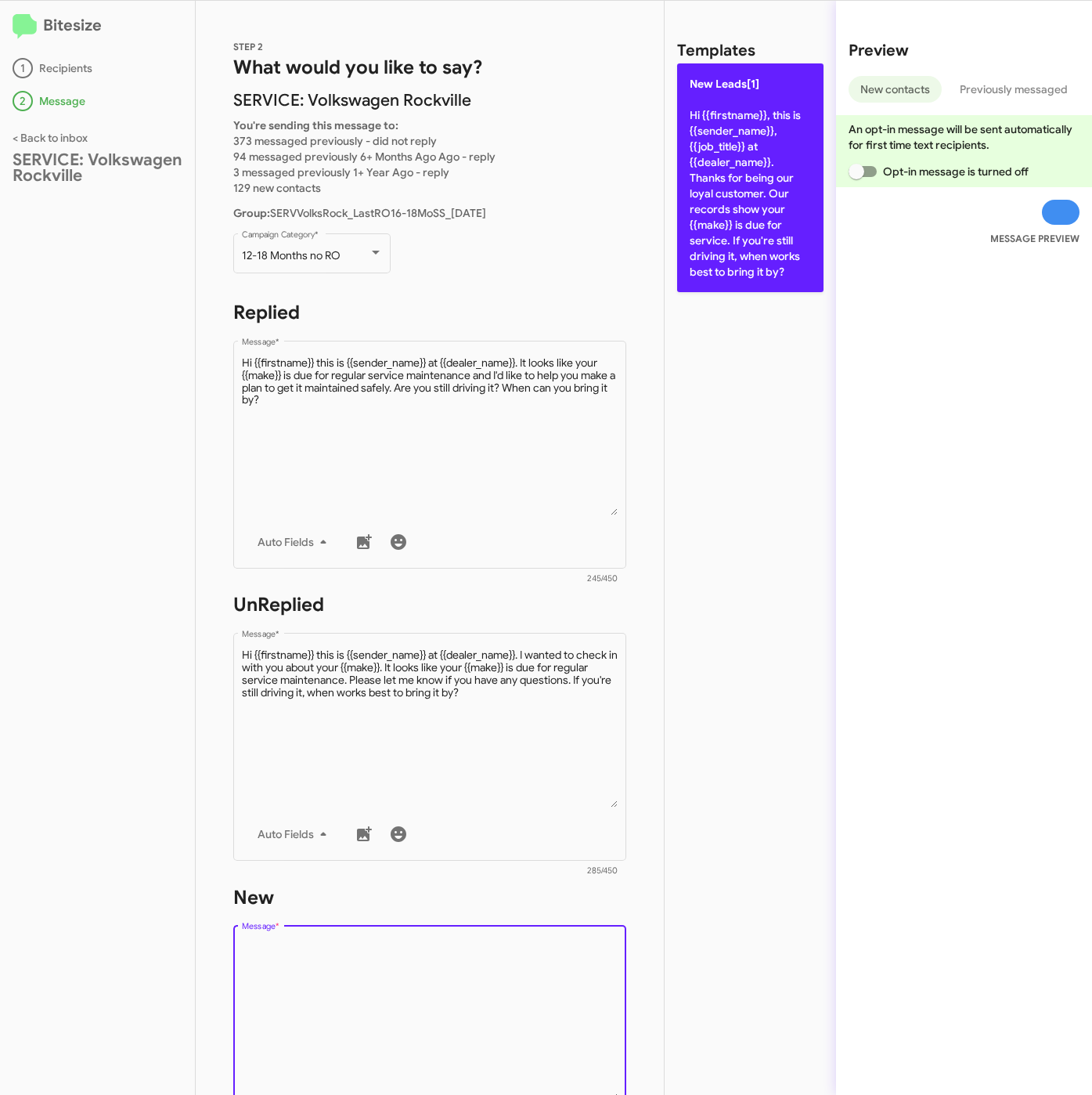
click at [771, 249] on p "New Leads[1] Hi {{firstname}}, this is {{sender_name}}, {{job_title}} at {{deal…" at bounding box center [750, 178] width 146 height 228
type textarea "Hi {{firstname}}, this is {{sender_name}}, {{job_title}} at {{dealer_name}}. Th…"
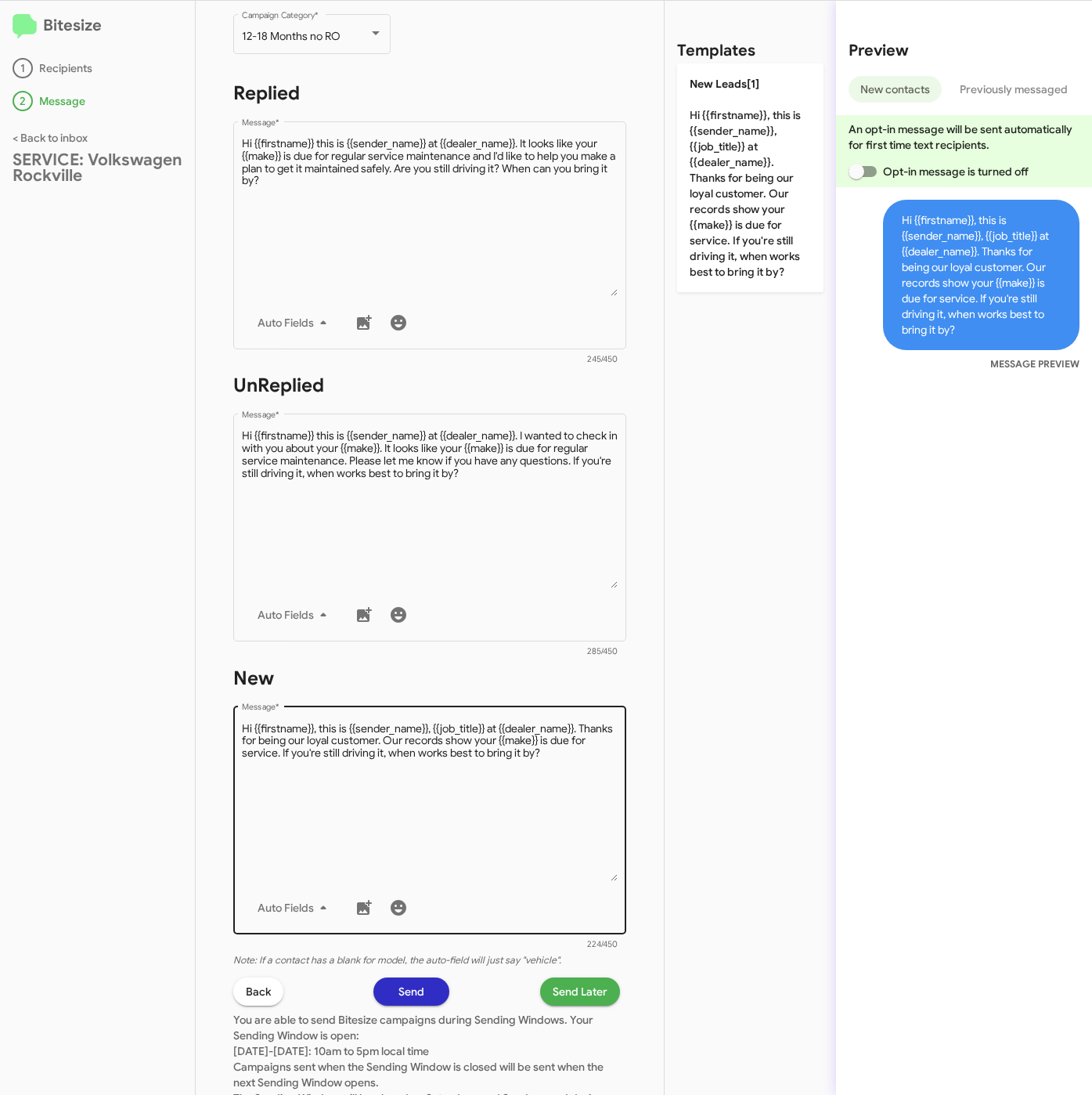
scroll to position [352, 0]
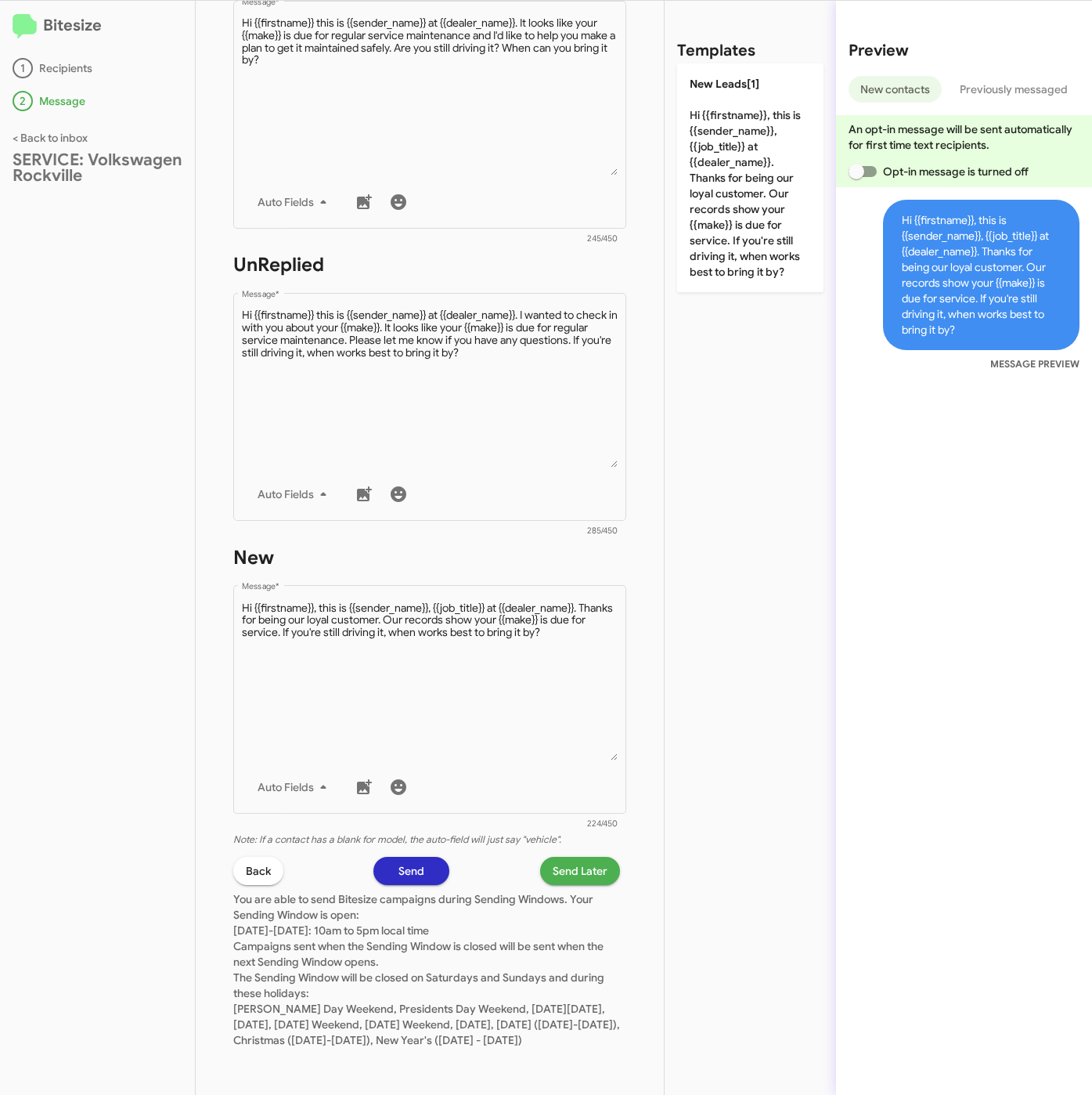
click at [554, 857] on span "Send Later" at bounding box center [580, 870] width 55 height 29
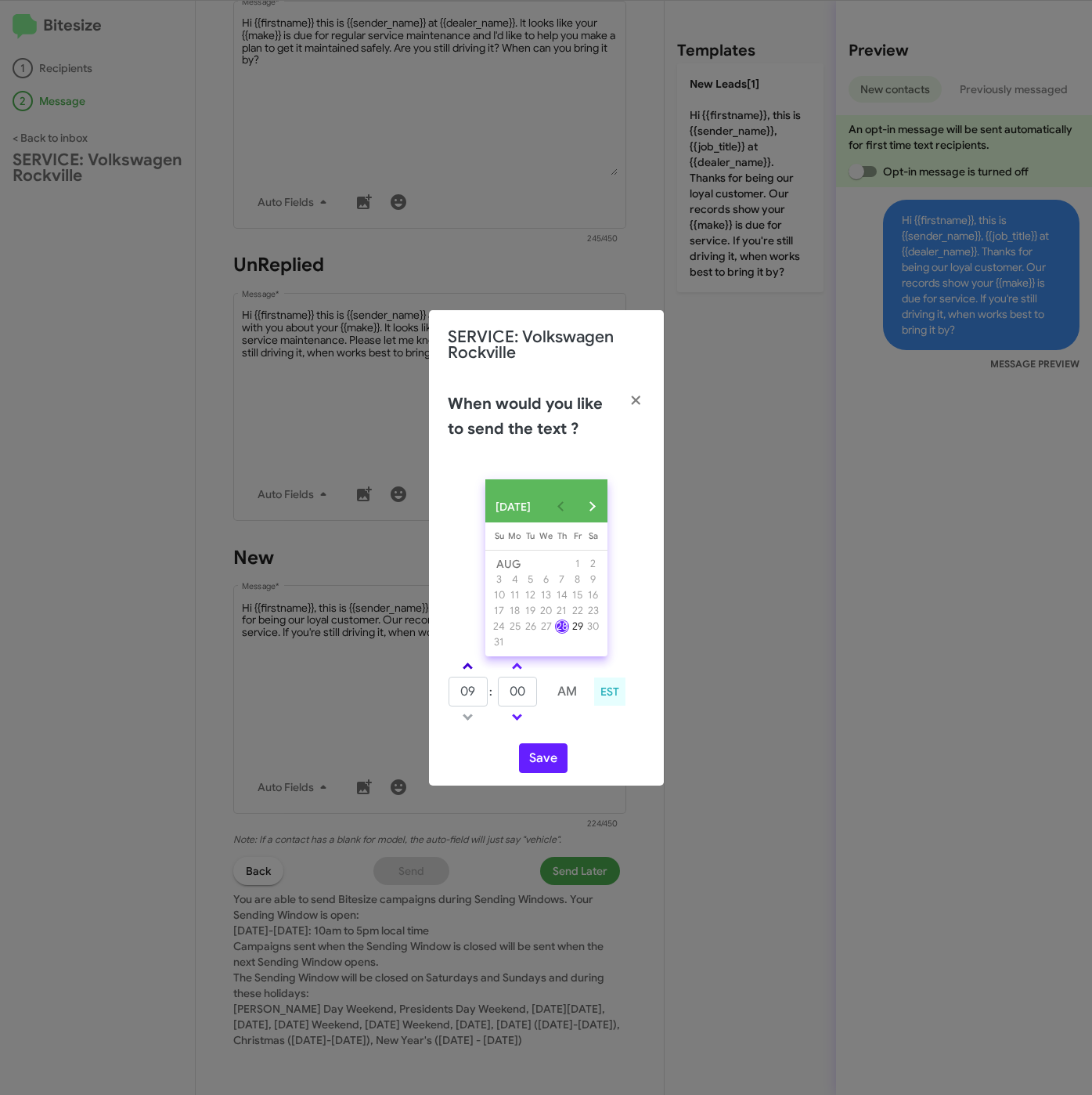
click at [464, 663] on link at bounding box center [468, 666] width 28 height 18
type input "10"
drag, startPoint x: 515, startPoint y: 702, endPoint x: 501, endPoint y: 702, distance: 14.0
click at [501, 702] on input "00" at bounding box center [517, 691] width 40 height 29
type input "30"
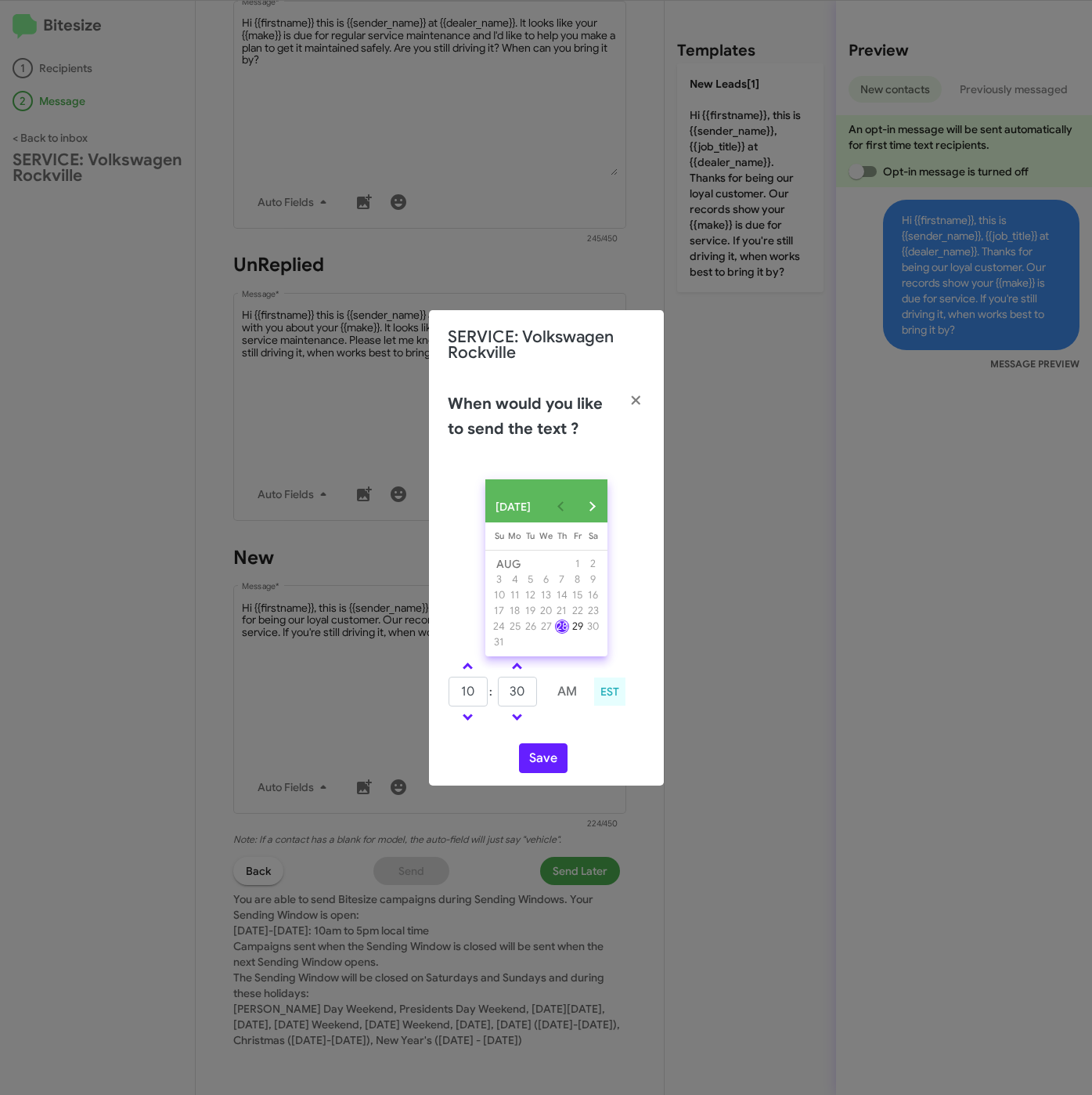
click at [557, 786] on div "AUG 2025 Sunday Su Monday Mo Tuesday Tu Wednesday We Thursday Th Friday Fr Satu…" at bounding box center [546, 626] width 235 height 318
click at [554, 773] on button "Save" at bounding box center [543, 758] width 49 height 29
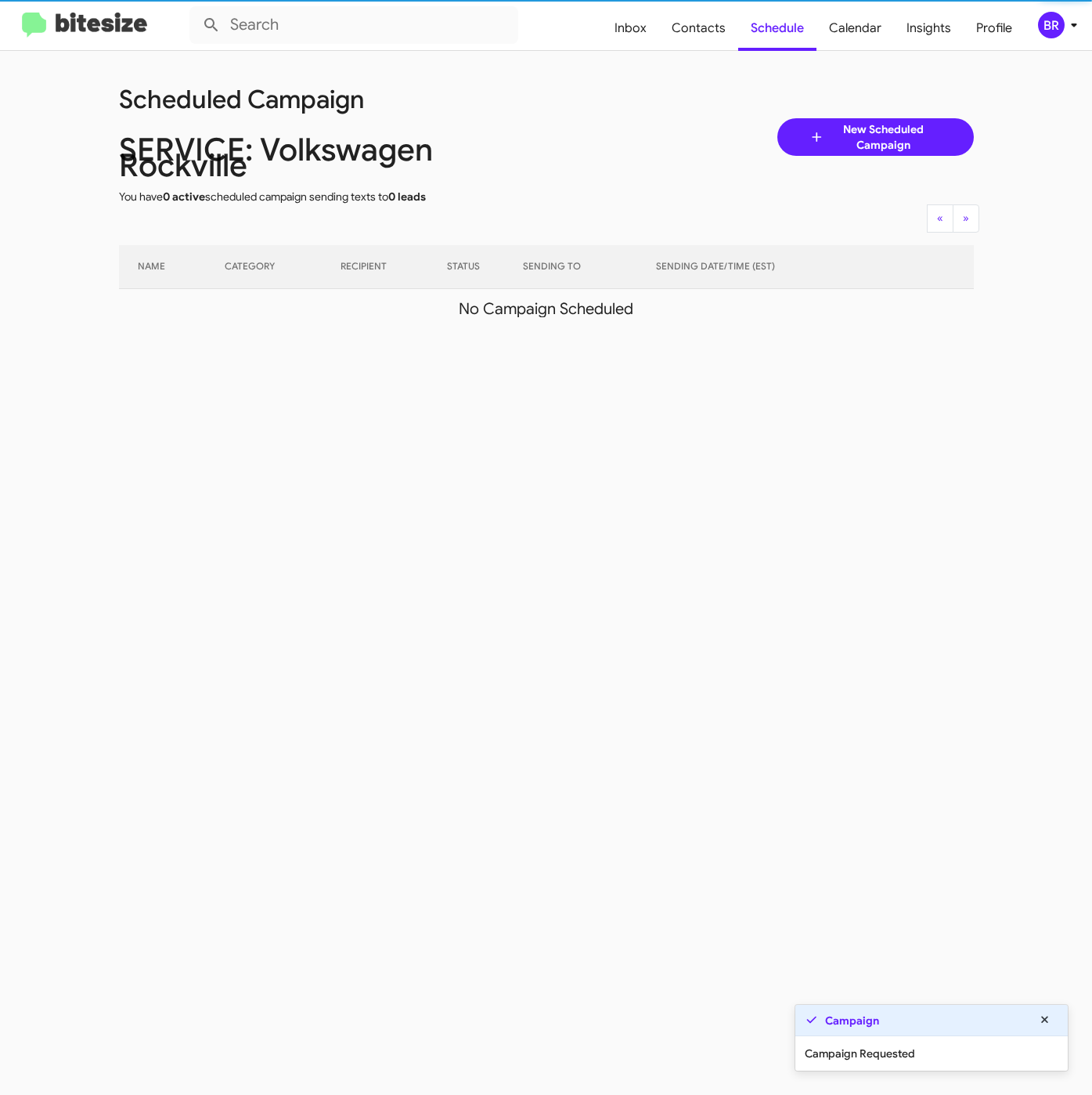
click at [1051, 33] on div "BR" at bounding box center [1051, 25] width 27 height 27
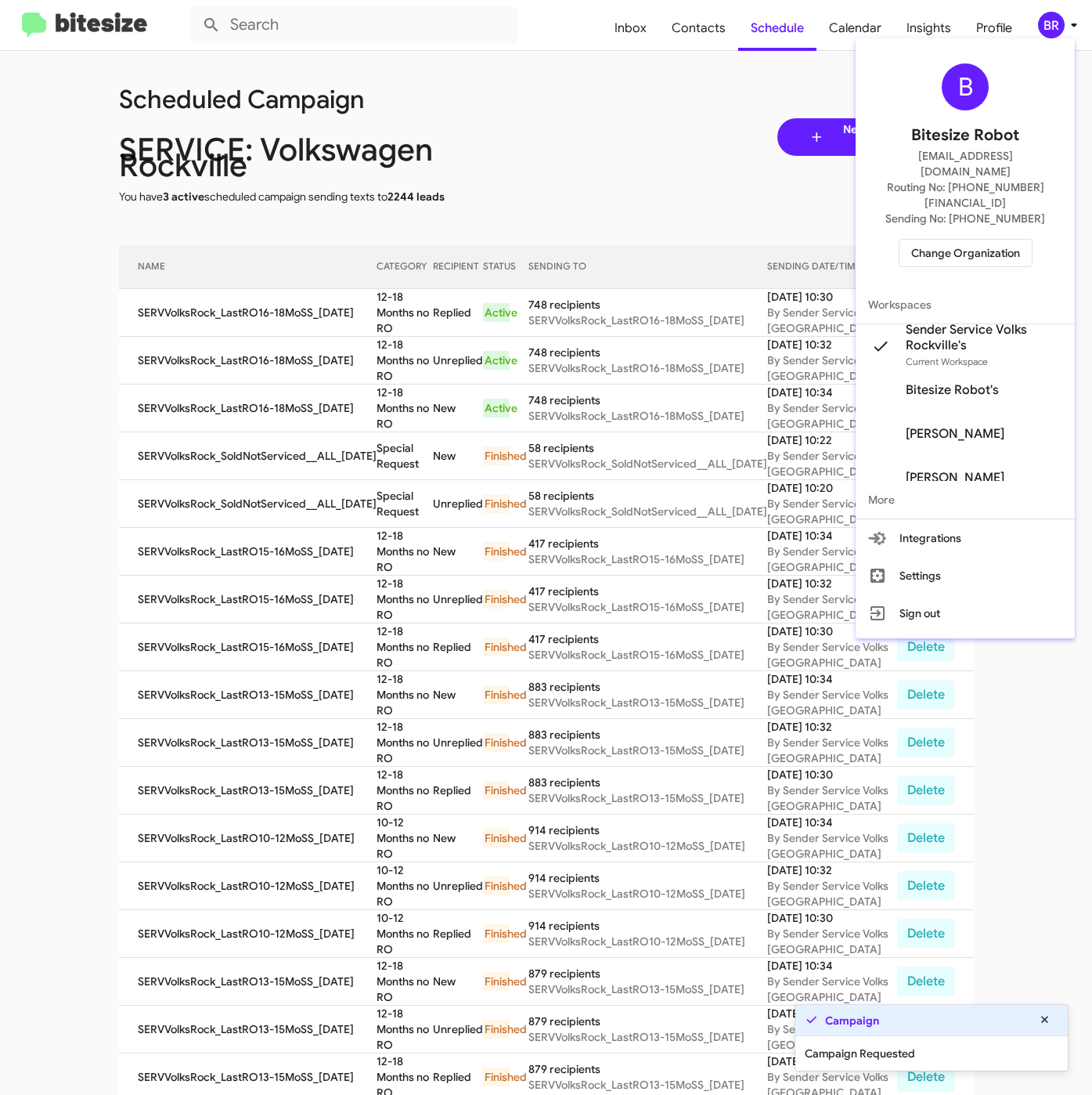
click at [387, 301] on div at bounding box center [546, 548] width 1092 height 1095
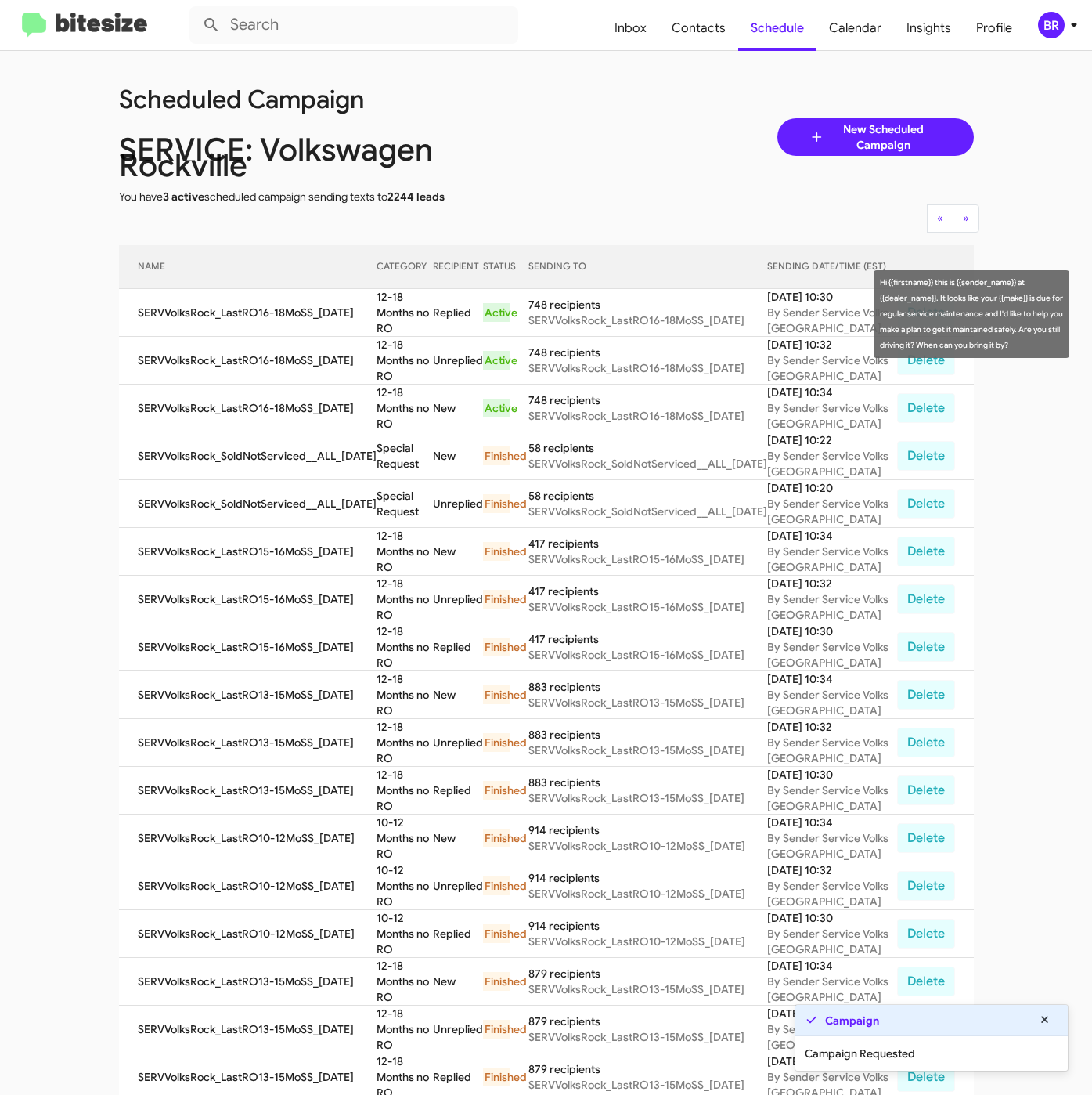
drag, startPoint x: 369, startPoint y: 301, endPoint x: 397, endPoint y: 324, distance: 36.2
click at [397, 324] on td "12-18 Months no RO" at bounding box center [404, 313] width 56 height 48
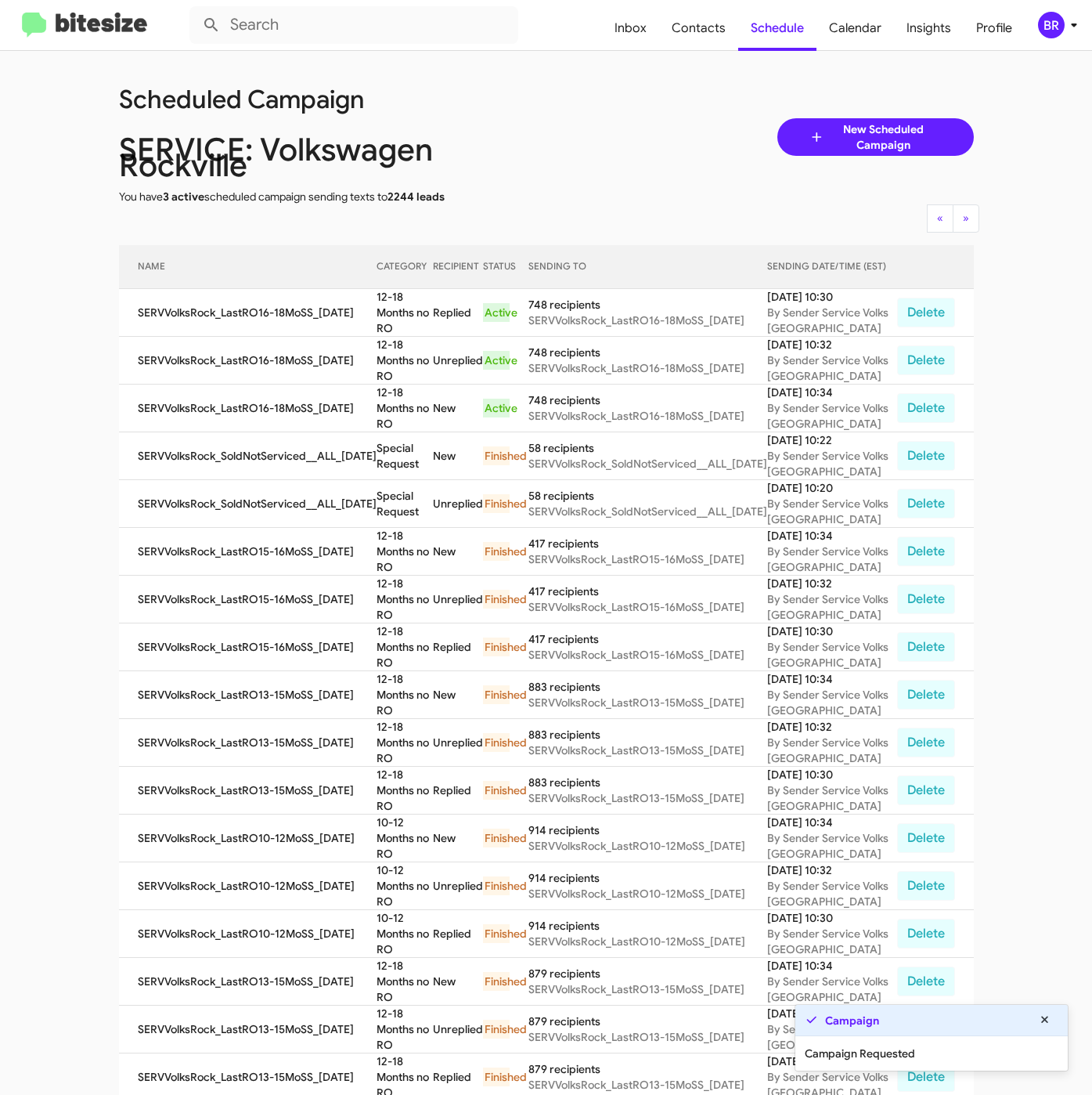
copy td "12-18 Months no RO"
click at [1060, 29] on div "BR" at bounding box center [1051, 25] width 27 height 27
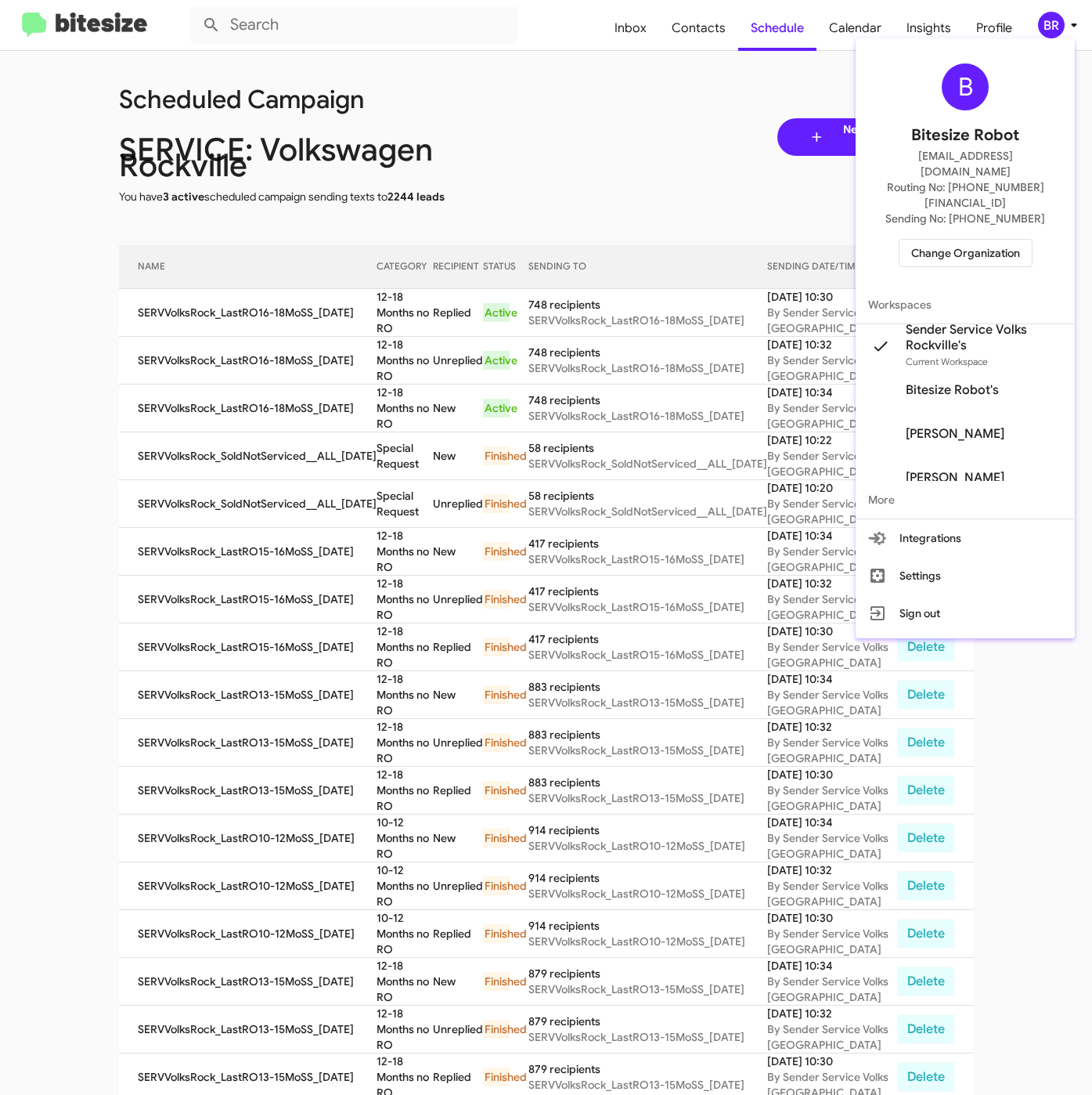
click at [965, 239] on span "Change Organization" at bounding box center [966, 252] width 109 height 27
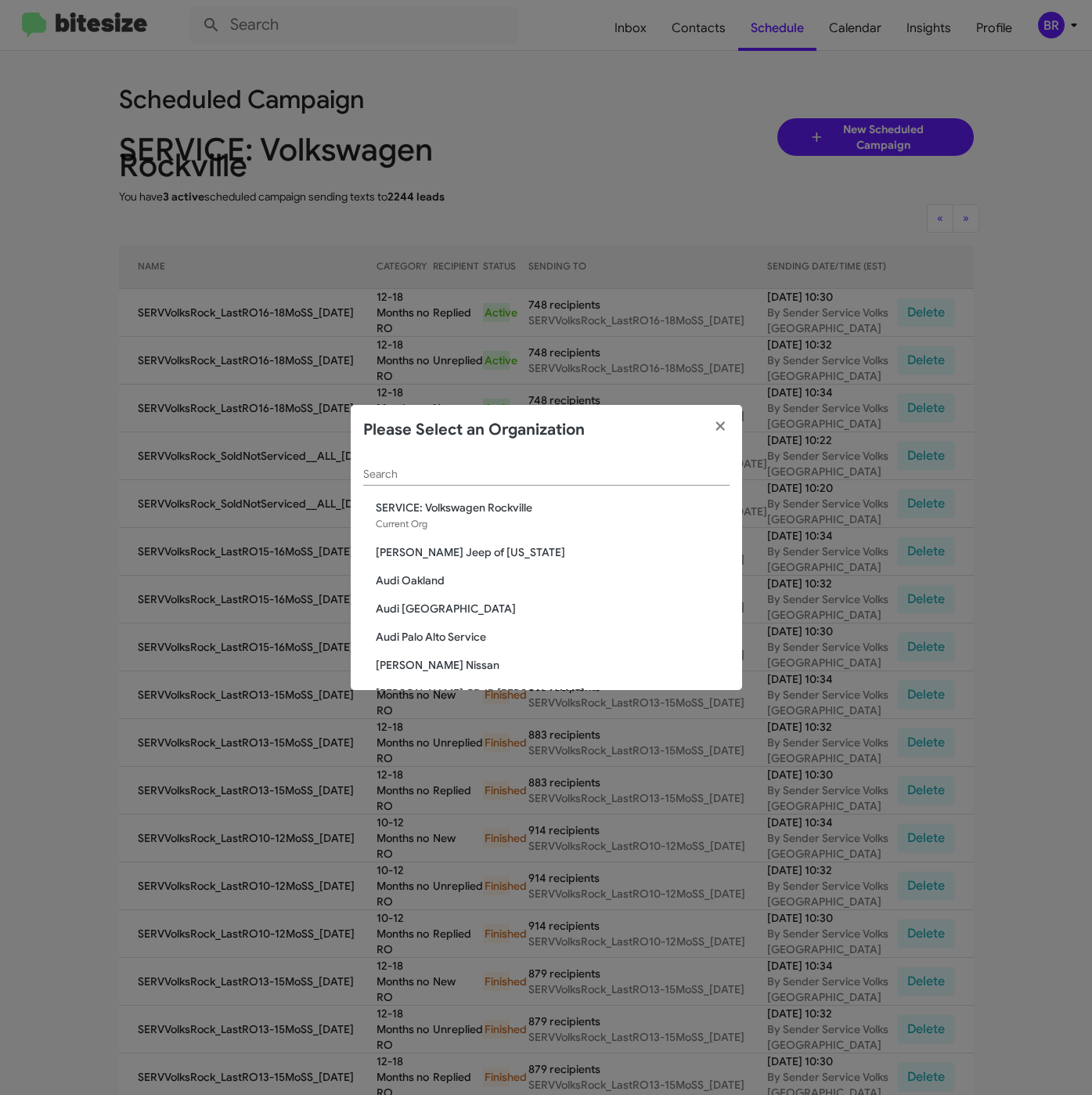
click at [446, 476] on input "Search" at bounding box center [546, 475] width 366 height 13
paste input "SERVICE: Toyota 40"
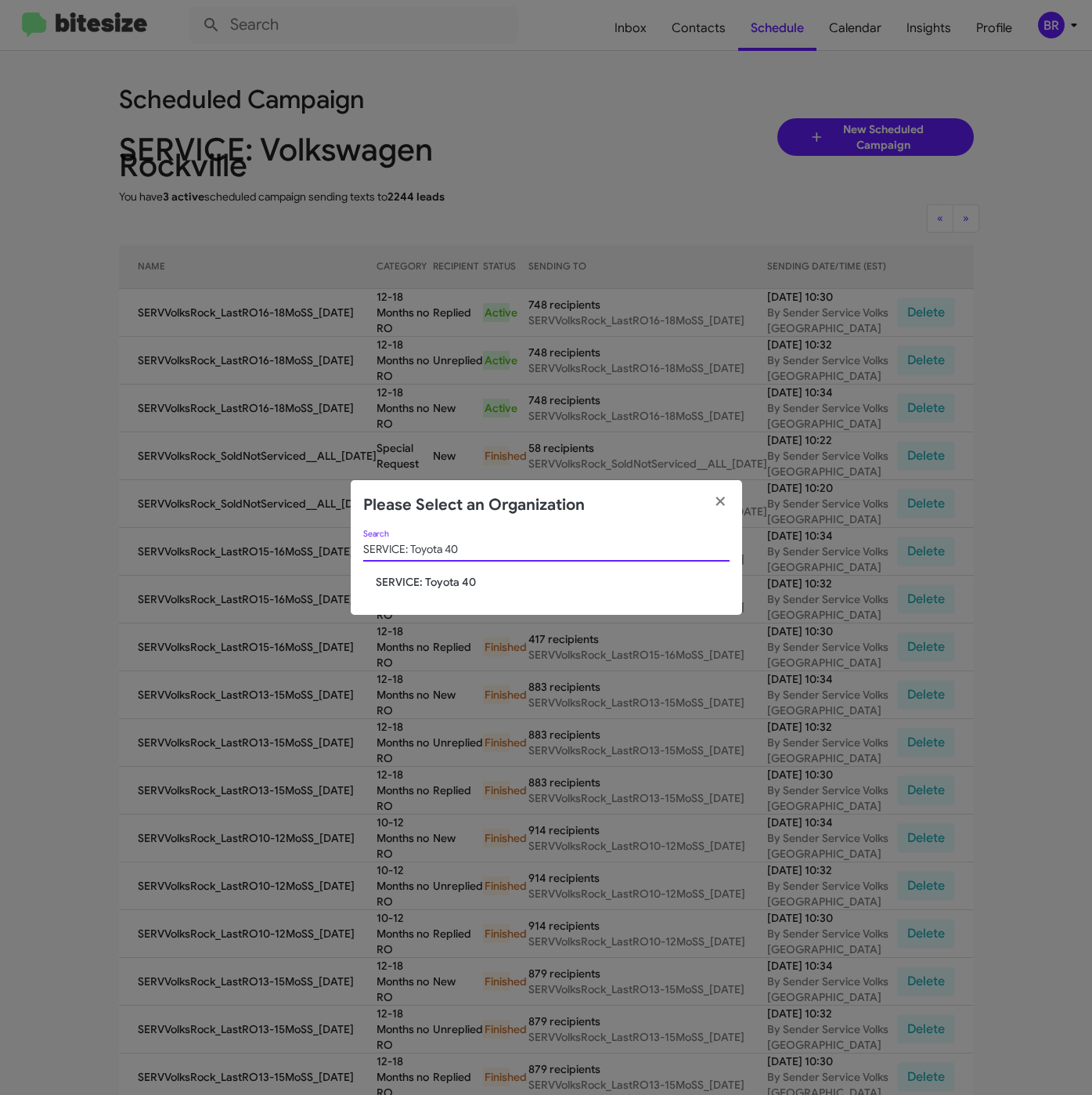
type input "SERVICE: Toyota 40"
click at [414, 585] on span "SERVICE: Toyota 40" at bounding box center [552, 582] width 354 height 16
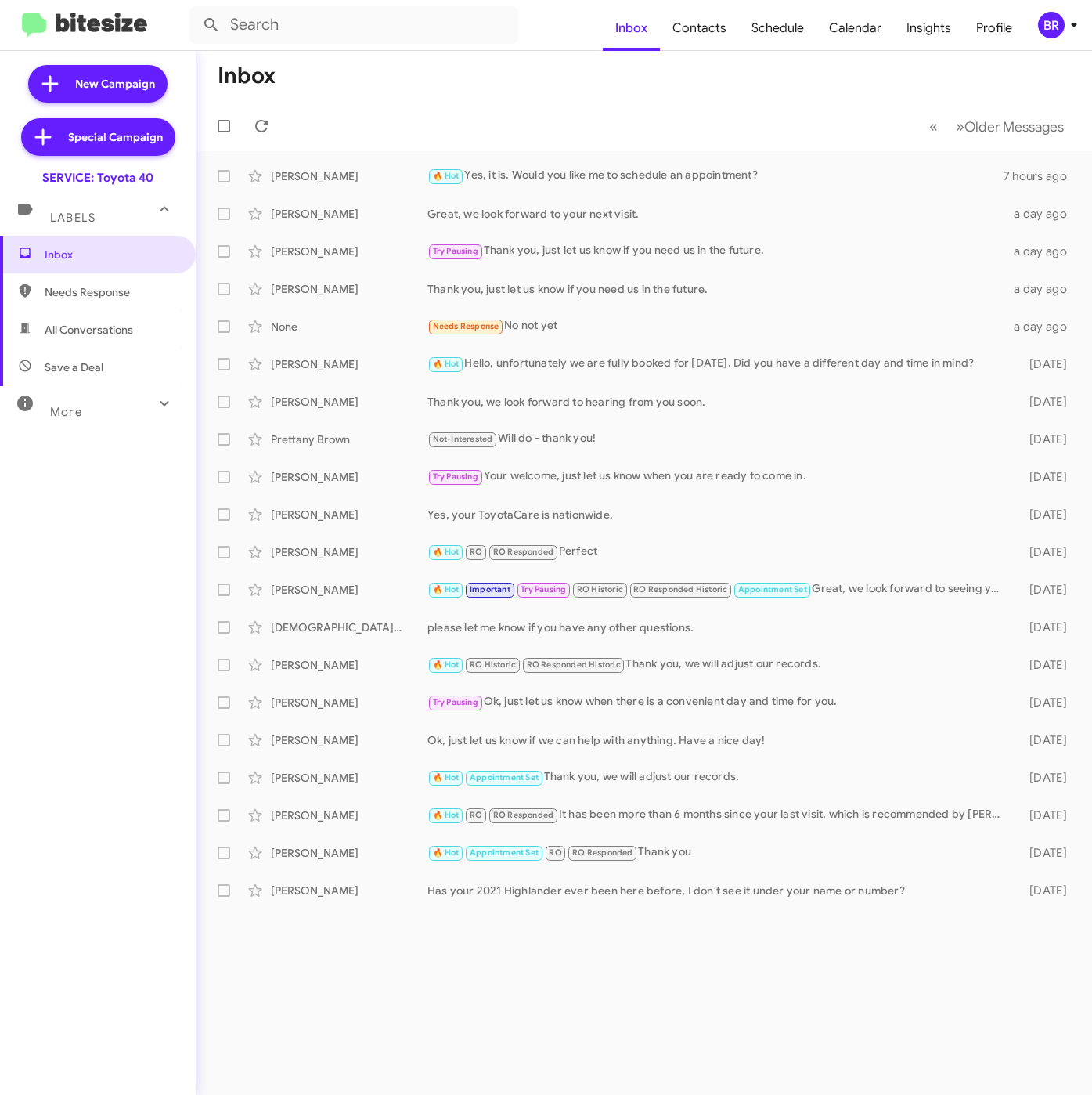
click at [1053, 39] on div "BR" at bounding box center [1051, 25] width 27 height 27
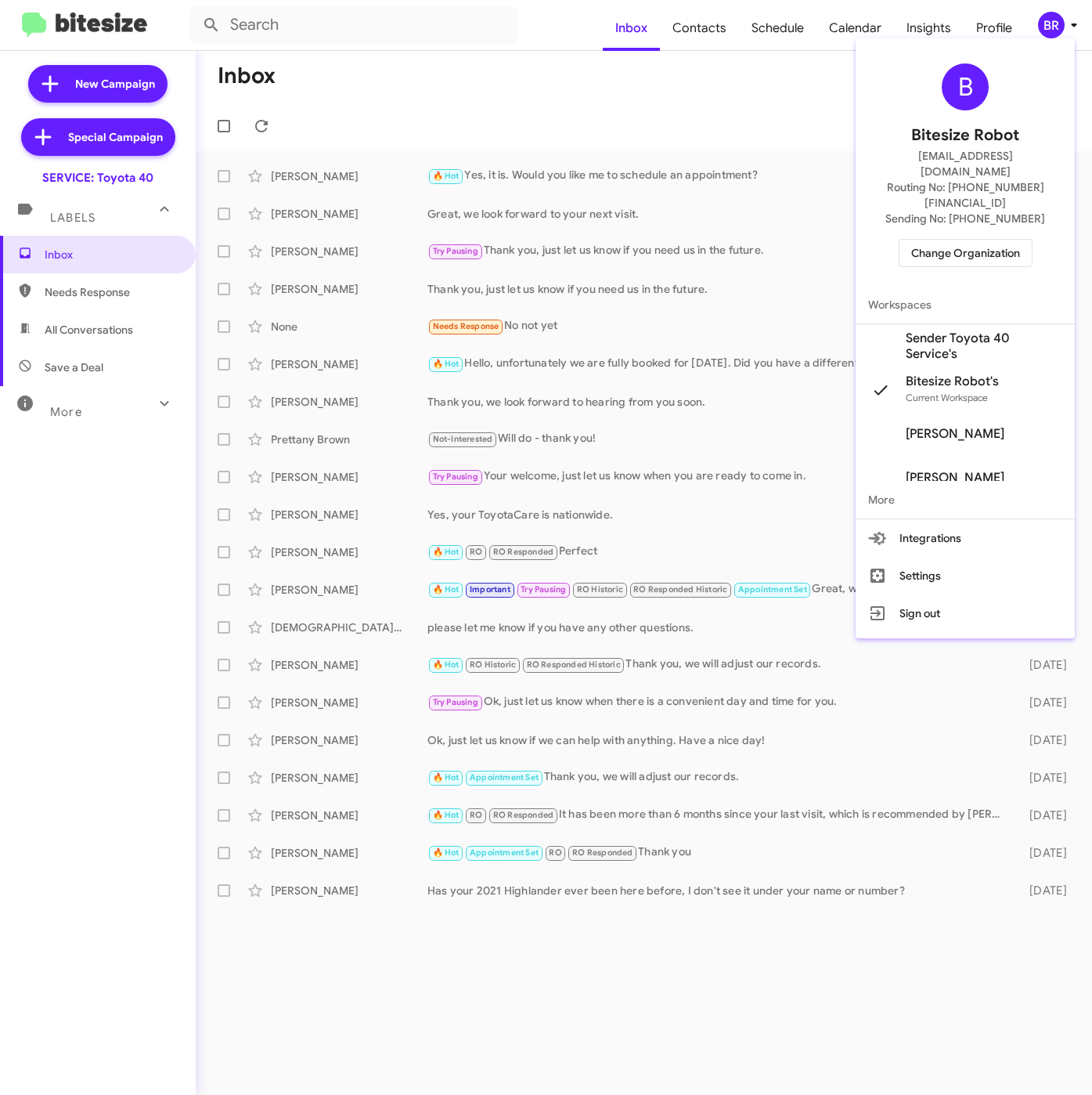
click at [952, 330] on span "Sender Toyota 40 Service's" at bounding box center [984, 346] width 156 height 31
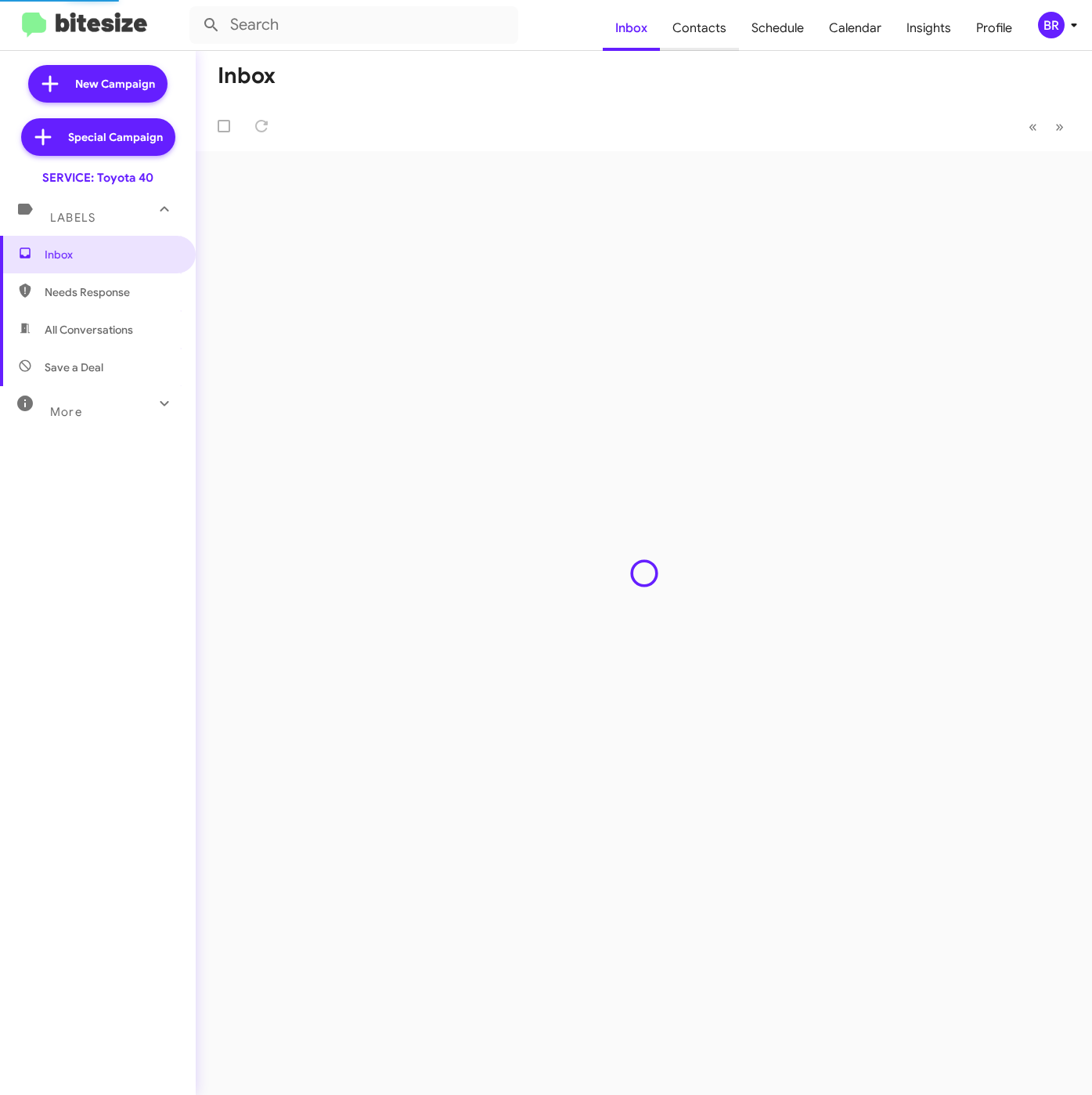
click at [685, 27] on span "Contacts" at bounding box center [699, 28] width 79 height 45
type input "in:groups"
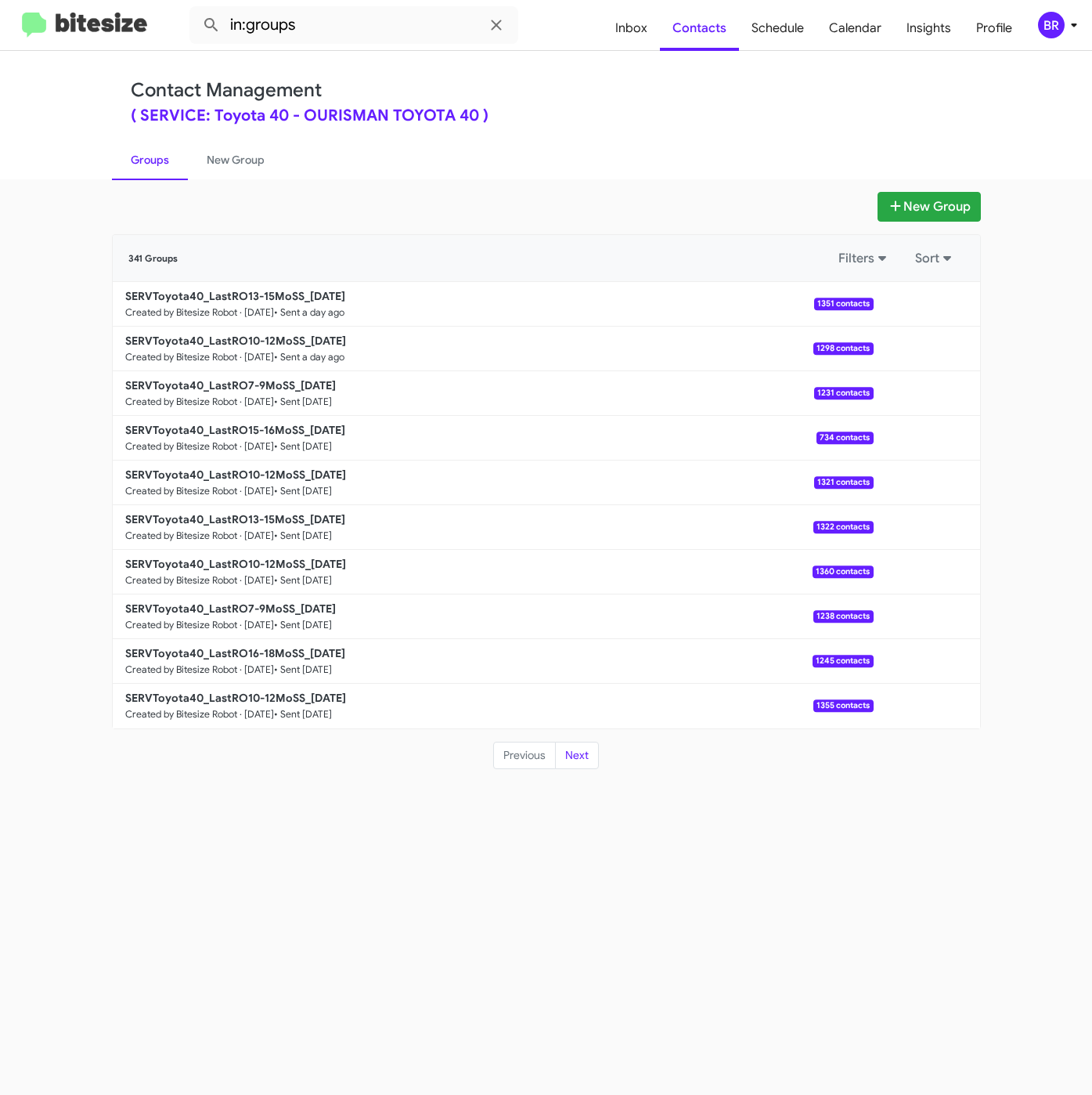
click at [922, 190] on div "New Group 341 Groups Filters Sort SERVToyota40_LastRO13-15MoSS_[DATE] Created b…" at bounding box center [546, 637] width 1092 height 916
click at [922, 208] on button "New Group" at bounding box center [929, 206] width 103 height 29
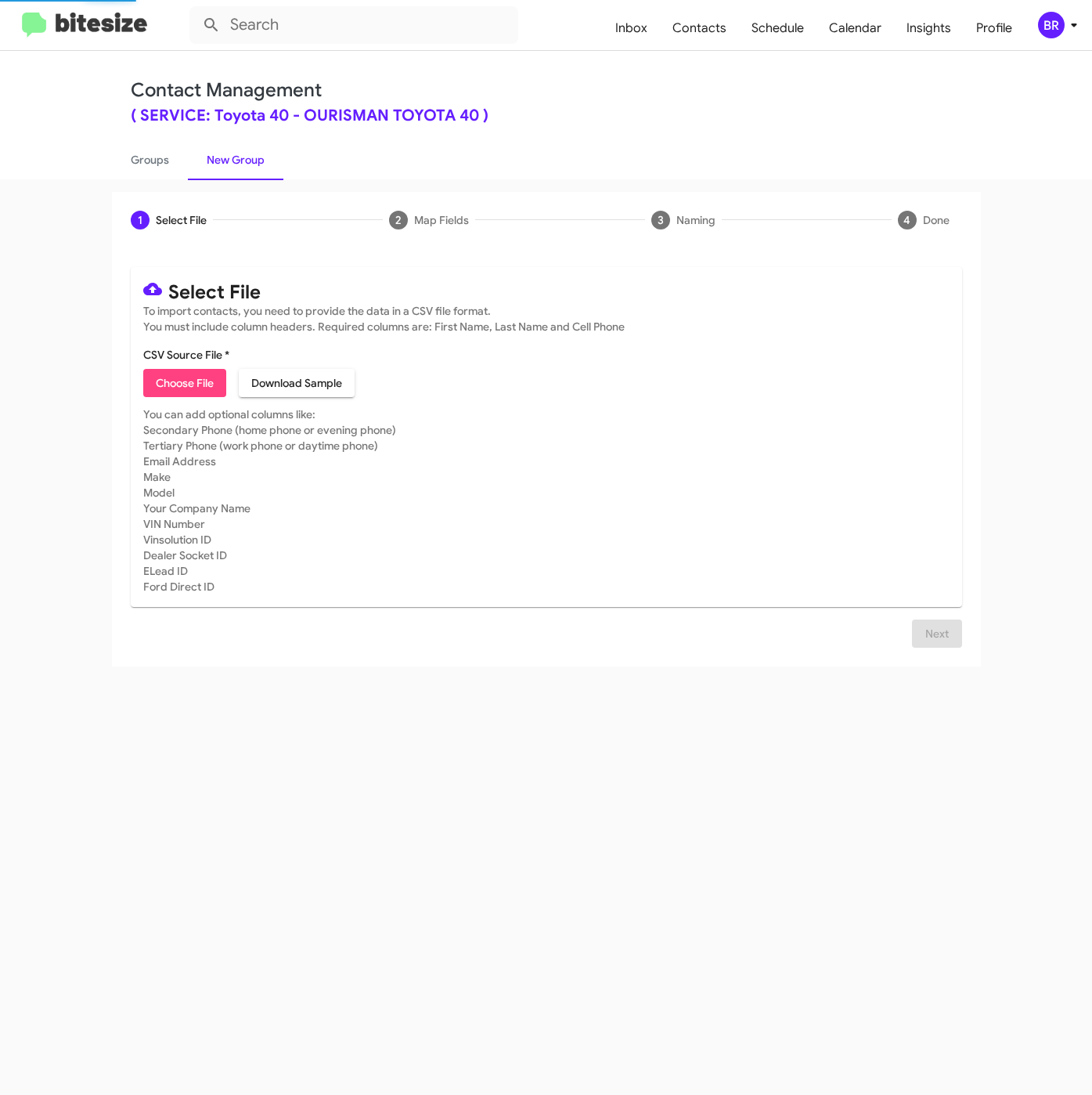
click at [179, 379] on span "Choose File" at bounding box center [184, 383] width 58 height 29
type input "SERVToyota40_LastRO9-10MoSS_[DATE]"
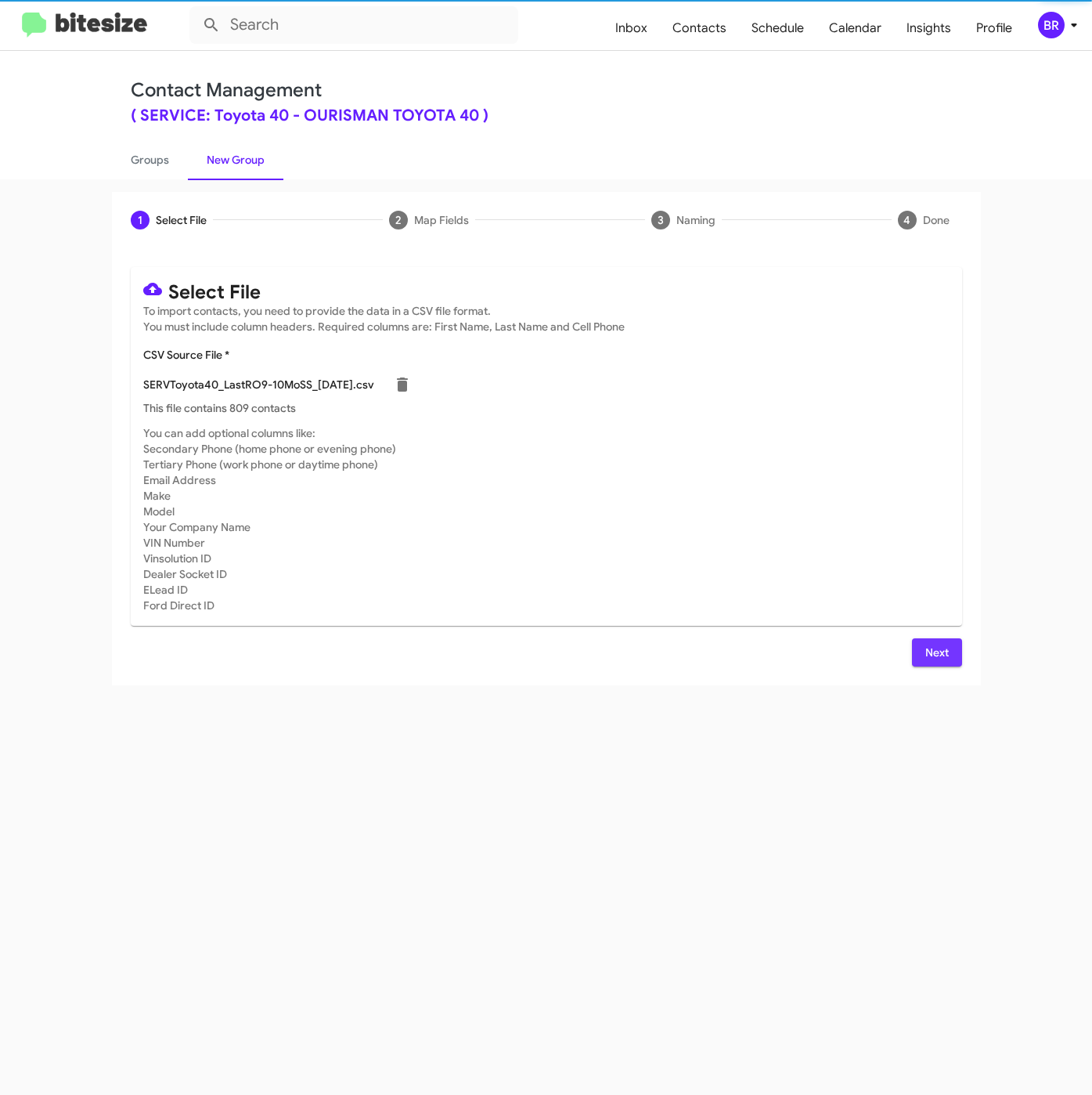
click at [912, 655] on button "Next" at bounding box center [937, 652] width 50 height 29
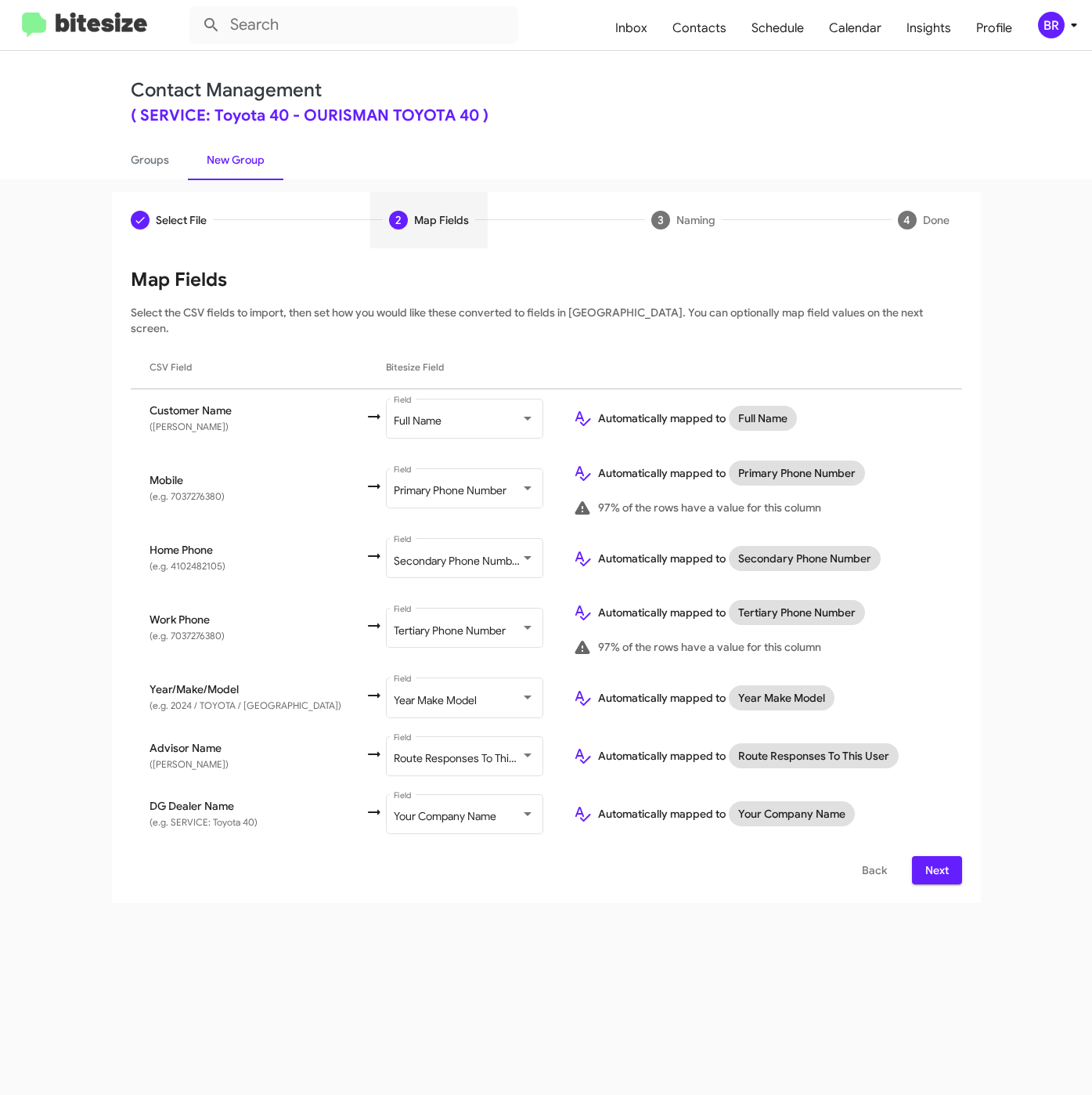
click at [936, 856] on span "Next" at bounding box center [937, 870] width 25 height 29
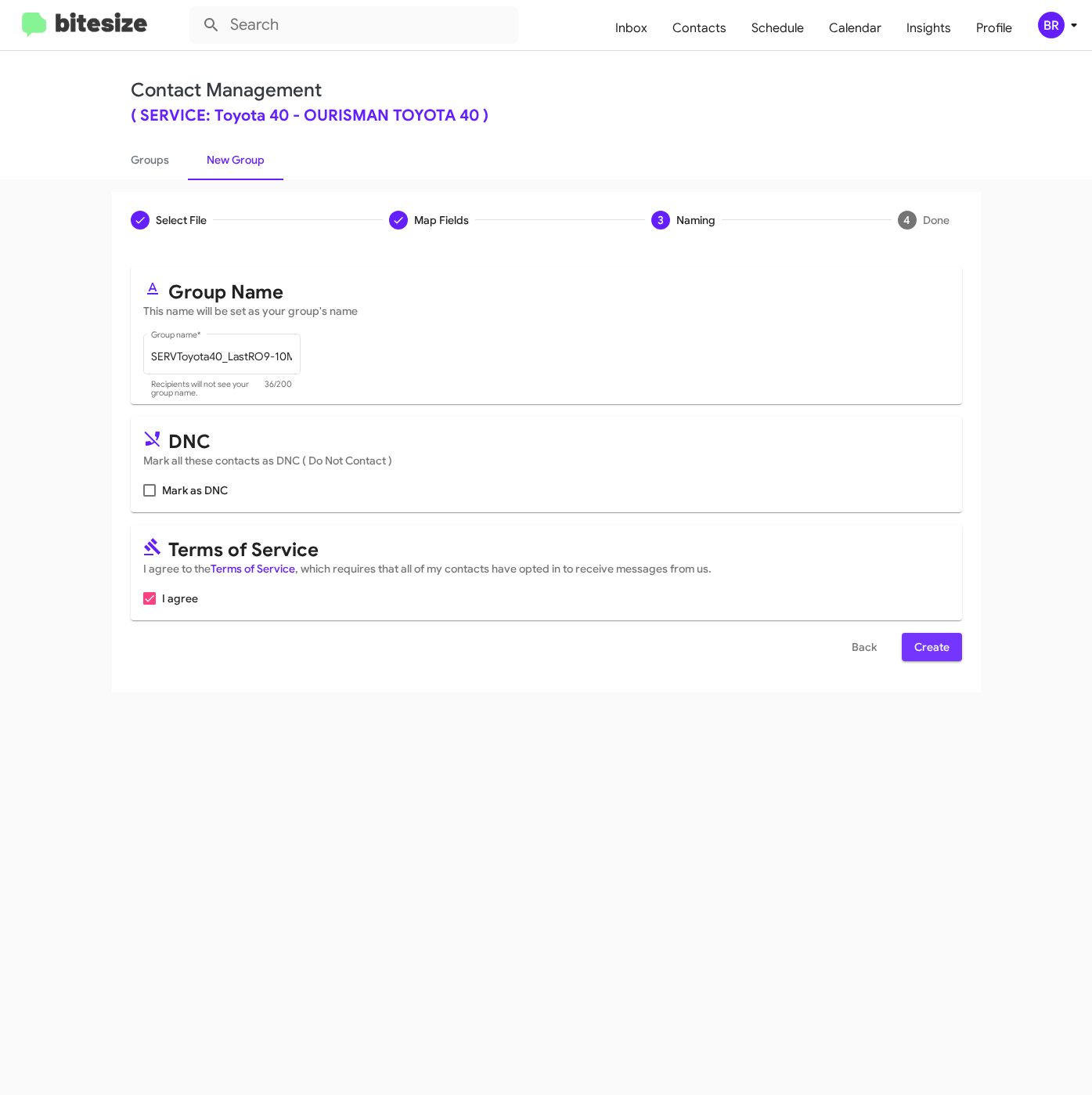
click at [925, 658] on span "Create" at bounding box center [932, 647] width 35 height 29
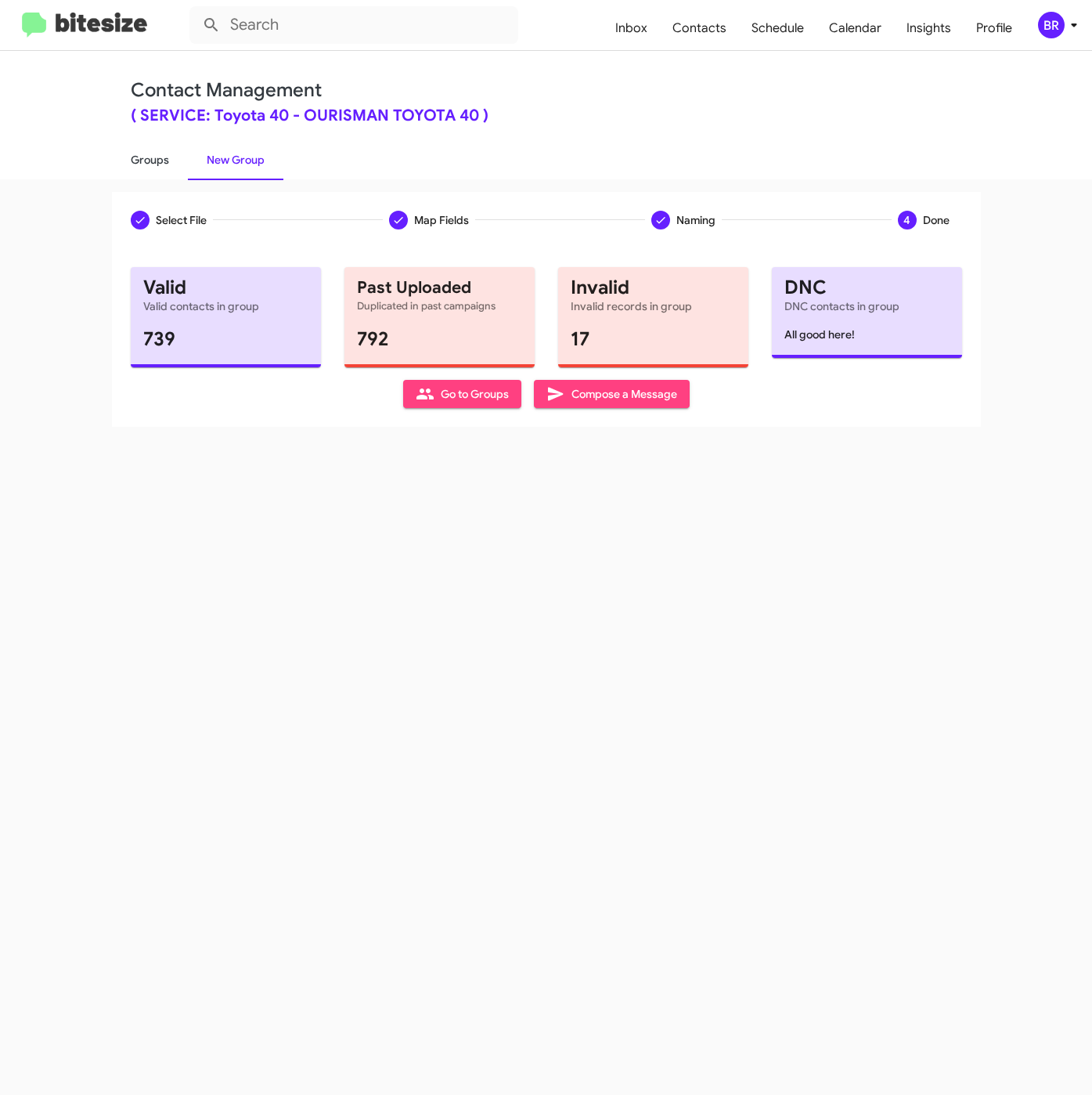
click at [145, 156] on link "Groups" at bounding box center [150, 159] width 76 height 40
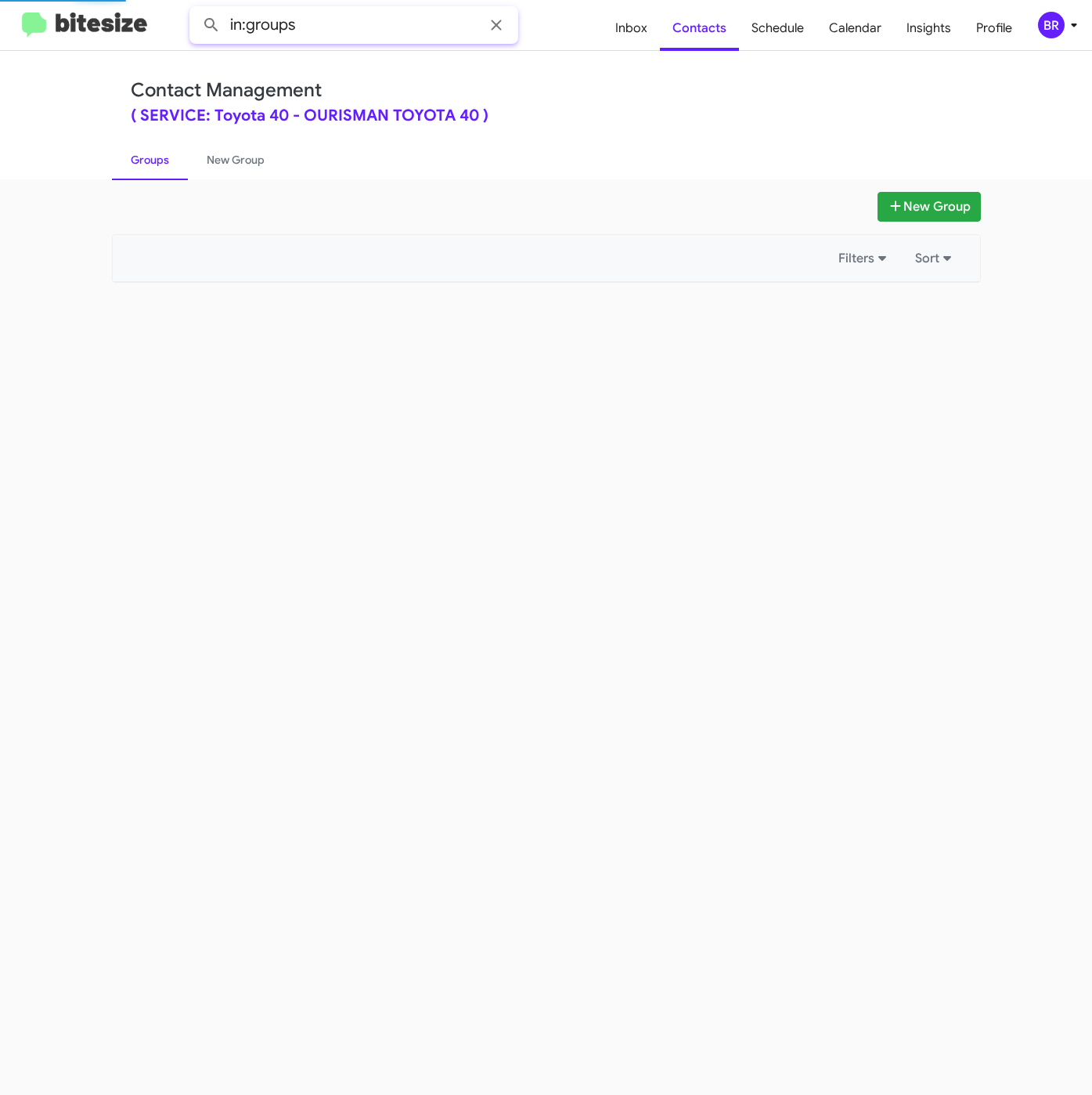
click at [353, 30] on input "in:groups" at bounding box center [353, 25] width 328 height 38
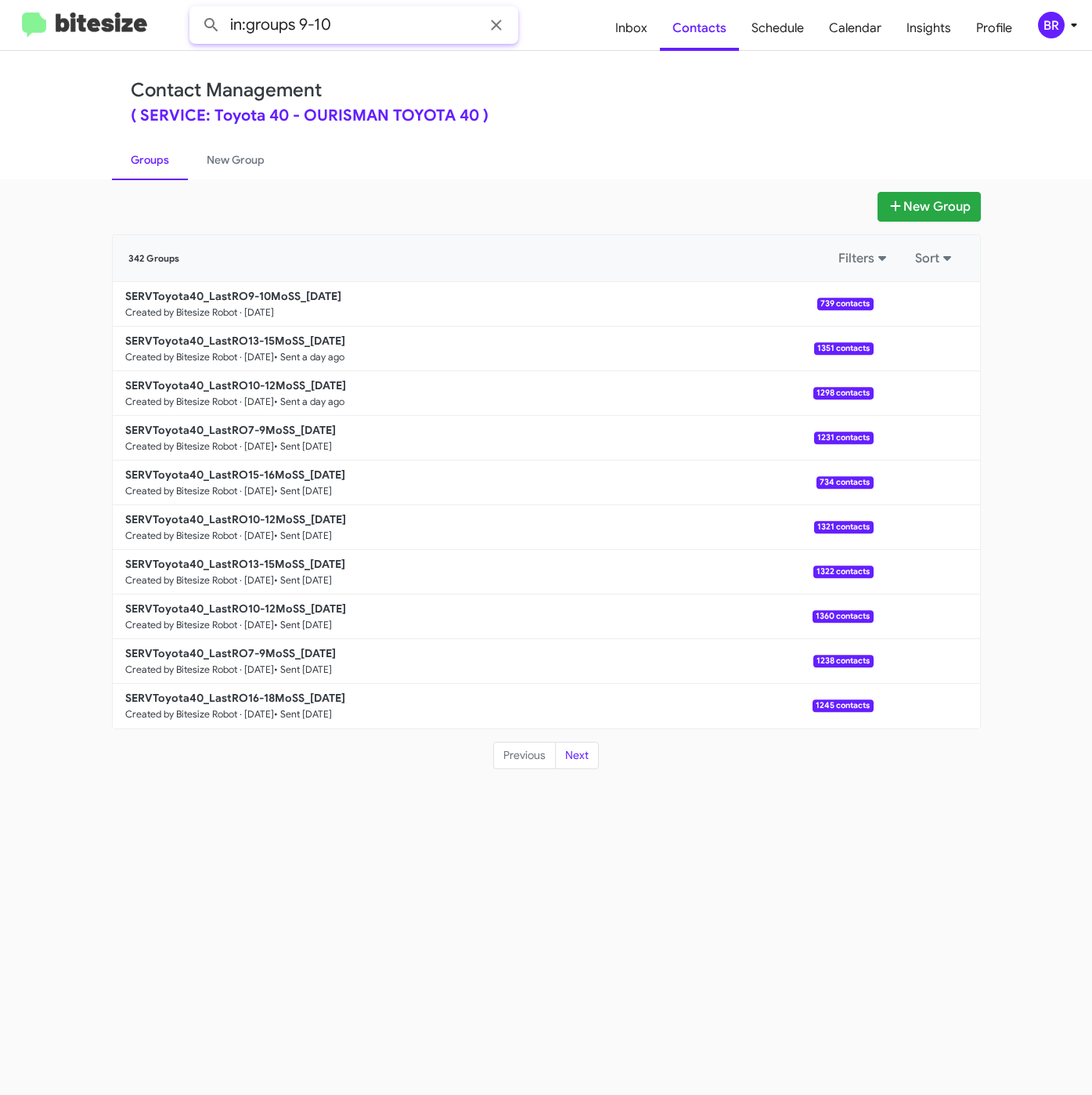
type input "in:groups 9-10"
click at [196, 9] on button at bounding box center [212, 25] width 31 height 31
click at [285, 294] on b "SERVToyota40_LastRO9-10MoSS_[DATE]" at bounding box center [233, 295] width 216 height 14
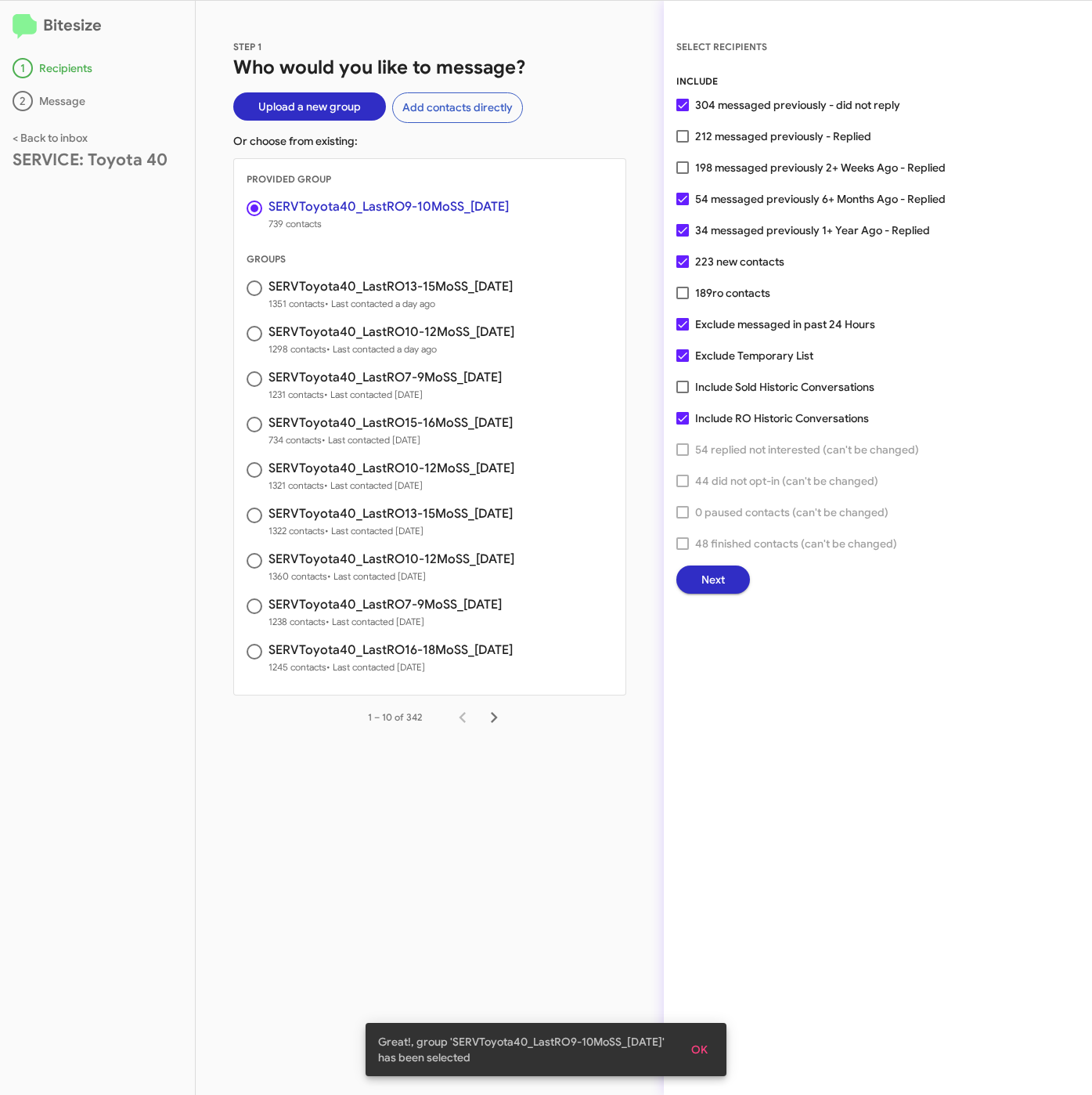
click at [733, 573] on button "Next" at bounding box center [713, 579] width 74 height 29
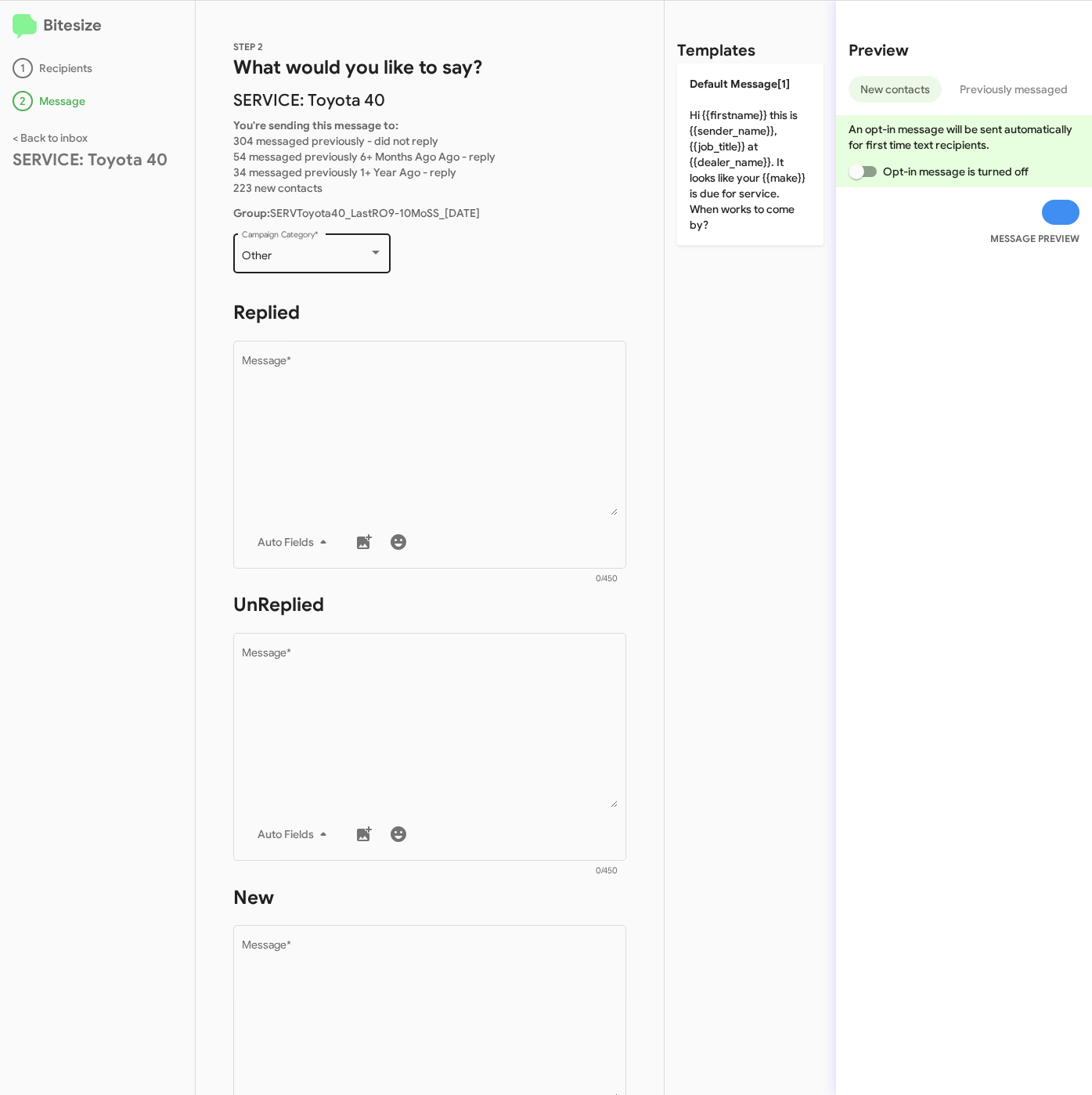
click at [296, 257] on div "Other" at bounding box center [305, 256] width 127 height 13
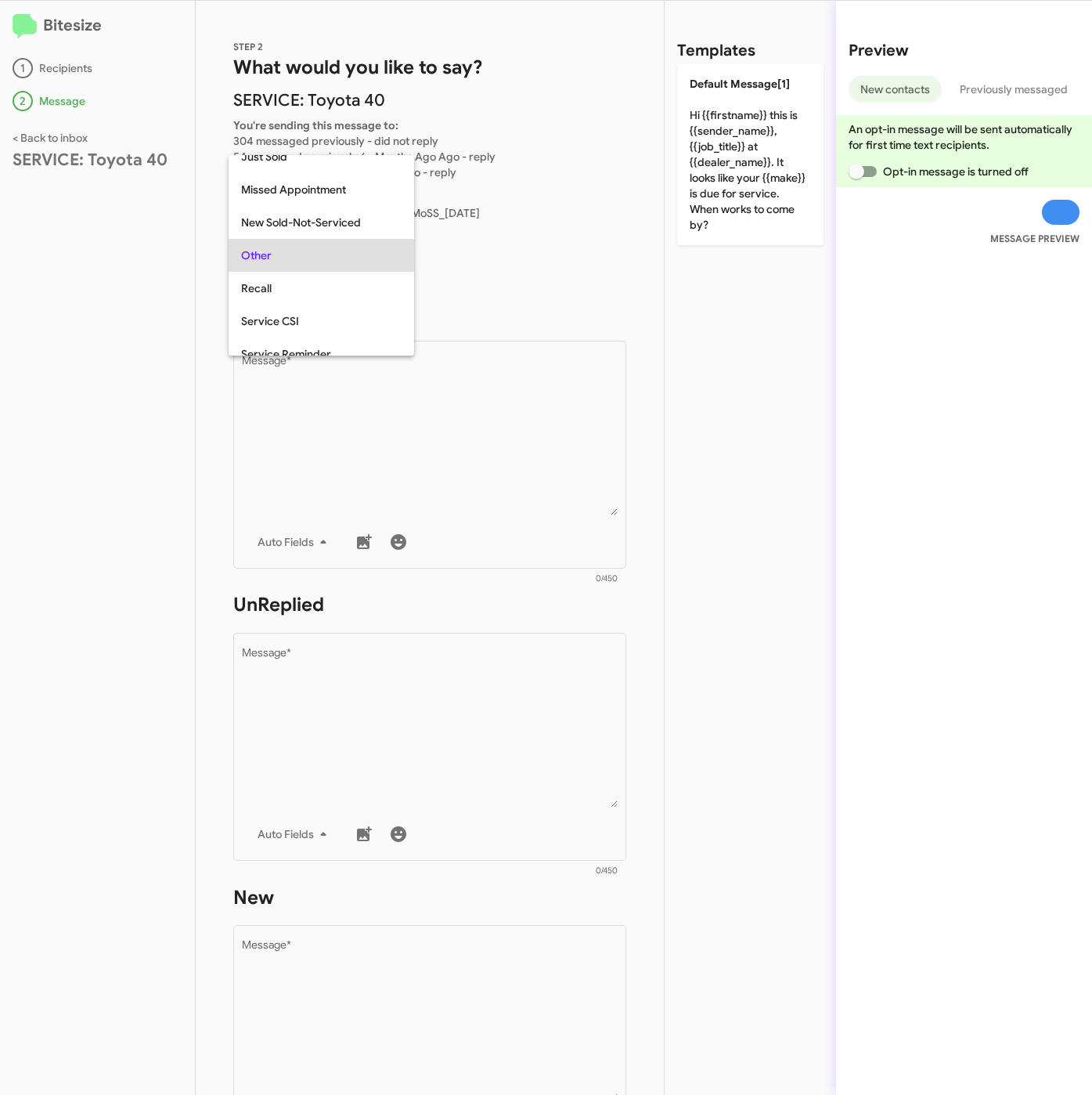
scroll to position [165, 0]
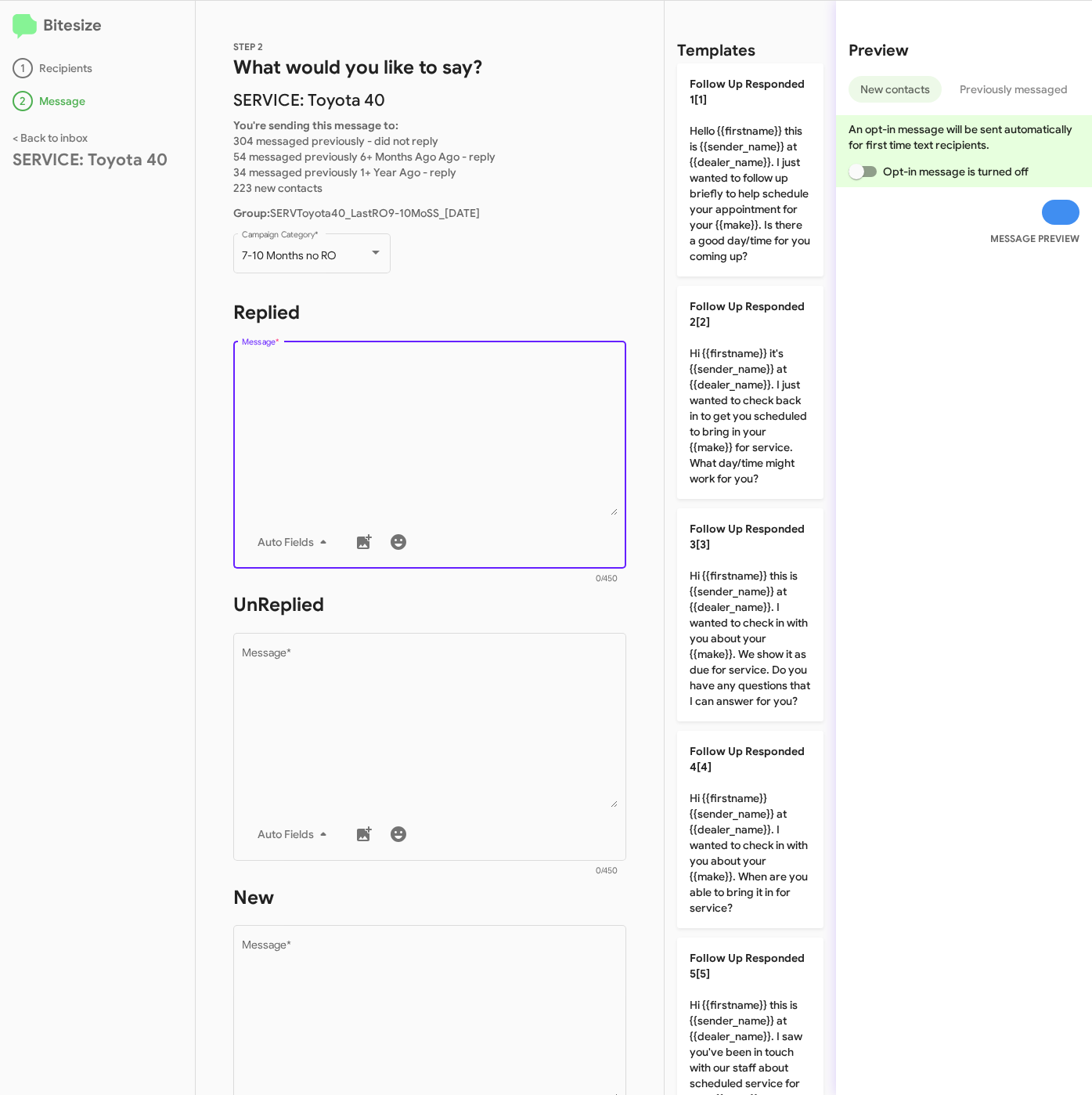
click at [374, 379] on textarea "Message *" at bounding box center [430, 435] width 376 height 160
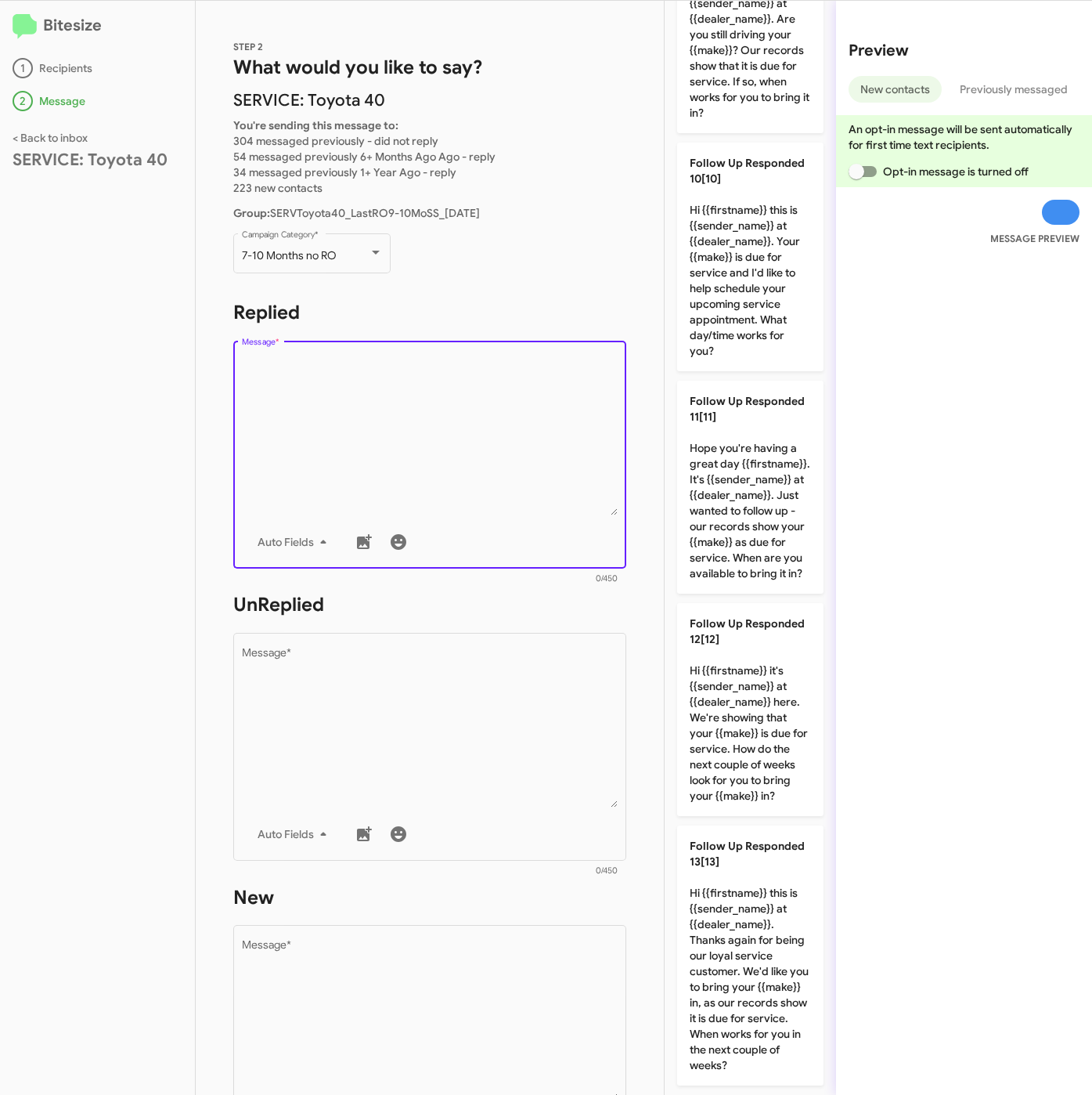
scroll to position [2312, 0]
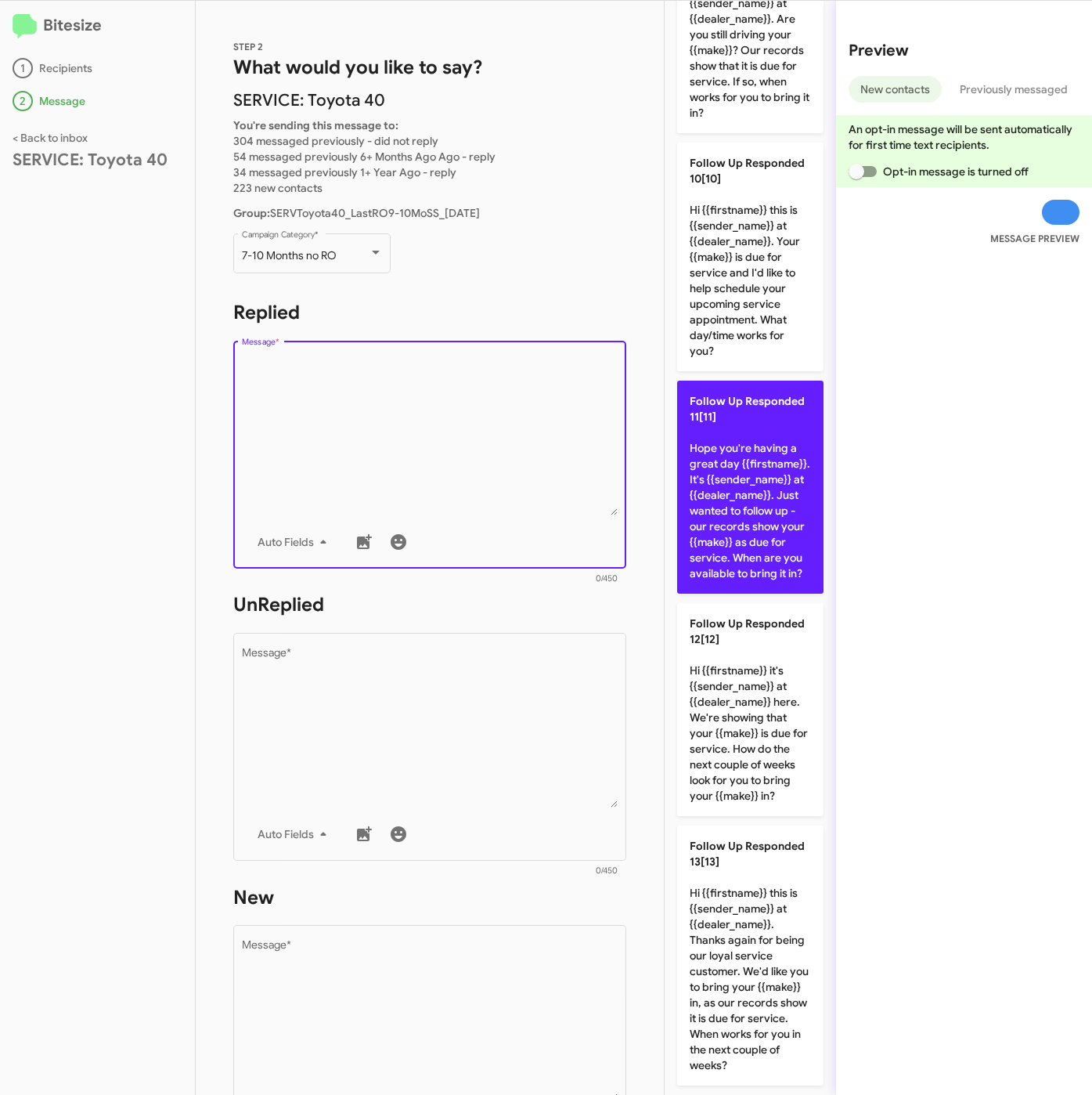
click at [747, 476] on p "Follow Up Responded 11[11] Hope you're having a great day {{firstname}}. It's {…" at bounding box center [750, 487] width 146 height 213
type textarea "Hope you're having a great day {{firstname}}. It's {{sender_name}} at {{dealer_…"
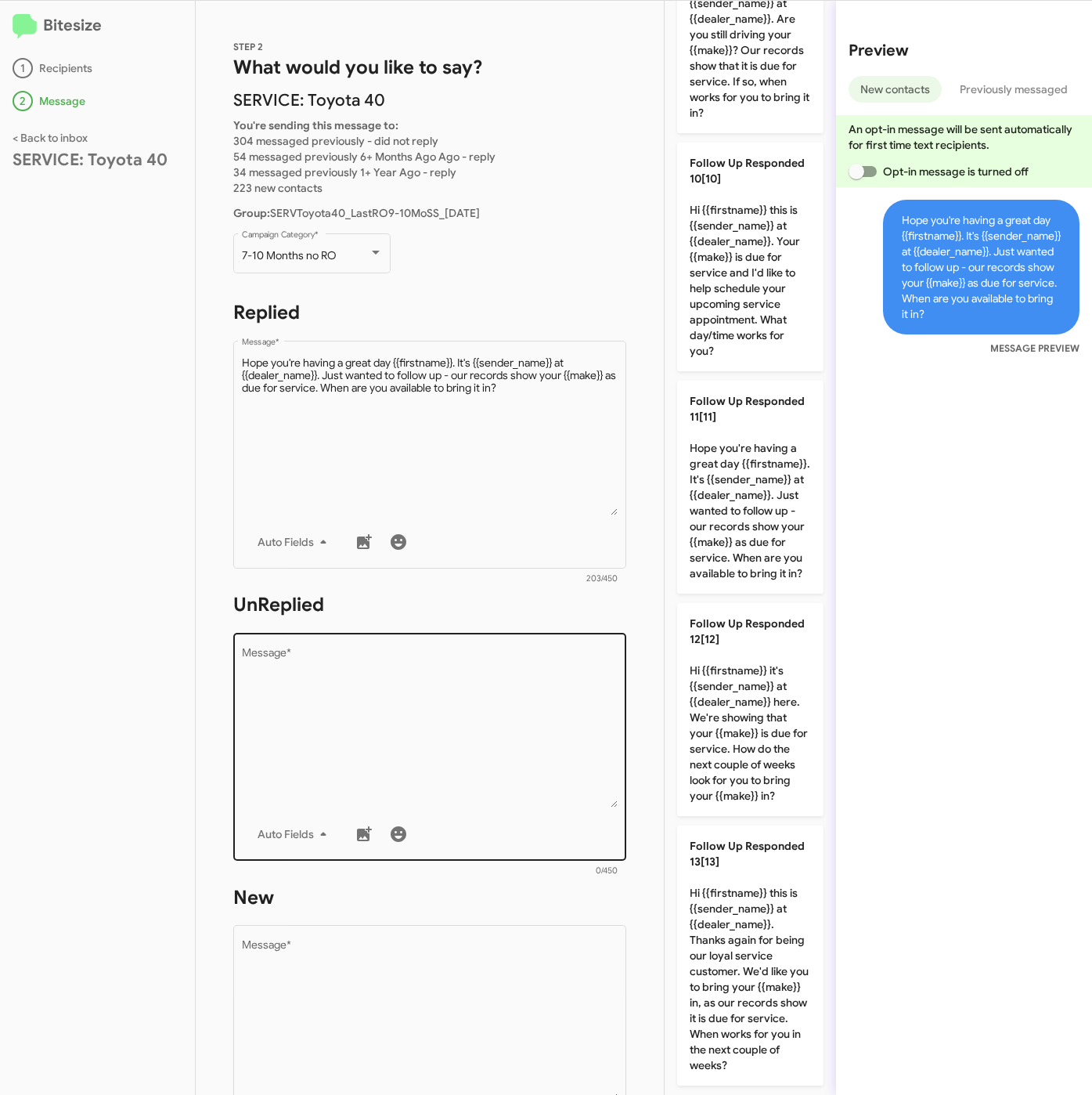
click at [514, 720] on textarea "Message *" at bounding box center [430, 728] width 376 height 160
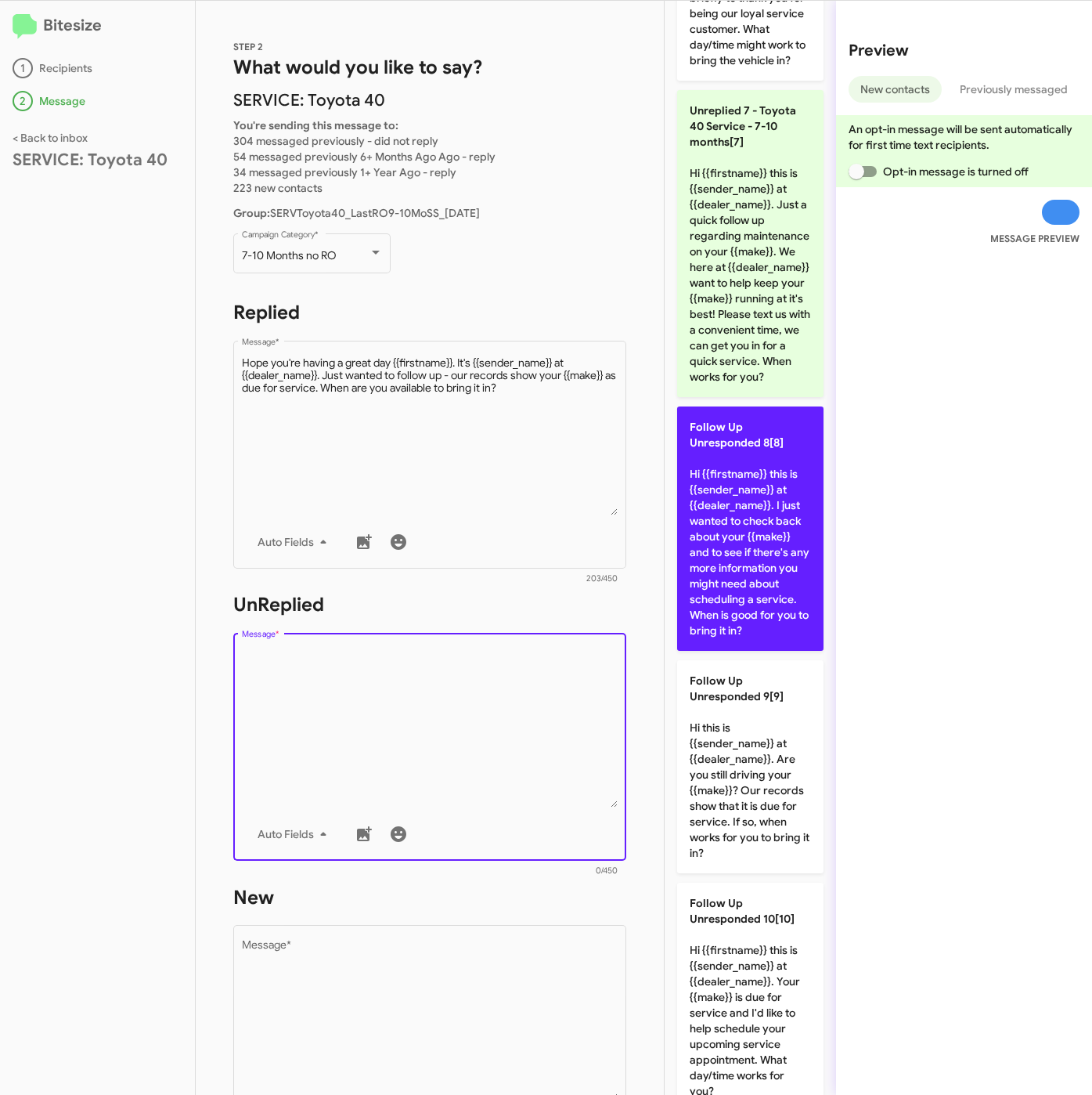
scroll to position [1020, 0]
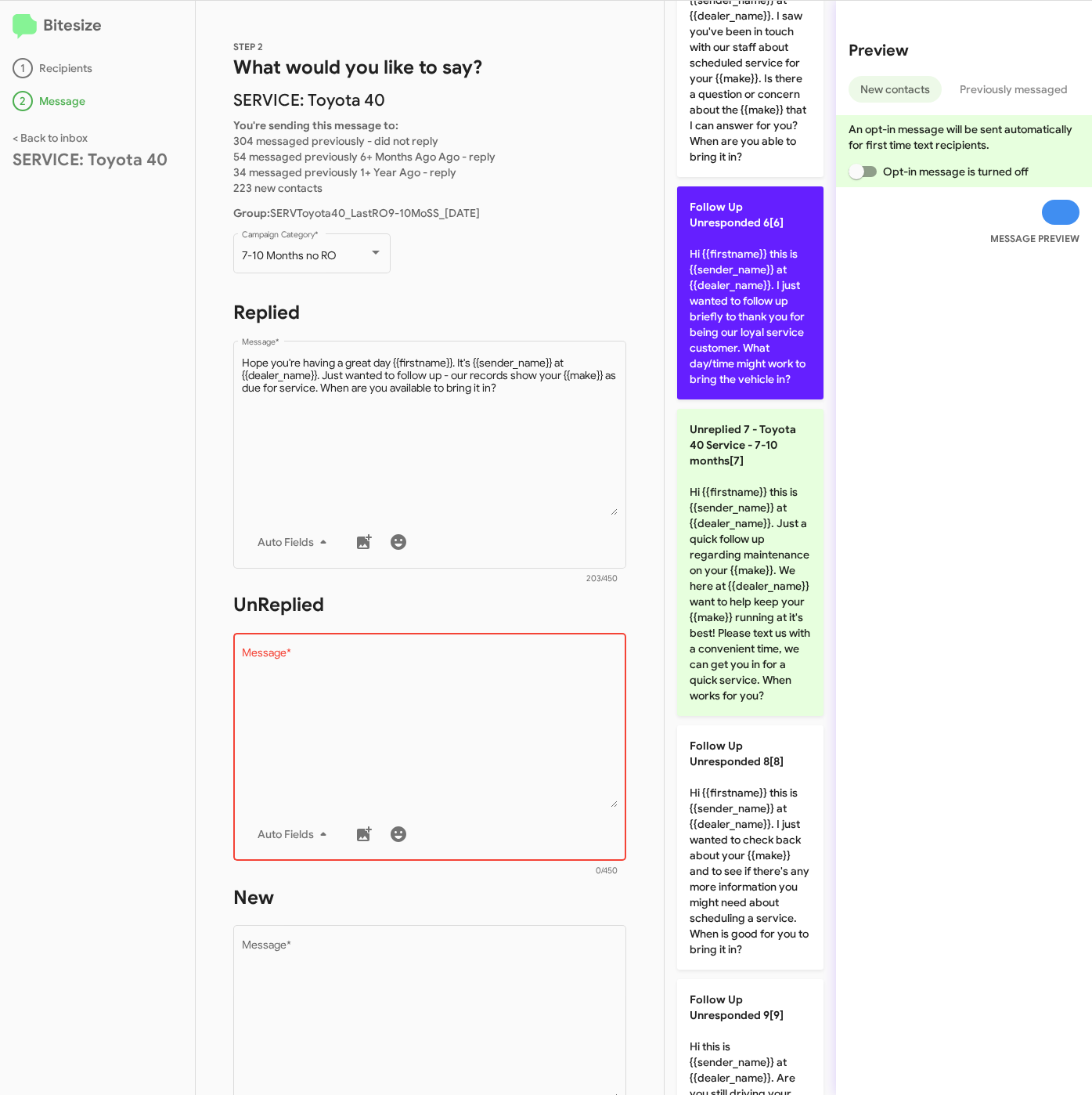
click at [733, 399] on p "Follow Up Unresponded 6[6] Hi {{firstname}} this is {{sender_name}} at {{dealer…" at bounding box center [750, 293] width 146 height 213
type textarea "Hi {{firstname}} this is {{sender_name}} at {{dealer_name}}. I just wanted to f…"
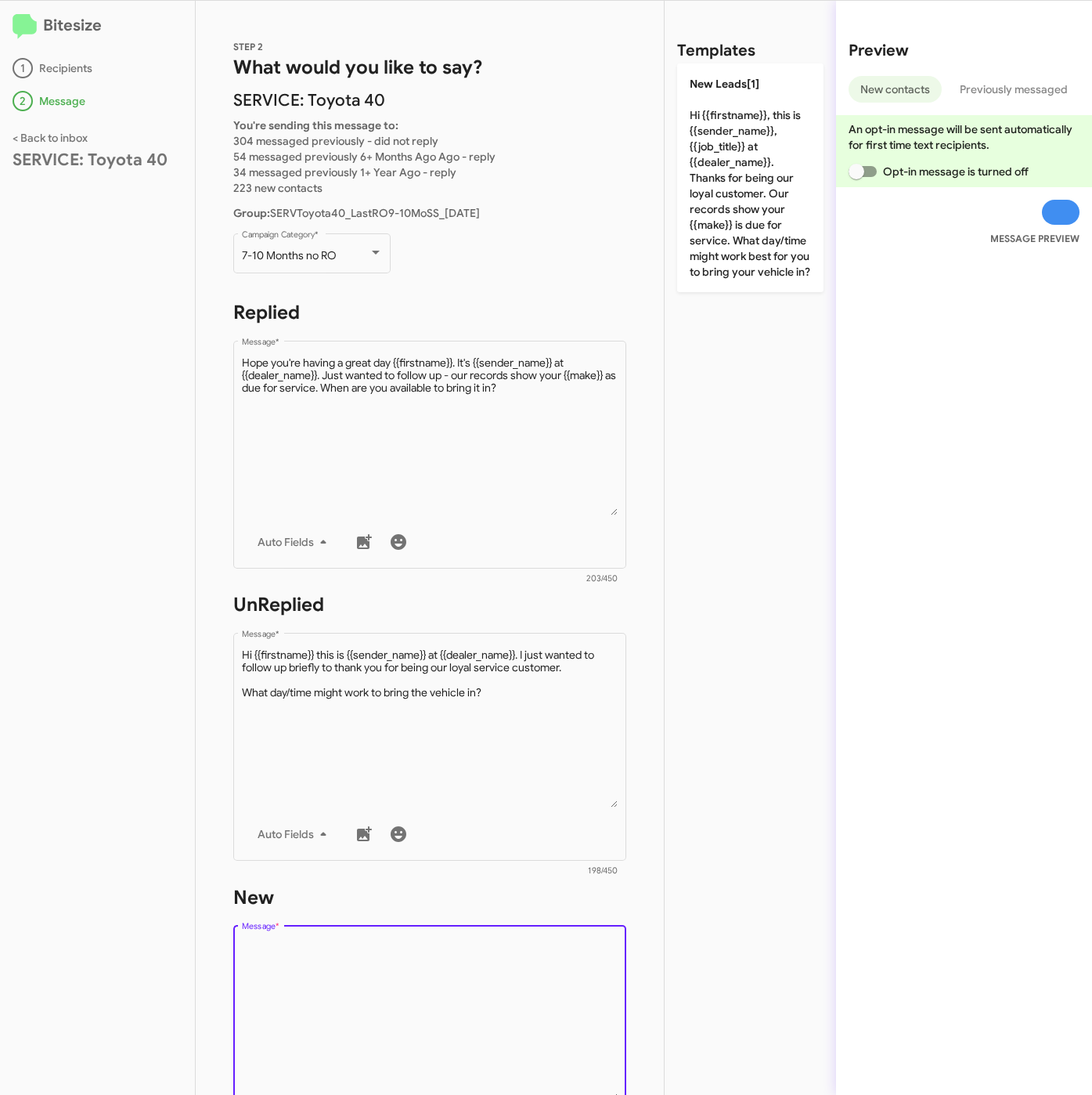
click at [491, 983] on textarea "Message *" at bounding box center [430, 1020] width 376 height 160
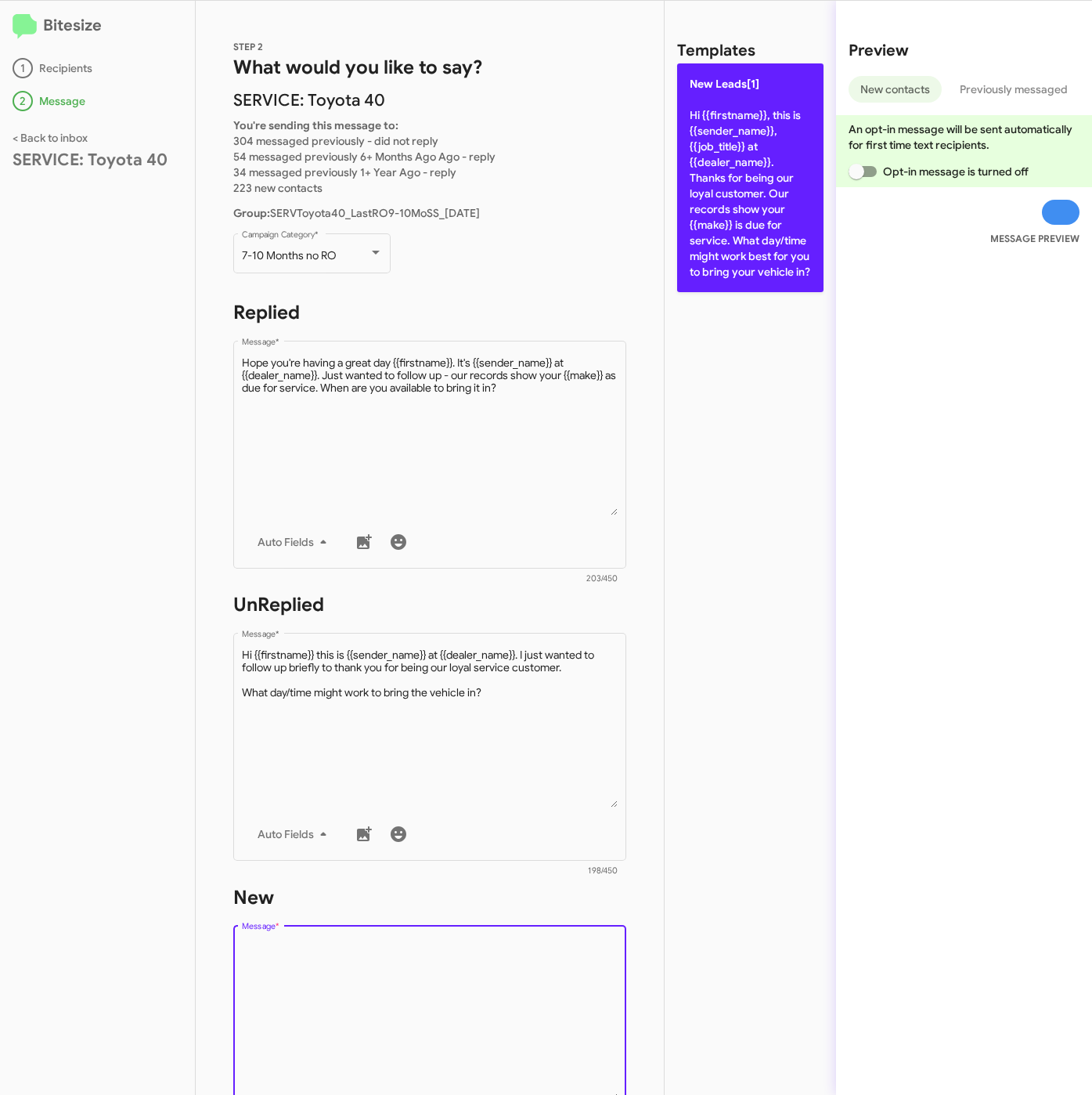
click at [724, 224] on p "New Leads[1] Hi {{firstname}}, this is {{sender_name}}, {{job_title}} at {{deal…" at bounding box center [750, 178] width 146 height 228
type textarea "Hi {{firstname}}, this is {{sender_name}}, {{job_title}} at {{dealer_name}}. Th…"
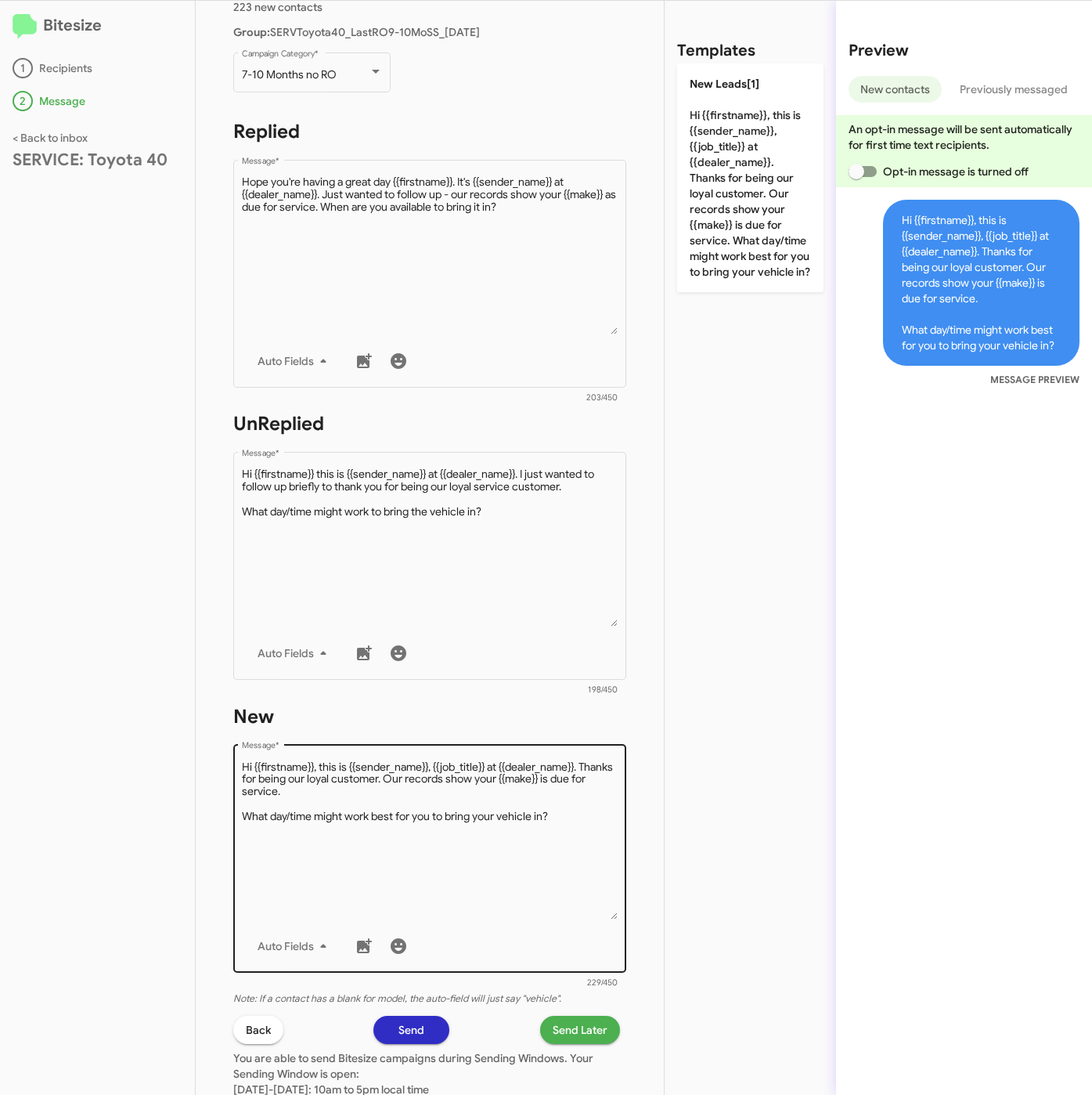
scroll to position [352, 0]
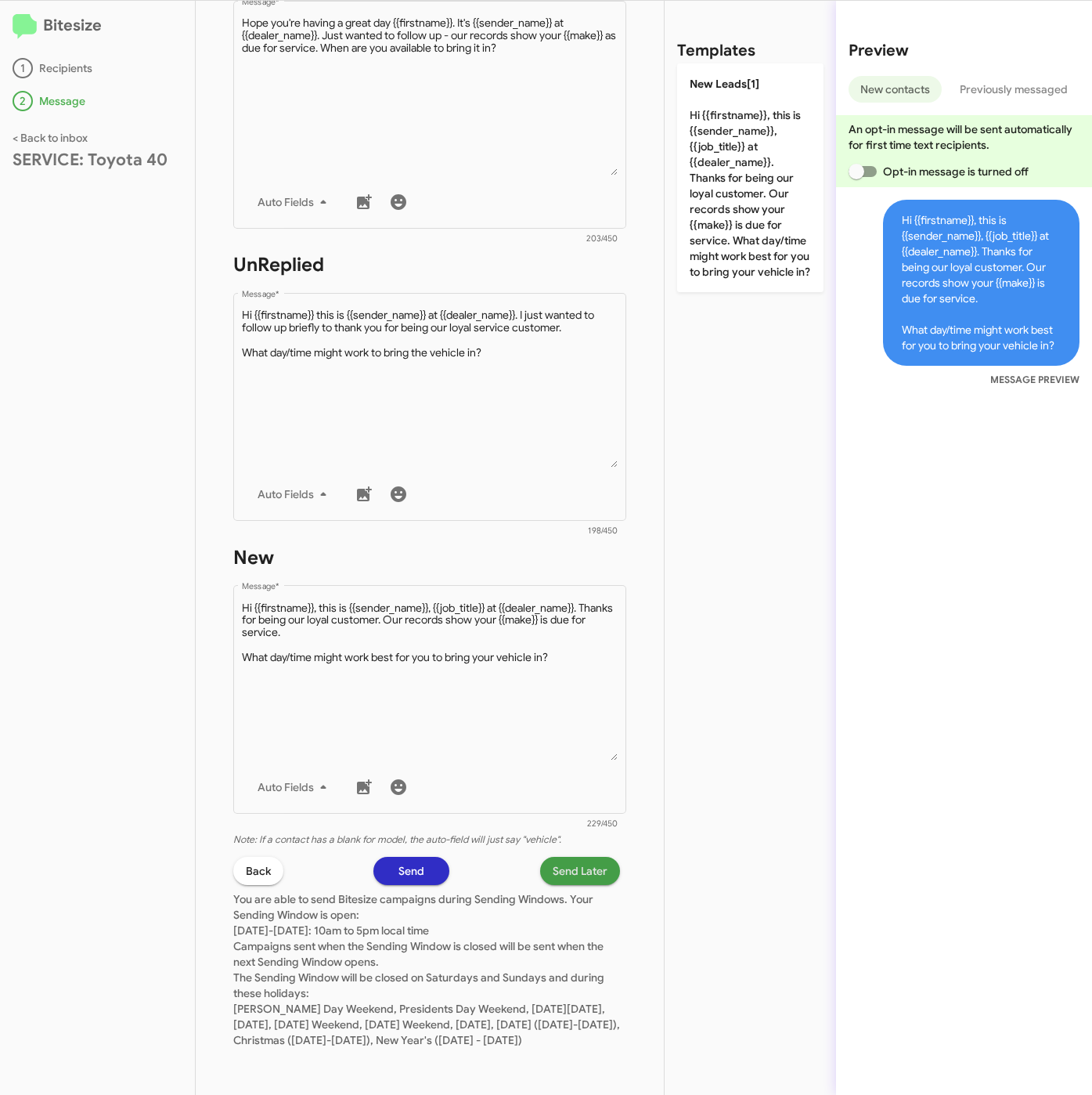
click at [574, 857] on span "Send Later" at bounding box center [580, 870] width 55 height 29
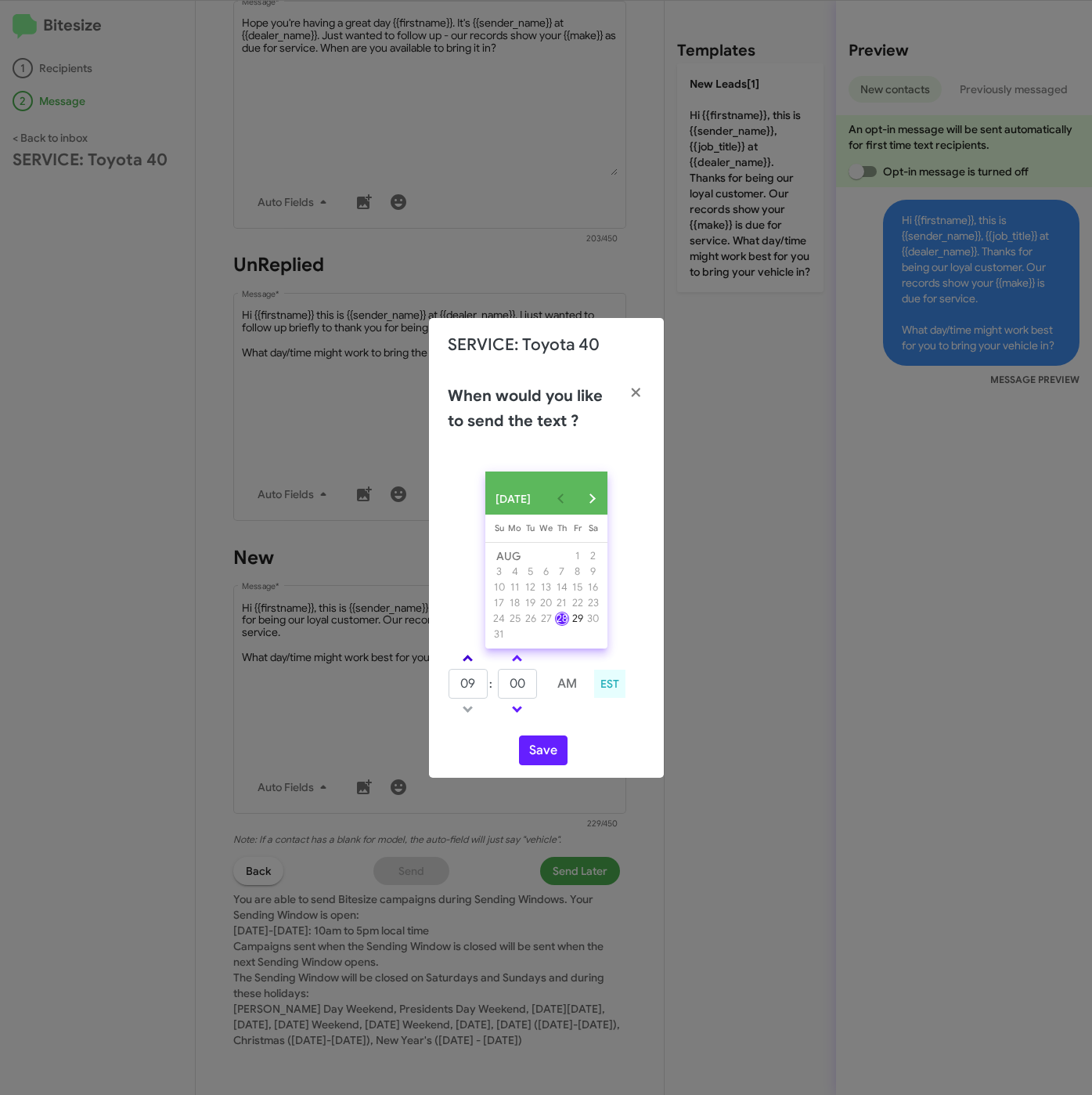
click at [470, 660] on link at bounding box center [468, 658] width 28 height 18
type input "11"
click at [505, 694] on input "00" at bounding box center [517, 684] width 40 height 29
drag, startPoint x: 517, startPoint y: 689, endPoint x: 502, endPoint y: 688, distance: 15.0
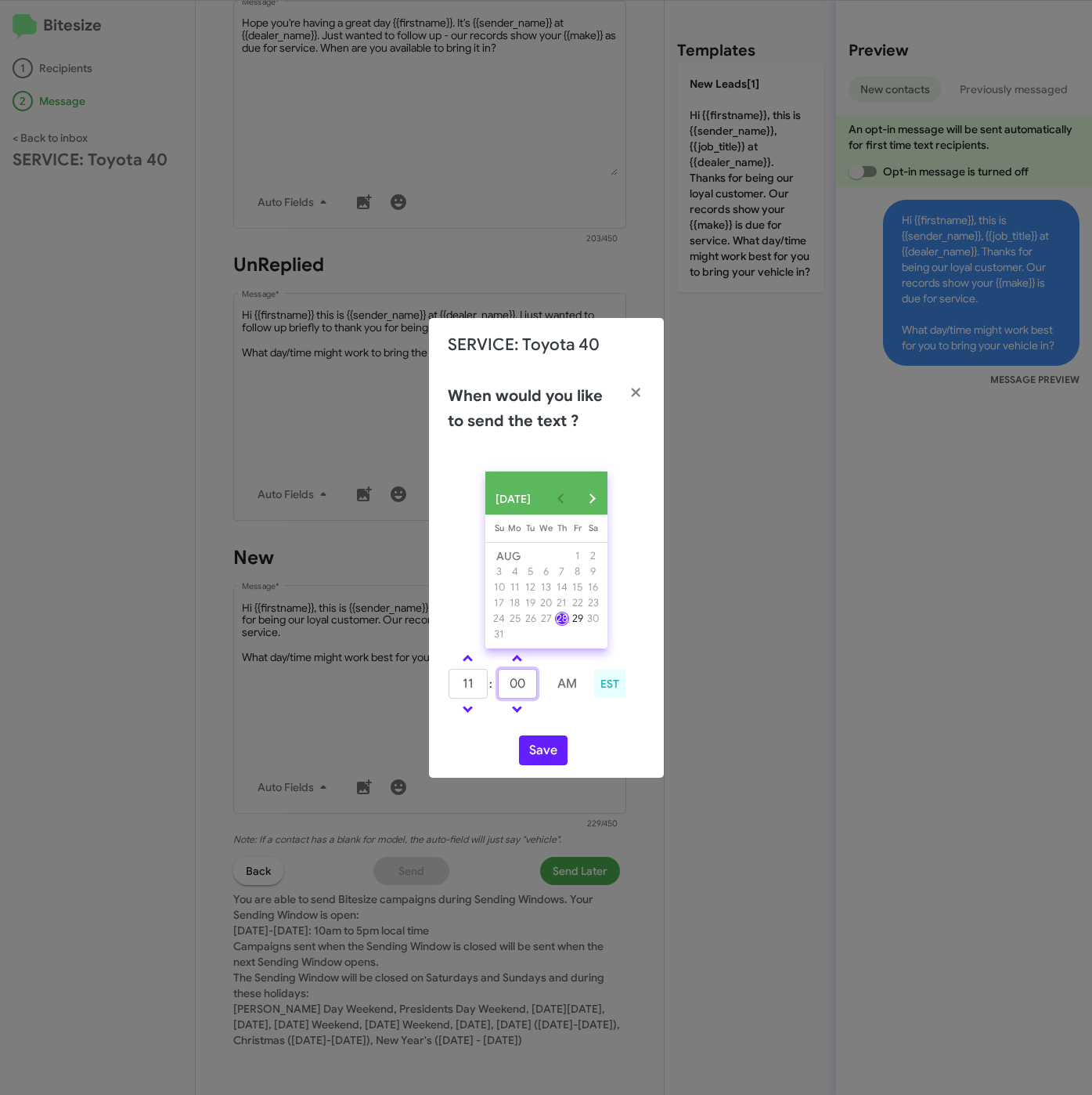
click at [502, 688] on input "00" at bounding box center [517, 684] width 40 height 29
type input "10"
click at [546, 765] on button "Save" at bounding box center [543, 750] width 49 height 29
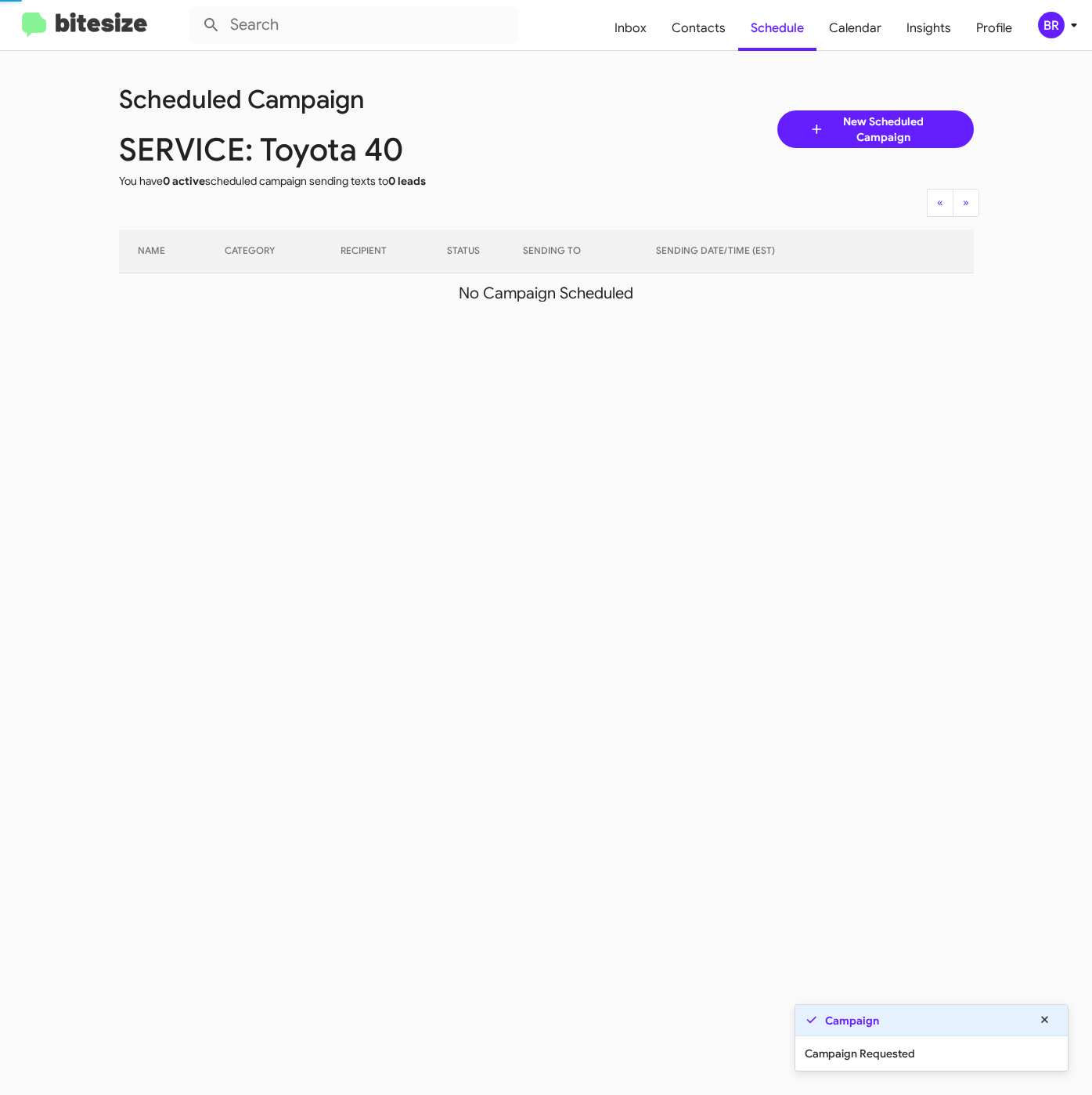
click at [1048, 19] on div "BR" at bounding box center [1051, 25] width 27 height 27
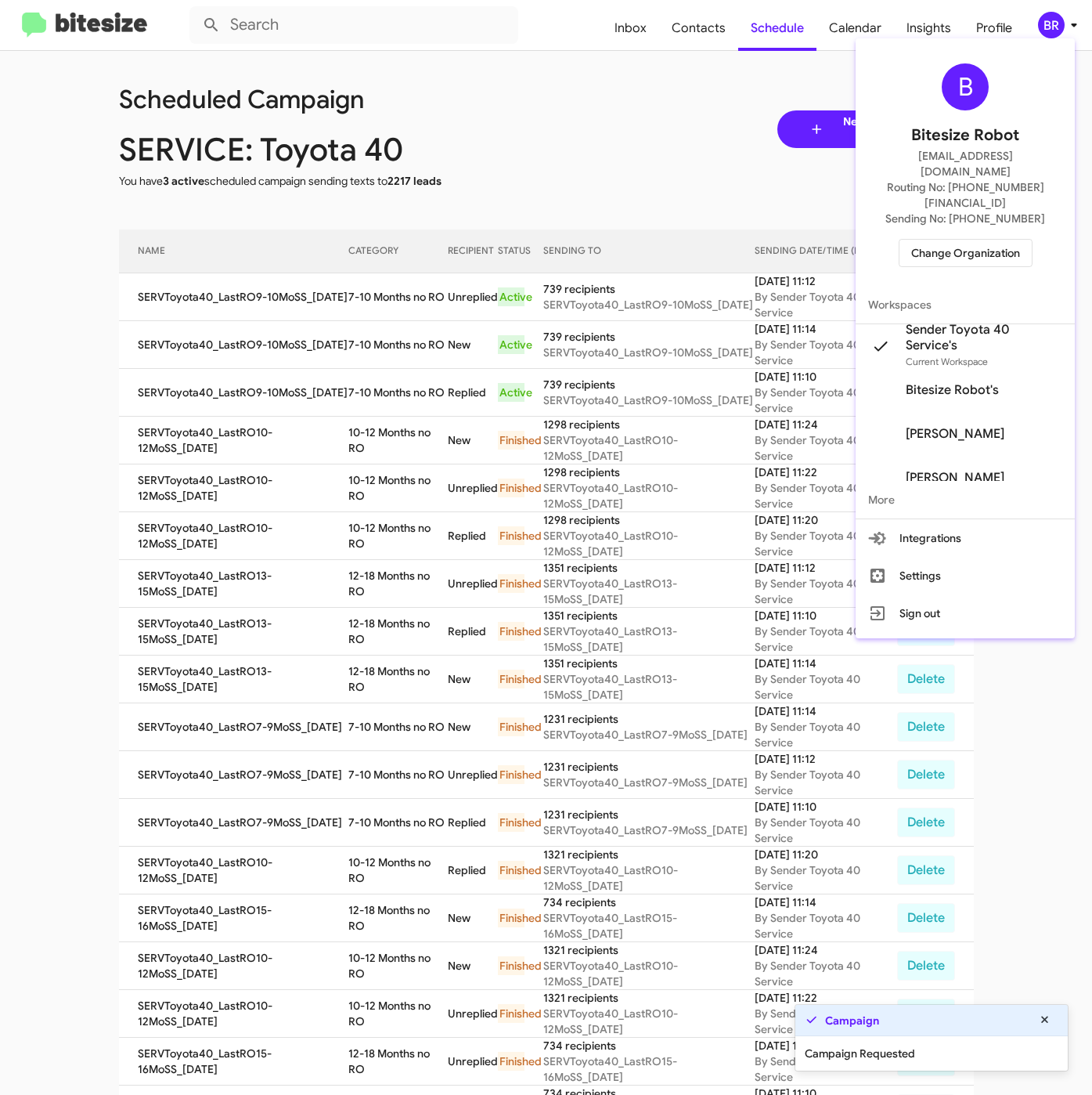
click at [369, 260] on div at bounding box center [546, 548] width 1092 height 1095
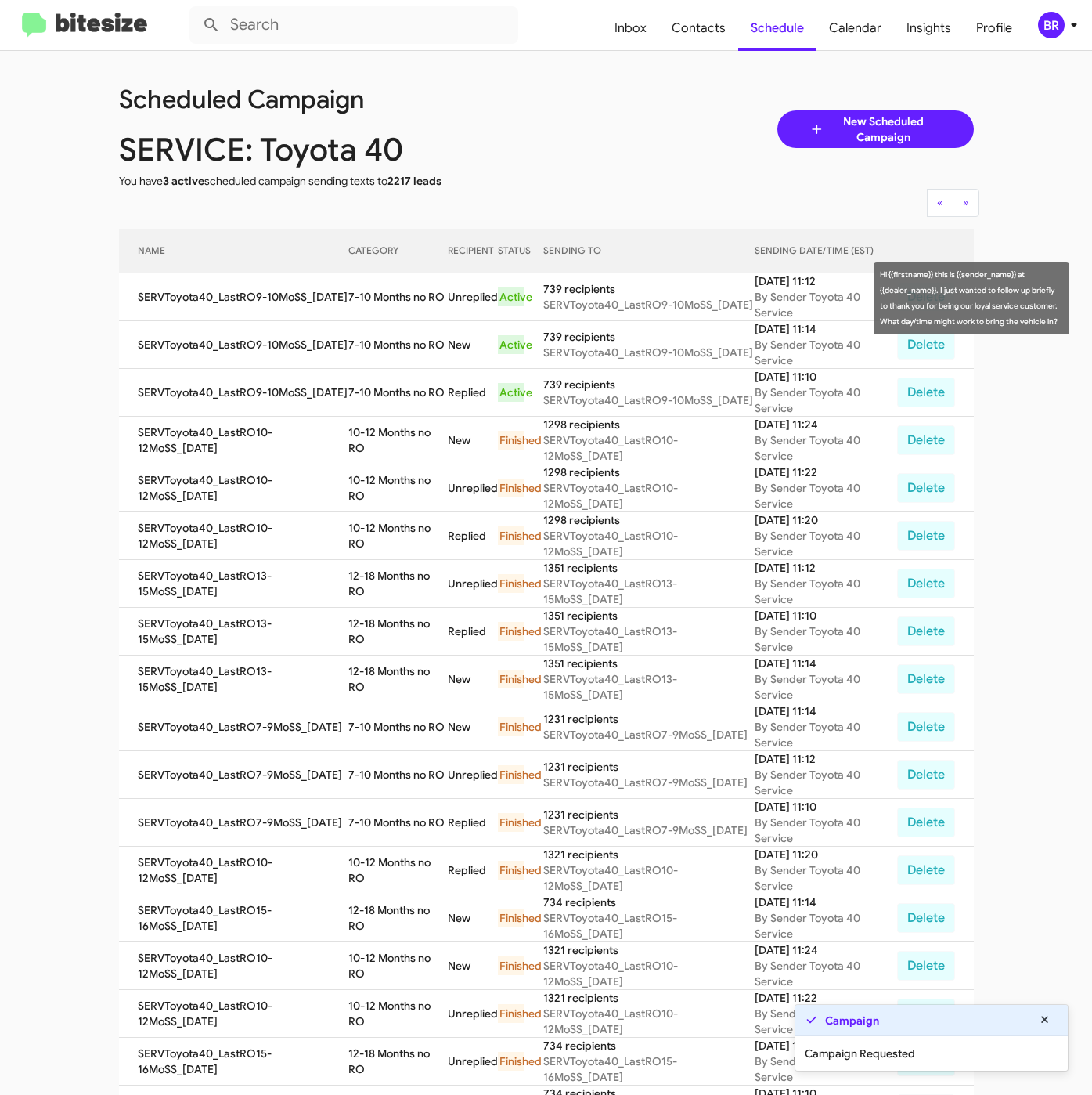
drag, startPoint x: 346, startPoint y: 286, endPoint x: 364, endPoint y: 310, distance: 30.0
click at [364, 310] on td "7-10 Months no RO" at bounding box center [397, 297] width 98 height 48
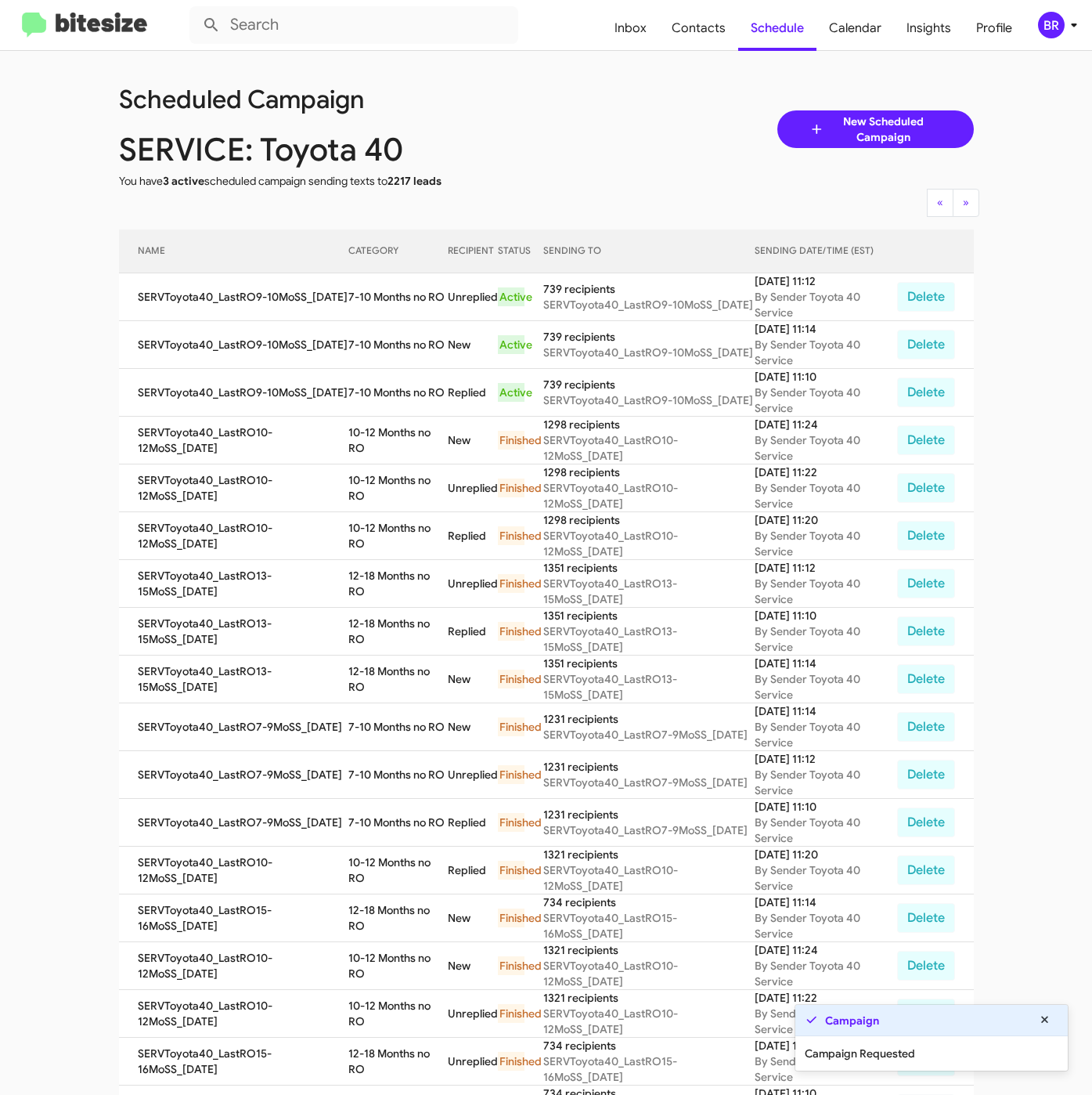
copy td "7-10 Months no RO"
click at [1058, 19] on div "BR" at bounding box center [1051, 25] width 27 height 27
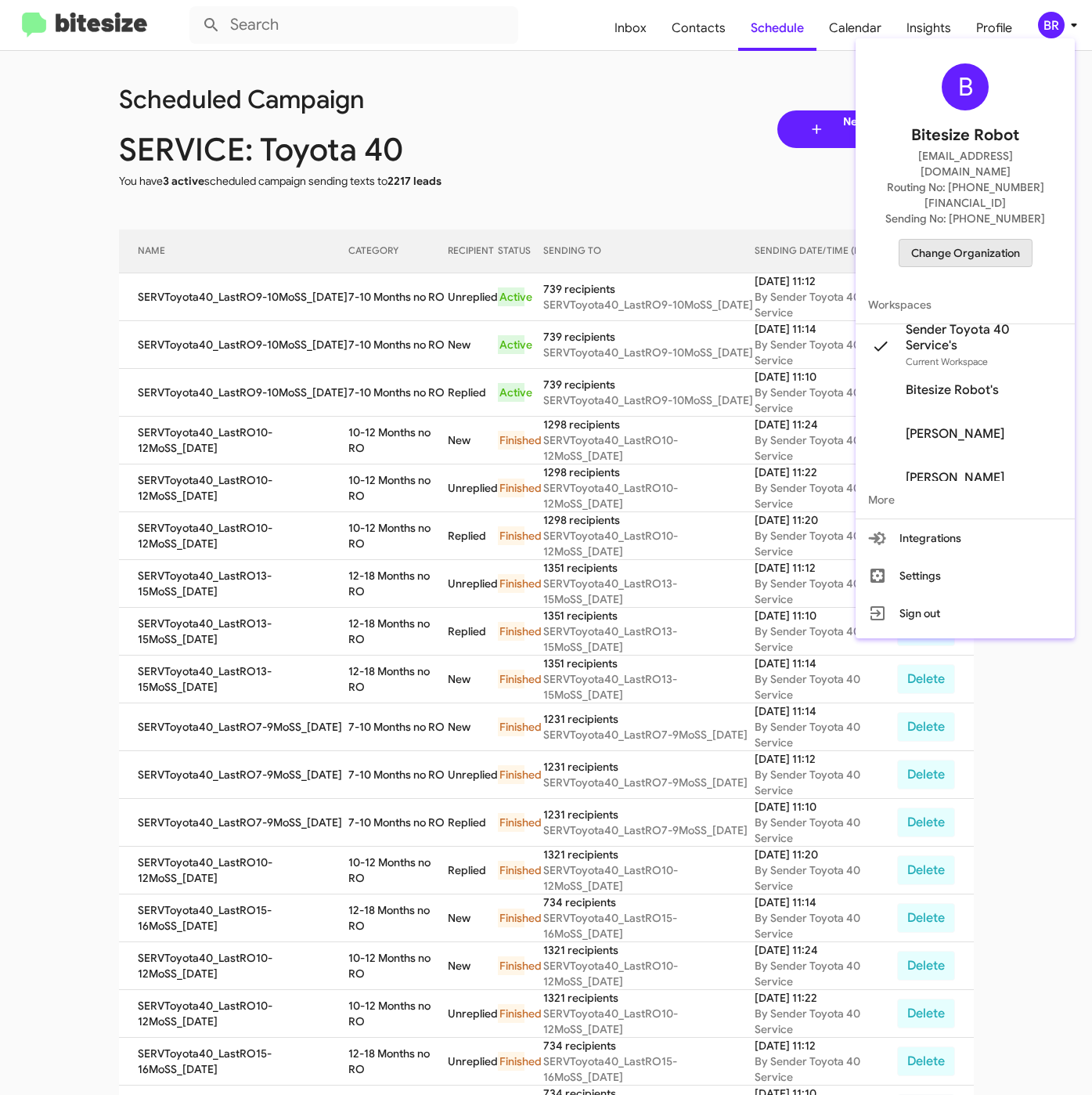
click at [952, 239] on span "Change Organization" at bounding box center [966, 252] width 109 height 27
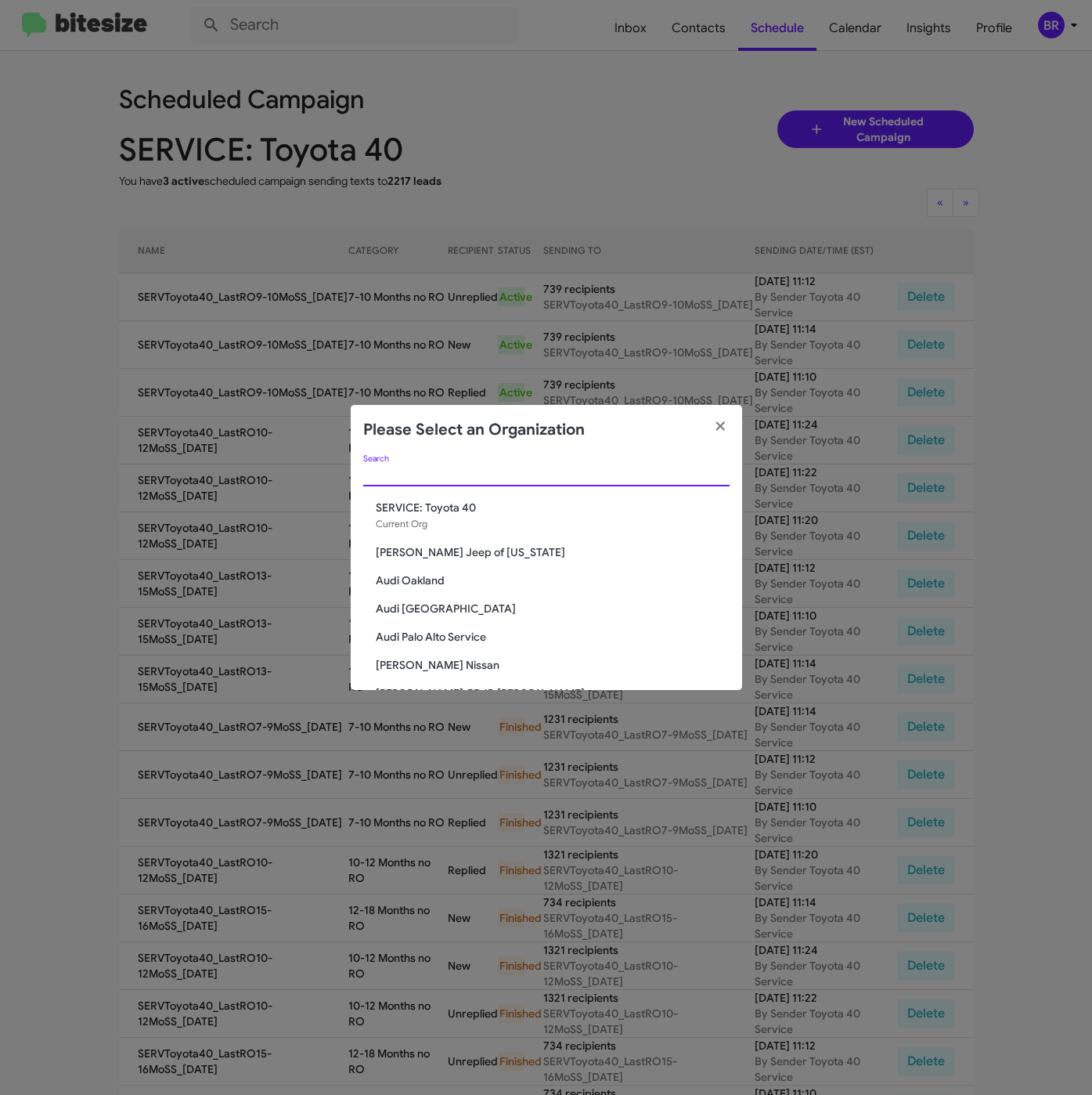
click at [454, 478] on input "Search" at bounding box center [546, 475] width 366 height 13
paste input "SERVICE: [PERSON_NAME]"
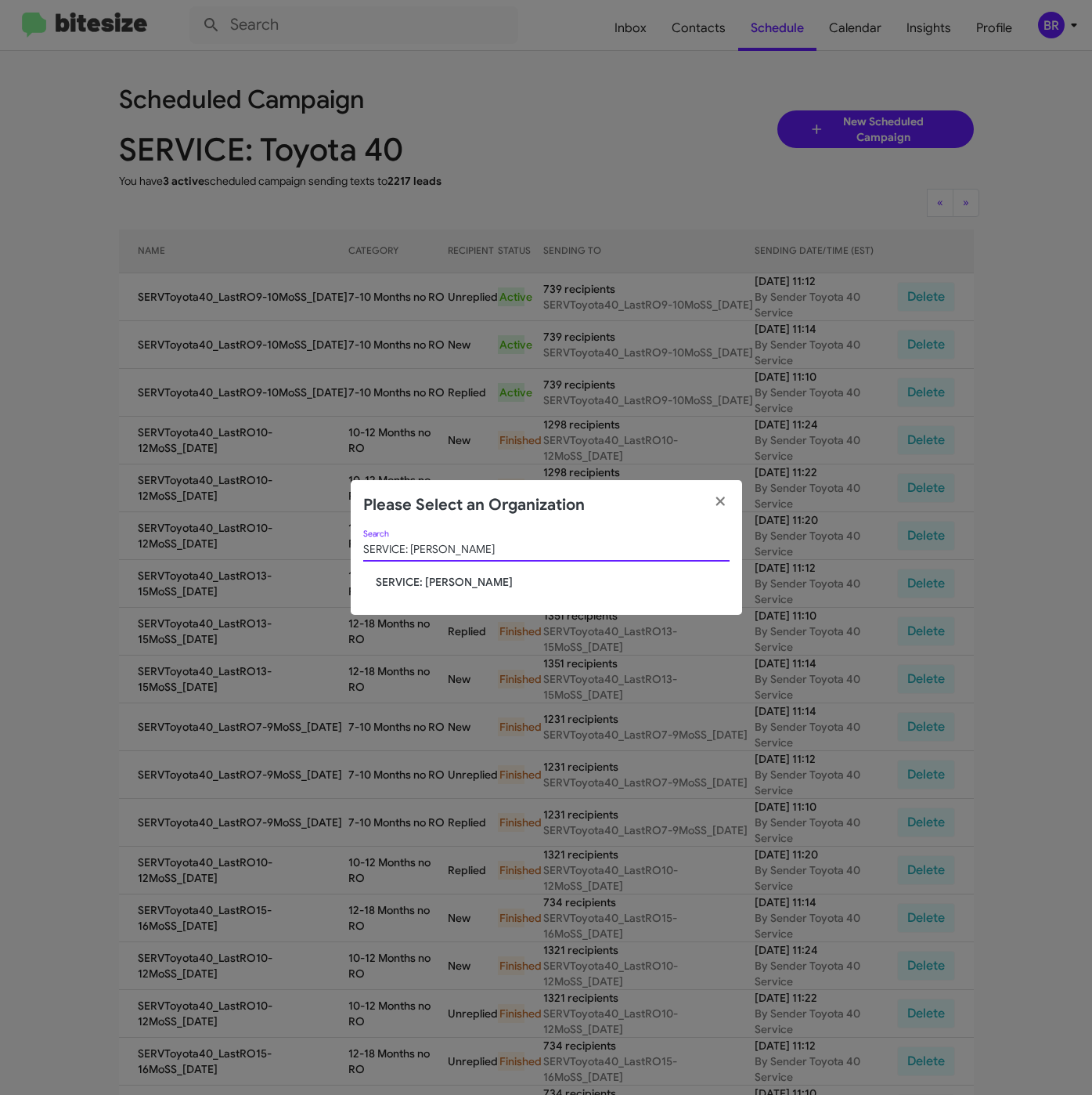
type input "SERVICE: [PERSON_NAME]"
click at [418, 585] on span "SERVICE: [PERSON_NAME]" at bounding box center [552, 582] width 354 height 16
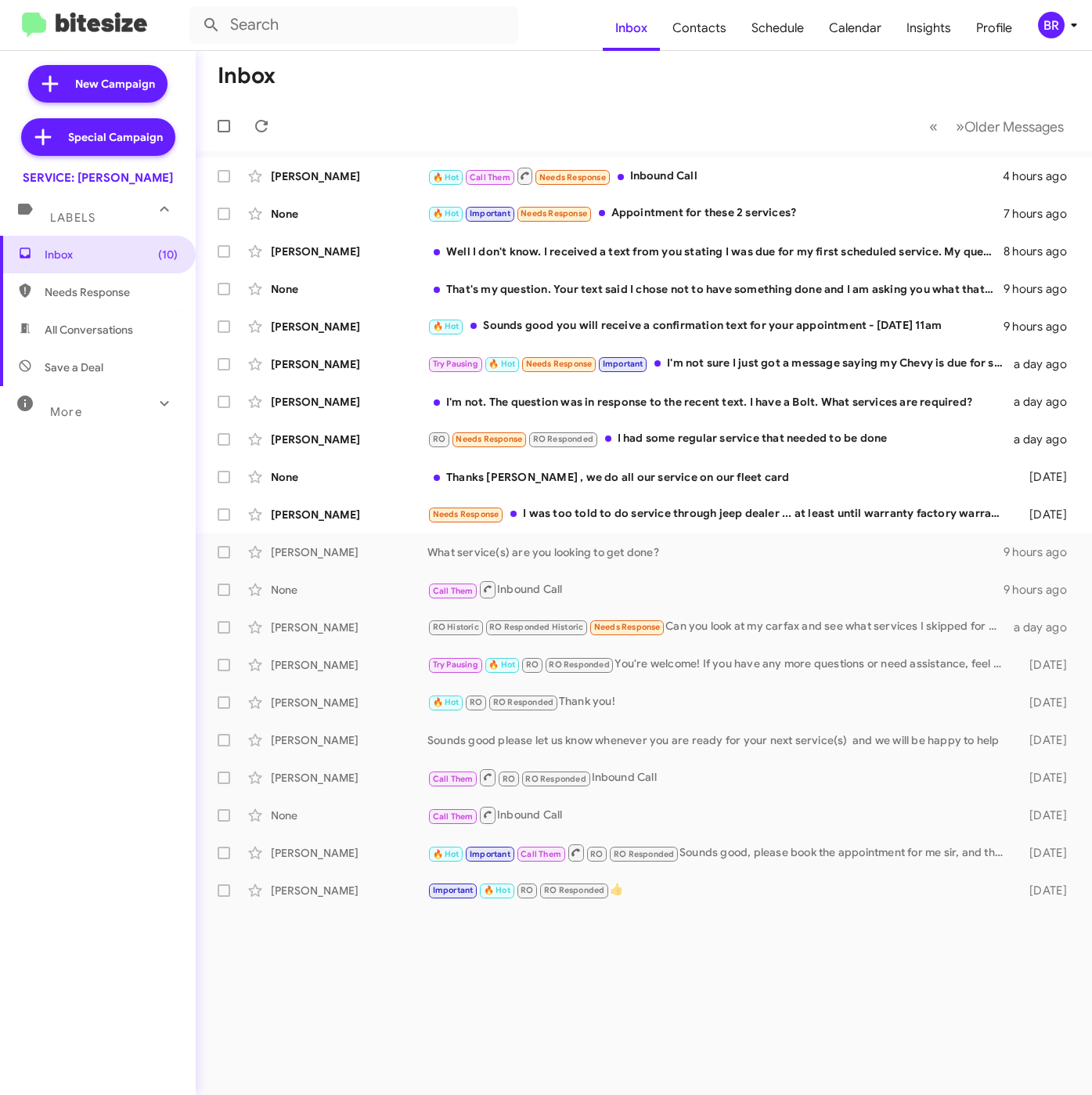
click at [1064, 21] on icon at bounding box center [1074, 25] width 18 height 18
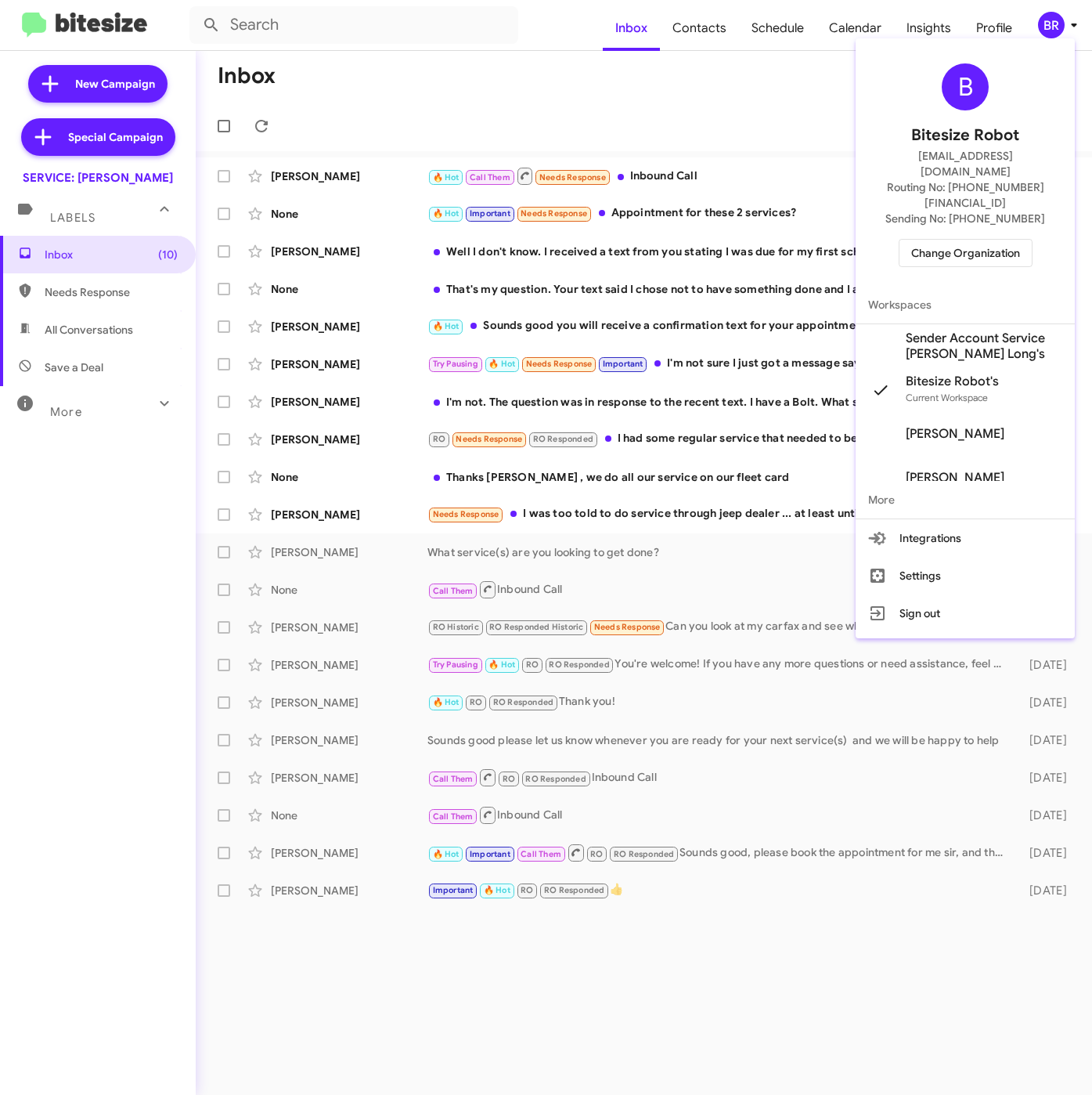
click at [924, 330] on span "Sender Account Service [PERSON_NAME] Long's" at bounding box center [984, 346] width 156 height 31
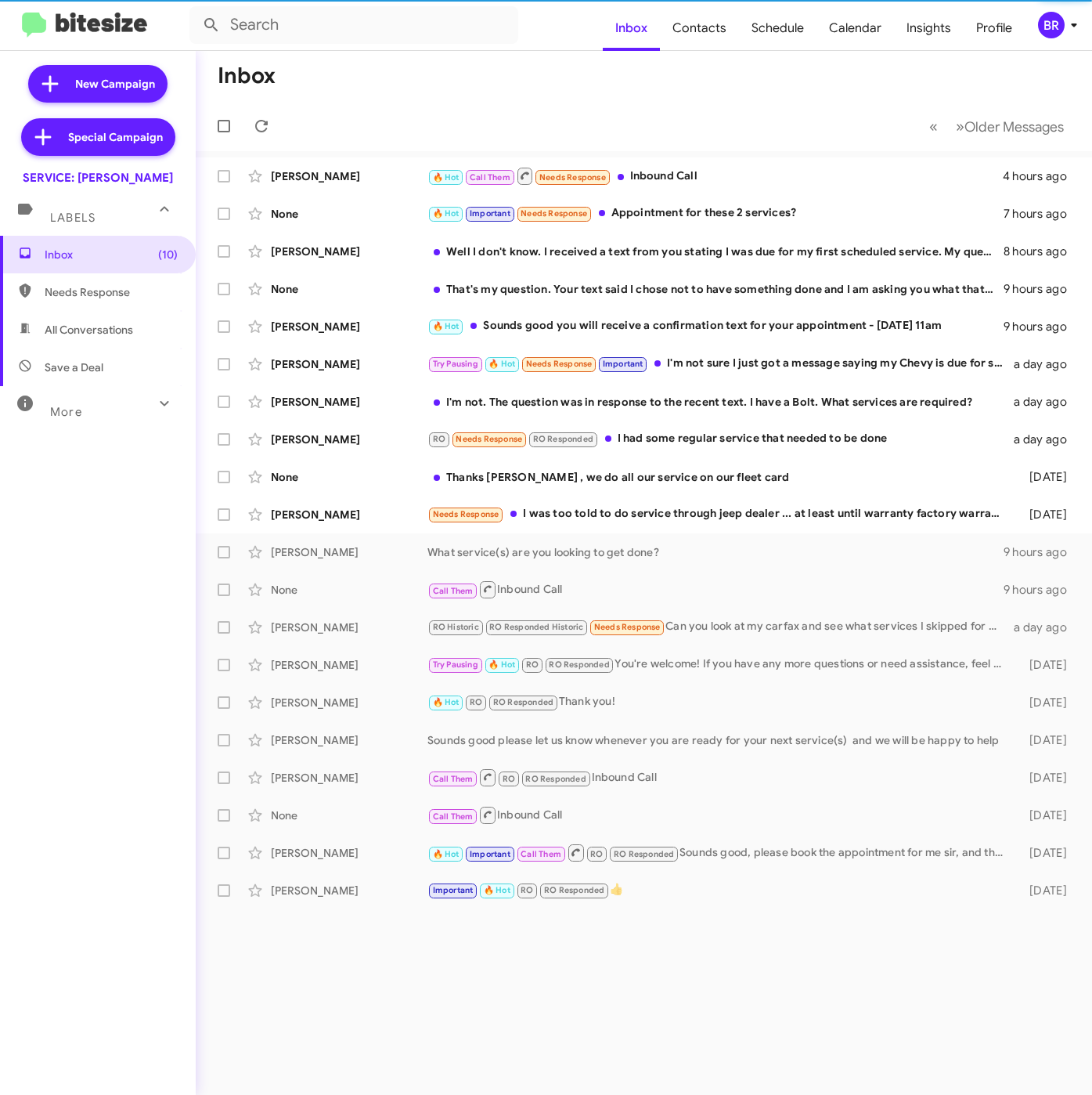
click at [703, 30] on span "Contacts" at bounding box center [699, 28] width 79 height 45
type input "in:groups"
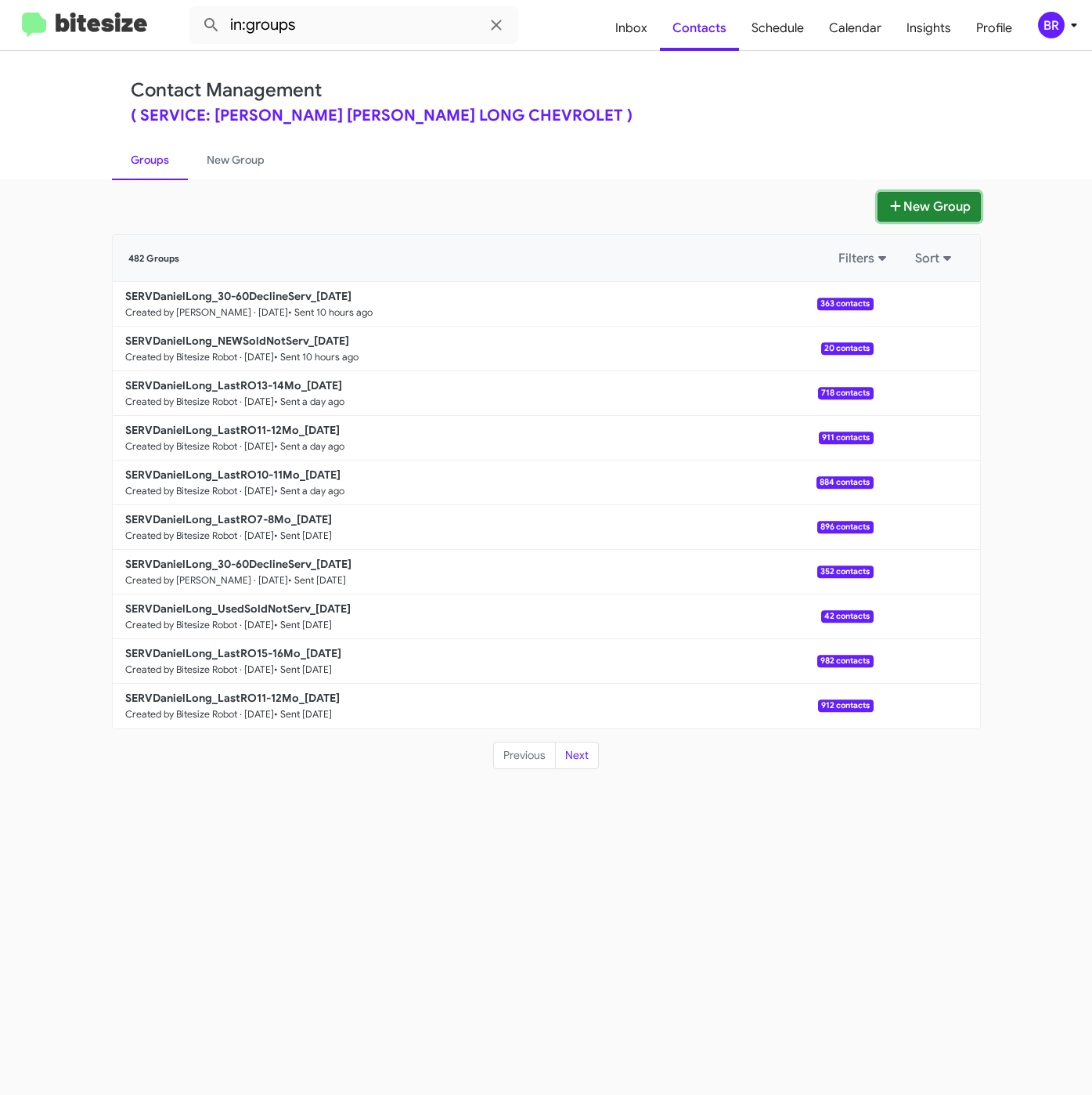
click at [883, 207] on button "New Group" at bounding box center [929, 206] width 103 height 29
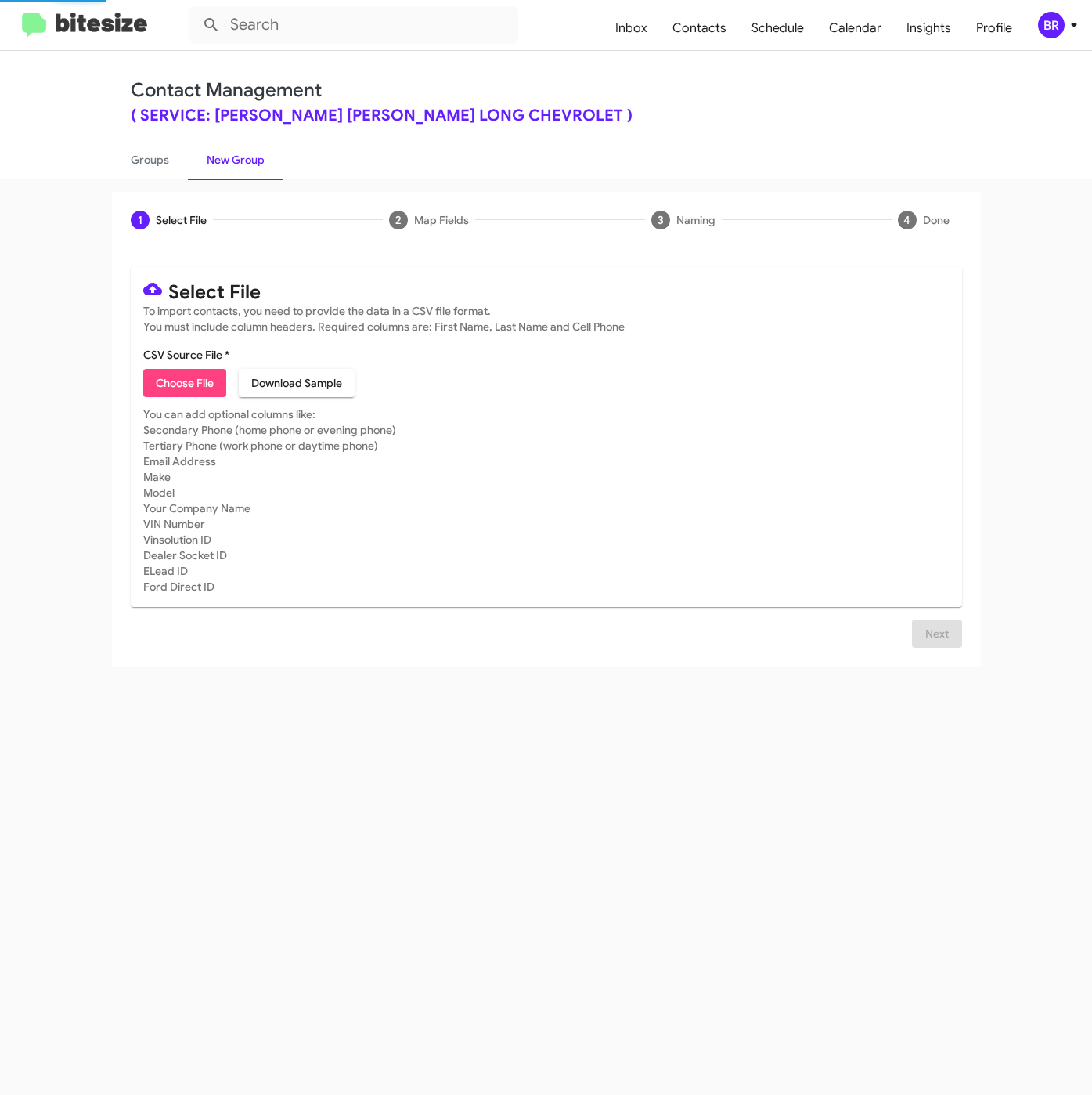
click at [169, 400] on mat-card "Select File To import contacts, you need to provide the data in a CSV file form…" at bounding box center [546, 436] width 832 height 340
click at [172, 388] on span "Choose File" at bounding box center [184, 383] width 58 height 29
type input "SERVDanielLong_LastRO9-10Mo_[DATE]"
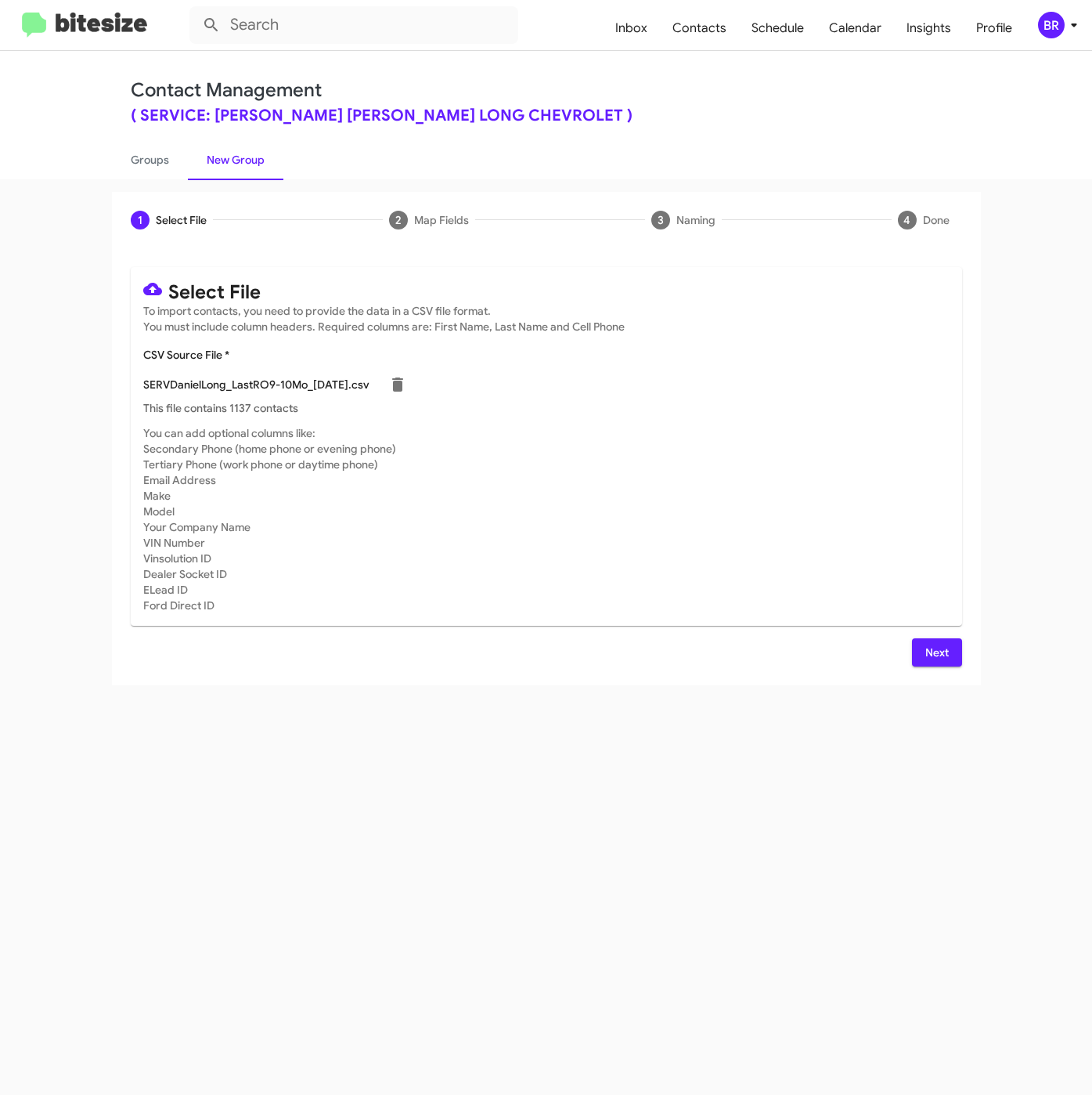
click at [914, 641] on button "Next" at bounding box center [937, 652] width 50 height 29
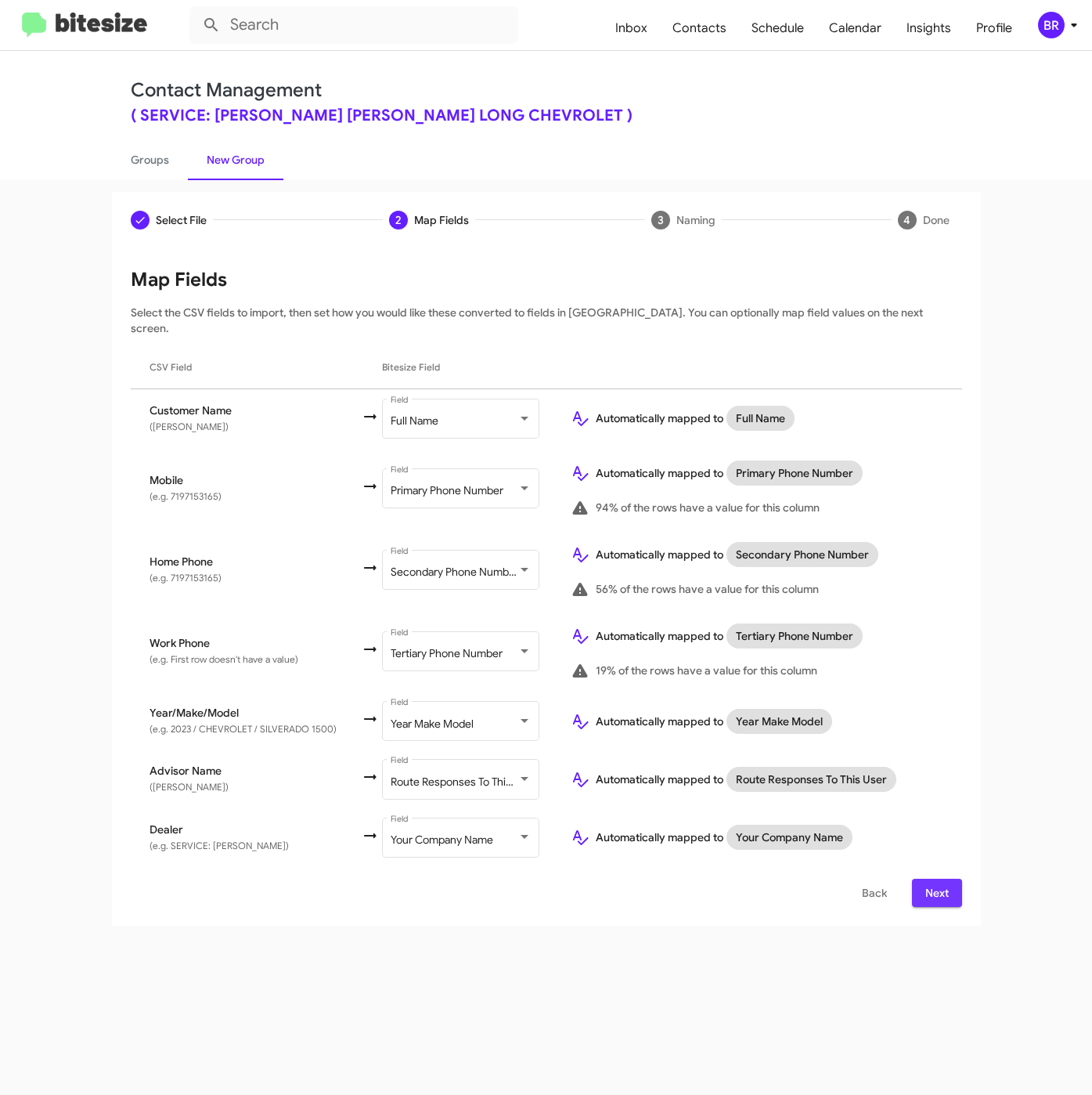
click at [933, 879] on span "Next" at bounding box center [937, 893] width 25 height 29
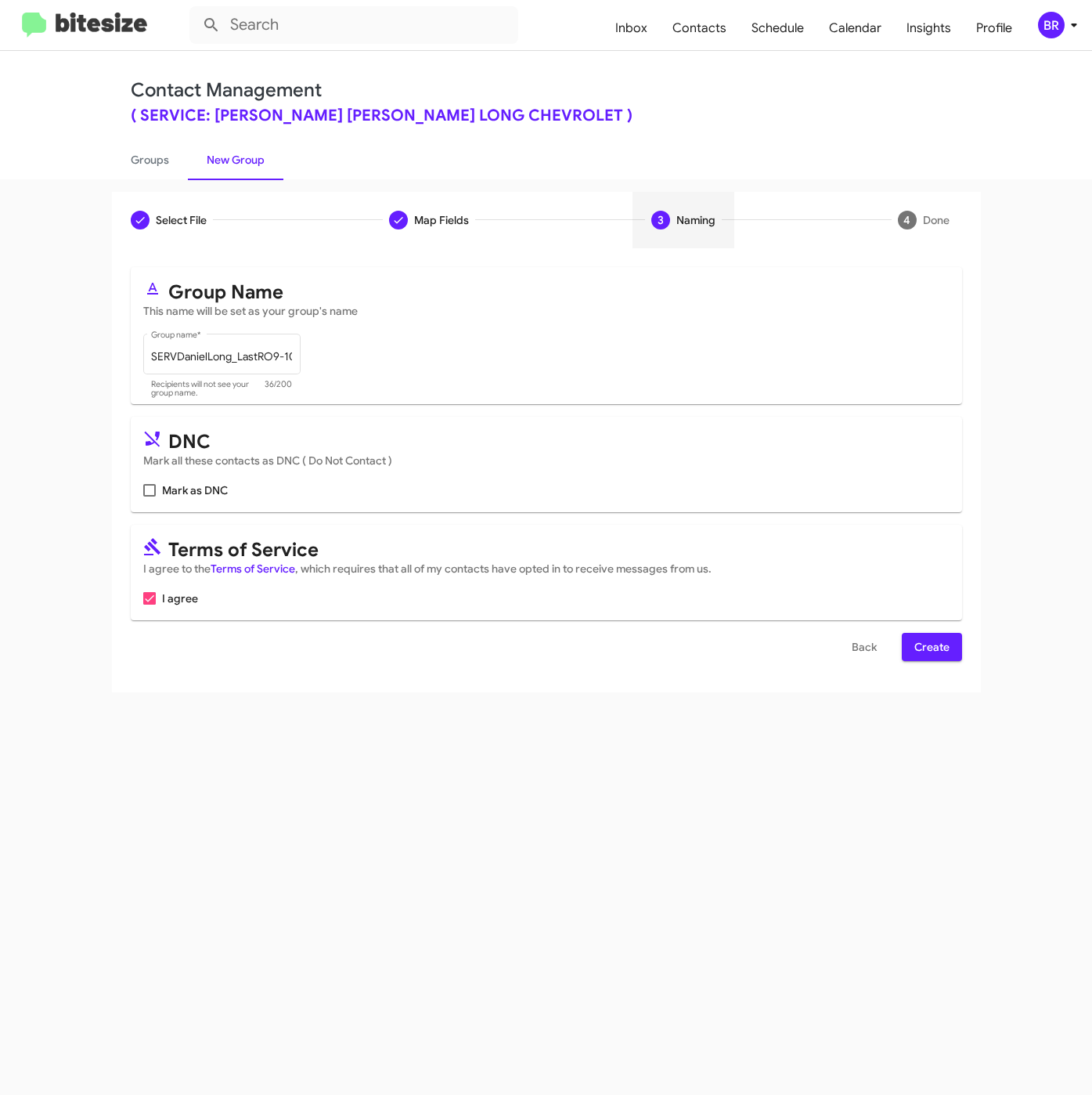
click at [935, 654] on span "Create" at bounding box center [932, 647] width 35 height 29
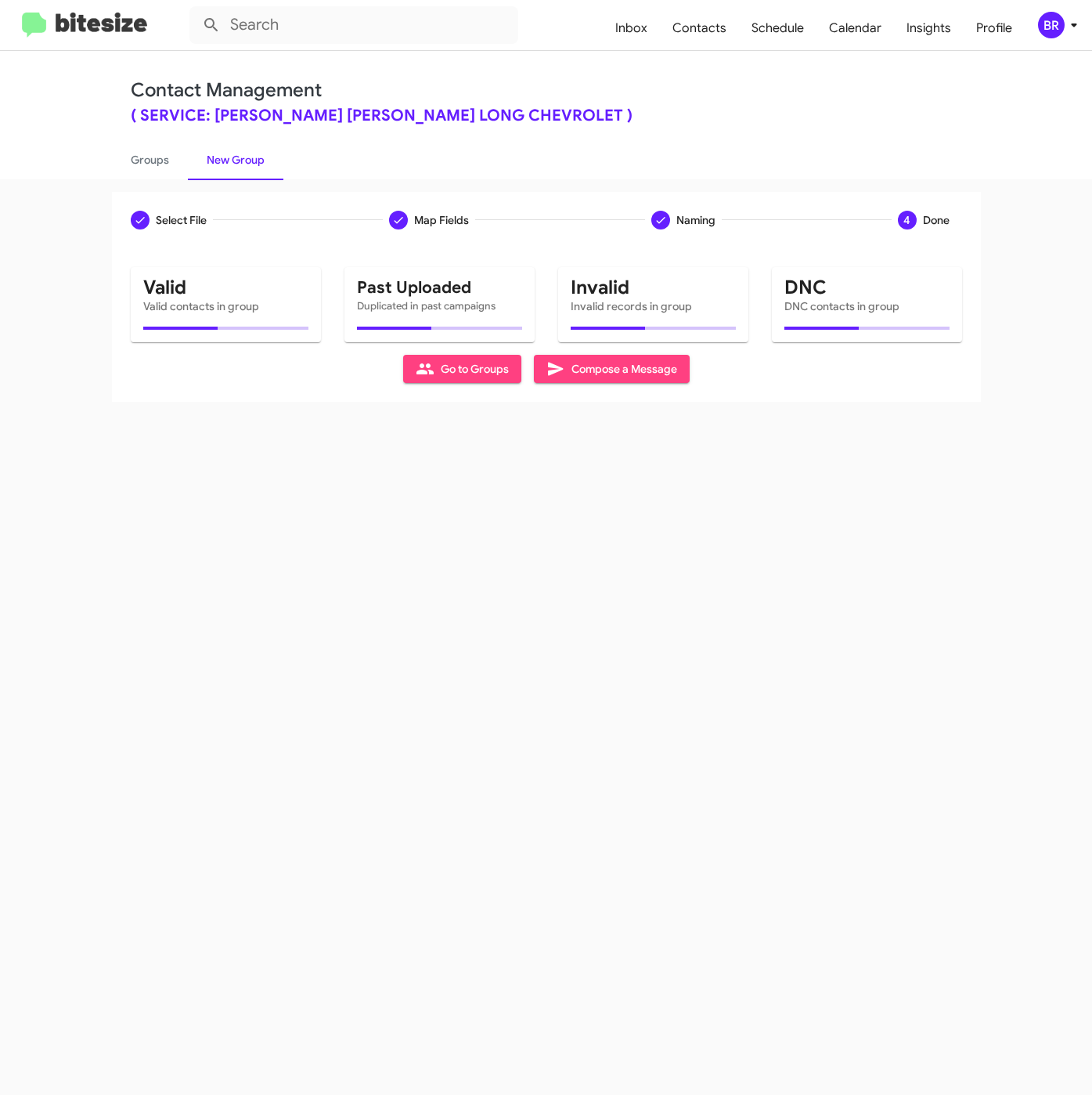
click at [376, 733] on div "Select File Map Fields Naming 4 Done Select File To import contacts, you need t…" at bounding box center [546, 637] width 1092 height 916
click at [149, 163] on link "Groups" at bounding box center [150, 159] width 76 height 40
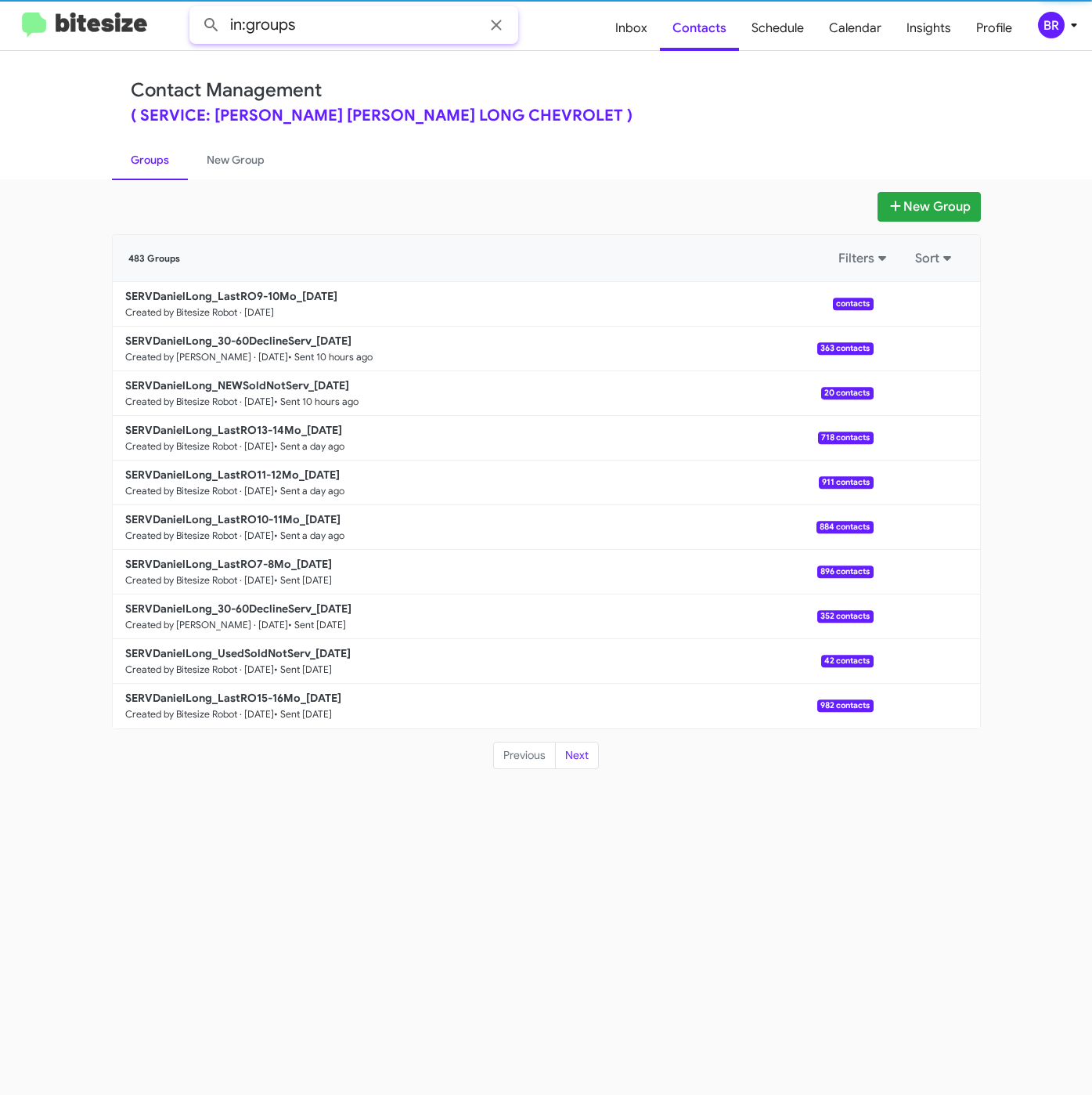
click at [372, 29] on input "in:groups" at bounding box center [353, 25] width 328 height 38
type input "in:groups 9-10"
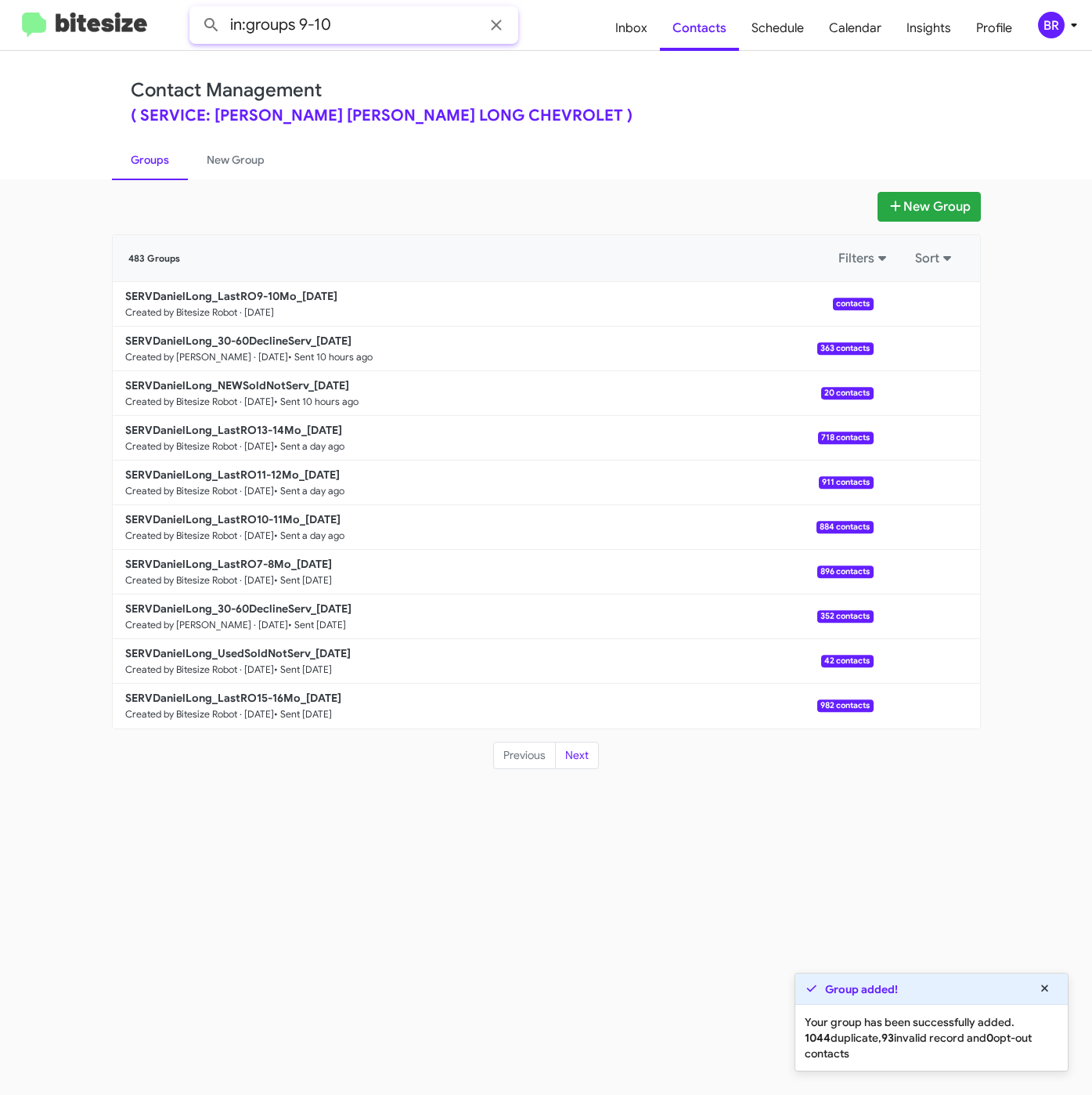
click at [400, 26] on input "in:groups 9-10" at bounding box center [353, 25] width 328 height 38
click at [196, 9] on button at bounding box center [212, 25] width 31 height 31
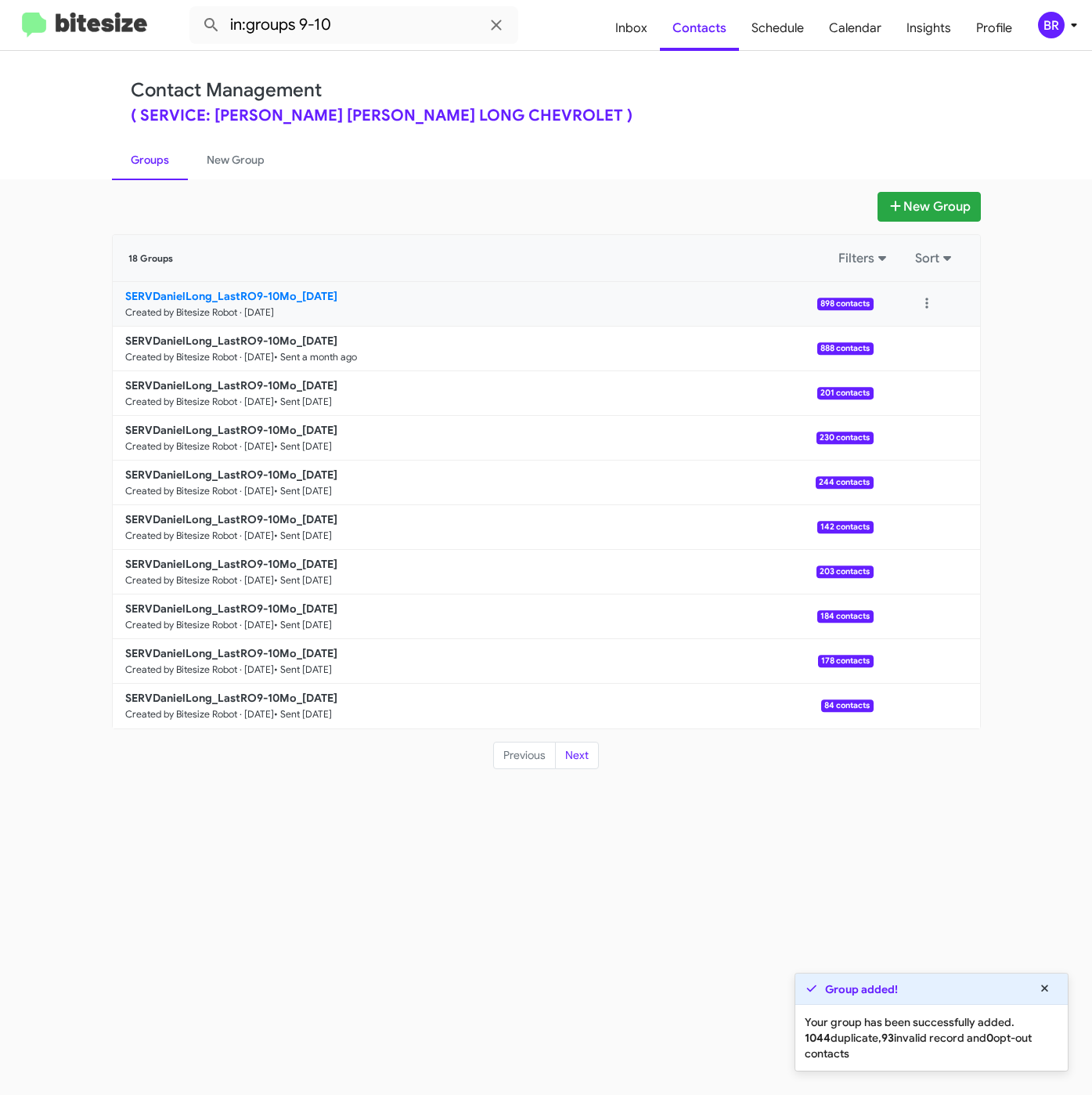
click at [278, 285] on link "SERVDanielLong_LastRO9-10Mo_08-28-25 Created by Bitesize Robot · Aug 28, 2025 8…" at bounding box center [493, 304] width 761 height 45
click at [210, 299] on b "SERVDanielLong_LastRO9-10Mo_08-28-25" at bounding box center [231, 295] width 213 height 14
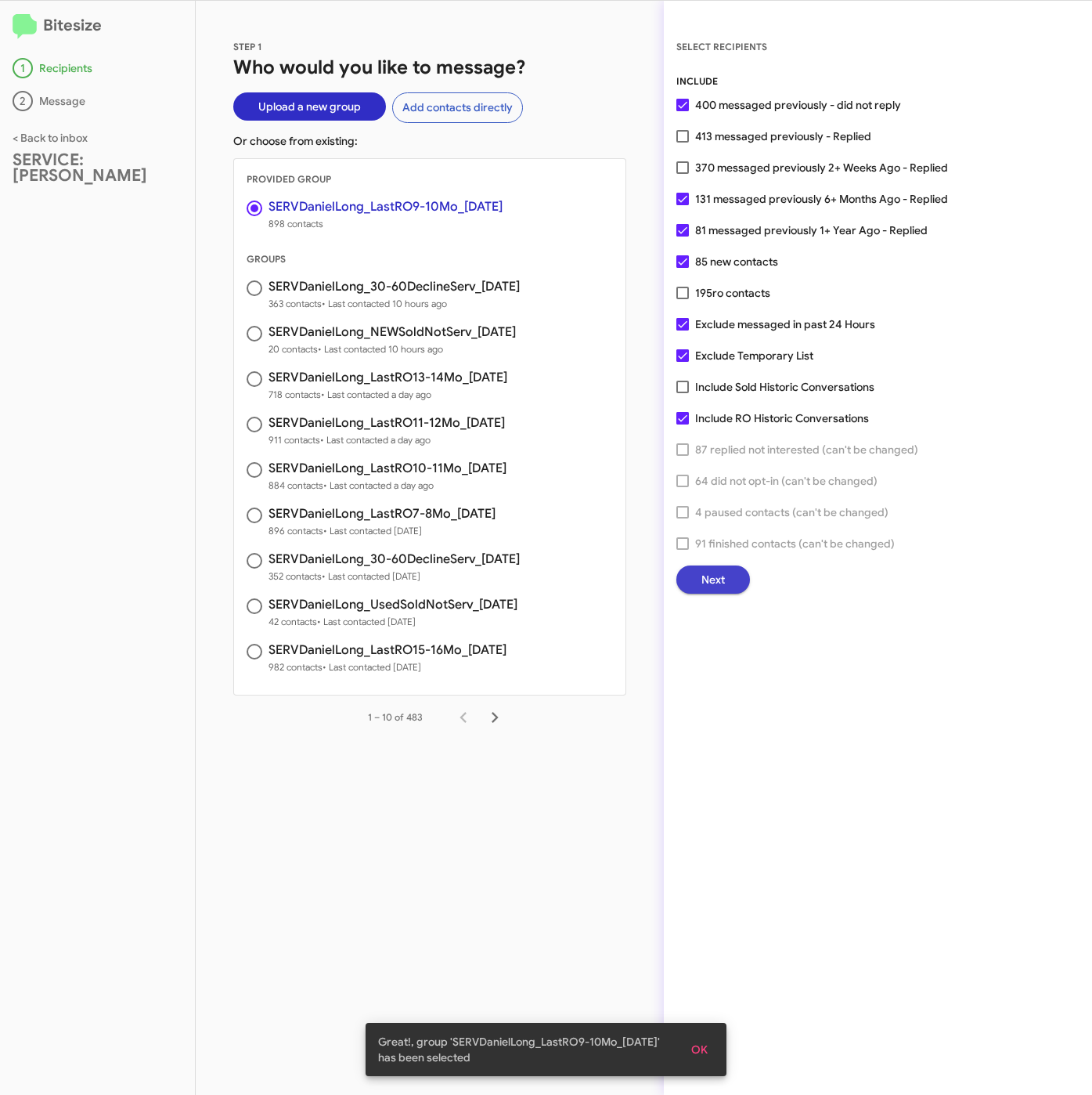
click at [727, 582] on button "Next" at bounding box center [713, 579] width 74 height 29
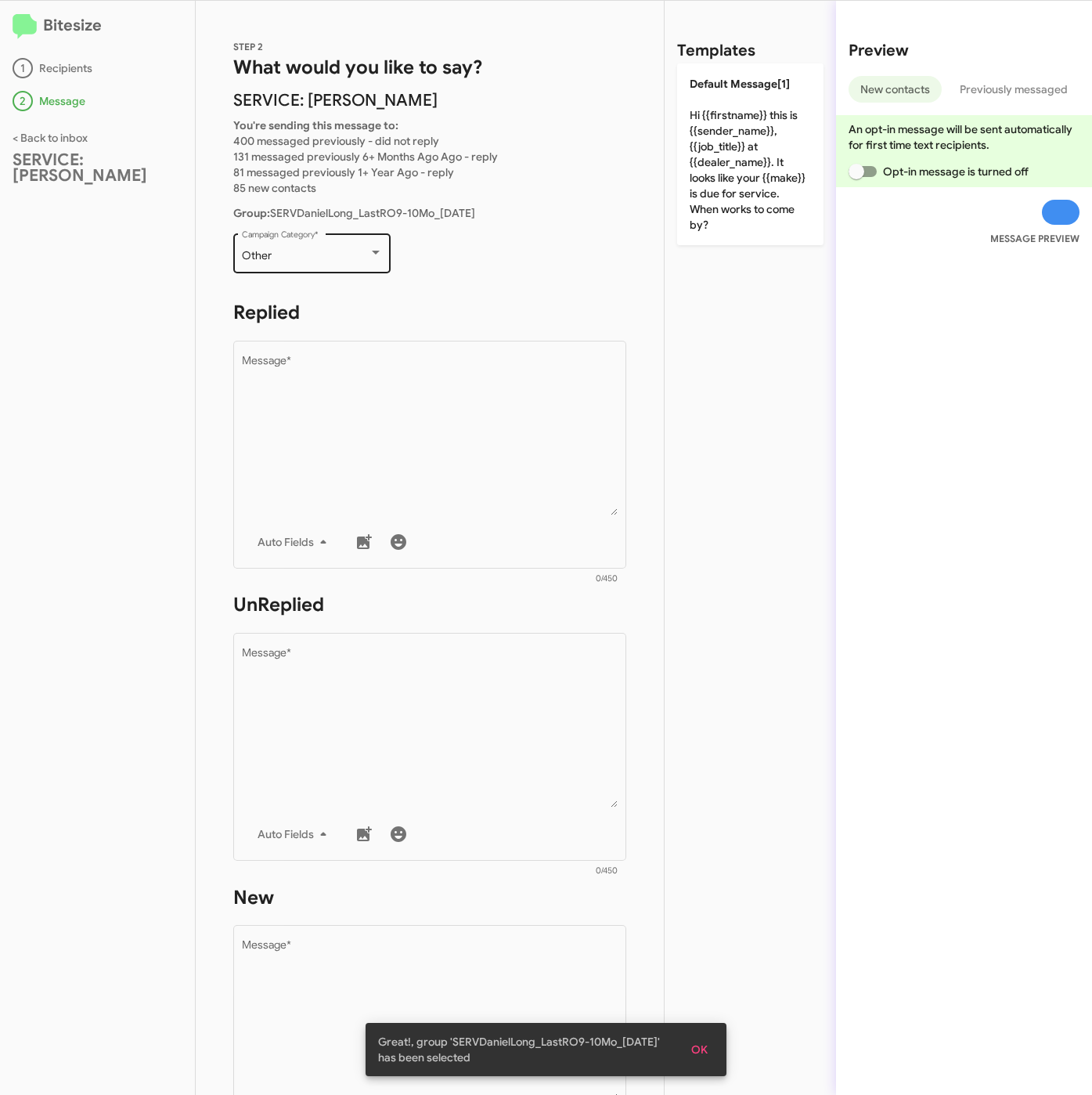
click at [303, 259] on div "Other" at bounding box center [305, 256] width 127 height 13
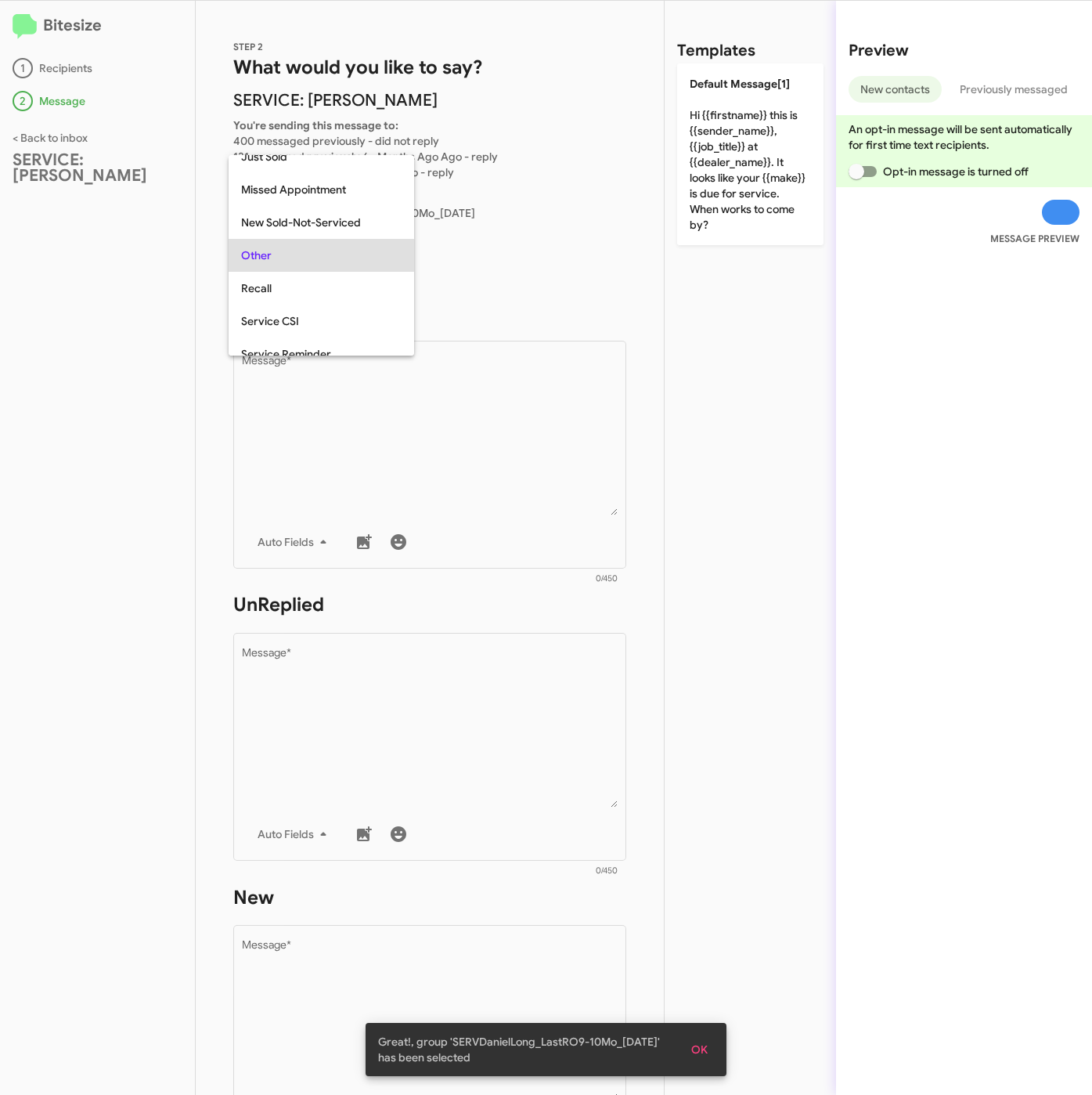
scroll to position [165, 0]
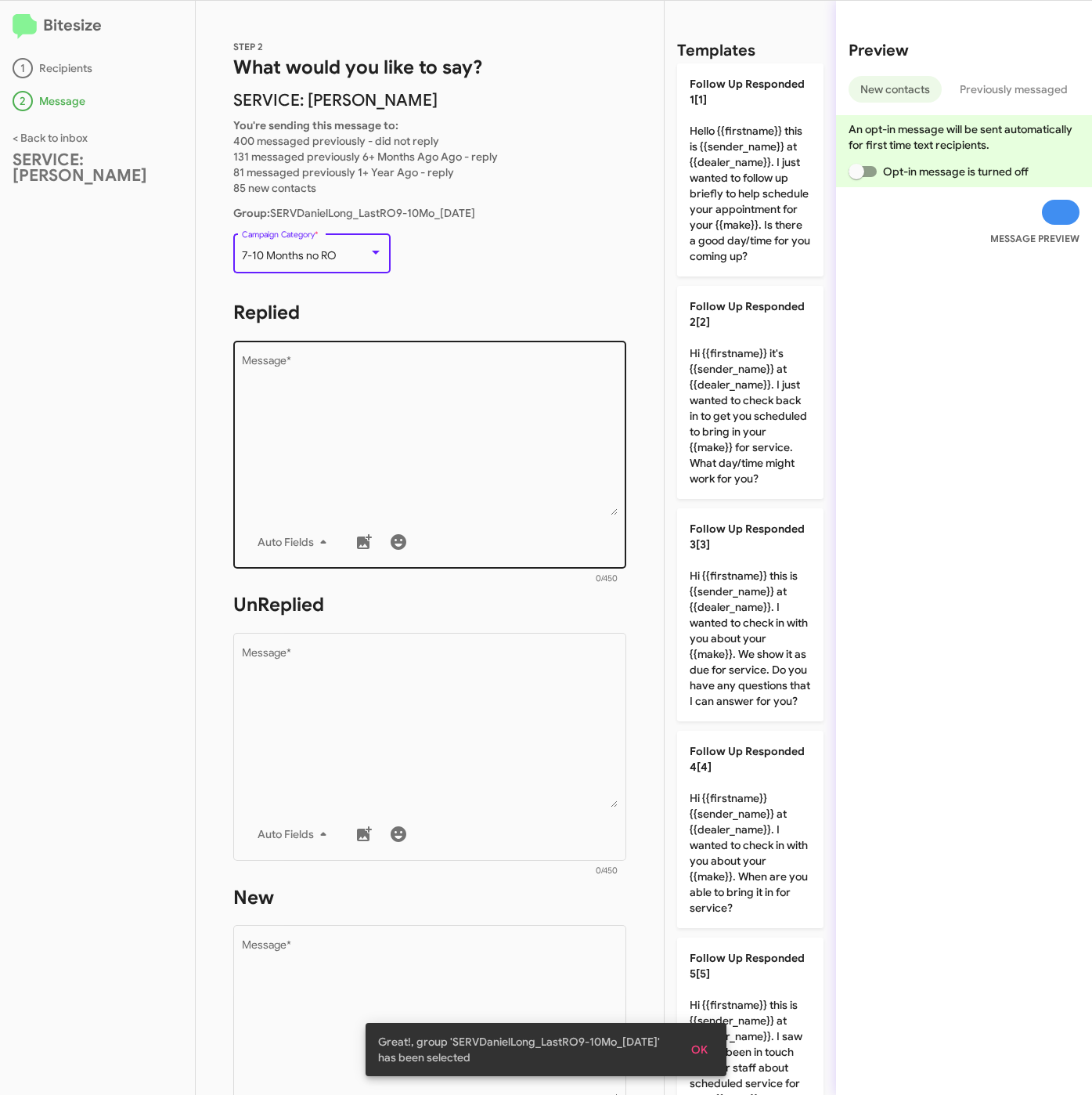
click at [325, 417] on textarea "Message *" at bounding box center [430, 435] width 376 height 160
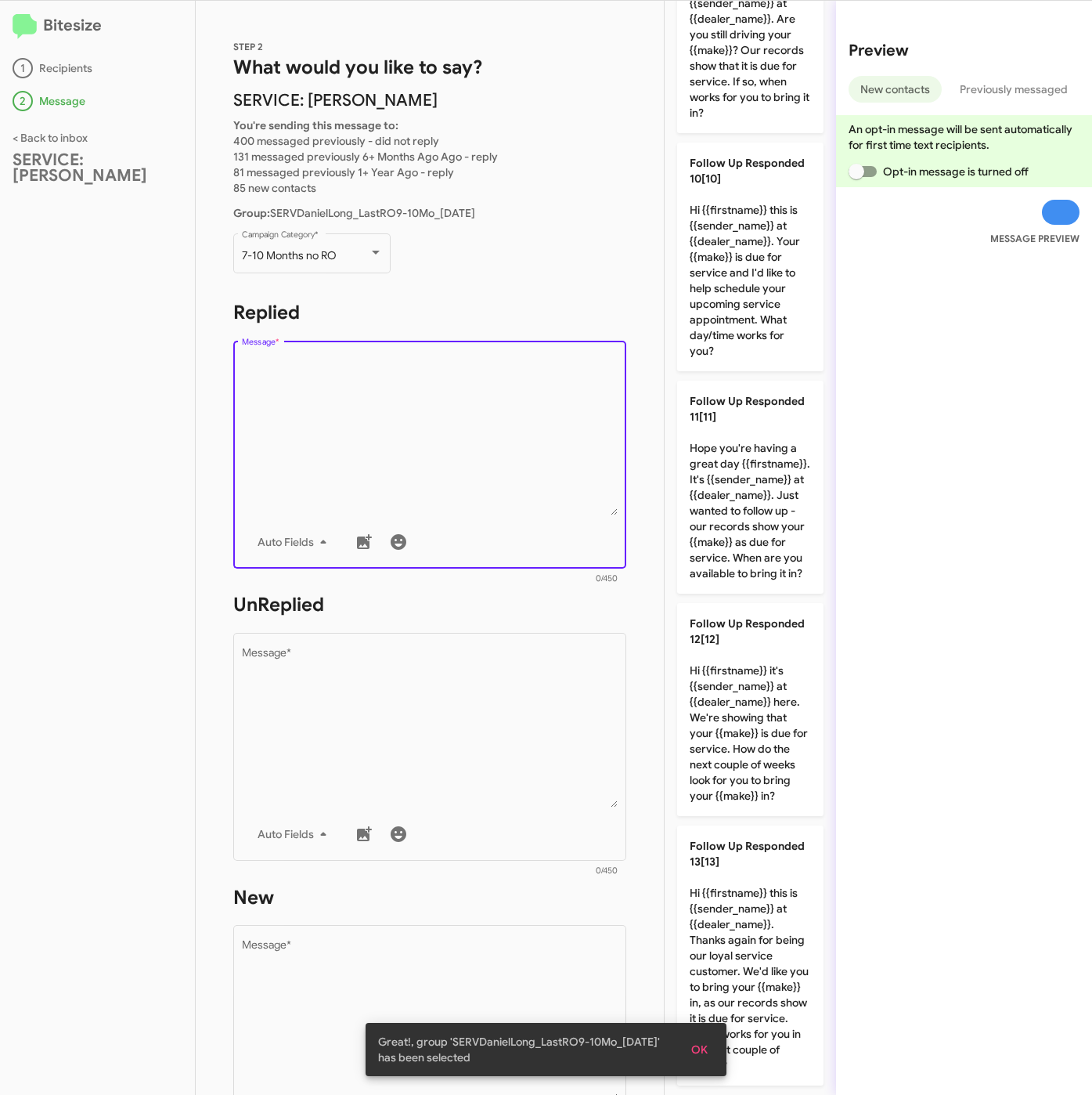
scroll to position [2079, 0]
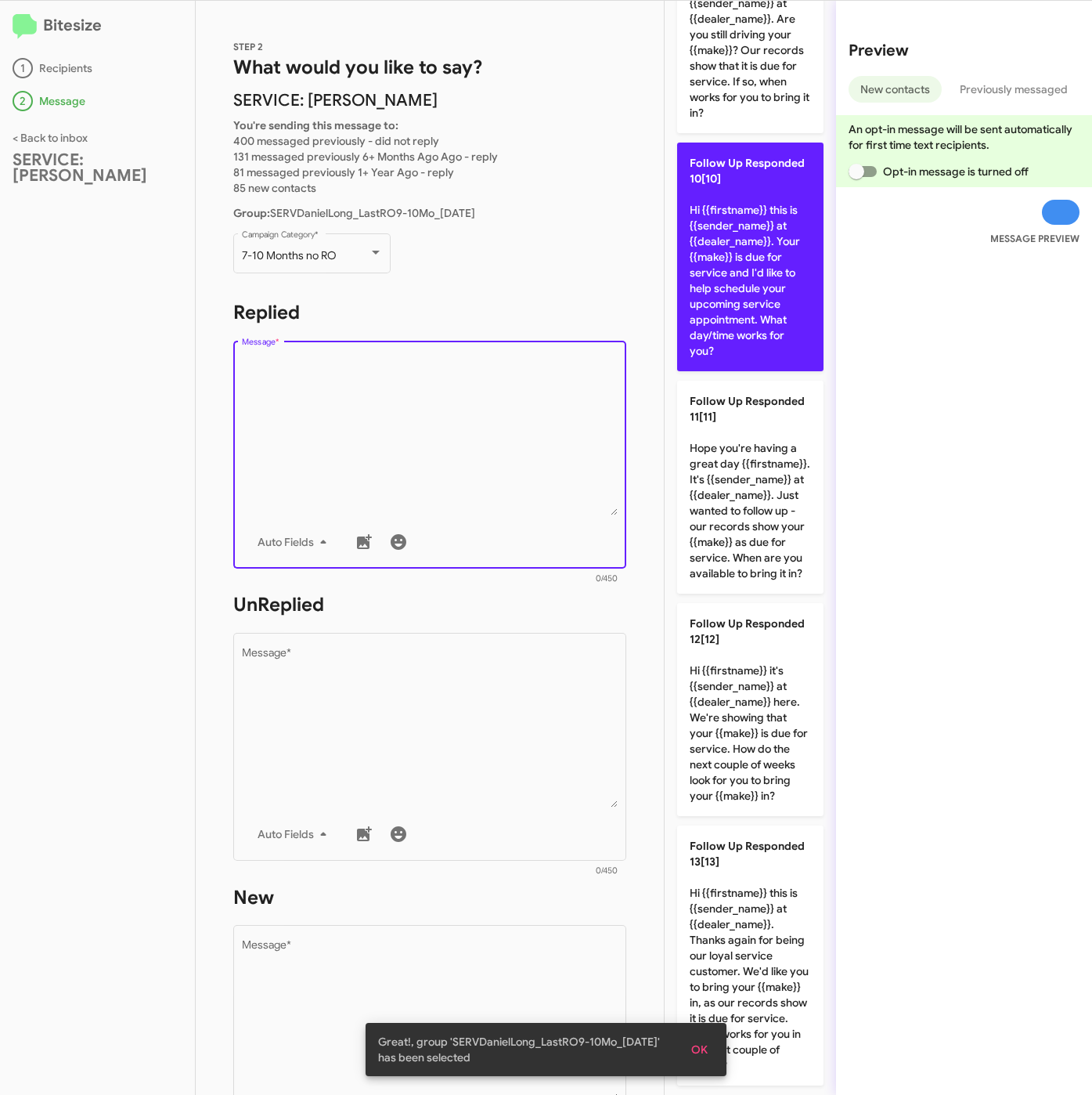
click at [770, 371] on p "Follow Up Responded 10[10] Hi {{firstname}} this is {{sender_name}} at {{dealer…" at bounding box center [750, 257] width 146 height 228
type textarea "Hi {{firstname}} this is {{sender_name}} at {{dealer_name}}. Your {{make}} is d…"
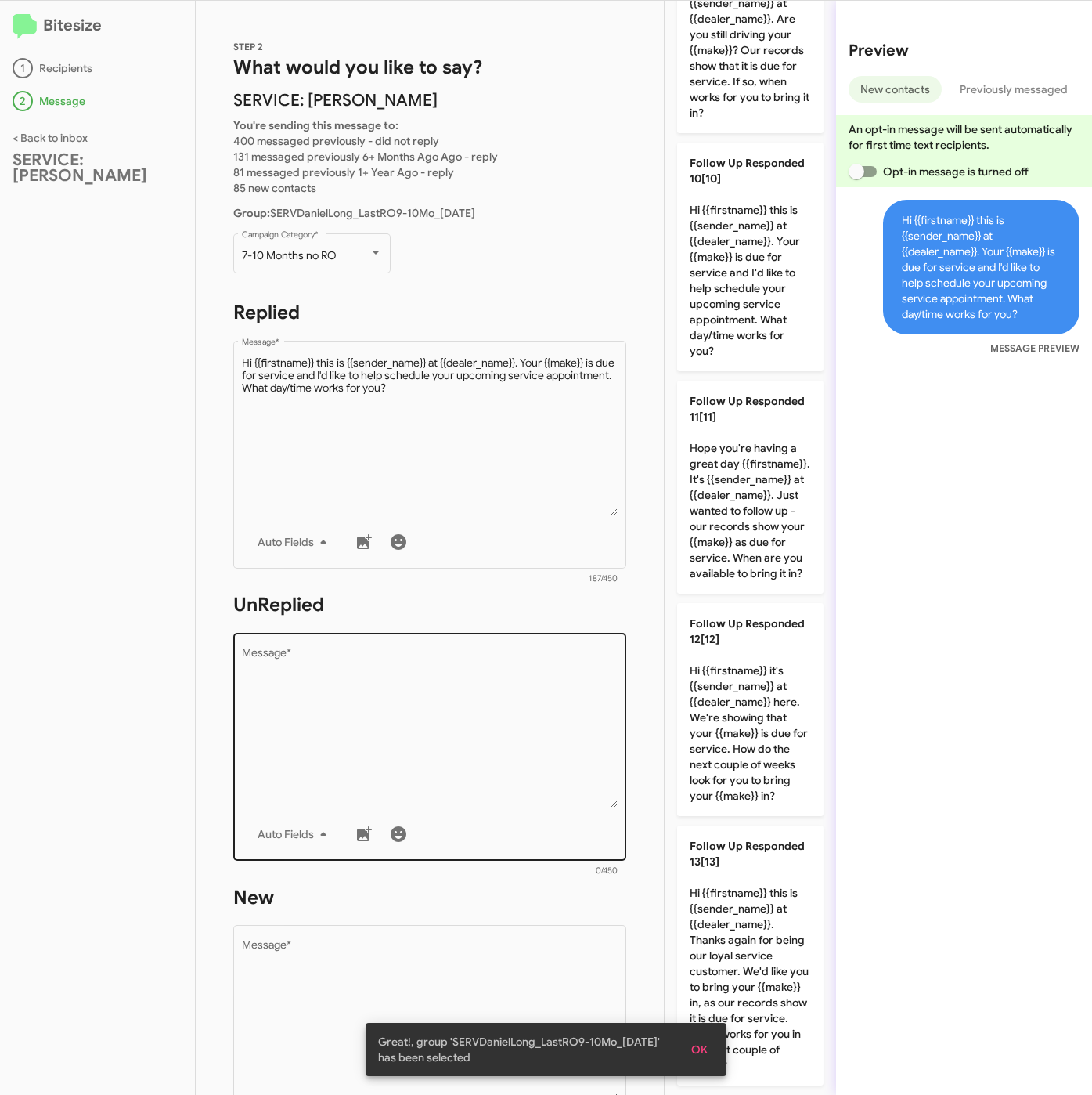
click at [515, 720] on textarea "Message *" at bounding box center [430, 728] width 376 height 160
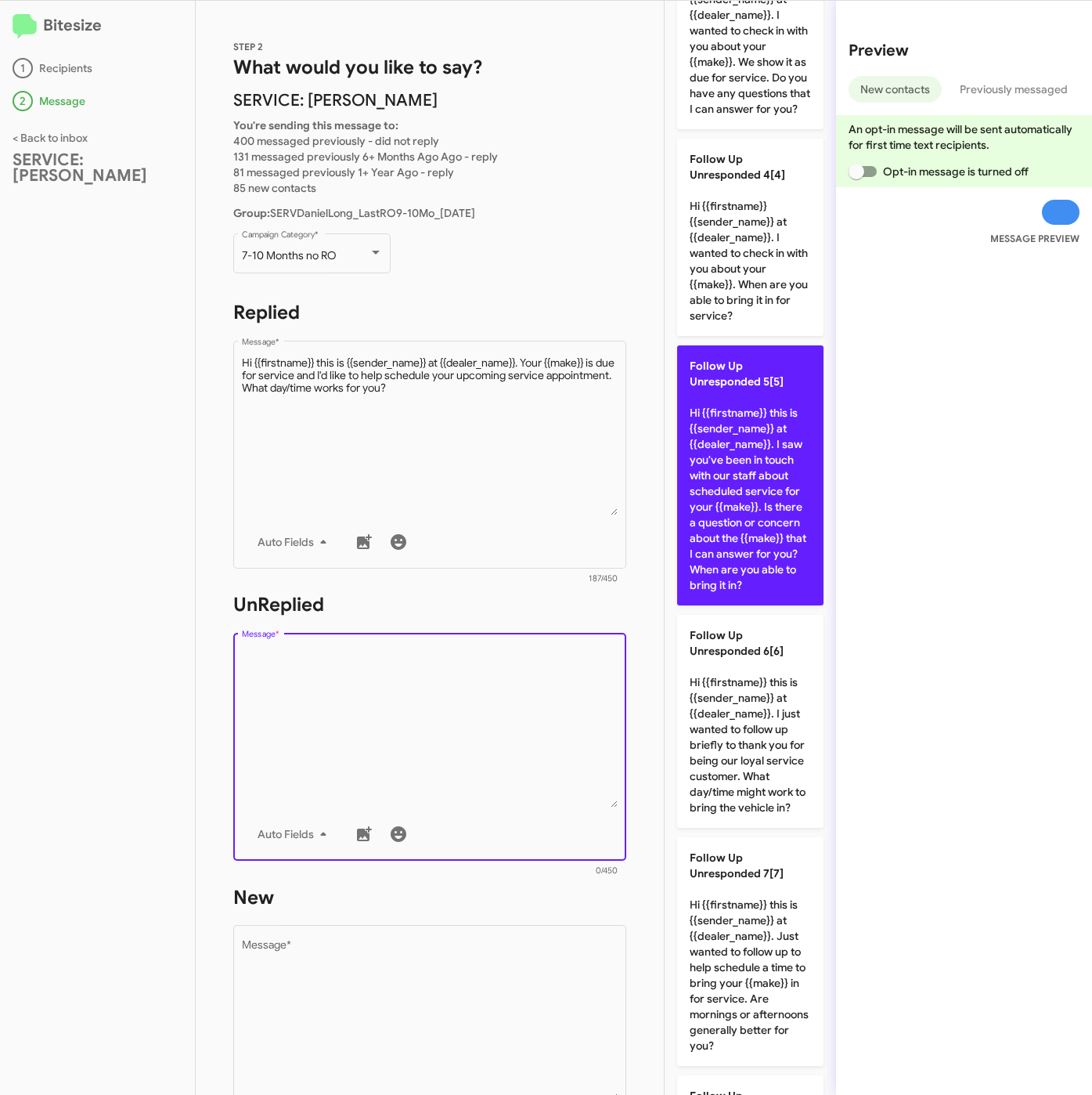
scroll to position [670, 0]
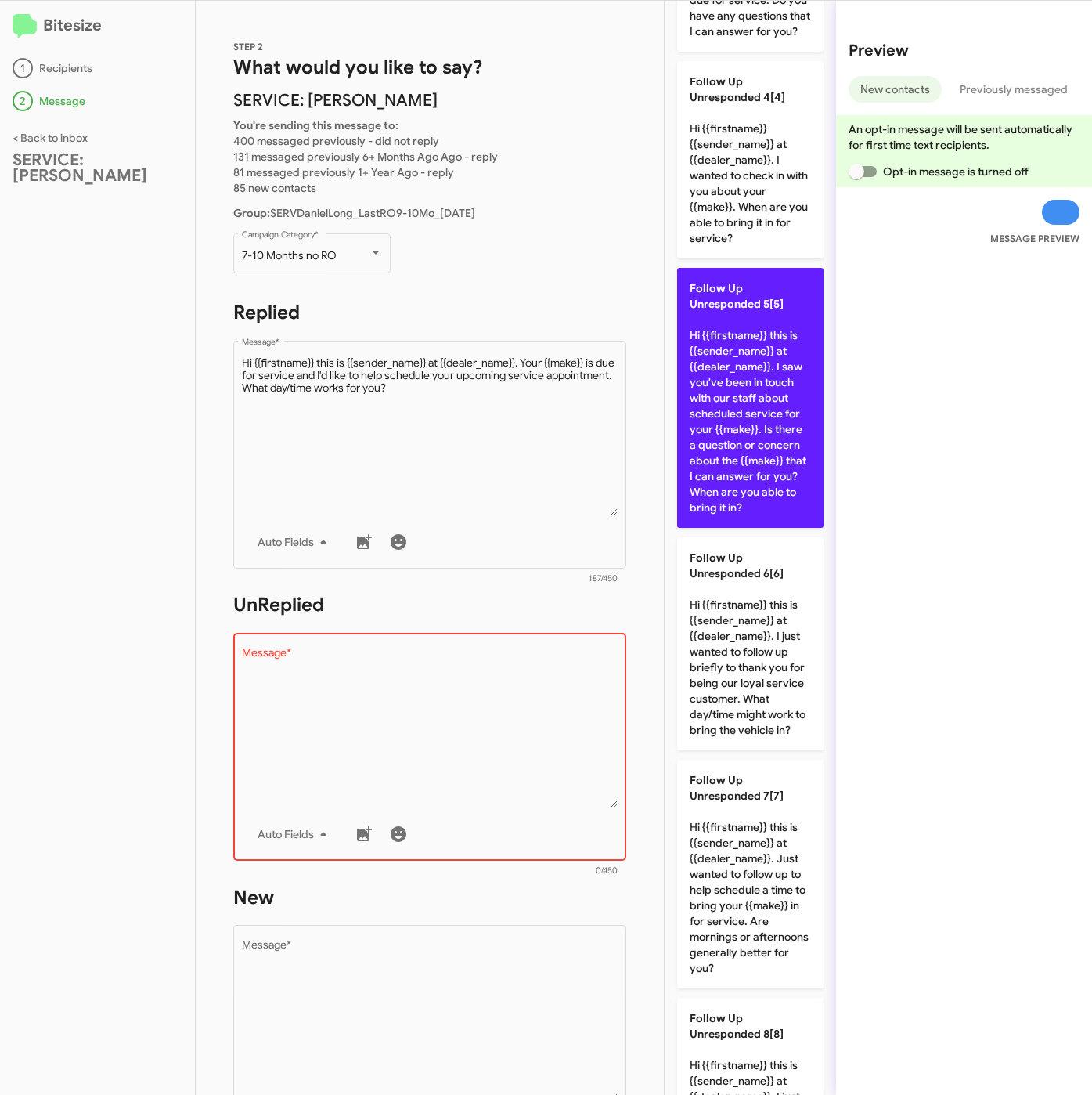
click at [756, 499] on p "Follow Up Unresponded 5[5] Hi {{firstname}} this is {{sender_name}} at {{dealer…" at bounding box center [750, 398] width 146 height 260
type textarea "Hi {{firstname}} this is {{sender_name}} at {{dealer_name}}. I saw you've been …"
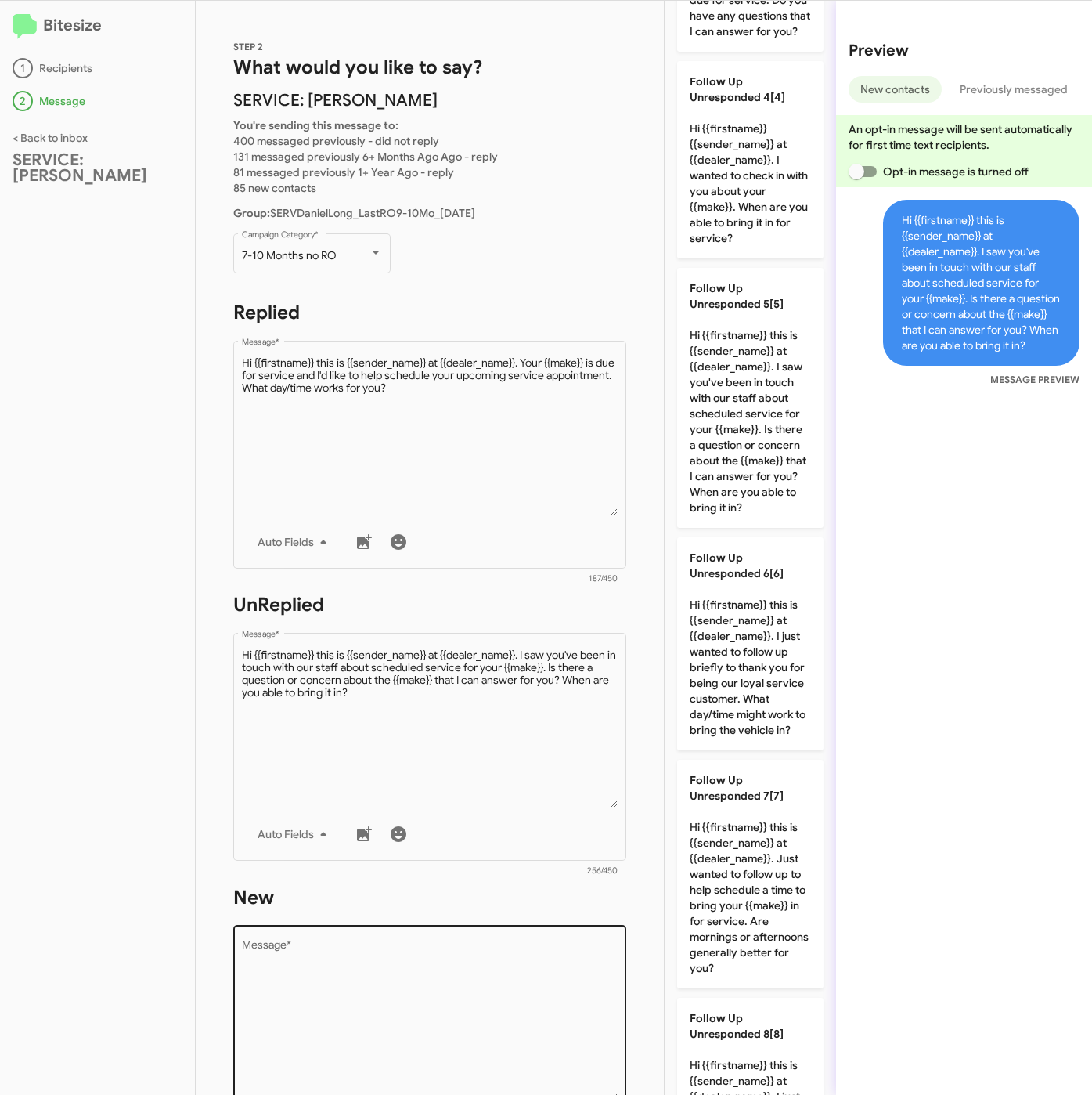
click at [477, 1012] on textarea "Message *" at bounding box center [430, 1020] width 376 height 160
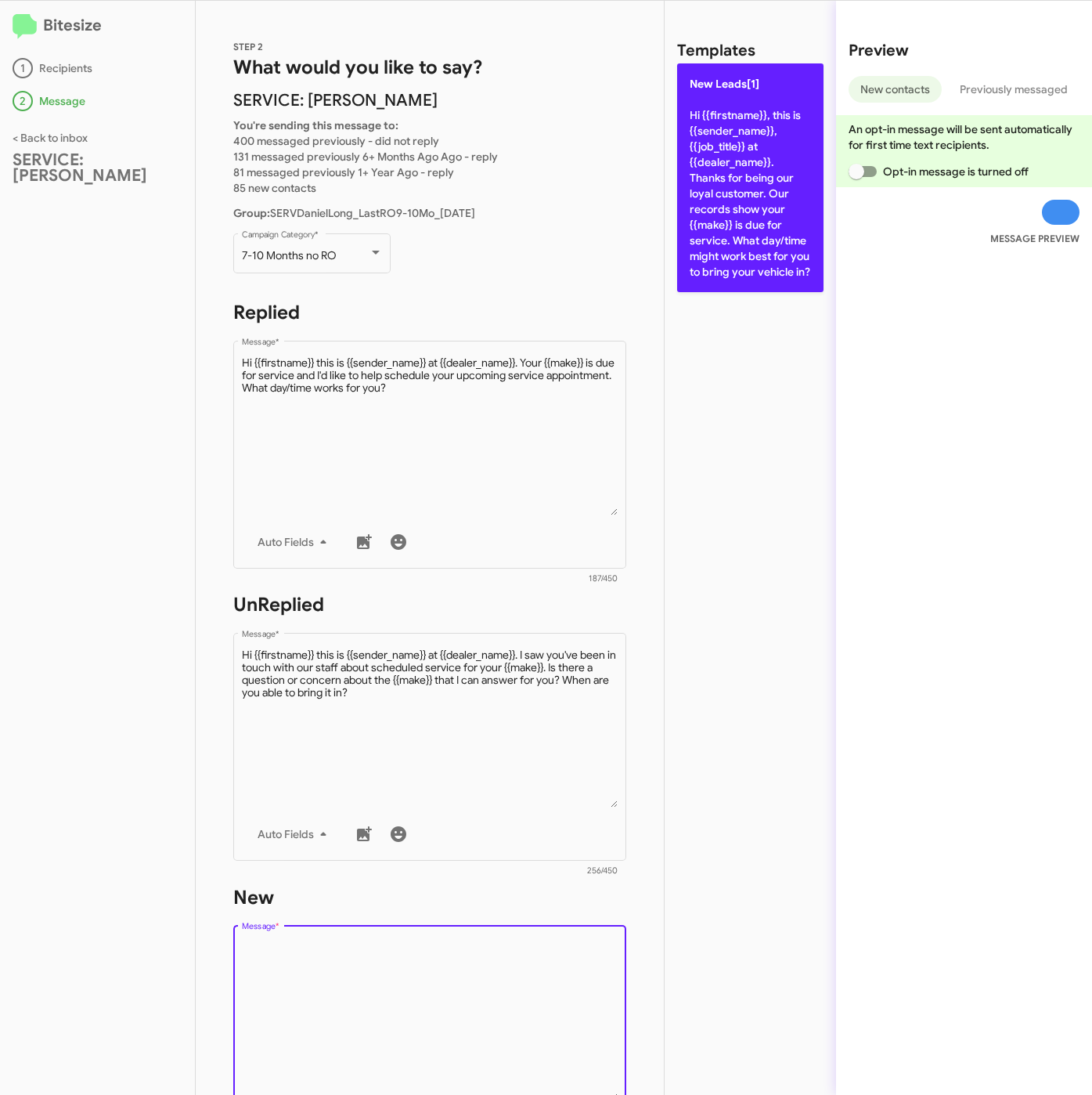
click at [759, 217] on p "New Leads[1] Hi {{firstname}}, this is {{sender_name}}, {{job_title}} at {{deal…" at bounding box center [750, 178] width 146 height 228
type textarea "Hi {{firstname}}, this is {{sender_name}}, {{job_title}} at {{dealer_name}}. Th…"
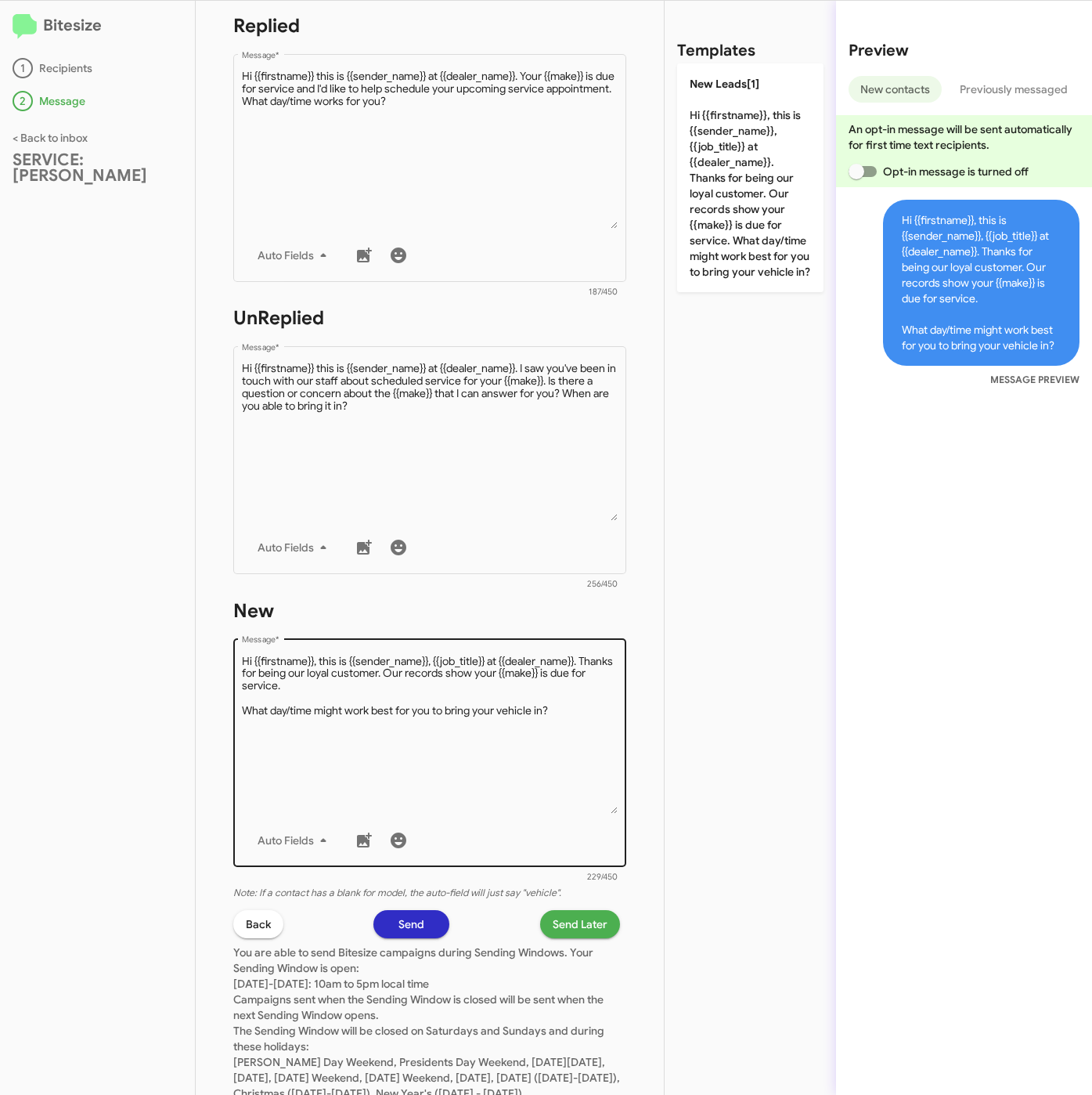
scroll to position [352, 0]
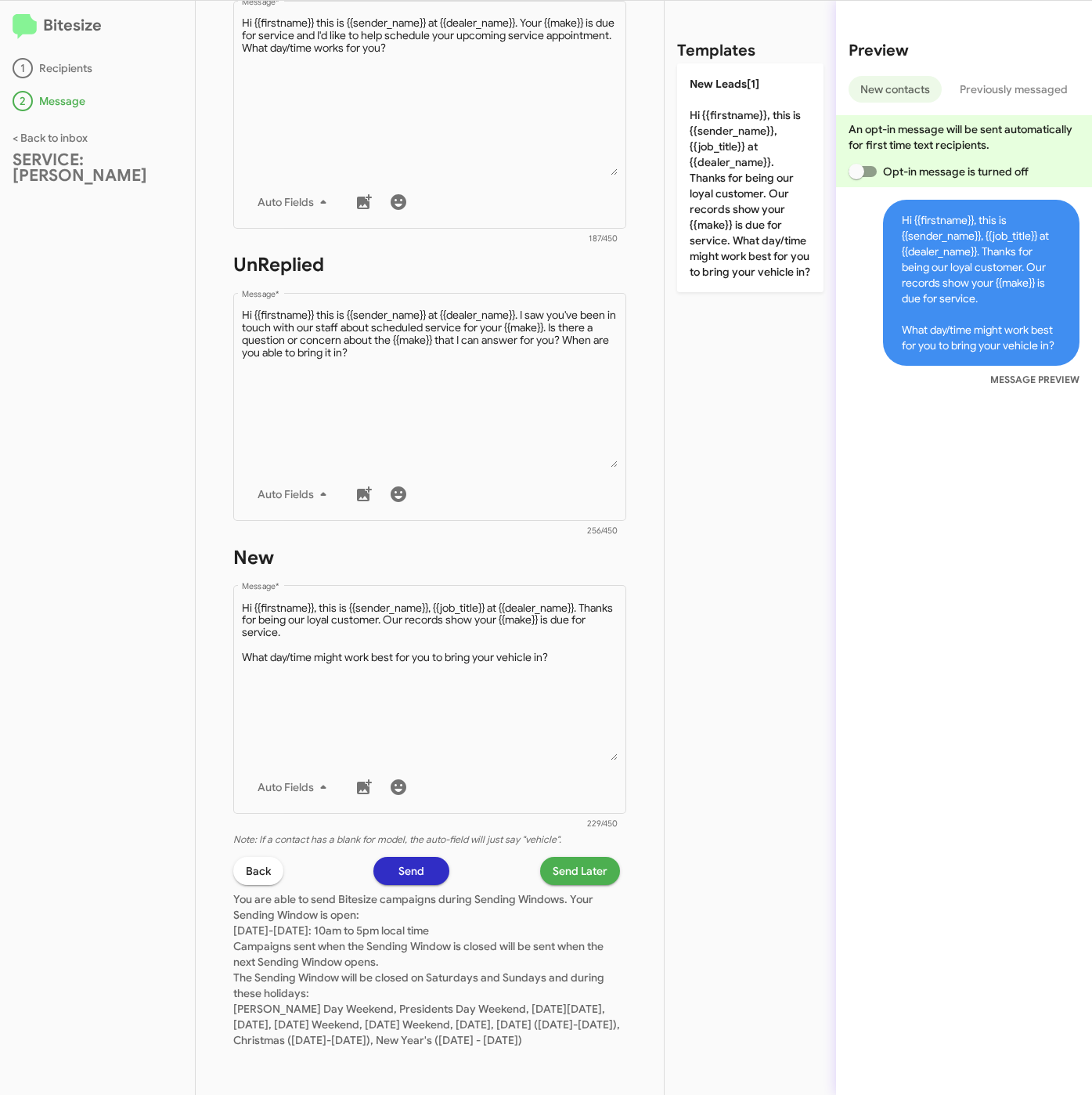
click at [564, 858] on span "Send Later" at bounding box center [580, 870] width 55 height 29
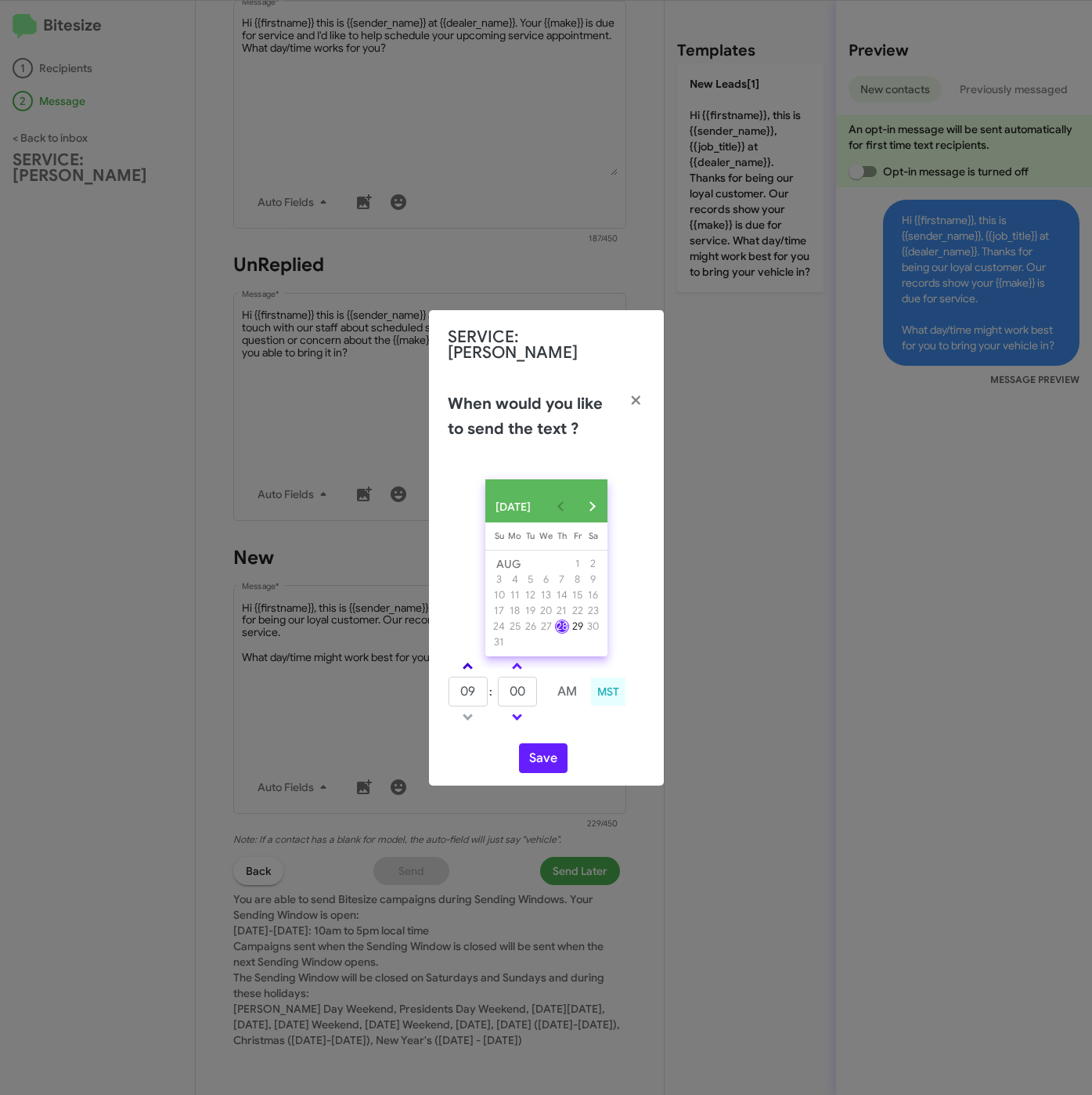
click at [472, 663] on span at bounding box center [467, 667] width 10 height 10
type input "10"
drag, startPoint x: 519, startPoint y: 688, endPoint x: 497, endPoint y: 688, distance: 22.0
click at [497, 688] on tr "10 : 00 AM" at bounding box center [518, 691] width 140 height 31
type input "20"
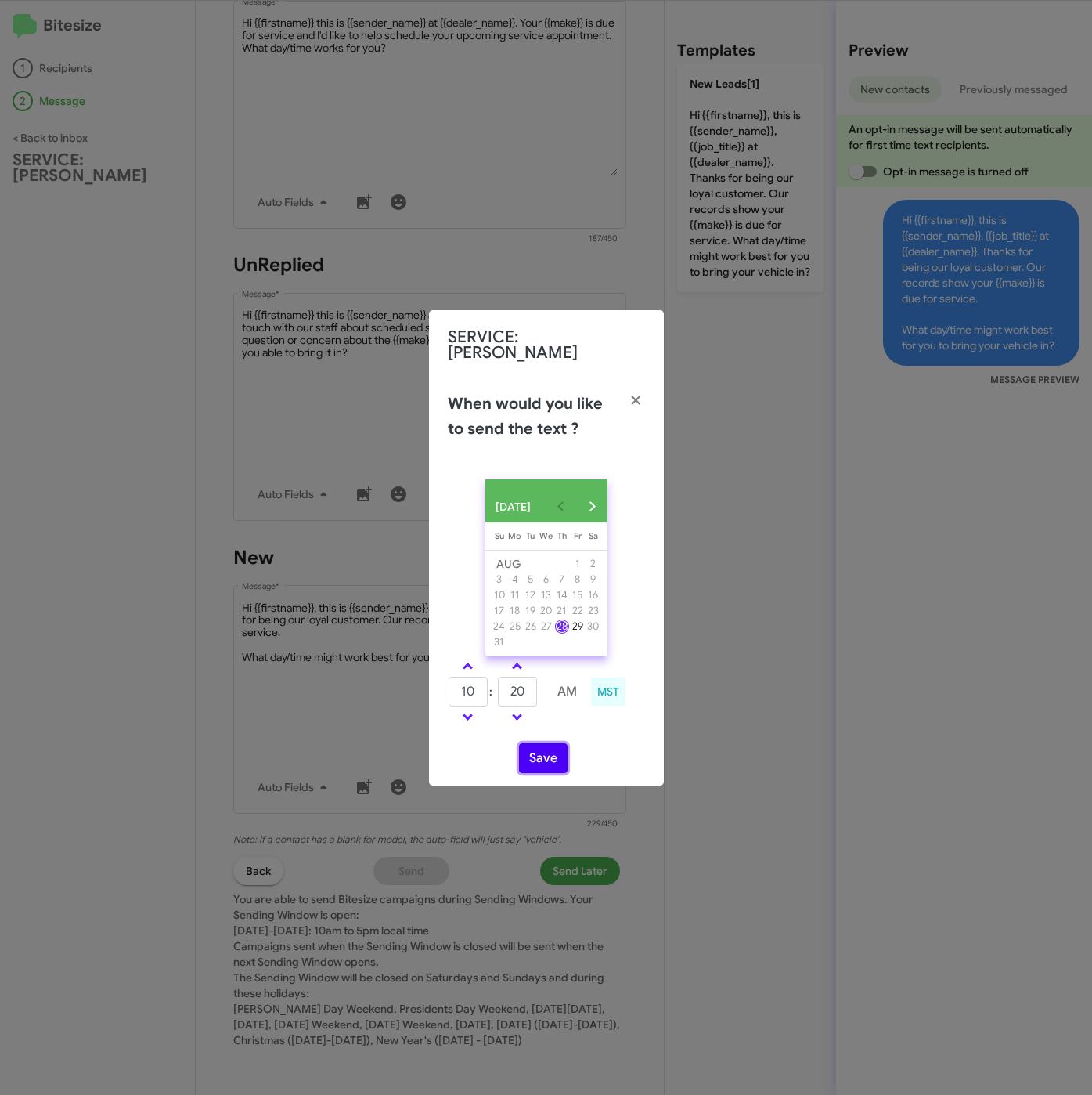
click at [550, 757] on button "Save" at bounding box center [543, 758] width 49 height 29
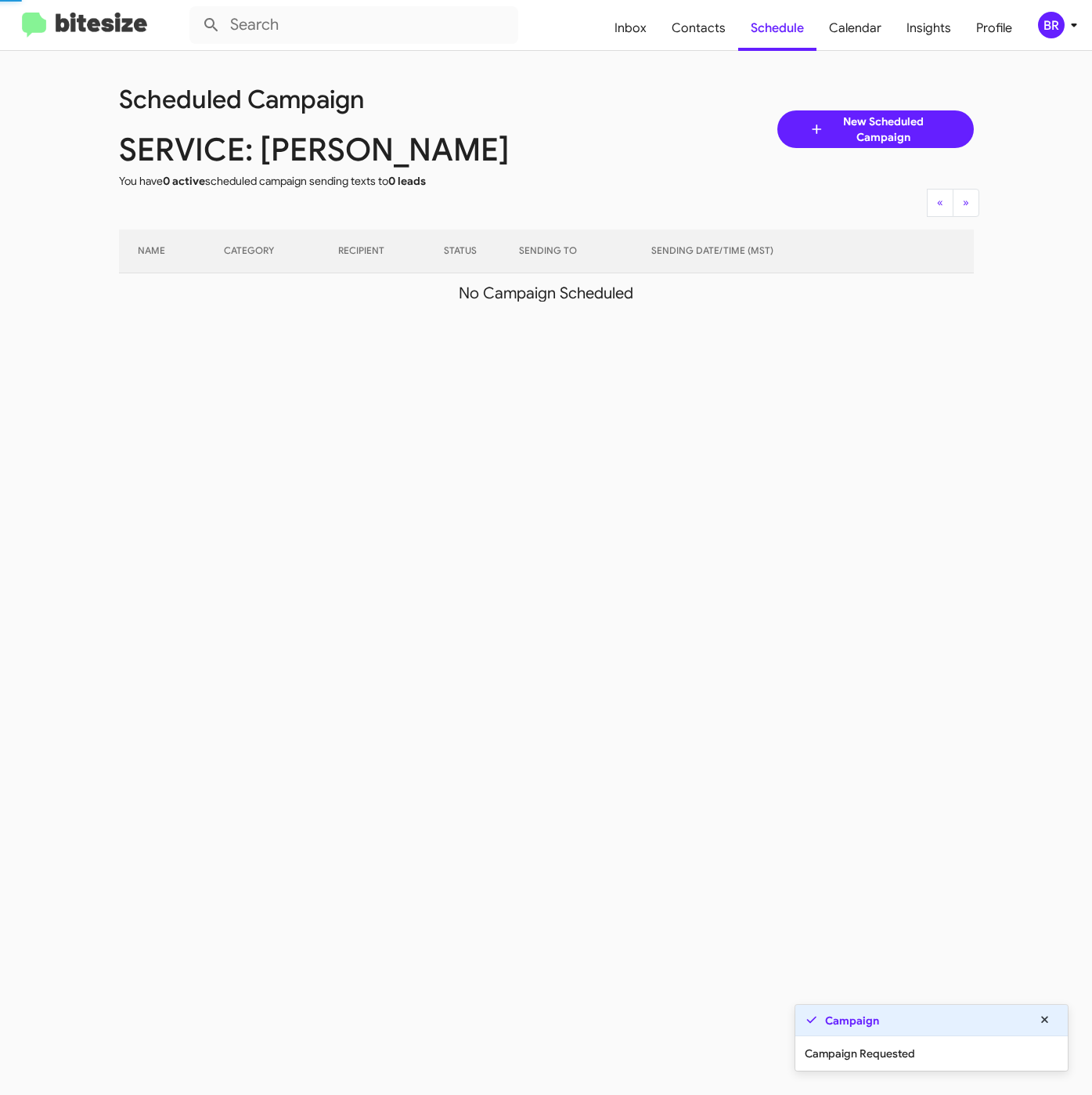
click at [1050, 33] on div "BR" at bounding box center [1051, 25] width 27 height 27
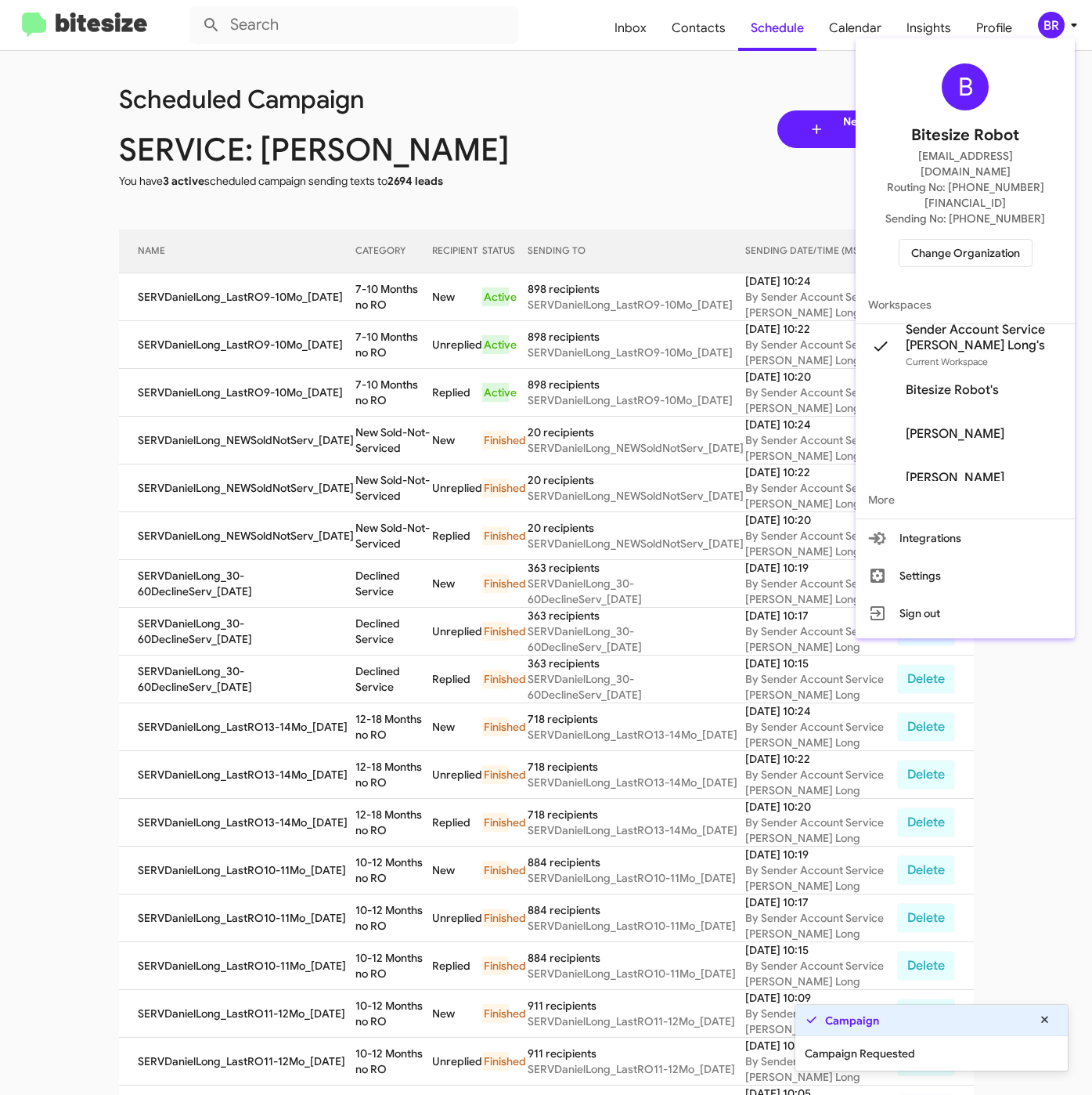
click at [391, 285] on div at bounding box center [546, 548] width 1092 height 1095
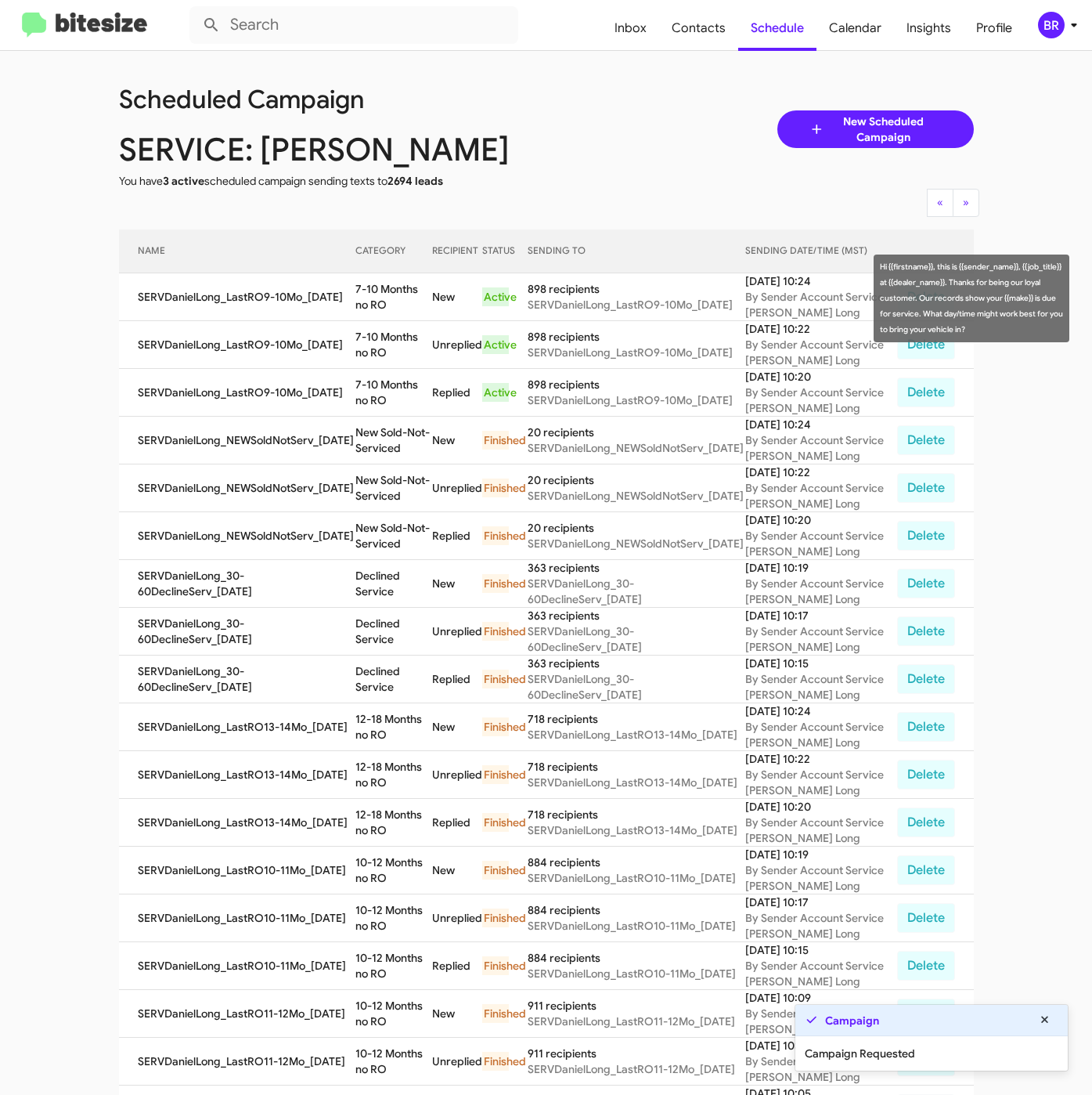
drag, startPoint x: 350, startPoint y: 292, endPoint x: 367, endPoint y: 303, distance: 20.2
click at [367, 303] on td "7-10 Months no RO" at bounding box center [393, 297] width 76 height 48
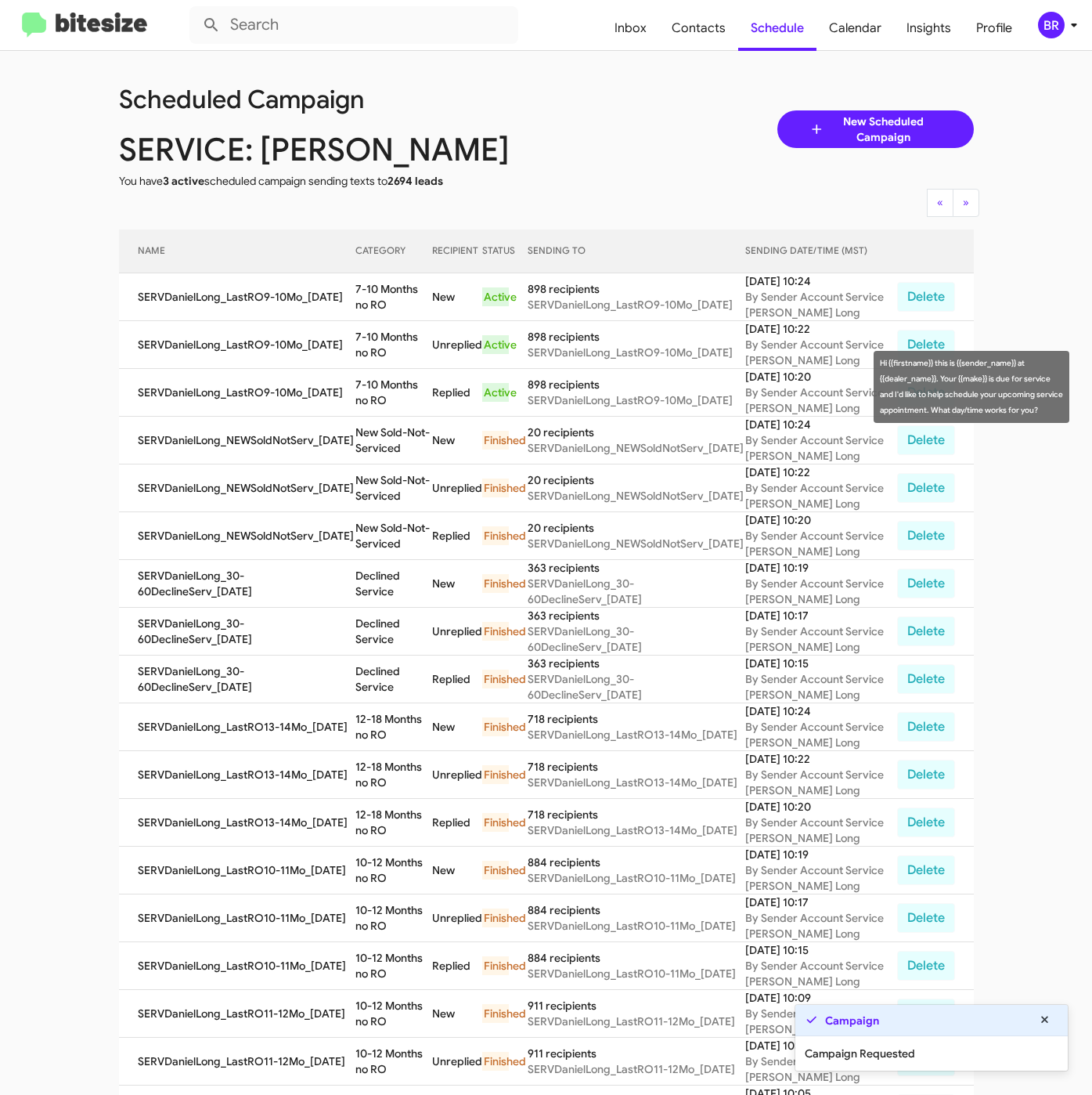
copy td "7-10 Months no RO"
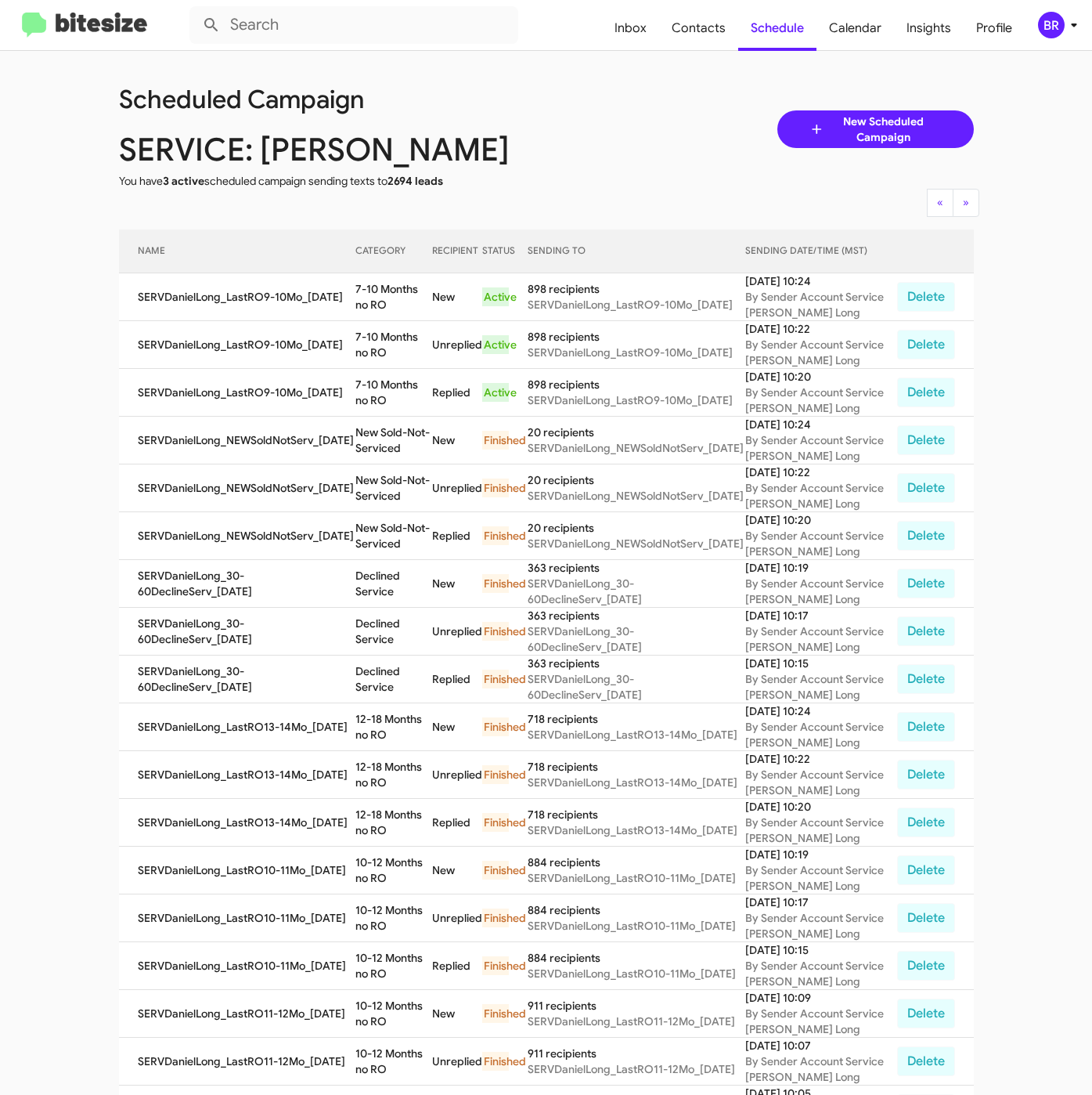
click at [1064, 29] on icon at bounding box center [1074, 25] width 18 height 18
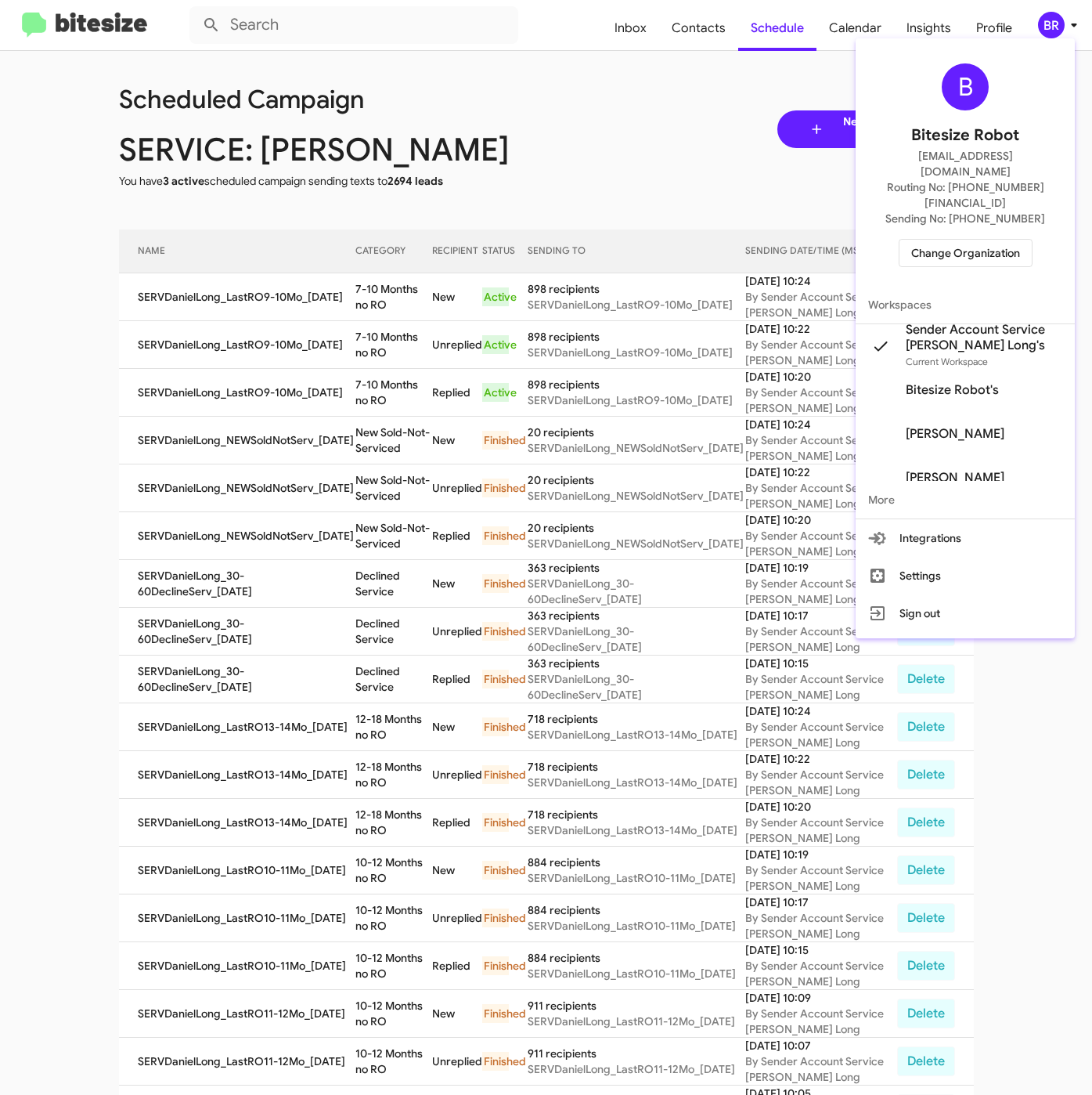
click at [994, 239] on span "Change Organization" at bounding box center [966, 252] width 109 height 27
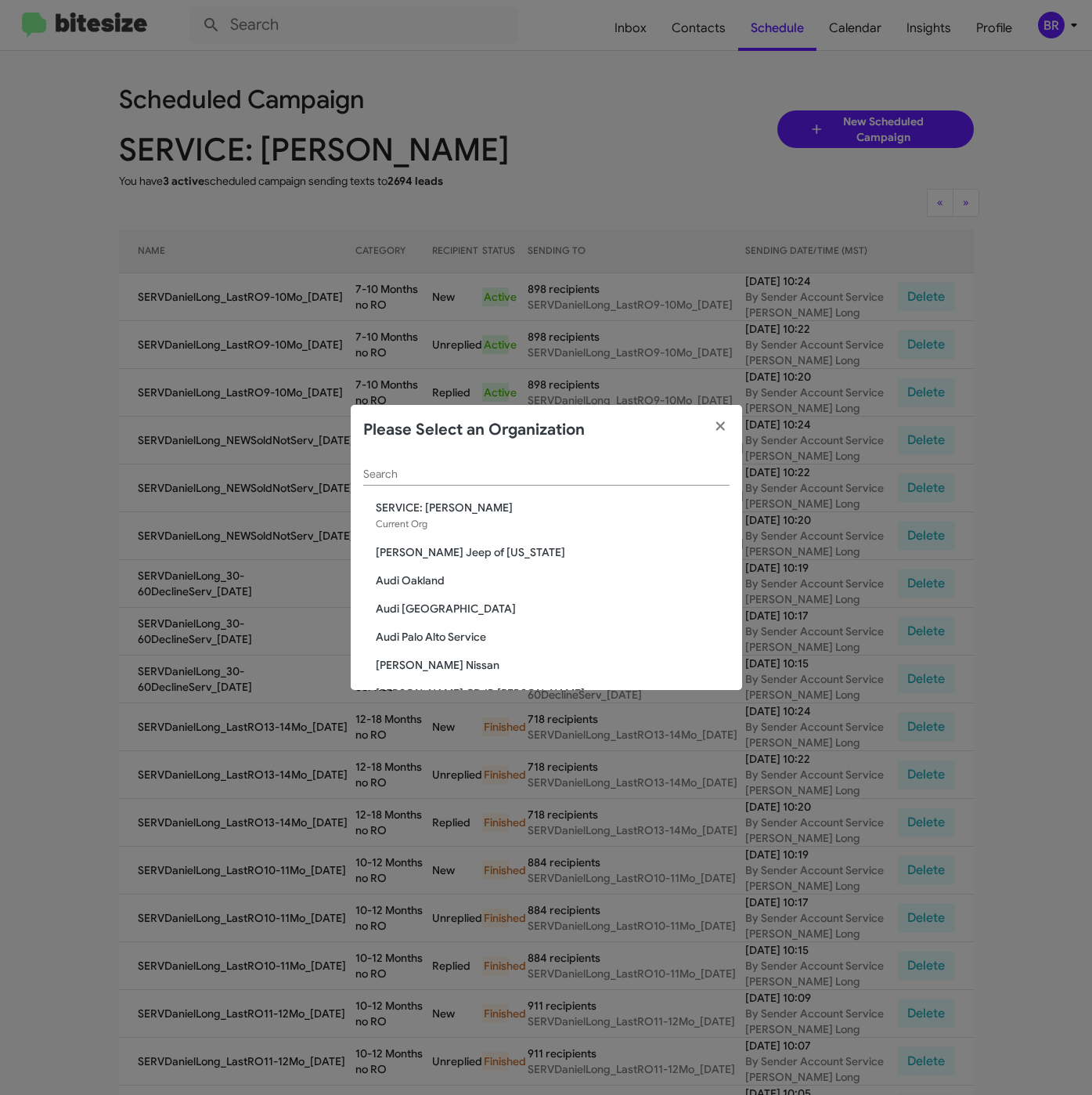
click at [532, 478] on input "Search" at bounding box center [546, 475] width 366 height 13
paste input "Team Toyota Langhorne"
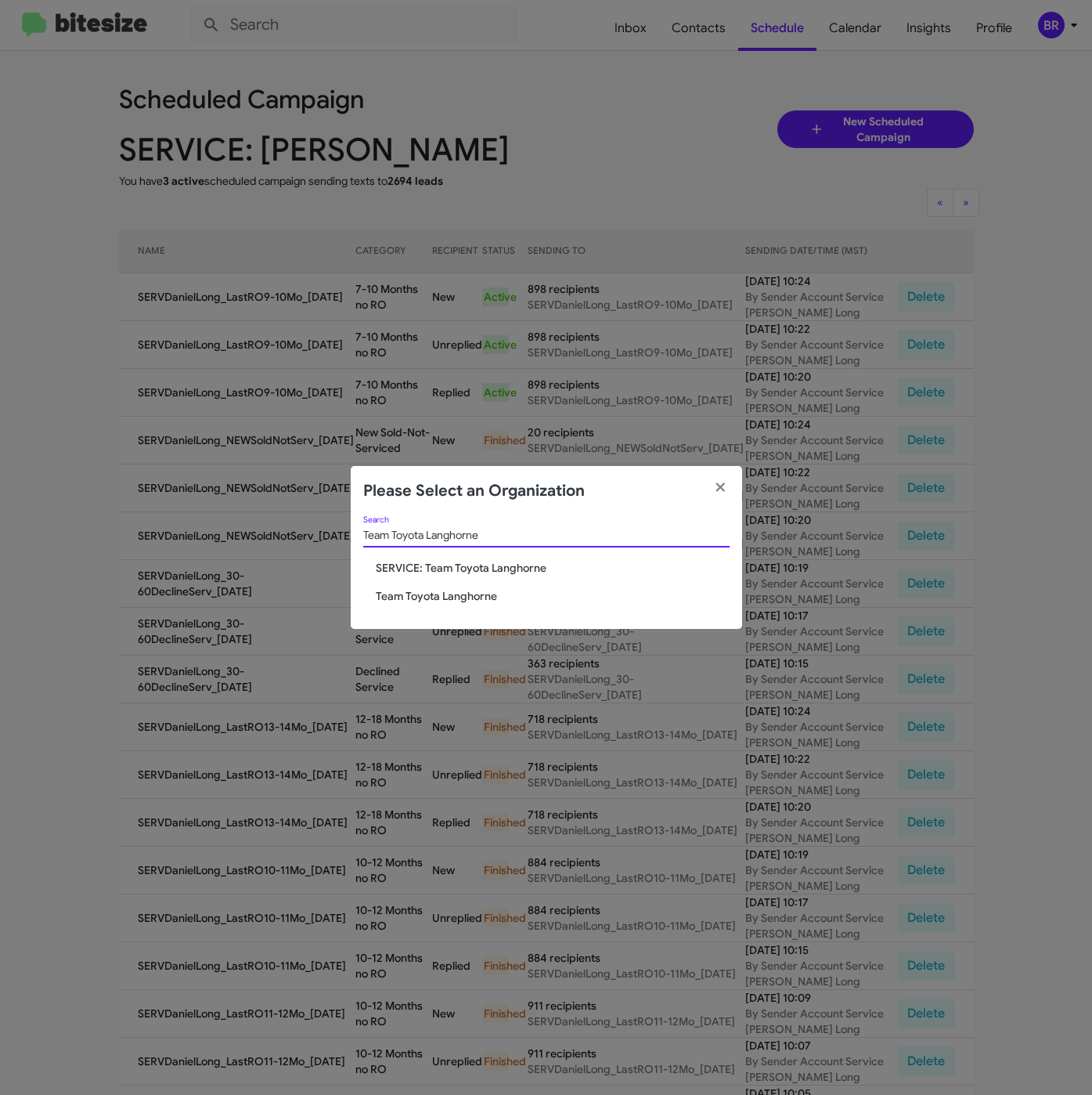
type input "Team Toyota Langhorne"
click at [412, 593] on span "Team Toyota Langhorne" at bounding box center [552, 595] width 354 height 16
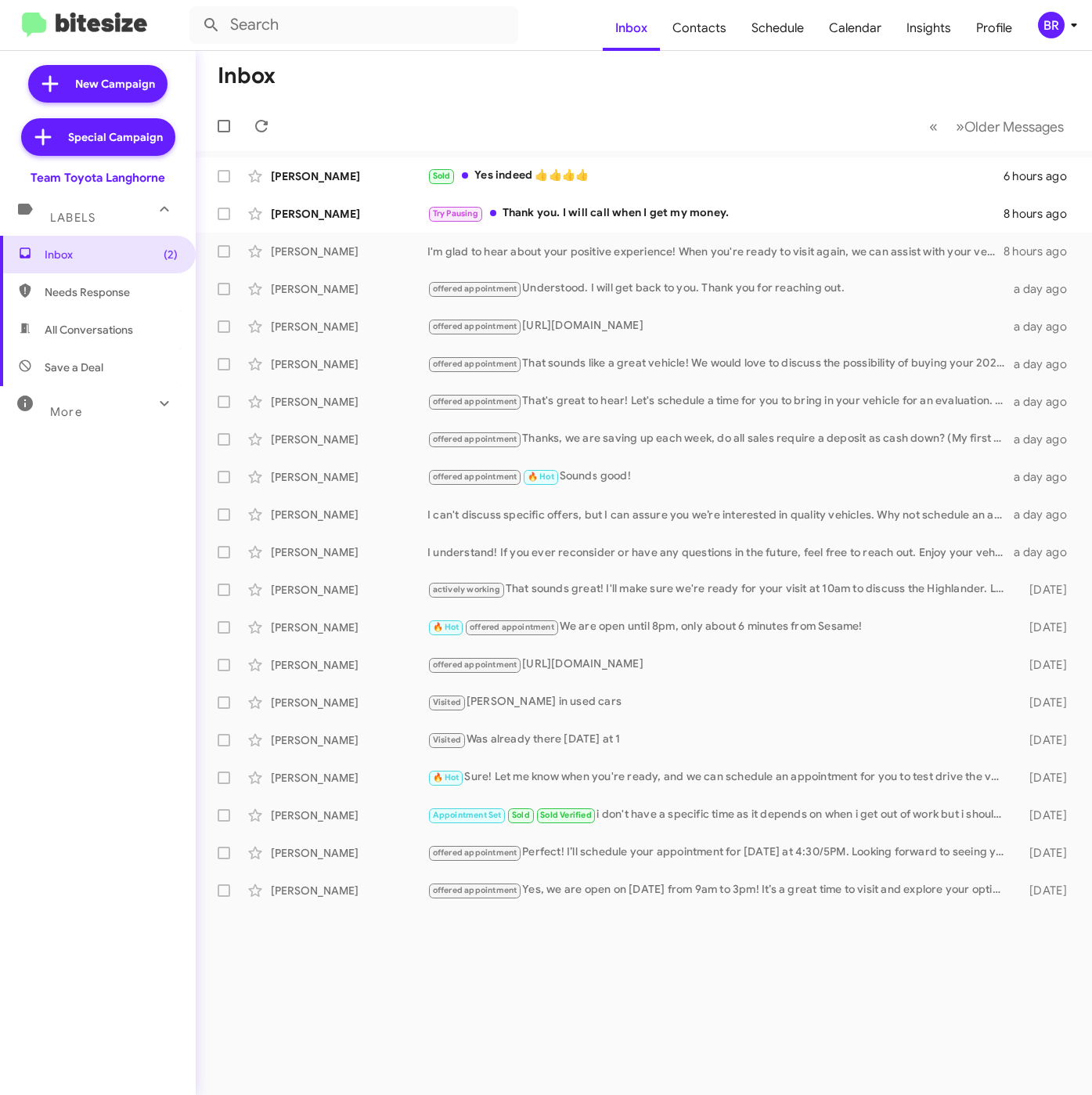
click at [1066, 21] on icon at bounding box center [1074, 25] width 18 height 18
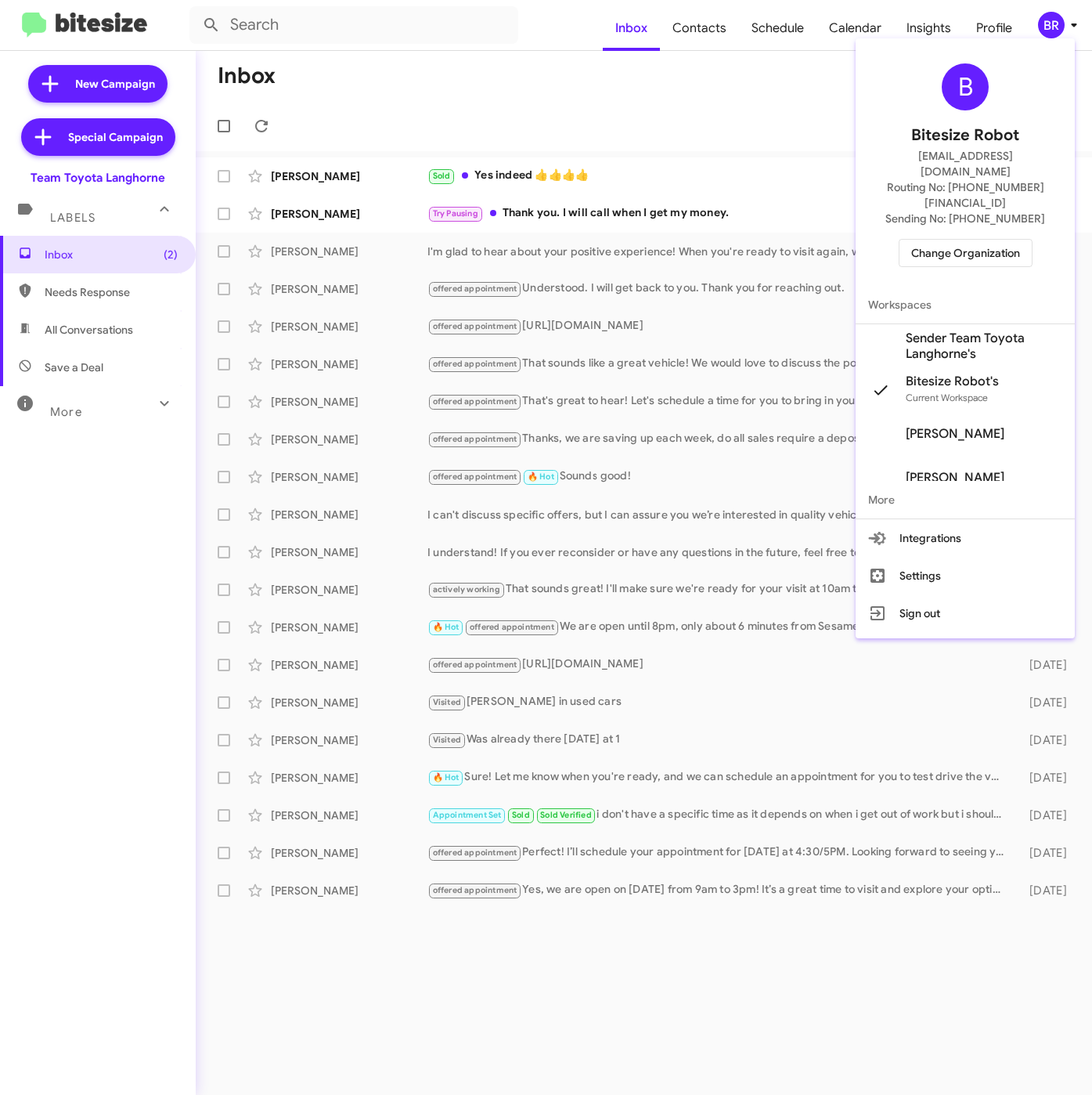
click at [914, 330] on span "Sender Team Toyota Langhorne's" at bounding box center [984, 346] width 156 height 31
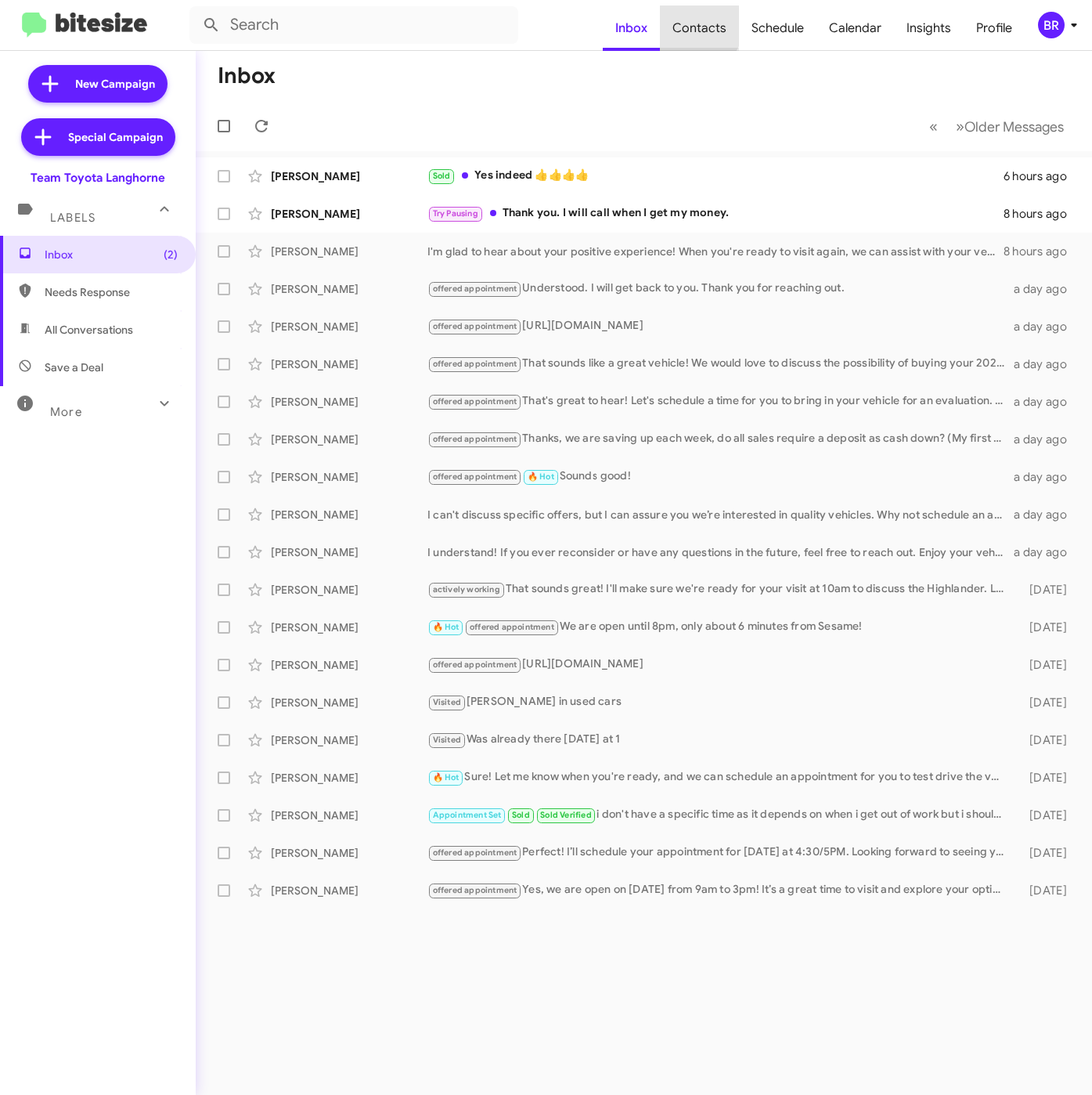
click at [700, 24] on span "Contacts" at bounding box center [699, 28] width 79 height 45
type input "in:groups"
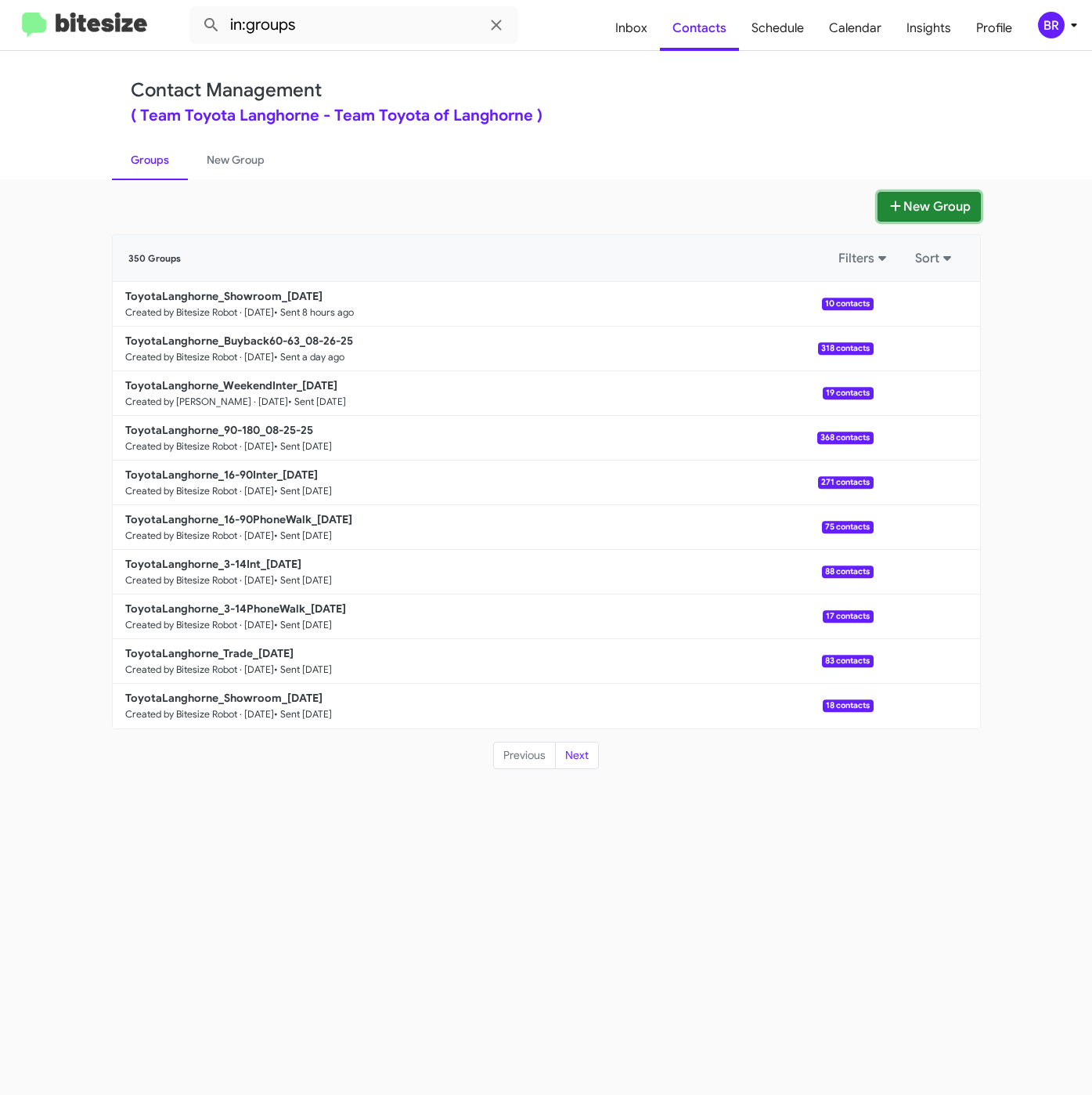
click at [910, 196] on button "New Group" at bounding box center [929, 206] width 103 height 29
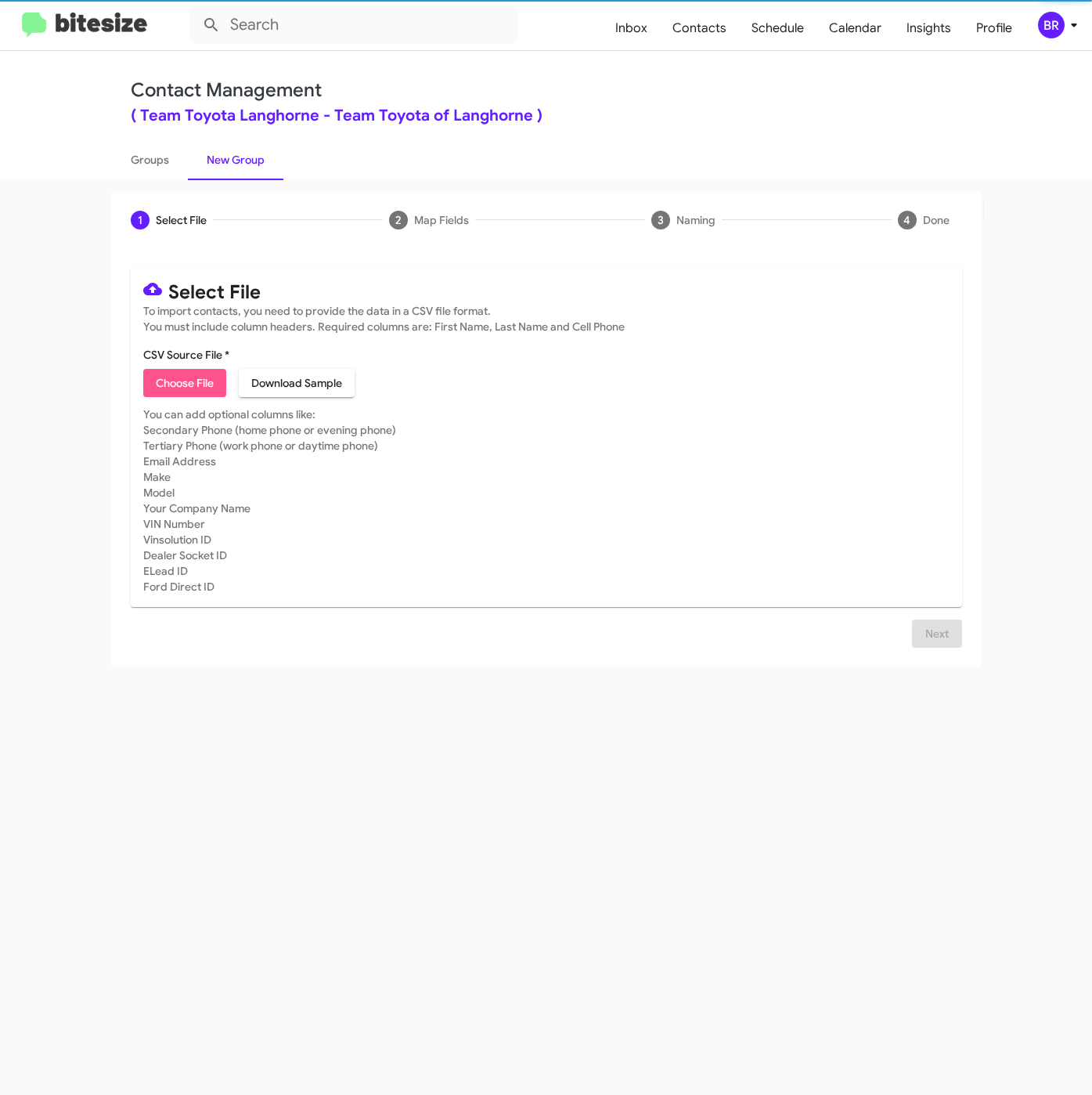
click at [178, 375] on span "Choose File" at bounding box center [184, 383] width 58 height 29
type input "ToyotaLanghorne_Trade_[DATE]"
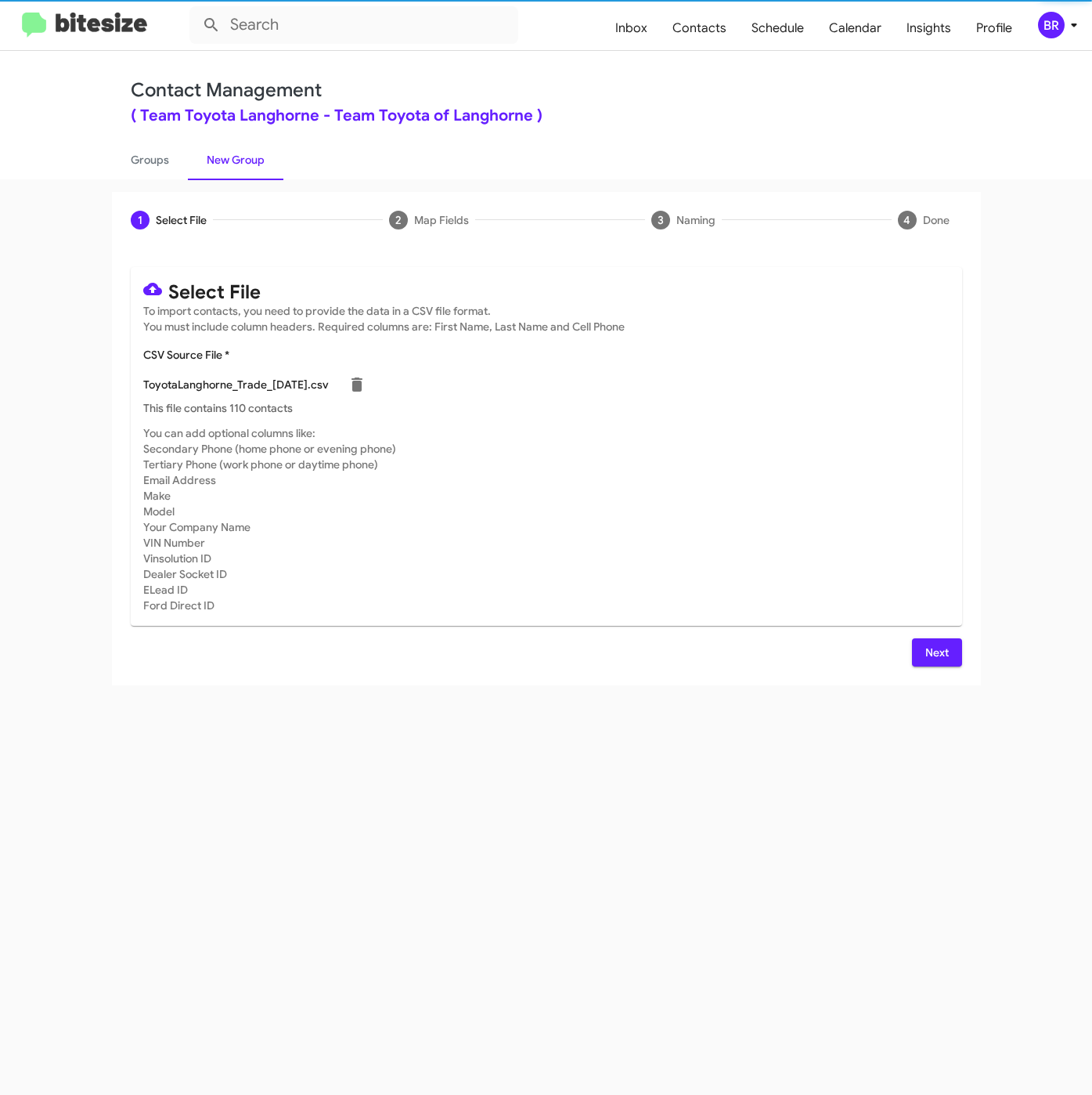
click at [933, 644] on span "Next" at bounding box center [937, 652] width 25 height 29
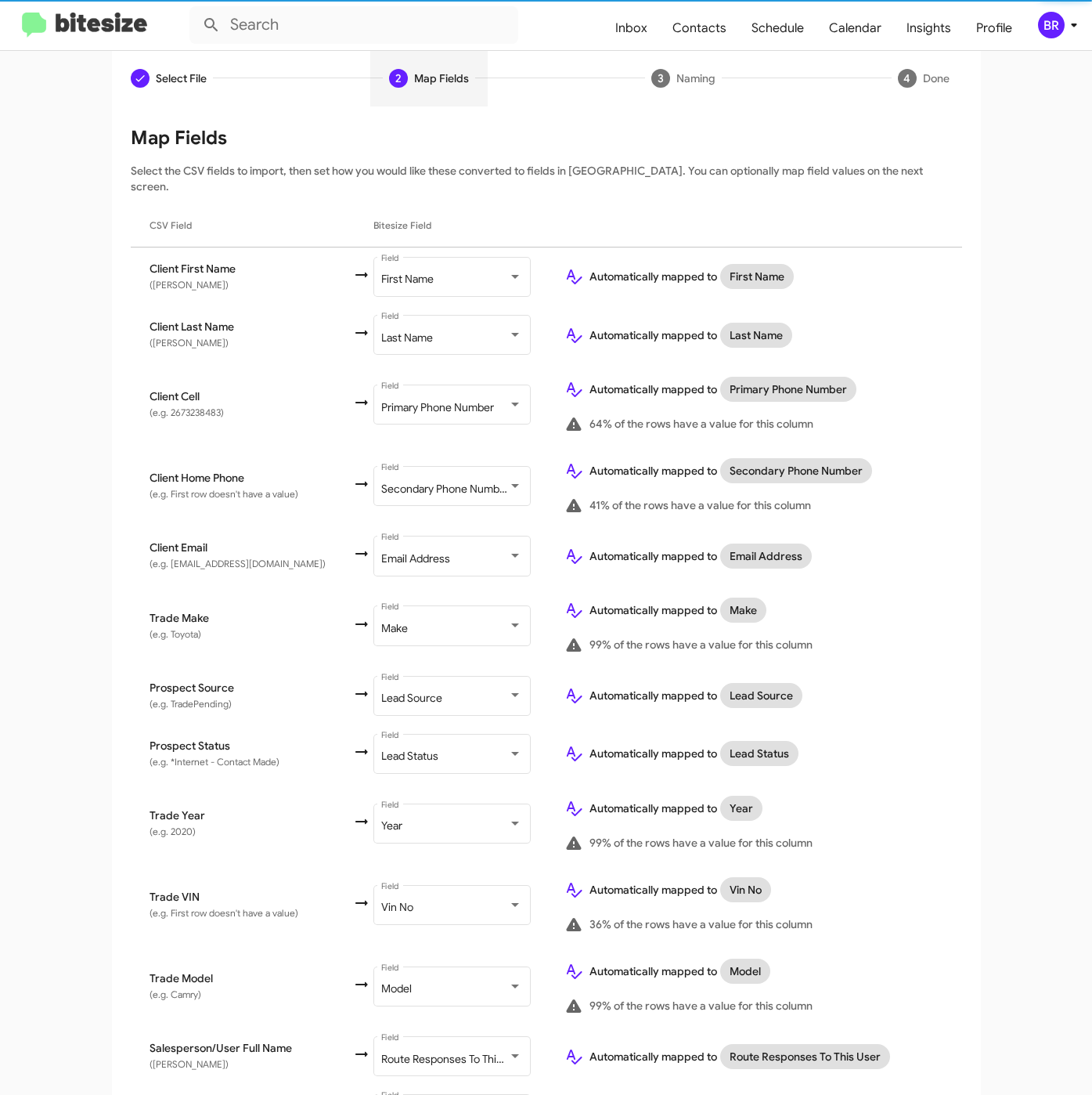
scroll to position [289, 0]
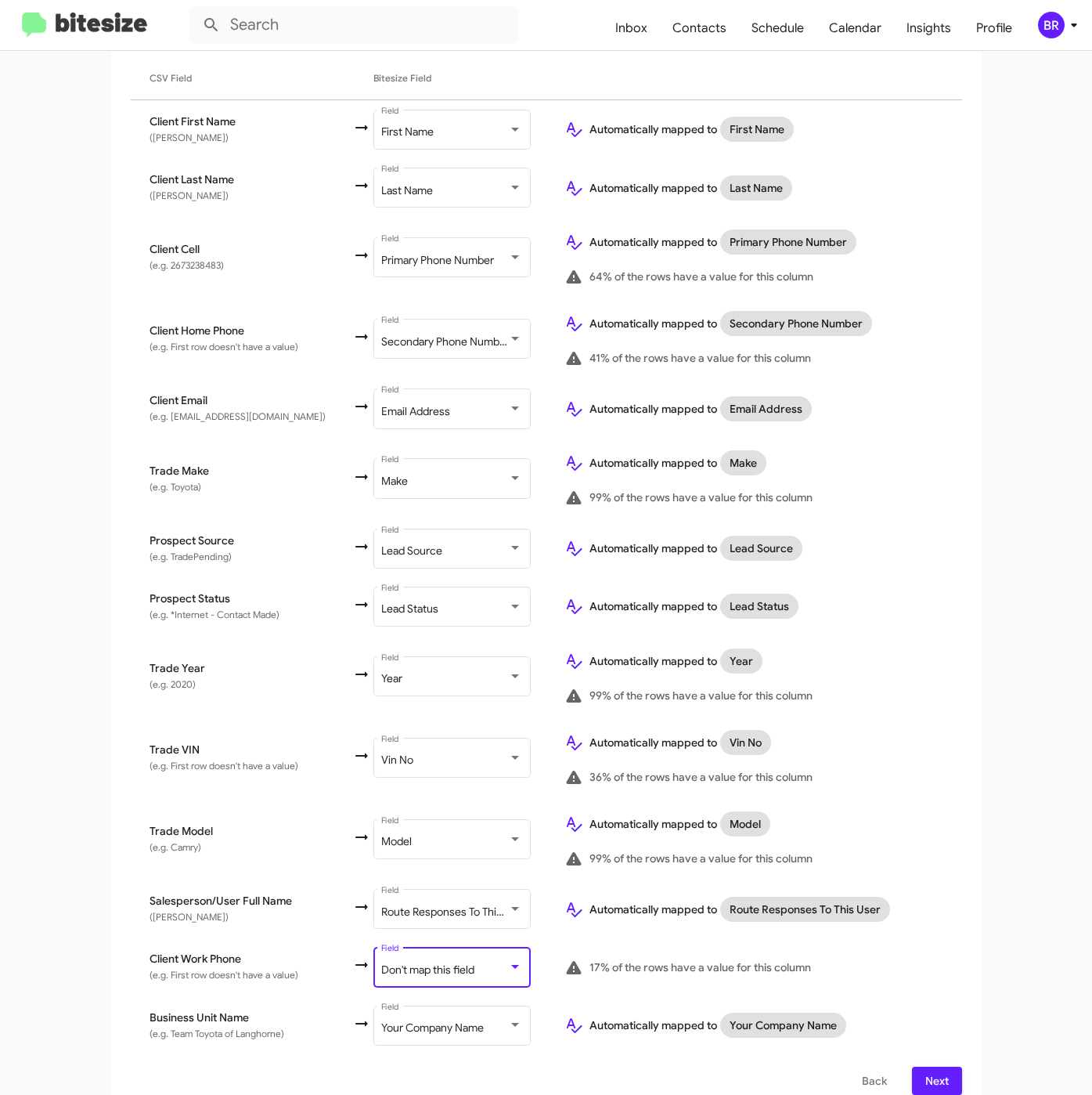
click at [460, 964] on div "Don't map this field" at bounding box center [444, 971] width 127 height 13
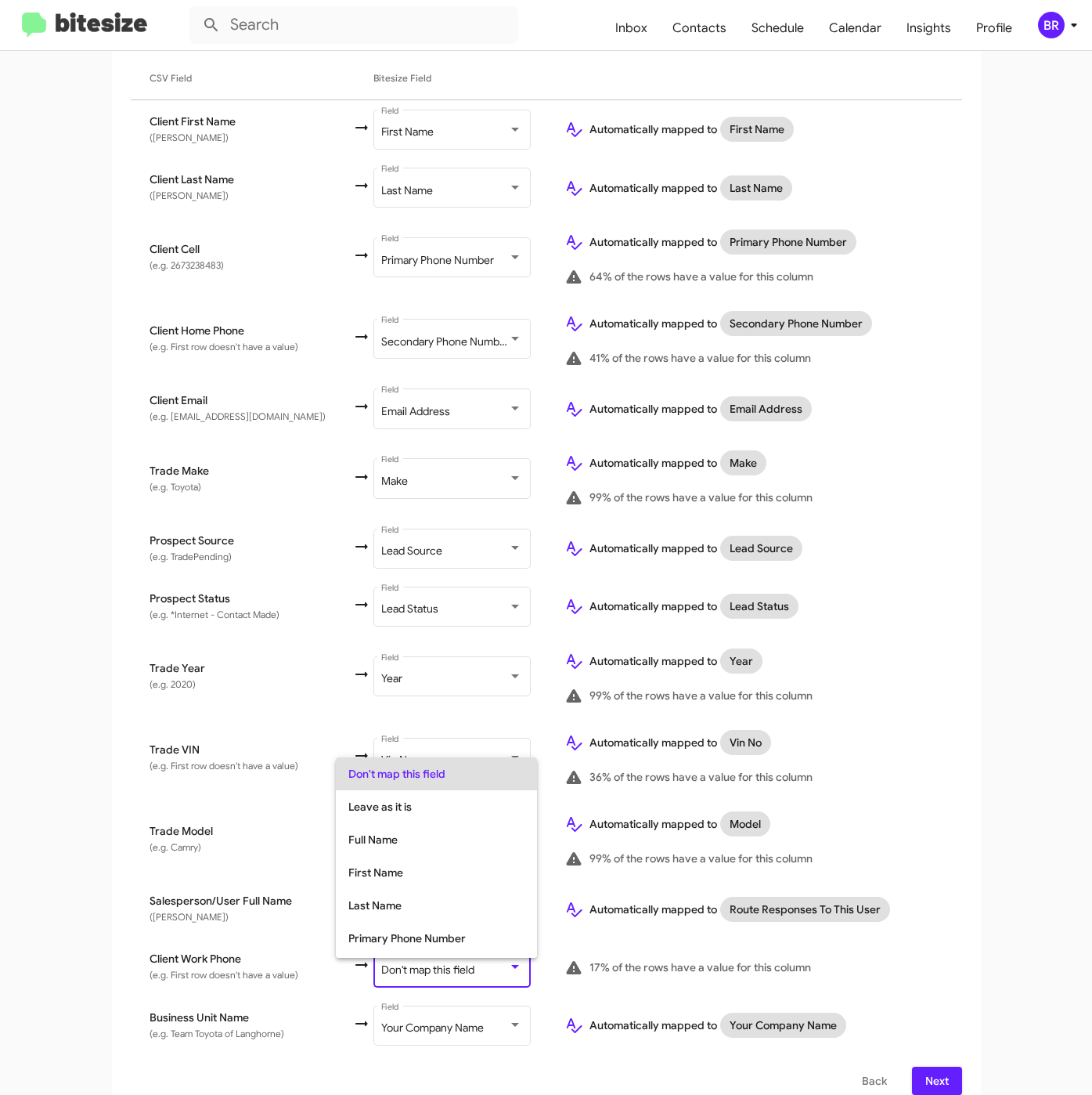
scroll to position [62, 0]
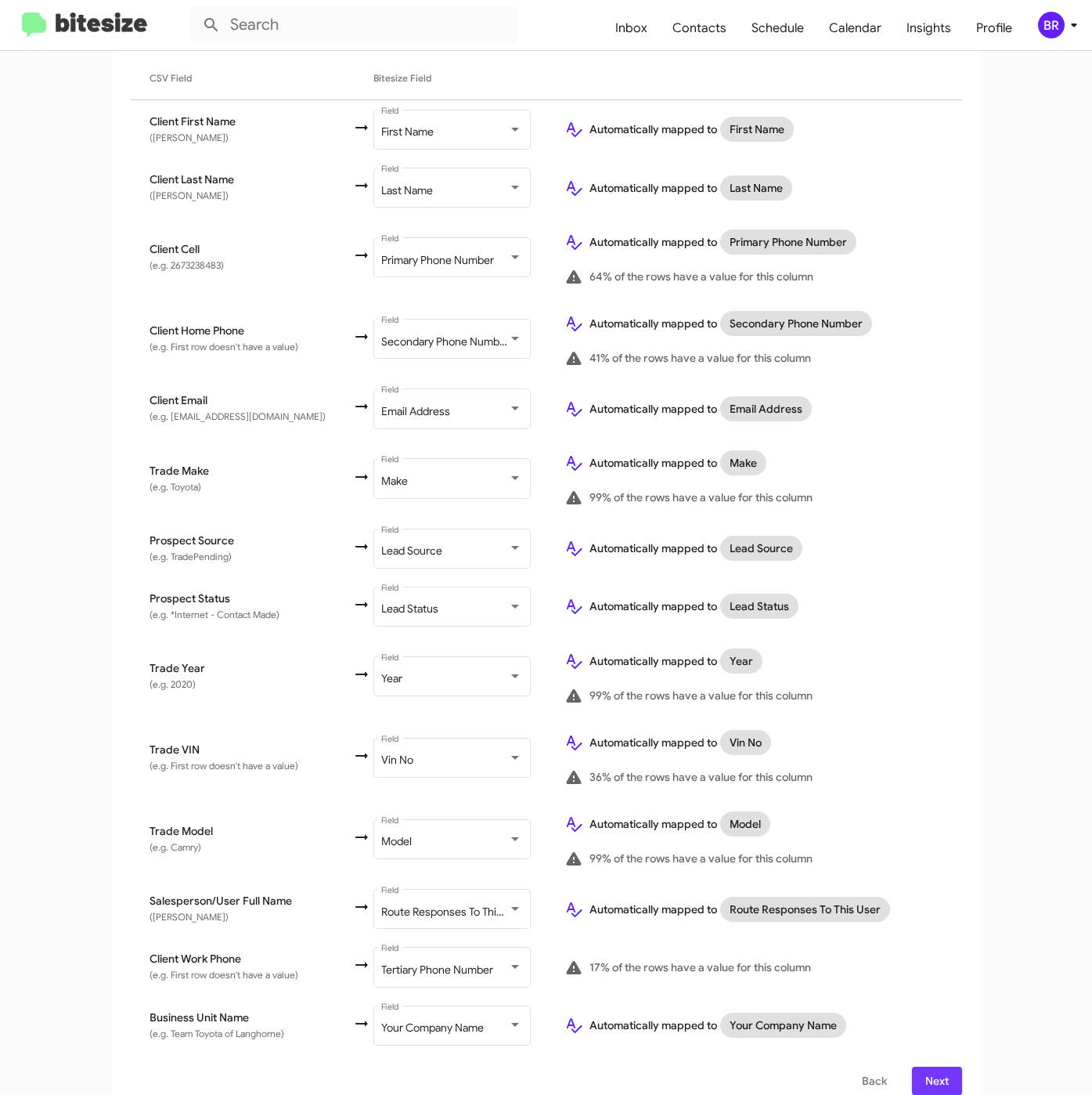
click at [912, 1066] on button "Next" at bounding box center [937, 1080] width 50 height 29
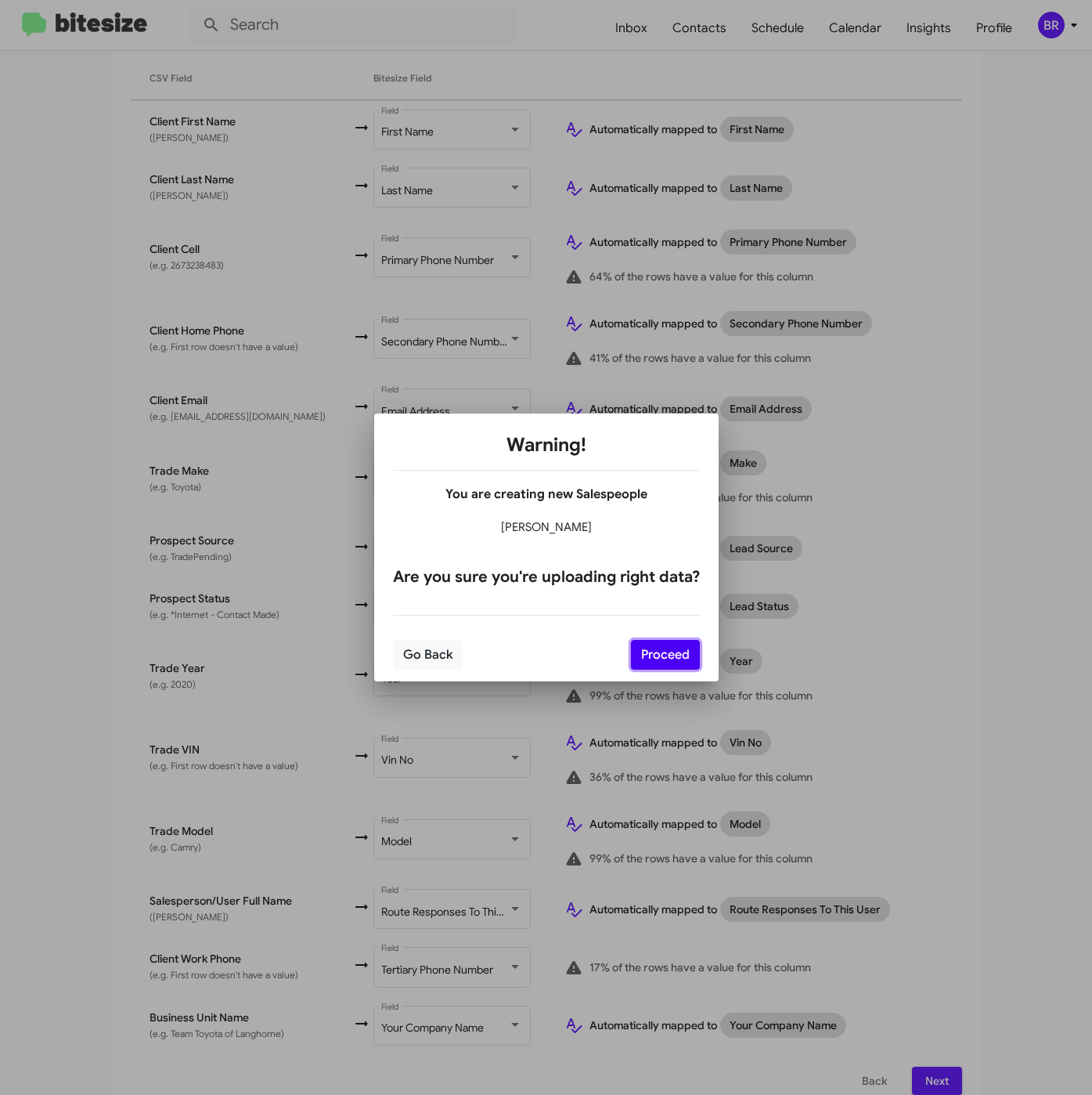
click at [672, 665] on button "Proceed" at bounding box center [665, 654] width 69 height 29
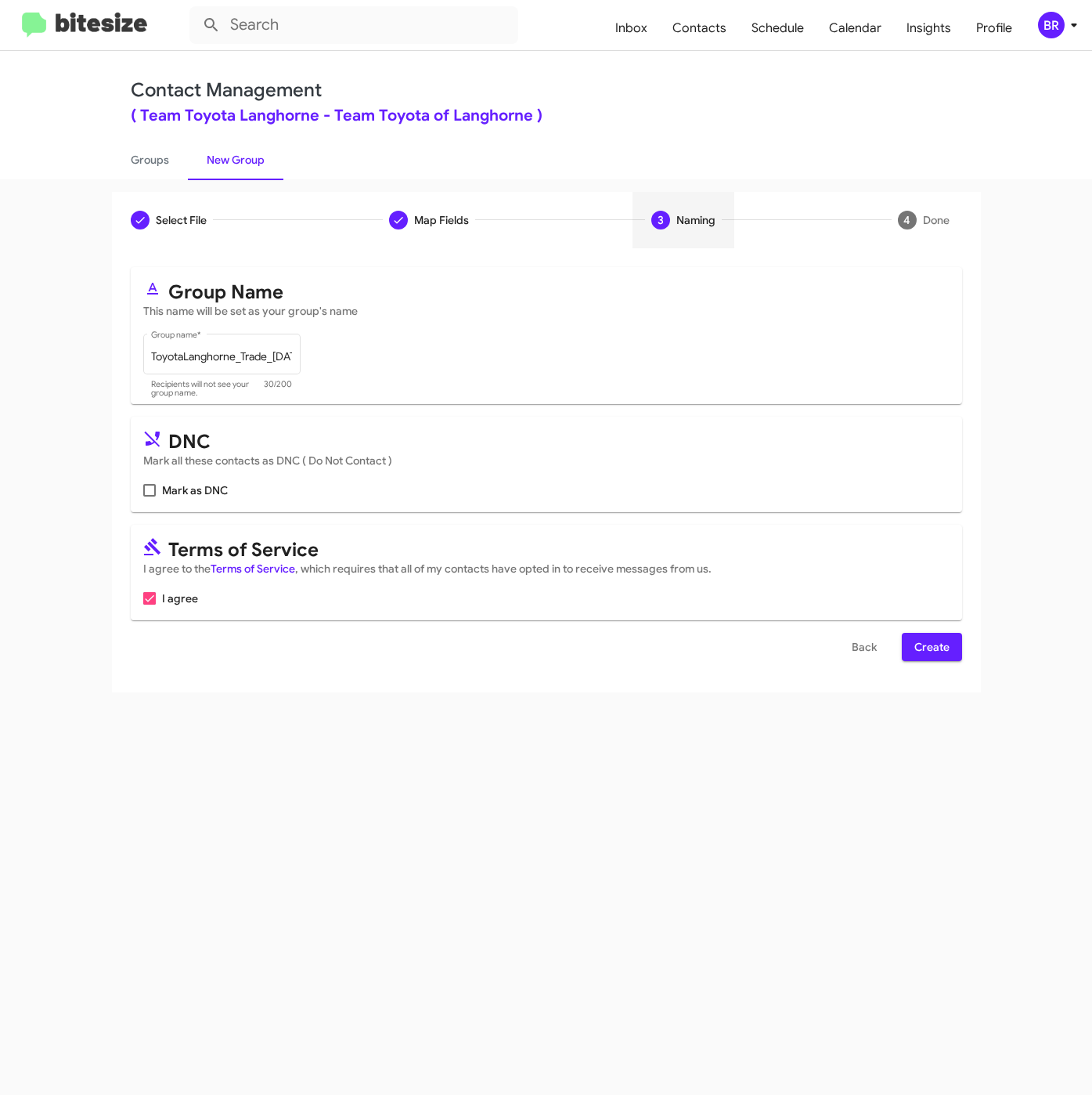
scroll to position [0, 0]
click at [930, 651] on span "Create" at bounding box center [932, 647] width 35 height 29
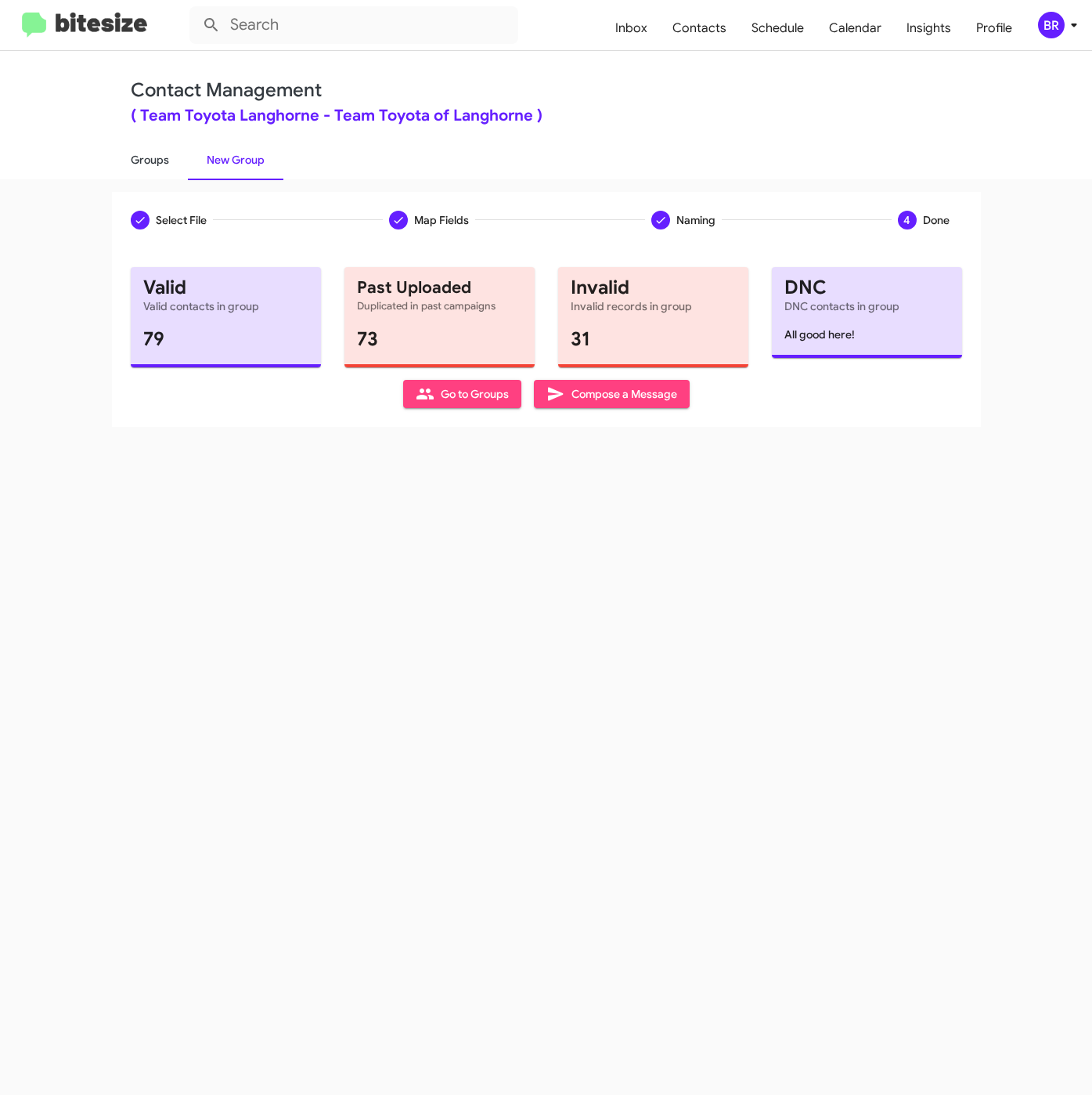
click at [158, 167] on link "Groups" at bounding box center [150, 159] width 76 height 40
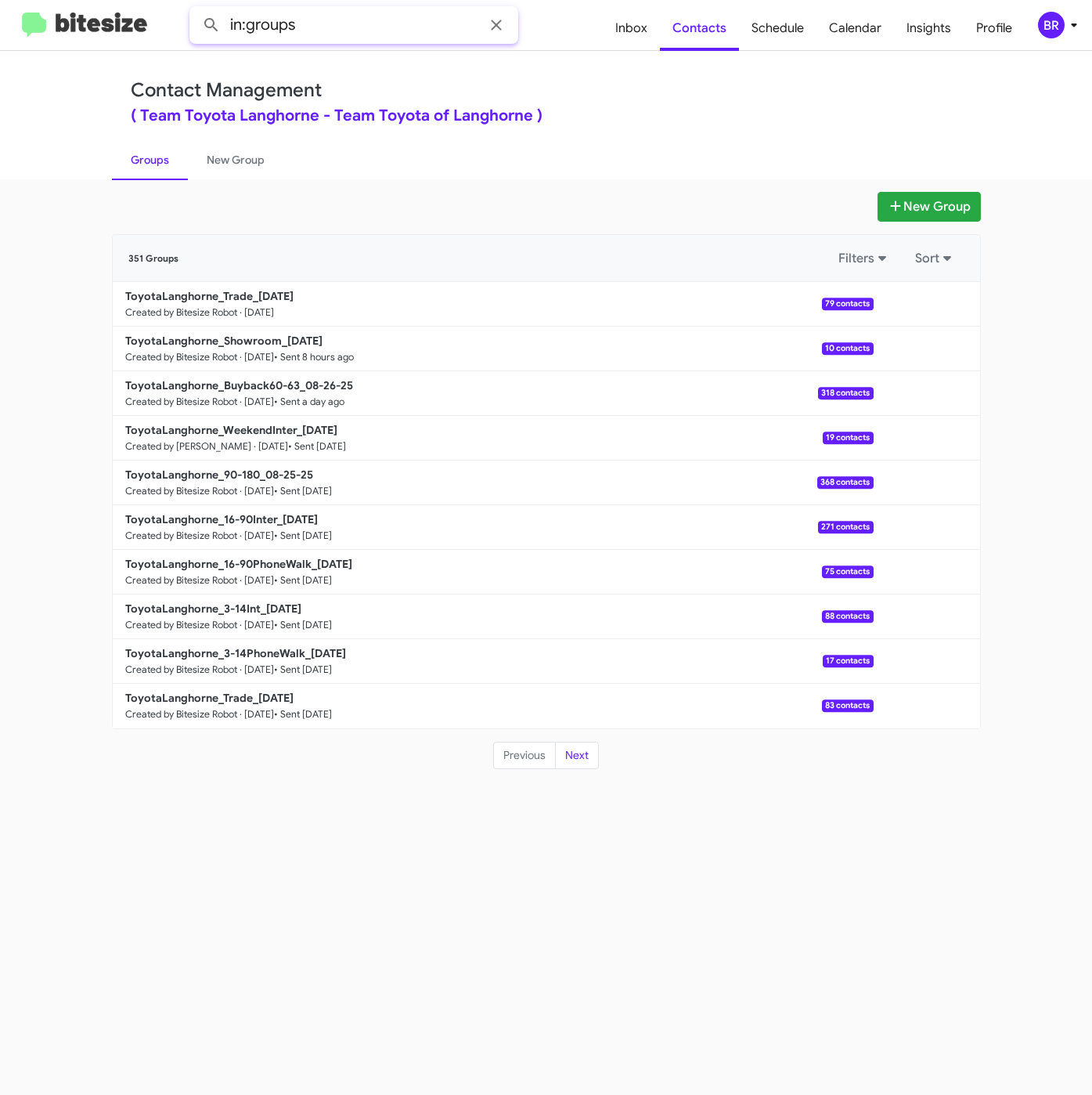
click at [357, 15] on input "in:groups" at bounding box center [353, 25] width 328 height 38
type input "in:groups trade"
click at [196, 9] on button at bounding box center [212, 25] width 31 height 31
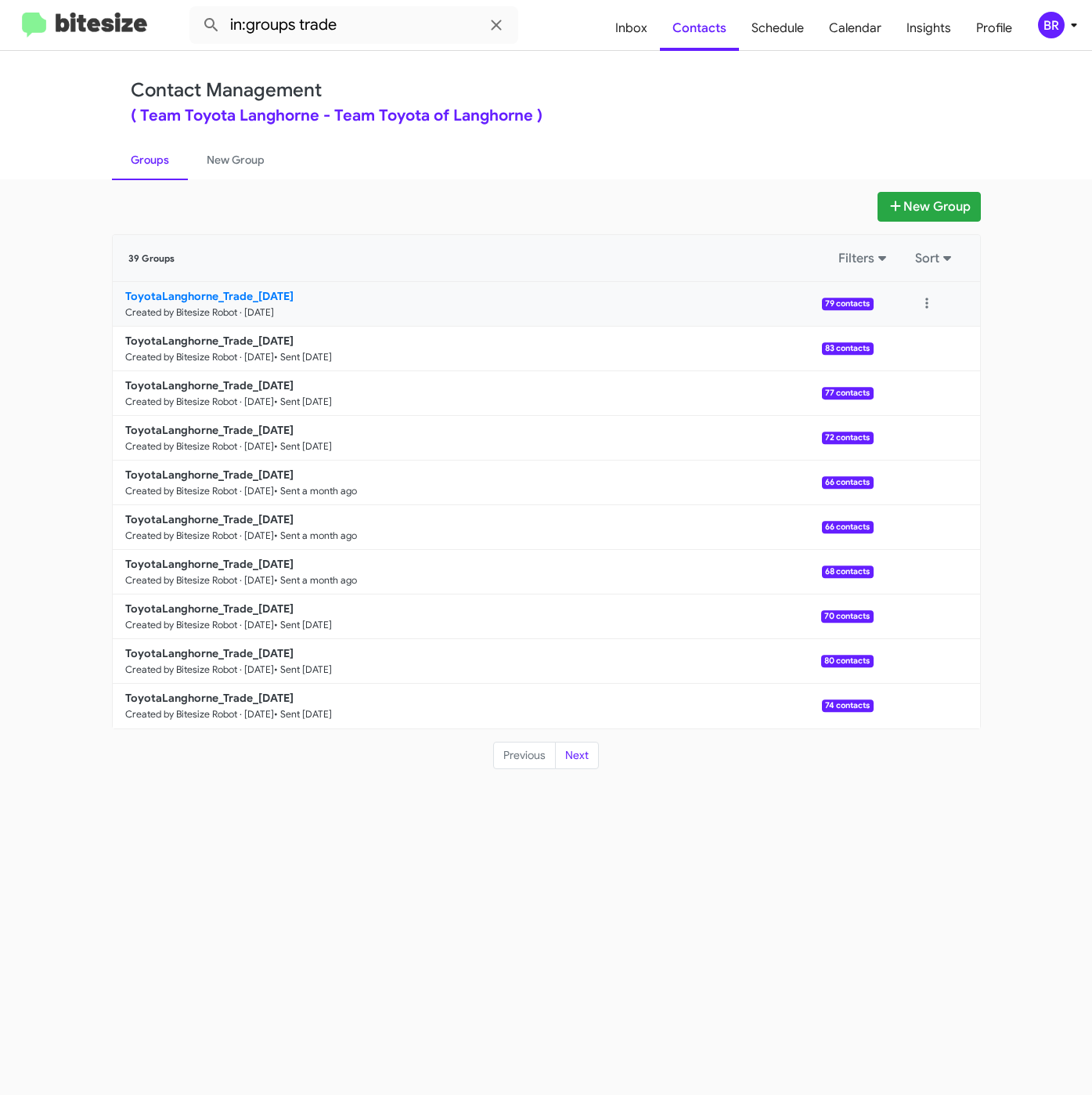
click at [247, 298] on b "ToyotaLanghorne_Trade_[DATE]" at bounding box center [209, 295] width 168 height 14
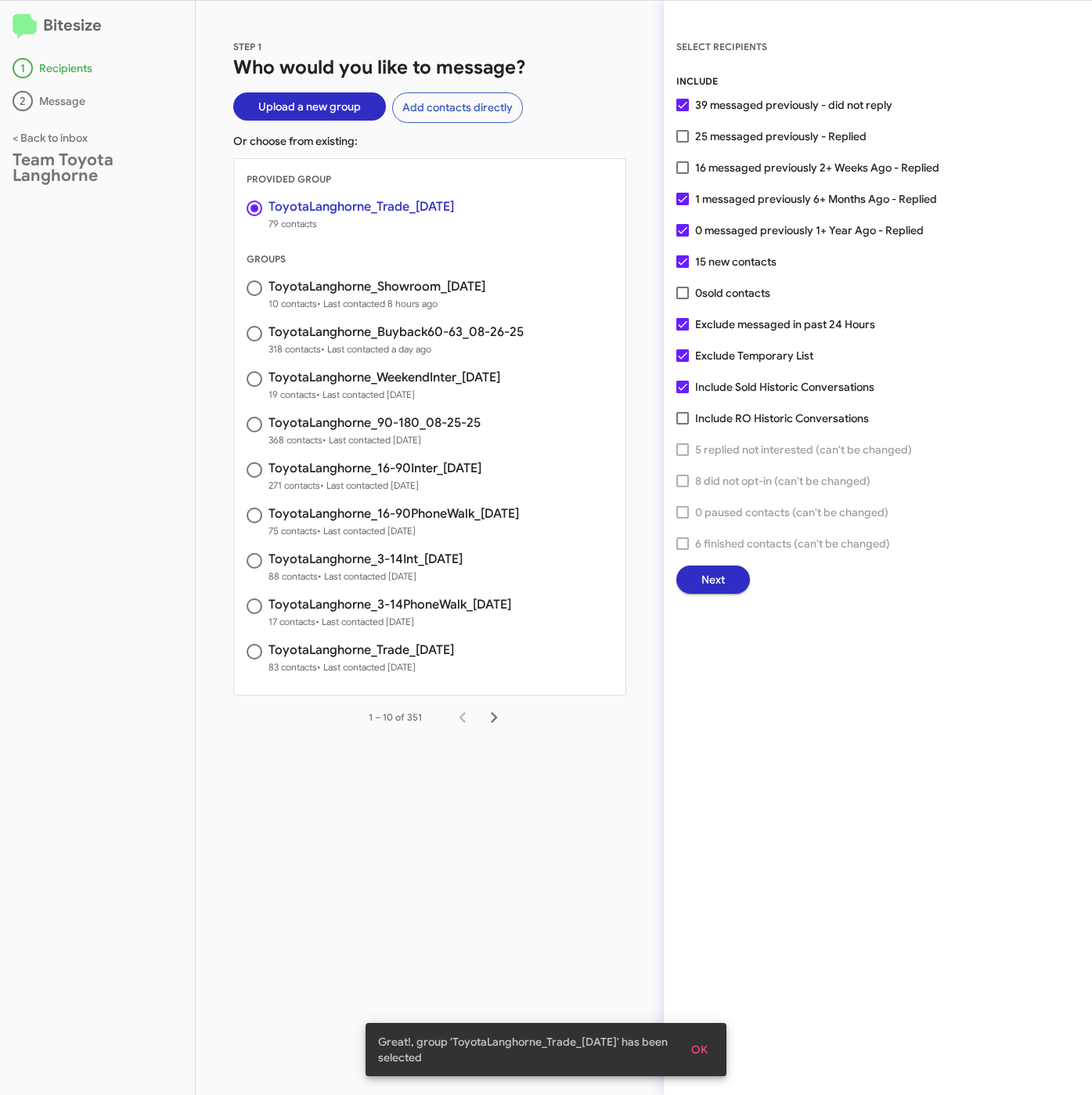
click at [717, 582] on span "Next" at bounding box center [713, 579] width 24 height 29
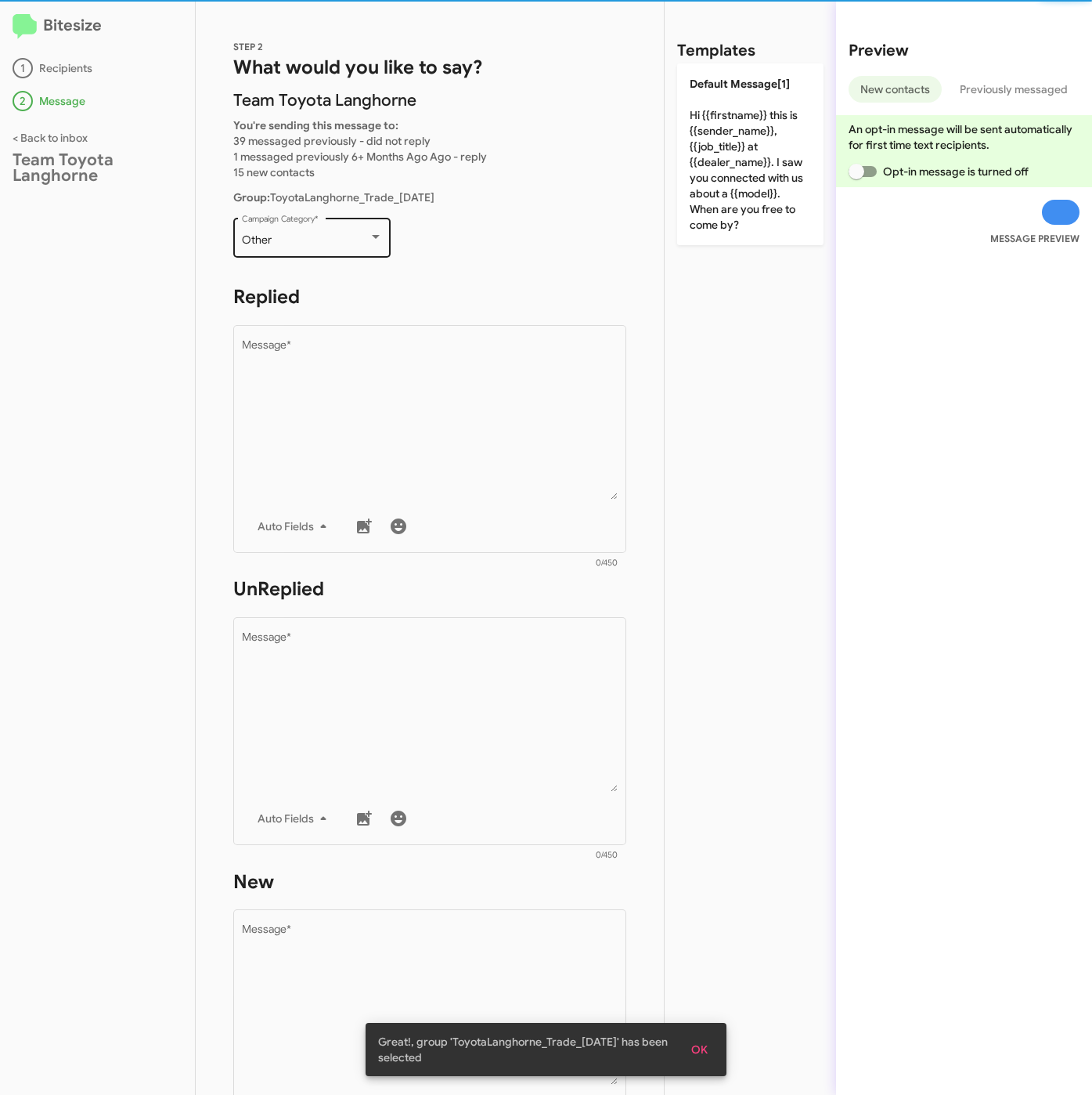
click at [340, 245] on div "Other" at bounding box center [305, 240] width 127 height 13
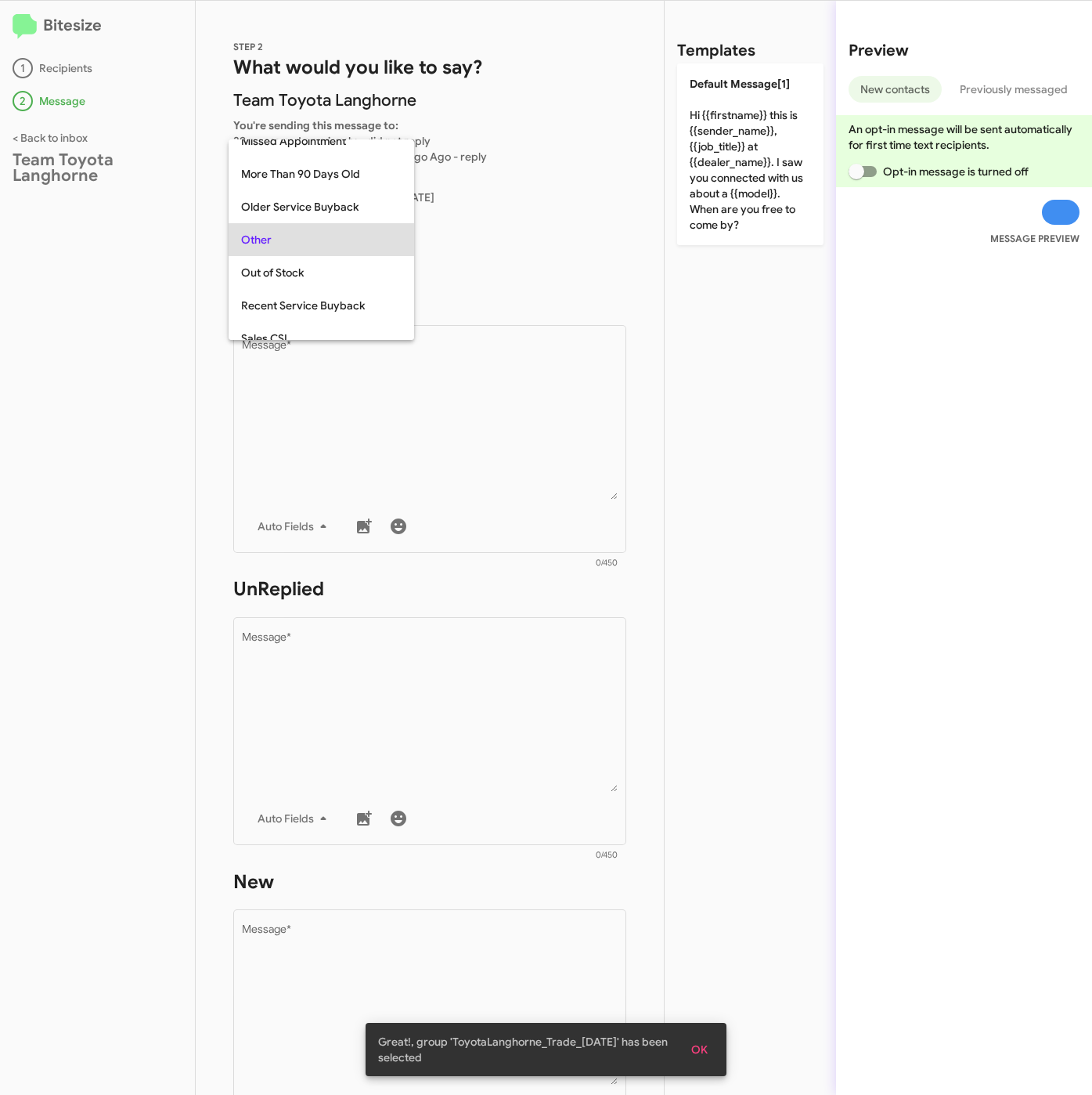
scroll to position [555, 0]
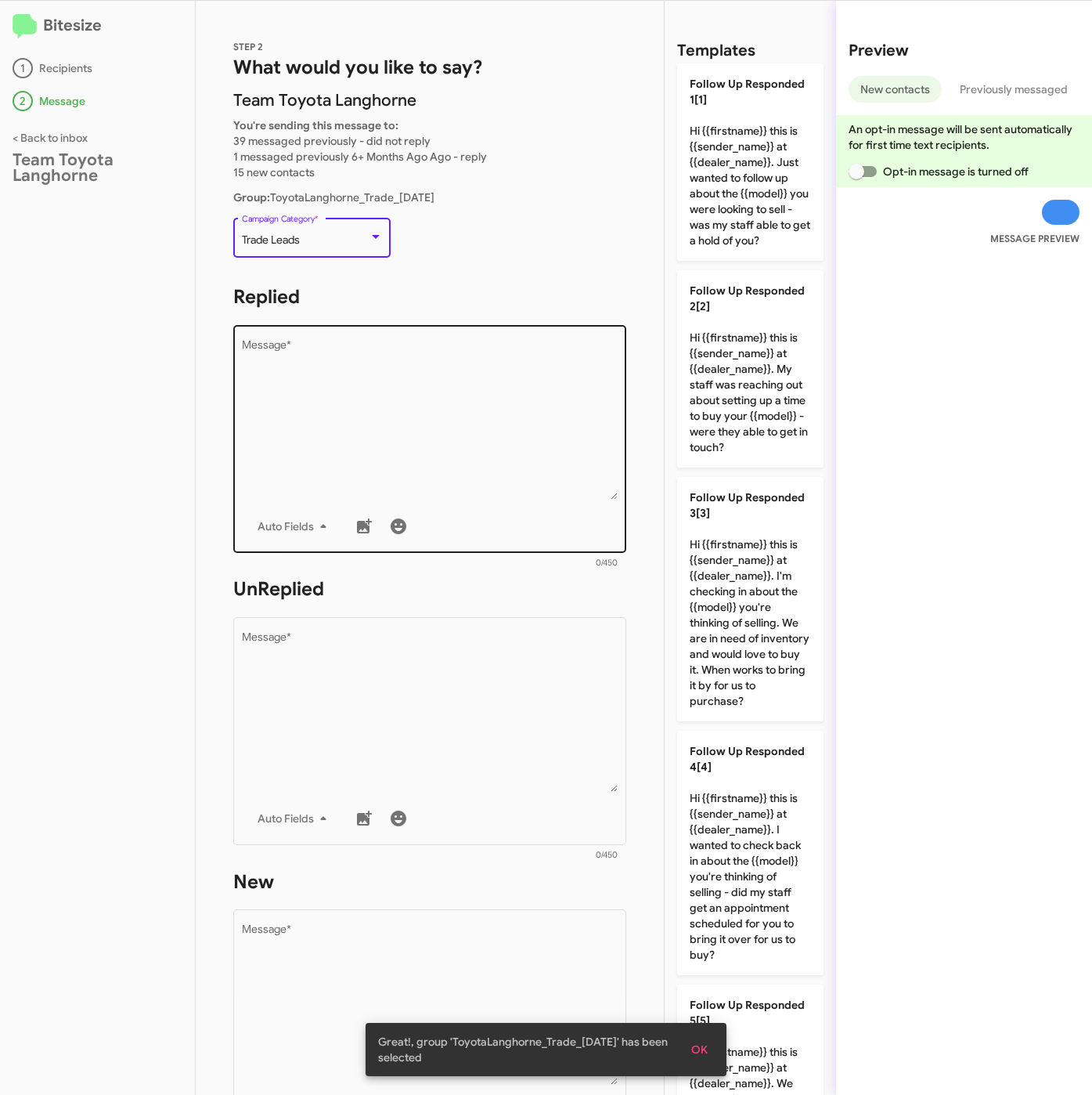
click at [350, 372] on textarea "Message *" at bounding box center [430, 420] width 376 height 160
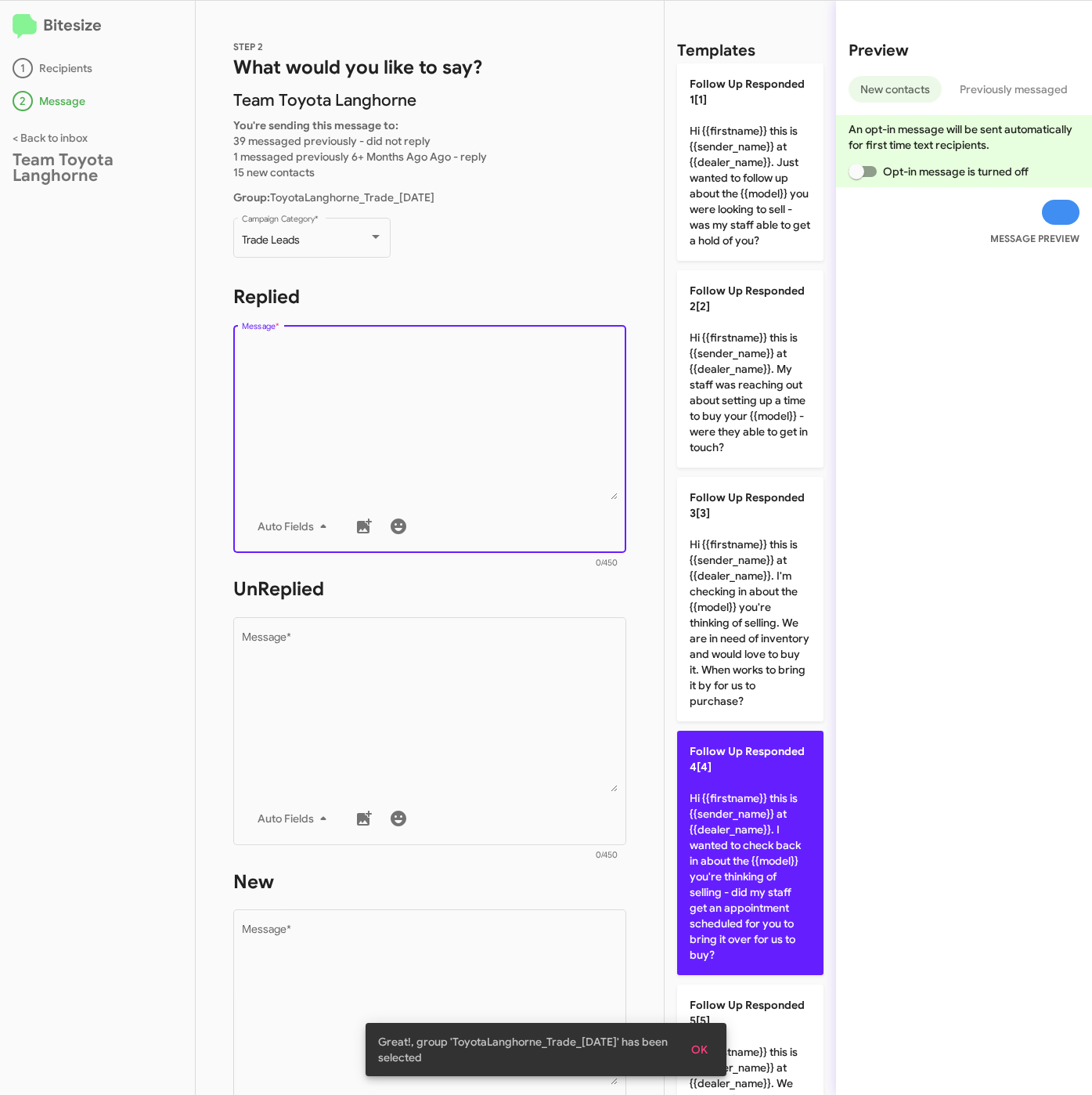
click at [727, 823] on p "Follow Up Responded 4[4] Hi {{firstname}} this is {{sender_name}} at {{dealer_n…" at bounding box center [750, 853] width 146 height 245
type textarea "Hi {{firstname}} this is {{sender_name}} at {{dealer_name}}. I wanted to check …"
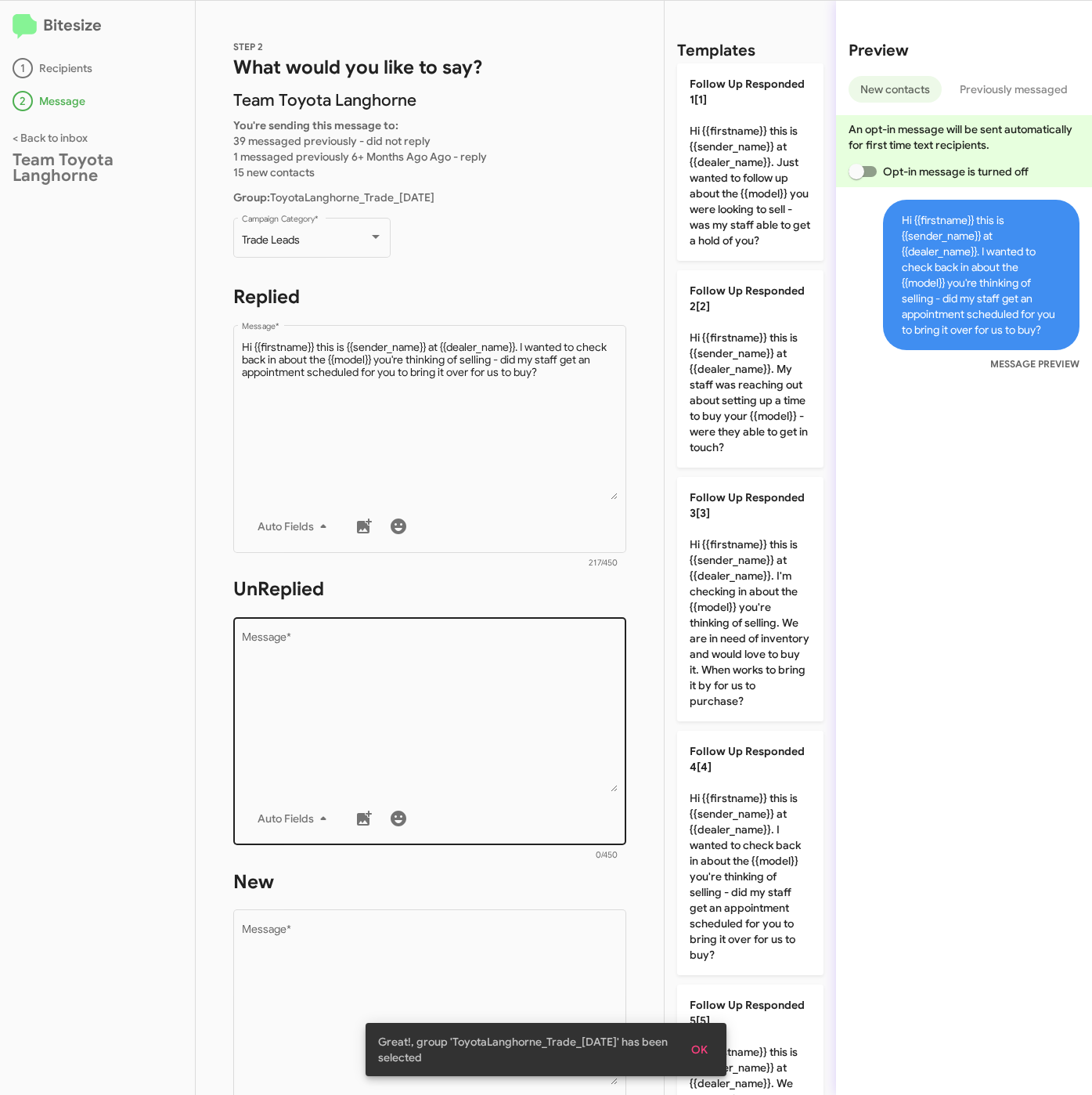
drag, startPoint x: 371, startPoint y: 672, endPoint x: 540, endPoint y: 670, distance: 169.0
click at [371, 672] on textarea "Message *" at bounding box center [430, 712] width 376 height 160
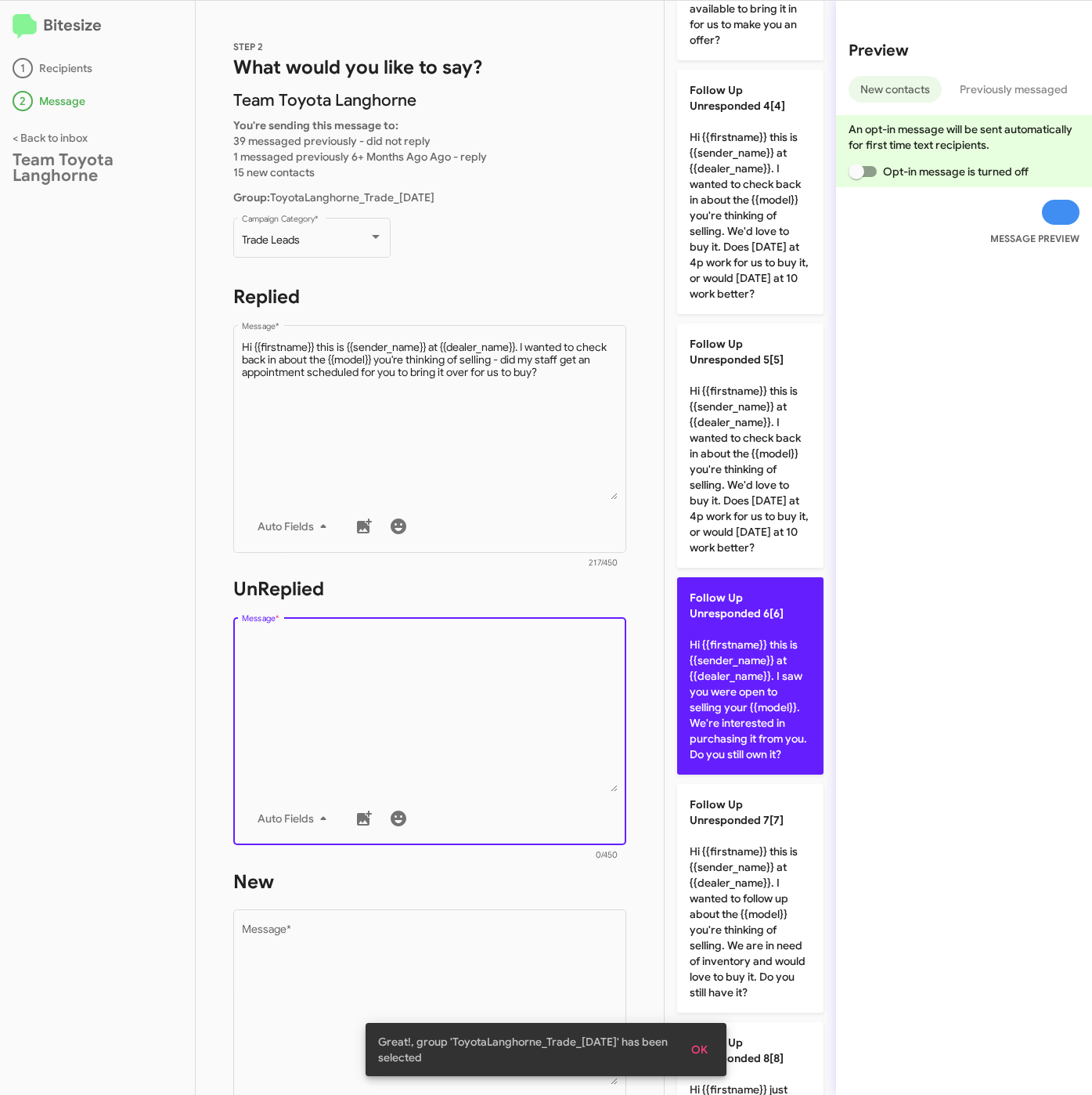
scroll to position [1174, 0]
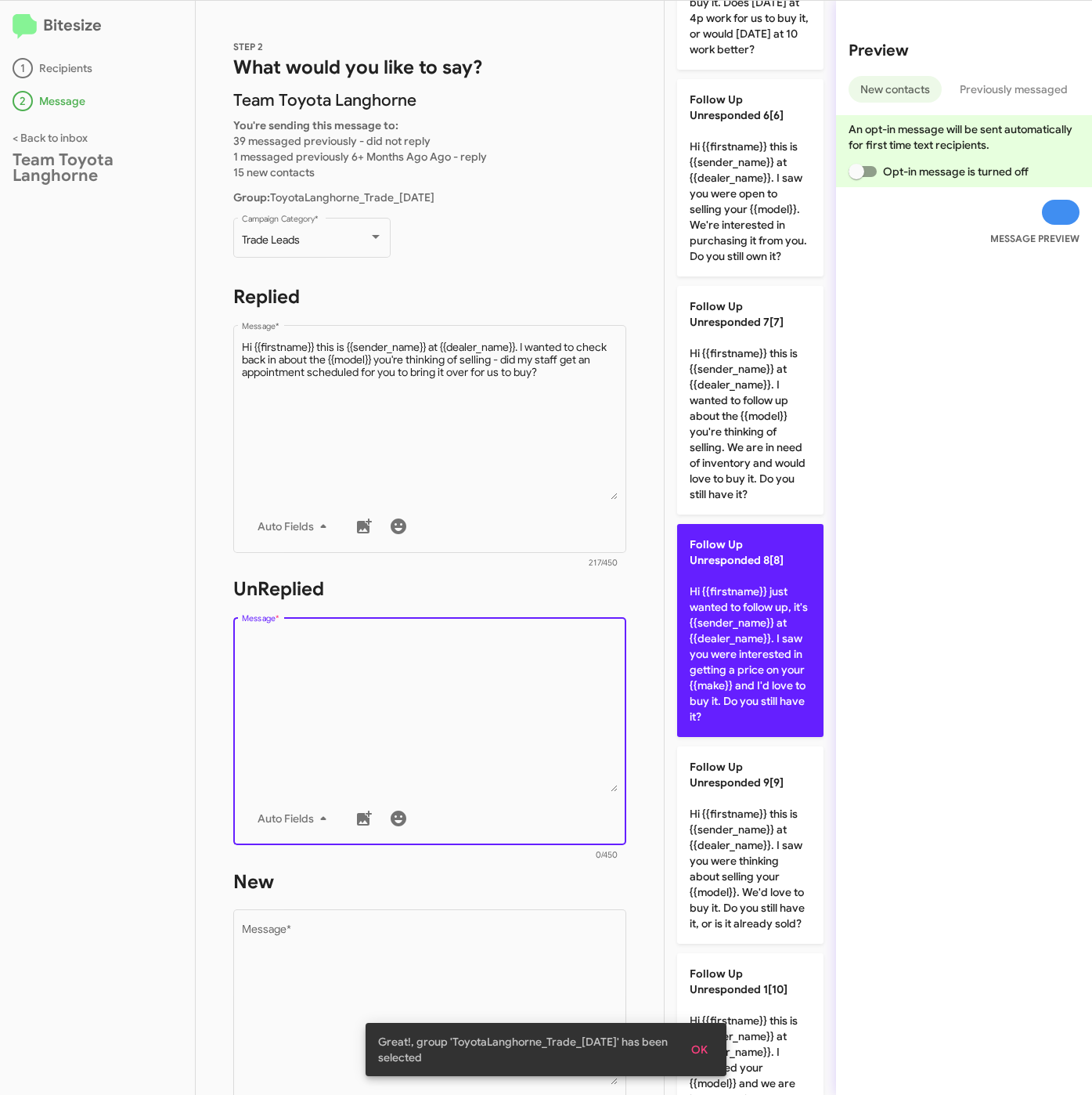
click at [733, 737] on p "Follow Up Unresponded 8[8] Hi {{firstname}} just wanted to follow up, it's {{se…" at bounding box center [750, 629] width 146 height 213
type textarea "Hi {{firstname}} just wanted to follow up, it's {{sender_name}} at {{dealer_nam…"
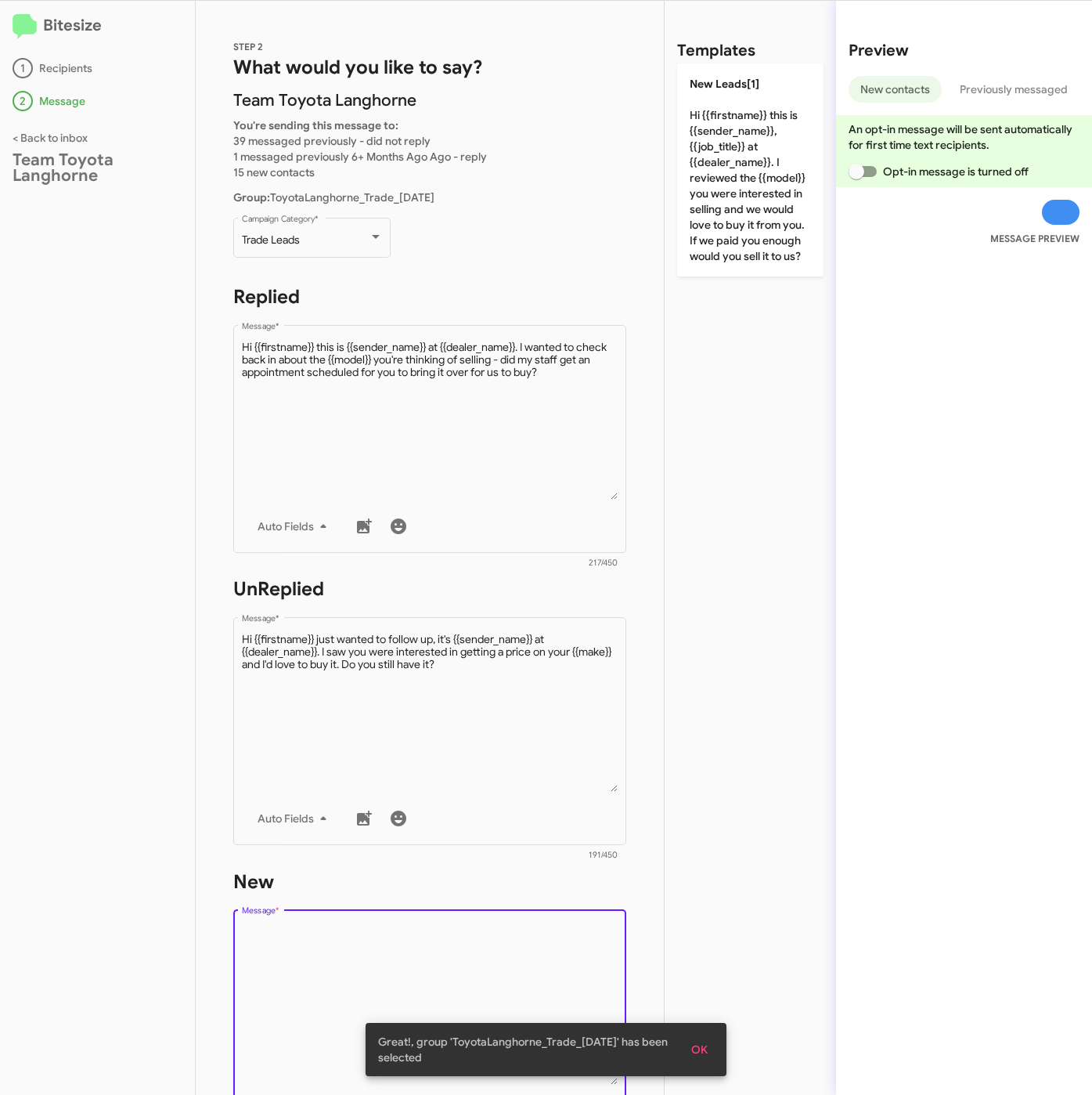
click at [391, 944] on textarea "Message *" at bounding box center [430, 1005] width 376 height 160
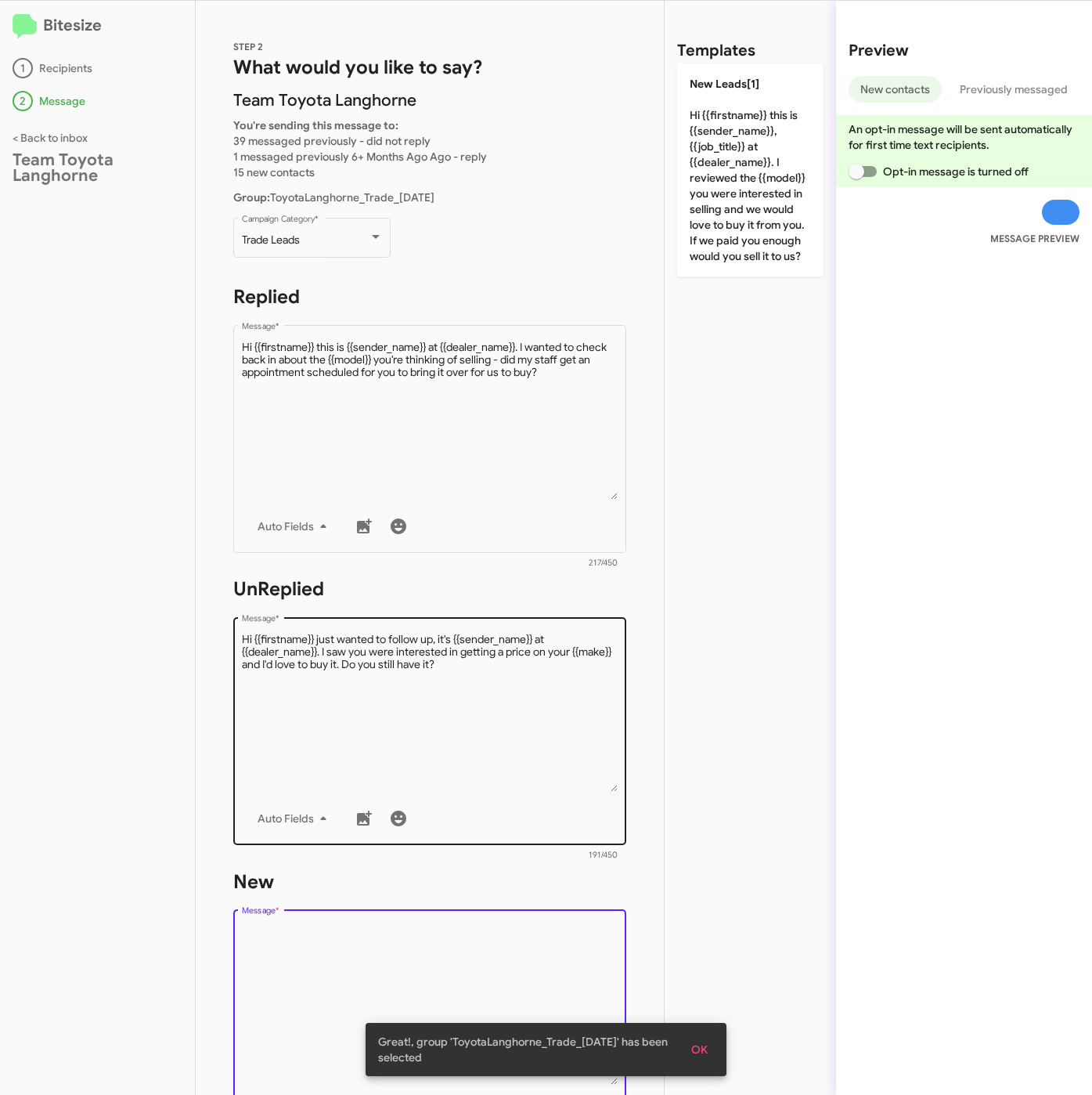
scroll to position [0, 0]
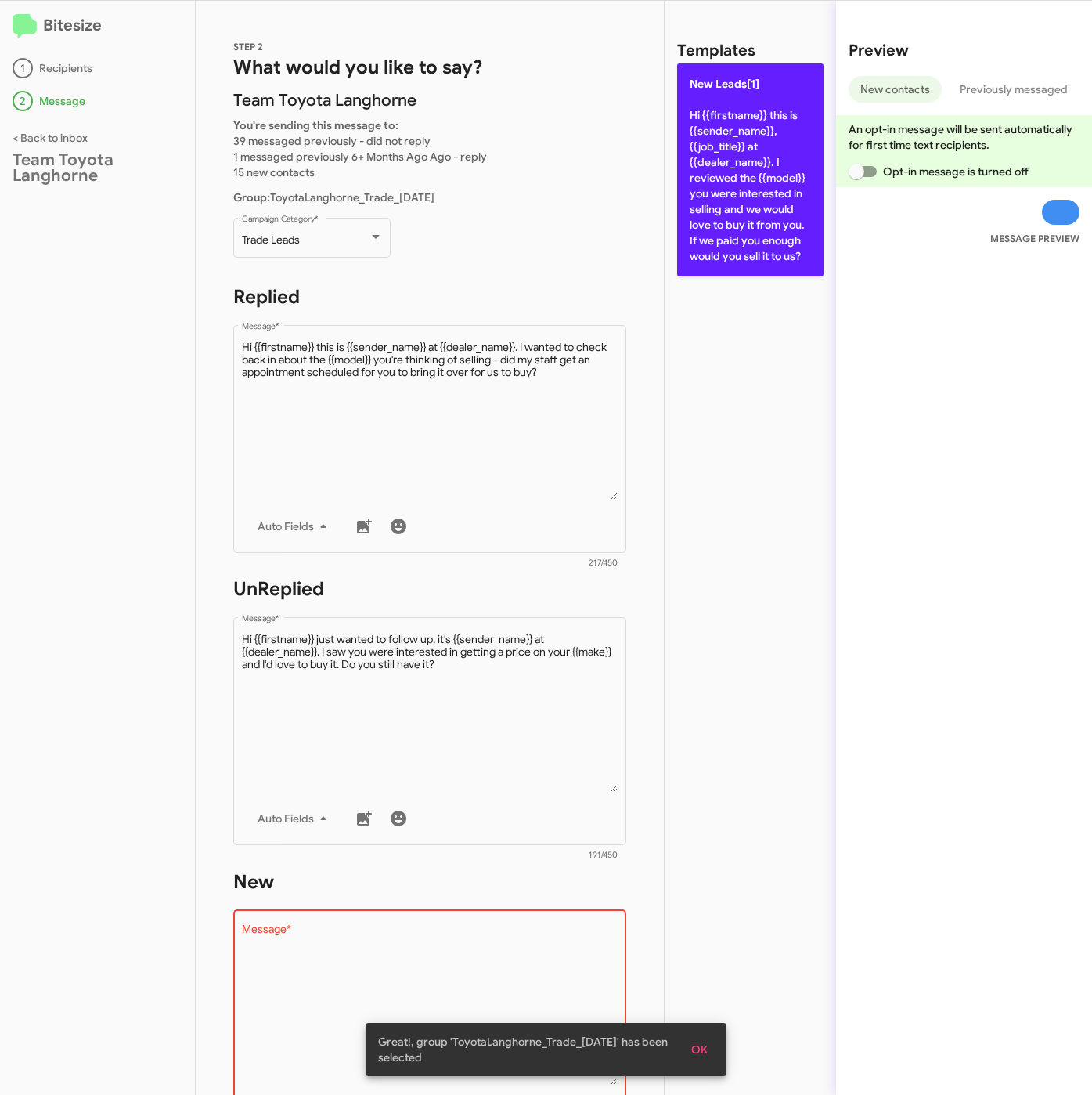
click at [748, 191] on p "New Leads[1] Hi {{firstname}} this is {{sender_name}}, {{job_title}} at {{deale…" at bounding box center [750, 169] width 146 height 213
type textarea "Hi {{firstname}} this is {{sender_name}}, {{job_title}} at {{dealer_name}}. I r…"
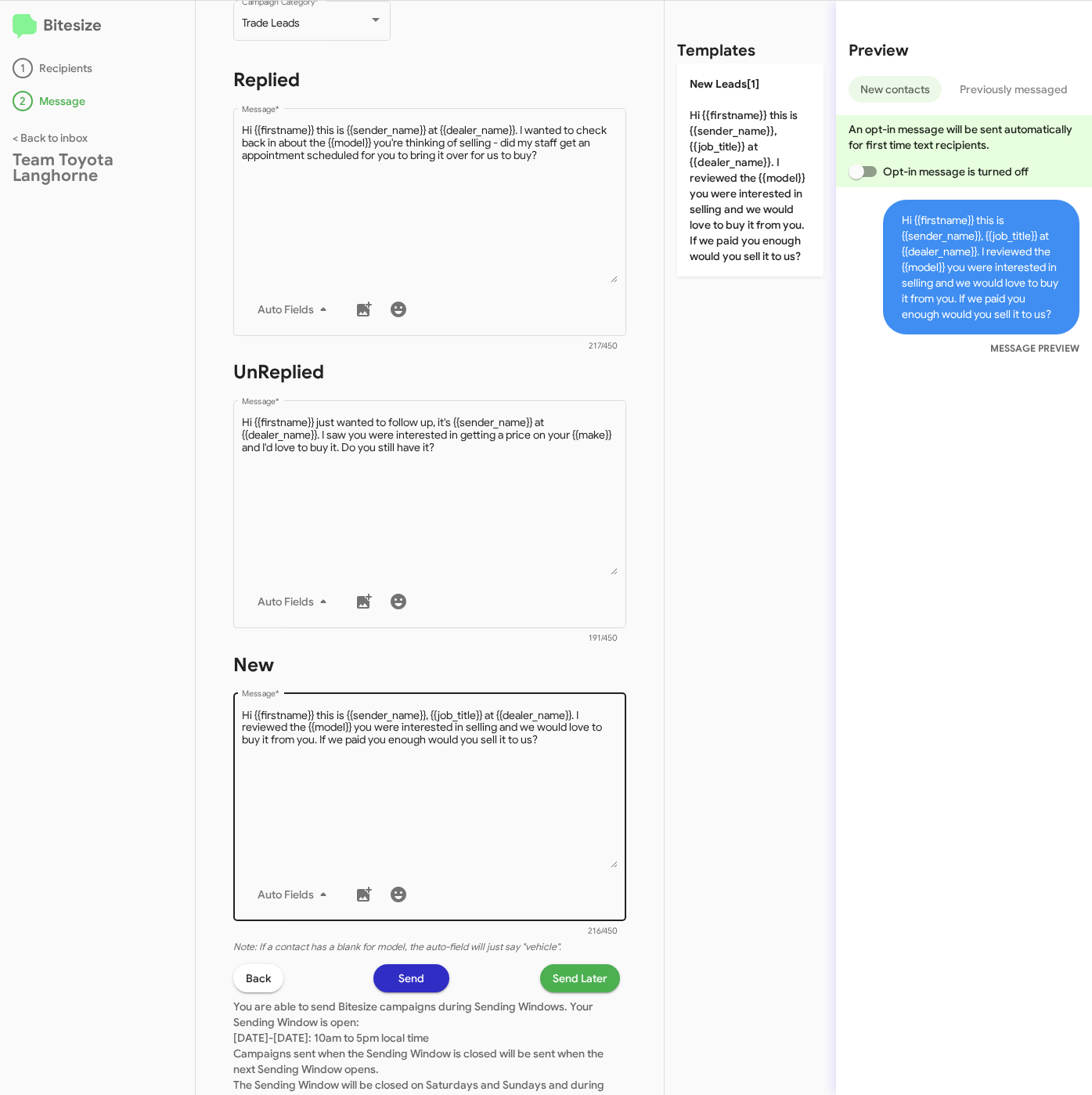
scroll to position [337, 0]
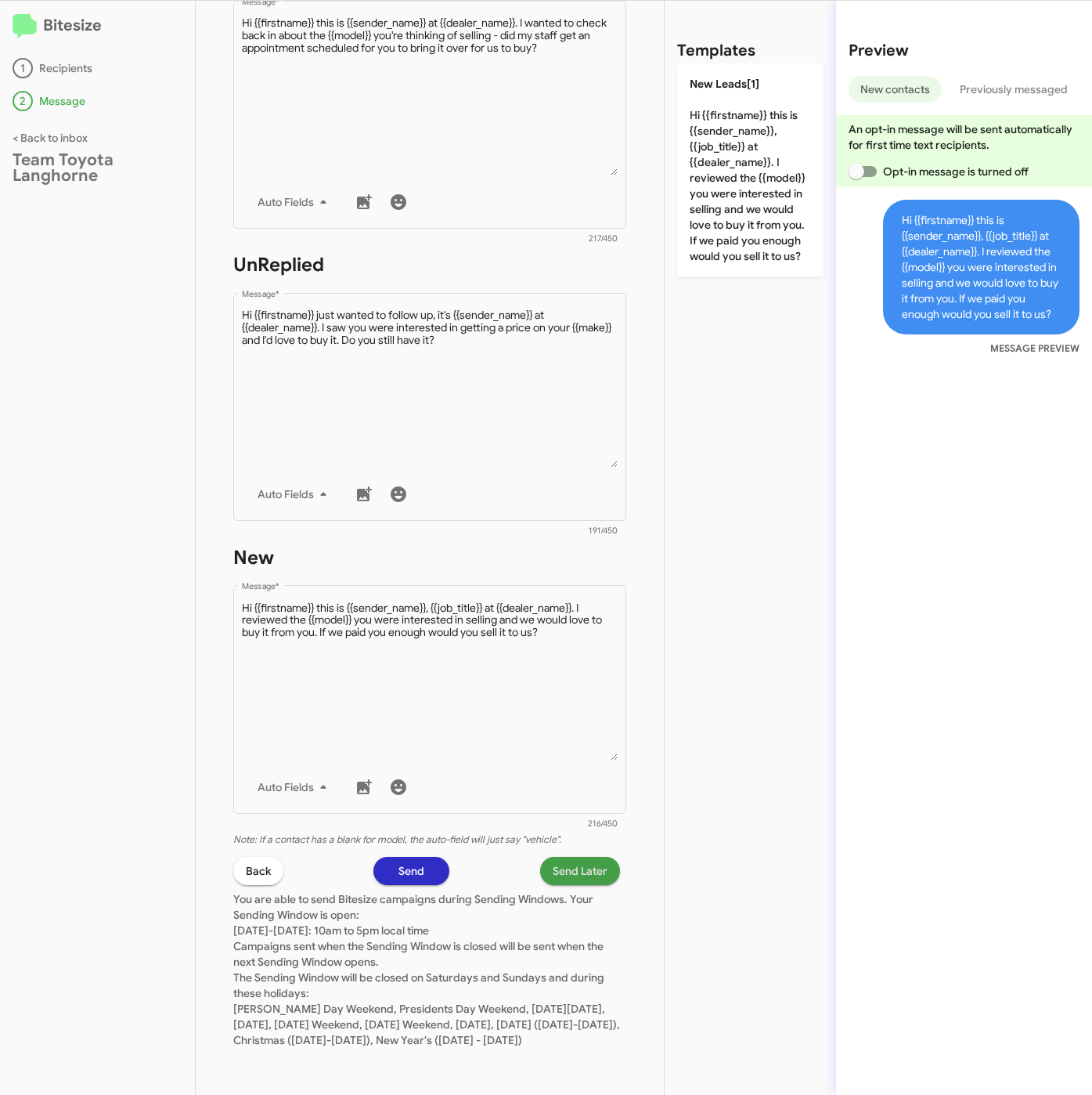
click at [561, 858] on span "Send Later" at bounding box center [580, 870] width 55 height 29
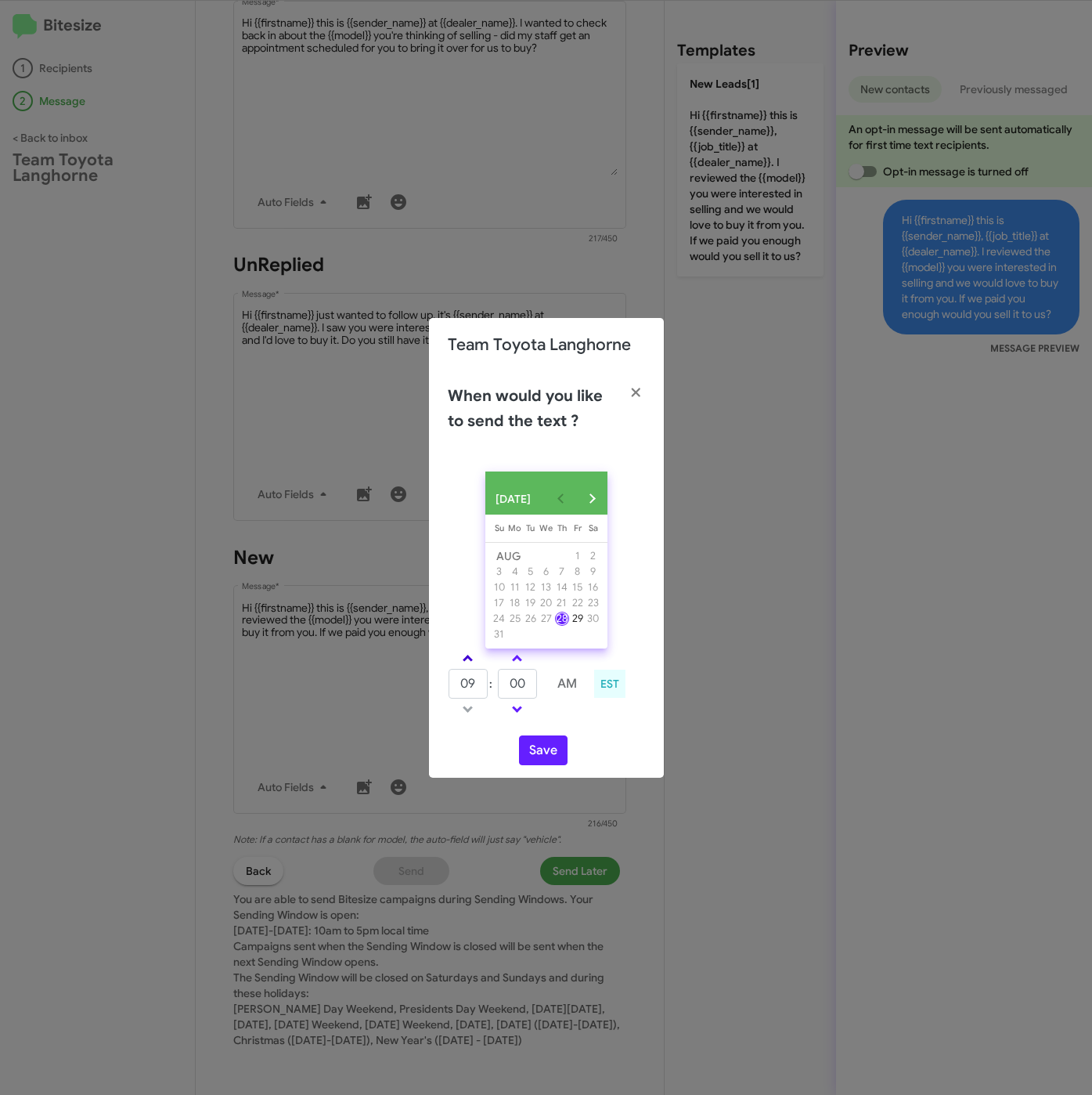
click at [475, 658] on link at bounding box center [468, 658] width 28 height 18
type input "01"
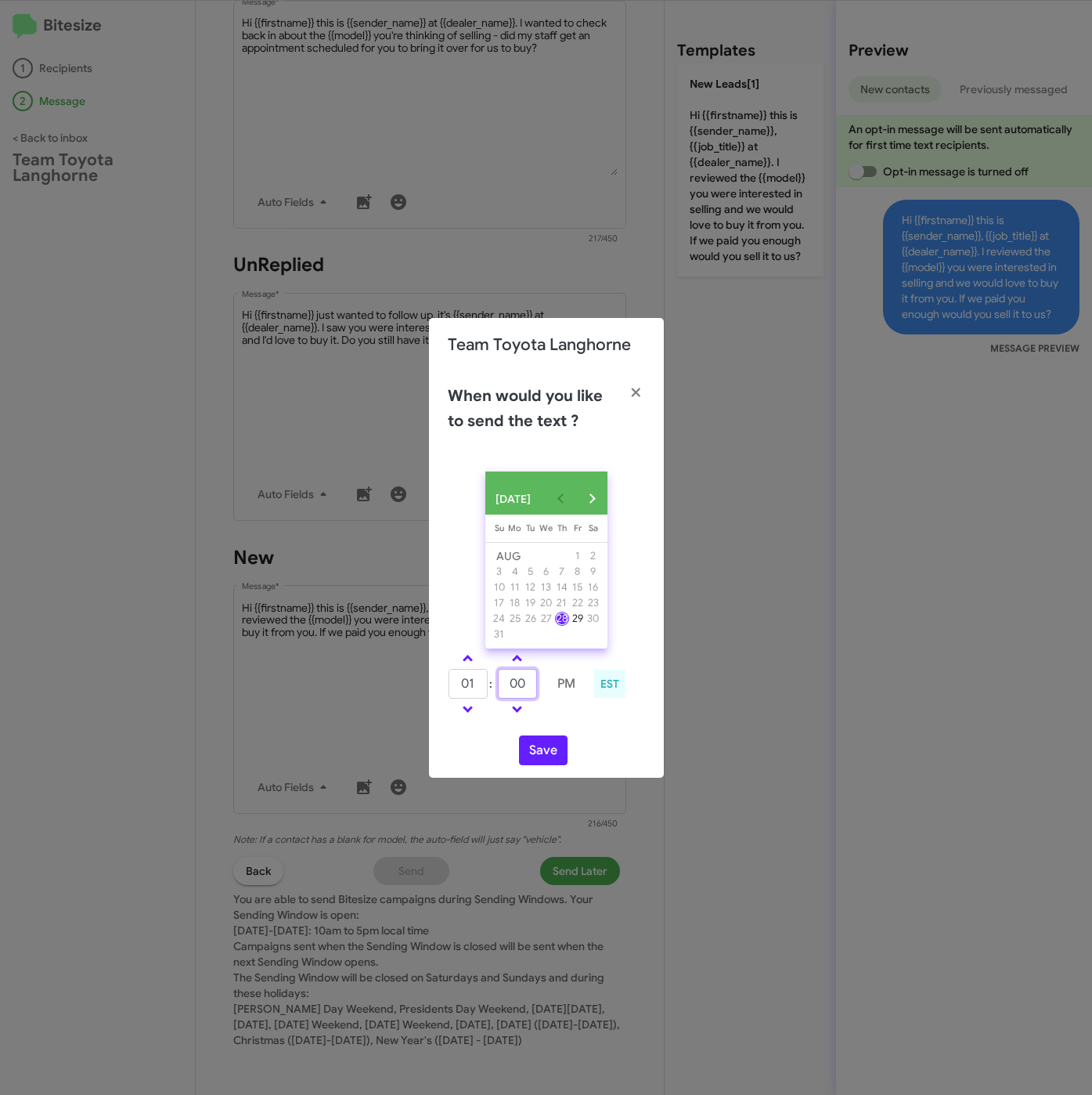
drag, startPoint x: 529, startPoint y: 688, endPoint x: 494, endPoint y: 686, distance: 35.1
click at [494, 686] on tr "01 : 00 PM" at bounding box center [517, 684] width 139 height 31
type input "35"
click at [538, 765] on button "Save" at bounding box center [543, 750] width 49 height 29
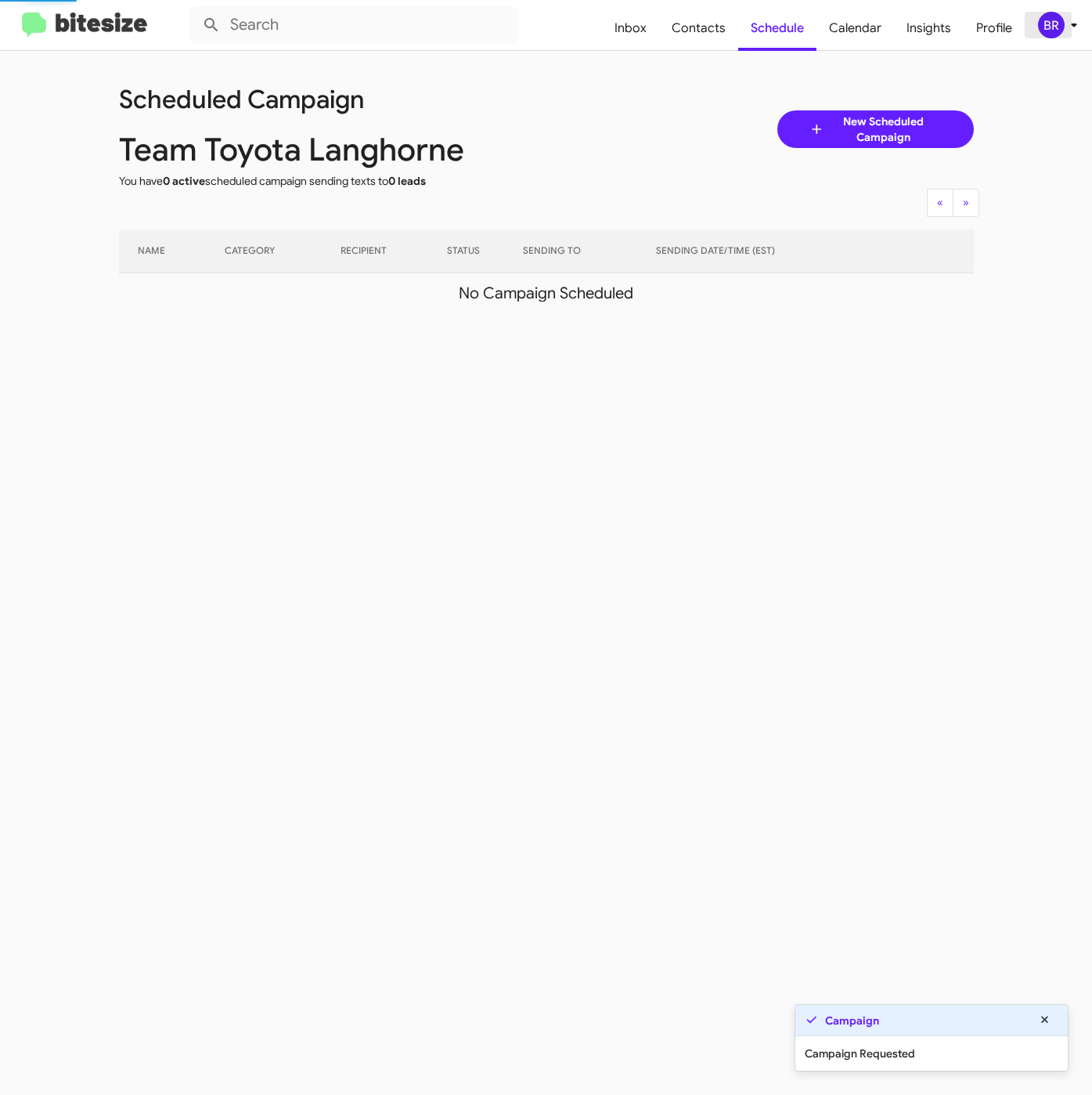
click at [1066, 31] on icon at bounding box center [1074, 25] width 18 height 18
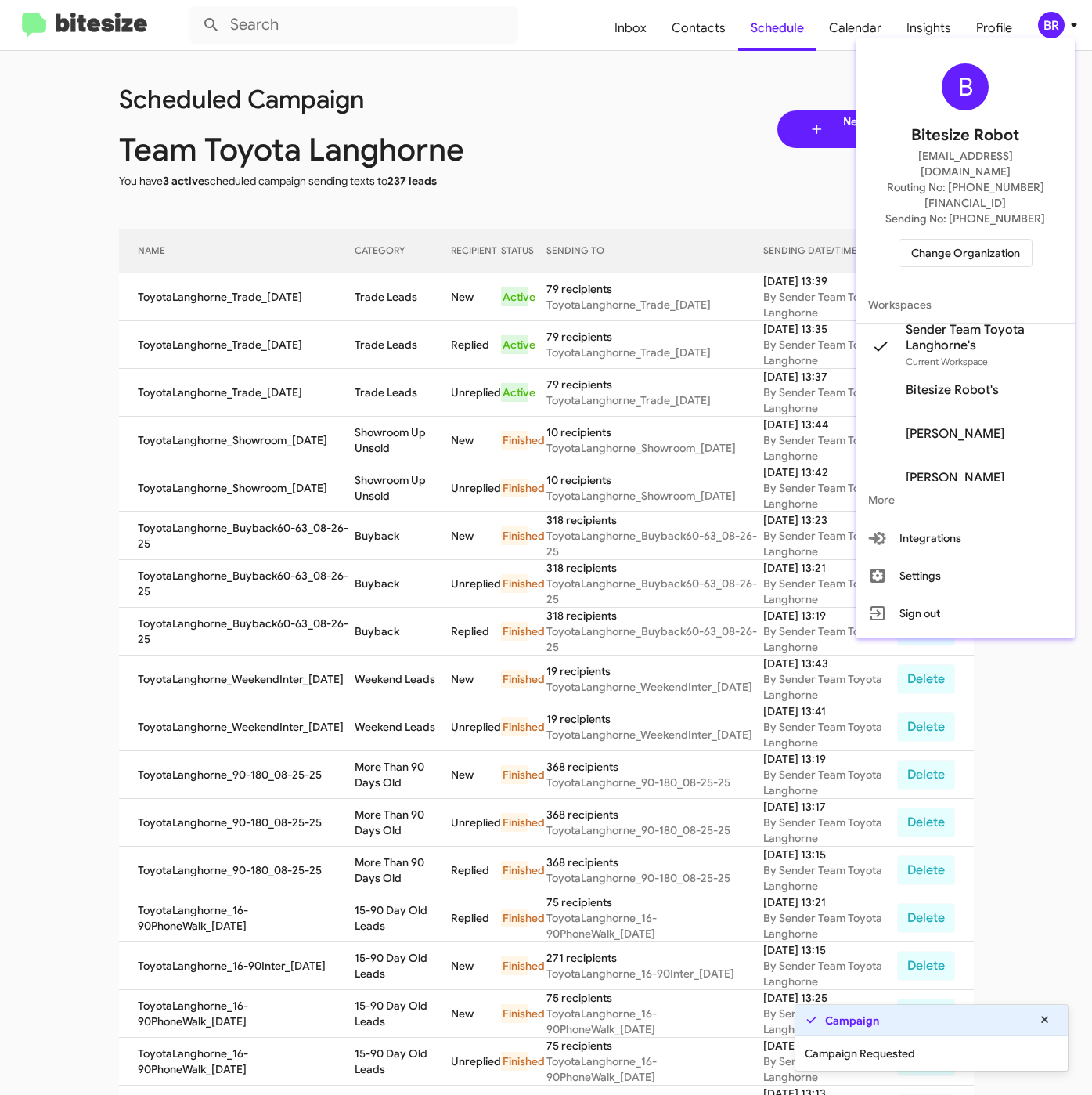
click at [376, 294] on div at bounding box center [546, 548] width 1092 height 1095
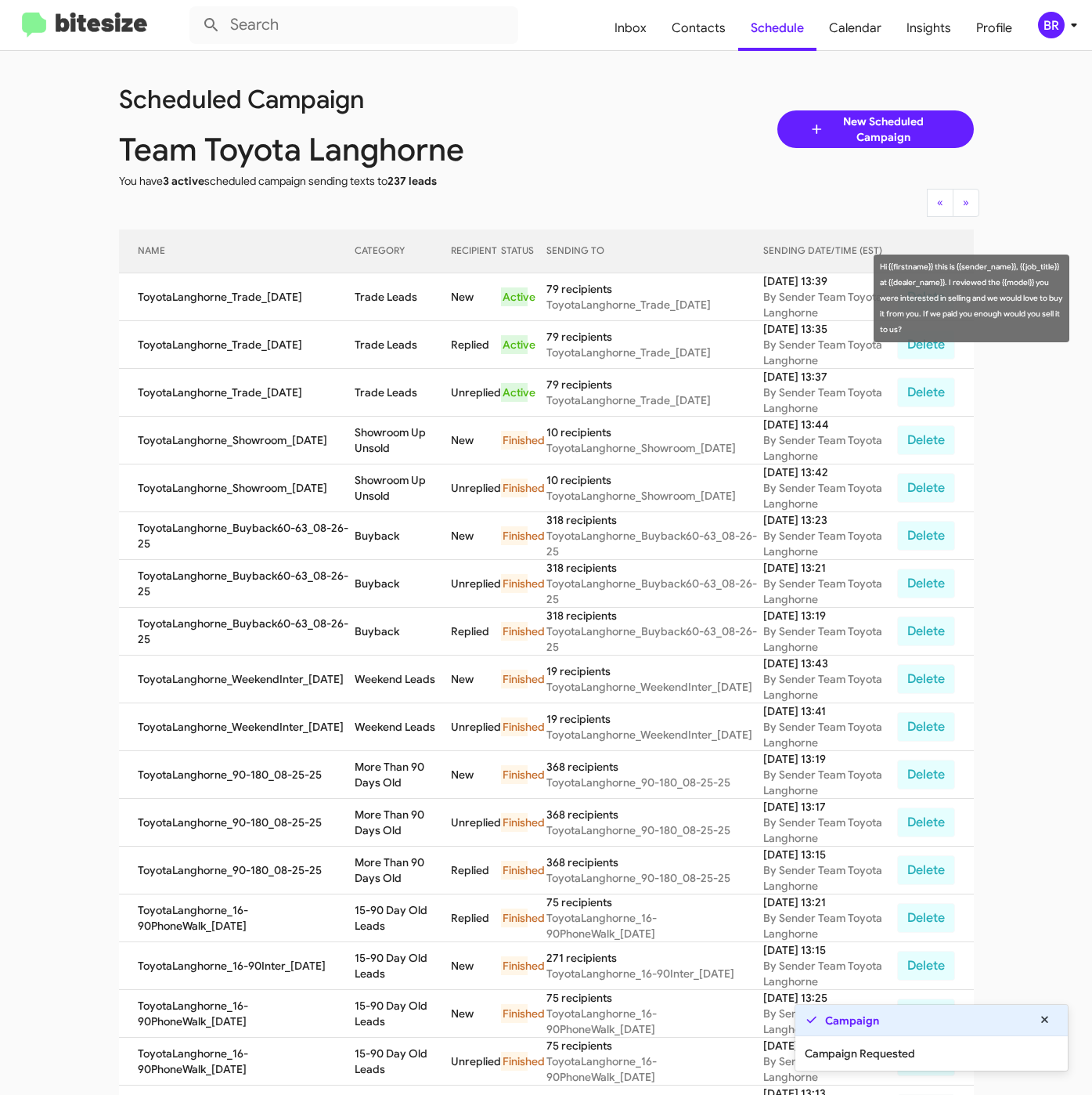
drag, startPoint x: 348, startPoint y: 301, endPoint x: 408, endPoint y: 310, distance: 60.7
click at [408, 310] on td "Trade Leads" at bounding box center [402, 297] width 97 height 48
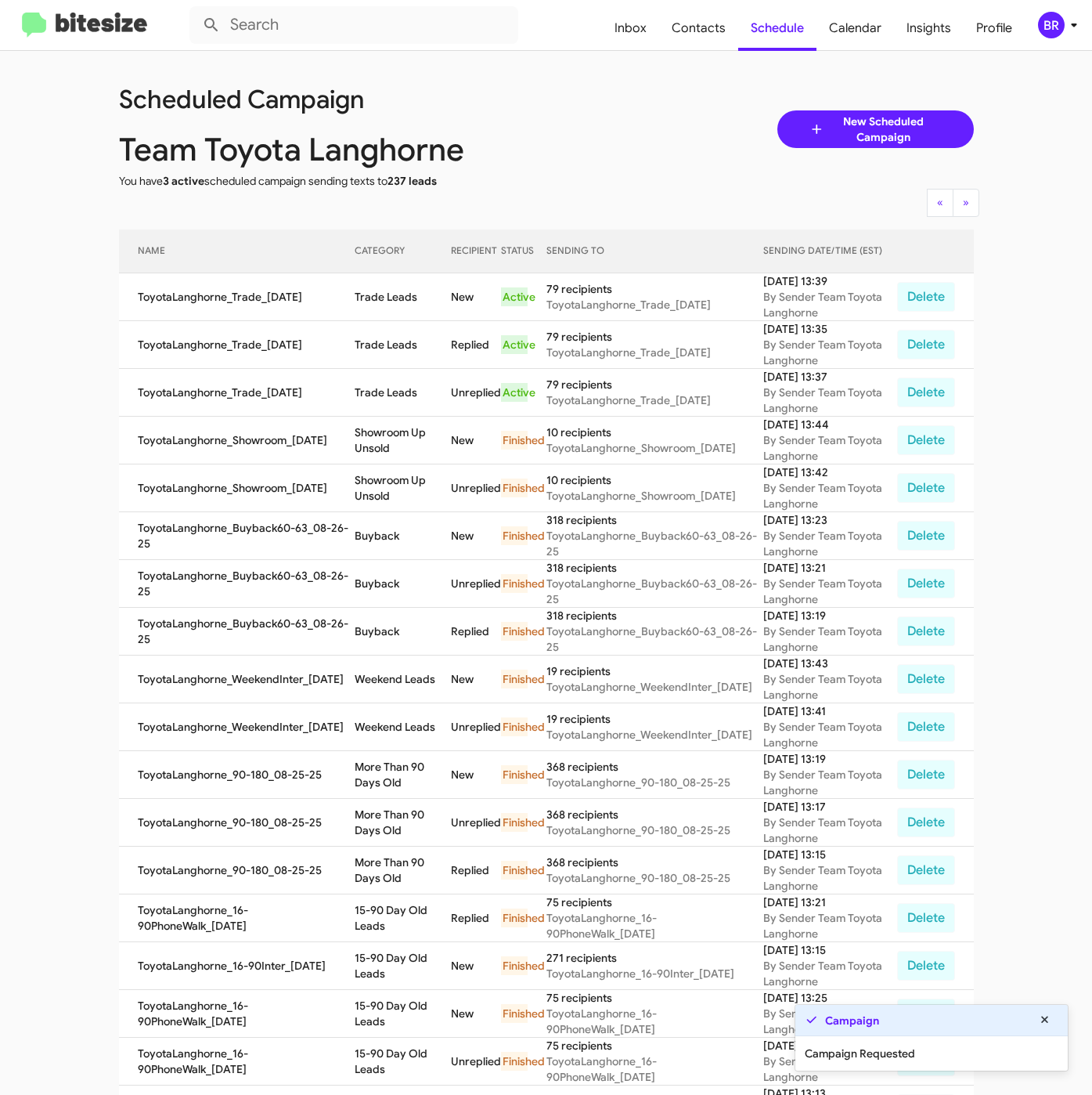
copy td "Trade Leads"
click at [701, 36] on span "Contacts" at bounding box center [699, 28] width 79 height 45
type input "in:groups"
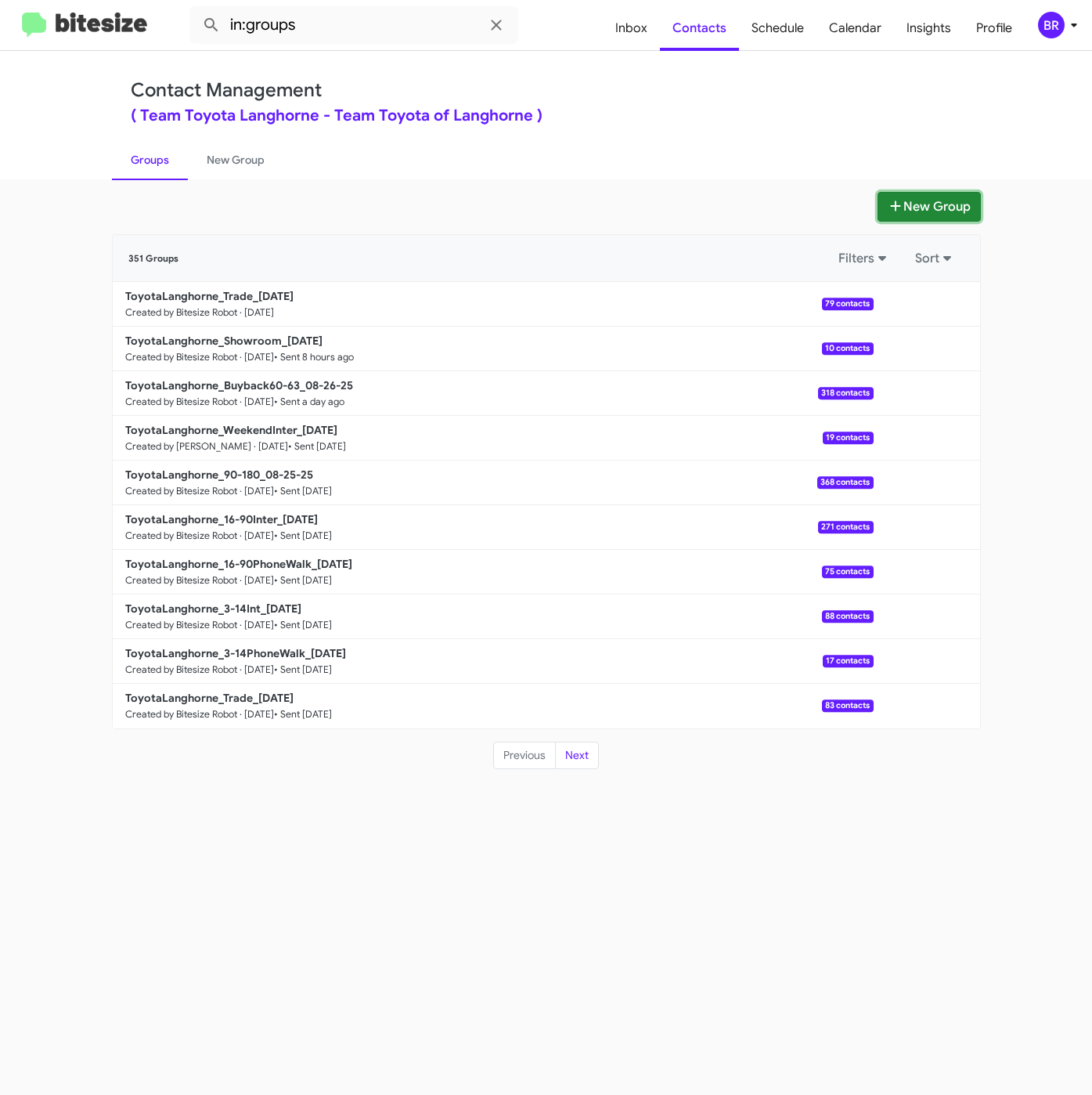
click at [935, 218] on button "New Group" at bounding box center [929, 206] width 103 height 29
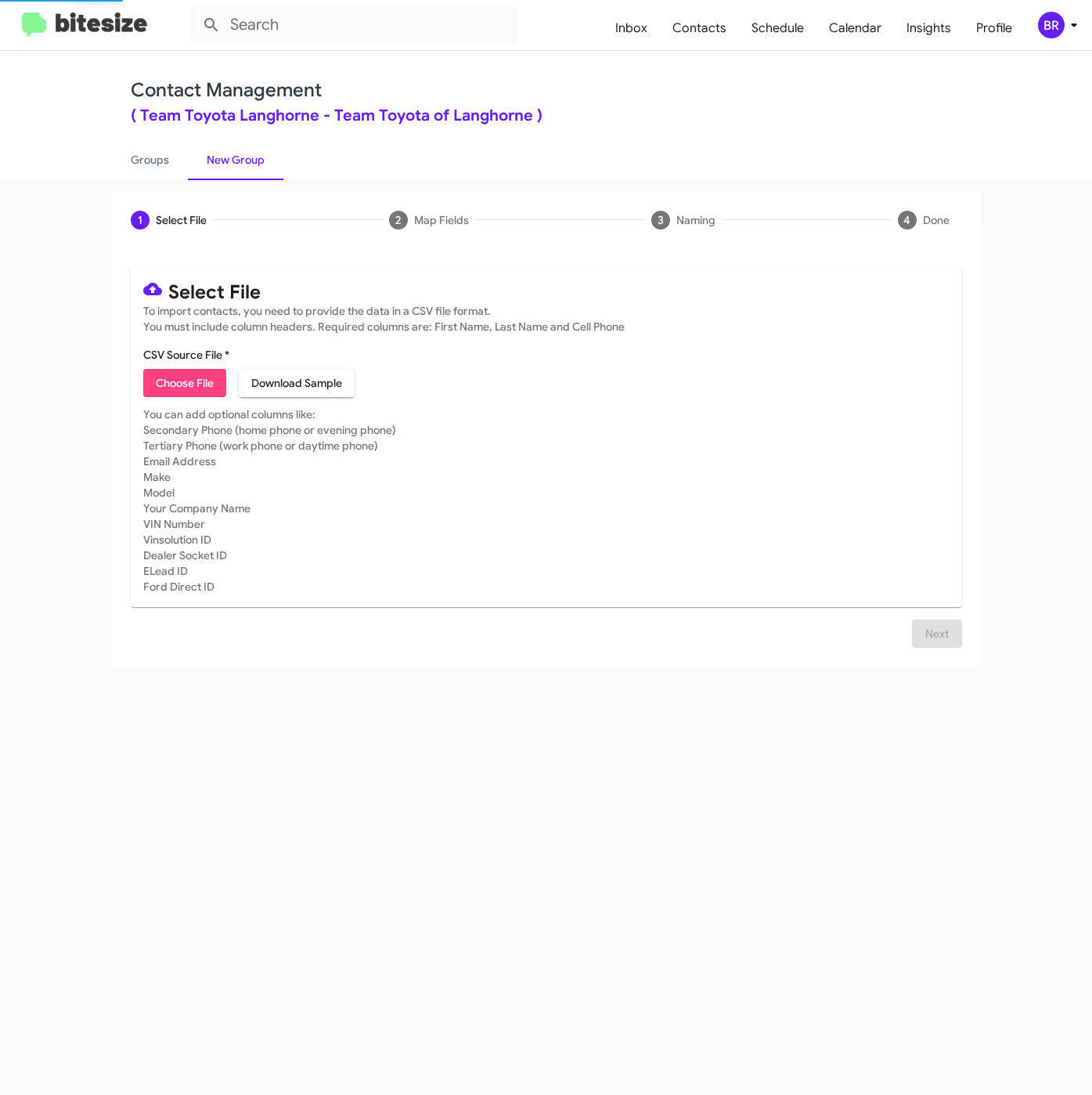
click at [175, 381] on span "Choose File" at bounding box center [184, 383] width 58 height 29
type input "ToyotaLanghorne_LaborDay__ALL_08-28-25"
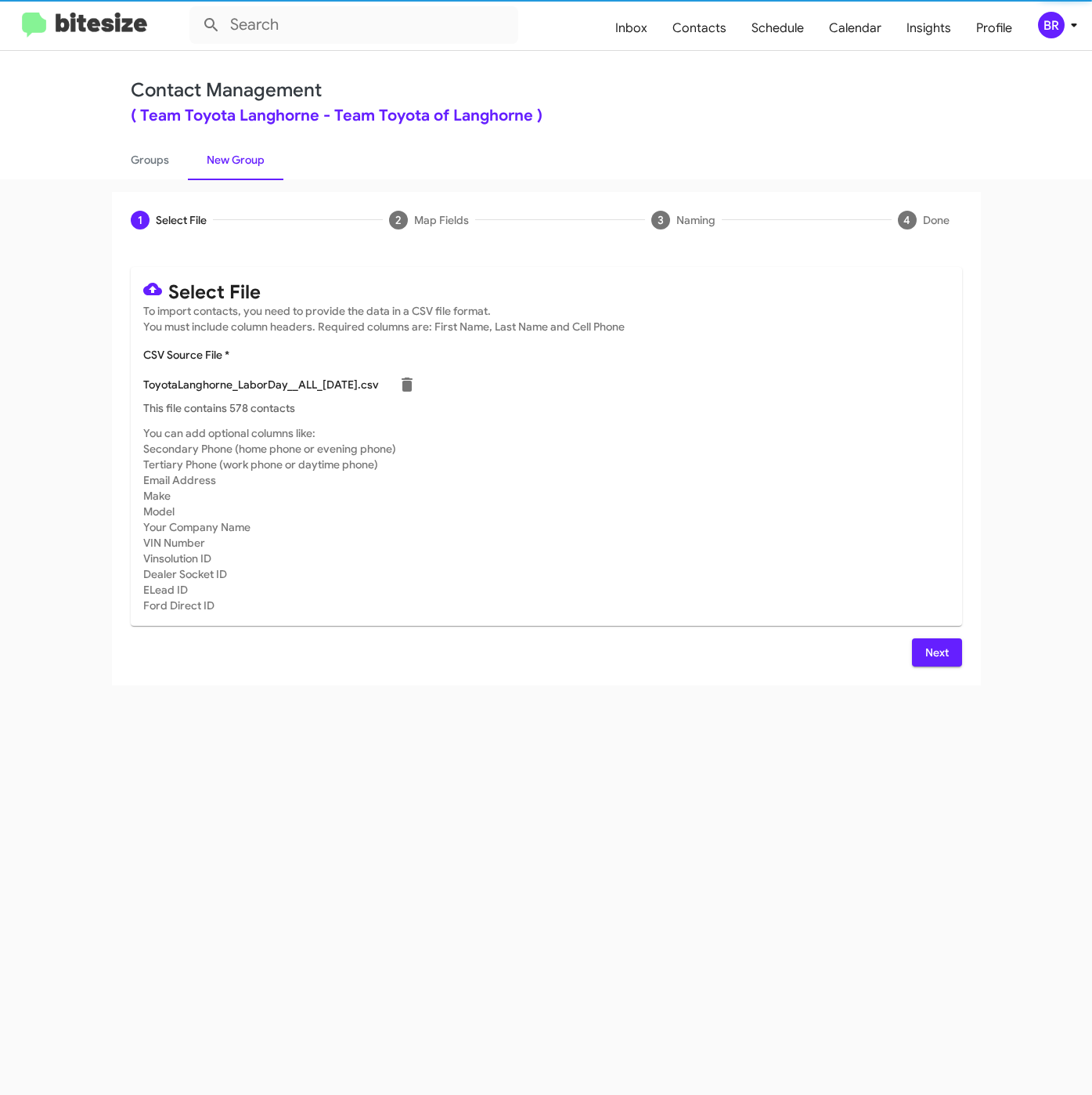
click at [940, 651] on span "Next" at bounding box center [937, 652] width 25 height 29
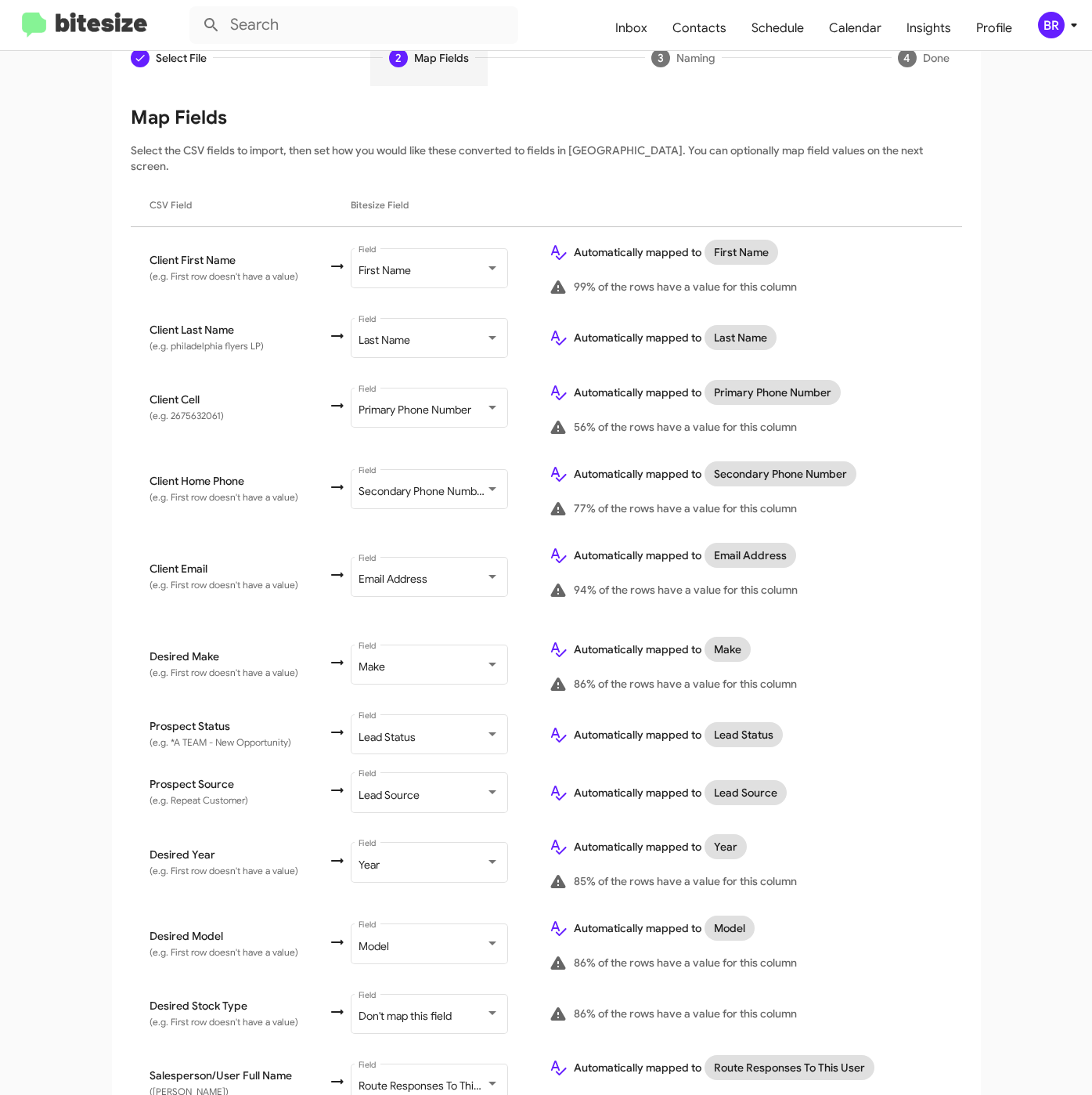
scroll to position [349, 0]
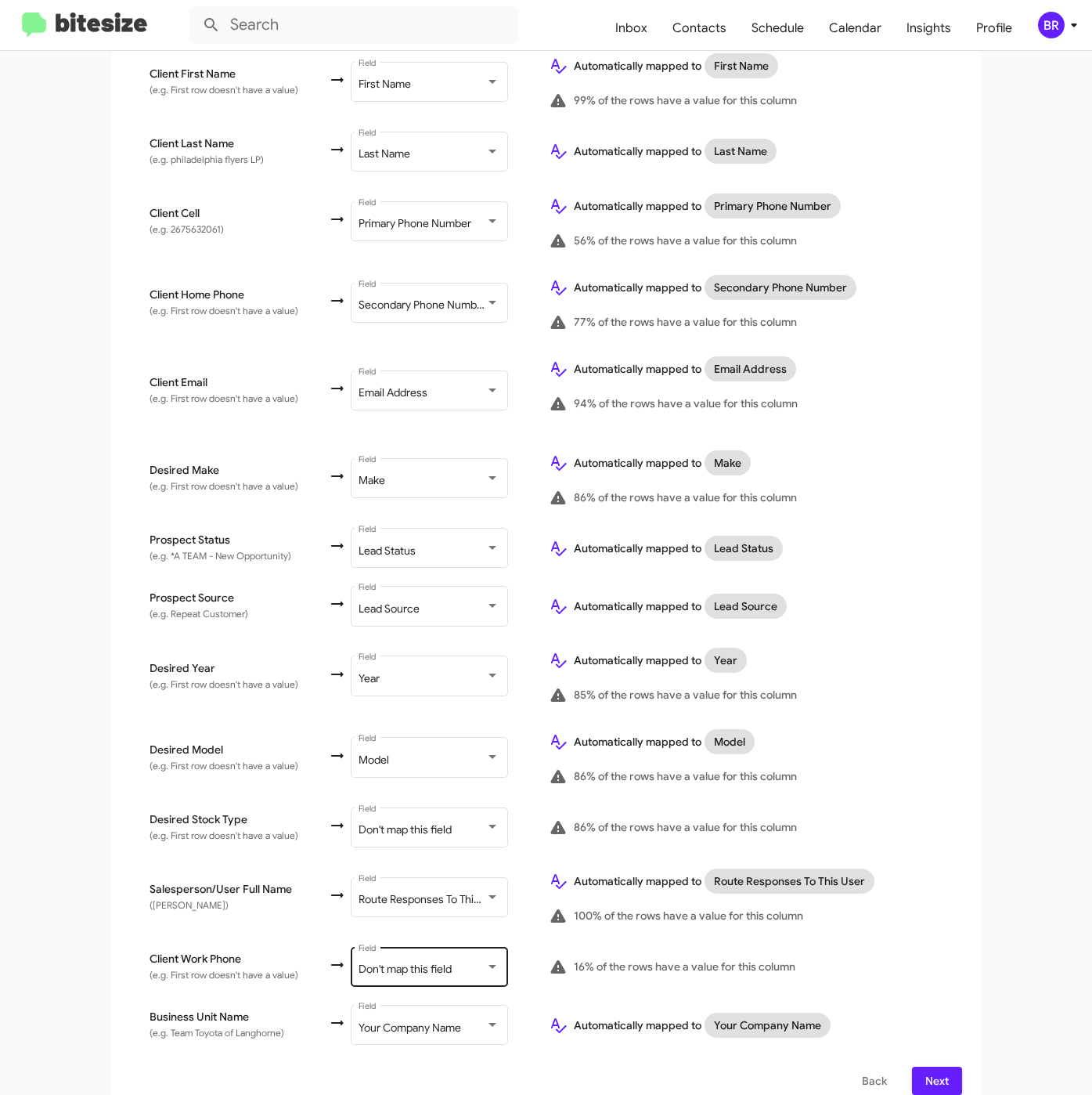
click at [449, 963] on div "Don't map this field" at bounding box center [422, 970] width 127 height 13
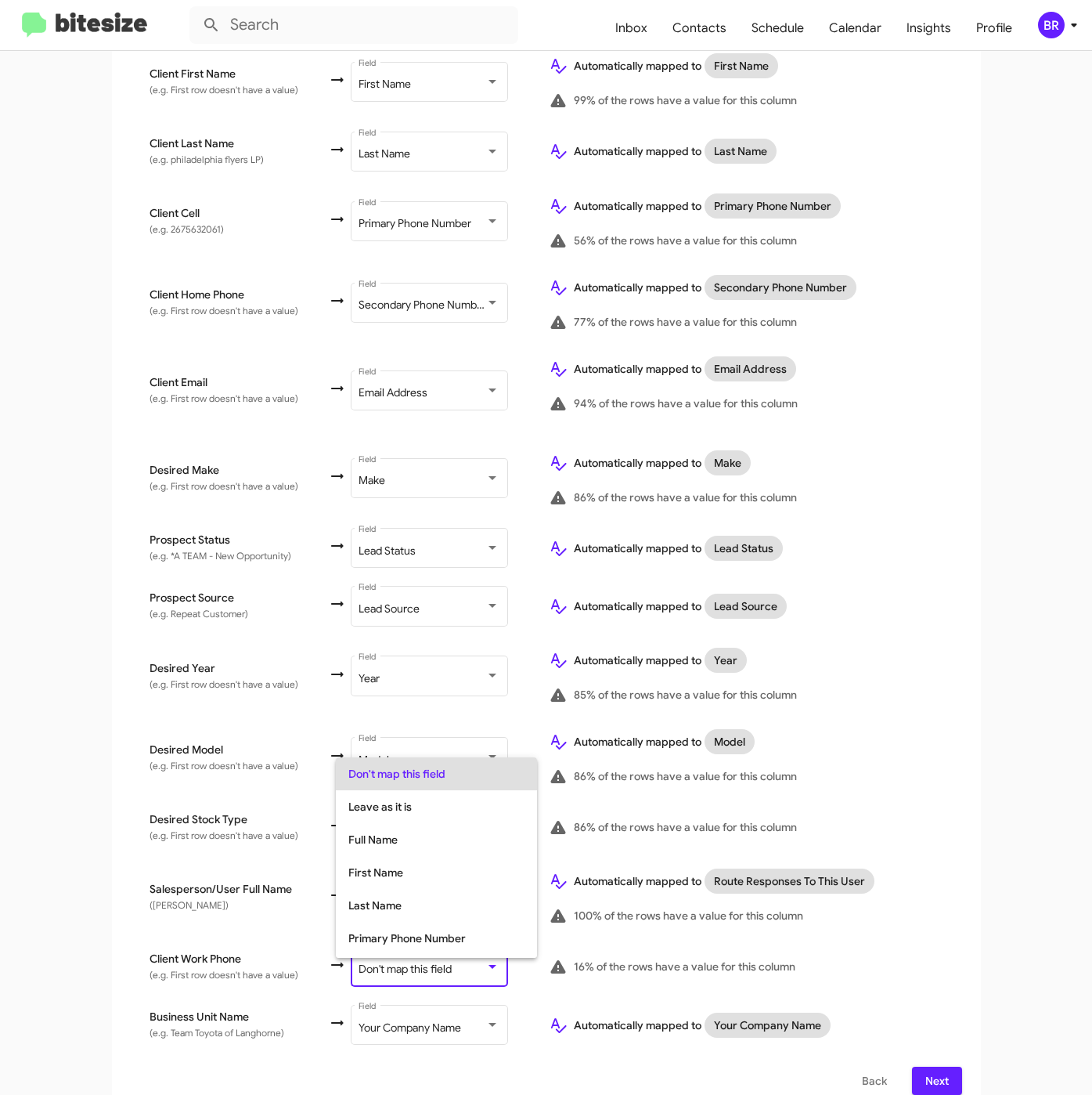
scroll to position [62, 0]
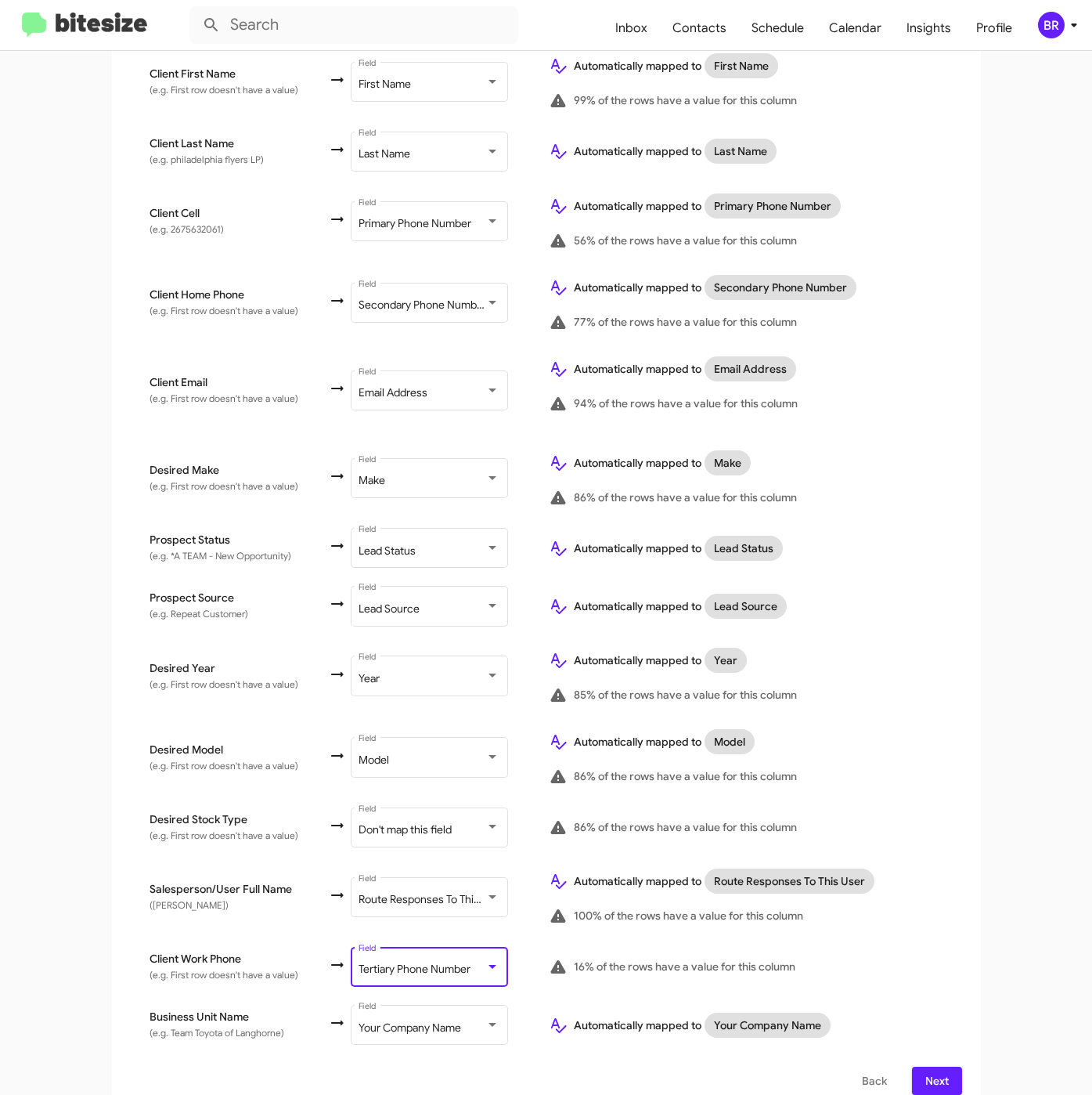
click at [926, 1066] on span "Next" at bounding box center [937, 1080] width 25 height 29
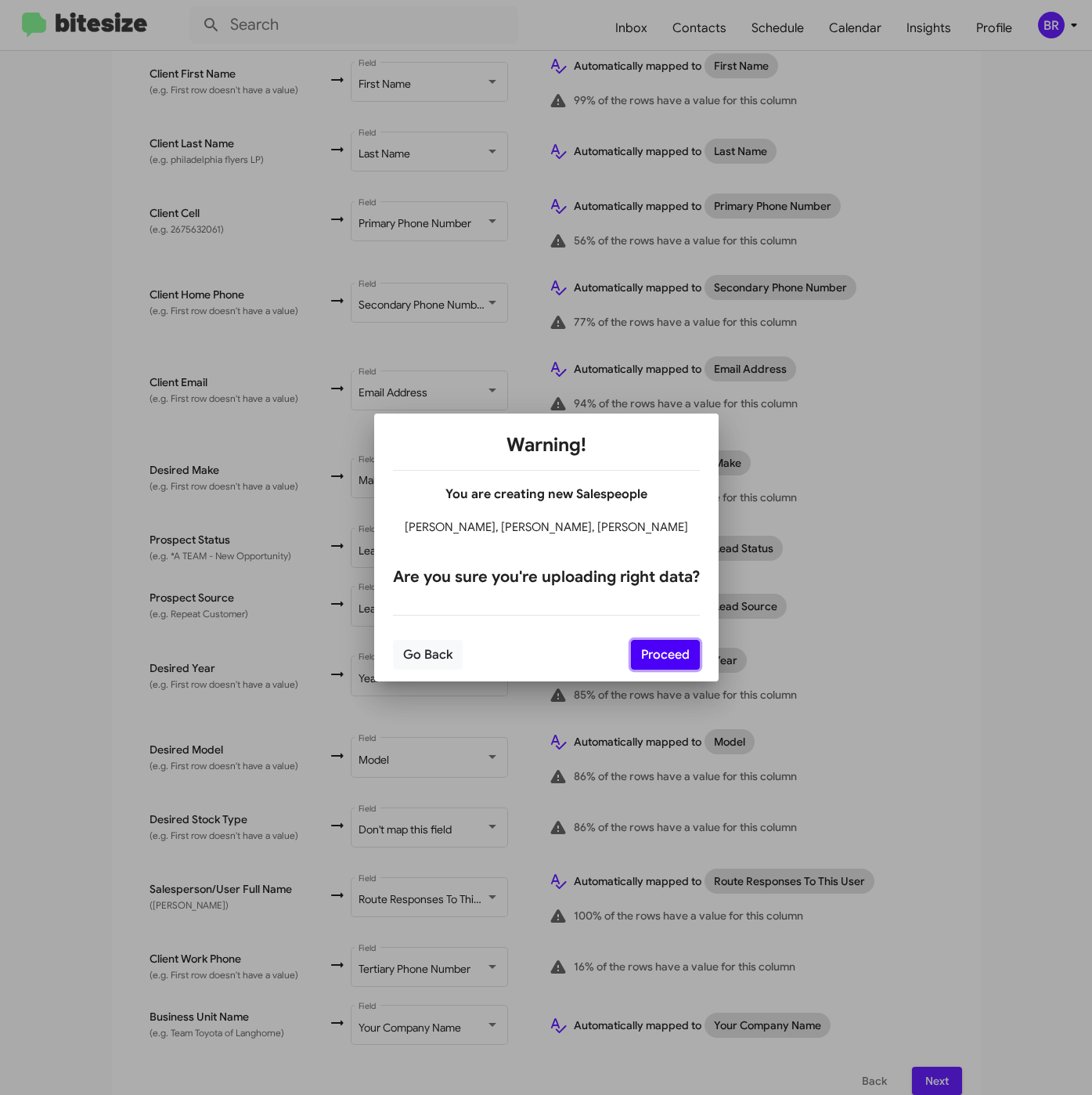
click at [675, 640] on button "Proceed" at bounding box center [665, 654] width 69 height 29
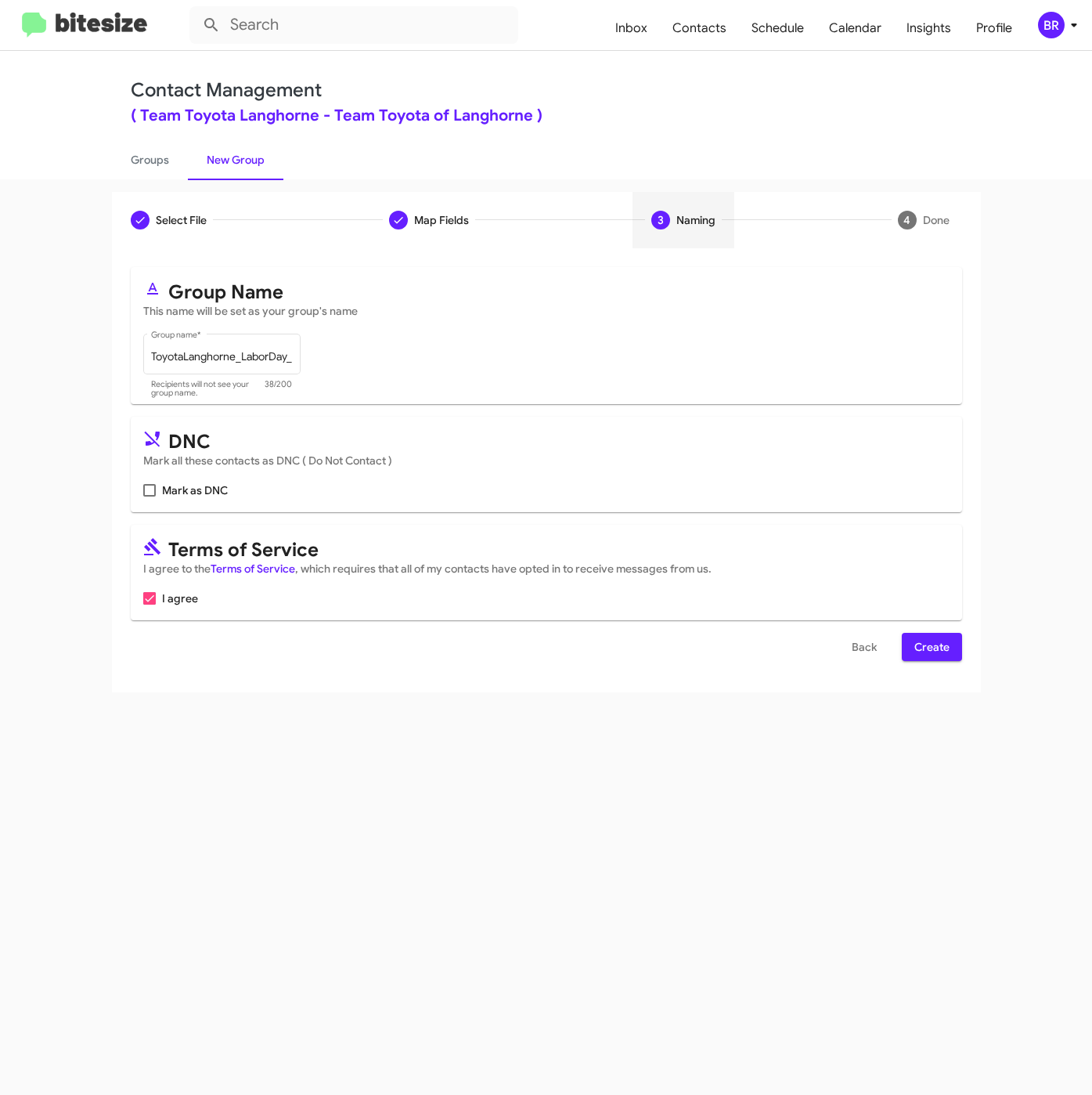
scroll to position [0, 0]
click at [921, 644] on span "Create" at bounding box center [932, 647] width 35 height 29
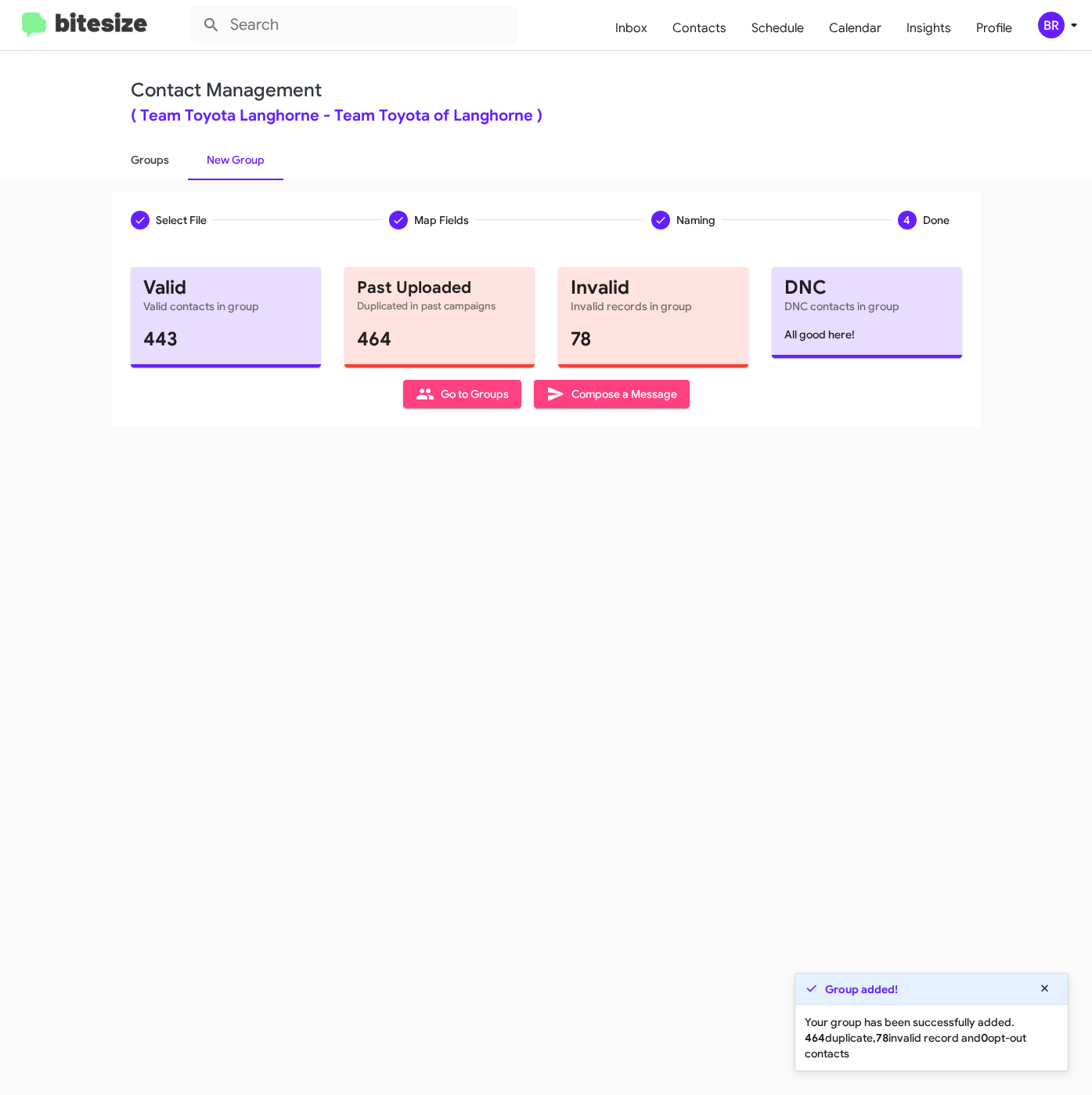
click at [158, 156] on link "Groups" at bounding box center [150, 159] width 76 height 40
type input "in:groups"
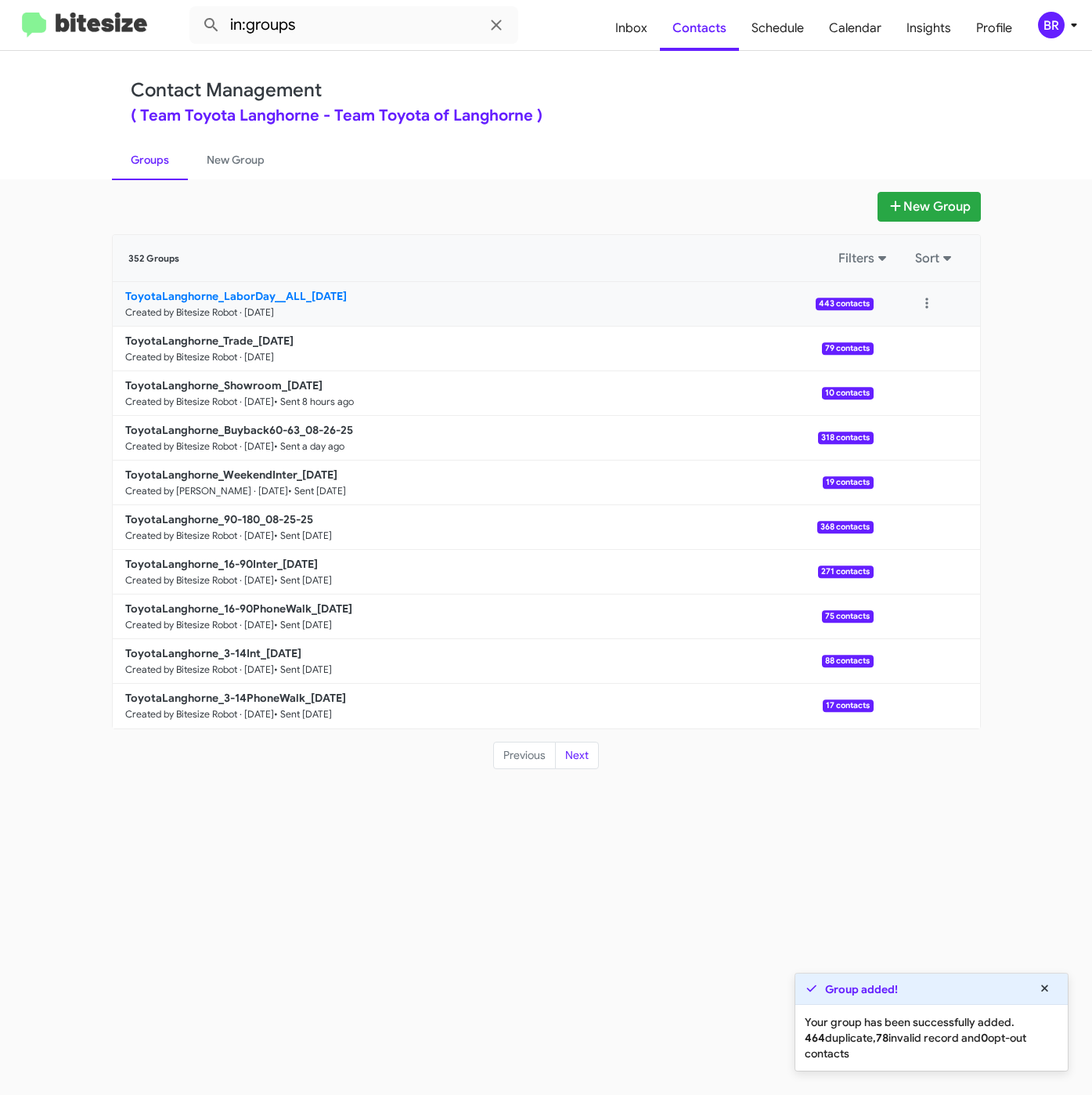
click at [315, 290] on b "ToyotaLanghorne_LaborDay__ALL_08-28-25" at bounding box center [236, 295] width 222 height 14
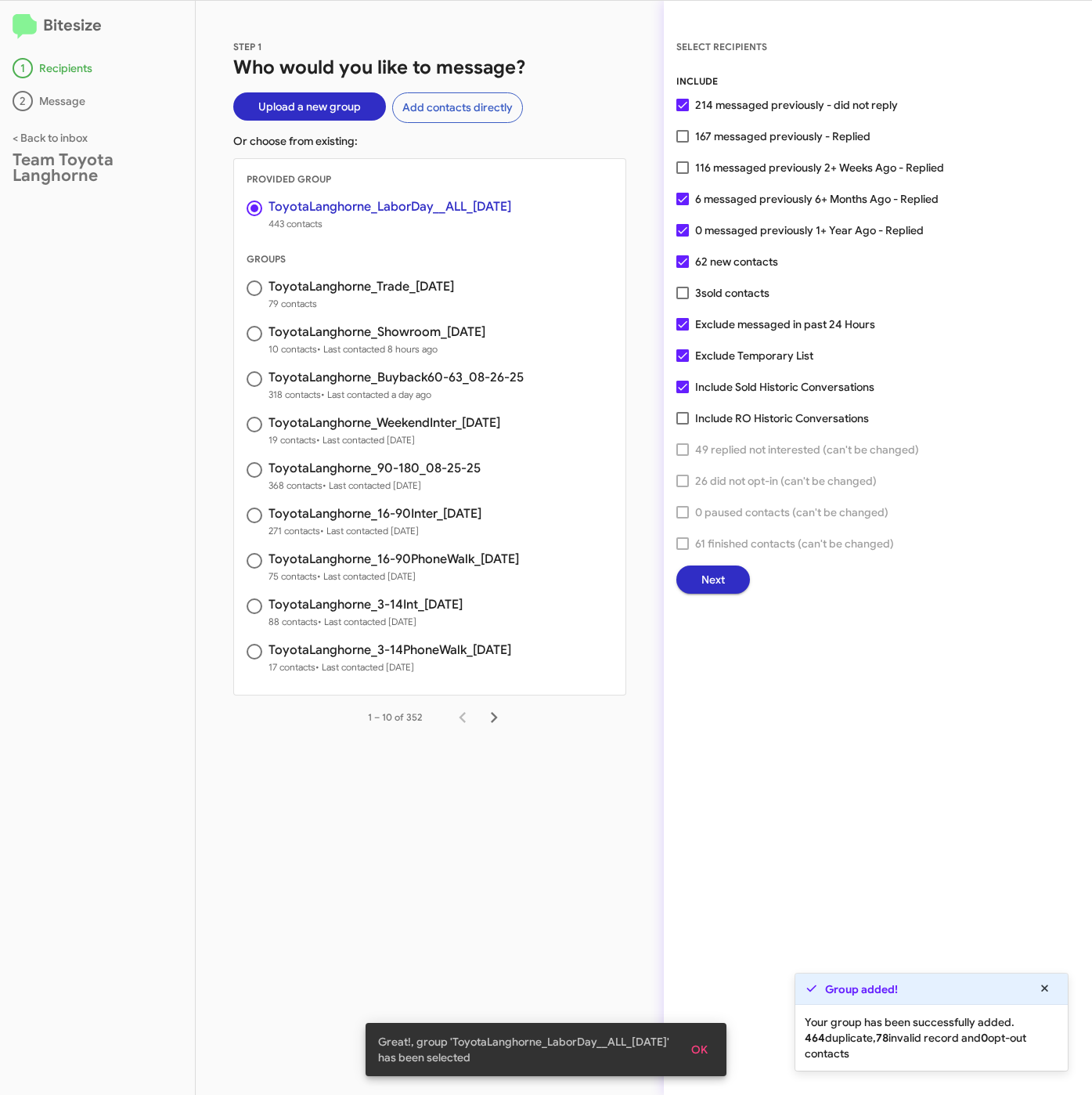
click at [776, 136] on span "167 messaged previously - Replied" at bounding box center [783, 136] width 176 height 18
click at [683, 143] on input "167 messaged previously - Replied" at bounding box center [682, 143] width 1 height 1
checkbox input "true"
click at [714, 581] on span "Next" at bounding box center [713, 579] width 24 height 29
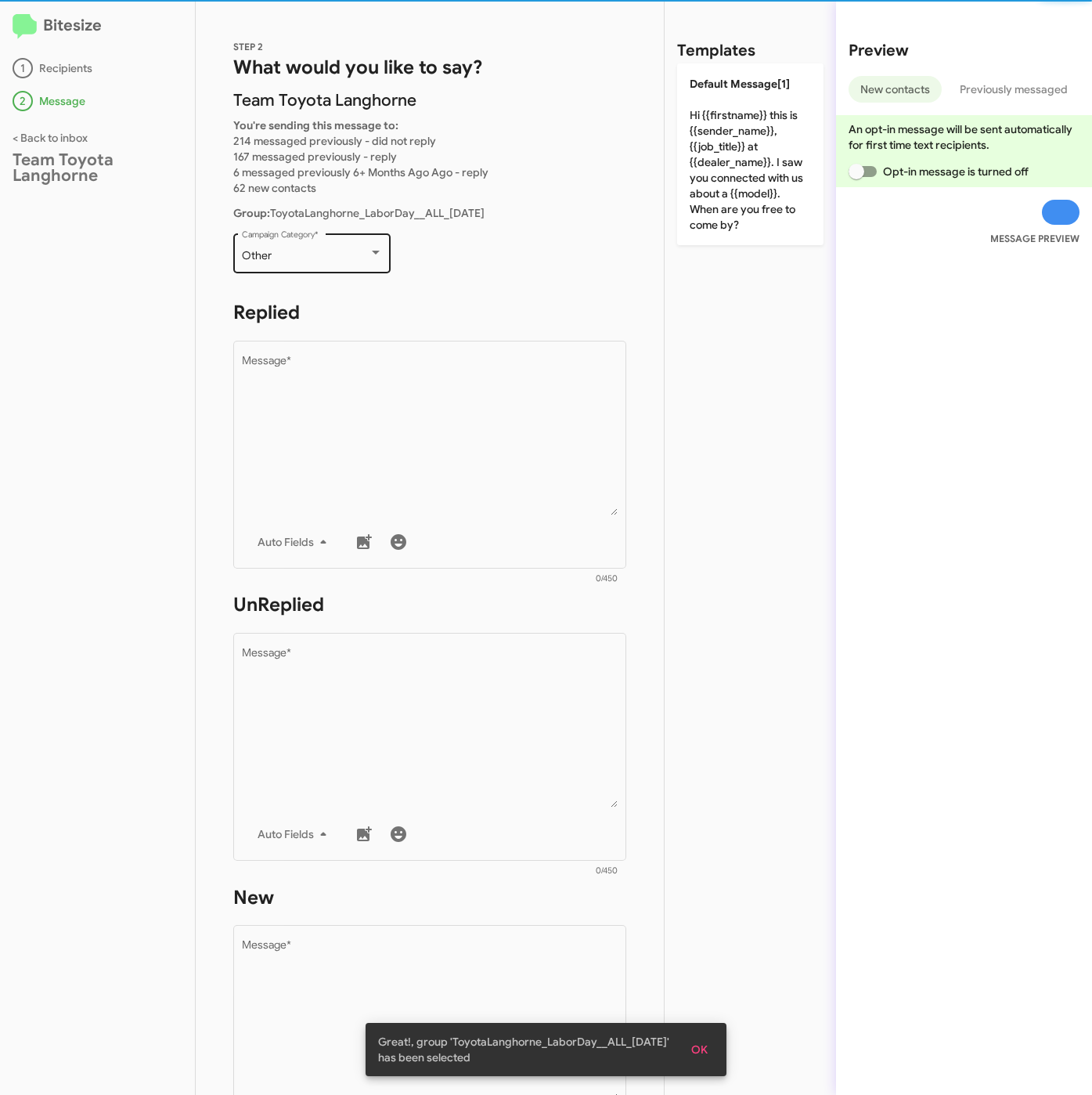
click at [285, 248] on div "Other Campaign Category *" at bounding box center [312, 251] width 141 height 43
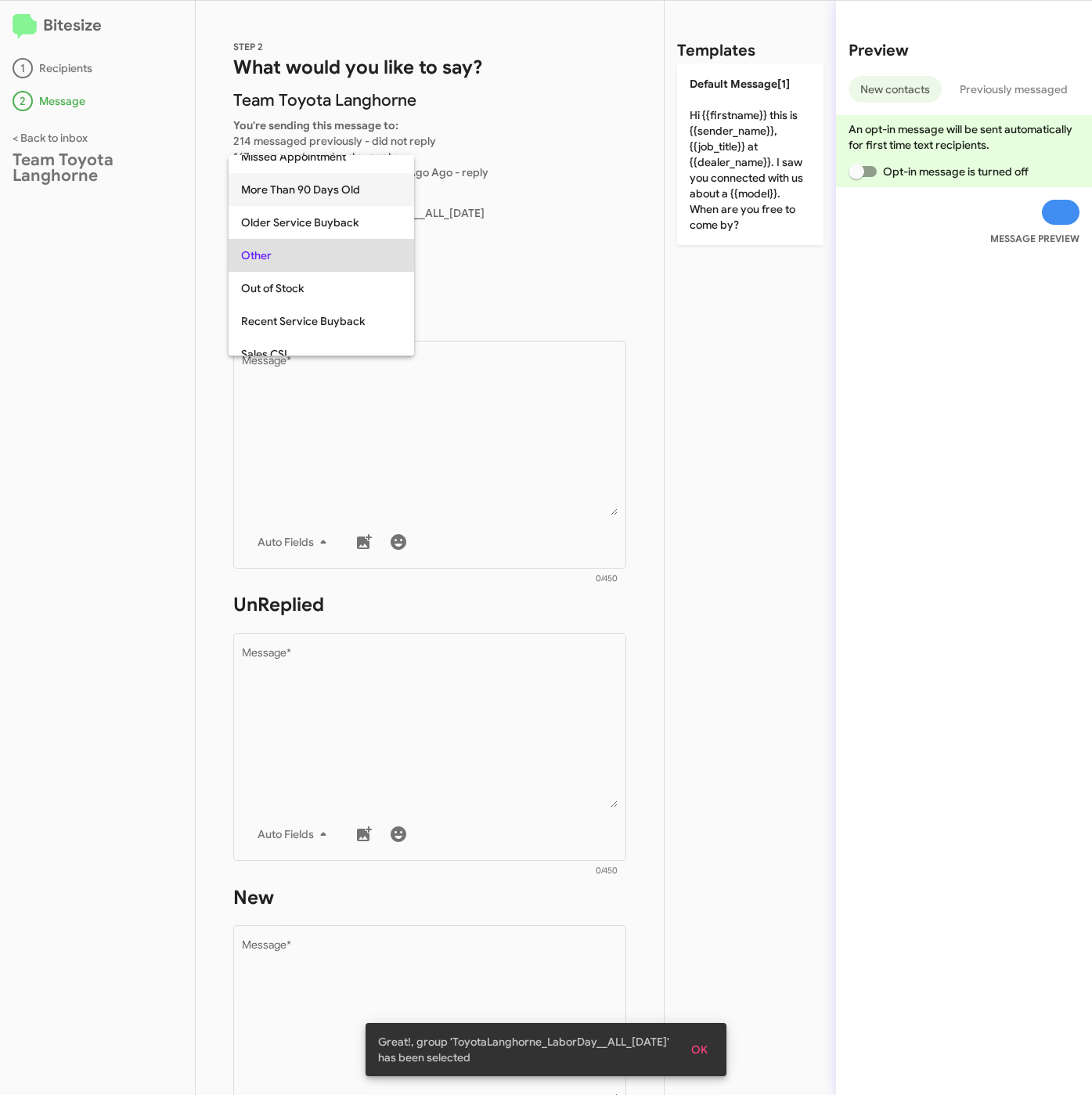
scroll to position [490, 0]
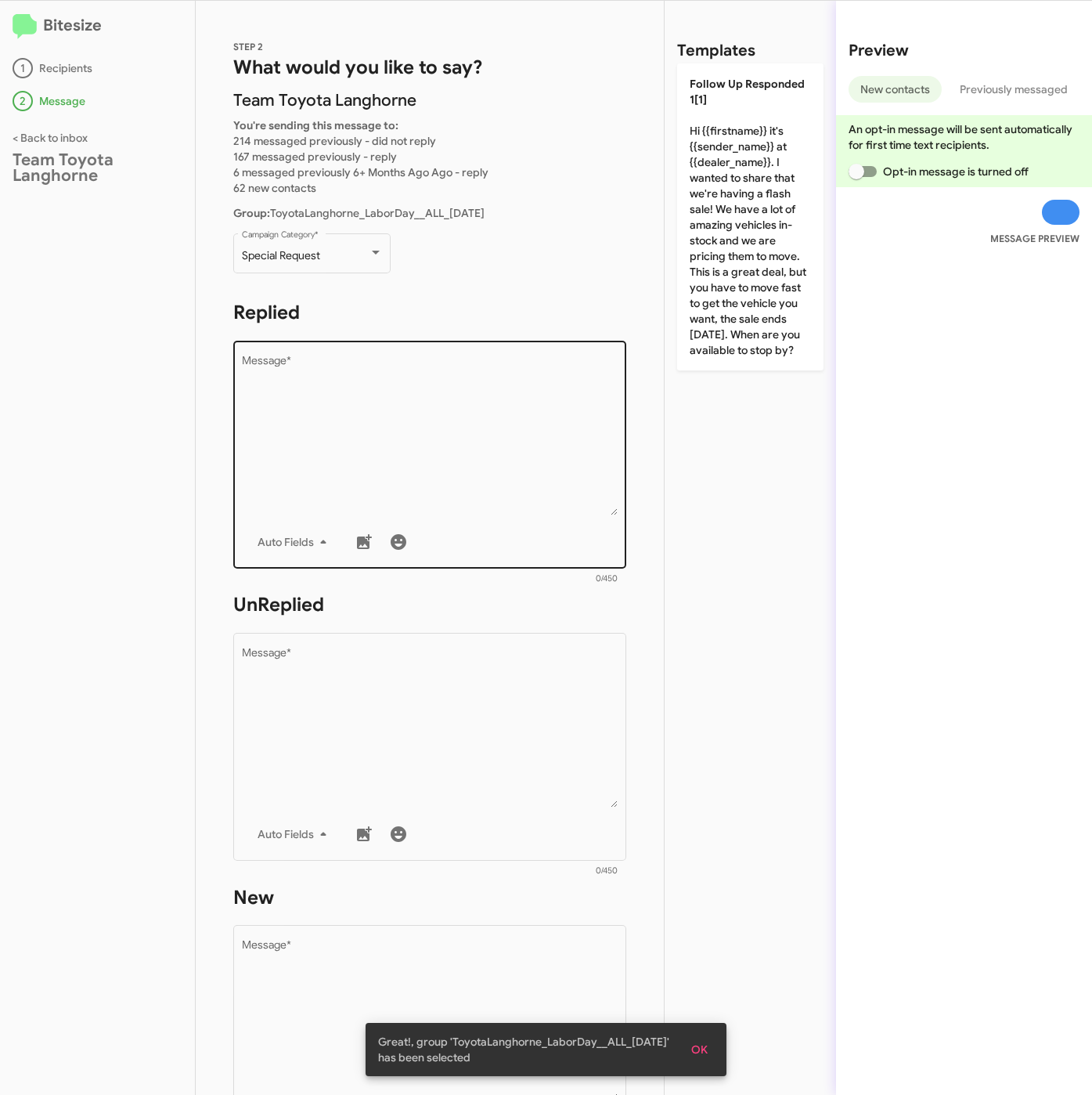
click at [351, 428] on textarea "Message *" at bounding box center [430, 435] width 376 height 160
paste textarea ""Hi {{firstname}} it's {{sender_name}} at {{dealer_name}}. Take advantage of th…"
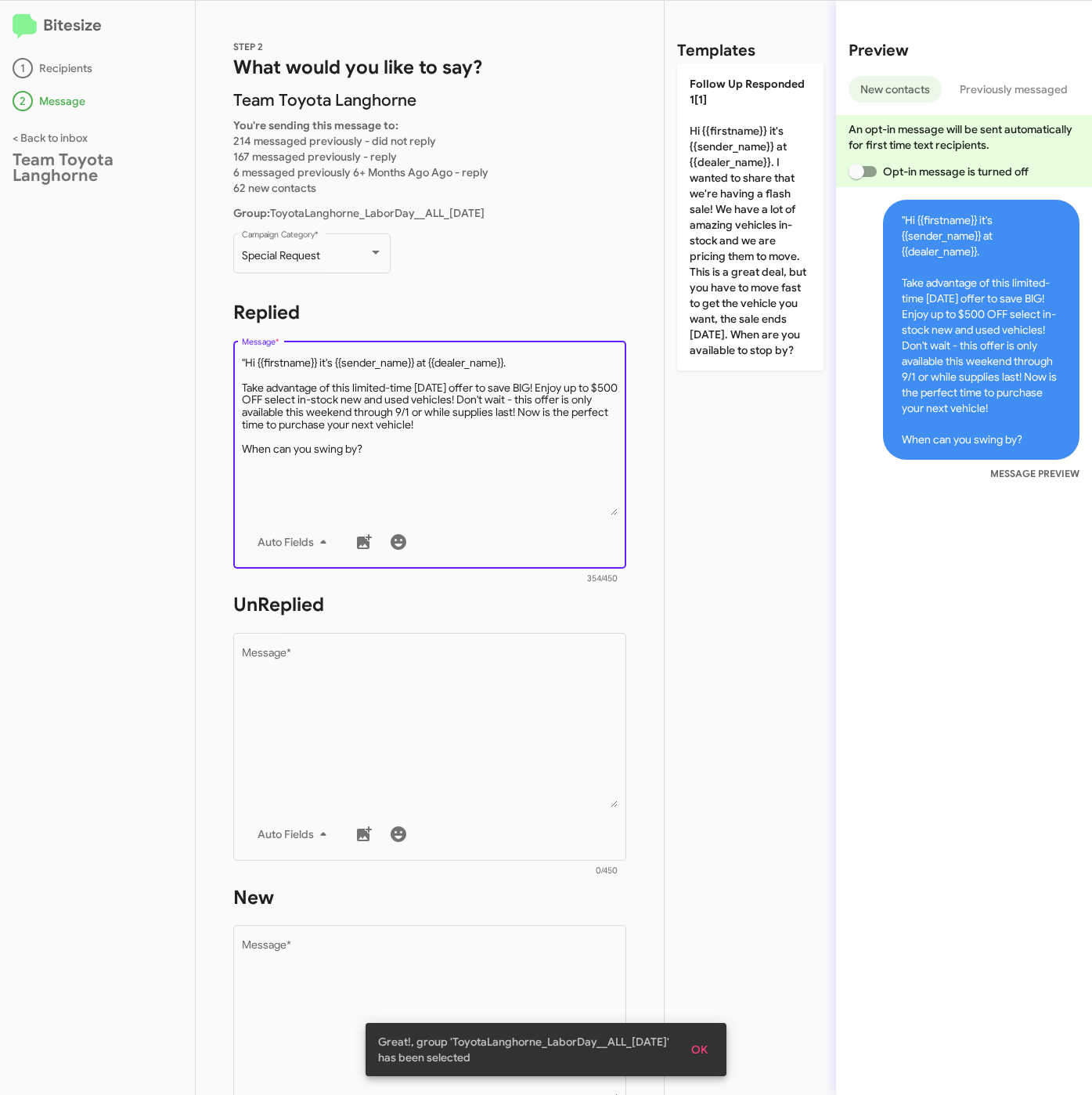
click at [247, 360] on textarea "Message *" at bounding box center [430, 435] width 376 height 160
type textarea "Hi {{firstname}} it's {{sender_name}} at {{dealer_name}}. Take advantage of thi…"
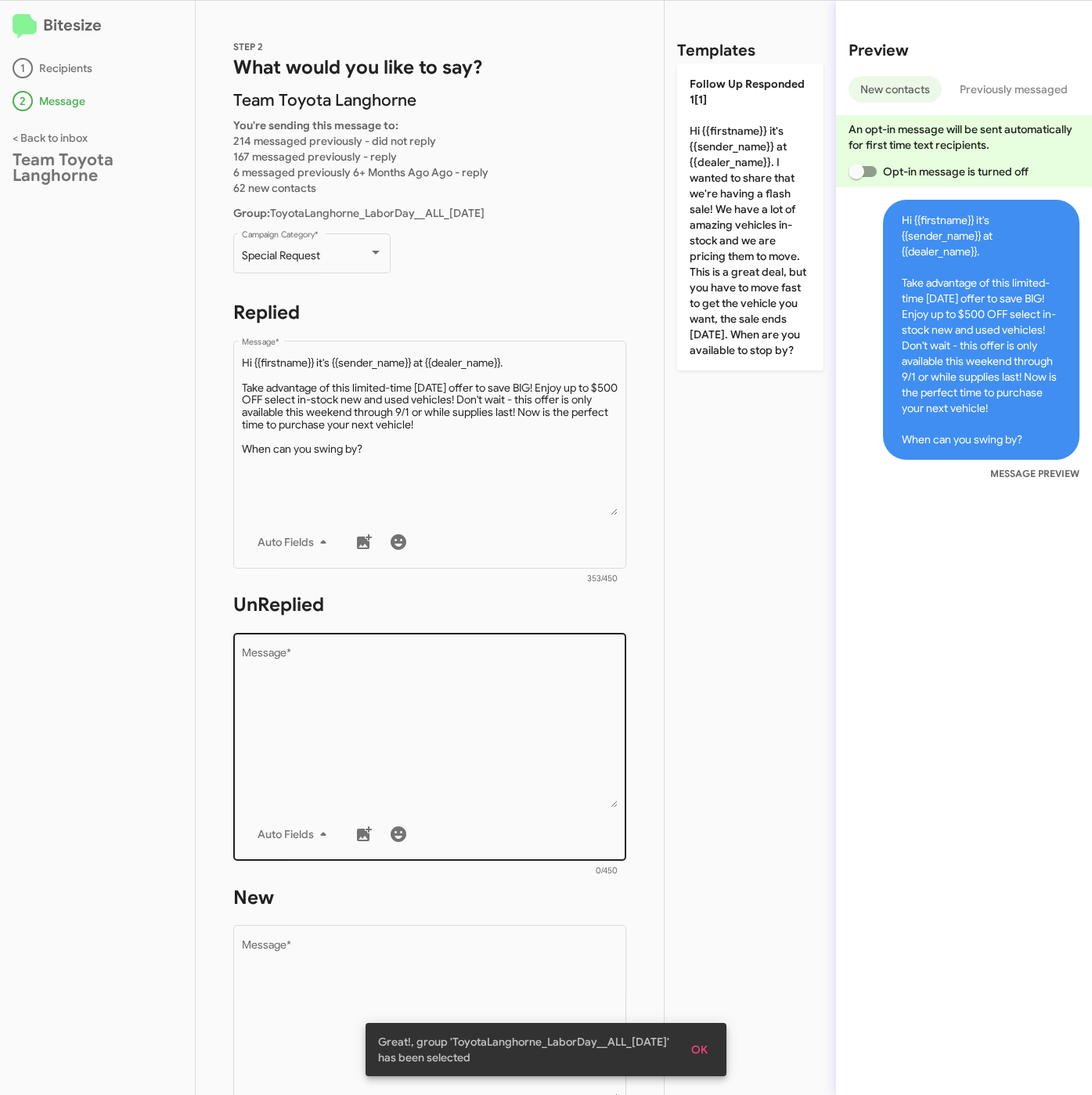
click at [395, 708] on textarea "Message *" at bounding box center [430, 728] width 376 height 160
paste textarea ""Hi {{firstname}} it's {{sender_name}}, {{job_title}} at {{dealer_name}}. Thank…"
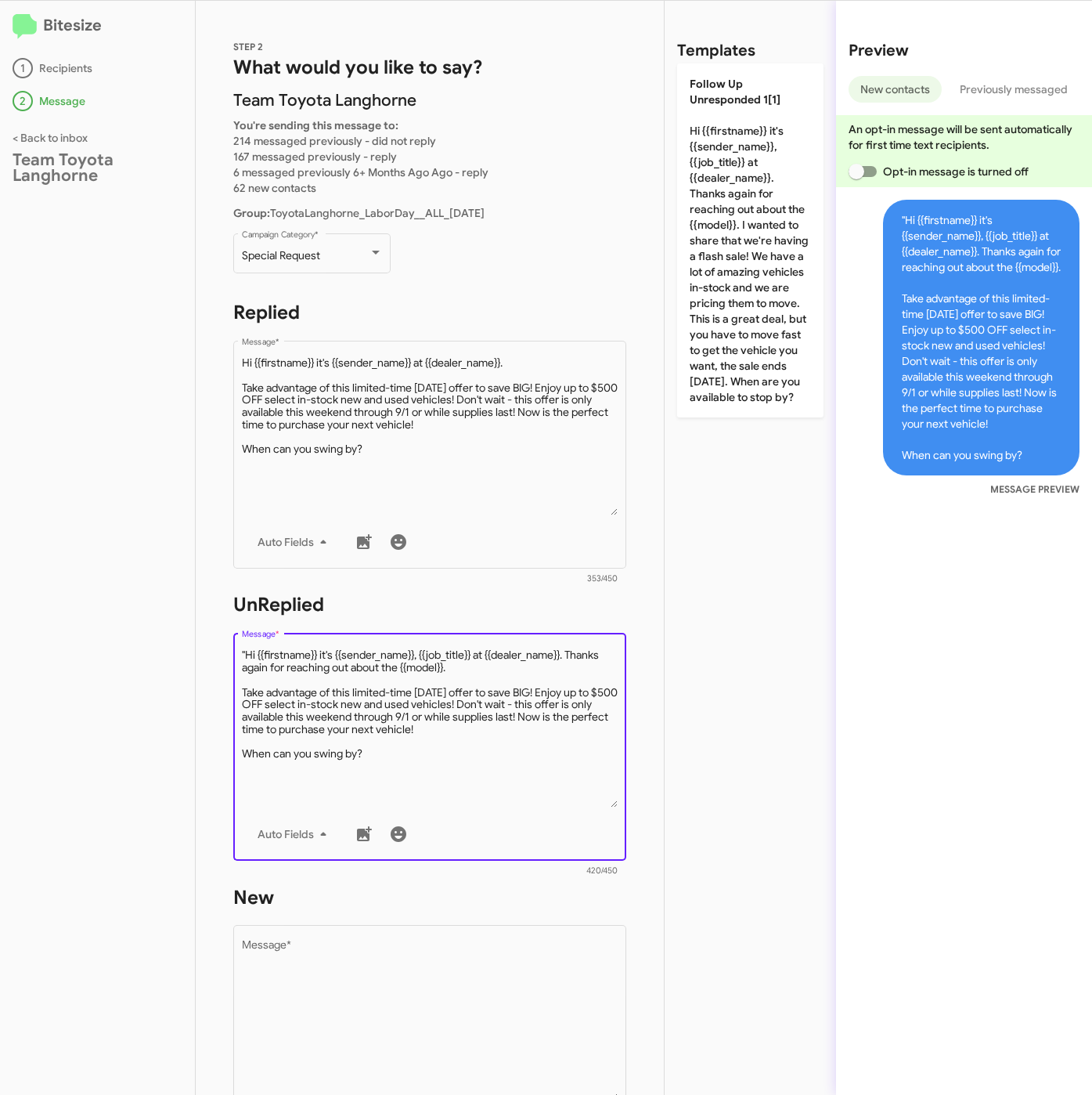
click at [247, 651] on textarea "Message *" at bounding box center [430, 728] width 376 height 160
type textarea "Hi {{firstname}} it's {{sender_name}}, {{job_title}} at {{dealer_name}}. Thanks…"
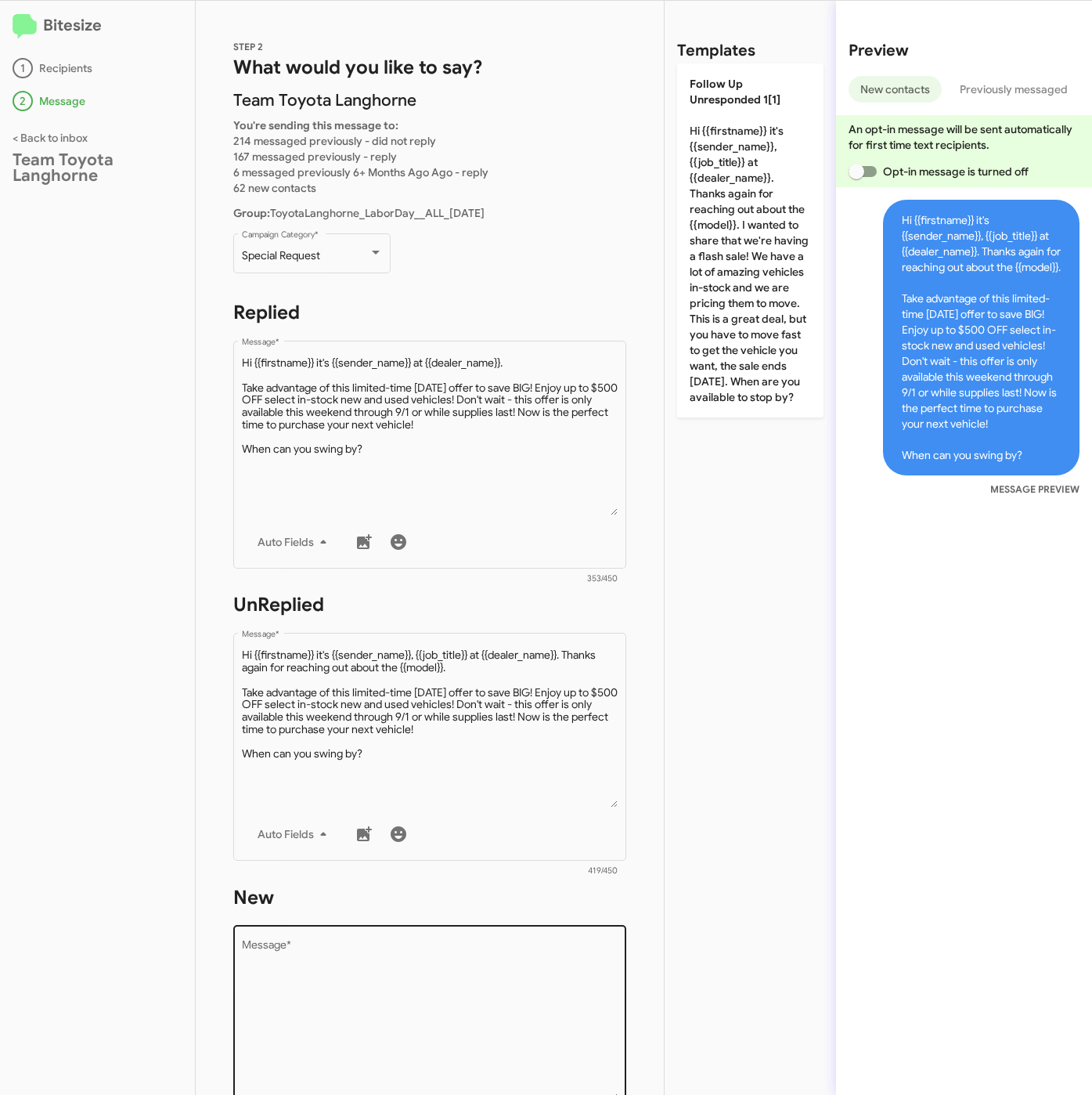
click at [379, 954] on textarea "Message *" at bounding box center [430, 1020] width 376 height 160
paste textarea ""Hi {{firstname}} it's {{sender_name}}, {{job_title}} at {{dealer_name}}. Thank…"
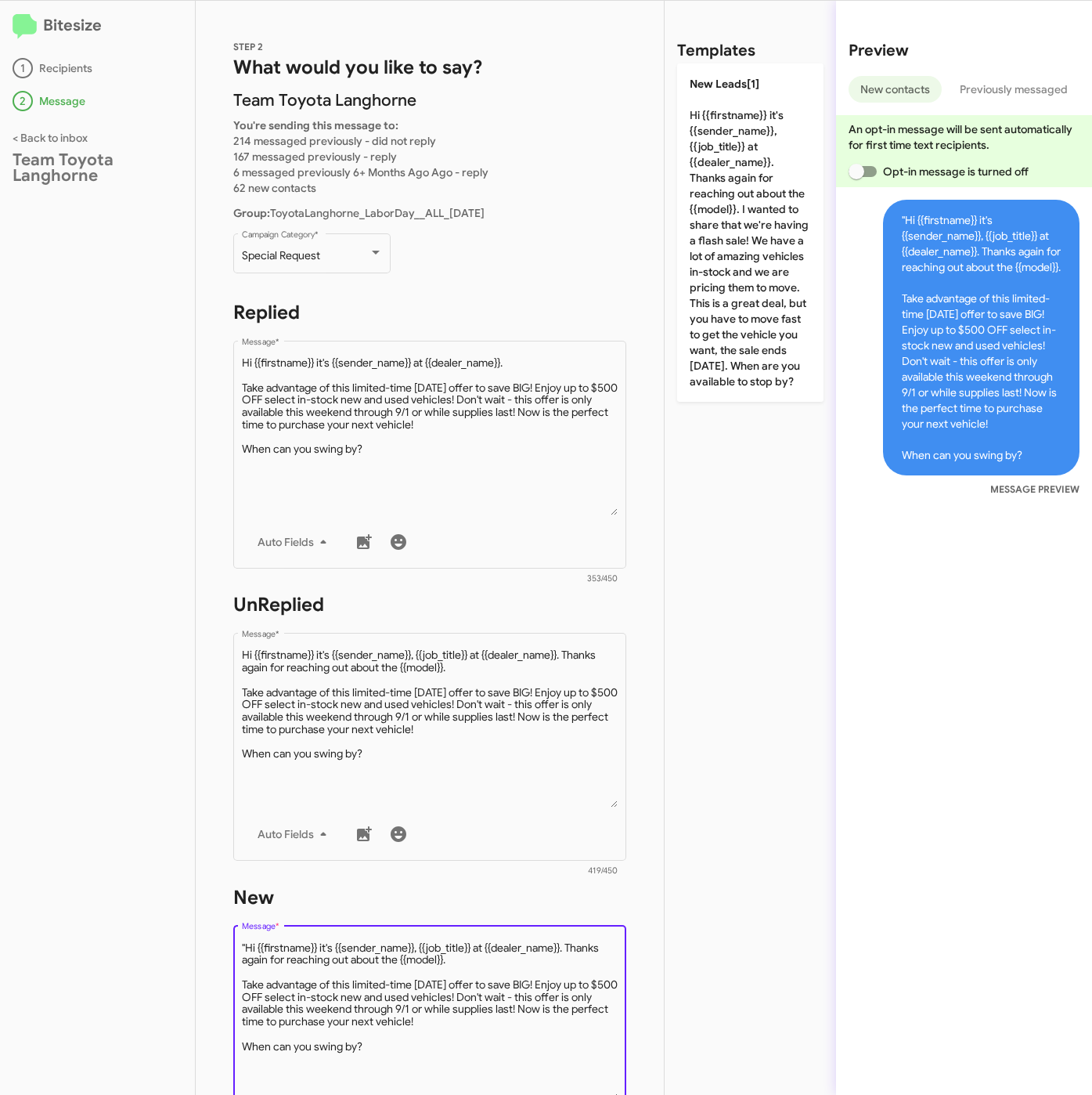
click at [245, 940] on textarea "Message *" at bounding box center [430, 1020] width 376 height 160
type textarea "Hi {{firstname}} it's {{sender_name}}, {{job_title}} at {{dealer_name}}. Thanks…"
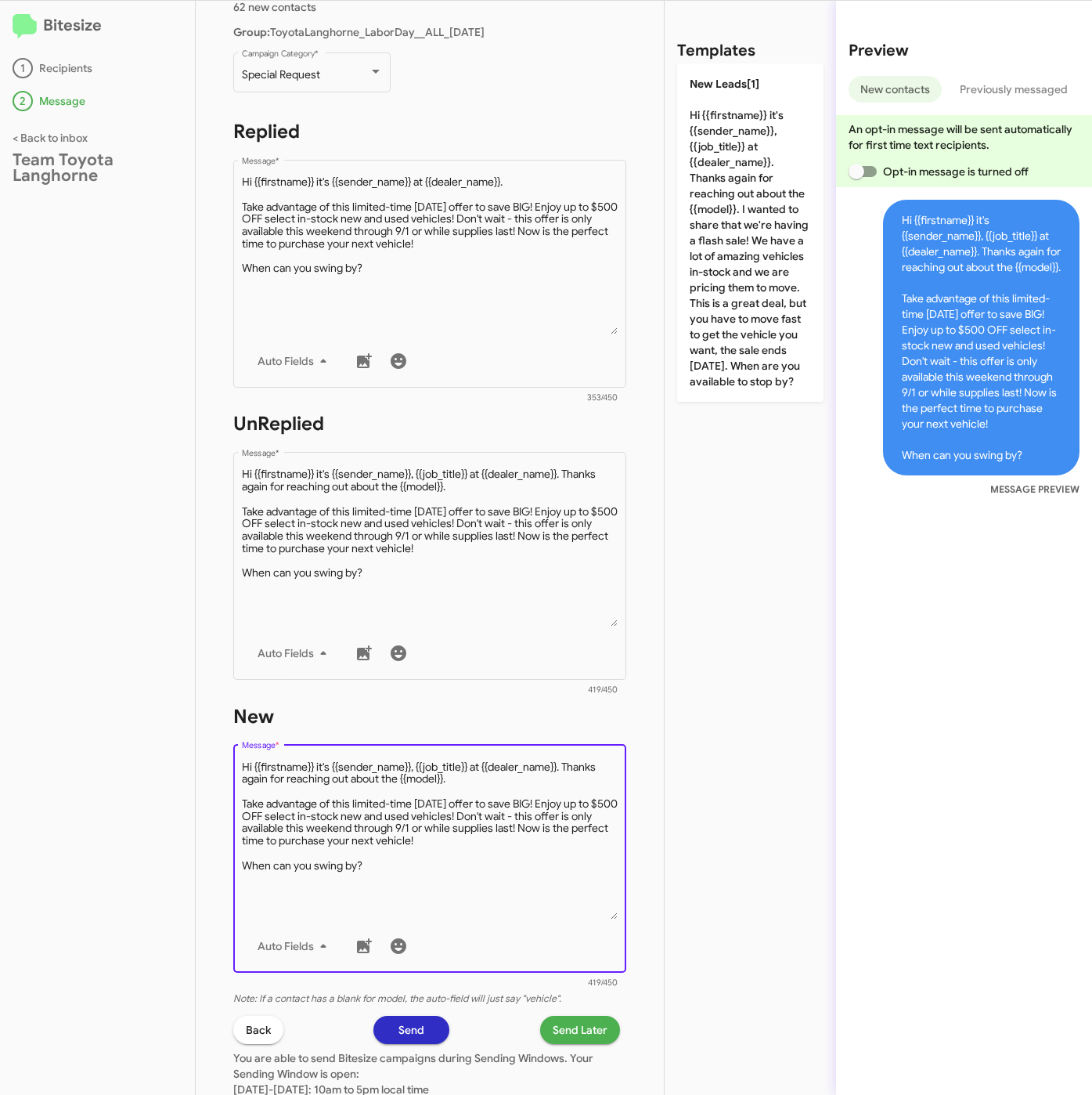
scroll to position [352, 0]
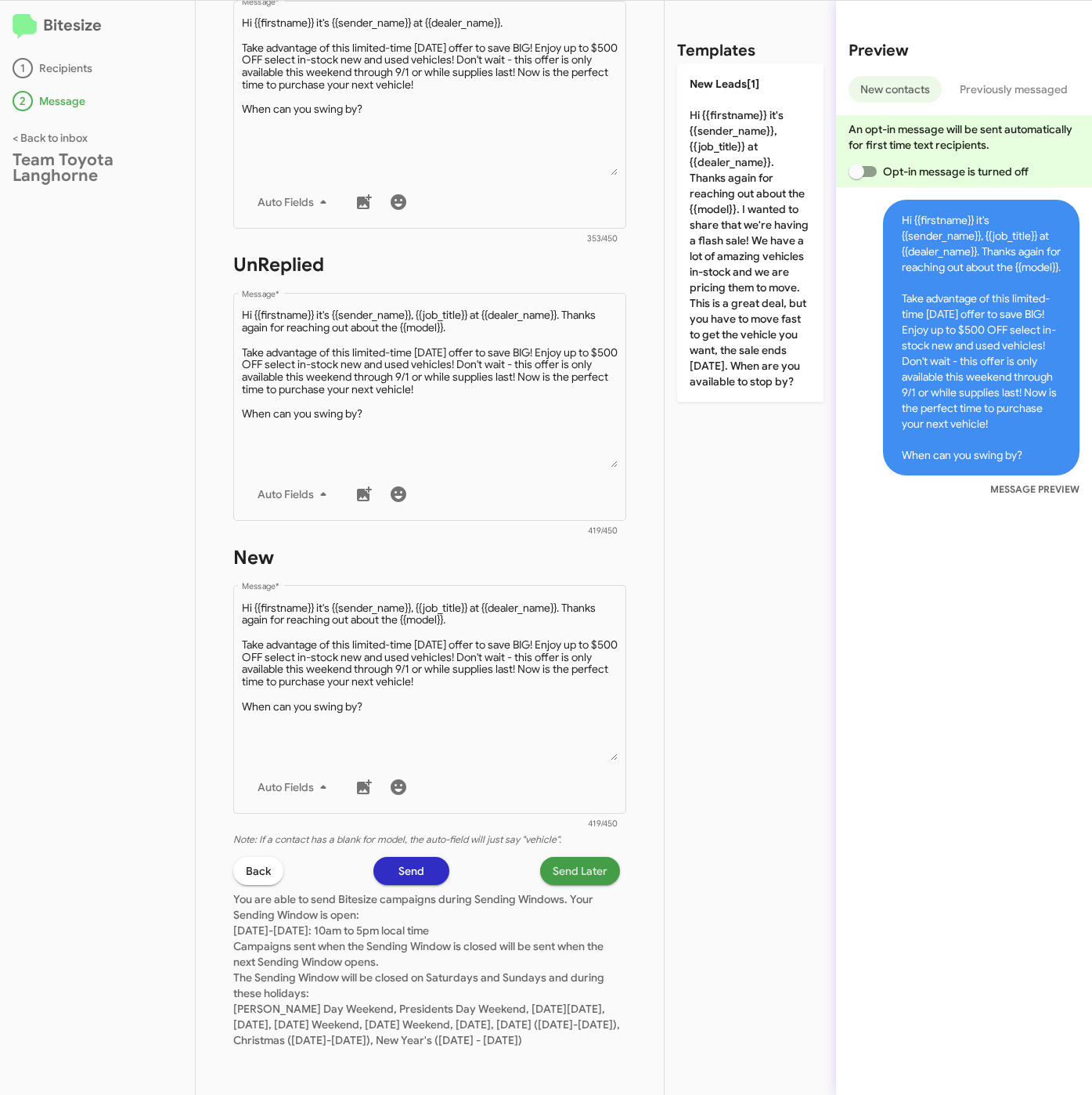
click at [557, 864] on span "Send Later" at bounding box center [580, 870] width 55 height 29
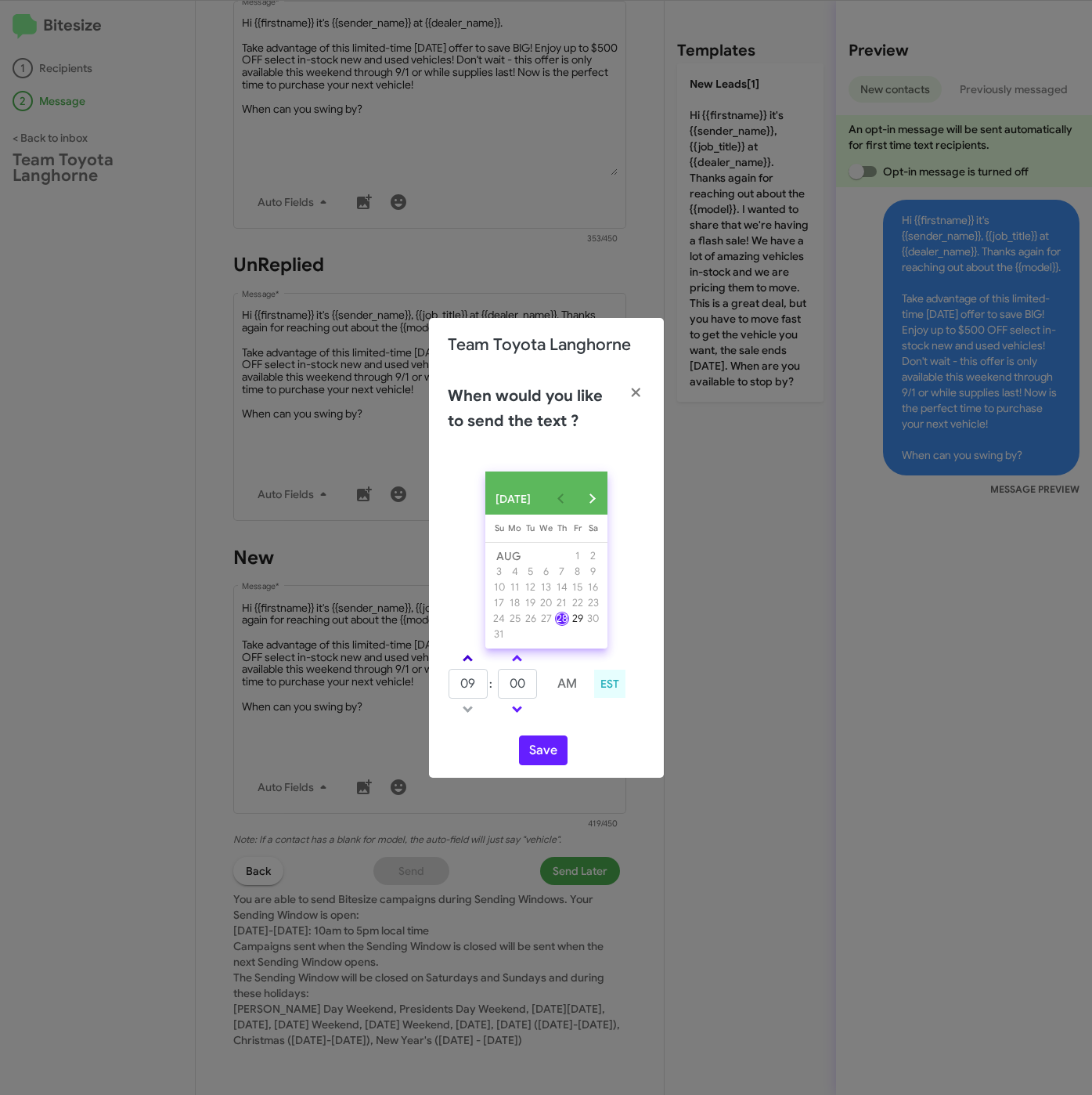
click at [473, 654] on link at bounding box center [468, 658] width 28 height 18
type input "01"
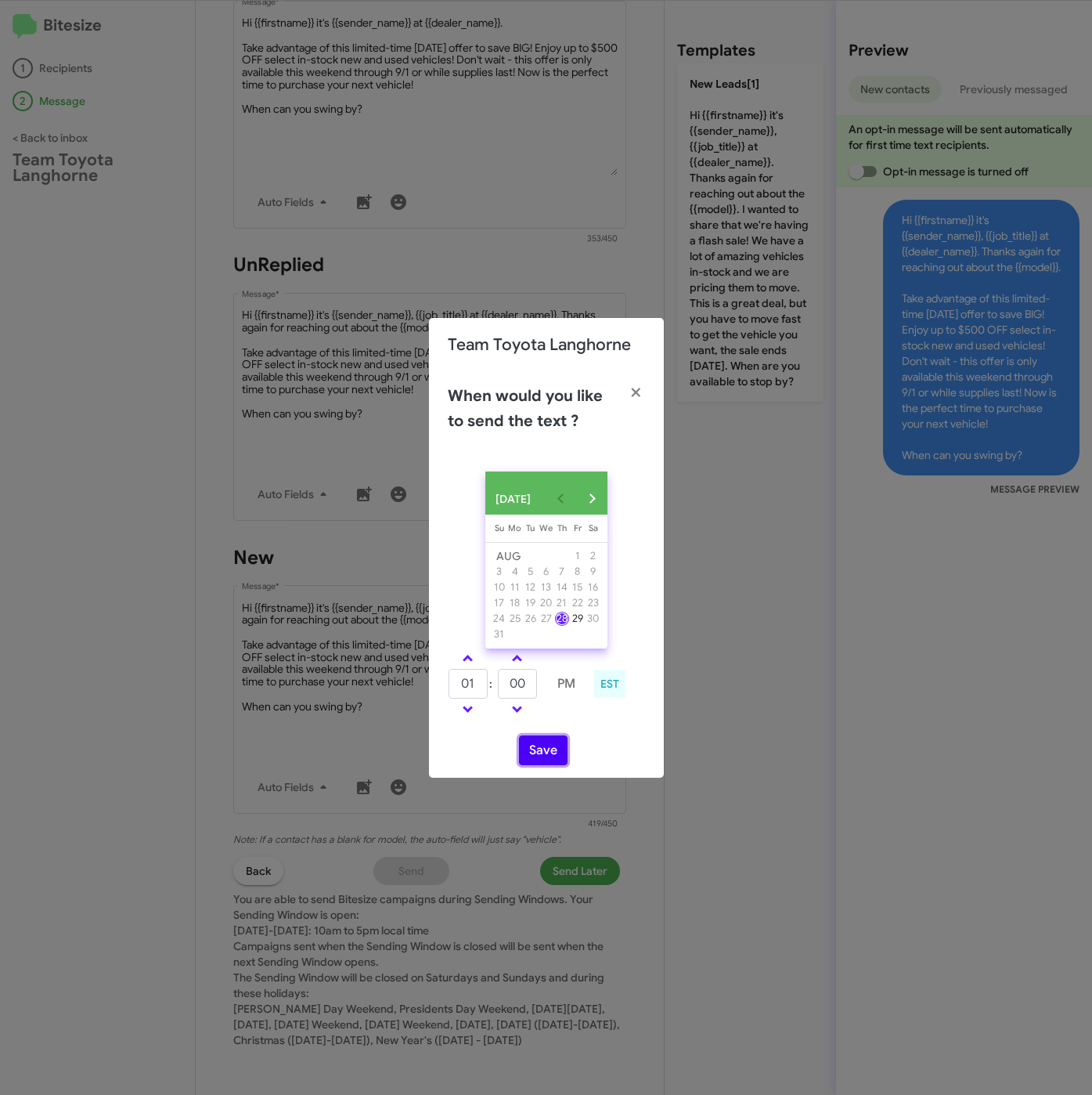
click at [538, 765] on button "Save" at bounding box center [543, 750] width 49 height 29
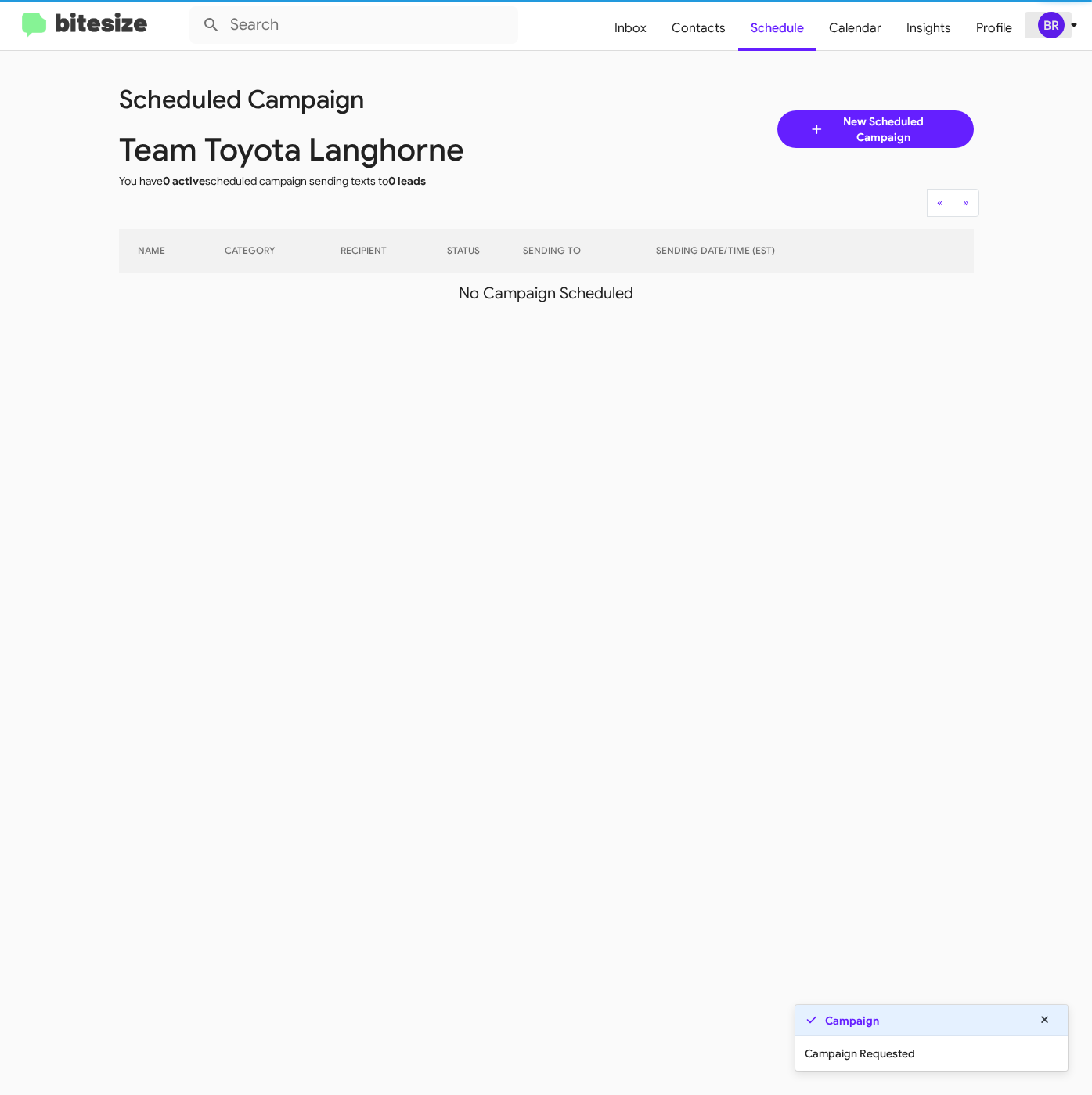
click at [1053, 35] on div "BR" at bounding box center [1051, 25] width 27 height 27
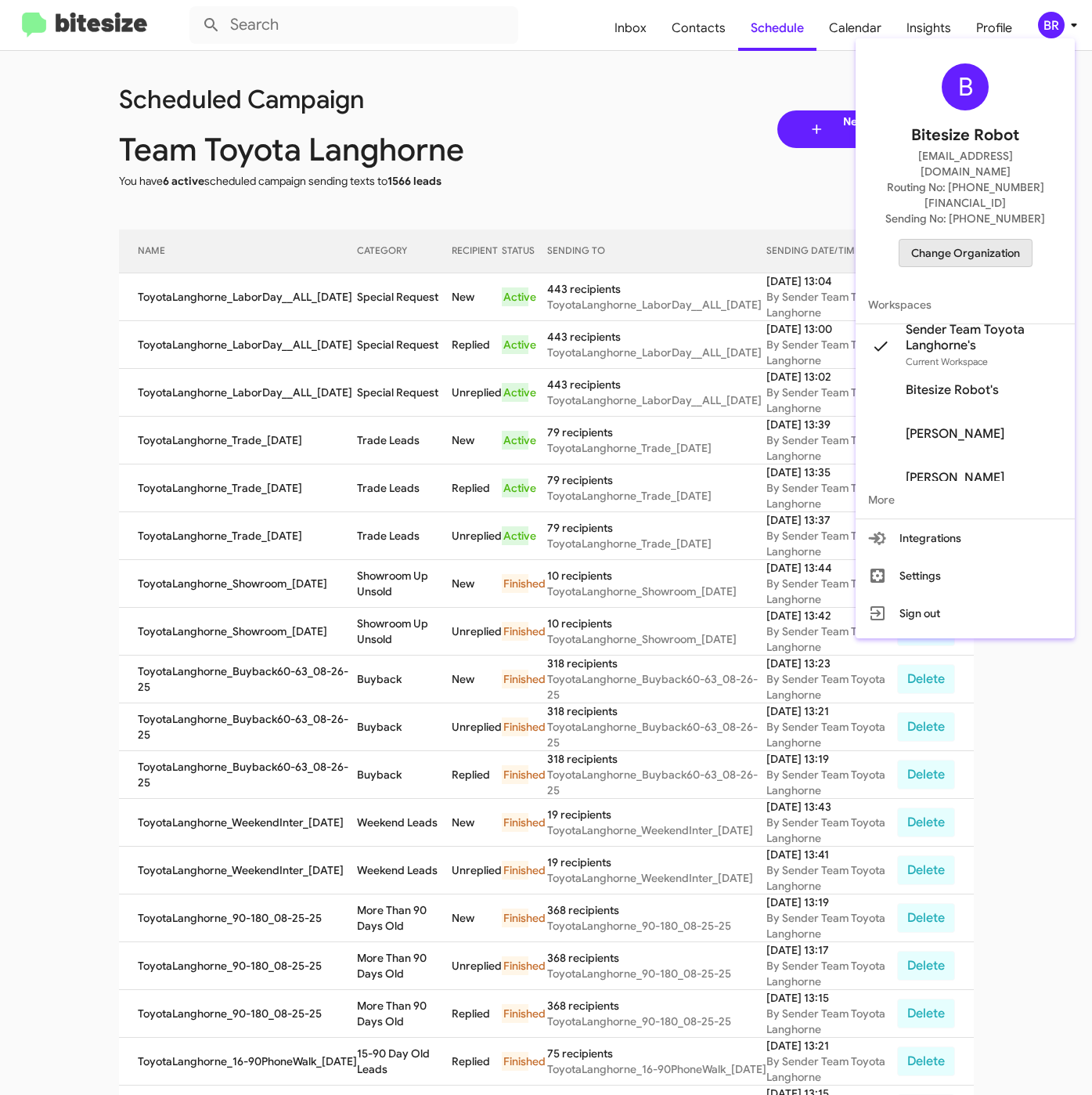
click at [1012, 239] on span "Change Organization" at bounding box center [966, 252] width 109 height 27
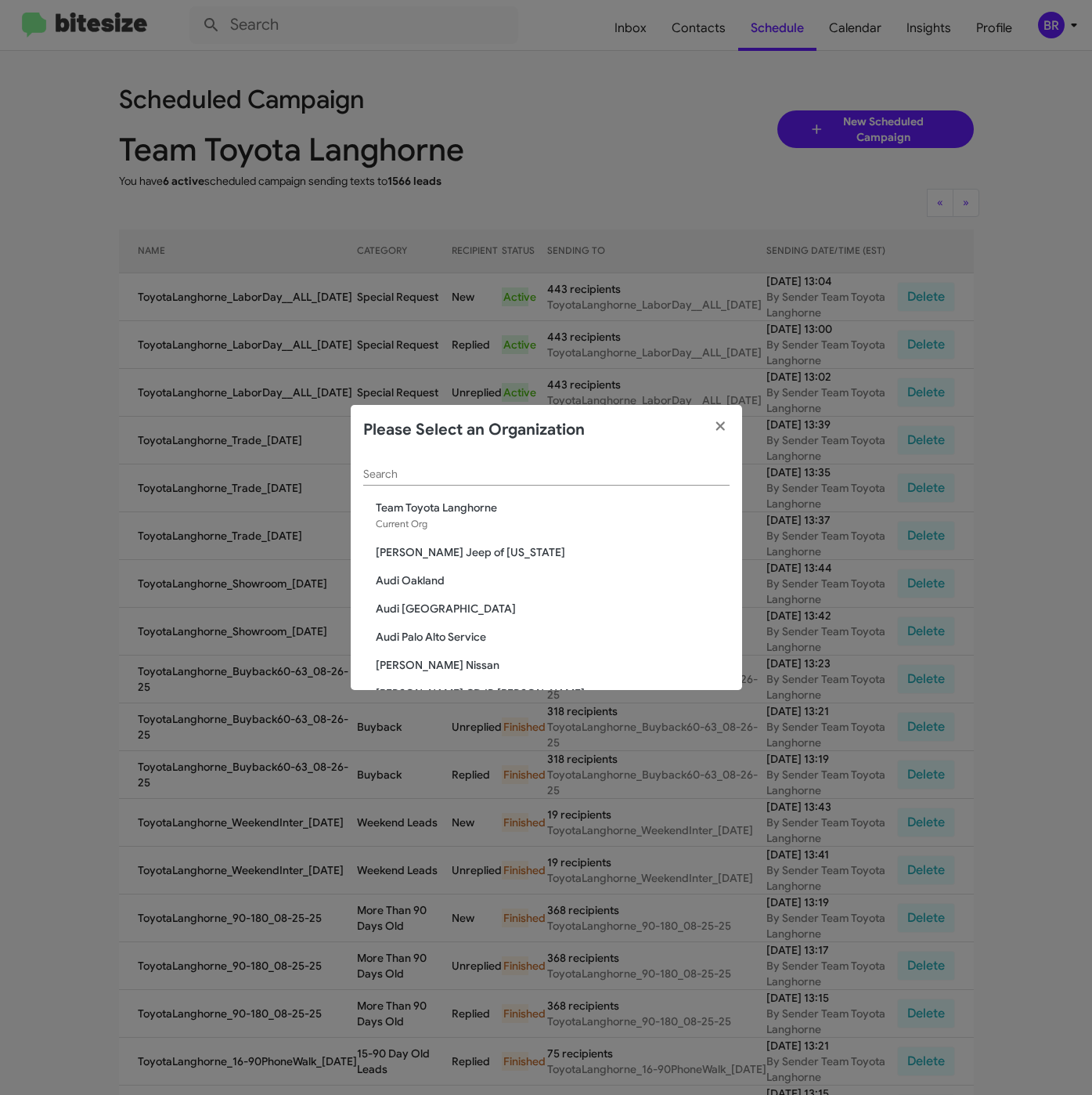
click at [472, 472] on input "Search" at bounding box center [546, 475] width 366 height 13
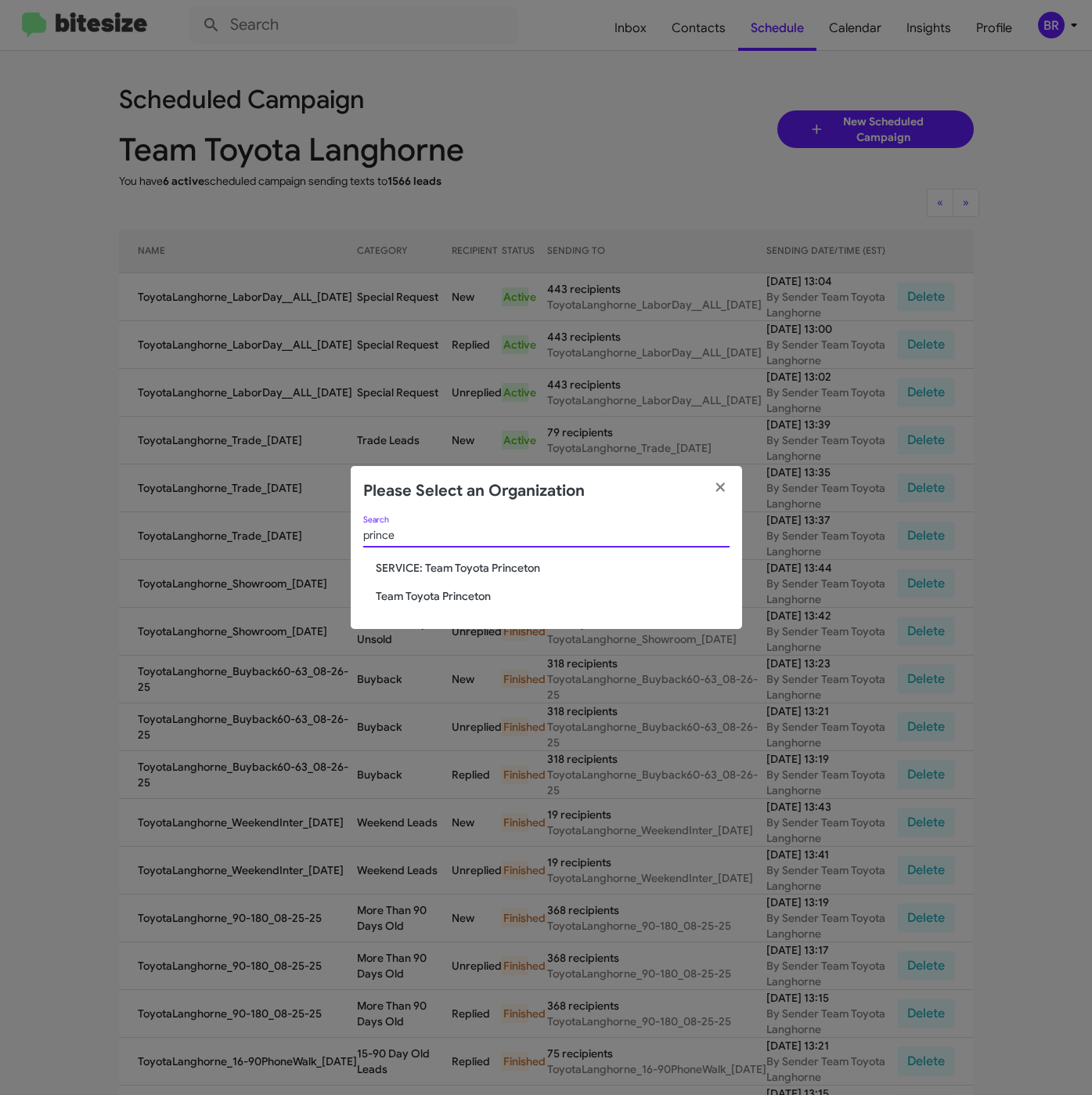
type input "prince"
click at [405, 604] on div "prince Search SERVICE: Team Toyota Princeton Team Toyota Princeton" at bounding box center [546, 572] width 391 height 113
click at [402, 599] on span "Team Toyota Princeton" at bounding box center [552, 595] width 354 height 16
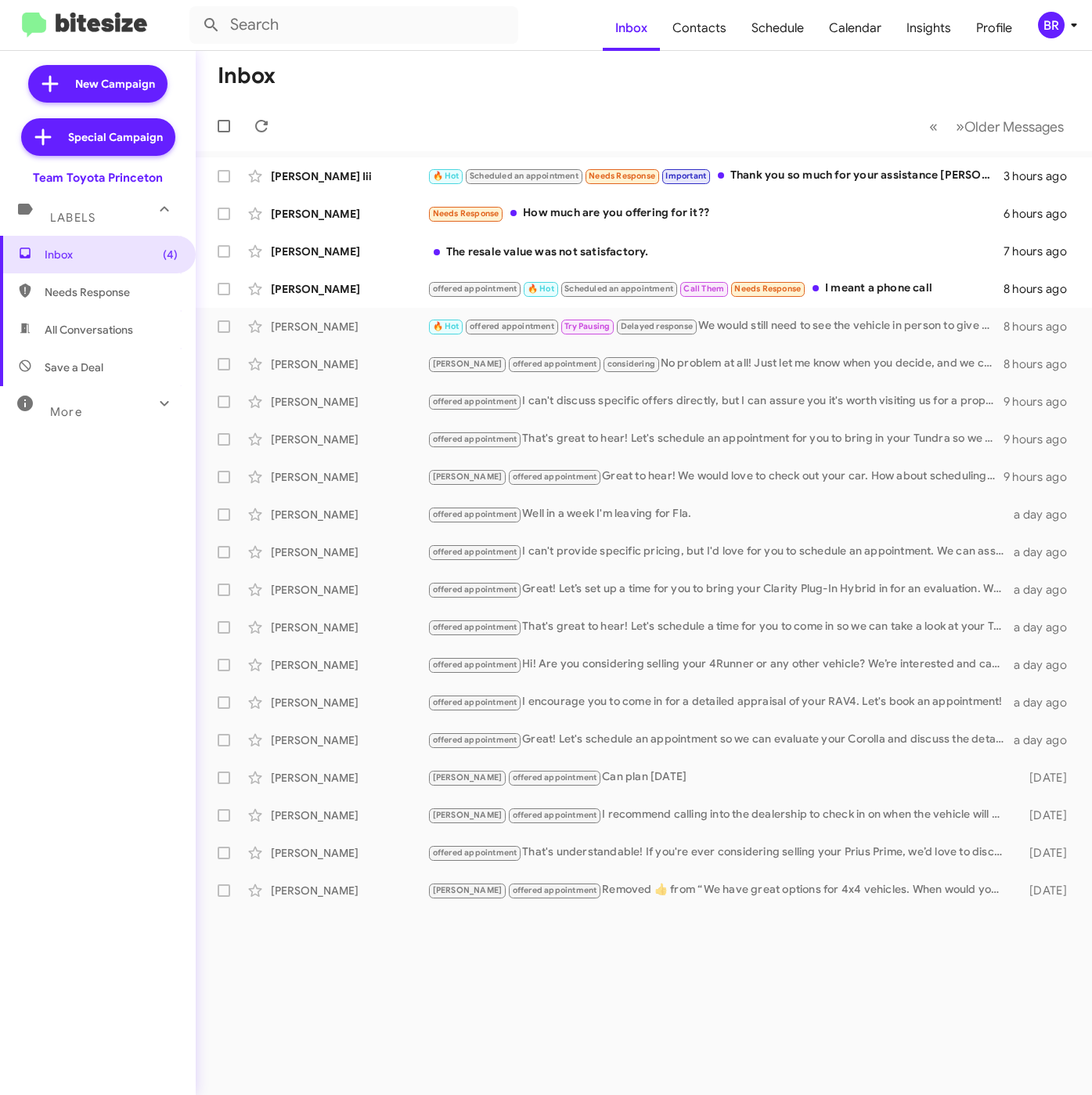
click at [1072, 17] on icon at bounding box center [1074, 25] width 18 height 18
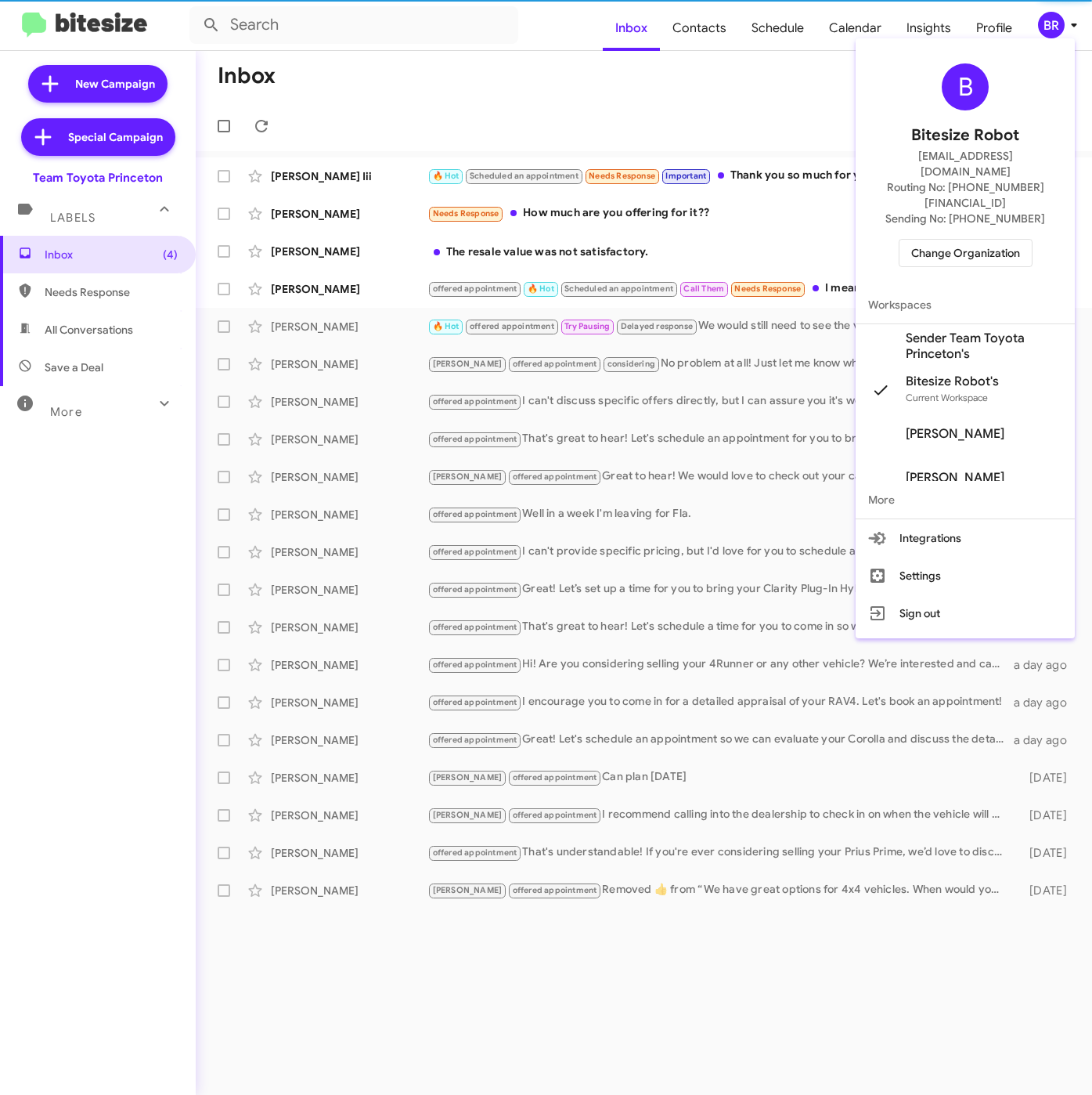
click at [954, 330] on span "Sender Team Toyota Princeton's" at bounding box center [984, 346] width 156 height 31
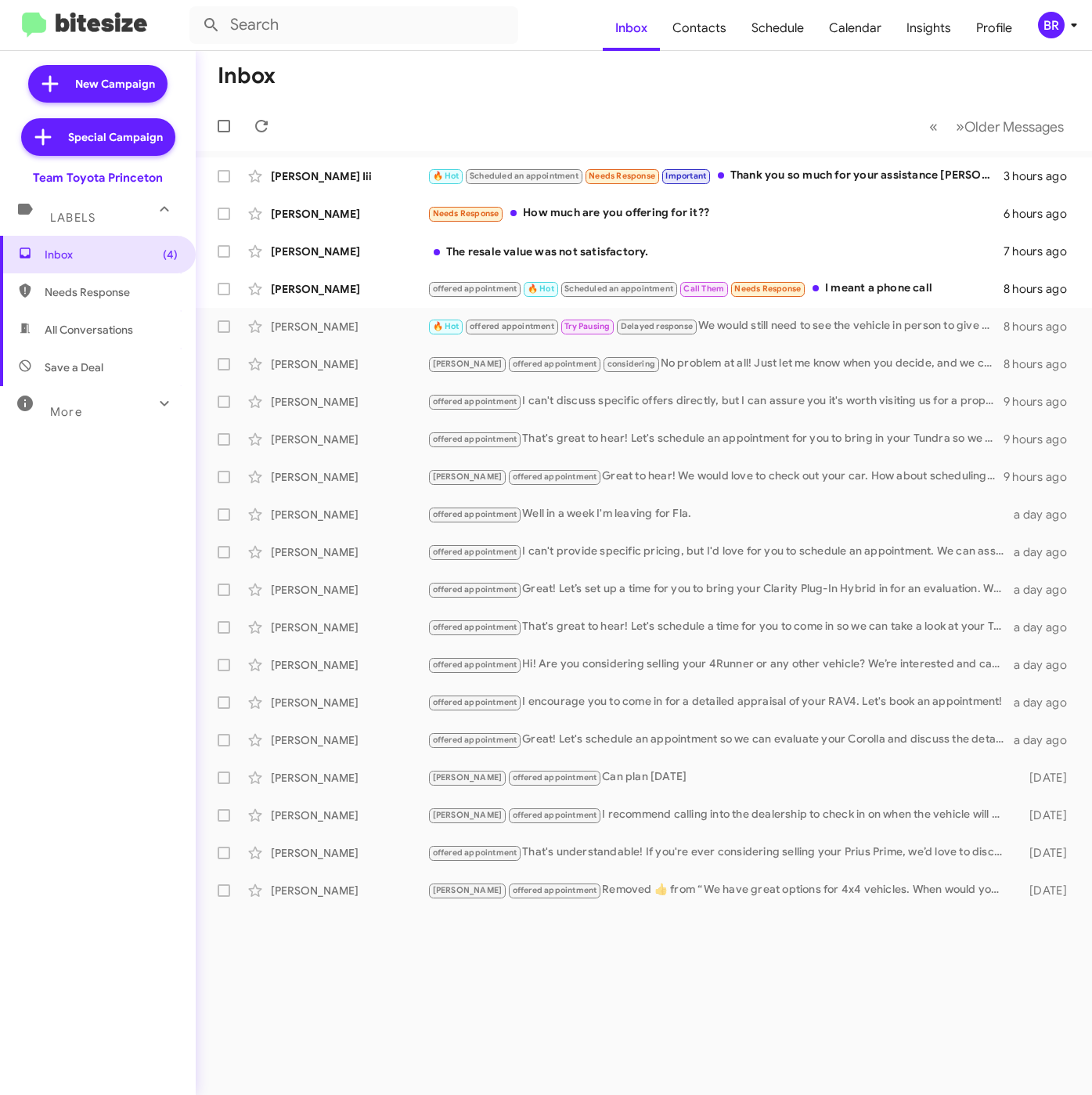
click at [702, 29] on span "Contacts" at bounding box center [699, 28] width 79 height 45
type input "in:groups"
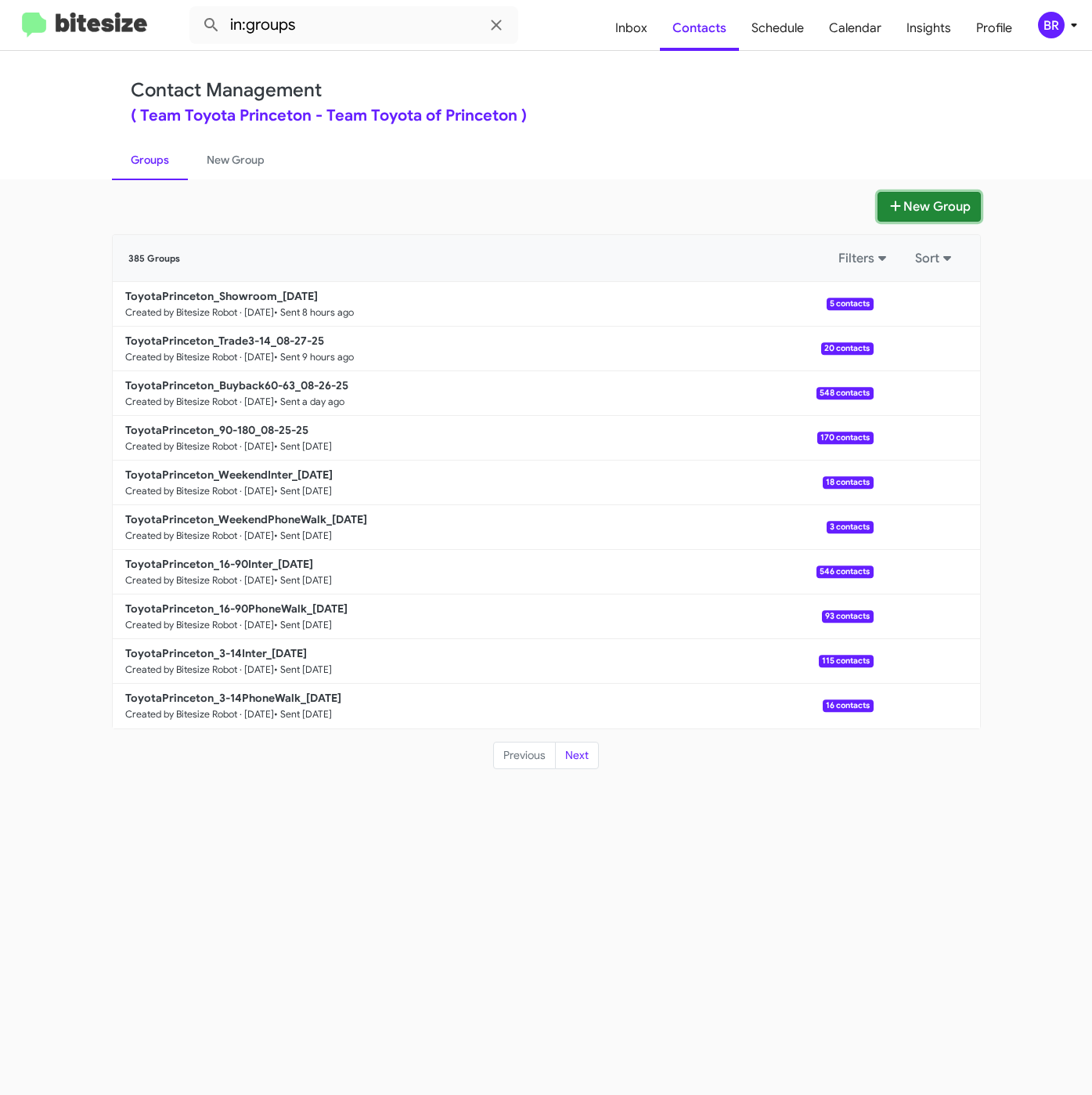
click at [906, 204] on button "New Group" at bounding box center [929, 206] width 103 height 29
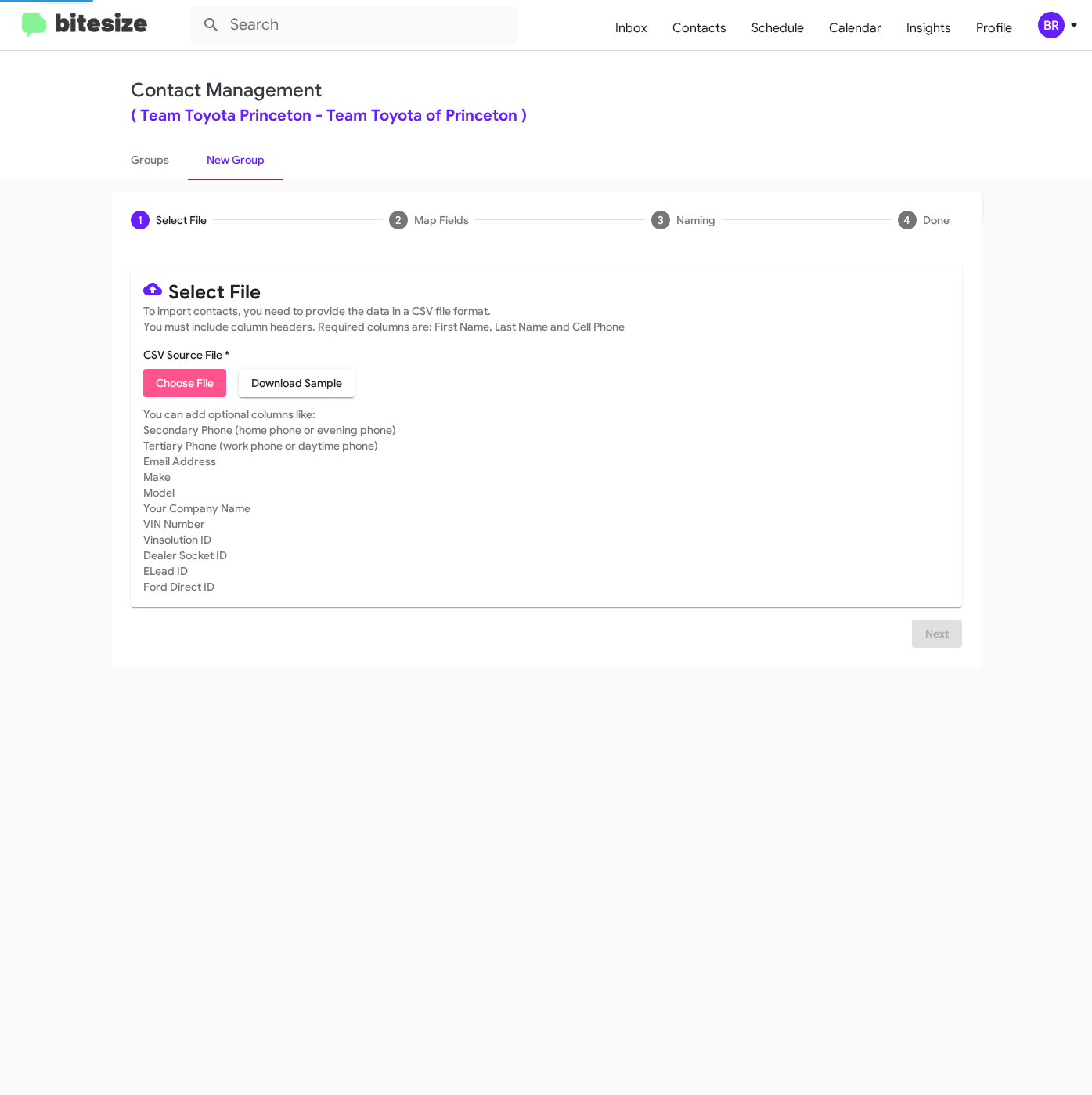
click at [184, 386] on span "Choose File" at bounding box center [184, 383] width 58 height 29
type input "ToyotaPrinceton_LaborDay__ALL_[DATE]"
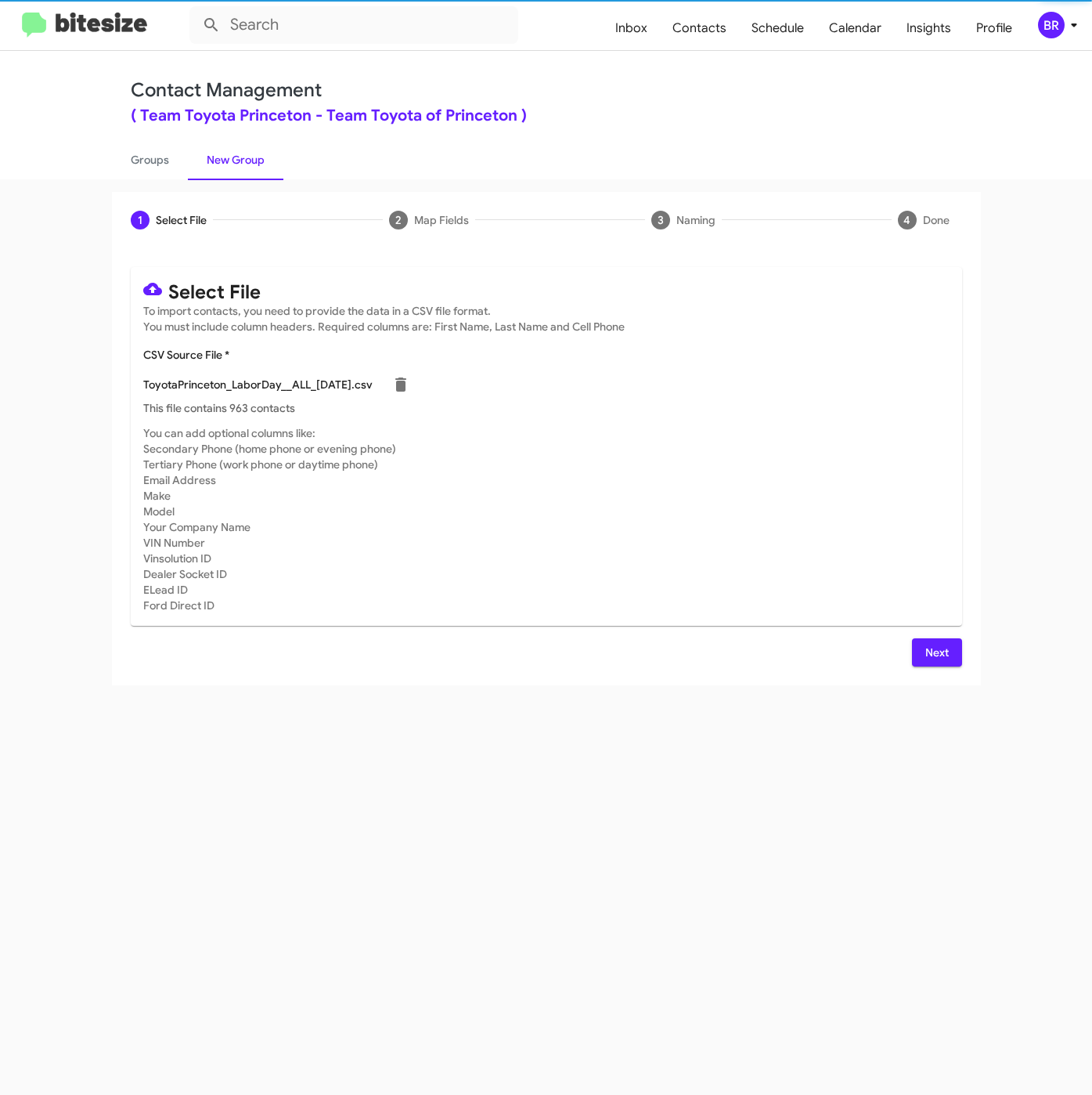
click at [959, 663] on button "Next" at bounding box center [937, 652] width 50 height 29
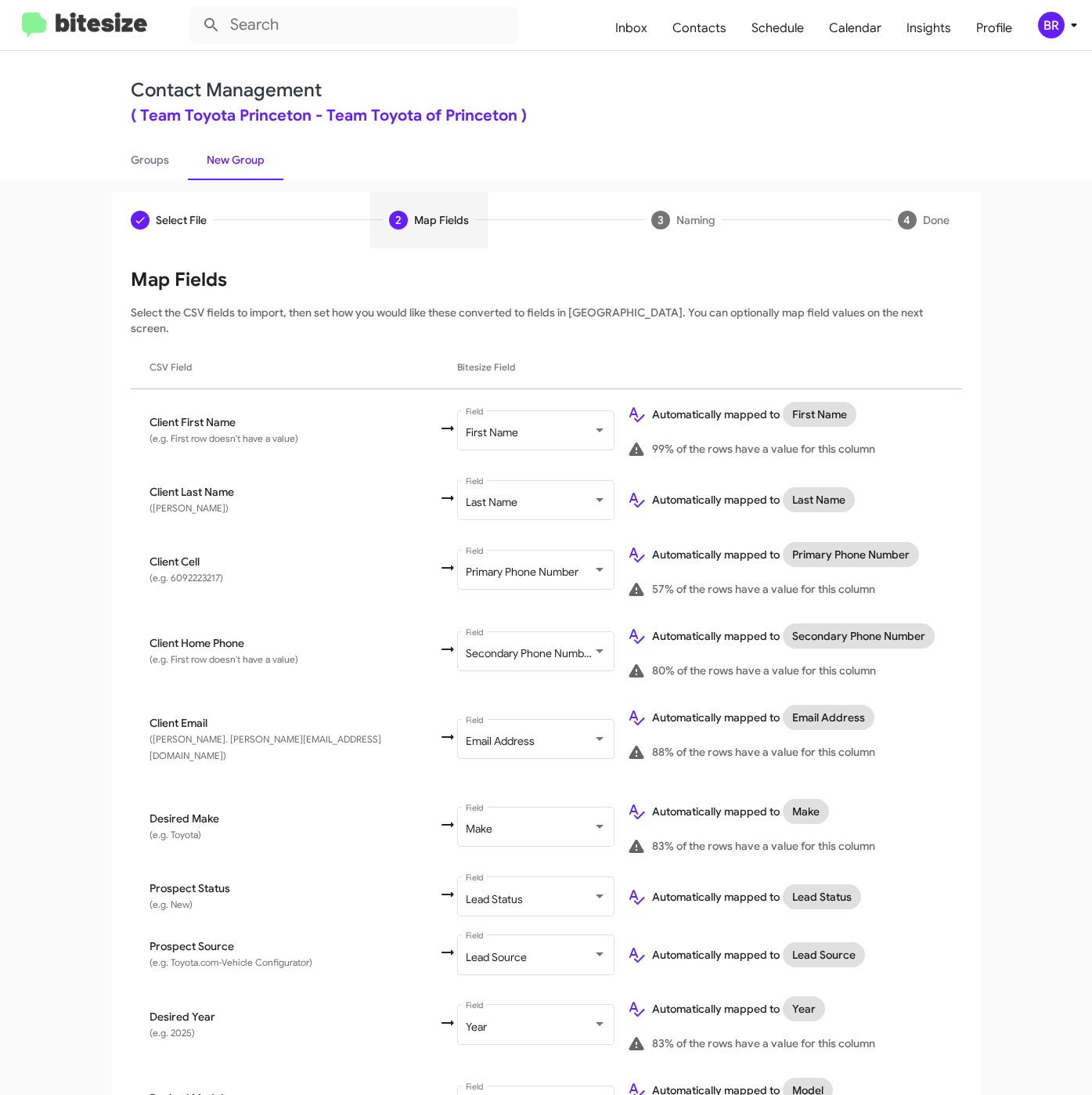
scroll to position [325, 0]
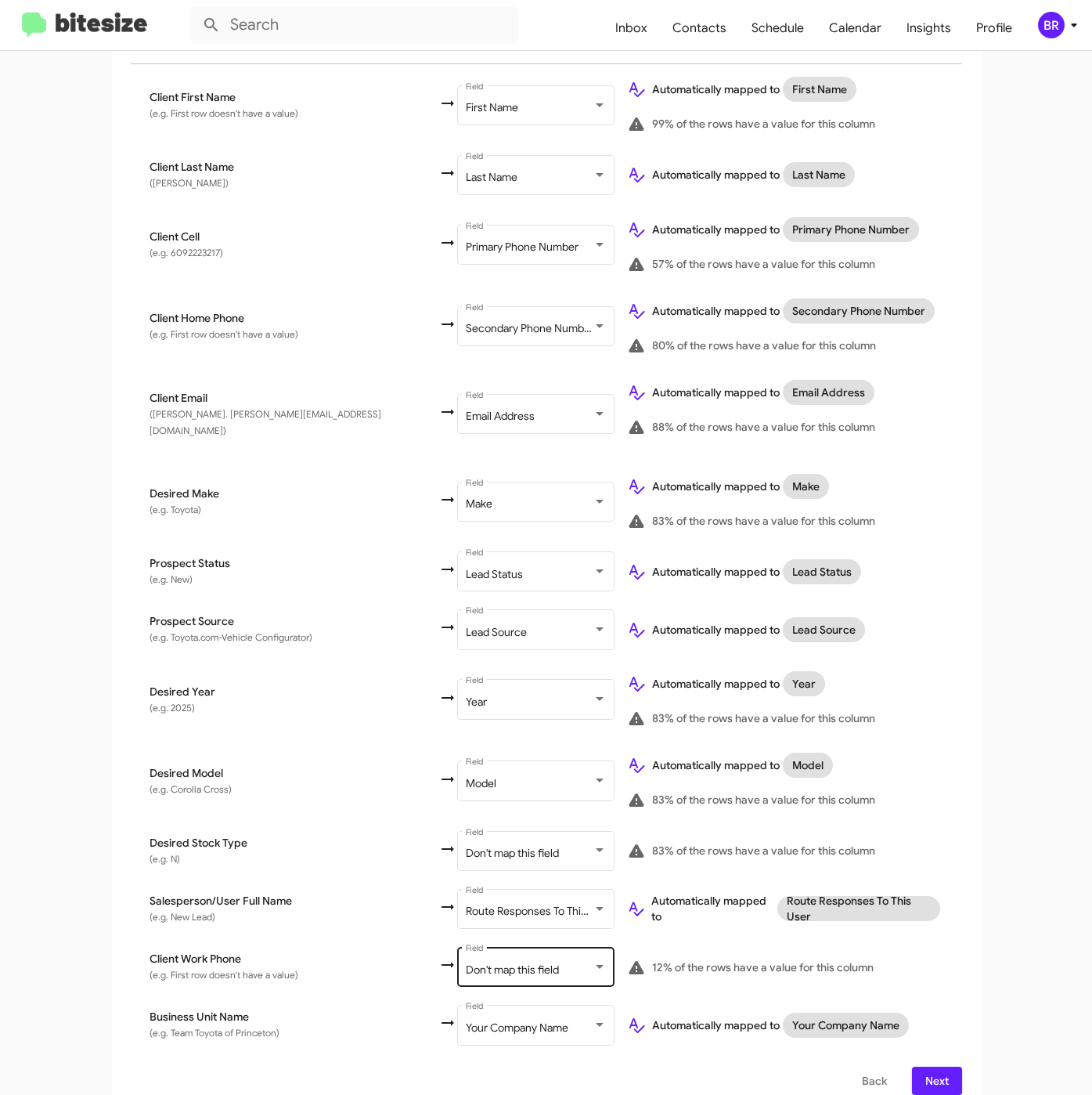
click at [466, 962] on span "Don't map this field" at bounding box center [512, 969] width 93 height 14
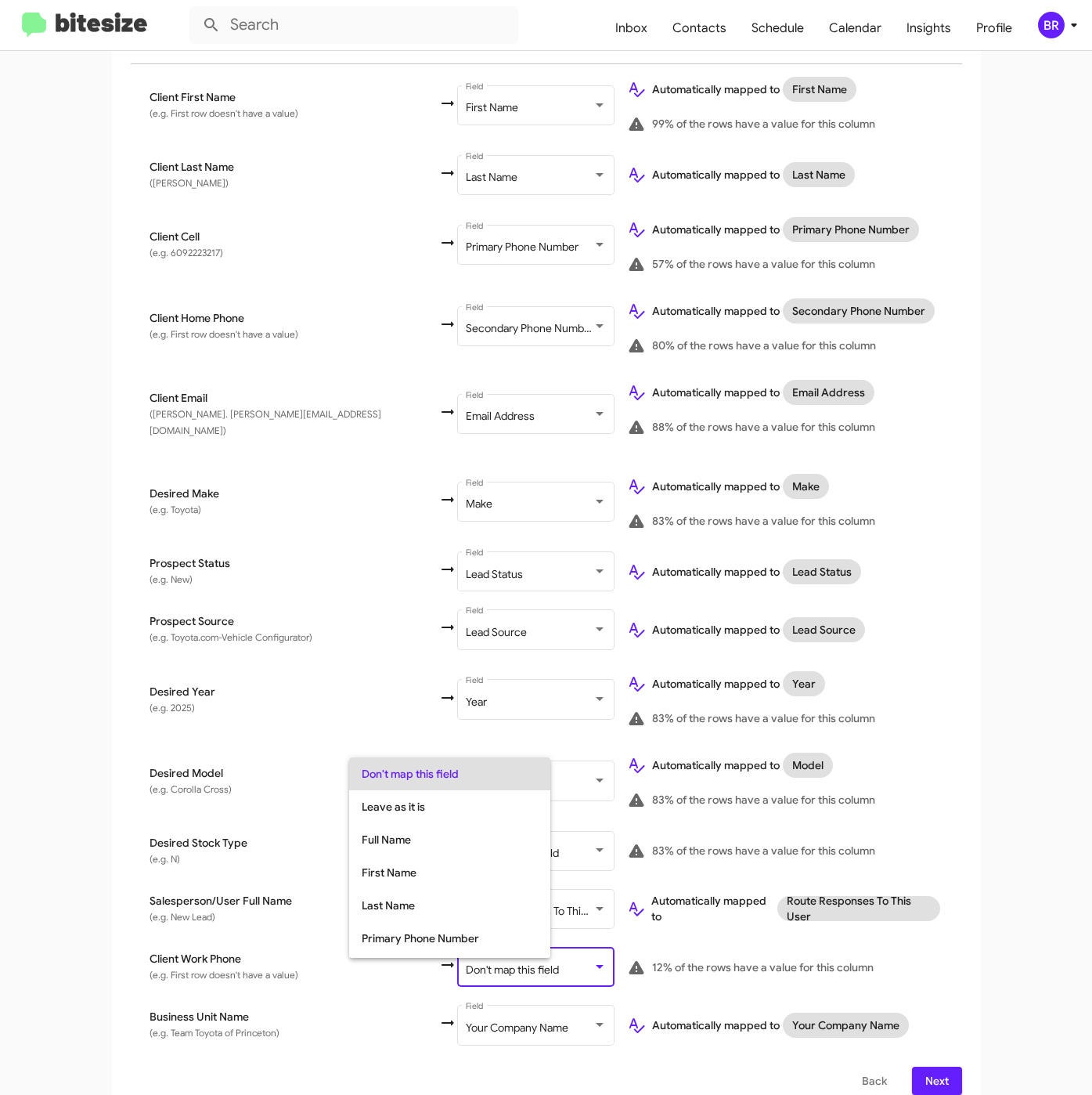
scroll to position [62, 0]
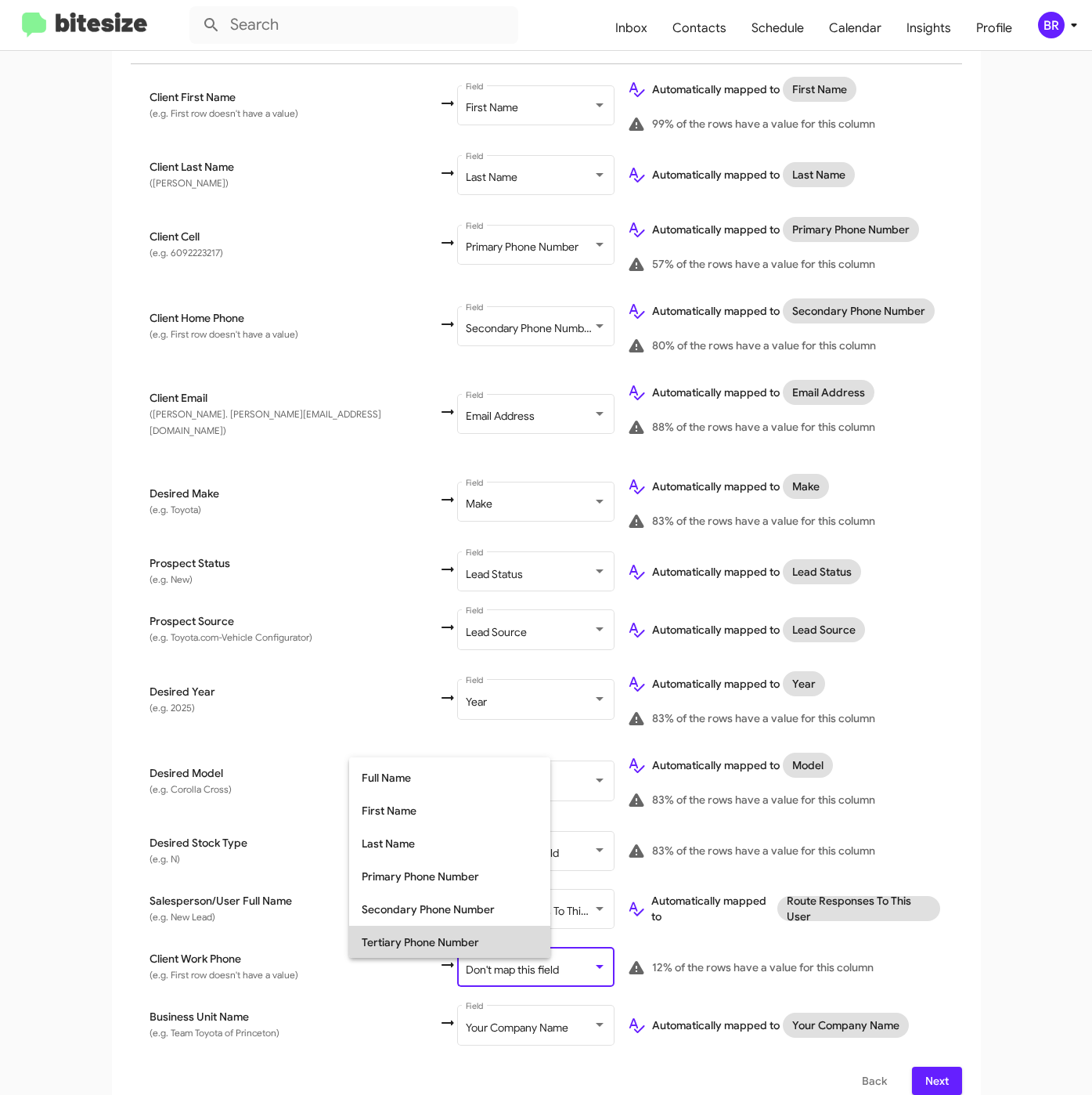
click at [428, 952] on span "Tertiary Phone Number" at bounding box center [449, 942] width 176 height 33
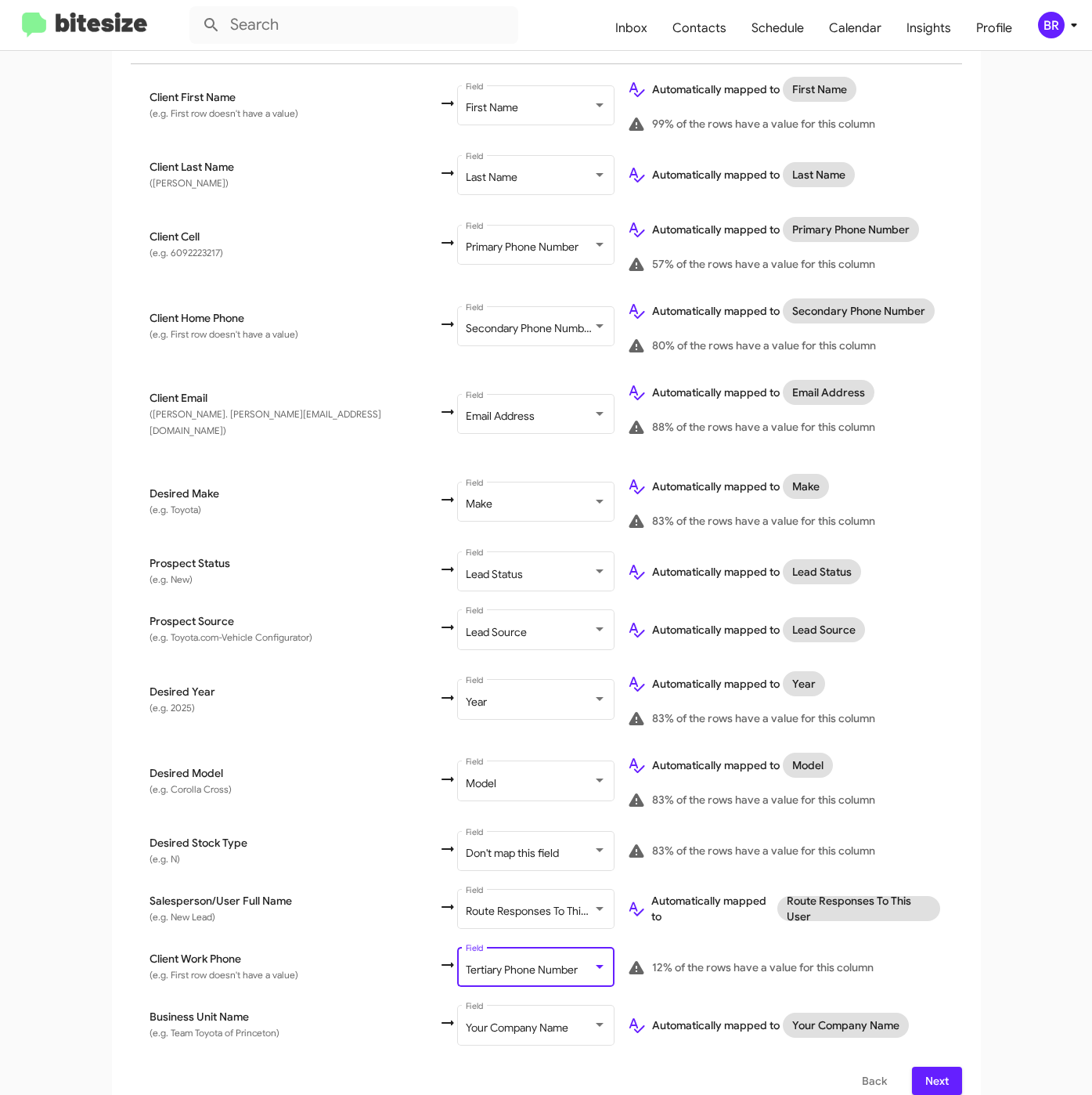
click at [925, 1066] on span "Next" at bounding box center [937, 1080] width 25 height 29
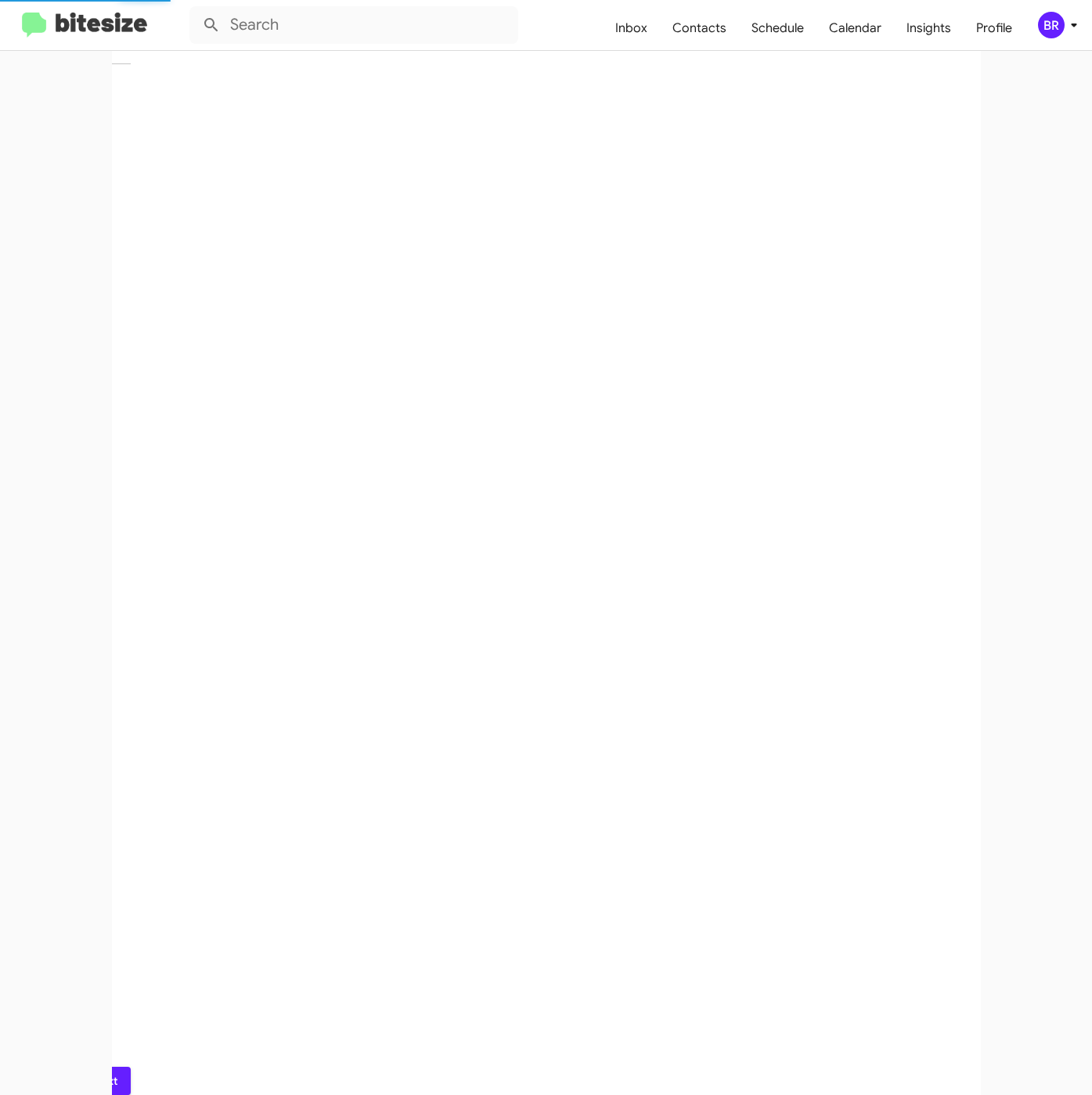
scroll to position [0, 0]
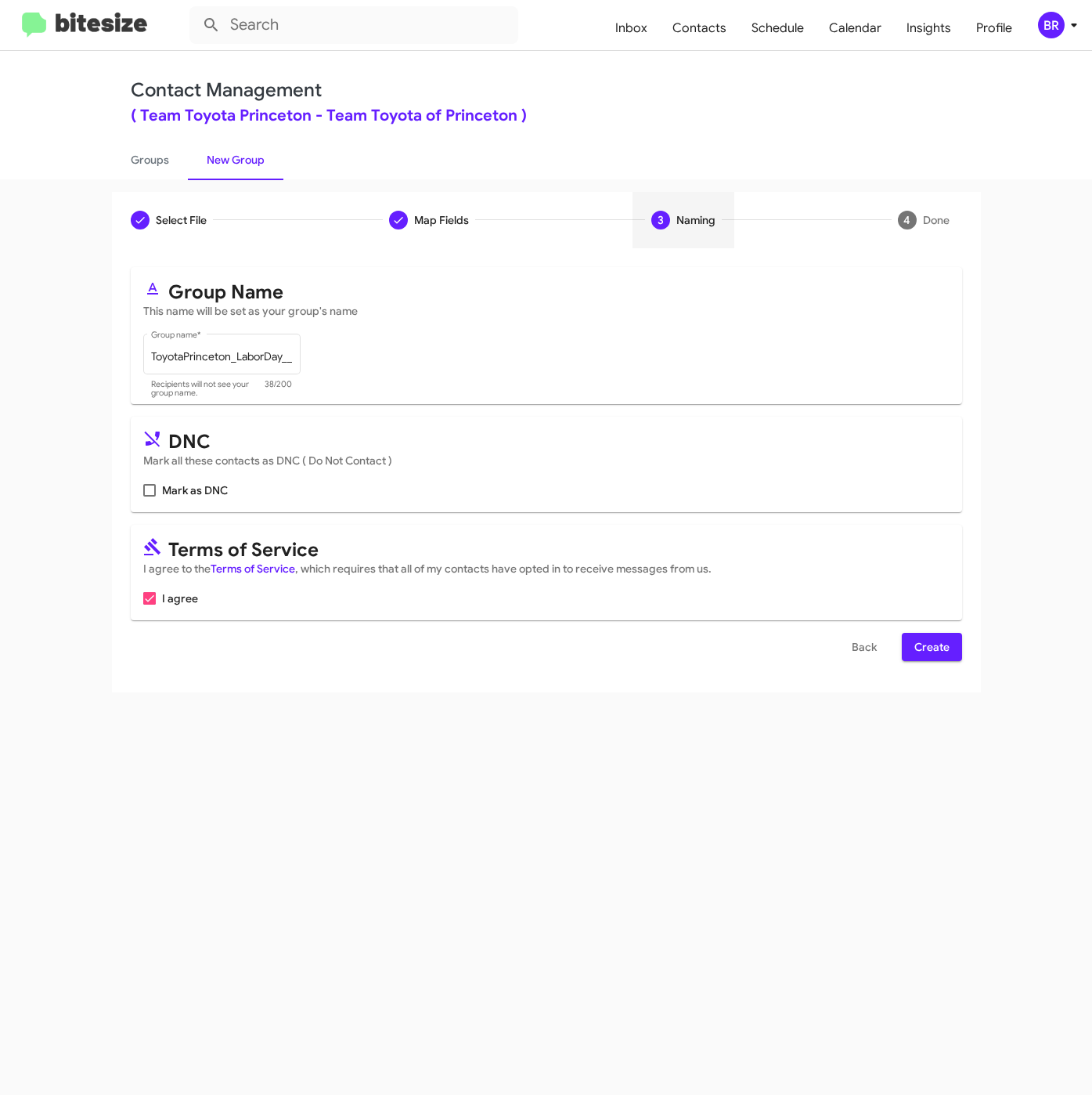
click at [944, 653] on span "Create" at bounding box center [932, 647] width 35 height 29
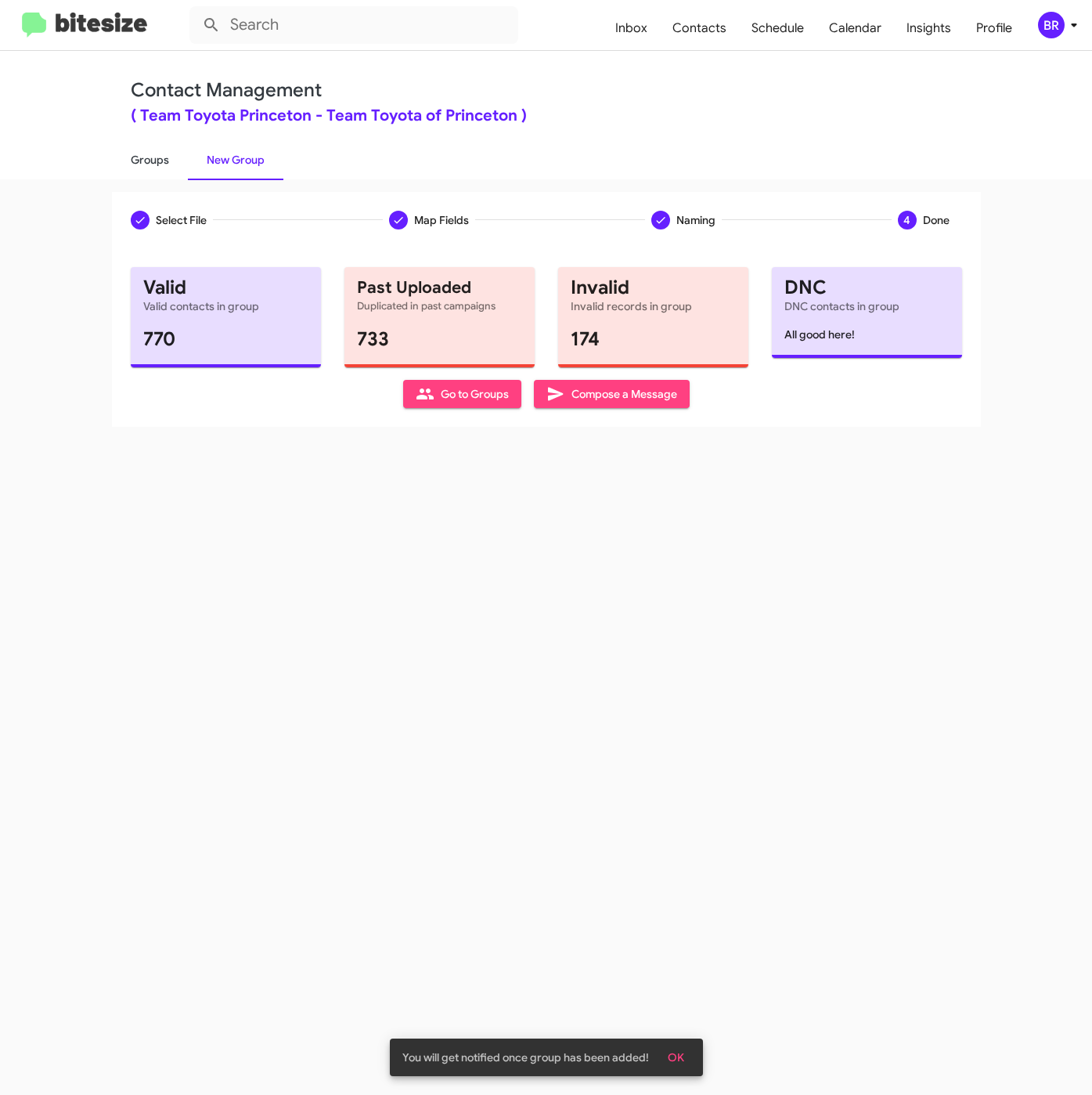
click at [151, 157] on link "Groups" at bounding box center [150, 159] width 76 height 40
type input "in:groups"
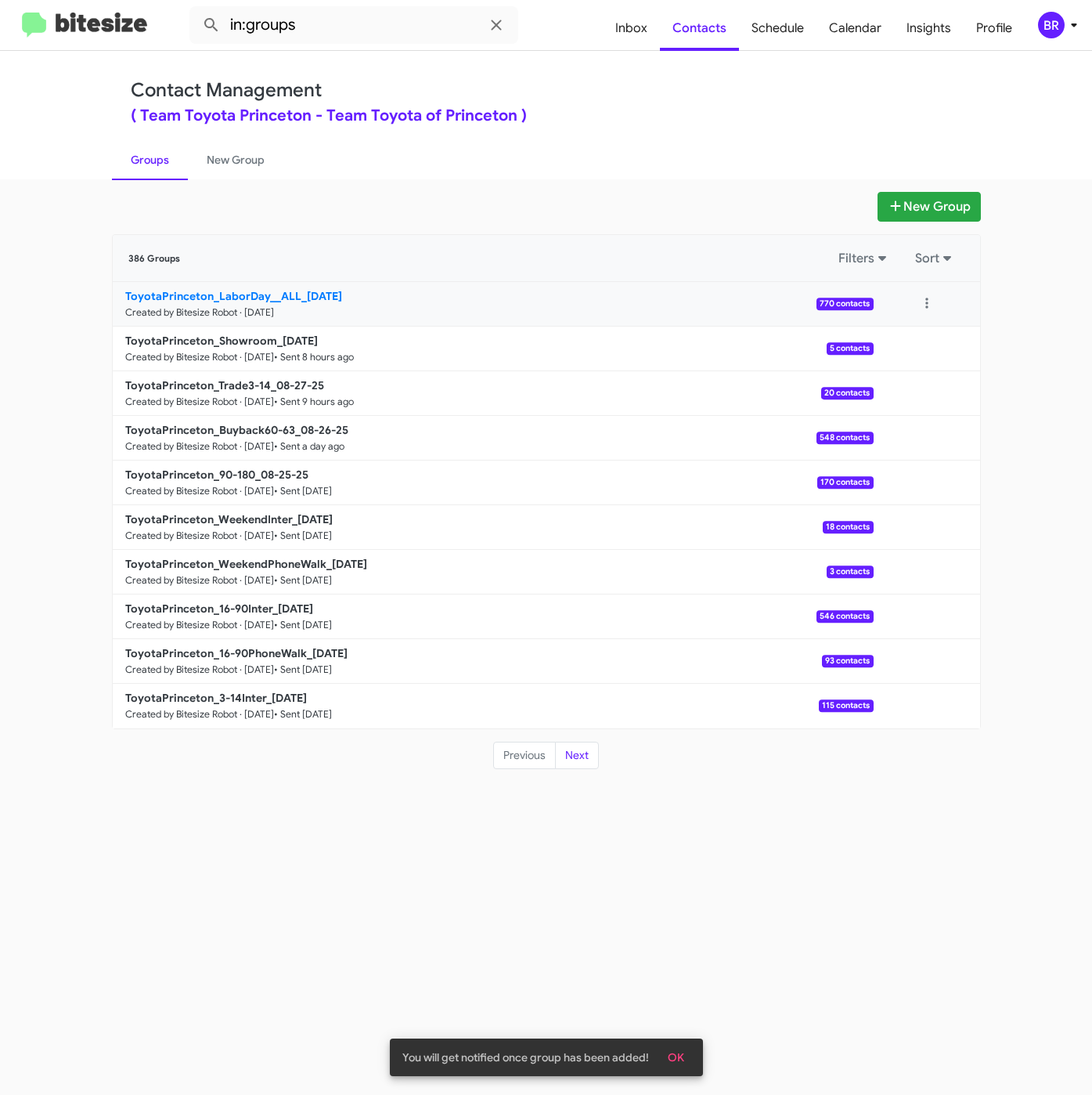
click at [209, 294] on b "ToyotaPrinceton_LaborDay__ALL_[DATE]" at bounding box center [234, 295] width 217 height 14
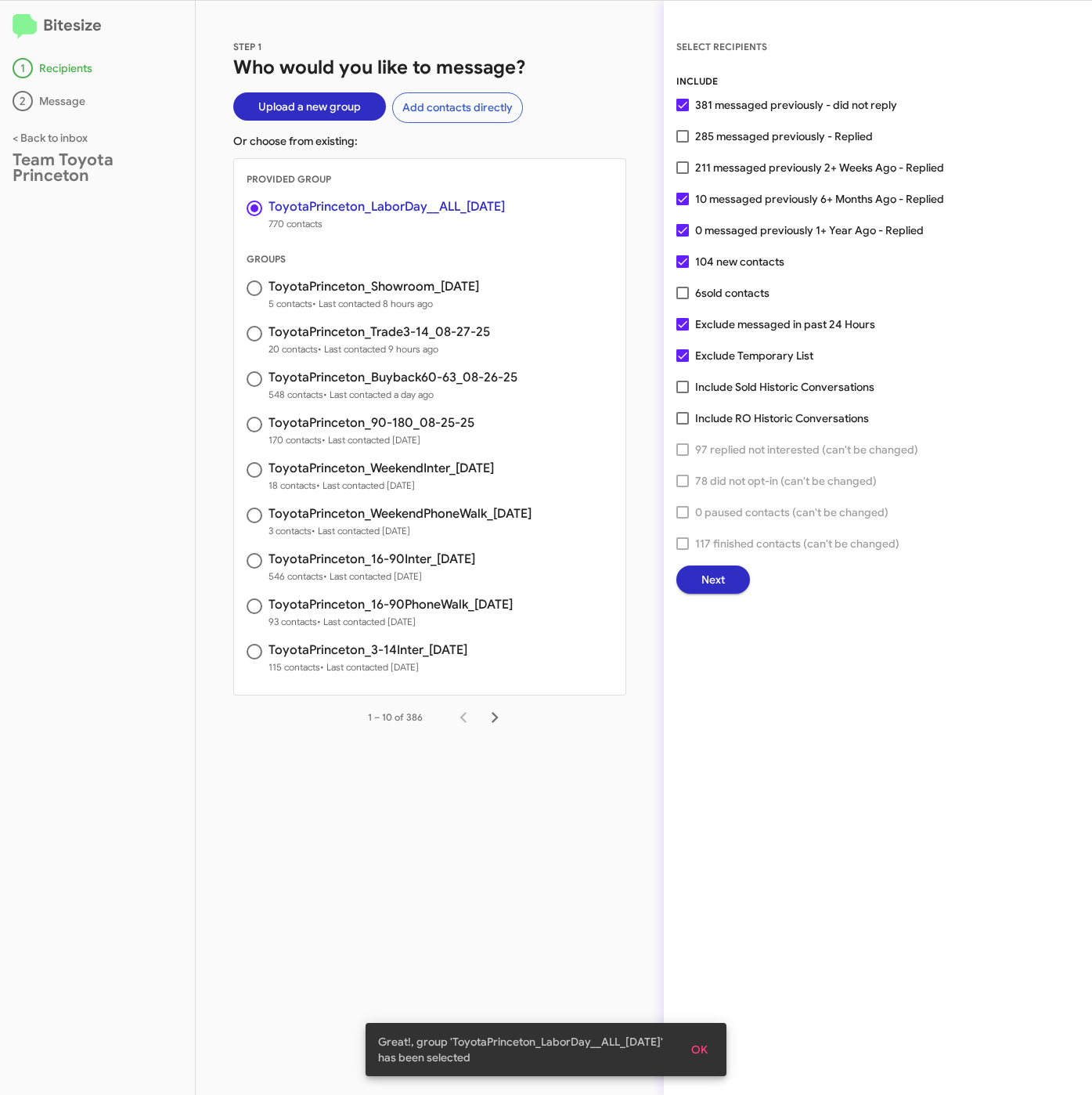
click at [685, 136] on span at bounding box center [683, 136] width 13 height 13
click at [683, 143] on input "285 messaged previously - Replied" at bounding box center [682, 143] width 1 height 1
checkbox input "true"
click at [706, 582] on span "Next" at bounding box center [713, 579] width 24 height 29
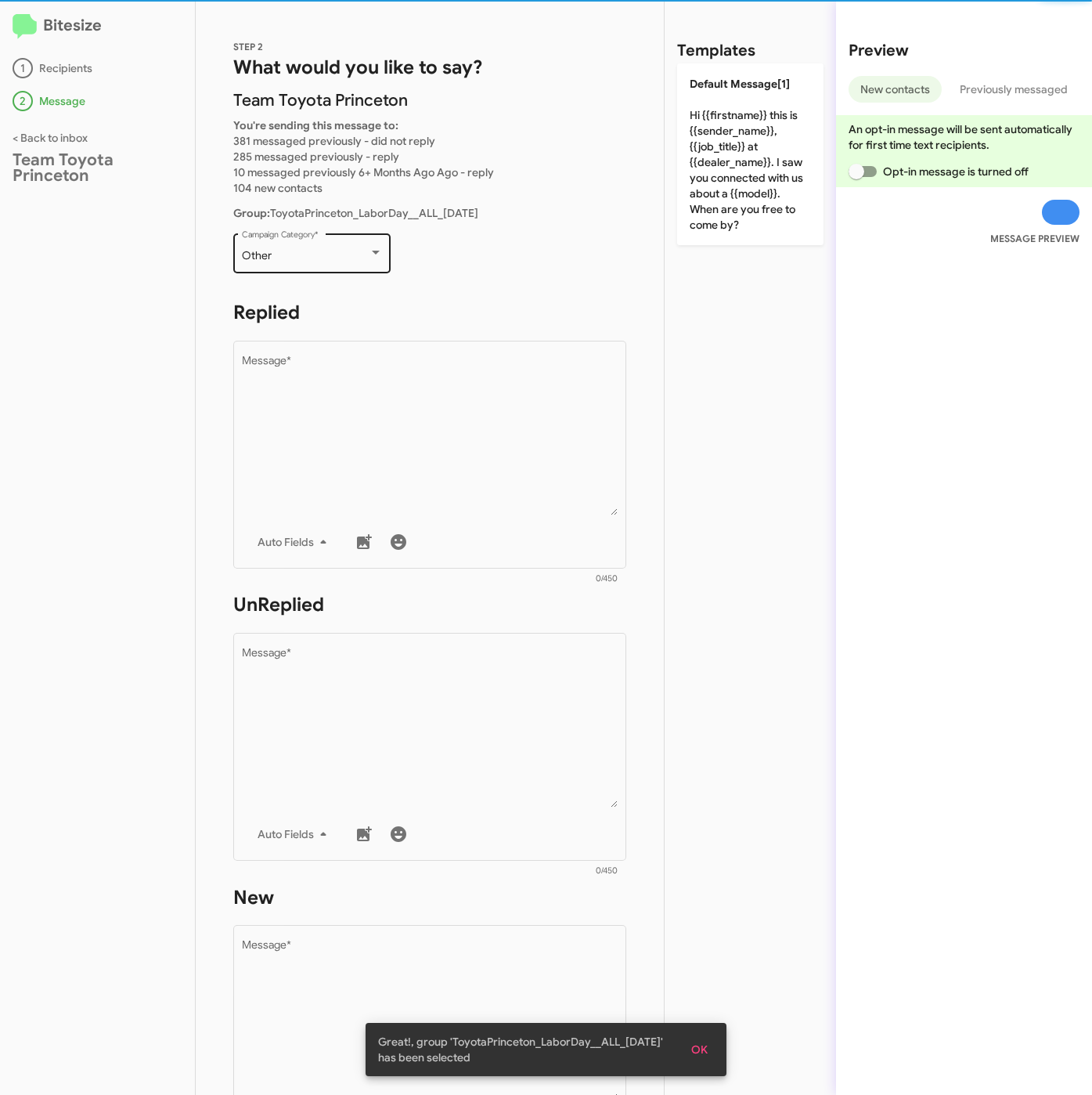
click at [331, 255] on div "Other" at bounding box center [305, 256] width 127 height 13
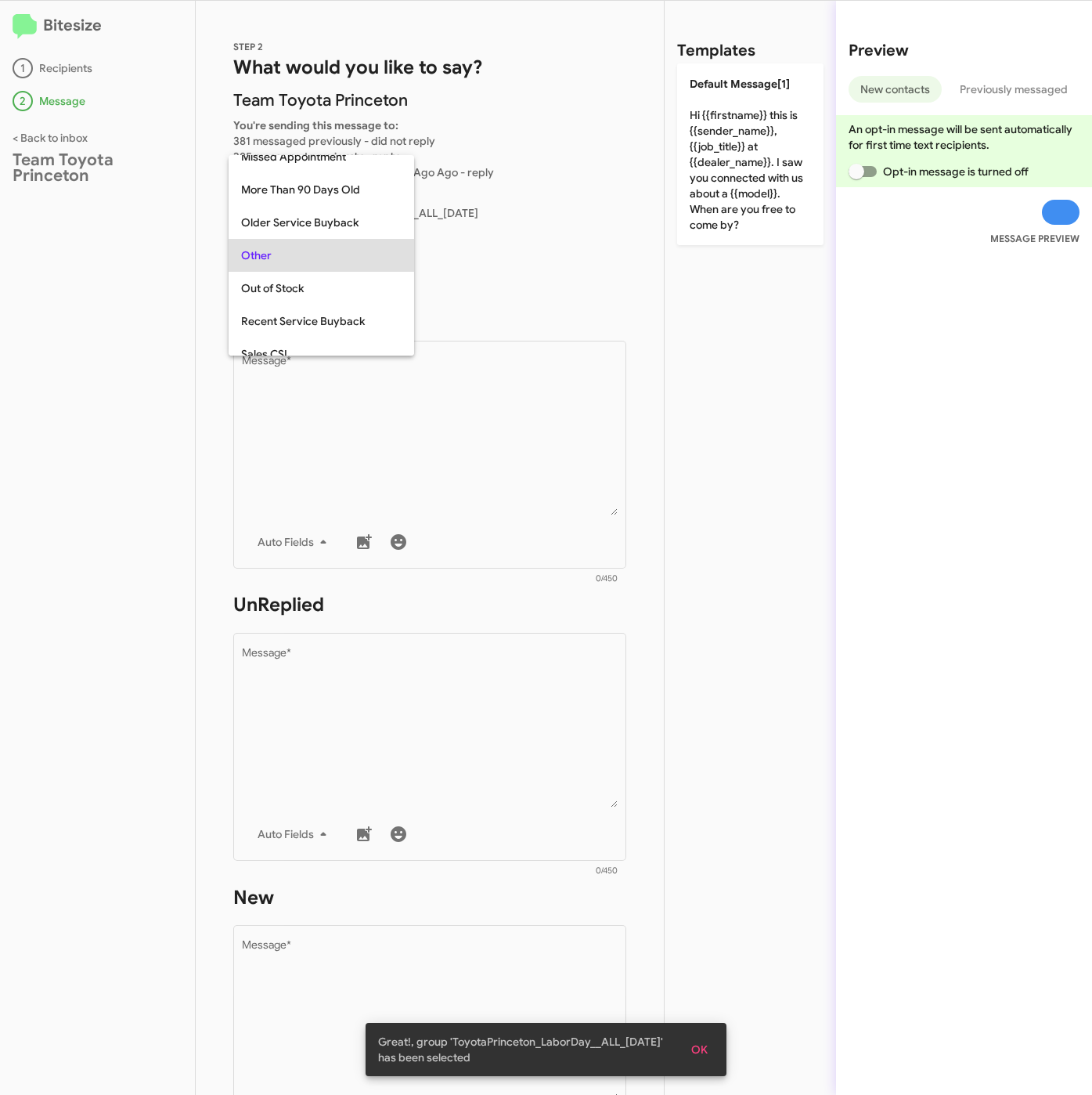
scroll to position [490, 0]
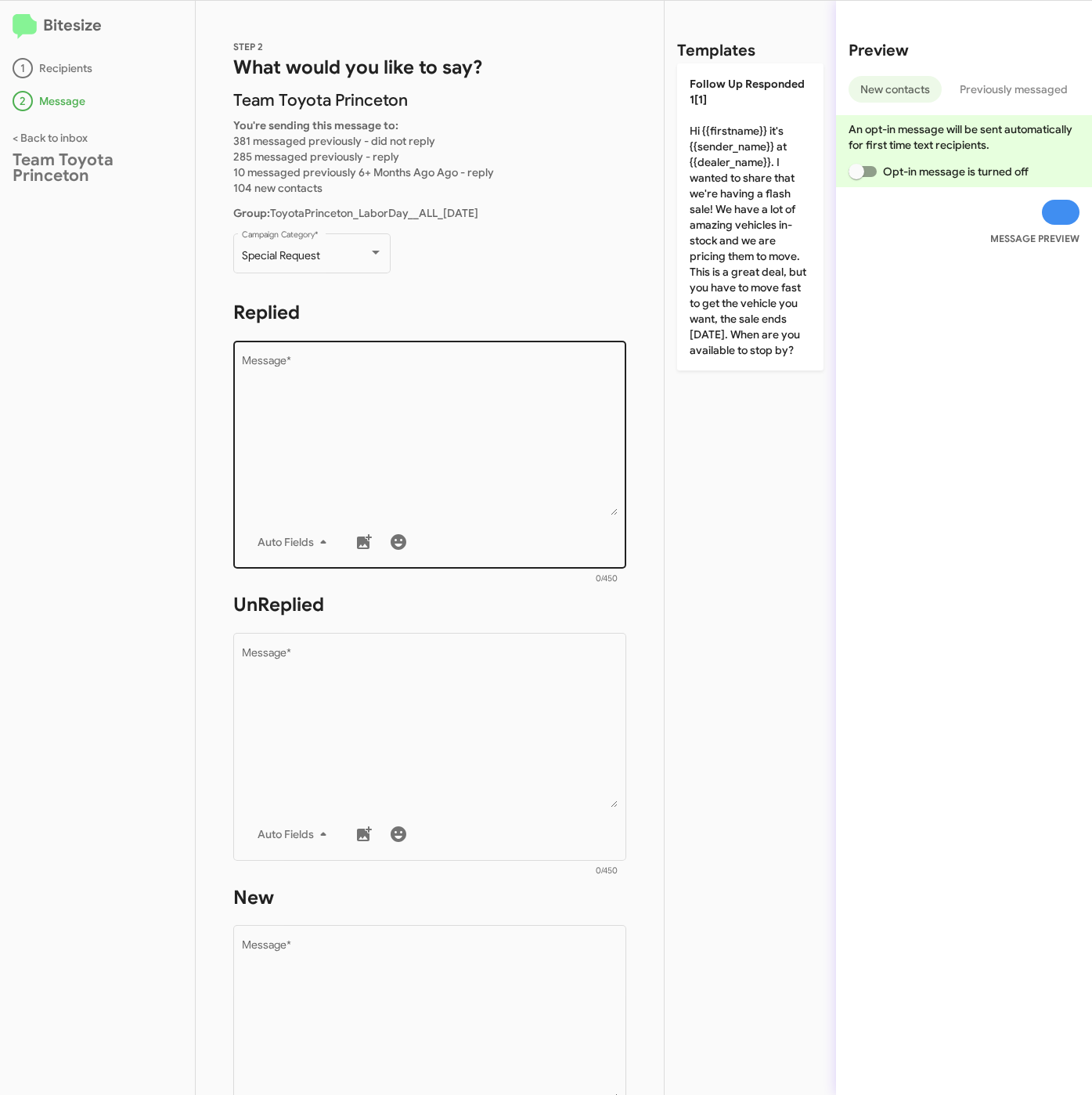
click at [454, 411] on textarea "Message *" at bounding box center [430, 435] width 376 height 160
paste textarea ""Hi {{firstname}} it's {{sender_name}} at {{dealer_name}}. Take advantage of th…"
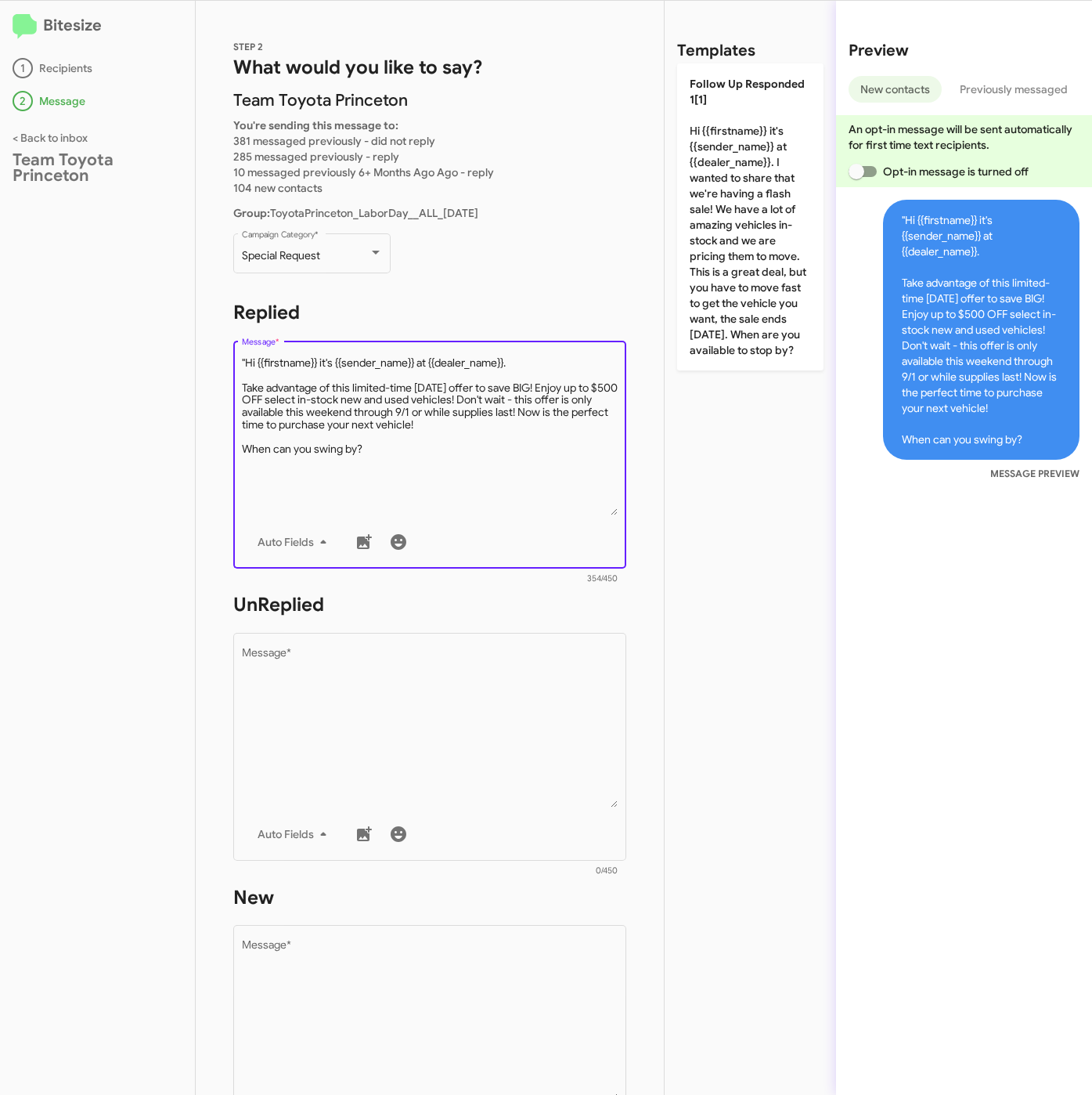
click at [245, 355] on textarea "Message *" at bounding box center [430, 435] width 376 height 160
type textarea "Hi {{firstname}} it's {{sender_name}} at {{dealer_name}}. Take advantage of thi…"
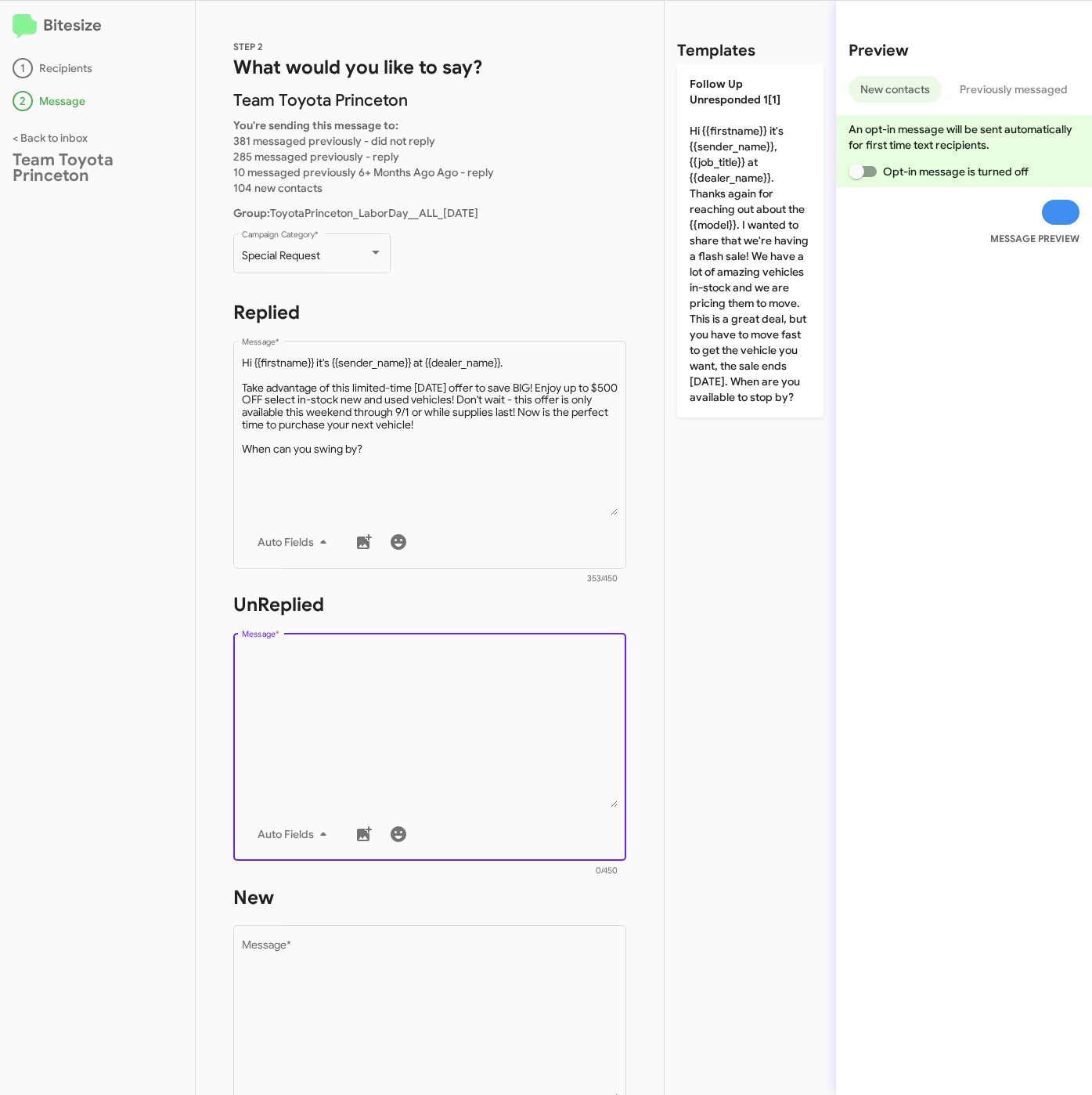
click at [327, 743] on textarea "Message *" at bounding box center [430, 728] width 376 height 160
paste textarea ""Hi {{firstname}} it's {{sender_name}}, {{job_title}} at {{dealer_name}}. Thank…"
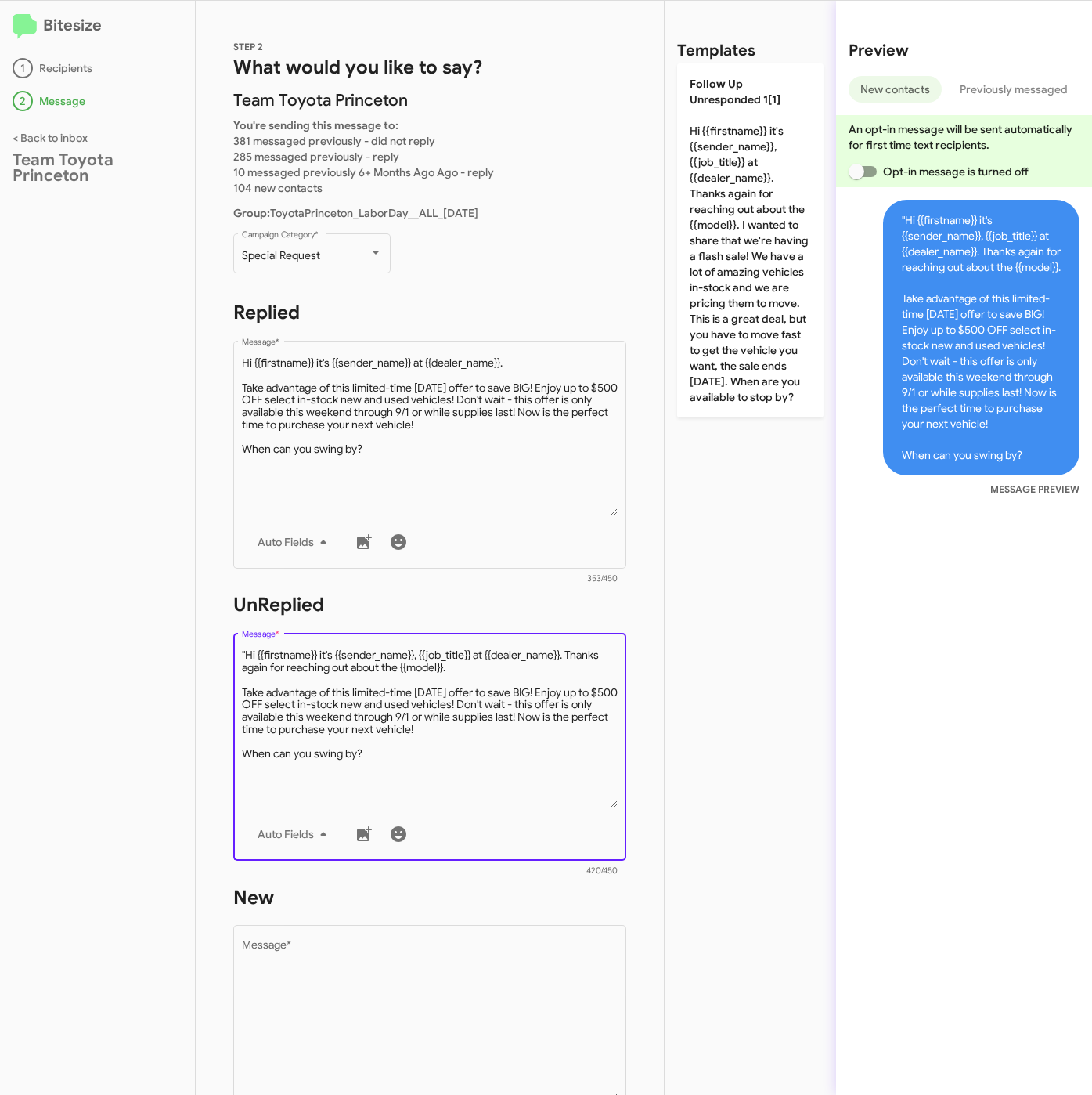
click at [247, 649] on textarea "Message *" at bounding box center [430, 728] width 376 height 160
type textarea "Hi {{firstname}} it's {{sender_name}}, {{job_title}} at {{dealer_name}}. Thanks…"
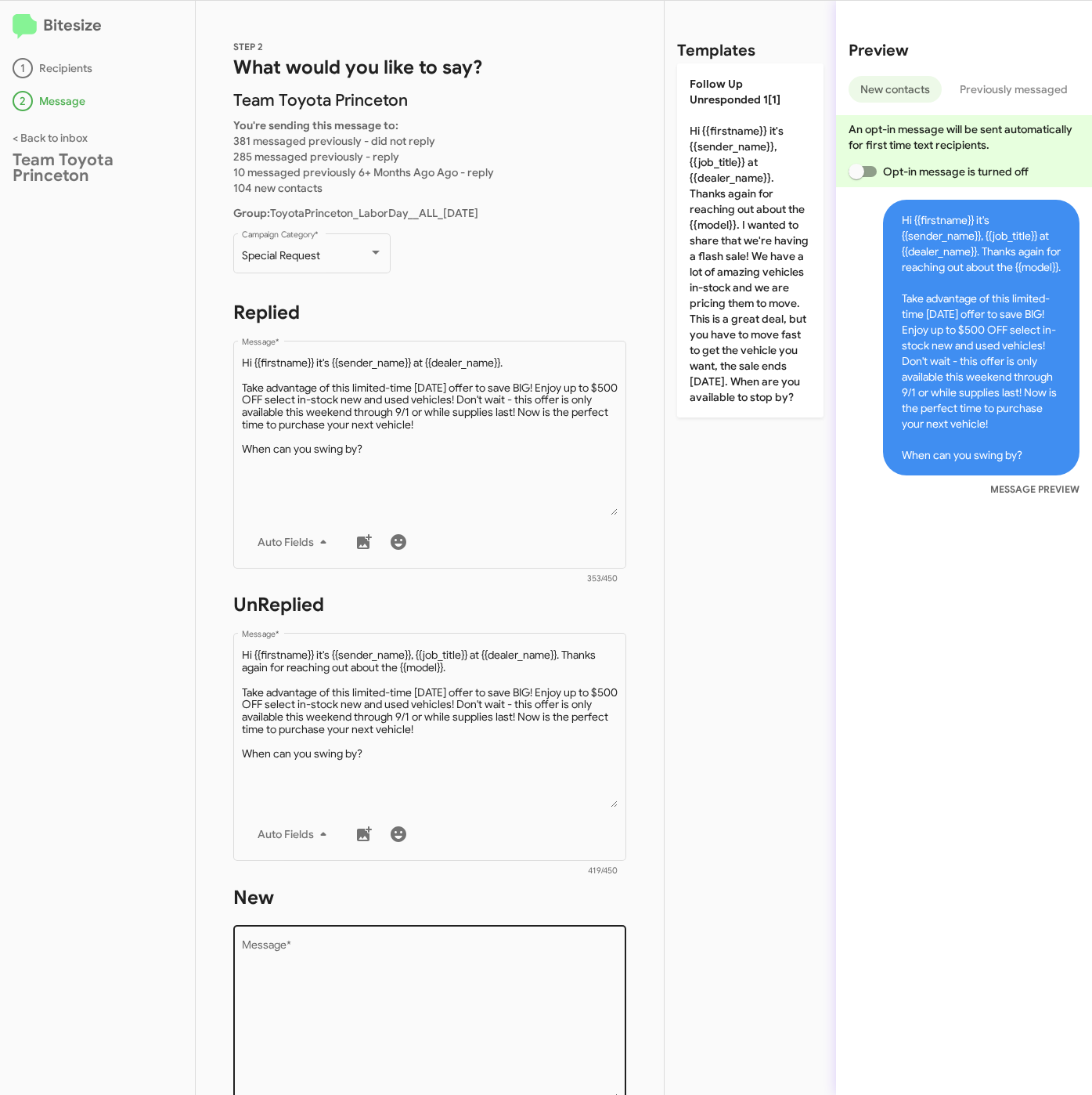
click at [339, 998] on textarea "Message *" at bounding box center [430, 1020] width 376 height 160
paste textarea ""Hi {{firstname}} it's {{sender_name}}, {{job_title}} at {{dealer_name}}. Thank…"
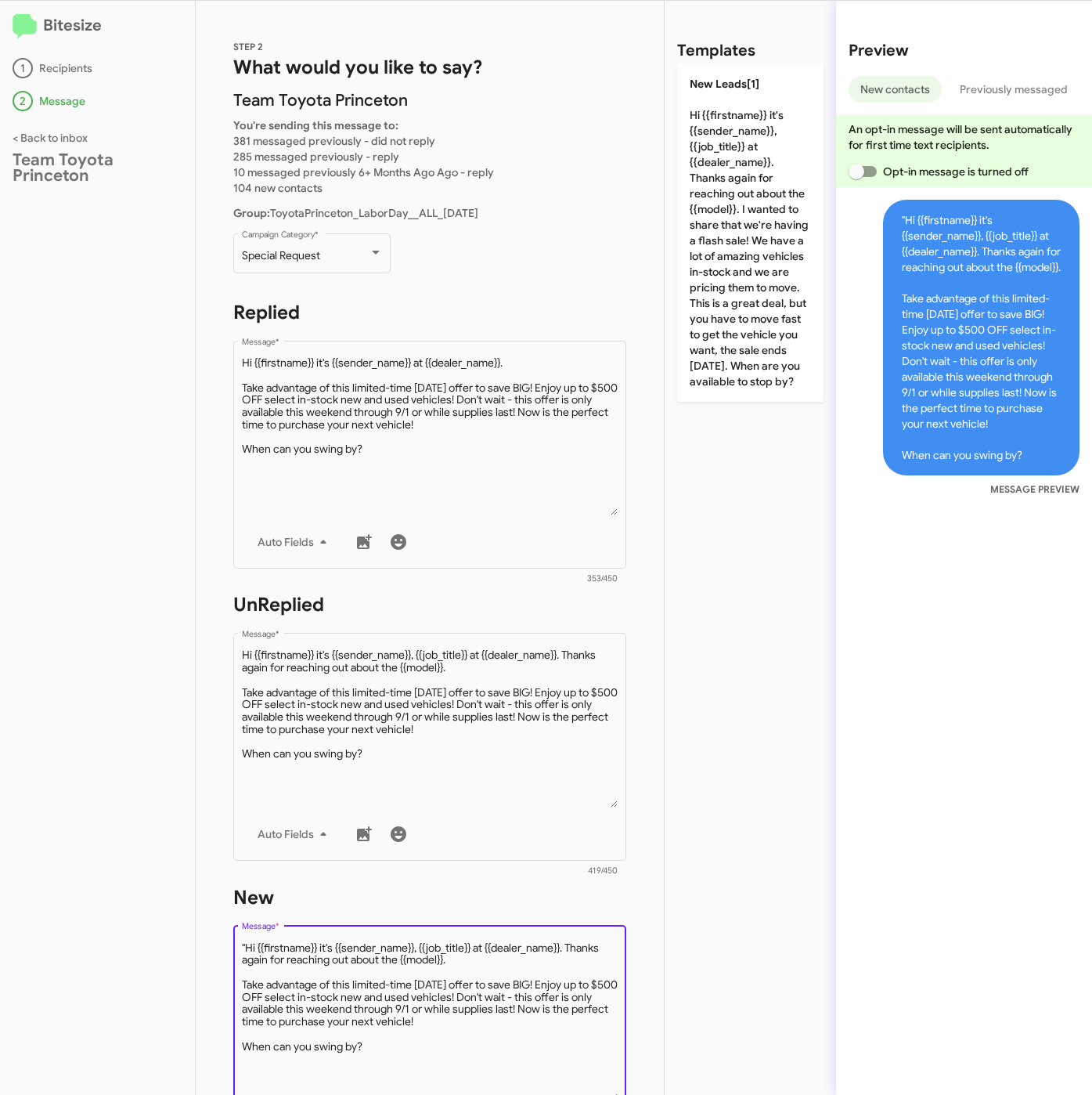
click at [247, 942] on textarea "Message *" at bounding box center [430, 1020] width 376 height 160
type textarea "Hi {{firstname}} it's {{sender_name}}, {{job_title}} at {{dealer_name}}. Thanks…"
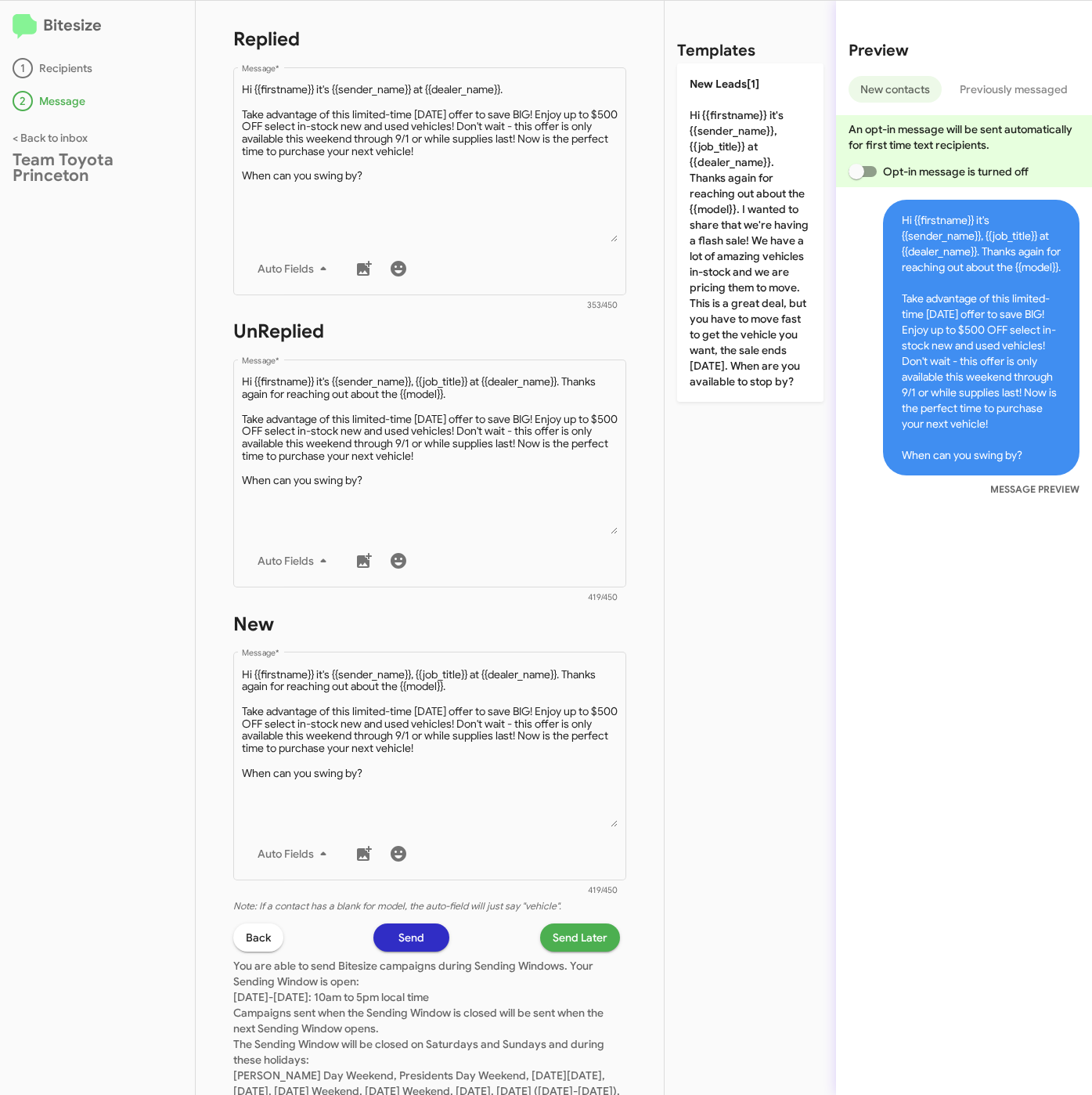
scroll to position [352, 0]
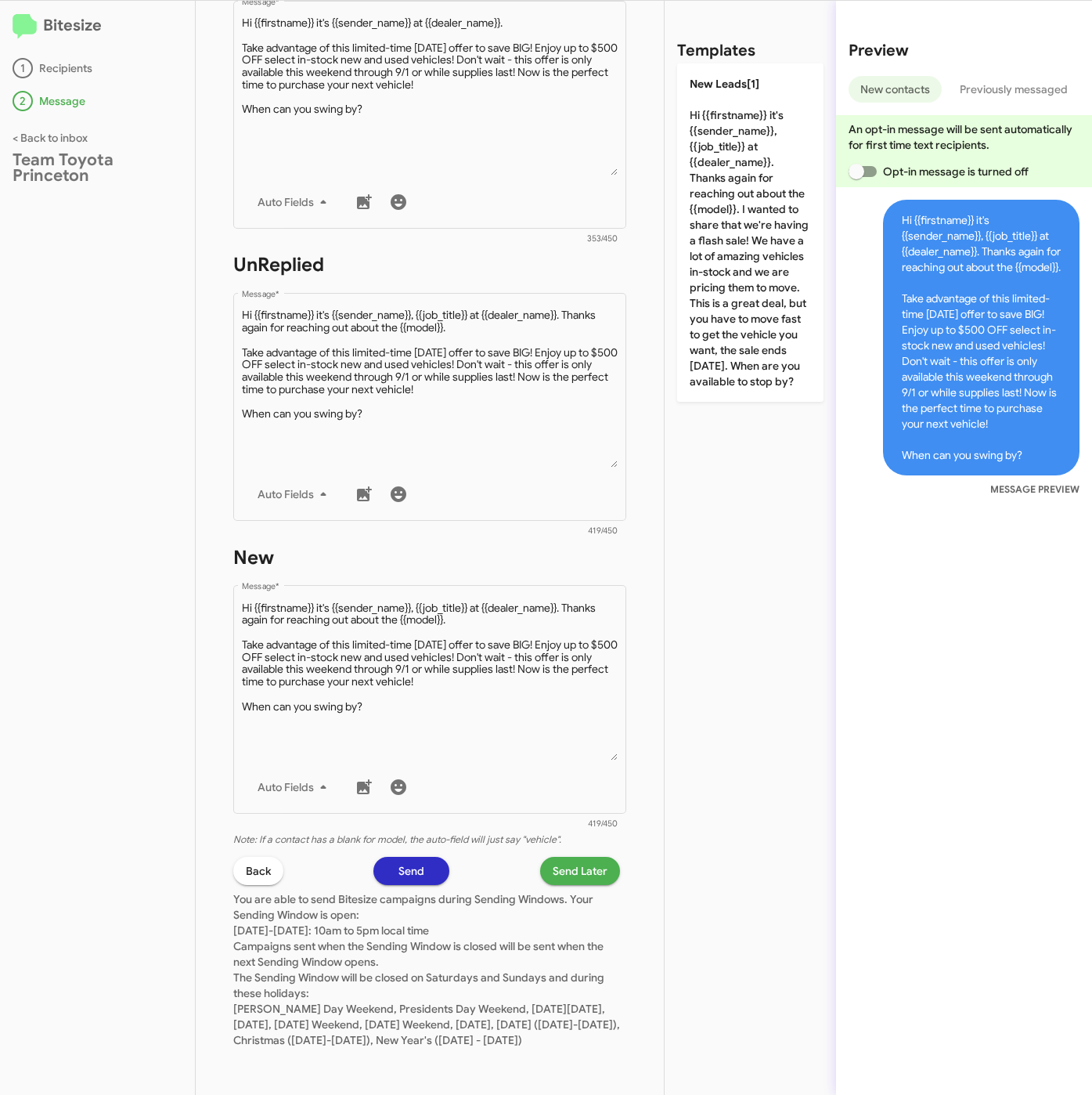
click at [559, 860] on span "Send Later" at bounding box center [580, 870] width 55 height 29
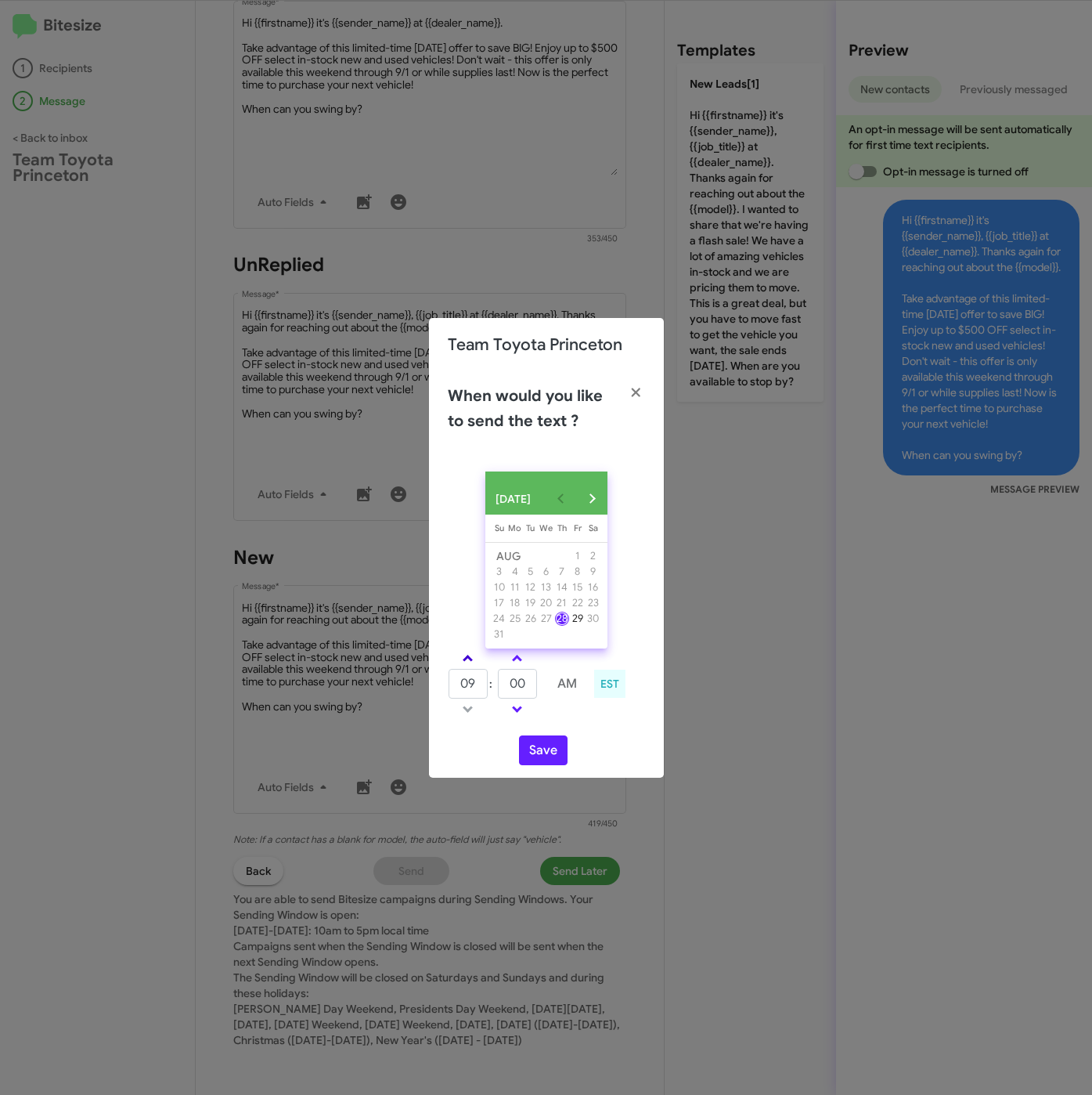
click at [463, 663] on span at bounding box center [467, 659] width 10 height 10
drag, startPoint x: 470, startPoint y: 664, endPoint x: 486, endPoint y: 676, distance: 20.0
click at [470, 667] on link at bounding box center [468, 658] width 28 height 18
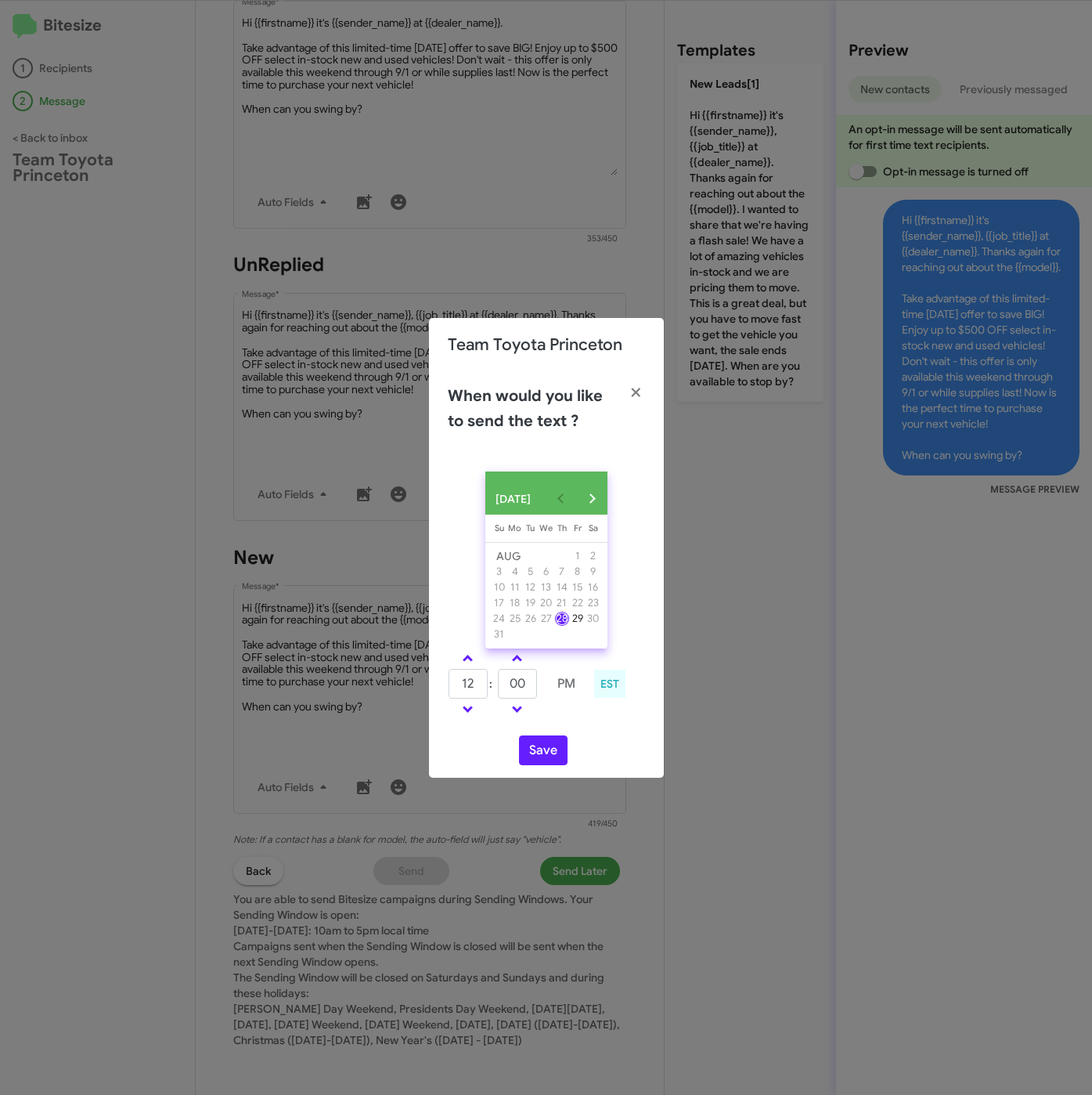
type input "01"
drag, startPoint x: 532, startPoint y: 698, endPoint x: 501, endPoint y: 698, distance: 31.0
click at [501, 698] on input "00" at bounding box center [517, 684] width 40 height 29
type input "18"
click at [557, 755] on button "Save" at bounding box center [543, 750] width 49 height 29
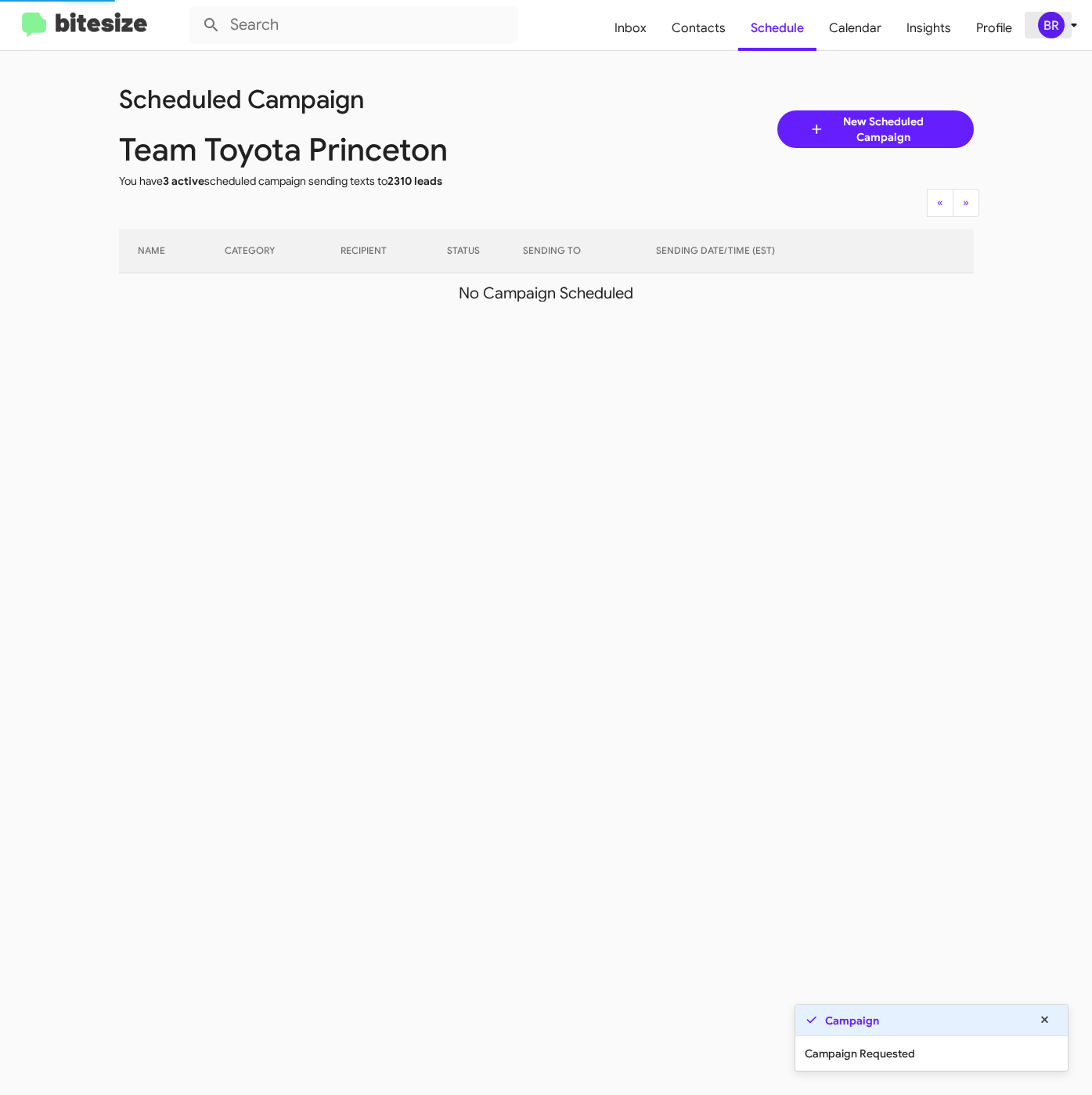
click at [1059, 29] on div "BR" at bounding box center [1051, 25] width 27 height 27
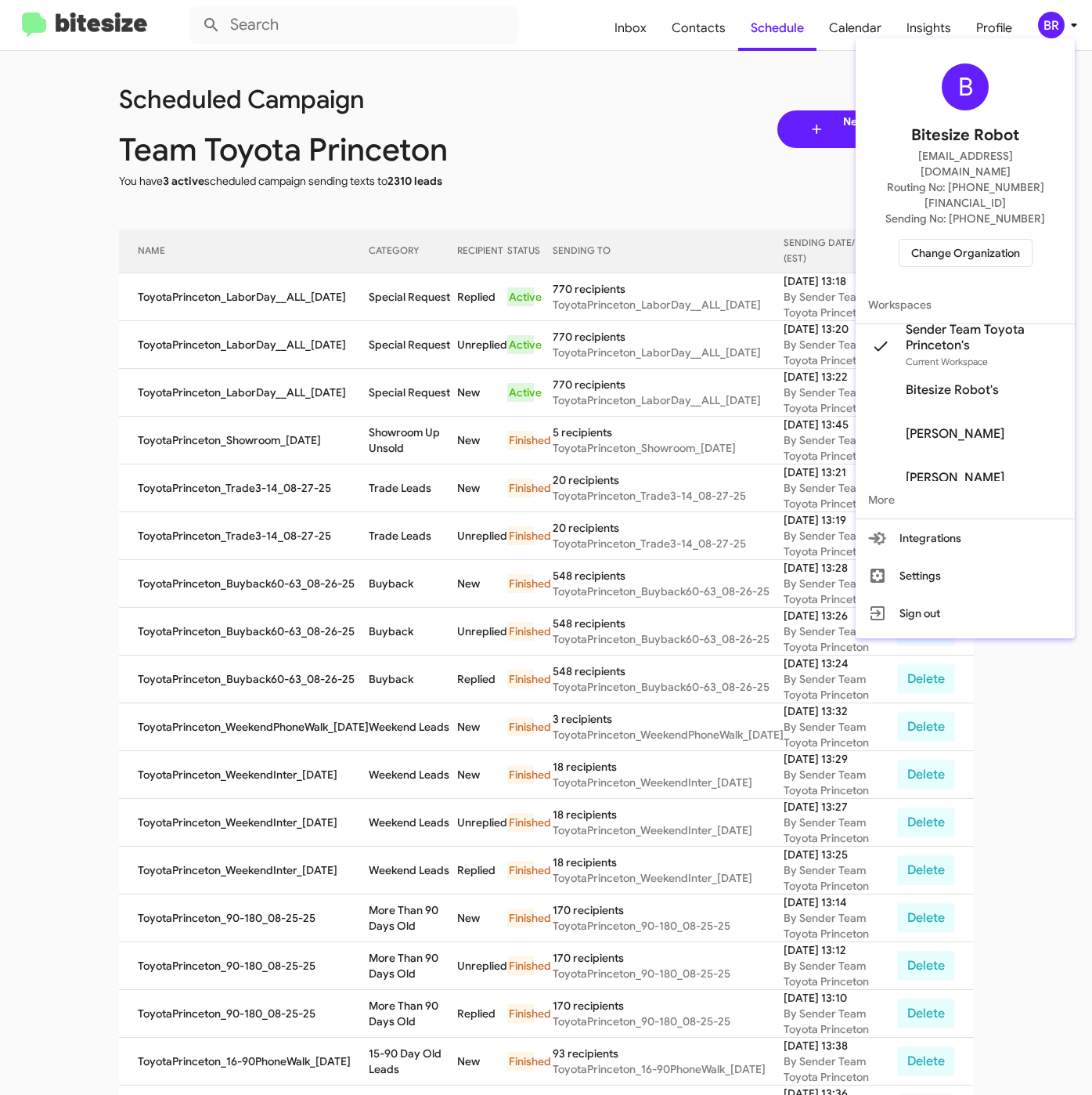
click at [700, 29] on div at bounding box center [546, 548] width 1092 height 1095
click at [700, 29] on span "Contacts" at bounding box center [699, 28] width 79 height 45
type input "in:groups"
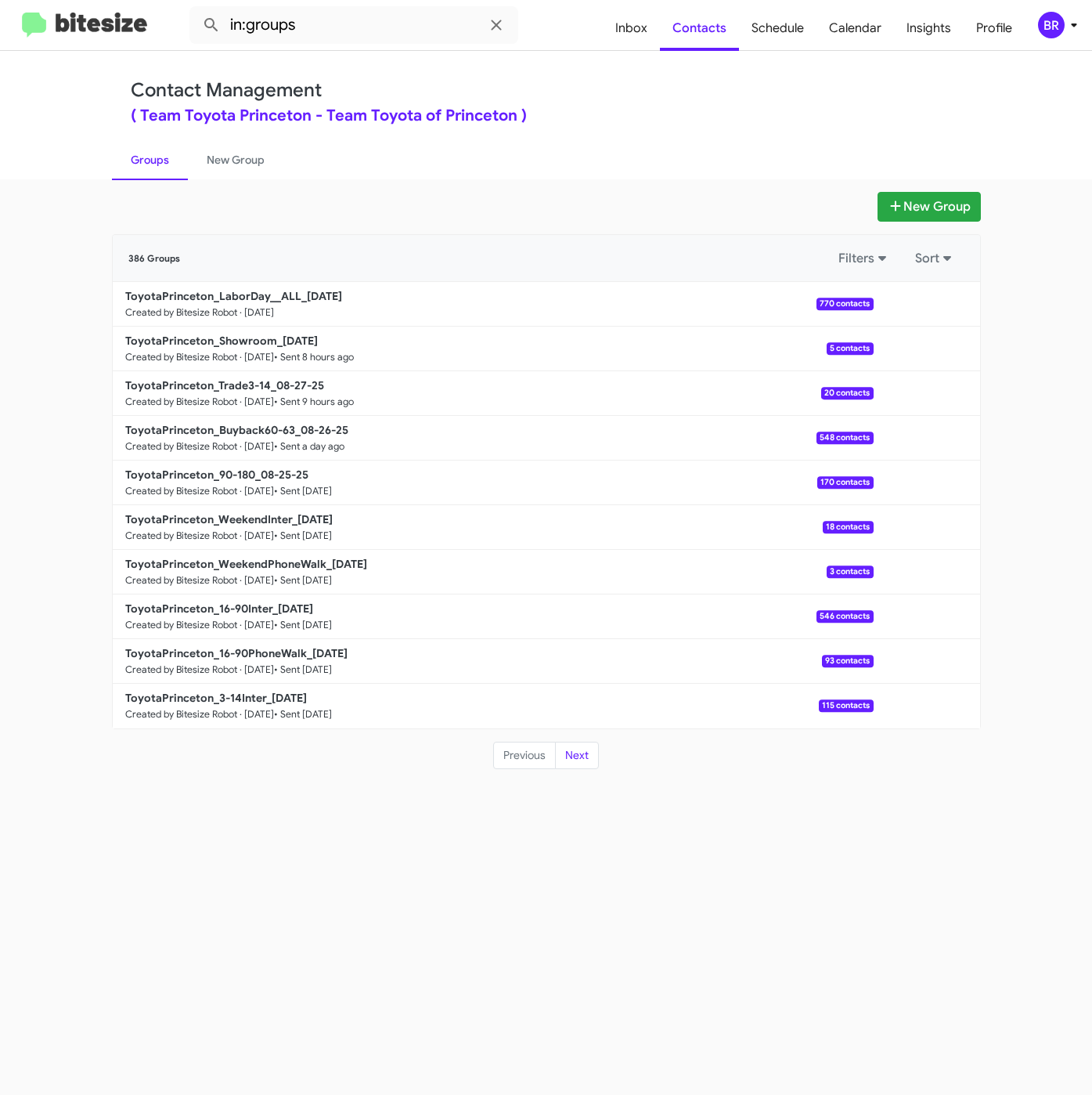
click at [959, 224] on div "New Group 386 Groups Filters Sort ToyotaPrinceton_LaborDay__ALL_08-28-25 Create…" at bounding box center [546, 480] width 892 height 578
click at [957, 216] on button "New Group" at bounding box center [929, 206] width 103 height 29
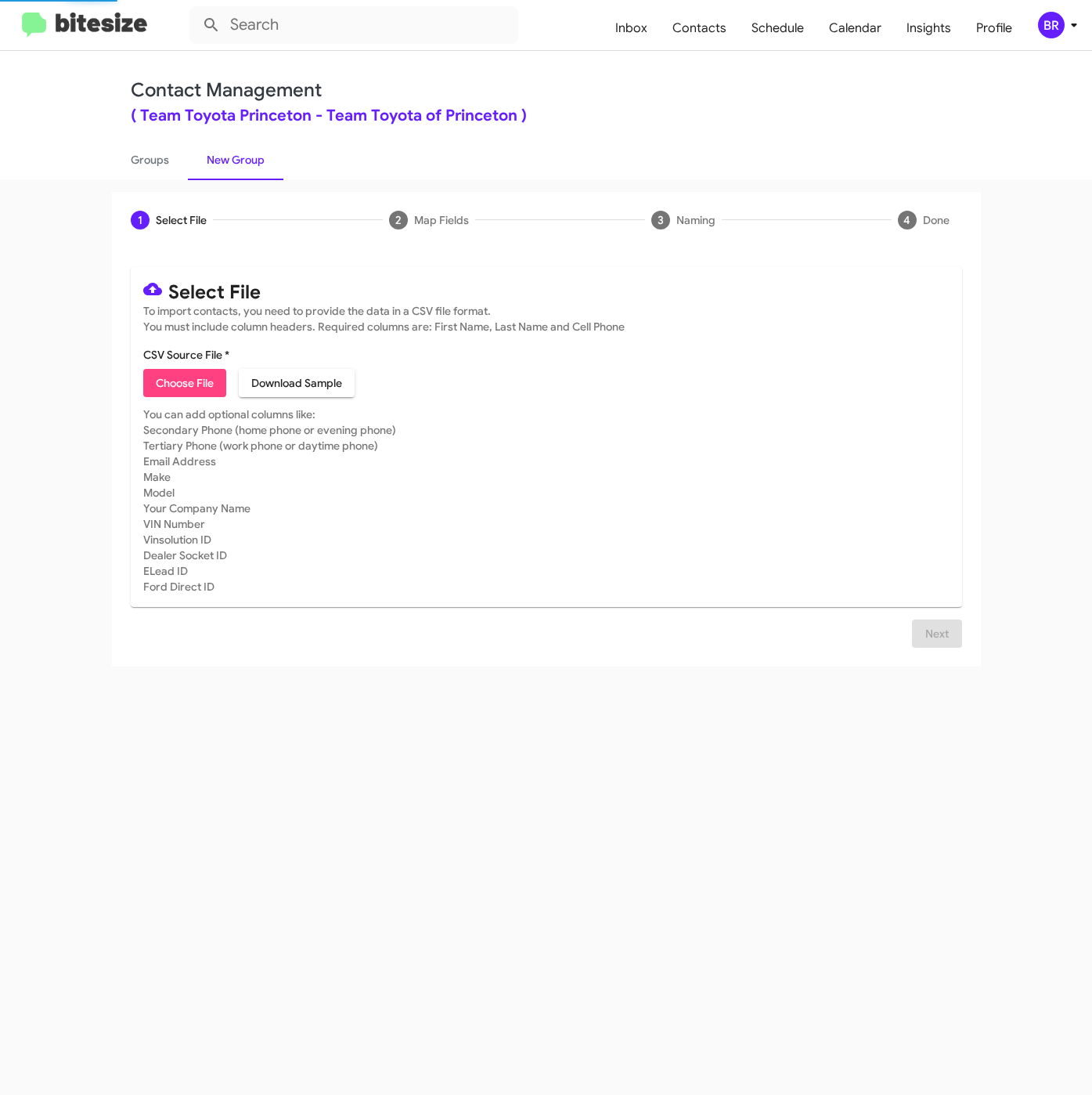
click at [208, 381] on span "Choose File" at bounding box center [184, 383] width 58 height 29
type input "ToyotaPrinceton_Trade16-90_08-28-25"
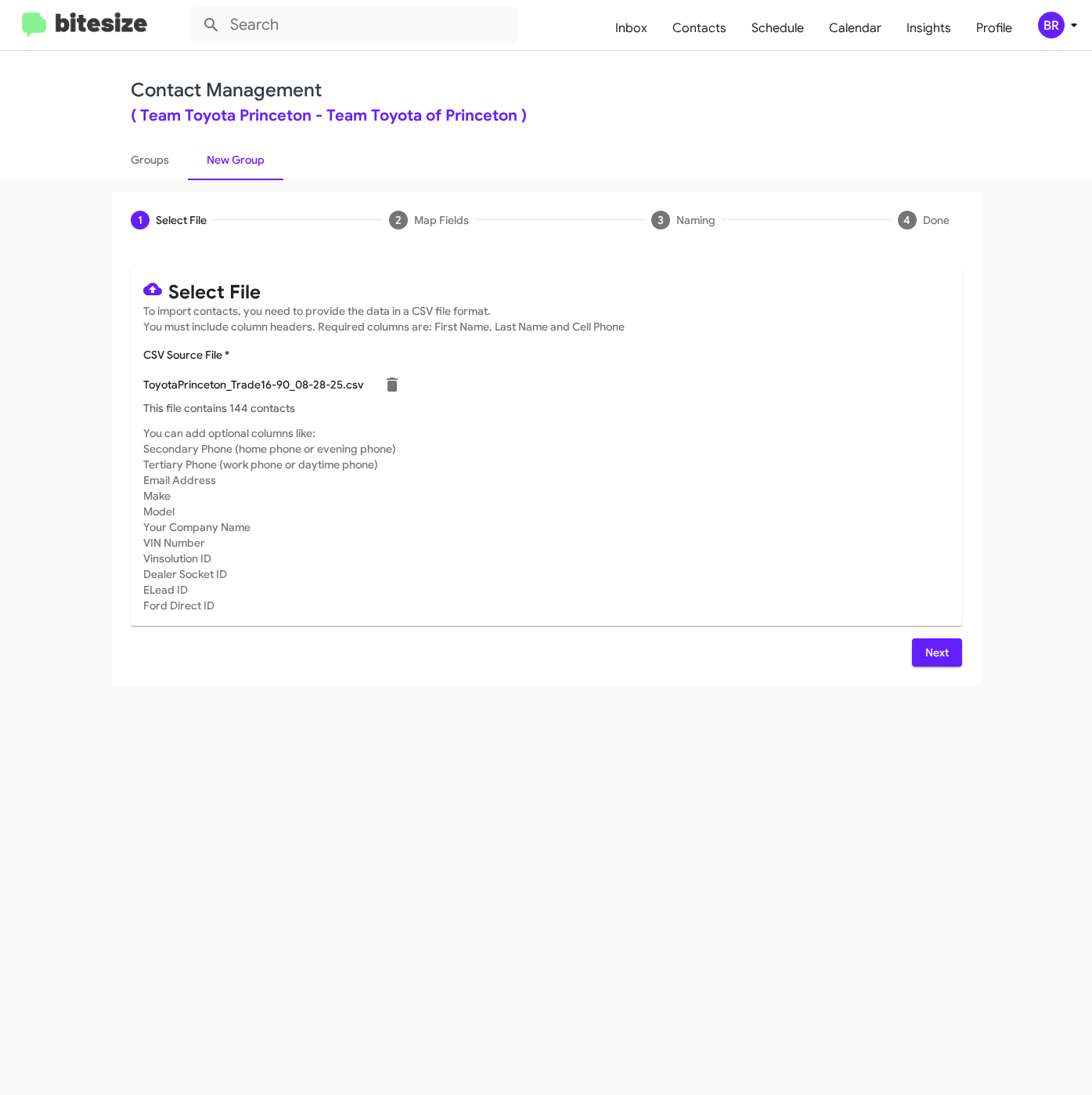
click at [937, 651] on span "Next" at bounding box center [937, 652] width 25 height 29
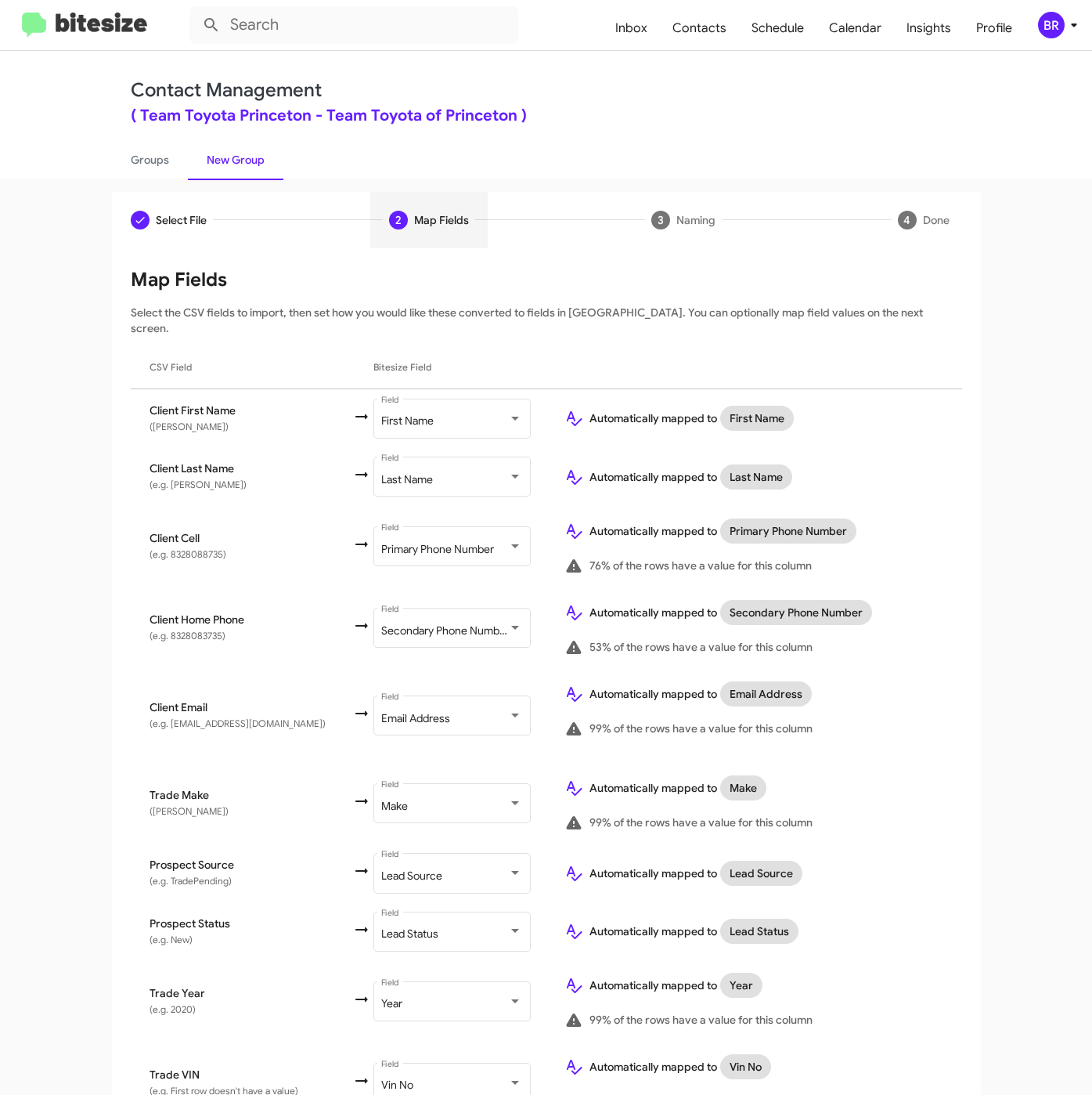
scroll to position [325, 0]
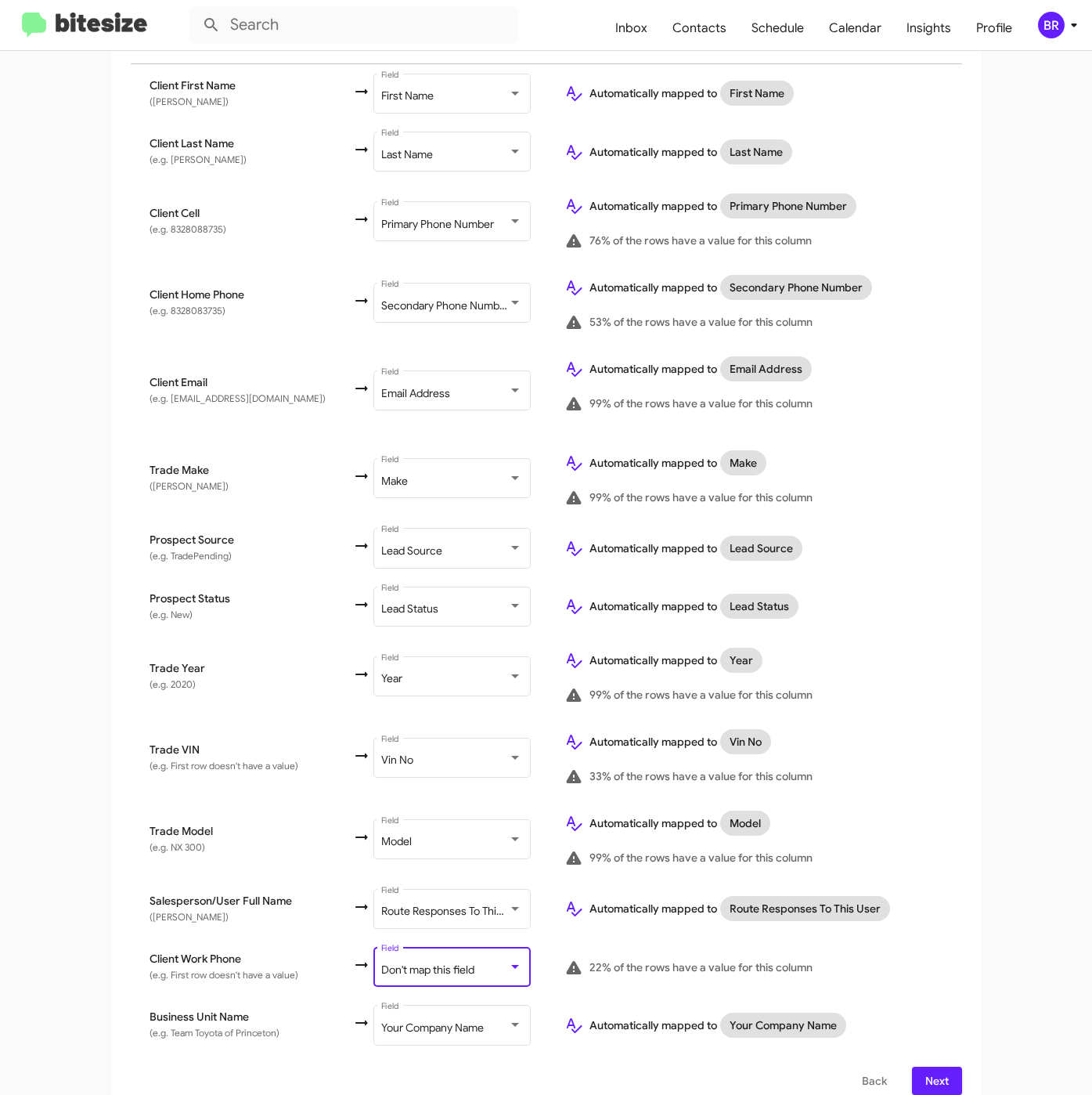
click at [442, 962] on span "Don't map this field" at bounding box center [427, 969] width 93 height 14
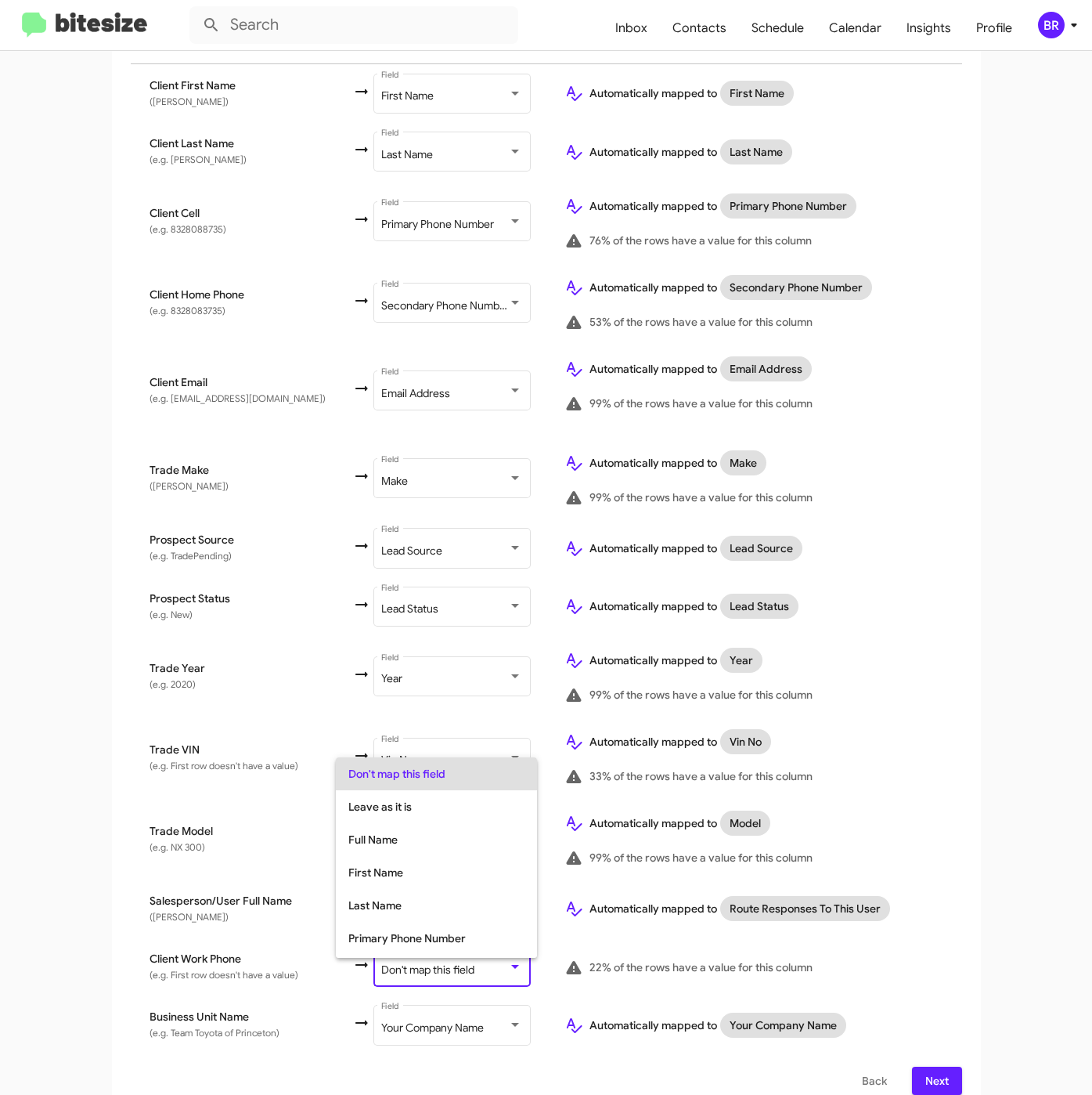
scroll to position [62, 0]
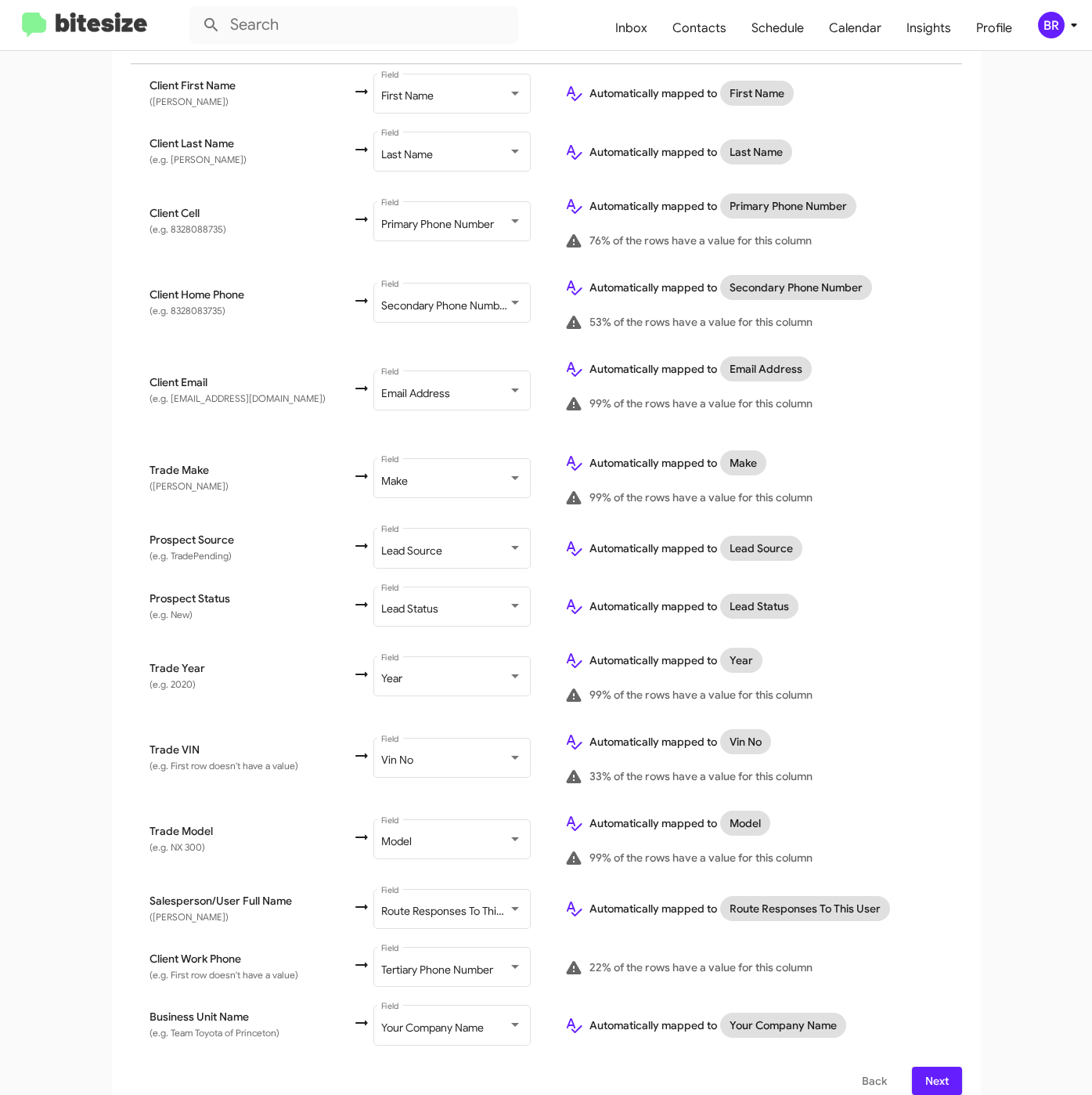
click at [922, 1077] on div "Select File To import contacts, you need to provide the data in a CSV file form…" at bounding box center [546, 518] width 869 height 1190
click at [925, 1075] on span "Next" at bounding box center [937, 1080] width 25 height 29
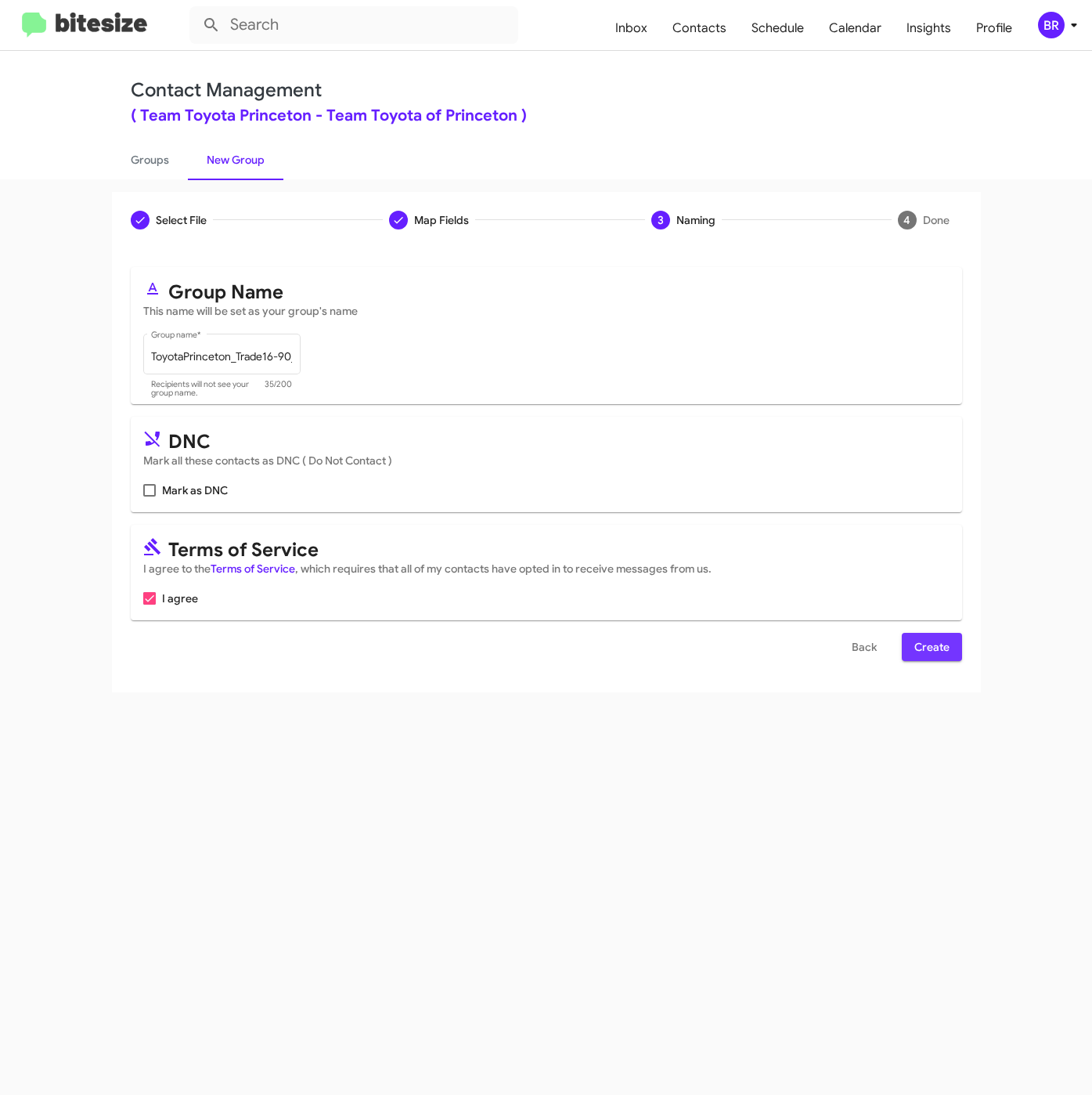
click at [947, 654] on span "Create" at bounding box center [932, 647] width 35 height 29
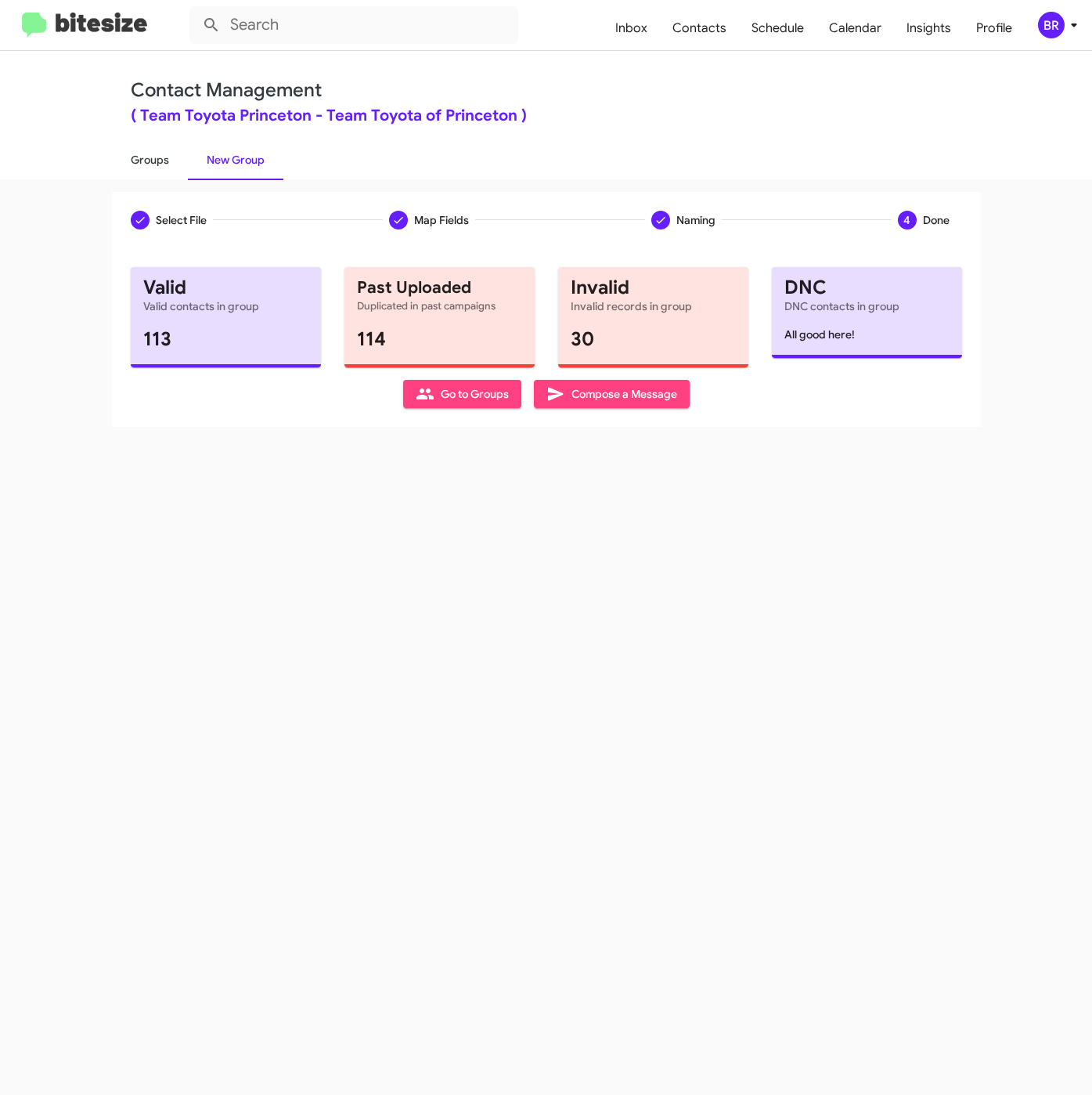
click at [162, 149] on link "Groups" at bounding box center [150, 159] width 76 height 40
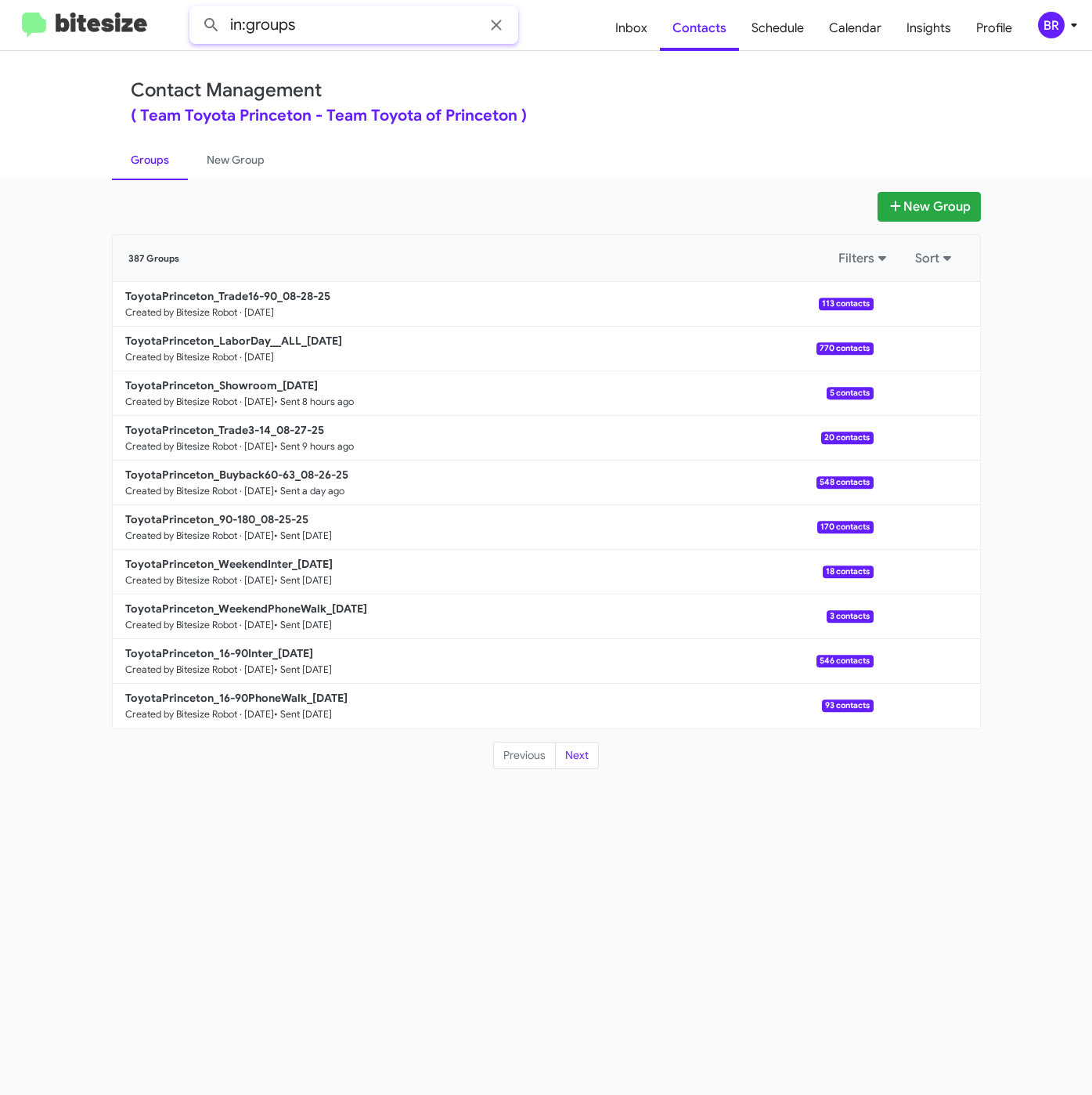
click at [395, 24] on input "in:groups" at bounding box center [353, 25] width 328 height 38
type input "in:groups 16-9"
click at [196, 9] on button at bounding box center [212, 25] width 31 height 31
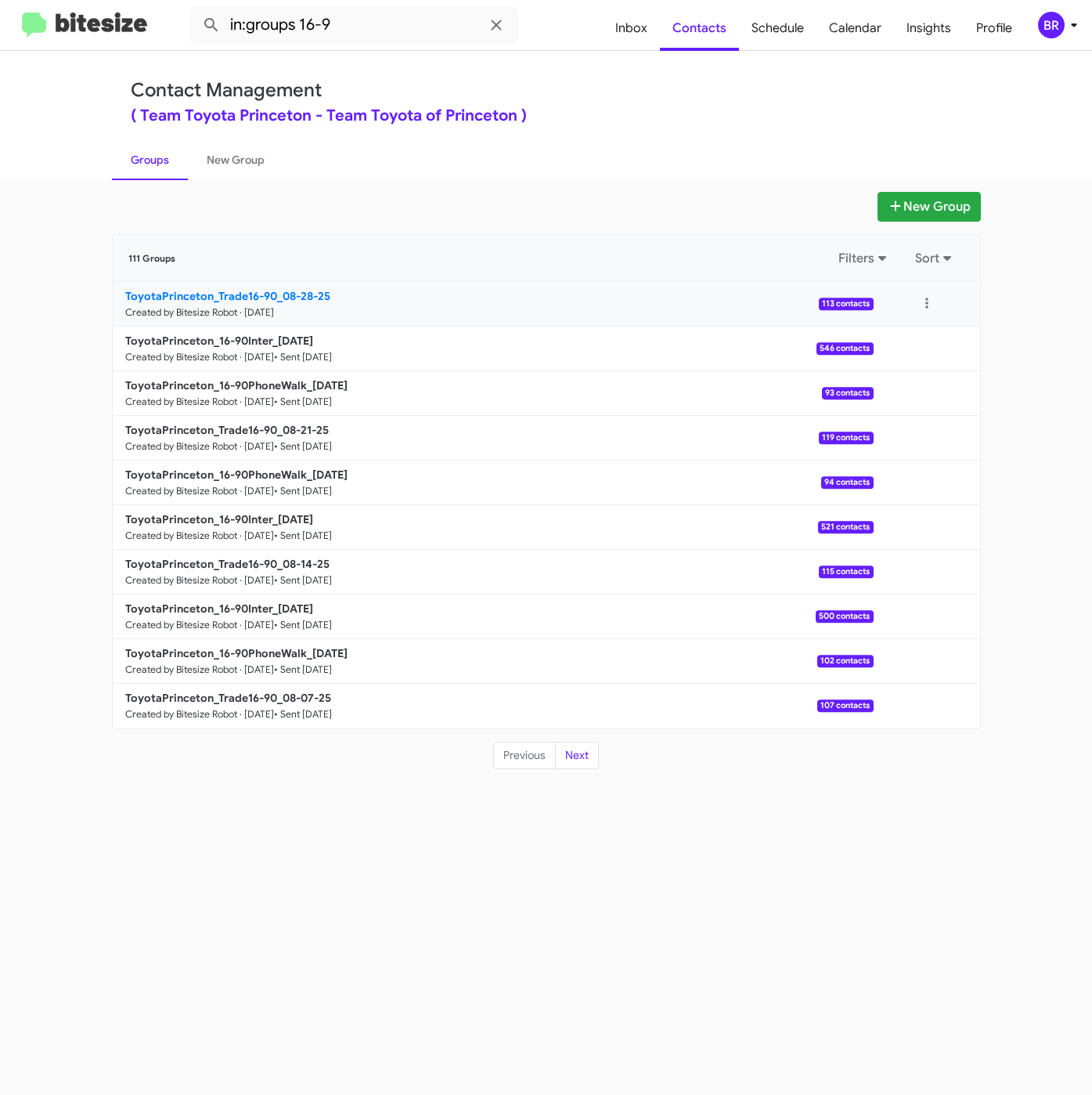
click at [242, 299] on b "ToyotaPrinceton_Trade16-90_08-28-25" at bounding box center [227, 295] width 205 height 14
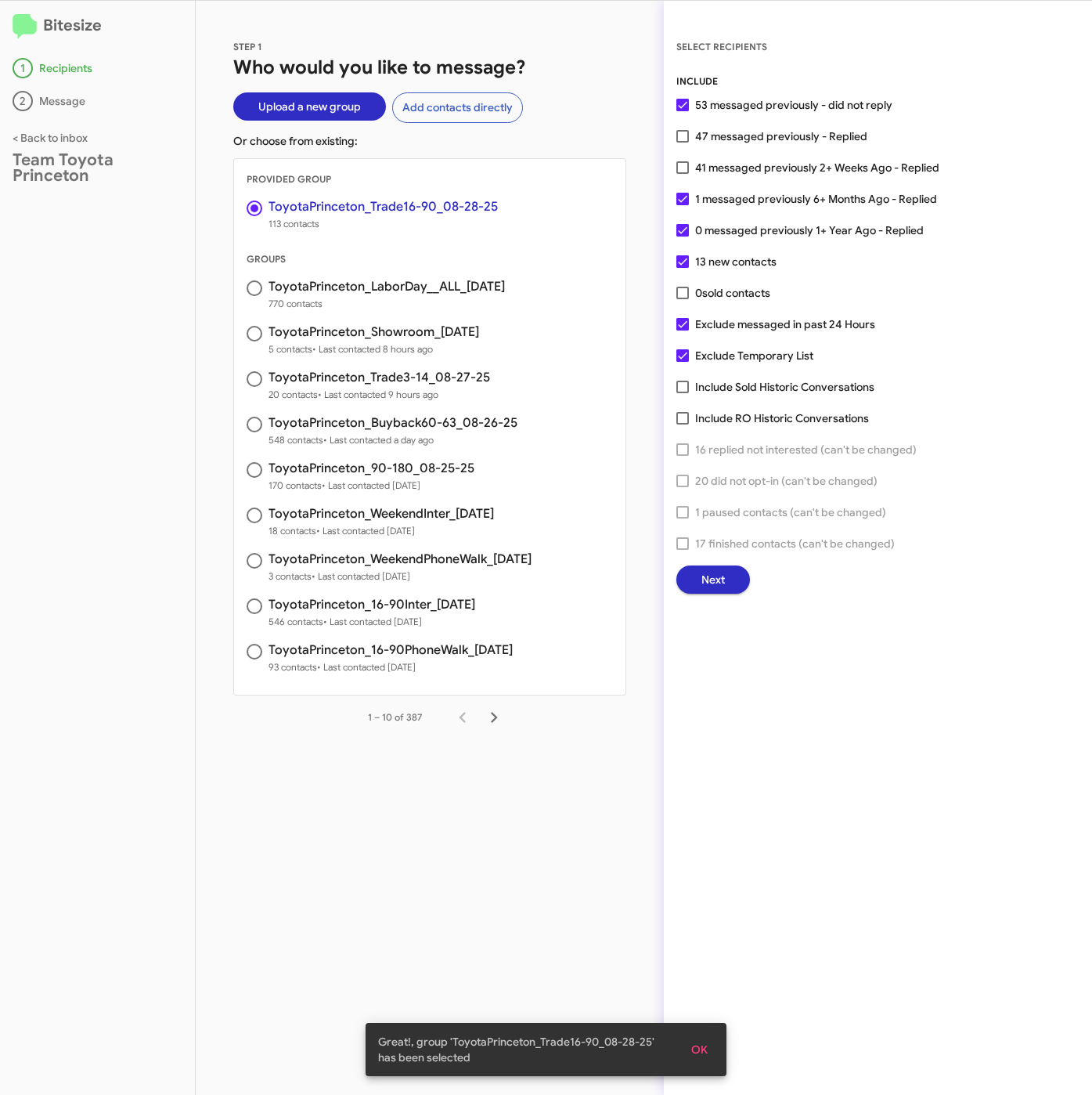
click at [729, 581] on button "Next" at bounding box center [713, 579] width 74 height 29
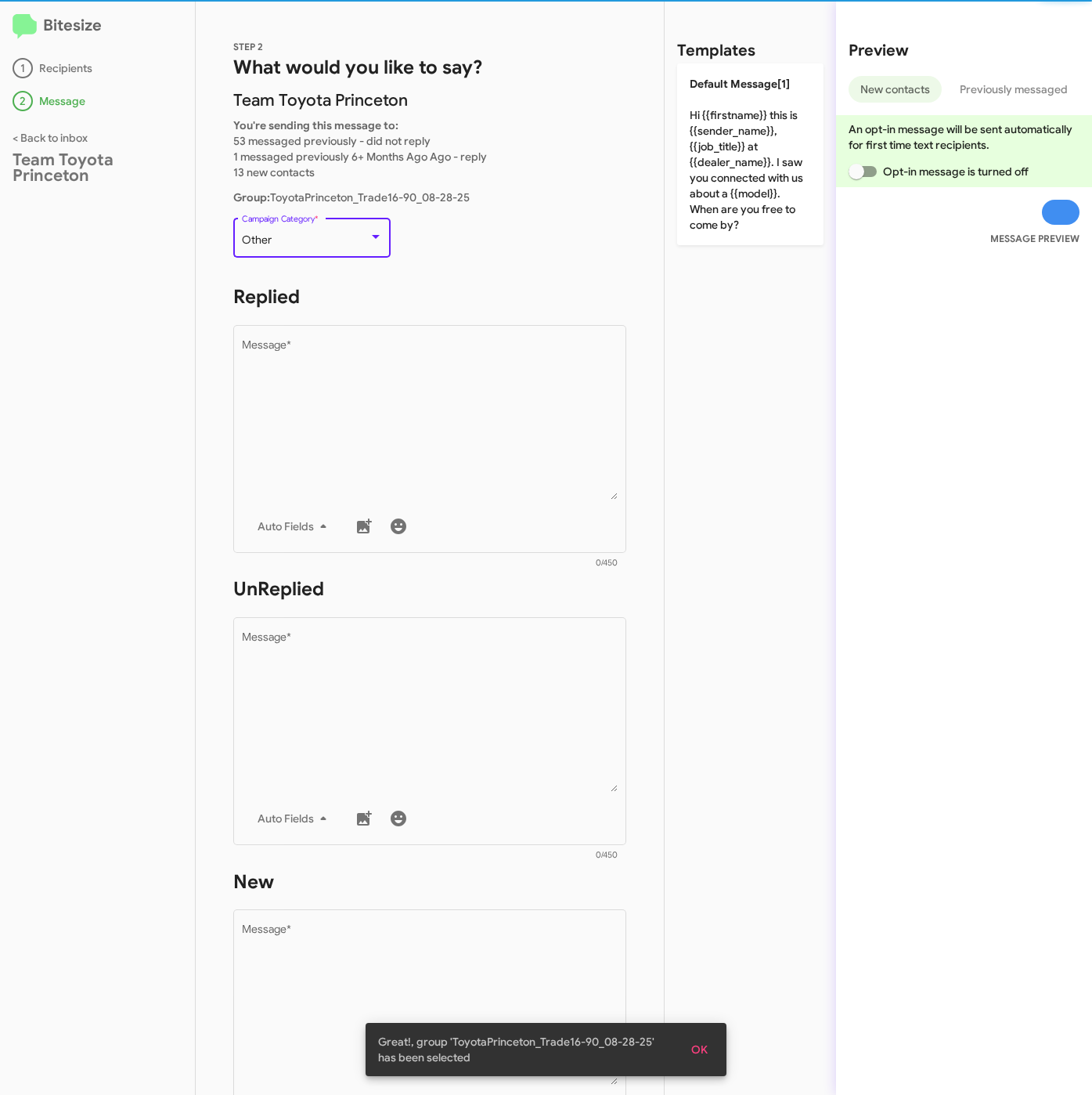
click at [284, 234] on div "Other" at bounding box center [305, 240] width 127 height 13
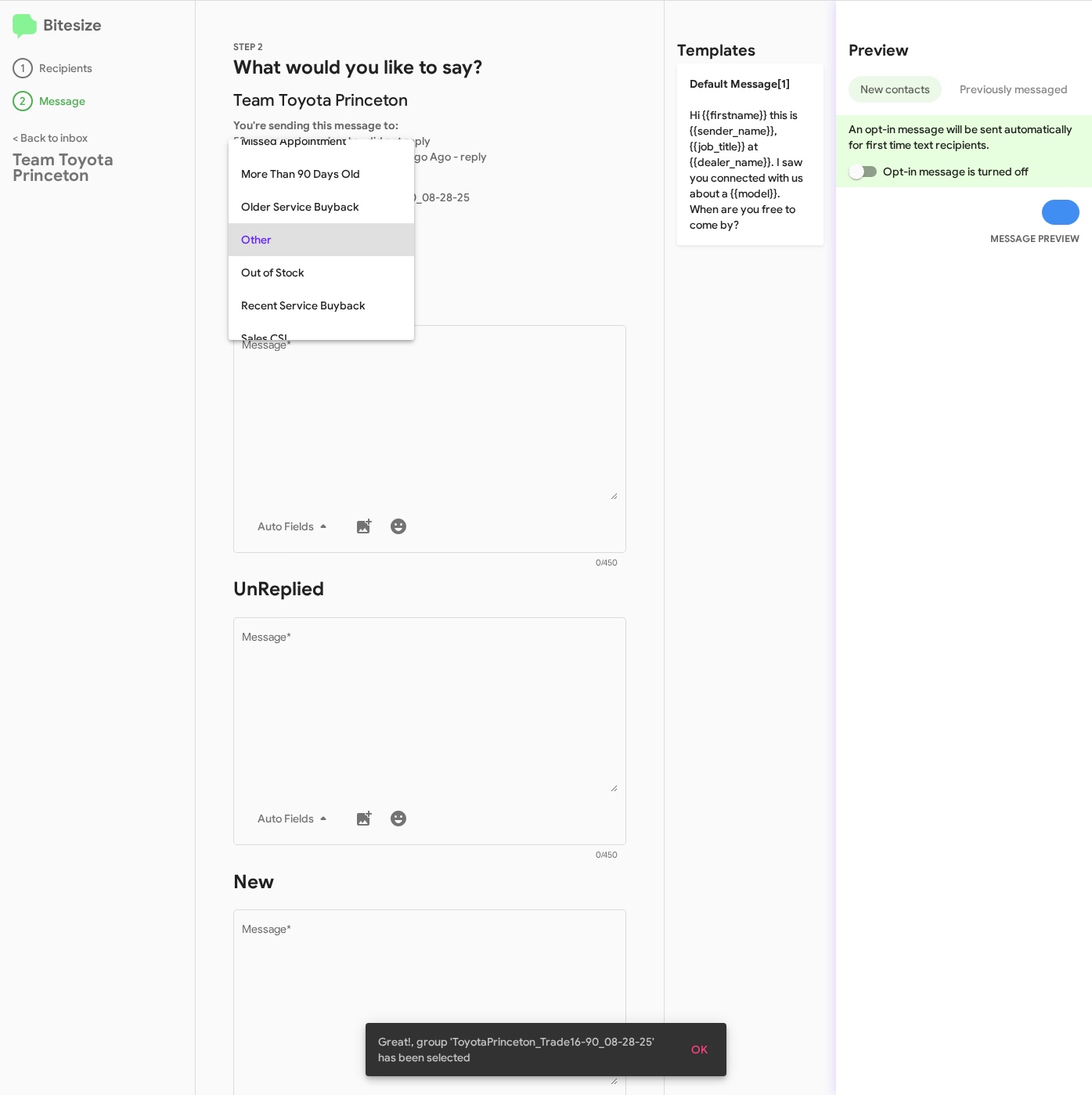
scroll to position [555, 0]
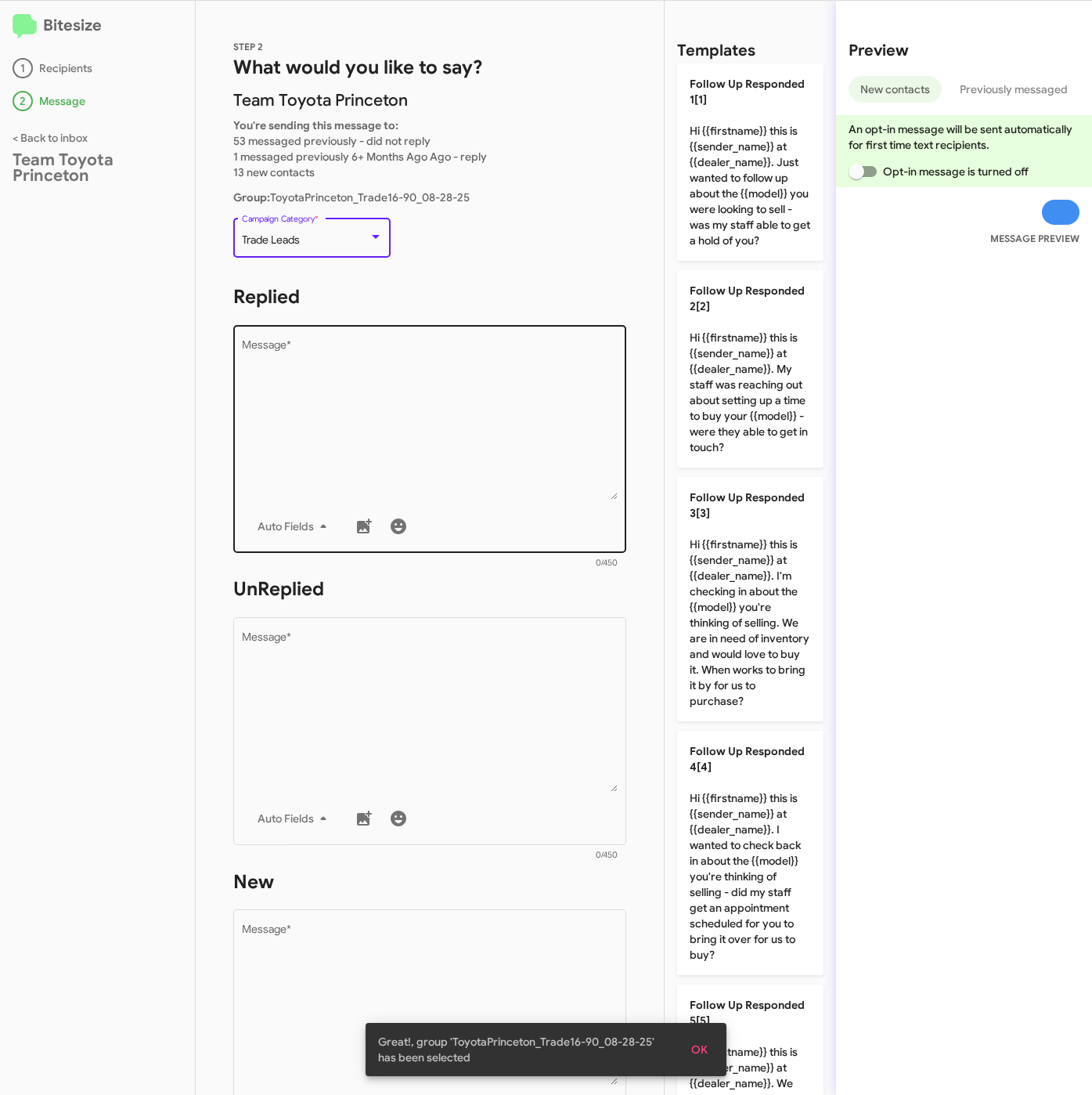
click at [421, 479] on textarea "Message *" at bounding box center [430, 420] width 376 height 160
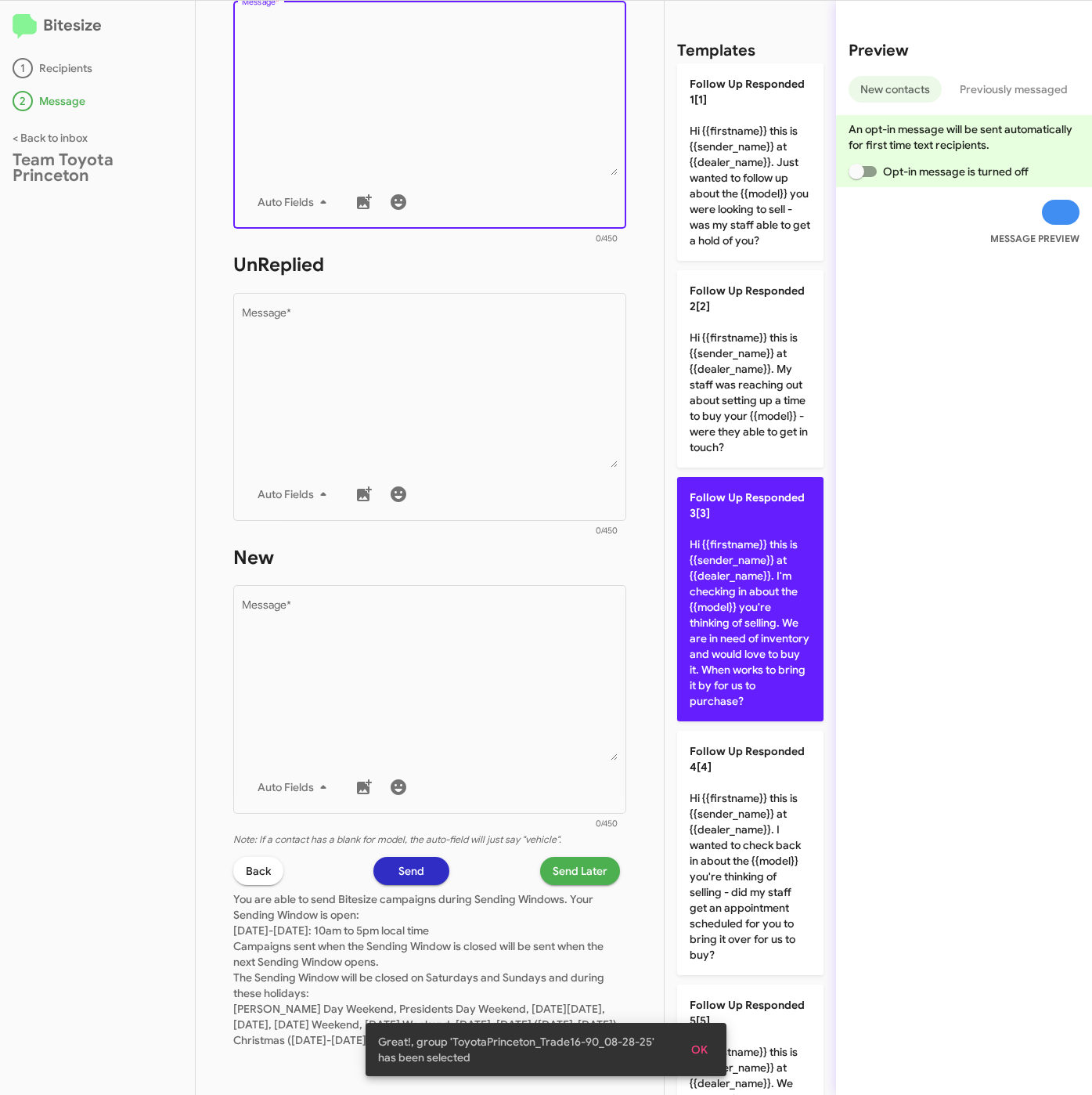
scroll to position [587, 0]
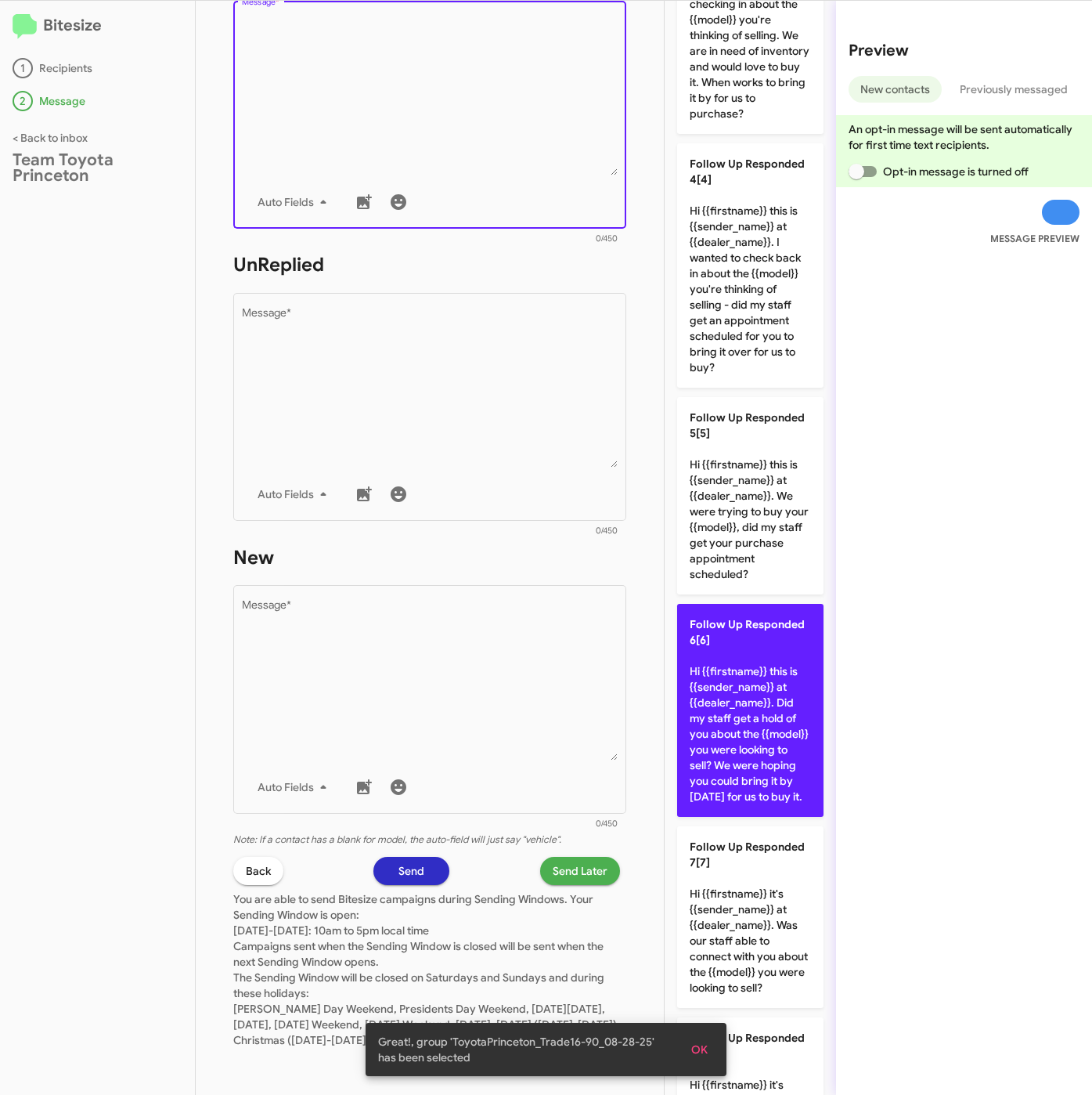
click at [750, 807] on p "Follow Up Responded 6[6] Hi {{firstname}} this is {{sender_name}} at {{dealer_n…" at bounding box center [750, 709] width 146 height 213
type textarea "Hi {{firstname}} this is {{sender_name}} at {{dealer_name}}. Did my staff get a…"
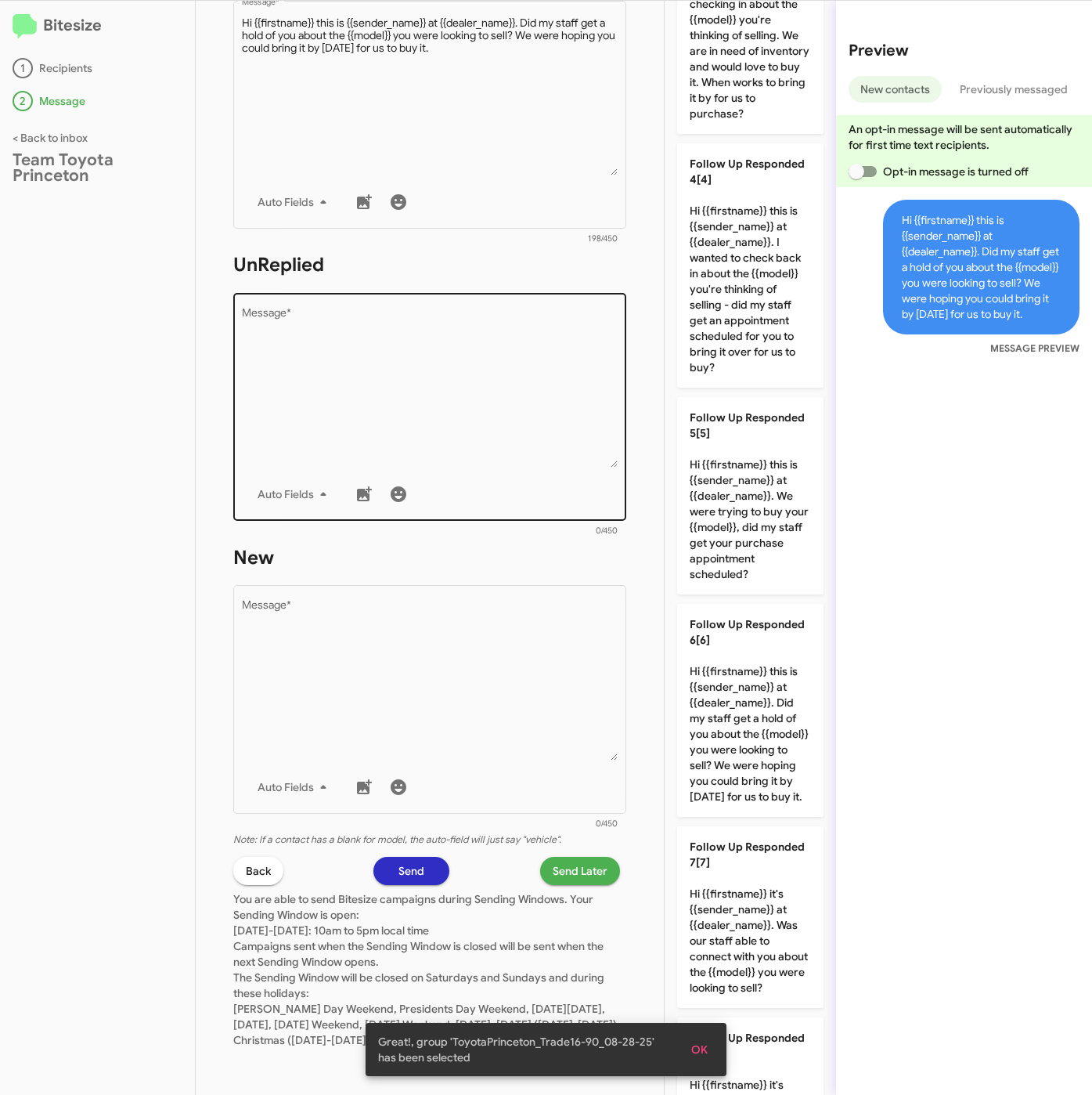
click at [449, 431] on textarea "Message *" at bounding box center [430, 387] width 376 height 160
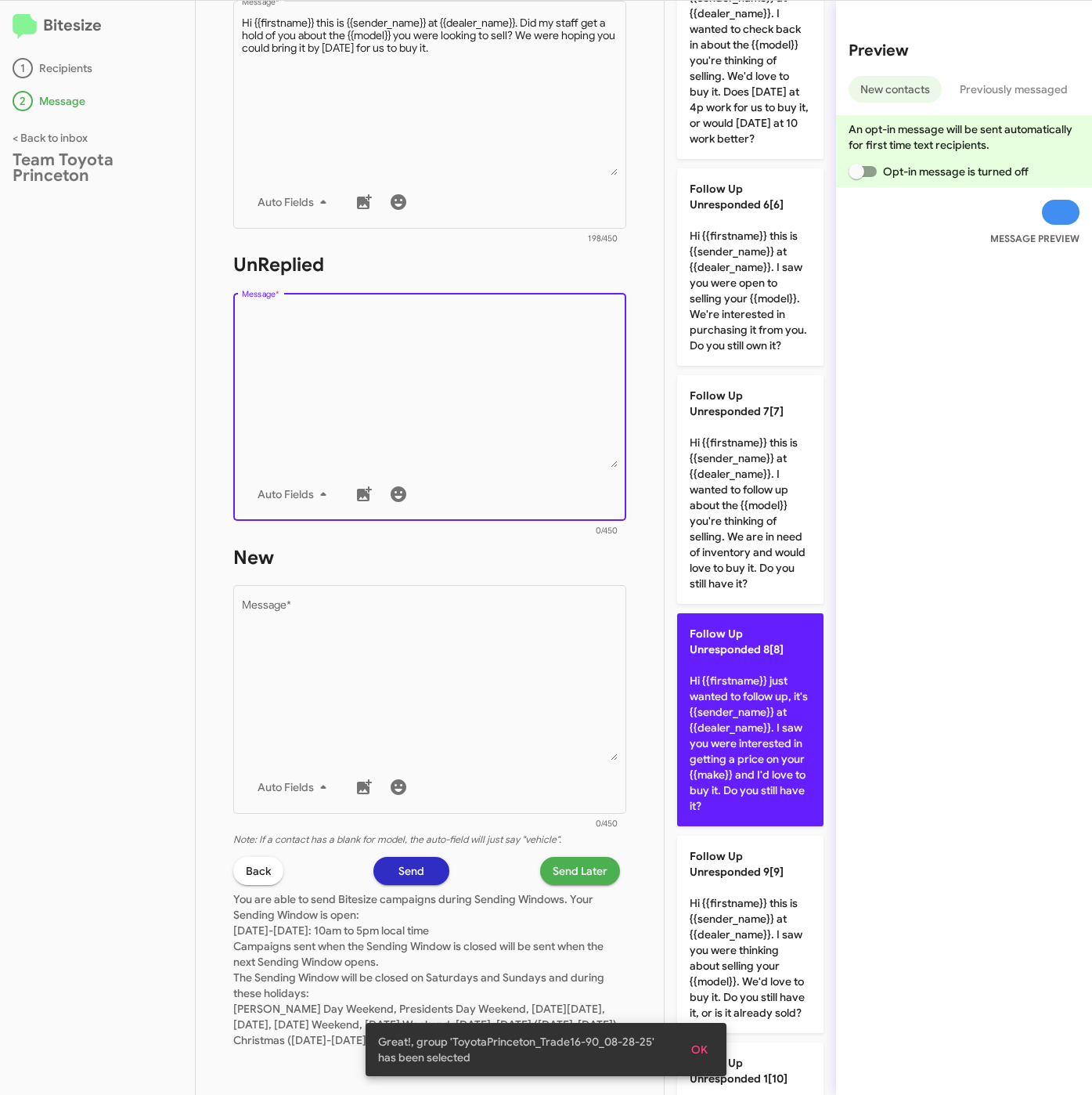
scroll to position [1292, 0]
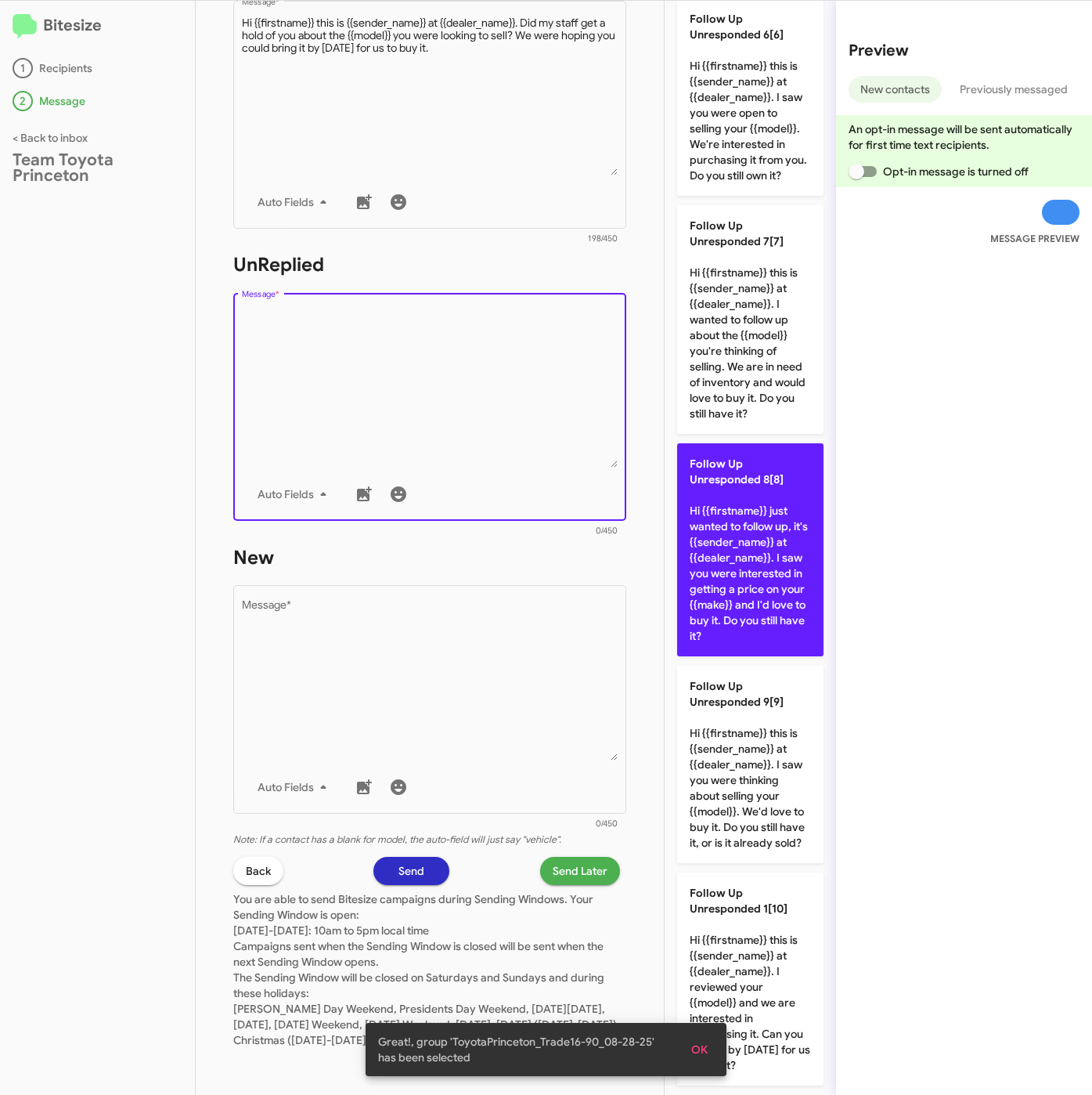
click at [744, 656] on p "Follow Up Unresponded 8[8] Hi {{firstname}} just wanted to follow up, it's {{se…" at bounding box center [750, 549] width 146 height 213
type textarea "Hi {{firstname}} just wanted to follow up, it's {{sender_name}} at {{dealer_nam…"
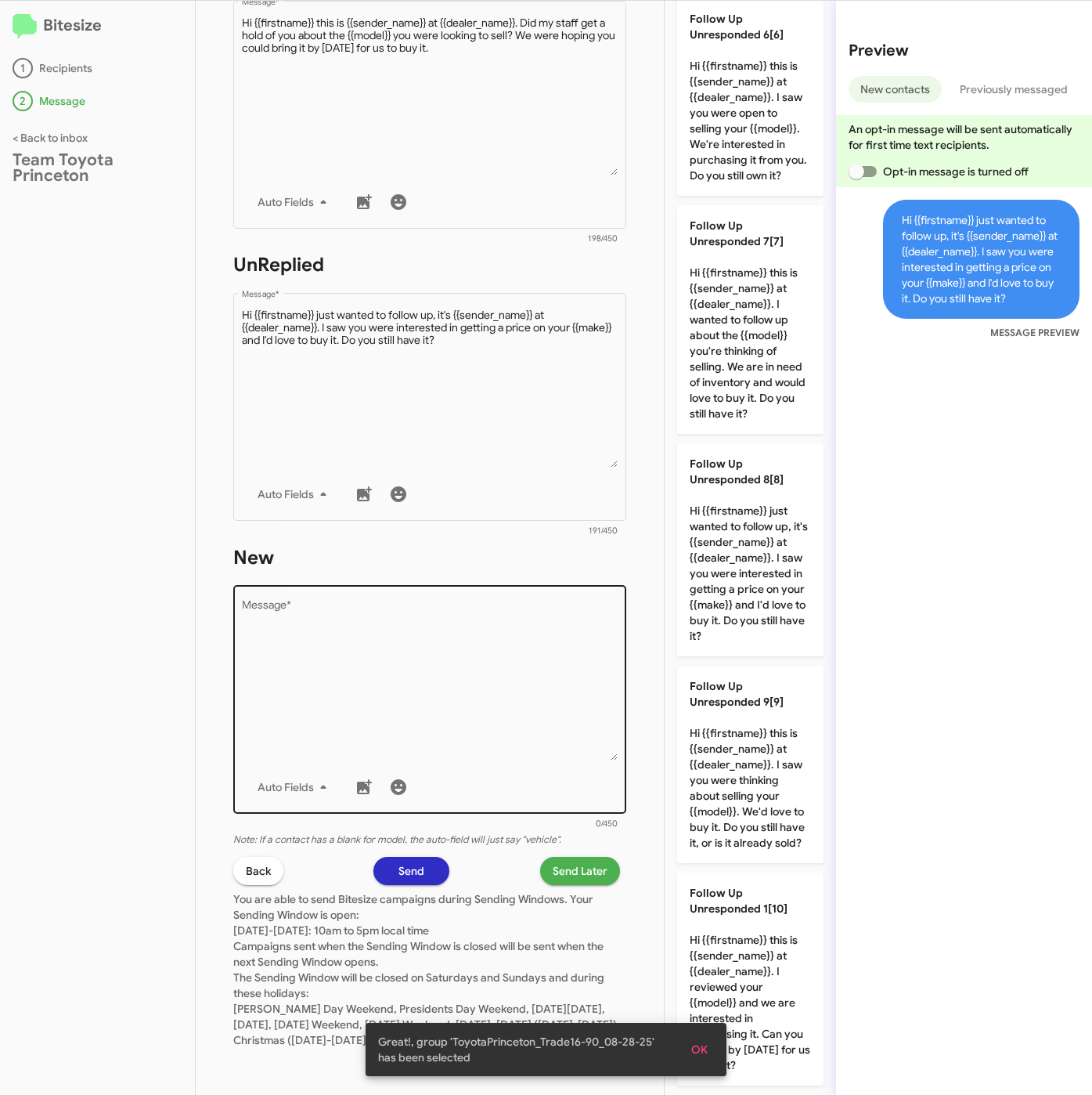
click at [571, 686] on textarea "Message *" at bounding box center [430, 681] width 376 height 160
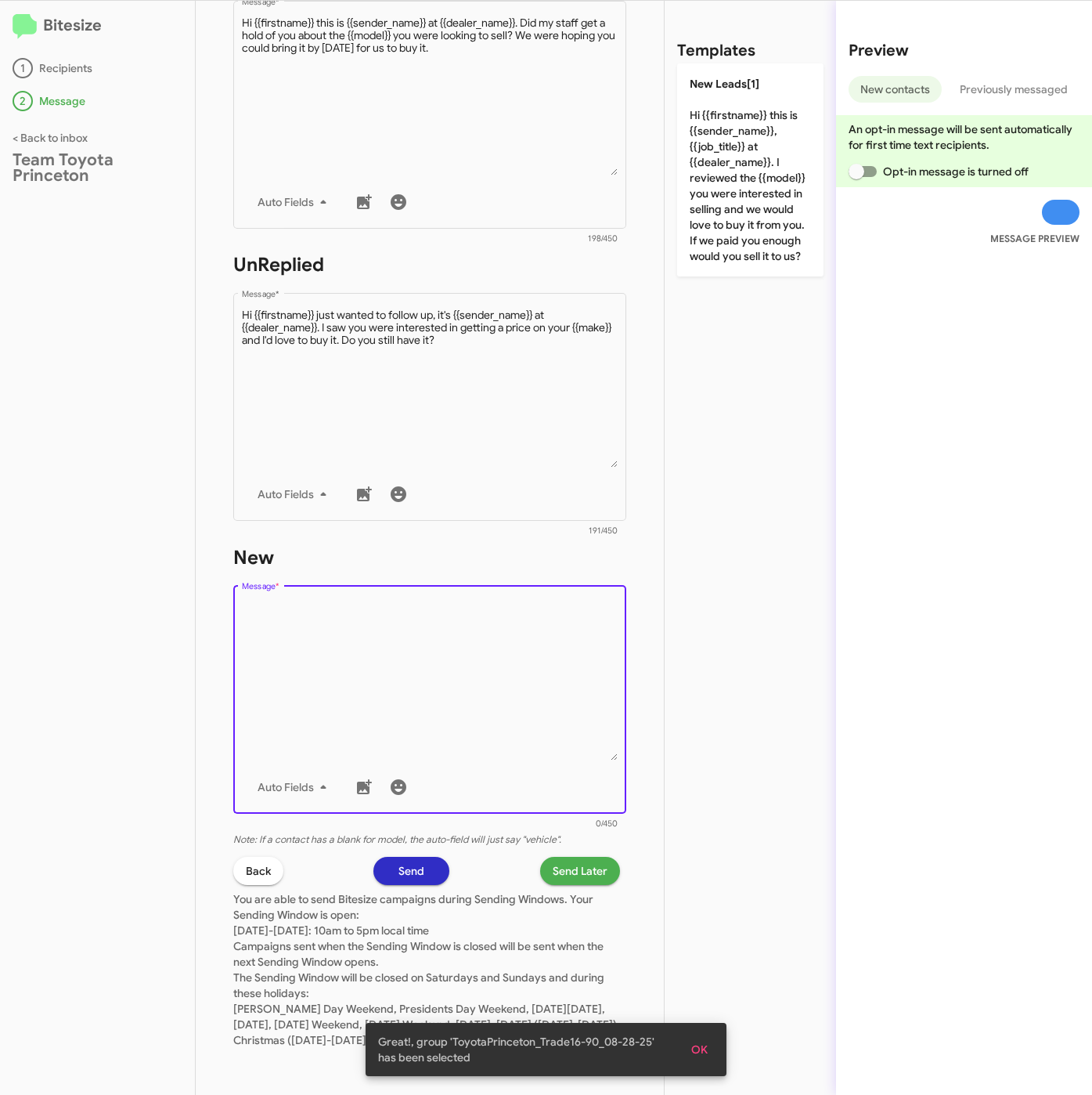
scroll to position [0, 0]
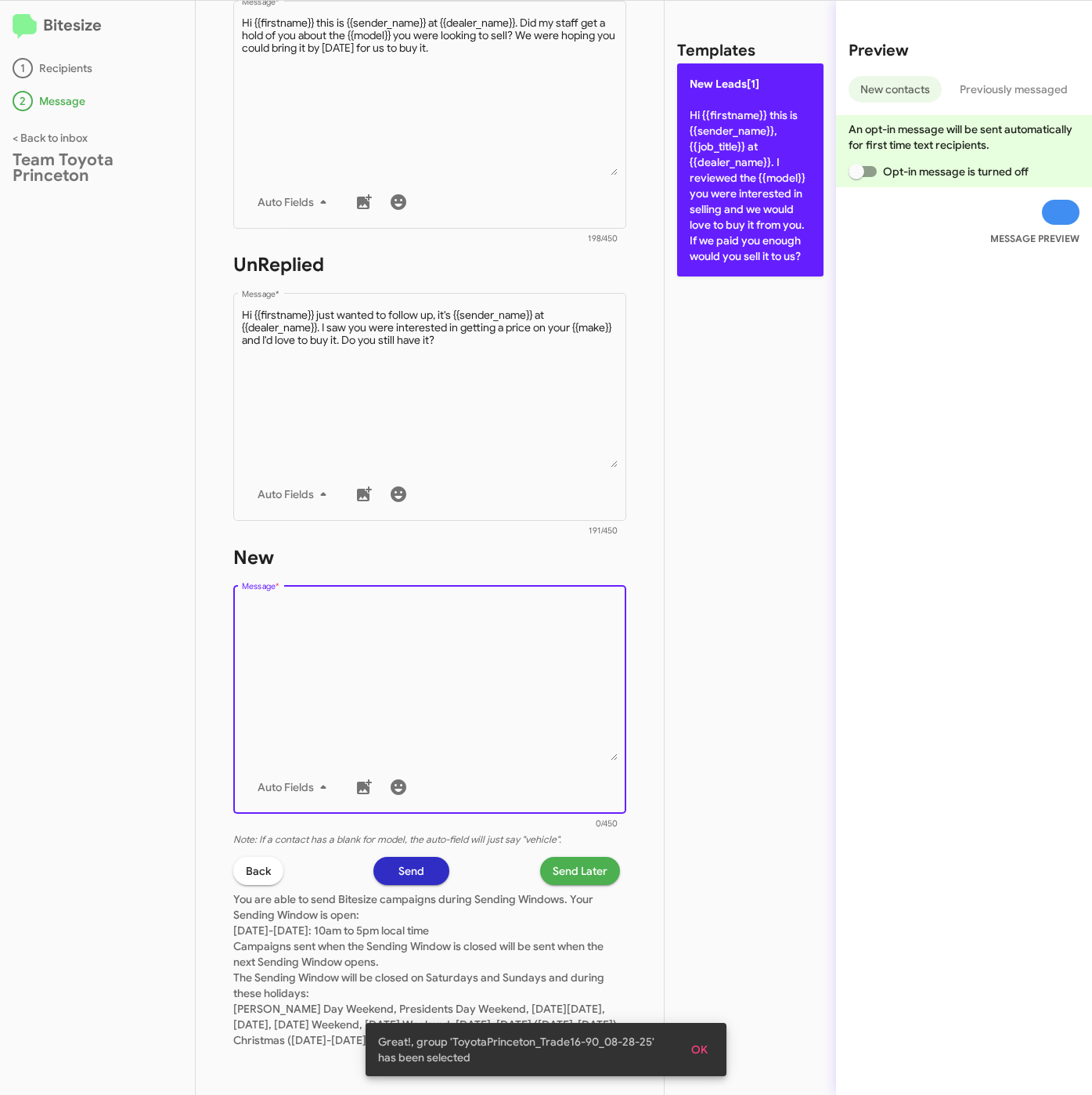
click at [748, 252] on p "New Leads[1] Hi {{firstname}} this is {{sender_name}}, {{job_title}} at {{deale…" at bounding box center [750, 169] width 146 height 213
type textarea "Hi {{firstname}} this is {{sender_name}}, {{job_title}} at {{dealer_name}}. I r…"
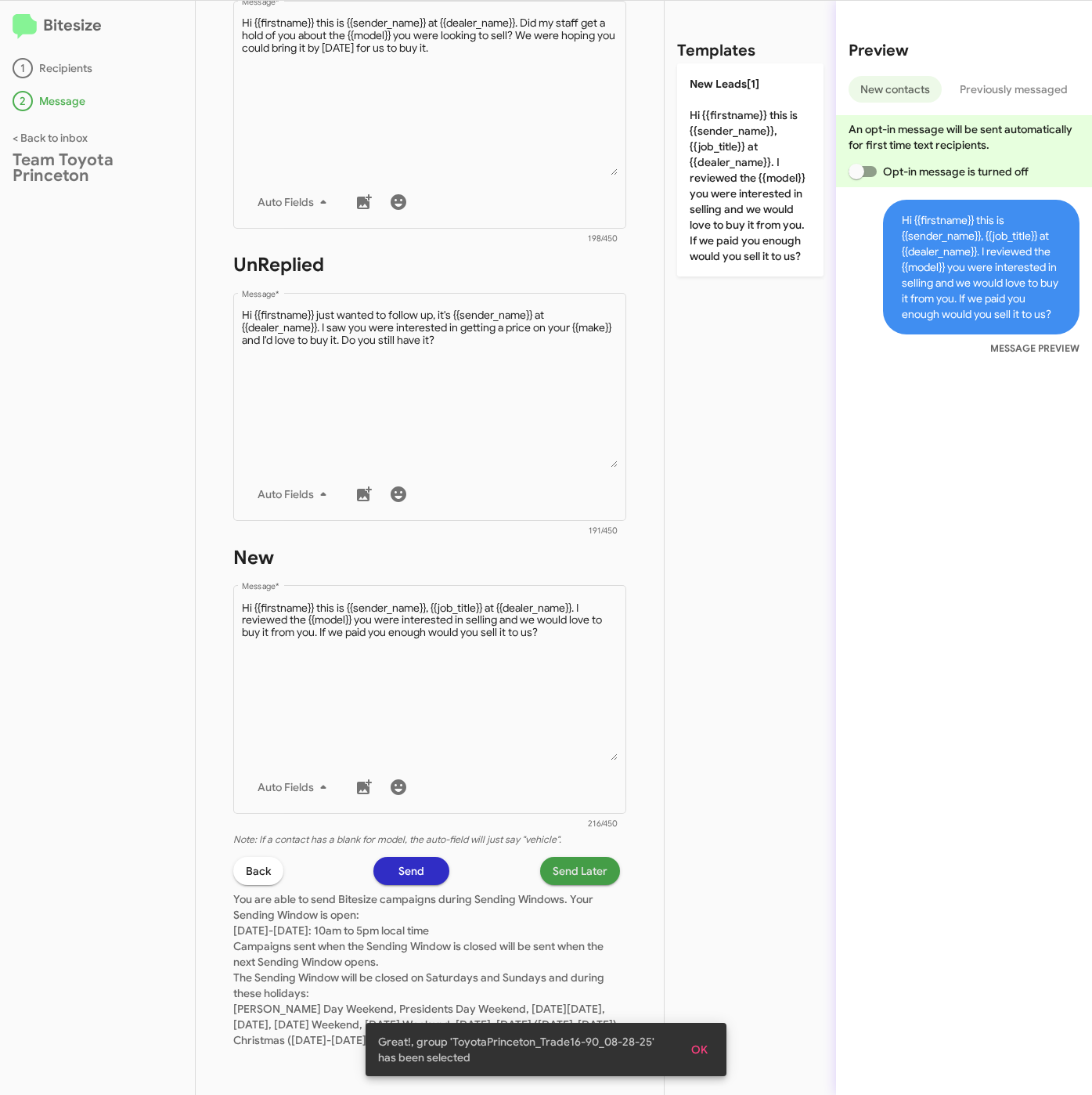
click at [557, 862] on span "Send Later" at bounding box center [580, 870] width 55 height 29
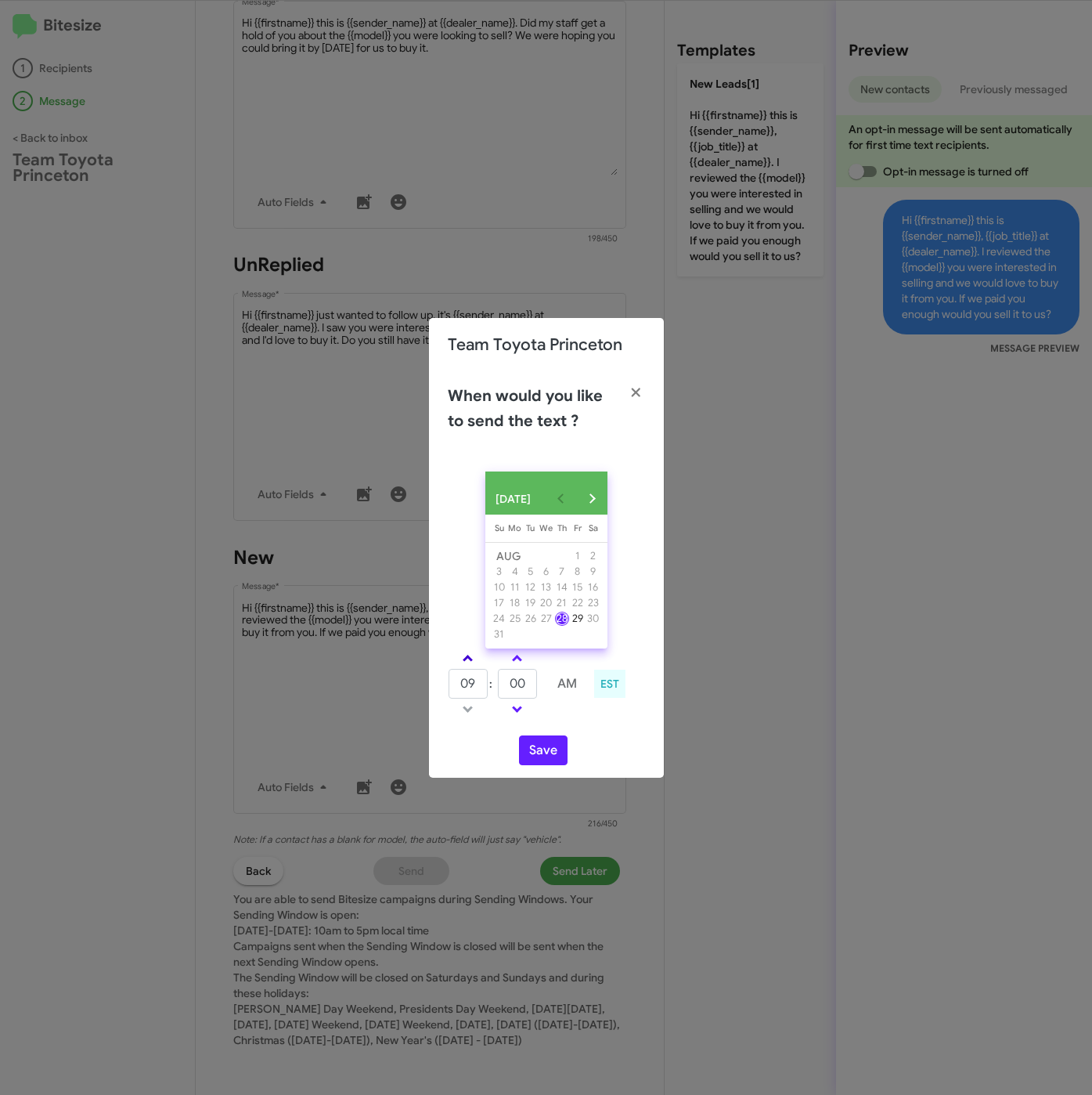
click at [470, 654] on link at bounding box center [468, 658] width 28 height 18
type input "01"
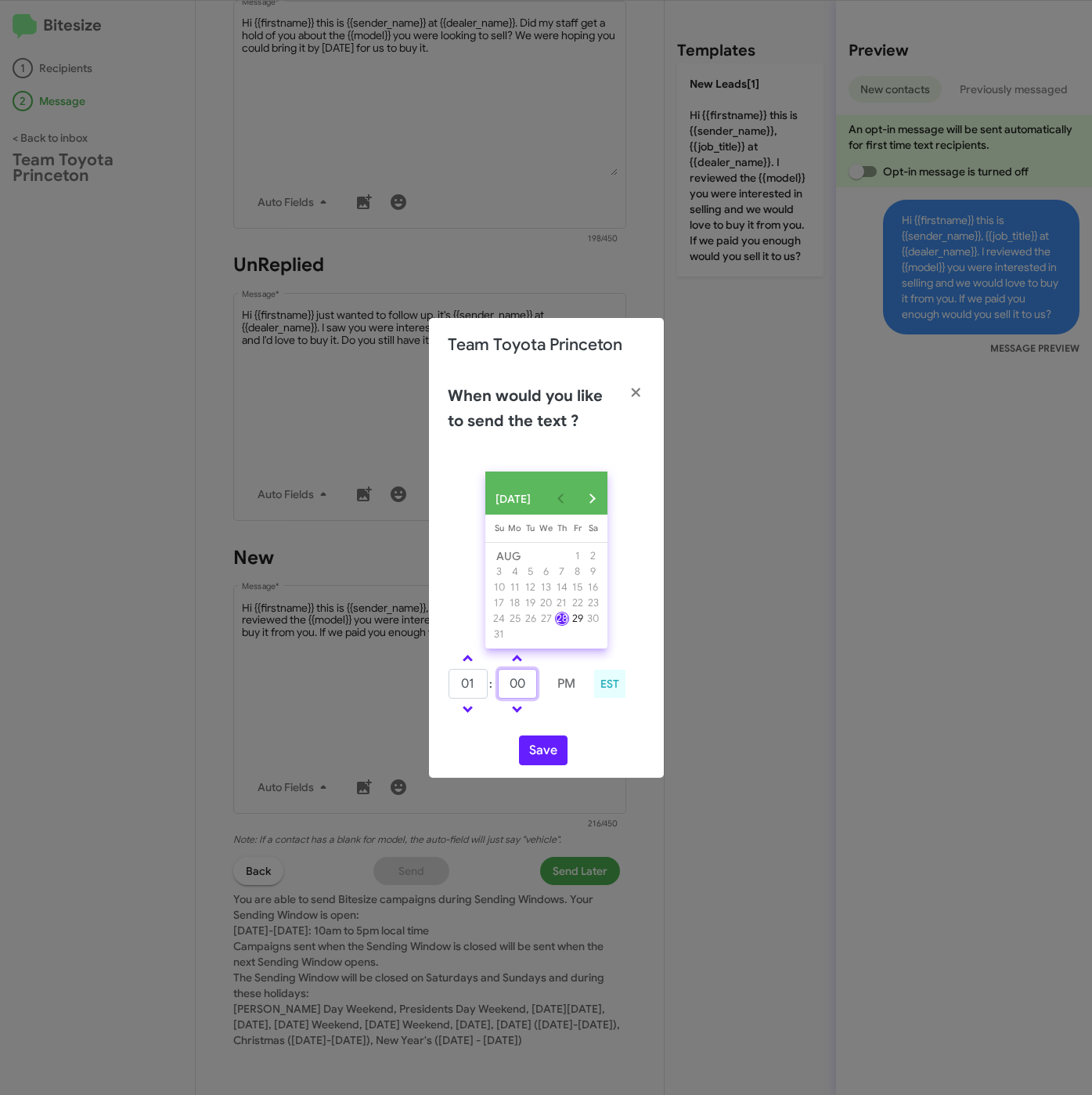
drag, startPoint x: 526, startPoint y: 686, endPoint x: 456, endPoint y: 688, distance: 70.0
click at [456, 688] on tr "01 : 00 PM" at bounding box center [517, 684] width 139 height 31
type input "29"
click at [549, 752] on button "Save" at bounding box center [543, 750] width 49 height 29
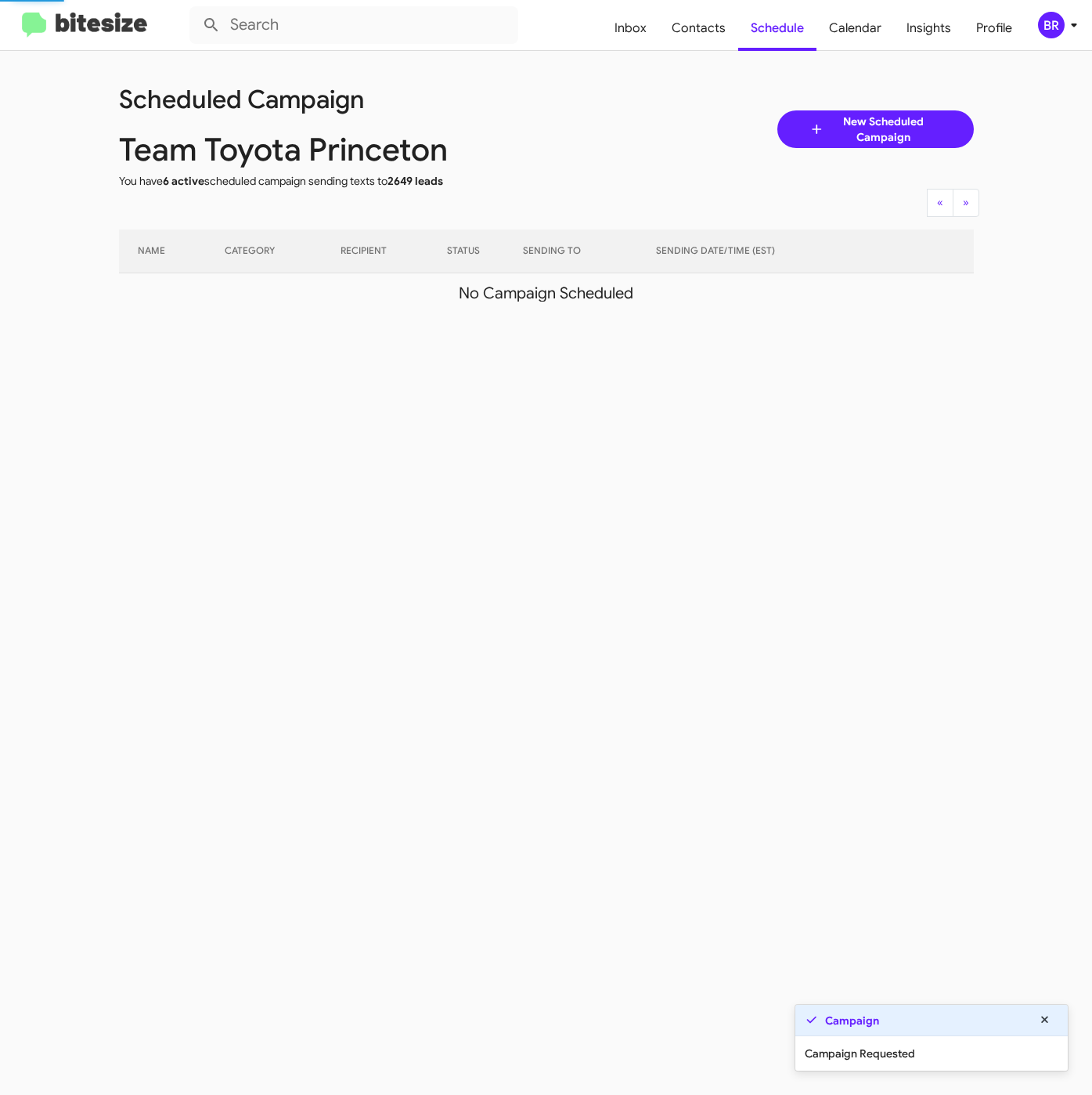
click at [1042, 27] on div "BR" at bounding box center [1051, 25] width 27 height 27
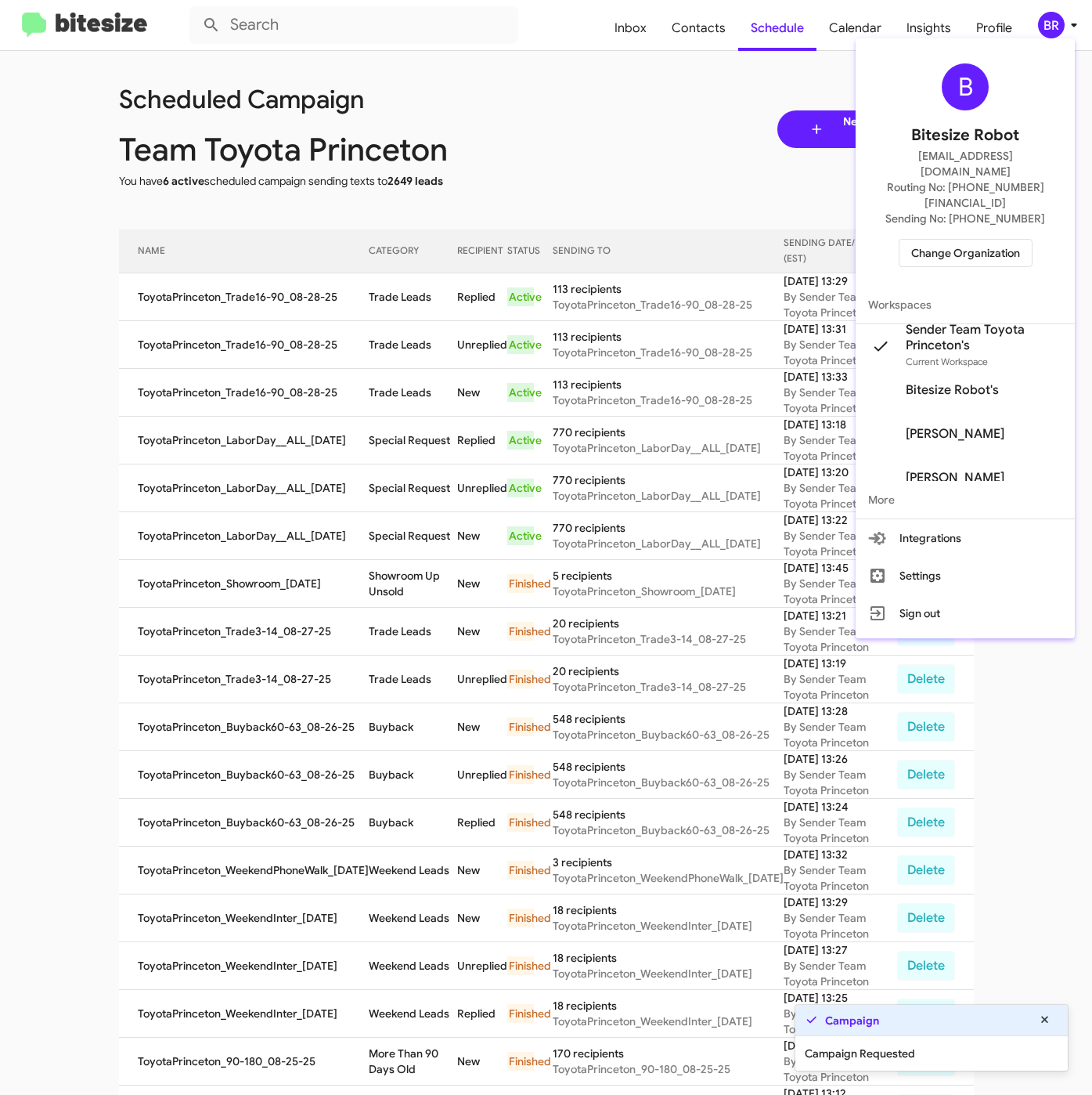
click at [404, 363] on div at bounding box center [546, 548] width 1092 height 1095
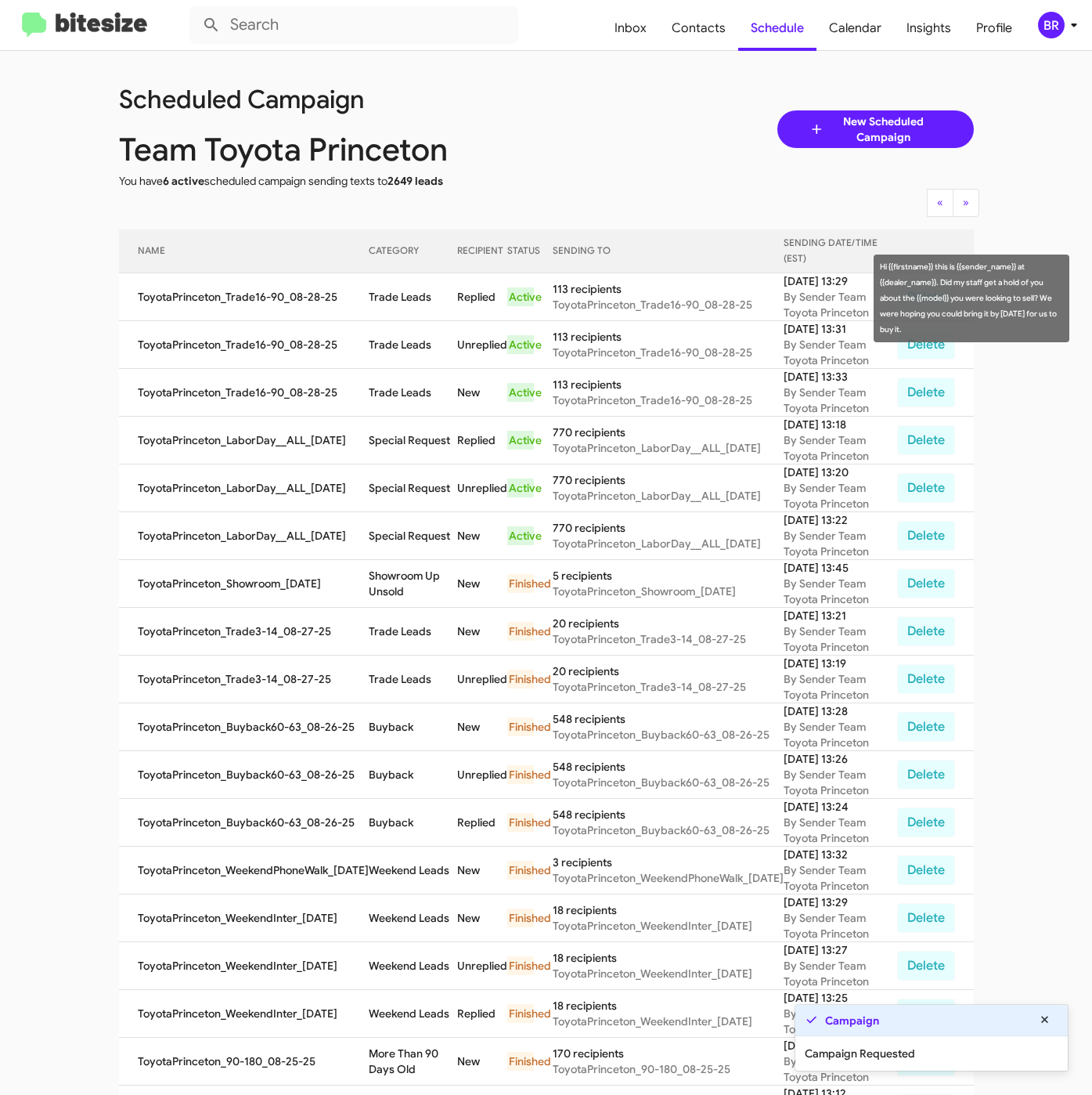
drag, startPoint x: 366, startPoint y: 296, endPoint x: 419, endPoint y: 306, distance: 53.9
click at [419, 306] on td "Trade Leads" at bounding box center [413, 297] width 88 height 48
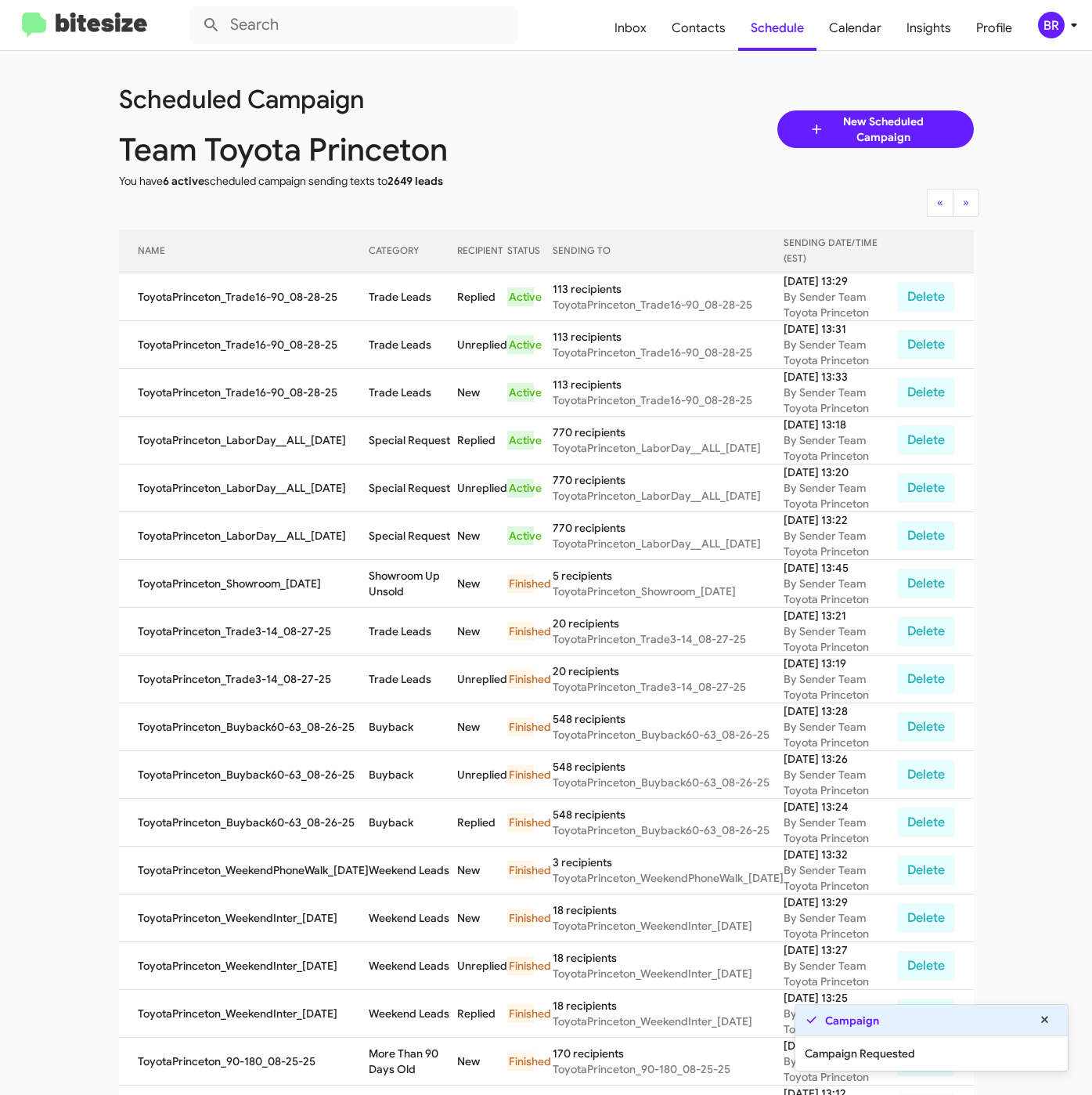
copy td "Trade Leads"
click at [1069, 29] on icon at bounding box center [1074, 25] width 18 height 18
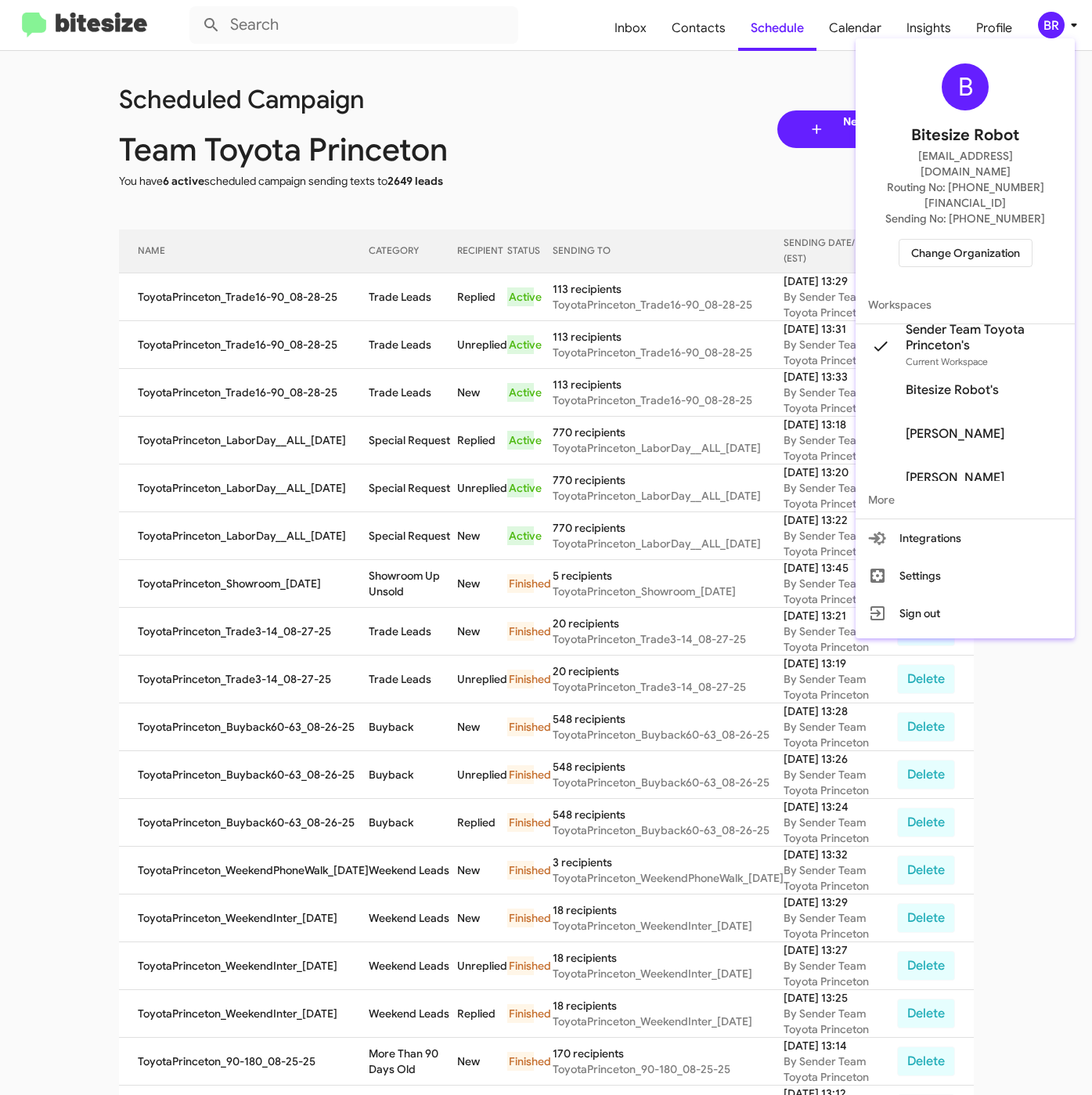
click at [949, 239] on span "Change Organization" at bounding box center [966, 252] width 109 height 27
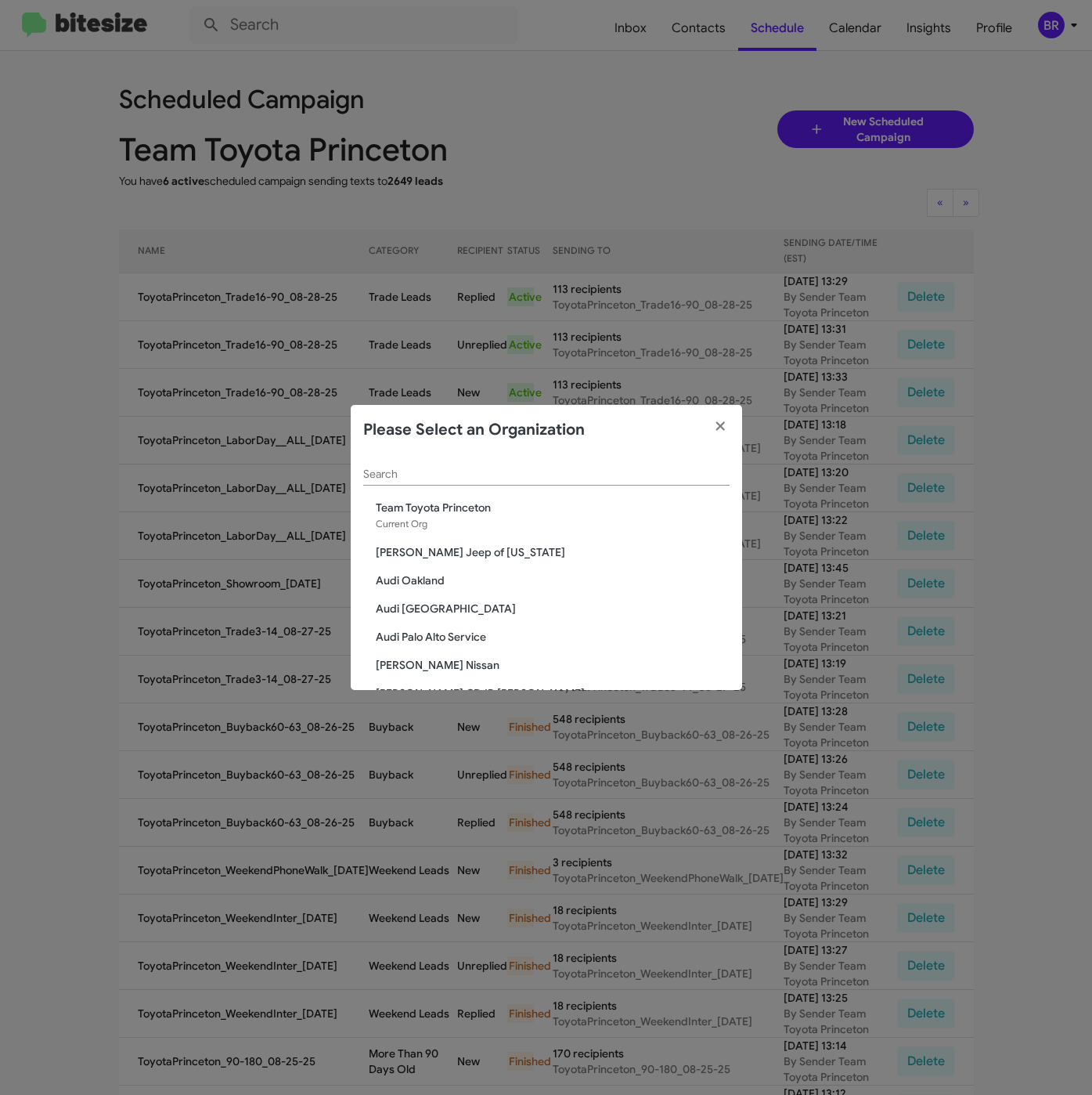
click at [489, 468] on input "Search" at bounding box center [546, 475] width 366 height 13
paste input "SERVICE: [PERSON_NAME]"
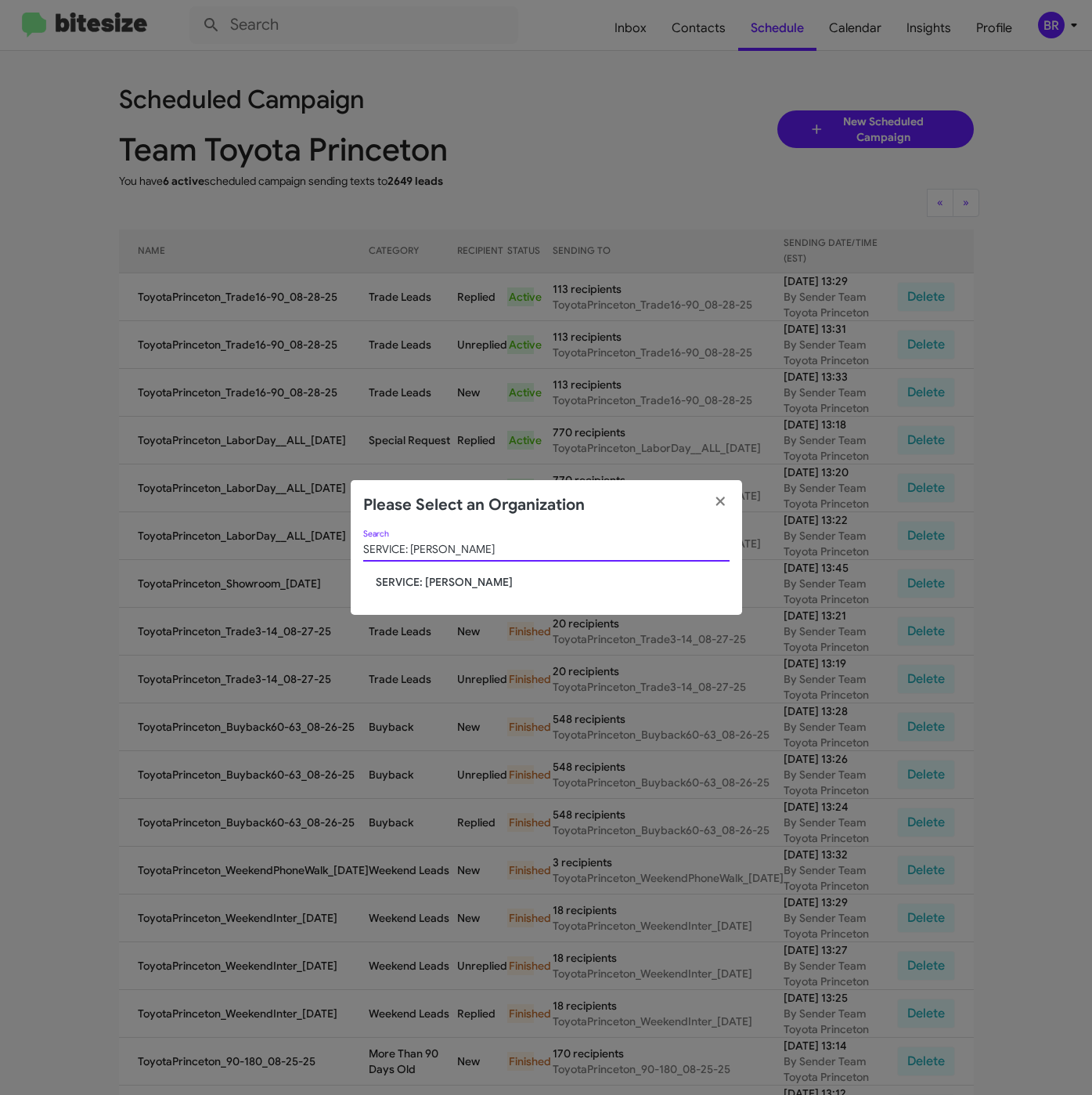
type input "SERVICE: [PERSON_NAME]"
click at [435, 574] on span "SERVICE: [PERSON_NAME]" at bounding box center [552, 582] width 354 height 16
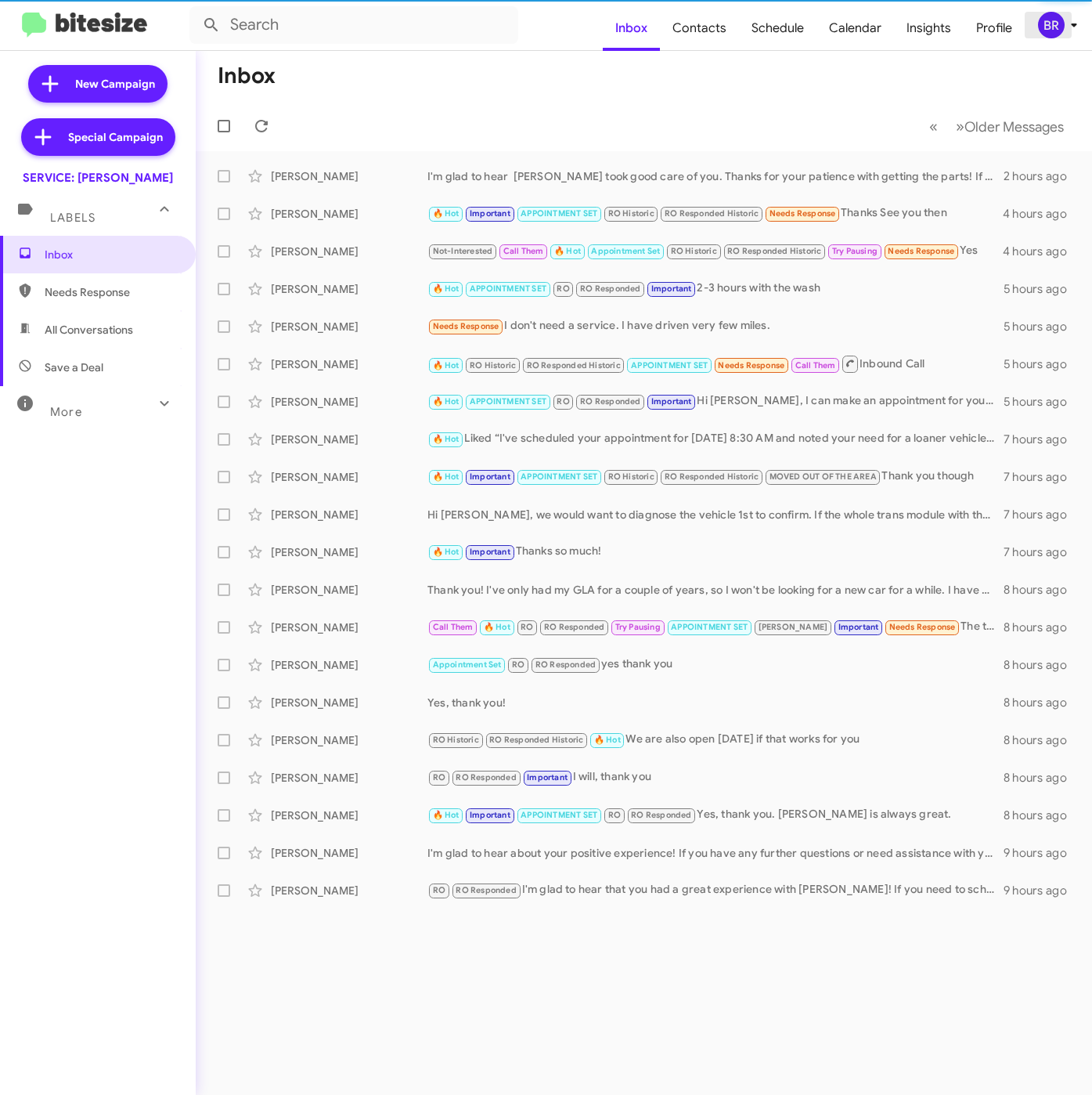
click at [1064, 19] on icon at bounding box center [1074, 25] width 18 height 18
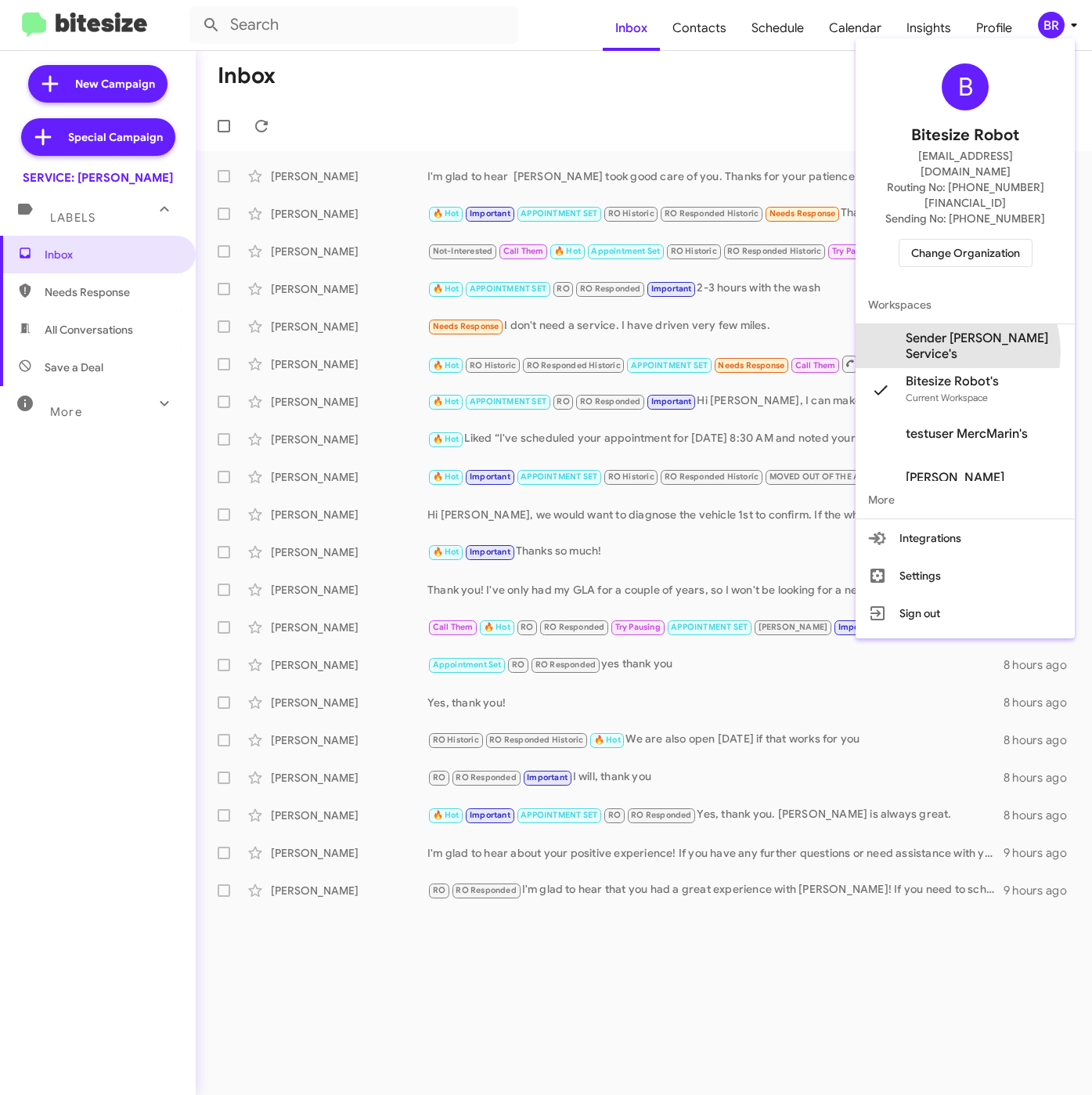
click at [945, 330] on span "Sender [PERSON_NAME] Service's" at bounding box center [984, 346] width 156 height 31
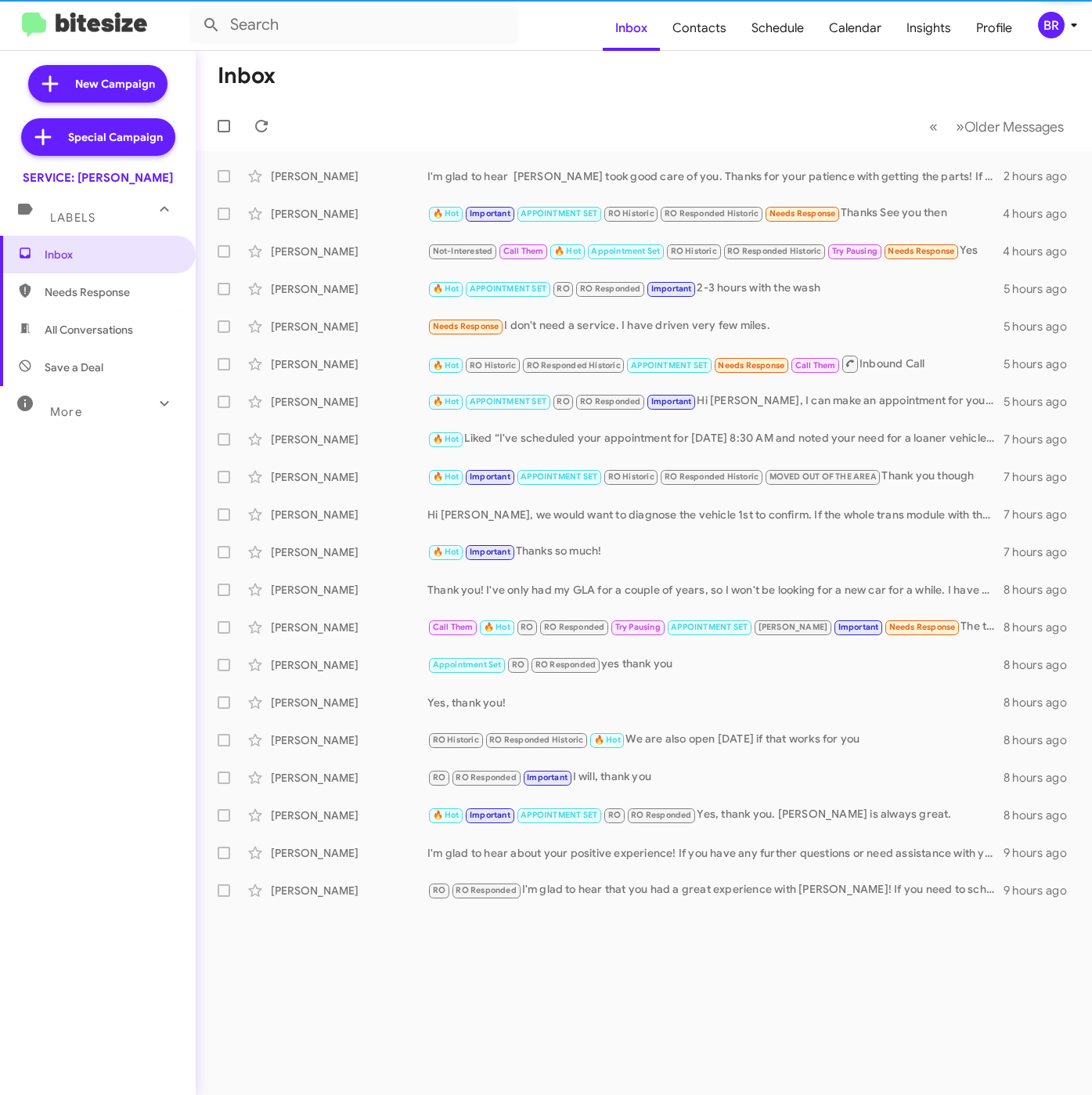
click at [709, 22] on span "Contacts" at bounding box center [699, 28] width 79 height 45
type input "in:groups"
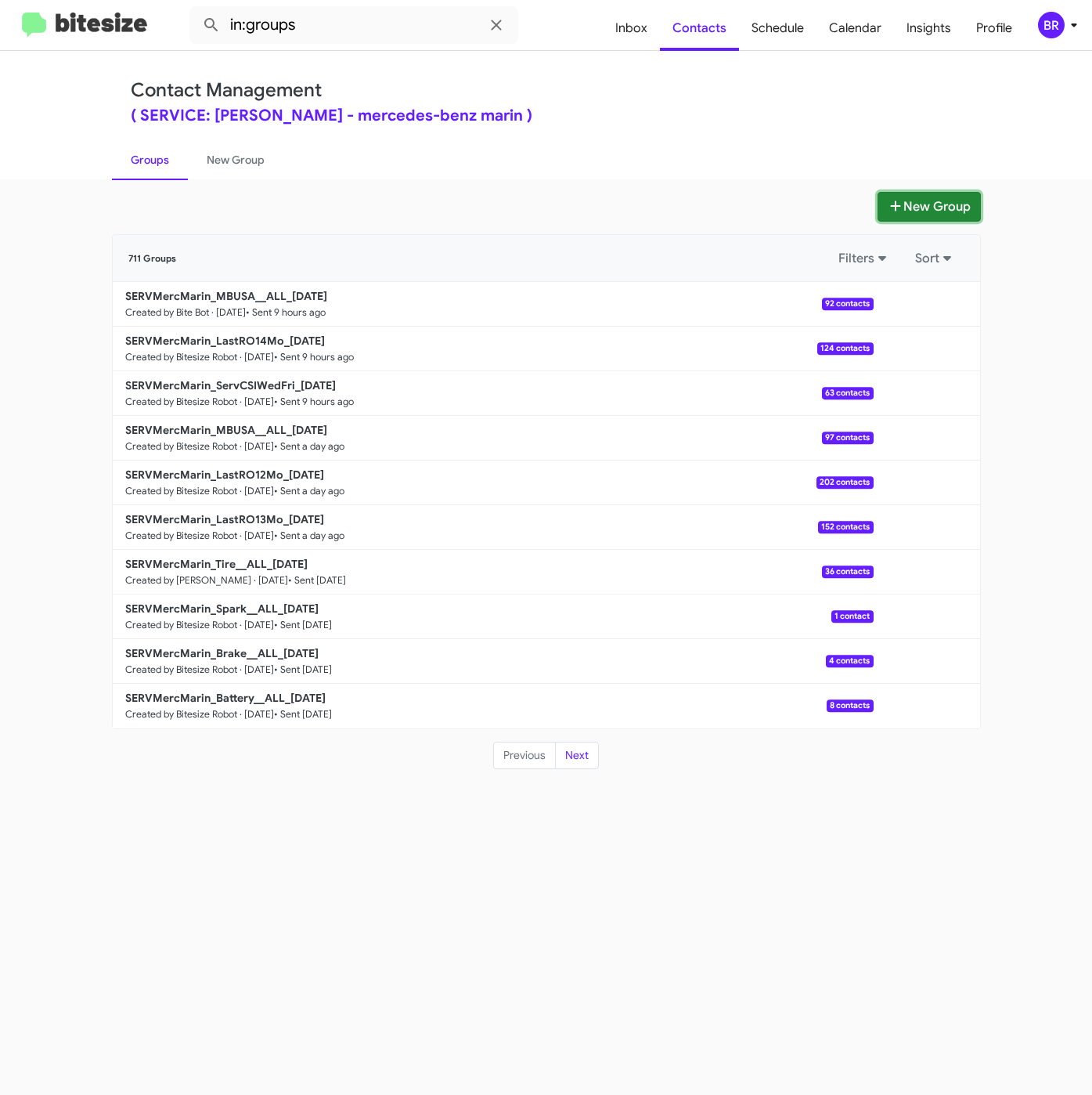
click at [902, 210] on button "New Group" at bounding box center [929, 206] width 103 height 29
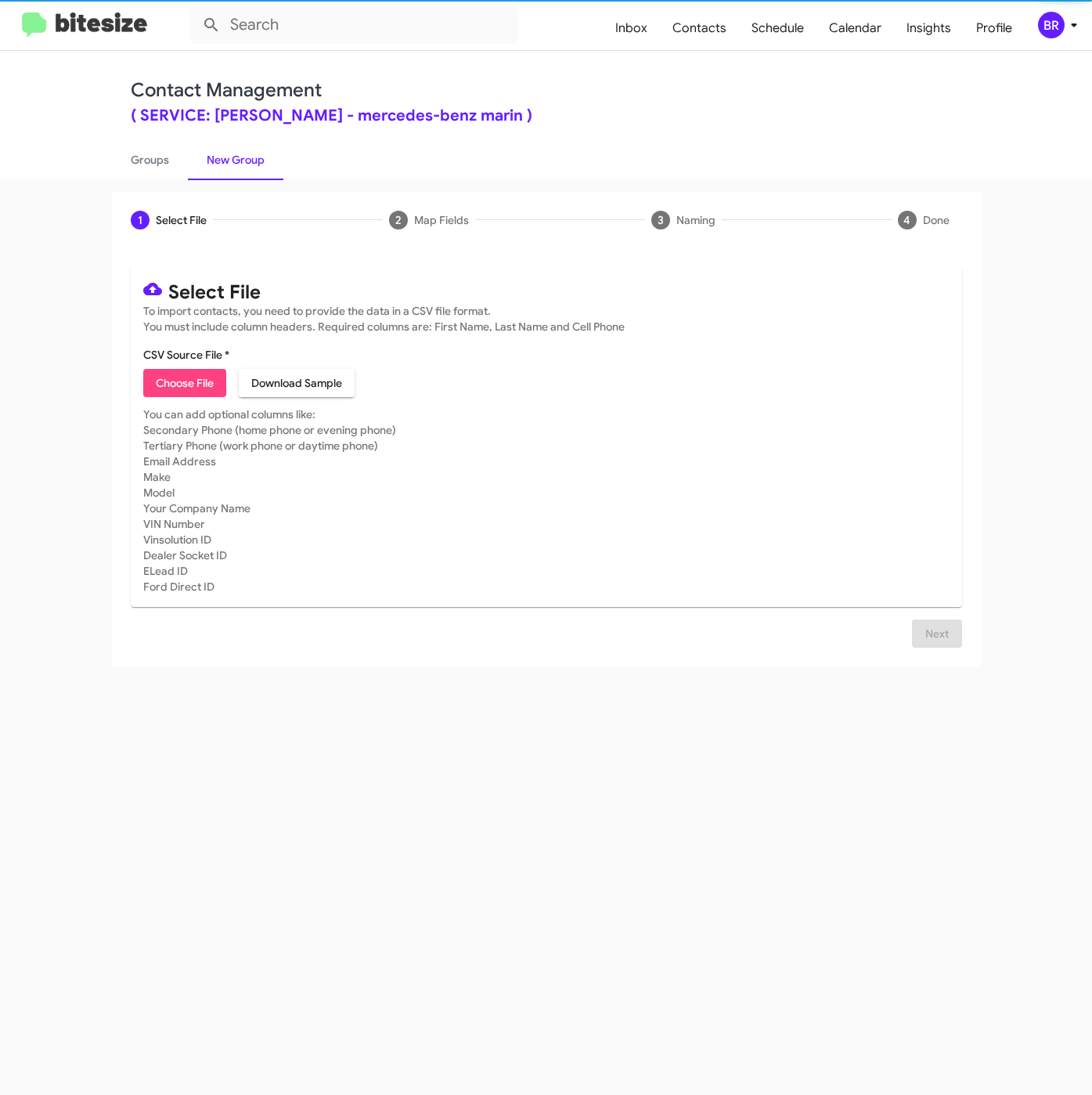
click at [177, 386] on span "Choose File" at bounding box center [184, 383] width 58 height 29
type input "SERVMercMarin_MBUSA__ALL_[DATE]"
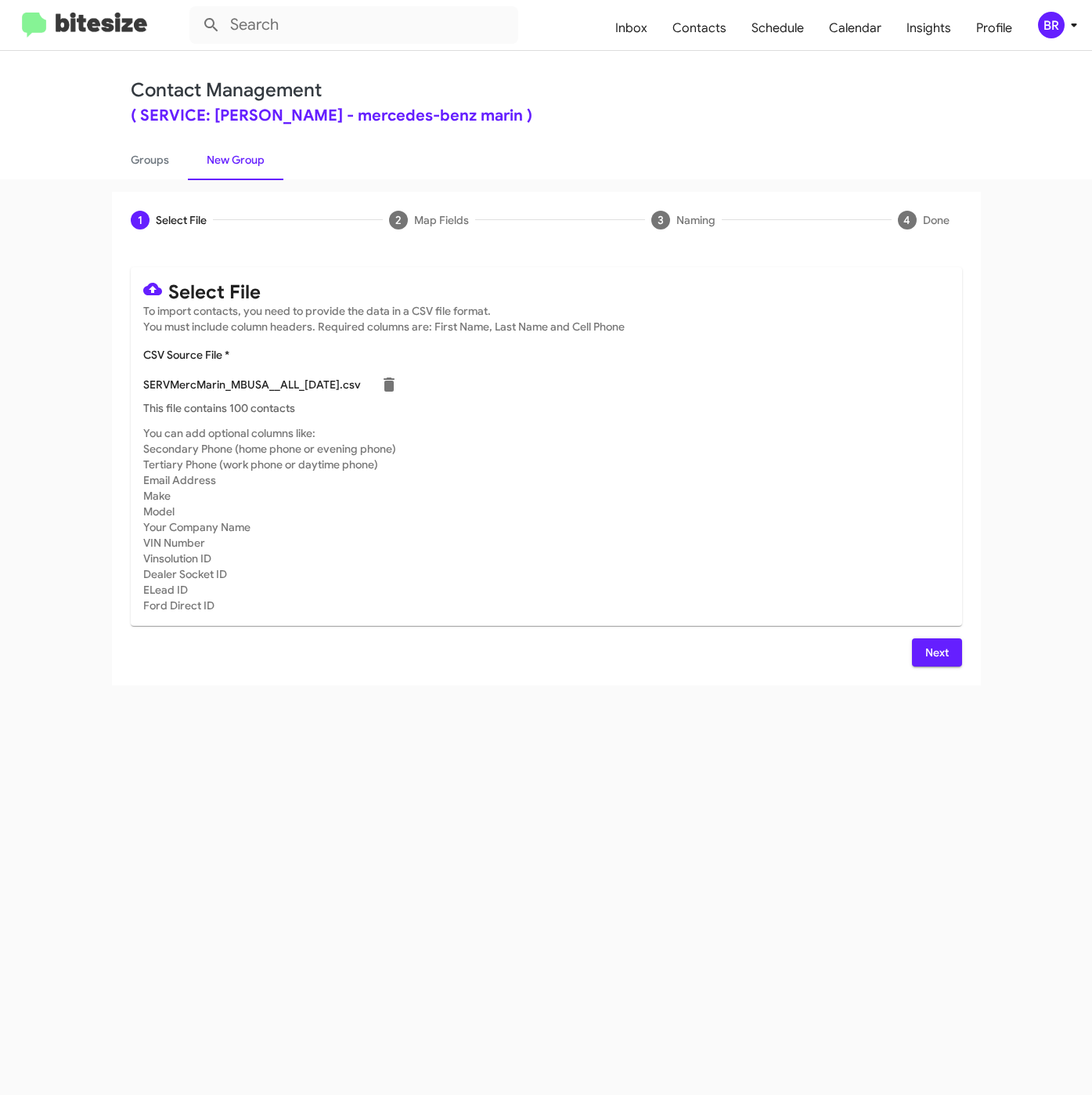
click at [925, 664] on span "Next" at bounding box center [937, 652] width 25 height 29
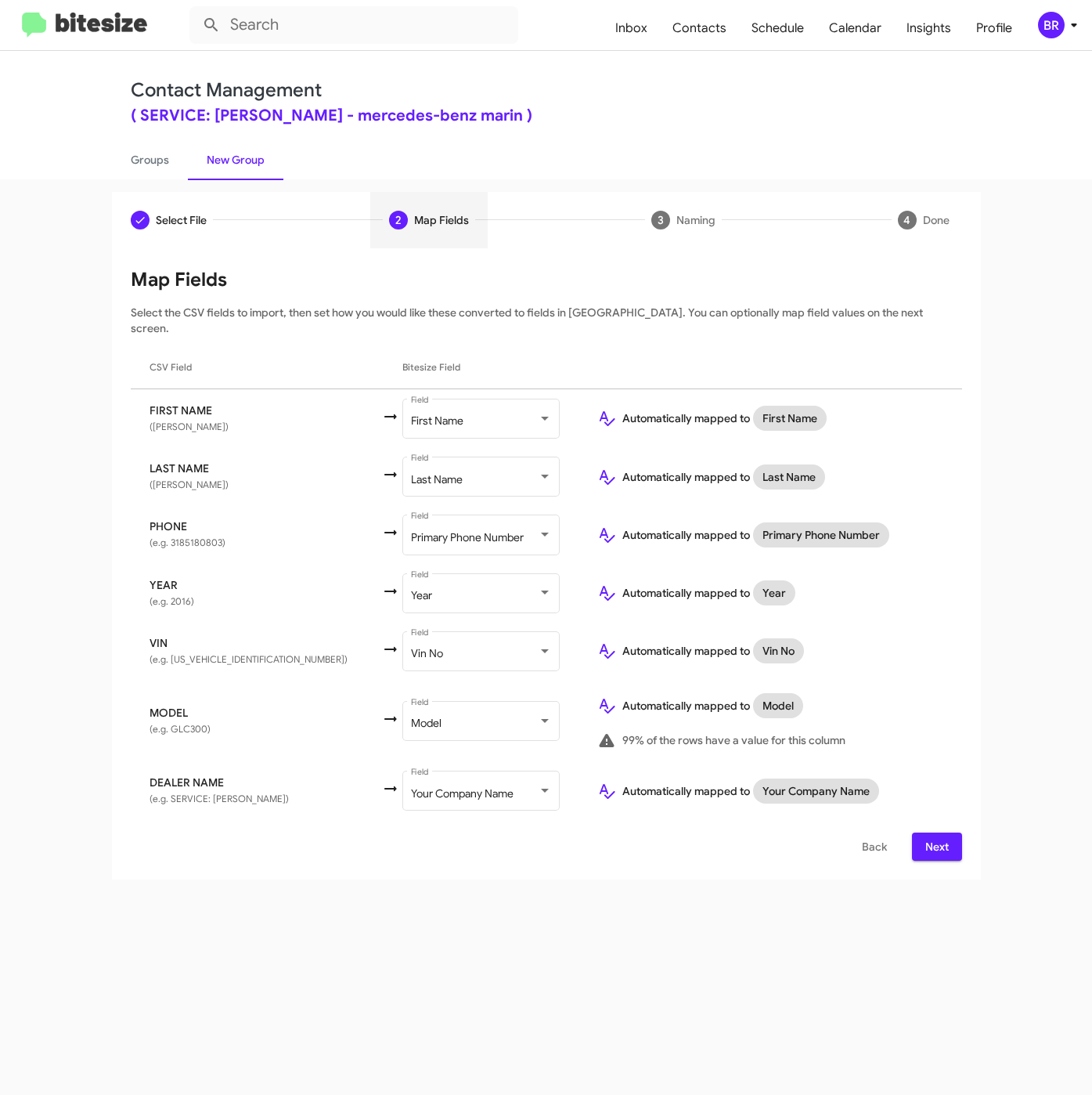
click at [912, 833] on button "Next" at bounding box center [937, 847] width 50 height 29
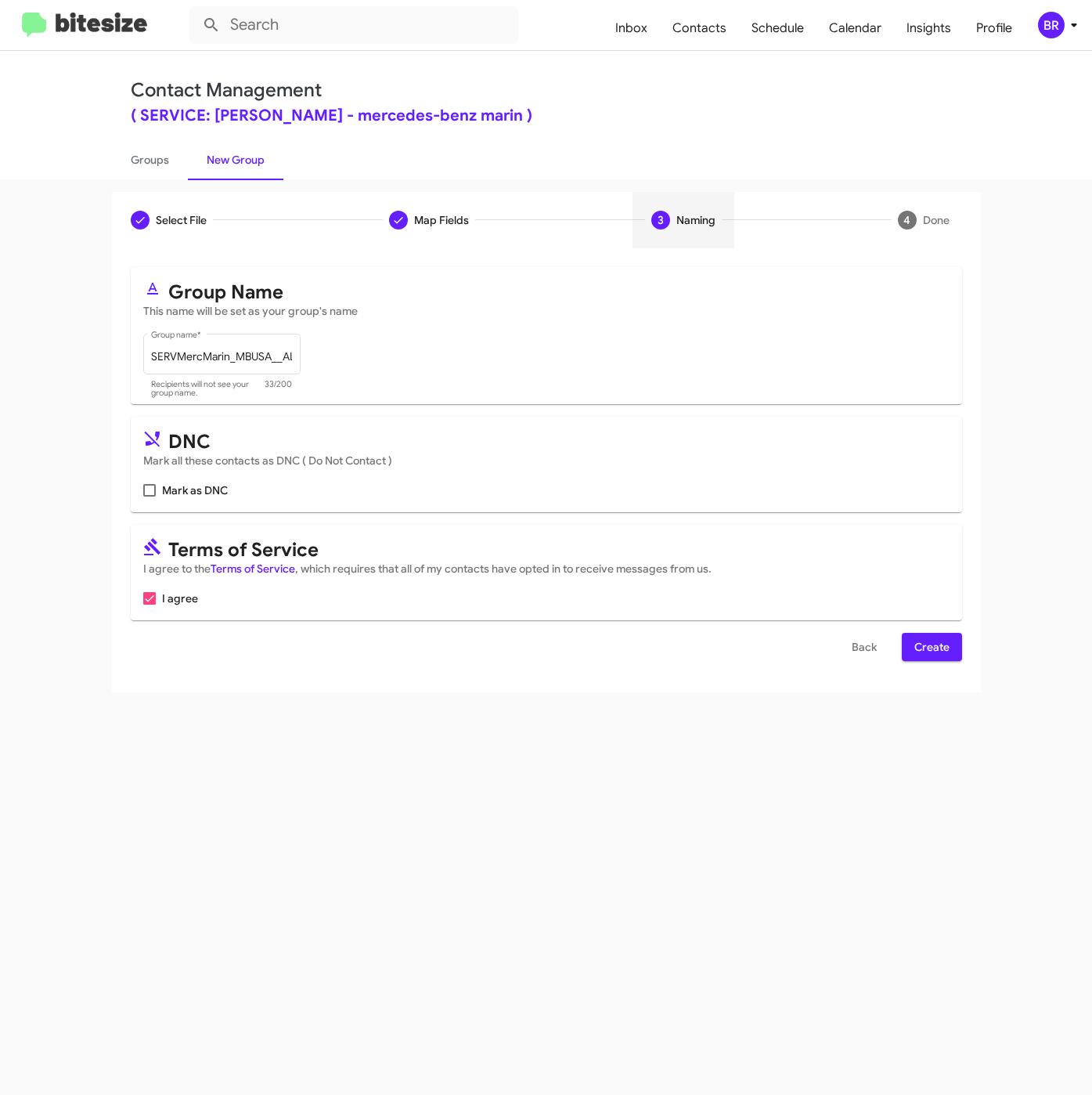
click at [933, 649] on span "Create" at bounding box center [932, 647] width 35 height 29
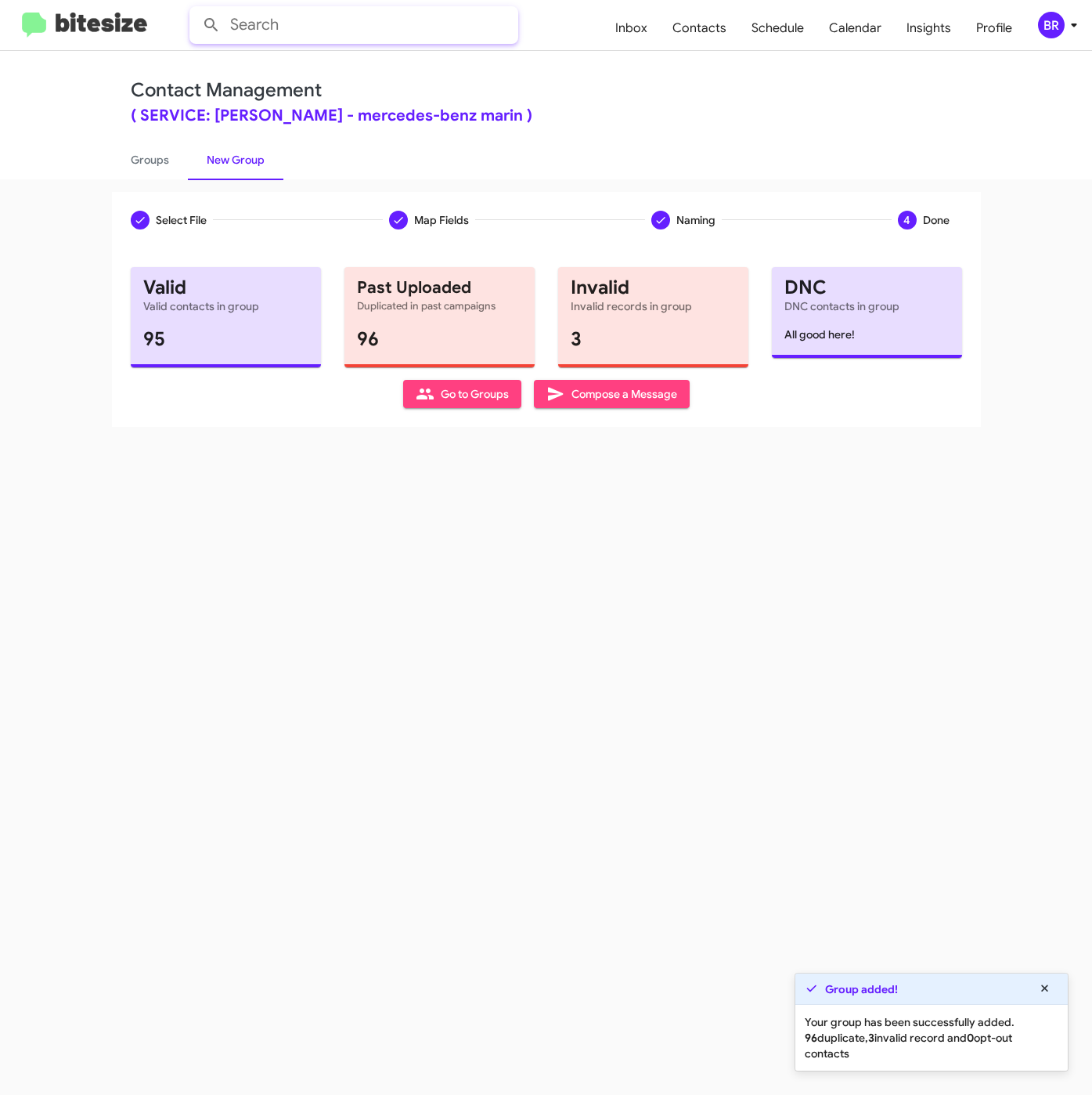
click at [510, 36] on input "text" at bounding box center [353, 25] width 328 height 38
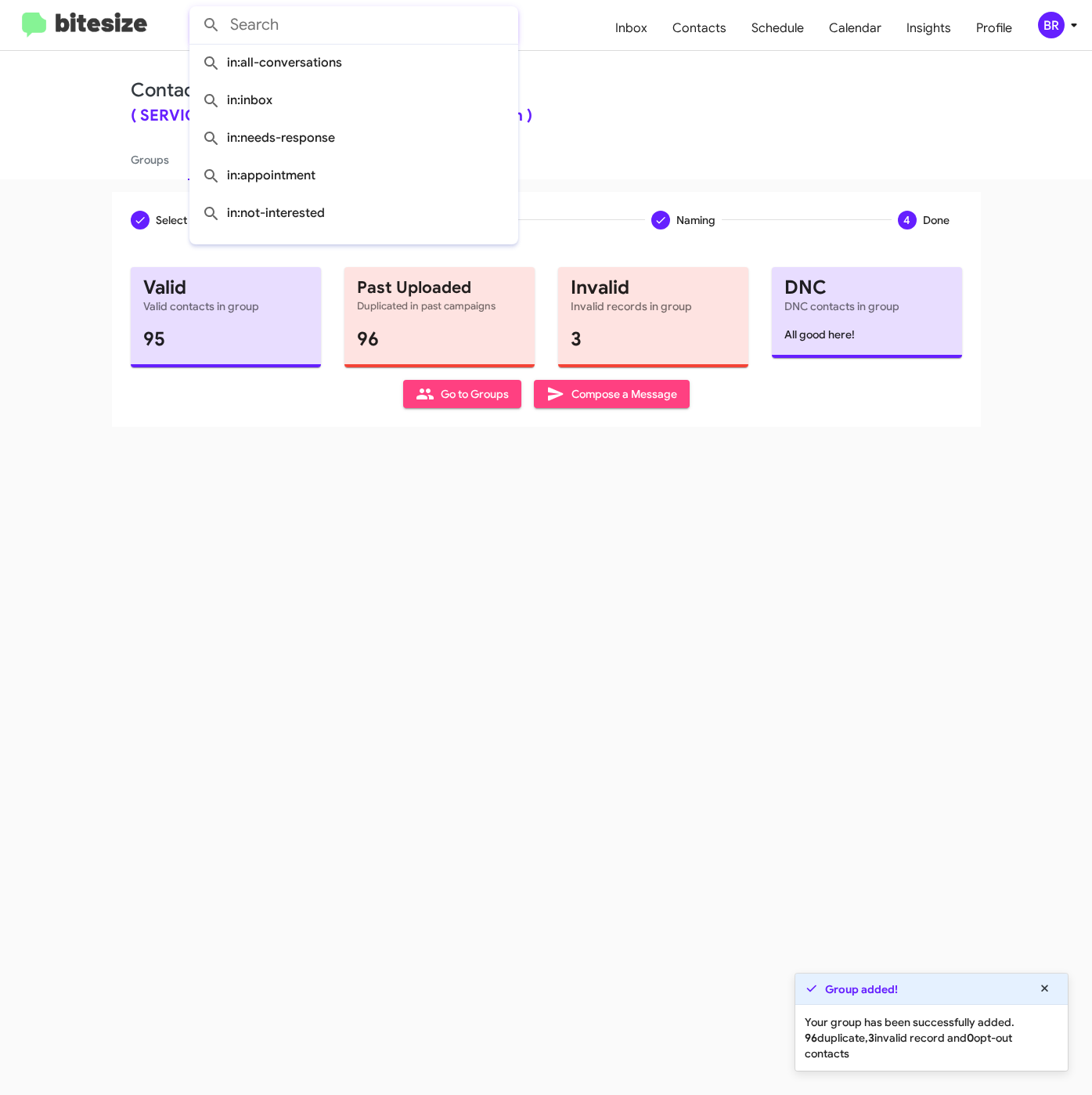
click at [82, 162] on div "Contact Management ( SERVICE: [PERSON_NAME] - mercedes-benz marin ) Groups New …" at bounding box center [546, 115] width 1092 height 129
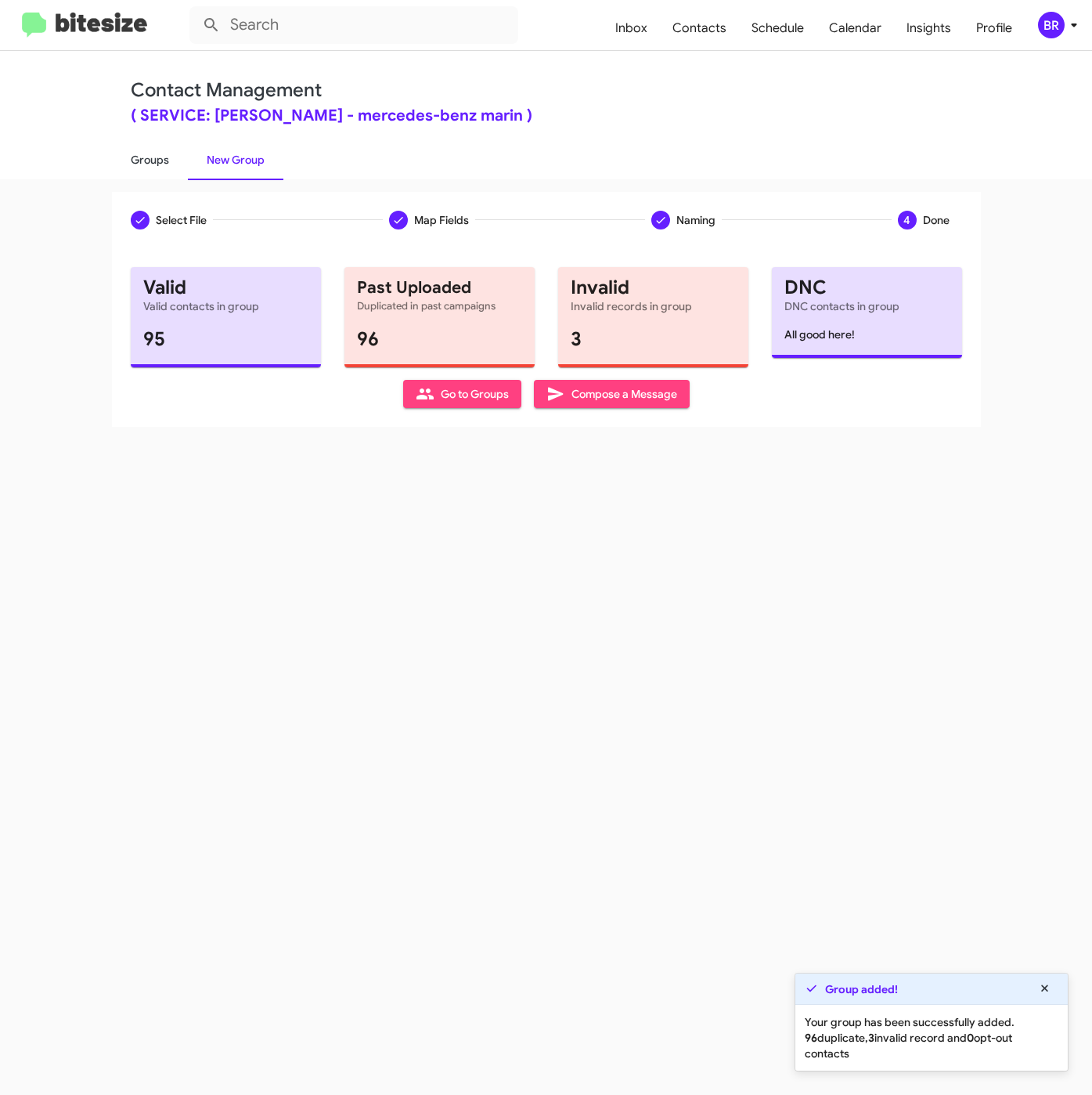
click at [144, 162] on link "Groups" at bounding box center [150, 159] width 76 height 40
type input "in:groups"
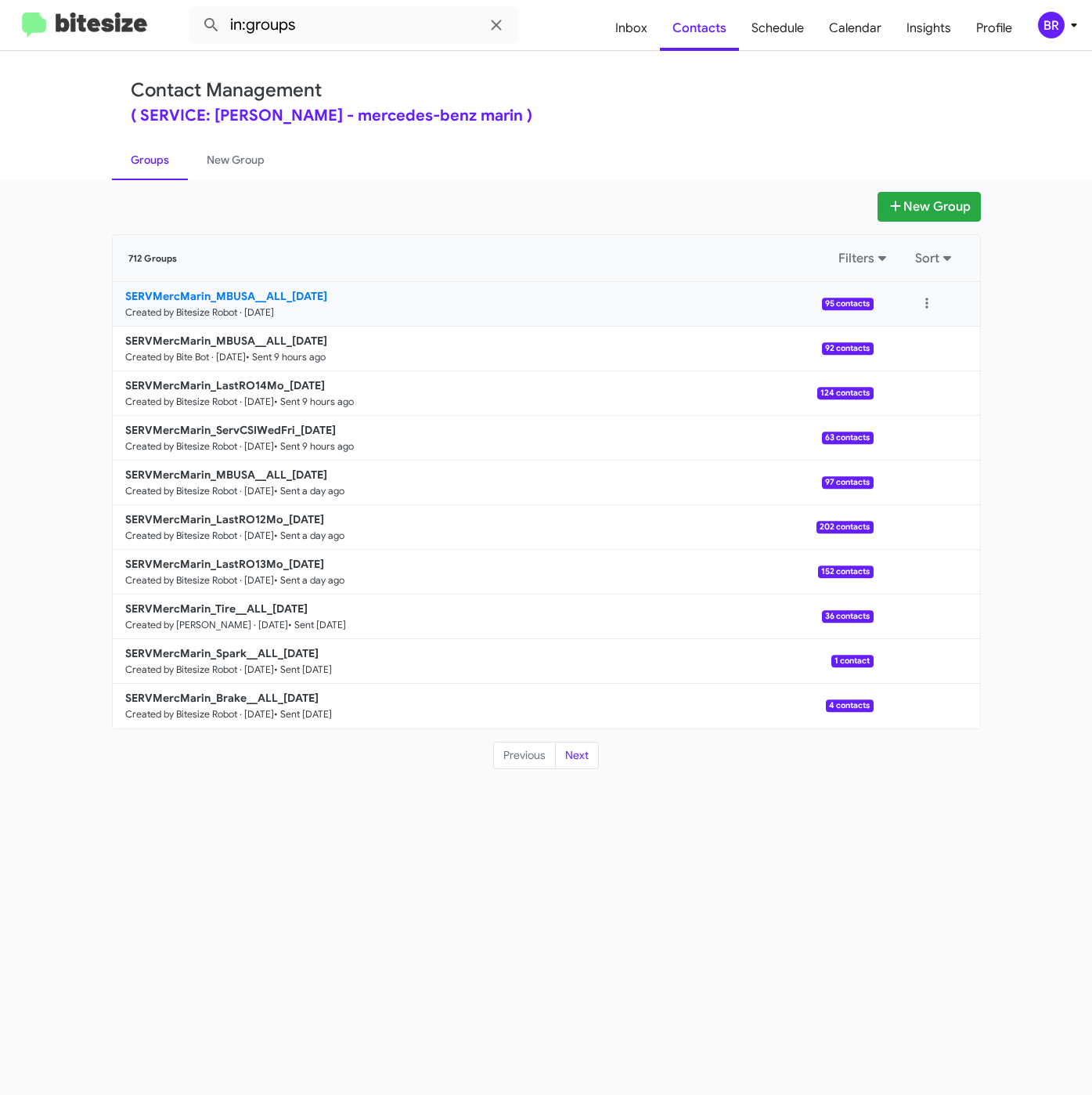
click at [281, 294] on b "SERVMercMarin_MBUSA__ALL_[DATE]" at bounding box center [226, 295] width 202 height 14
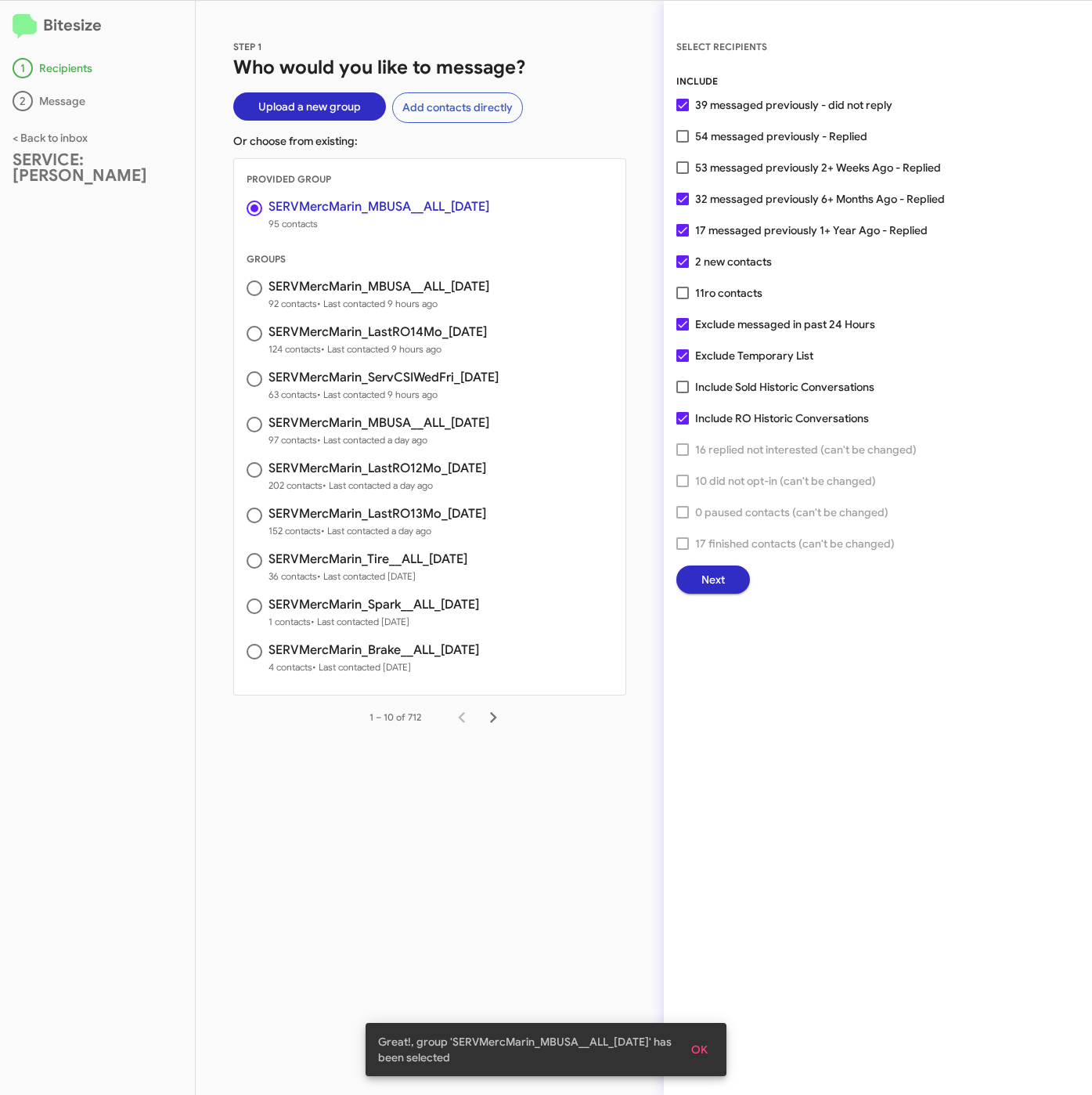
click at [753, 122] on div "INCLUDE 39 messaged previously - did not reply 54 messaged previously - Replied…" at bounding box center [878, 333] width 403 height 520
click at [749, 142] on span "54 messaged previously - Replied" at bounding box center [781, 136] width 172 height 18
click at [683, 143] on input "54 messaged previously - Replied" at bounding box center [682, 143] width 1 height 1
checkbox input "true"
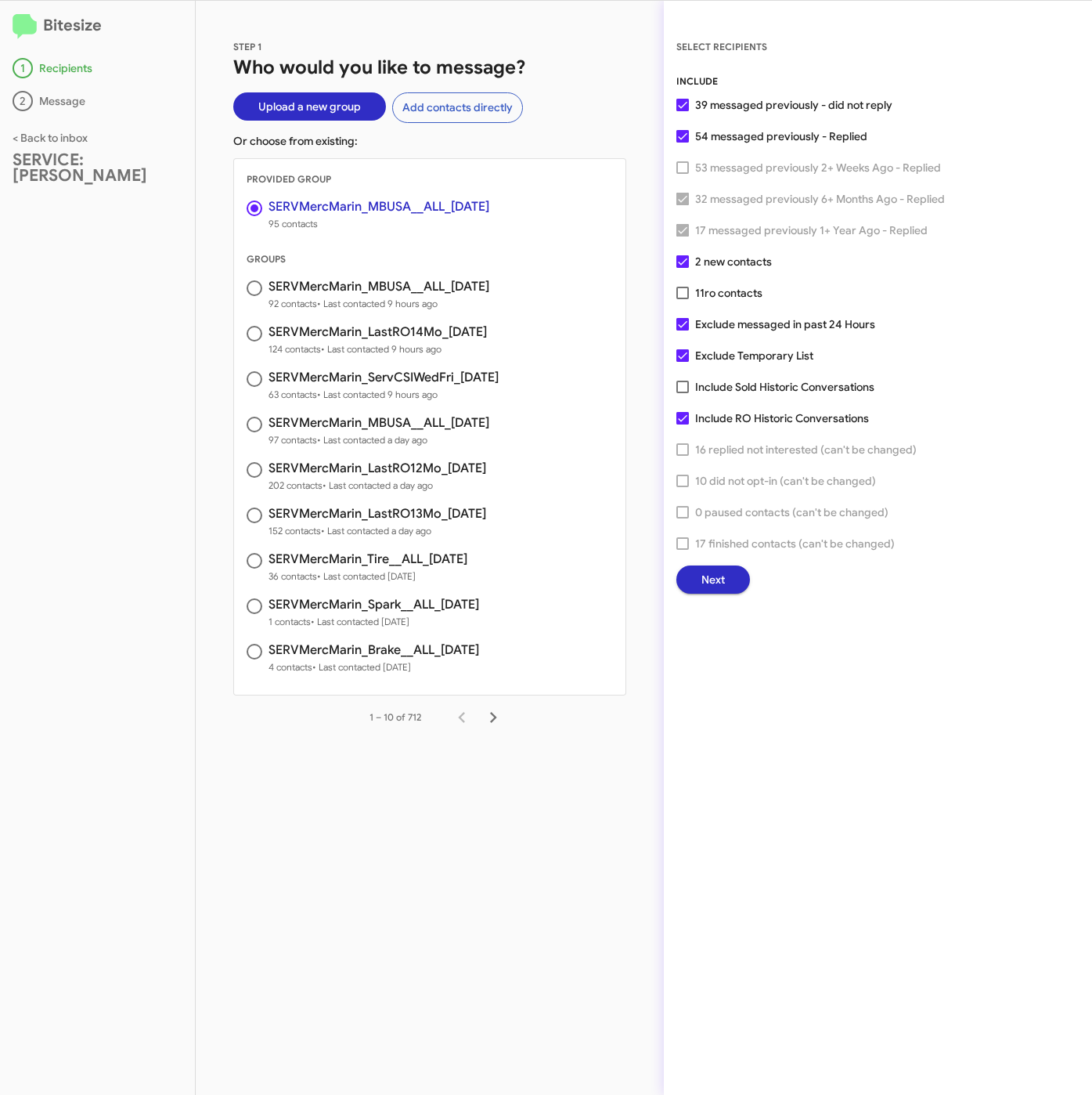
click at [730, 581] on button "Next" at bounding box center [713, 579] width 74 height 29
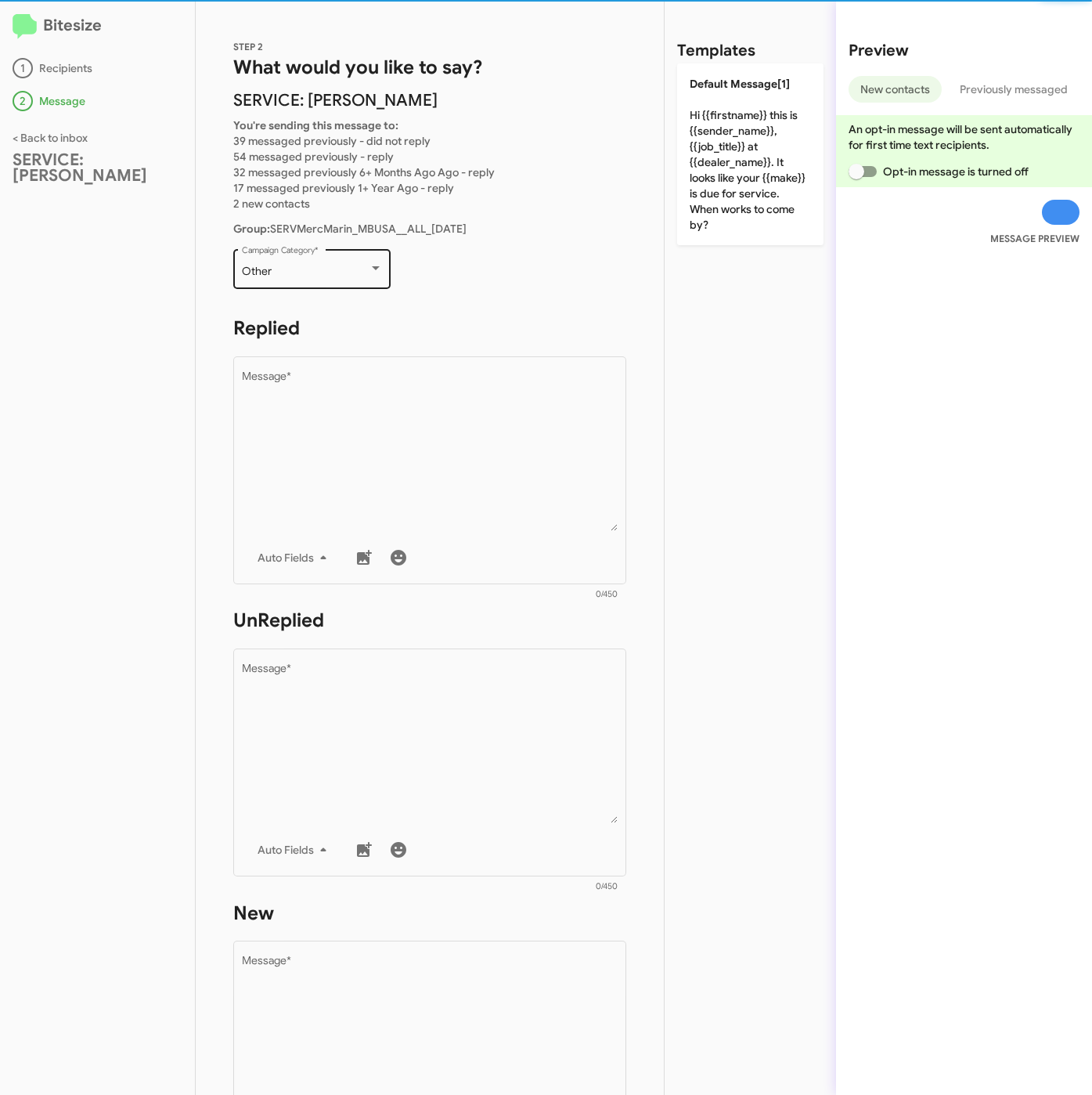
click at [332, 278] on div "Other Campaign Category *" at bounding box center [312, 267] width 141 height 43
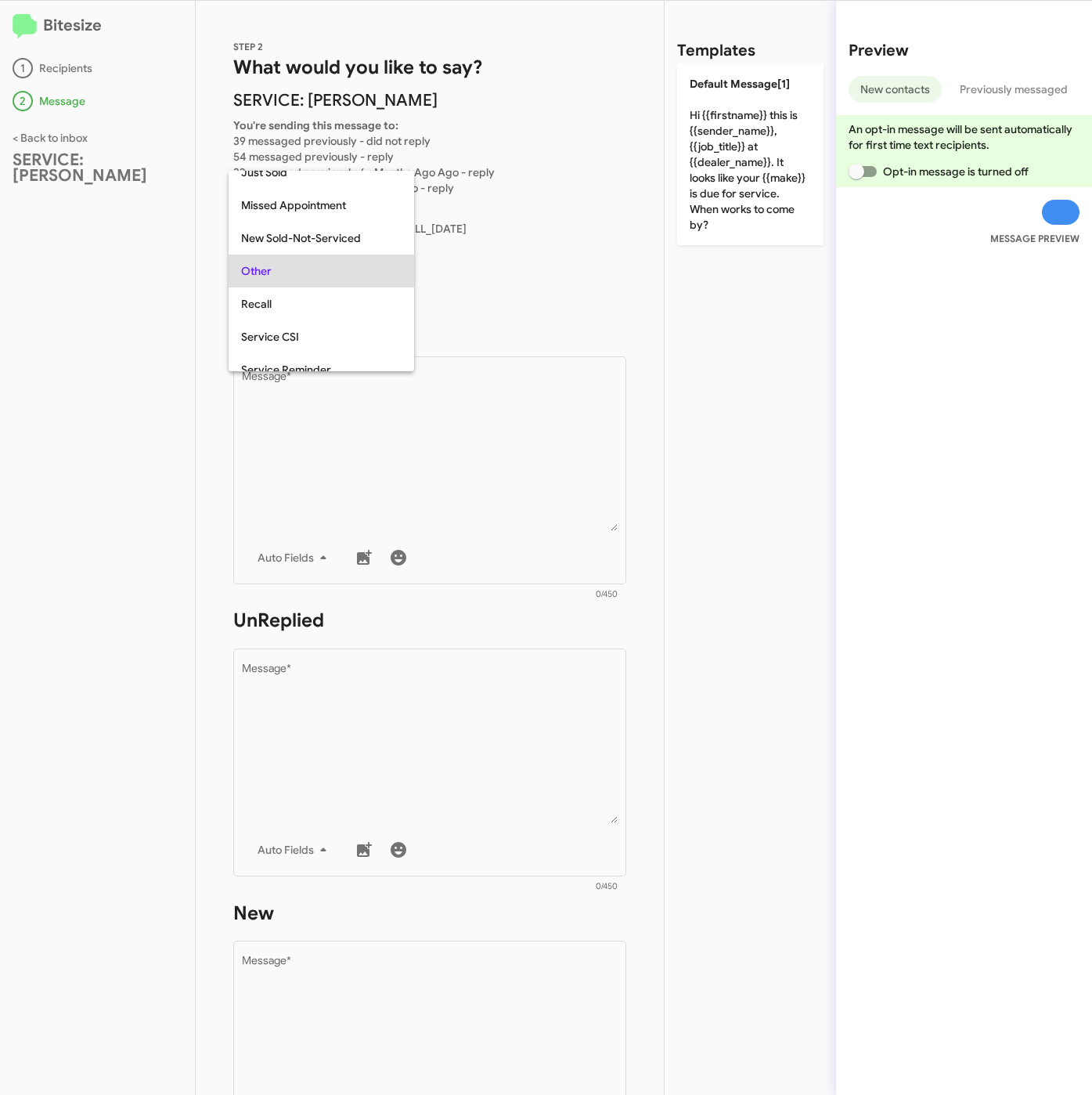
scroll to position [391, 0]
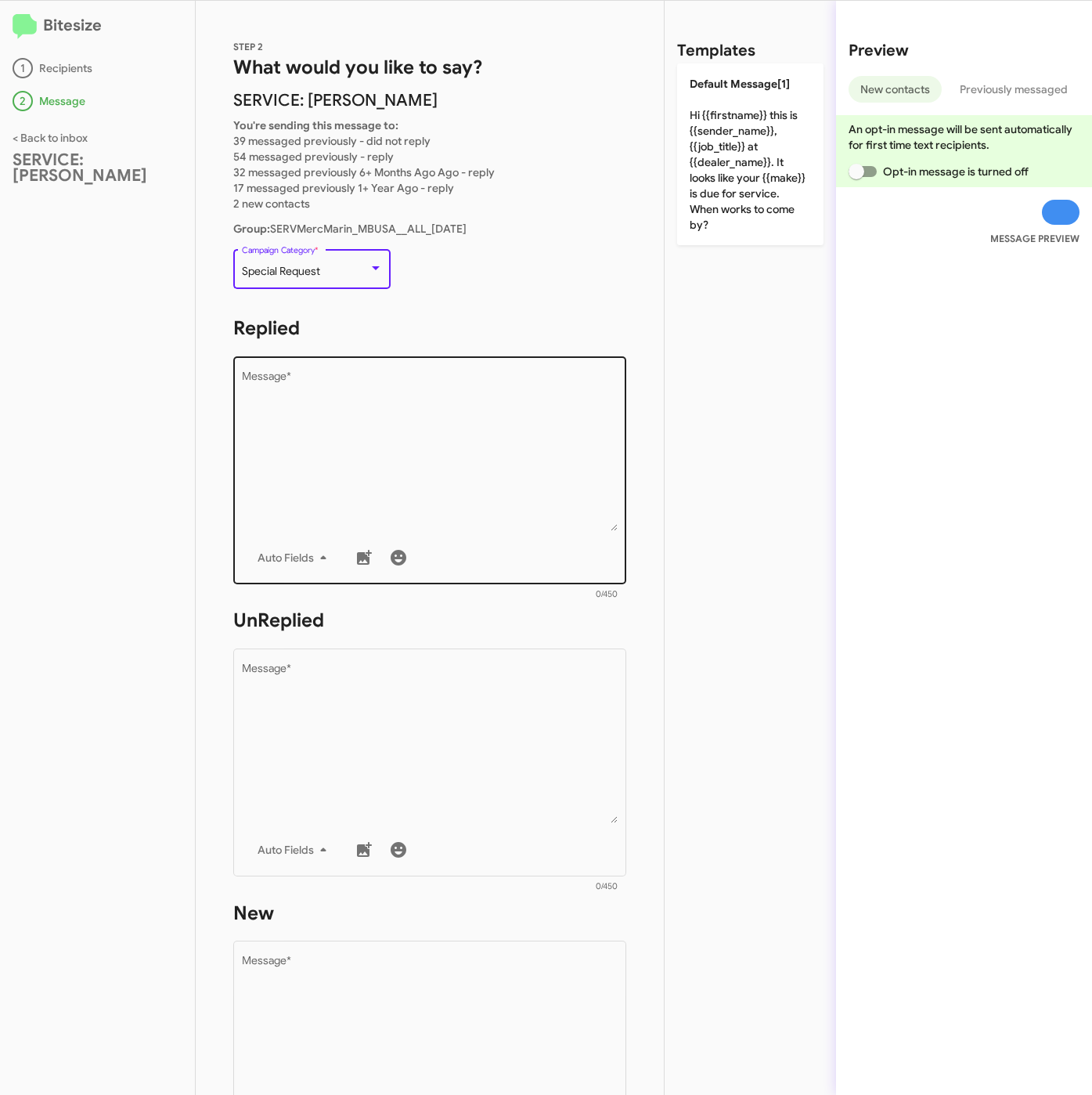
click at [327, 409] on textarea "Message *" at bounding box center [430, 451] width 376 height 160
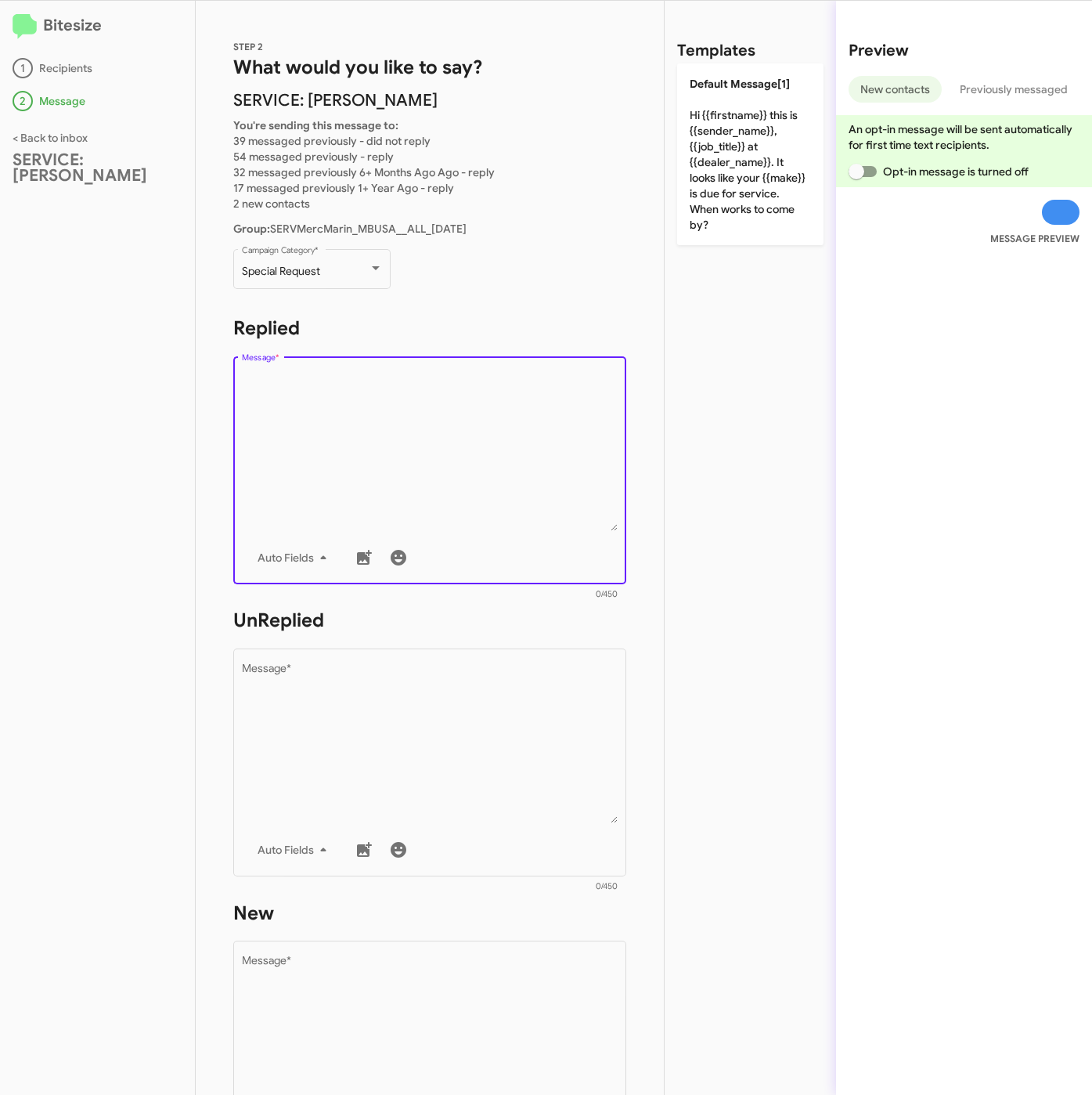
paste textarea ""Hi {{firstname}} it's {{sender_name}}, at {{dealer_name}}. Our records show yo…"
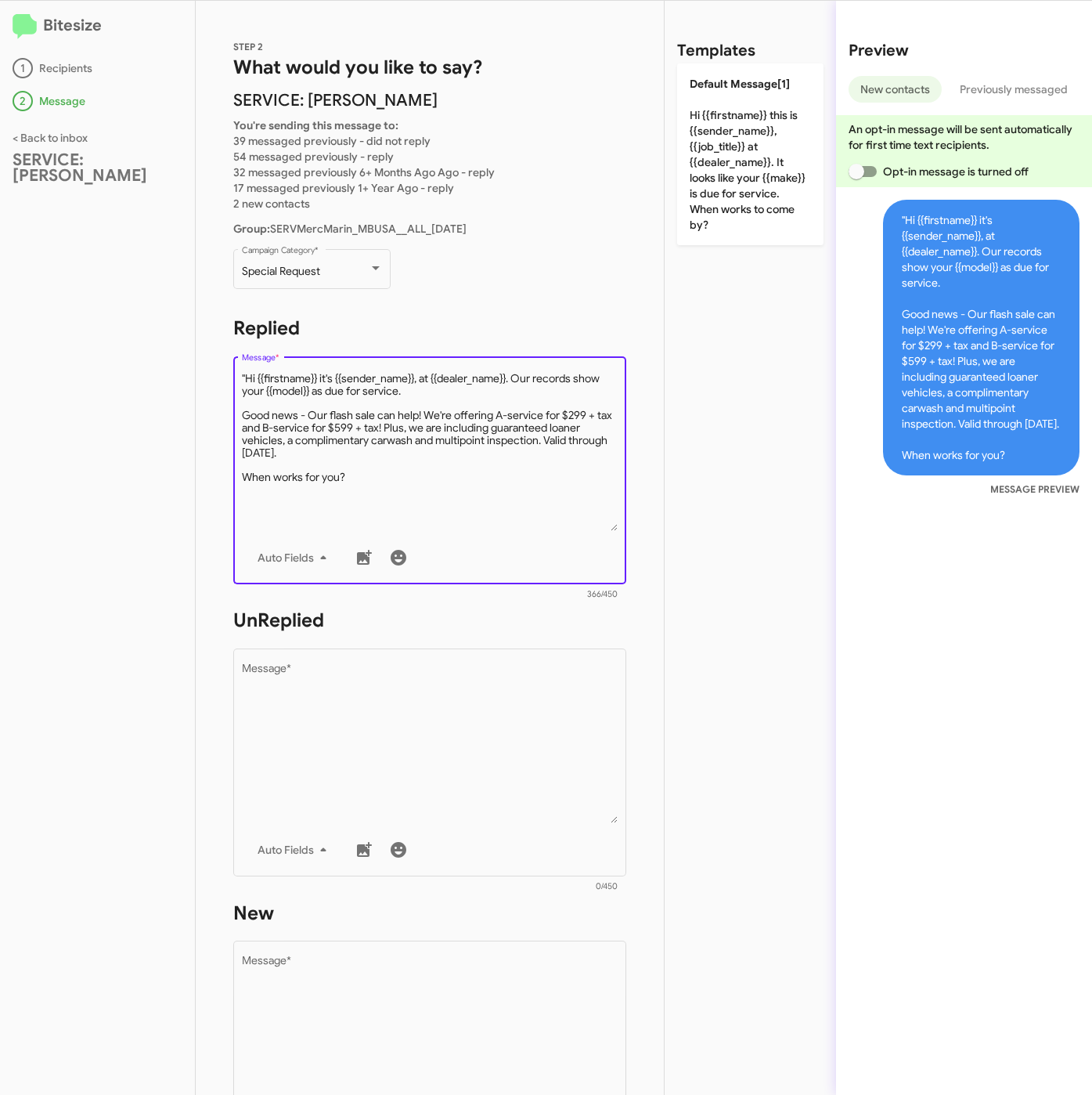
click at [245, 375] on textarea "Message *" at bounding box center [430, 451] width 376 height 160
type textarea "Hi {{firstname}} it's {{sender_name}}, at {{dealer_name}}. Our records show you…"
click at [514, 916] on h1 "New" at bounding box center [430, 913] width 393 height 25
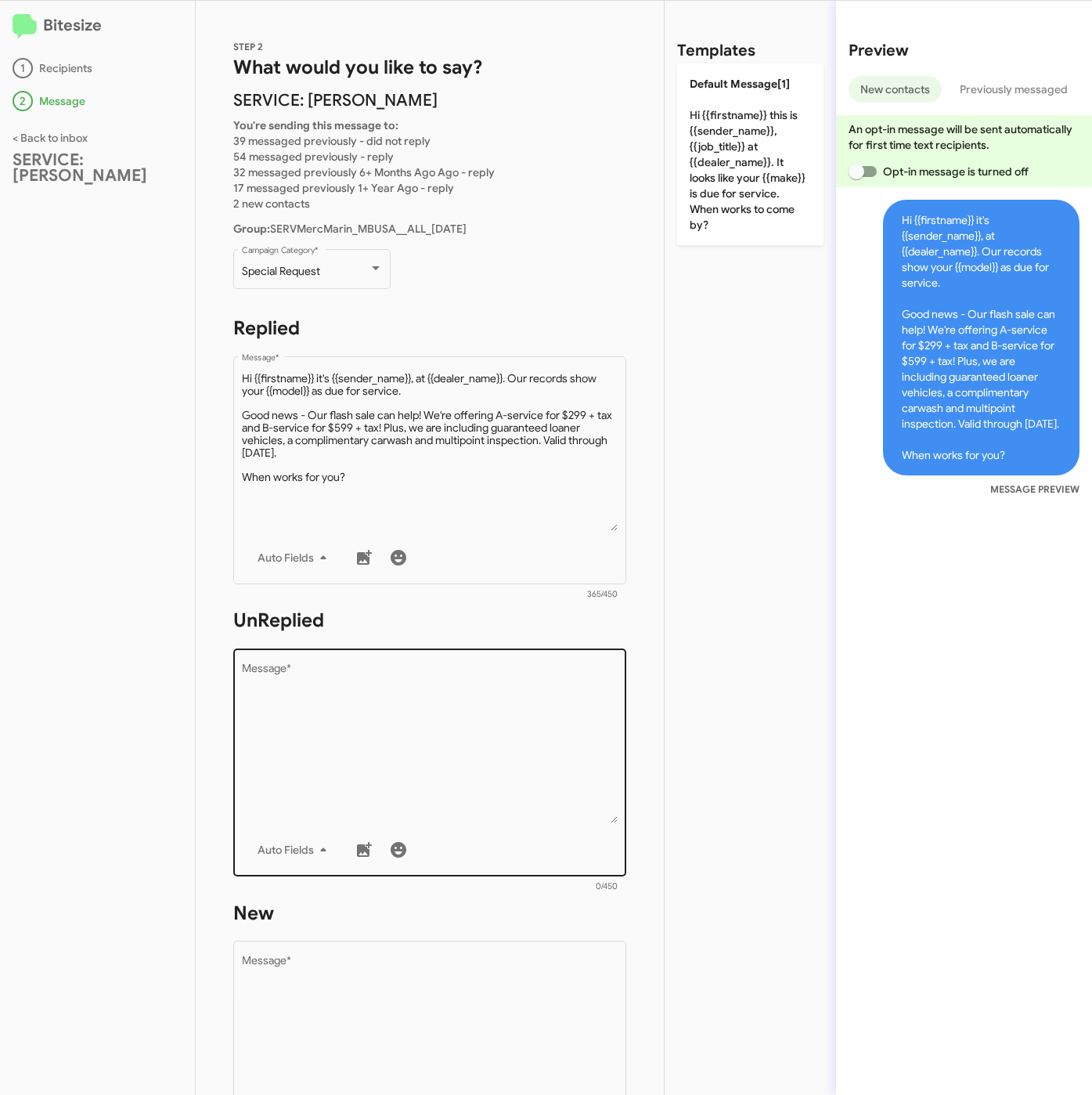
click at [405, 702] on textarea "Message *" at bounding box center [430, 743] width 376 height 160
paste textarea ""Hi {{firstname}} it's {{sender_name}}, {{job_title}} at {{dealer_name}}. Our r…"
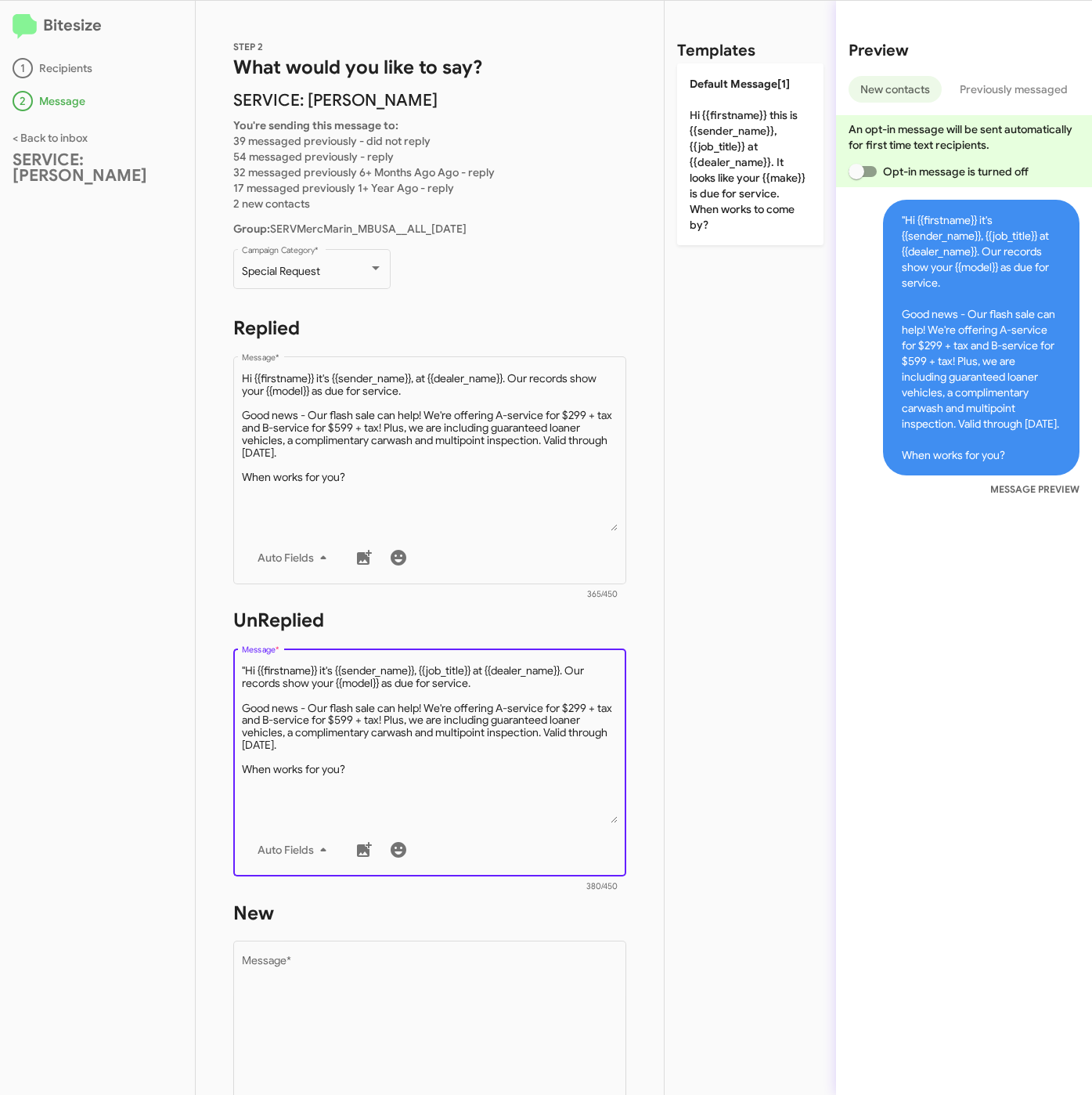
click at [245, 668] on textarea "Message *" at bounding box center [430, 743] width 376 height 160
type textarea "Hi {{firstname}} it's {{sender_name}}, {{job_title}} at {{dealer_name}}. Our re…"
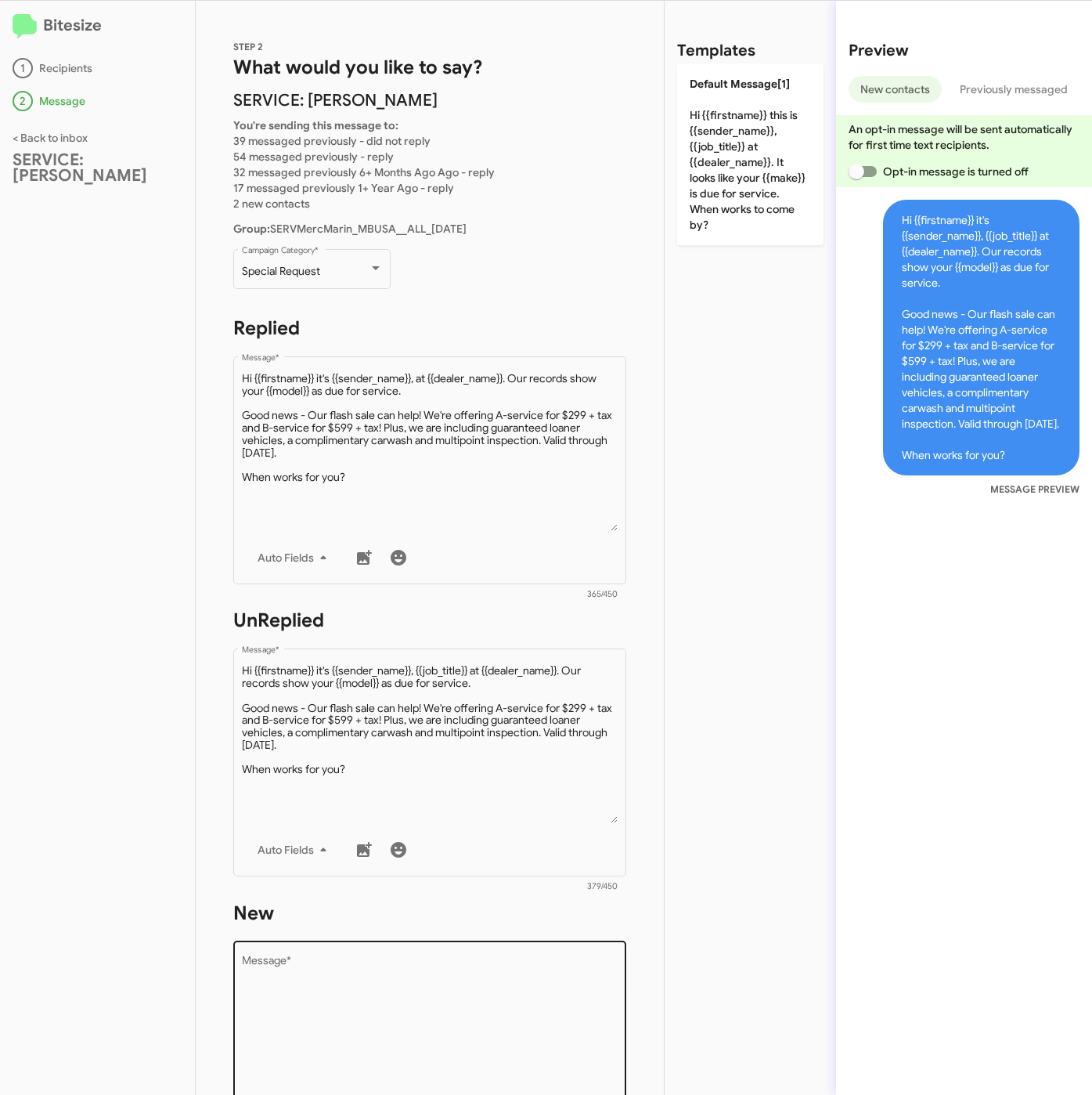
click at [395, 1020] on textarea "Message *" at bounding box center [430, 1036] width 376 height 160
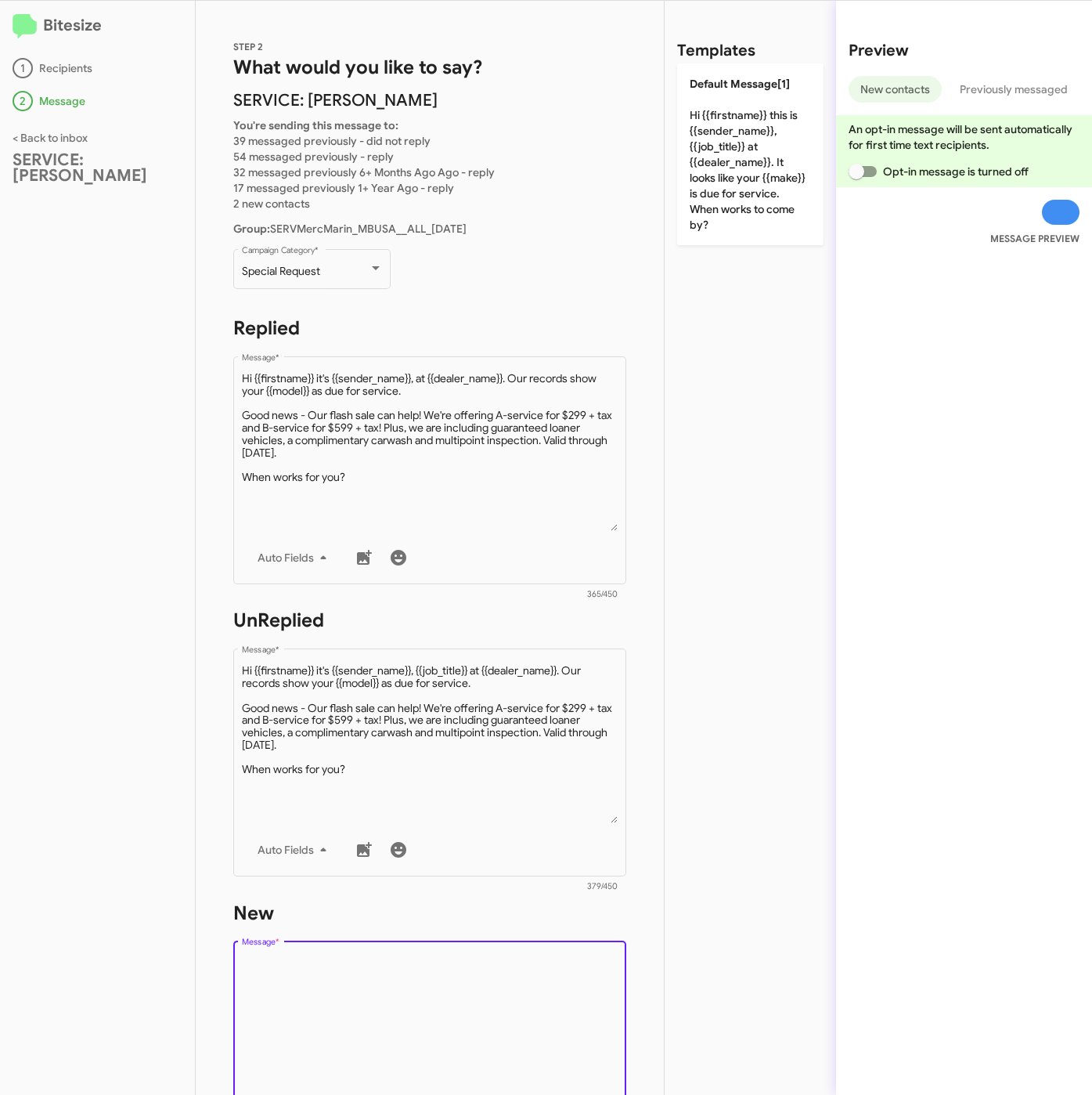
paste textarea ""Hi {{firstname}} it's {{sender_name}}, {{job_title}} at {{dealer_name}}. Our r…"
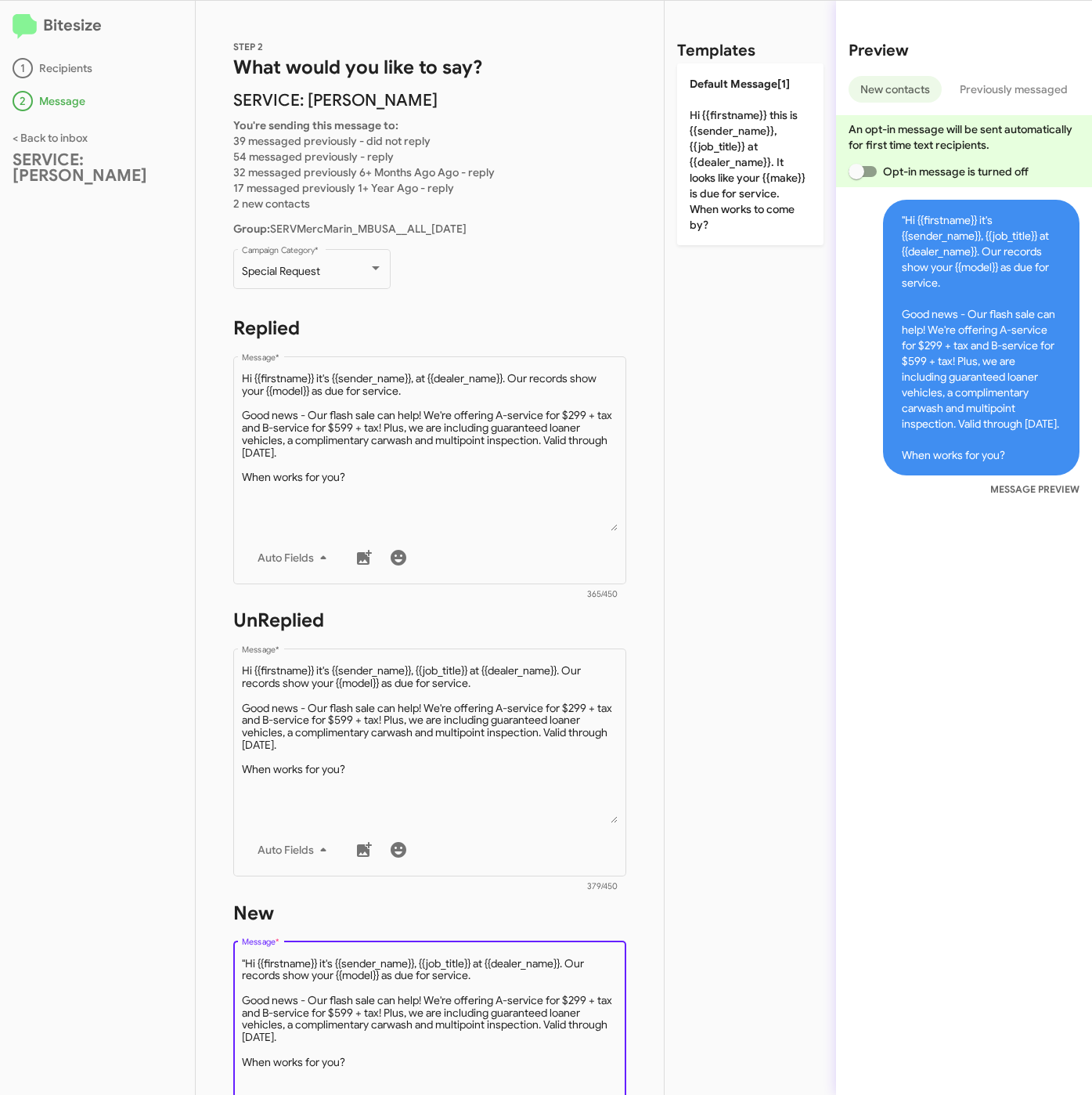
click at [245, 963] on textarea "Message *" at bounding box center [430, 1036] width 376 height 160
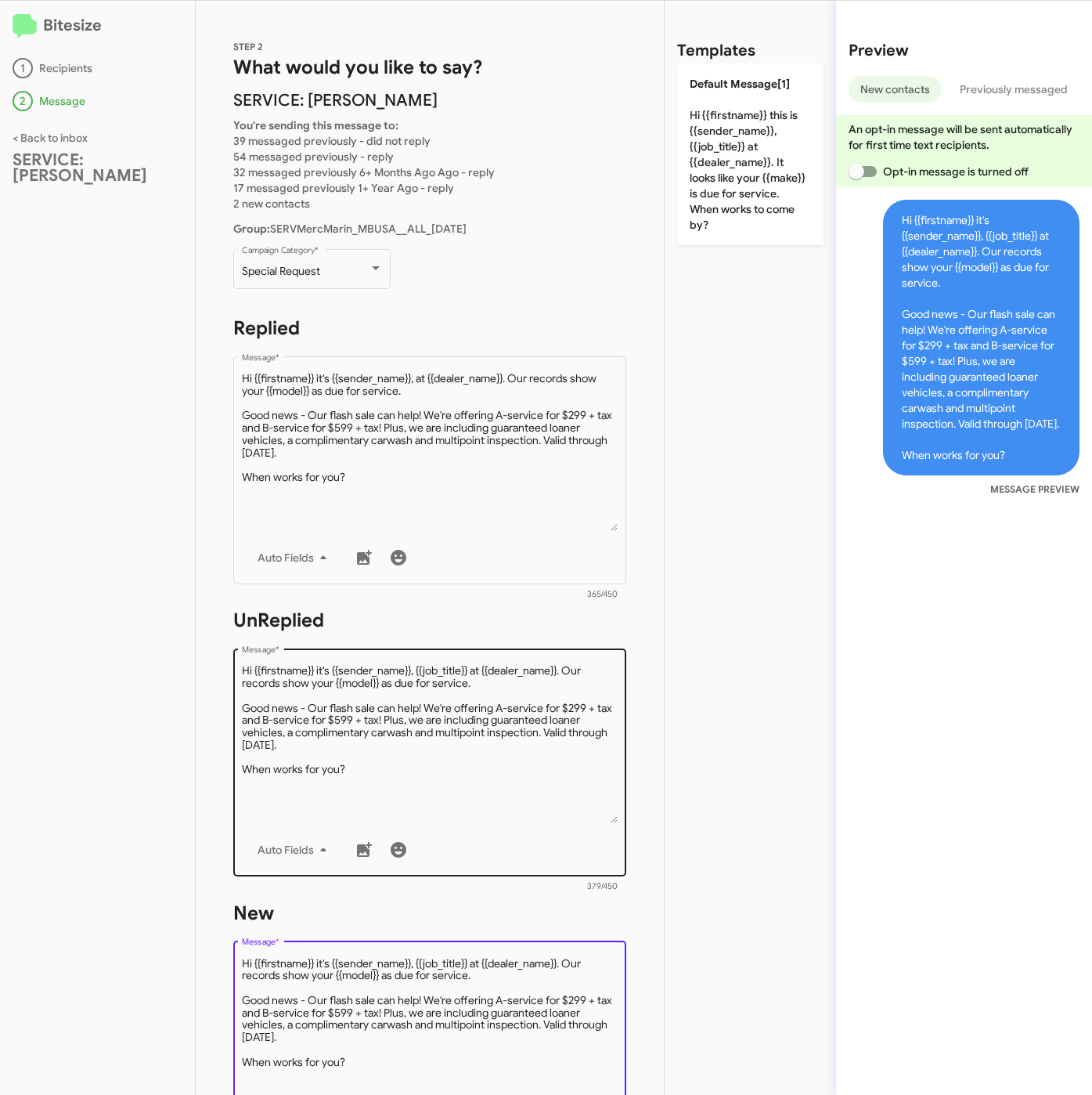
scroll to position [367, 0]
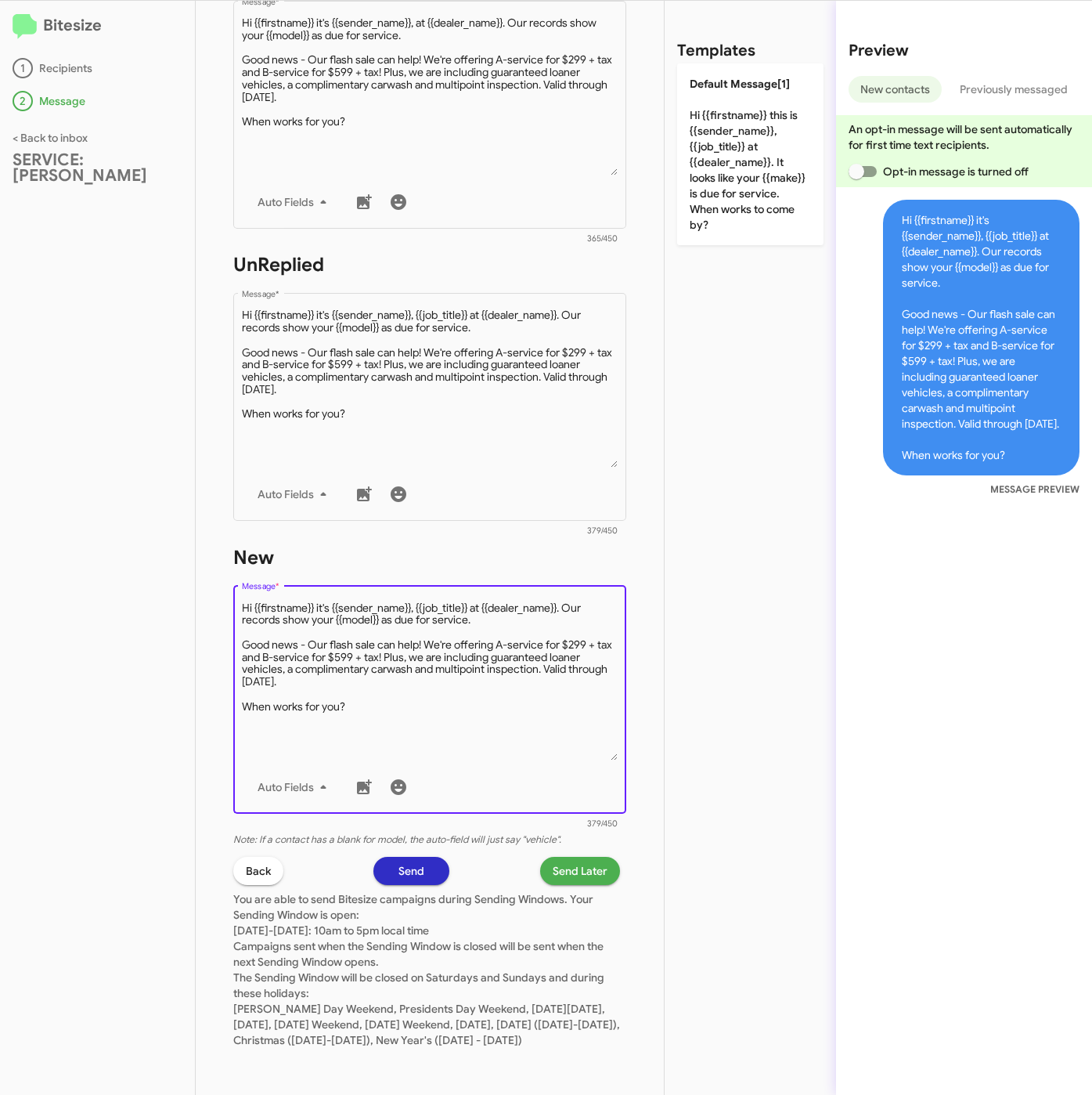
type textarea "Hi {{firstname}} it's {{sender_name}}, {{job_title}} at {{dealer_name}}. Our re…"
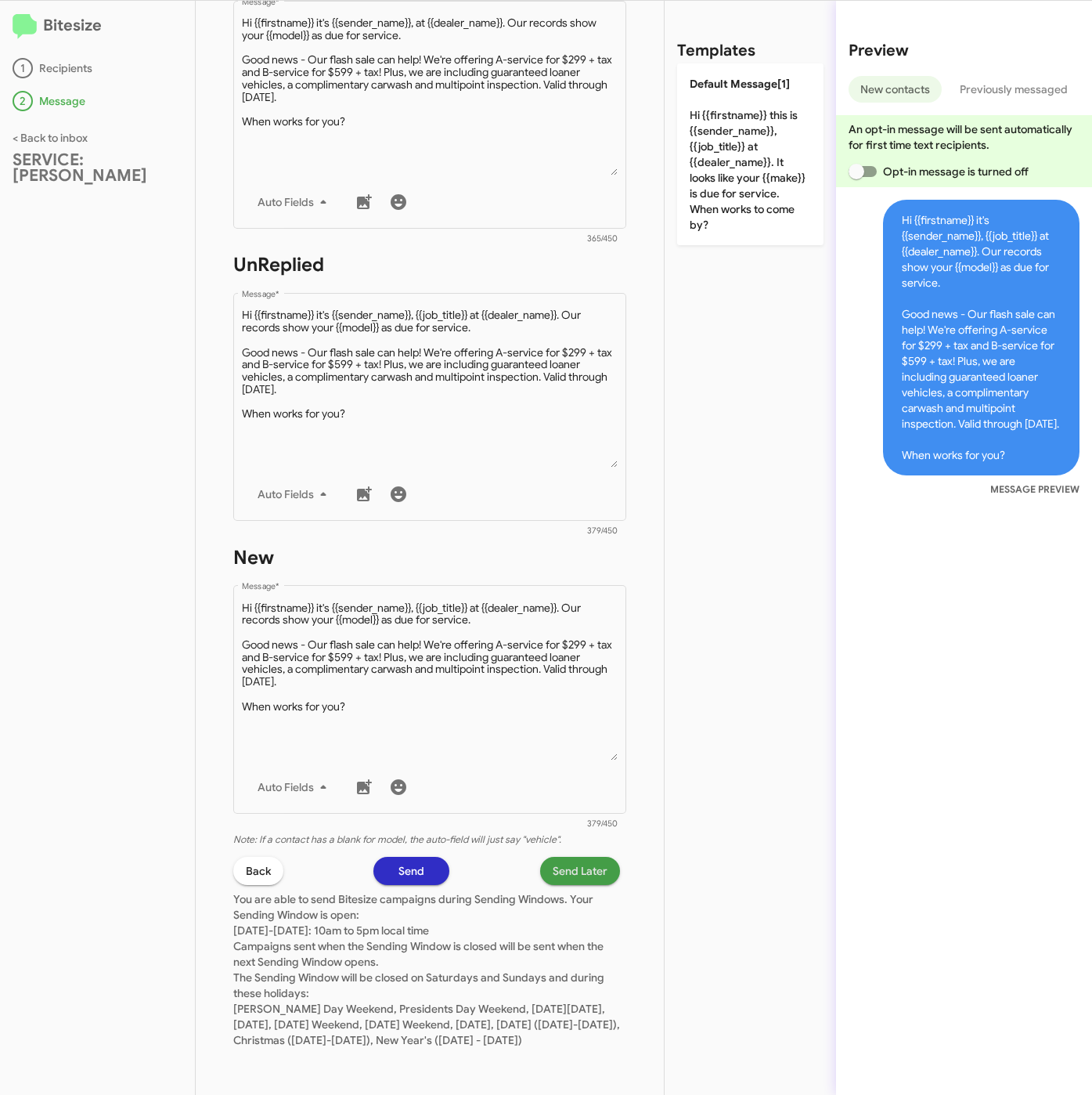
click at [559, 857] on span "Send Later" at bounding box center [580, 870] width 55 height 29
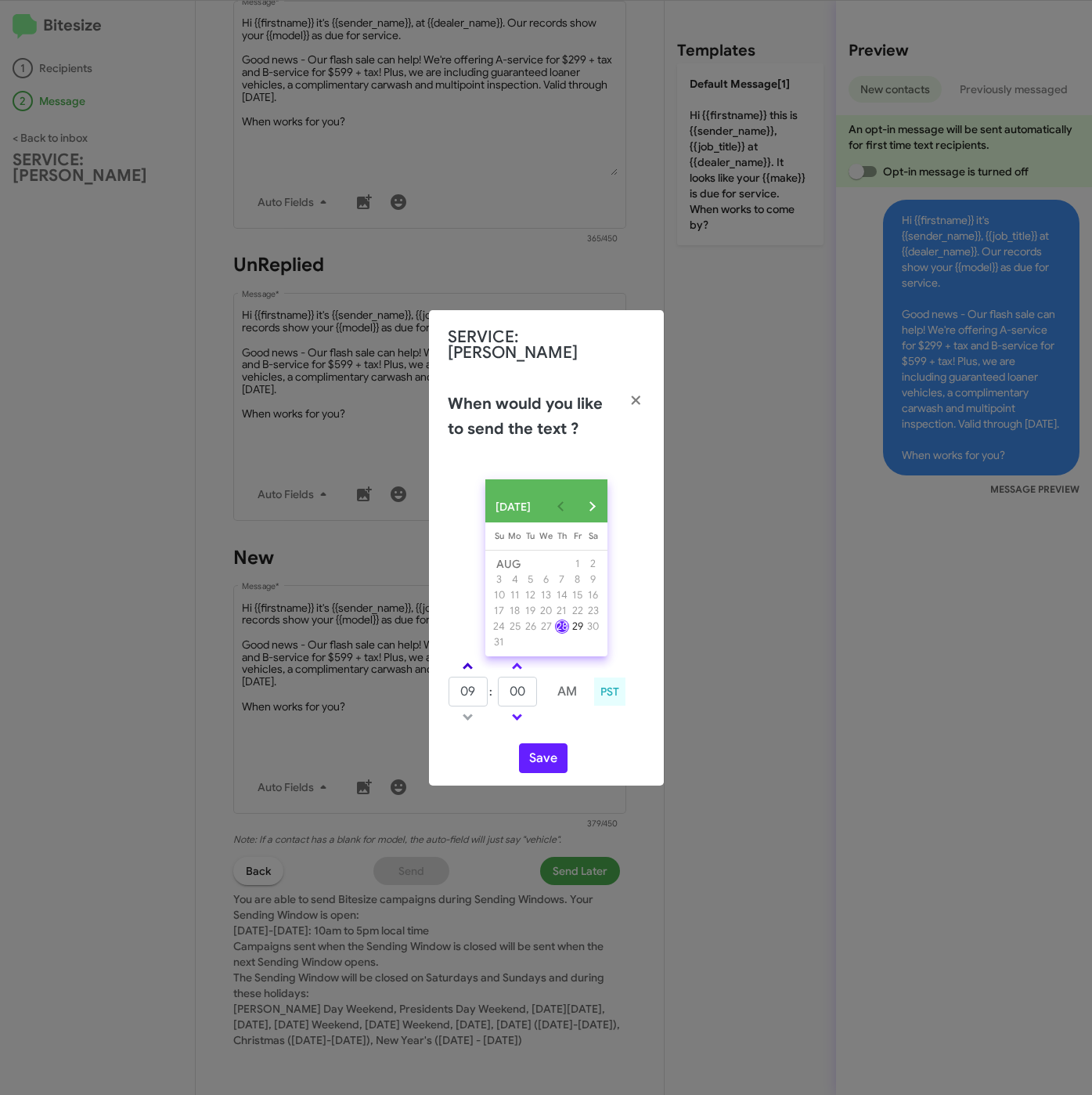
click at [472, 663] on link at bounding box center [468, 666] width 28 height 18
type input "10"
click at [550, 759] on button "Save" at bounding box center [543, 758] width 49 height 29
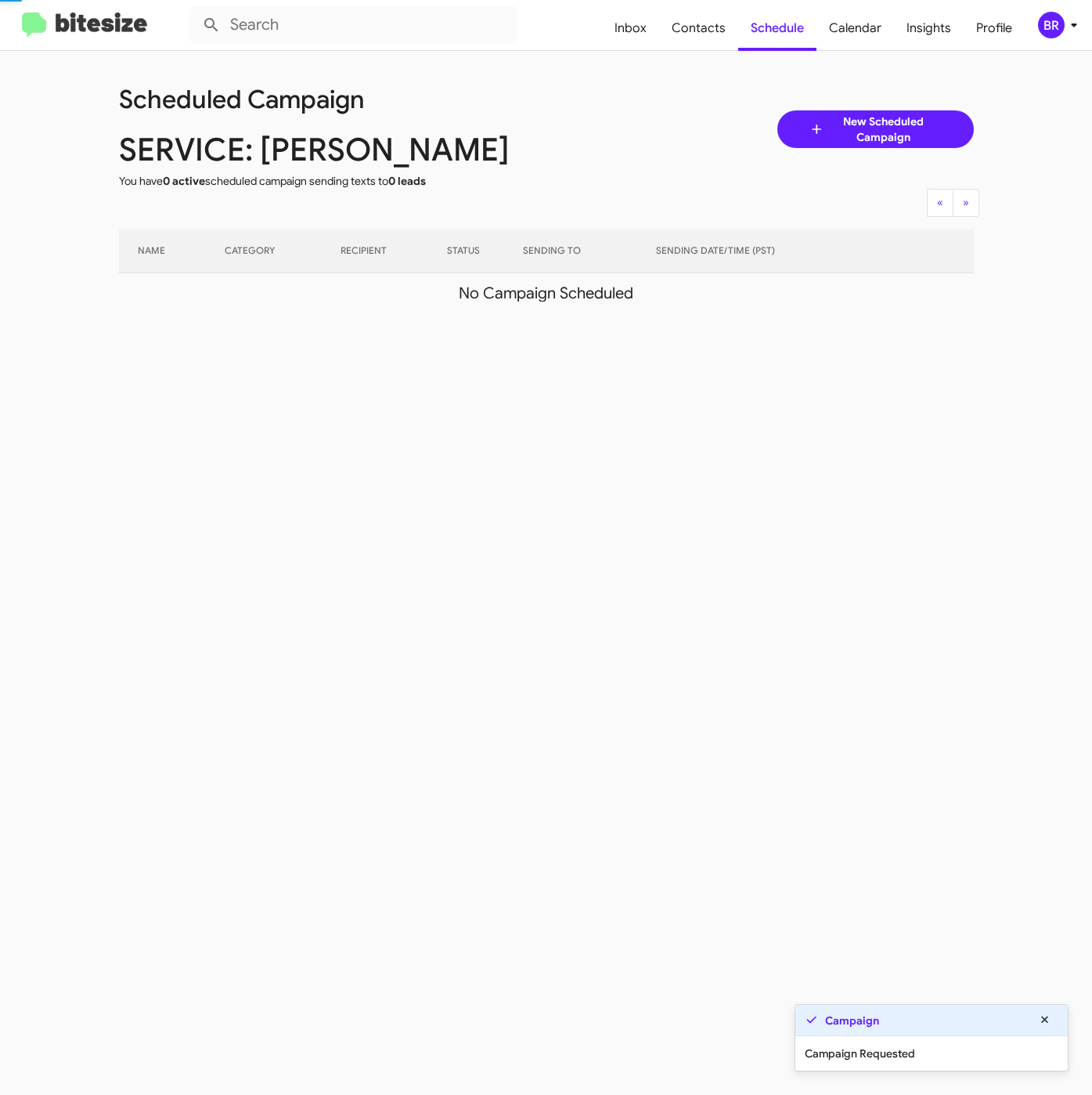
click at [1063, 36] on span "BR" at bounding box center [1061, 25] width 47 height 27
